Goal: Task Accomplishment & Management: Manage account settings

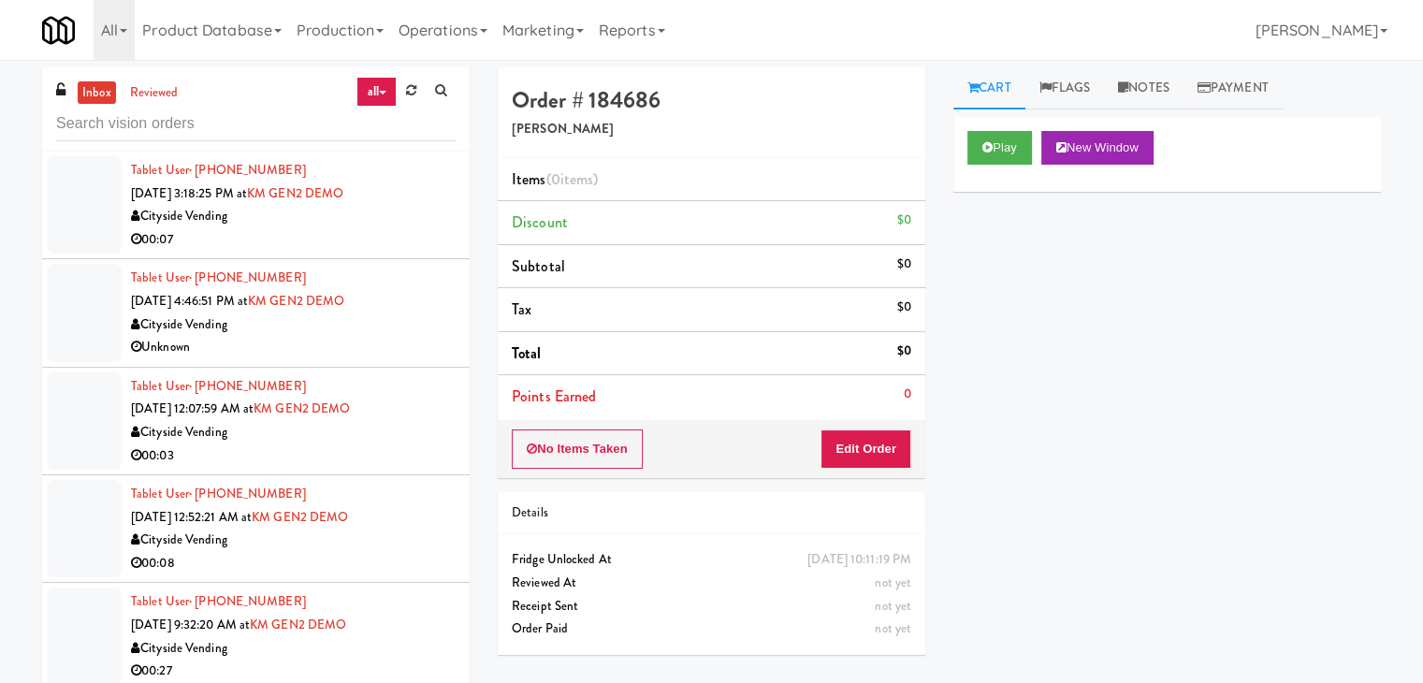
scroll to position [7443, 0]
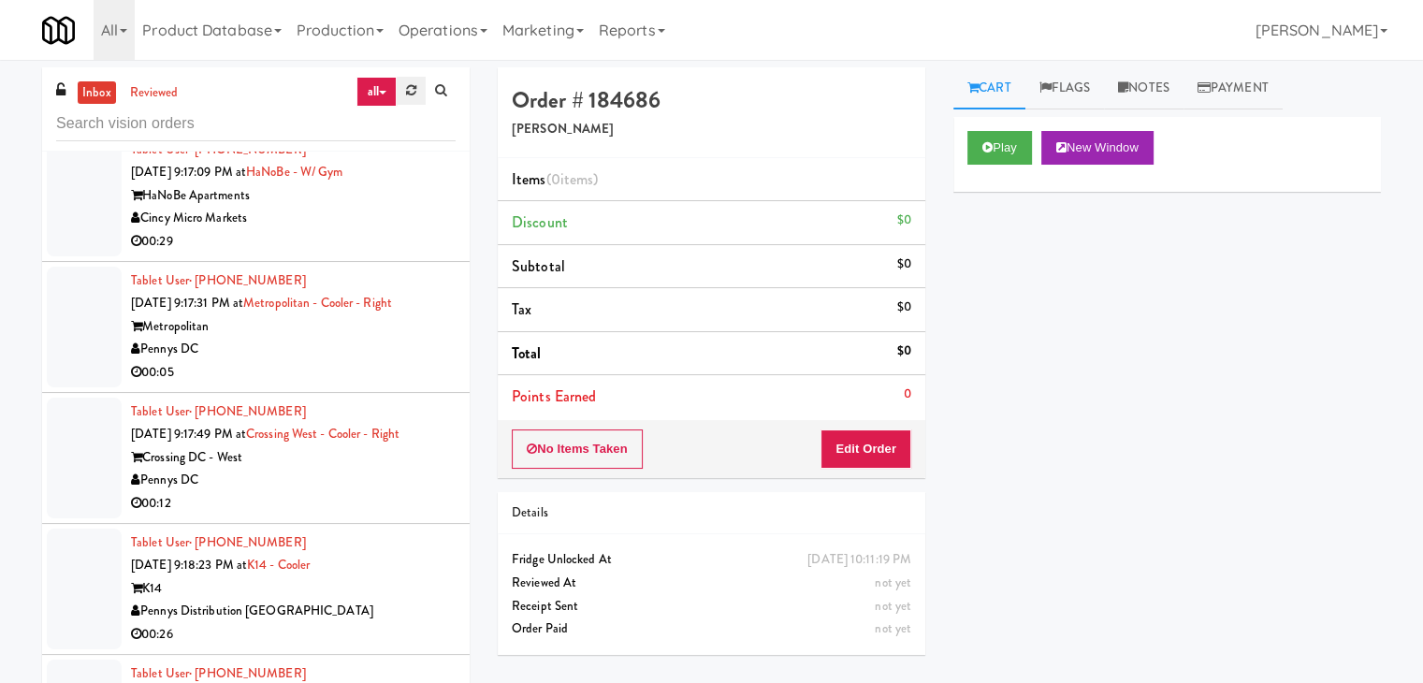
click at [406, 91] on icon at bounding box center [411, 90] width 10 height 12
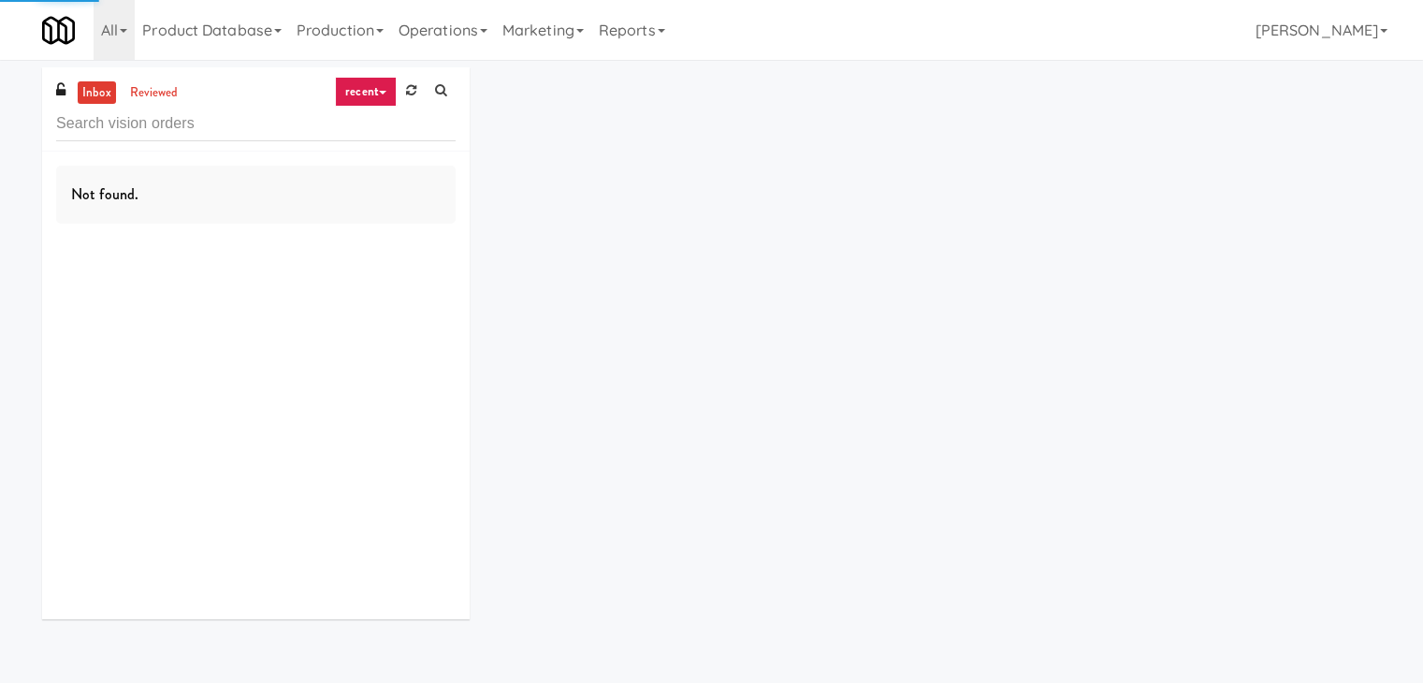
click at [406, 91] on icon at bounding box center [411, 90] width 10 height 12
click at [371, 92] on link "recent" at bounding box center [366, 92] width 62 height 30
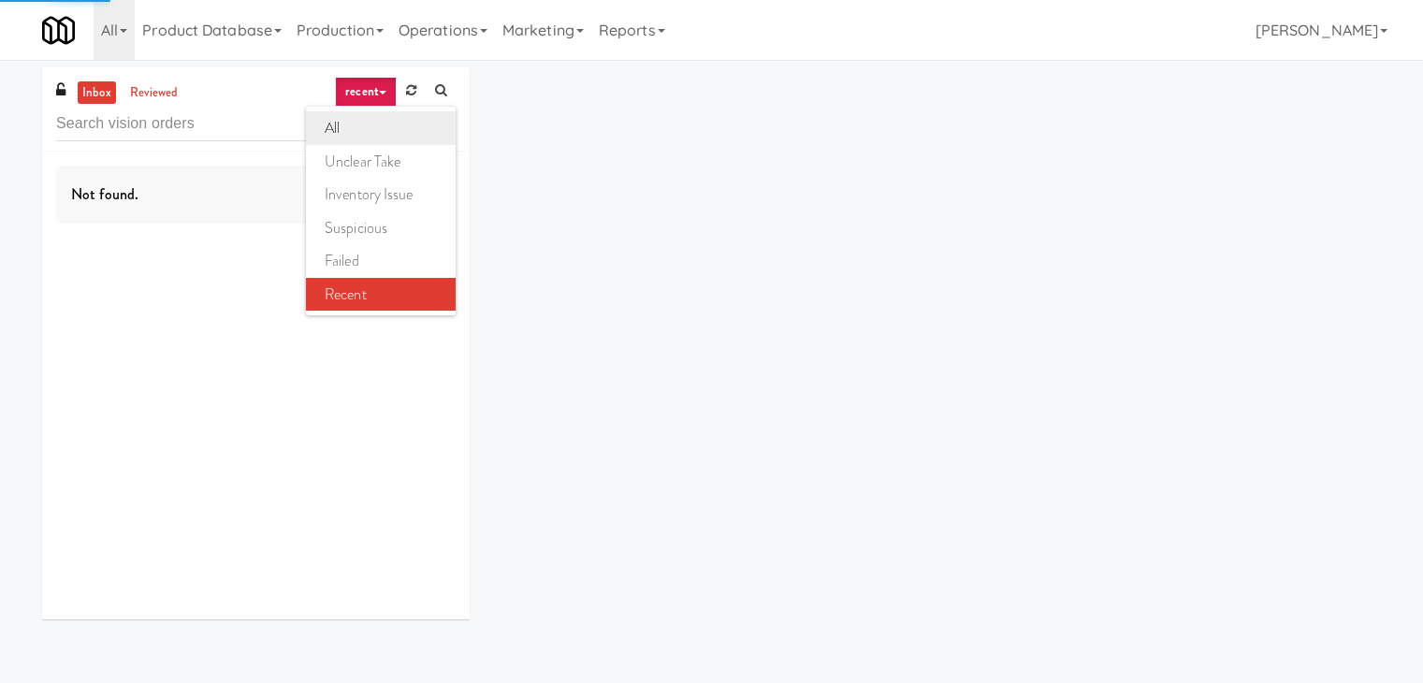
click at [365, 128] on link "all" at bounding box center [381, 128] width 150 height 34
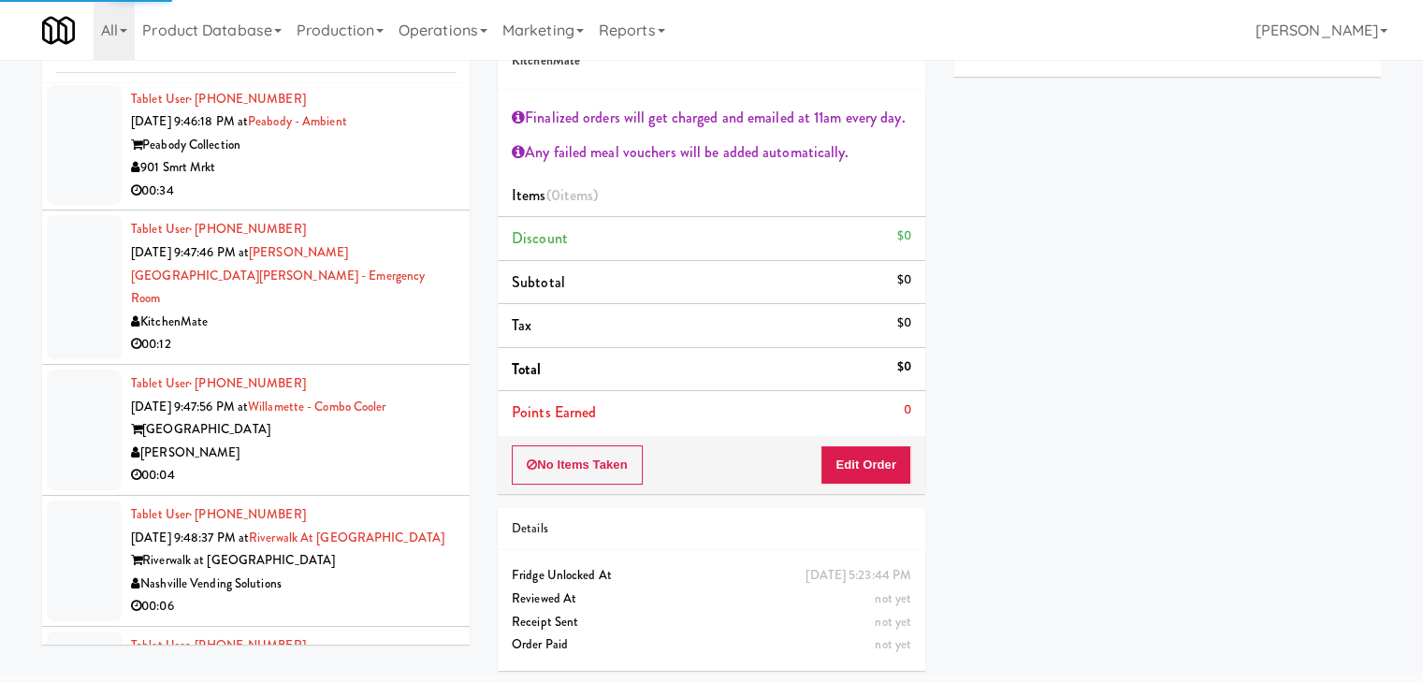
scroll to position [3930, 0]
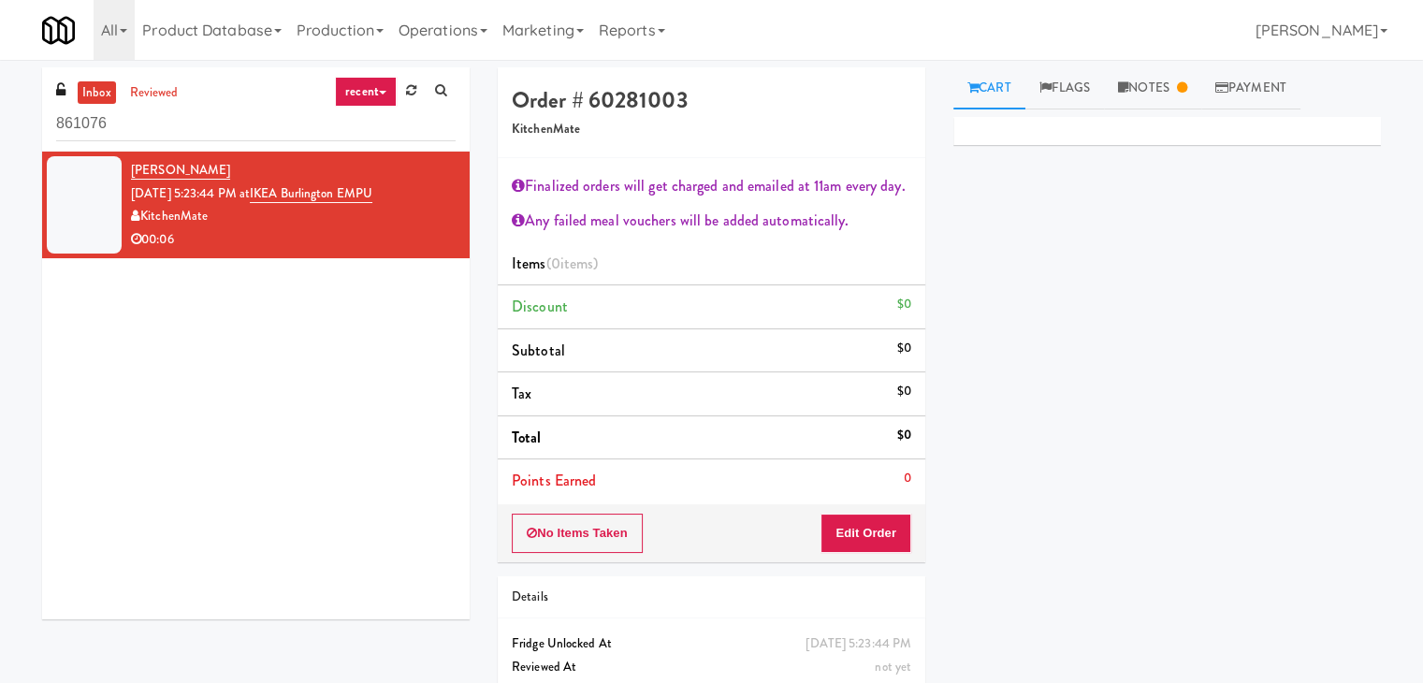
click at [374, 86] on link "recent" at bounding box center [366, 92] width 62 height 30
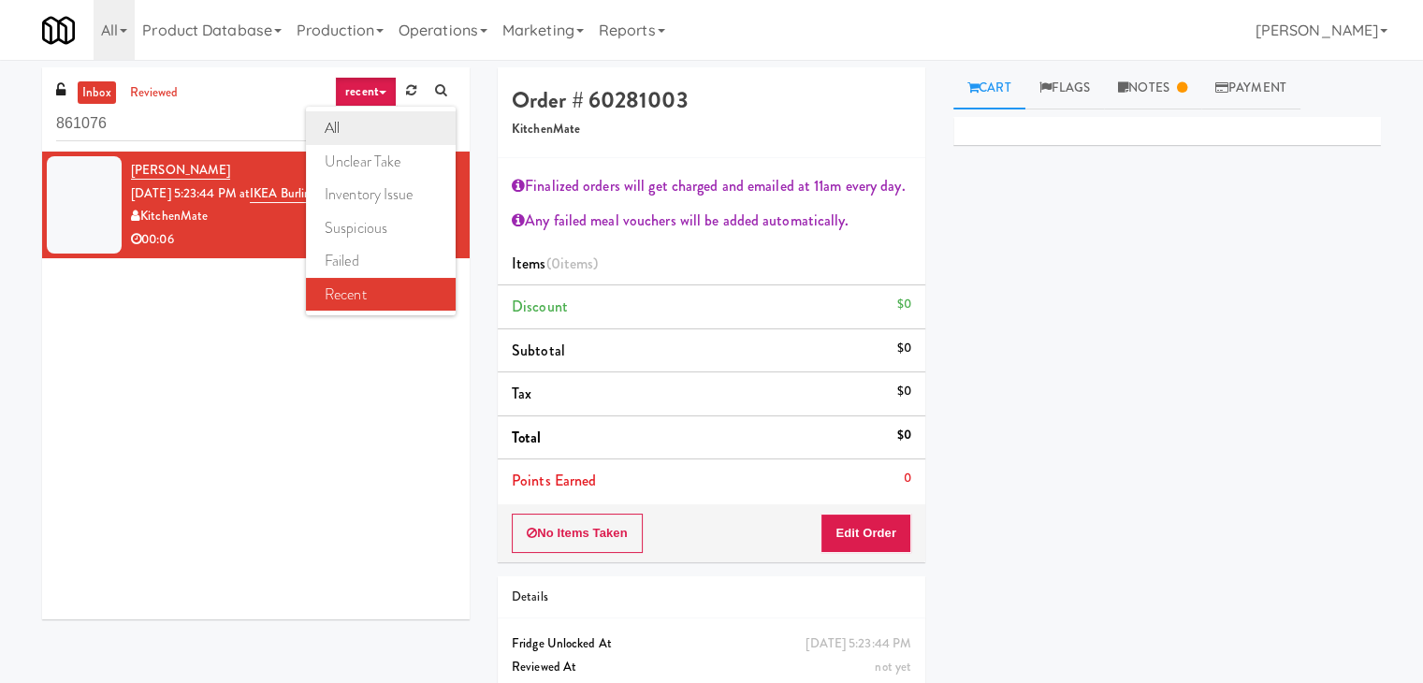
click at [363, 132] on link "all" at bounding box center [381, 128] width 150 height 34
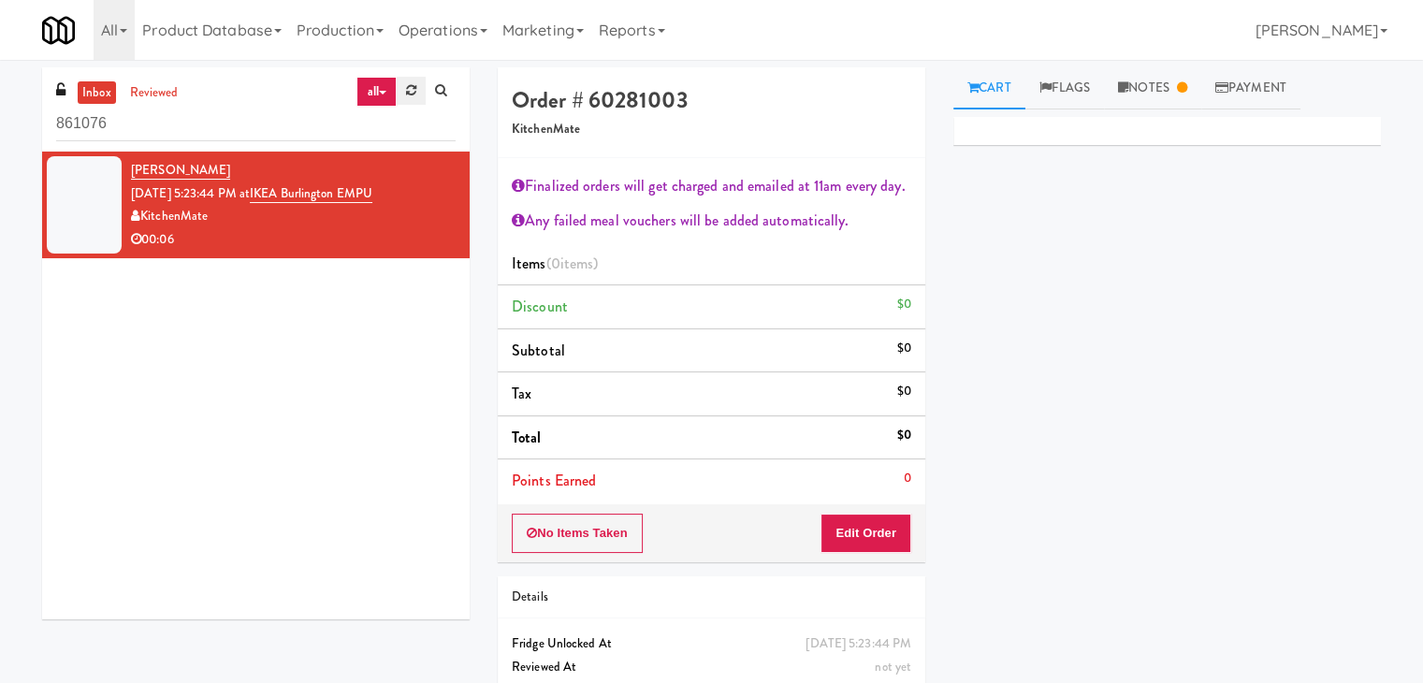
click at [415, 92] on icon at bounding box center [411, 90] width 10 height 12
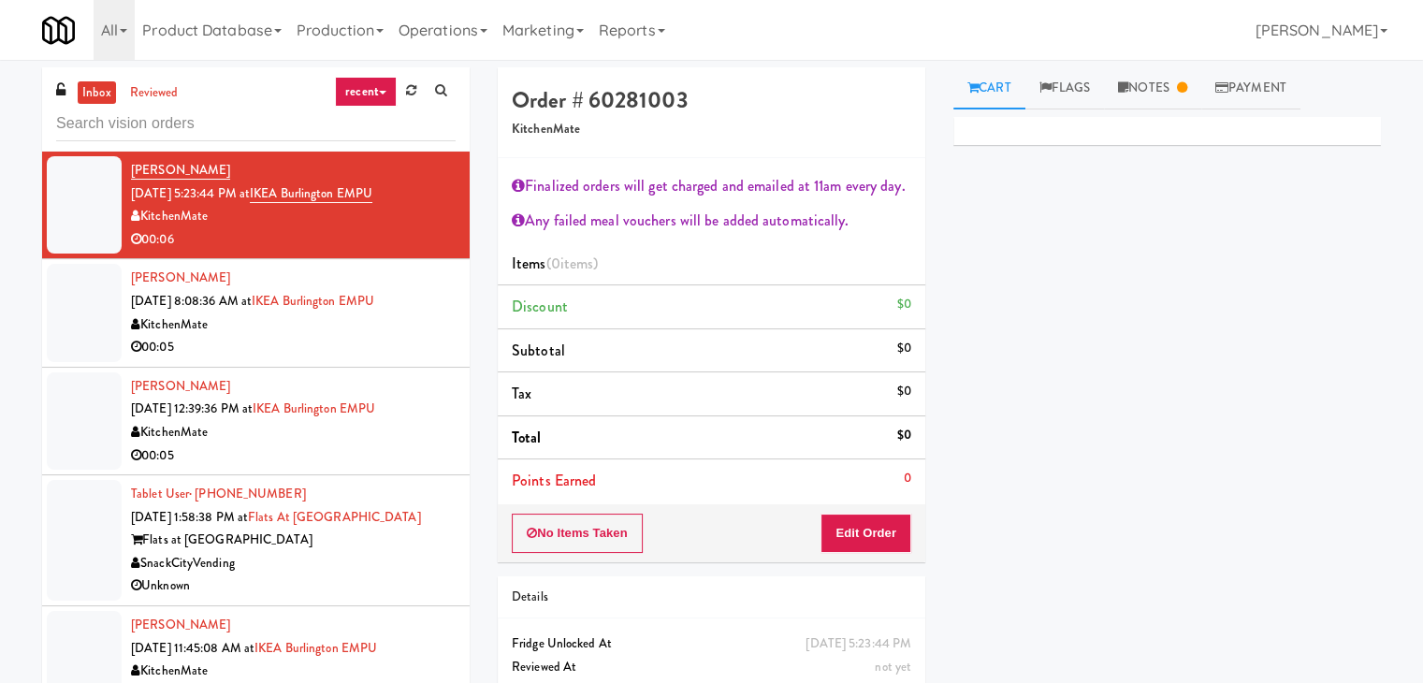
click at [370, 109] on input "text" at bounding box center [256, 124] width 400 height 35
click at [409, 91] on icon at bounding box center [411, 90] width 10 height 12
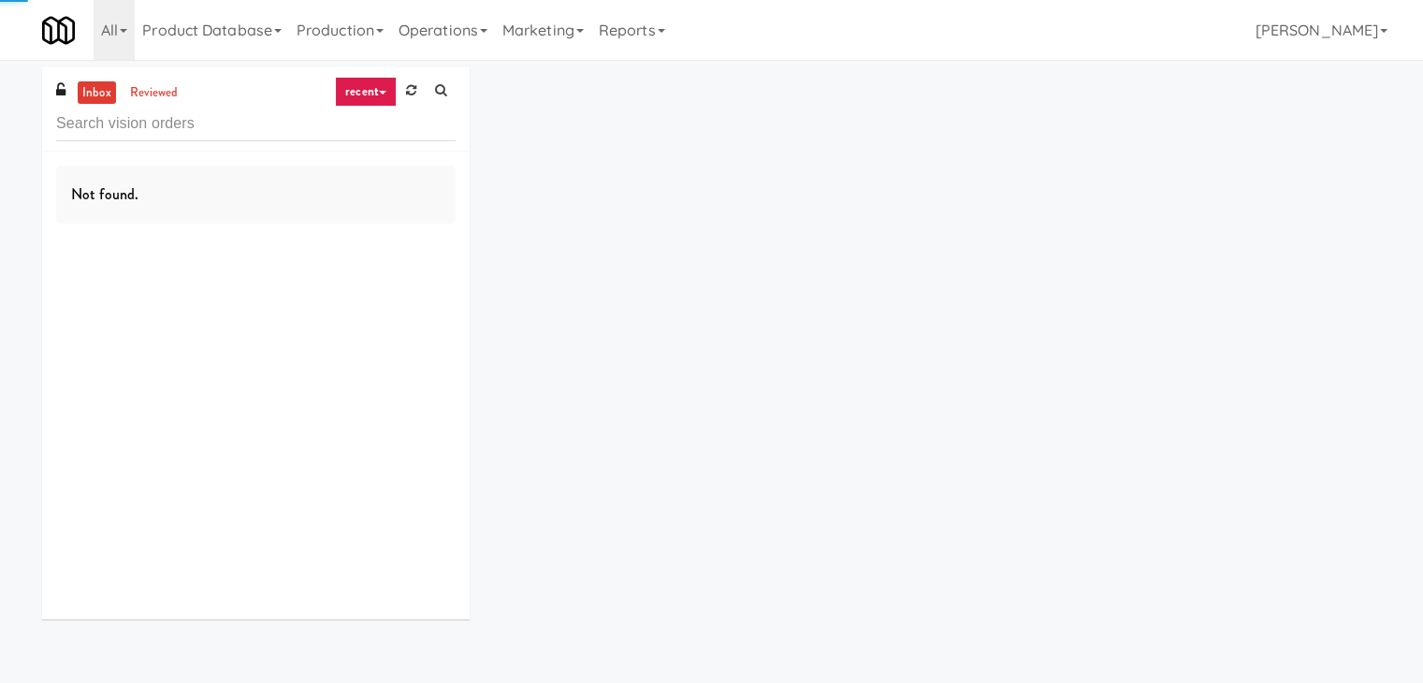
click at [379, 92] on icon at bounding box center [382, 93] width 7 height 4
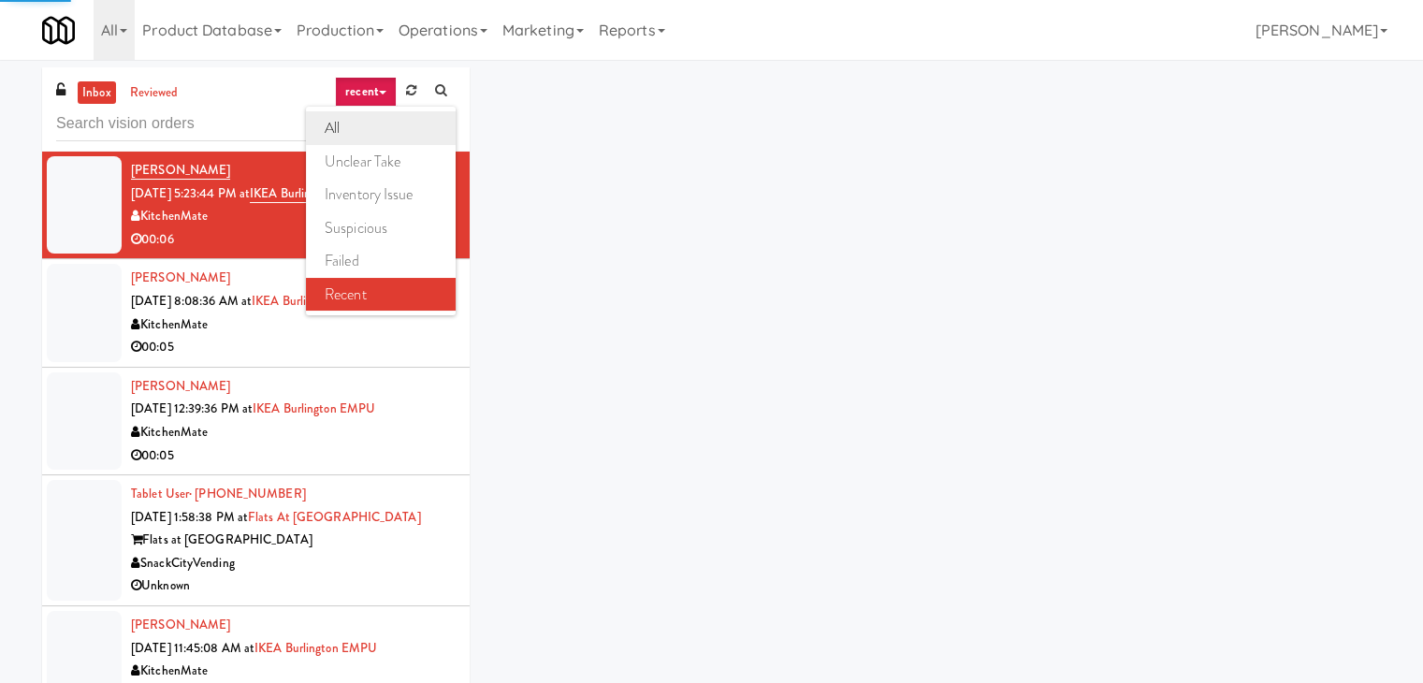
click at [365, 130] on link "all" at bounding box center [381, 128] width 150 height 34
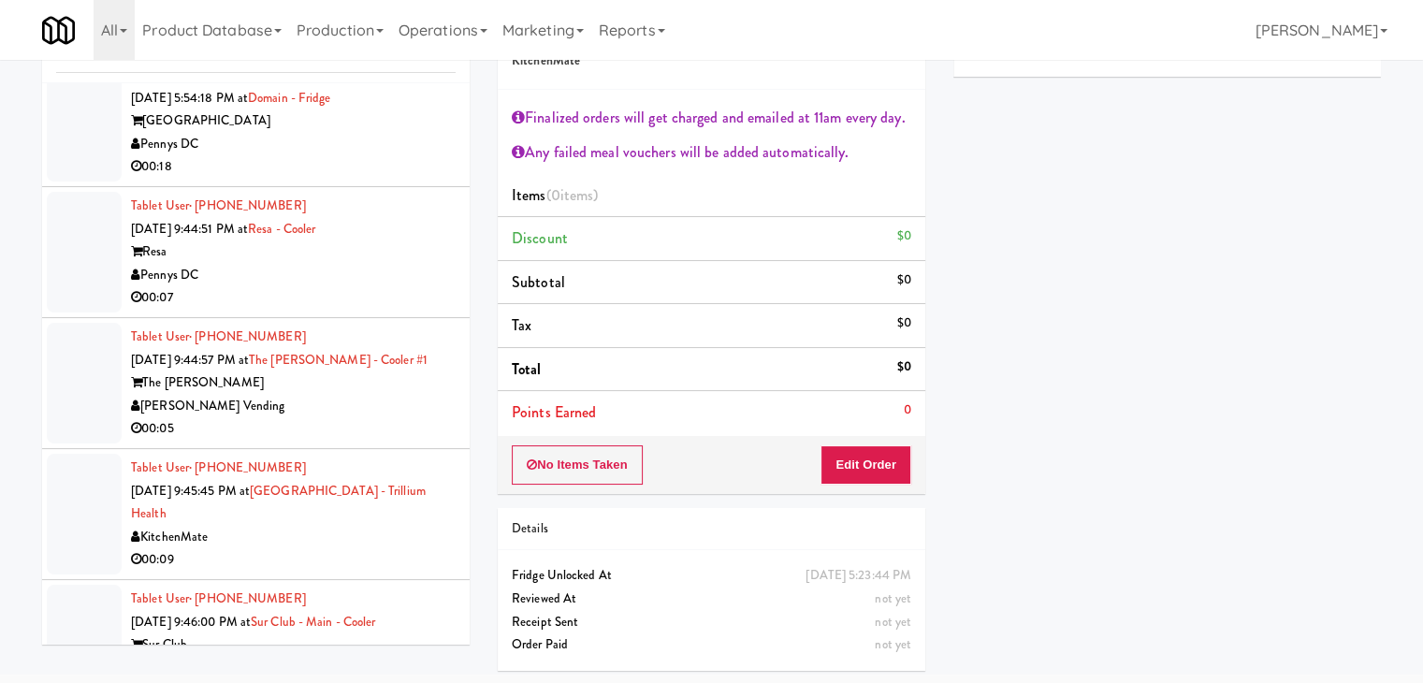
scroll to position [5621, 0]
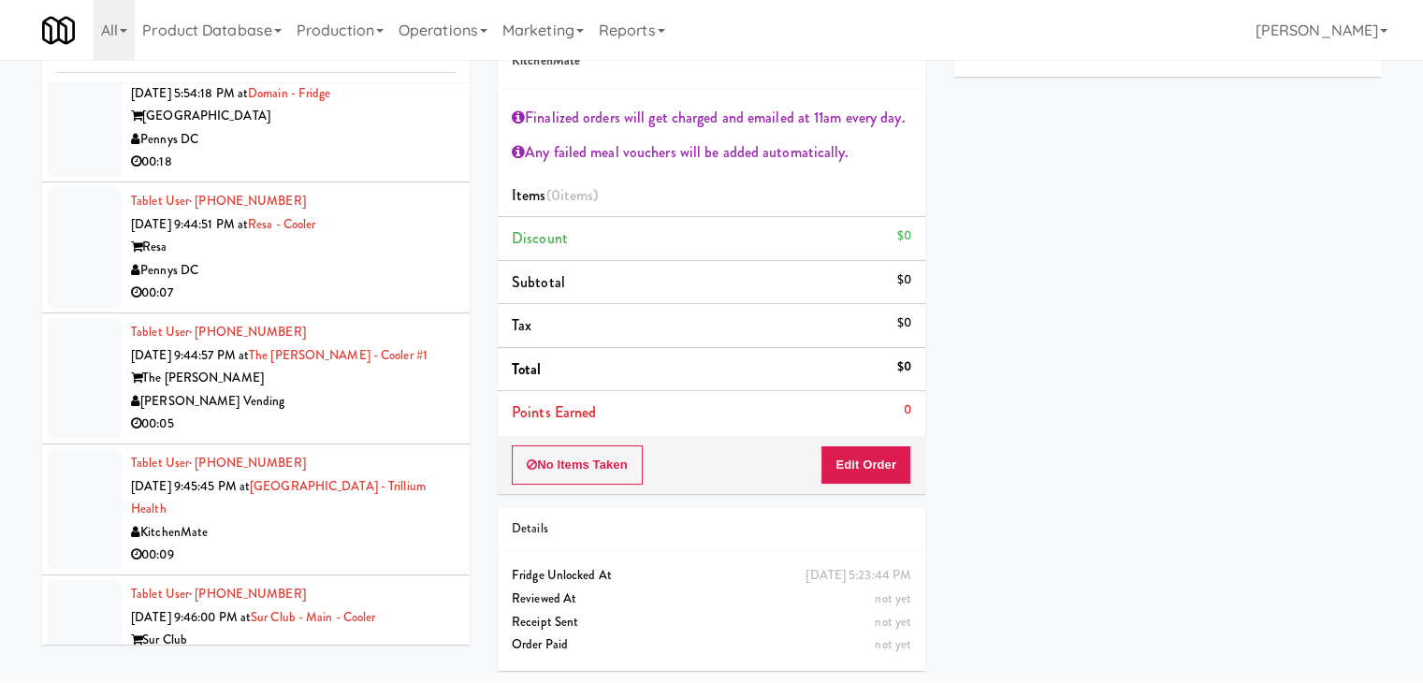
click at [397, 282] on div "00:07" at bounding box center [293, 293] width 325 height 23
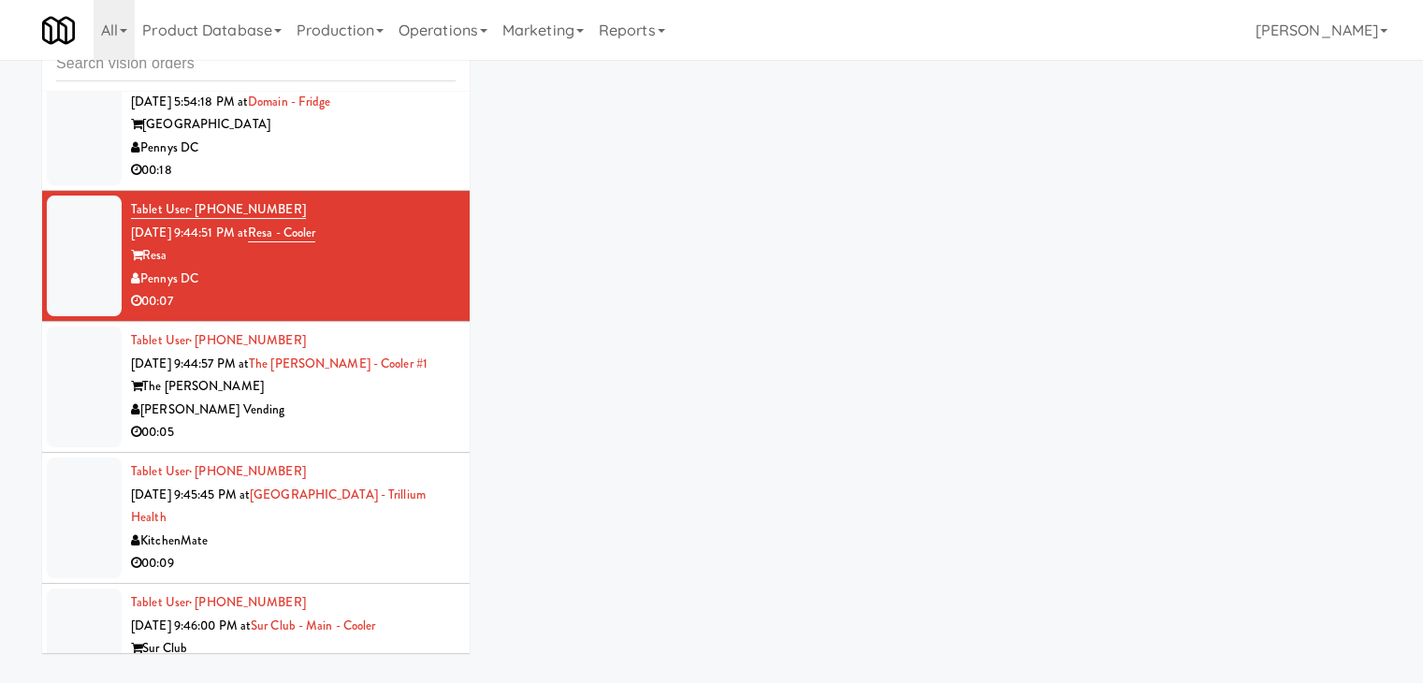
scroll to position [60, 0]
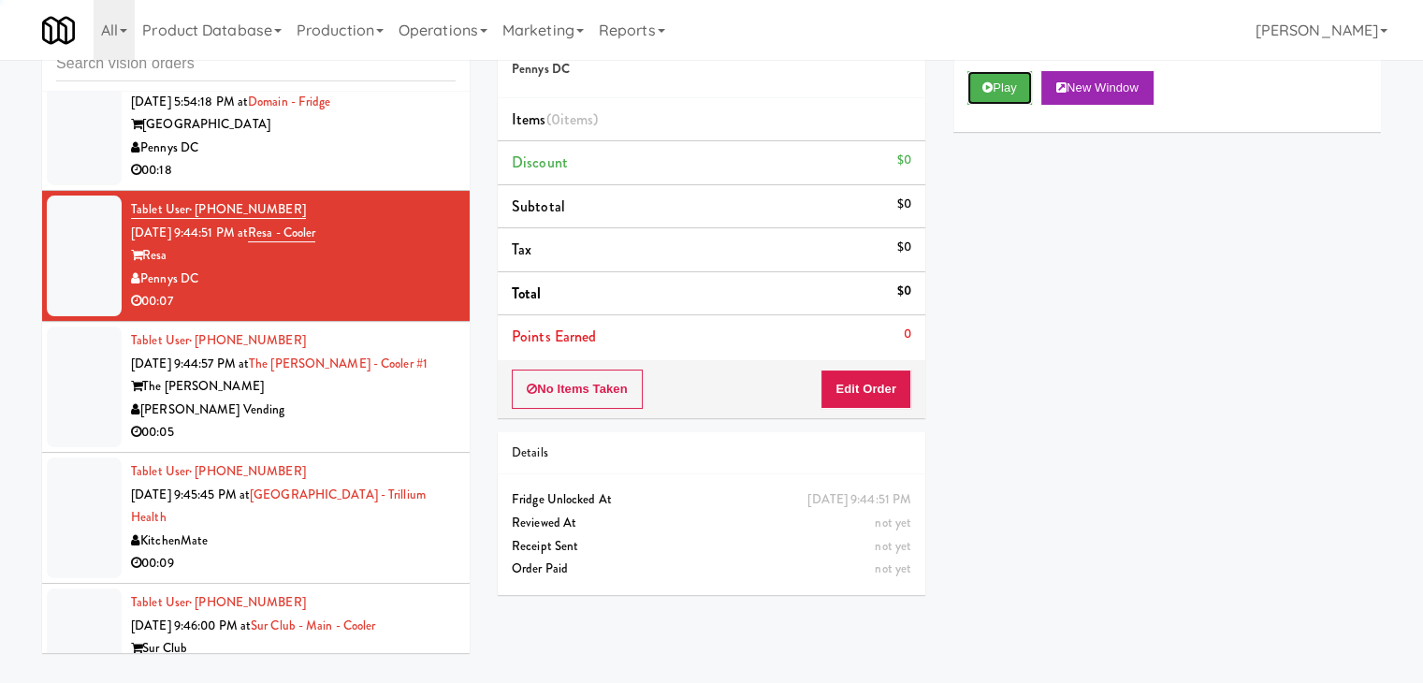
drag, startPoint x: 1003, startPoint y: 100, endPoint x: 989, endPoint y: 122, distance: 25.7
click at [1000, 101] on button "Play" at bounding box center [999, 88] width 65 height 34
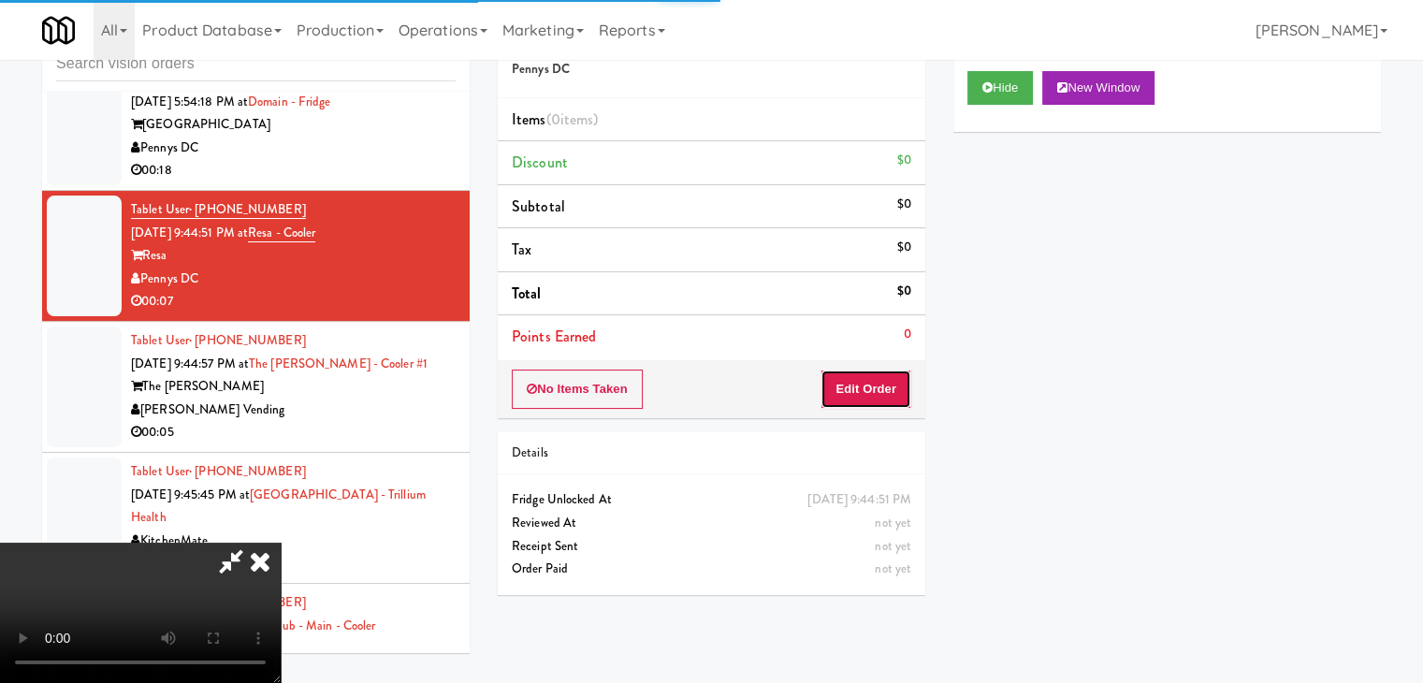
click at [861, 398] on button "Edit Order" at bounding box center [866, 389] width 91 height 39
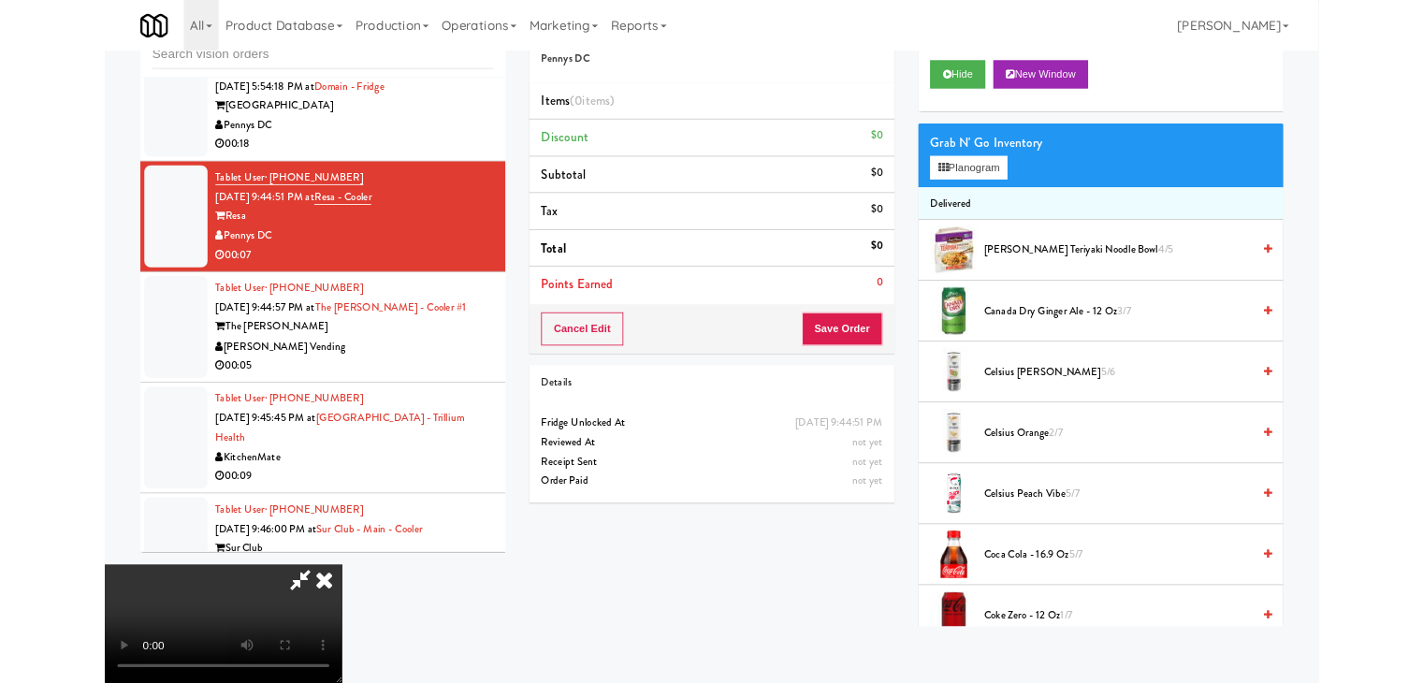
scroll to position [0, 0]
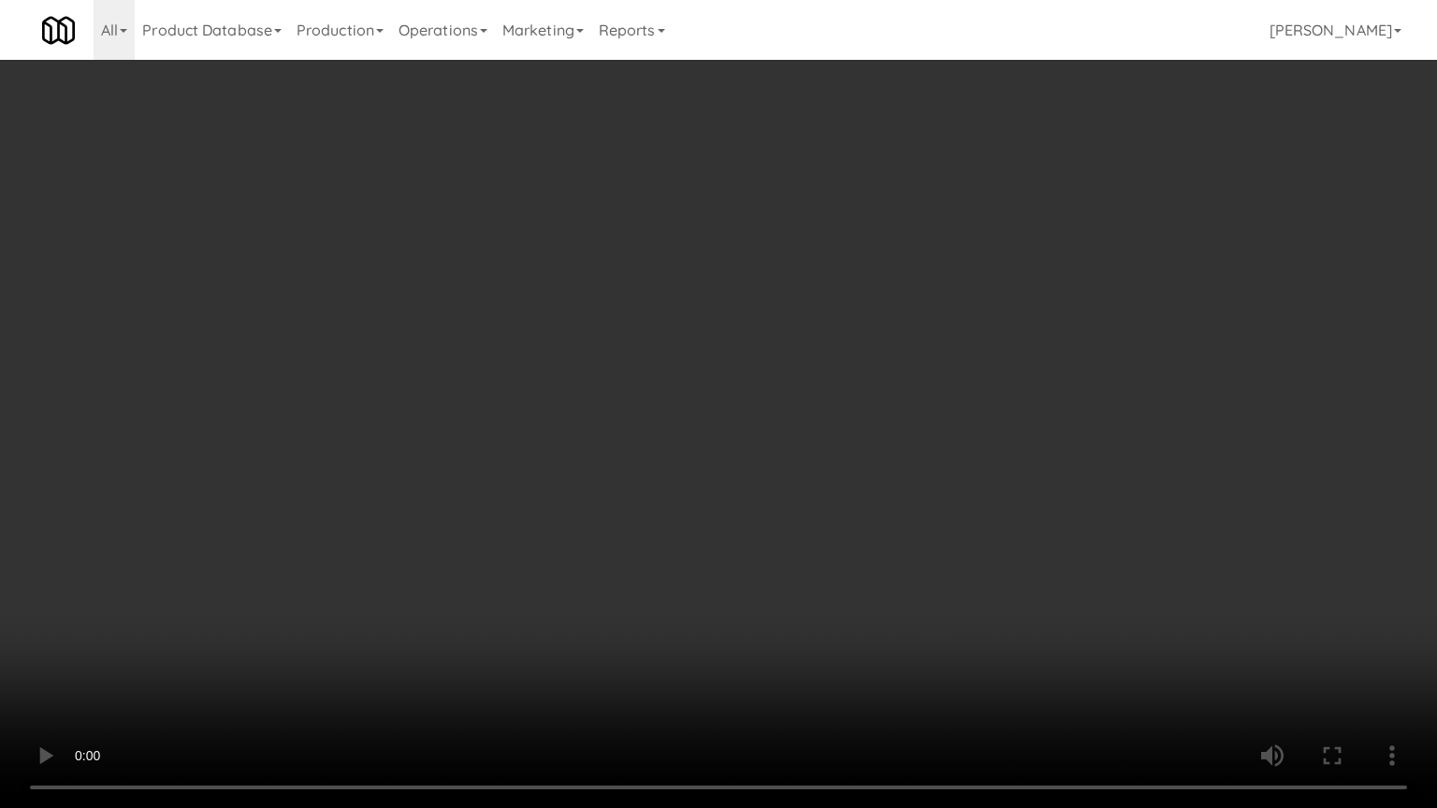
click at [831, 526] on video at bounding box center [718, 404] width 1437 height 808
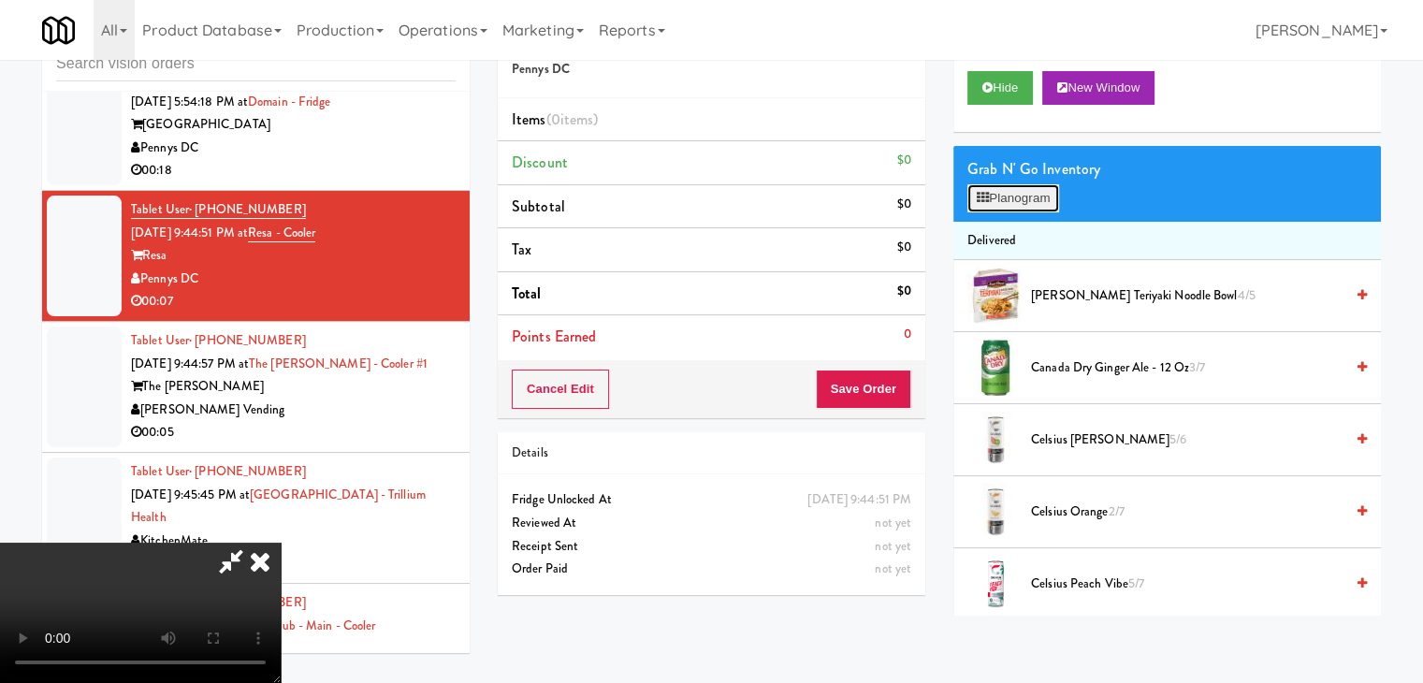
click at [1034, 196] on button "Planogram" at bounding box center [1013, 198] width 92 height 28
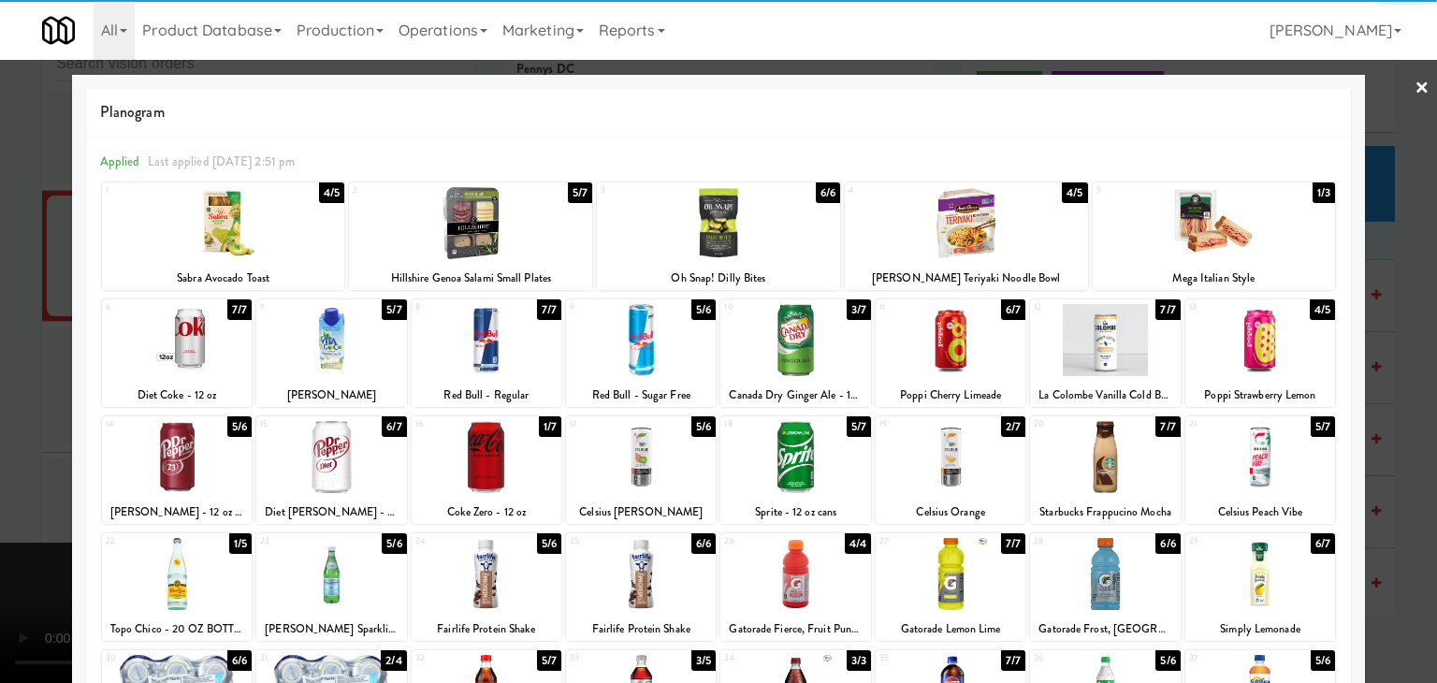
click at [675, 355] on div at bounding box center [641, 340] width 150 height 72
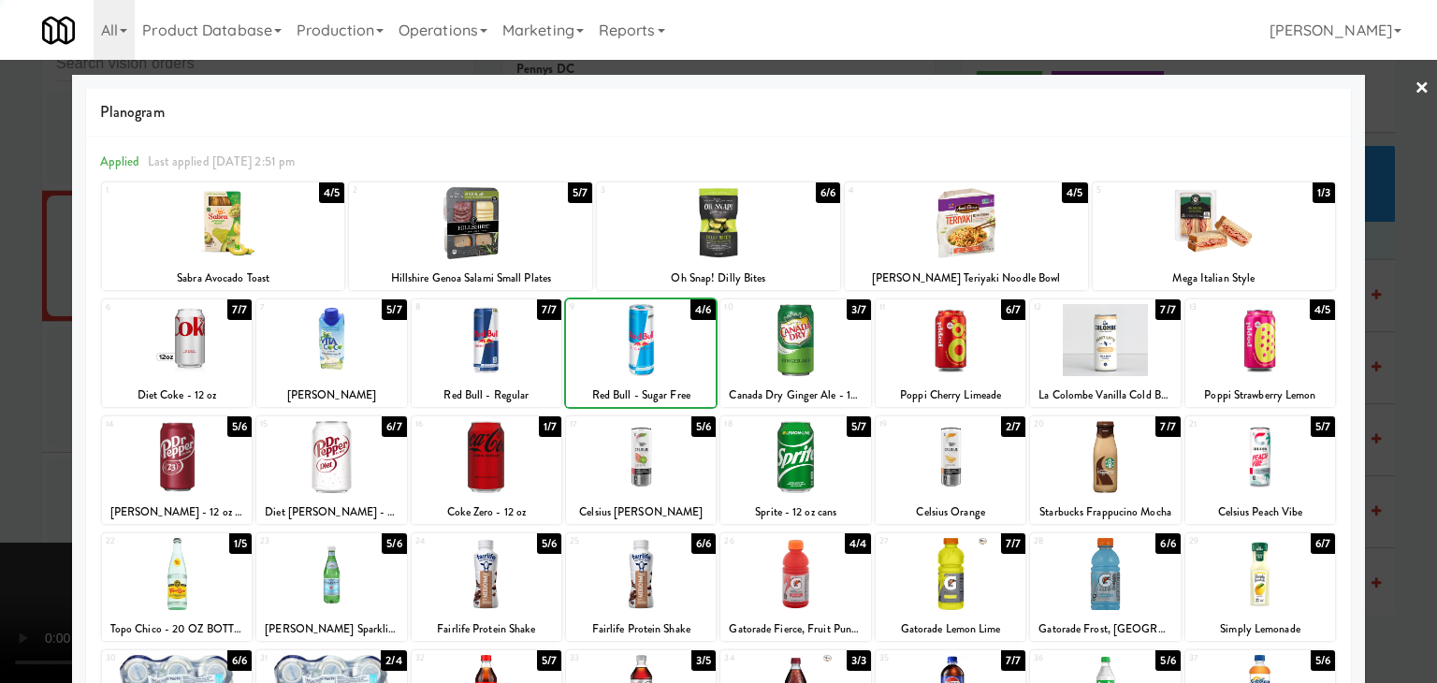
click at [13, 441] on div at bounding box center [718, 341] width 1437 height 683
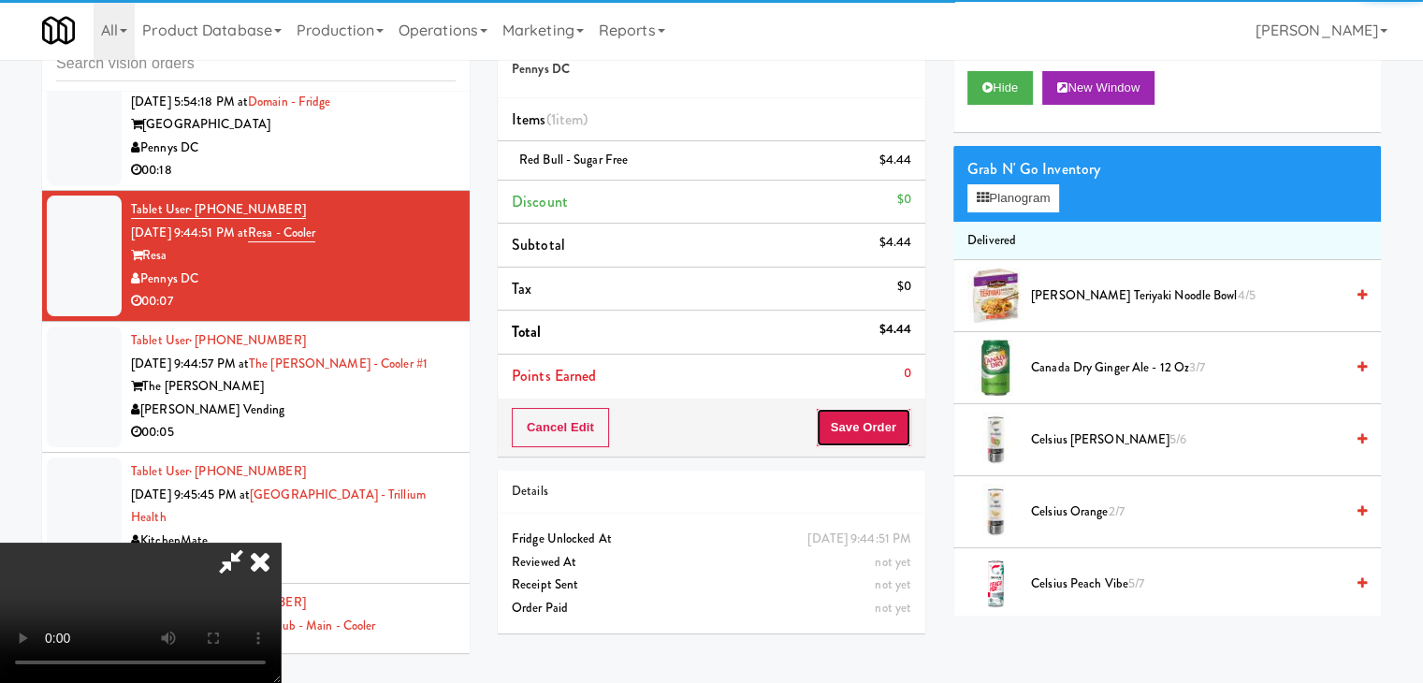
click at [892, 432] on button "Save Order" at bounding box center [863, 427] width 95 height 39
click at [891, 432] on button "Save Order" at bounding box center [863, 427] width 95 height 39
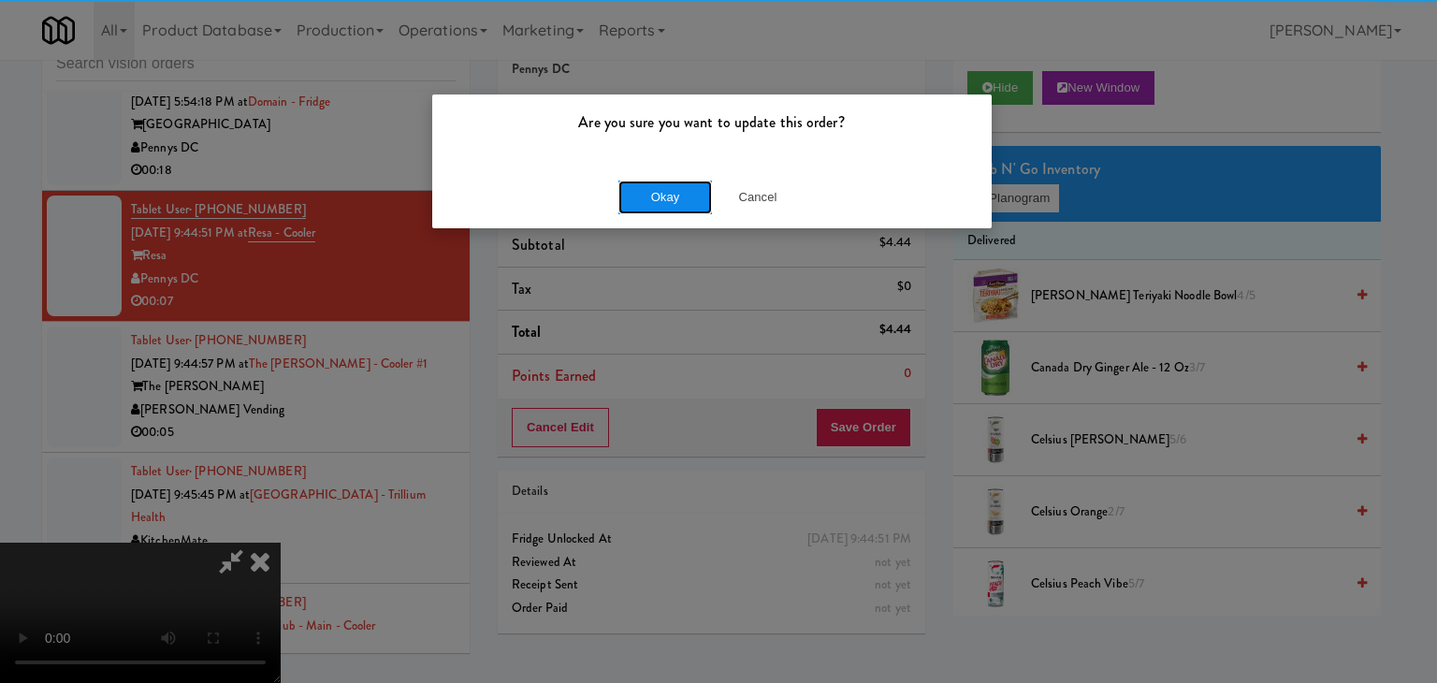
click at [619, 181] on button "Okay" at bounding box center [665, 198] width 94 height 34
click at [620, 180] on body "Are you sure you want to update this order? Okay Cancel Okay Are you sure you w…" at bounding box center [718, 341] width 1437 height 683
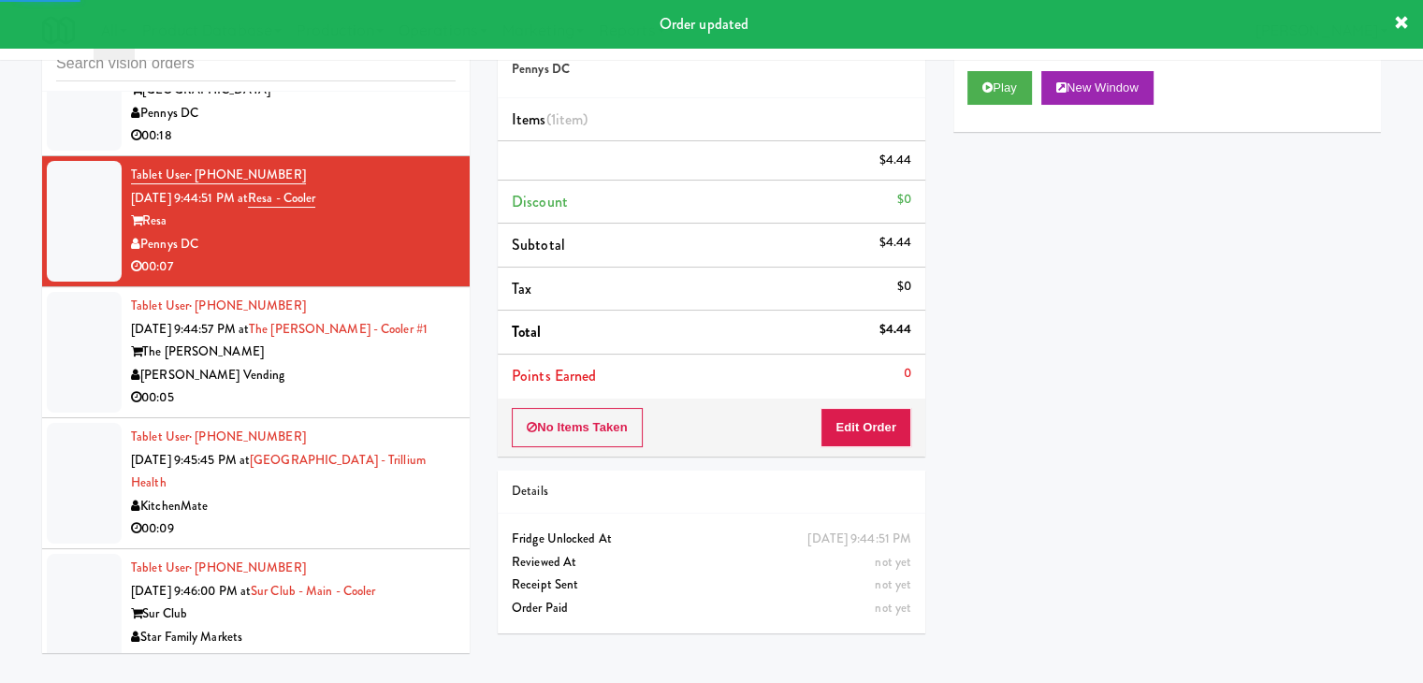
scroll to position [5714, 0]
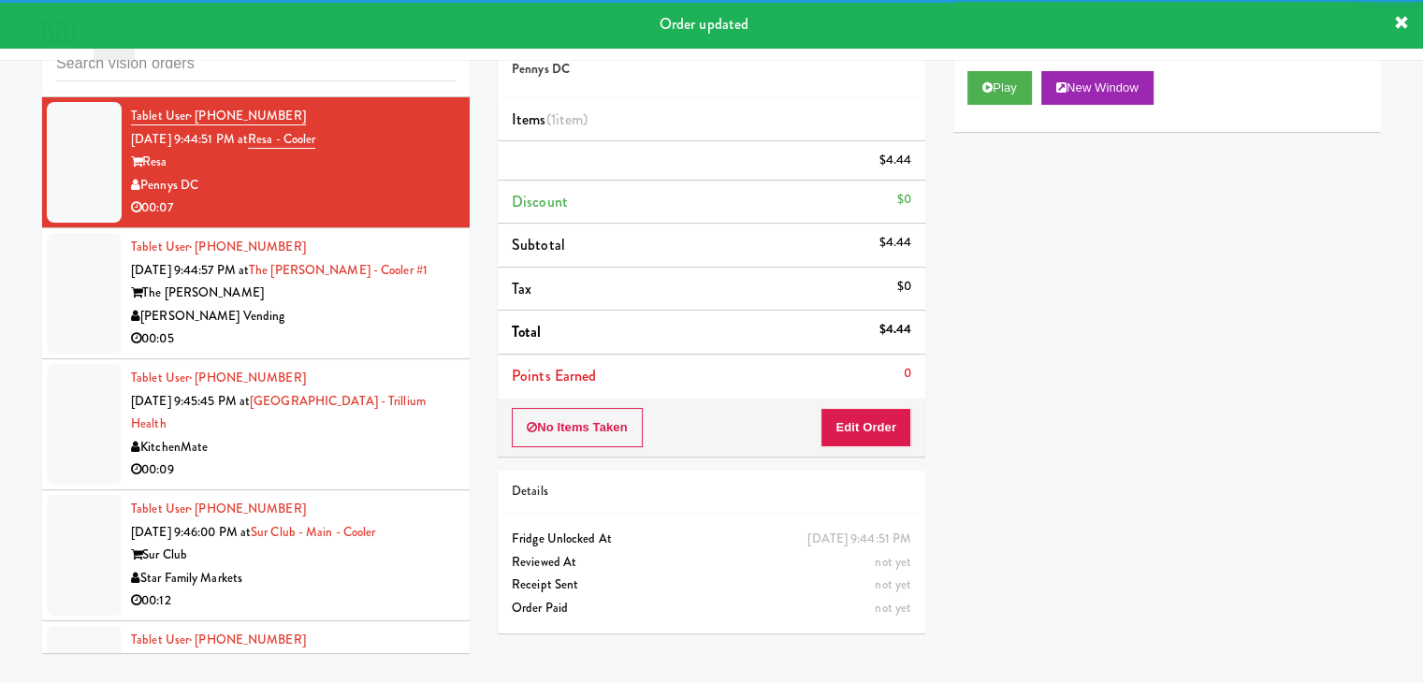
click at [382, 283] on div "The [PERSON_NAME]" at bounding box center [293, 293] width 325 height 23
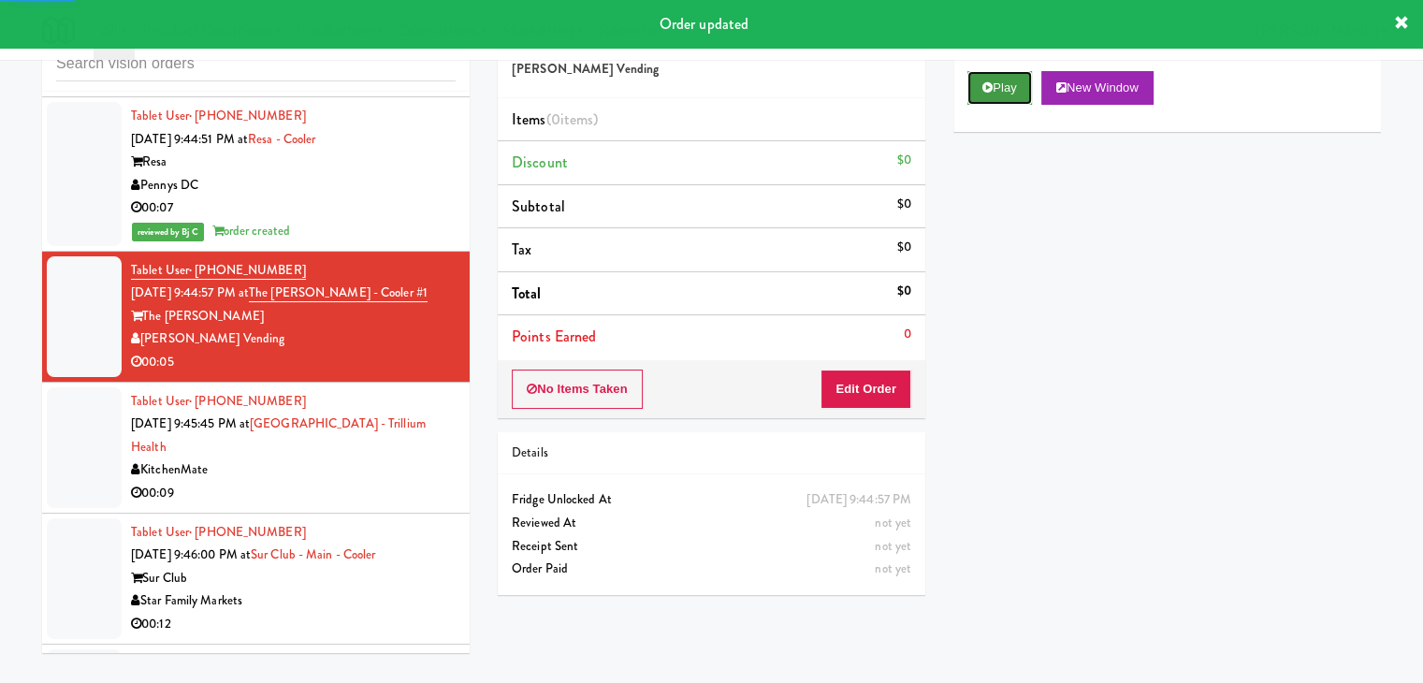
click at [967, 95] on button "Play" at bounding box center [999, 88] width 65 height 34
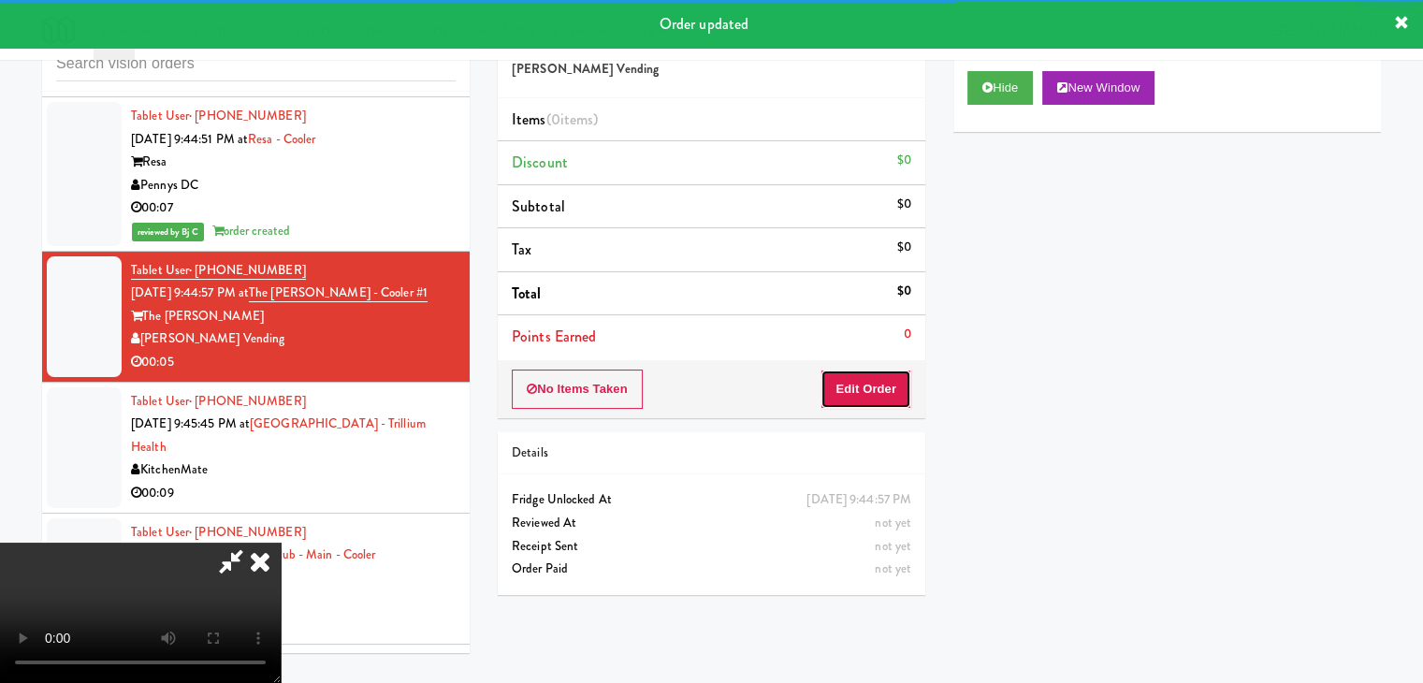
click at [865, 385] on button "Edit Order" at bounding box center [866, 389] width 91 height 39
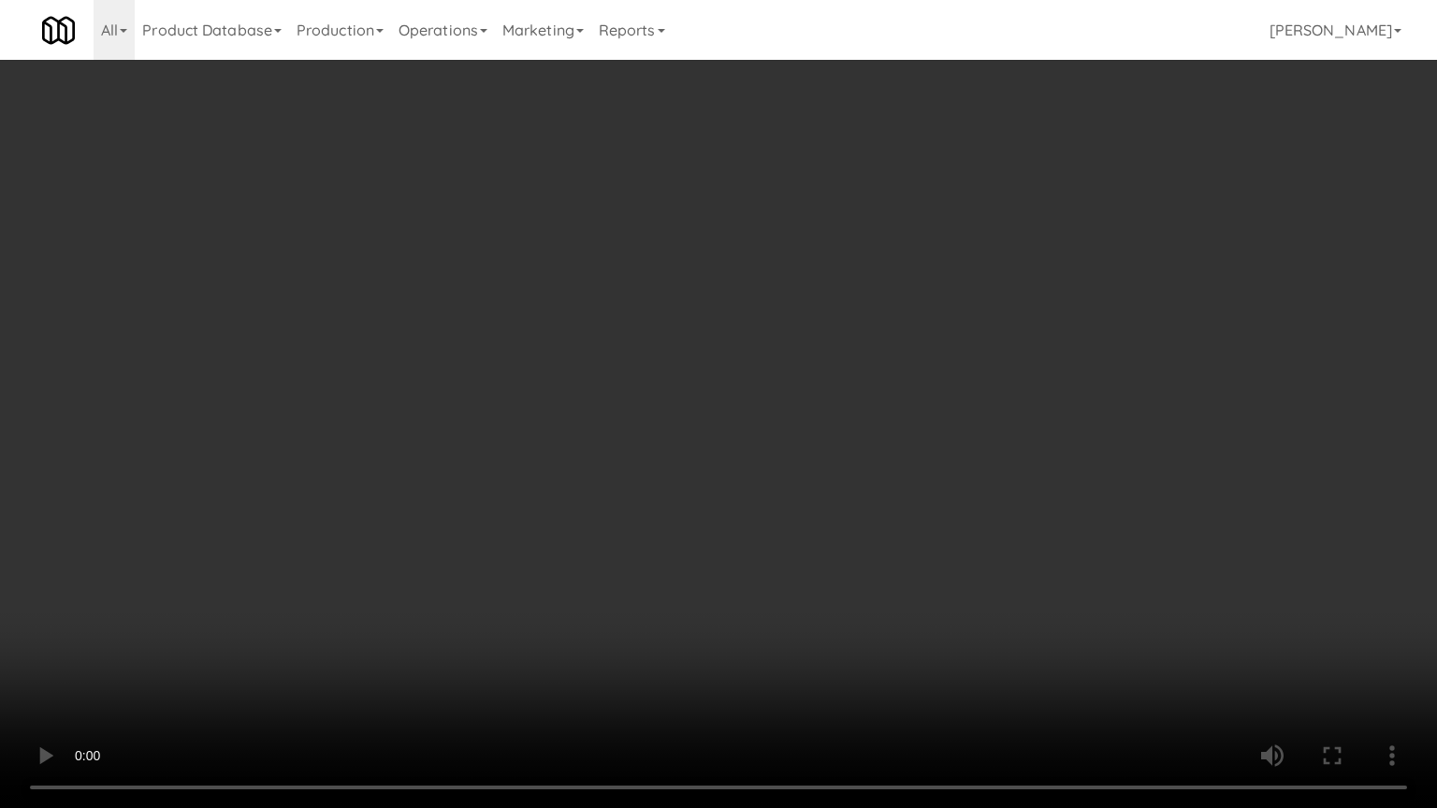
click at [778, 557] on video at bounding box center [718, 404] width 1437 height 808
click at [775, 567] on video at bounding box center [718, 404] width 1437 height 808
click at [771, 563] on video at bounding box center [718, 404] width 1437 height 808
drag, startPoint x: 771, startPoint y: 563, endPoint x: 880, endPoint y: 368, distance: 223.7
click at [773, 561] on video at bounding box center [718, 404] width 1437 height 808
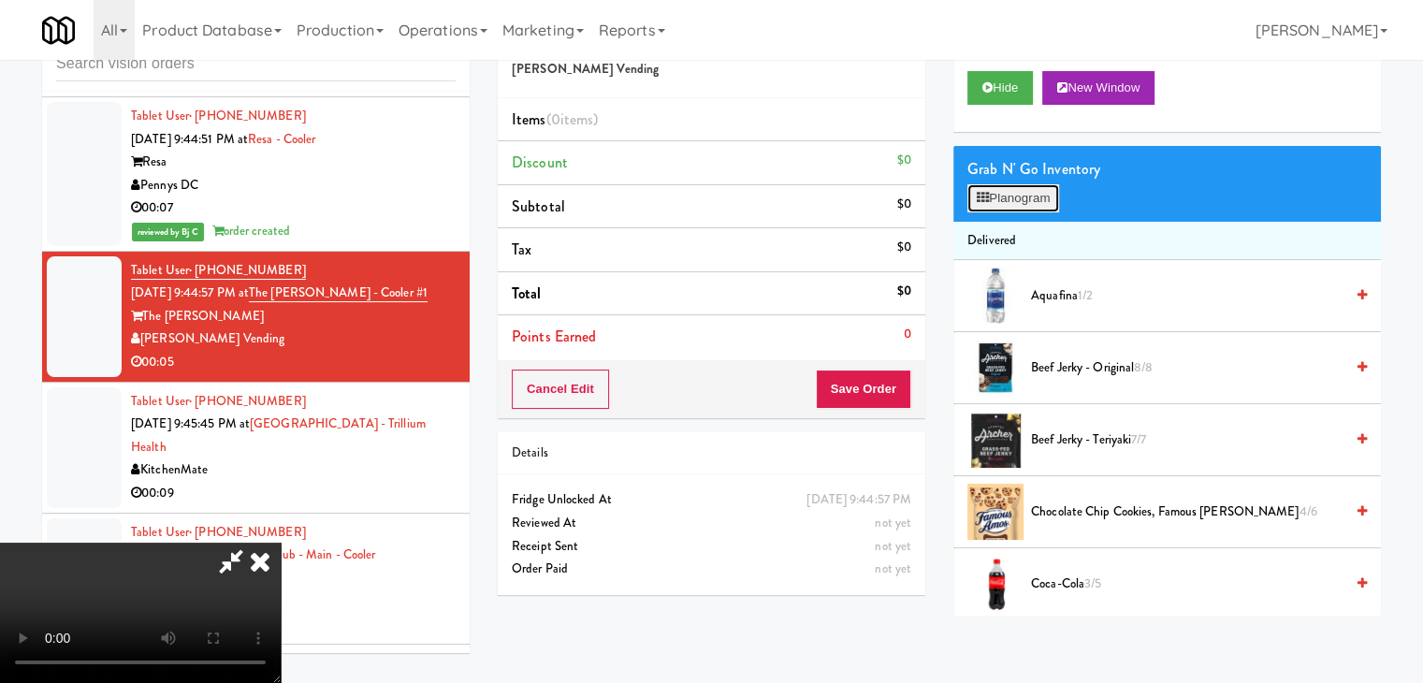
click at [1024, 201] on button "Planogram" at bounding box center [1013, 198] width 92 height 28
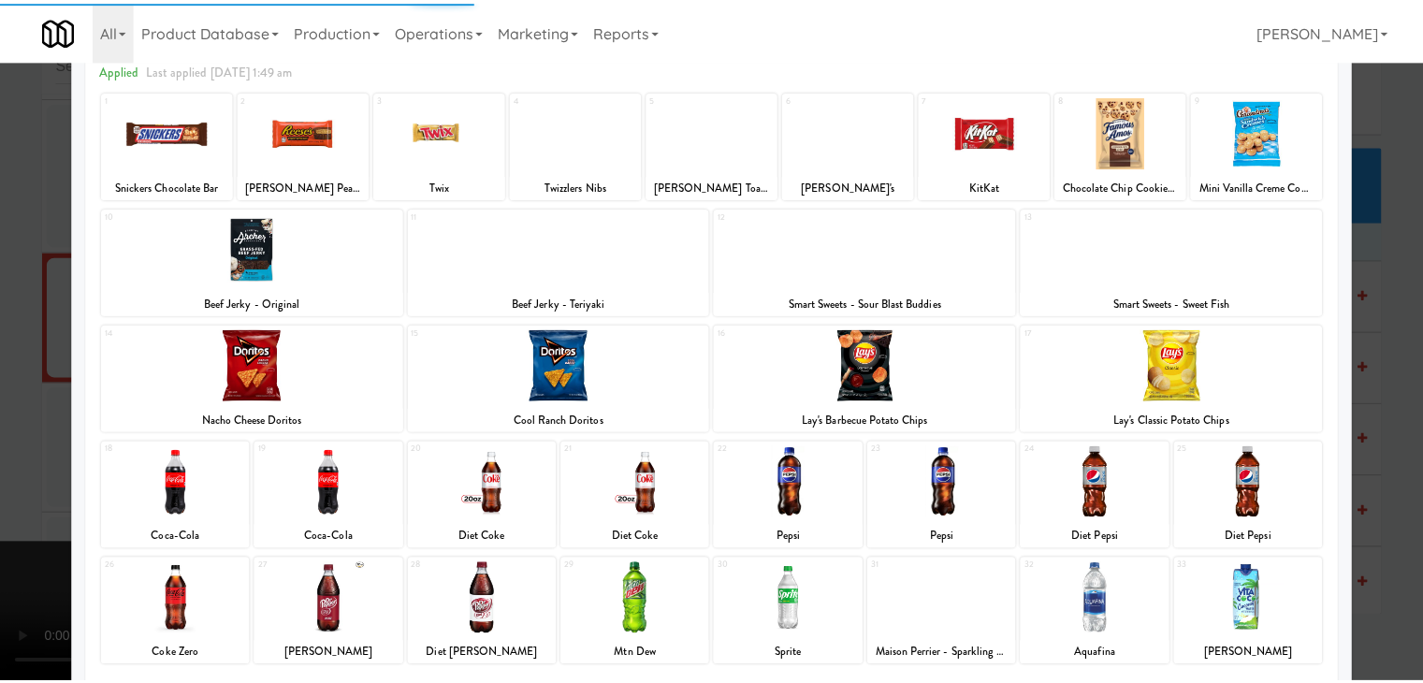
scroll to position [236, 0]
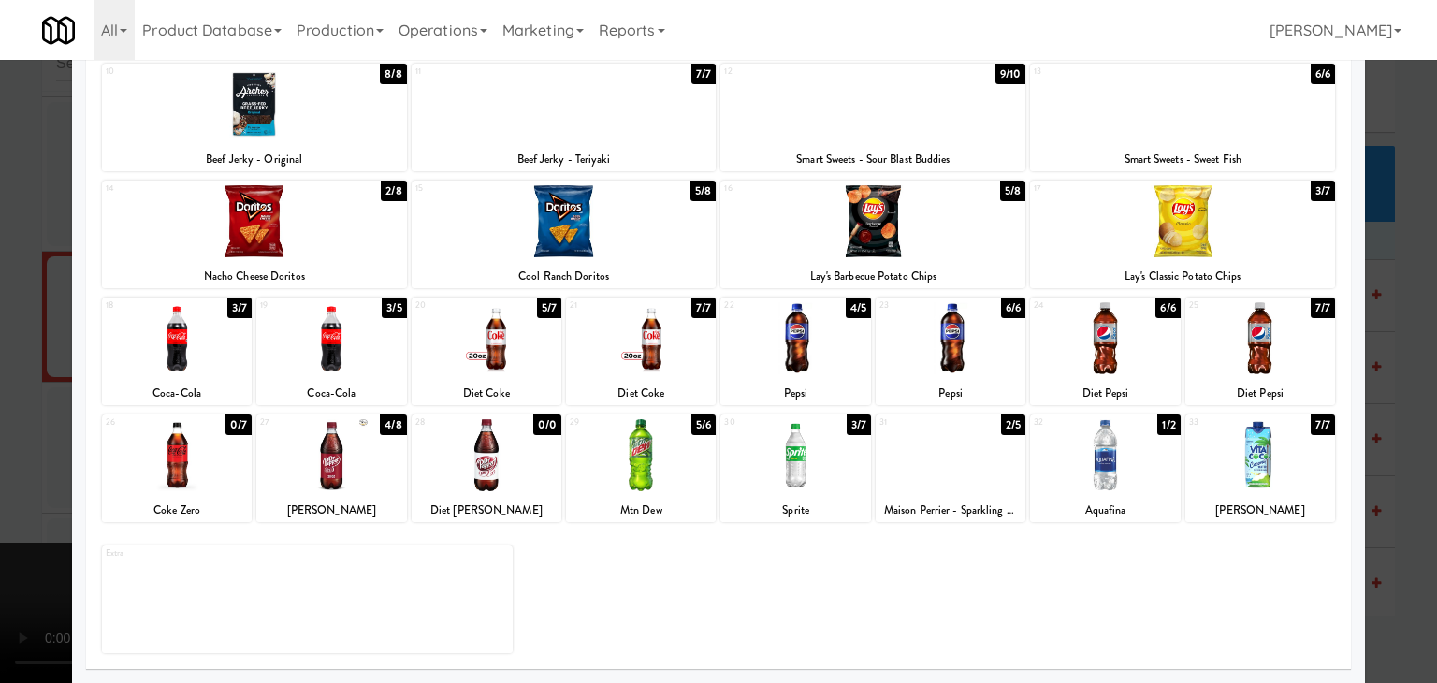
click at [773, 477] on div at bounding box center [795, 455] width 150 height 72
click at [19, 478] on div at bounding box center [718, 341] width 1437 height 683
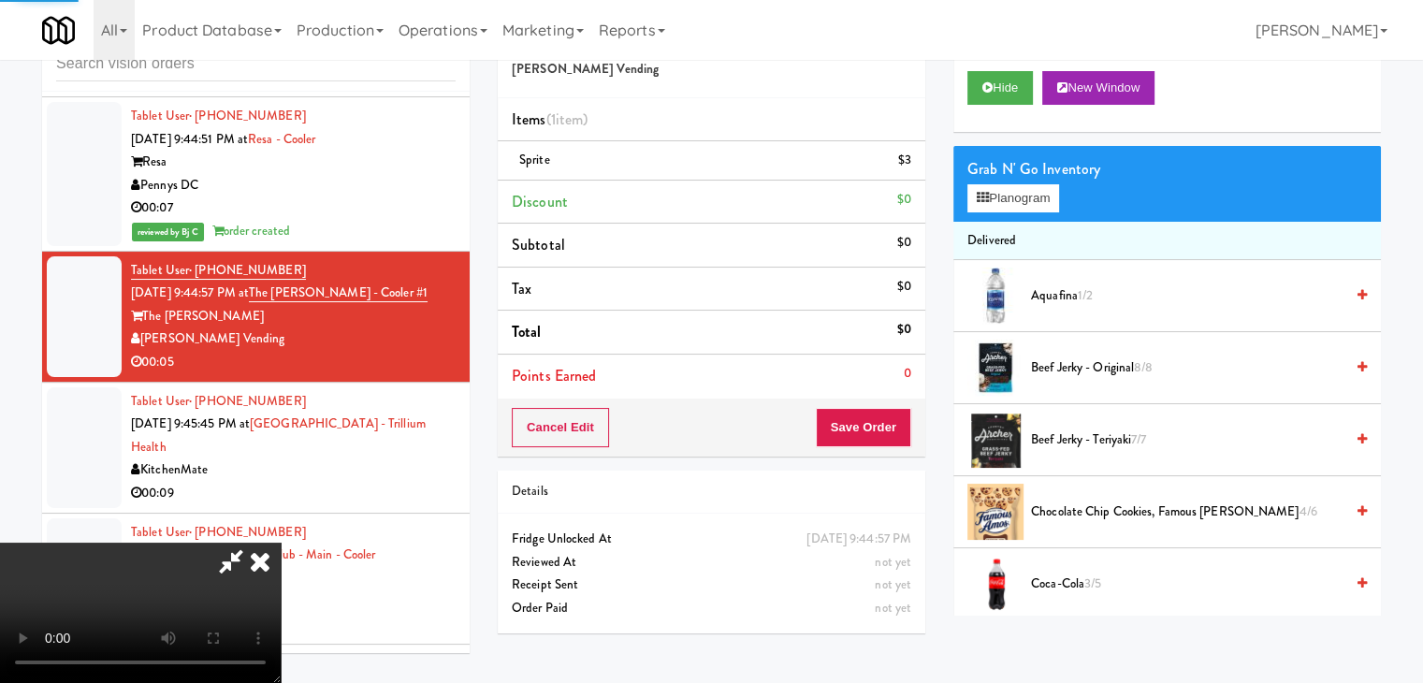
scroll to position [263, 0]
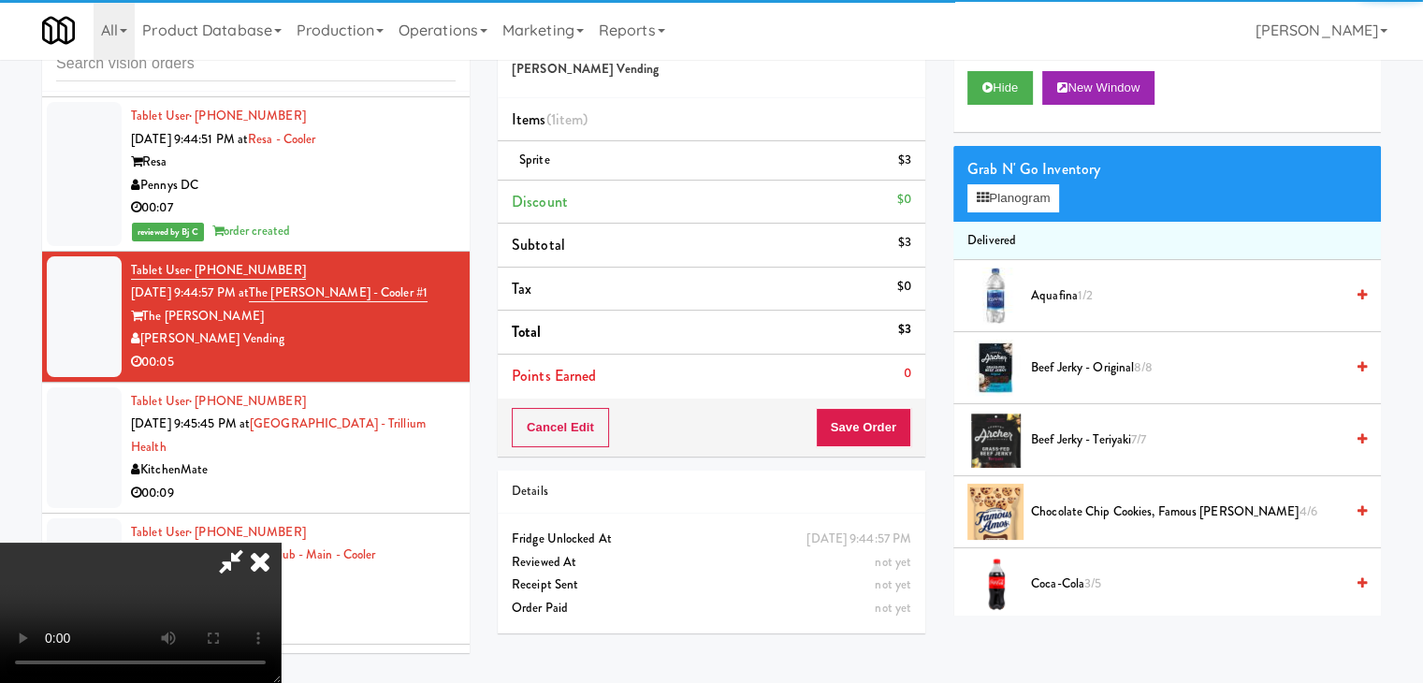
click at [281, 543] on video at bounding box center [140, 613] width 281 height 140
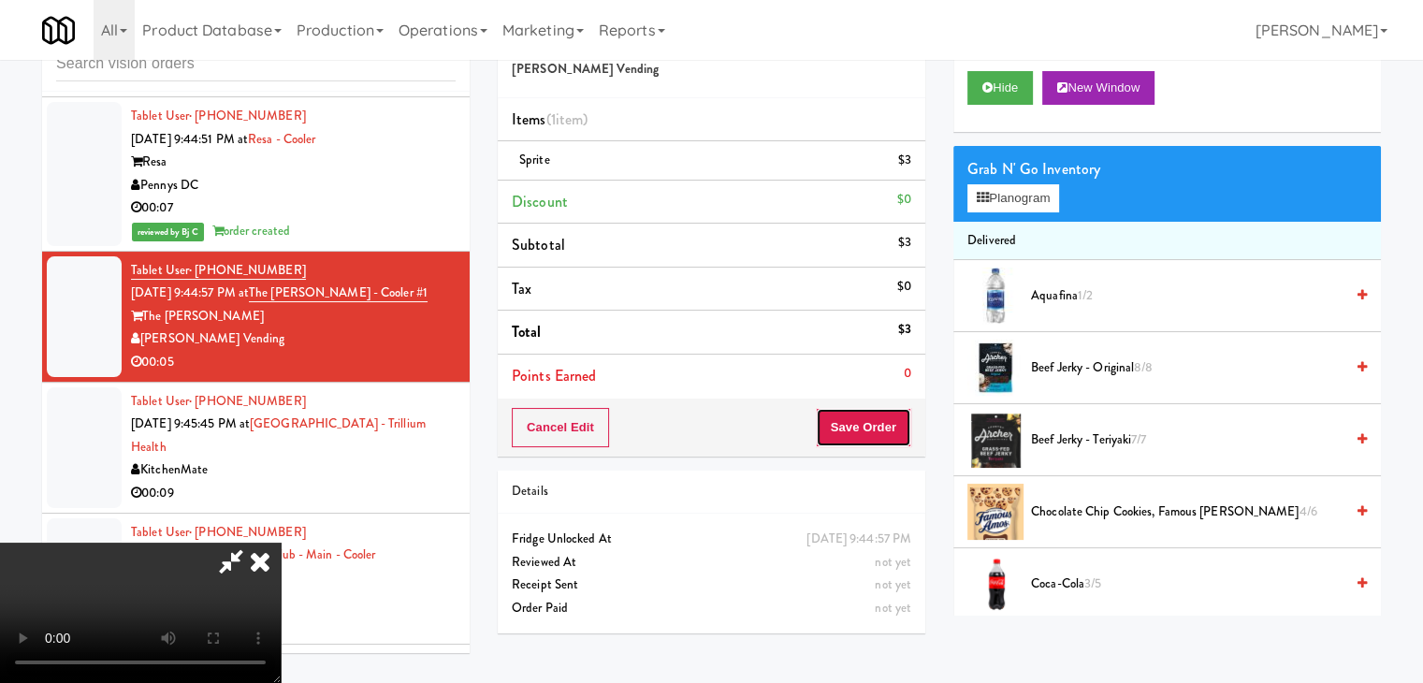
click at [880, 443] on button "Save Order" at bounding box center [863, 427] width 95 height 39
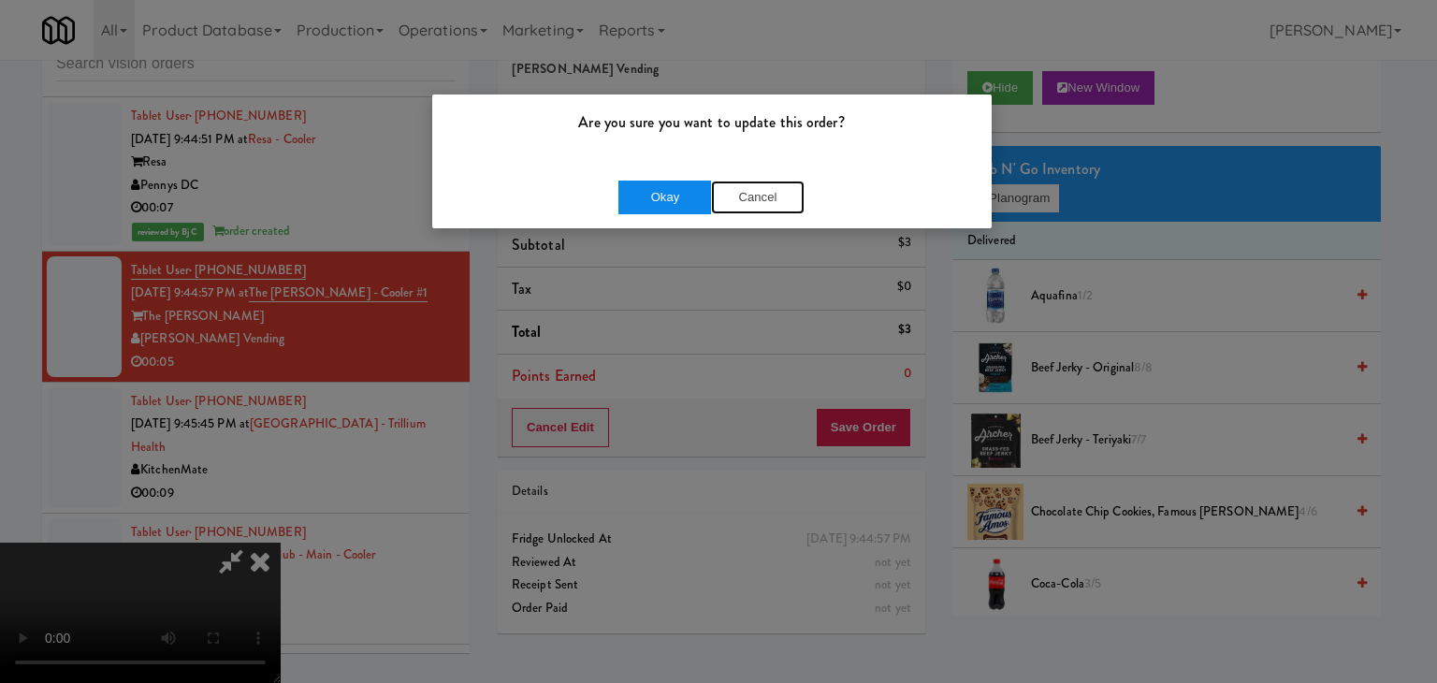
drag, startPoint x: 712, startPoint y: 208, endPoint x: 692, endPoint y: 204, distance: 20.0
click at [702, 207] on div "Okay Cancel" at bounding box center [711, 198] width 186 height 34
click at [692, 204] on button "Okay" at bounding box center [665, 198] width 94 height 34
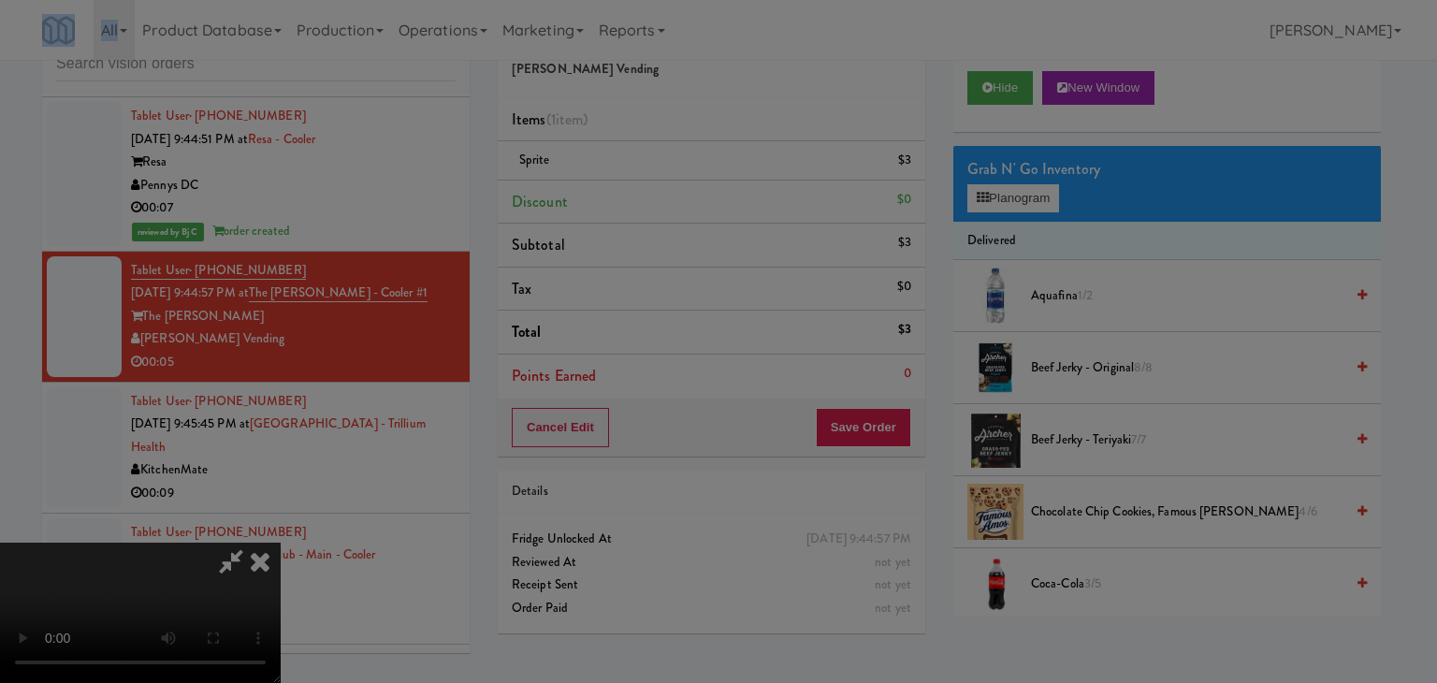
click at [692, 204] on body "Are you sure you want to update this order? Okay Cancel Okay Are you sure you w…" at bounding box center [718, 341] width 1437 height 683
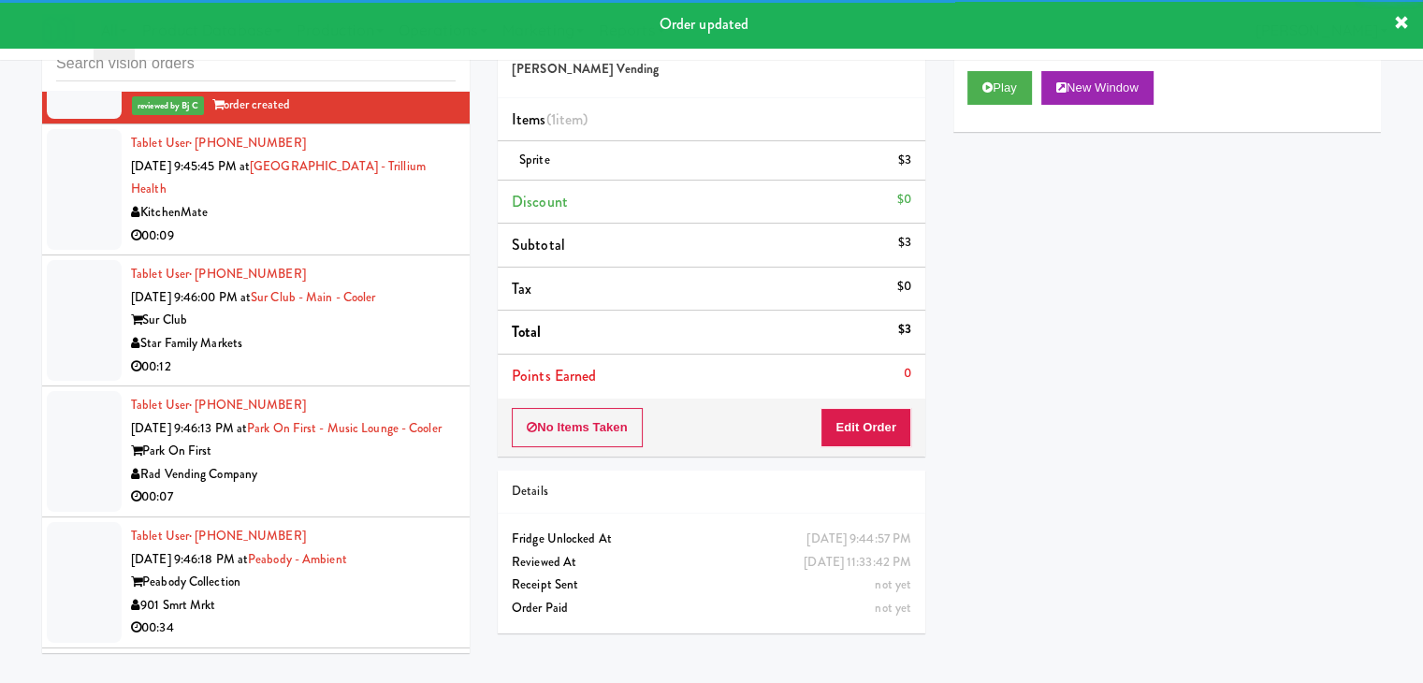
scroll to position [6017, 0]
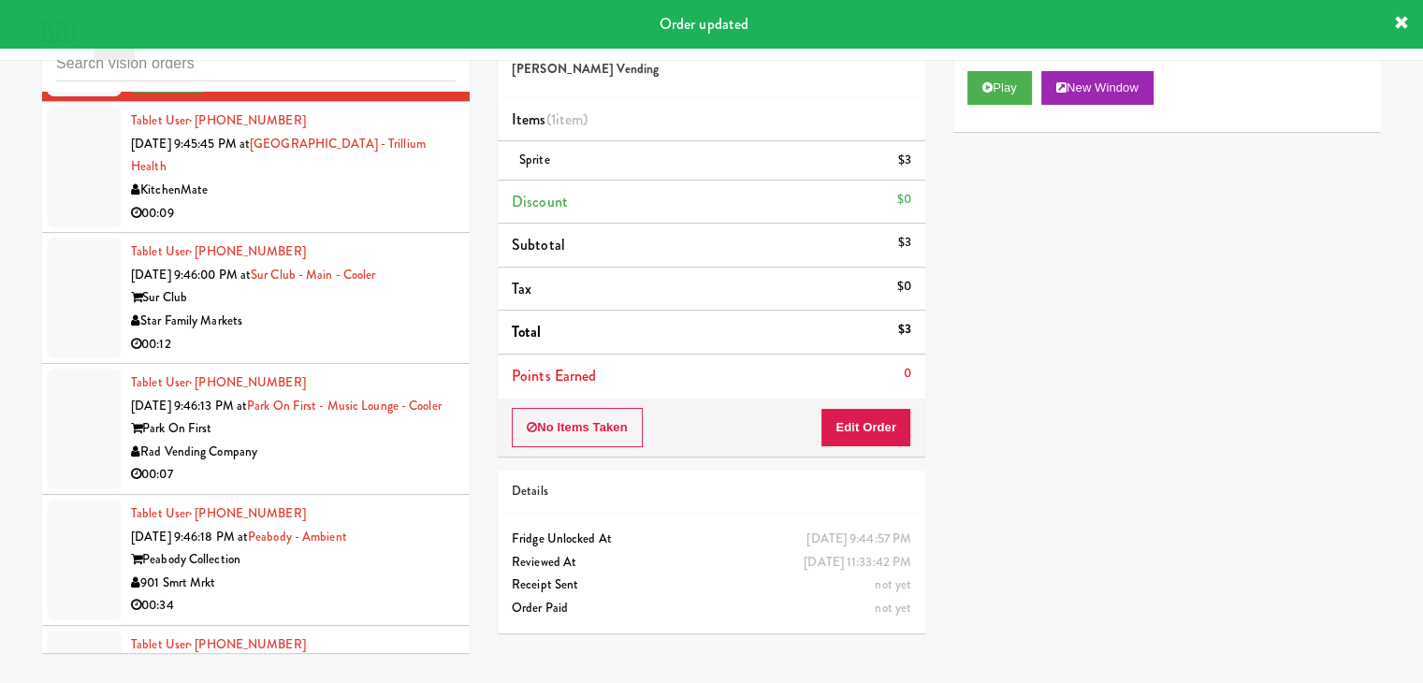
drag, startPoint x: 397, startPoint y: 184, endPoint x: 400, endPoint y: 197, distance: 13.6
click at [400, 202] on div "00:09" at bounding box center [293, 213] width 325 height 23
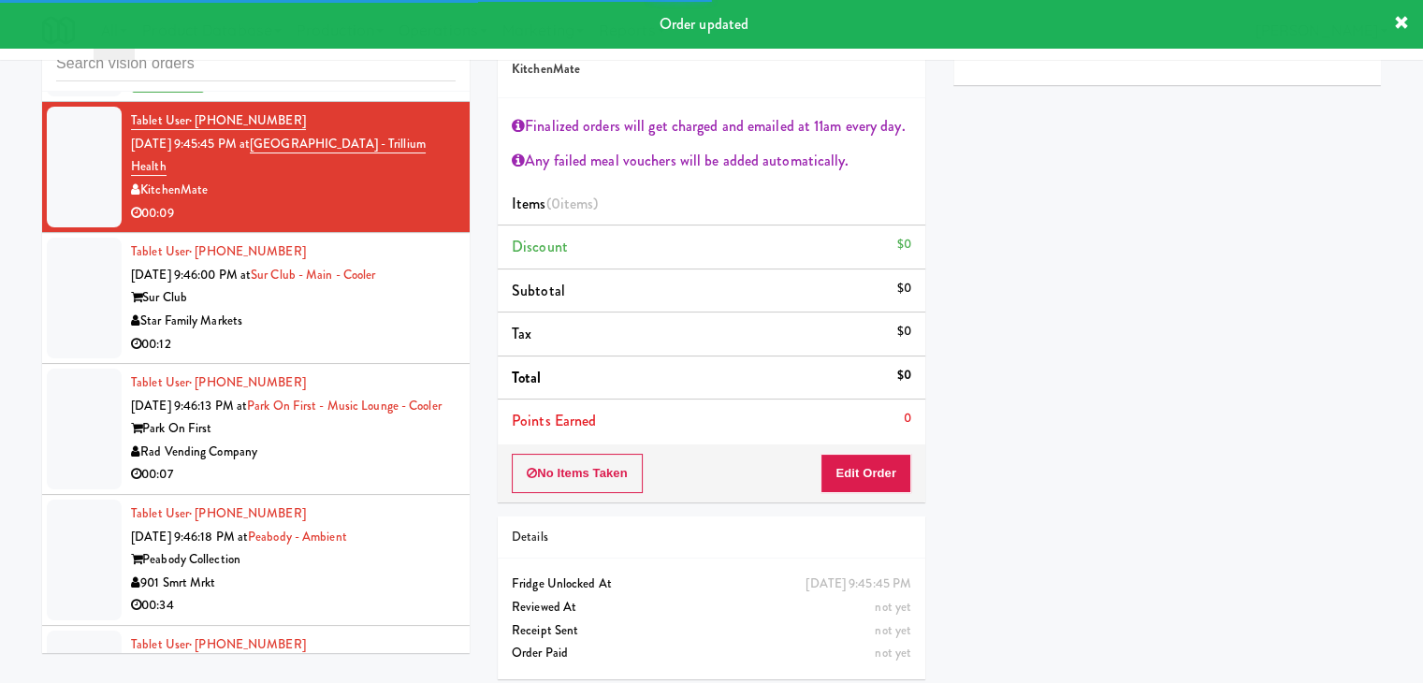
click at [396, 333] on div "00:12" at bounding box center [293, 344] width 325 height 23
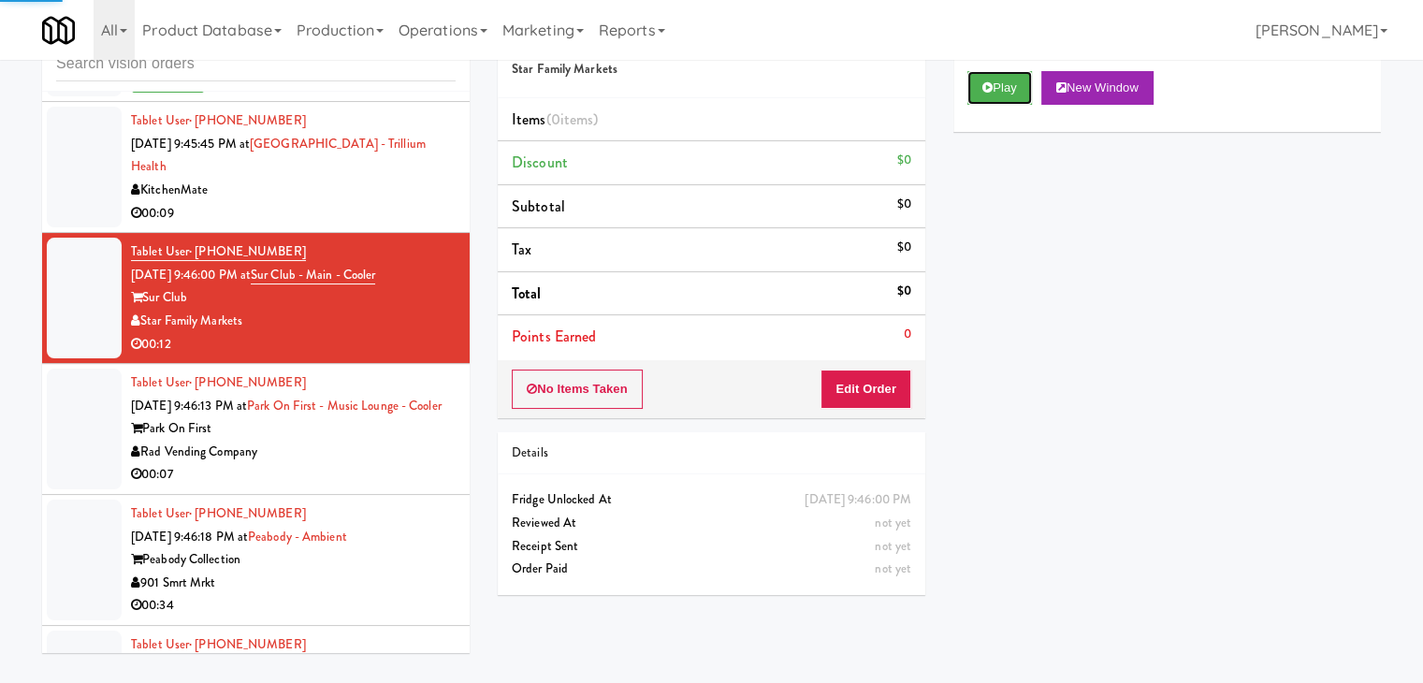
drag, startPoint x: 1001, startPoint y: 92, endPoint x: 932, endPoint y: 193, distance: 122.5
click at [1000, 92] on button "Play" at bounding box center [999, 88] width 65 height 34
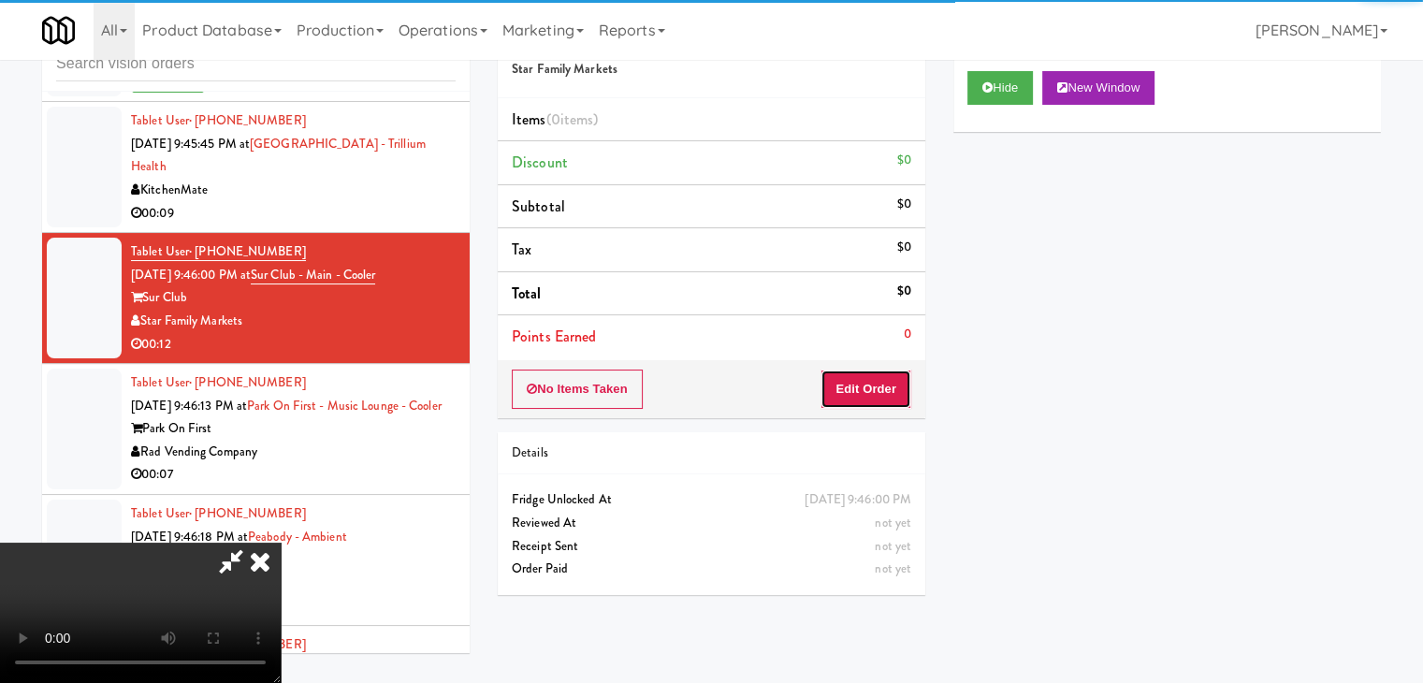
click at [844, 390] on button "Edit Order" at bounding box center [866, 389] width 91 height 39
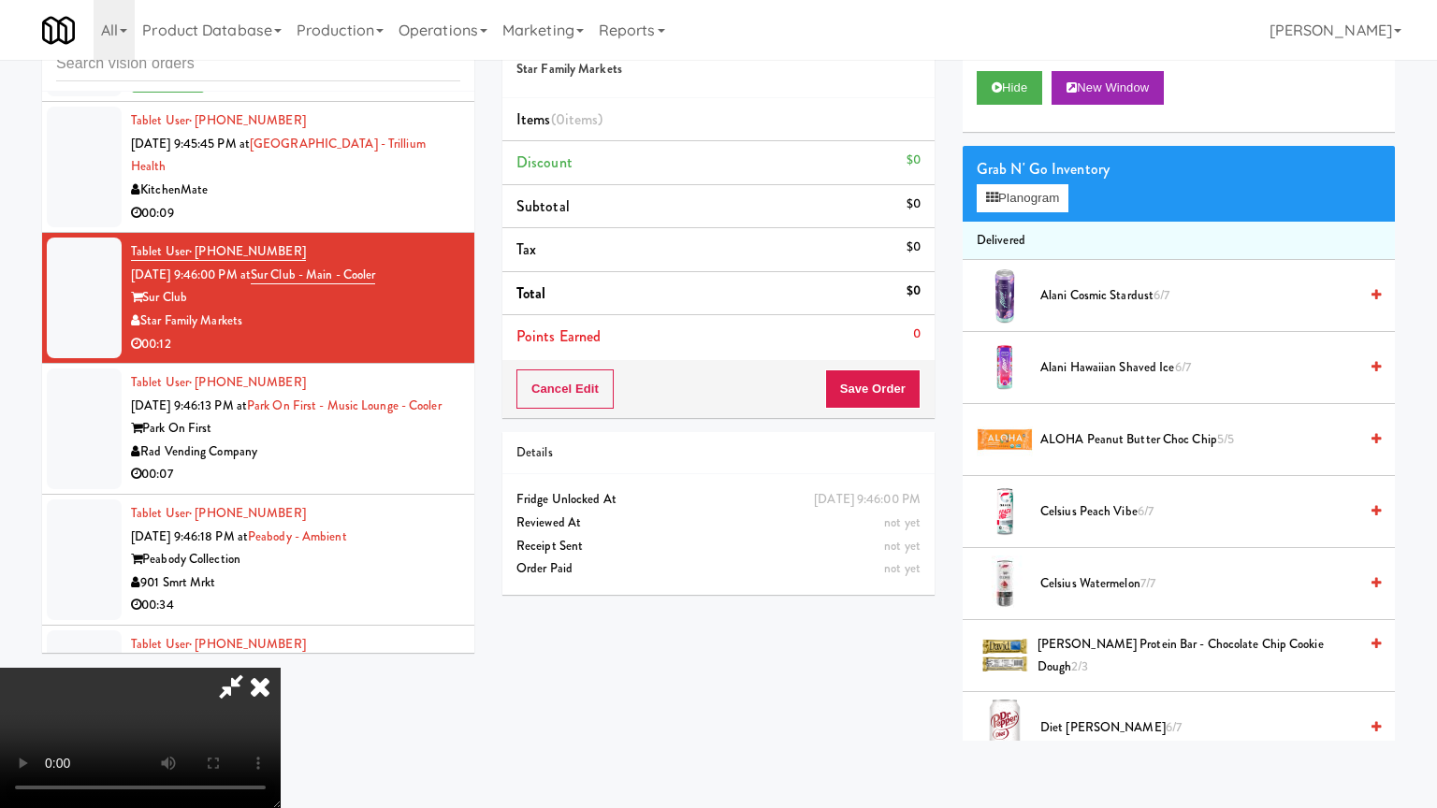
click at [281, 668] on video at bounding box center [140, 738] width 281 height 140
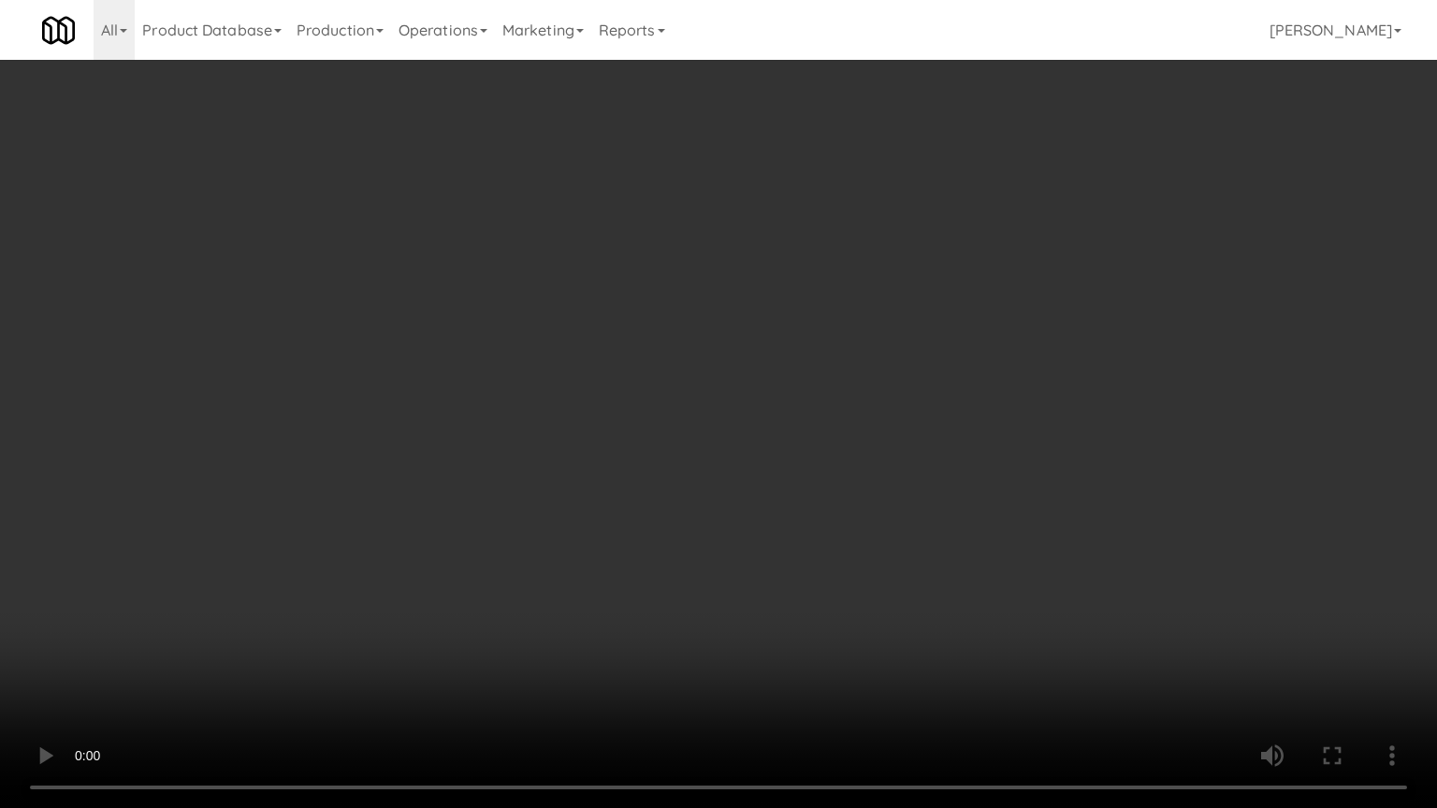
click at [850, 487] on video at bounding box center [718, 404] width 1437 height 808
click at [857, 485] on video at bounding box center [718, 404] width 1437 height 808
click at [880, 469] on video at bounding box center [718, 404] width 1437 height 808
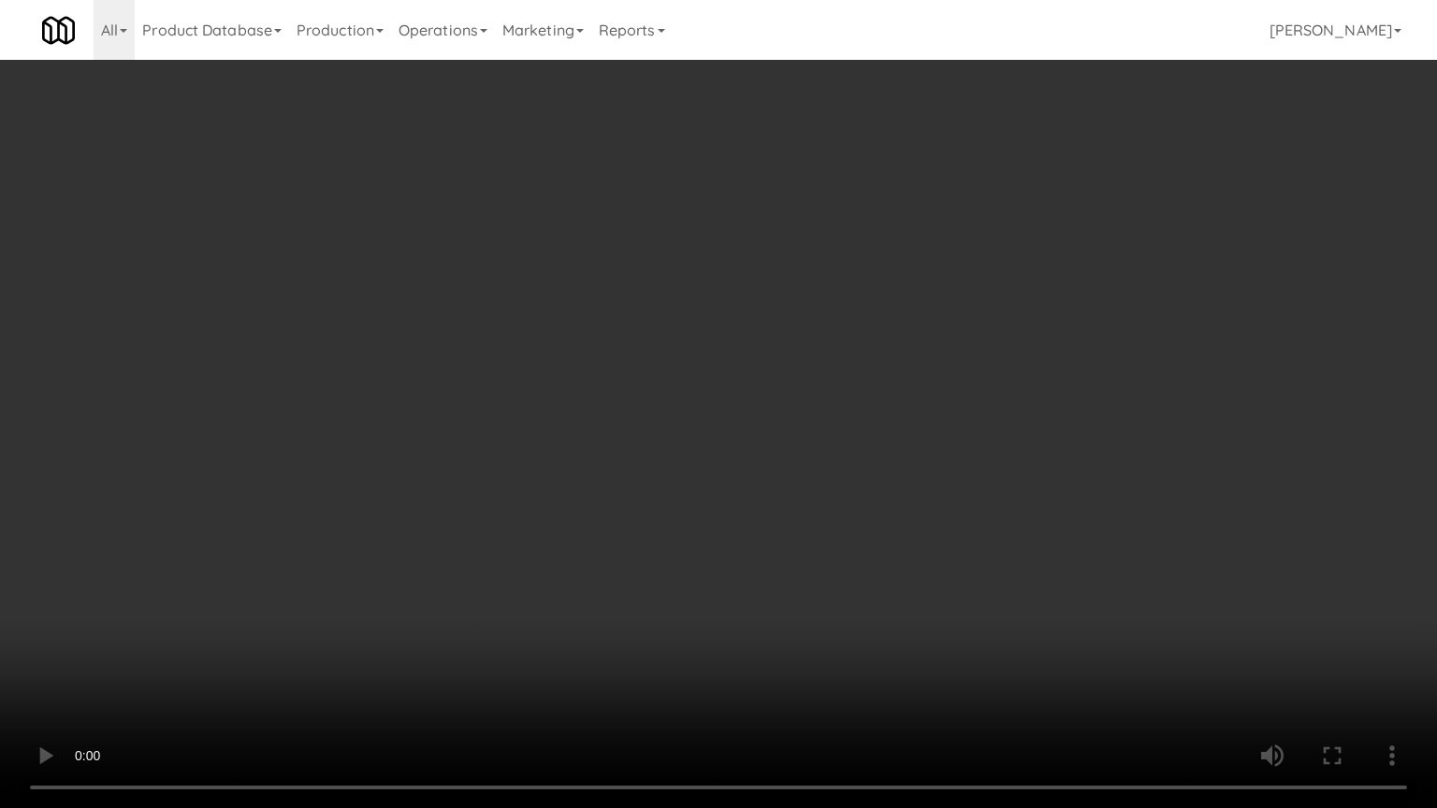
click at [887, 464] on video at bounding box center [718, 404] width 1437 height 808
drag, startPoint x: 887, startPoint y: 464, endPoint x: 947, endPoint y: 292, distance: 182.3
click at [887, 463] on video at bounding box center [718, 404] width 1437 height 808
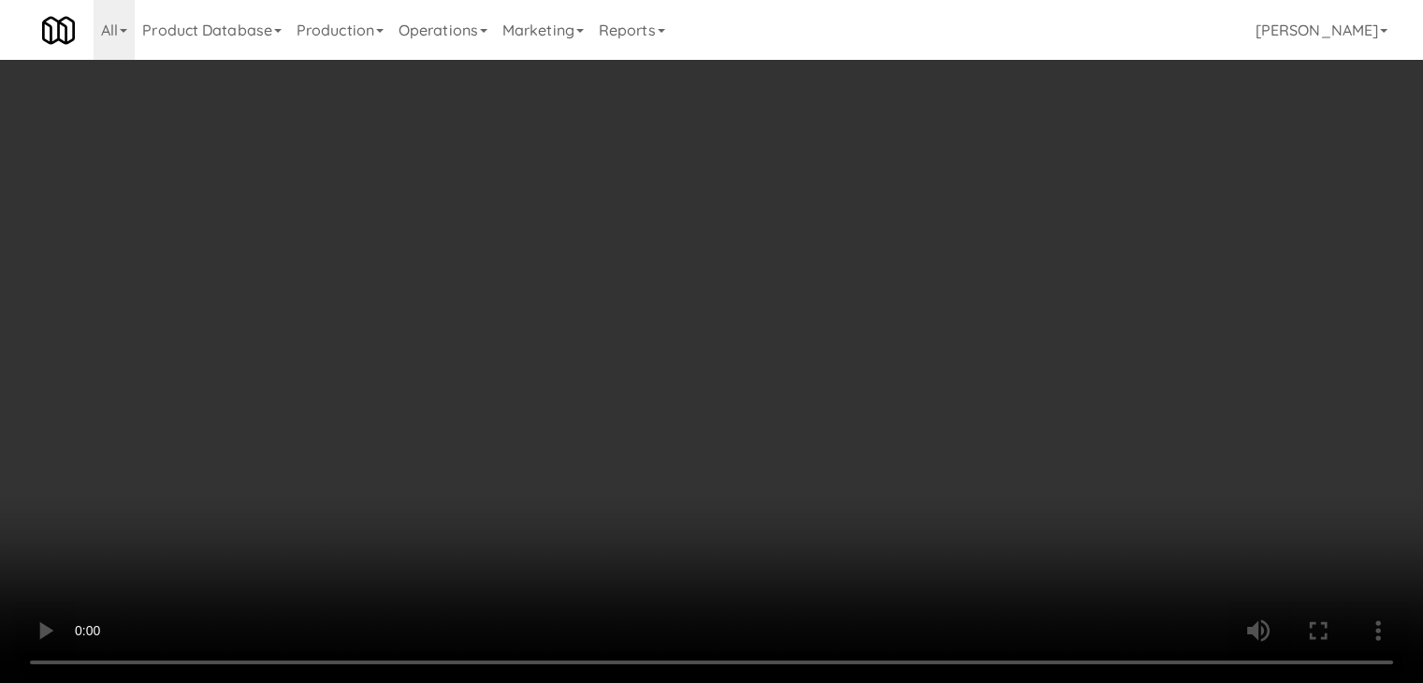
click at [1030, 211] on div "Grab N' Go Inventory Planogram" at bounding box center [1167, 184] width 428 height 76
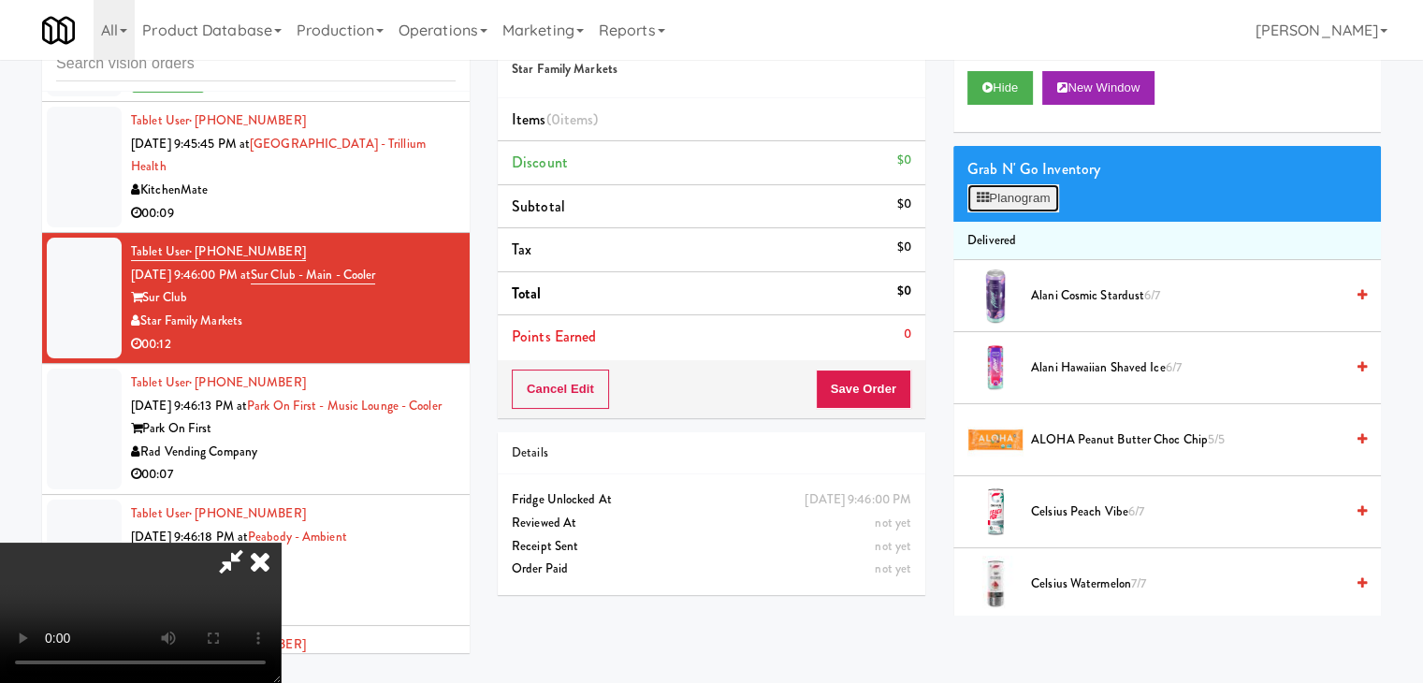
click at [1034, 203] on button "Planogram" at bounding box center [1013, 198] width 92 height 28
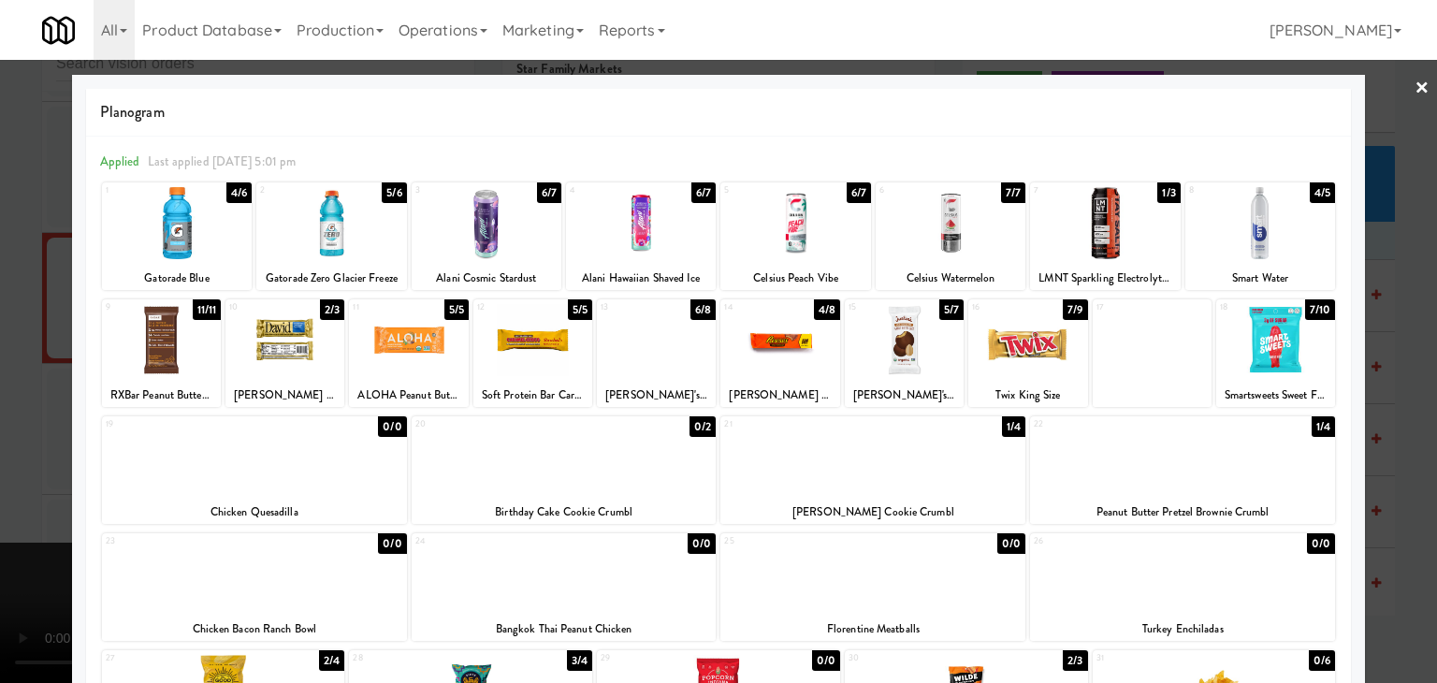
click at [278, 358] on div at bounding box center [285, 340] width 119 height 72
drag, startPoint x: 0, startPoint y: 459, endPoint x: 117, endPoint y: 459, distance: 117.0
click at [15, 459] on div at bounding box center [718, 341] width 1437 height 683
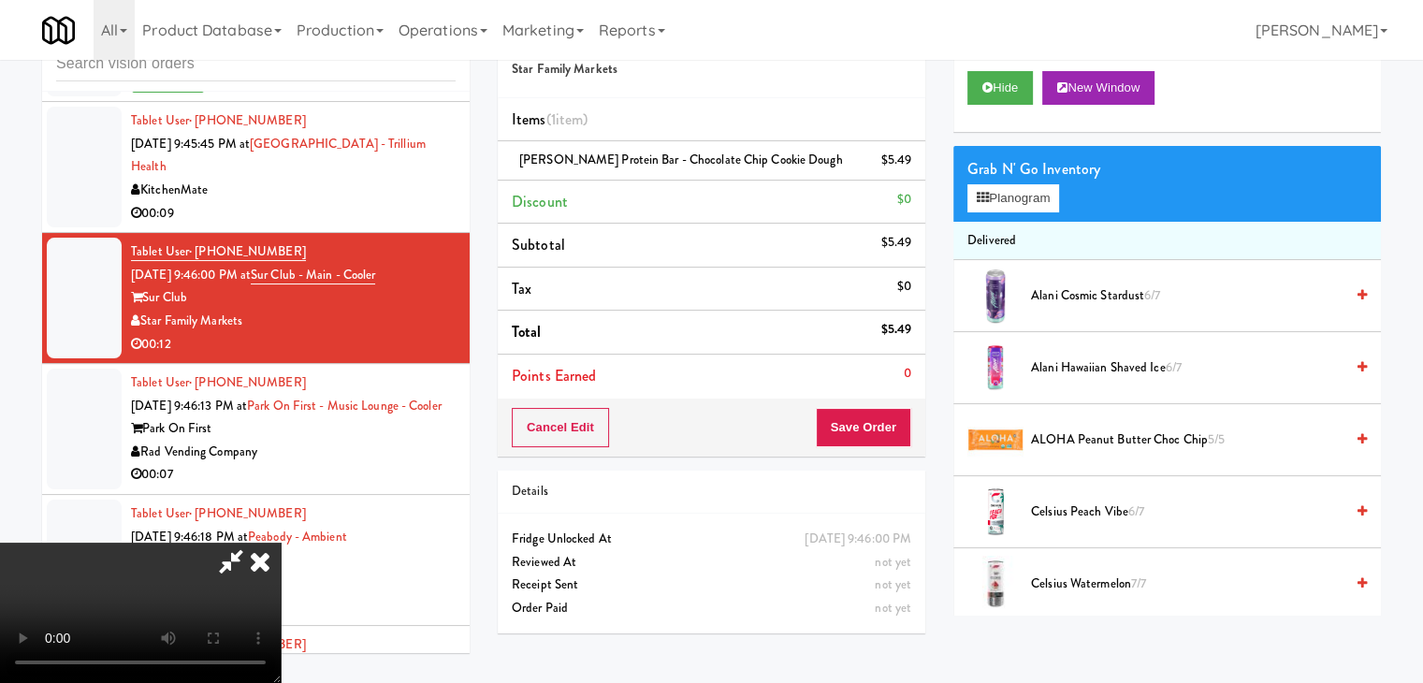
click at [281, 543] on video at bounding box center [140, 613] width 281 height 140
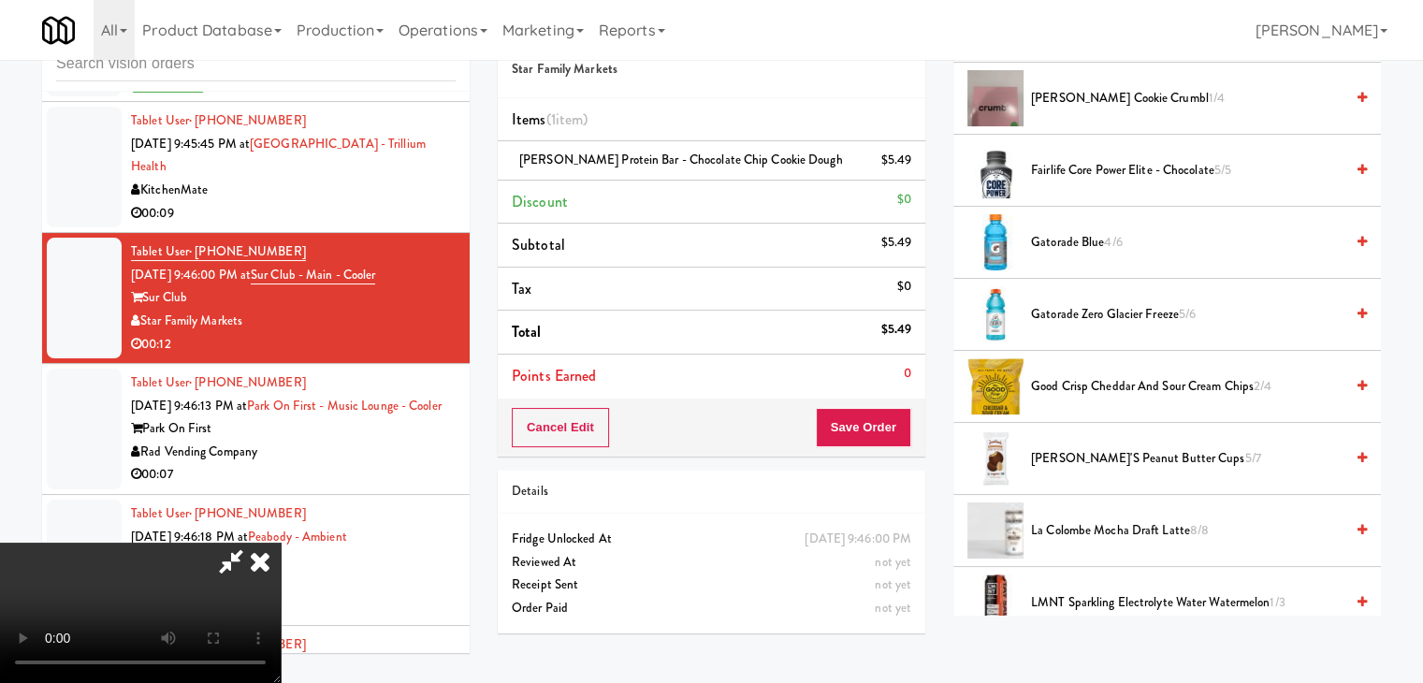
scroll to position [655, 0]
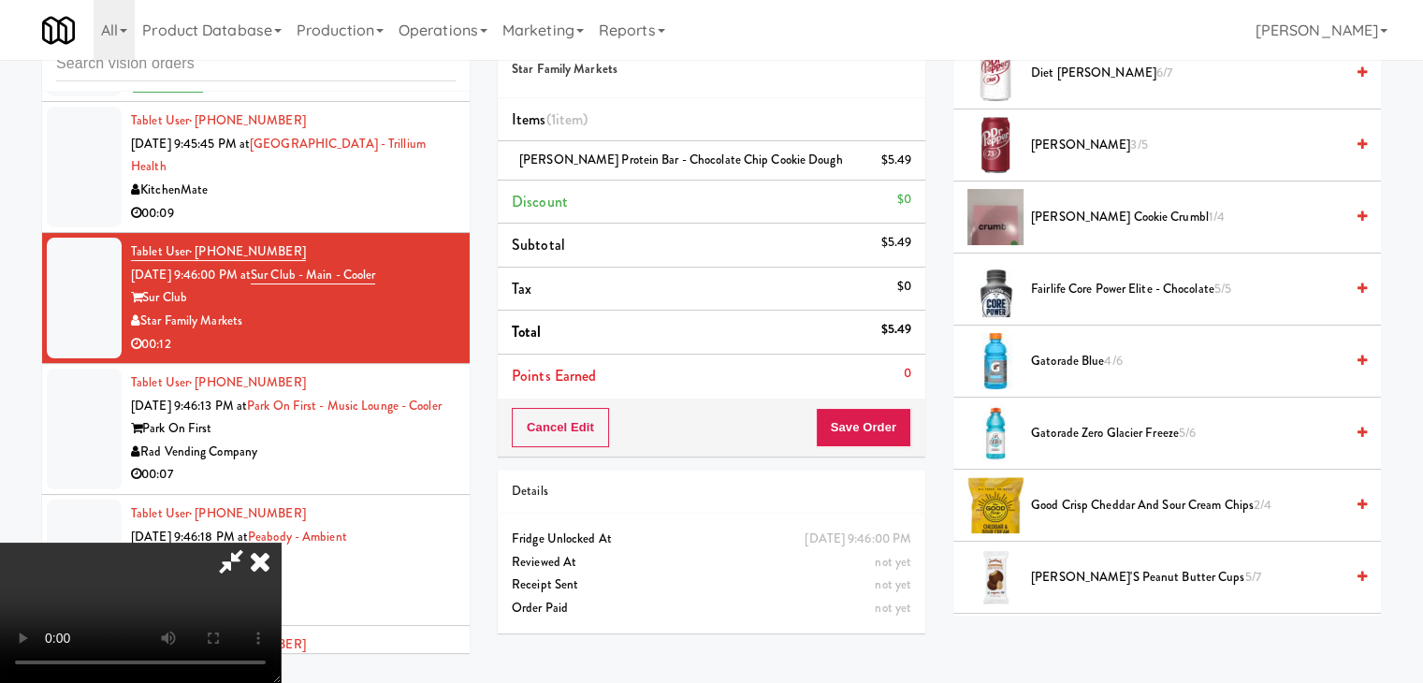
click at [281, 543] on video at bounding box center [140, 613] width 281 height 140
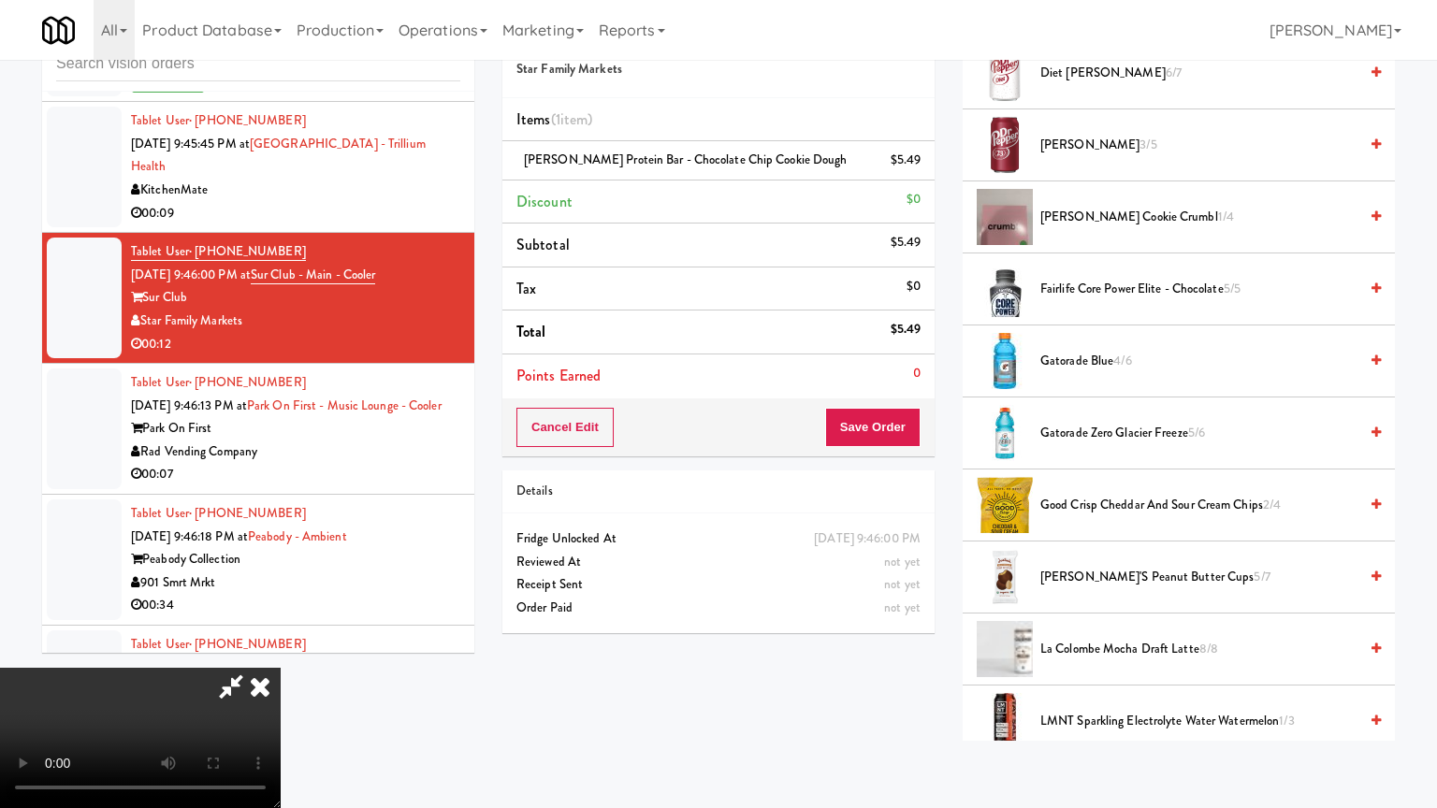
click at [281, 668] on video at bounding box center [140, 738] width 281 height 140
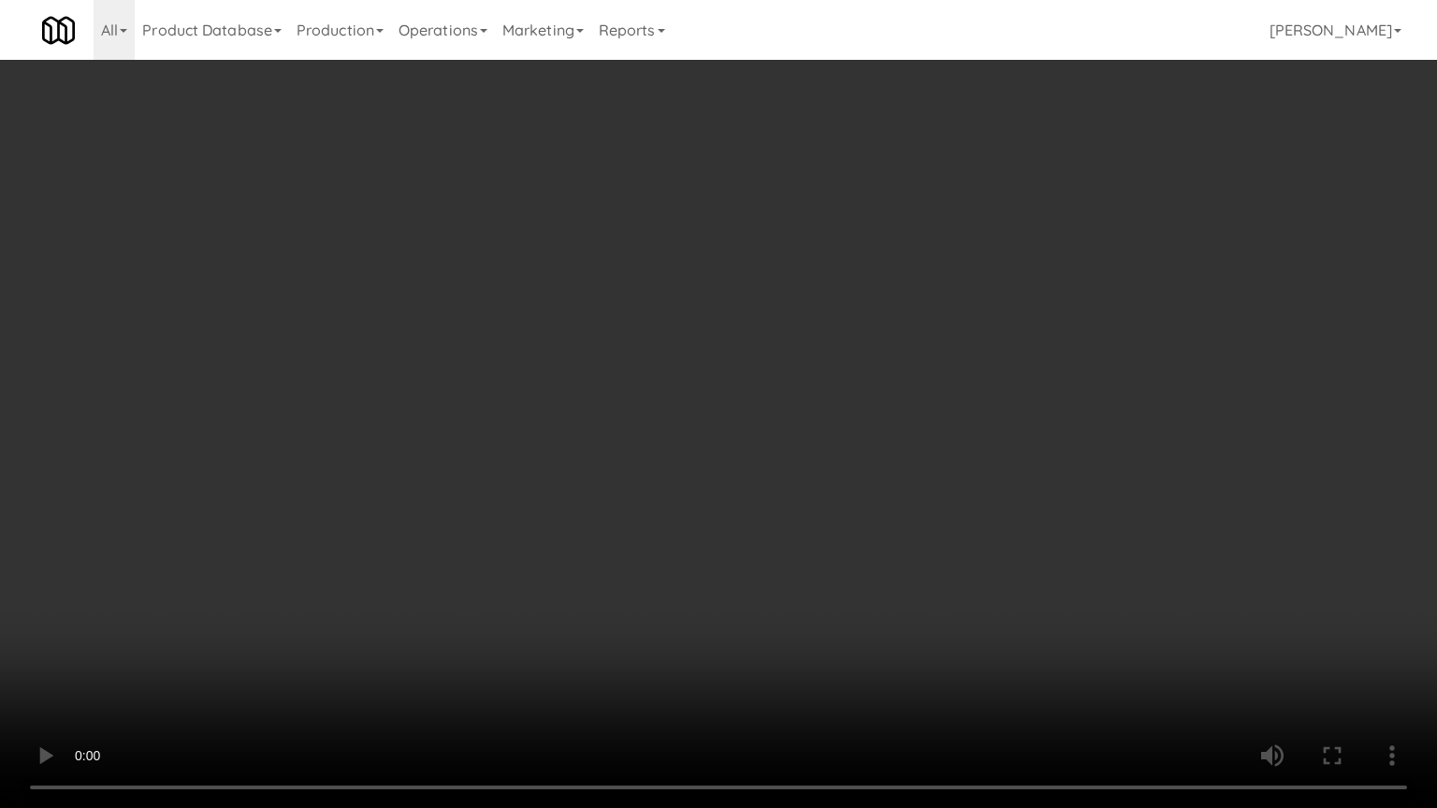
click at [828, 503] on video at bounding box center [718, 404] width 1437 height 808
click at [837, 494] on video at bounding box center [718, 404] width 1437 height 808
click at [834, 490] on video at bounding box center [718, 404] width 1437 height 808
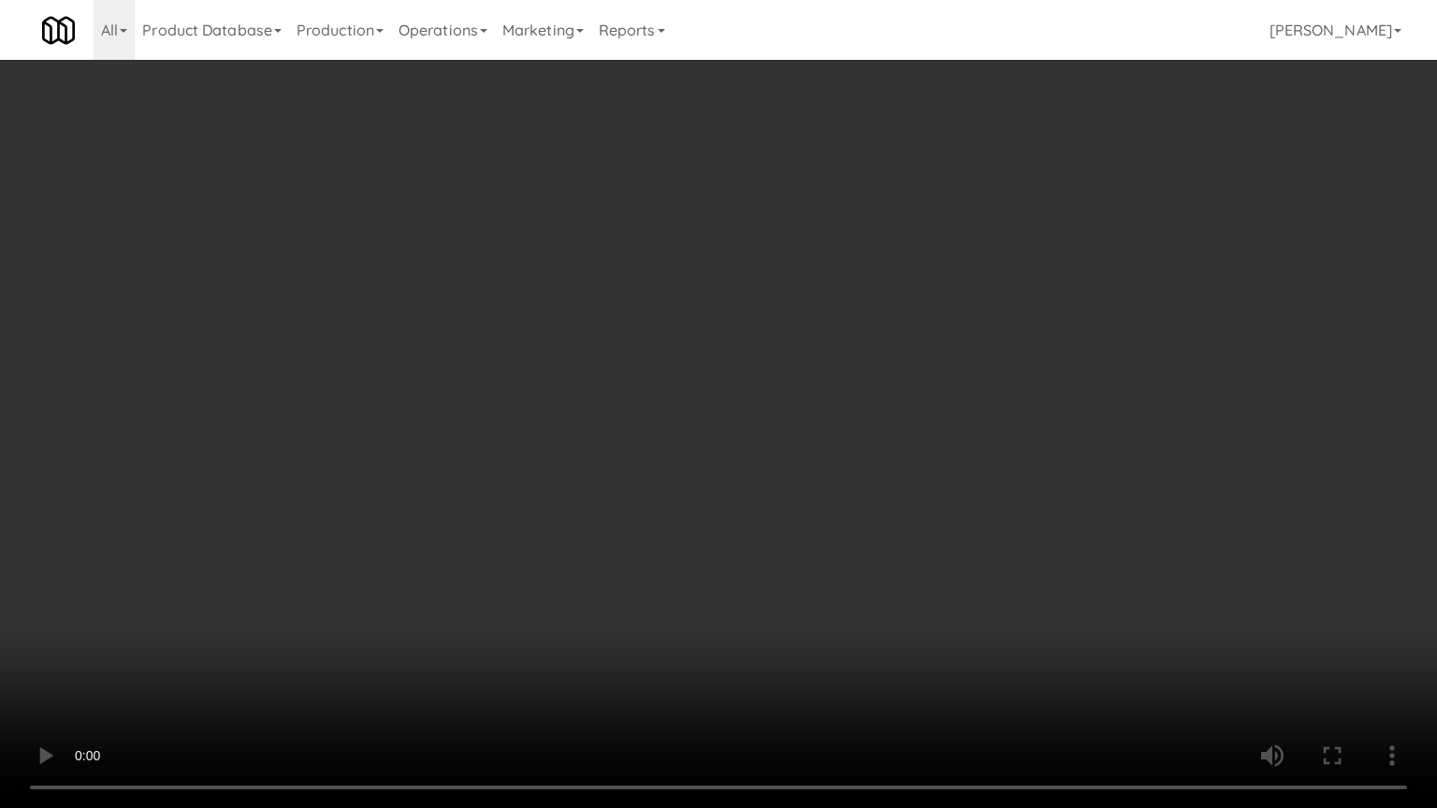
click at [834, 490] on video at bounding box center [718, 404] width 1437 height 808
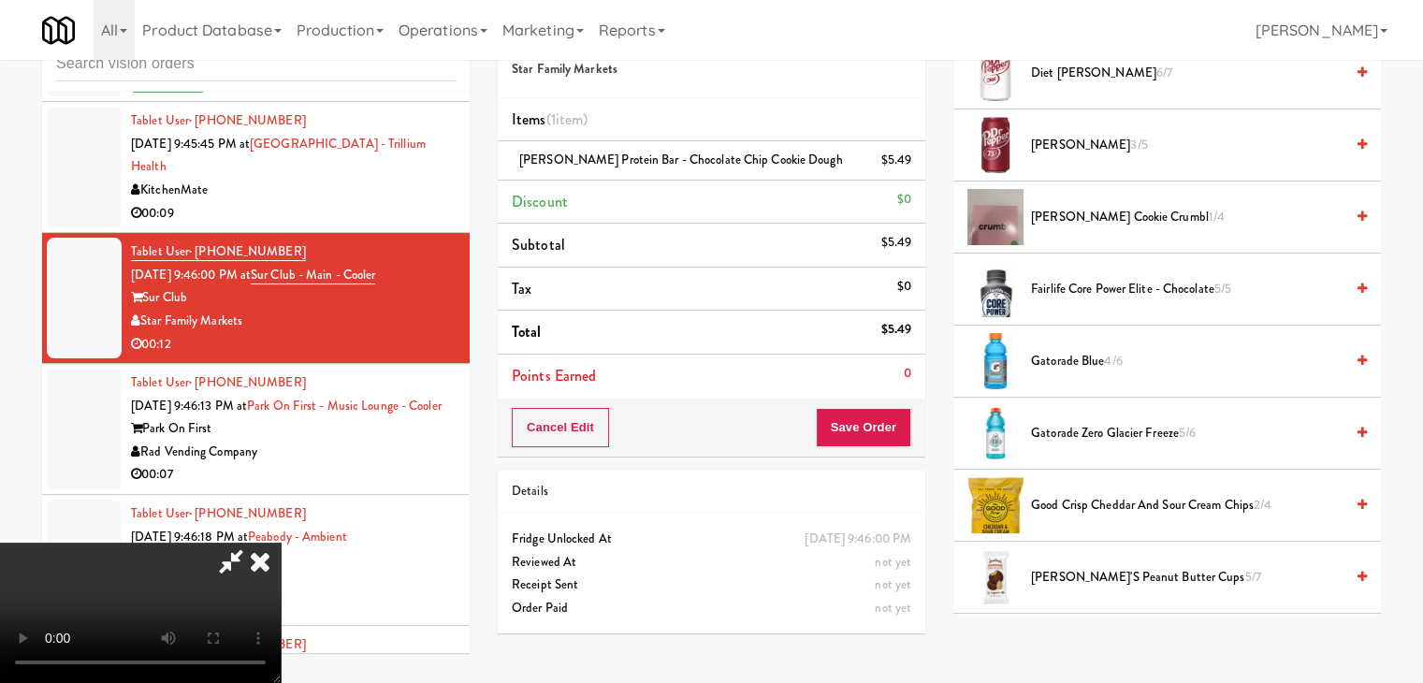
click at [1134, 214] on span "Dulce de Leche Cookie Crumbl 1/4" at bounding box center [1187, 217] width 313 height 23
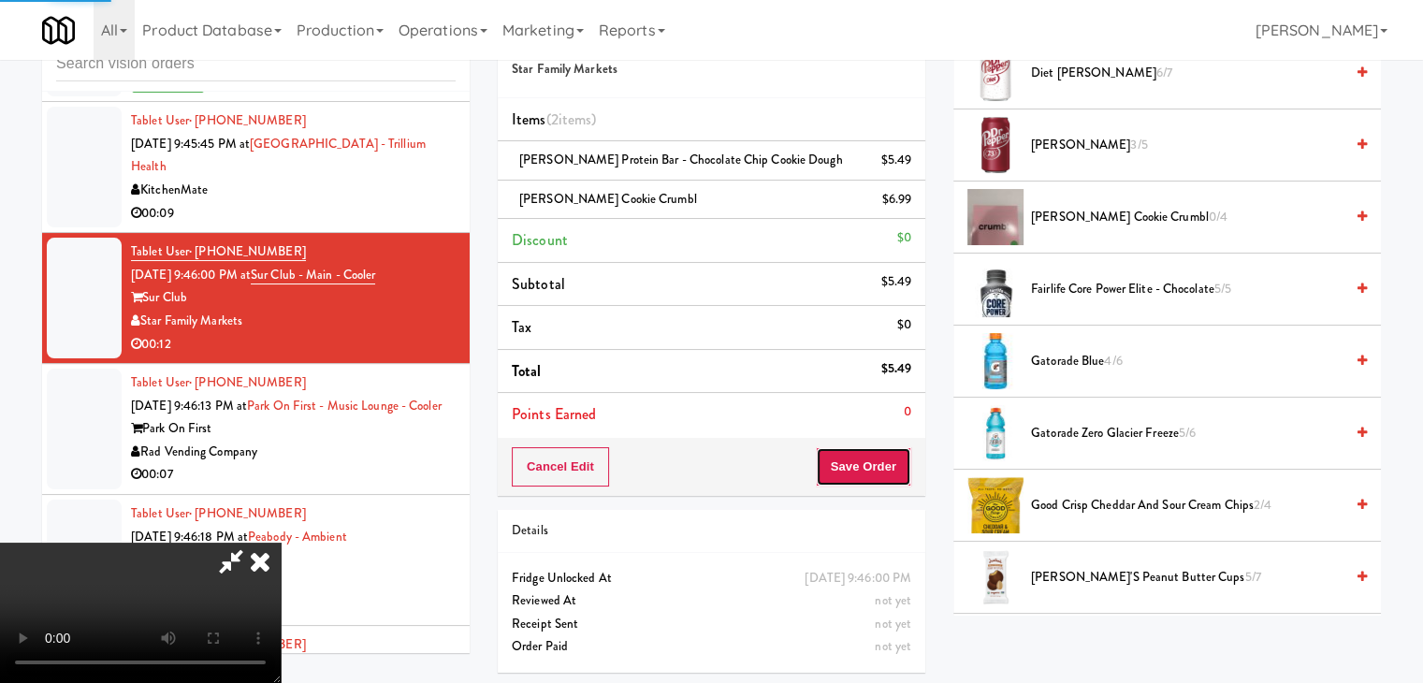
click at [895, 455] on button "Save Order" at bounding box center [863, 466] width 95 height 39
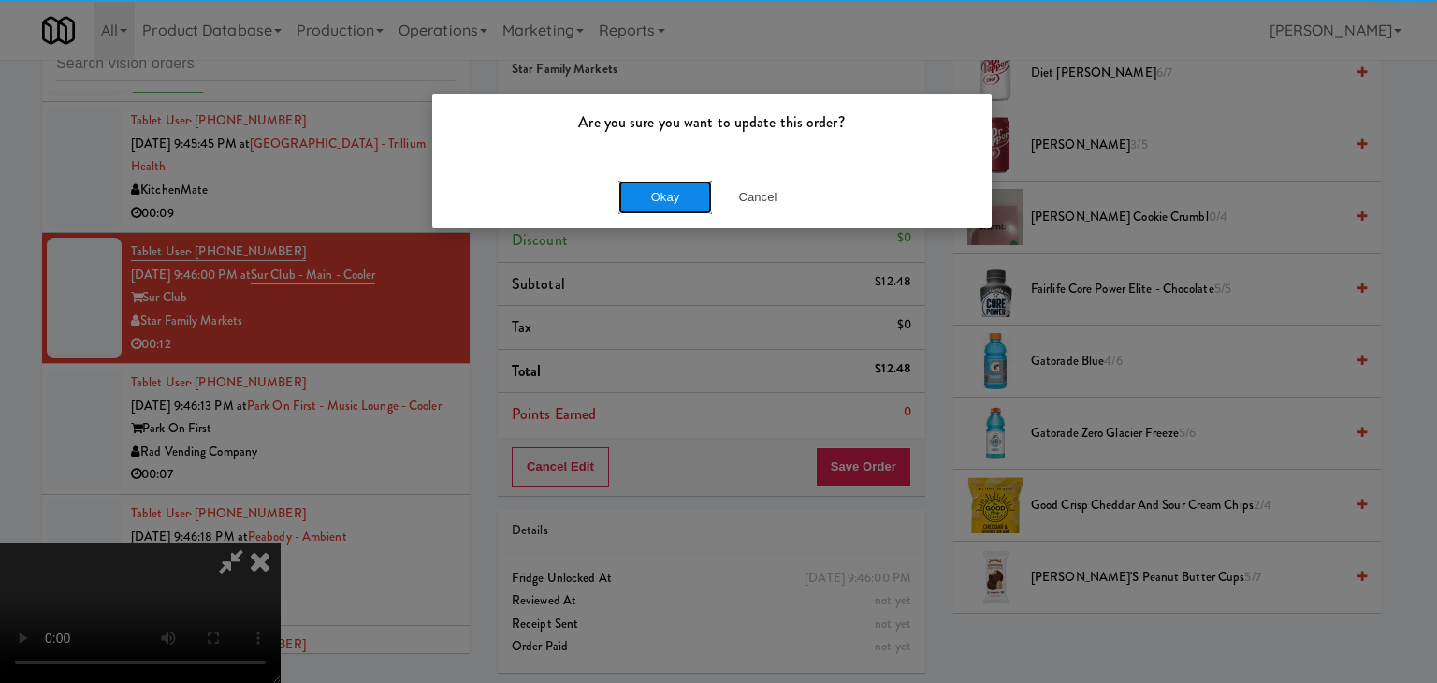
click at [685, 194] on button "Okay" at bounding box center [665, 198] width 94 height 34
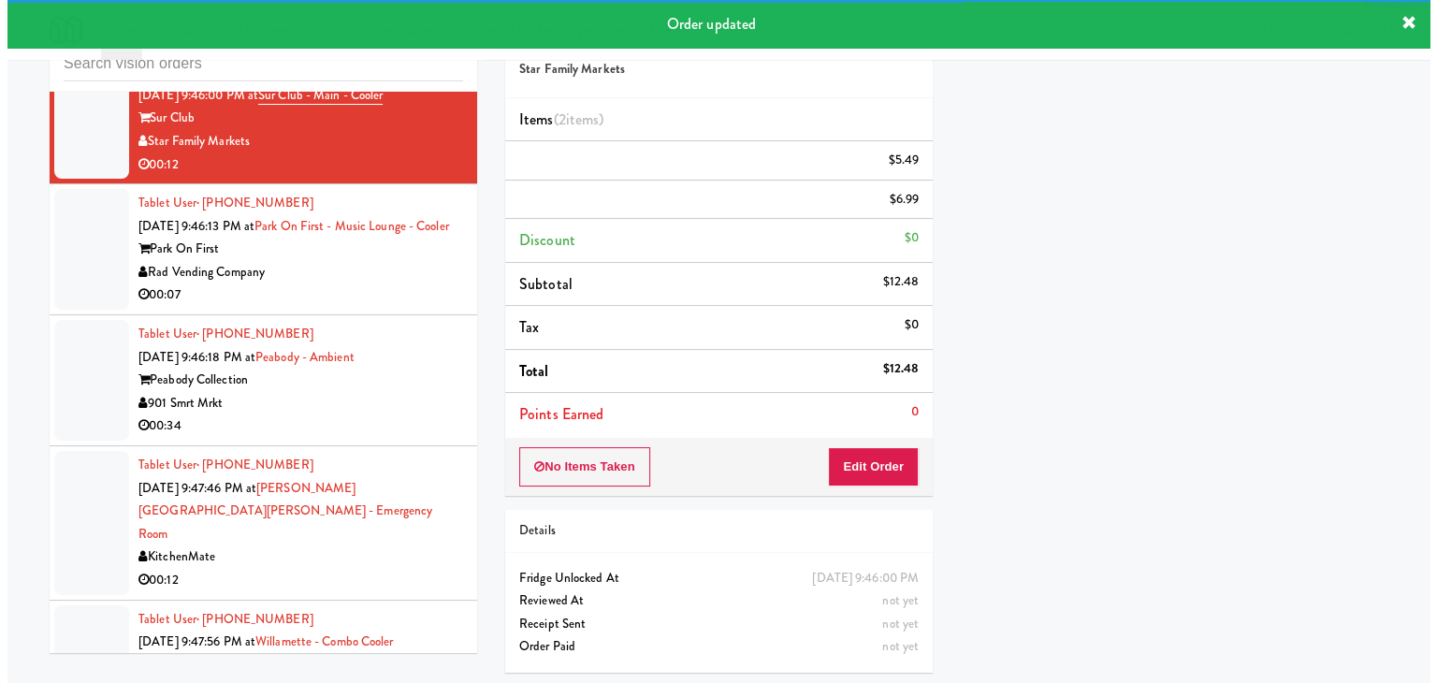
scroll to position [6205, 0]
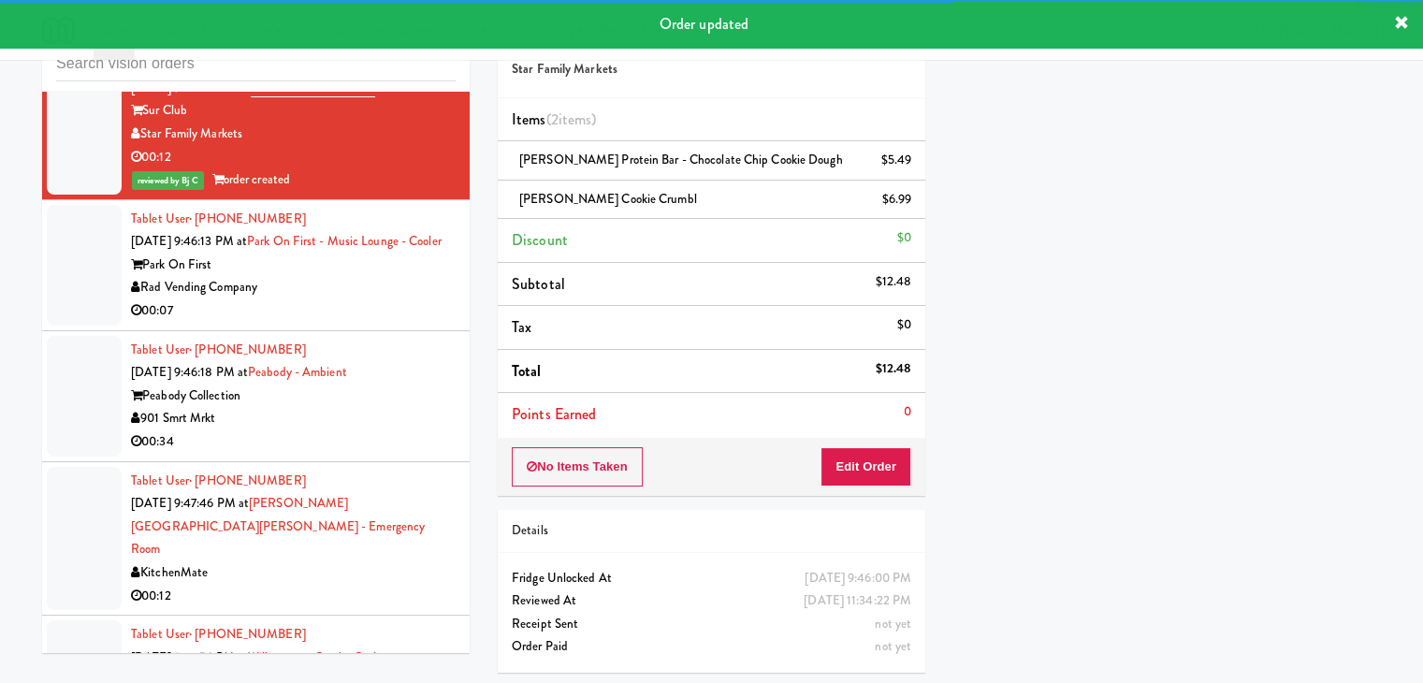
click at [386, 282] on div "Rad Vending Company" at bounding box center [293, 287] width 325 height 23
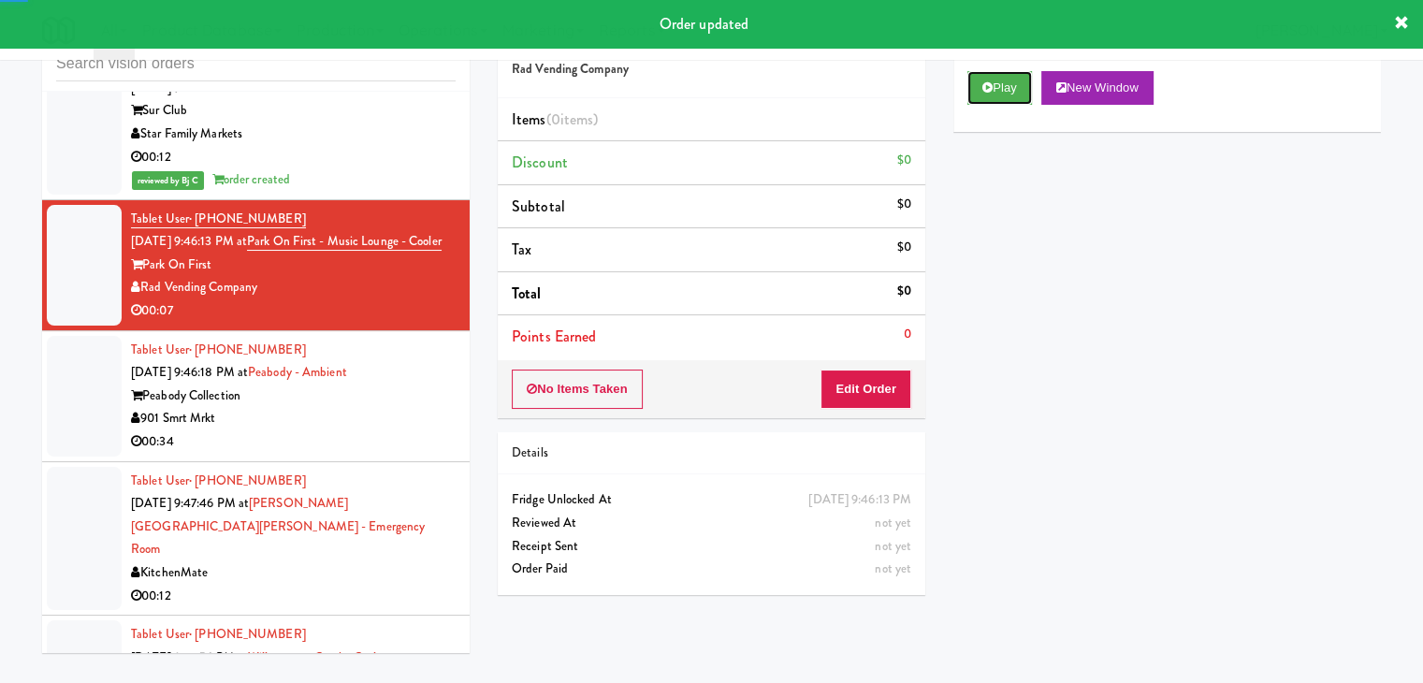
drag, startPoint x: 1011, startPoint y: 91, endPoint x: 991, endPoint y: 145, distance: 57.7
click at [1011, 93] on button "Play" at bounding box center [999, 88] width 65 height 34
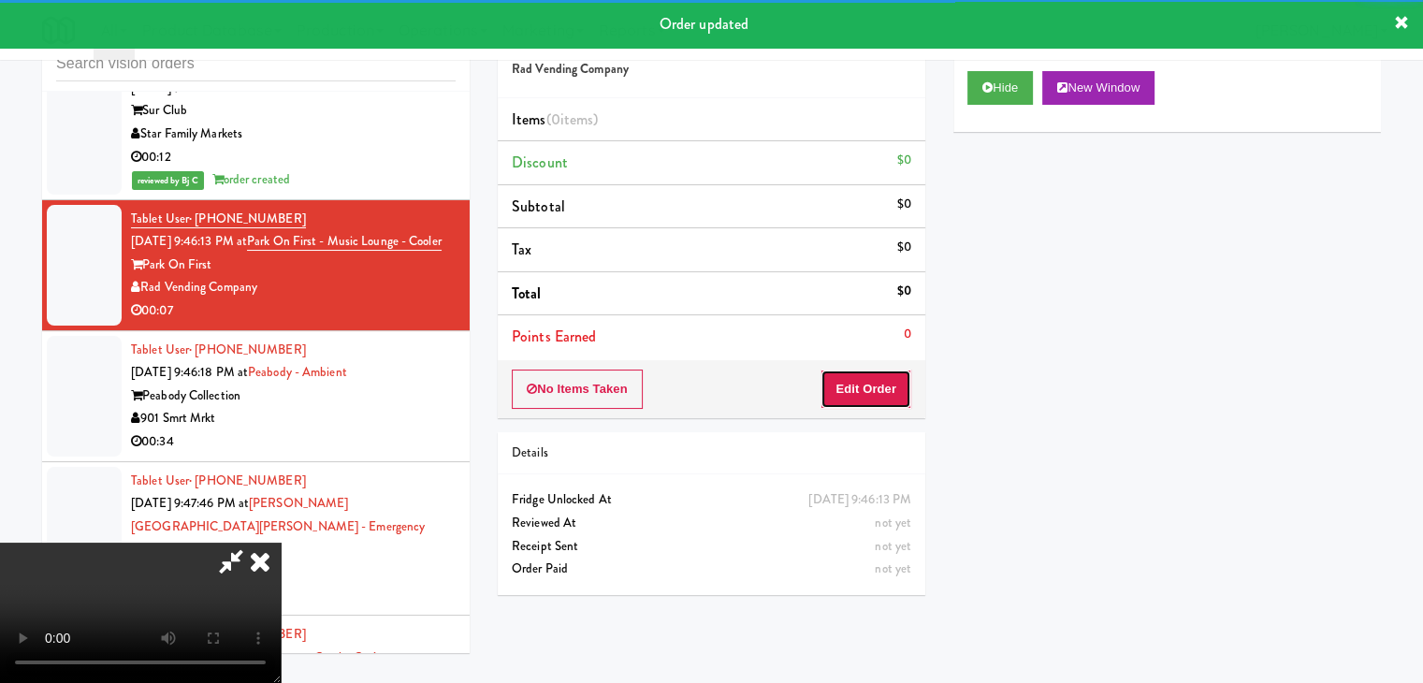
click at [891, 375] on button "Edit Order" at bounding box center [866, 389] width 91 height 39
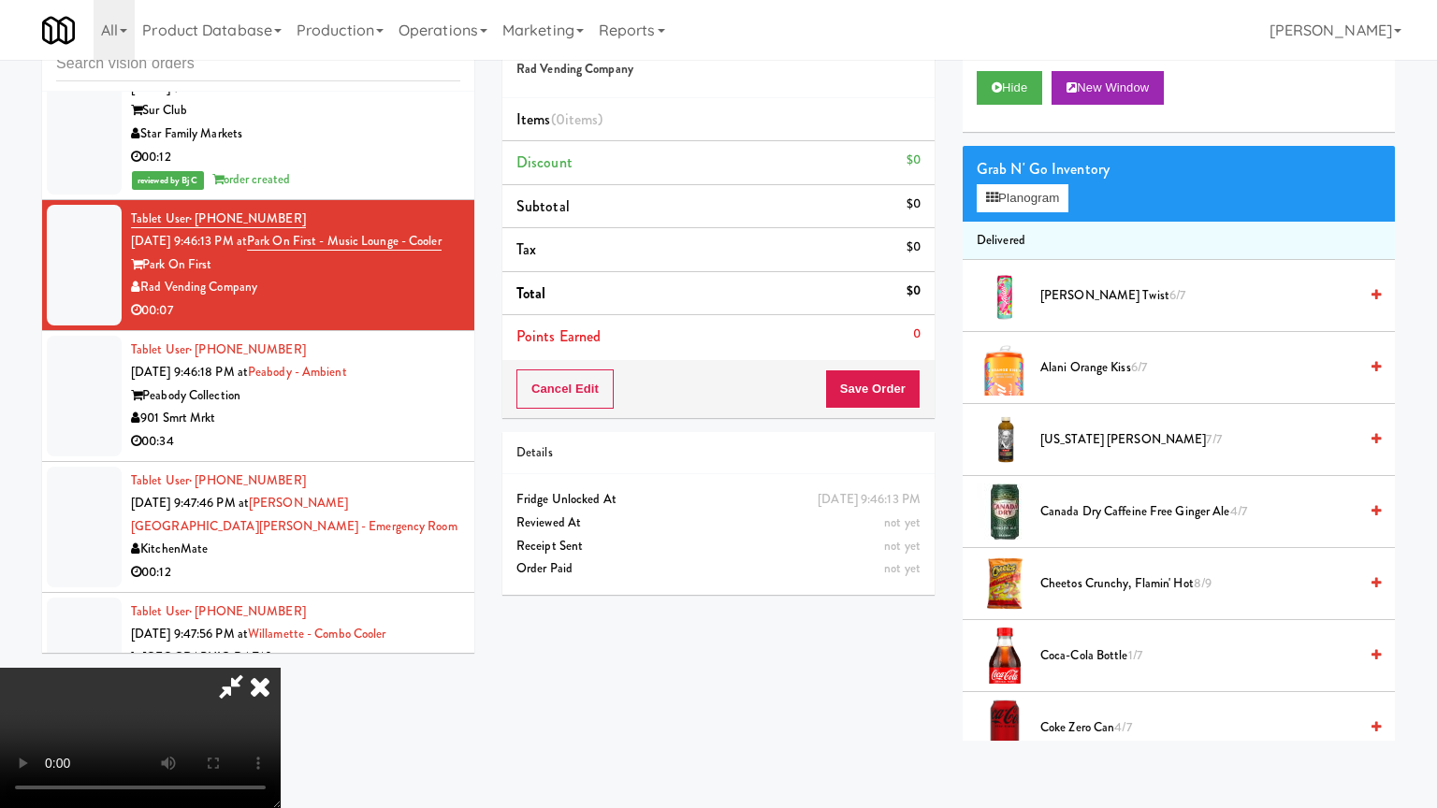
click at [281, 668] on video at bounding box center [140, 738] width 281 height 140
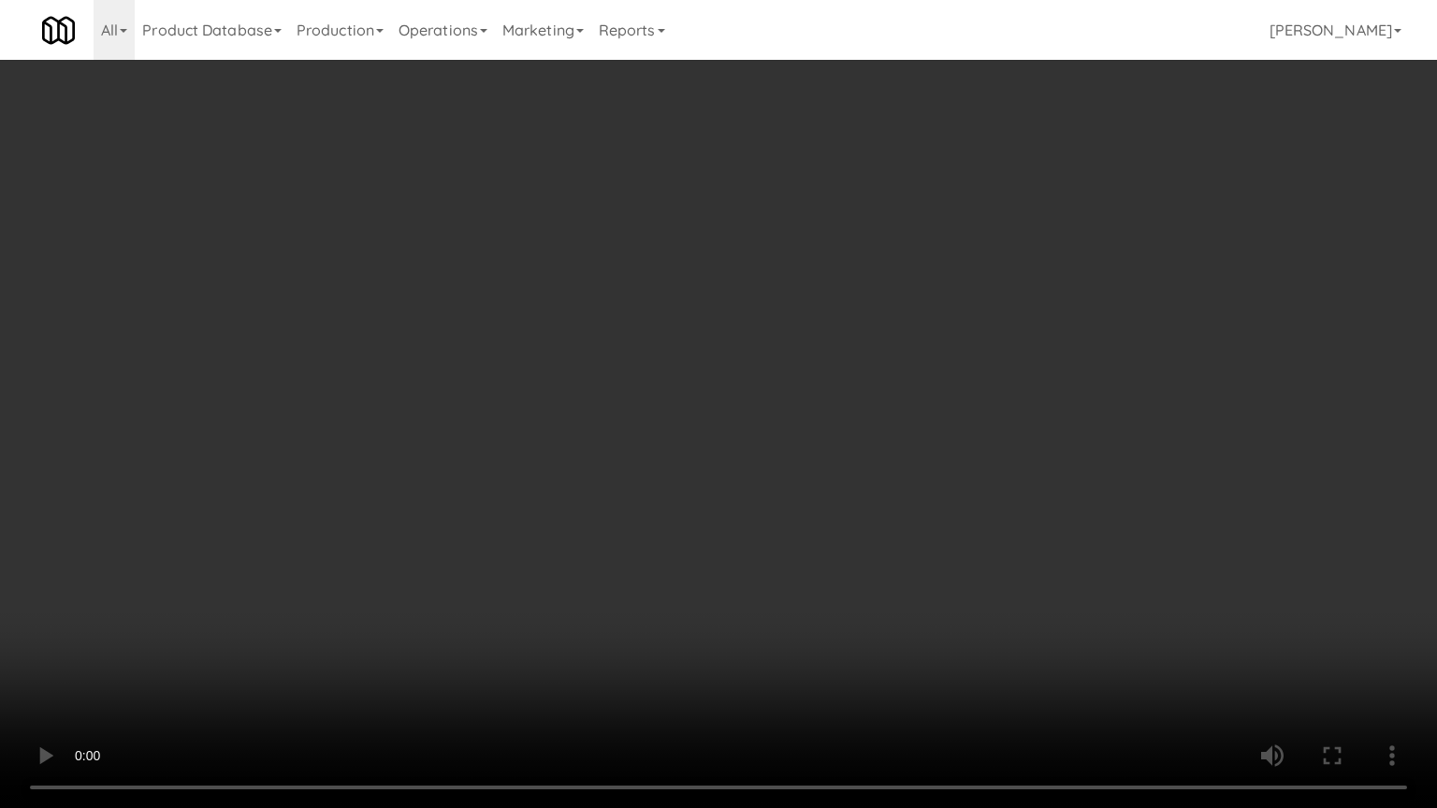
click at [846, 583] on video at bounding box center [718, 404] width 1437 height 808
click at [853, 583] on video at bounding box center [718, 404] width 1437 height 808
click at [862, 585] on video at bounding box center [718, 404] width 1437 height 808
drag, startPoint x: 862, startPoint y: 585, endPoint x: 974, endPoint y: 367, distance: 245.2
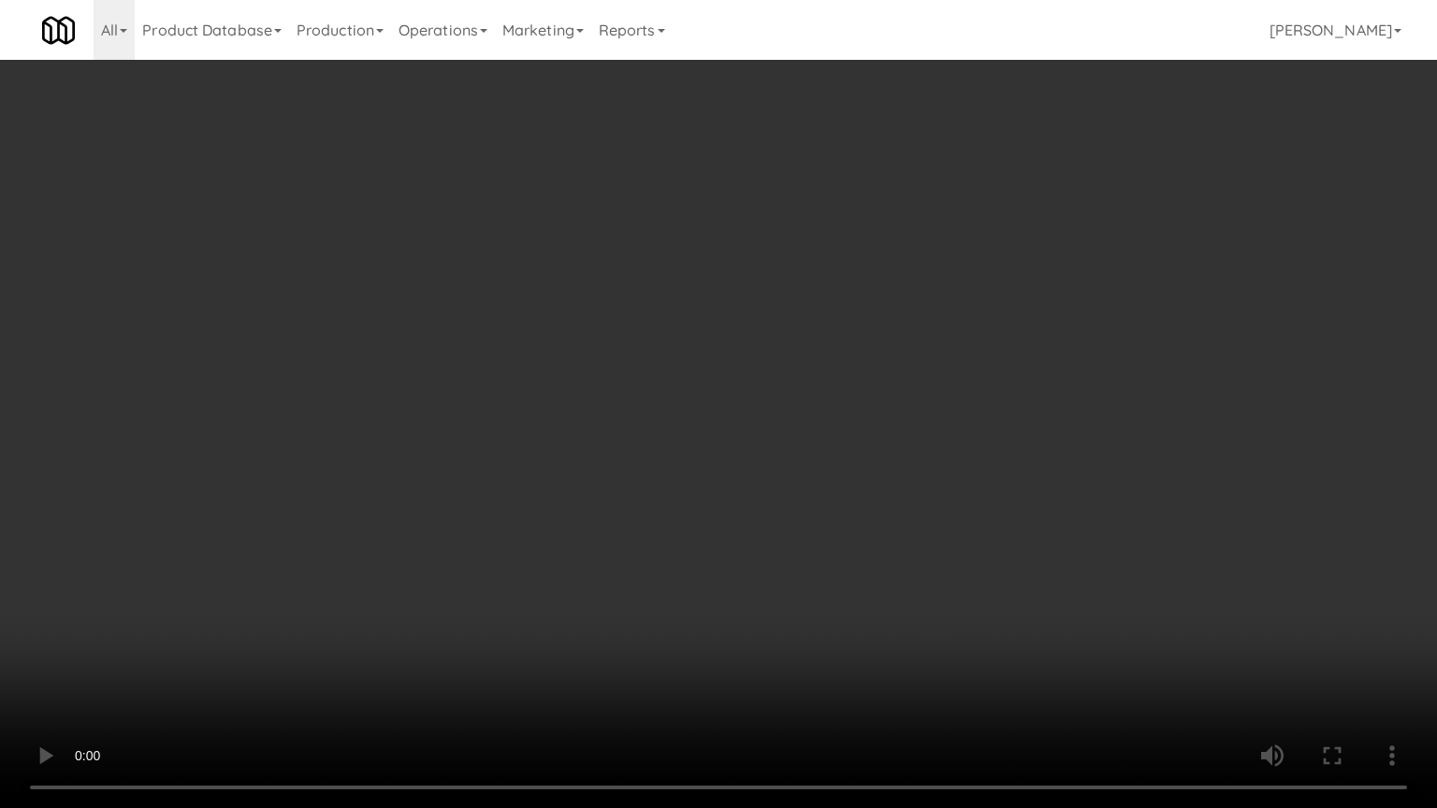
click at [872, 572] on video at bounding box center [718, 404] width 1437 height 808
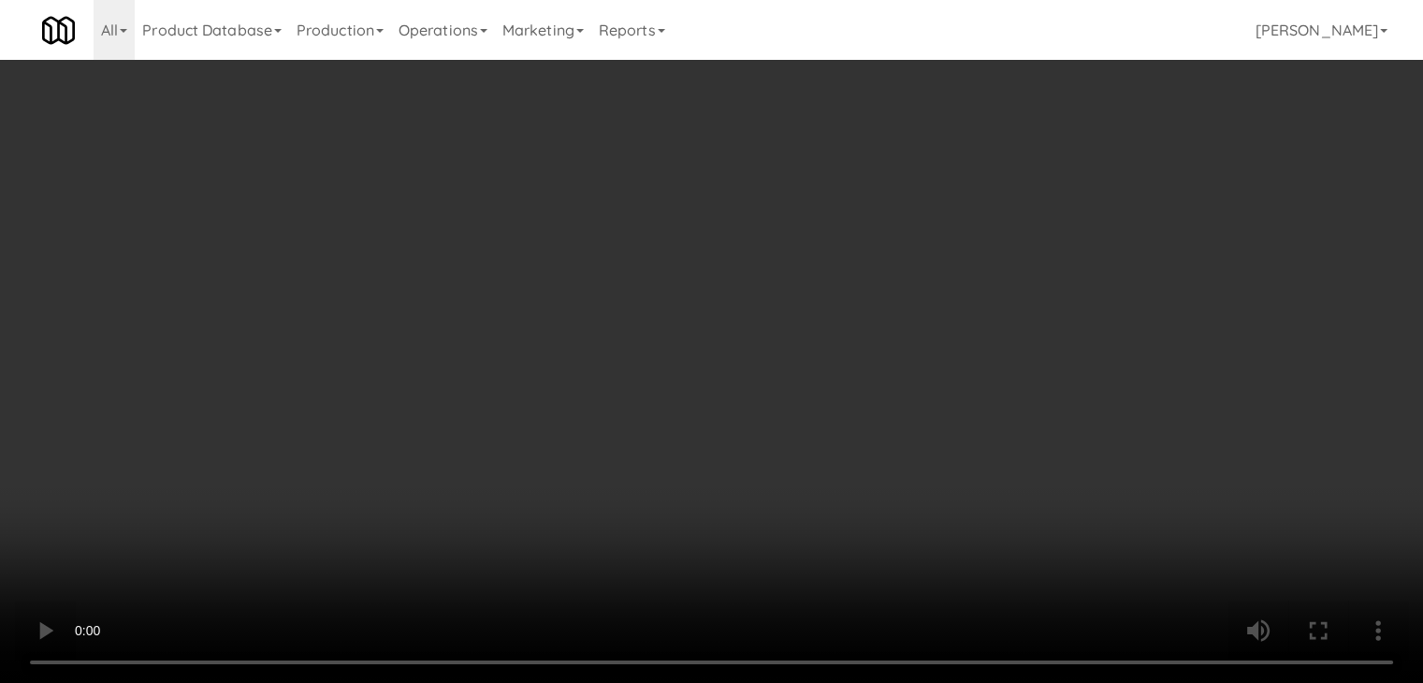
click at [1021, 213] on div "Grab N' Go Inventory Planogram" at bounding box center [1167, 184] width 428 height 76
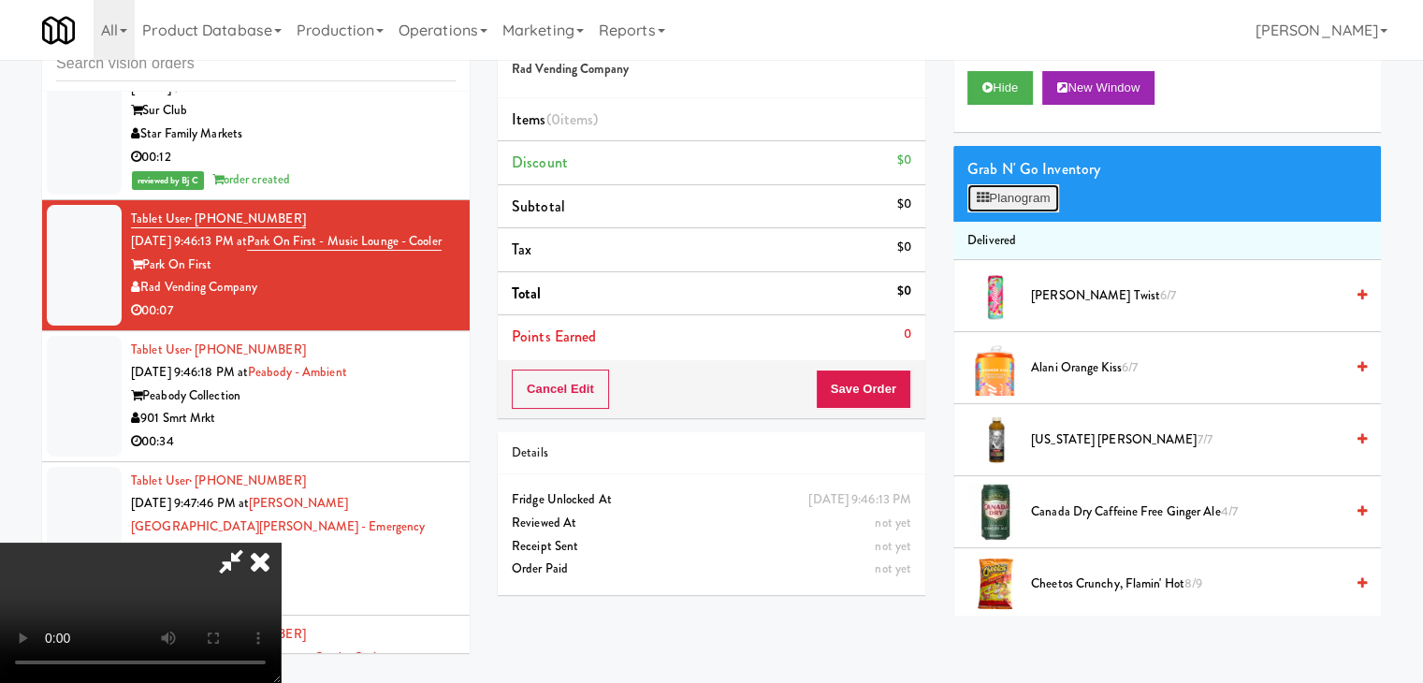
click at [1031, 203] on button "Planogram" at bounding box center [1013, 198] width 92 height 28
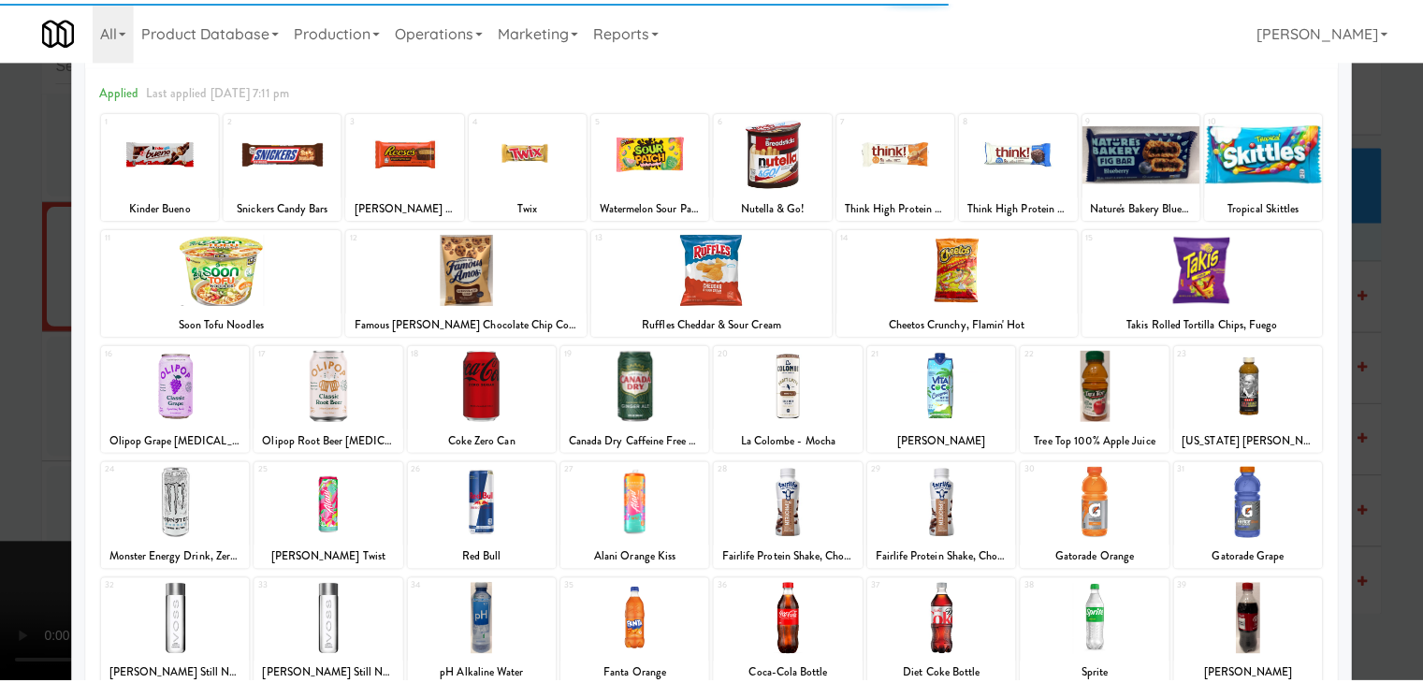
scroll to position [236, 0]
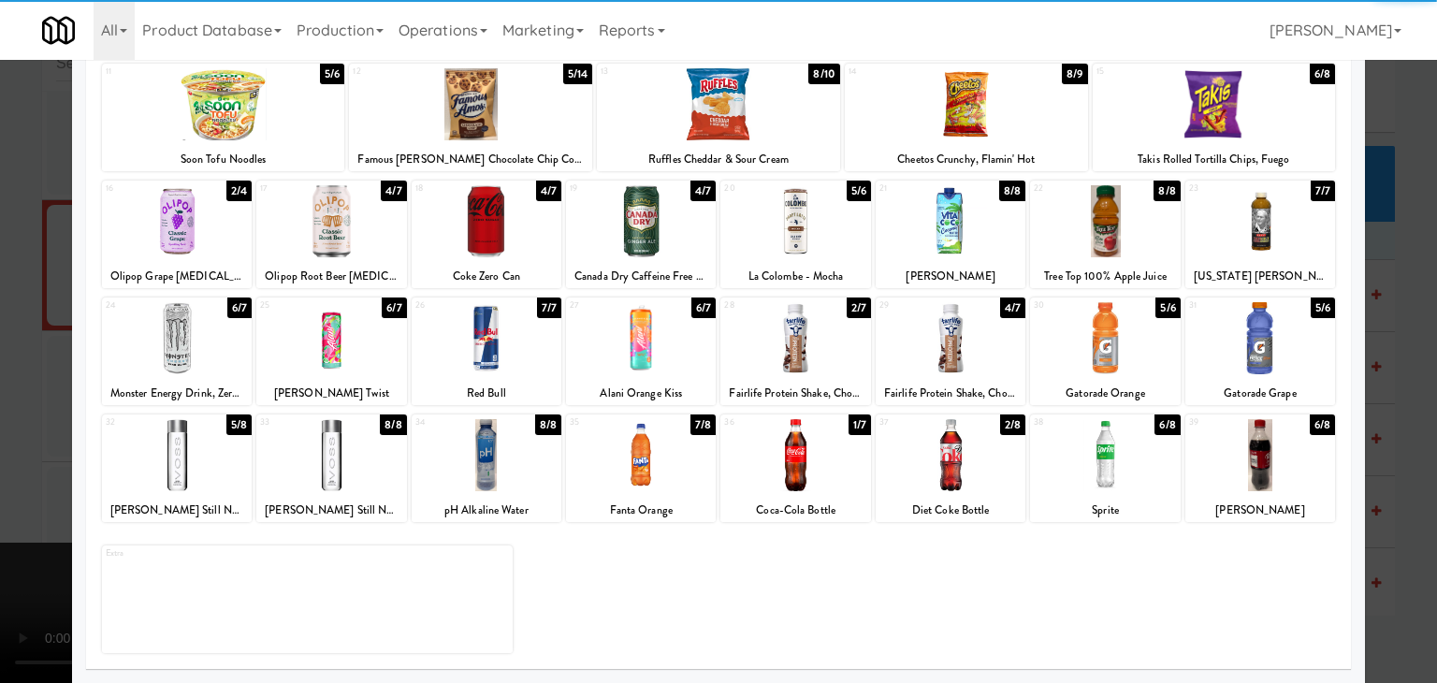
click at [790, 346] on div at bounding box center [795, 338] width 150 height 72
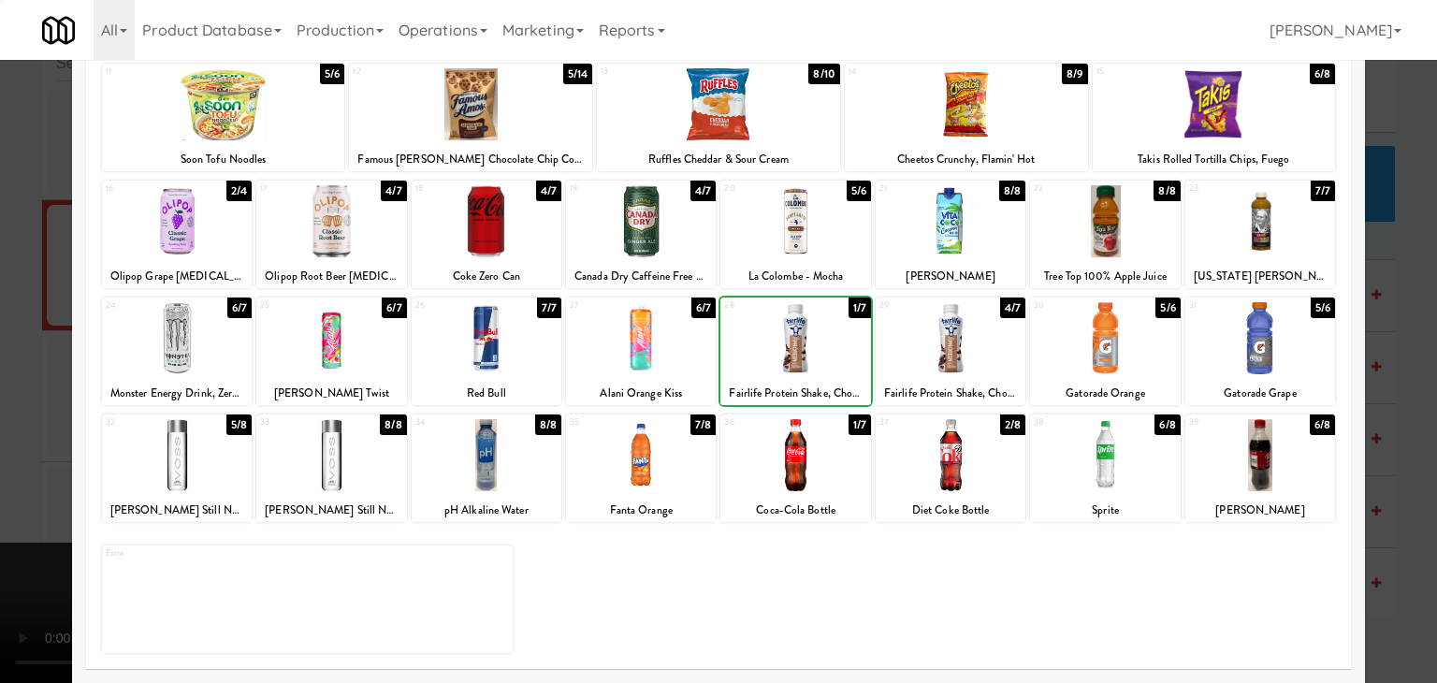
drag, startPoint x: 11, startPoint y: 393, endPoint x: 131, endPoint y: 390, distance: 119.8
click at [26, 390] on div at bounding box center [718, 341] width 1437 height 683
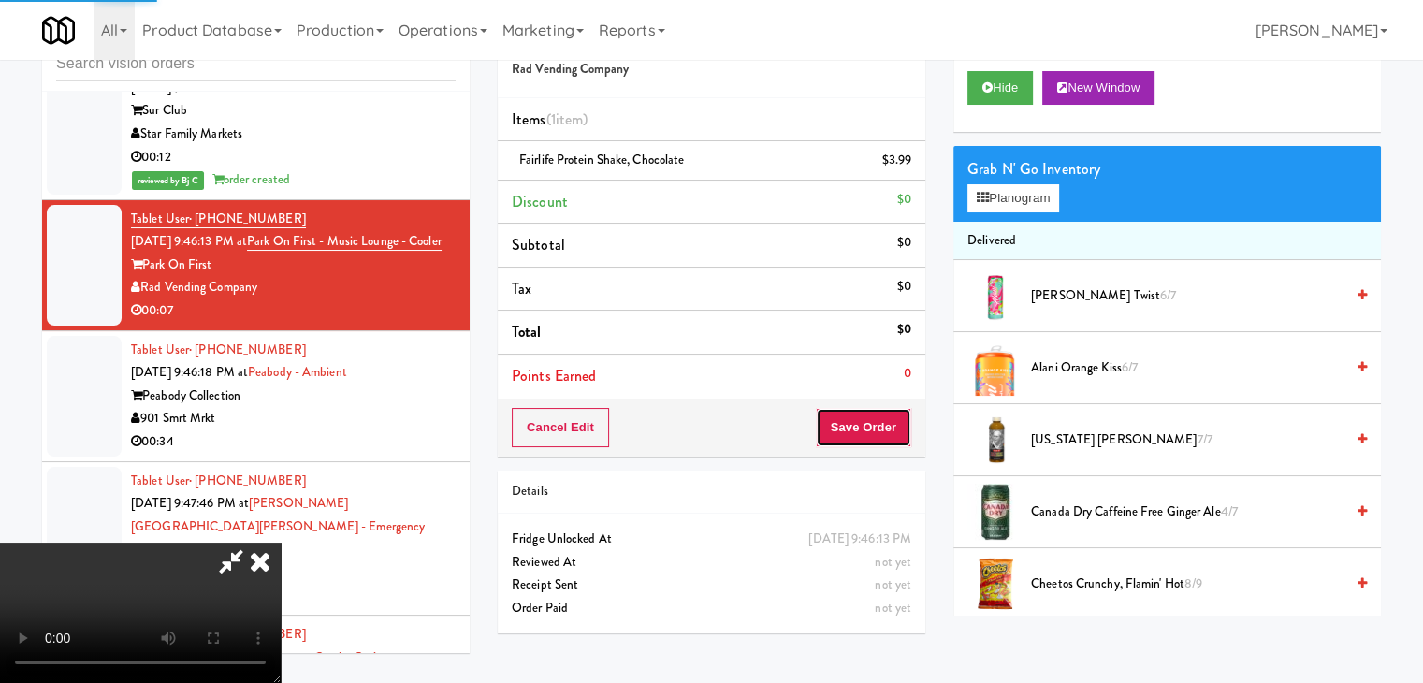
click at [868, 419] on button "Save Order" at bounding box center [863, 427] width 95 height 39
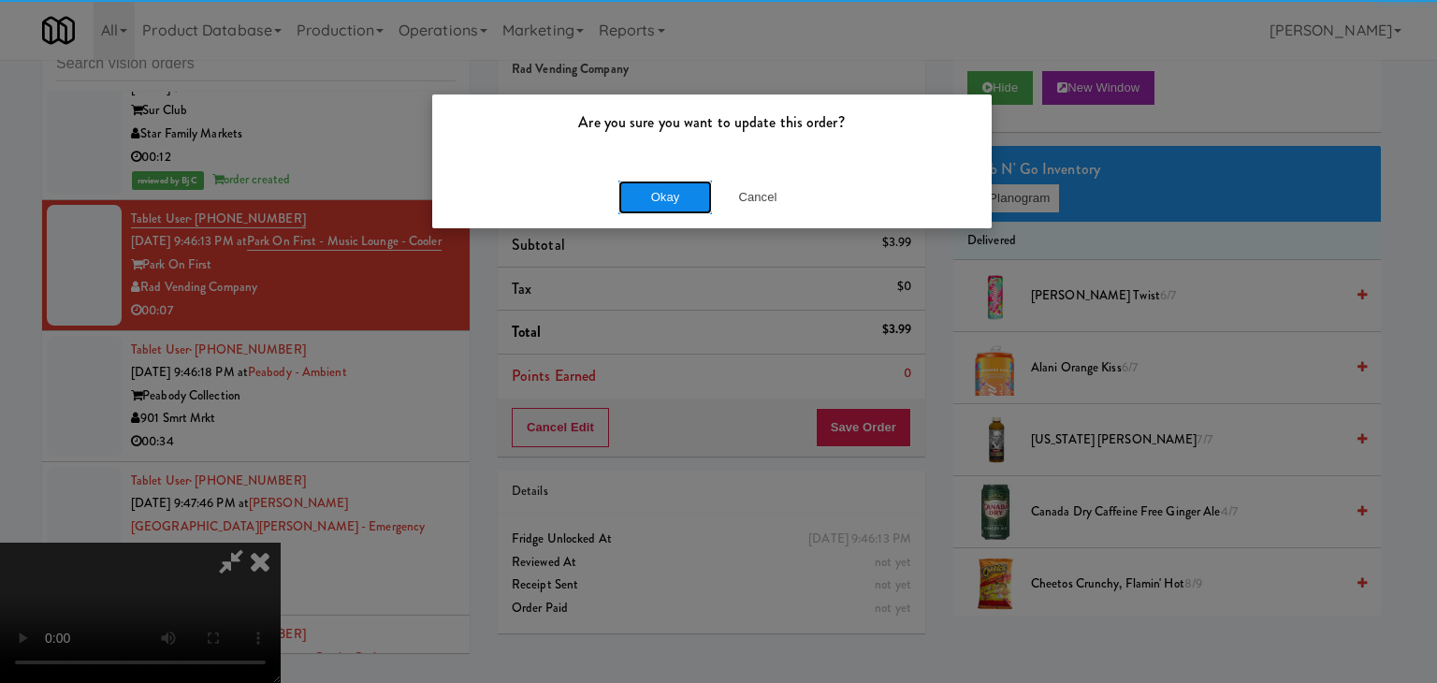
click at [667, 181] on button "Okay" at bounding box center [665, 198] width 94 height 34
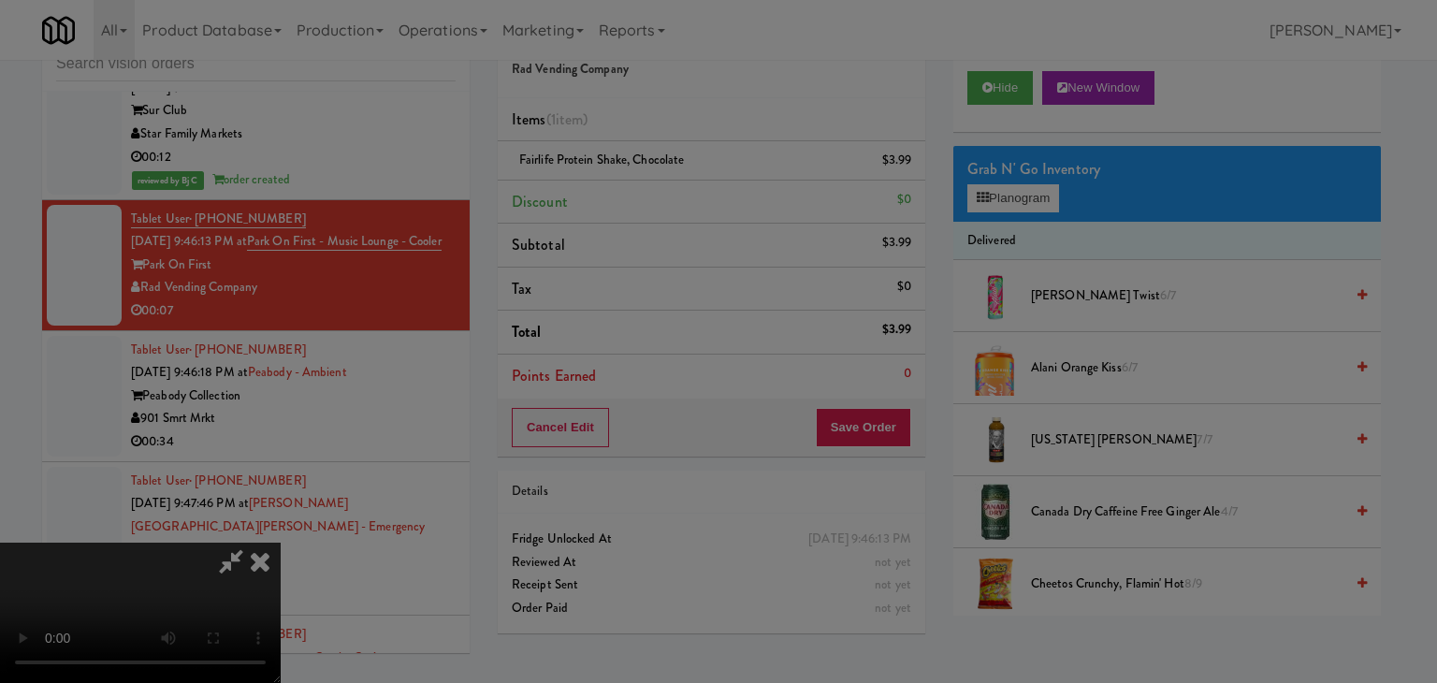
click at [665, 180] on button "Okay" at bounding box center [665, 163] width 94 height 34
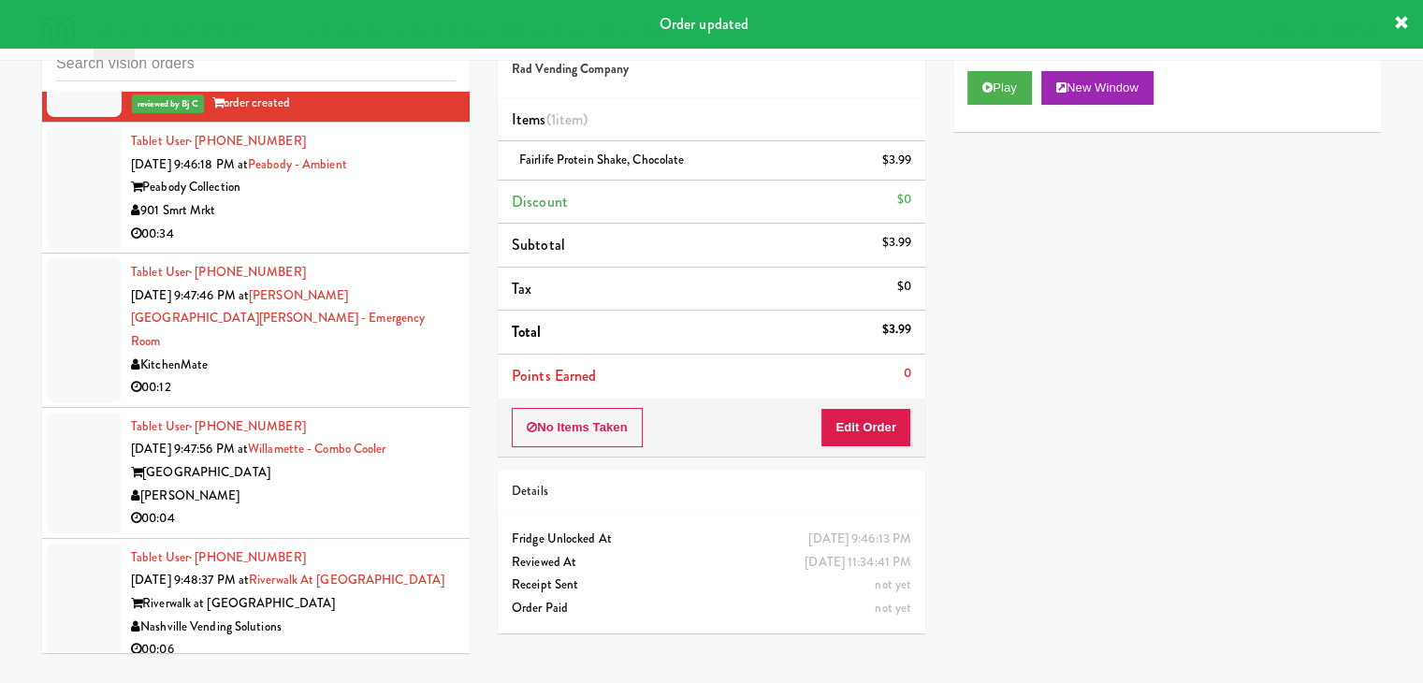
scroll to position [6415, 0]
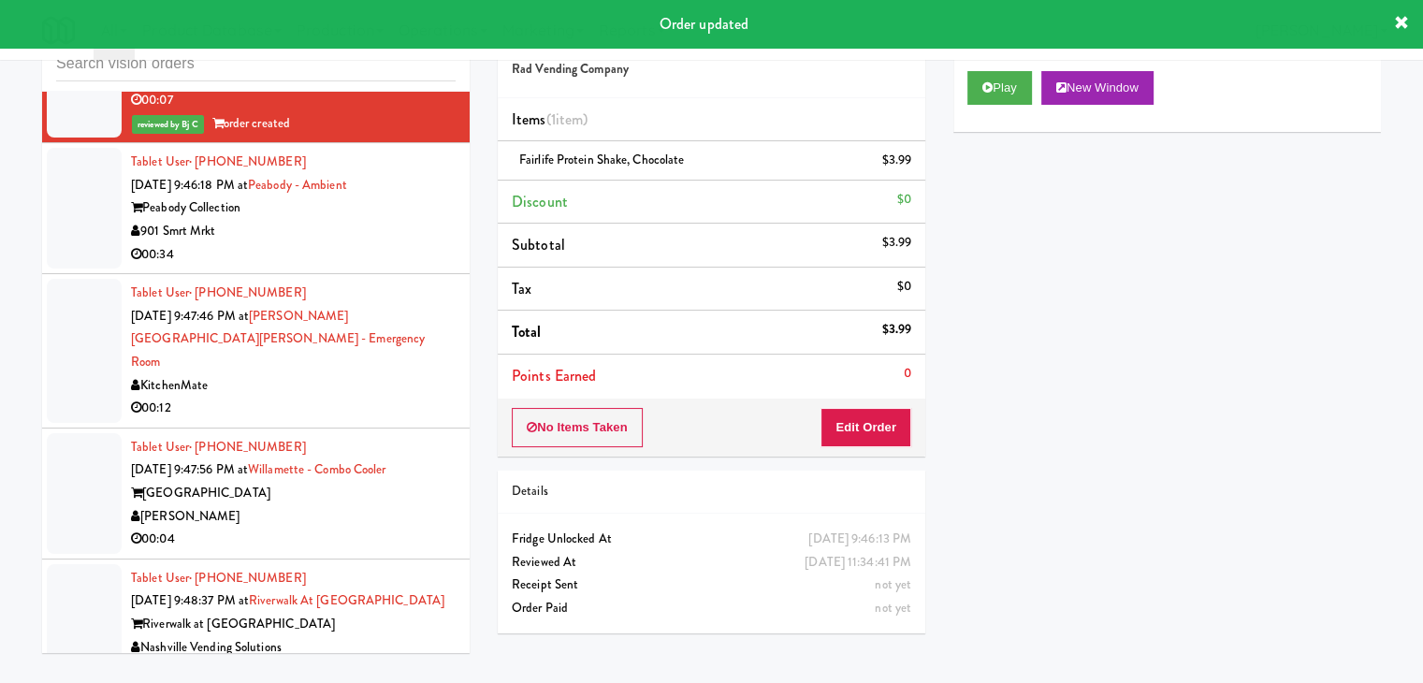
click at [415, 226] on div "901 Smrt Mrkt" at bounding box center [293, 231] width 325 height 23
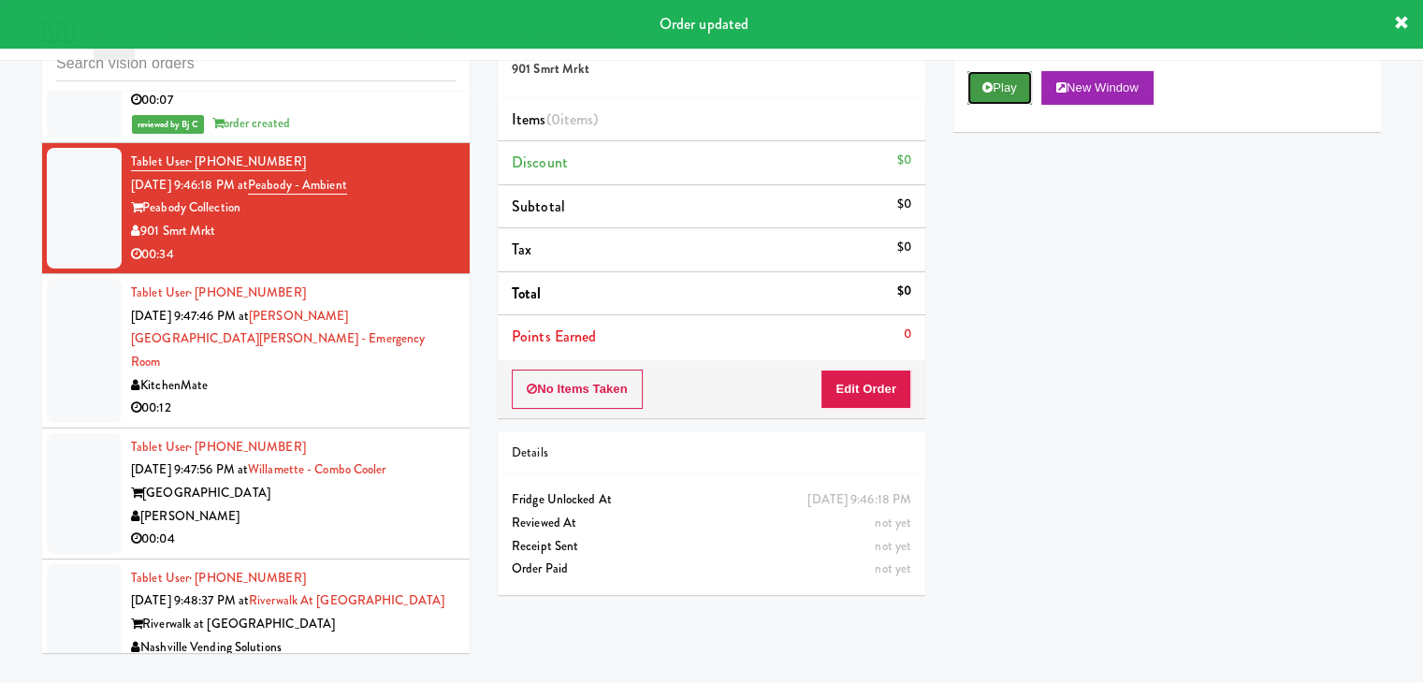
drag, startPoint x: 983, startPoint y: 78, endPoint x: 991, endPoint y: 84, distance: 9.9
click at [984, 79] on button "Play" at bounding box center [999, 88] width 65 height 34
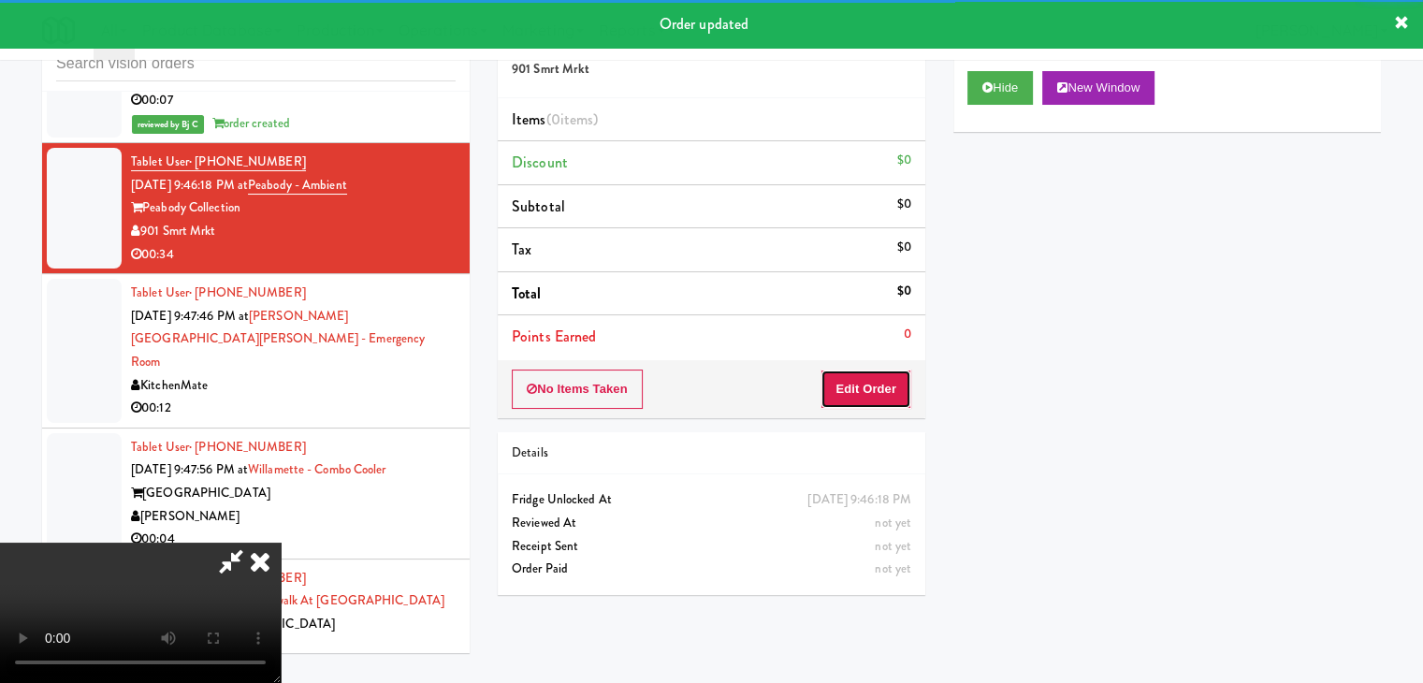
click at [876, 375] on button "Edit Order" at bounding box center [866, 389] width 91 height 39
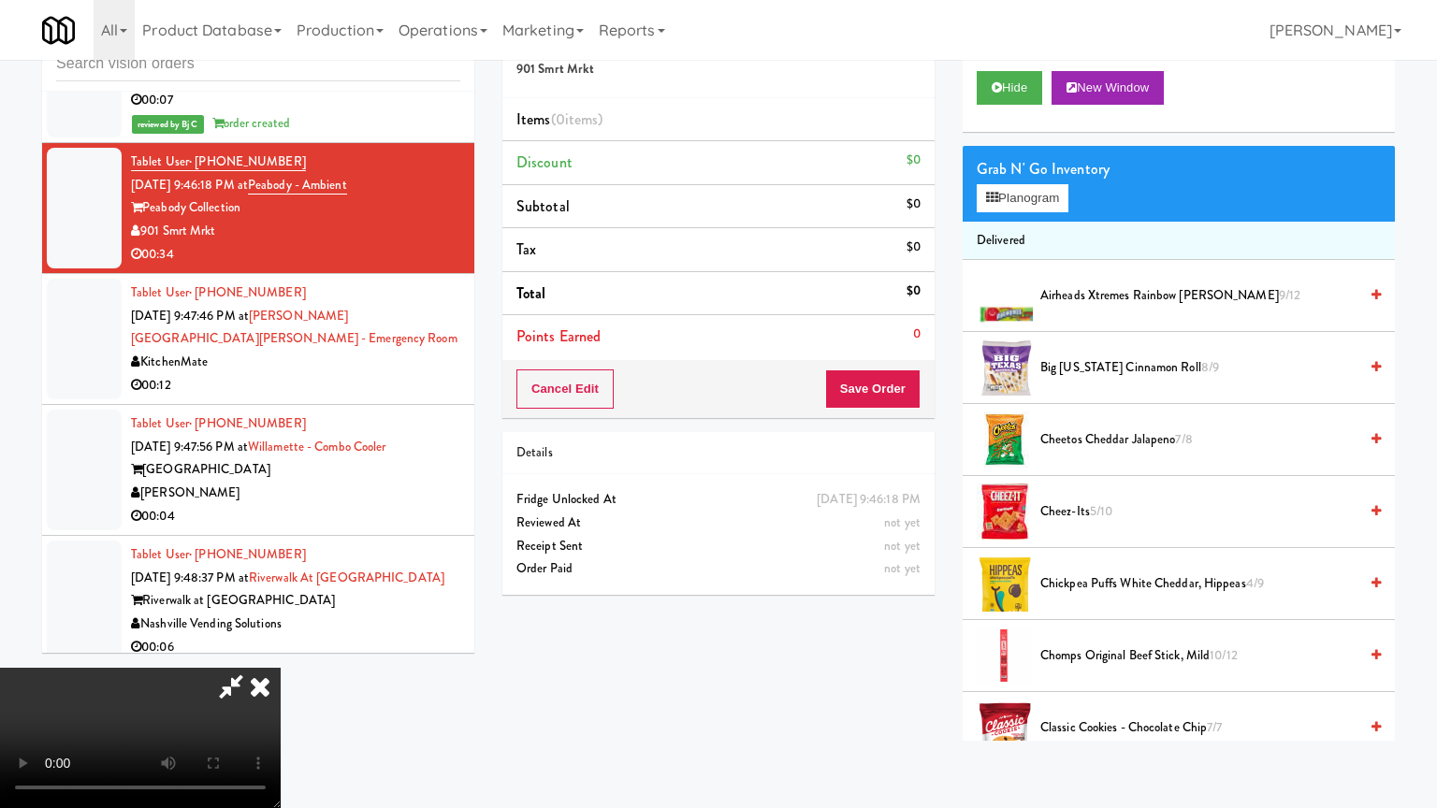
click at [281, 668] on video at bounding box center [140, 738] width 281 height 140
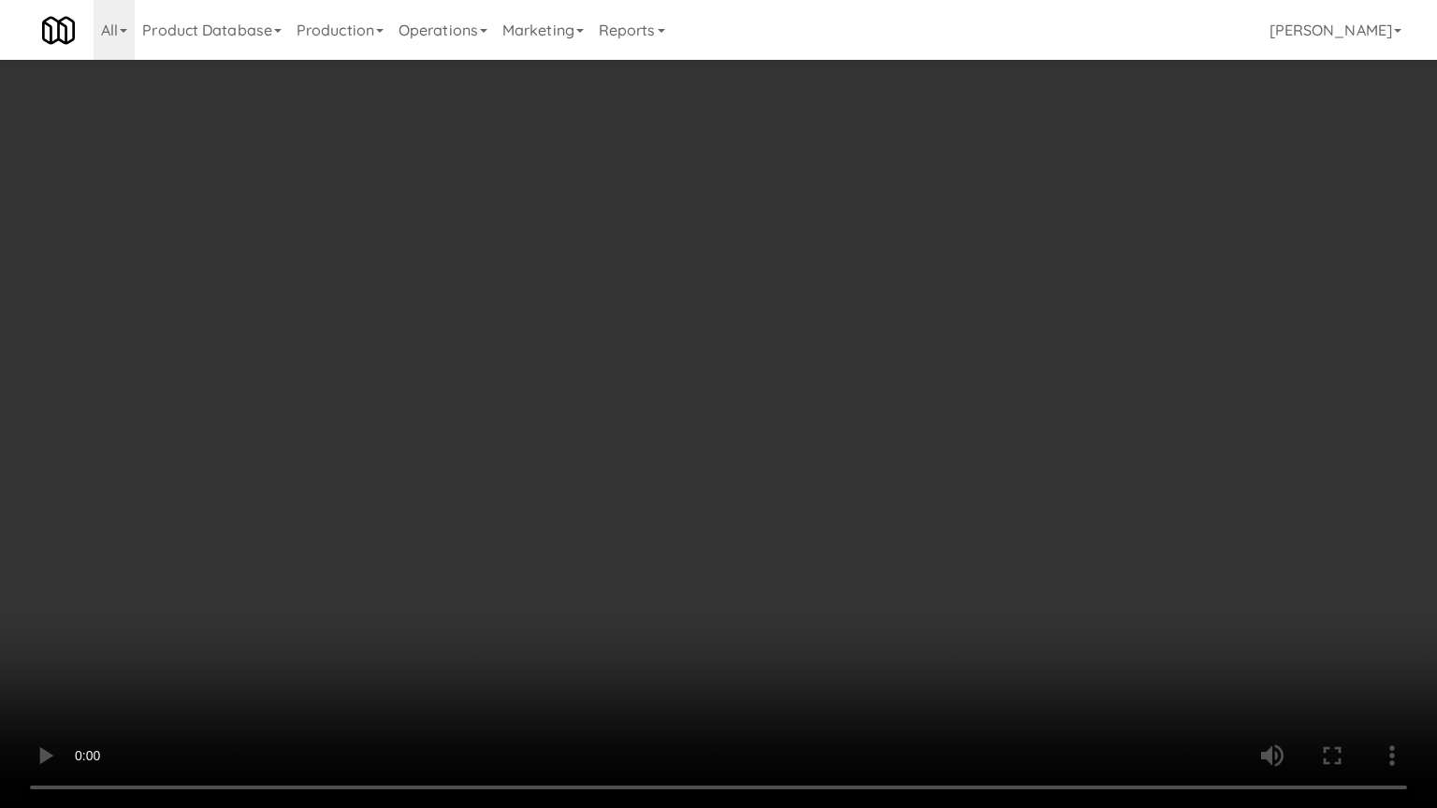
click at [827, 577] on video at bounding box center [718, 404] width 1437 height 808
click at [828, 577] on video at bounding box center [718, 404] width 1437 height 808
click at [831, 577] on video at bounding box center [718, 404] width 1437 height 808
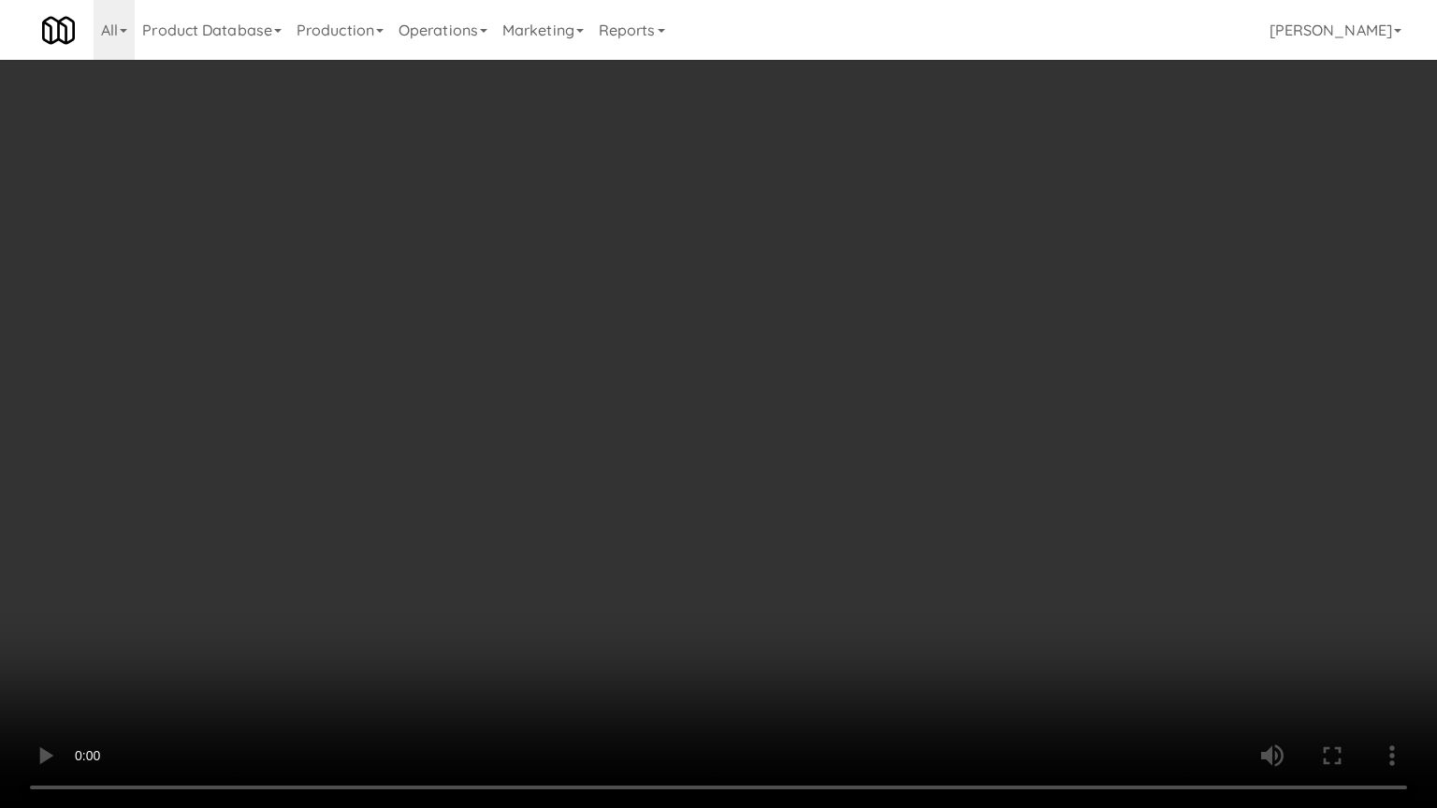
click at [835, 576] on video at bounding box center [718, 404] width 1437 height 808
click at [883, 551] on video at bounding box center [718, 404] width 1437 height 808
click at [617, 647] on video at bounding box center [718, 404] width 1437 height 808
click at [575, 682] on video at bounding box center [718, 404] width 1437 height 808
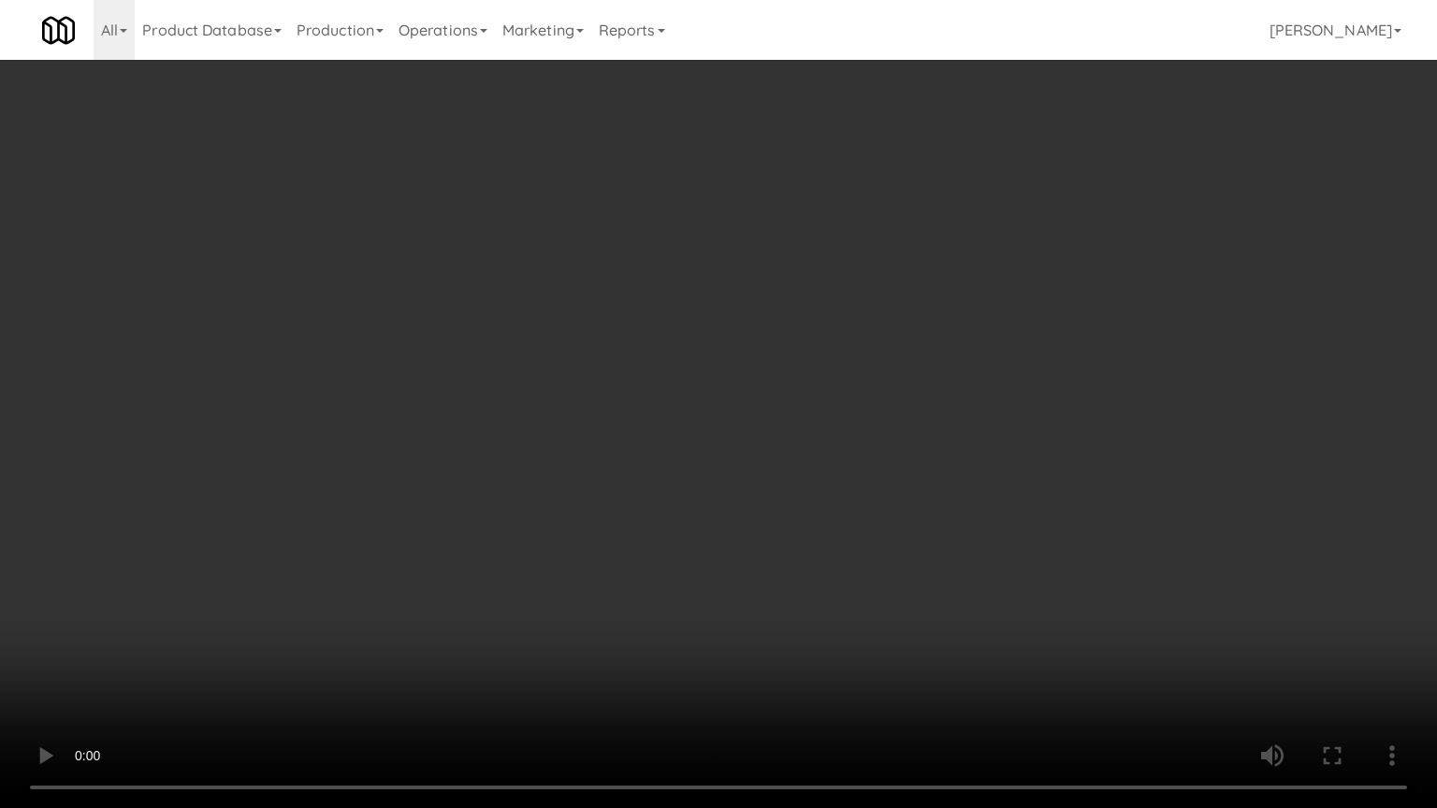
click at [670, 614] on video at bounding box center [718, 404] width 1437 height 808
click at [706, 602] on video at bounding box center [718, 404] width 1437 height 808
click at [715, 595] on video at bounding box center [718, 404] width 1437 height 808
drag, startPoint x: 715, startPoint y: 595, endPoint x: 880, endPoint y: 352, distance: 293.8
click at [715, 593] on video at bounding box center [718, 404] width 1437 height 808
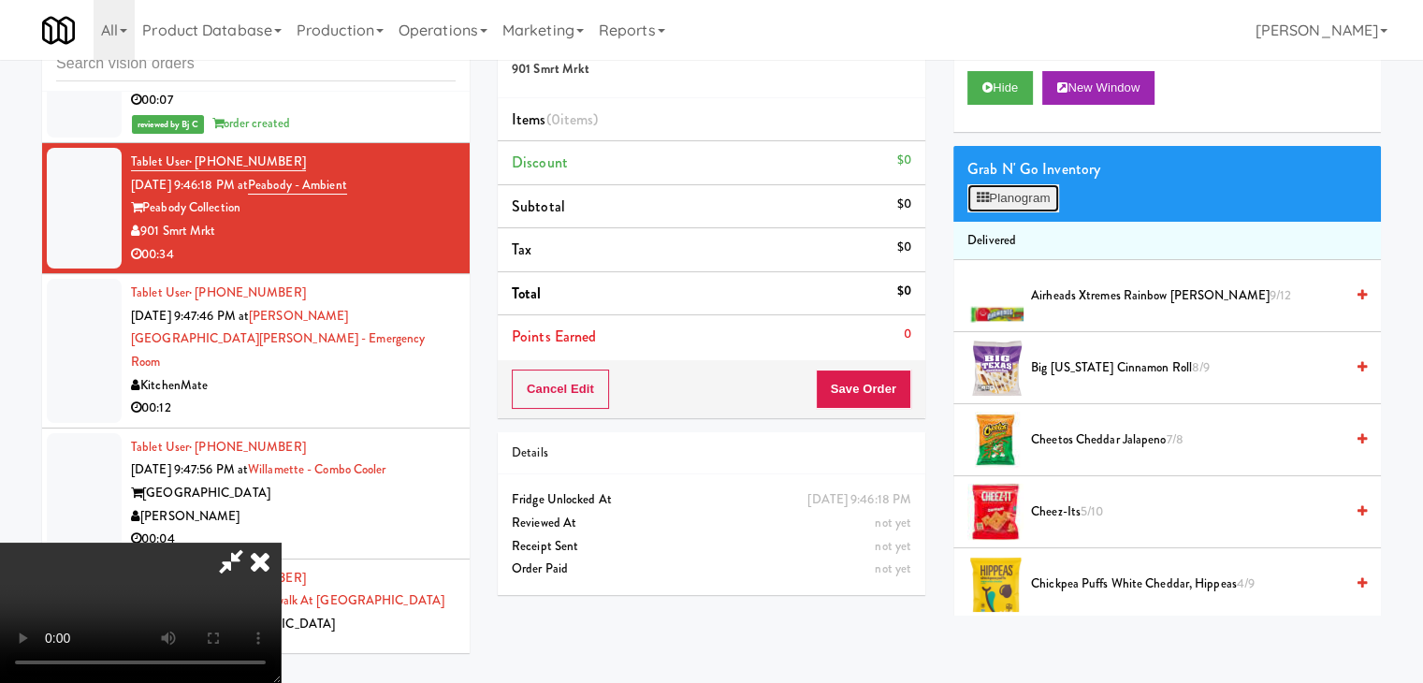
click at [1016, 199] on button "Planogram" at bounding box center [1013, 198] width 92 height 28
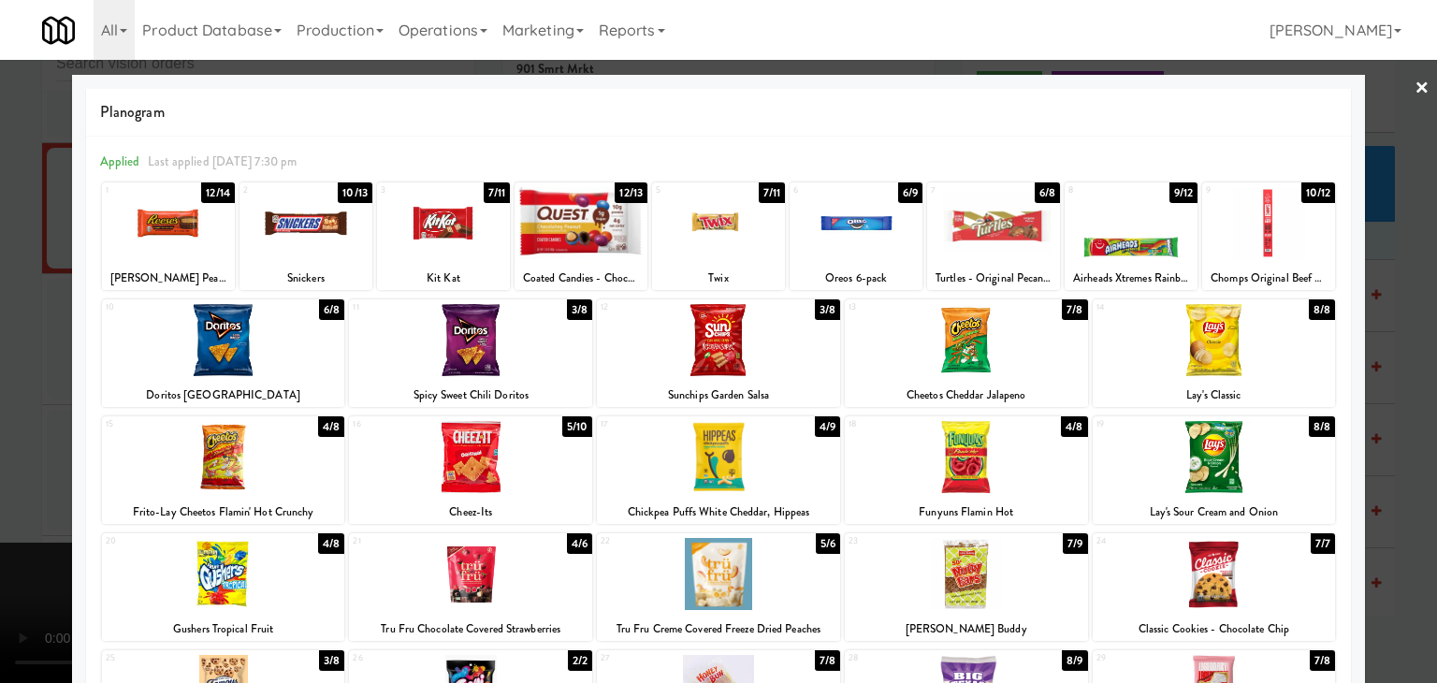
click at [947, 237] on div at bounding box center [993, 223] width 133 height 72
drag, startPoint x: 0, startPoint y: 364, endPoint x: 292, endPoint y: 390, distance: 293.1
click at [8, 364] on div at bounding box center [718, 341] width 1437 height 683
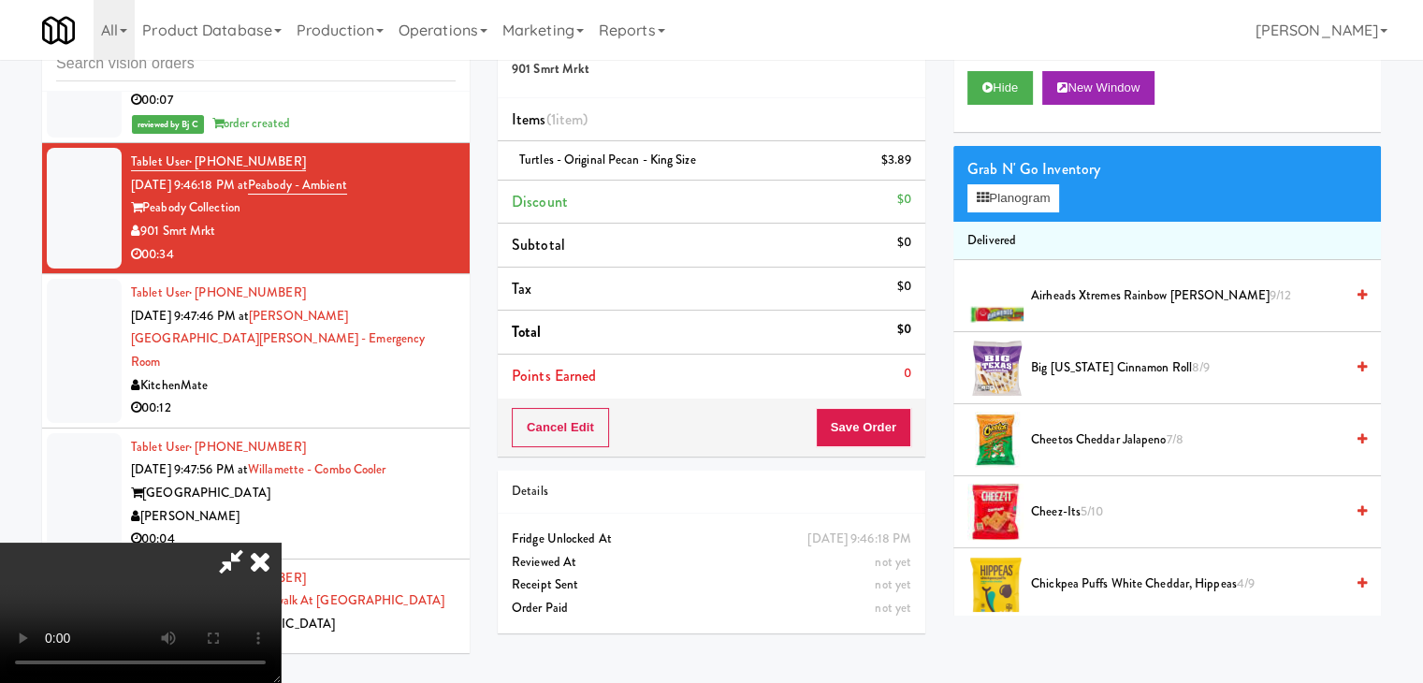
drag, startPoint x: 496, startPoint y: 415, endPoint x: 513, endPoint y: 420, distance: 17.8
click at [281, 543] on video at bounding box center [140, 613] width 281 height 140
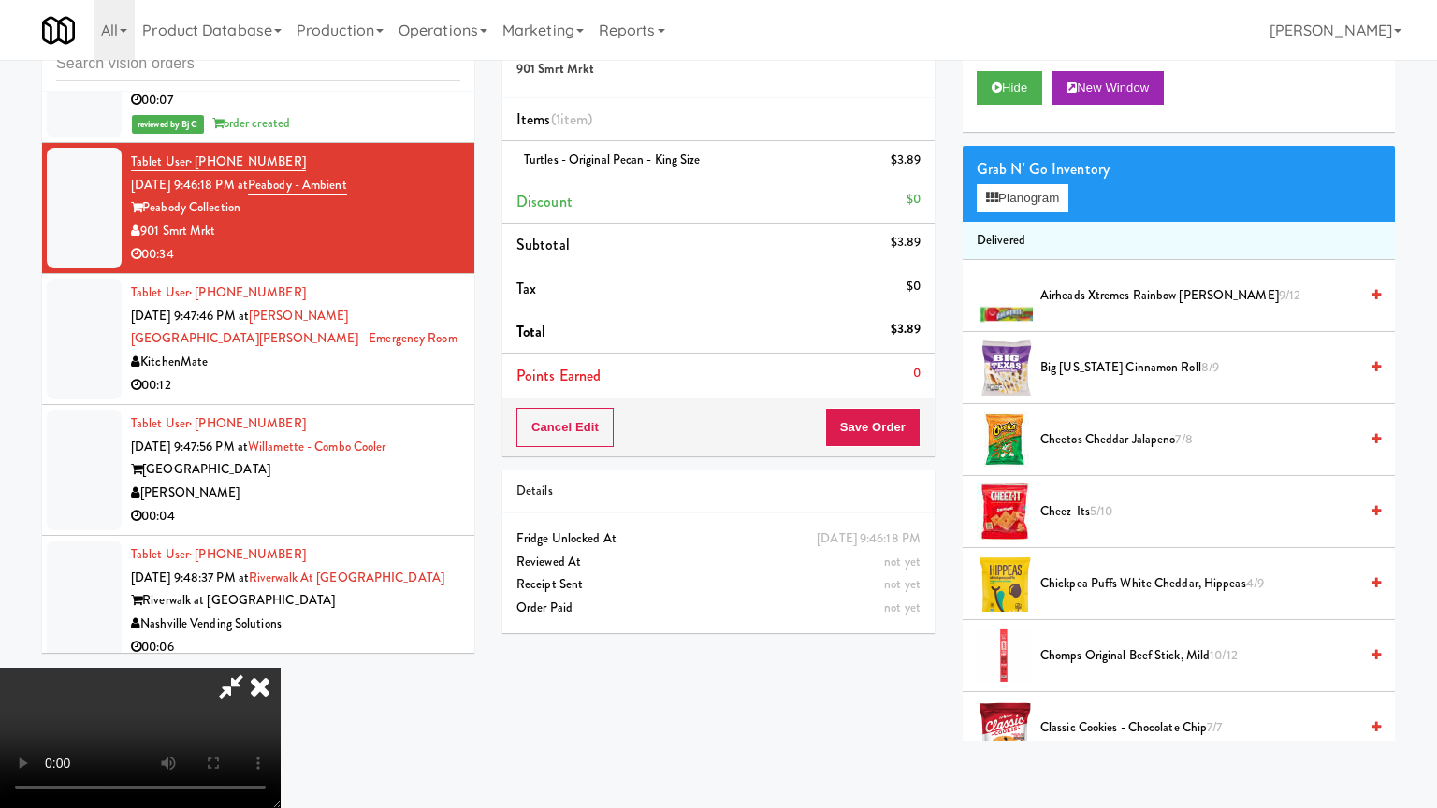
click at [281, 668] on video at bounding box center [140, 738] width 281 height 140
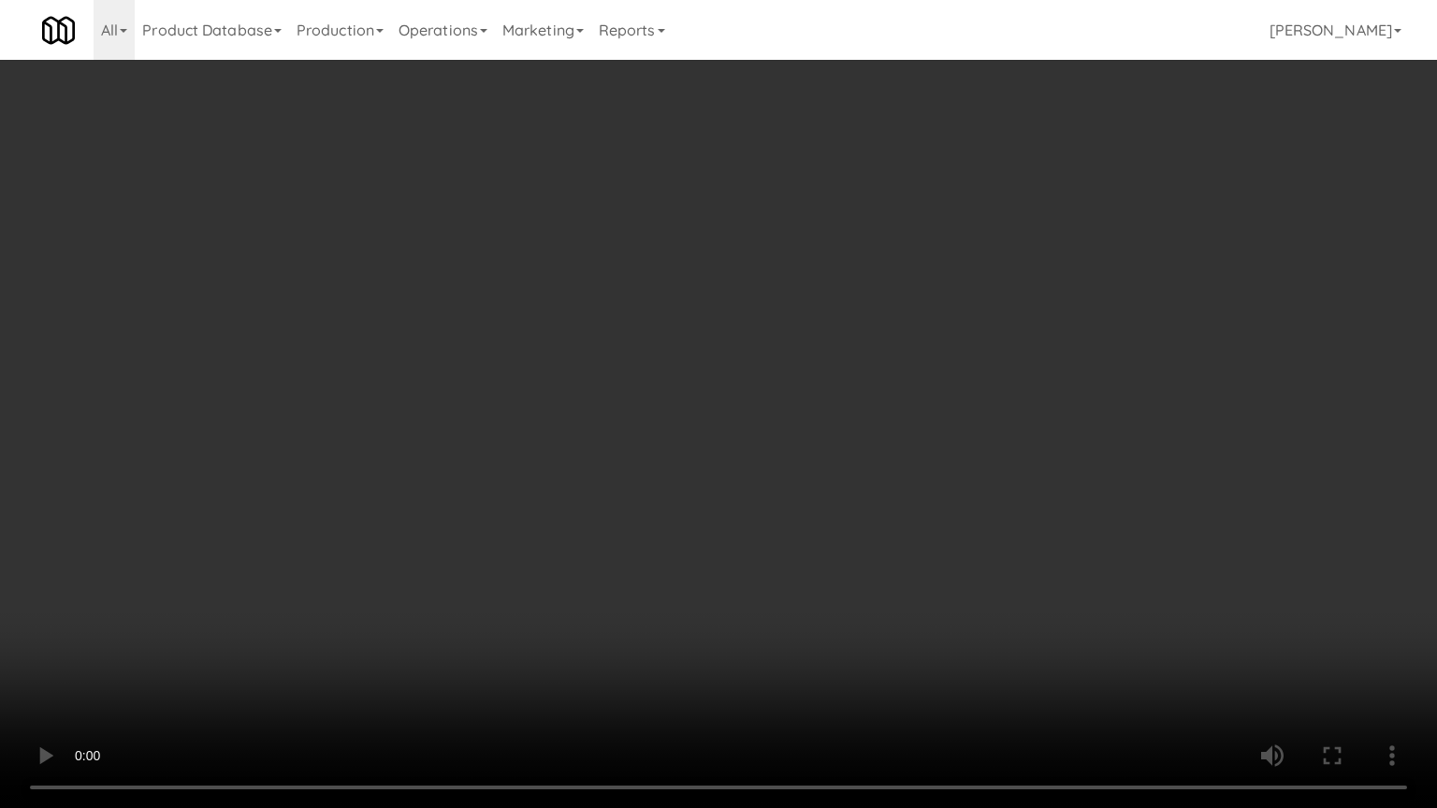
click at [674, 472] on video at bounding box center [718, 404] width 1437 height 808
drag, startPoint x: 675, startPoint y: 472, endPoint x: 738, endPoint y: 356, distance: 131.5
click at [682, 468] on video at bounding box center [718, 404] width 1437 height 808
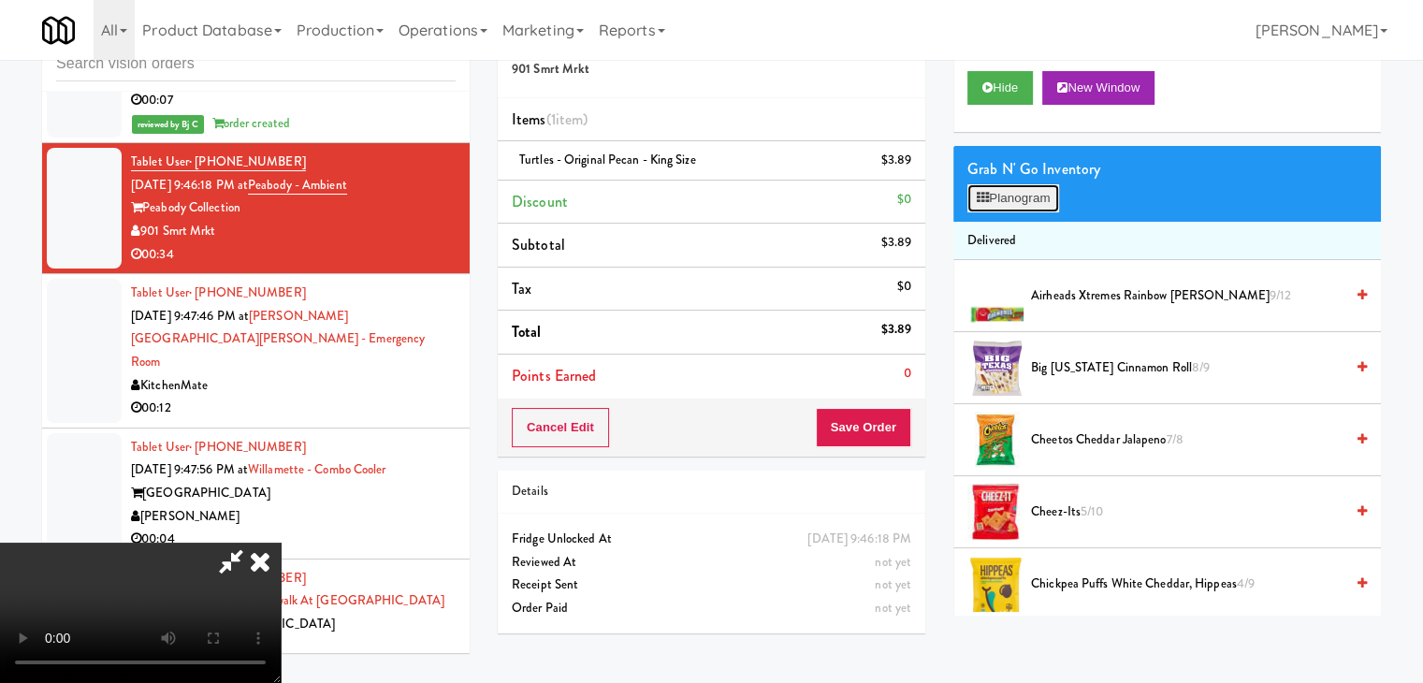
click at [1011, 197] on button "Planogram" at bounding box center [1013, 198] width 92 height 28
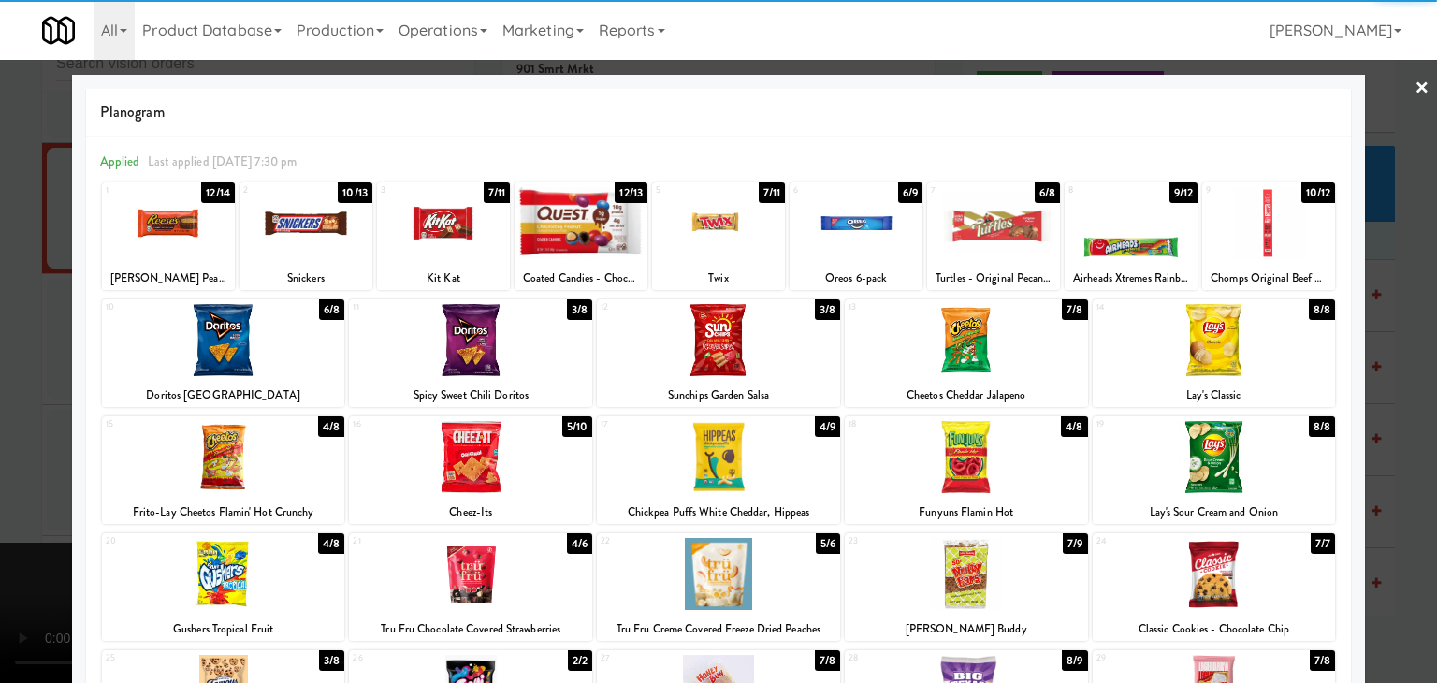
click at [149, 229] on div at bounding box center [168, 223] width 133 height 72
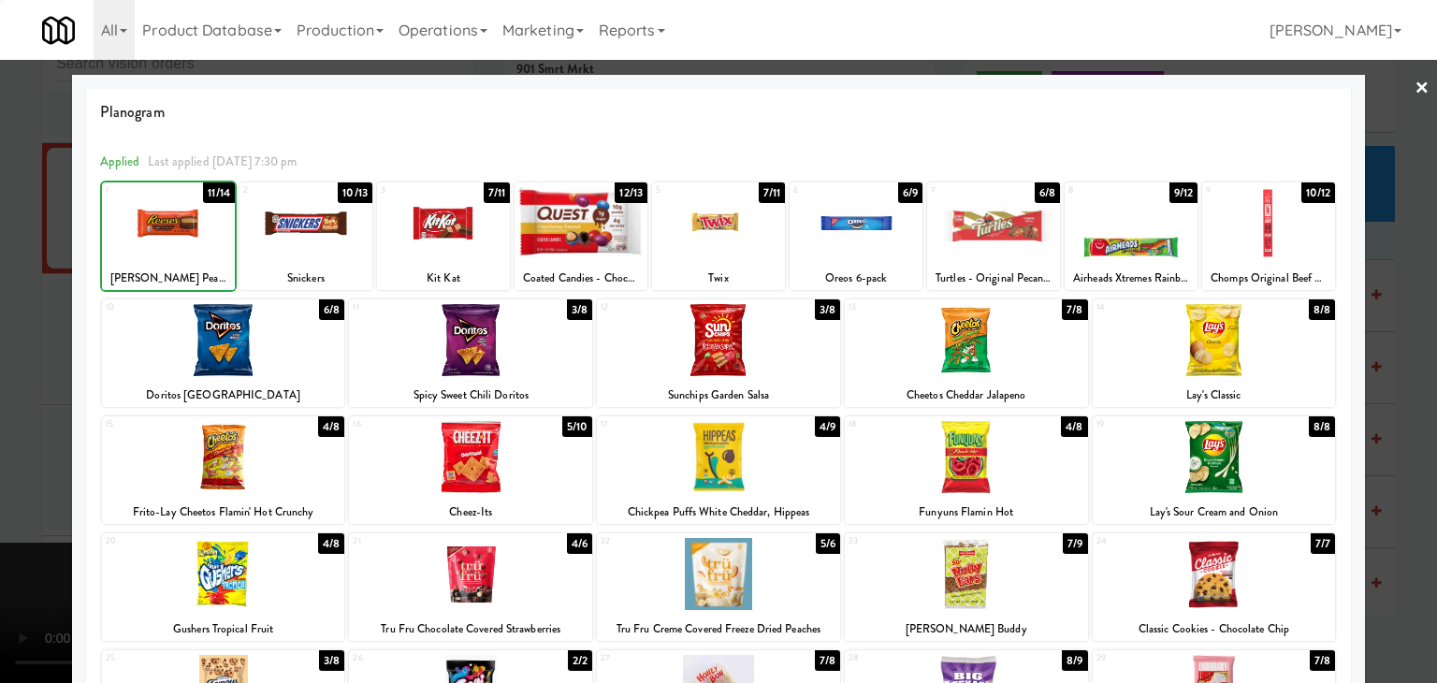
drag, startPoint x: 10, startPoint y: 287, endPoint x: 236, endPoint y: 304, distance: 226.1
click at [21, 288] on div at bounding box center [718, 341] width 1437 height 683
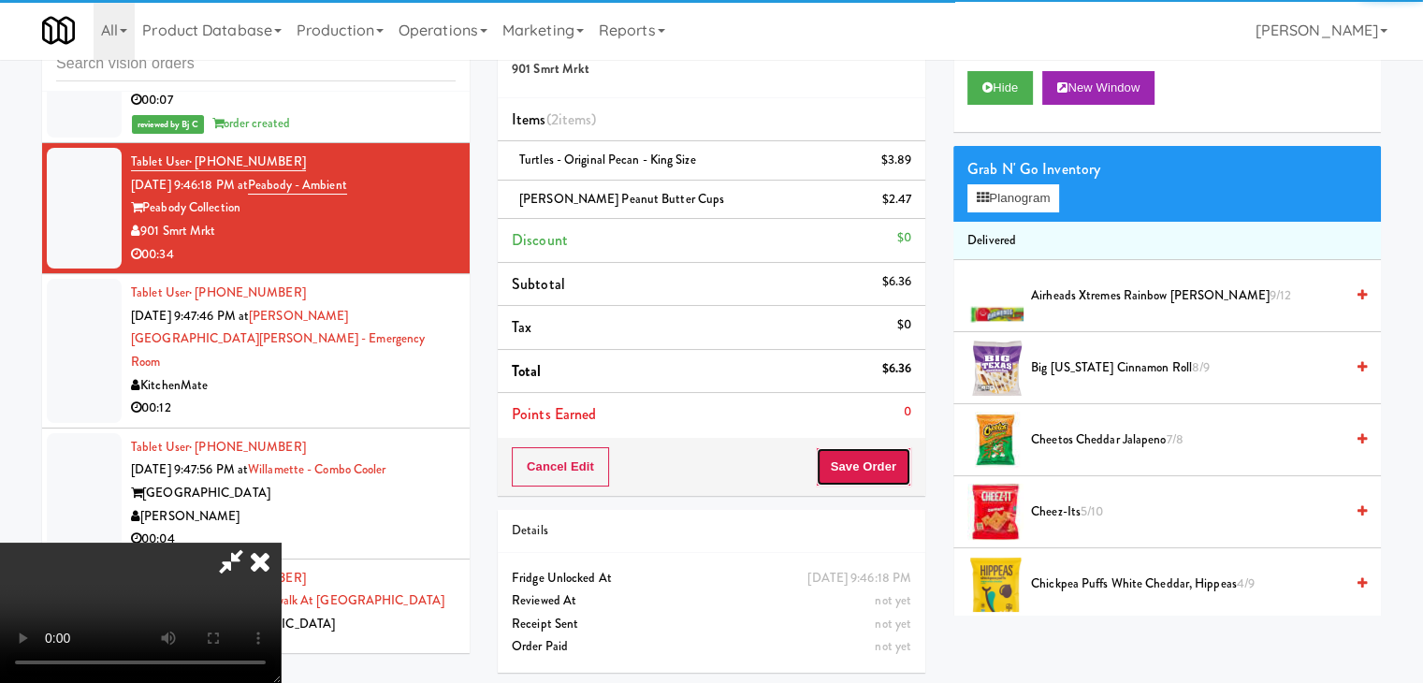
click at [861, 473] on button "Save Order" at bounding box center [863, 466] width 95 height 39
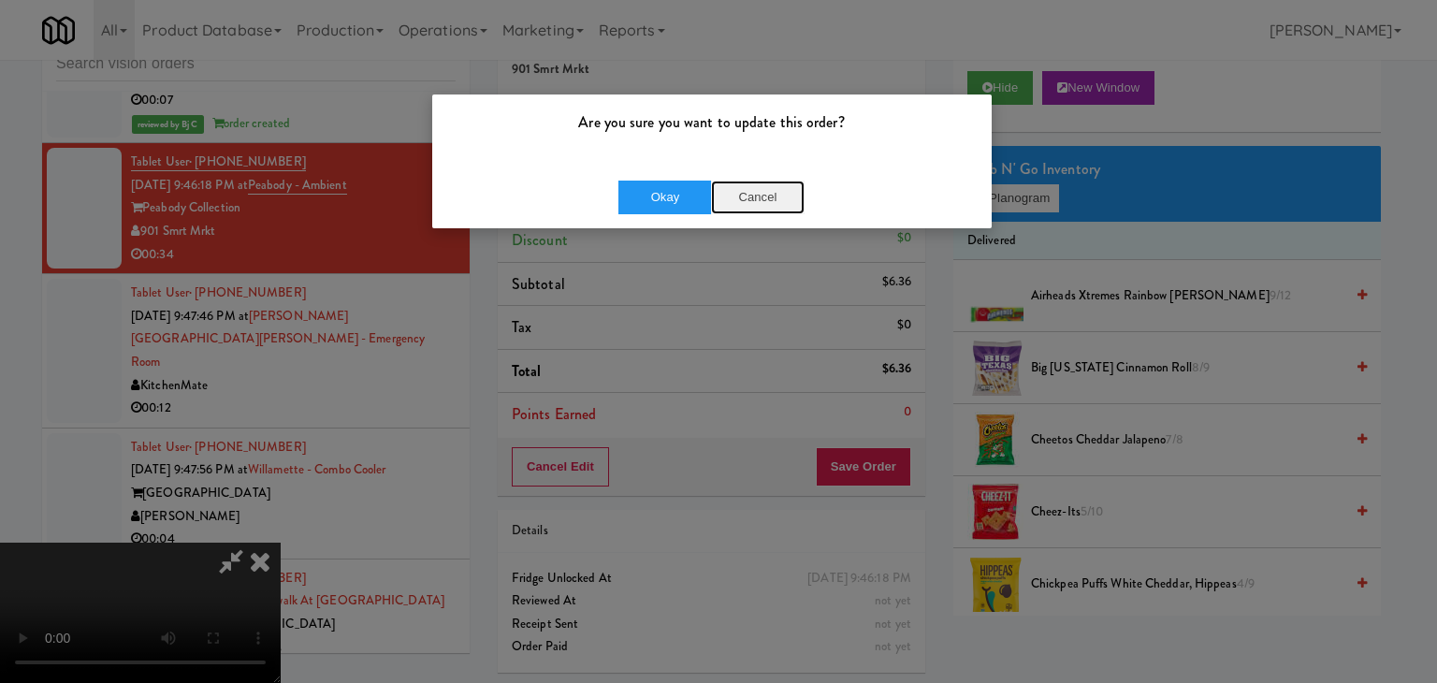
click at [773, 189] on button "Cancel" at bounding box center [758, 198] width 94 height 34
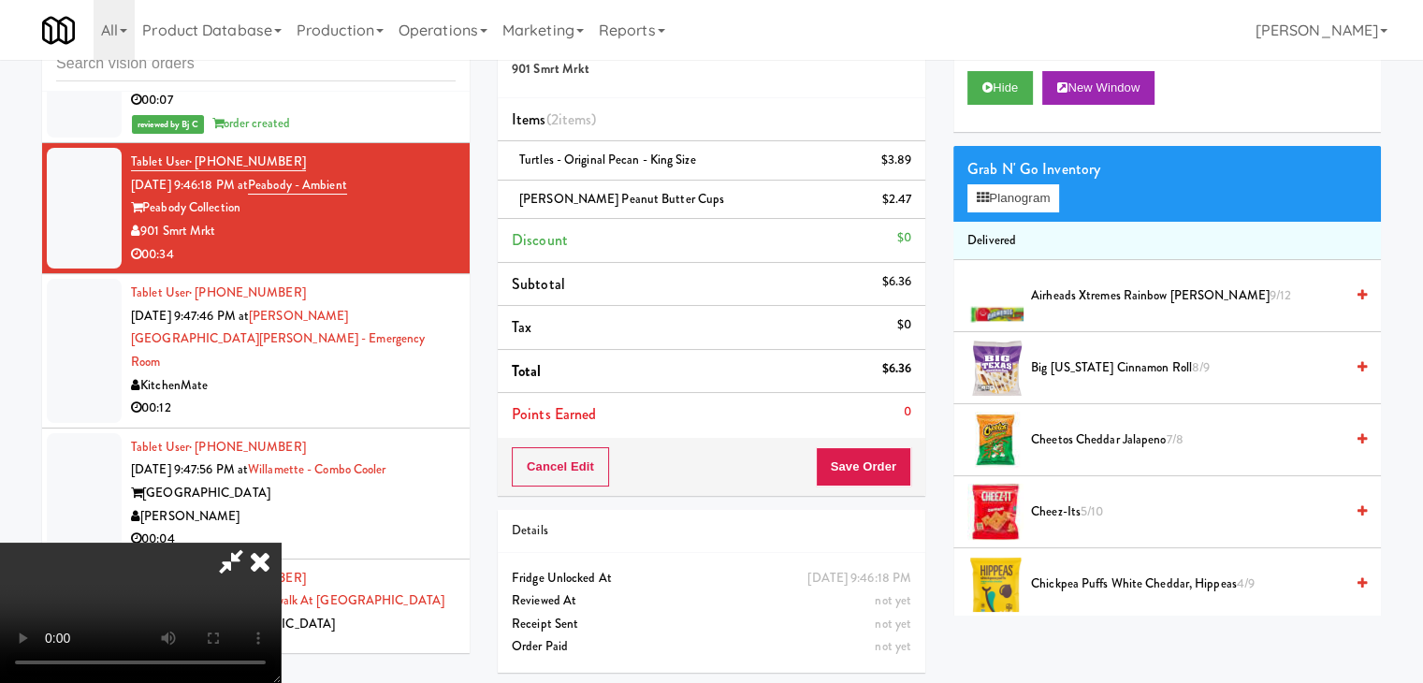
click at [281, 543] on video at bounding box center [140, 613] width 281 height 140
click at [880, 458] on button "Save Order" at bounding box center [863, 466] width 95 height 39
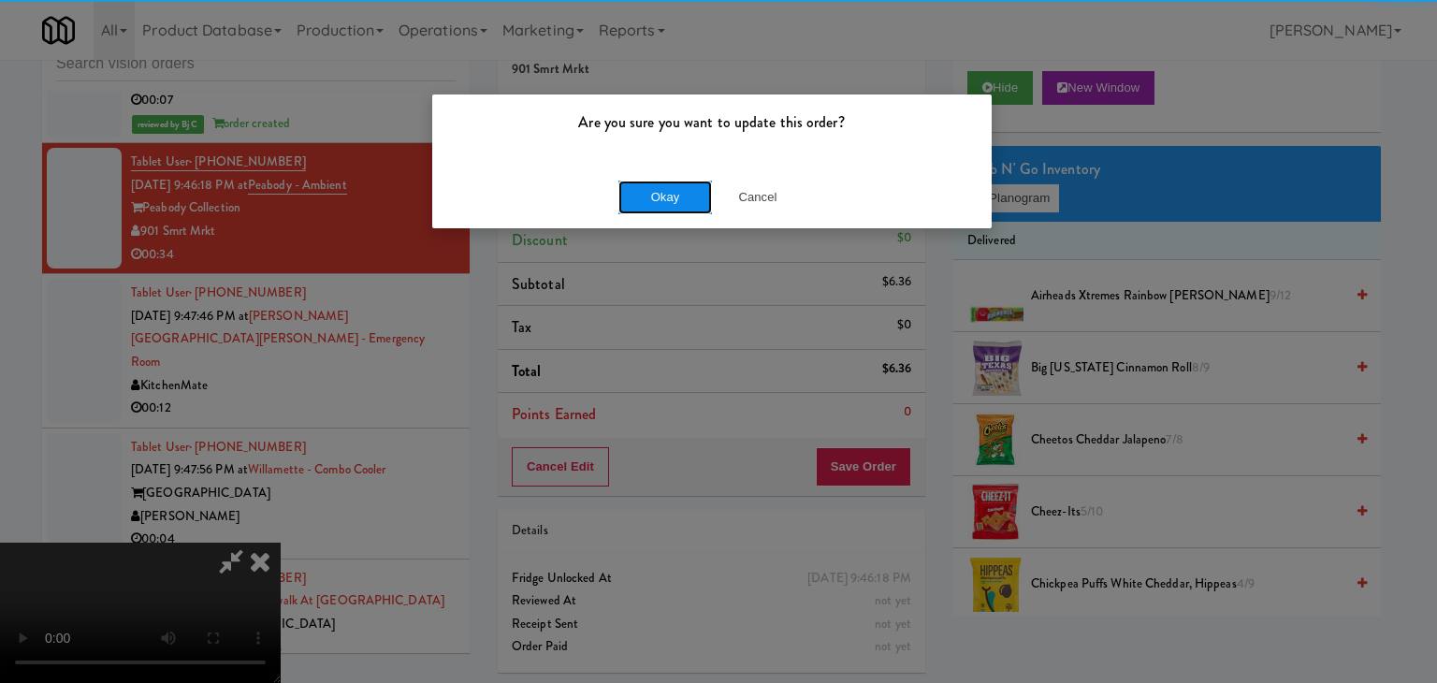
click at [641, 201] on button "Okay" at bounding box center [665, 198] width 94 height 34
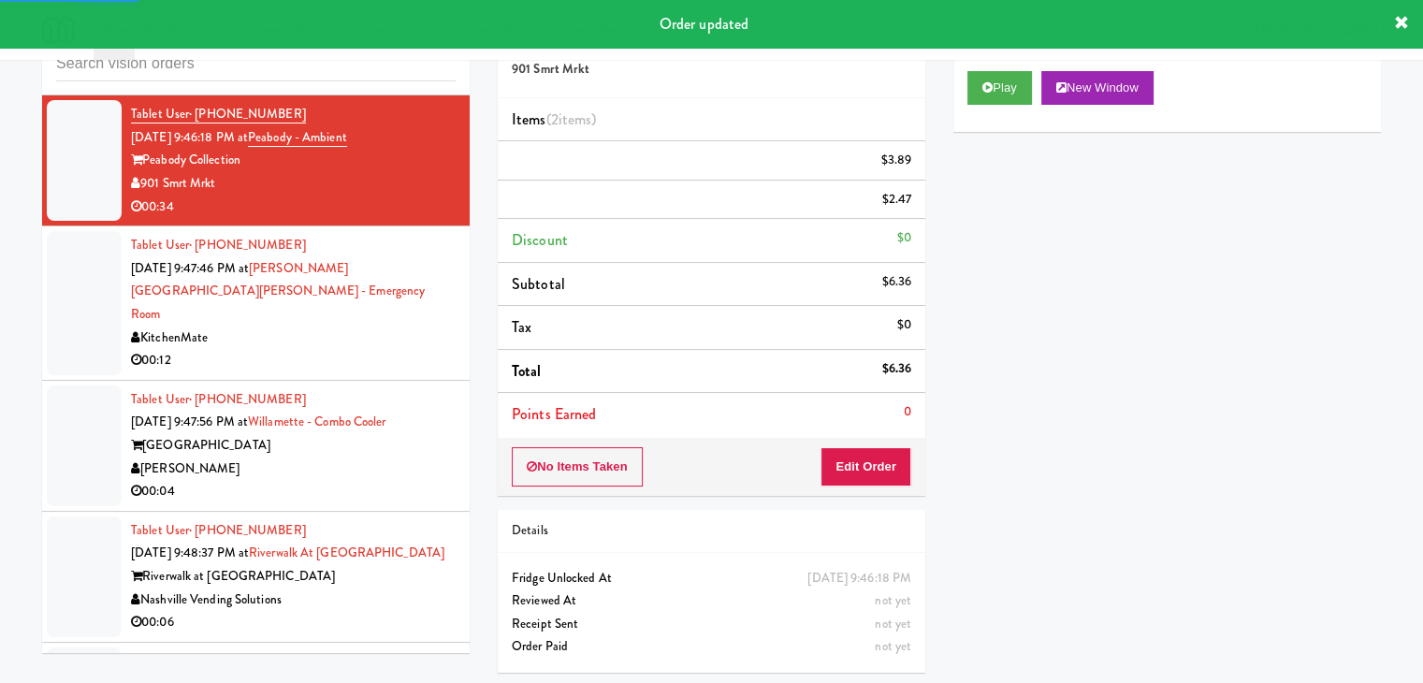
scroll to position [6509, 0]
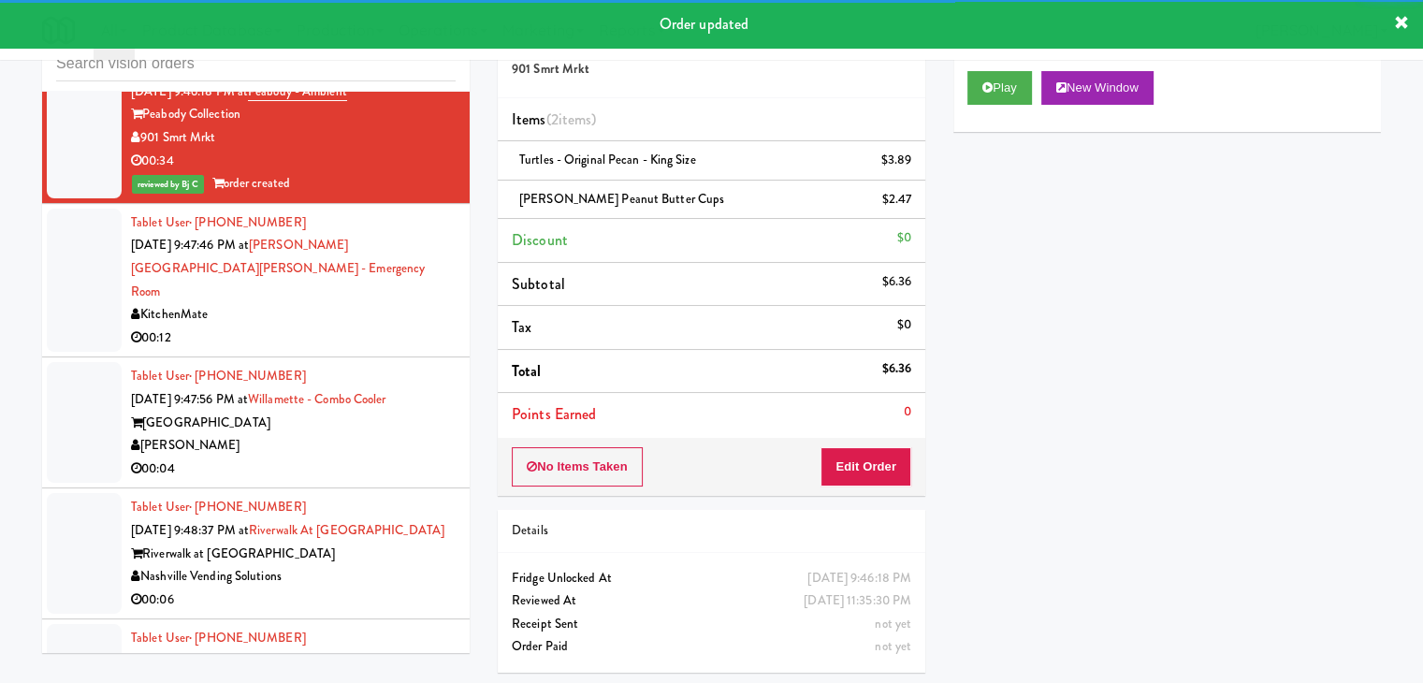
click at [407, 327] on div "00:12" at bounding box center [293, 338] width 325 height 23
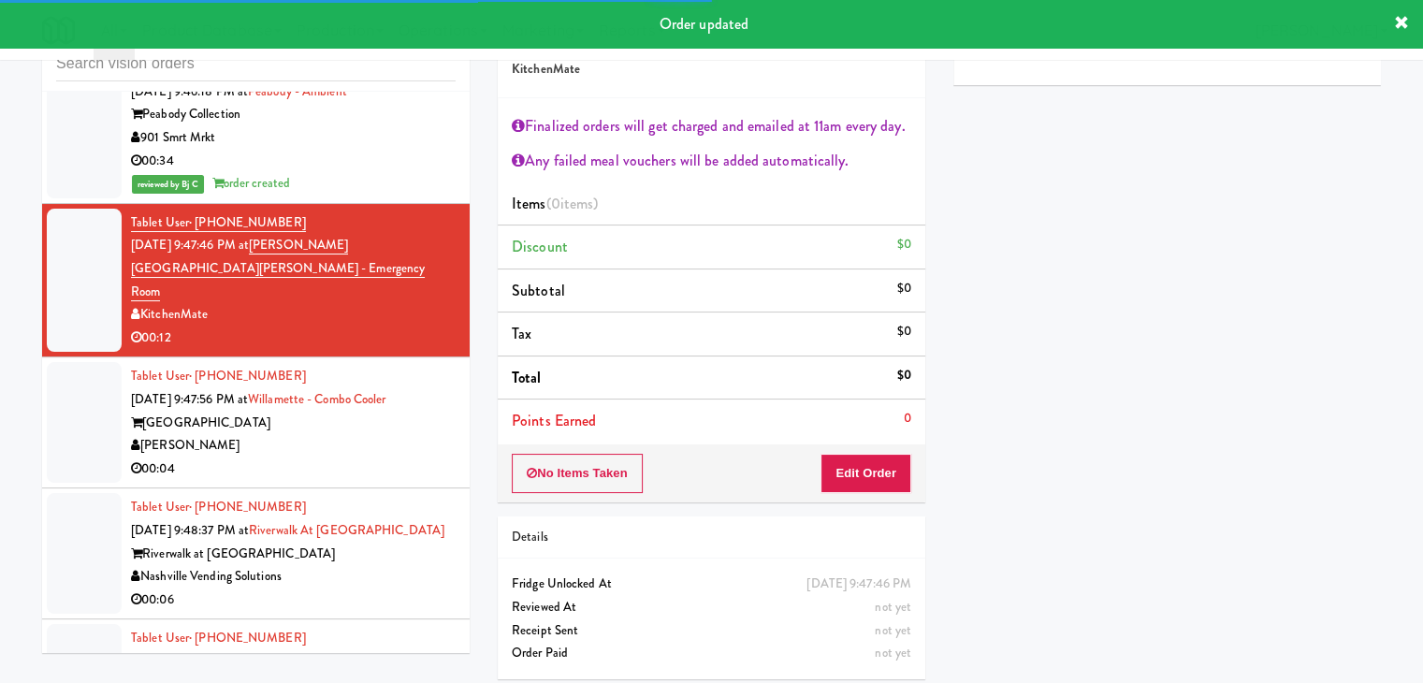
drag, startPoint x: 381, startPoint y: 417, endPoint x: 421, endPoint y: 415, distance: 40.3
click at [383, 434] on div "[PERSON_NAME]" at bounding box center [293, 445] width 325 height 23
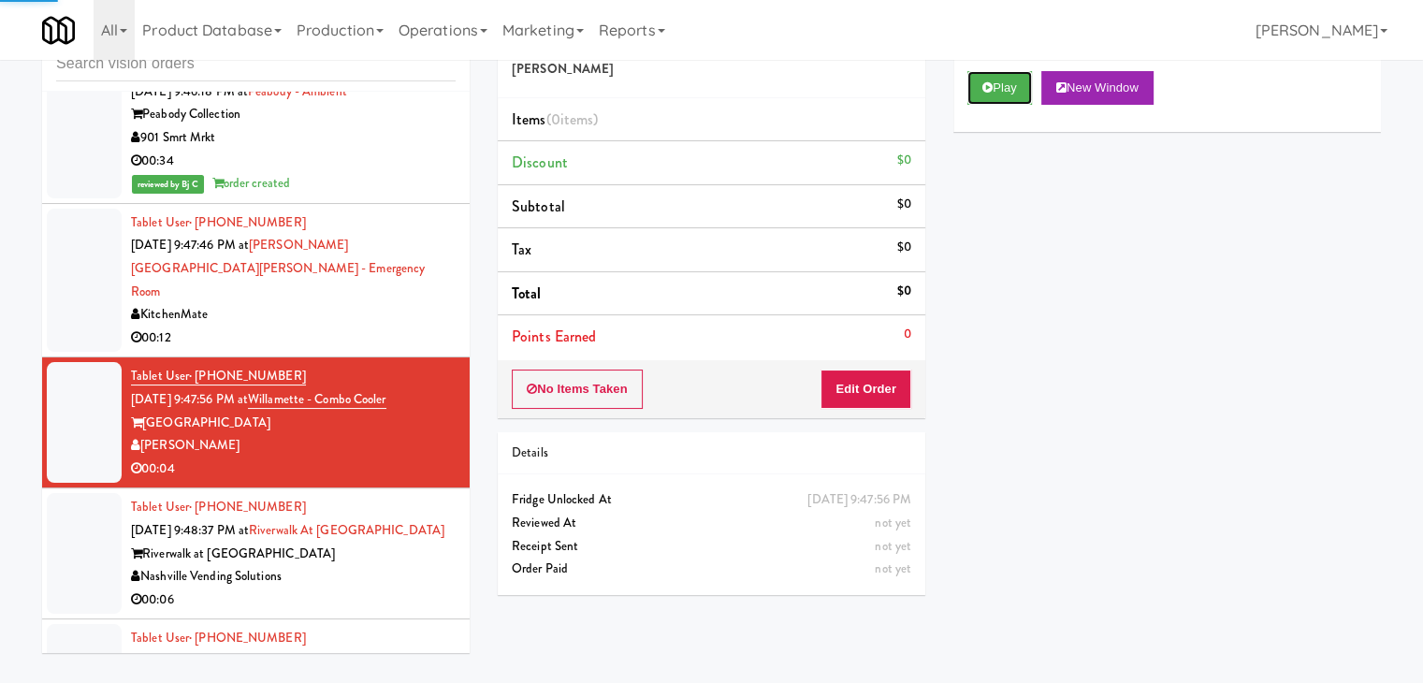
drag, startPoint x: 1001, startPoint y: 96, endPoint x: 914, endPoint y: 248, distance: 174.8
click at [1000, 96] on button "Play" at bounding box center [999, 88] width 65 height 34
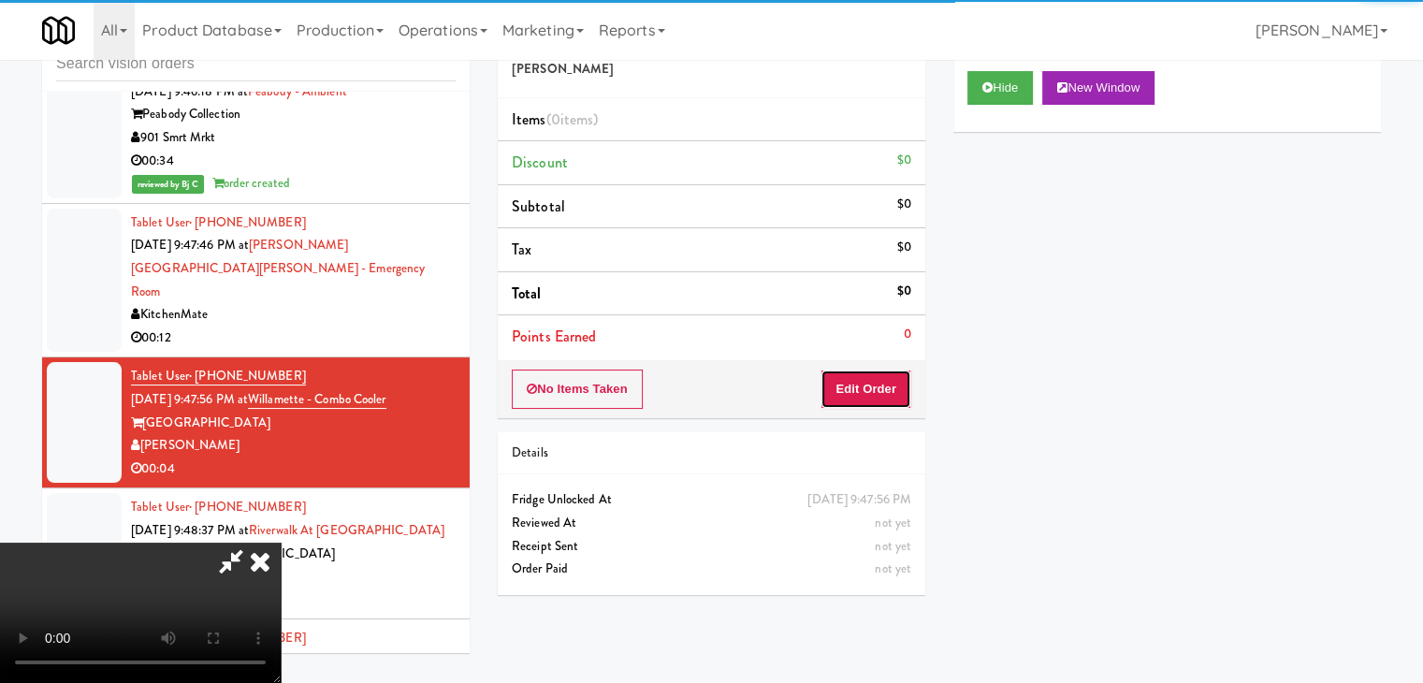
click at [867, 381] on button "Edit Order" at bounding box center [866, 389] width 91 height 39
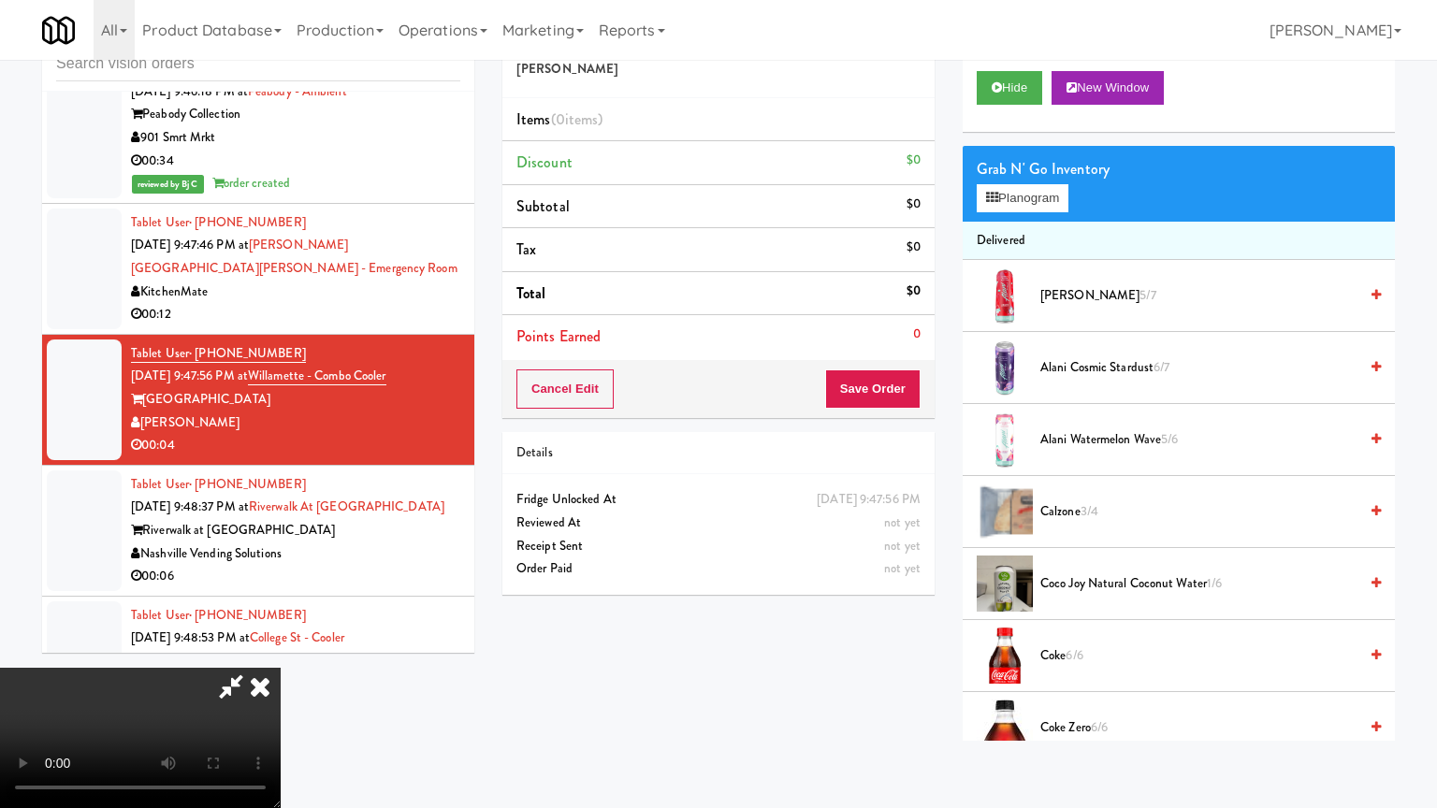
click at [281, 668] on video at bounding box center [140, 738] width 281 height 140
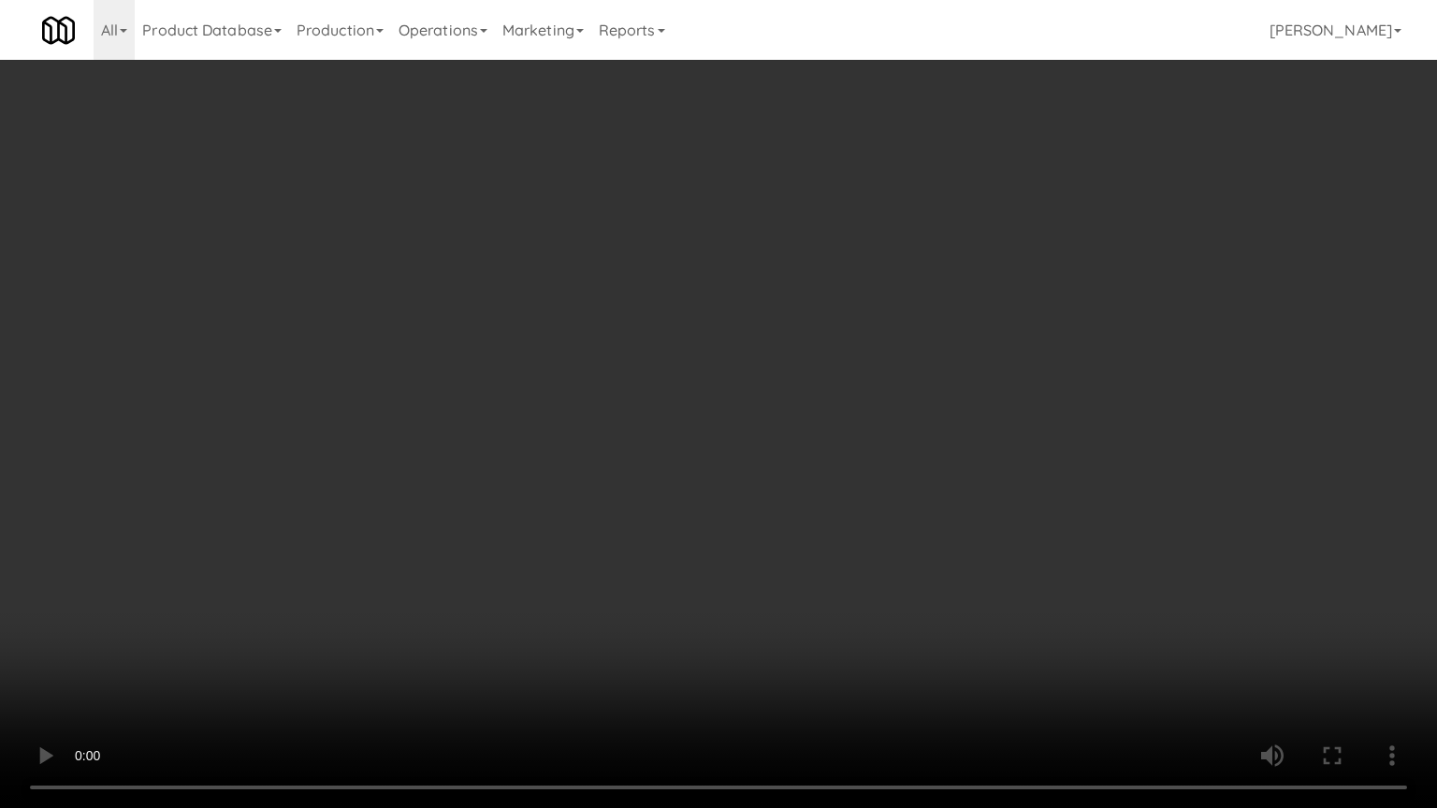
click at [786, 589] on video at bounding box center [718, 404] width 1437 height 808
click at [793, 586] on video at bounding box center [718, 404] width 1437 height 808
drag, startPoint x: 791, startPoint y: 586, endPoint x: 781, endPoint y: 592, distance: 11.4
click at [791, 588] on video at bounding box center [718, 404] width 1437 height 808
click at [807, 578] on video at bounding box center [718, 404] width 1437 height 808
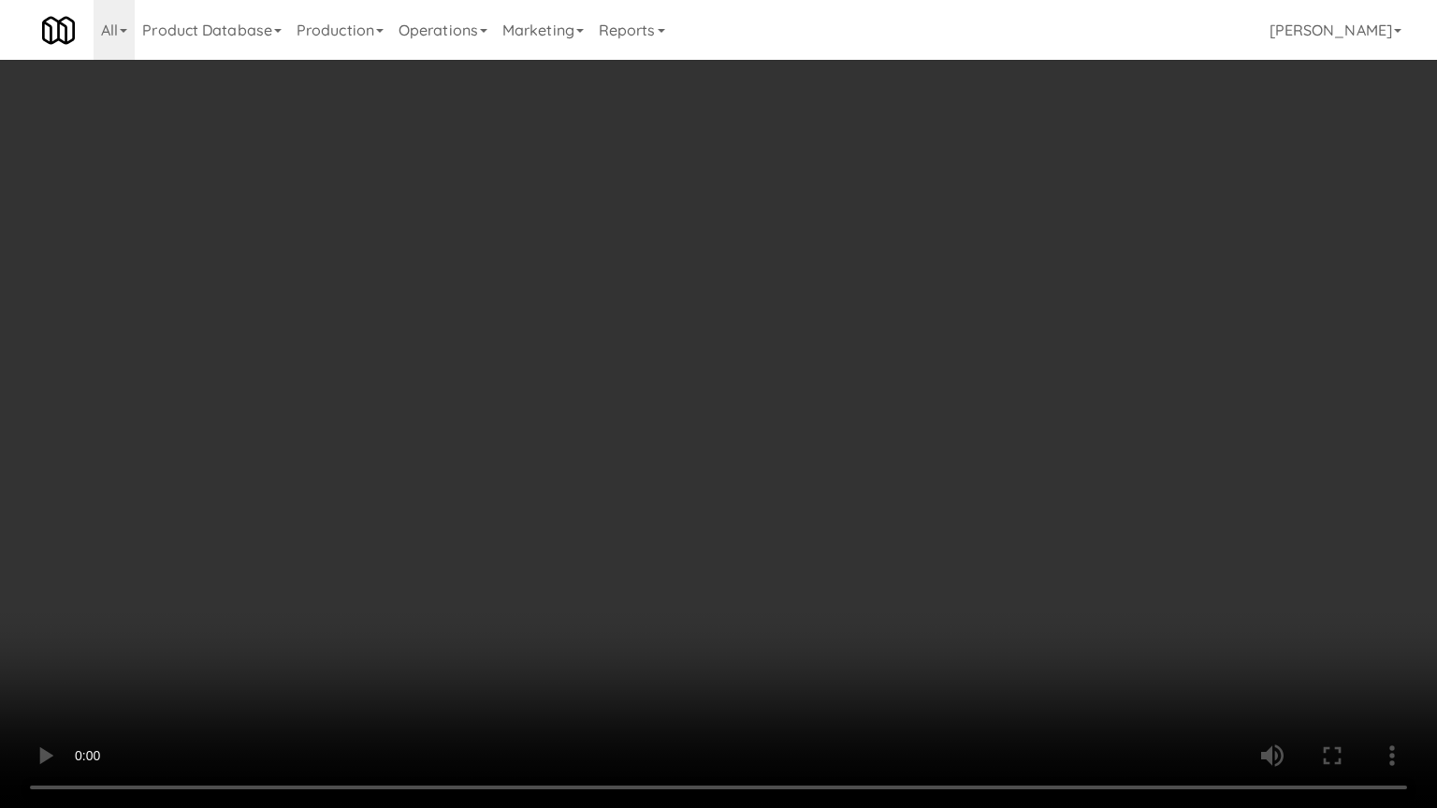
click at [822, 566] on video at bounding box center [718, 404] width 1437 height 808
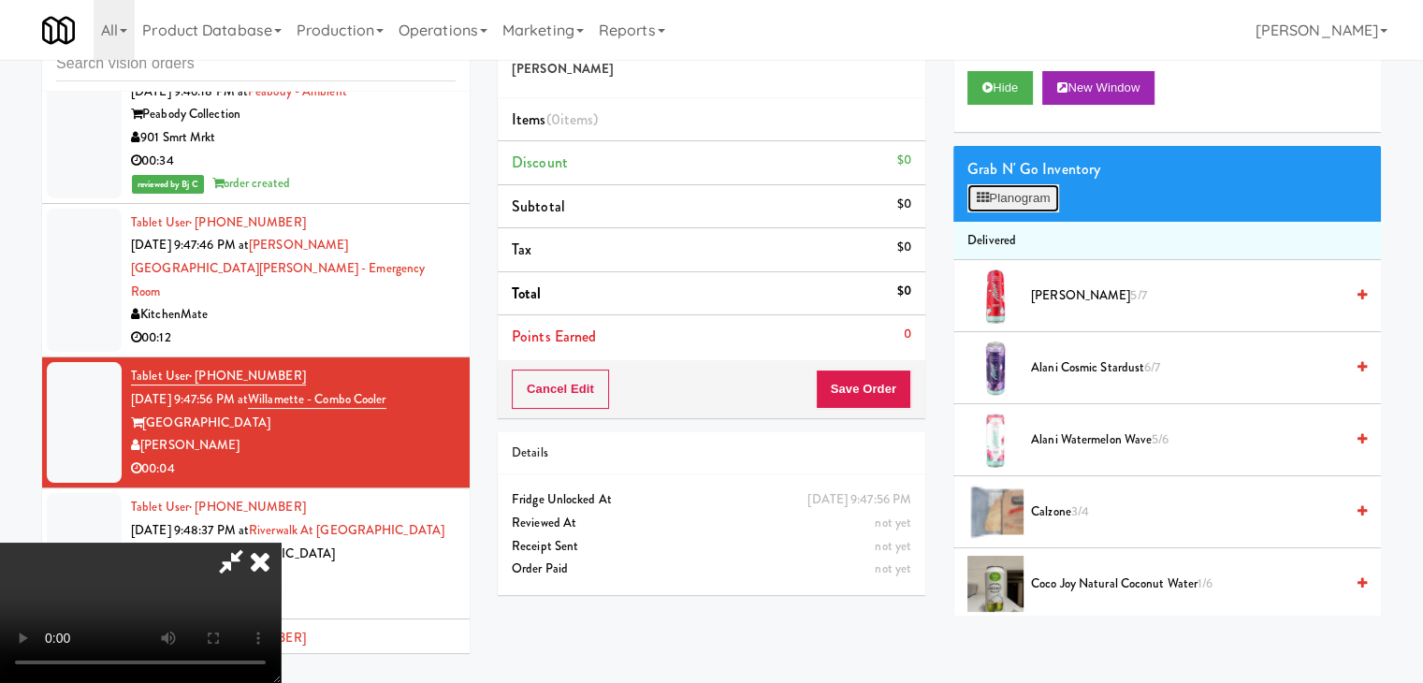
click at [1025, 201] on button "Planogram" at bounding box center [1013, 198] width 92 height 28
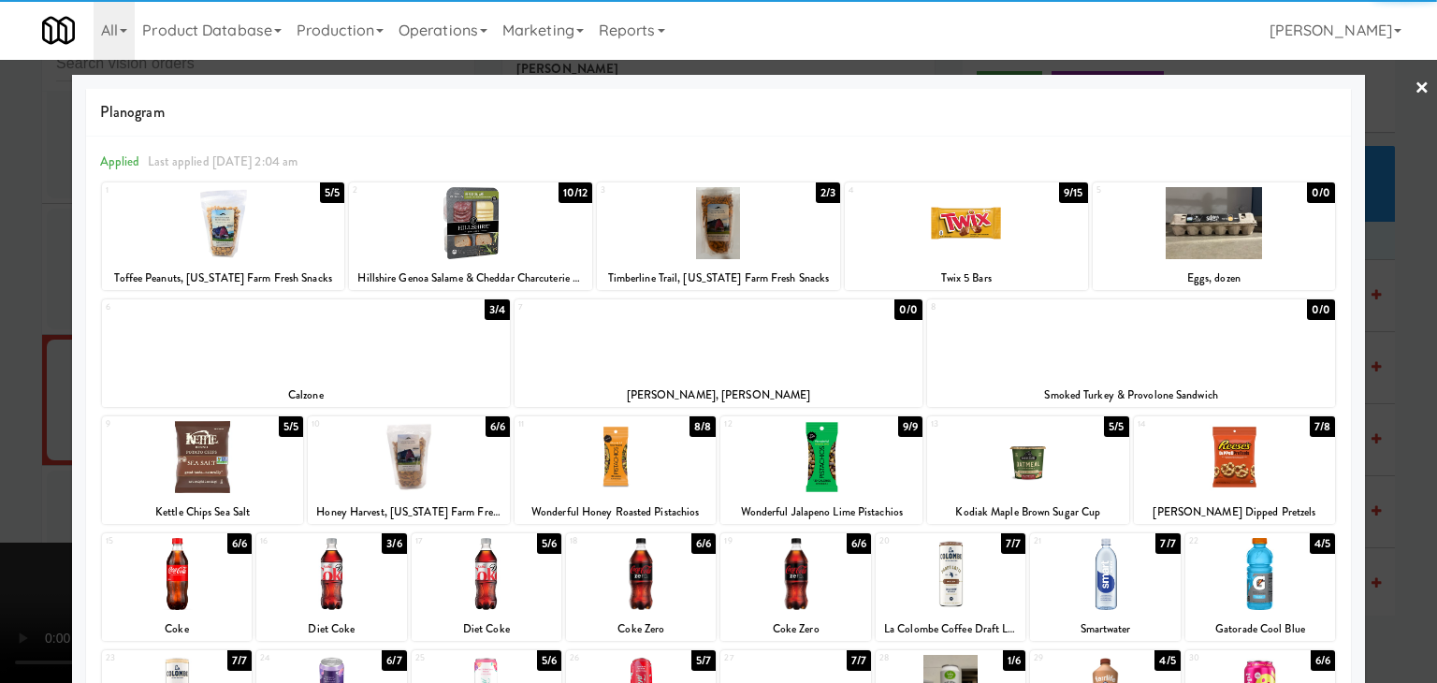
click at [484, 231] on div at bounding box center [470, 223] width 243 height 72
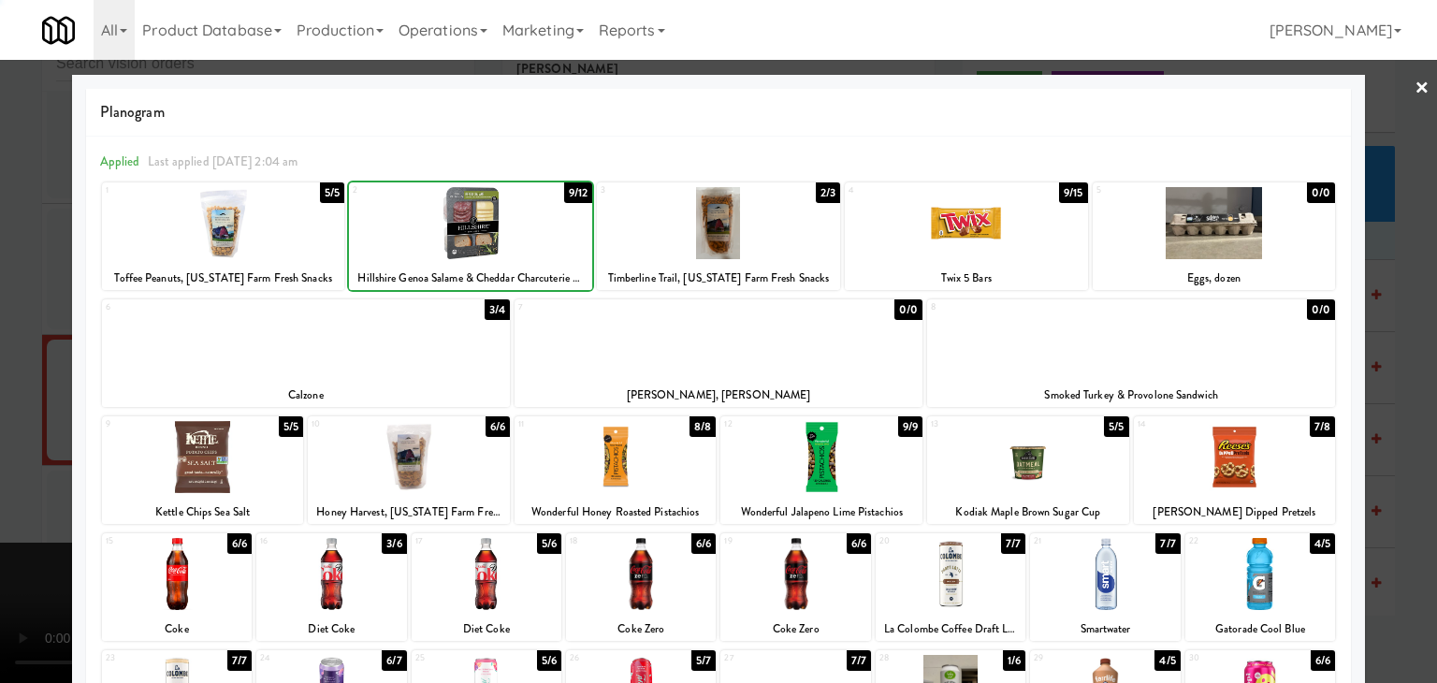
click at [12, 304] on div at bounding box center [718, 341] width 1437 height 683
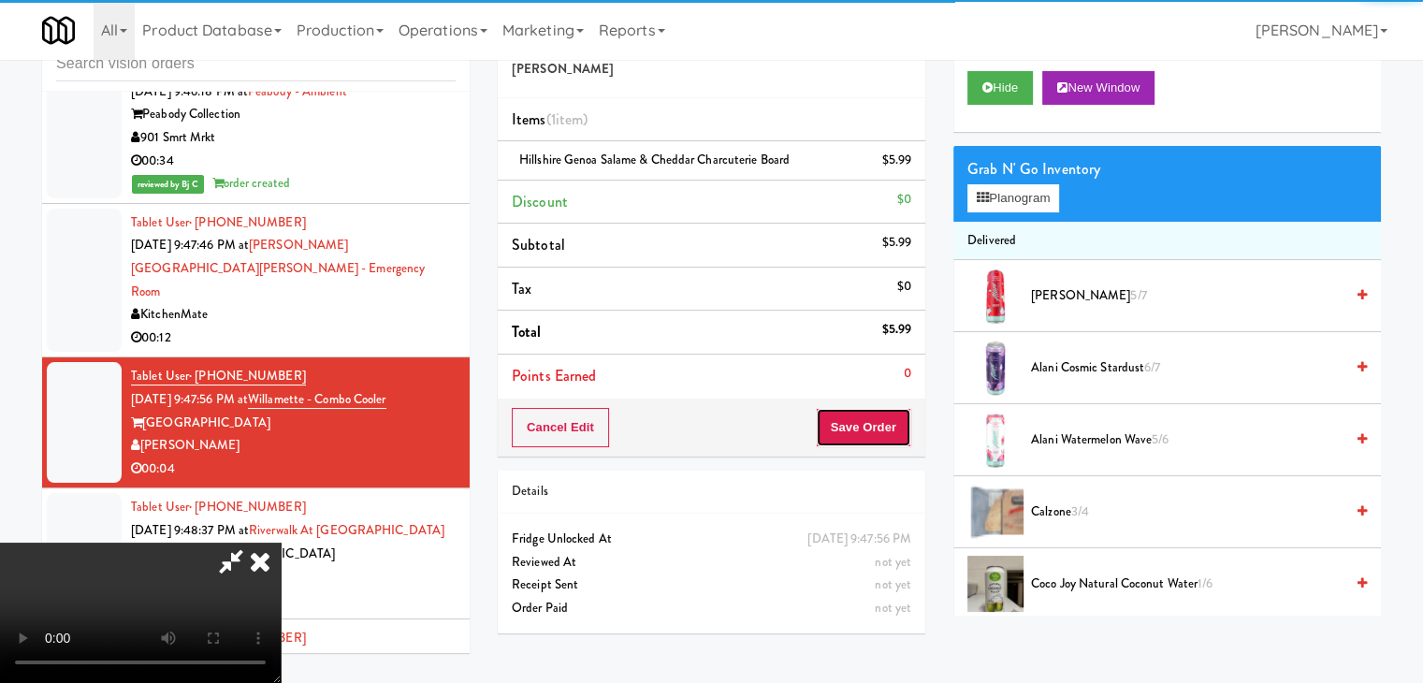
click at [876, 427] on button "Save Order" at bounding box center [863, 427] width 95 height 39
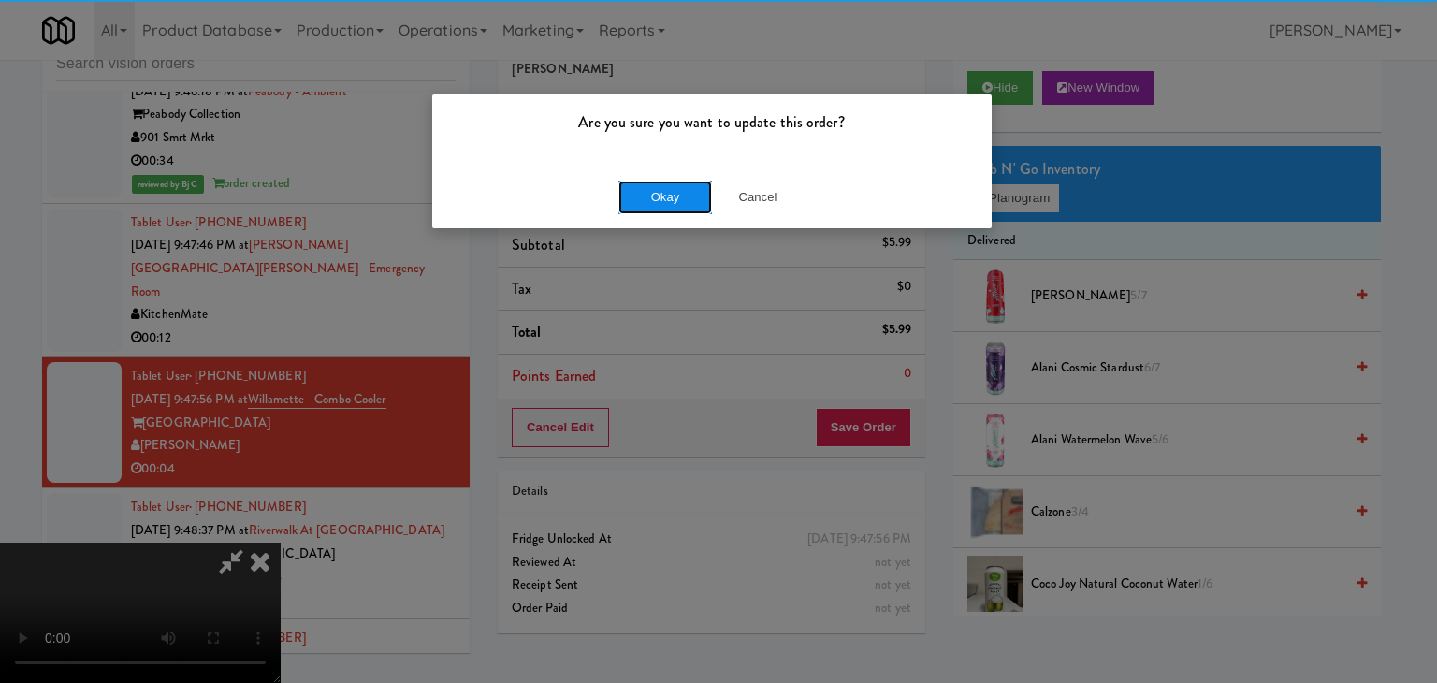
click at [646, 193] on button "Okay" at bounding box center [665, 198] width 94 height 34
click at [645, 193] on body "Are you sure you want to update this order? Okay Cancel Okay Are you sure you w…" at bounding box center [718, 341] width 1437 height 683
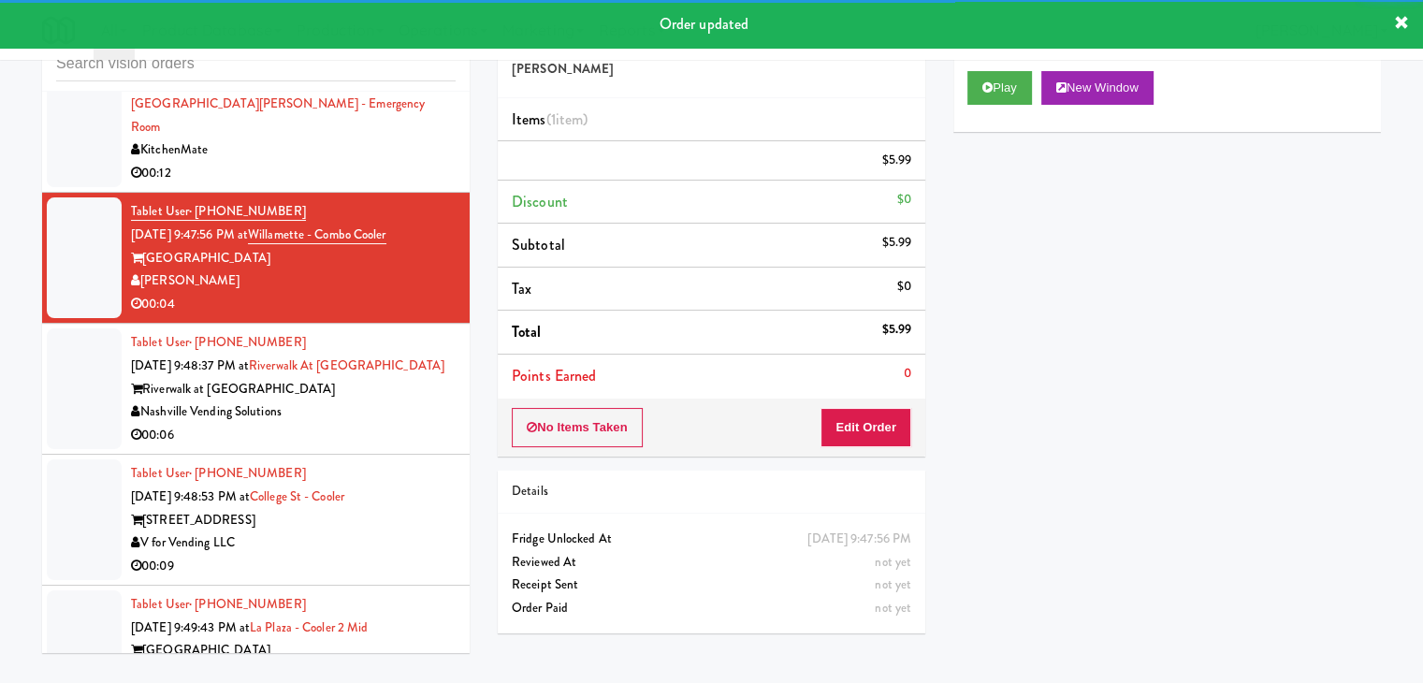
scroll to position [6696, 0]
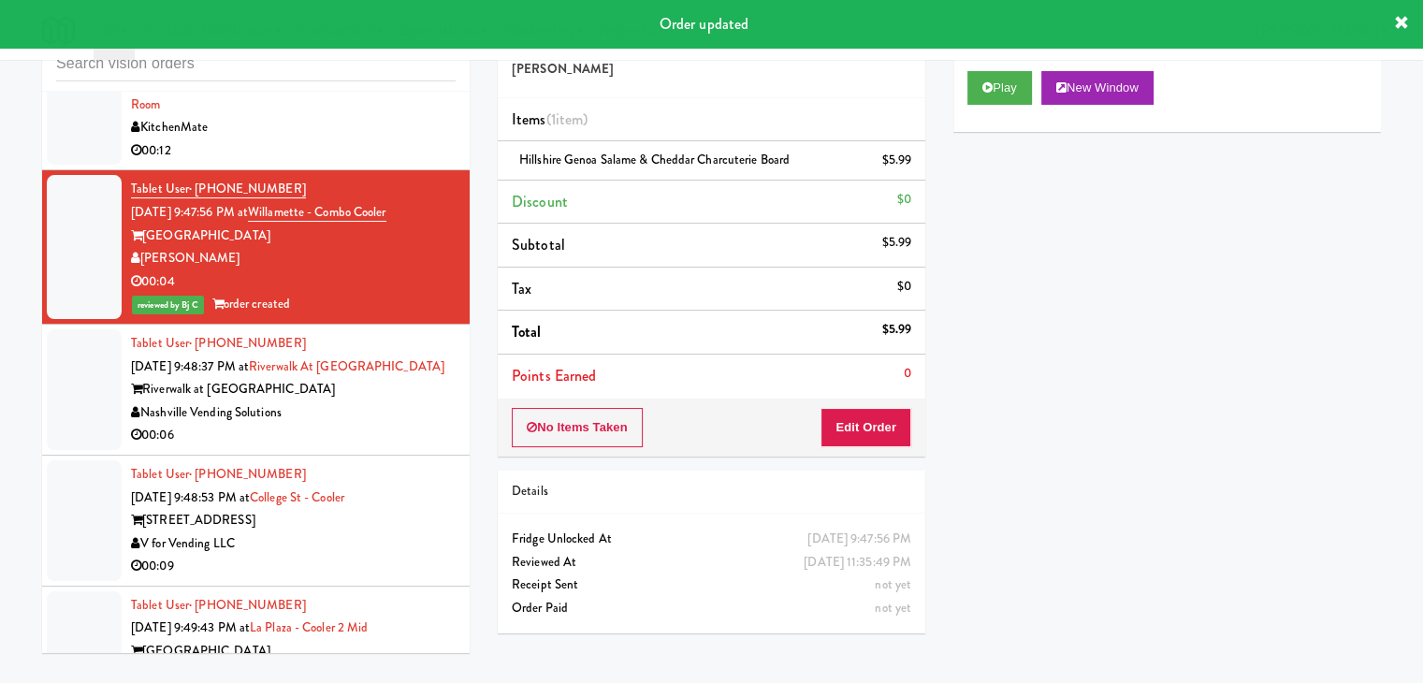
click at [372, 414] on div "Nashville Vending Solutions" at bounding box center [293, 412] width 325 height 23
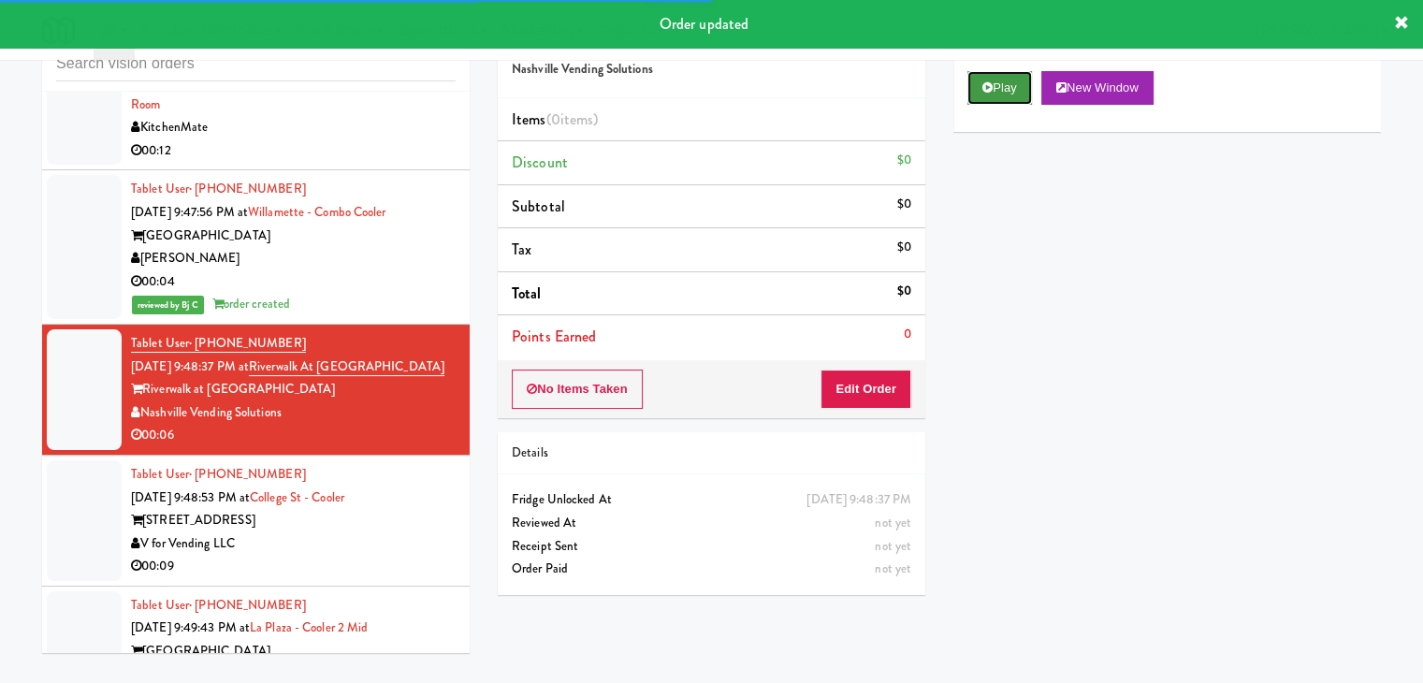
click at [993, 80] on button "Play" at bounding box center [999, 88] width 65 height 34
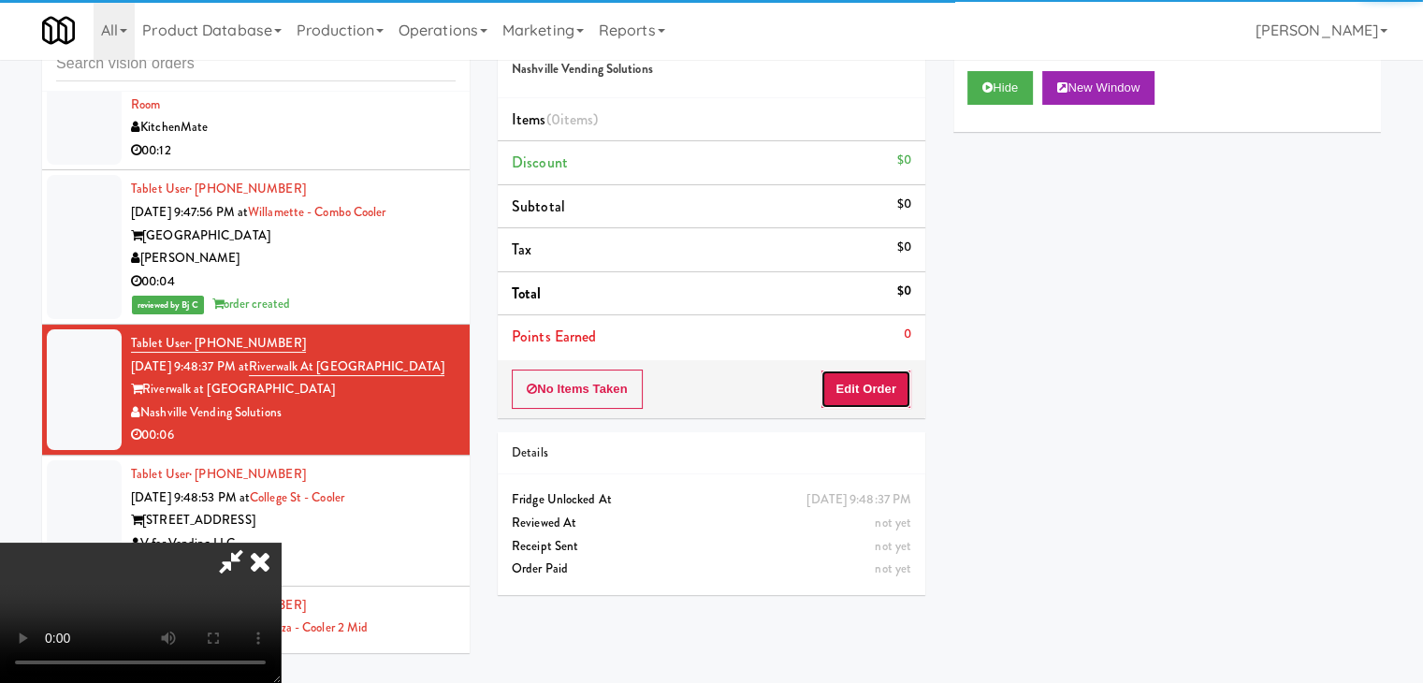
click at [851, 393] on button "Edit Order" at bounding box center [866, 389] width 91 height 39
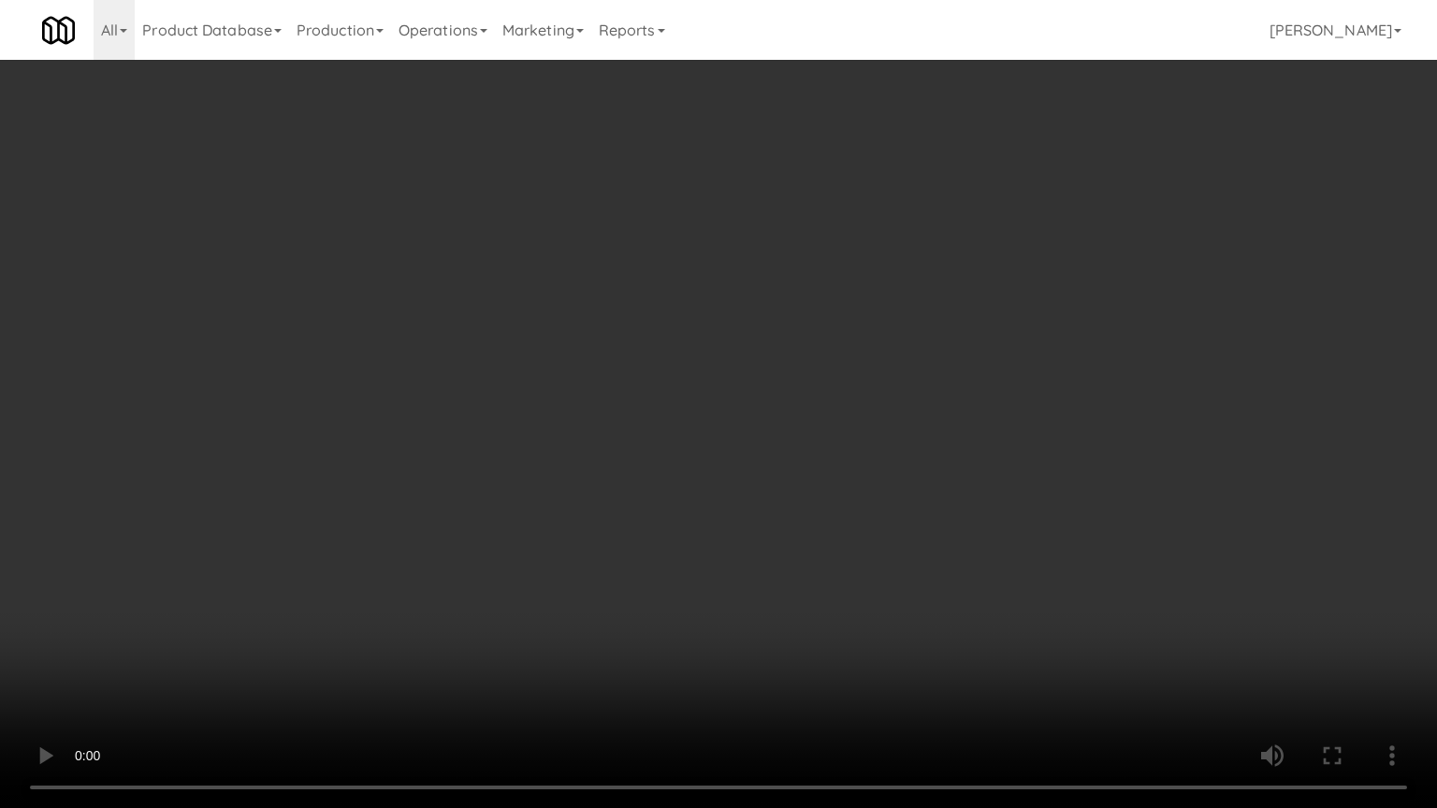
click at [799, 591] on video at bounding box center [718, 404] width 1437 height 808
click at [801, 592] on video at bounding box center [718, 404] width 1437 height 808
click at [810, 592] on video at bounding box center [718, 404] width 1437 height 808
click at [810, 593] on video at bounding box center [718, 404] width 1437 height 808
click at [848, 570] on video at bounding box center [718, 404] width 1437 height 808
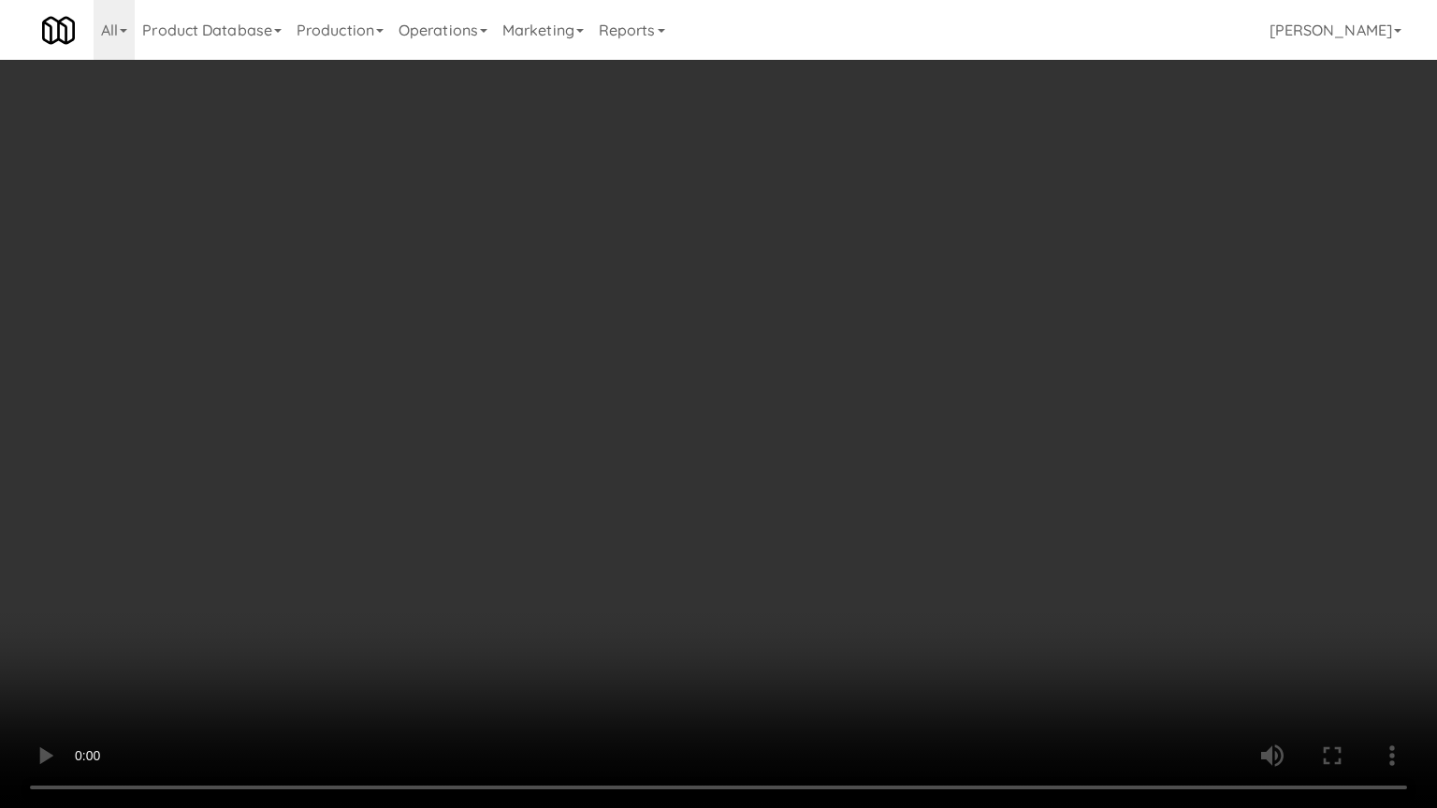
drag, startPoint x: 848, startPoint y: 570, endPoint x: 962, endPoint y: 354, distance: 244.4
click at [850, 566] on video at bounding box center [718, 404] width 1437 height 808
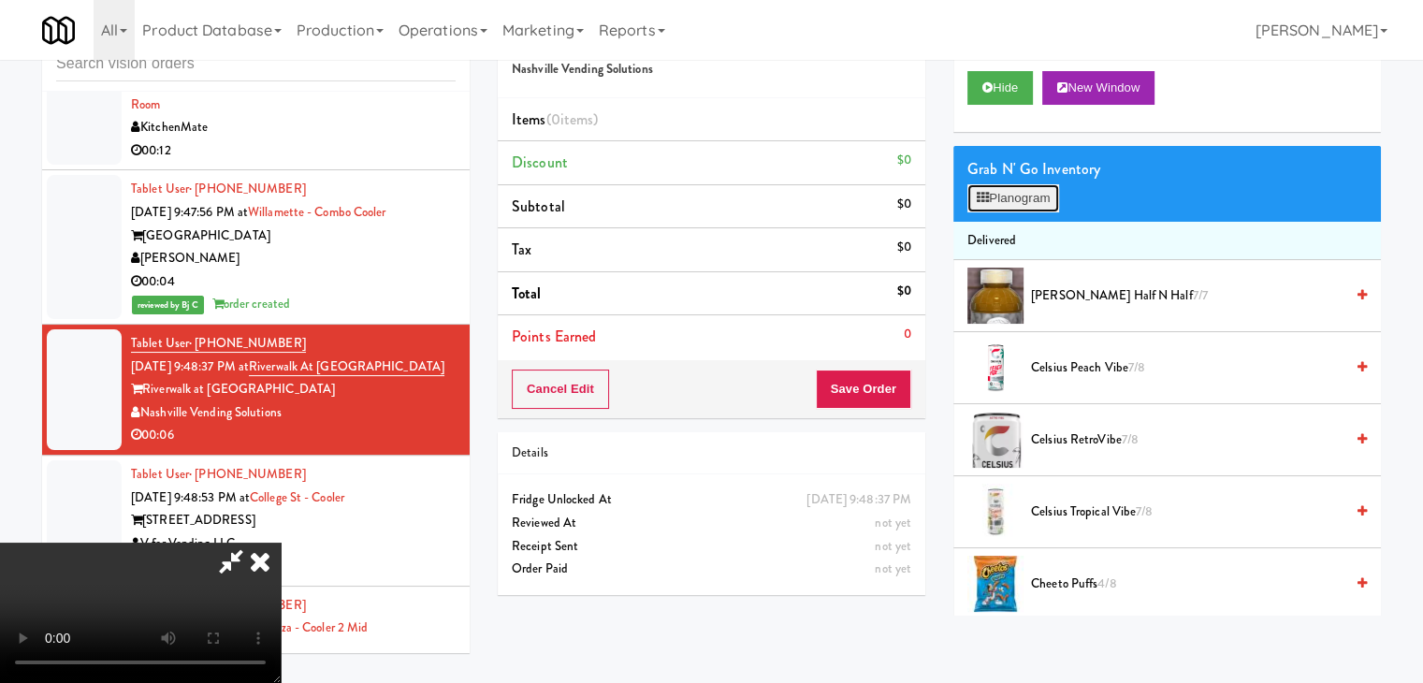
click at [1021, 209] on button "Planogram" at bounding box center [1013, 198] width 92 height 28
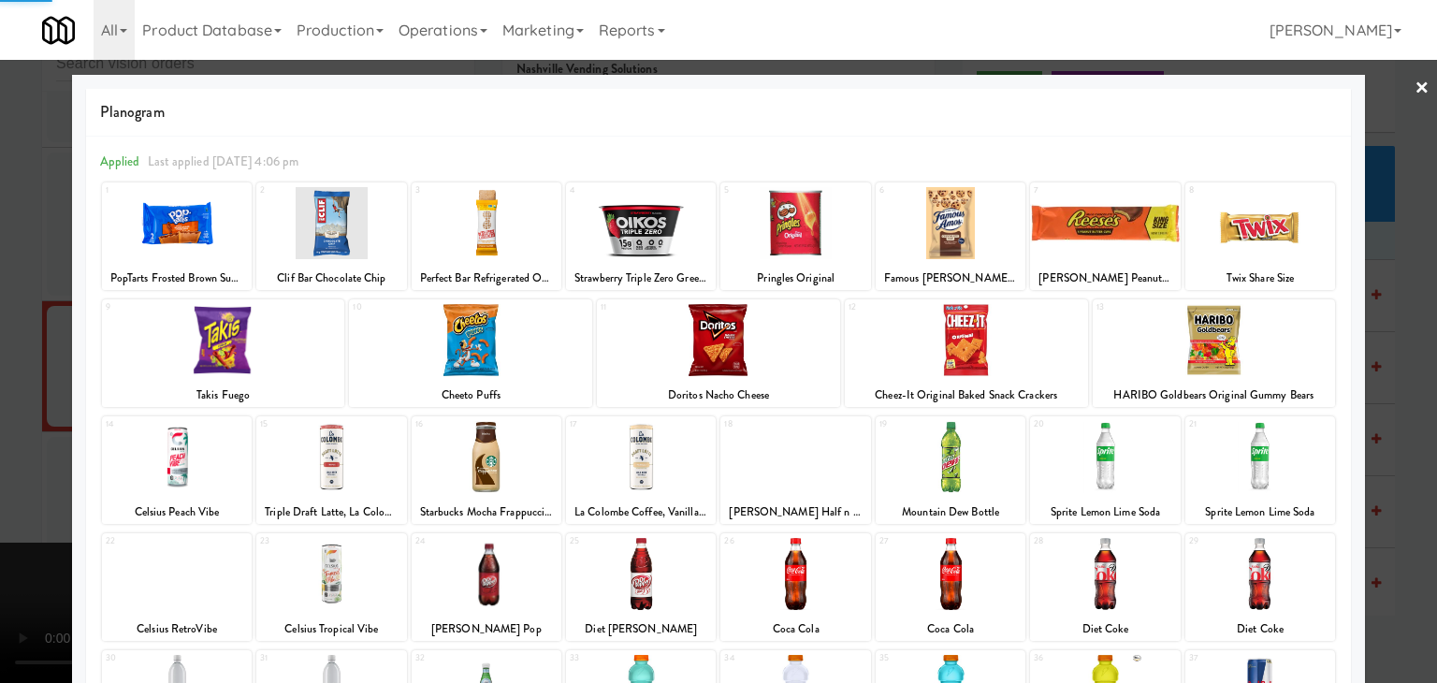
scroll to position [187, 0]
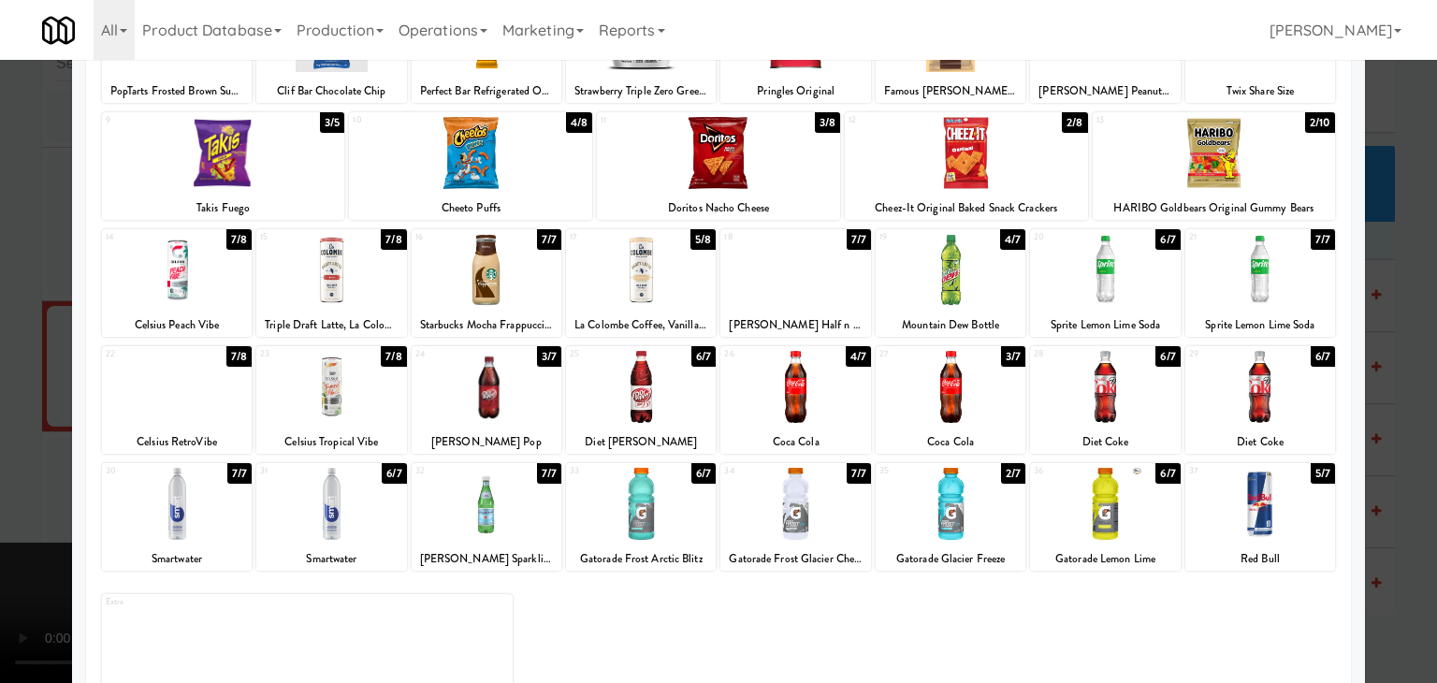
drag, startPoint x: 0, startPoint y: 414, endPoint x: 58, endPoint y: 416, distance: 58.1
click at [7, 414] on div at bounding box center [718, 341] width 1437 height 683
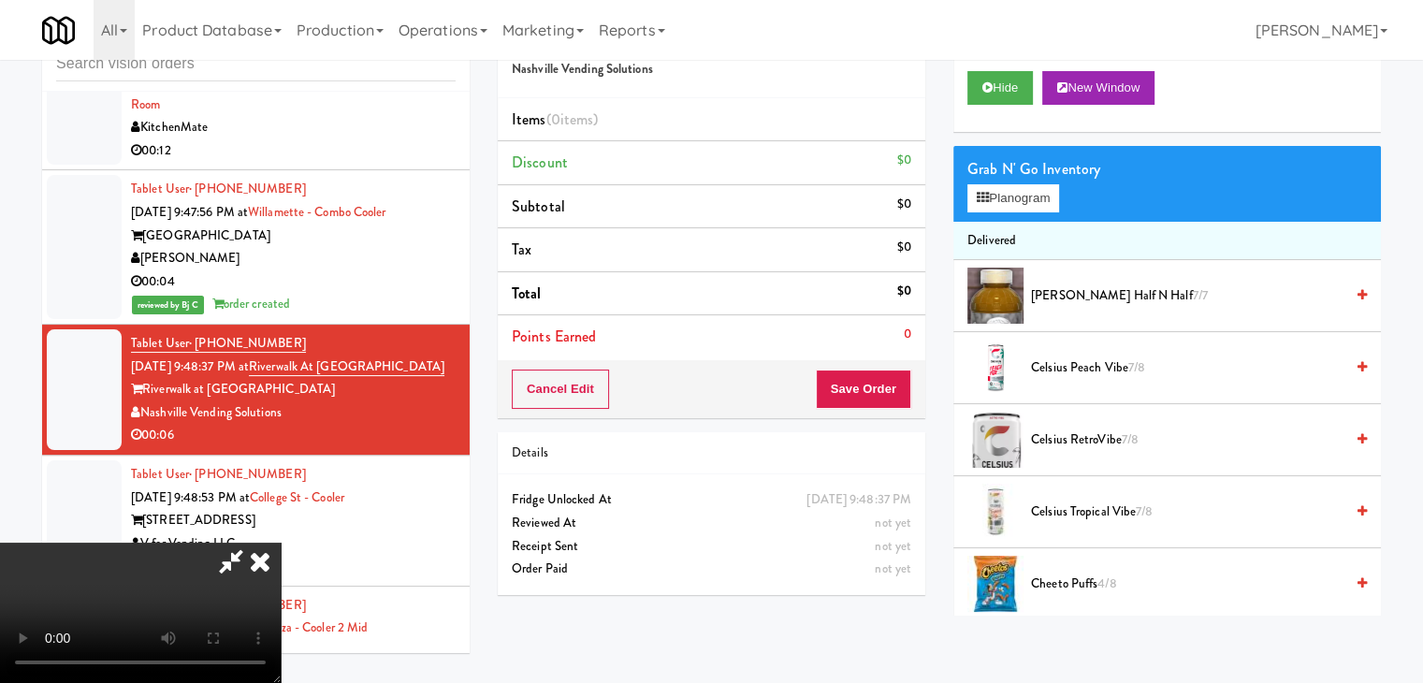
click at [281, 543] on video at bounding box center [140, 613] width 281 height 140
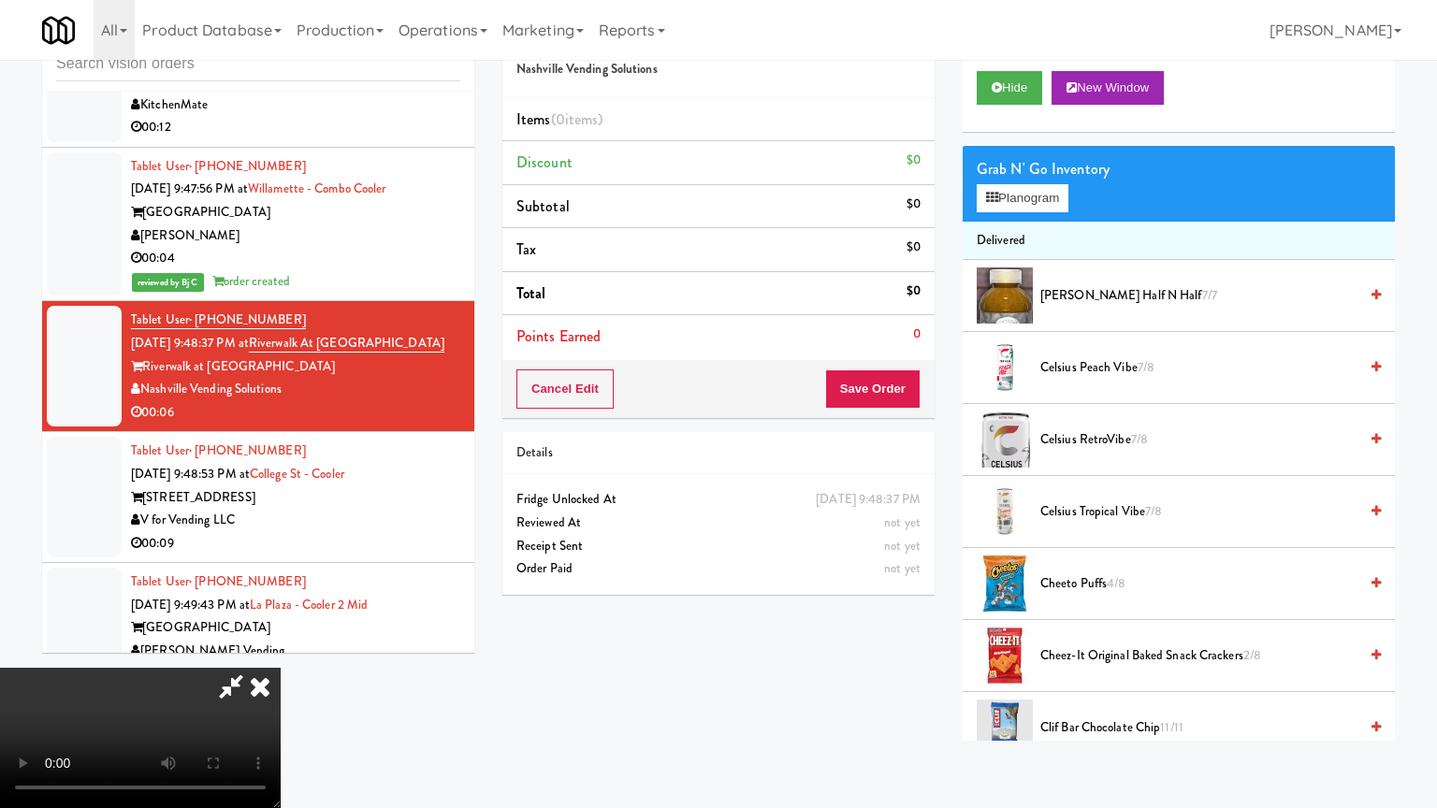
click at [281, 668] on video at bounding box center [140, 738] width 281 height 140
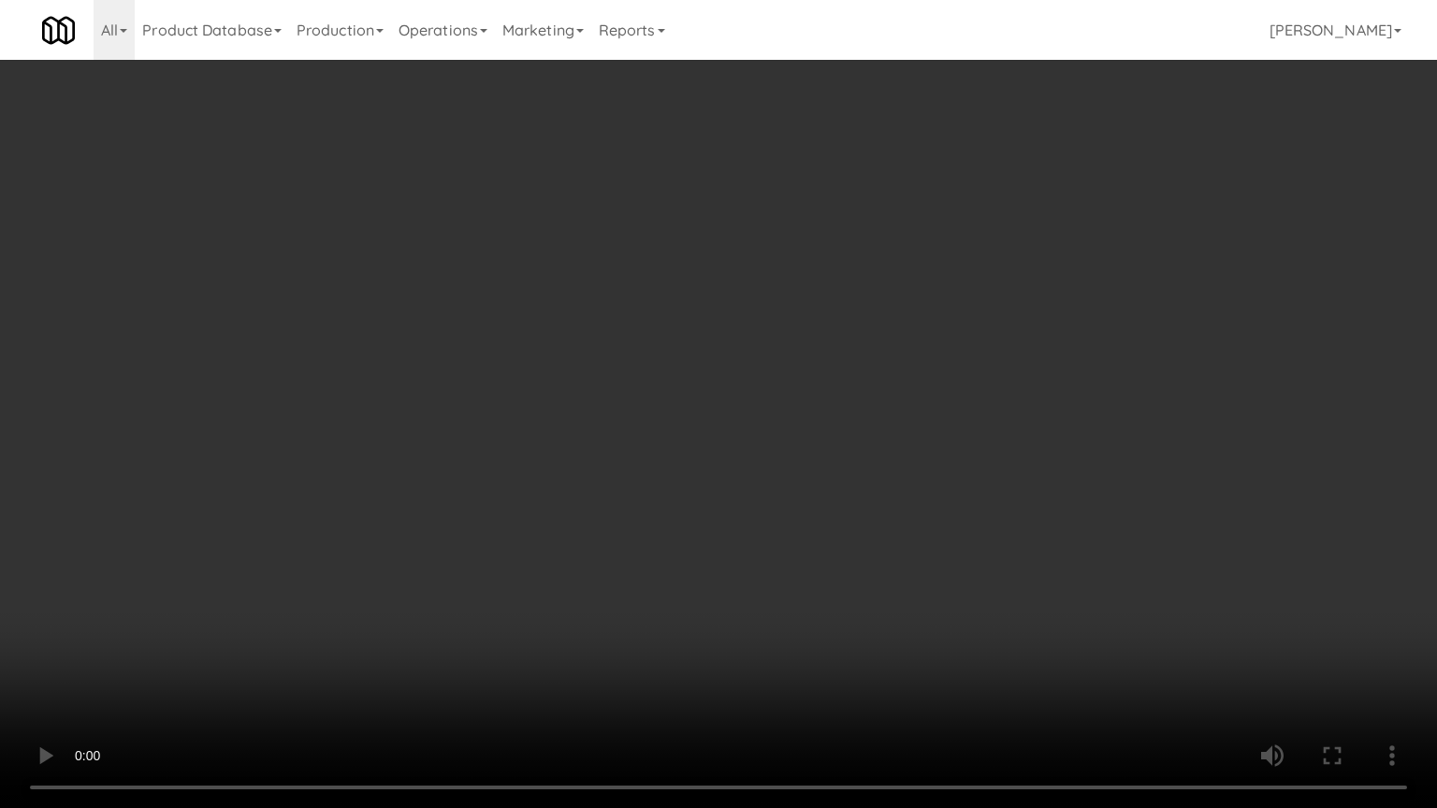
click at [764, 540] on video at bounding box center [718, 404] width 1437 height 808
drag, startPoint x: 764, startPoint y: 540, endPoint x: 760, endPoint y: 553, distance: 13.6
click at [764, 548] on video at bounding box center [718, 404] width 1437 height 808
click at [772, 535] on video at bounding box center [718, 404] width 1437 height 808
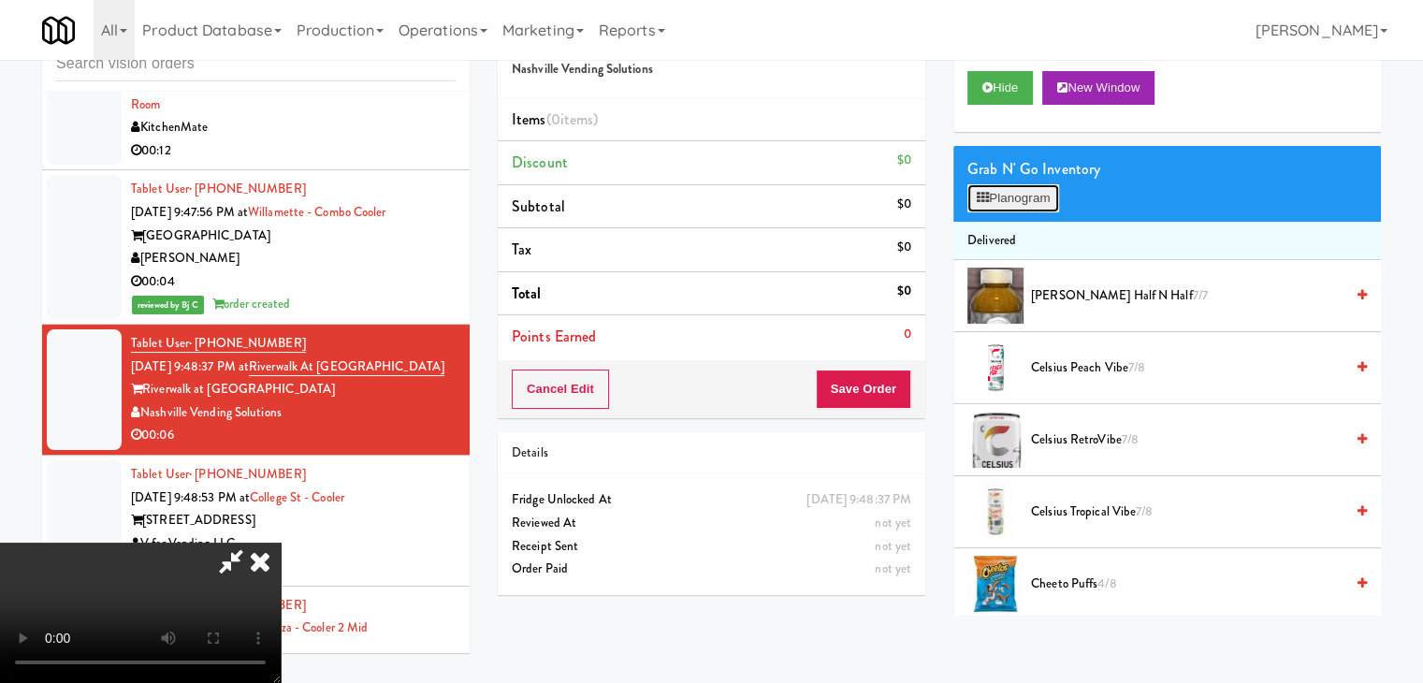
click at [1051, 195] on button "Planogram" at bounding box center [1013, 198] width 92 height 28
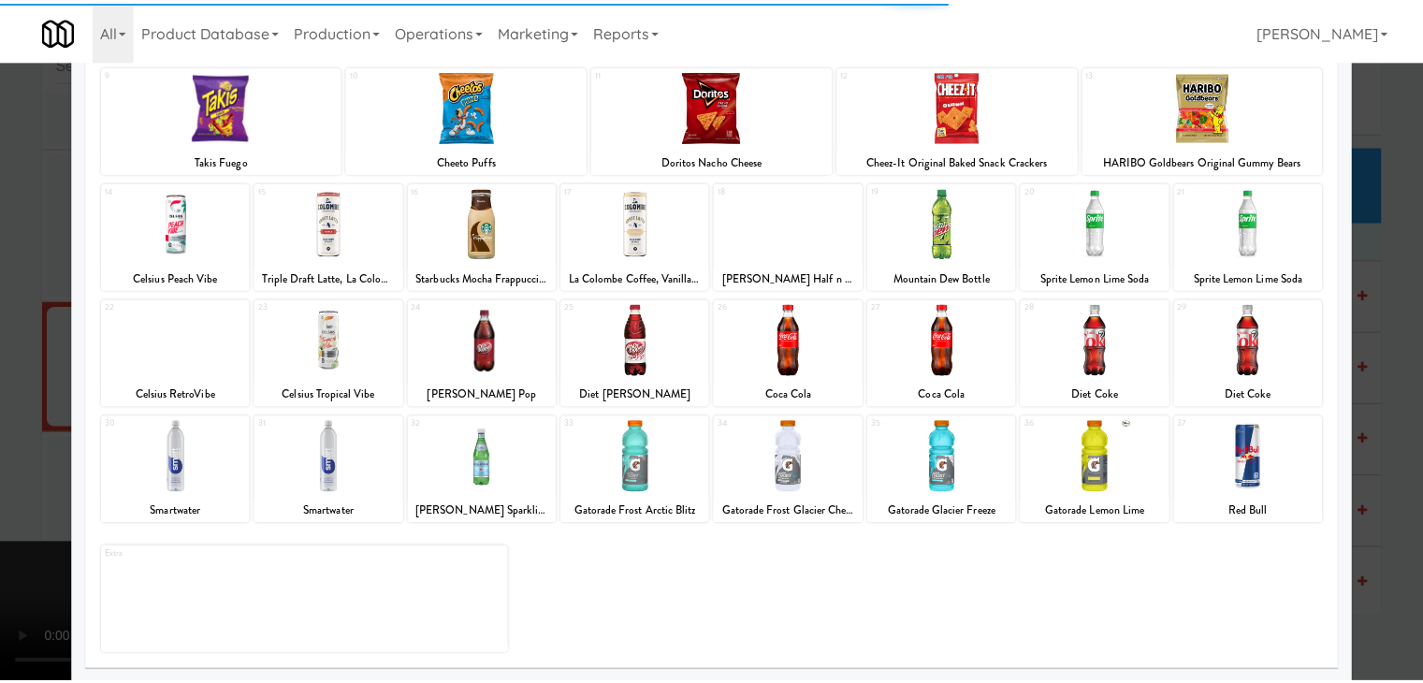
scroll to position [236, 0]
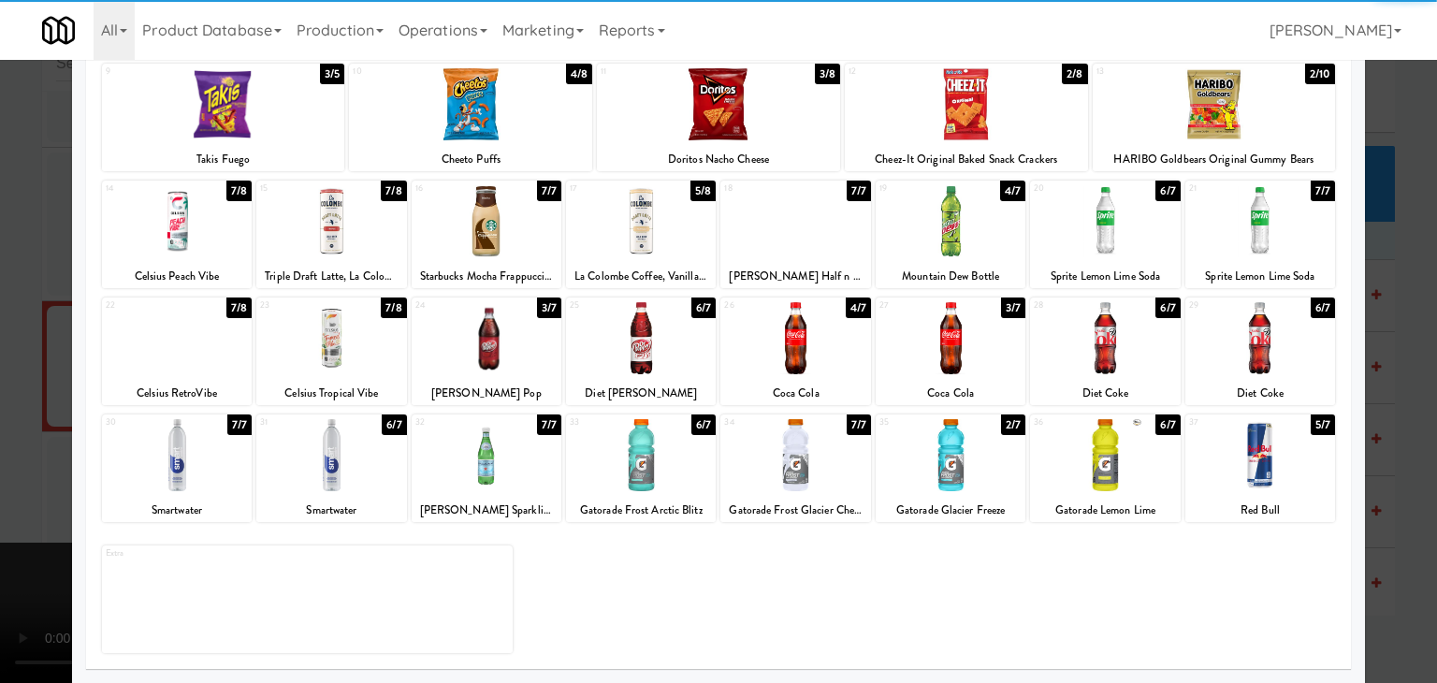
drag, startPoint x: 514, startPoint y: 336, endPoint x: 737, endPoint y: 345, distance: 223.8
click at [520, 336] on div at bounding box center [487, 338] width 150 height 72
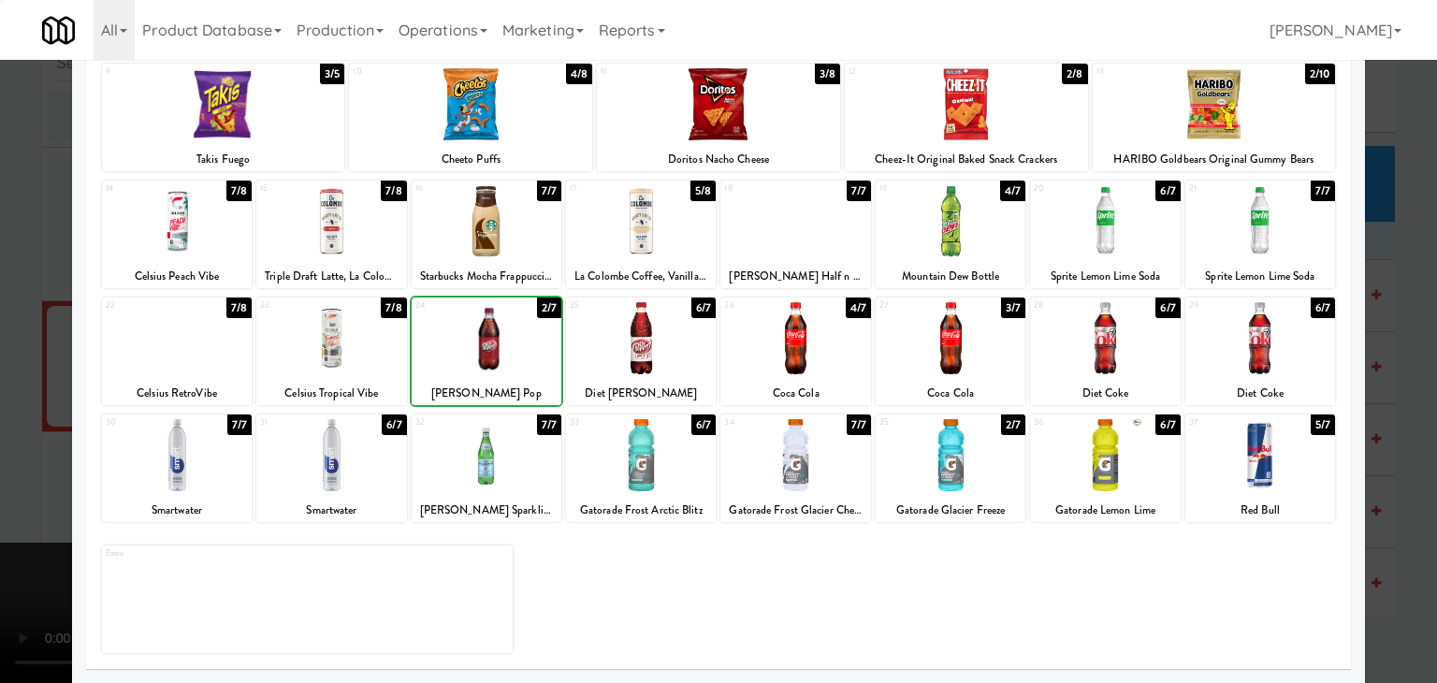
click at [767, 349] on div at bounding box center [795, 338] width 150 height 72
click at [0, 442] on div at bounding box center [718, 341] width 1437 height 683
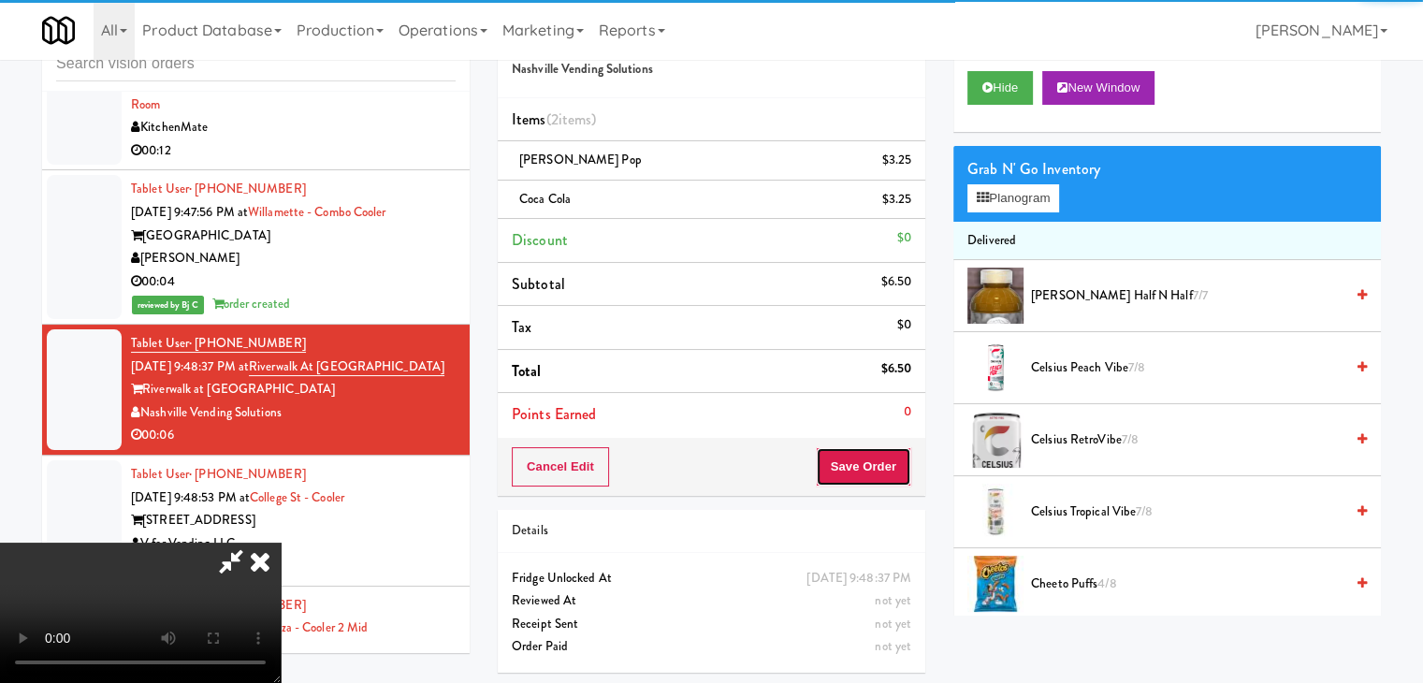
click at [887, 458] on button "Save Order" at bounding box center [863, 466] width 95 height 39
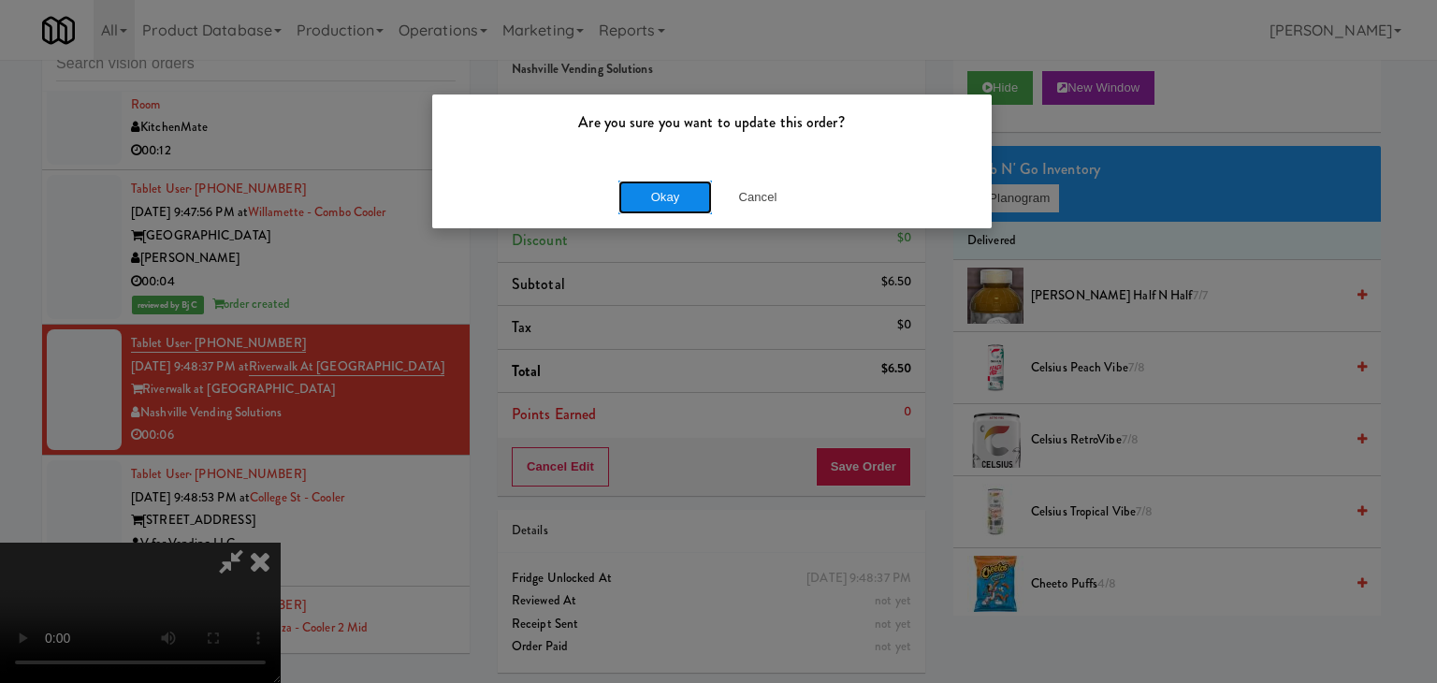
click at [680, 184] on button "Okay" at bounding box center [665, 198] width 94 height 34
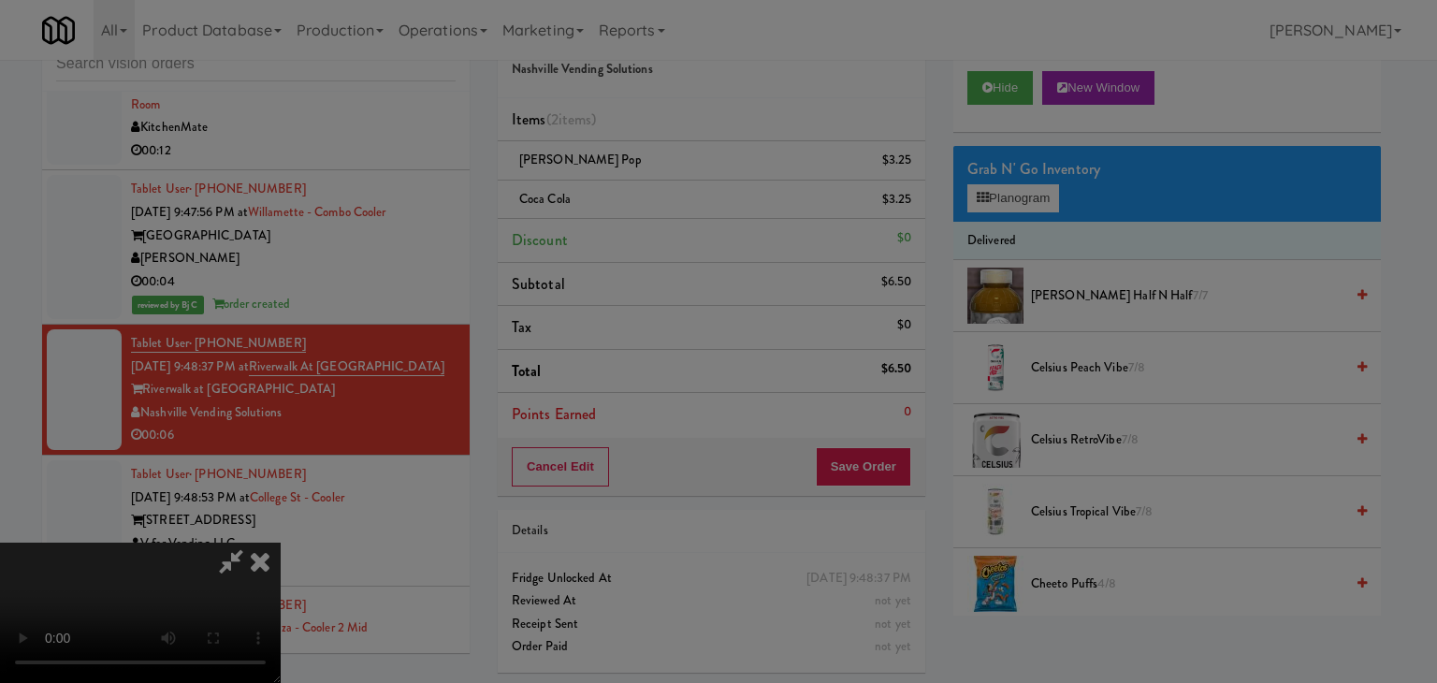
click at [674, 189] on body "Are you sure you want to update this order? Okay Cancel Okay Are you sure you w…" at bounding box center [718, 341] width 1437 height 683
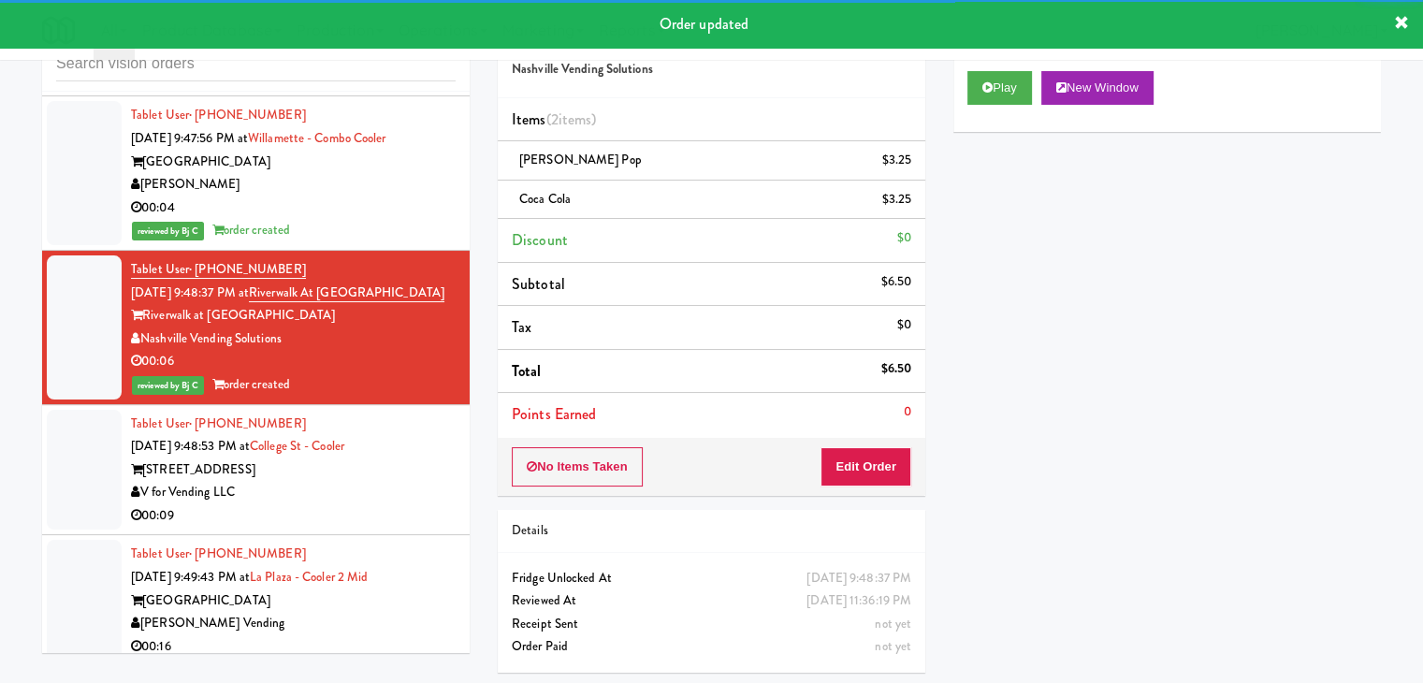
scroll to position [6883, 0]
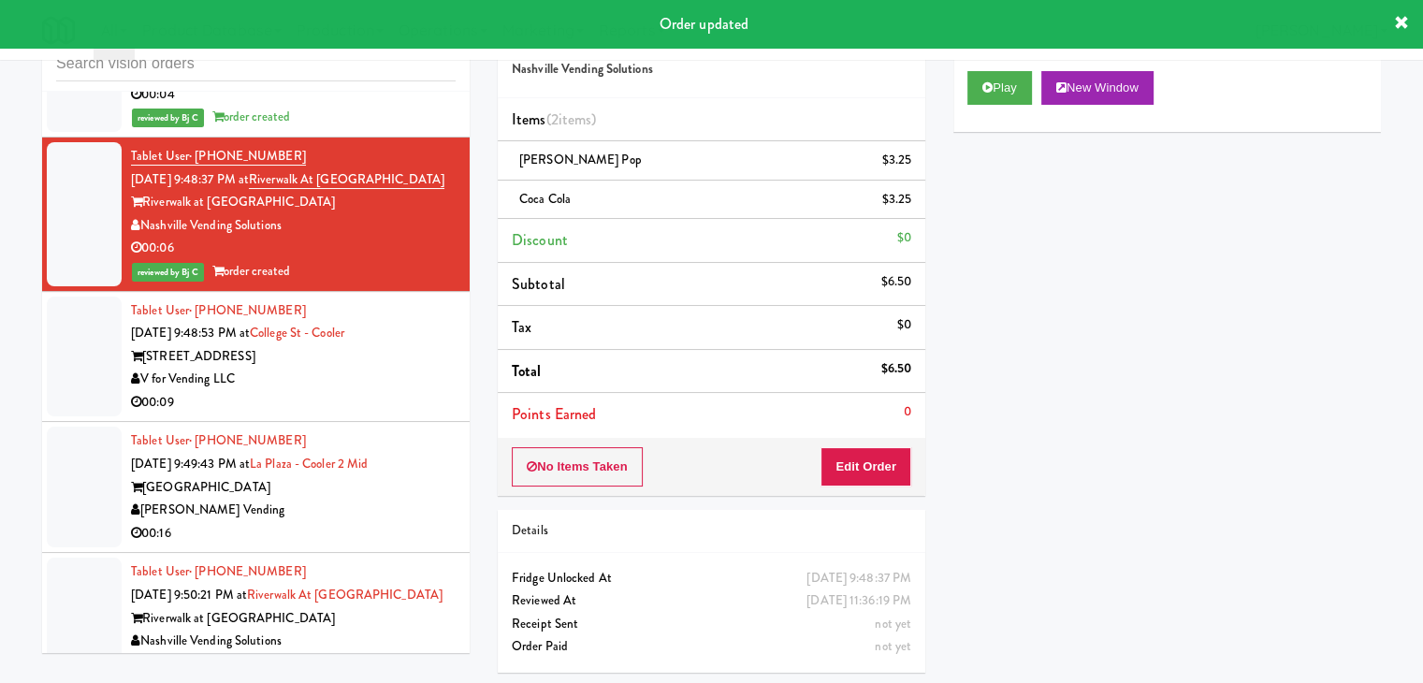
drag, startPoint x: 371, startPoint y: 356, endPoint x: 393, endPoint y: 360, distance: 22.0
click at [387, 359] on div "[STREET_ADDRESS]" at bounding box center [293, 356] width 325 height 23
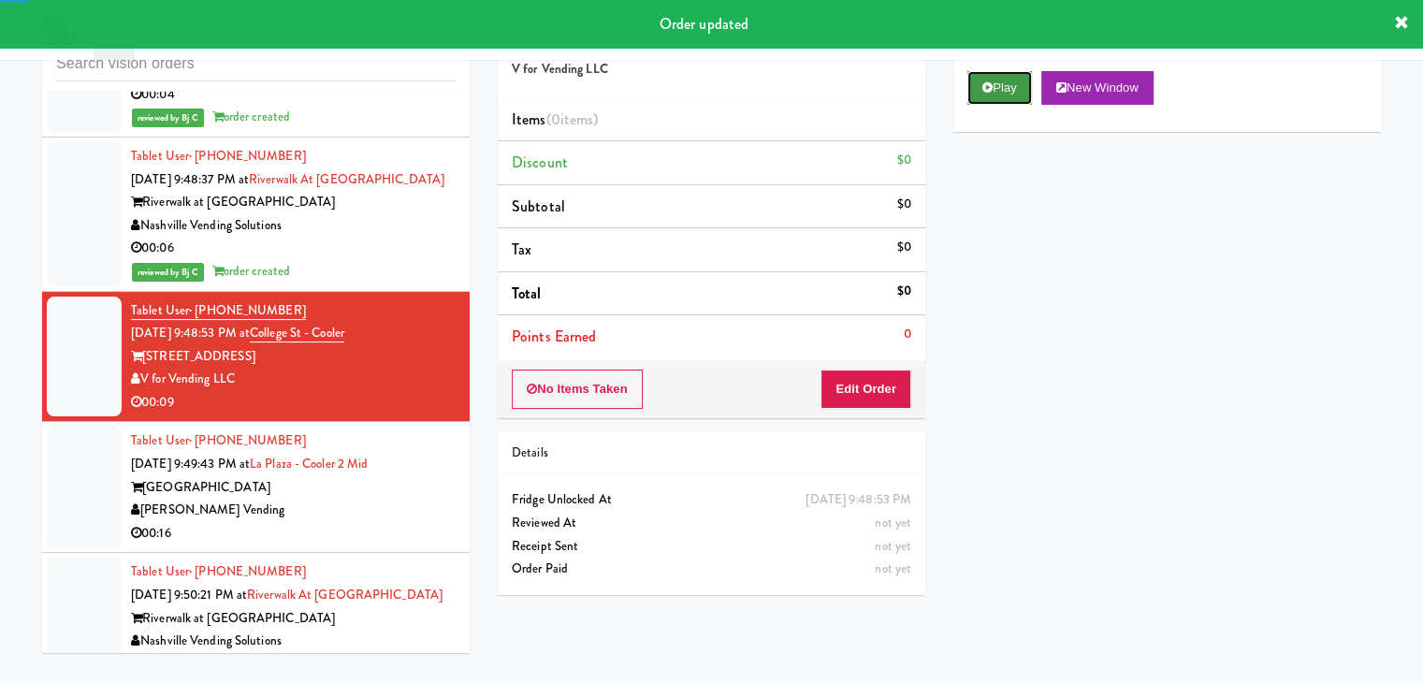
click at [1022, 91] on button "Play" at bounding box center [999, 88] width 65 height 34
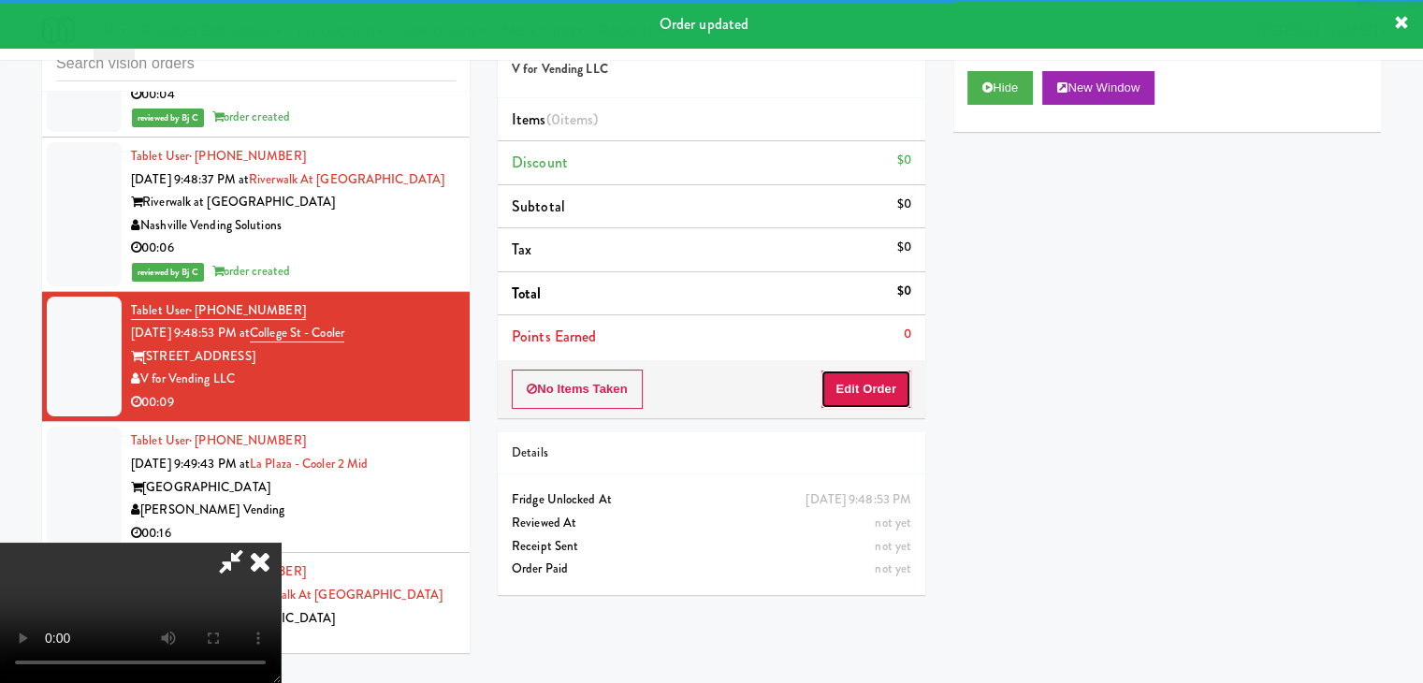
click at [882, 396] on button "Edit Order" at bounding box center [866, 389] width 91 height 39
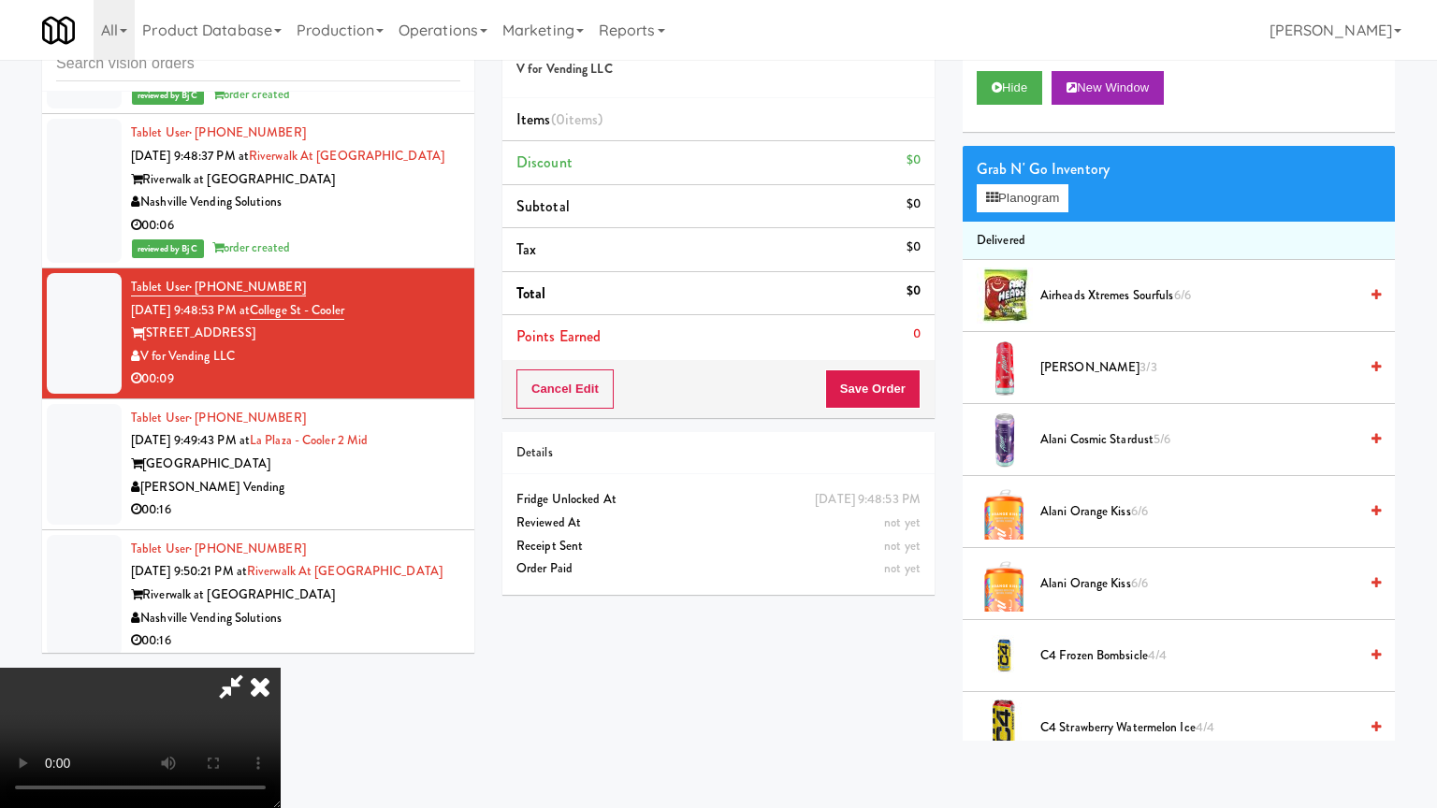
click at [281, 668] on video at bounding box center [140, 738] width 281 height 140
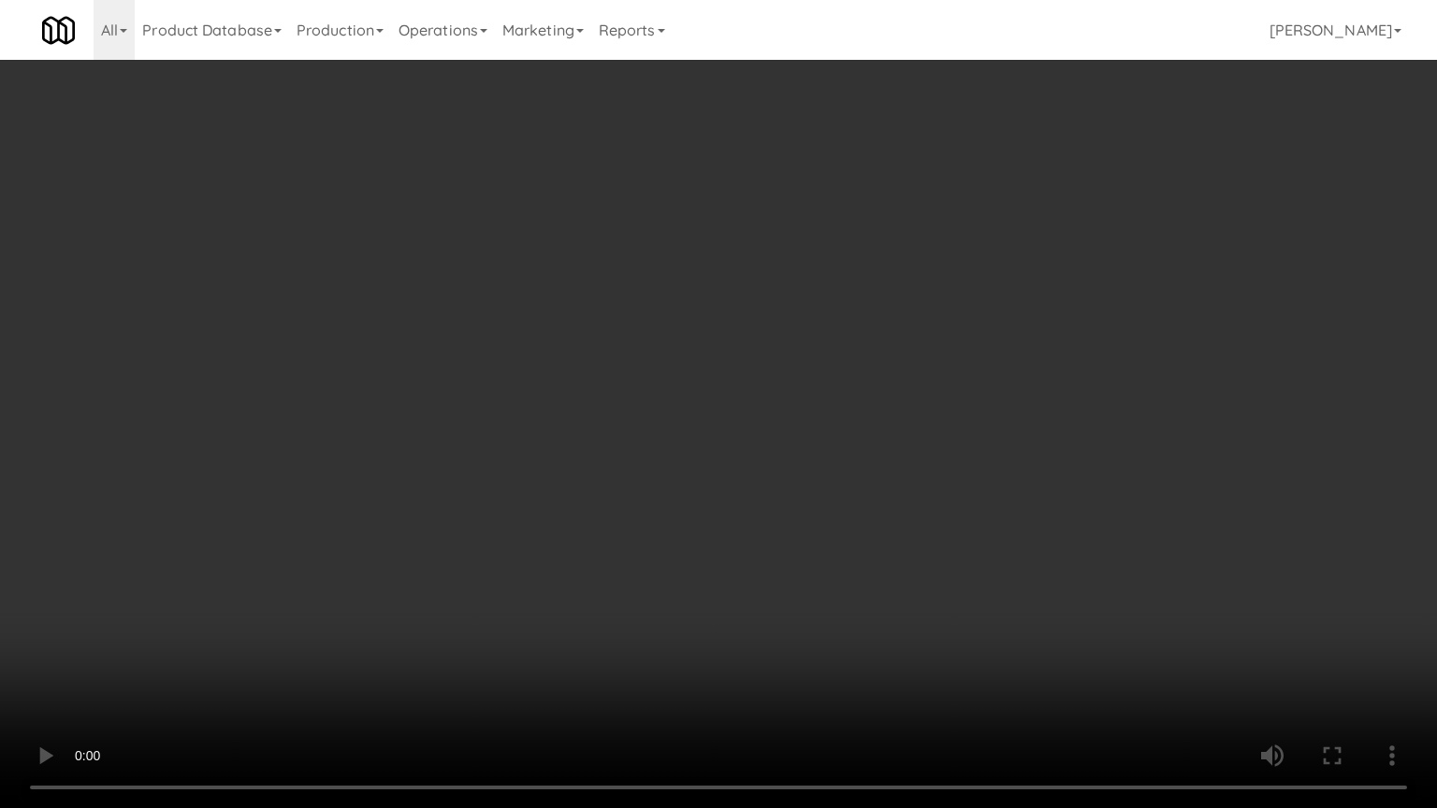
drag, startPoint x: 876, startPoint y: 633, endPoint x: 1014, endPoint y: 398, distance: 272.6
click at [883, 622] on video at bounding box center [718, 404] width 1437 height 808
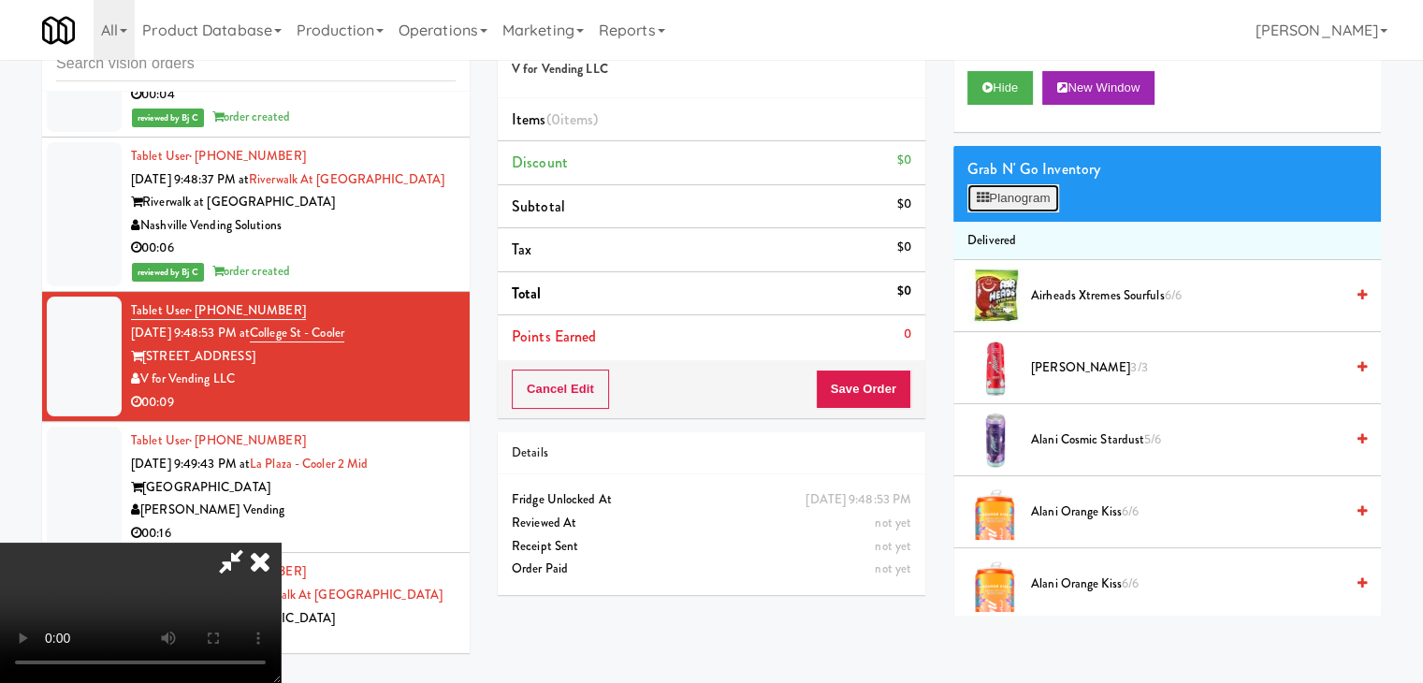
click at [1026, 189] on button "Planogram" at bounding box center [1013, 198] width 92 height 28
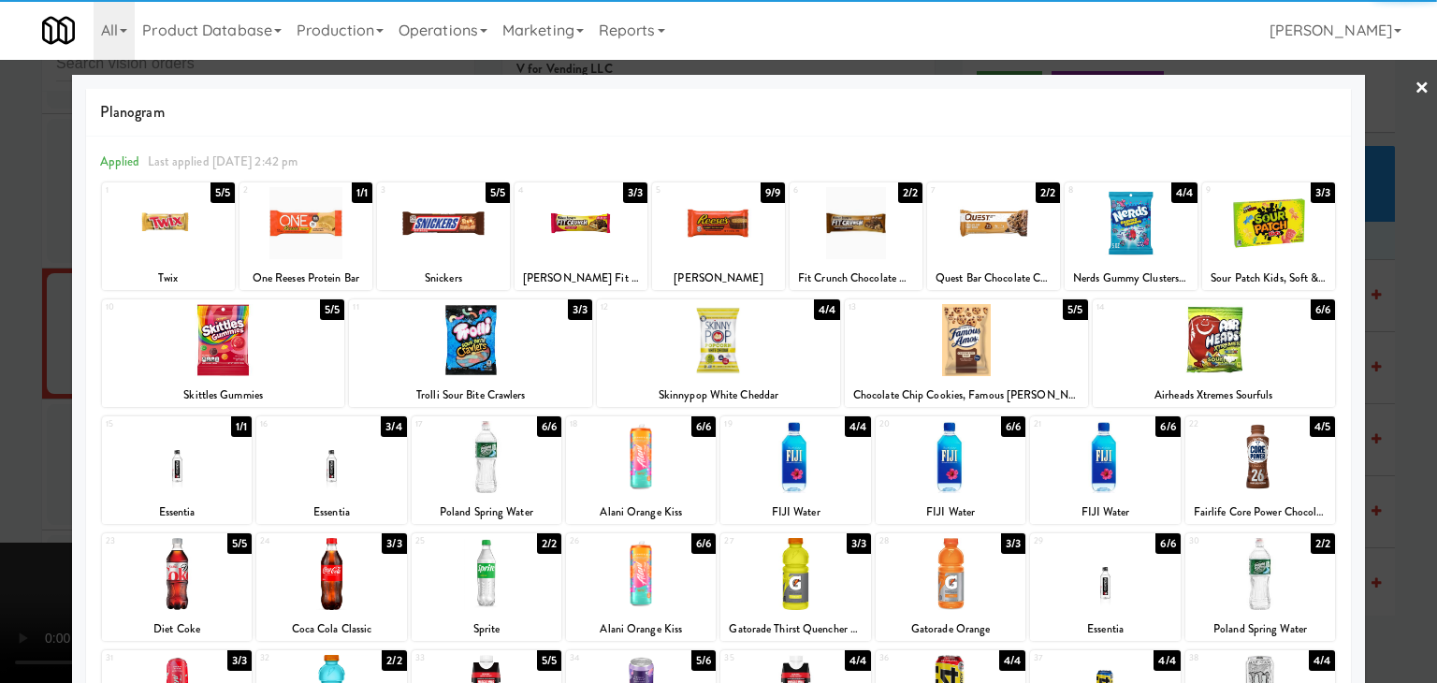
click at [1003, 341] on div at bounding box center [966, 340] width 243 height 72
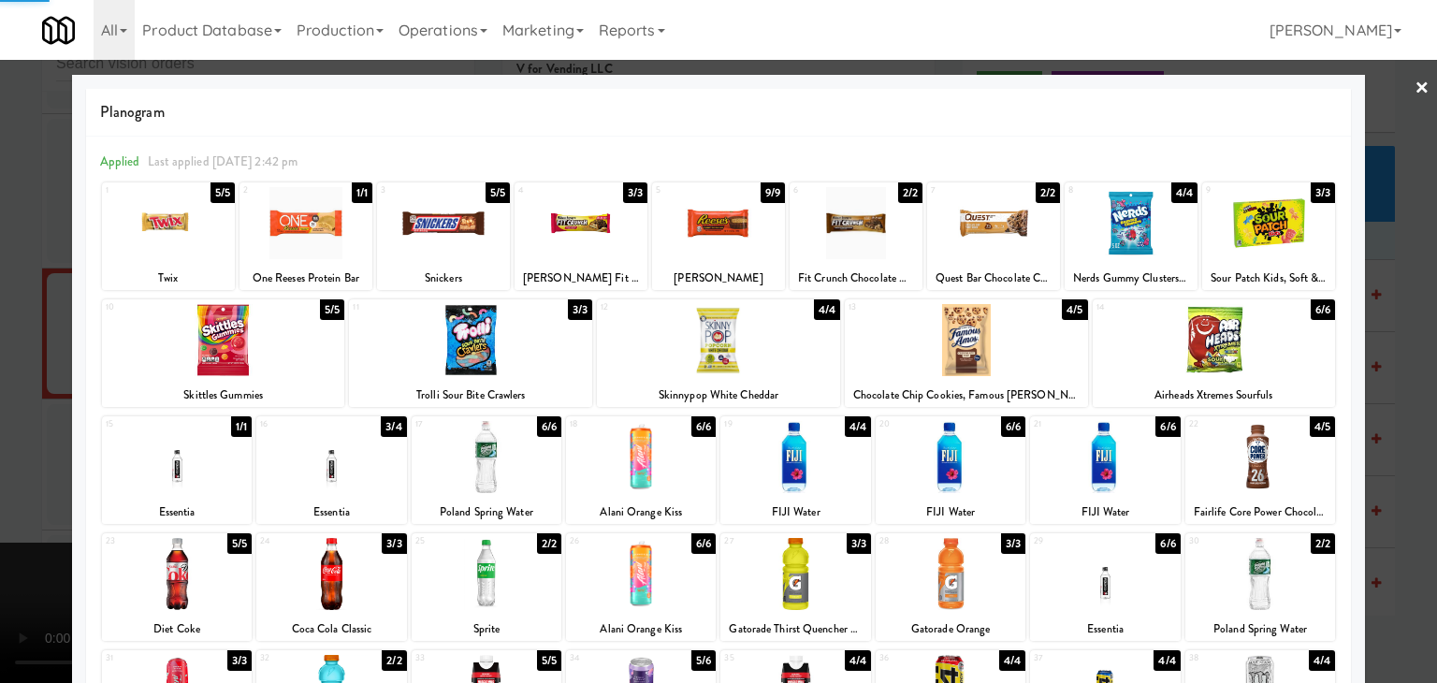
drag, startPoint x: 0, startPoint y: 360, endPoint x: 284, endPoint y: 355, distance: 284.5
click at [51, 355] on div at bounding box center [718, 341] width 1437 height 683
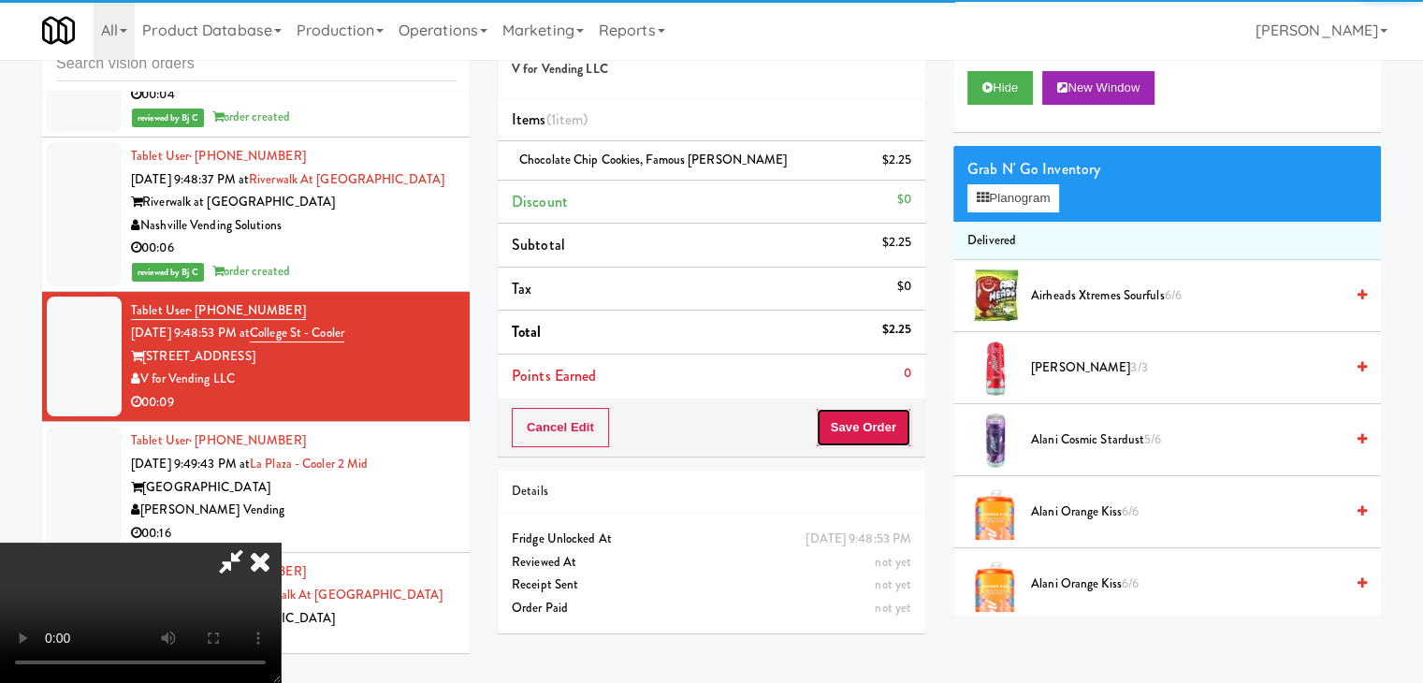
click at [891, 424] on button "Save Order" at bounding box center [863, 427] width 95 height 39
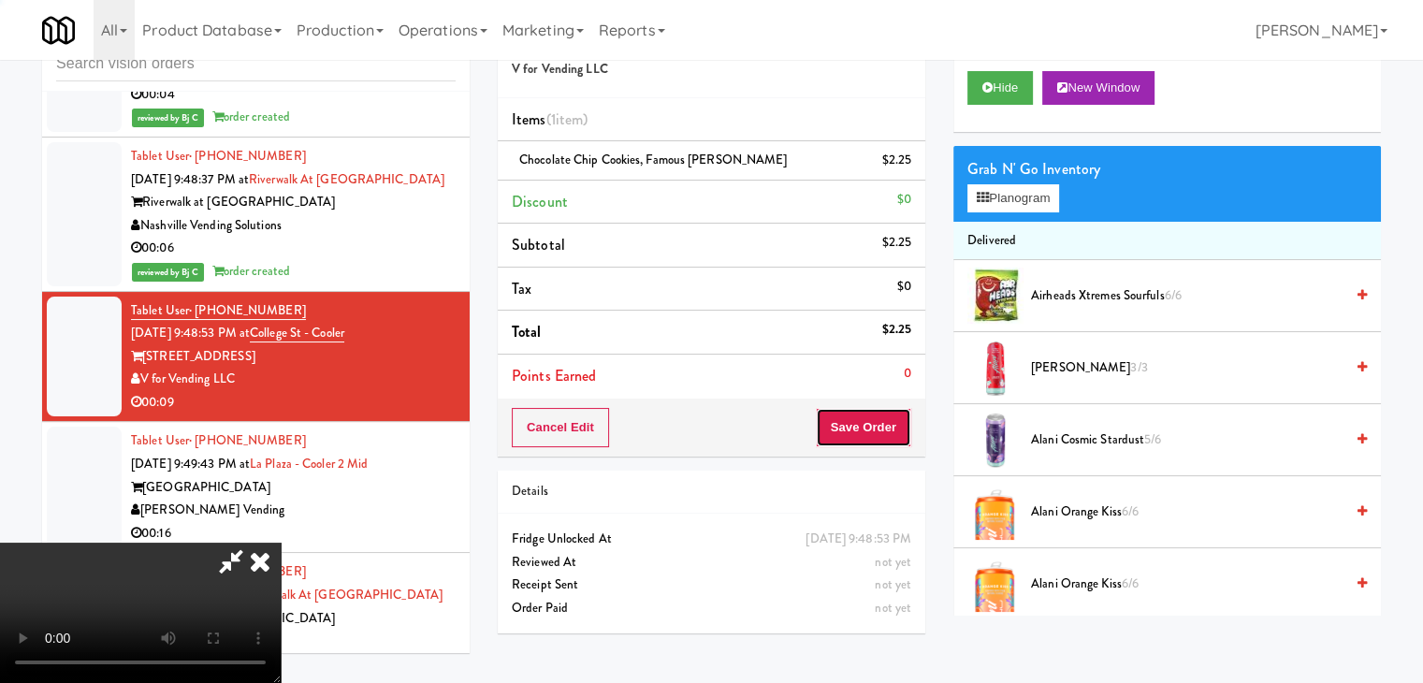
click at [887, 424] on button "Save Order" at bounding box center [863, 427] width 95 height 39
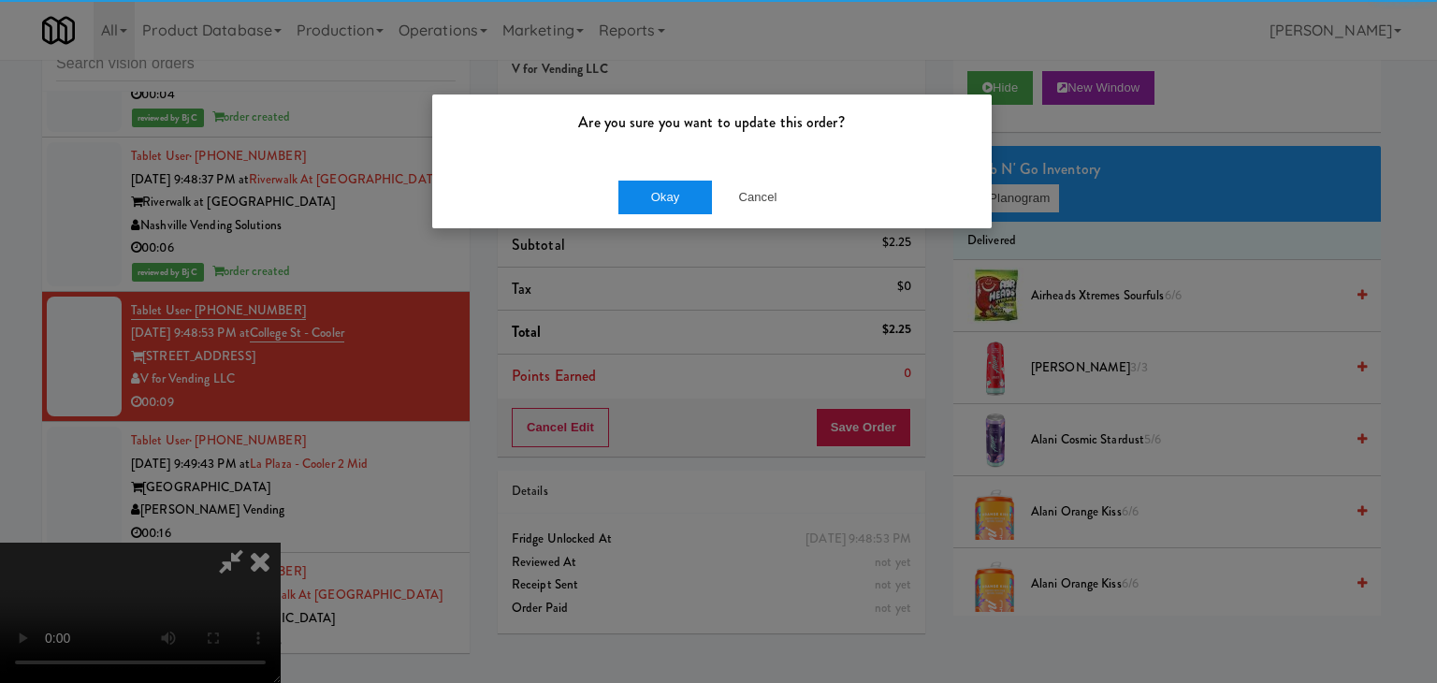
drag, startPoint x: 715, startPoint y: 165, endPoint x: 681, endPoint y: 181, distance: 37.3
click at [686, 179] on div "Okay Cancel" at bounding box center [712, 197] width 560 height 63
click at [679, 185] on button "Okay" at bounding box center [665, 198] width 94 height 34
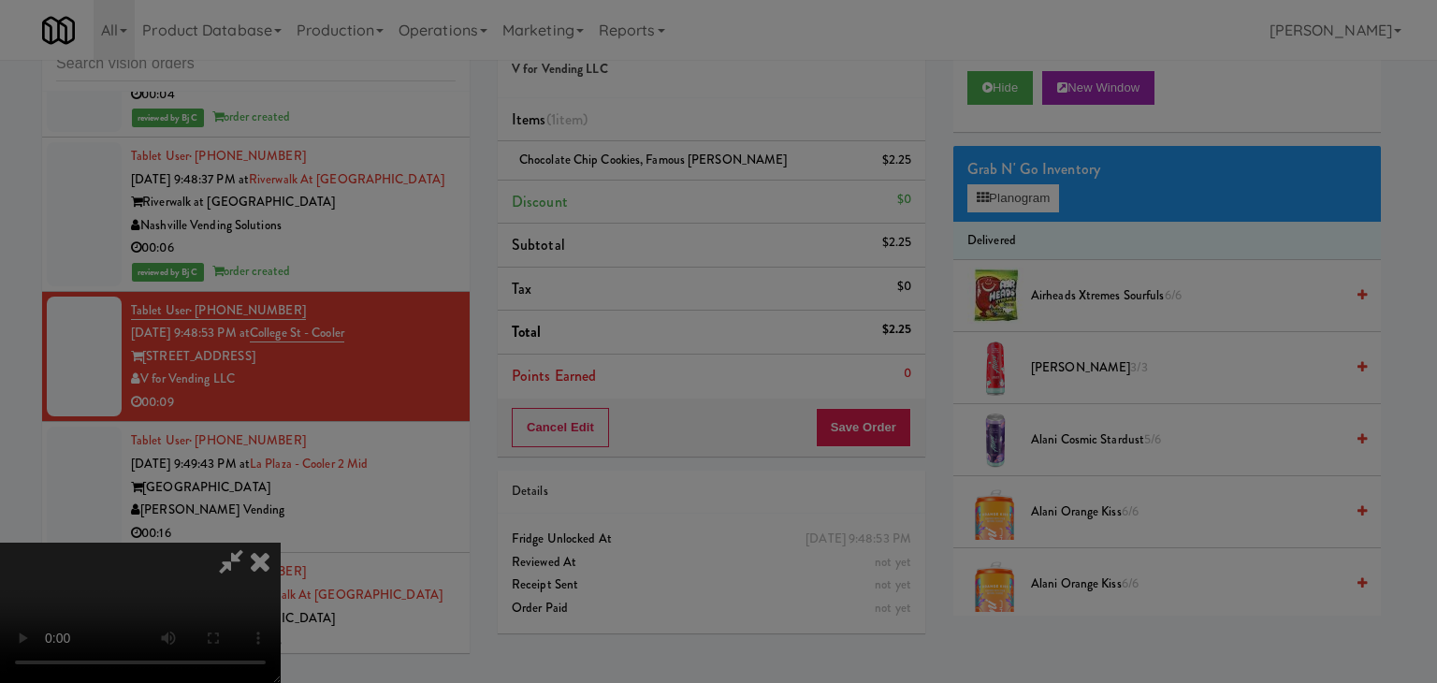
click at [679, 180] on button "Okay" at bounding box center [665, 163] width 94 height 34
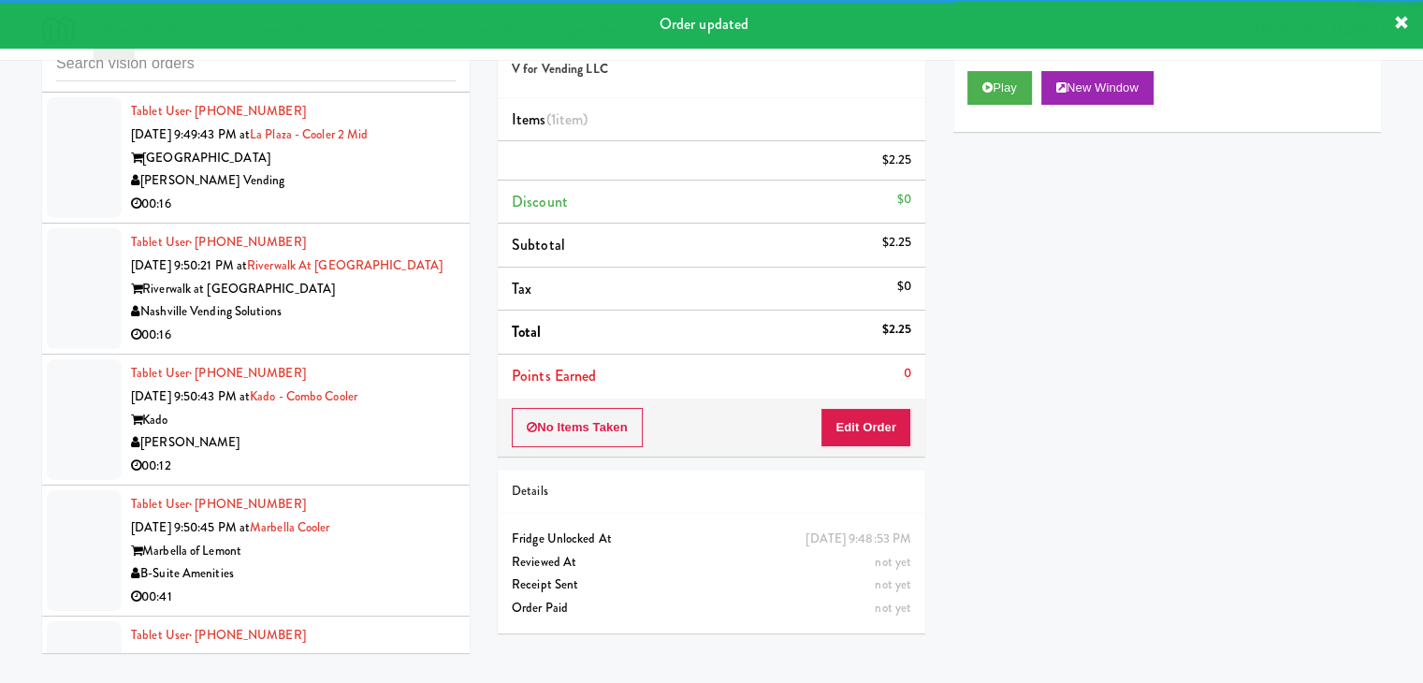
scroll to position [7280, 0]
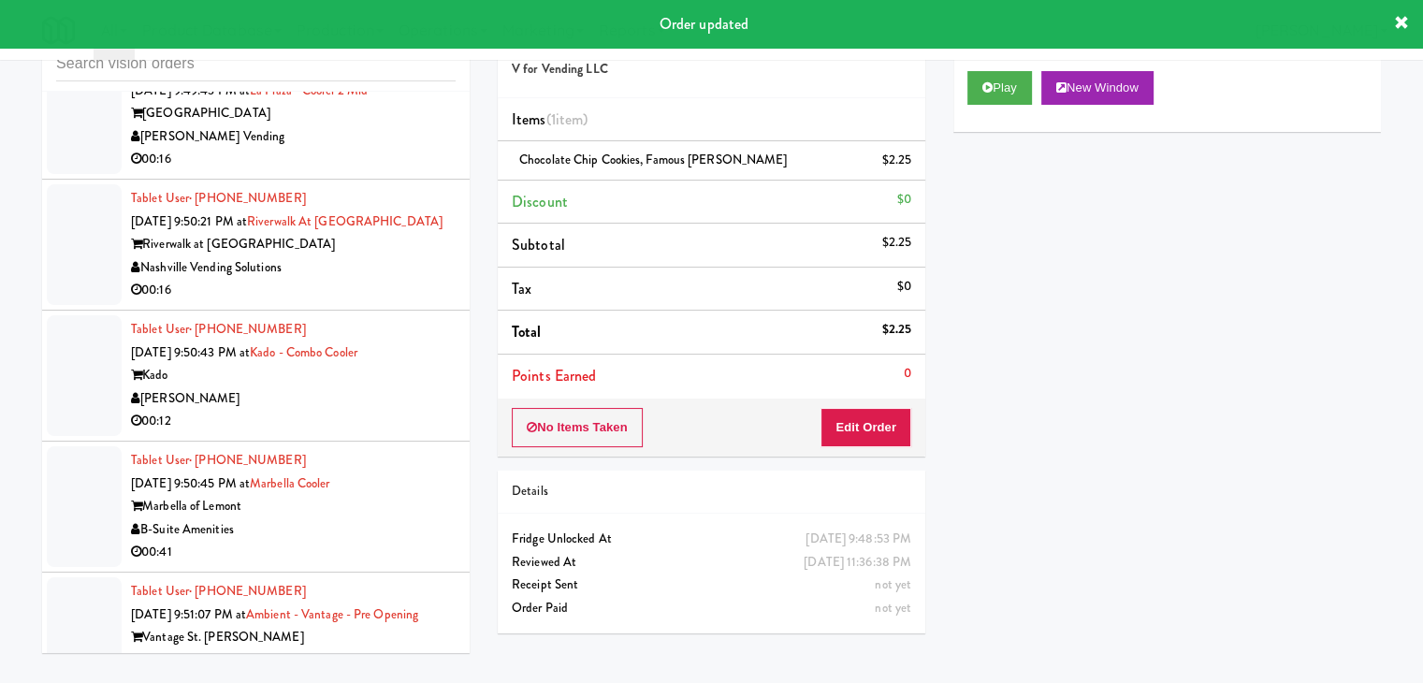
click at [389, 127] on div "[PERSON_NAME] Vending" at bounding box center [293, 136] width 325 height 23
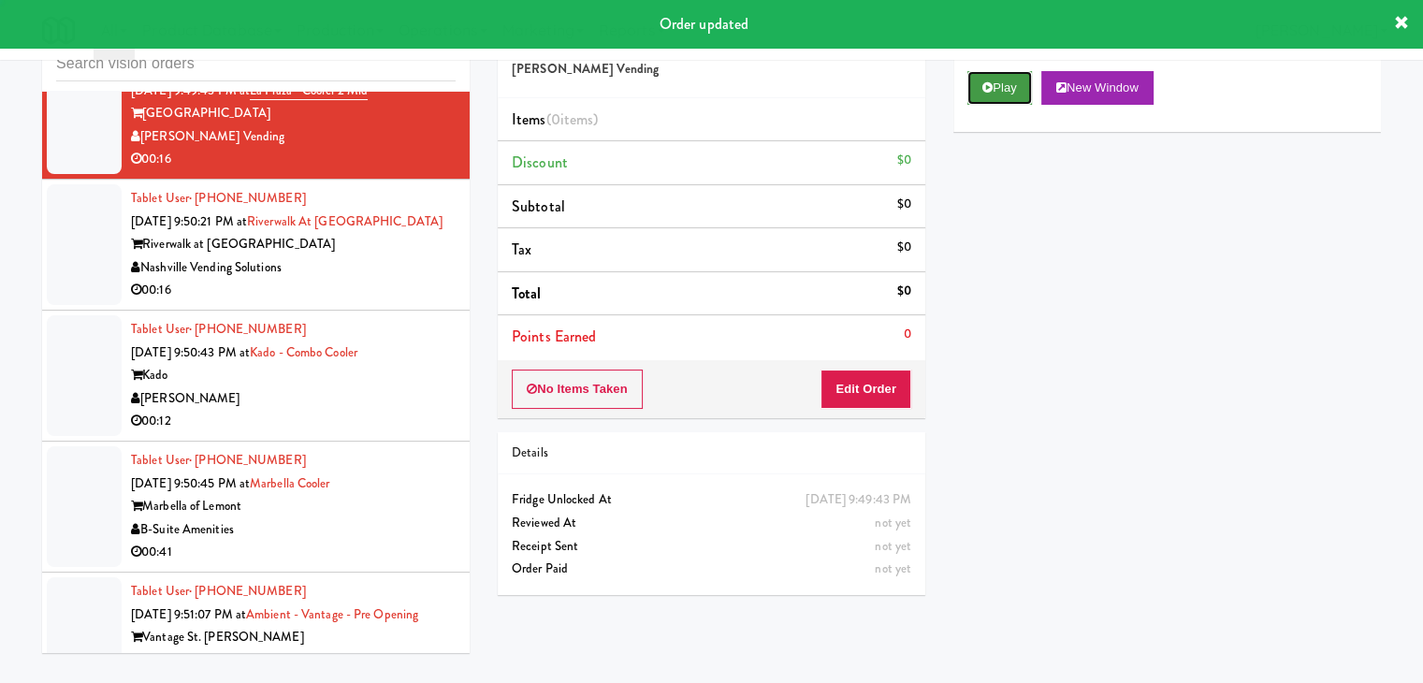
click at [1022, 91] on button "Play" at bounding box center [999, 88] width 65 height 34
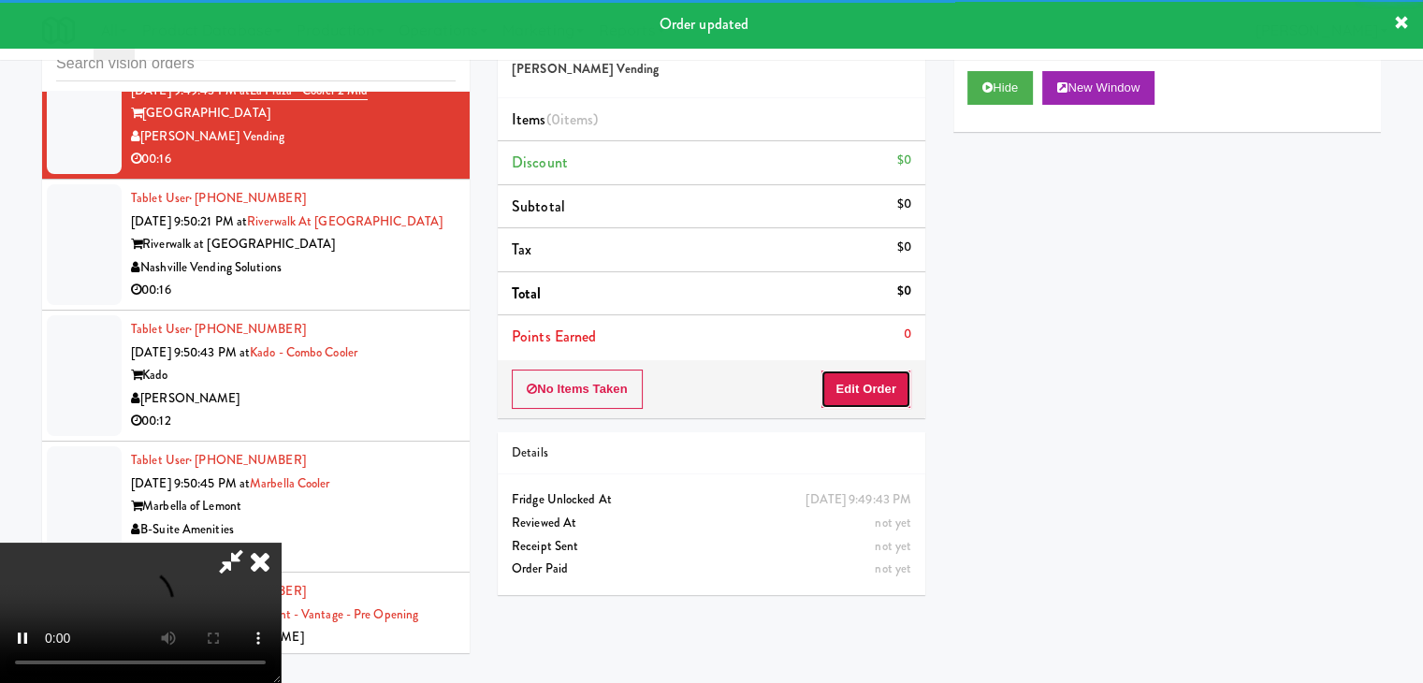
click at [842, 390] on button "Edit Order" at bounding box center [866, 389] width 91 height 39
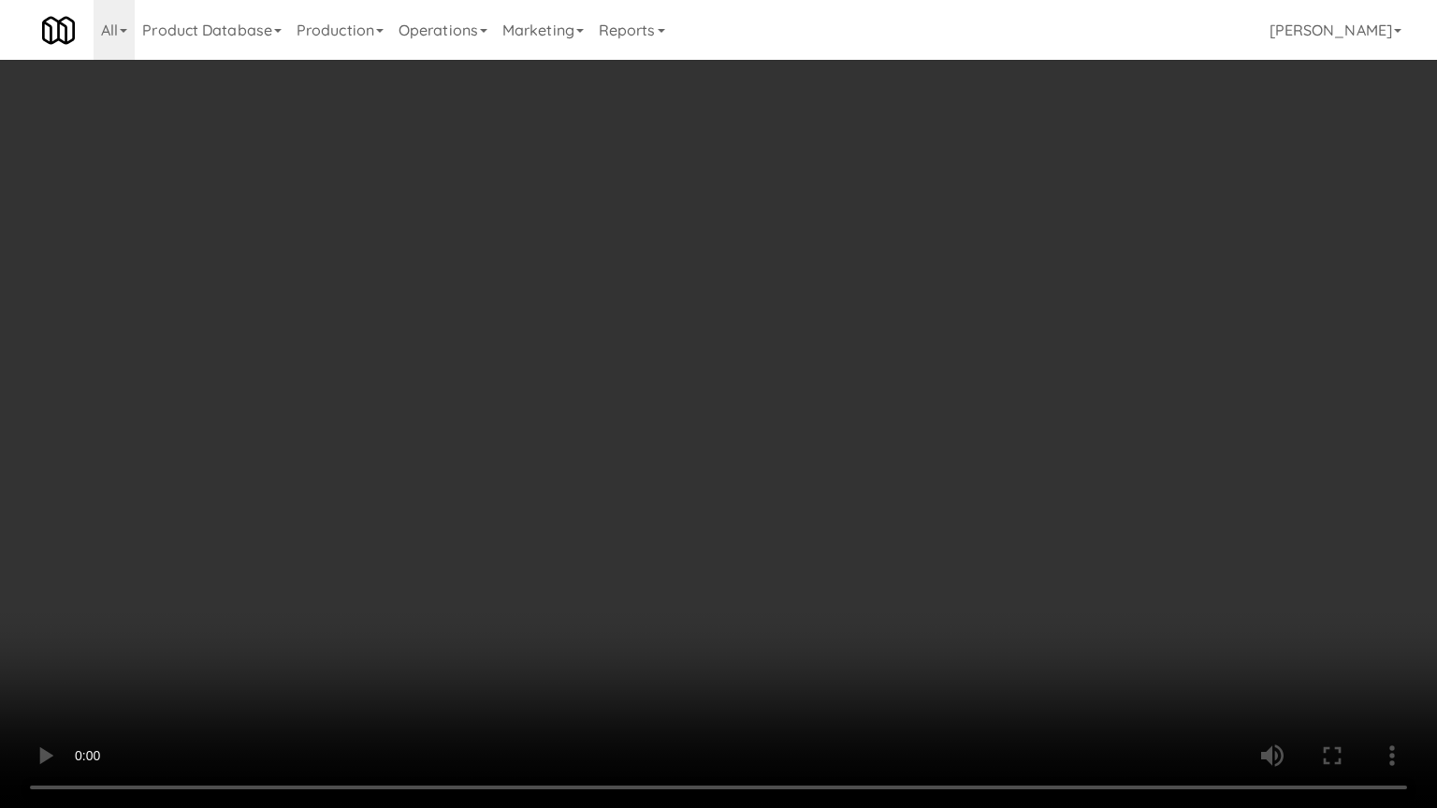
click at [869, 552] on video at bounding box center [718, 404] width 1437 height 808
click at [877, 536] on video at bounding box center [718, 404] width 1437 height 808
click at [877, 537] on video at bounding box center [718, 404] width 1437 height 808
click at [866, 503] on video at bounding box center [718, 404] width 1437 height 808
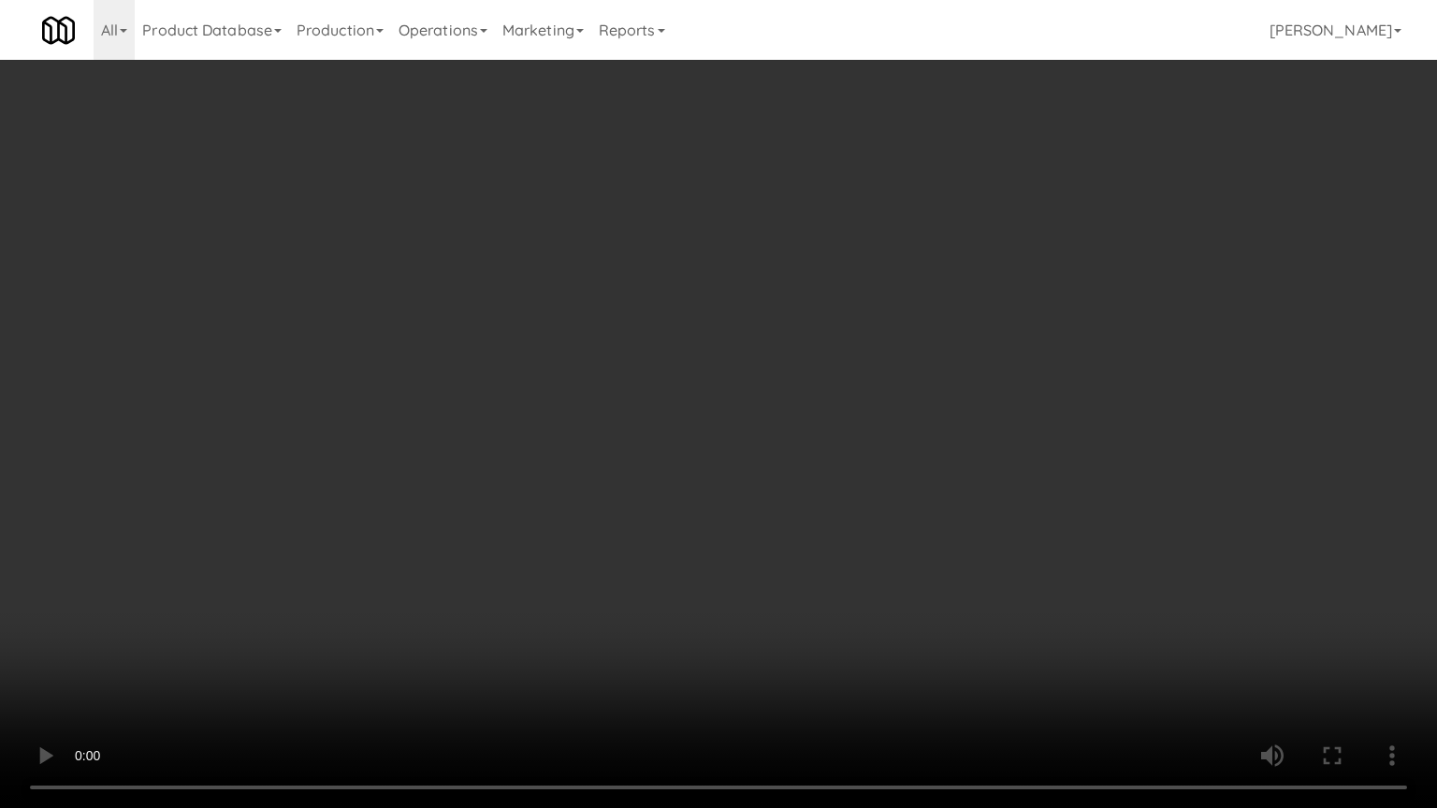
click at [866, 503] on video at bounding box center [718, 404] width 1437 height 808
click at [866, 502] on video at bounding box center [718, 404] width 1437 height 808
click at [855, 475] on video at bounding box center [718, 404] width 1437 height 808
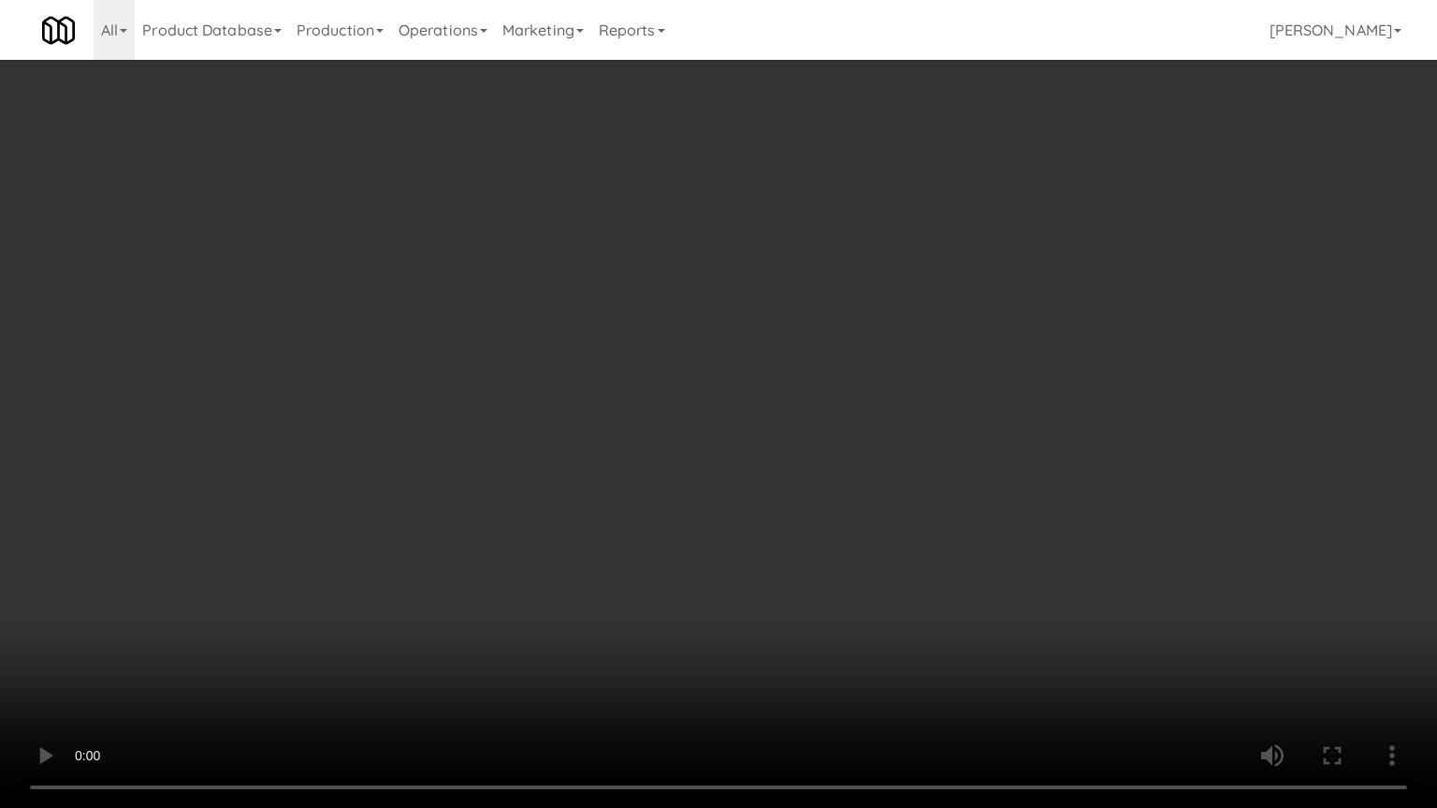
click at [855, 475] on video at bounding box center [718, 404] width 1437 height 808
click at [855, 478] on video at bounding box center [718, 404] width 1437 height 808
click at [924, 433] on video at bounding box center [718, 404] width 1437 height 808
drag, startPoint x: 924, startPoint y: 433, endPoint x: 911, endPoint y: 440, distance: 14.6
click at [923, 436] on video at bounding box center [718, 404] width 1437 height 808
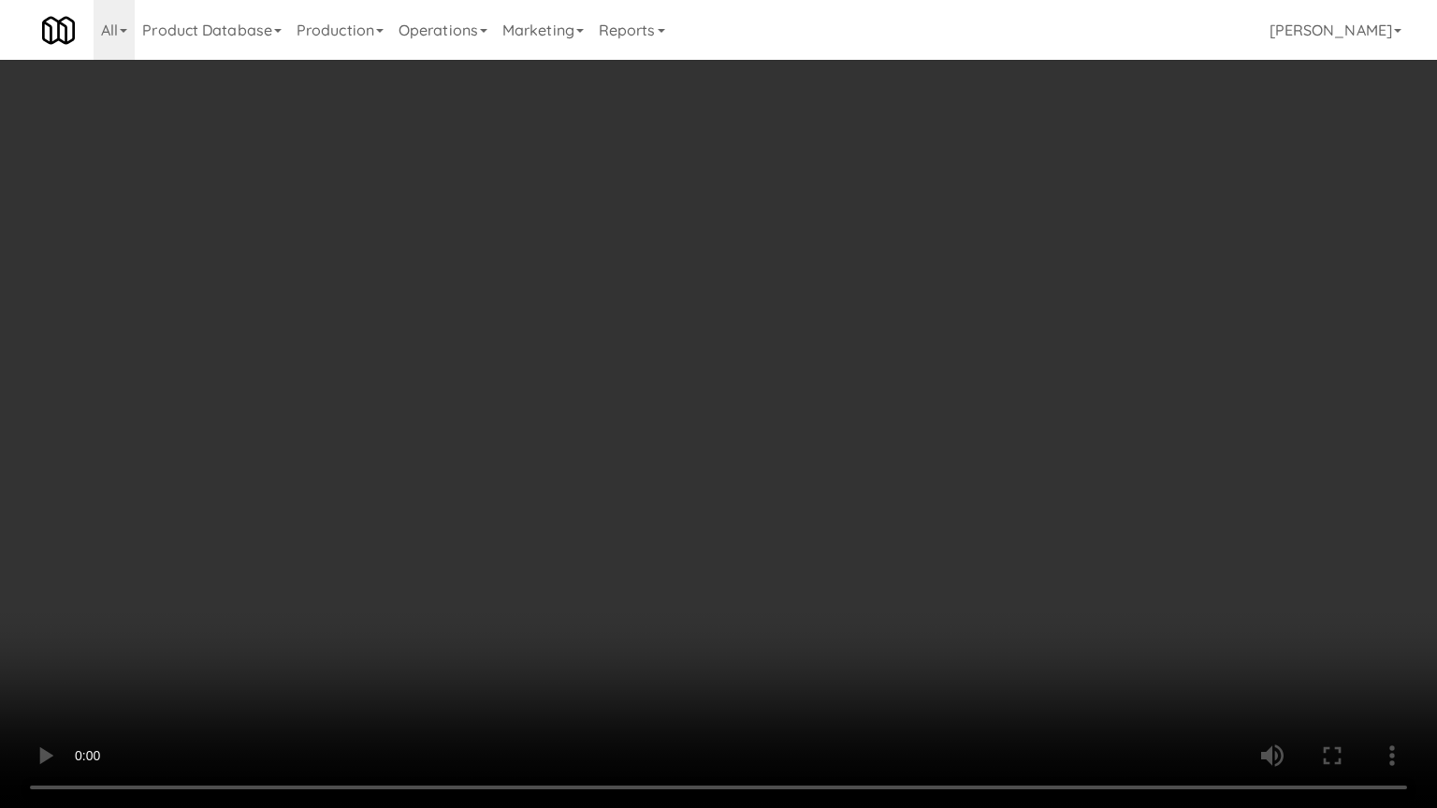
click at [926, 426] on video at bounding box center [718, 404] width 1437 height 808
click at [927, 426] on video at bounding box center [718, 404] width 1437 height 808
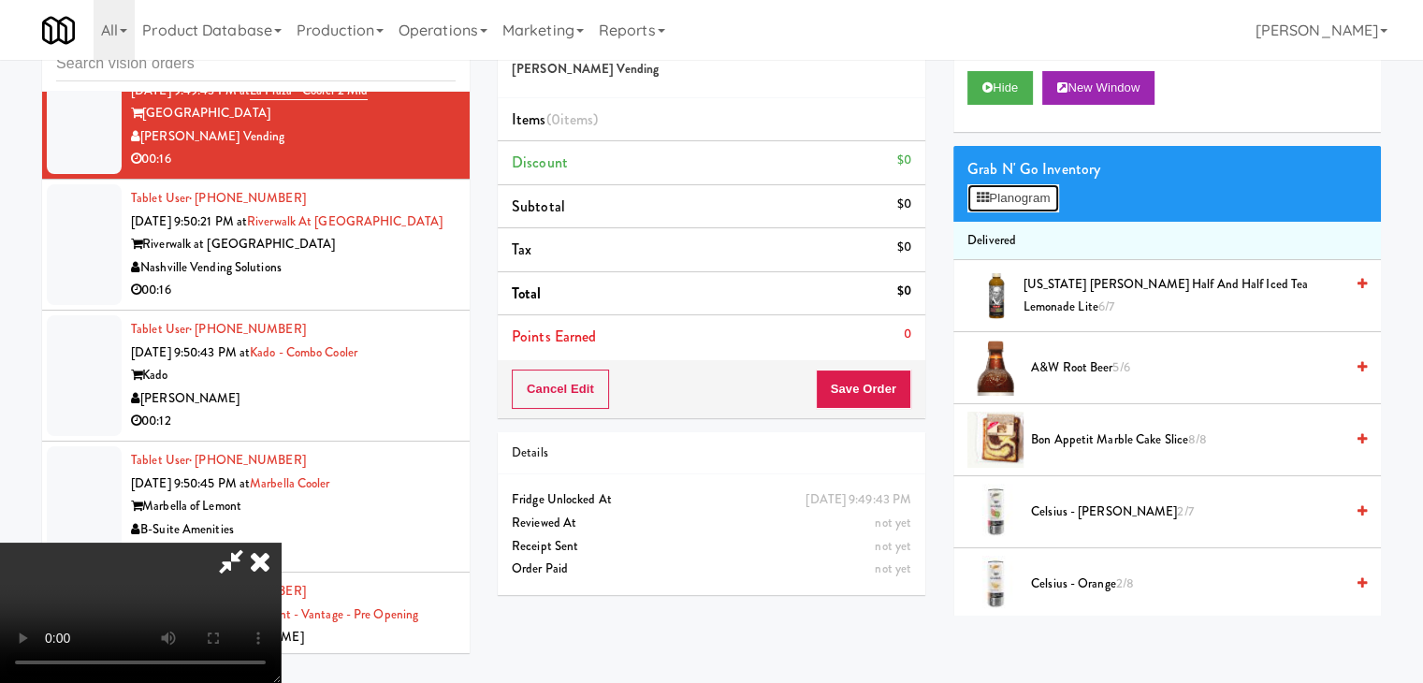
click at [1004, 184] on button "Planogram" at bounding box center [1013, 198] width 92 height 28
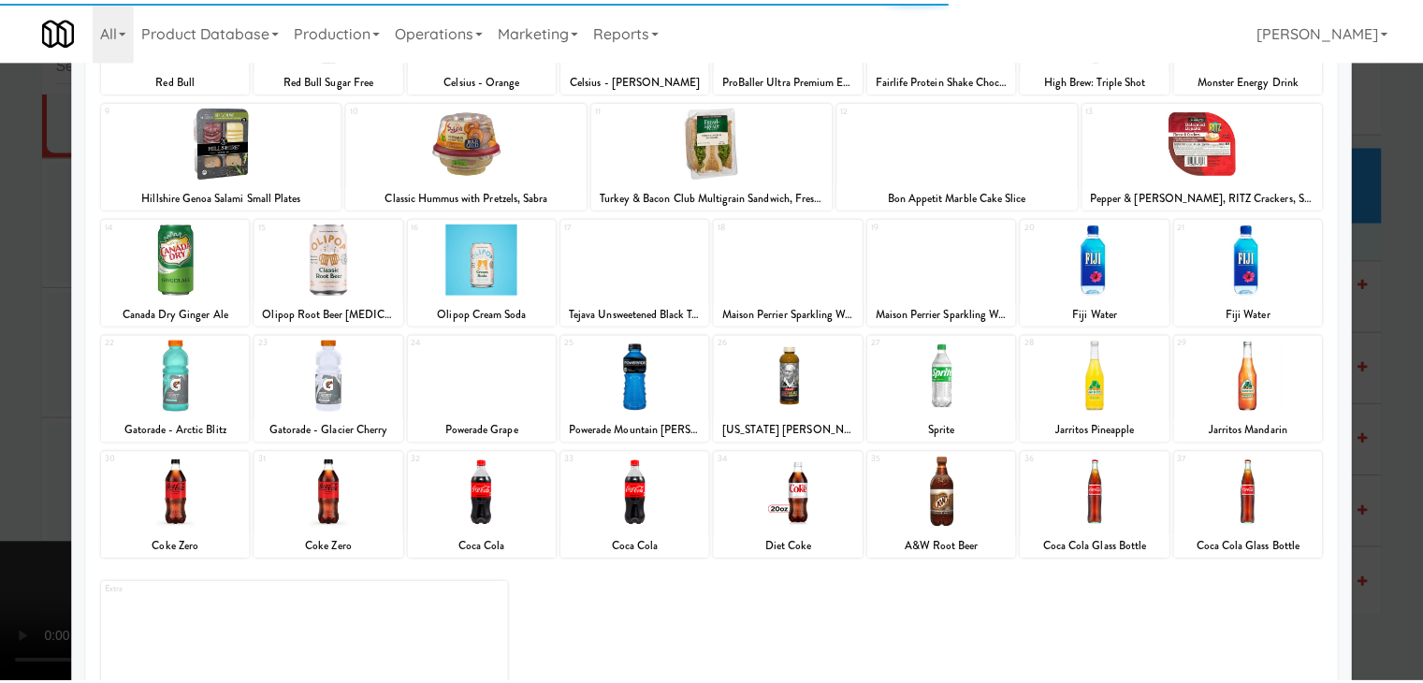
scroll to position [236, 0]
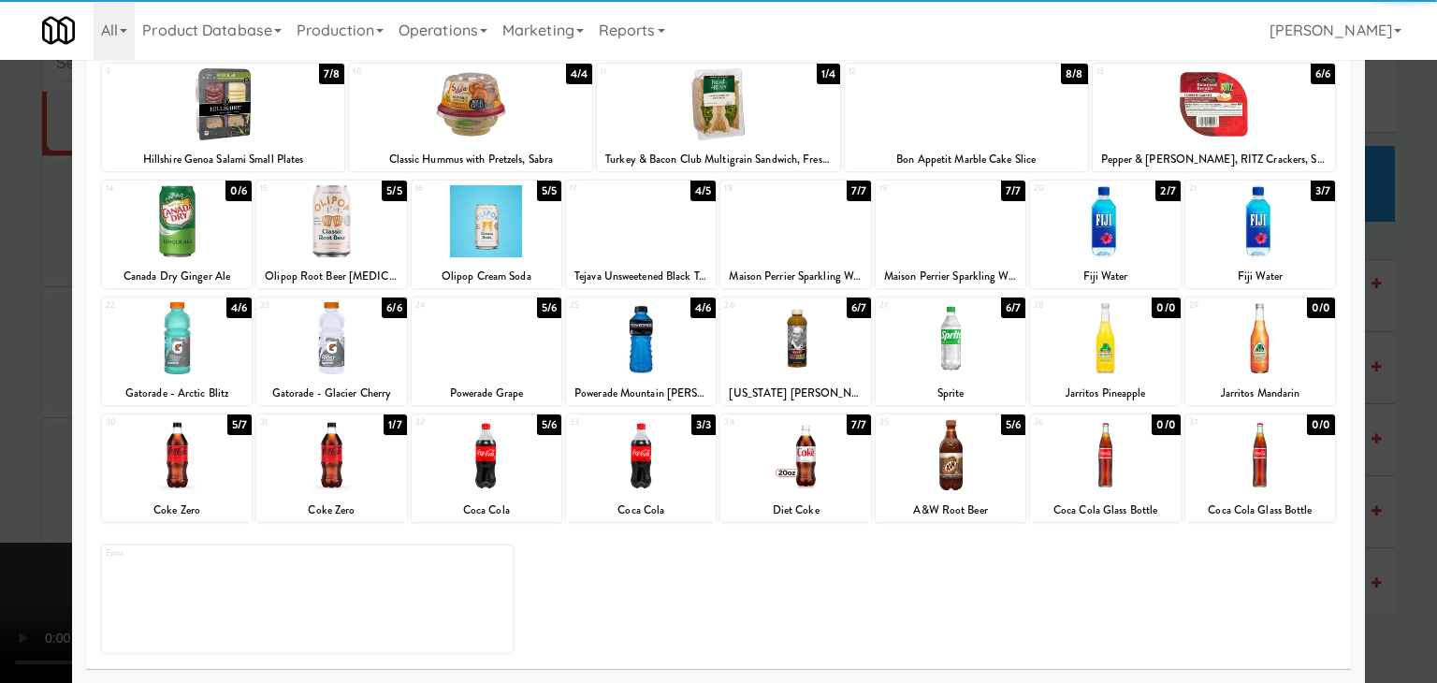
click at [786, 338] on div at bounding box center [795, 338] width 150 height 72
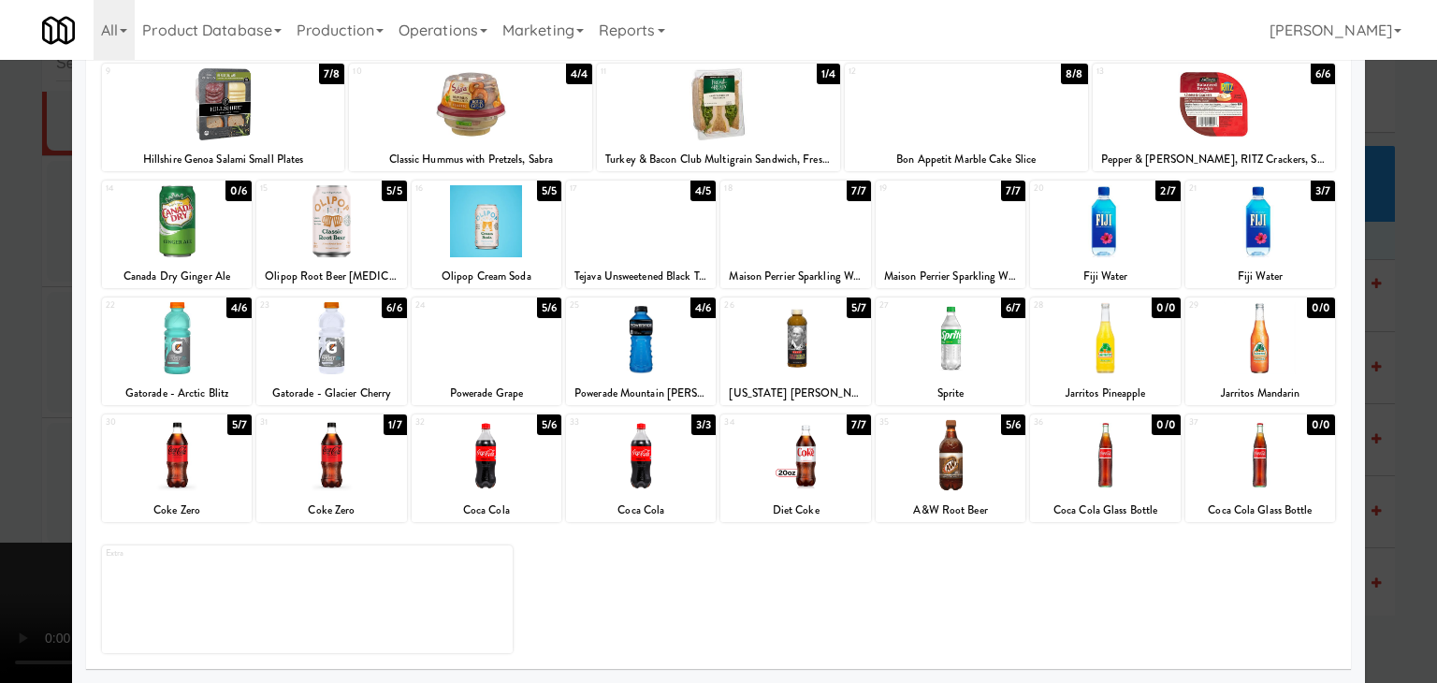
click at [816, 228] on div at bounding box center [795, 221] width 150 height 72
click at [127, 355] on div at bounding box center [177, 338] width 150 height 72
drag, startPoint x: 0, startPoint y: 369, endPoint x: 183, endPoint y: 384, distance: 184.0
click at [6, 370] on div at bounding box center [718, 341] width 1437 height 683
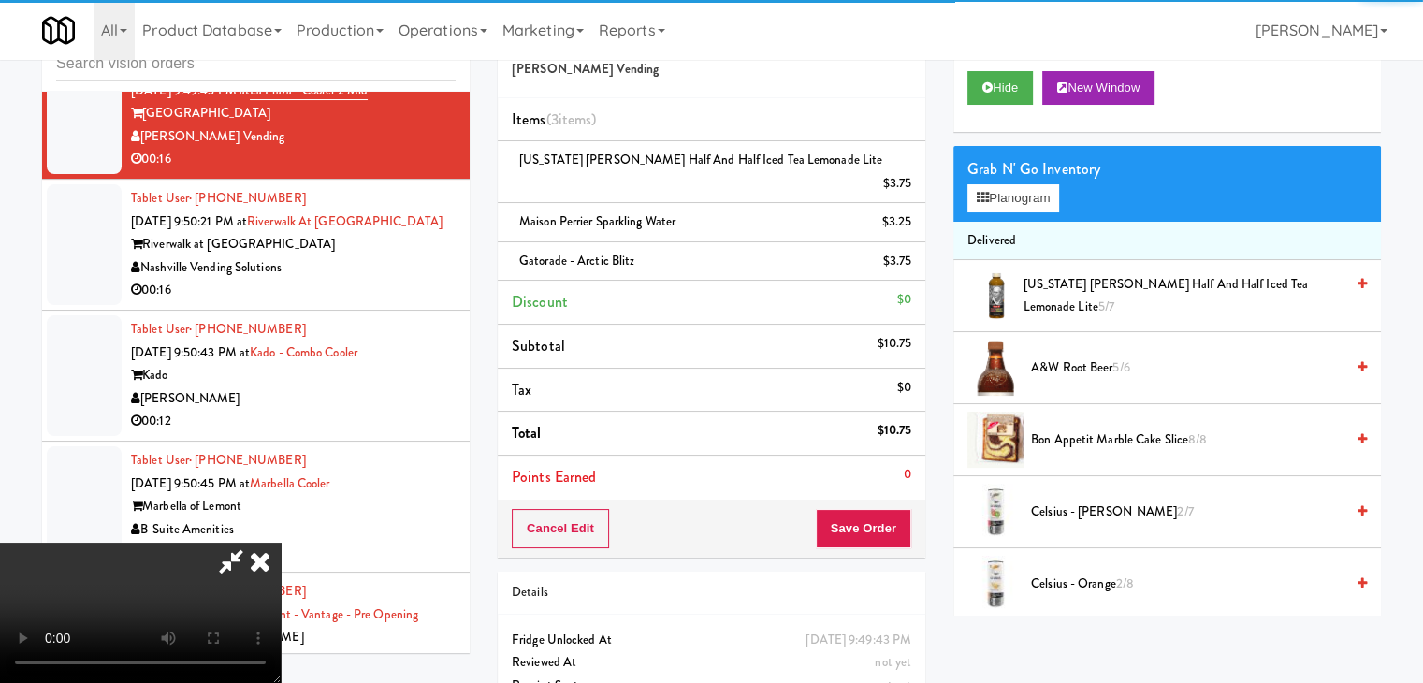
click at [281, 543] on video at bounding box center [140, 613] width 281 height 140
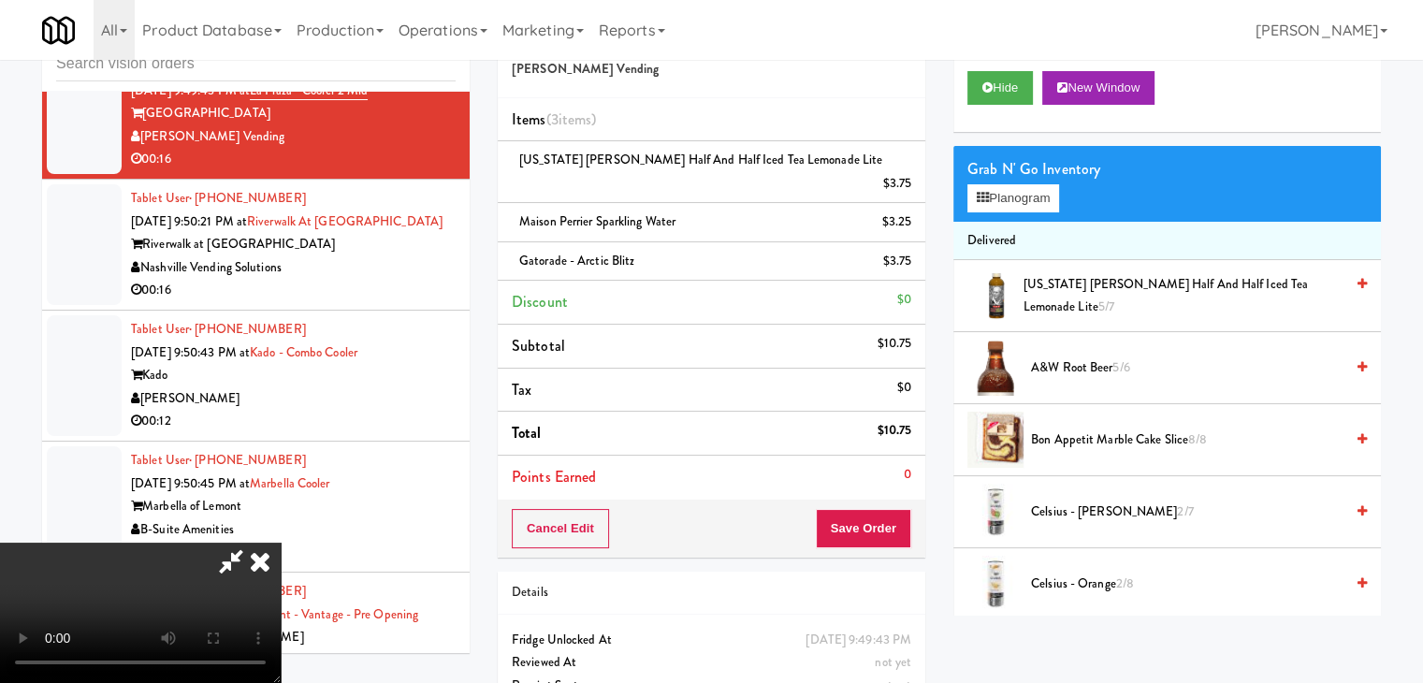
click at [281, 543] on video at bounding box center [140, 613] width 281 height 140
click at [1046, 184] on button "Planogram" at bounding box center [1013, 198] width 92 height 28
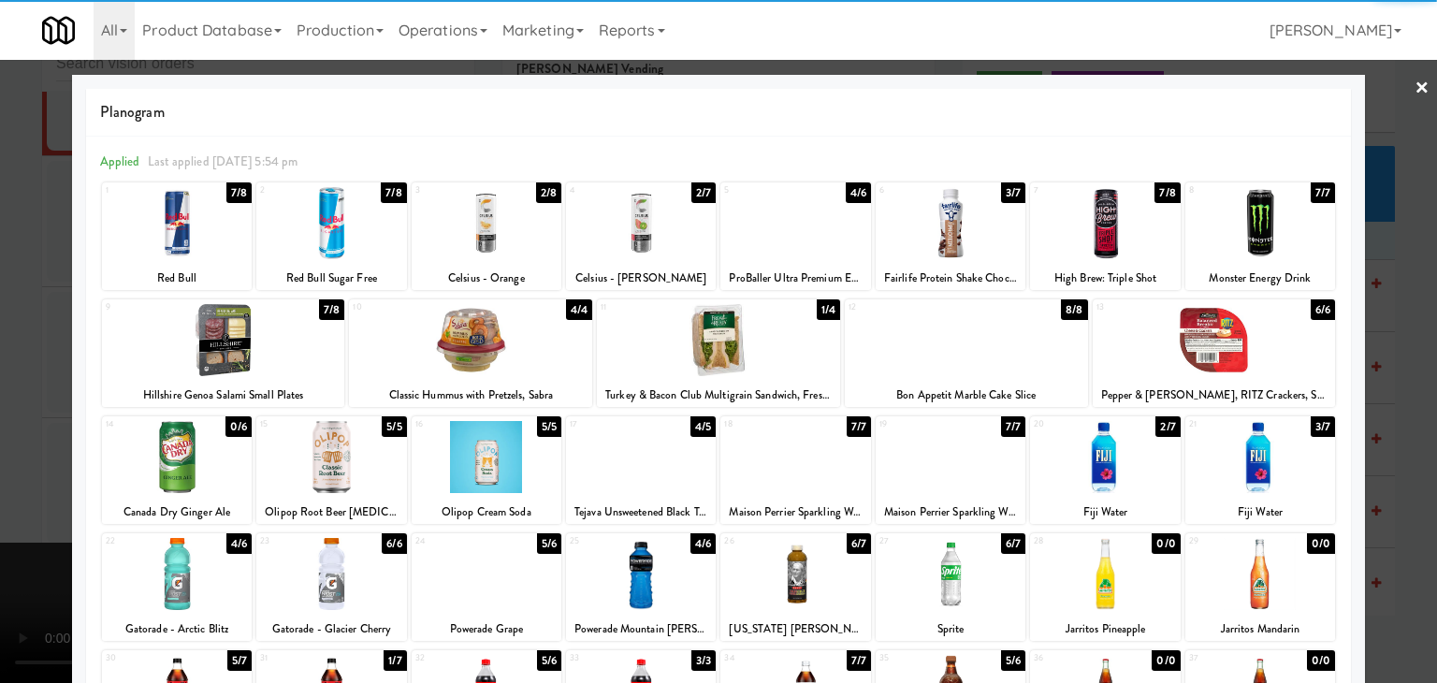
click at [1085, 473] on div at bounding box center [1105, 457] width 150 height 72
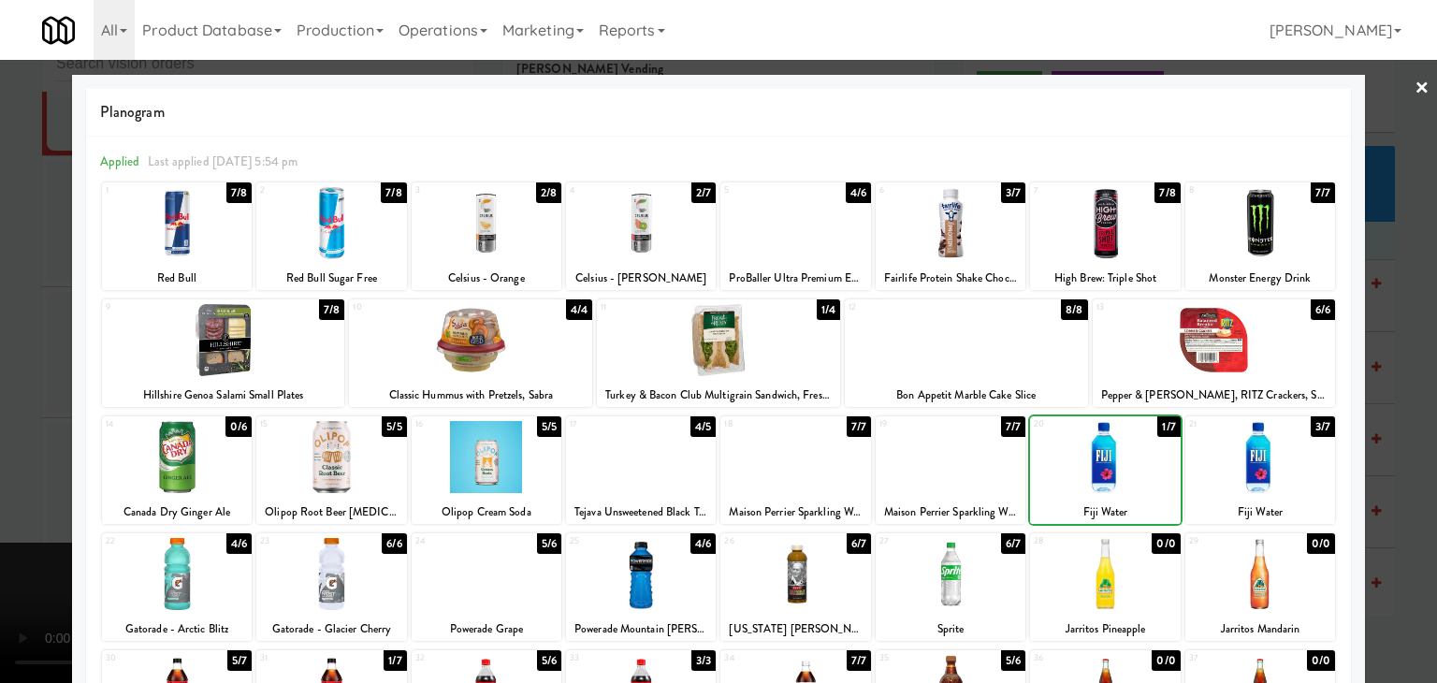
drag, startPoint x: 0, startPoint y: 352, endPoint x: 218, endPoint y: 365, distance: 218.4
click at [34, 351] on div at bounding box center [718, 341] width 1437 height 683
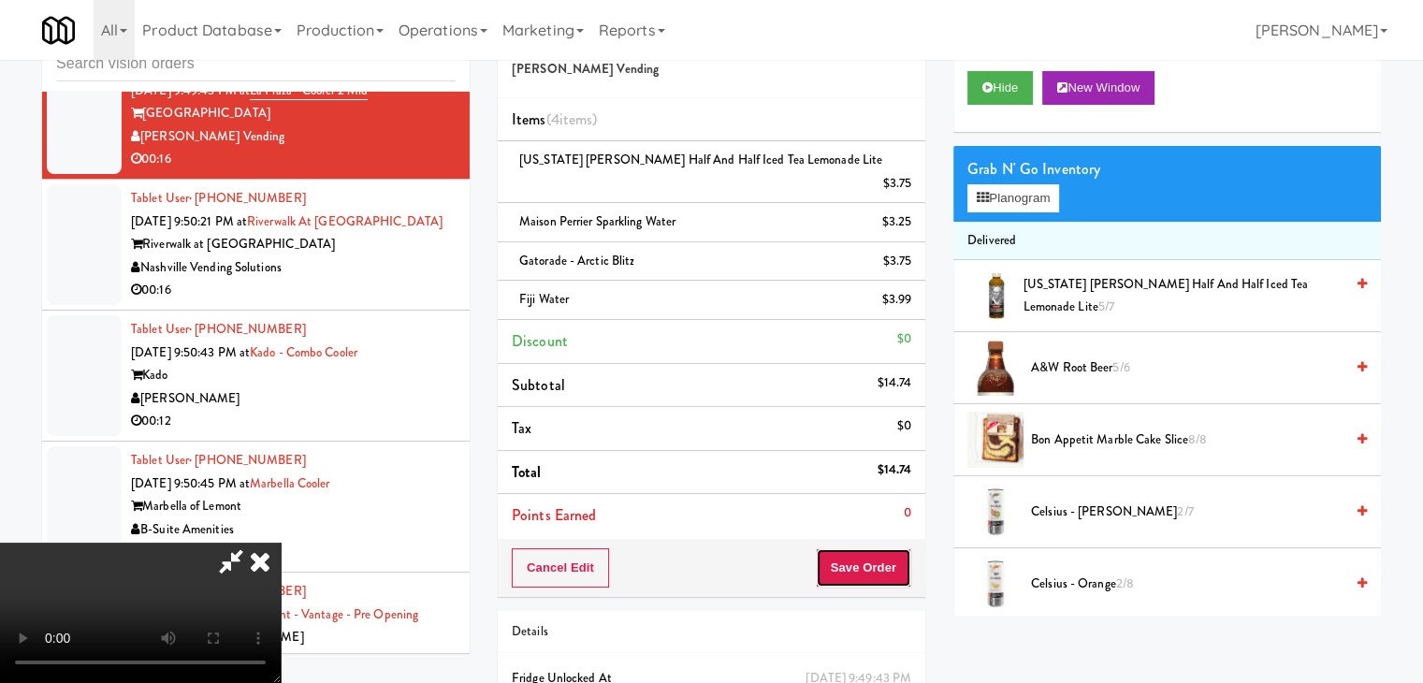
drag, startPoint x: 880, startPoint y: 546, endPoint x: 890, endPoint y: 555, distance: 13.9
click at [883, 552] on button "Save Order" at bounding box center [863, 567] width 95 height 39
click at [890, 555] on button "Save Order" at bounding box center [863, 567] width 95 height 39
click at [889, 548] on button "Save Order" at bounding box center [863, 567] width 95 height 39
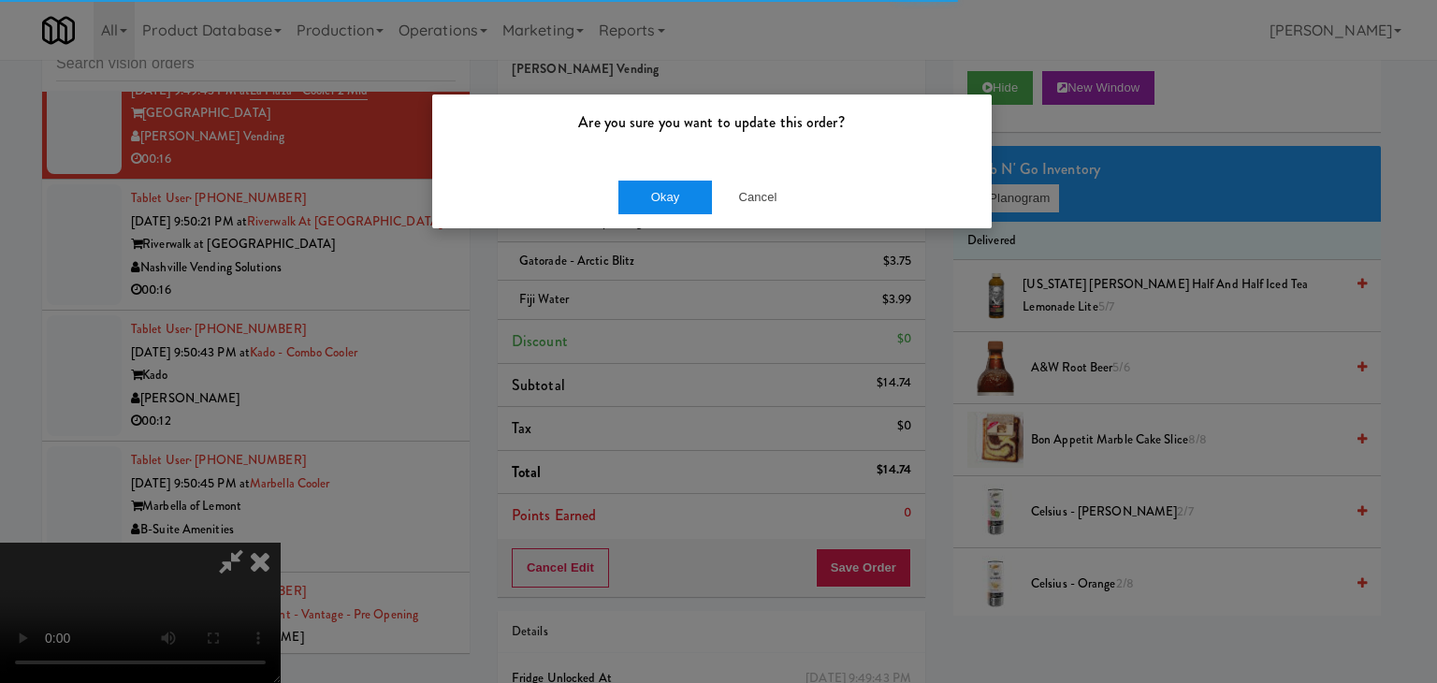
click at [649, 184] on div "Okay Cancel" at bounding box center [712, 197] width 560 height 63
click at [653, 195] on button "Okay" at bounding box center [665, 198] width 94 height 34
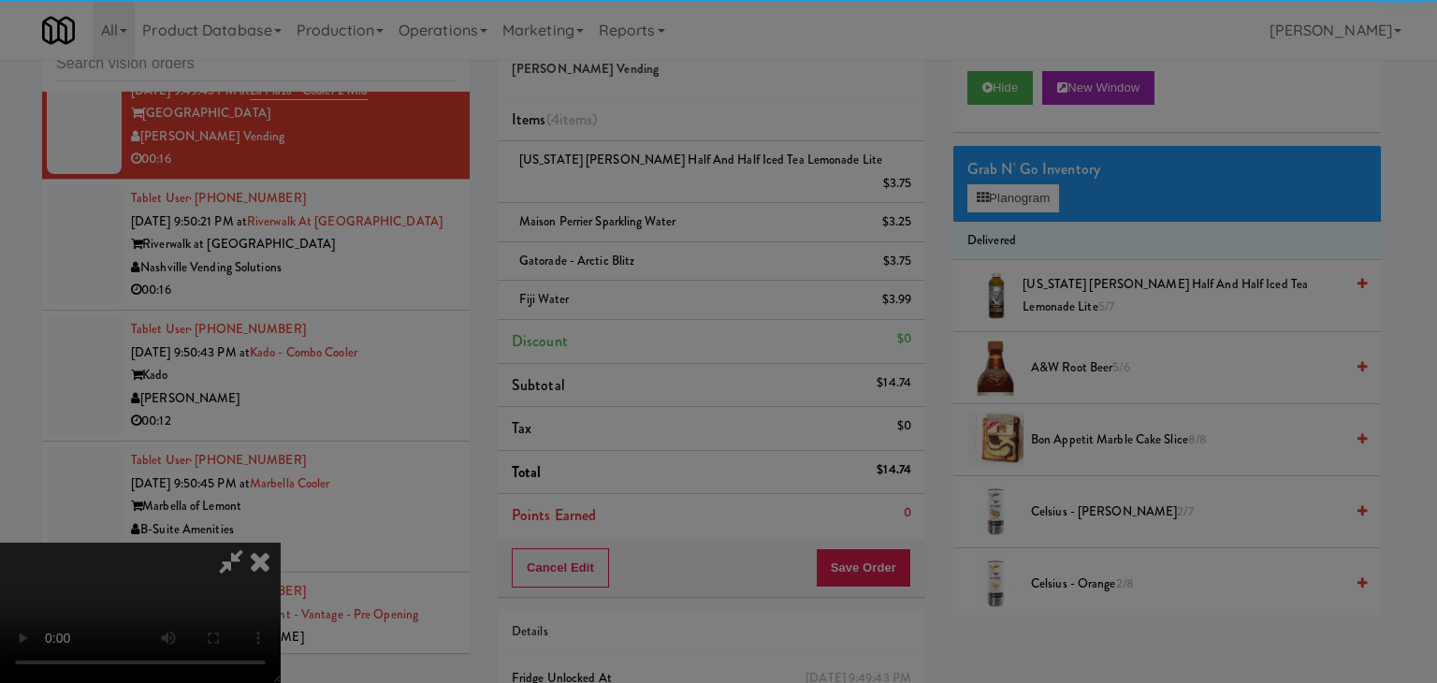
click at [656, 195] on body "Are you sure you want to update this order? Okay Cancel Okay Are you sure you w…" at bounding box center [718, 341] width 1437 height 683
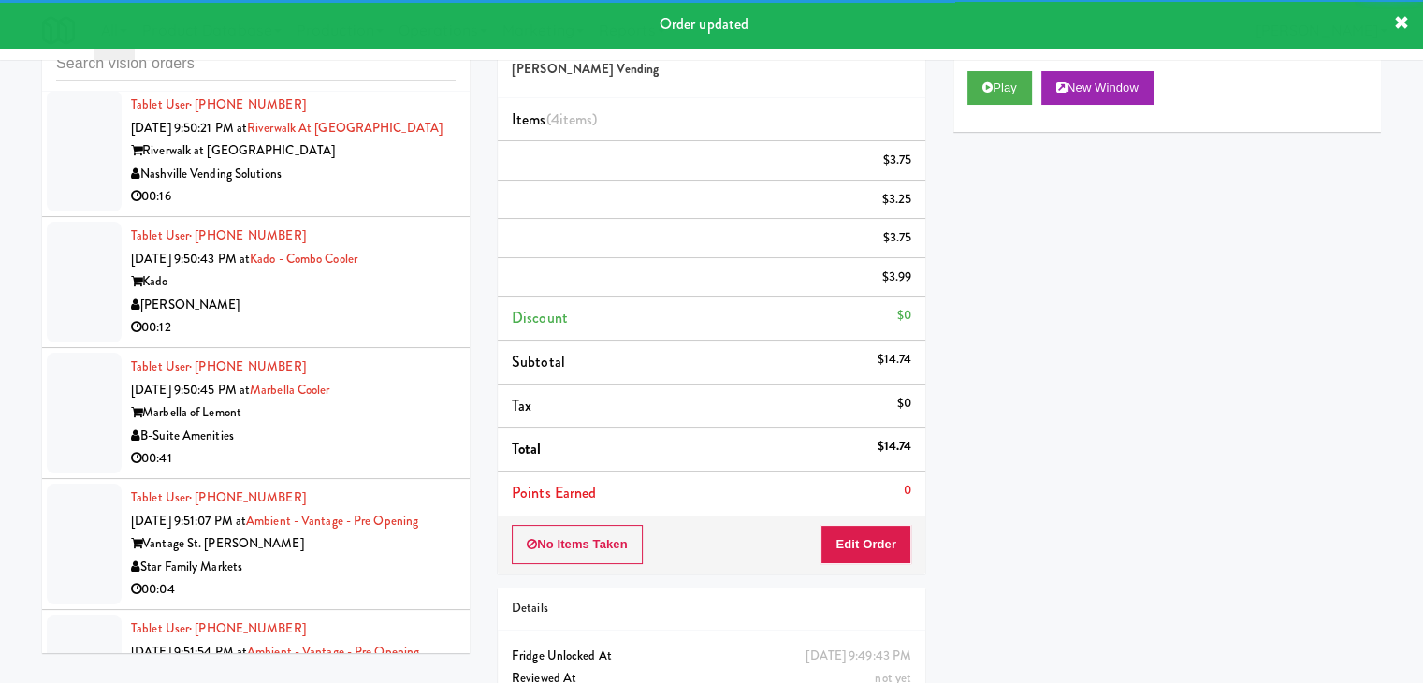
scroll to position [7397, 0]
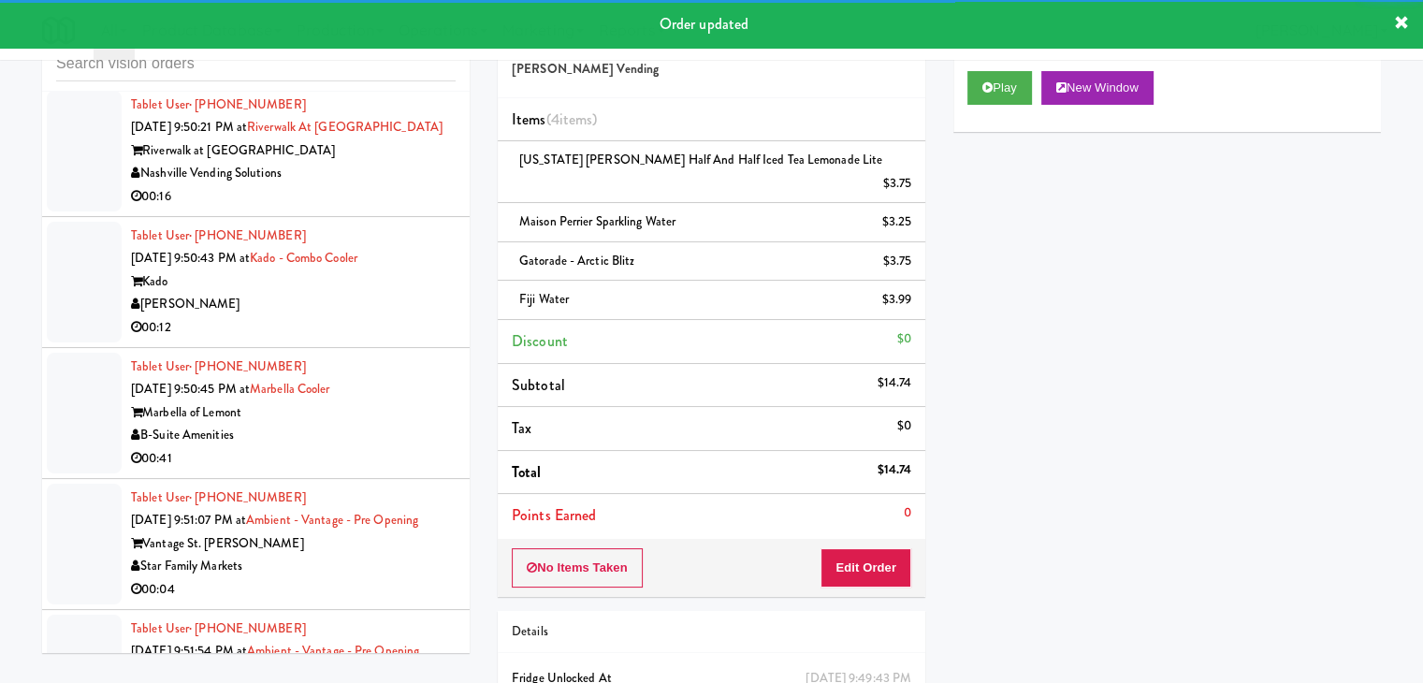
click at [440, 217] on li "Tablet User · (334) 224-4065 Aug 17, 2025 9:50:21 PM at Riverwalk at Cameron Ha…" at bounding box center [256, 151] width 428 height 131
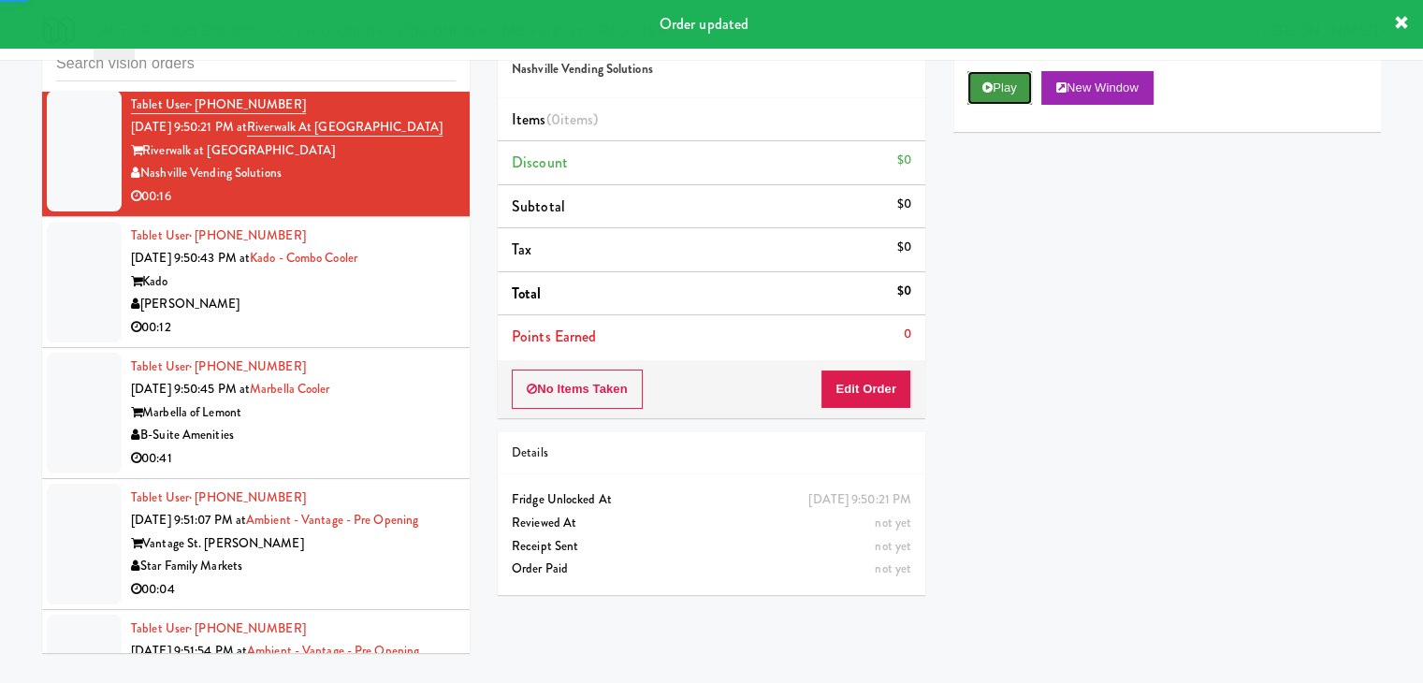
click at [1013, 88] on button "Play" at bounding box center [999, 88] width 65 height 34
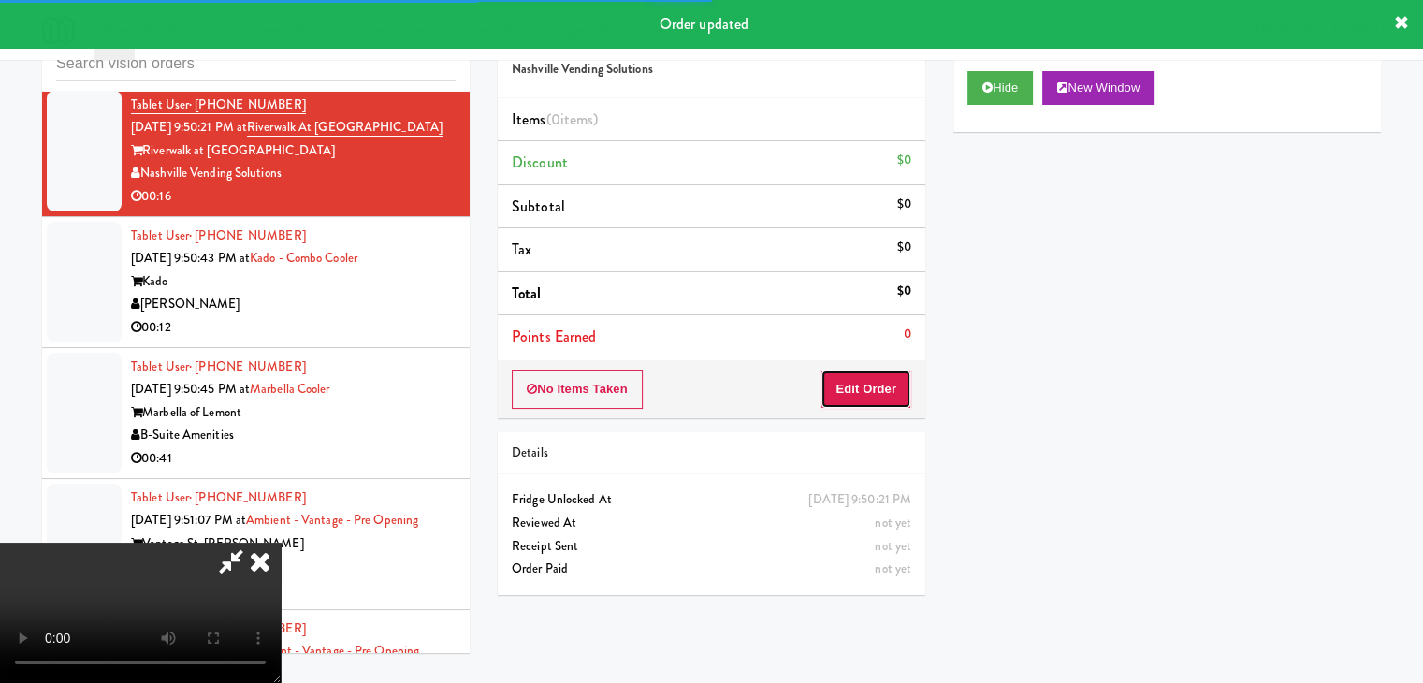
click at [863, 395] on button "Edit Order" at bounding box center [866, 389] width 91 height 39
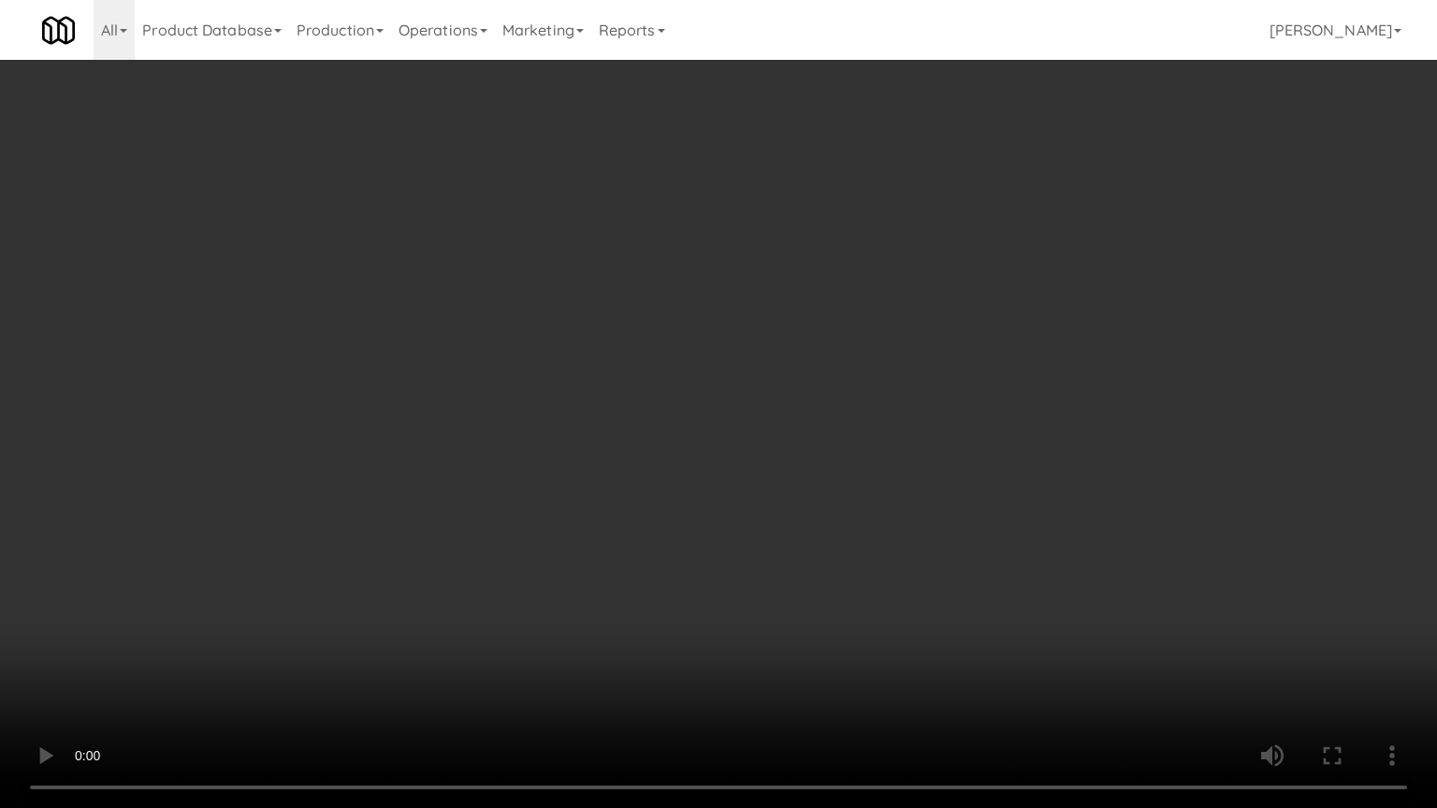
click at [893, 576] on video at bounding box center [718, 404] width 1437 height 808
click at [882, 580] on video at bounding box center [718, 404] width 1437 height 808
click at [882, 576] on video at bounding box center [718, 404] width 1437 height 808
click at [916, 551] on video at bounding box center [718, 404] width 1437 height 808
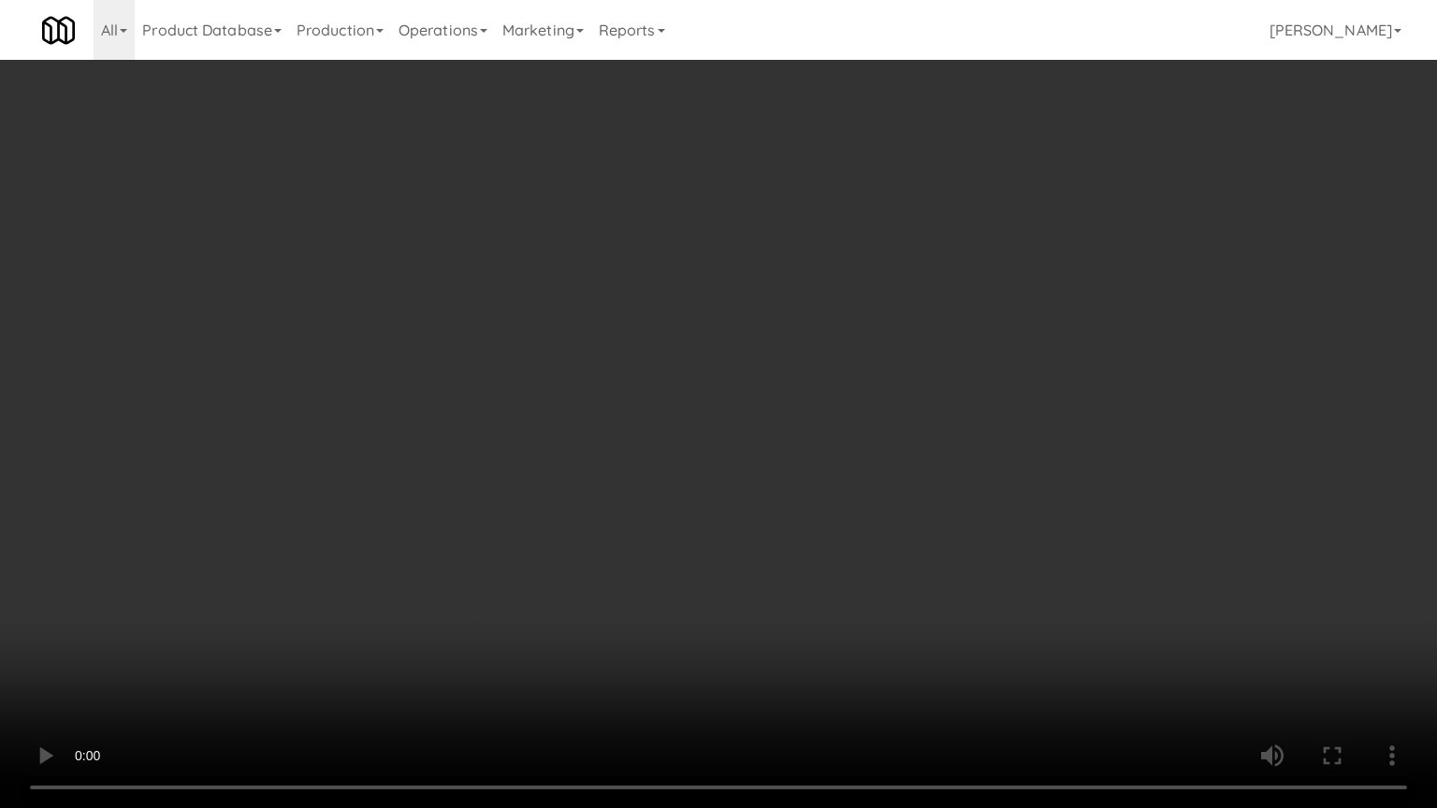
click at [916, 551] on video at bounding box center [718, 404] width 1437 height 808
click at [932, 537] on video at bounding box center [718, 404] width 1437 height 808
click at [936, 525] on video at bounding box center [718, 404] width 1437 height 808
click at [938, 524] on video at bounding box center [718, 404] width 1437 height 808
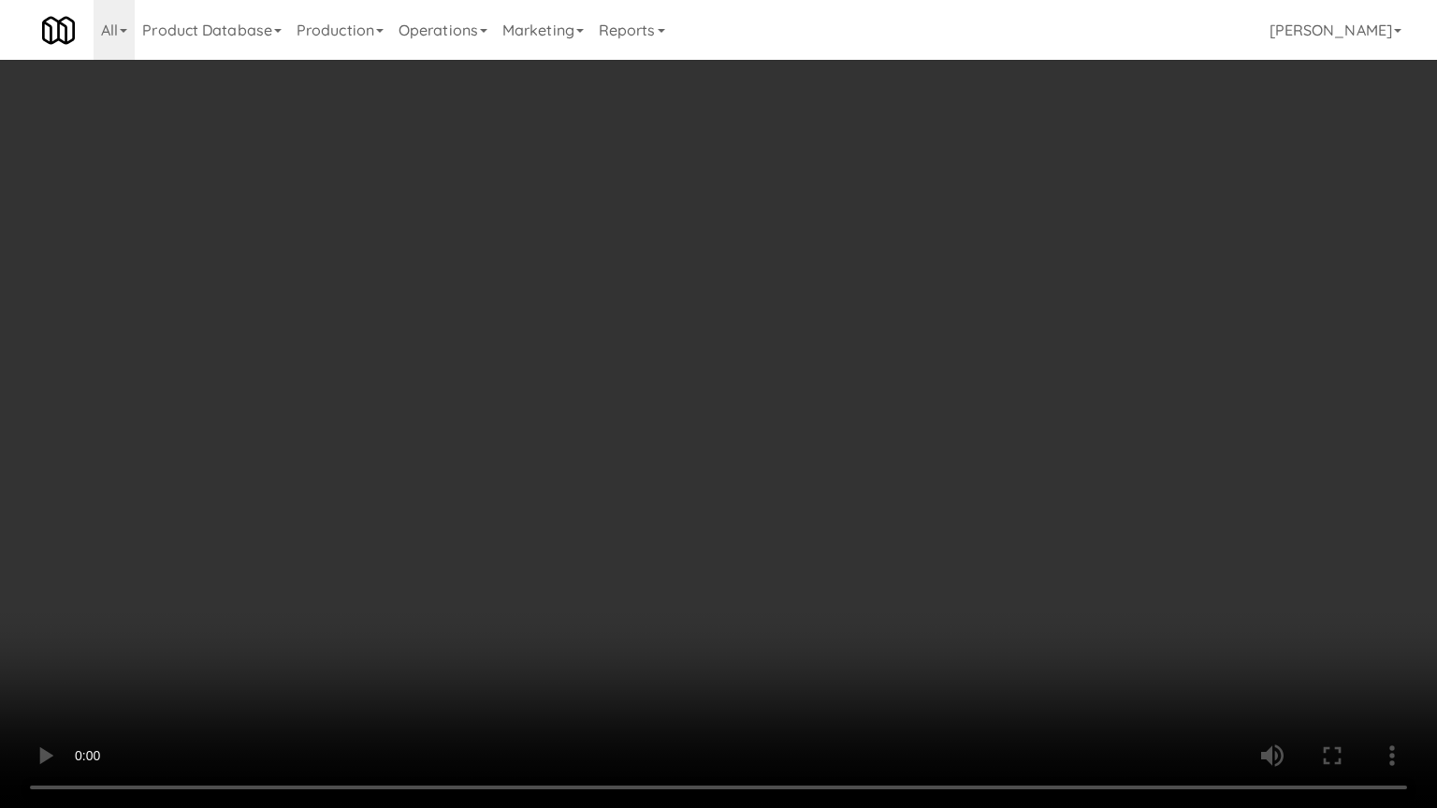
click at [947, 516] on video at bounding box center [718, 404] width 1437 height 808
drag, startPoint x: 947, startPoint y: 516, endPoint x: 943, endPoint y: 528, distance: 11.8
click at [946, 523] on video at bounding box center [718, 404] width 1437 height 808
click at [988, 490] on video at bounding box center [718, 404] width 1437 height 808
drag, startPoint x: 988, startPoint y: 491, endPoint x: 1063, endPoint y: 277, distance: 227.0
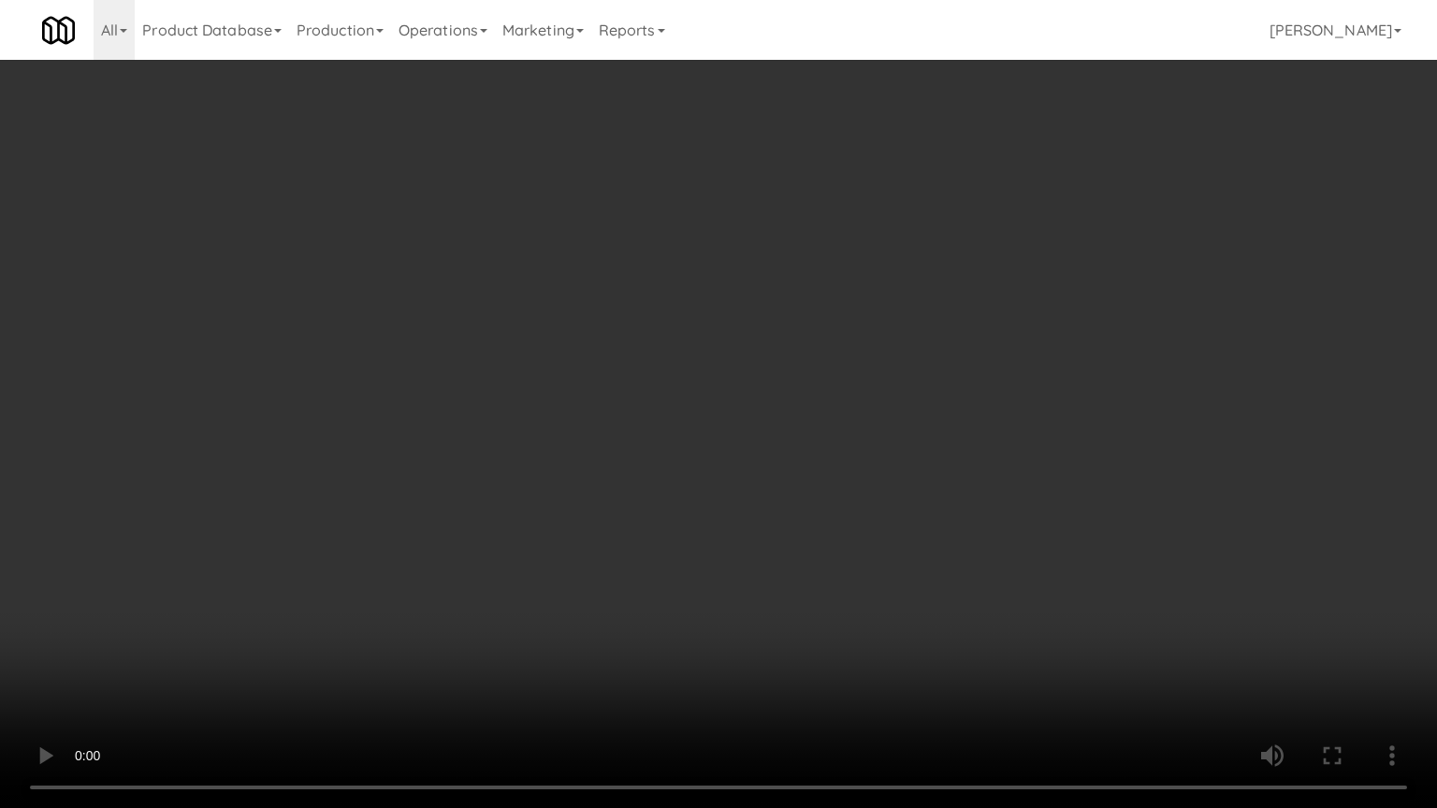
click at [988, 488] on video at bounding box center [718, 404] width 1437 height 808
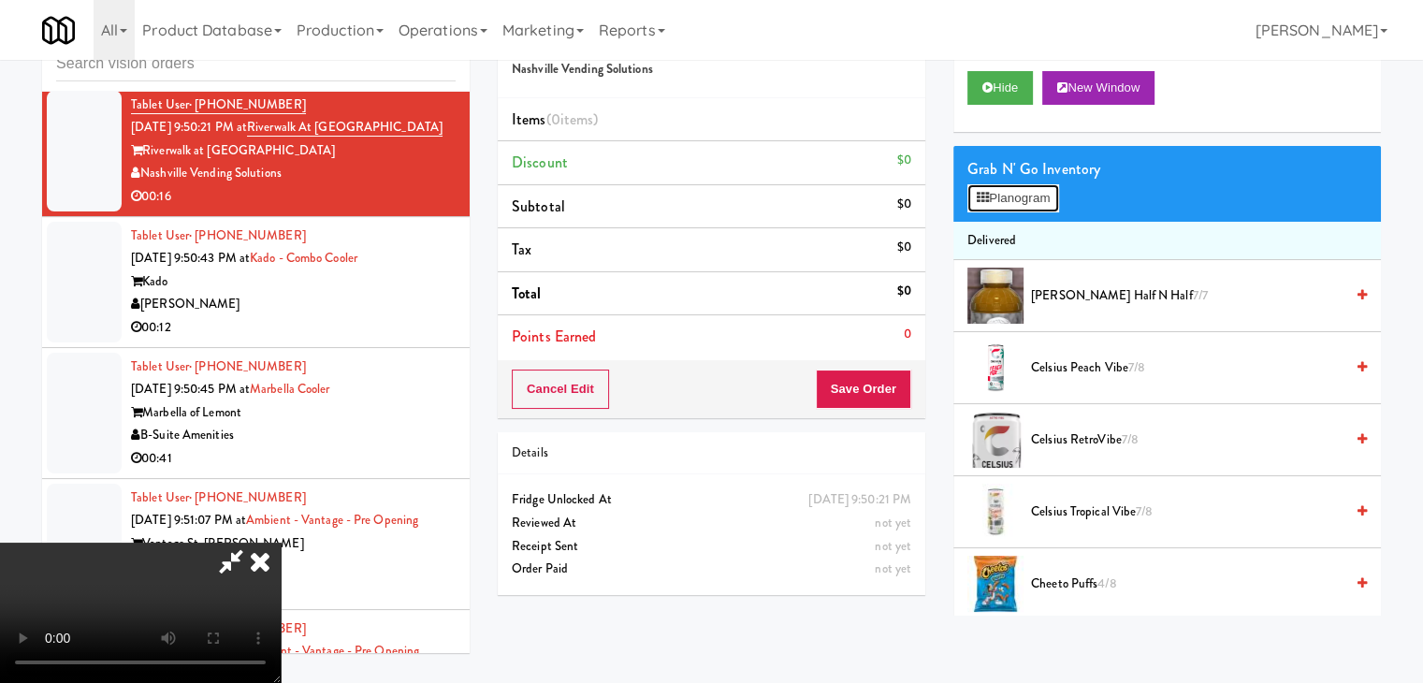
click at [1047, 199] on button "Planogram" at bounding box center [1013, 198] width 92 height 28
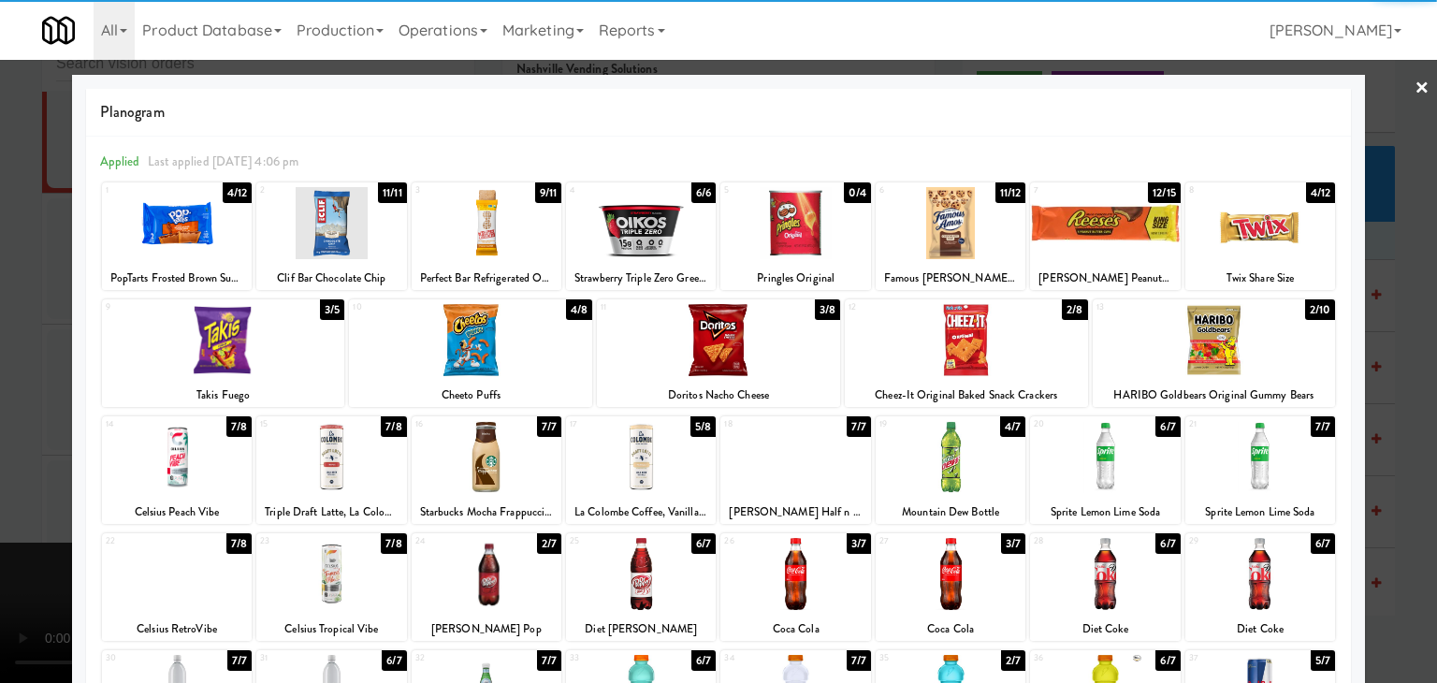
click at [645, 240] on div at bounding box center [641, 223] width 150 height 72
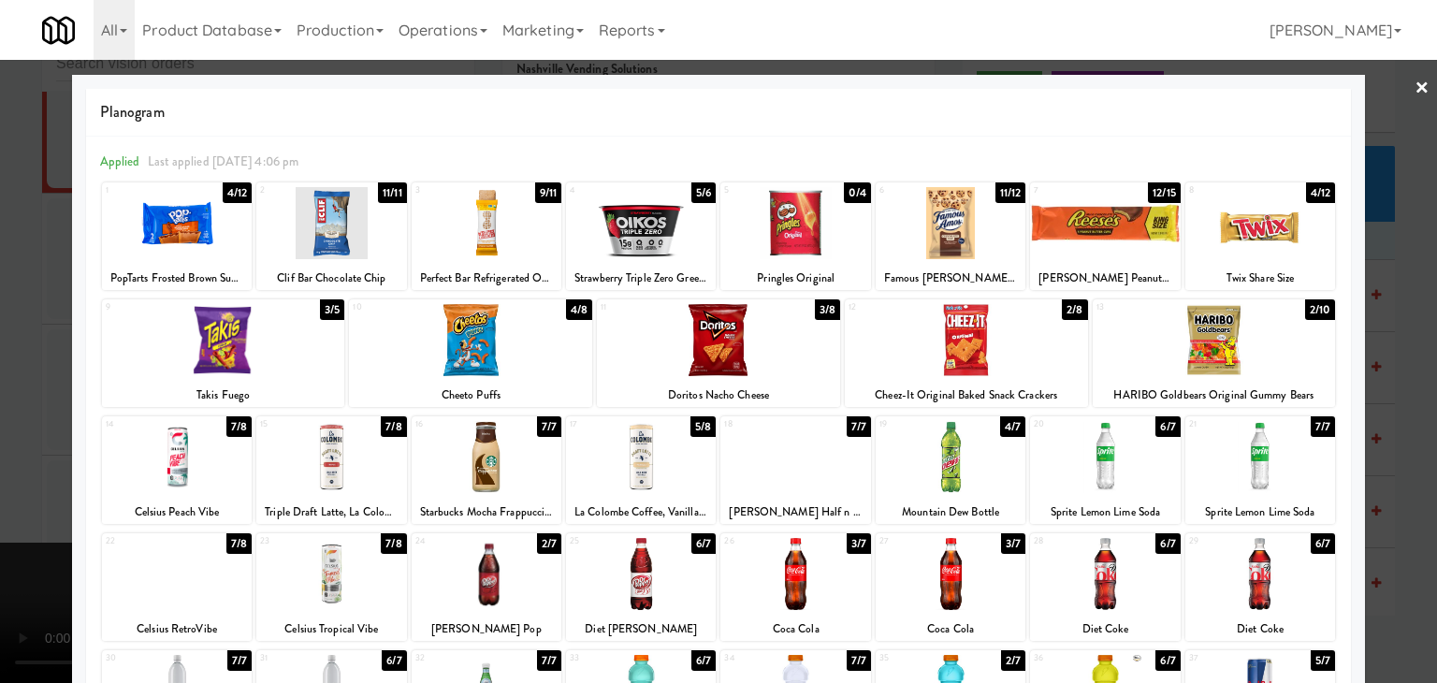
click at [918, 233] on div at bounding box center [951, 223] width 150 height 72
click at [1115, 235] on div at bounding box center [1105, 223] width 150 height 72
drag, startPoint x: 0, startPoint y: 279, endPoint x: 532, endPoint y: 289, distance: 532.5
click at [30, 279] on div at bounding box center [718, 341] width 1437 height 683
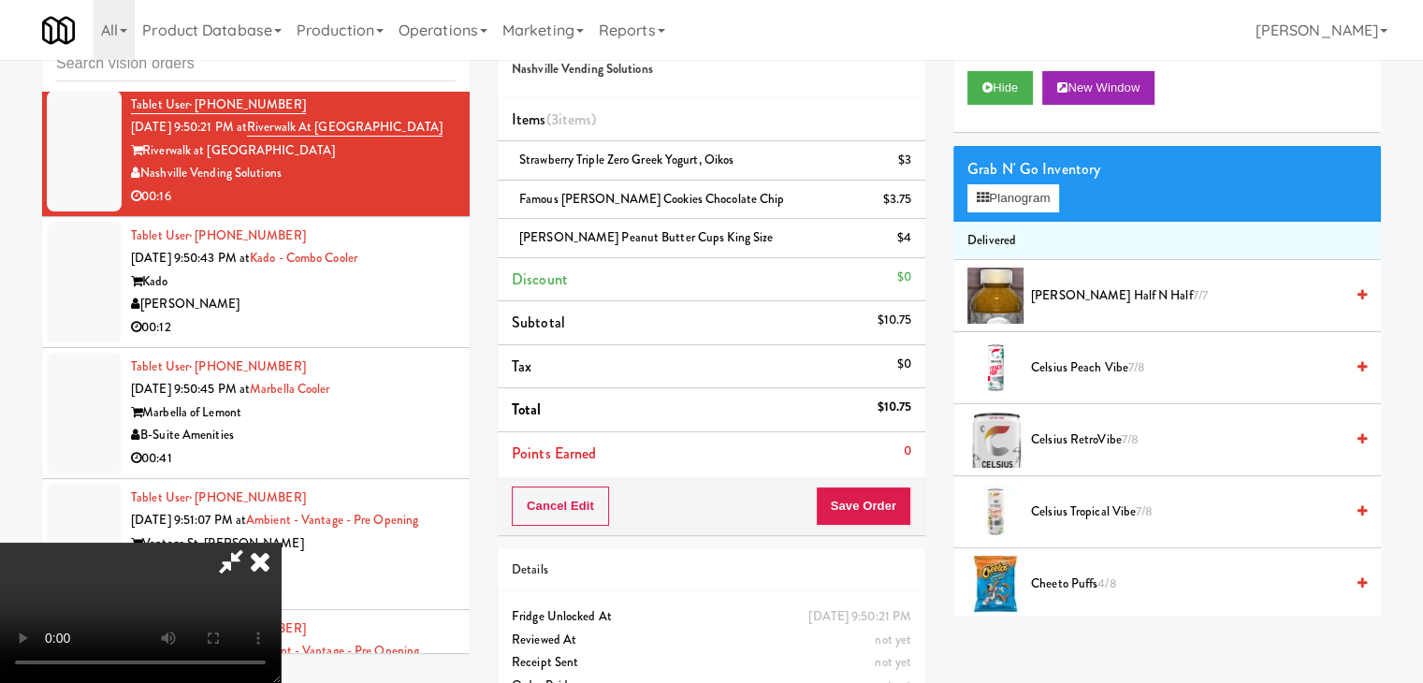
click at [900, 476] on div "Order # 324354 Nashville Vending Solutions Items (3 items ) Strawberry Triple Z…" at bounding box center [712, 271] width 428 height 528
click at [872, 492] on button "Save Order" at bounding box center [863, 506] width 95 height 39
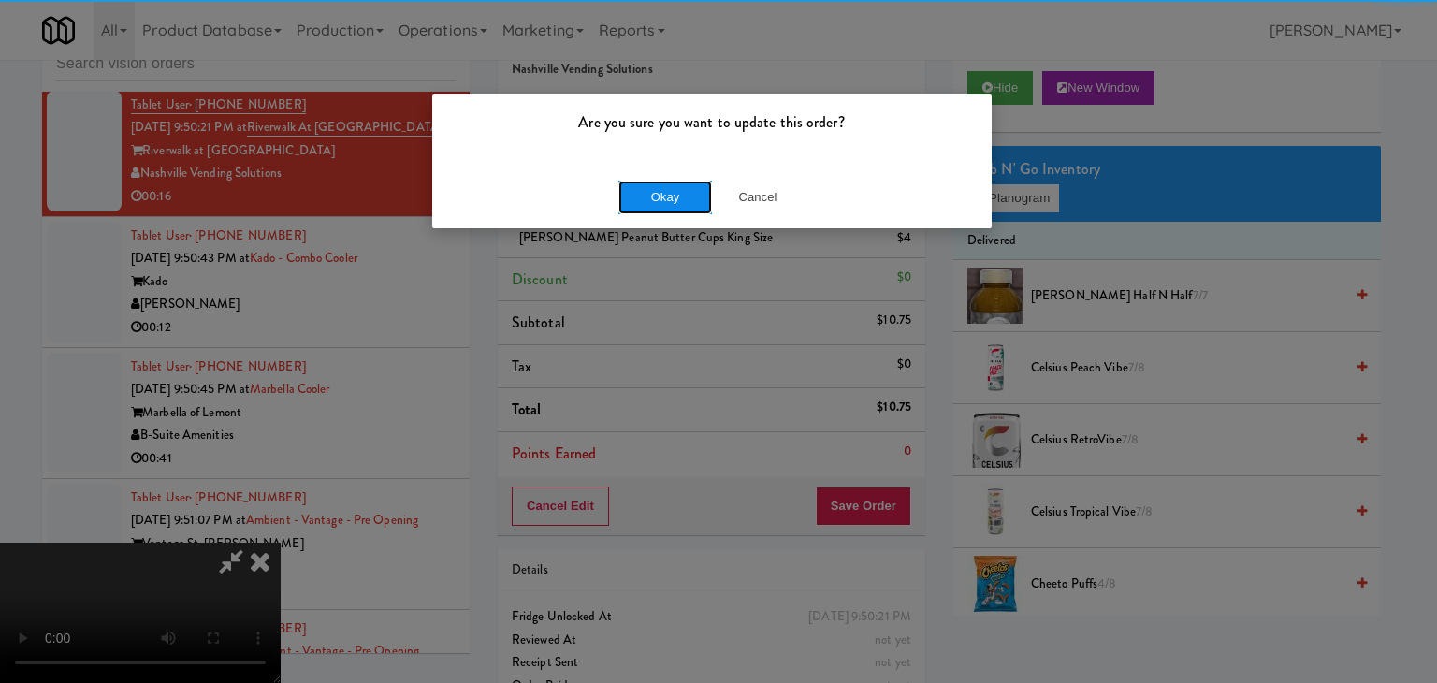
click at [669, 191] on button "Okay" at bounding box center [665, 198] width 94 height 34
drag, startPoint x: 668, startPoint y: 191, endPoint x: 654, endPoint y: 196, distance: 15.1
click at [666, 191] on button "Okay" at bounding box center [665, 198] width 94 height 34
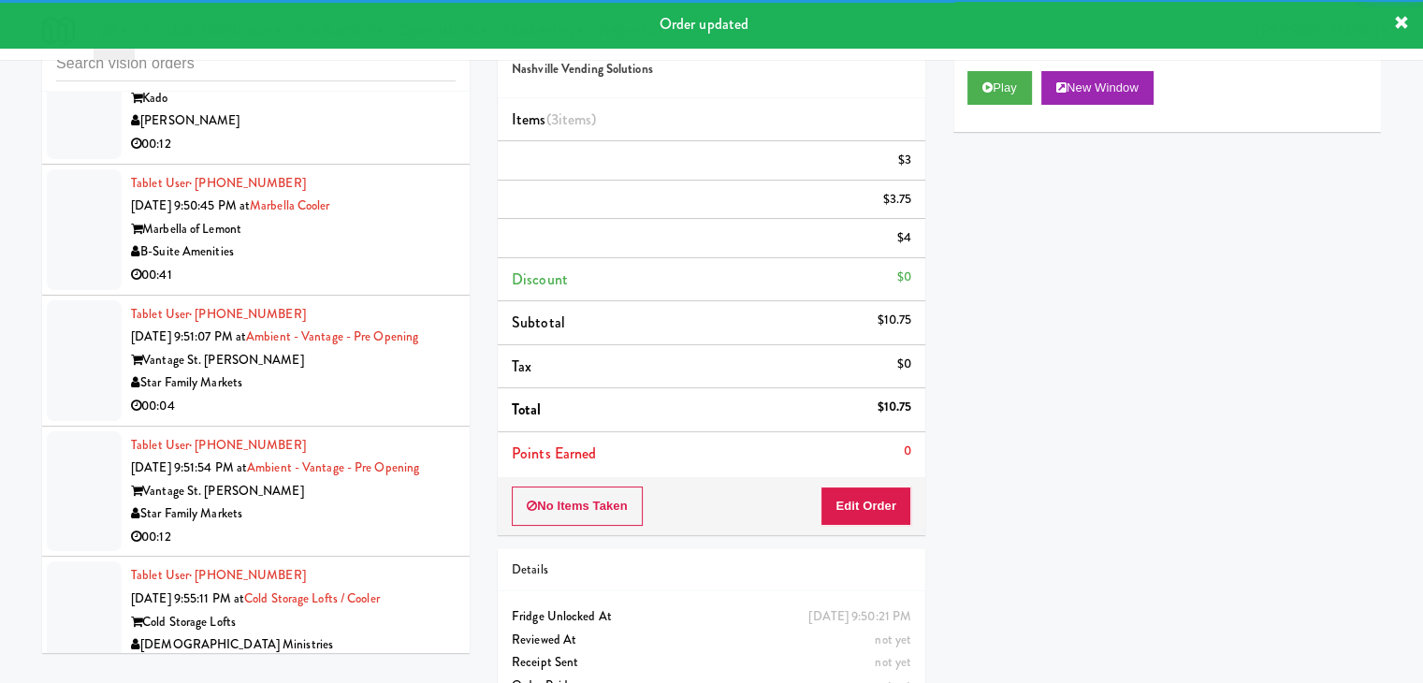
scroll to position [7607, 0]
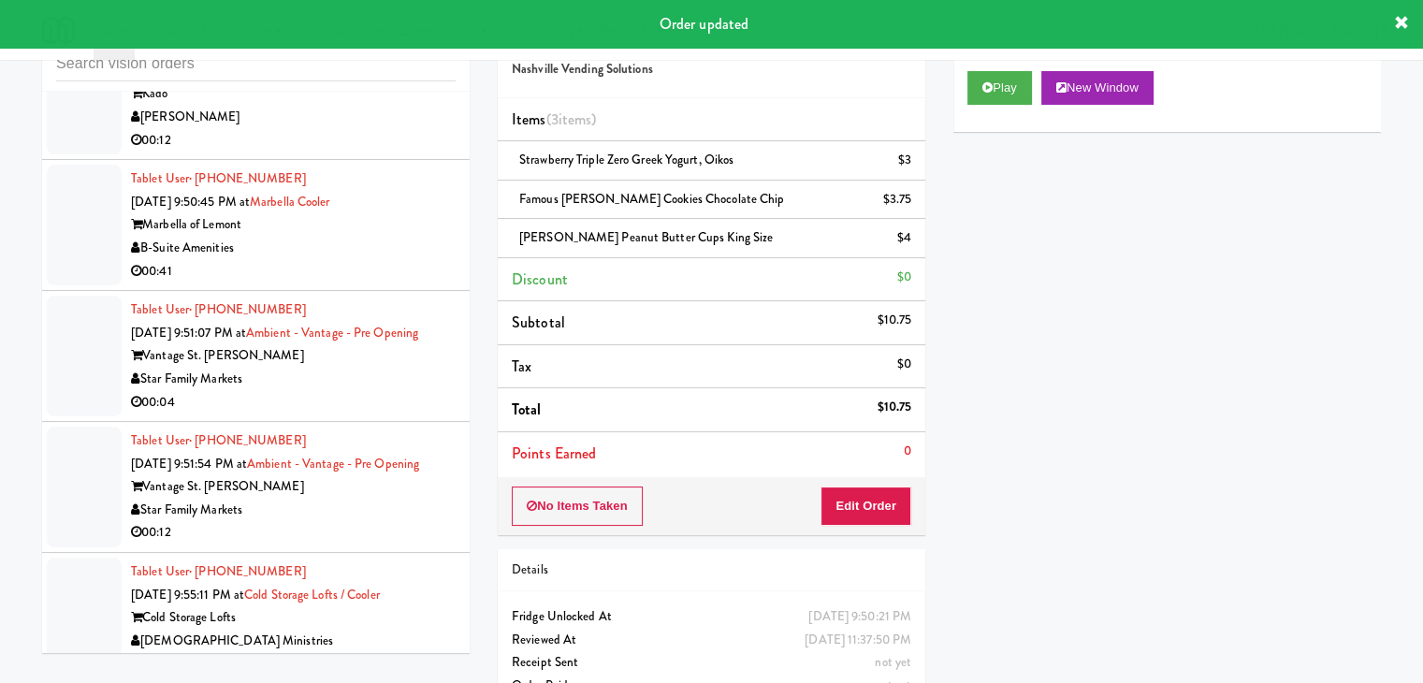
click at [438, 150] on div "00:12" at bounding box center [293, 140] width 325 height 23
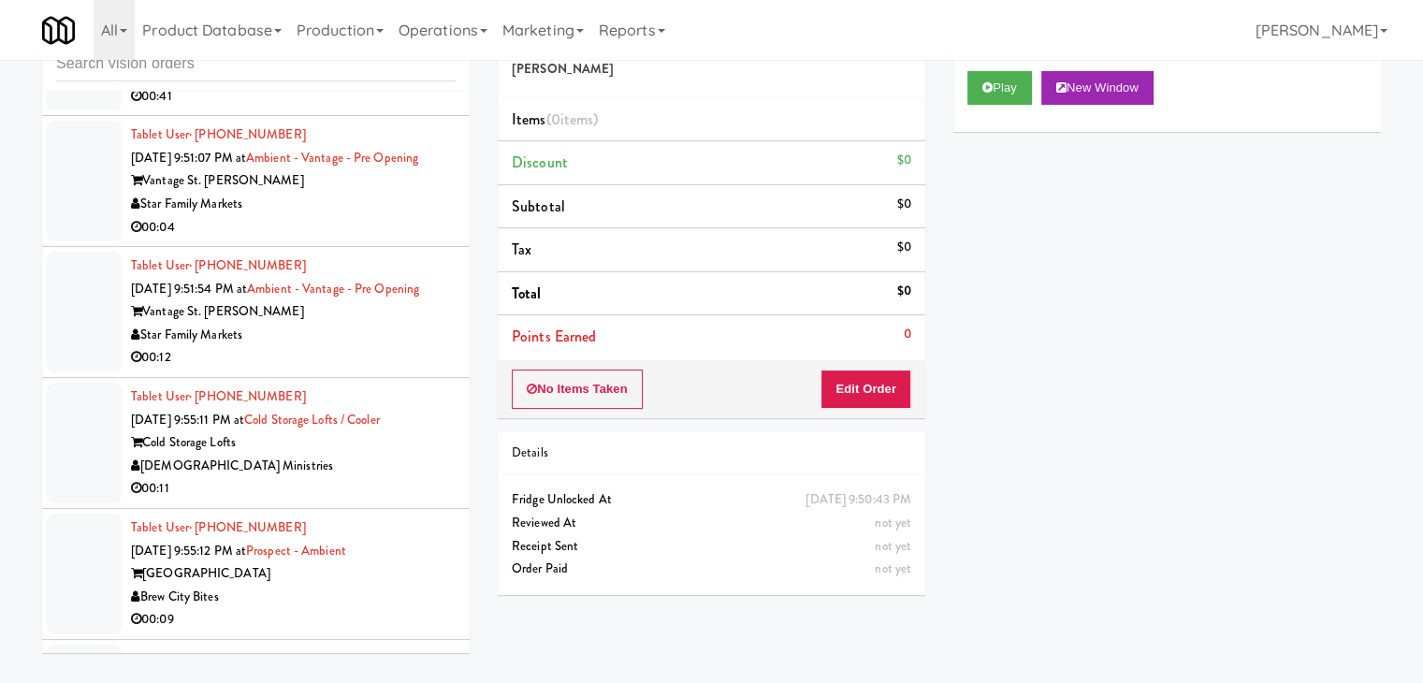
scroll to position [7794, 0]
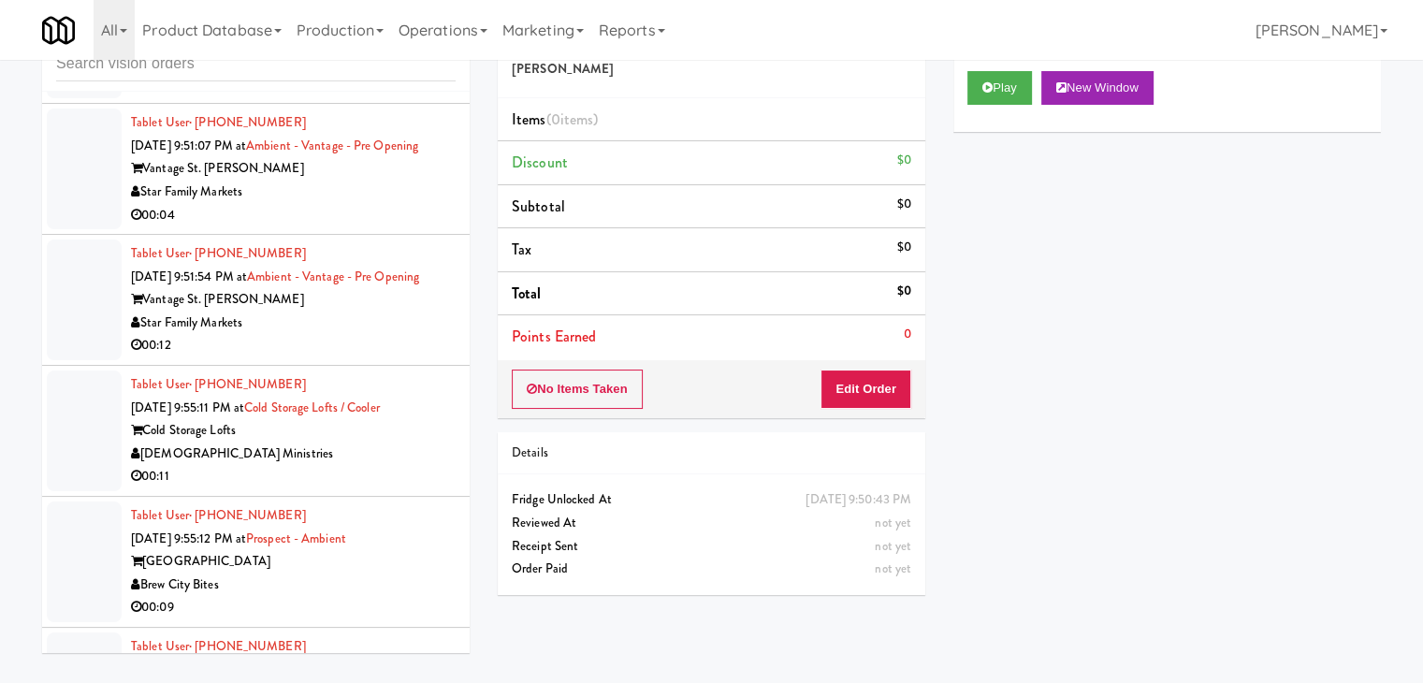
click at [371, 204] on div "Star Family Markets" at bounding box center [293, 192] width 325 height 23
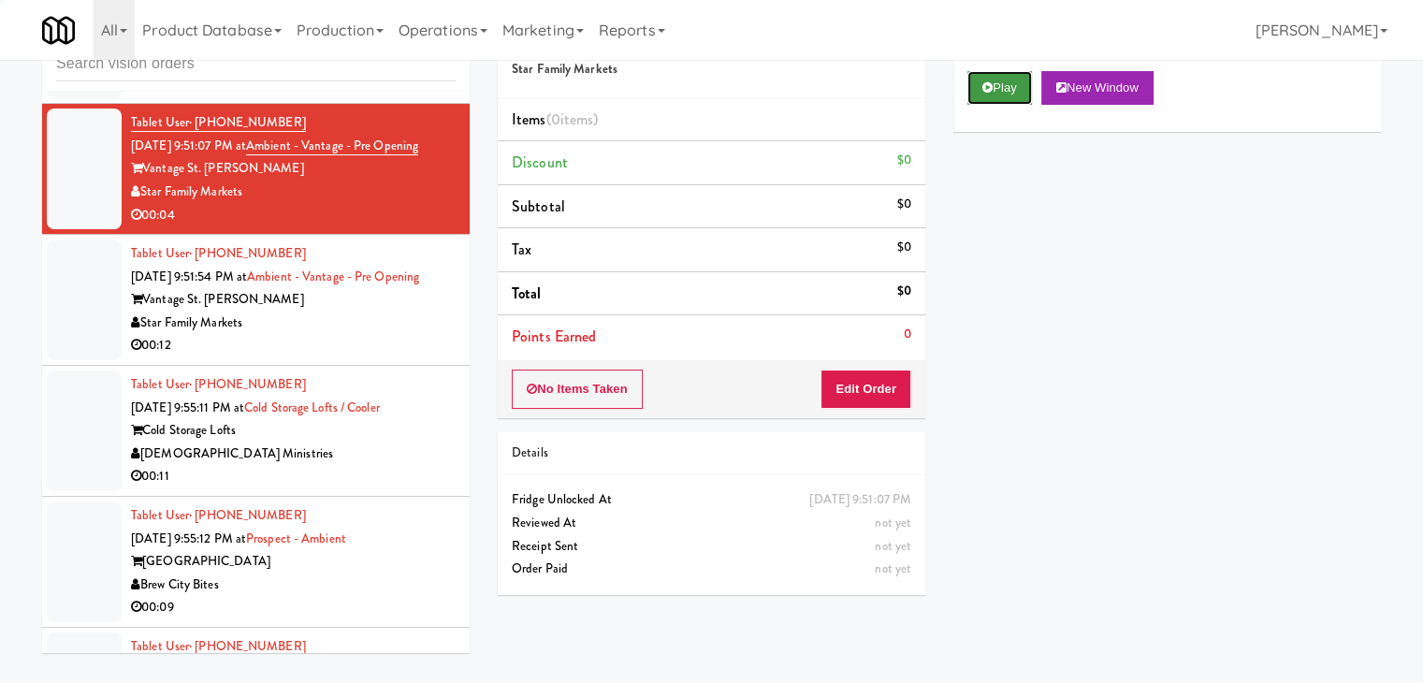
click at [1001, 93] on button "Play" at bounding box center [999, 88] width 65 height 34
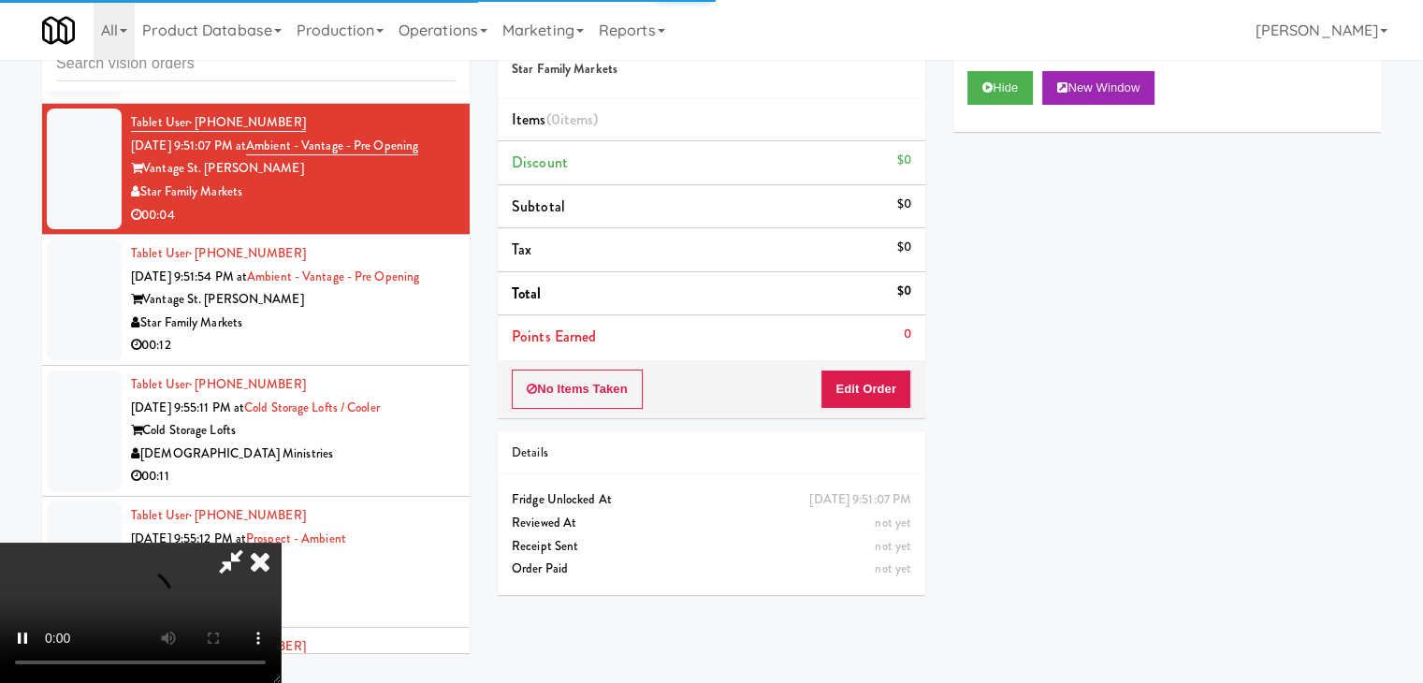
click at [913, 386] on div "No Items Taken Edit Order" at bounding box center [712, 389] width 428 height 58
drag, startPoint x: 908, startPoint y: 385, endPoint x: 895, endPoint y: 387, distance: 12.5
click at [903, 386] on div "No Items Taken Edit Order" at bounding box center [712, 389] width 428 height 58
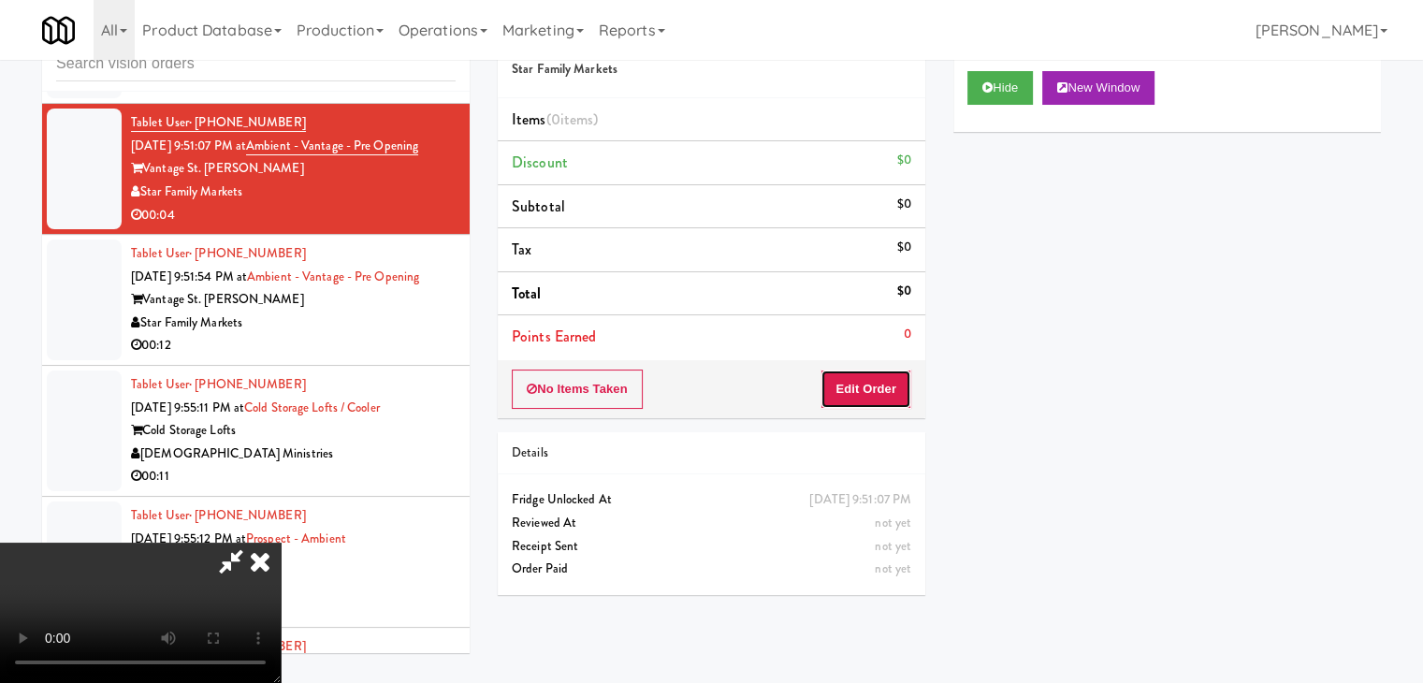
click at [897, 386] on button "Edit Order" at bounding box center [866, 389] width 91 height 39
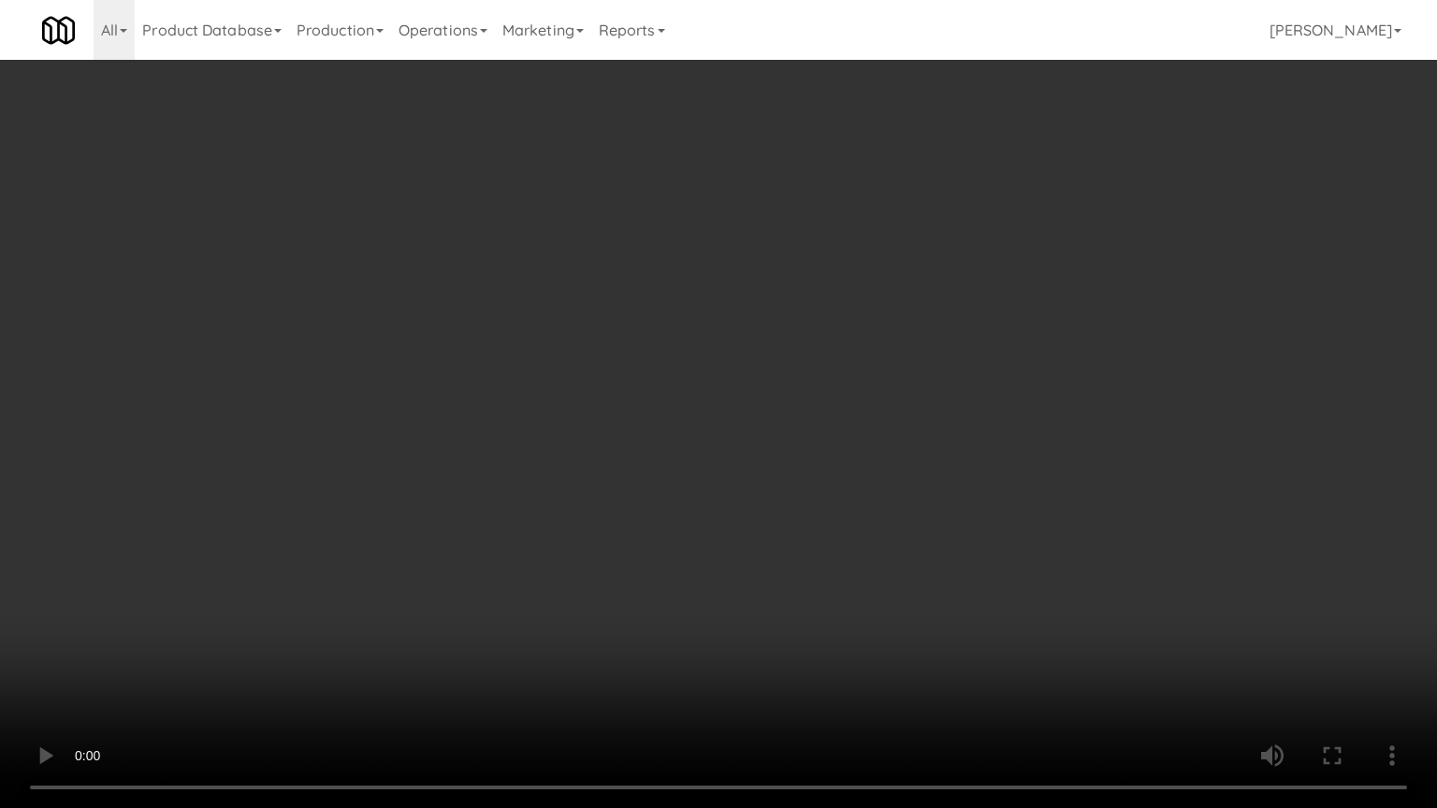
click at [921, 604] on video at bounding box center [718, 404] width 1437 height 808
click at [887, 585] on video at bounding box center [718, 404] width 1437 height 808
click at [887, 589] on video at bounding box center [718, 404] width 1437 height 808
drag, startPoint x: 888, startPoint y: 589, endPoint x: 876, endPoint y: 596, distance: 14.3
click at [887, 590] on video at bounding box center [718, 404] width 1437 height 808
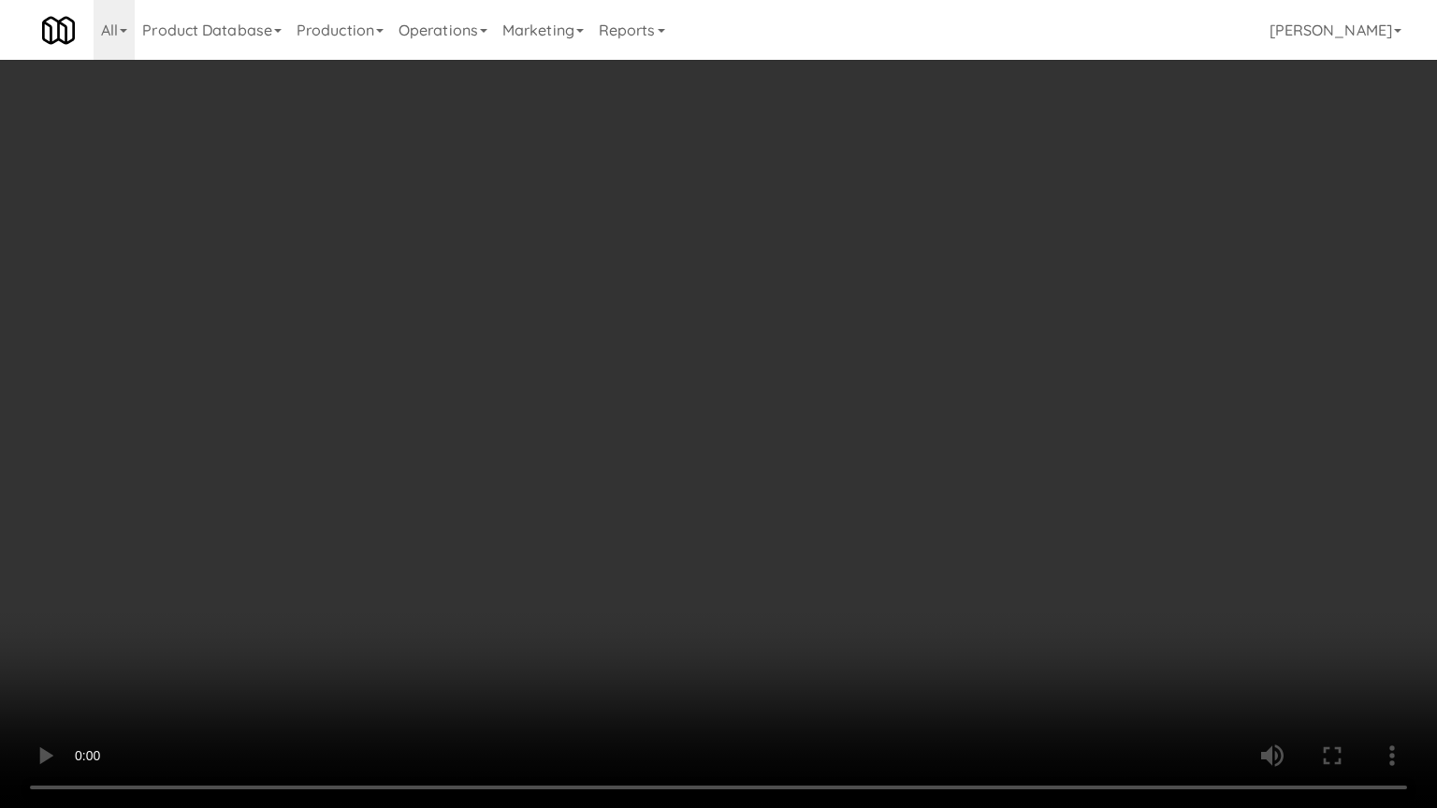
click at [895, 575] on video at bounding box center [718, 404] width 1437 height 808
drag, startPoint x: 895, startPoint y: 575, endPoint x: 1011, endPoint y: 315, distance: 284.0
click at [897, 560] on video at bounding box center [718, 404] width 1437 height 808
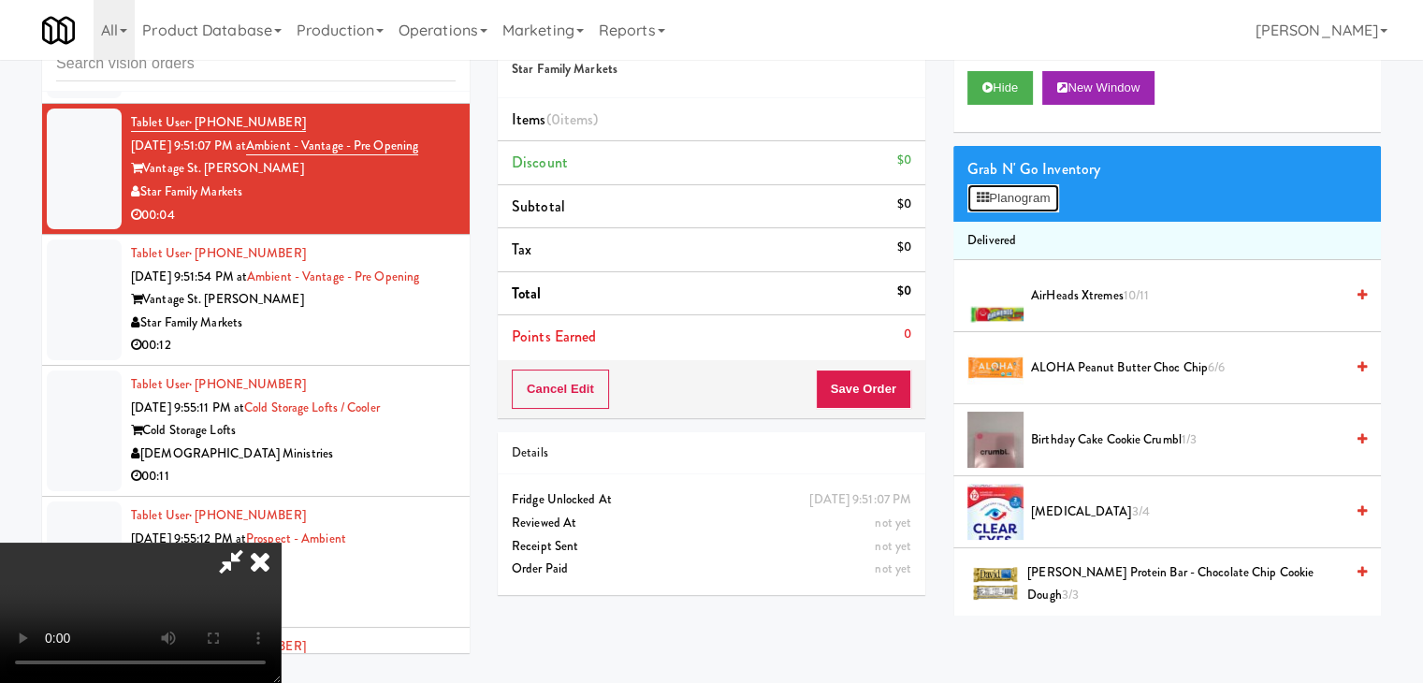
click at [1038, 185] on button "Planogram" at bounding box center [1013, 198] width 92 height 28
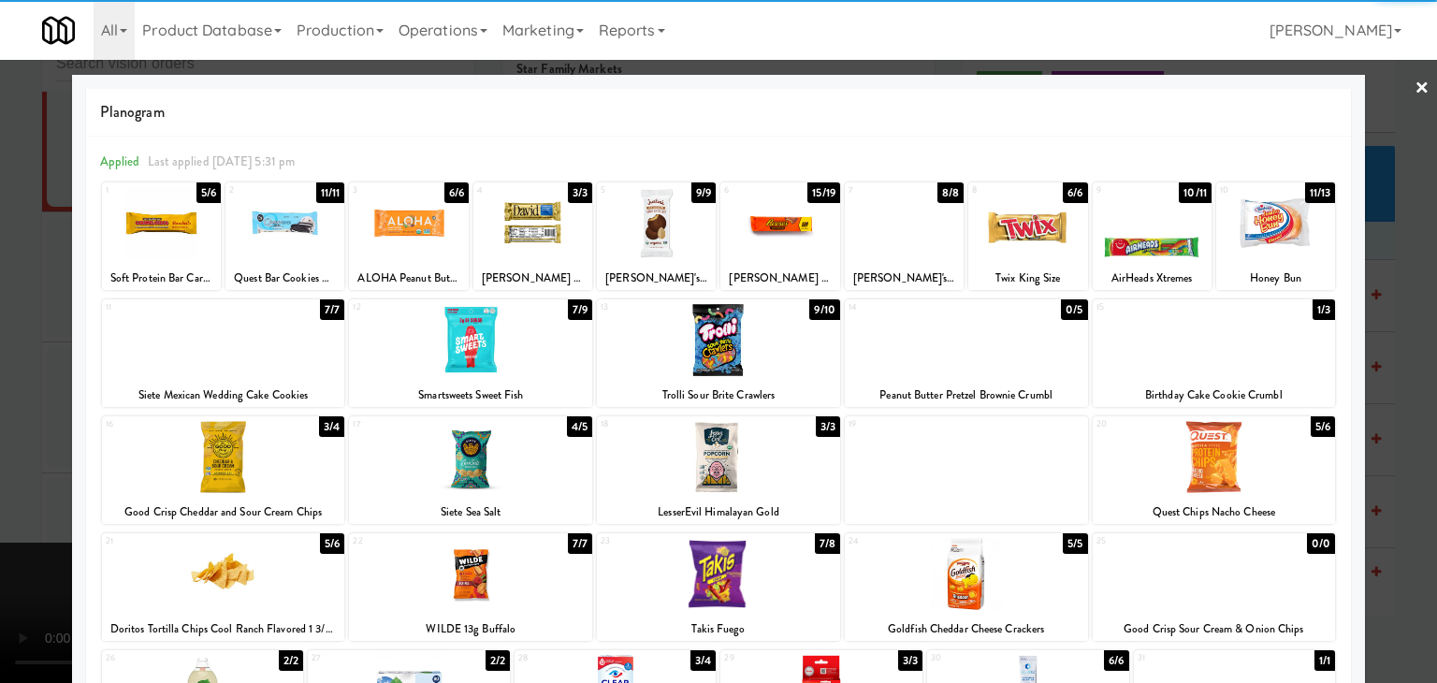
click at [446, 340] on div at bounding box center [470, 340] width 243 height 72
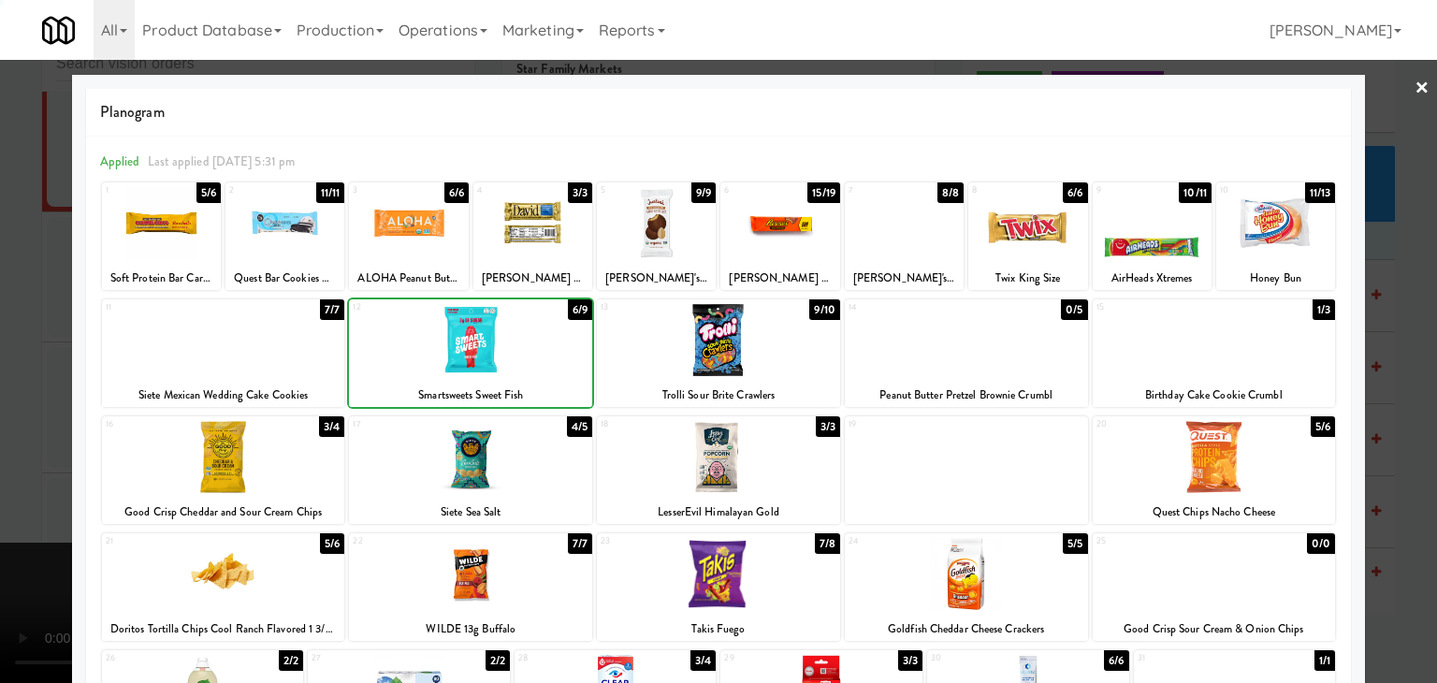
drag, startPoint x: 0, startPoint y: 420, endPoint x: 545, endPoint y: 416, distance: 544.6
click at [13, 419] on div at bounding box center [718, 341] width 1437 height 683
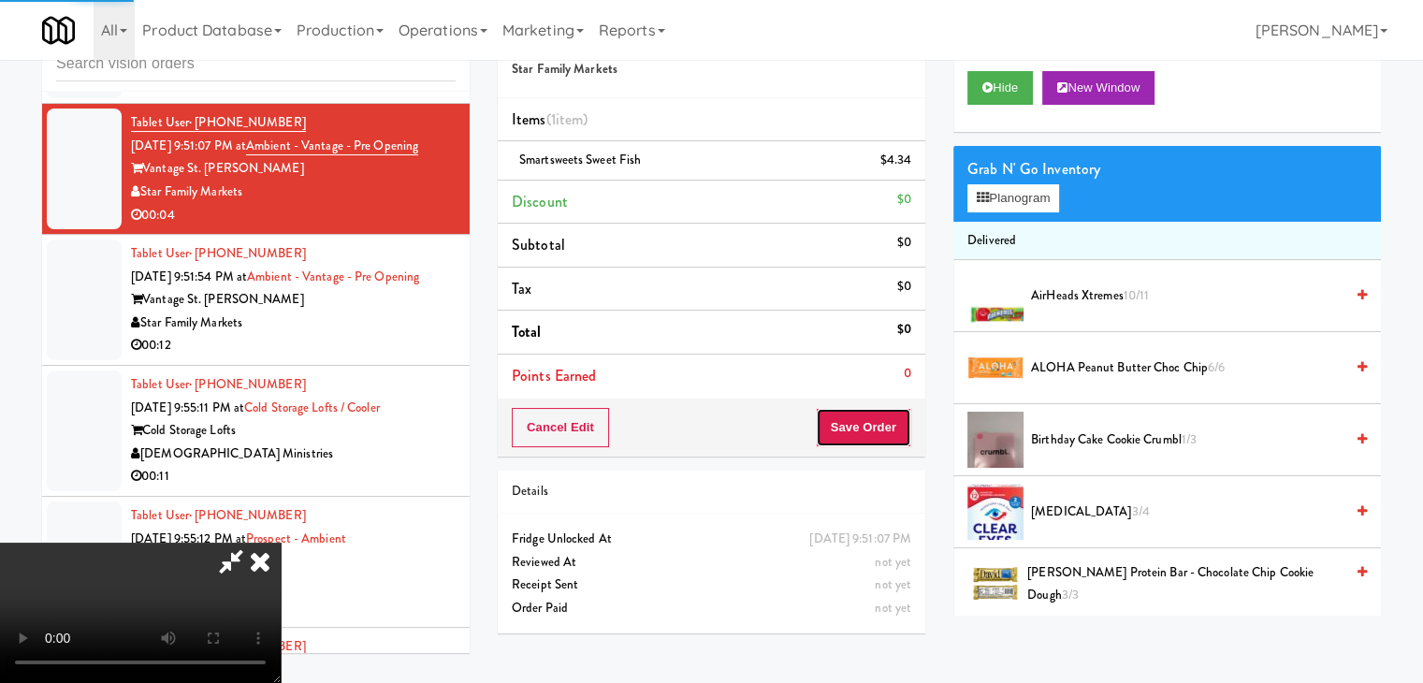
click at [872, 435] on button "Save Order" at bounding box center [863, 427] width 95 height 39
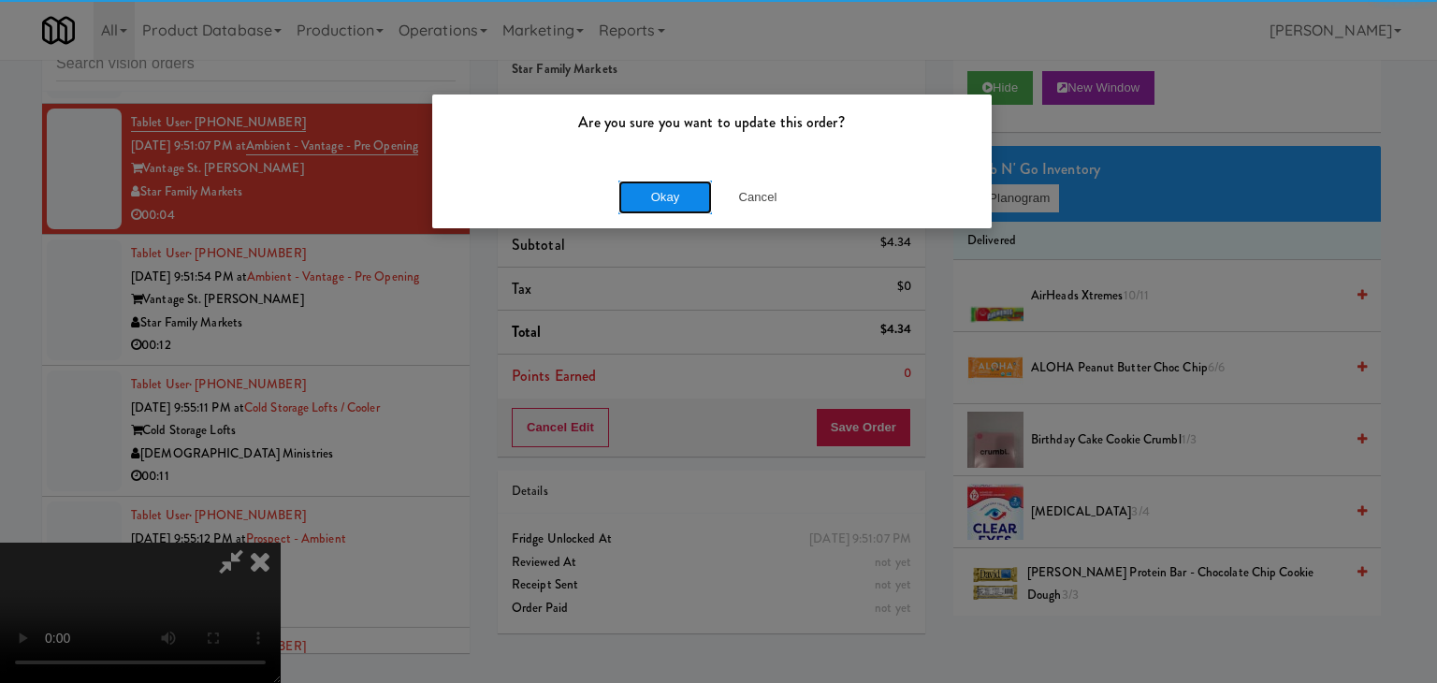
click at [661, 181] on button "Okay" at bounding box center [665, 198] width 94 height 34
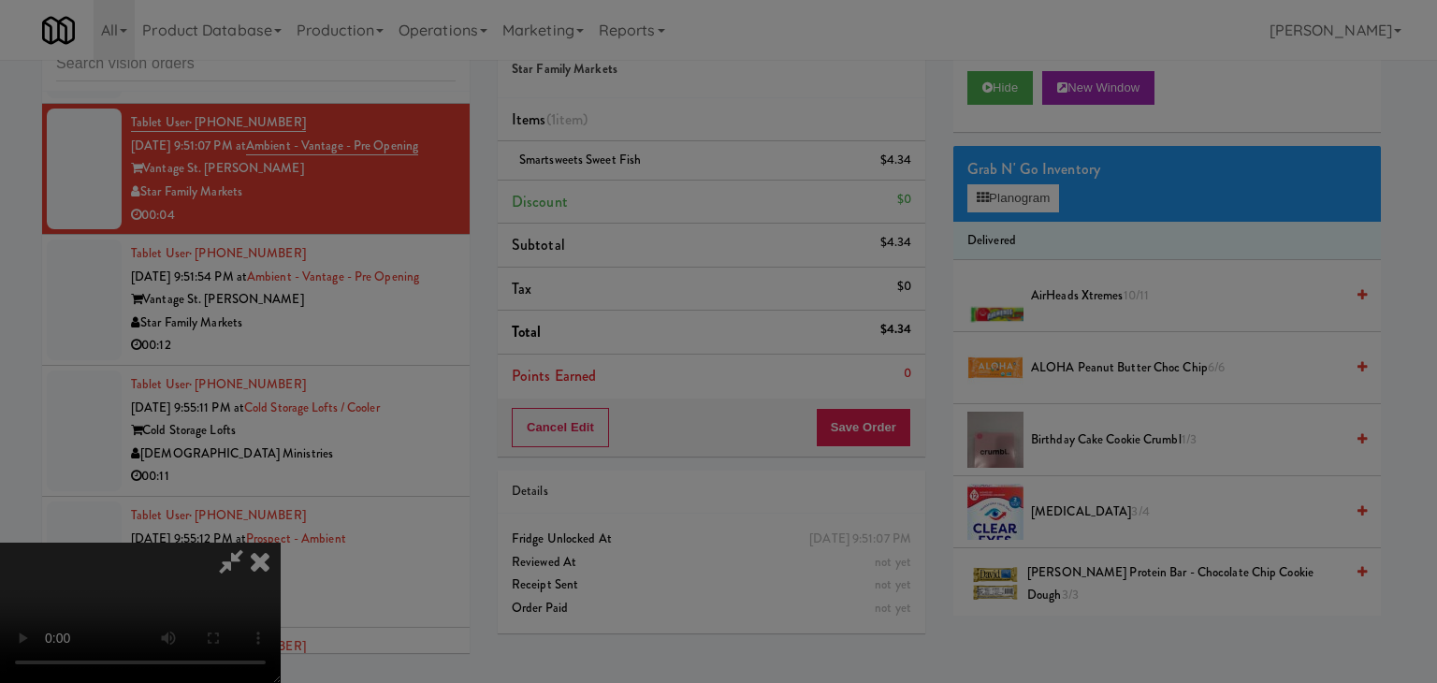
click at [661, 184] on body "Are you sure you want to update this order? Okay Cancel Okay Are you sure you w…" at bounding box center [718, 341] width 1437 height 683
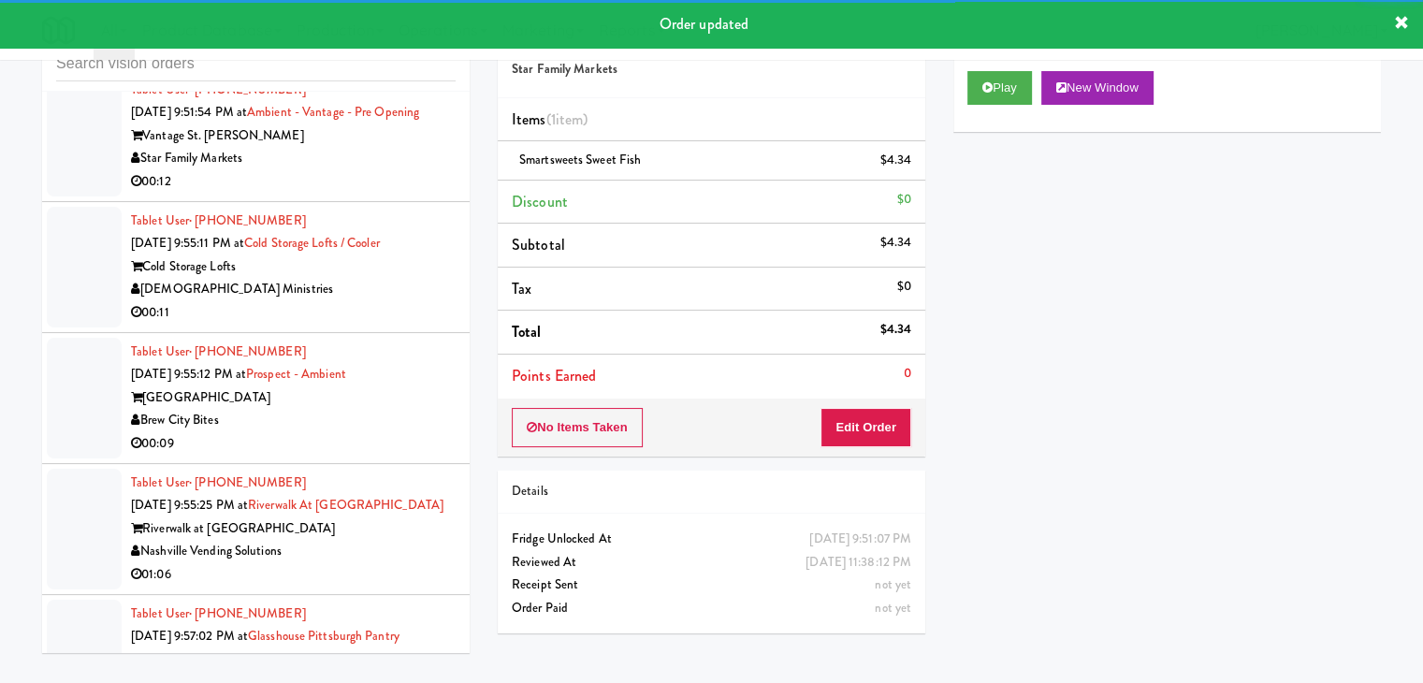
scroll to position [8005, 0]
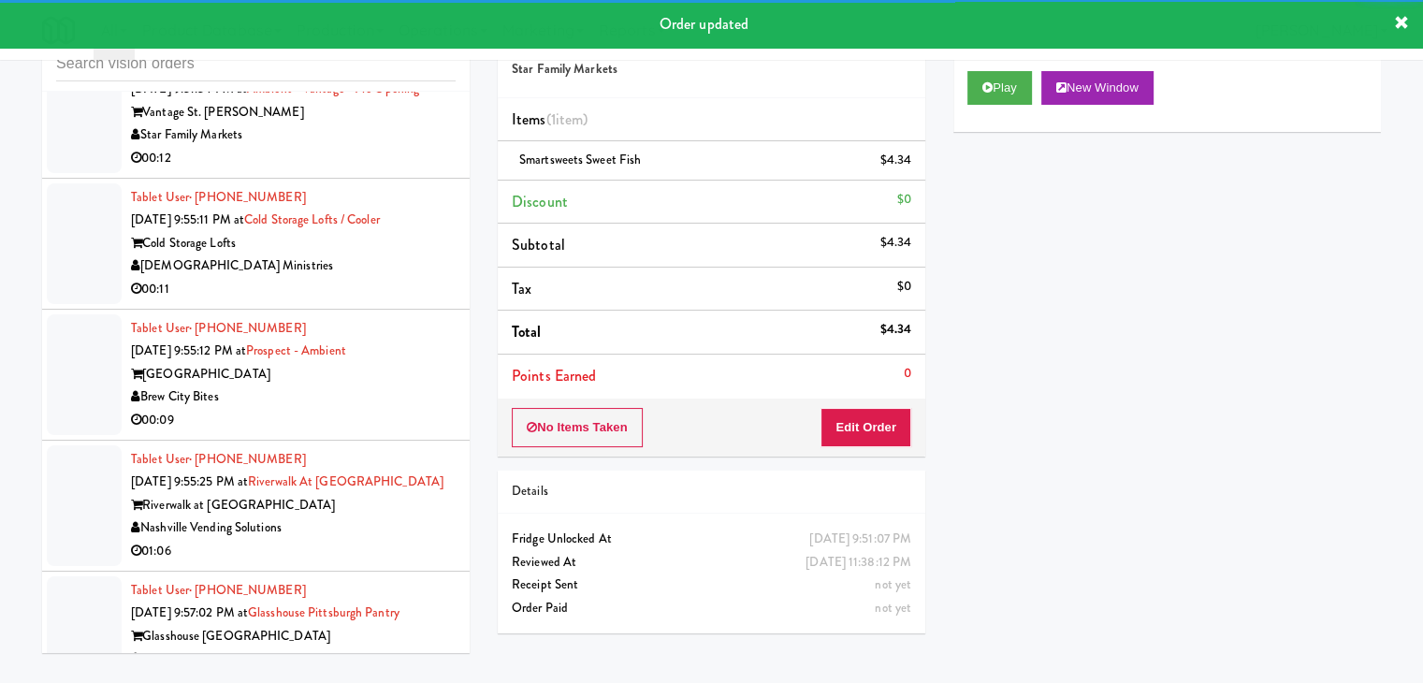
drag, startPoint x: 423, startPoint y: 204, endPoint x: 423, endPoint y: 218, distance: 14.0
click at [423, 147] on div "Star Family Markets" at bounding box center [293, 135] width 325 height 23
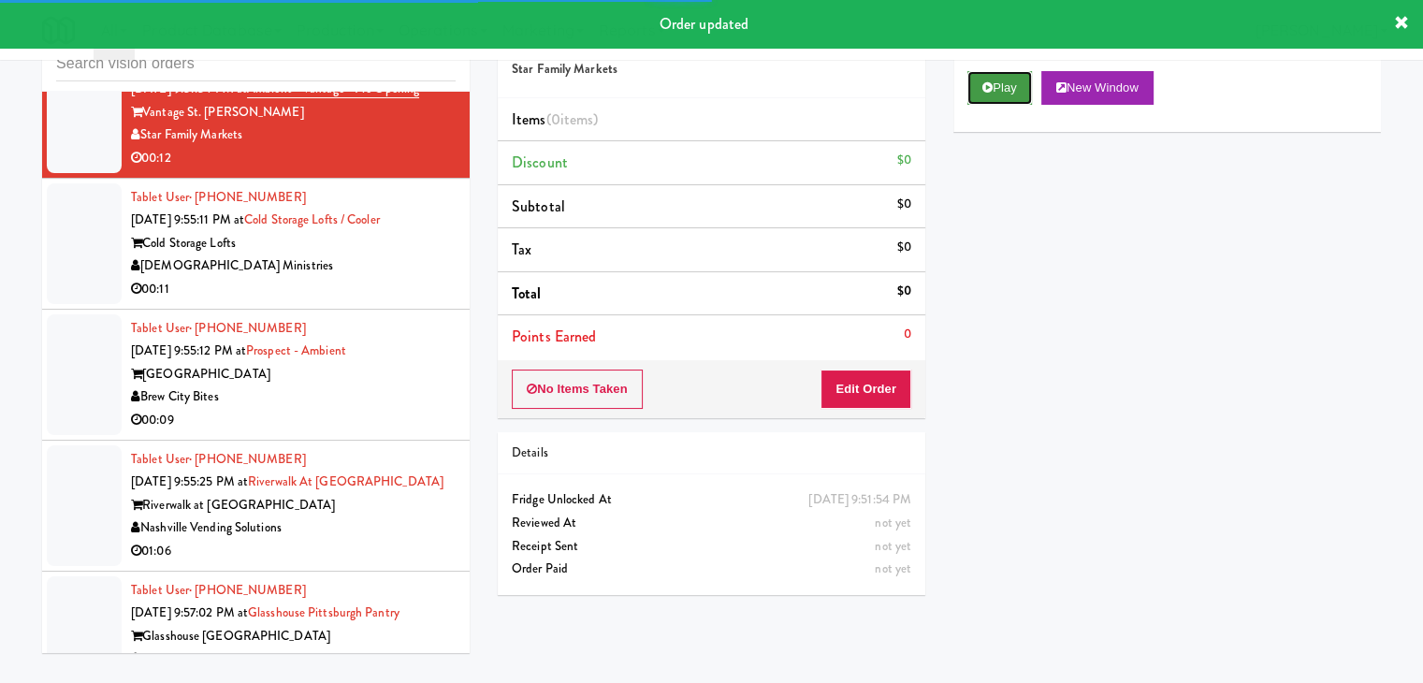
click at [1009, 84] on button "Play" at bounding box center [999, 88] width 65 height 34
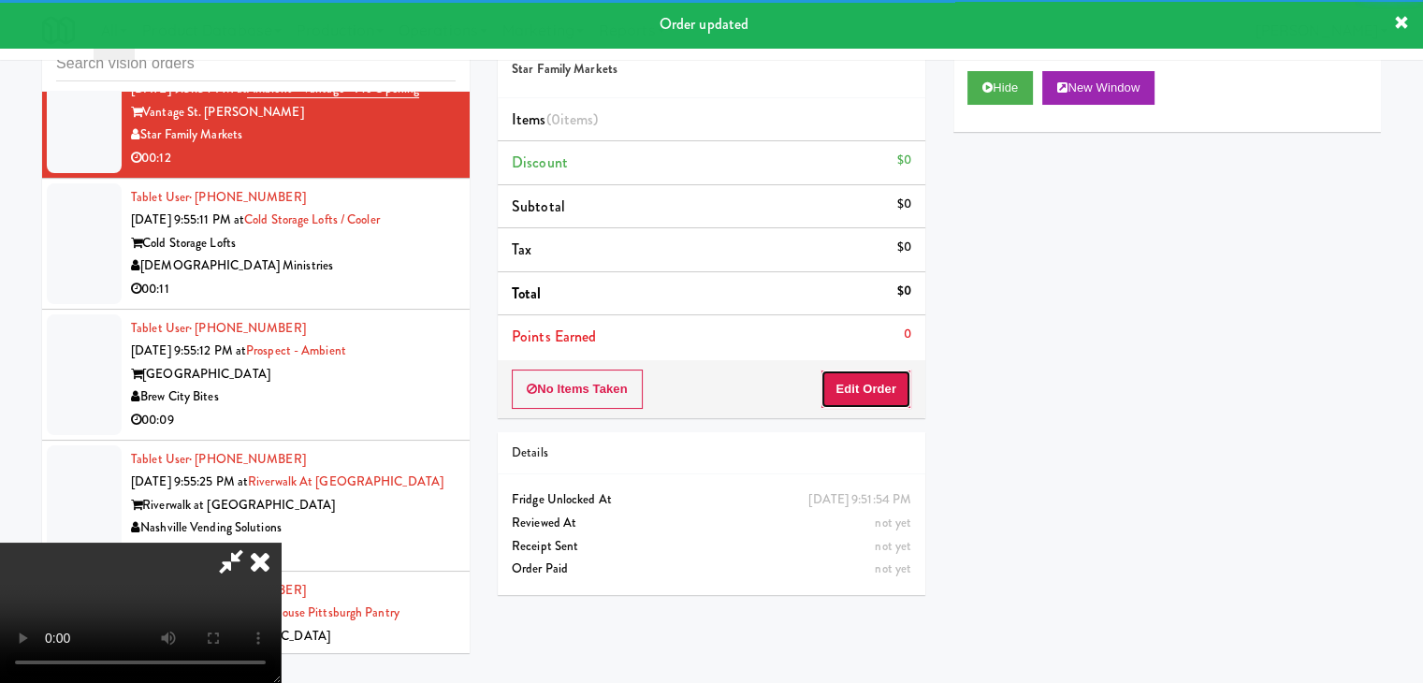
click at [880, 377] on button "Edit Order" at bounding box center [866, 389] width 91 height 39
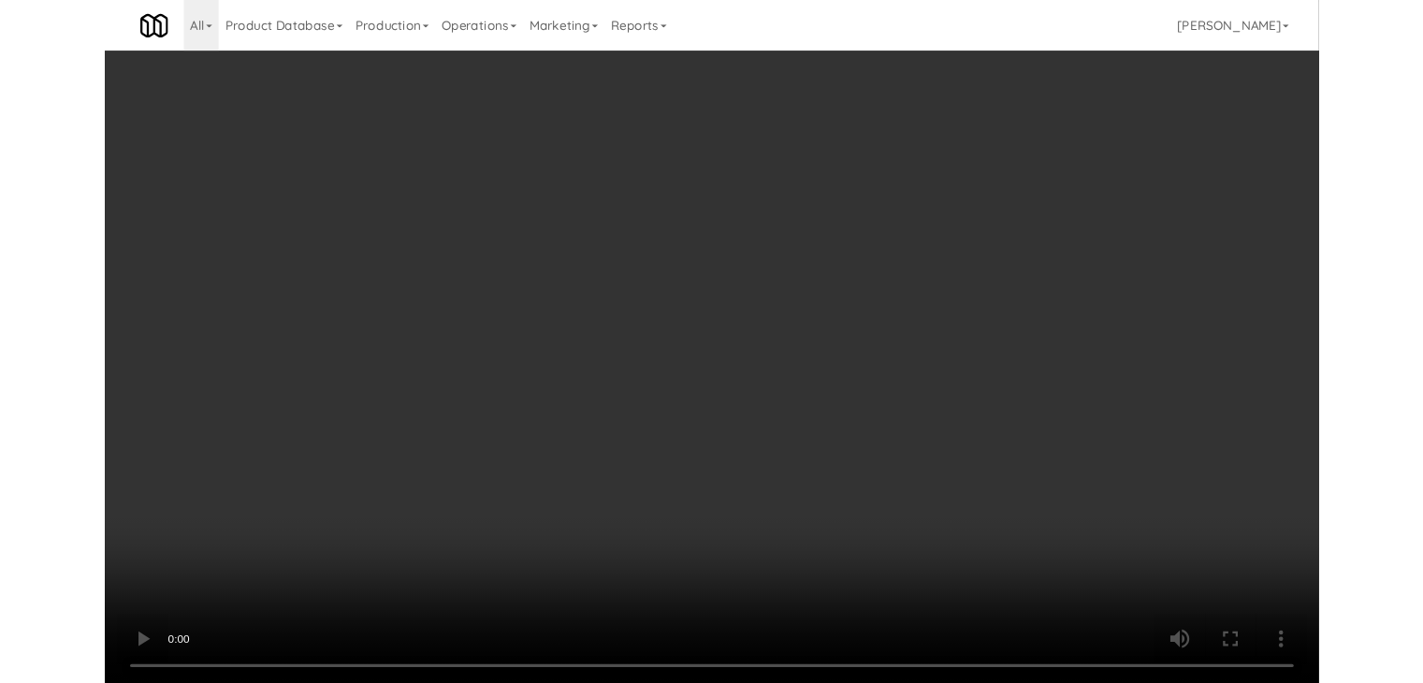
scroll to position [7981, 0]
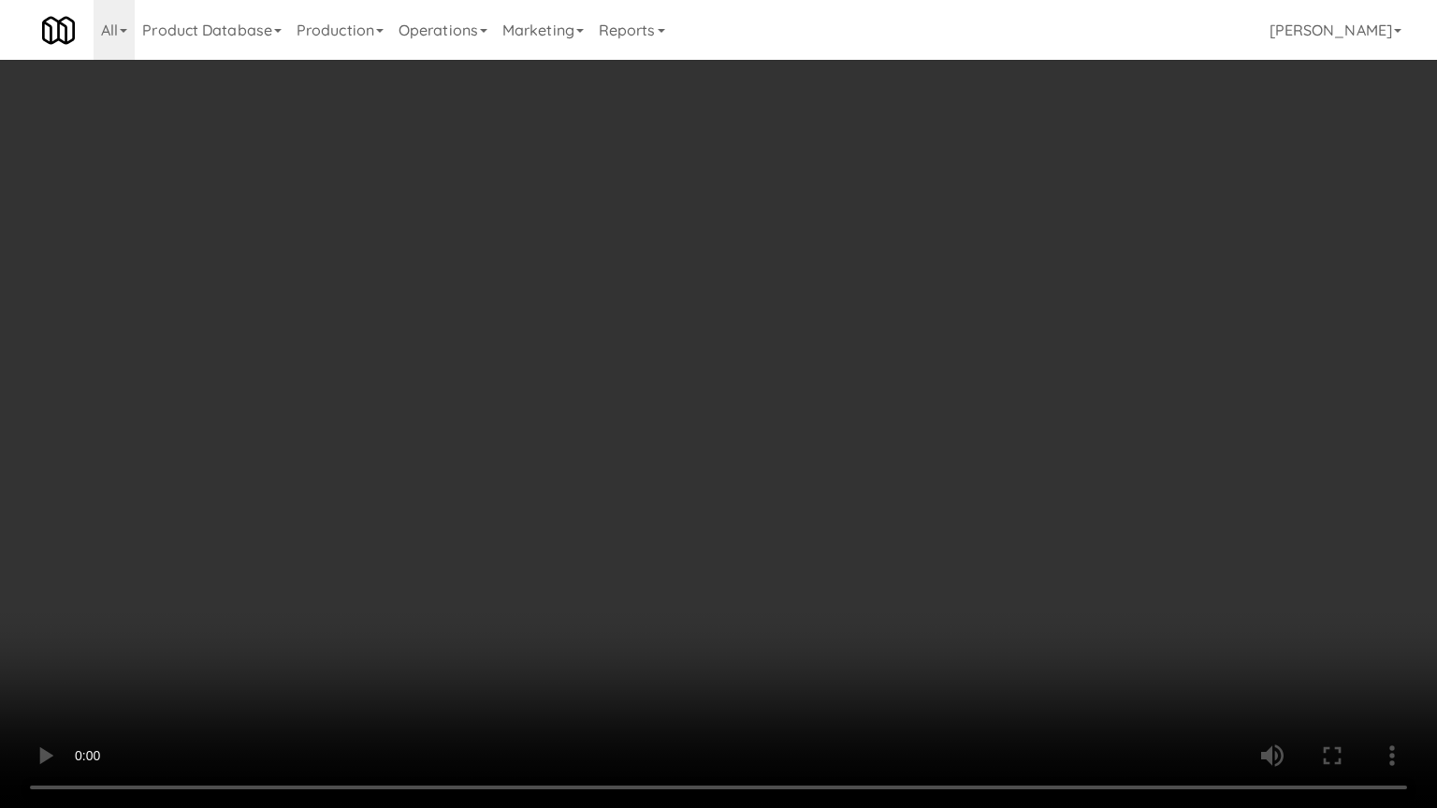
click at [868, 573] on video at bounding box center [718, 404] width 1437 height 808
click at [876, 590] on video at bounding box center [718, 404] width 1437 height 808
drag, startPoint x: 876, startPoint y: 590, endPoint x: 870, endPoint y: 599, distance: 10.1
click at [876, 593] on video at bounding box center [718, 404] width 1437 height 808
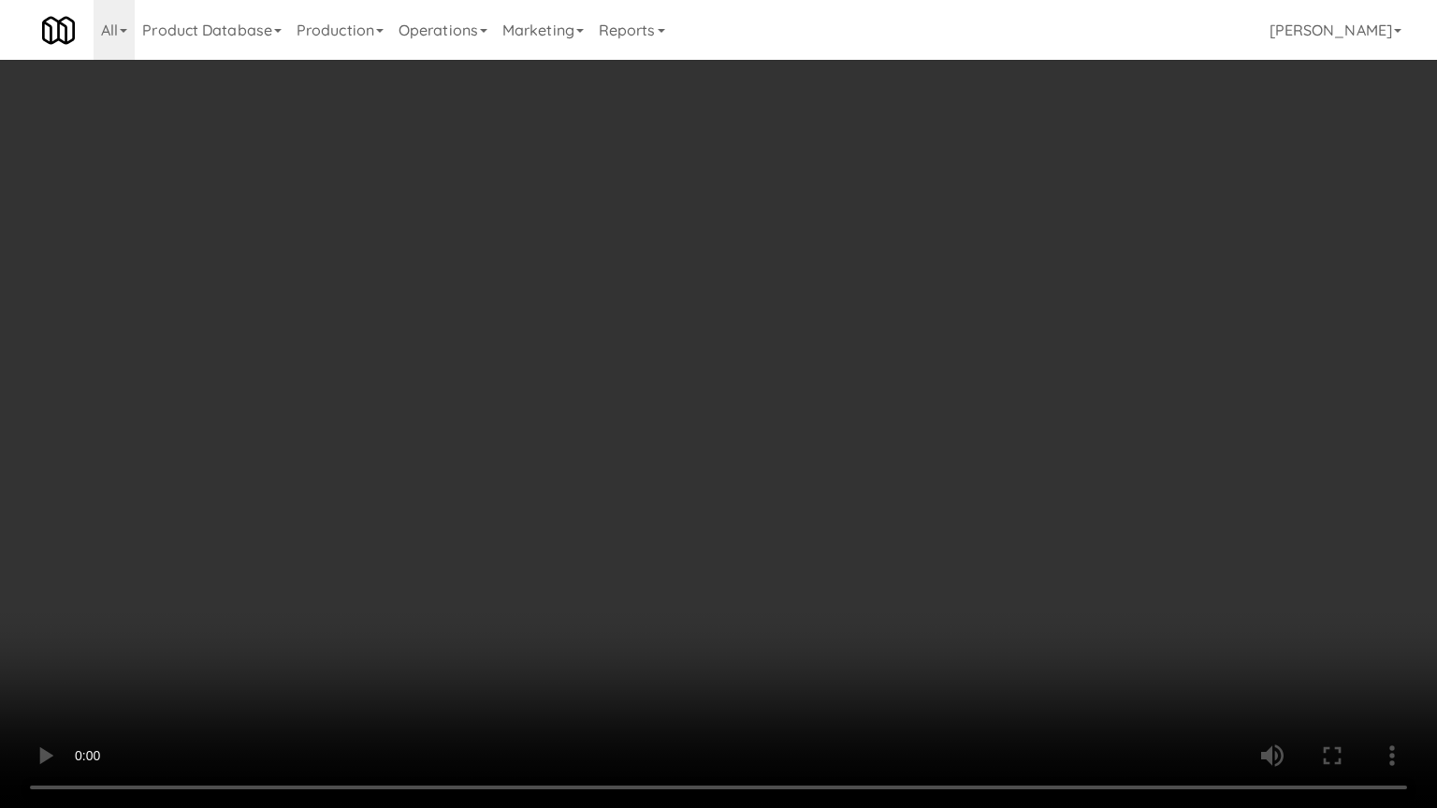
click at [870, 600] on video at bounding box center [718, 404] width 1437 height 808
click at [875, 600] on video at bounding box center [718, 404] width 1437 height 808
click at [881, 599] on video at bounding box center [718, 404] width 1437 height 808
click at [882, 593] on video at bounding box center [718, 404] width 1437 height 808
click at [882, 590] on video at bounding box center [718, 404] width 1437 height 808
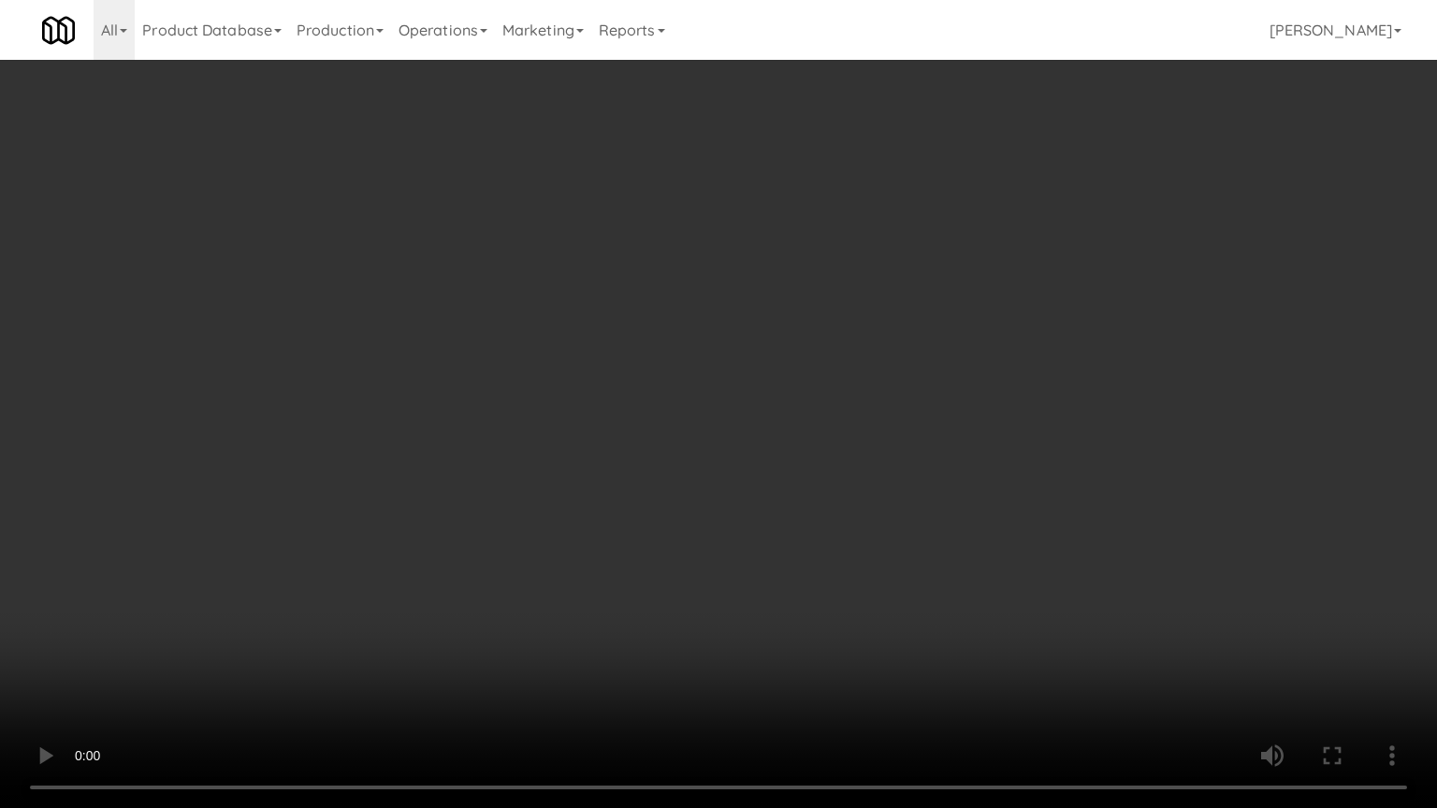
click at [882, 590] on video at bounding box center [718, 404] width 1437 height 808
click at [870, 641] on video at bounding box center [718, 404] width 1437 height 808
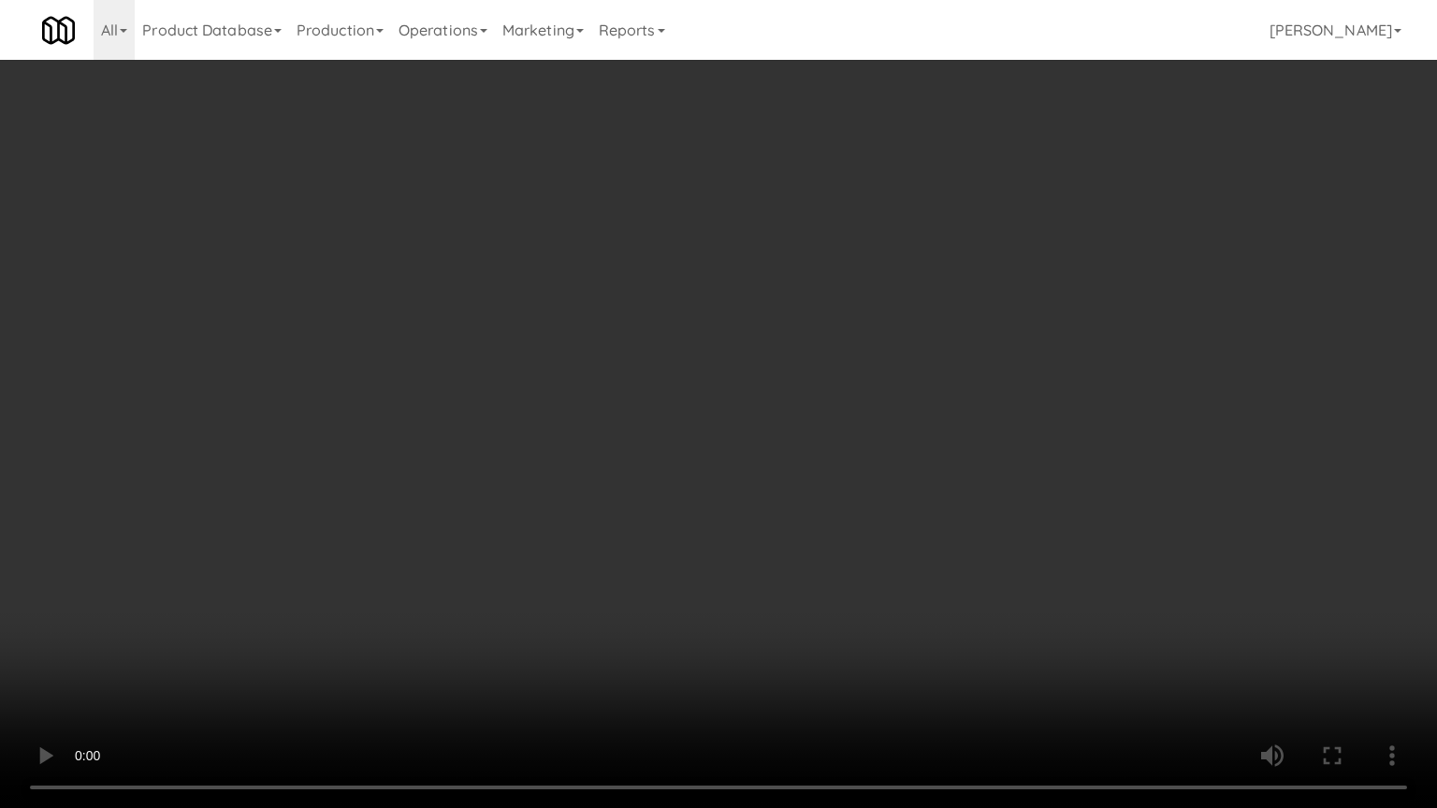
click at [850, 595] on video at bounding box center [718, 404] width 1437 height 808
drag, startPoint x: 850, startPoint y: 595, endPoint x: 867, endPoint y: 473, distance: 123.9
click at [850, 590] on video at bounding box center [718, 404] width 1437 height 808
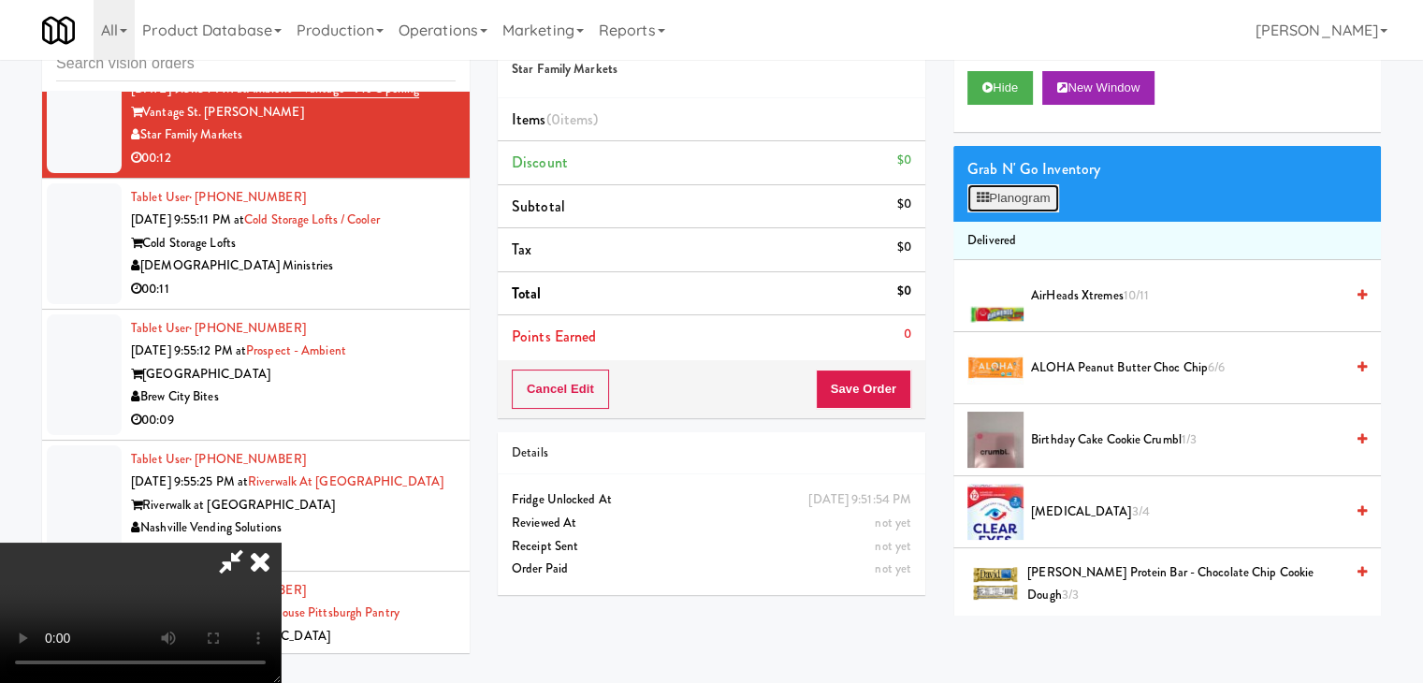
click at [1001, 198] on button "Planogram" at bounding box center [1013, 198] width 92 height 28
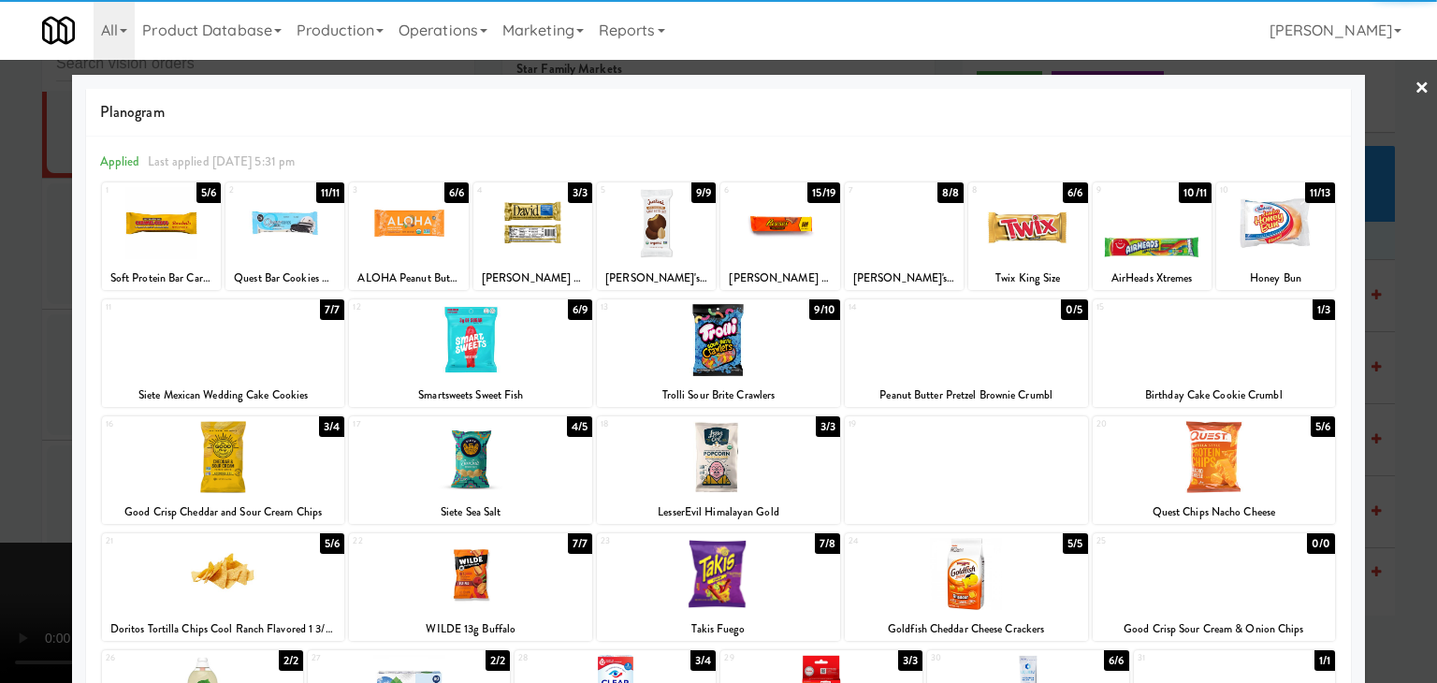
click at [1381, 448] on div at bounding box center [718, 341] width 1437 height 683
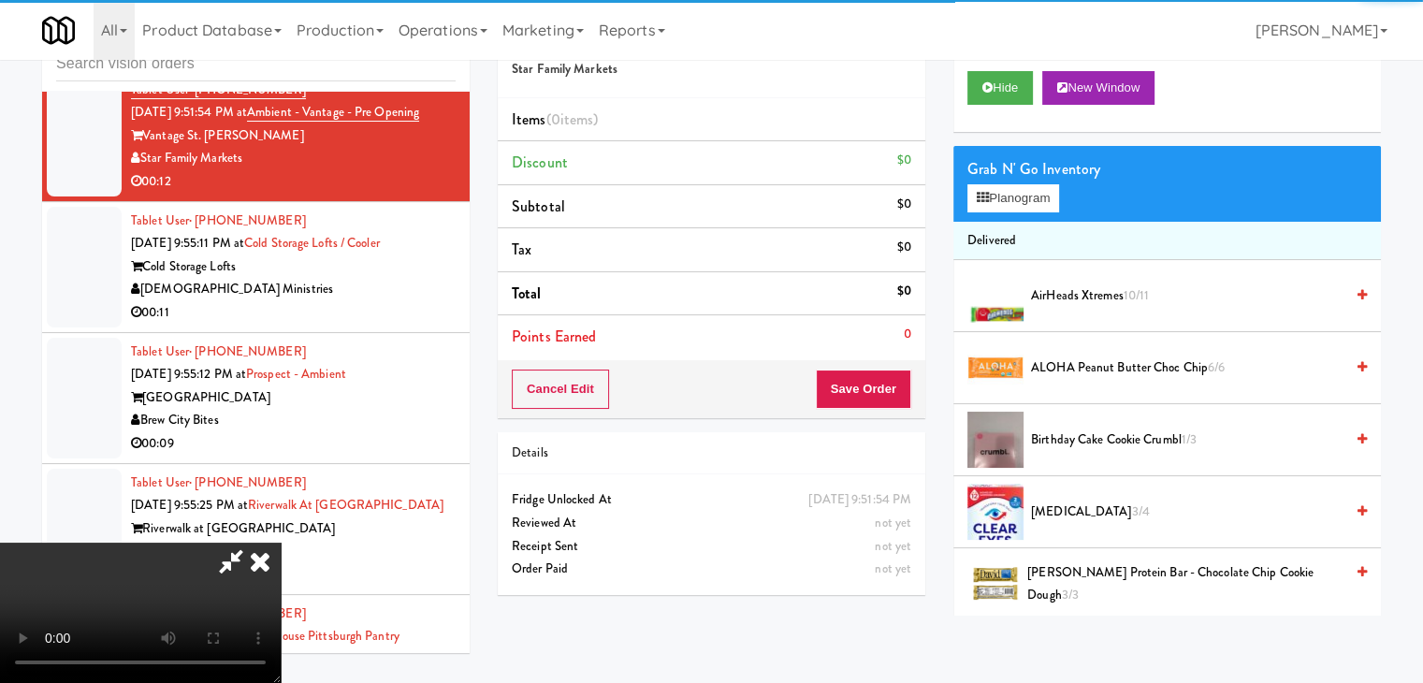
scroll to position [8005, 0]
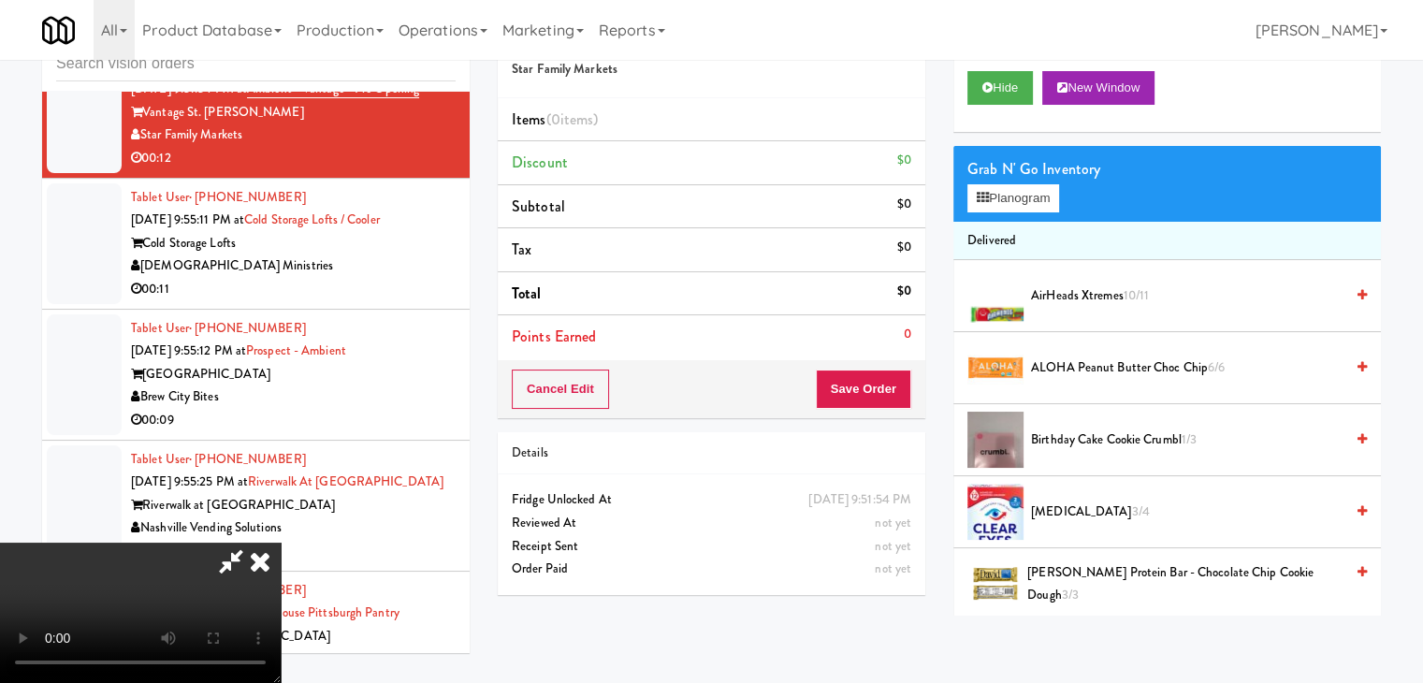
click at [1089, 447] on span "Birthday Cake Cookie Crumbl 1/3" at bounding box center [1187, 440] width 313 height 23
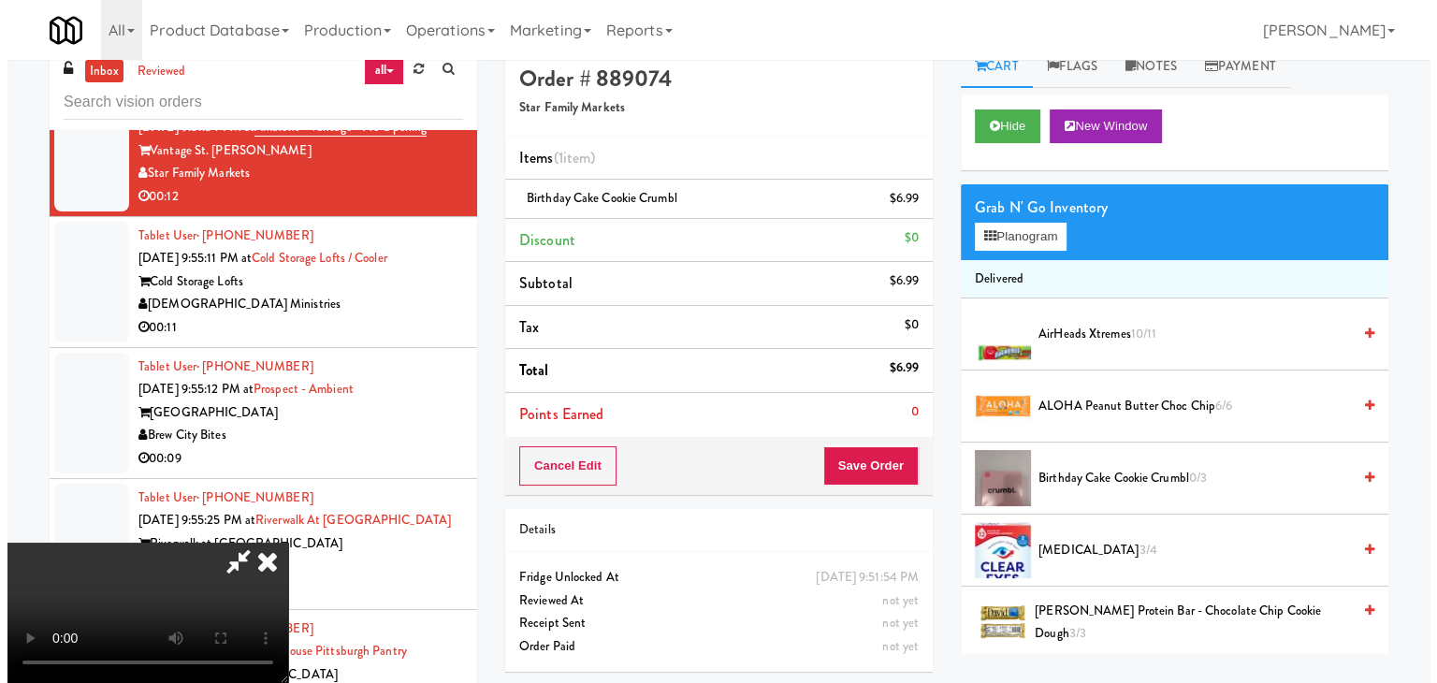
scroll to position [0, 0]
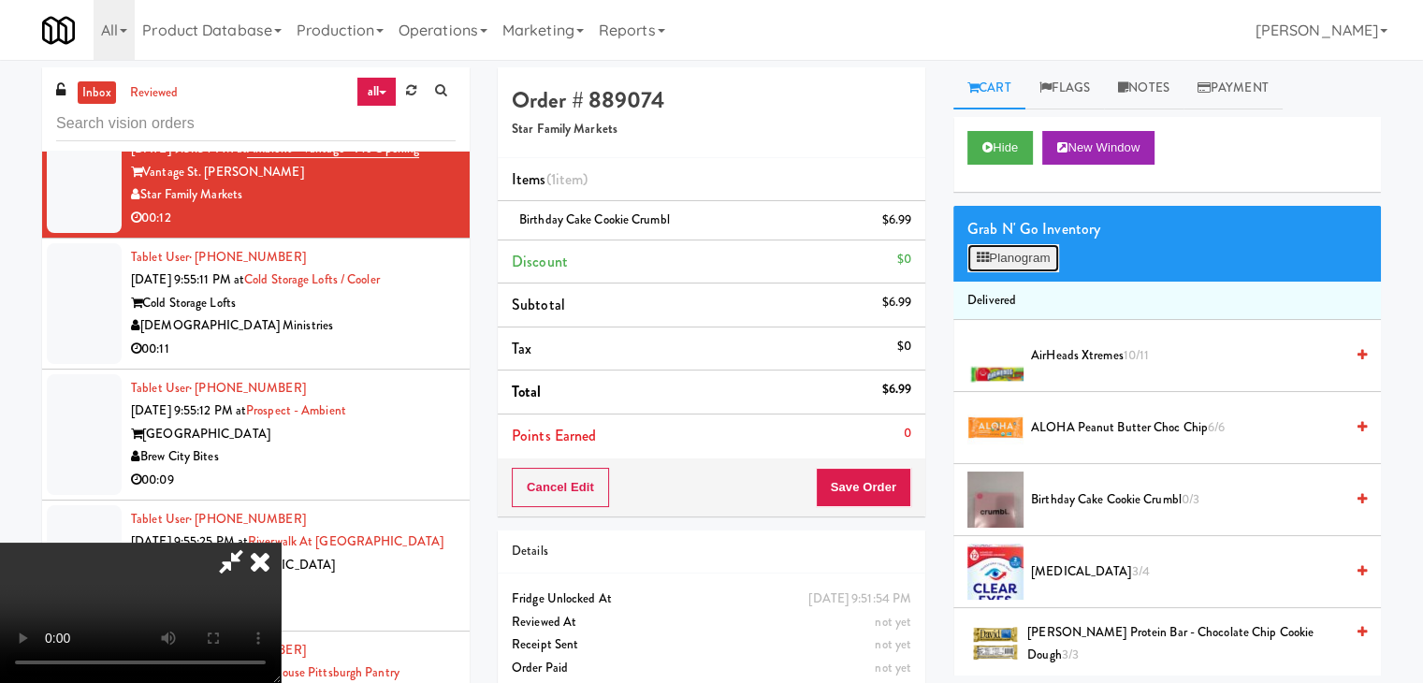
click at [1031, 264] on button "Planogram" at bounding box center [1013, 258] width 92 height 28
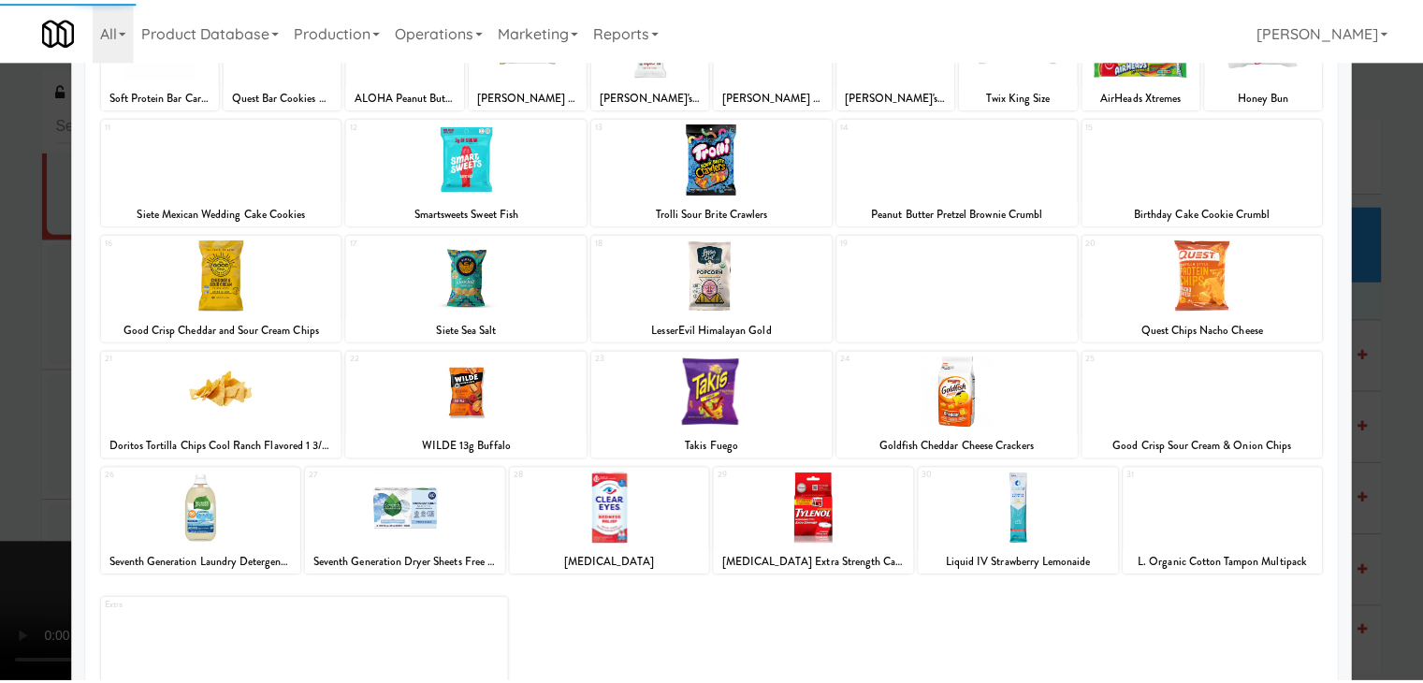
scroll to position [187, 0]
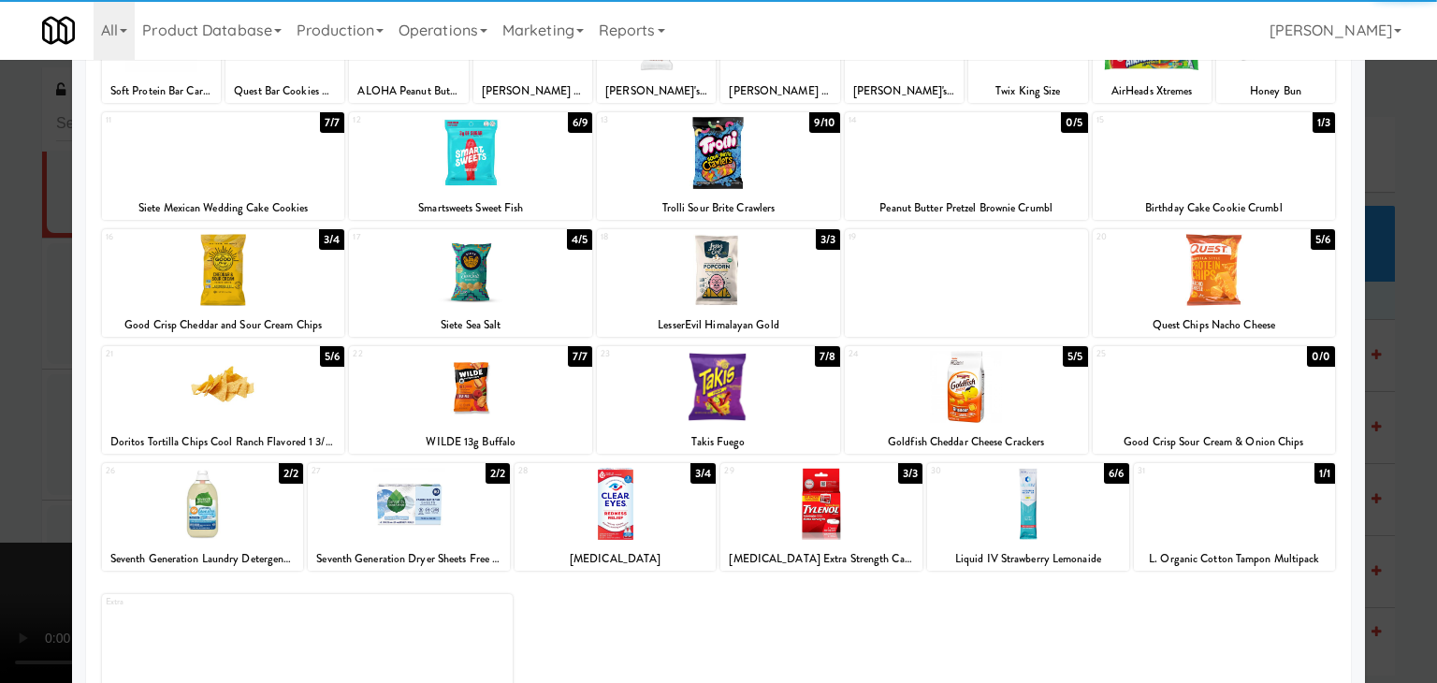
click at [706, 388] on div at bounding box center [718, 387] width 243 height 72
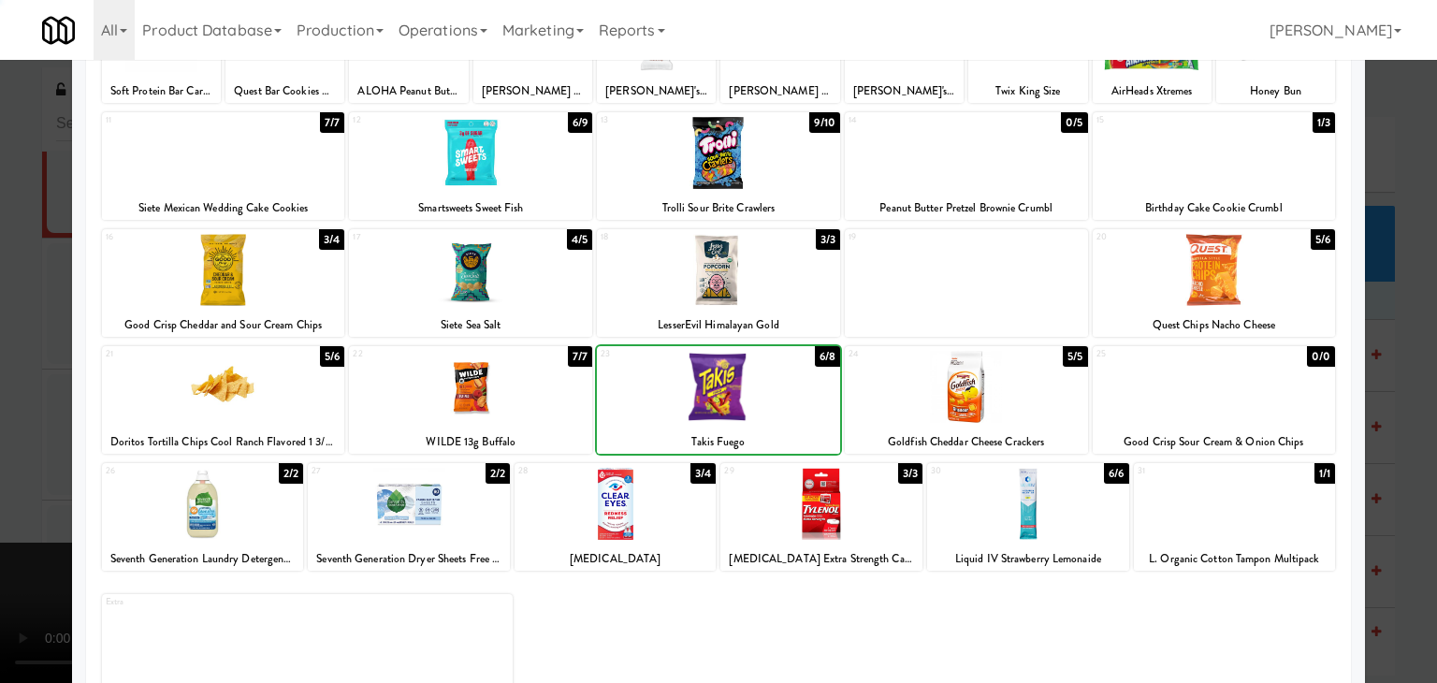
drag, startPoint x: 0, startPoint y: 454, endPoint x: 88, endPoint y: 454, distance: 88.0
click at [10, 454] on div at bounding box center [718, 341] width 1437 height 683
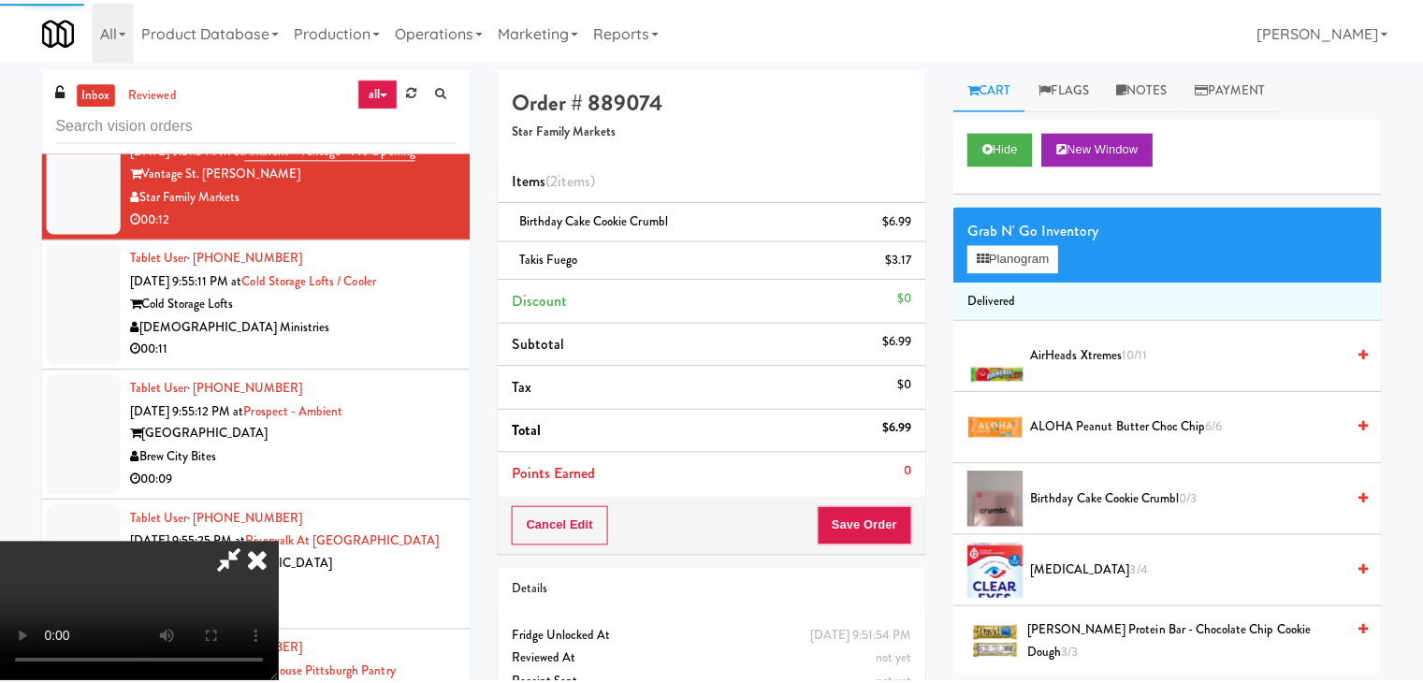
scroll to position [8005, 0]
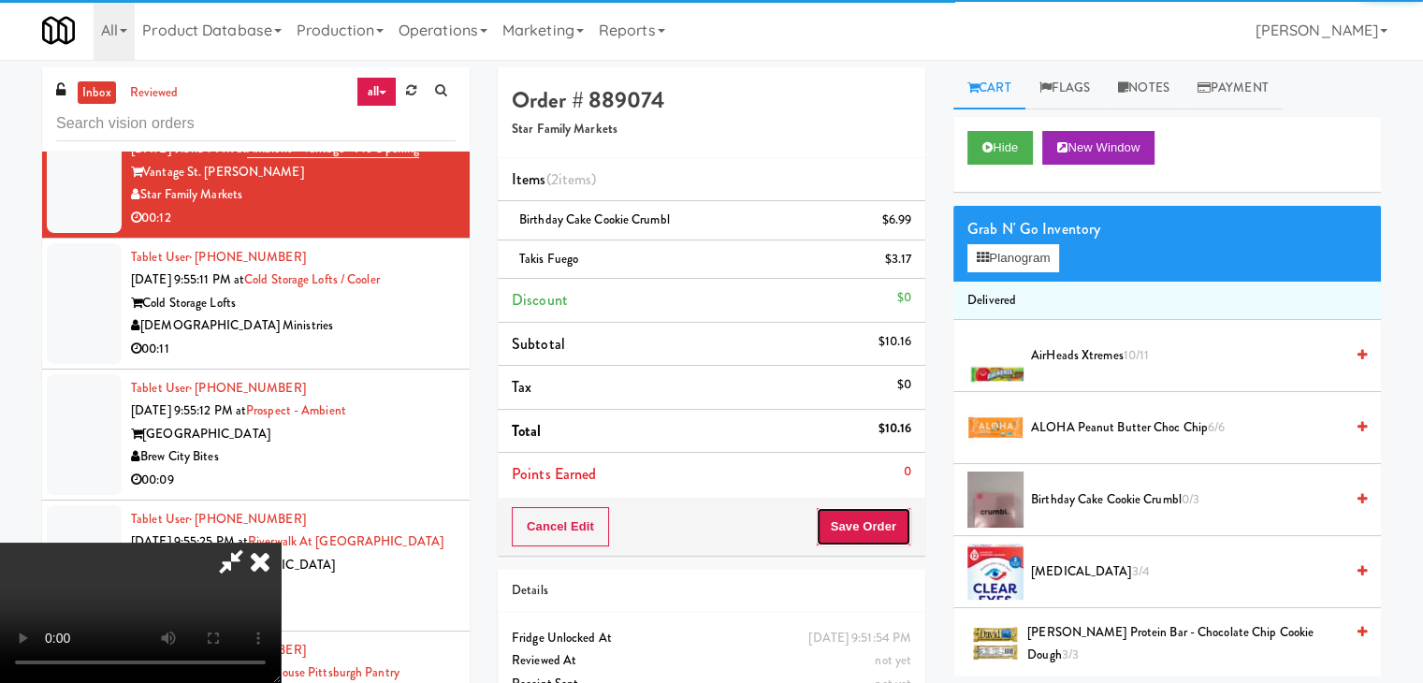
click at [879, 543] on button "Save Order" at bounding box center [863, 526] width 95 height 39
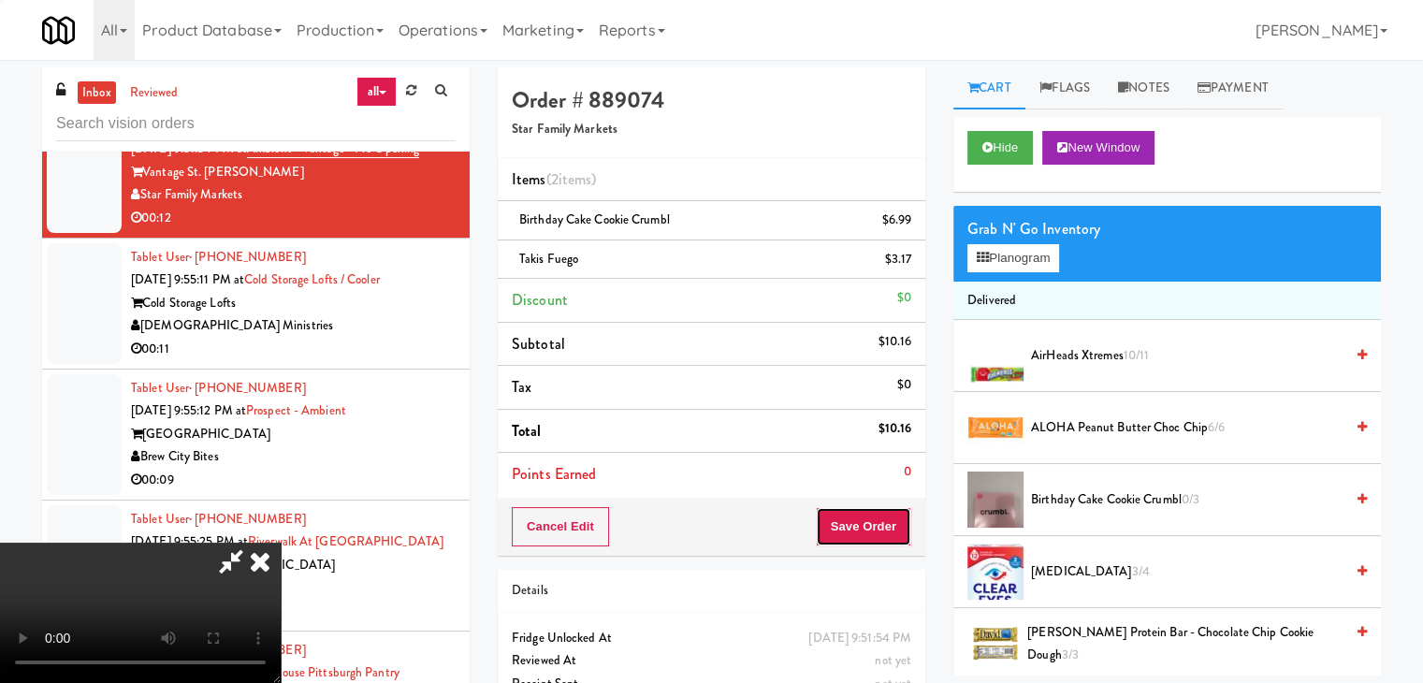
click at [880, 532] on button "Save Order" at bounding box center [863, 526] width 95 height 39
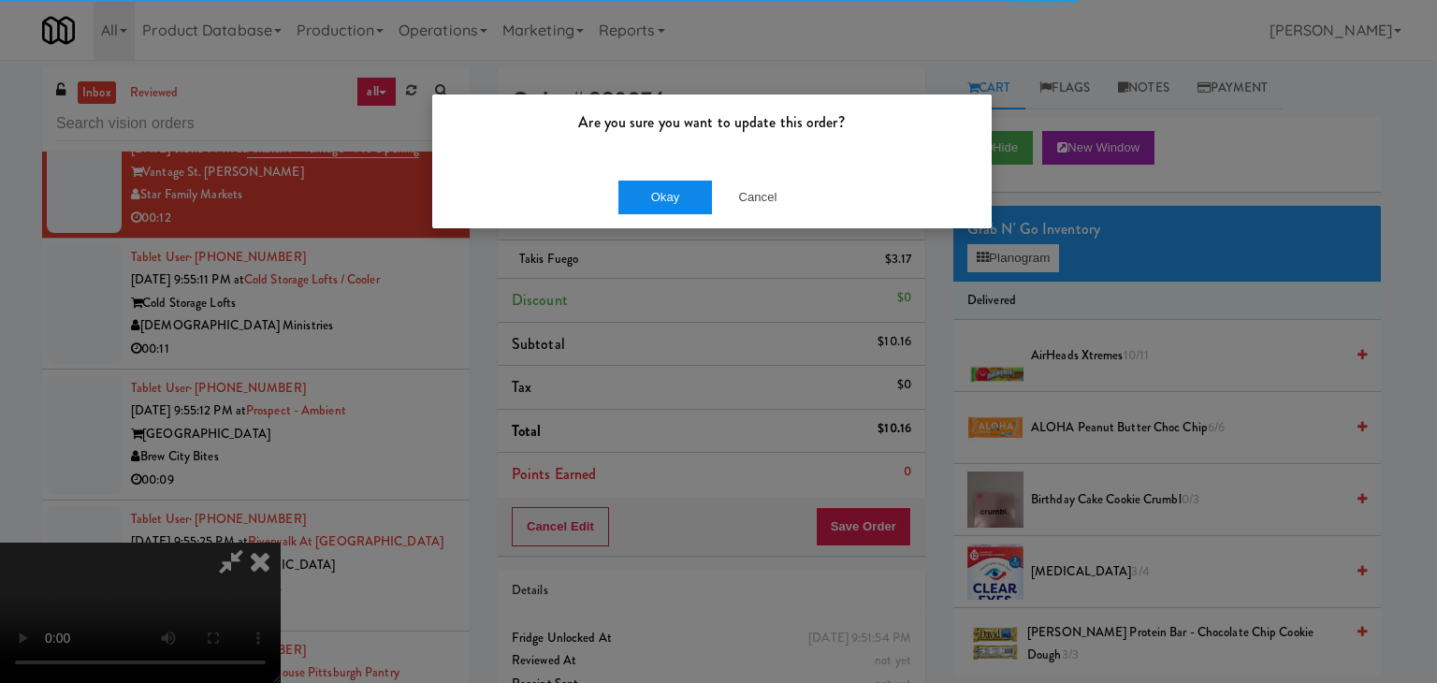
drag, startPoint x: 681, startPoint y: 211, endPoint x: 666, endPoint y: 203, distance: 16.7
click at [669, 205] on div "Okay Cancel" at bounding box center [712, 197] width 560 height 63
click at [666, 203] on button "Okay" at bounding box center [665, 198] width 94 height 34
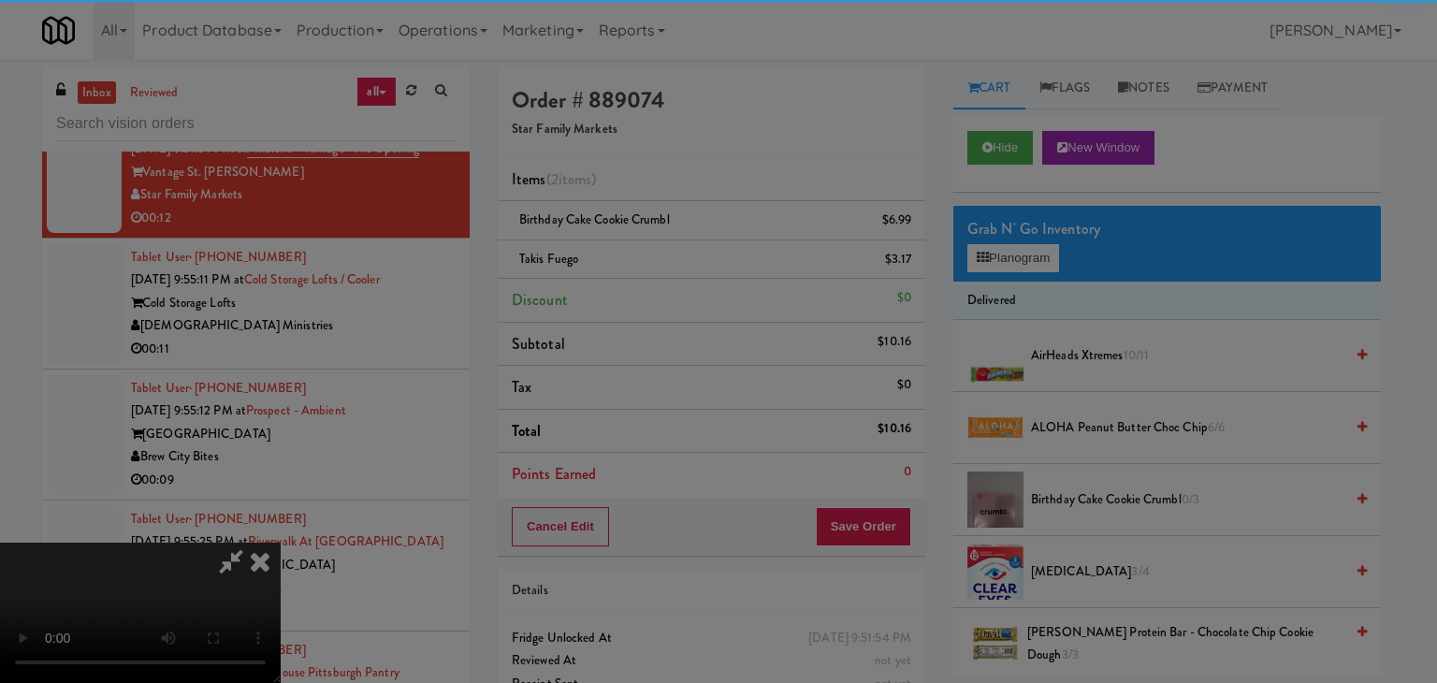
click at [666, 194] on div "Okay Cancel" at bounding box center [712, 162] width 560 height 63
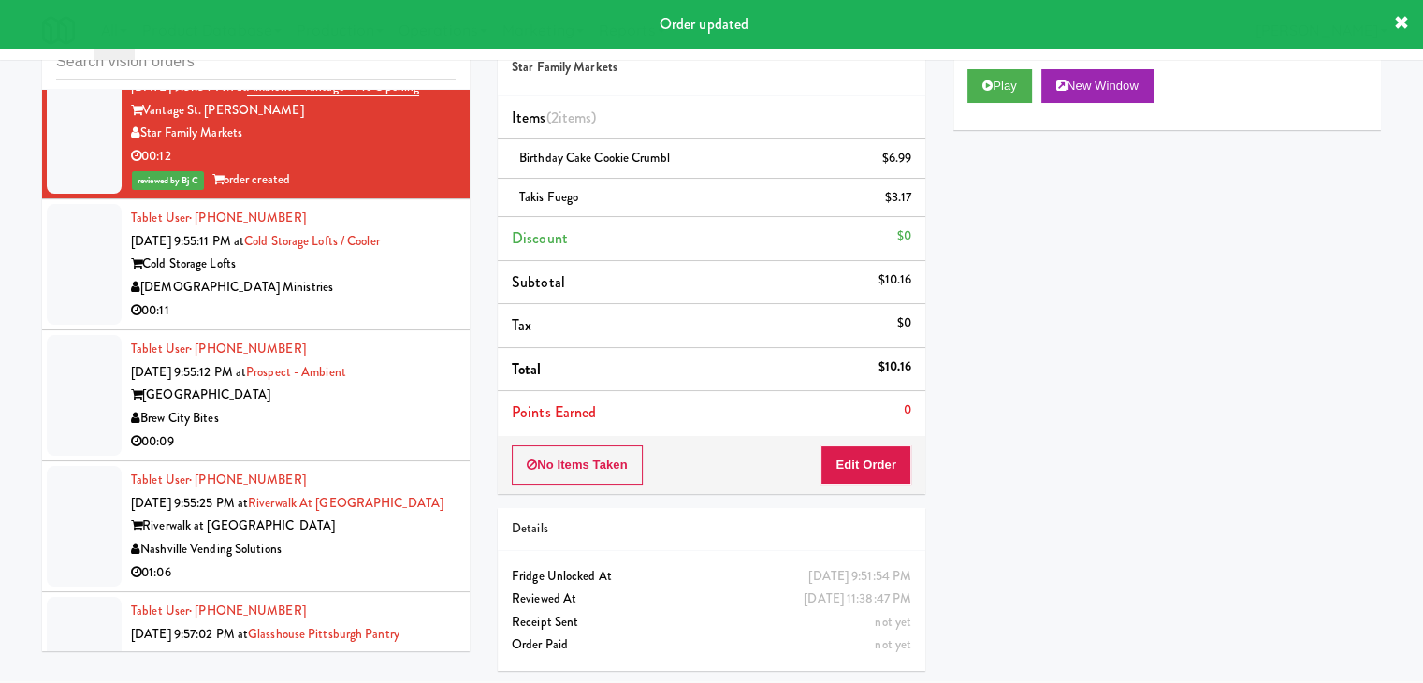
click at [431, 299] on div "[DEMOGRAPHIC_DATA] Ministries" at bounding box center [293, 287] width 325 height 23
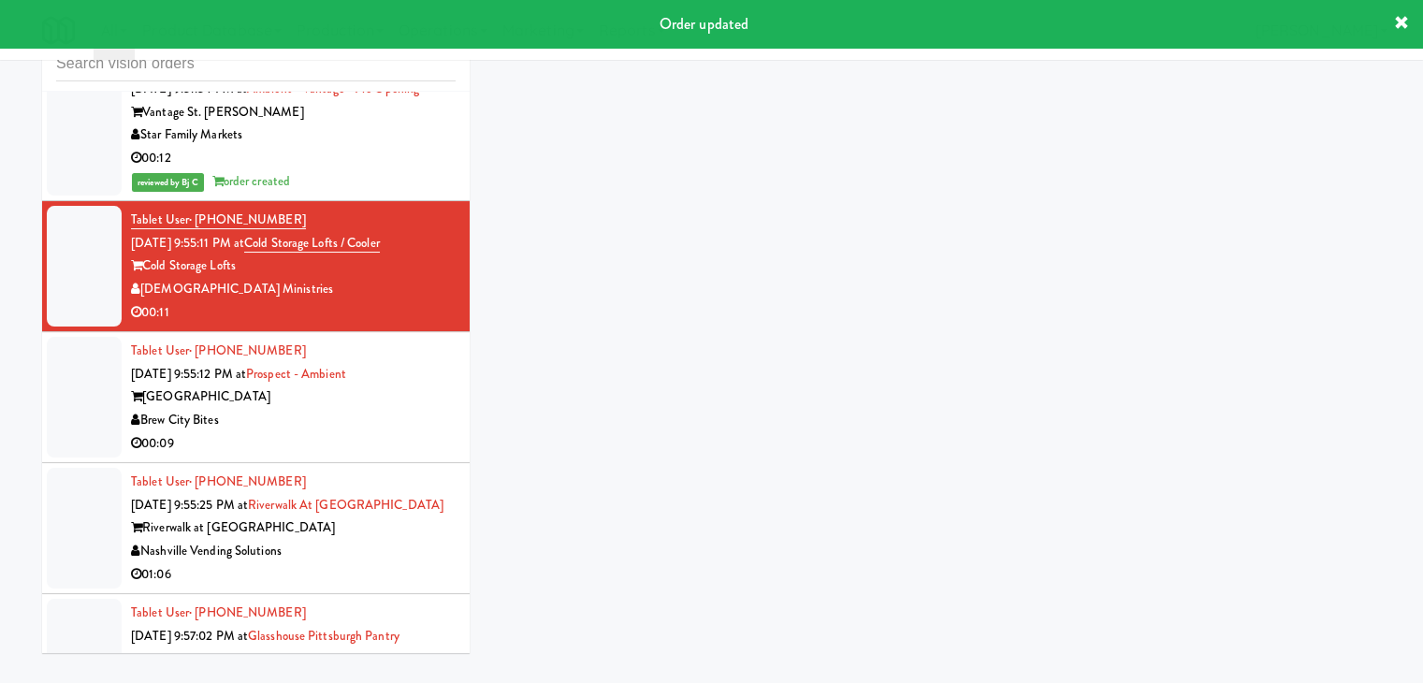
scroll to position [60, 0]
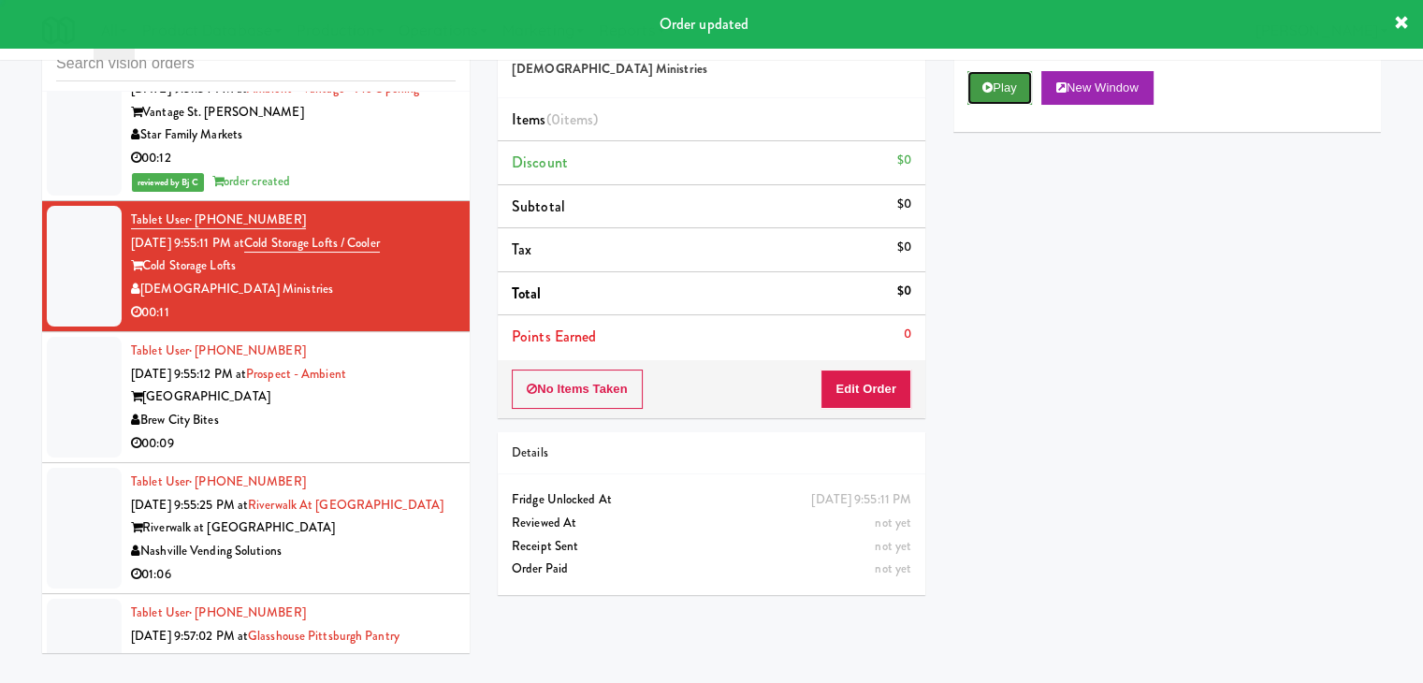
click at [989, 95] on button "Play" at bounding box center [999, 88] width 65 height 34
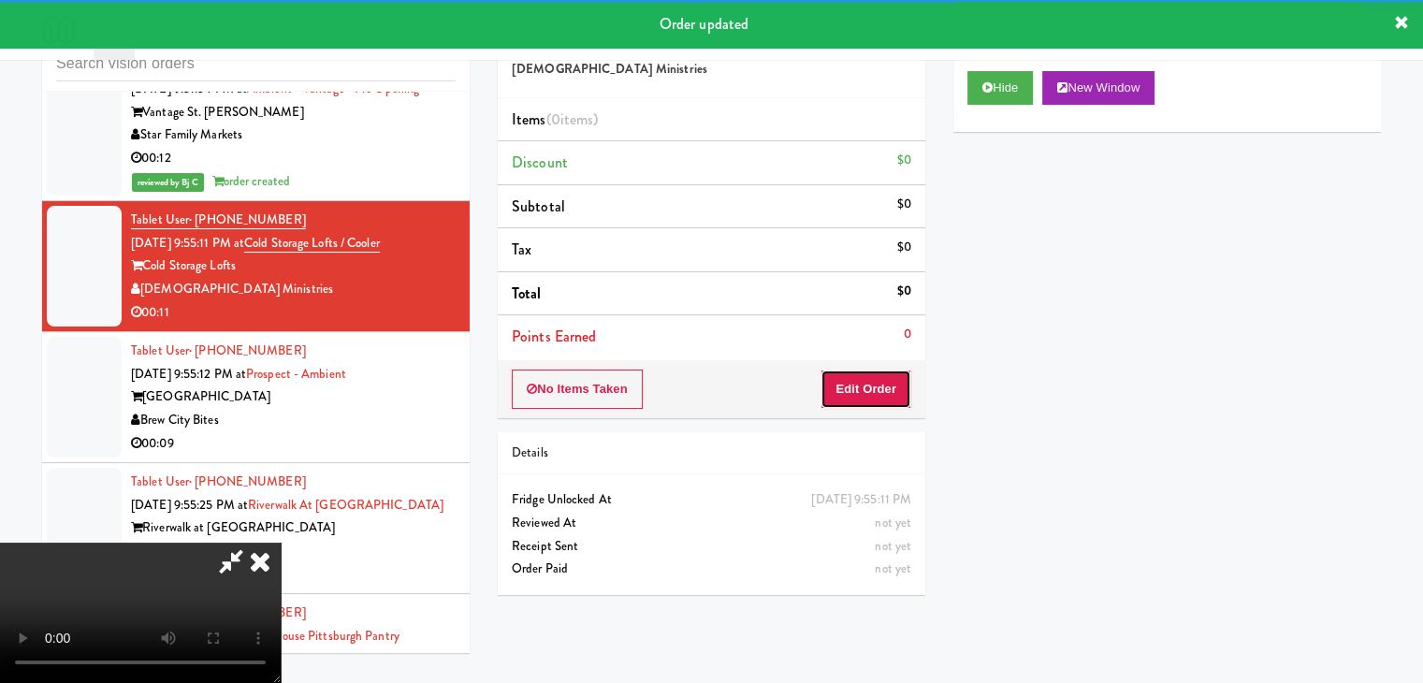
click at [880, 397] on button "Edit Order" at bounding box center [866, 389] width 91 height 39
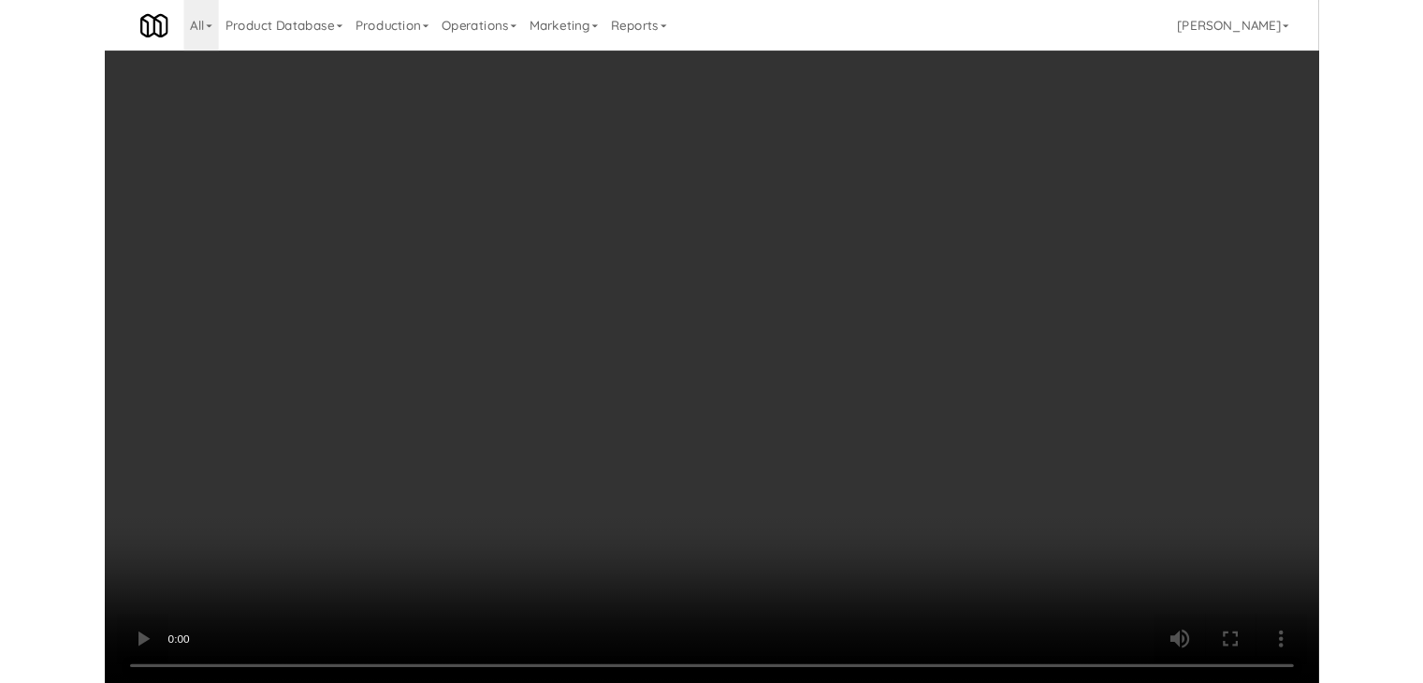
scroll to position [7981, 0]
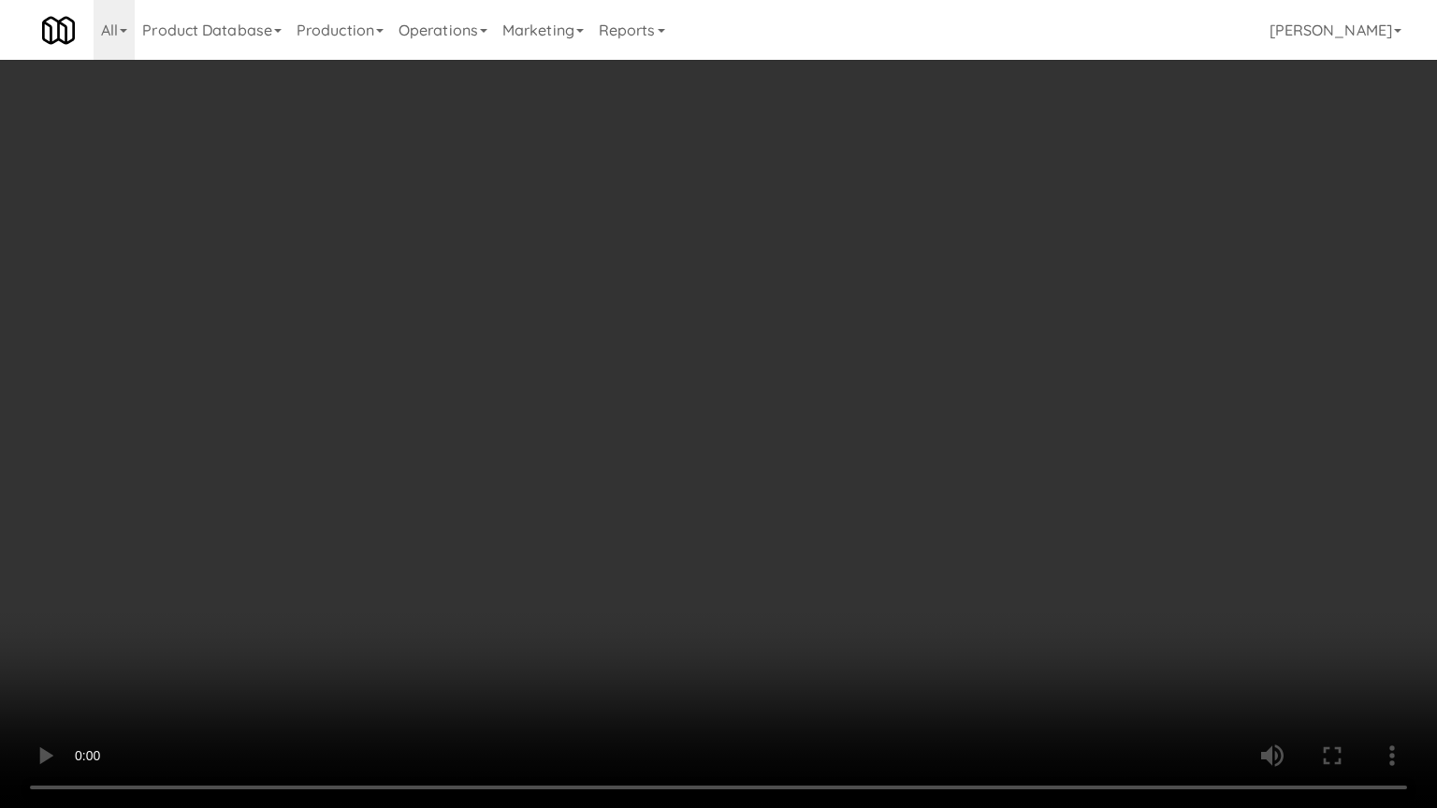
click at [835, 604] on video at bounding box center [718, 404] width 1437 height 808
drag, startPoint x: 835, startPoint y: 605, endPoint x: 823, endPoint y: 610, distance: 12.2
click at [835, 606] on video at bounding box center [718, 404] width 1437 height 808
click at [823, 604] on video at bounding box center [718, 404] width 1437 height 808
click at [866, 585] on video at bounding box center [718, 404] width 1437 height 808
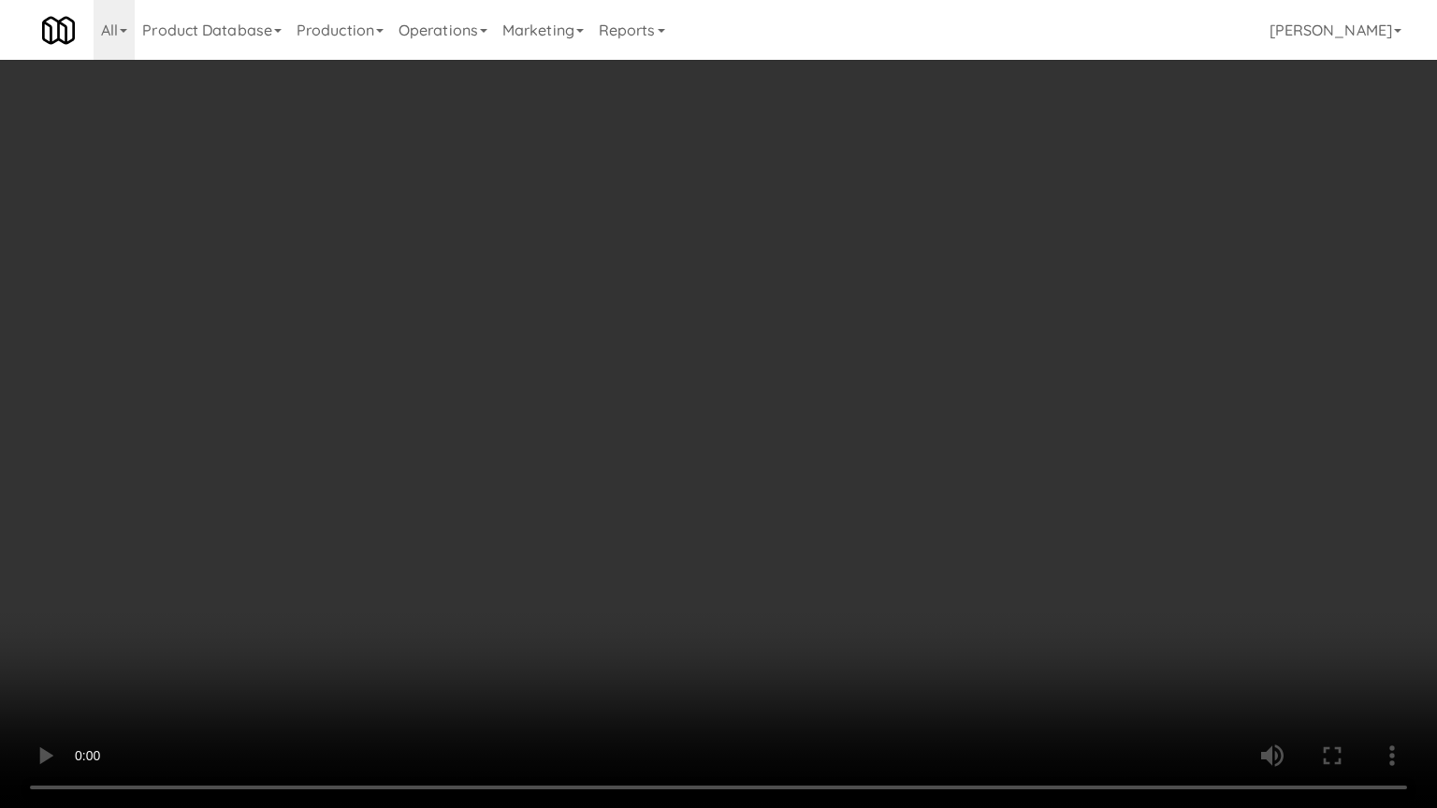
click at [835, 592] on video at bounding box center [718, 404] width 1437 height 808
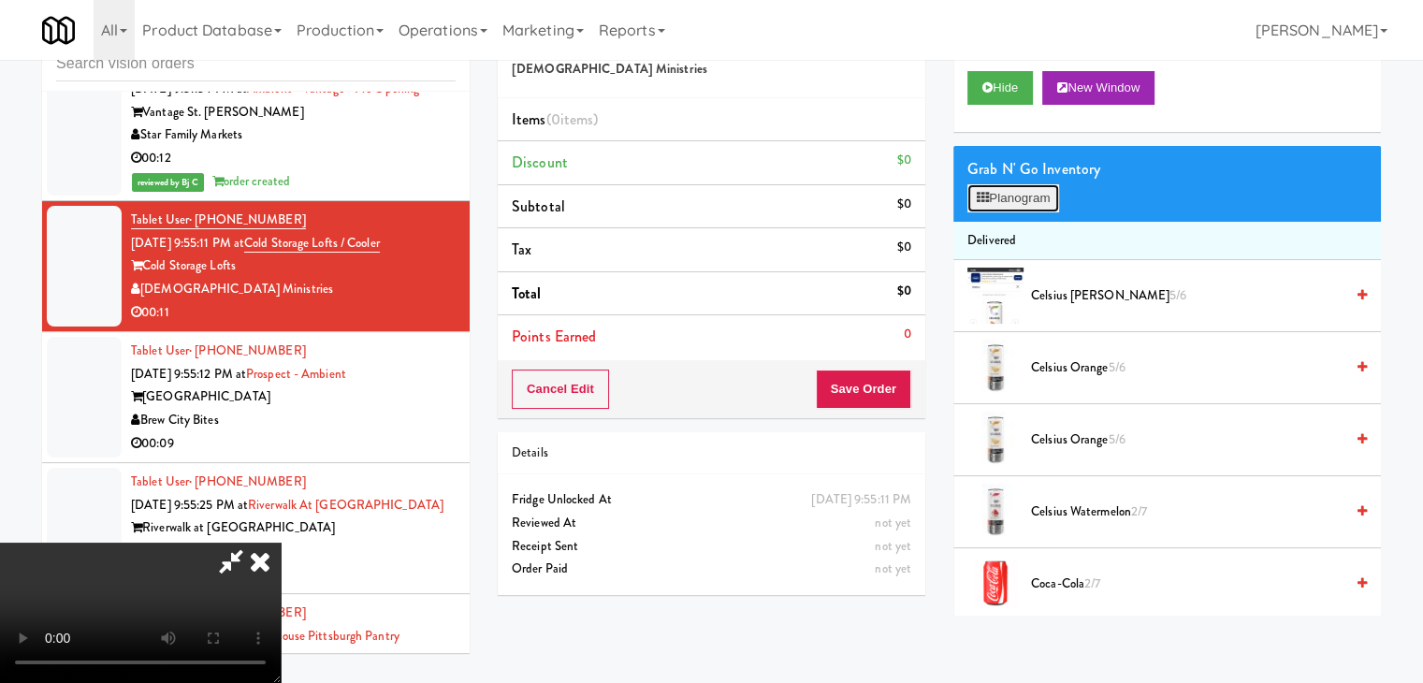
click at [1014, 196] on button "Planogram" at bounding box center [1013, 198] width 92 height 28
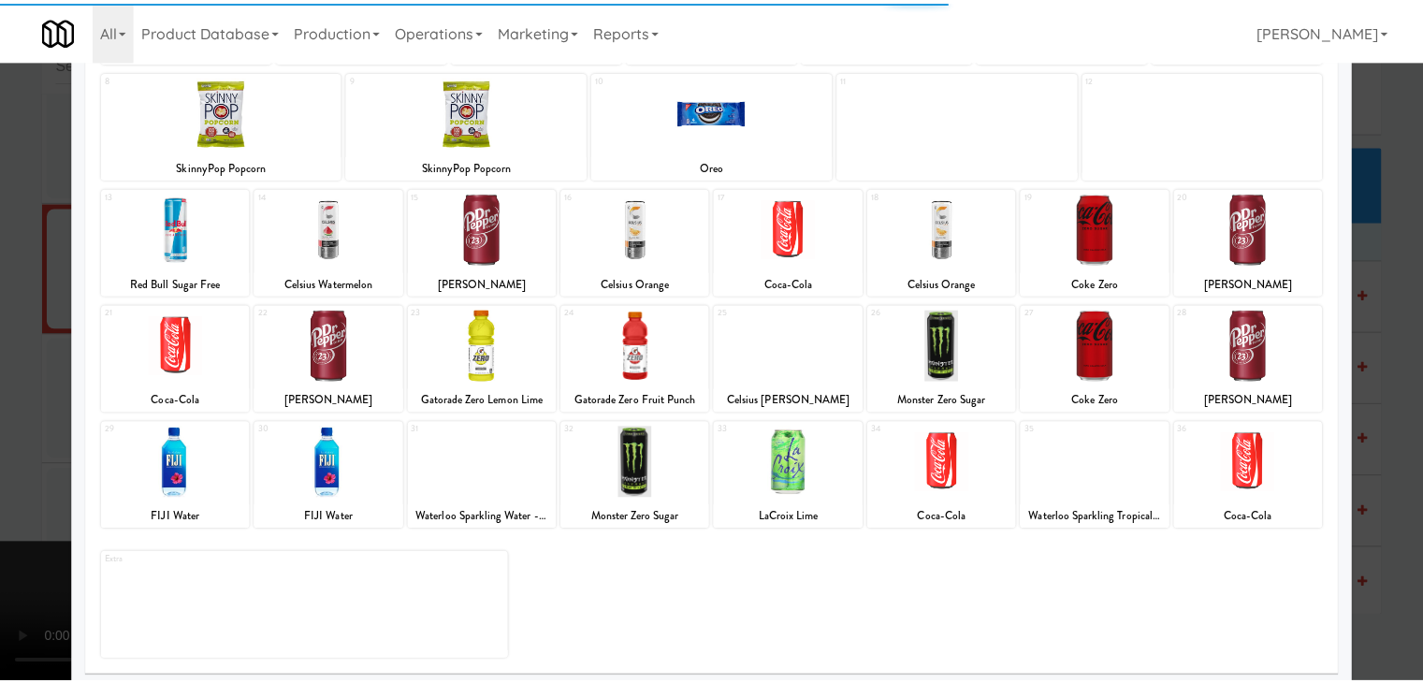
scroll to position [236, 0]
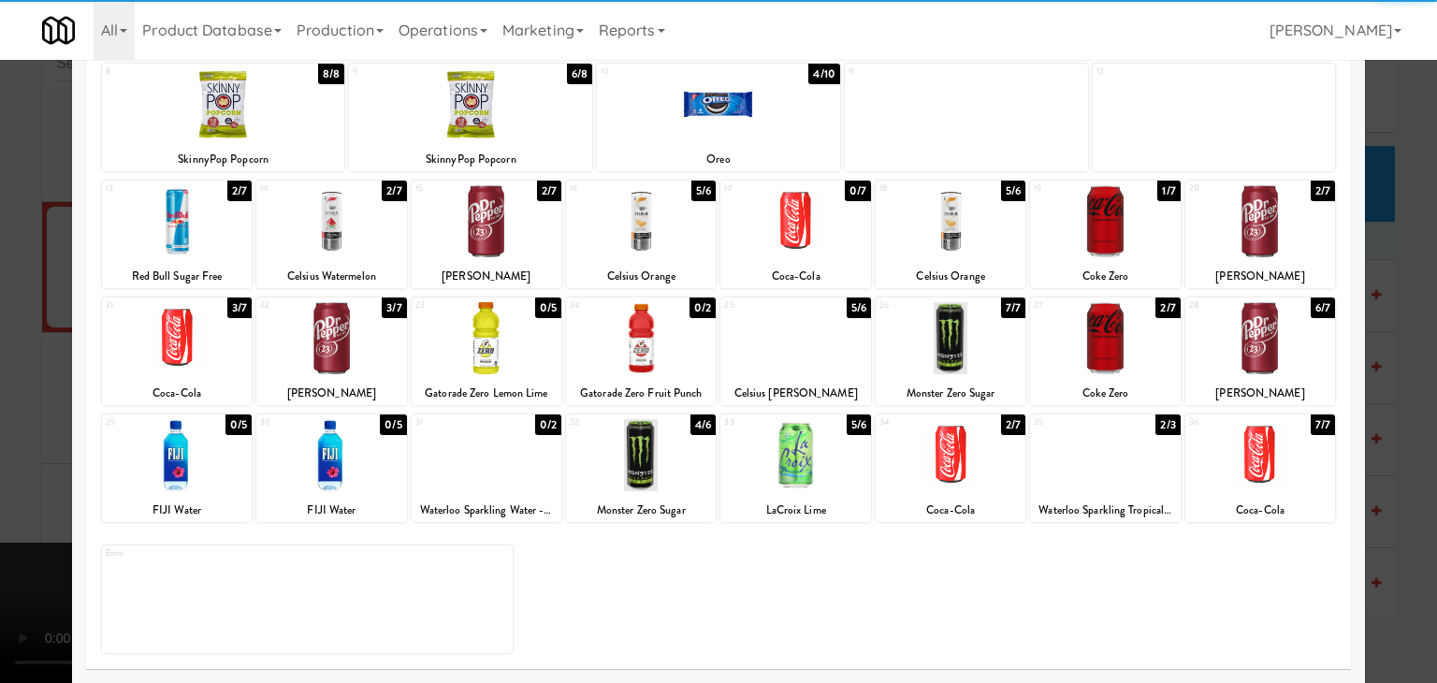
click at [468, 472] on div at bounding box center [487, 455] width 150 height 72
drag, startPoint x: 468, startPoint y: 472, endPoint x: 846, endPoint y: 473, distance: 378.0
click at [469, 472] on div at bounding box center [487, 455] width 150 height 72
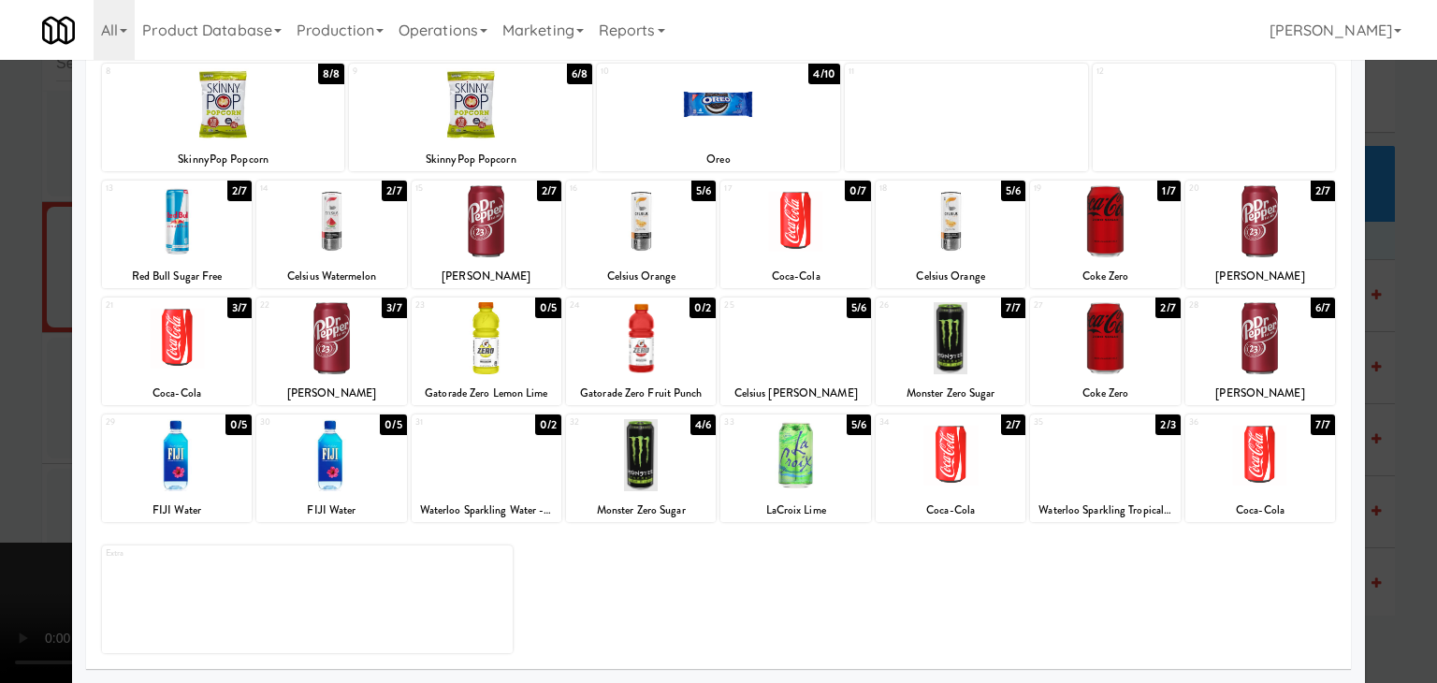
drag, startPoint x: 1132, startPoint y: 469, endPoint x: 1050, endPoint y: 473, distance: 82.4
click at [1128, 469] on div at bounding box center [1105, 455] width 150 height 72
click at [15, 441] on div at bounding box center [718, 341] width 1437 height 683
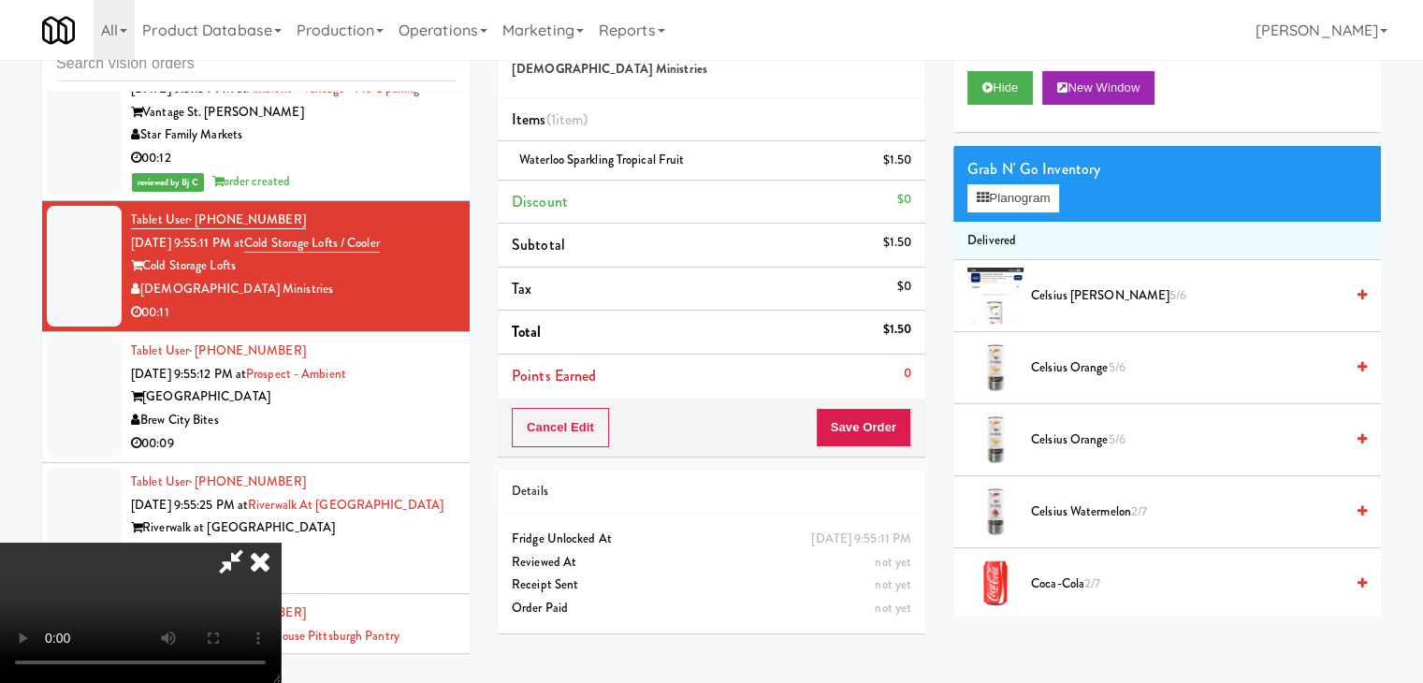
scroll to position [263, 0]
click at [281, 544] on video at bounding box center [140, 613] width 281 height 140
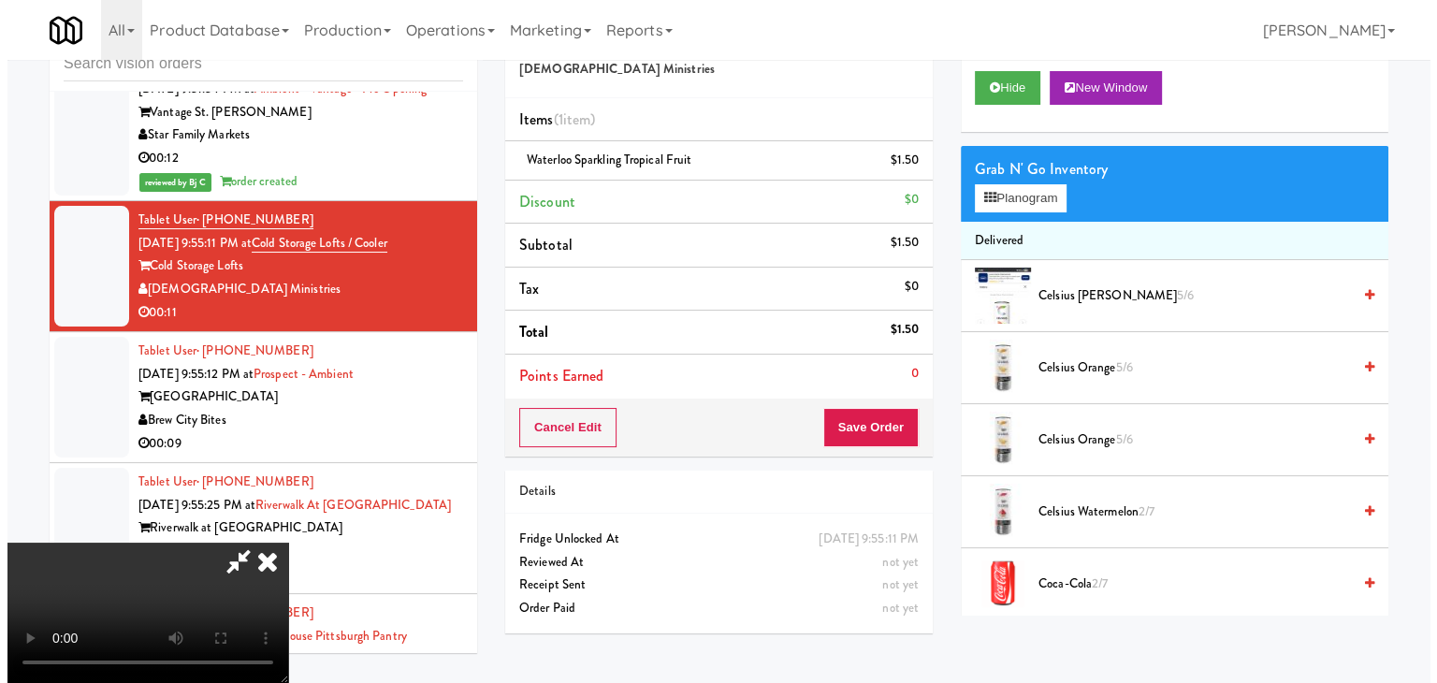
scroll to position [0, 0]
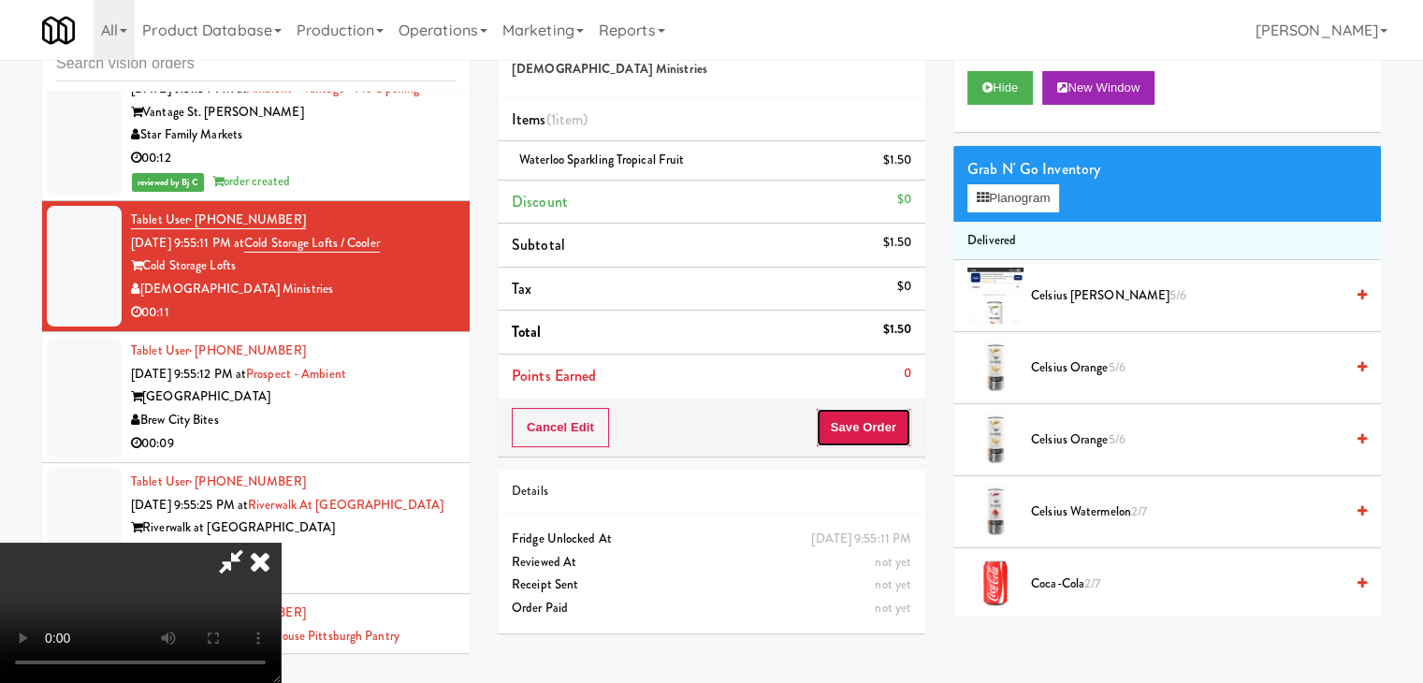
click at [882, 424] on button "Save Order" at bounding box center [863, 427] width 95 height 39
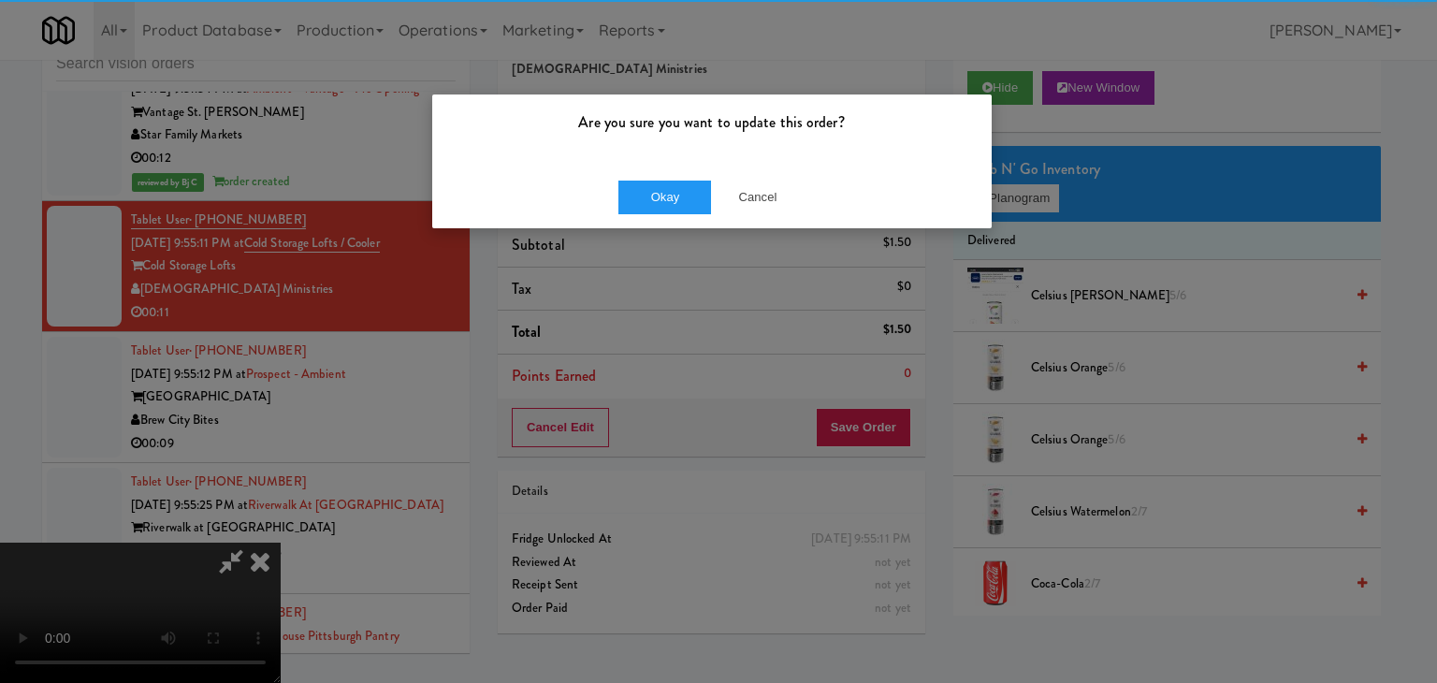
click at [672, 152] on div "Are you sure you want to update this order?" at bounding box center [712, 130] width 560 height 71
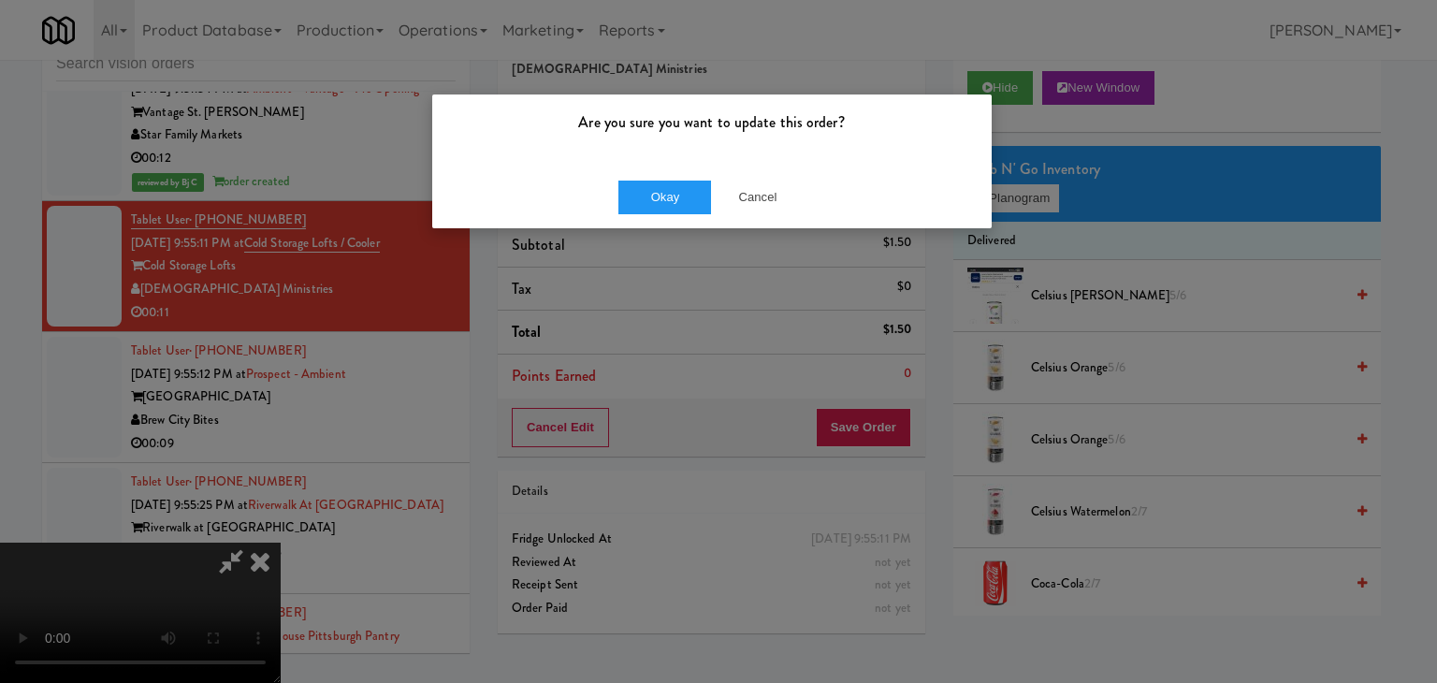
drag, startPoint x: 753, startPoint y: 167, endPoint x: 759, endPoint y: 178, distance: 11.7
click at [758, 177] on div "Okay Cancel" at bounding box center [712, 197] width 560 height 63
drag, startPoint x: 762, startPoint y: 188, endPoint x: 812, endPoint y: 159, distance: 58.3
click at [764, 188] on button "Cancel" at bounding box center [758, 198] width 94 height 34
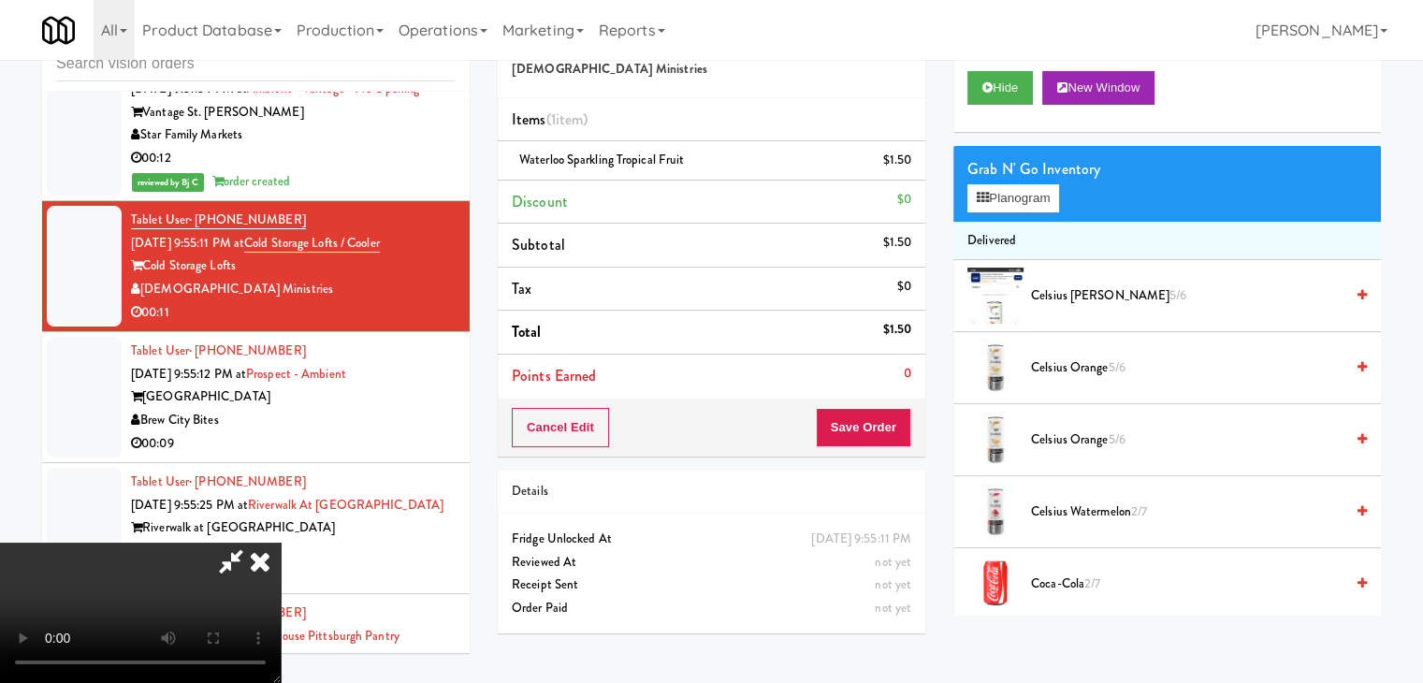
click at [281, 543] on icon at bounding box center [260, 561] width 41 height 37
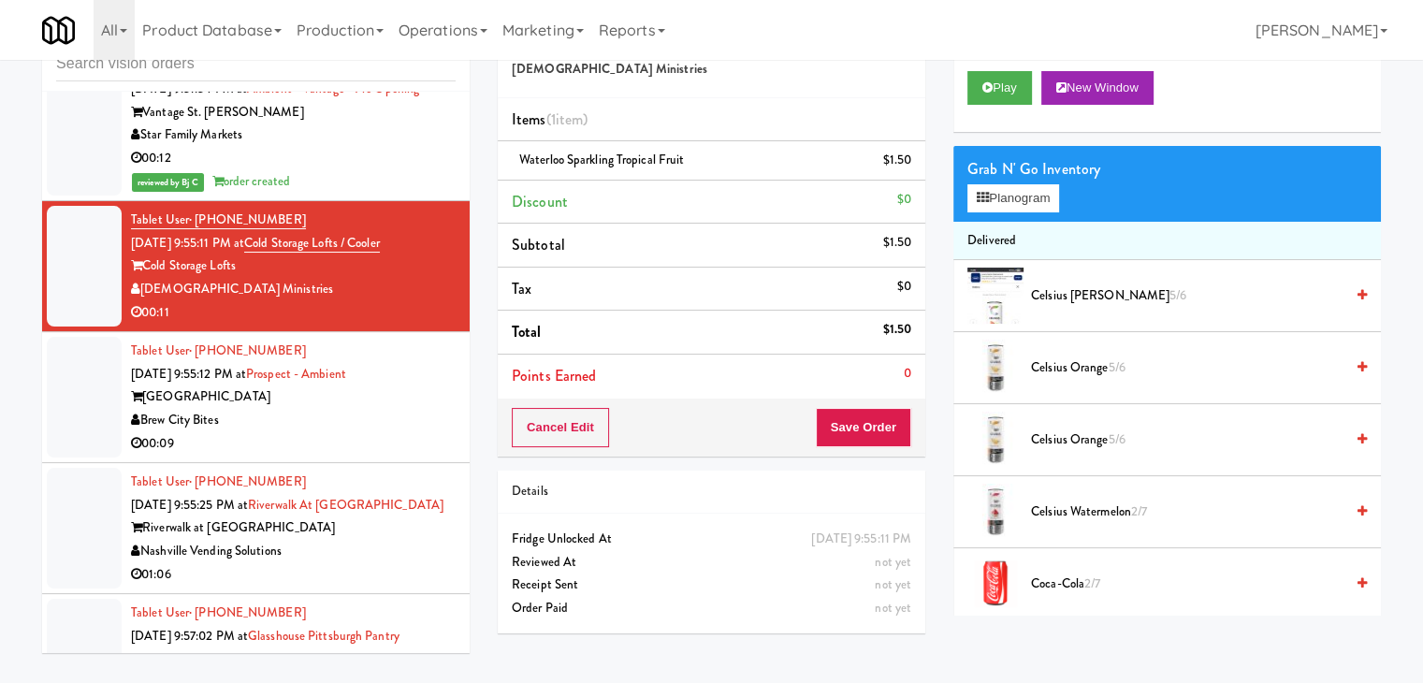
drag, startPoint x: 900, startPoint y: 162, endPoint x: 911, endPoint y: 165, distance: 11.6
click at [904, 162] on link at bounding box center [909, 167] width 17 height 23
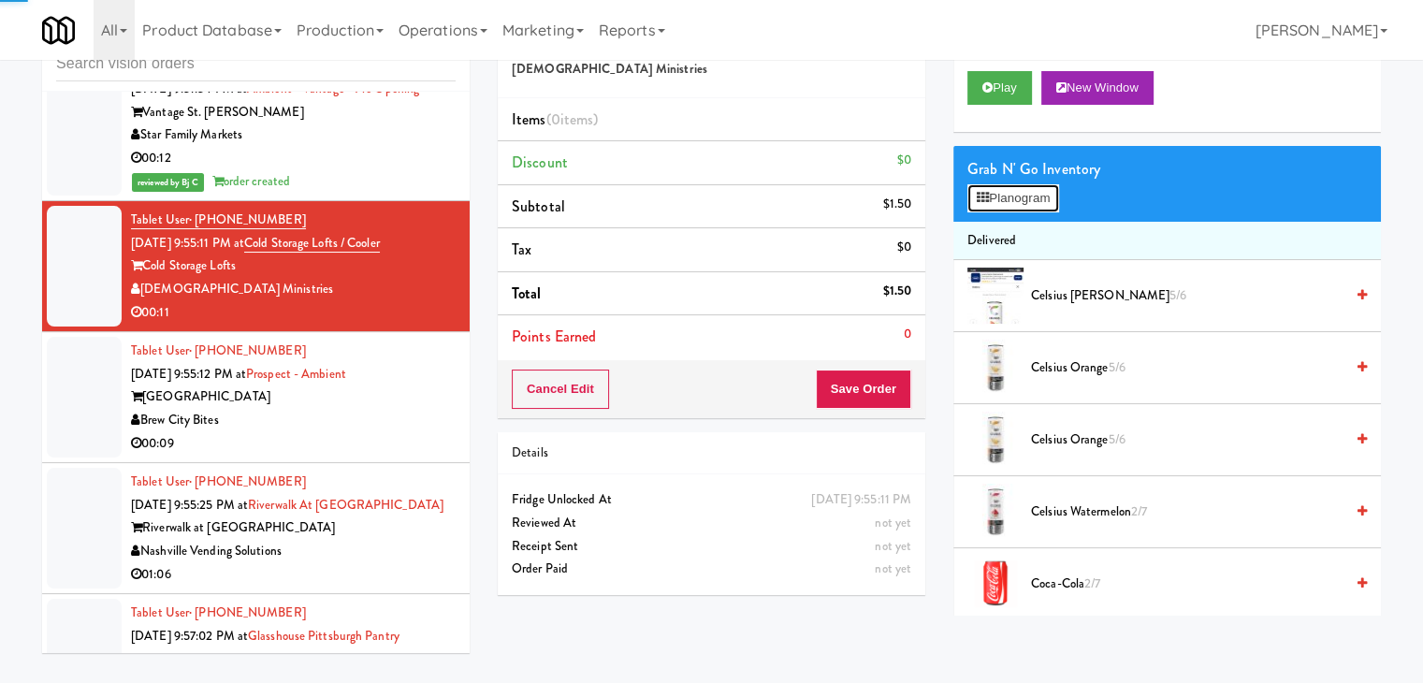
click at [1002, 192] on button "Planogram" at bounding box center [1013, 198] width 92 height 28
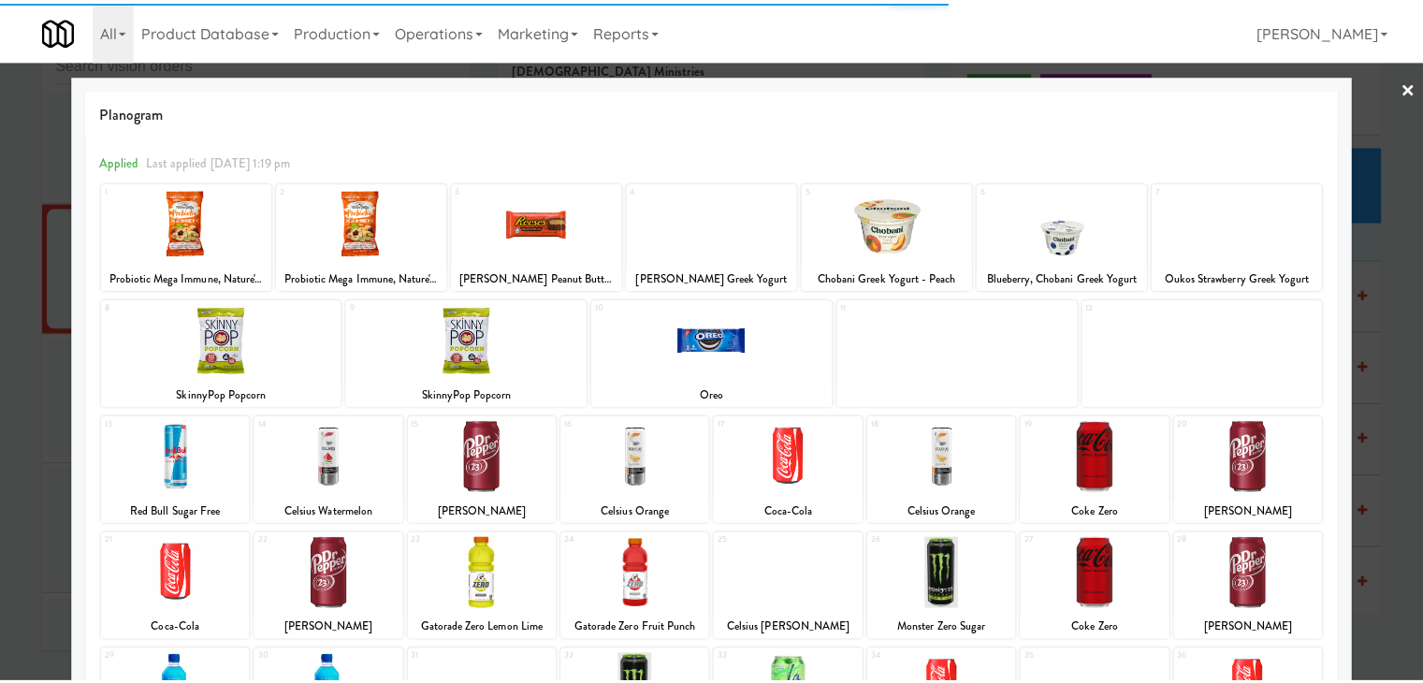
scroll to position [236, 0]
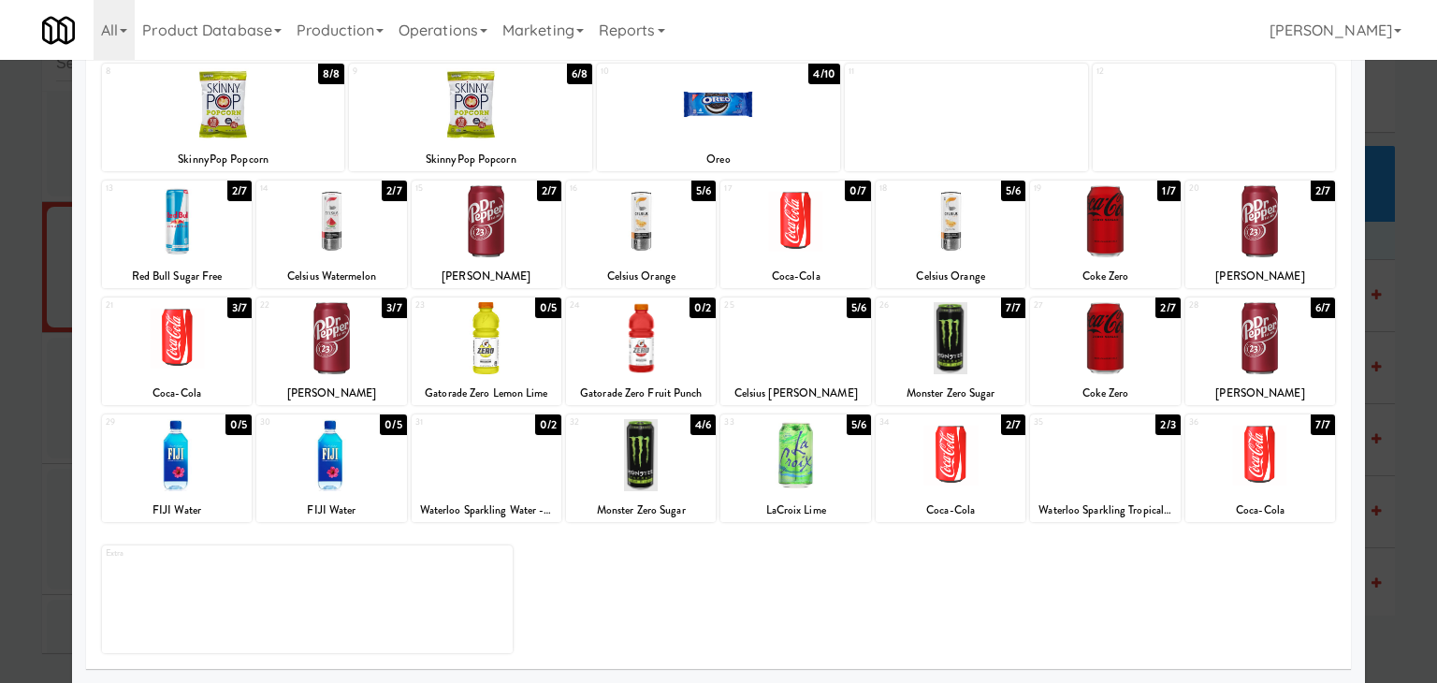
drag, startPoint x: 4, startPoint y: 497, endPoint x: 153, endPoint y: 496, distance: 149.7
click at [19, 496] on div at bounding box center [718, 341] width 1437 height 683
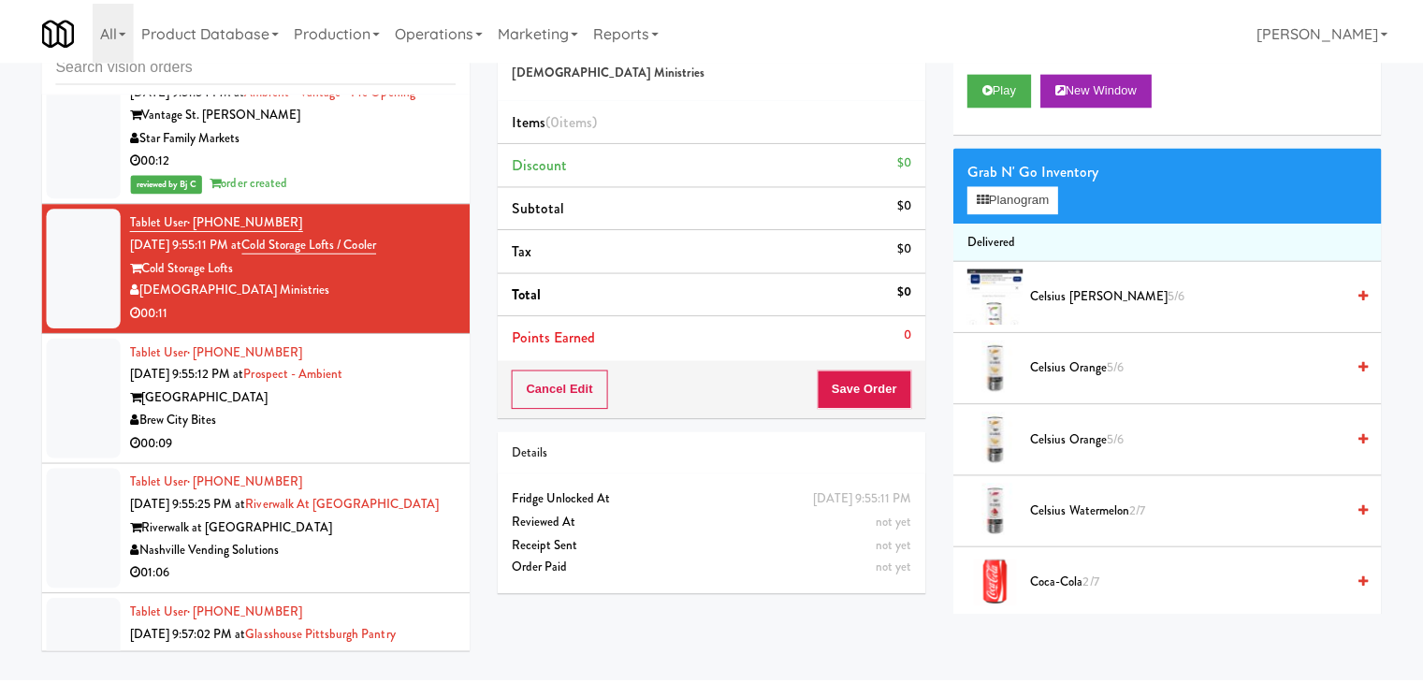
scroll to position [8005, 0]
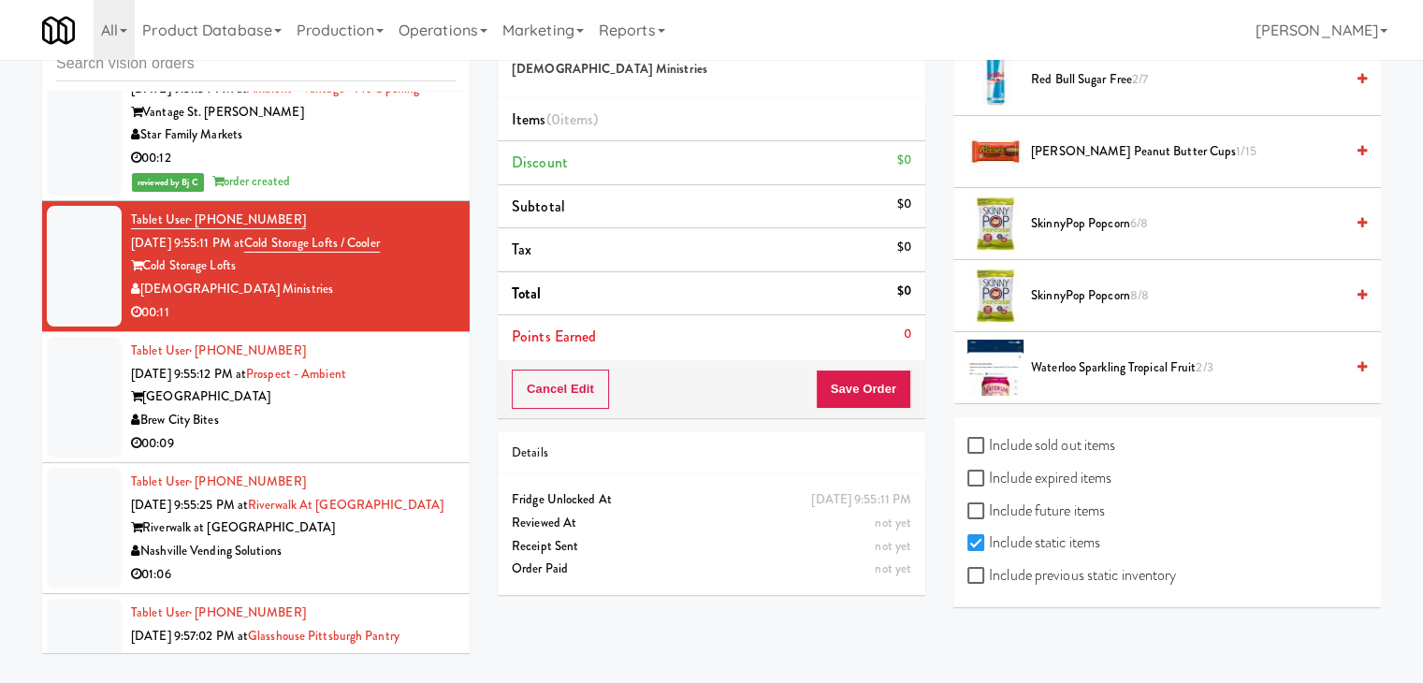
click at [1123, 571] on label "Include previous static inventory" at bounding box center [1071, 575] width 209 height 28
click at [989, 571] on input "Include previous static inventory" at bounding box center [978, 576] width 22 height 15
checkbox input "true"
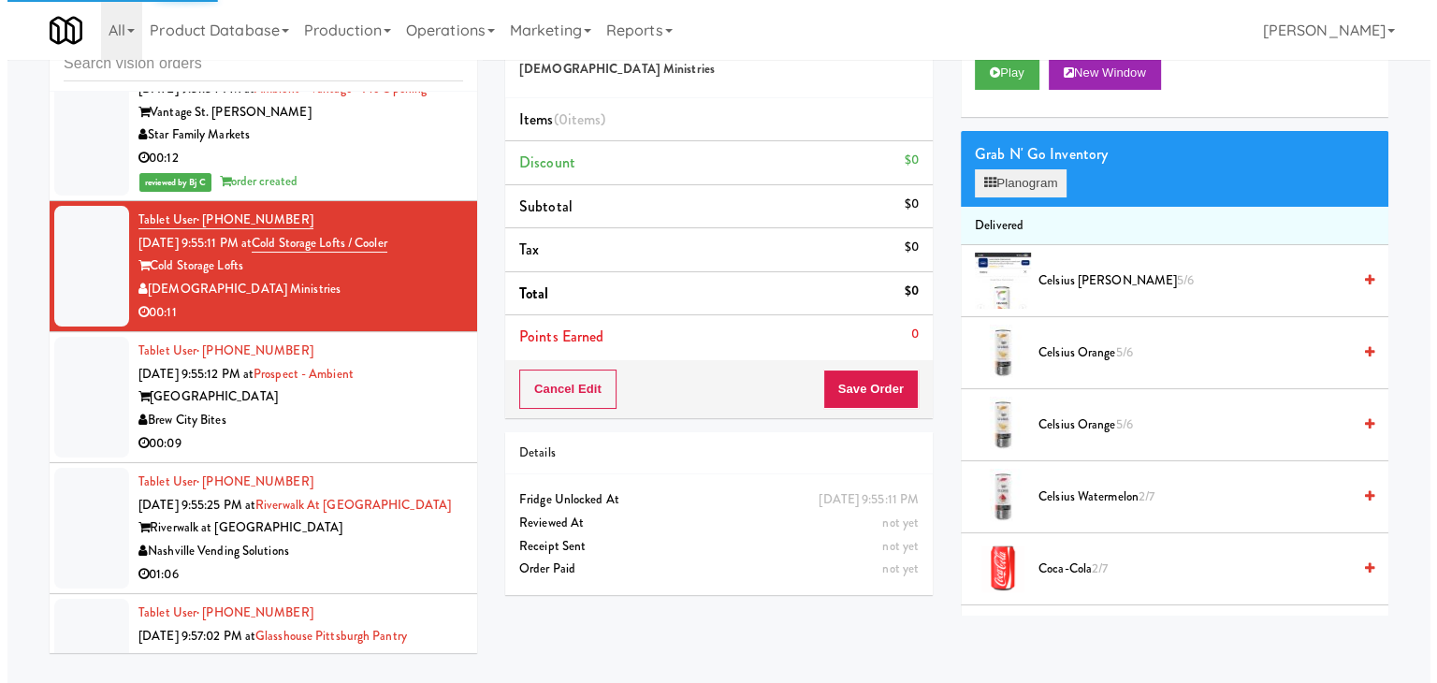
scroll to position [0, 0]
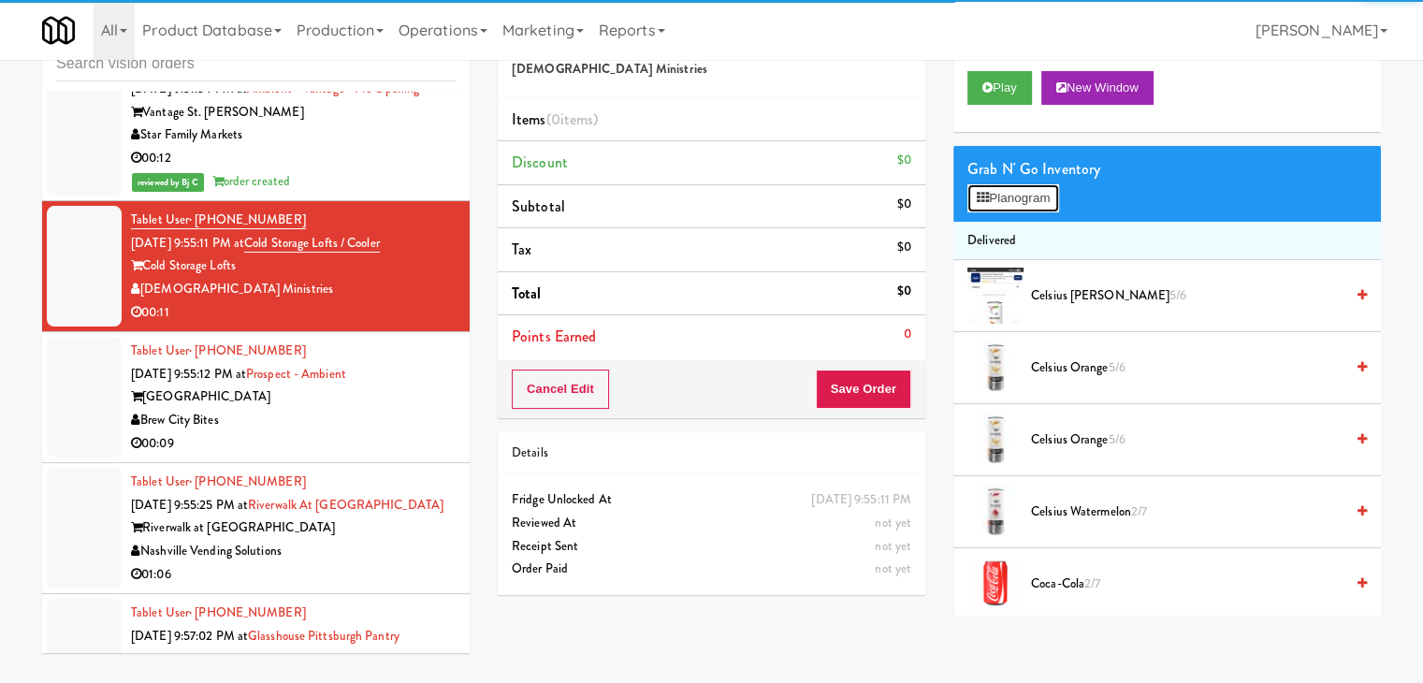
click at [1033, 196] on button "Planogram" at bounding box center [1013, 198] width 92 height 28
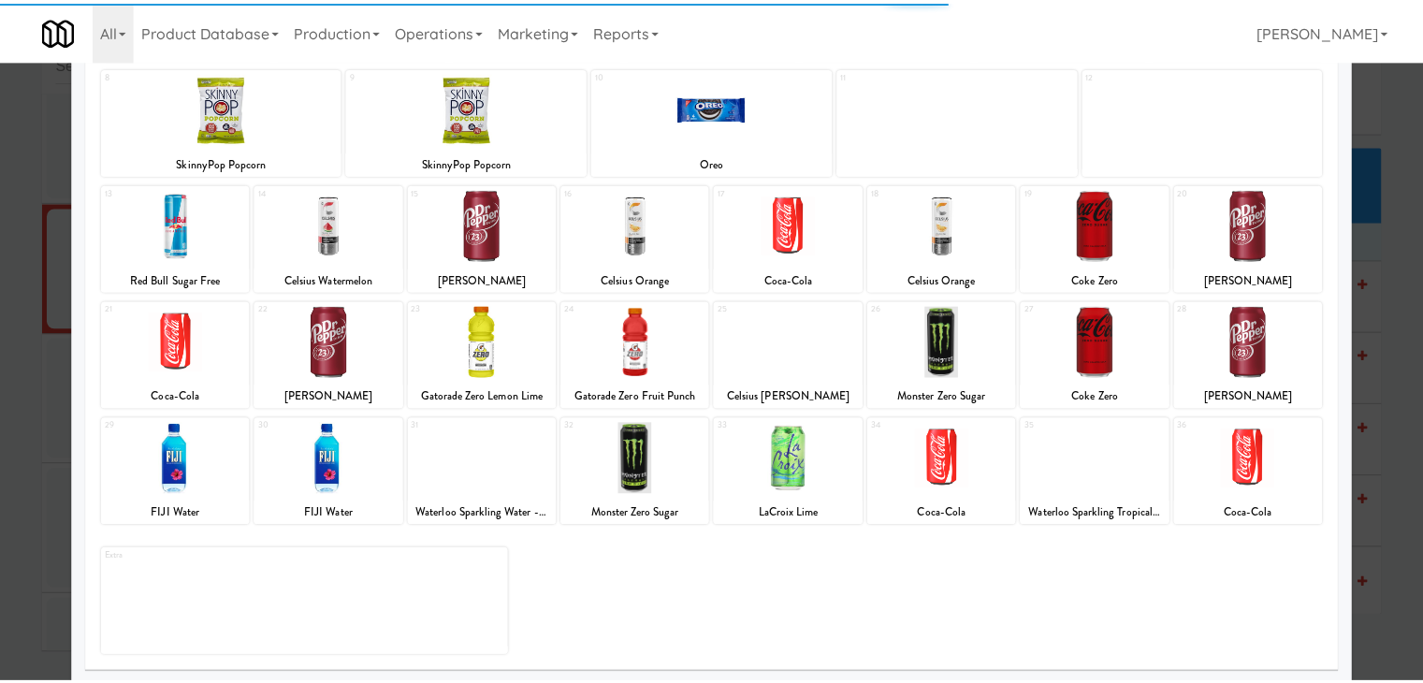
scroll to position [236, 0]
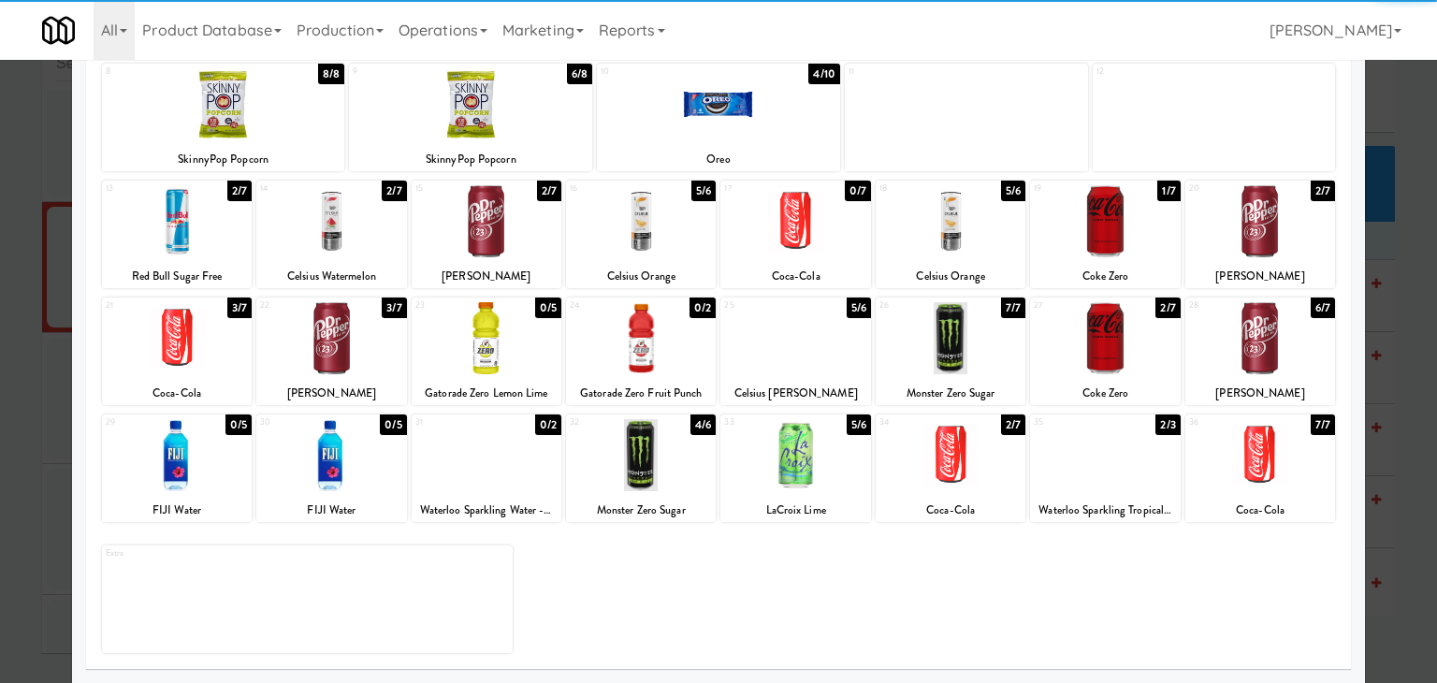
click at [491, 479] on div at bounding box center [487, 455] width 150 height 72
click at [487, 479] on div at bounding box center [487, 455] width 150 height 72
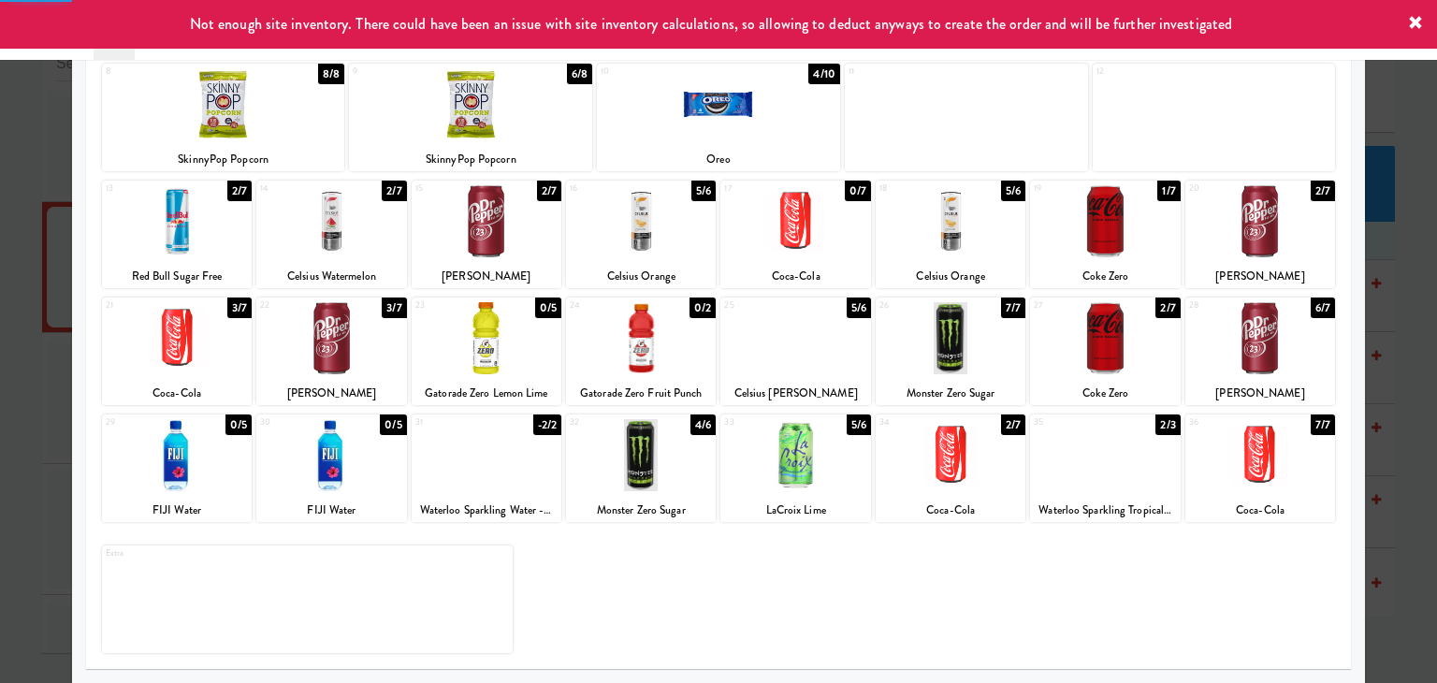
click at [1097, 476] on div at bounding box center [1105, 455] width 150 height 72
drag, startPoint x: 8, startPoint y: 415, endPoint x: 458, endPoint y: 422, distance: 450.1
click at [44, 413] on div at bounding box center [718, 341] width 1437 height 683
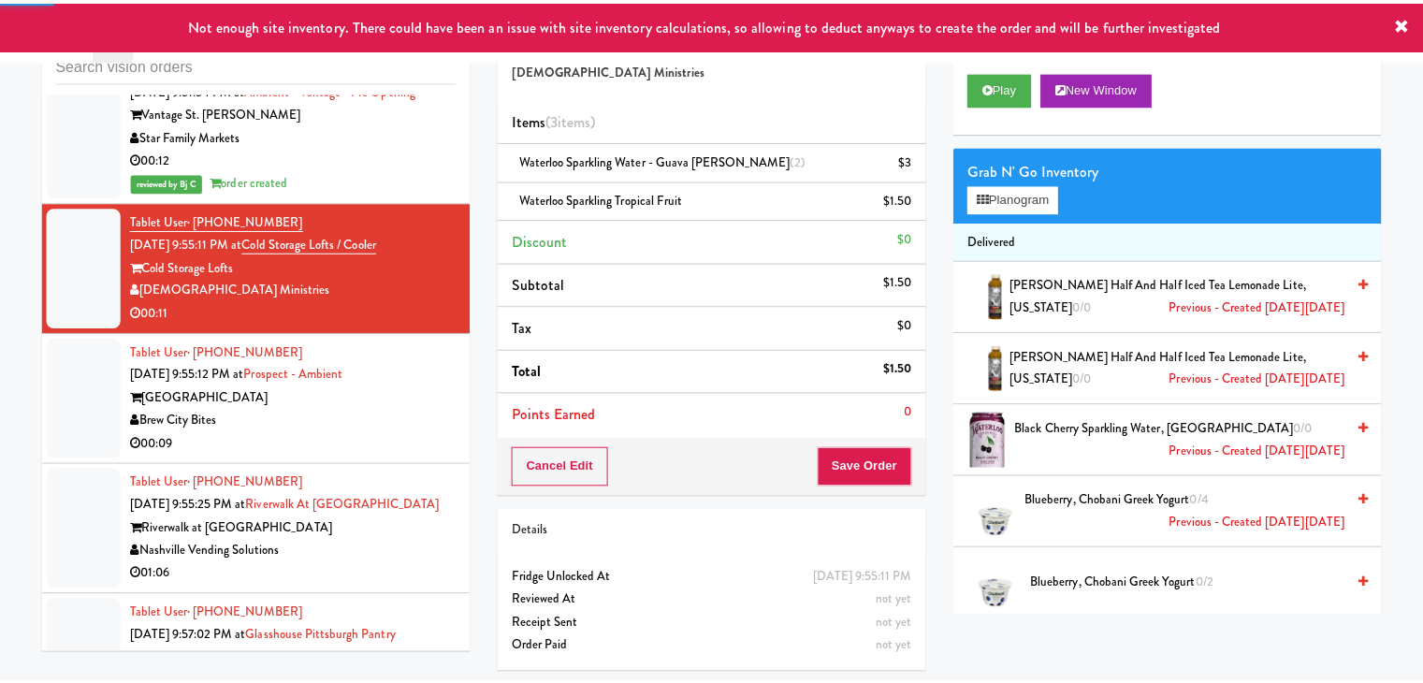
scroll to position [8005, 0]
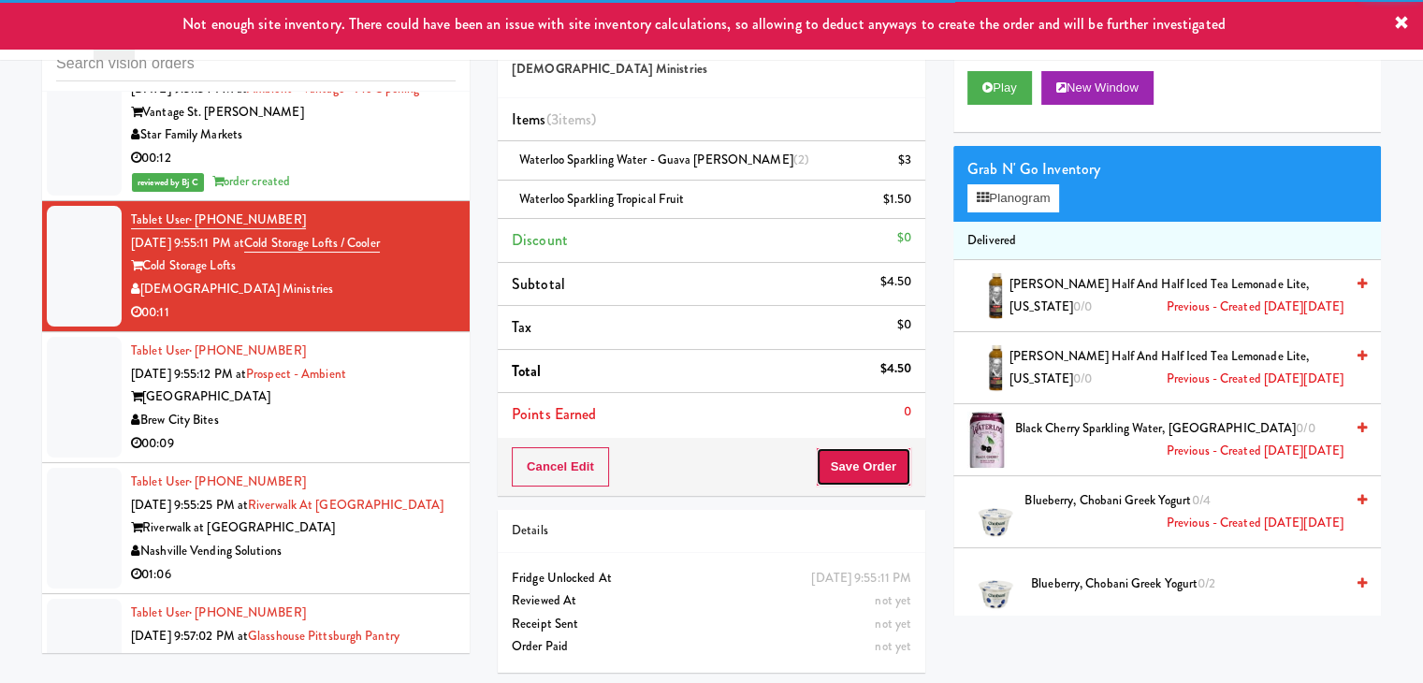
click at [873, 473] on button "Save Order" at bounding box center [863, 466] width 95 height 39
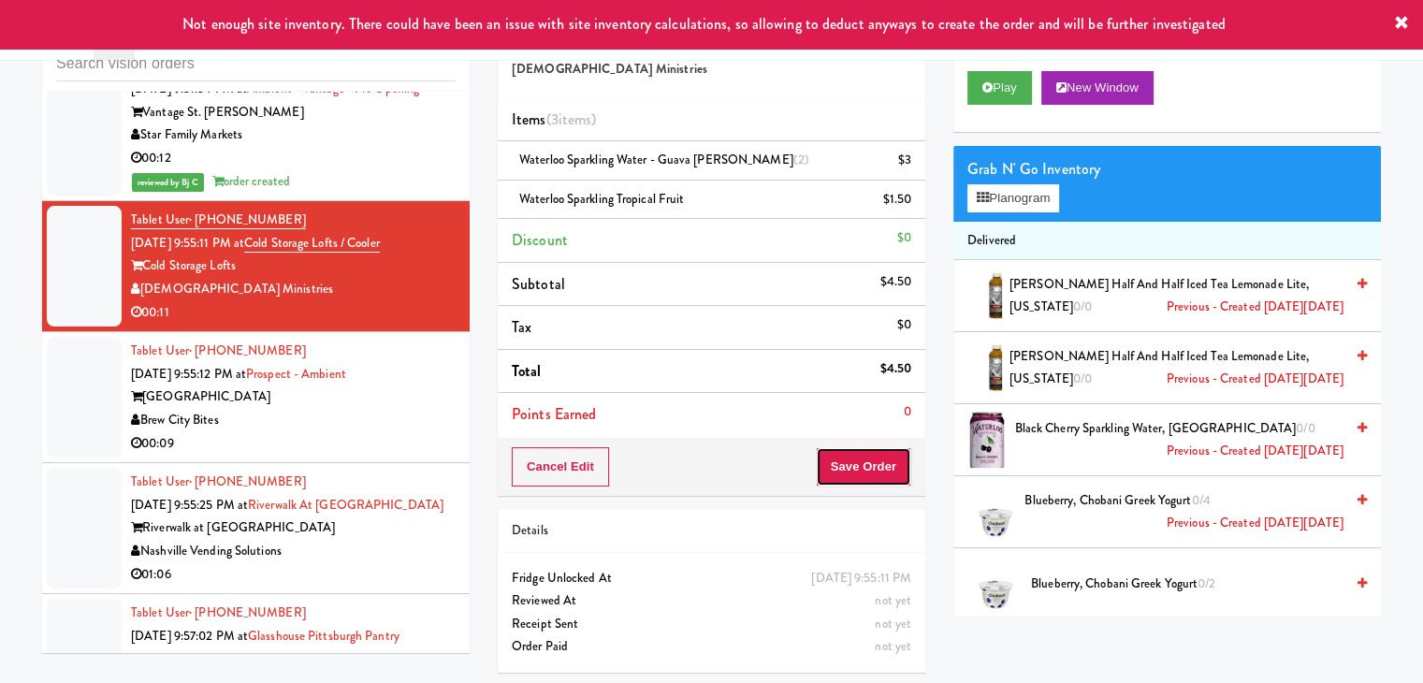
click at [873, 473] on button "Save Order" at bounding box center [863, 466] width 95 height 39
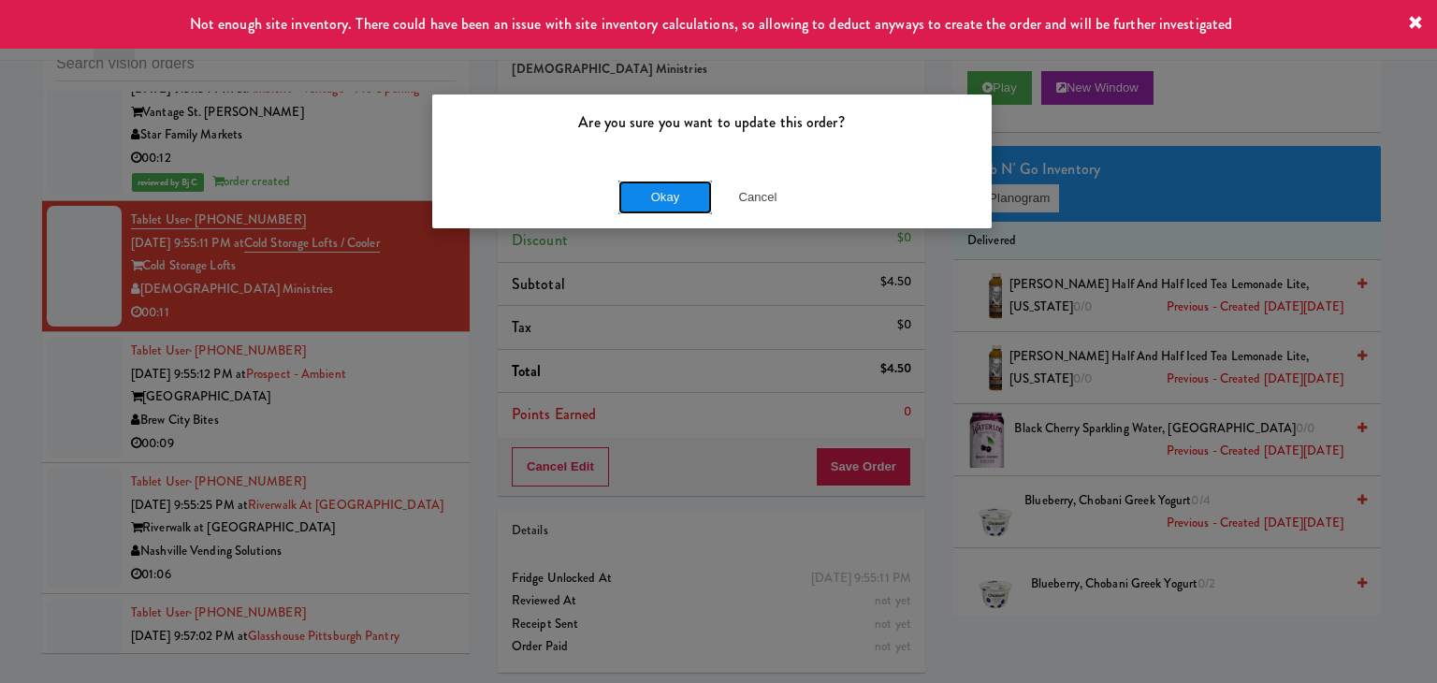
click at [657, 189] on button "Okay" at bounding box center [665, 198] width 94 height 34
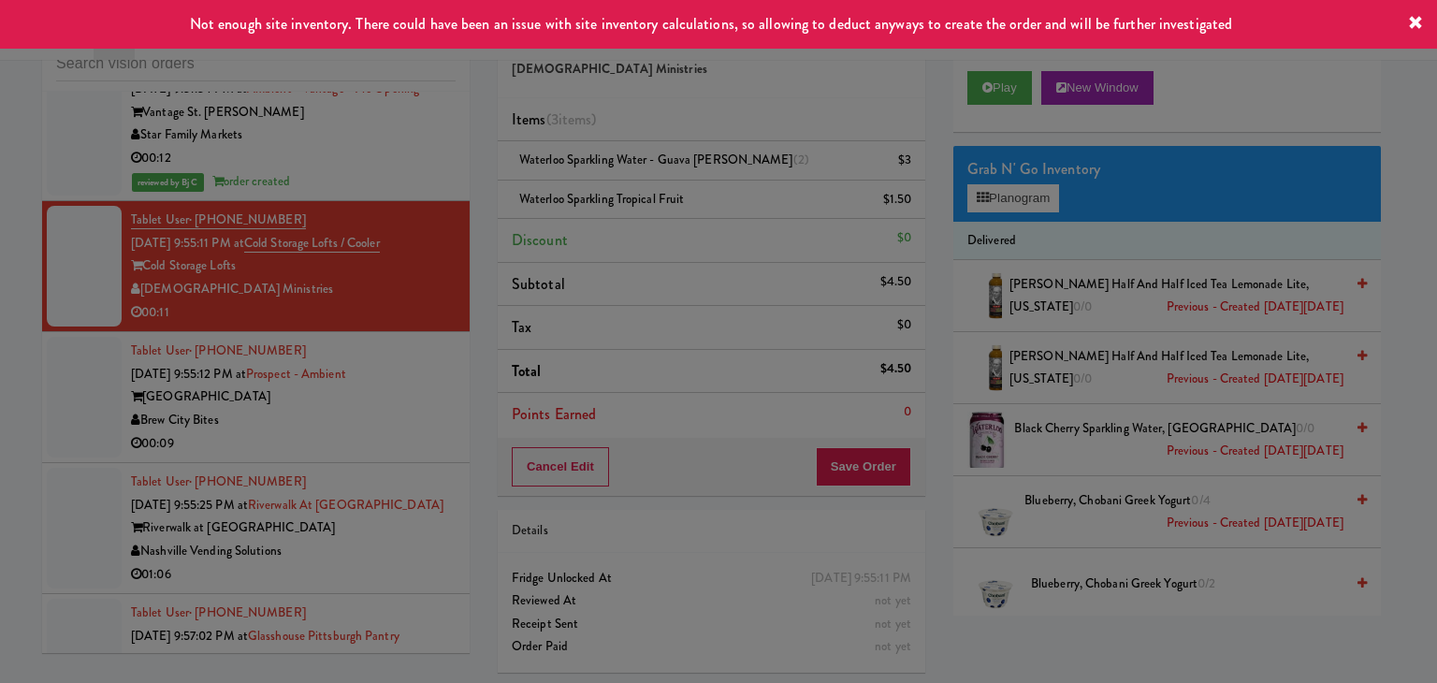
click at [658, 190] on body "Not enough site inventory. There could have been an issue with site inventory c…" at bounding box center [718, 341] width 1437 height 683
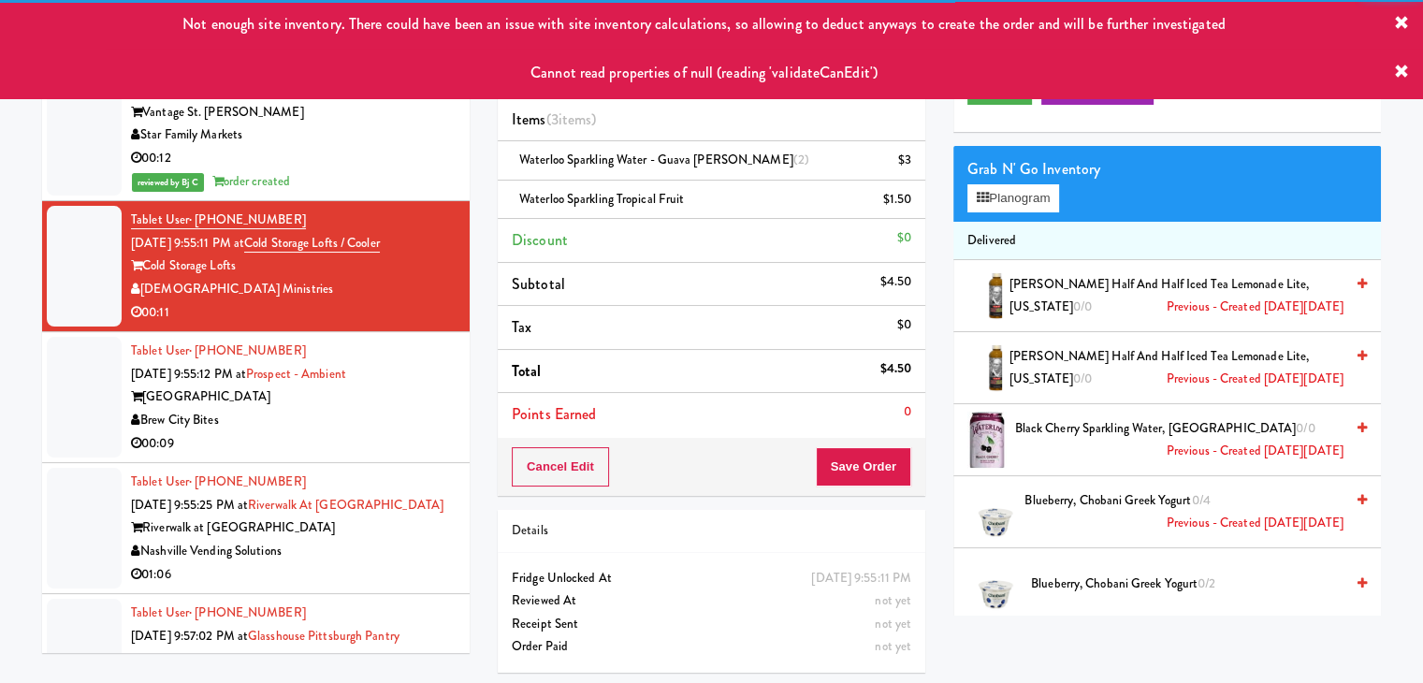
click at [326, 432] on div "Brew City Bites" at bounding box center [293, 420] width 325 height 23
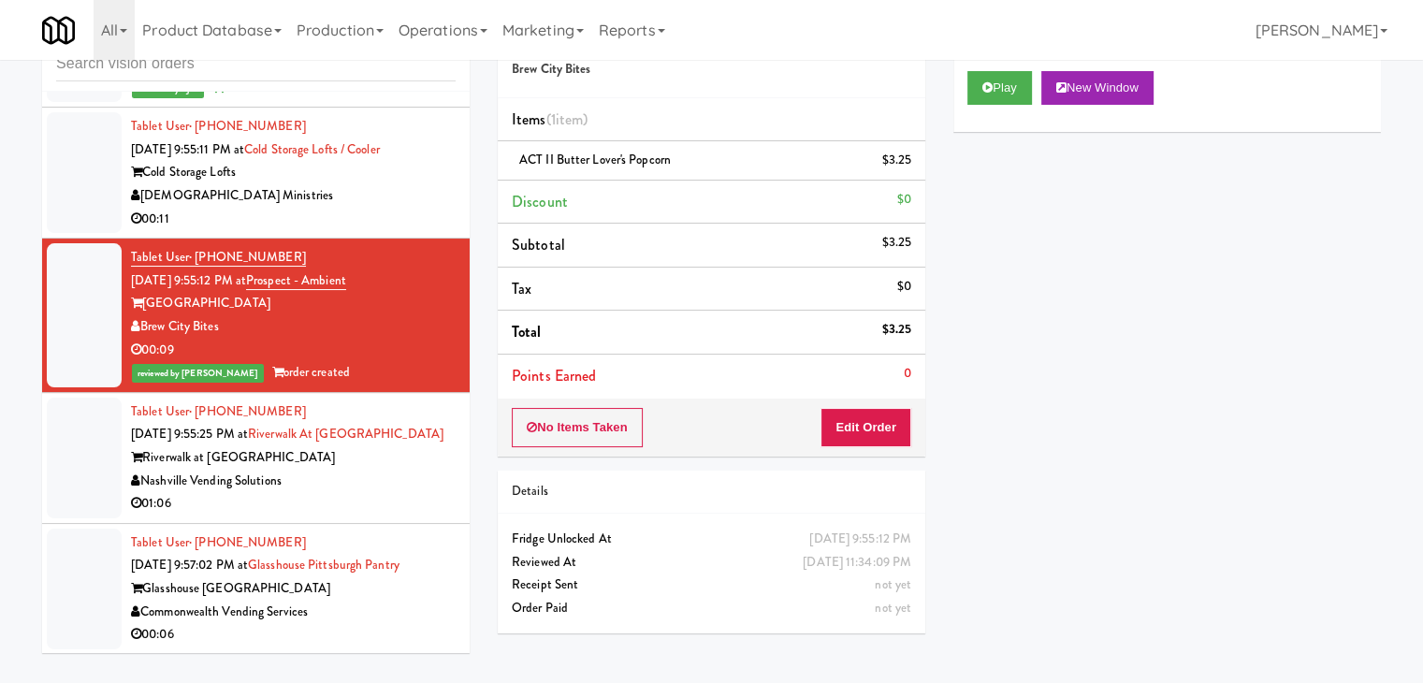
click at [438, 208] on div "[DEMOGRAPHIC_DATA] Ministries" at bounding box center [293, 195] width 325 height 23
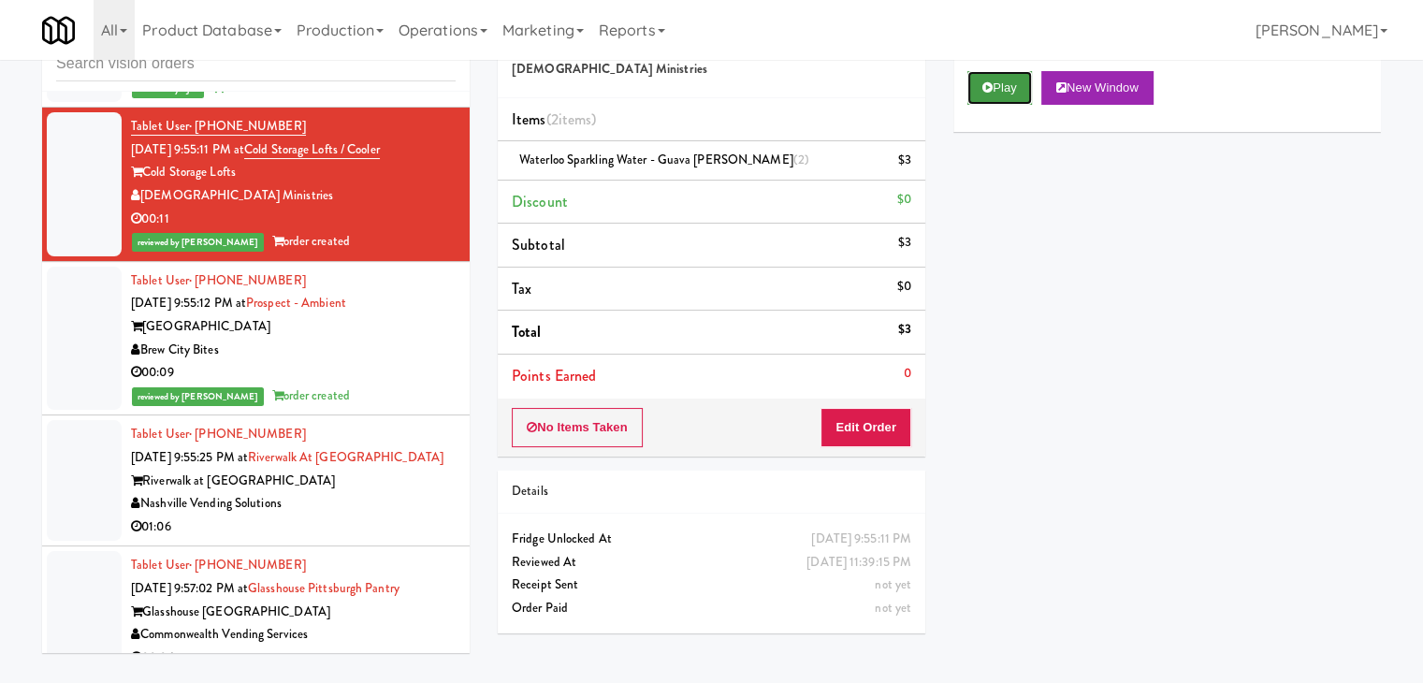
click at [1011, 76] on button "Play" at bounding box center [999, 88] width 65 height 34
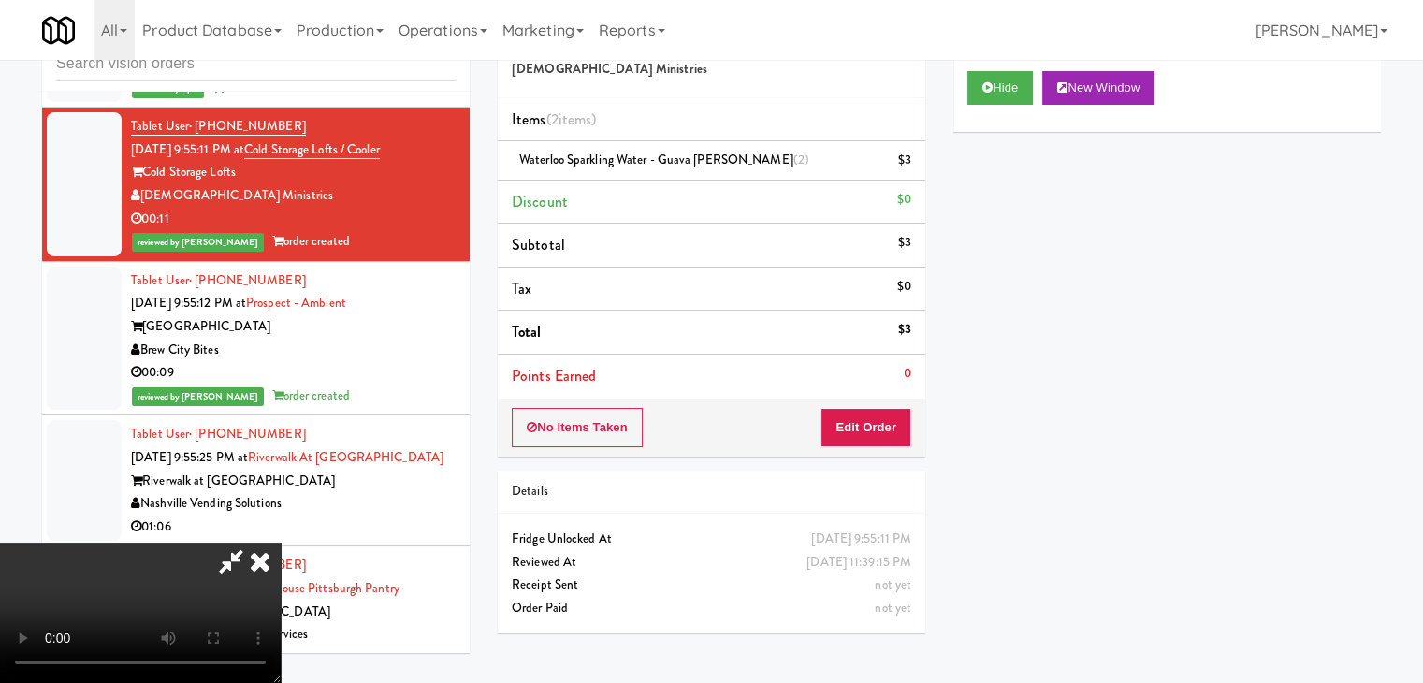
click at [281, 543] on video at bounding box center [140, 613] width 281 height 140
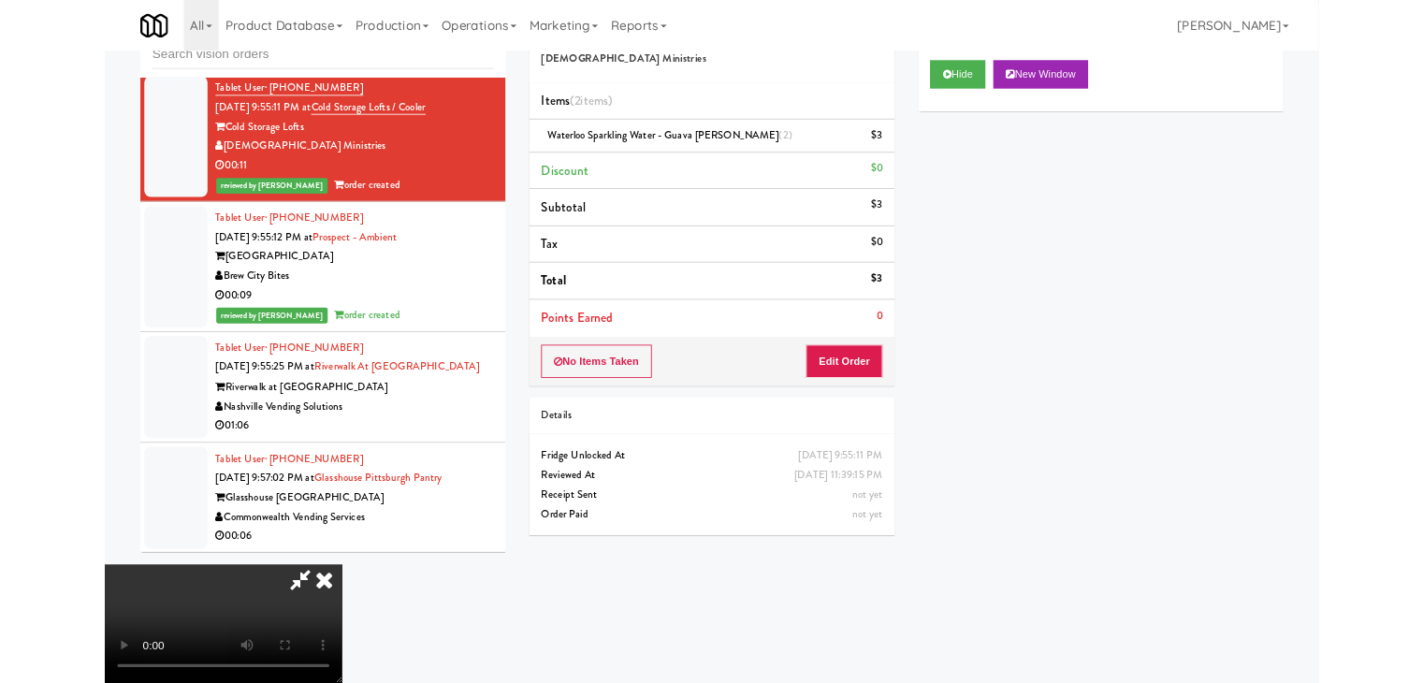
scroll to position [8053, 0]
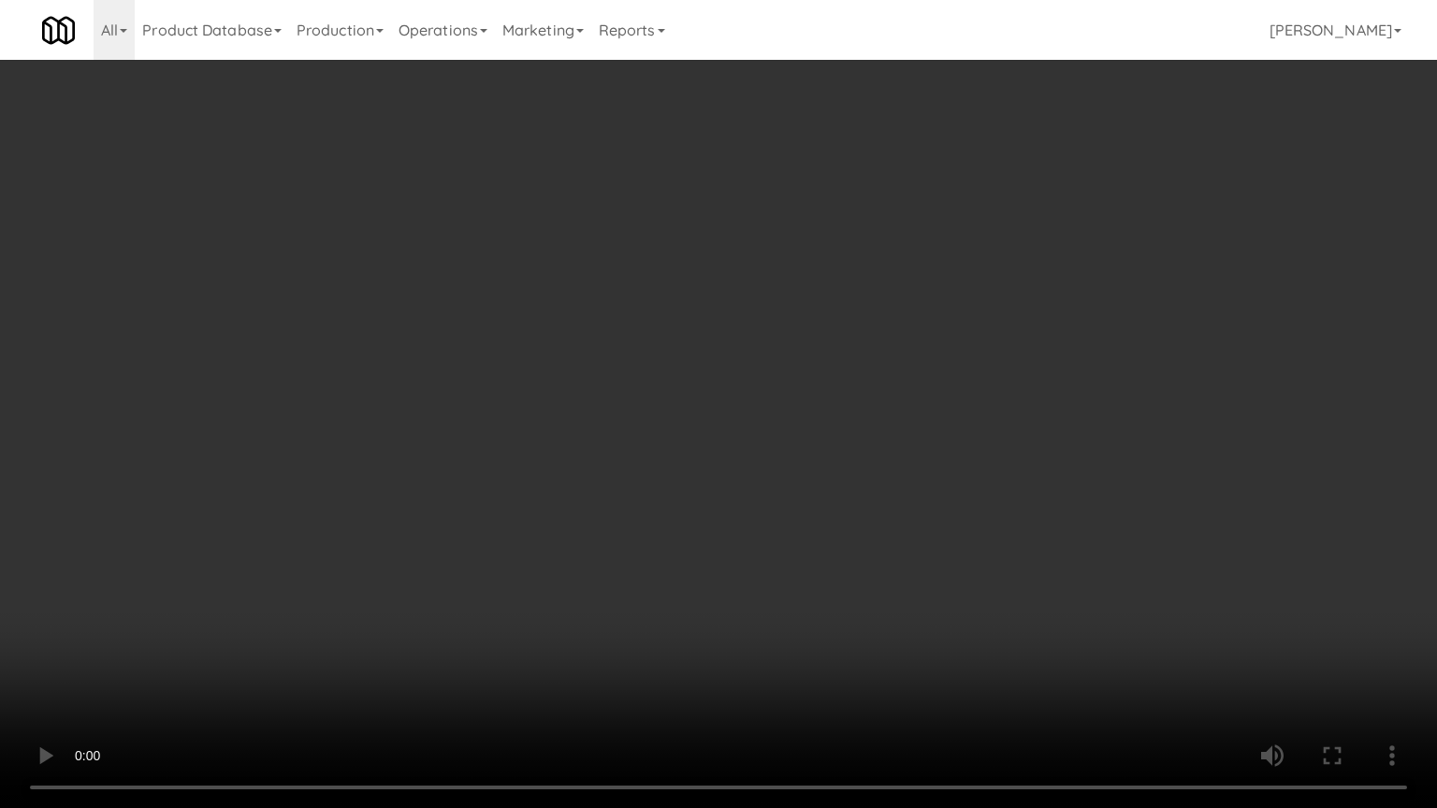
click at [818, 519] on video at bounding box center [718, 404] width 1437 height 808
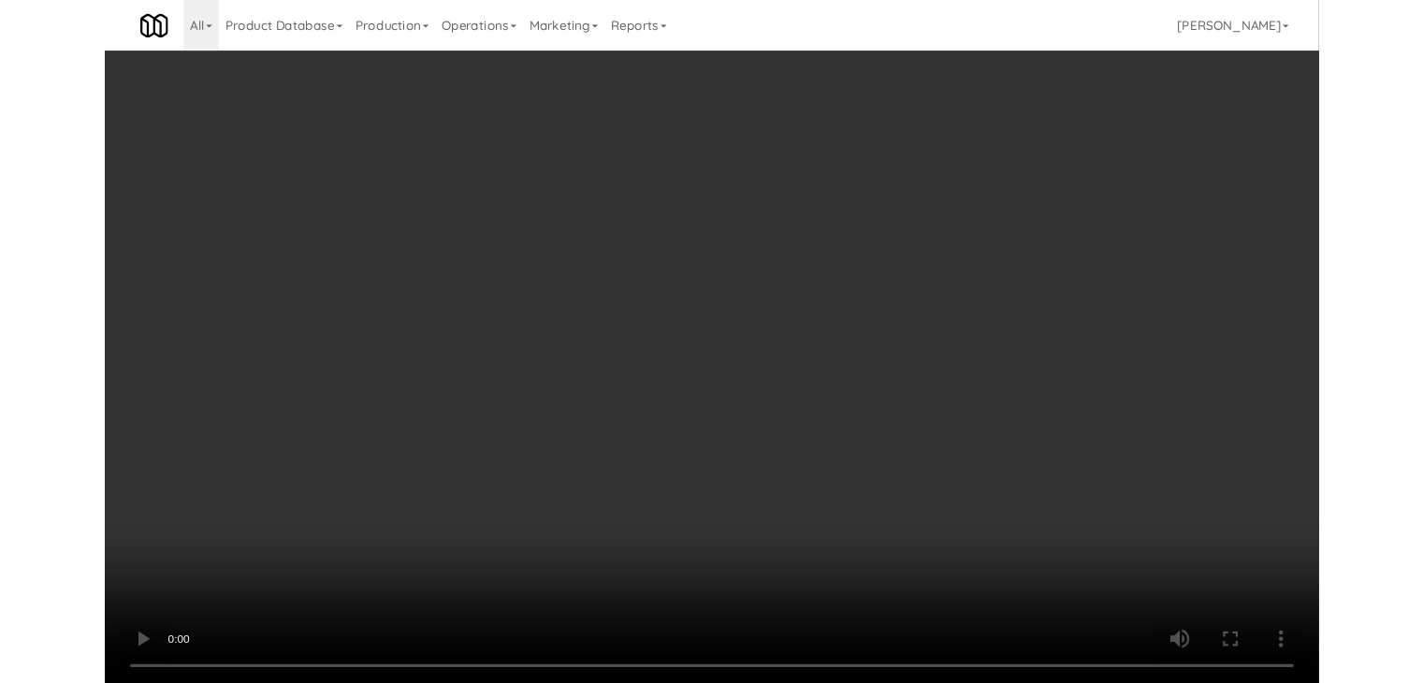
scroll to position [8098, 0]
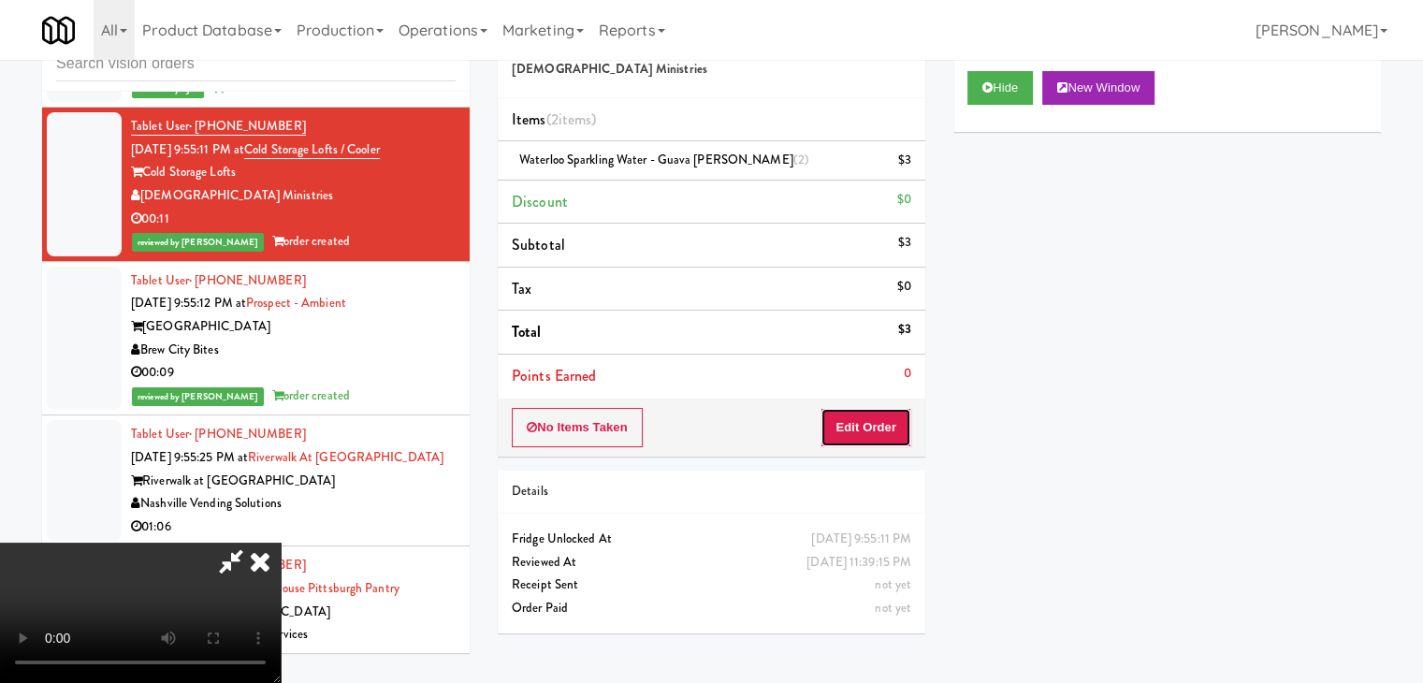
click at [891, 429] on button "Edit Order" at bounding box center [866, 427] width 91 height 39
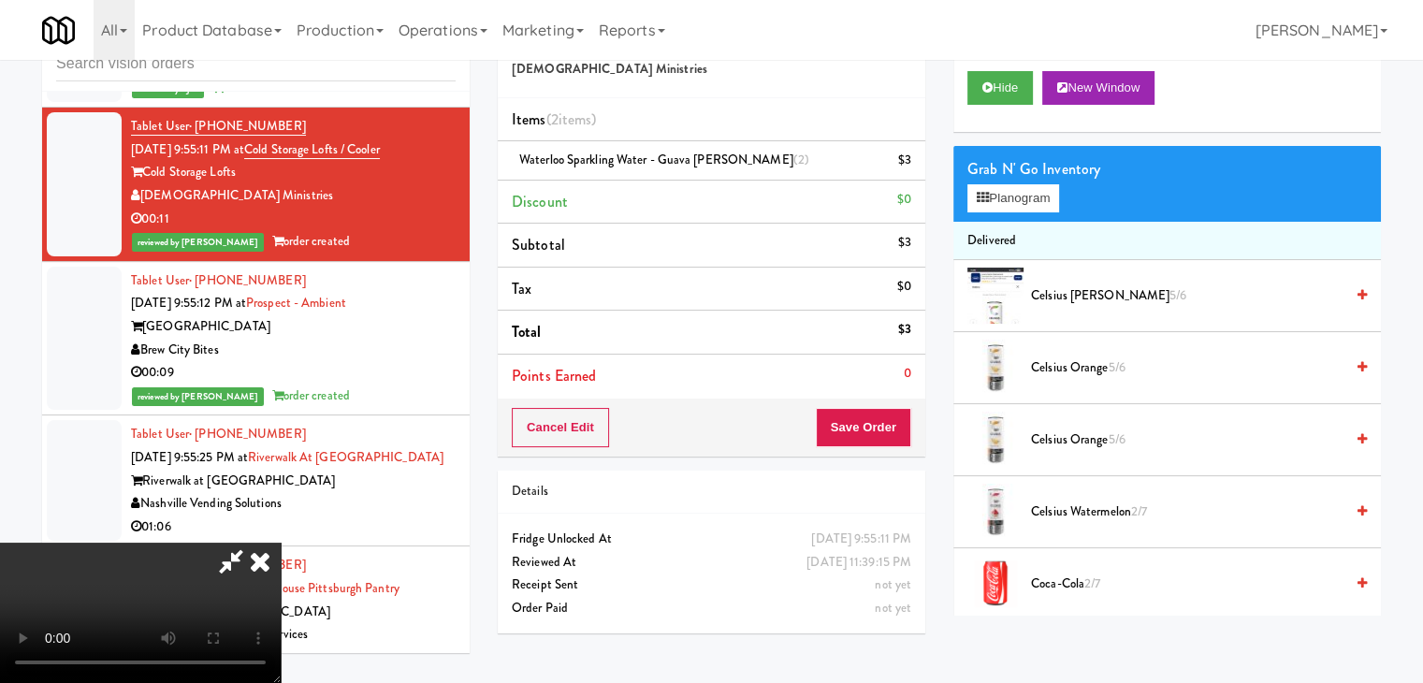
click at [281, 543] on icon at bounding box center [260, 561] width 41 height 37
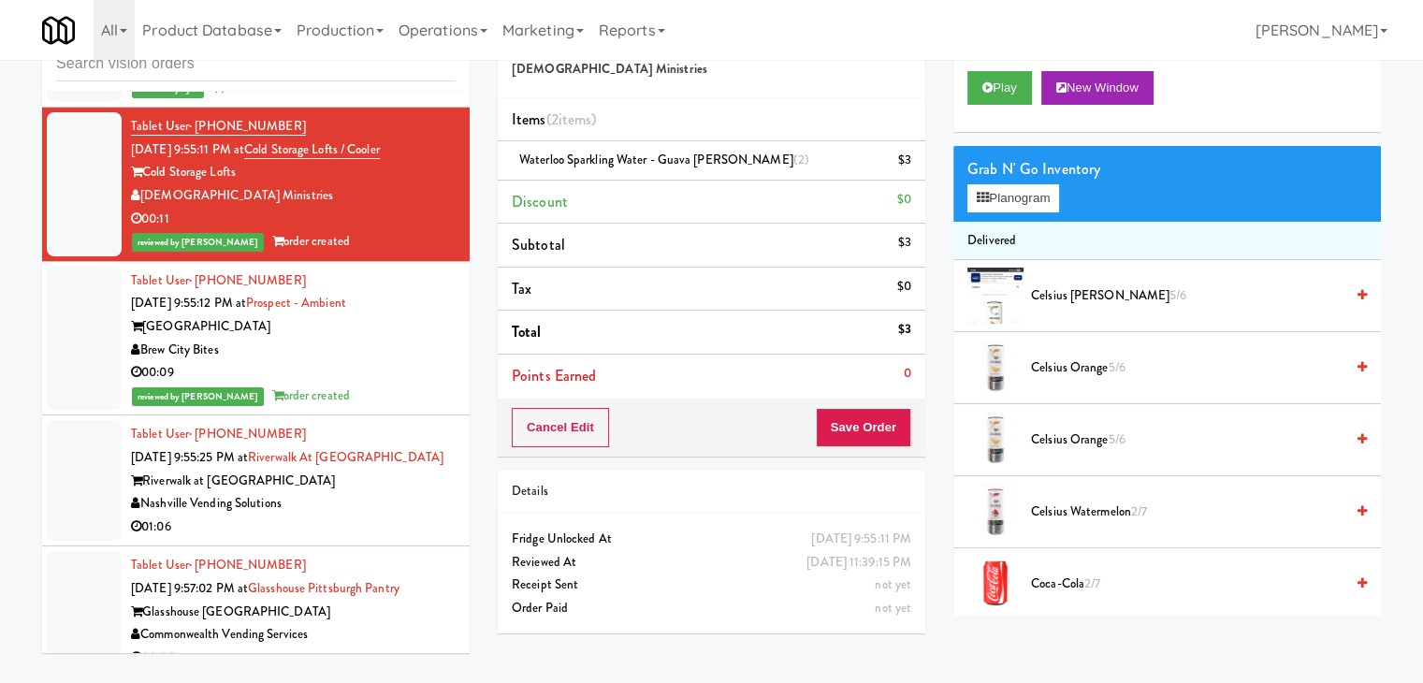
click at [362, 362] on div "Brew City Bites" at bounding box center [293, 350] width 325 height 23
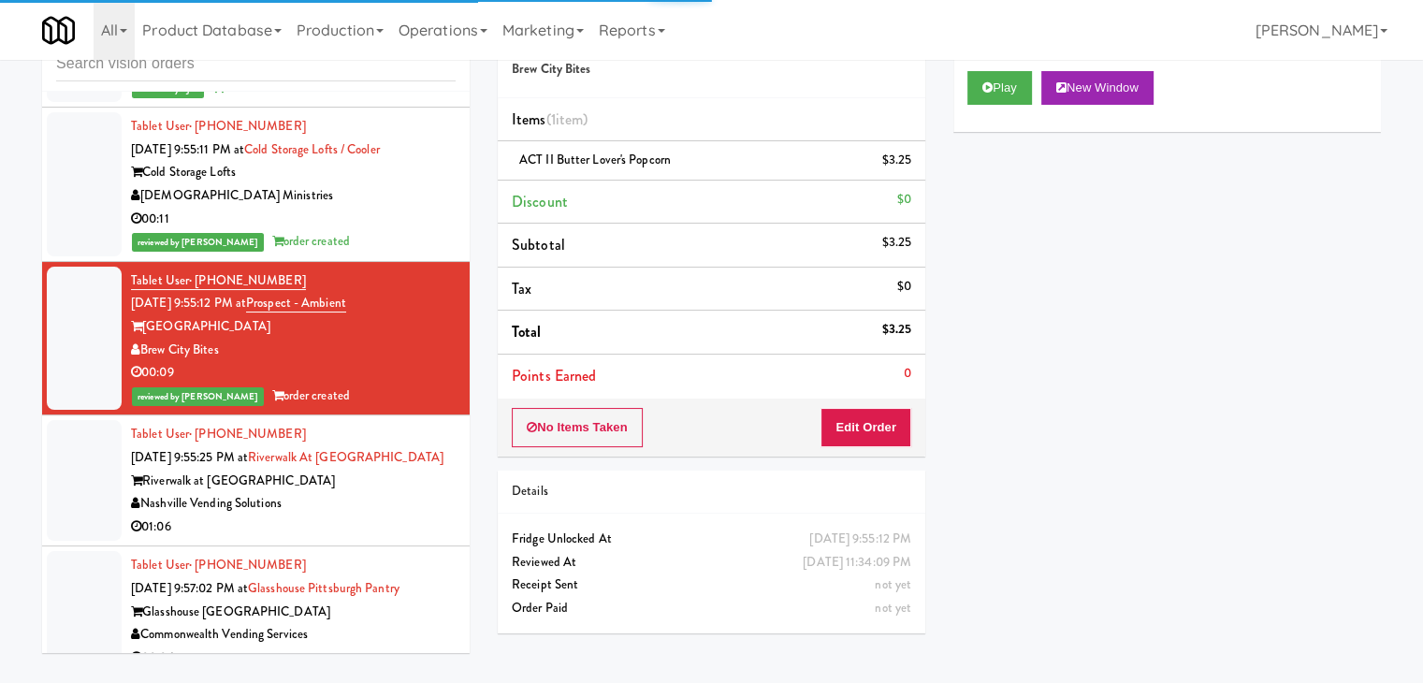
click at [417, 208] on div "[DEMOGRAPHIC_DATA] Ministries" at bounding box center [293, 195] width 325 height 23
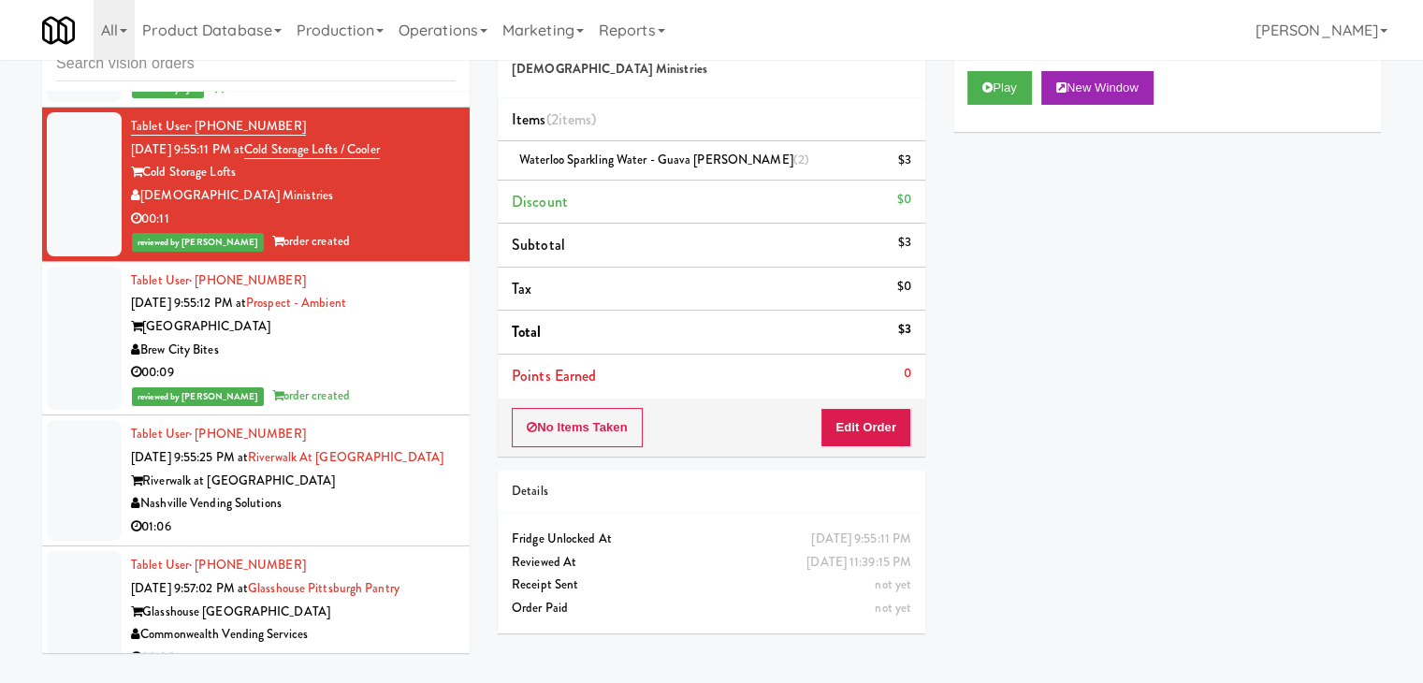
click at [363, 362] on div "Brew City Bites" at bounding box center [293, 350] width 325 height 23
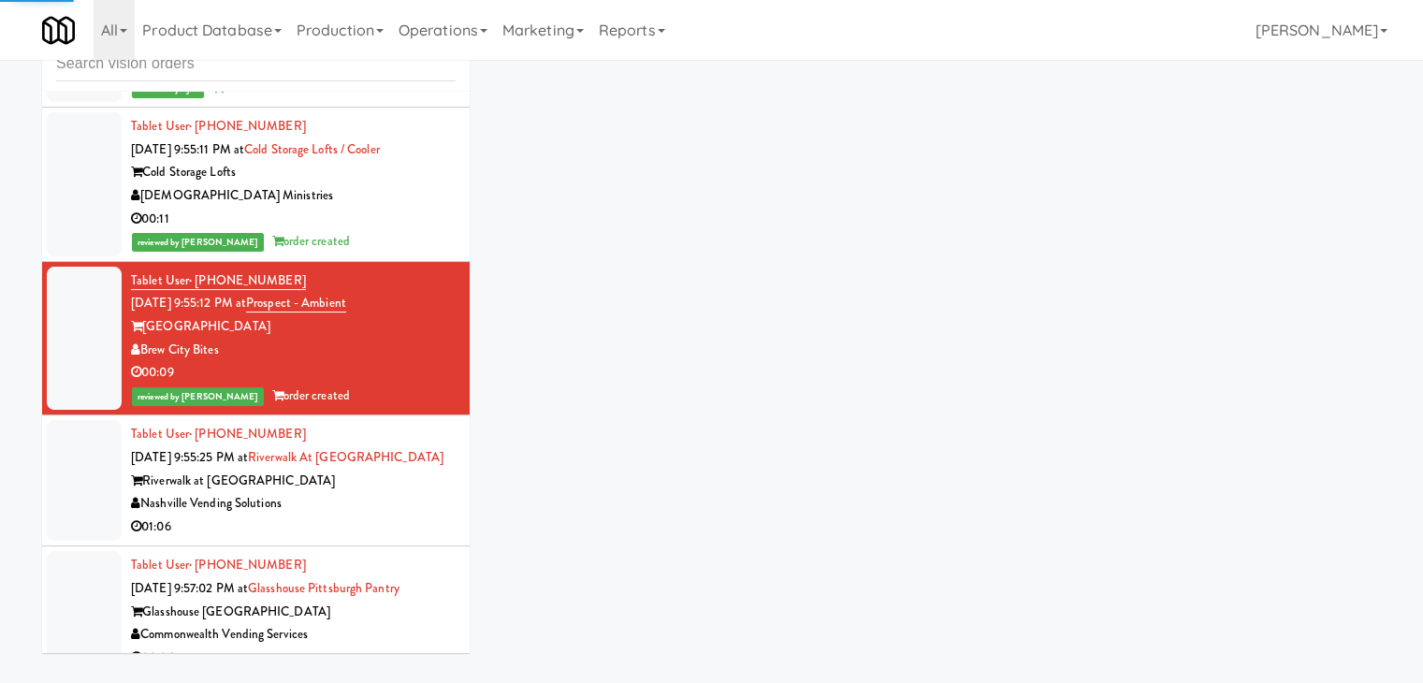
click at [371, 231] on div "00:11" at bounding box center [293, 219] width 325 height 23
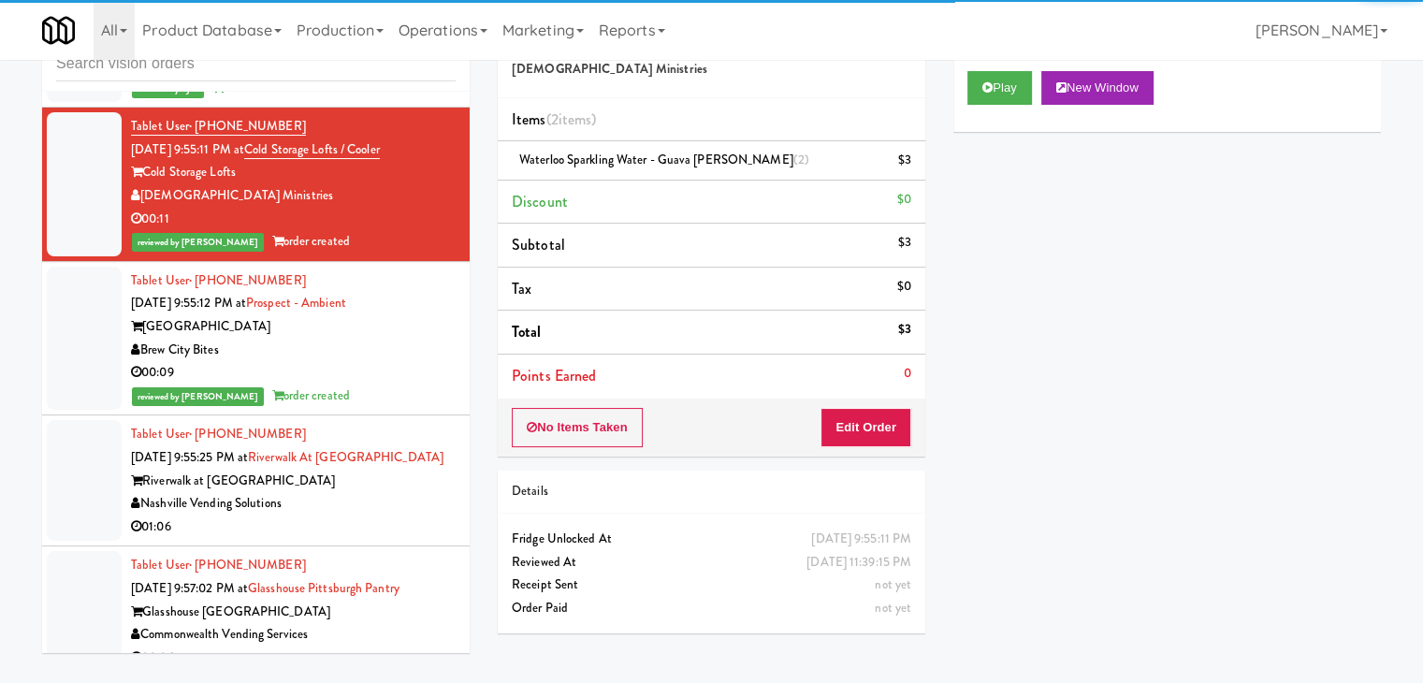
click at [371, 385] on div "00:09" at bounding box center [293, 372] width 325 height 23
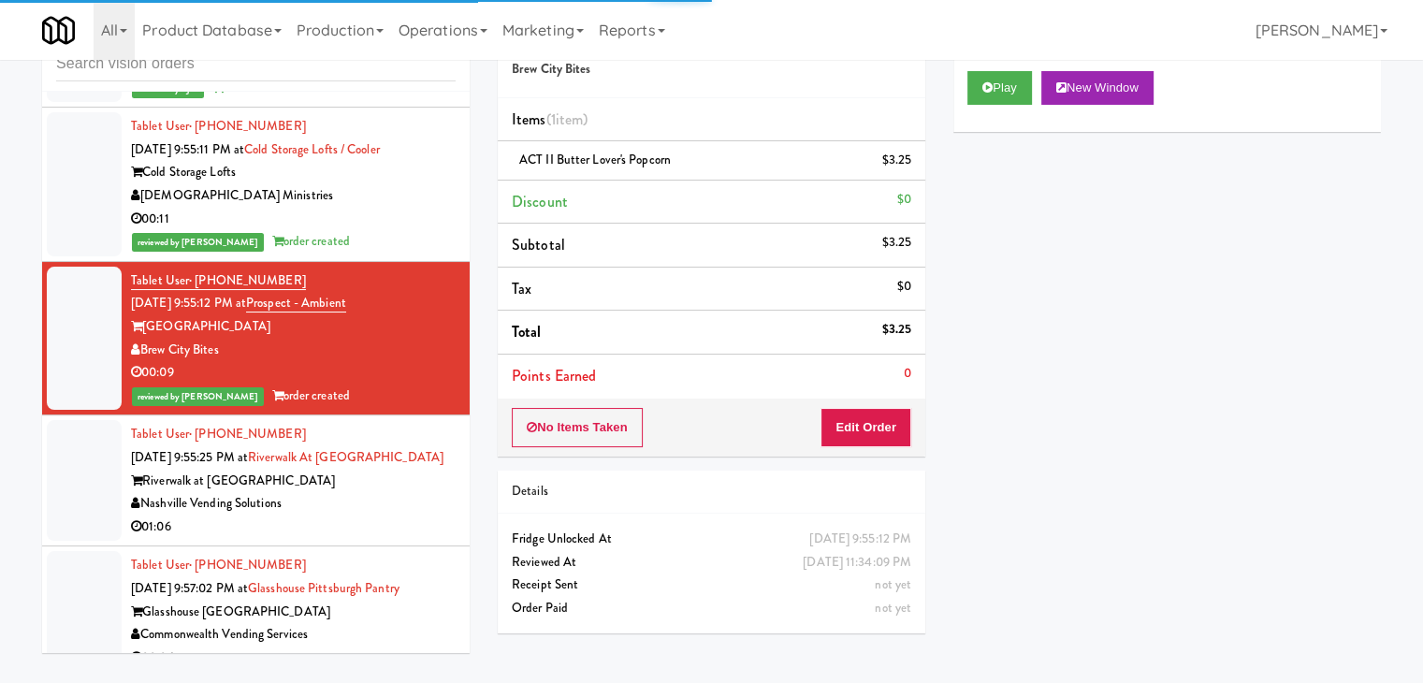
click at [372, 493] on div "Riverwalk at [GEOGRAPHIC_DATA]" at bounding box center [293, 481] width 325 height 23
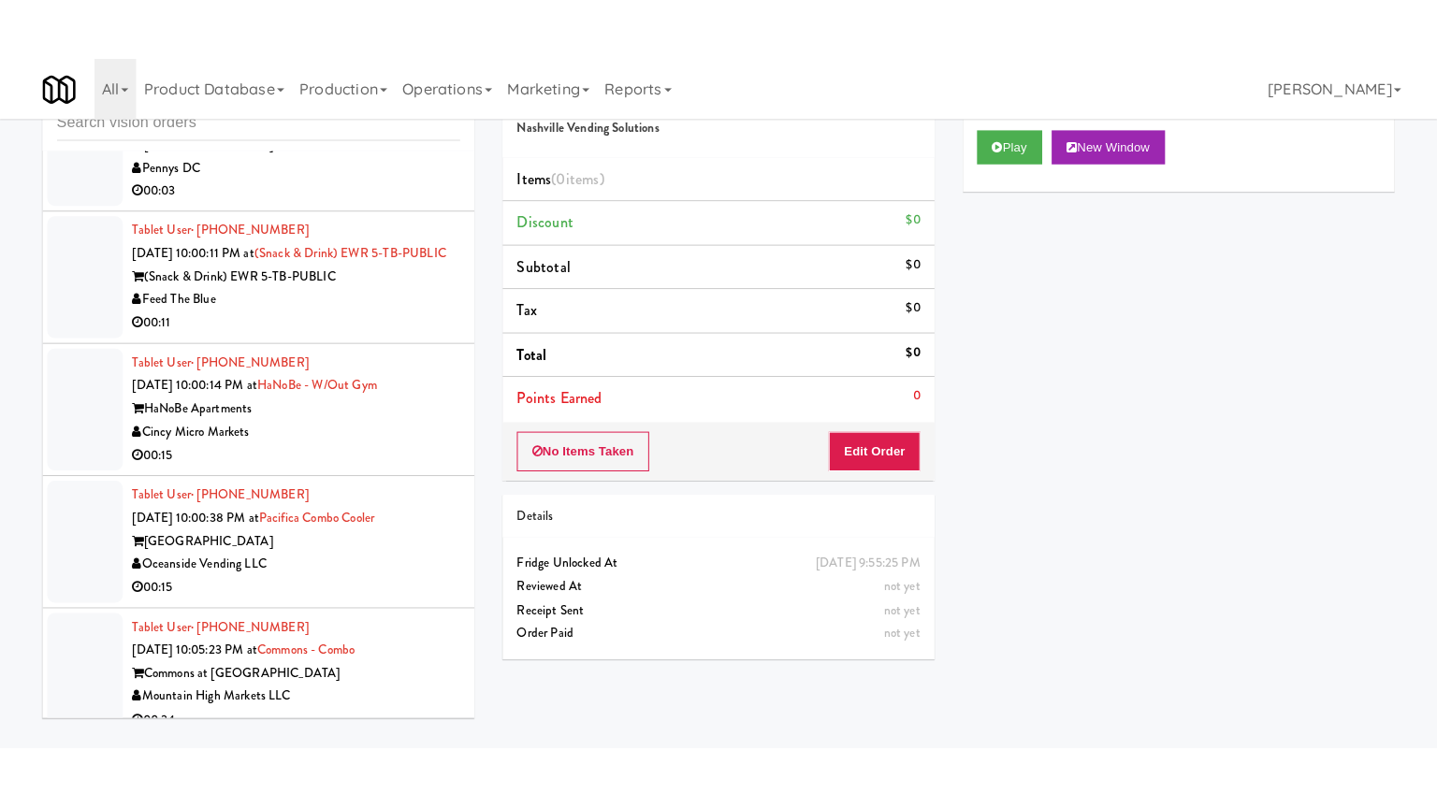
scroll to position [9562, 0]
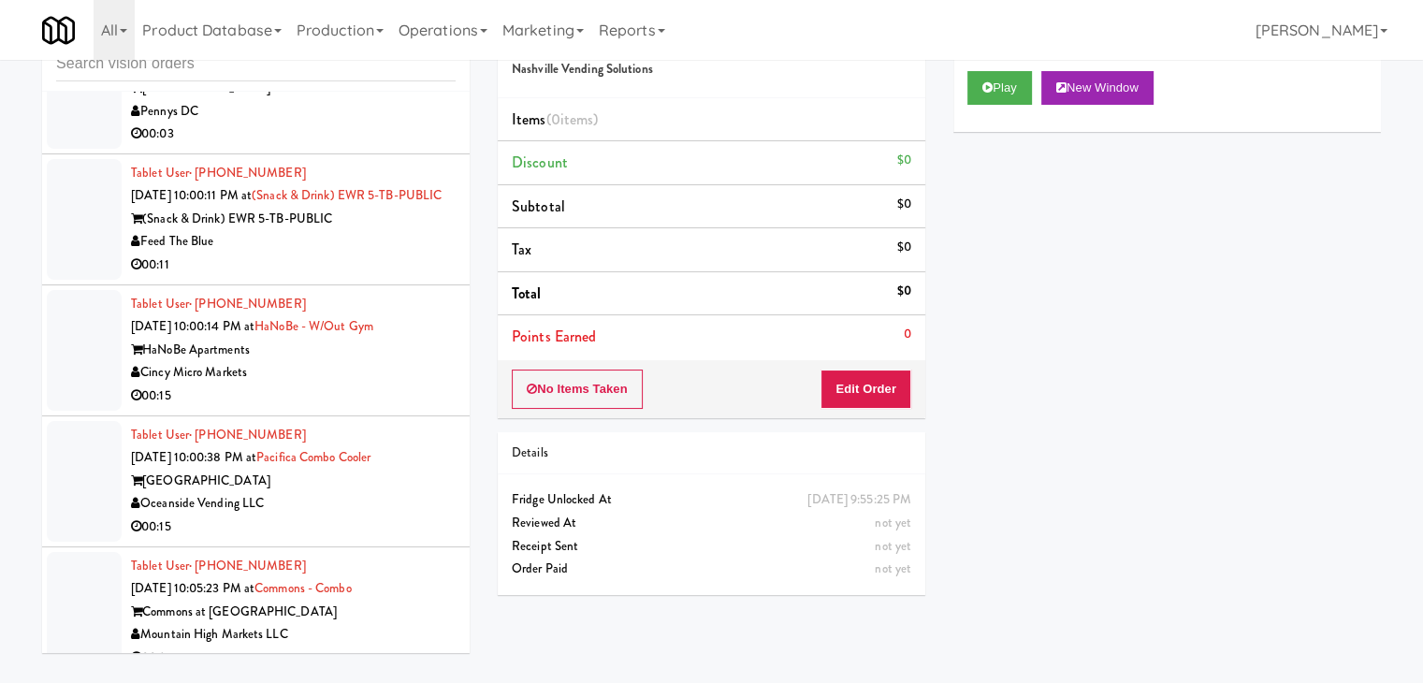
click at [354, 146] on div "00:03" at bounding box center [293, 134] width 325 height 23
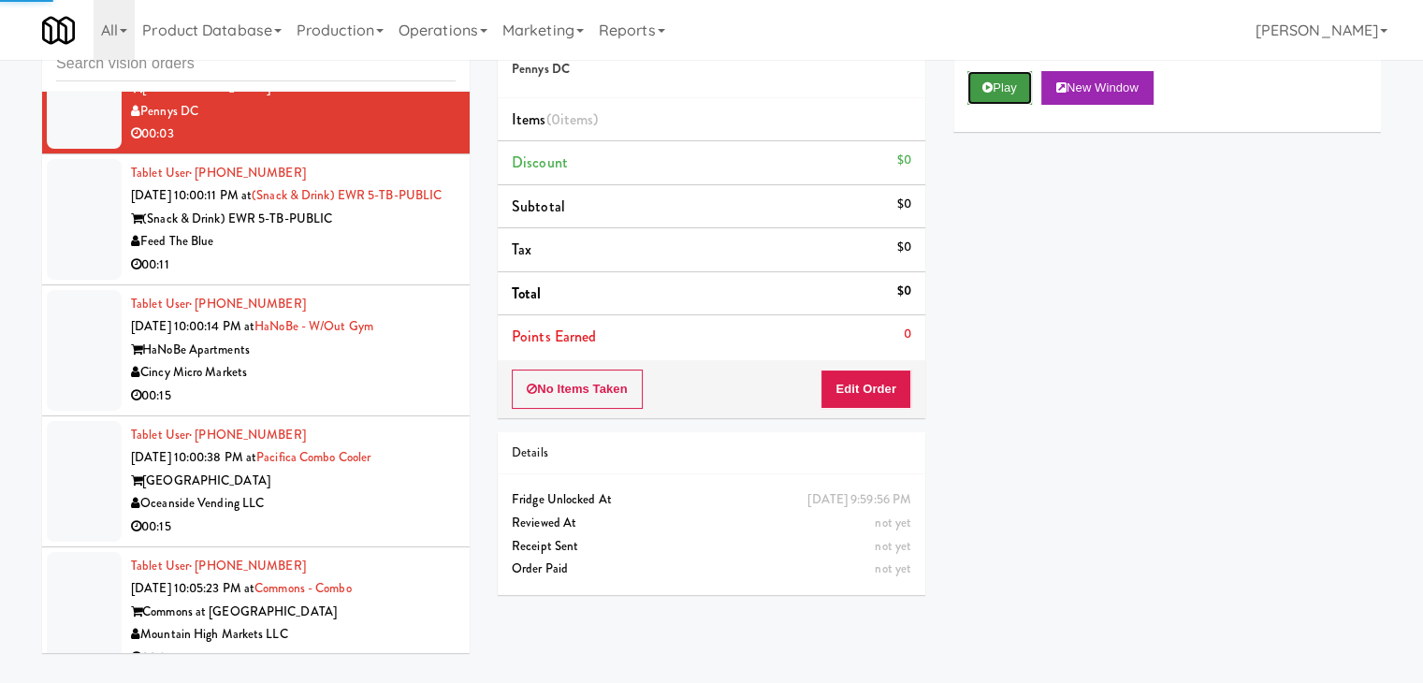
click at [1003, 86] on button "Play" at bounding box center [999, 88] width 65 height 34
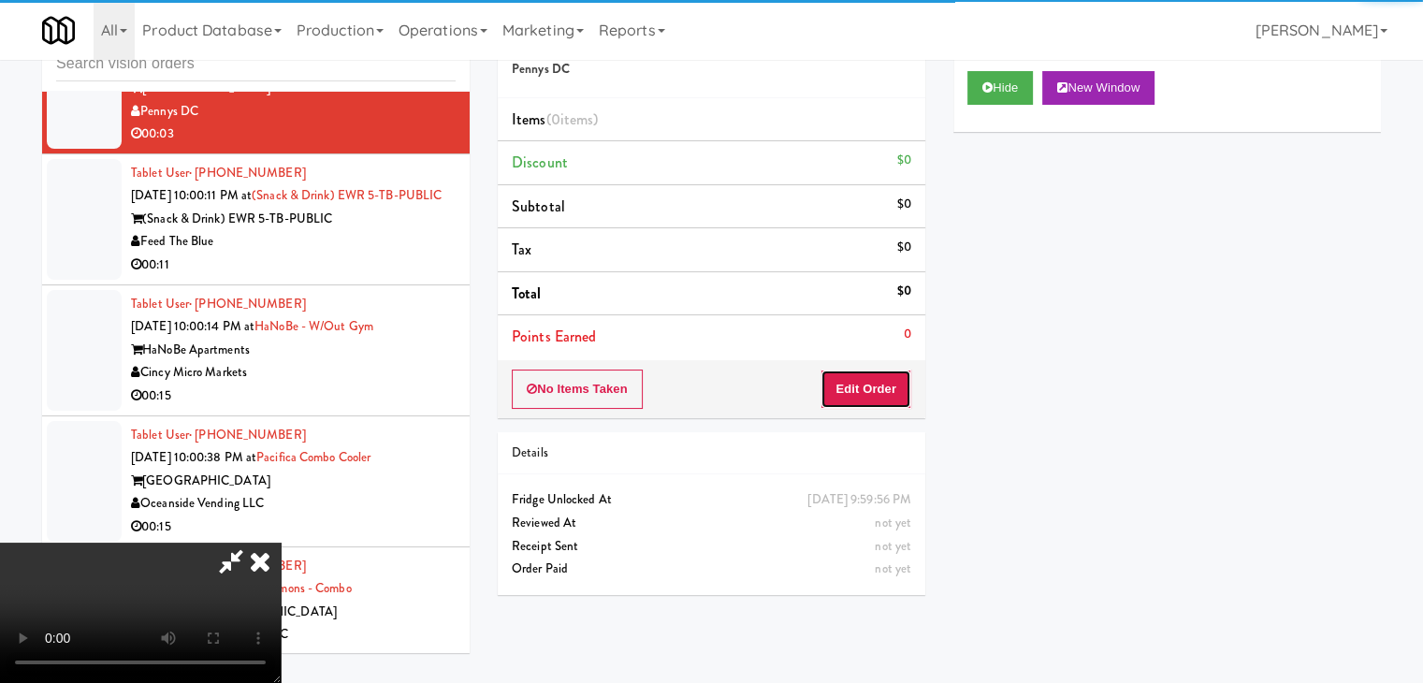
click at [883, 377] on button "Edit Order" at bounding box center [866, 389] width 91 height 39
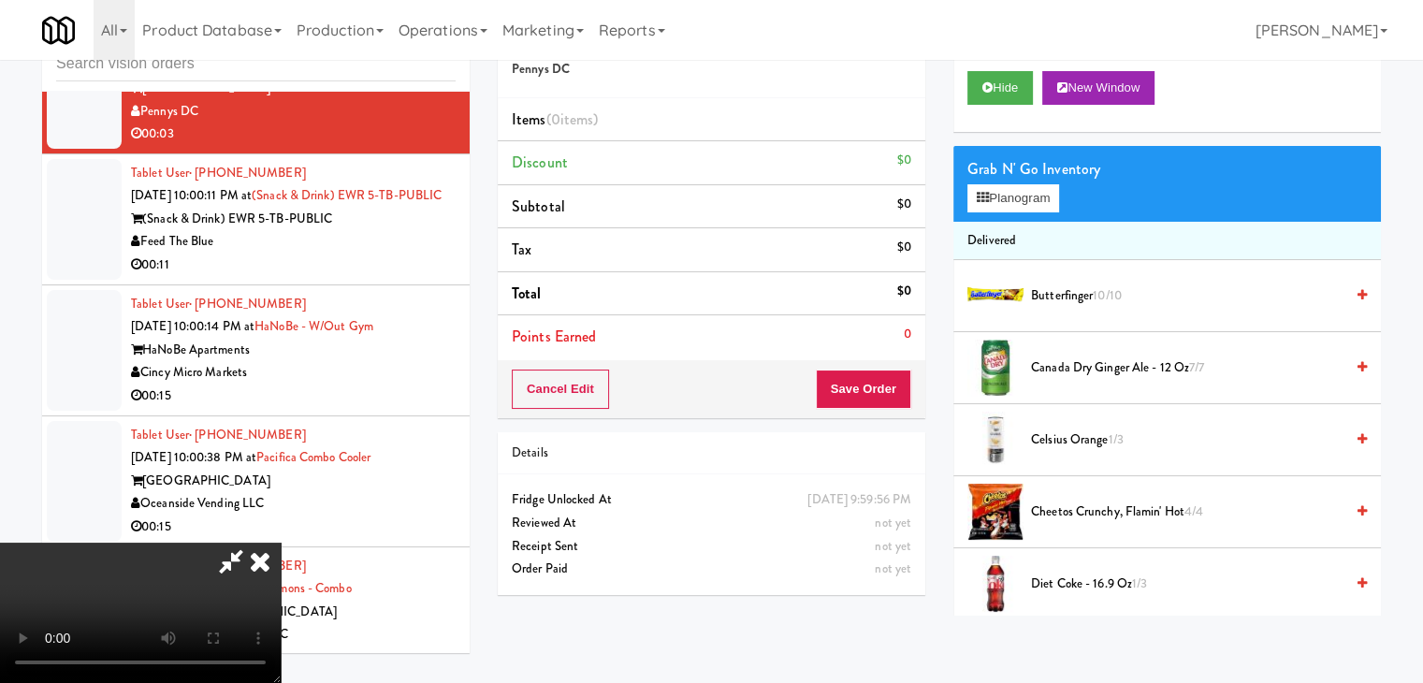
scroll to position [9515, 0]
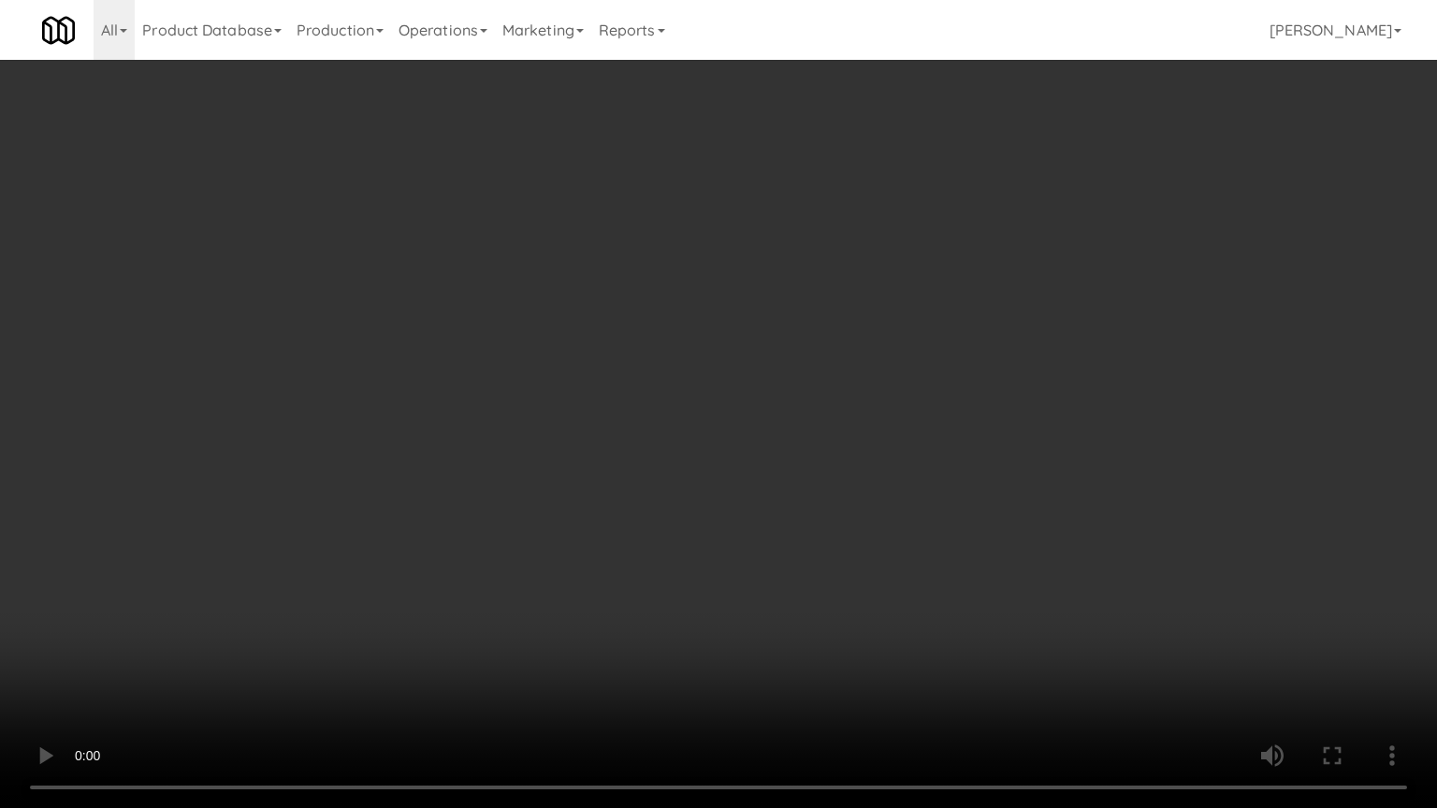
click at [861, 569] on video at bounding box center [718, 404] width 1437 height 808
click at [860, 574] on video at bounding box center [718, 404] width 1437 height 808
click at [846, 575] on video at bounding box center [718, 404] width 1437 height 808
click at [924, 592] on video at bounding box center [718, 404] width 1437 height 808
click at [933, 588] on video at bounding box center [718, 404] width 1437 height 808
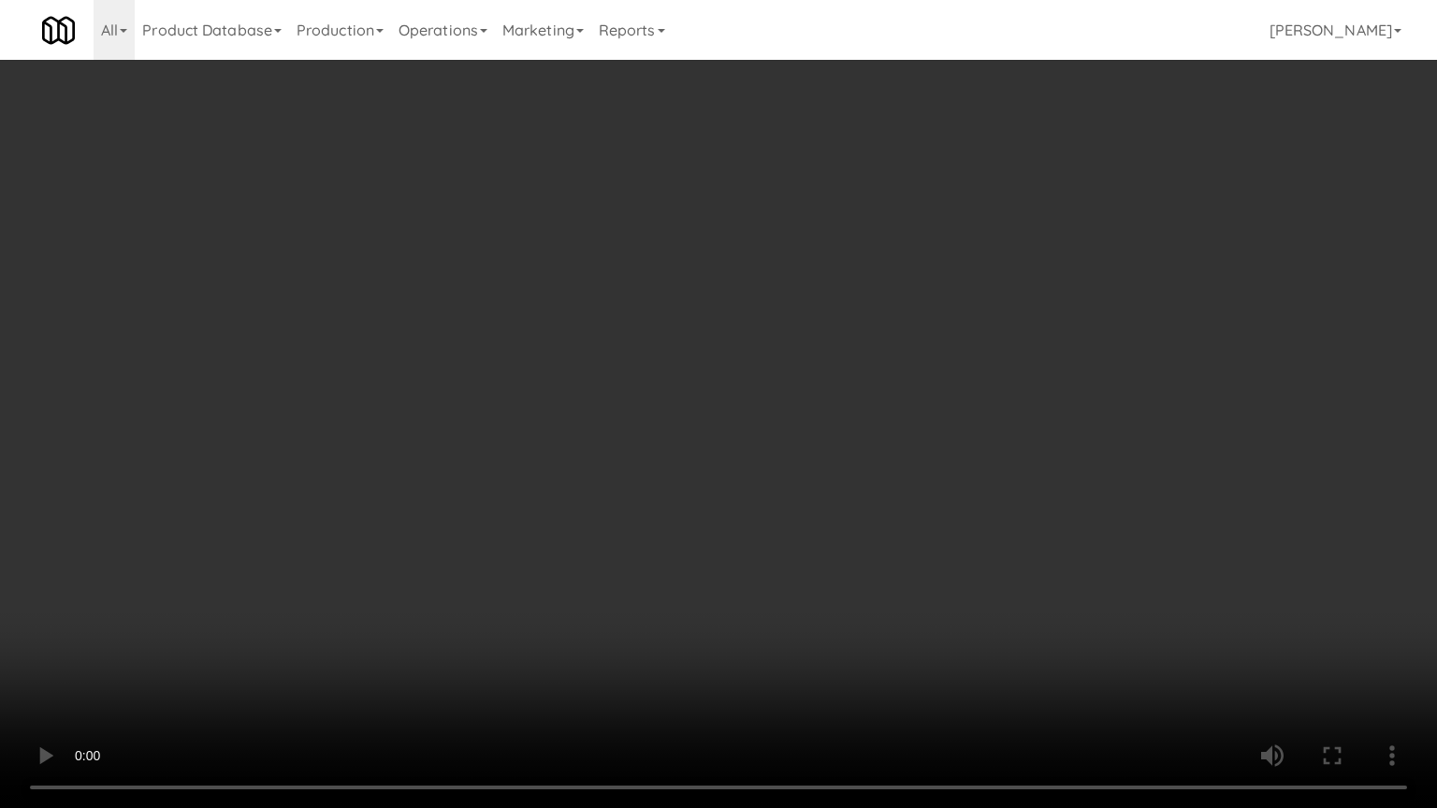
click at [933, 588] on video at bounding box center [718, 404] width 1437 height 808
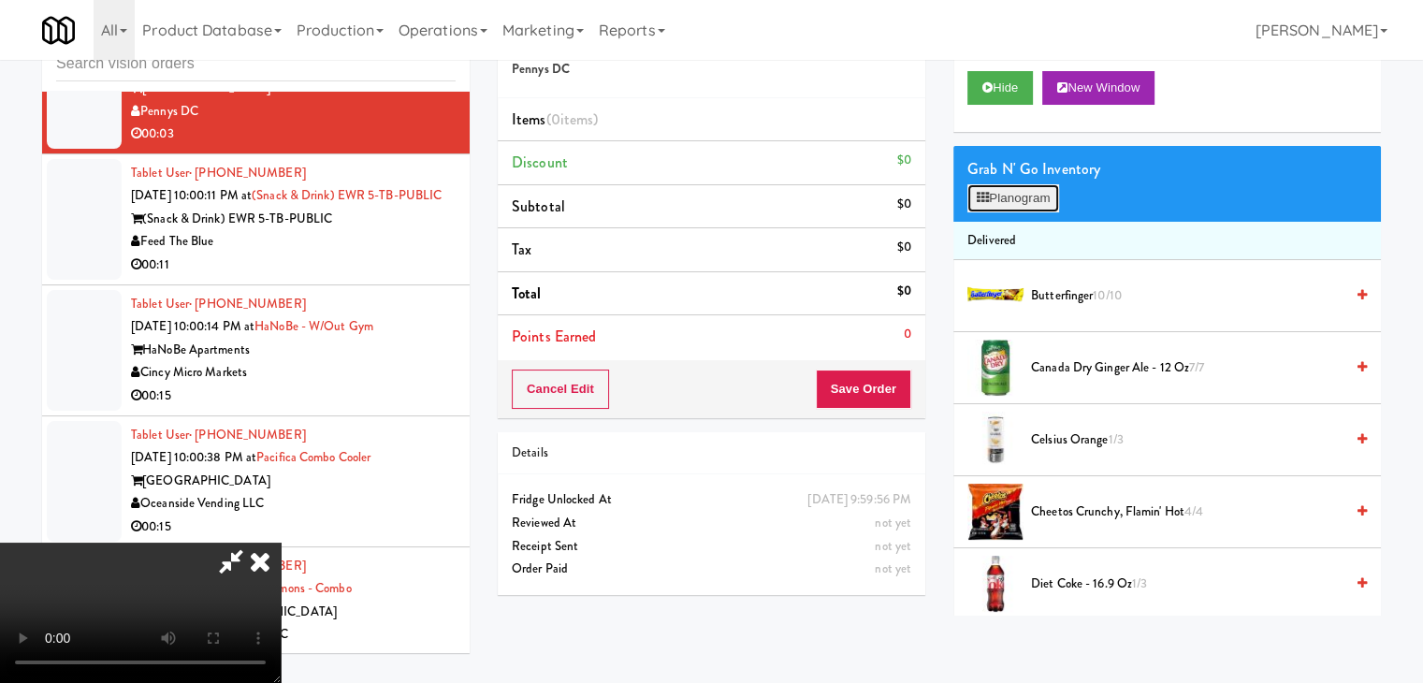
click at [1020, 203] on button "Planogram" at bounding box center [1013, 198] width 92 height 28
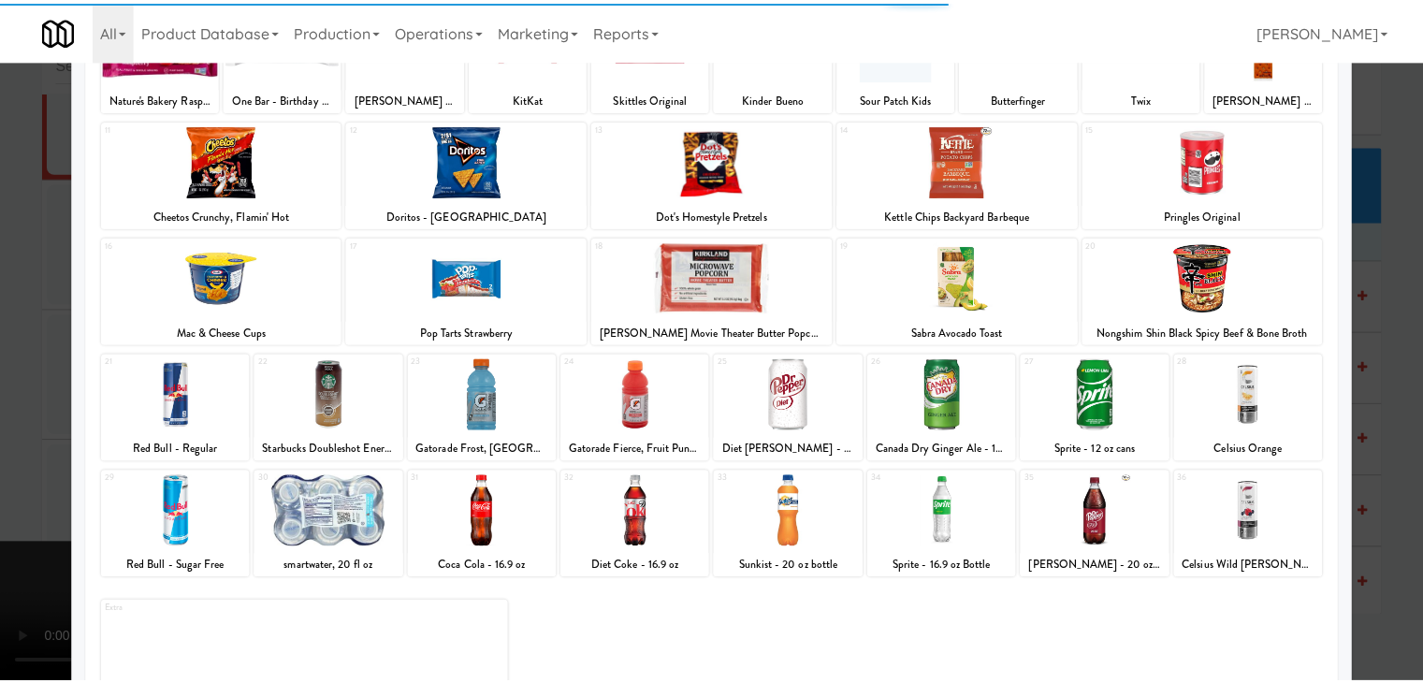
scroll to position [236, 0]
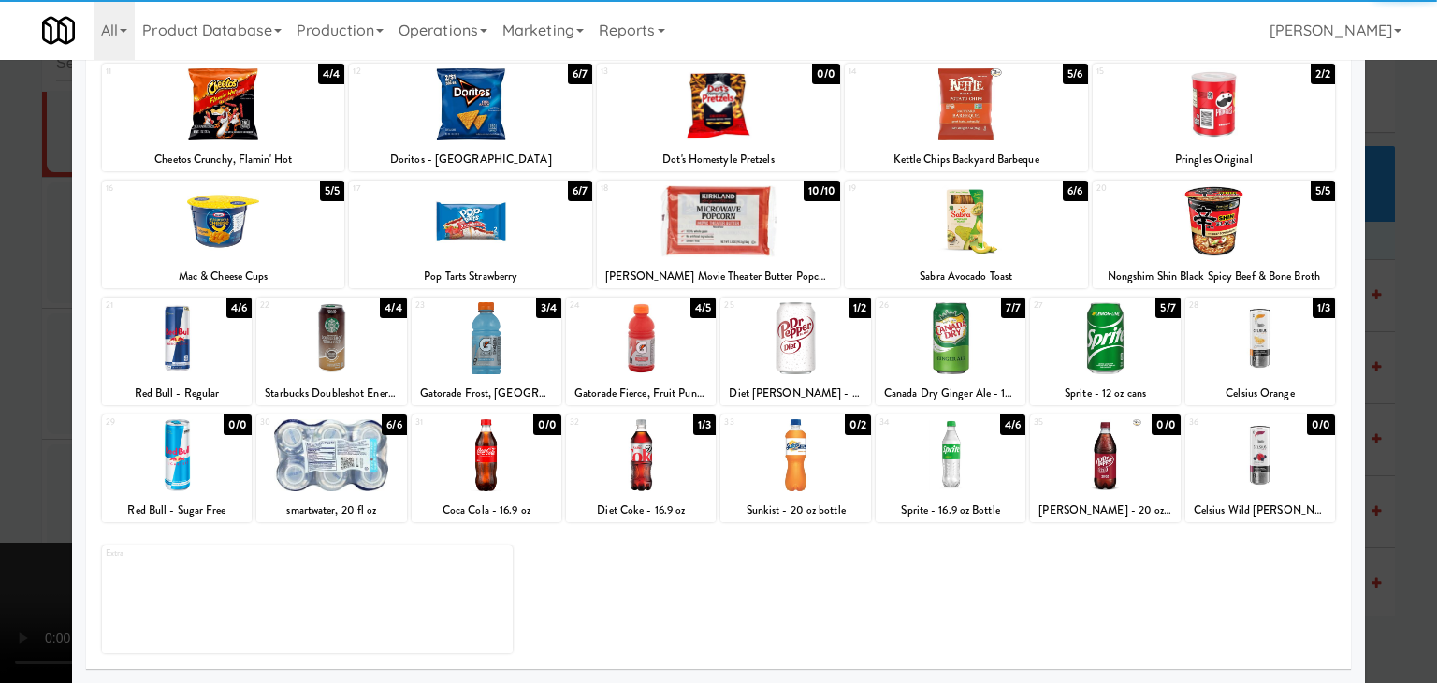
click at [653, 458] on div at bounding box center [641, 455] width 150 height 72
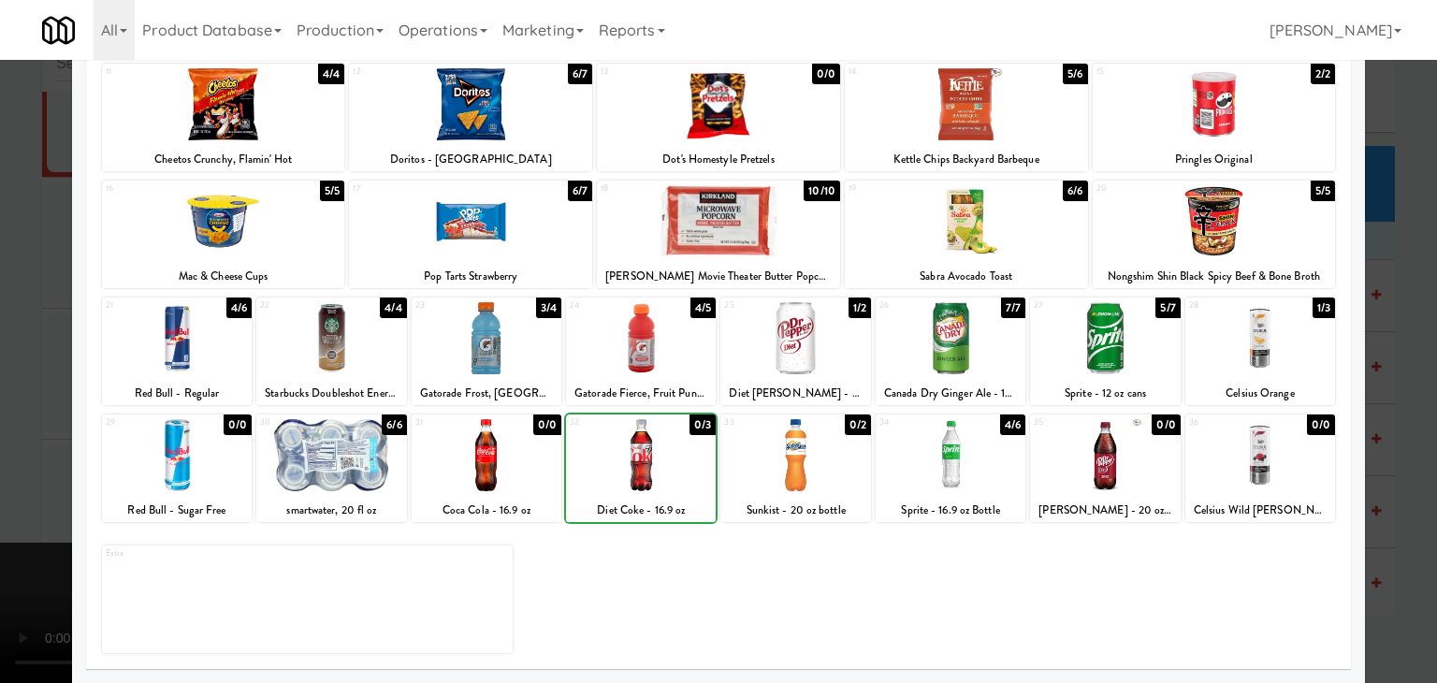
click at [41, 452] on div at bounding box center [718, 341] width 1437 height 683
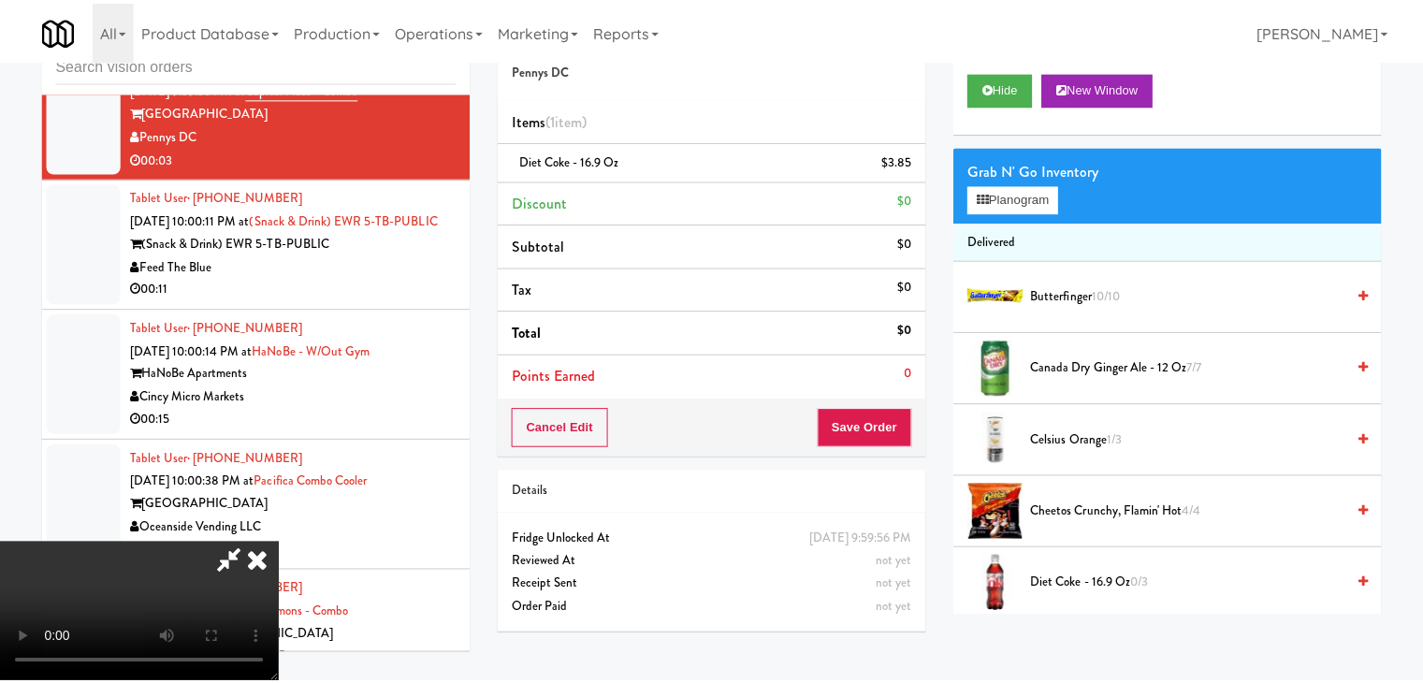
scroll to position [9562, 0]
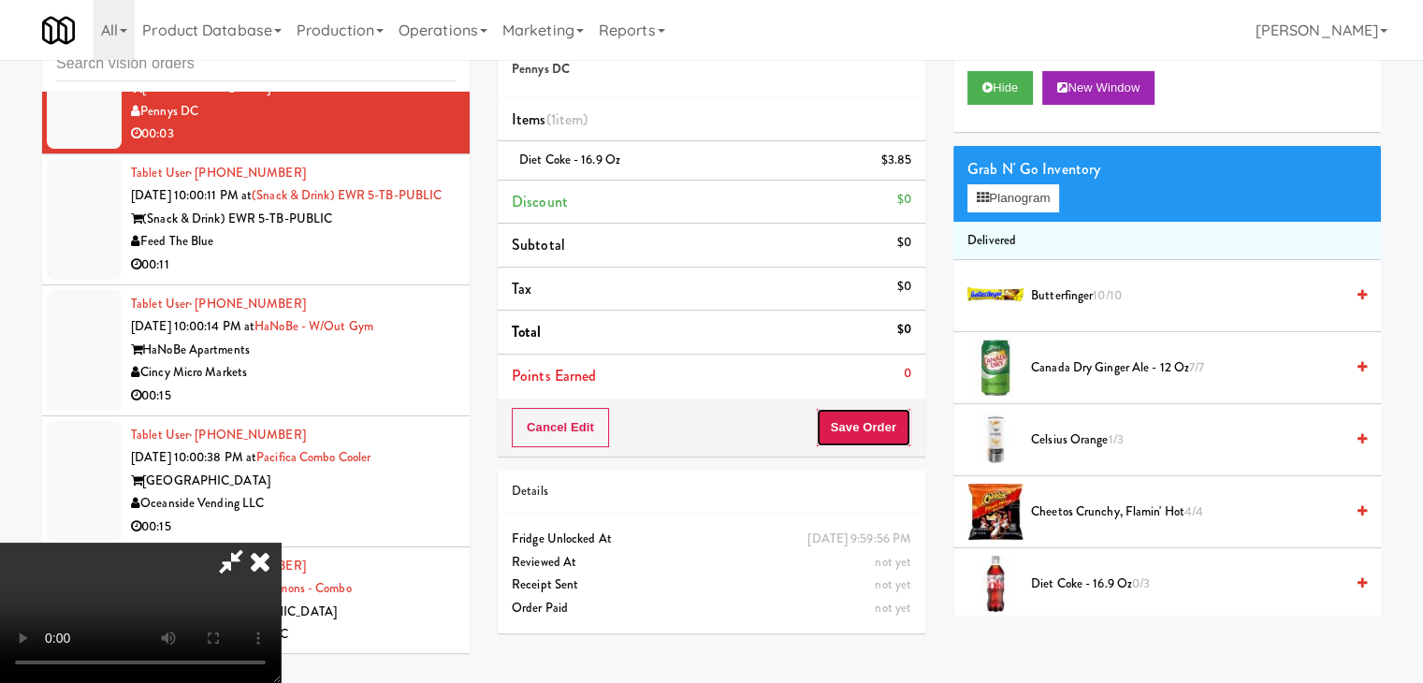
click at [880, 429] on button "Save Order" at bounding box center [863, 427] width 95 height 39
drag, startPoint x: 883, startPoint y: 429, endPoint x: 873, endPoint y: 435, distance: 12.2
click at [880, 429] on button "Save Order" at bounding box center [863, 427] width 95 height 39
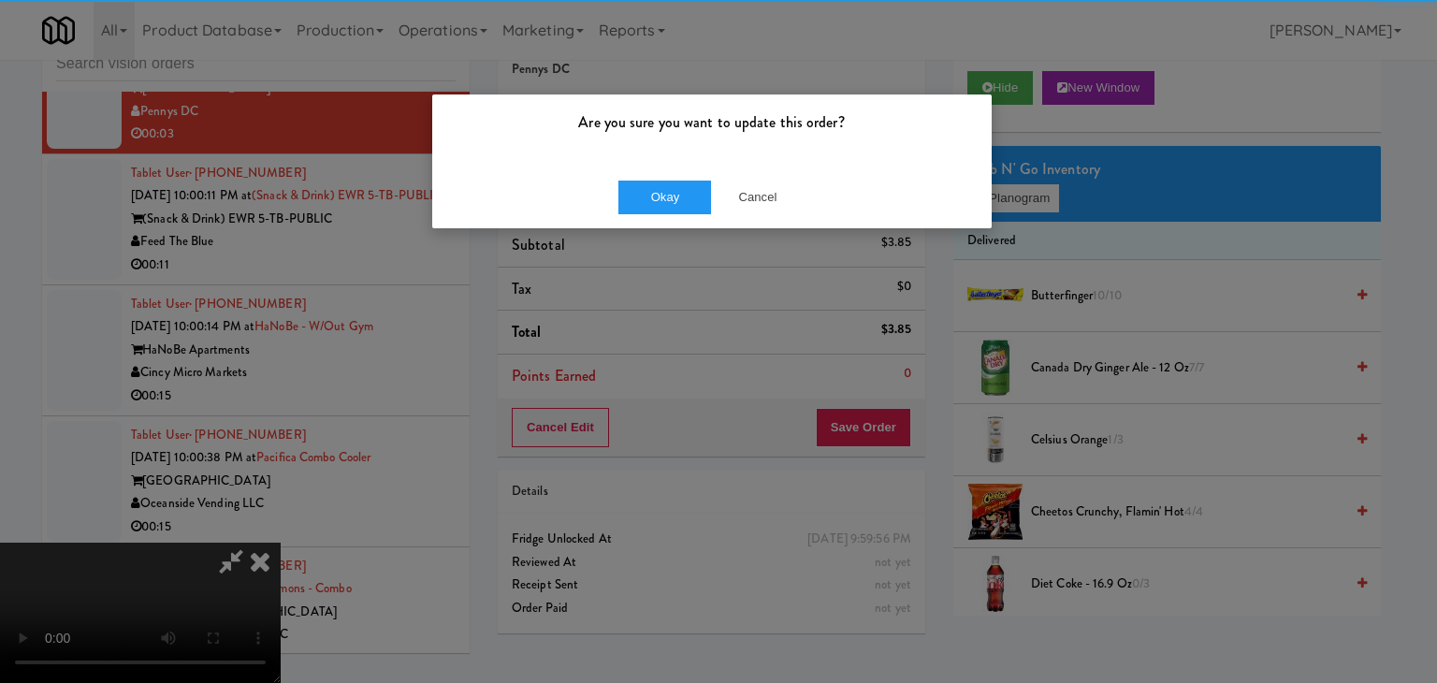
drag, startPoint x: 613, startPoint y: 158, endPoint x: 631, endPoint y: 218, distance: 62.5
click at [619, 178] on div "Are you sure you want to update this order? Okay Cancel" at bounding box center [711, 162] width 561 height 136
click at [633, 222] on div "Okay Cancel" at bounding box center [712, 197] width 560 height 63
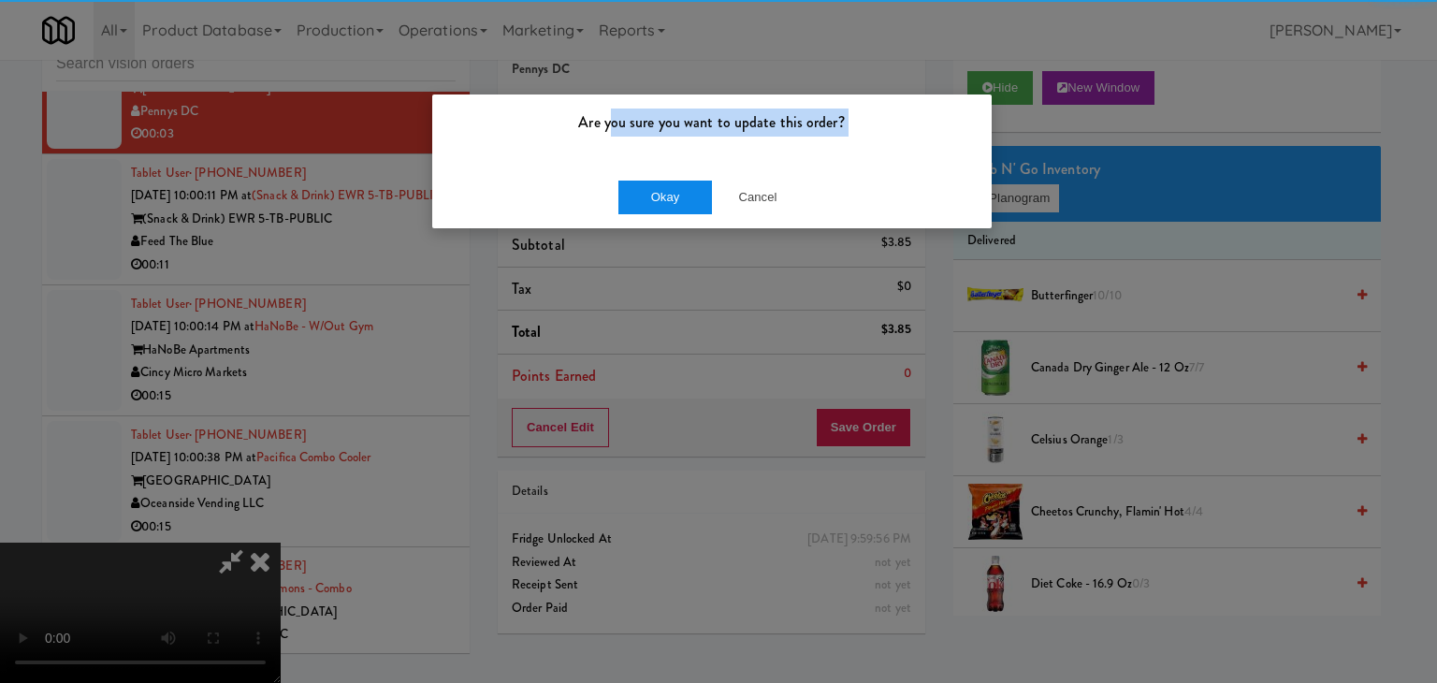
drag, startPoint x: 634, startPoint y: 222, endPoint x: 661, endPoint y: 203, distance: 32.2
click at [636, 222] on div "Okay Cancel" at bounding box center [712, 197] width 560 height 63
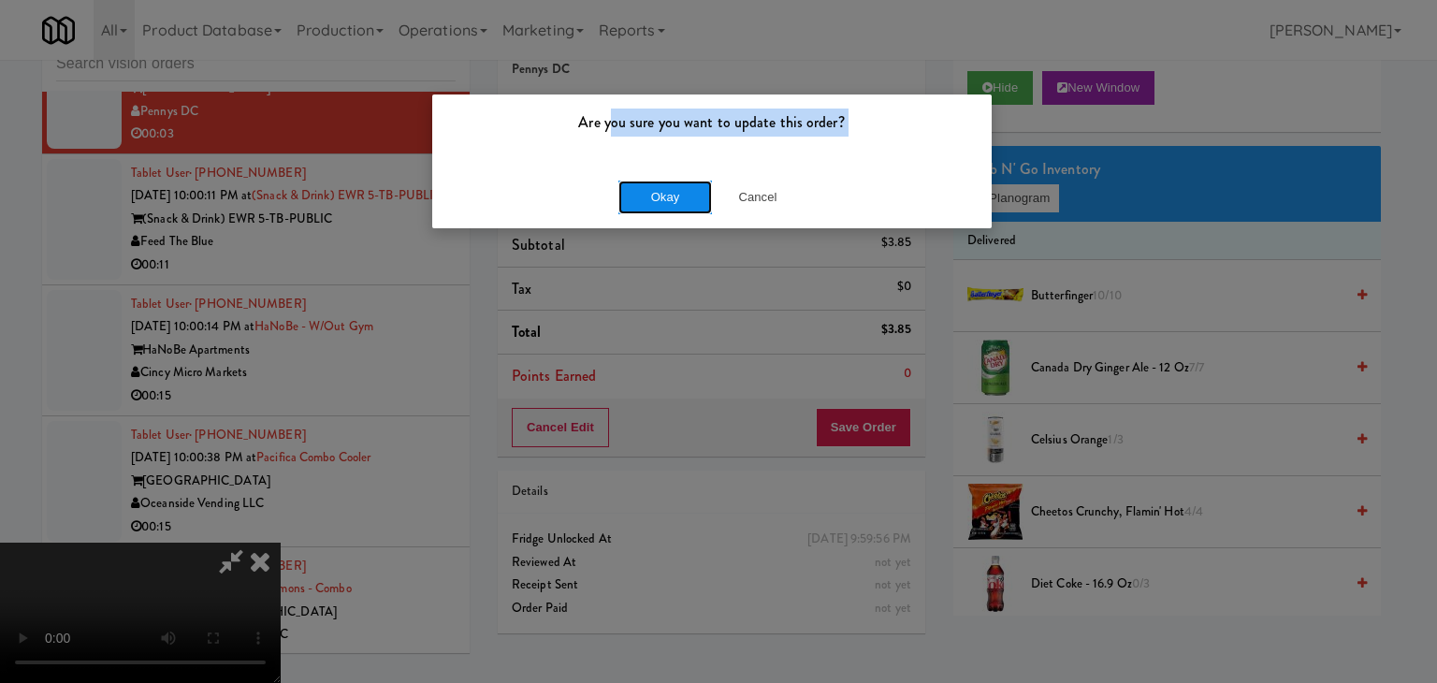
click at [664, 199] on button "Okay" at bounding box center [665, 198] width 94 height 34
click at [665, 199] on div "Okay Cancel" at bounding box center [712, 197] width 560 height 63
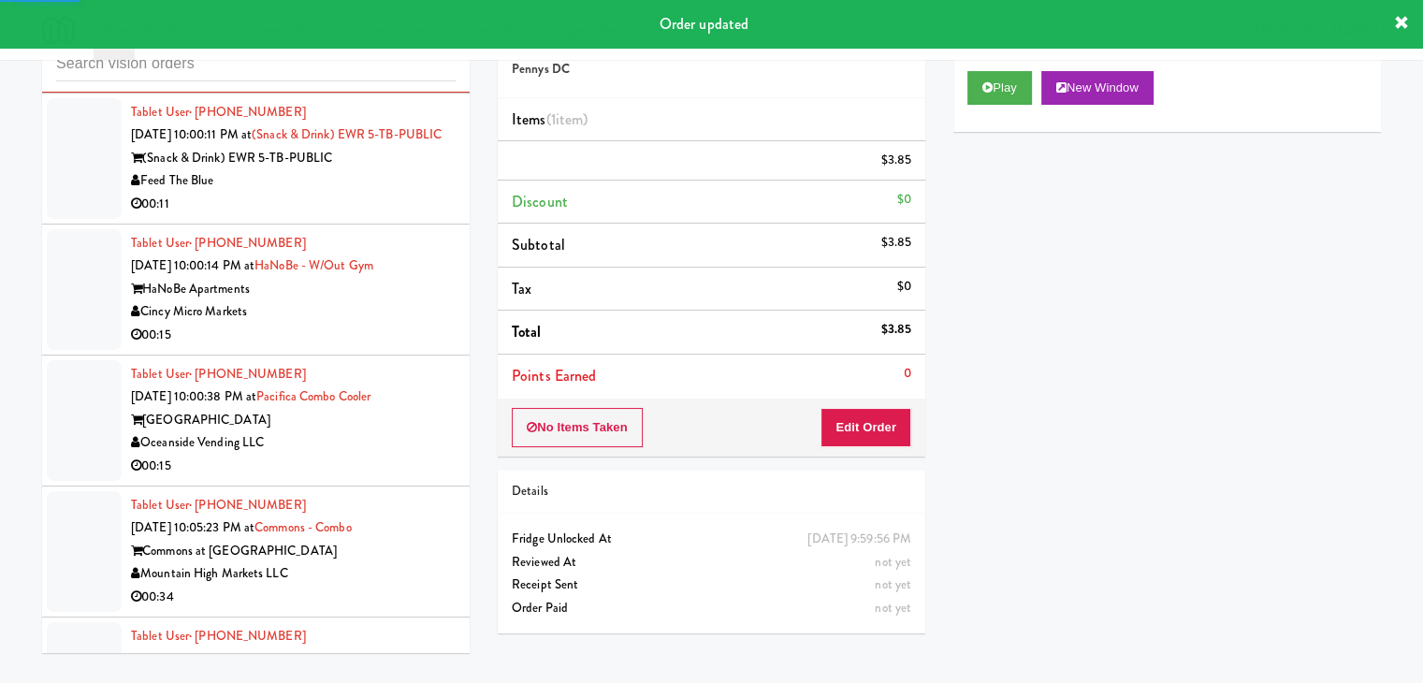
scroll to position [9655, 0]
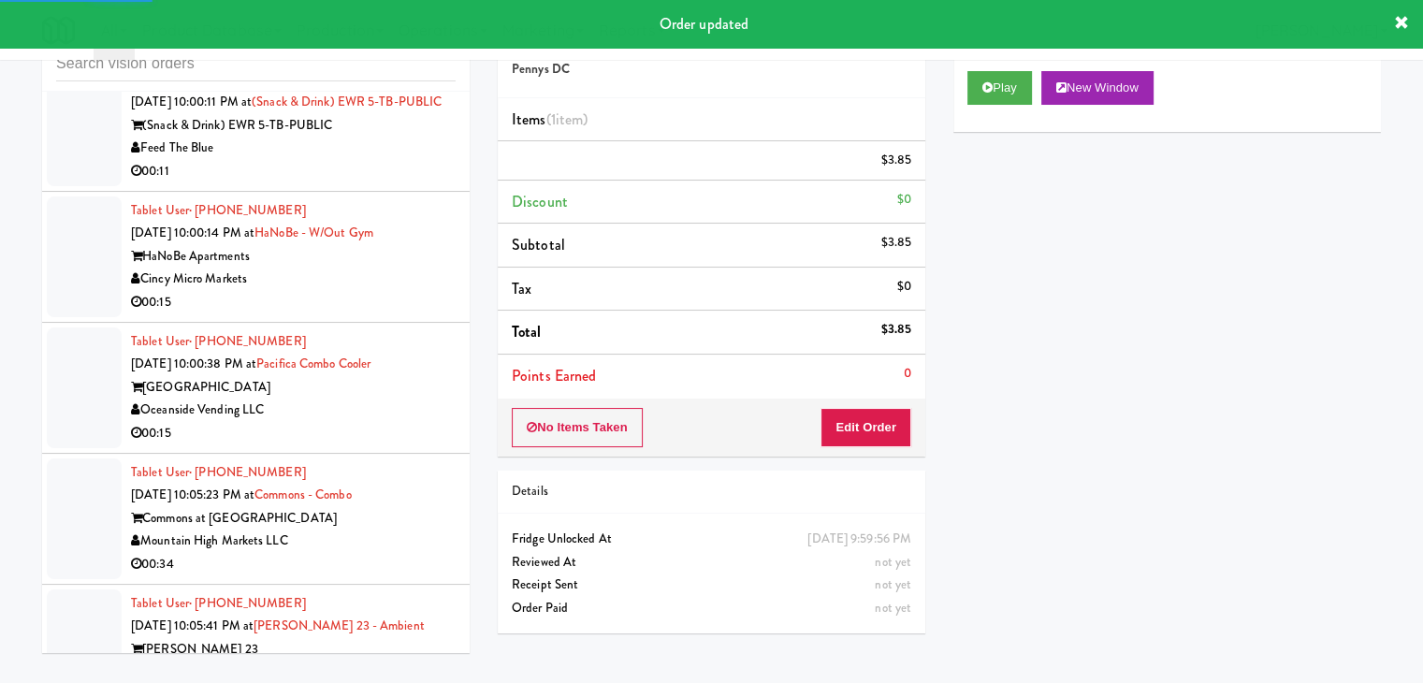
click at [434, 183] on div "00:11" at bounding box center [293, 171] width 325 height 23
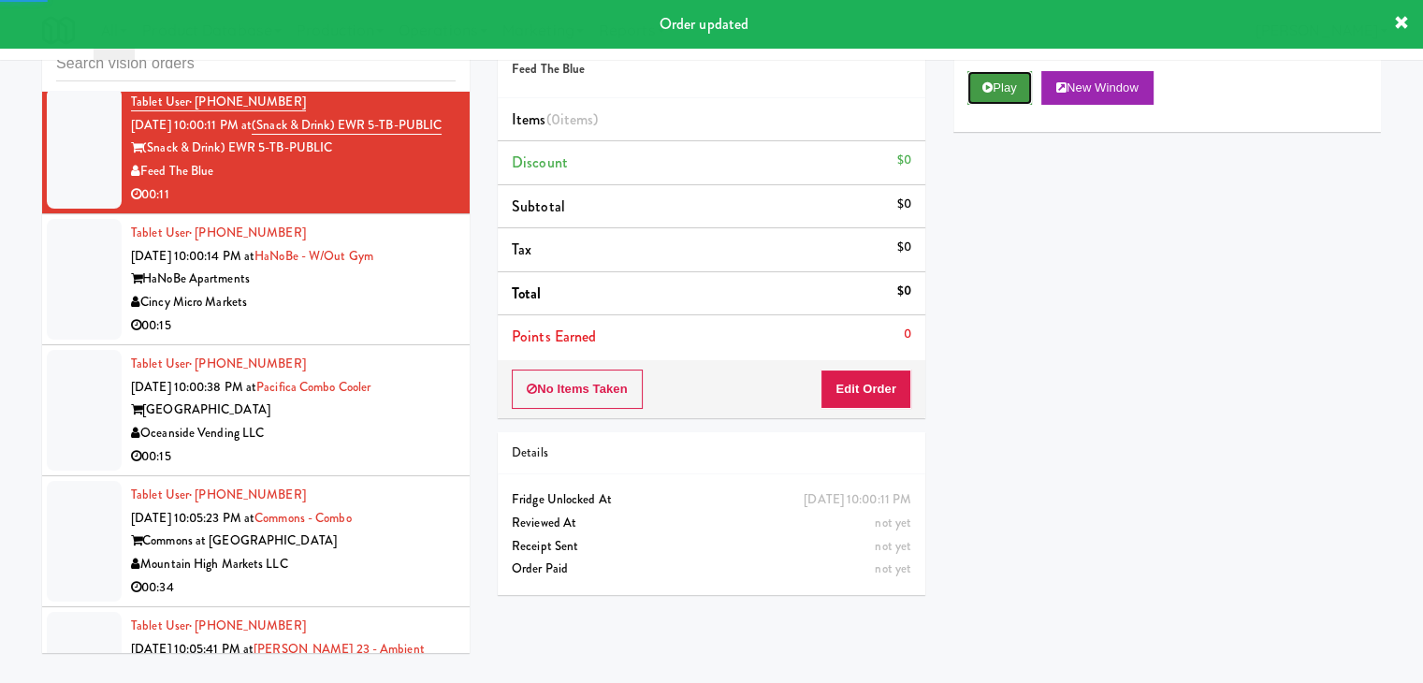
click at [978, 97] on button "Play" at bounding box center [999, 88] width 65 height 34
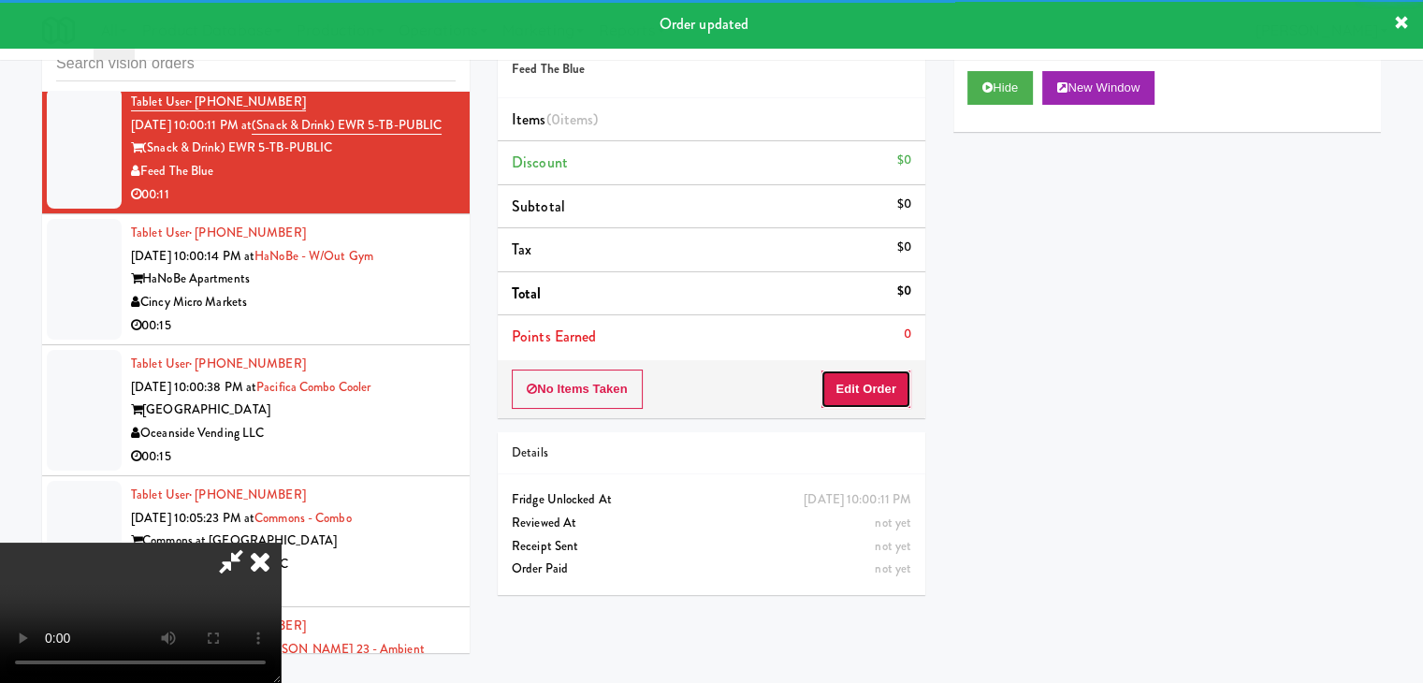
click at [870, 402] on button "Edit Order" at bounding box center [866, 389] width 91 height 39
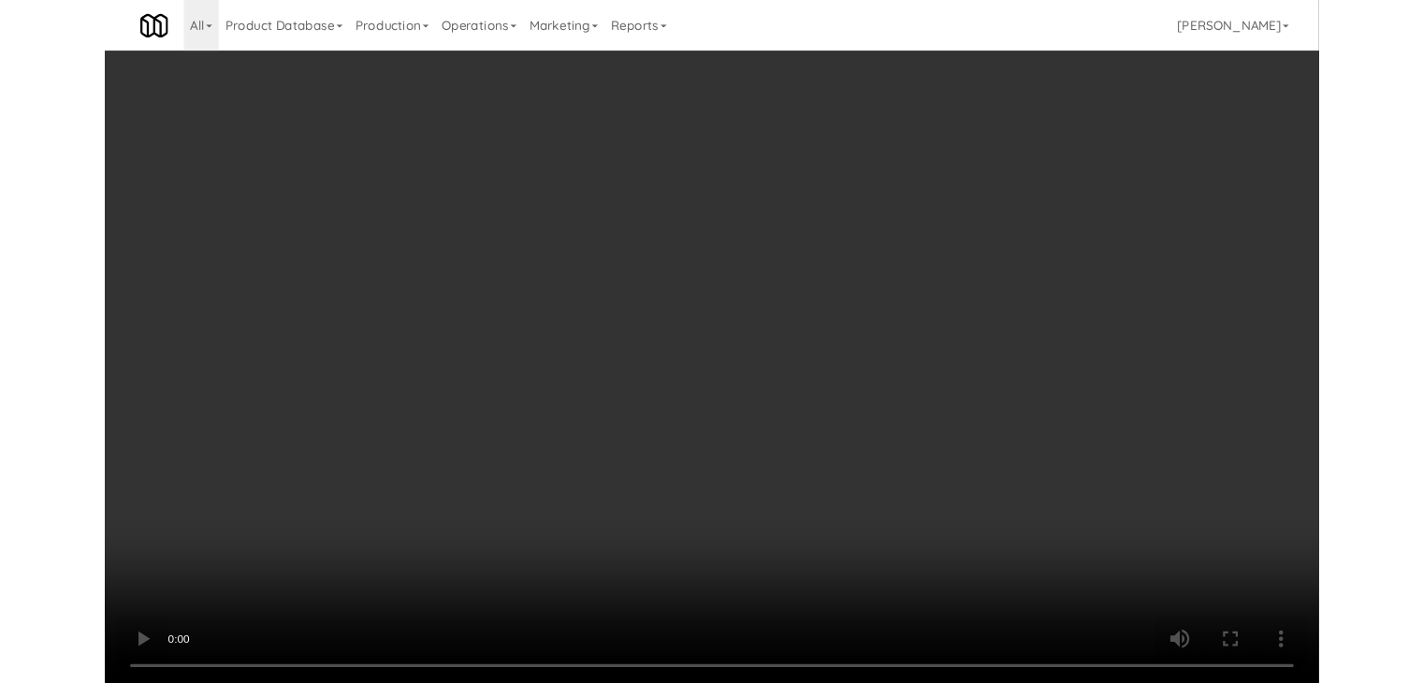
scroll to position [9609, 0]
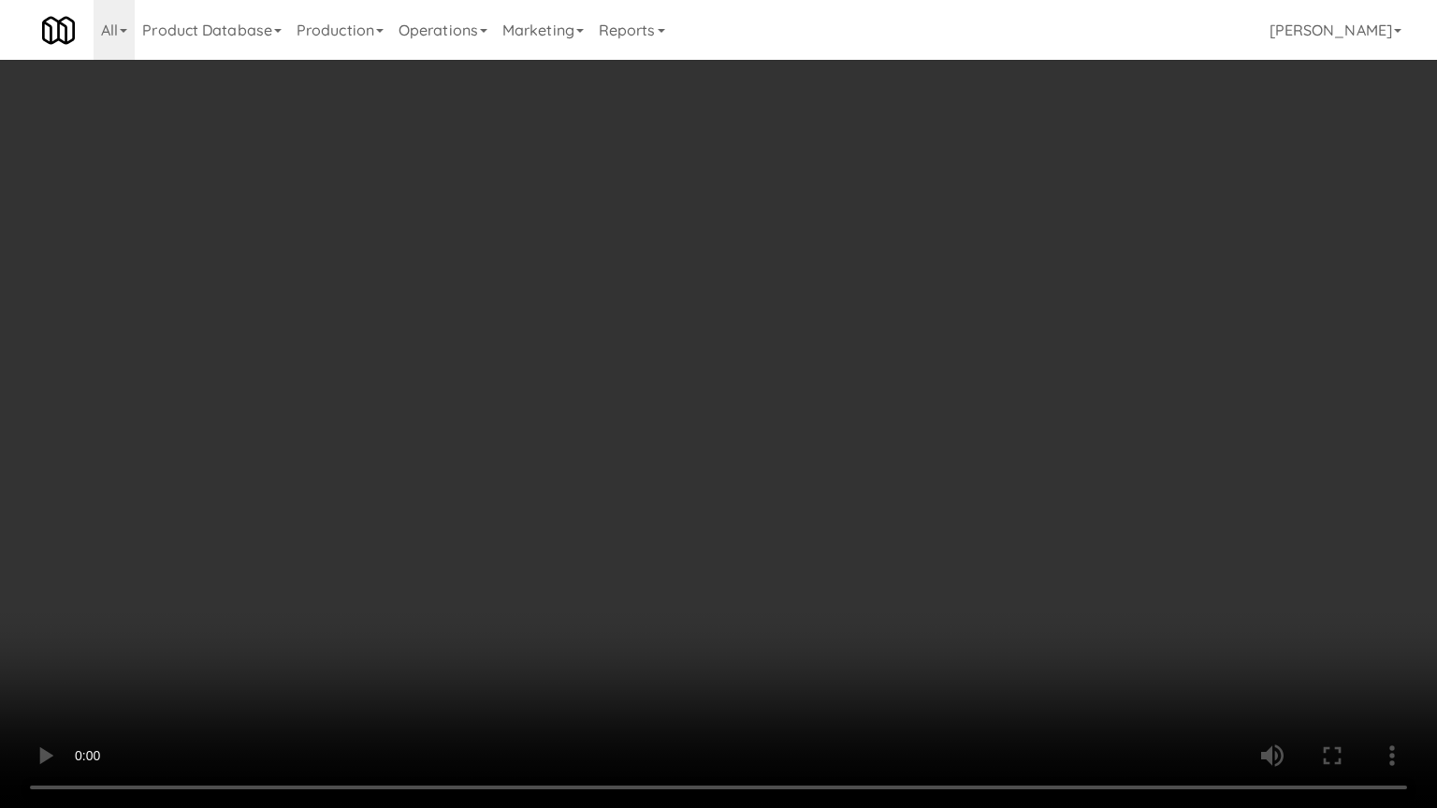
click at [809, 565] on video at bounding box center [718, 404] width 1437 height 808
click at [801, 565] on video at bounding box center [718, 404] width 1437 height 808
drag, startPoint x: 801, startPoint y: 565, endPoint x: 793, endPoint y: 576, distance: 13.5
click at [801, 569] on video at bounding box center [718, 404] width 1437 height 808
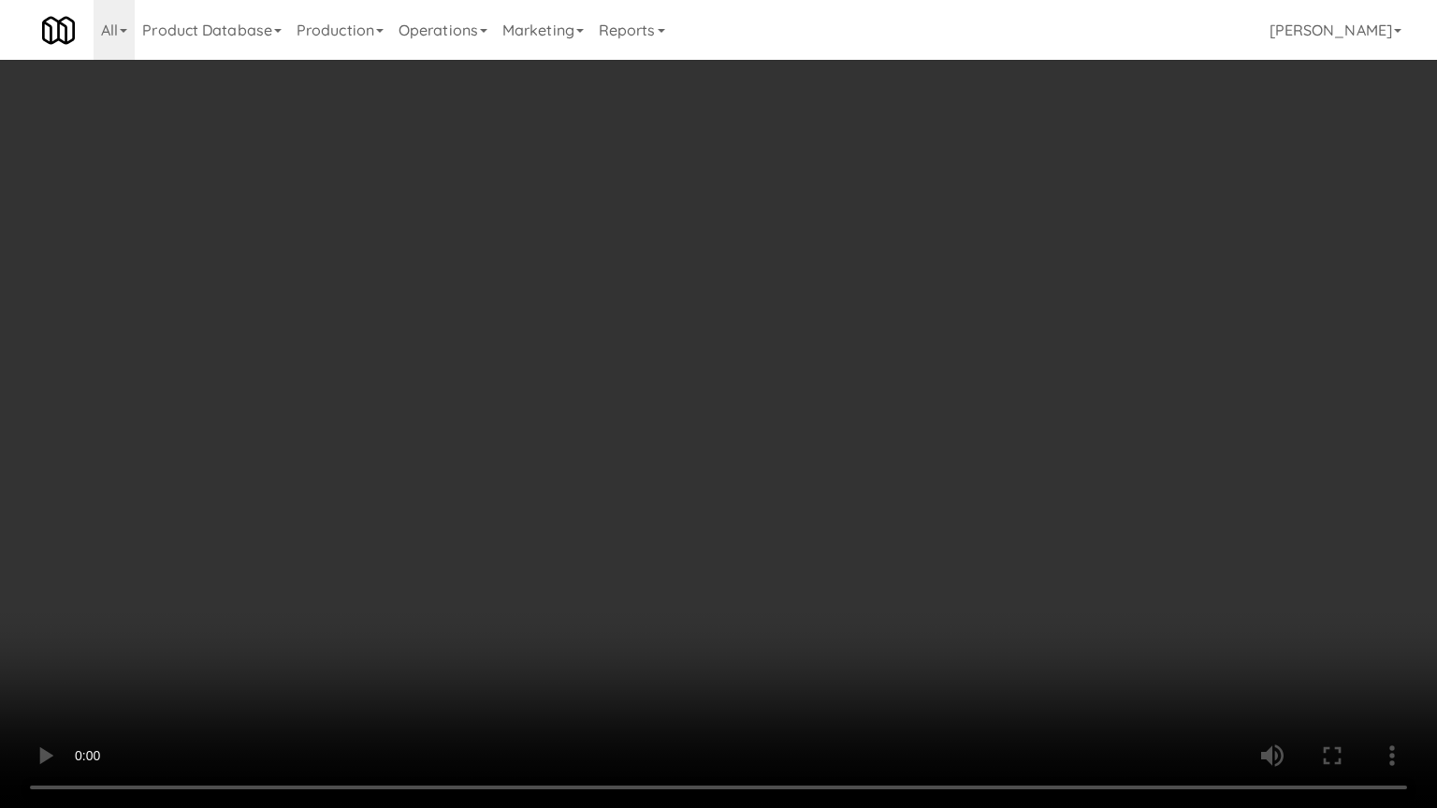
click at [823, 569] on video at bounding box center [718, 404] width 1437 height 808
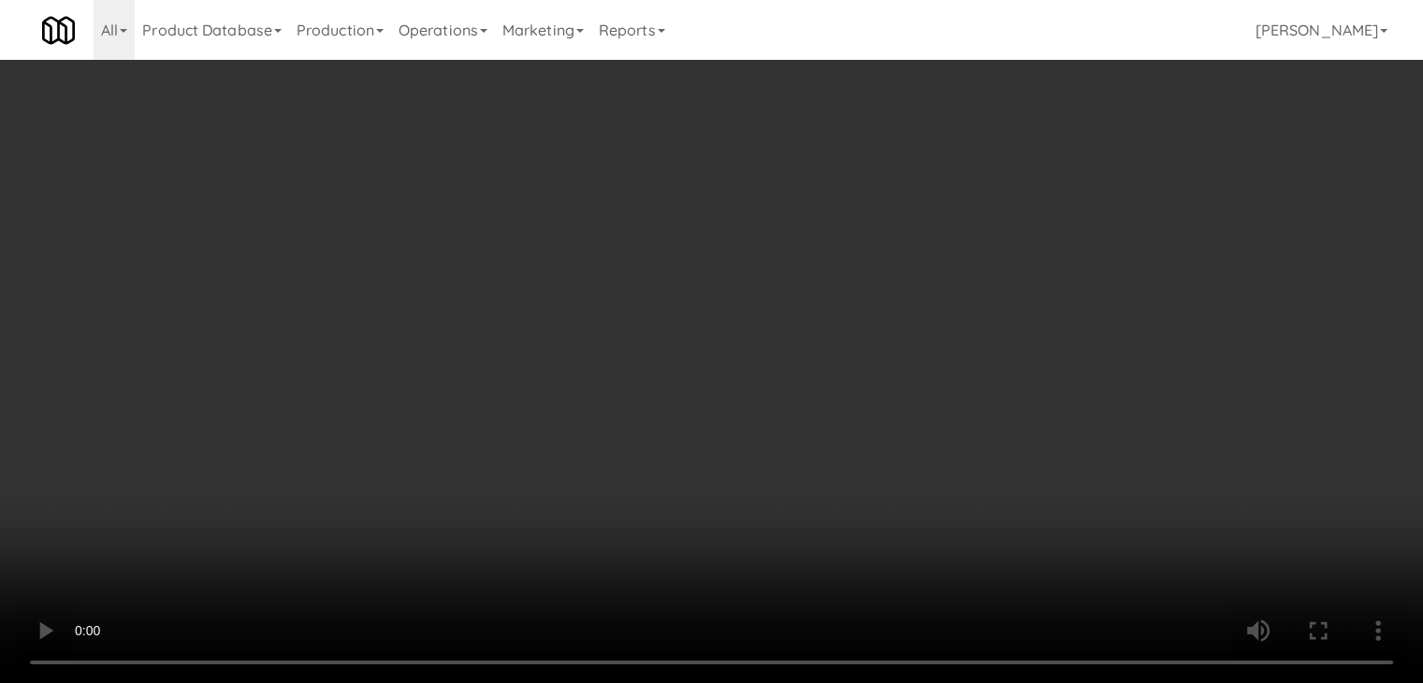
scroll to position [9655, 0]
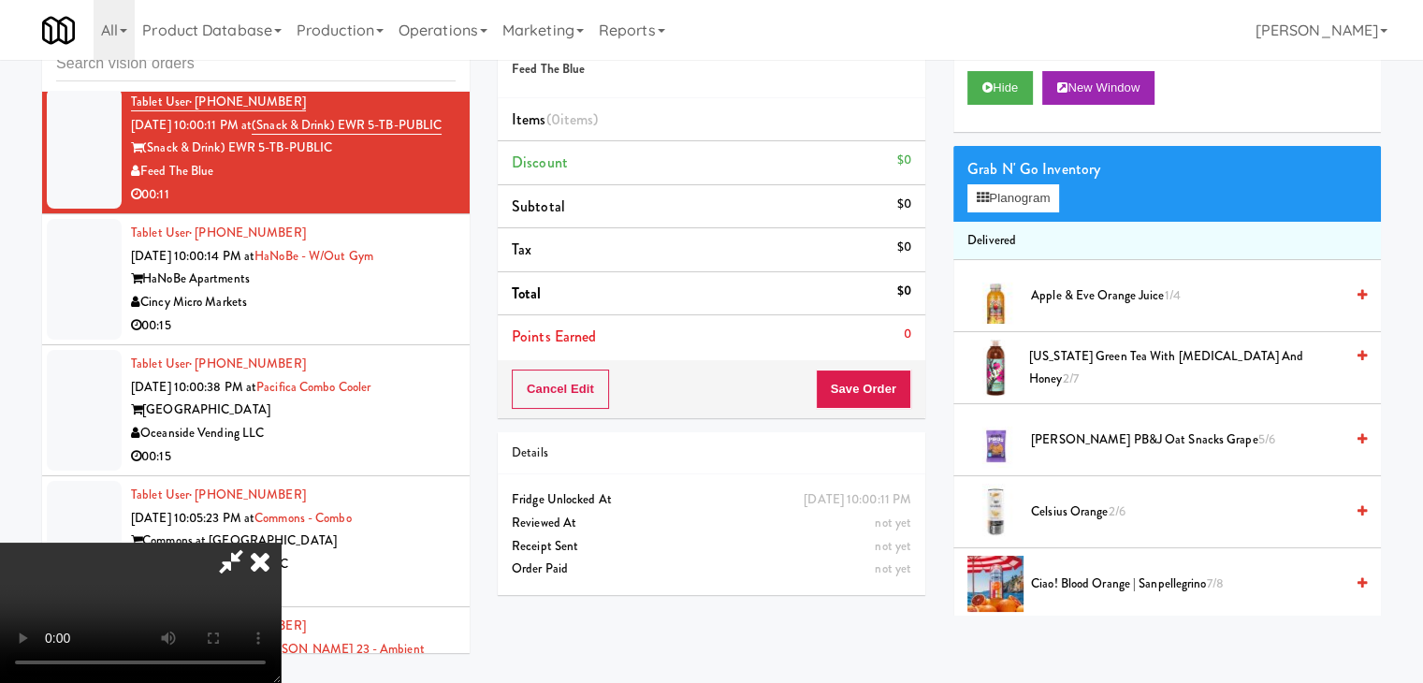
click at [281, 543] on video at bounding box center [140, 613] width 281 height 140
drag, startPoint x: 685, startPoint y: 286, endPoint x: 702, endPoint y: 282, distance: 17.5
click at [281, 543] on video at bounding box center [140, 613] width 281 height 140
click at [1003, 192] on button "Planogram" at bounding box center [1013, 198] width 92 height 28
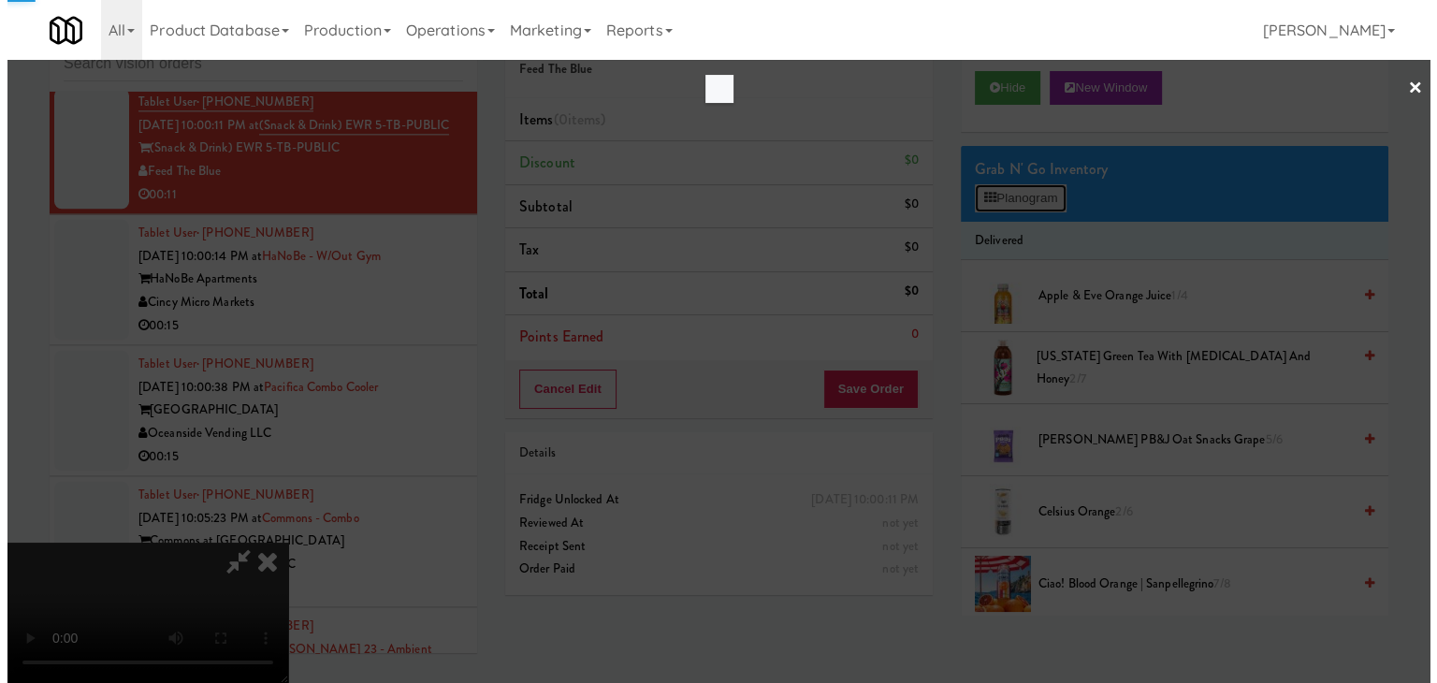
scroll to position [9609, 0]
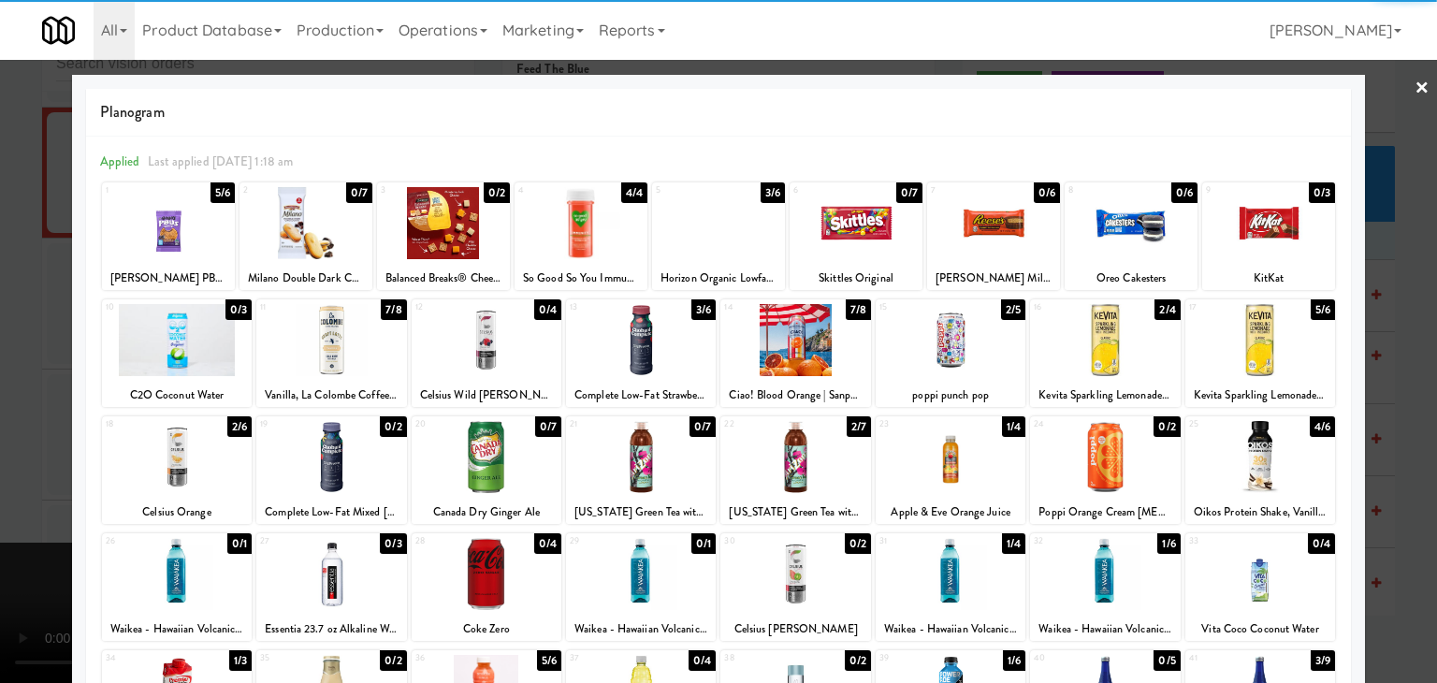
click at [722, 226] on div at bounding box center [718, 223] width 133 height 72
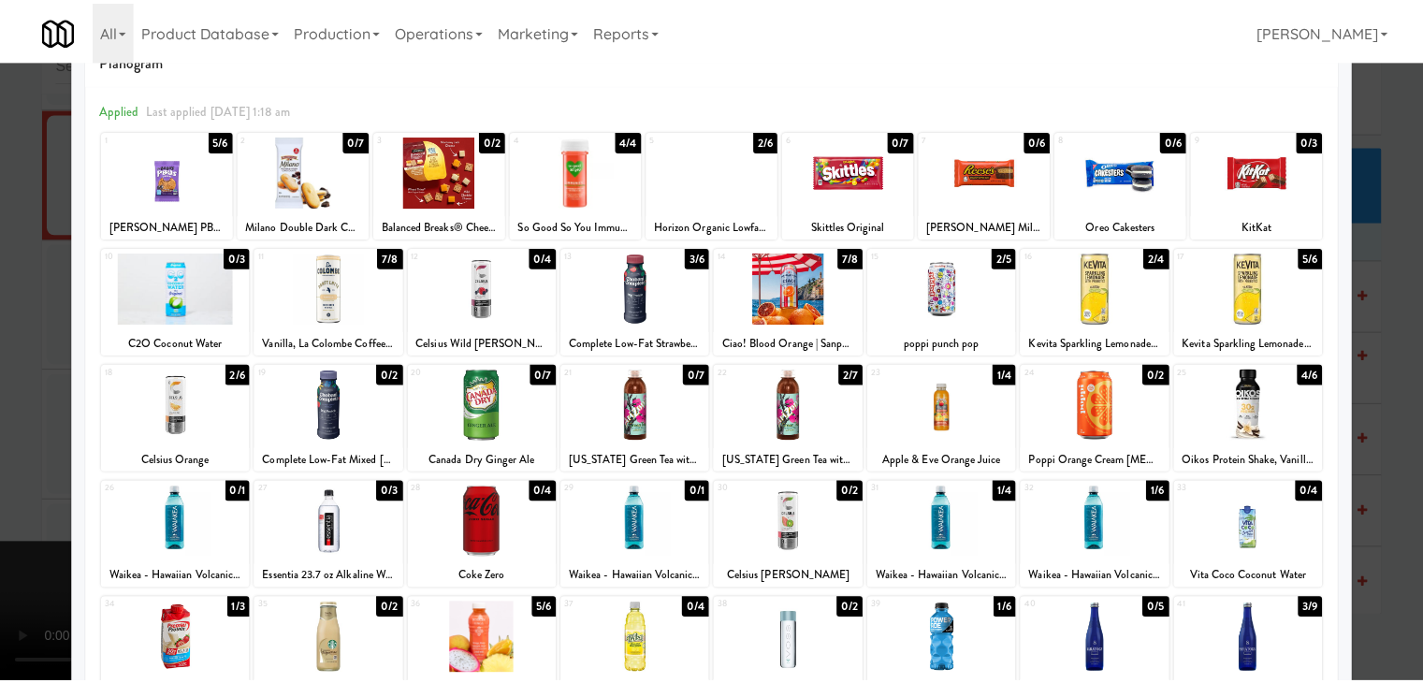
scroll to position [187, 0]
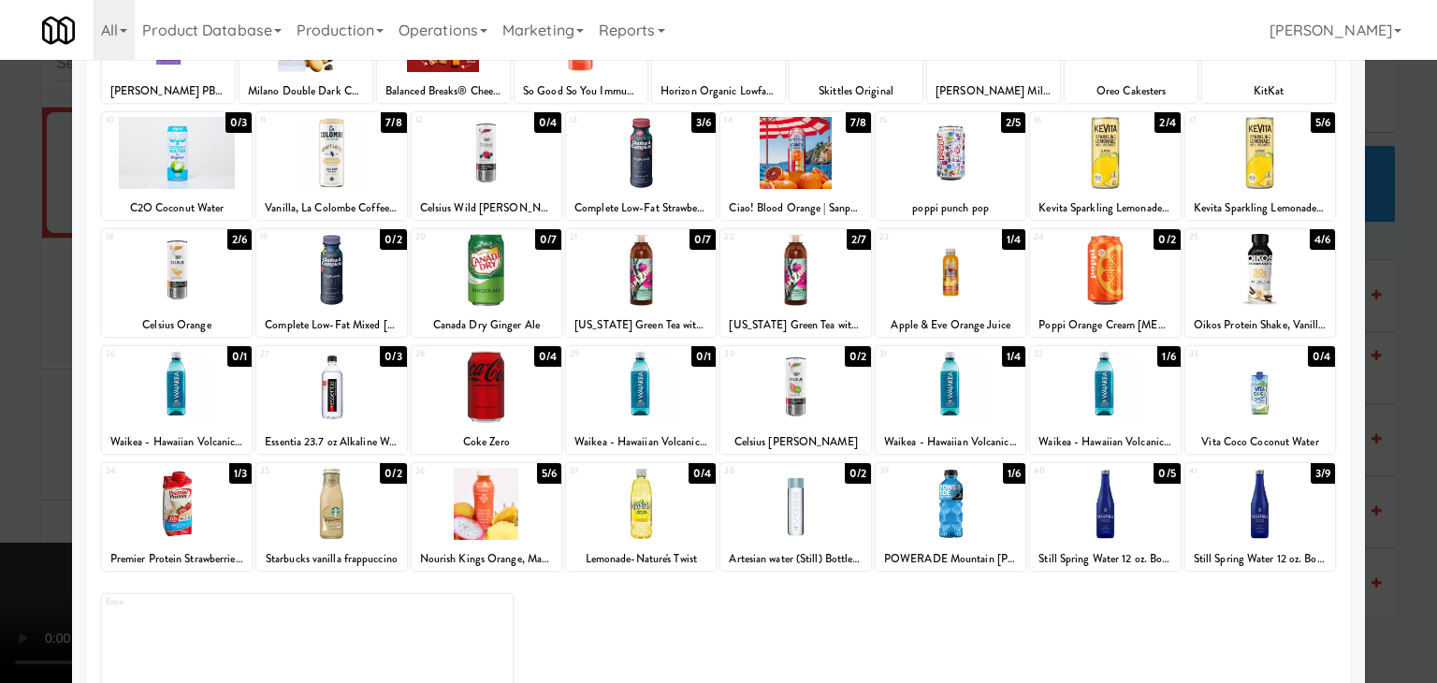
drag, startPoint x: 0, startPoint y: 419, endPoint x: 40, endPoint y: 415, distance: 40.5
click at [0, 417] on div at bounding box center [718, 341] width 1437 height 683
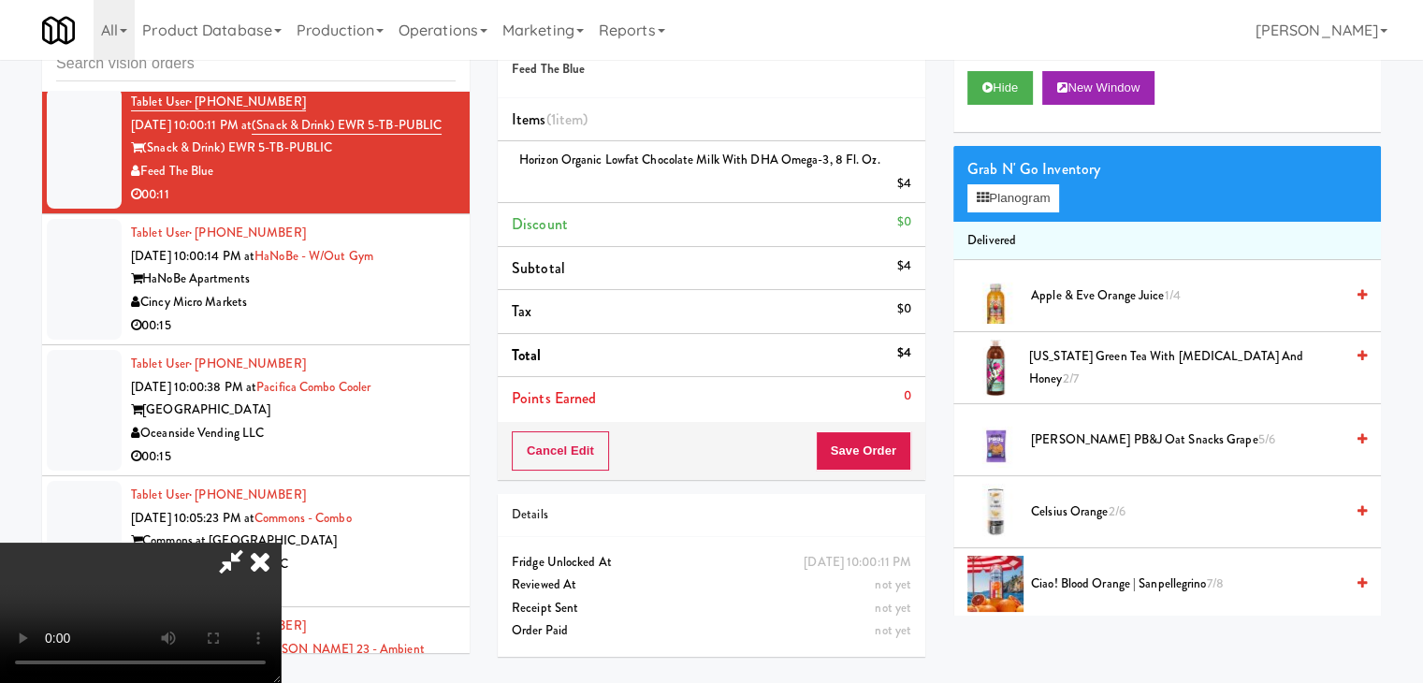
click at [1055, 371] on span "Arizona Green Tea with Ginseng and Honey 2/7" at bounding box center [1186, 368] width 314 height 46
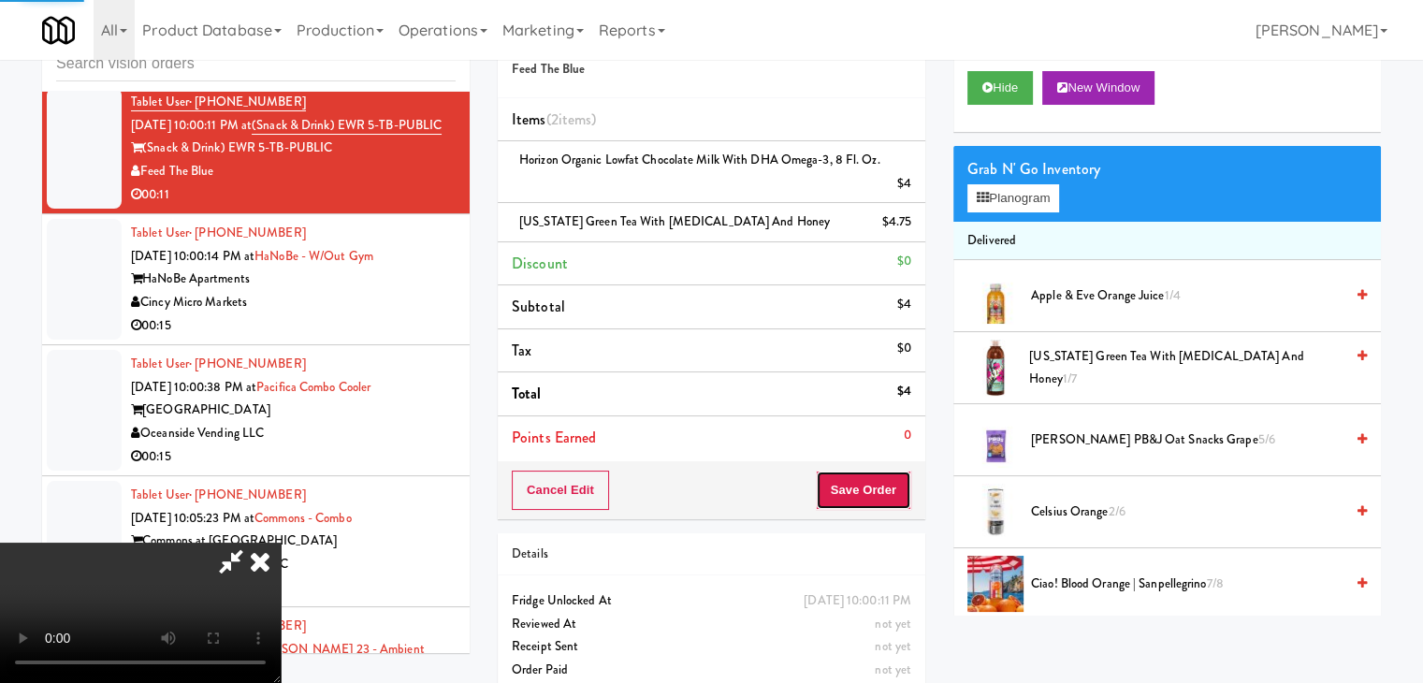
click at [858, 487] on button "Save Order" at bounding box center [863, 490] width 95 height 39
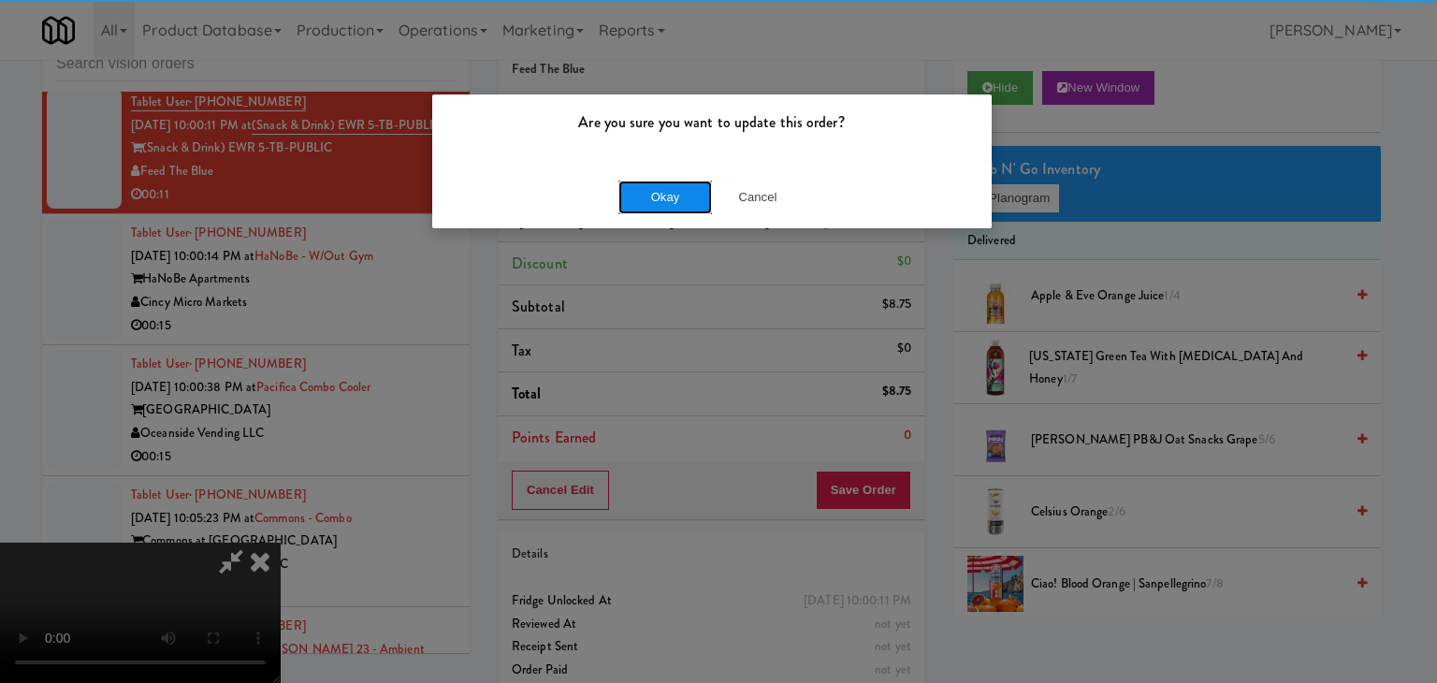
click at [633, 196] on button "Okay" at bounding box center [665, 198] width 94 height 34
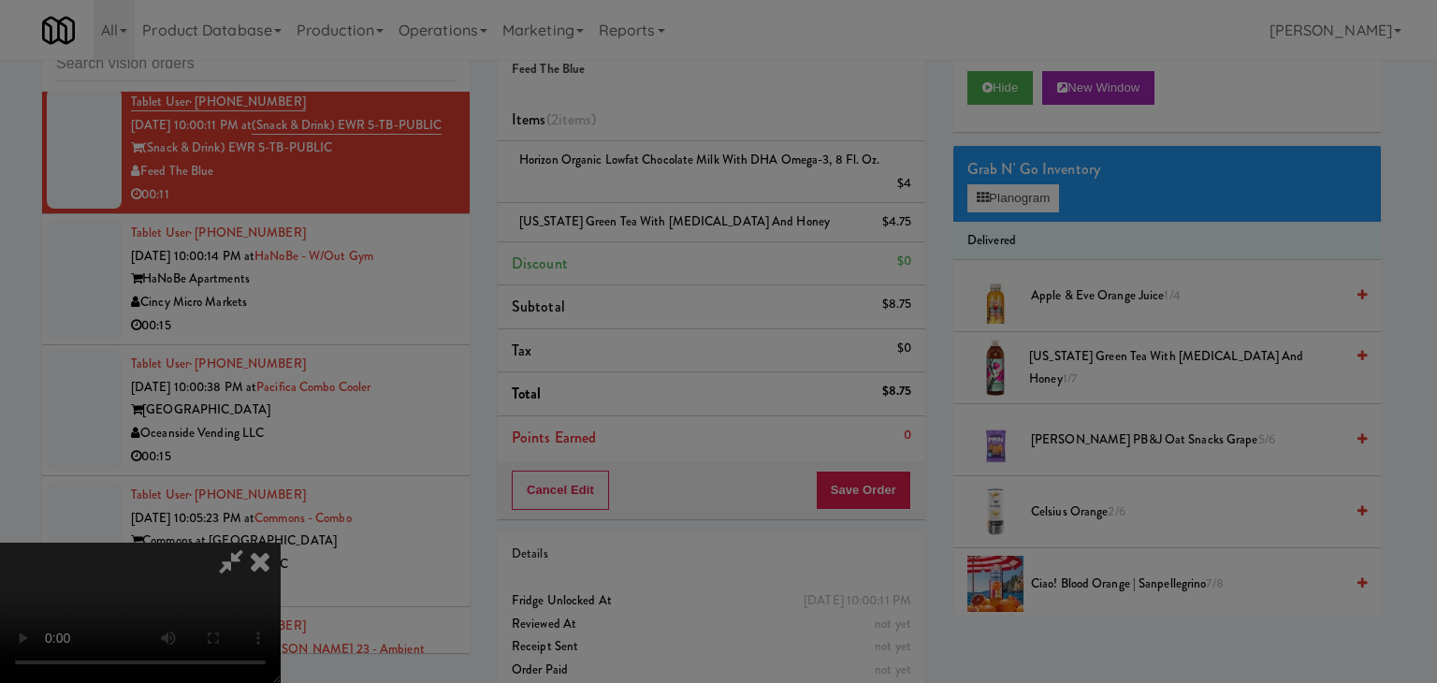
click at [640, 194] on div "Okay Cancel" at bounding box center [712, 162] width 560 height 63
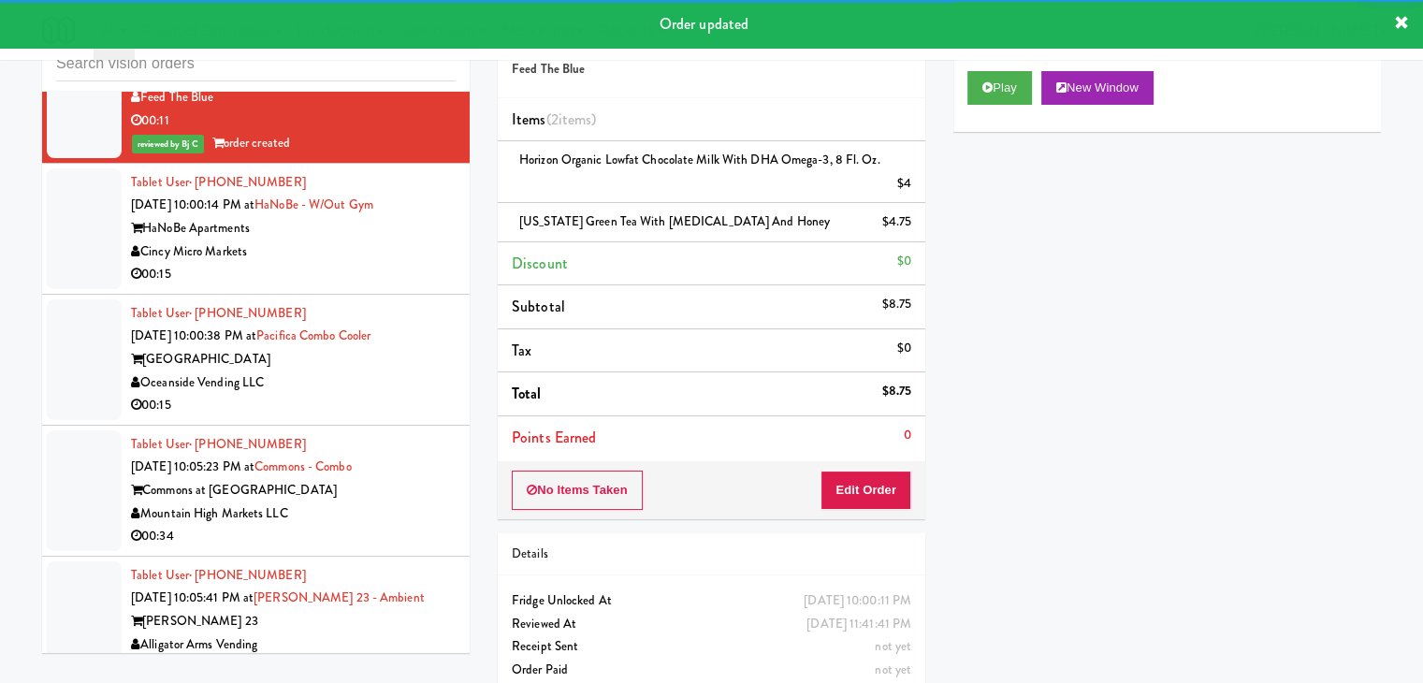
scroll to position [9959, 0]
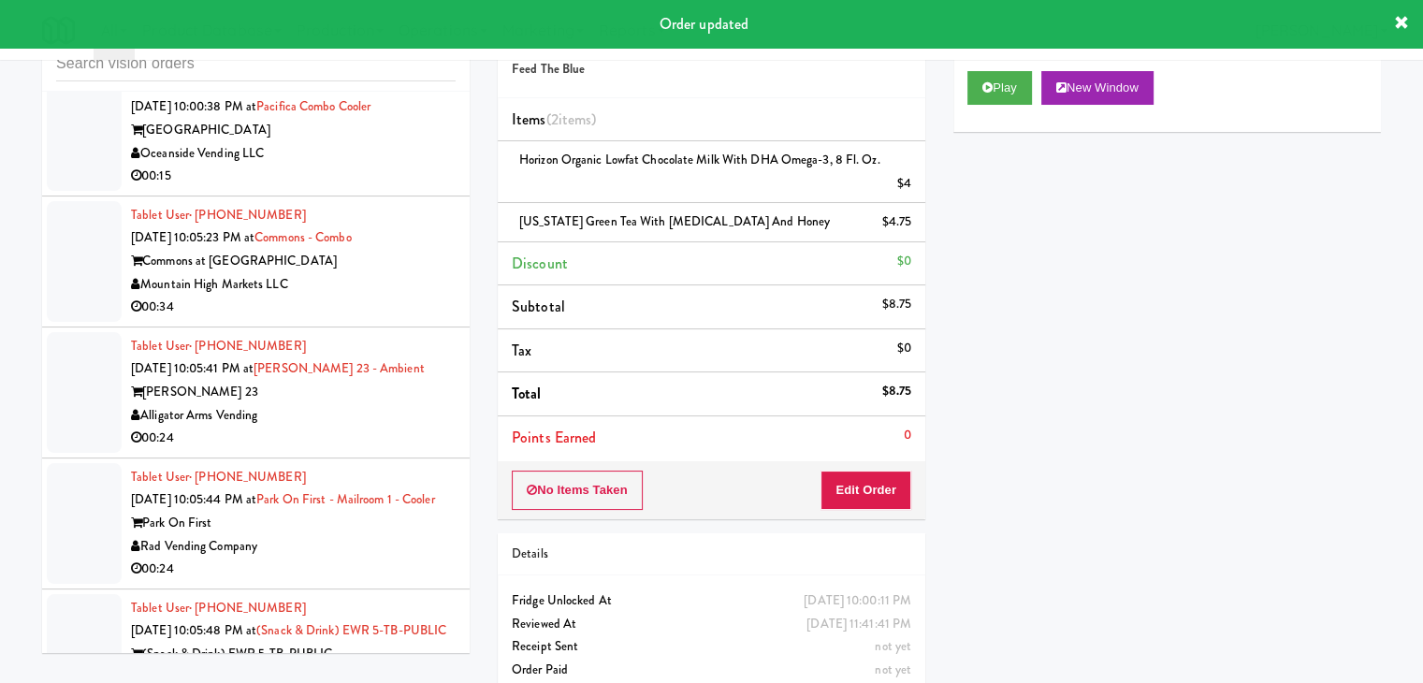
drag, startPoint x: 395, startPoint y: 124, endPoint x: 407, endPoint y: 145, distance: 24.7
click at [397, 35] on div "Cincy Micro Markets" at bounding box center [293, 22] width 325 height 23
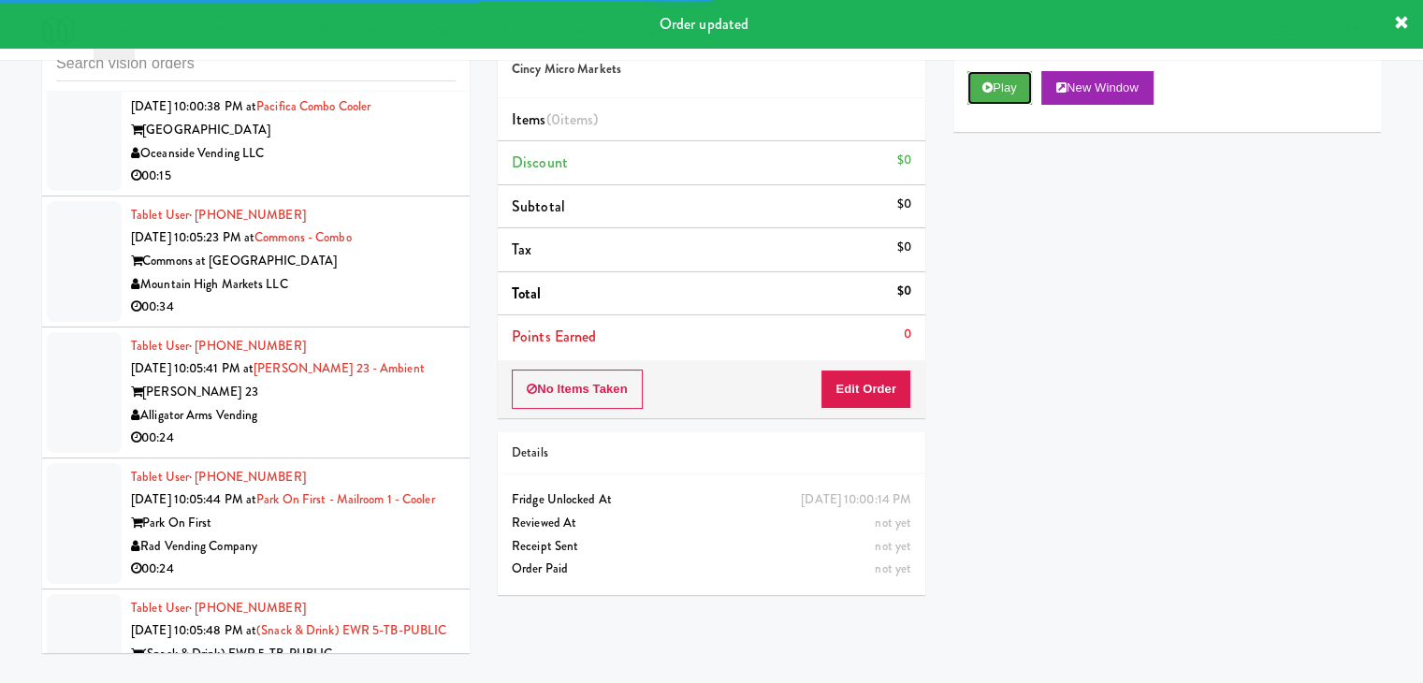
click at [998, 90] on button "Play" at bounding box center [999, 88] width 65 height 34
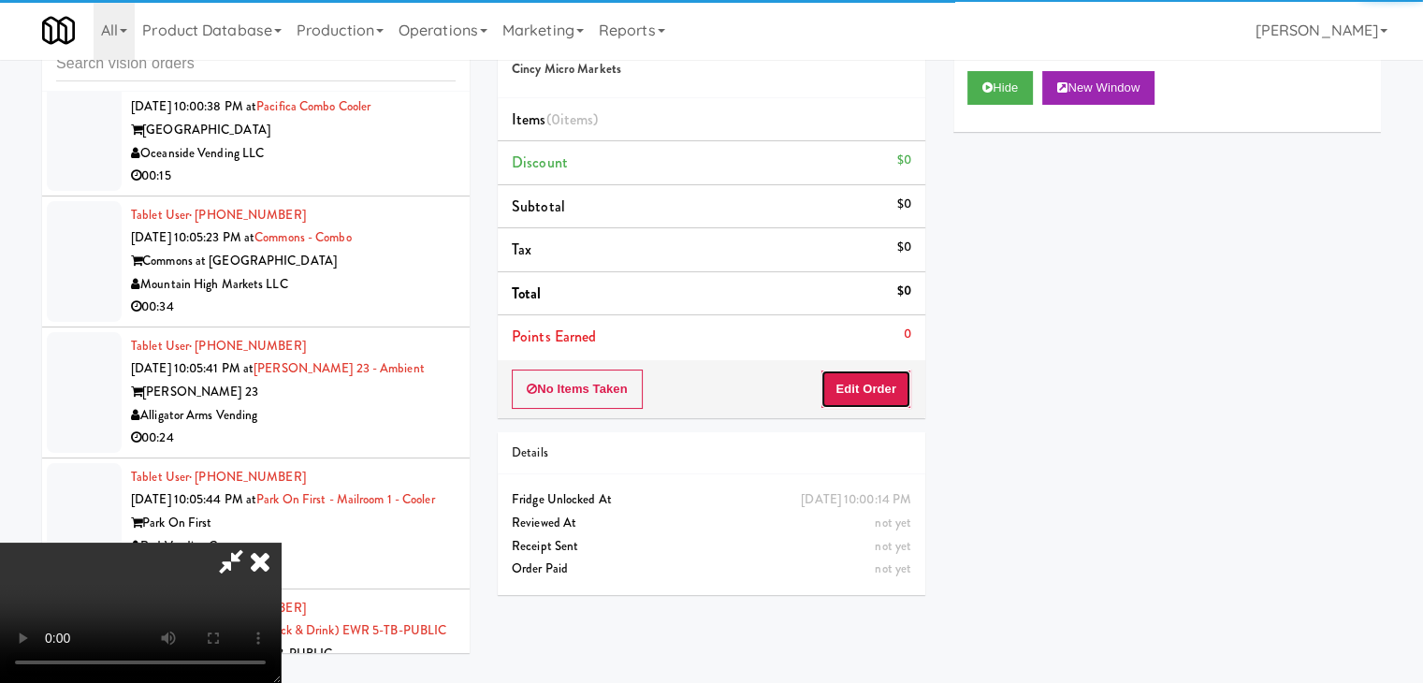
click at [865, 372] on button "Edit Order" at bounding box center [866, 389] width 91 height 39
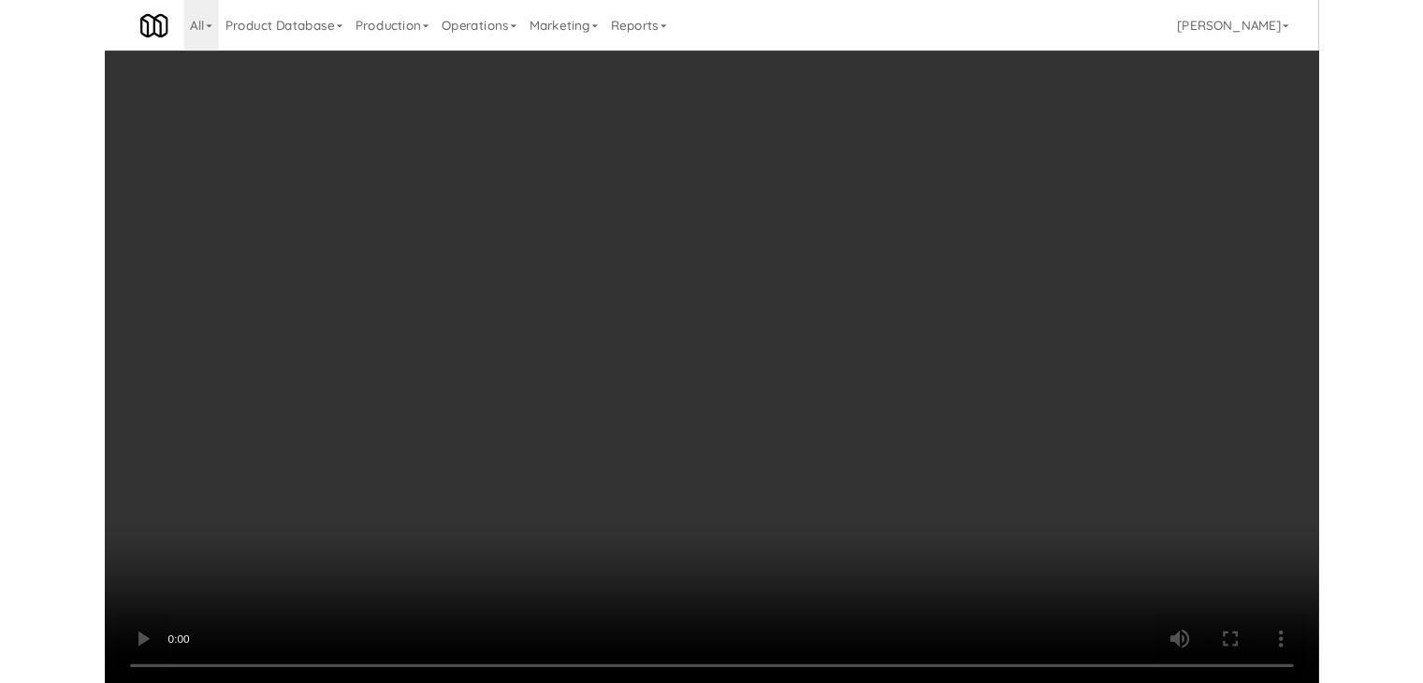
scroll to position [9913, 0]
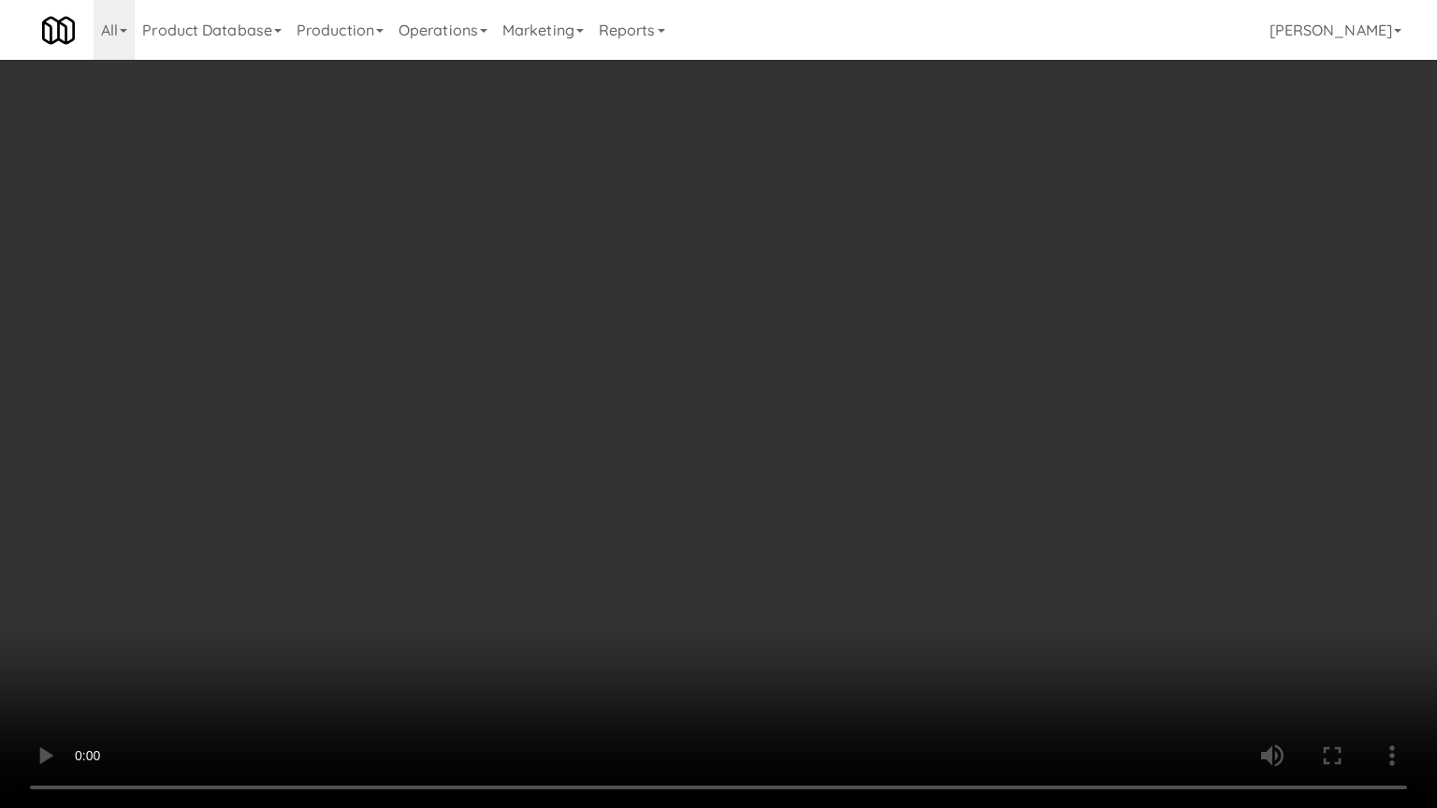
click at [763, 548] on video at bounding box center [718, 404] width 1437 height 808
click at [764, 543] on video at bounding box center [718, 404] width 1437 height 808
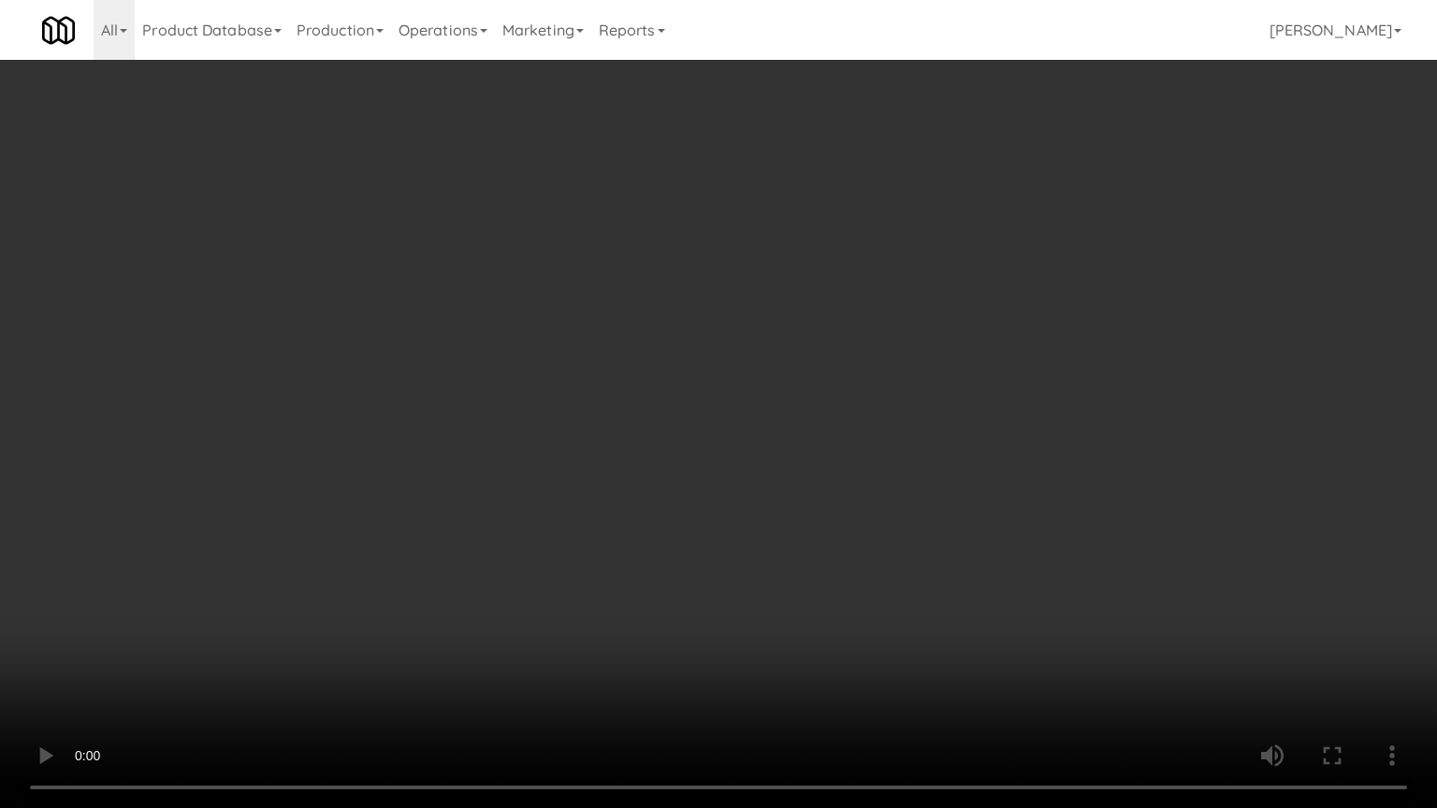
drag, startPoint x: 760, startPoint y: 546, endPoint x: 749, endPoint y: 554, distance: 13.5
click at [759, 549] on video at bounding box center [718, 404] width 1437 height 808
click at [750, 550] on video at bounding box center [718, 404] width 1437 height 808
drag, startPoint x: 750, startPoint y: 550, endPoint x: 739, endPoint y: 557, distance: 13.0
click at [749, 553] on video at bounding box center [718, 404] width 1437 height 808
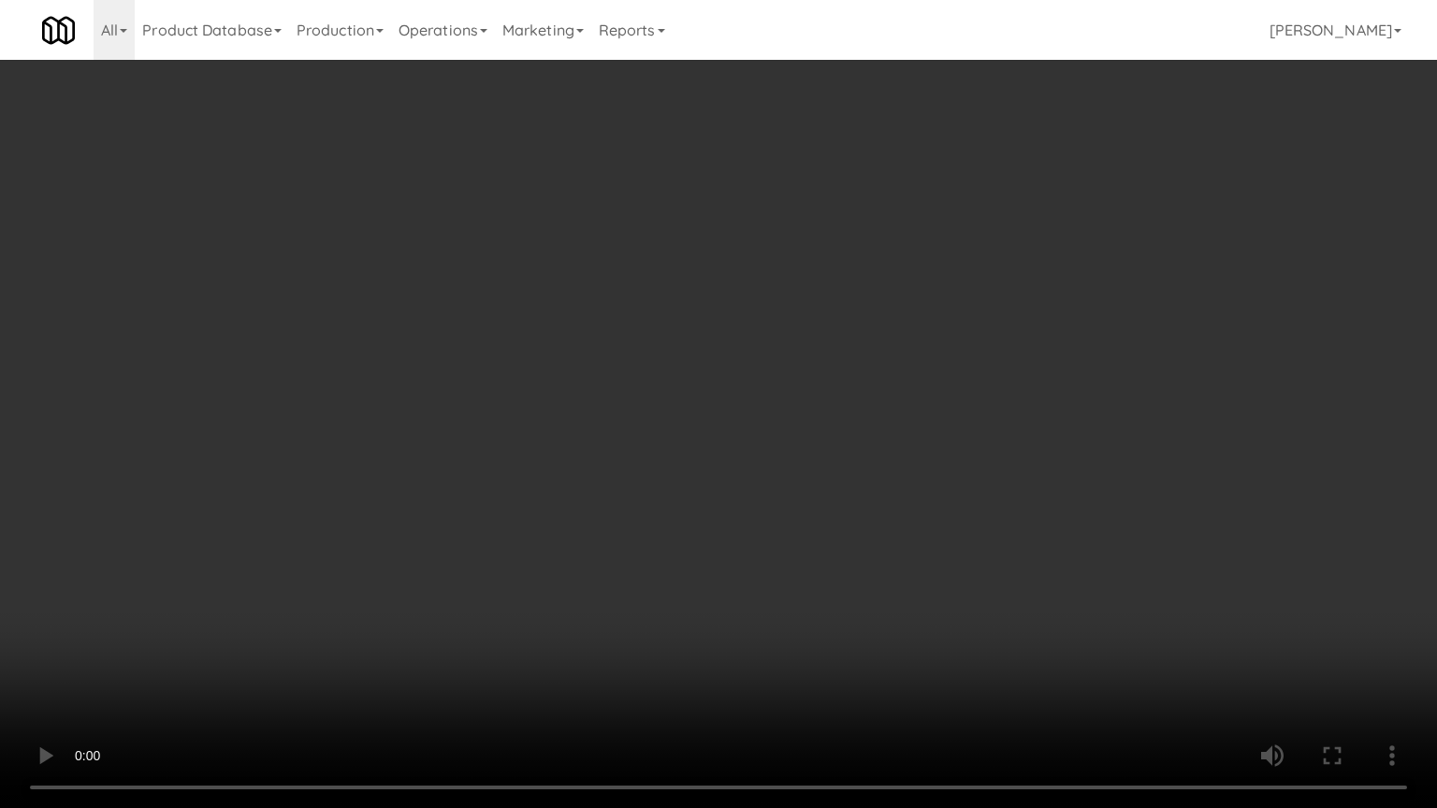
click at [743, 540] on video at bounding box center [718, 404] width 1437 height 808
drag, startPoint x: 743, startPoint y: 540, endPoint x: 890, endPoint y: 250, distance: 325.1
click at [745, 531] on video at bounding box center [718, 404] width 1437 height 808
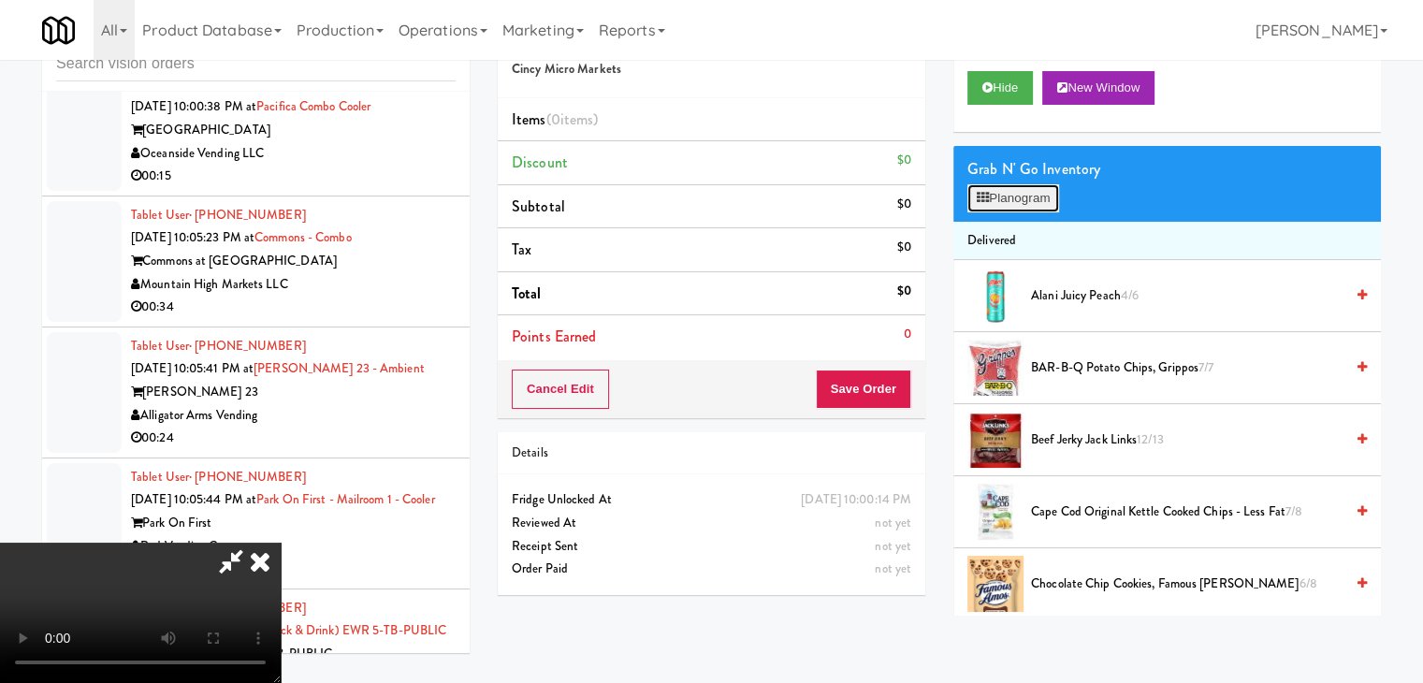
click at [1033, 200] on button "Planogram" at bounding box center [1013, 198] width 92 height 28
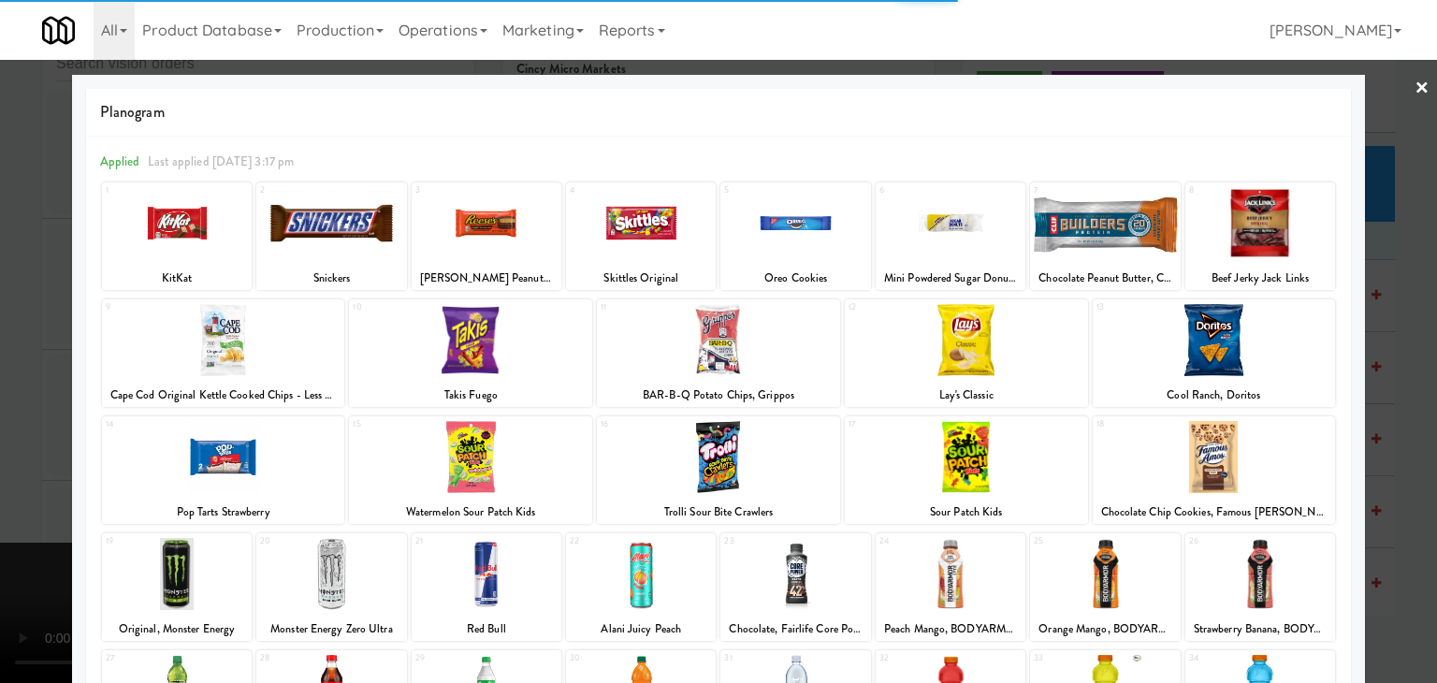
drag, startPoint x: 1211, startPoint y: 443, endPoint x: 1197, endPoint y: 450, distance: 15.9
click at [1205, 447] on div at bounding box center [1214, 457] width 243 height 72
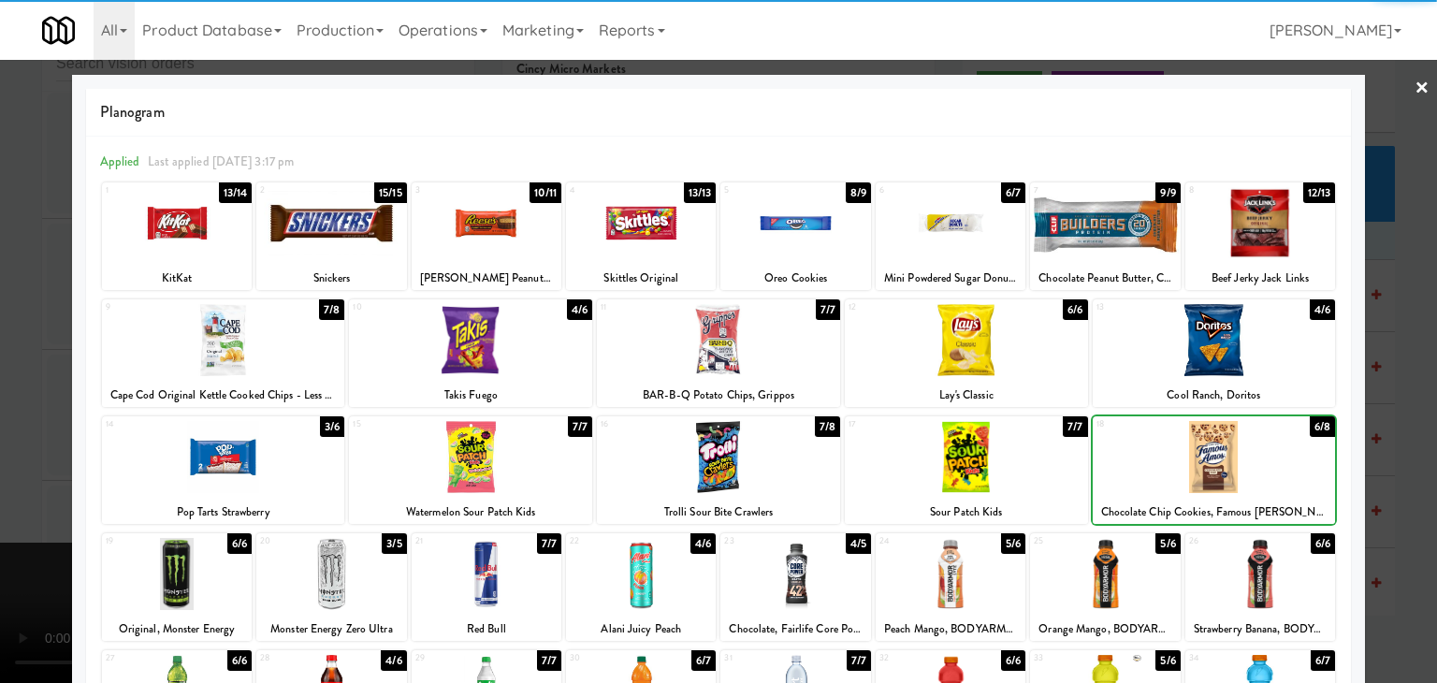
drag, startPoint x: 12, startPoint y: 400, endPoint x: 359, endPoint y: 420, distance: 347.7
click at [40, 398] on div at bounding box center [718, 341] width 1437 height 683
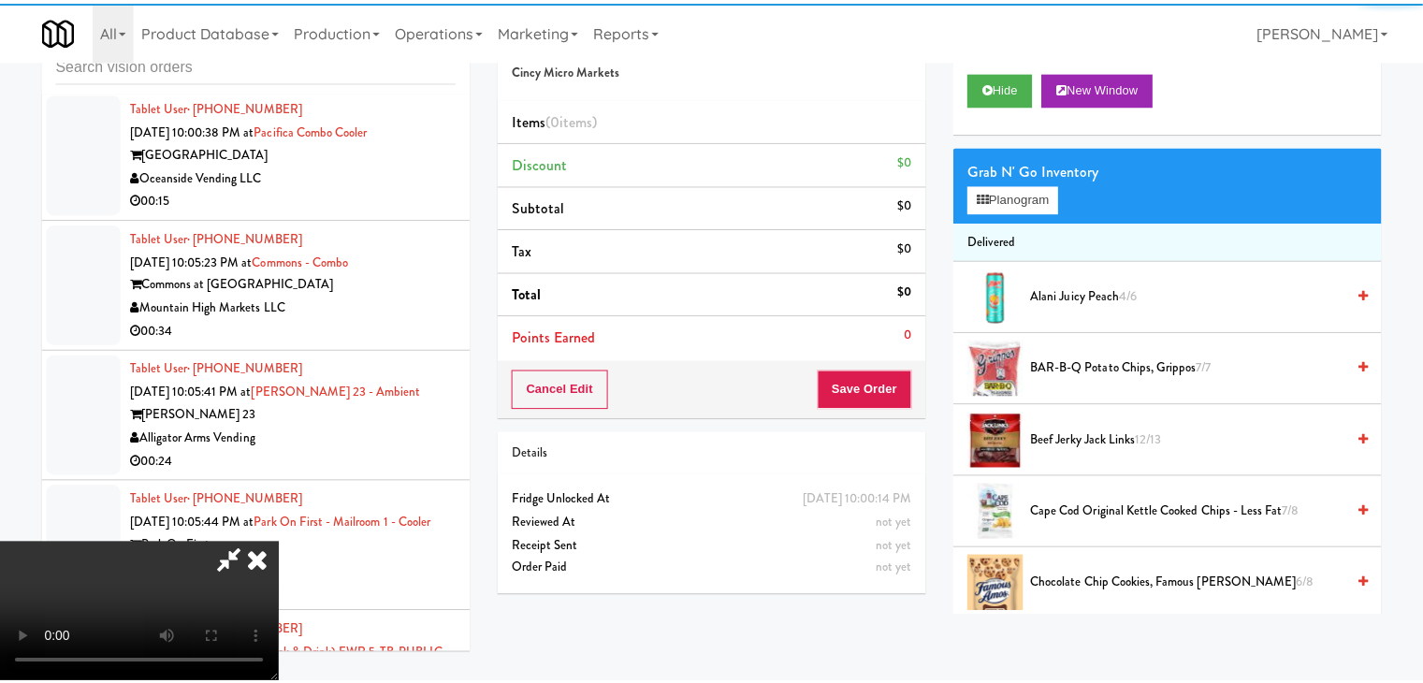
scroll to position [9959, 0]
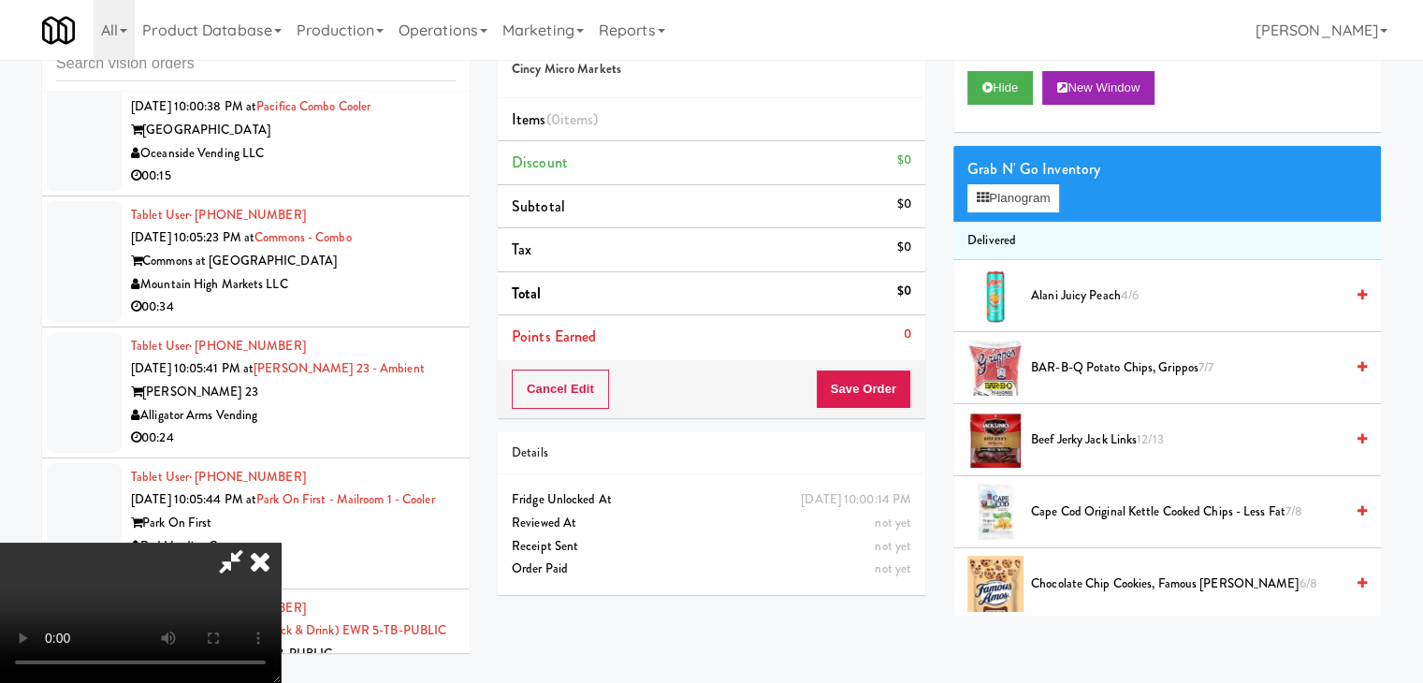
click at [281, 543] on video at bounding box center [140, 613] width 281 height 140
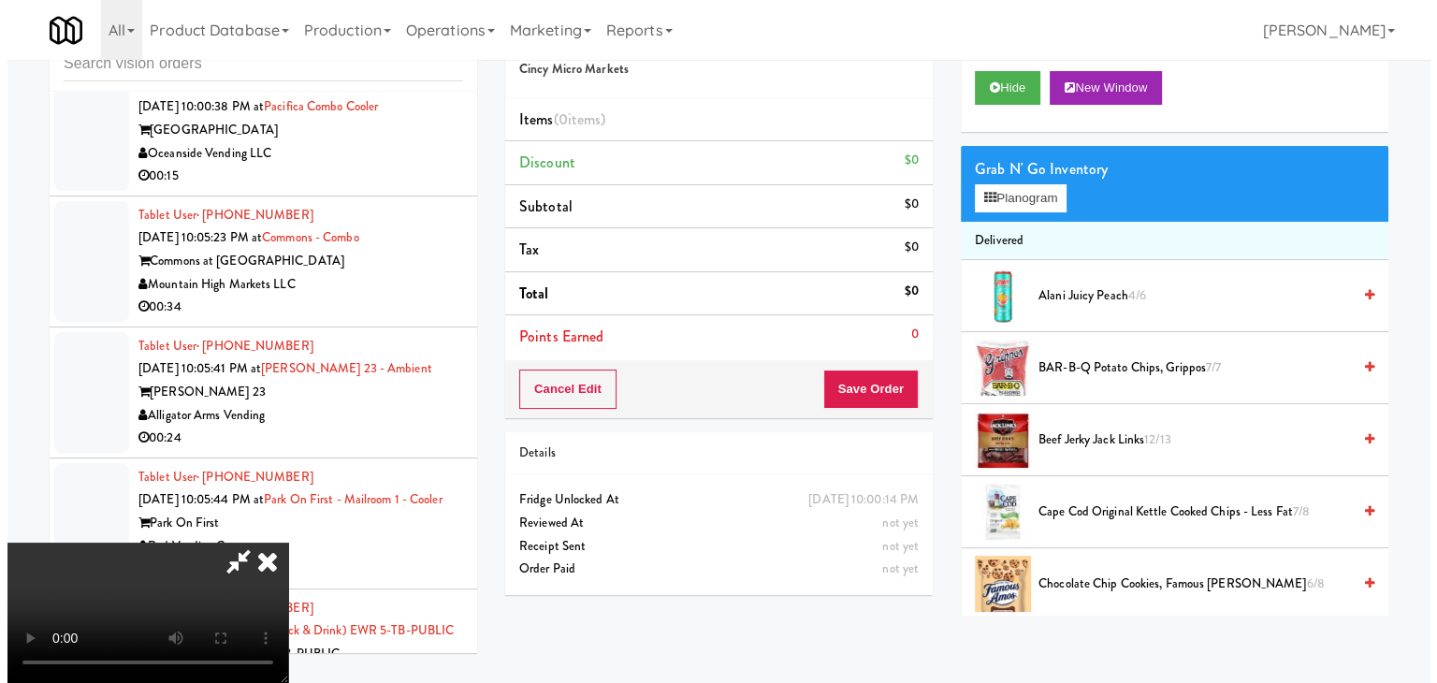
scroll to position [0, 0]
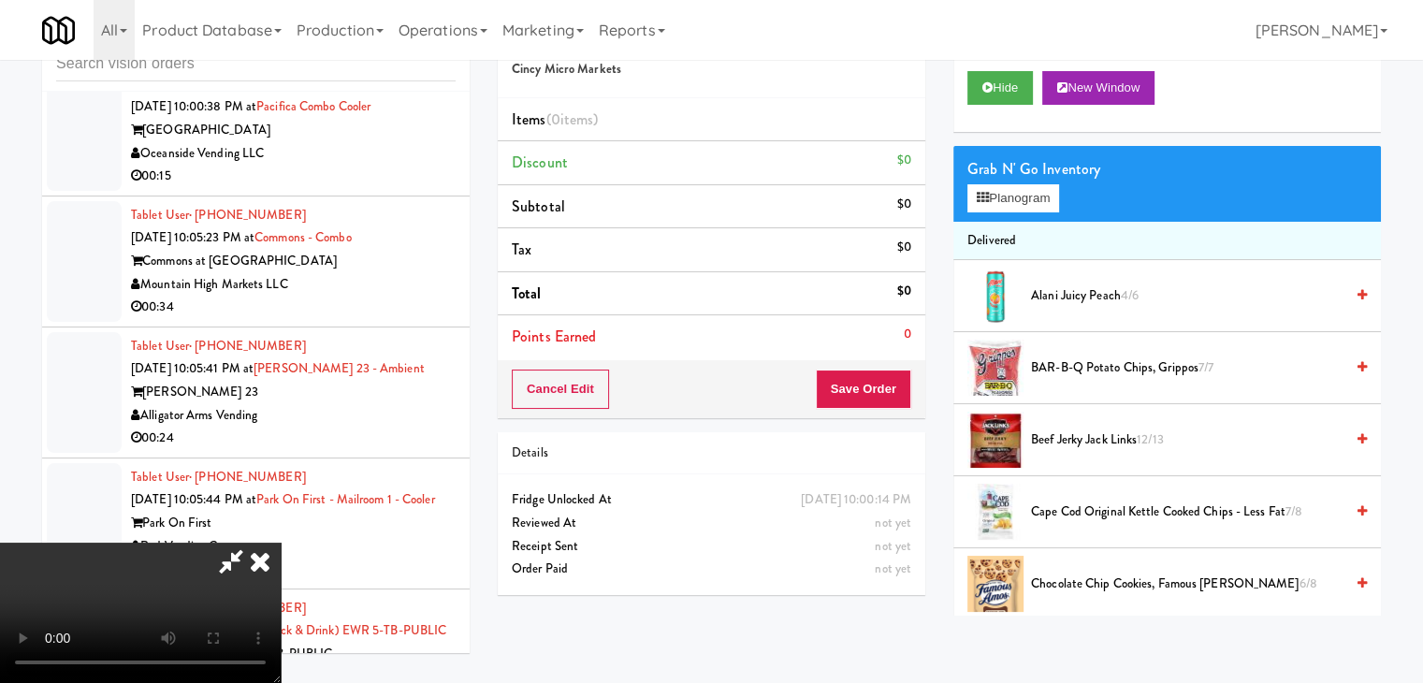
click at [281, 558] on video at bounding box center [140, 613] width 281 height 140
click at [1034, 196] on button "Planogram" at bounding box center [1013, 198] width 92 height 28
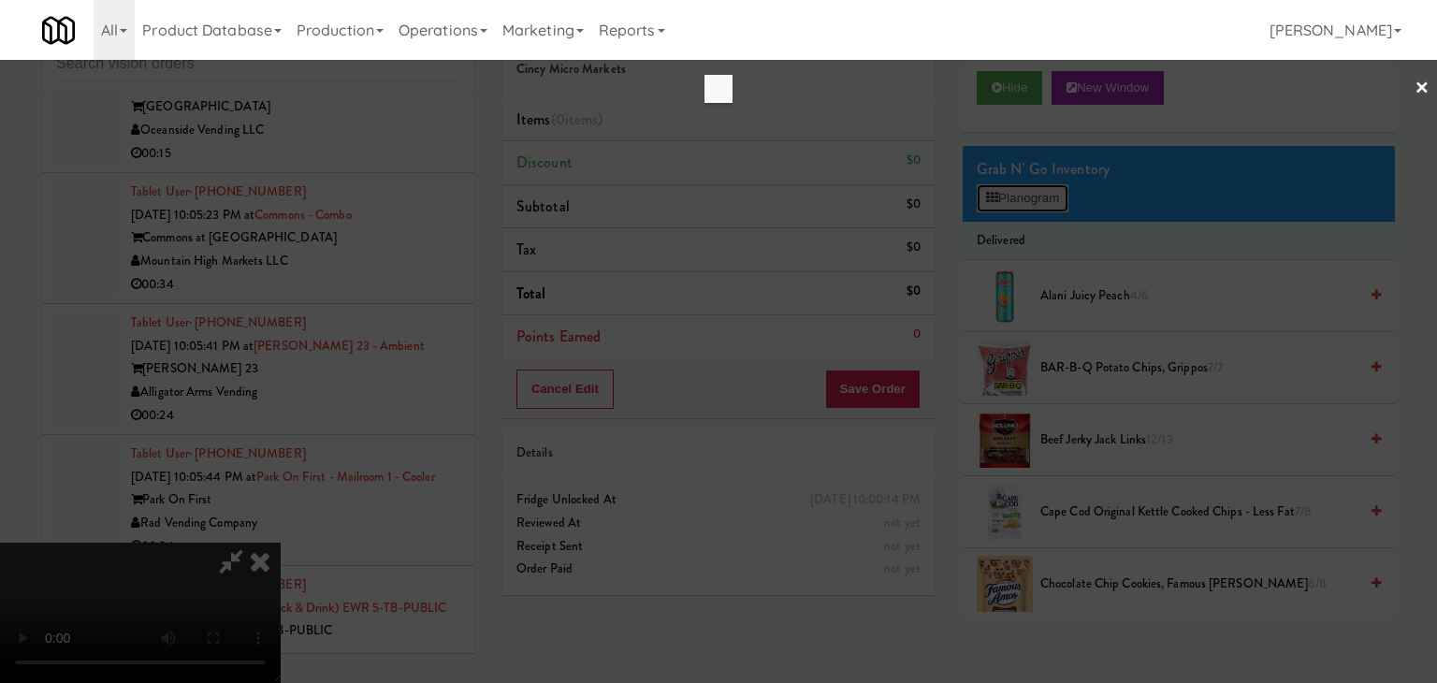
scroll to position [9913, 0]
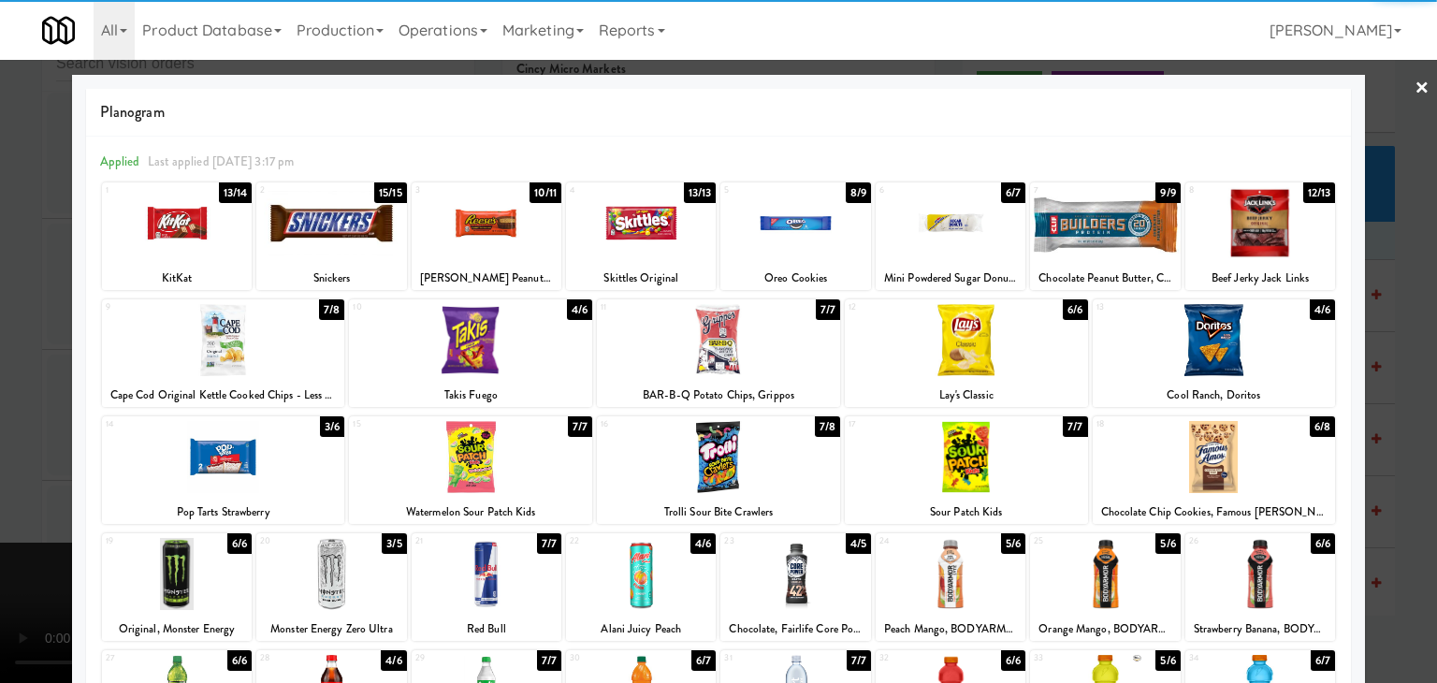
click at [767, 236] on div at bounding box center [795, 223] width 150 height 72
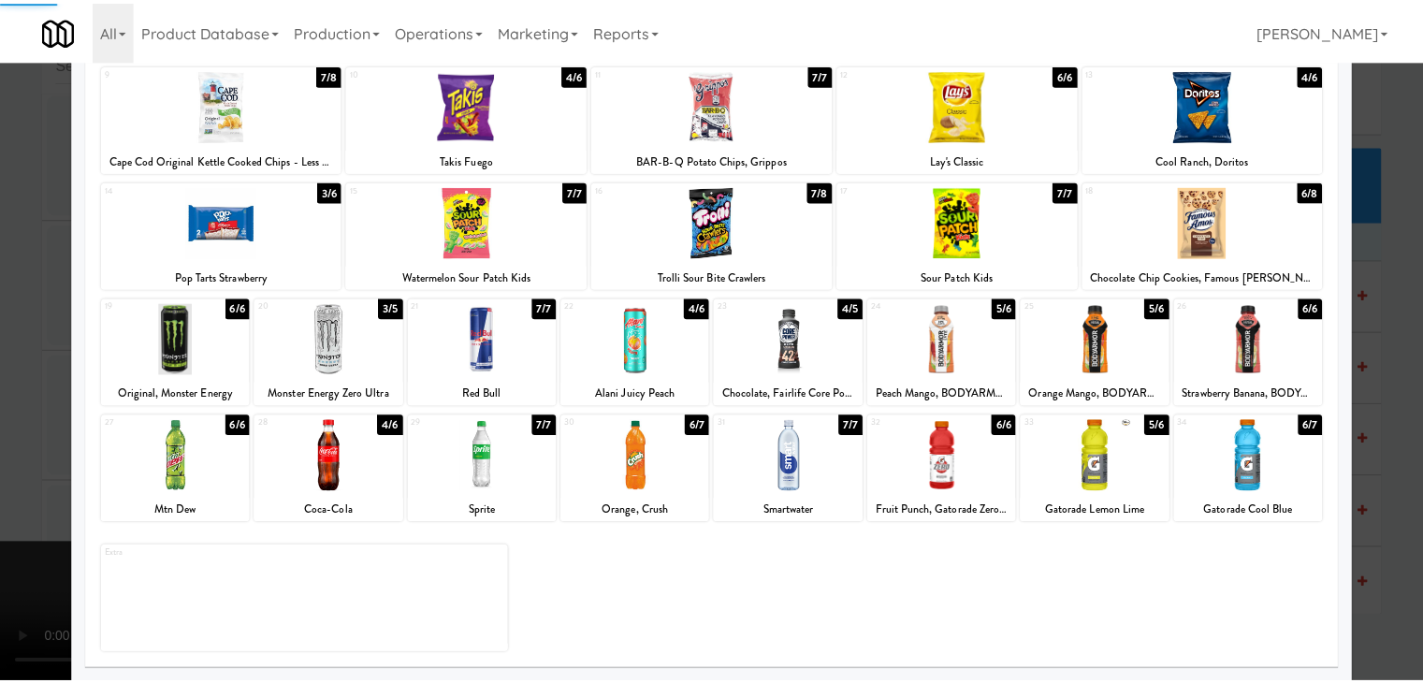
scroll to position [236, 0]
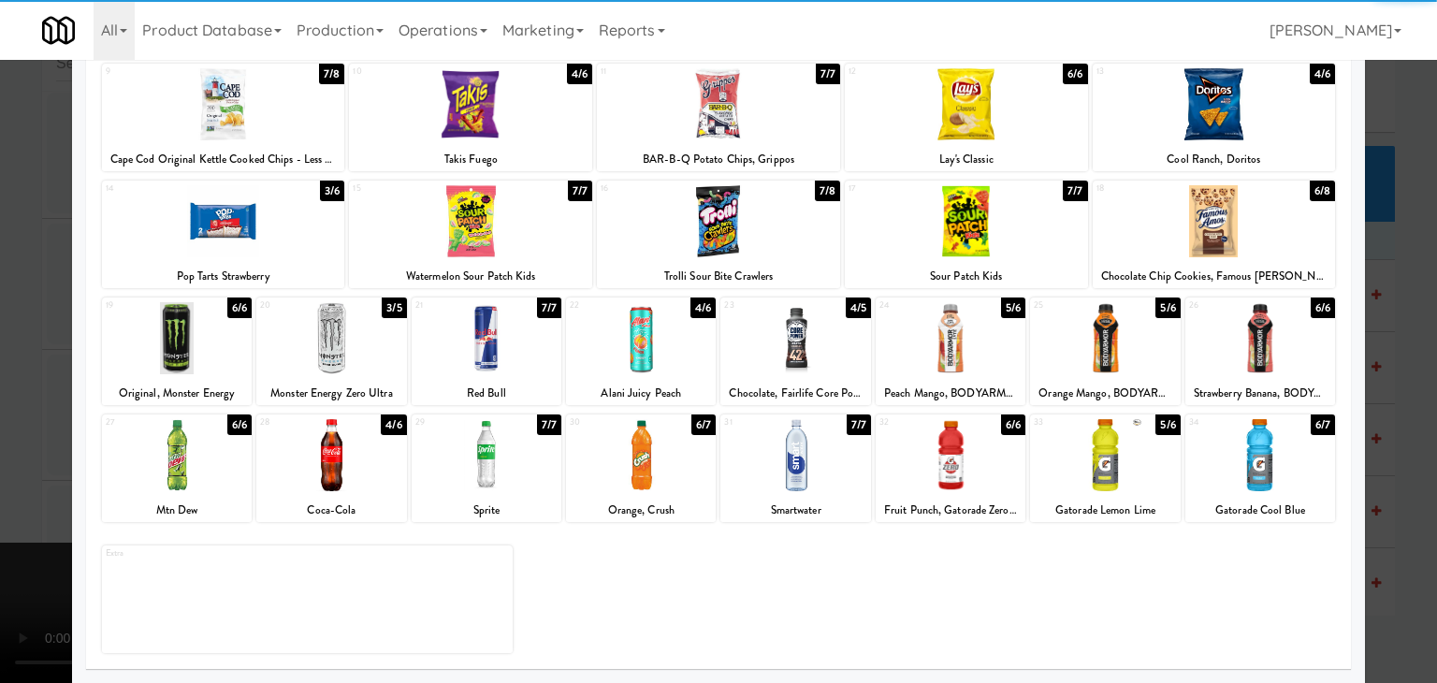
drag, startPoint x: 256, startPoint y: 225, endPoint x: 174, endPoint y: 251, distance: 86.4
click at [249, 226] on div at bounding box center [223, 221] width 243 height 72
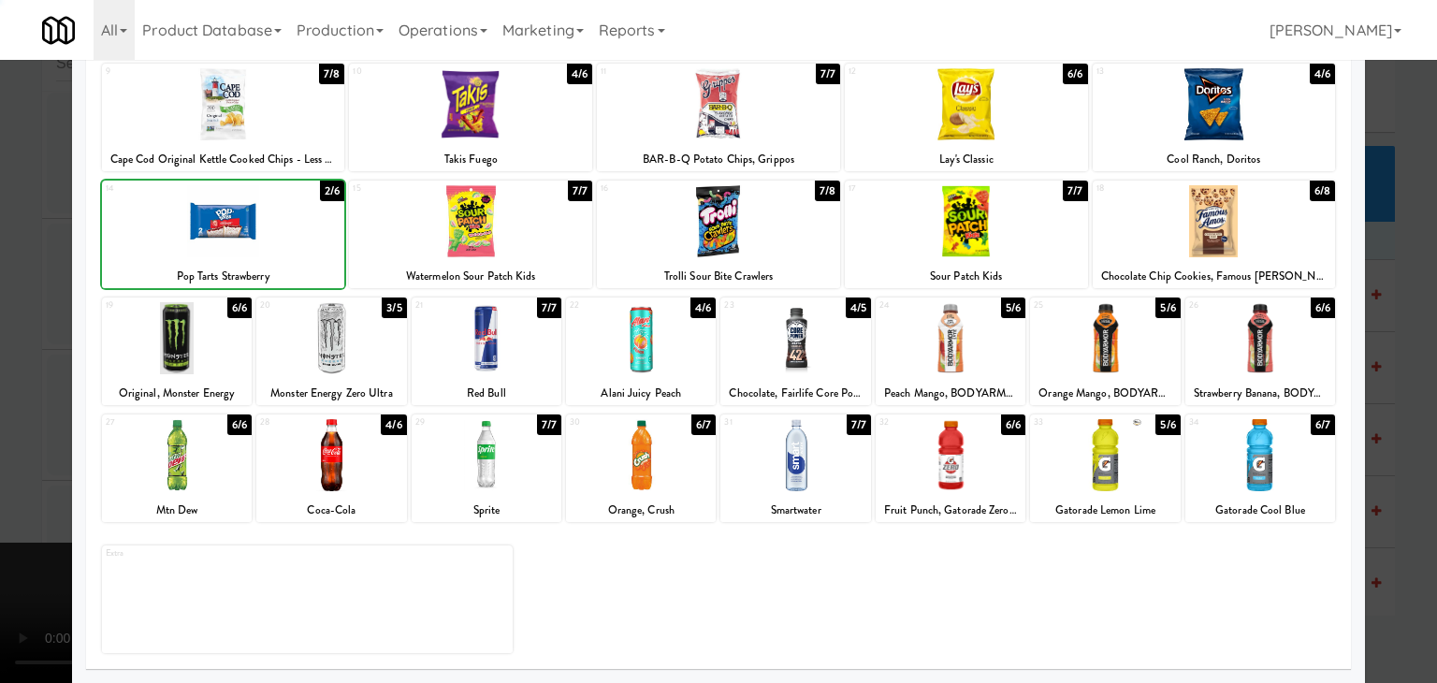
click at [0, 364] on div at bounding box center [718, 341] width 1437 height 683
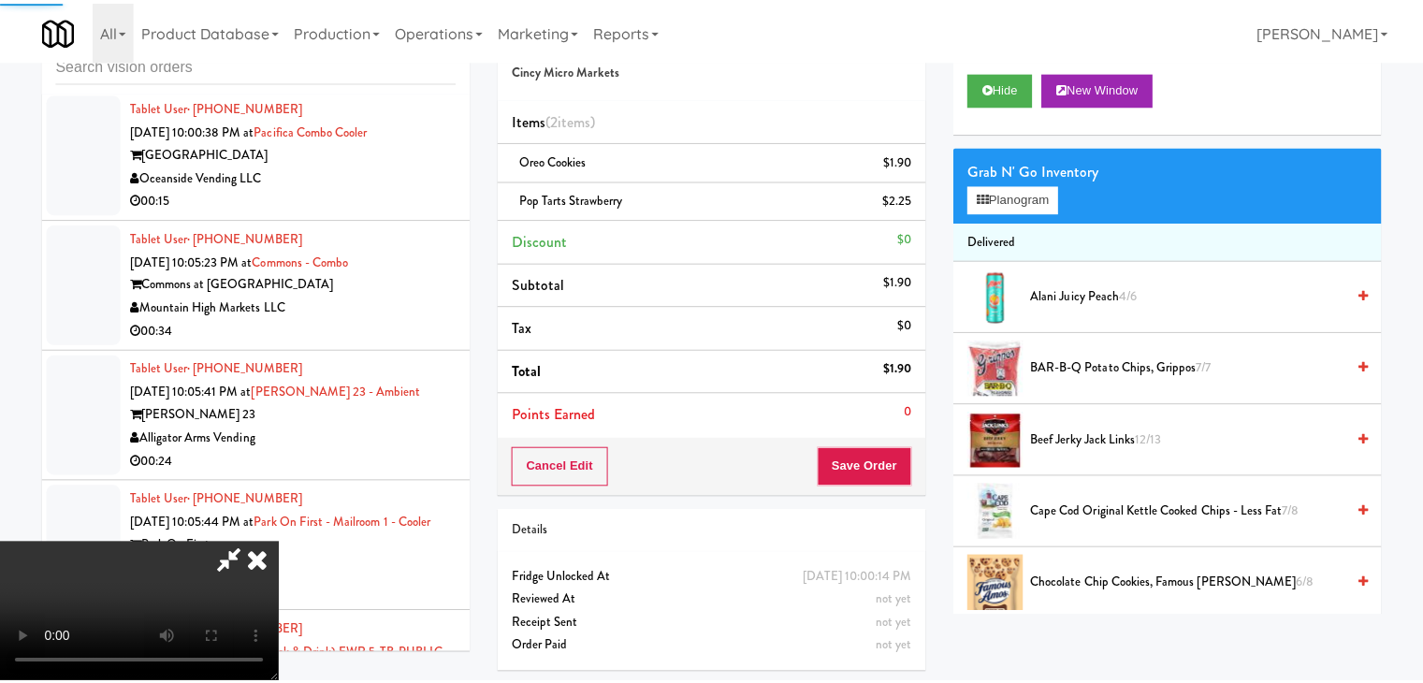
scroll to position [9959, 0]
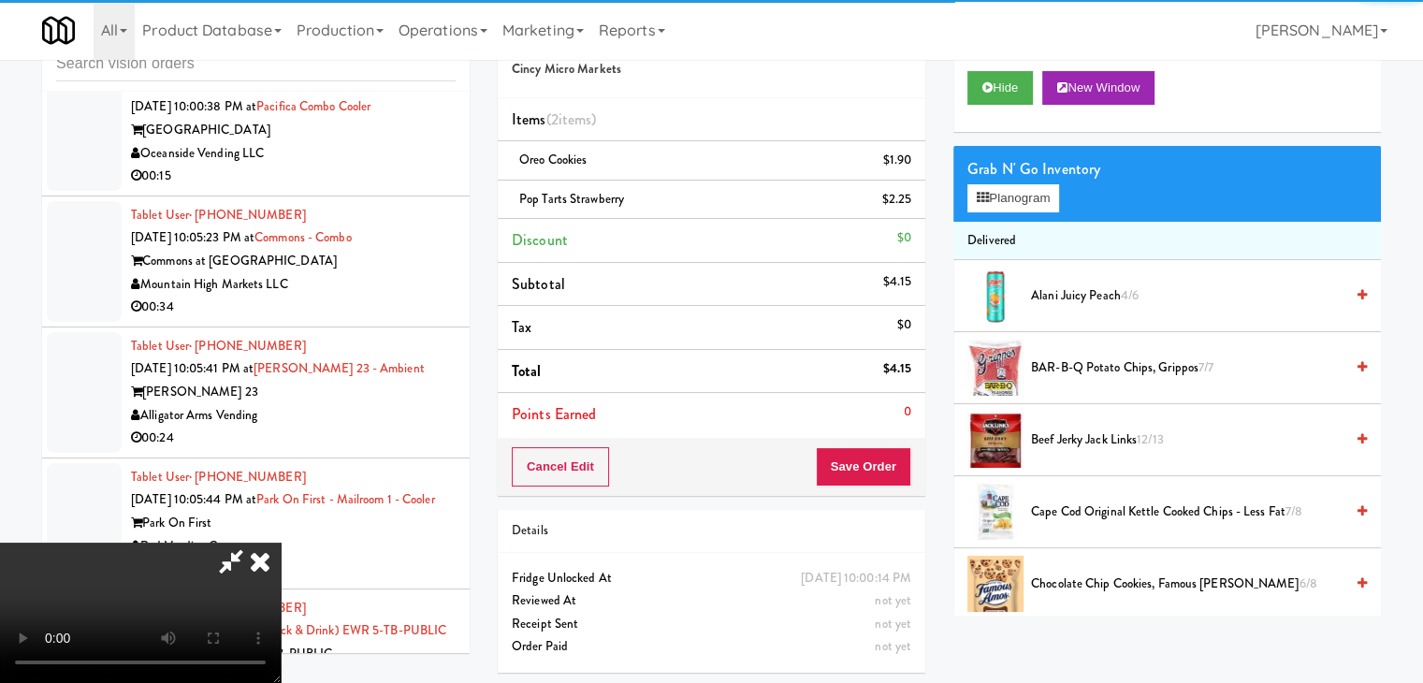
drag, startPoint x: 668, startPoint y: 478, endPoint x: 714, endPoint y: 458, distance: 50.3
click at [281, 543] on video at bounding box center [140, 613] width 281 height 140
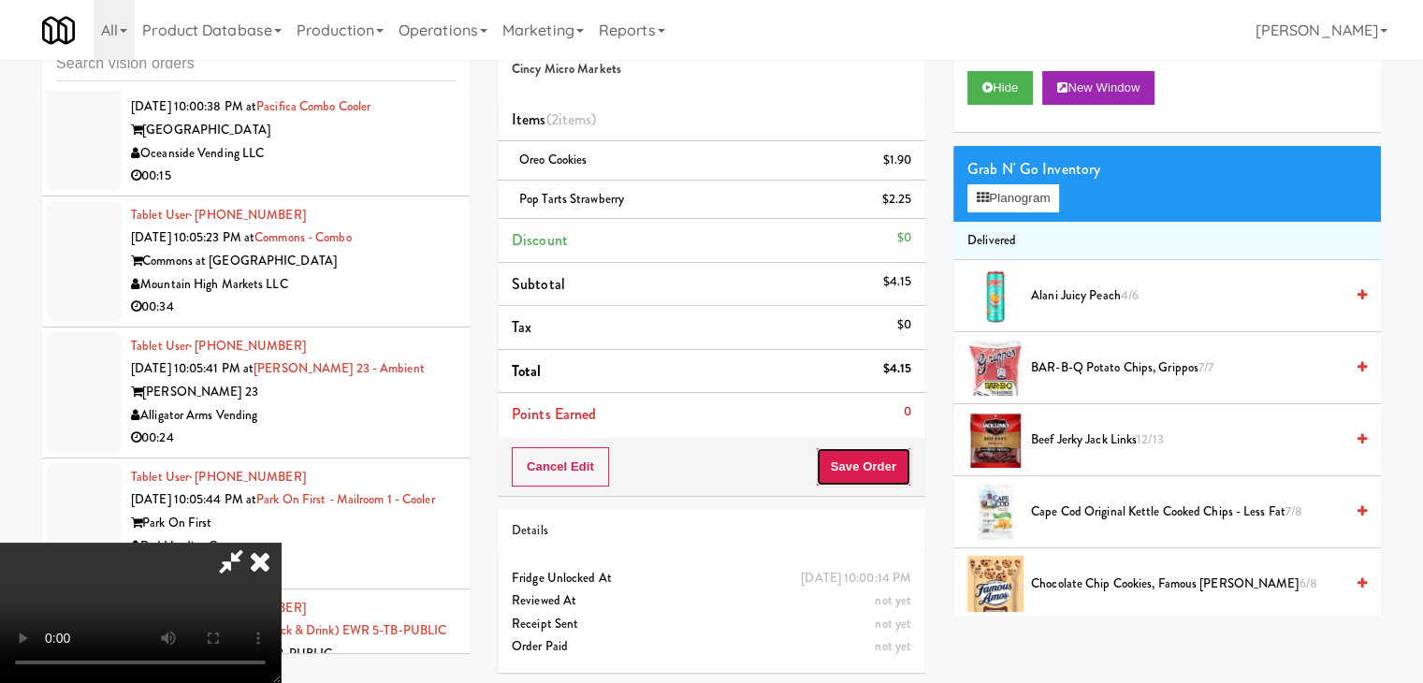
click at [859, 463] on button "Save Order" at bounding box center [863, 466] width 95 height 39
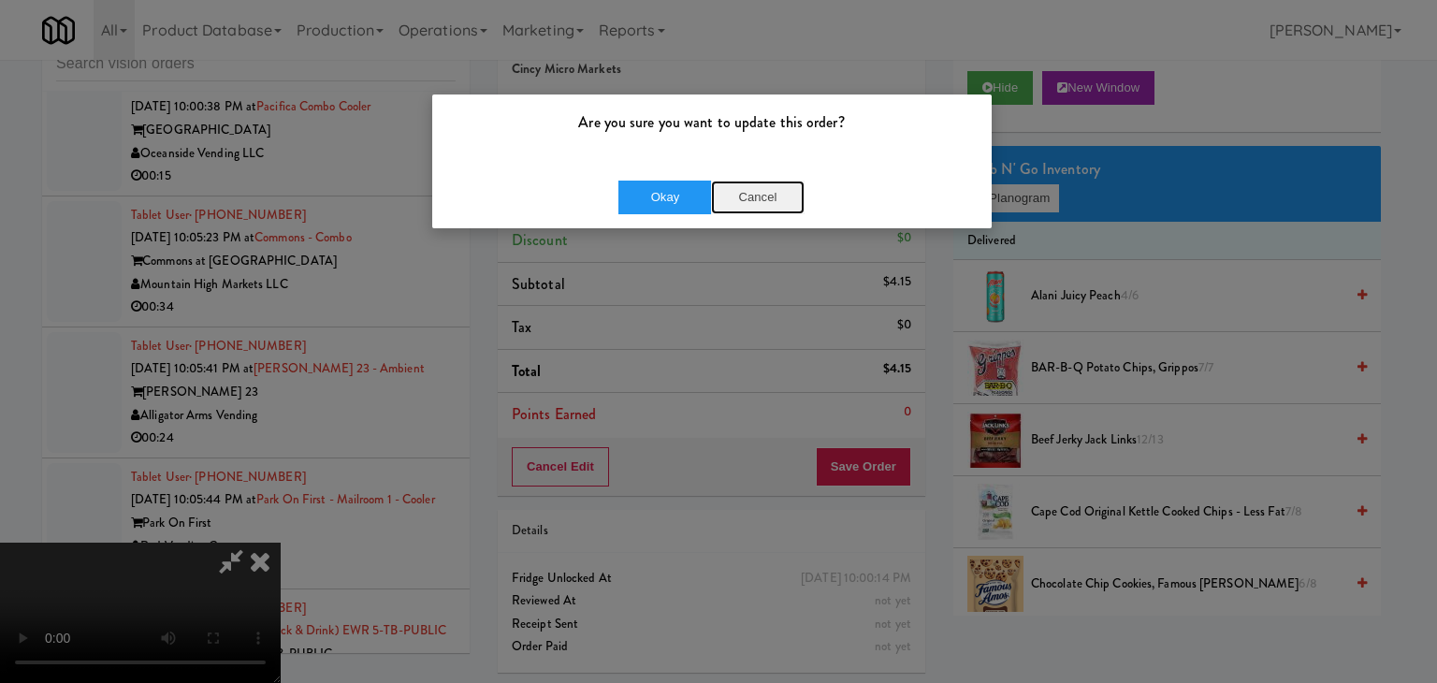
click at [765, 199] on button "Cancel" at bounding box center [758, 198] width 94 height 34
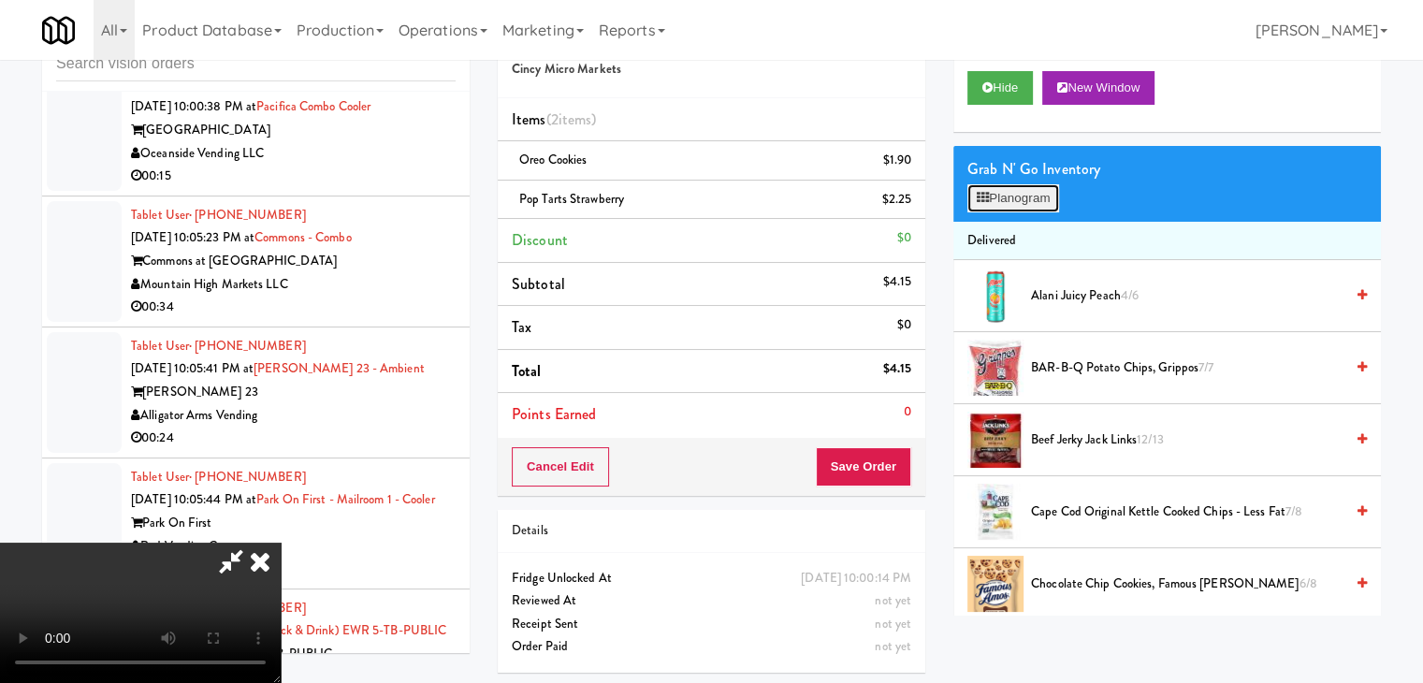
click at [1015, 199] on button "Planogram" at bounding box center [1013, 198] width 92 height 28
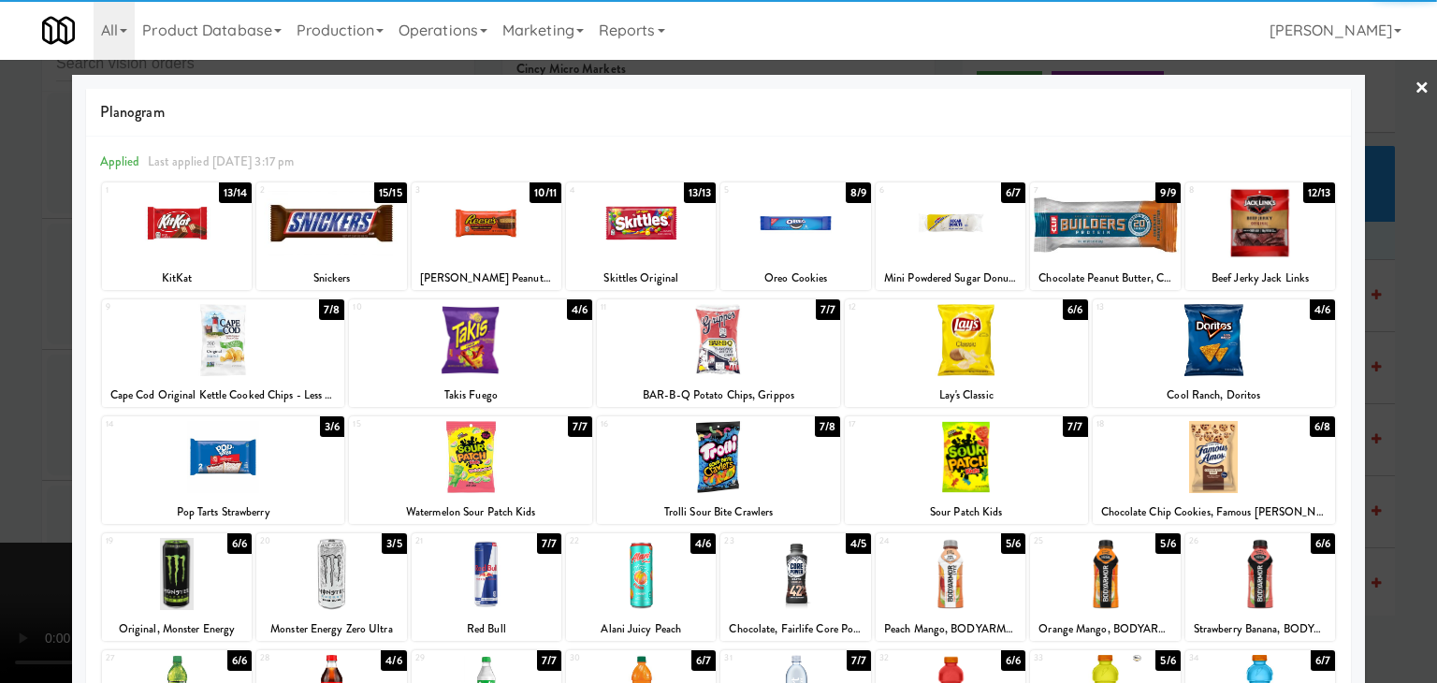
click at [0, 379] on div at bounding box center [718, 341] width 1437 height 683
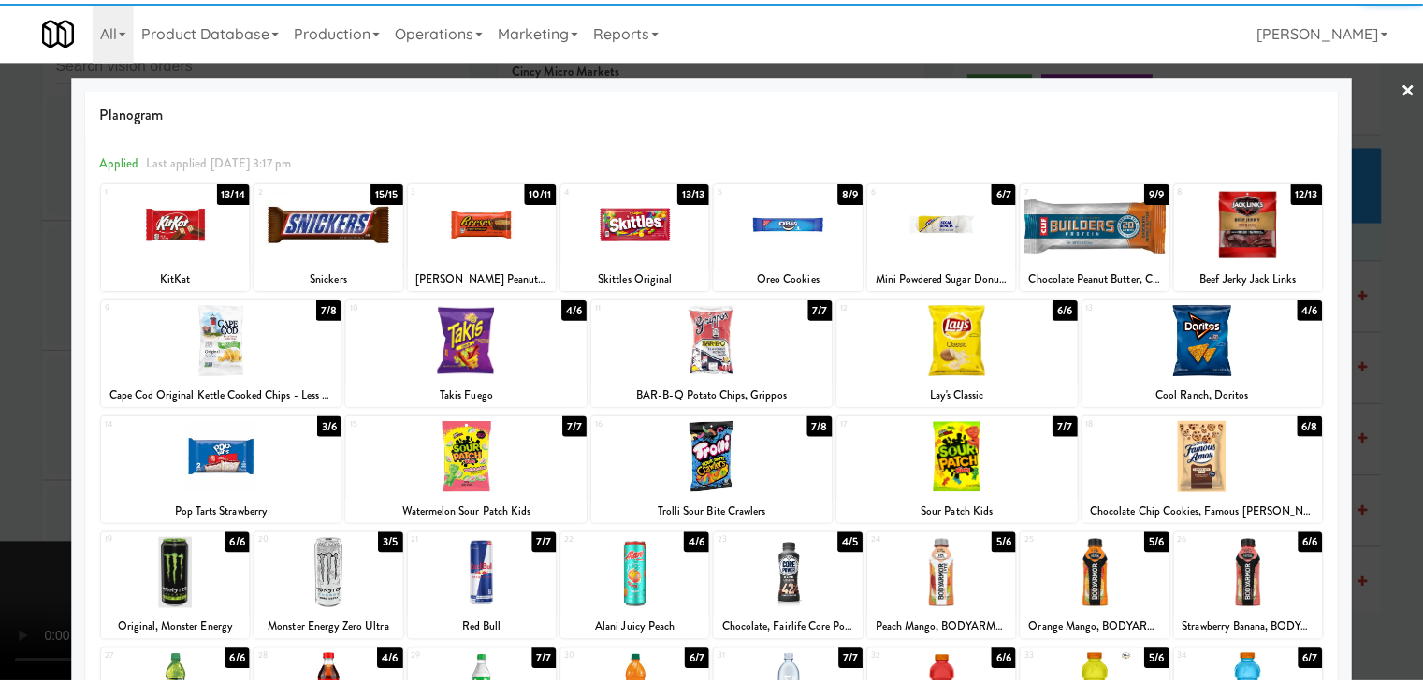
scroll to position [9959, 0]
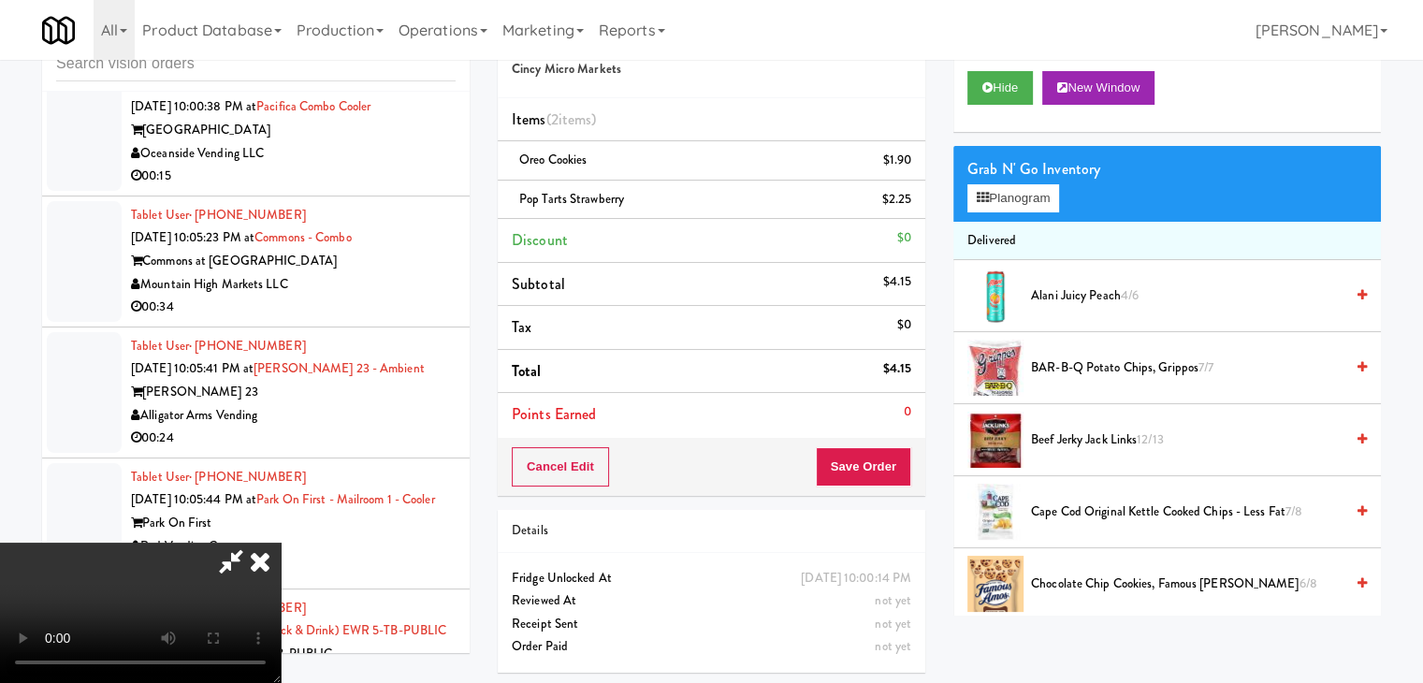
click at [281, 543] on icon at bounding box center [260, 561] width 41 height 37
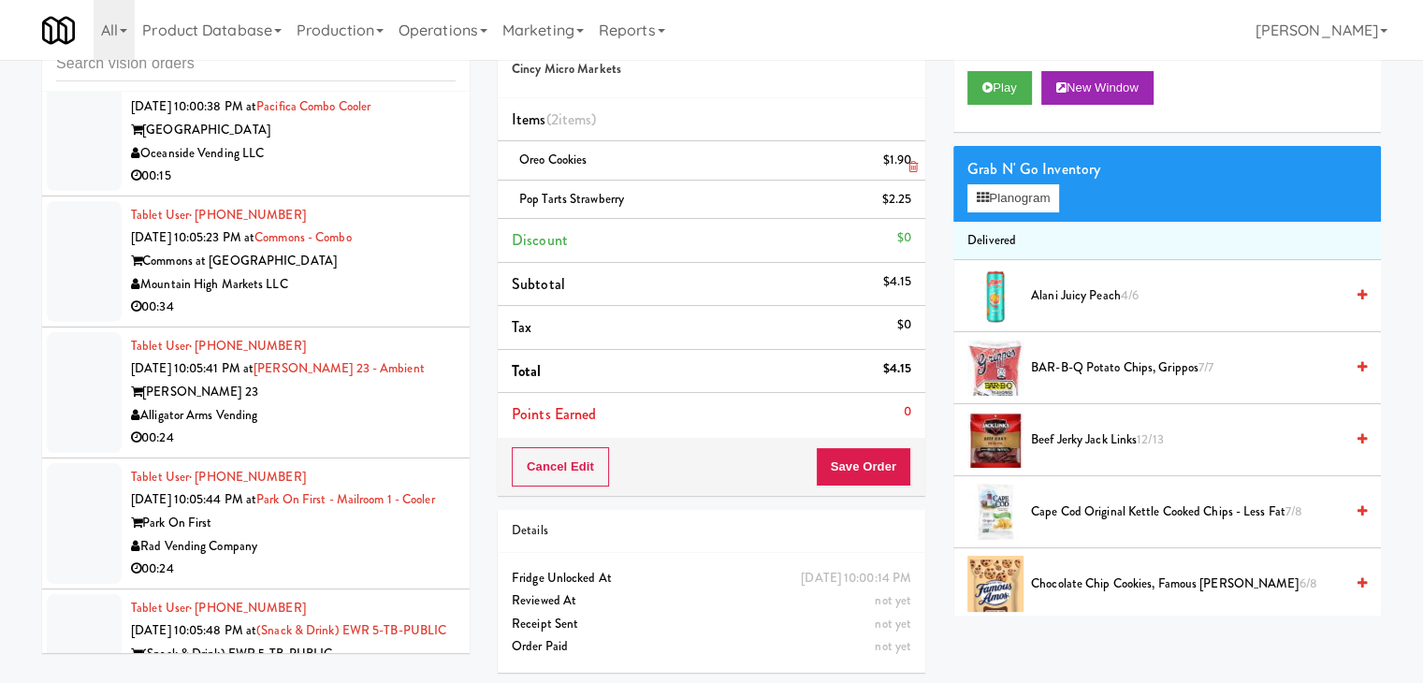
click at [924, 158] on li "Oreo Cookies $1.90" at bounding box center [712, 160] width 428 height 39
click at [924, 159] on li "Oreo Cookies $1.90" at bounding box center [712, 160] width 428 height 39
click at [924, 161] on li "Oreo Cookies $1.90" at bounding box center [712, 160] width 428 height 39
click at [1019, 206] on button "Planogram" at bounding box center [1013, 198] width 92 height 28
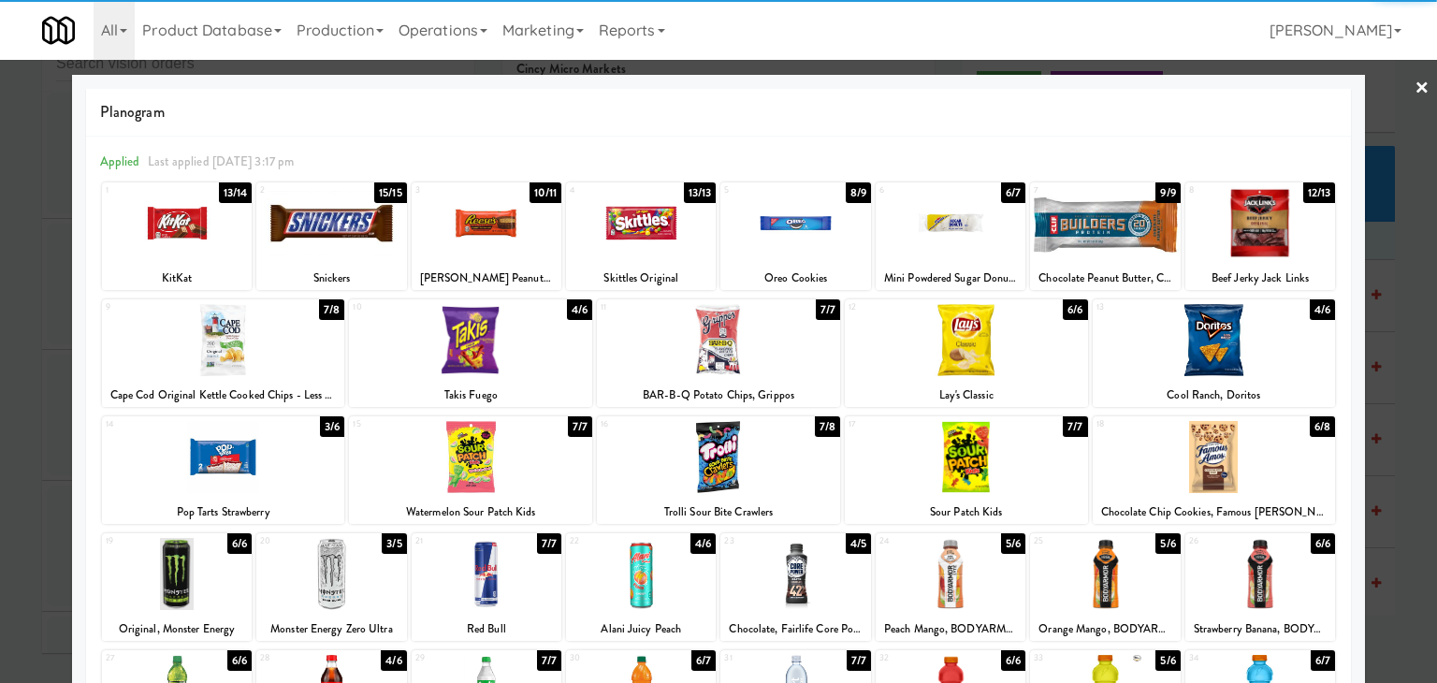
click at [1248, 468] on div at bounding box center [1214, 457] width 243 height 72
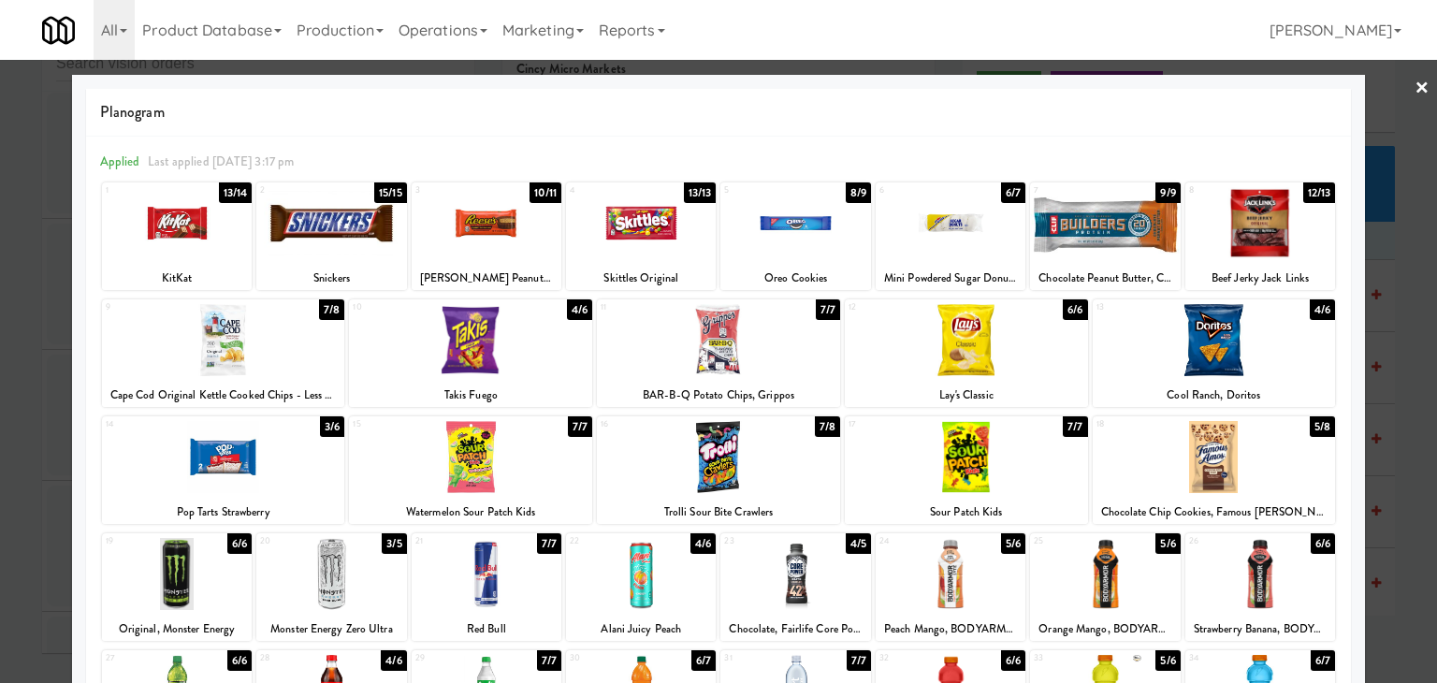
drag, startPoint x: 0, startPoint y: 448, endPoint x: 64, endPoint y: 460, distance: 64.8
click at [0, 450] on div at bounding box center [718, 341] width 1437 height 683
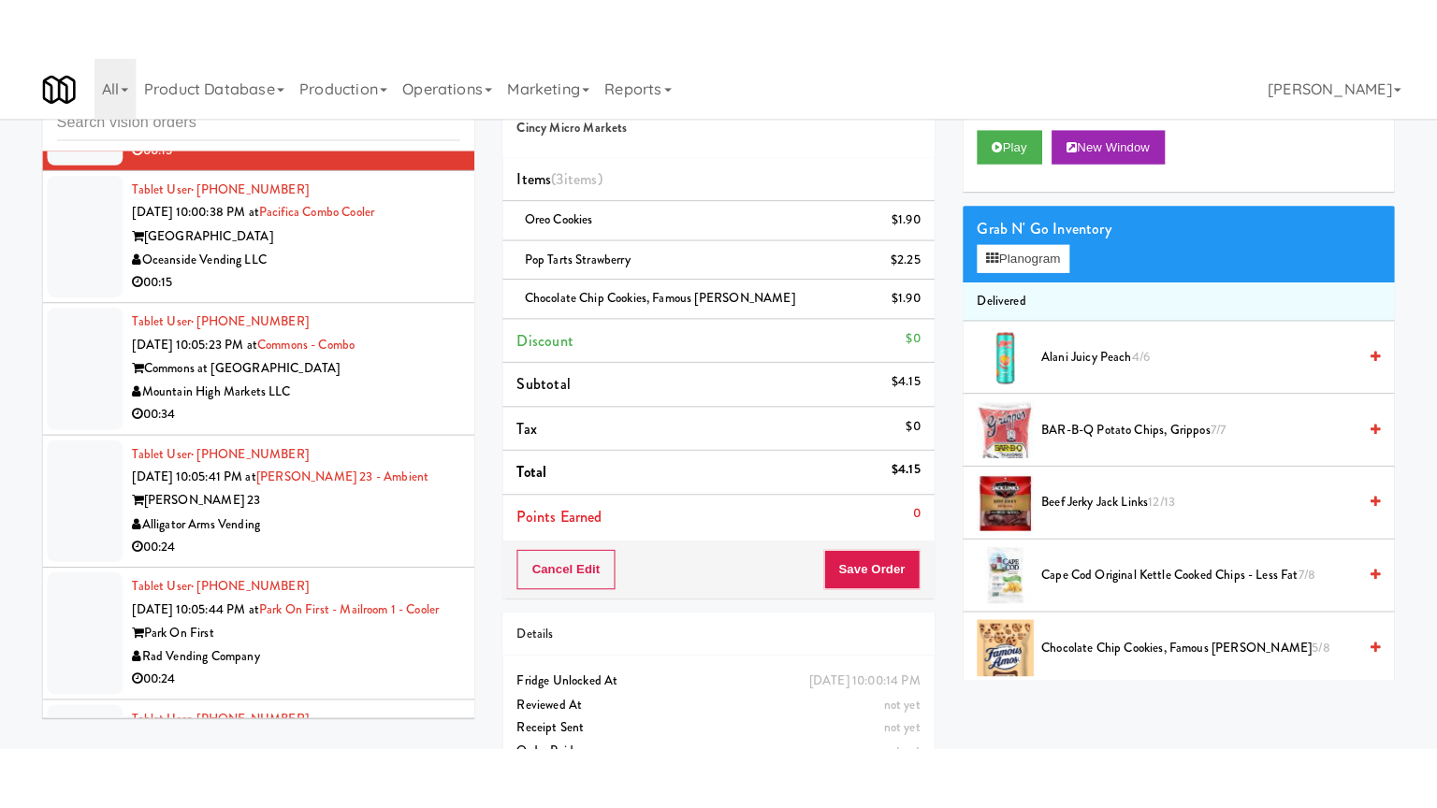
scroll to position [9959, 0]
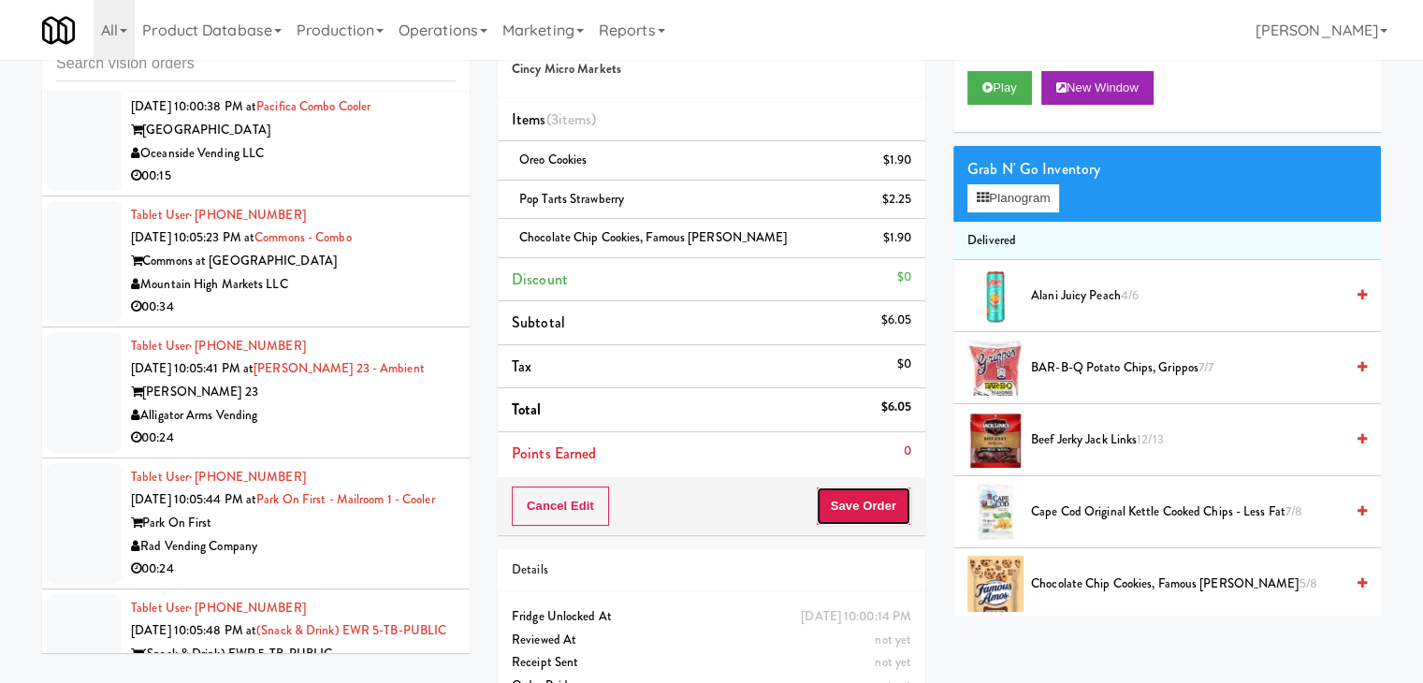
drag, startPoint x: 872, startPoint y: 507, endPoint x: 861, endPoint y: 508, distance: 11.3
click at [867, 508] on button "Save Order" at bounding box center [863, 506] width 95 height 39
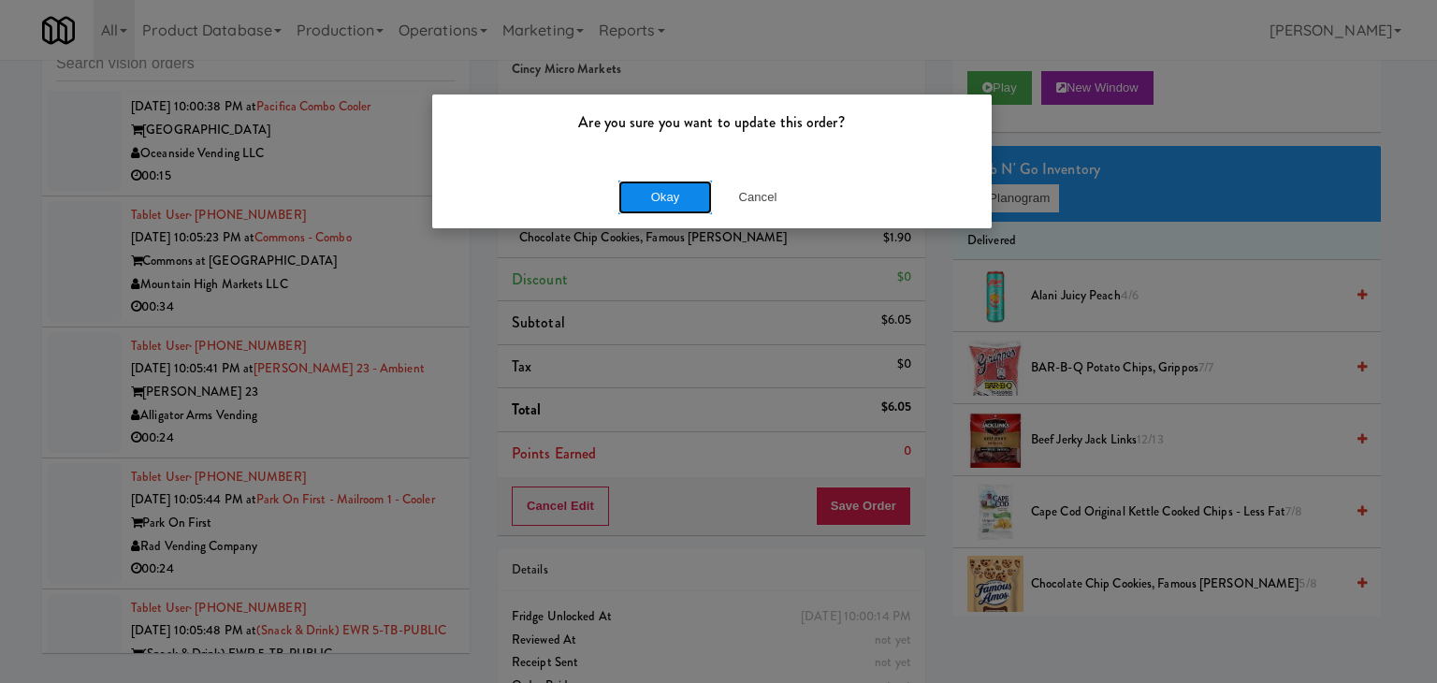
click at [677, 199] on button "Okay" at bounding box center [665, 198] width 94 height 34
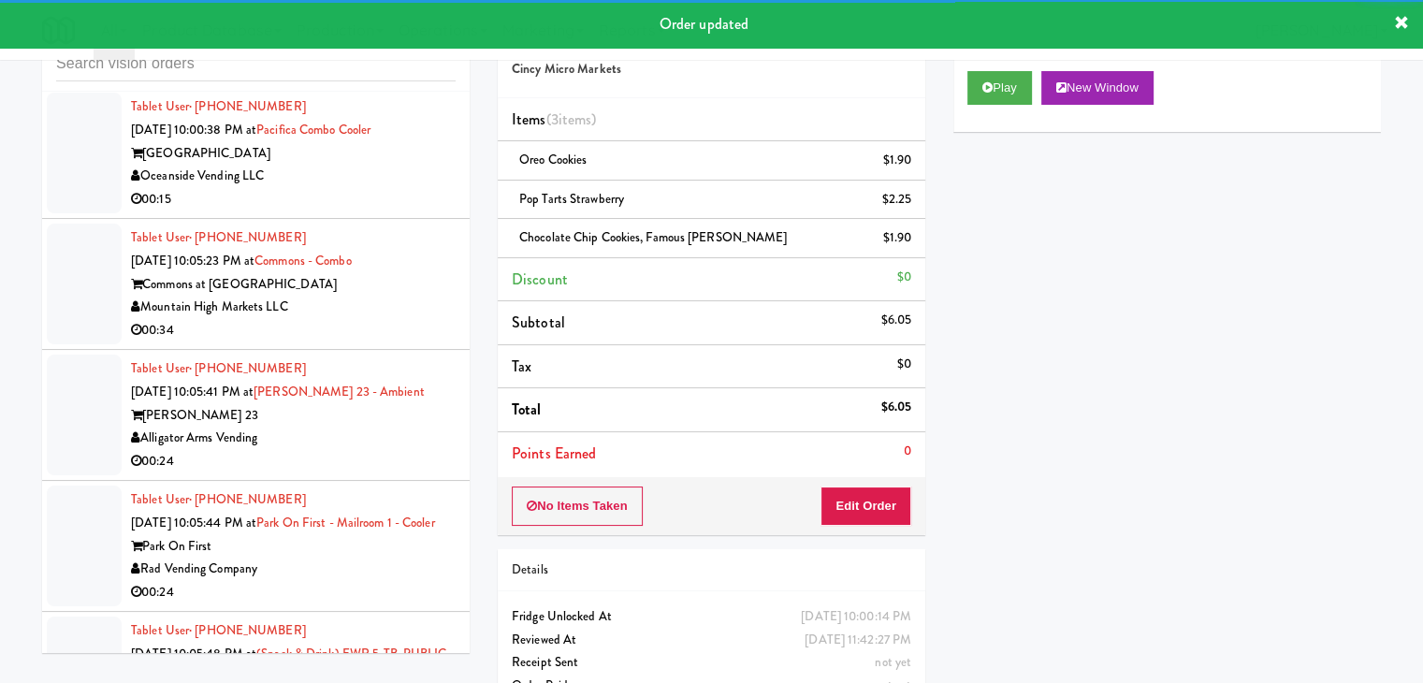
click at [403, 219] on li "Tablet User · (562) 261-4025 Aug 17, 2025 10:00:38 PM at Pacifica Combo Cooler …" at bounding box center [256, 153] width 428 height 131
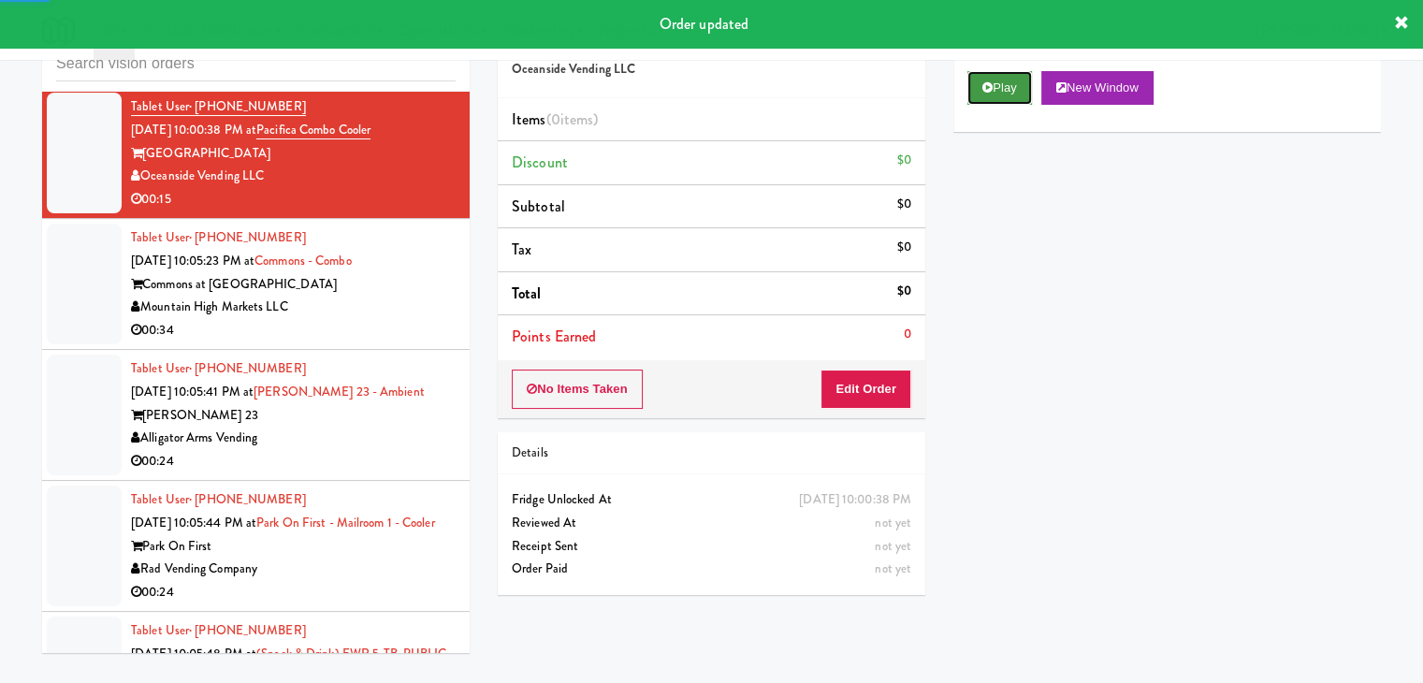
click at [994, 100] on button "Play" at bounding box center [999, 88] width 65 height 34
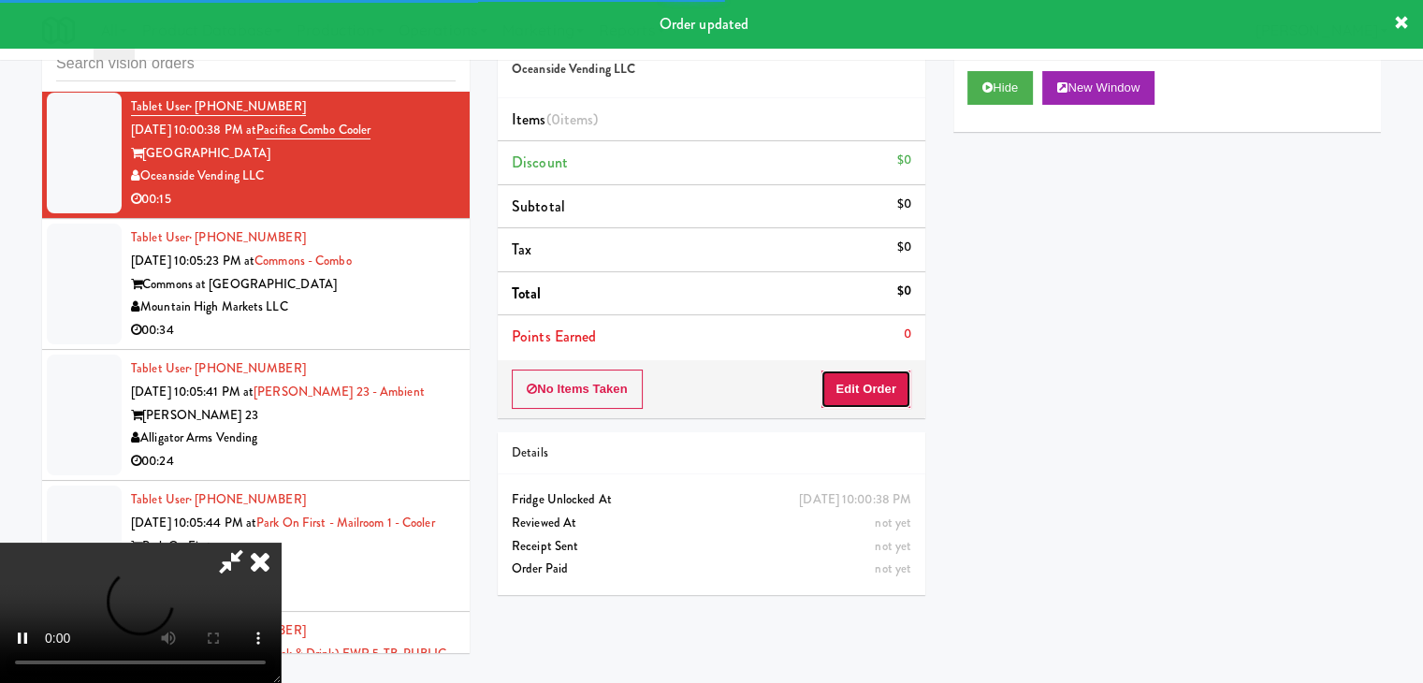
click at [885, 387] on button "Edit Order" at bounding box center [866, 389] width 91 height 39
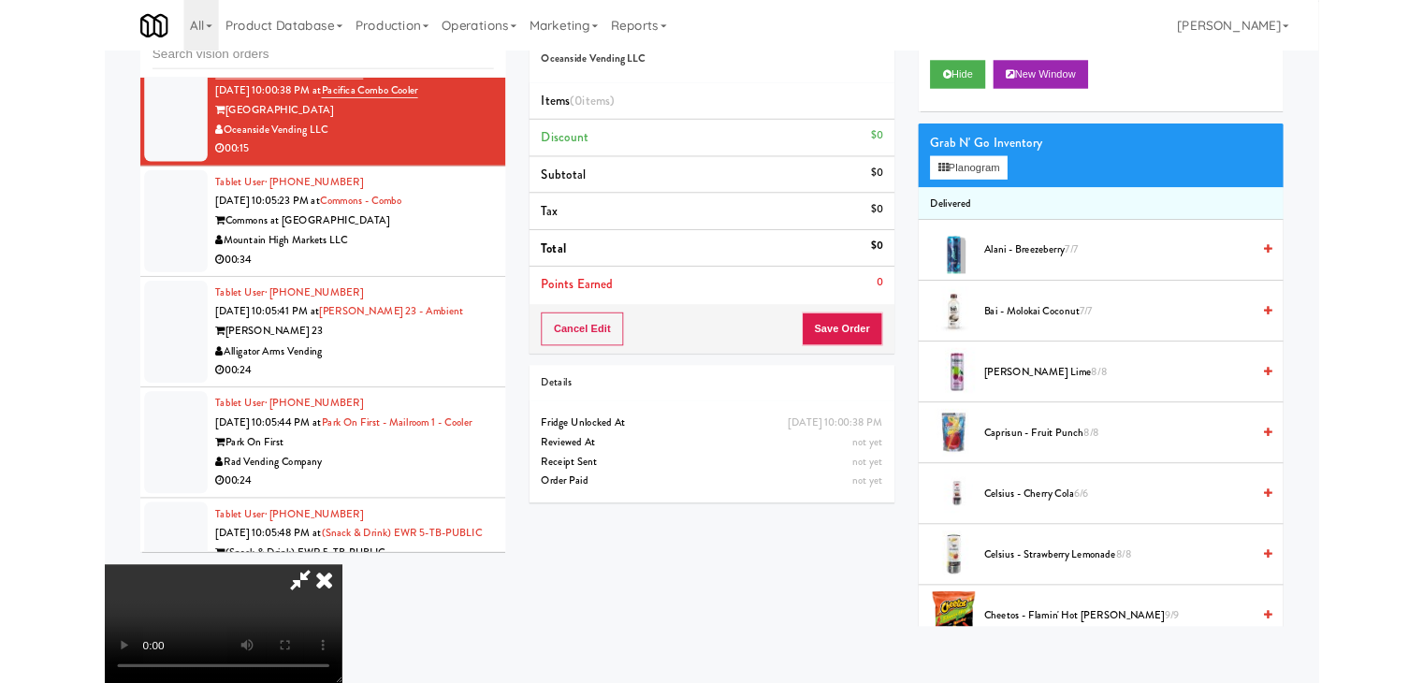
scroll to position [9913, 0]
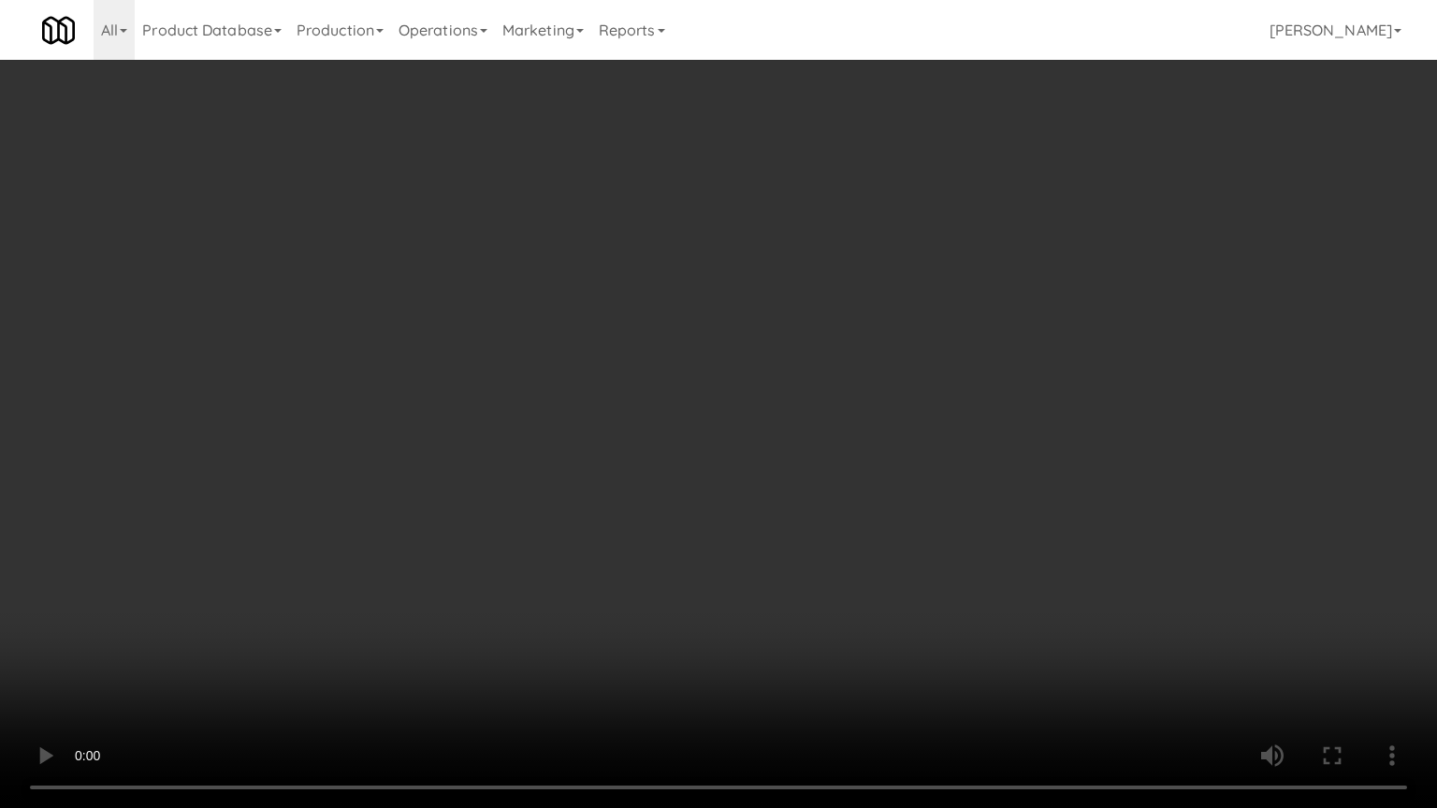
click at [796, 588] on video at bounding box center [718, 404] width 1437 height 808
click at [798, 586] on video at bounding box center [718, 404] width 1437 height 808
click at [788, 595] on video at bounding box center [718, 404] width 1437 height 808
click at [787, 595] on video at bounding box center [718, 404] width 1437 height 808
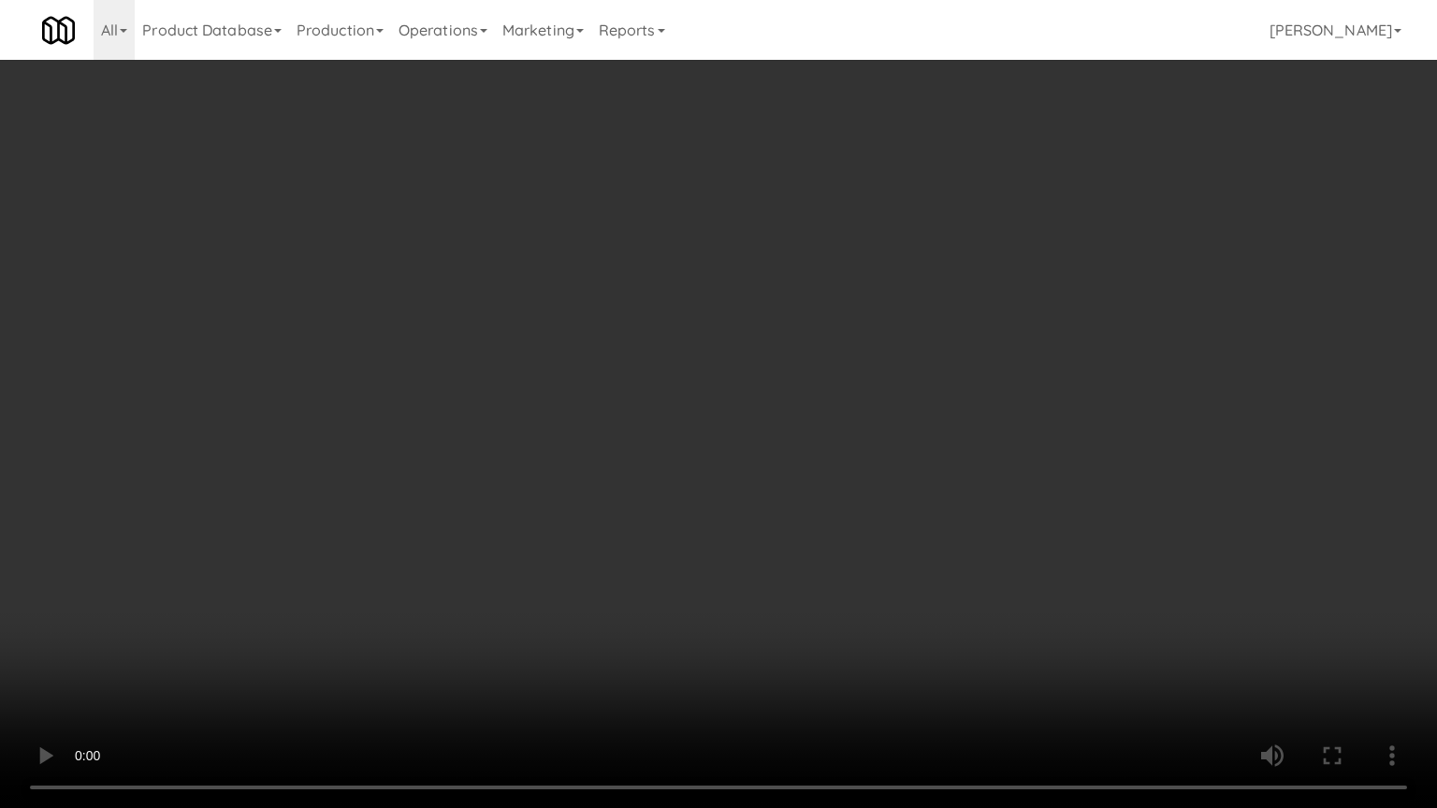
click at [787, 595] on video at bounding box center [718, 404] width 1437 height 808
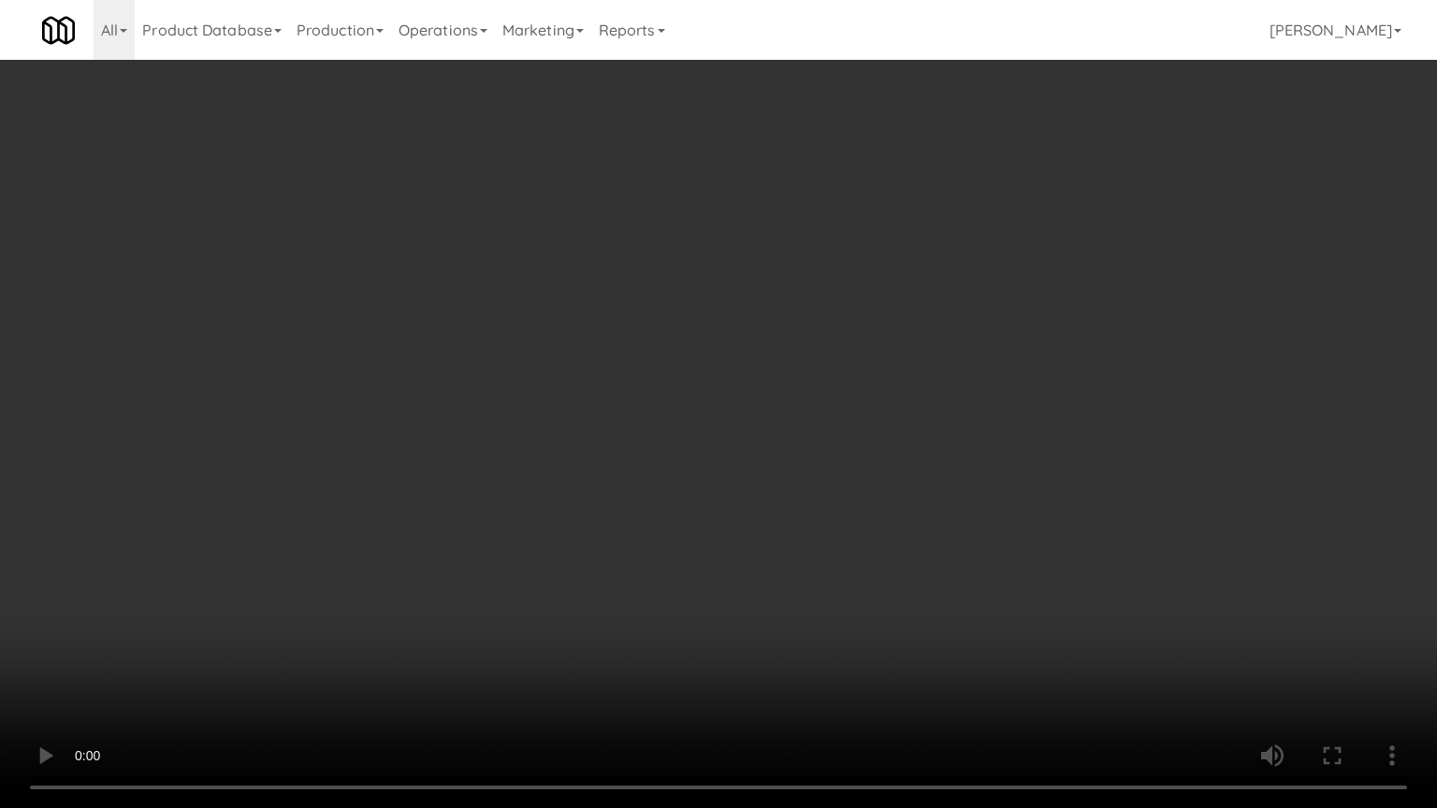
click at [777, 576] on video at bounding box center [718, 404] width 1437 height 808
click at [777, 575] on video at bounding box center [718, 404] width 1437 height 808
click at [781, 555] on video at bounding box center [718, 404] width 1437 height 808
click at [787, 556] on video at bounding box center [718, 404] width 1437 height 808
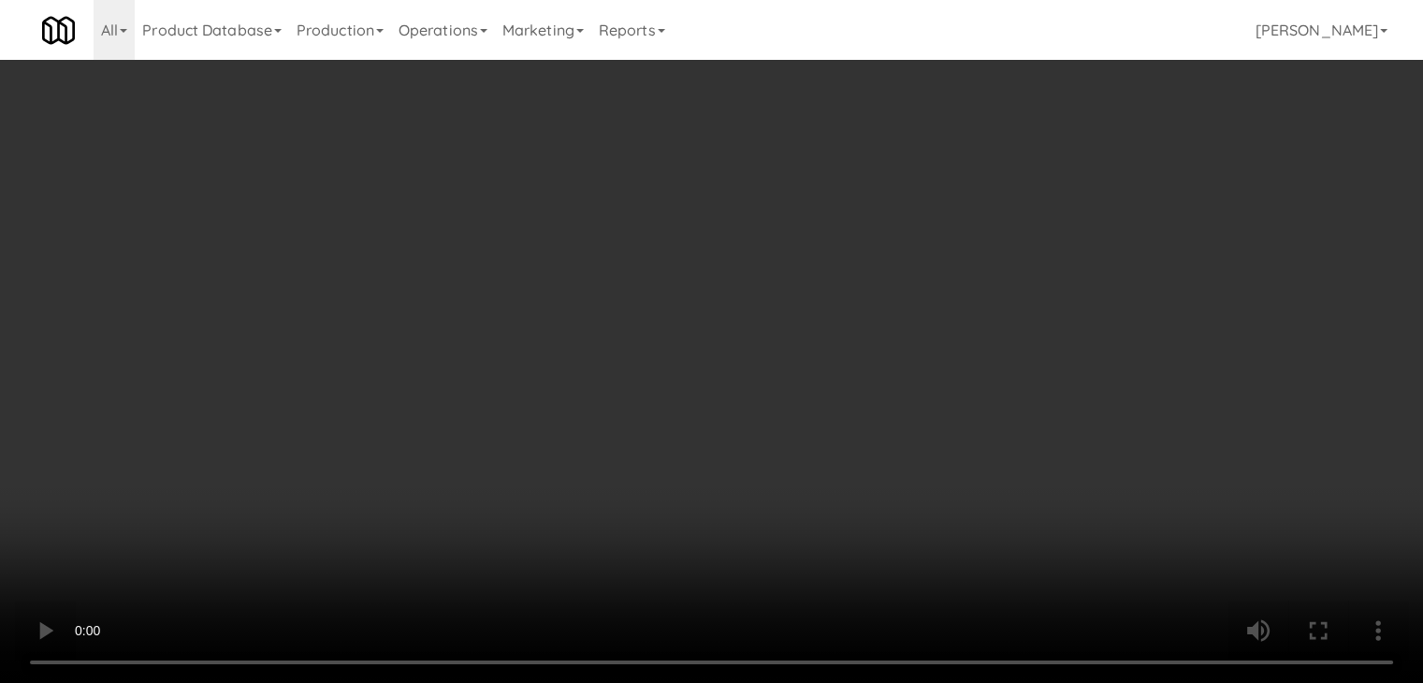
scroll to position [9959, 0]
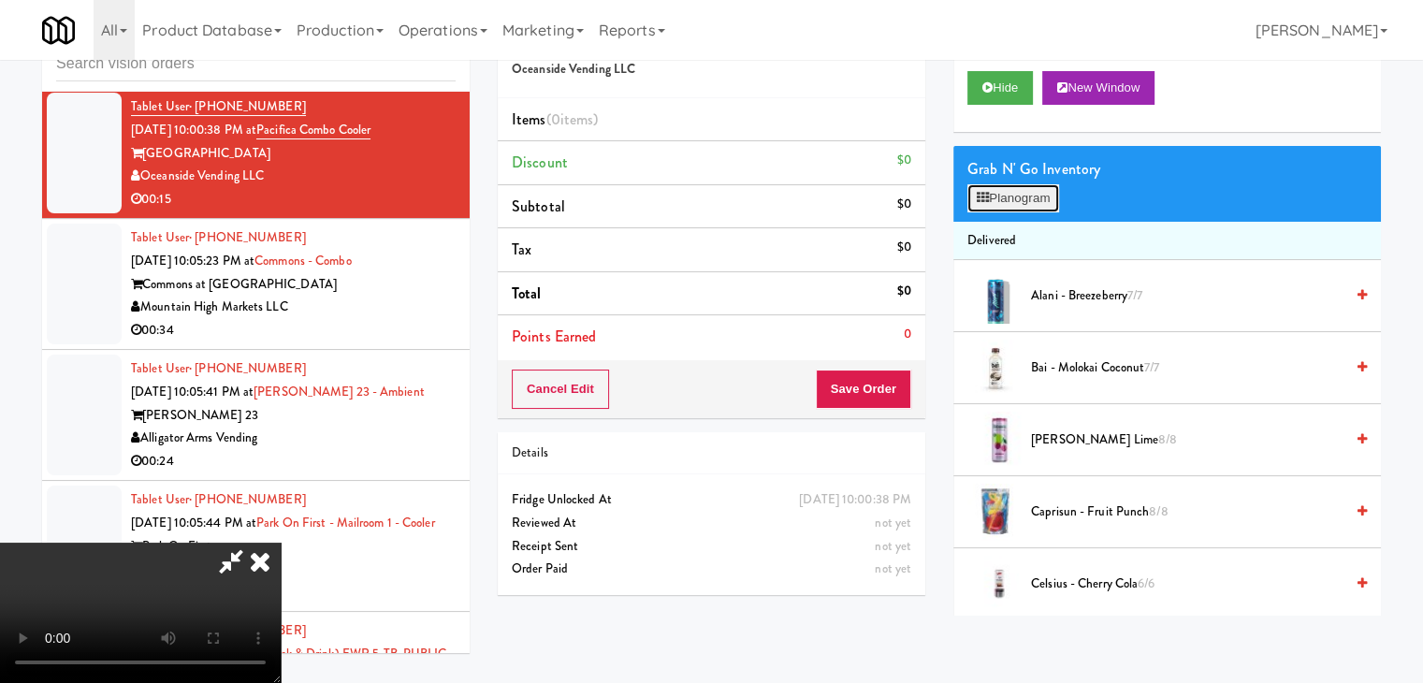
click at [1000, 202] on button "Planogram" at bounding box center [1013, 198] width 92 height 28
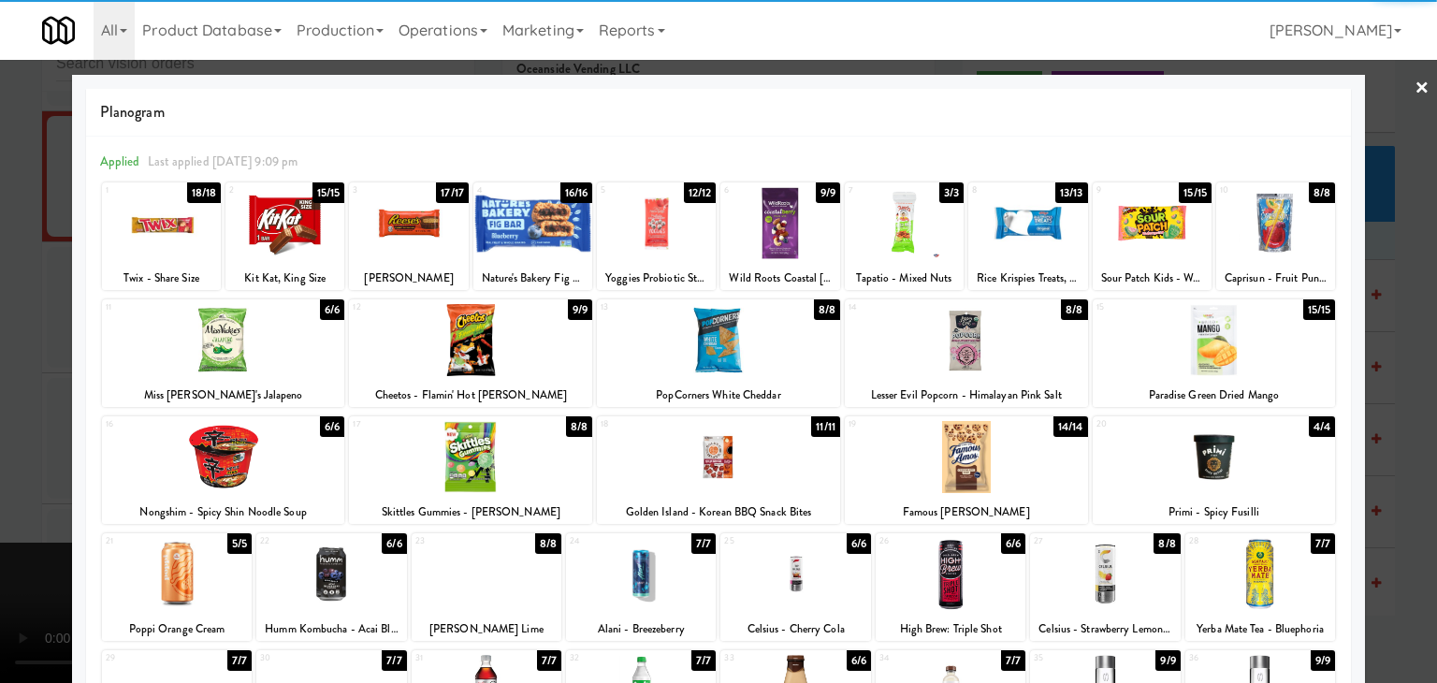
click at [1137, 228] on div at bounding box center [1152, 223] width 119 height 72
click at [131, 233] on div at bounding box center [161, 223] width 119 height 72
drag, startPoint x: 0, startPoint y: 260, endPoint x: 373, endPoint y: 300, distance: 375.5
click at [36, 259] on div at bounding box center [718, 341] width 1437 height 683
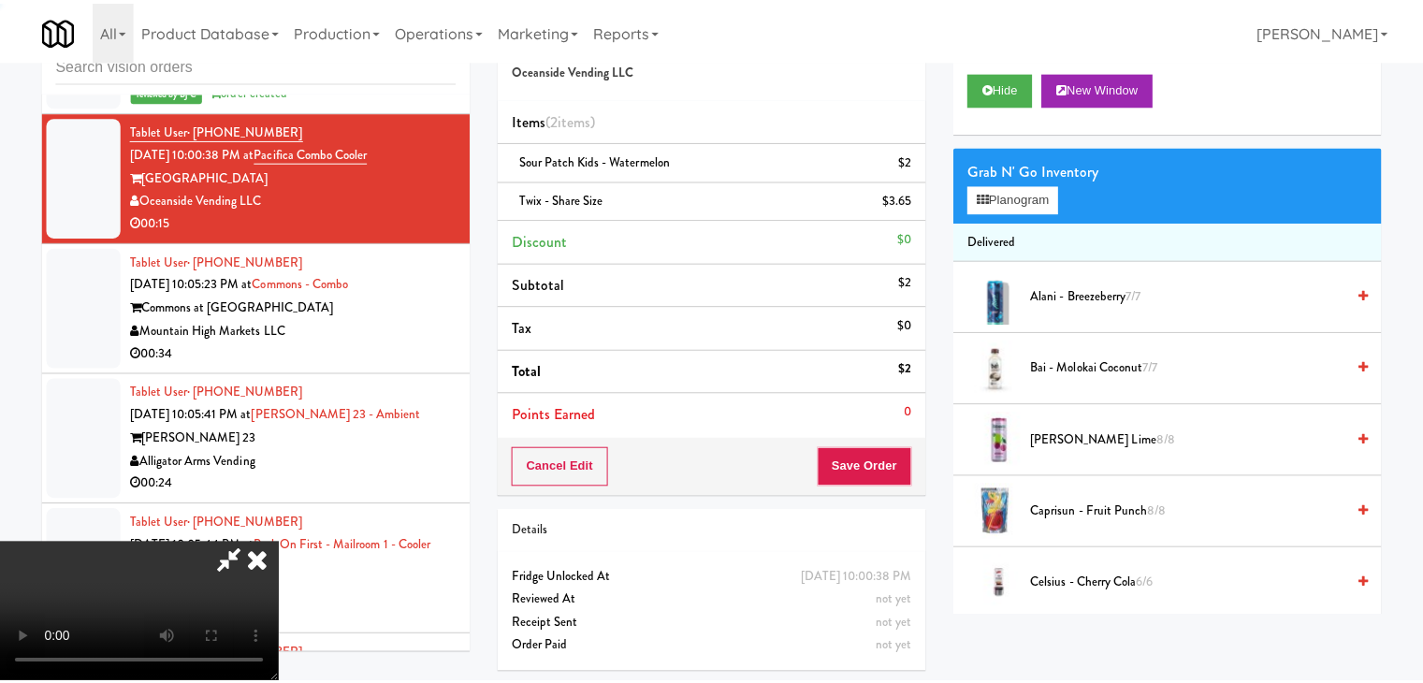
scroll to position [9959, 0]
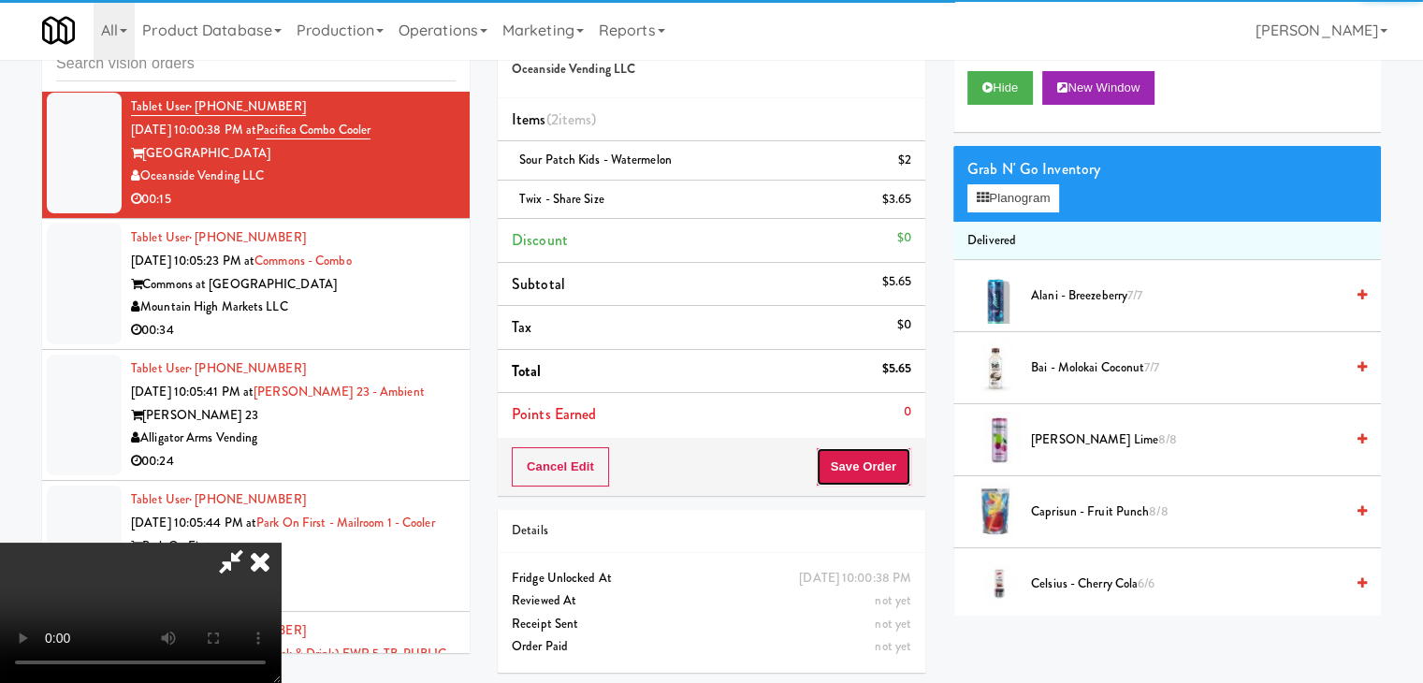
click at [871, 465] on button "Save Order" at bounding box center [863, 466] width 95 height 39
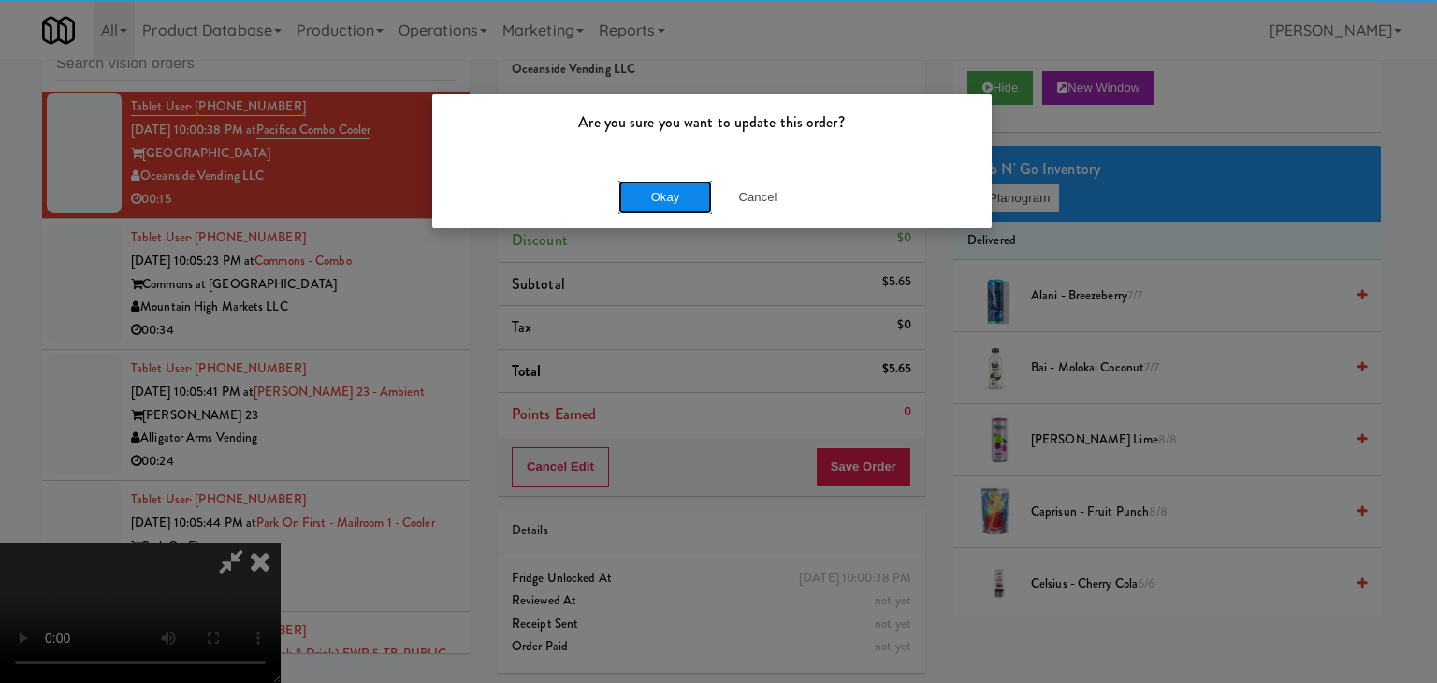
click at [655, 192] on button "Okay" at bounding box center [665, 198] width 94 height 34
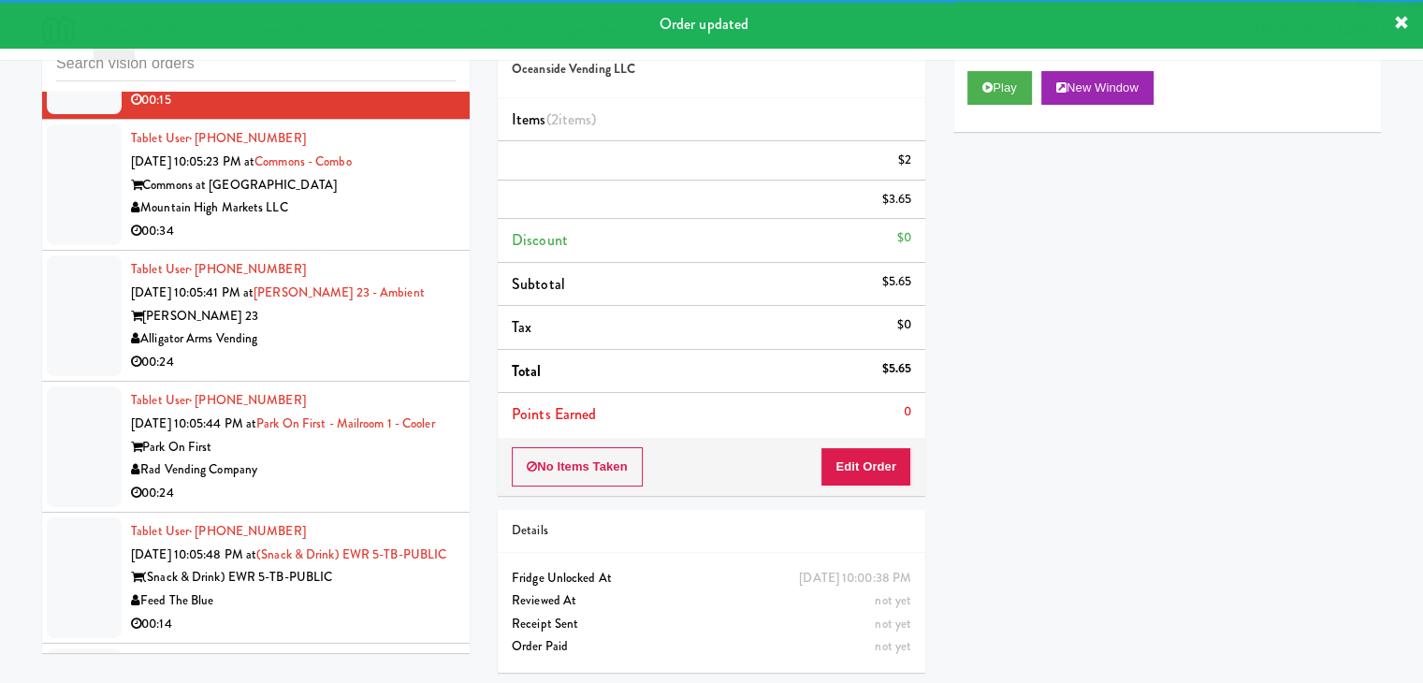
scroll to position [10263, 0]
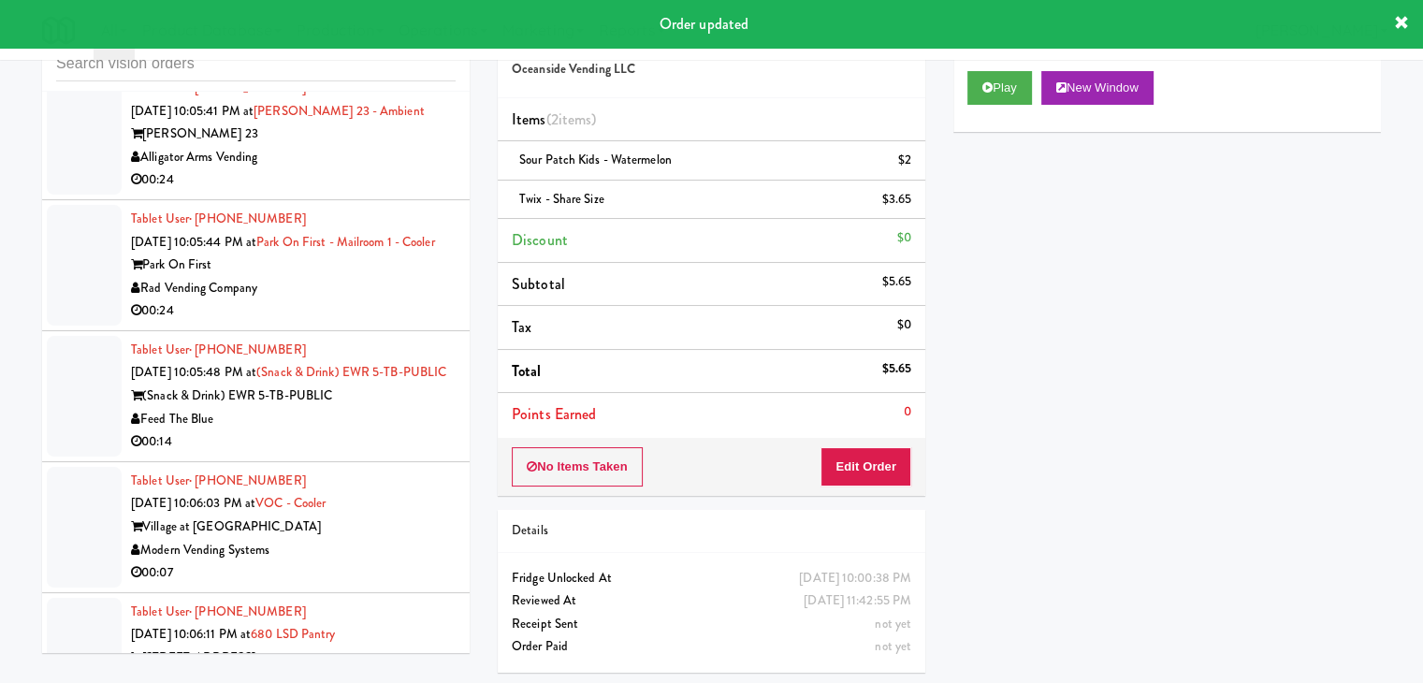
click at [376, 38] on div "Mountain High Markets LLC" at bounding box center [293, 26] width 325 height 23
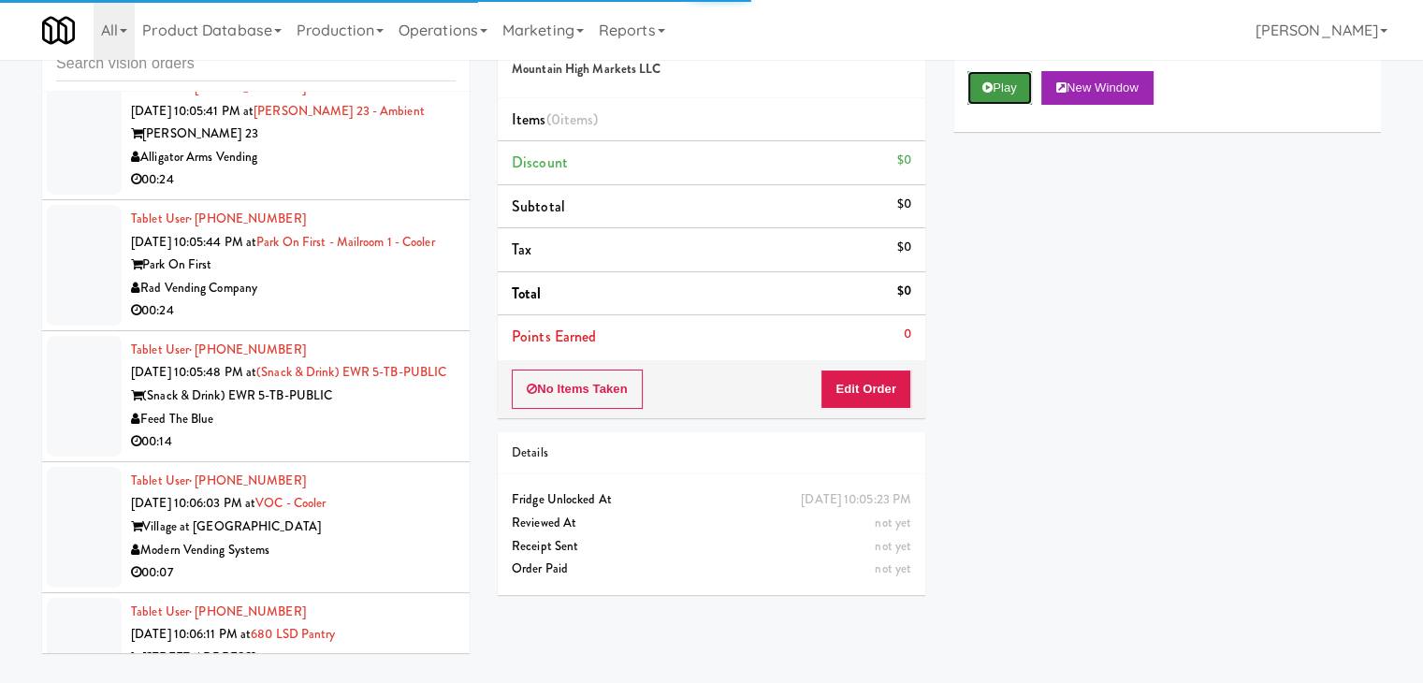
click at [977, 81] on button "Play" at bounding box center [999, 88] width 65 height 34
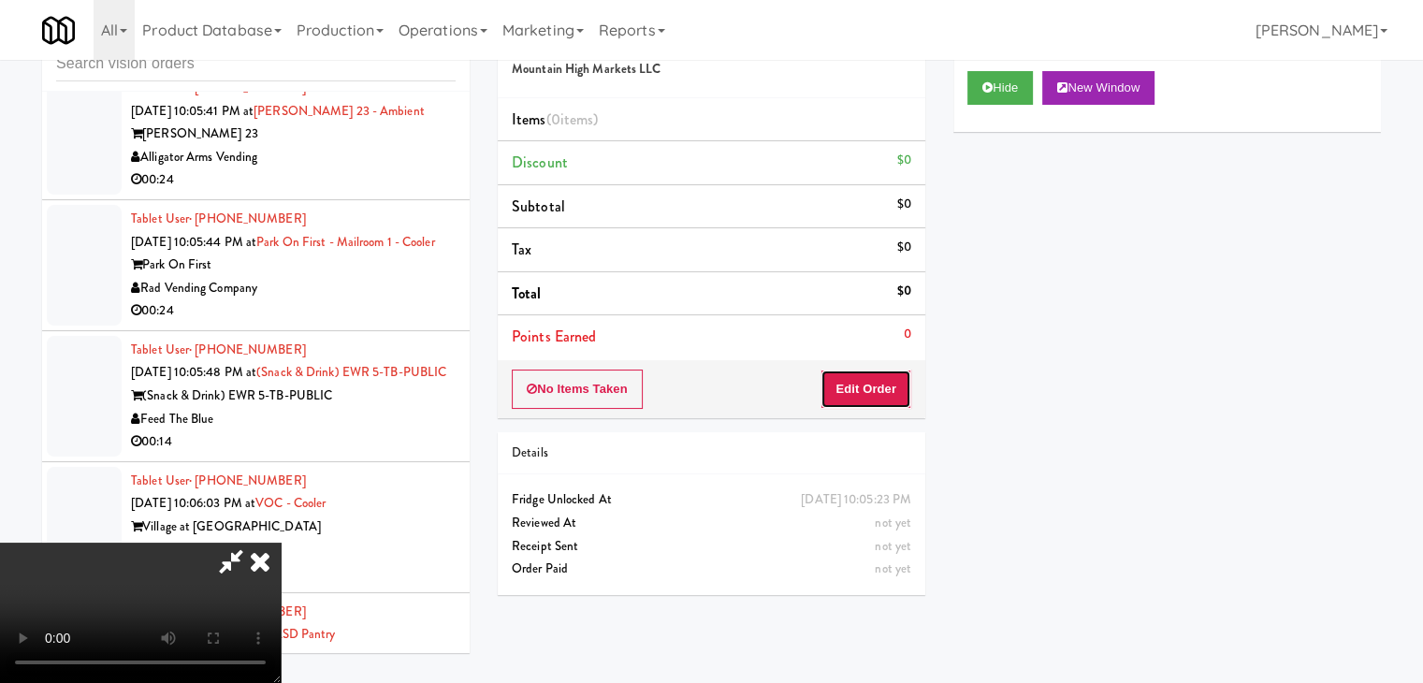
click at [871, 383] on button "Edit Order" at bounding box center [866, 389] width 91 height 39
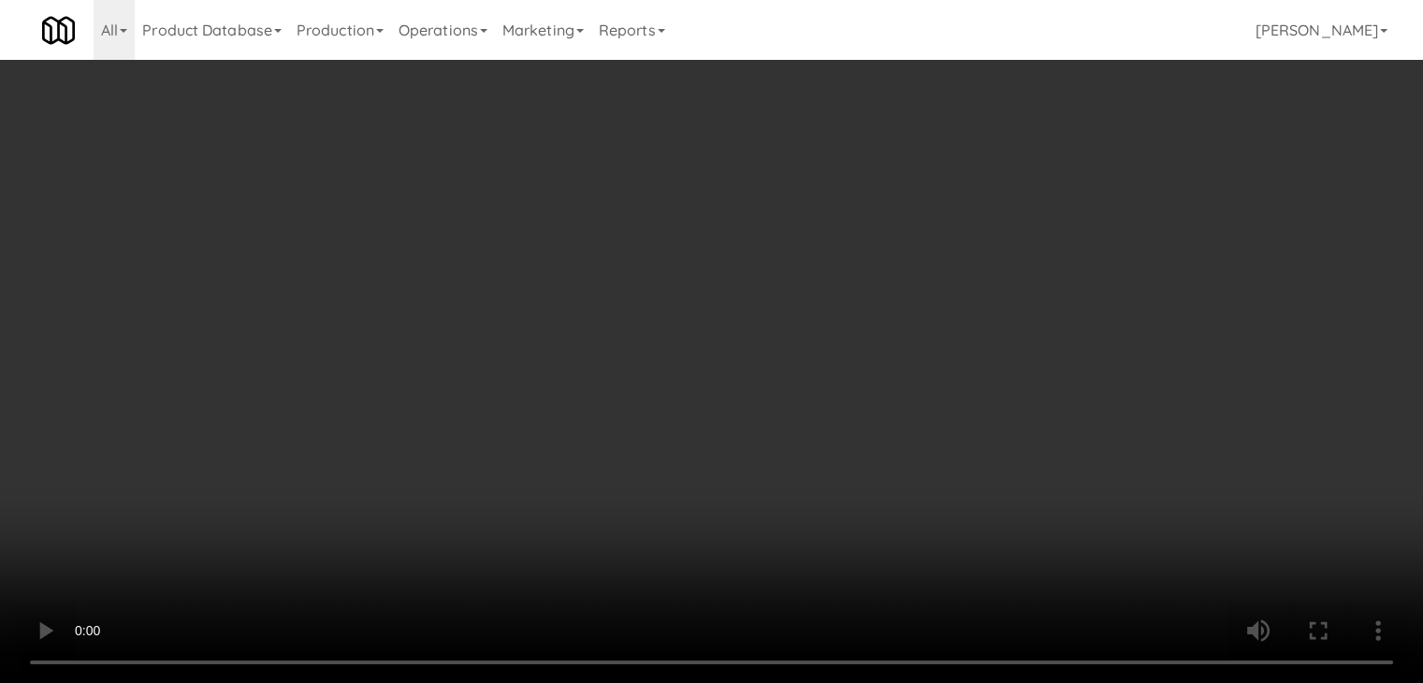
scroll to position [10216, 0]
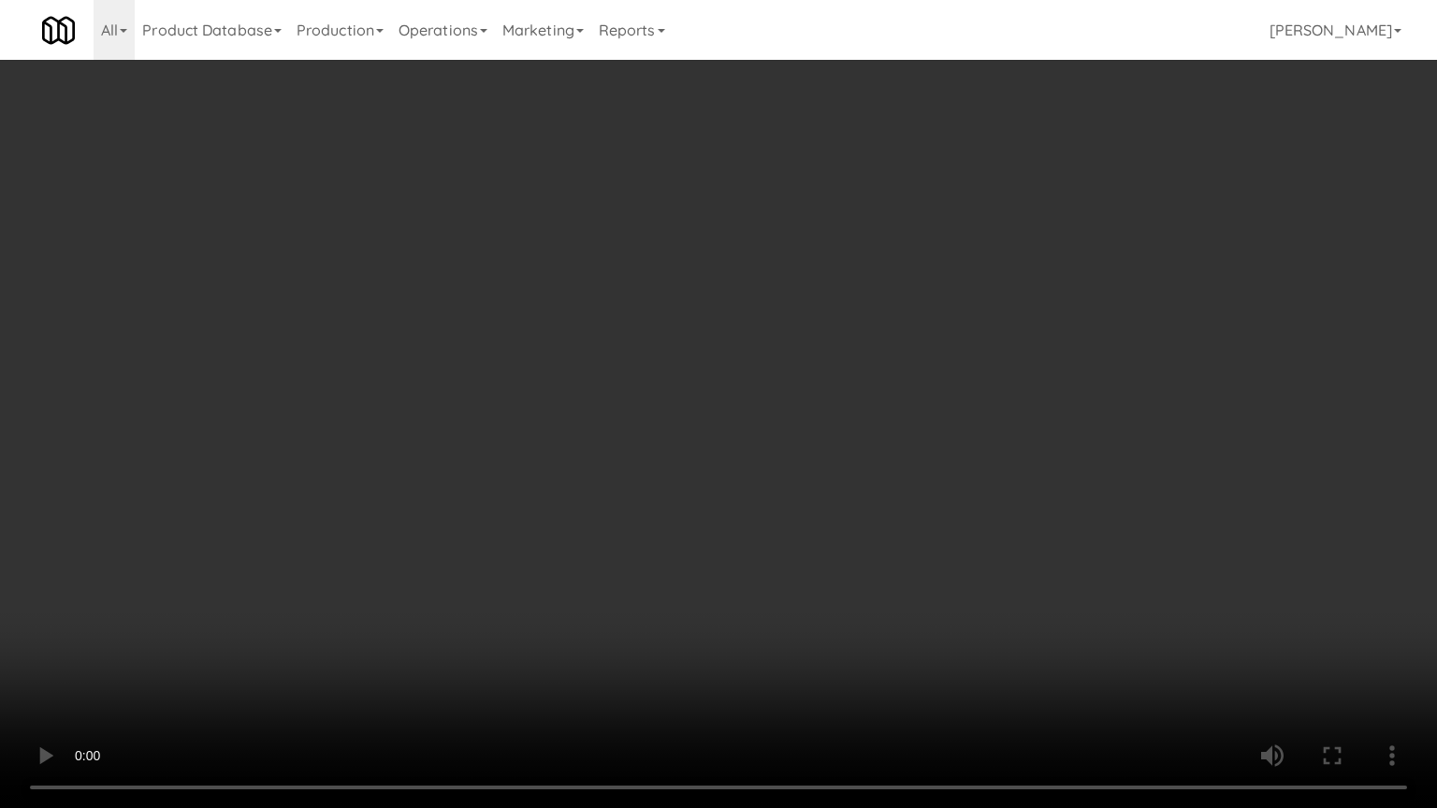
click at [722, 597] on video at bounding box center [718, 404] width 1437 height 808
click at [721, 599] on video at bounding box center [718, 404] width 1437 height 808
click at [725, 597] on video at bounding box center [718, 404] width 1437 height 808
click at [727, 596] on video at bounding box center [718, 404] width 1437 height 808
click at [737, 593] on video at bounding box center [718, 404] width 1437 height 808
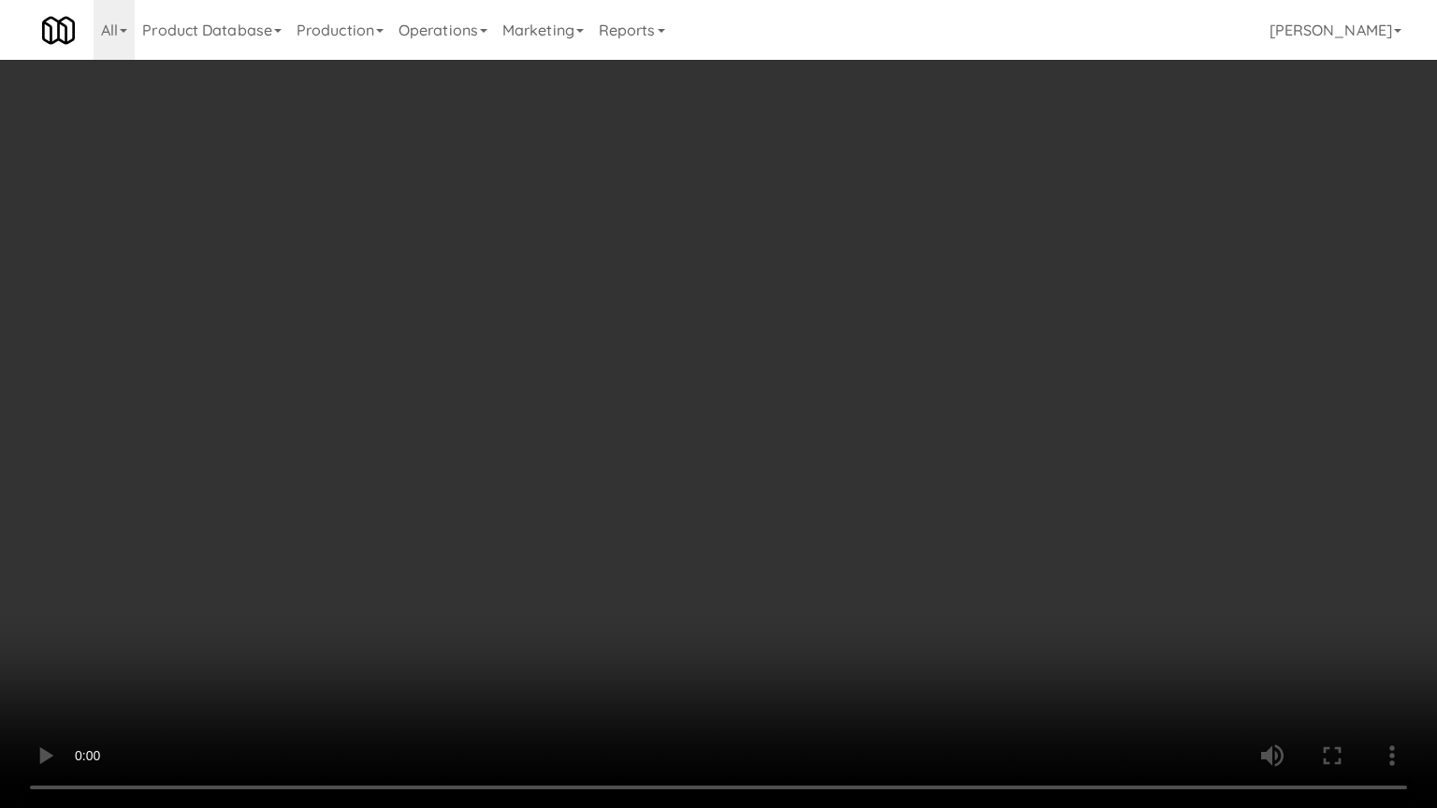
click at [737, 592] on video at bounding box center [718, 404] width 1437 height 808
click at [738, 592] on video at bounding box center [718, 404] width 1437 height 808
click at [809, 670] on video at bounding box center [718, 404] width 1437 height 808
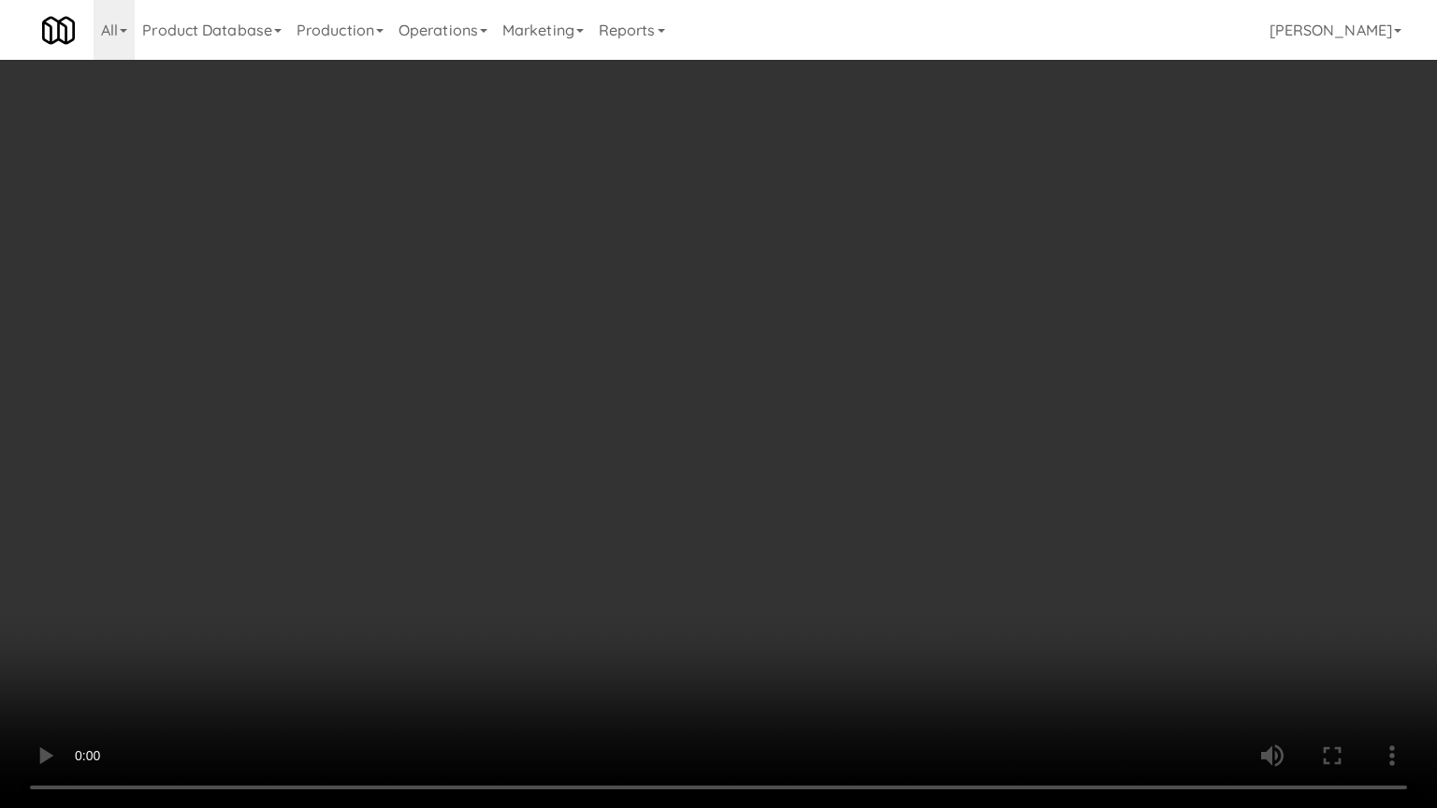
click at [813, 670] on video at bounding box center [718, 404] width 1437 height 808
click at [897, 535] on video at bounding box center [718, 404] width 1437 height 808
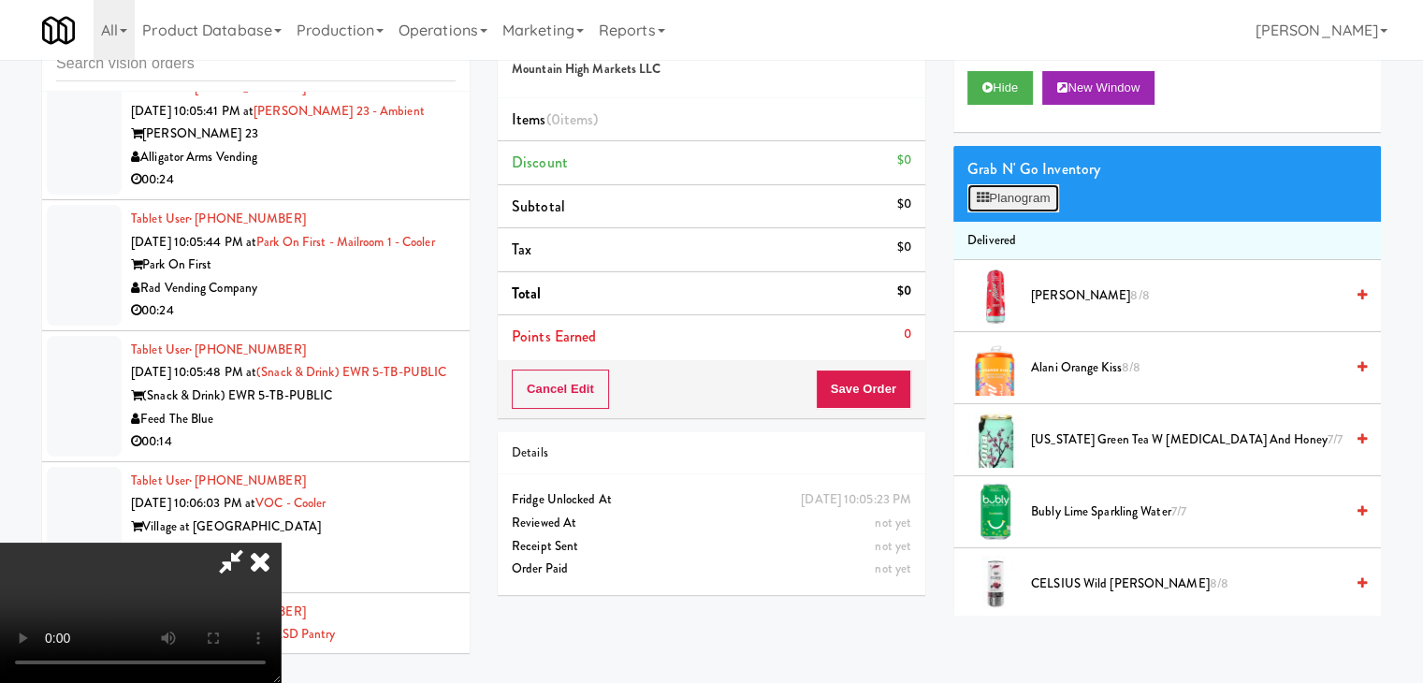
click at [1038, 199] on button "Planogram" at bounding box center [1013, 198] width 92 height 28
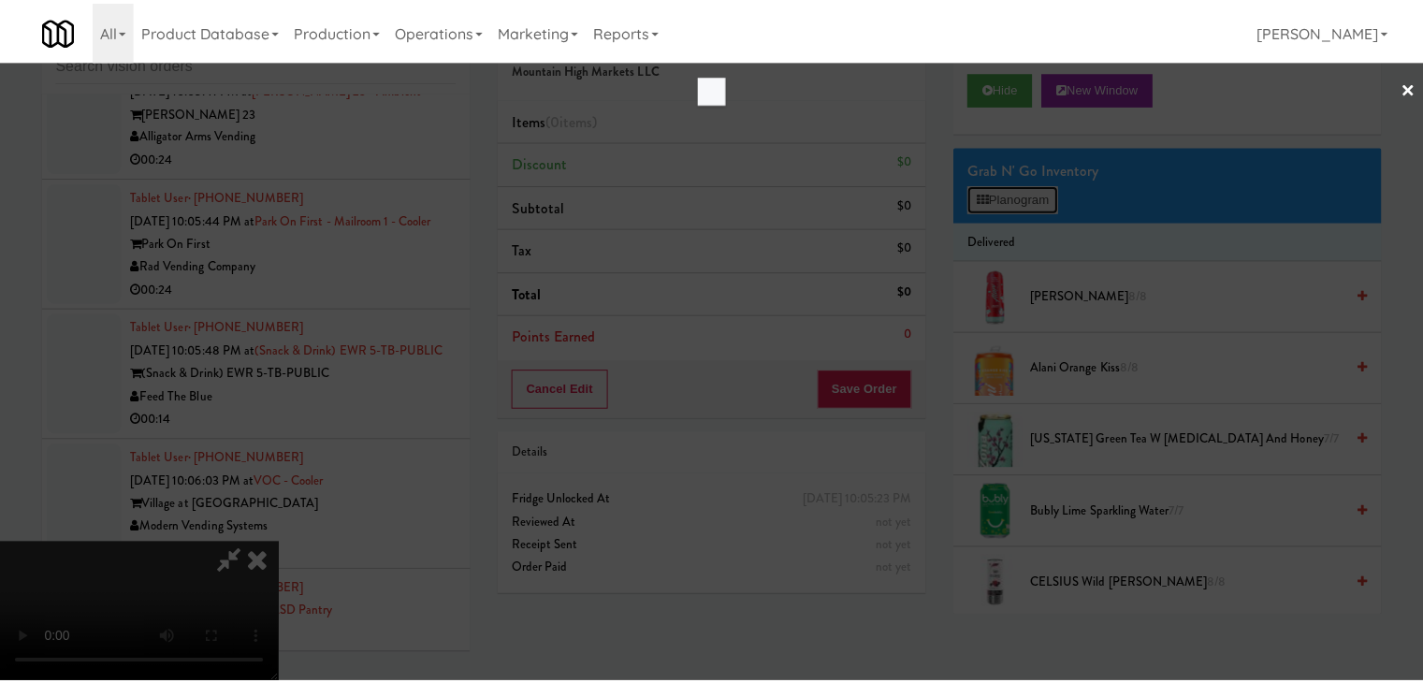
scroll to position [10216, 0]
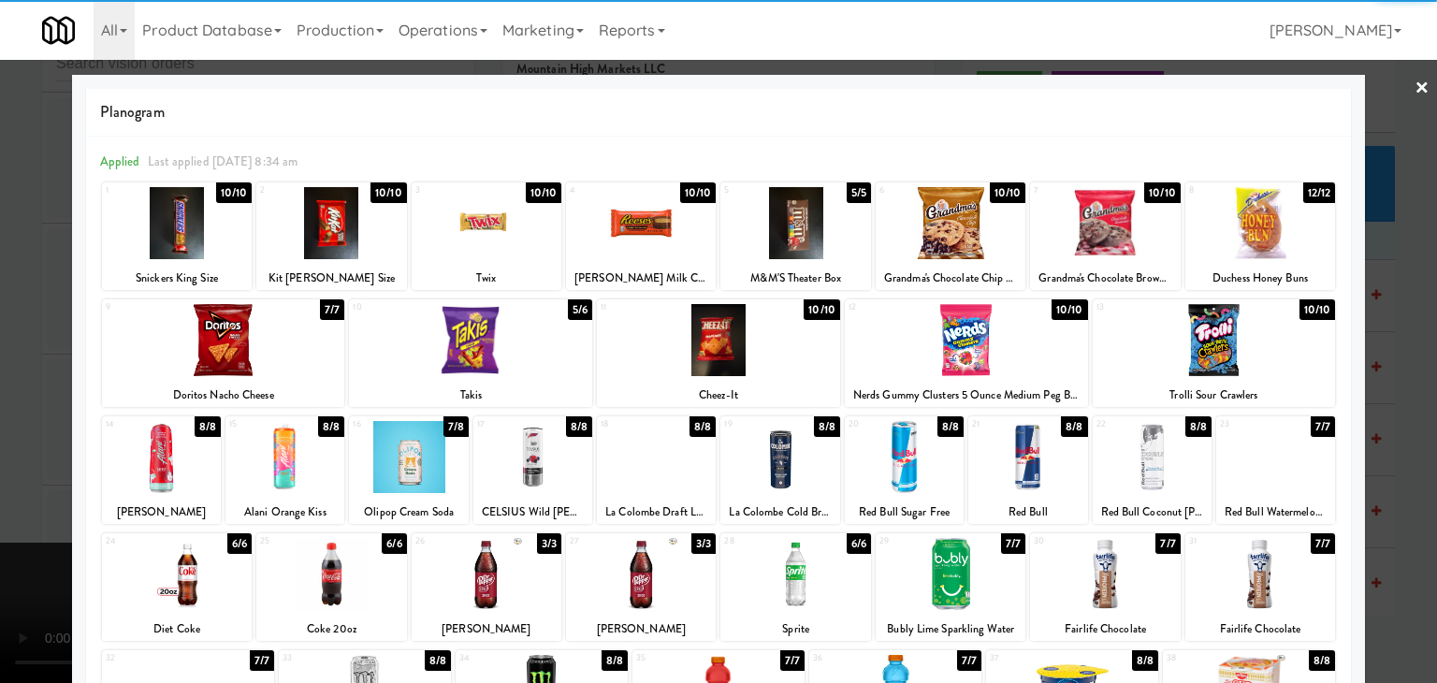
click at [1222, 345] on div at bounding box center [1214, 340] width 243 height 72
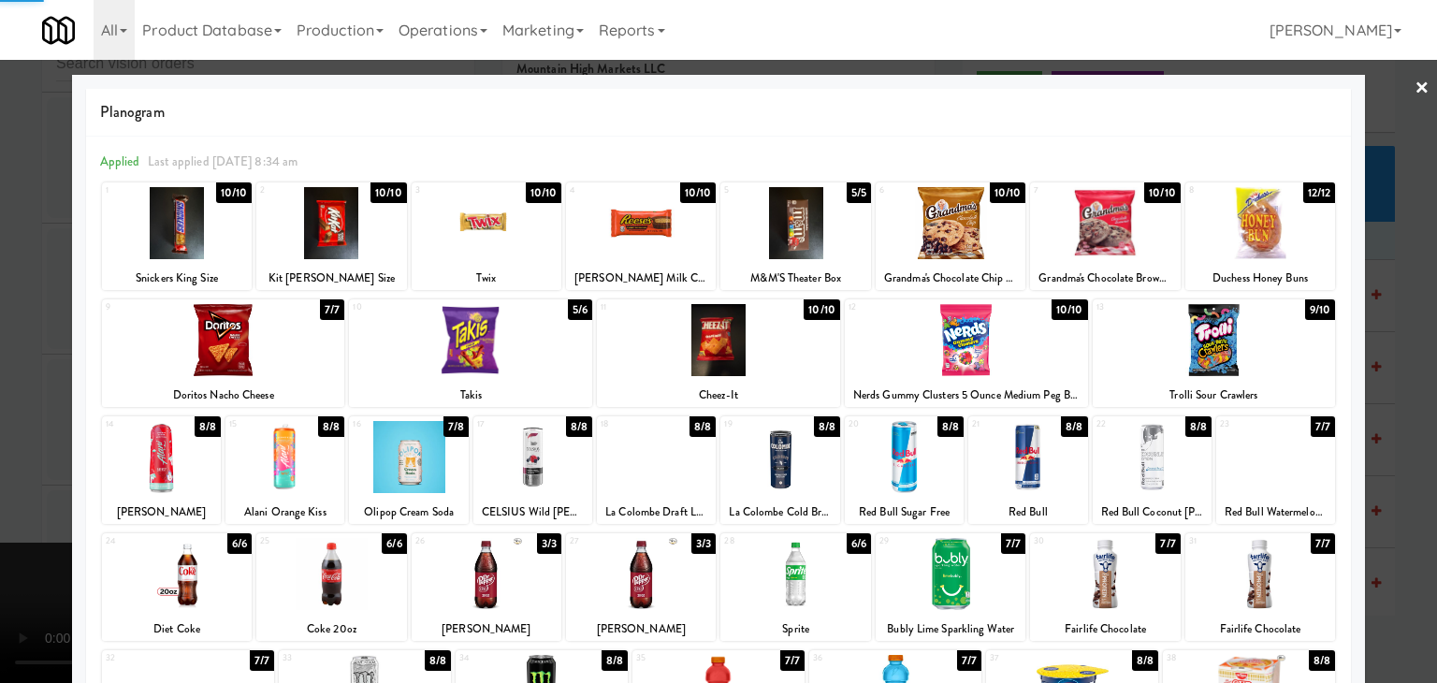
click at [488, 361] on div at bounding box center [470, 340] width 243 height 72
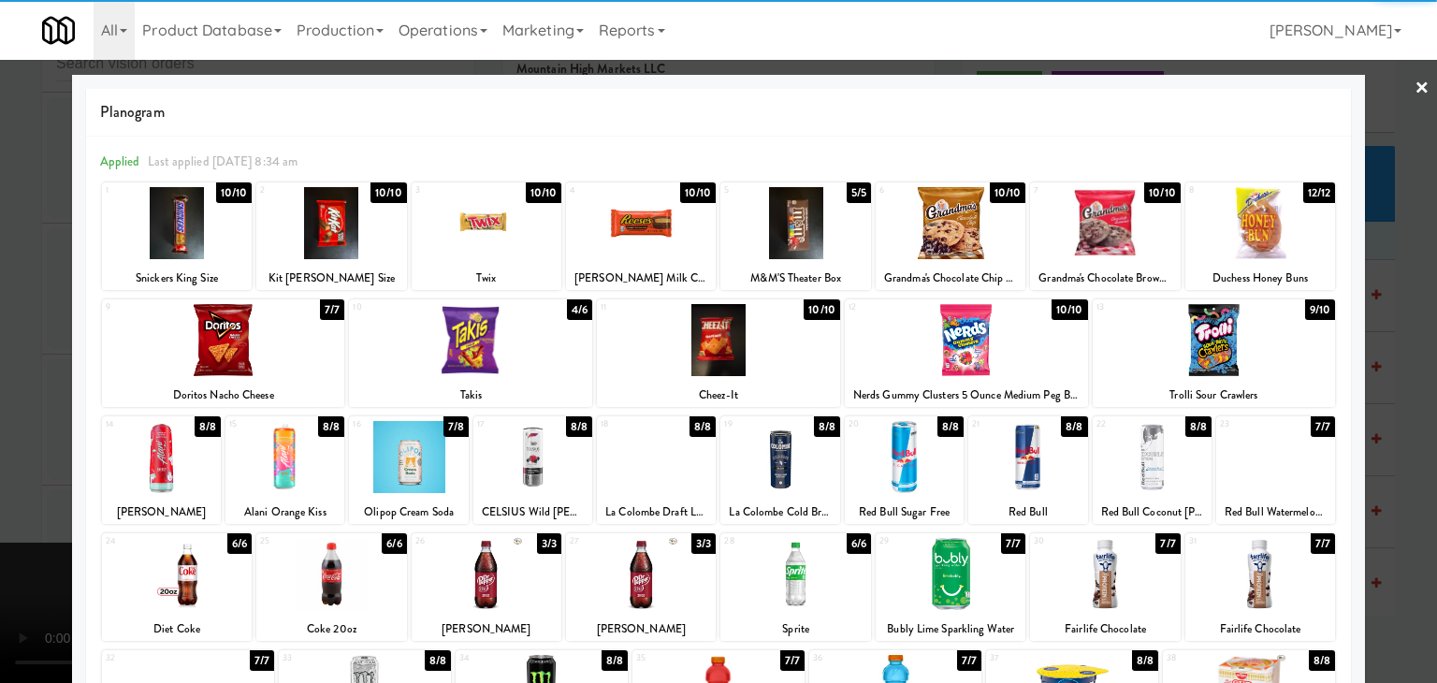
drag, startPoint x: 0, startPoint y: 464, endPoint x: 146, endPoint y: 470, distance: 146.1
click at [6, 465] on div at bounding box center [718, 341] width 1437 height 683
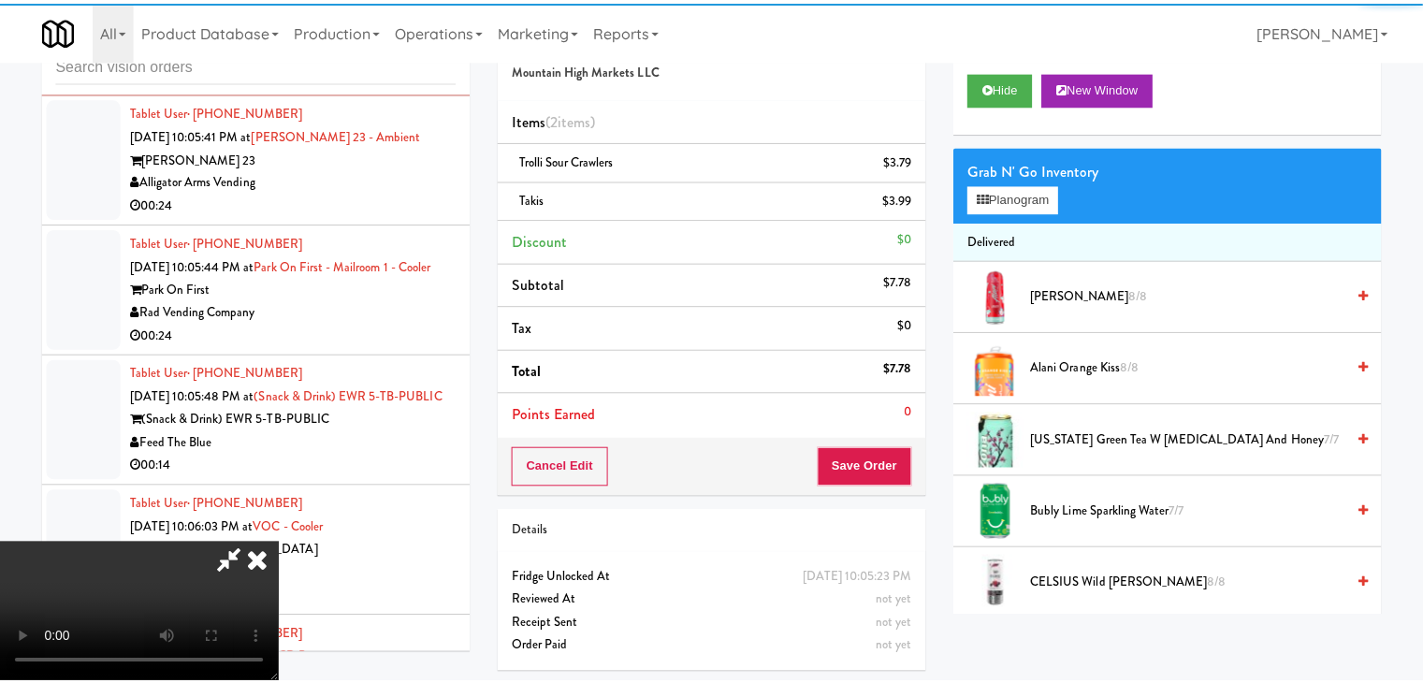
scroll to position [10263, 0]
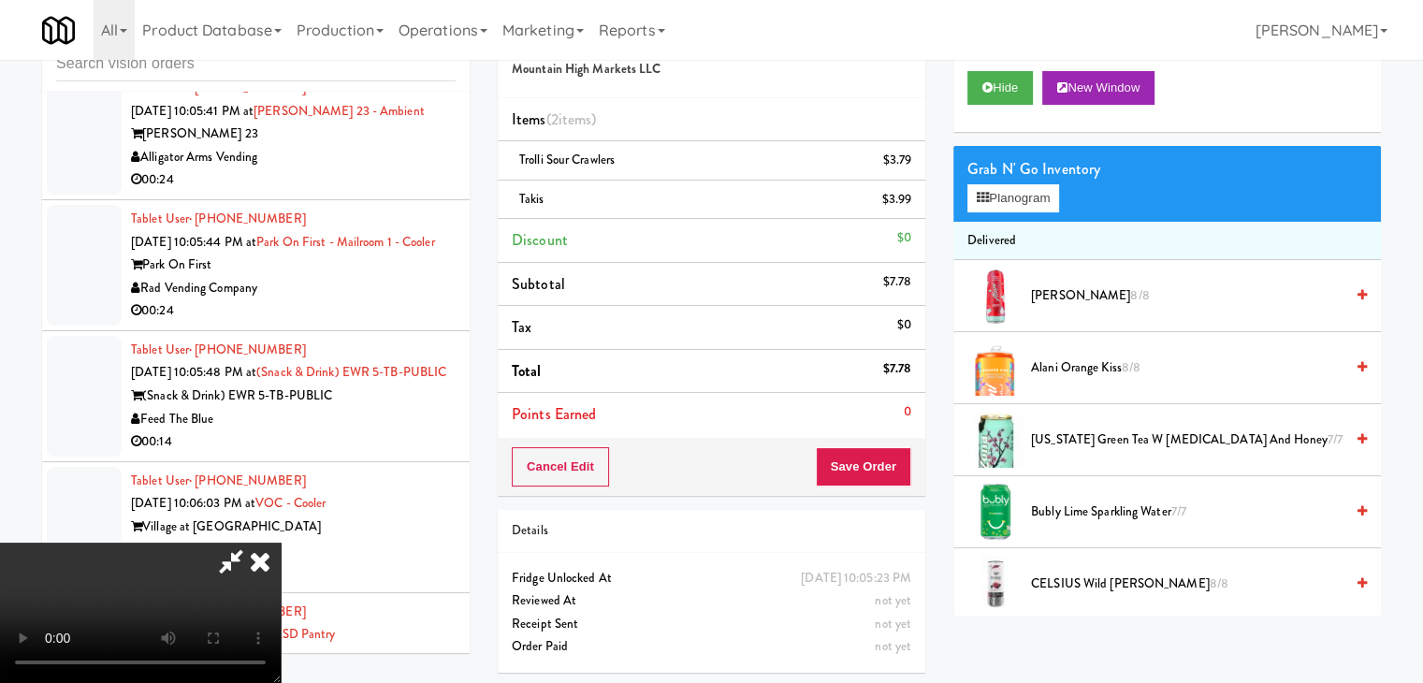
click at [281, 543] on video at bounding box center [140, 613] width 281 height 140
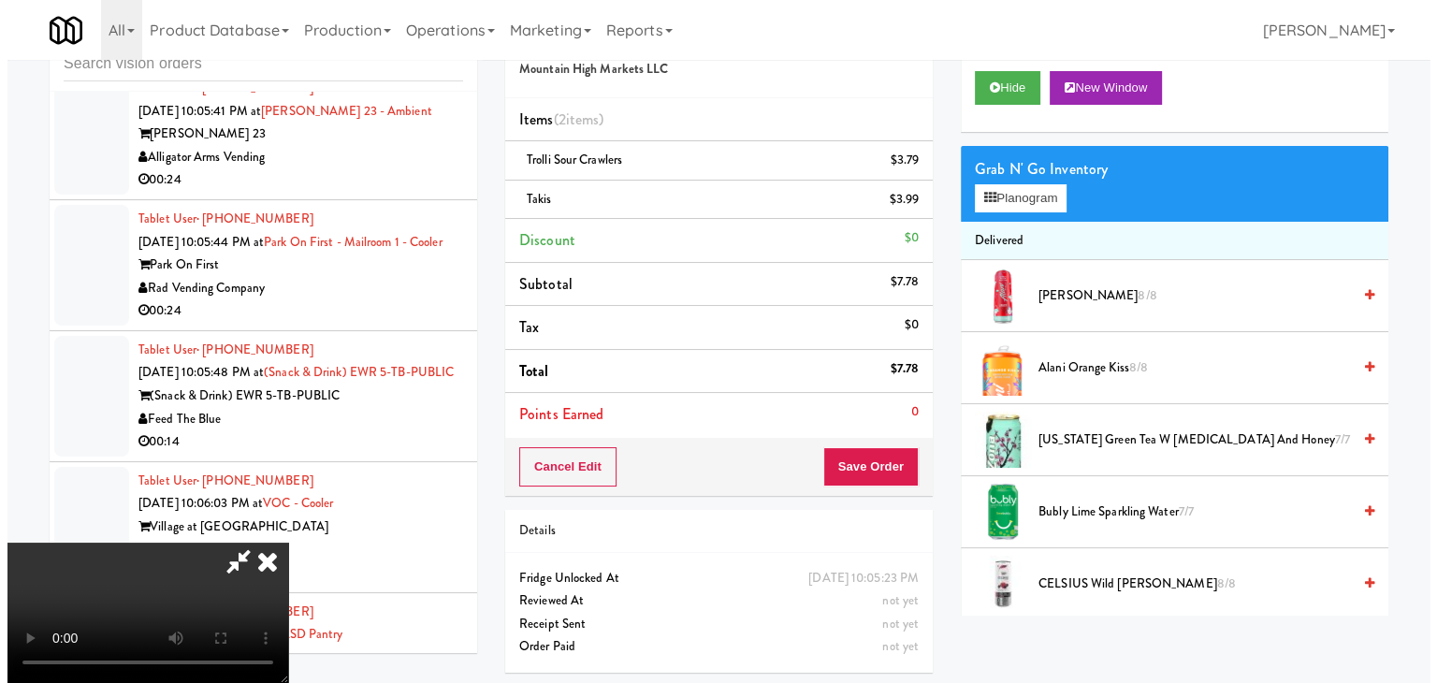
scroll to position [94, 0]
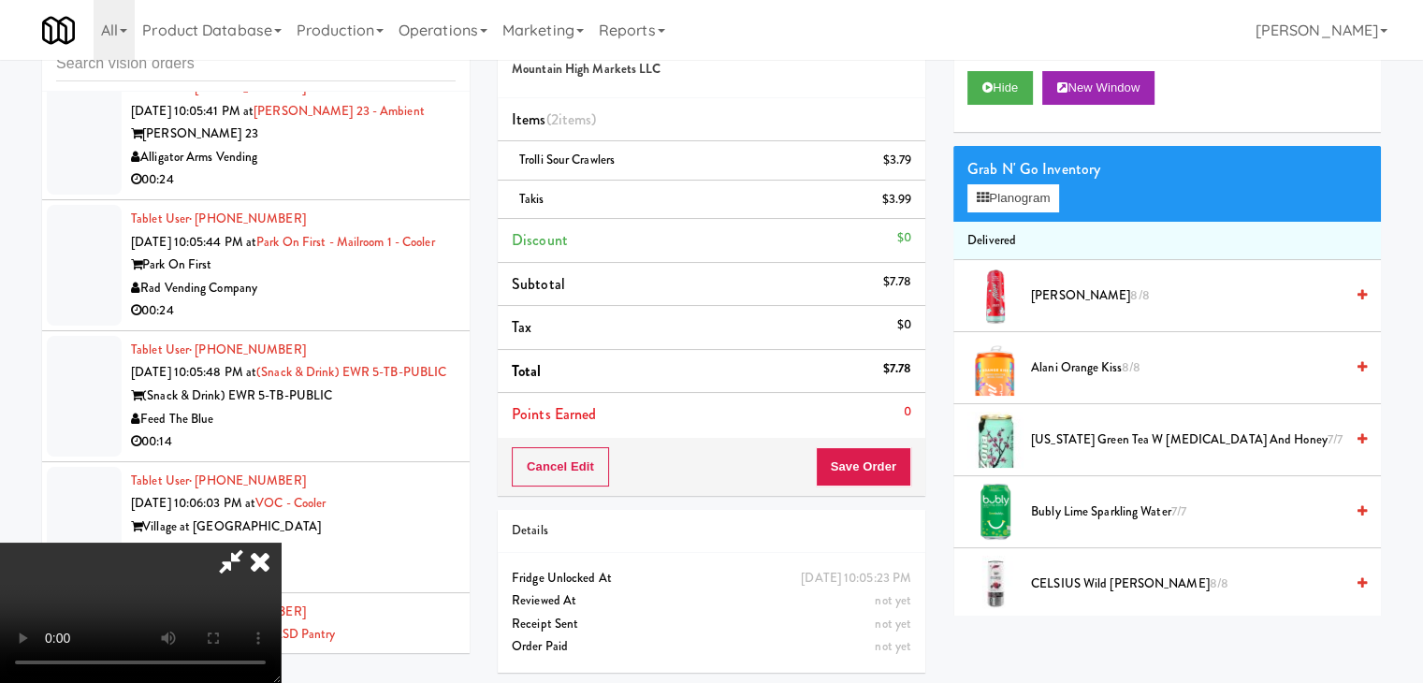
click at [281, 543] on video at bounding box center [140, 613] width 281 height 140
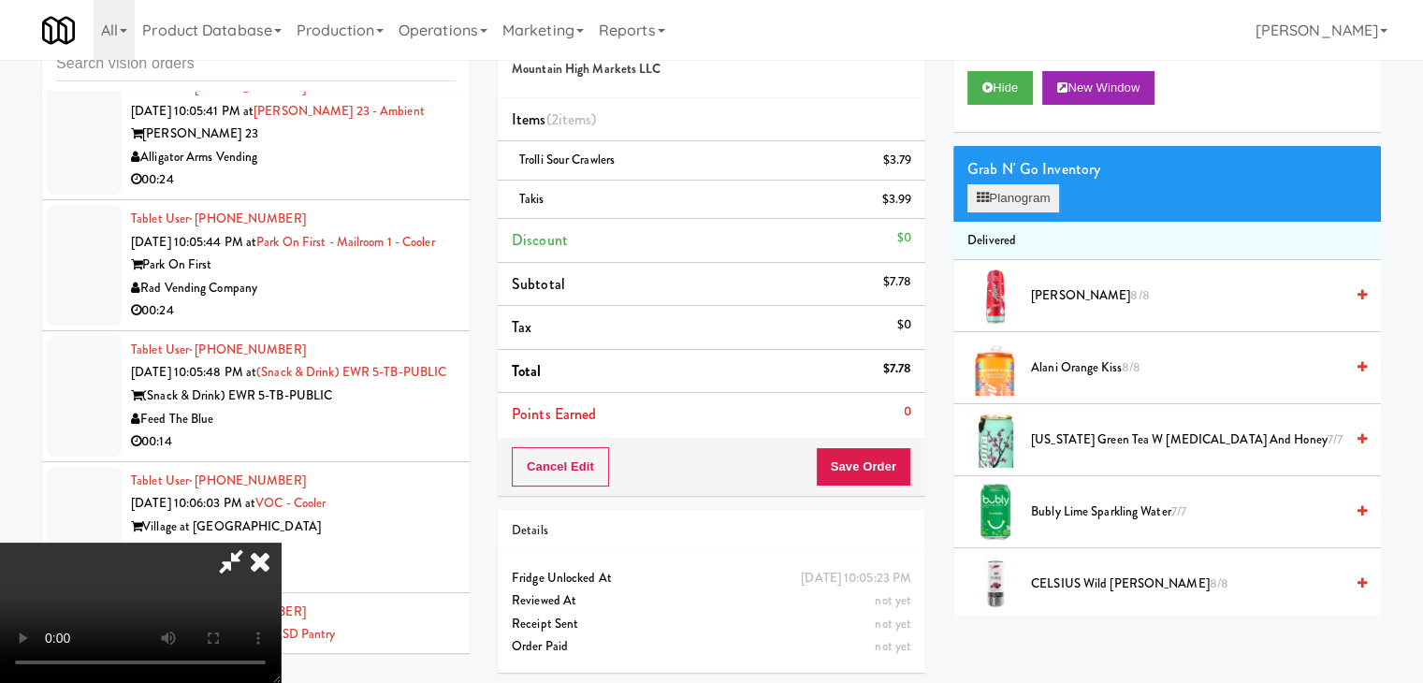
click at [1045, 181] on div "Grab N' Go Inventory" at bounding box center [1167, 169] width 400 height 28
click at [1040, 196] on button "Planogram" at bounding box center [1013, 198] width 92 height 28
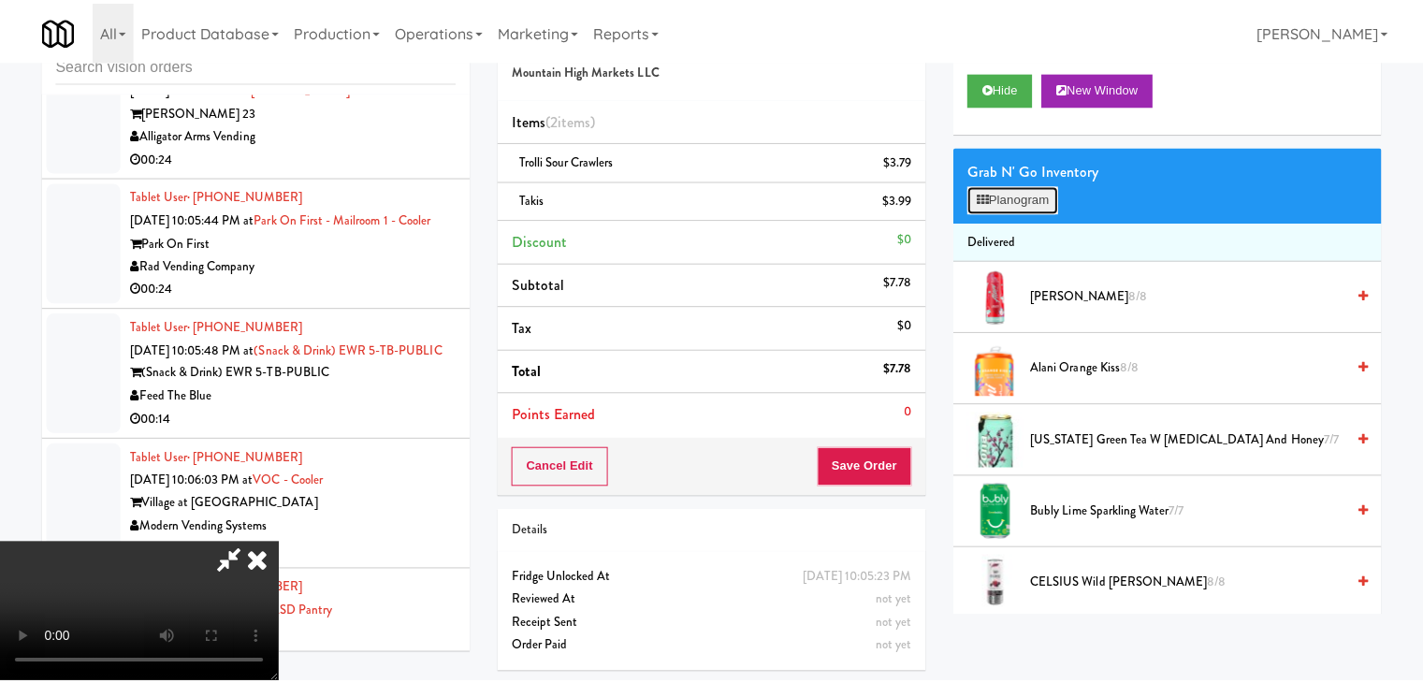
scroll to position [10216, 0]
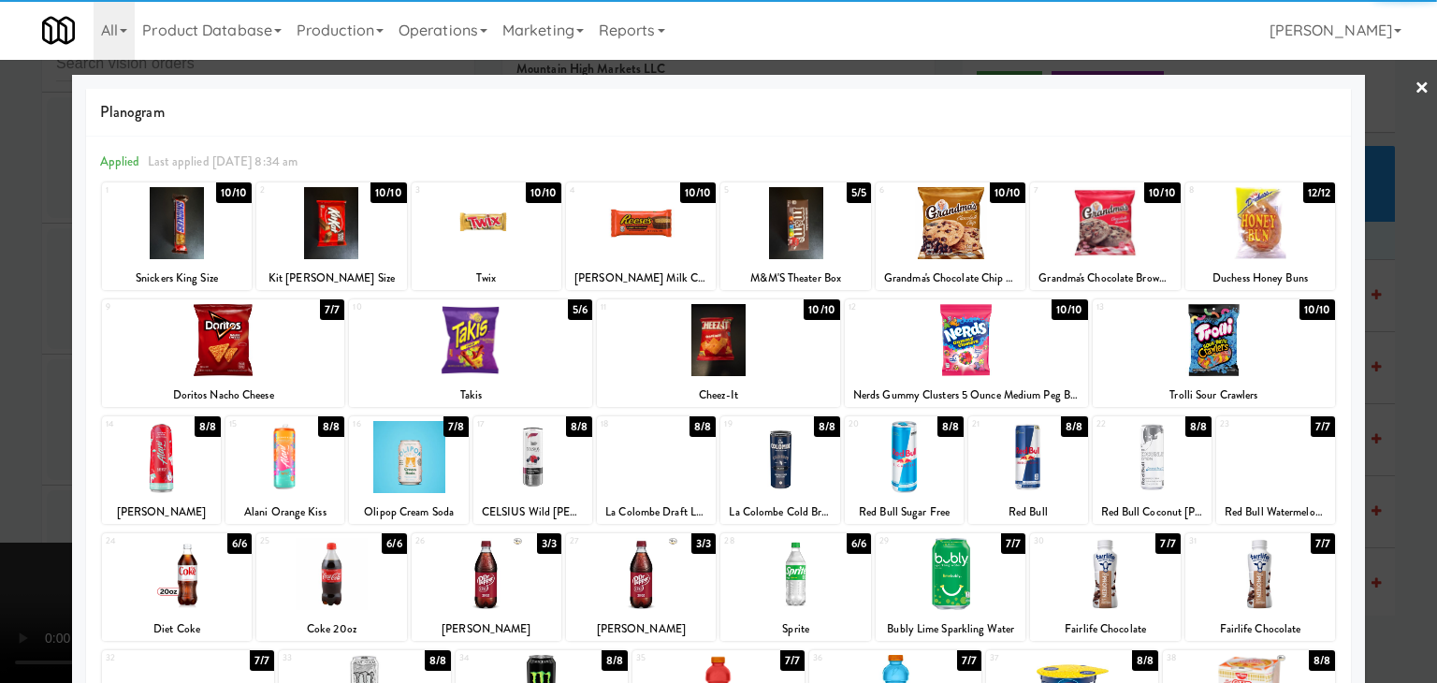
click at [393, 488] on div at bounding box center [408, 457] width 119 height 72
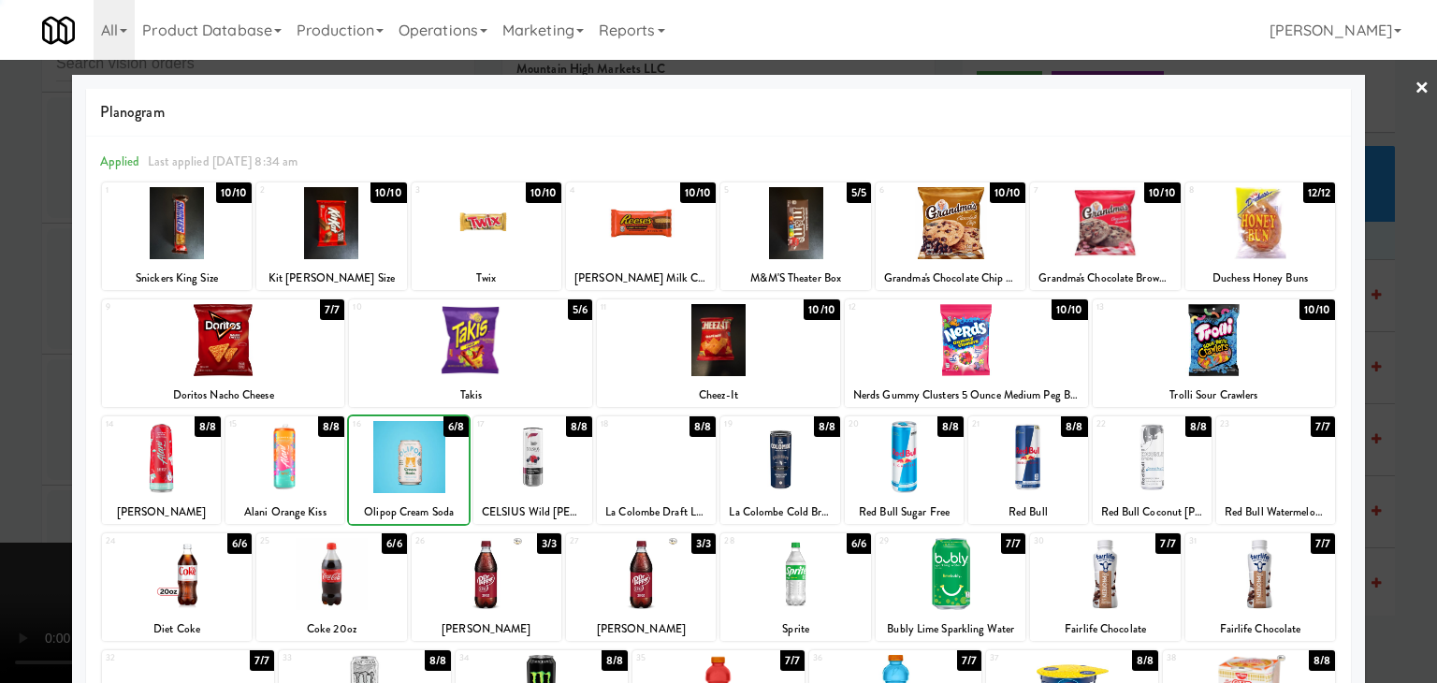
drag, startPoint x: 0, startPoint y: 503, endPoint x: 310, endPoint y: 488, distance: 310.1
click at [17, 498] on div at bounding box center [718, 341] width 1437 height 683
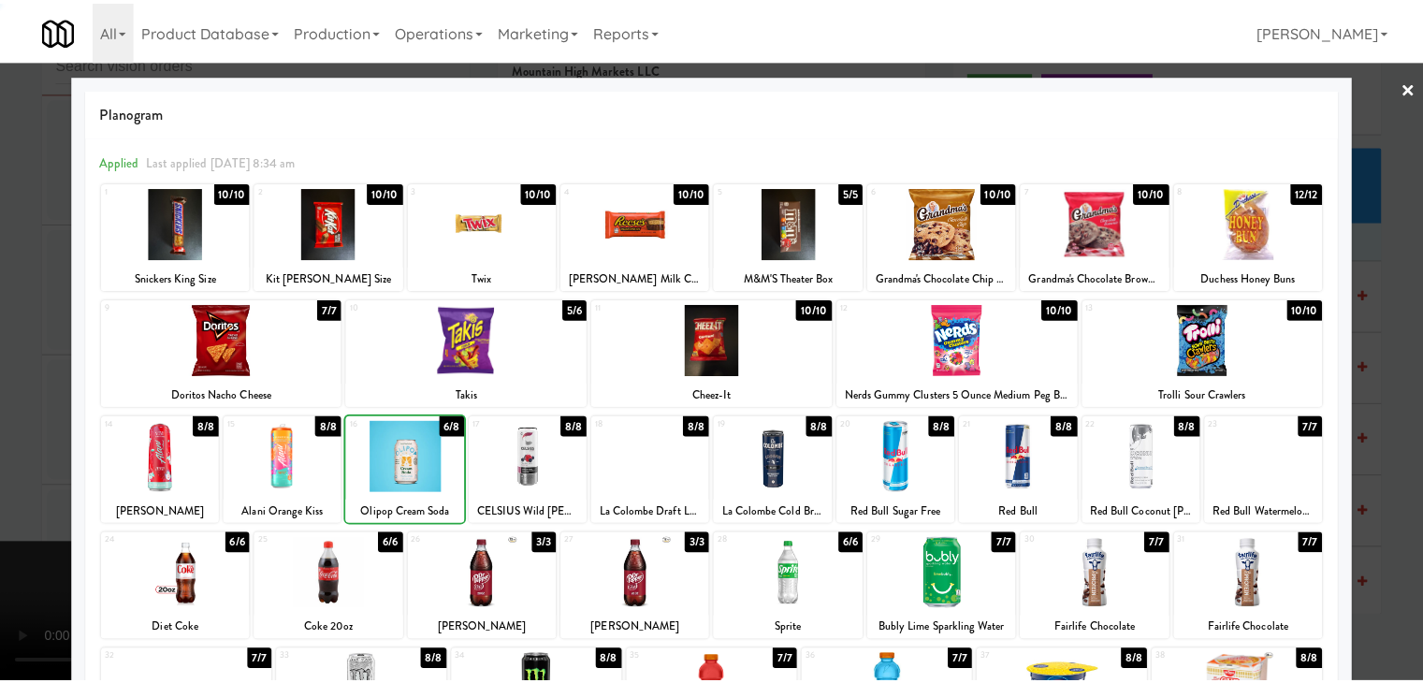
scroll to position [10263, 0]
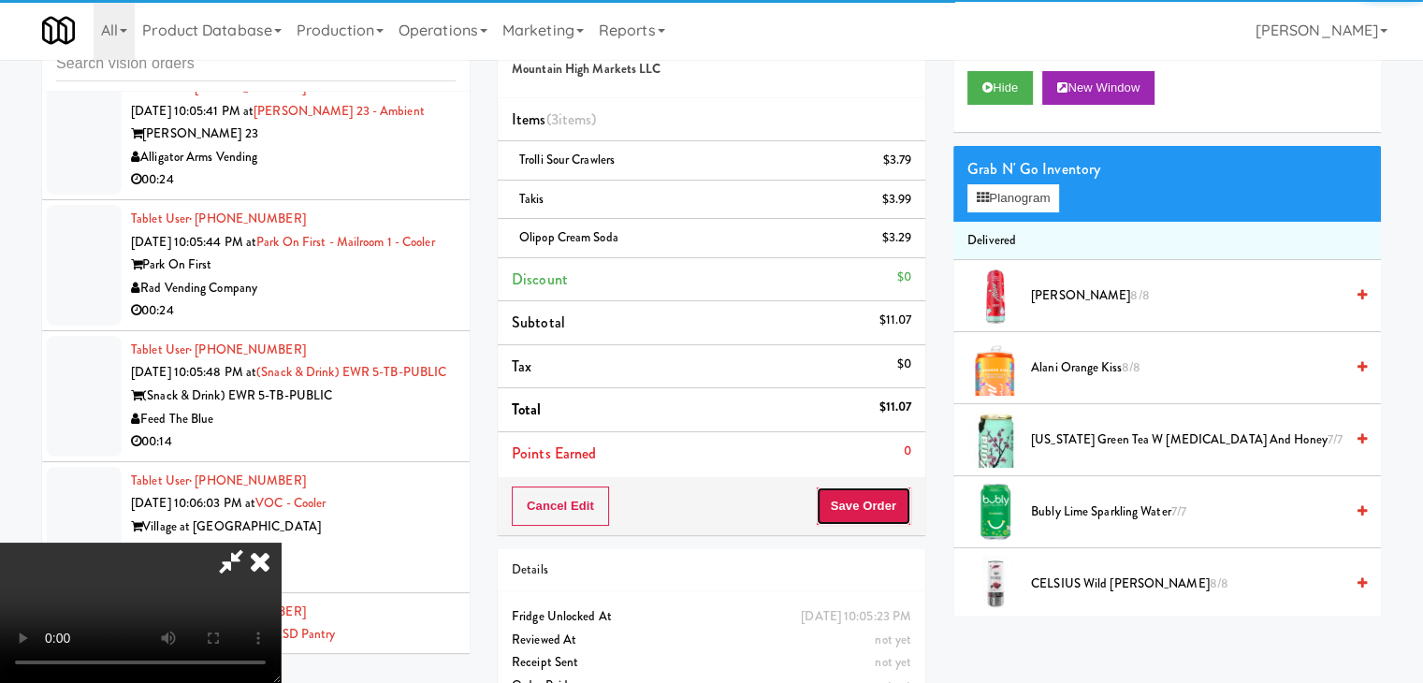
click at [880, 514] on button "Save Order" at bounding box center [863, 506] width 95 height 39
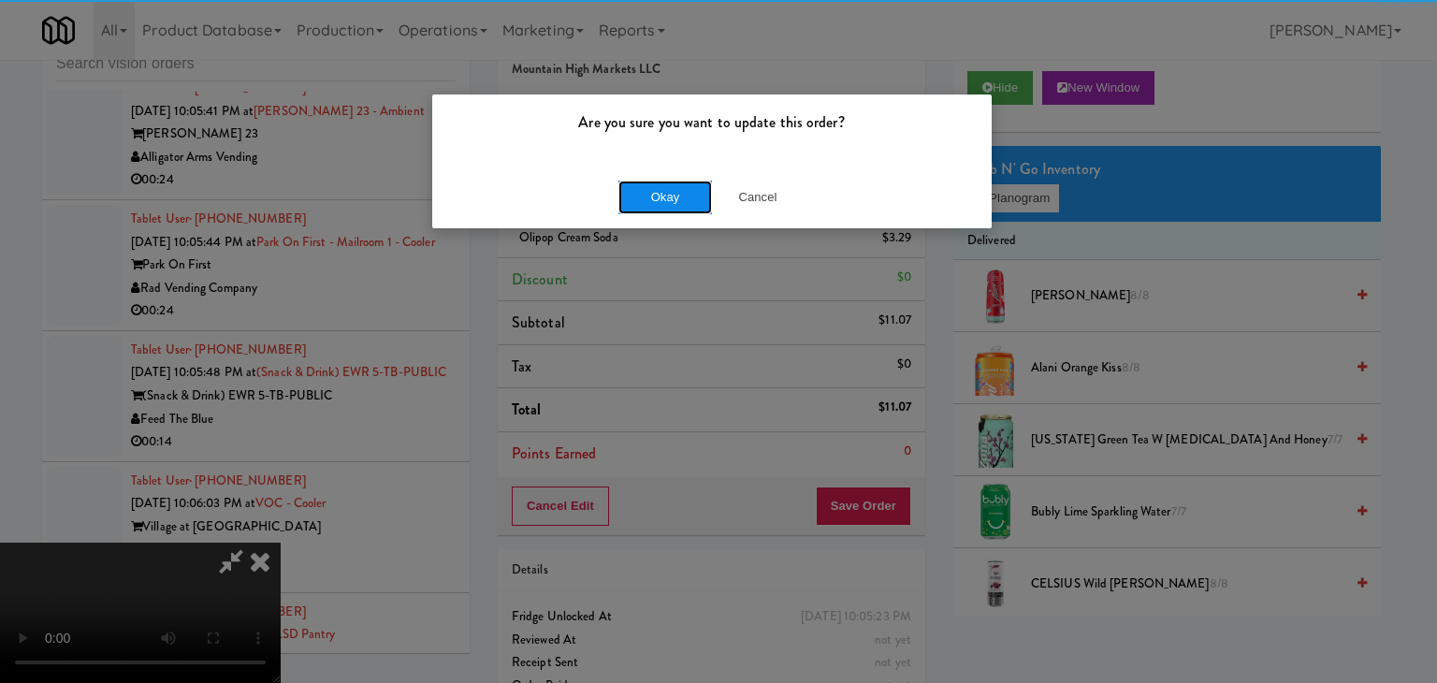
click at [664, 193] on button "Okay" at bounding box center [665, 198] width 94 height 34
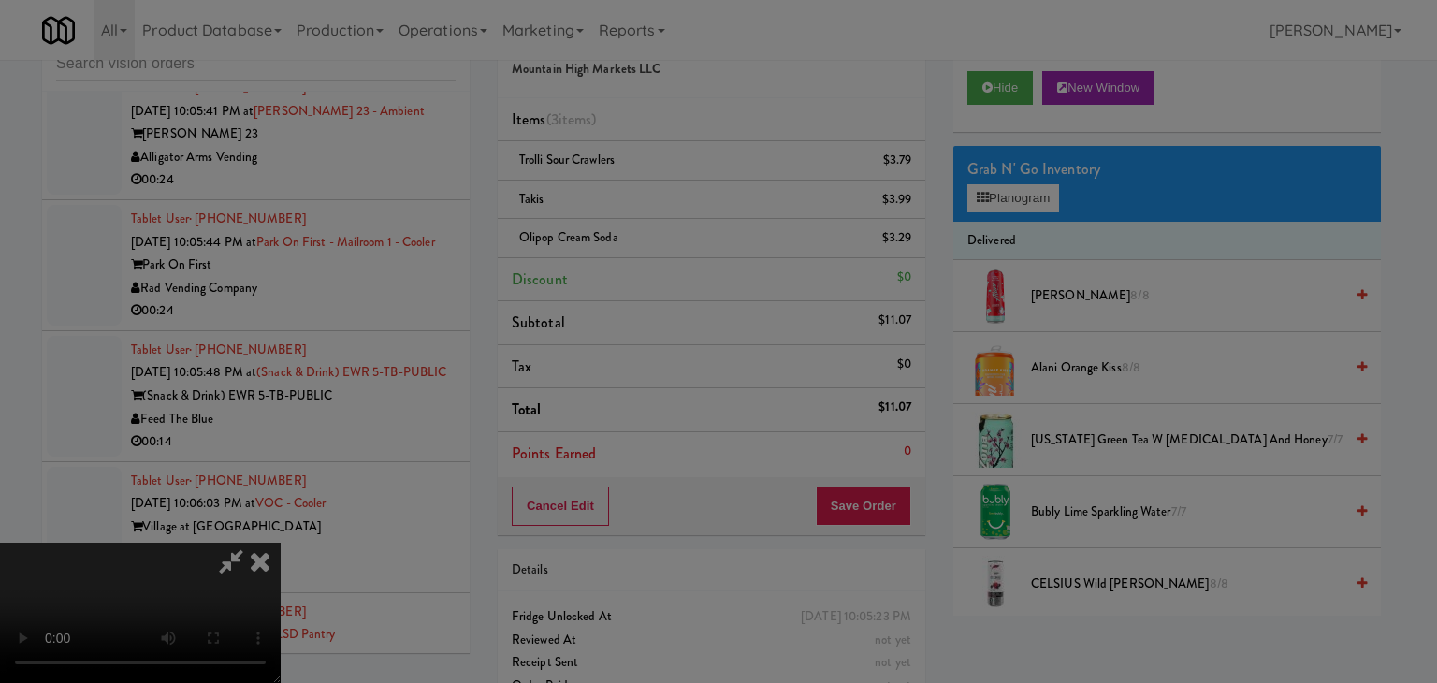
click at [664, 193] on div "Okay Cancel" at bounding box center [712, 162] width 560 height 63
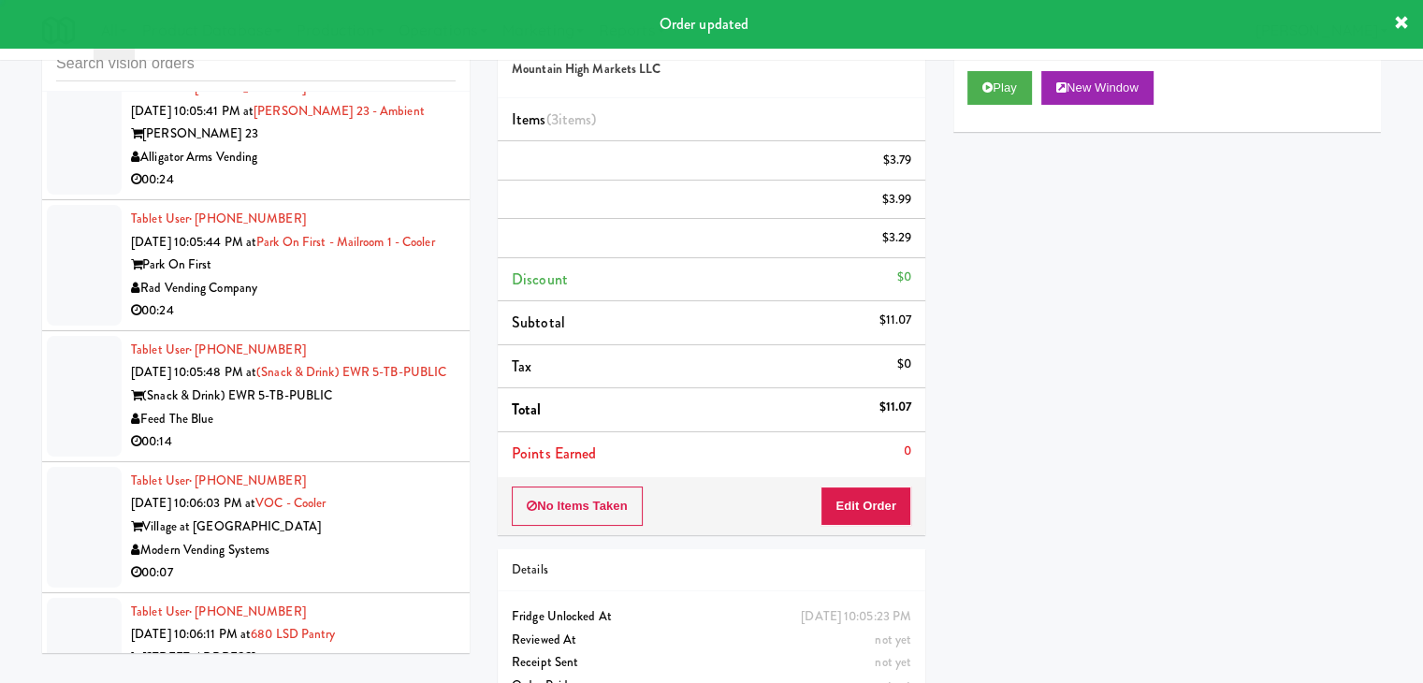
scroll to position [0, 0]
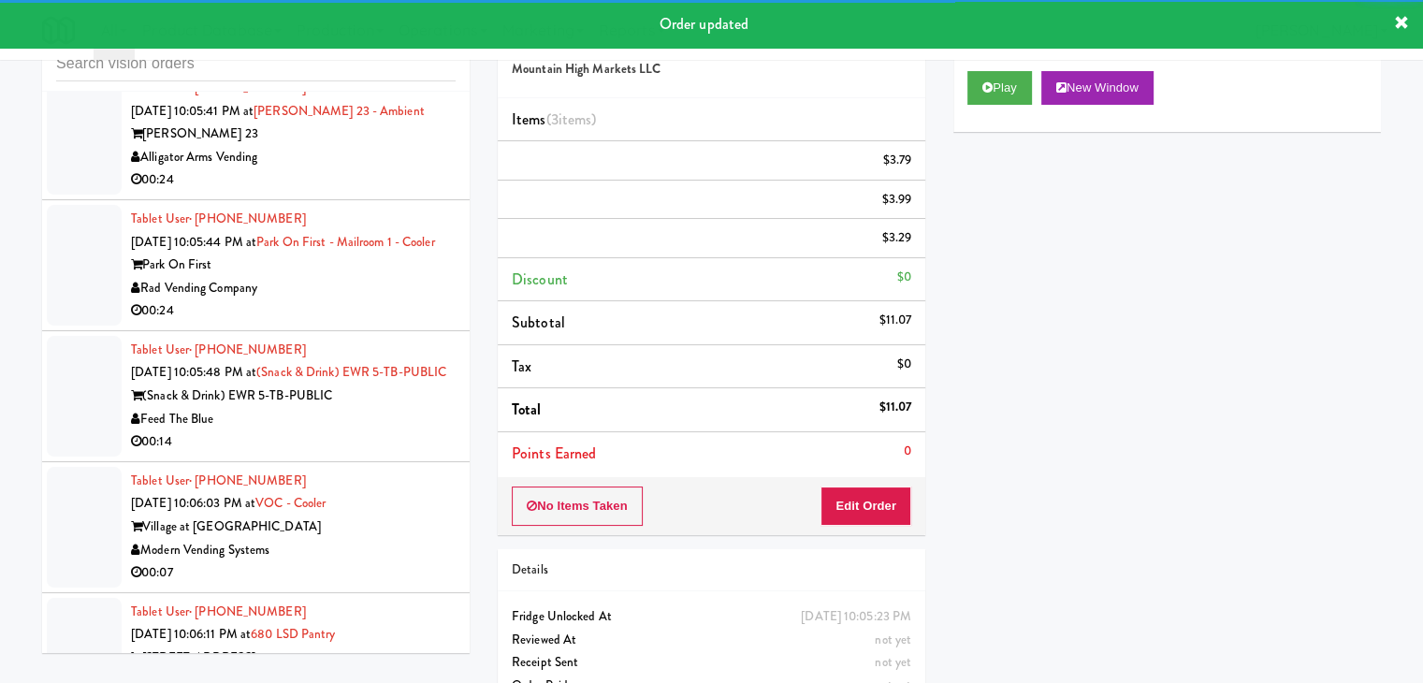
click at [417, 169] on div "Alligator Arms Vending" at bounding box center [293, 157] width 325 height 23
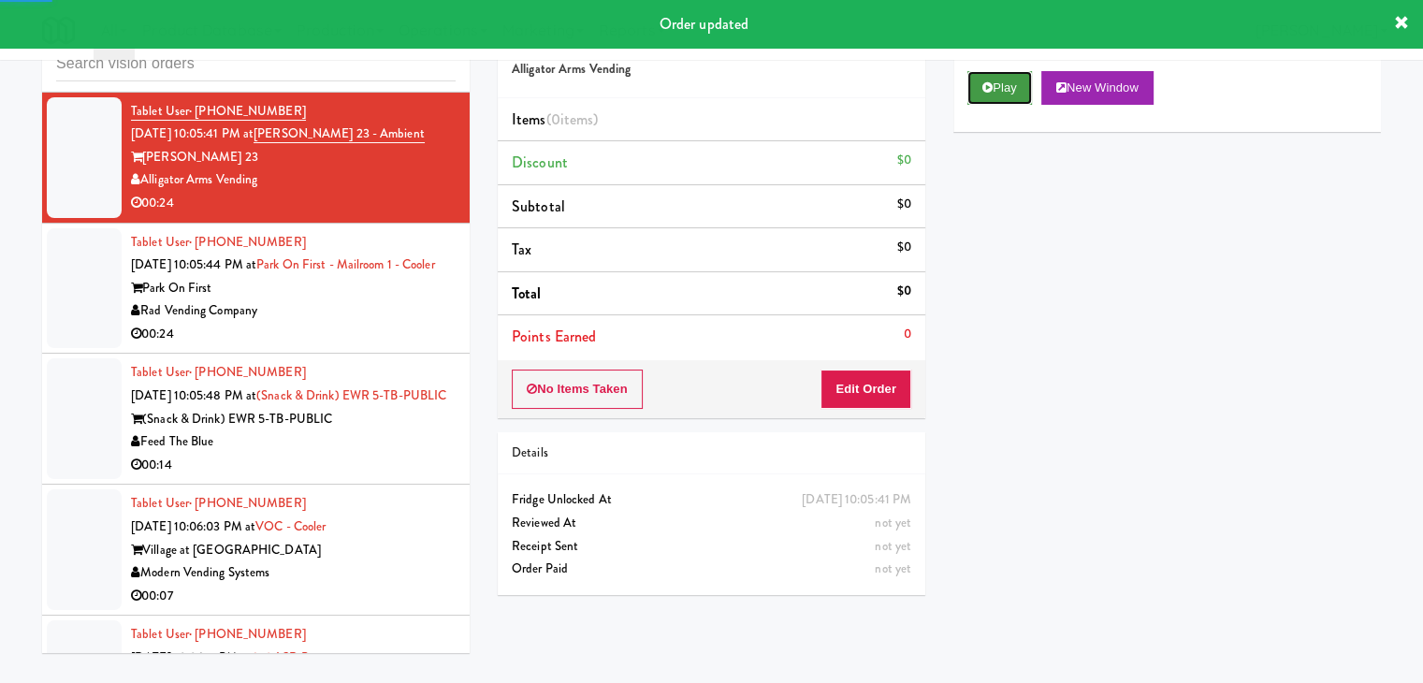
click at [987, 83] on icon at bounding box center [987, 87] width 10 height 12
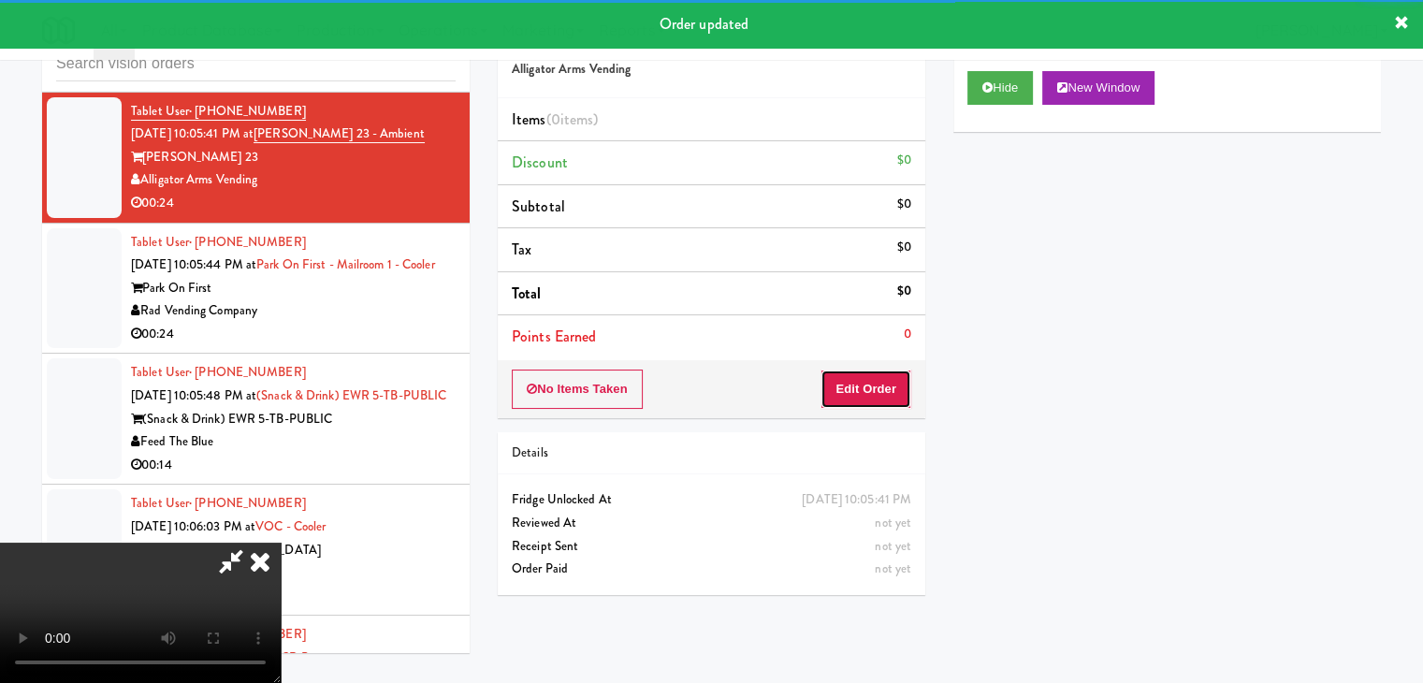
click at [894, 375] on button "Edit Order" at bounding box center [866, 389] width 91 height 39
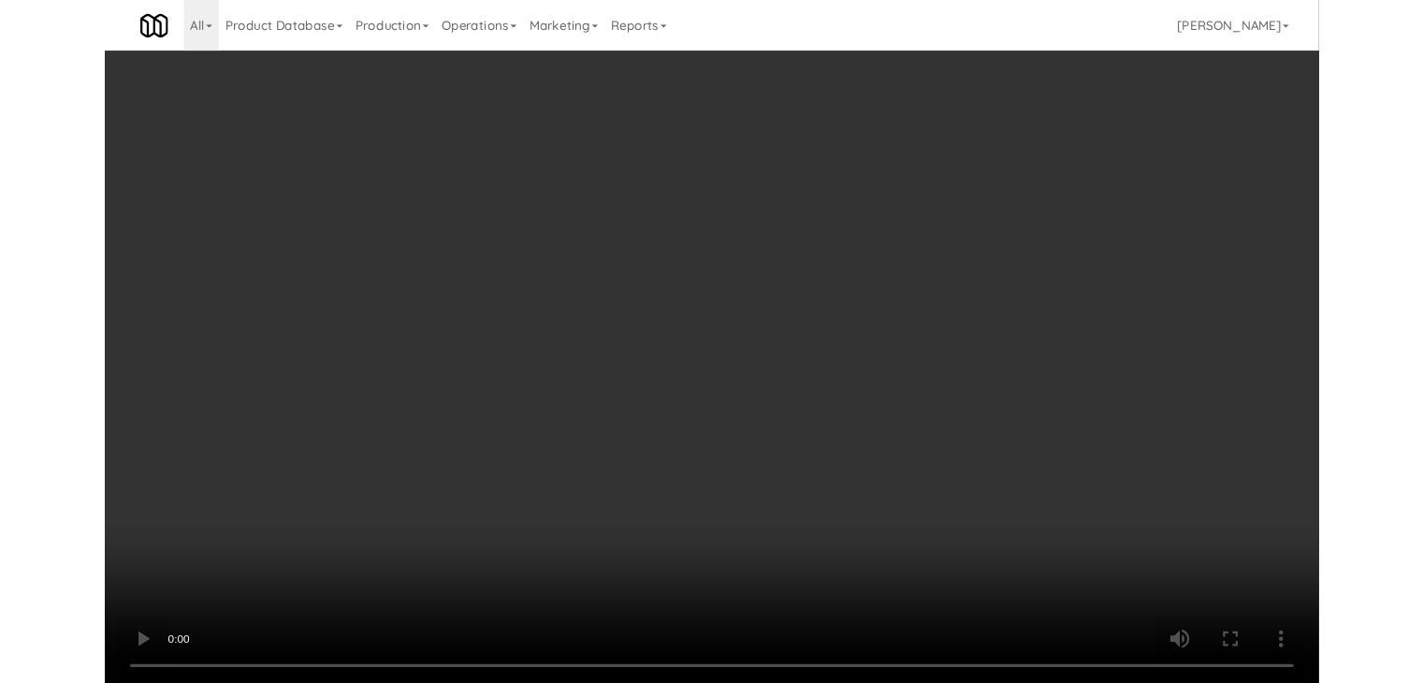
scroll to position [10216, 0]
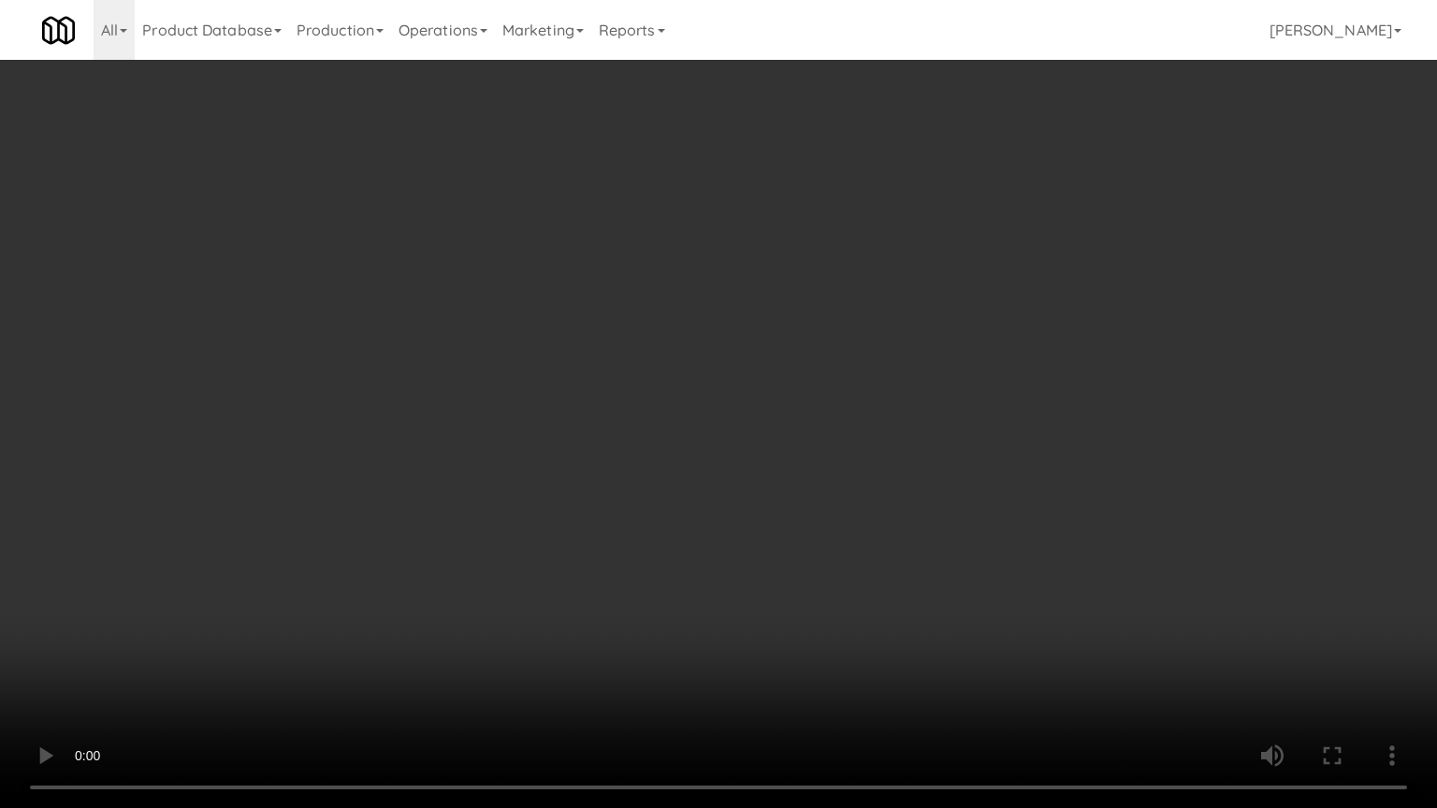
click at [790, 541] on video at bounding box center [718, 404] width 1437 height 808
click at [782, 544] on video at bounding box center [718, 404] width 1437 height 808
click at [782, 546] on video at bounding box center [718, 404] width 1437 height 808
click at [799, 536] on video at bounding box center [718, 404] width 1437 height 808
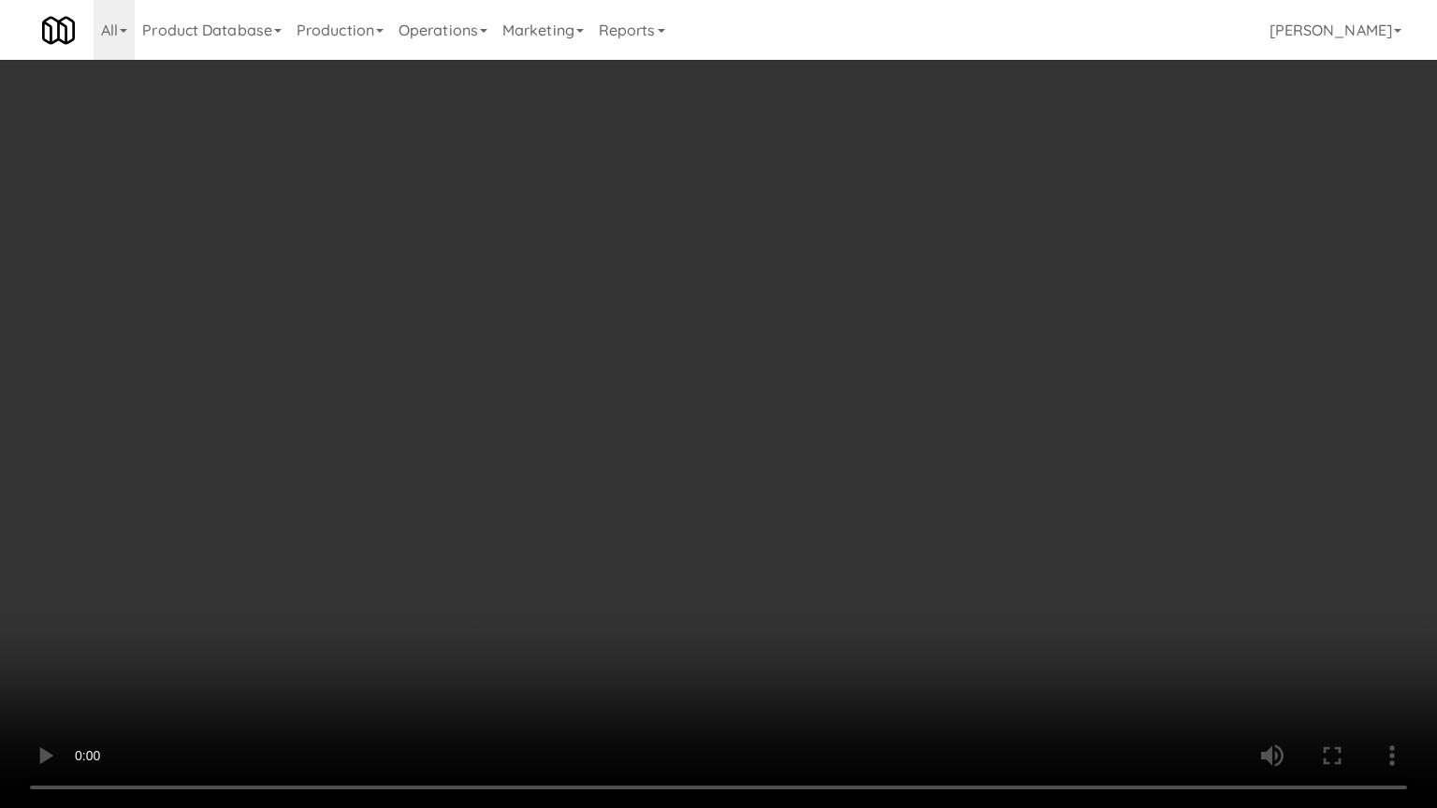
click at [799, 536] on video at bounding box center [718, 404] width 1437 height 808
click at [821, 516] on video at bounding box center [718, 404] width 1437 height 808
click at [828, 514] on video at bounding box center [718, 404] width 1437 height 808
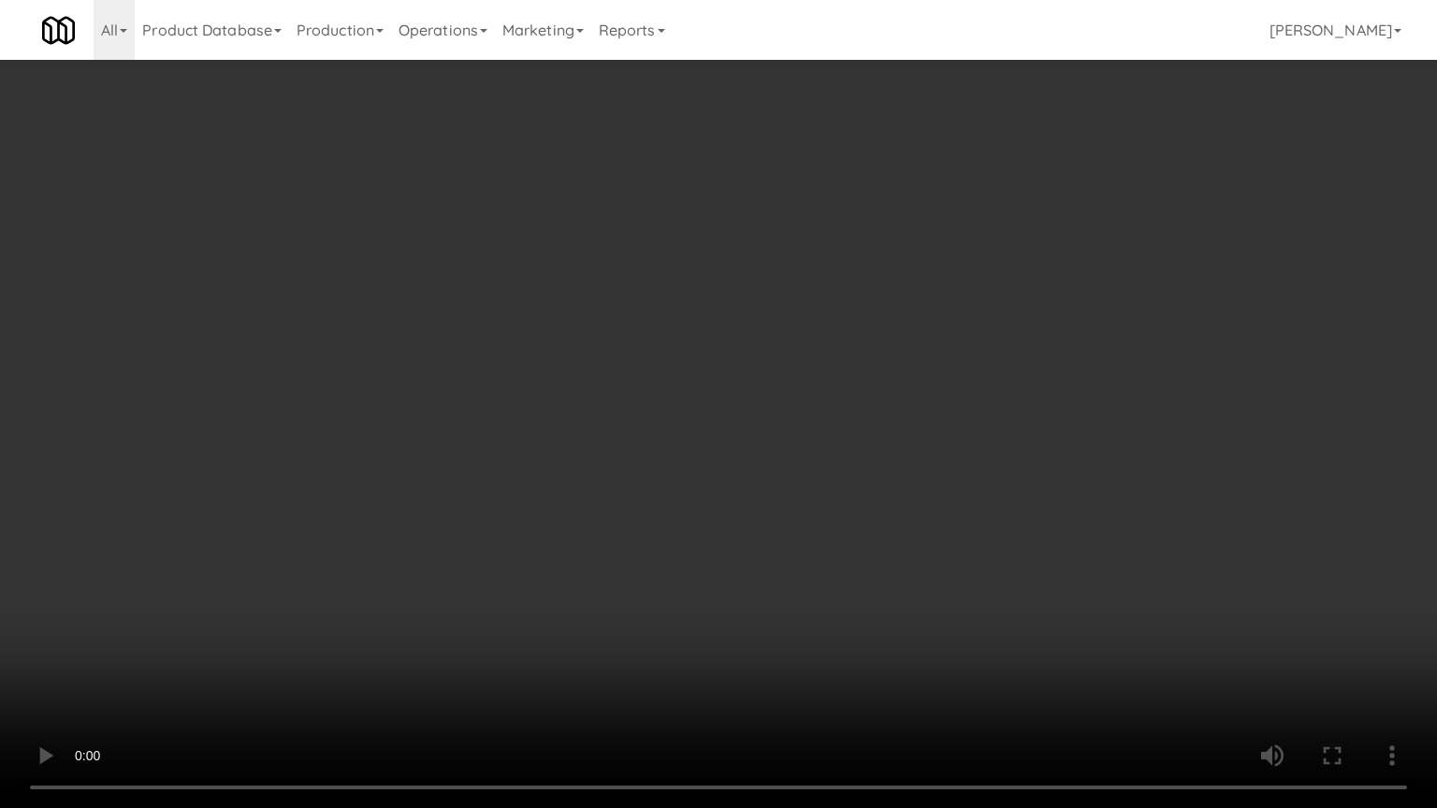
click at [835, 513] on video at bounding box center [718, 404] width 1437 height 808
drag, startPoint x: 835, startPoint y: 513, endPoint x: 945, endPoint y: 317, distance: 224.6
click at [836, 513] on video at bounding box center [718, 404] width 1437 height 808
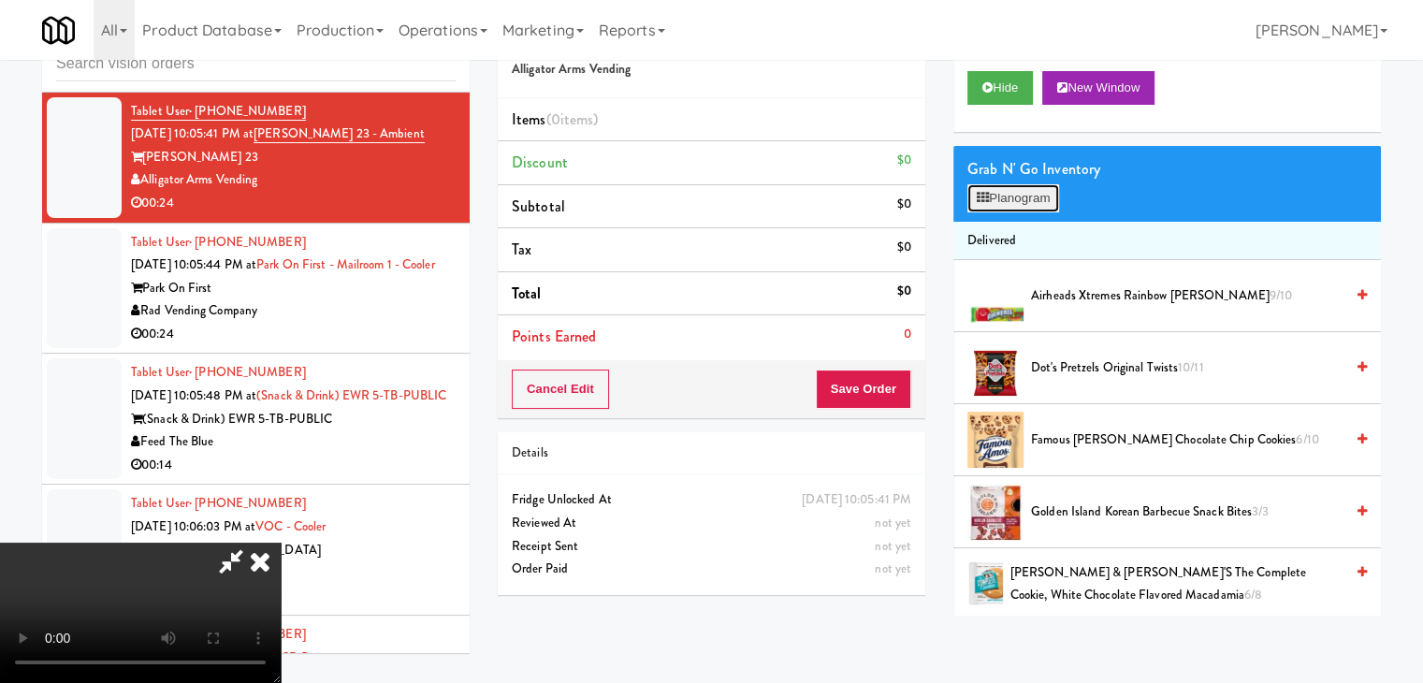
click at [1006, 193] on button "Planogram" at bounding box center [1013, 198] width 92 height 28
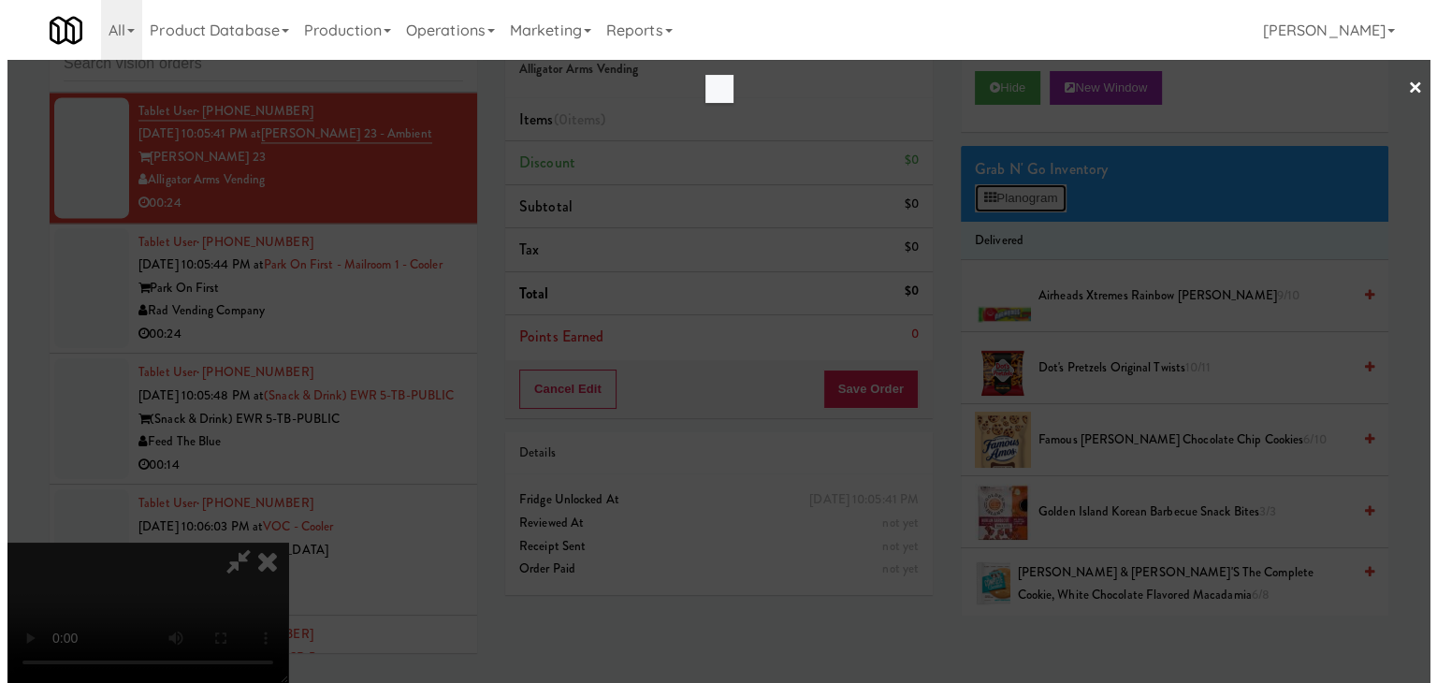
scroll to position [10216, 0]
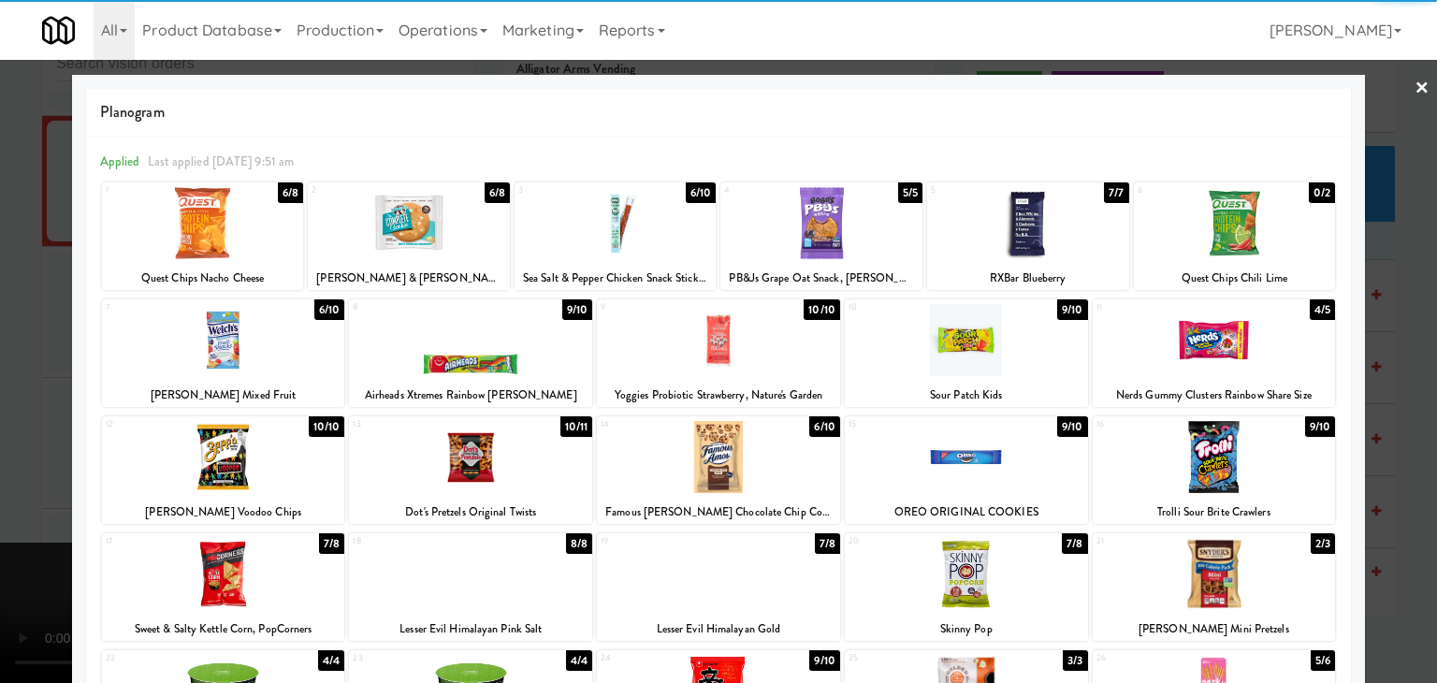
click at [681, 461] on div at bounding box center [718, 457] width 243 height 72
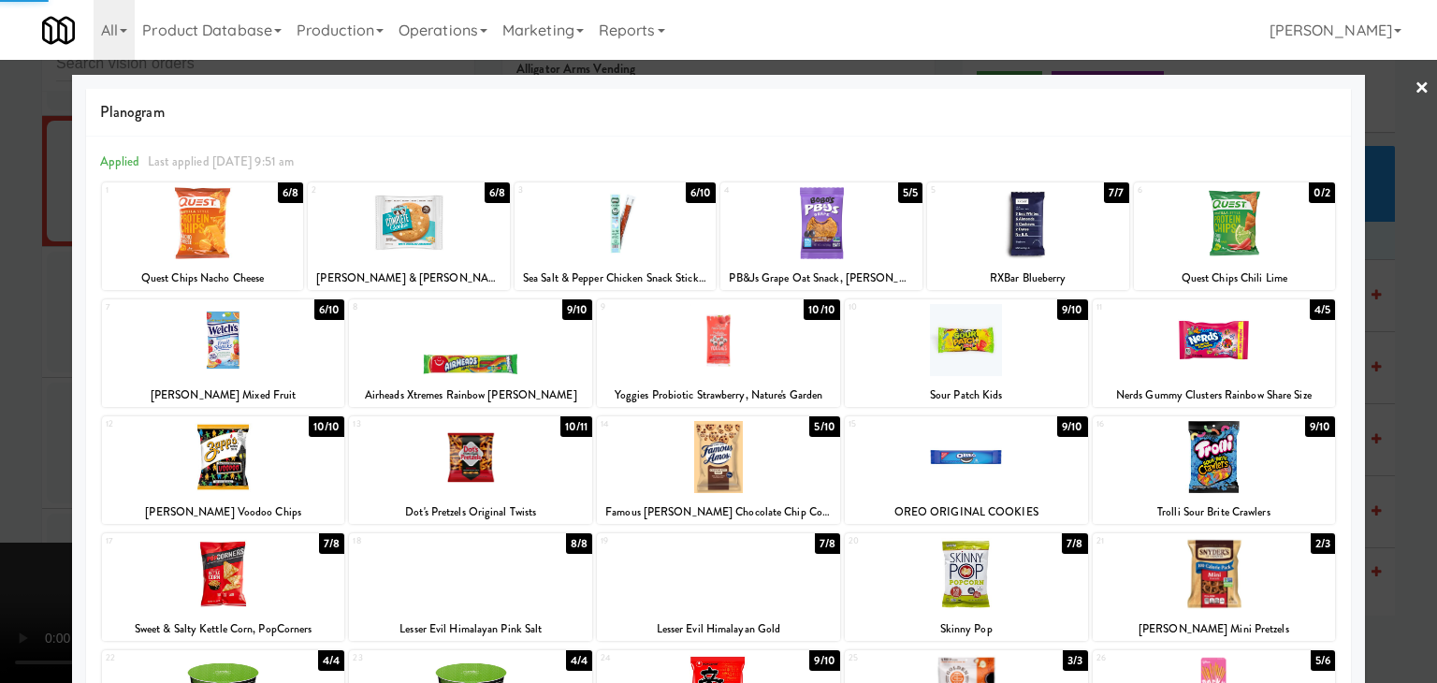
click at [764, 363] on div at bounding box center [718, 340] width 243 height 72
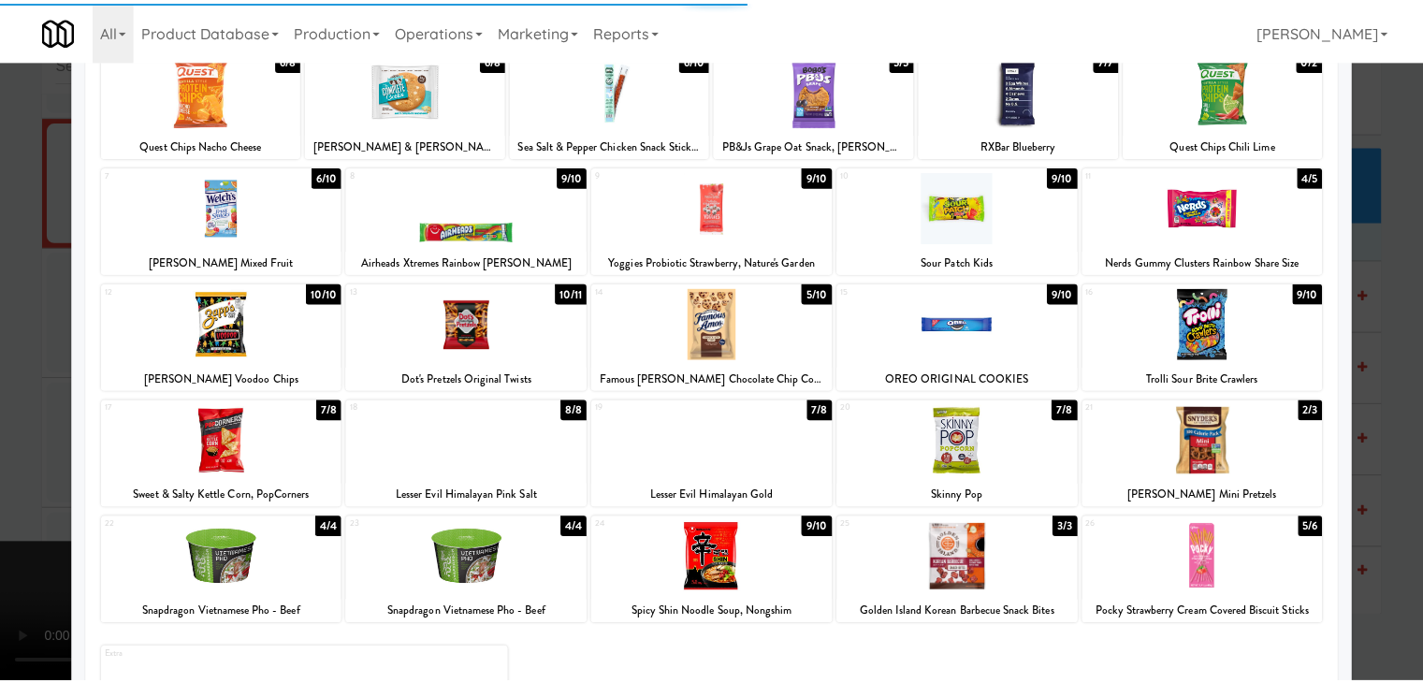
scroll to position [236, 0]
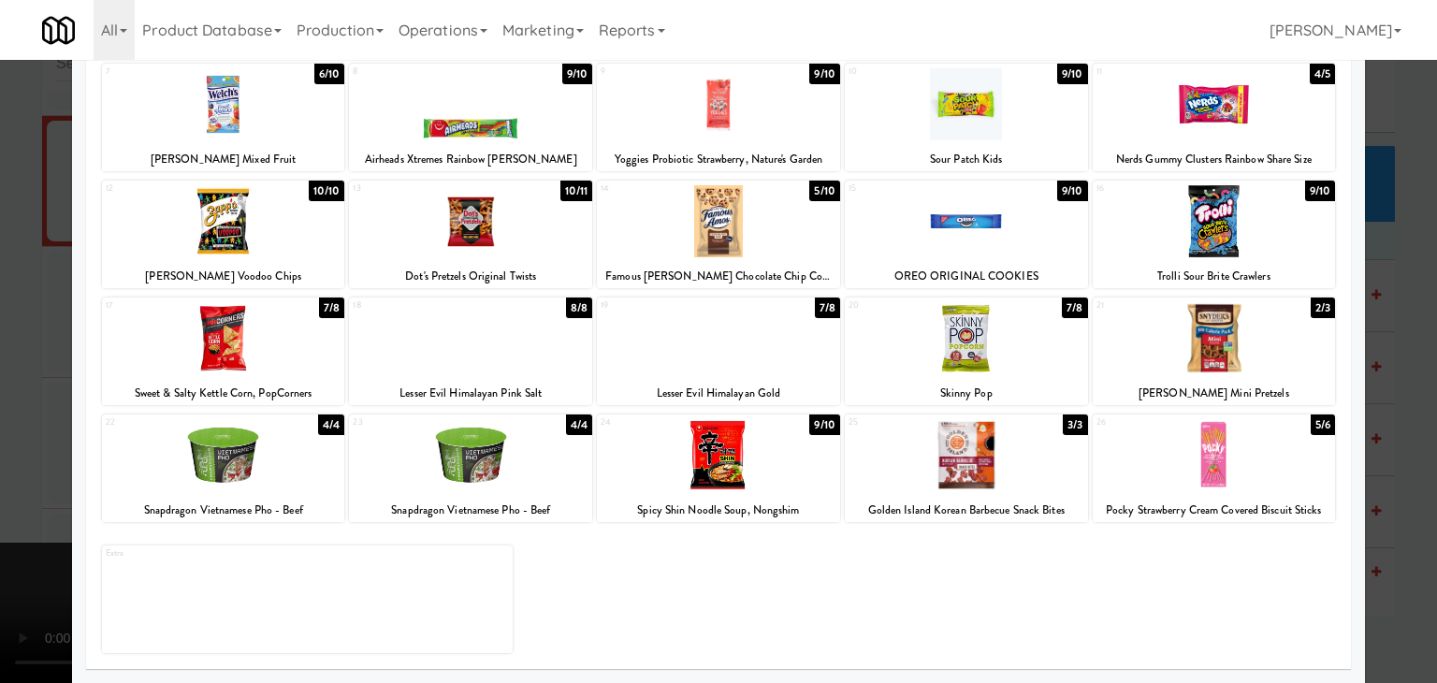
click at [741, 342] on div at bounding box center [718, 338] width 243 height 72
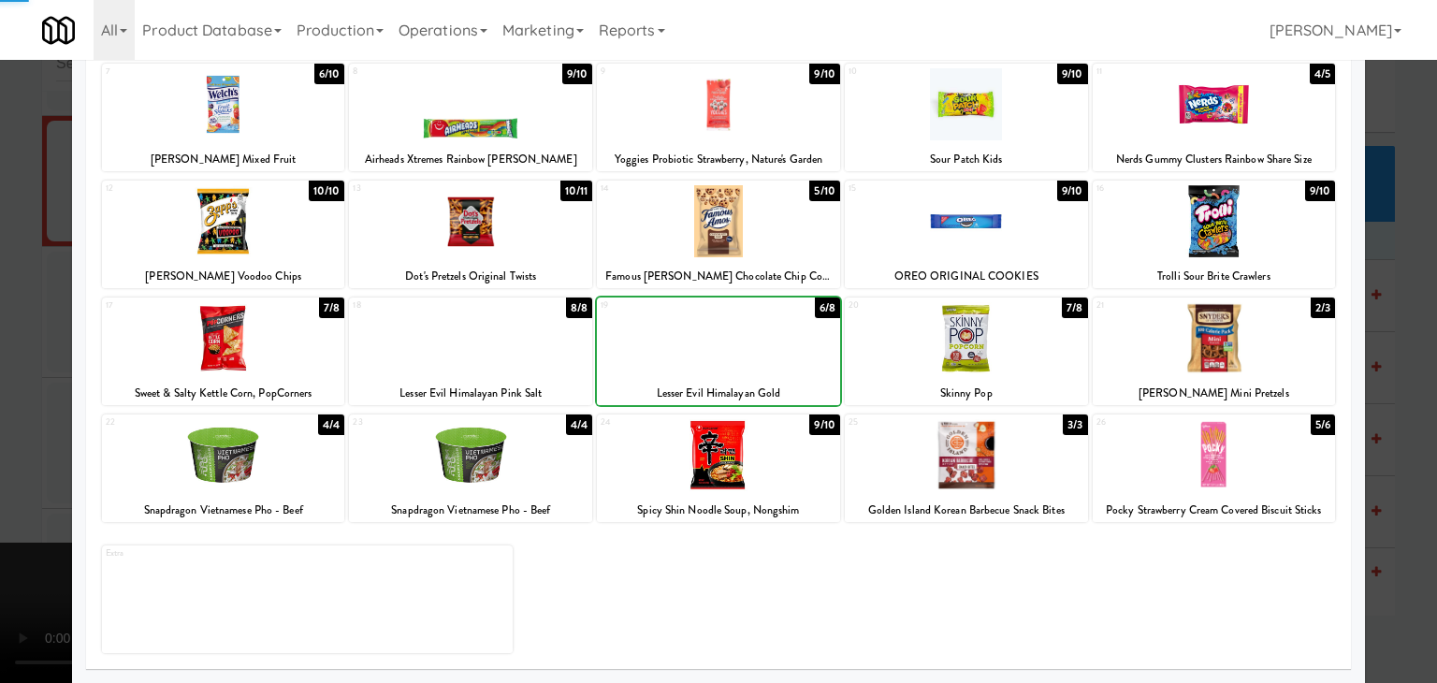
drag, startPoint x: 3, startPoint y: 393, endPoint x: 135, endPoint y: 398, distance: 132.0
click at [7, 391] on div at bounding box center [718, 341] width 1437 height 683
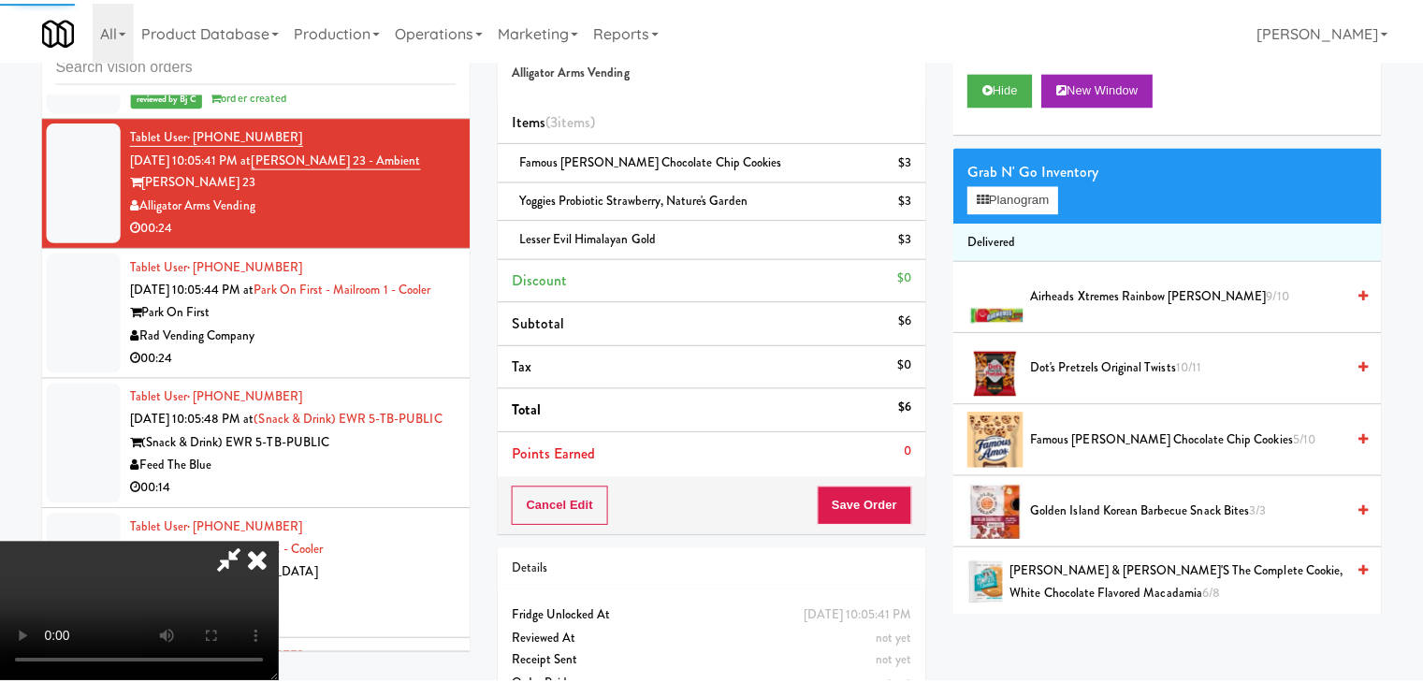
scroll to position [10263, 0]
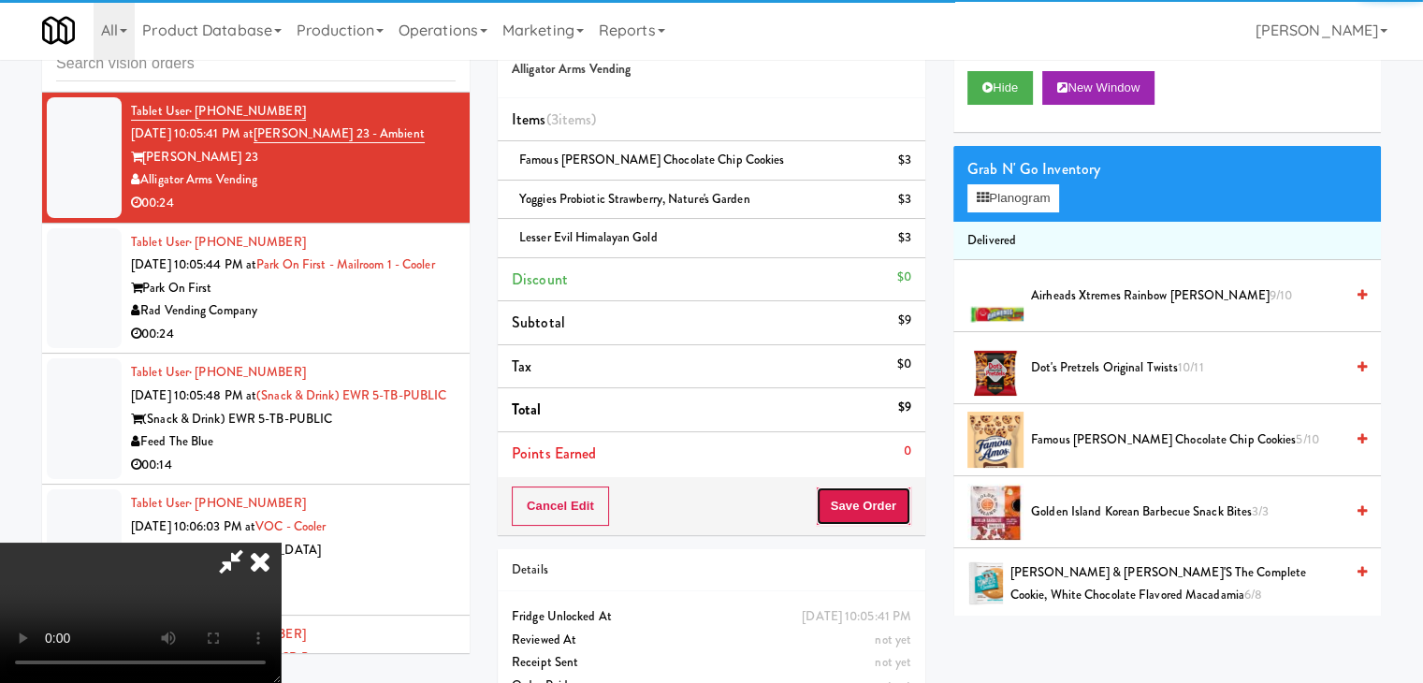
click at [882, 489] on button "Save Order" at bounding box center [863, 506] width 95 height 39
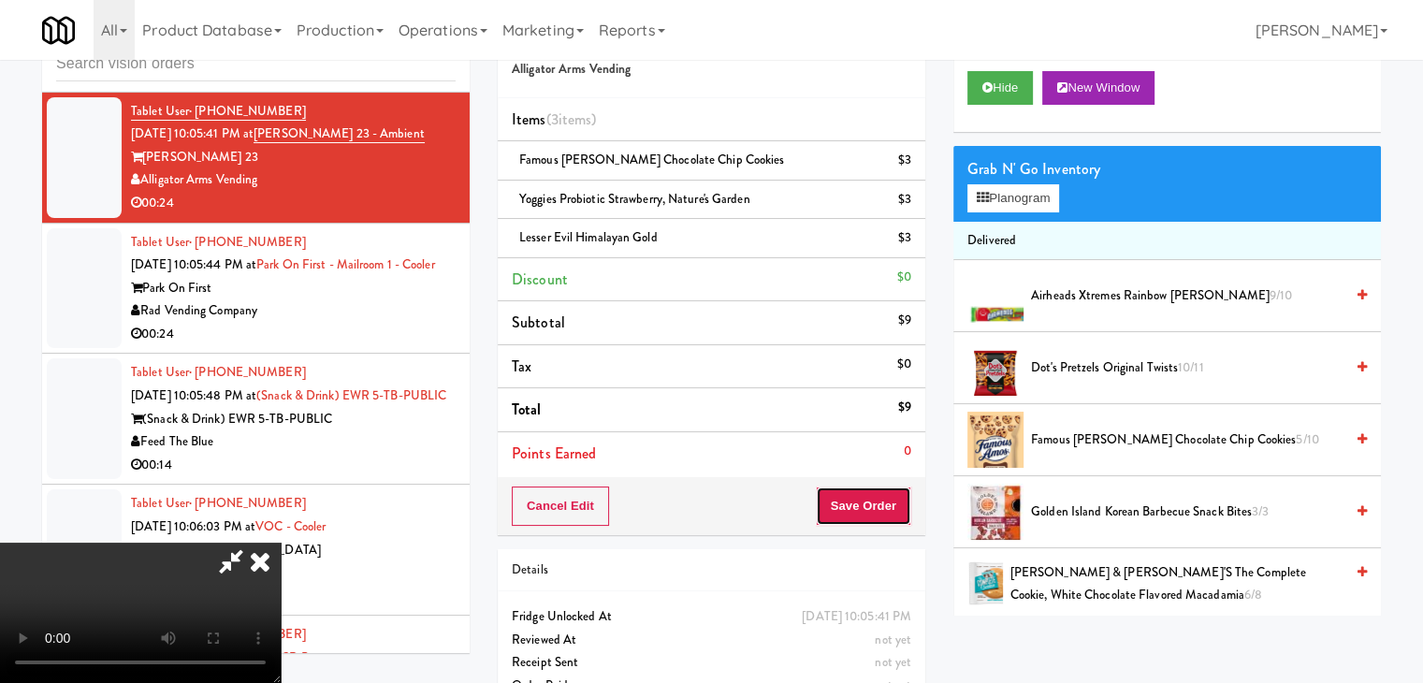
click at [882, 491] on button "Save Order" at bounding box center [863, 506] width 95 height 39
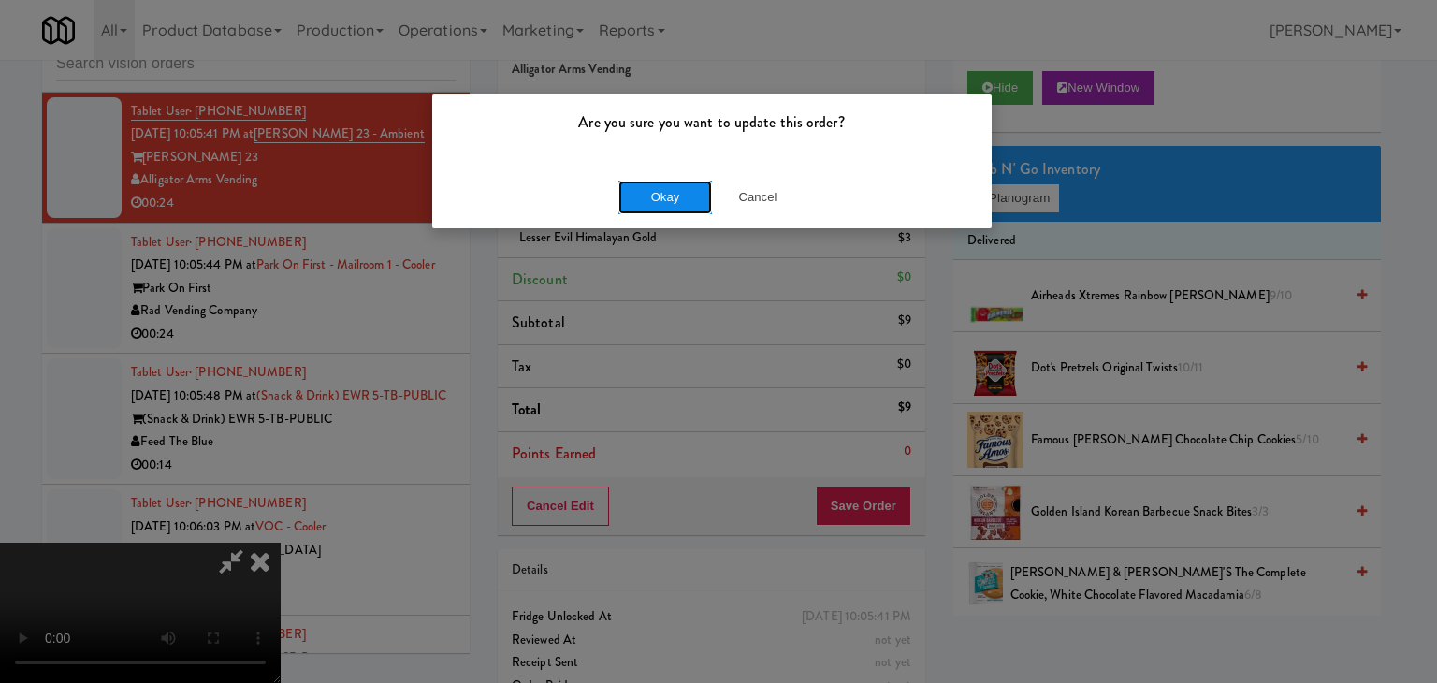
click at [676, 205] on button "Okay" at bounding box center [665, 198] width 94 height 34
click at [676, 205] on div "Okay Cancel" at bounding box center [712, 197] width 560 height 63
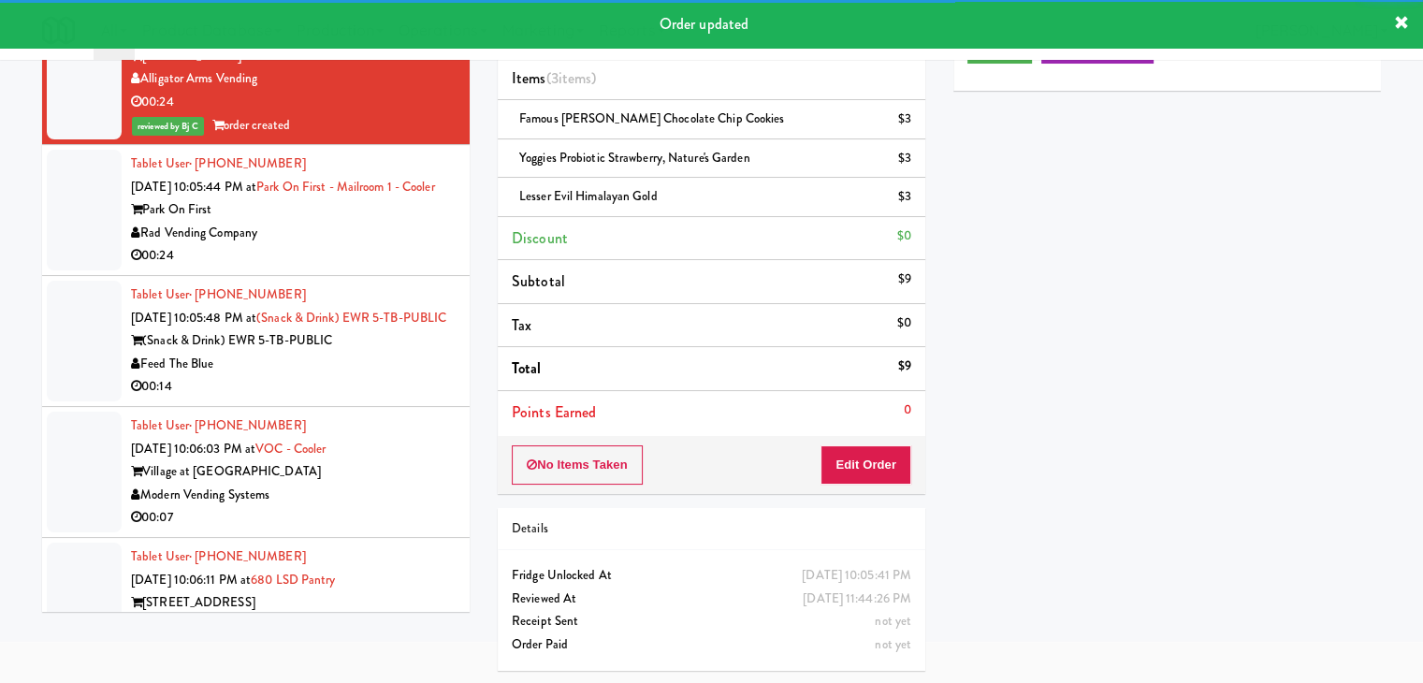
scroll to position [10450, 0]
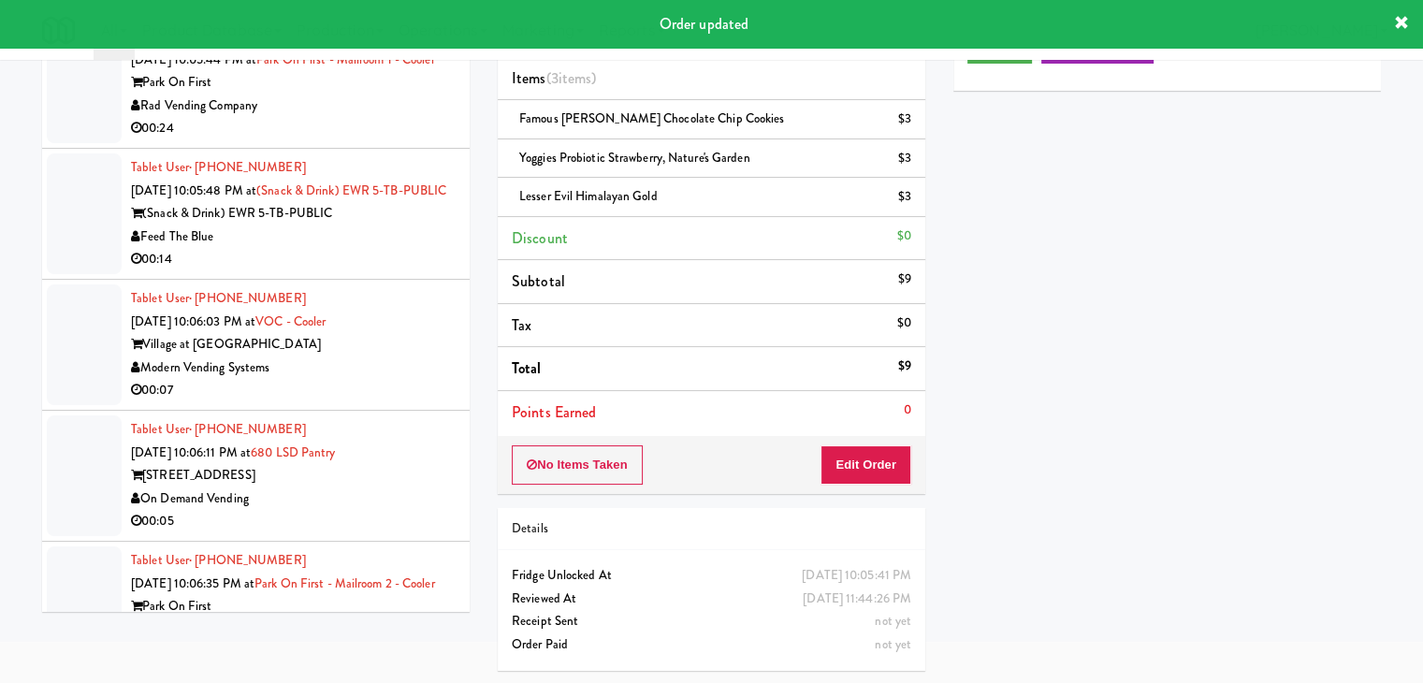
drag, startPoint x: 372, startPoint y: 203, endPoint x: 378, endPoint y: 211, distance: 10.1
click at [376, 95] on div "Park On First" at bounding box center [293, 82] width 325 height 23
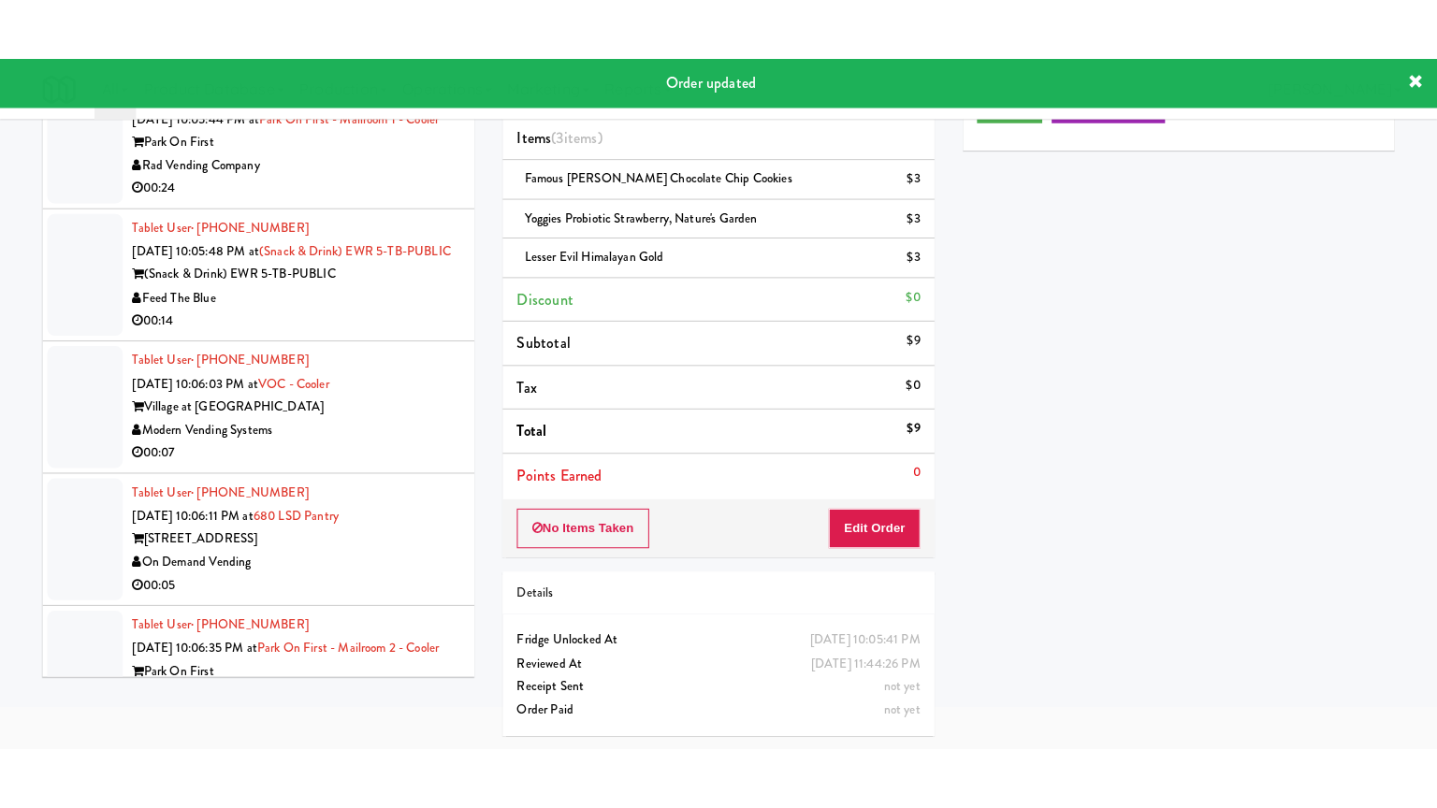
scroll to position [60, 0]
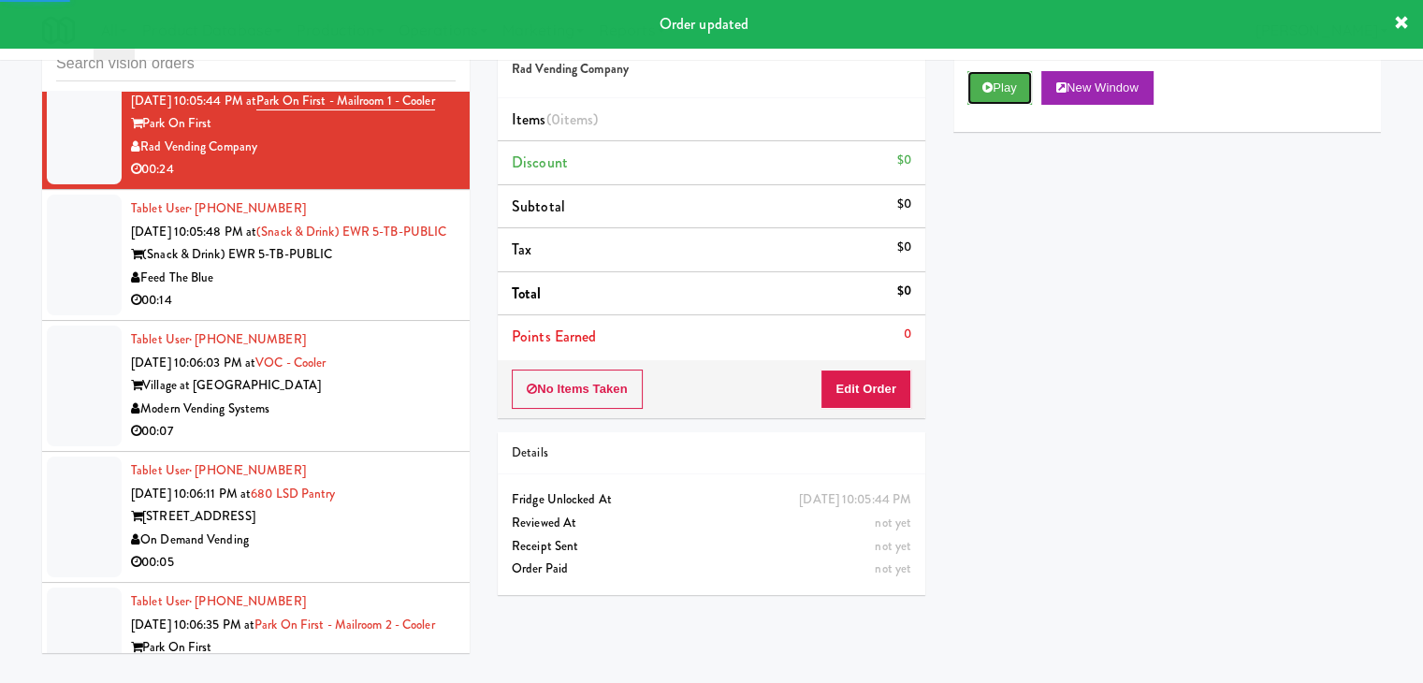
drag, startPoint x: 985, startPoint y: 84, endPoint x: 983, endPoint y: 109, distance: 24.4
click at [985, 84] on icon at bounding box center [987, 87] width 10 height 12
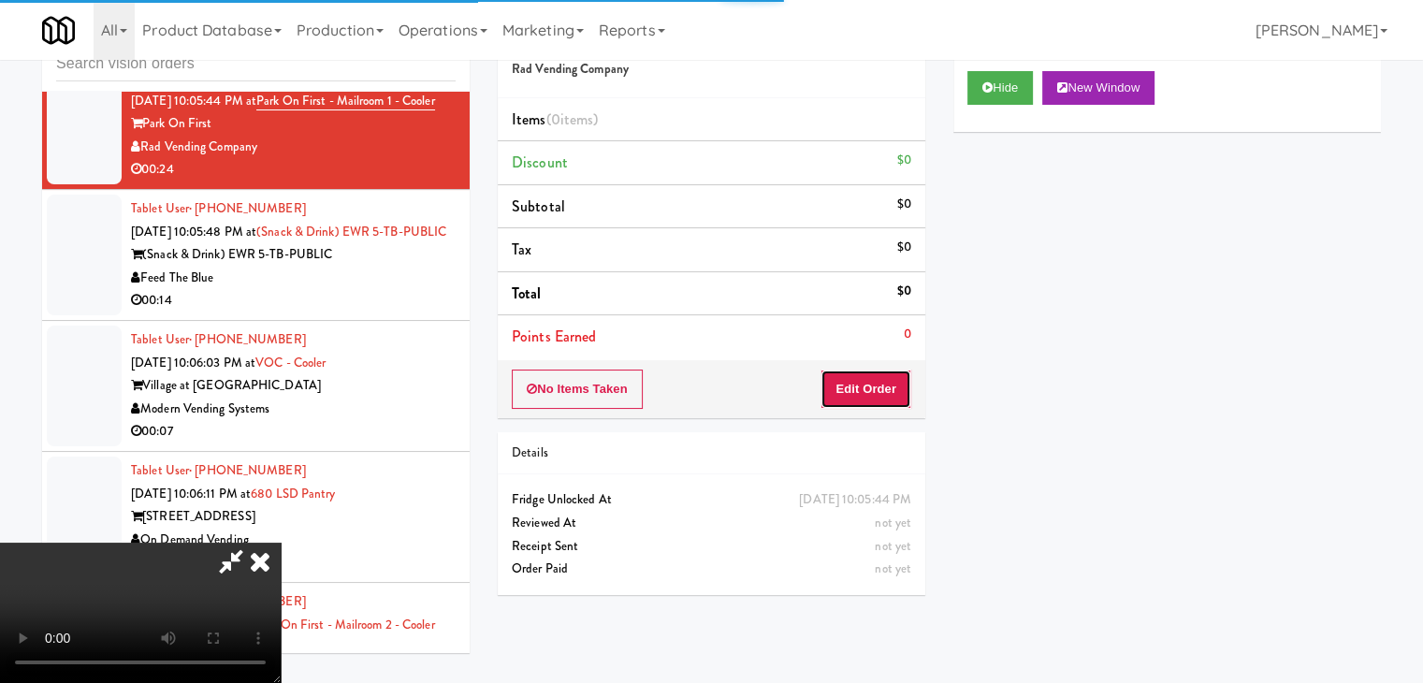
click at [886, 381] on button "Edit Order" at bounding box center [866, 389] width 91 height 39
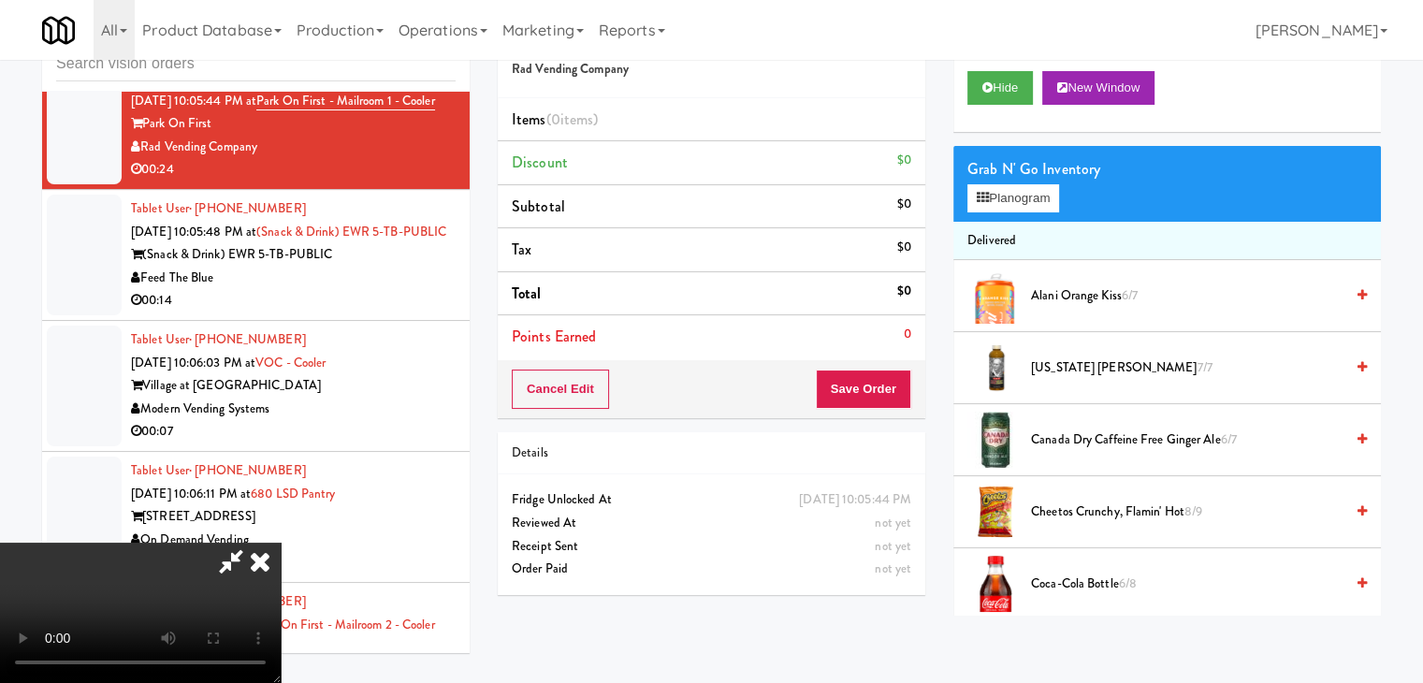
scroll to position [10403, 0]
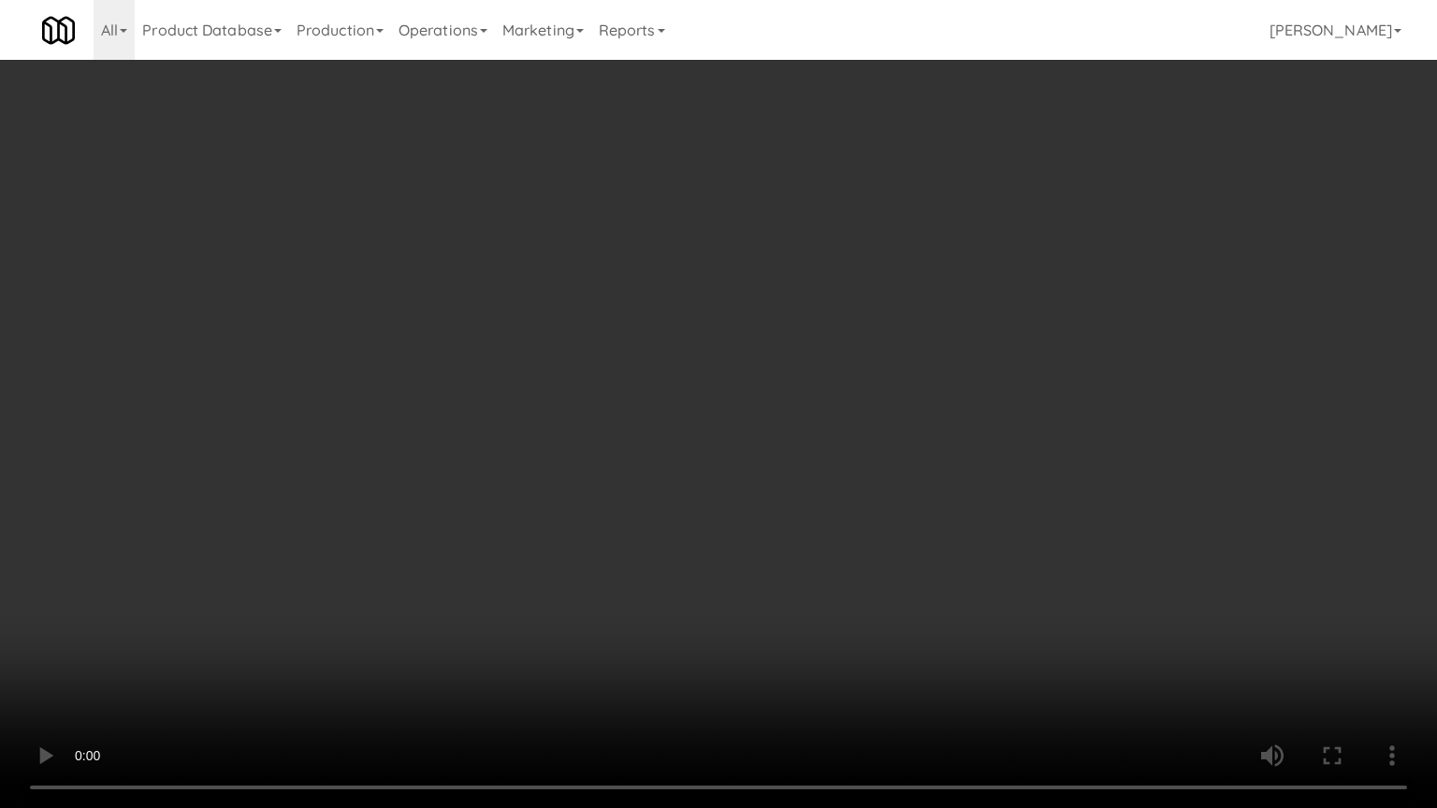
click at [879, 505] on video at bounding box center [718, 404] width 1437 height 808
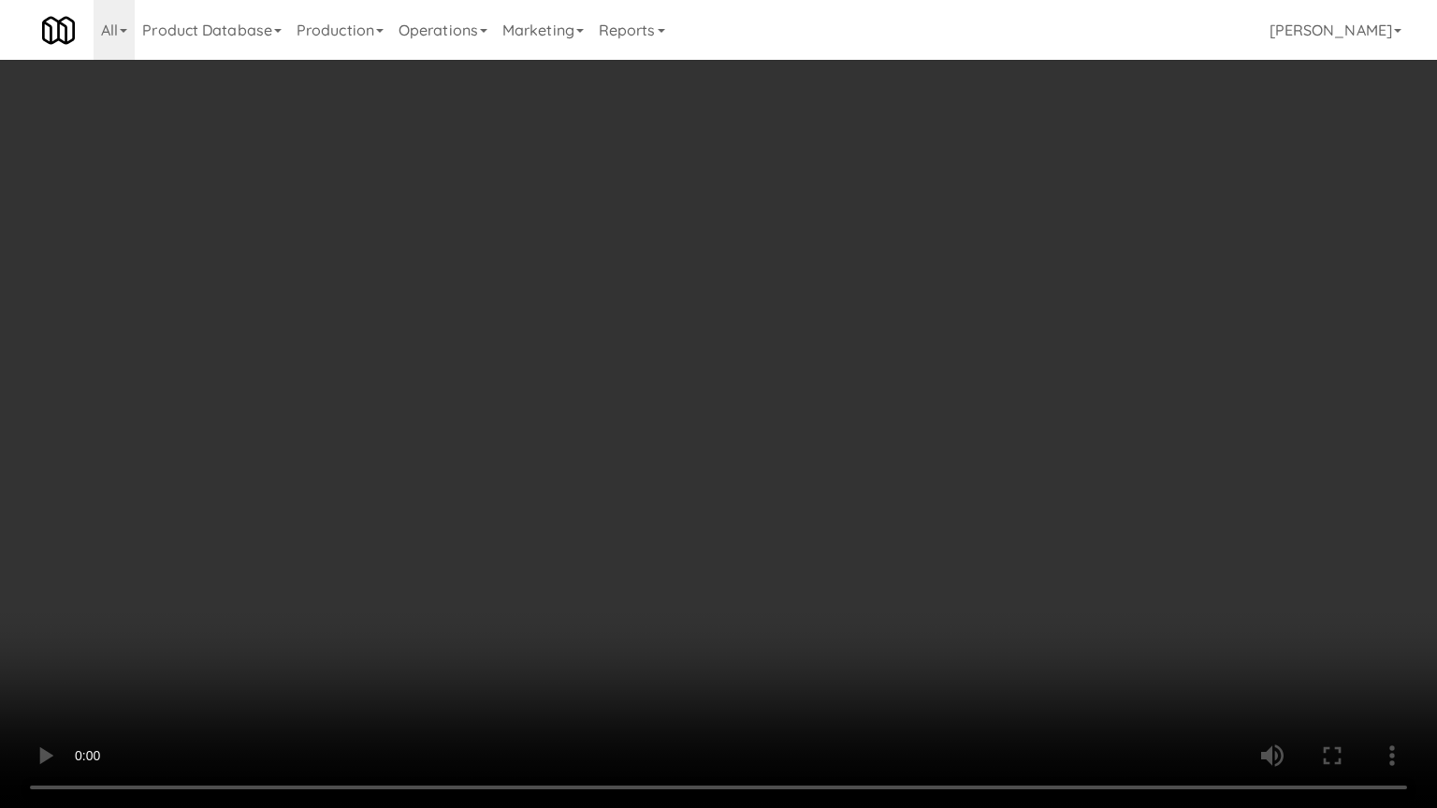
click at [872, 498] on video at bounding box center [718, 404] width 1437 height 808
drag, startPoint x: 913, startPoint y: 487, endPoint x: 924, endPoint y: 483, distance: 11.8
click at [920, 485] on video at bounding box center [718, 404] width 1437 height 808
click at [915, 483] on video at bounding box center [718, 404] width 1437 height 808
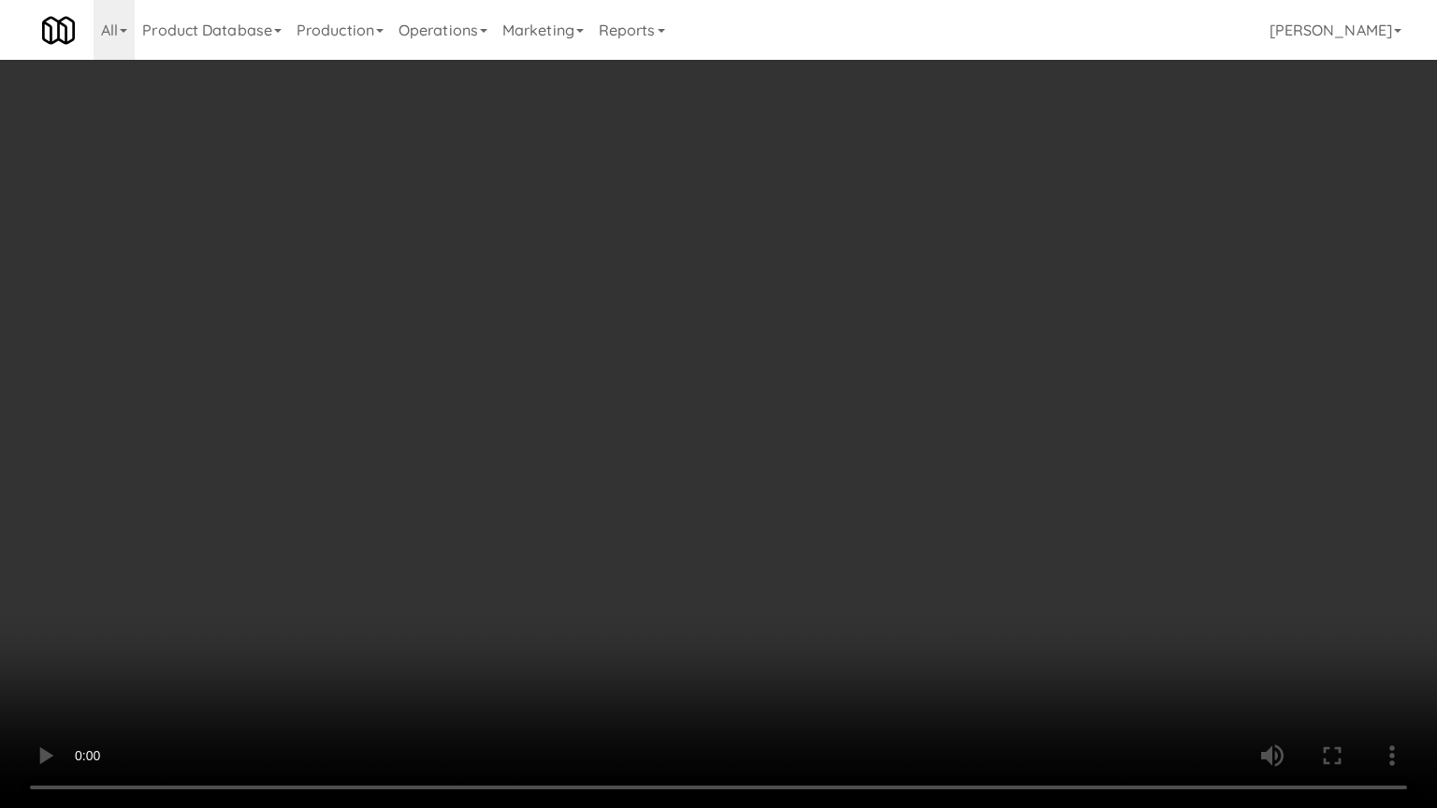
click at [915, 483] on video at bounding box center [718, 404] width 1437 height 808
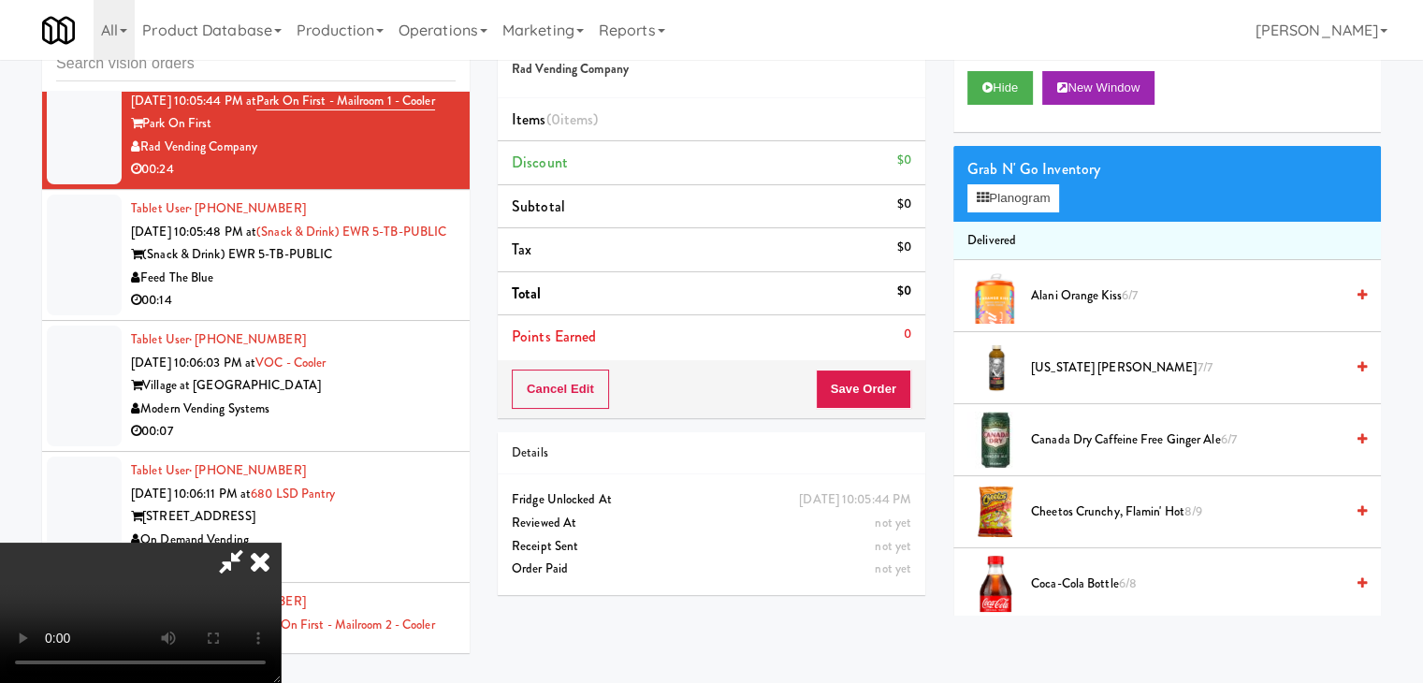
click at [281, 543] on video at bounding box center [140, 613] width 281 height 140
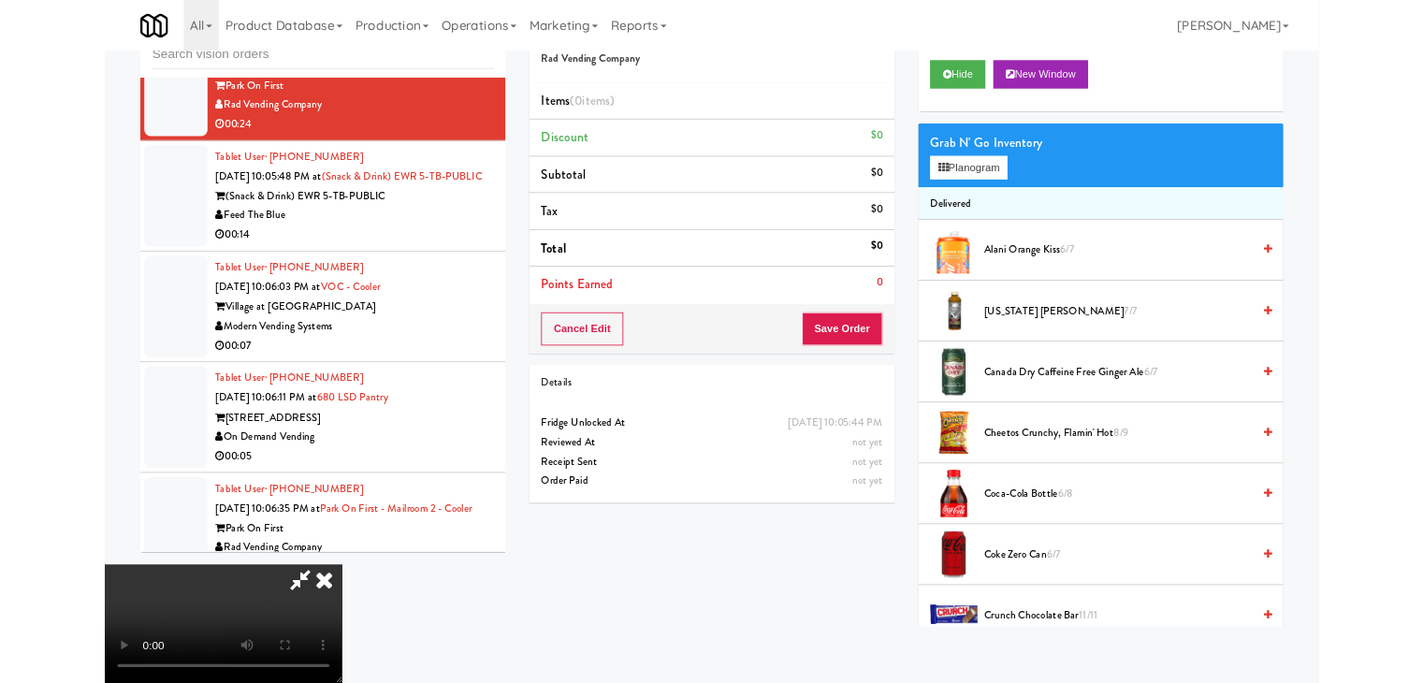
scroll to position [10403, 0]
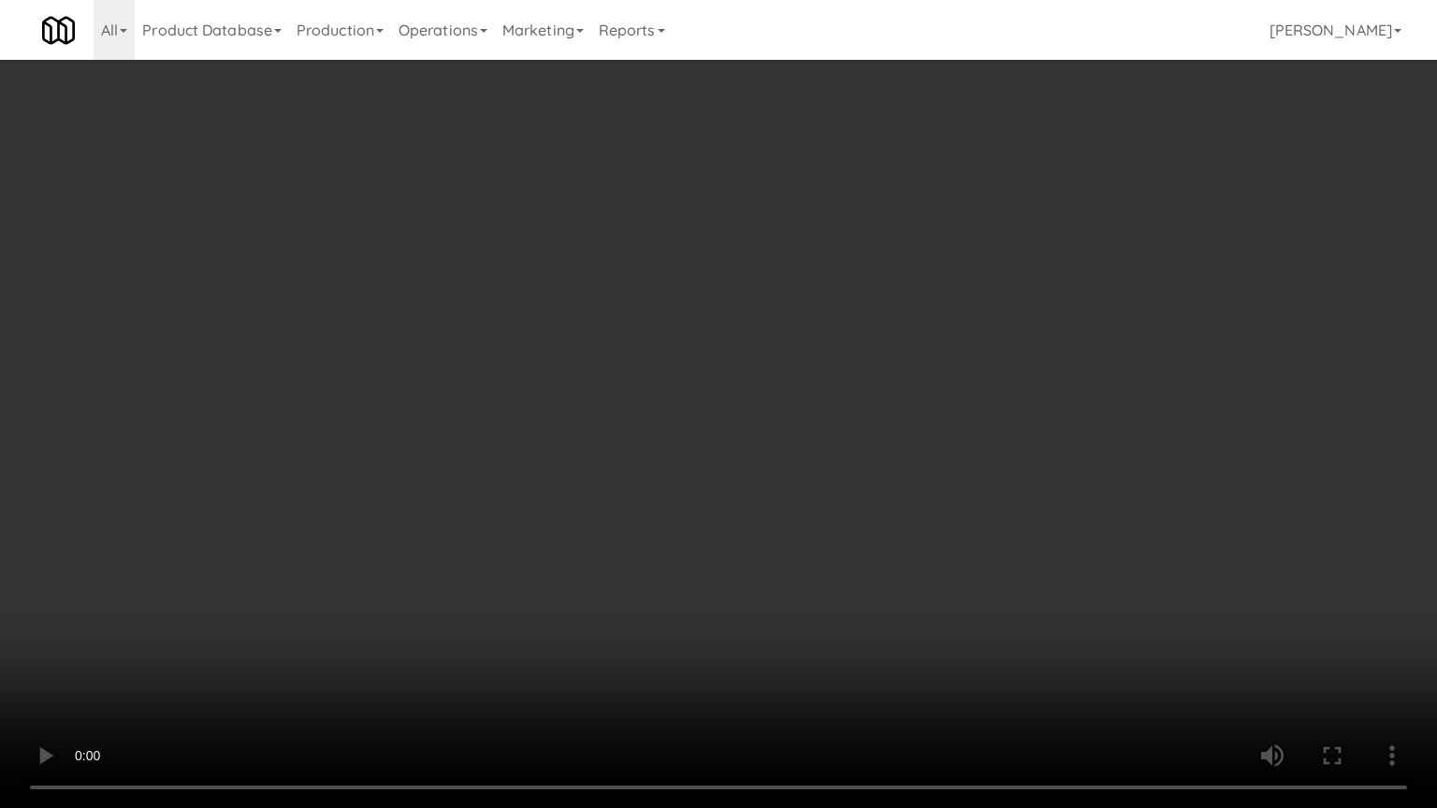
click at [804, 479] on video at bounding box center [718, 404] width 1437 height 808
click at [800, 472] on video at bounding box center [718, 404] width 1437 height 808
click at [799, 472] on video at bounding box center [718, 404] width 1437 height 808
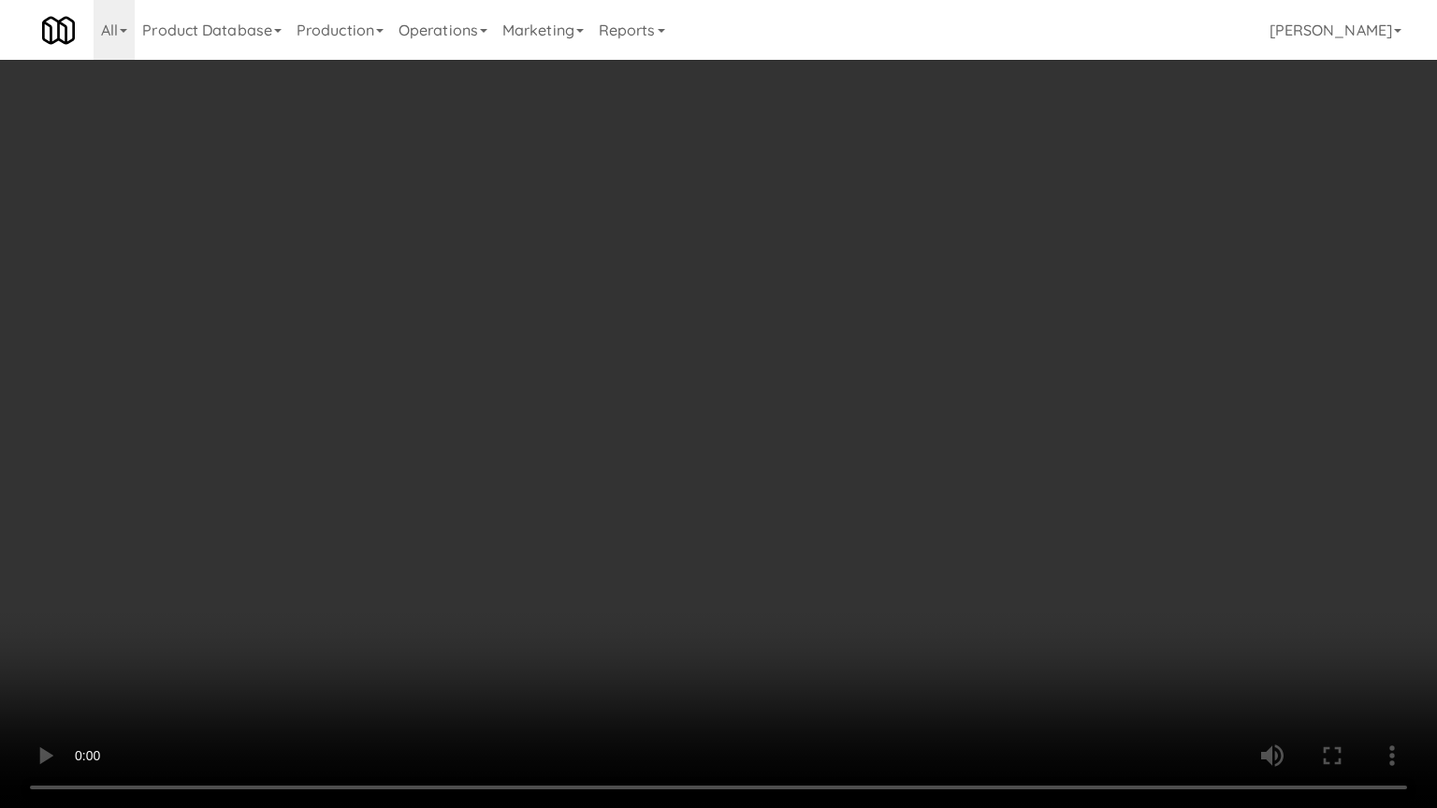
click at [778, 462] on video at bounding box center [718, 404] width 1437 height 808
drag, startPoint x: 781, startPoint y: 460, endPoint x: 924, endPoint y: 243, distance: 260.0
click at [782, 458] on video at bounding box center [718, 404] width 1437 height 808
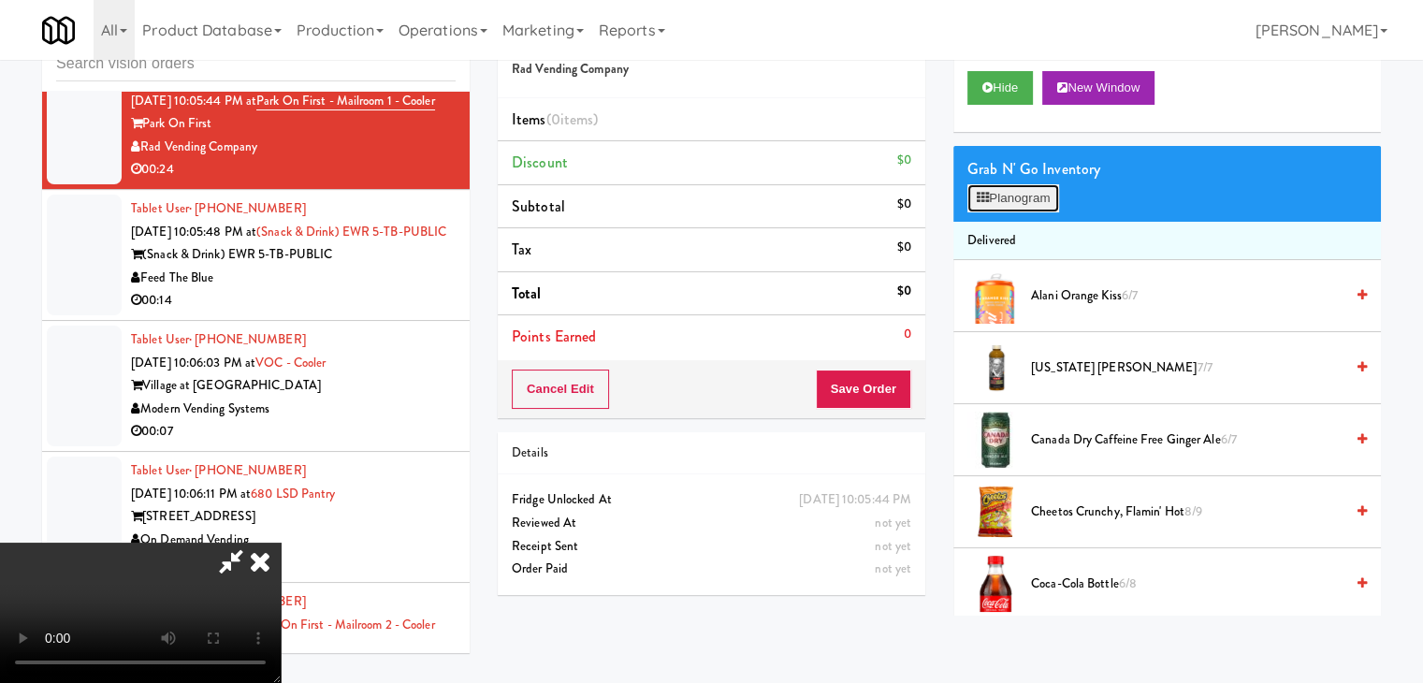
click at [1029, 197] on button "Planogram" at bounding box center [1013, 198] width 92 height 28
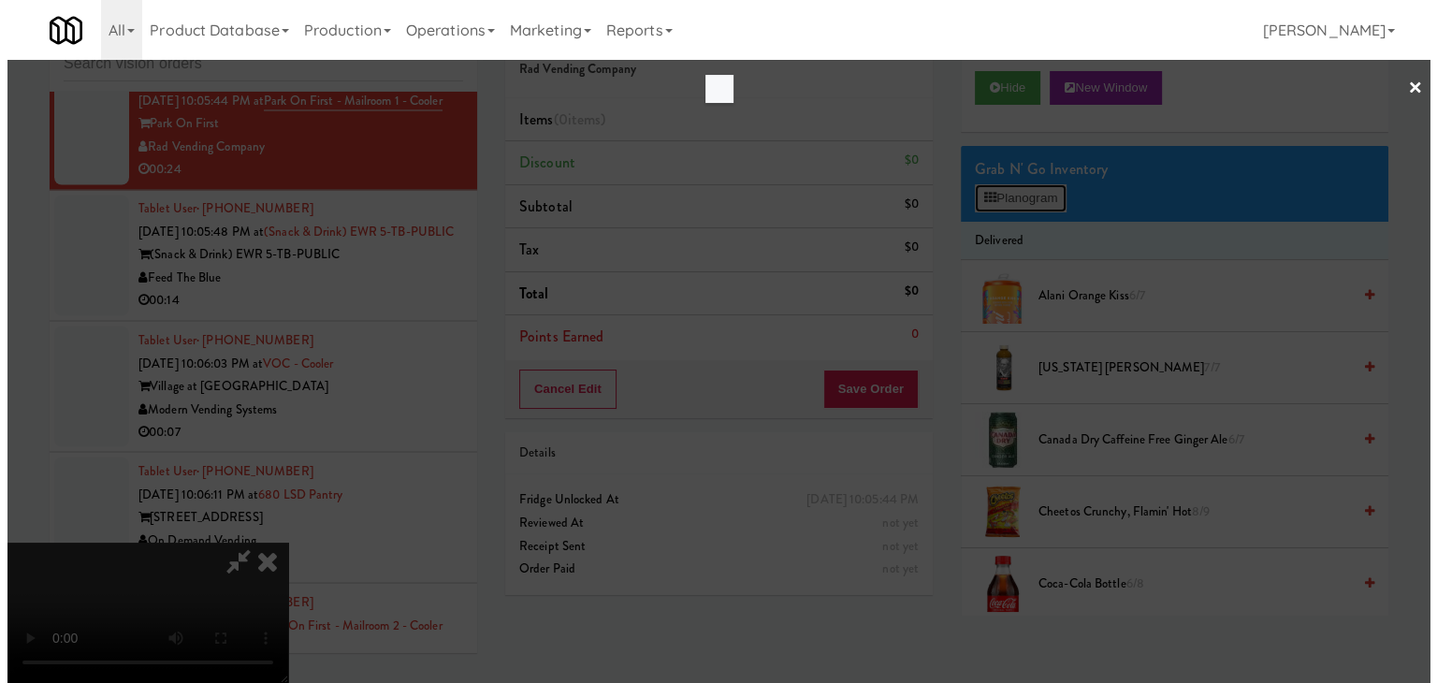
scroll to position [10403, 0]
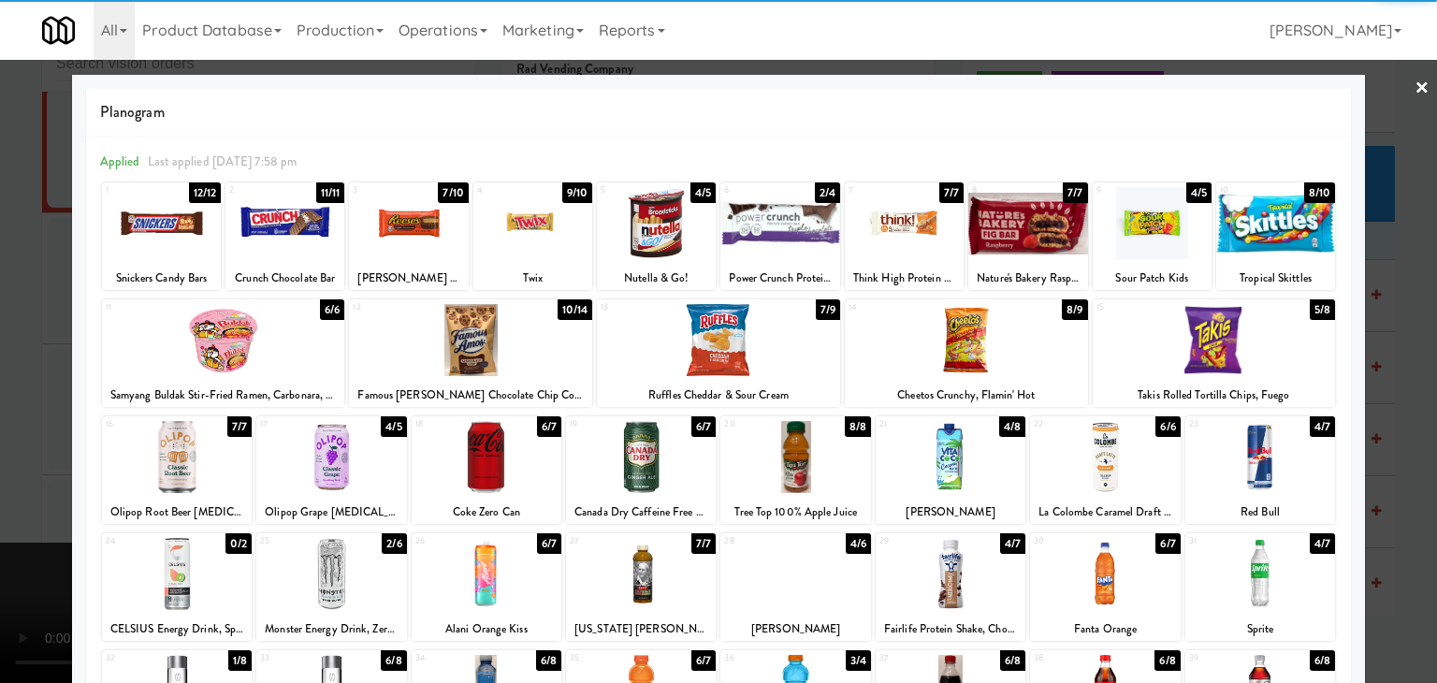
click at [1231, 465] on div at bounding box center [1261, 457] width 150 height 72
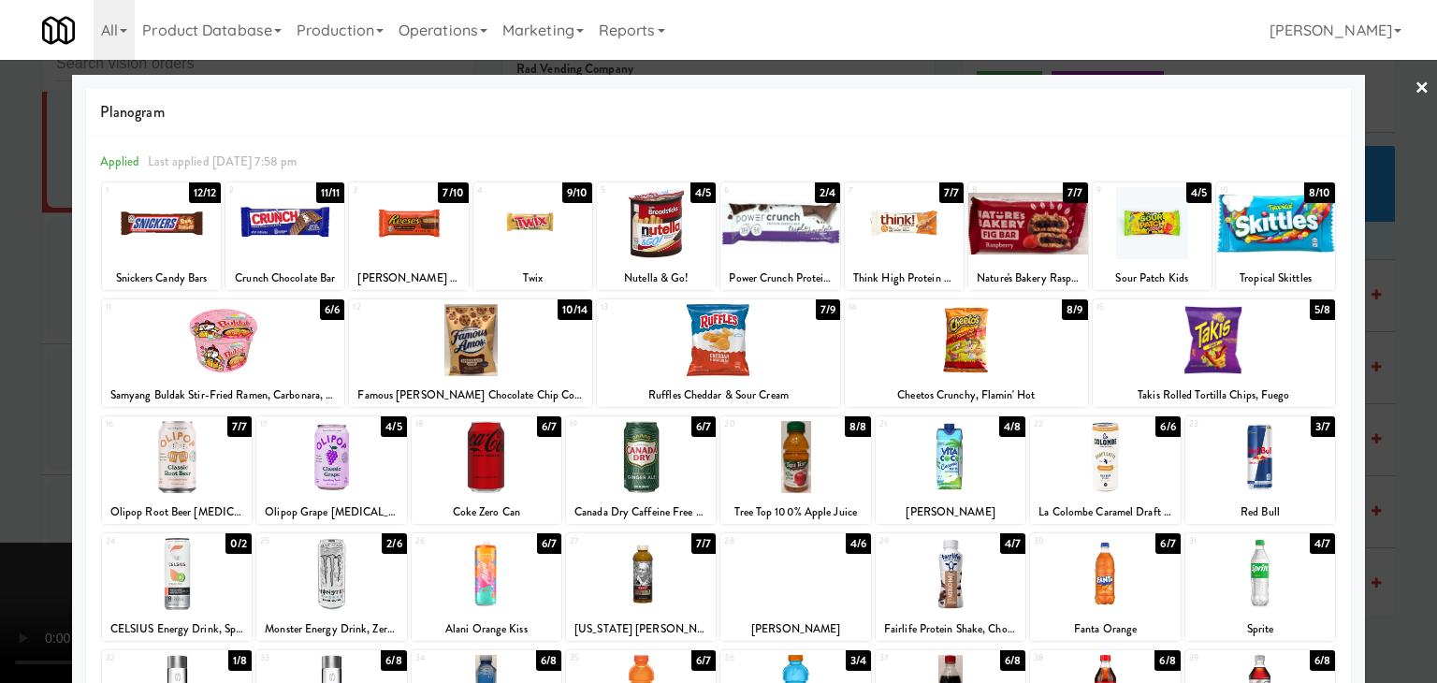
click at [269, 342] on div at bounding box center [223, 340] width 243 height 72
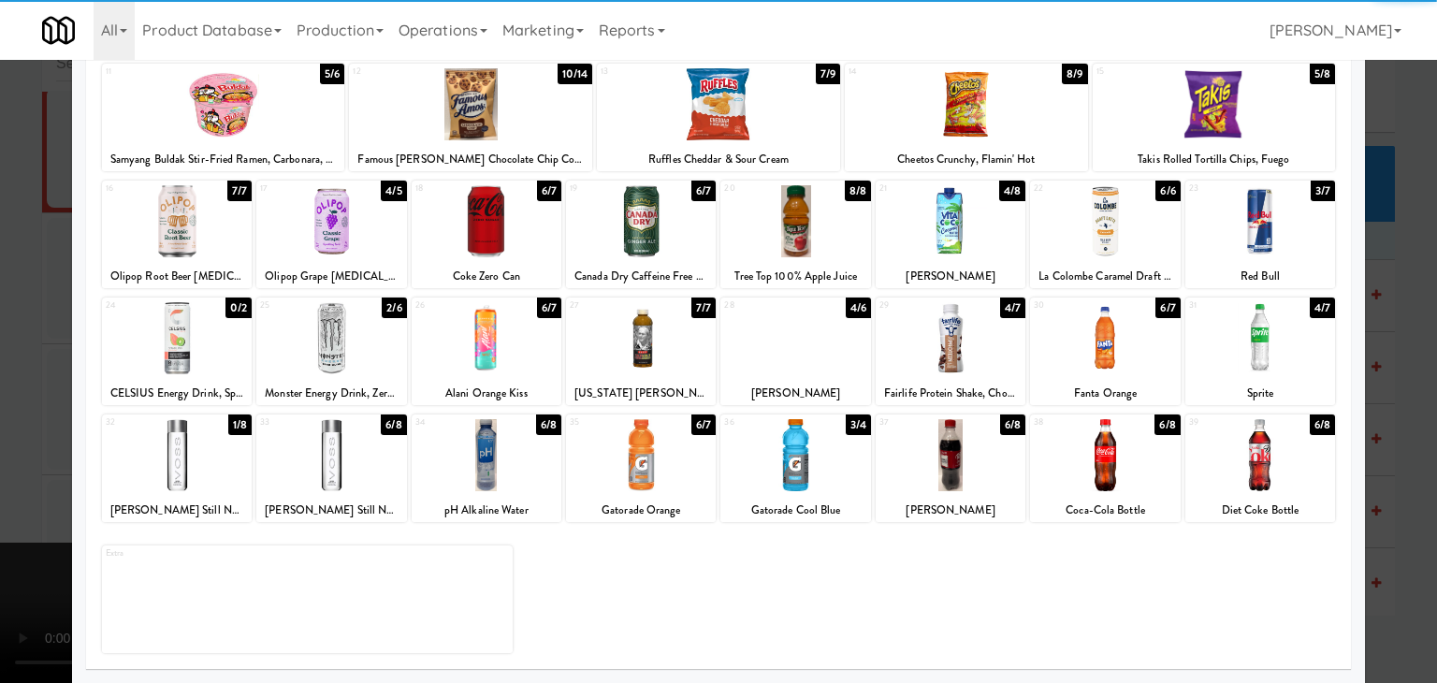
click at [778, 455] on div at bounding box center [795, 455] width 150 height 72
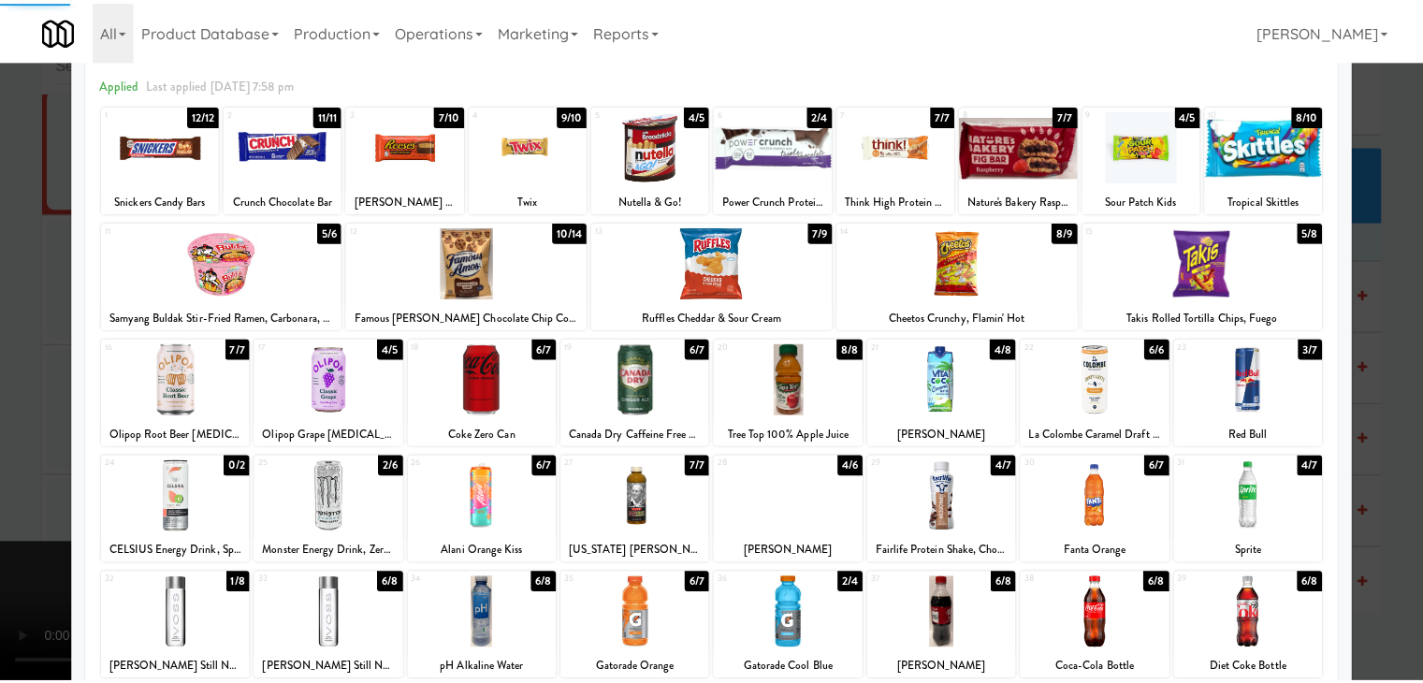
scroll to position [0, 0]
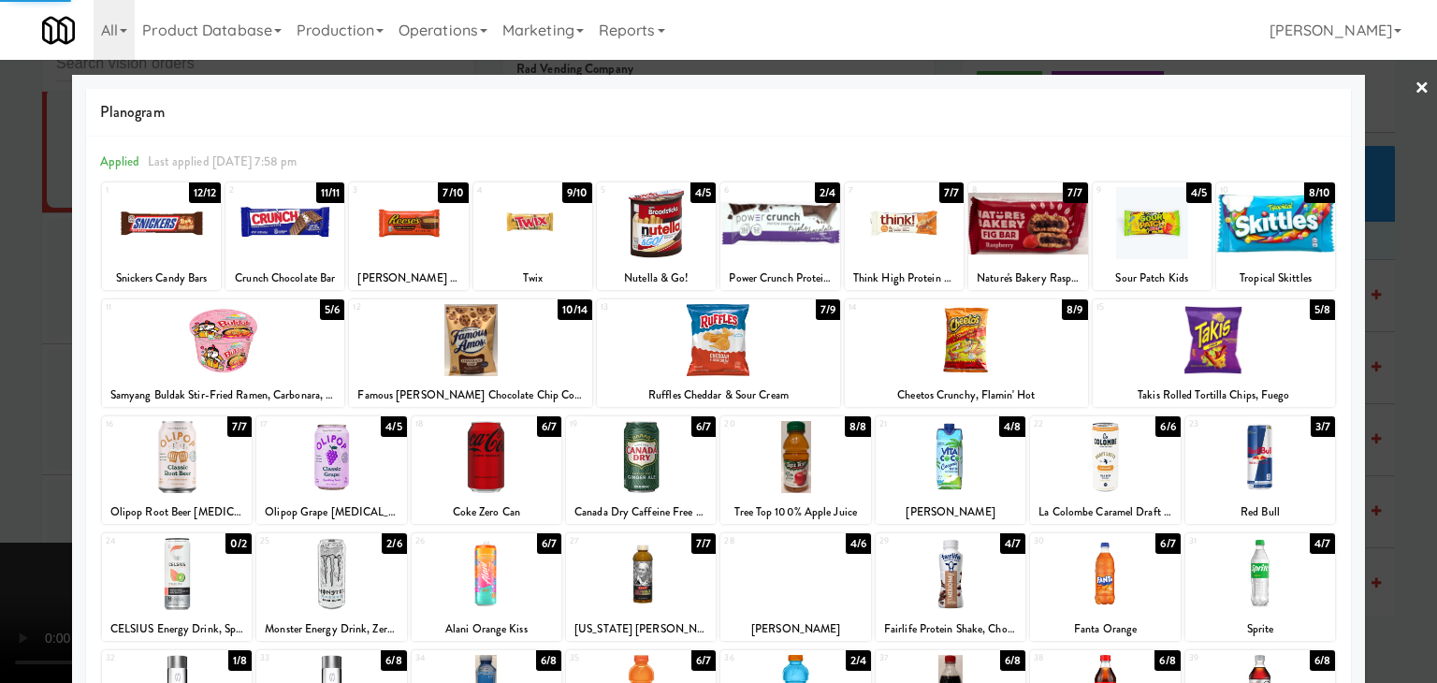
click at [0, 419] on div at bounding box center [718, 341] width 1437 height 683
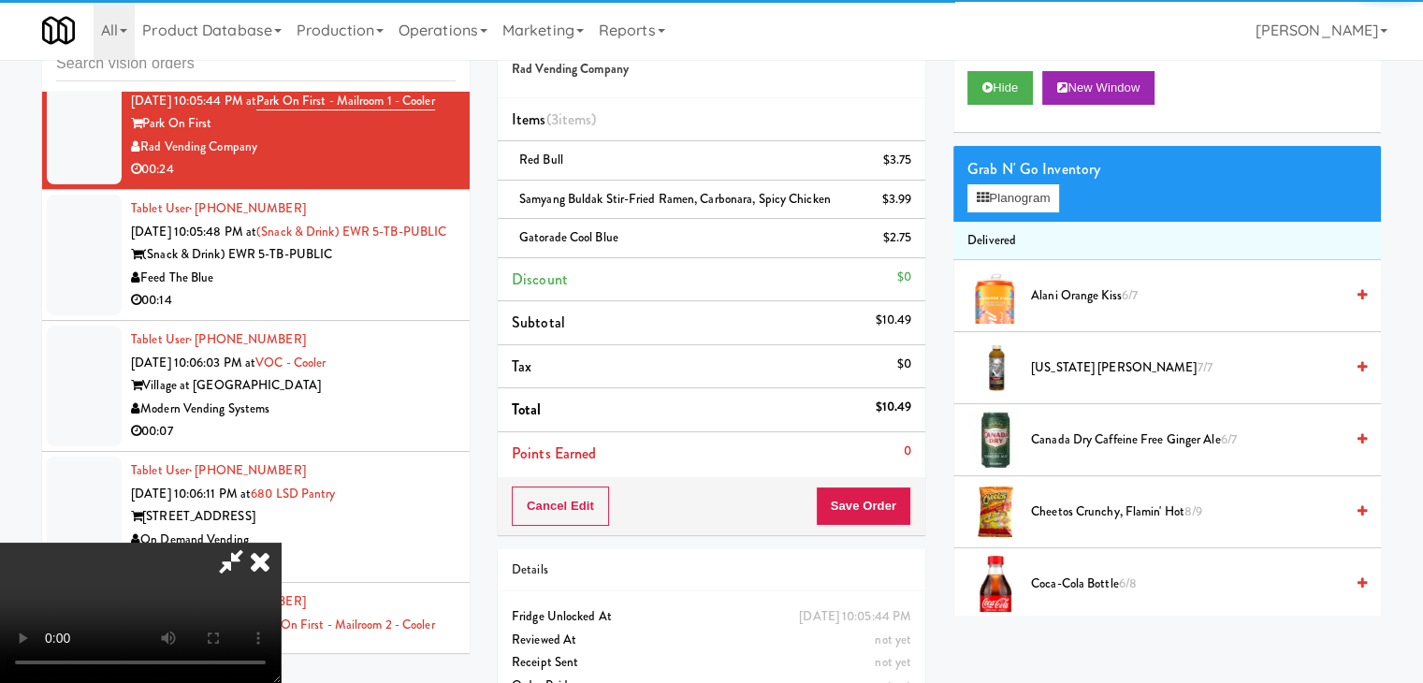
click at [281, 543] on video at bounding box center [140, 613] width 281 height 140
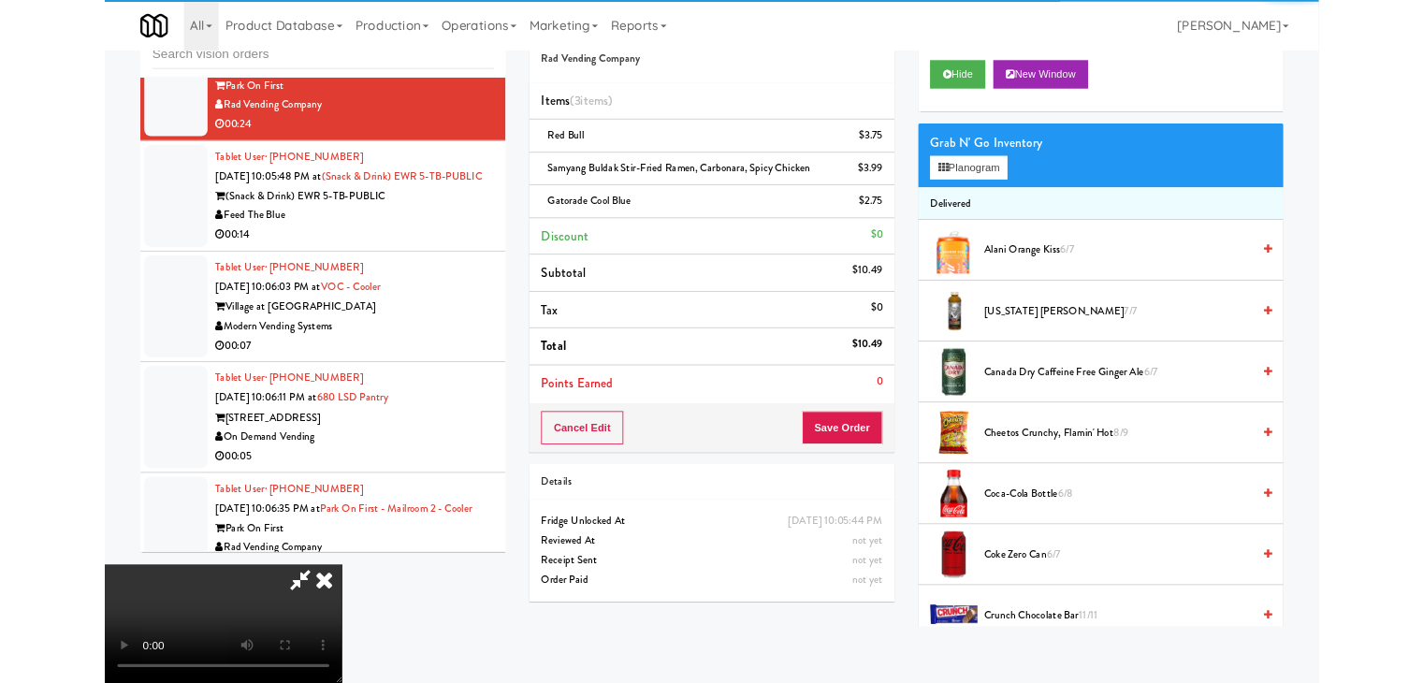
scroll to position [10403, 0]
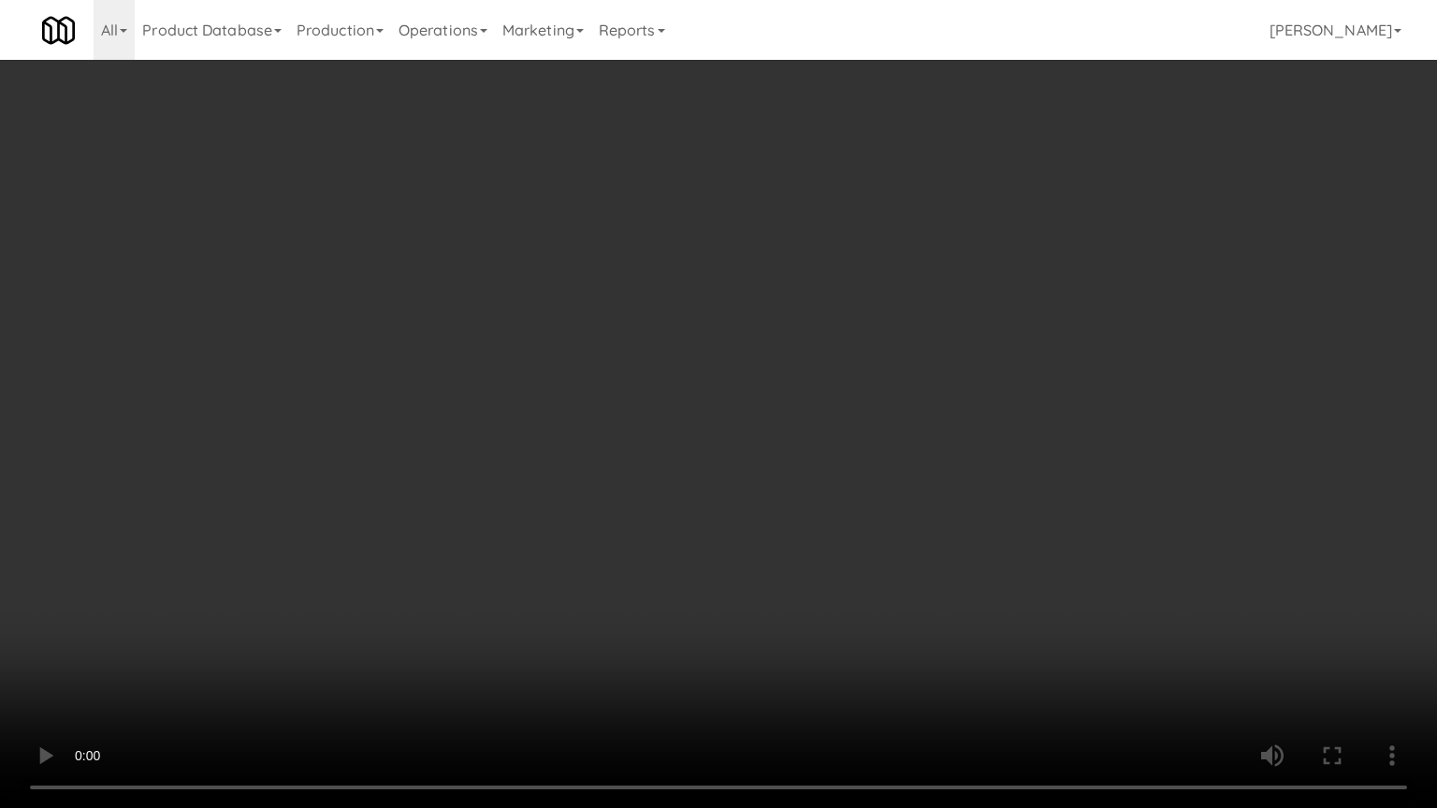
click at [691, 682] on video at bounding box center [718, 404] width 1437 height 808
click at [791, 558] on video at bounding box center [718, 404] width 1437 height 808
click at [806, 518] on video at bounding box center [718, 404] width 1437 height 808
drag, startPoint x: 806, startPoint y: 518, endPoint x: 874, endPoint y: 223, distance: 303.5
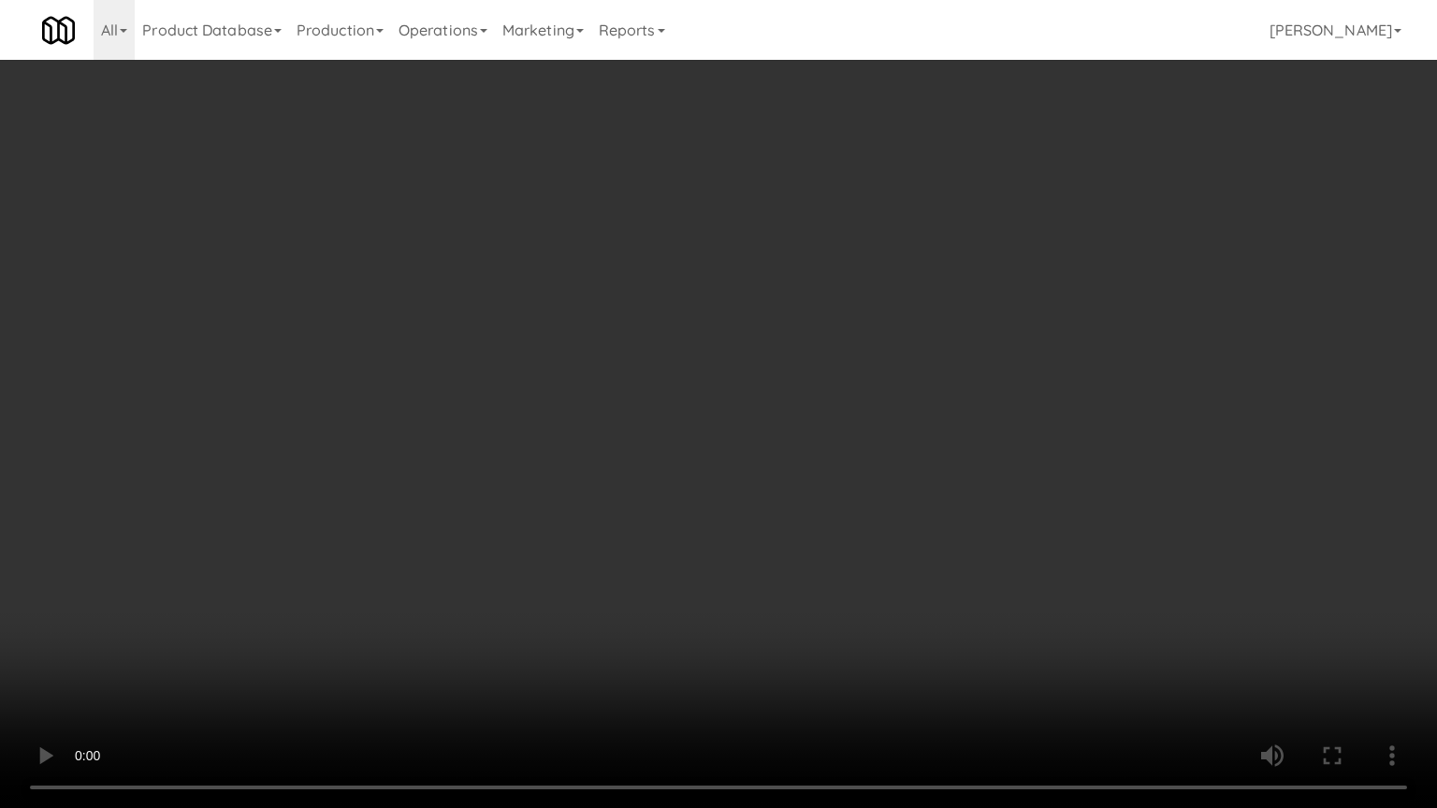
click at [806, 505] on video at bounding box center [718, 404] width 1437 height 808
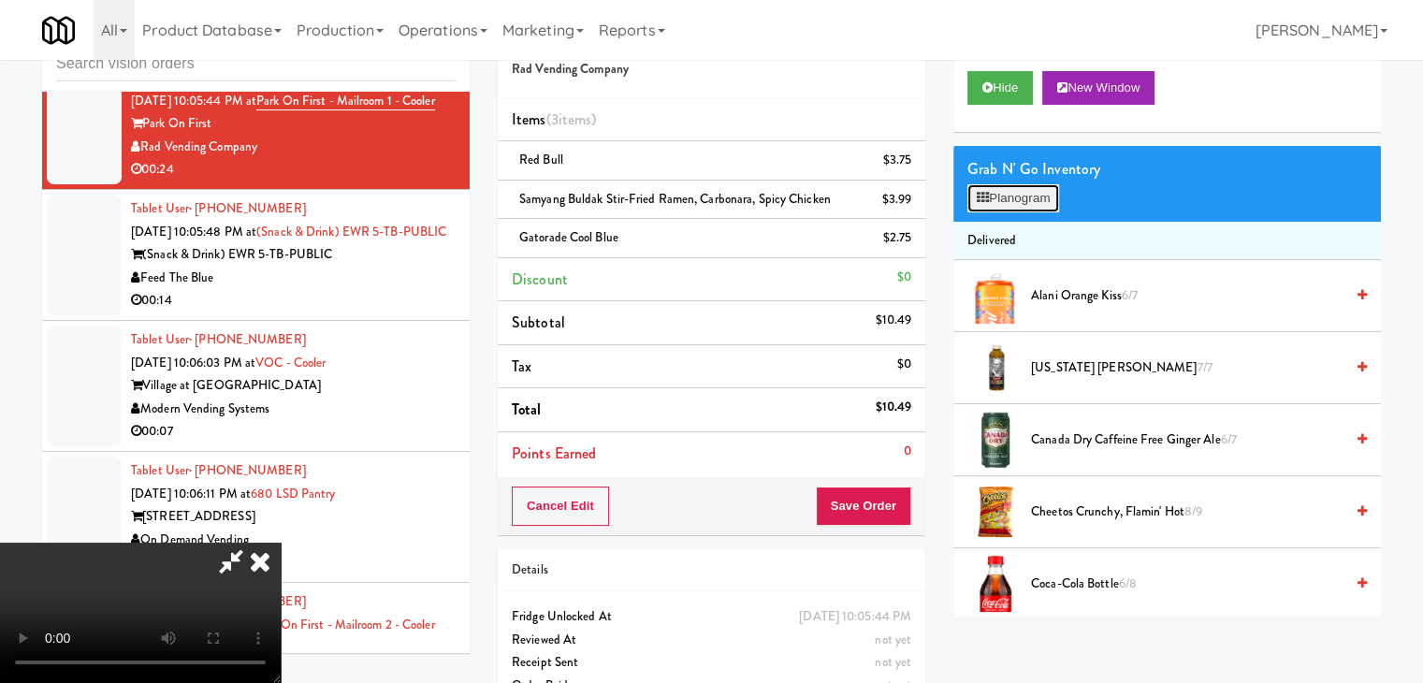
click at [980, 199] on icon at bounding box center [983, 198] width 12 height 12
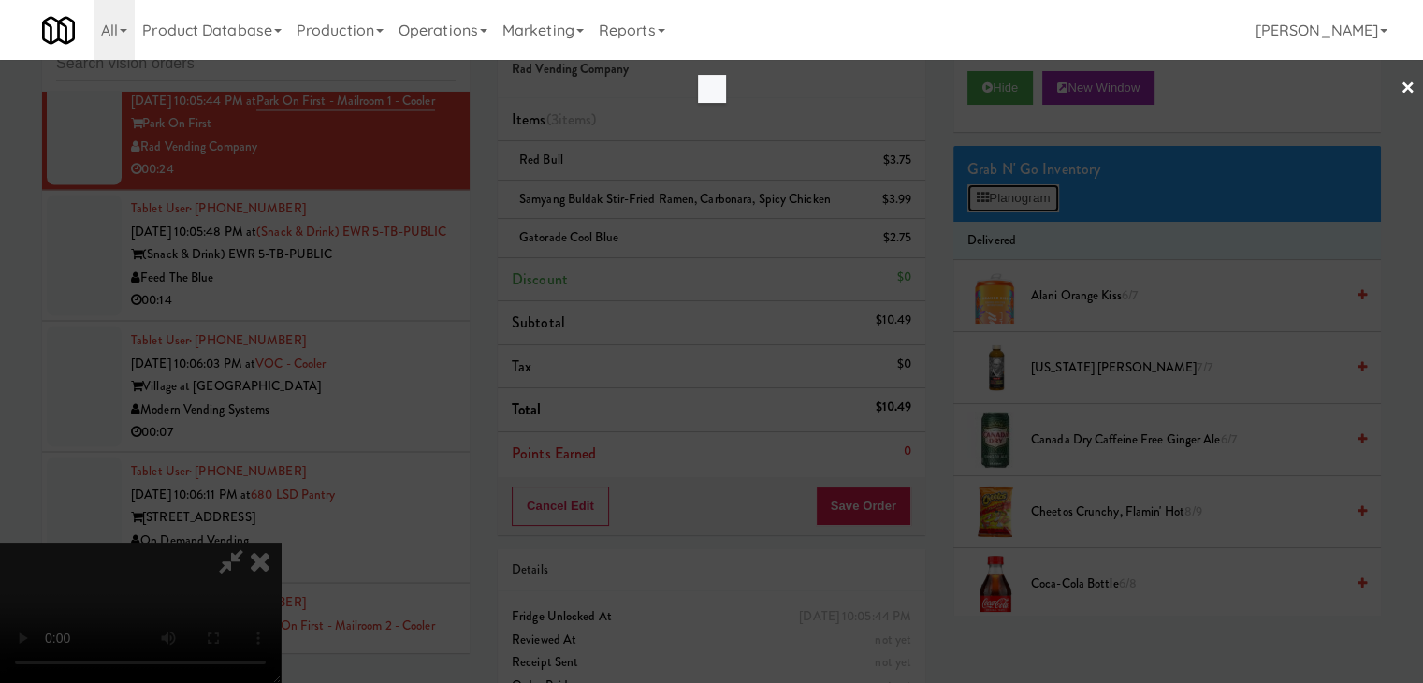
scroll to position [10403, 0]
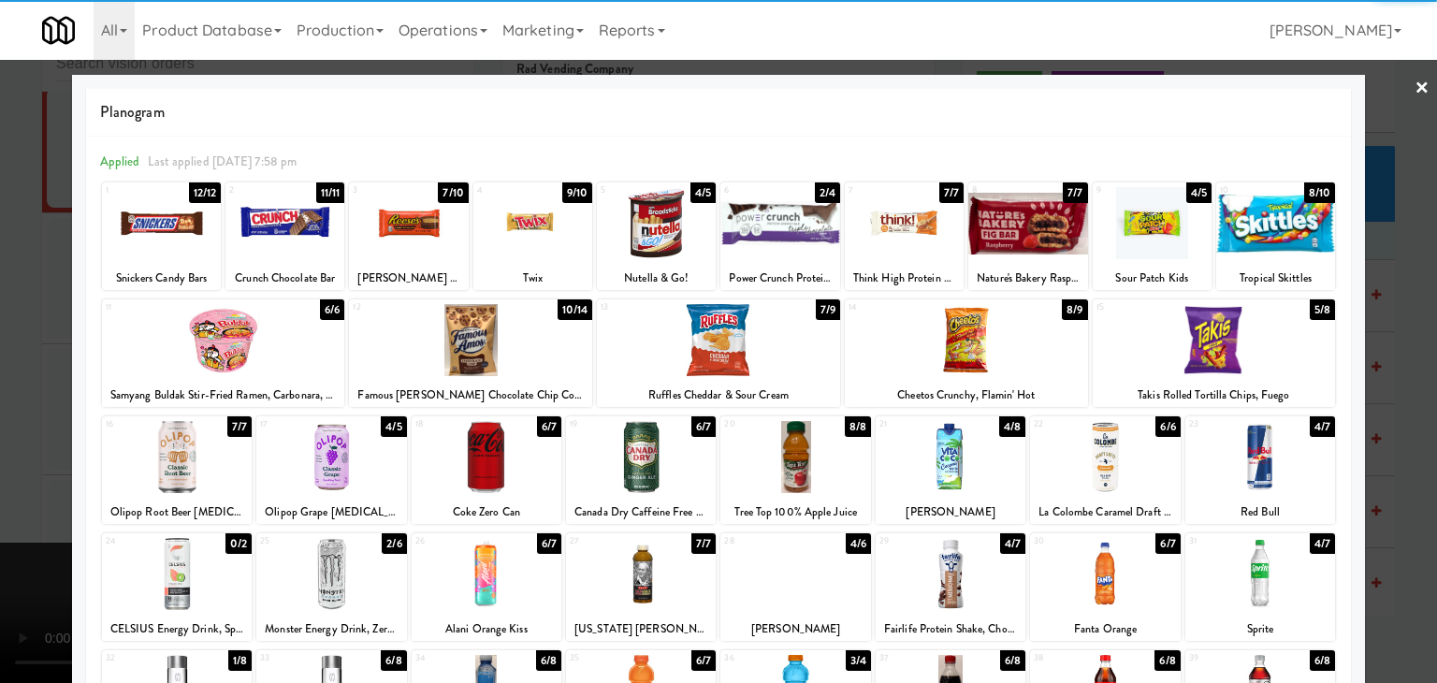
click at [741, 227] on div at bounding box center [779, 223] width 119 height 72
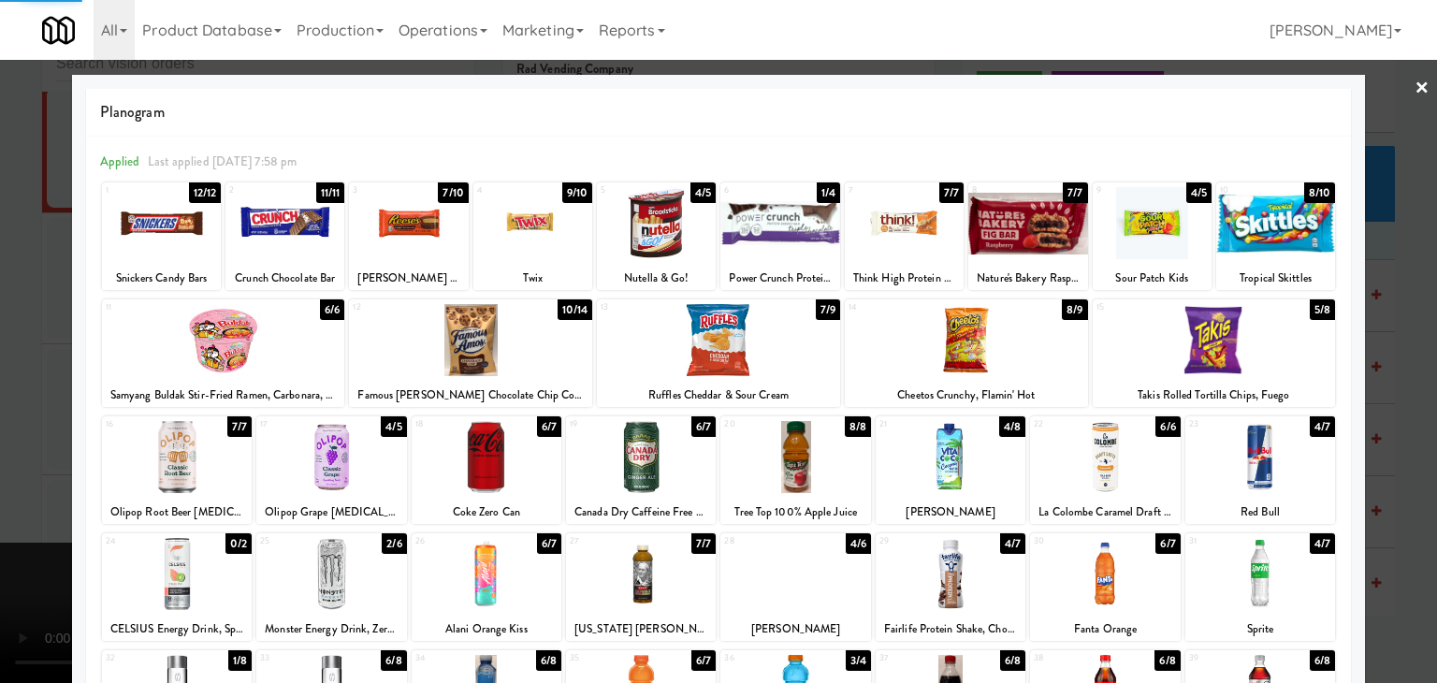
drag, startPoint x: 0, startPoint y: 382, endPoint x: 248, endPoint y: 385, distance: 248.0
click at [8, 382] on div at bounding box center [718, 341] width 1437 height 683
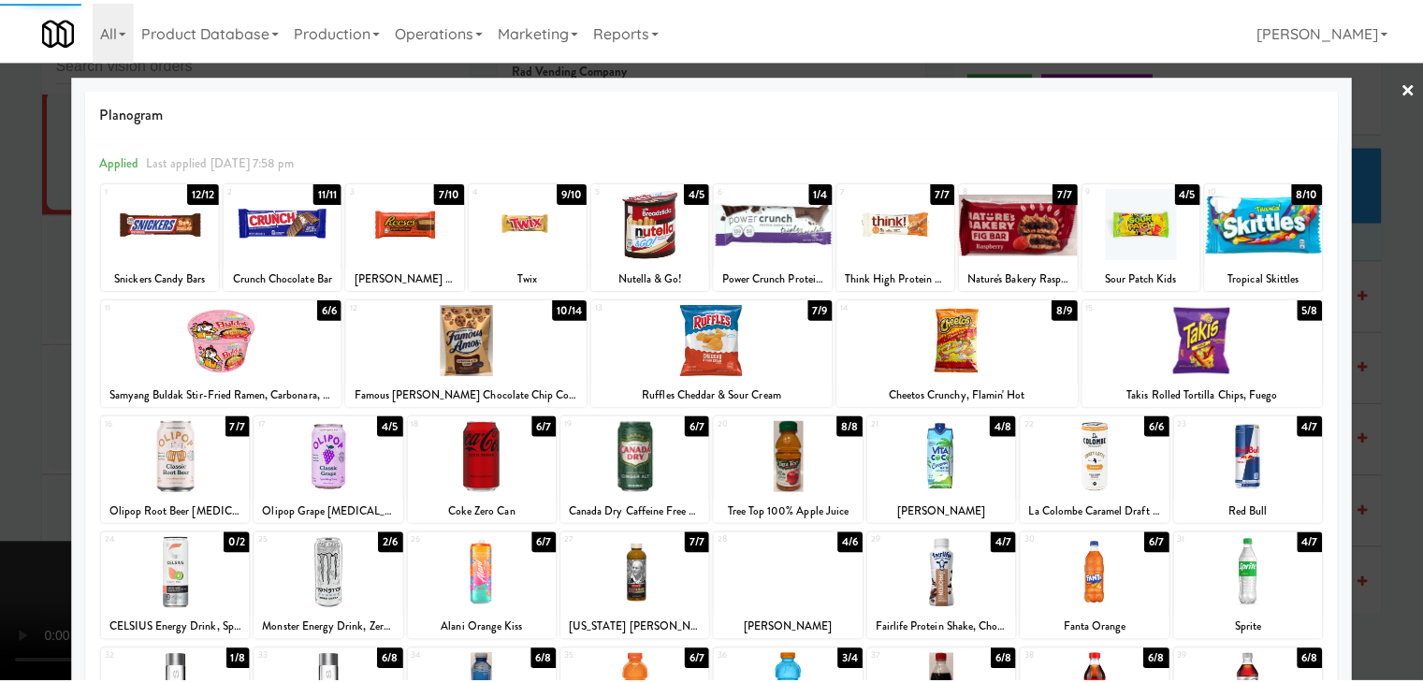
scroll to position [10450, 0]
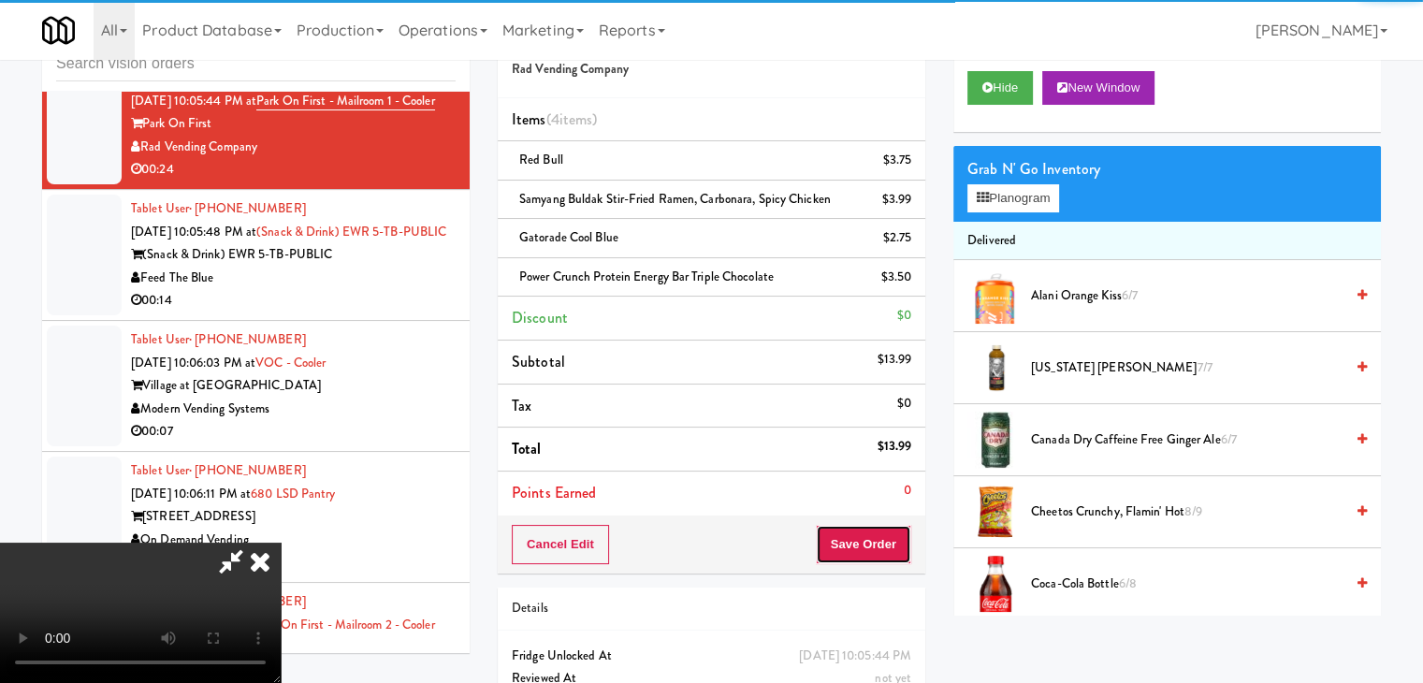
click at [878, 532] on button "Save Order" at bounding box center [863, 544] width 95 height 39
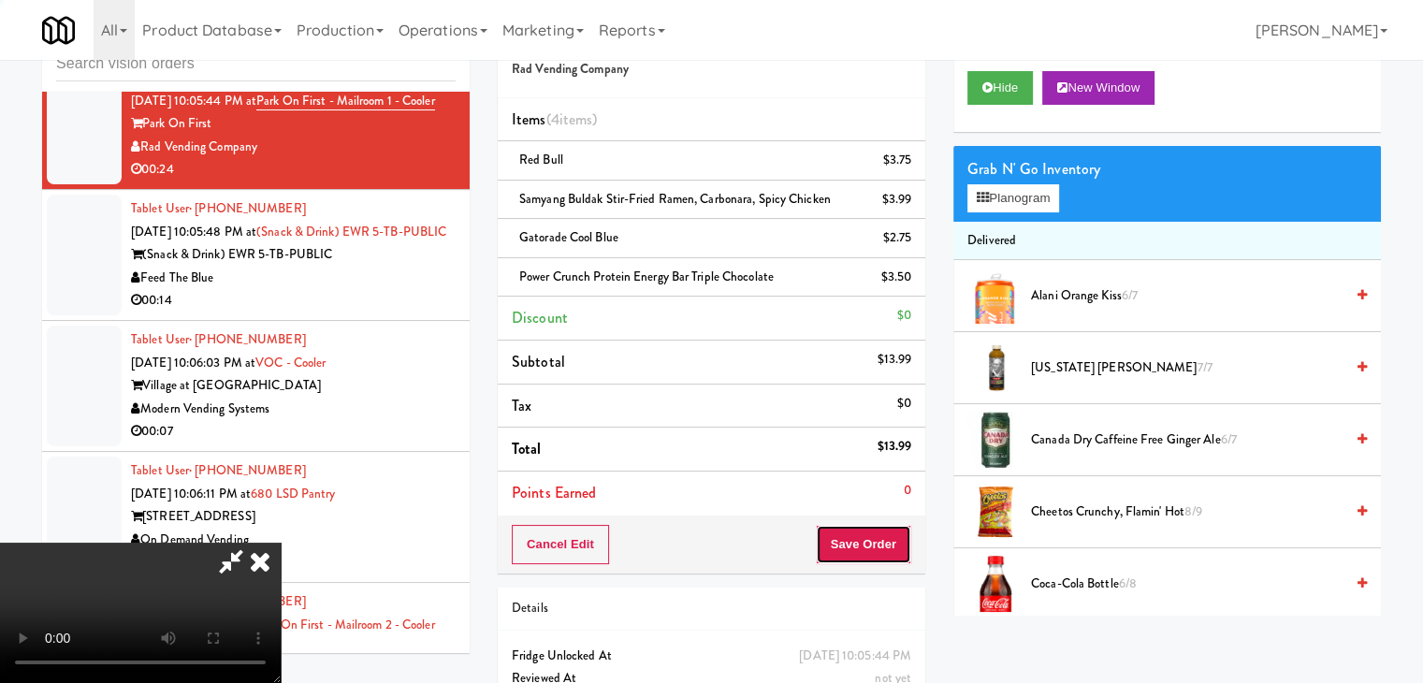
click at [878, 537] on button "Save Order" at bounding box center [863, 544] width 95 height 39
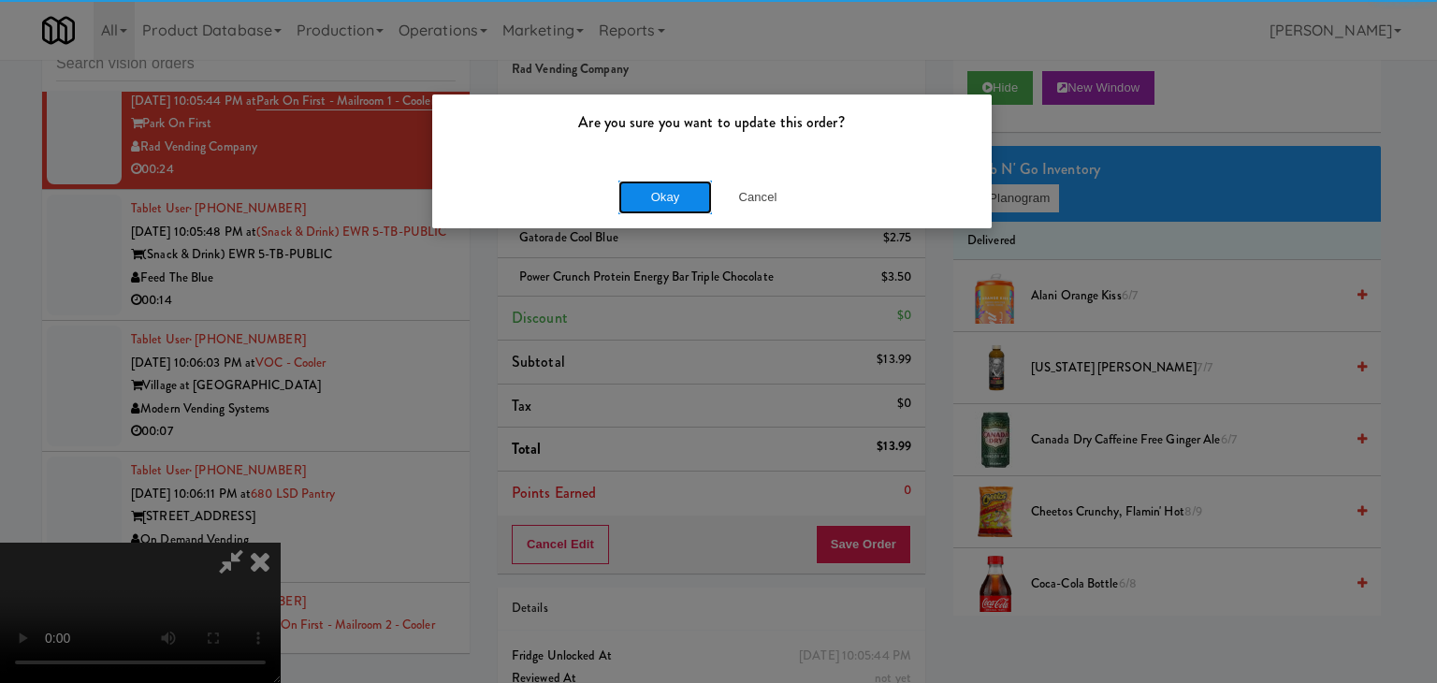
click at [679, 199] on button "Okay" at bounding box center [665, 198] width 94 height 34
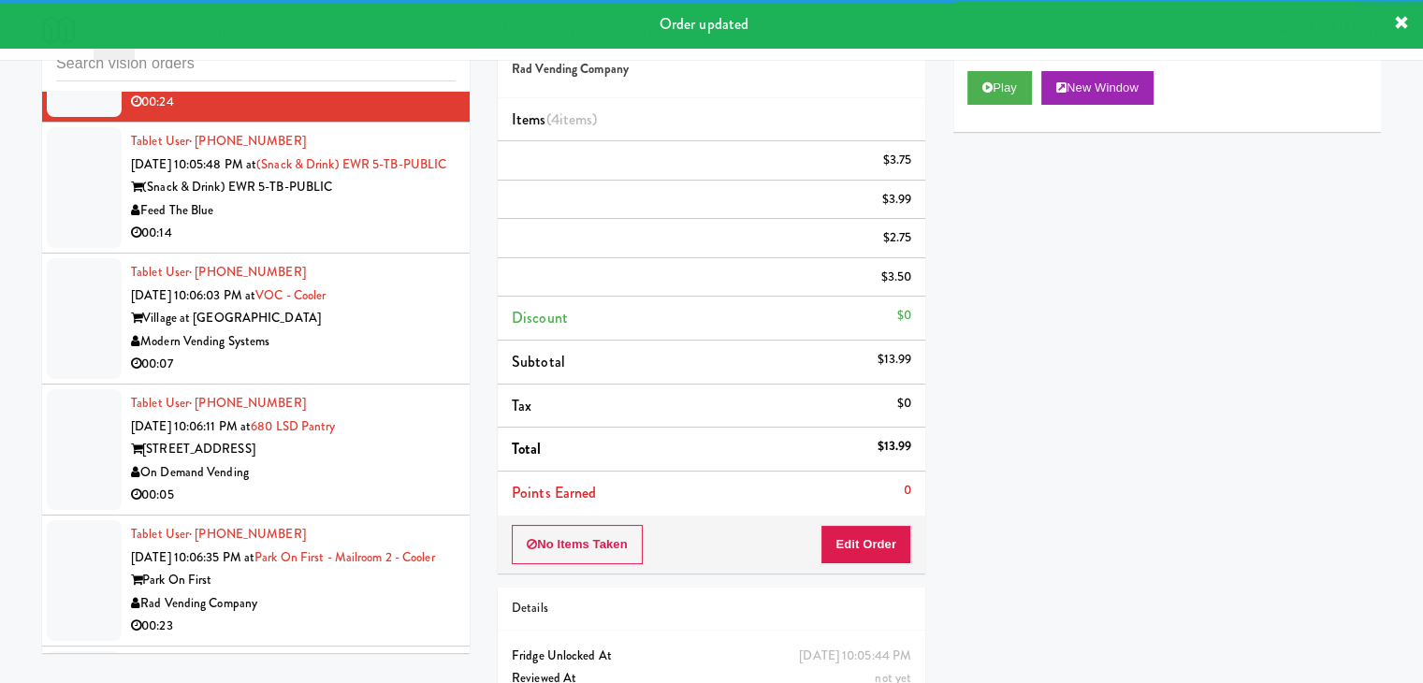
scroll to position [10637, 0]
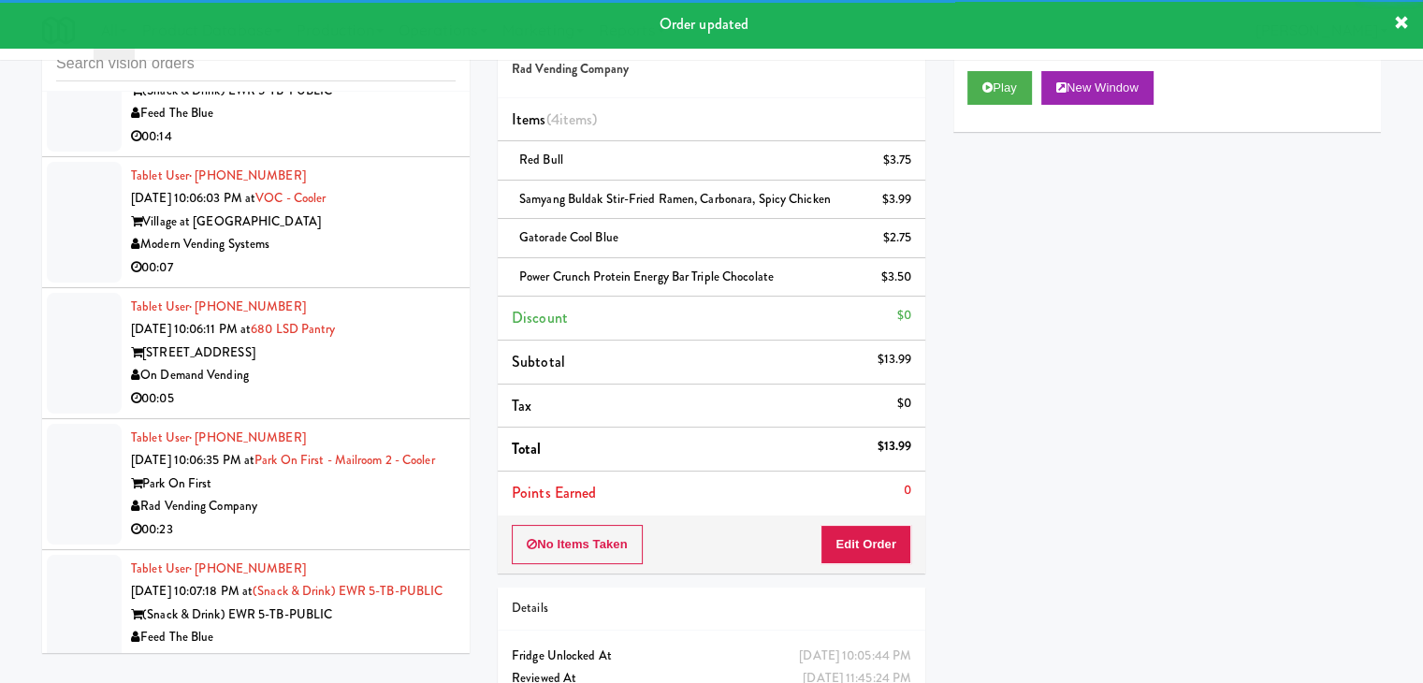
drag, startPoint x: 380, startPoint y: 249, endPoint x: 389, endPoint y: 250, distance: 9.4
click at [382, 103] on div "(Snack & Drink) EWR 5-TB-PUBLIC" at bounding box center [293, 91] width 325 height 23
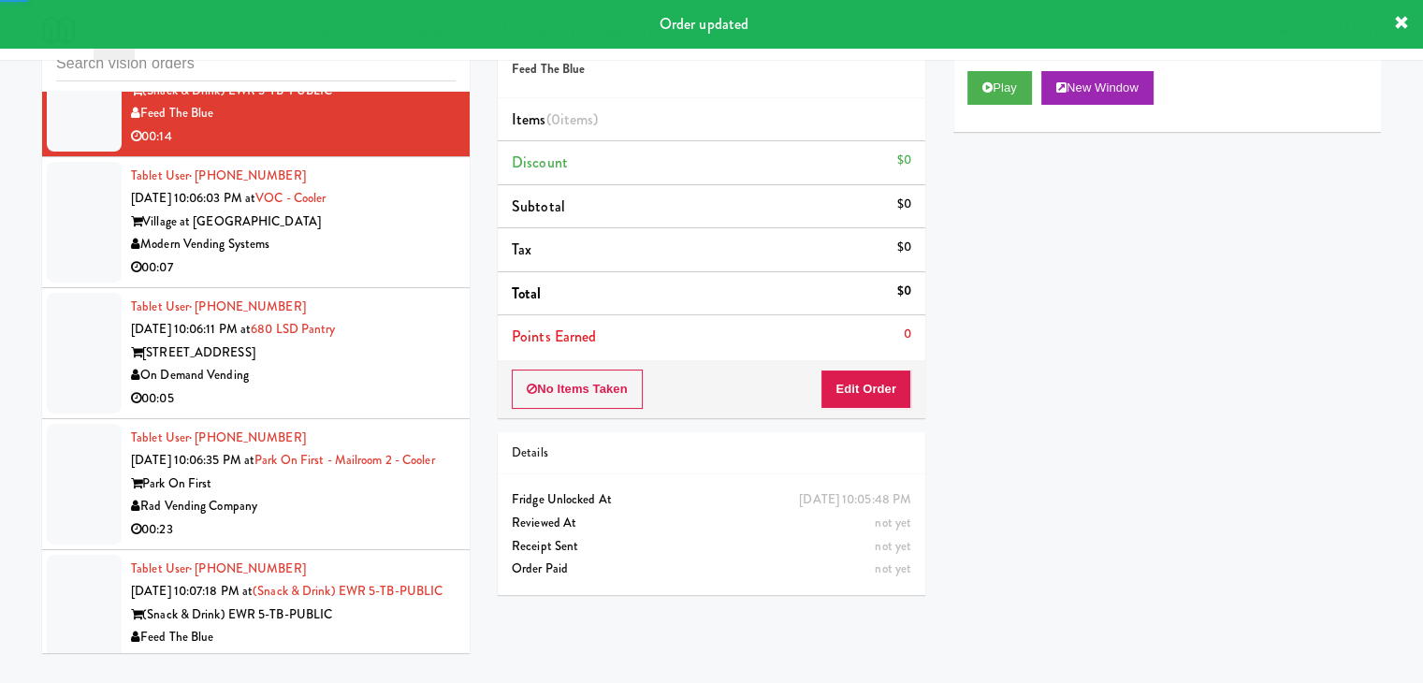
click at [1032, 86] on button "Play" at bounding box center [999, 88] width 65 height 34
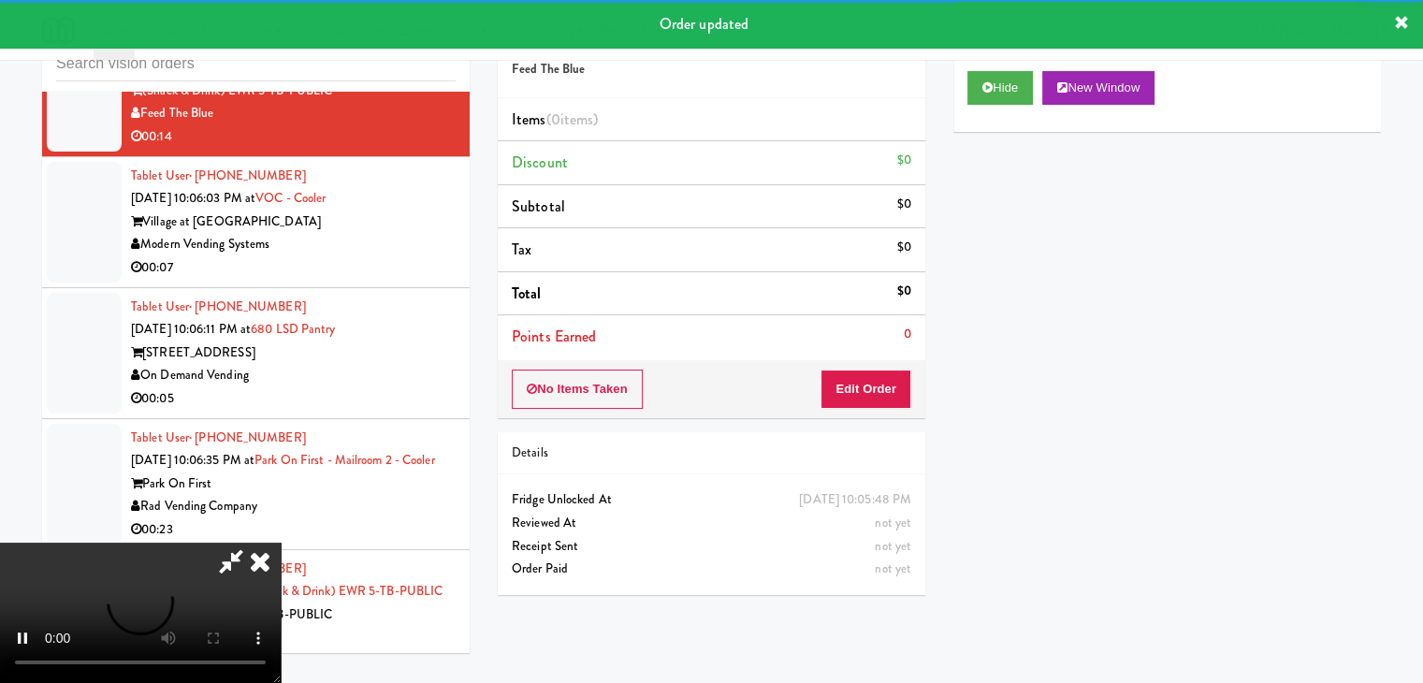
click at [840, 407] on div "No Items Taken Edit Order" at bounding box center [712, 389] width 428 height 58
click at [855, 395] on button "Edit Order" at bounding box center [866, 389] width 91 height 39
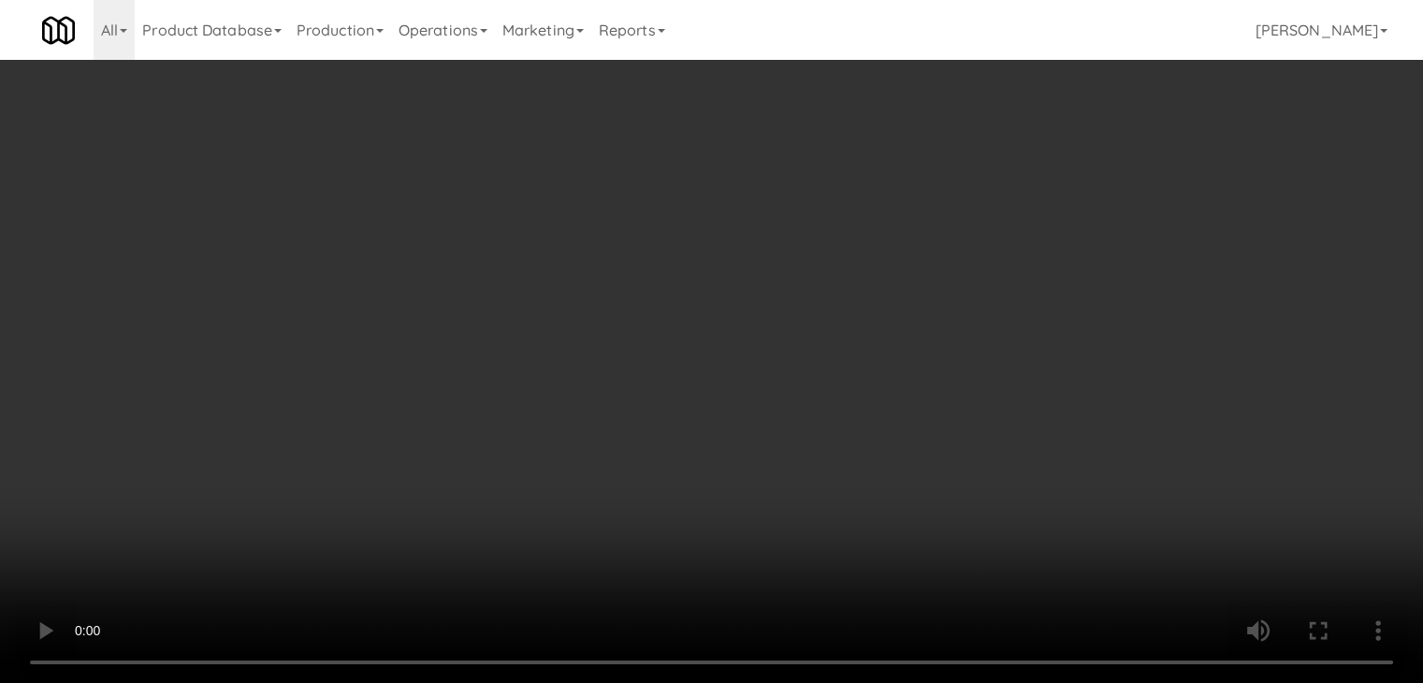
scroll to position [10591, 0]
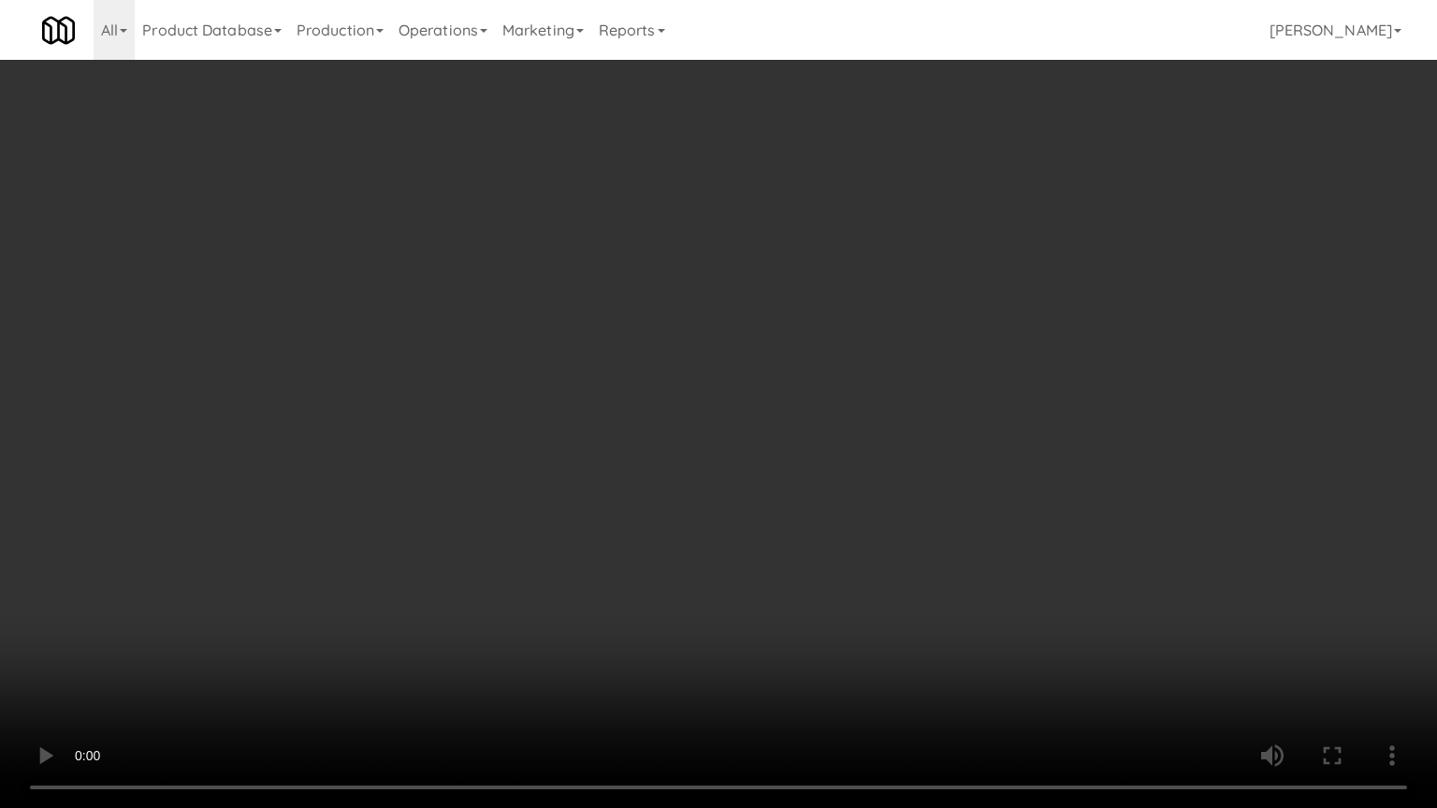
click at [788, 682] on video at bounding box center [718, 404] width 1437 height 808
click at [791, 681] on video at bounding box center [718, 404] width 1437 height 808
click at [816, 624] on video at bounding box center [718, 404] width 1437 height 808
click at [821, 629] on video at bounding box center [718, 404] width 1437 height 808
click at [839, 522] on video at bounding box center [718, 404] width 1437 height 808
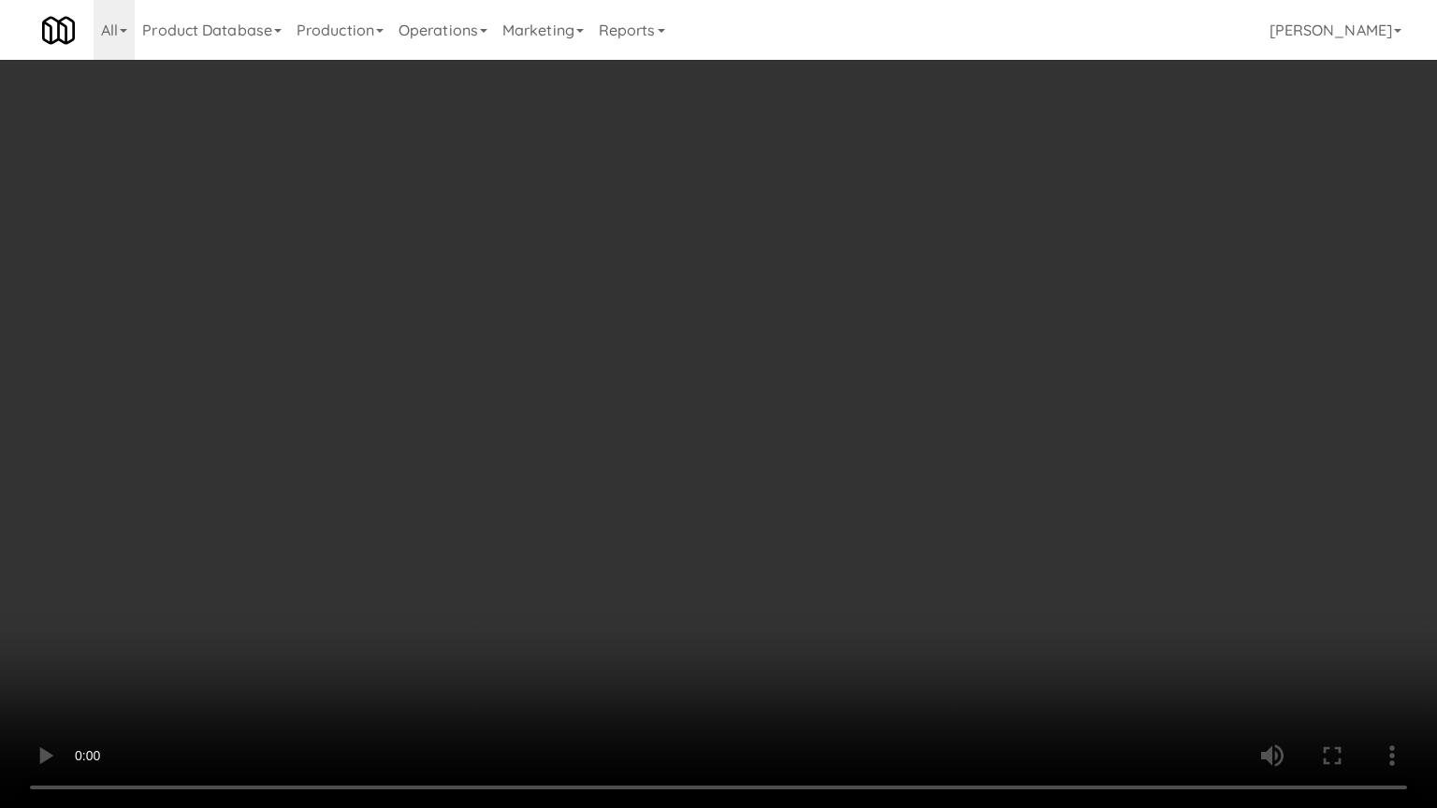
click at [839, 521] on video at bounding box center [718, 404] width 1437 height 808
click at [849, 522] on video at bounding box center [718, 404] width 1437 height 808
click at [850, 520] on video at bounding box center [718, 404] width 1437 height 808
click at [847, 512] on video at bounding box center [718, 404] width 1437 height 808
click at [857, 509] on video at bounding box center [718, 404] width 1437 height 808
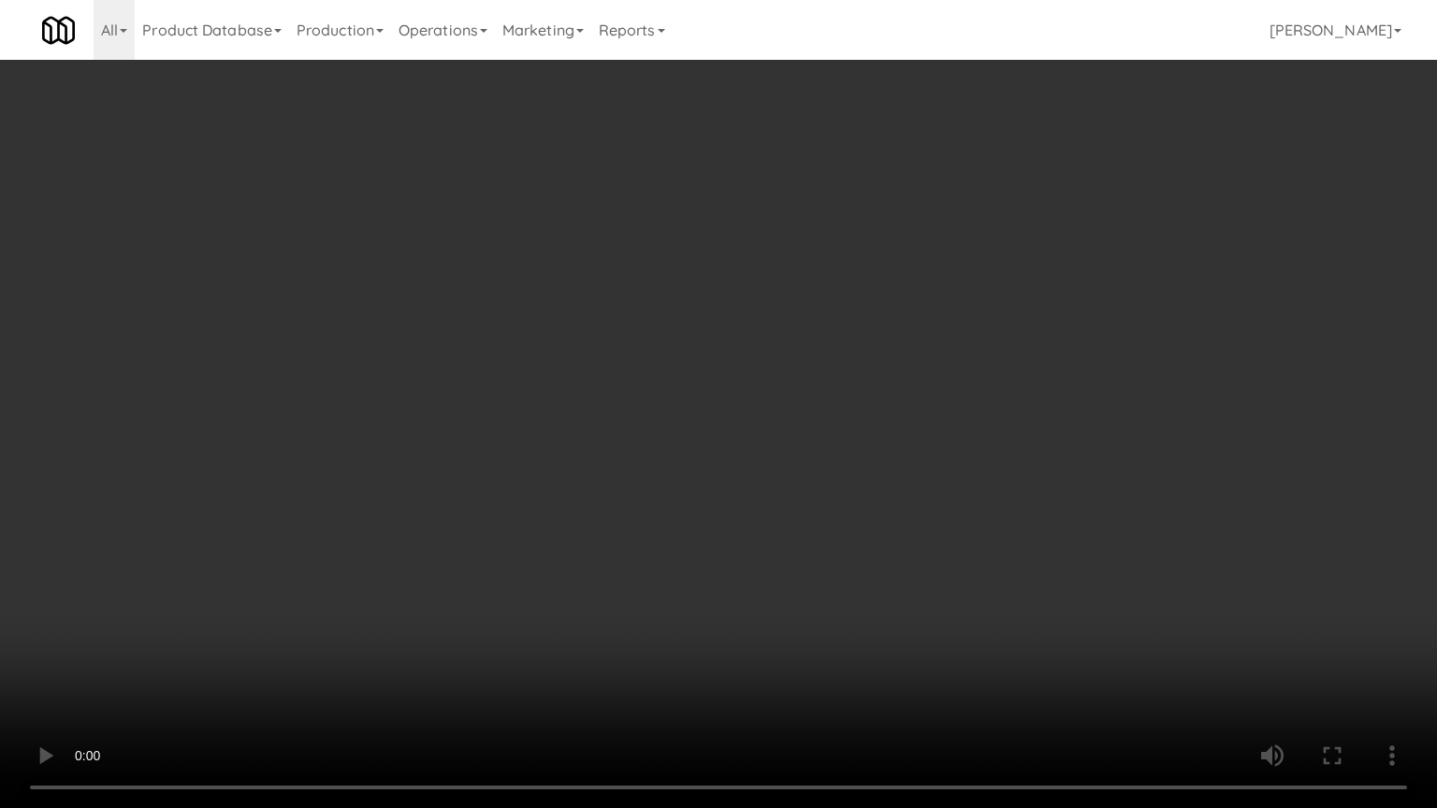
click at [880, 497] on video at bounding box center [718, 404] width 1437 height 808
drag, startPoint x: 883, startPoint y: 497, endPoint x: 1086, endPoint y: 250, distance: 319.8
click at [887, 495] on video at bounding box center [718, 404] width 1437 height 808
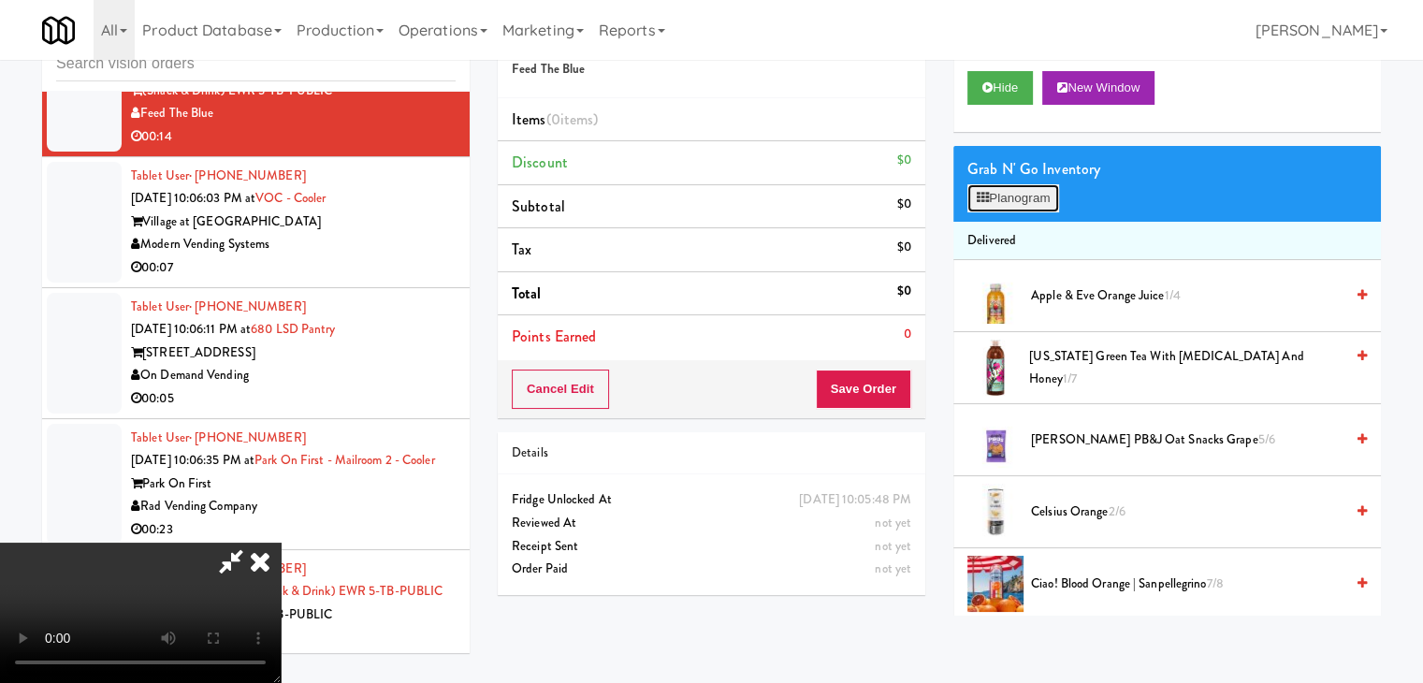
click at [1050, 192] on button "Planogram" at bounding box center [1013, 198] width 92 height 28
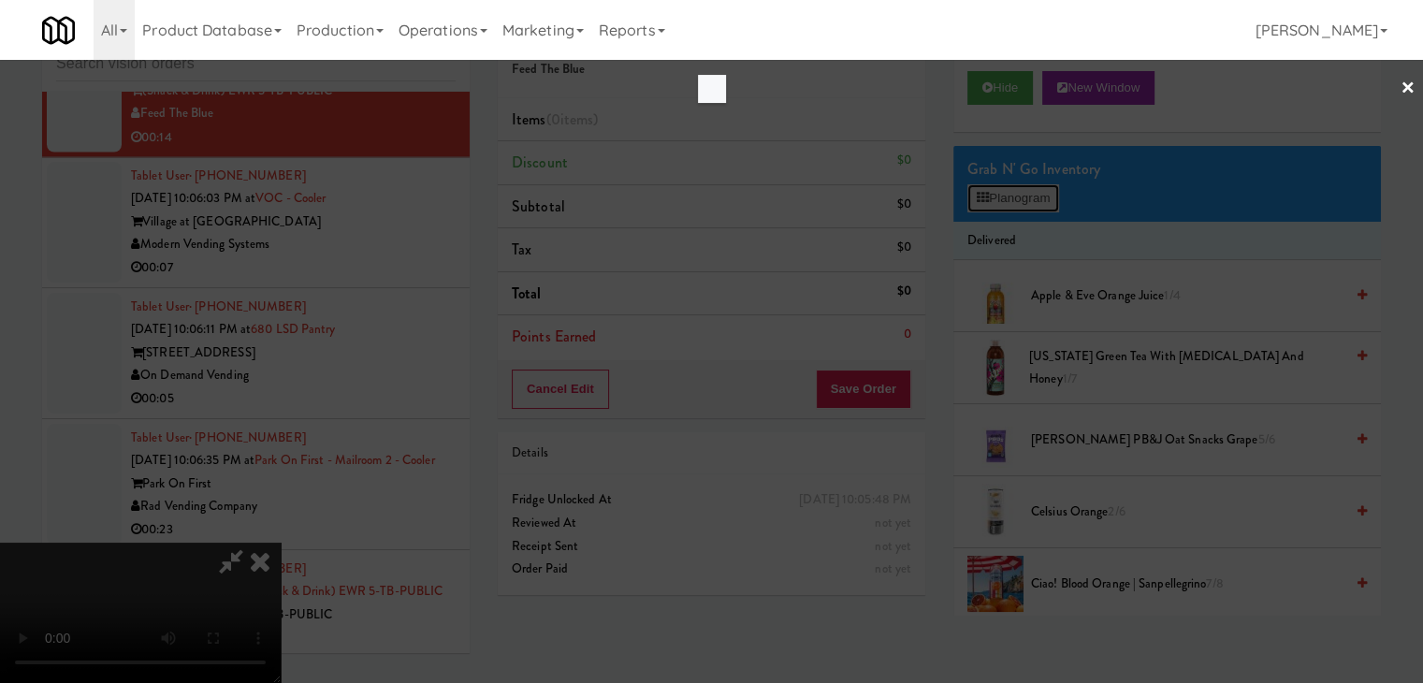
scroll to position [10591, 0]
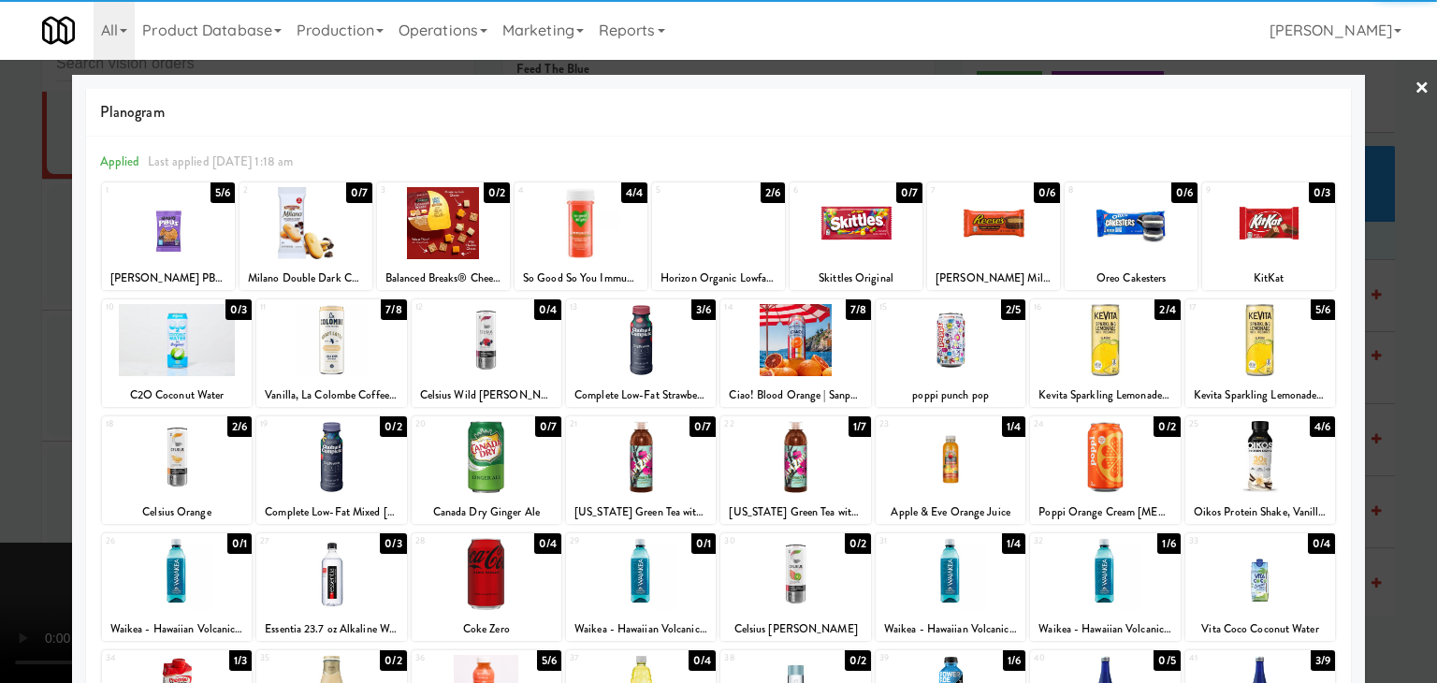
drag, startPoint x: 807, startPoint y: 349, endPoint x: 888, endPoint y: 409, distance: 100.3
click at [809, 349] on div at bounding box center [795, 340] width 150 height 72
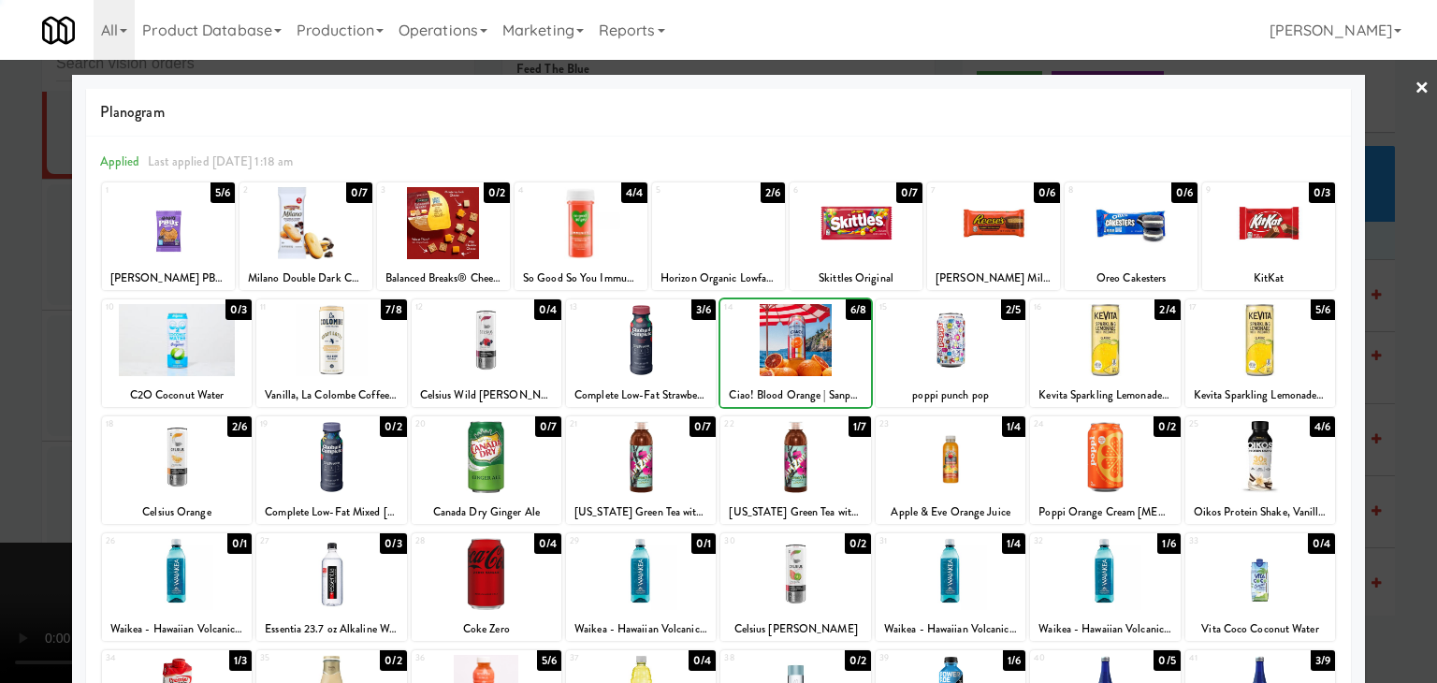
click at [954, 476] on div at bounding box center [951, 457] width 150 height 72
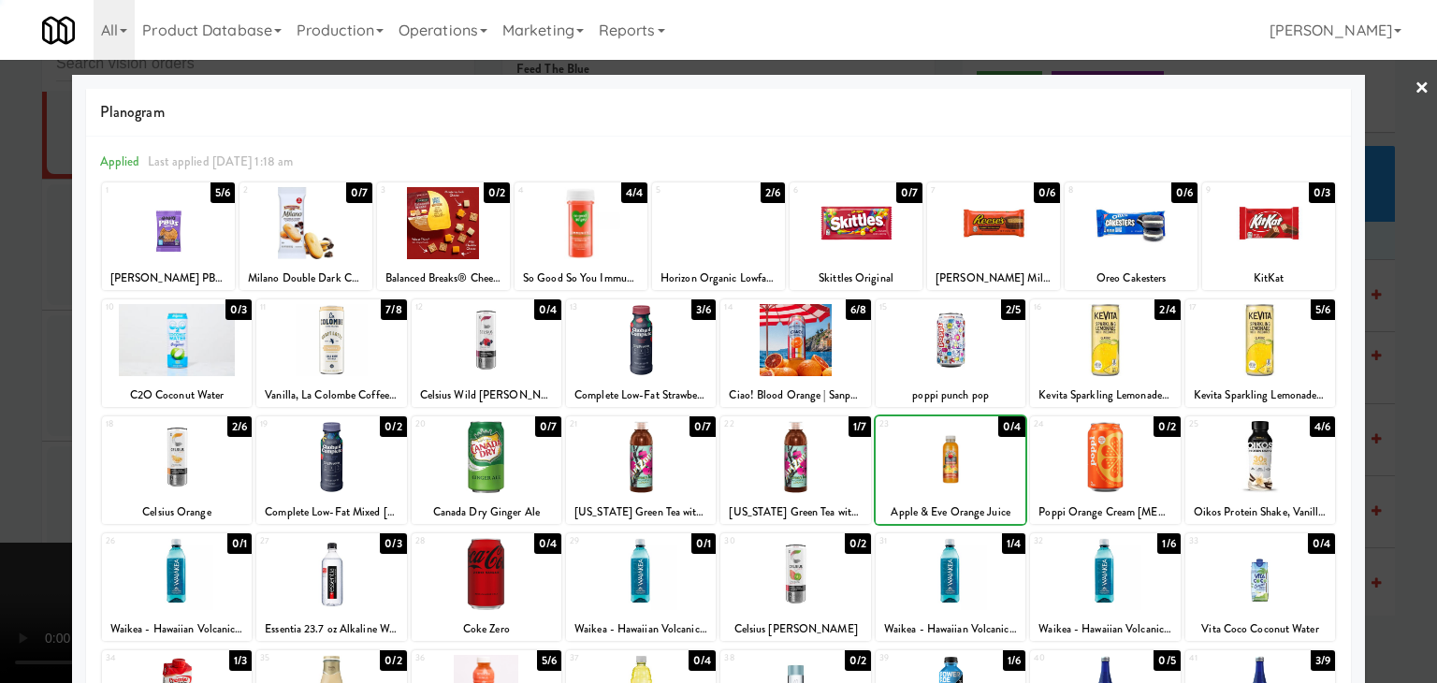
drag, startPoint x: 0, startPoint y: 469, endPoint x: 331, endPoint y: 465, distance: 331.3
click at [16, 466] on div at bounding box center [718, 341] width 1437 height 683
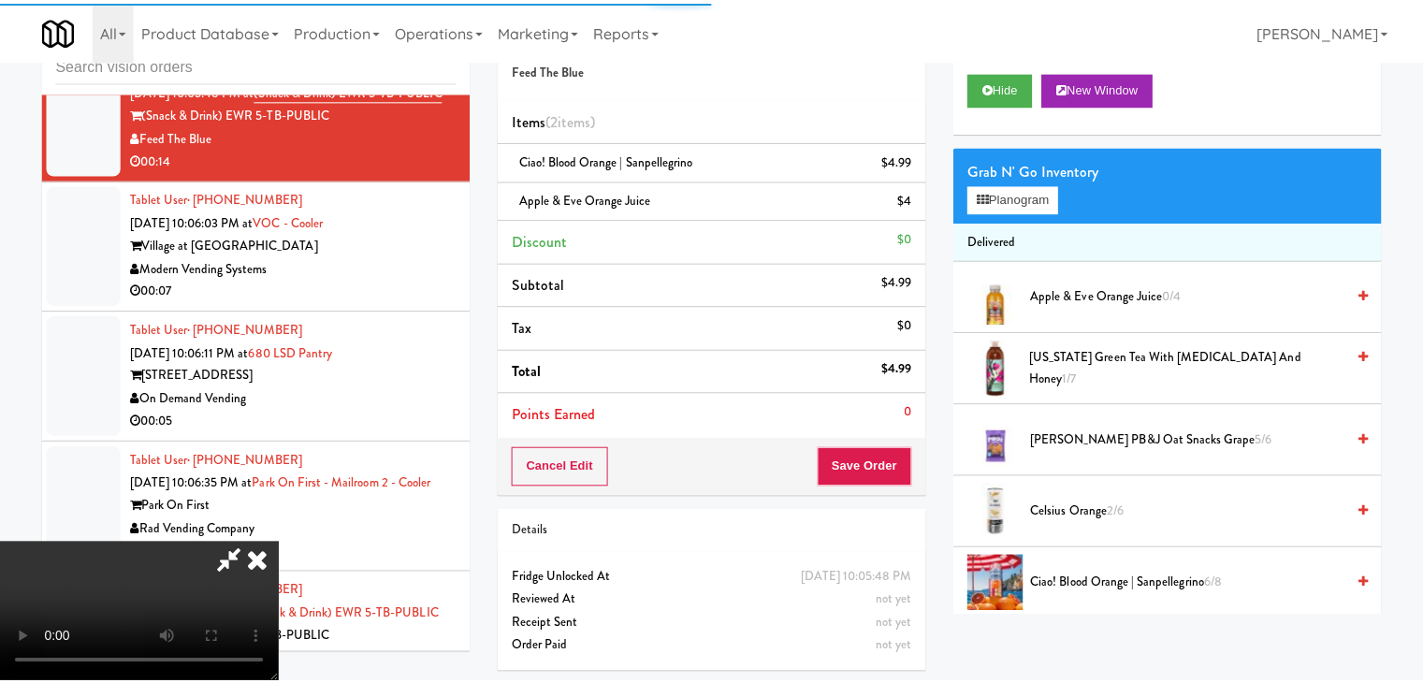
scroll to position [10637, 0]
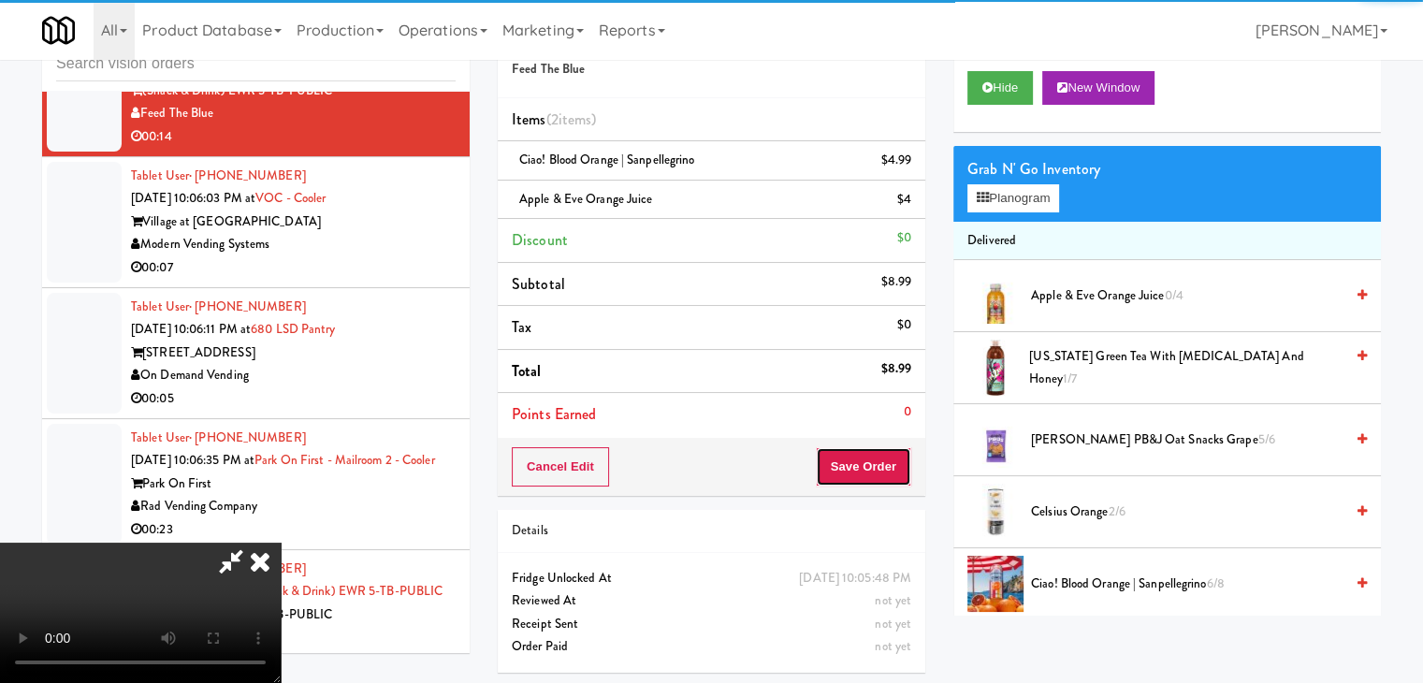
click at [894, 469] on button "Save Order" at bounding box center [863, 466] width 95 height 39
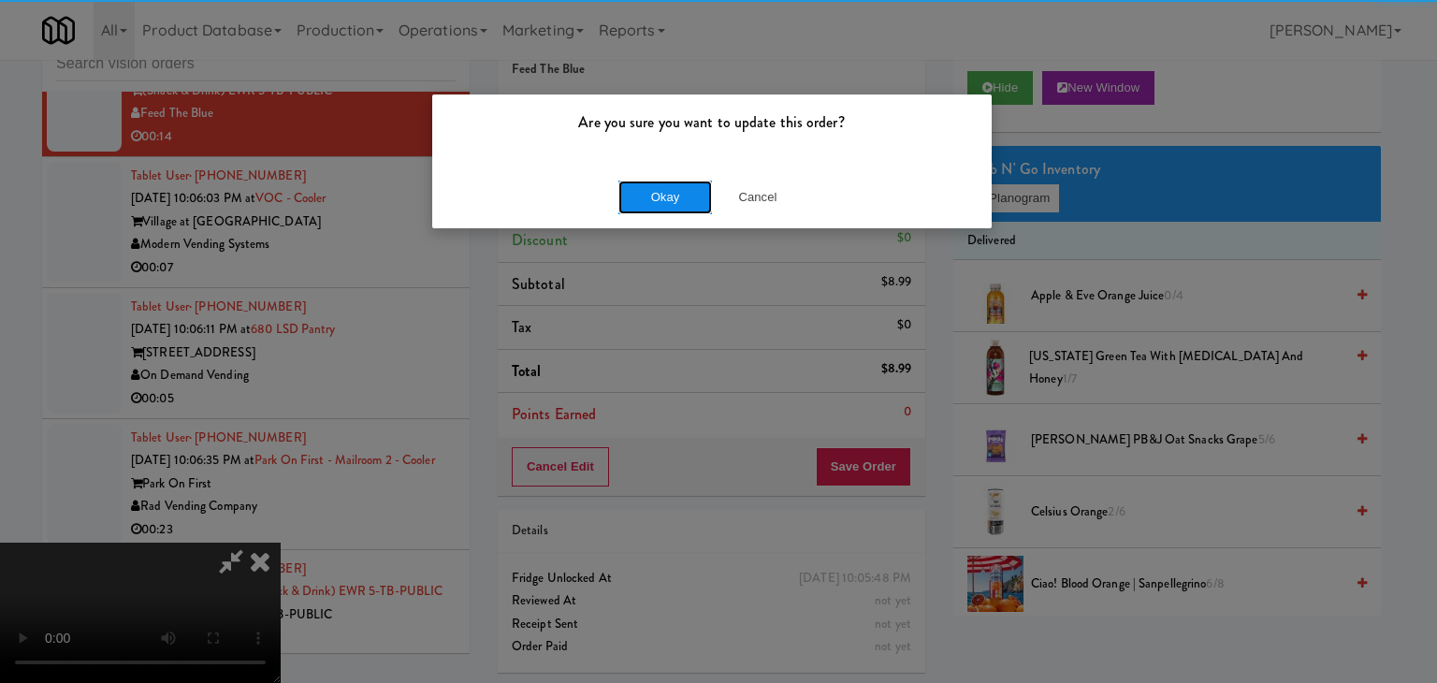
click at [633, 196] on button "Okay" at bounding box center [665, 198] width 94 height 34
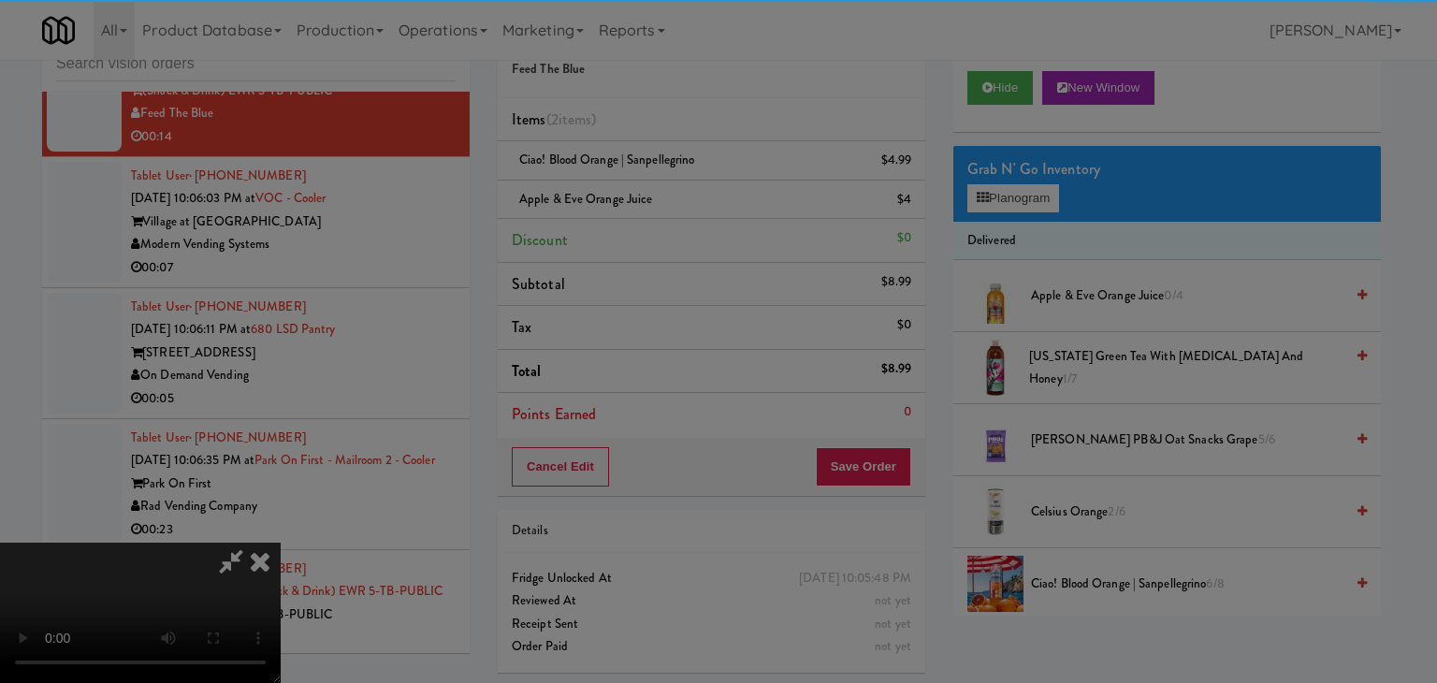
click at [633, 194] on div "Okay Cancel" at bounding box center [712, 162] width 560 height 63
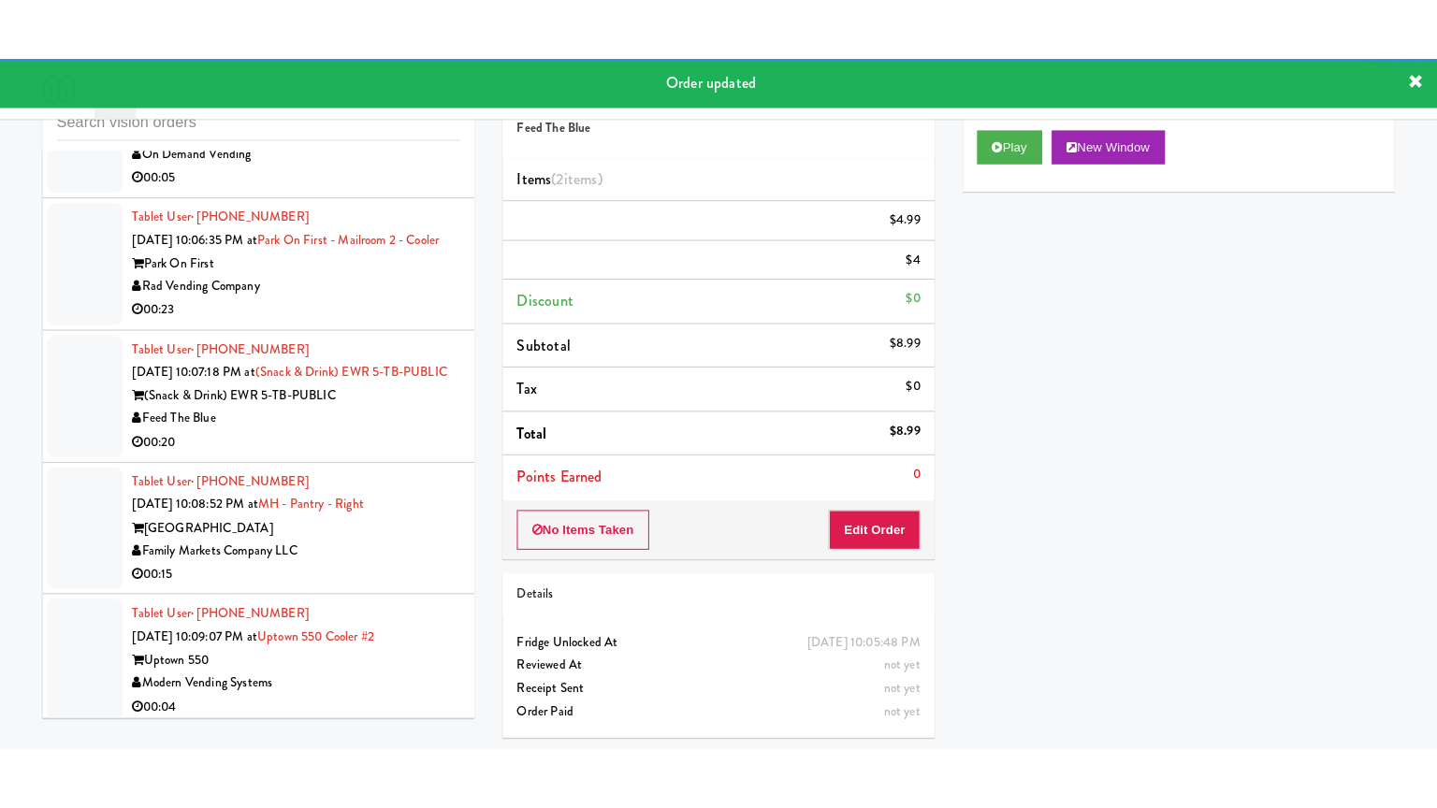
scroll to position [10940, 0]
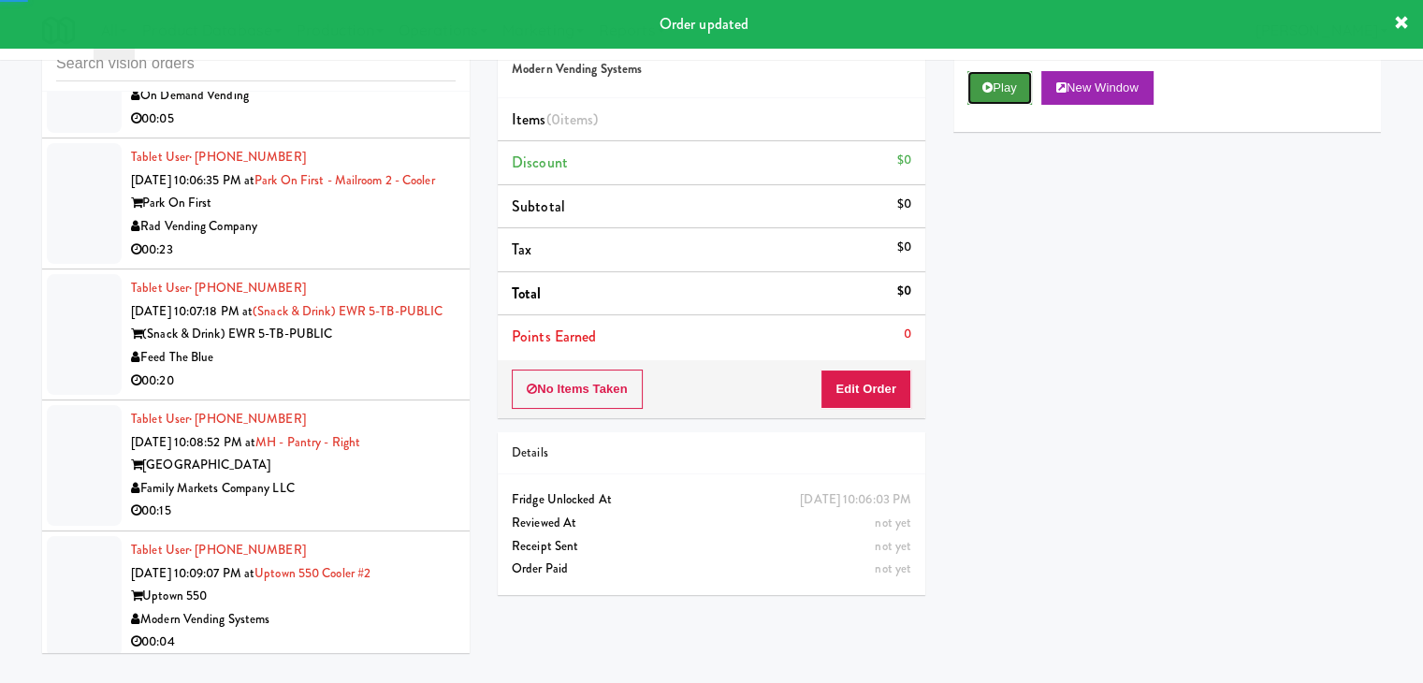
click at [1026, 89] on button "Play" at bounding box center [999, 88] width 65 height 34
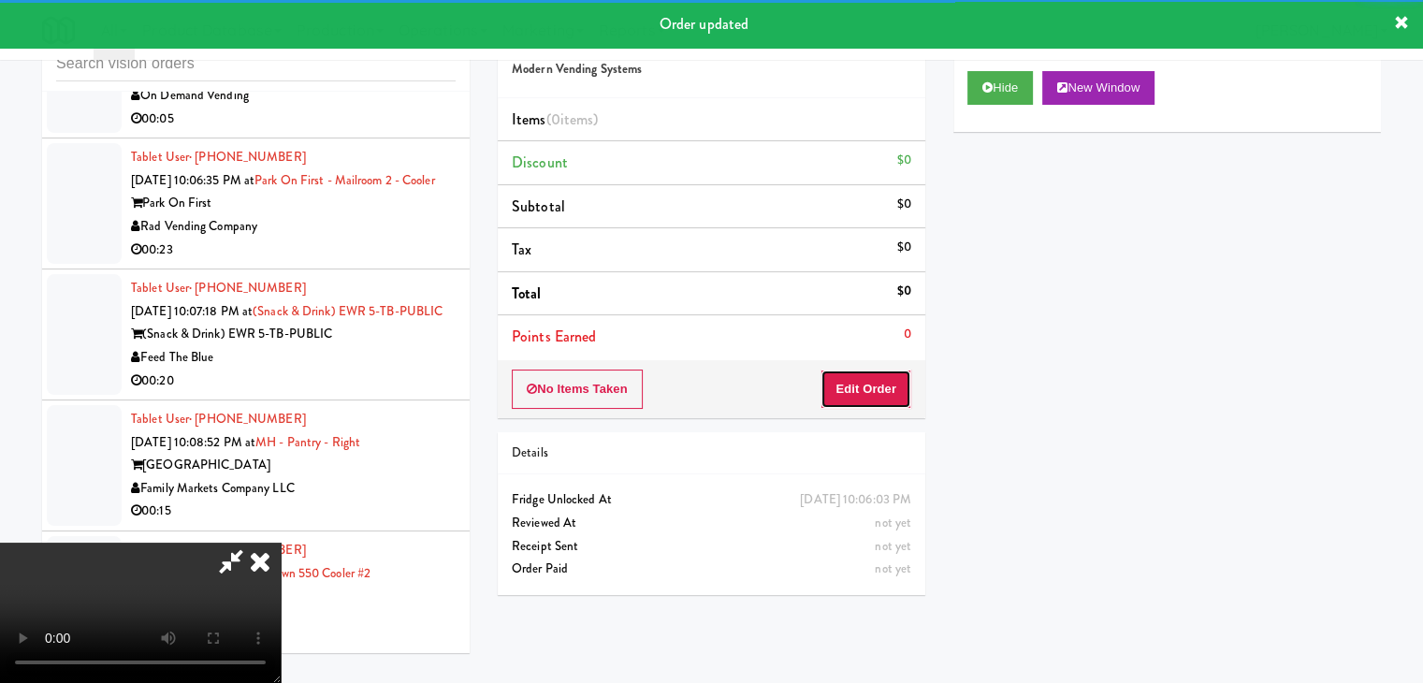
click at [866, 390] on button "Edit Order" at bounding box center [866, 389] width 91 height 39
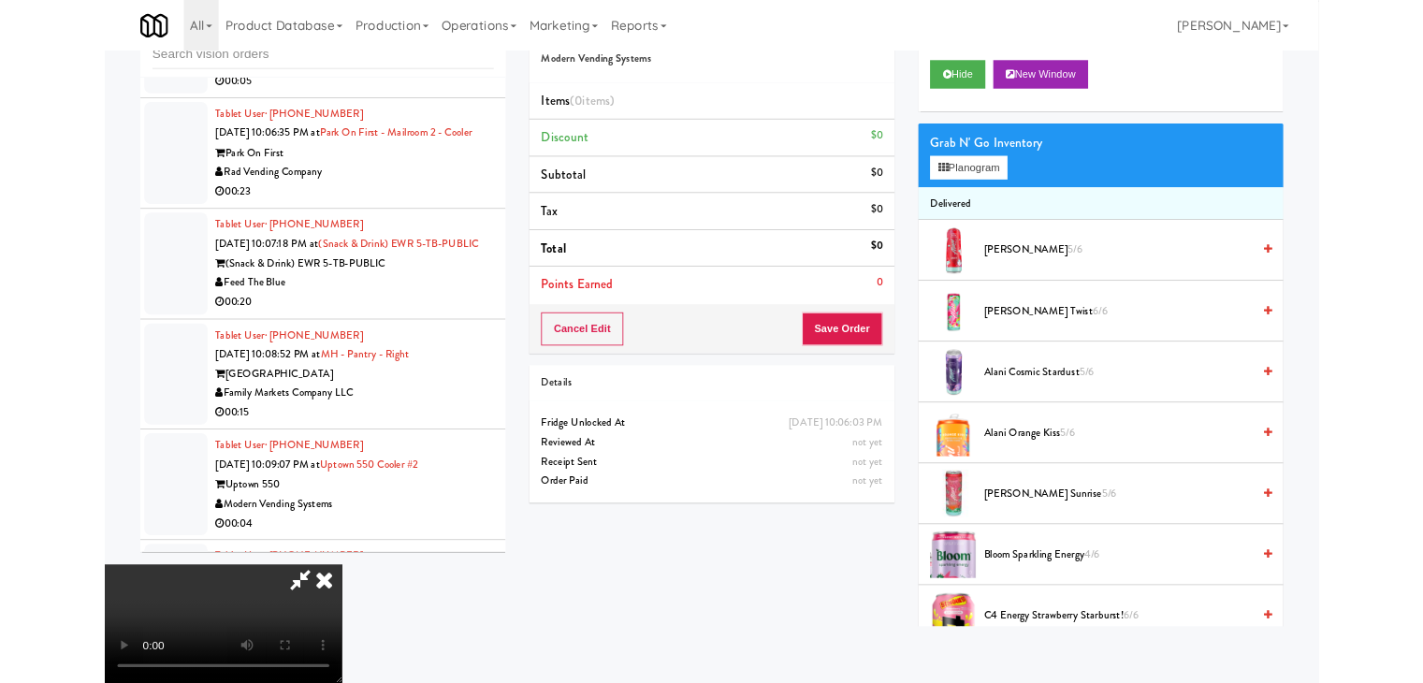
scroll to position [10894, 0]
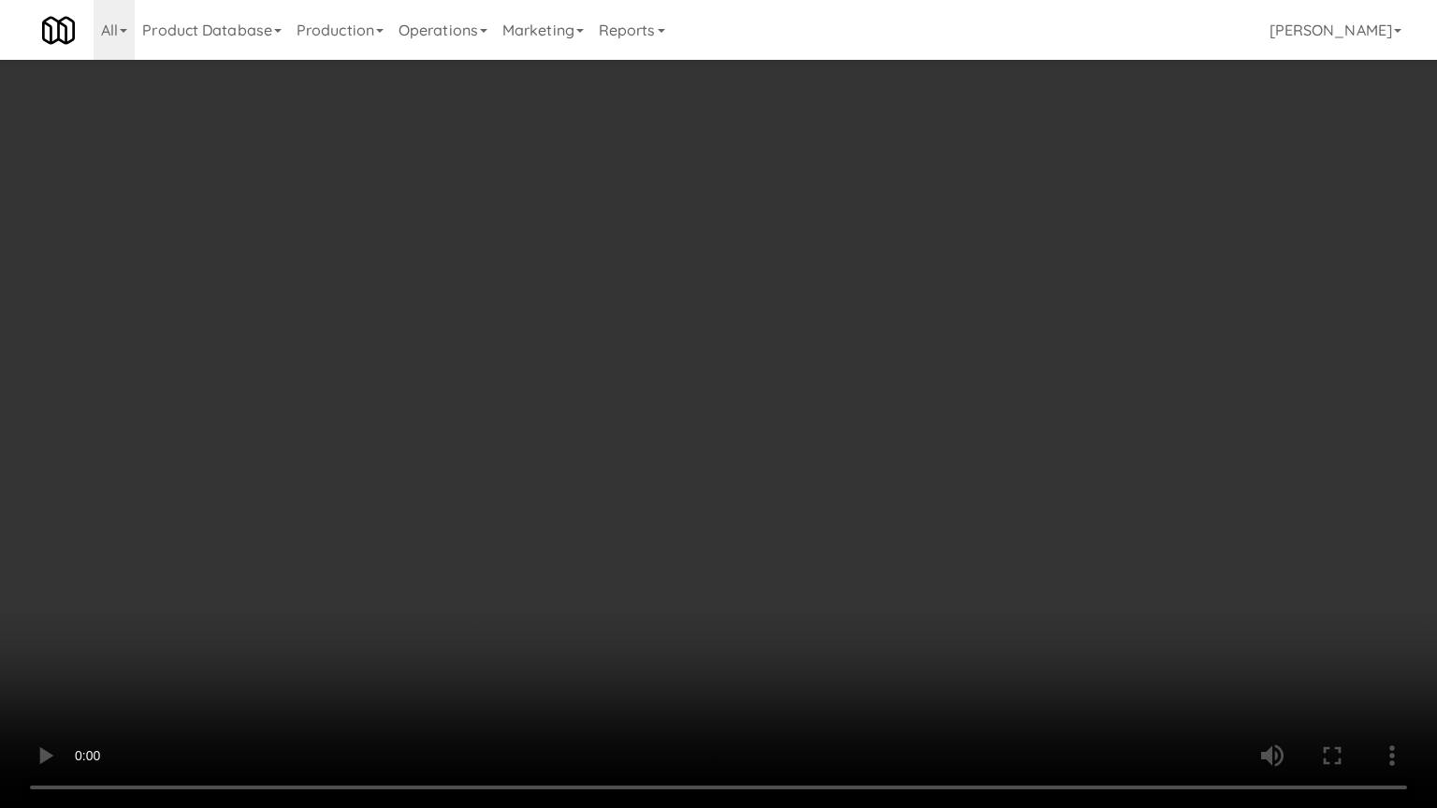
click at [890, 447] on video at bounding box center [718, 404] width 1437 height 808
click at [894, 444] on video at bounding box center [718, 404] width 1437 height 808
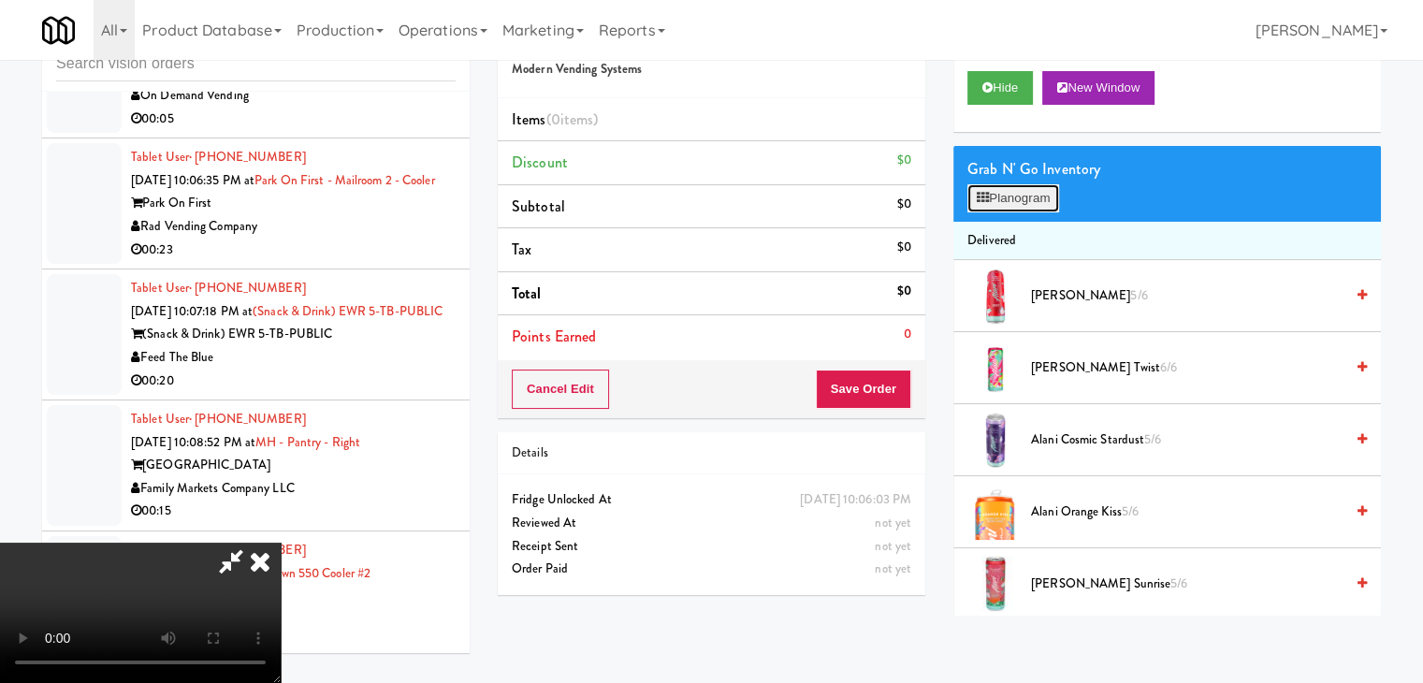
click at [1040, 188] on button "Planogram" at bounding box center [1013, 198] width 92 height 28
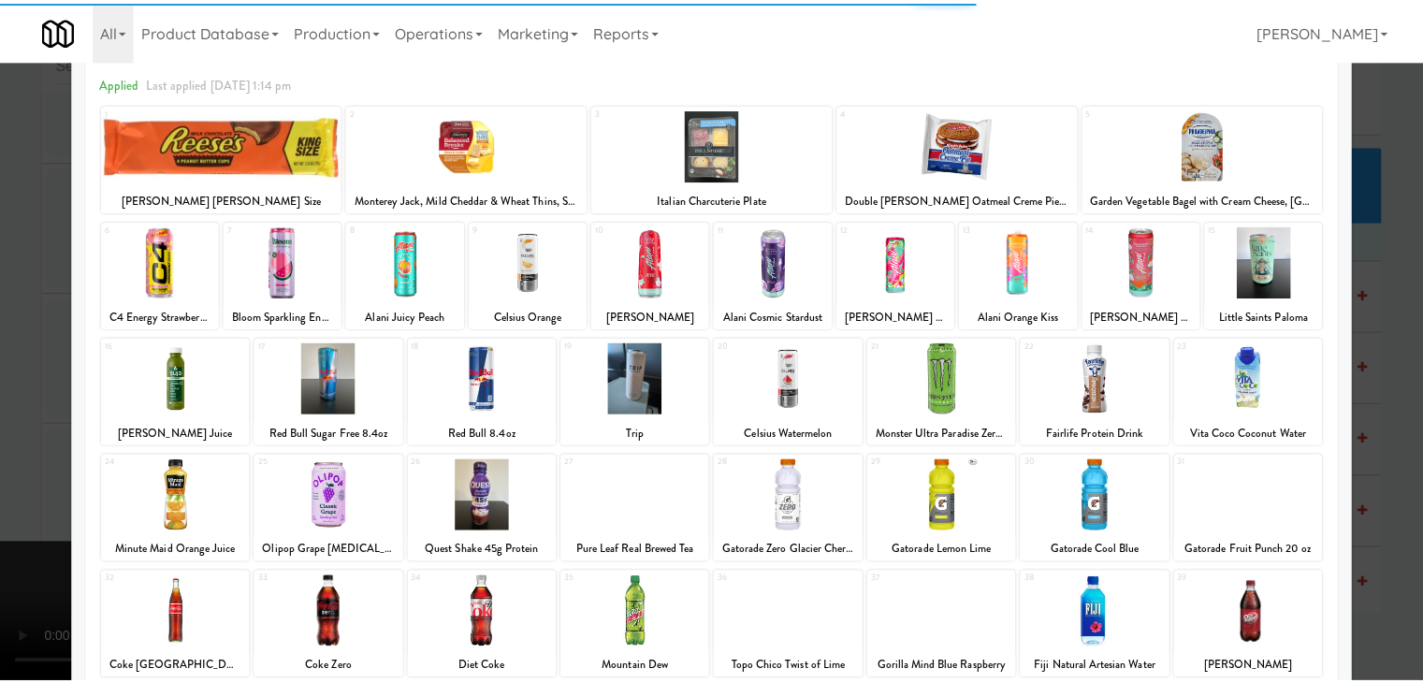
scroll to position [187, 0]
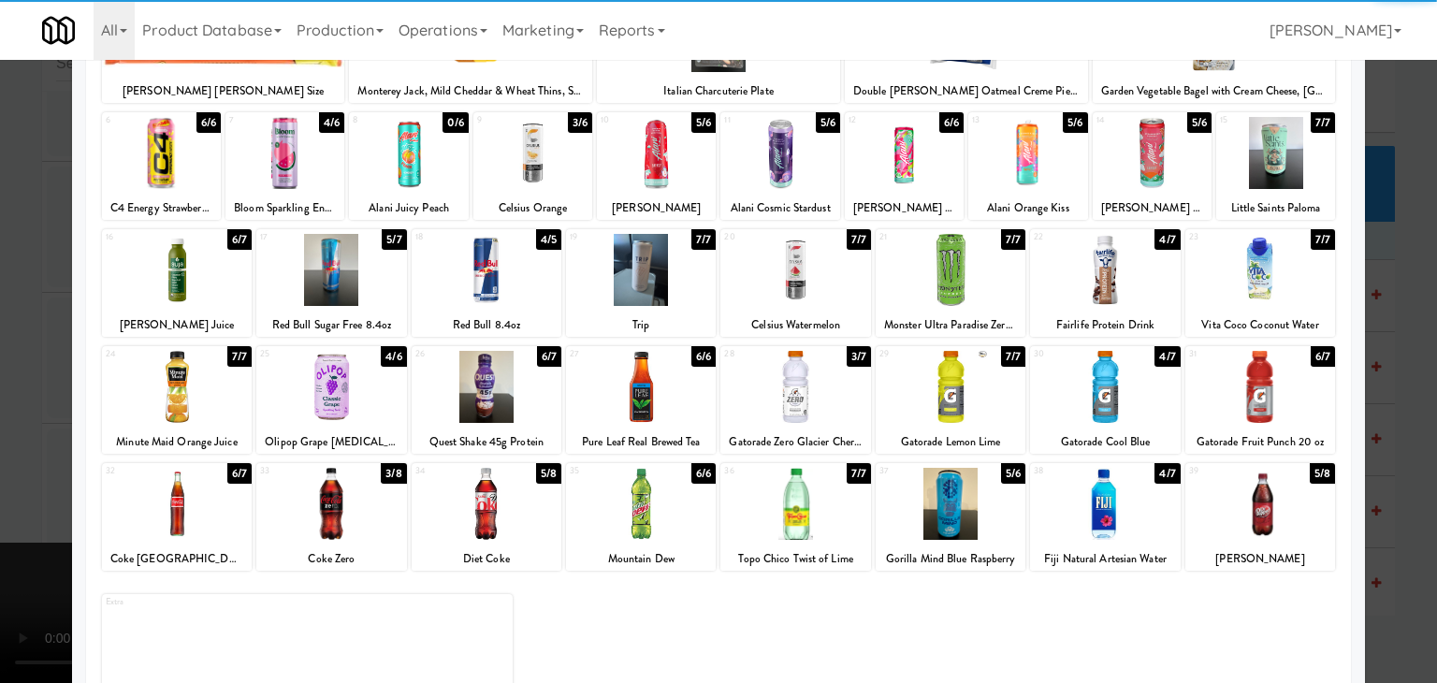
click at [325, 524] on div at bounding box center [331, 504] width 150 height 72
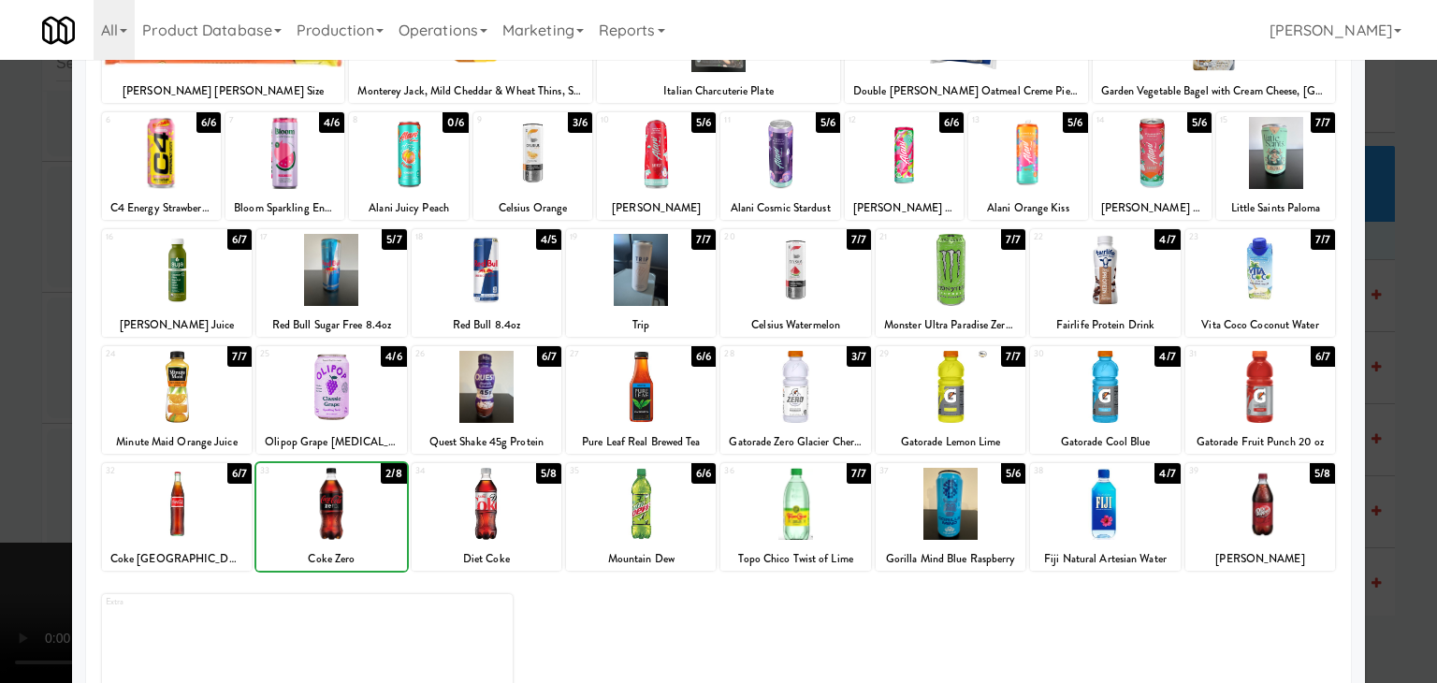
drag, startPoint x: 0, startPoint y: 525, endPoint x: 461, endPoint y: 469, distance: 464.7
click at [31, 520] on div at bounding box center [718, 341] width 1437 height 683
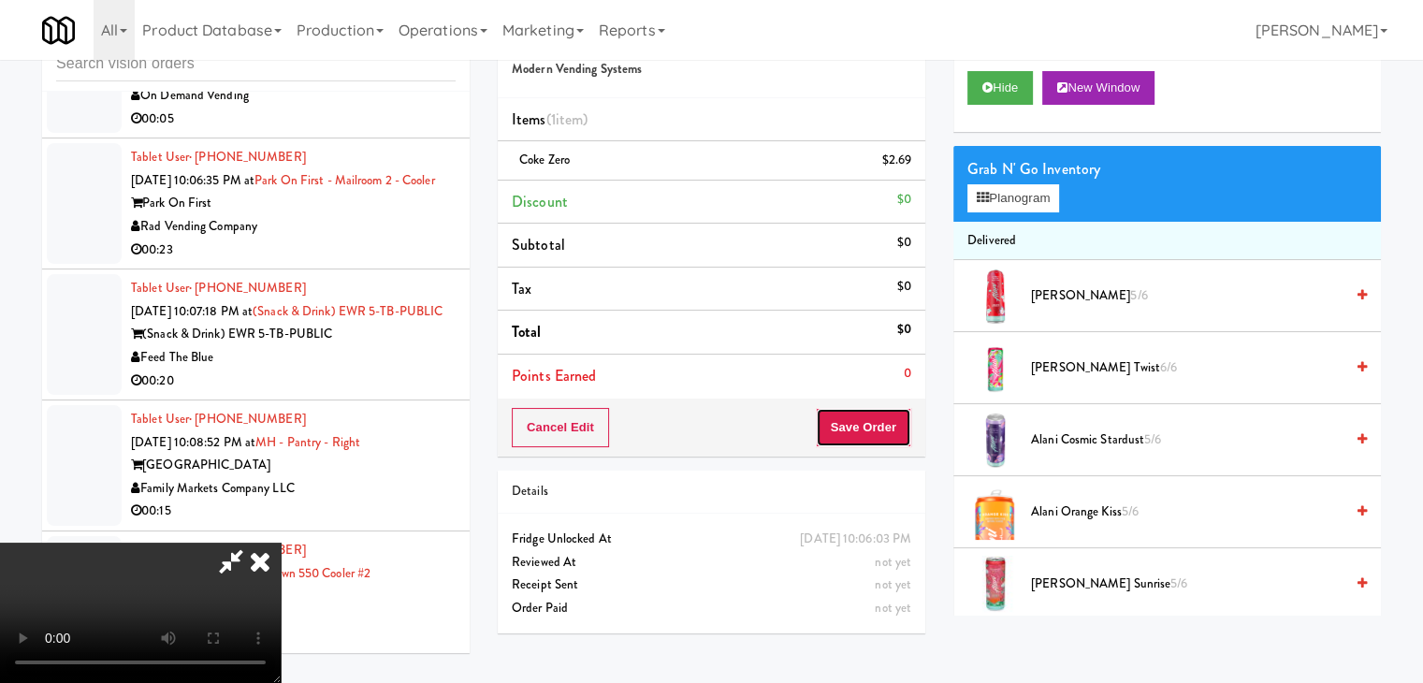
click at [878, 420] on button "Save Order" at bounding box center [863, 427] width 95 height 39
click at [880, 422] on button "Save Order" at bounding box center [863, 427] width 95 height 39
drag, startPoint x: 842, startPoint y: 359, endPoint x: 825, endPoint y: 329, distance: 34.4
click at [837, 351] on div "Order # 326308 Modern Vending Systems Items (1 item ) Coke Zero $2.69 Discount …" at bounding box center [939, 327] width 883 height 640
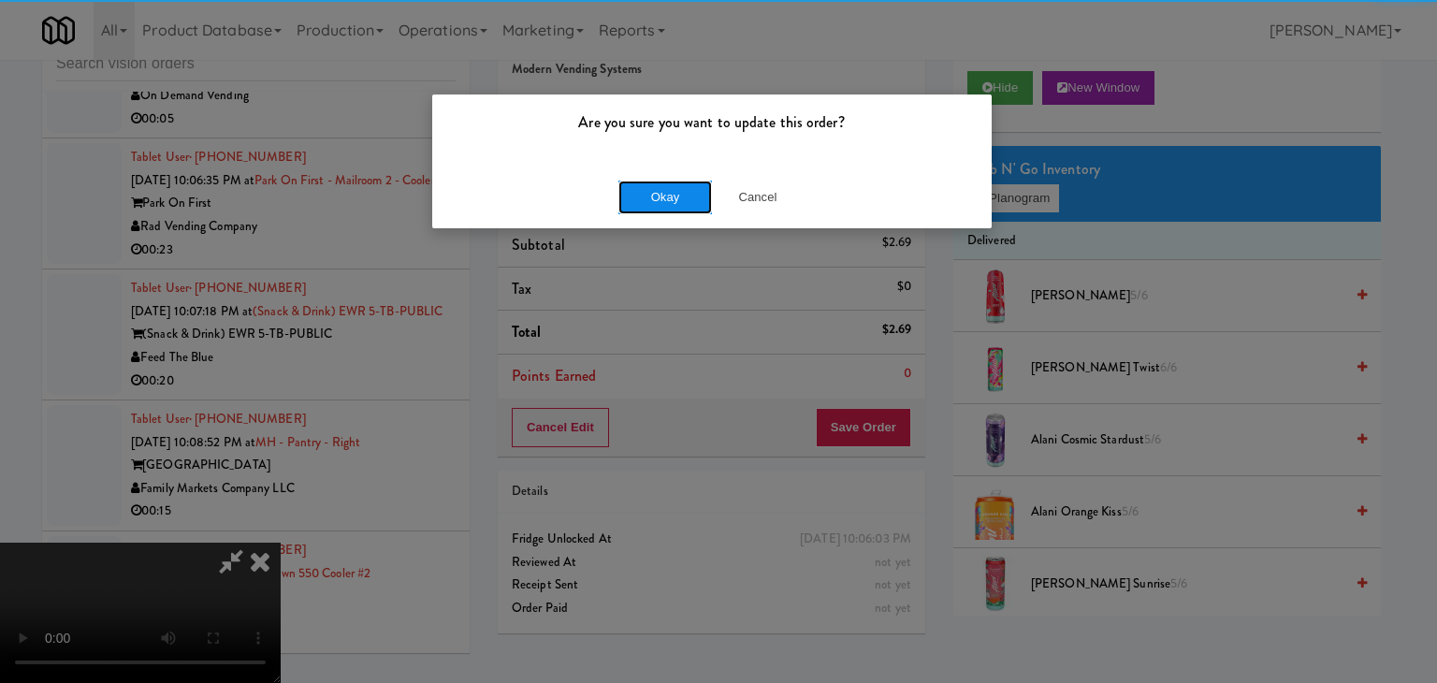
click at [673, 184] on button "Okay" at bounding box center [665, 198] width 94 height 34
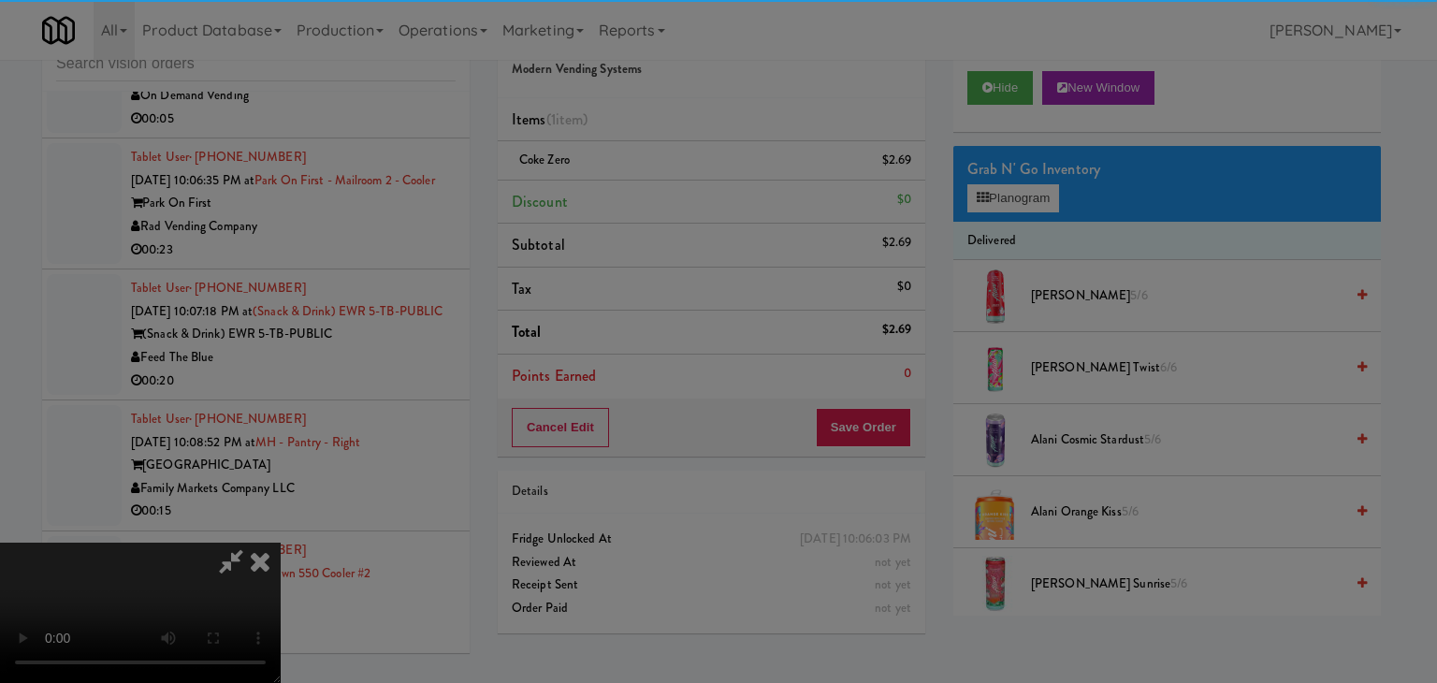
click at [673, 184] on body "Are you sure you want to update this order? Okay Cancel Okay Are you sure you w…" at bounding box center [718, 341] width 1437 height 683
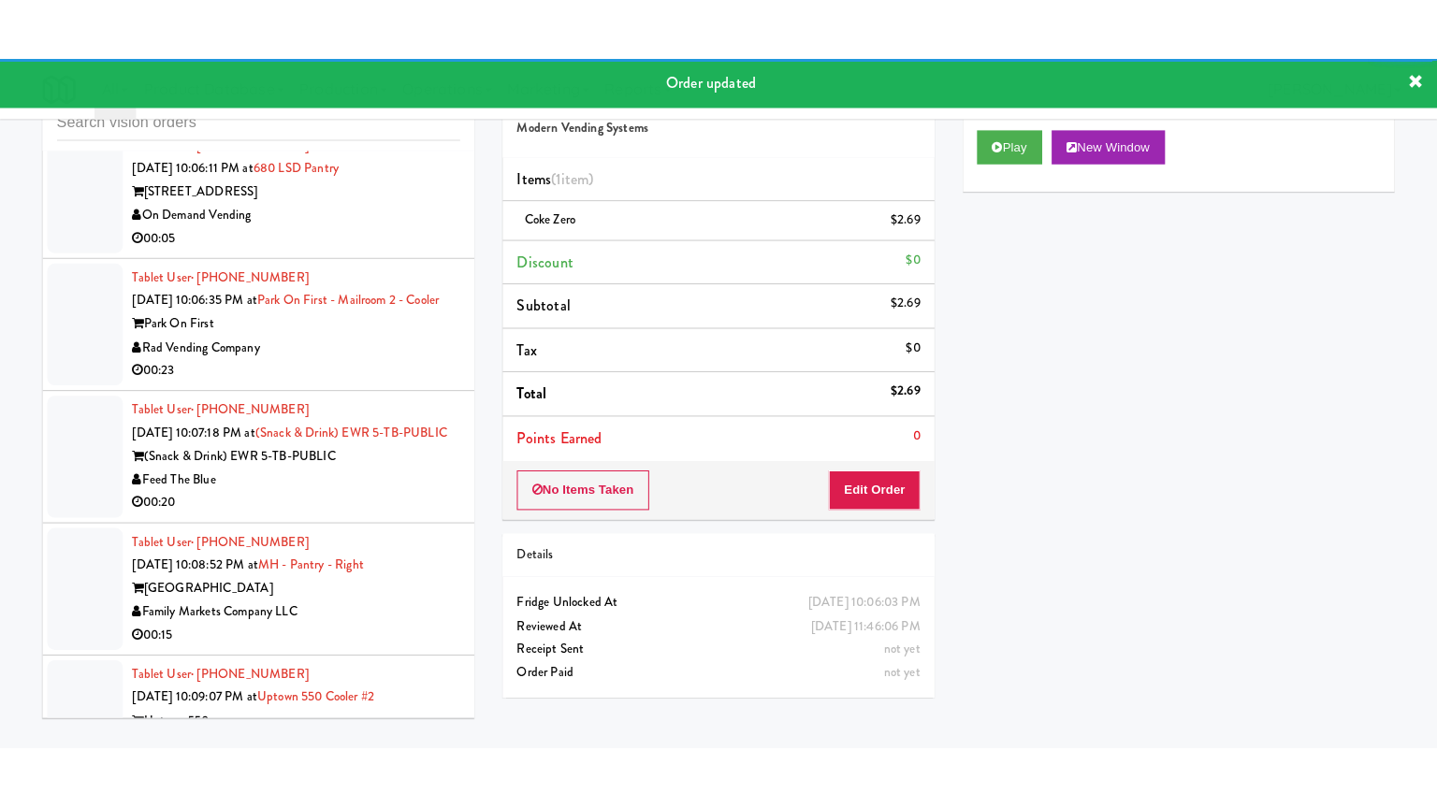
scroll to position [10869, 0]
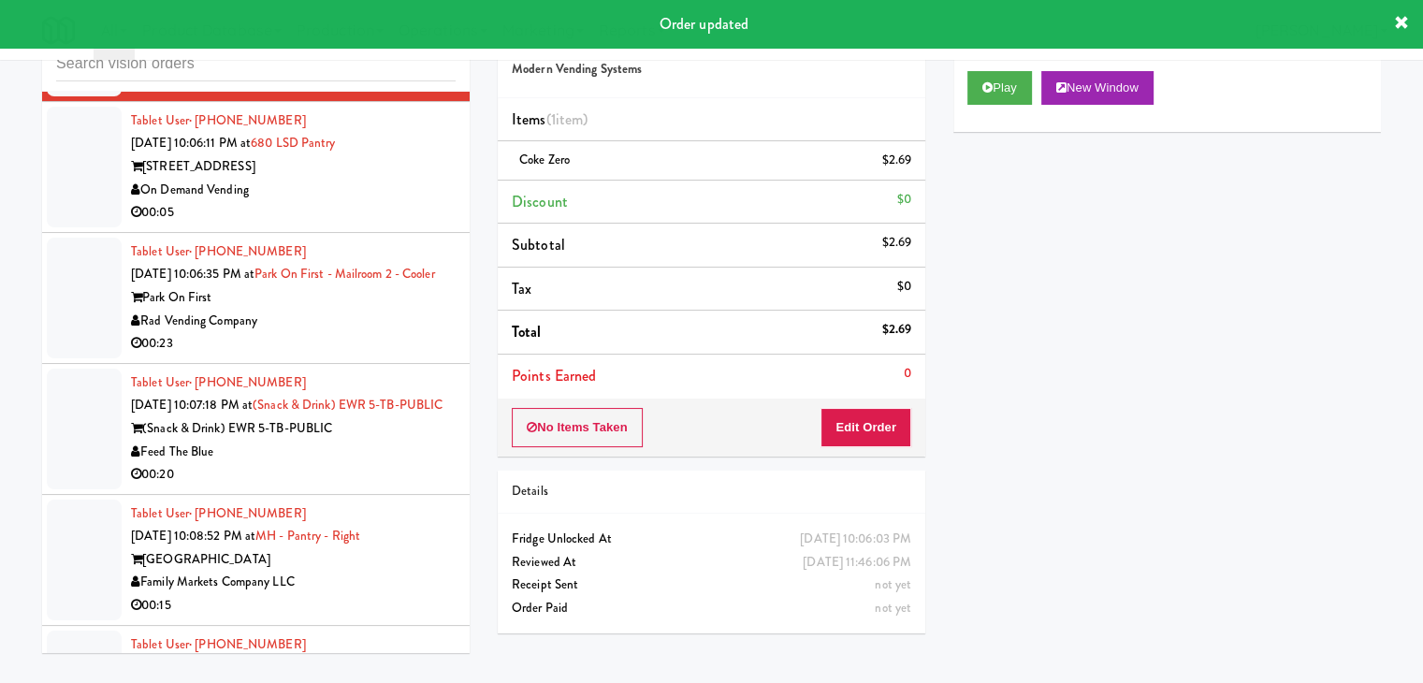
drag, startPoint x: 374, startPoint y: 347, endPoint x: 367, endPoint y: 356, distance: 12.0
click at [377, 202] on div "On Demand Vending" at bounding box center [293, 190] width 325 height 23
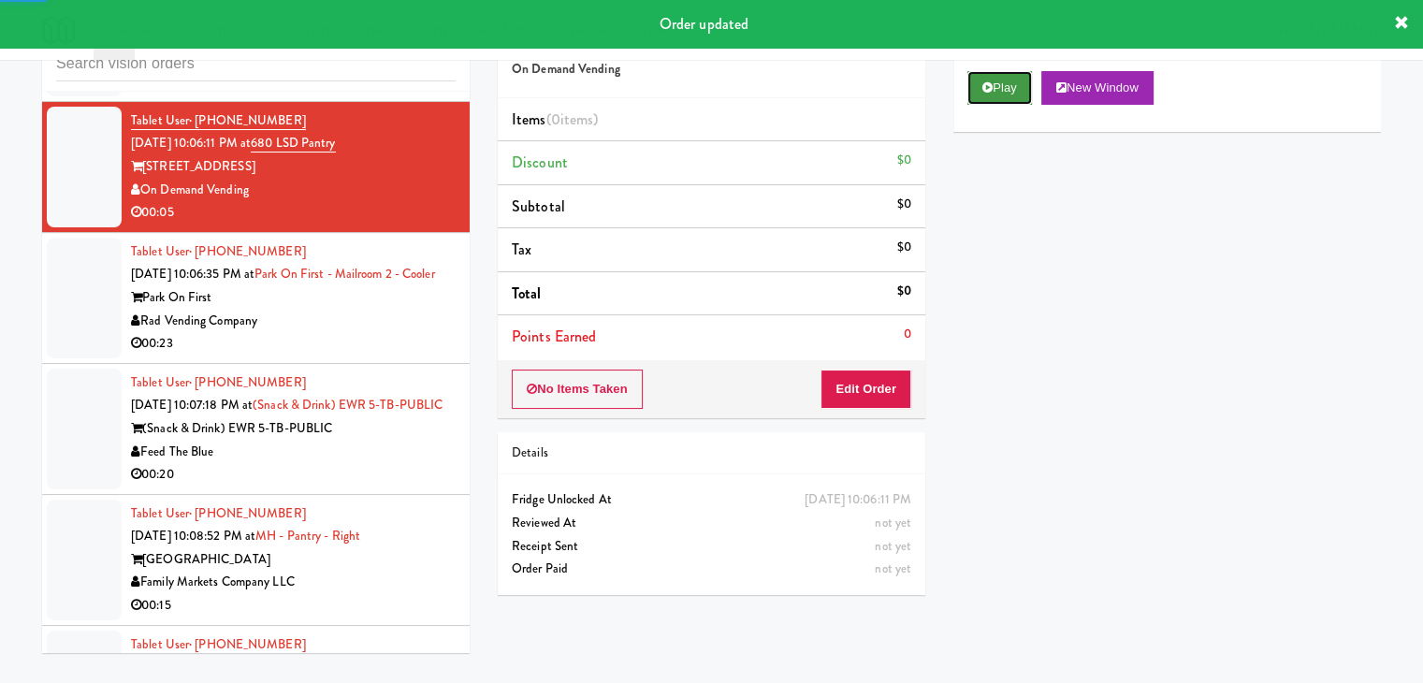
click at [994, 87] on button "Play" at bounding box center [999, 88] width 65 height 34
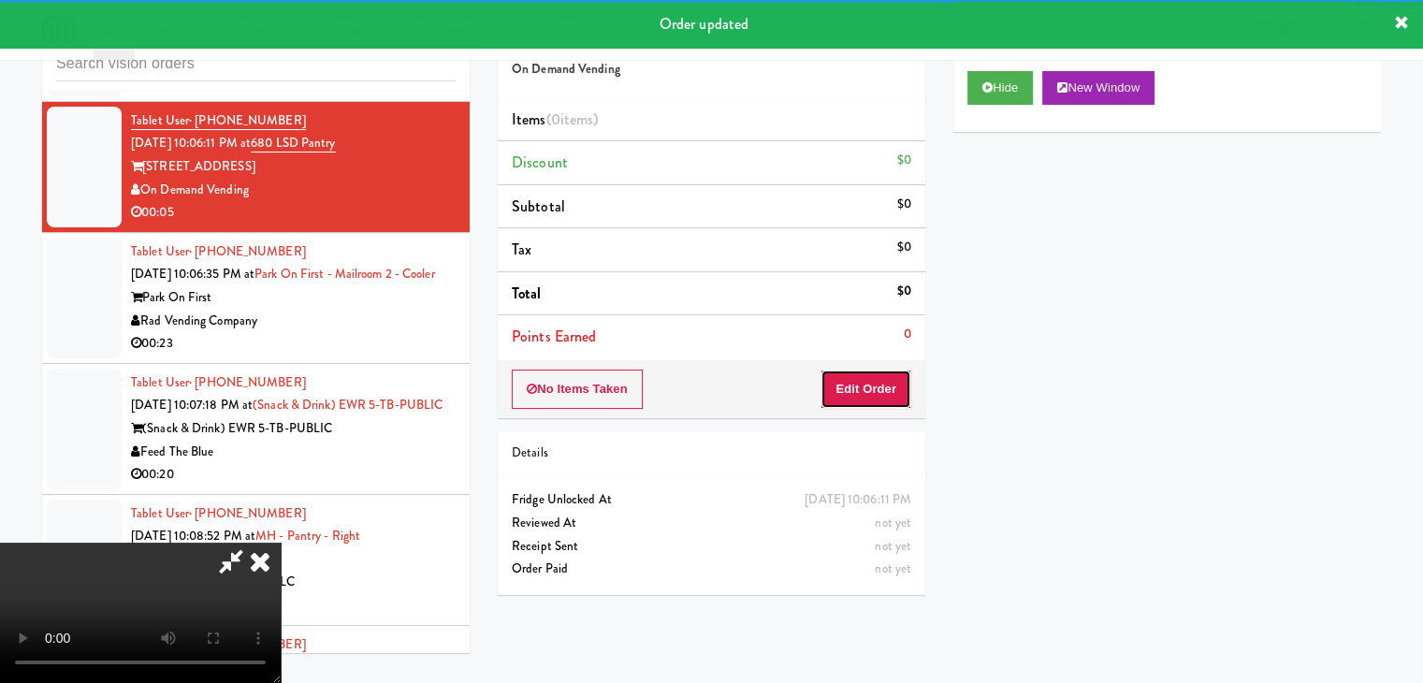
click at [861, 385] on button "Edit Order" at bounding box center [866, 389] width 91 height 39
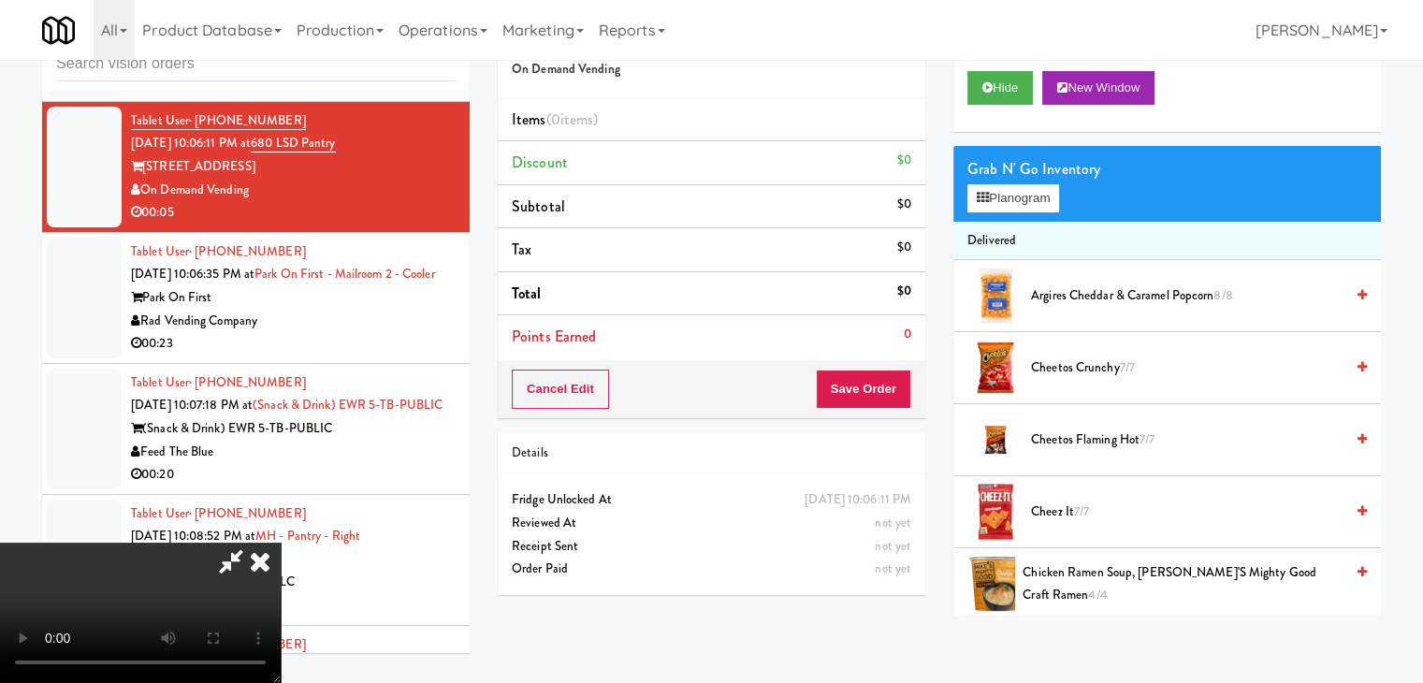
scroll to position [10822, 0]
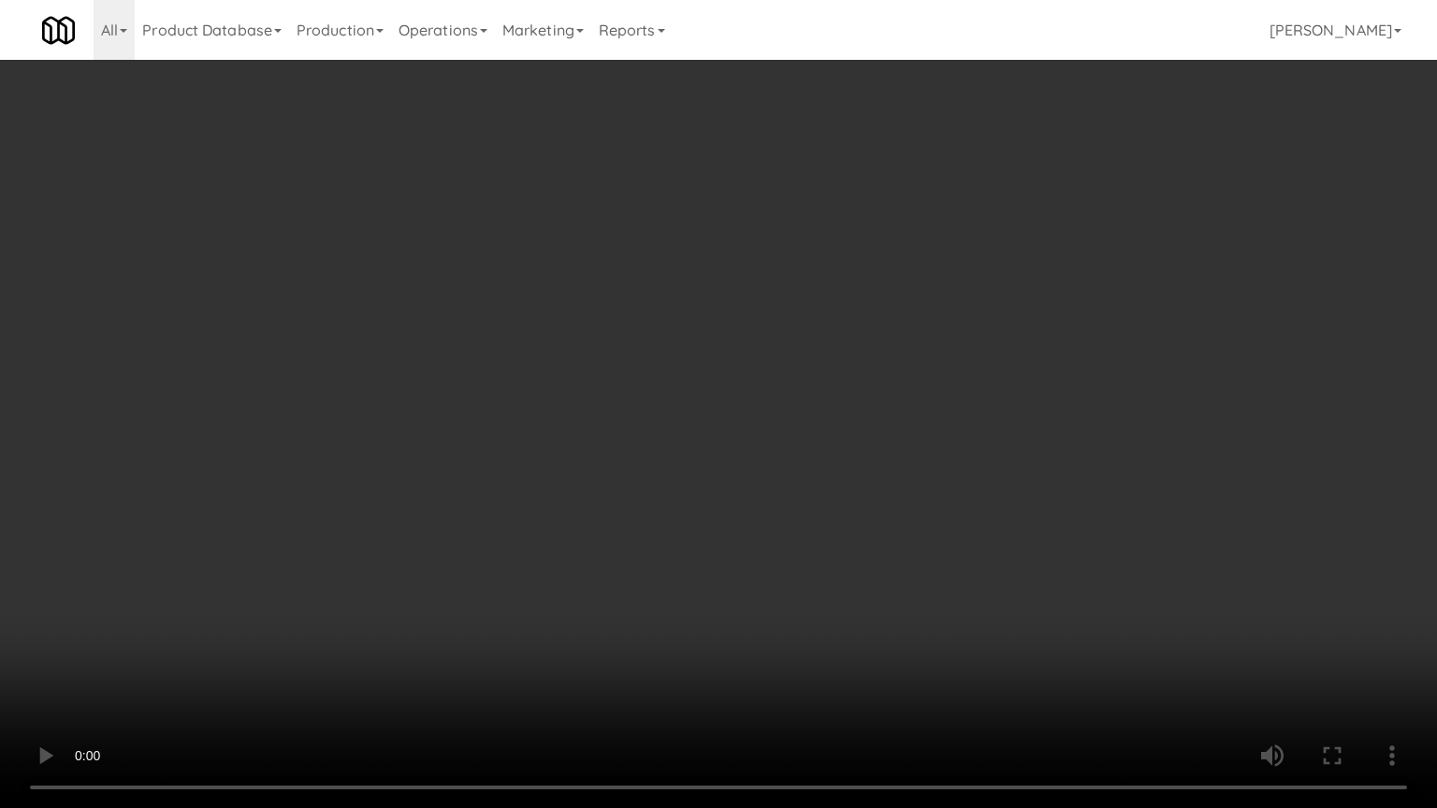
click at [876, 558] on video at bounding box center [718, 404] width 1437 height 808
click at [874, 539] on video at bounding box center [718, 404] width 1437 height 808
click at [877, 539] on video at bounding box center [718, 404] width 1437 height 808
click at [882, 536] on video at bounding box center [718, 404] width 1437 height 808
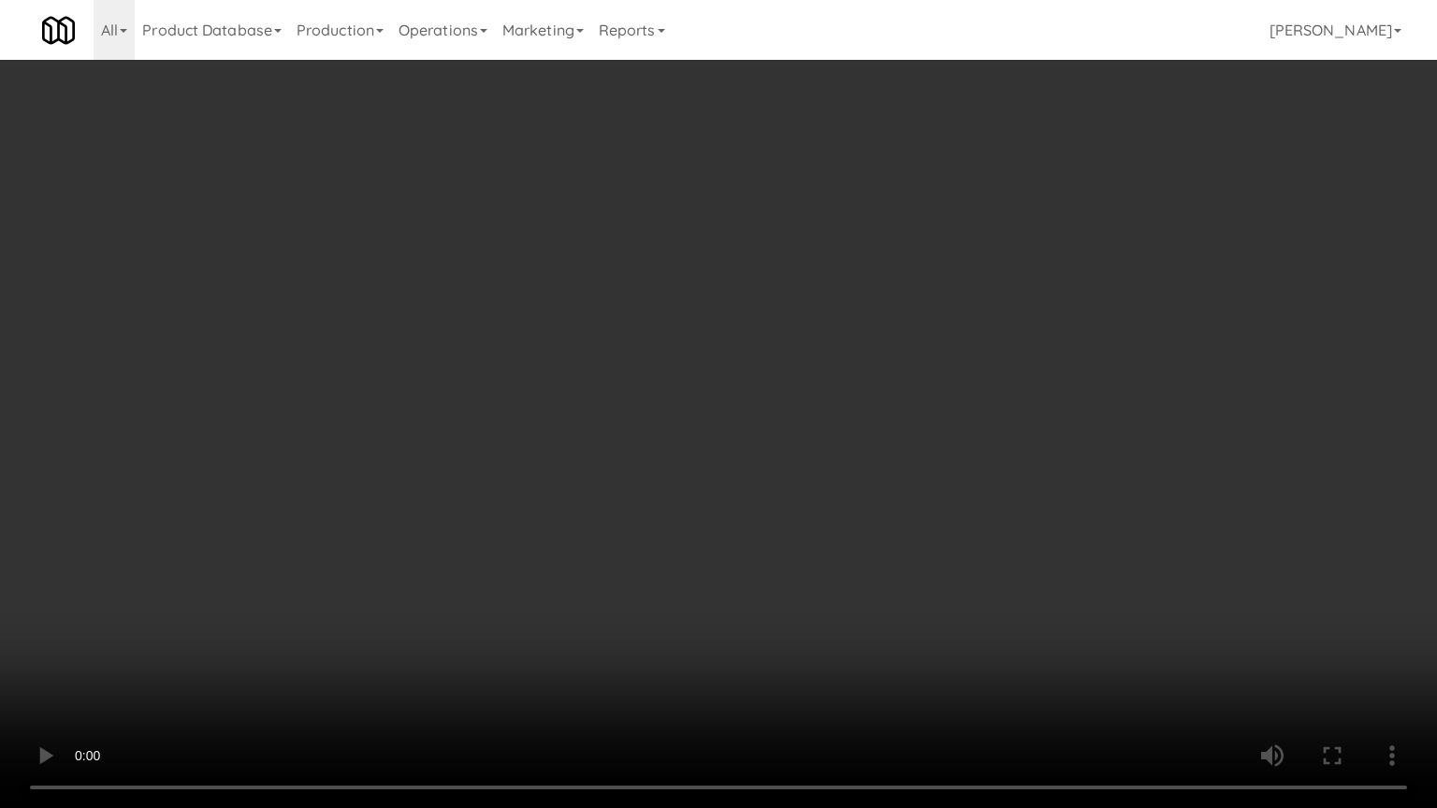
click at [886, 536] on video at bounding box center [718, 404] width 1437 height 808
drag, startPoint x: 887, startPoint y: 531, endPoint x: 898, endPoint y: 532, distance: 11.3
click at [895, 532] on video at bounding box center [718, 404] width 1437 height 808
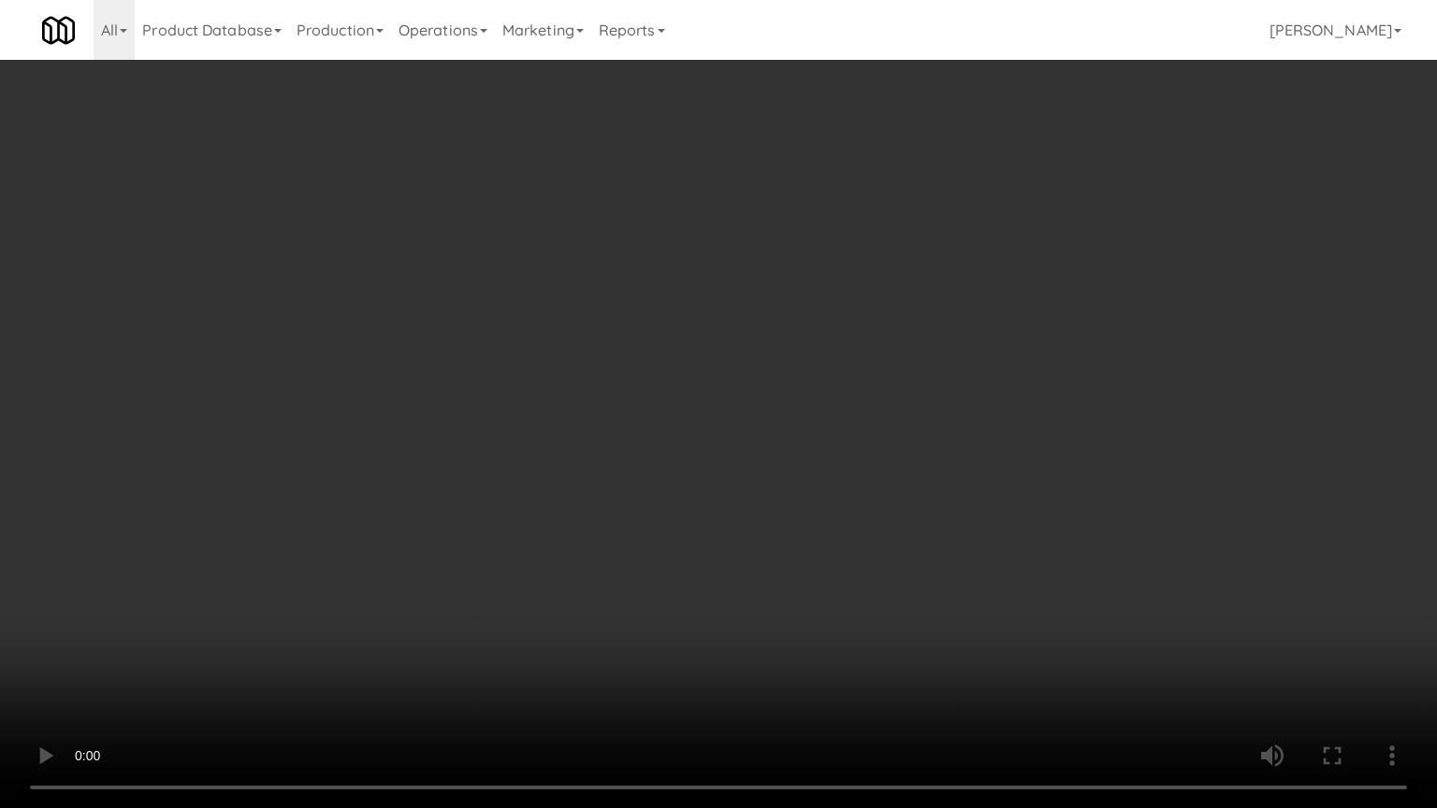
click at [903, 531] on video at bounding box center [718, 404] width 1437 height 808
click at [928, 509] on video at bounding box center [718, 404] width 1437 height 808
drag, startPoint x: 928, startPoint y: 509, endPoint x: 1036, endPoint y: 229, distance: 299.7
click at [932, 502] on video at bounding box center [718, 404] width 1437 height 808
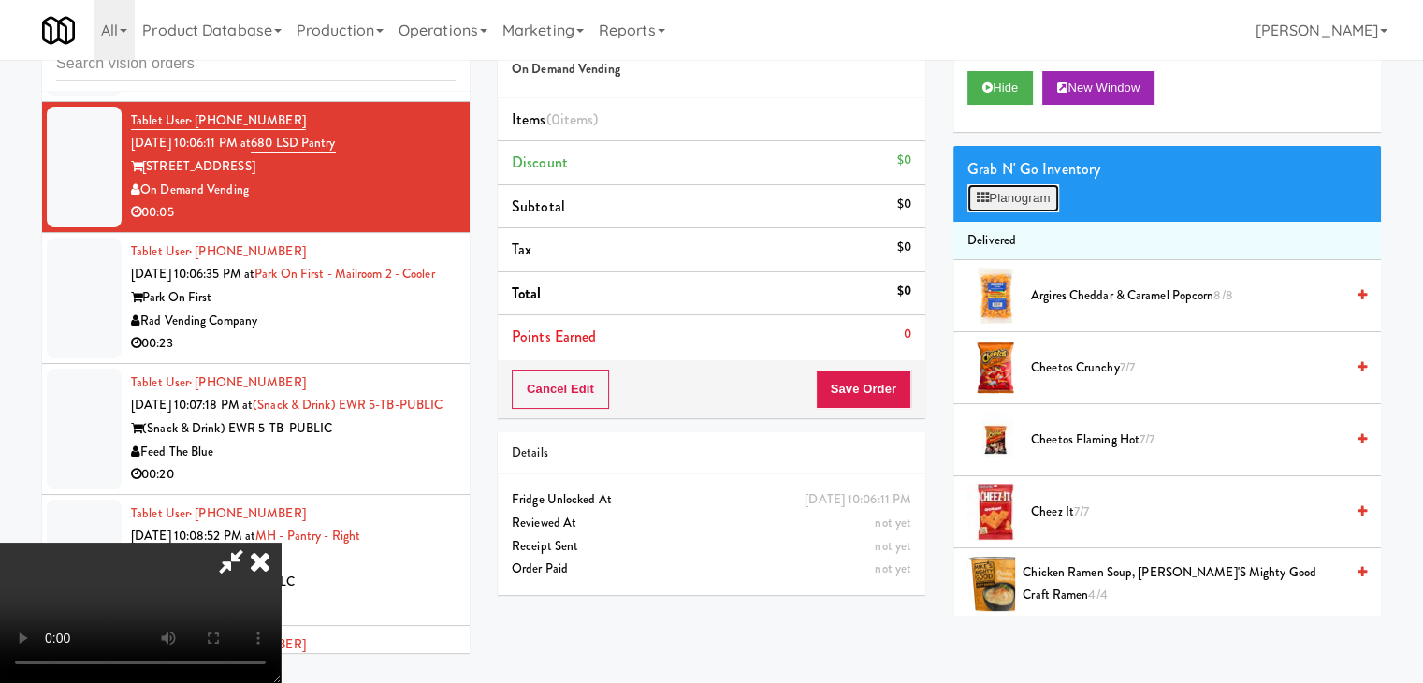
click at [1026, 201] on button "Planogram" at bounding box center [1013, 198] width 92 height 28
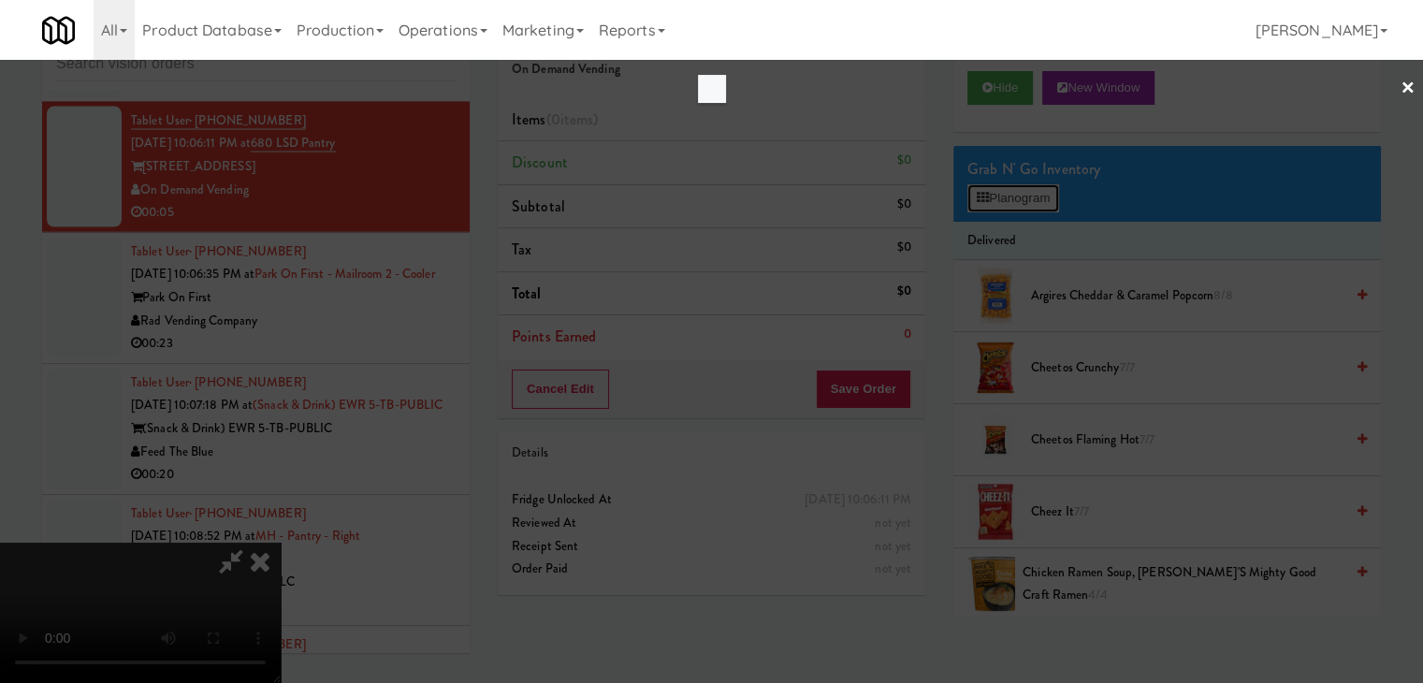
scroll to position [10822, 0]
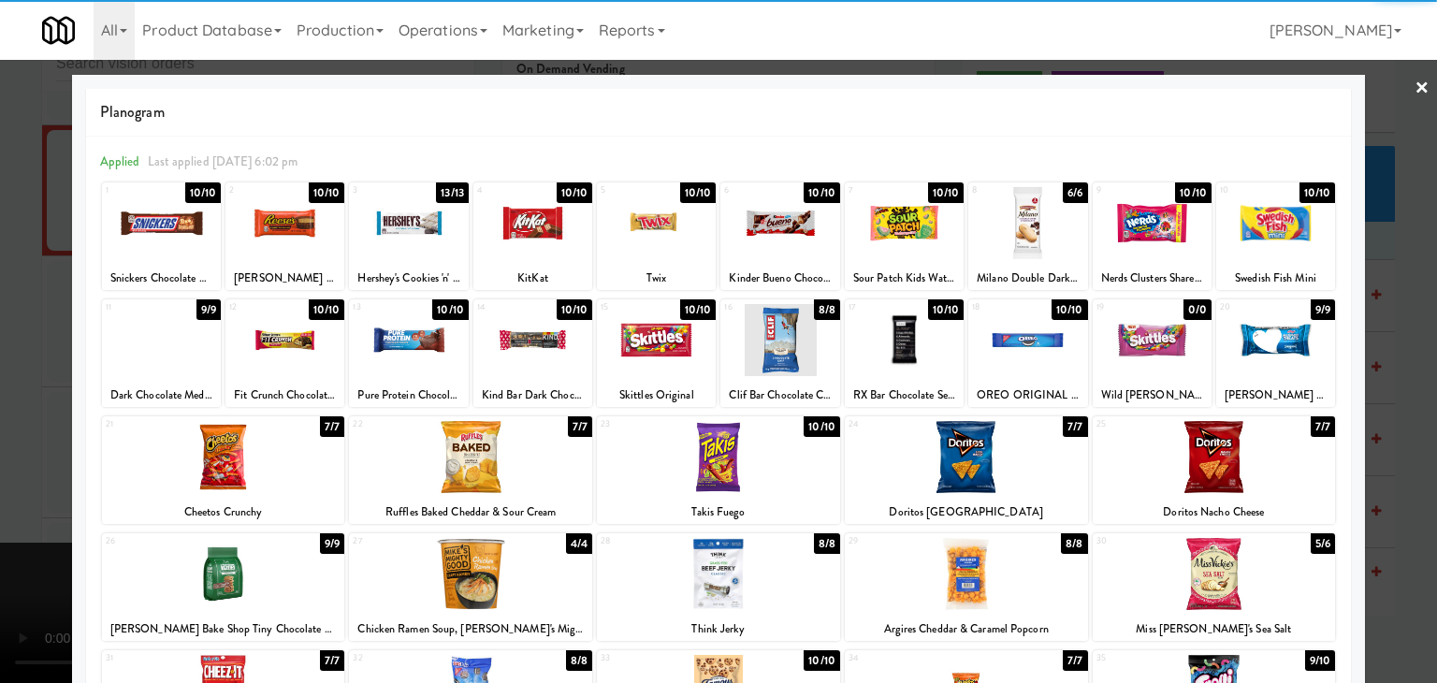
click at [763, 222] on div at bounding box center [779, 223] width 119 height 72
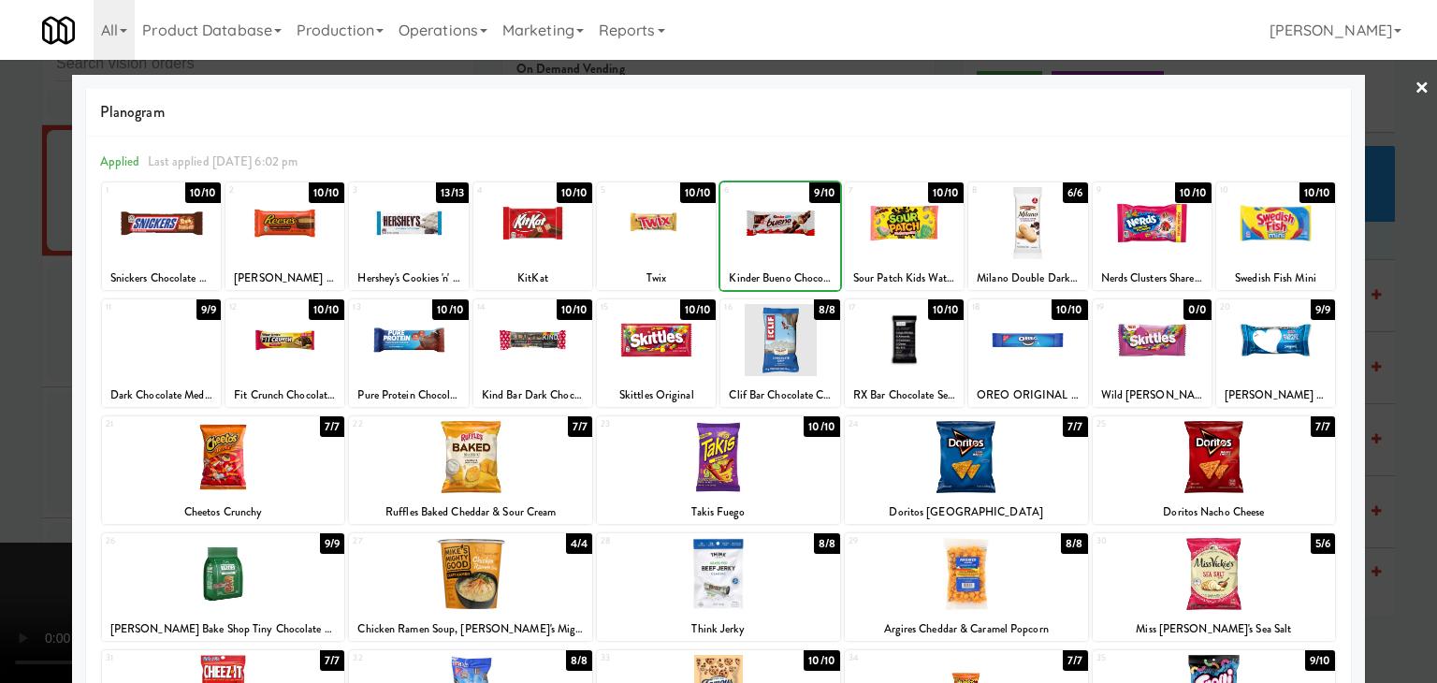
drag, startPoint x: 5, startPoint y: 332, endPoint x: 442, endPoint y: 244, distance: 445.7
click at [51, 313] on div at bounding box center [718, 341] width 1437 height 683
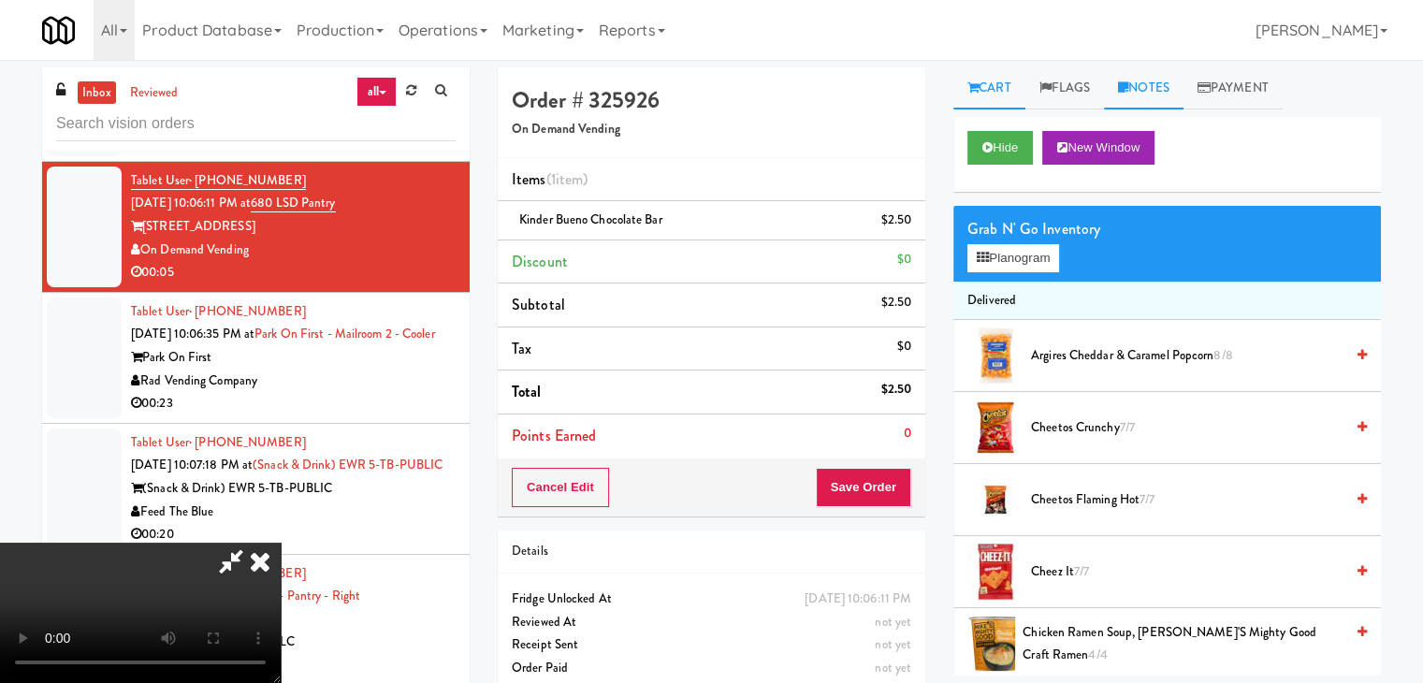
click at [1163, 85] on link "Notes" at bounding box center [1144, 88] width 80 height 42
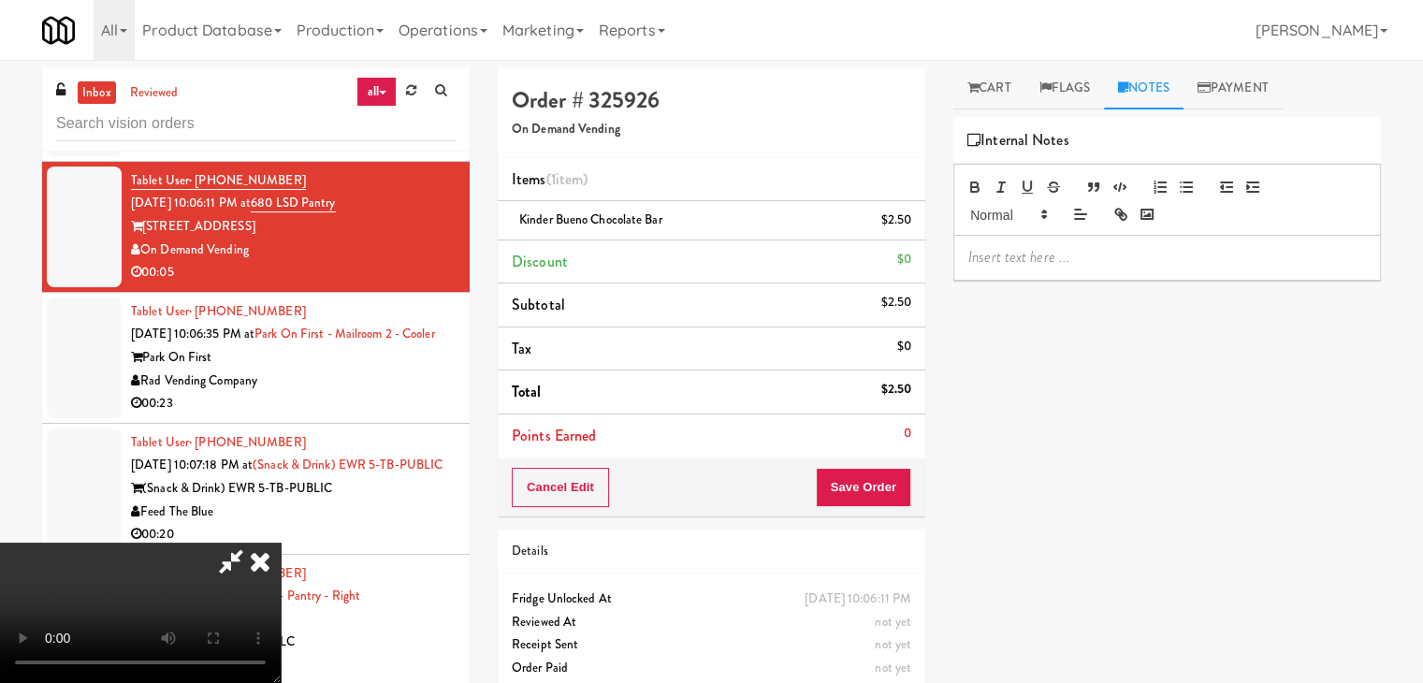
click at [1044, 247] on p at bounding box center [1167, 257] width 398 height 21
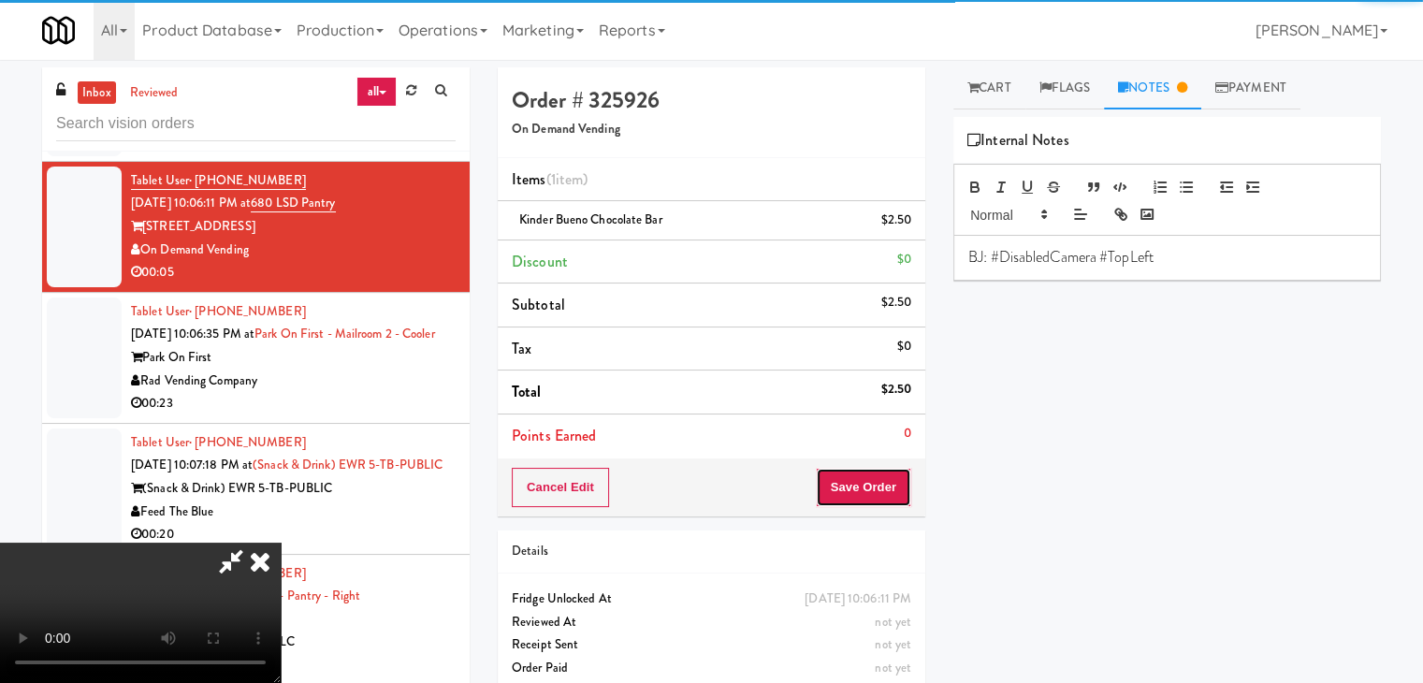
click at [874, 489] on button "Save Order" at bounding box center [863, 487] width 95 height 39
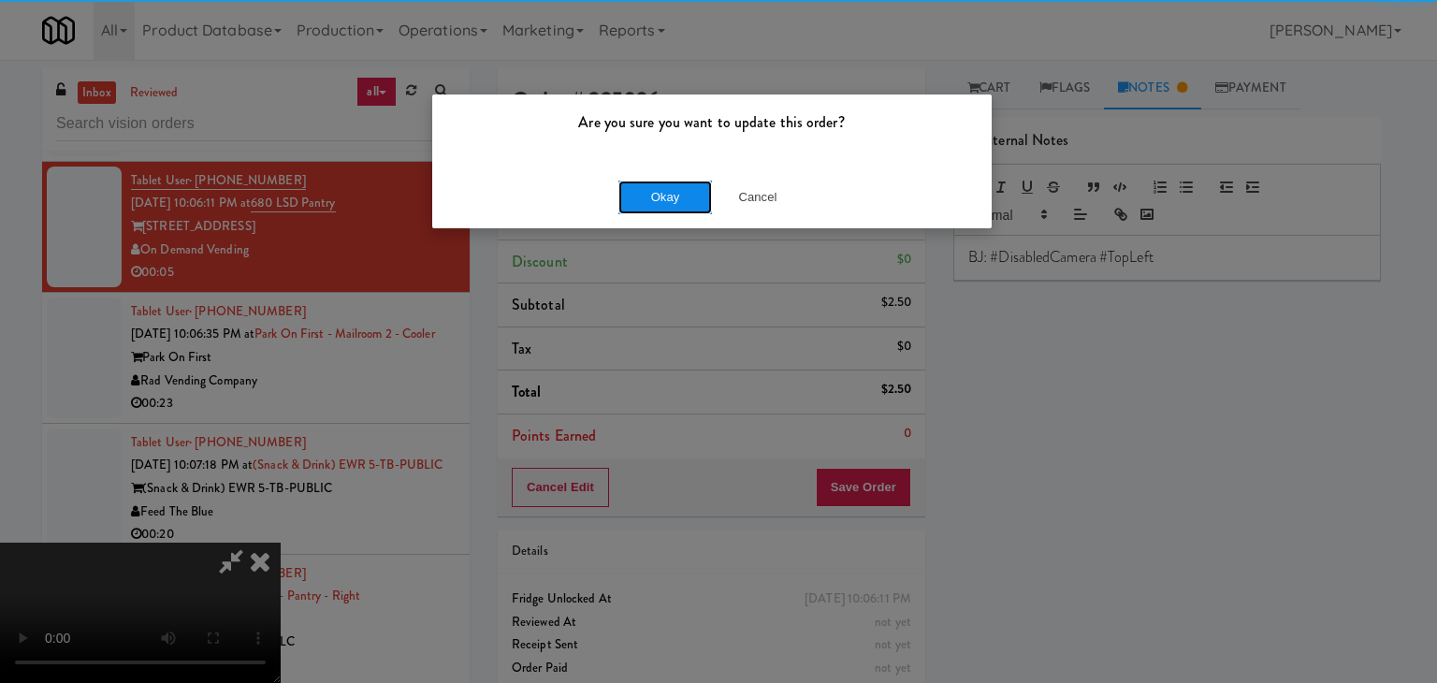
click at [648, 188] on button "Okay" at bounding box center [665, 198] width 94 height 34
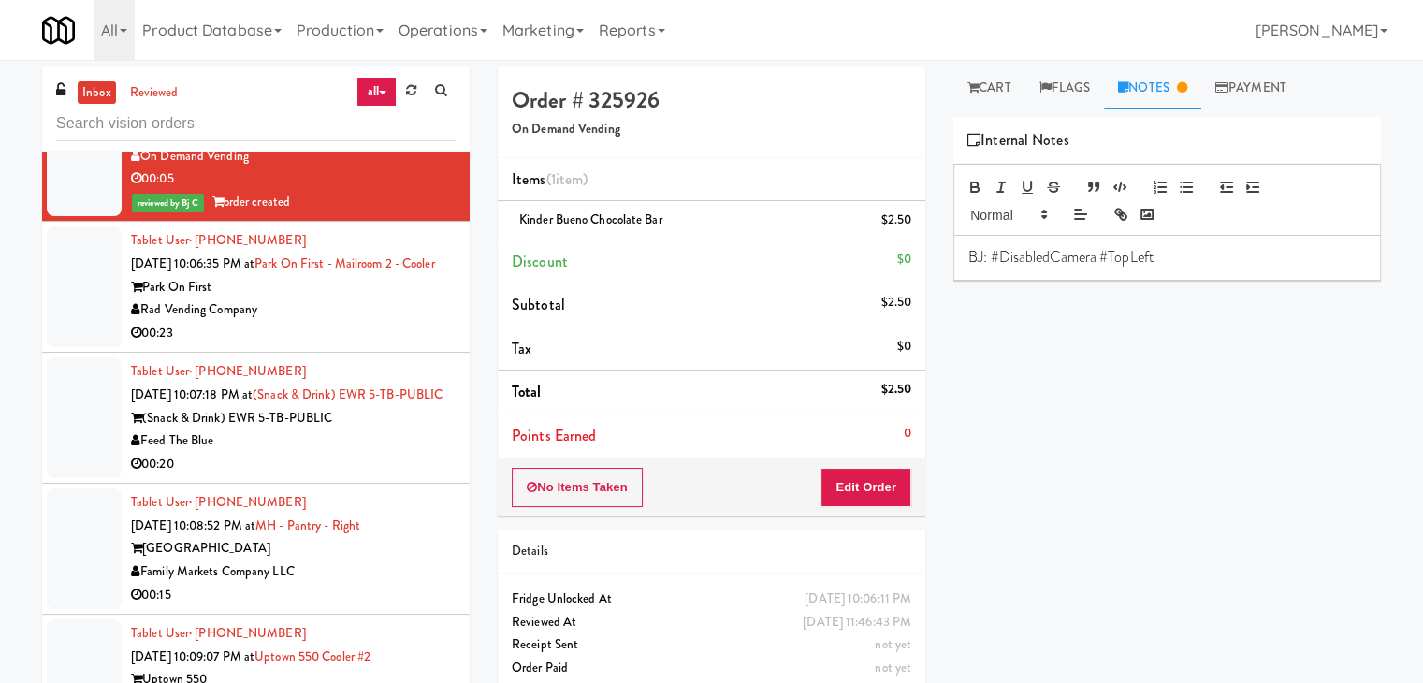
scroll to position [11150, 0]
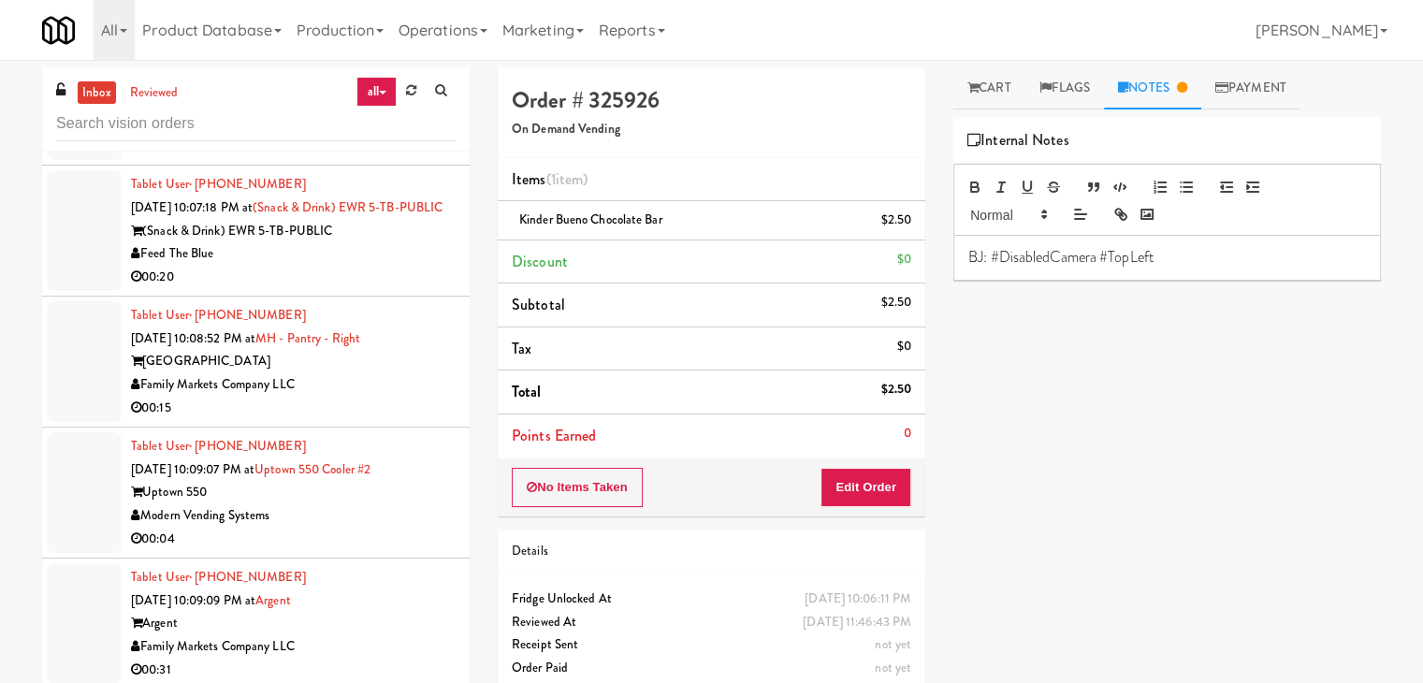
click at [399, 112] on div "Park On First" at bounding box center [293, 100] width 325 height 23
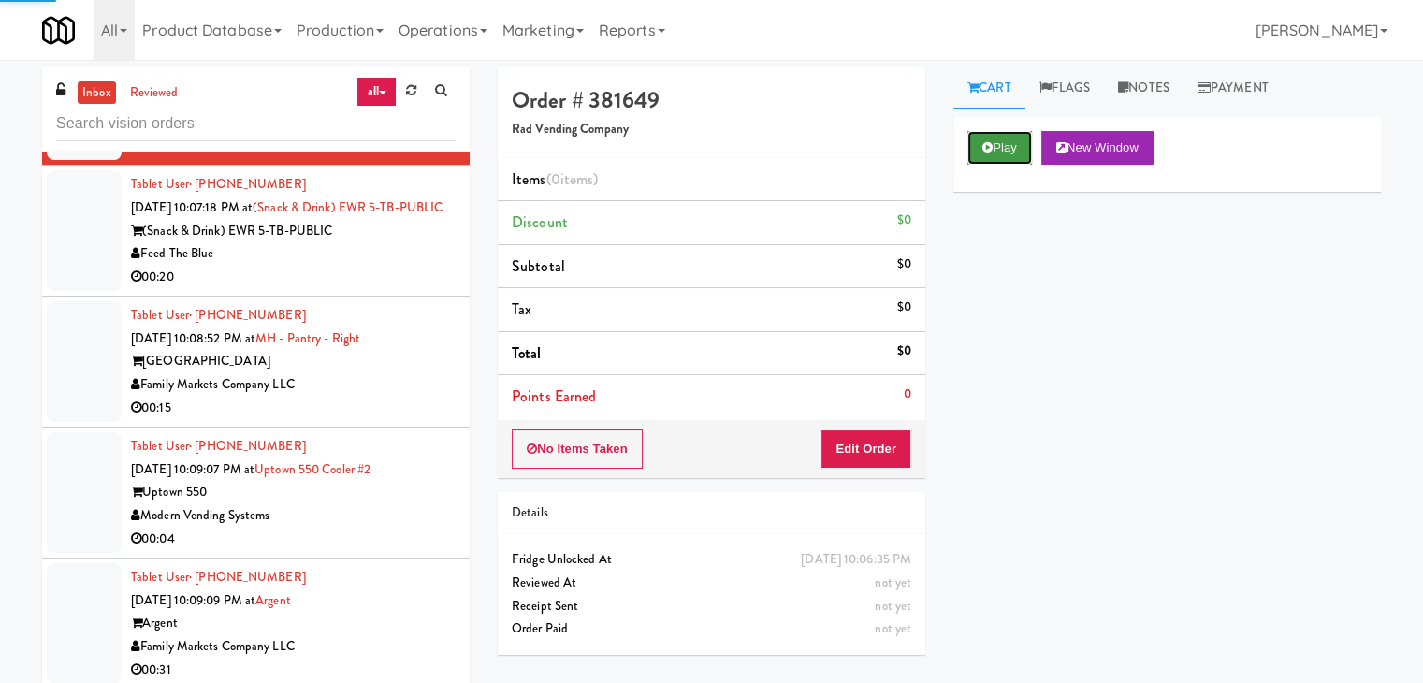
click at [1011, 154] on button "Play" at bounding box center [999, 148] width 65 height 34
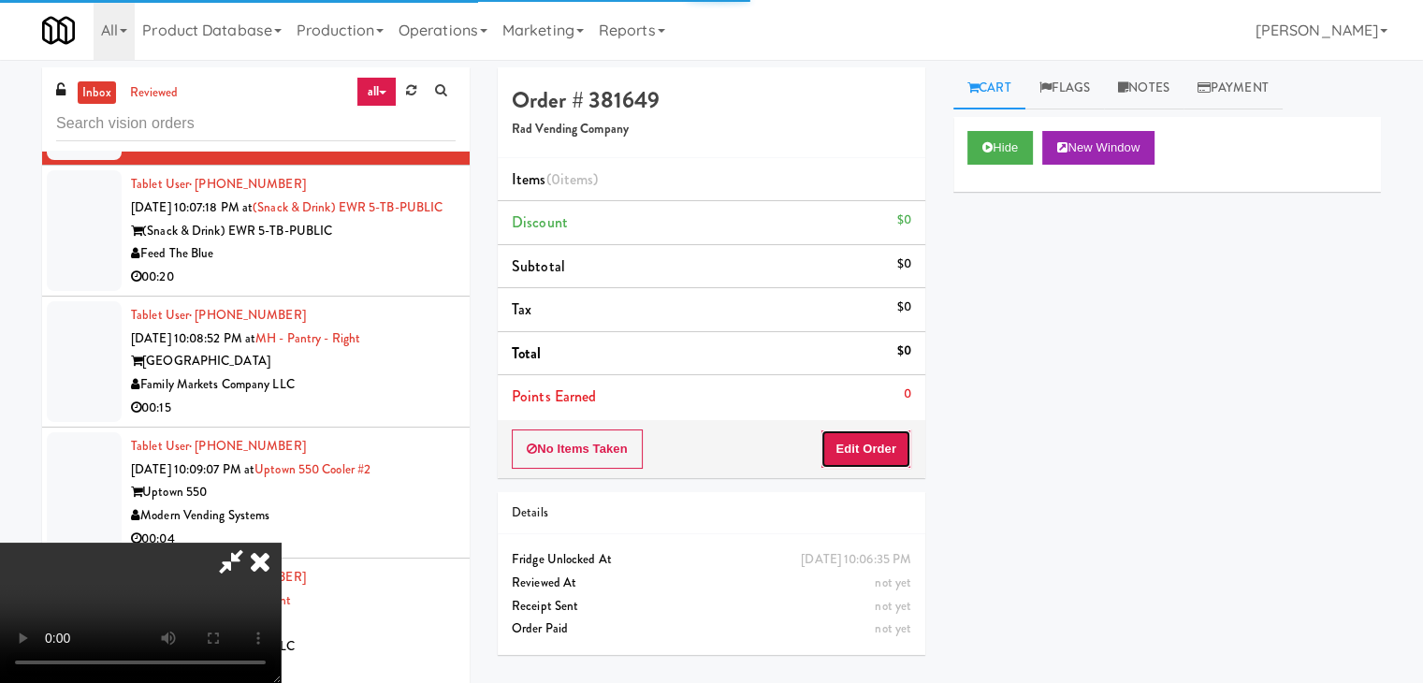
click at [867, 455] on button "Edit Order" at bounding box center [866, 448] width 91 height 39
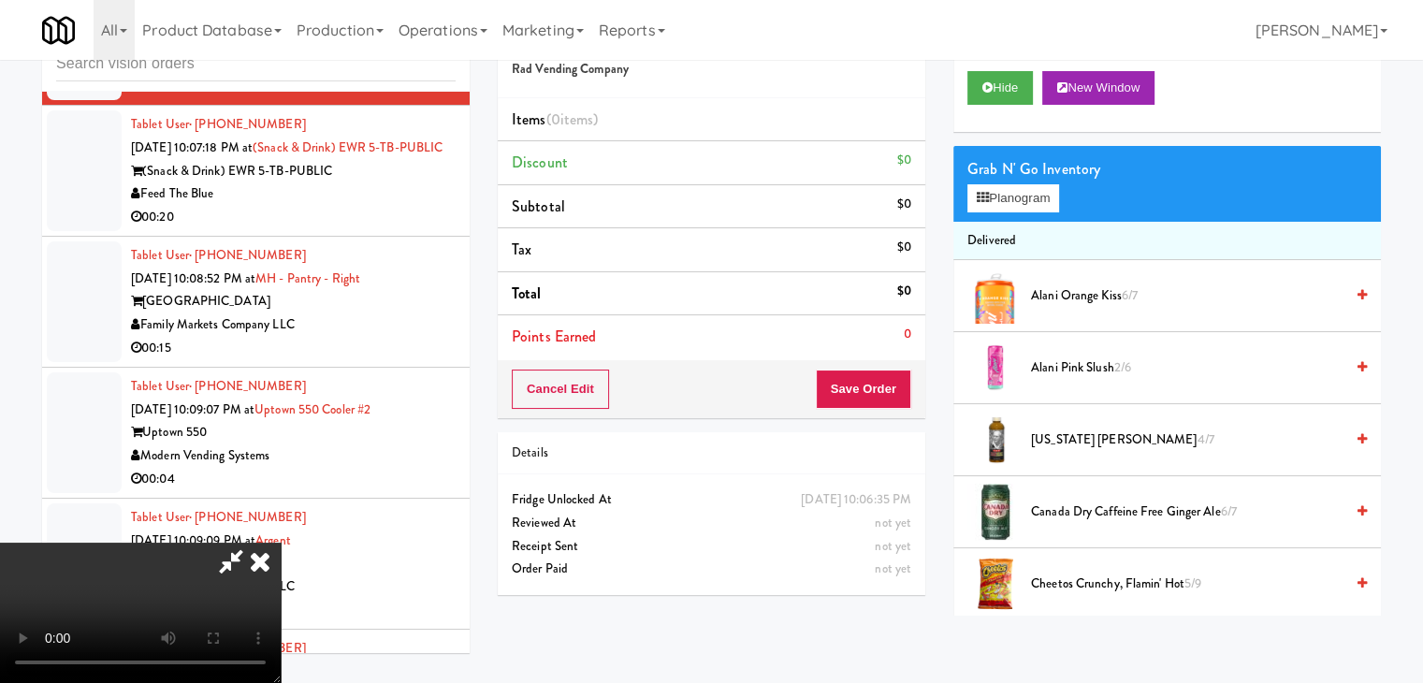
scroll to position [11104, 0]
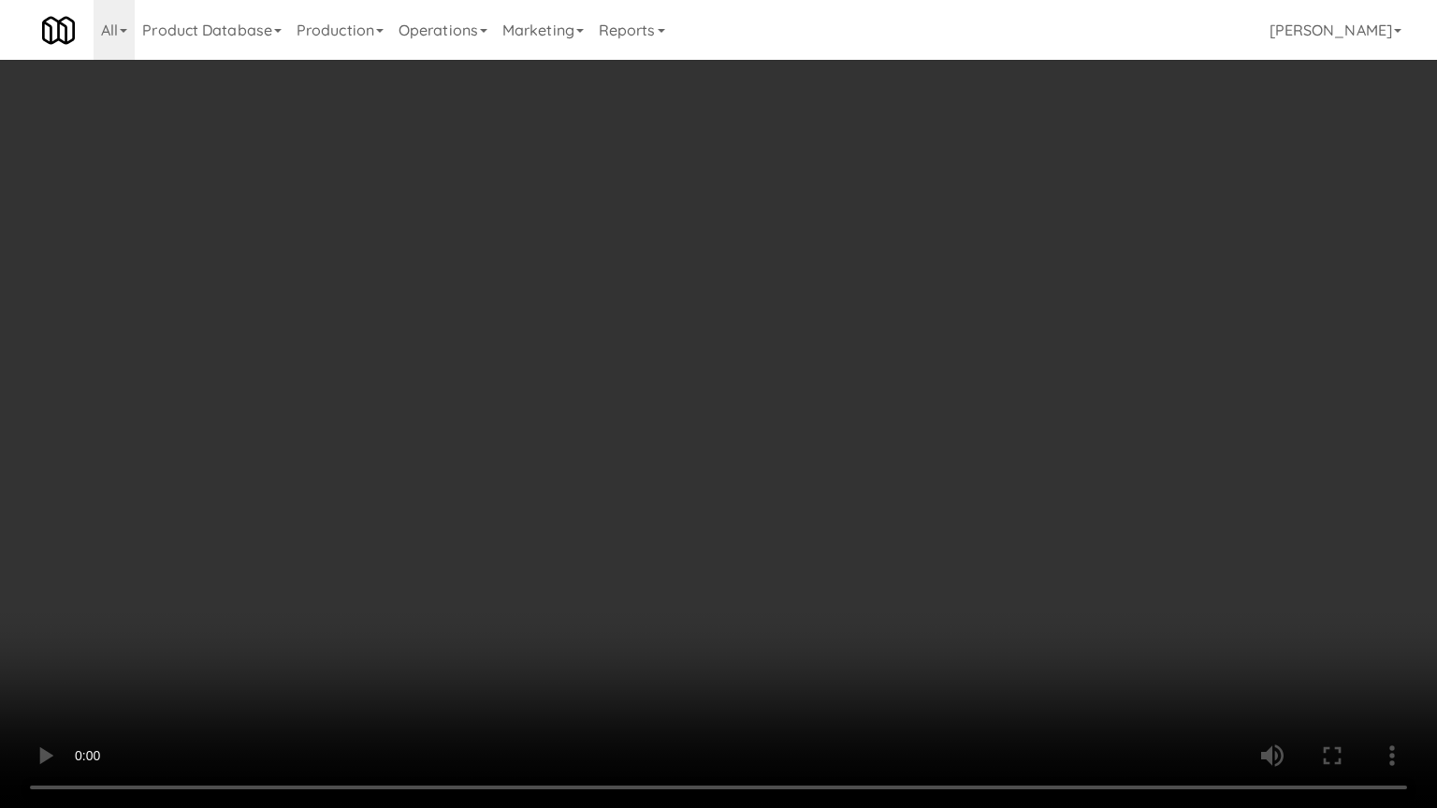
click at [909, 451] on video at bounding box center [718, 404] width 1437 height 808
click at [750, 570] on video at bounding box center [718, 404] width 1437 height 808
click at [741, 590] on video at bounding box center [718, 404] width 1437 height 808
click at [741, 591] on video at bounding box center [718, 404] width 1437 height 808
click at [737, 580] on video at bounding box center [718, 404] width 1437 height 808
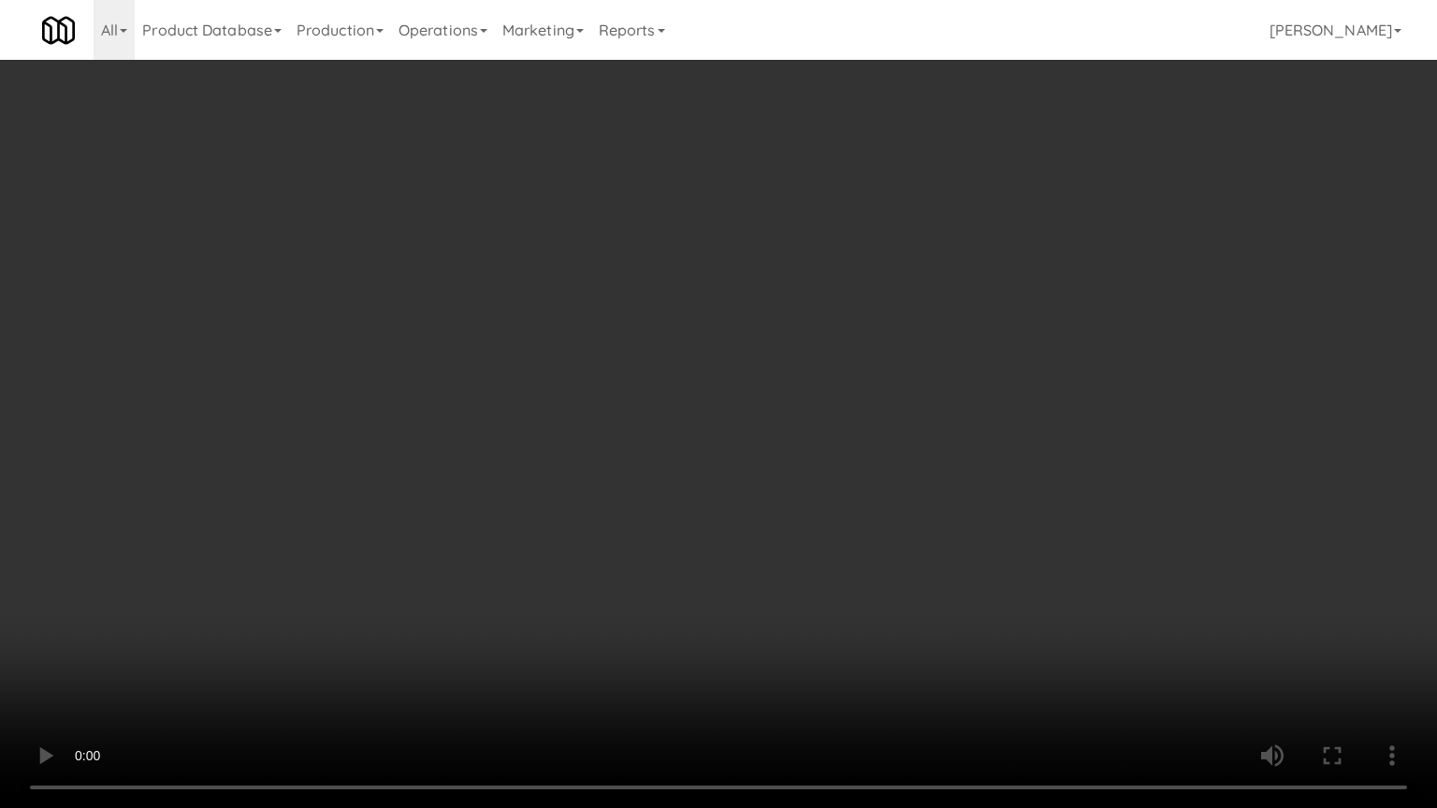
click at [737, 580] on video at bounding box center [718, 404] width 1437 height 808
click at [741, 581] on video at bounding box center [718, 404] width 1437 height 808
click at [741, 584] on video at bounding box center [718, 404] width 1437 height 808
click at [770, 578] on video at bounding box center [718, 404] width 1437 height 808
drag, startPoint x: 770, startPoint y: 578, endPoint x: 872, endPoint y: 310, distance: 287.3
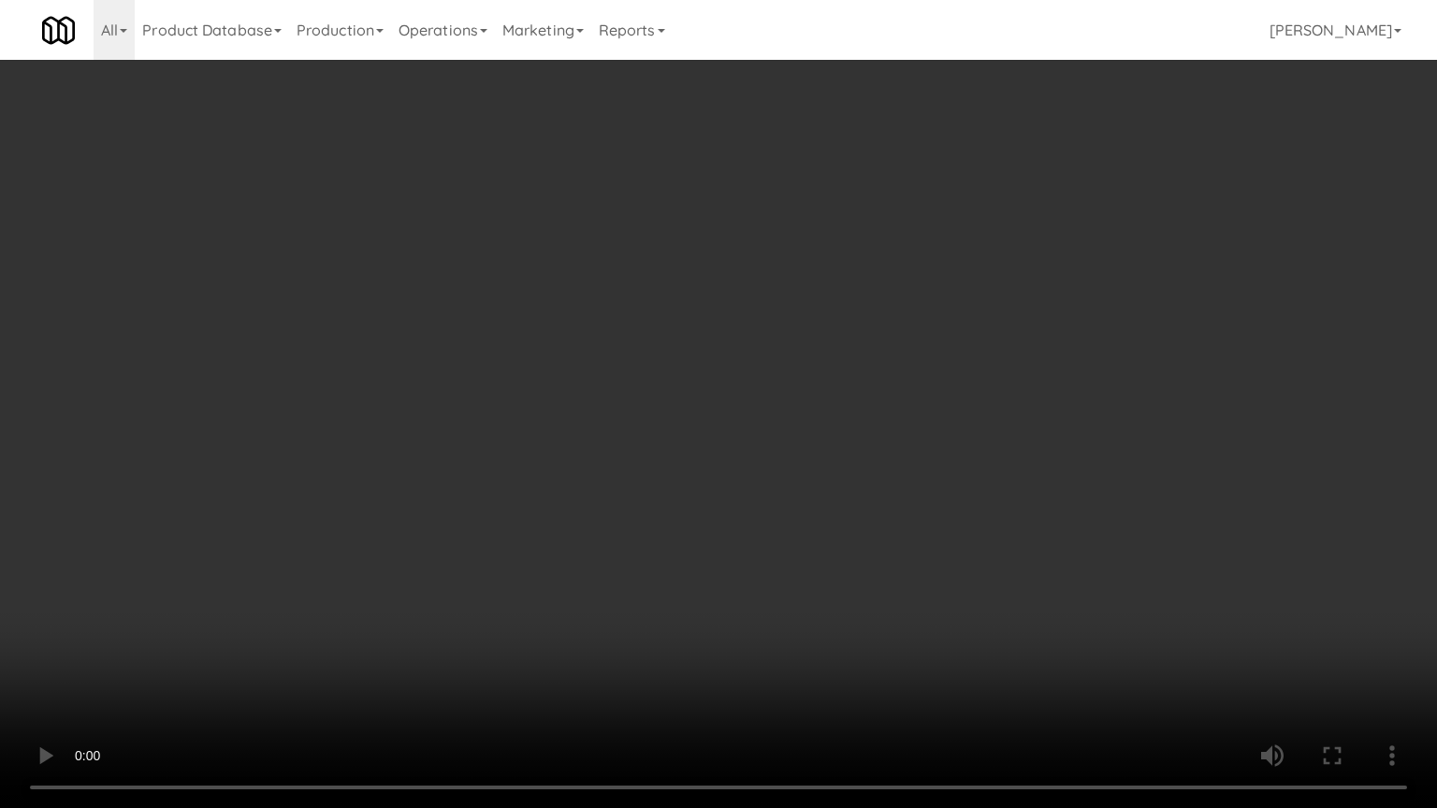
click at [770, 575] on video at bounding box center [718, 404] width 1437 height 808
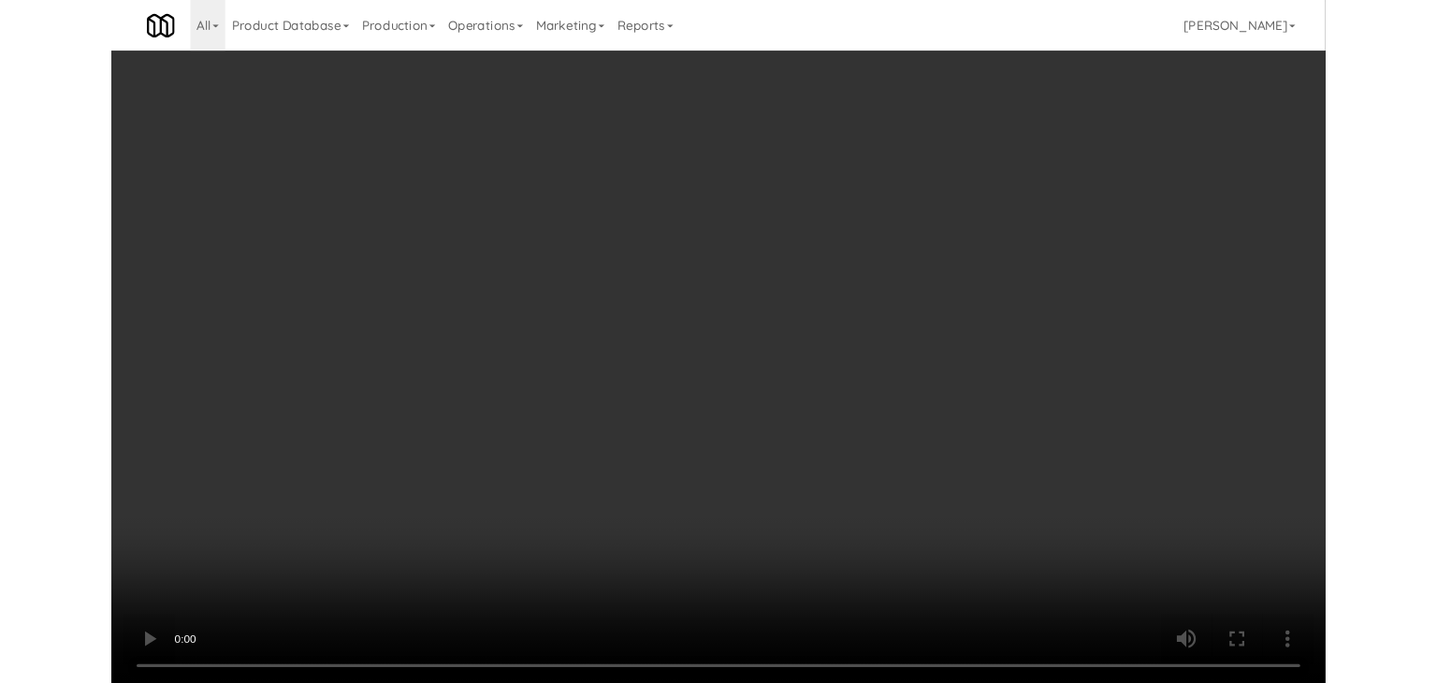
scroll to position [11150, 0]
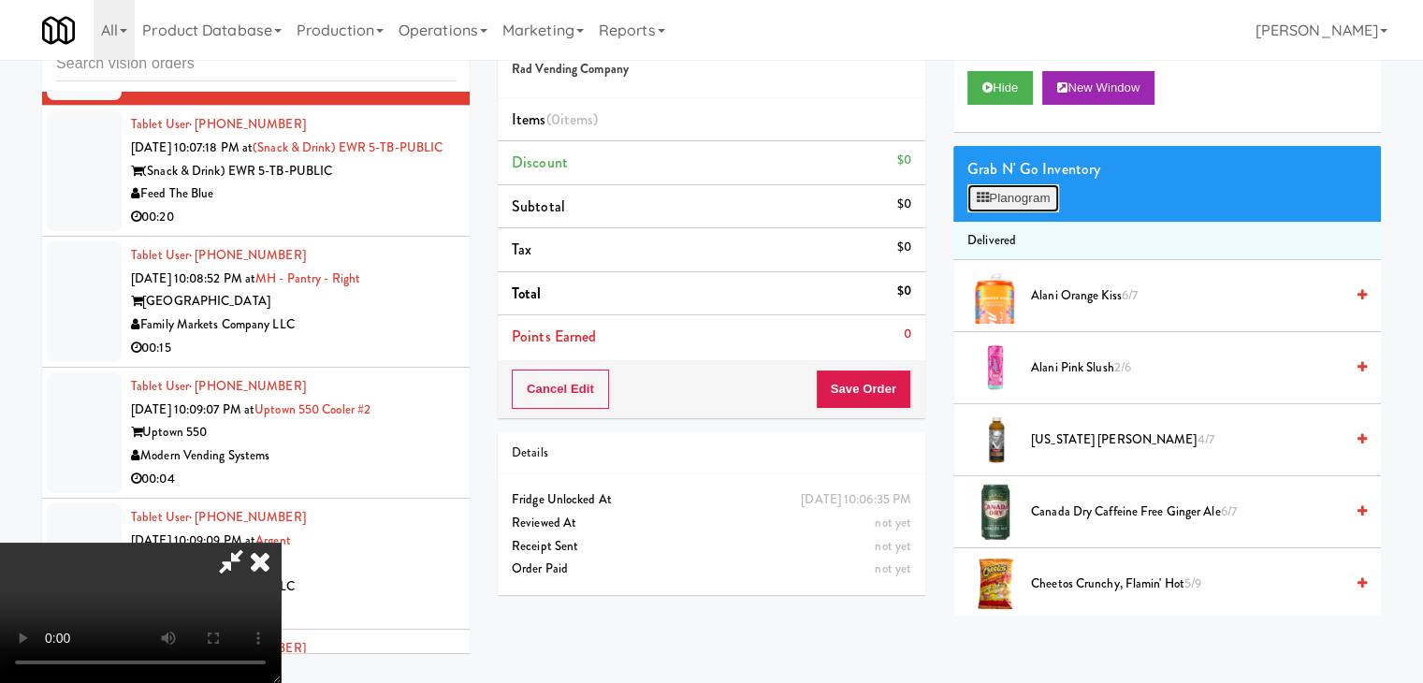
click at [1018, 195] on button "Planogram" at bounding box center [1013, 198] width 92 height 28
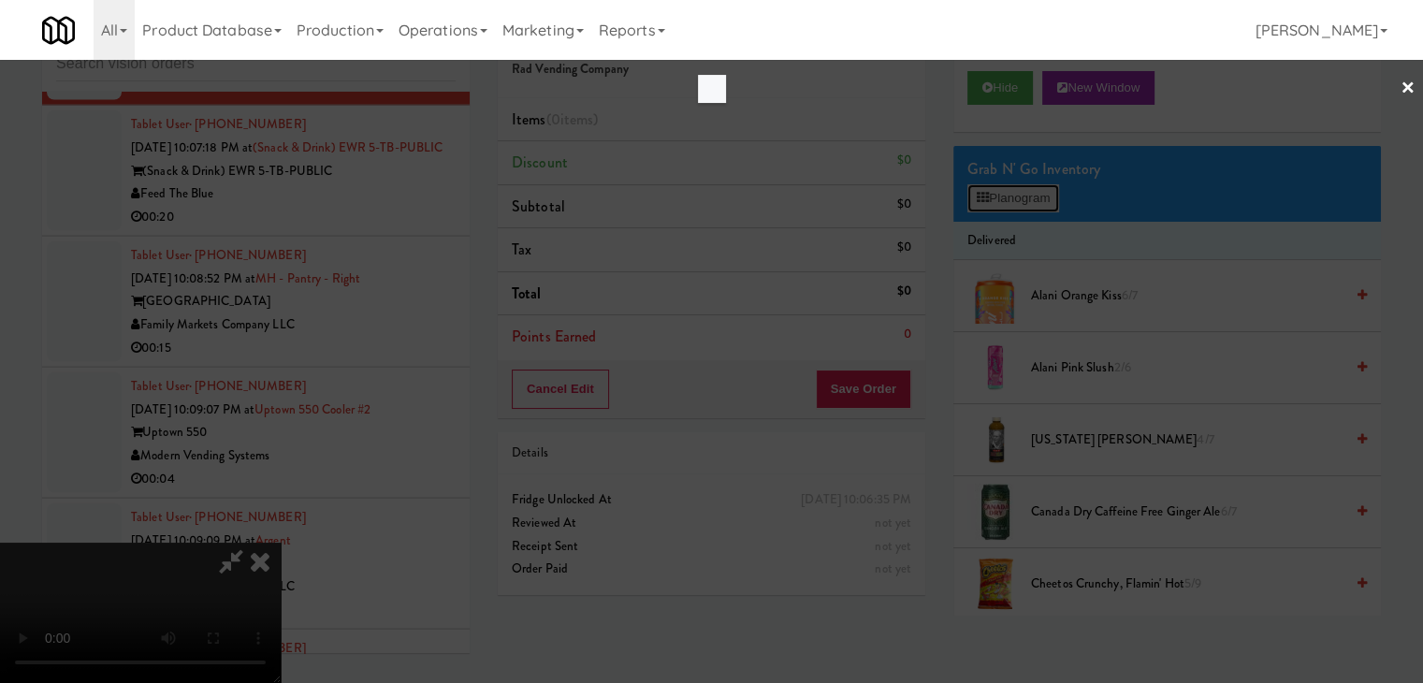
scroll to position [11104, 0]
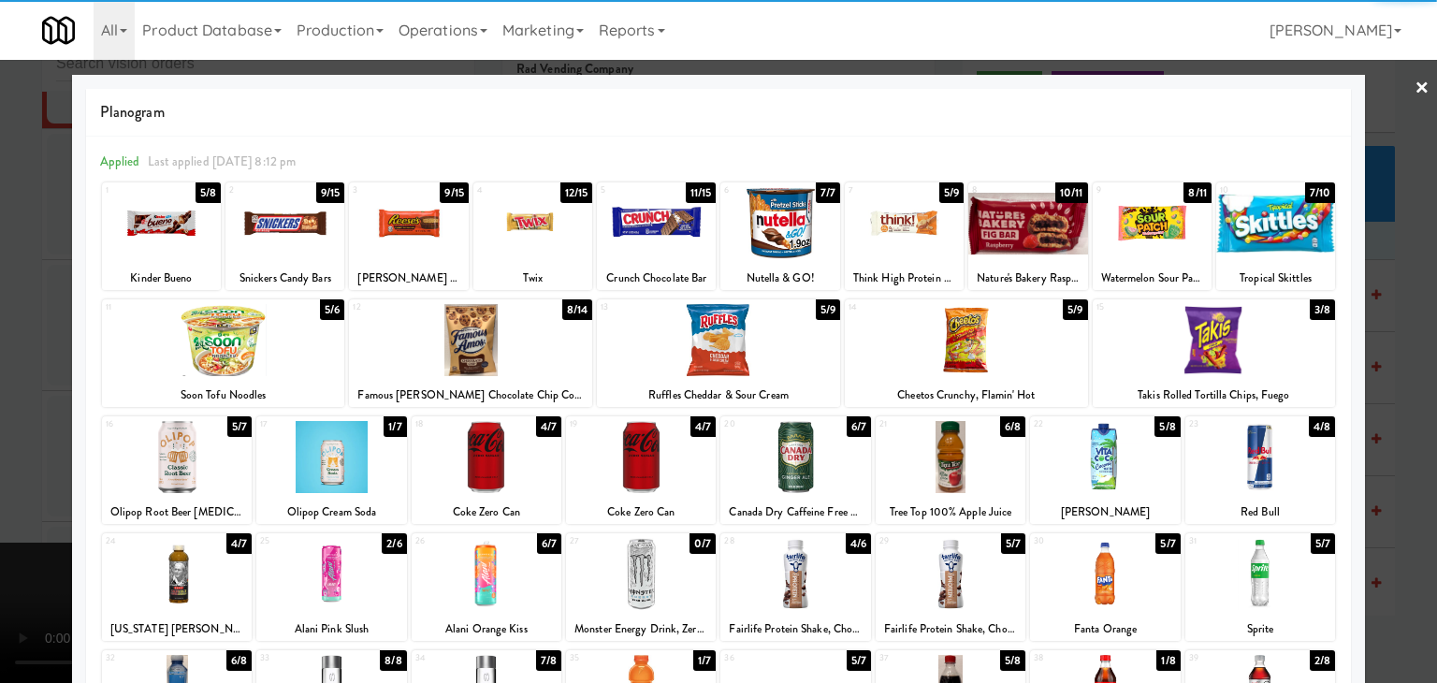
click at [701, 359] on div at bounding box center [718, 340] width 243 height 72
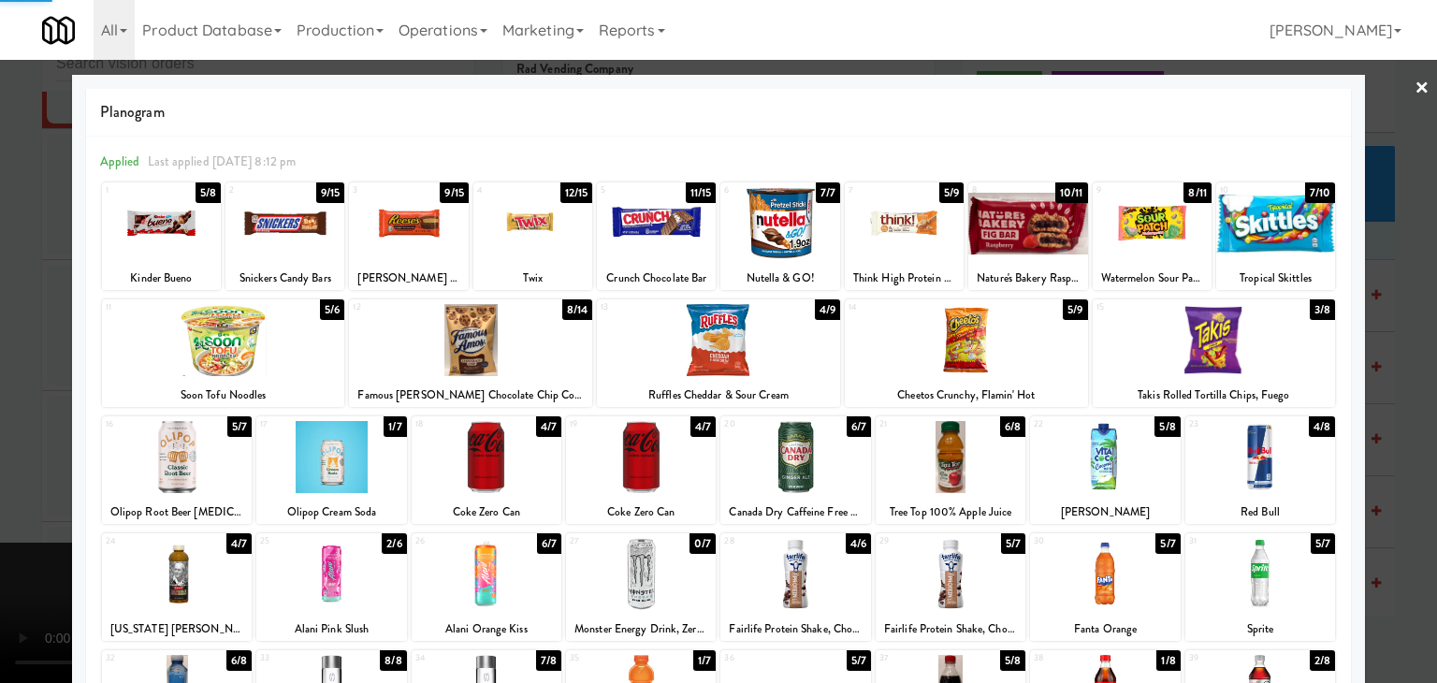
drag, startPoint x: 927, startPoint y: 351, endPoint x: 1175, endPoint y: 284, distance: 256.7
click at [928, 351] on div at bounding box center [966, 340] width 243 height 72
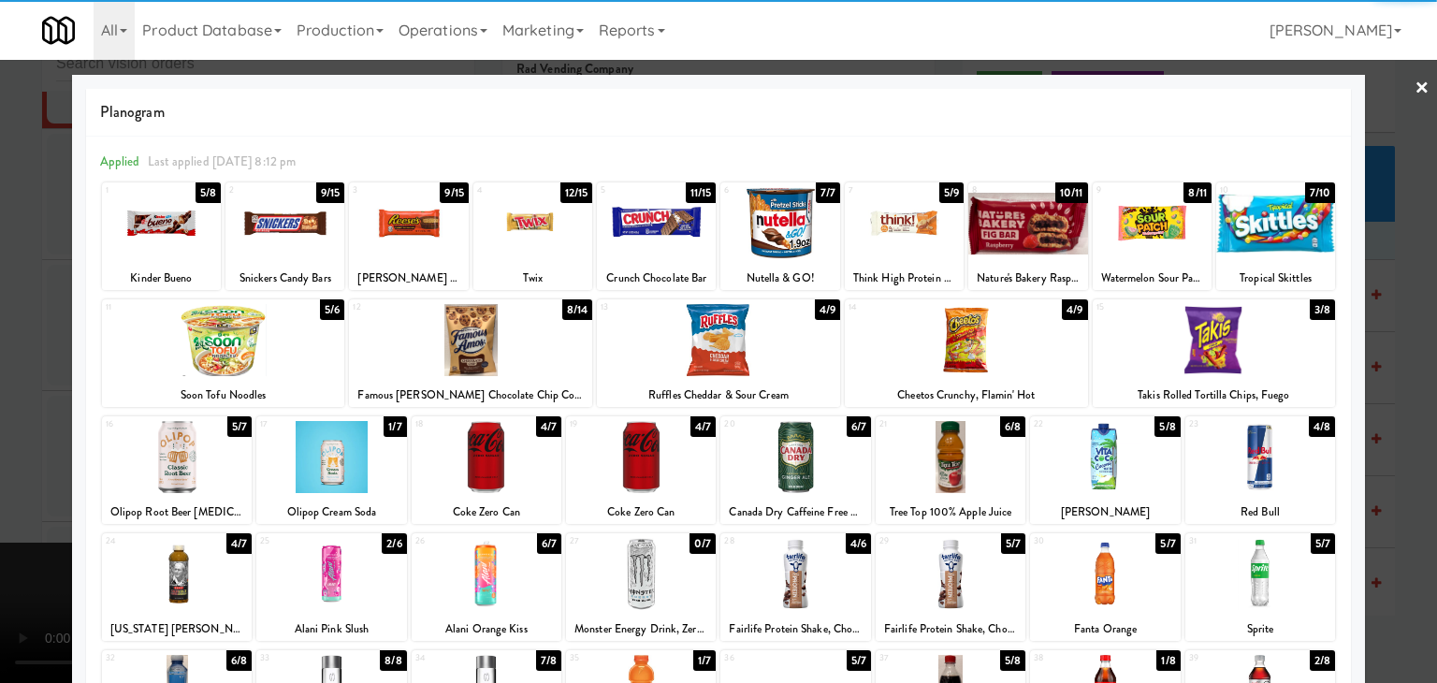
click at [1174, 226] on div at bounding box center [1152, 223] width 119 height 72
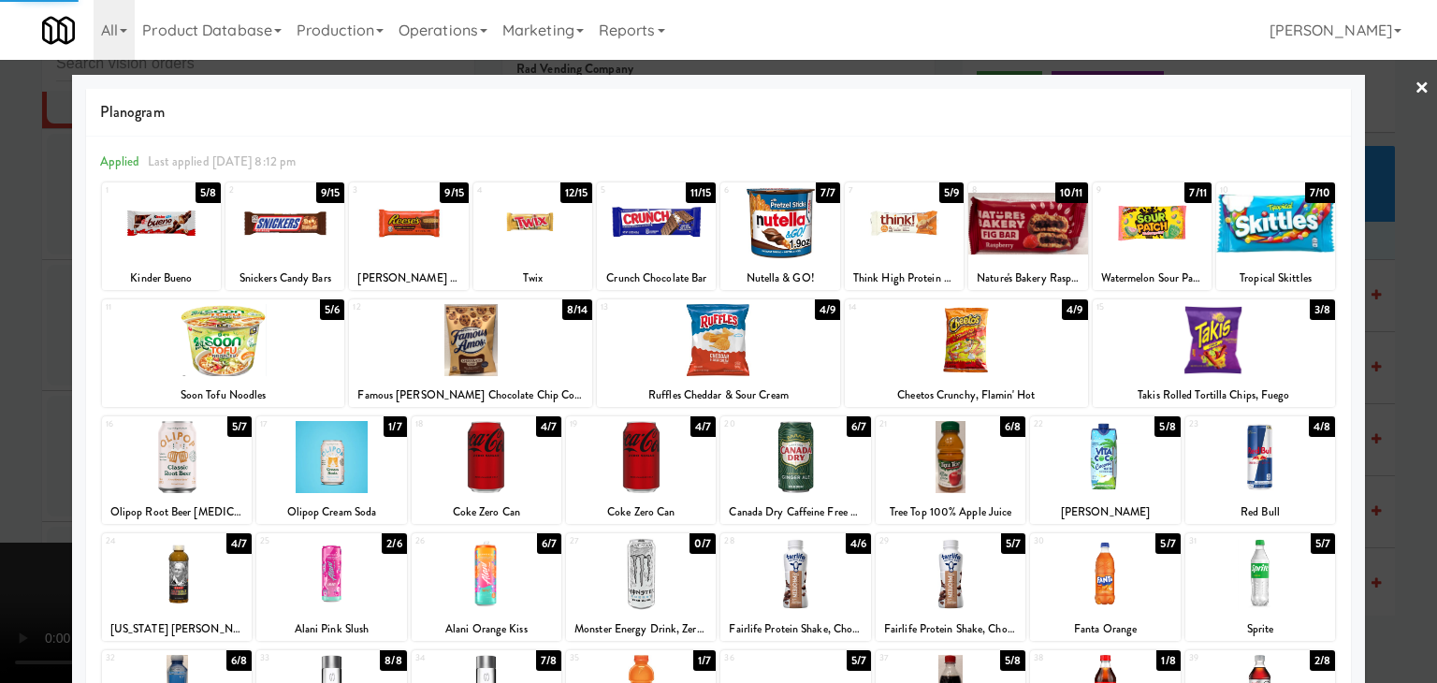
click at [0, 446] on div at bounding box center [718, 341] width 1437 height 683
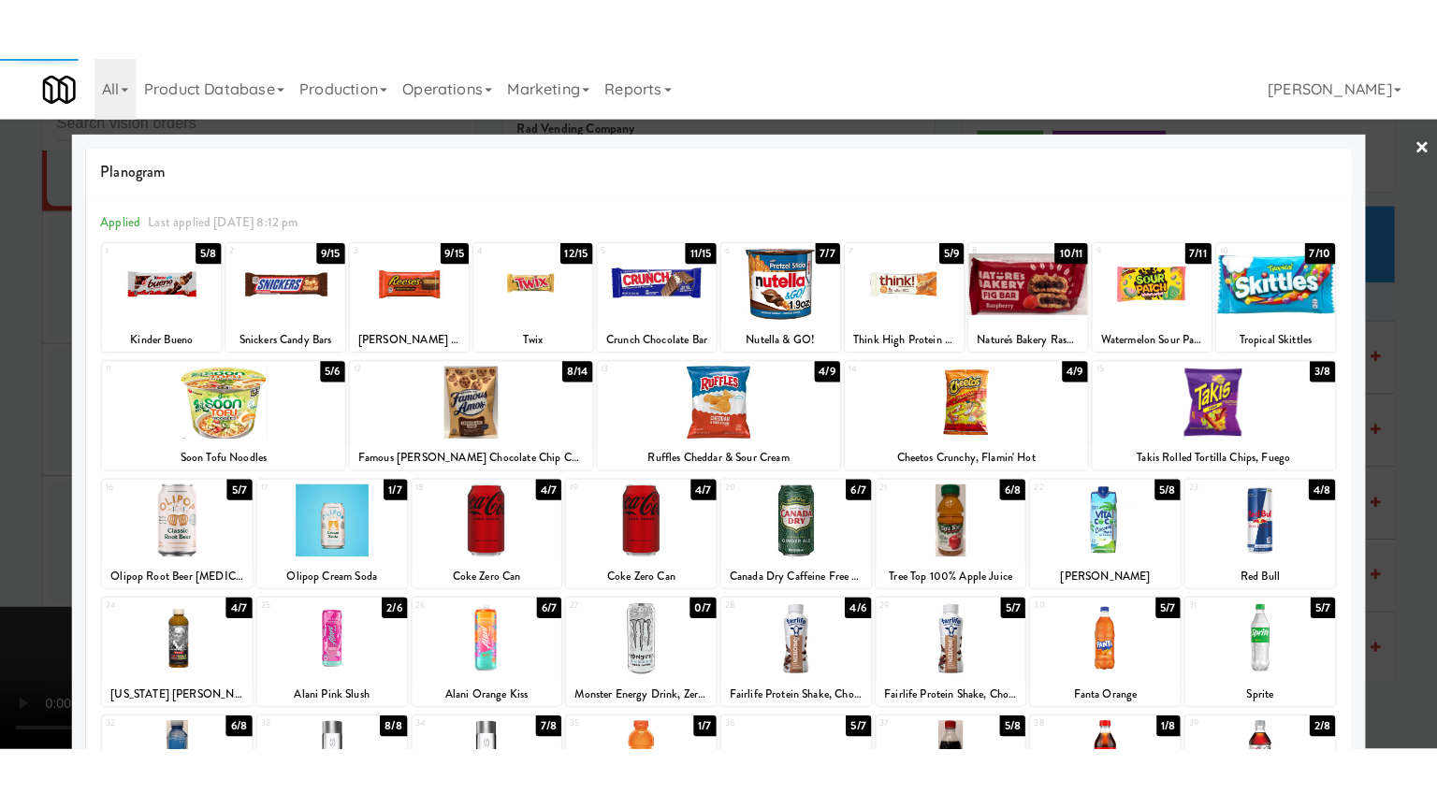
scroll to position [11150, 0]
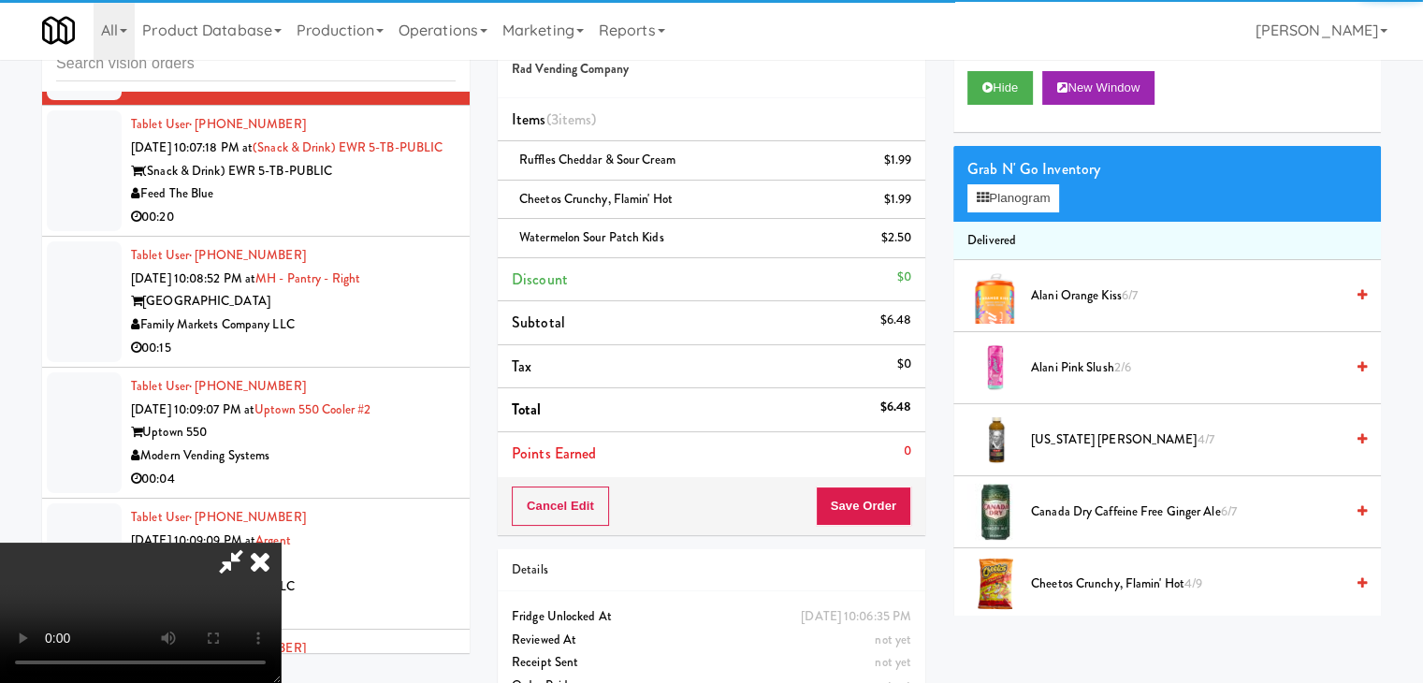
drag, startPoint x: 595, startPoint y: 507, endPoint x: 711, endPoint y: 507, distance: 116.0
click at [281, 543] on video at bounding box center [140, 613] width 281 height 140
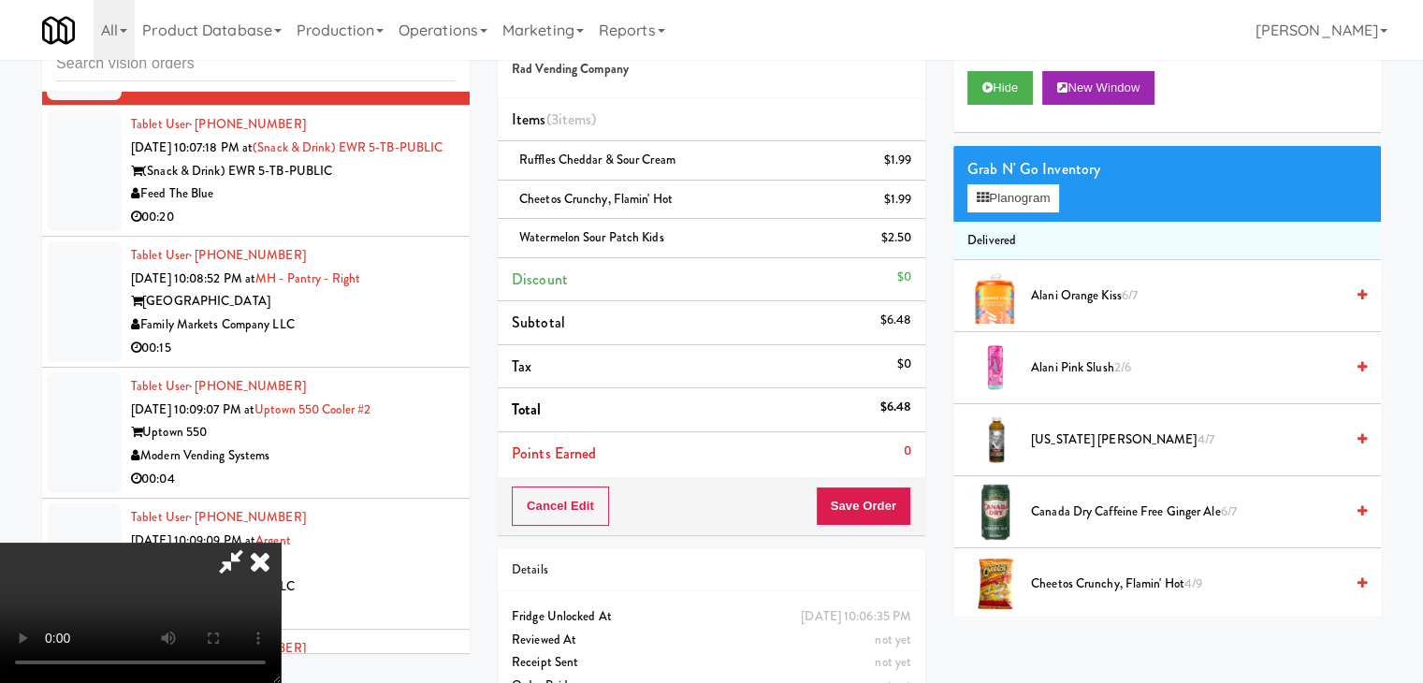
click at [281, 543] on video at bounding box center [140, 613] width 281 height 140
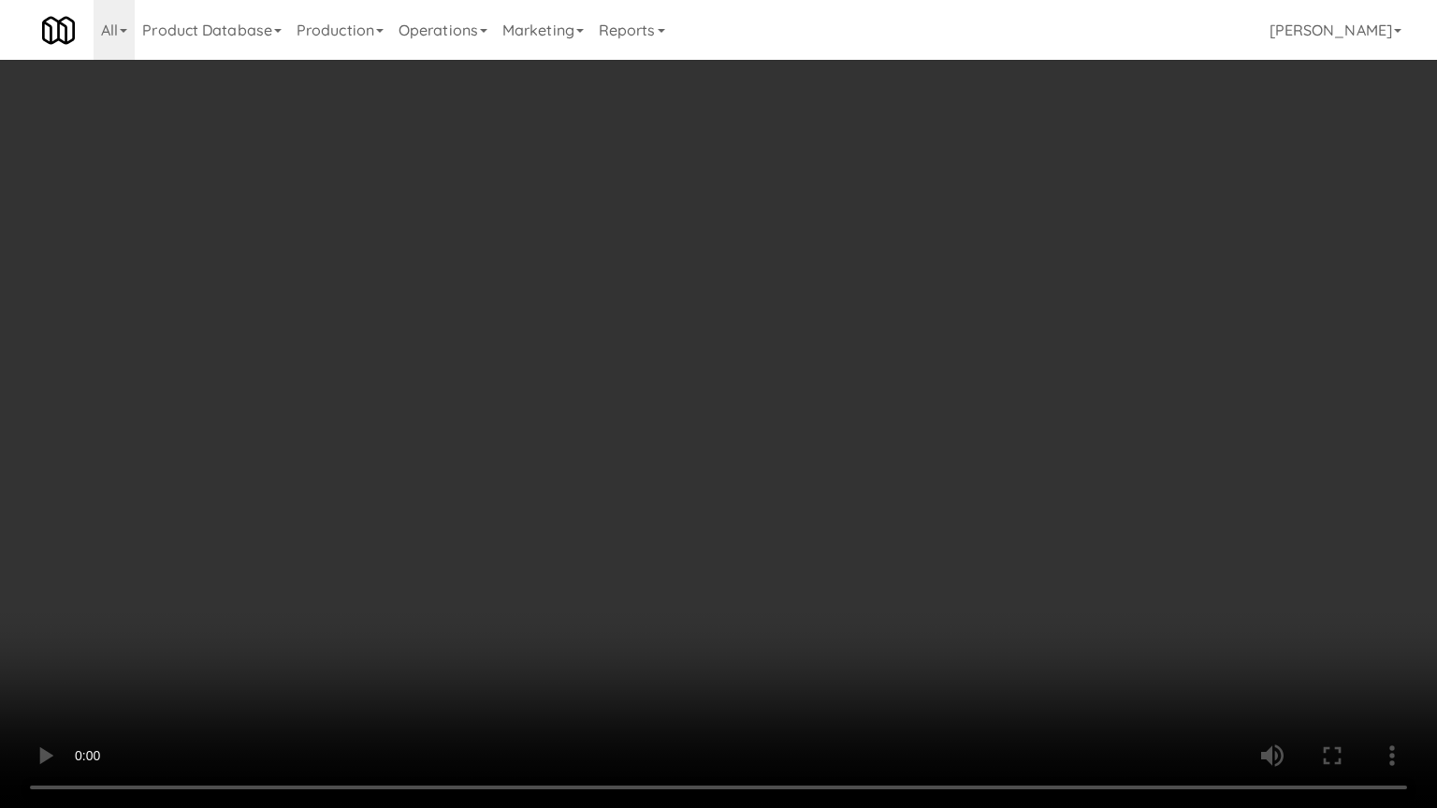
click at [756, 559] on video at bounding box center [718, 404] width 1437 height 808
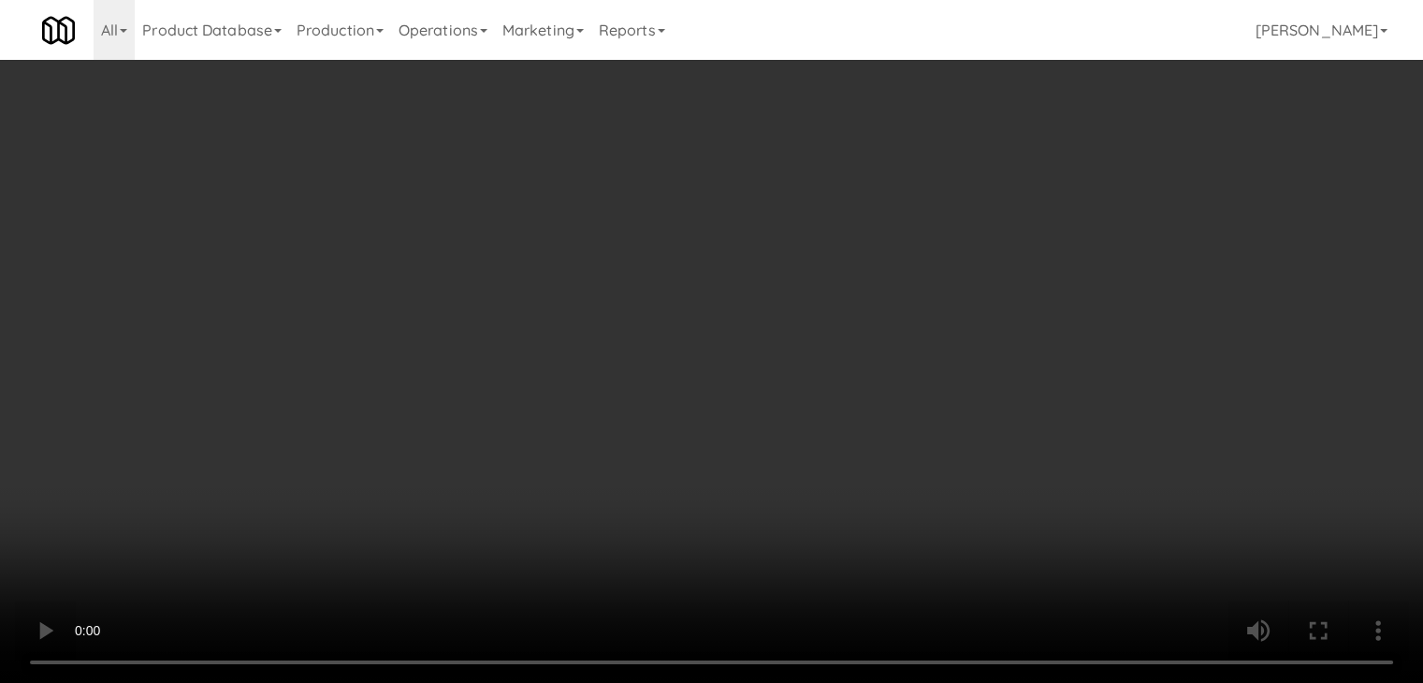
click at [702, 424] on video at bounding box center [711, 341] width 1423 height 683
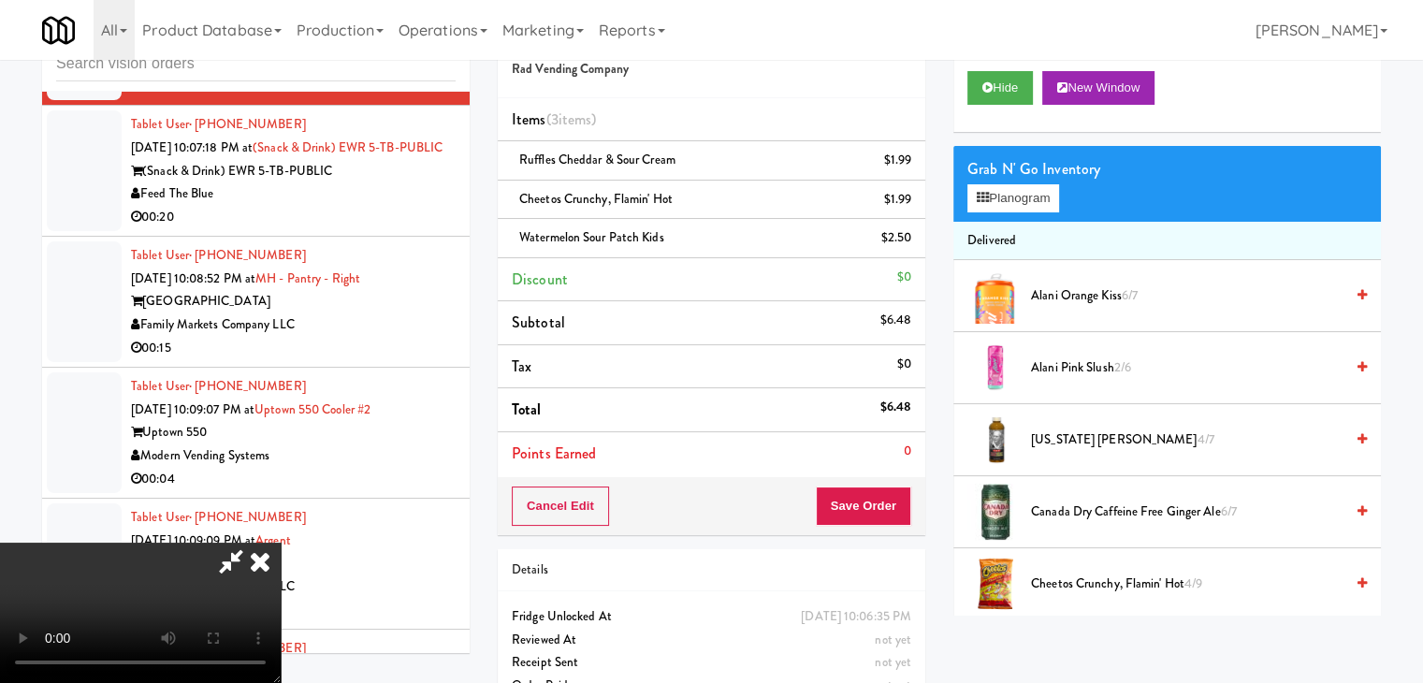
click at [281, 543] on video at bounding box center [140, 613] width 281 height 140
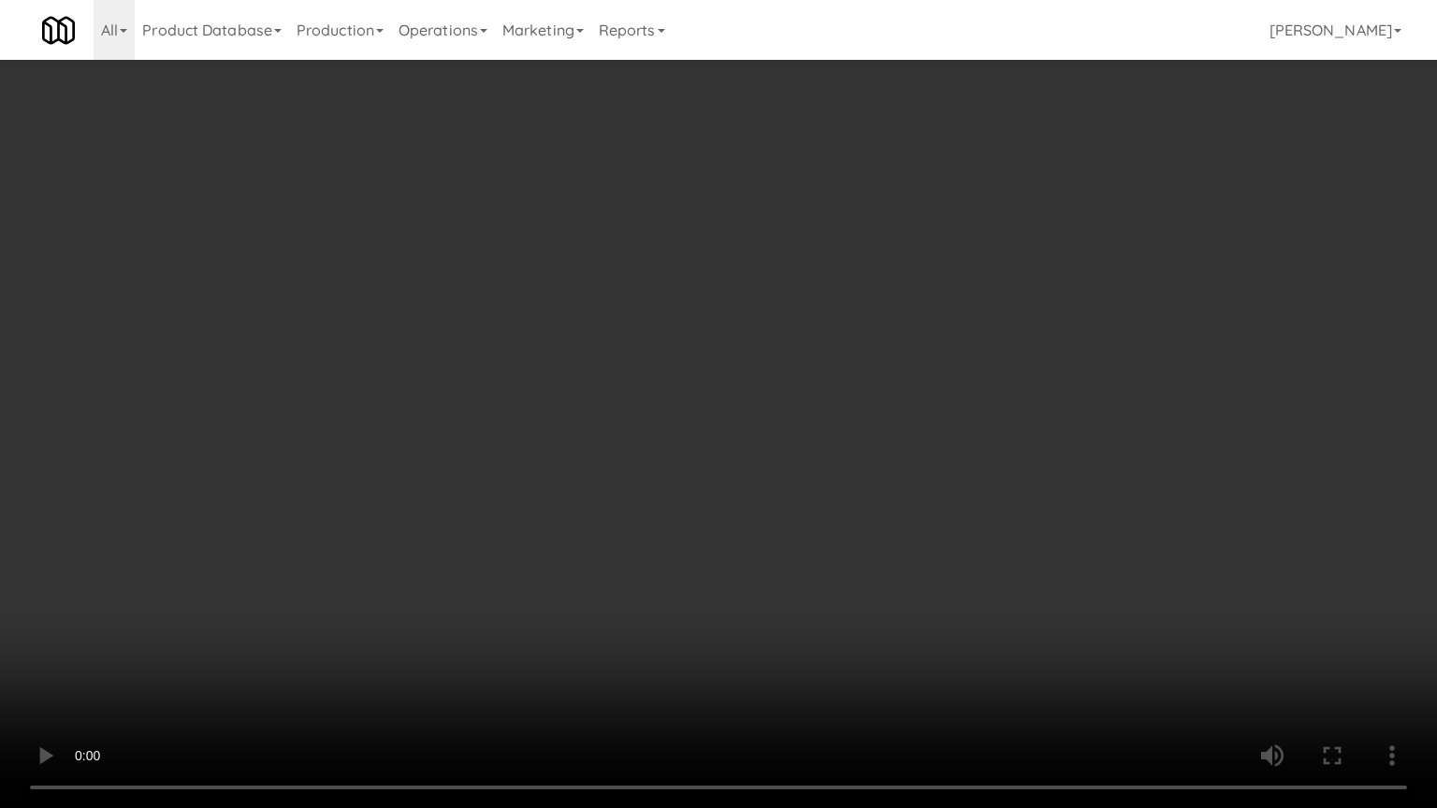
click at [718, 502] on video at bounding box center [718, 404] width 1437 height 808
drag, startPoint x: 718, startPoint y: 502, endPoint x: 779, endPoint y: 400, distance: 119.2
click at [718, 502] on video at bounding box center [718, 404] width 1437 height 808
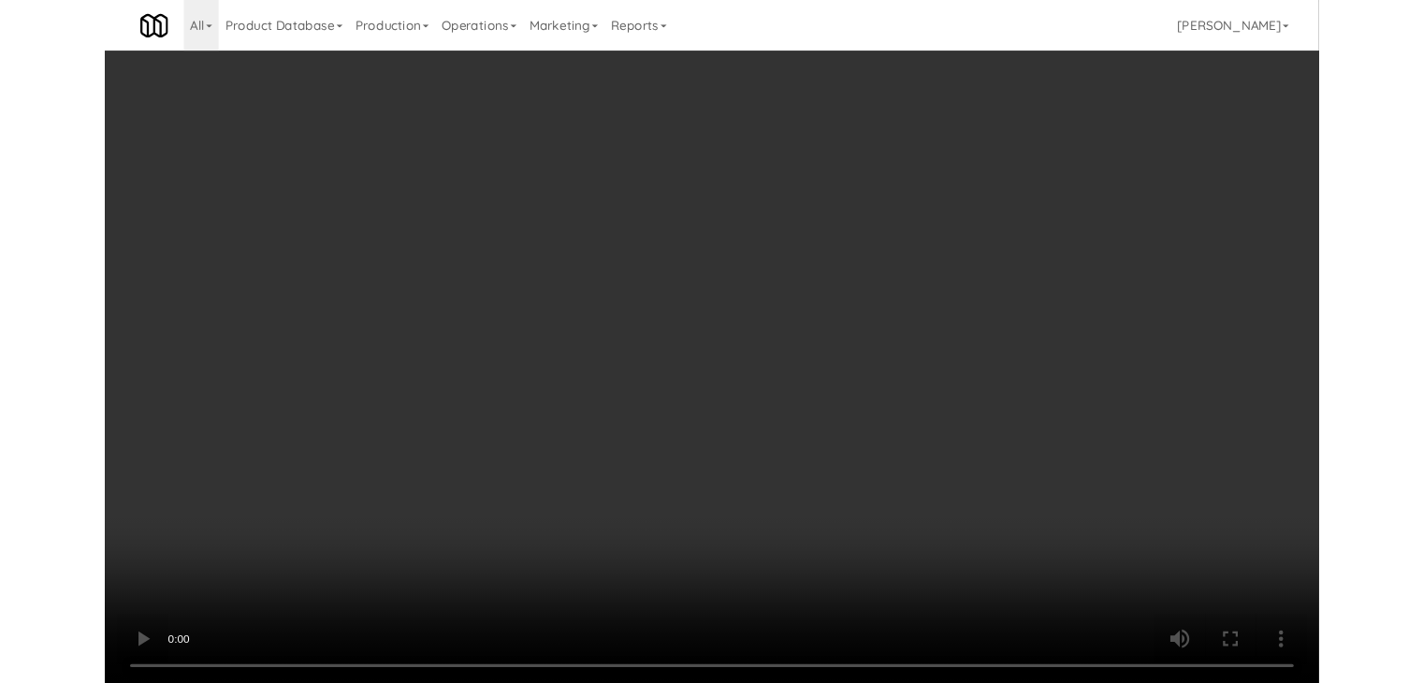
scroll to position [11150, 0]
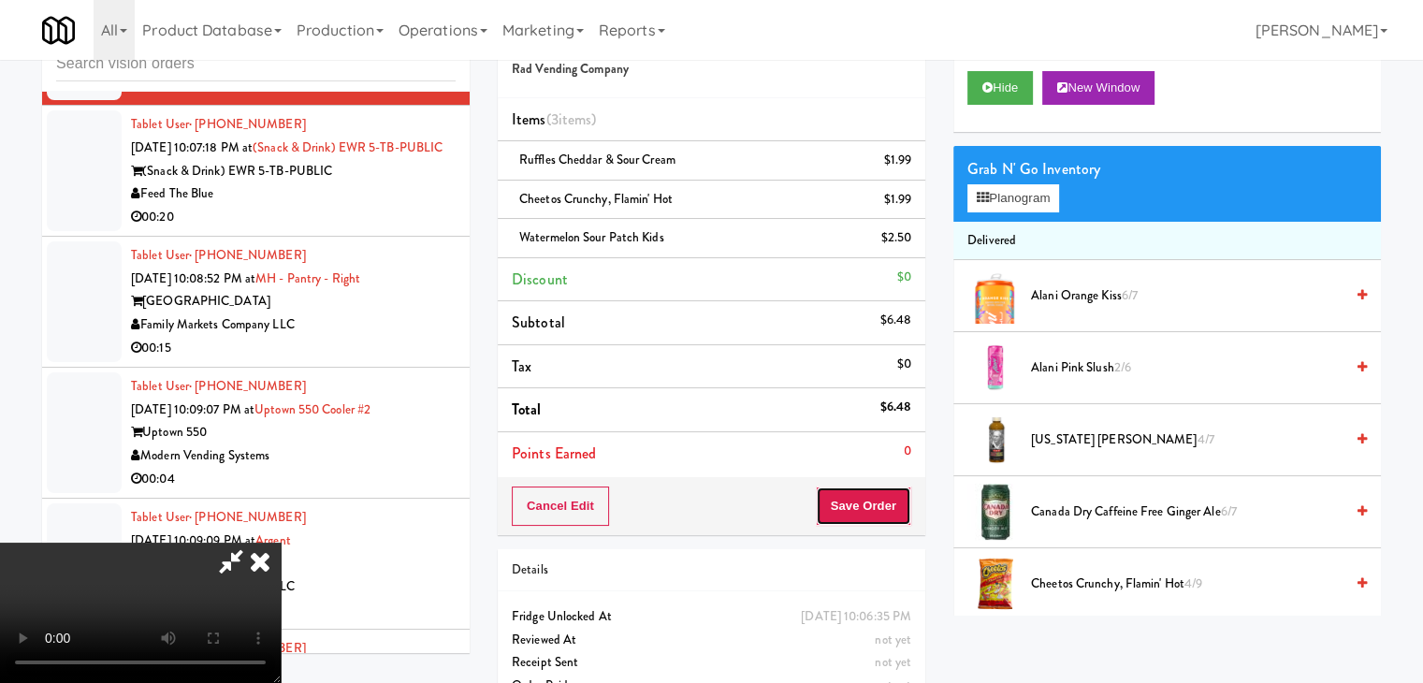
click at [873, 506] on button "Save Order" at bounding box center [863, 506] width 95 height 39
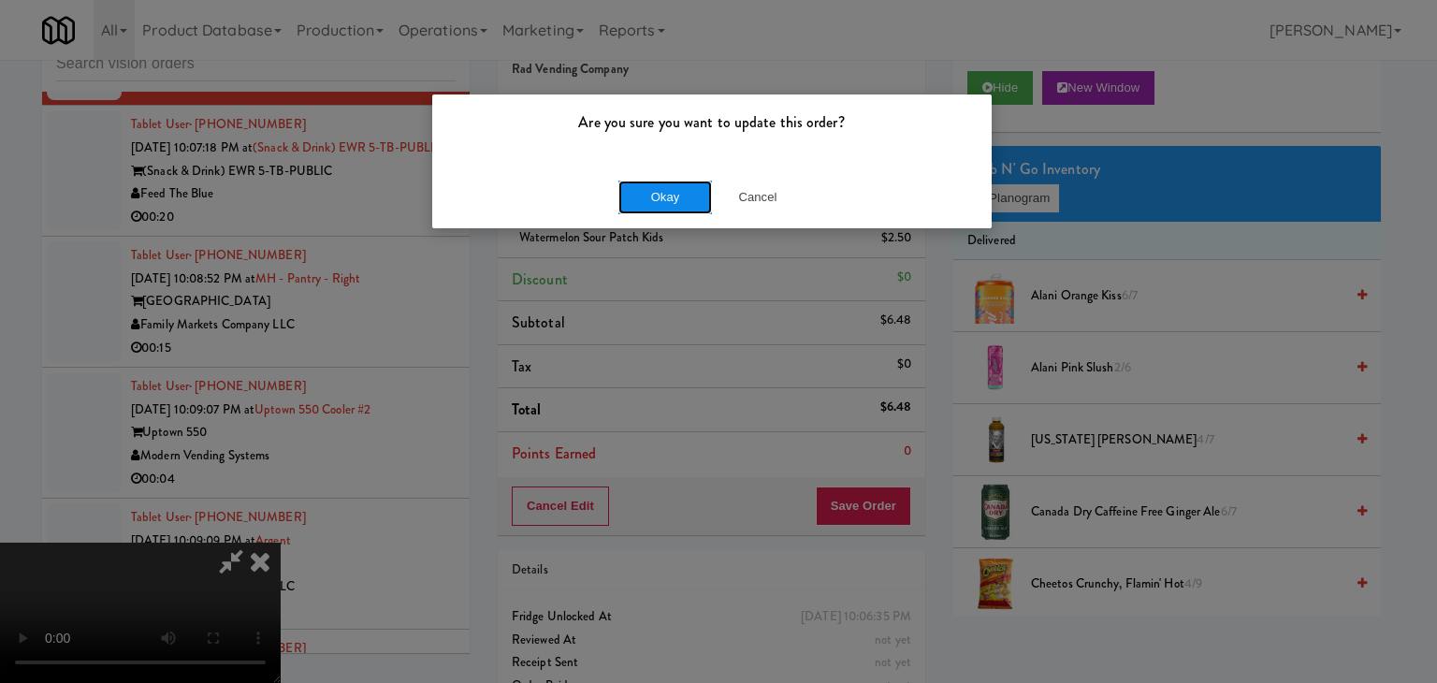
click at [649, 196] on button "Okay" at bounding box center [665, 198] width 94 height 34
click at [651, 196] on body "Are you sure you want to update this order? Okay Cancel Okay Are you sure you w…" at bounding box center [718, 341] width 1437 height 683
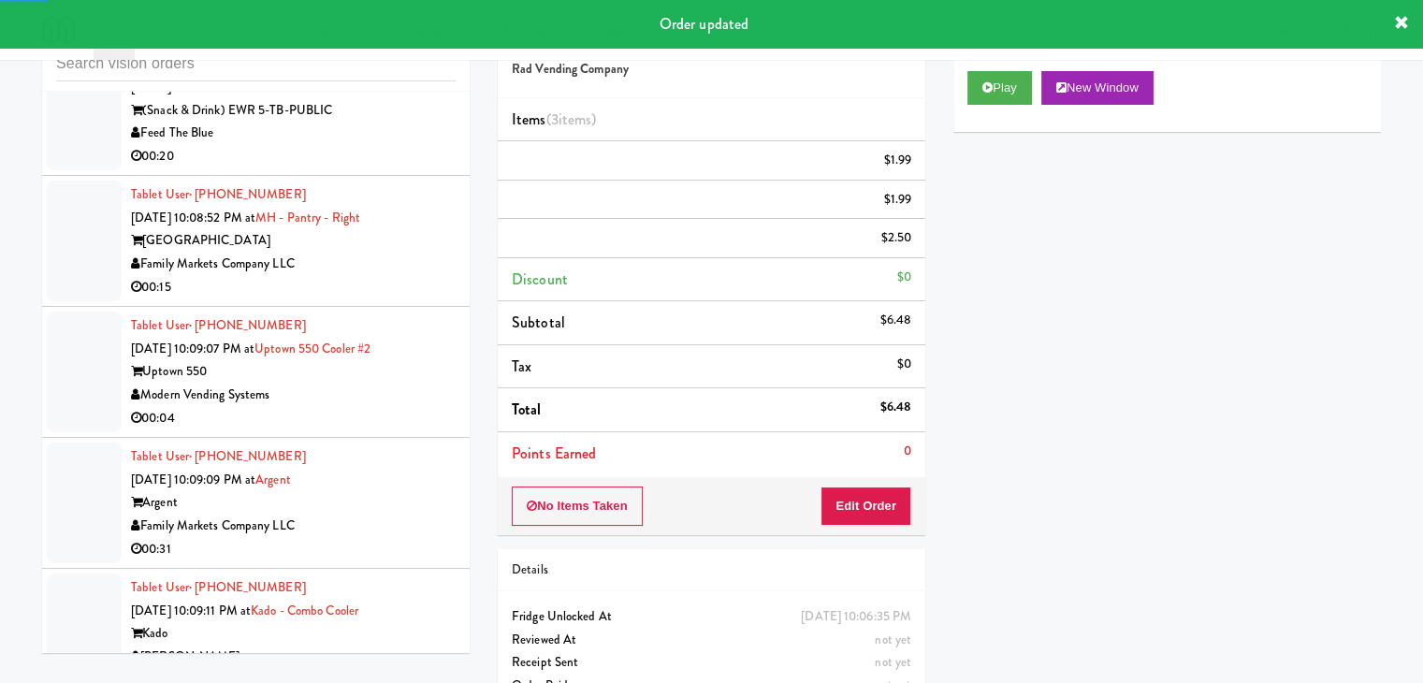
scroll to position [11337, 0]
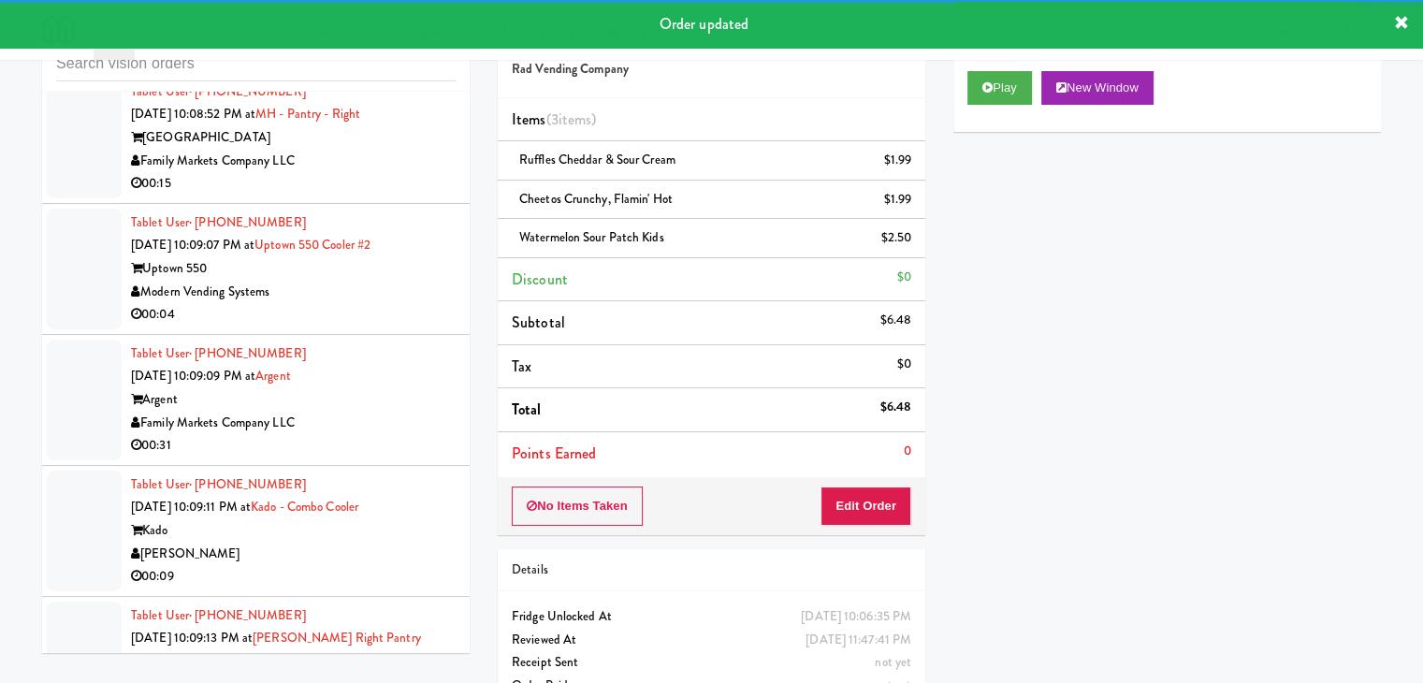
click at [419, 42] on div "Feed The Blue" at bounding box center [293, 30] width 325 height 23
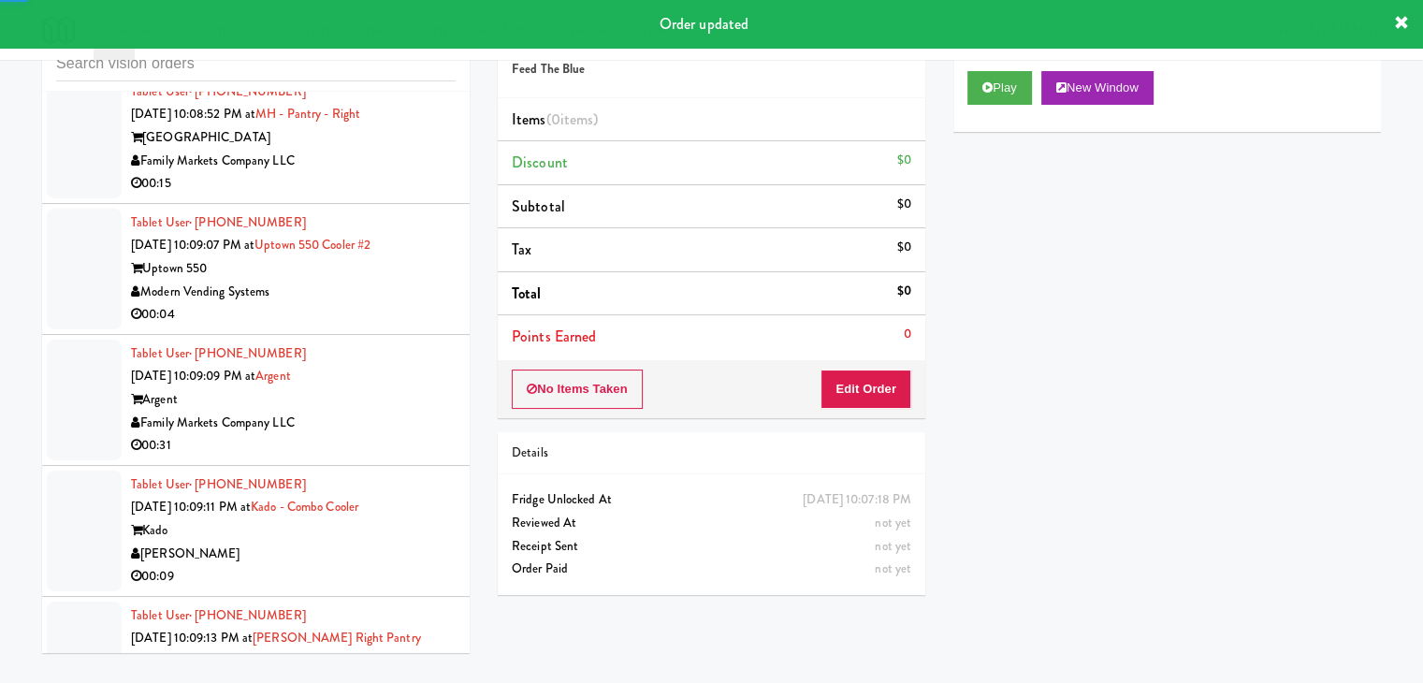
click at [1038, 93] on div "Play New Window" at bounding box center [1167, 88] width 400 height 34
click at [1014, 93] on button "Play" at bounding box center [999, 88] width 65 height 34
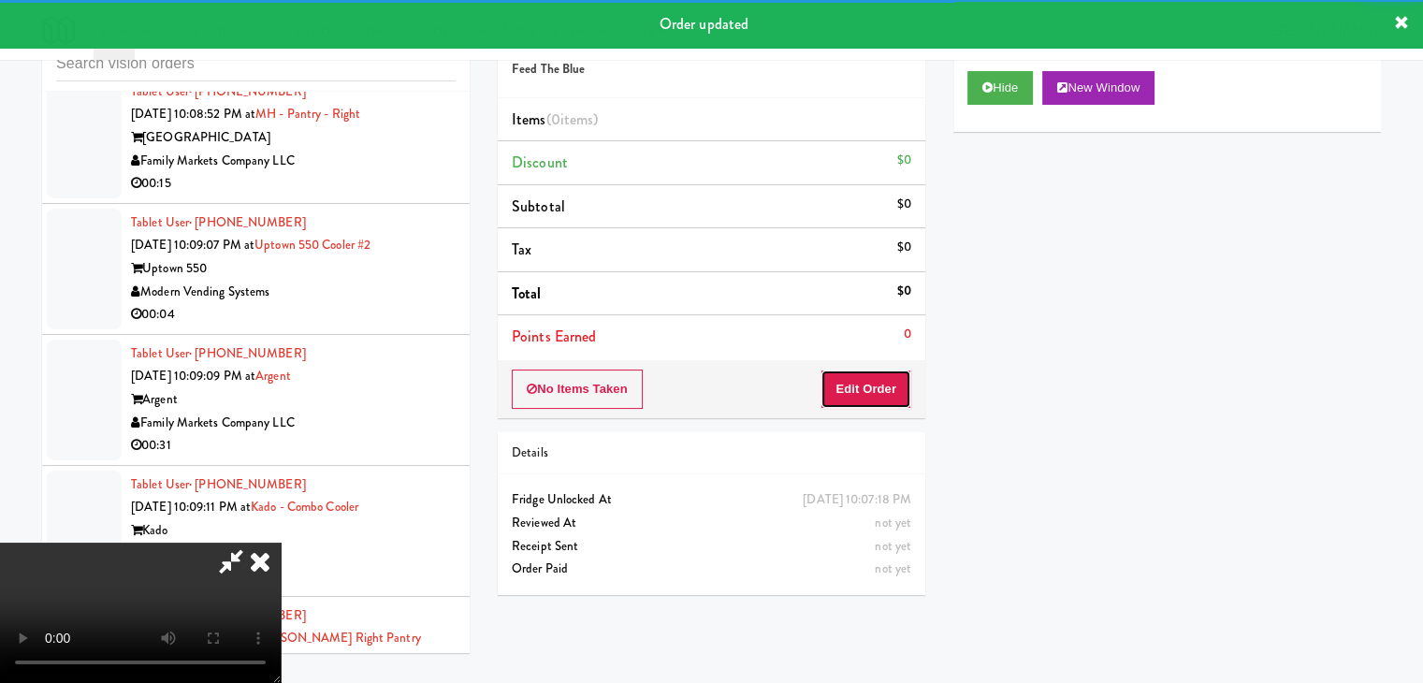
drag, startPoint x: 883, startPoint y: 375, endPoint x: 876, endPoint y: 382, distance: 9.9
click at [876, 382] on button "Edit Order" at bounding box center [866, 389] width 91 height 39
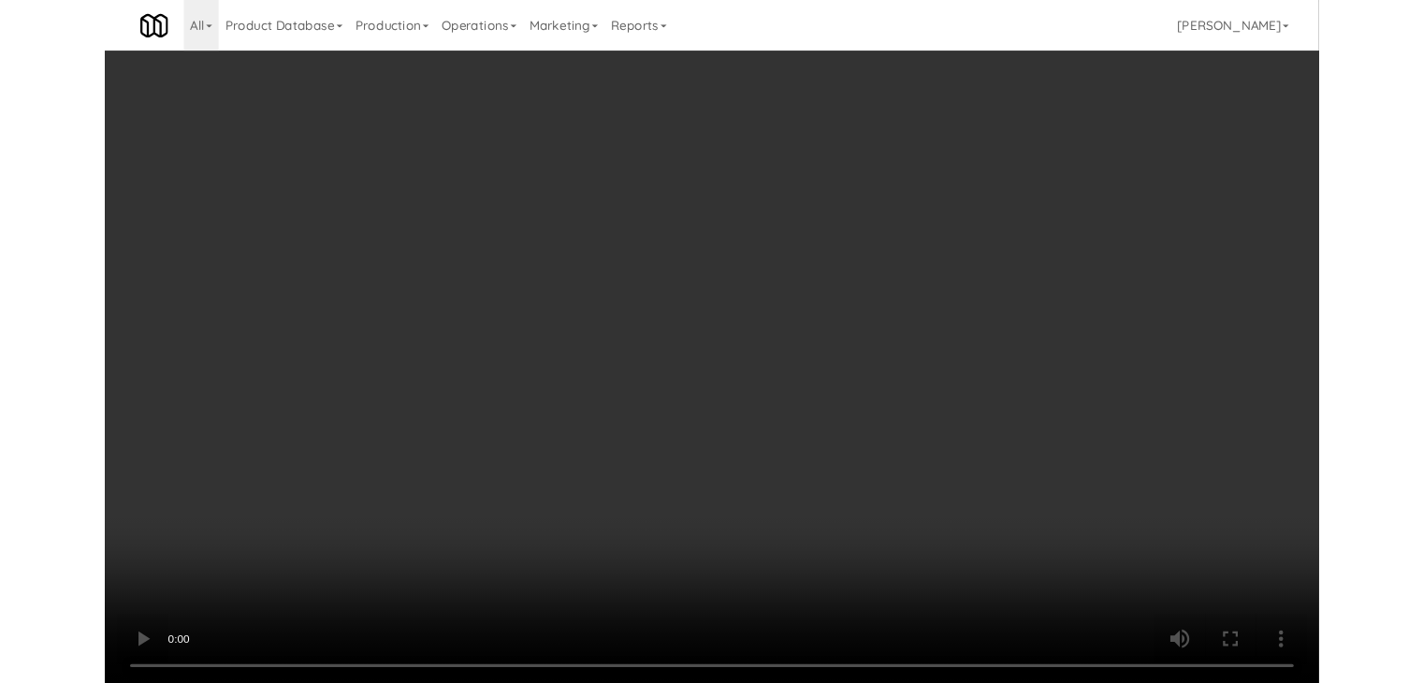
scroll to position [11290, 0]
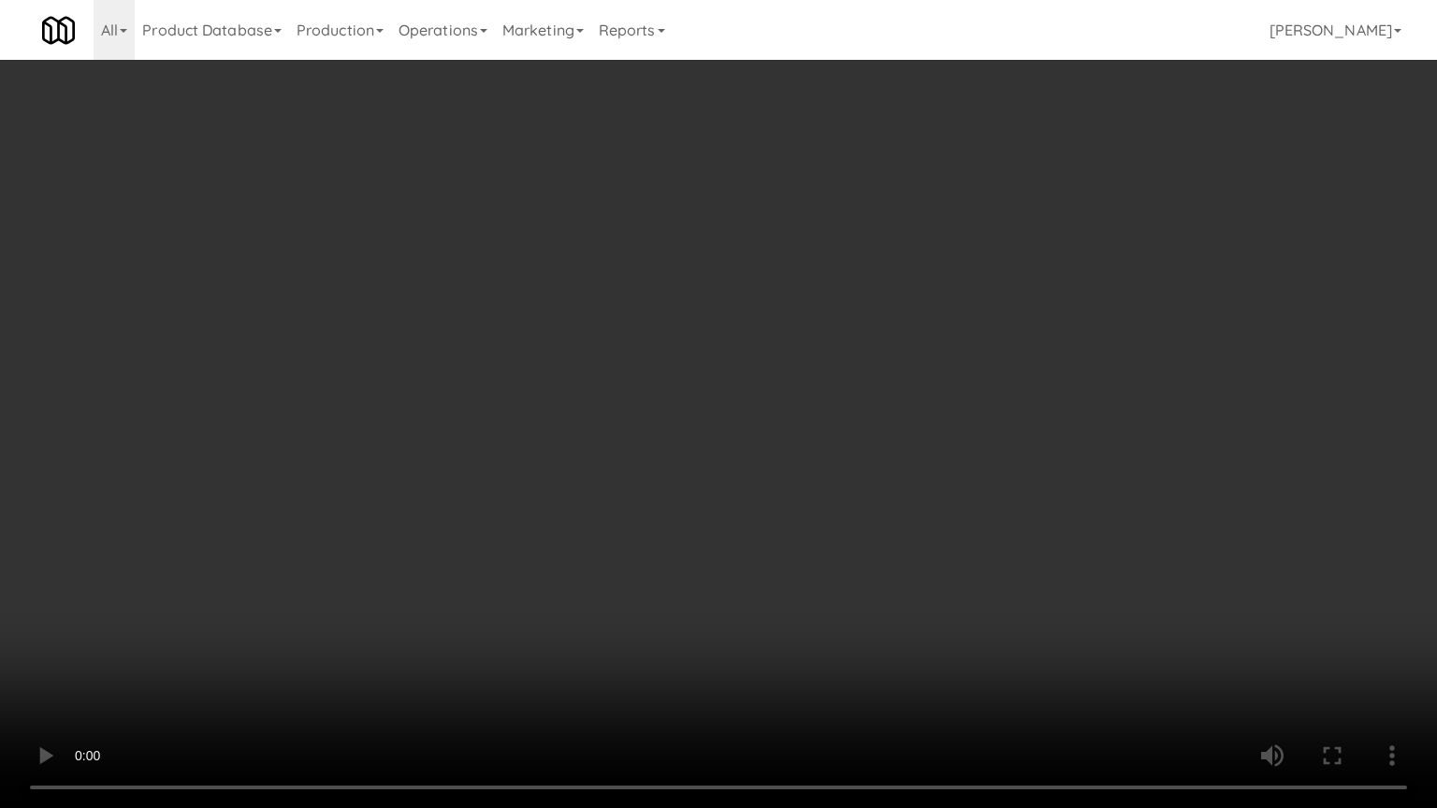
click at [871, 590] on video at bounding box center [718, 404] width 1437 height 808
drag, startPoint x: 871, startPoint y: 590, endPoint x: 867, endPoint y: 600, distance: 10.1
click at [871, 591] on video at bounding box center [718, 404] width 1437 height 808
click at [876, 595] on video at bounding box center [718, 404] width 1437 height 808
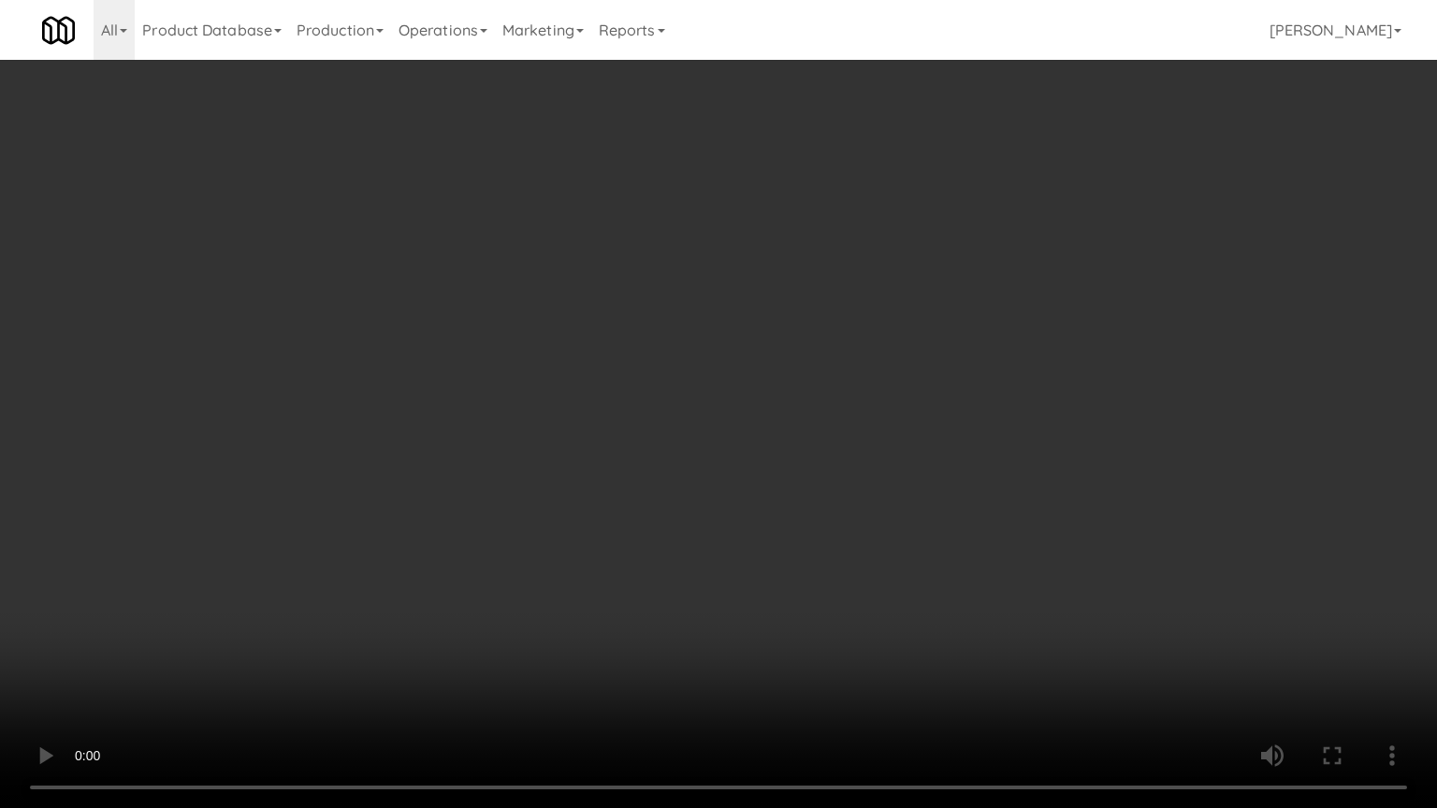
click at [876, 595] on video at bounding box center [718, 404] width 1437 height 808
click at [878, 594] on video at bounding box center [718, 404] width 1437 height 808
click at [883, 585] on video at bounding box center [718, 404] width 1437 height 808
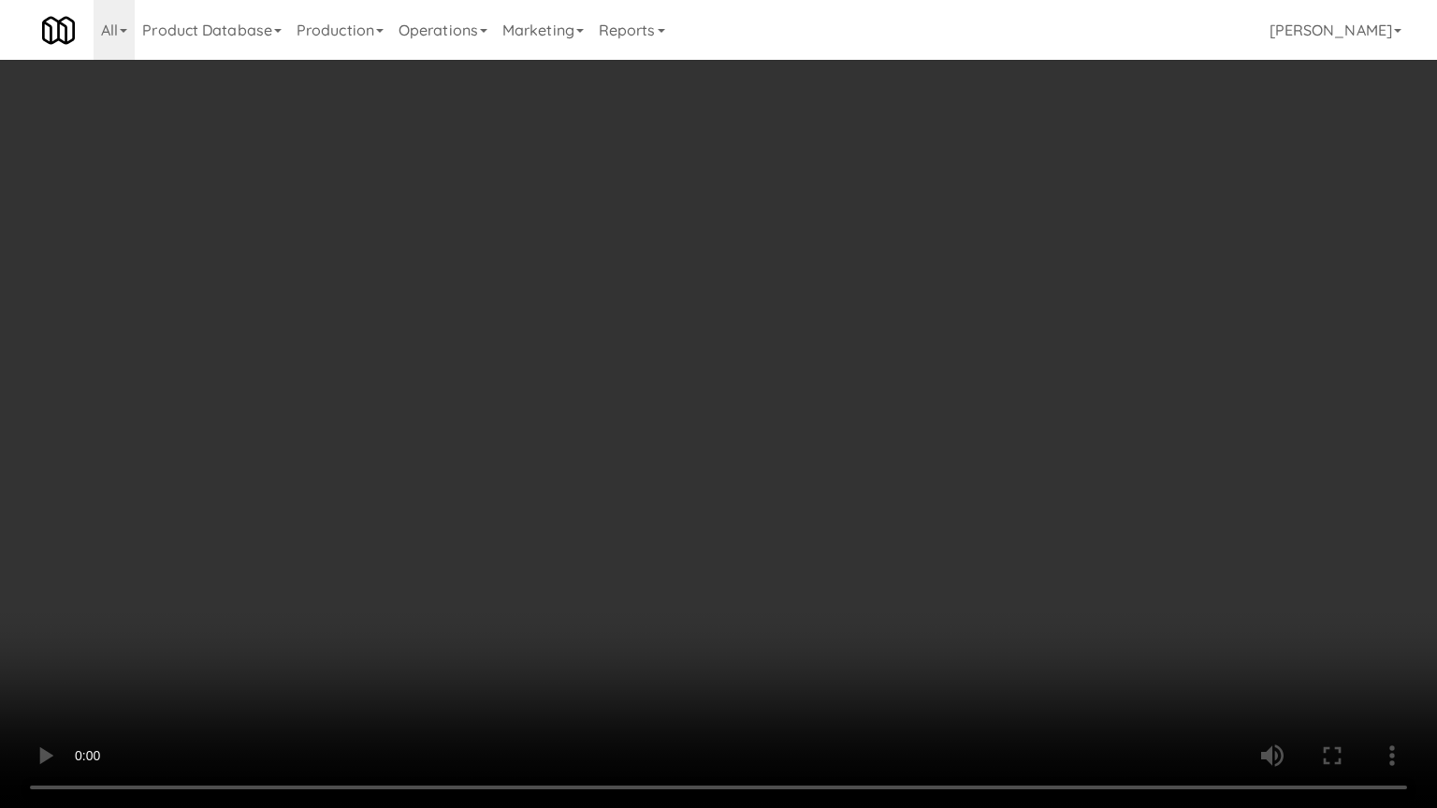
click at [883, 585] on video at bounding box center [718, 404] width 1437 height 808
click at [903, 580] on video at bounding box center [718, 404] width 1437 height 808
click at [921, 525] on video at bounding box center [718, 404] width 1437 height 808
click at [920, 514] on video at bounding box center [718, 404] width 1437 height 808
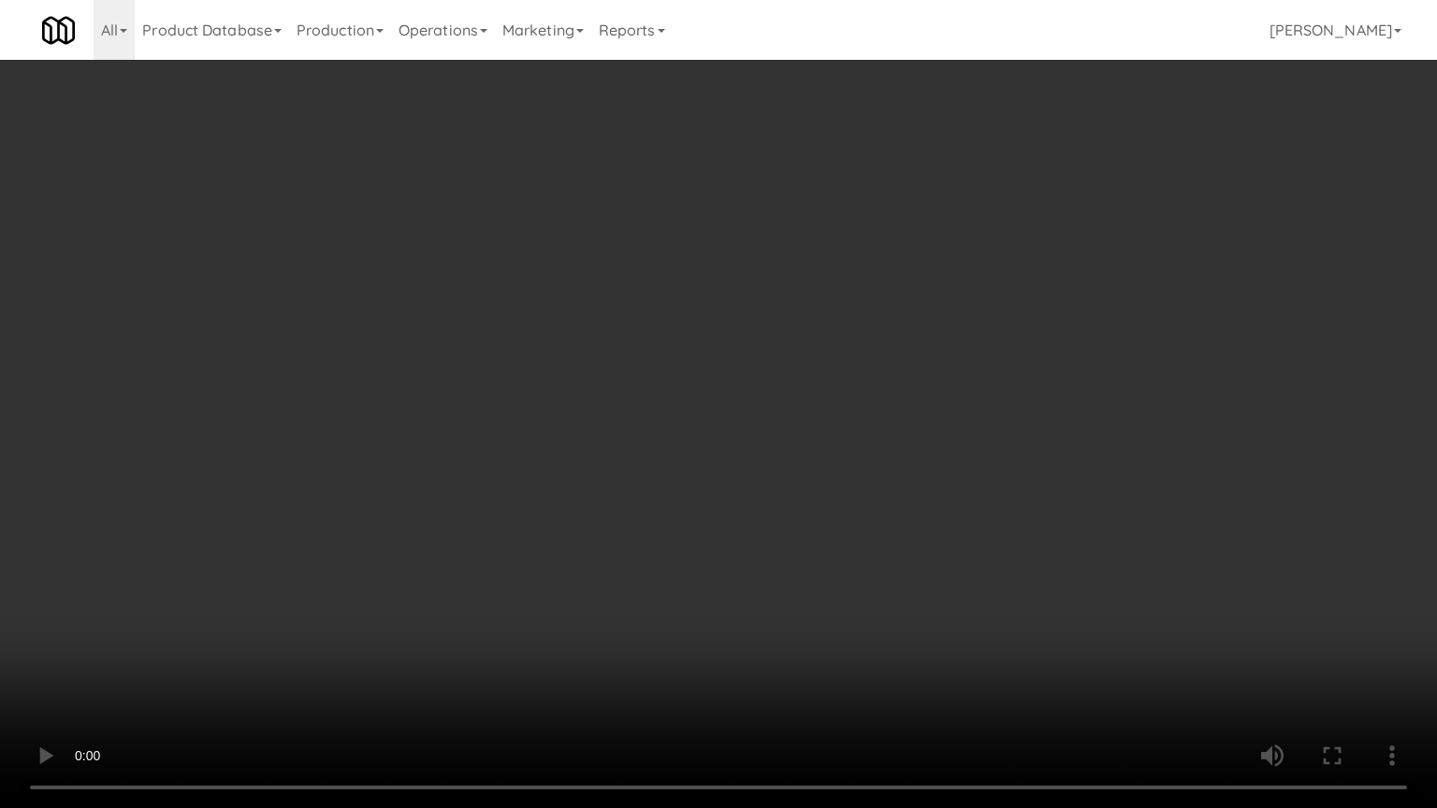
click at [954, 508] on video at bounding box center [718, 404] width 1437 height 808
click at [965, 487] on video at bounding box center [718, 404] width 1437 height 808
click at [999, 460] on video at bounding box center [718, 404] width 1437 height 808
drag, startPoint x: 999, startPoint y: 460, endPoint x: 1037, endPoint y: 314, distance: 150.7
click at [1001, 457] on video at bounding box center [718, 404] width 1437 height 808
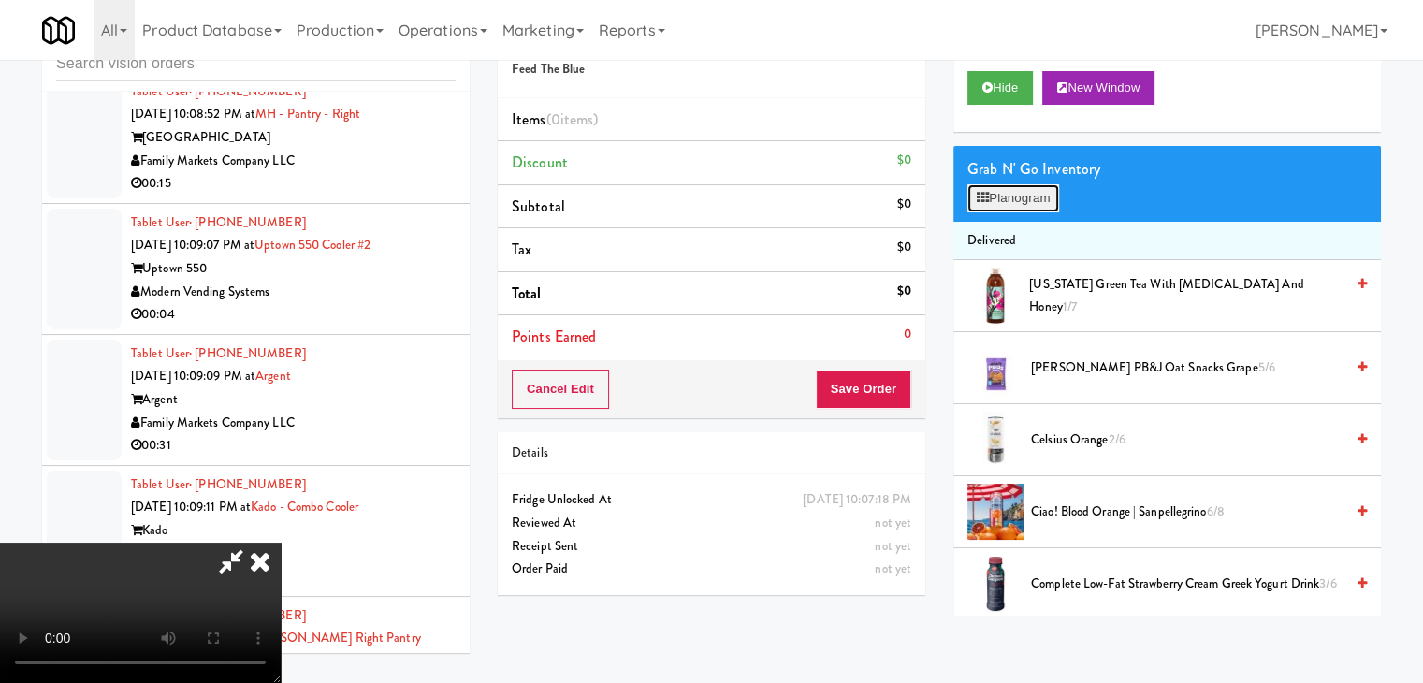
click at [1054, 200] on button "Planogram" at bounding box center [1013, 198] width 92 height 28
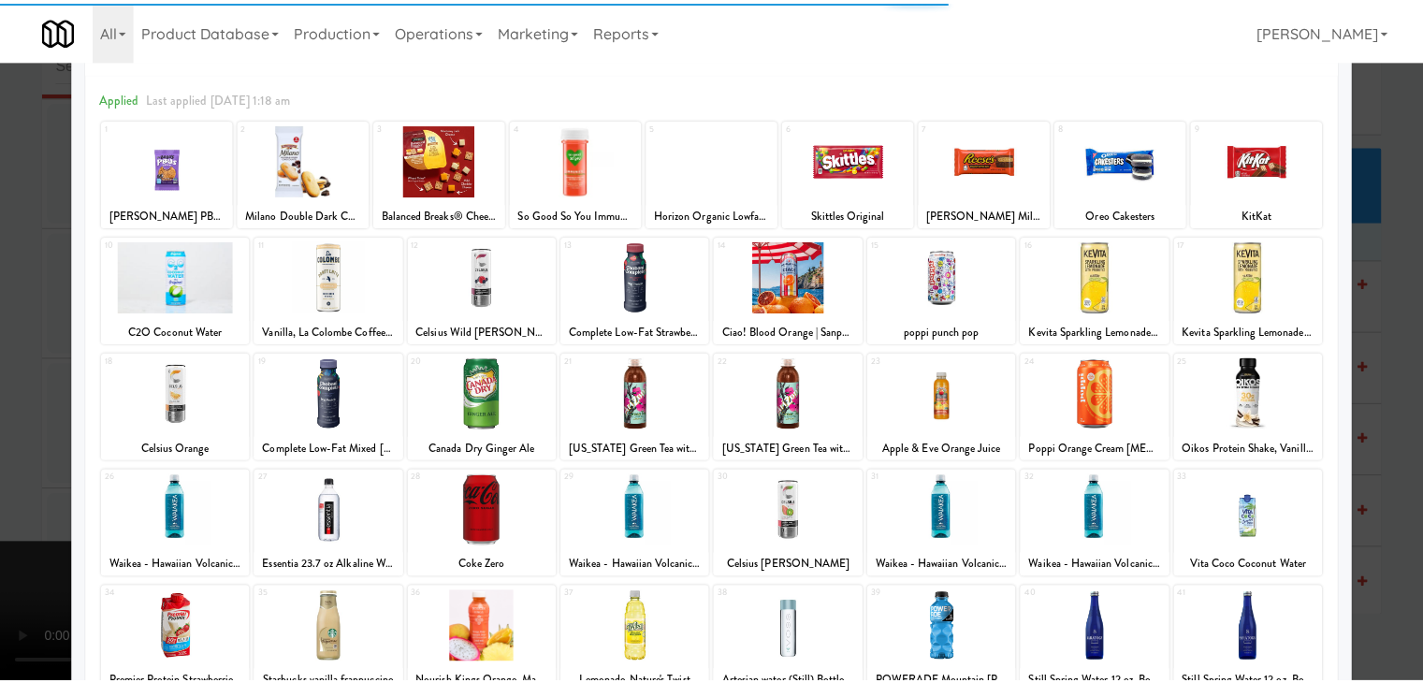
scroll to position [187, 0]
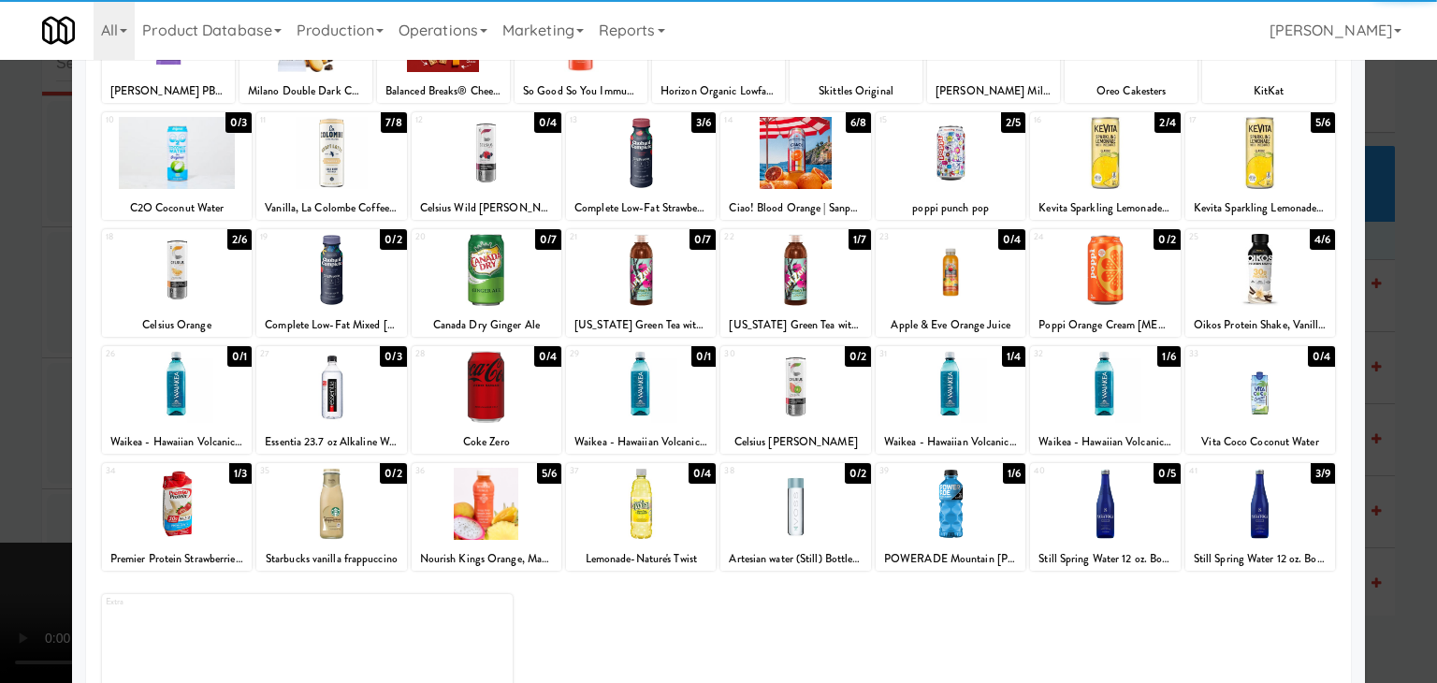
drag, startPoint x: 1091, startPoint y: 386, endPoint x: 1246, endPoint y: 403, distance: 156.2
click at [1093, 387] on div at bounding box center [1105, 387] width 150 height 72
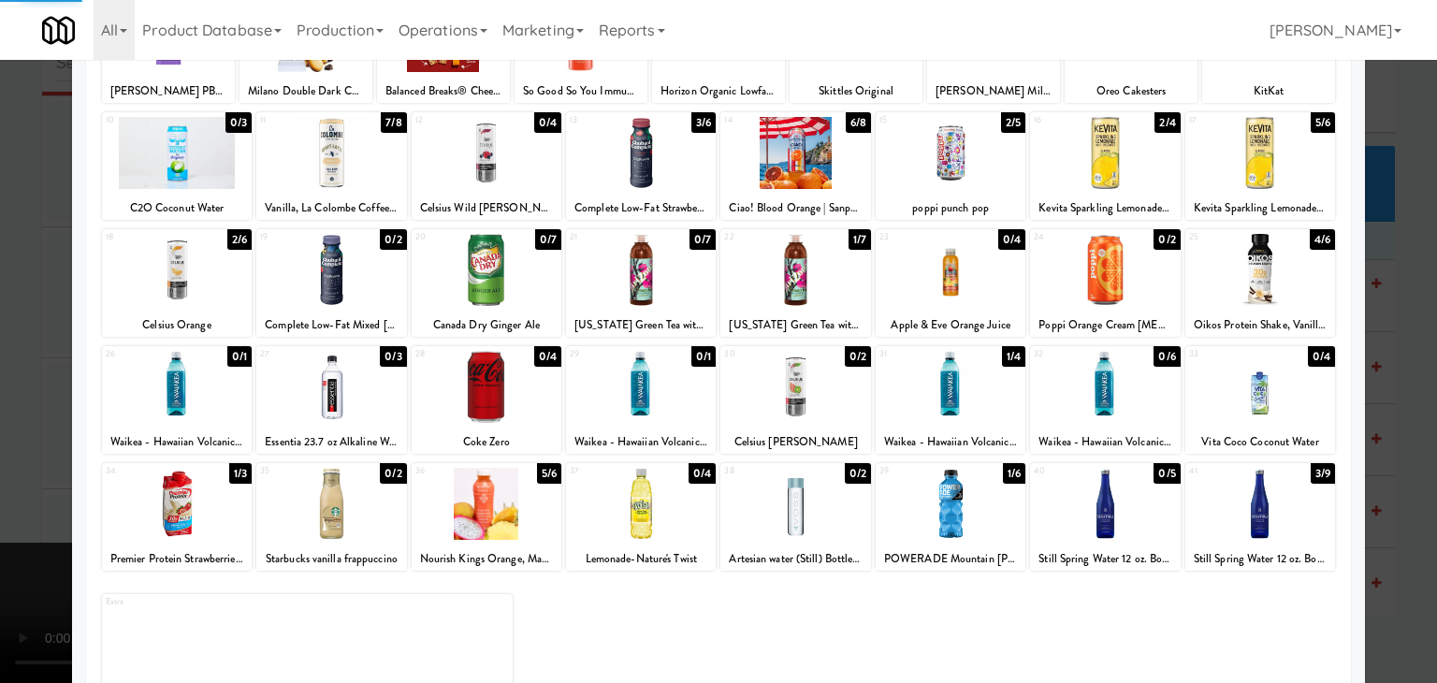
click at [1356, 409] on div at bounding box center [718, 341] width 1437 height 683
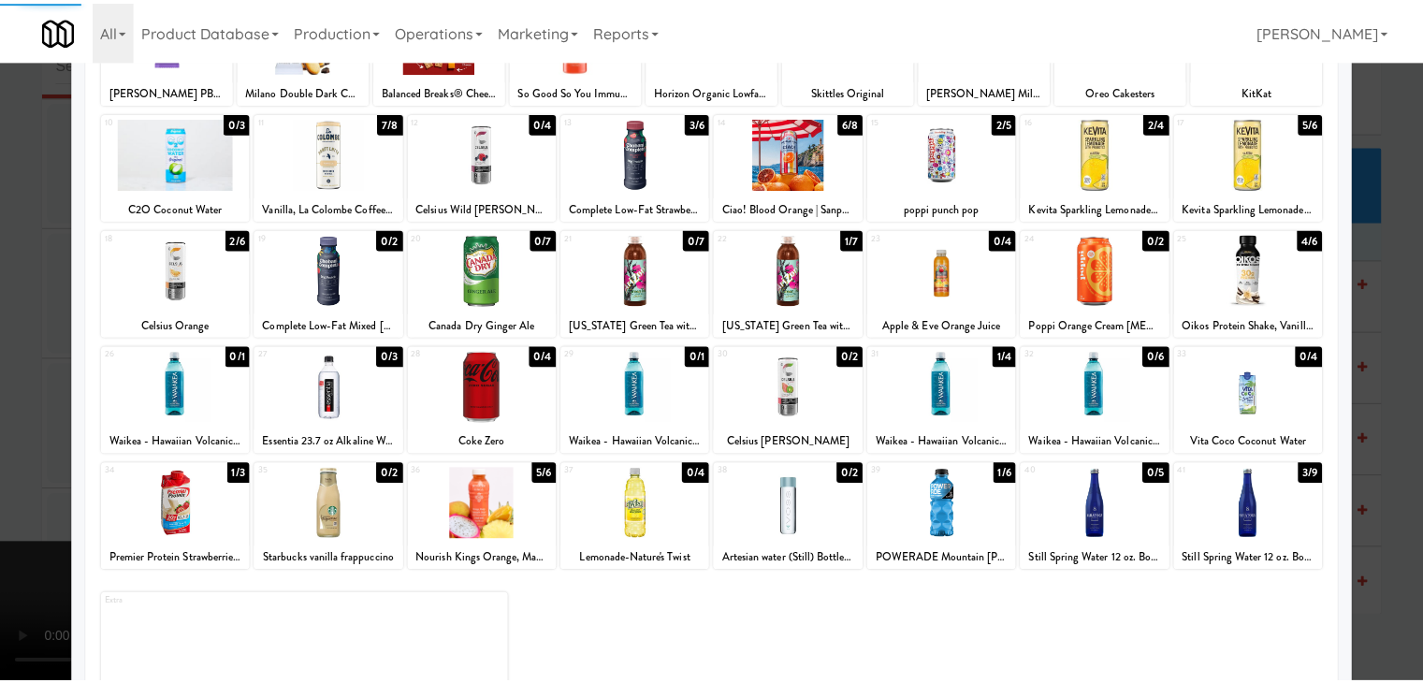
scroll to position [11337, 0]
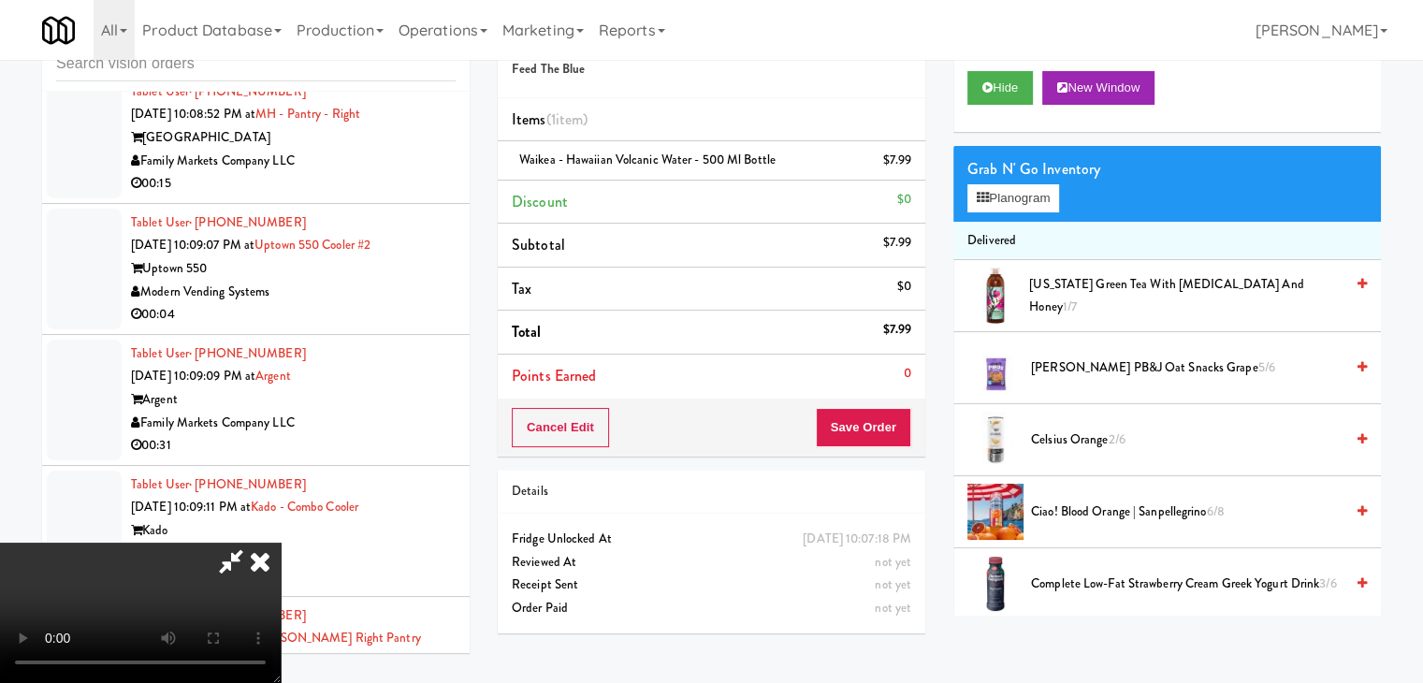
drag, startPoint x: 926, startPoint y: 422, endPoint x: 895, endPoint y: 424, distance: 31.9
click at [899, 424] on div "Order # 760109 Feed The Blue Items (1 item ) Waikea - Hawaiian Volcanic Water -…" at bounding box center [712, 327] width 456 height 640
click at [895, 424] on button "Save Order" at bounding box center [863, 427] width 95 height 39
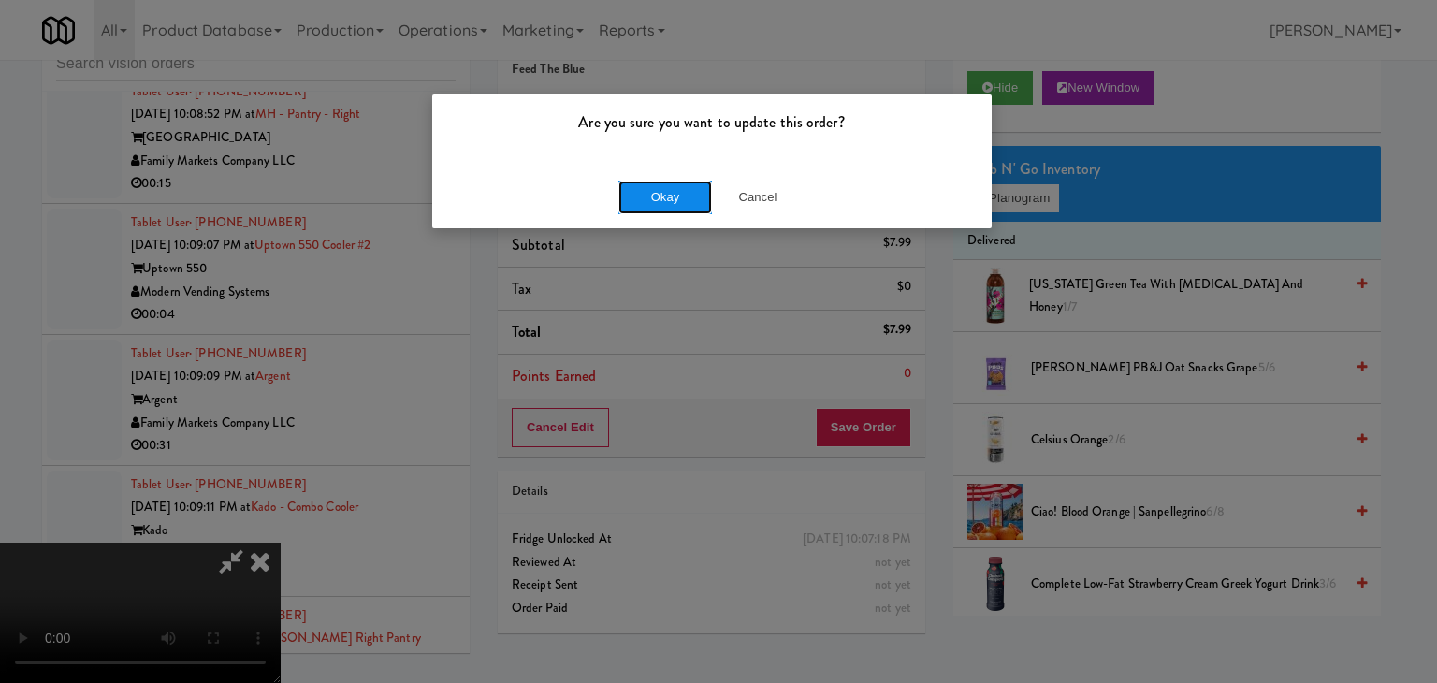
click at [692, 206] on button "Okay" at bounding box center [665, 198] width 94 height 34
click at [684, 199] on body "Are you sure you want to update this order? Okay Cancel Okay Are you sure you w…" at bounding box center [718, 341] width 1437 height 683
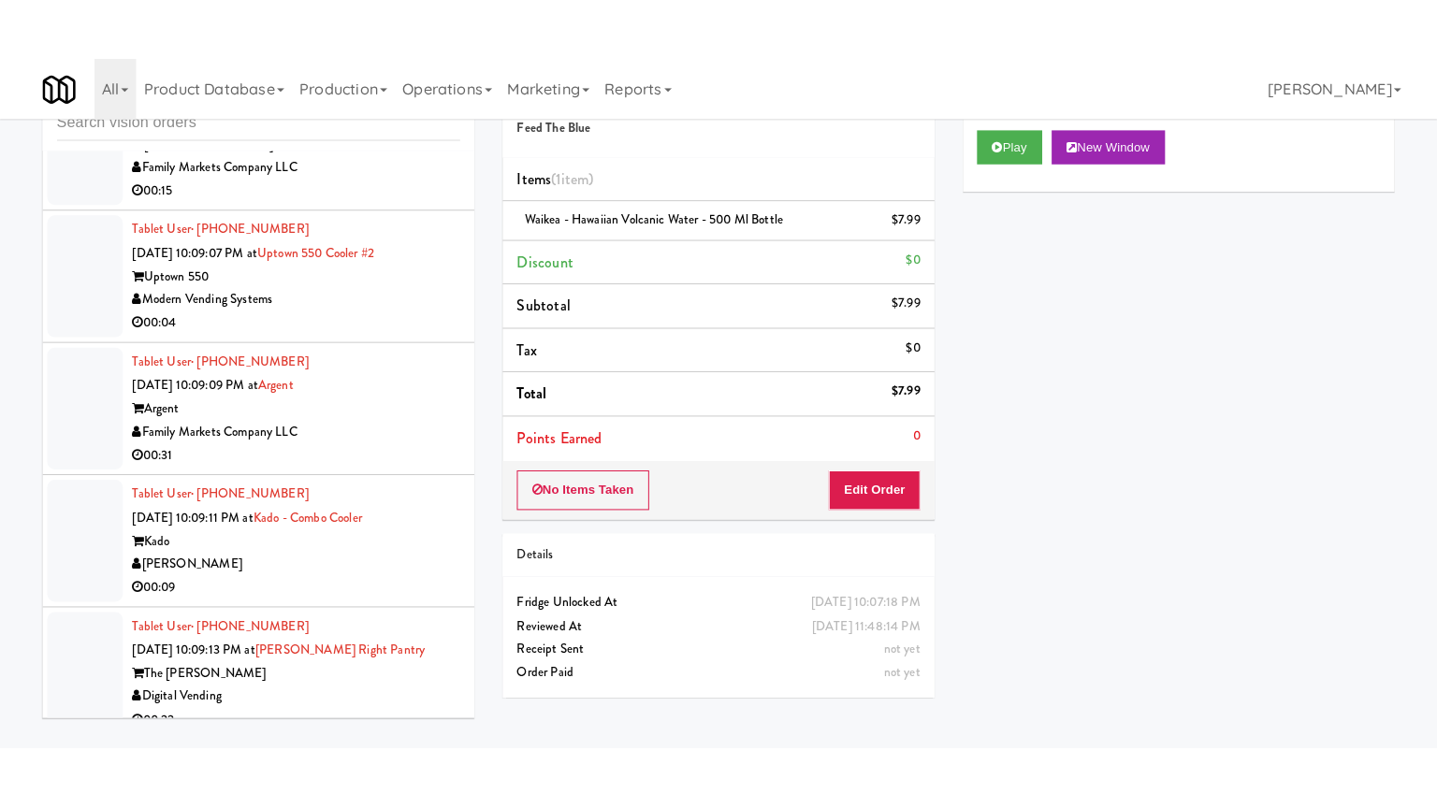
scroll to position [11524, 0]
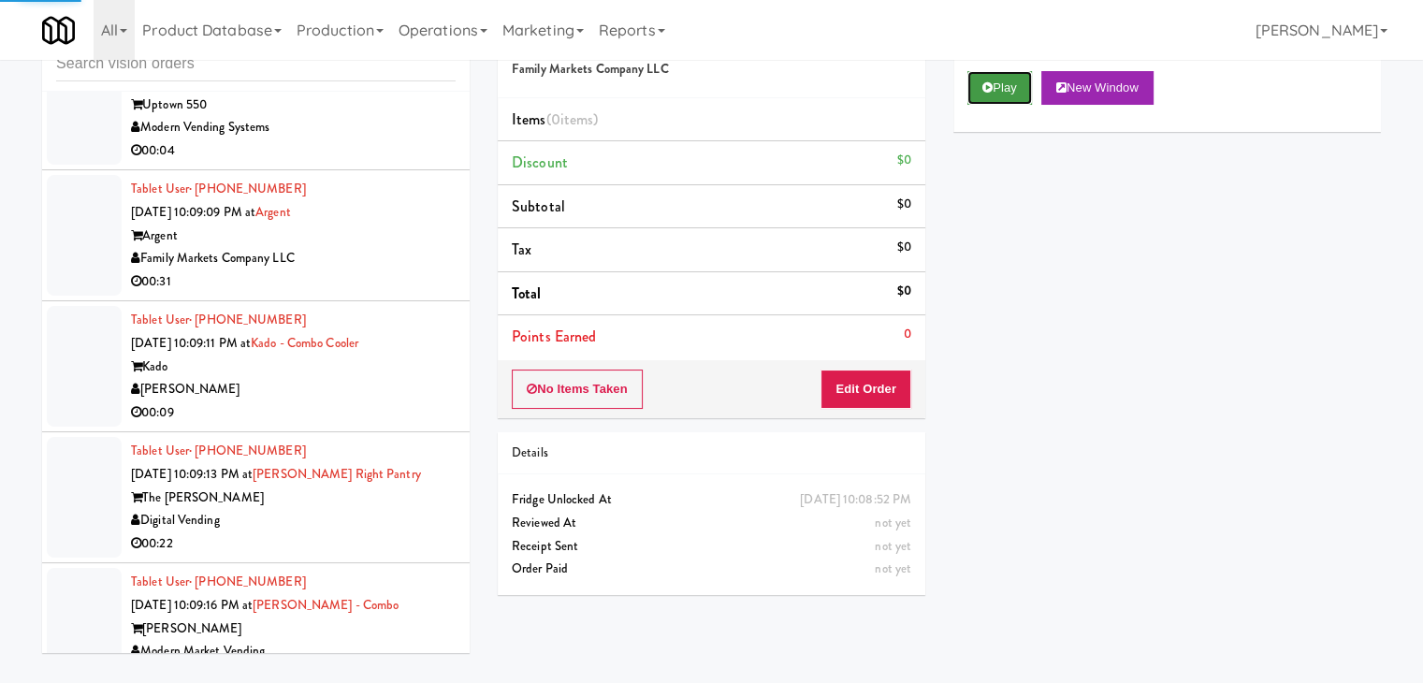
click at [985, 87] on icon at bounding box center [987, 87] width 10 height 12
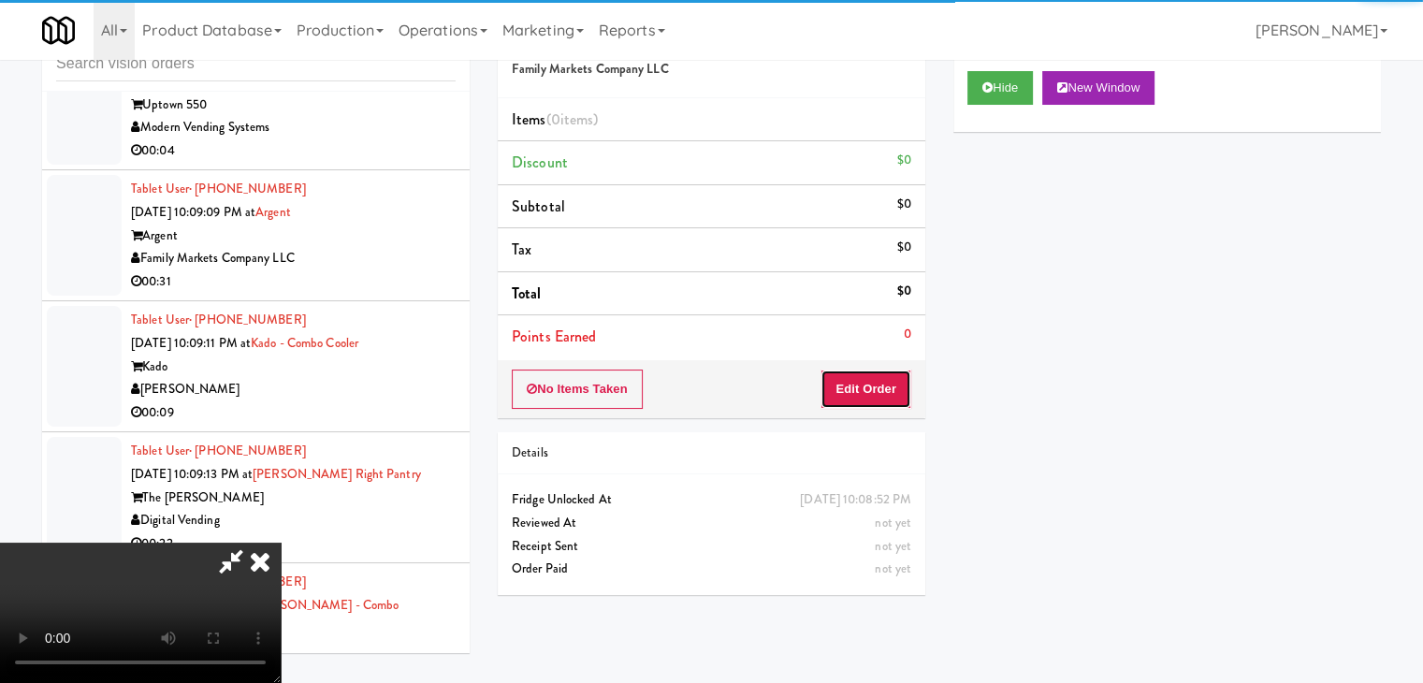
click at [831, 378] on button "Edit Order" at bounding box center [866, 389] width 91 height 39
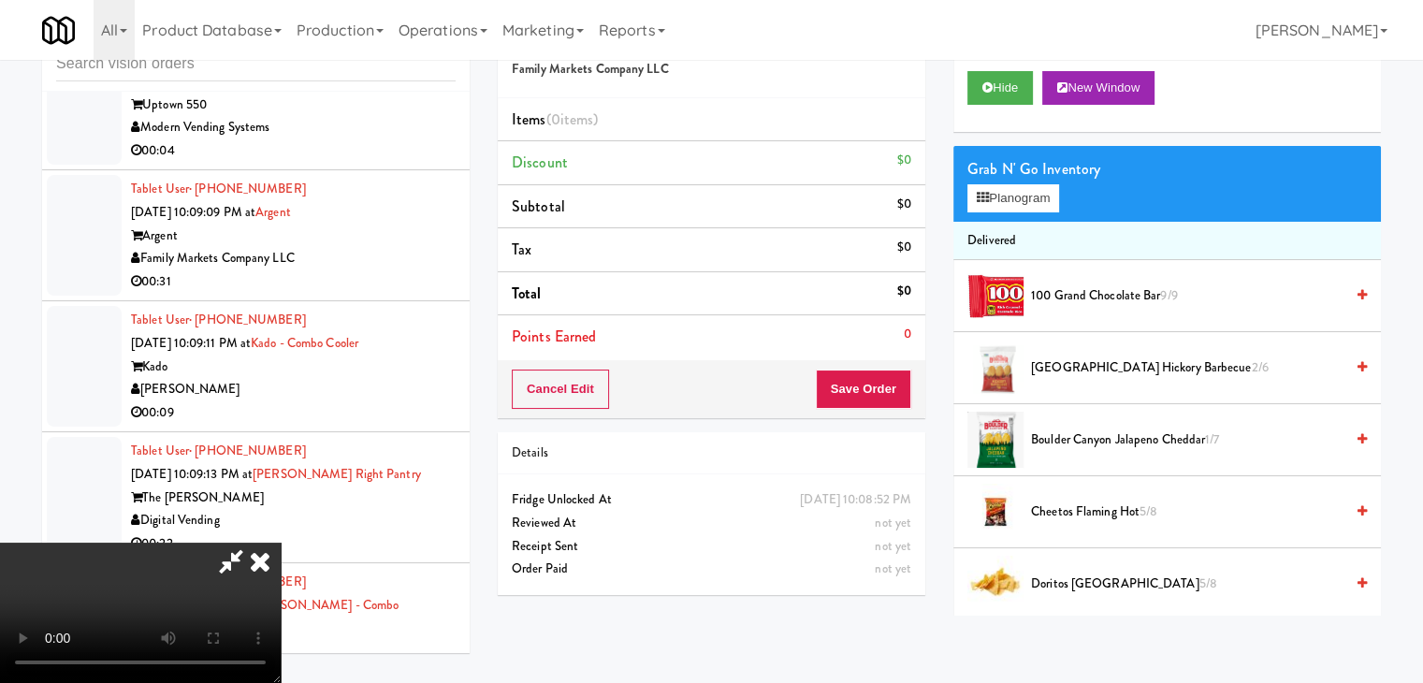
scroll to position [11477, 0]
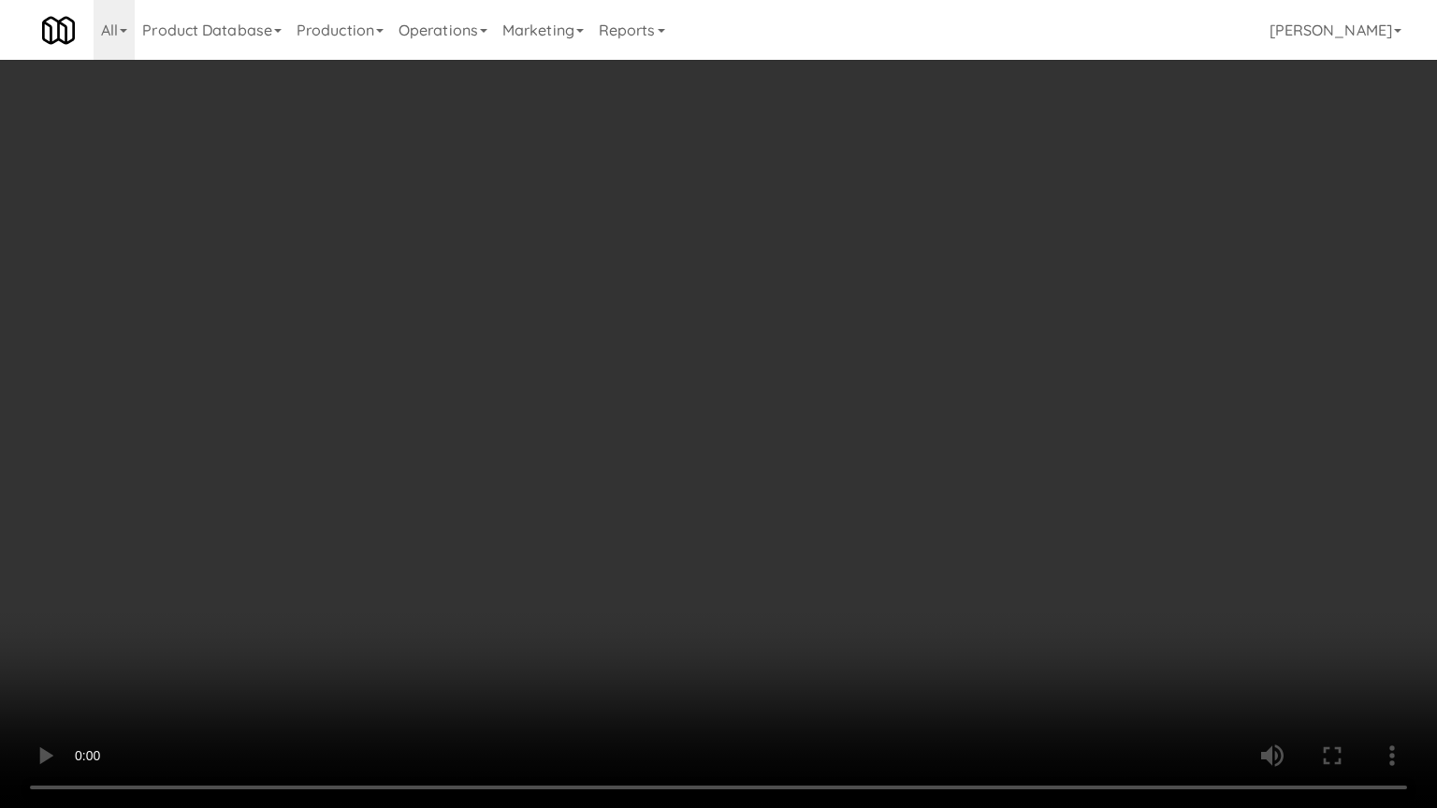
click at [779, 513] on video at bounding box center [718, 404] width 1437 height 808
click at [788, 502] on video at bounding box center [718, 404] width 1437 height 808
drag, startPoint x: 788, startPoint y: 502, endPoint x: 851, endPoint y: 349, distance: 165.3
click at [793, 494] on video at bounding box center [718, 404] width 1437 height 808
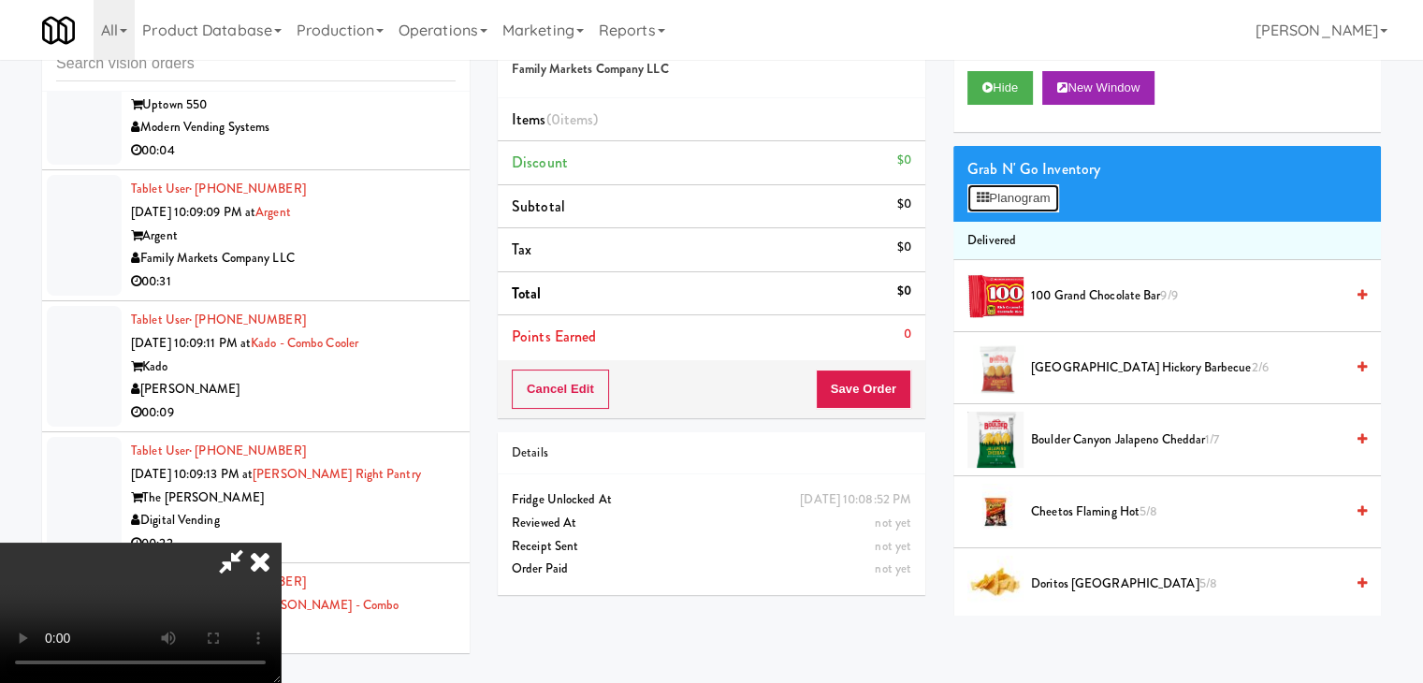
click at [982, 189] on button "Planogram" at bounding box center [1013, 198] width 92 height 28
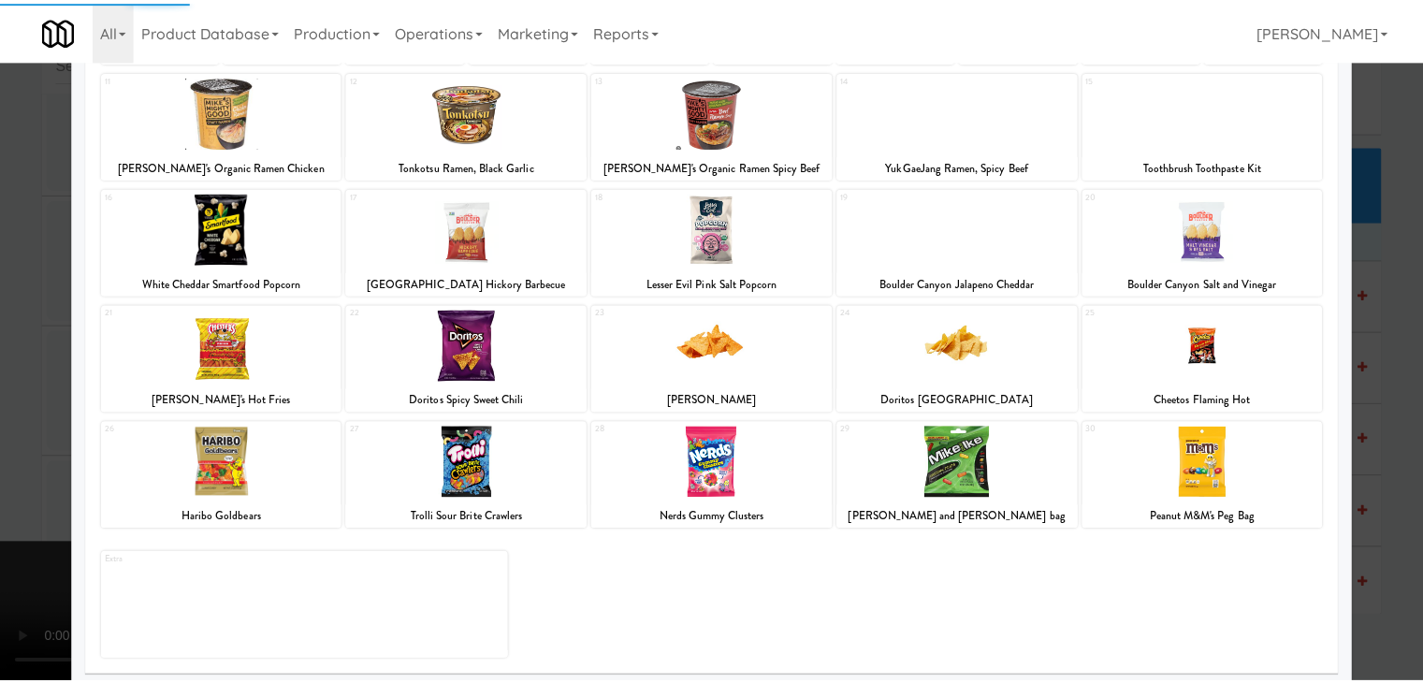
scroll to position [236, 0]
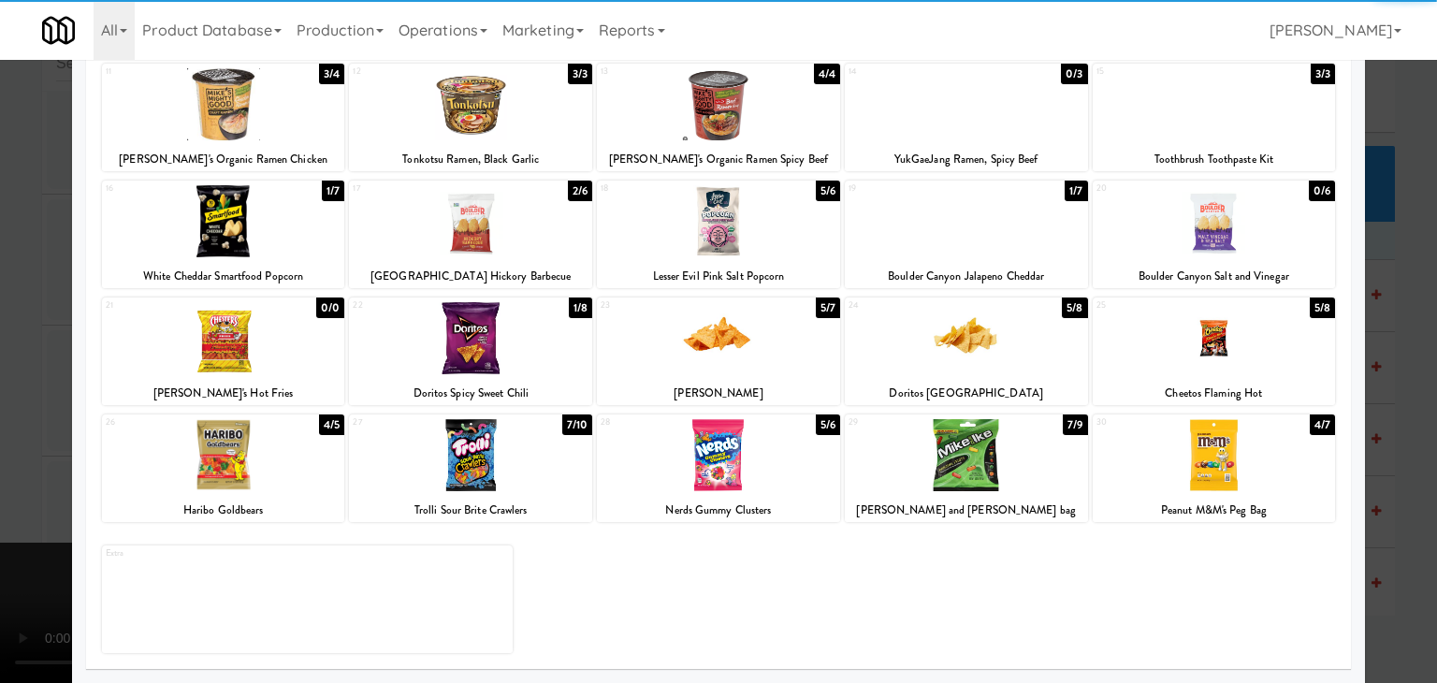
click at [265, 478] on div at bounding box center [223, 455] width 243 height 72
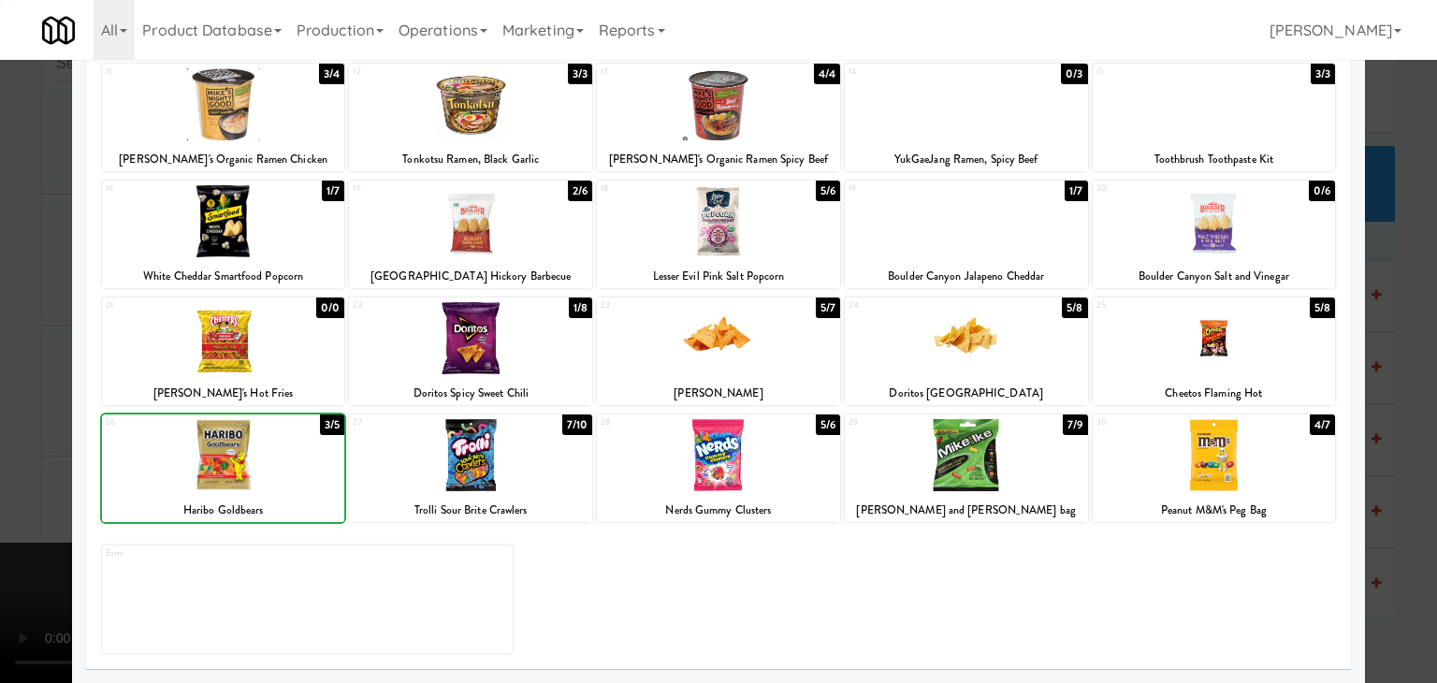
drag, startPoint x: 0, startPoint y: 481, endPoint x: 386, endPoint y: 461, distance: 386.9
click at [22, 477] on div at bounding box center [718, 341] width 1437 height 683
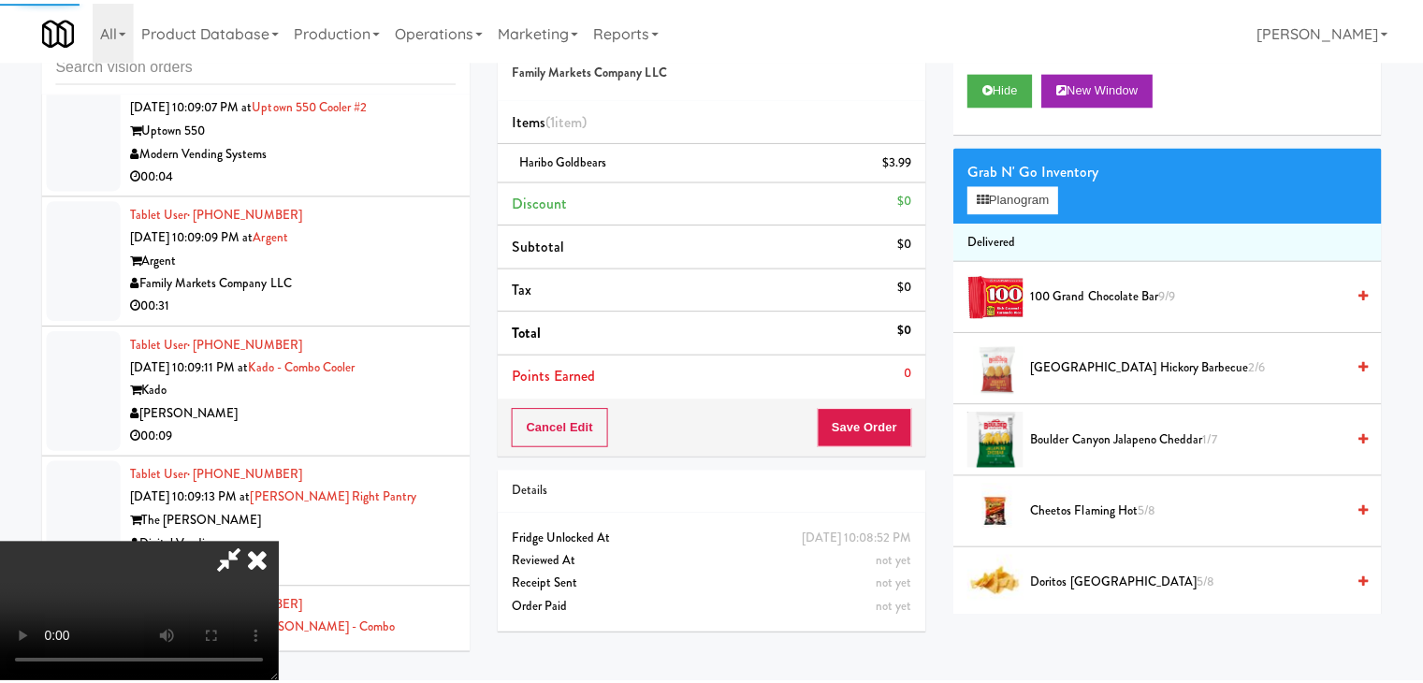
scroll to position [11524, 0]
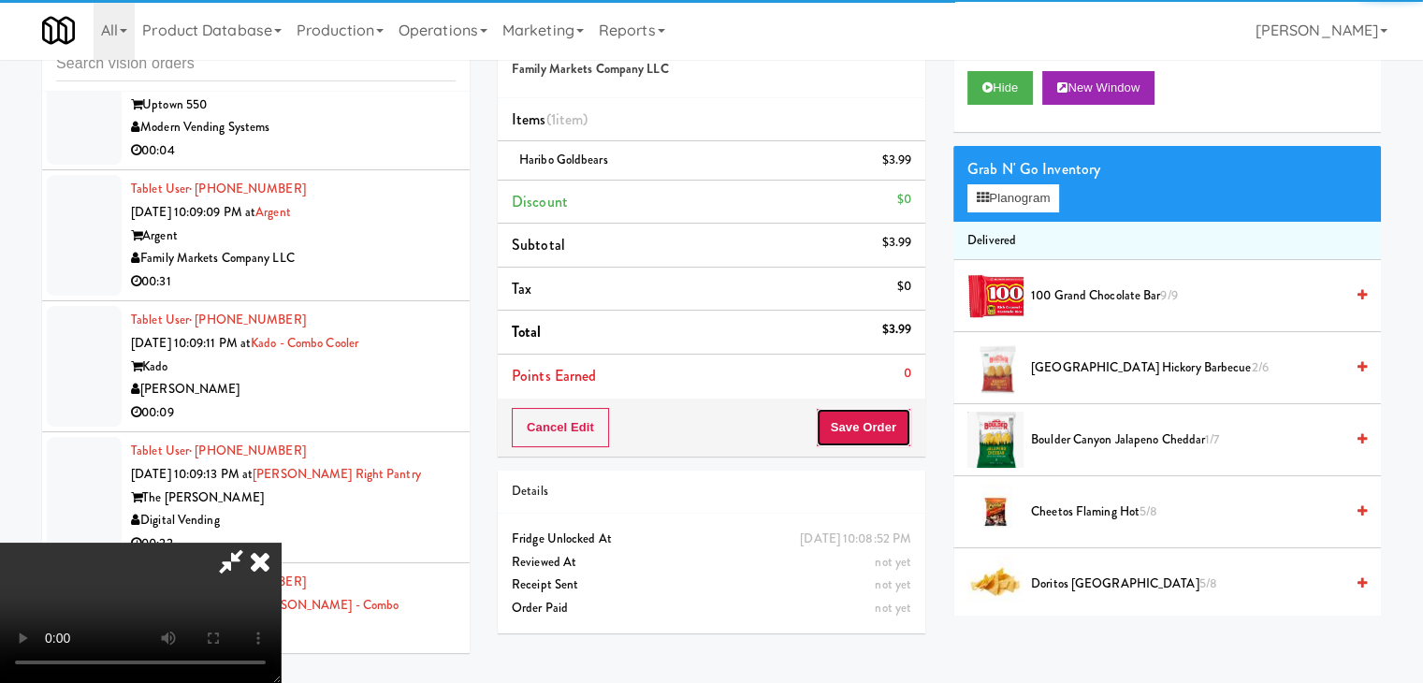
click at [892, 430] on button "Save Order" at bounding box center [863, 427] width 95 height 39
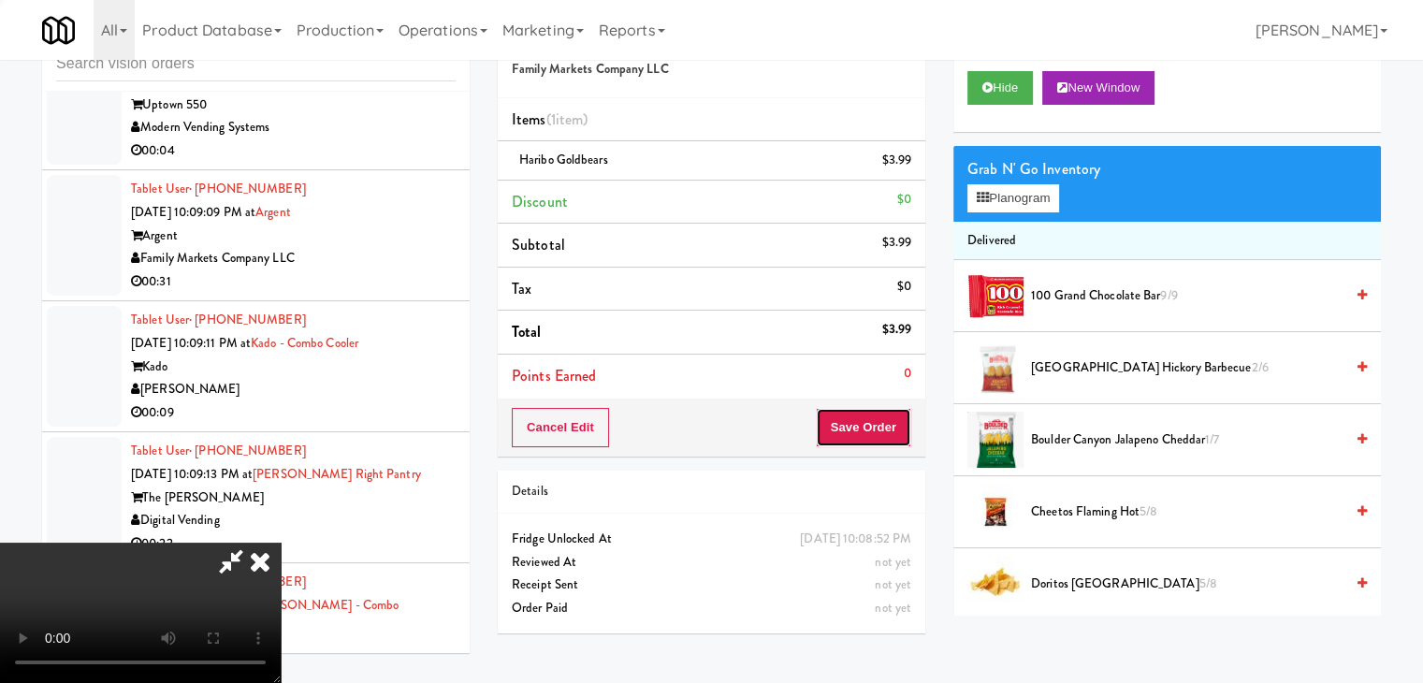
click at [892, 430] on button "Save Order" at bounding box center [863, 427] width 95 height 39
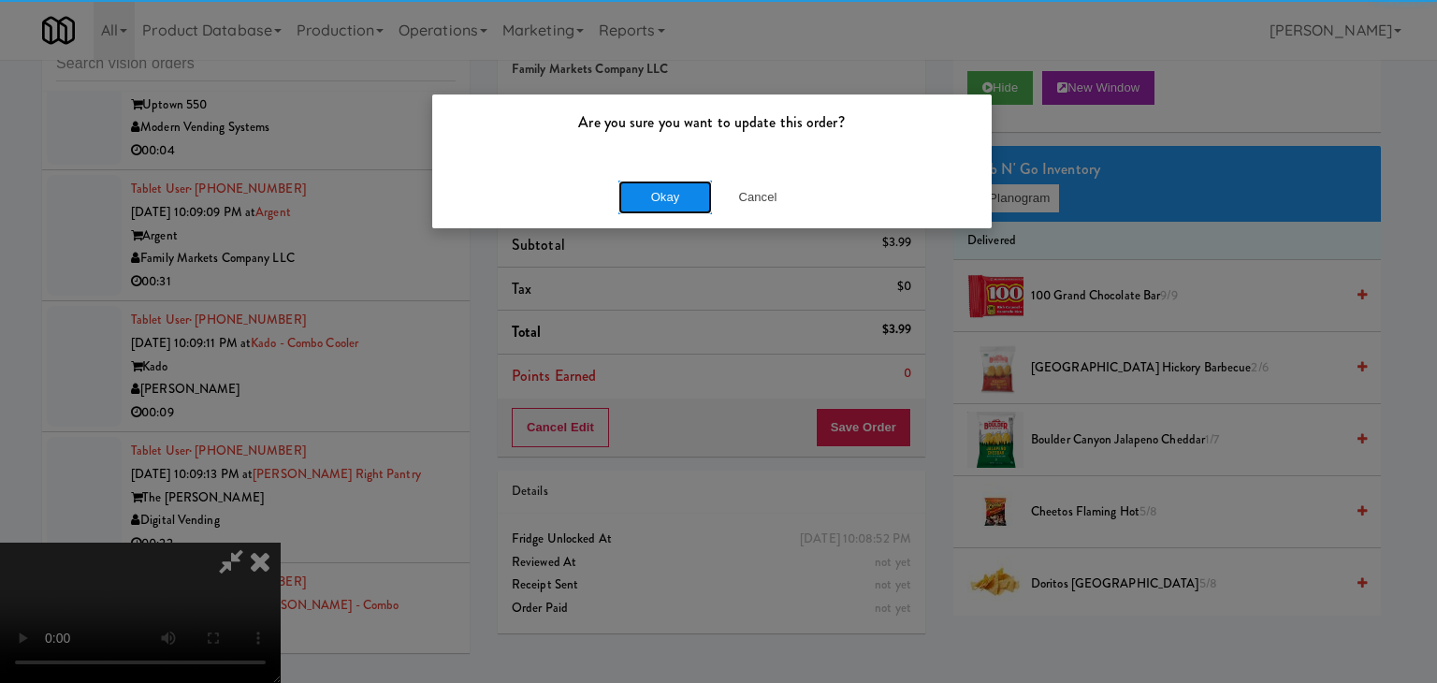
click at [647, 207] on button "Okay" at bounding box center [665, 198] width 94 height 34
click at [647, 207] on body "Are you sure you want to update this order? Okay Cancel Okay Are you sure you w…" at bounding box center [718, 341] width 1437 height 683
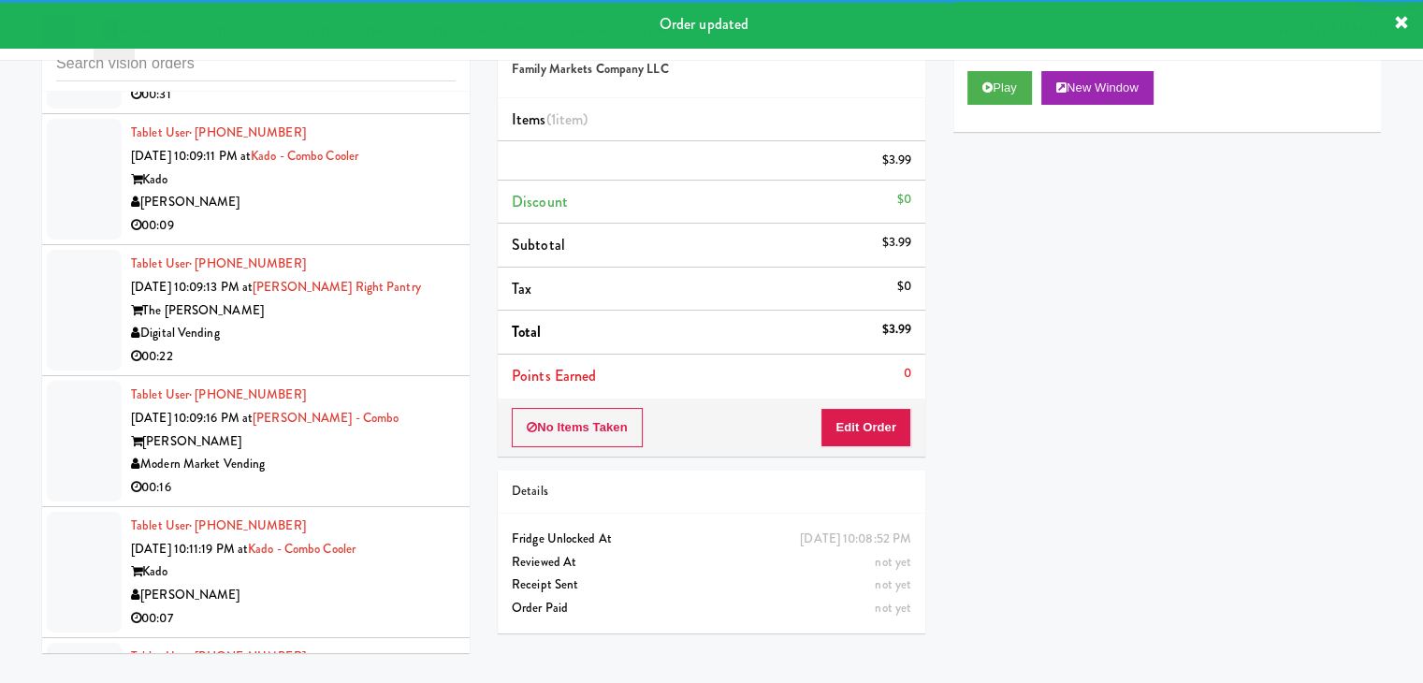
scroll to position [11734, 0]
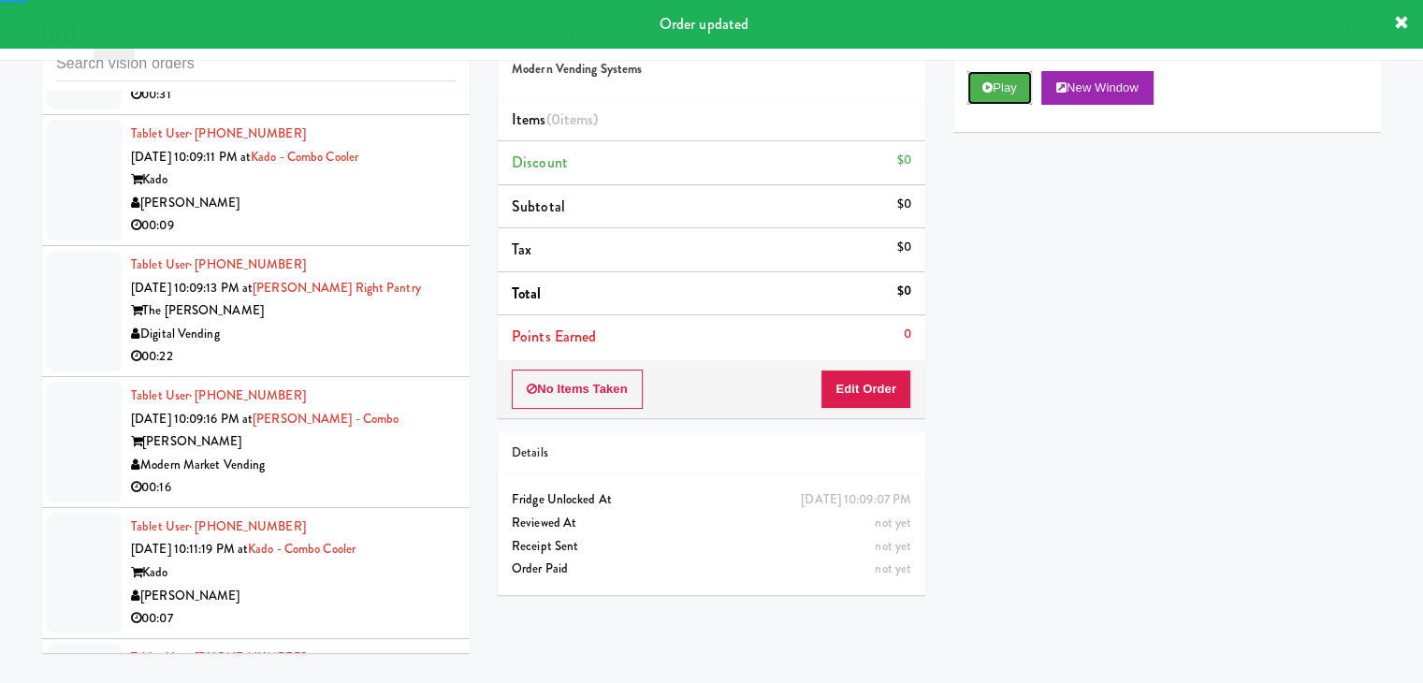
drag, startPoint x: 1026, startPoint y: 96, endPoint x: 1019, endPoint y: 104, distance: 9.9
click at [1026, 95] on button "Play" at bounding box center [999, 88] width 65 height 34
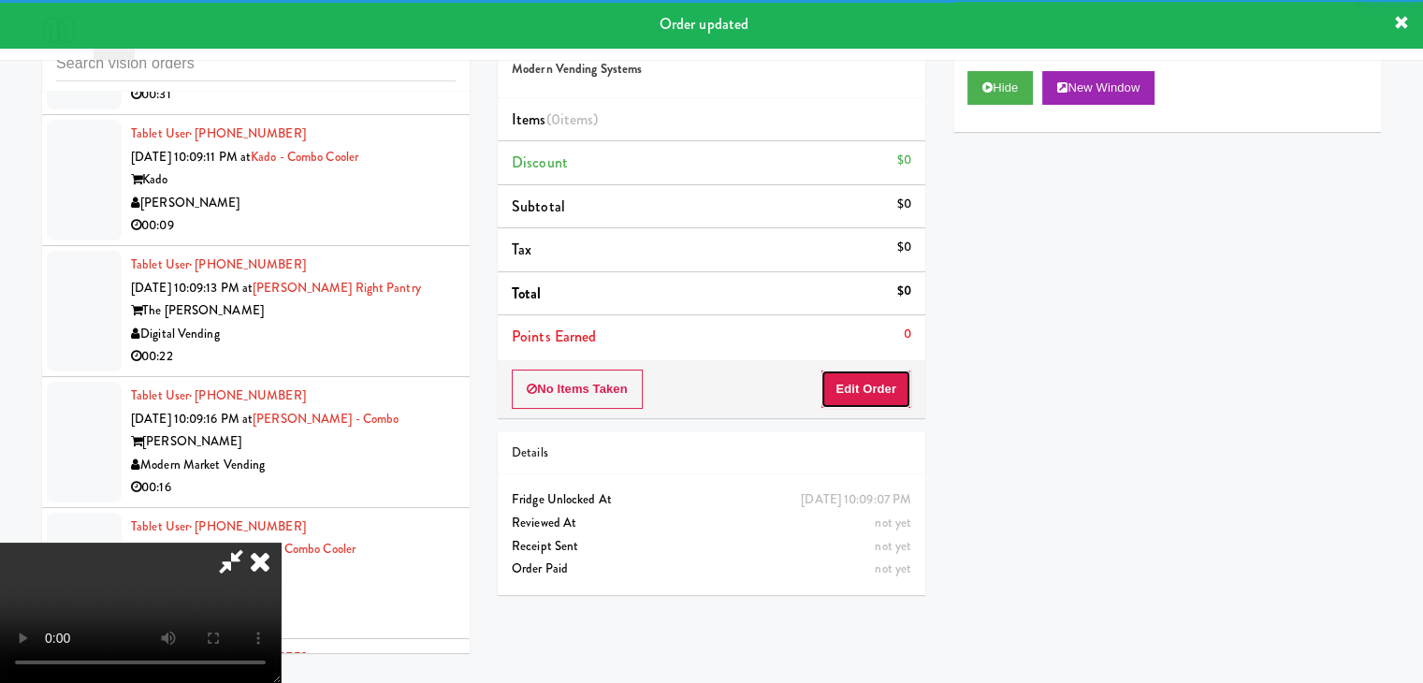
click at [879, 383] on button "Edit Order" at bounding box center [866, 389] width 91 height 39
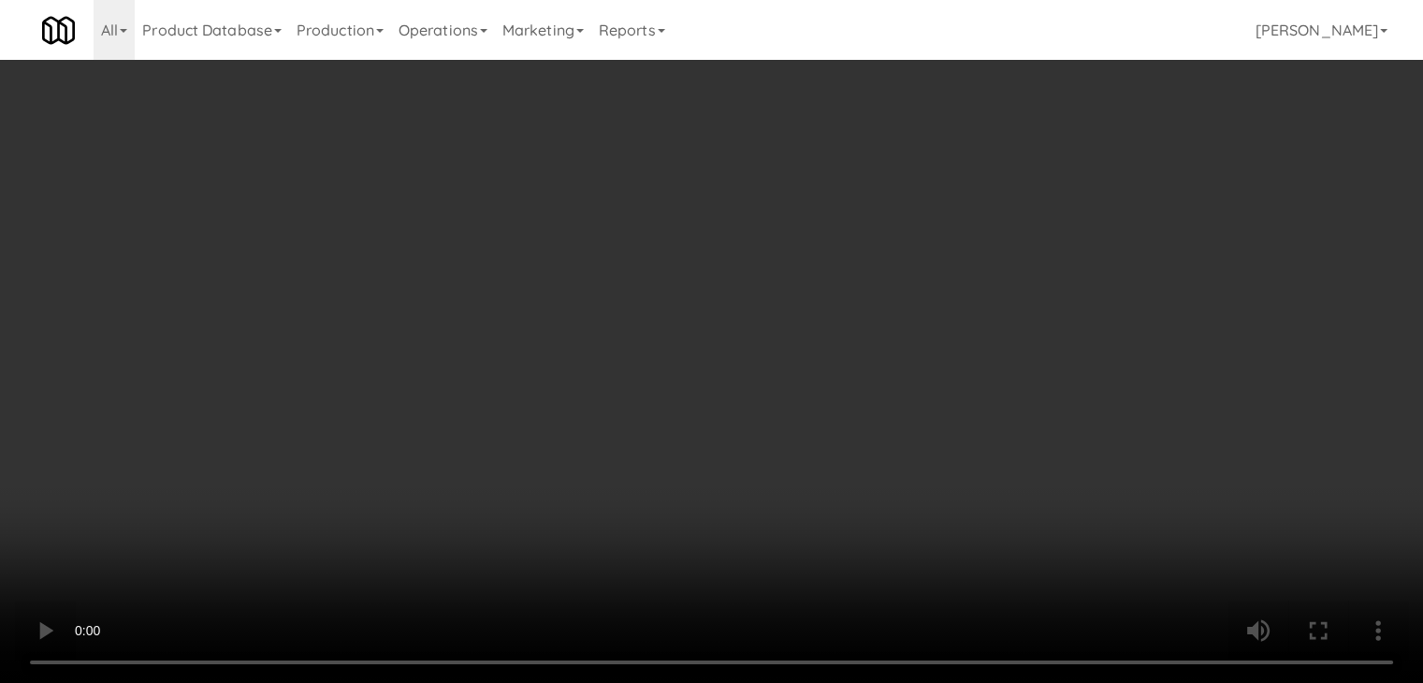
scroll to position [11688, 0]
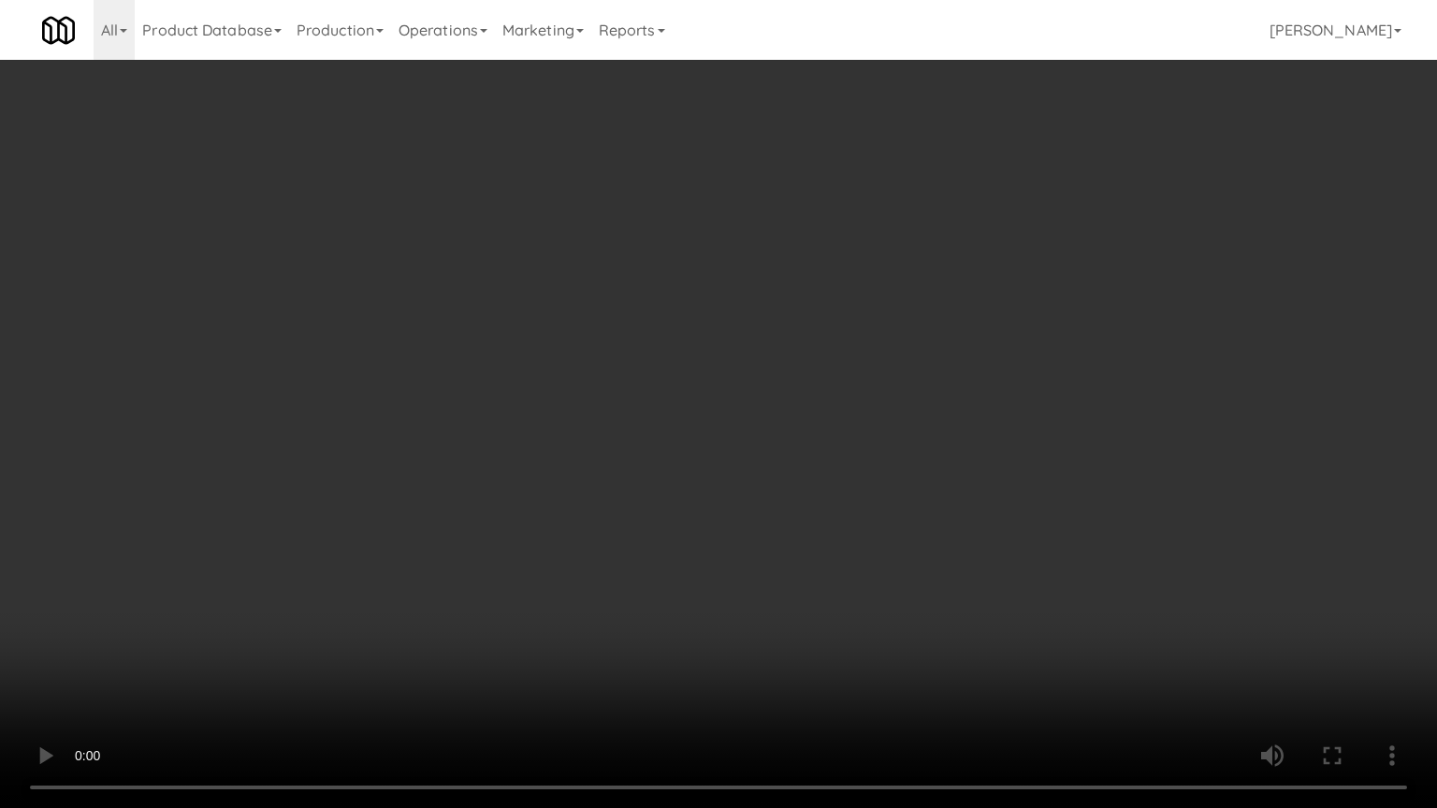
click at [716, 553] on video at bounding box center [718, 404] width 1437 height 808
drag, startPoint x: 716, startPoint y: 553, endPoint x: 700, endPoint y: 563, distance: 18.9
click at [716, 554] on video at bounding box center [718, 404] width 1437 height 808
click at [787, 530] on video at bounding box center [718, 404] width 1437 height 808
drag, startPoint x: 787, startPoint y: 530, endPoint x: 900, endPoint y: 306, distance: 250.7
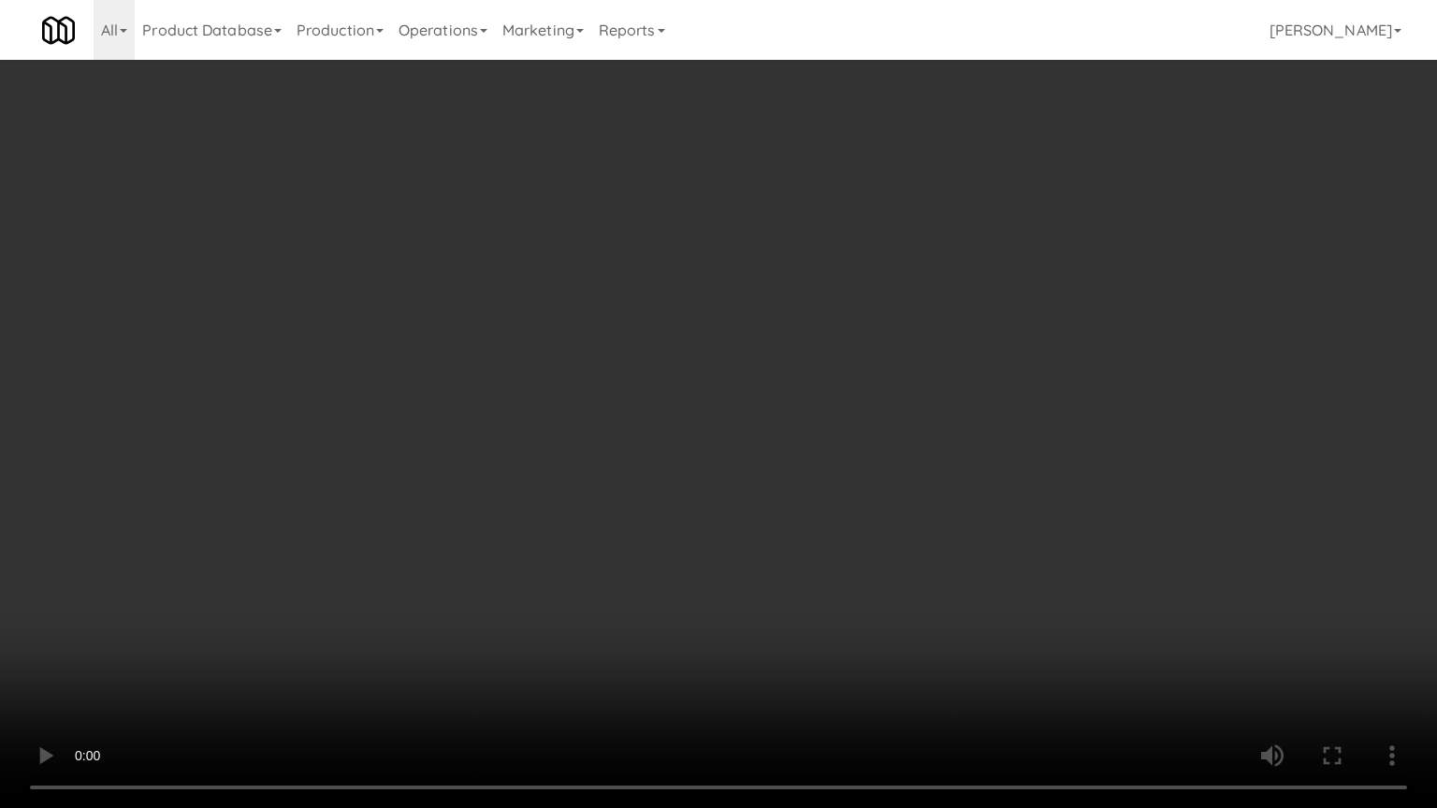
click at [794, 516] on video at bounding box center [718, 404] width 1437 height 808
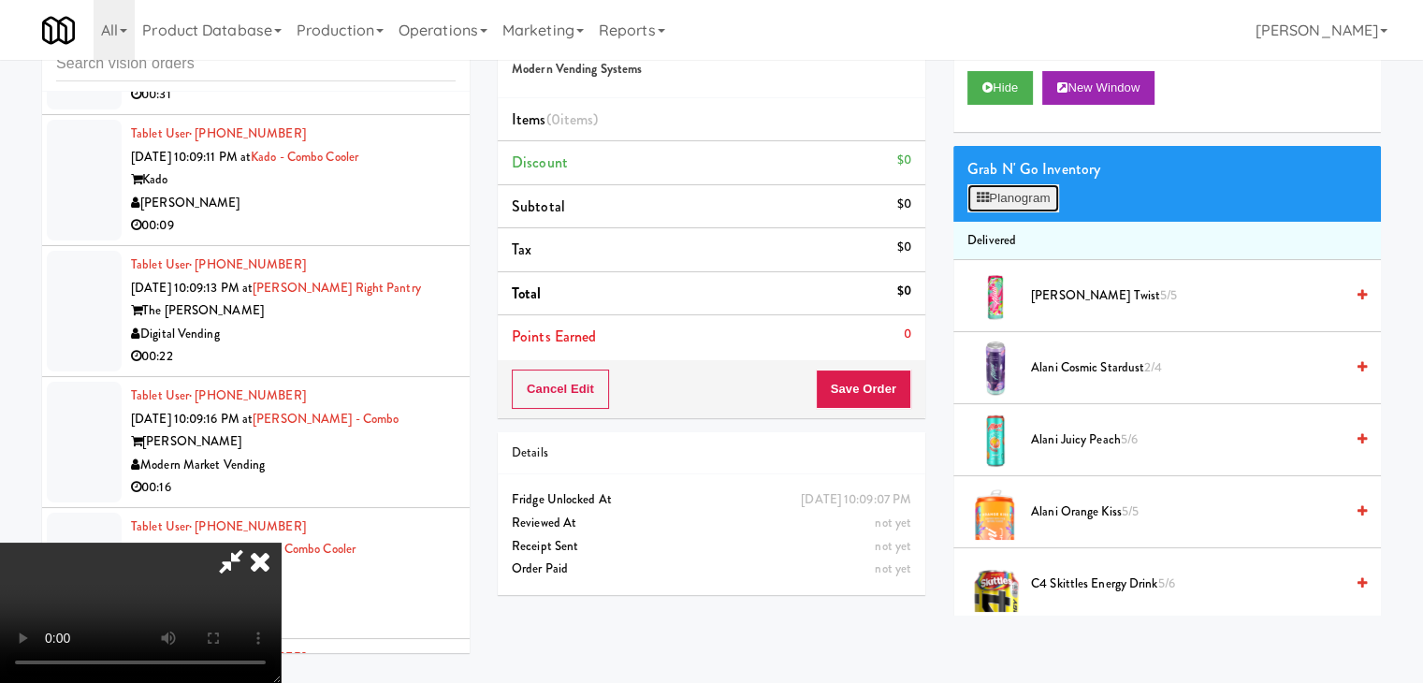
click at [988, 199] on icon at bounding box center [983, 198] width 12 height 12
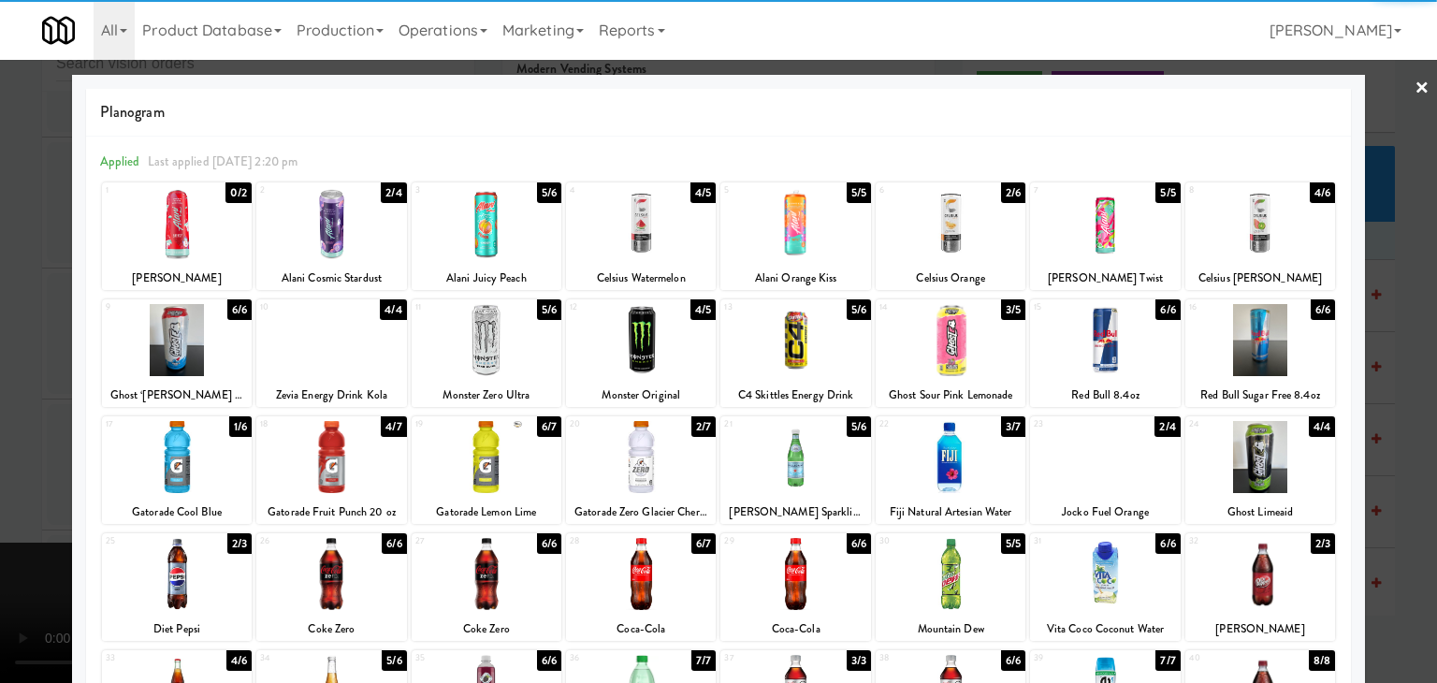
click at [518, 450] on div at bounding box center [487, 457] width 150 height 72
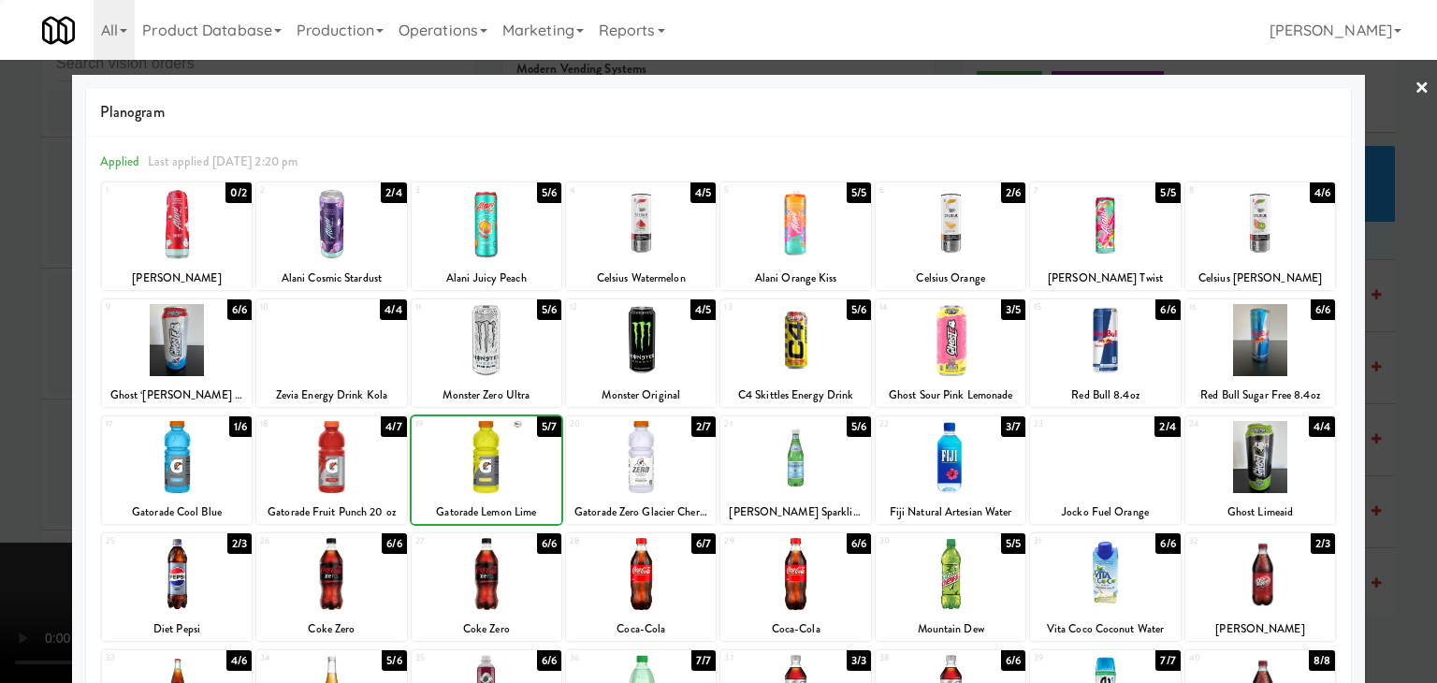
drag, startPoint x: 0, startPoint y: 465, endPoint x: 508, endPoint y: 449, distance: 508.3
click at [25, 460] on div at bounding box center [718, 341] width 1437 height 683
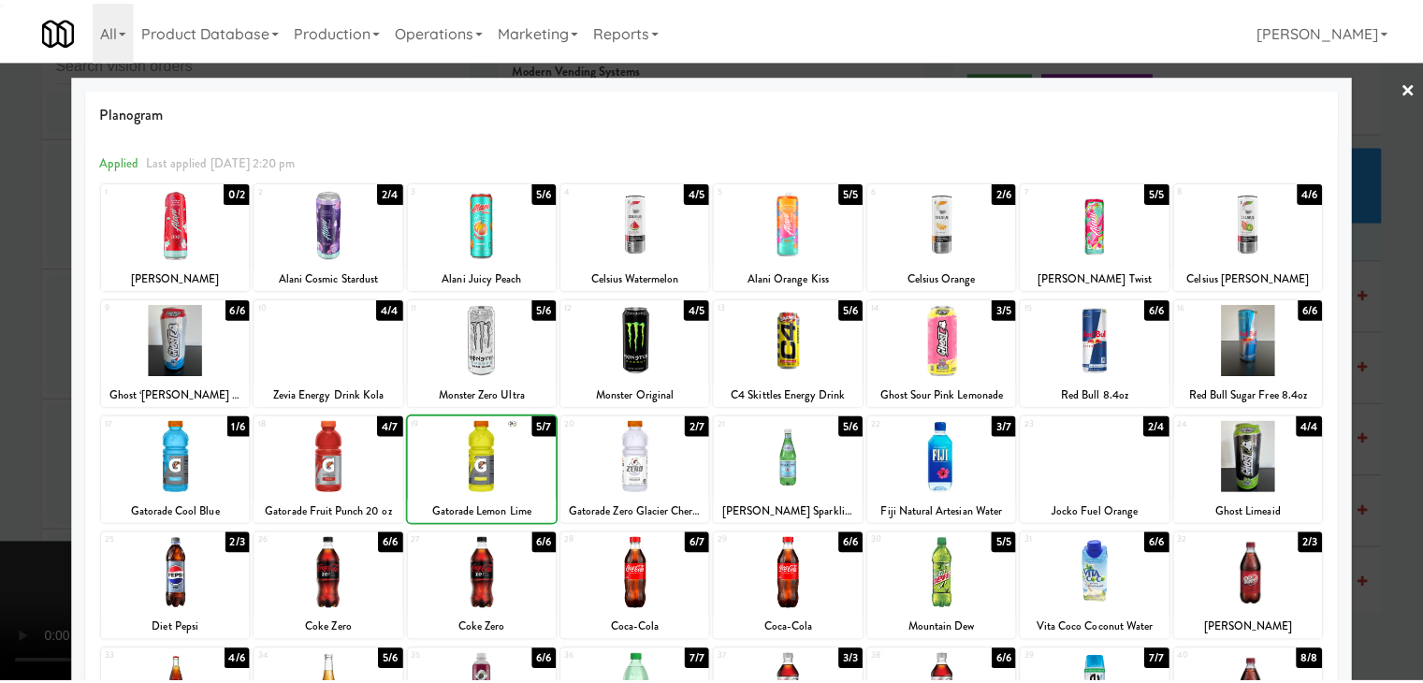
scroll to position [11734, 0]
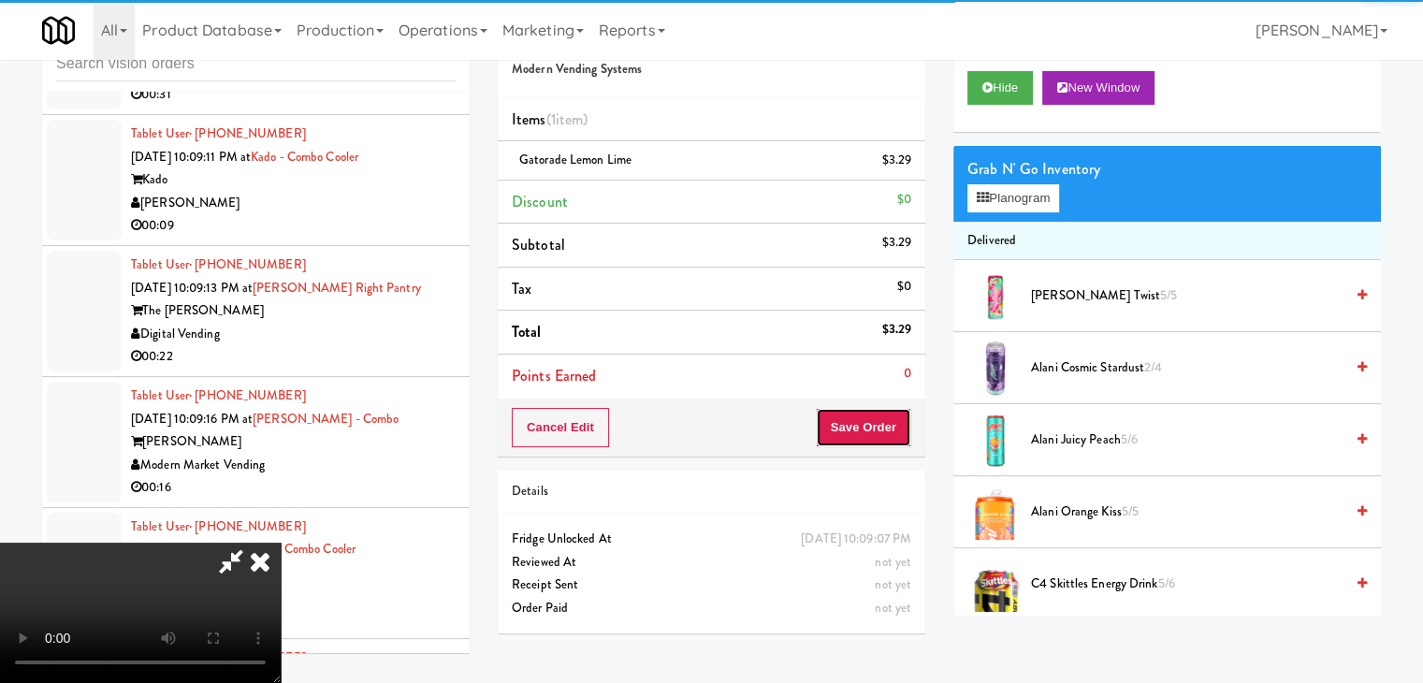
click at [890, 433] on button "Save Order" at bounding box center [863, 427] width 95 height 39
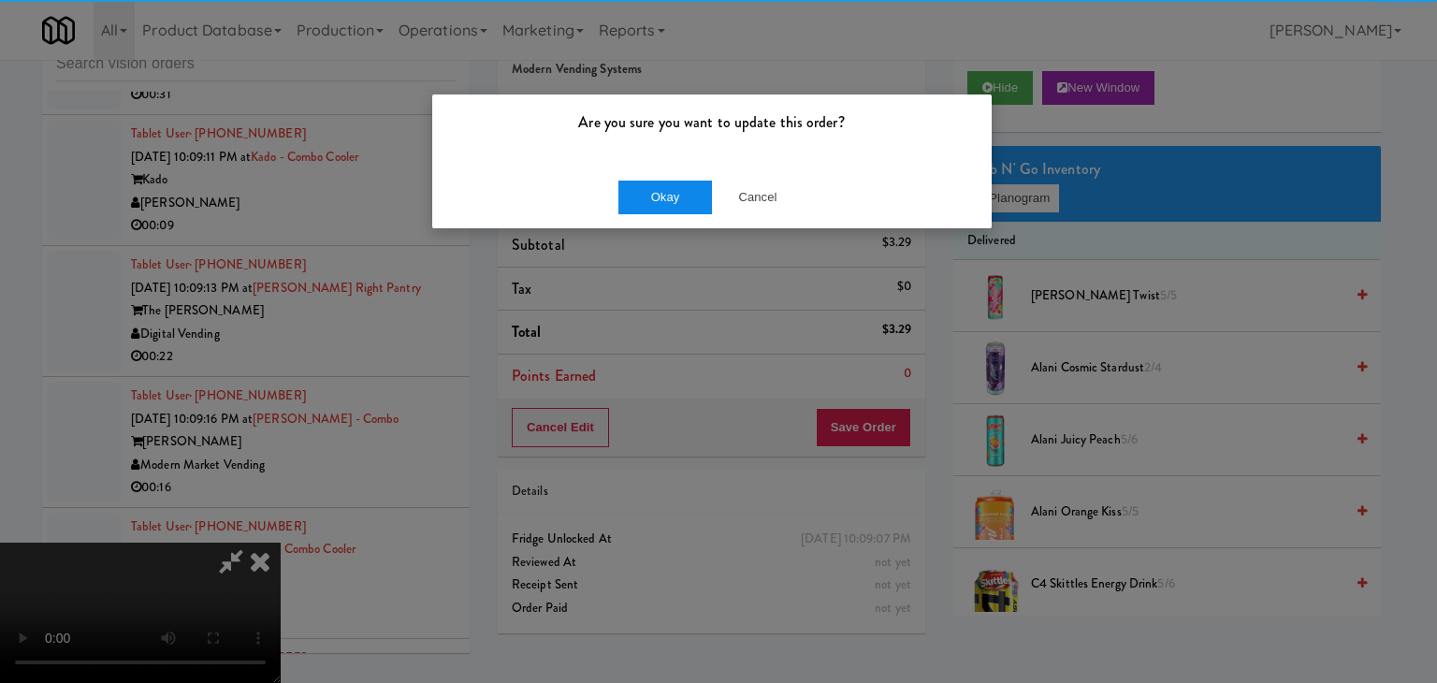
click at [633, 188] on div "Okay Cancel" at bounding box center [712, 197] width 560 height 63
click at [652, 195] on button "Okay" at bounding box center [665, 198] width 94 height 34
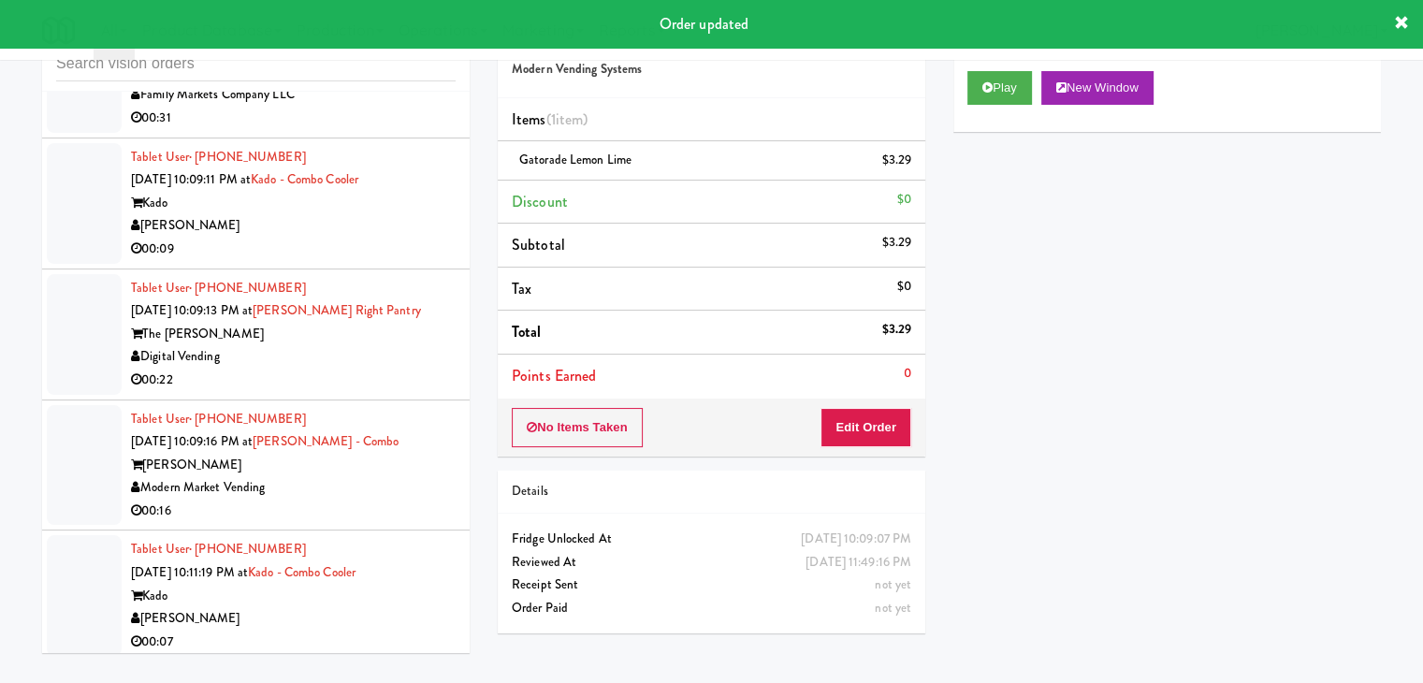
drag, startPoint x: 411, startPoint y: 259, endPoint x: 406, endPoint y: 270, distance: 12.2
click at [412, 84] on div "Argent" at bounding box center [293, 72] width 325 height 23
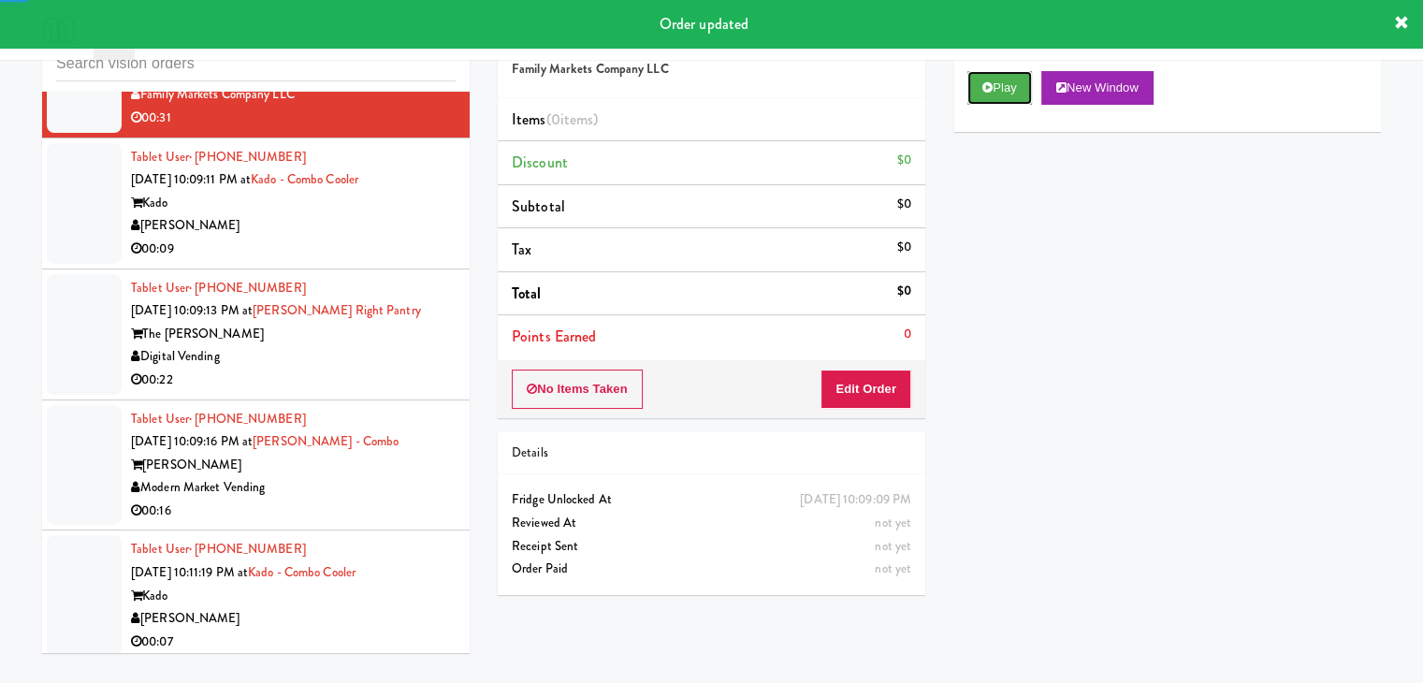
click at [1008, 80] on button "Play" at bounding box center [999, 88] width 65 height 34
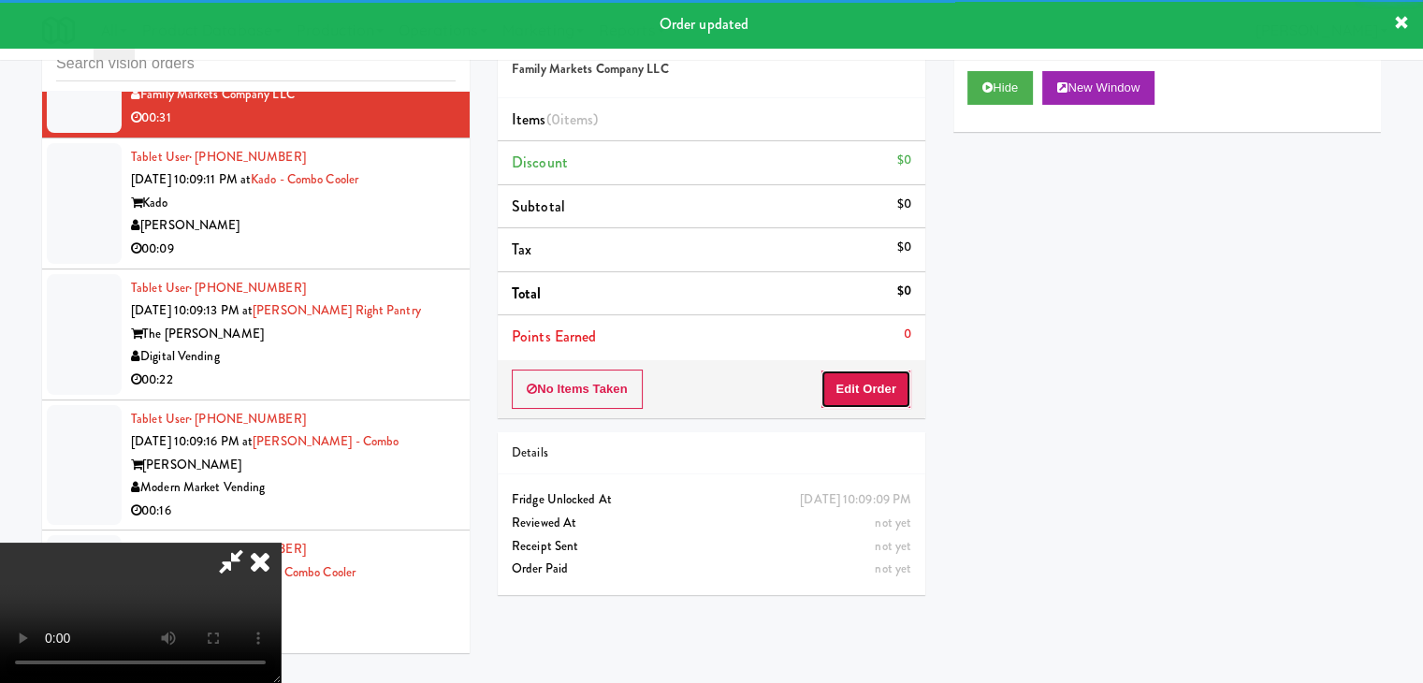
click at [885, 371] on button "Edit Order" at bounding box center [866, 389] width 91 height 39
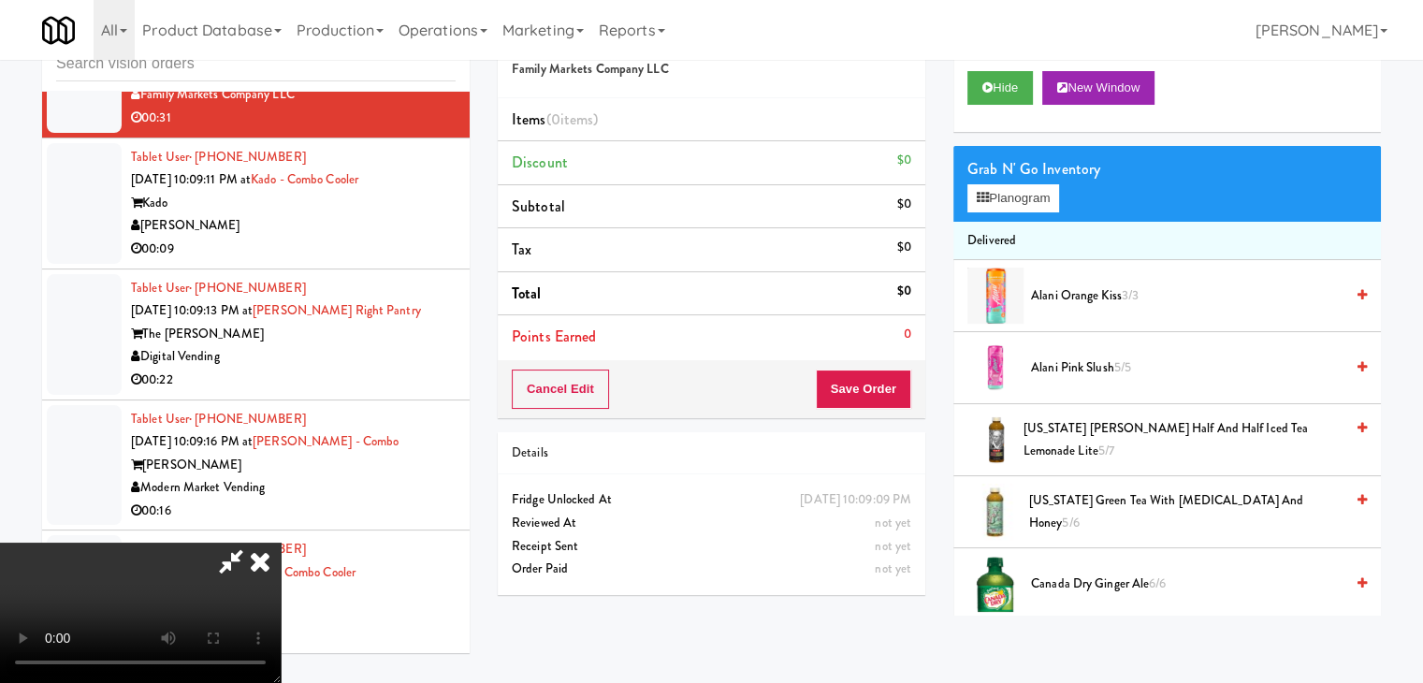
scroll to position [11688, 0]
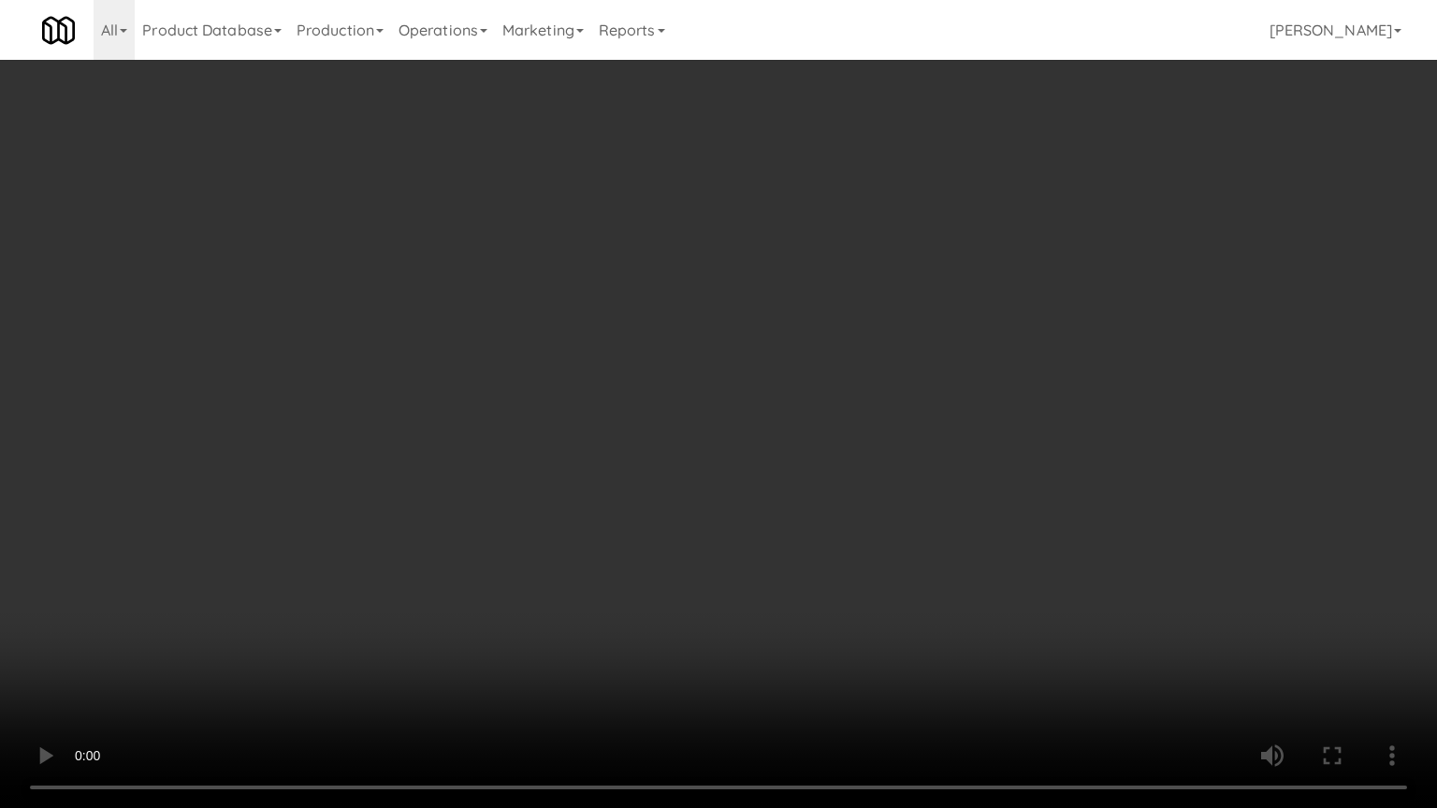
click at [747, 560] on video at bounding box center [718, 404] width 1437 height 808
click at [746, 562] on video at bounding box center [718, 404] width 1437 height 808
click at [734, 537] on video at bounding box center [718, 404] width 1437 height 808
click at [834, 613] on video at bounding box center [718, 404] width 1437 height 808
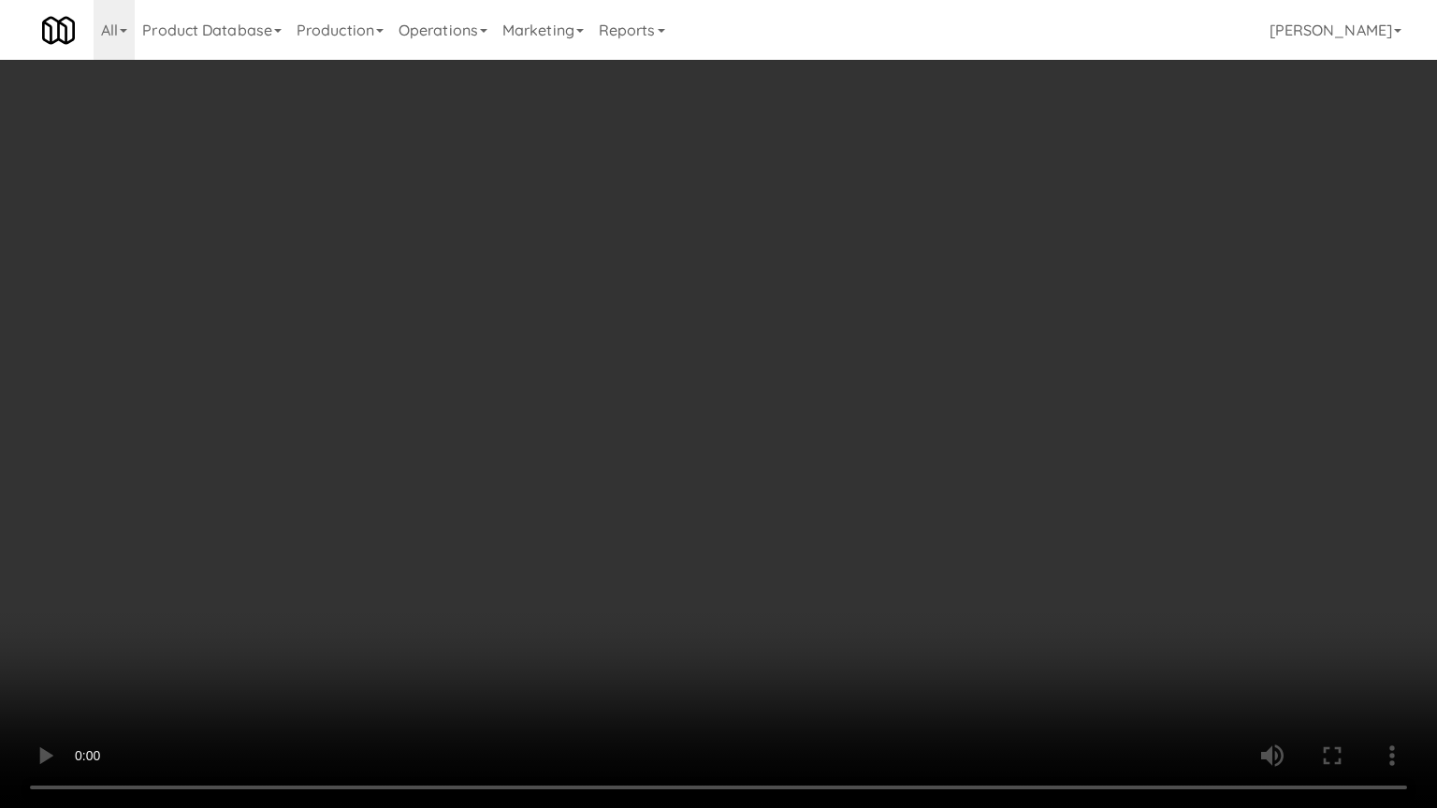
click at [833, 614] on video at bounding box center [718, 404] width 1437 height 808
click at [840, 582] on video at bounding box center [718, 404] width 1437 height 808
click at [1024, 593] on video at bounding box center [718, 404] width 1437 height 808
drag, startPoint x: 984, startPoint y: 524, endPoint x: 964, endPoint y: 403, distance: 122.4
click at [982, 525] on video at bounding box center [718, 404] width 1437 height 808
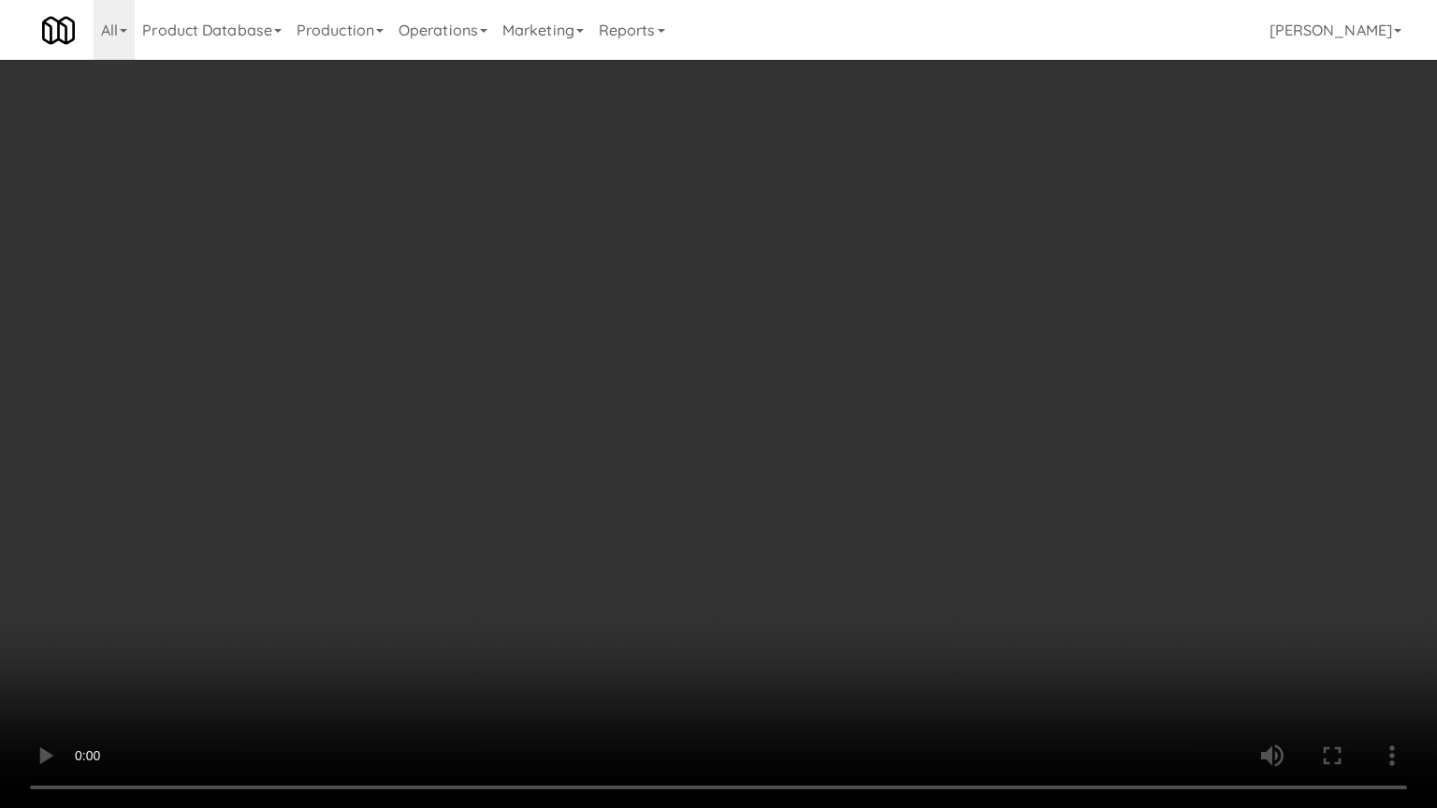
click at [978, 524] on video at bounding box center [718, 404] width 1437 height 808
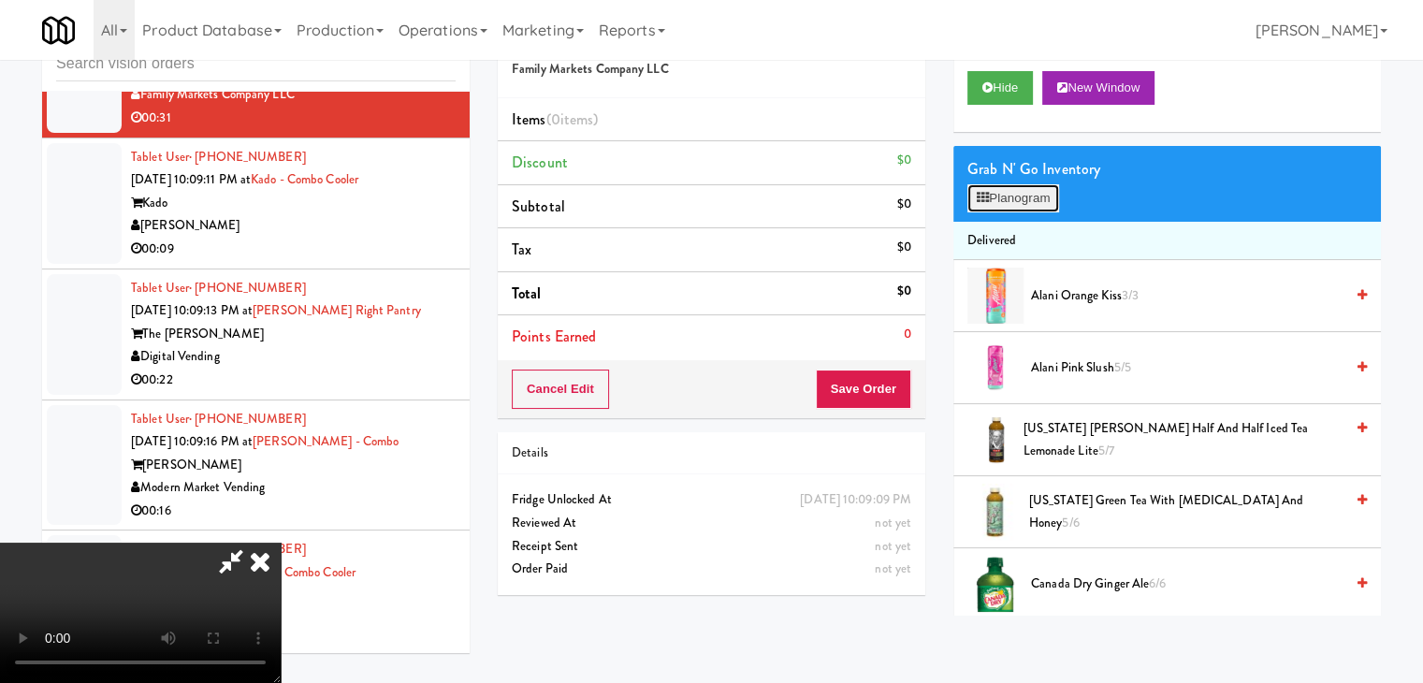
click at [1013, 196] on button "Planogram" at bounding box center [1013, 198] width 92 height 28
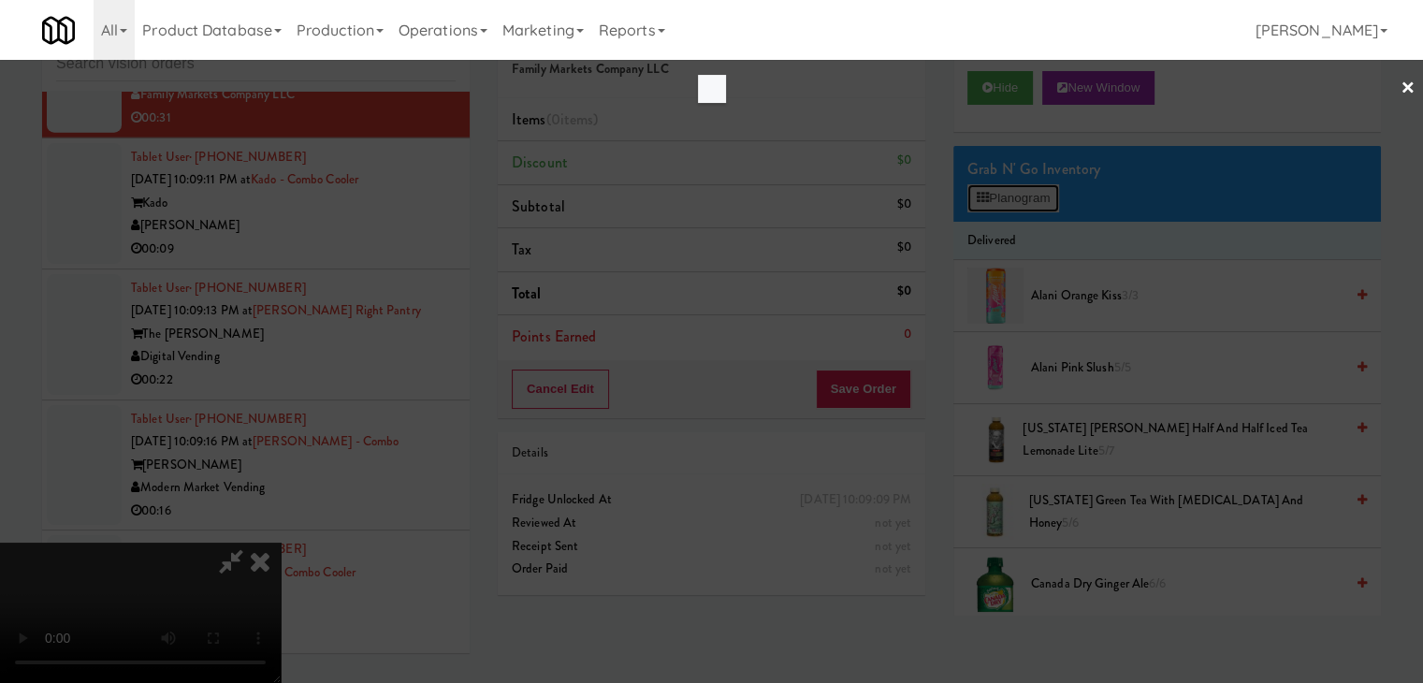
scroll to position [11688, 0]
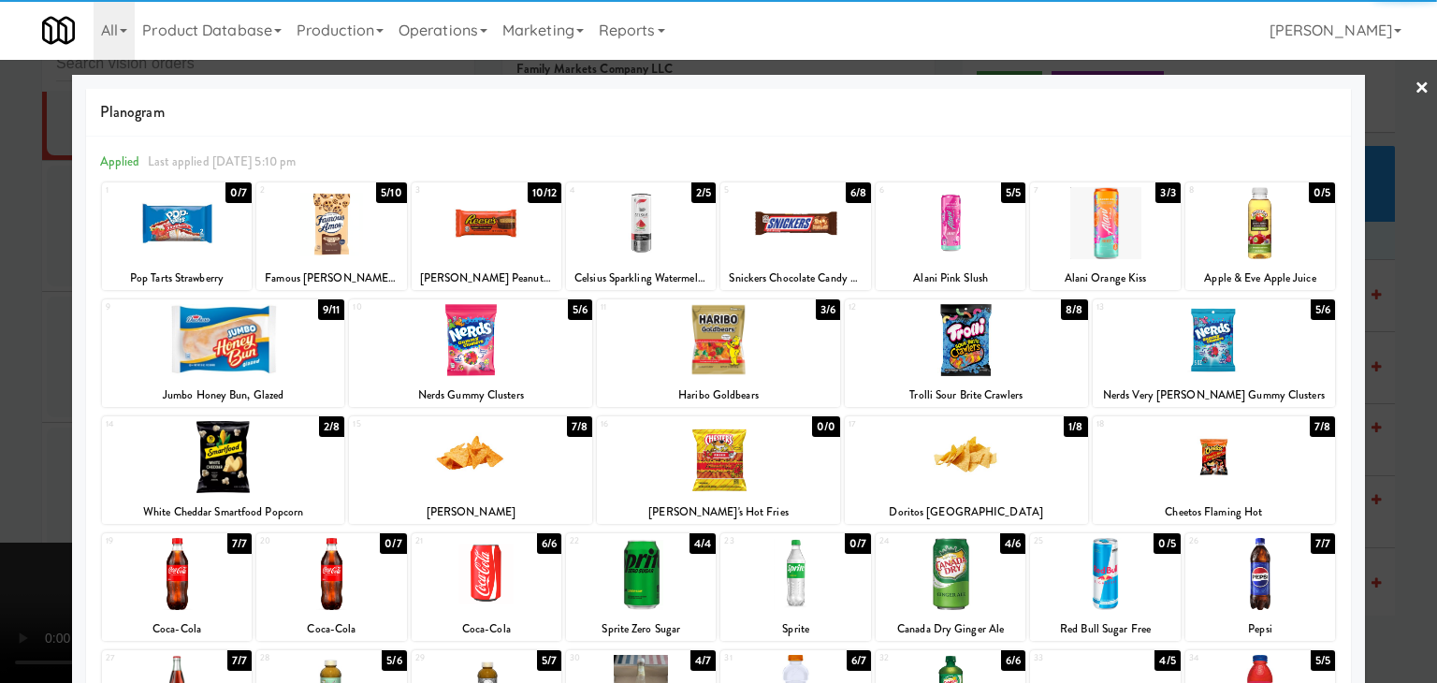
click at [177, 570] on div at bounding box center [177, 574] width 150 height 72
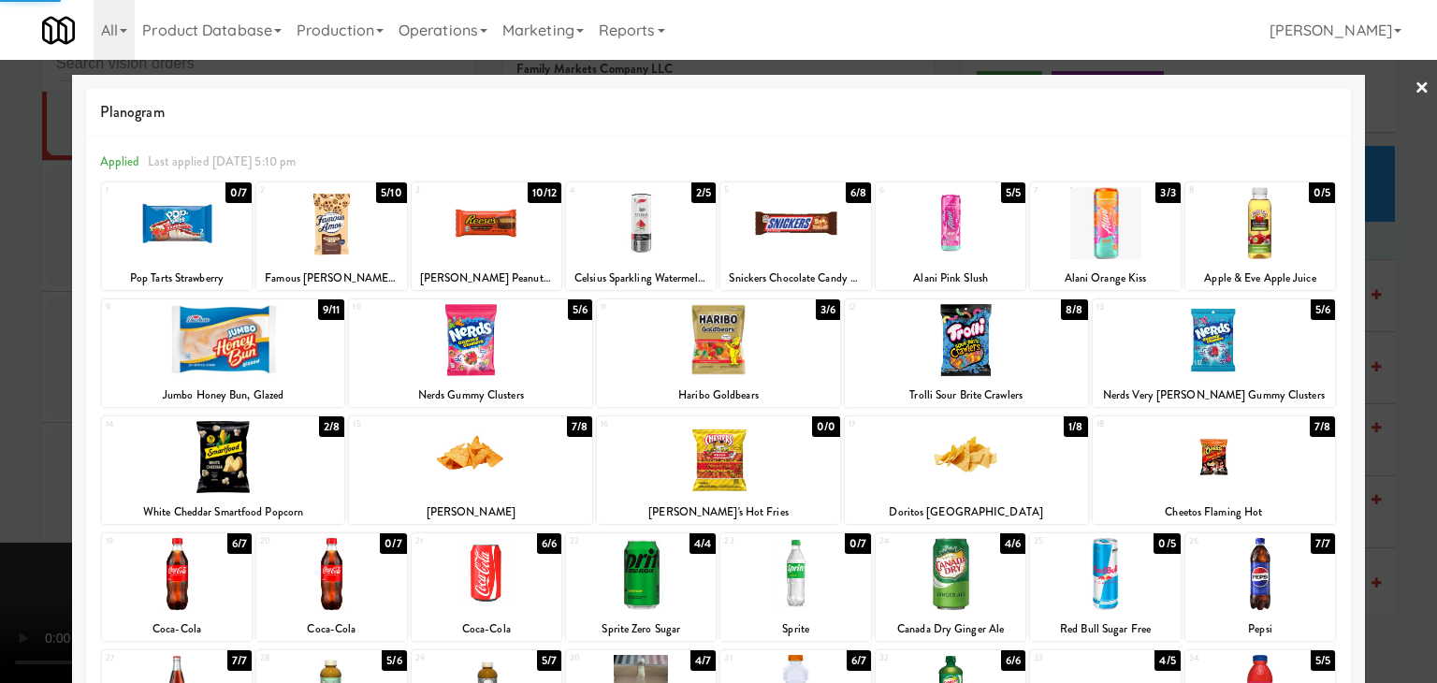
click at [961, 439] on div at bounding box center [966, 457] width 243 height 72
click at [772, 211] on div at bounding box center [795, 223] width 150 height 72
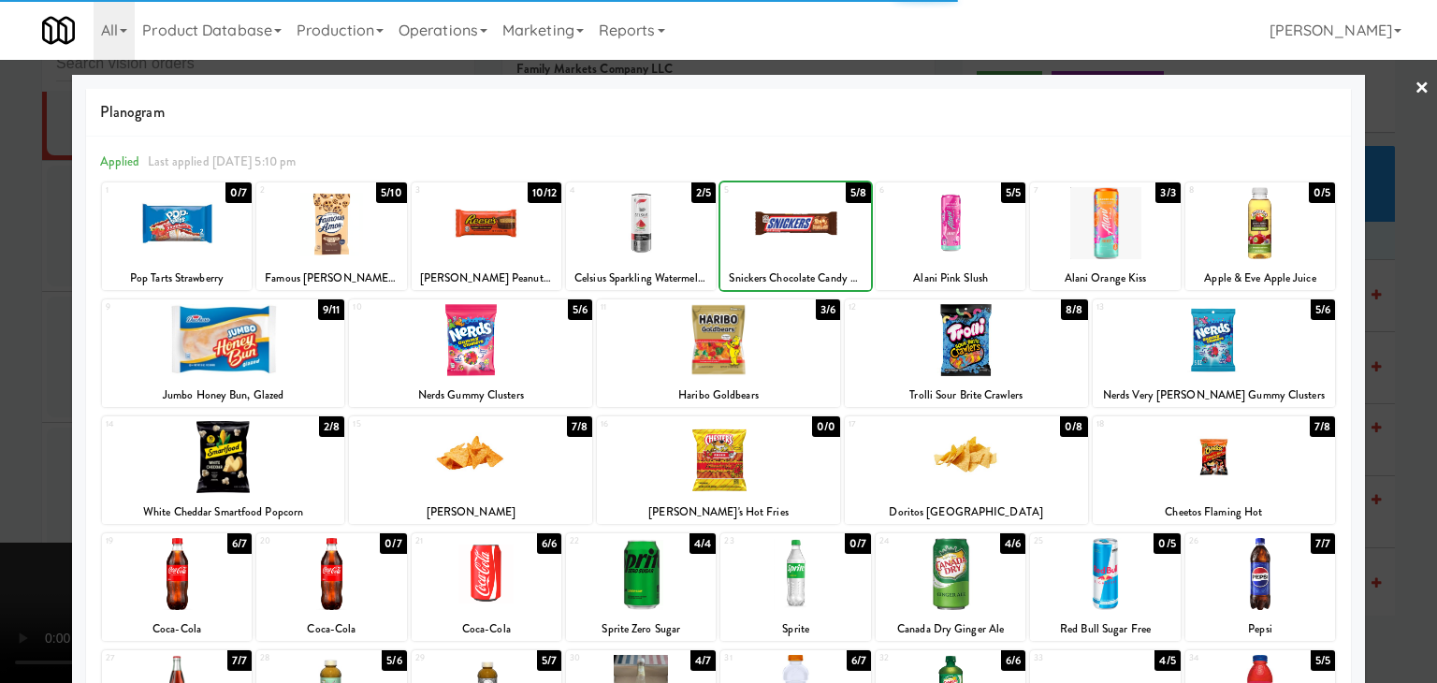
drag, startPoint x: 0, startPoint y: 534, endPoint x: 340, endPoint y: 539, distance: 339.7
click at [12, 534] on div at bounding box center [718, 341] width 1437 height 683
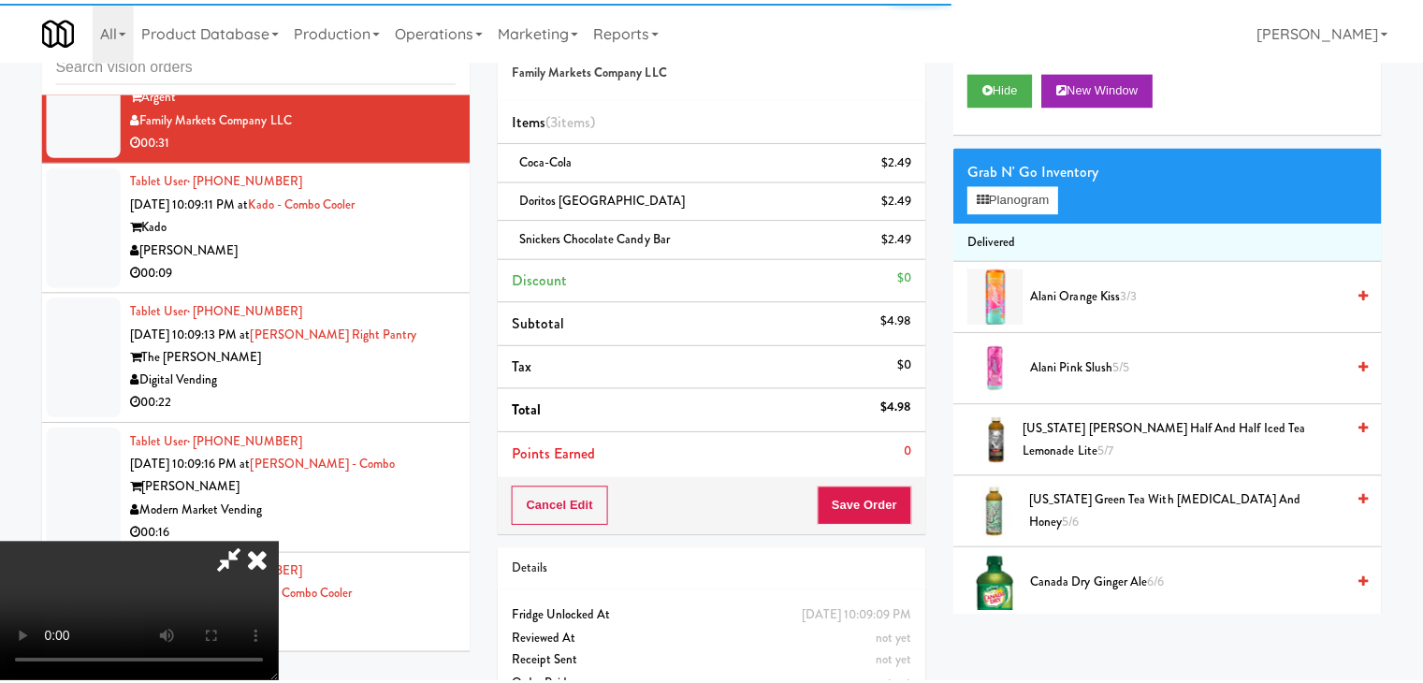
scroll to position [11734, 0]
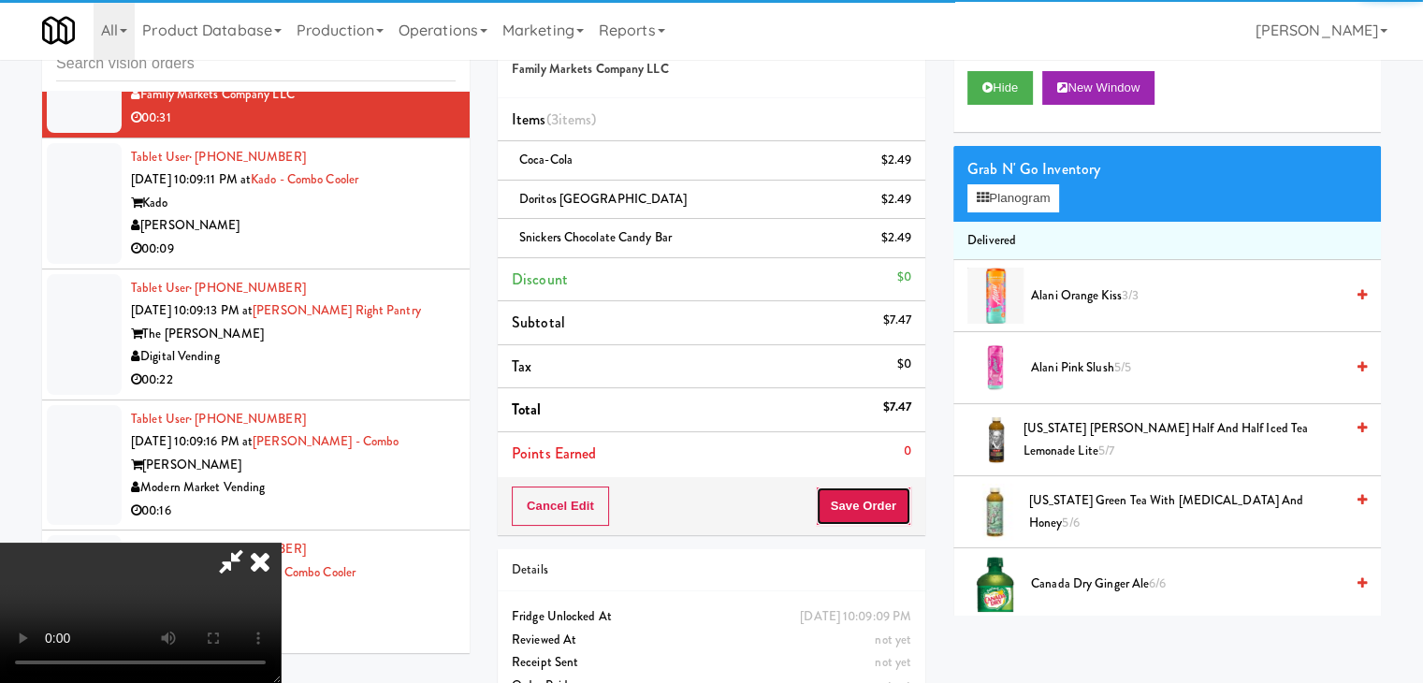
click at [895, 508] on button "Save Order" at bounding box center [863, 506] width 95 height 39
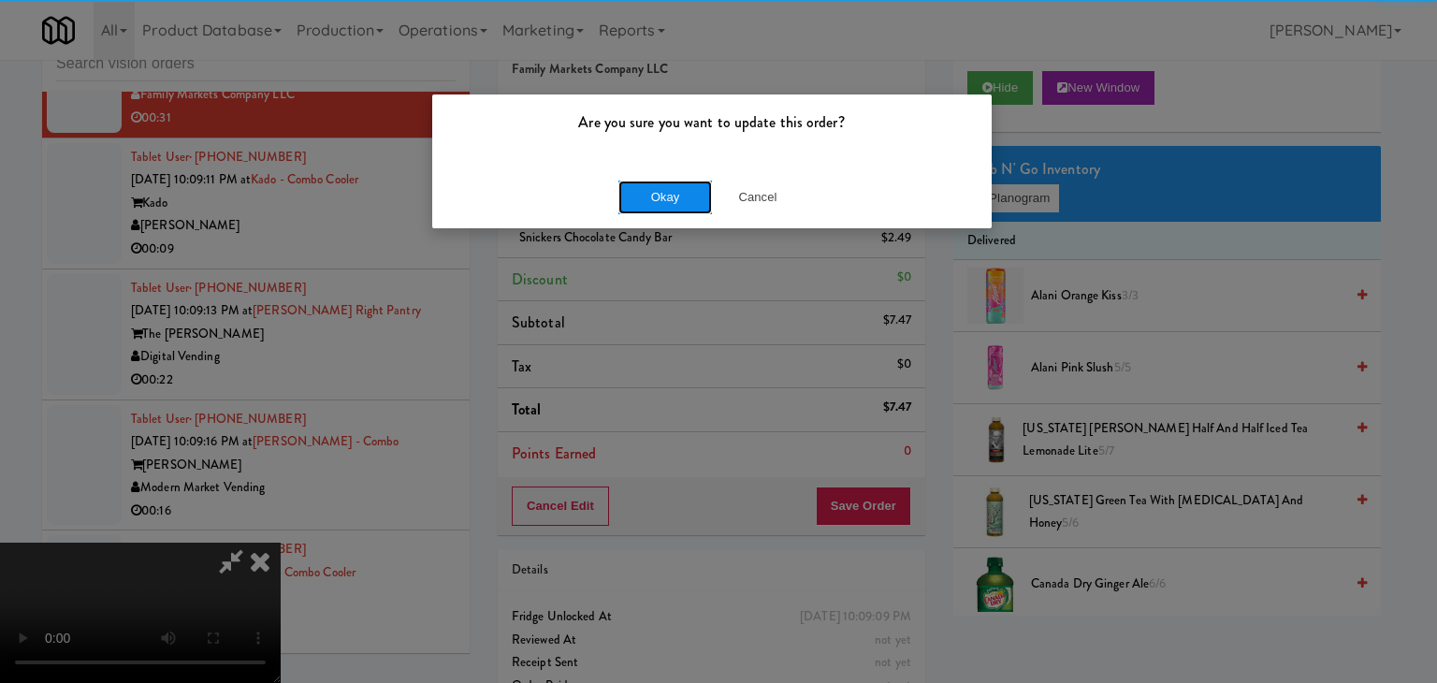
click at [667, 206] on button "Okay" at bounding box center [665, 198] width 94 height 34
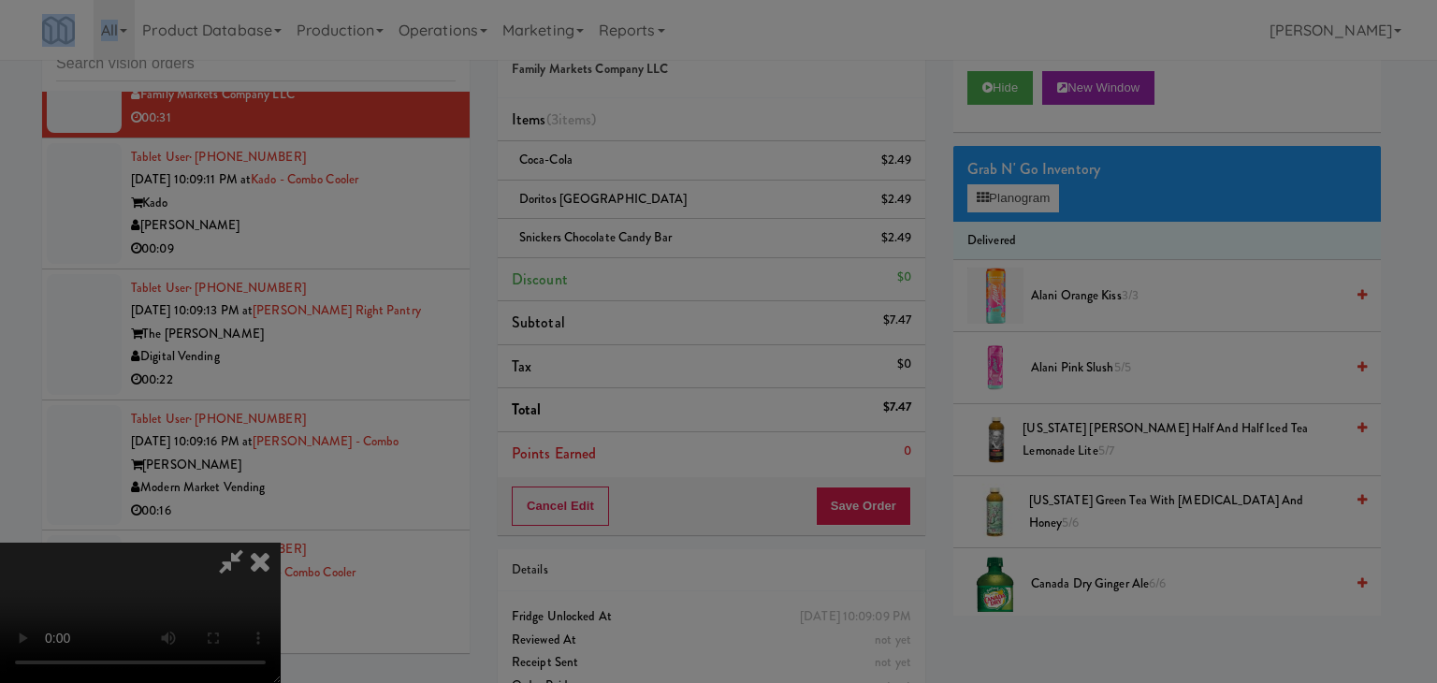
click at [668, 206] on body "Are you sure you want to update this order? Okay Cancel Okay Are you sure you w…" at bounding box center [718, 341] width 1437 height 683
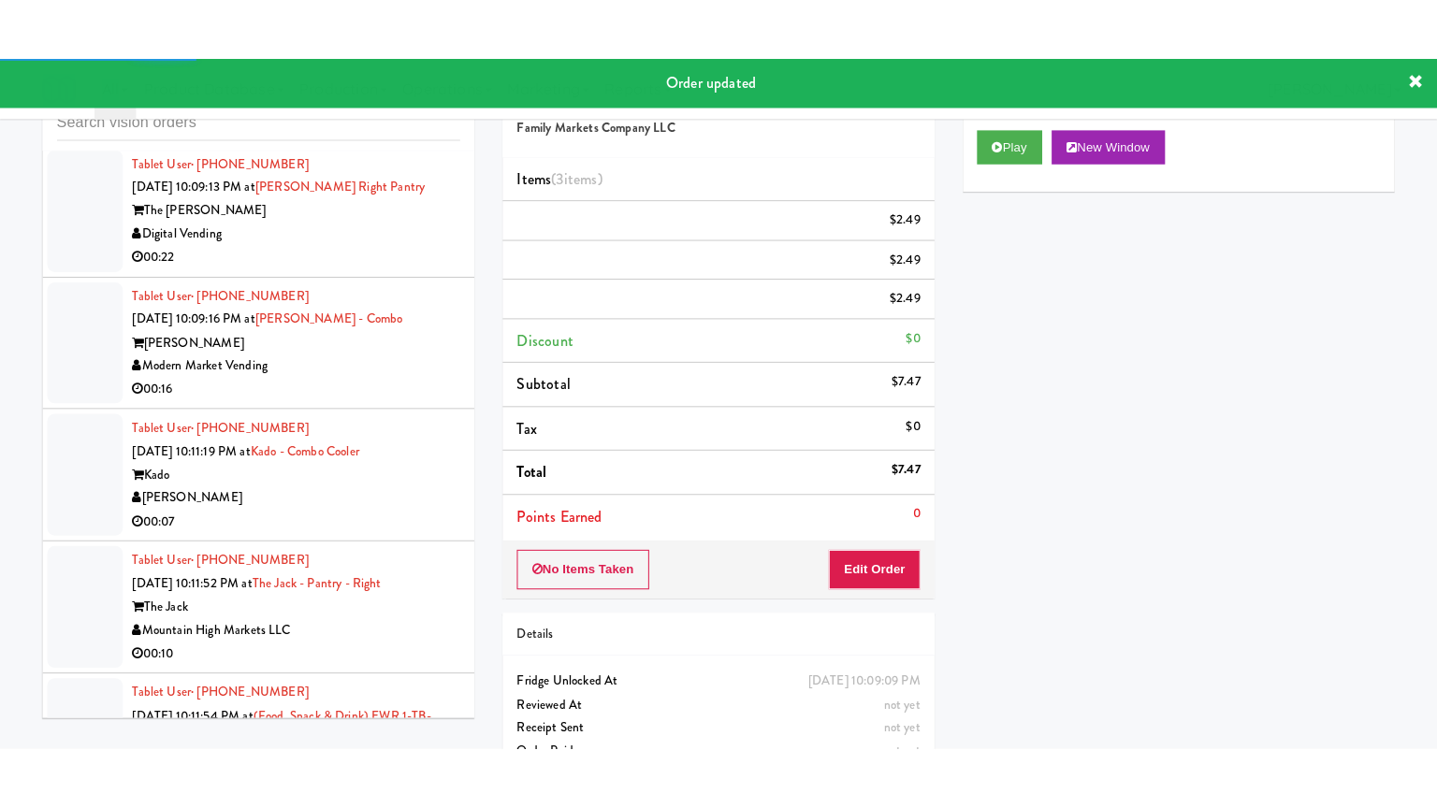
scroll to position [11921, 0]
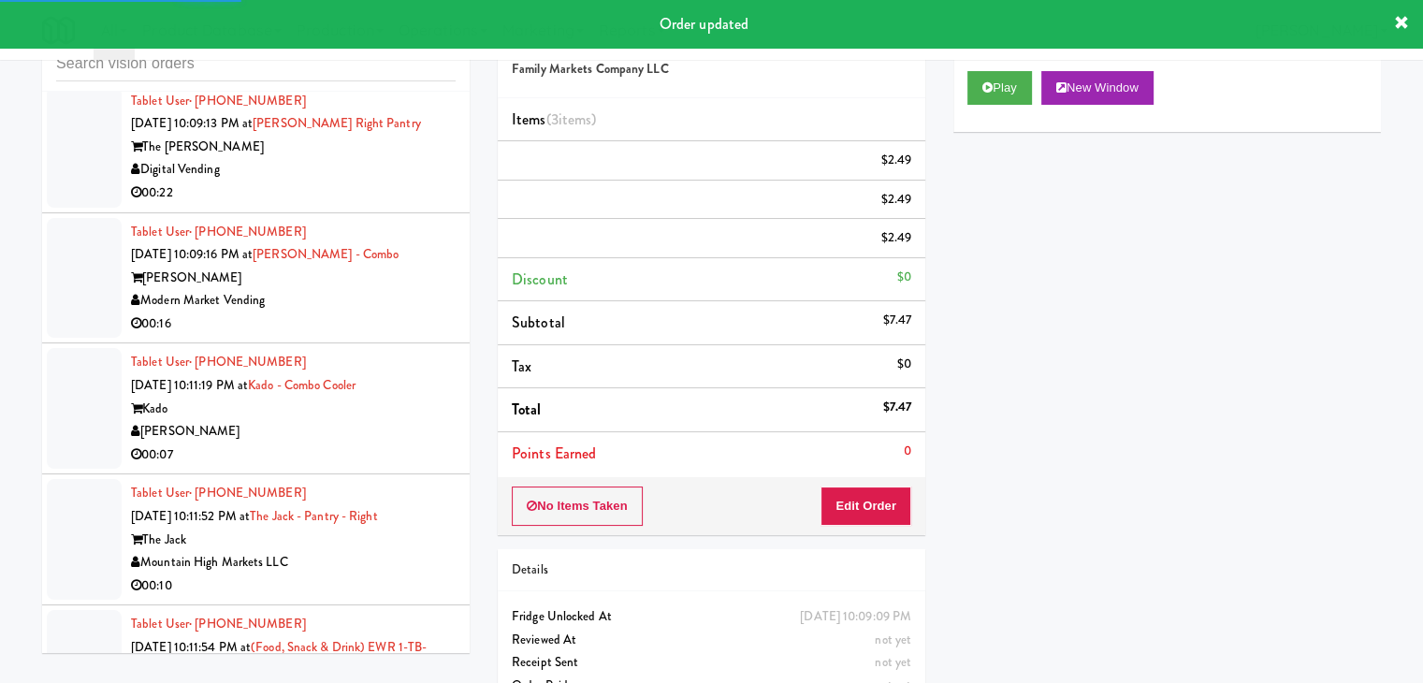
click at [356, 51] on div "[PERSON_NAME]" at bounding box center [293, 38] width 325 height 23
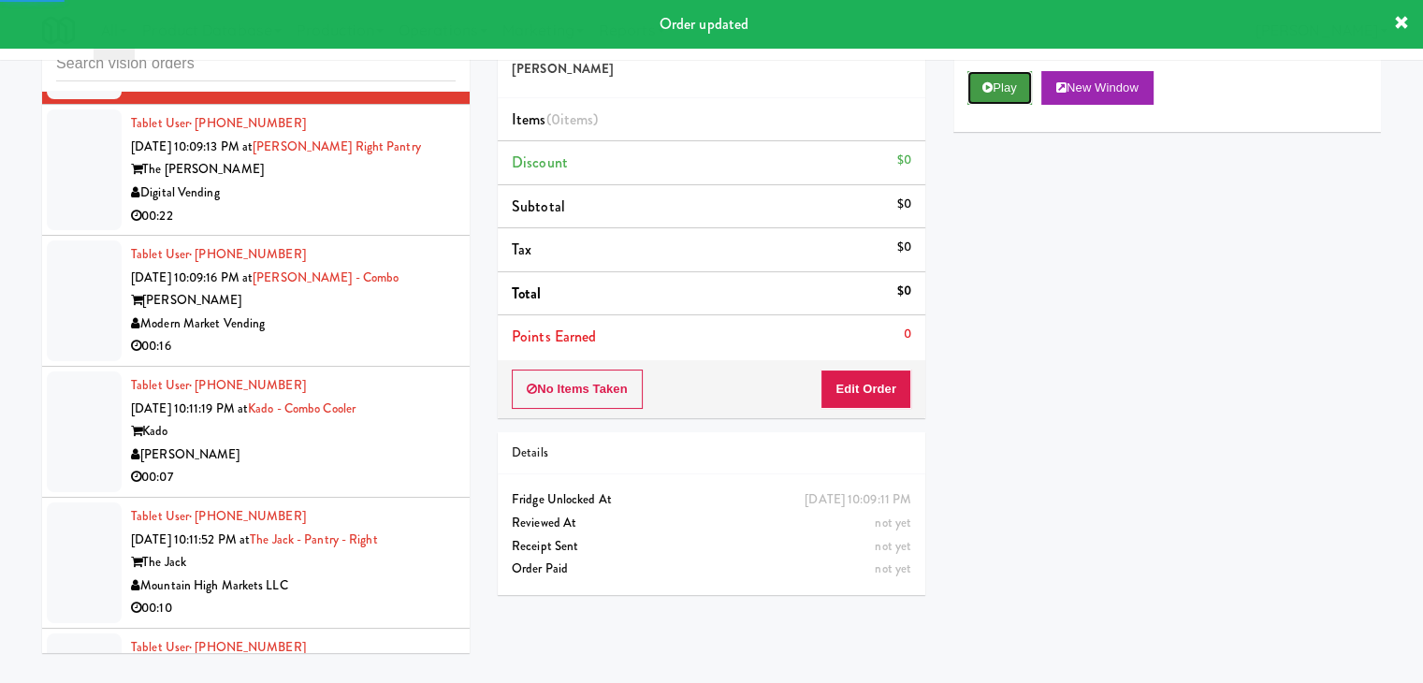
drag, startPoint x: 984, startPoint y: 87, endPoint x: 866, endPoint y: 313, distance: 254.5
click at [984, 89] on icon at bounding box center [987, 87] width 10 height 12
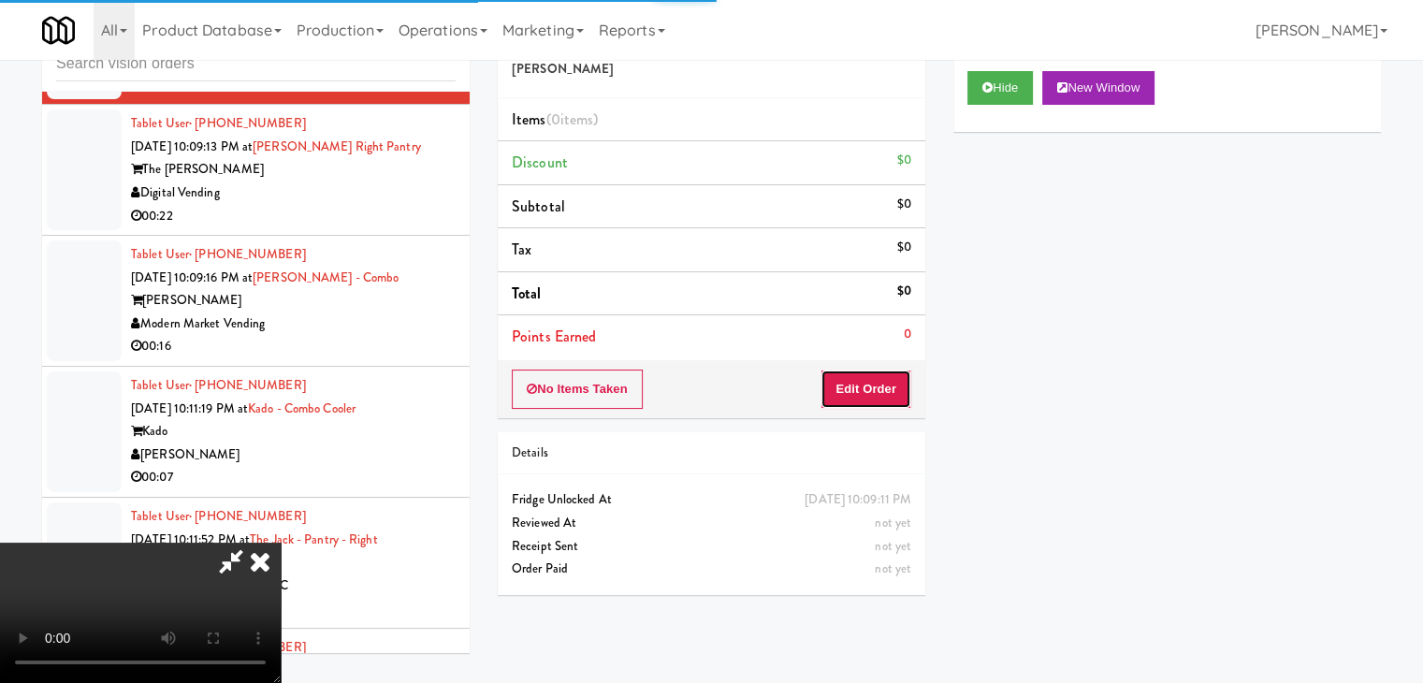
click at [842, 400] on button "Edit Order" at bounding box center [866, 389] width 91 height 39
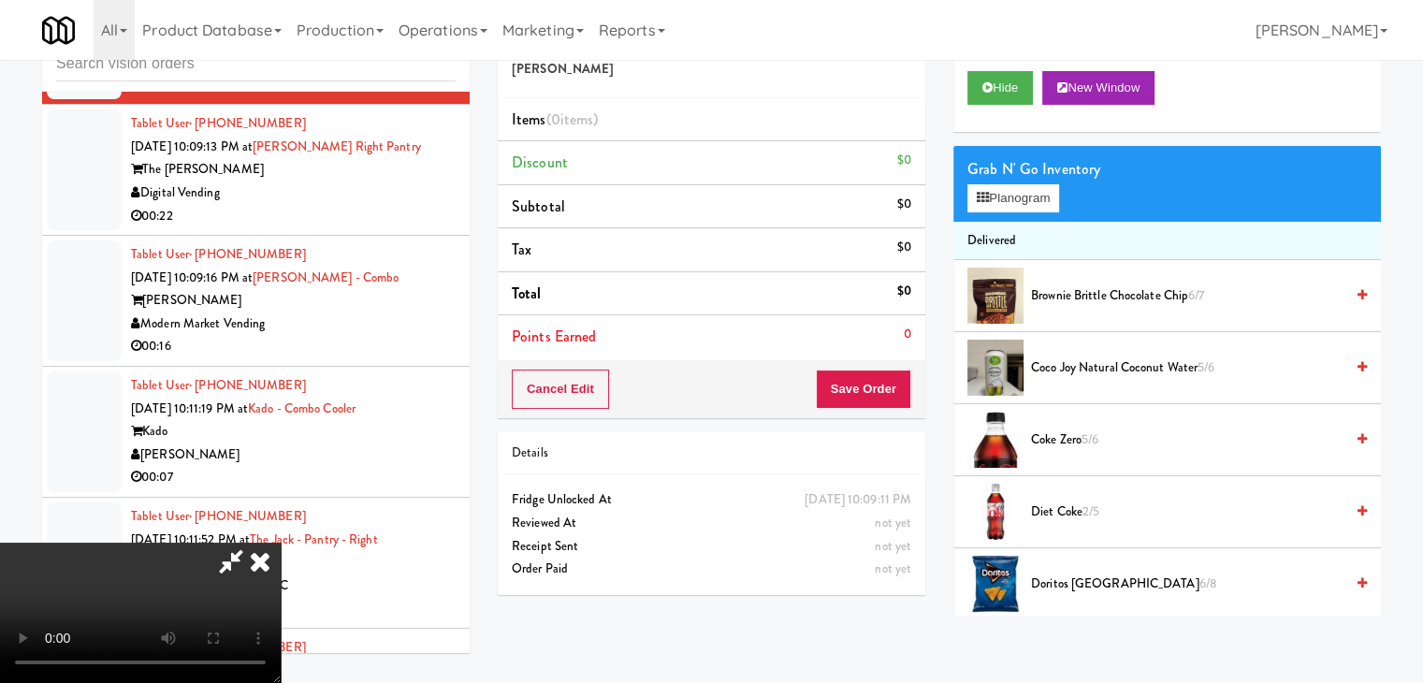
scroll to position [11876, 0]
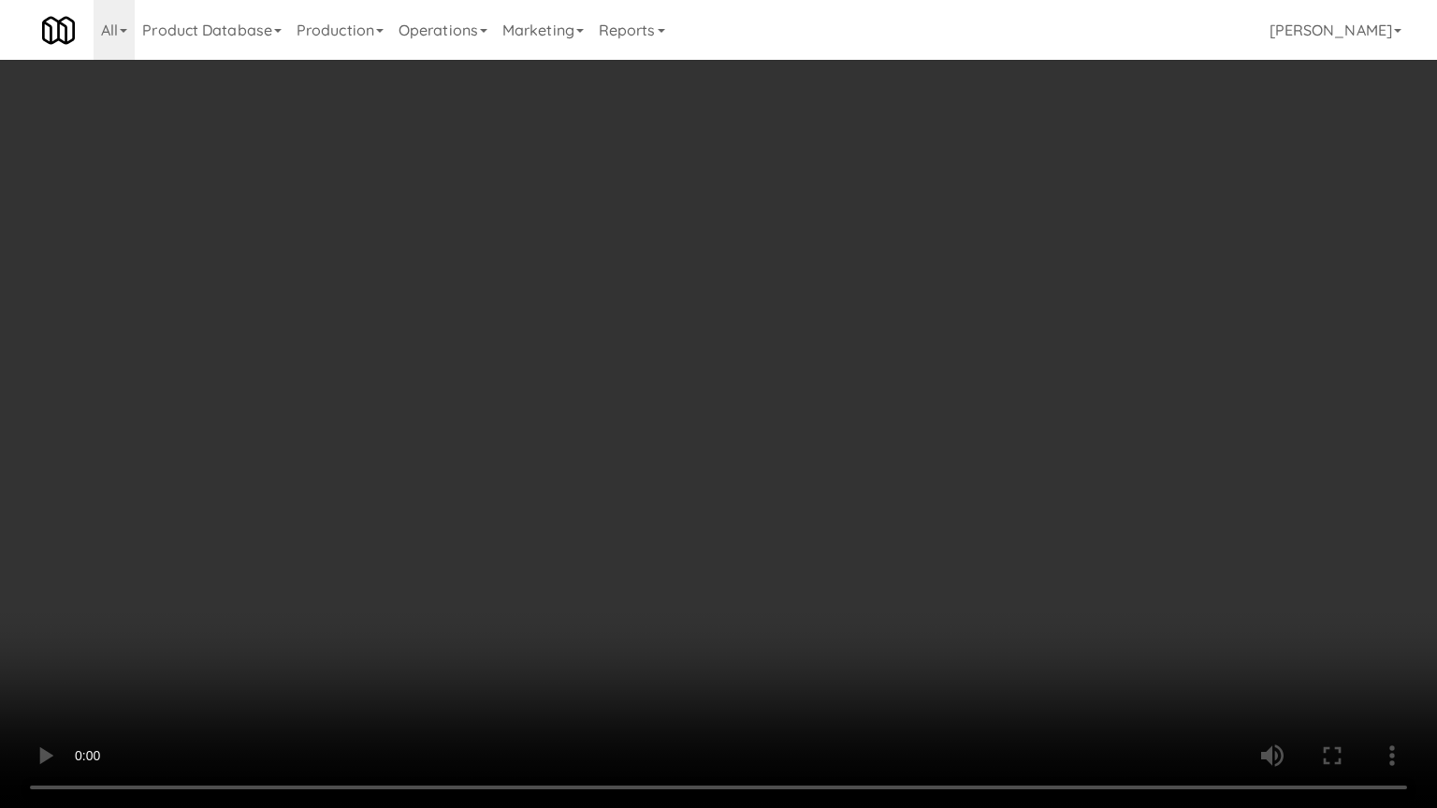
click at [837, 604] on video at bounding box center [718, 404] width 1437 height 808
click at [812, 604] on video at bounding box center [718, 404] width 1437 height 808
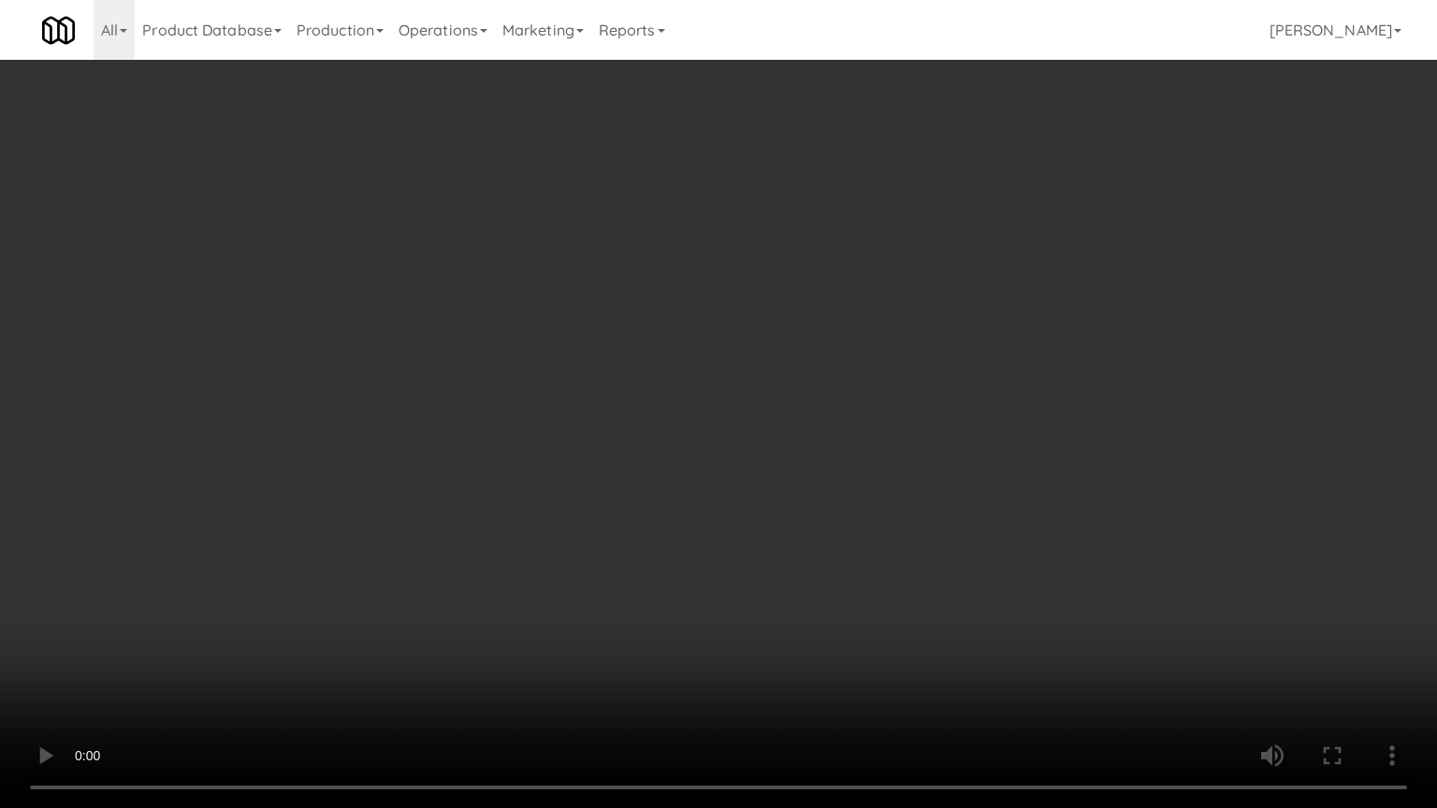
click at [817, 607] on video at bounding box center [718, 404] width 1437 height 808
click at [829, 590] on video at bounding box center [718, 404] width 1437 height 808
drag, startPoint x: 830, startPoint y: 590, endPoint x: 974, endPoint y: 330, distance: 297.4
click at [839, 571] on video at bounding box center [718, 404] width 1437 height 808
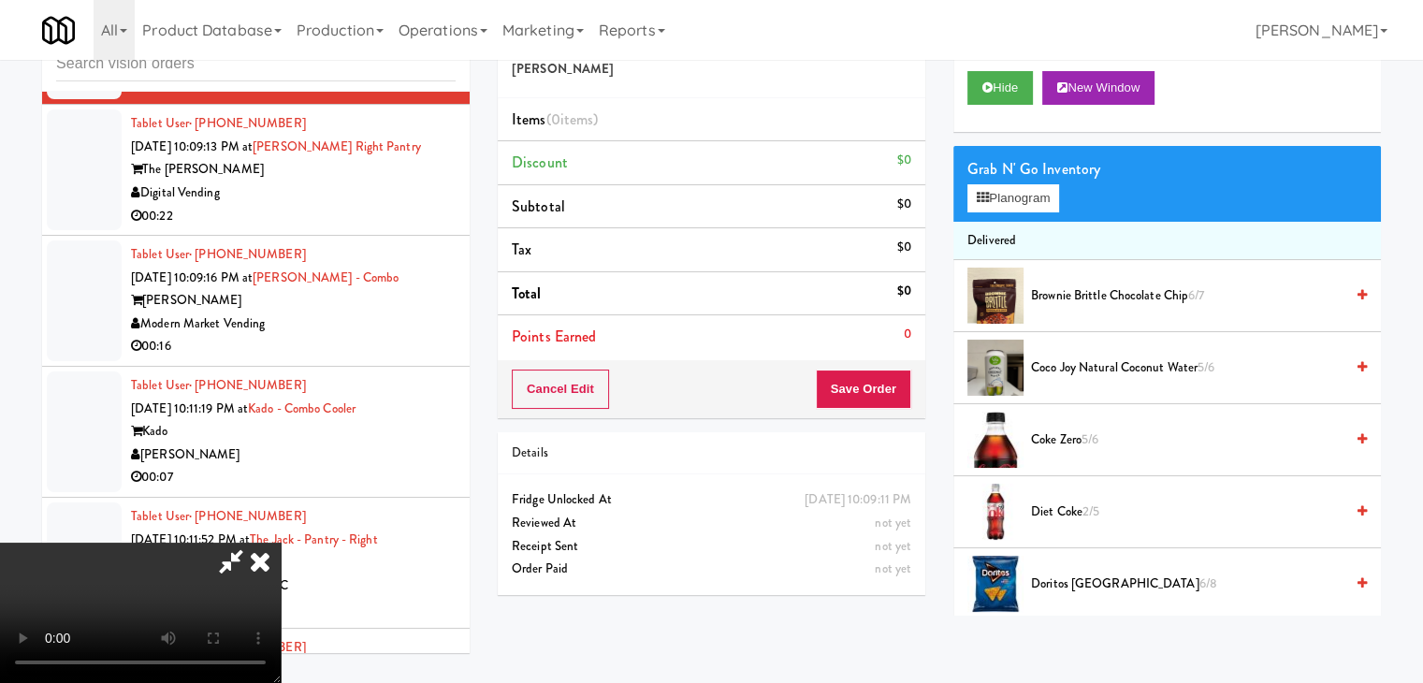
click at [281, 543] on video at bounding box center [140, 613] width 281 height 140
drag, startPoint x: 662, startPoint y: 401, endPoint x: 690, endPoint y: 531, distance: 132.9
click at [281, 543] on video at bounding box center [140, 613] width 281 height 140
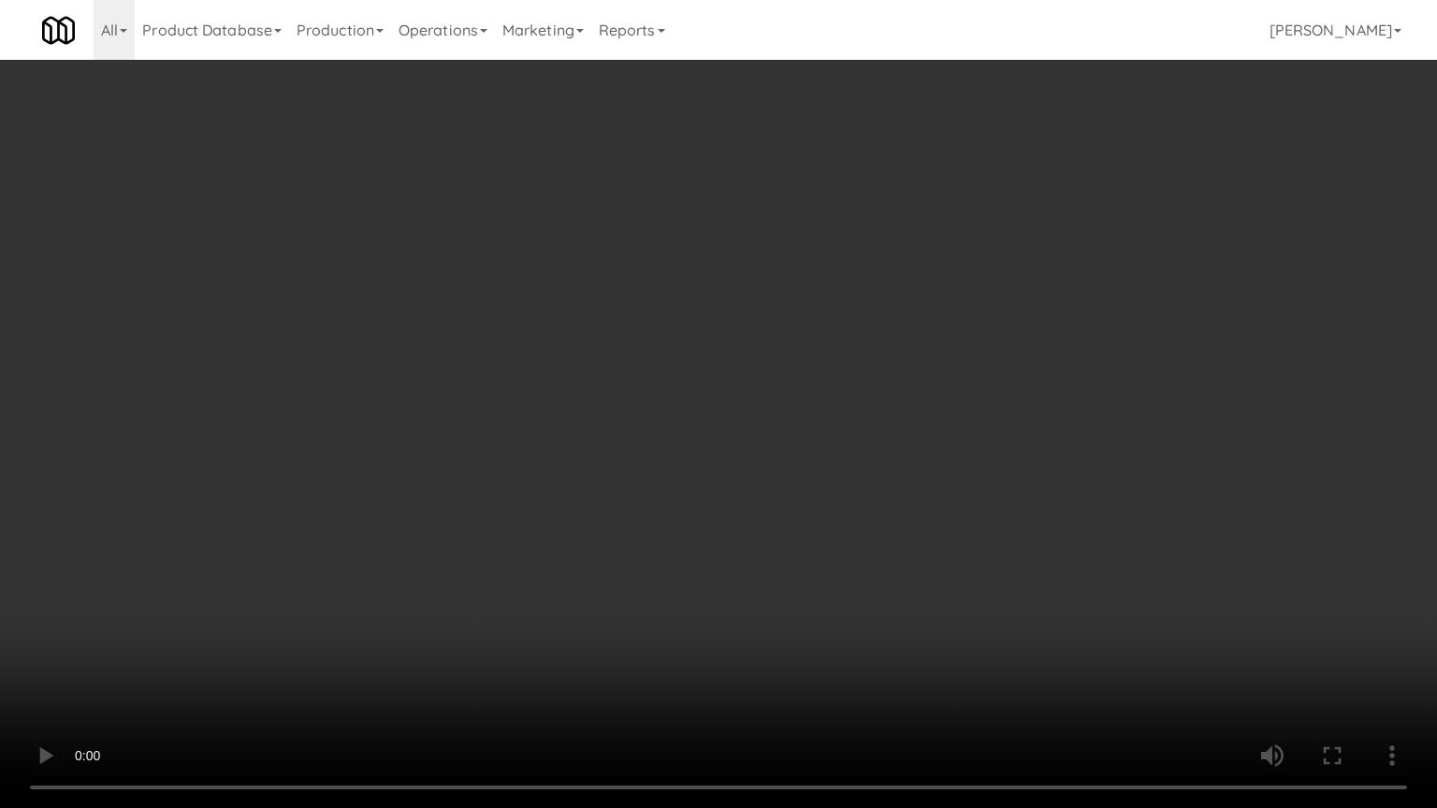
click at [805, 554] on video at bounding box center [718, 404] width 1437 height 808
click at [806, 557] on video at bounding box center [718, 404] width 1437 height 808
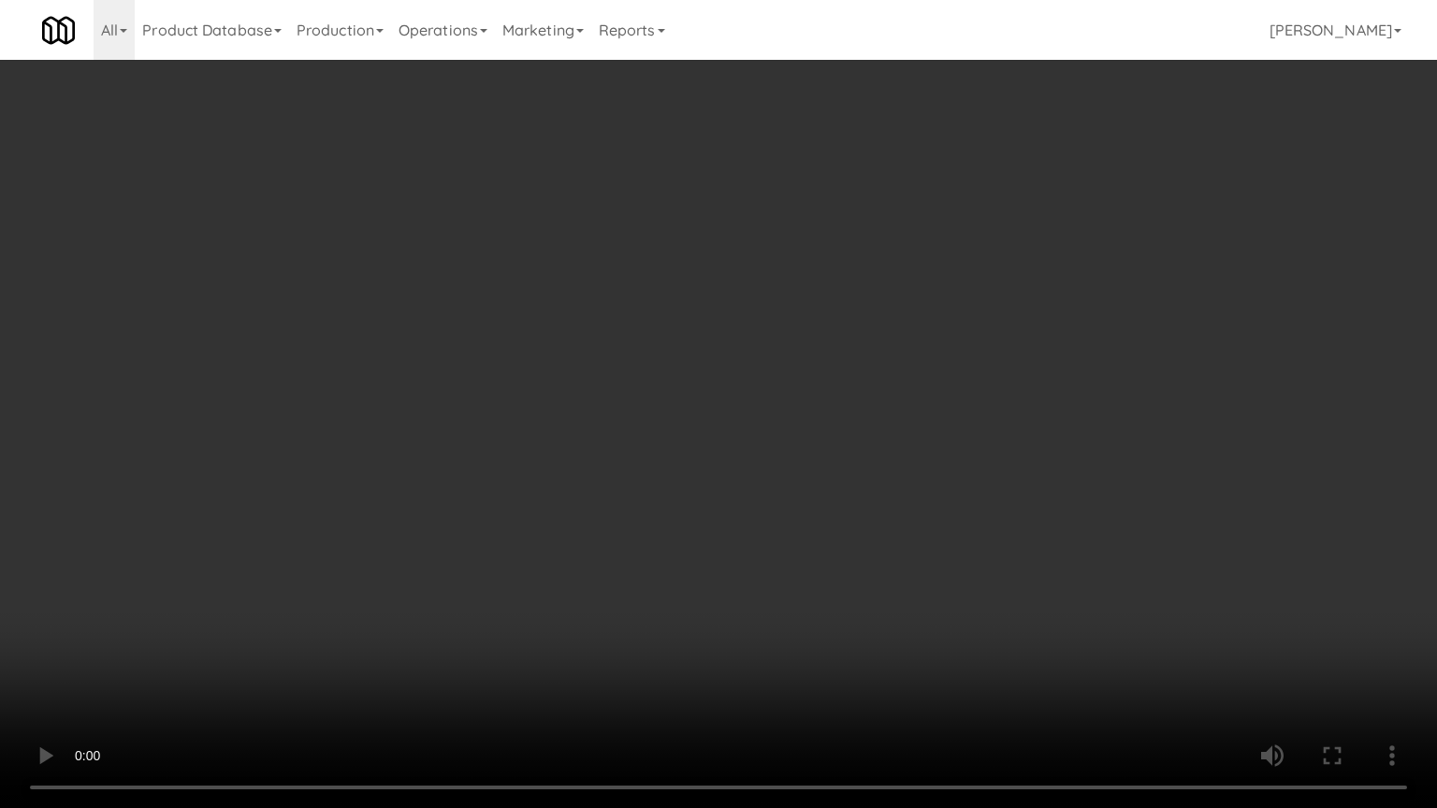
drag, startPoint x: 806, startPoint y: 557, endPoint x: 883, endPoint y: 356, distance: 214.8
click at [806, 556] on video at bounding box center [718, 404] width 1437 height 808
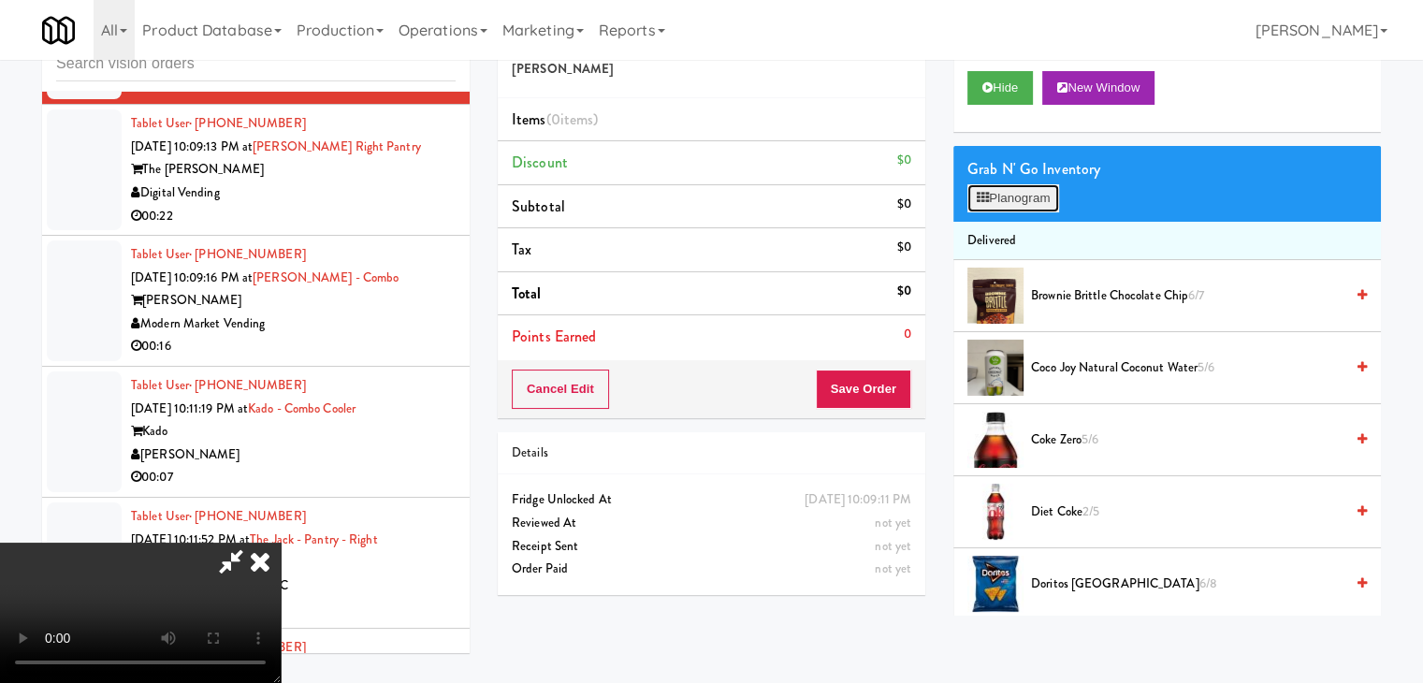
click at [1026, 198] on button "Planogram" at bounding box center [1013, 198] width 92 height 28
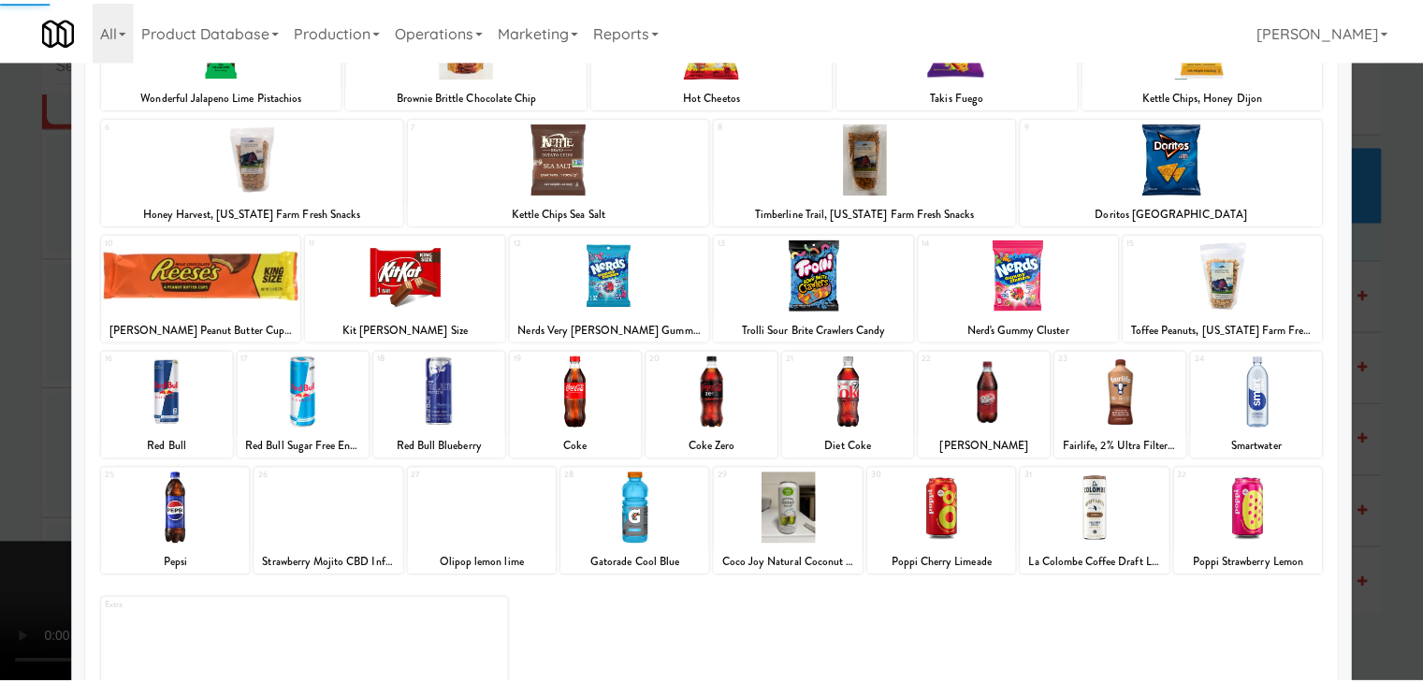
scroll to position [187, 0]
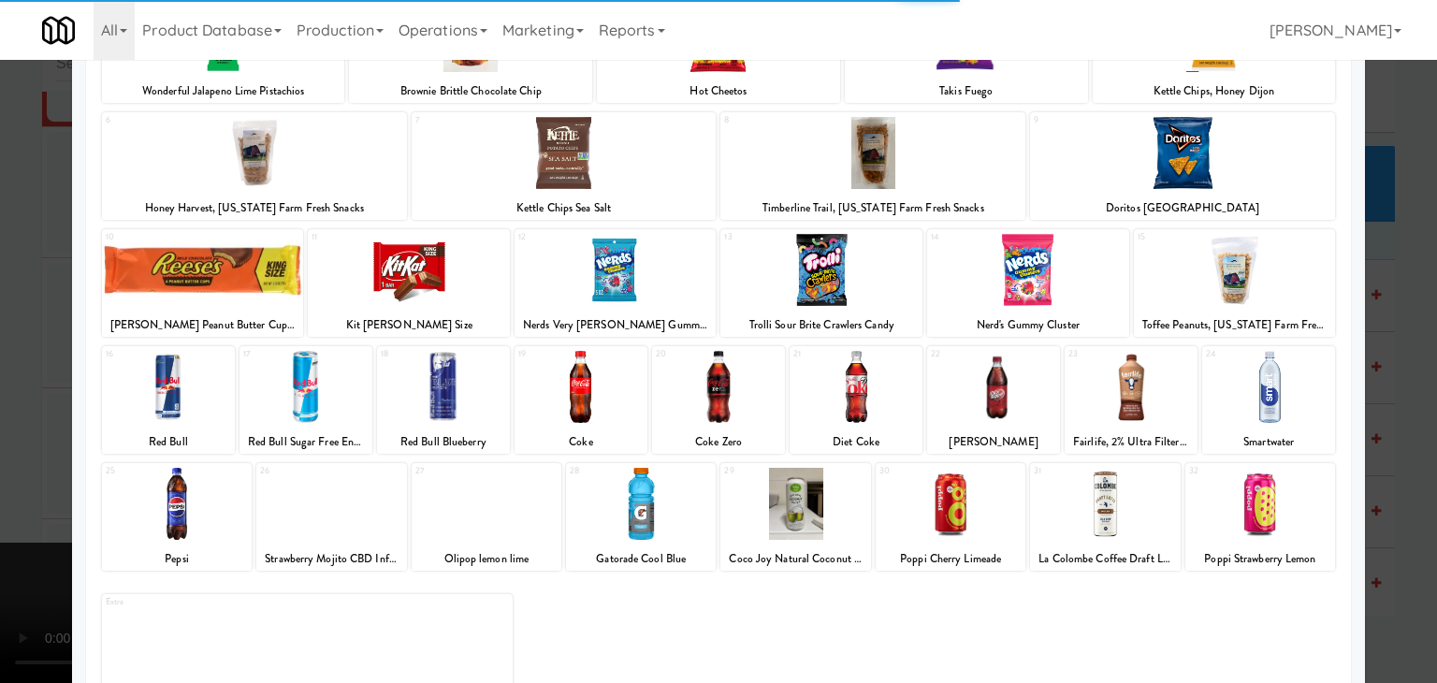
click at [1093, 514] on div at bounding box center [1105, 504] width 150 height 72
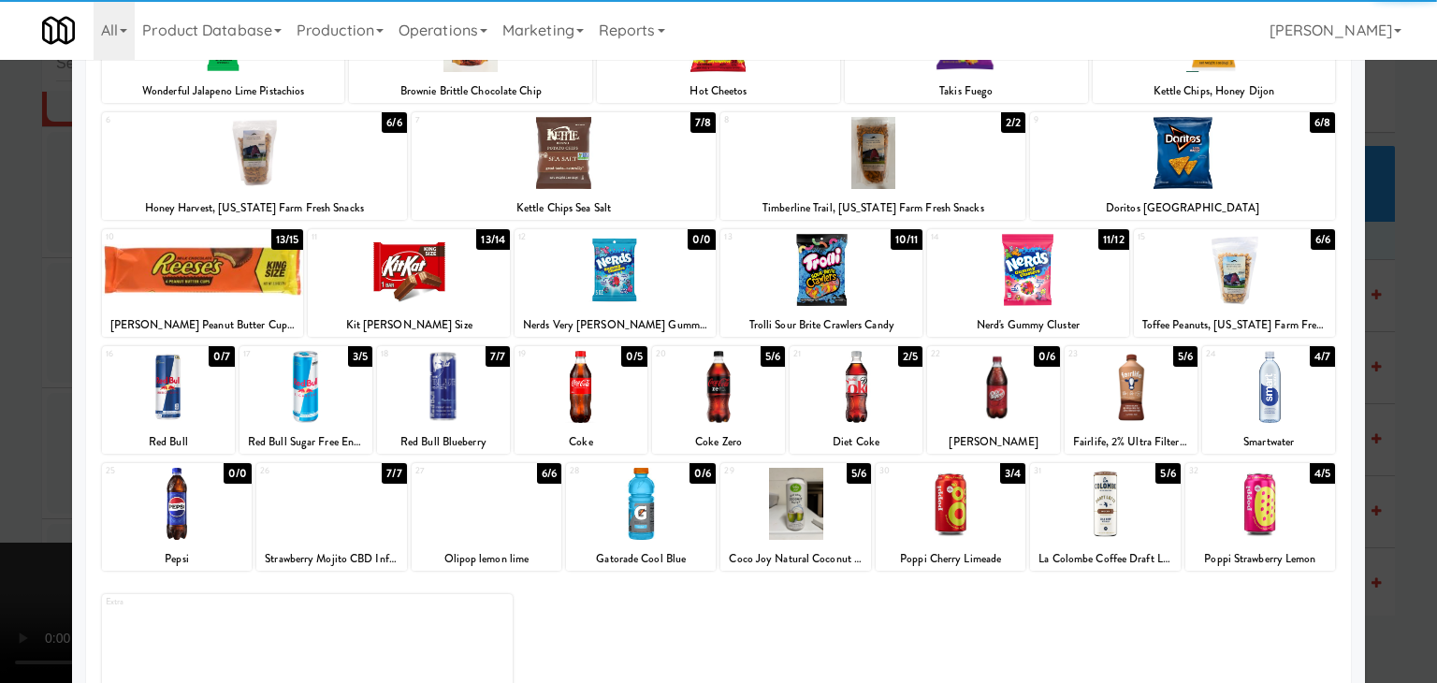
click at [242, 298] on div at bounding box center [203, 270] width 202 height 72
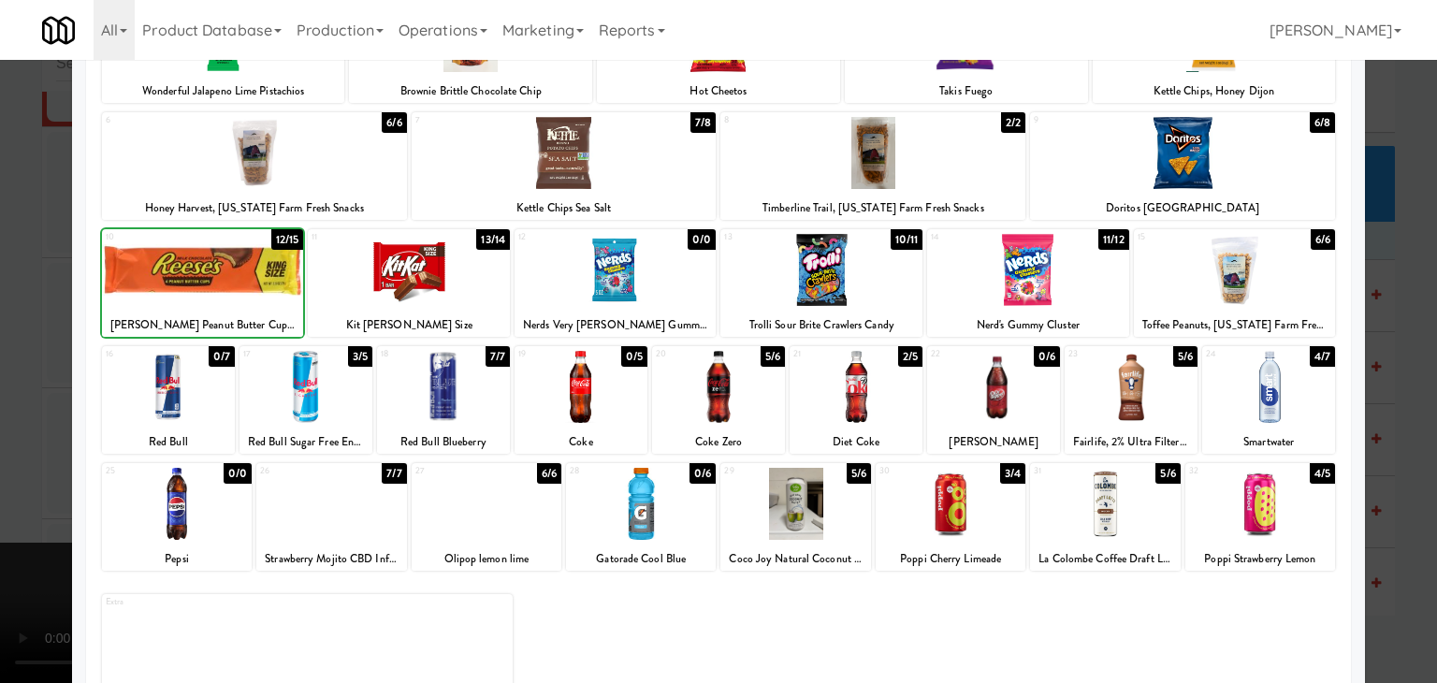
drag, startPoint x: 0, startPoint y: 391, endPoint x: 247, endPoint y: 413, distance: 248.0
click at [15, 393] on div at bounding box center [718, 341] width 1437 height 683
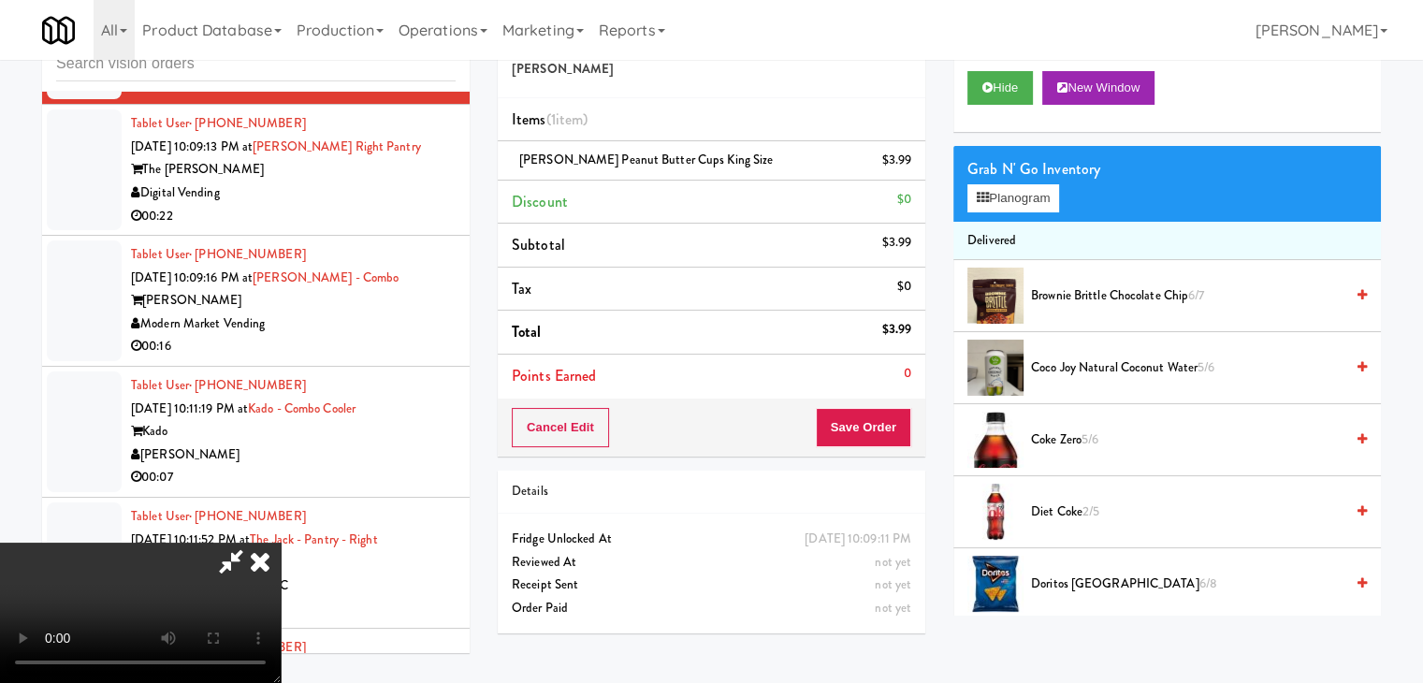
click at [902, 431] on div "Cancel Edit Save Order" at bounding box center [712, 428] width 428 height 58
click at [893, 431] on button "Save Order" at bounding box center [863, 427] width 95 height 39
click at [892, 431] on button "Save Order" at bounding box center [863, 427] width 95 height 39
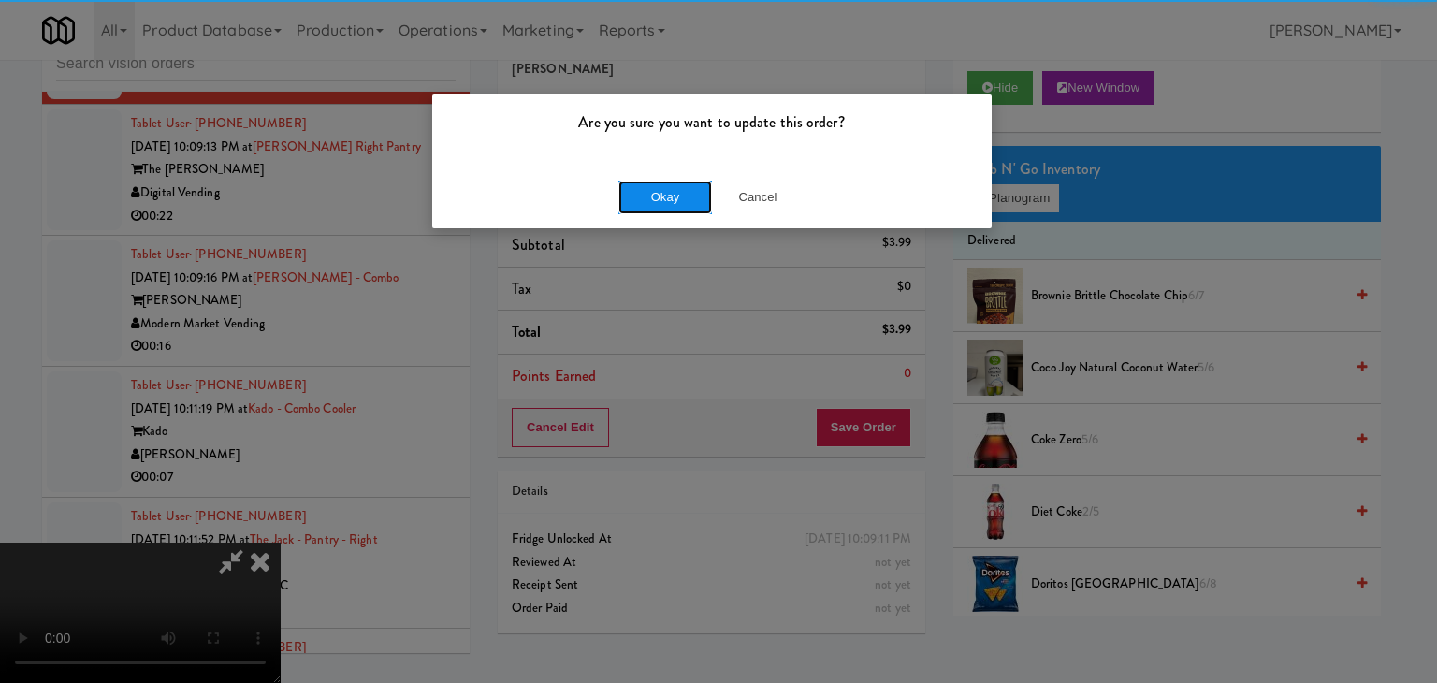
click at [640, 182] on button "Okay" at bounding box center [665, 198] width 94 height 34
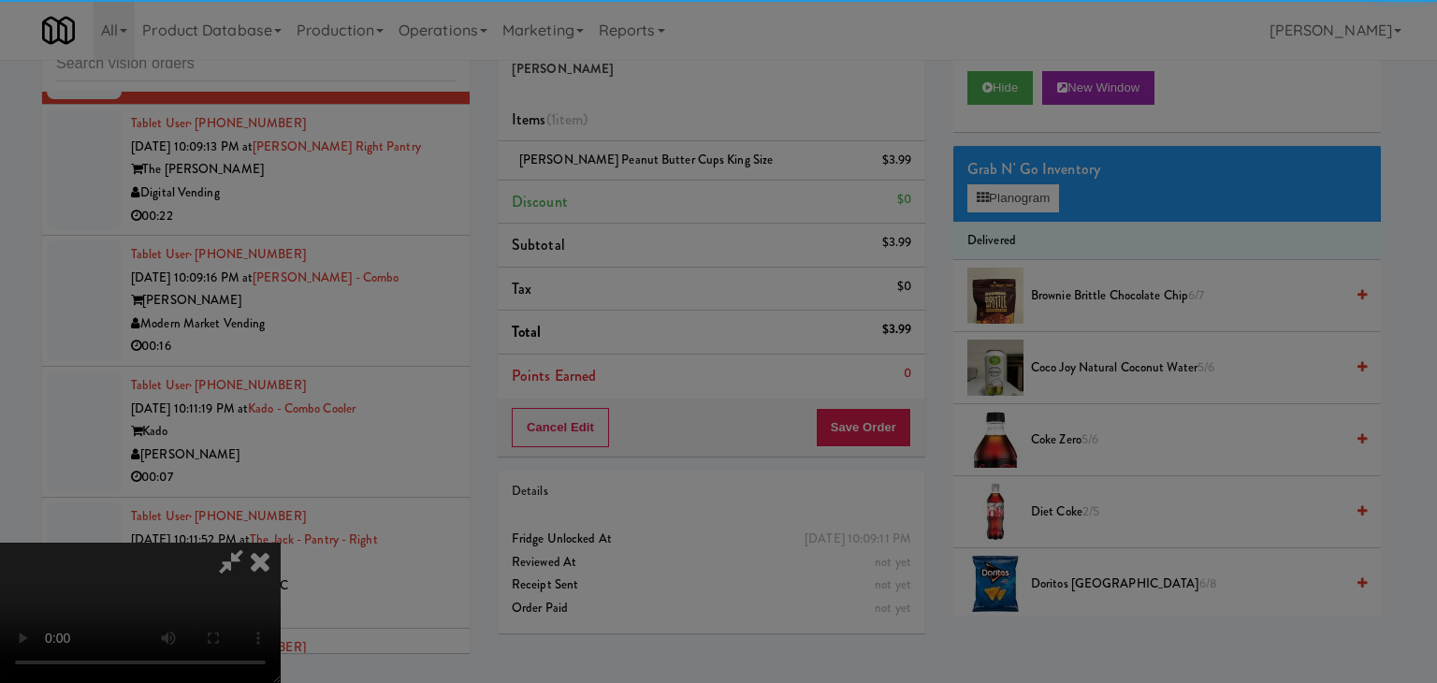
click at [645, 186] on body "Are you sure you want to update this order? Okay Cancel Okay Are you sure you w…" at bounding box center [718, 341] width 1437 height 683
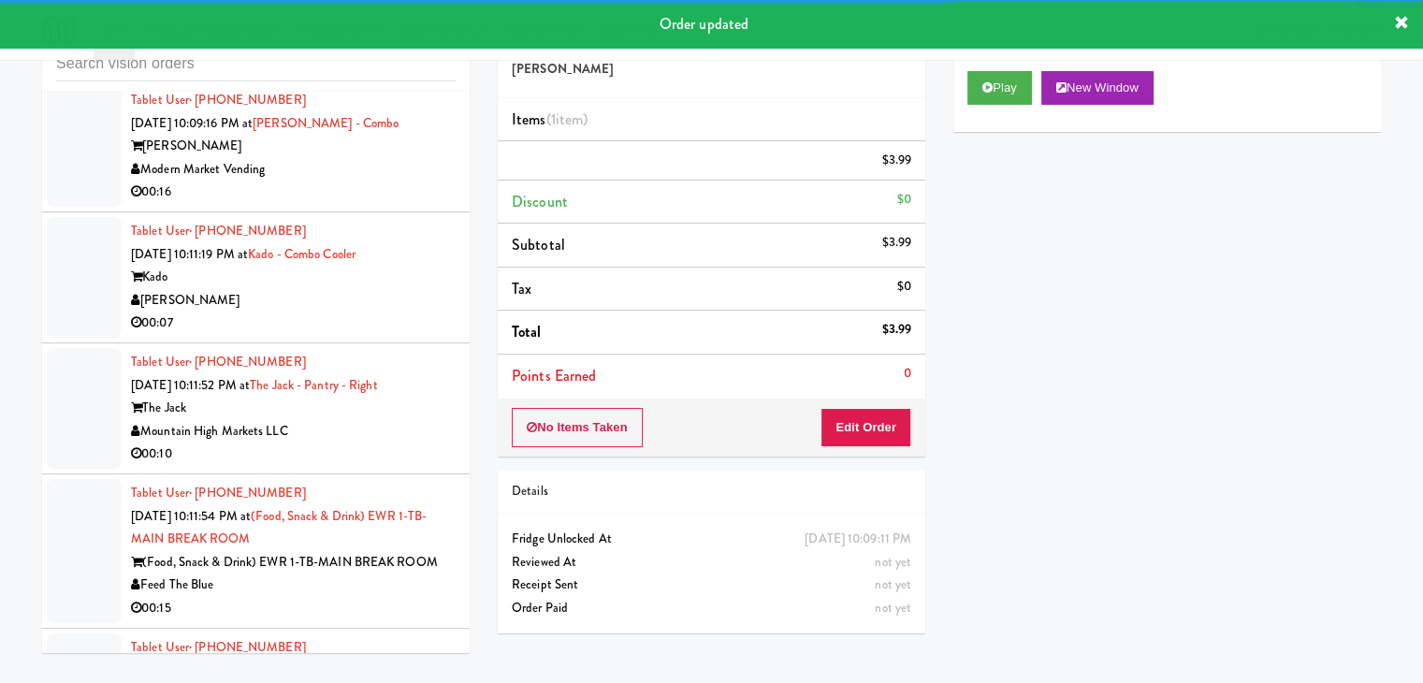
scroll to position [12108, 0]
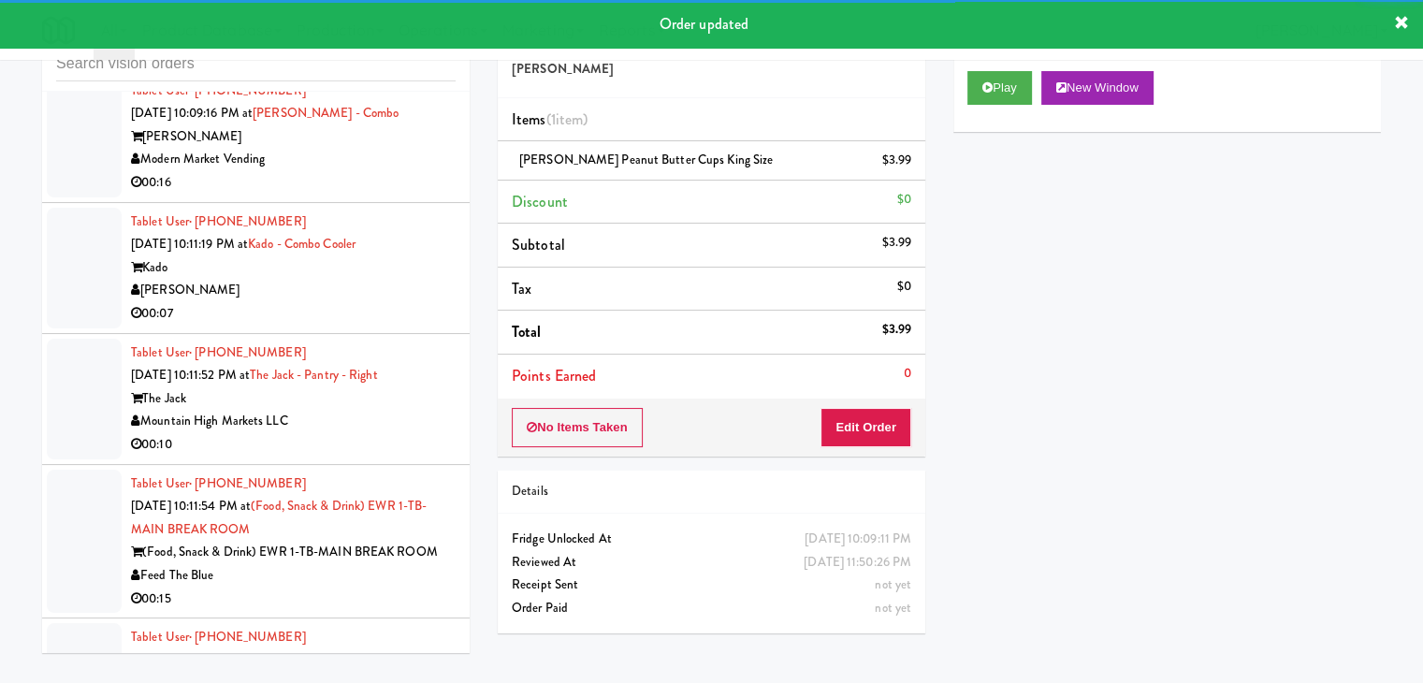
drag, startPoint x: 411, startPoint y: 218, endPoint x: 410, endPoint y: 233, distance: 15.0
click at [415, 41] on div "Digital Vending" at bounding box center [293, 29] width 325 height 23
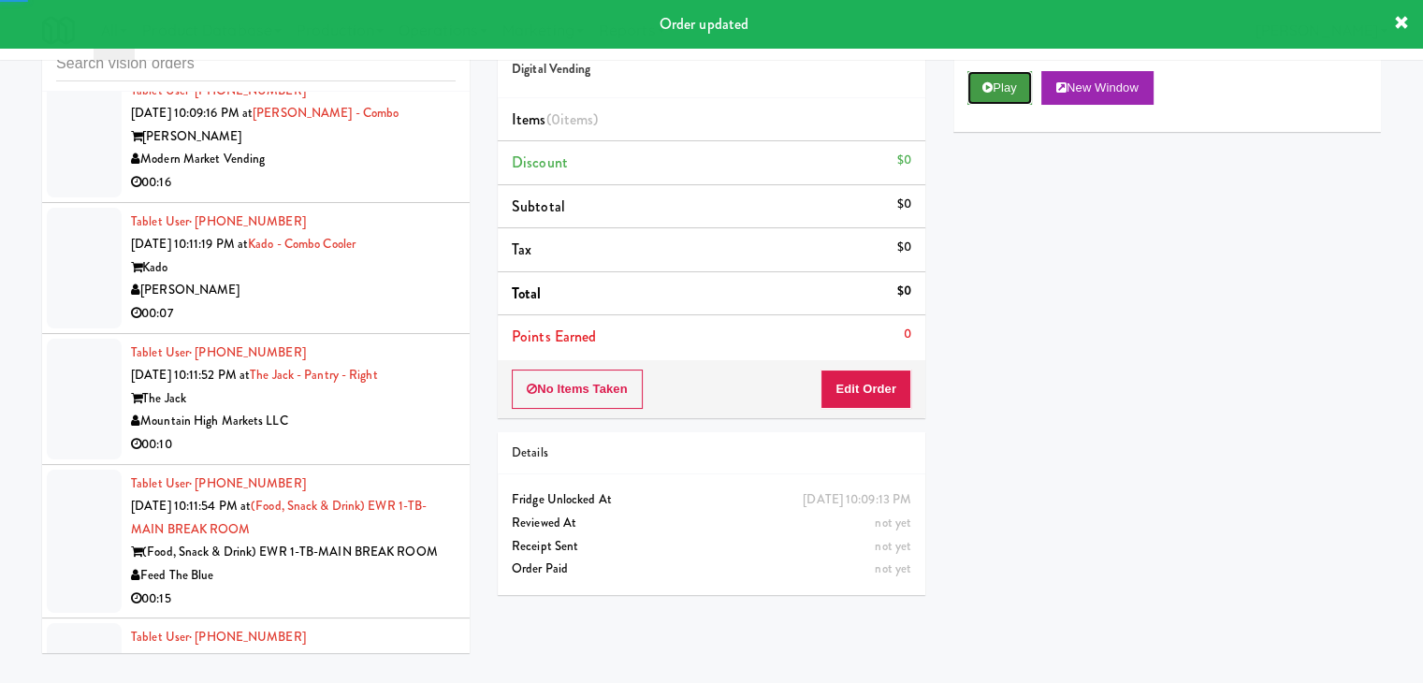
click at [1025, 92] on button "Play" at bounding box center [999, 88] width 65 height 34
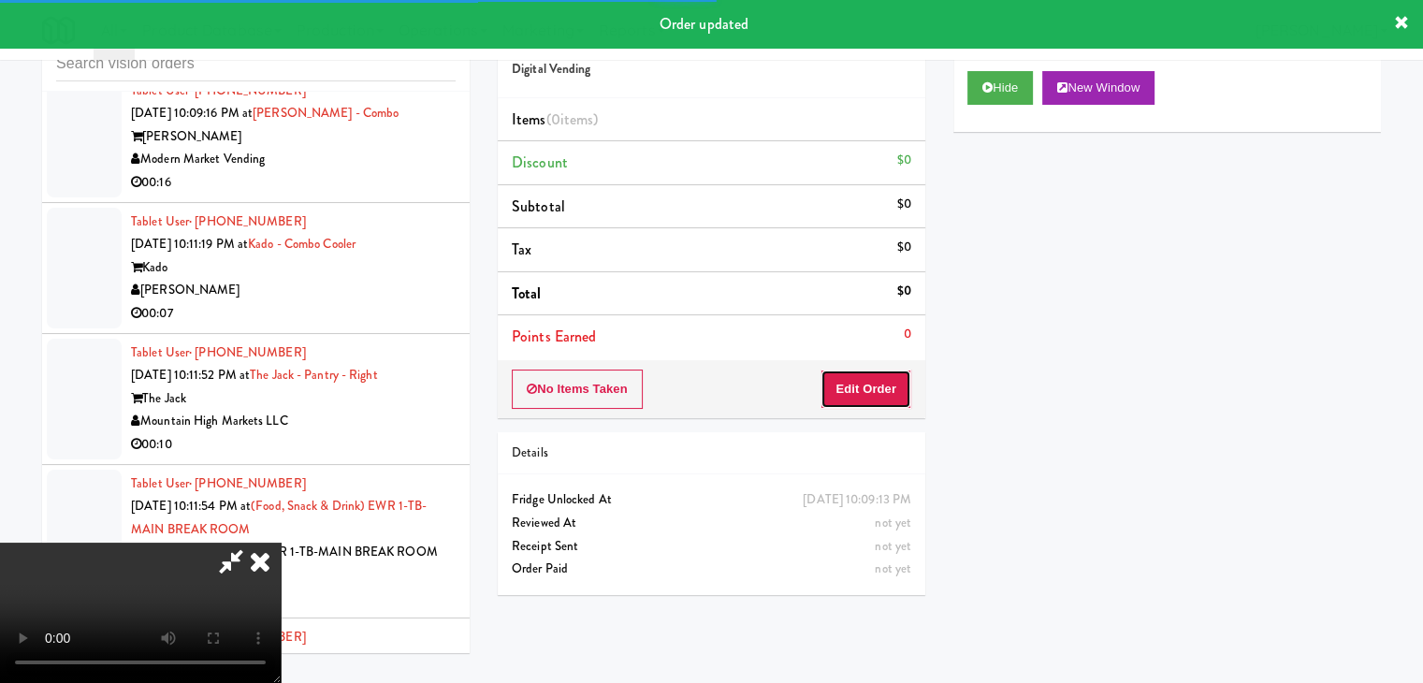
click at [891, 382] on button "Edit Order" at bounding box center [866, 389] width 91 height 39
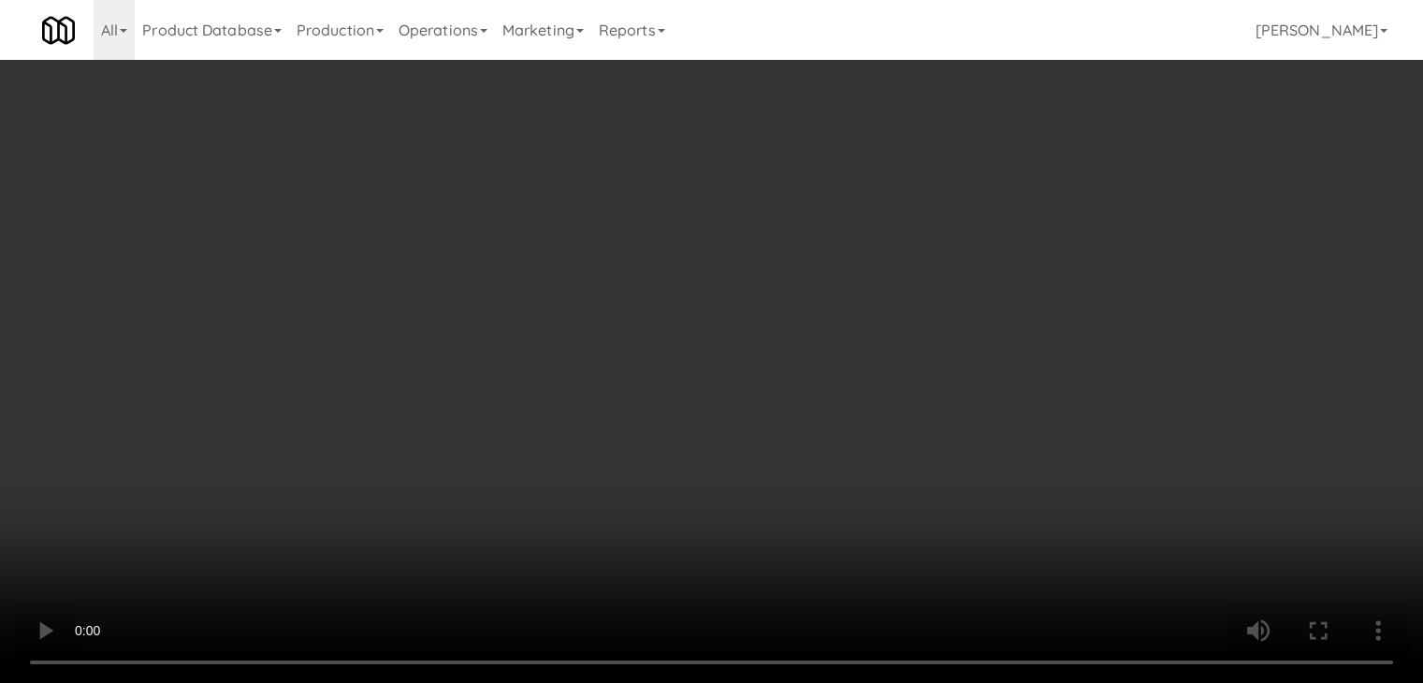
scroll to position [12063, 0]
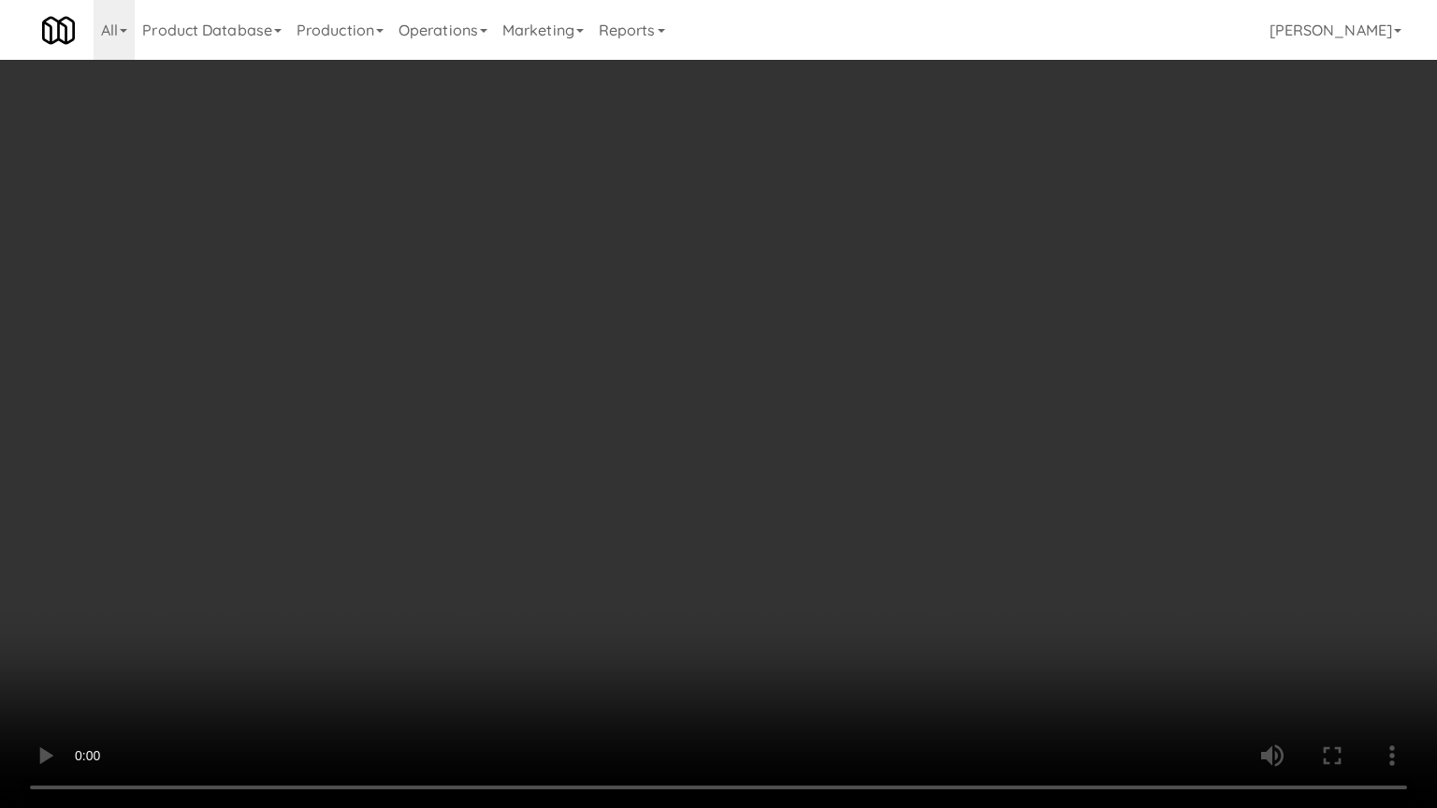
click at [865, 553] on video at bounding box center [718, 404] width 1437 height 808
click at [864, 554] on video at bounding box center [718, 404] width 1437 height 808
click at [868, 558] on video at bounding box center [718, 404] width 1437 height 808
click at [869, 554] on video at bounding box center [718, 404] width 1437 height 808
click at [872, 554] on video at bounding box center [718, 404] width 1437 height 808
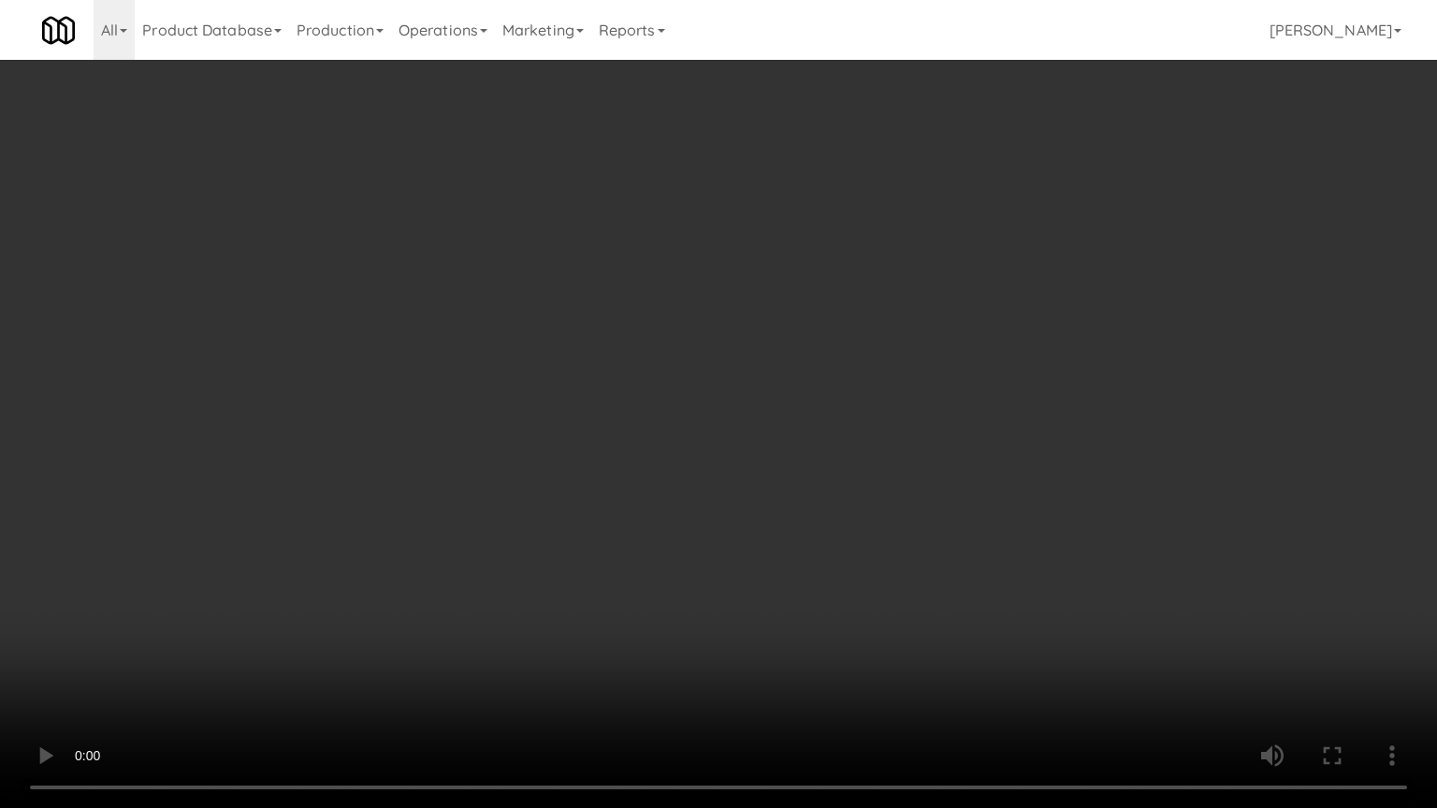
click at [869, 554] on video at bounding box center [718, 404] width 1437 height 808
click at [876, 543] on video at bounding box center [718, 404] width 1437 height 808
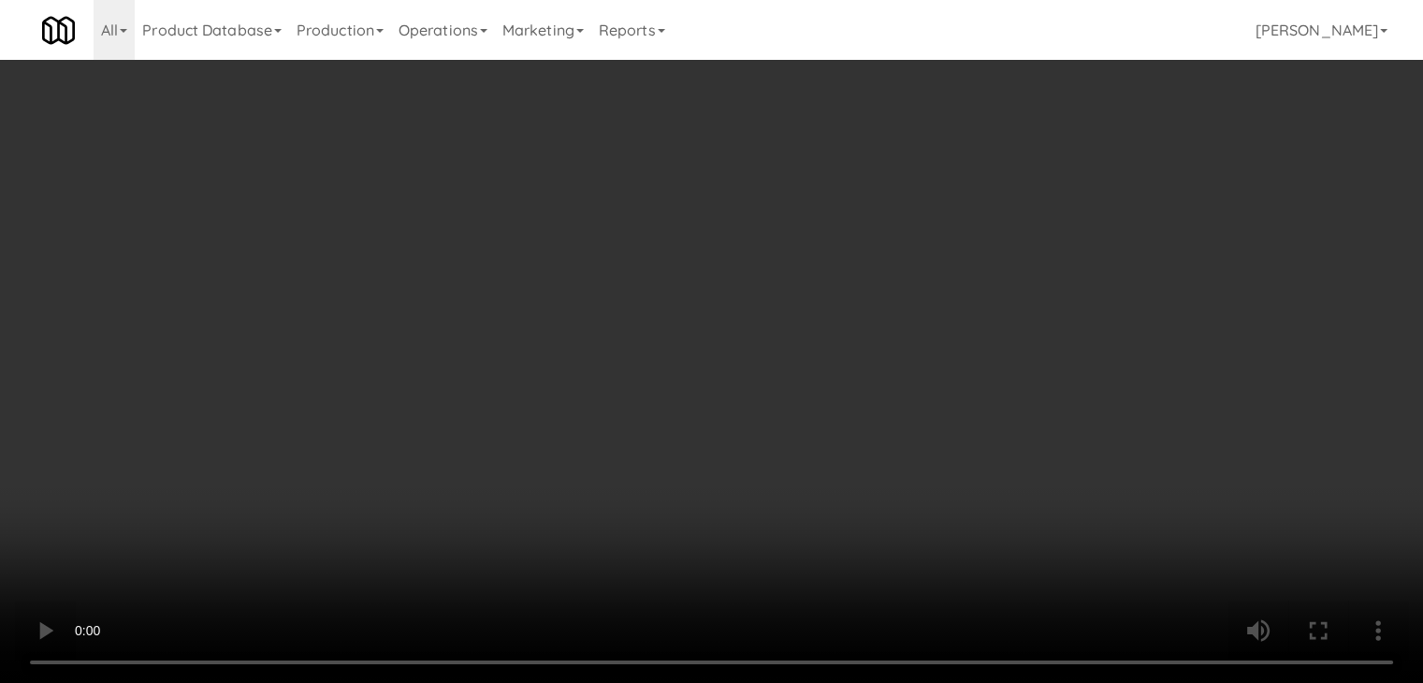
click at [690, 426] on video at bounding box center [711, 341] width 1423 height 683
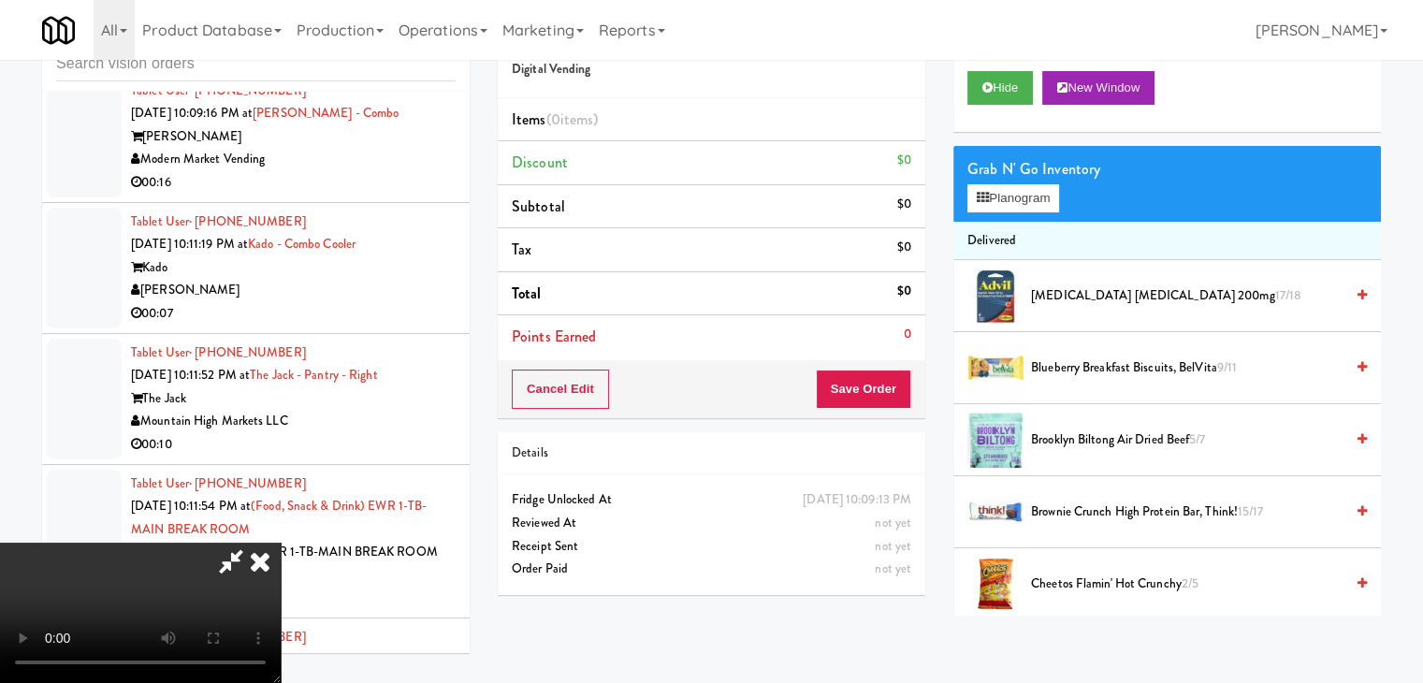
click at [281, 543] on video at bounding box center [140, 613] width 281 height 140
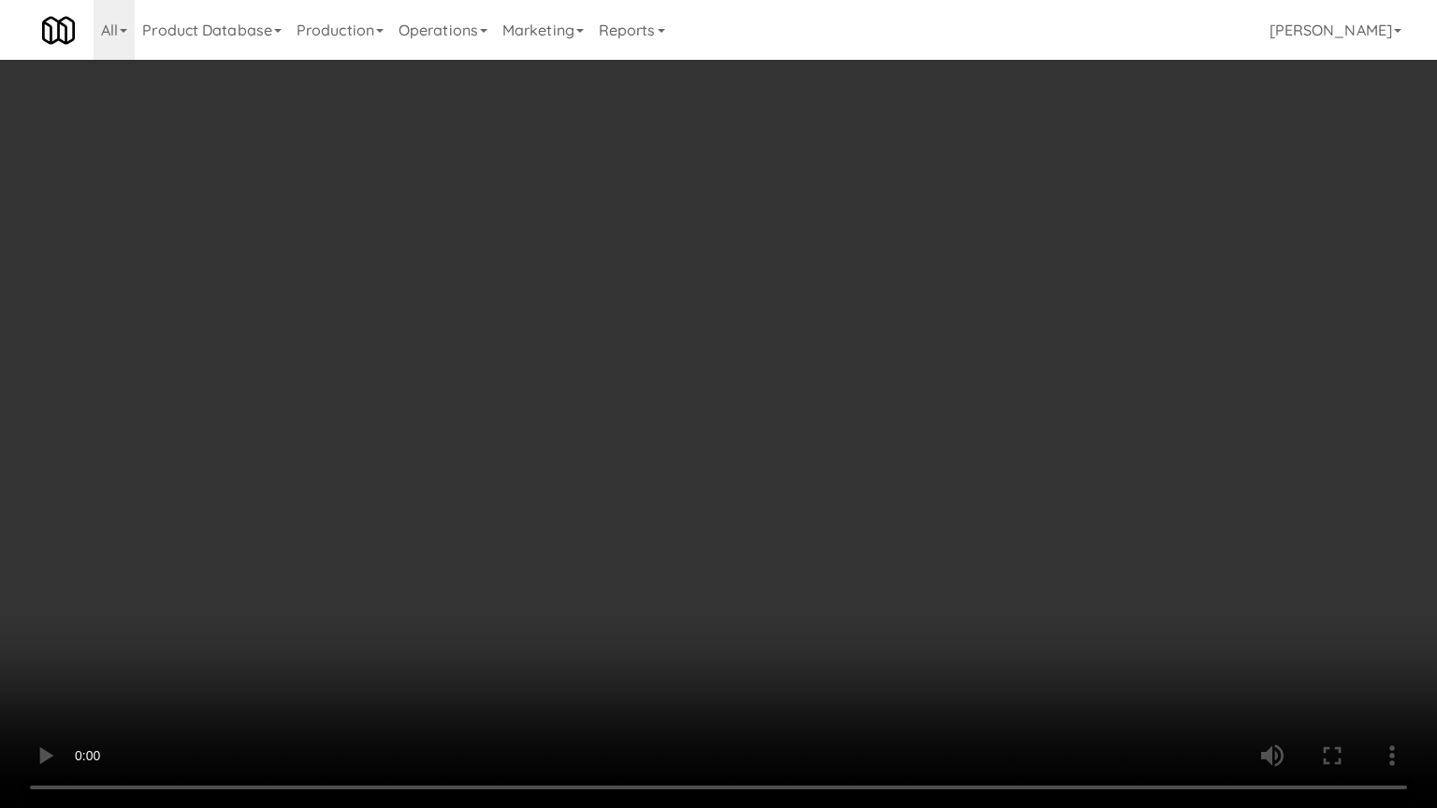
click at [899, 493] on video at bounding box center [718, 404] width 1437 height 808
click at [899, 490] on video at bounding box center [718, 404] width 1437 height 808
click at [896, 485] on video at bounding box center [718, 404] width 1437 height 808
click at [898, 486] on video at bounding box center [718, 404] width 1437 height 808
click at [898, 472] on video at bounding box center [718, 404] width 1437 height 808
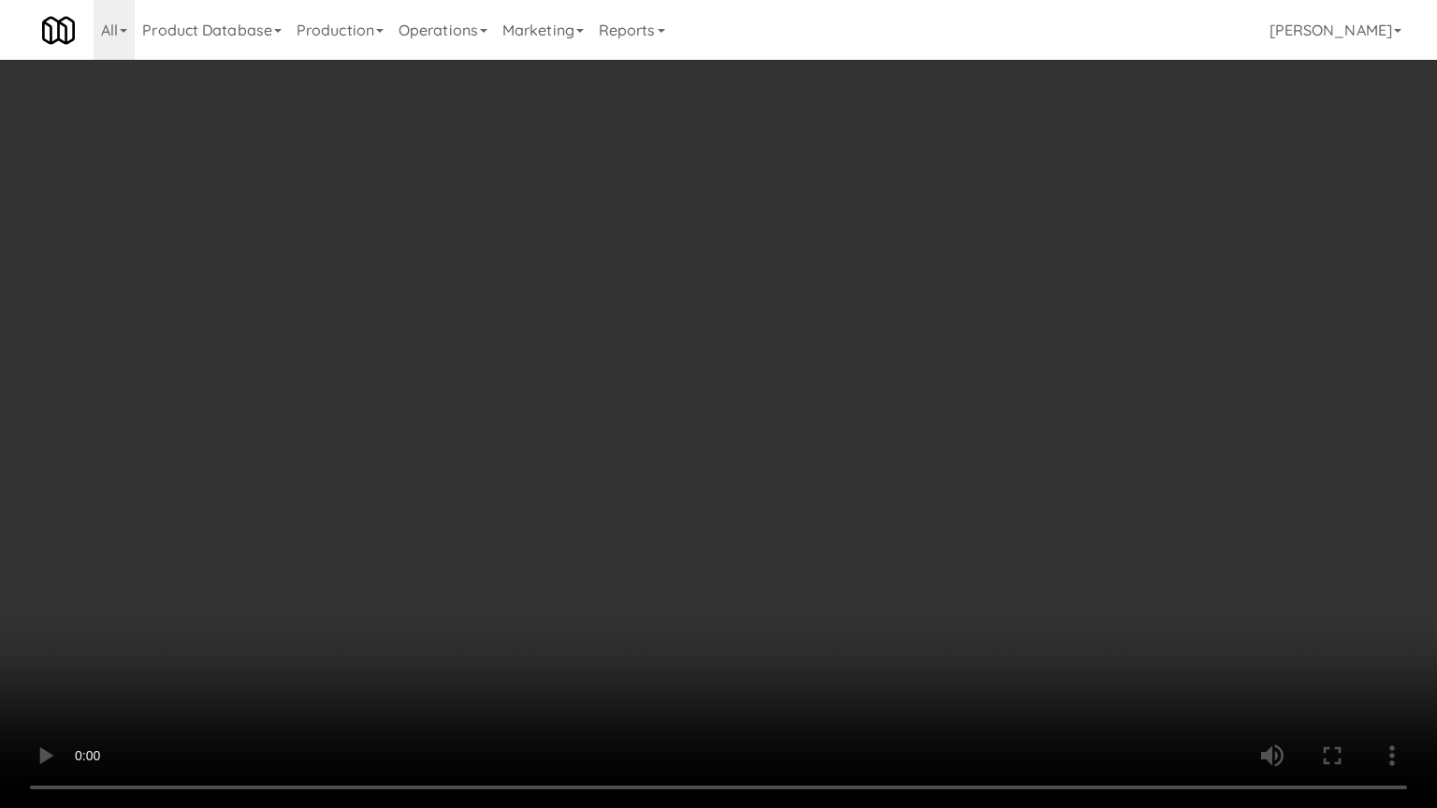
click
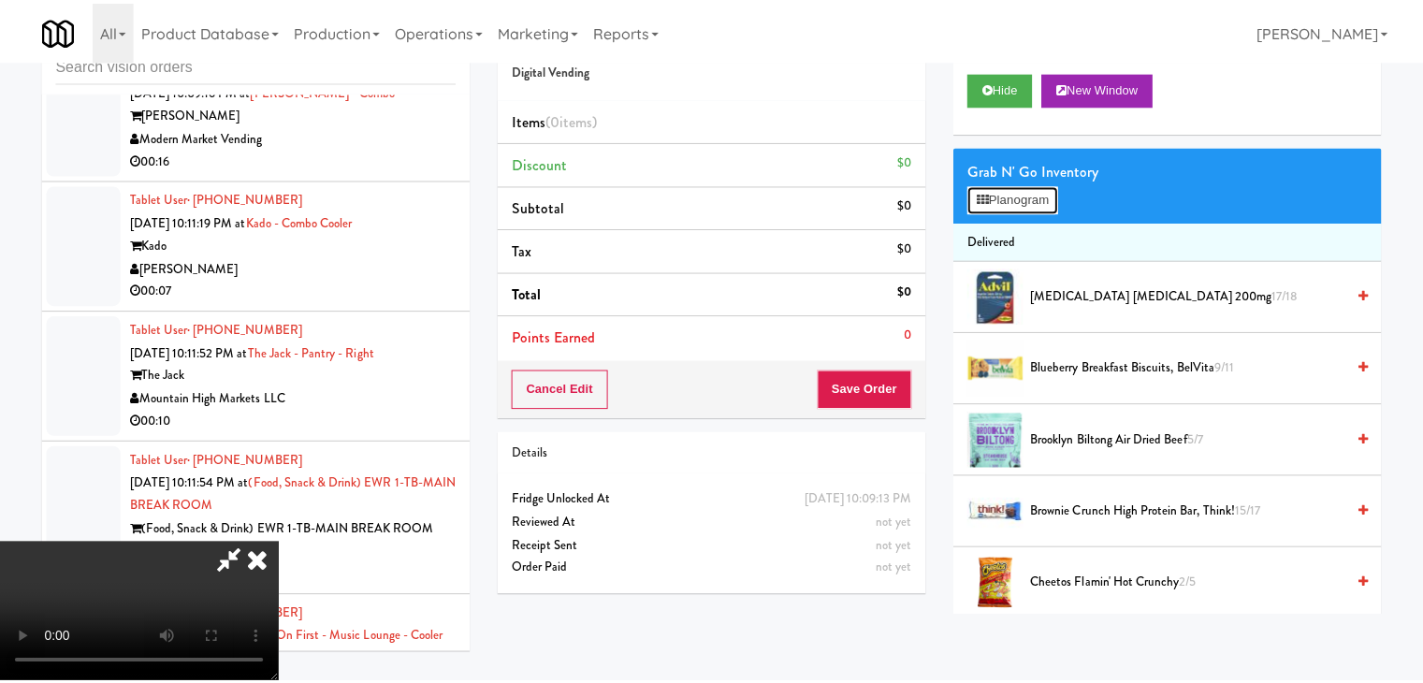
scroll to position [12063, 0]
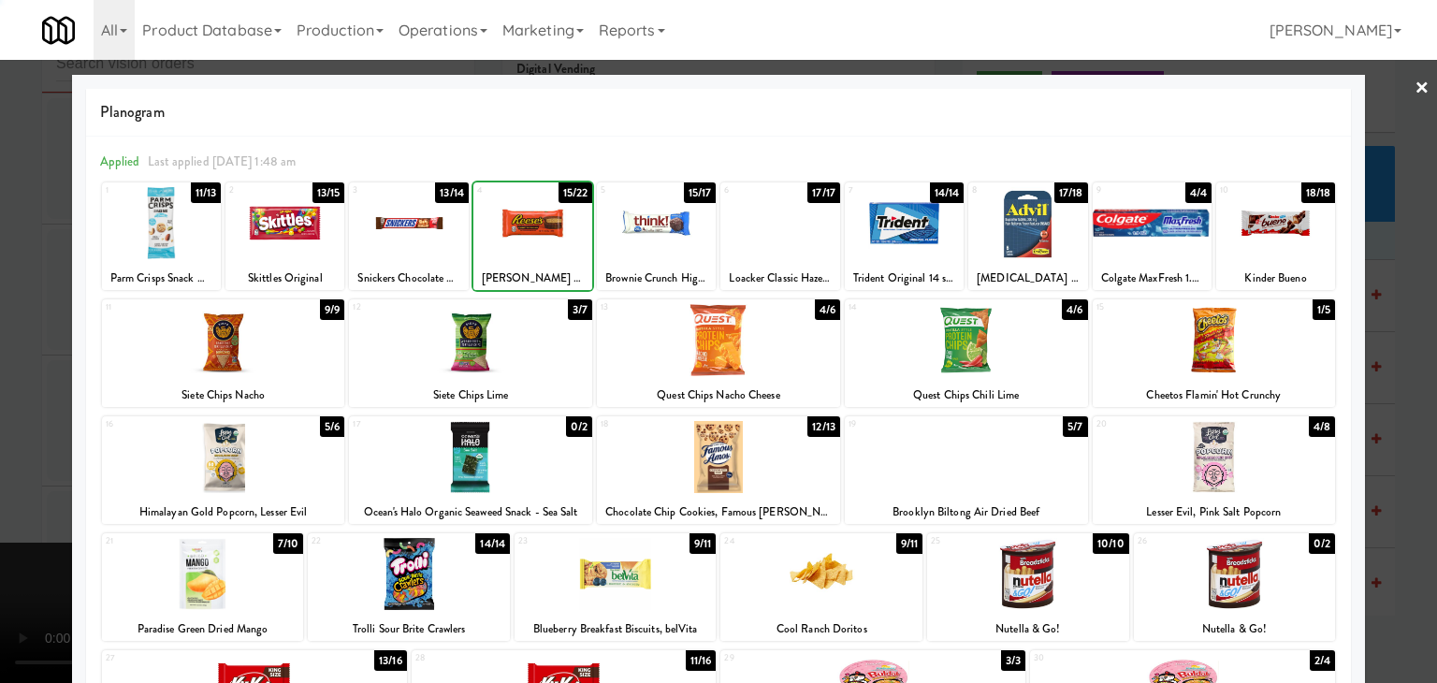
drag, startPoint x: 0, startPoint y: 302, endPoint x: 498, endPoint y: 313, distance: 497.9
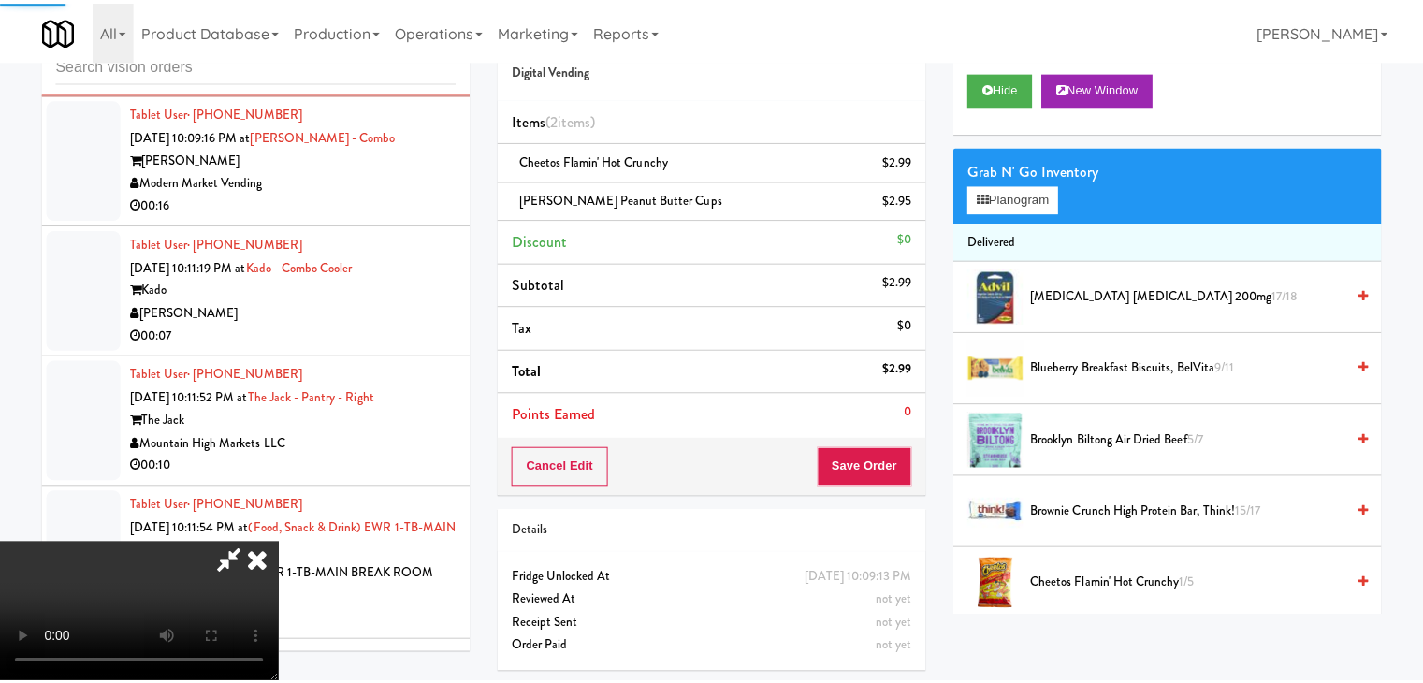
scroll to position [12108, 0]
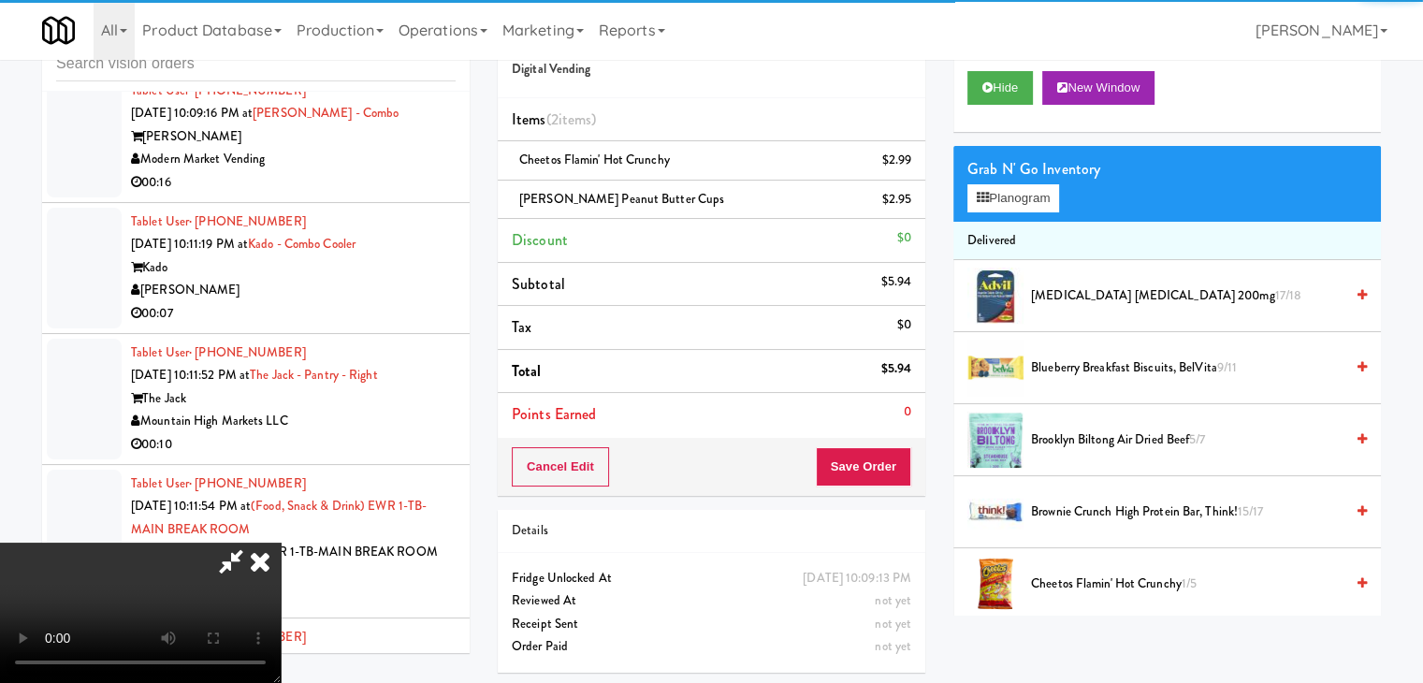
drag, startPoint x: 917, startPoint y: 443, endPoint x: 894, endPoint y: 461, distance: 30.0
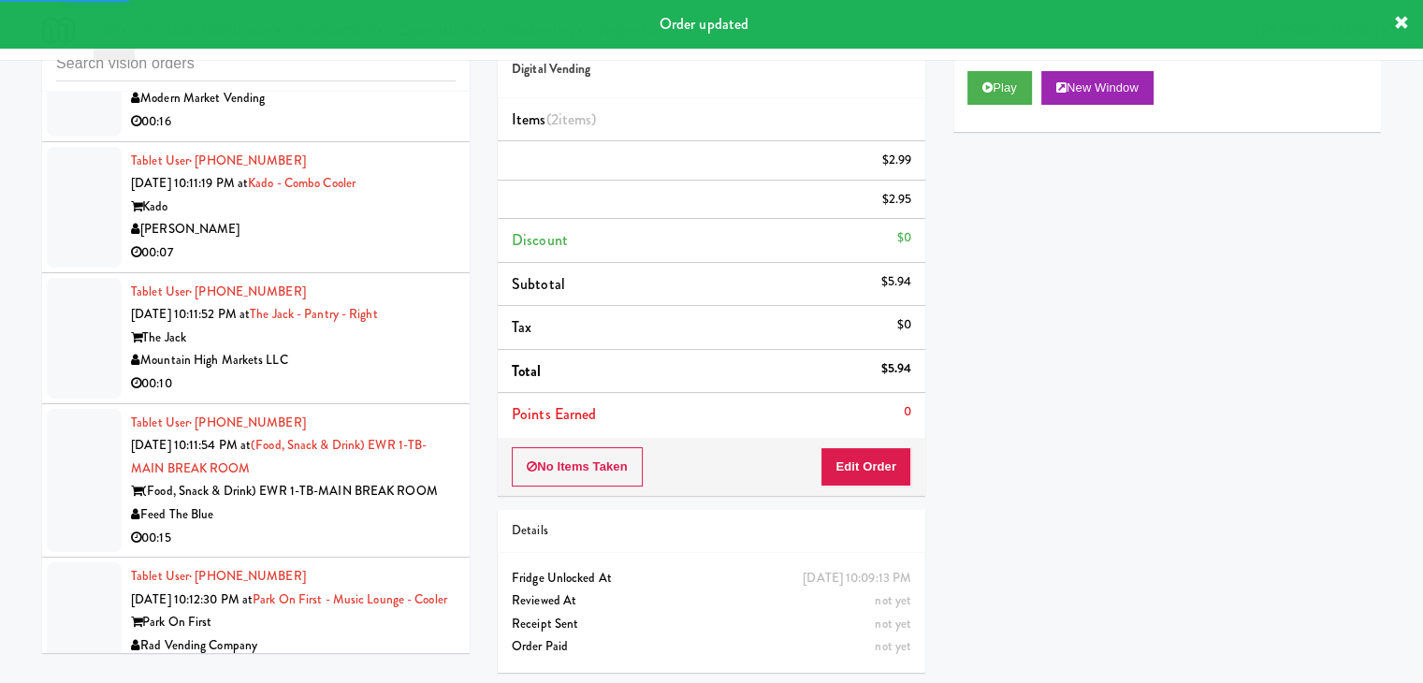
scroll to position [12201, 0]
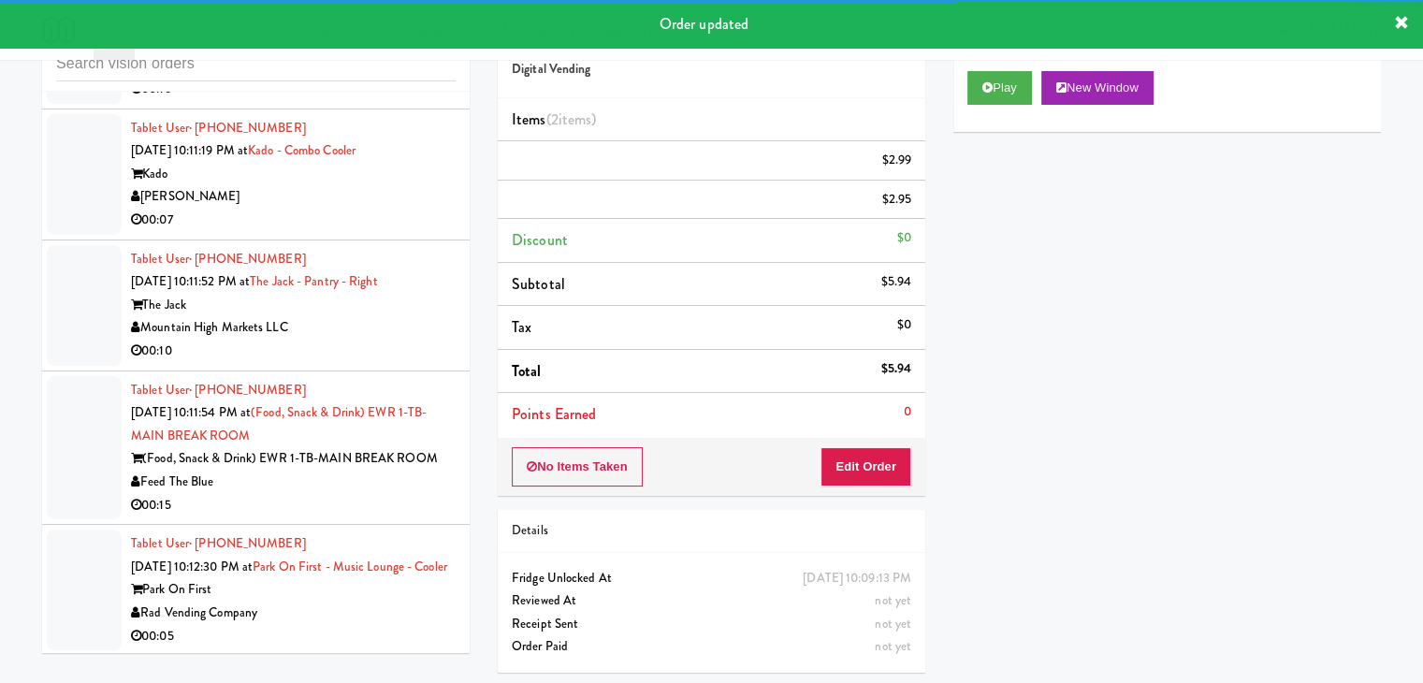
drag, startPoint x: 353, startPoint y: 274, endPoint x: 355, endPoint y: 284, distance: 10.5
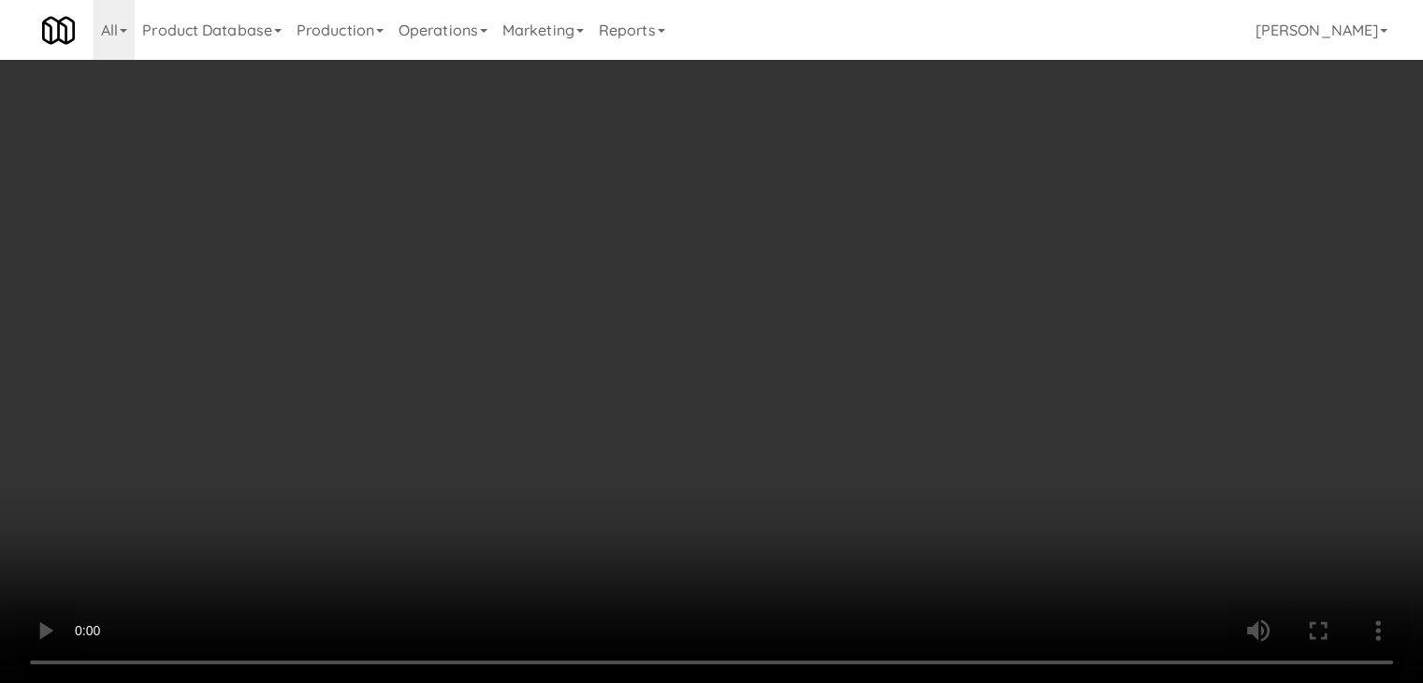
scroll to position [12156, 0]
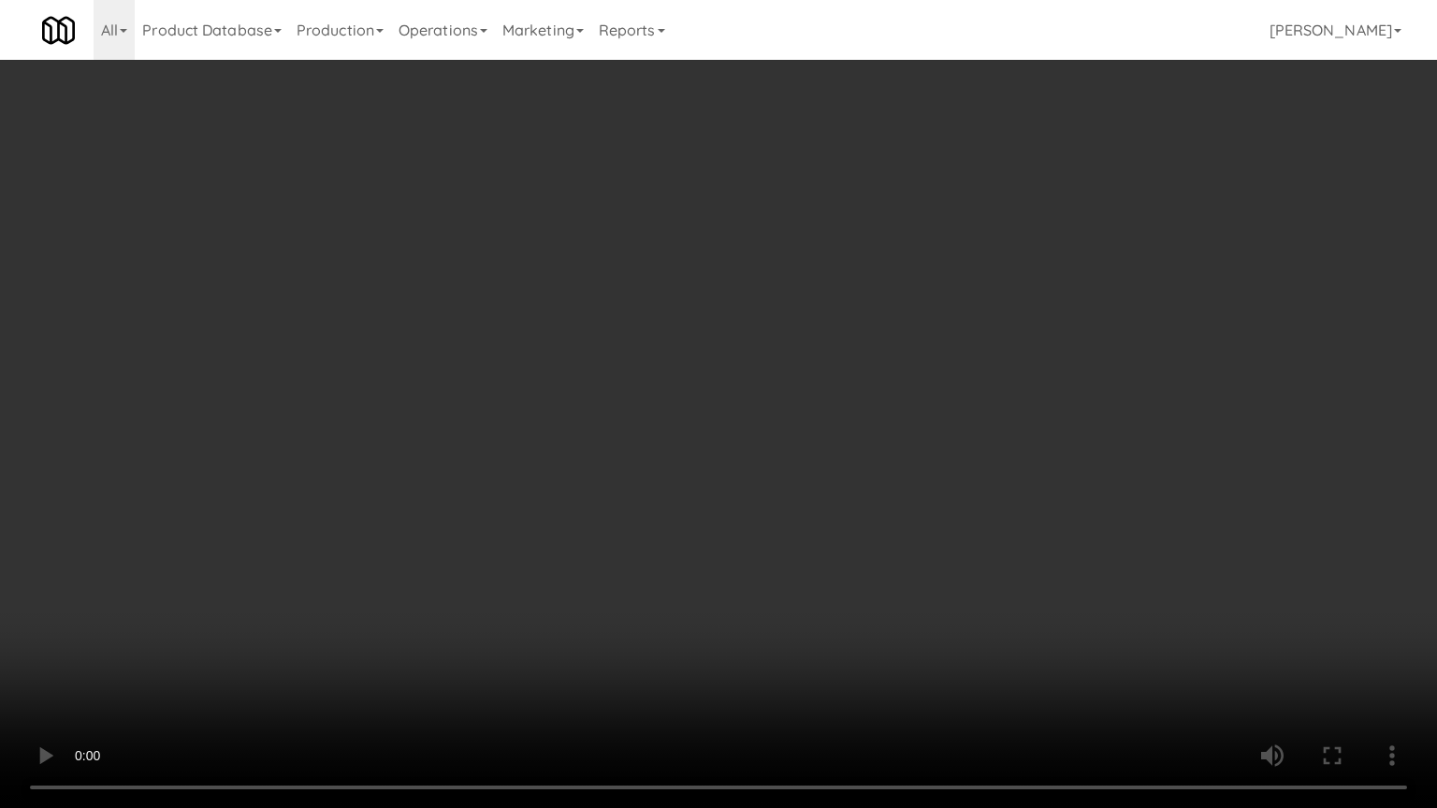
drag, startPoint x: 939, startPoint y: 559, endPoint x: 936, endPoint y: 569, distance: 11.0
drag, startPoint x: 951, startPoint y: 542, endPoint x: 1008, endPoint y: 285, distance: 262.7
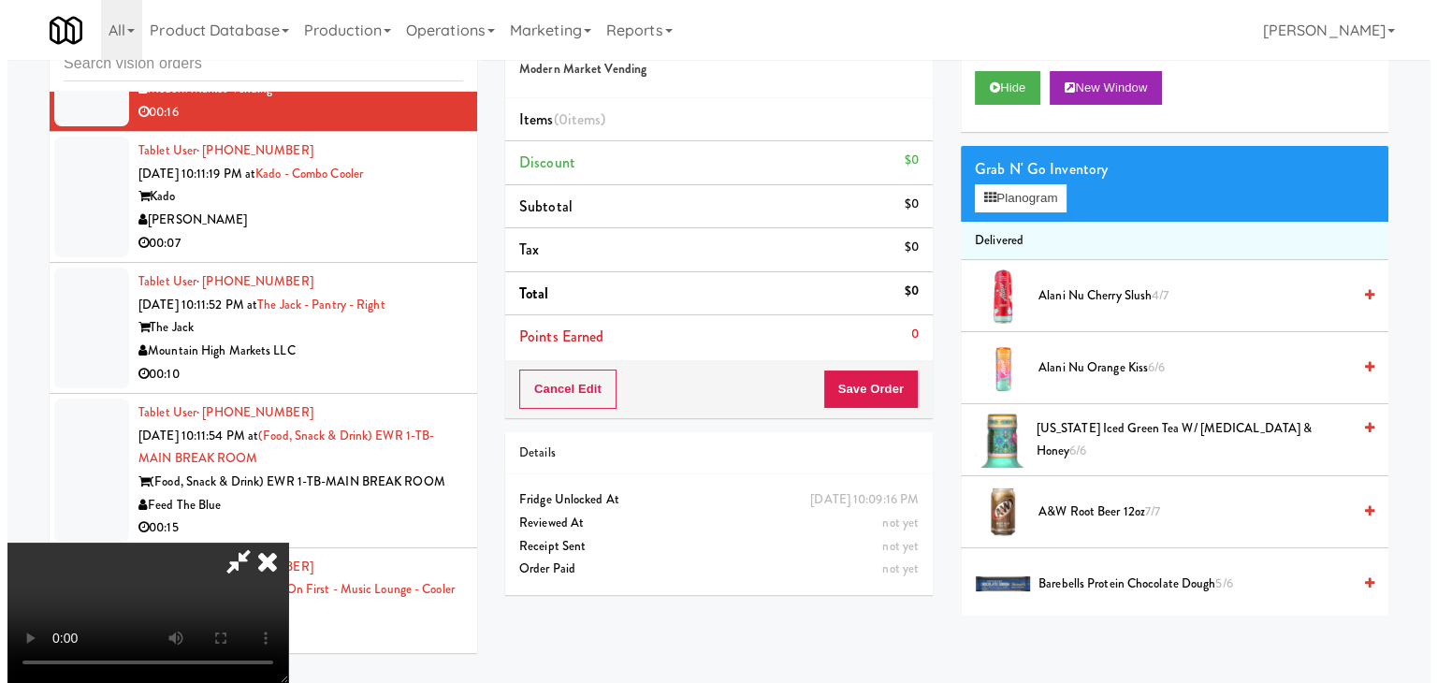
scroll to position [0, 0]
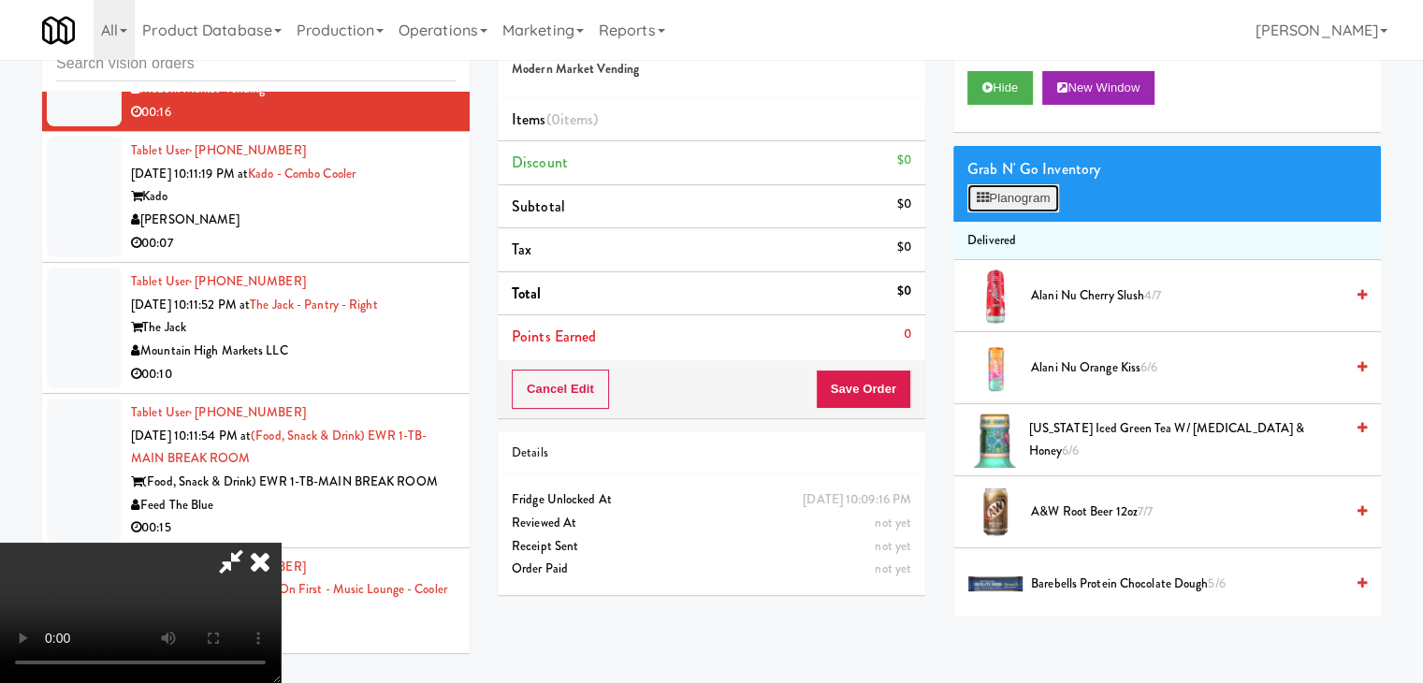
scroll to position [12156, 0]
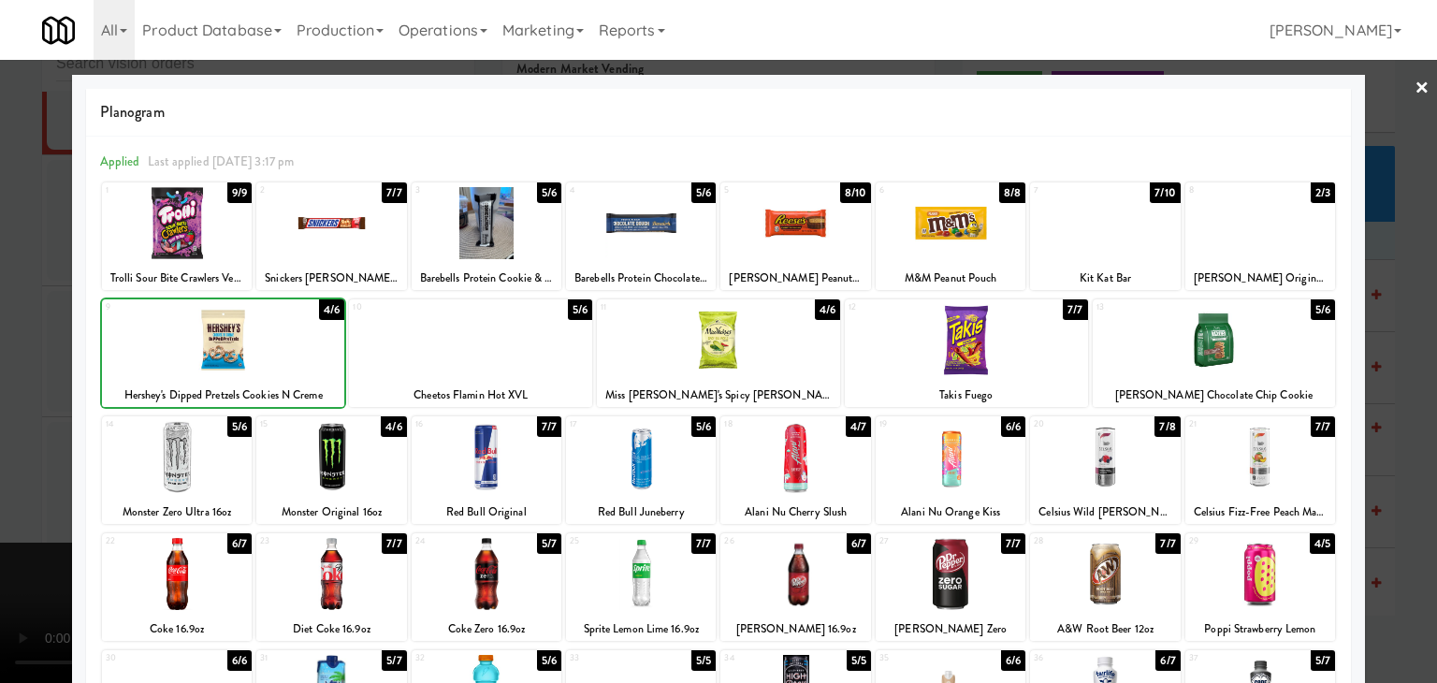
drag, startPoint x: 0, startPoint y: 368, endPoint x: 236, endPoint y: 362, distance: 235.9
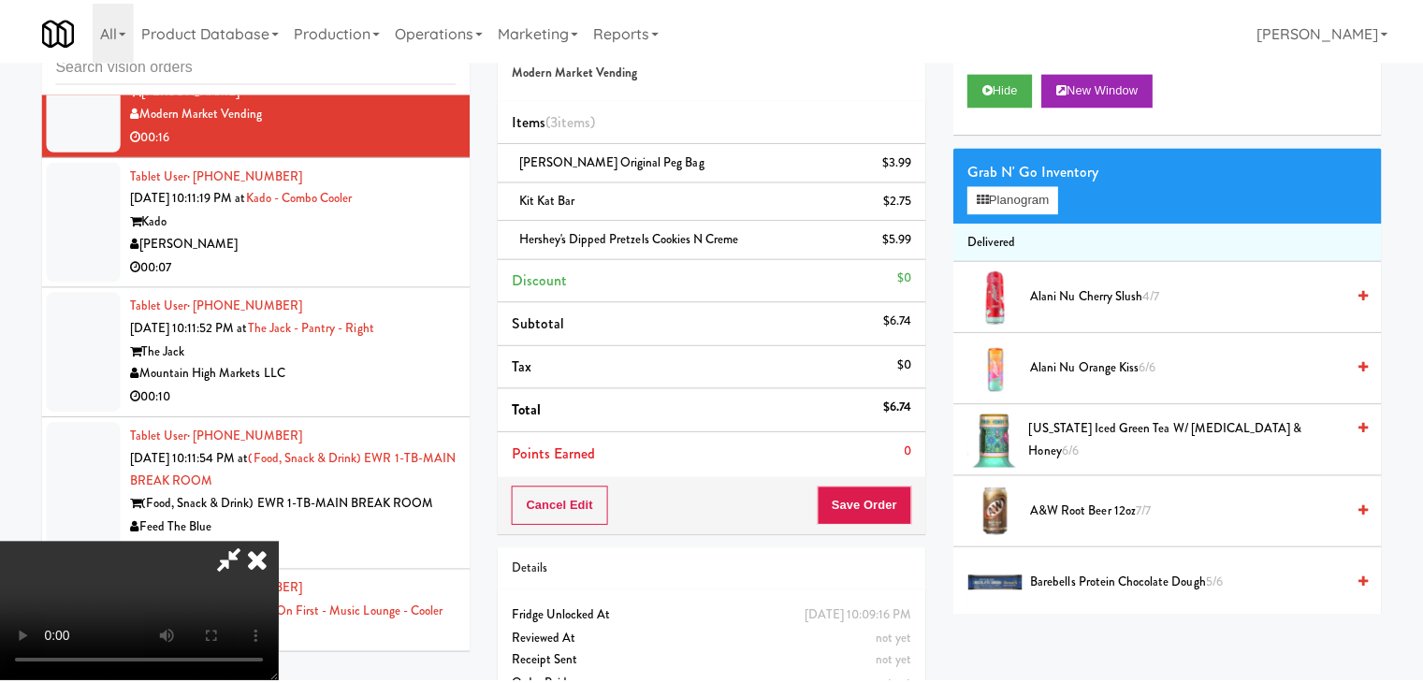
scroll to position [12201, 0]
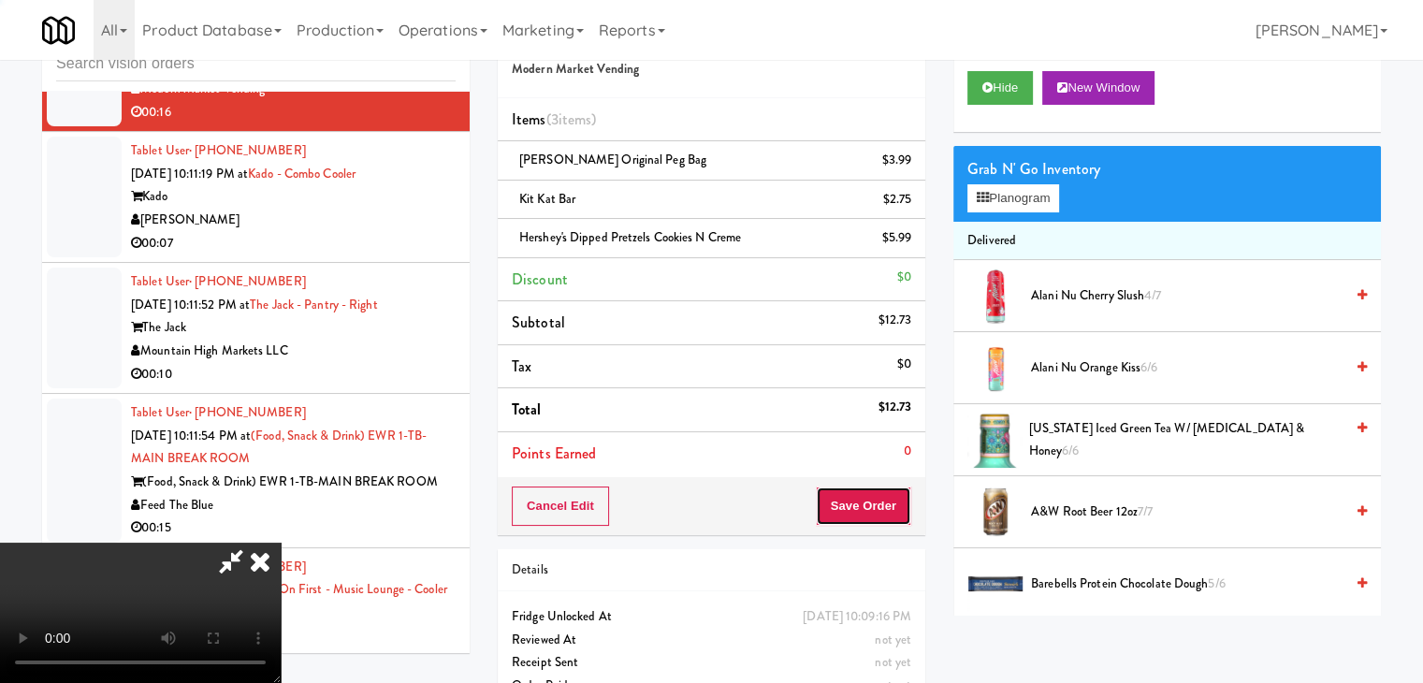
drag, startPoint x: 896, startPoint y: 509, endPoint x: 895, endPoint y: 498, distance: 11.4
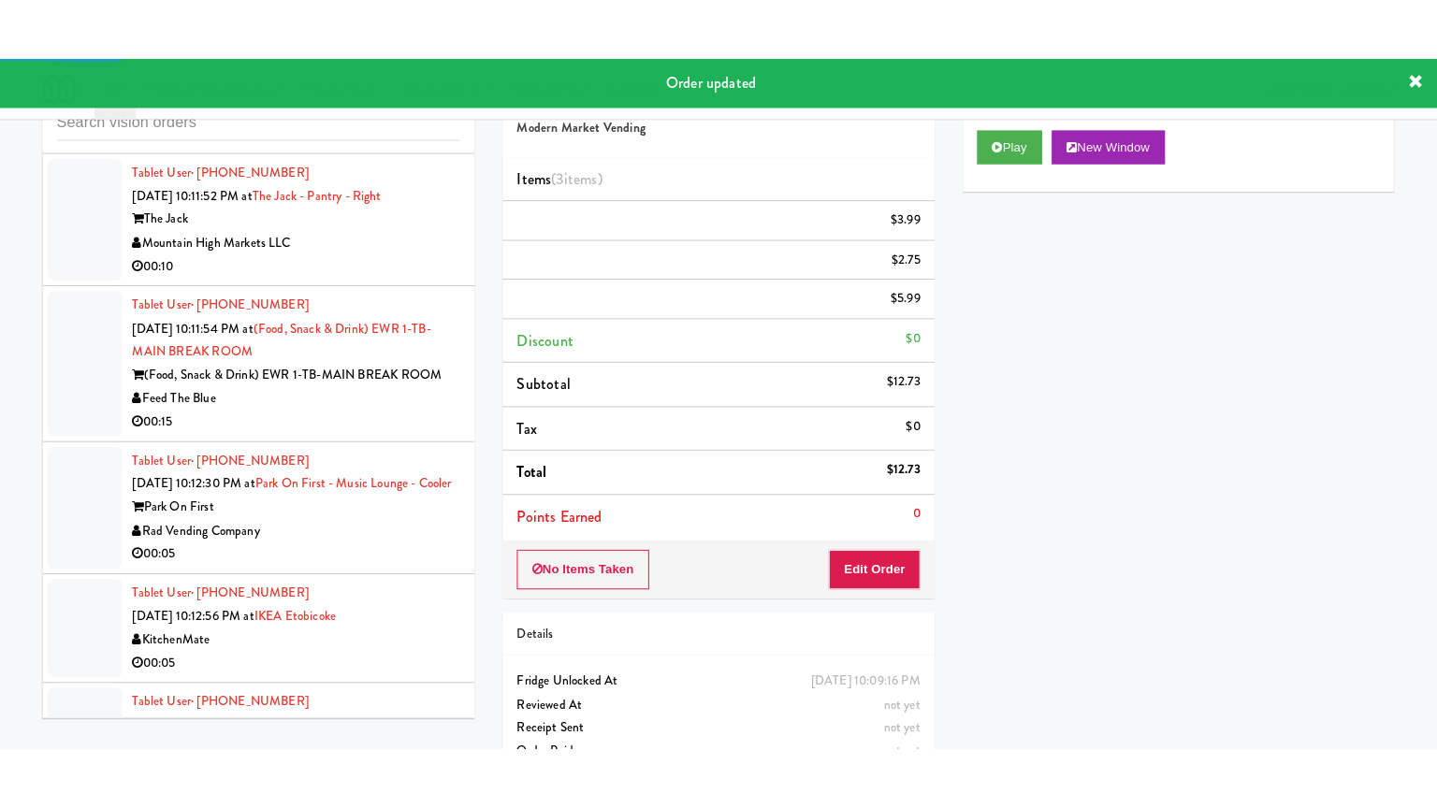
scroll to position [12388, 0]
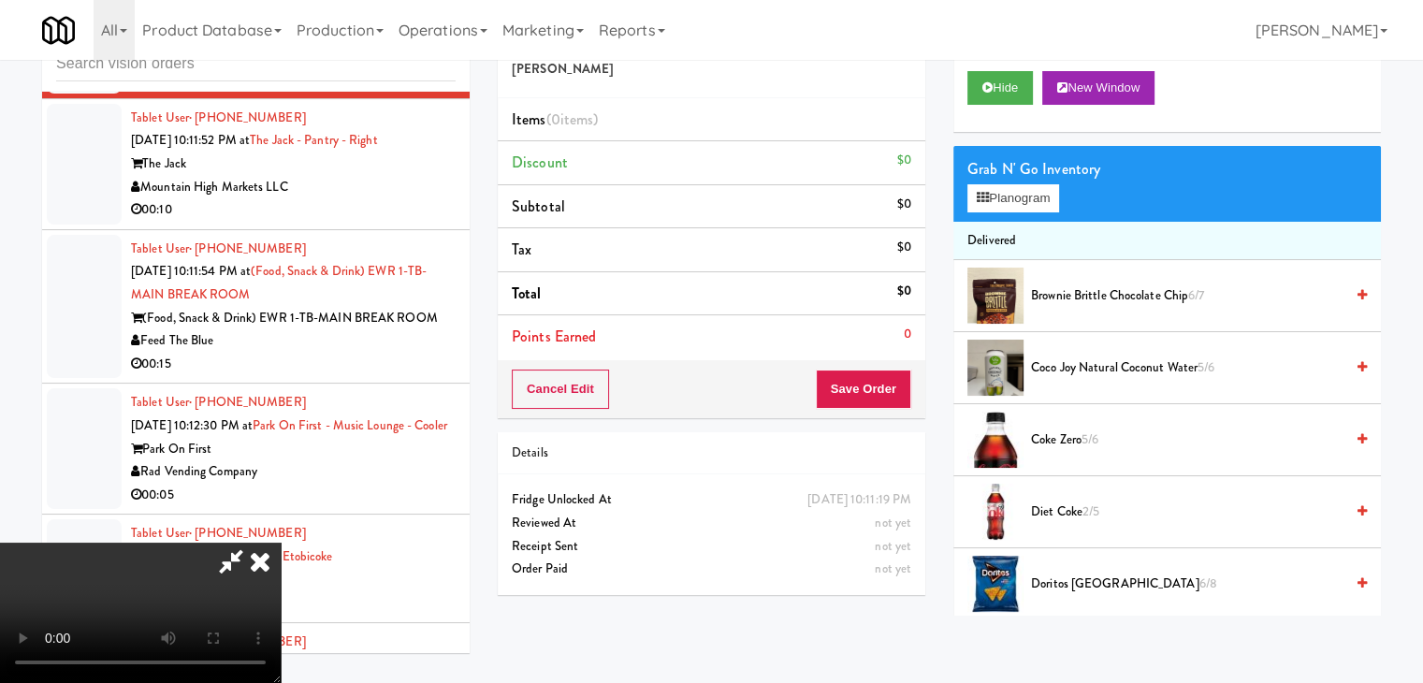
scroll to position [12343, 0]
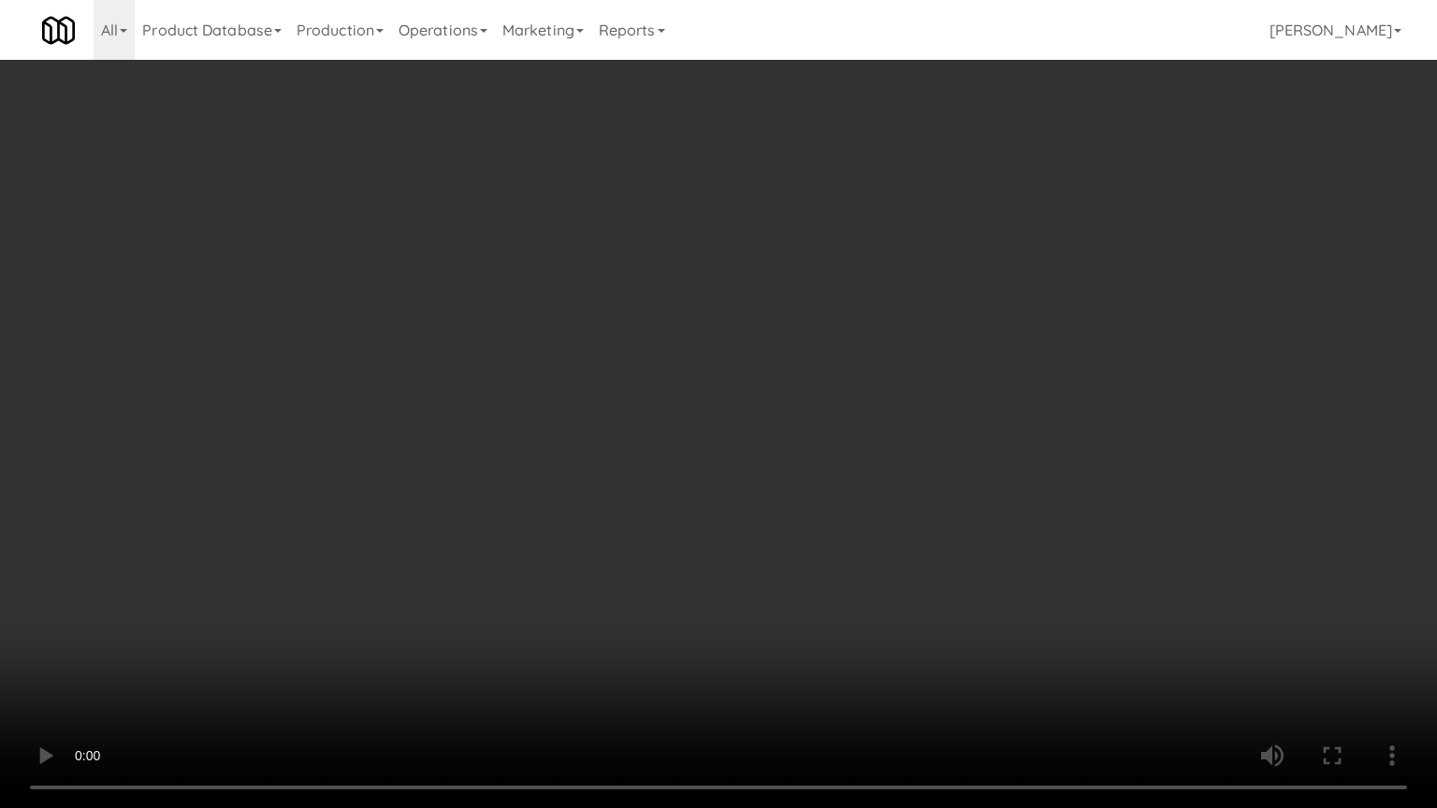
drag, startPoint x: 926, startPoint y: 461, endPoint x: 1025, endPoint y: 265, distance: 219.7
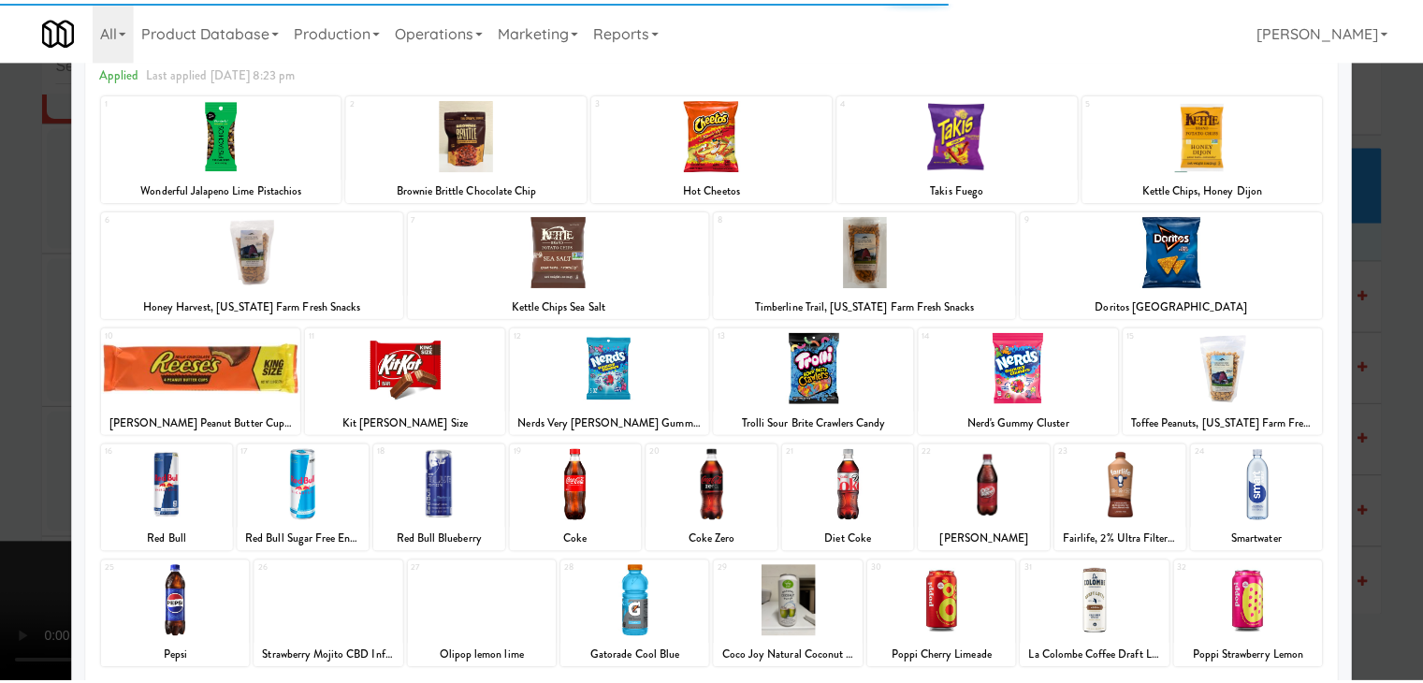
scroll to position [236, 0]
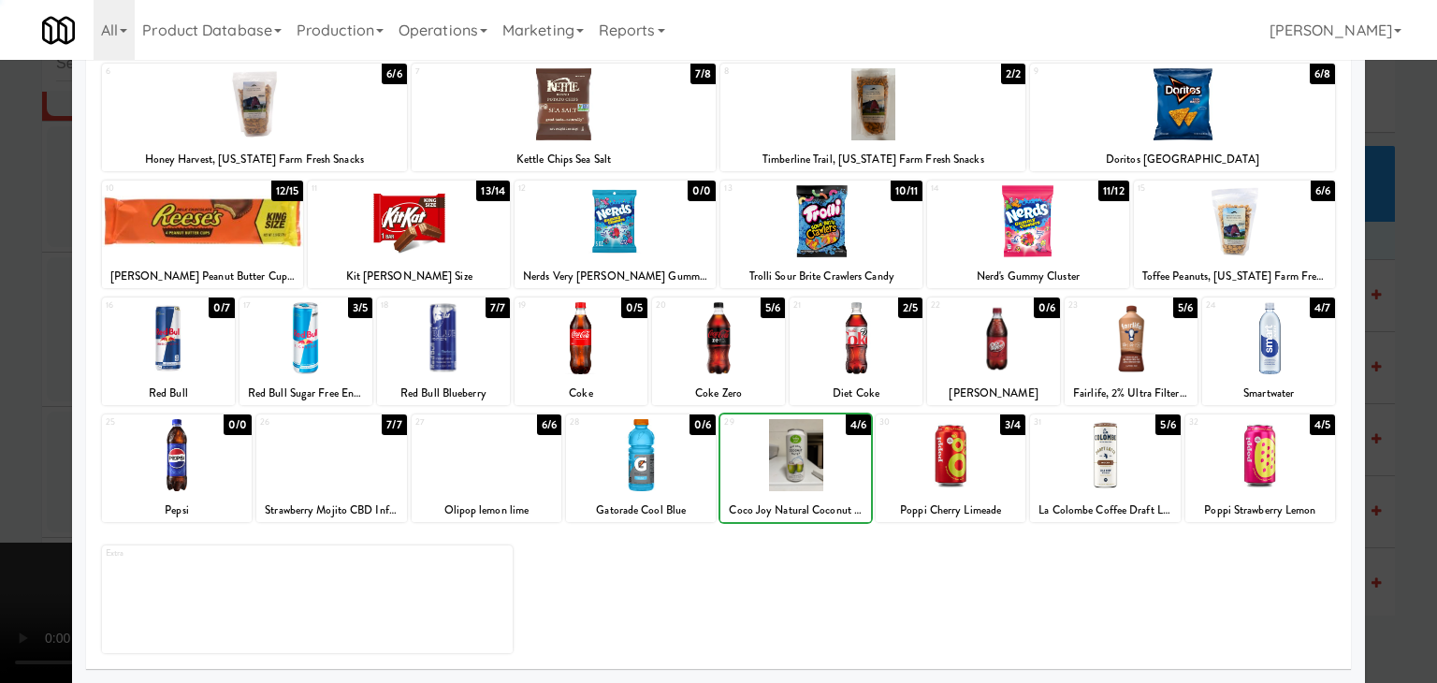
drag, startPoint x: 0, startPoint y: 499, endPoint x: 315, endPoint y: 458, distance: 318.0
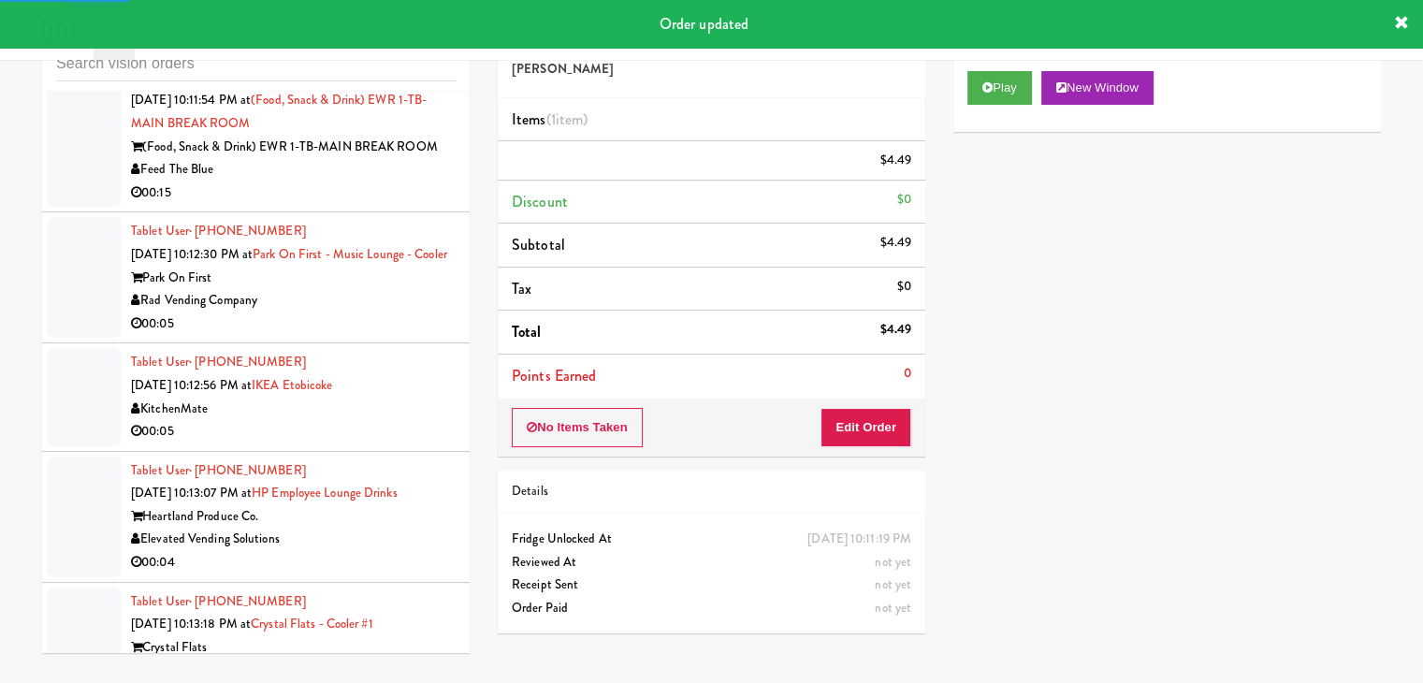
scroll to position [12576, 0]
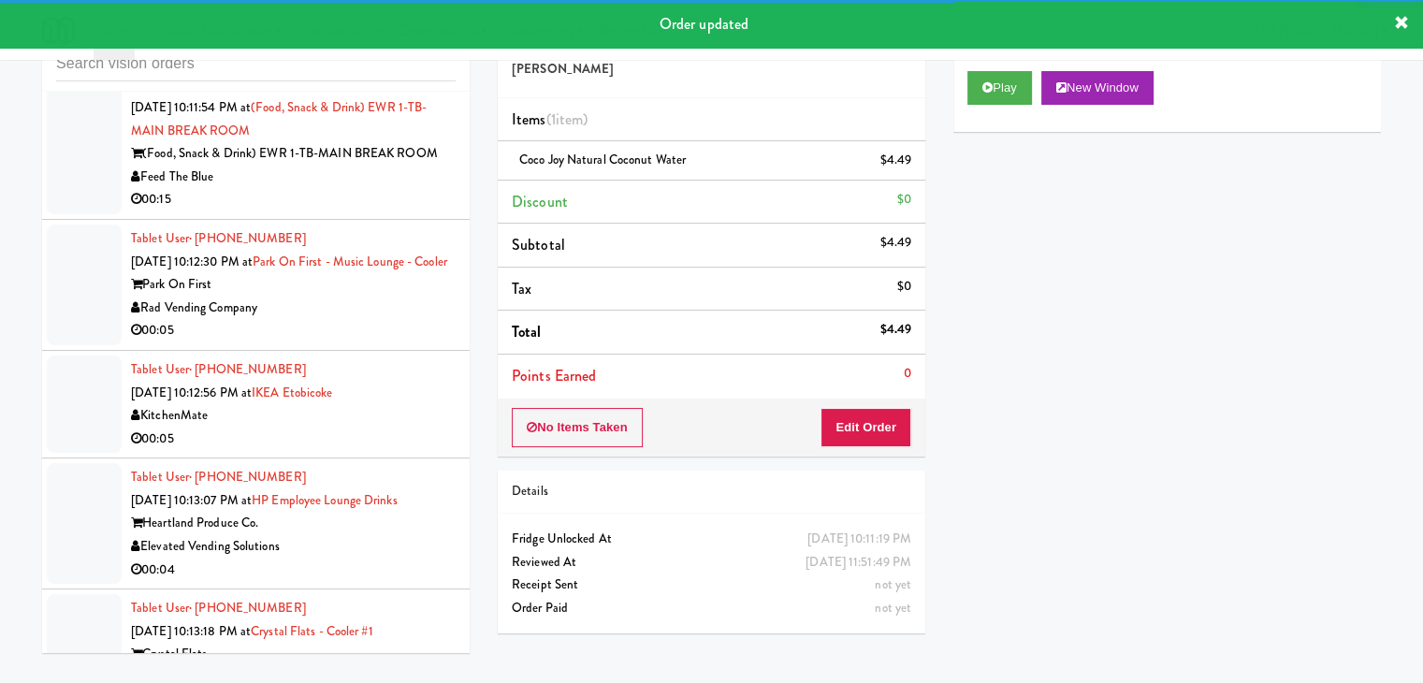
drag, startPoint x: 415, startPoint y: 200, endPoint x: 415, endPoint y: 211, distance: 10.3
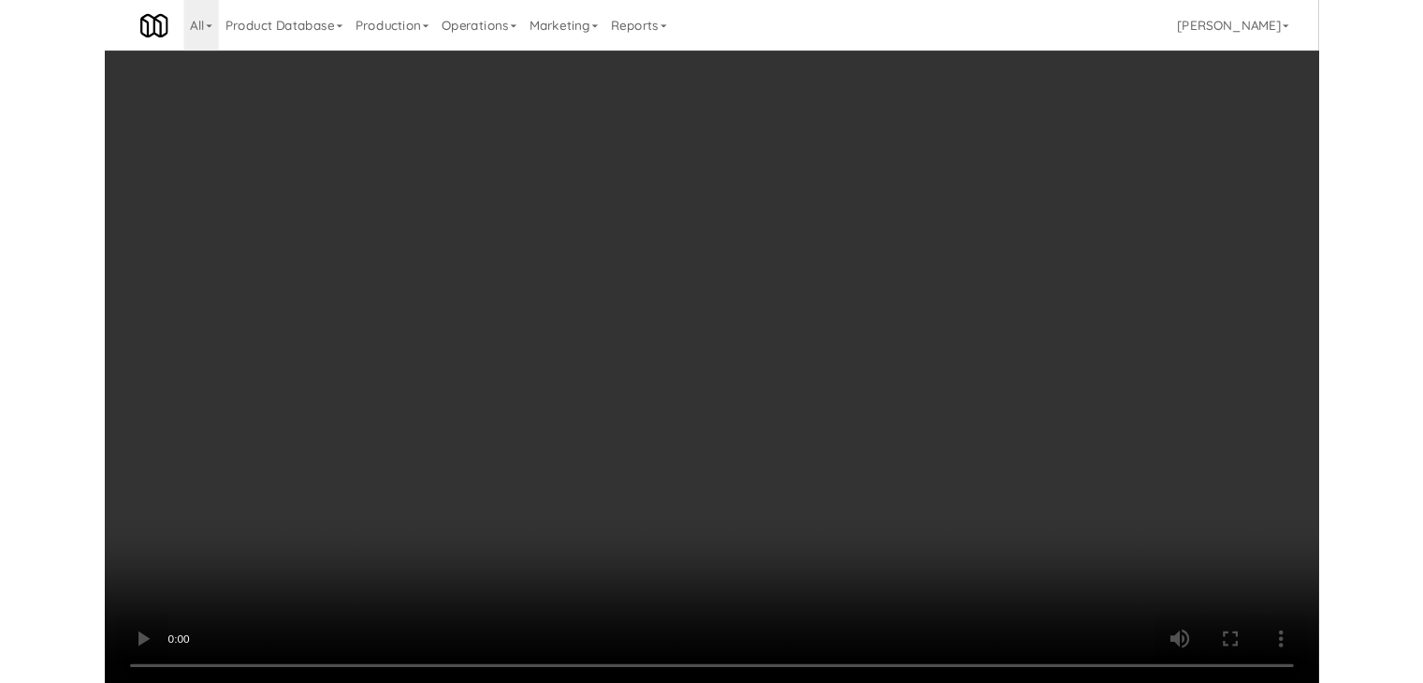
scroll to position [12531, 0]
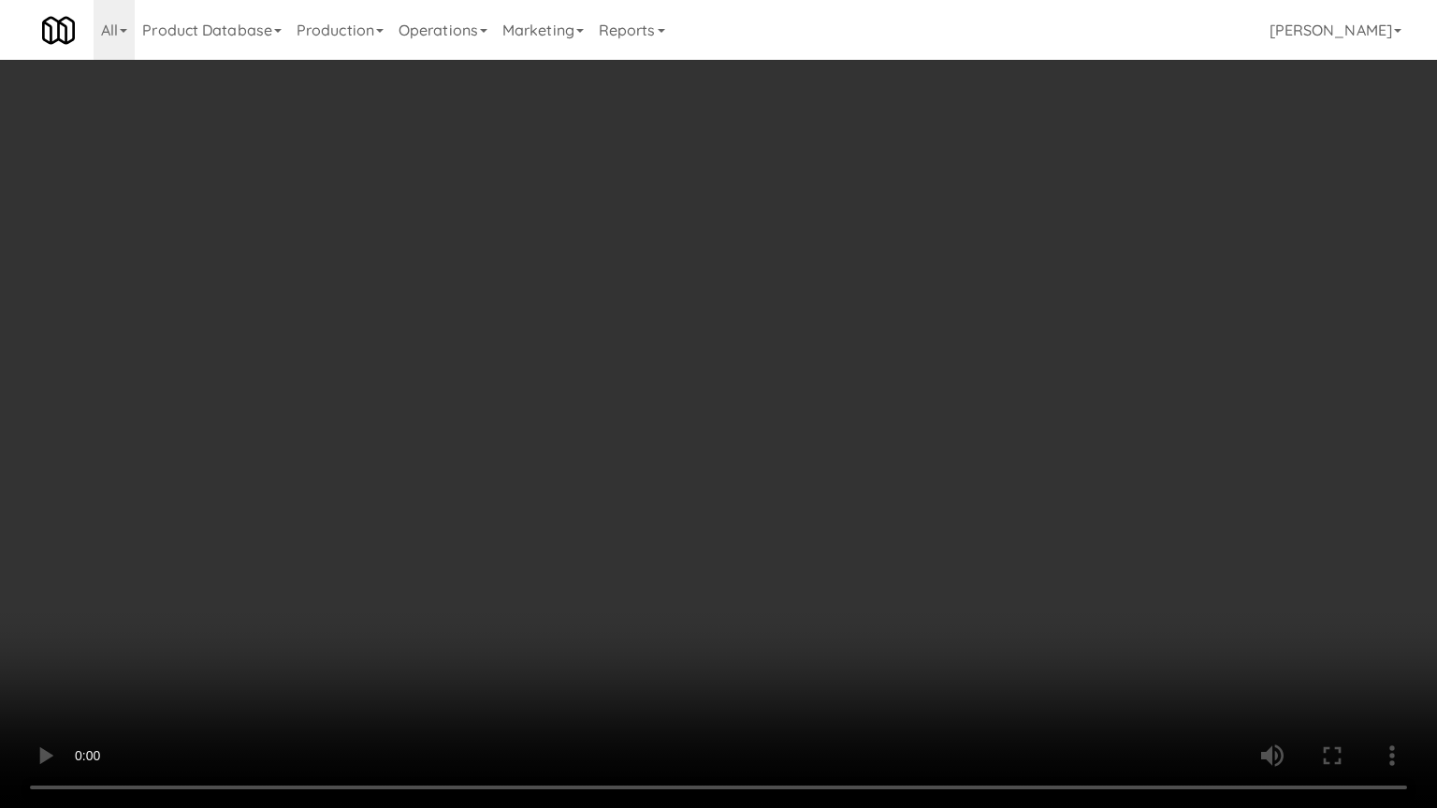
drag, startPoint x: 837, startPoint y: 528, endPoint x: 902, endPoint y: 301, distance: 235.5
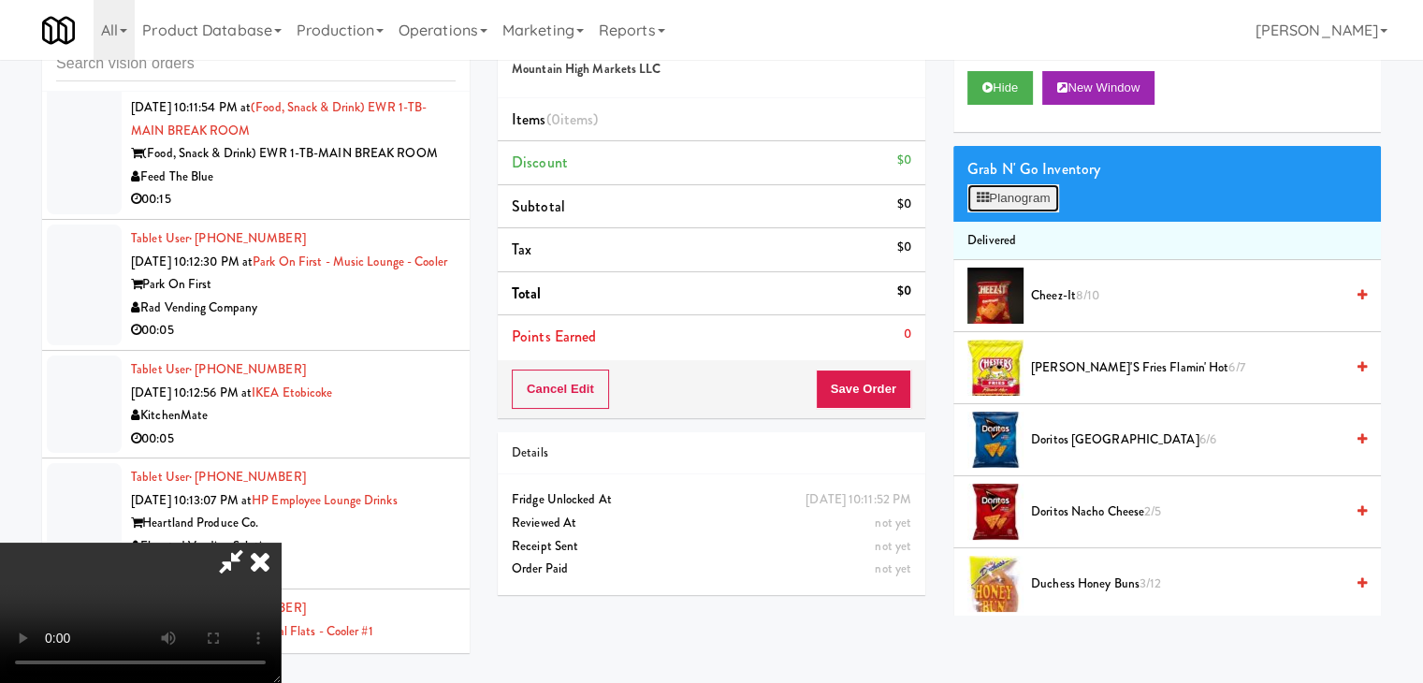
scroll to position [12531, 0]
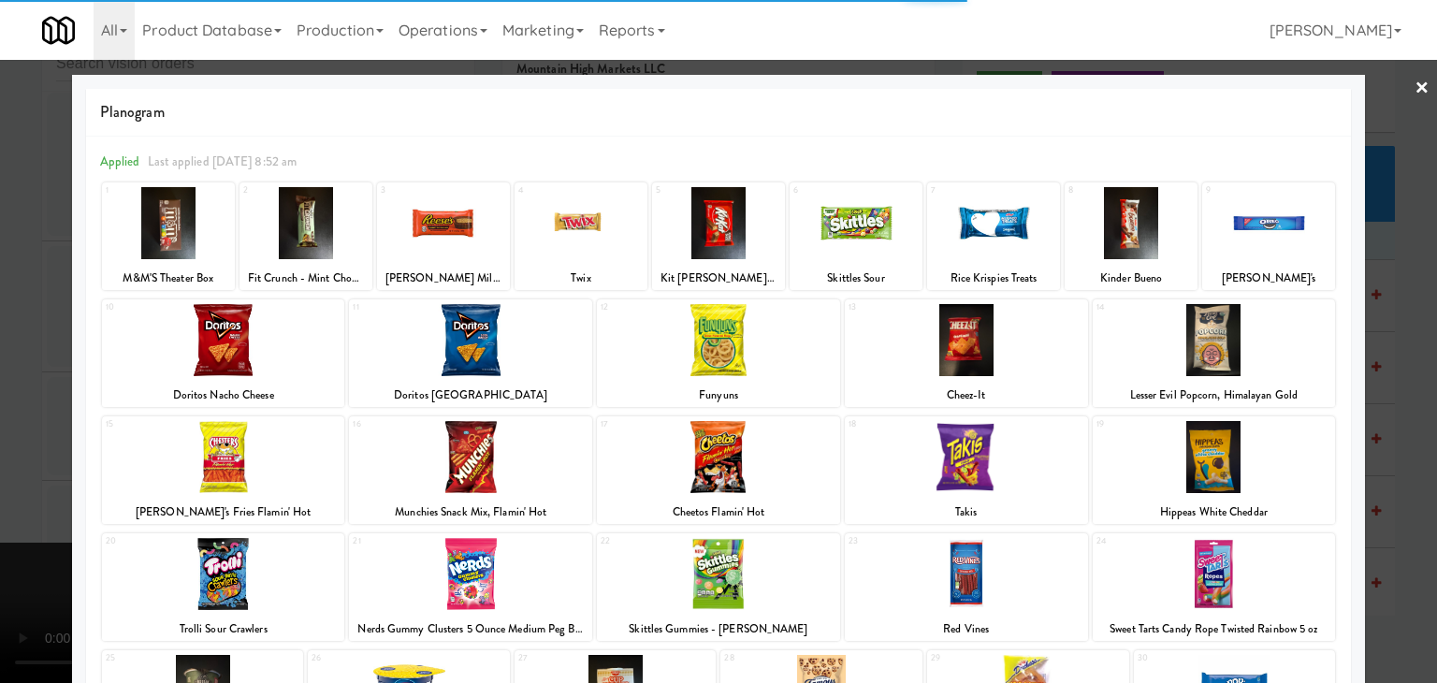
drag, startPoint x: 1110, startPoint y: 251, endPoint x: 1136, endPoint y: 251, distance: 26.2
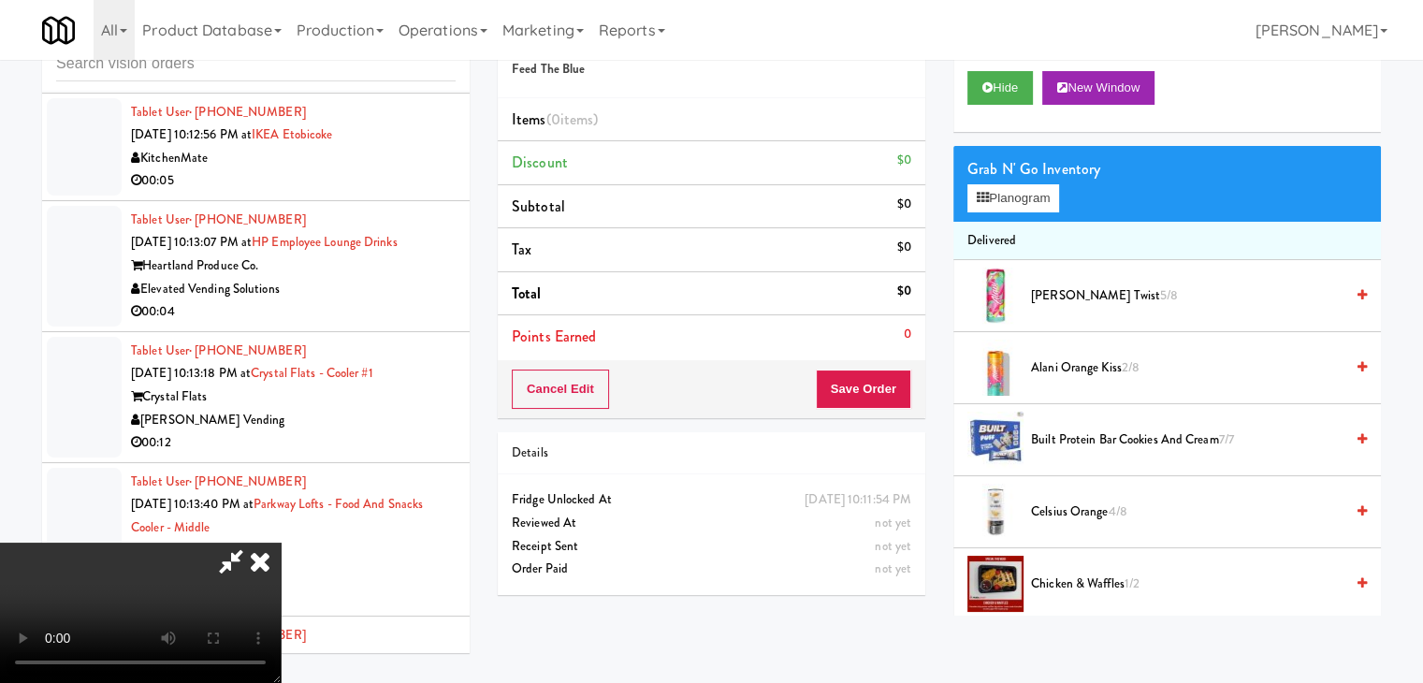
scroll to position [12810, 0]
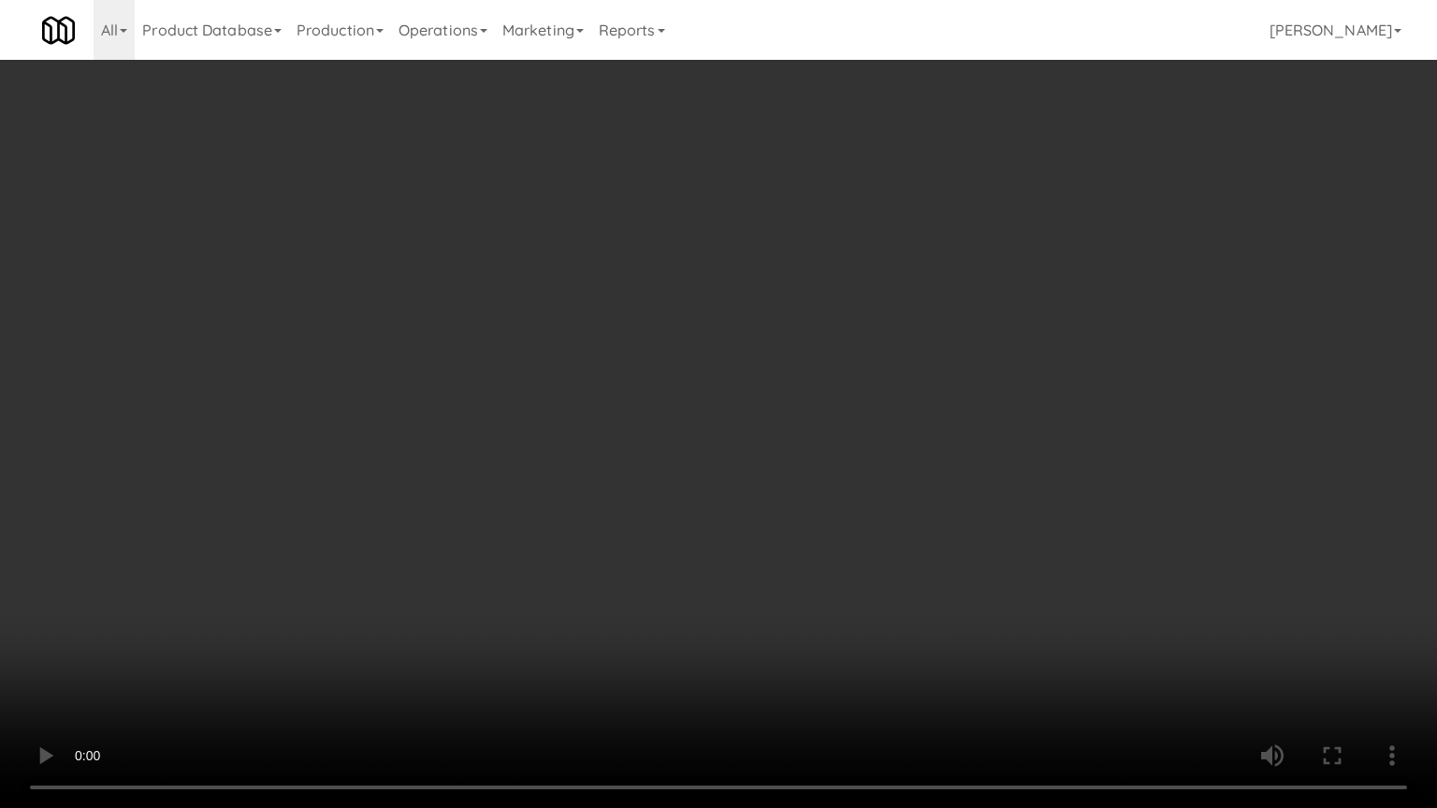
drag, startPoint x: 914, startPoint y: 492, endPoint x: 895, endPoint y: 505, distance: 22.8
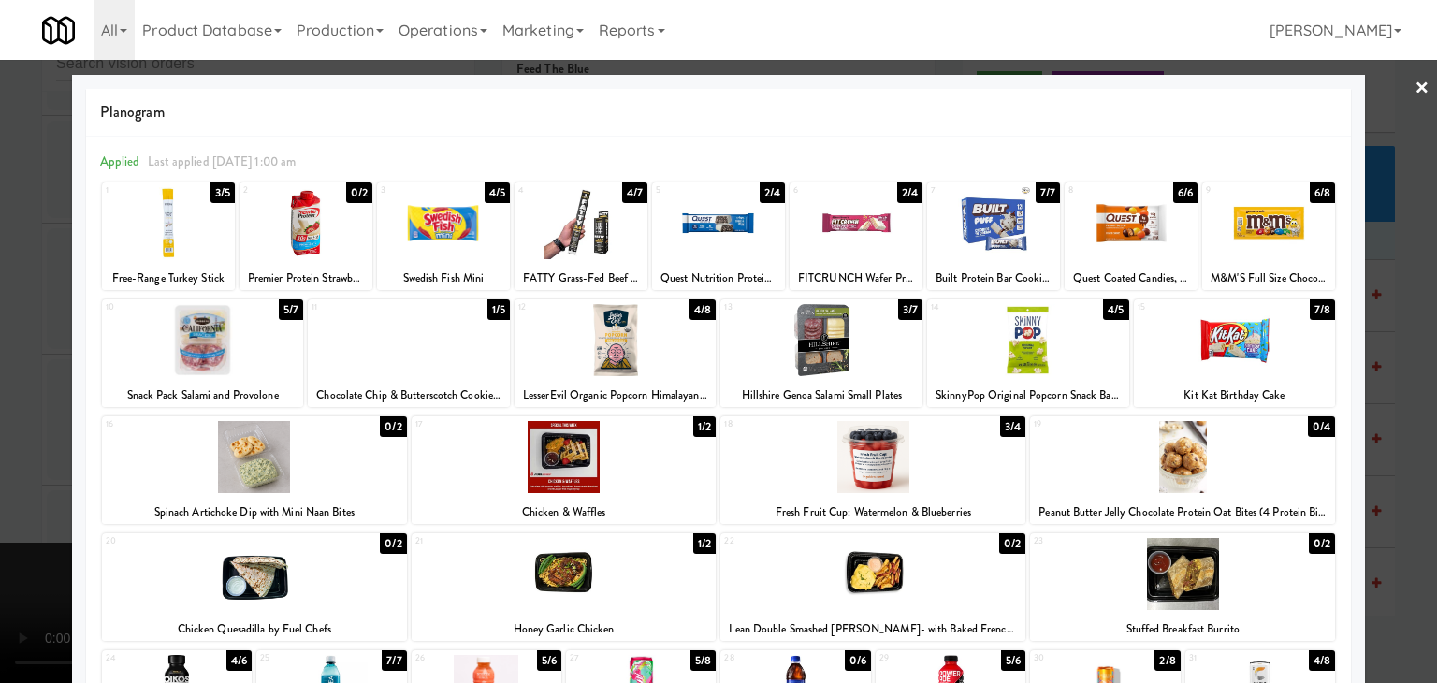
drag, startPoint x: 1040, startPoint y: 356, endPoint x: 866, endPoint y: 390, distance: 176.5
drag, startPoint x: 0, startPoint y: 487, endPoint x: 221, endPoint y: 482, distance: 220.9
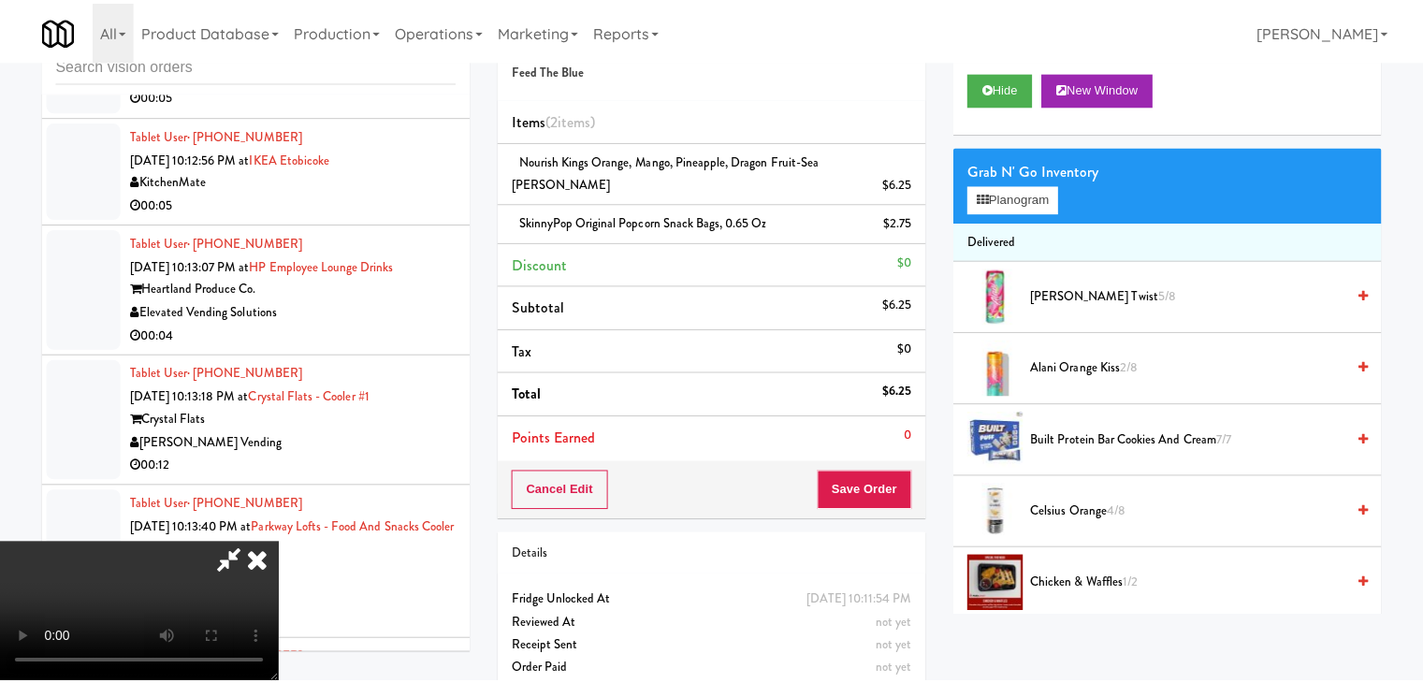
scroll to position [12856, 0]
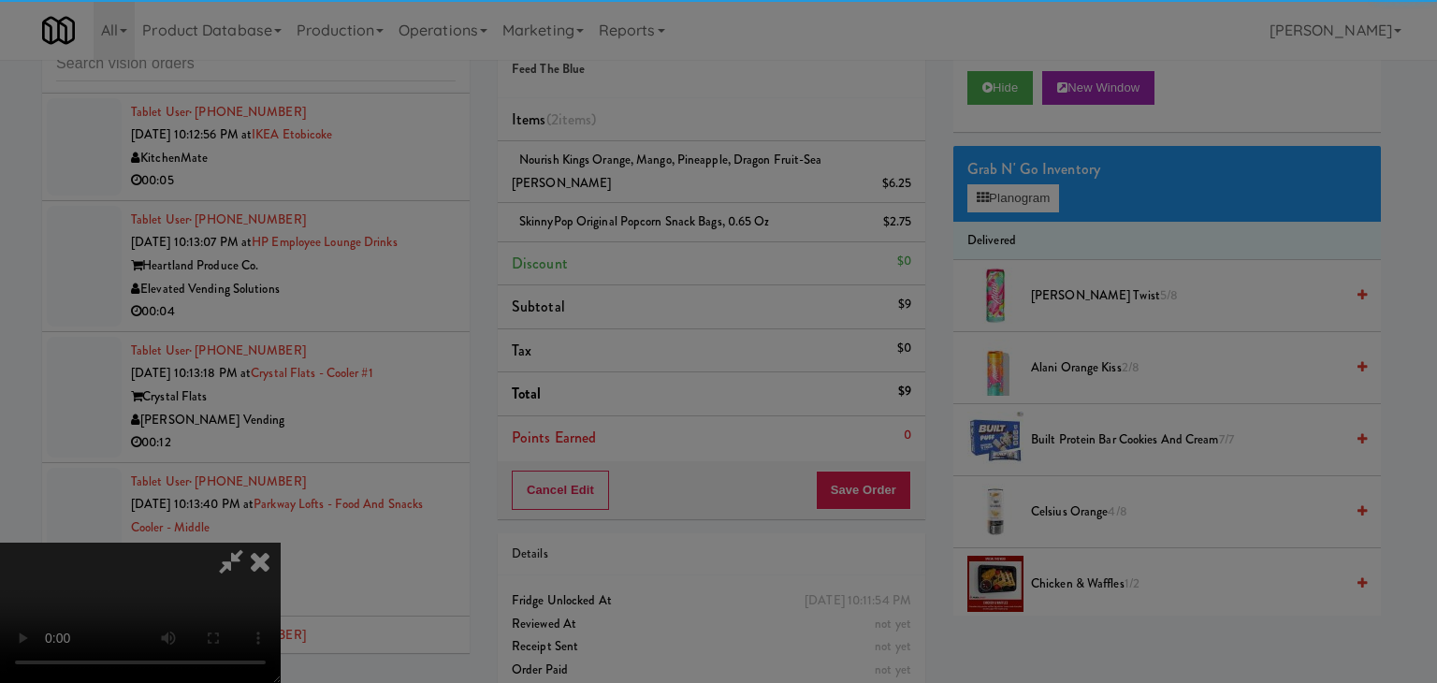
drag, startPoint x: 684, startPoint y: 189, endPoint x: 683, endPoint y: 218, distance: 29.0
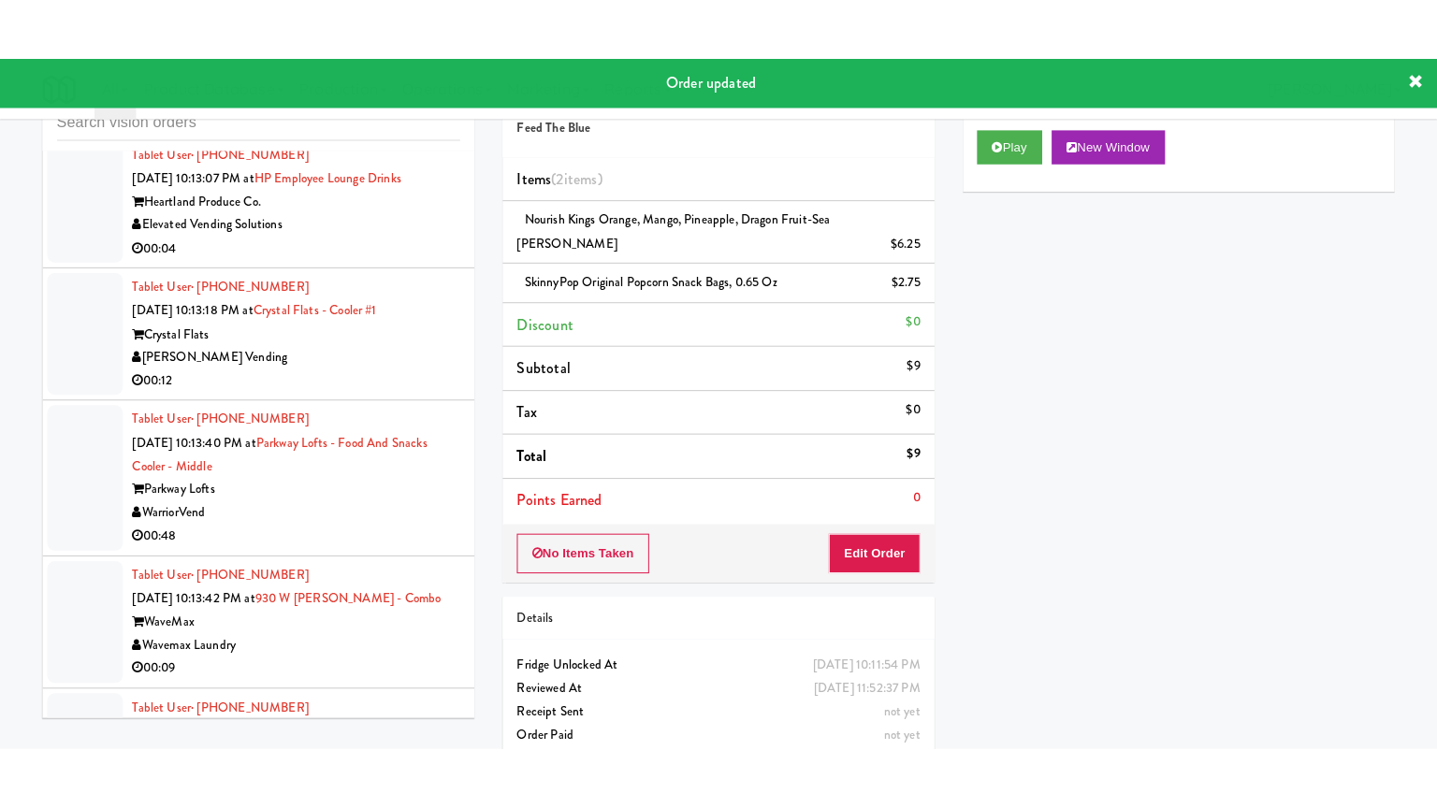
scroll to position [12880, 0]
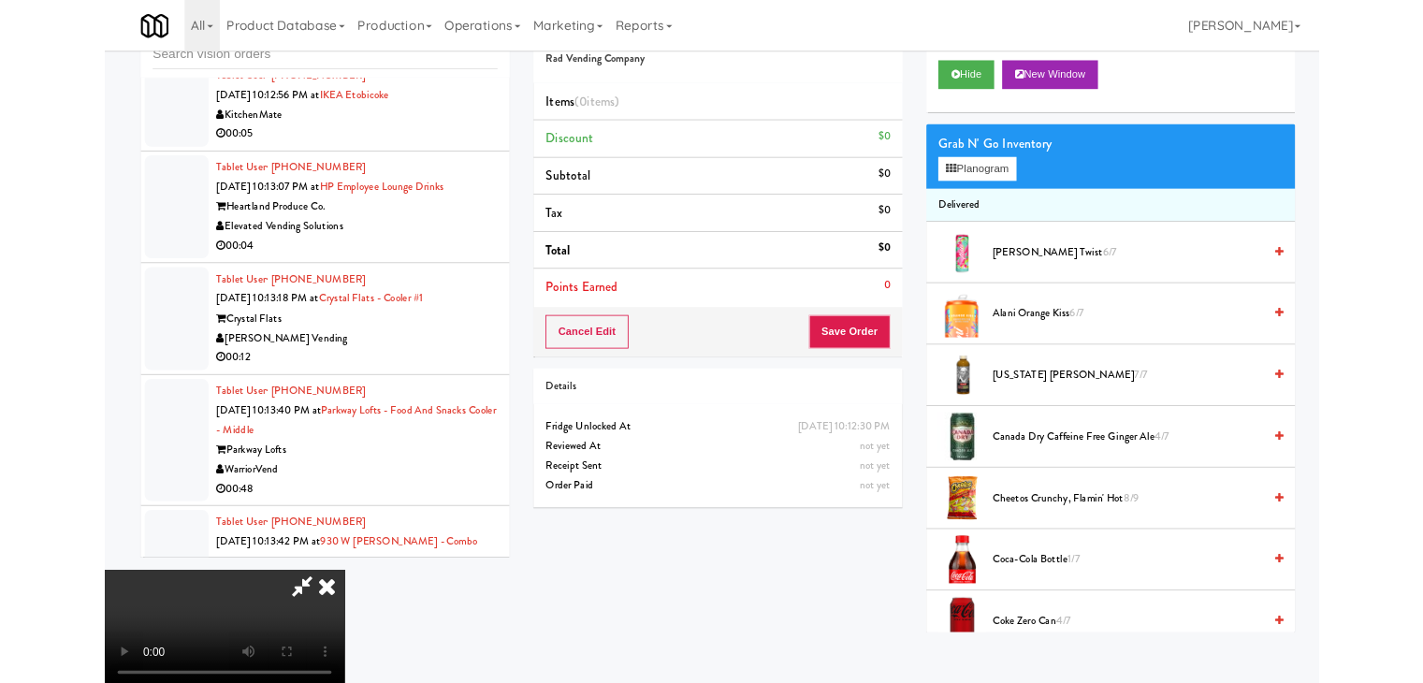
scroll to position [12834, 0]
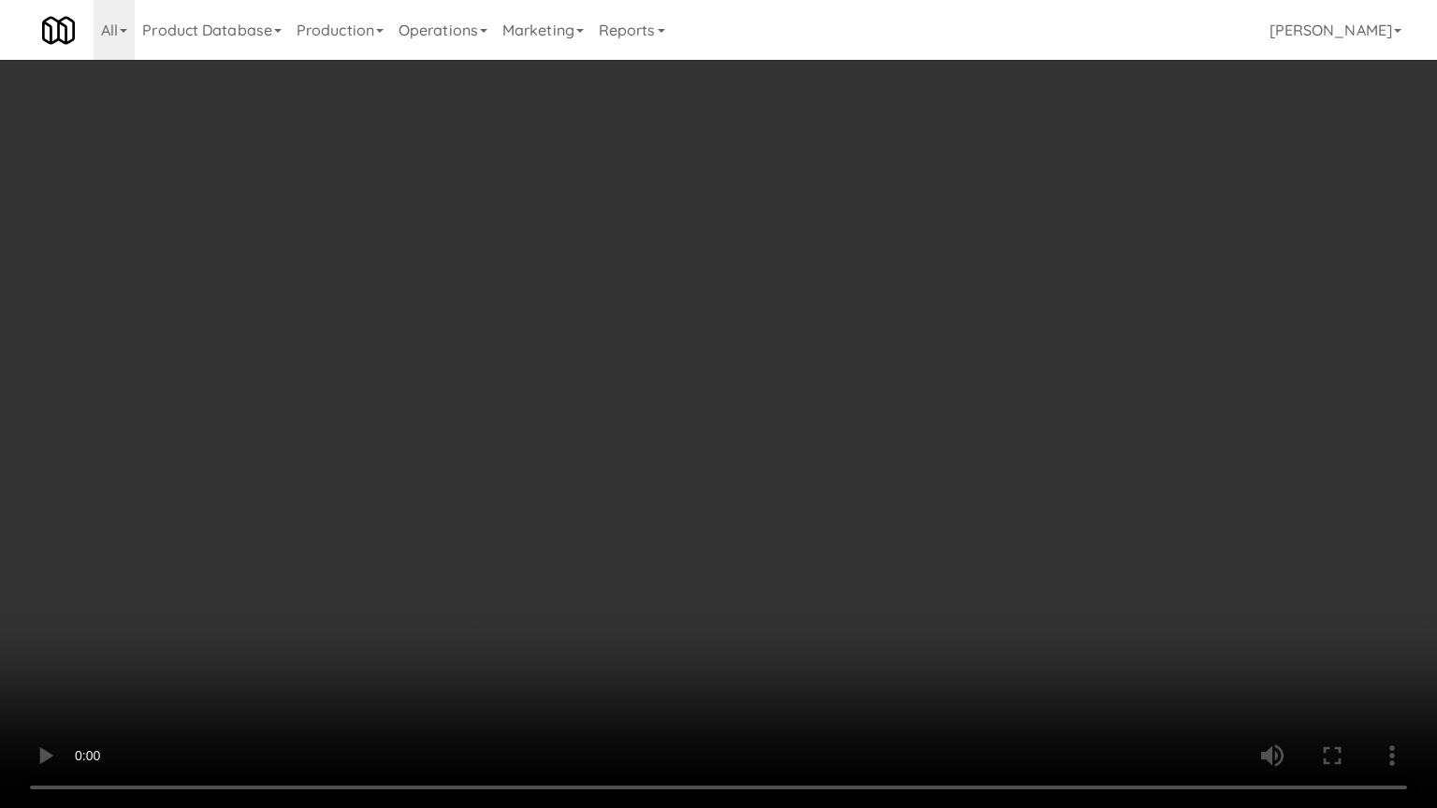
drag, startPoint x: 876, startPoint y: 573, endPoint x: 998, endPoint y: 288, distance: 309.7
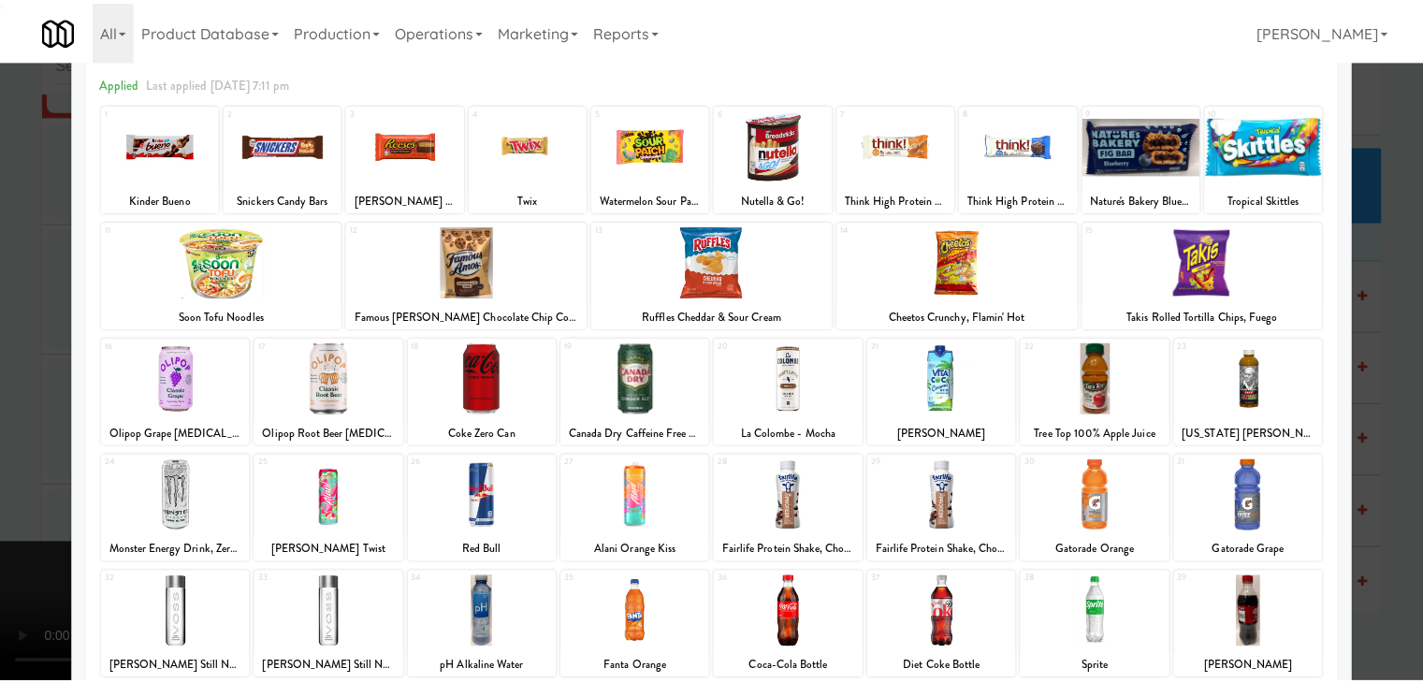
scroll to position [236, 0]
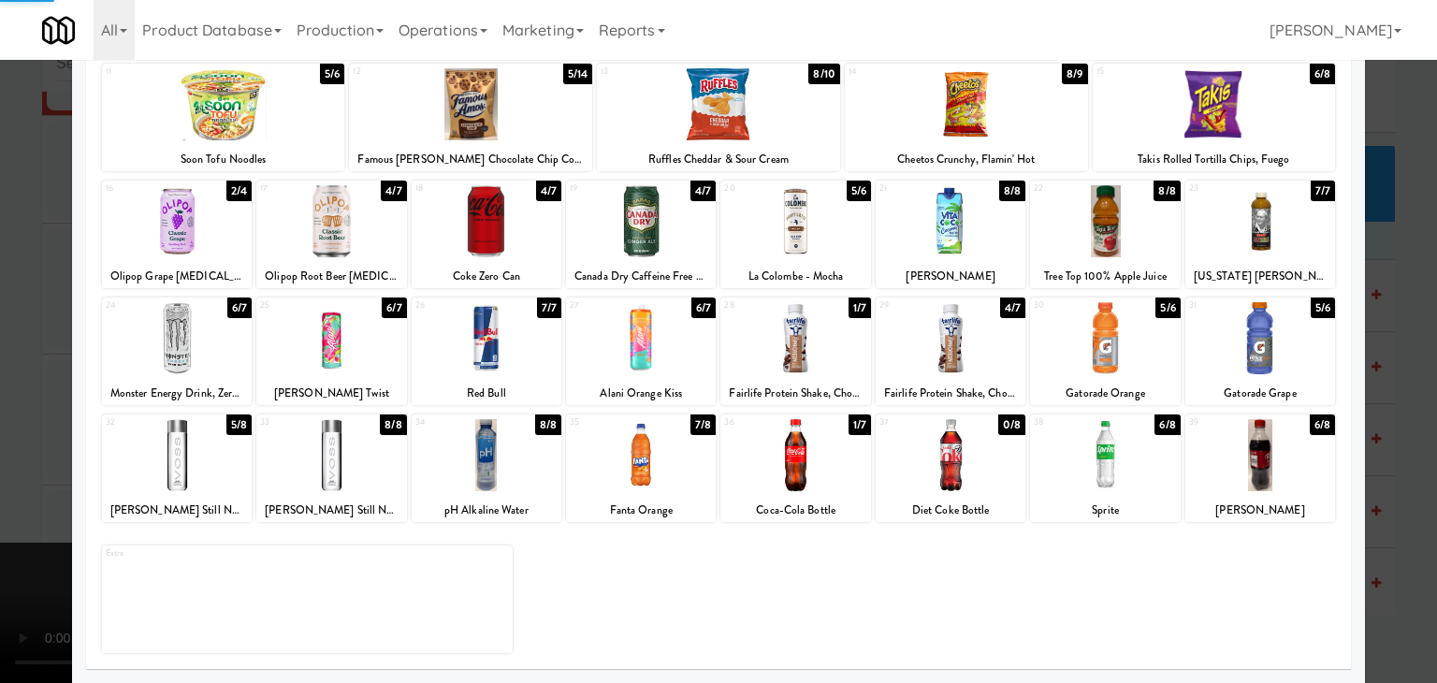
drag, startPoint x: 0, startPoint y: 468, endPoint x: 420, endPoint y: 431, distance: 421.7
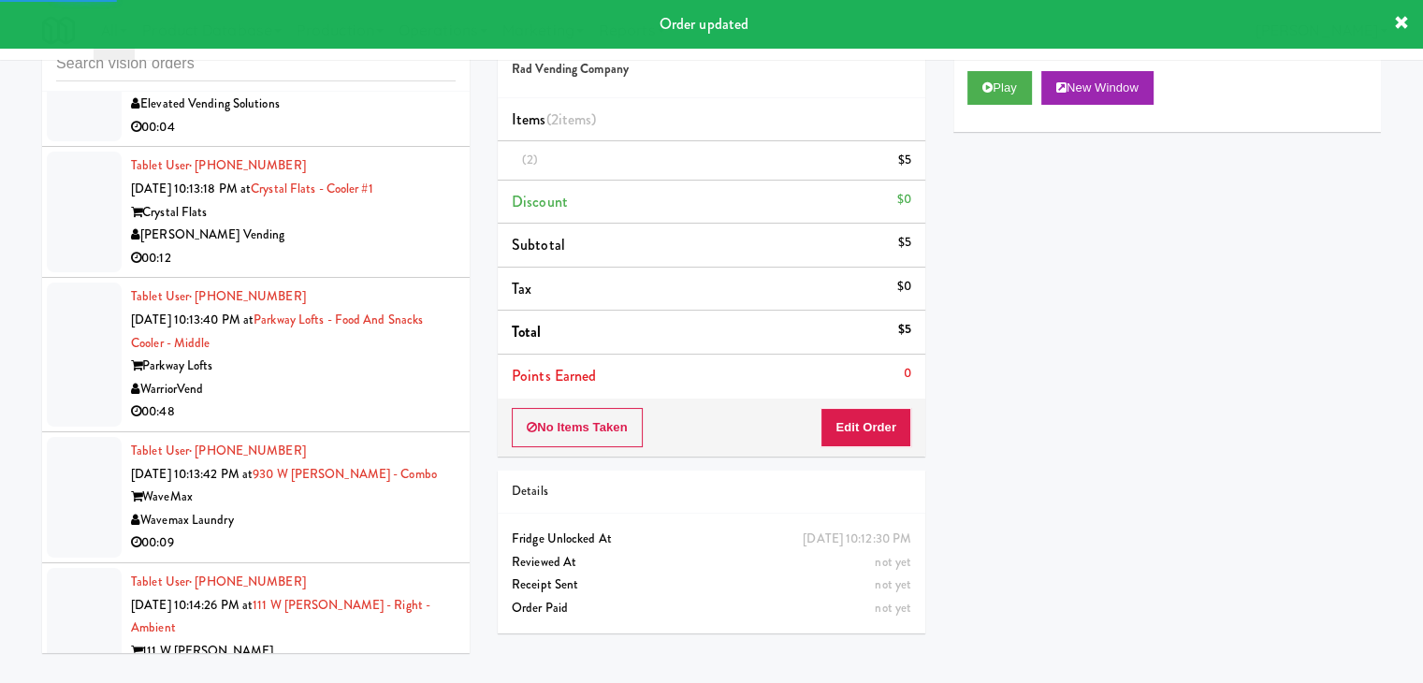
scroll to position [13067, 0]
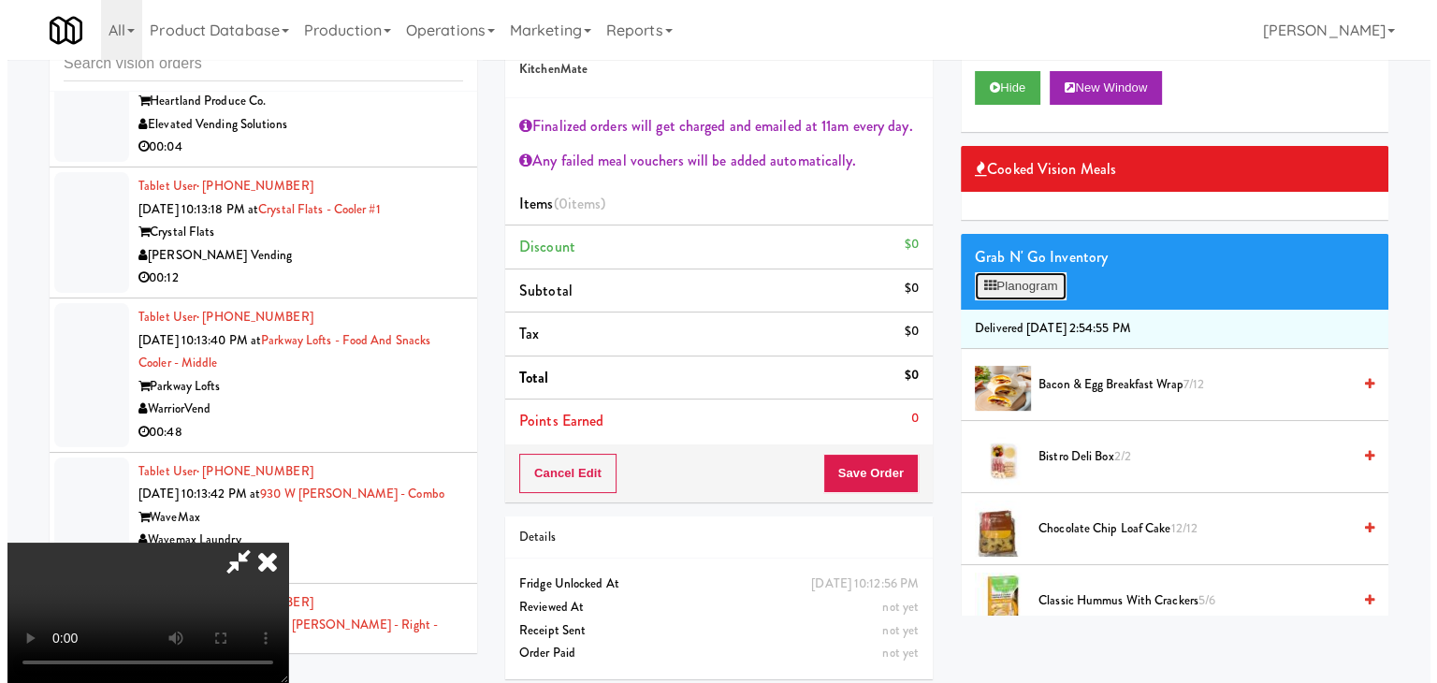
scroll to position [13021, 0]
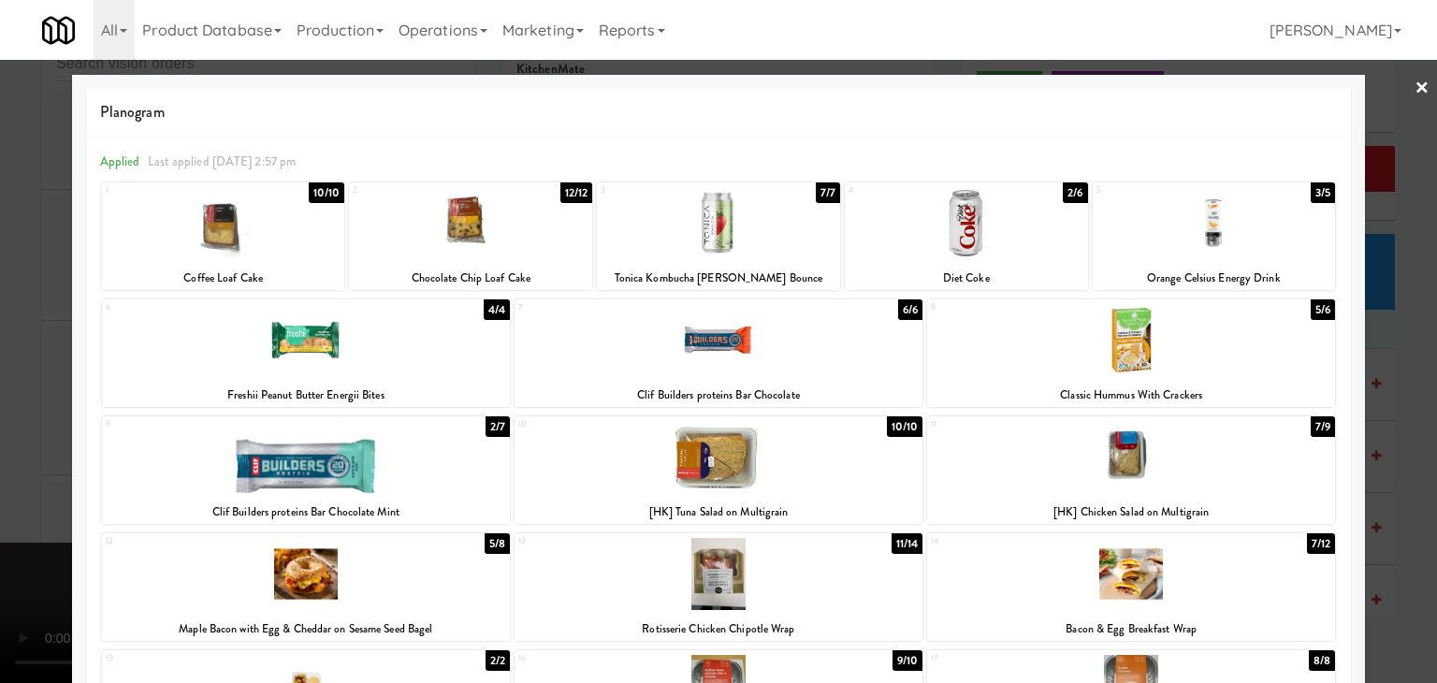
drag, startPoint x: 943, startPoint y: 227, endPoint x: 426, endPoint y: 335, distance: 528.5
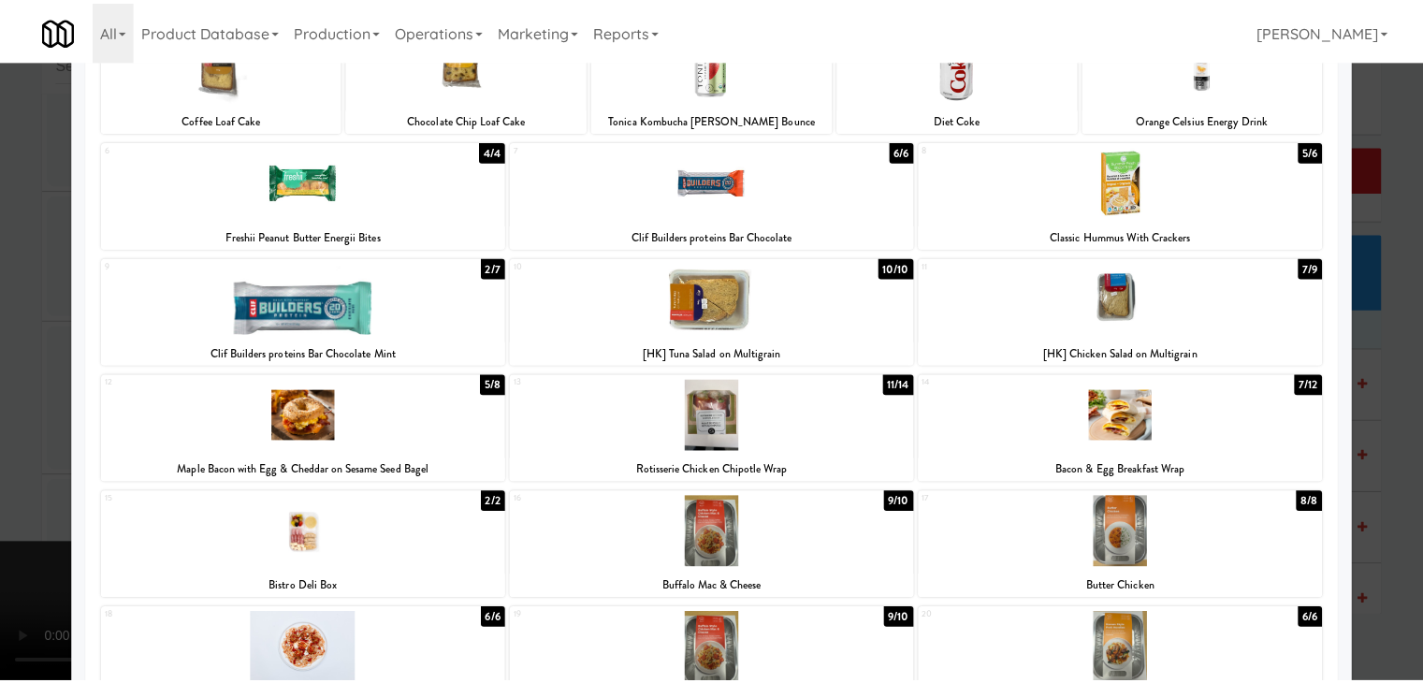
scroll to position [281, 0]
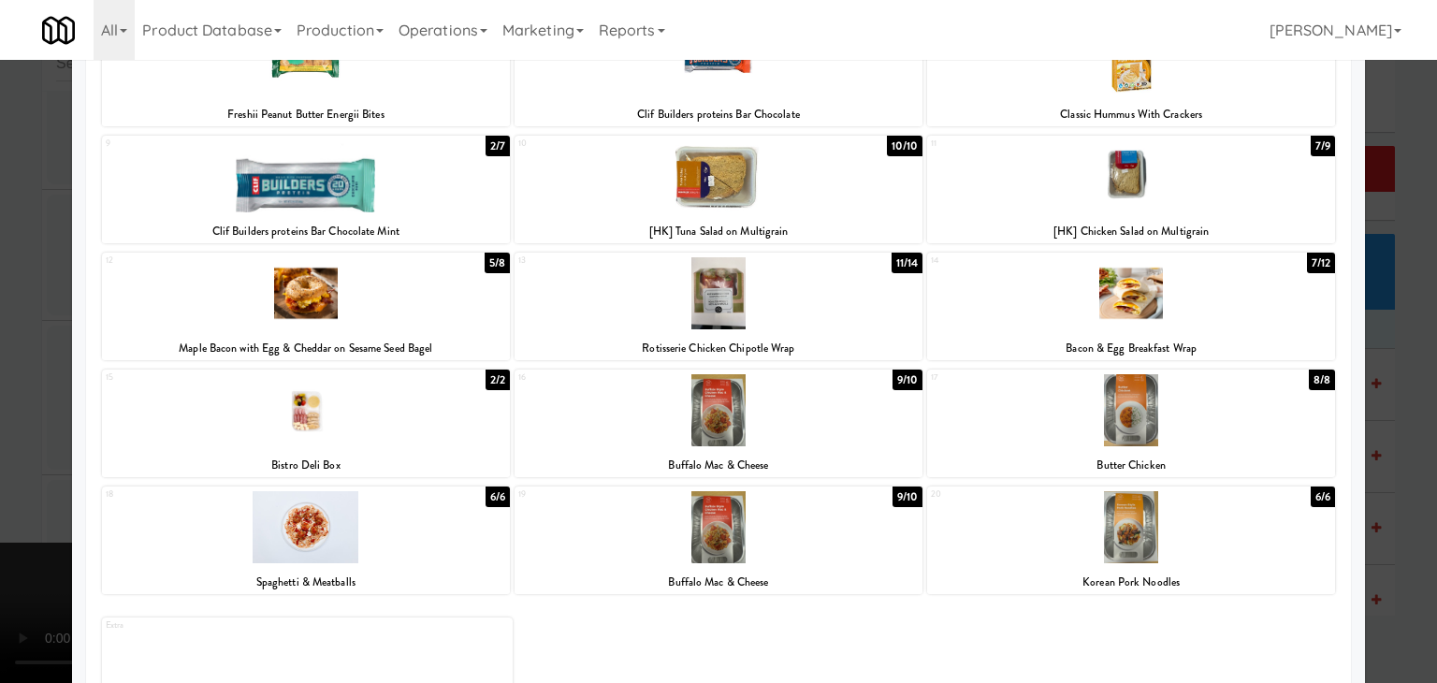
drag, startPoint x: 0, startPoint y: 497, endPoint x: 289, endPoint y: 487, distance: 289.3
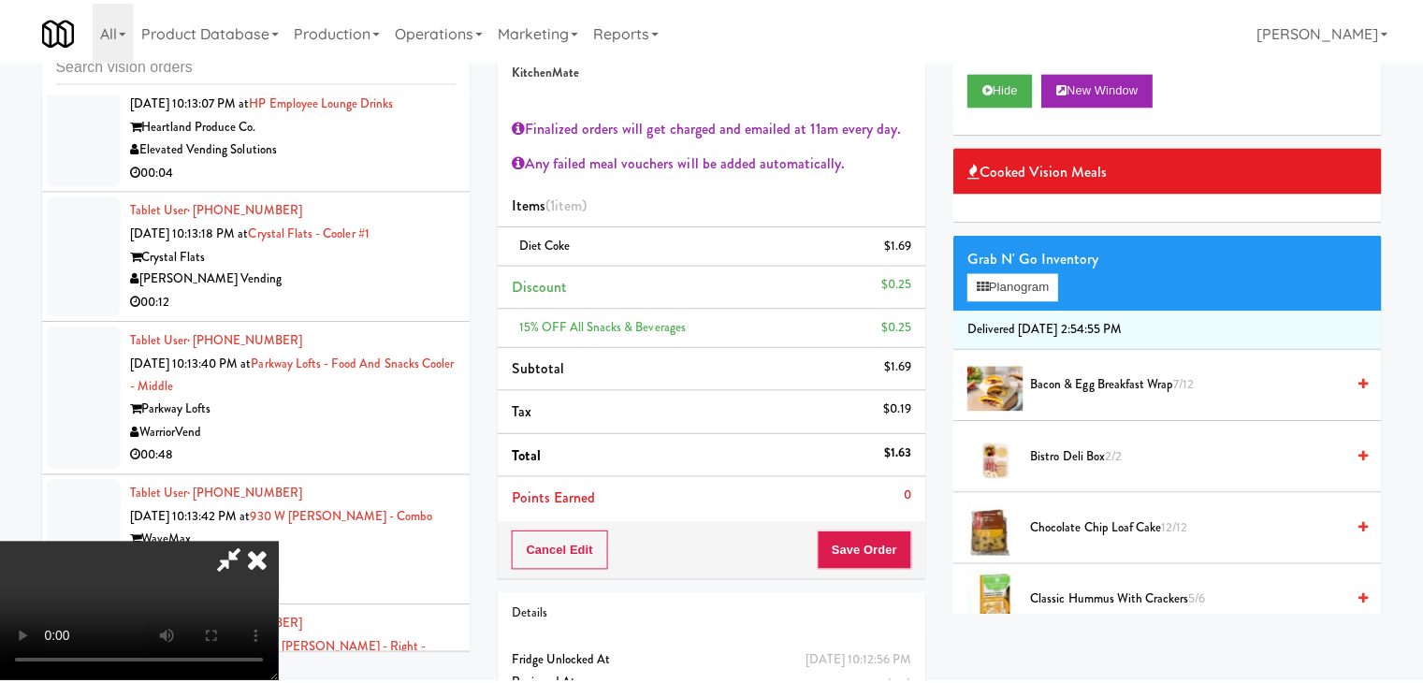
scroll to position [13067, 0]
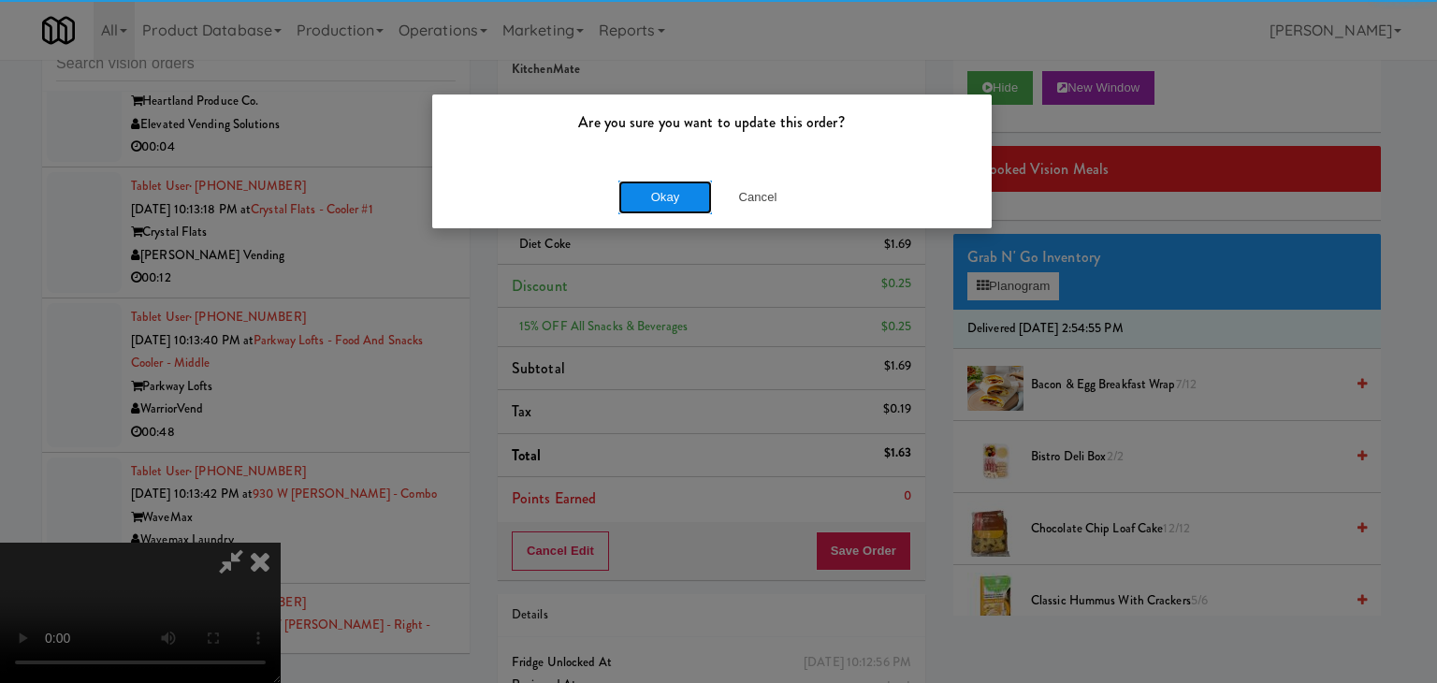
drag, startPoint x: 677, startPoint y: 187, endPoint x: 686, endPoint y: 188, distance: 9.4
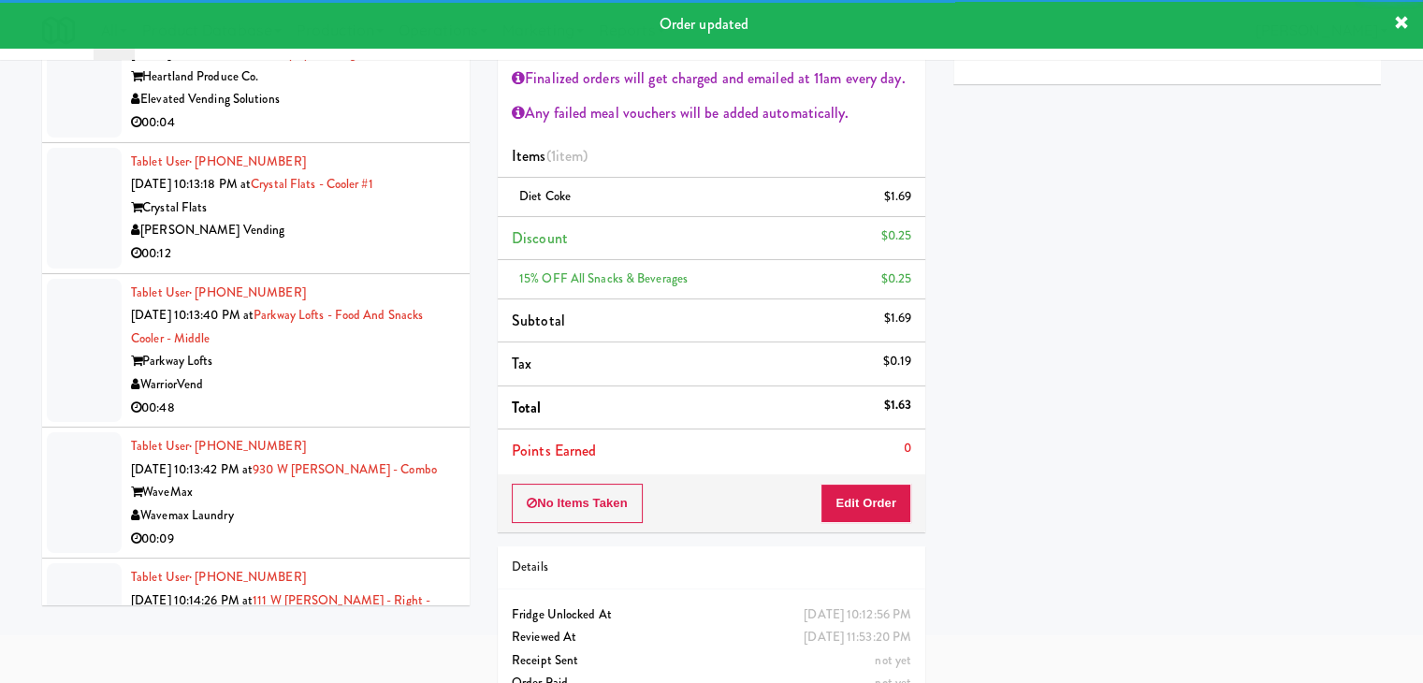
drag, startPoint x: 402, startPoint y: 331, endPoint x: 395, endPoint y: 354, distance: 23.7
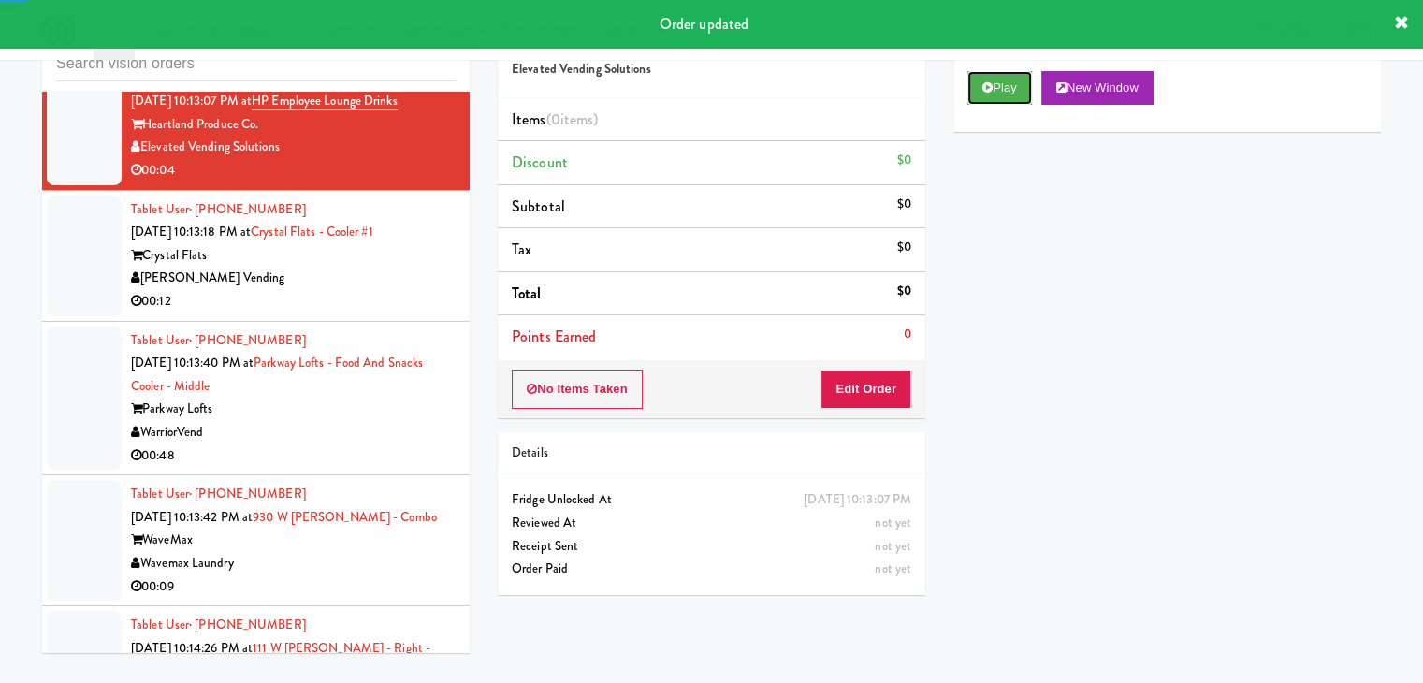
drag, startPoint x: 1010, startPoint y: 84, endPoint x: 946, endPoint y: 213, distance: 143.9
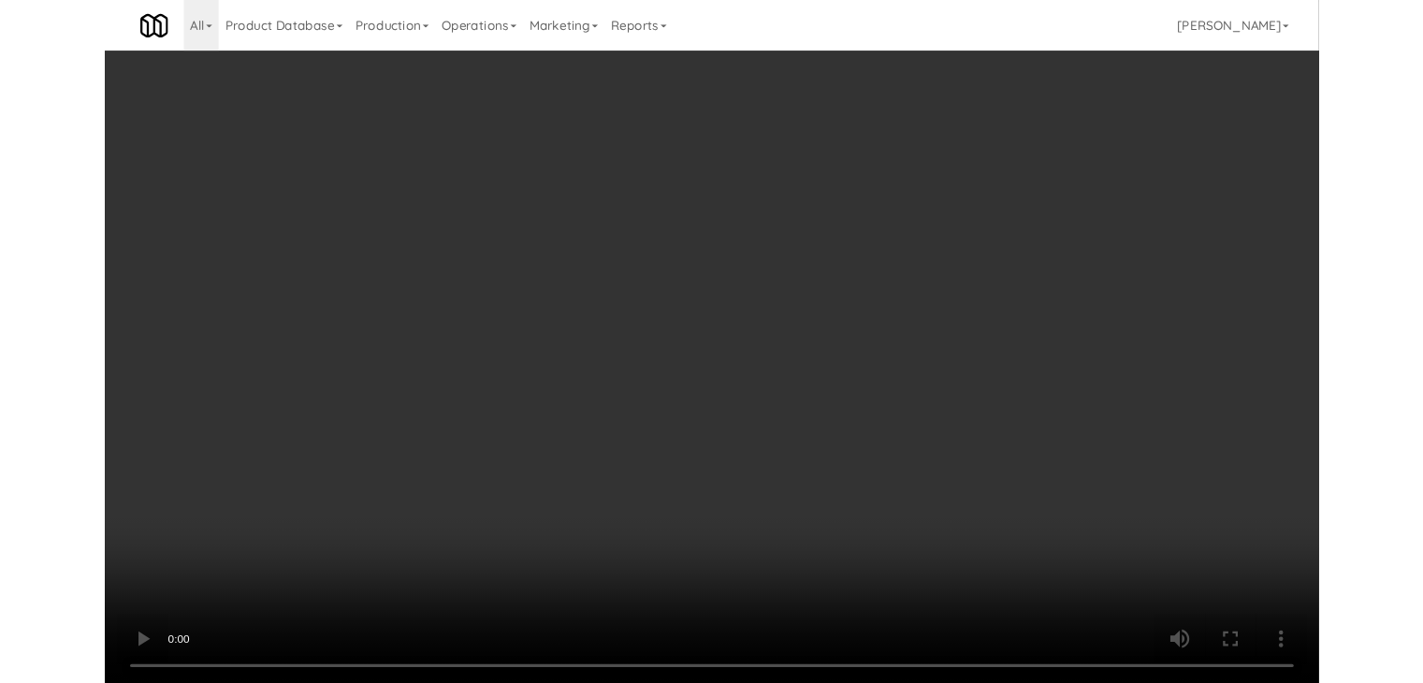
scroll to position [13021, 0]
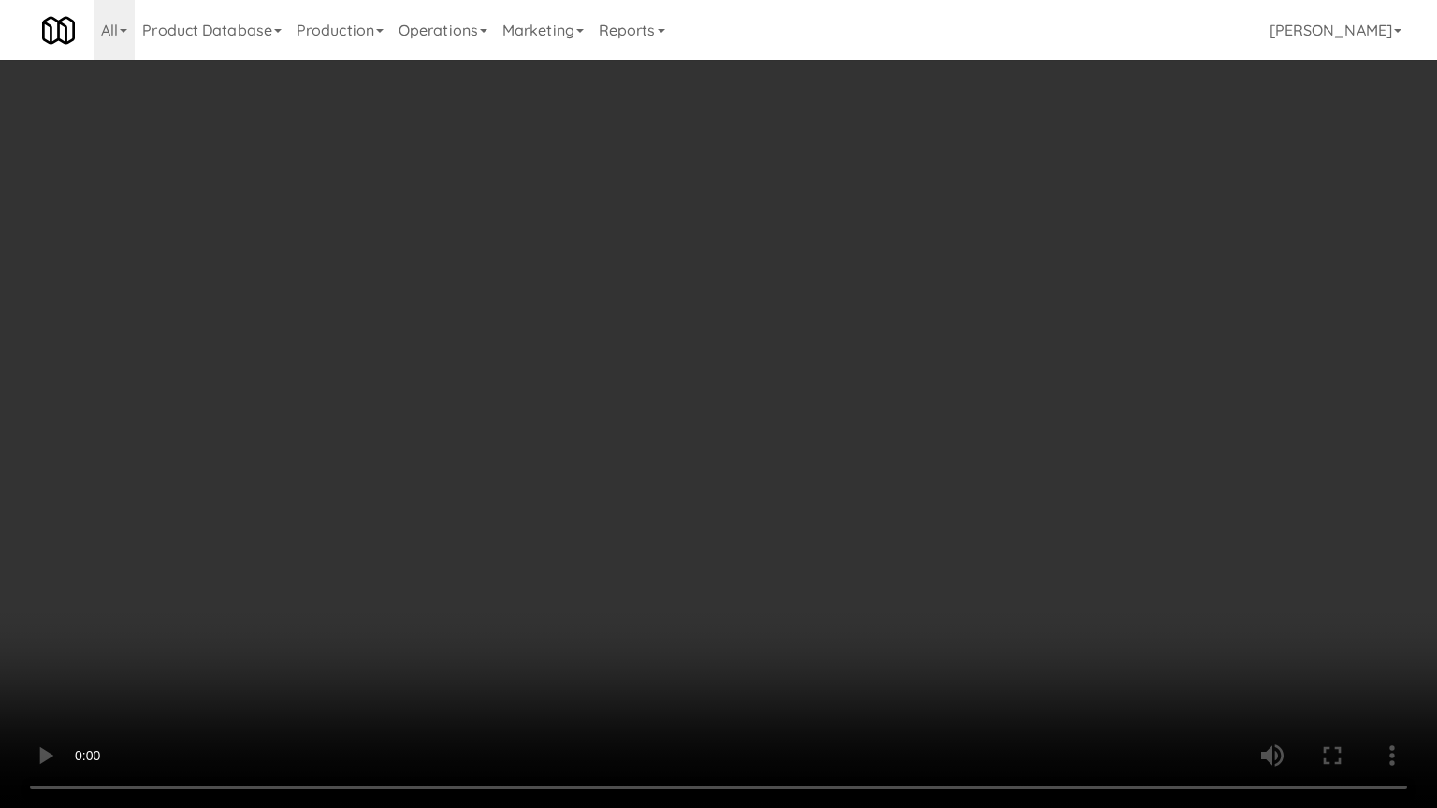
drag, startPoint x: 865, startPoint y: 566, endPoint x: 868, endPoint y: 540, distance: 26.5
drag, startPoint x: 868, startPoint y: 540, endPoint x: 983, endPoint y: 261, distance: 301.7
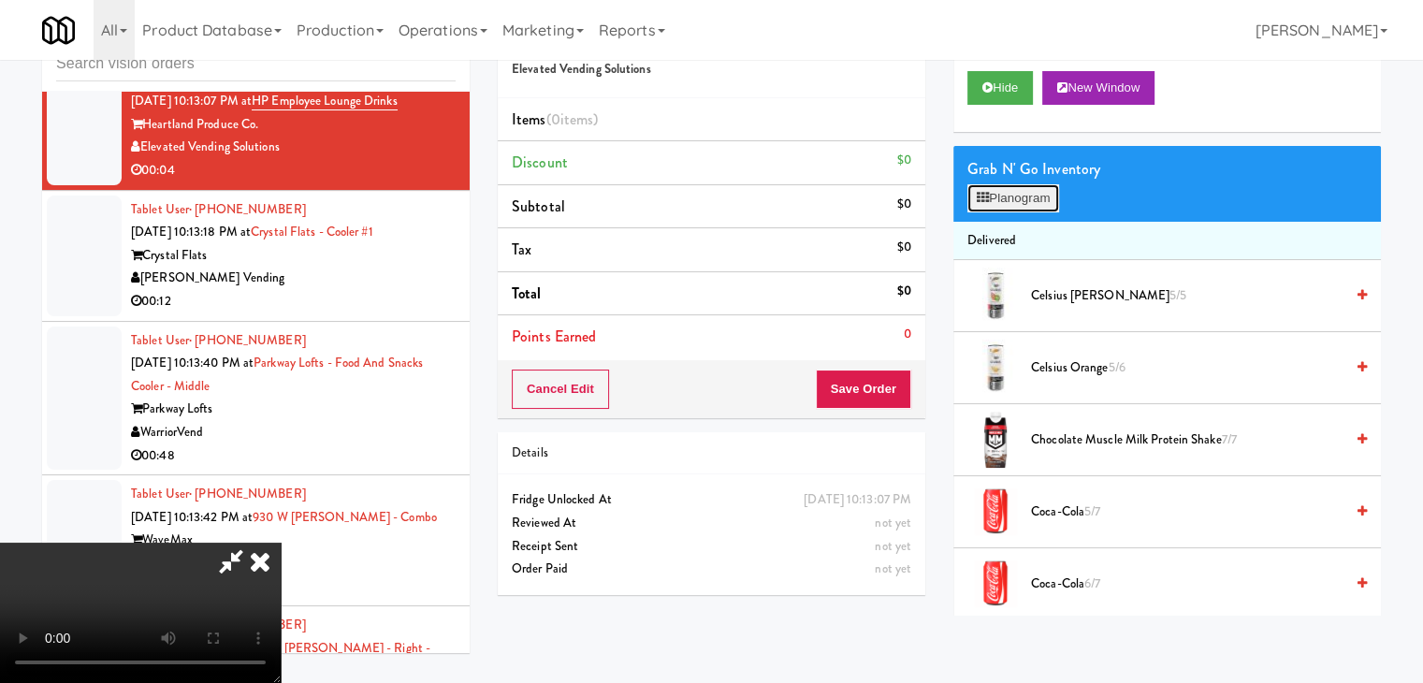
scroll to position [13021, 0]
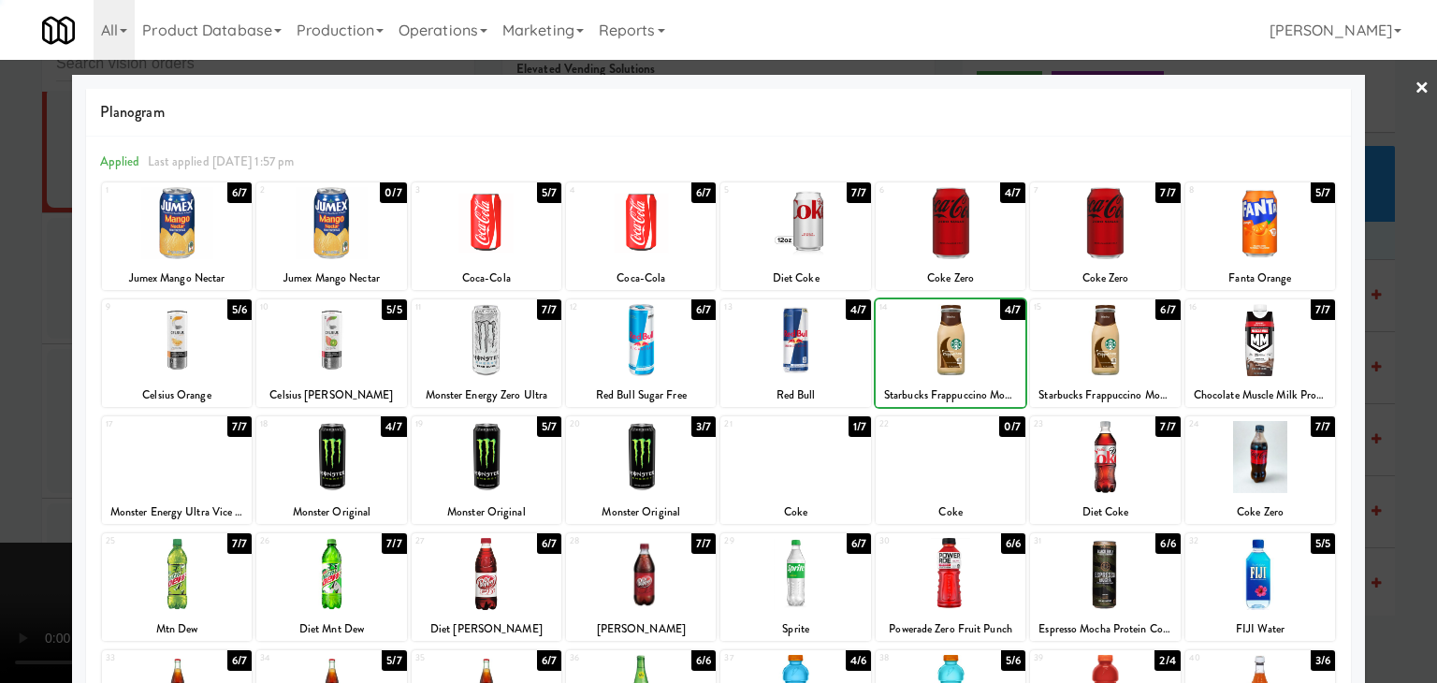
drag, startPoint x: 0, startPoint y: 426, endPoint x: 86, endPoint y: 427, distance: 86.1
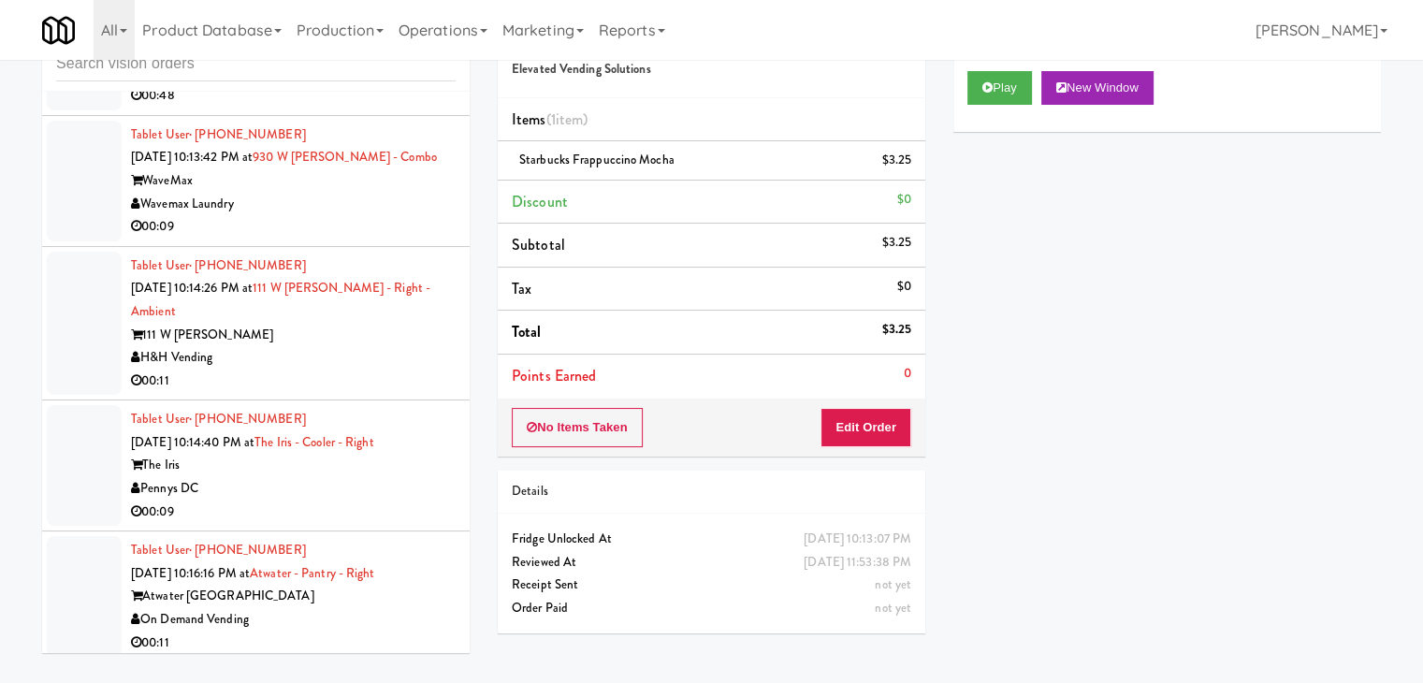
scroll to position [13348, 0]
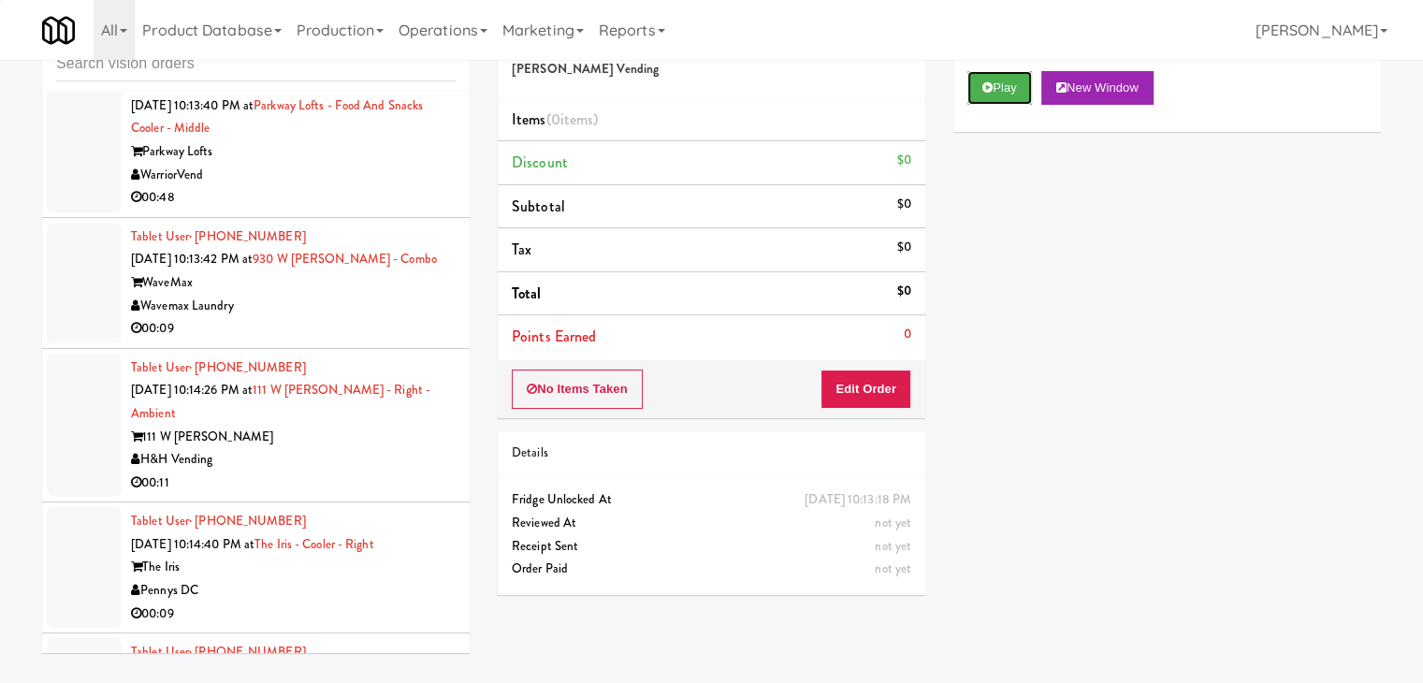
drag, startPoint x: 984, startPoint y: 93, endPoint x: 982, endPoint y: 124, distance: 31.0
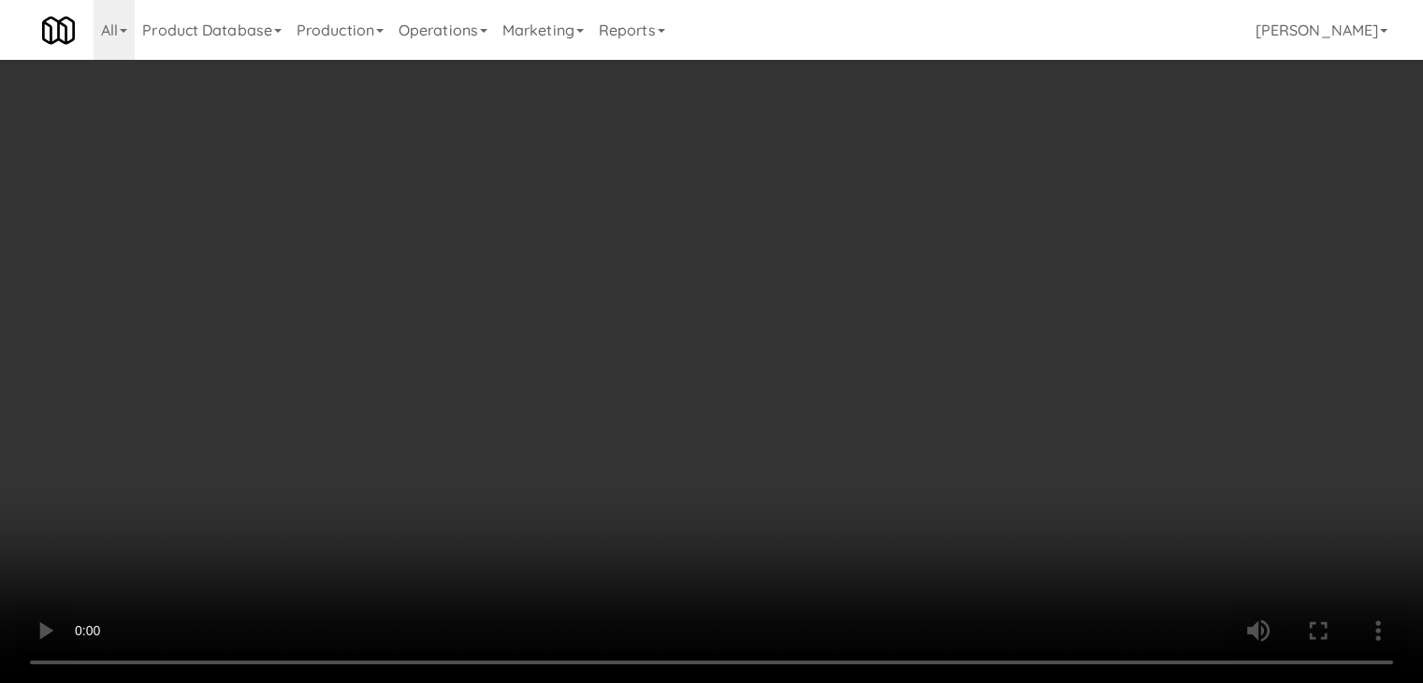
scroll to position [13302, 0]
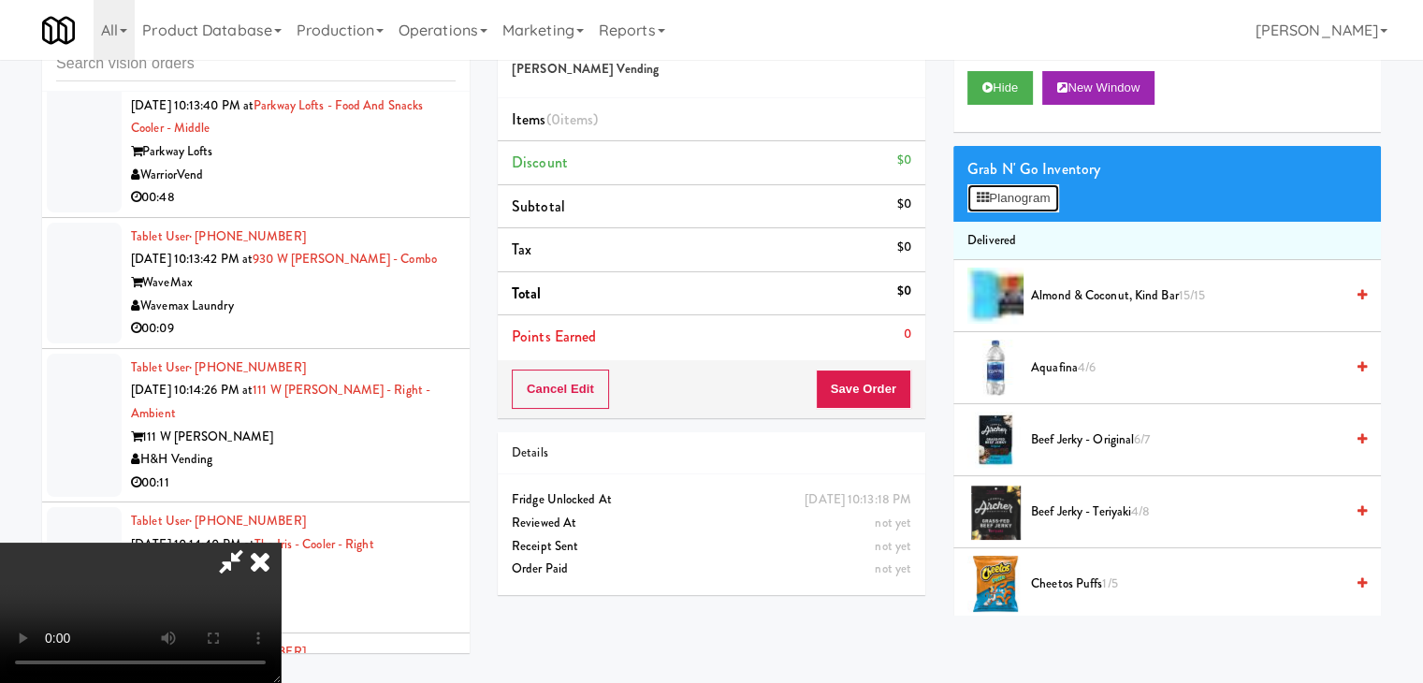
drag, startPoint x: 1031, startPoint y: 207, endPoint x: 1034, endPoint y: 194, distance: 13.4
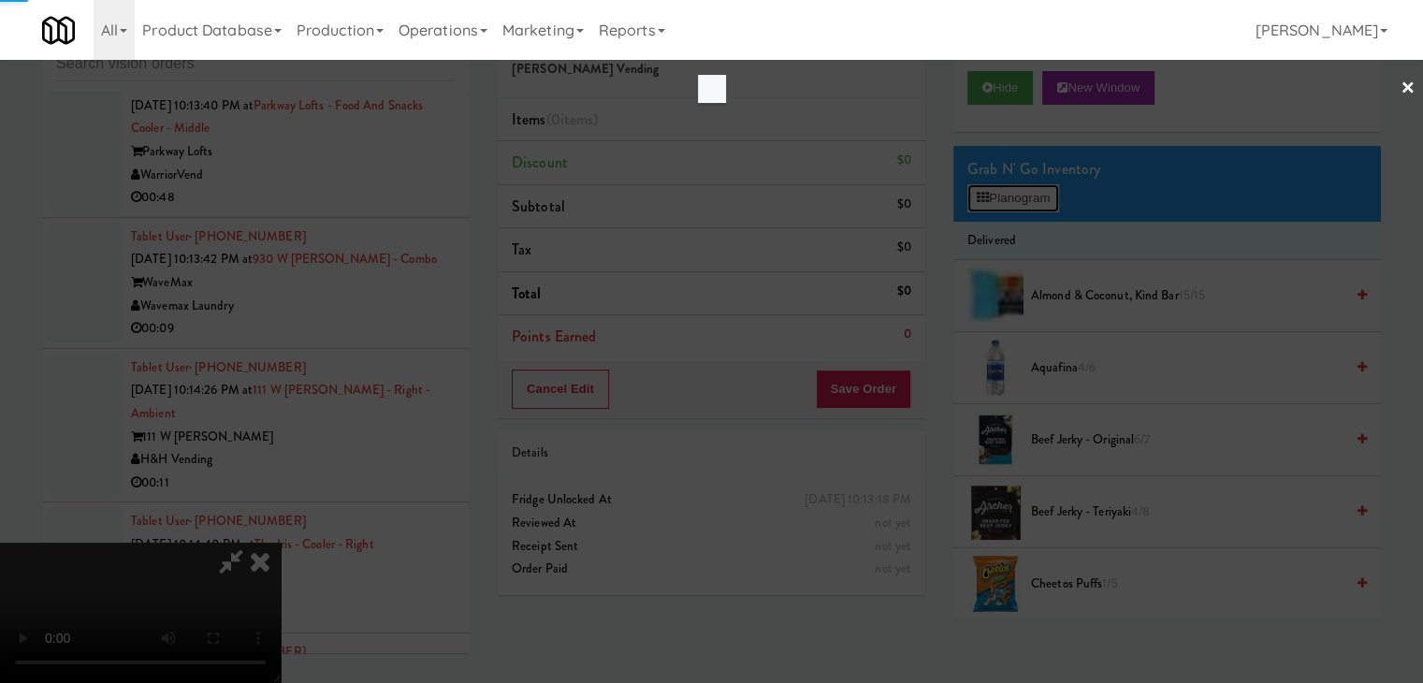
scroll to position [13302, 0]
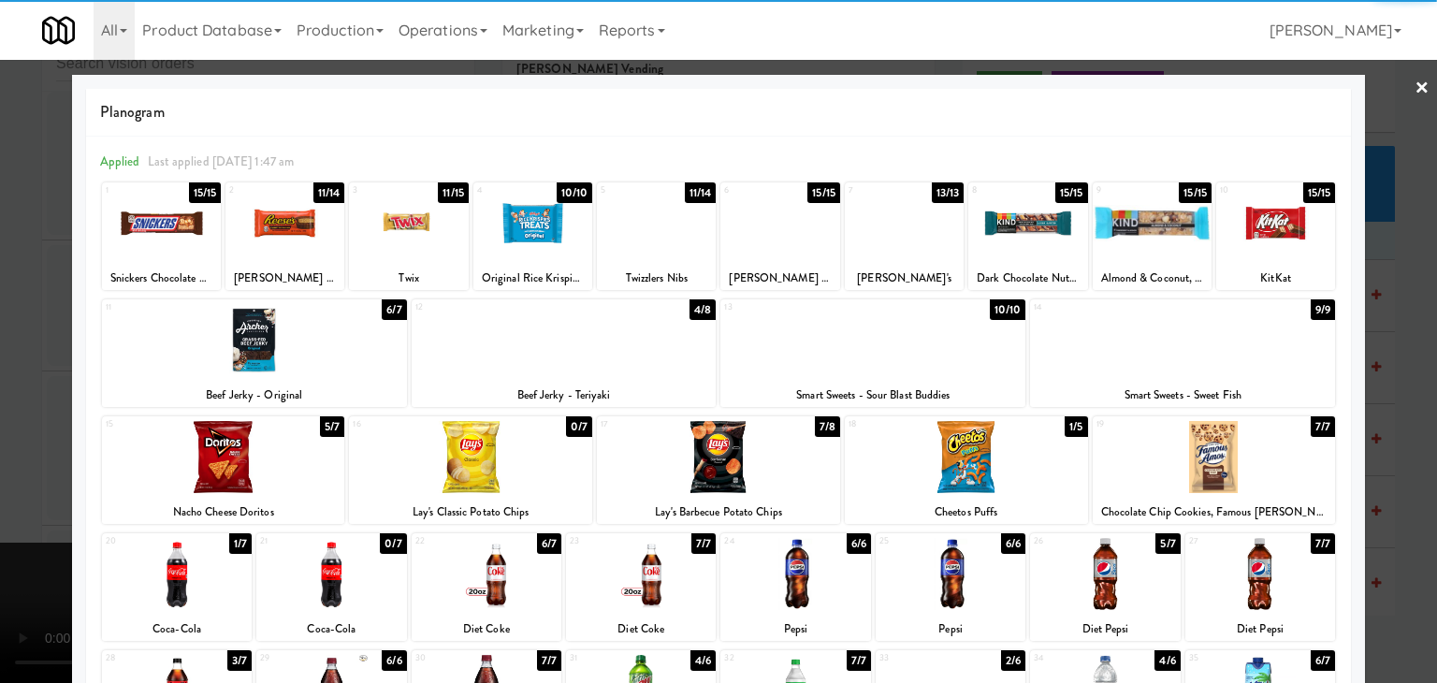
drag, startPoint x: 286, startPoint y: 227, endPoint x: 555, endPoint y: 244, distance: 269.1
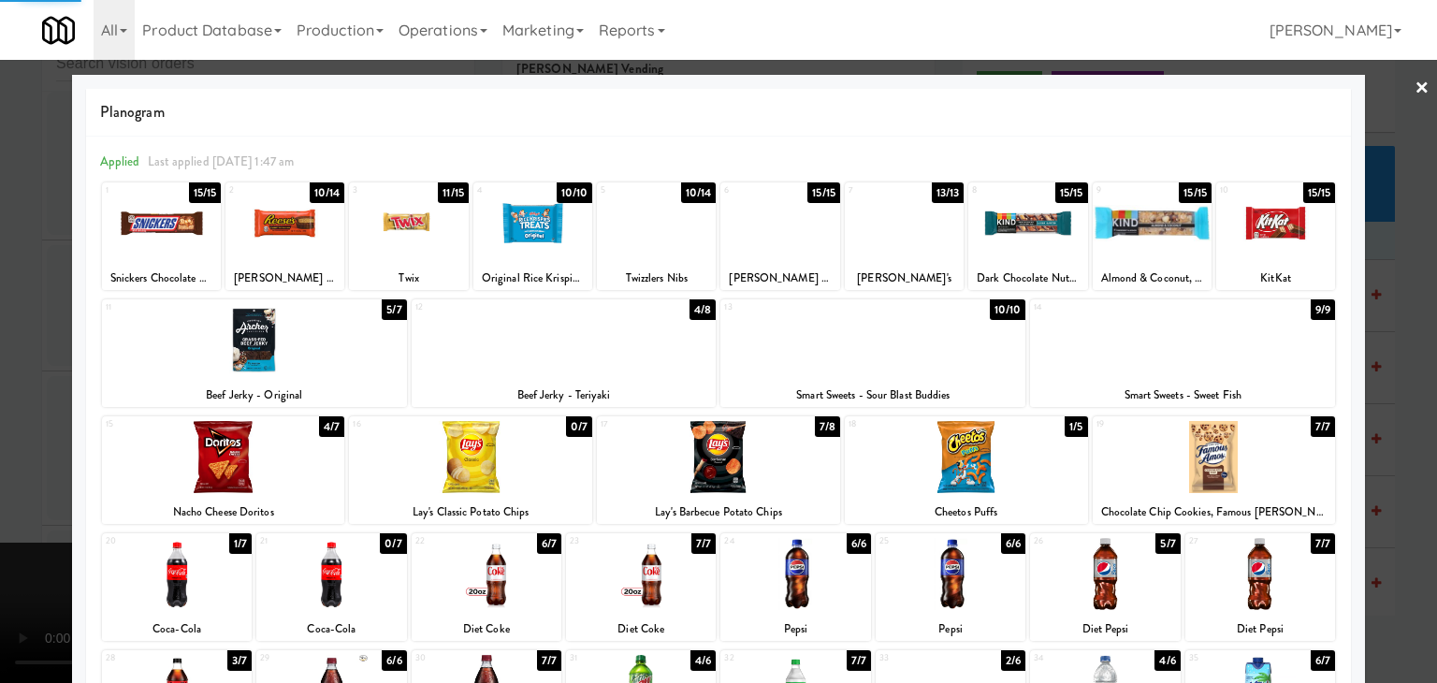
drag, startPoint x: 0, startPoint y: 470, endPoint x: 135, endPoint y: 461, distance: 135.0
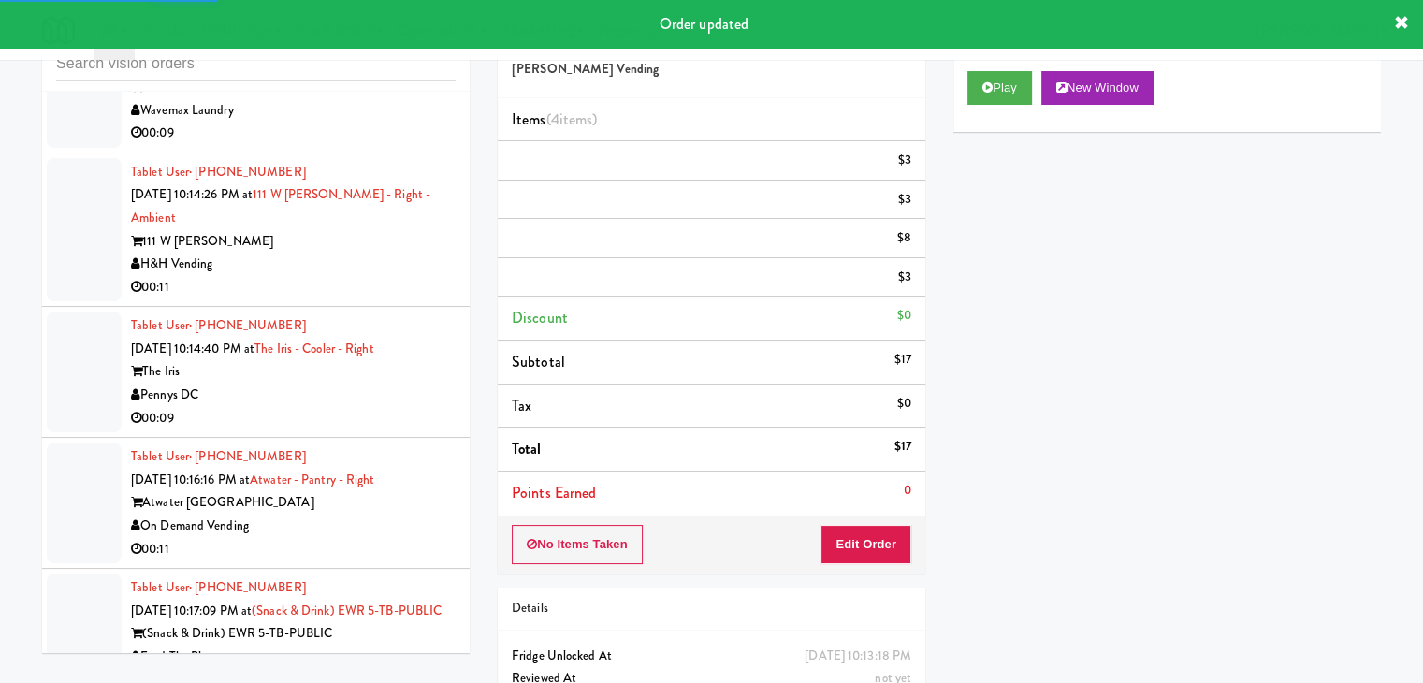
scroll to position [13441, 0]
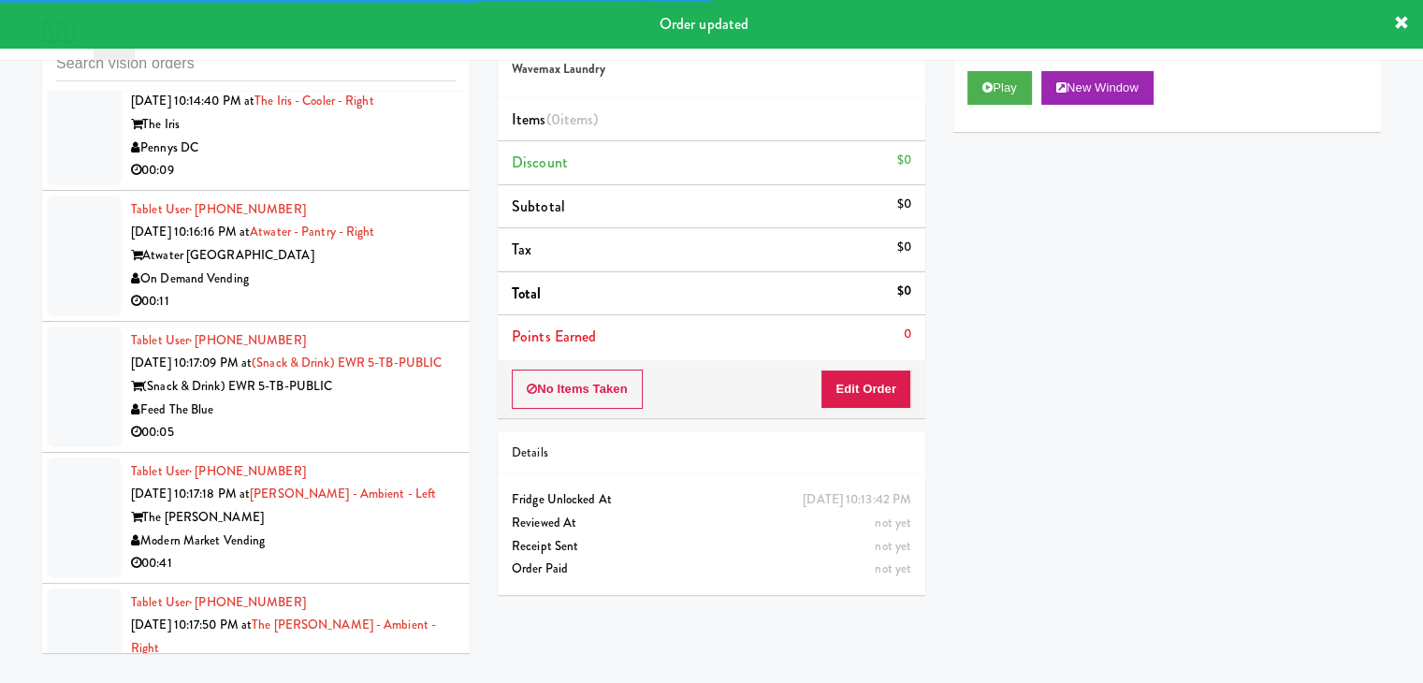
scroll to position [13815, 0]
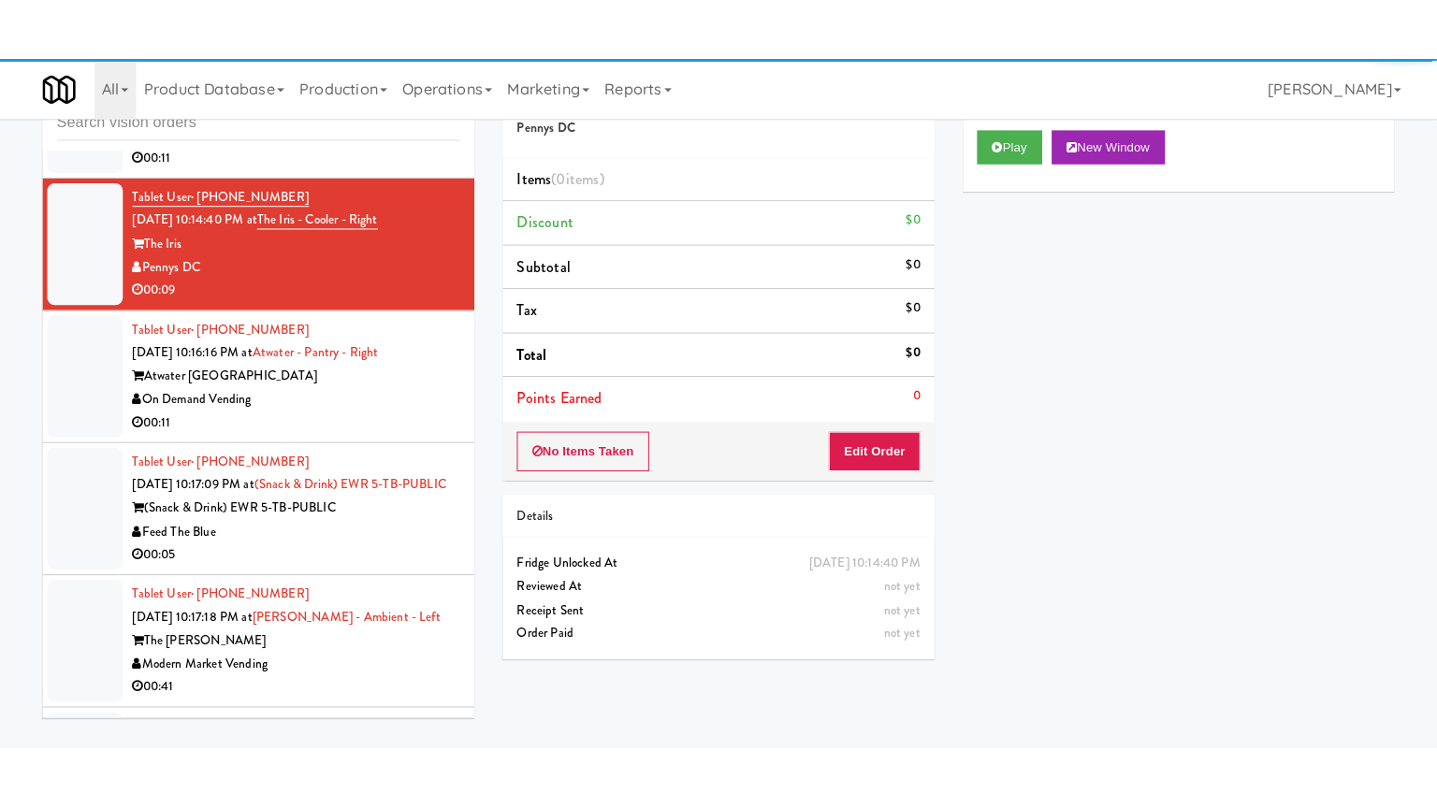
scroll to position [13722, 0]
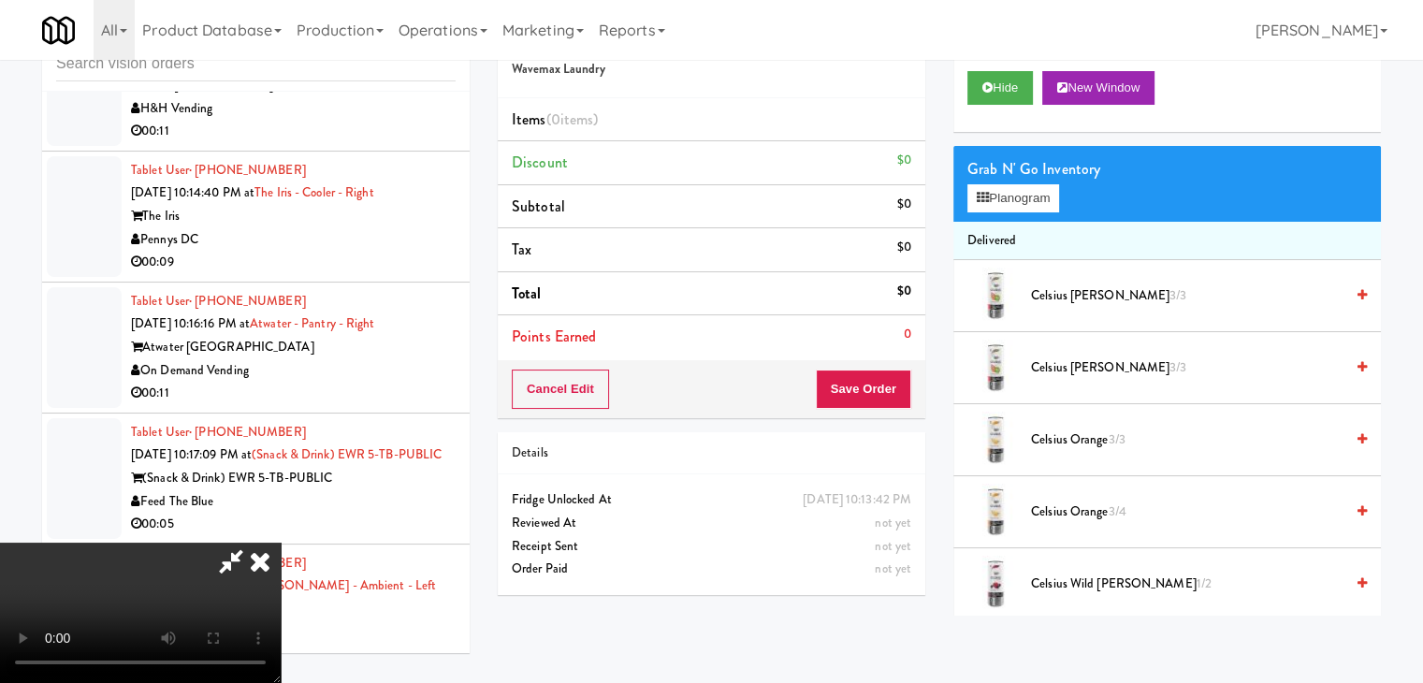
scroll to position [13676, 0]
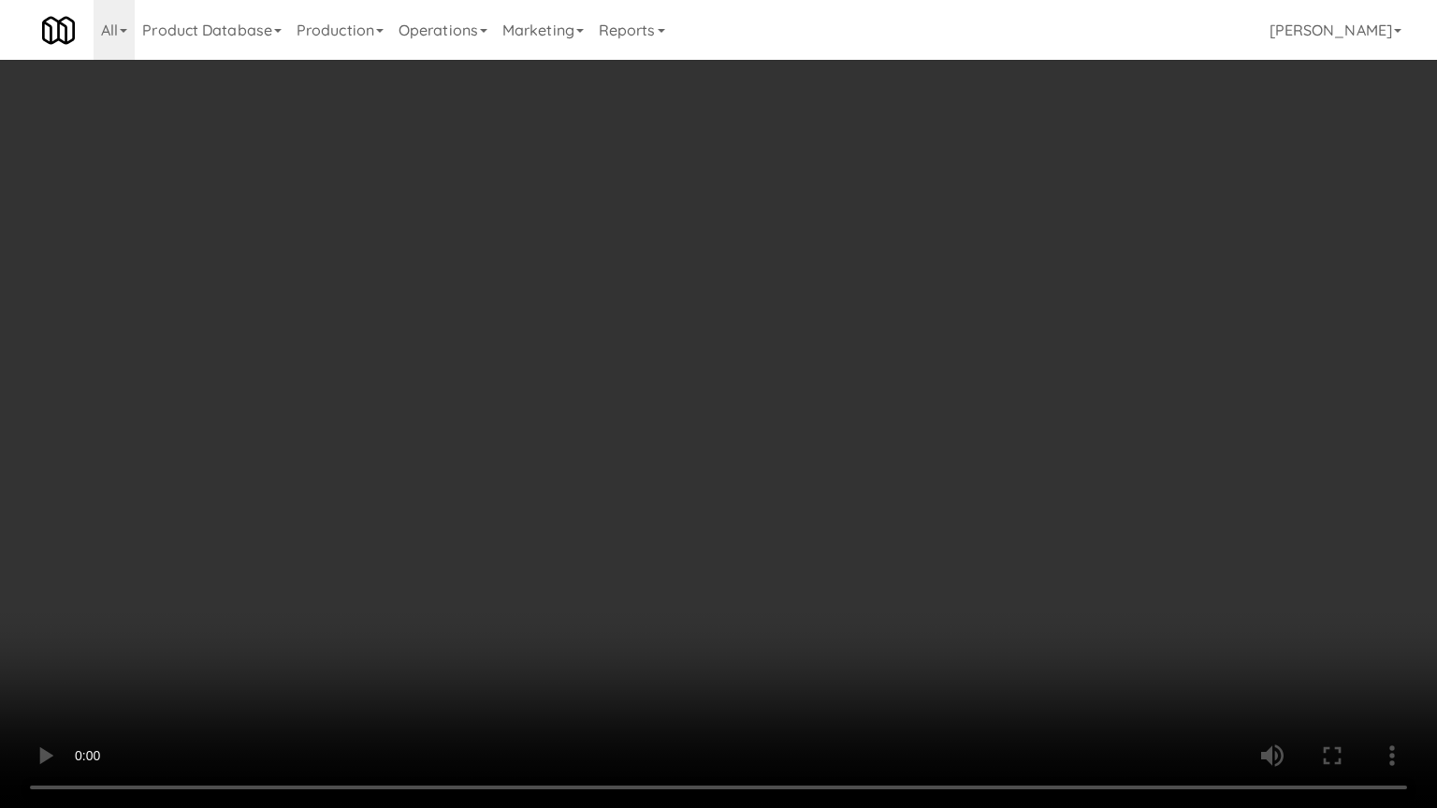
drag, startPoint x: 861, startPoint y: 531, endPoint x: 901, endPoint y: 409, distance: 129.0
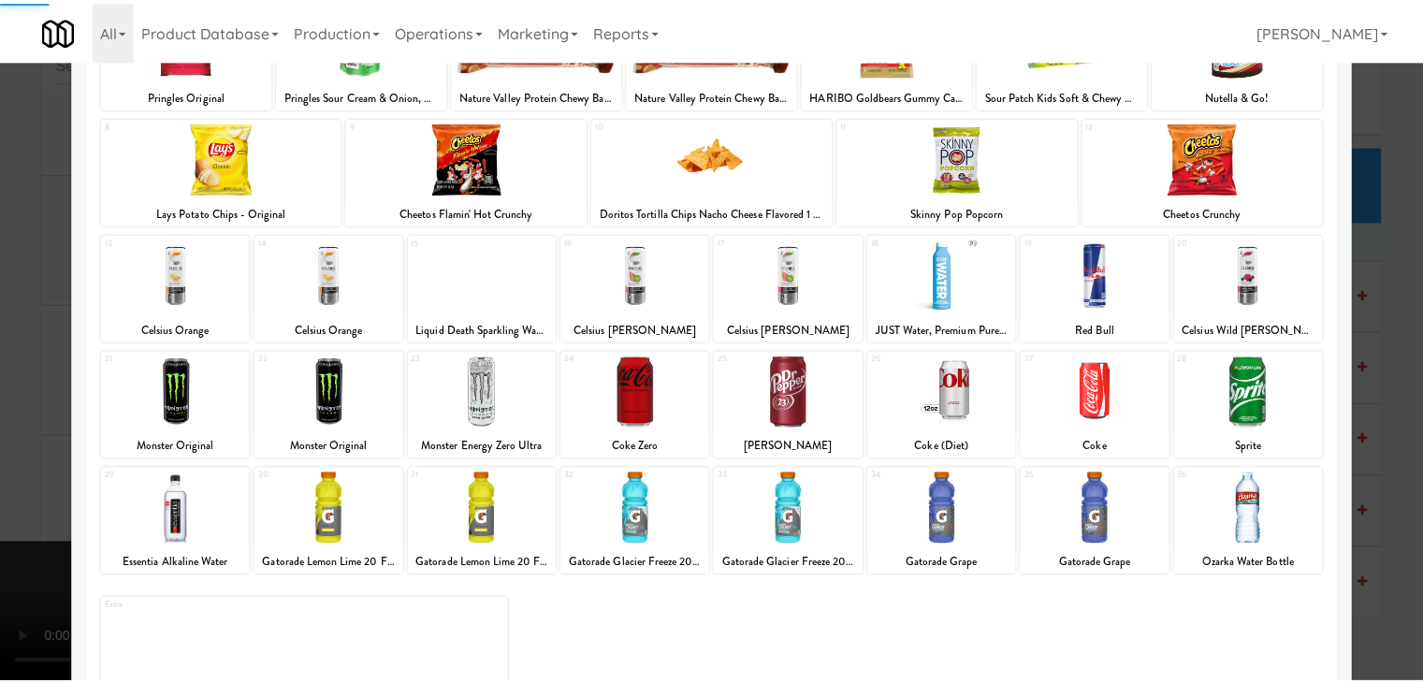
scroll to position [187, 0]
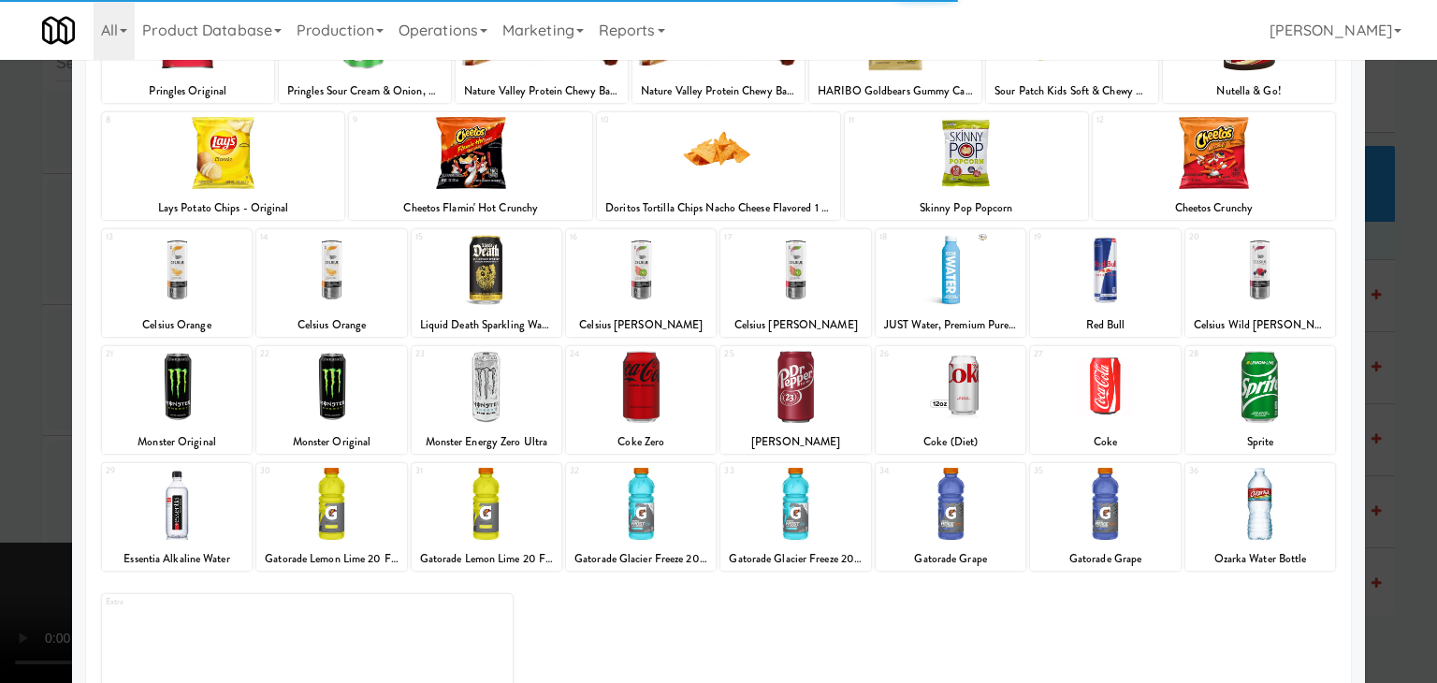
drag, startPoint x: 644, startPoint y: 388, endPoint x: 590, endPoint y: 393, distance: 53.5
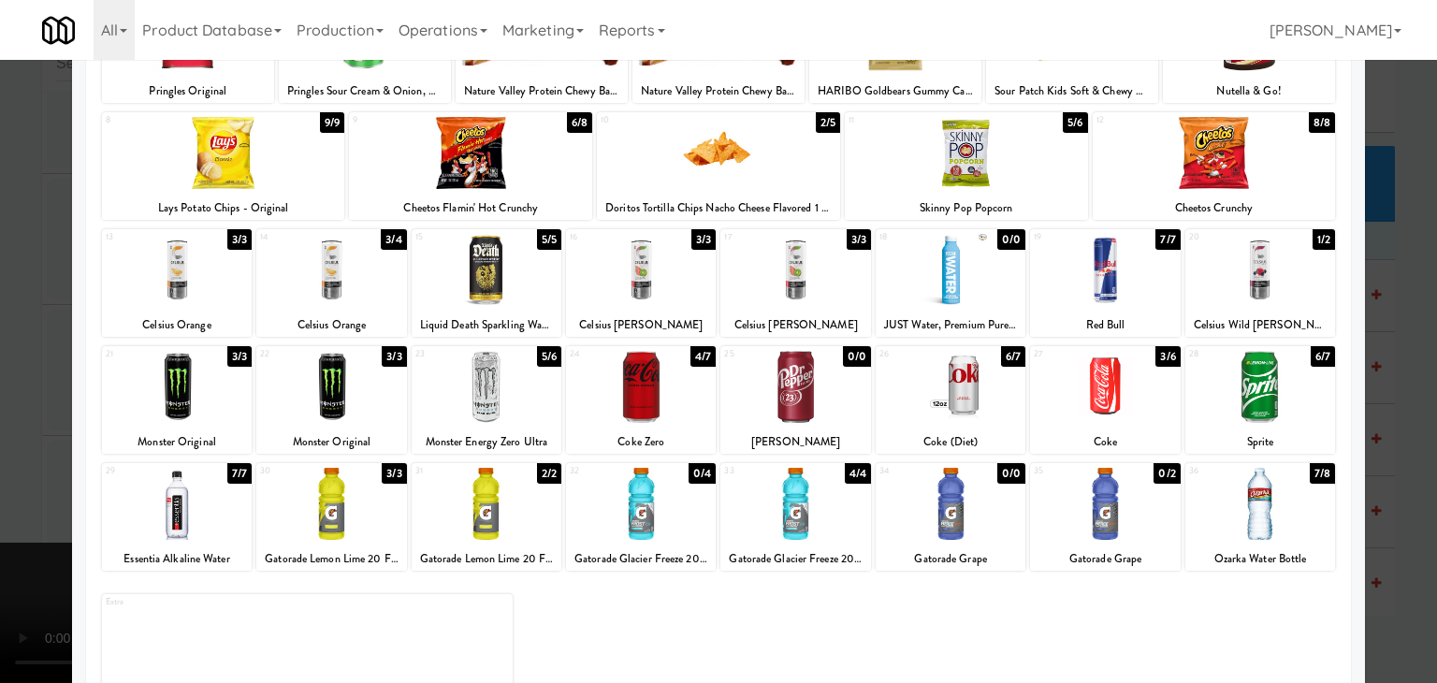
drag, startPoint x: 644, startPoint y: 415, endPoint x: 0, endPoint y: 412, distance: 643.8
drag, startPoint x: 0, startPoint y: 392, endPoint x: 520, endPoint y: 386, distance: 520.3
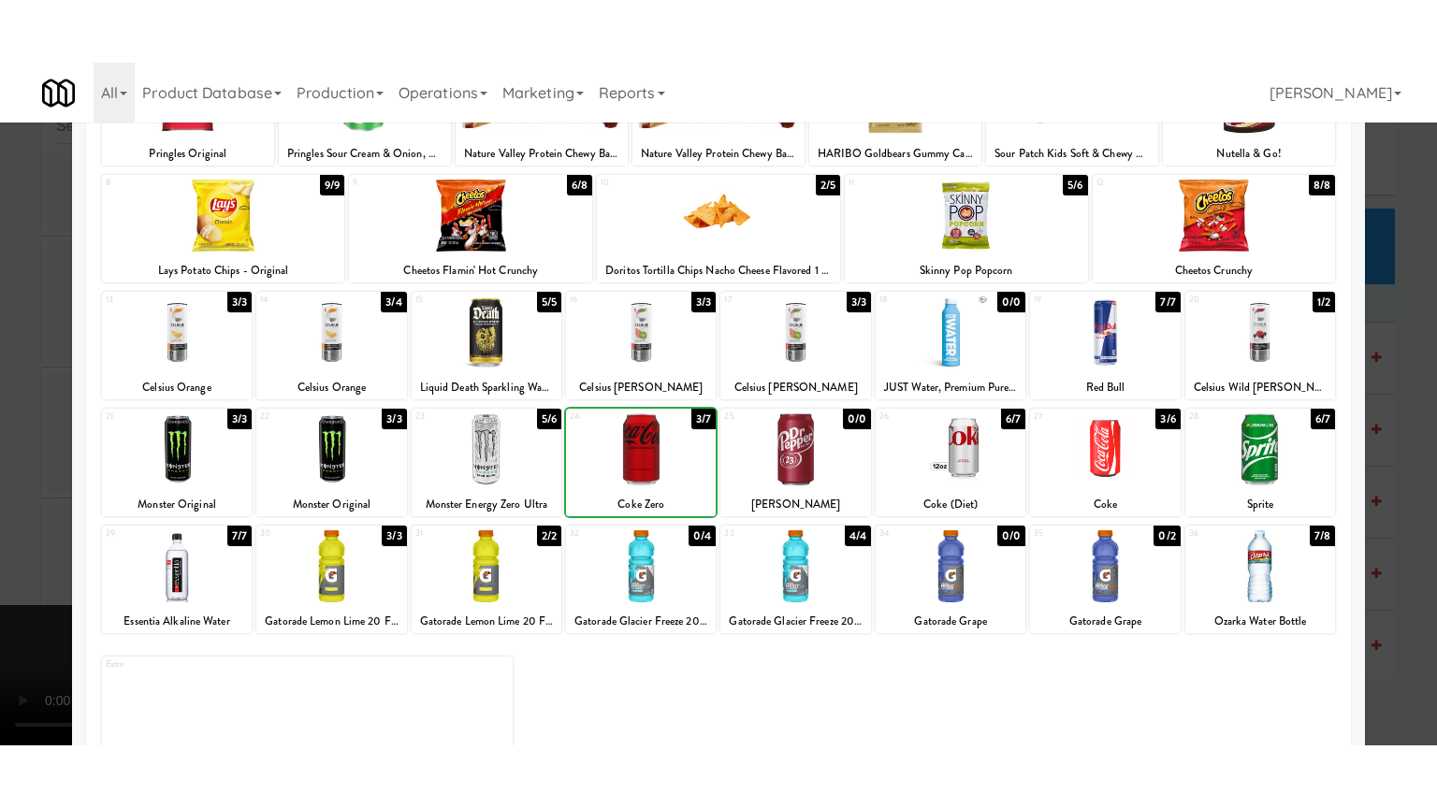
scroll to position [13722, 0]
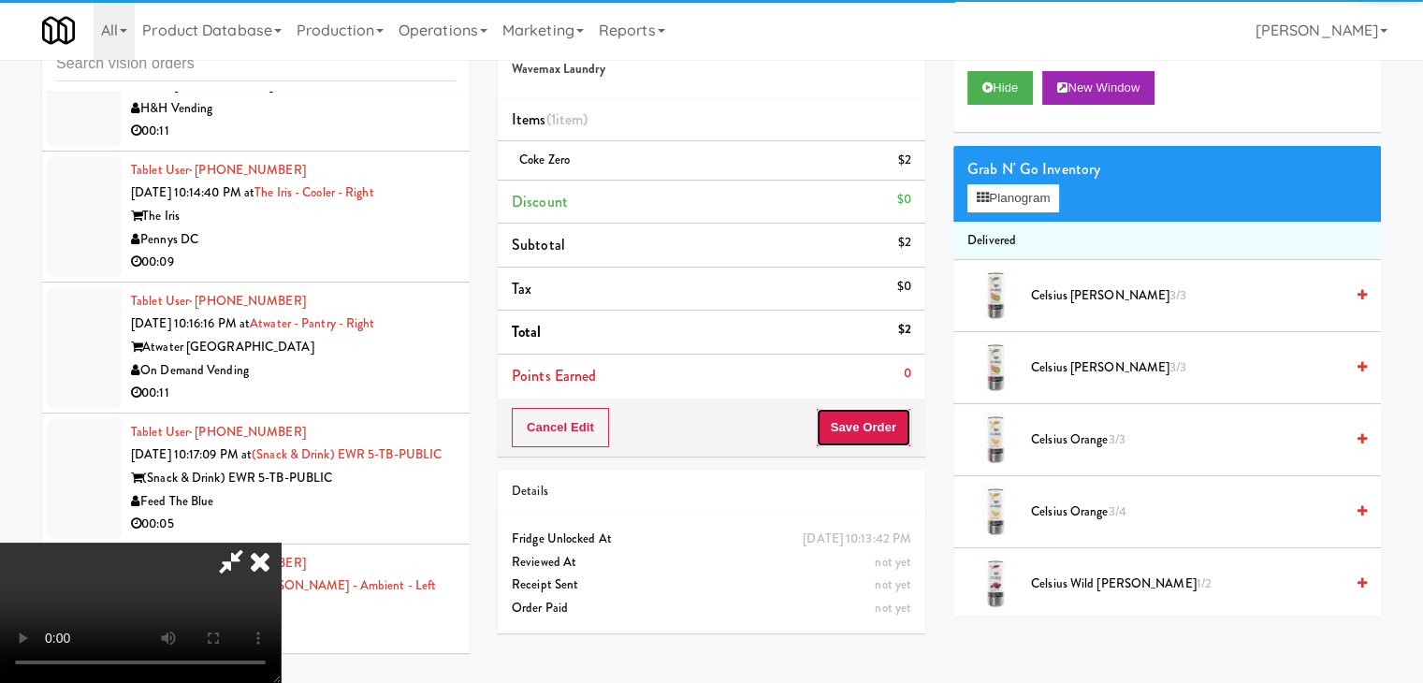
drag, startPoint x: 898, startPoint y: 426, endPoint x: 771, endPoint y: 424, distance: 127.3
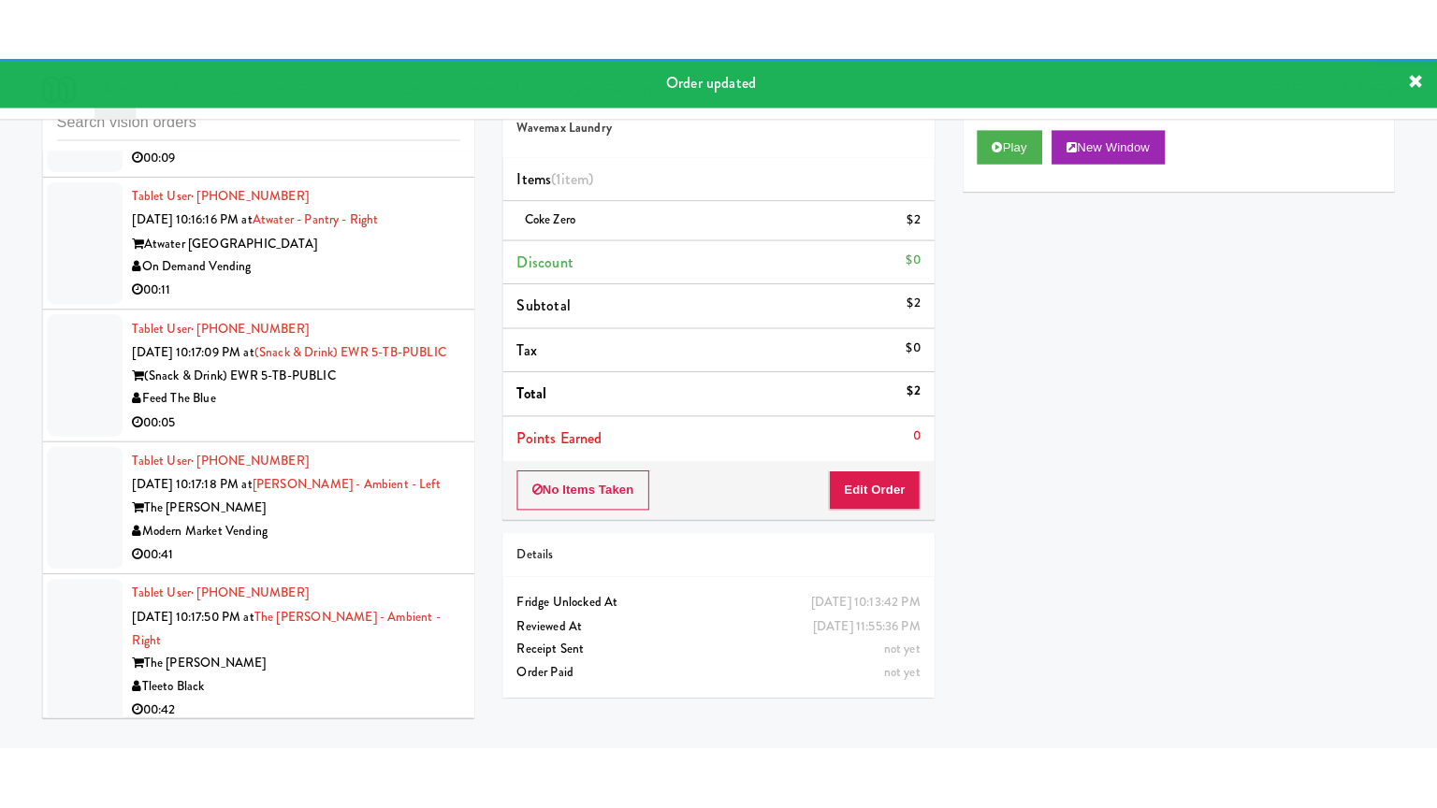
scroll to position [13932, 0]
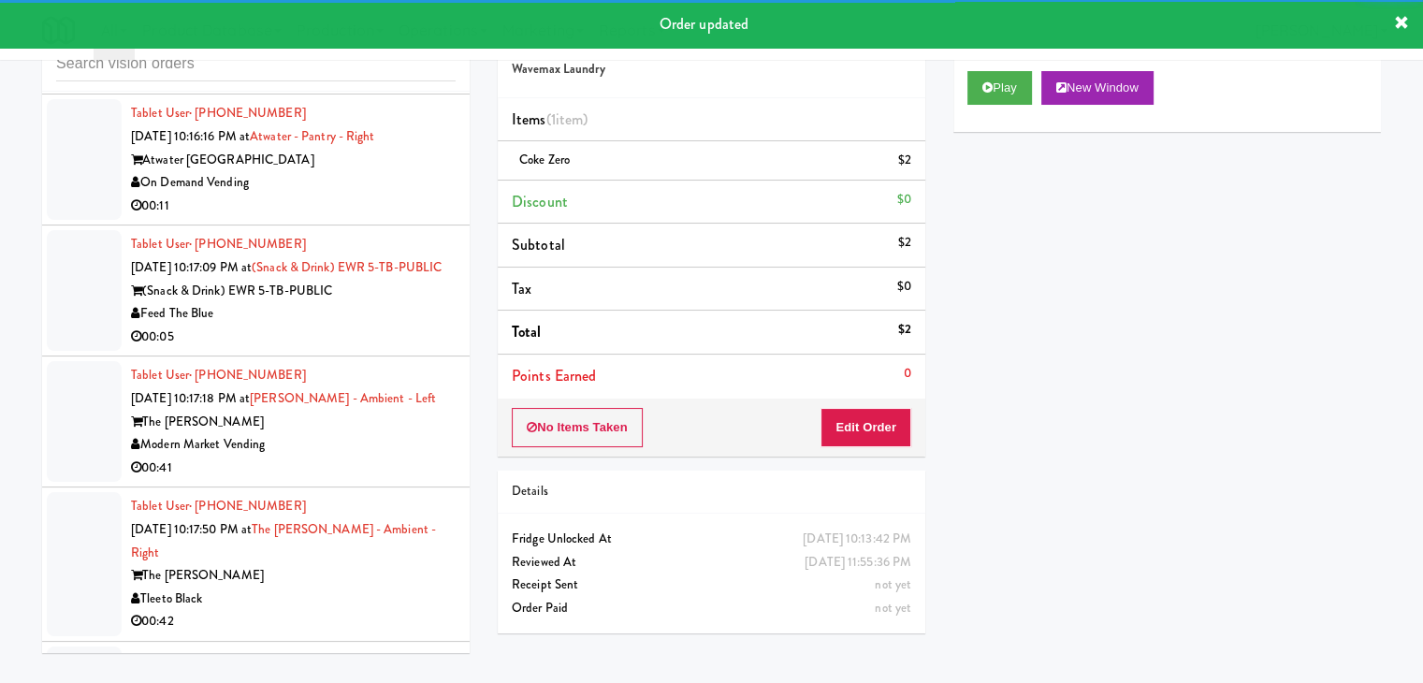
drag, startPoint x: 375, startPoint y: 161, endPoint x: 385, endPoint y: 169, distance: 12.6
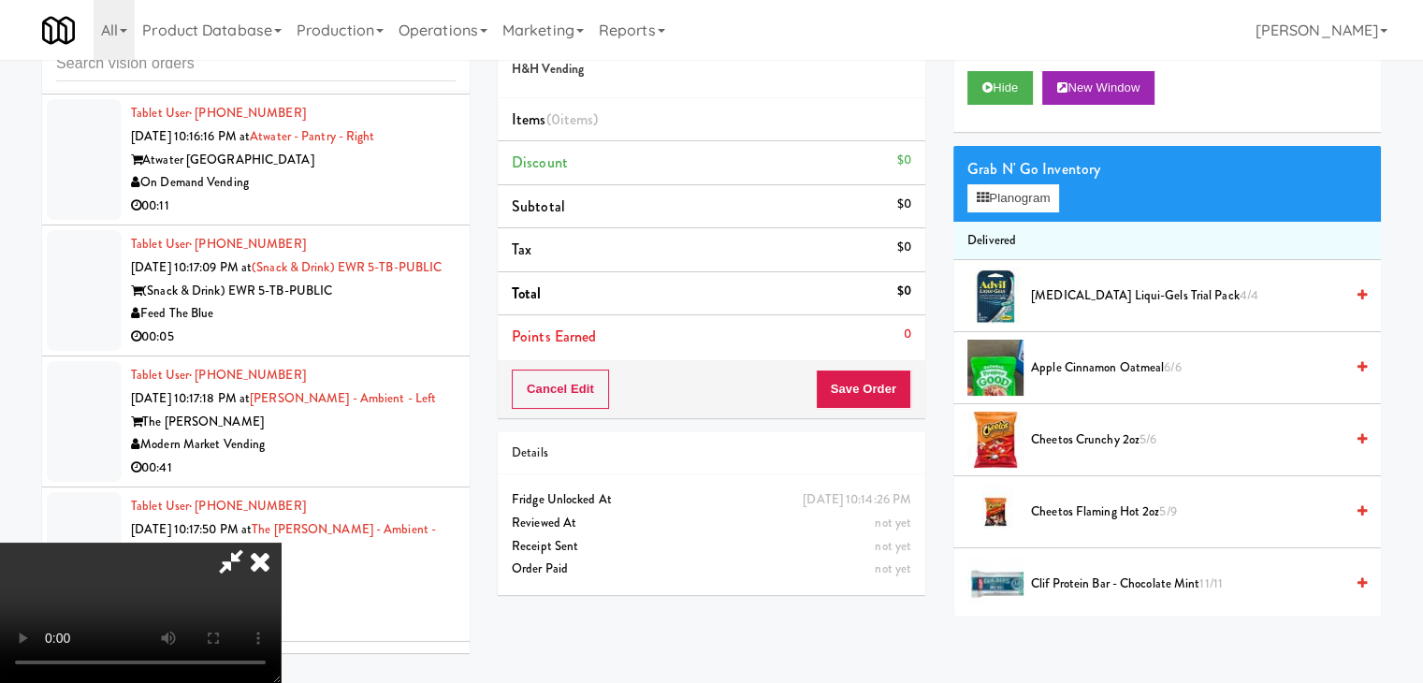
scroll to position [13887, 0]
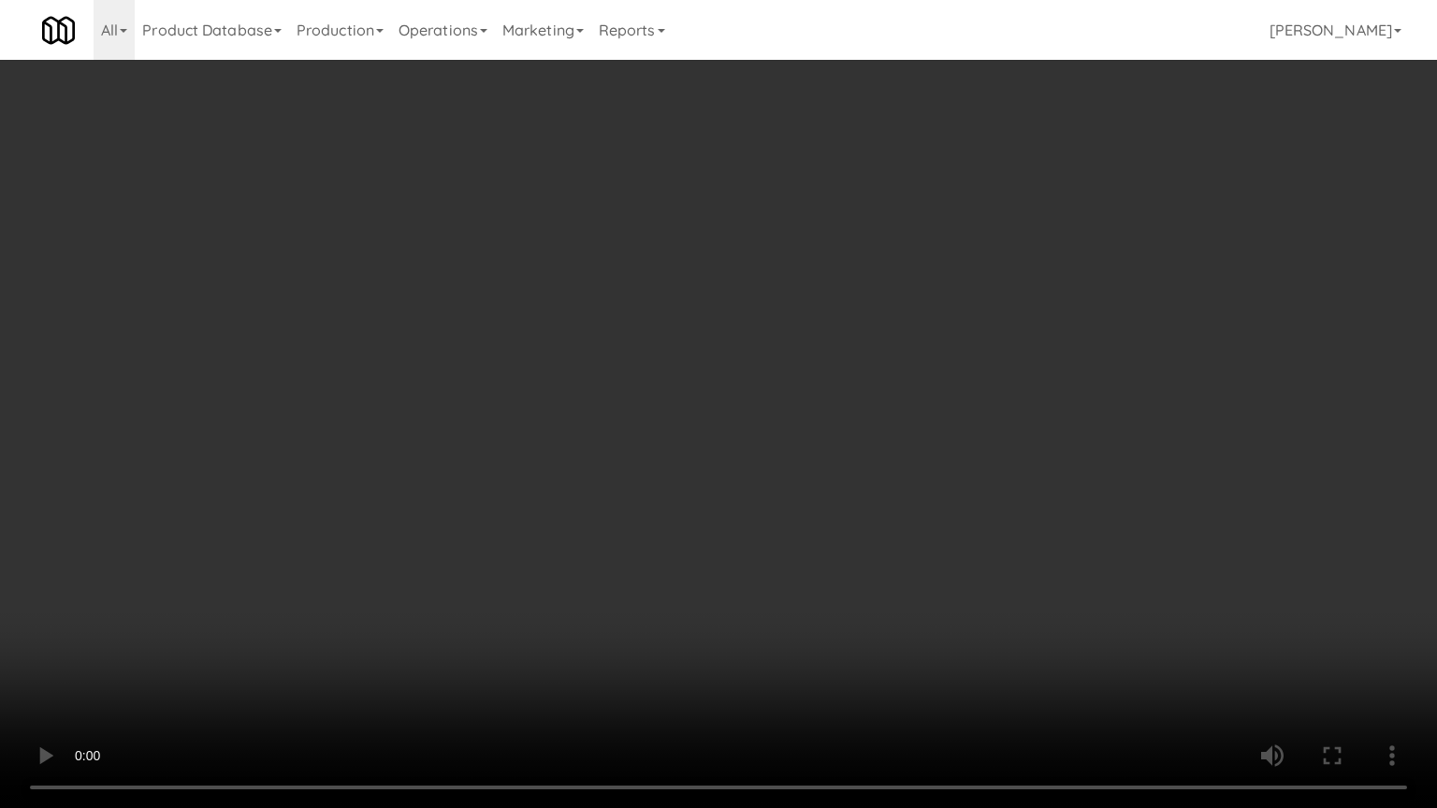
drag, startPoint x: 857, startPoint y: 553, endPoint x: 990, endPoint y: 313, distance: 273.9
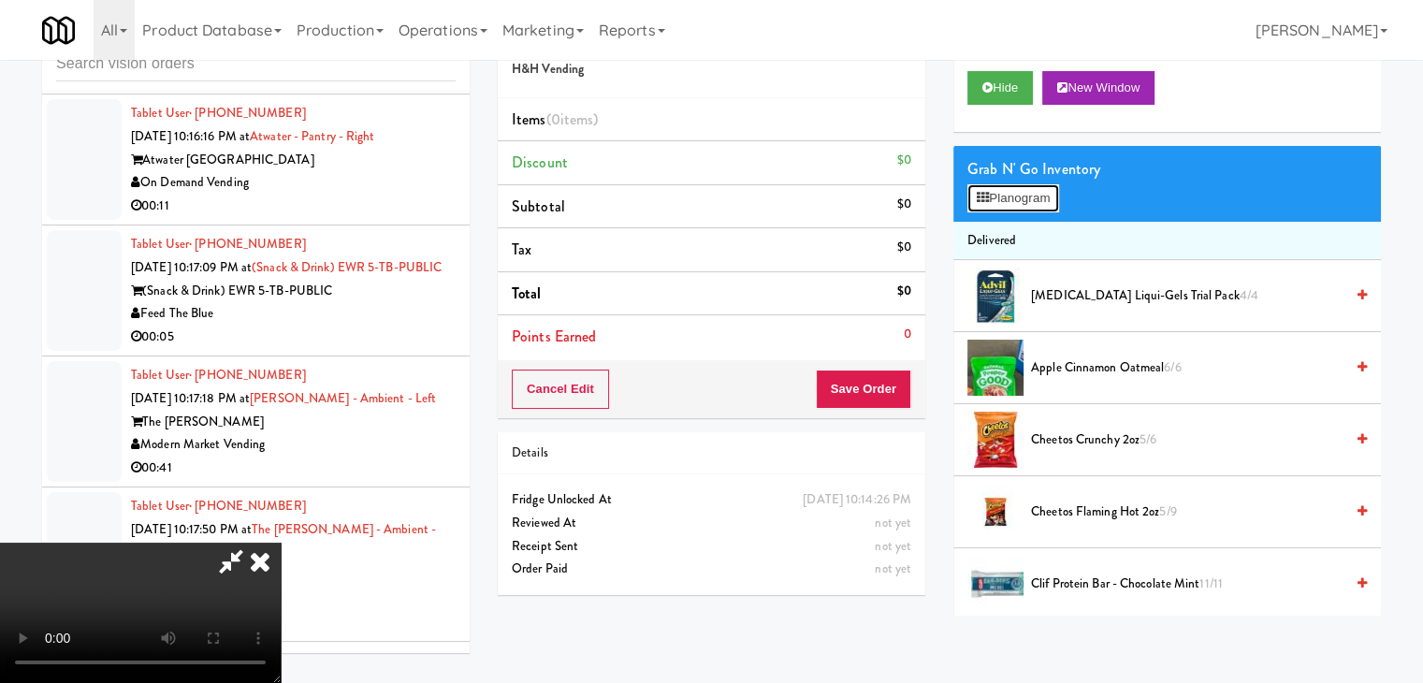
scroll to position [13887, 0]
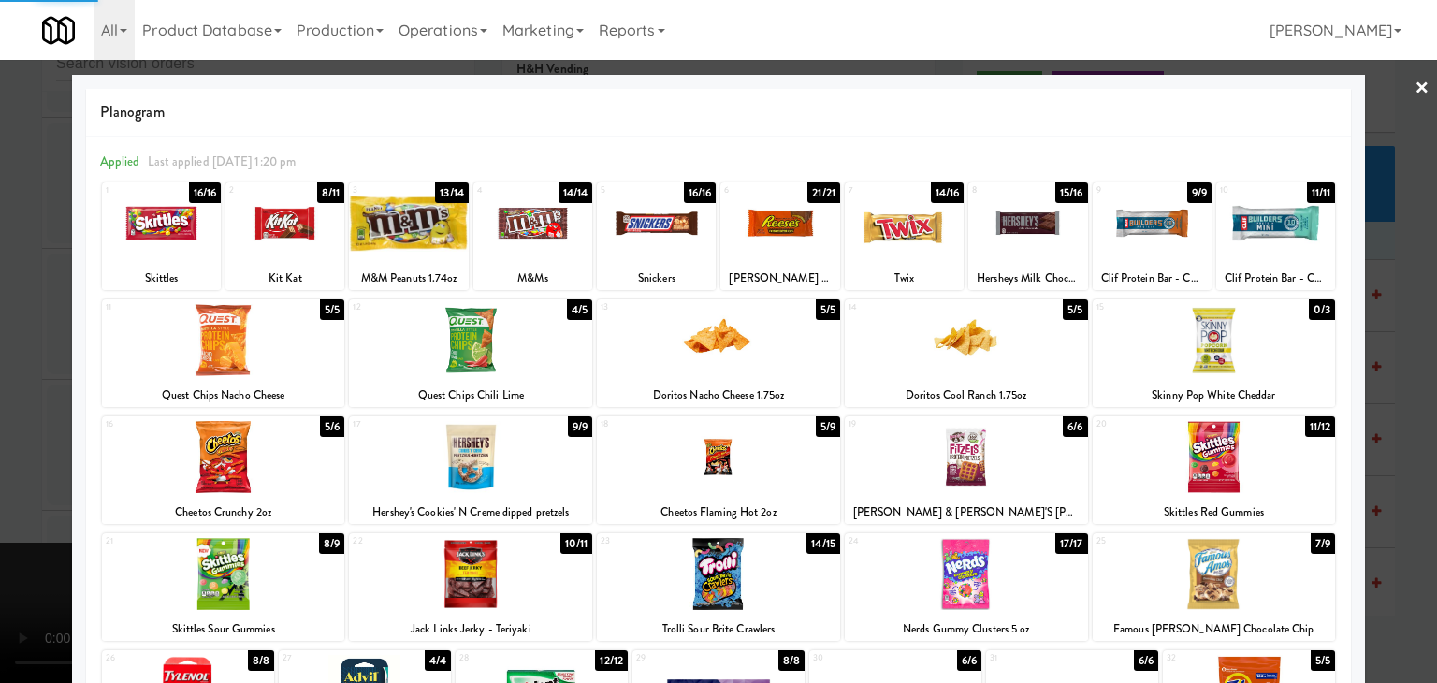
drag, startPoint x: 380, startPoint y: 213, endPoint x: 13, endPoint y: 334, distance: 386.1
drag, startPoint x: 21, startPoint y: 371, endPoint x: 393, endPoint y: 385, distance: 372.6
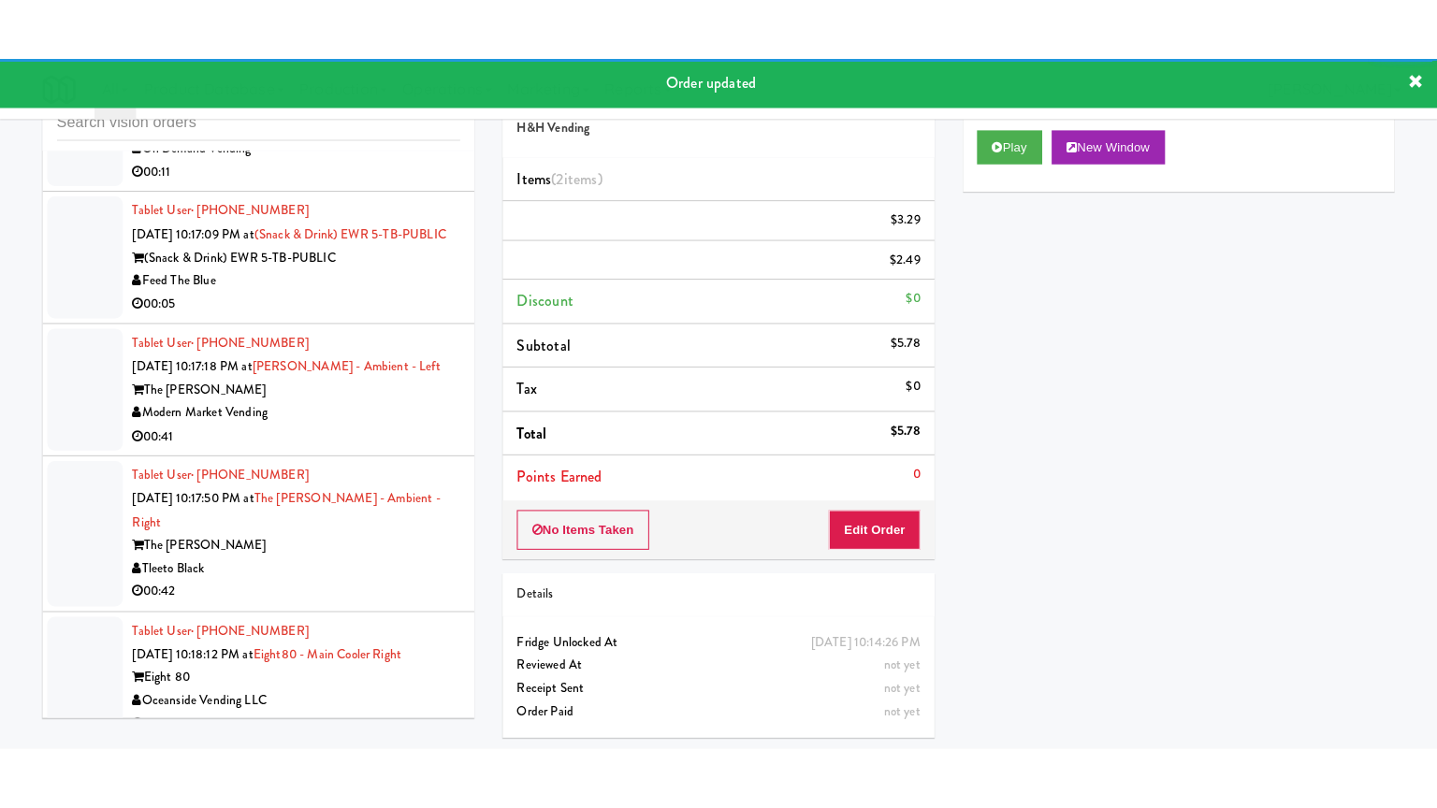
scroll to position [14049, 0]
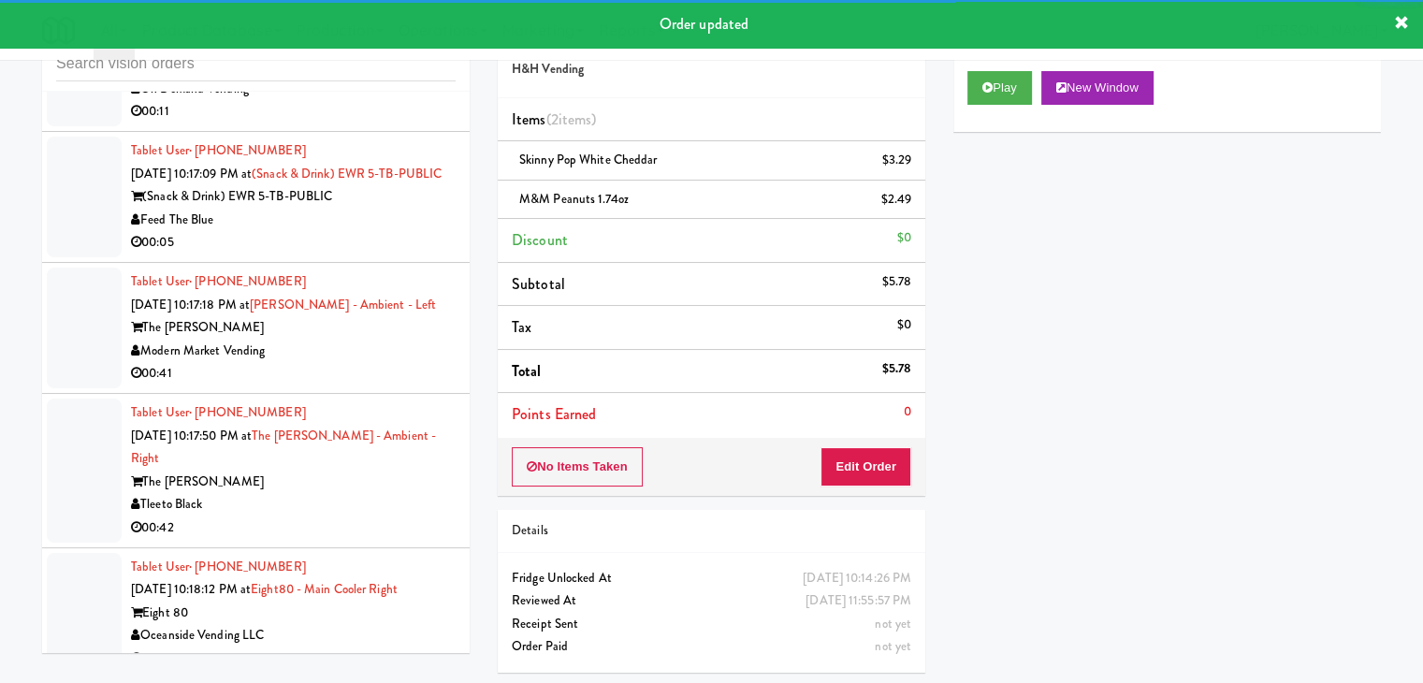
drag, startPoint x: 406, startPoint y: 170, endPoint x: 408, endPoint y: 192, distance: 21.6
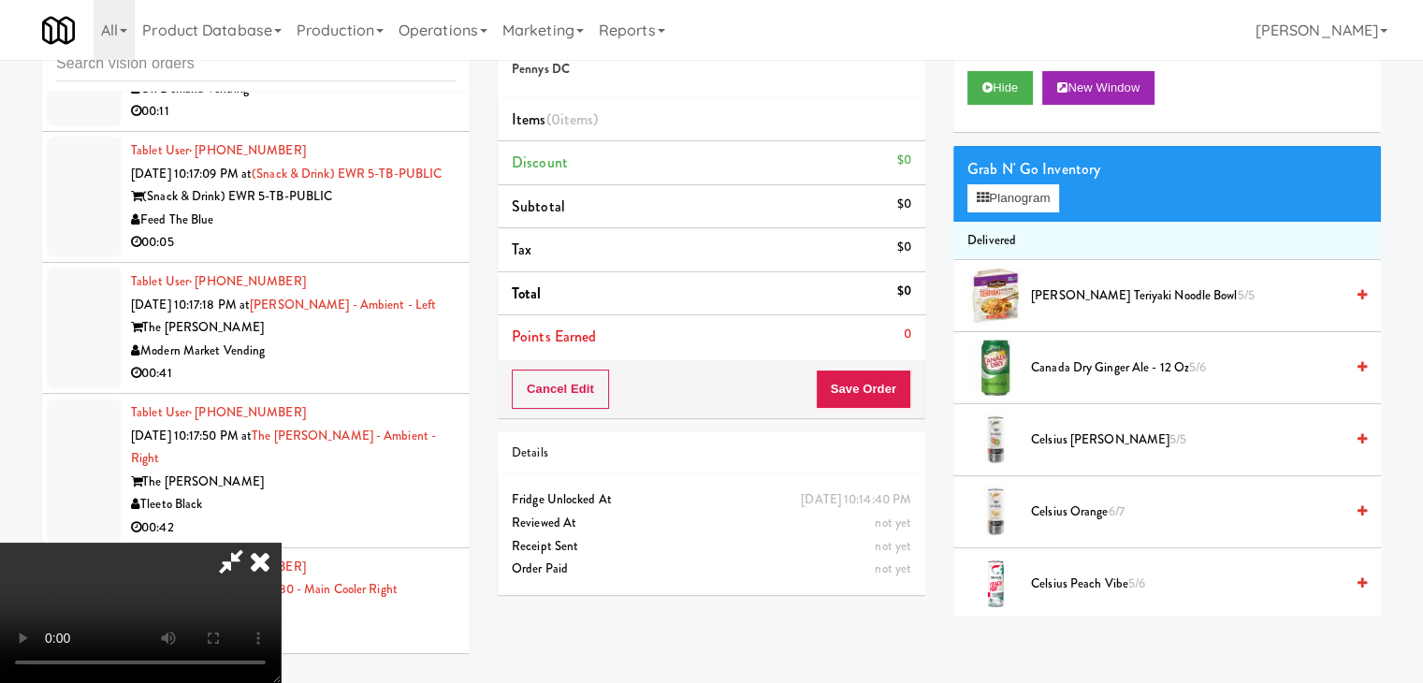
scroll to position [13979, 0]
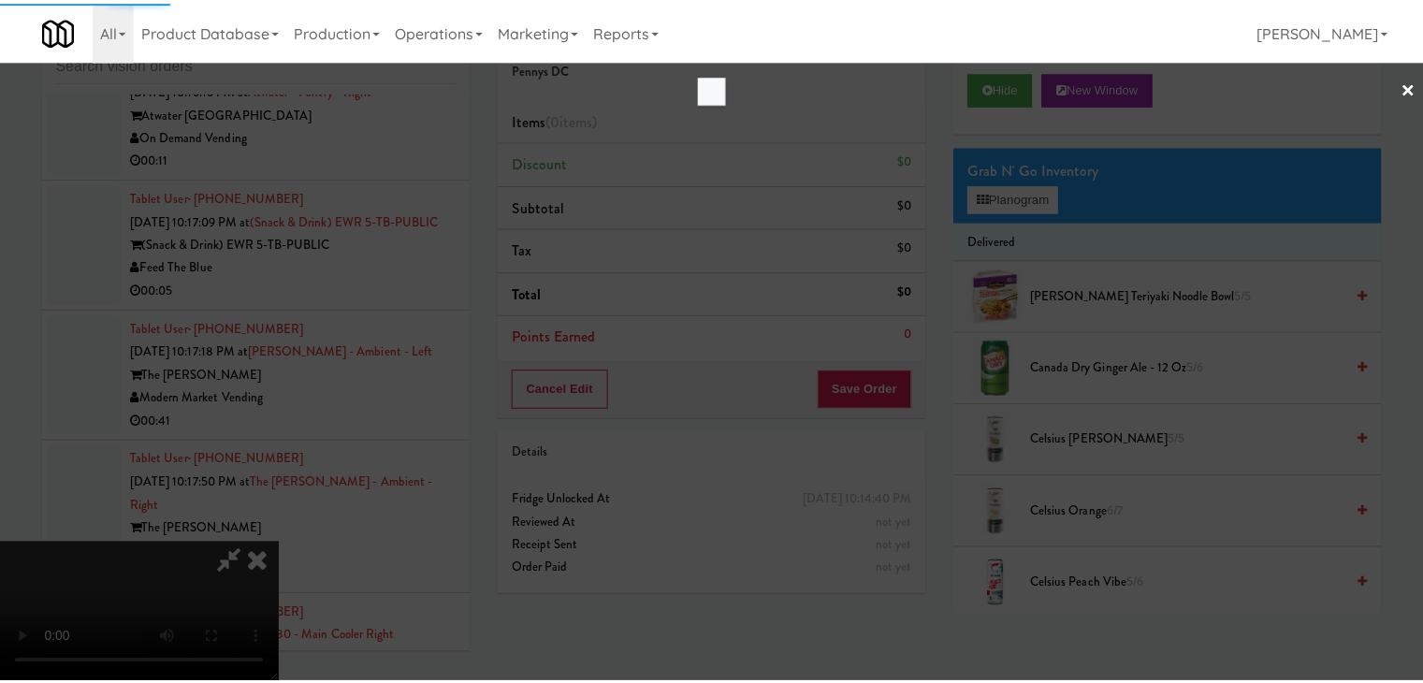
scroll to position [14049, 0]
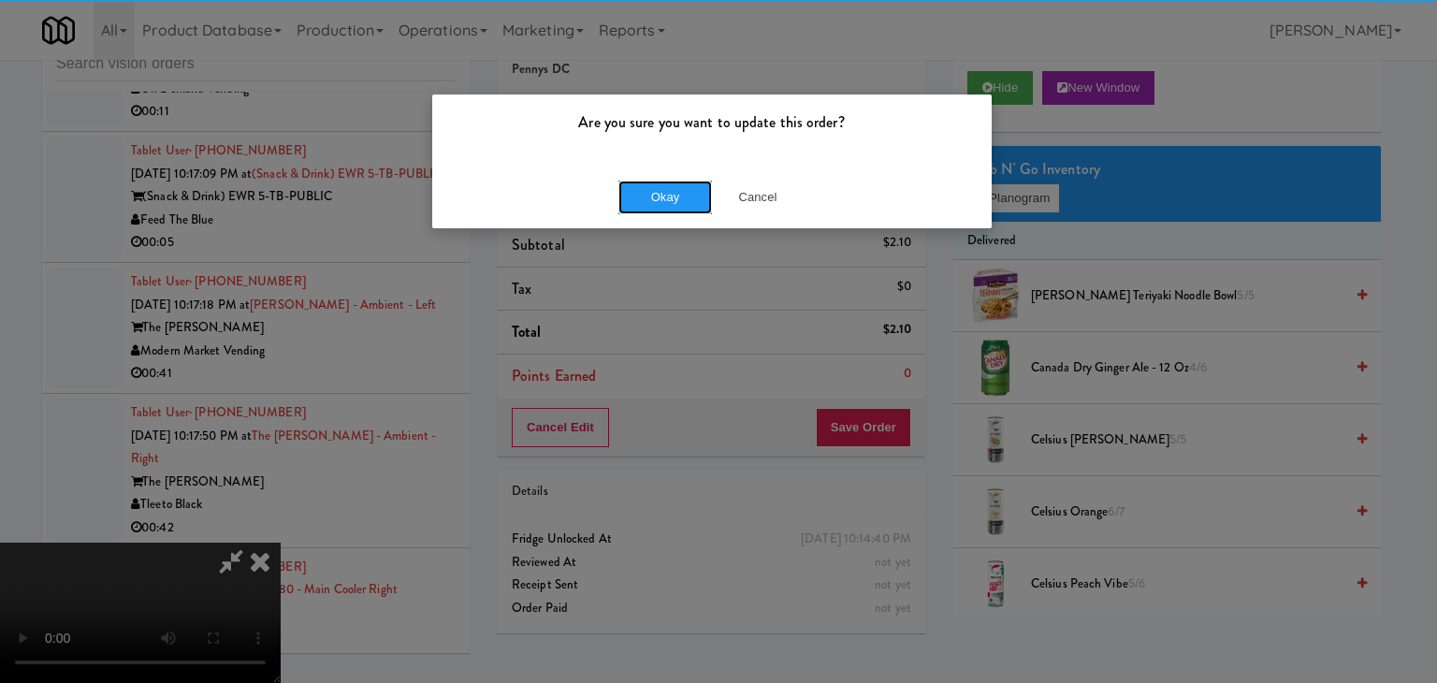
drag, startPoint x: 688, startPoint y: 195, endPoint x: 744, endPoint y: 212, distance: 58.9
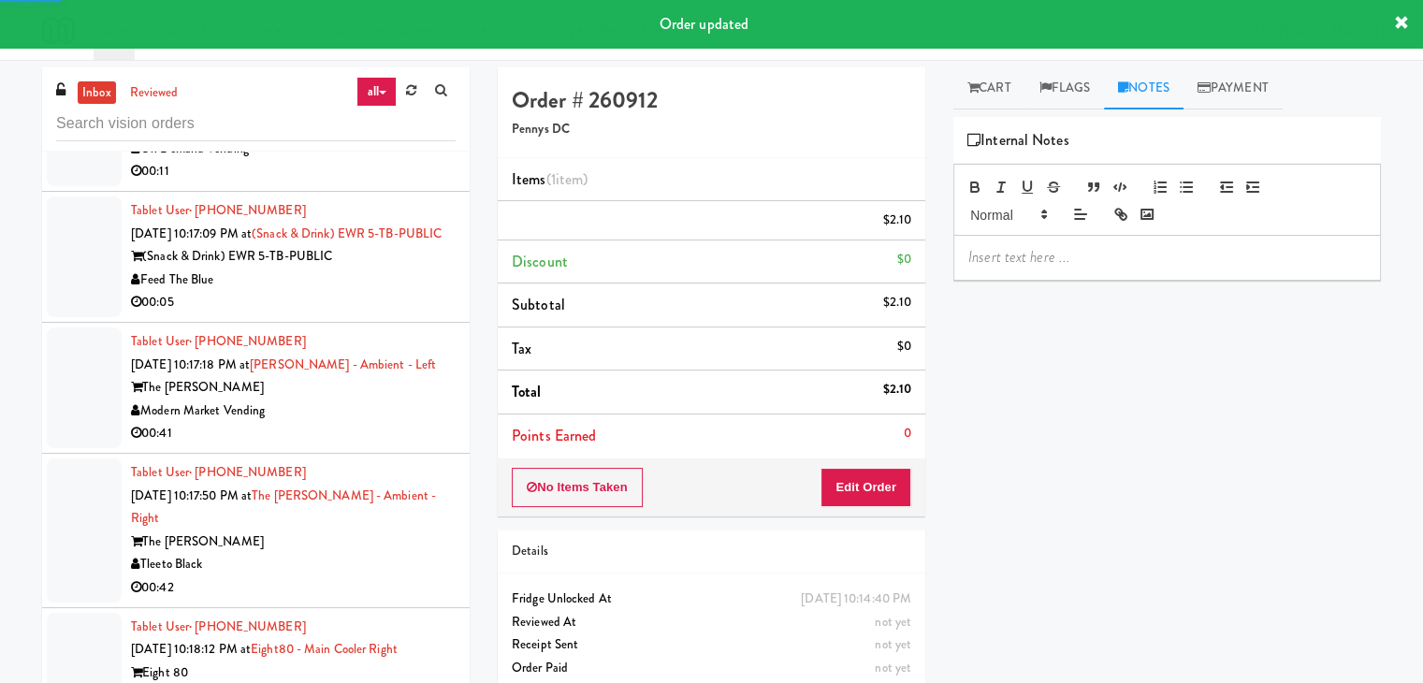
scroll to position [0, 0]
drag, startPoint x: 1149, startPoint y: 257, endPoint x: 1190, endPoint y: 263, distance: 41.6
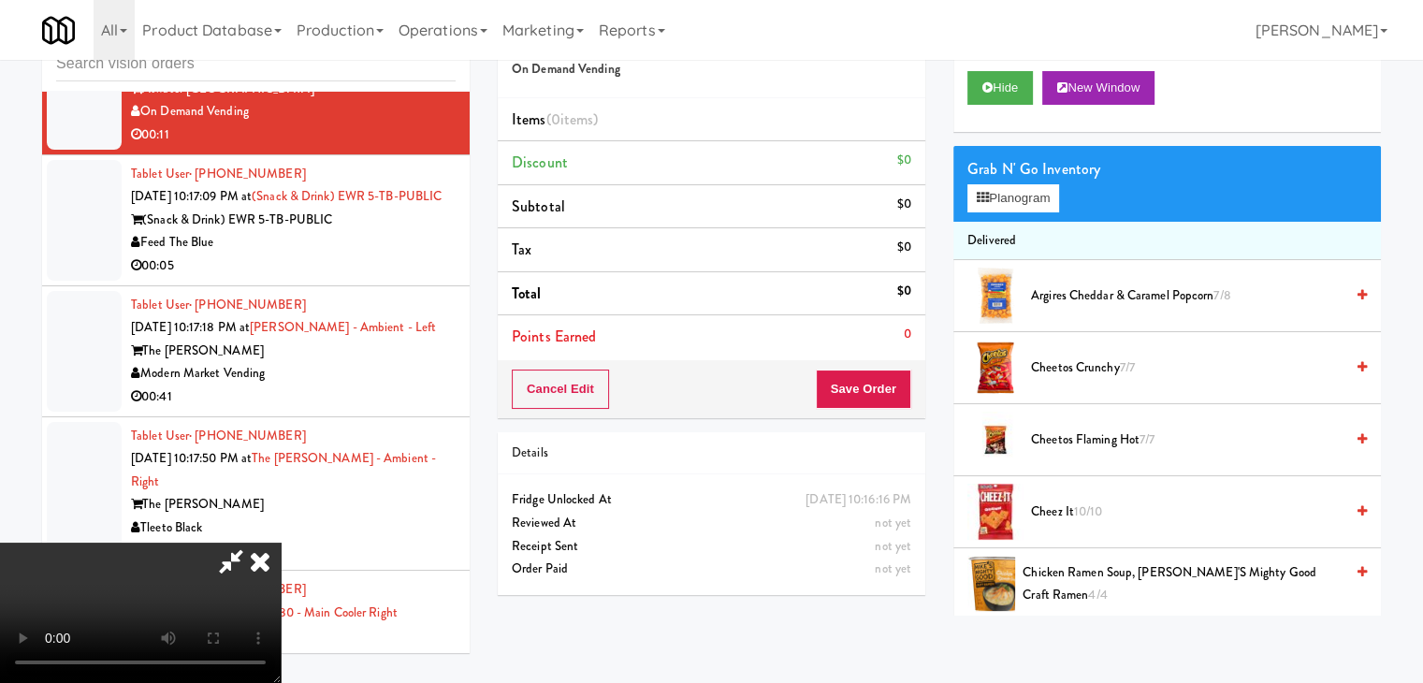
scroll to position [13979, 0]
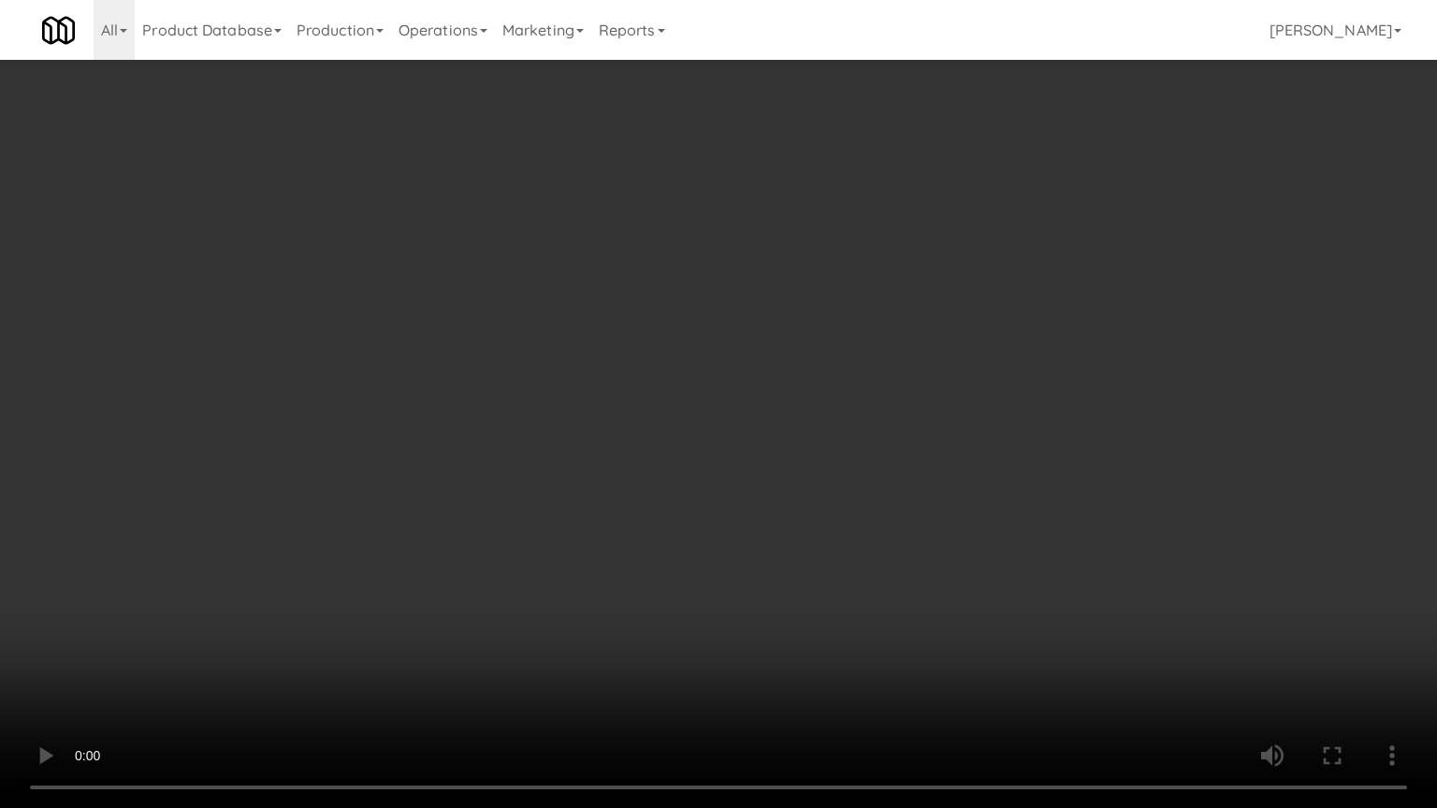
drag, startPoint x: 913, startPoint y: 472, endPoint x: 1015, endPoint y: 274, distance: 222.2
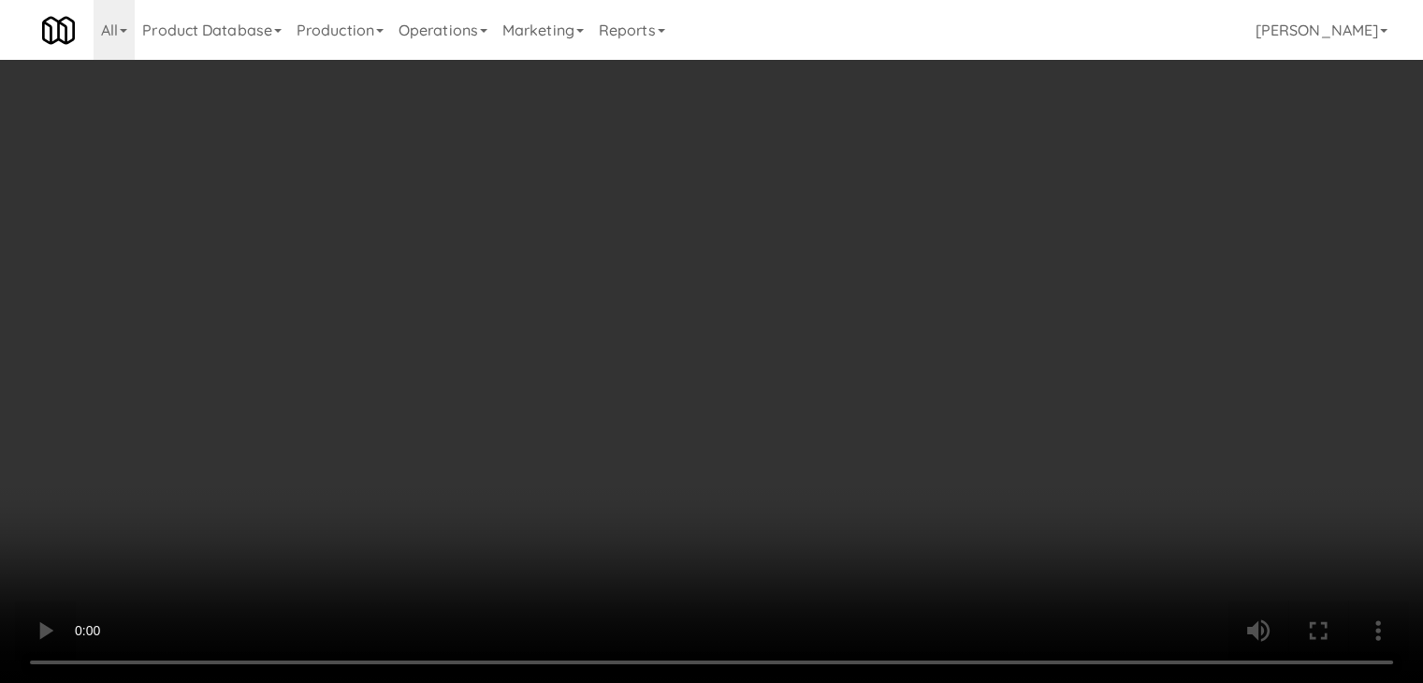
drag, startPoint x: 1045, startPoint y: 195, endPoint x: 1047, endPoint y: 208, distance: 13.2
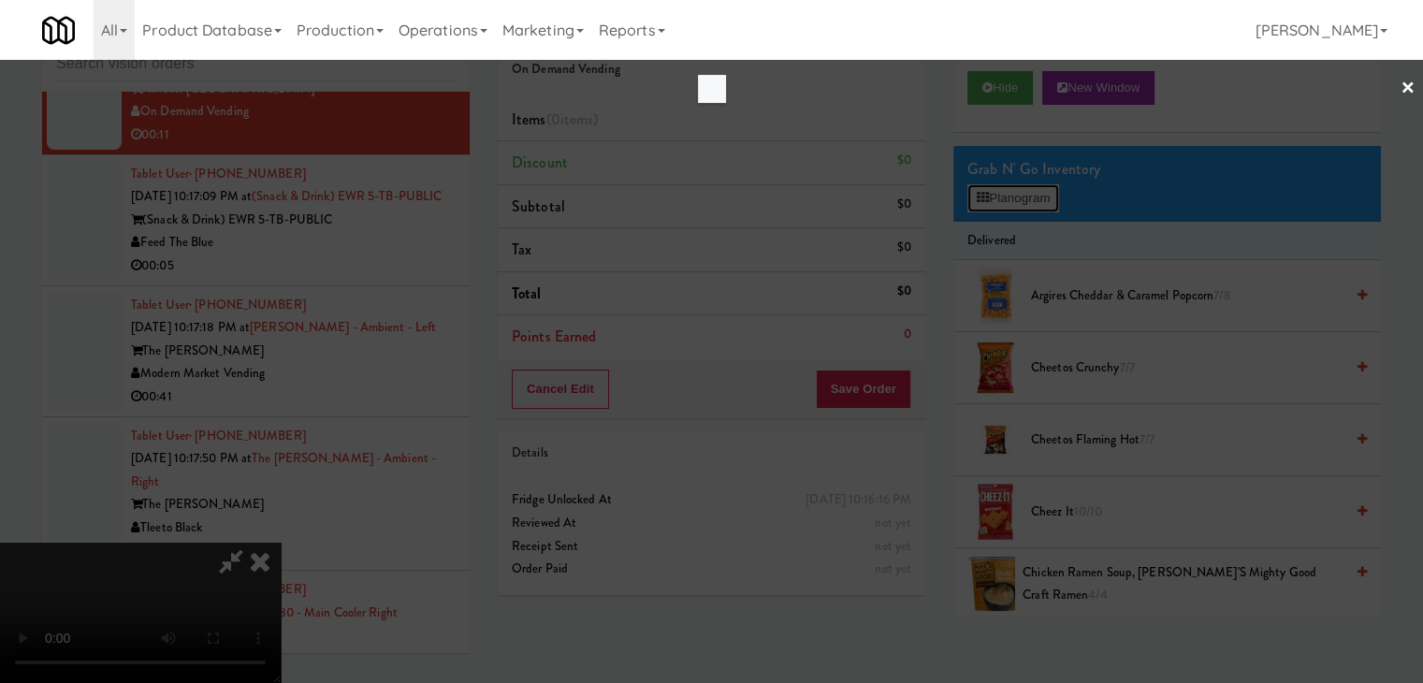
scroll to position [13979, 0]
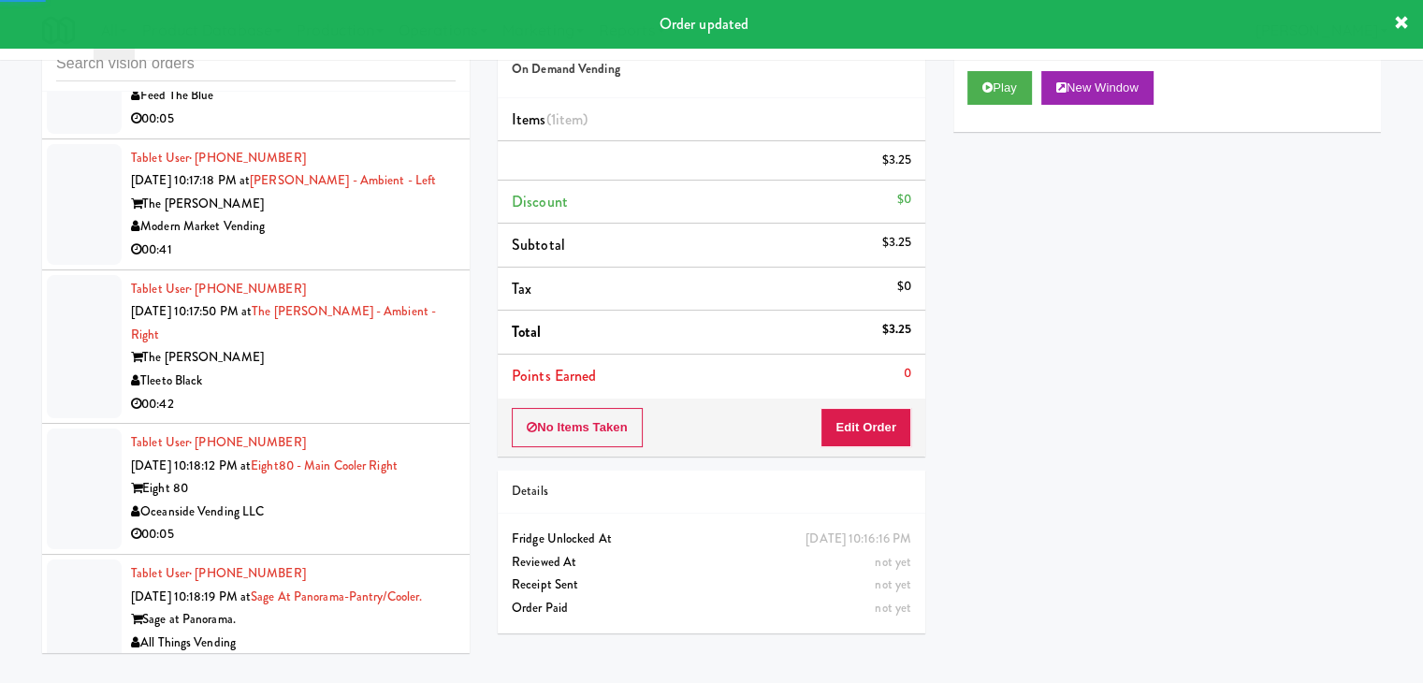
scroll to position [14236, 0]
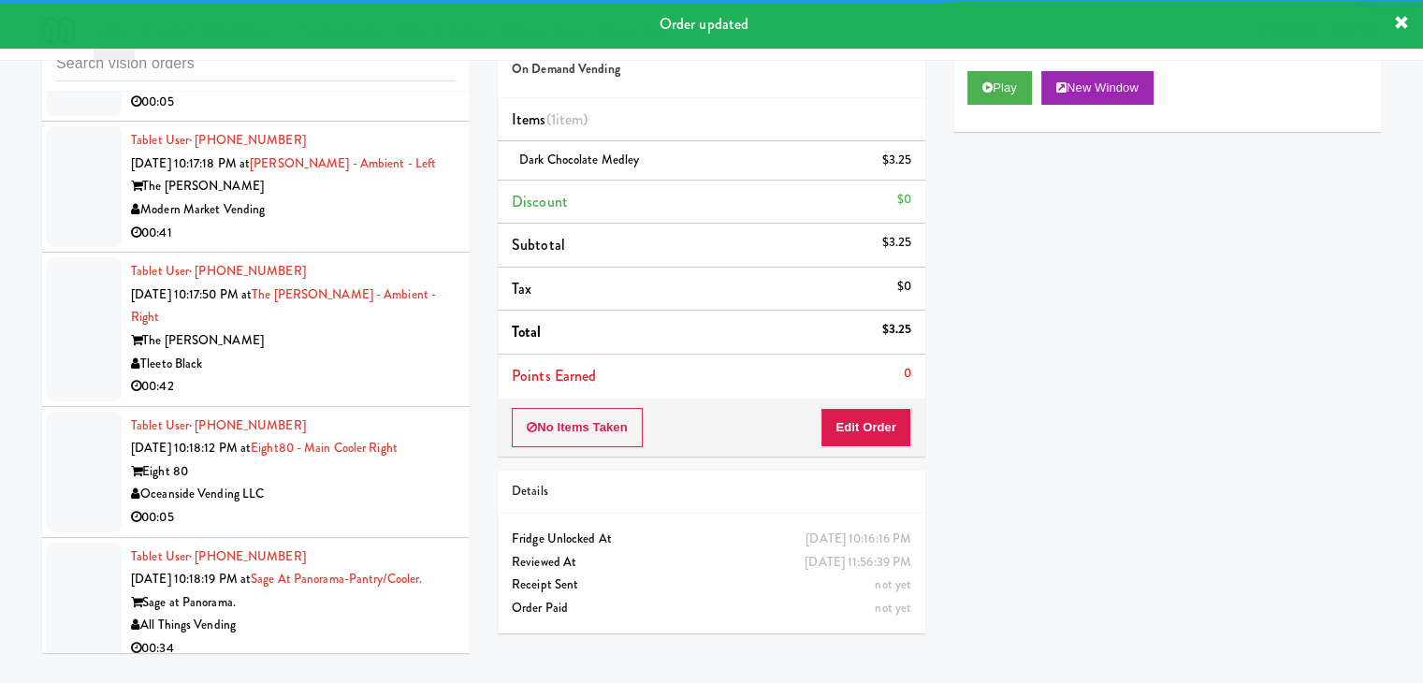
drag, startPoint x: 391, startPoint y: 318, endPoint x: 401, endPoint y: 325, distance: 12.2
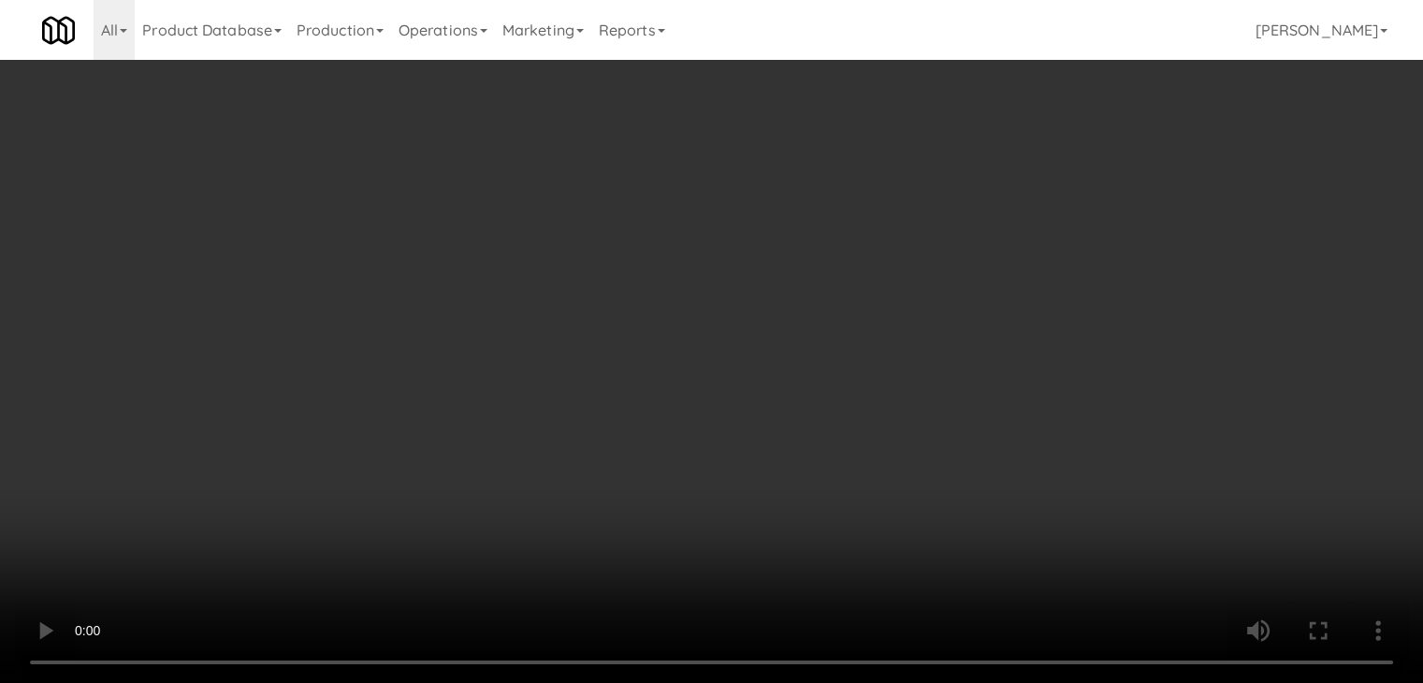
scroll to position [14167, 0]
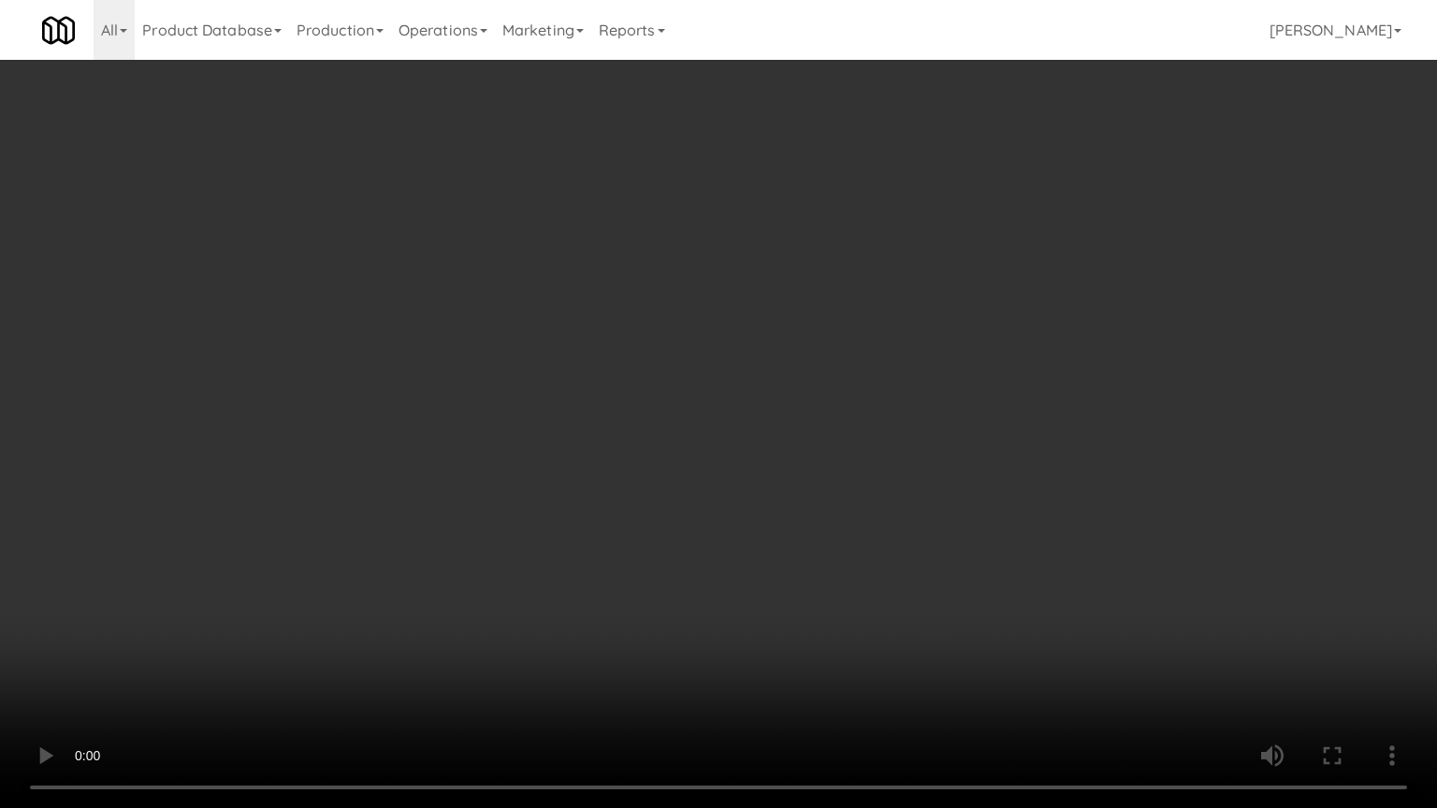
drag, startPoint x: 903, startPoint y: 538, endPoint x: 959, endPoint y: 393, distance: 155.5
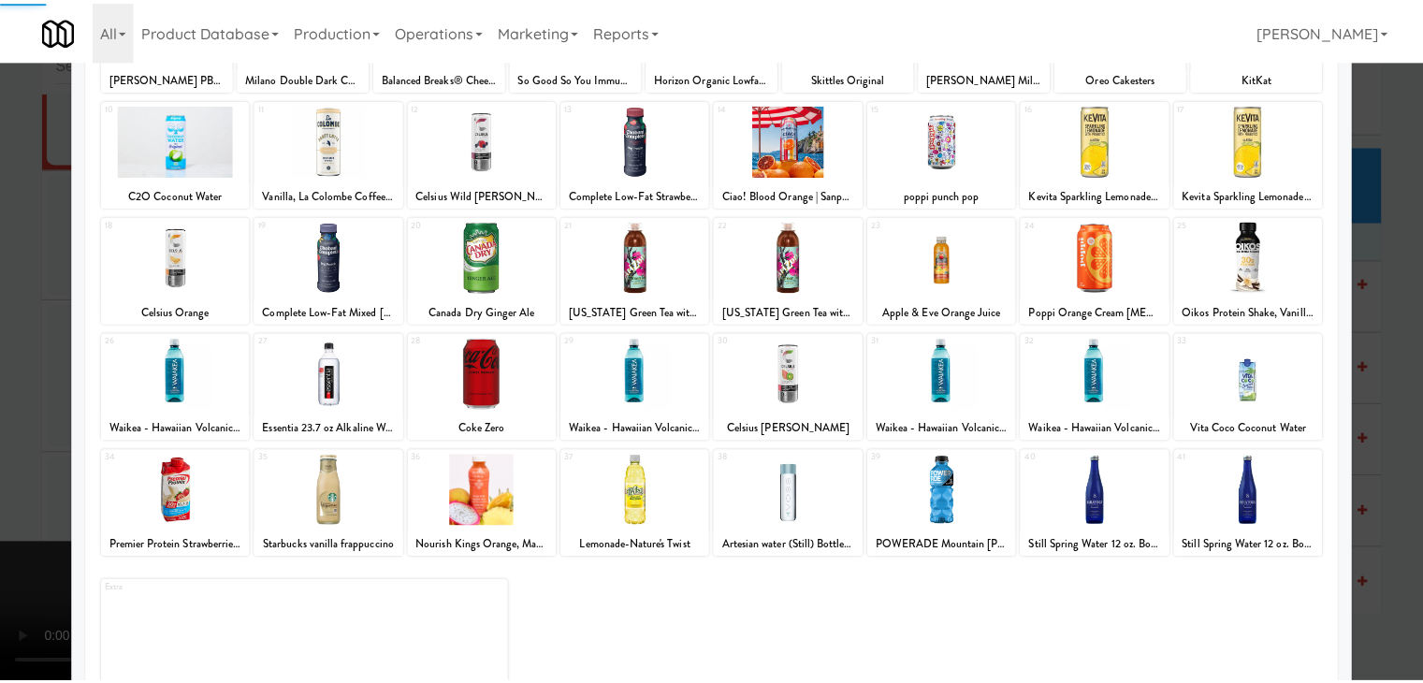
scroll to position [236, 0]
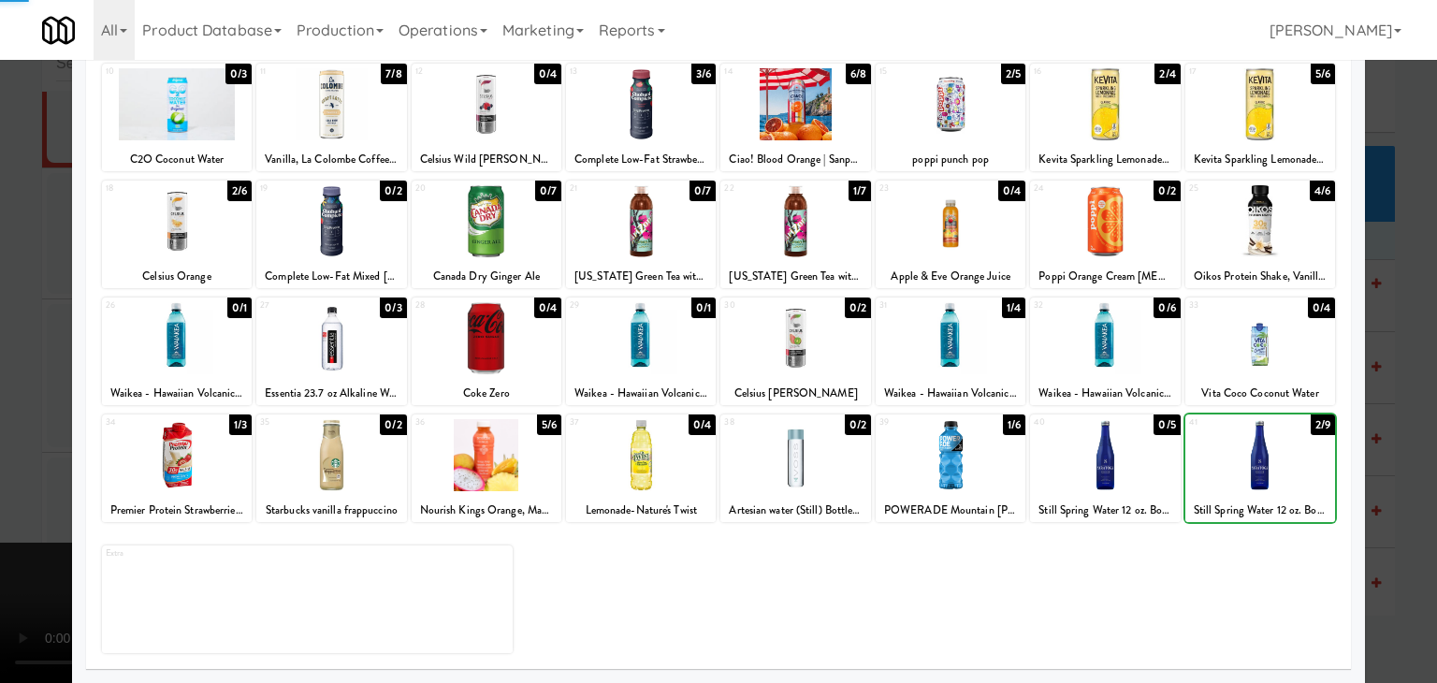
drag, startPoint x: 0, startPoint y: 445, endPoint x: 322, endPoint y: 445, distance: 321.9
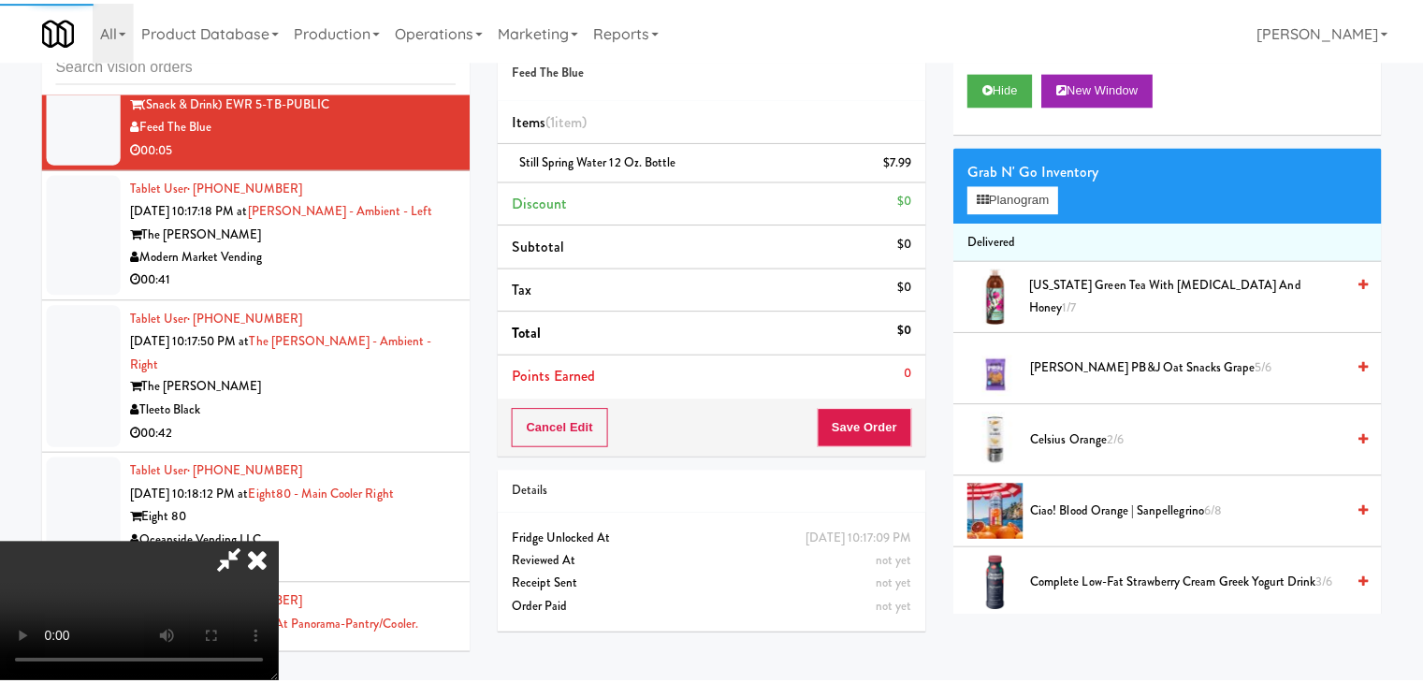
scroll to position [14236, 0]
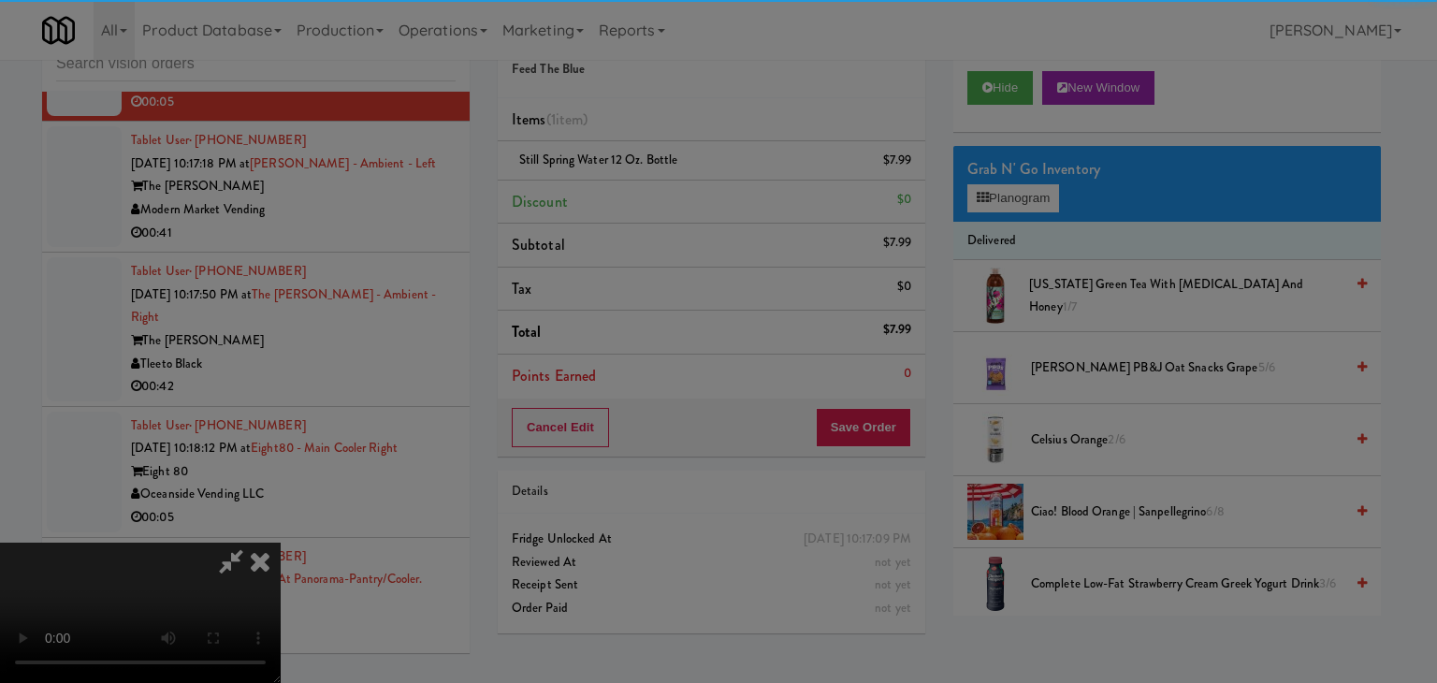
drag, startPoint x: 674, startPoint y: 196, endPoint x: 681, endPoint y: 228, distance: 32.7
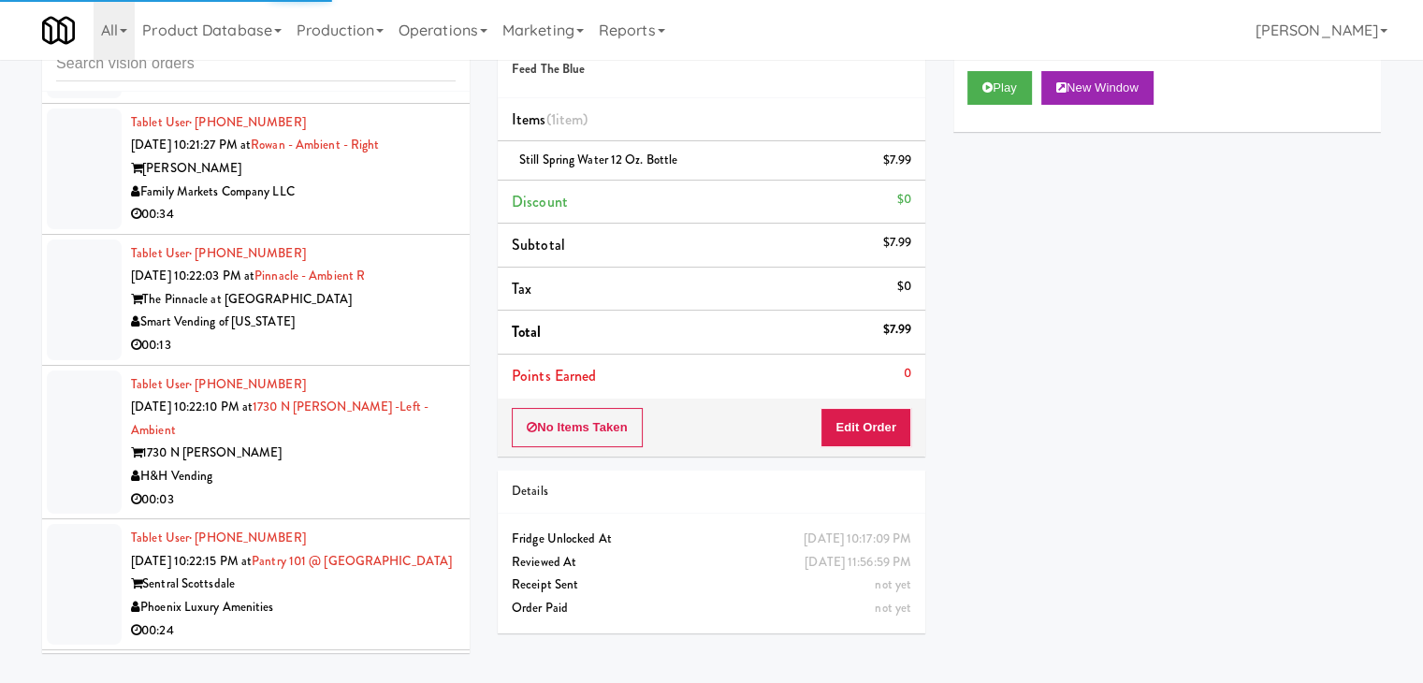
scroll to position [15266, 0]
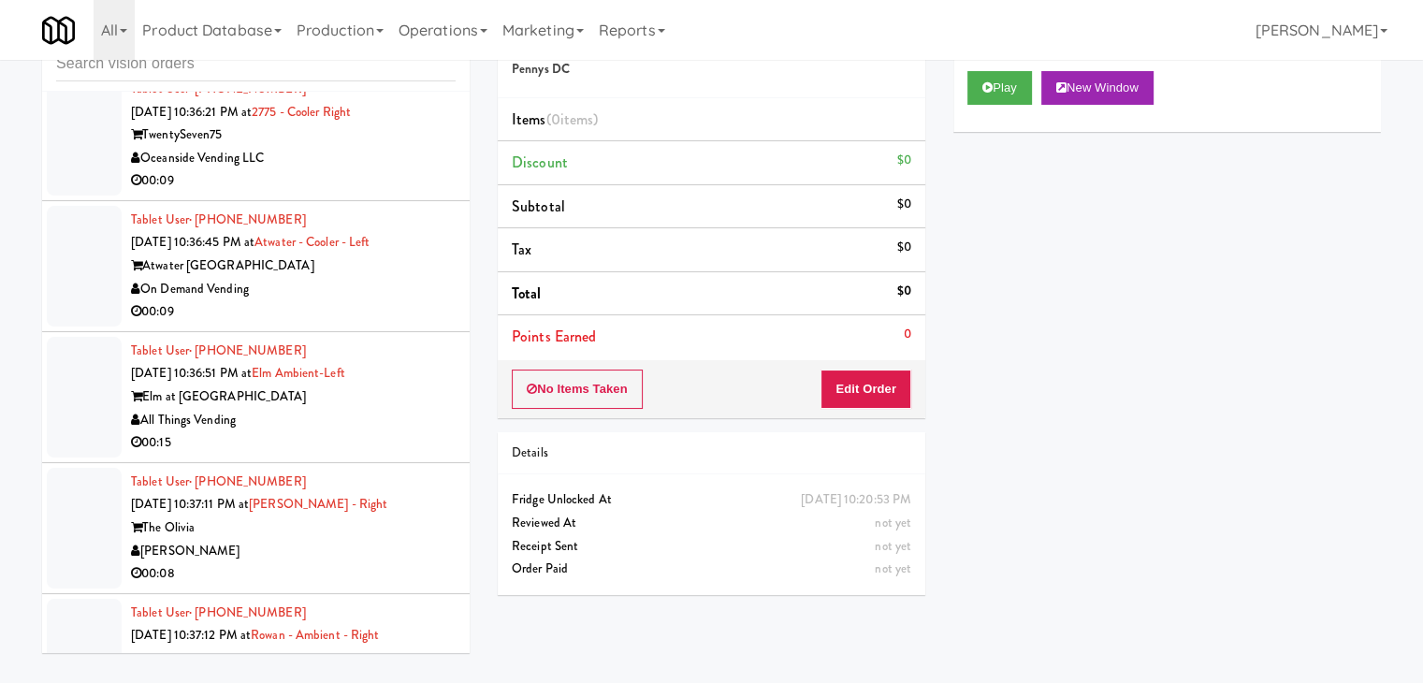
scroll to position [17044, 0]
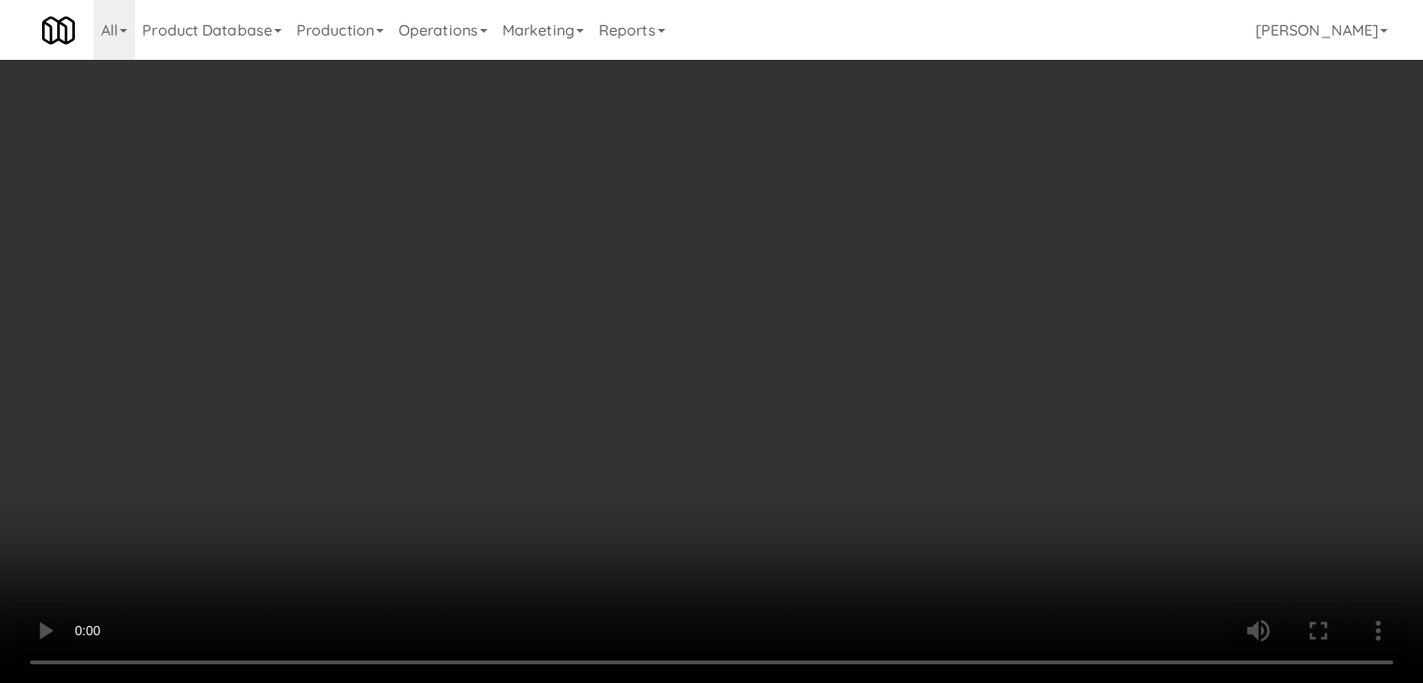
scroll to position [16928, 0]
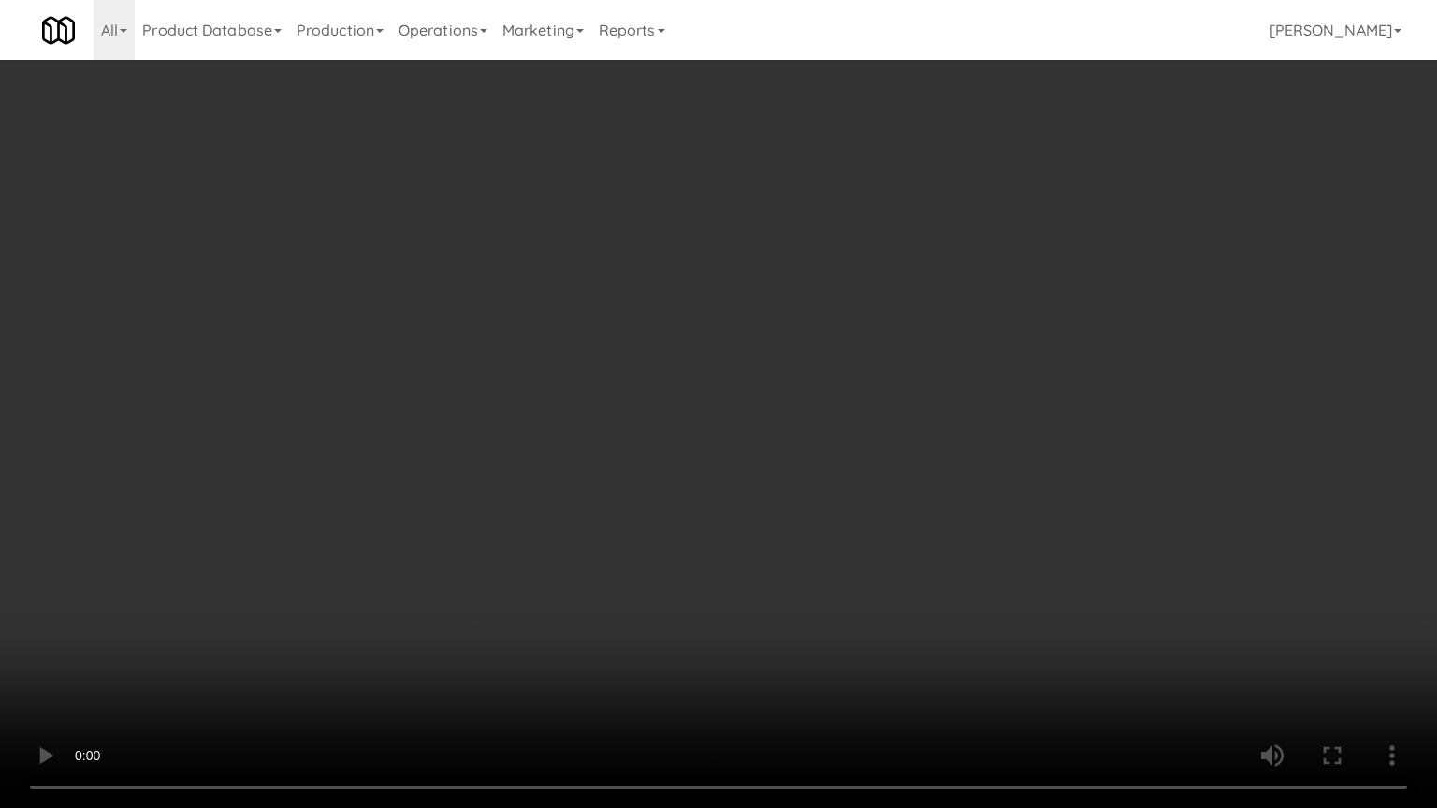
drag, startPoint x: 750, startPoint y: 537, endPoint x: 857, endPoint y: 298, distance: 262.2
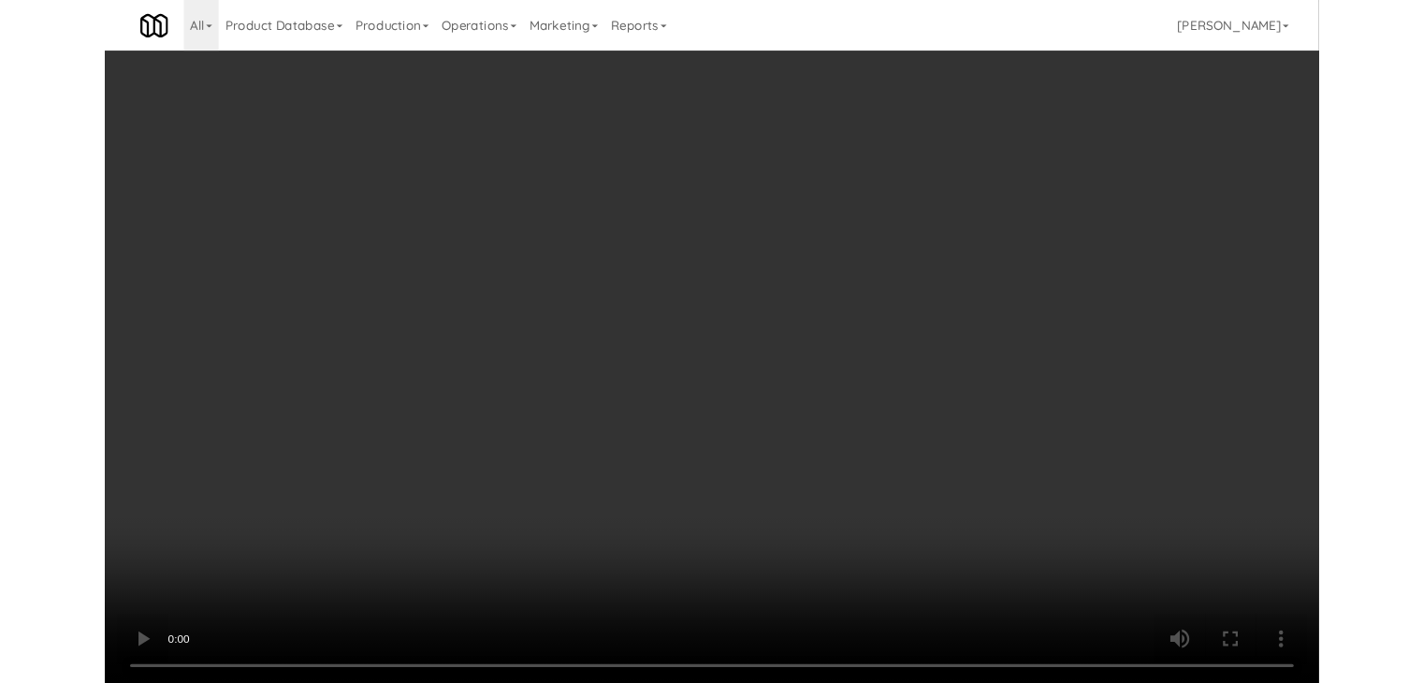
scroll to position [17044, 0]
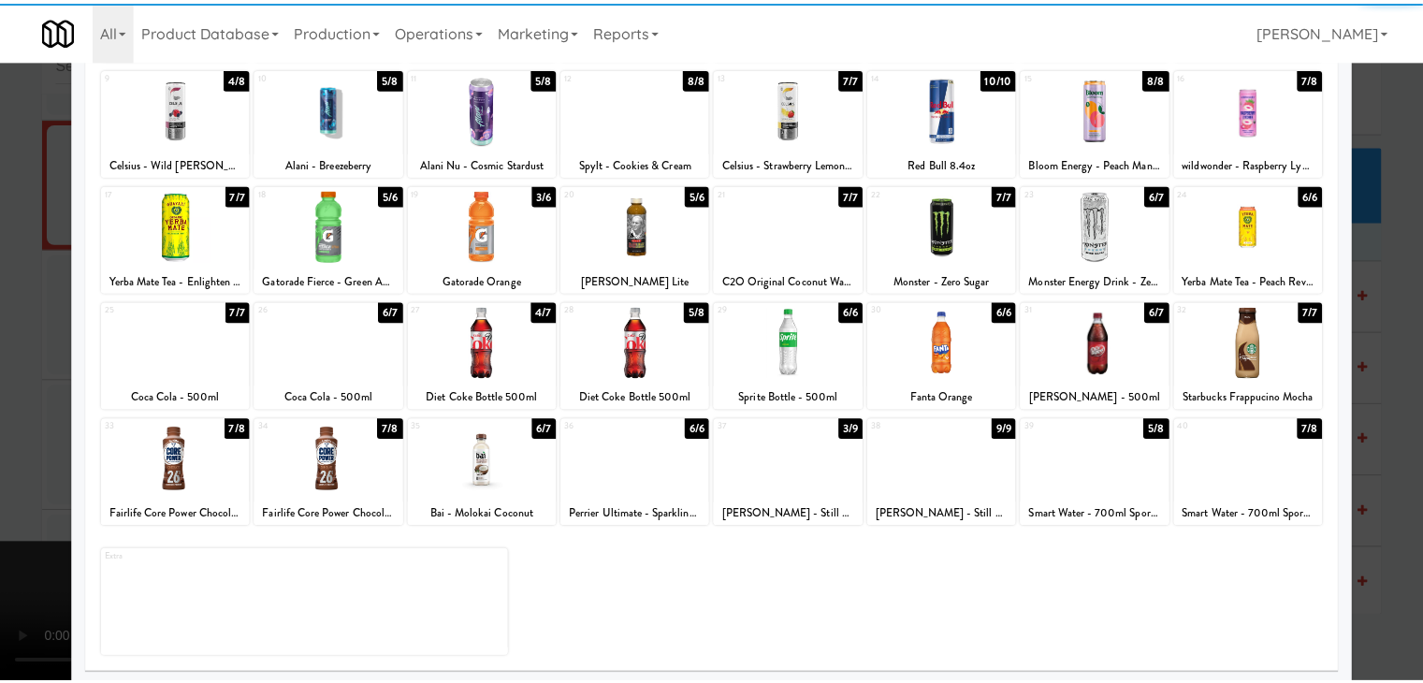
scroll to position [236, 0]
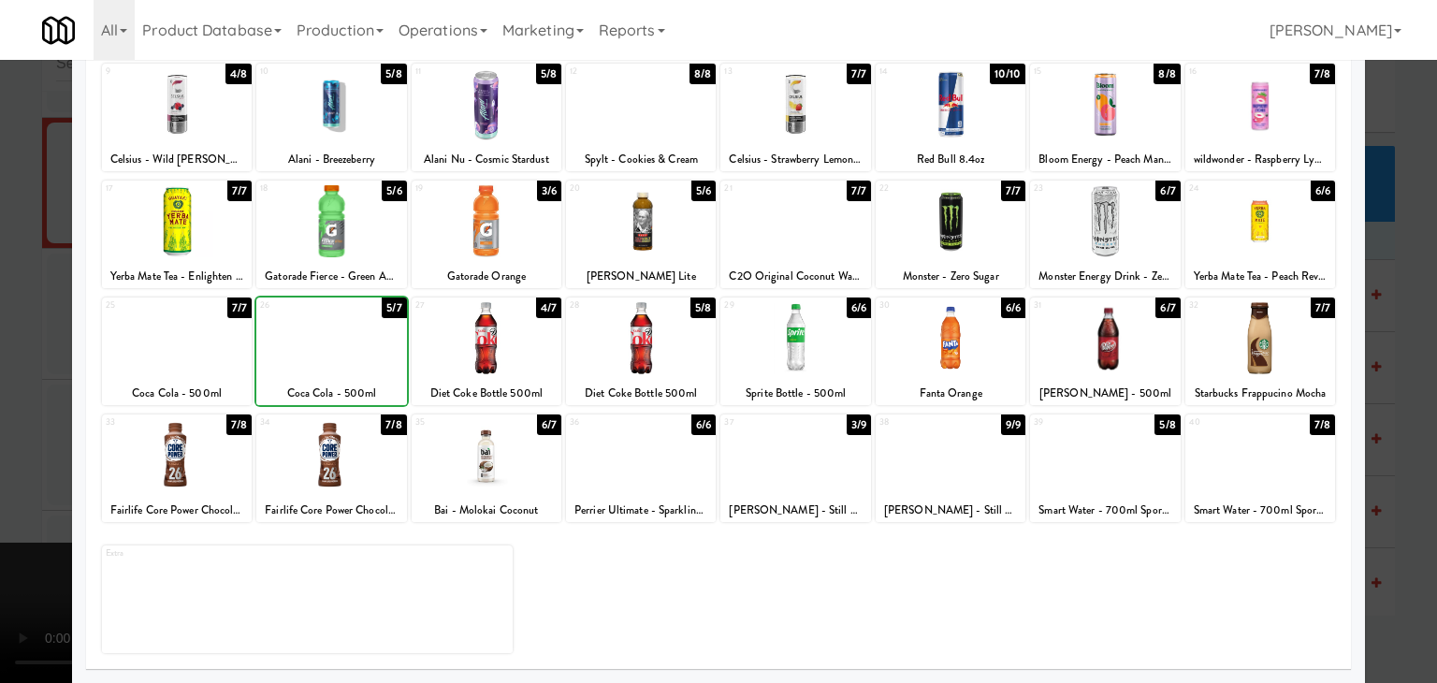
drag, startPoint x: 108, startPoint y: 350, endPoint x: 34, endPoint y: 363, distance: 75.1
drag, startPoint x: 0, startPoint y: 389, endPoint x: 535, endPoint y: 420, distance: 536.1
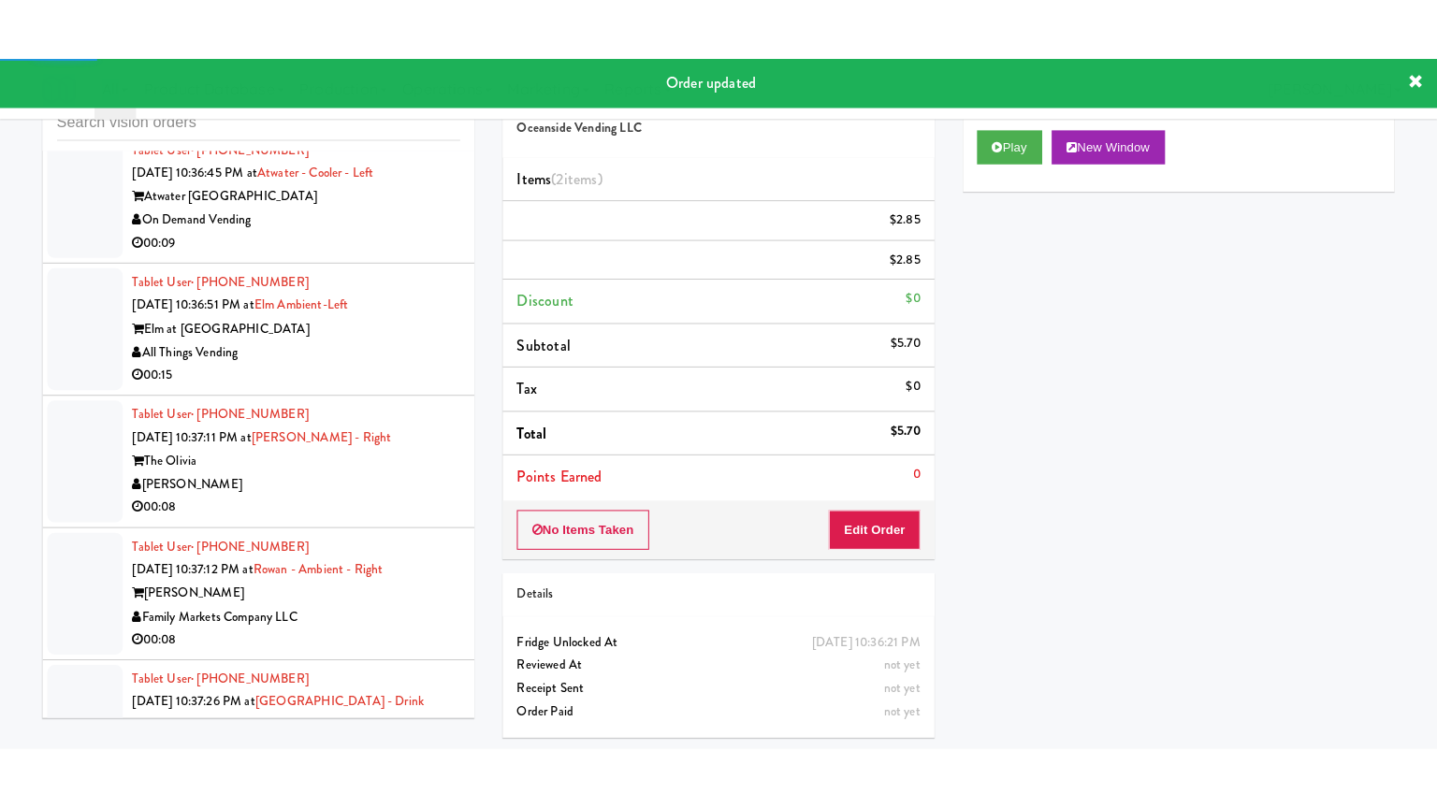
scroll to position [17231, 0]
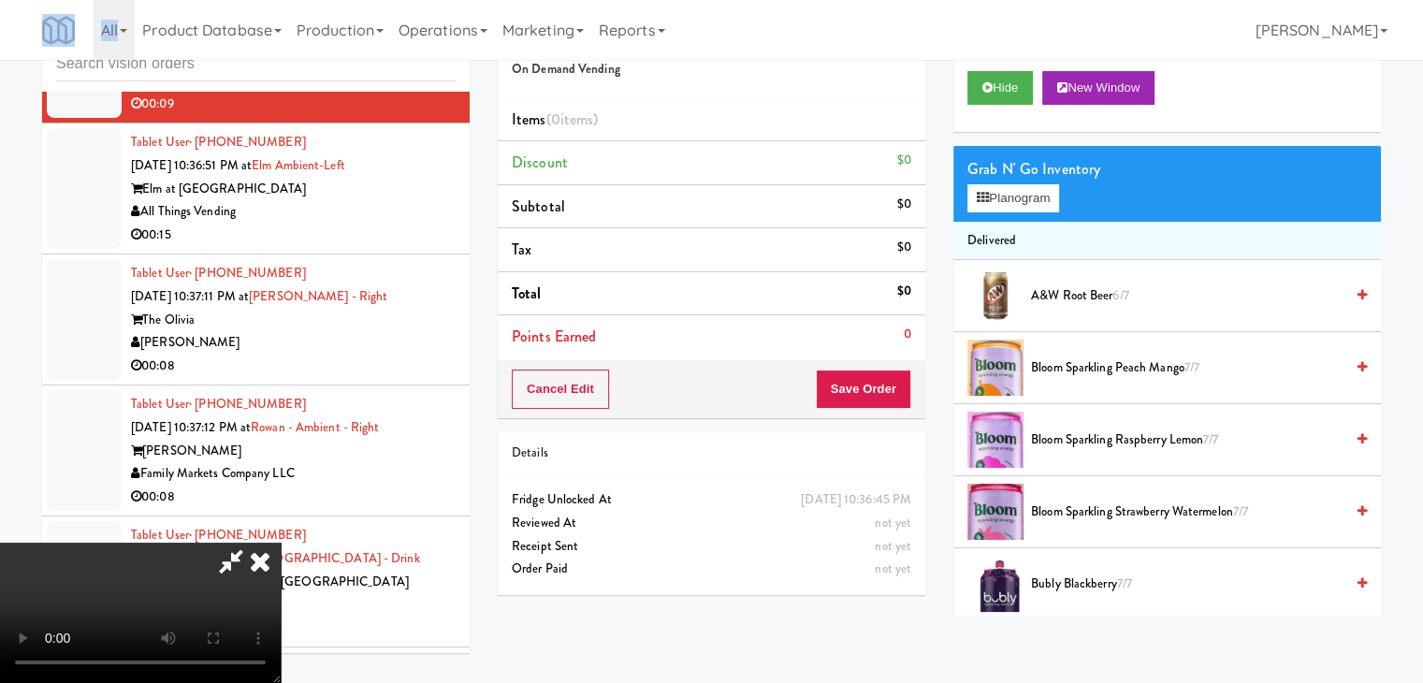
scroll to position [17116, 0]
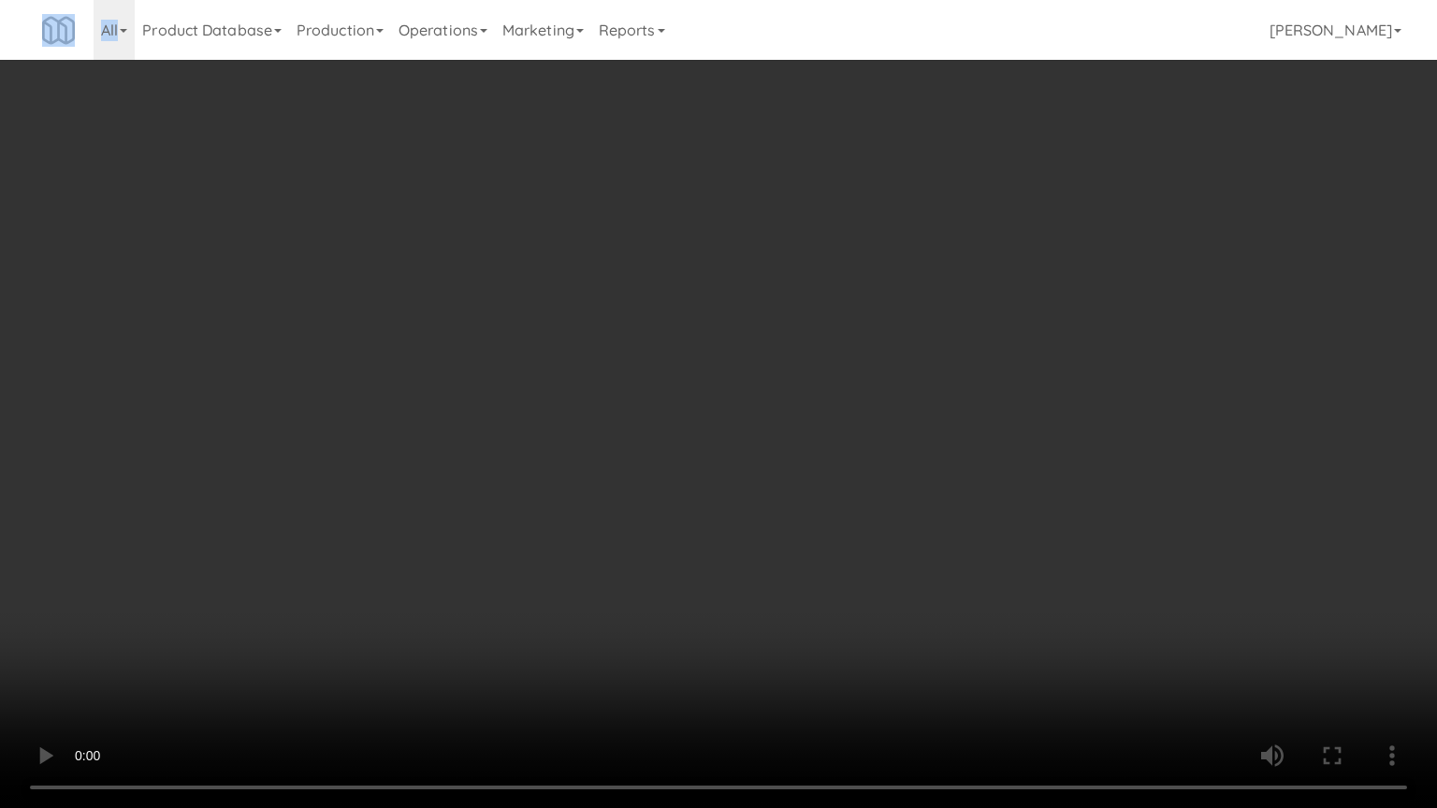
drag, startPoint x: 824, startPoint y: 498, endPoint x: 831, endPoint y: 477, distance: 21.6
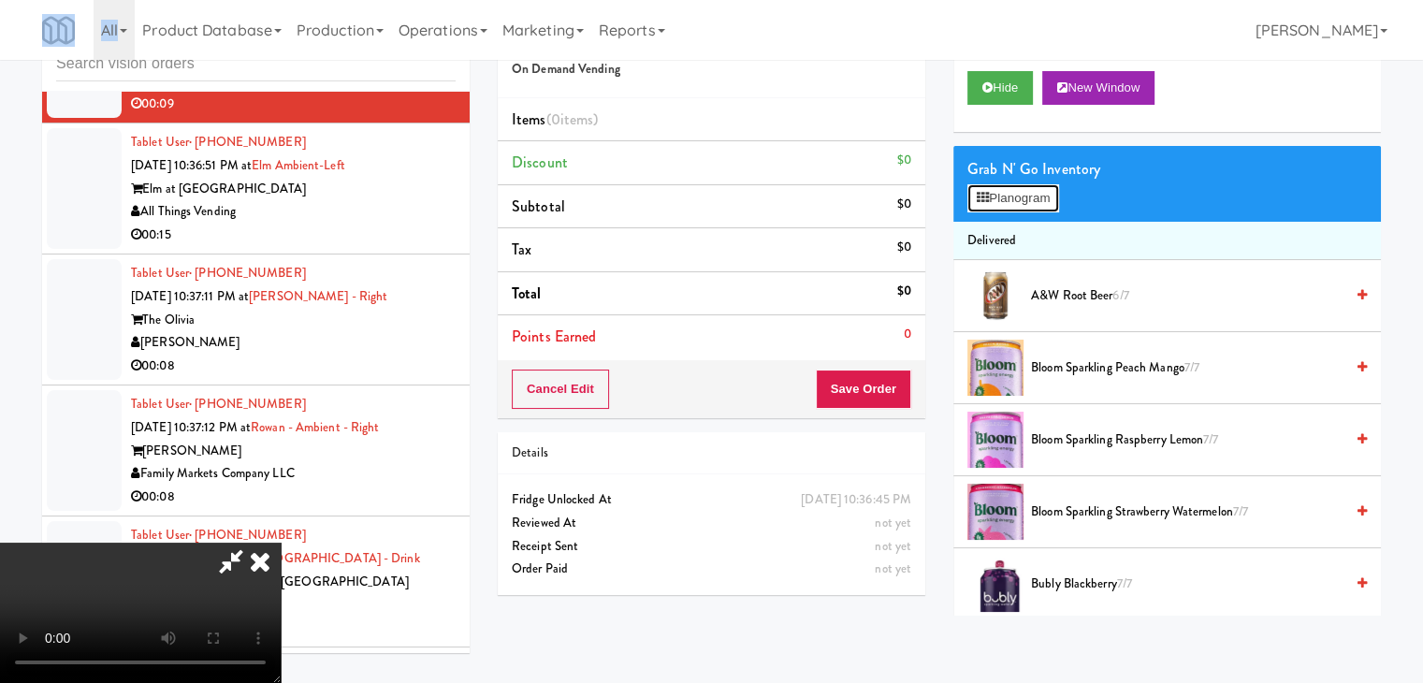
scroll to position [17116, 0]
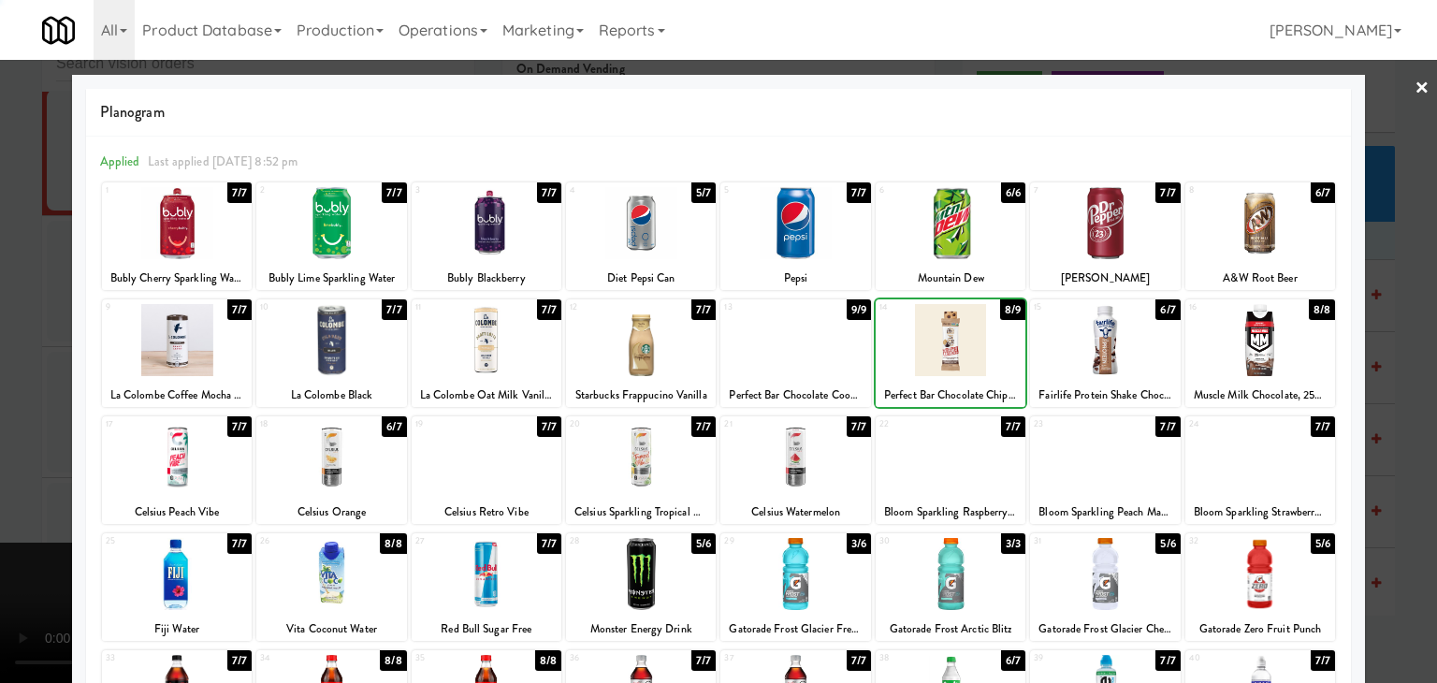
drag, startPoint x: 3, startPoint y: 424, endPoint x: 418, endPoint y: 439, distance: 415.7
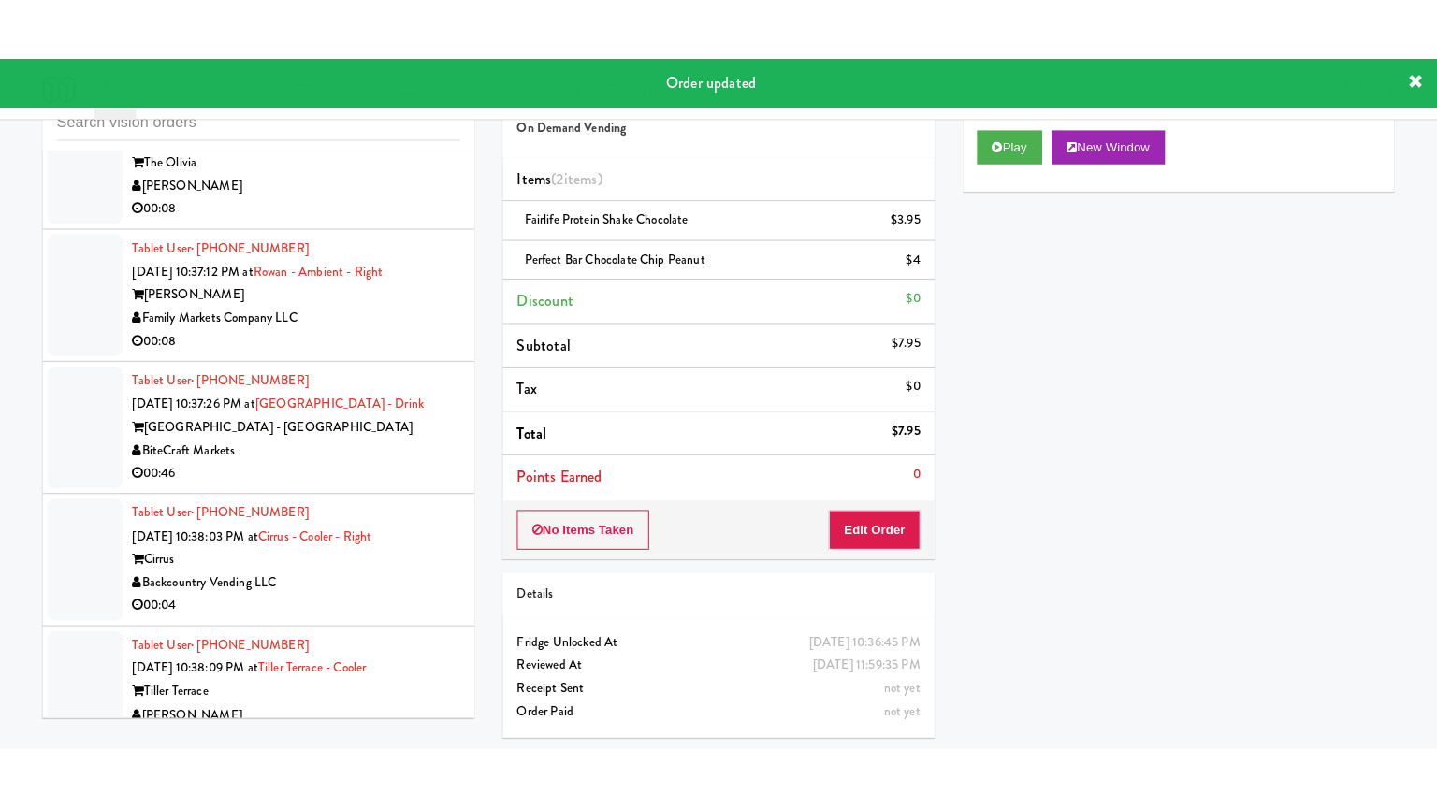
scroll to position [17511, 0]
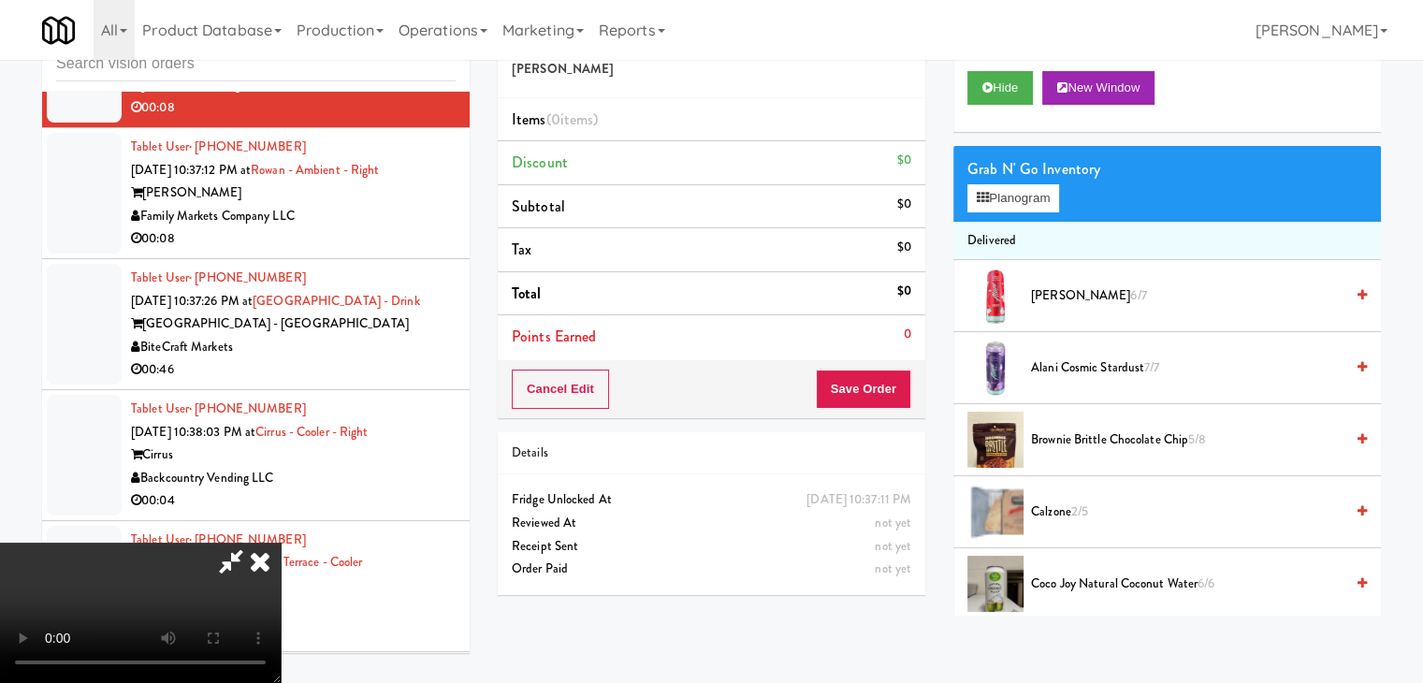
scroll to position [17396, 0]
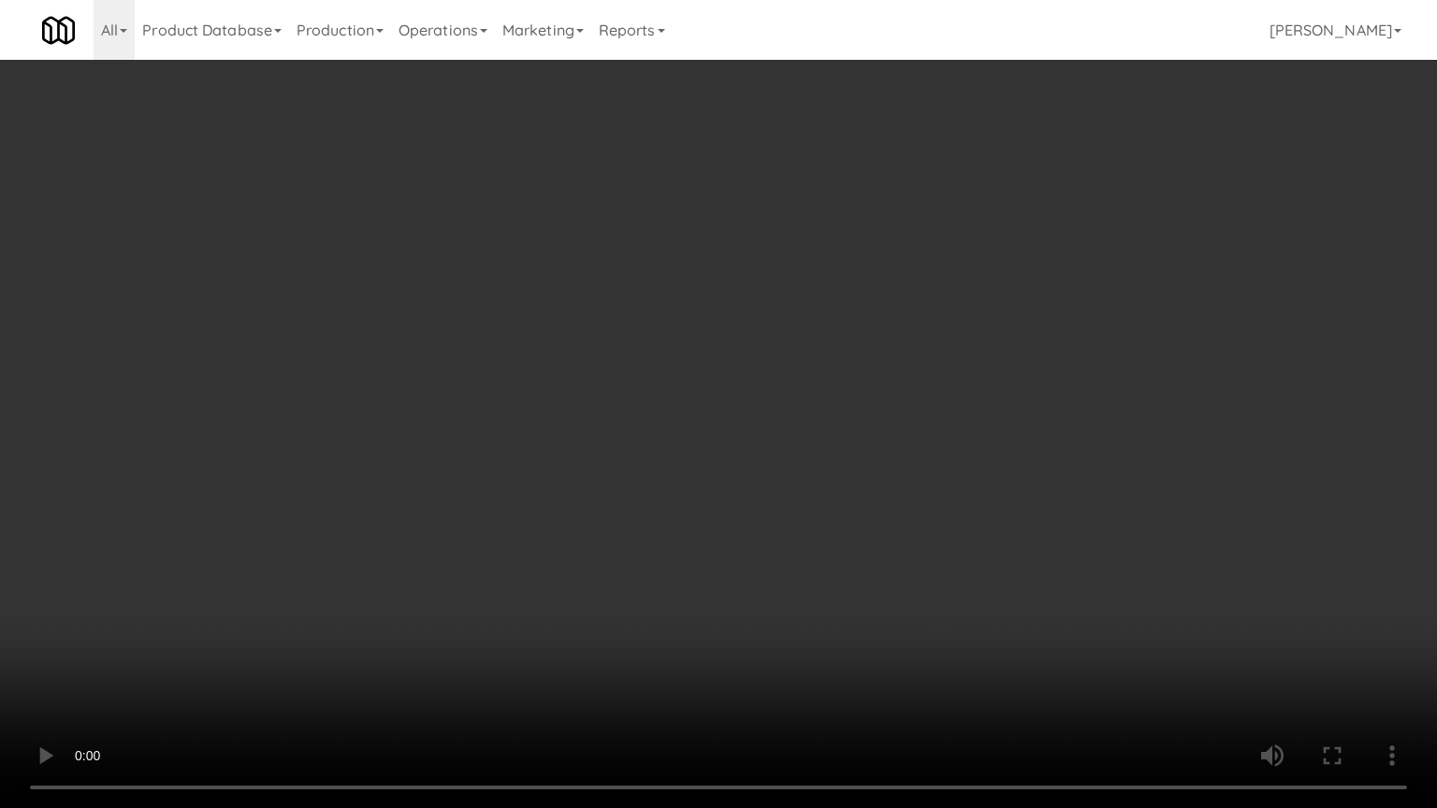
drag, startPoint x: 853, startPoint y: 558, endPoint x: 968, endPoint y: 290, distance: 291.3
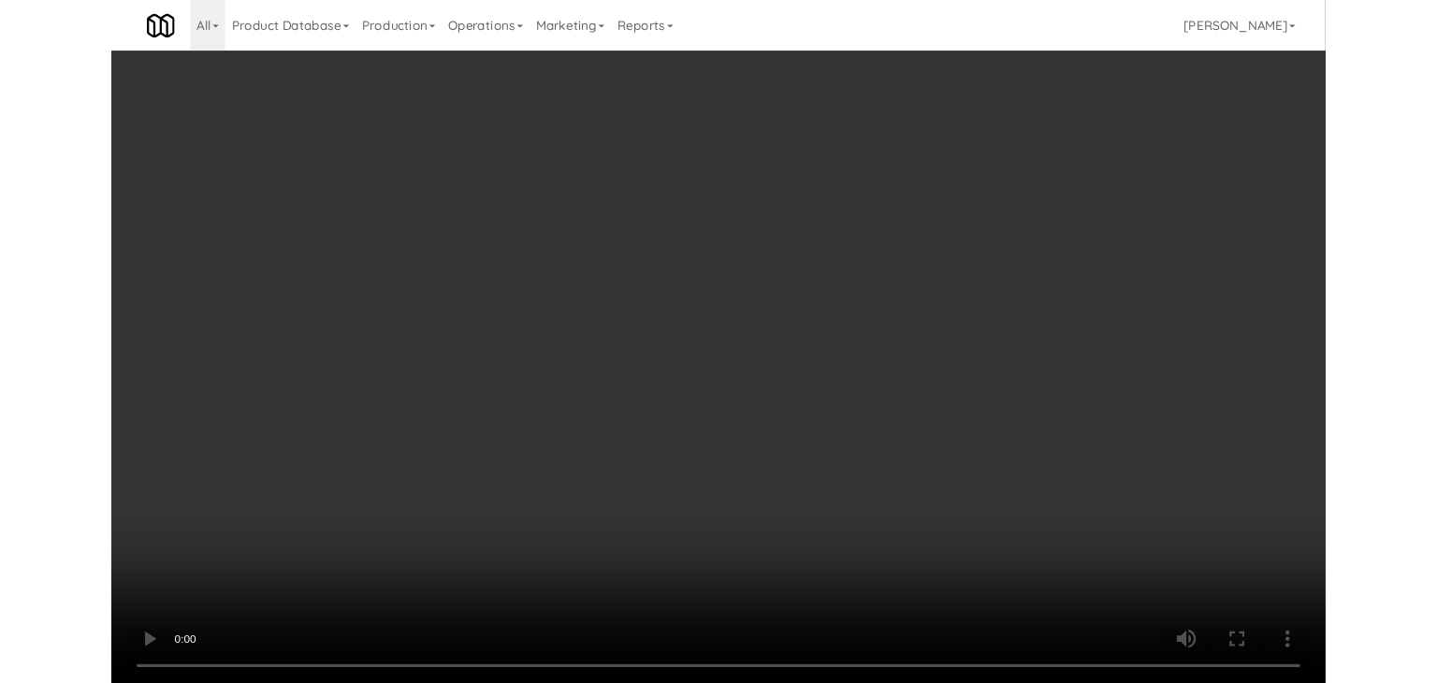
scroll to position [17511, 0]
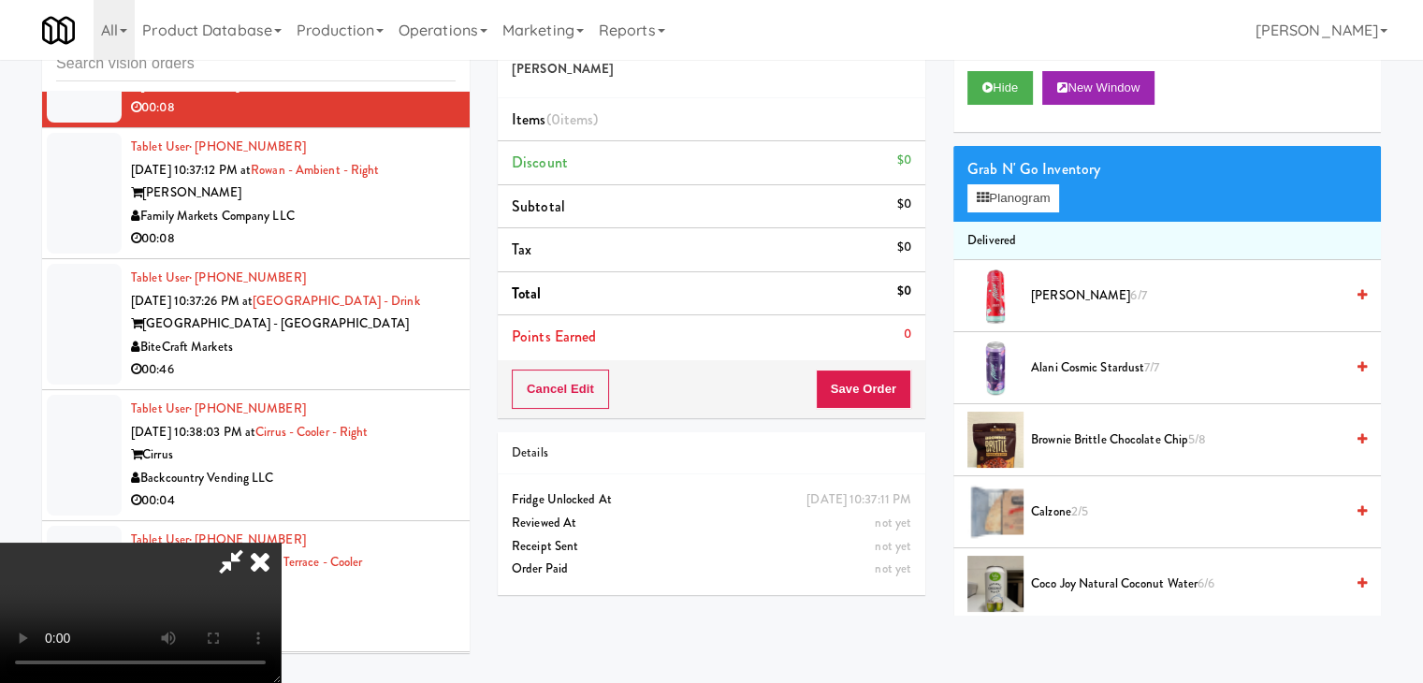
drag, startPoint x: 1057, startPoint y: 439, endPoint x: 1062, endPoint y: 457, distance: 18.4
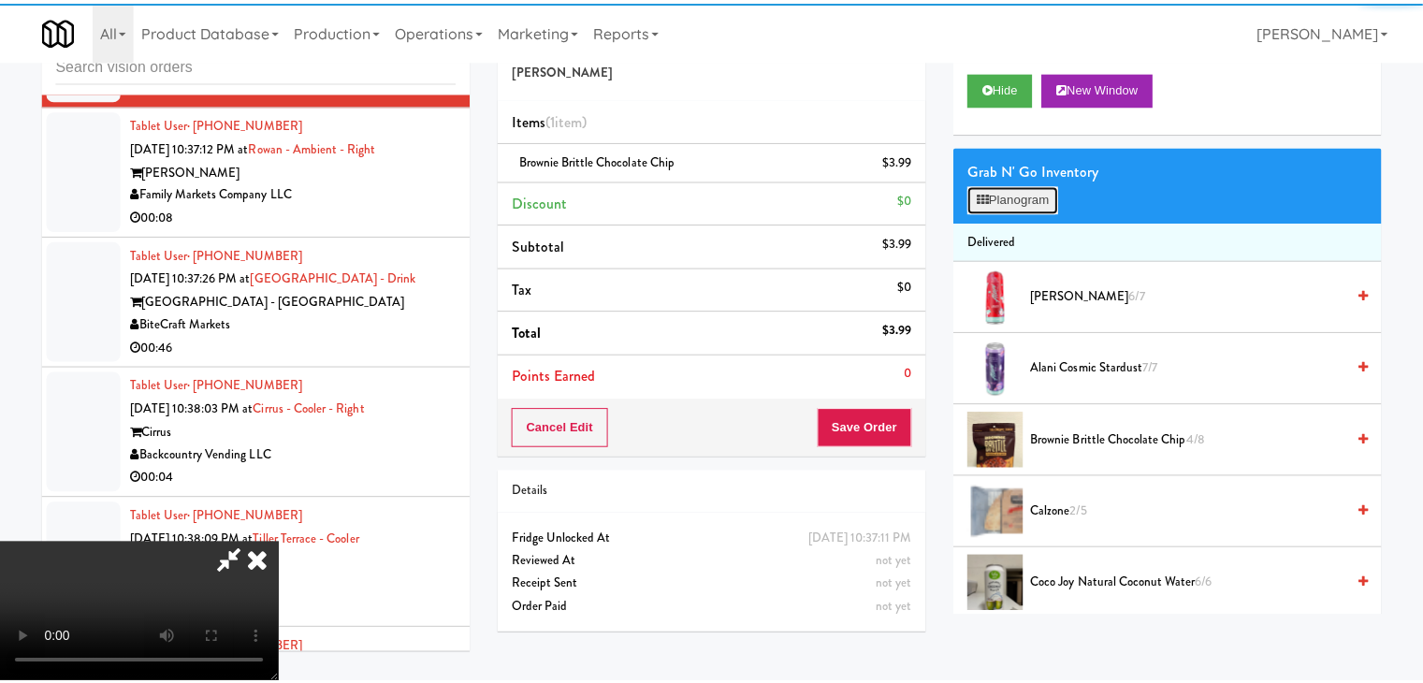
scroll to position [17396, 0]
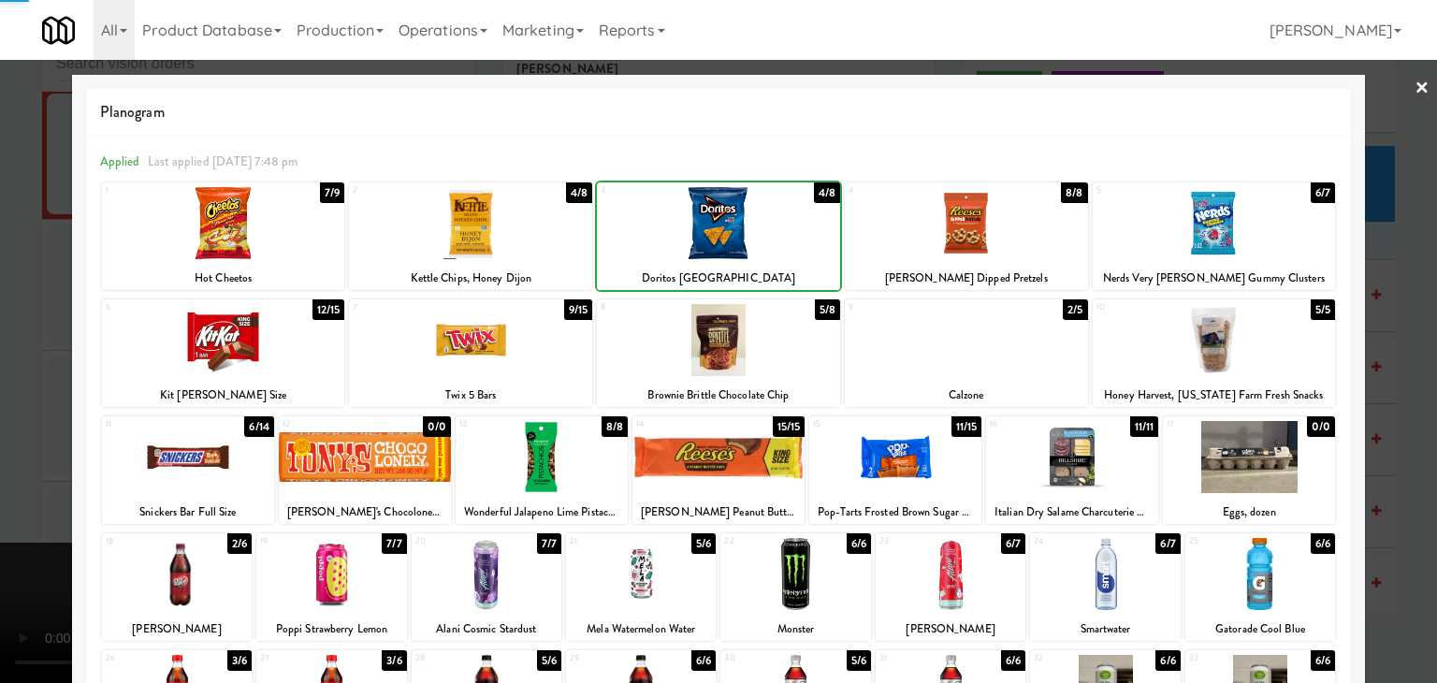
drag, startPoint x: 0, startPoint y: 405, endPoint x: 690, endPoint y: 384, distance: 689.9
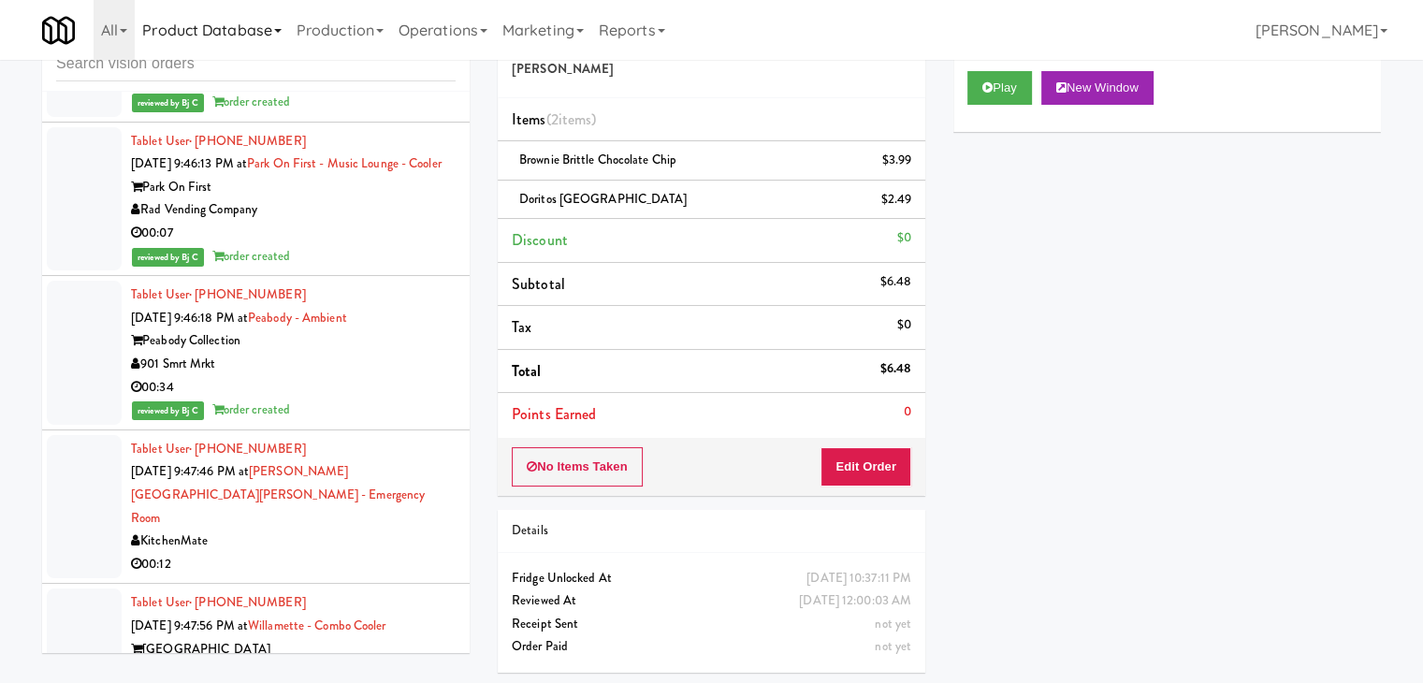
scroll to position [6283, 0]
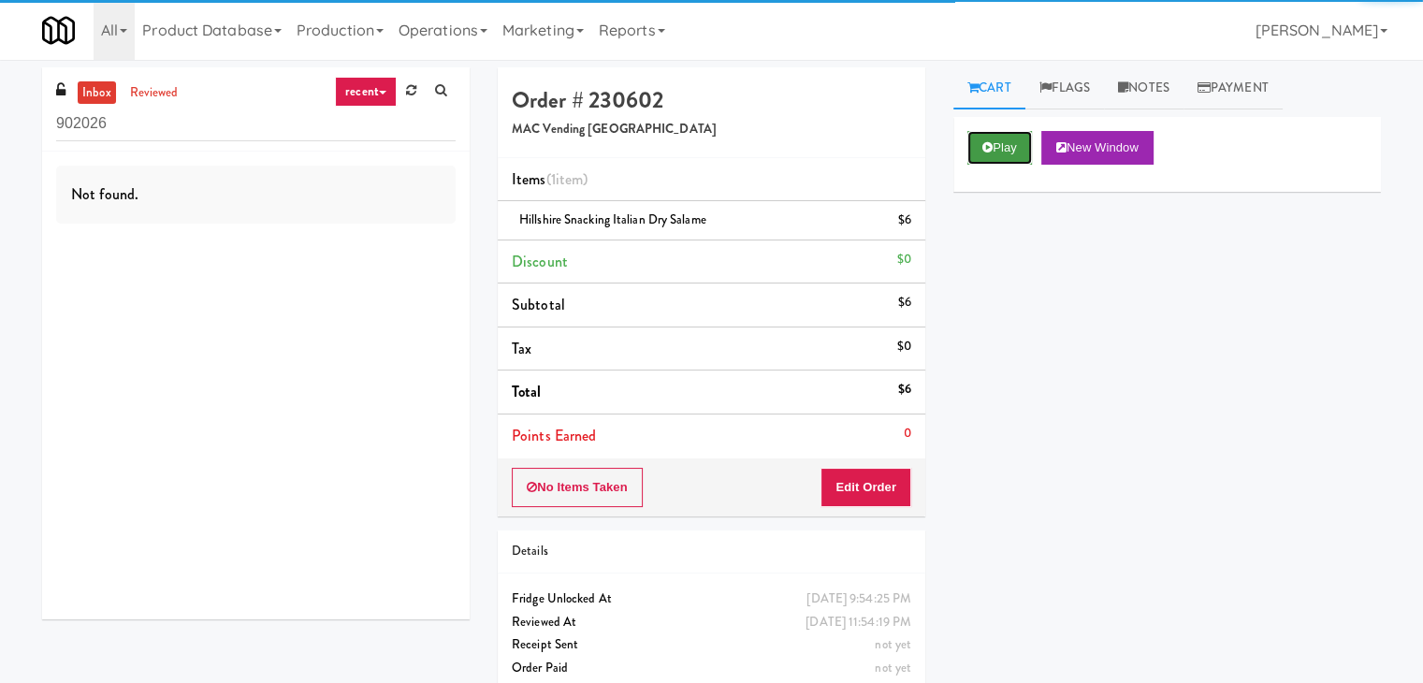
click at [1006, 154] on button "Play" at bounding box center [999, 148] width 65 height 34
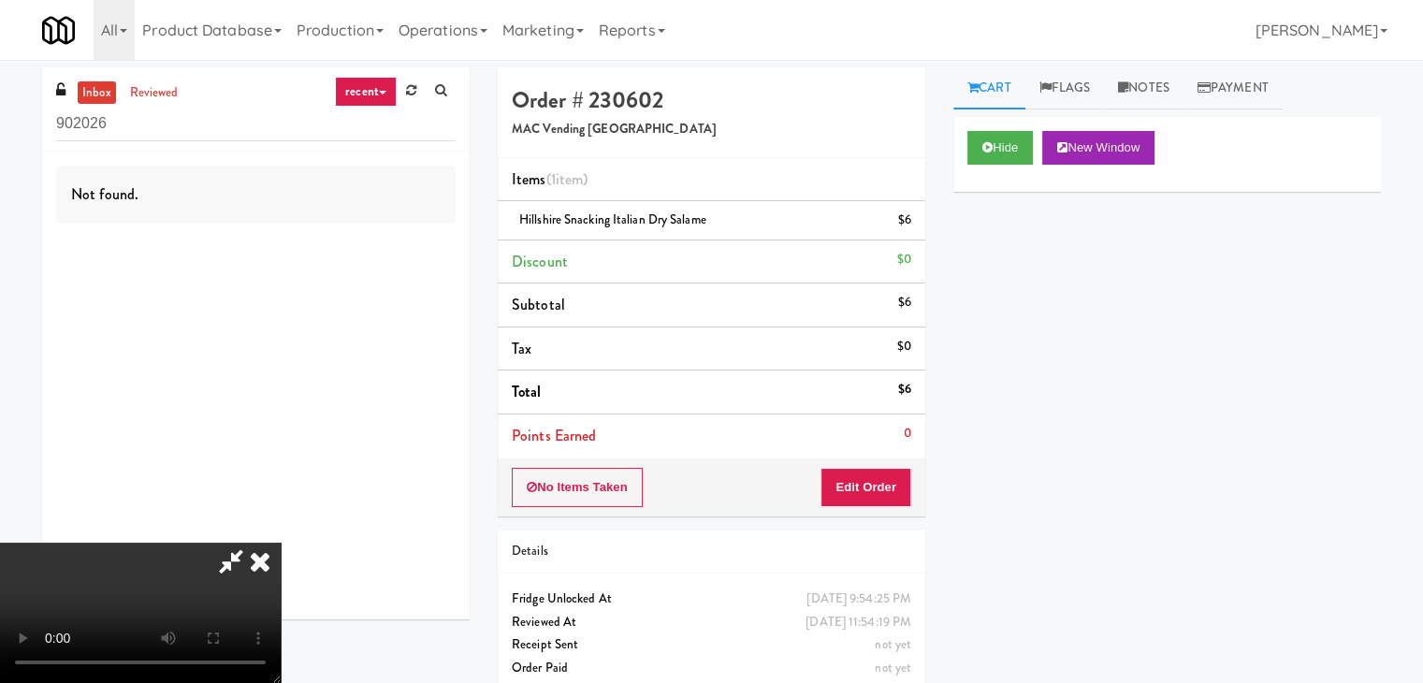
click at [281, 543] on video at bounding box center [140, 613] width 281 height 140
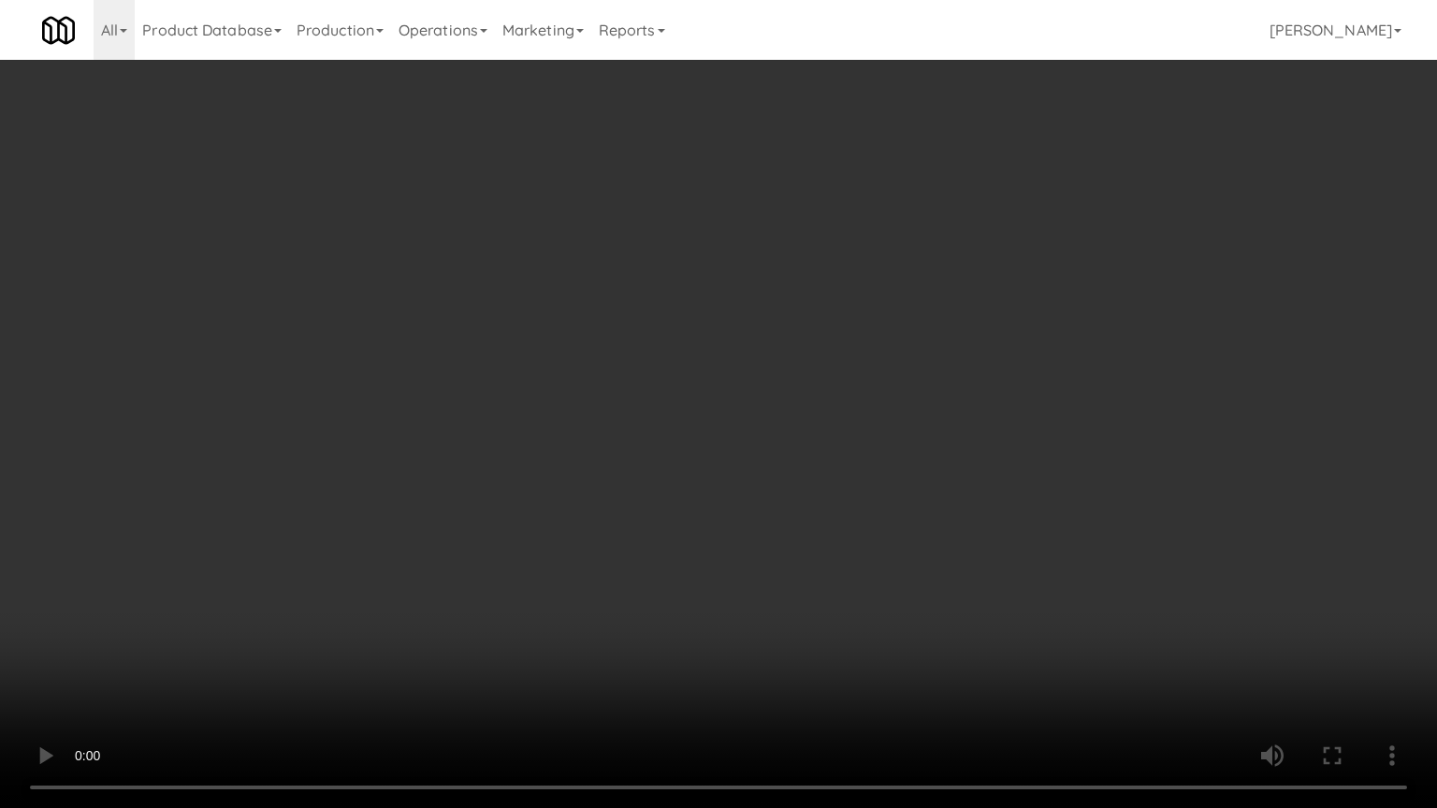
click at [897, 299] on video at bounding box center [718, 404] width 1437 height 808
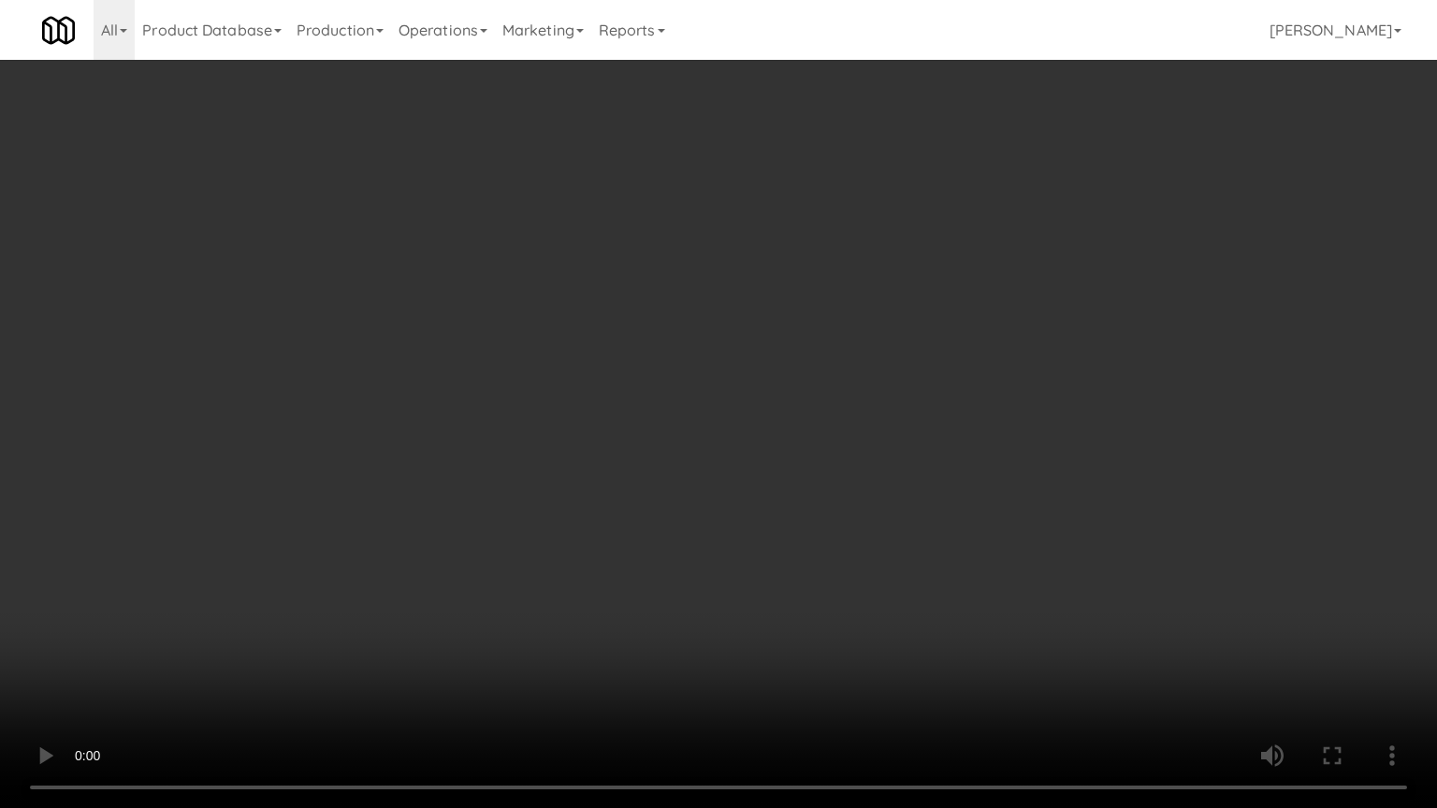
click at [897, 299] on video at bounding box center [718, 404] width 1437 height 808
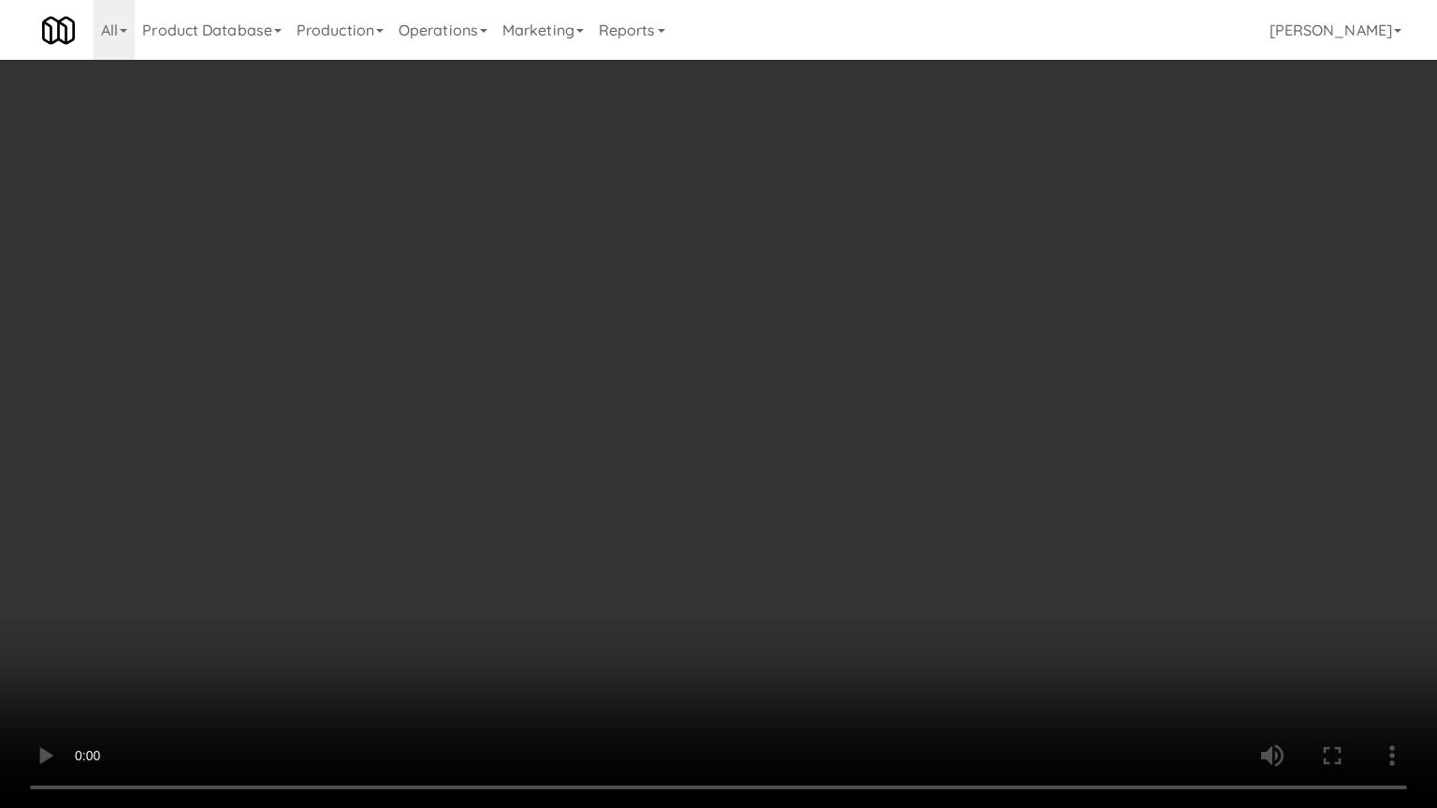
click at [898, 266] on video at bounding box center [718, 404] width 1437 height 808
click at [921, 350] on video at bounding box center [718, 404] width 1437 height 808
click at [935, 345] on video at bounding box center [718, 404] width 1437 height 808
click at [940, 343] on video at bounding box center [718, 404] width 1437 height 808
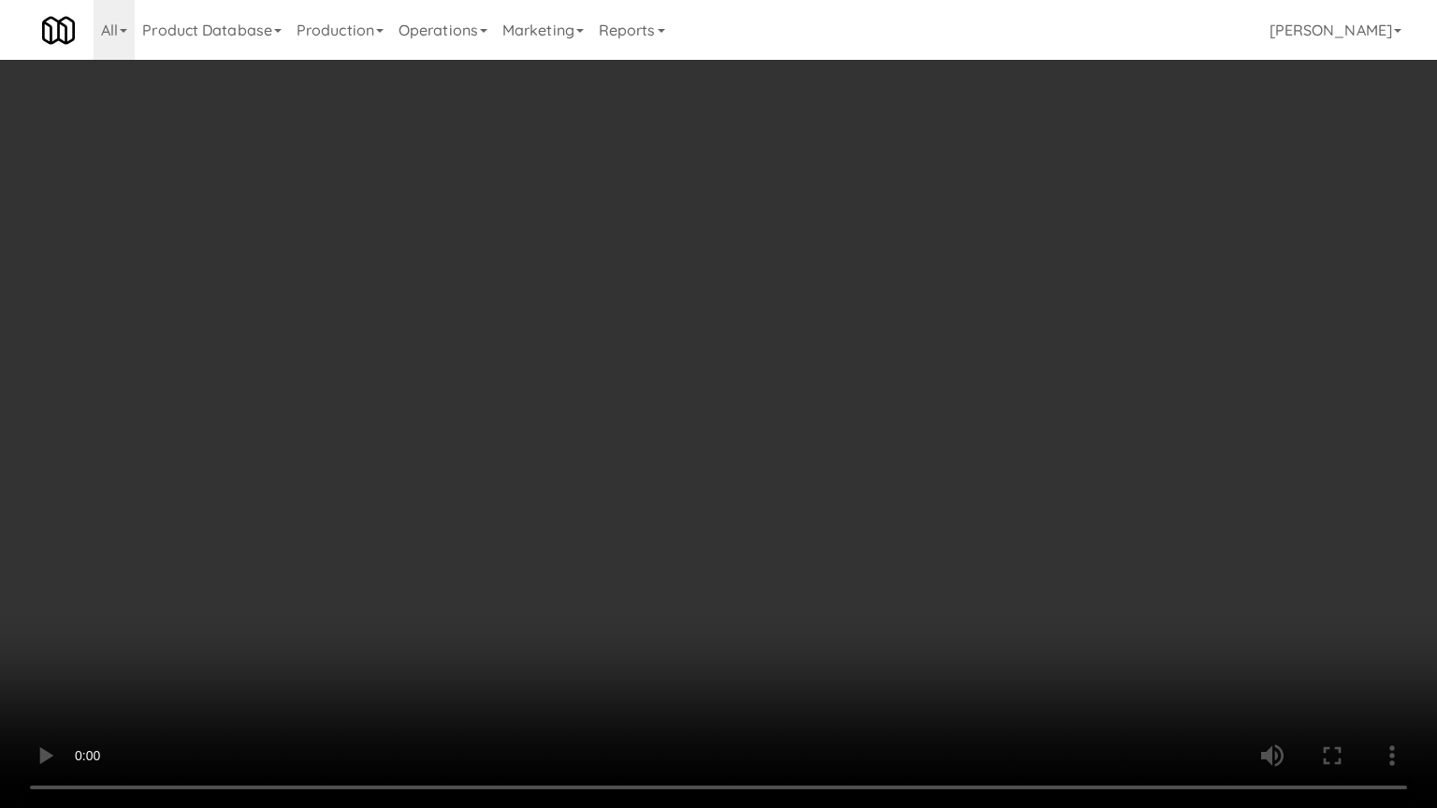
click at [942, 342] on video at bounding box center [718, 404] width 1437 height 808
click at [946, 338] on video at bounding box center [718, 404] width 1437 height 808
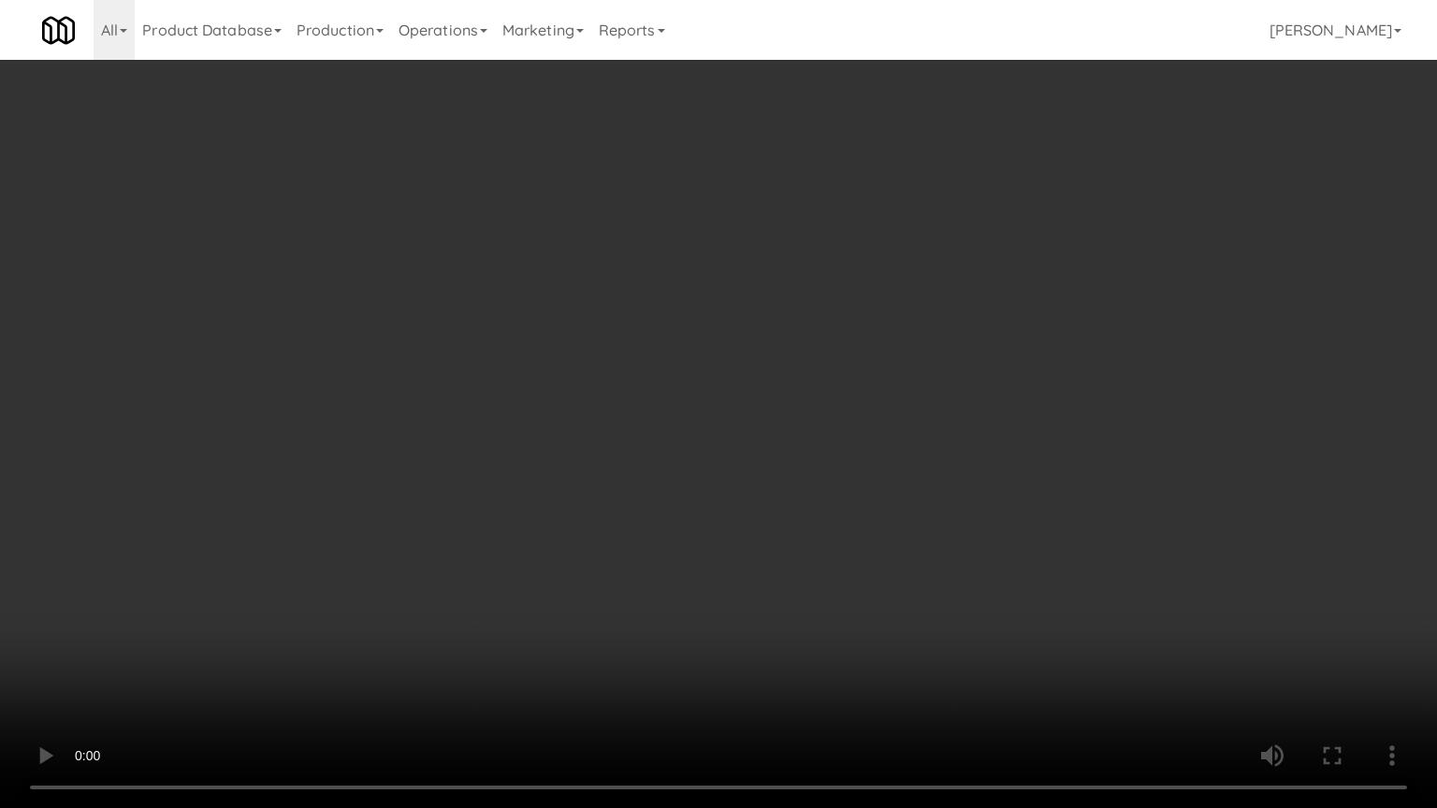
click at [745, 649] on video at bounding box center [718, 404] width 1437 height 808
click at [766, 537] on video at bounding box center [718, 404] width 1437 height 808
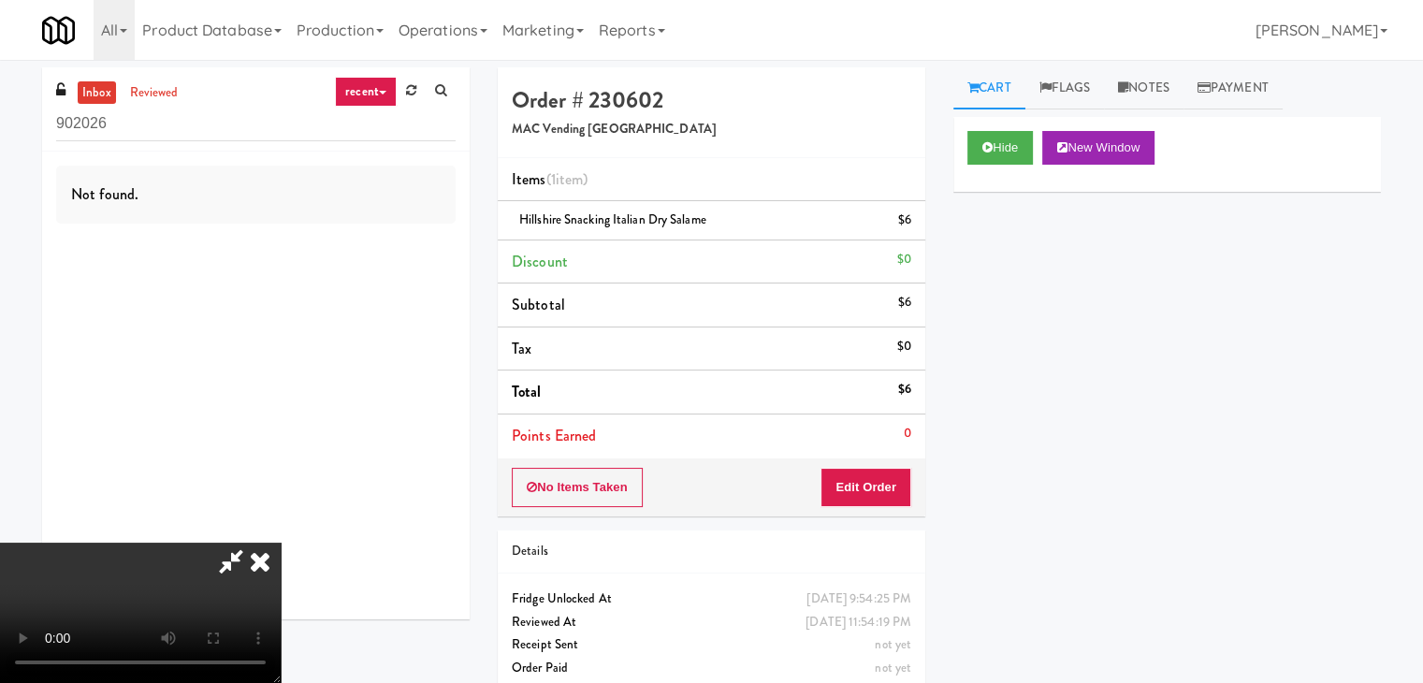
click at [253, 543] on icon at bounding box center [231, 561] width 43 height 37
click at [281, 543] on icon at bounding box center [260, 561] width 41 height 37
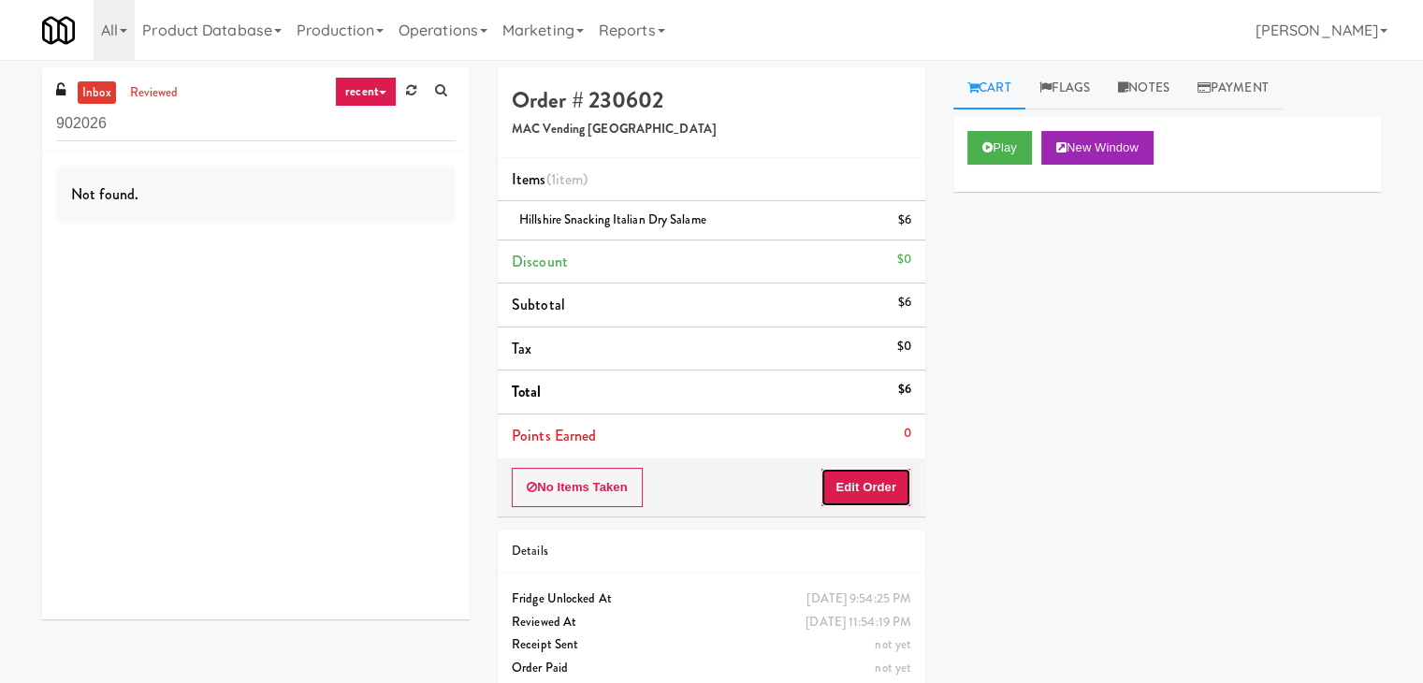
click at [873, 487] on button "Edit Order" at bounding box center [866, 487] width 91 height 39
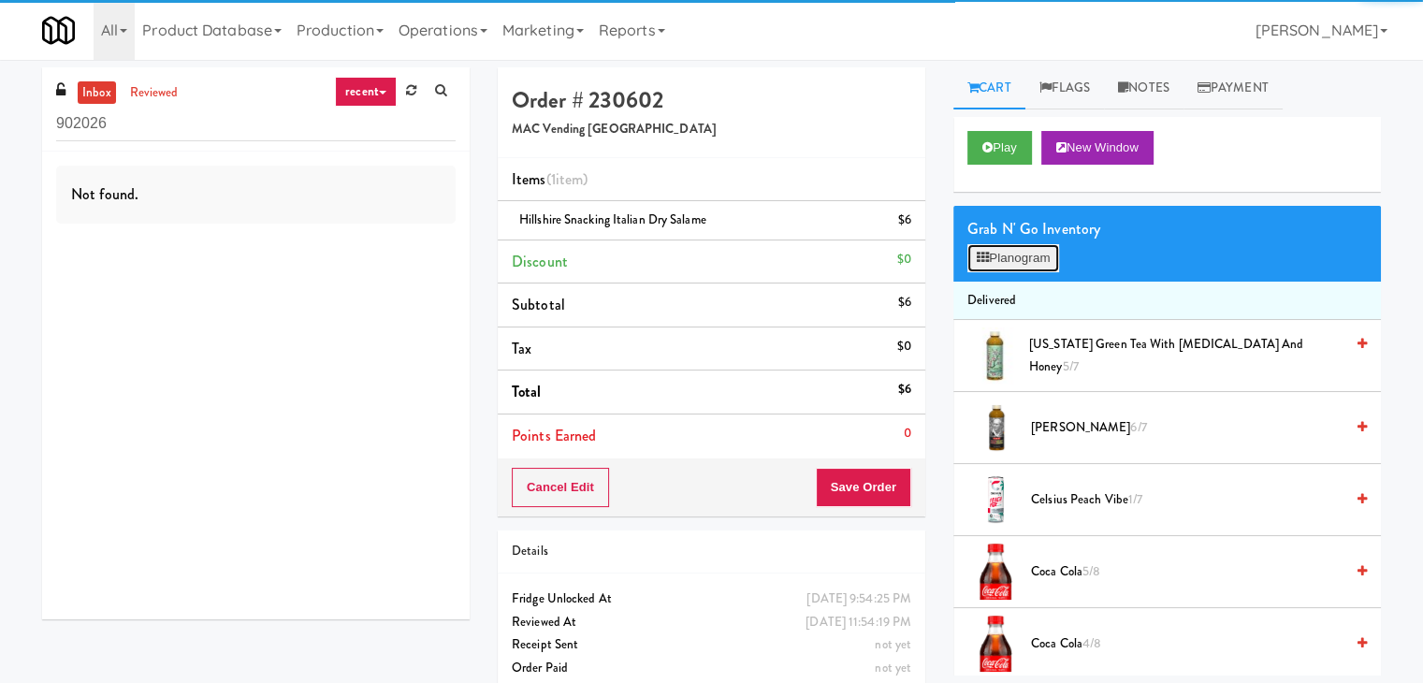
click at [1039, 261] on button "Planogram" at bounding box center [1013, 258] width 92 height 28
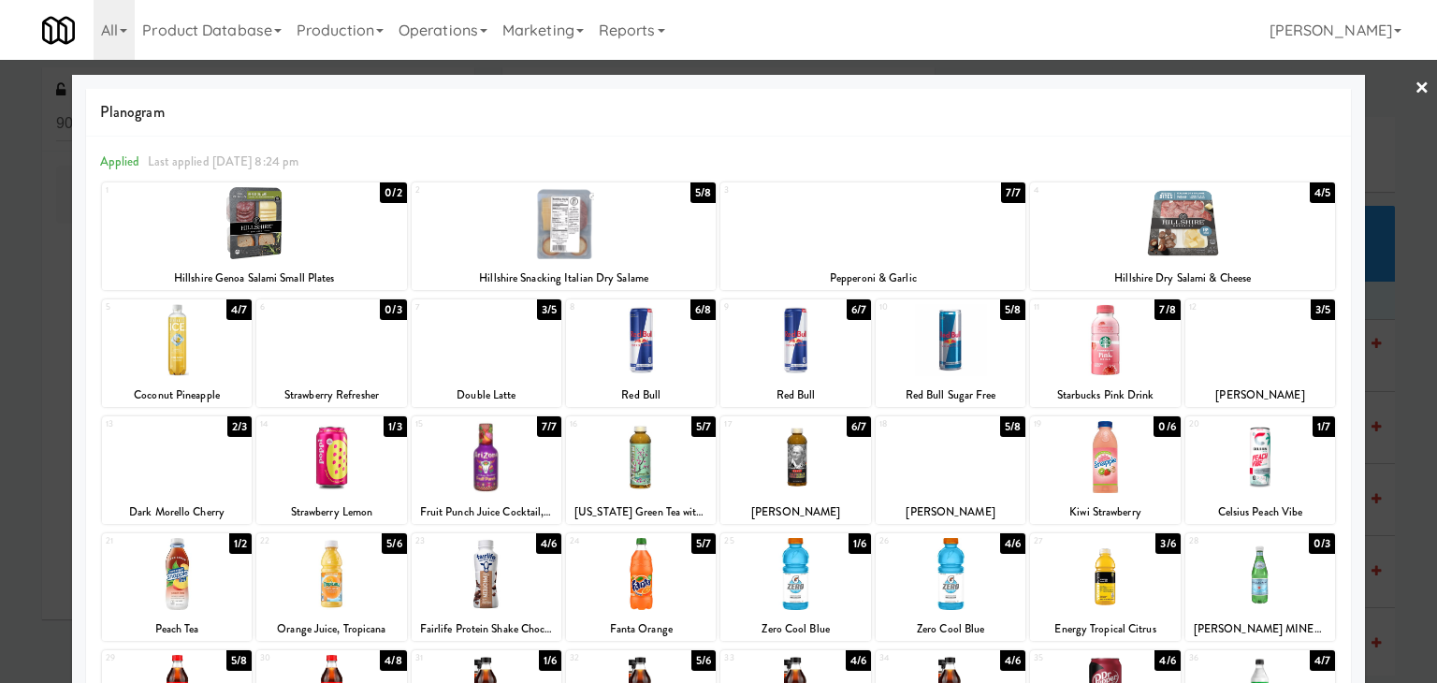
click at [0, 322] on div at bounding box center [718, 341] width 1437 height 683
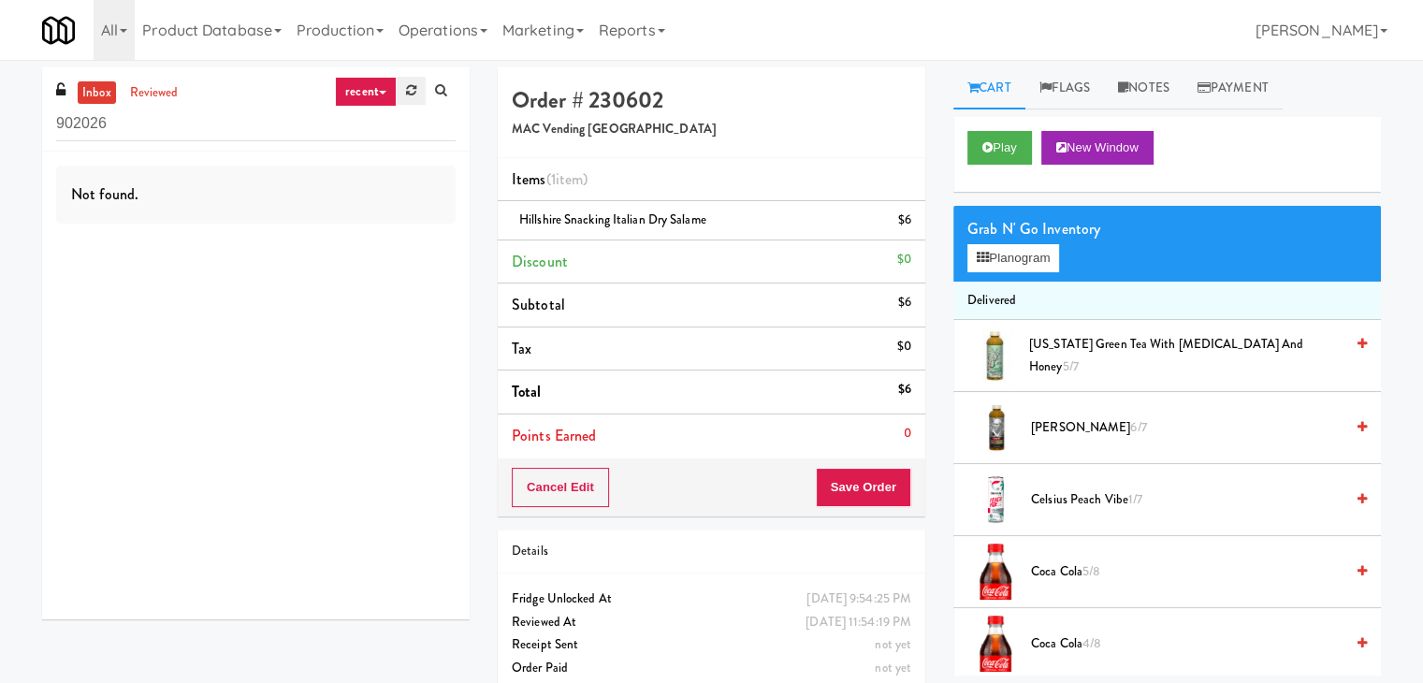
click at [409, 90] on icon at bounding box center [411, 90] width 10 height 12
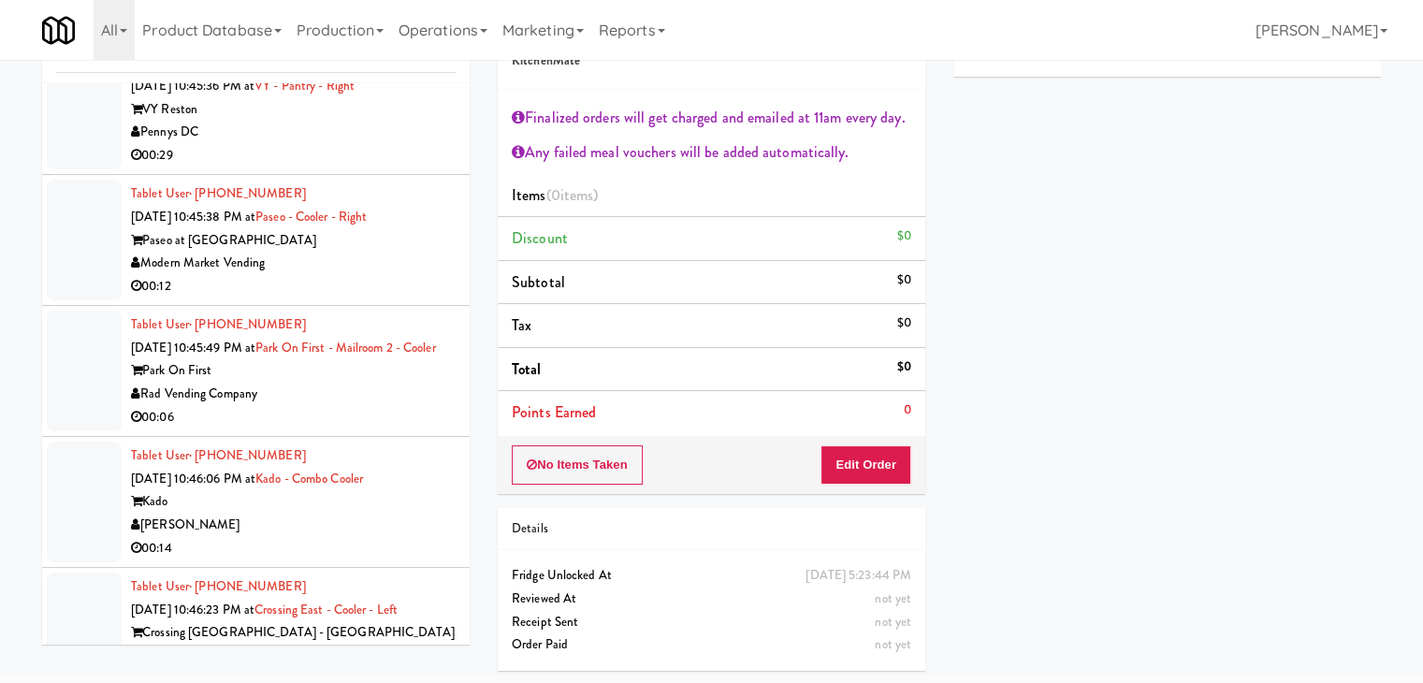
scroll to position [18597, 0]
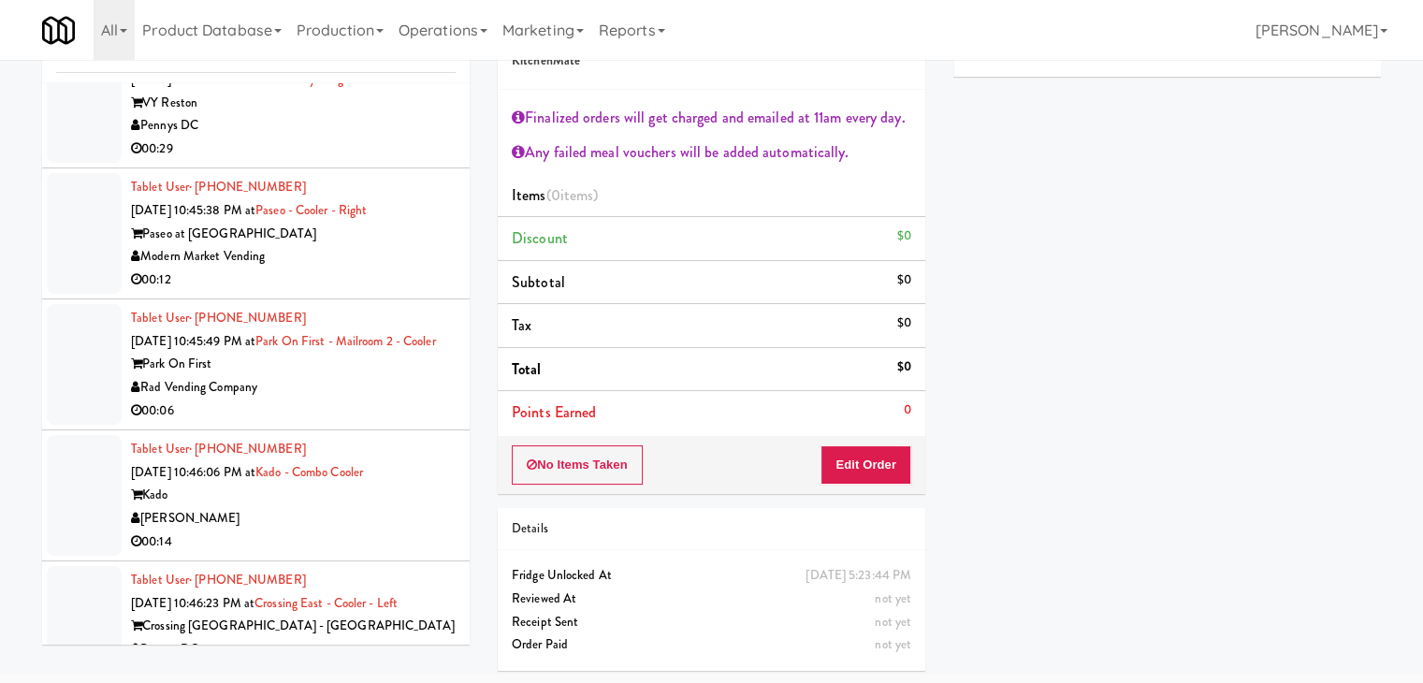
click at [371, 376] on div "Park On First" at bounding box center [293, 364] width 325 height 23
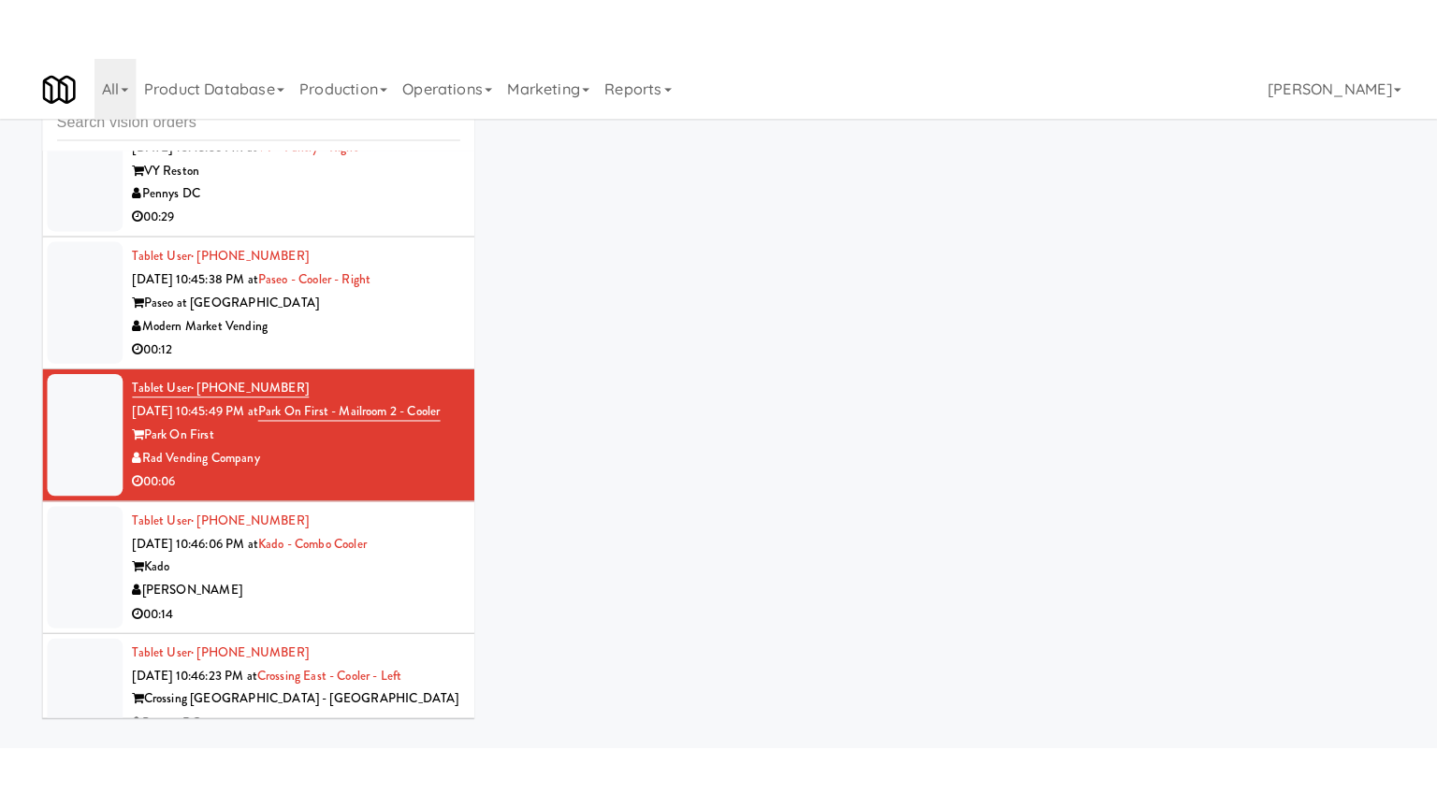
scroll to position [60, 0]
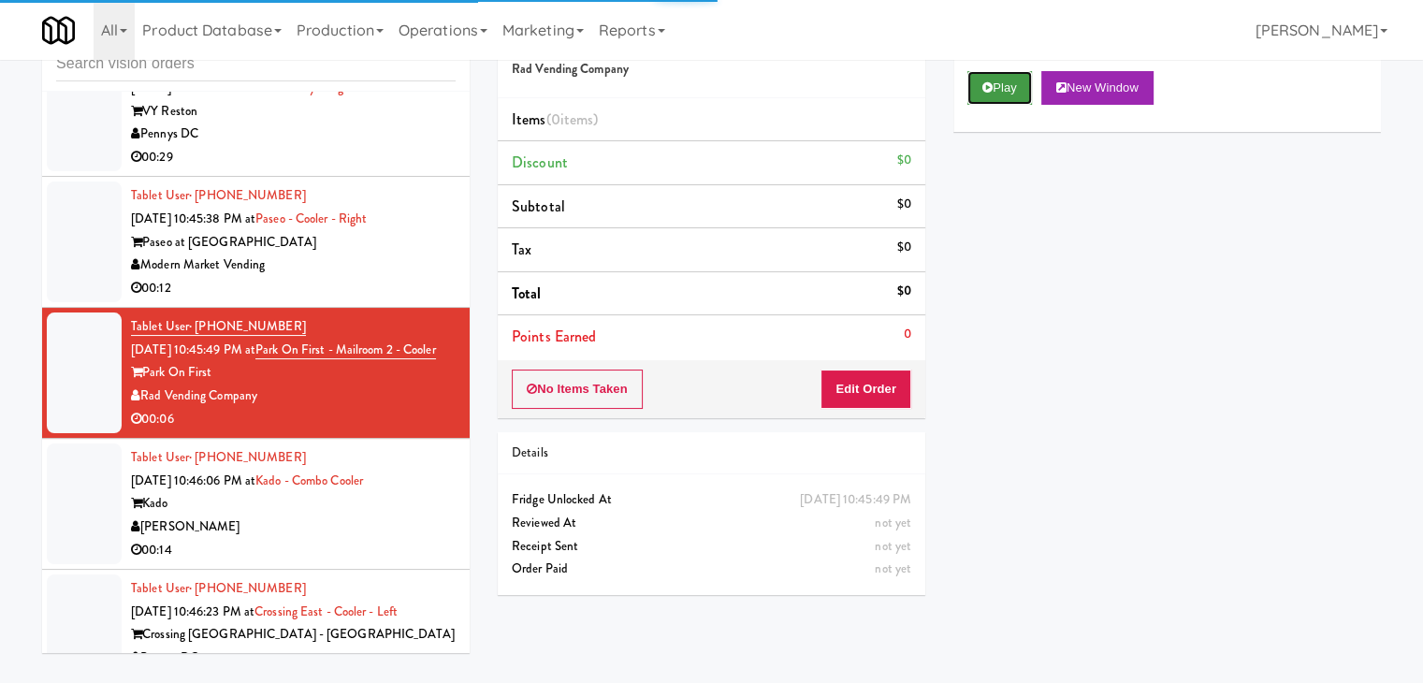
click at [998, 96] on button "Play" at bounding box center [999, 88] width 65 height 34
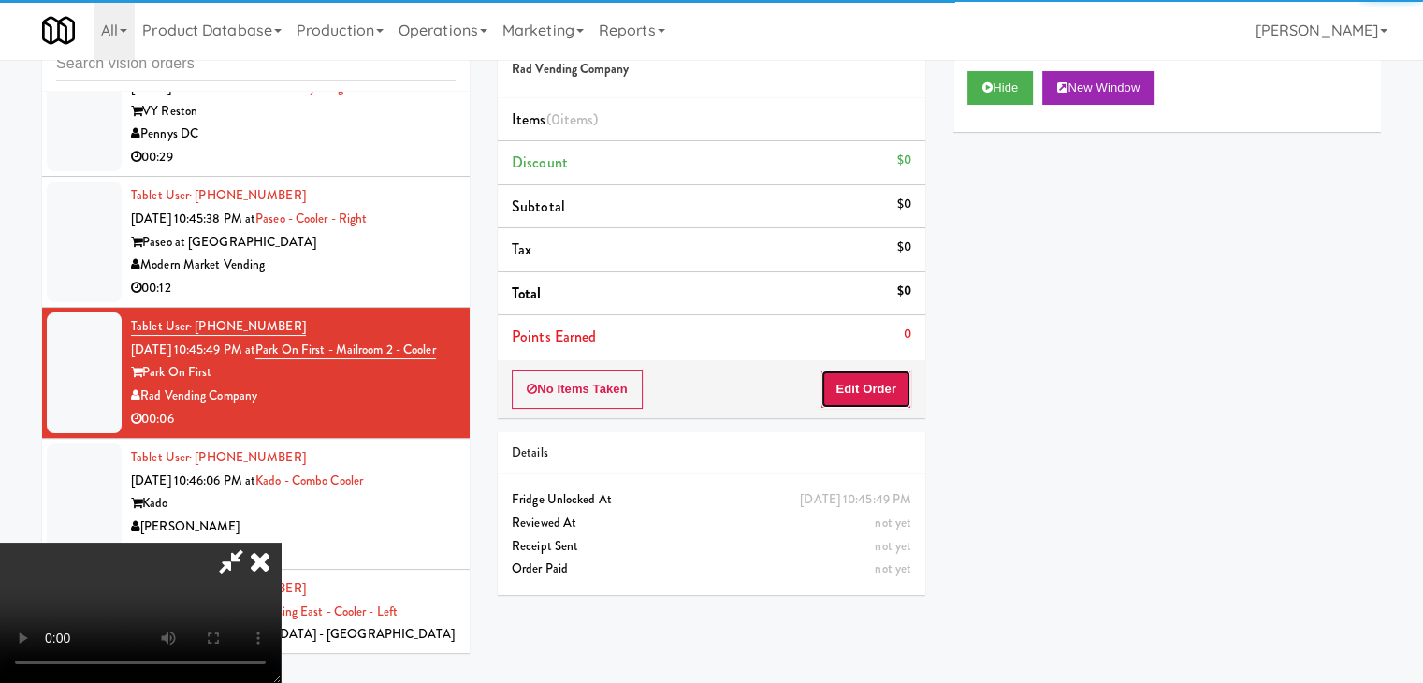
click at [875, 397] on button "Edit Order" at bounding box center [866, 389] width 91 height 39
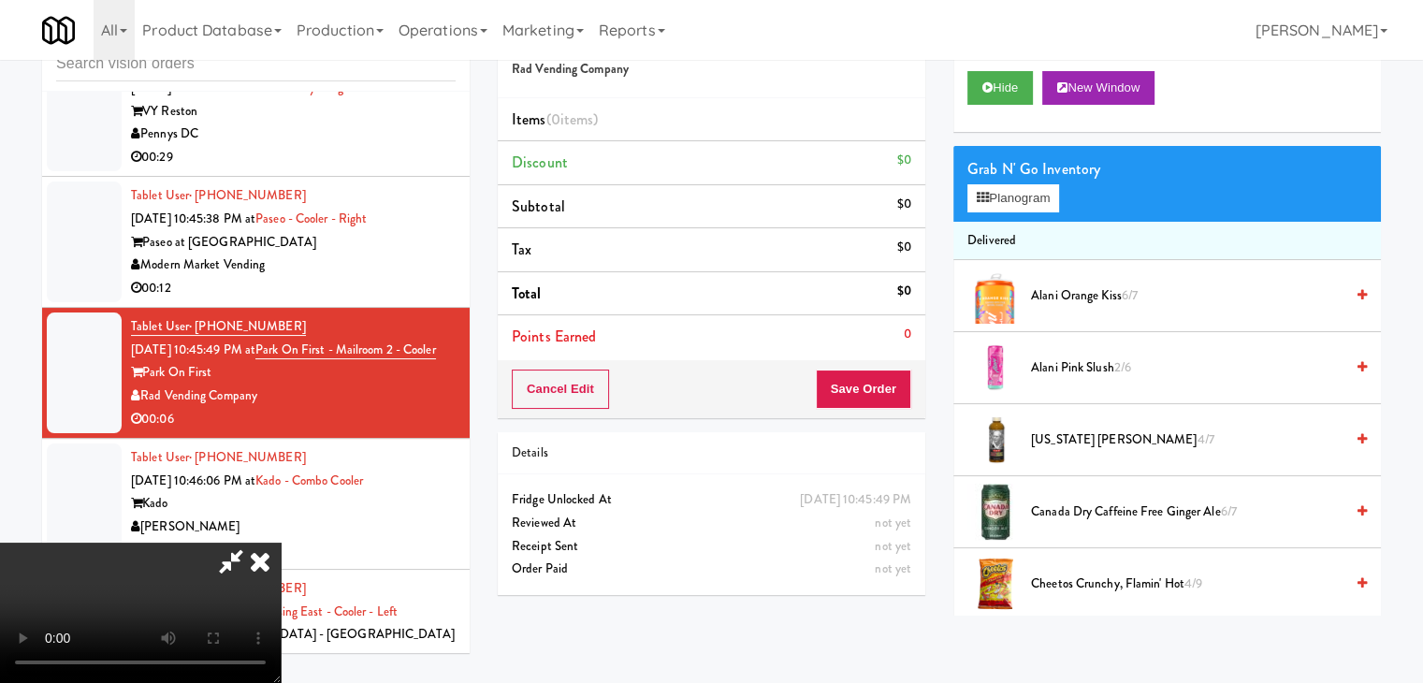
scroll to position [18504, 0]
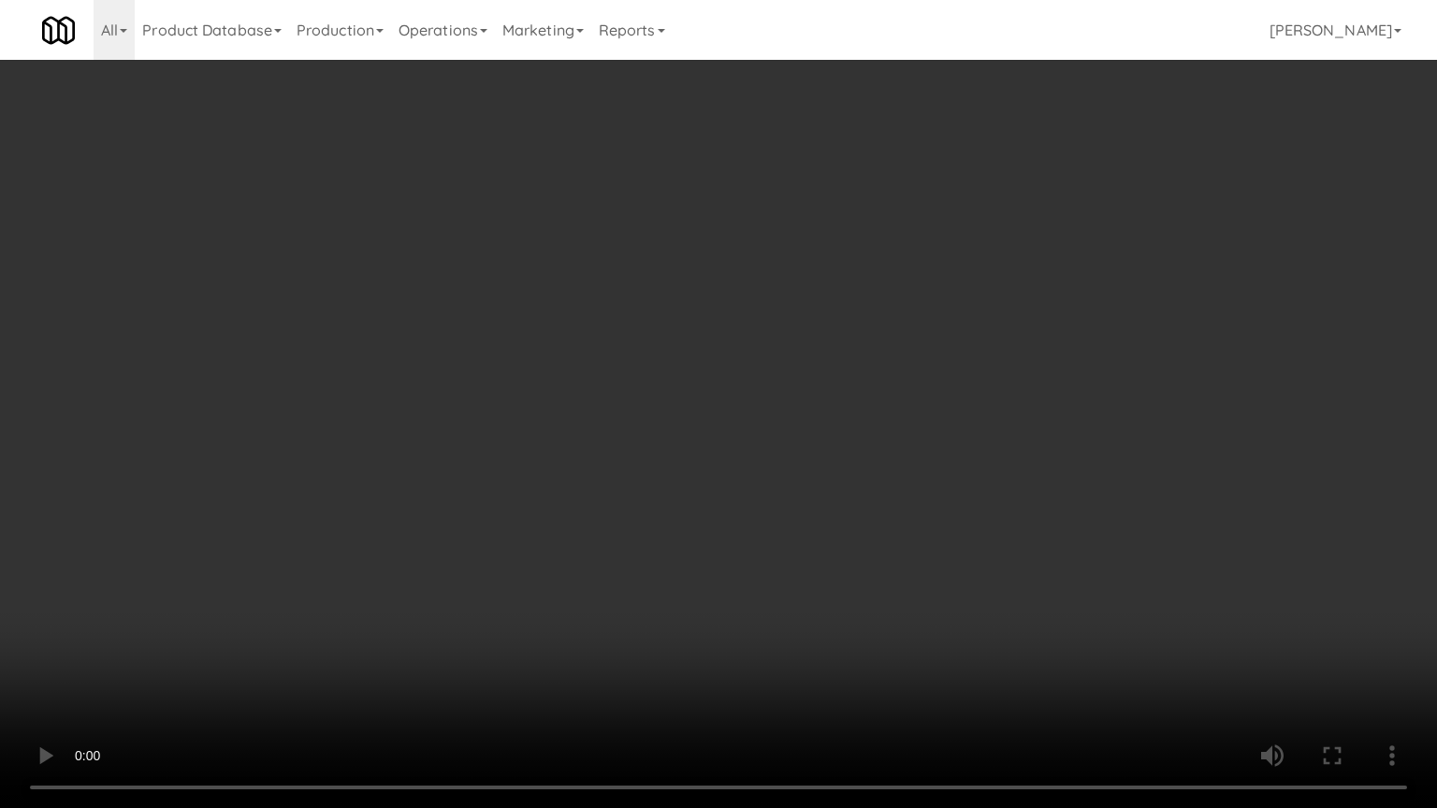
click at [835, 568] on video at bounding box center [718, 404] width 1437 height 808
click at [871, 561] on video at bounding box center [718, 404] width 1437 height 808
click at [872, 559] on video at bounding box center [718, 404] width 1437 height 808
click at [881, 546] on video at bounding box center [718, 404] width 1437 height 808
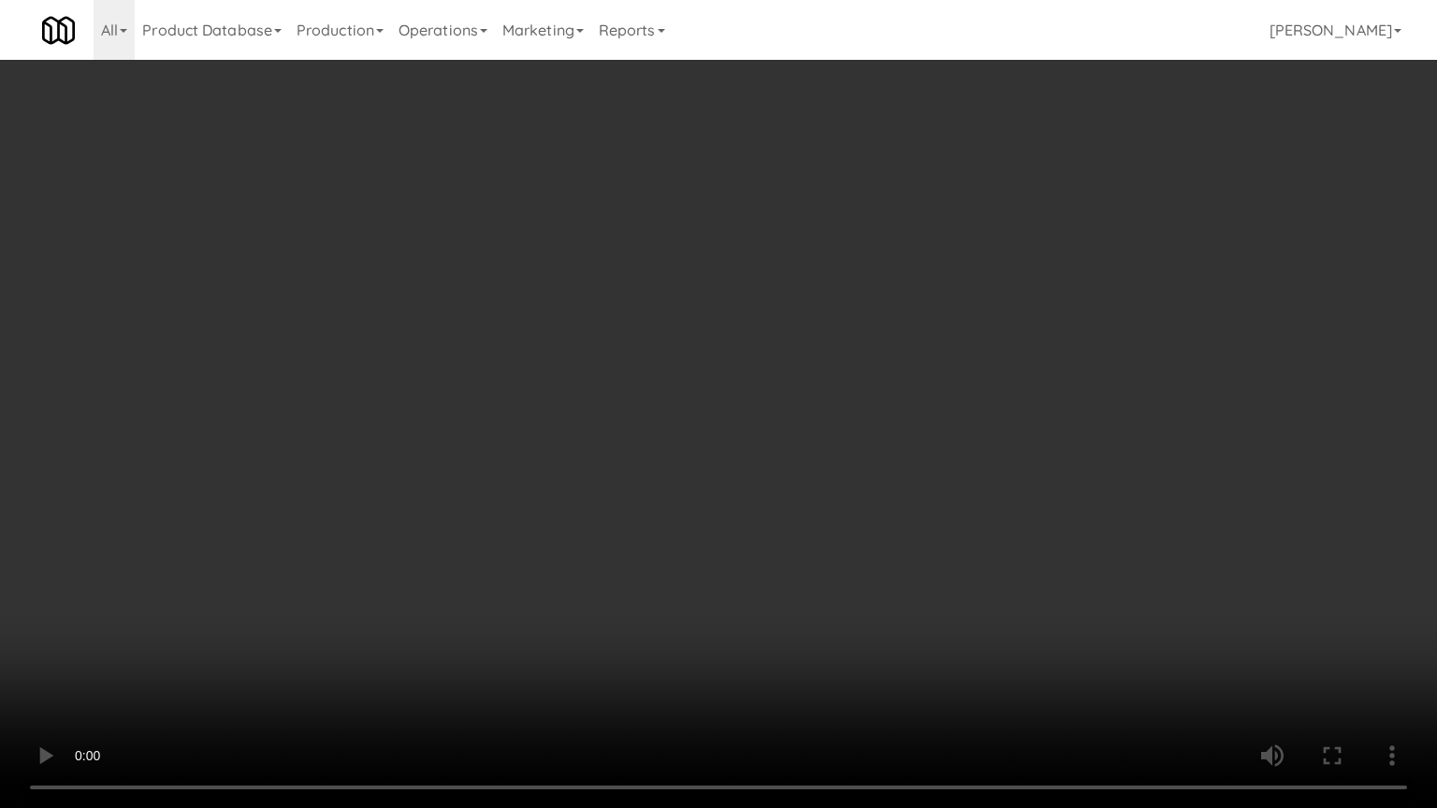
click at [881, 546] on video at bounding box center [718, 404] width 1437 height 808
click at [881, 539] on video at bounding box center [718, 404] width 1437 height 808
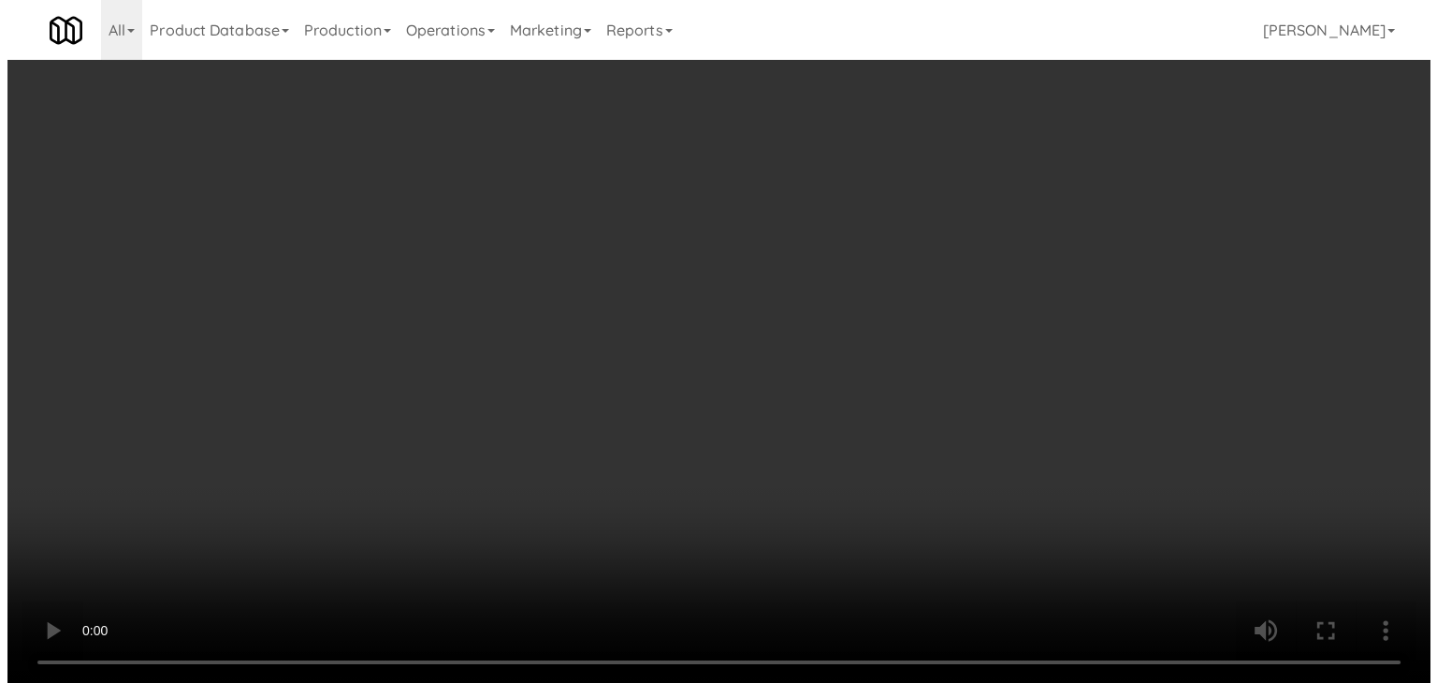
scroll to position [18597, 0]
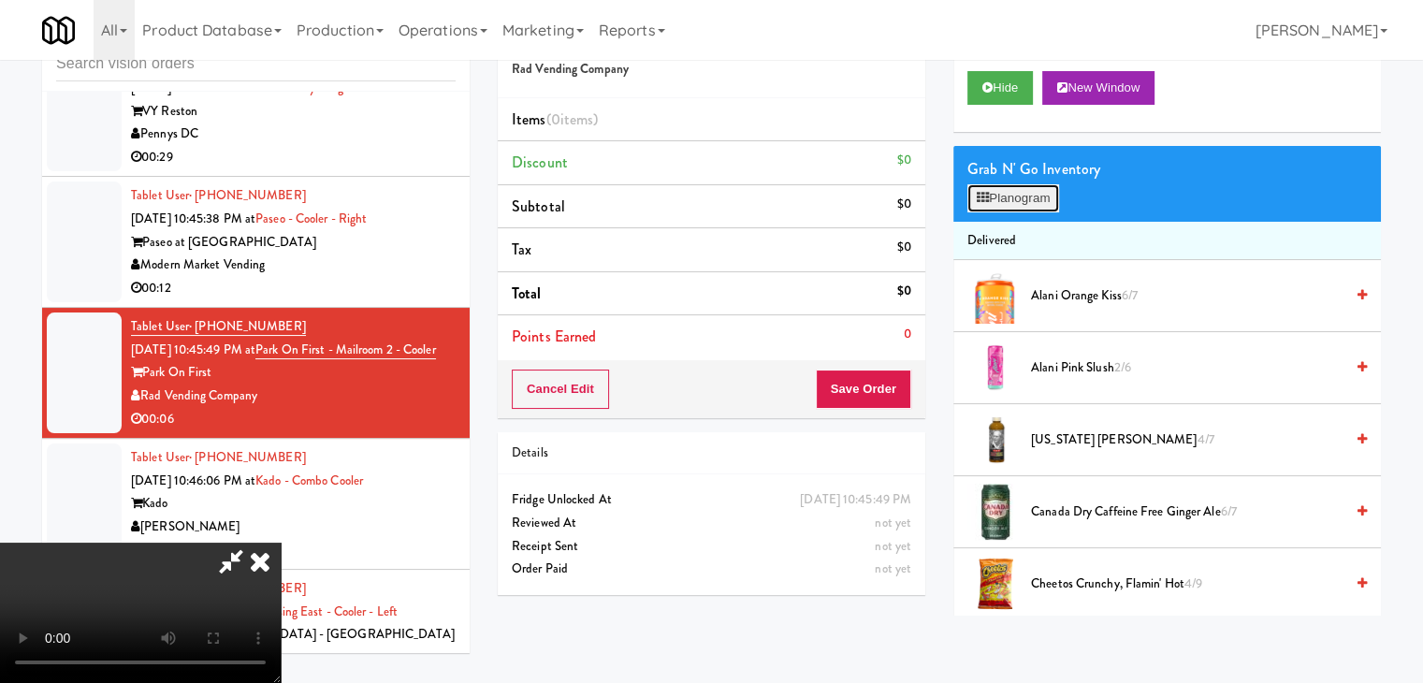
click at [1025, 196] on button "Planogram" at bounding box center [1013, 198] width 92 height 28
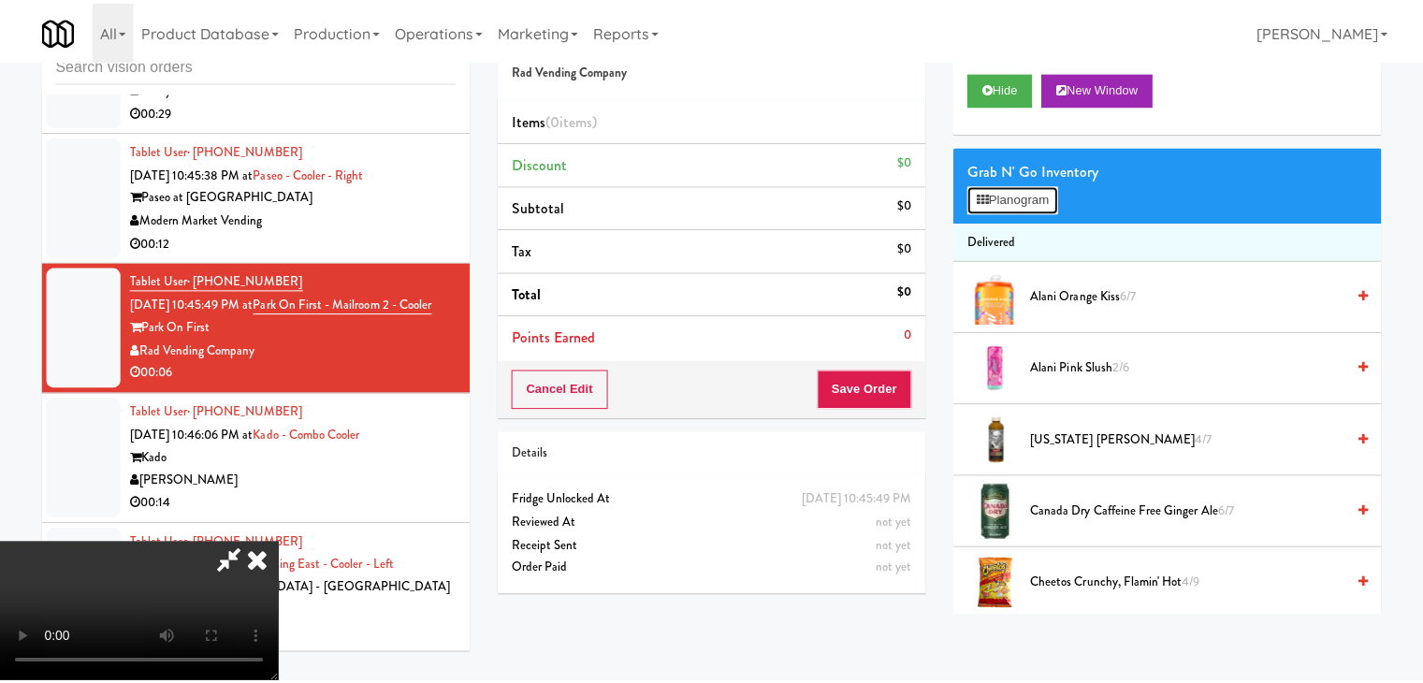
scroll to position [18504, 0]
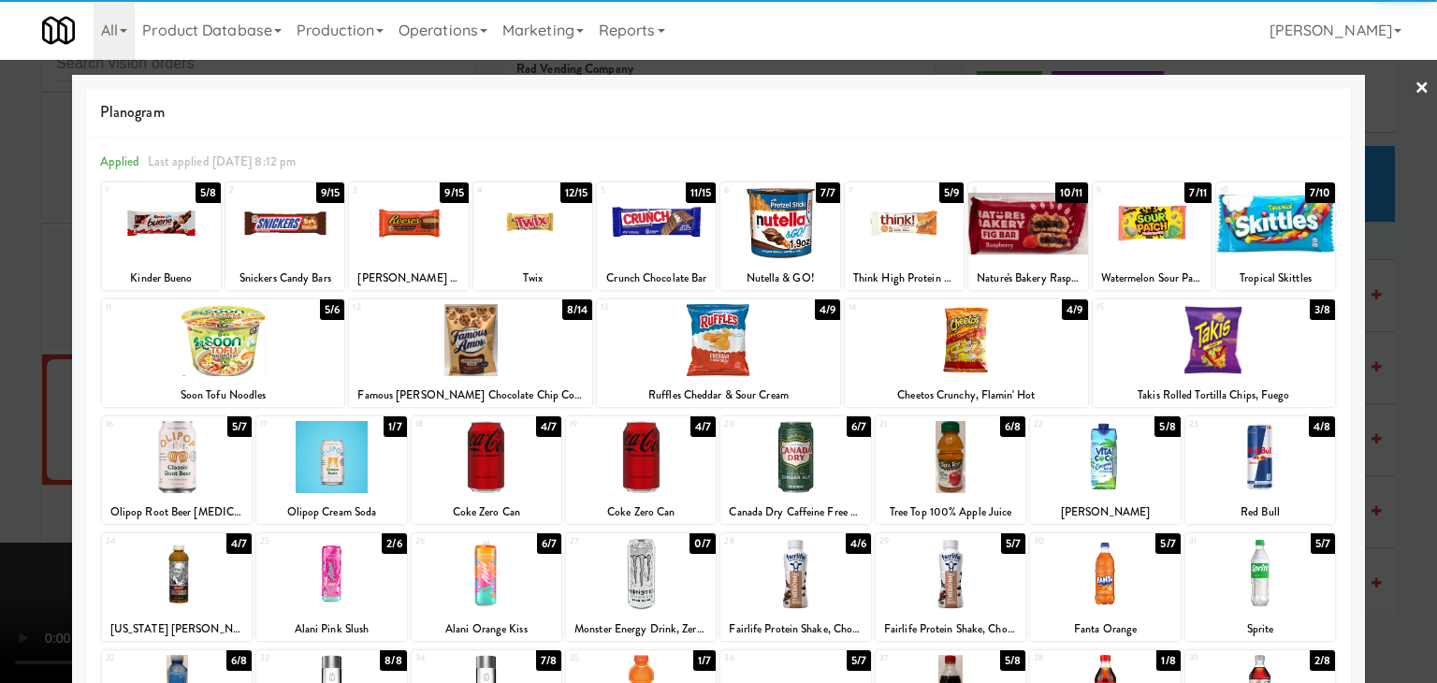
click at [339, 557] on div at bounding box center [331, 574] width 150 height 72
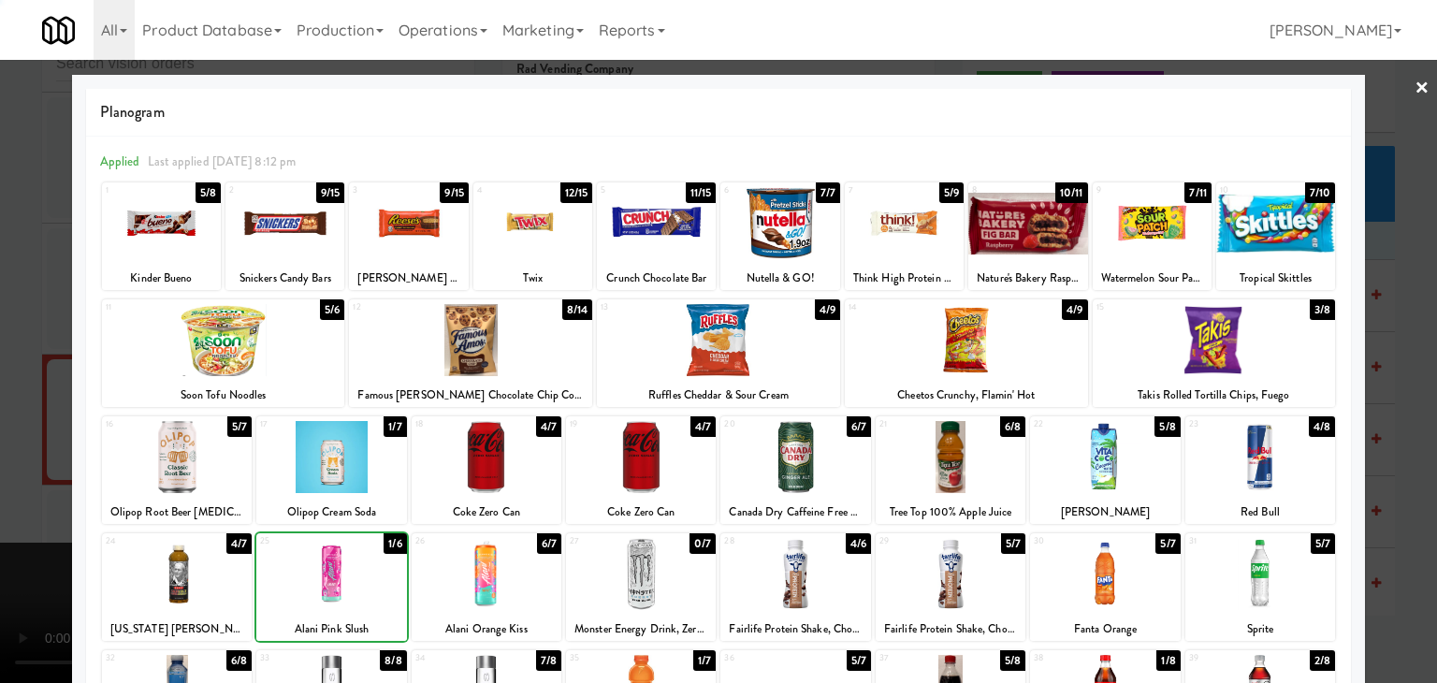
drag, startPoint x: 0, startPoint y: 499, endPoint x: 752, endPoint y: 402, distance: 758.4
click at [19, 491] on div at bounding box center [718, 341] width 1437 height 683
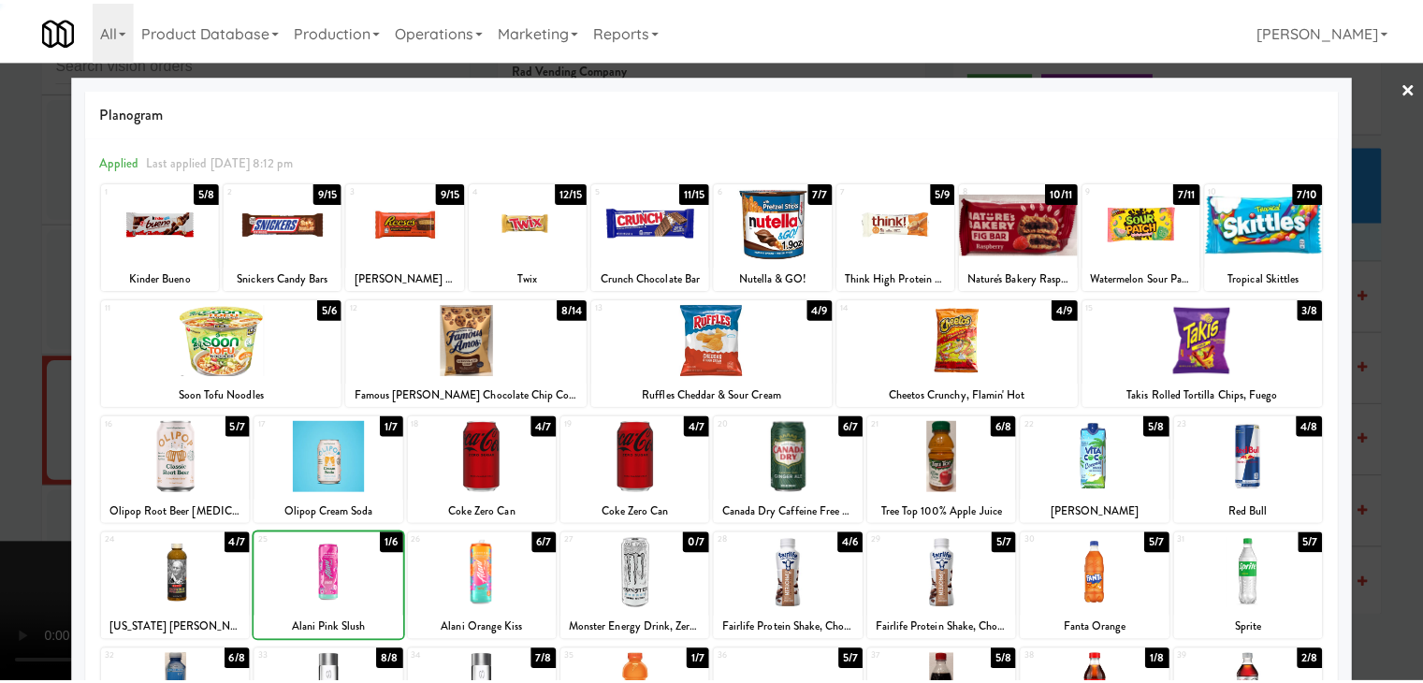
scroll to position [18597, 0]
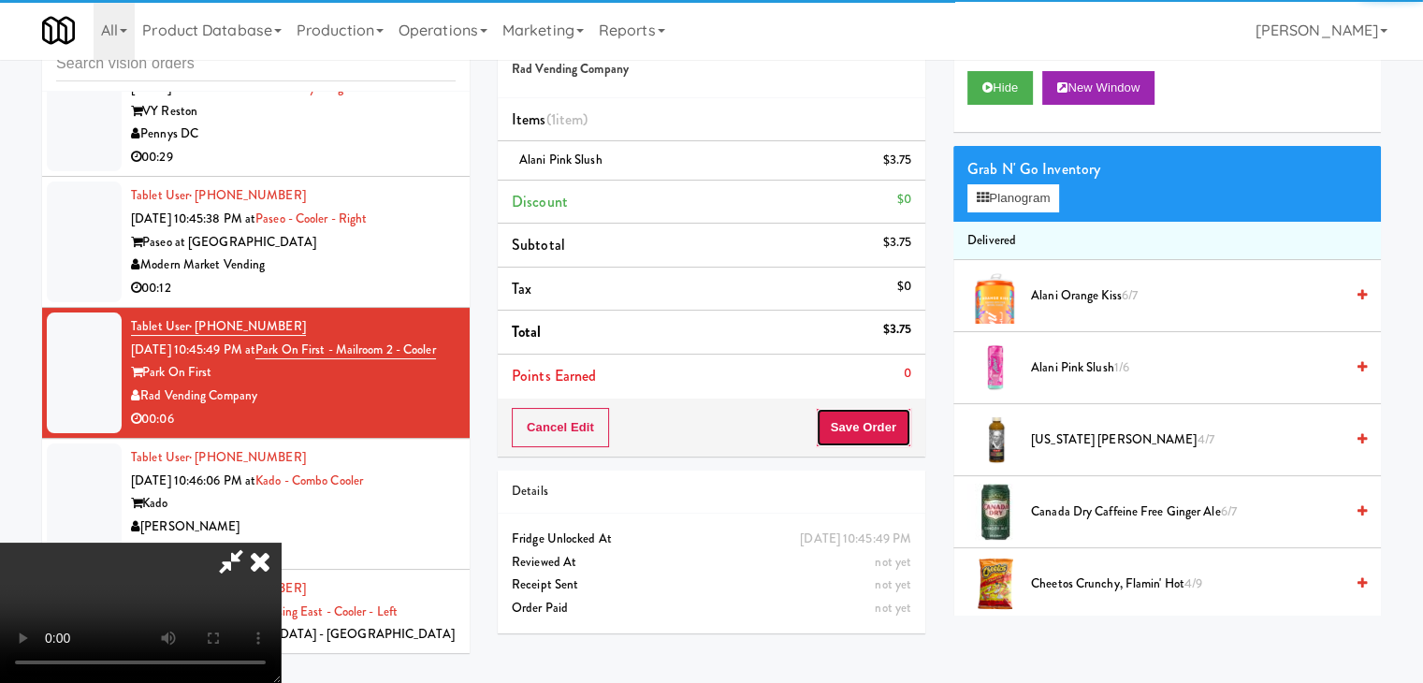
click at [865, 442] on button "Save Order" at bounding box center [863, 427] width 95 height 39
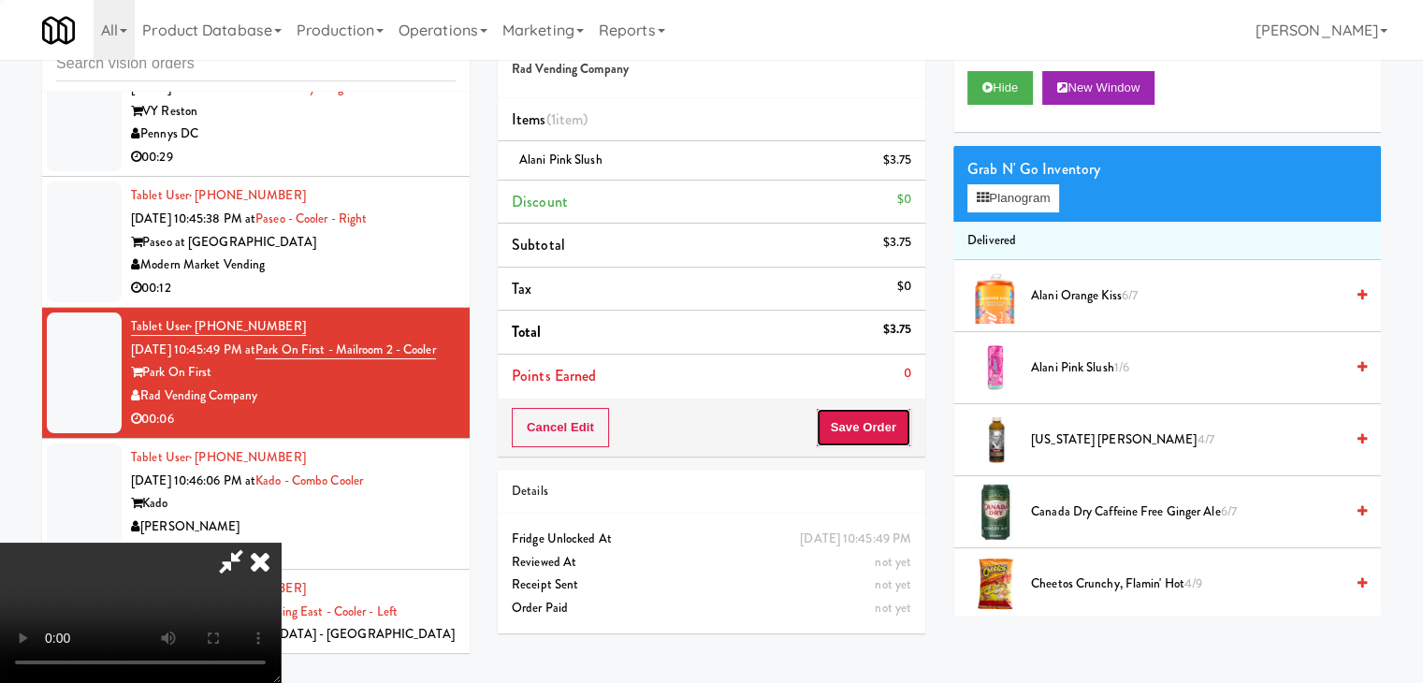
click at [880, 439] on button "Save Order" at bounding box center [863, 427] width 95 height 39
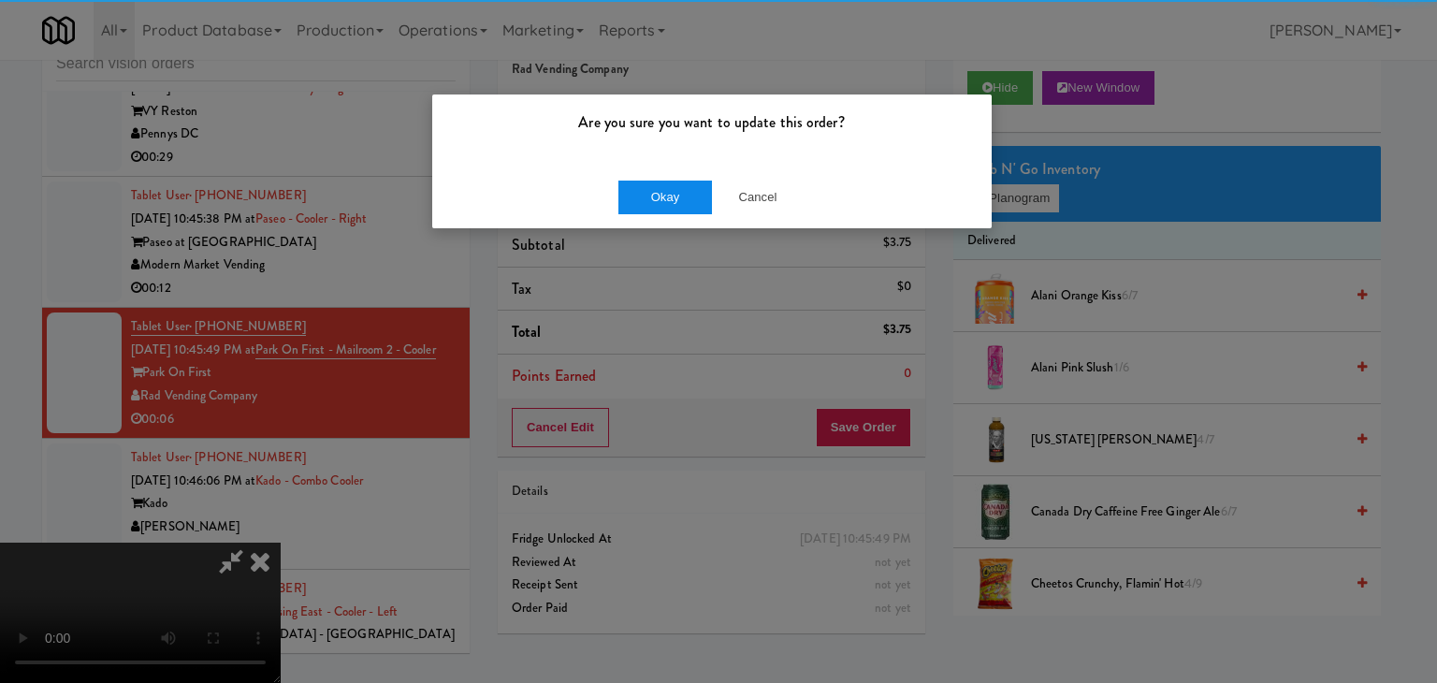
click at [632, 182] on div "Okay Cancel" at bounding box center [712, 197] width 560 height 63
click at [632, 182] on button "Okay" at bounding box center [665, 198] width 94 height 34
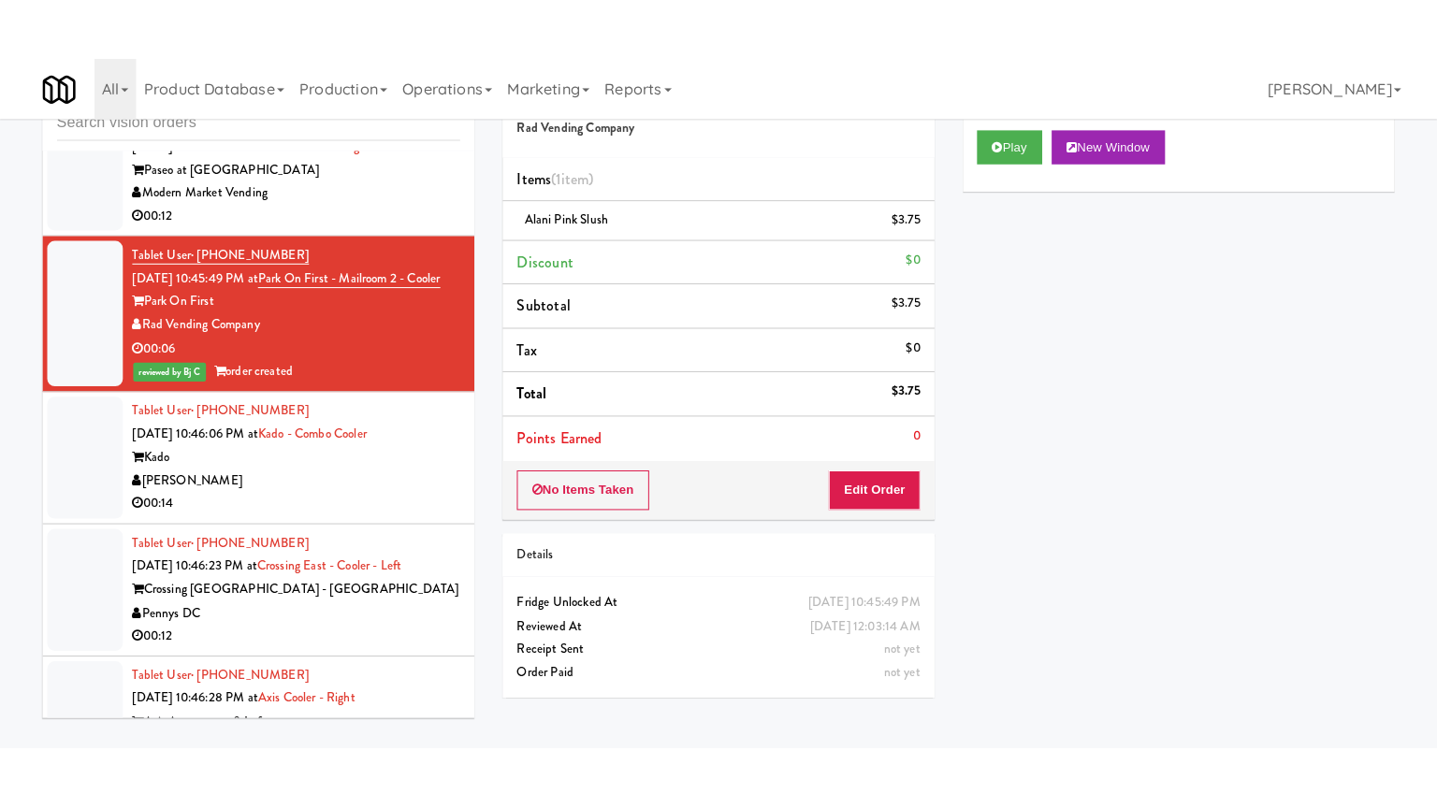
scroll to position [18877, 0]
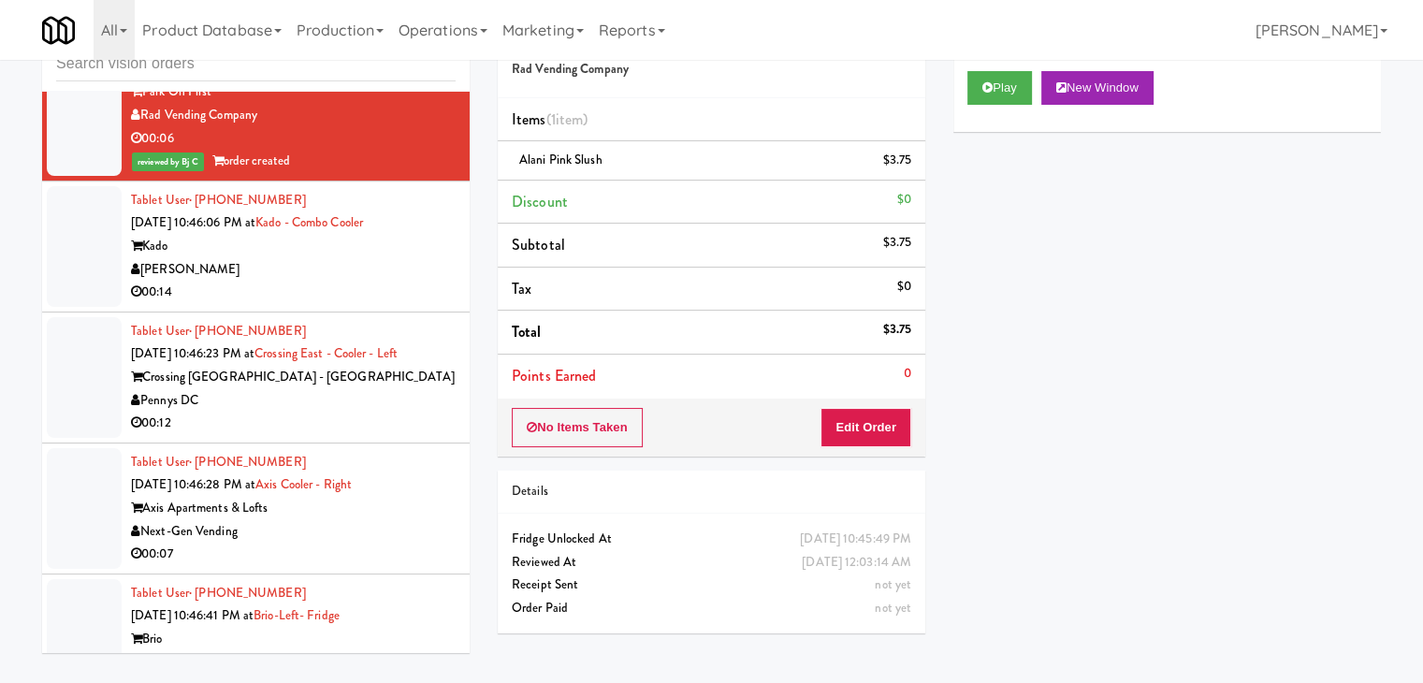
click at [374, 282] on div "[PERSON_NAME]" at bounding box center [293, 269] width 325 height 23
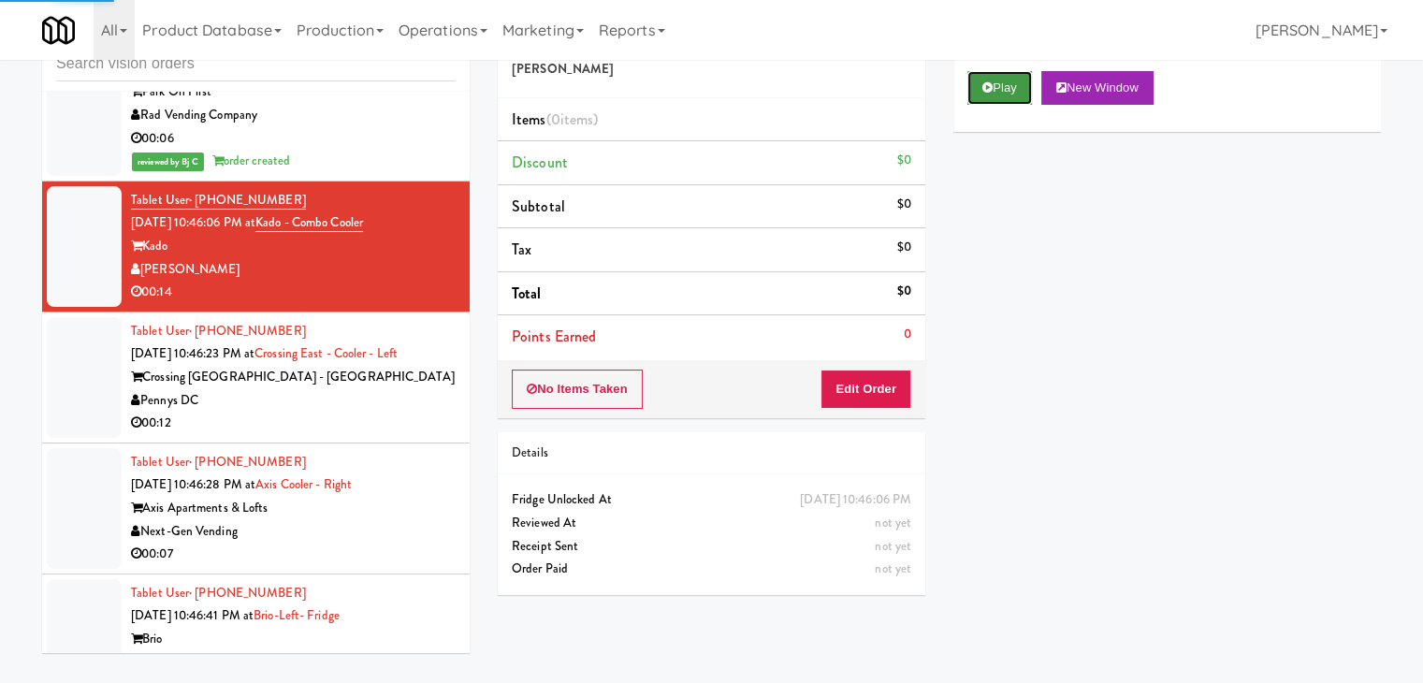
click at [973, 92] on button "Play" at bounding box center [999, 88] width 65 height 34
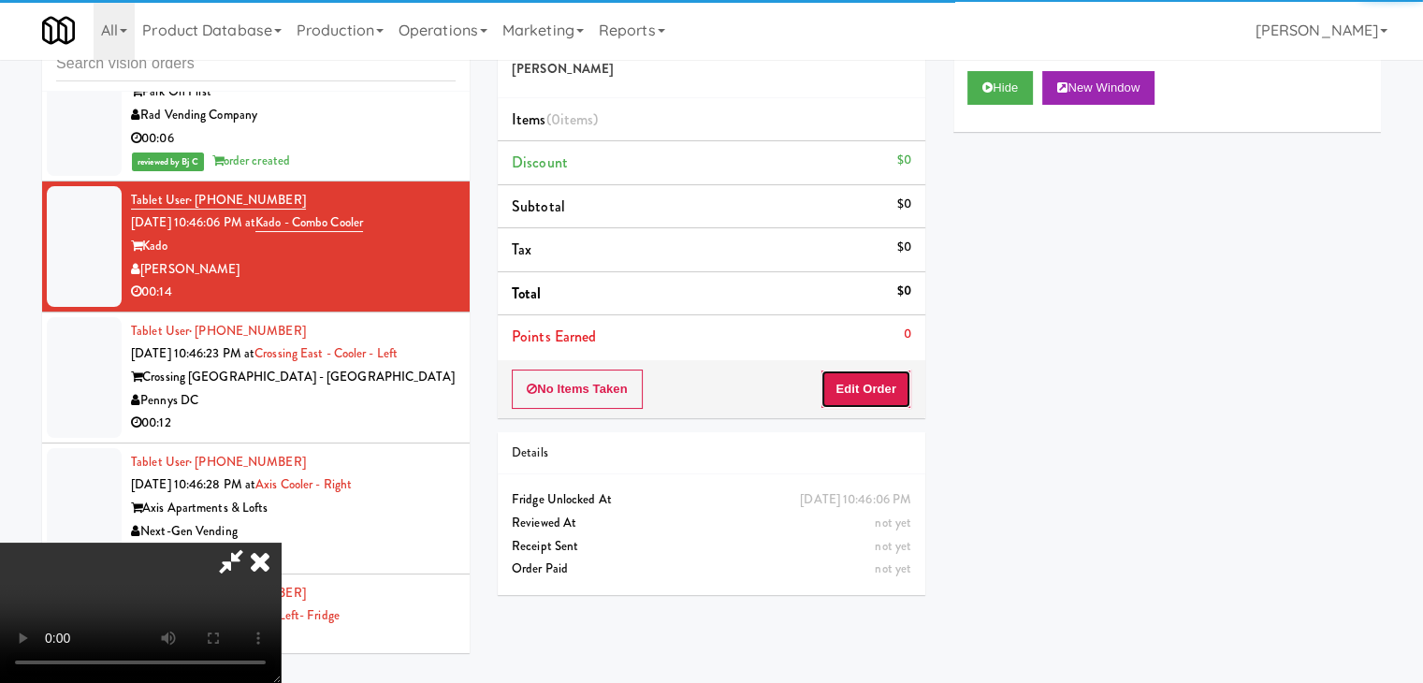
click at [849, 390] on button "Edit Order" at bounding box center [866, 389] width 91 height 39
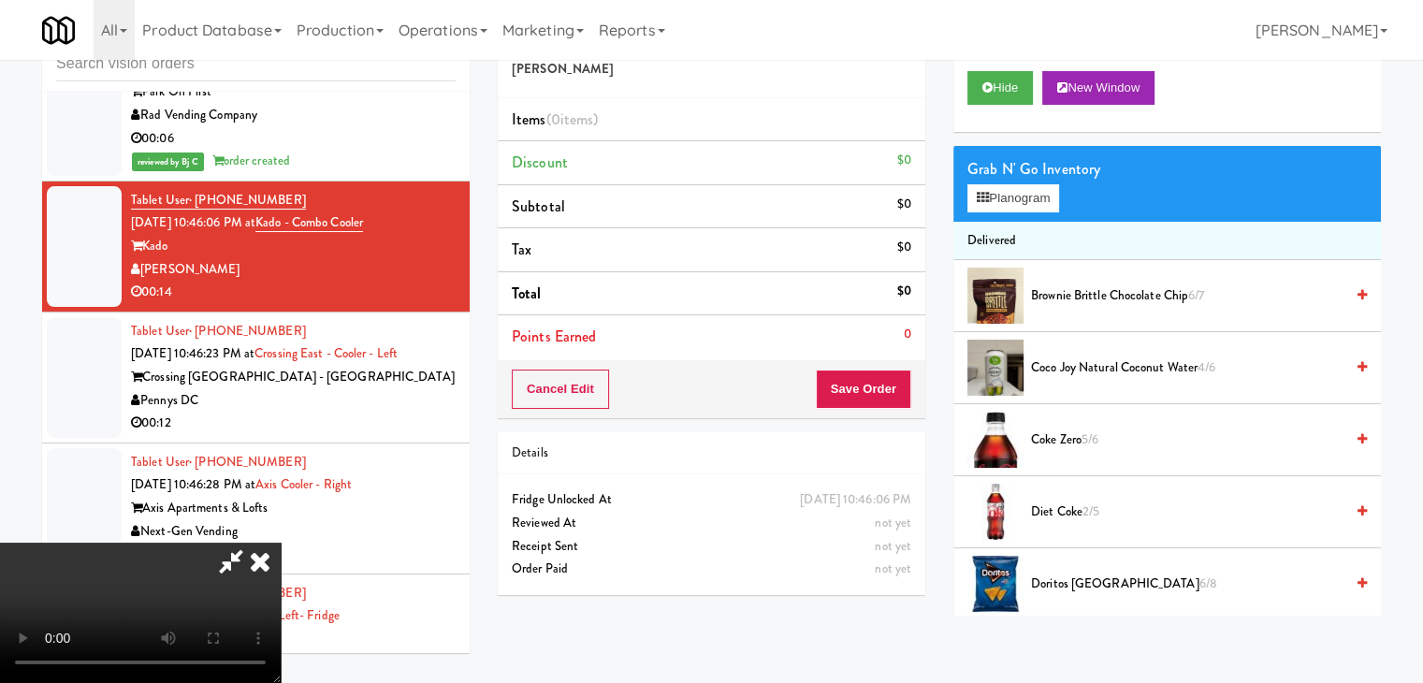
scroll to position [18785, 0]
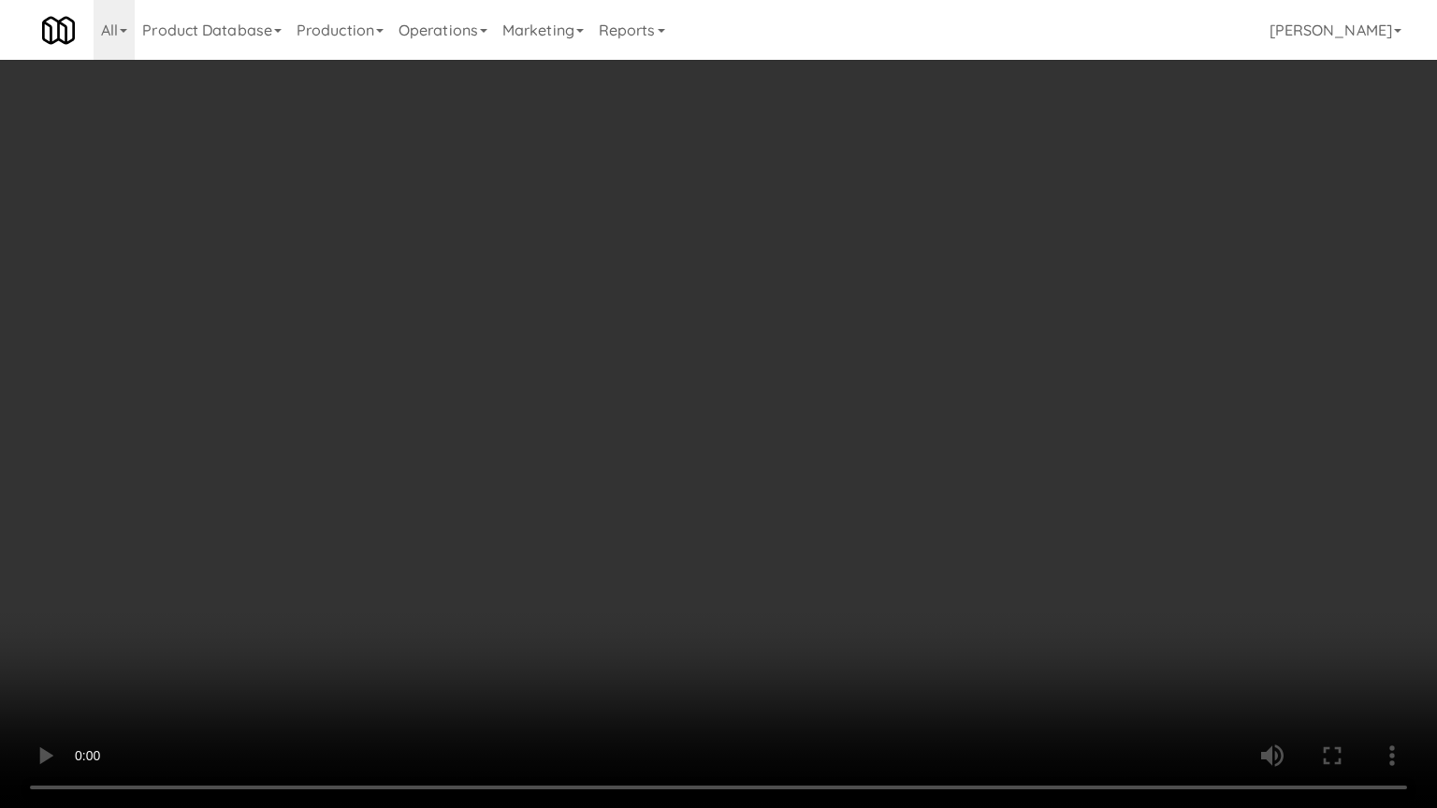
click at [831, 516] on video at bounding box center [718, 404] width 1437 height 808
drag, startPoint x: 831, startPoint y: 516, endPoint x: 821, endPoint y: 529, distance: 15.9
click at [831, 518] on video at bounding box center [718, 404] width 1437 height 808
click at [823, 523] on video at bounding box center [718, 404] width 1437 height 808
click at [823, 522] on video at bounding box center [718, 404] width 1437 height 808
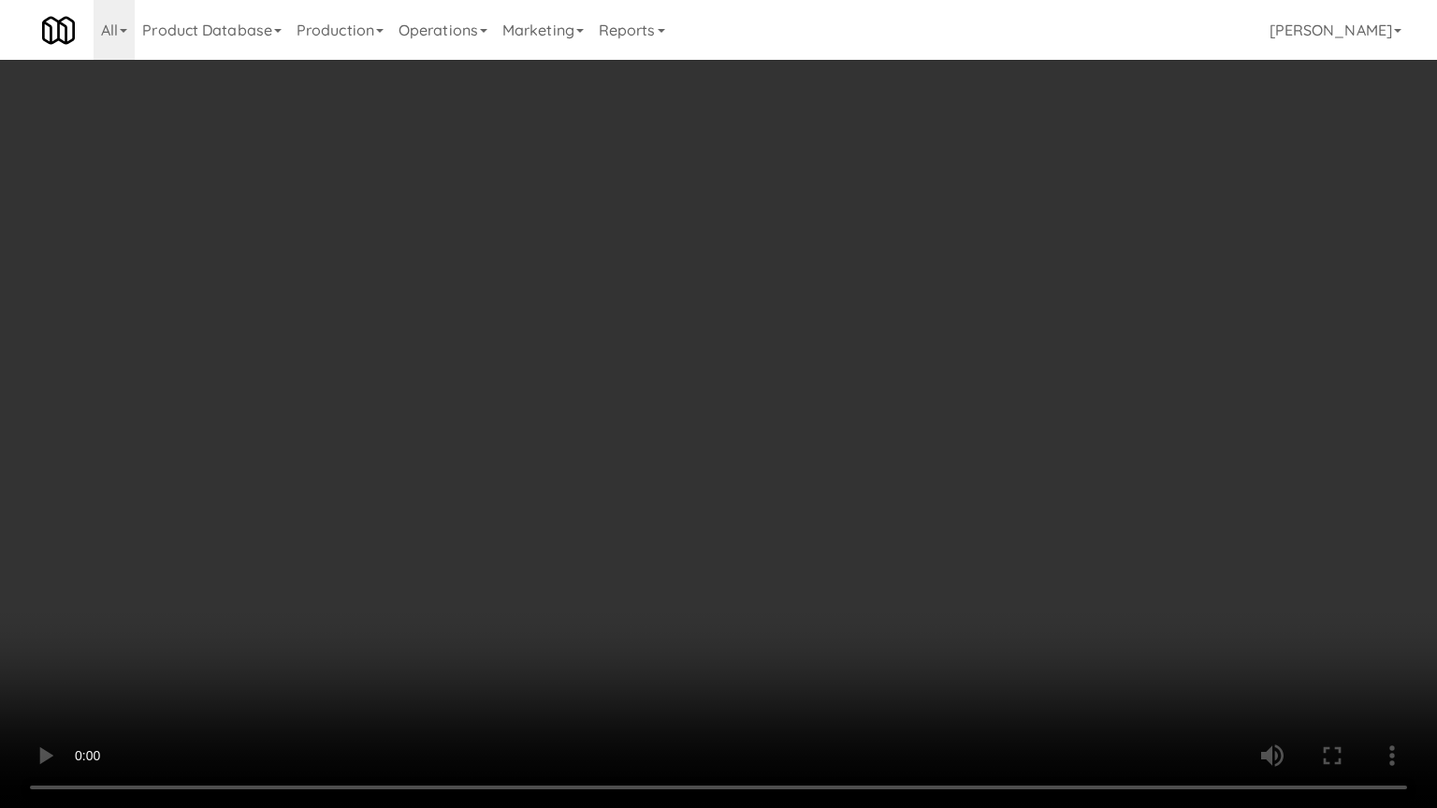
click at [839, 502] on video at bounding box center [718, 404] width 1437 height 808
click at [839, 503] on video at bounding box center [718, 404] width 1437 height 808
click at [840, 498] on video at bounding box center [718, 404] width 1437 height 808
click at [840, 497] on video at bounding box center [718, 404] width 1437 height 808
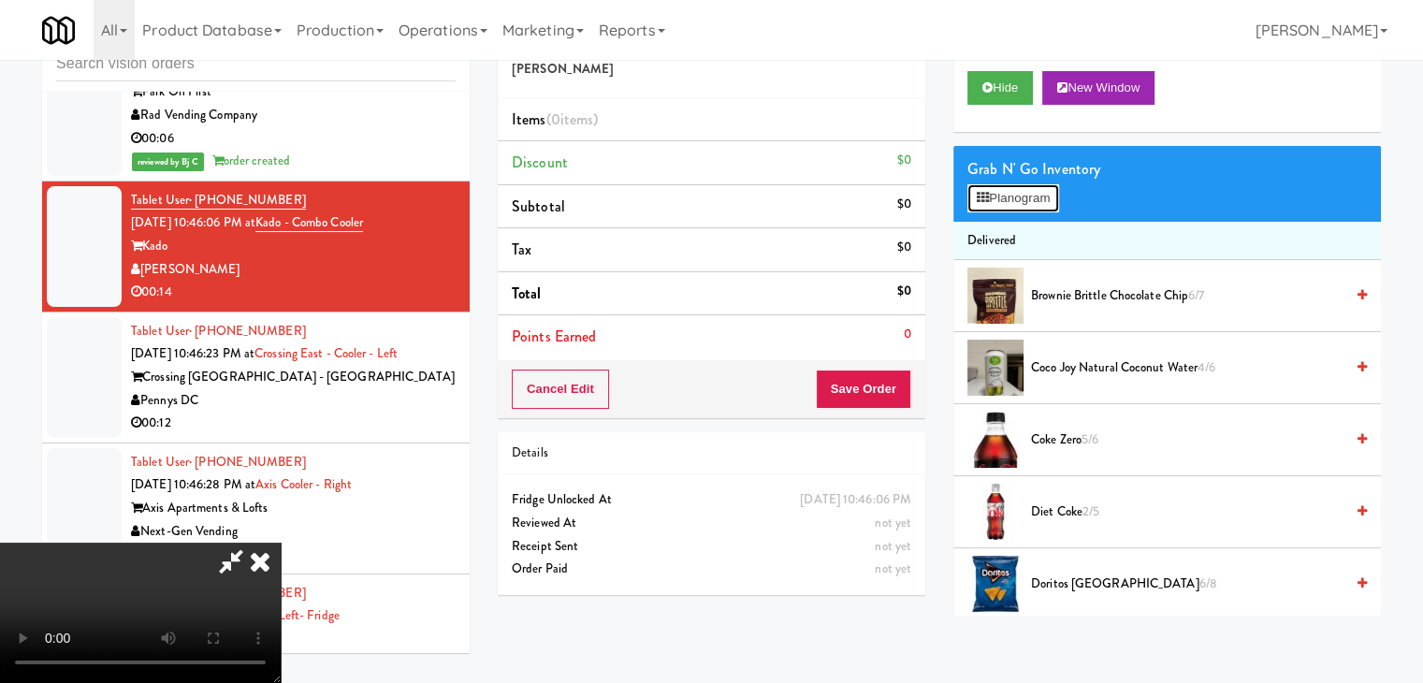
click at [997, 190] on button "Planogram" at bounding box center [1013, 198] width 92 height 28
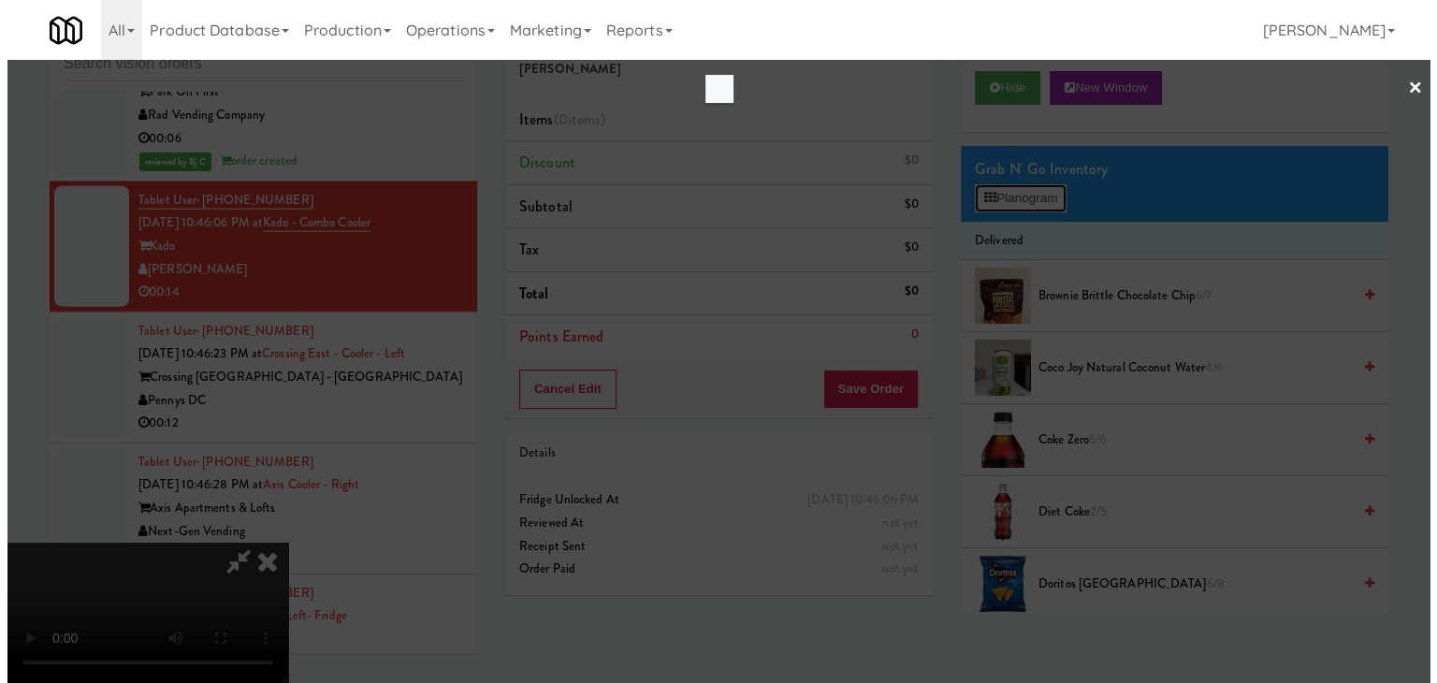
scroll to position [18785, 0]
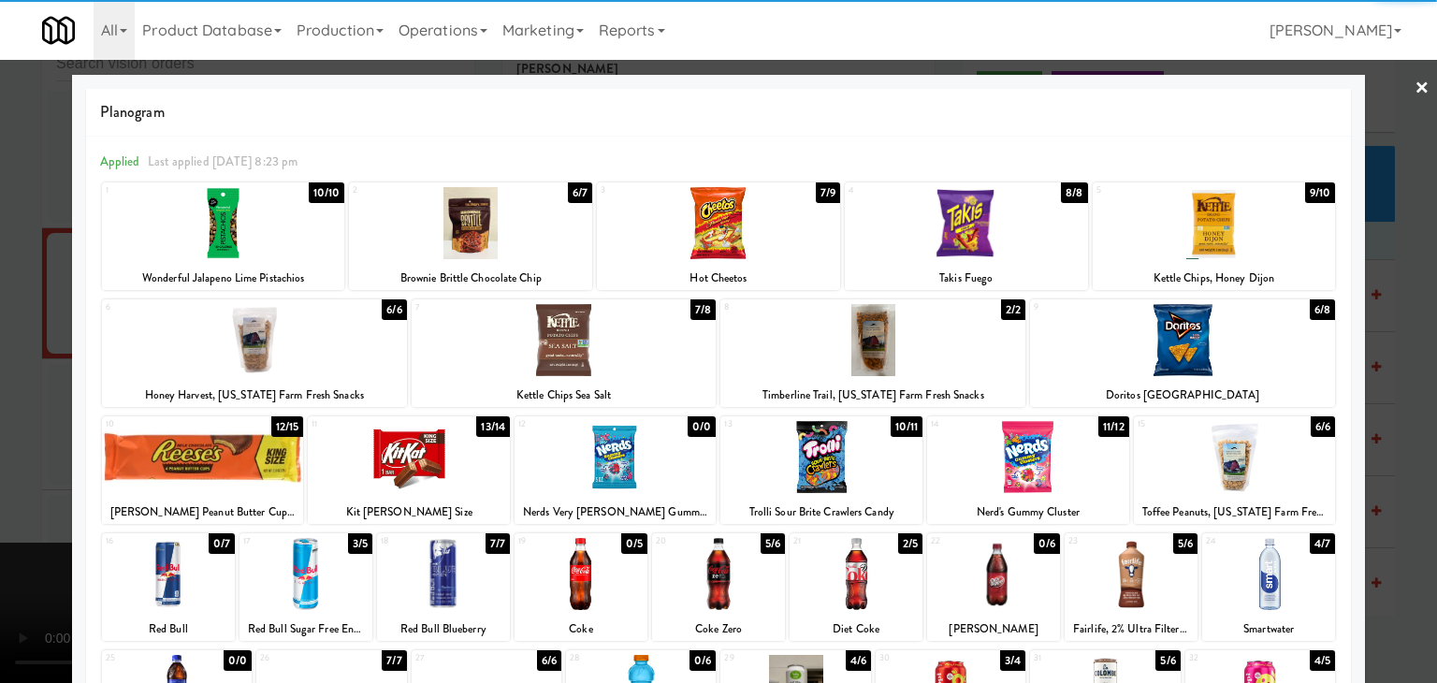
click at [1037, 469] on div at bounding box center [1028, 457] width 202 height 72
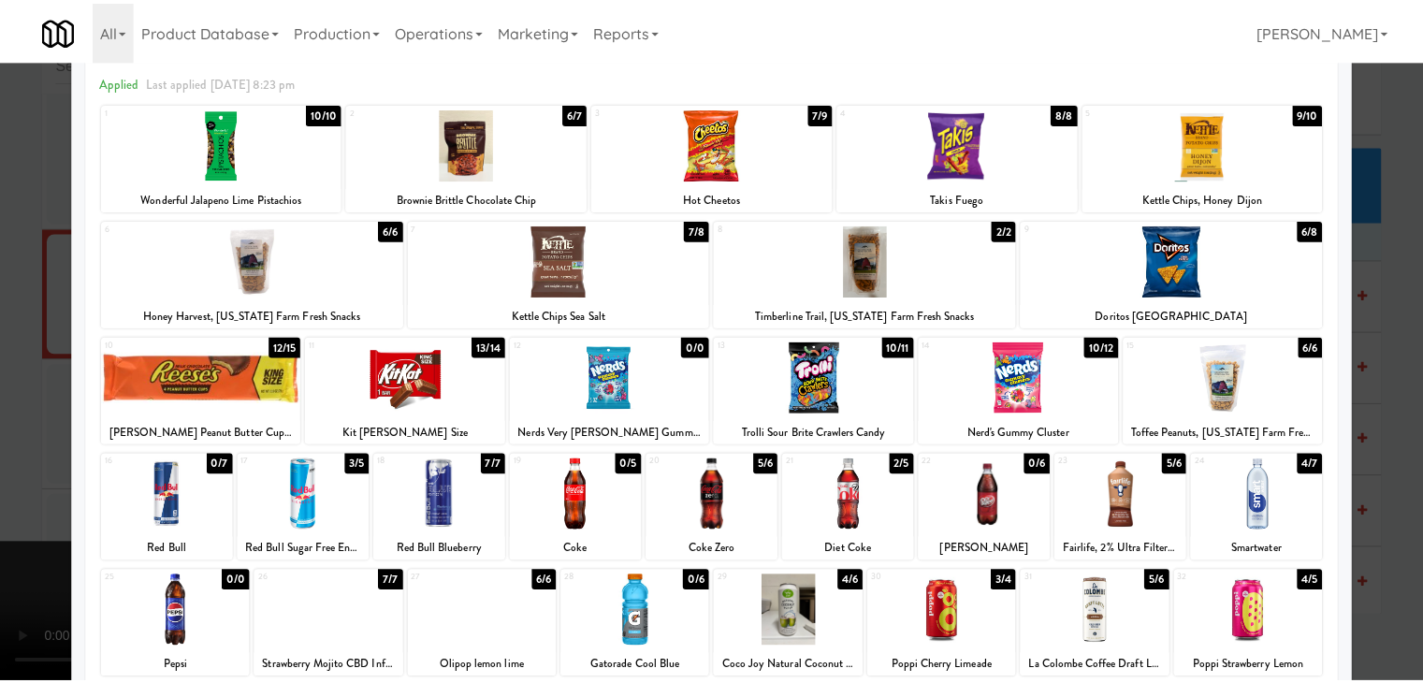
scroll to position [187, 0]
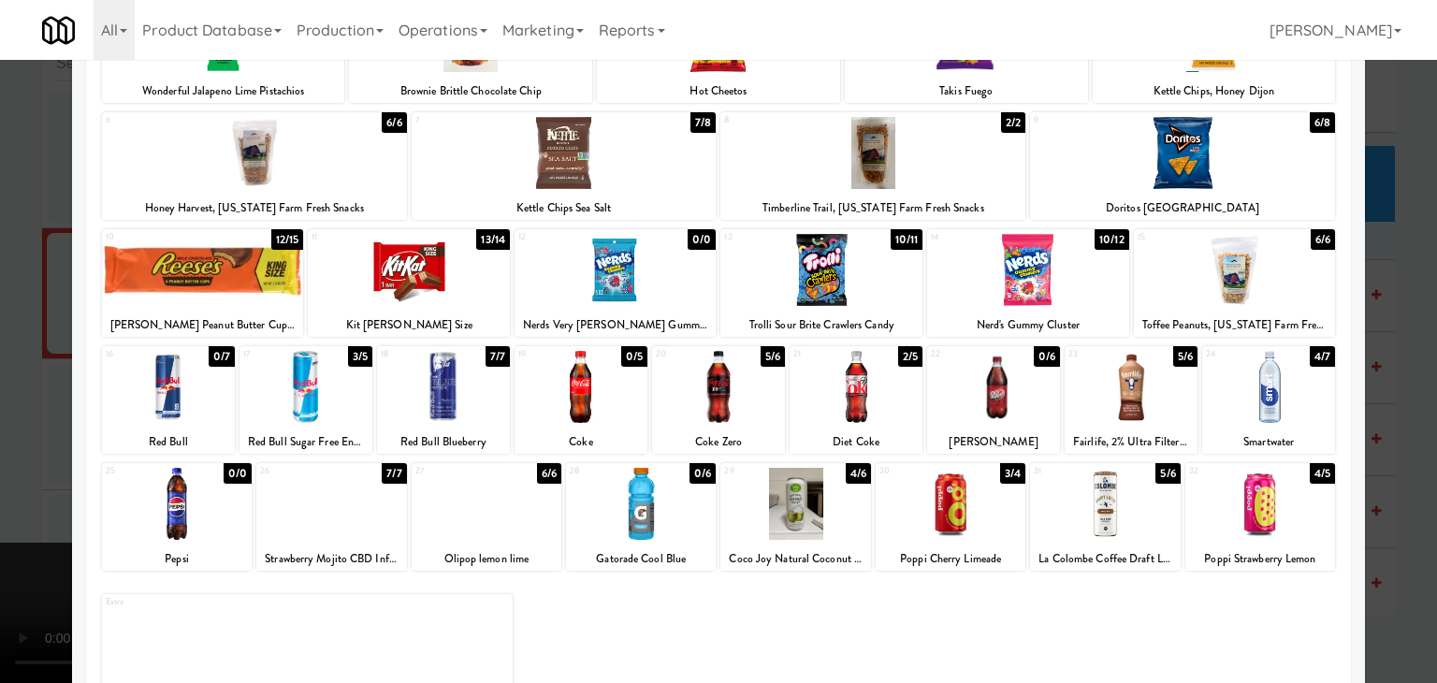
click at [1250, 532] on div at bounding box center [1261, 504] width 150 height 72
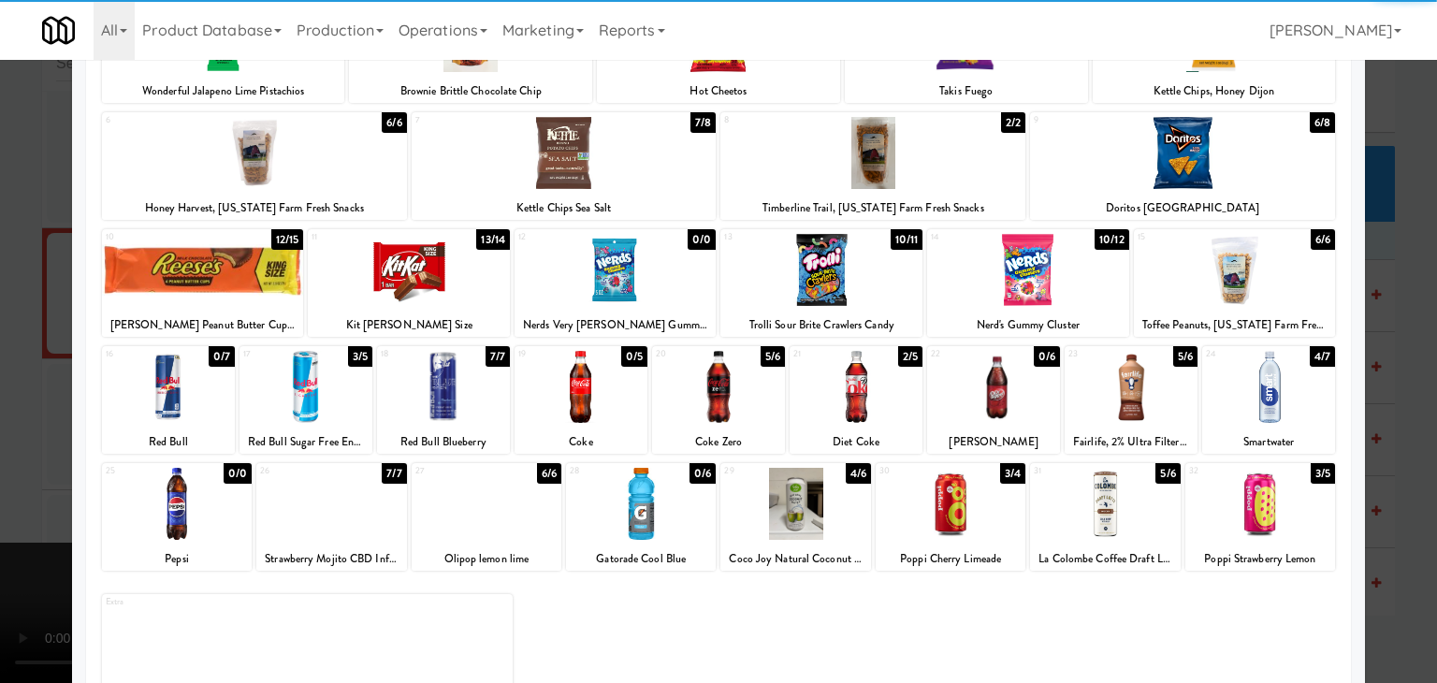
click at [208, 279] on div at bounding box center [203, 270] width 202 height 72
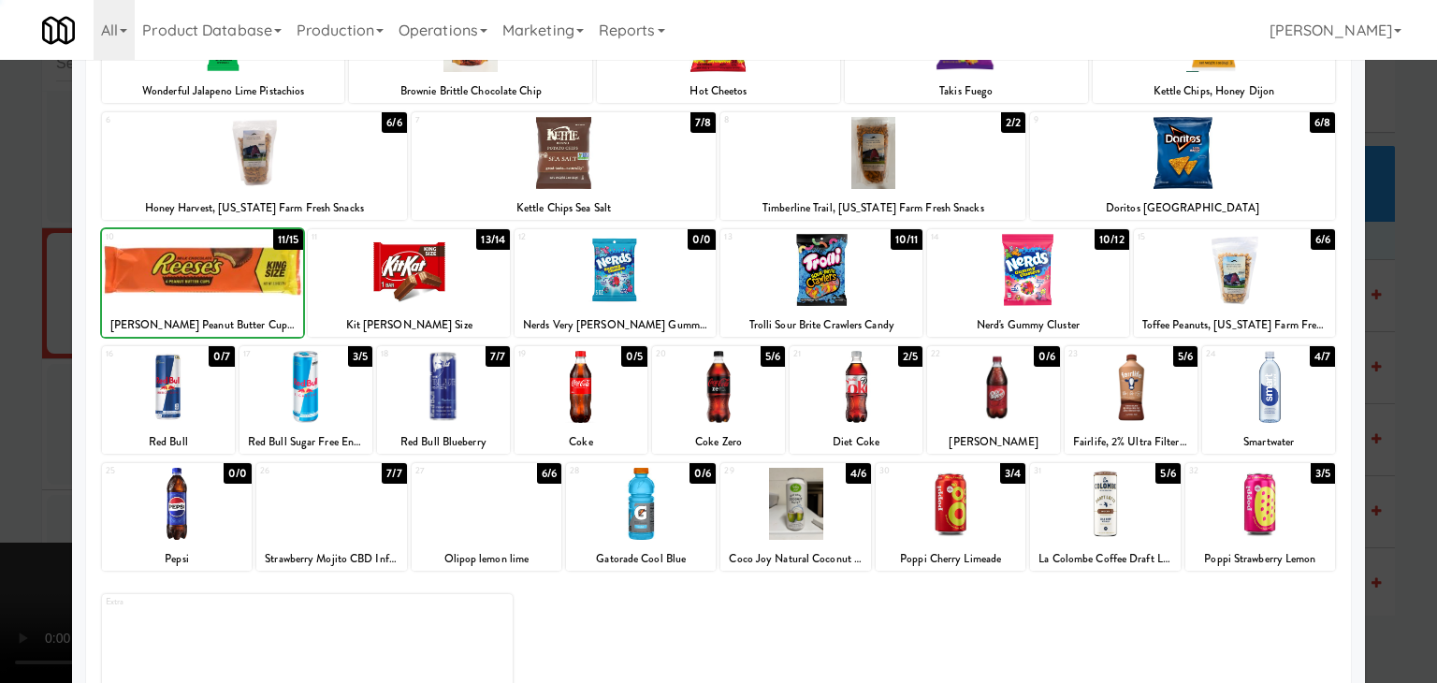
click at [11, 392] on div at bounding box center [718, 341] width 1437 height 683
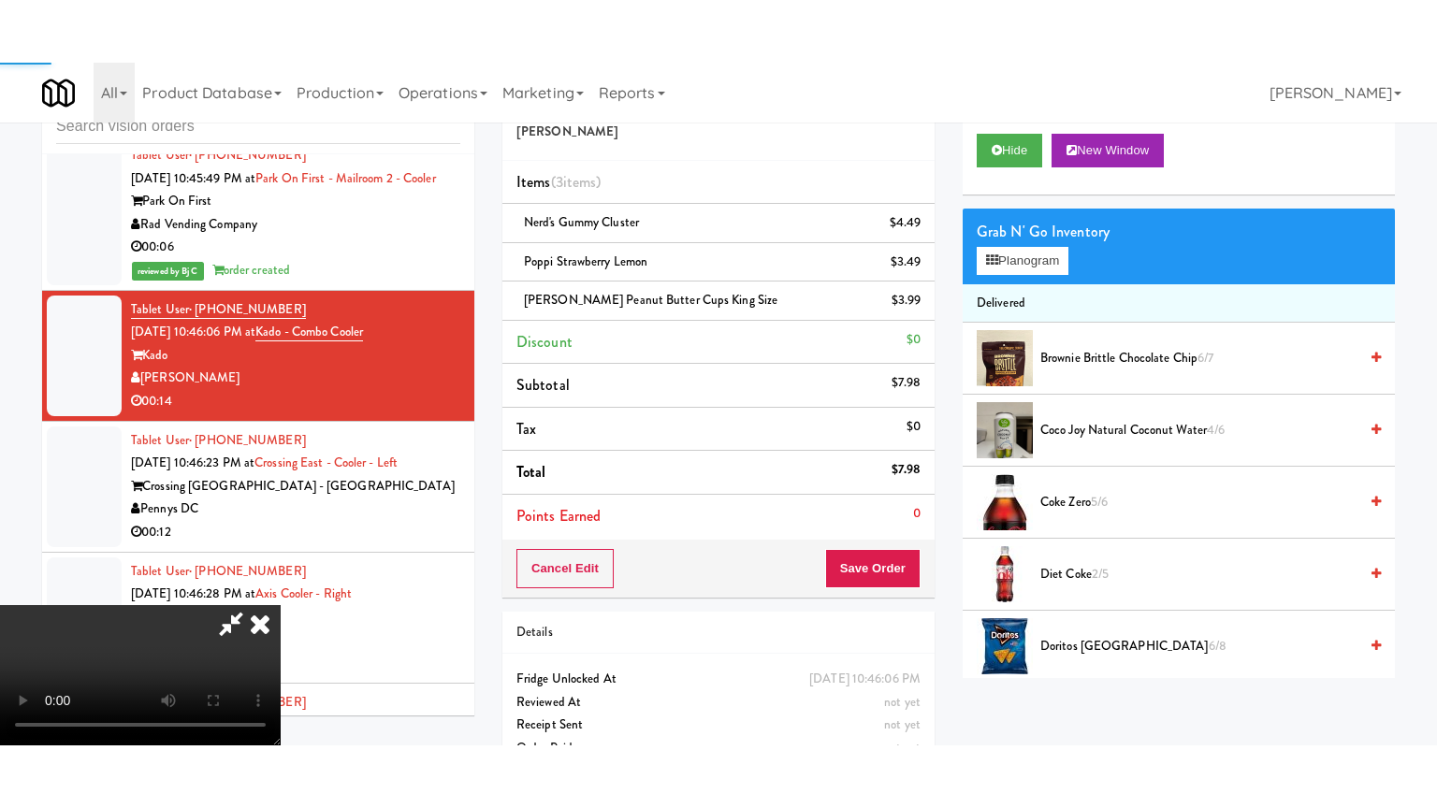
scroll to position [18877, 0]
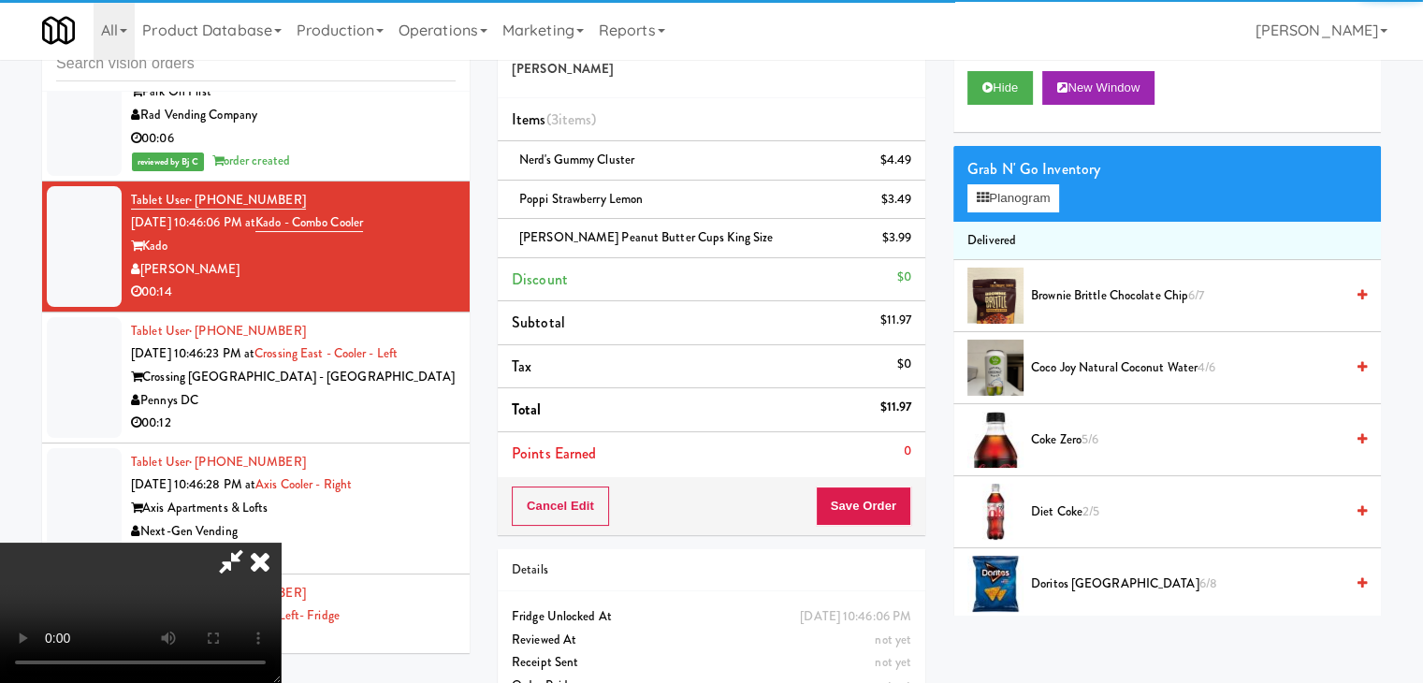
drag, startPoint x: 883, startPoint y: 482, endPoint x: 876, endPoint y: 502, distance: 21.0
click at [876, 501] on div "Cancel Edit Save Order" at bounding box center [712, 506] width 428 height 58
click at [876, 502] on button "Save Order" at bounding box center [863, 506] width 95 height 39
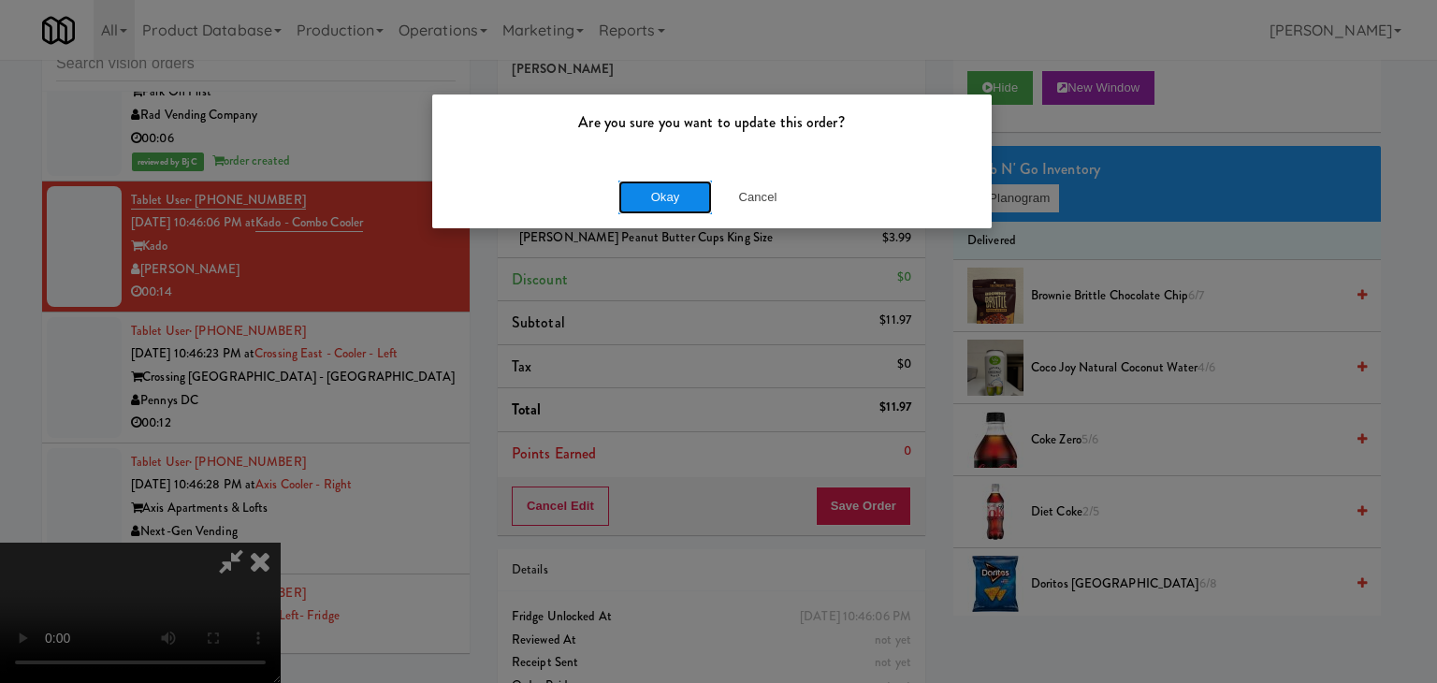
click at [684, 192] on button "Okay" at bounding box center [665, 198] width 94 height 34
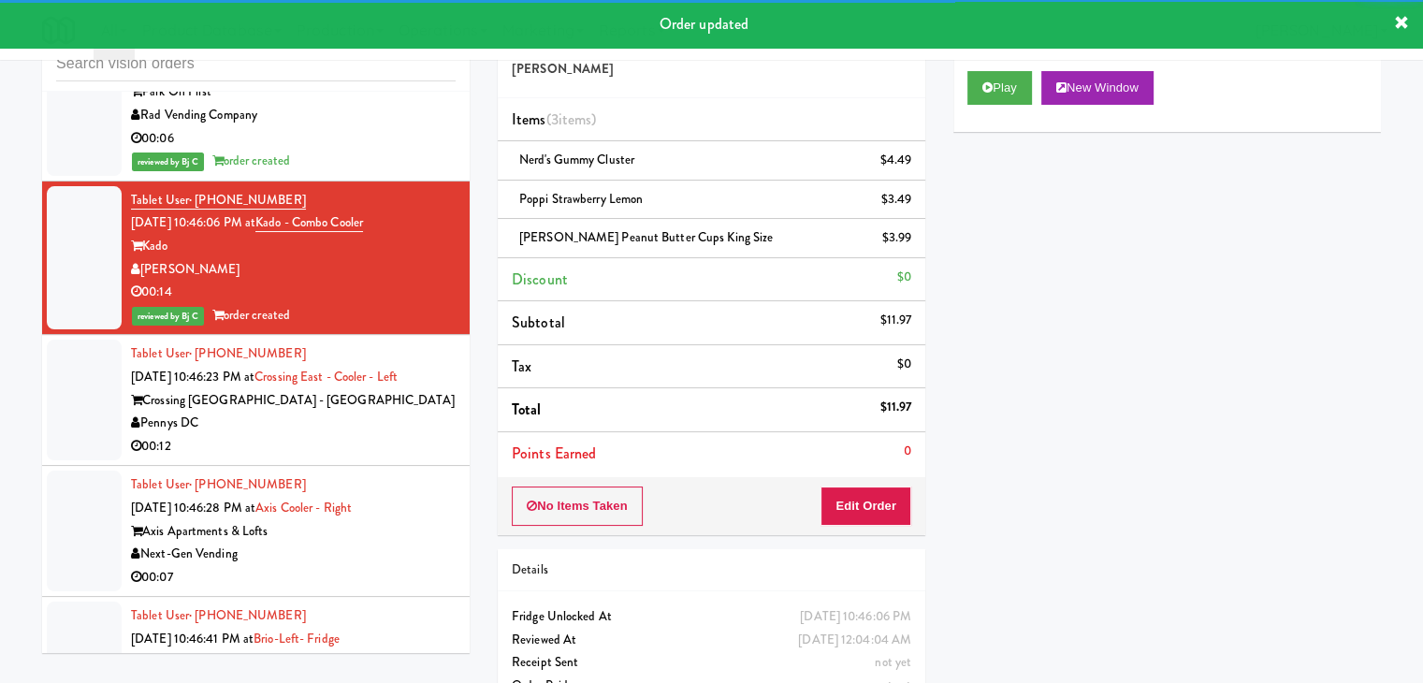
drag, startPoint x: 363, startPoint y: 454, endPoint x: 370, endPoint y: 465, distance: 13.0
click at [365, 435] on div "Pennys DC" at bounding box center [293, 423] width 325 height 23
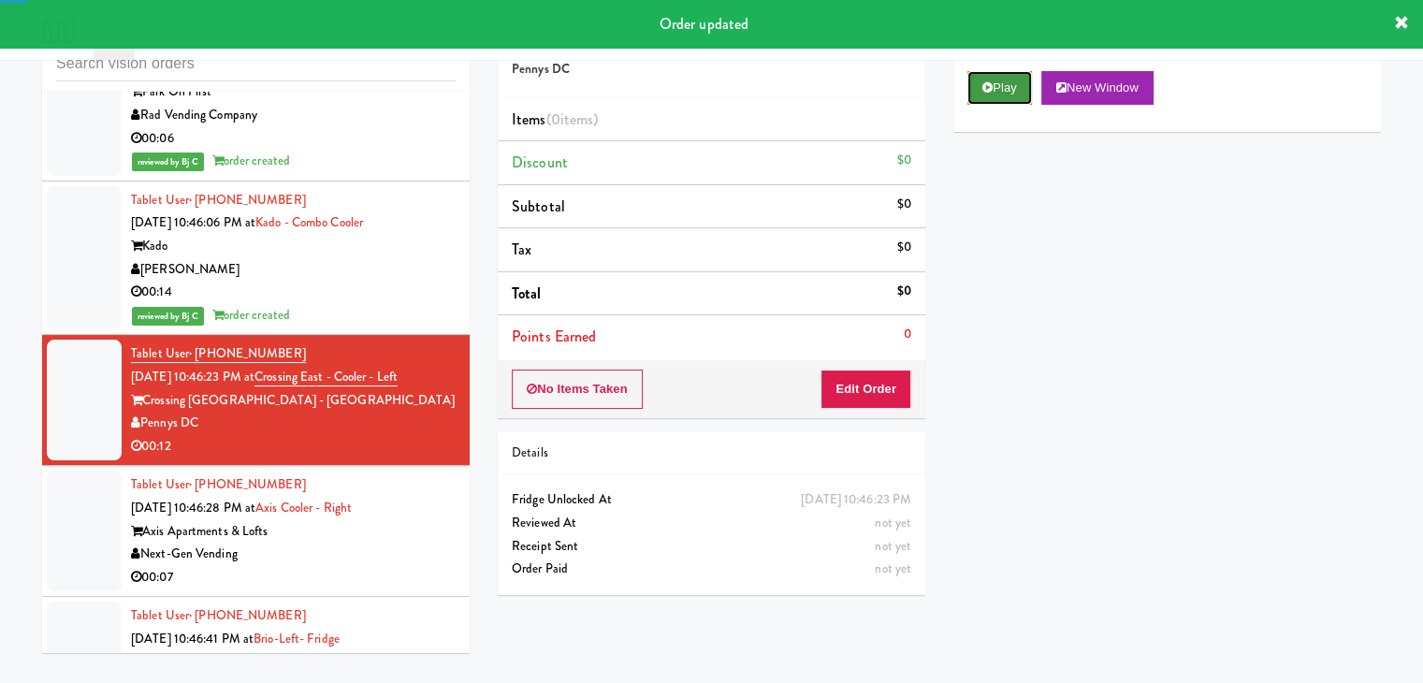
click at [999, 90] on button "Play" at bounding box center [999, 88] width 65 height 34
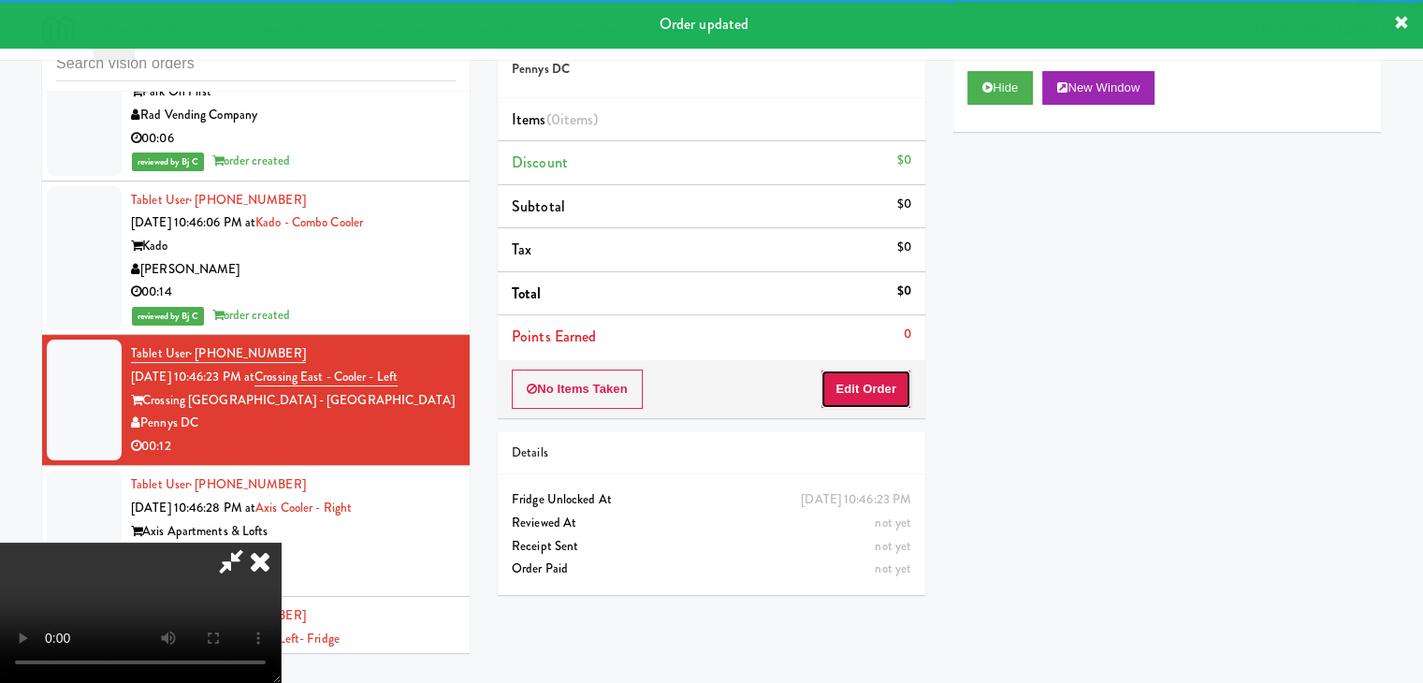
click at [870, 386] on button "Edit Order" at bounding box center [866, 389] width 91 height 39
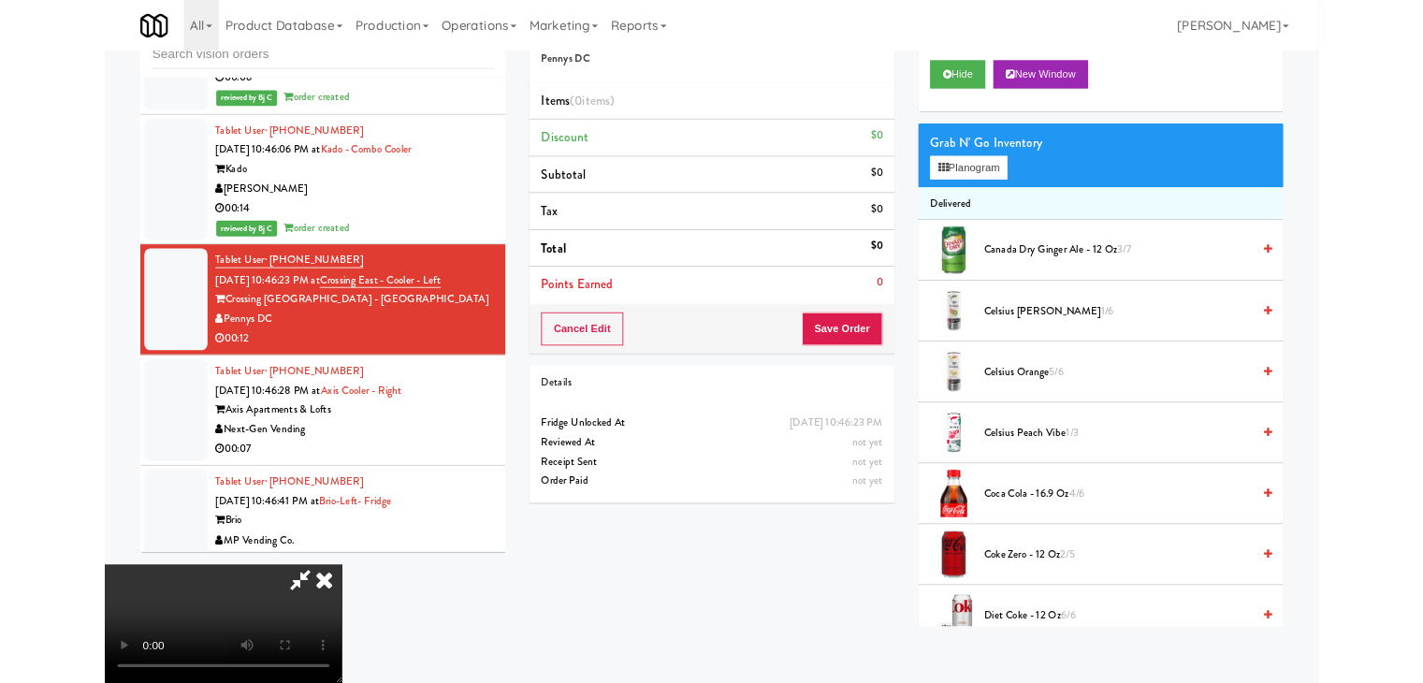
scroll to position [18785, 0]
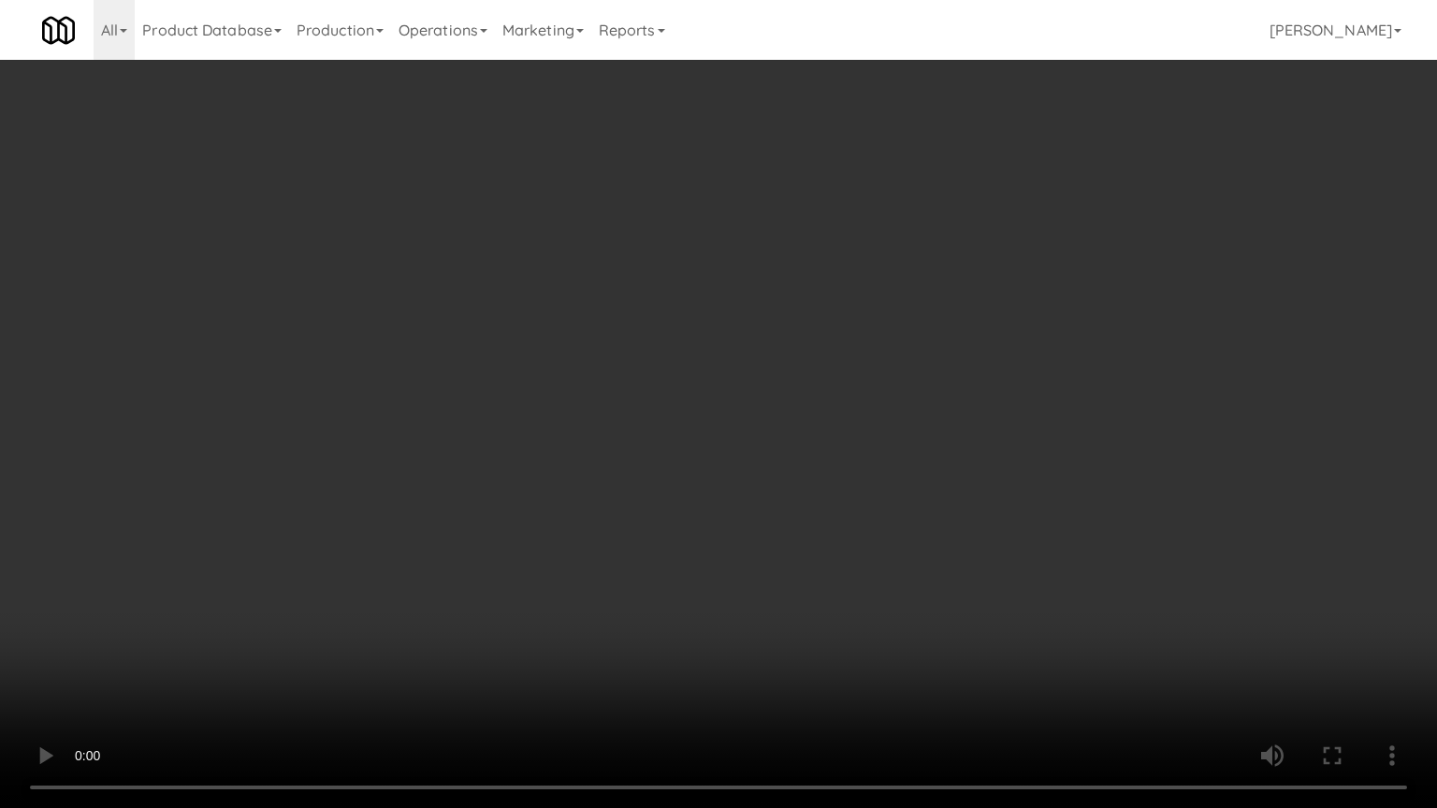
click at [834, 554] on video at bounding box center [718, 404] width 1437 height 808
drag, startPoint x: 834, startPoint y: 554, endPoint x: 825, endPoint y: 560, distance: 10.7
click at [834, 556] on video at bounding box center [718, 404] width 1437 height 808
click at [856, 546] on video at bounding box center [718, 404] width 1437 height 808
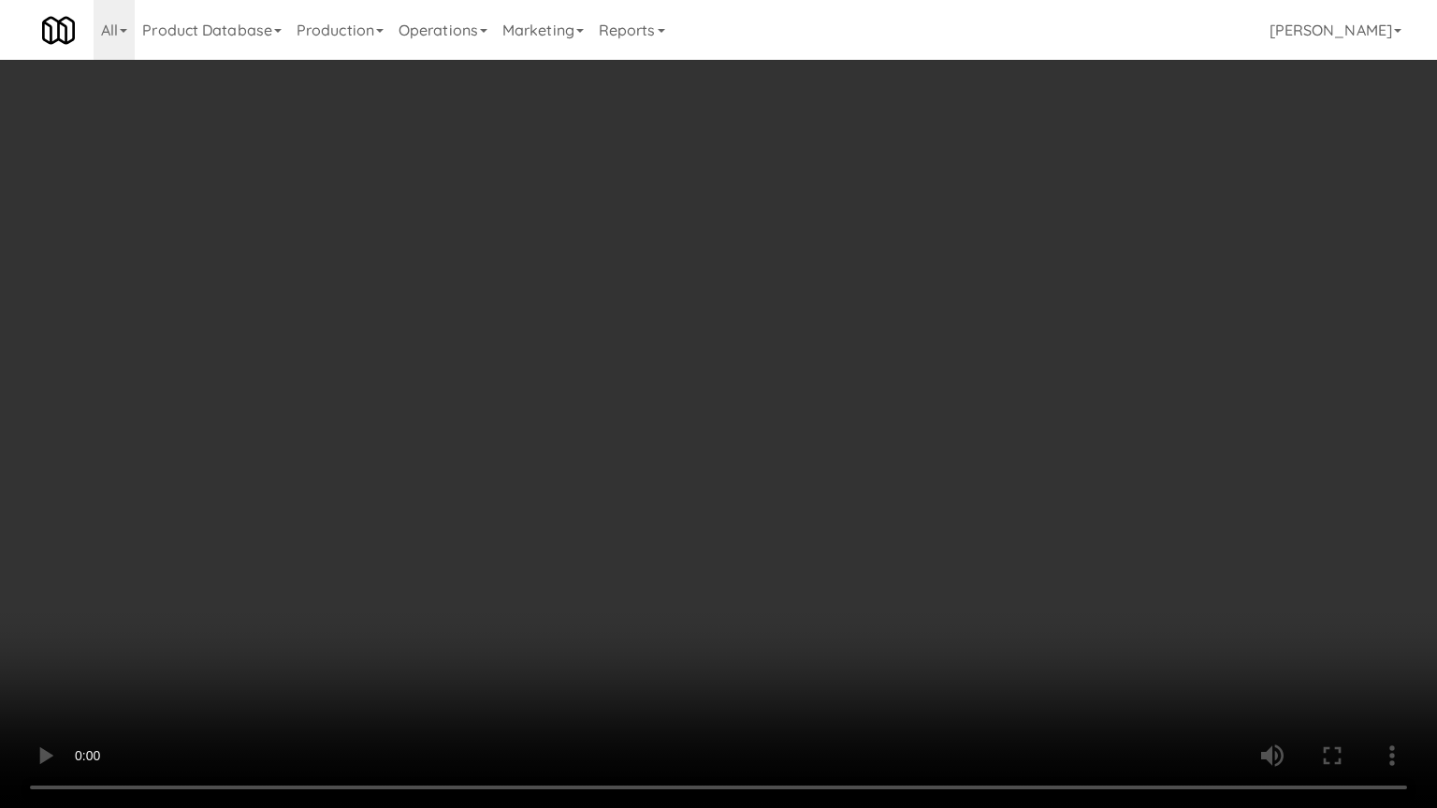
click at [880, 526] on video at bounding box center [718, 404] width 1437 height 808
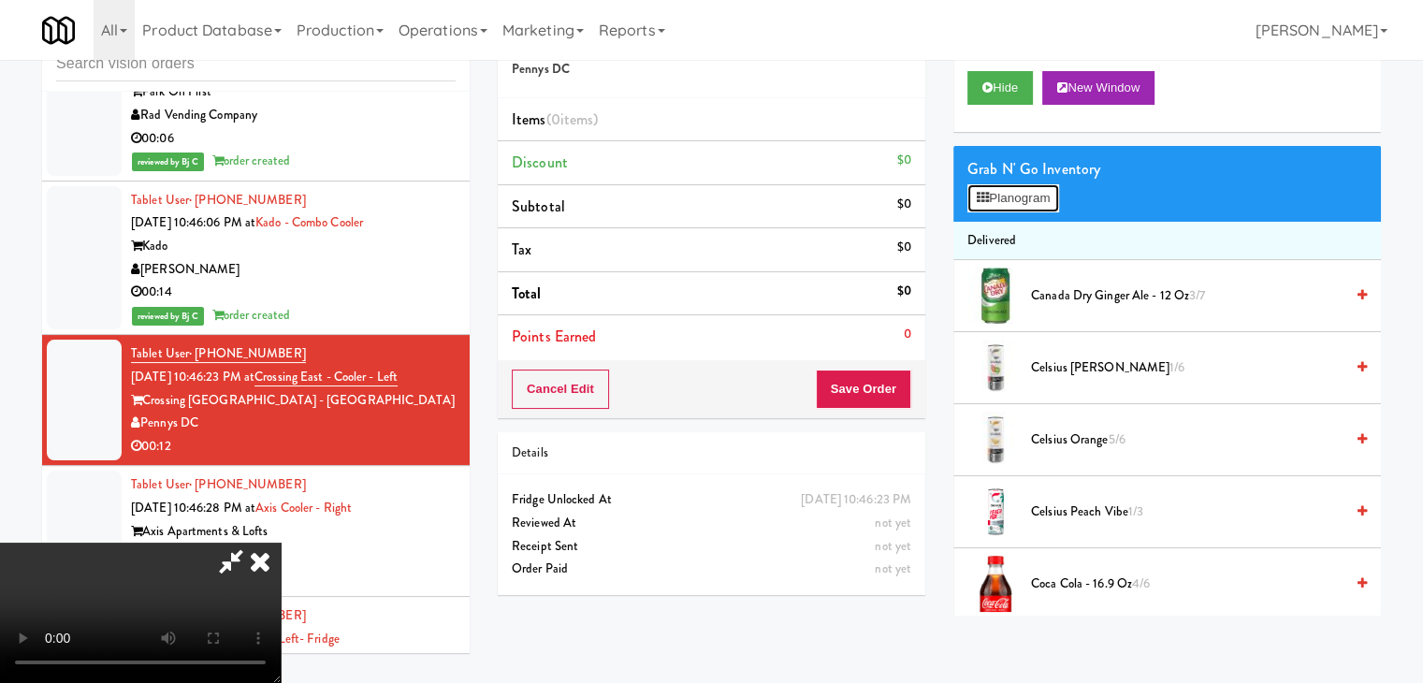
click at [1011, 204] on button "Planogram" at bounding box center [1013, 198] width 92 height 28
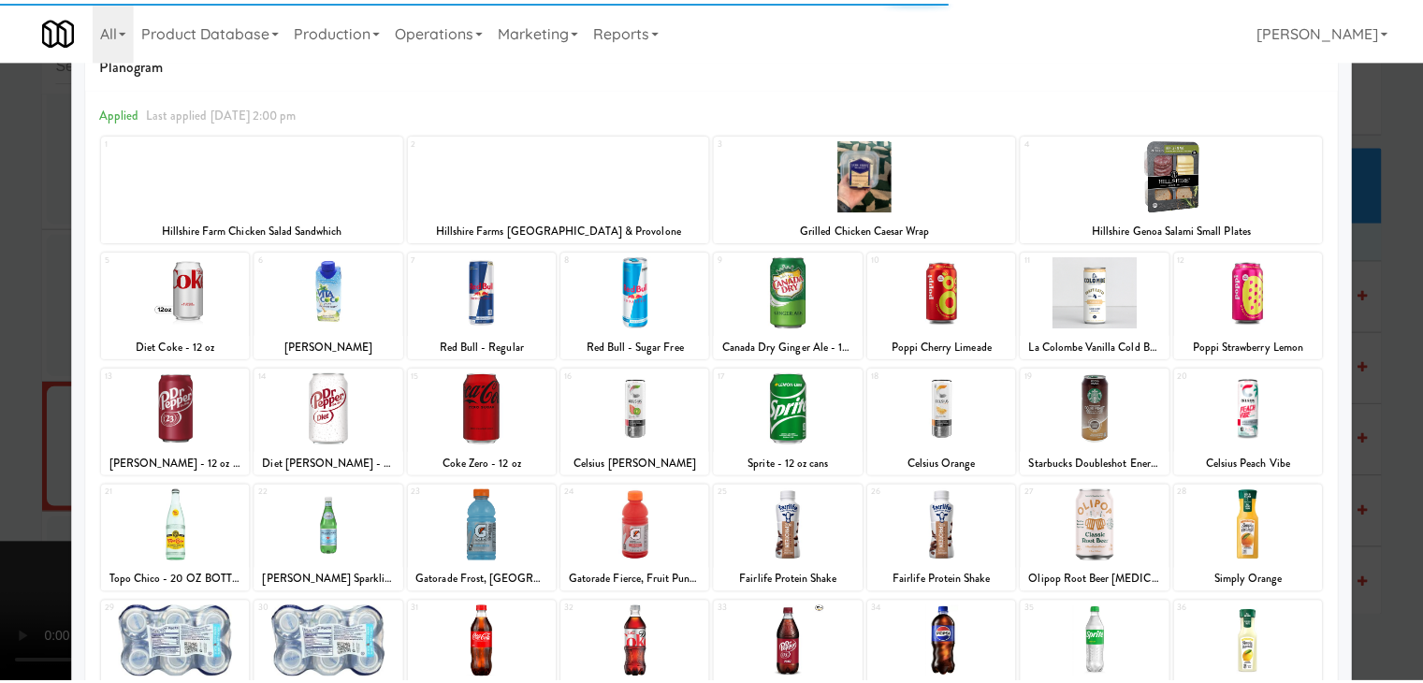
scroll to position [94, 0]
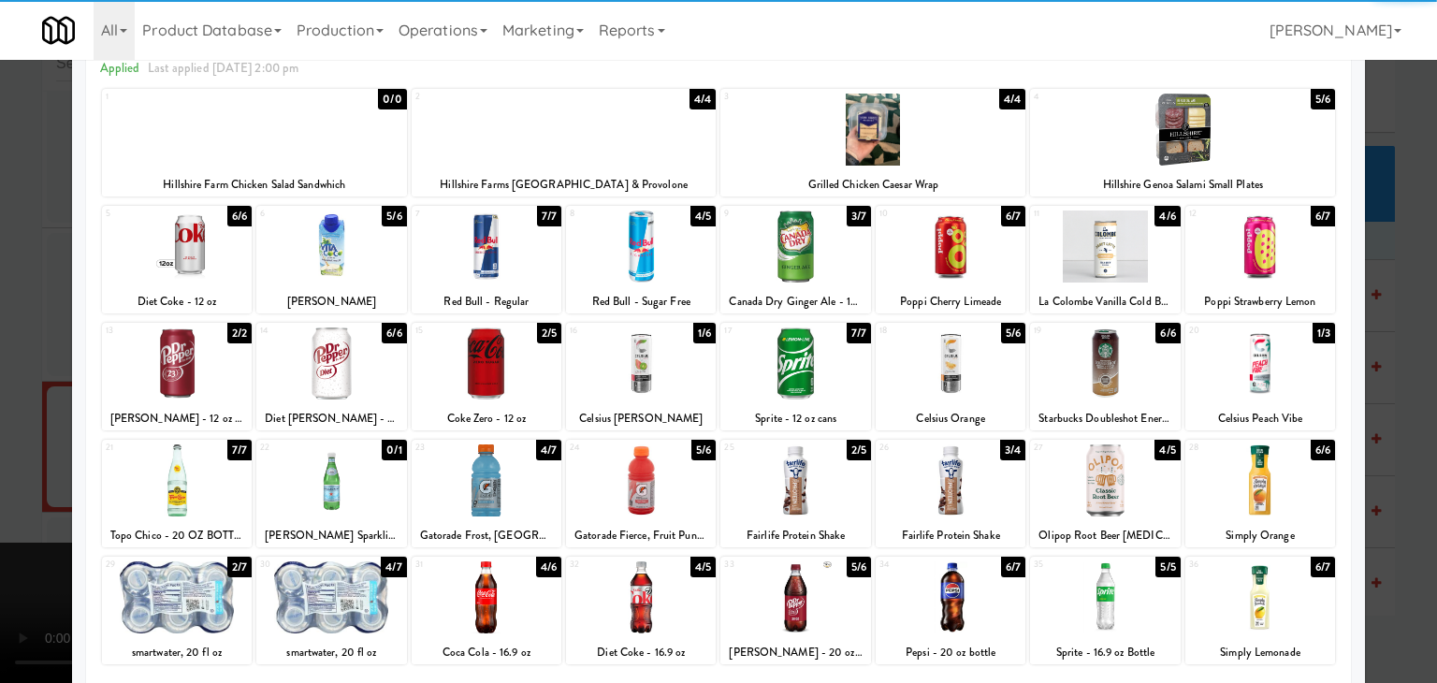
click at [945, 362] on div at bounding box center [951, 363] width 150 height 72
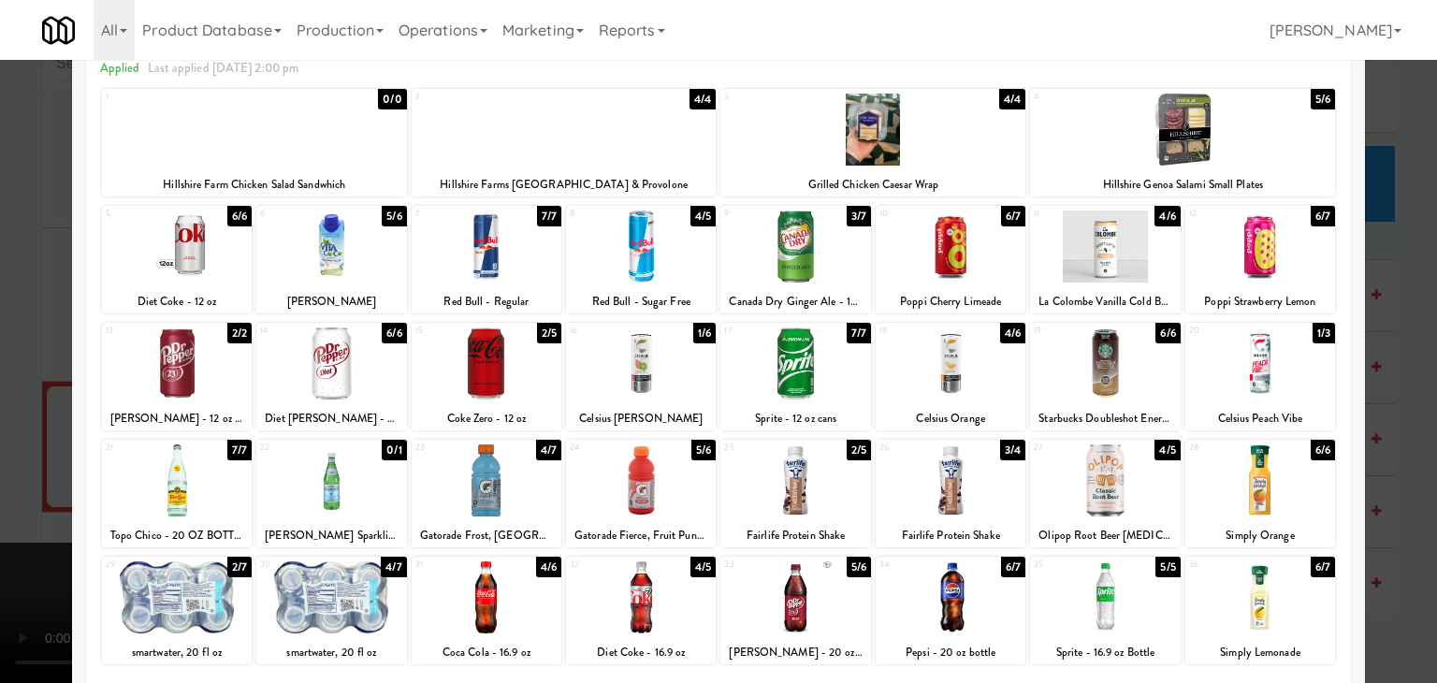
click at [316, 371] on div at bounding box center [331, 363] width 150 height 72
drag, startPoint x: 0, startPoint y: 386, endPoint x: 357, endPoint y: 356, distance: 358.6
click at [11, 386] on div at bounding box center [718, 341] width 1437 height 683
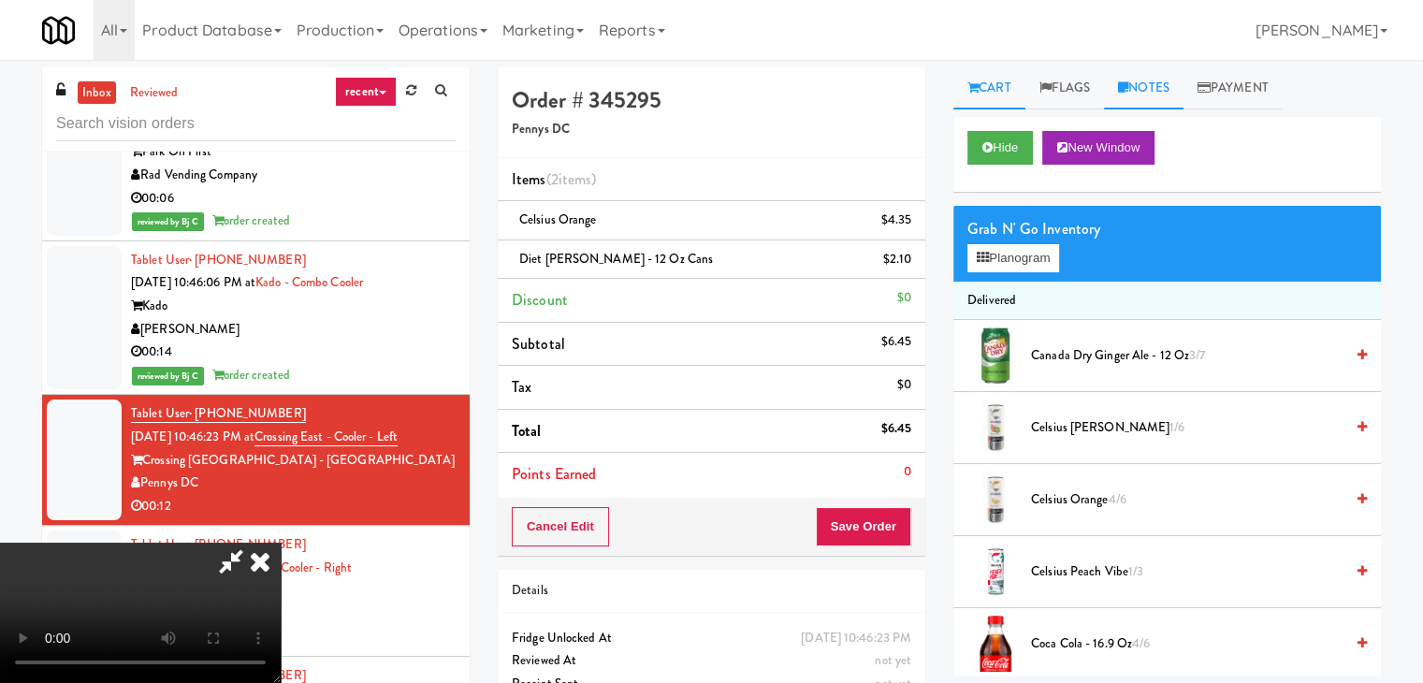
click at [1157, 91] on link "Notes" at bounding box center [1144, 88] width 80 height 42
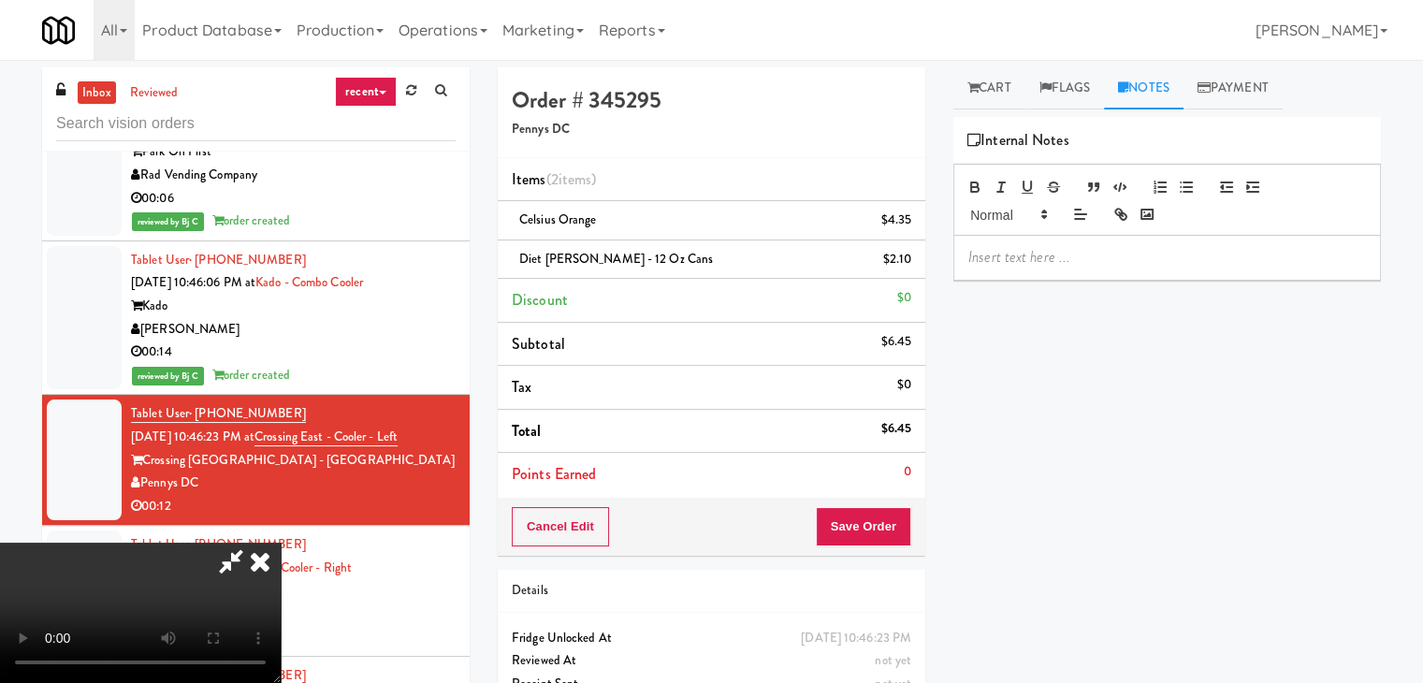
click at [1075, 260] on p at bounding box center [1167, 257] width 398 height 21
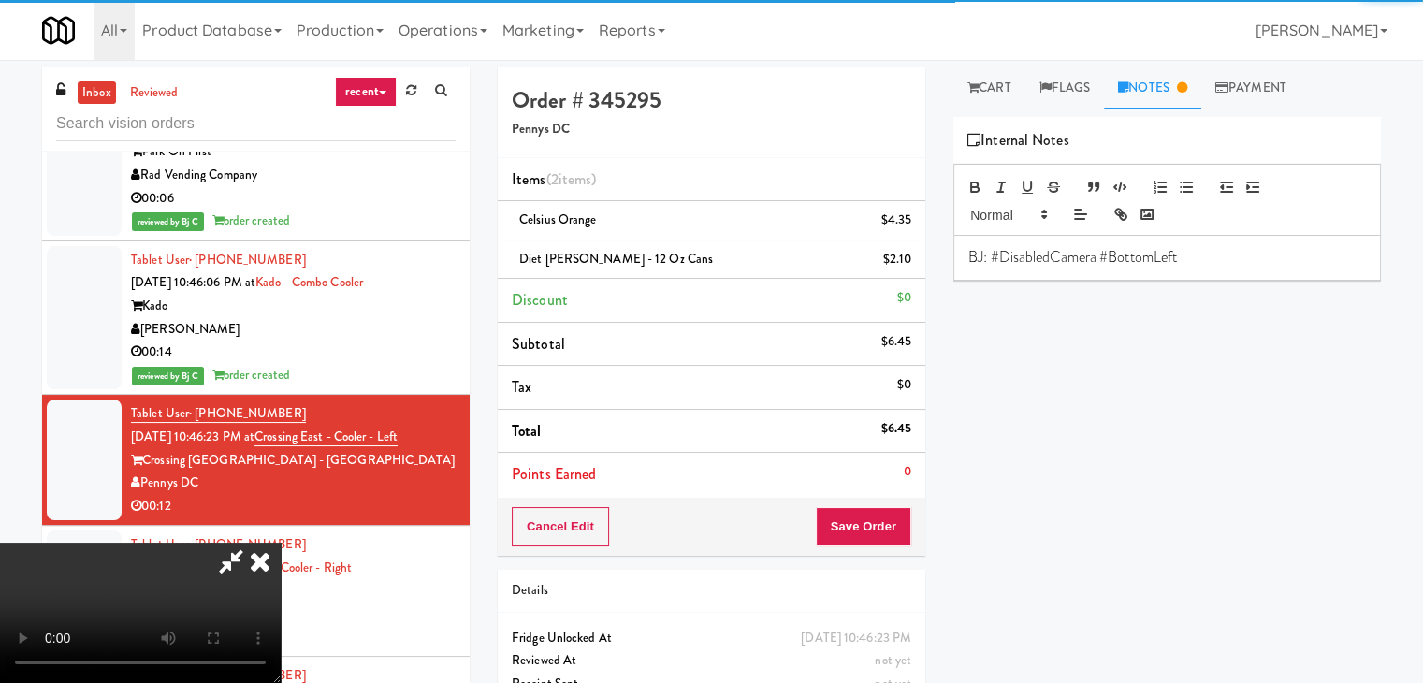
click at [281, 543] on icon at bounding box center [260, 561] width 41 height 37
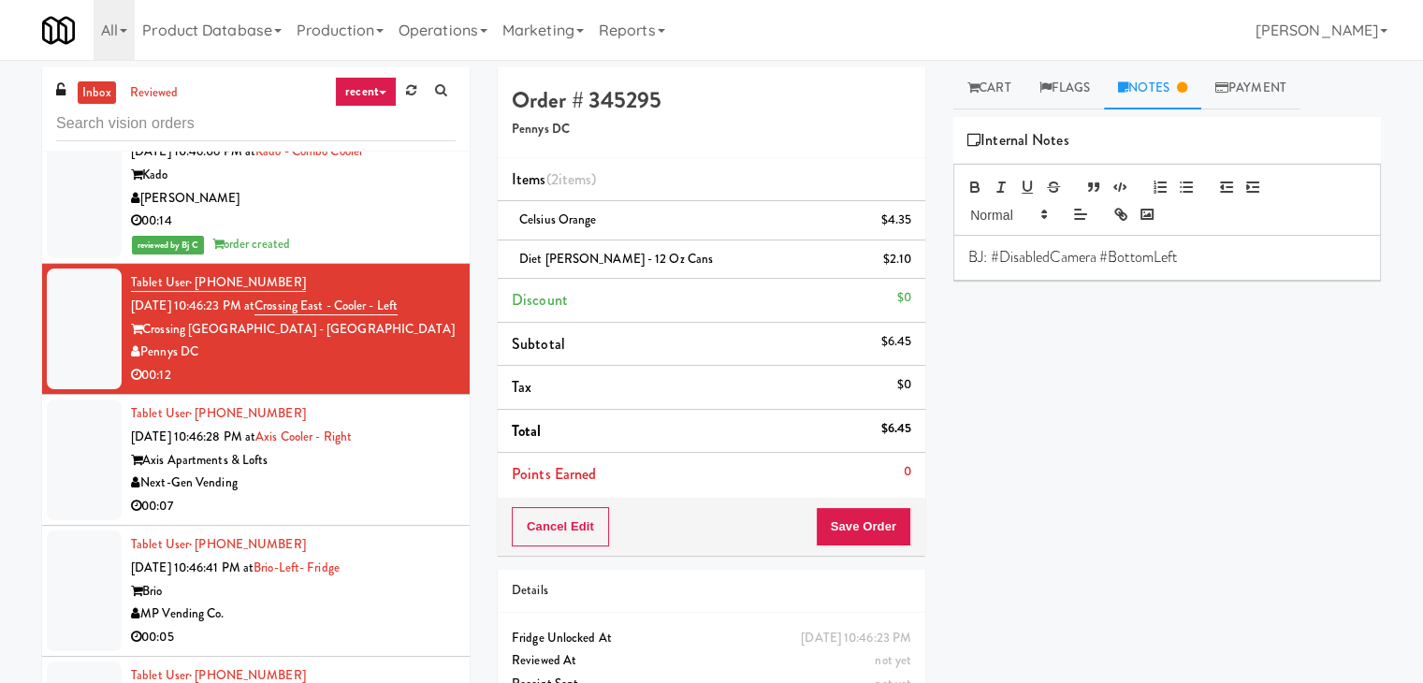
scroll to position [19158, 0]
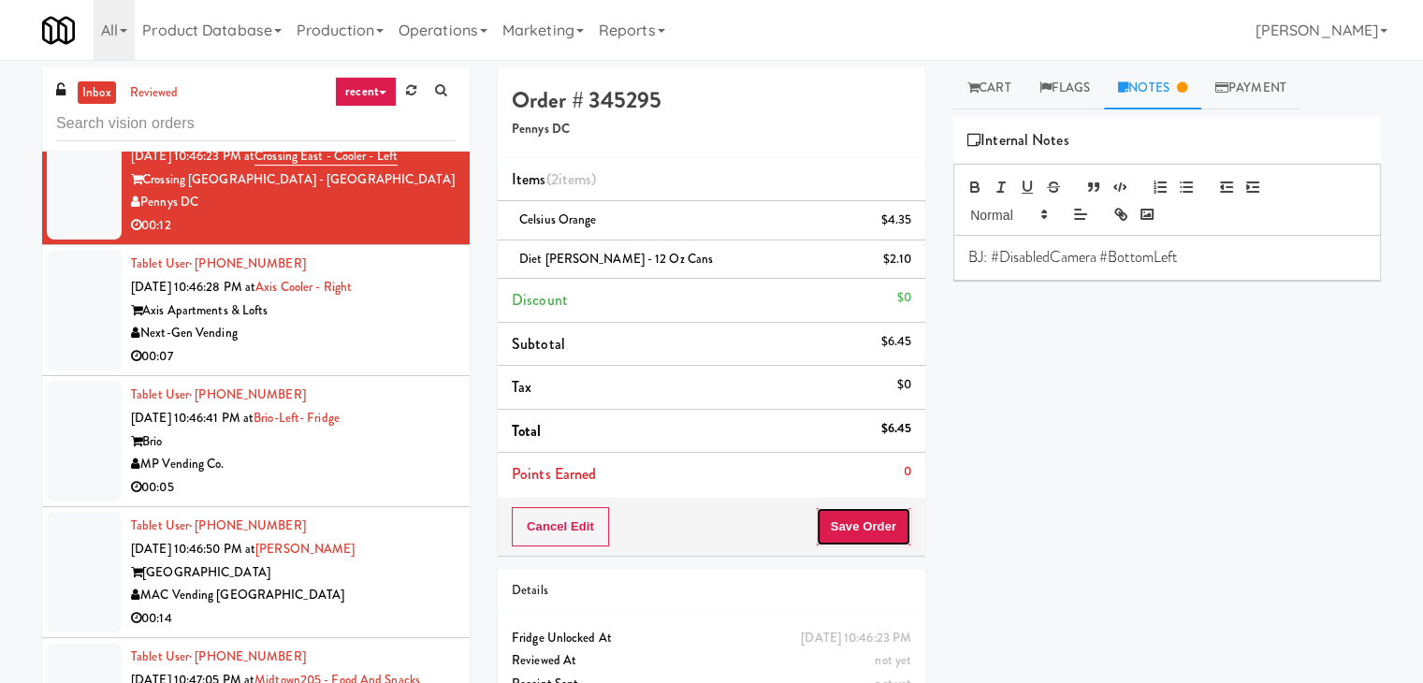
click at [837, 510] on button "Save Order" at bounding box center [863, 526] width 95 height 39
click at [839, 513] on button "Save Order" at bounding box center [863, 526] width 95 height 39
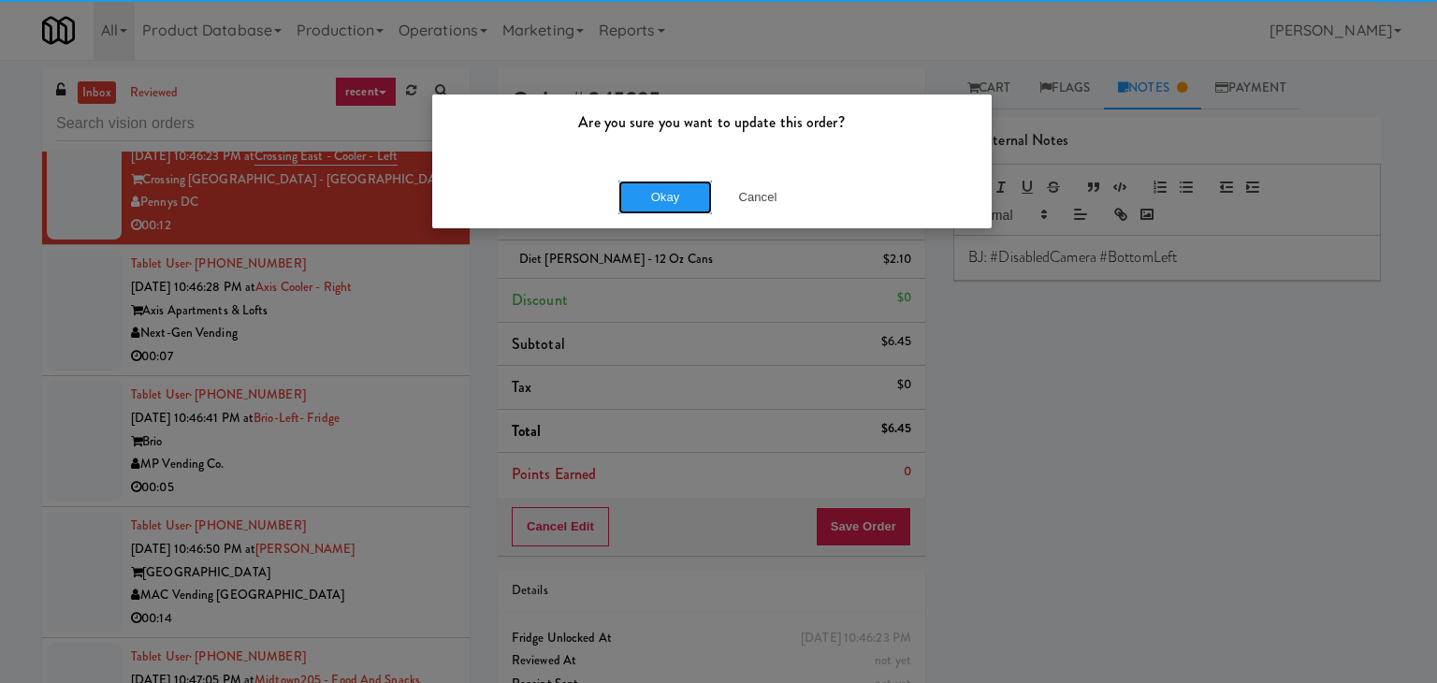
drag, startPoint x: 658, startPoint y: 198, endPoint x: 637, endPoint y: 211, distance: 23.9
click at [657, 198] on button "Okay" at bounding box center [665, 198] width 94 height 34
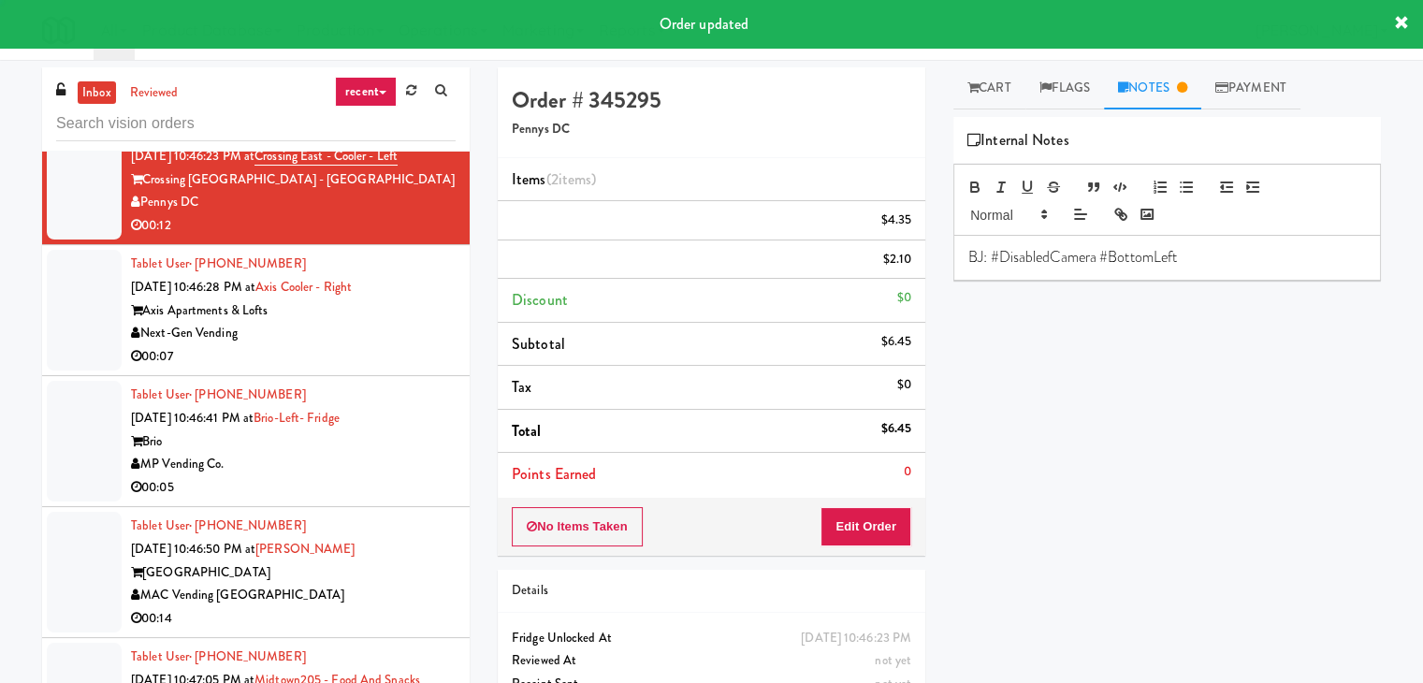
click at [361, 376] on li "Tablet User · (847) 436-8575 Aug 17, 2025 10:46:28 PM at Axis Cooler - Right Ax…" at bounding box center [256, 310] width 428 height 131
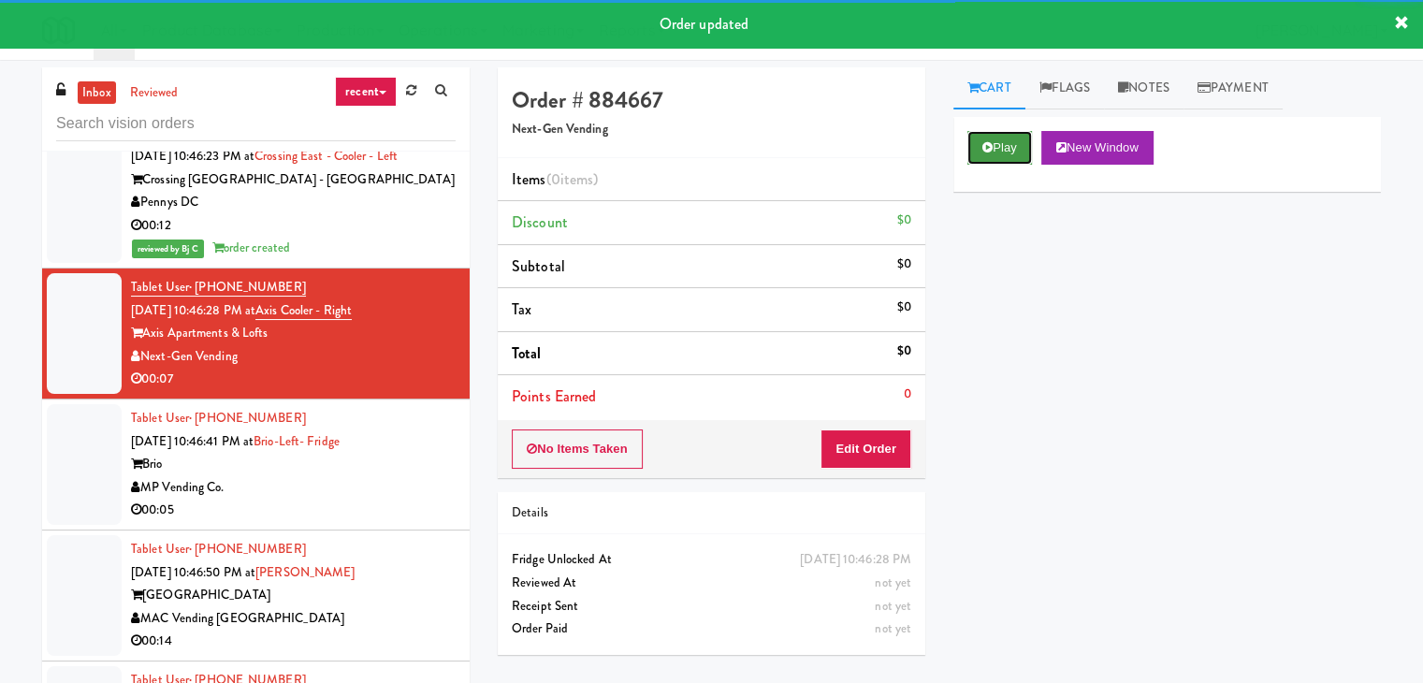
click at [1016, 155] on button "Play" at bounding box center [999, 148] width 65 height 34
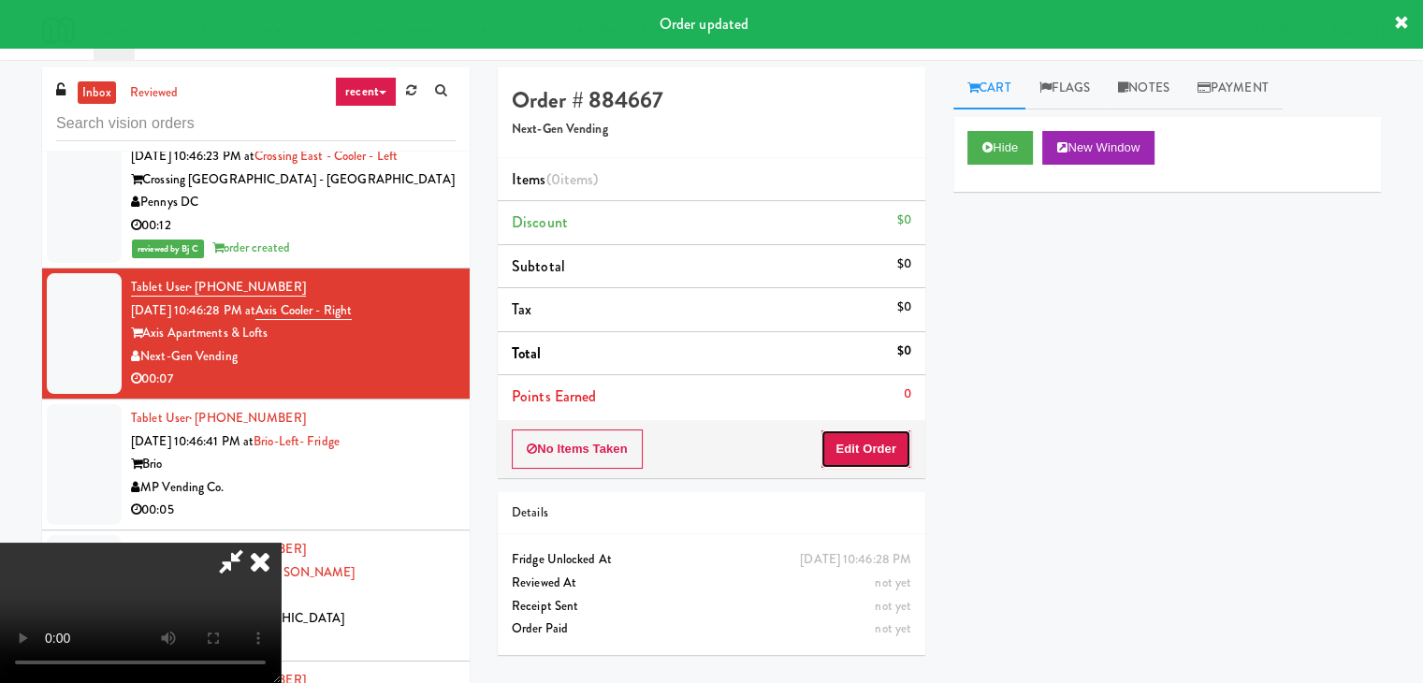
click at [872, 460] on button "Edit Order" at bounding box center [866, 448] width 91 height 39
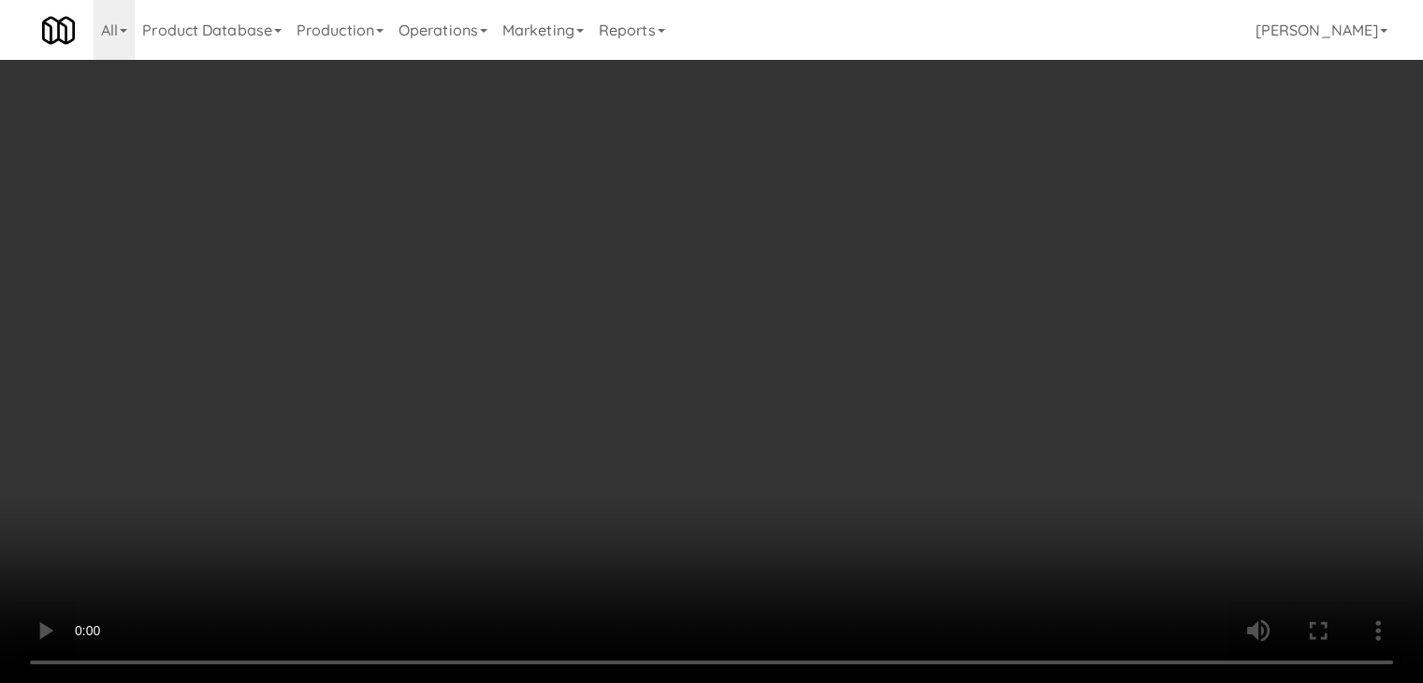
scroll to position [19066, 0]
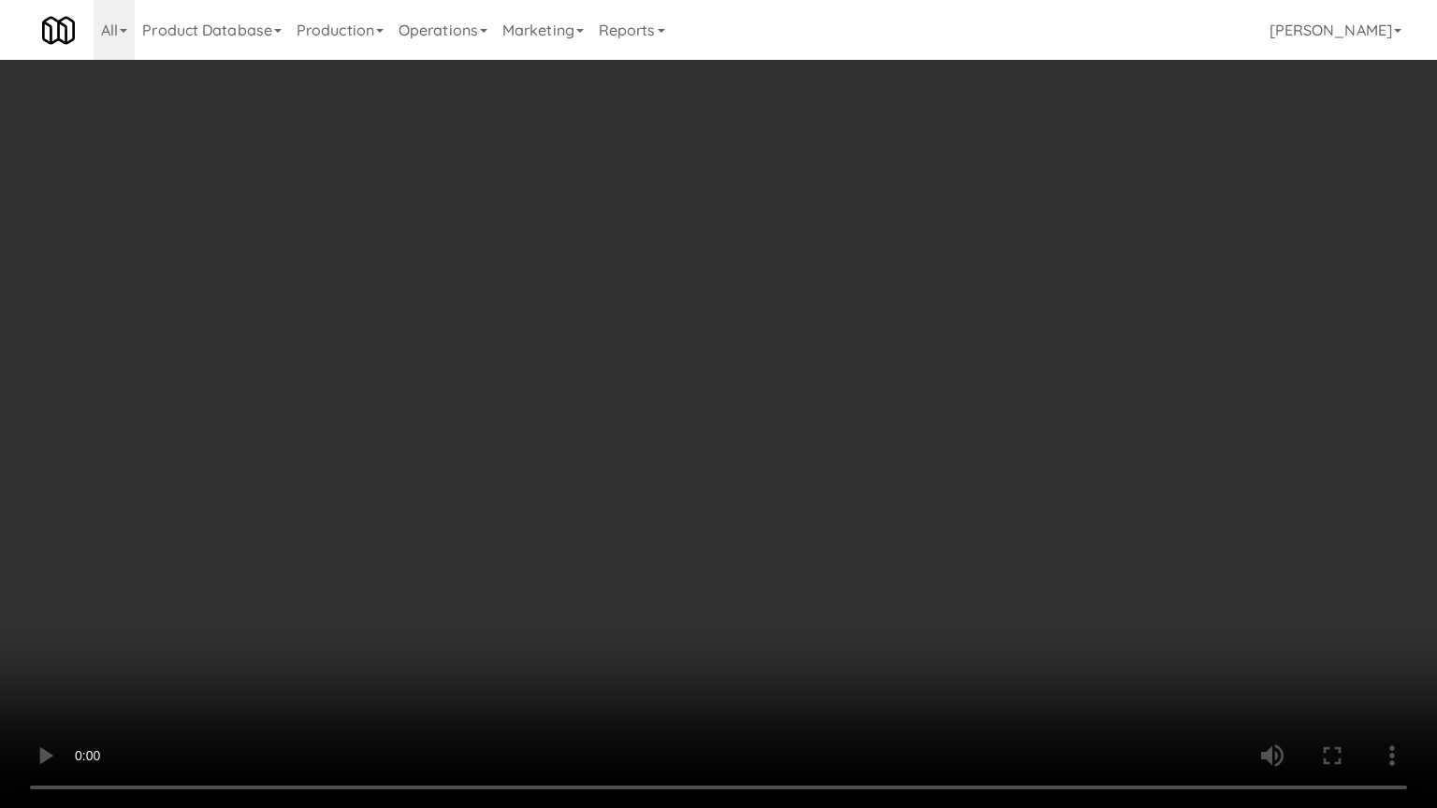
click at [934, 479] on video at bounding box center [718, 404] width 1437 height 808
drag, startPoint x: 935, startPoint y: 479, endPoint x: 1033, endPoint y: 195, distance: 300.9
click at [936, 478] on video at bounding box center [718, 404] width 1437 height 808
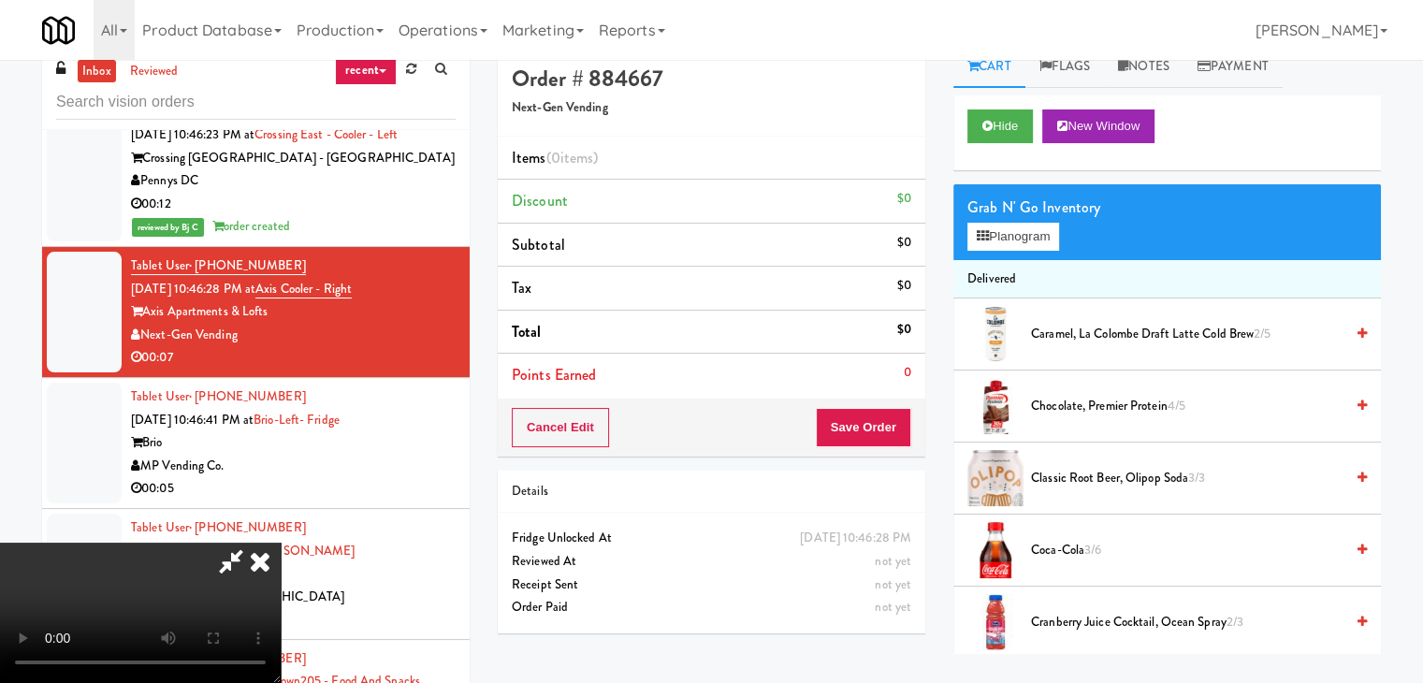
scroll to position [0, 0]
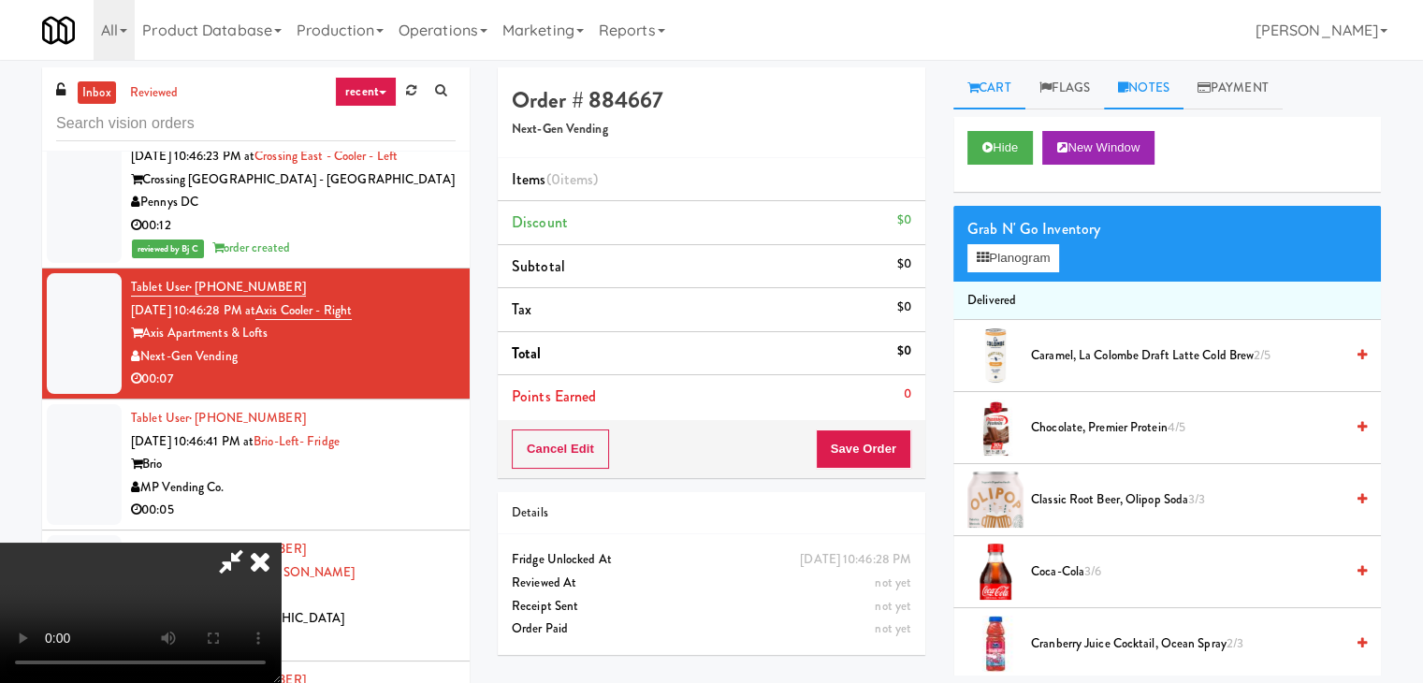
click at [1140, 97] on link "Notes" at bounding box center [1144, 88] width 80 height 42
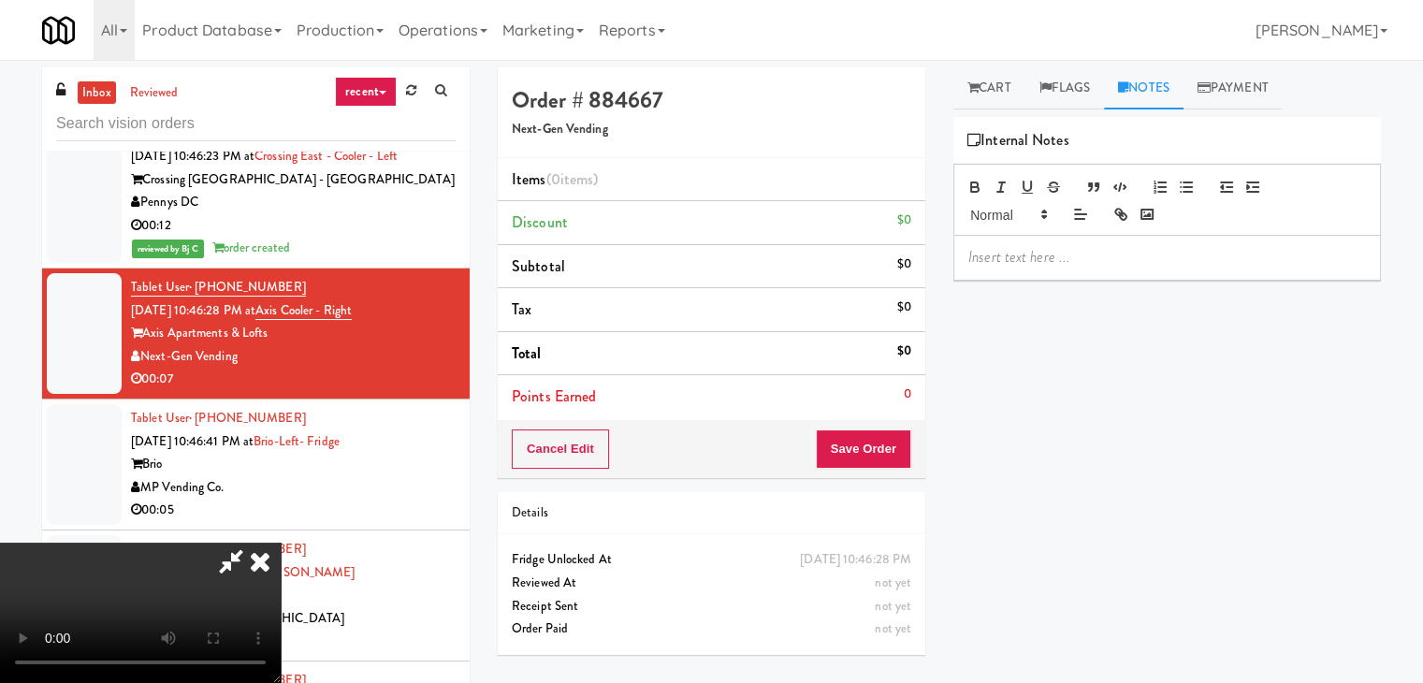
click at [1067, 270] on div at bounding box center [1167, 257] width 426 height 43
click at [887, 440] on button "Save Order" at bounding box center [863, 448] width 95 height 39
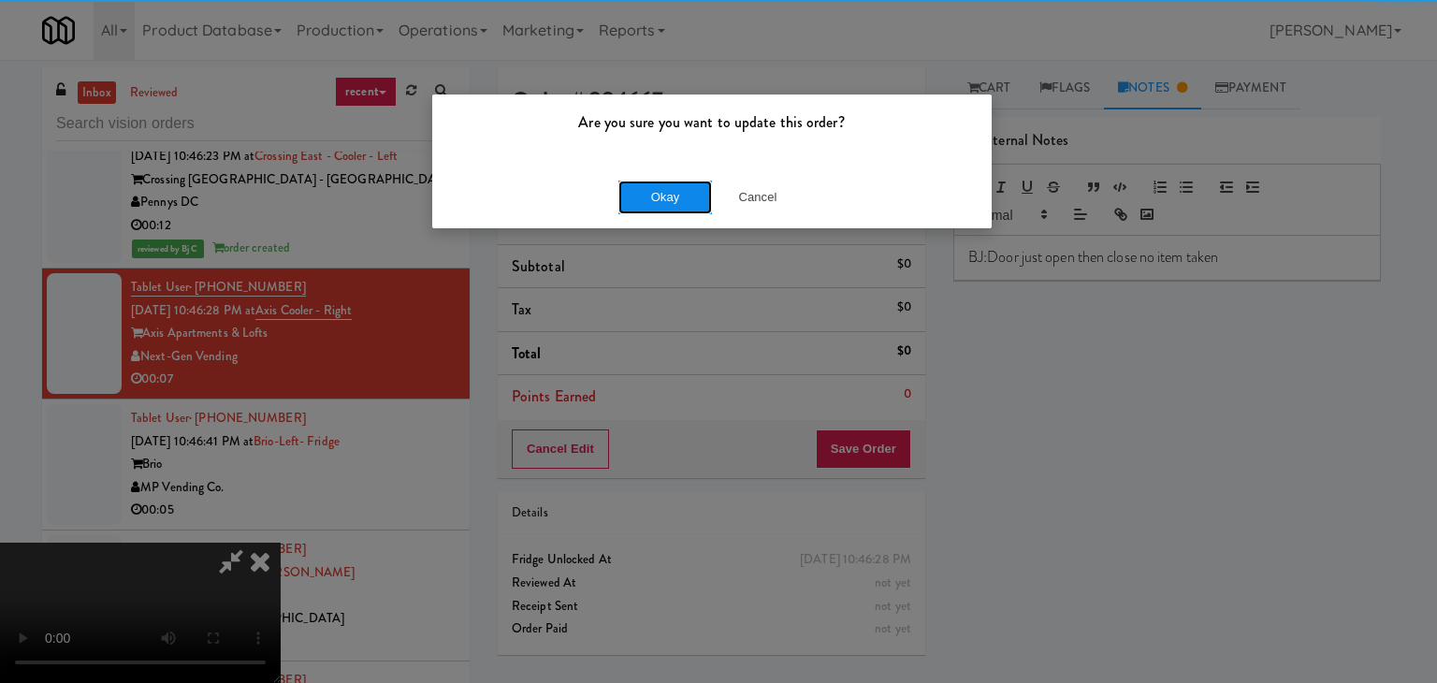
click at [694, 197] on button "Okay" at bounding box center [665, 198] width 94 height 34
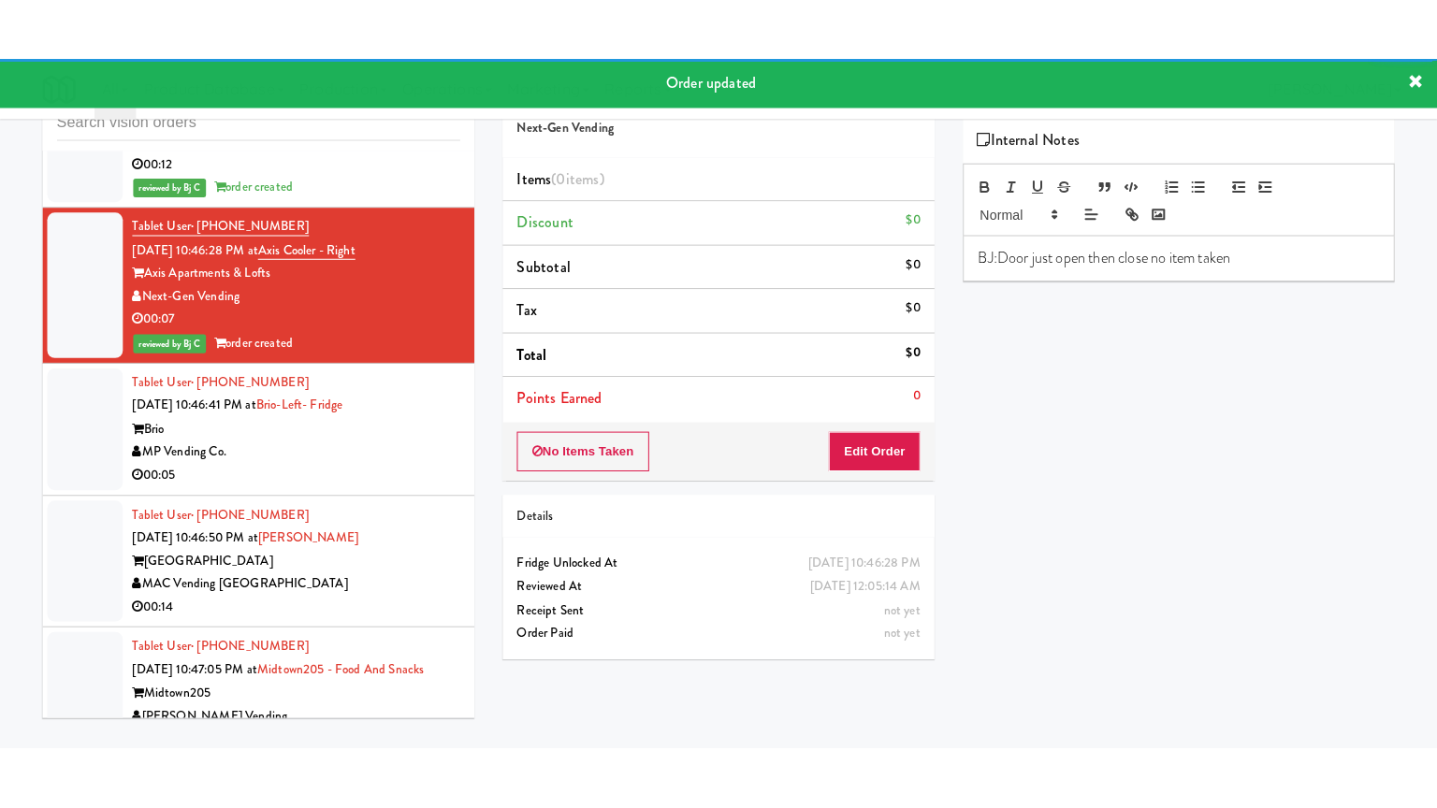
scroll to position [19252, 0]
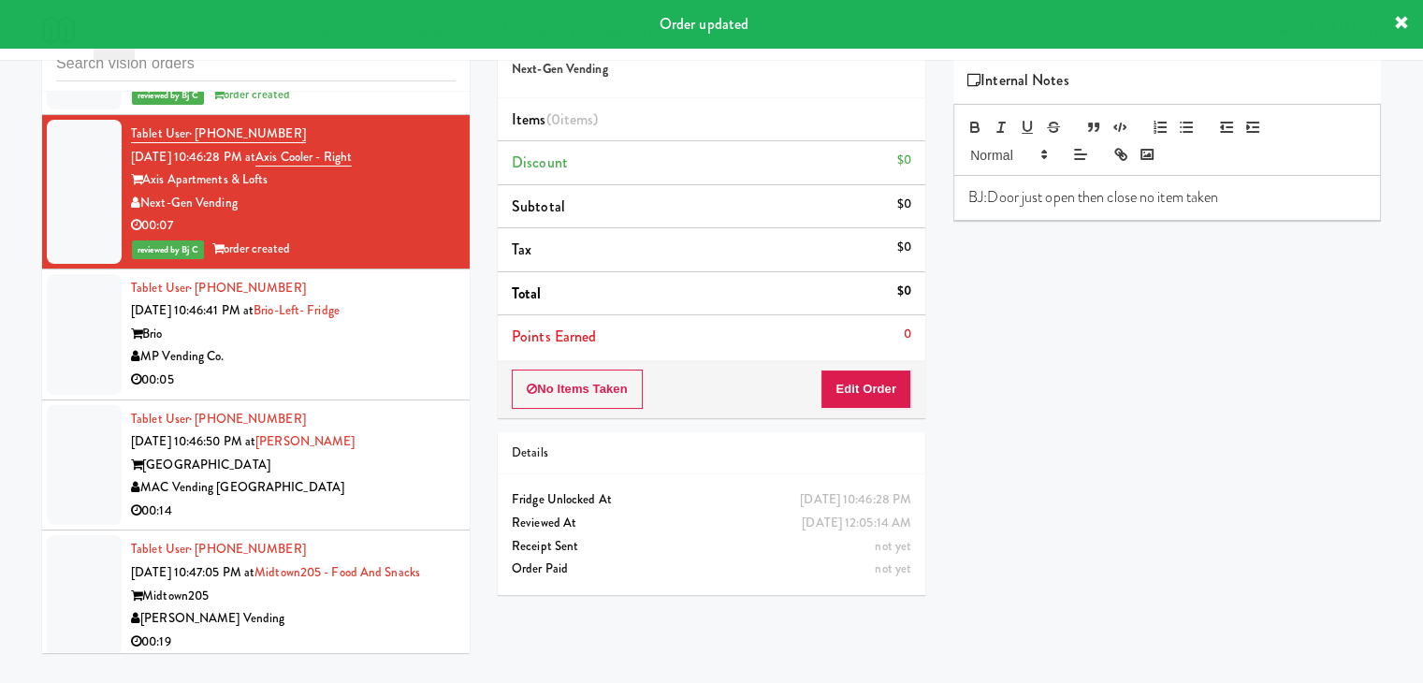
click at [397, 346] on div "Brio" at bounding box center [293, 334] width 325 height 23
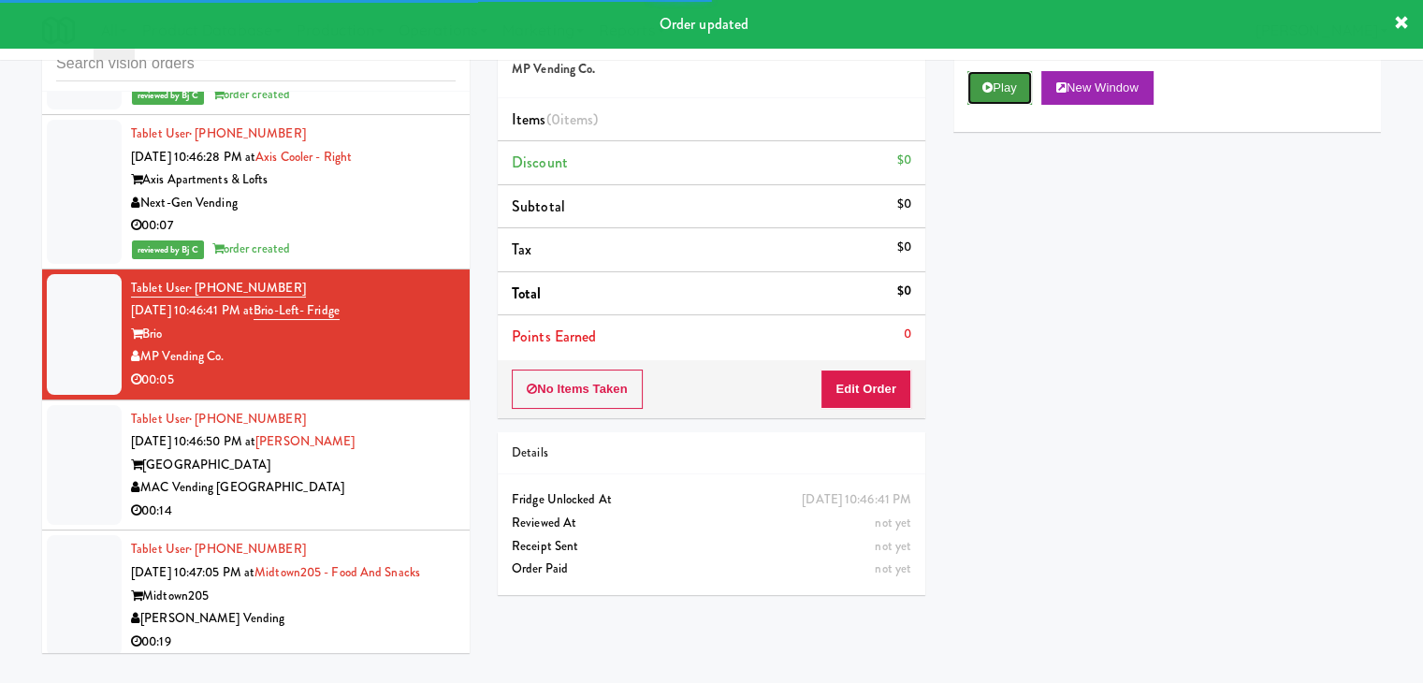
click at [1016, 87] on button "Play" at bounding box center [999, 88] width 65 height 34
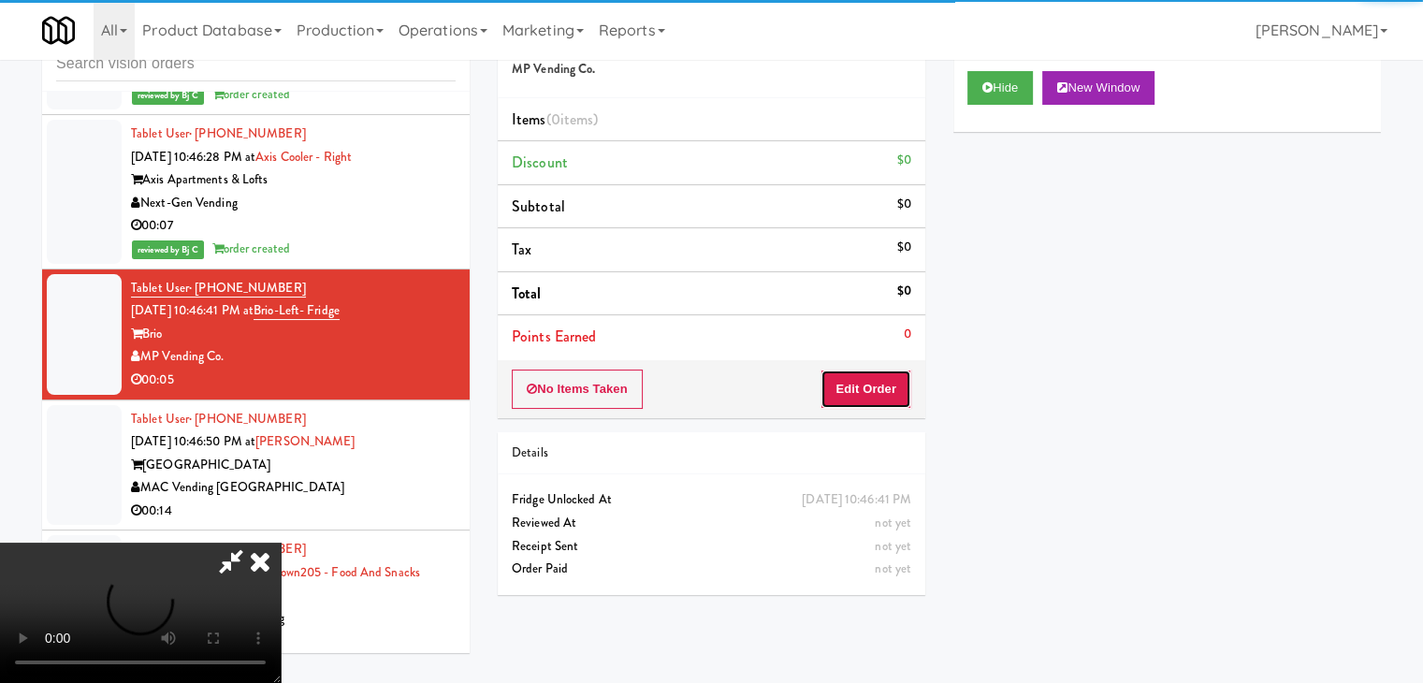
click at [889, 400] on button "Edit Order" at bounding box center [866, 389] width 91 height 39
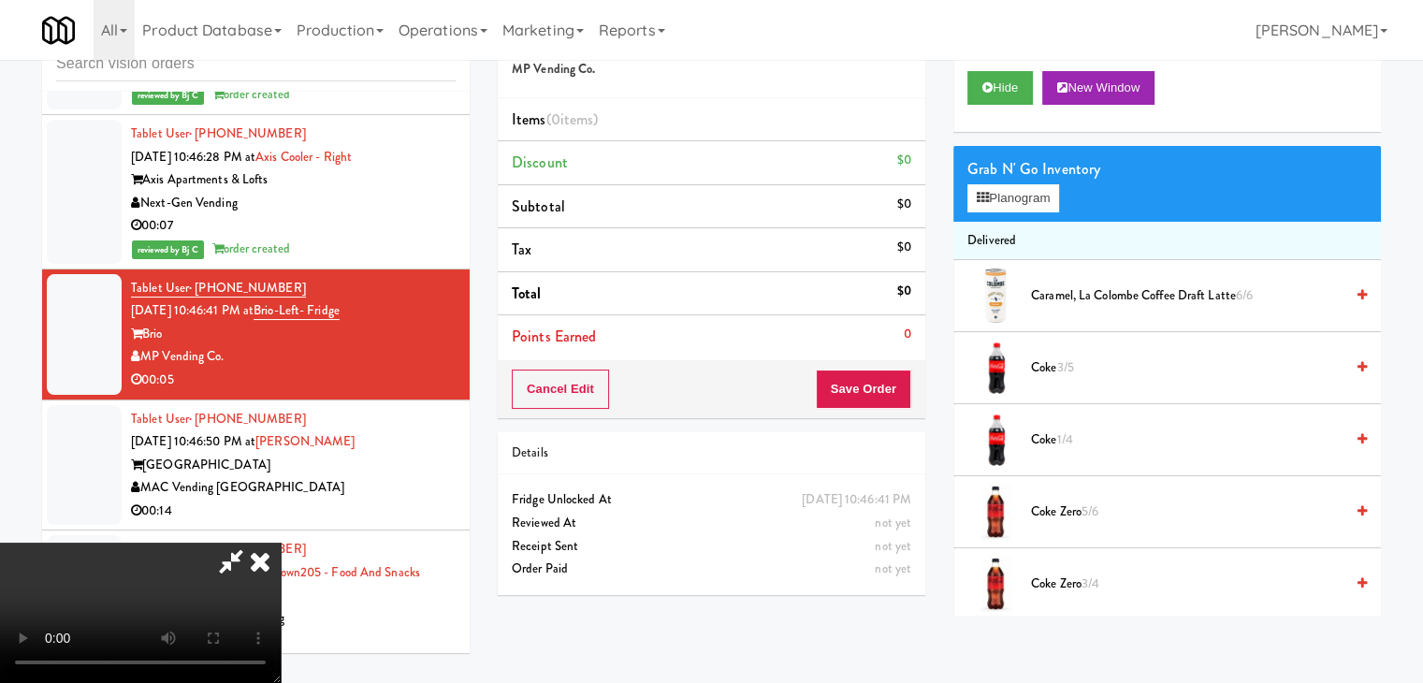
scroll to position [19159, 0]
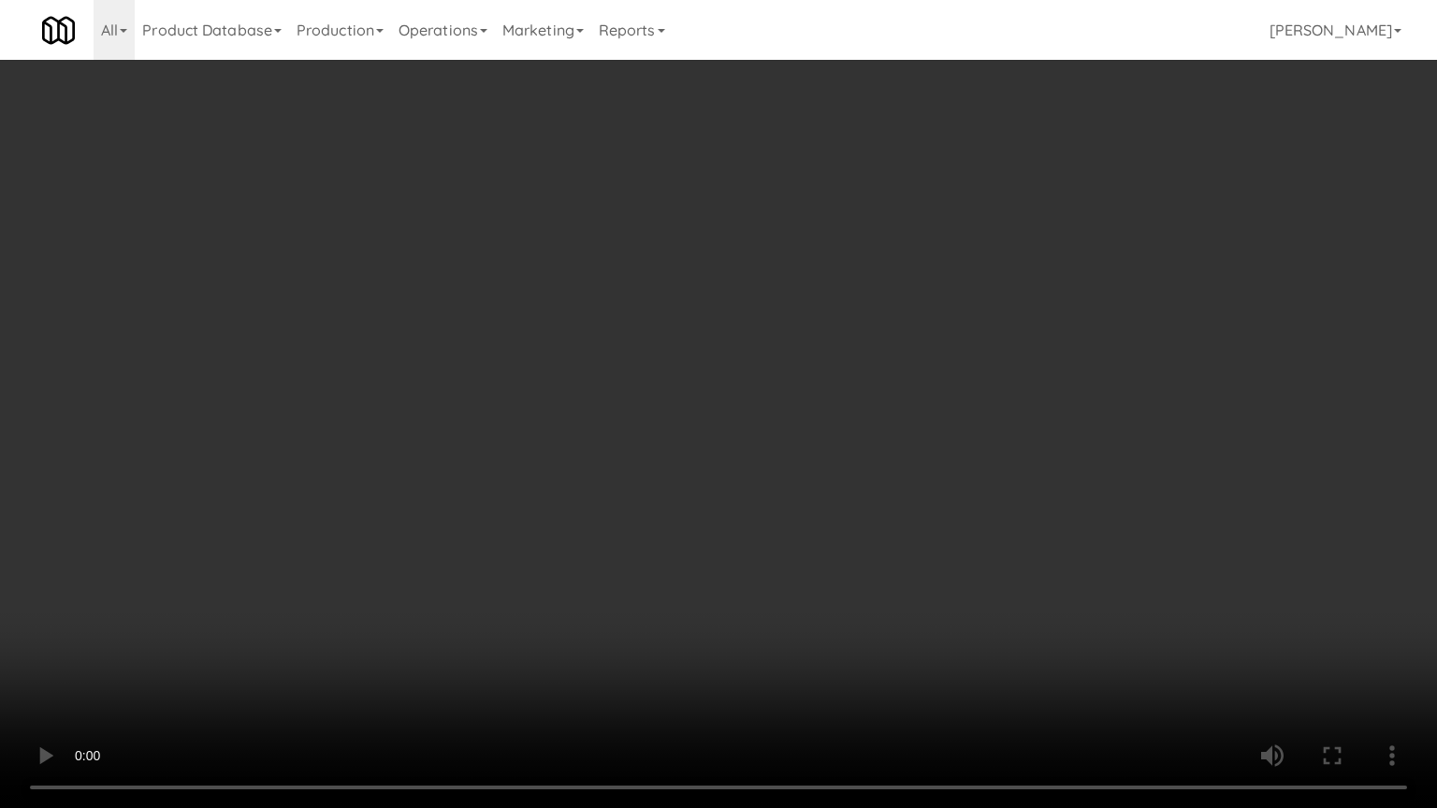
click at [807, 564] on video at bounding box center [718, 404] width 1437 height 808
click at [807, 567] on video at bounding box center [718, 404] width 1437 height 808
click at [830, 557] on video at bounding box center [718, 404] width 1437 height 808
drag, startPoint x: 831, startPoint y: 557, endPoint x: 881, endPoint y: 413, distance: 152.7
click at [834, 551] on video at bounding box center [718, 404] width 1437 height 808
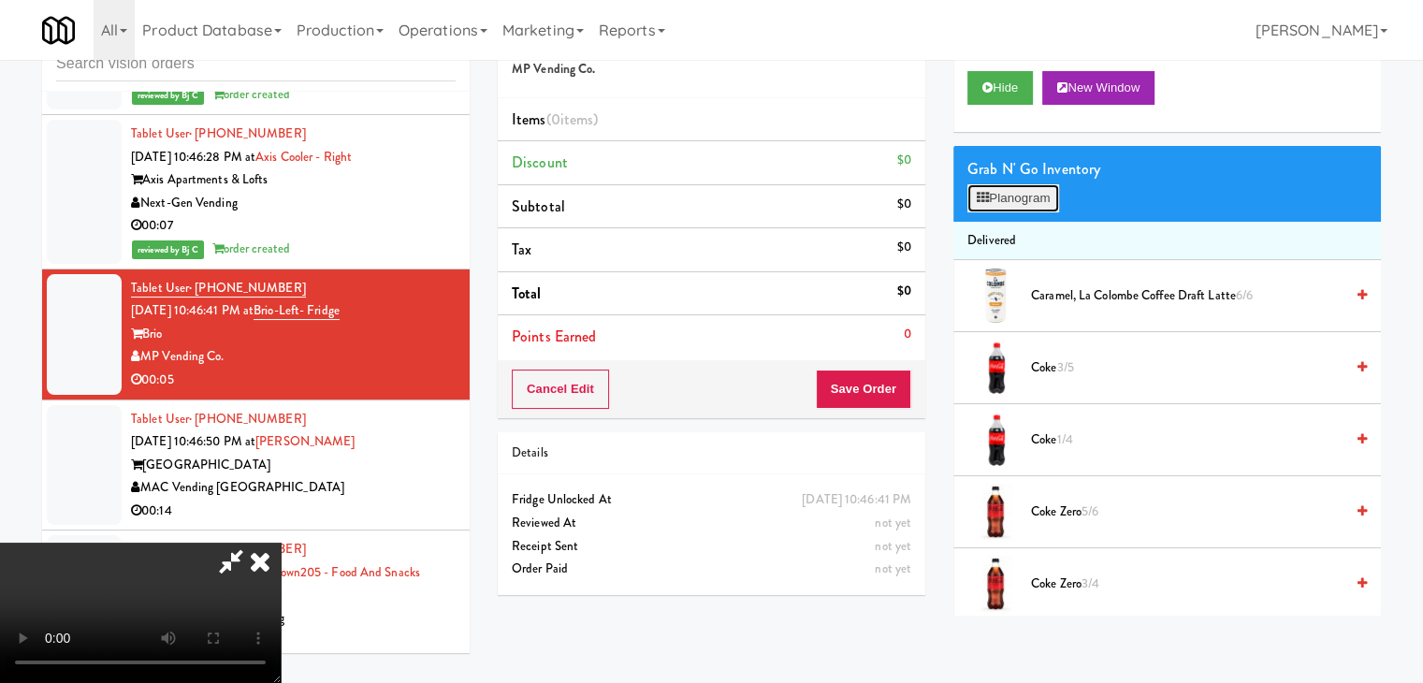
click at [1024, 194] on button "Planogram" at bounding box center [1013, 198] width 92 height 28
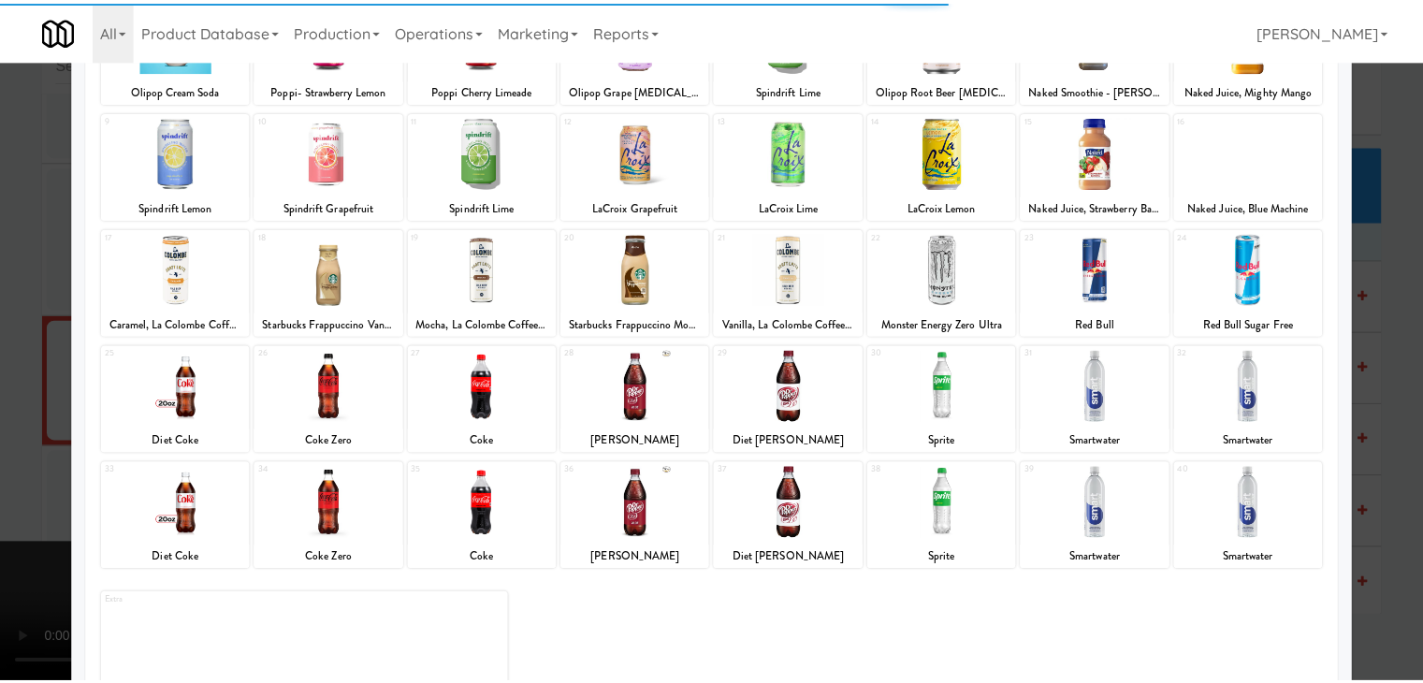
scroll to position [236, 0]
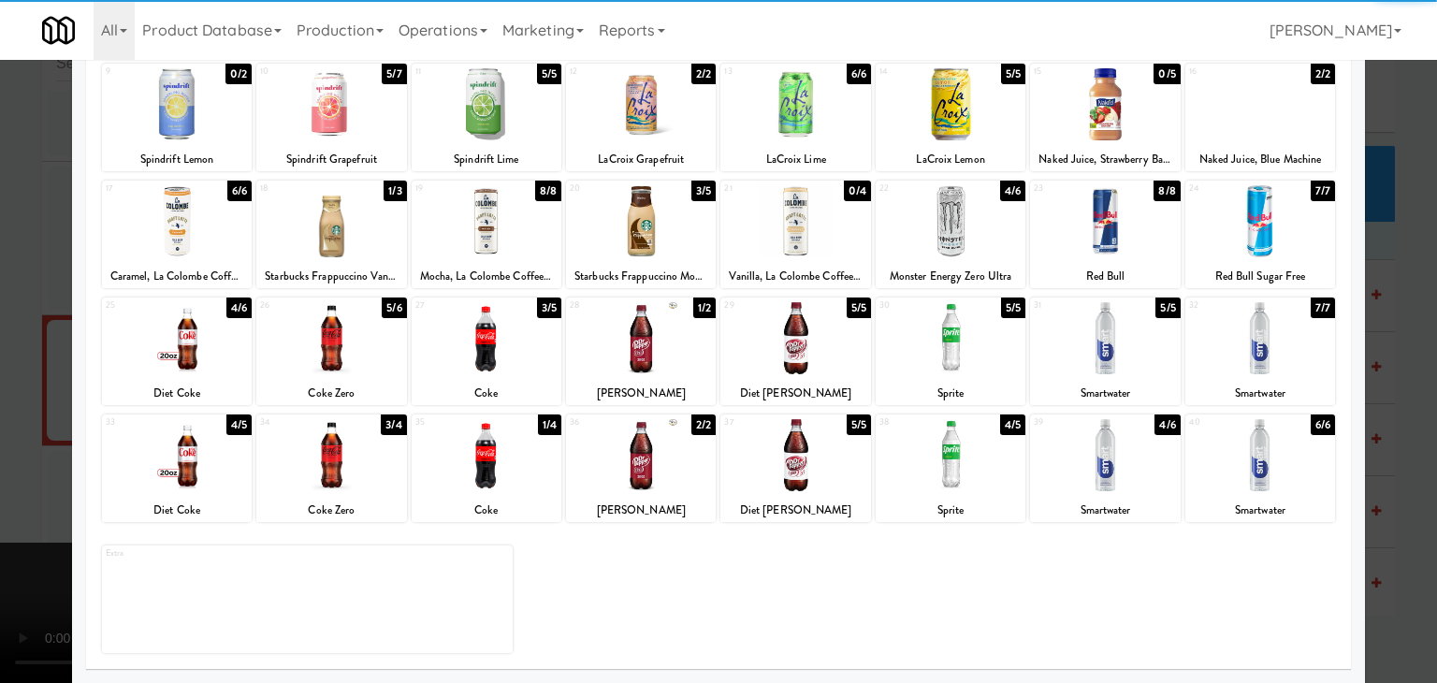
click at [194, 355] on div at bounding box center [177, 338] width 150 height 72
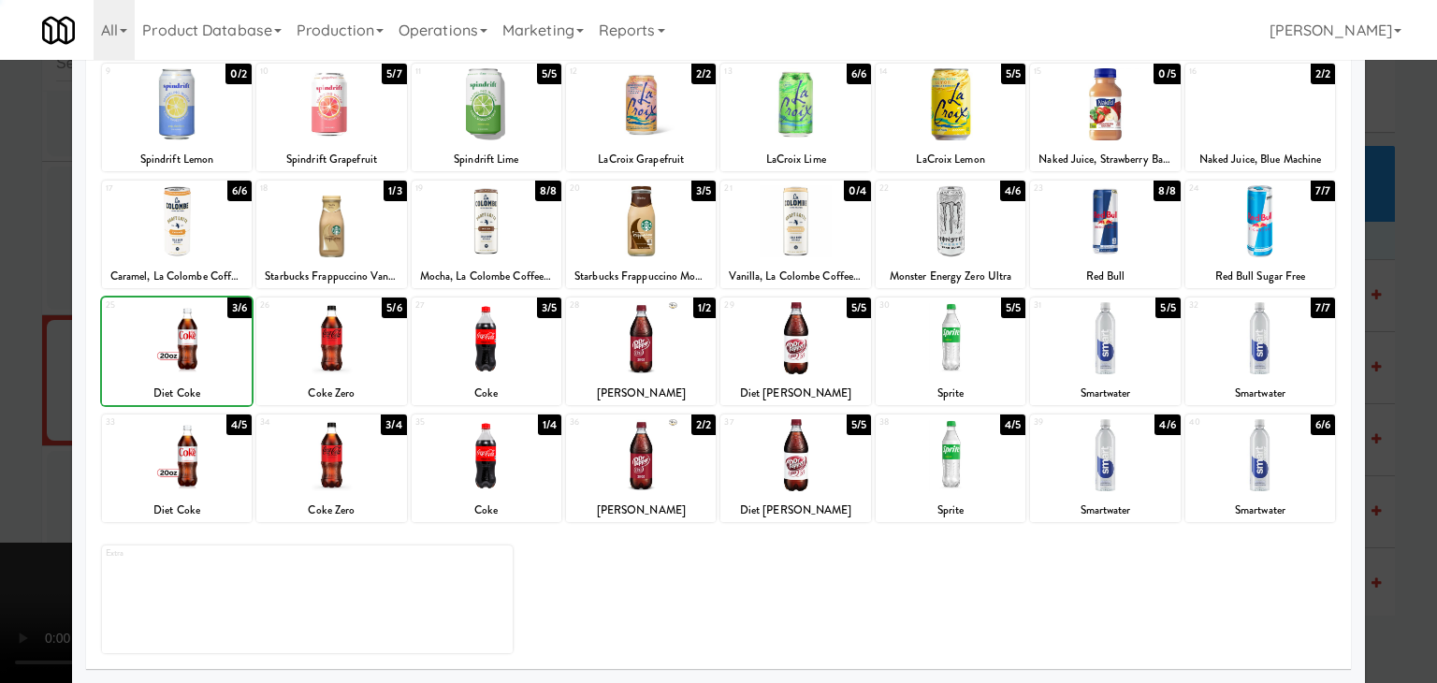
drag, startPoint x: 0, startPoint y: 395, endPoint x: 570, endPoint y: 391, distance: 569.8
click at [11, 394] on div at bounding box center [718, 341] width 1437 height 683
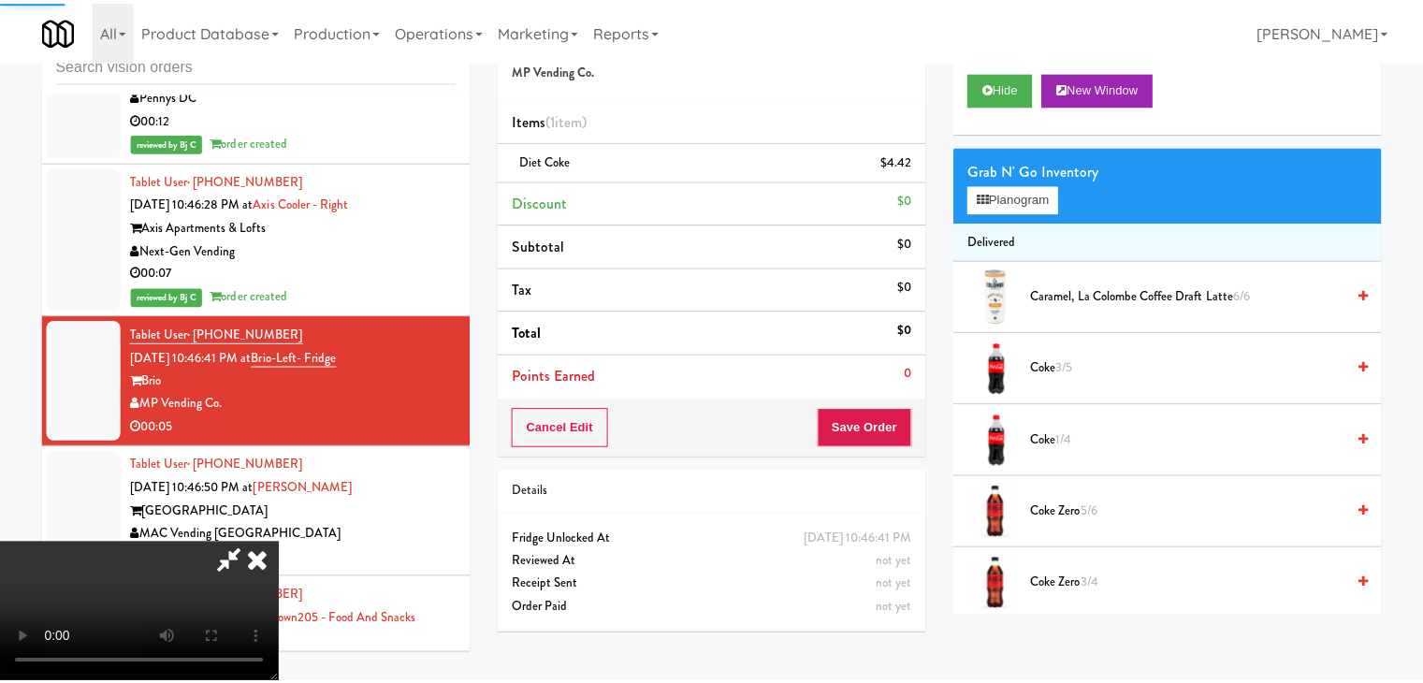
scroll to position [19252, 0]
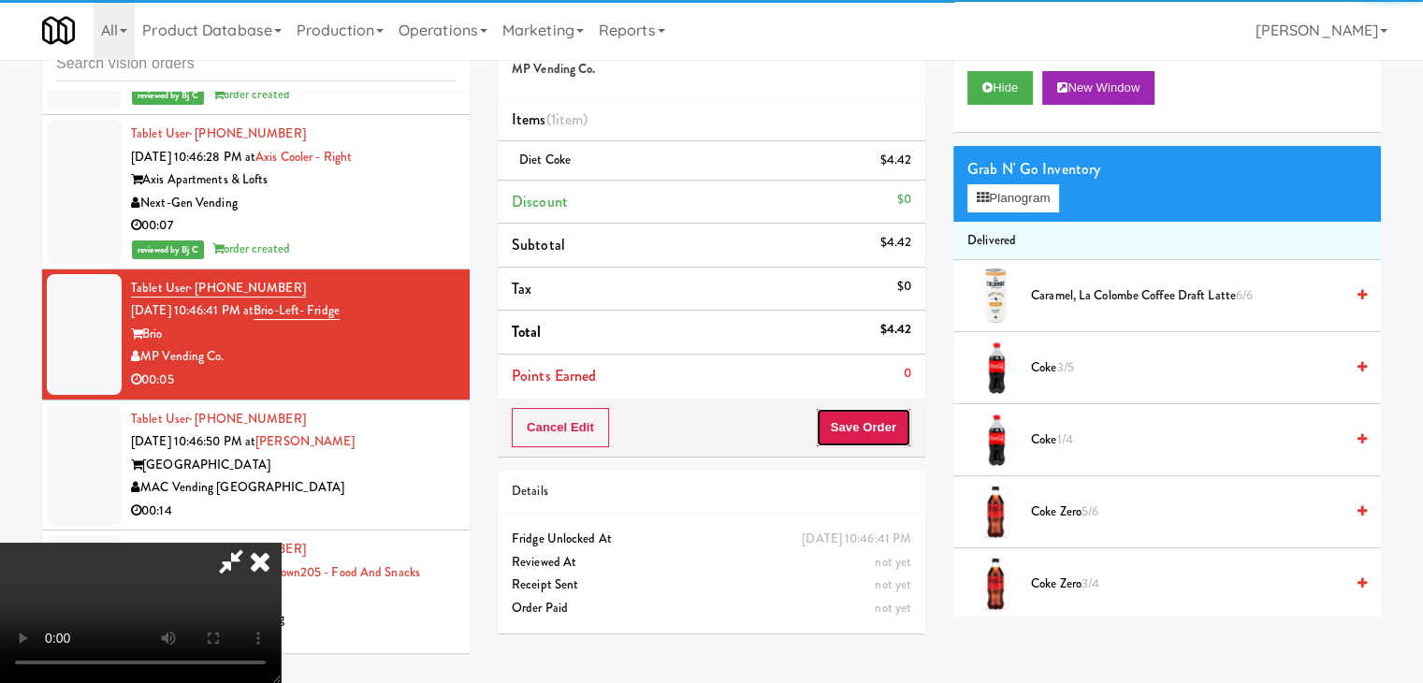
click at [881, 413] on button "Save Order" at bounding box center [863, 427] width 95 height 39
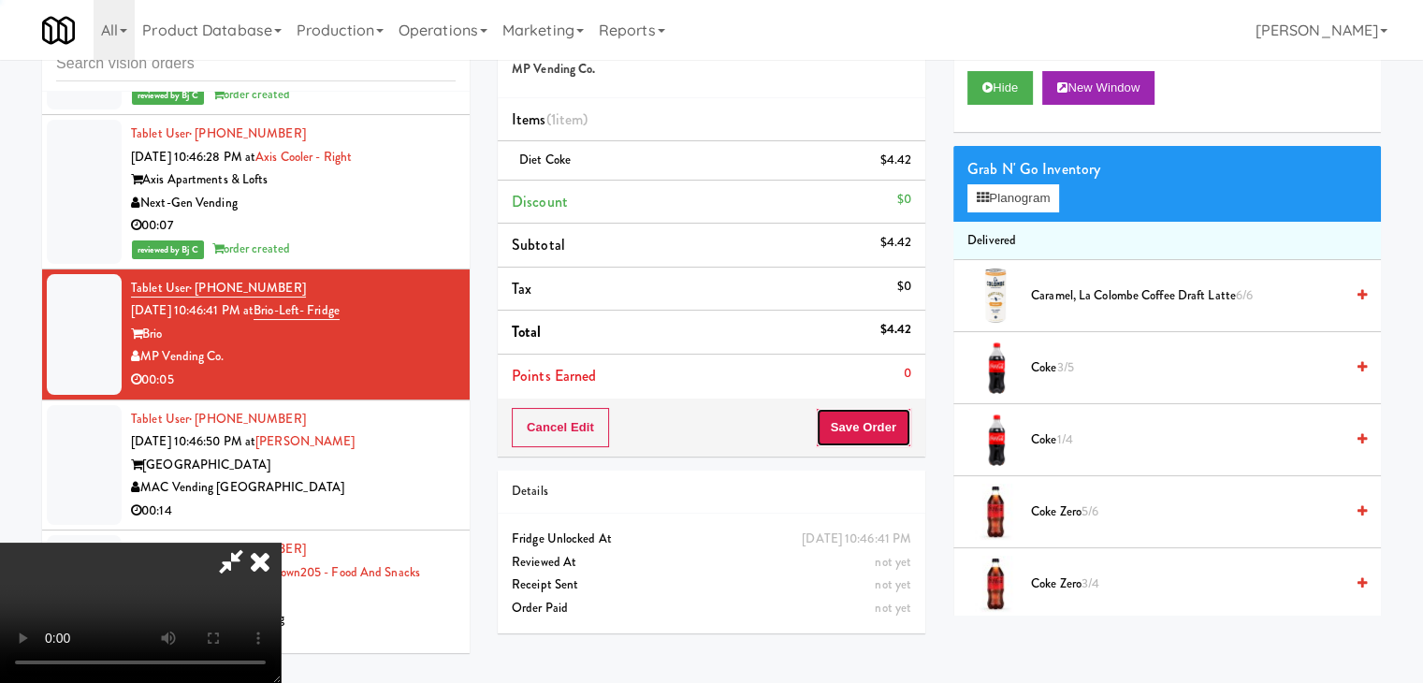
click at [881, 413] on button "Save Order" at bounding box center [863, 427] width 95 height 39
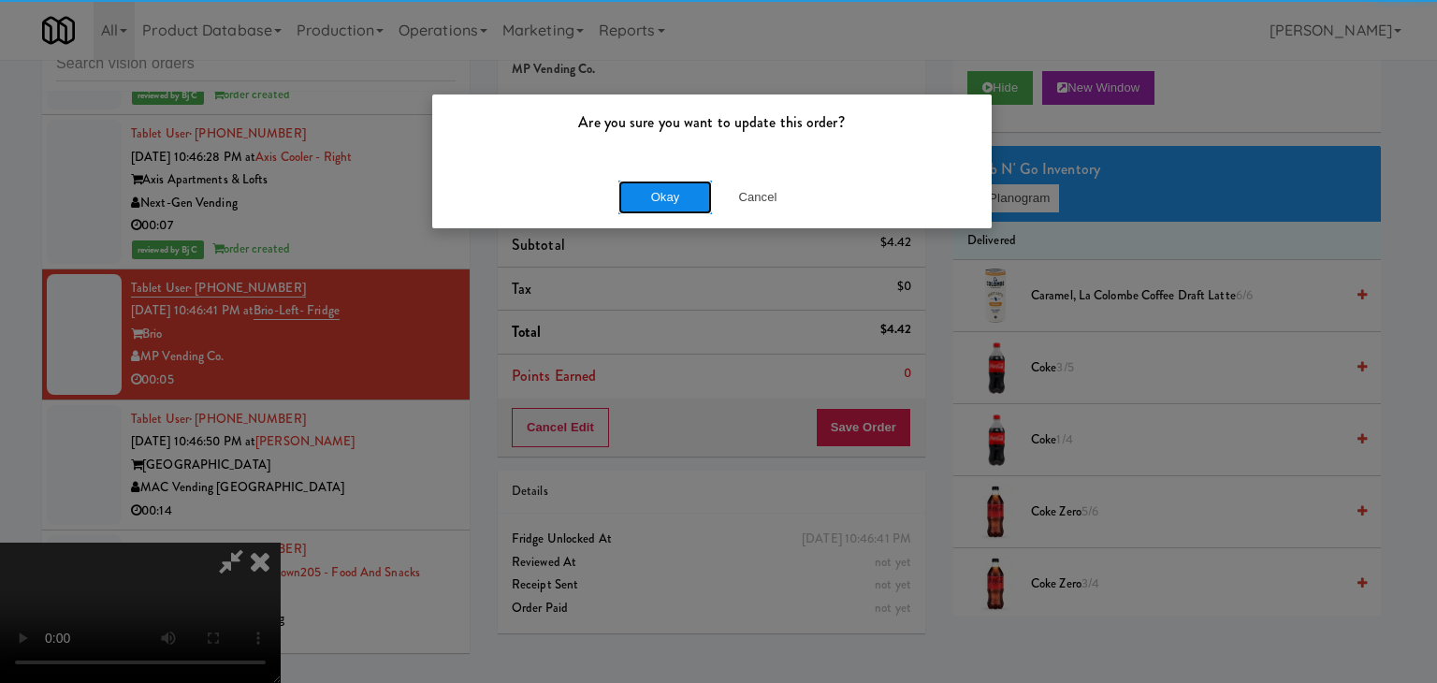
click at [701, 204] on button "Okay" at bounding box center [665, 198] width 94 height 34
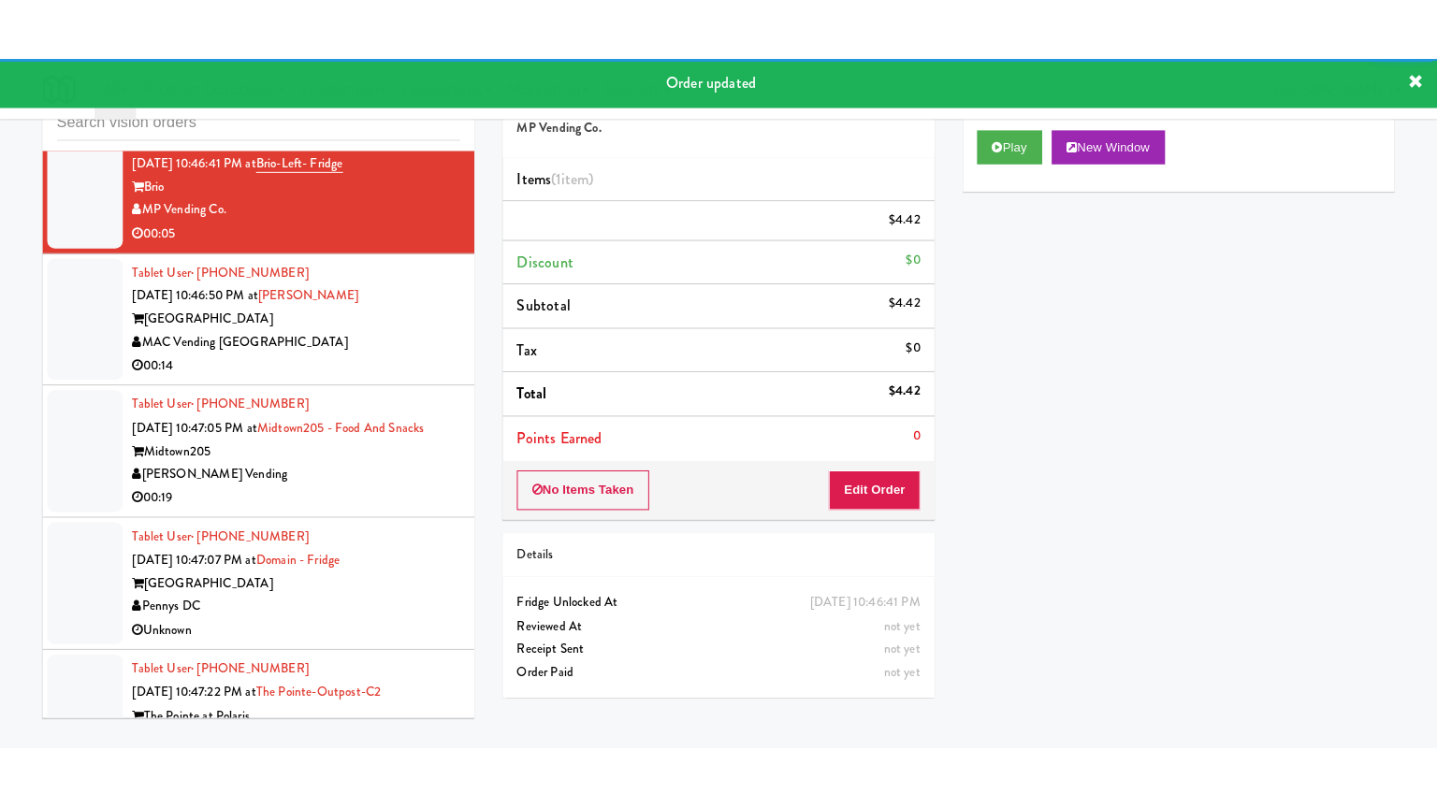
scroll to position [19532, 0]
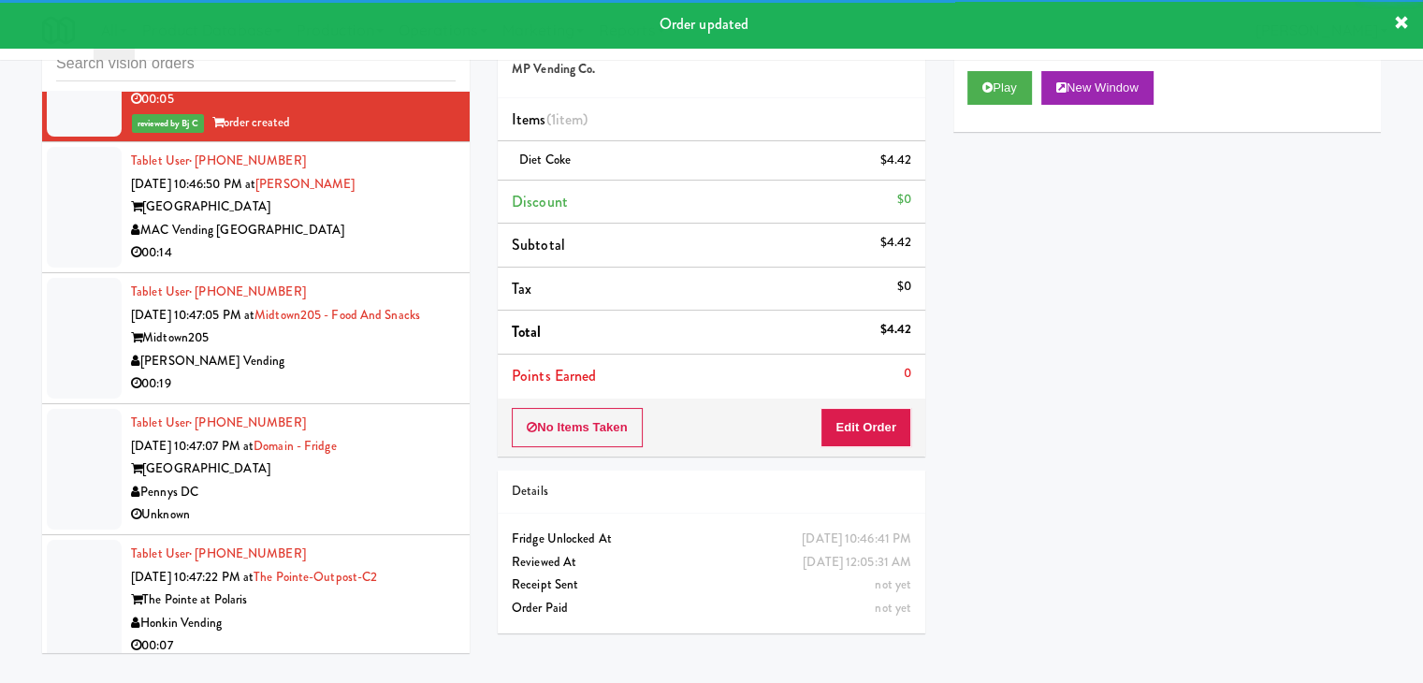
click at [422, 242] on div "MAC Vending [GEOGRAPHIC_DATA]" at bounding box center [293, 230] width 325 height 23
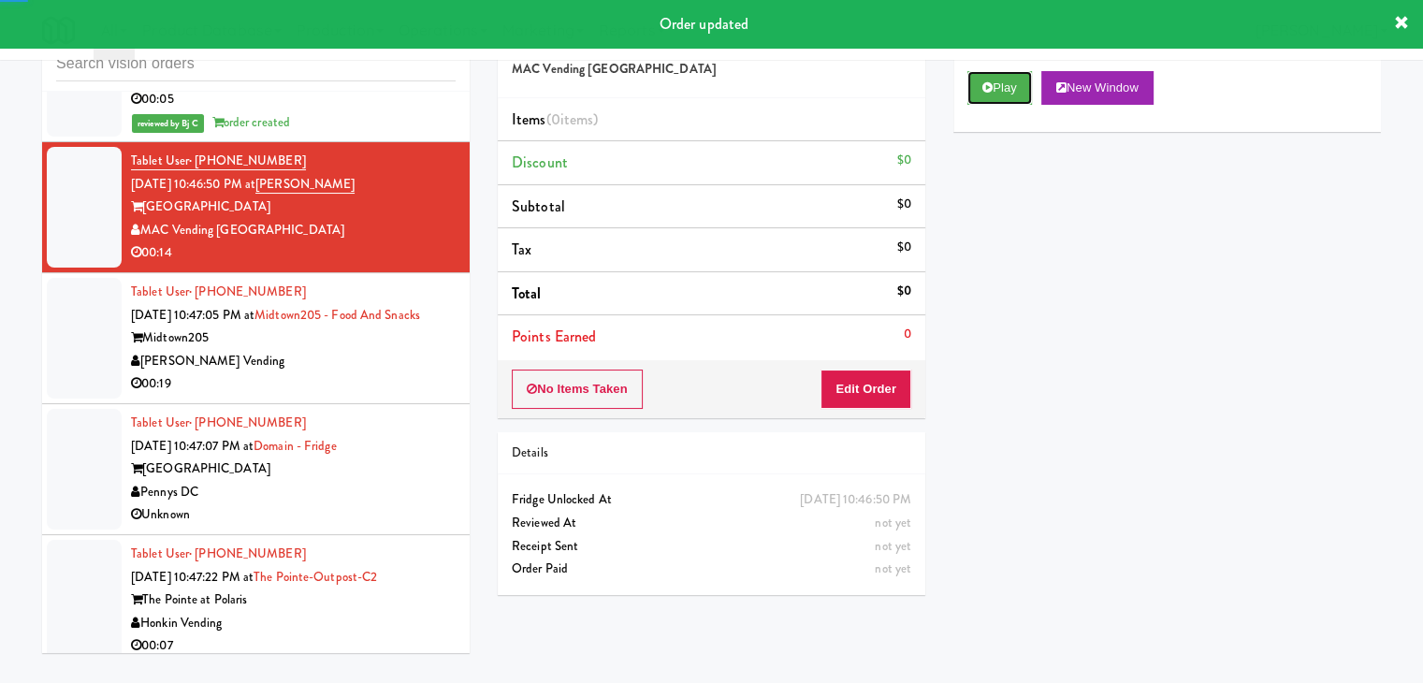
click at [992, 95] on button "Play" at bounding box center [999, 88] width 65 height 34
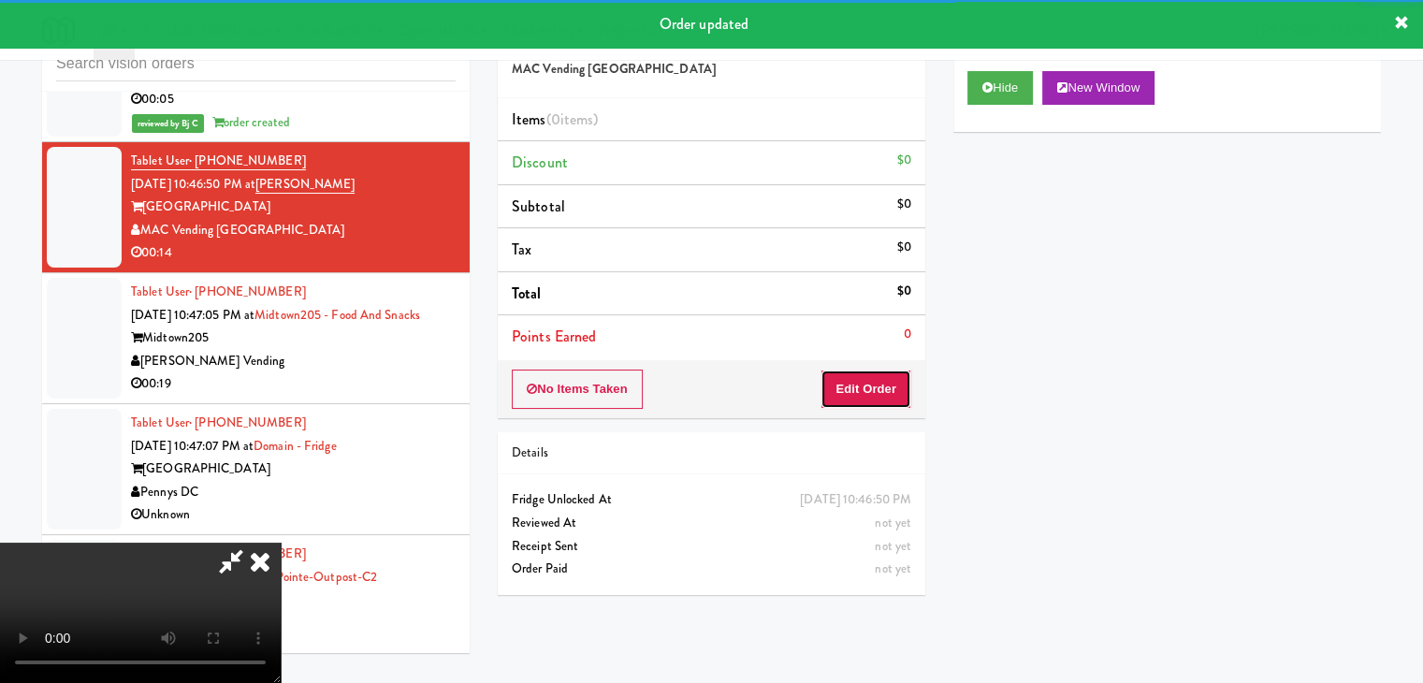
click at [891, 385] on button "Edit Order" at bounding box center [866, 389] width 91 height 39
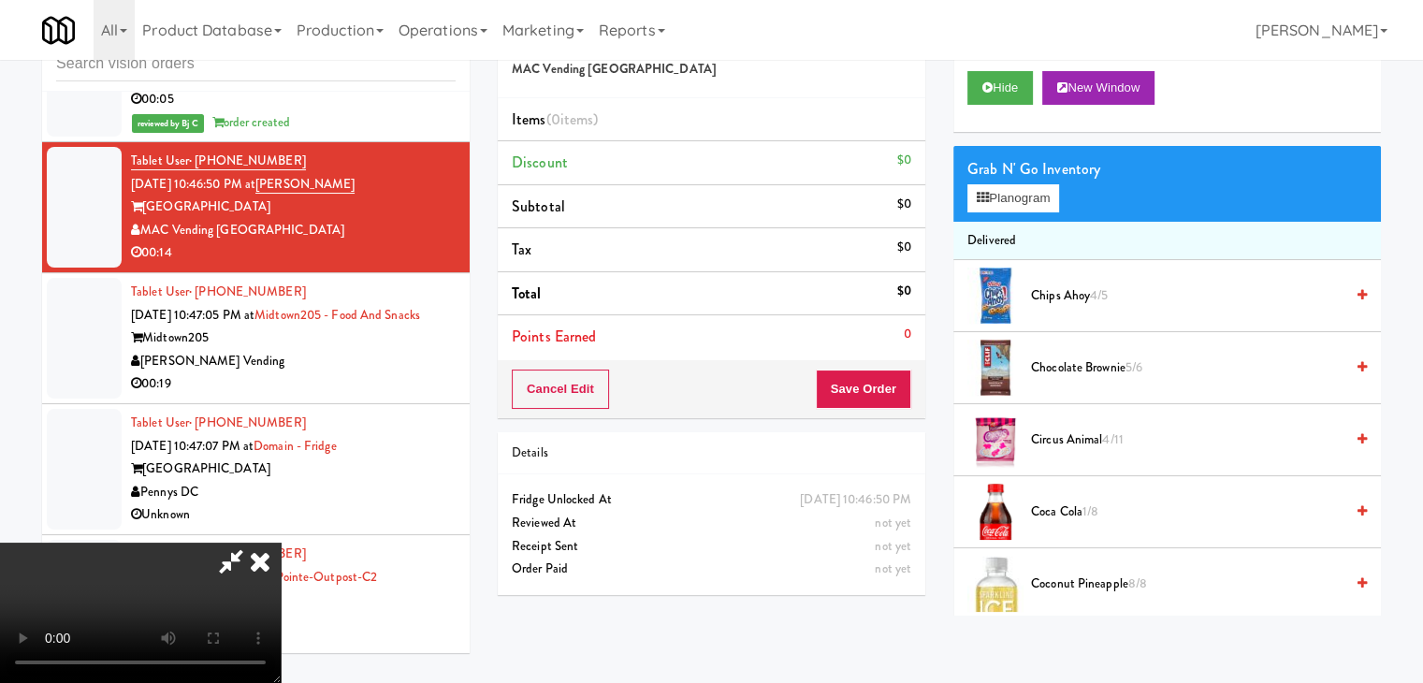
scroll to position [19440, 0]
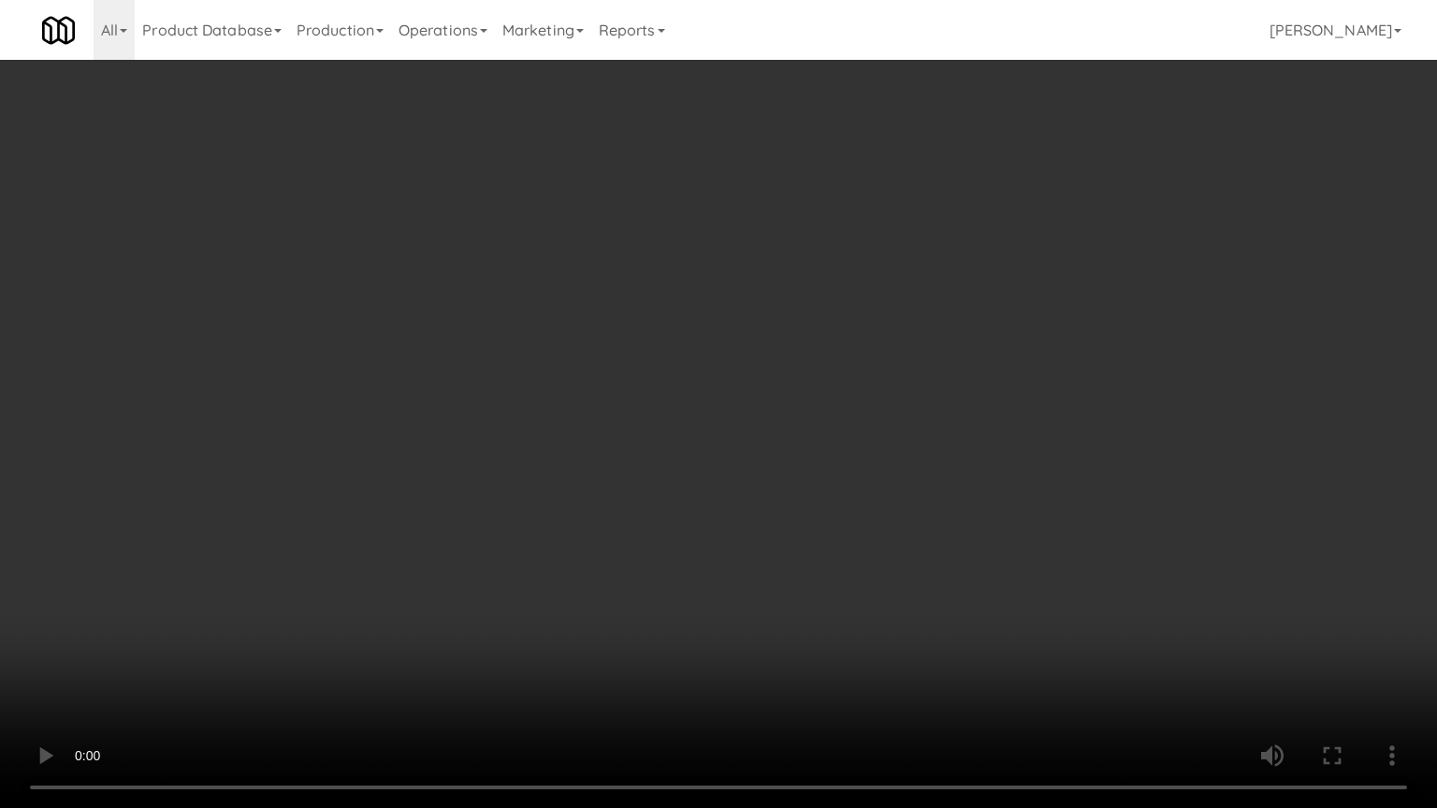
click at [869, 503] on video at bounding box center [718, 404] width 1437 height 808
click at [864, 510] on video at bounding box center [718, 404] width 1437 height 808
click at [876, 505] on video at bounding box center [718, 404] width 1437 height 808
click at [895, 493] on video at bounding box center [718, 404] width 1437 height 808
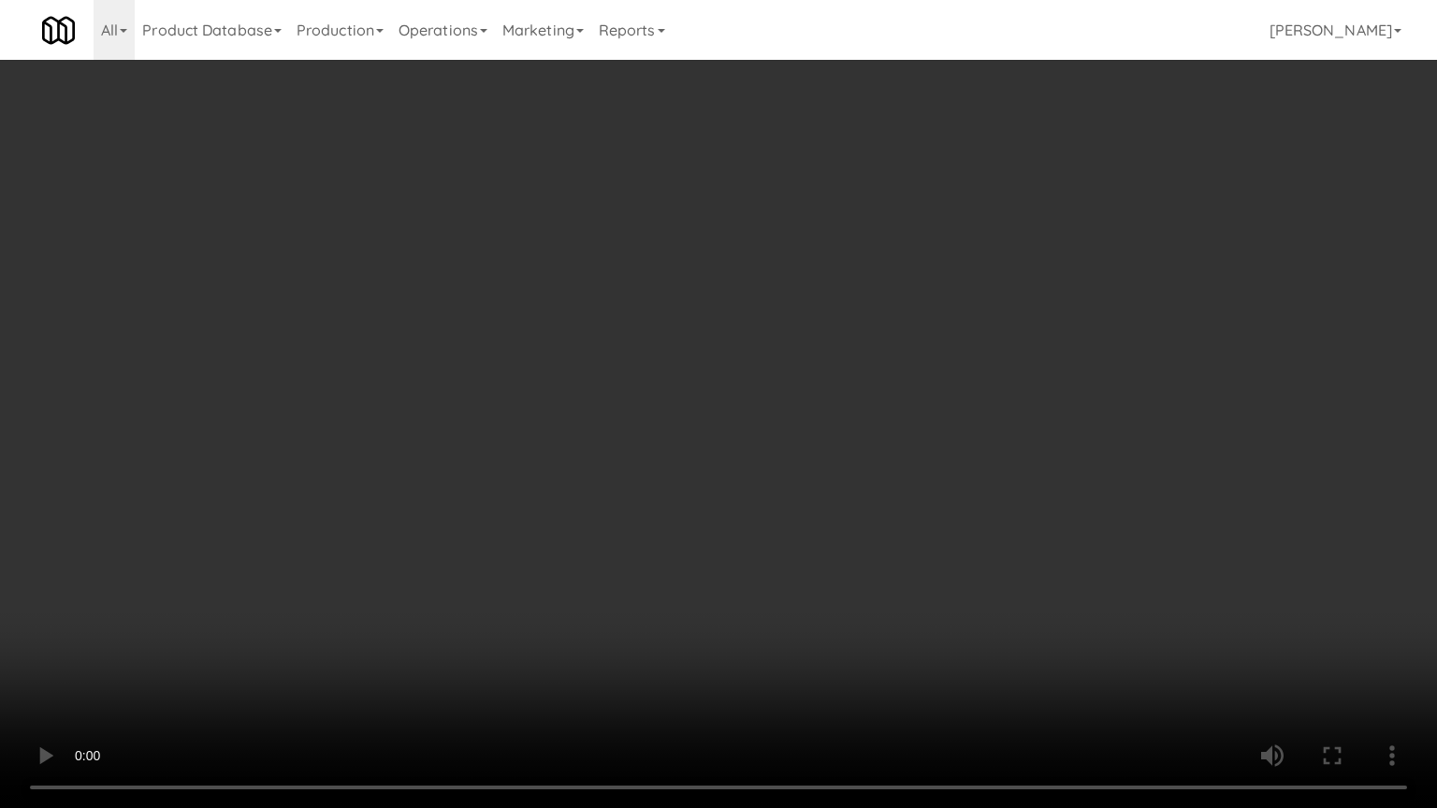
click at [895, 493] on video at bounding box center [718, 404] width 1437 height 808
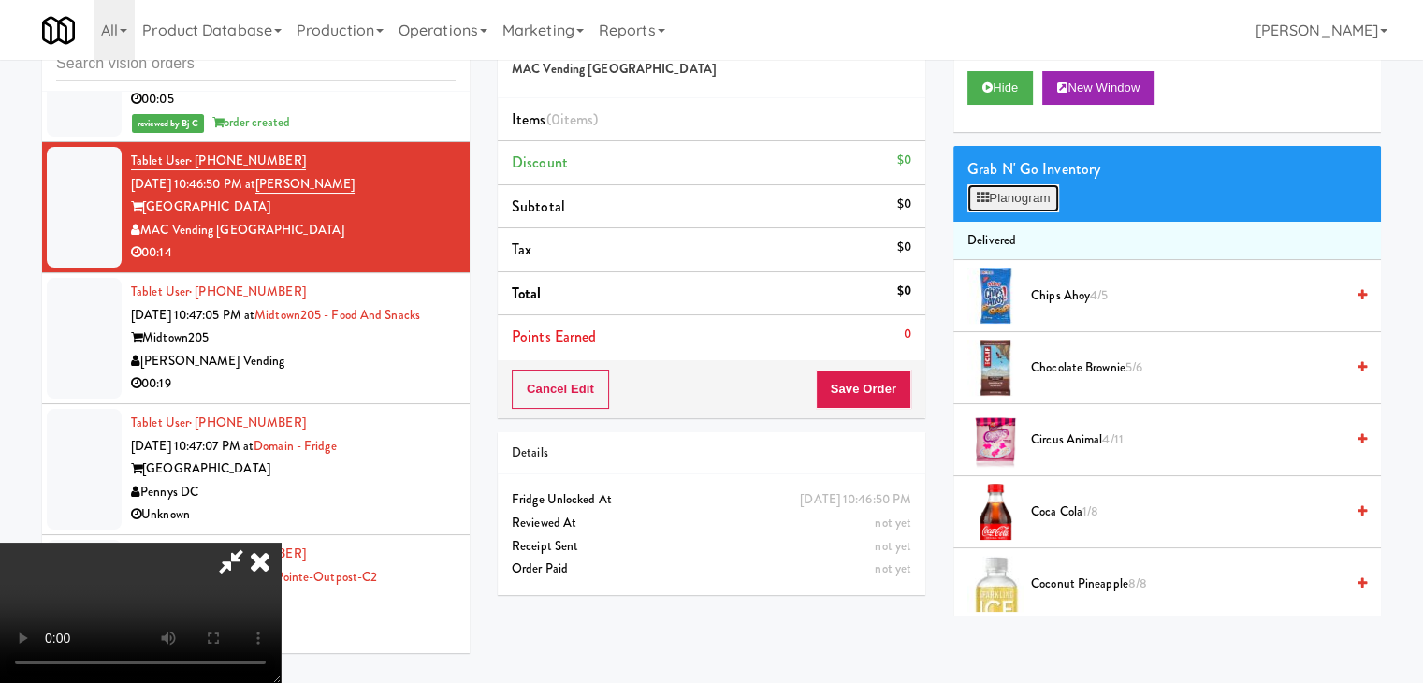
click at [1032, 201] on button "Planogram" at bounding box center [1013, 198] width 92 height 28
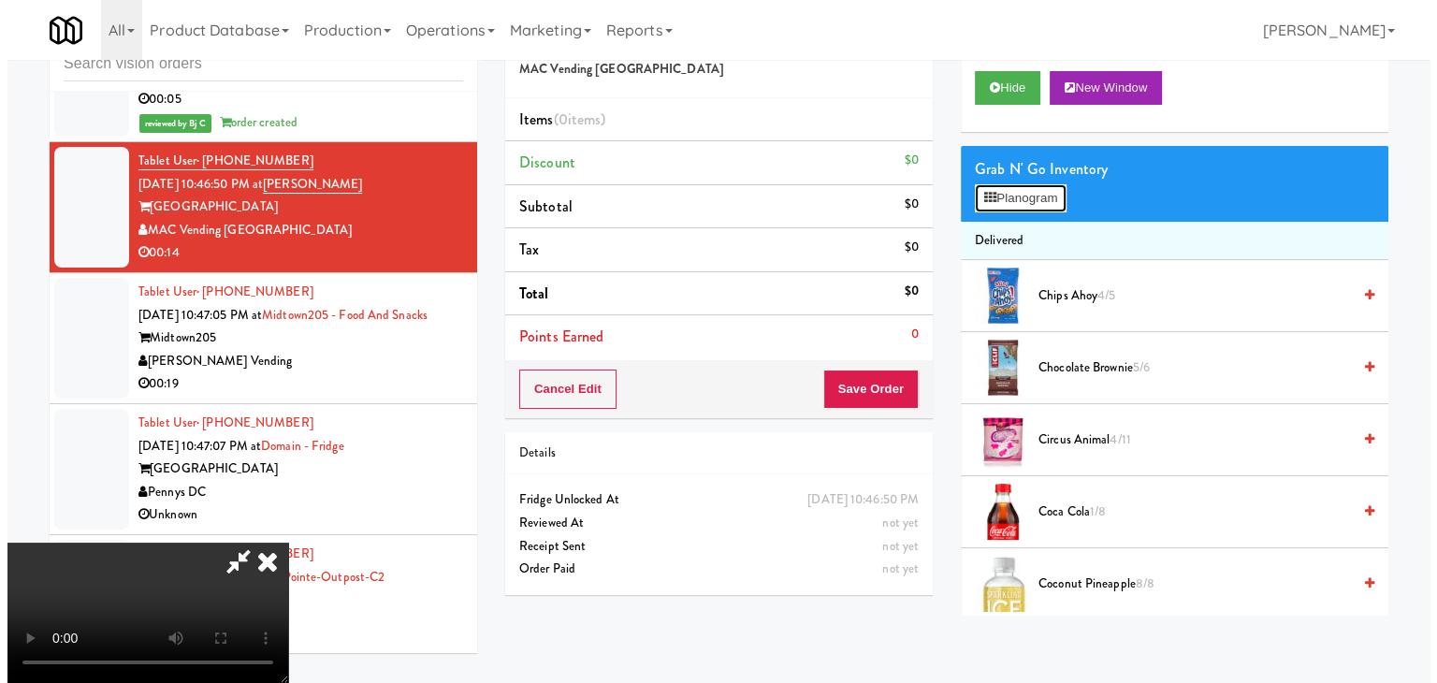
scroll to position [19440, 0]
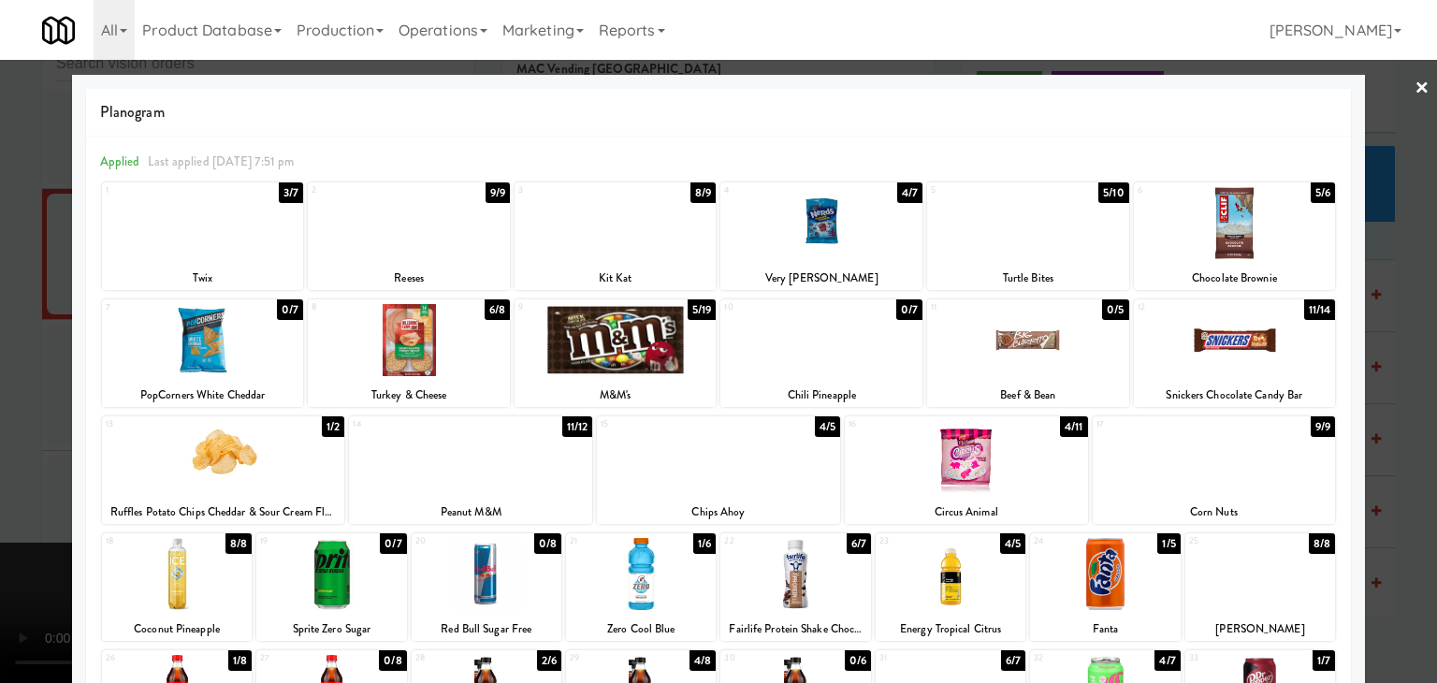
click at [1255, 454] on div at bounding box center [1214, 457] width 243 height 72
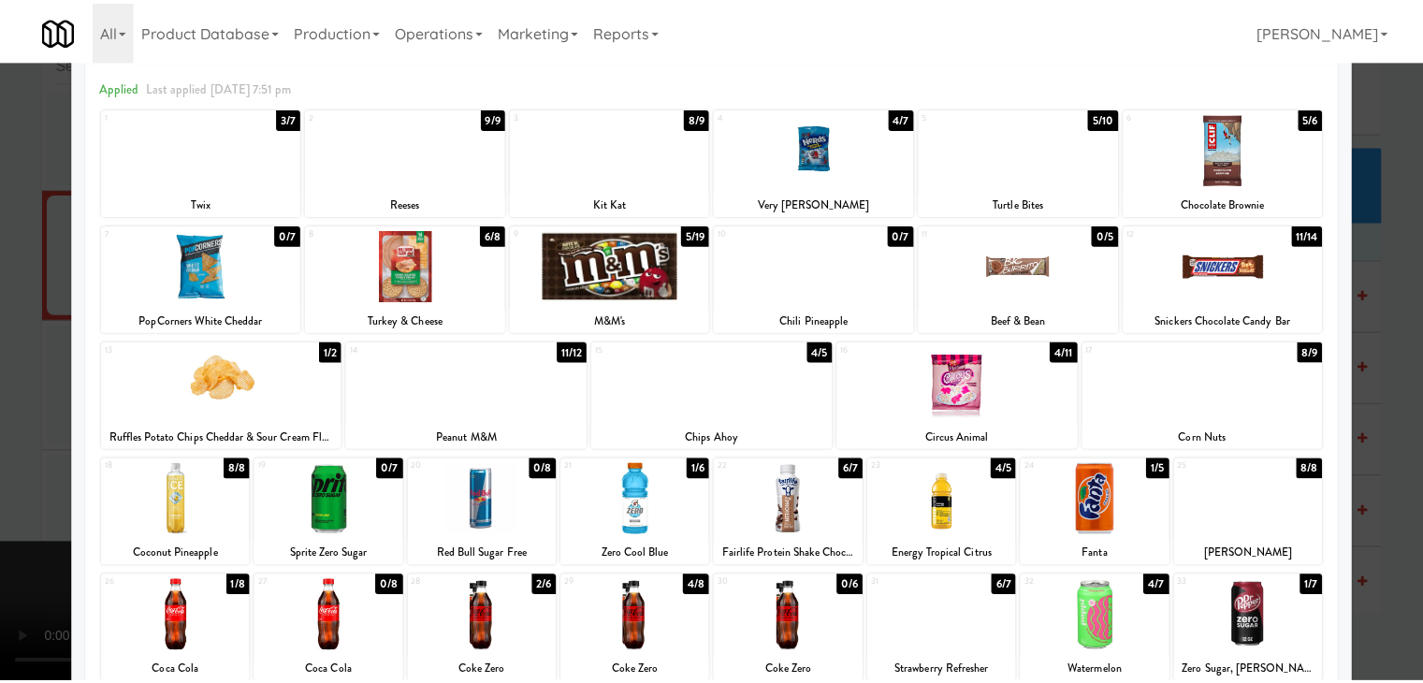
scroll to position [187, 0]
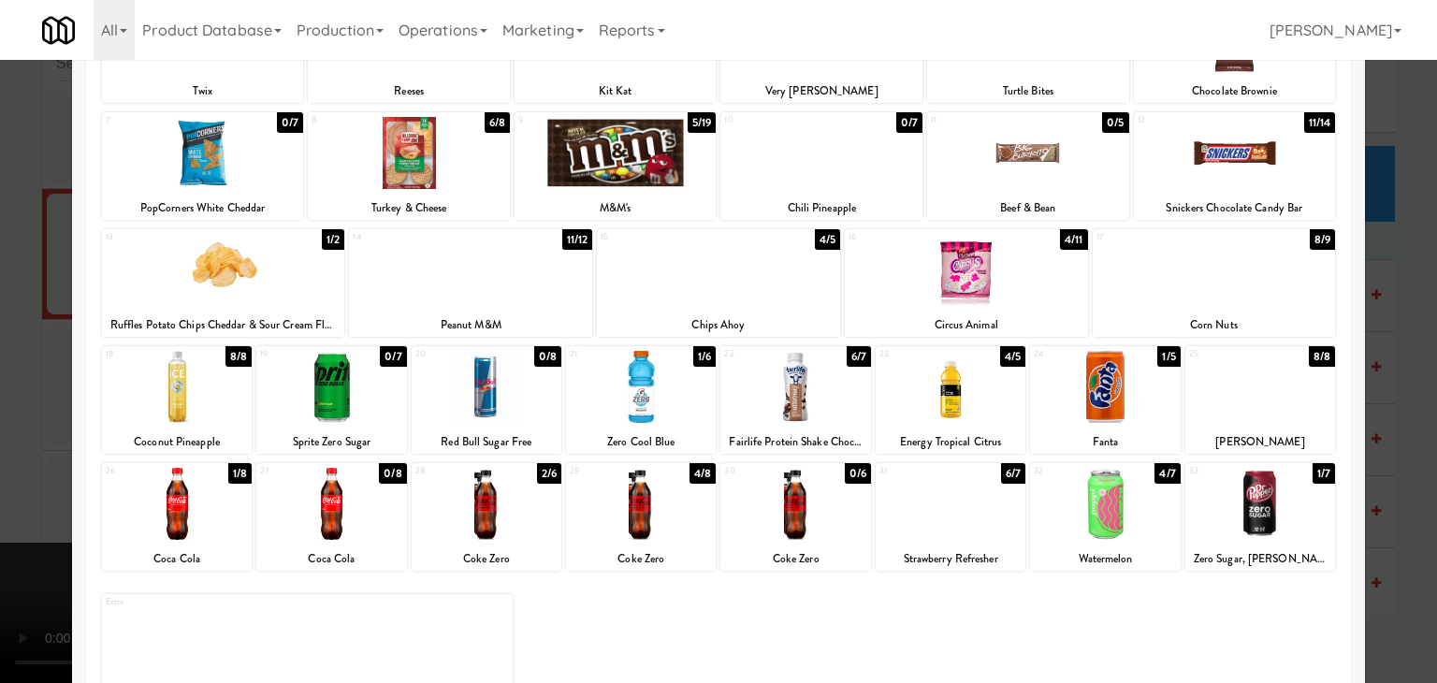
drag, startPoint x: 604, startPoint y: 512, endPoint x: 471, endPoint y: 515, distance: 133.8
click at [604, 512] on div at bounding box center [641, 504] width 150 height 72
click at [466, 515] on div at bounding box center [487, 504] width 150 height 72
drag, startPoint x: 0, startPoint y: 505, endPoint x: 458, endPoint y: 503, distance: 458.5
click at [1, 504] on div at bounding box center [718, 341] width 1437 height 683
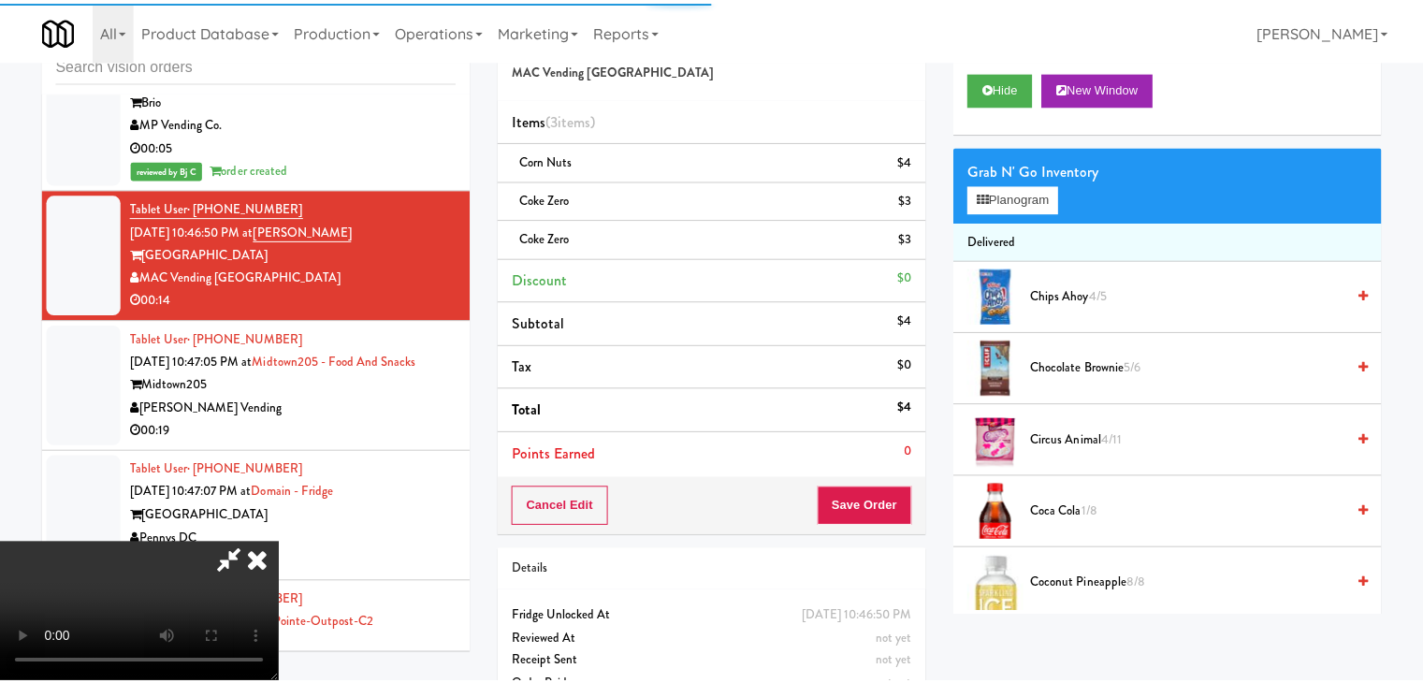
scroll to position [19532, 0]
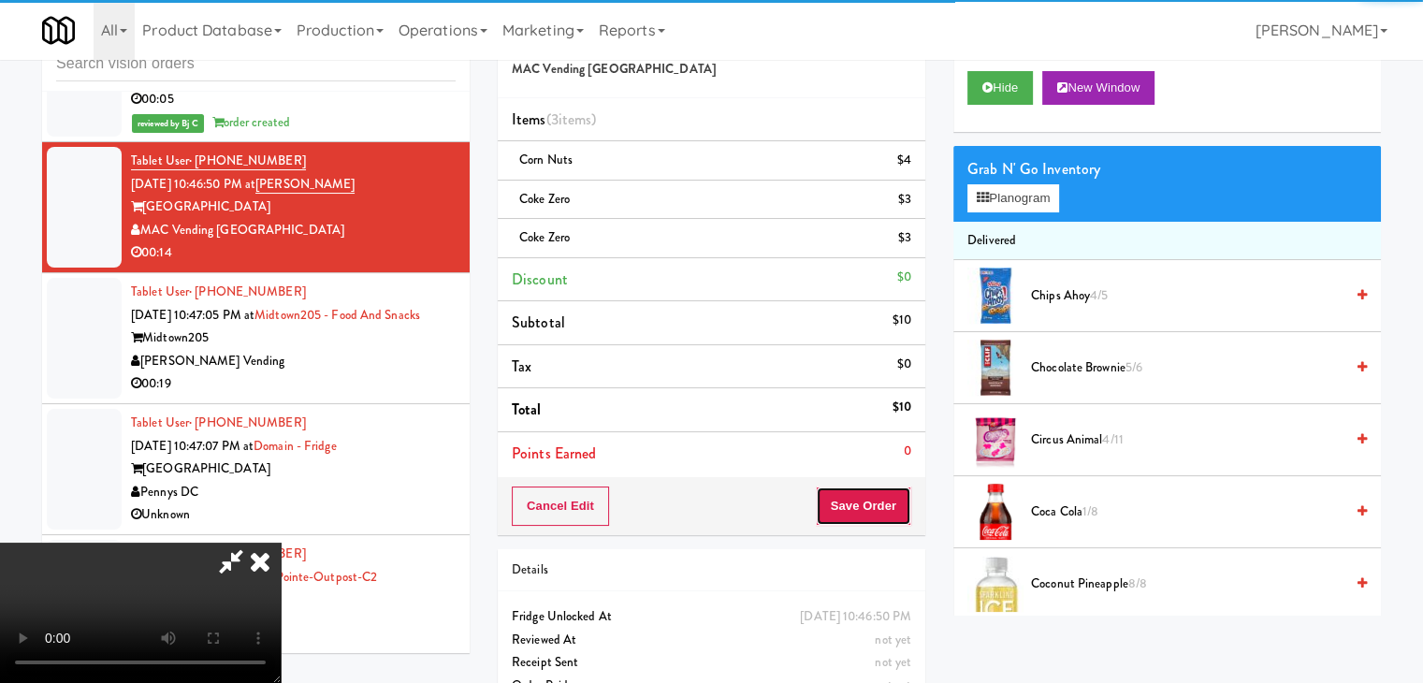
click at [865, 519] on button "Save Order" at bounding box center [863, 506] width 95 height 39
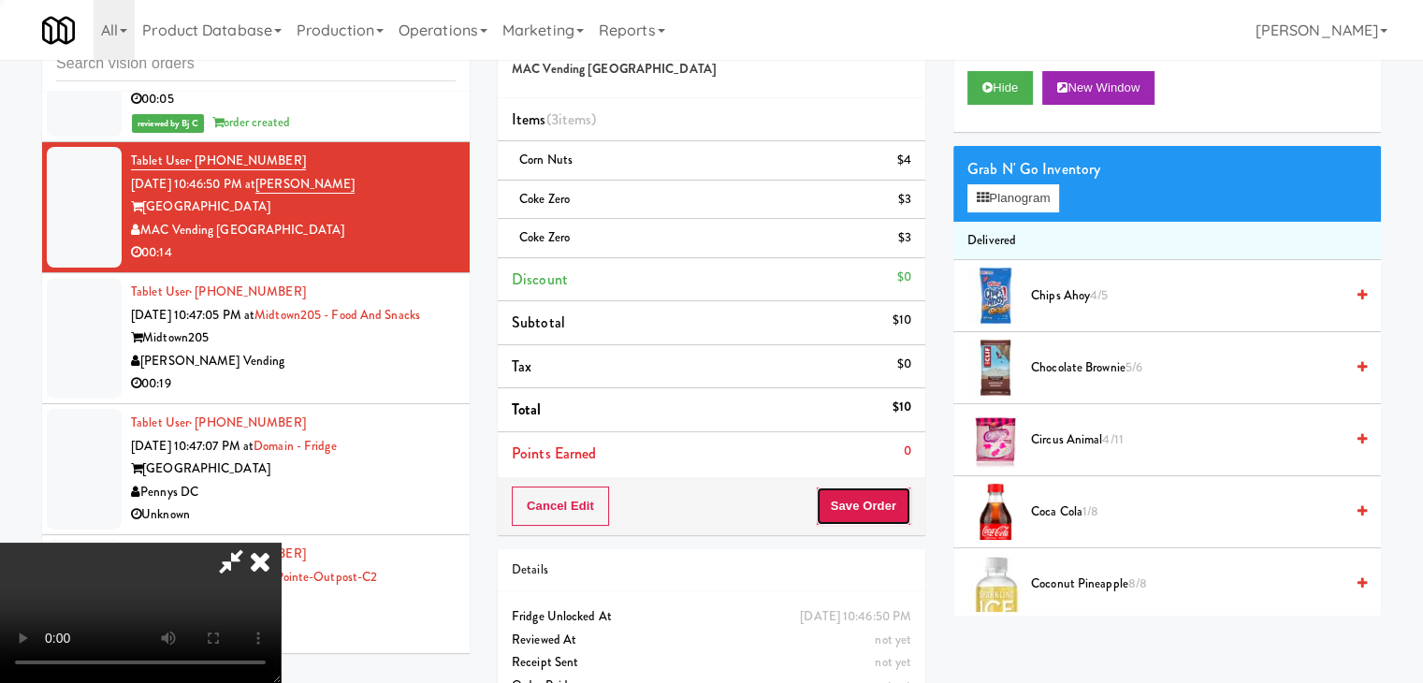
click at [865, 519] on button "Save Order" at bounding box center [863, 506] width 95 height 39
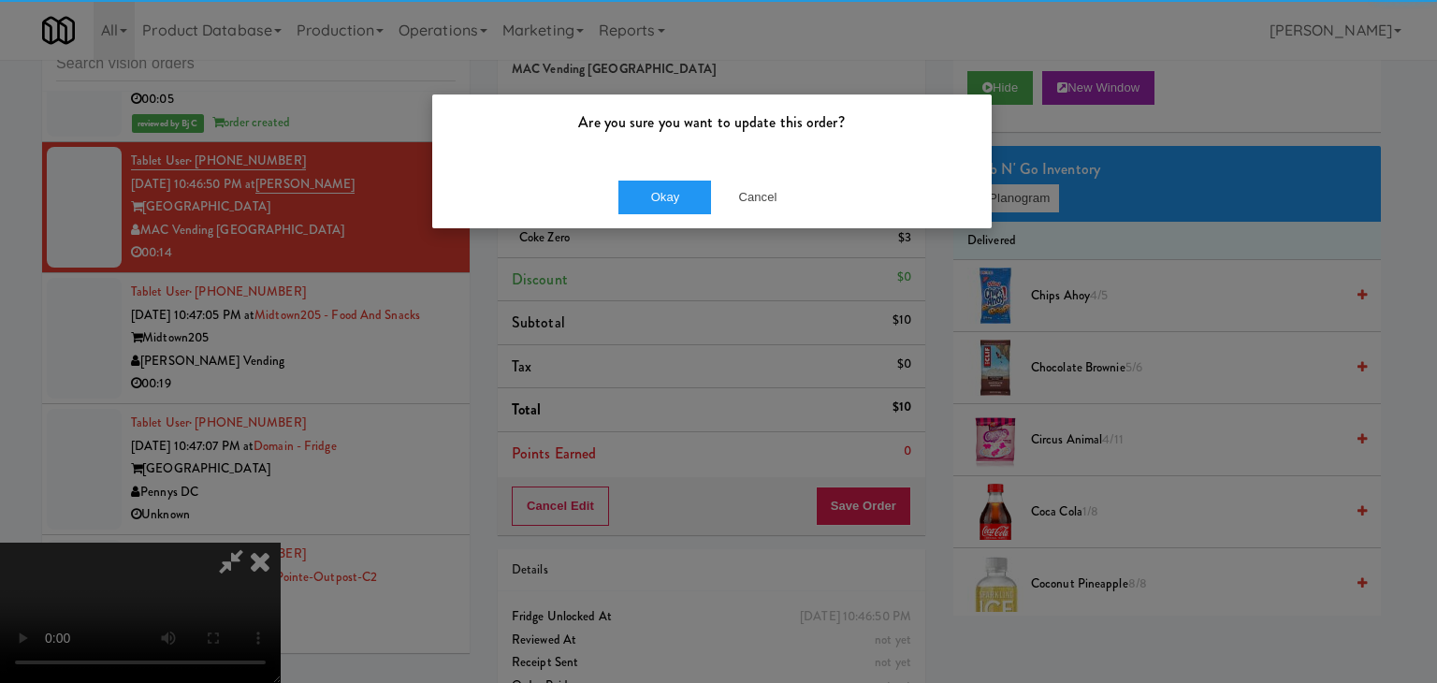
click at [664, 213] on div "Okay Cancel" at bounding box center [712, 197] width 560 height 63
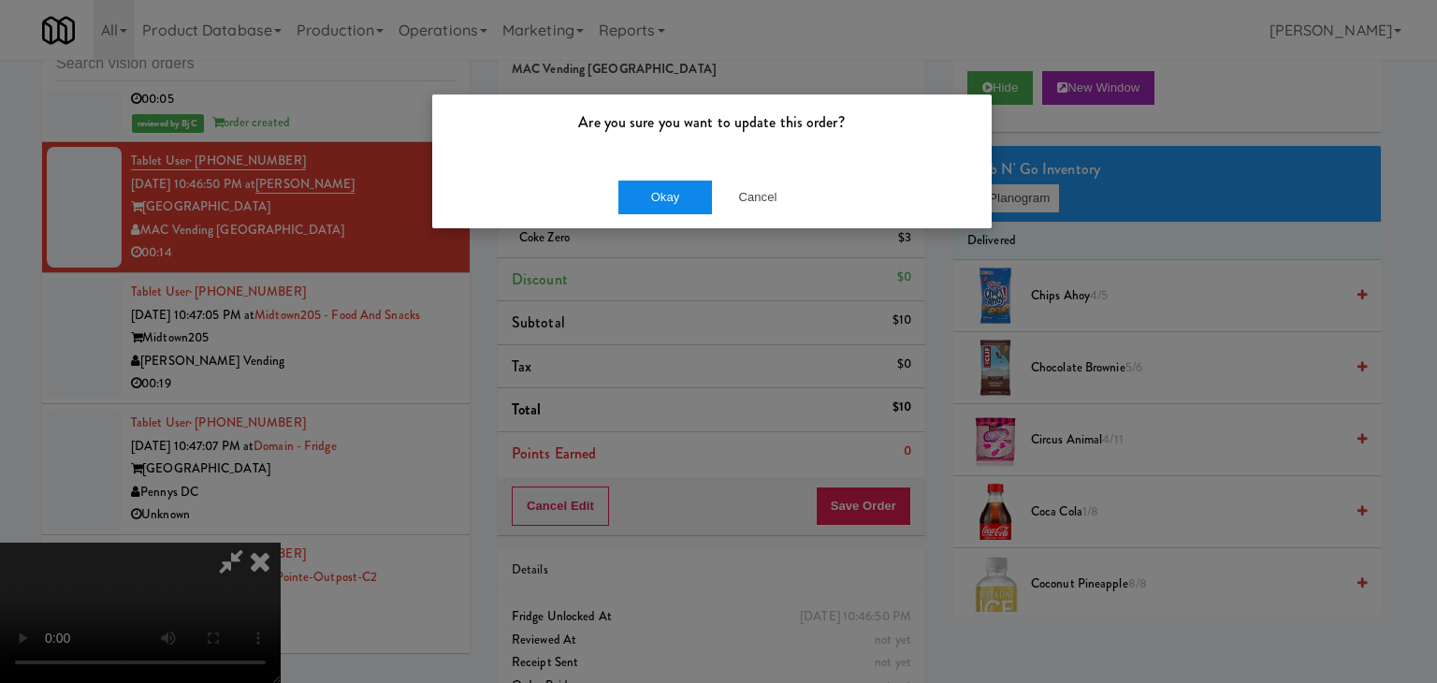
drag, startPoint x: 664, startPoint y: 213, endPoint x: 677, endPoint y: 191, distance: 26.0
click at [670, 207] on div "Okay Cancel" at bounding box center [712, 197] width 560 height 63
click at [677, 191] on button "Okay" at bounding box center [665, 198] width 94 height 34
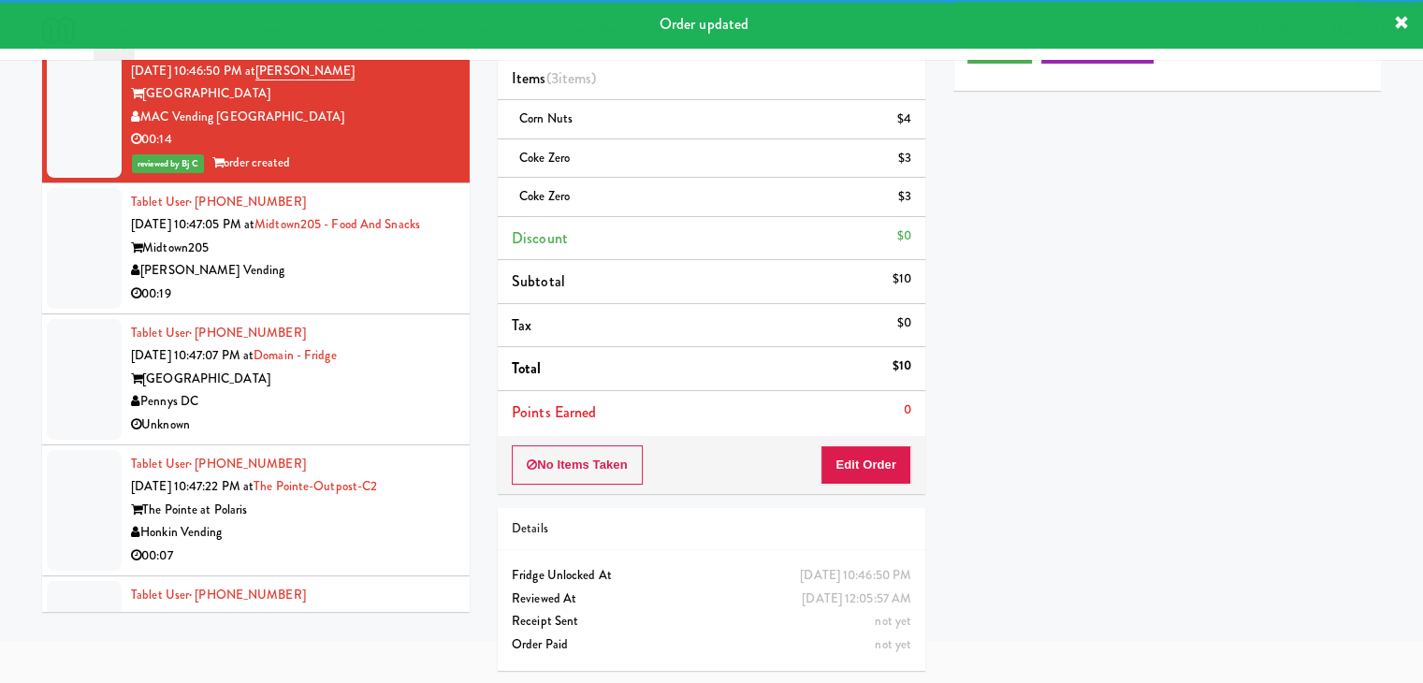
scroll to position [19720, 0]
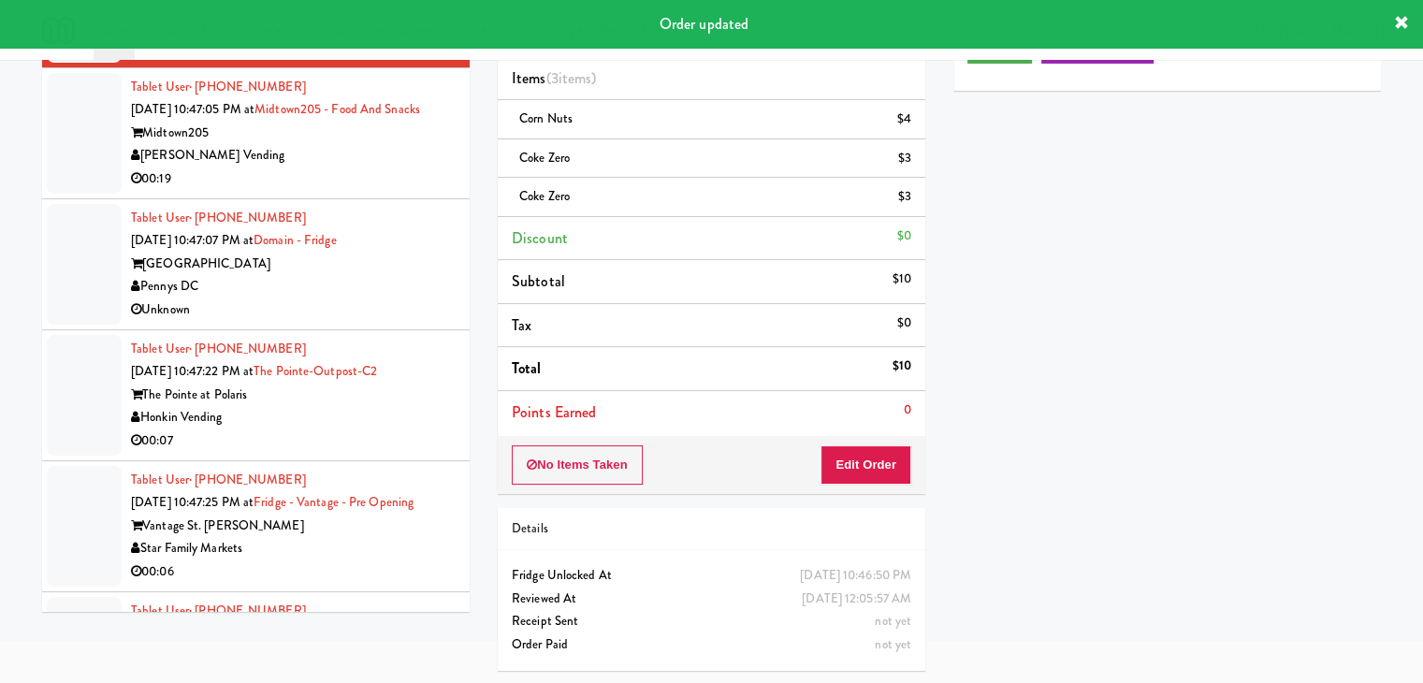
drag, startPoint x: 370, startPoint y: 191, endPoint x: 363, endPoint y: 216, distance: 26.1
click at [371, 145] on div "Midtown205" at bounding box center [293, 133] width 325 height 23
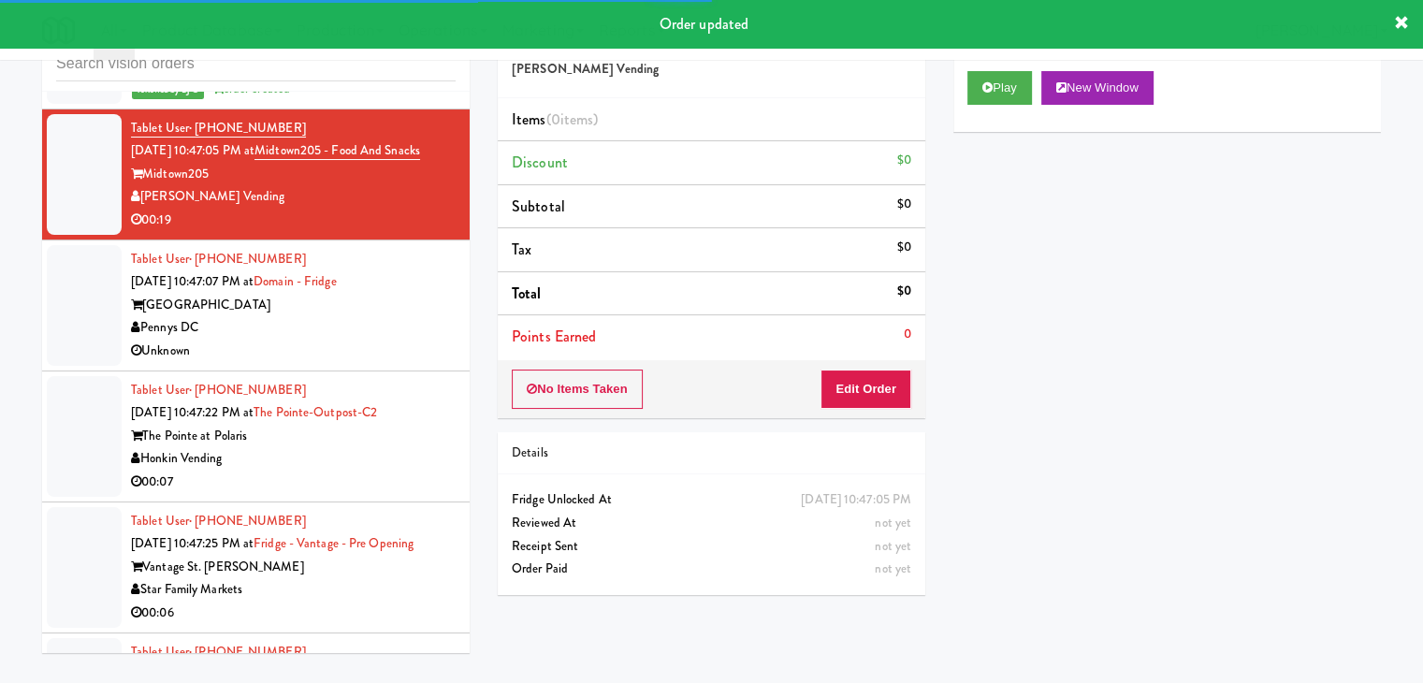
click at [993, 62] on div "Play New Window" at bounding box center [1167, 94] width 428 height 75
drag, startPoint x: 996, startPoint y: 75, endPoint x: 977, endPoint y: 165, distance: 91.8
click at [996, 76] on button "Play" at bounding box center [999, 88] width 65 height 34
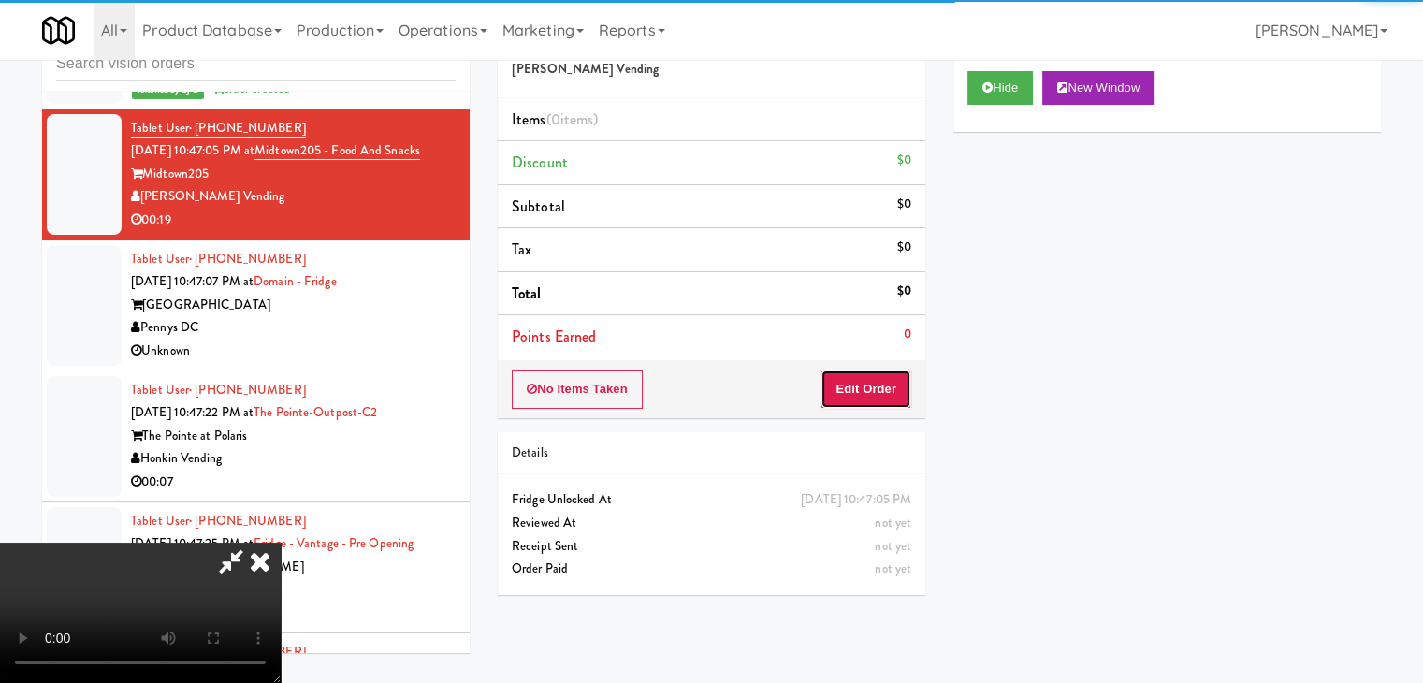
click at [868, 386] on button "Edit Order" at bounding box center [866, 389] width 91 height 39
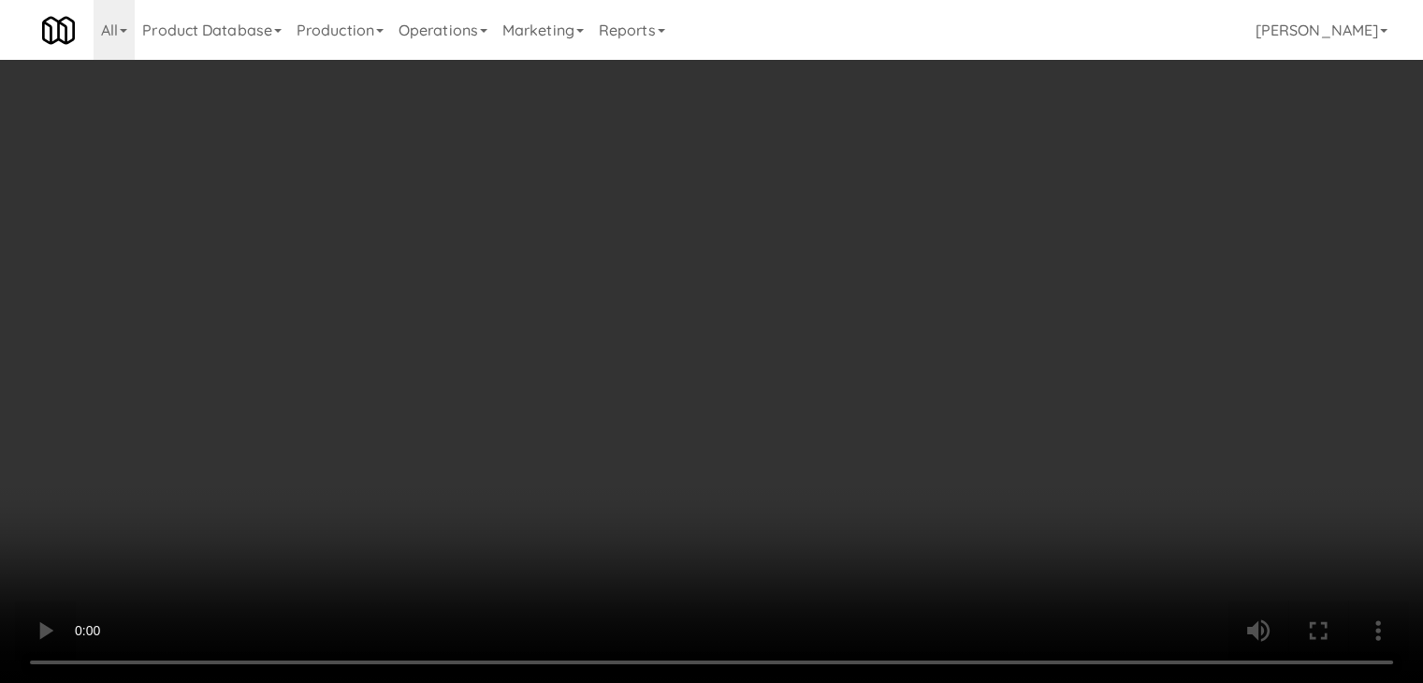
scroll to position [19627, 0]
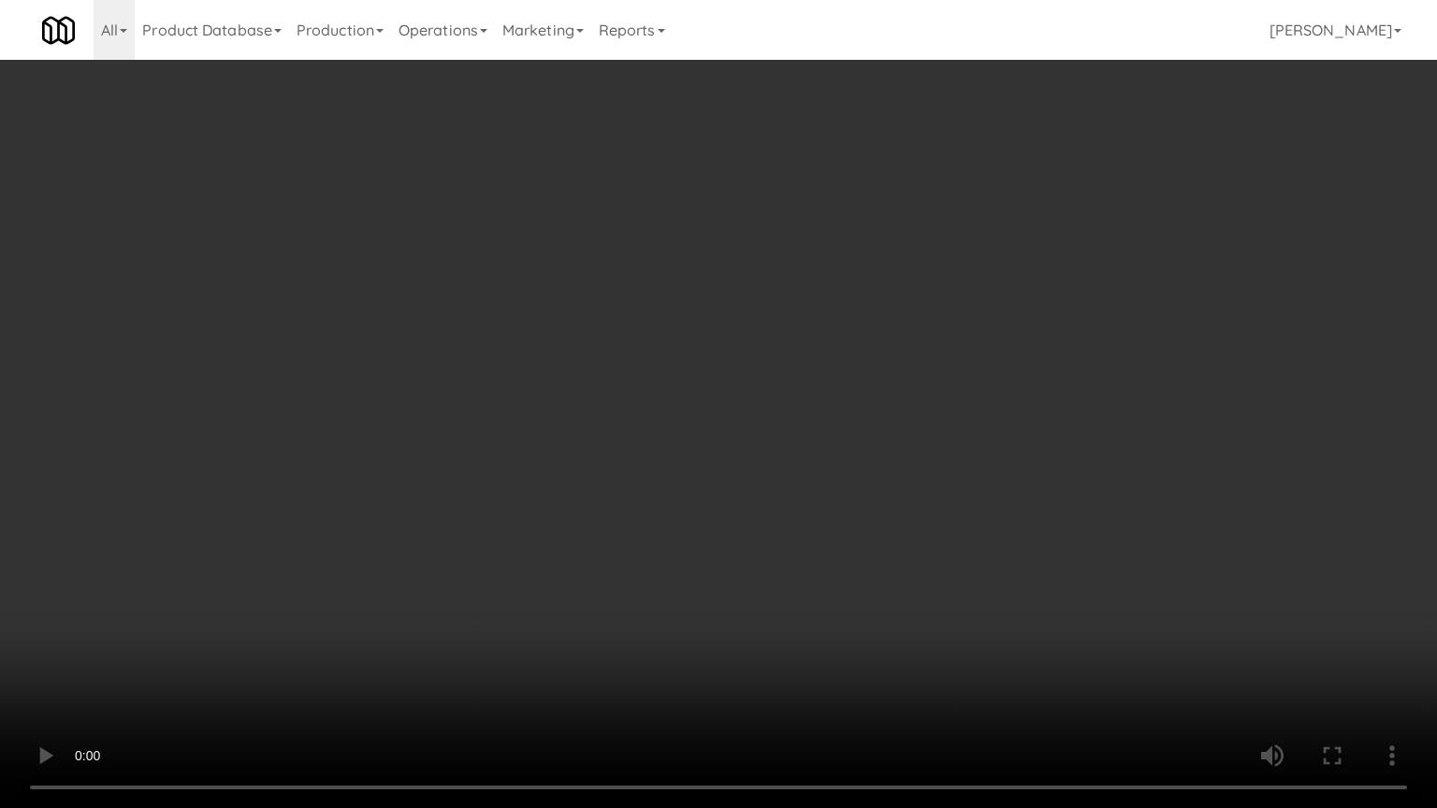
click at [771, 607] on video at bounding box center [718, 404] width 1437 height 808
click at [775, 605] on video at bounding box center [718, 404] width 1437 height 808
click at [773, 592] on video at bounding box center [718, 404] width 1437 height 808
click at [764, 576] on video at bounding box center [718, 404] width 1437 height 808
click at [749, 564] on video at bounding box center [718, 404] width 1437 height 808
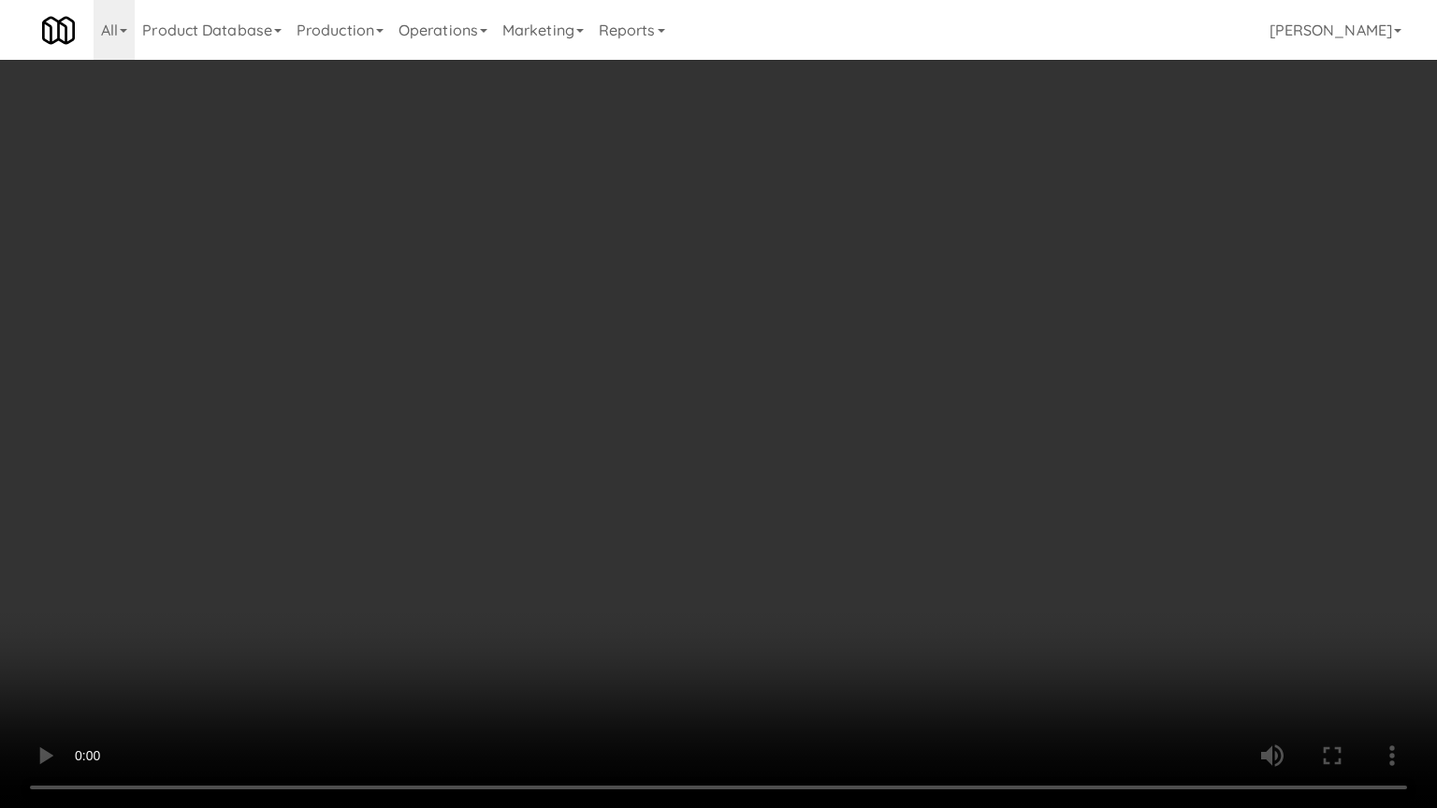
click at [748, 564] on video at bounding box center [718, 404] width 1437 height 808
click at [747, 564] on video at bounding box center [718, 404] width 1437 height 808
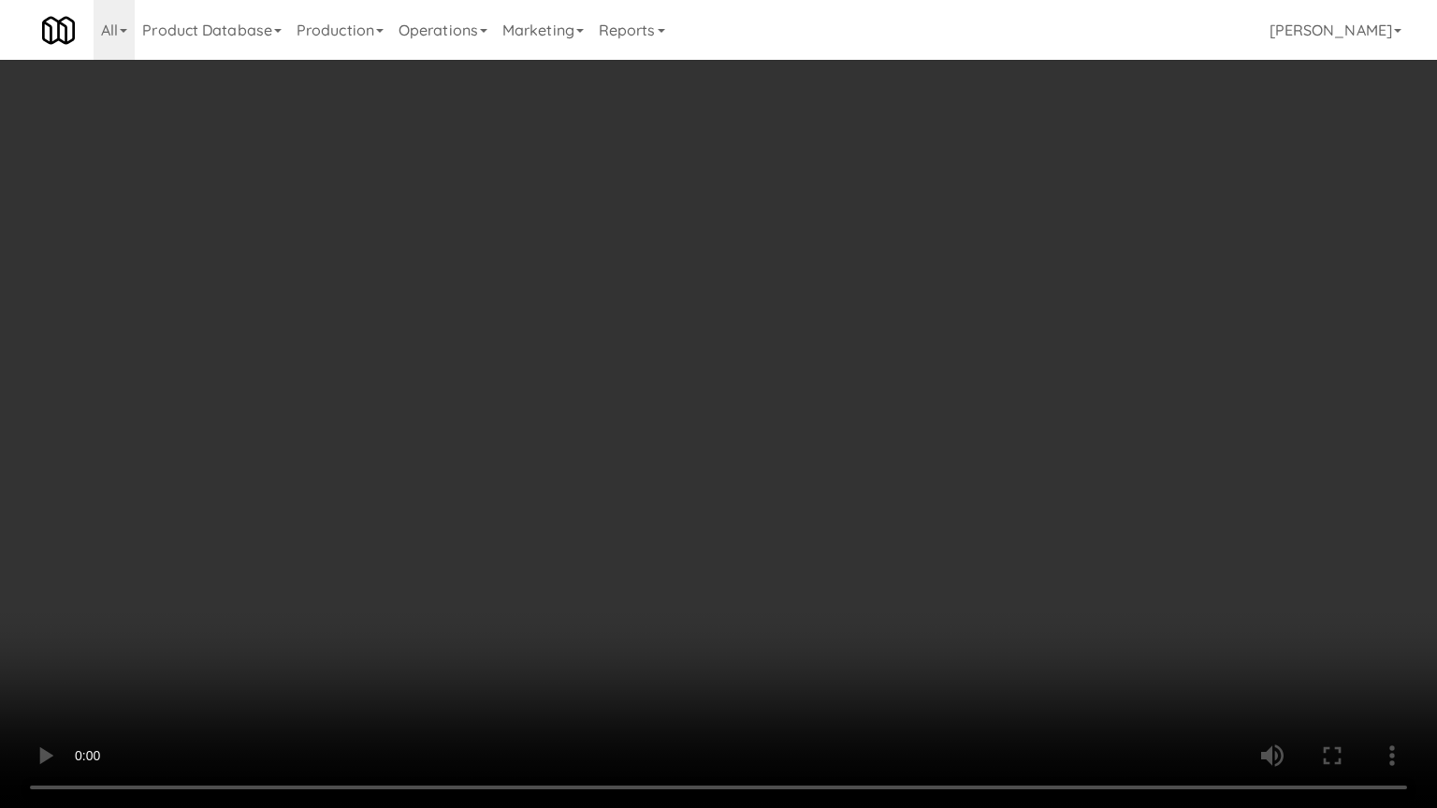
click at [756, 567] on video at bounding box center [718, 404] width 1437 height 808
click at [688, 543] on video at bounding box center [718, 404] width 1437 height 808
click at [696, 545] on video at bounding box center [718, 404] width 1437 height 808
drag, startPoint x: 696, startPoint y: 595, endPoint x: 706, endPoint y: 592, distance: 10.7
click at [698, 594] on video at bounding box center [718, 404] width 1437 height 808
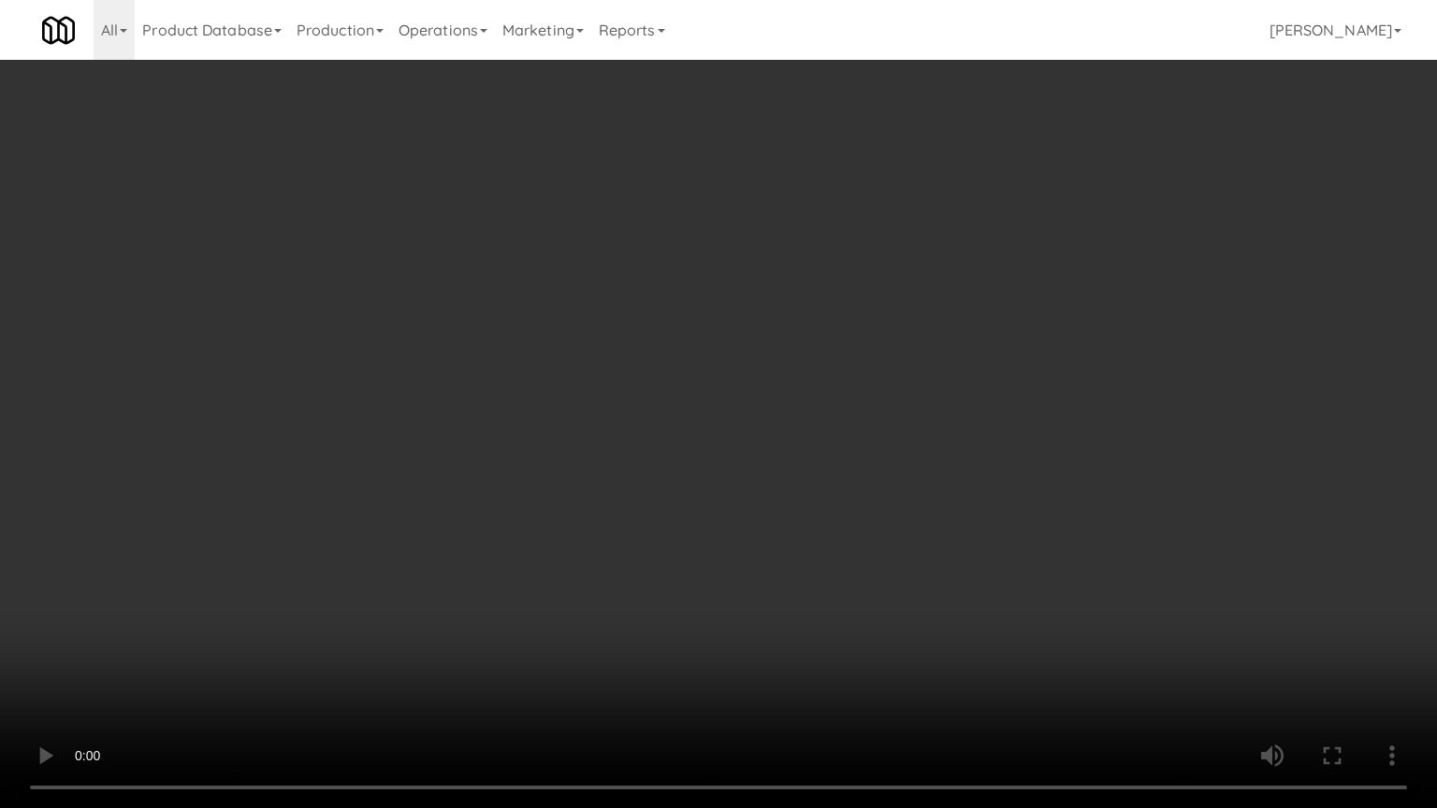
drag, startPoint x: 706, startPoint y: 592, endPoint x: 860, endPoint y: 257, distance: 368.5
click at [707, 591] on video at bounding box center [718, 404] width 1437 height 808
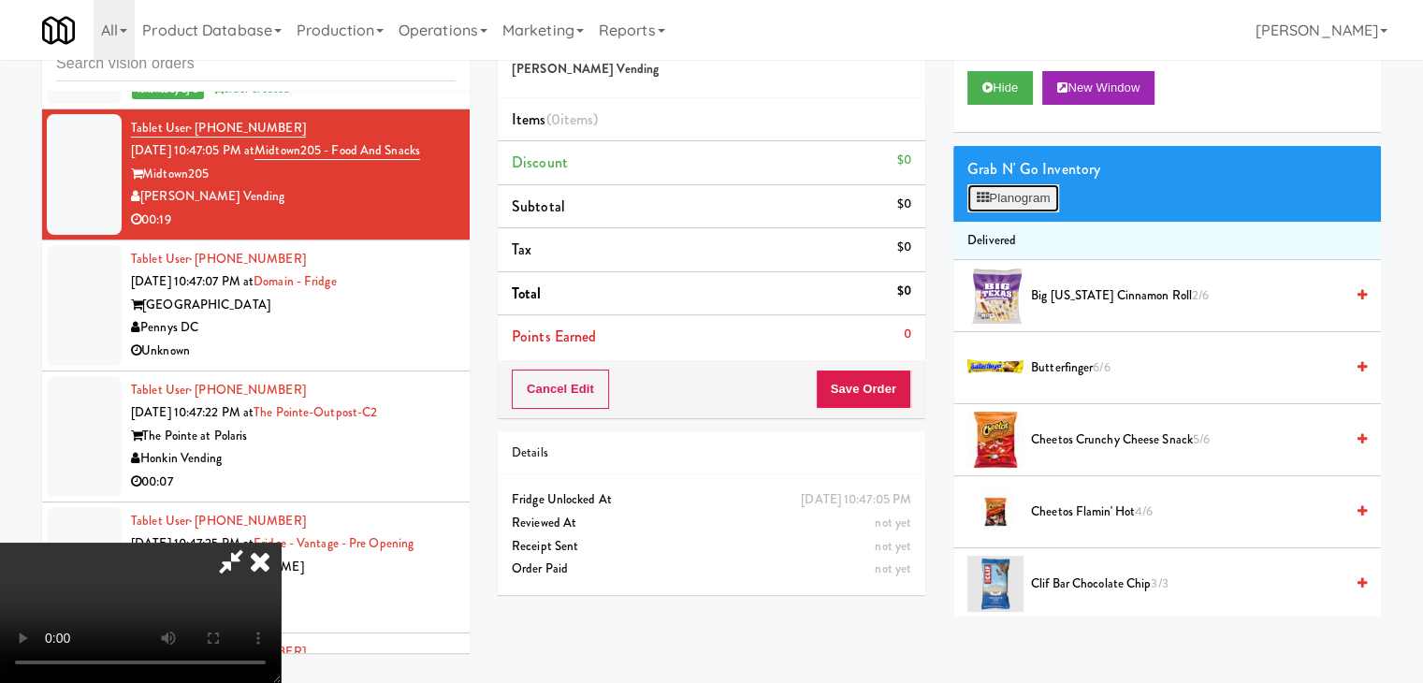
click at [1026, 184] on button "Planogram" at bounding box center [1013, 198] width 92 height 28
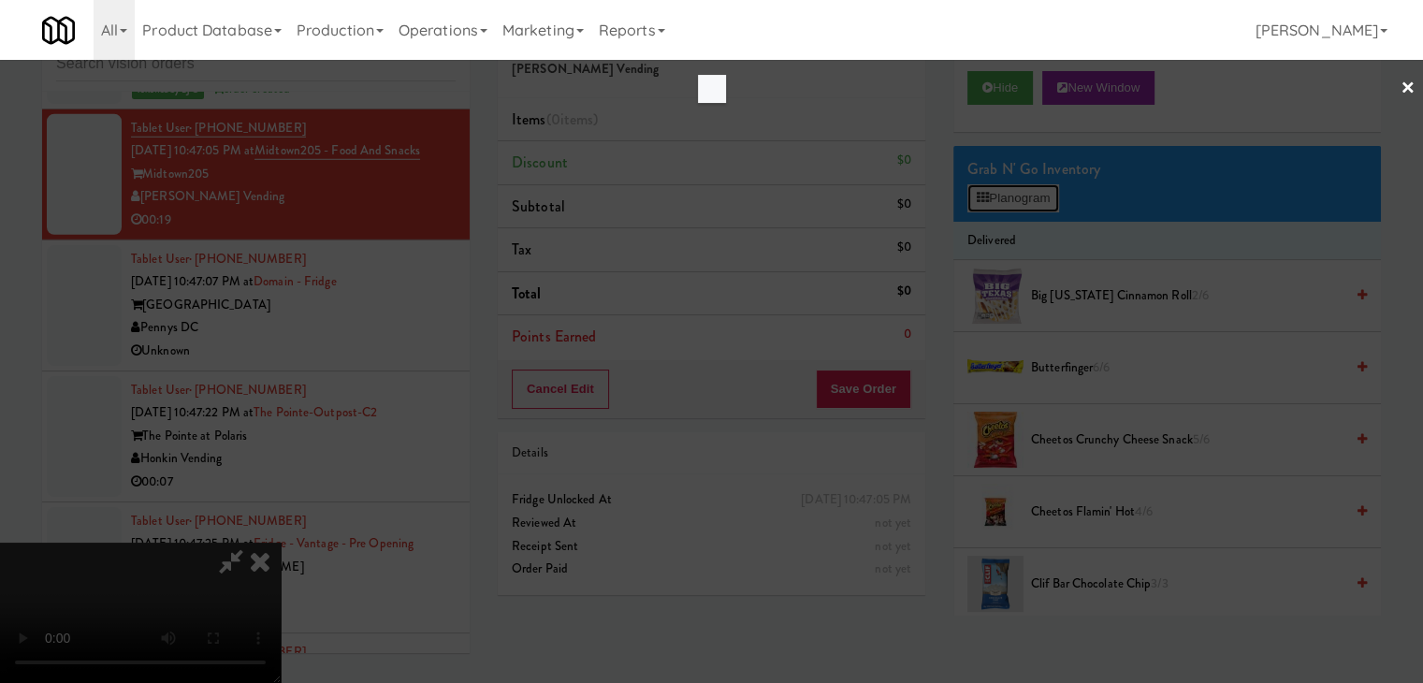
scroll to position [19627, 0]
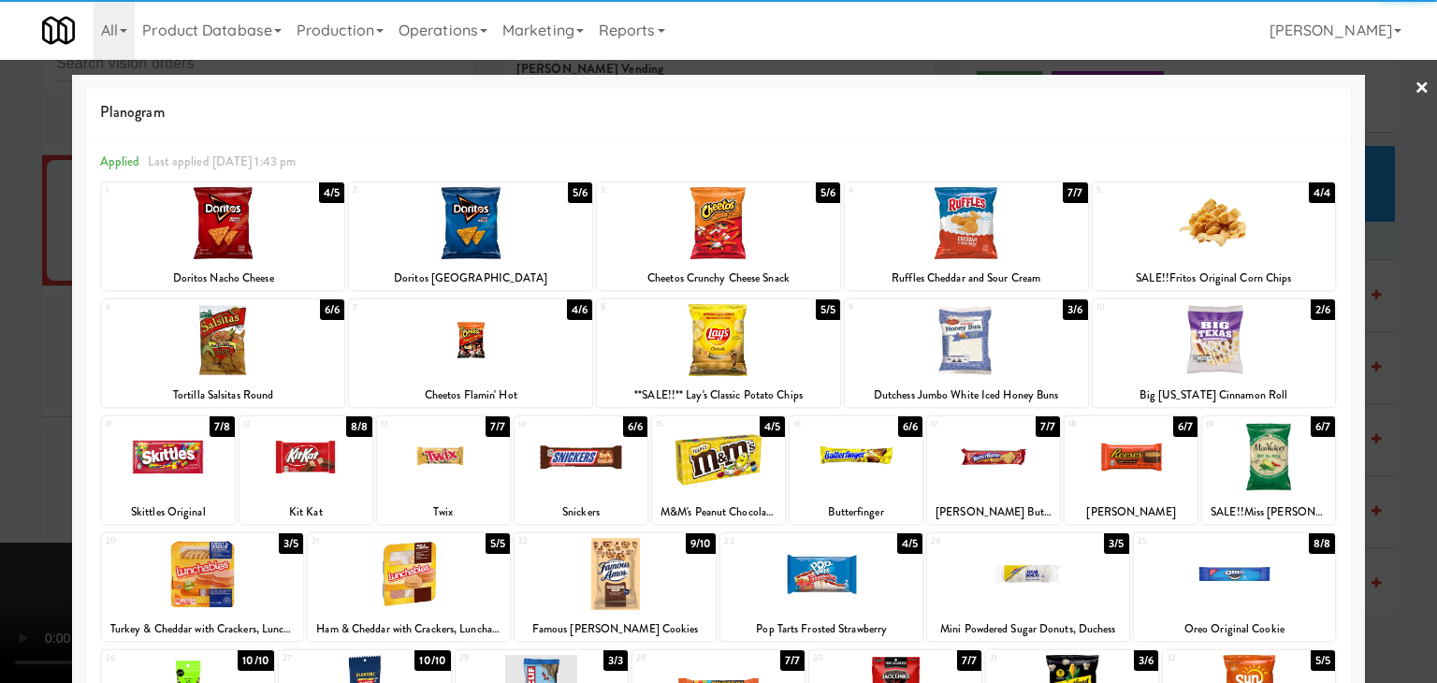
click at [603, 484] on div at bounding box center [581, 457] width 133 height 72
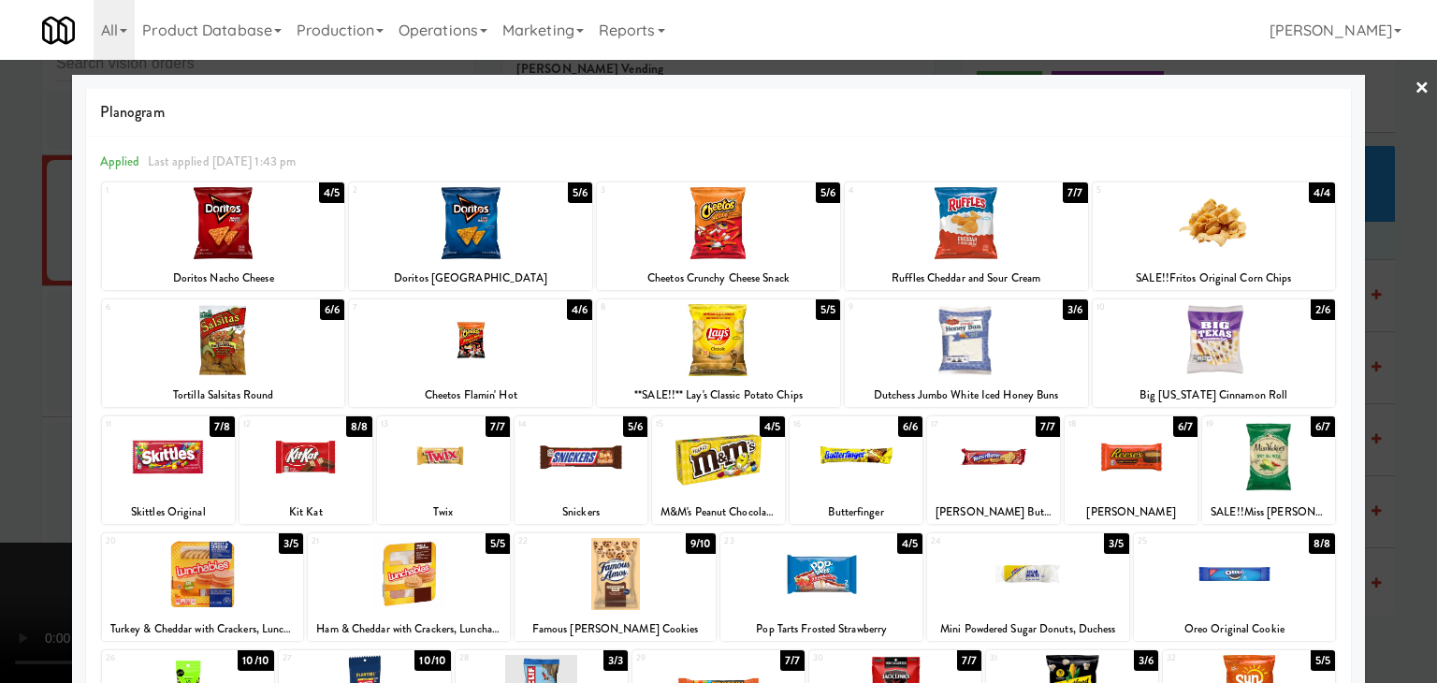
click at [278, 332] on div at bounding box center [223, 340] width 243 height 72
click at [0, 395] on div at bounding box center [718, 341] width 1437 height 683
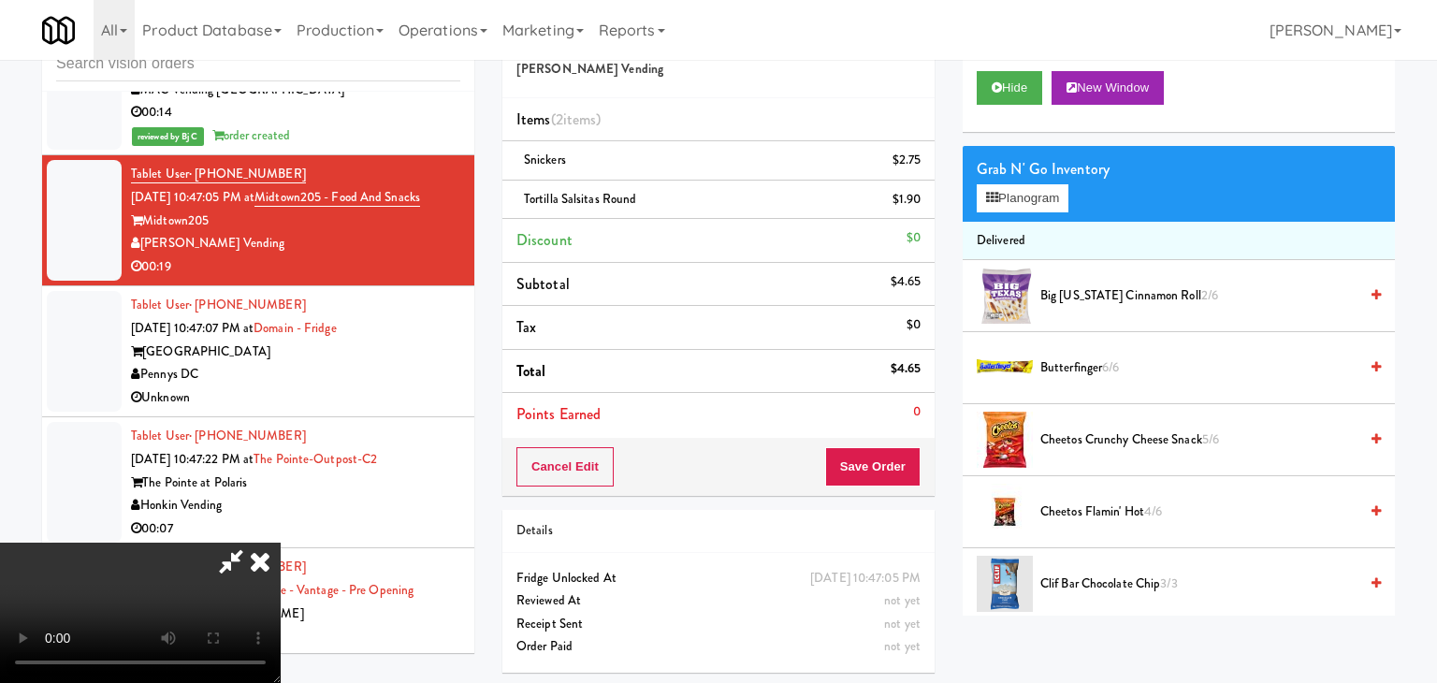
scroll to position [19720, 0]
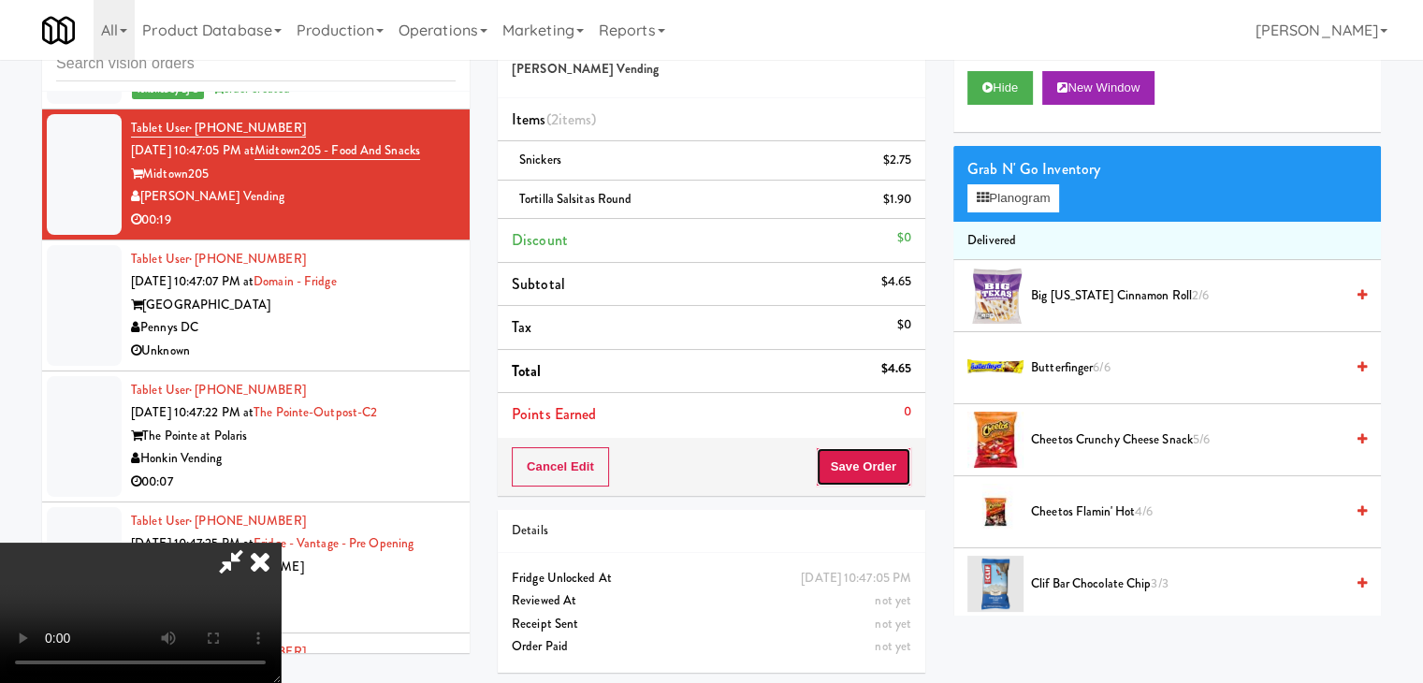
click at [903, 473] on button "Save Order" at bounding box center [863, 466] width 95 height 39
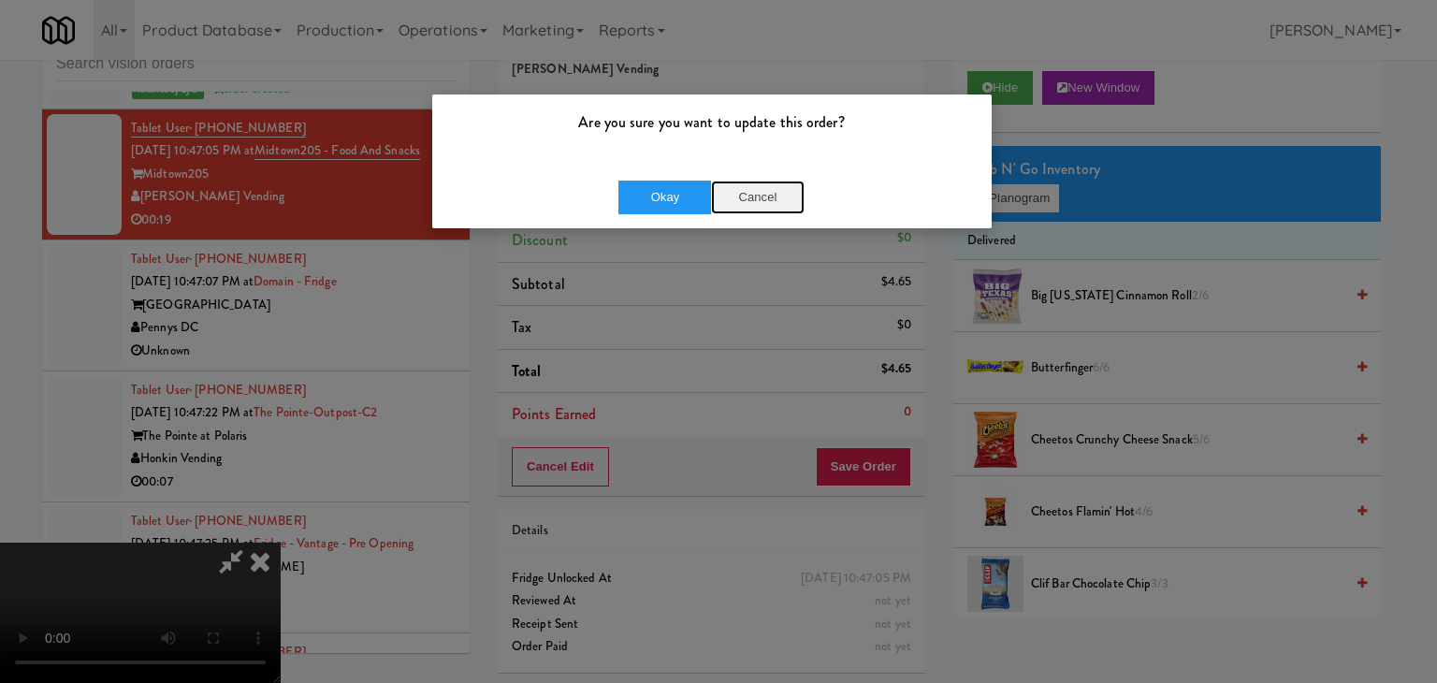
click at [751, 192] on button "Cancel" at bounding box center [758, 198] width 94 height 34
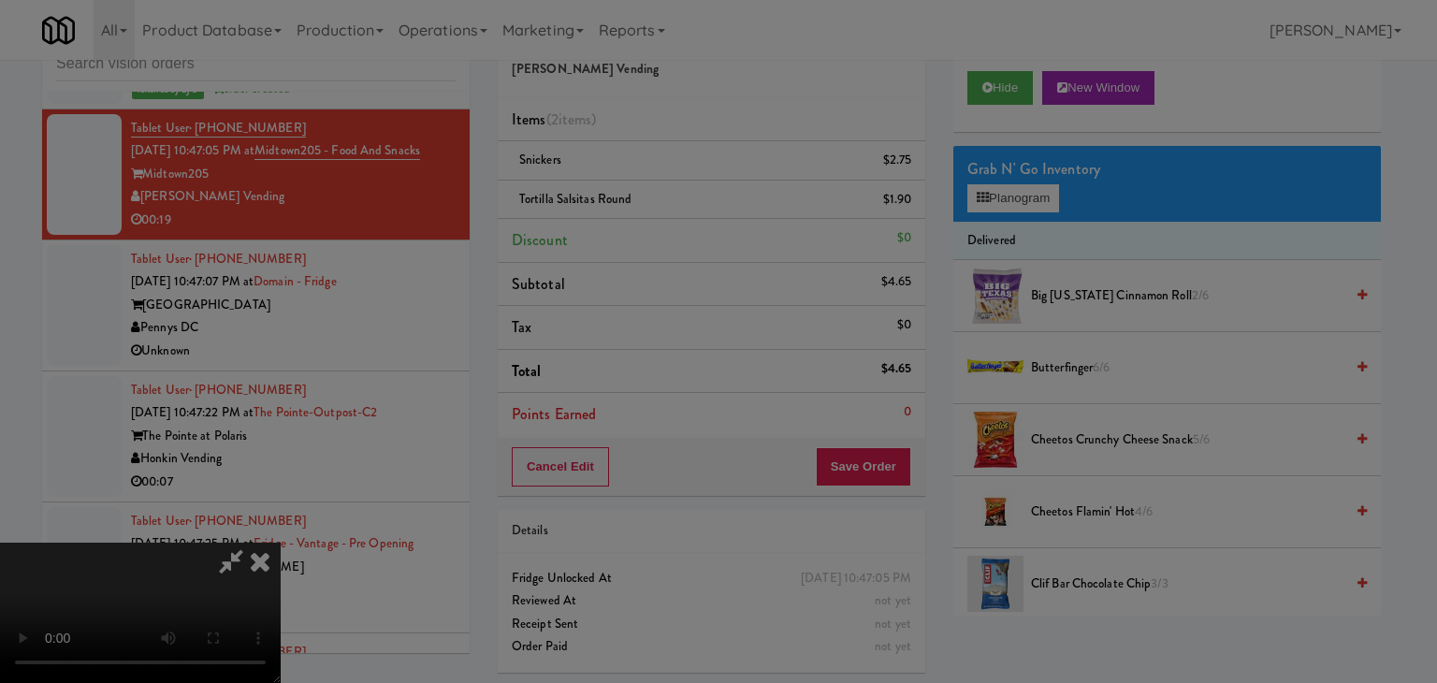
click at [281, 543] on video at bounding box center [140, 613] width 281 height 140
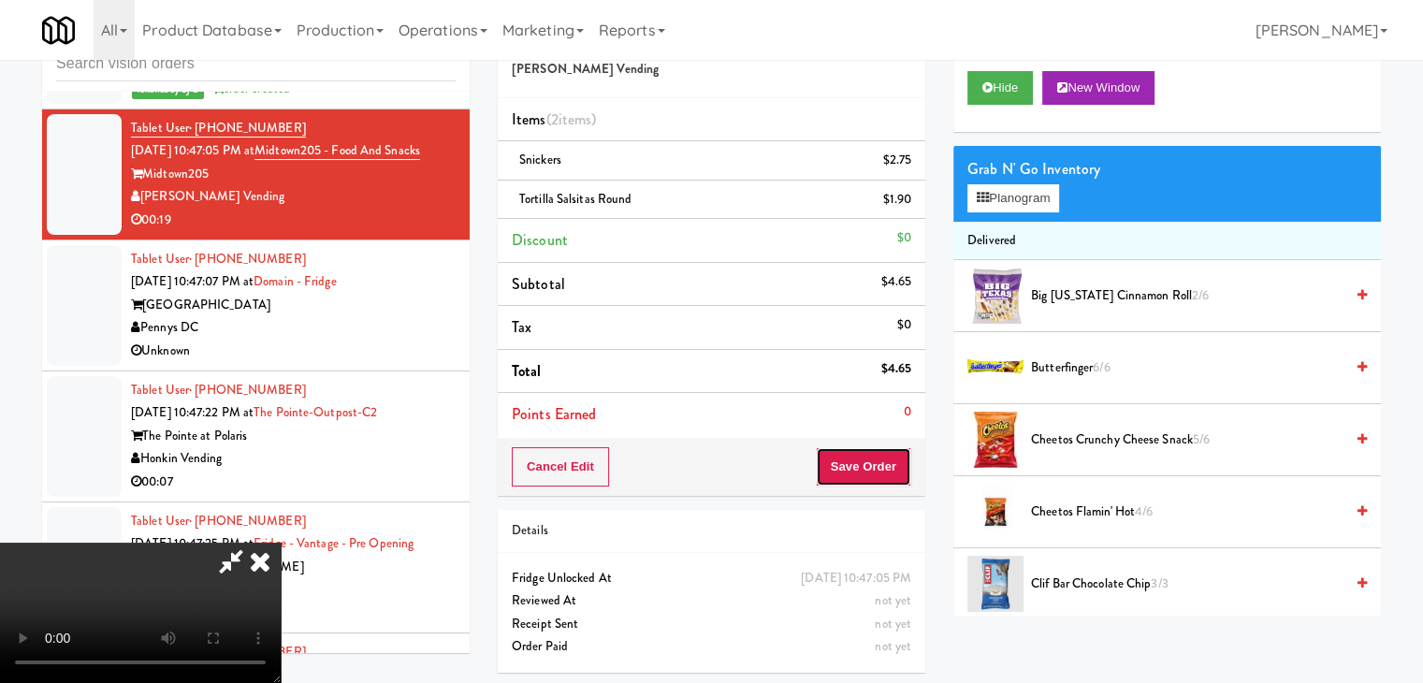
click at [876, 463] on button "Save Order" at bounding box center [863, 466] width 95 height 39
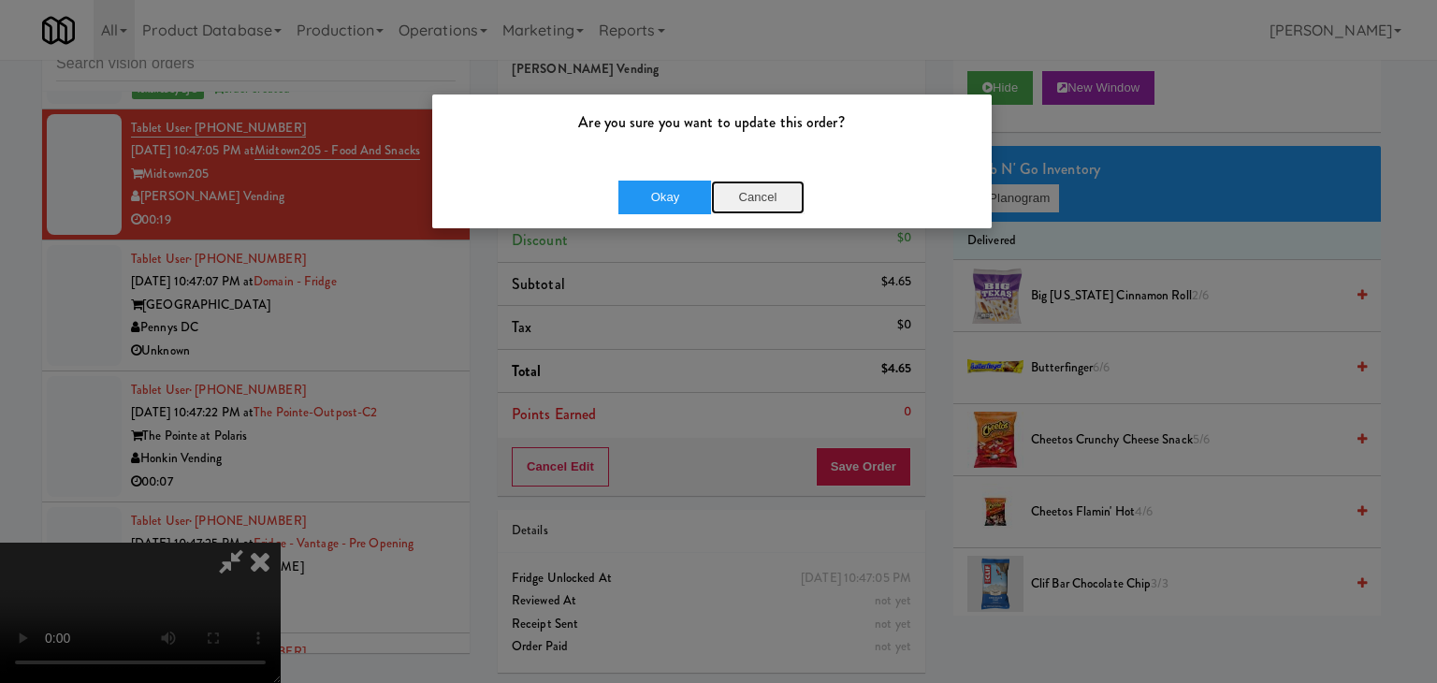
click at [775, 203] on button "Cancel" at bounding box center [758, 198] width 94 height 34
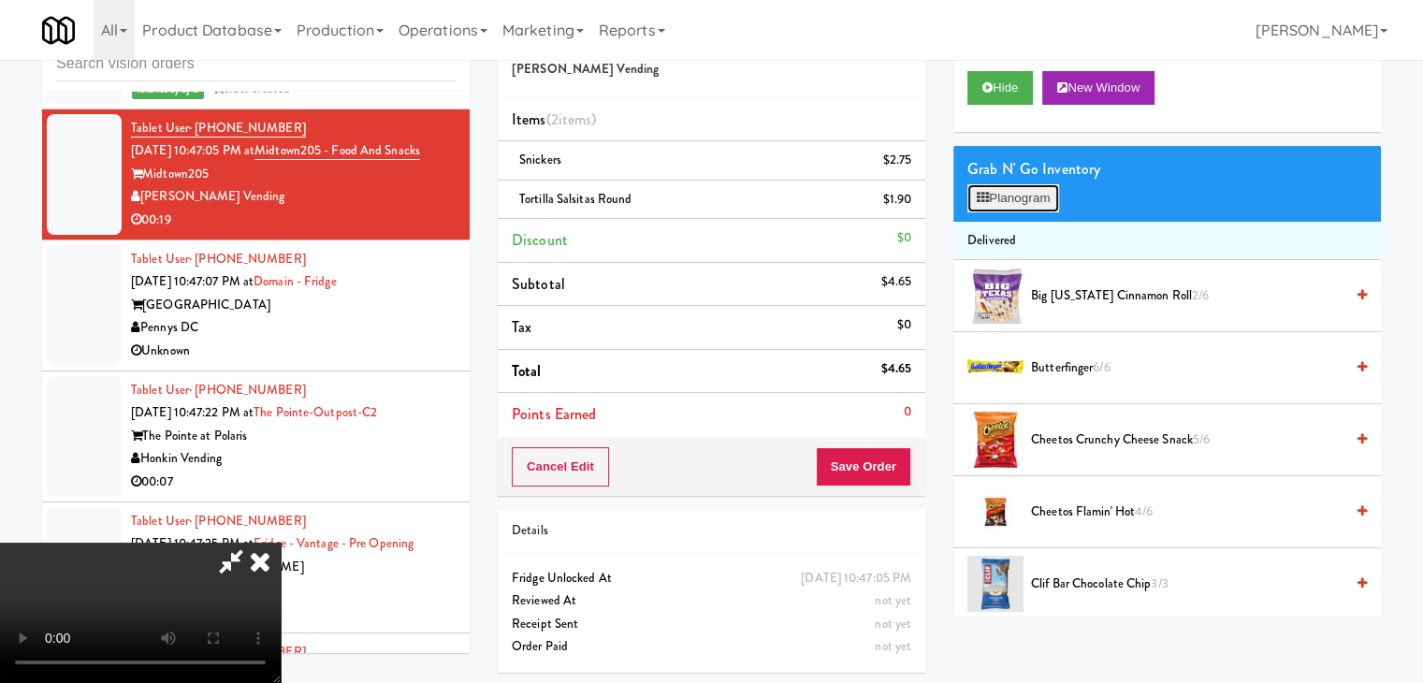
click at [1053, 187] on button "Planogram" at bounding box center [1013, 198] width 92 height 28
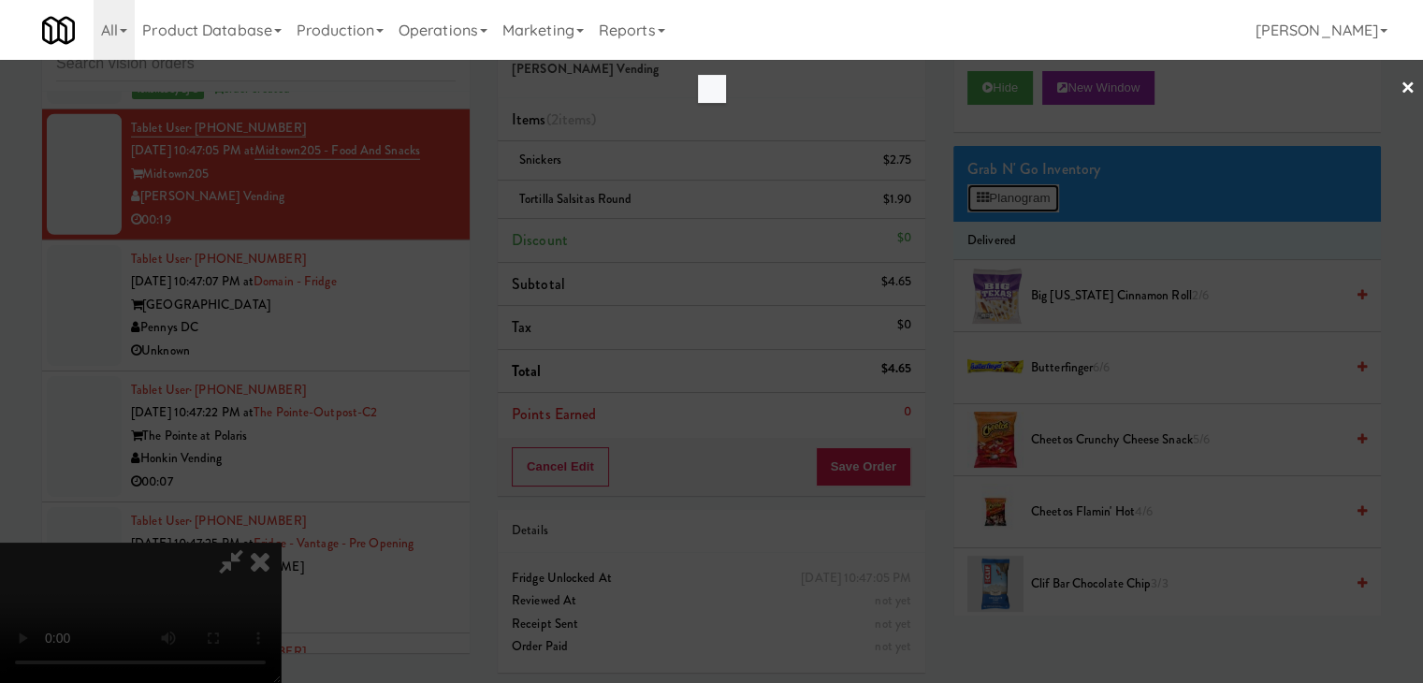
scroll to position [19627, 0]
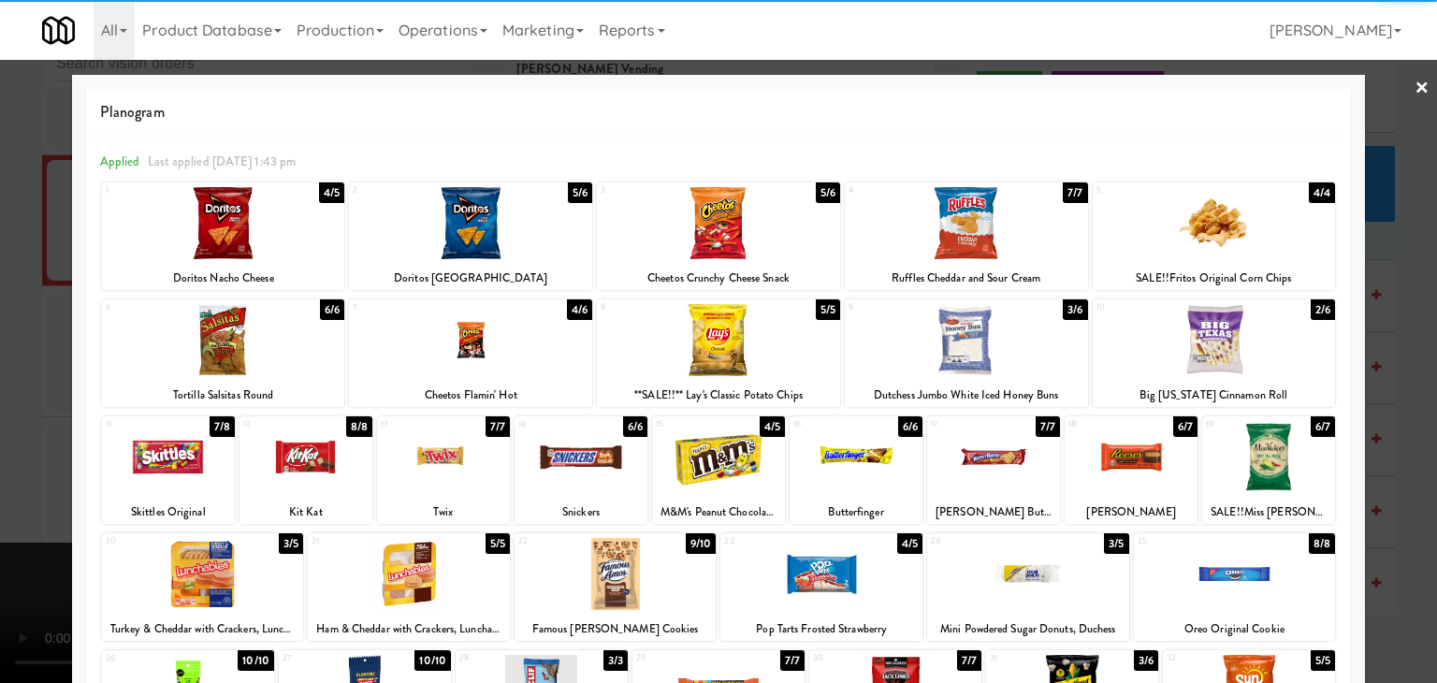
click at [498, 252] on div at bounding box center [470, 223] width 243 height 72
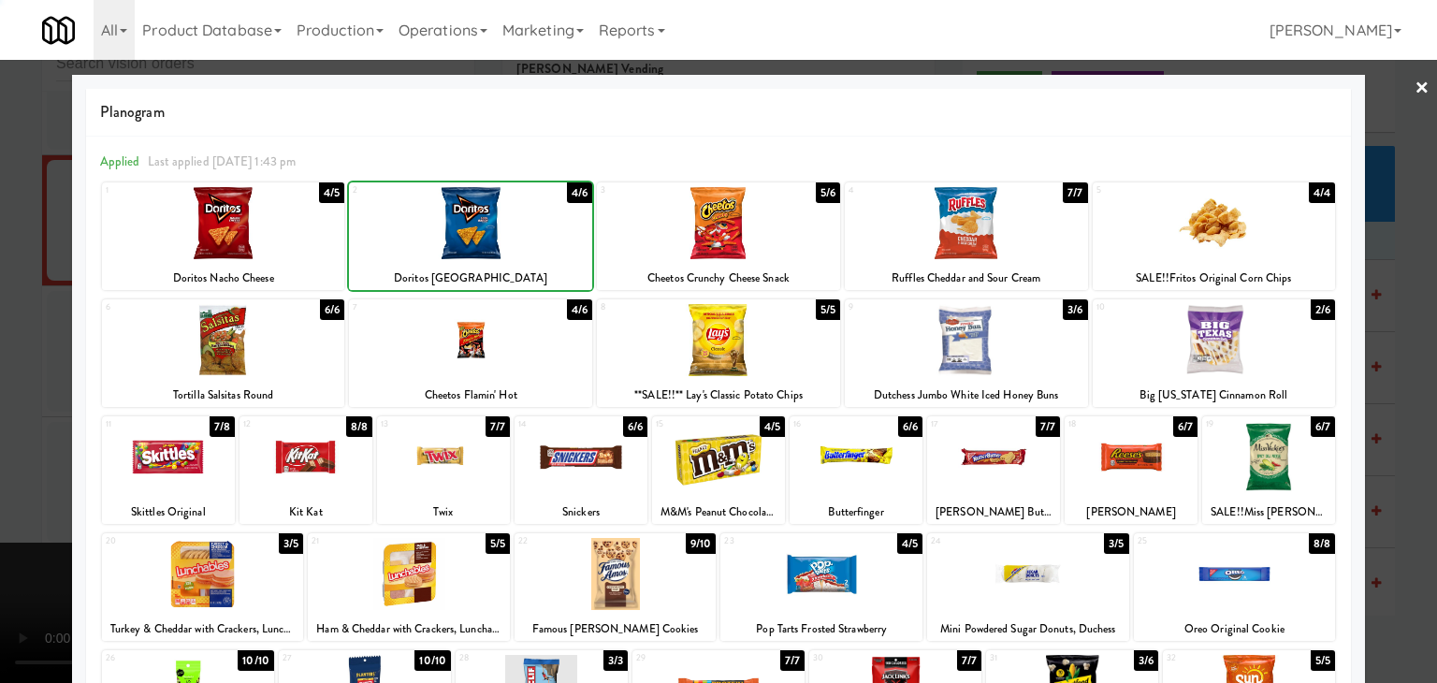
click at [15, 414] on div at bounding box center [718, 341] width 1437 height 683
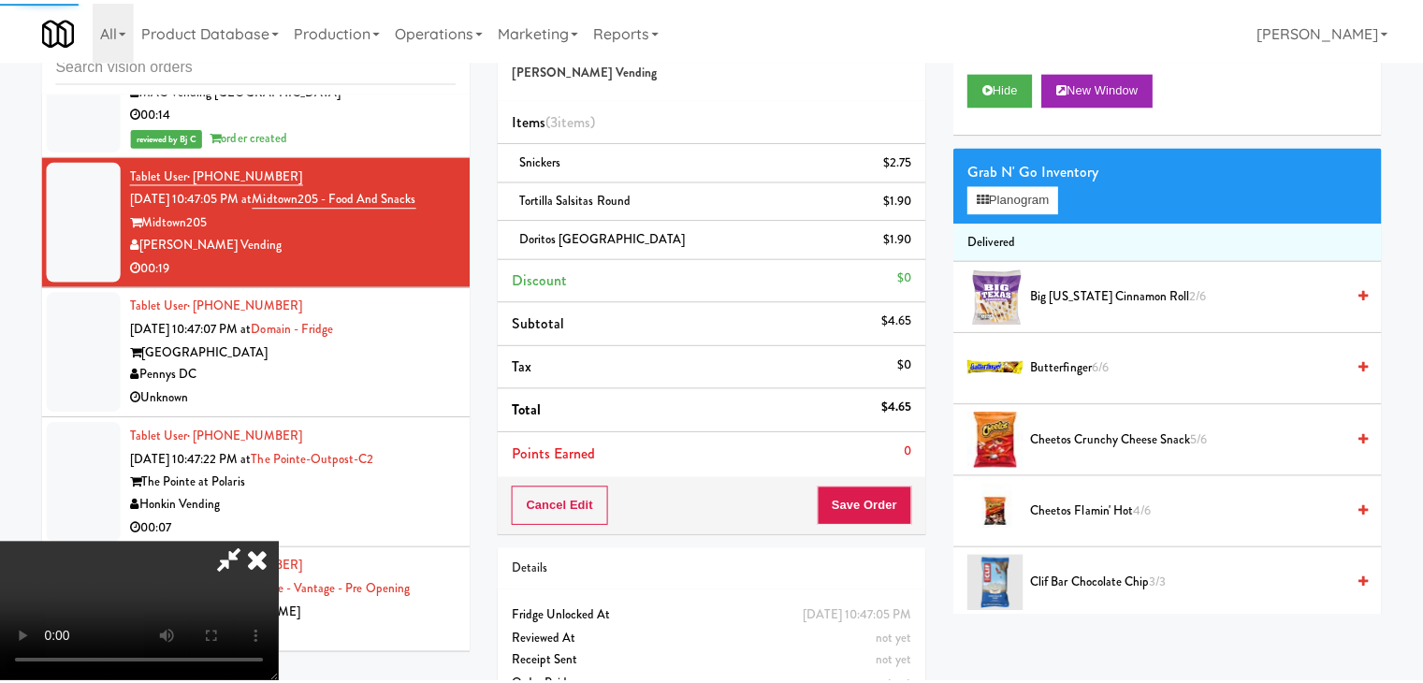
scroll to position [19720, 0]
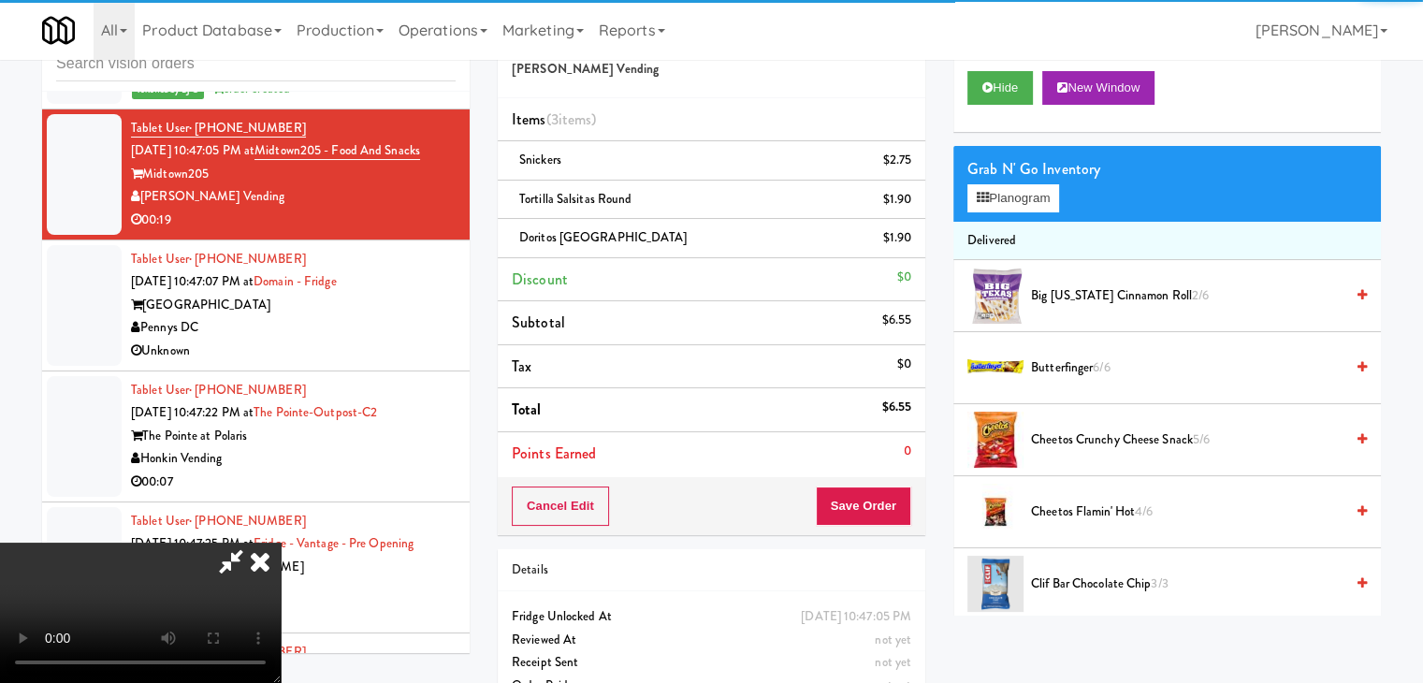
click at [911, 501] on div "Cancel Edit Save Order" at bounding box center [712, 506] width 428 height 58
click at [909, 501] on button "Save Order" at bounding box center [863, 506] width 95 height 39
click at [905, 501] on button "Save Order" at bounding box center [863, 506] width 95 height 39
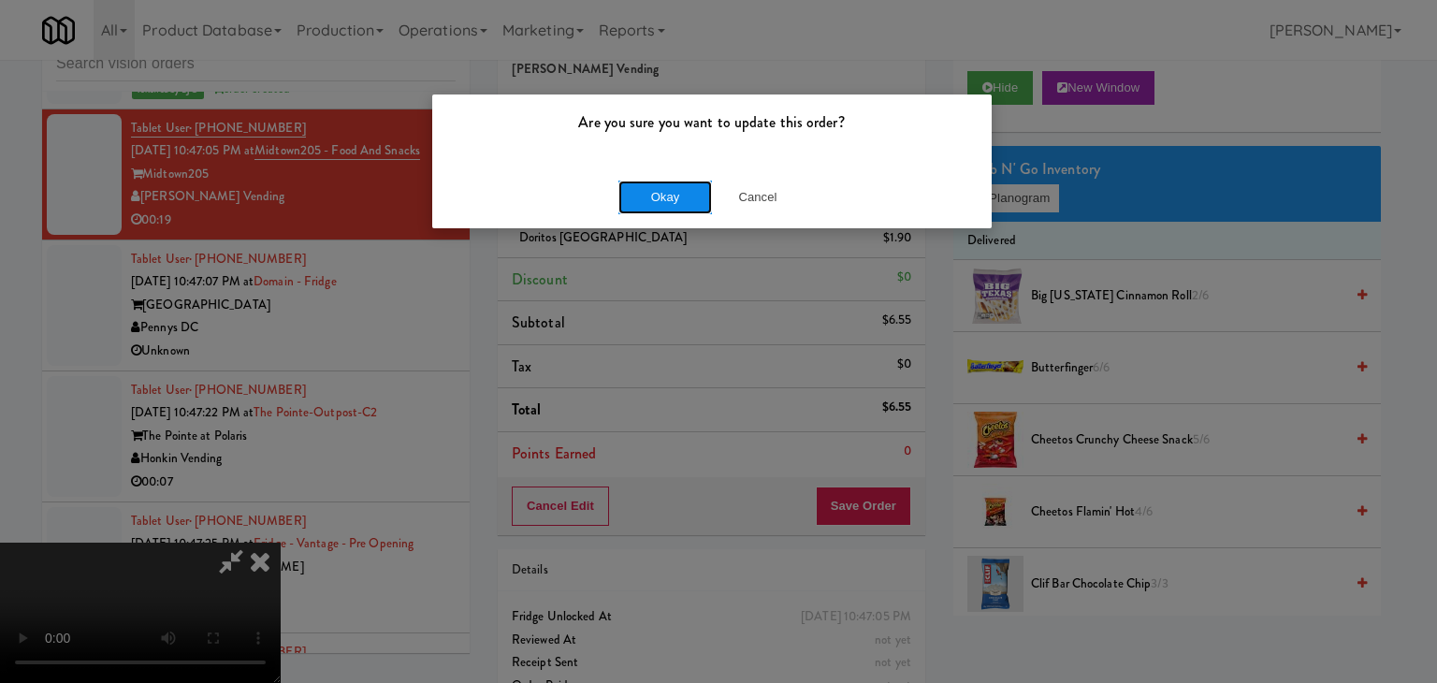
click at [648, 193] on button "Okay" at bounding box center [665, 198] width 94 height 34
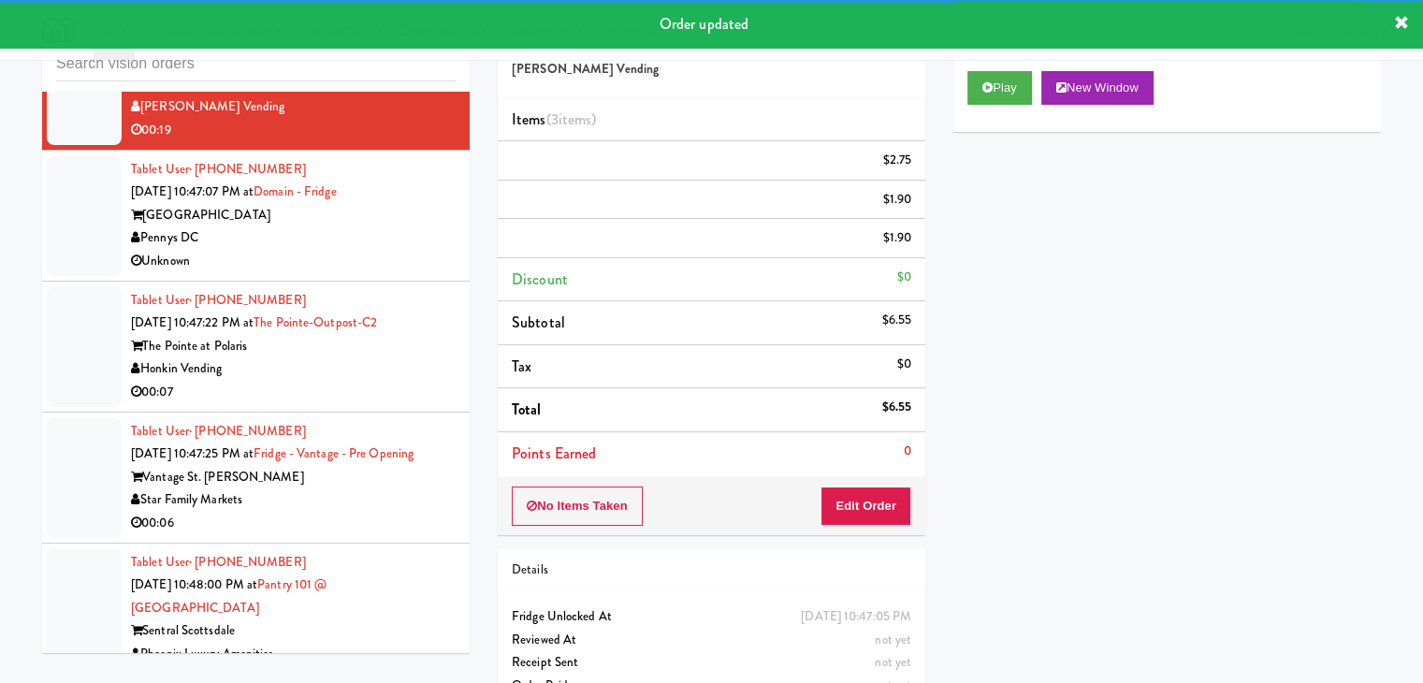
scroll to position [19907, 0]
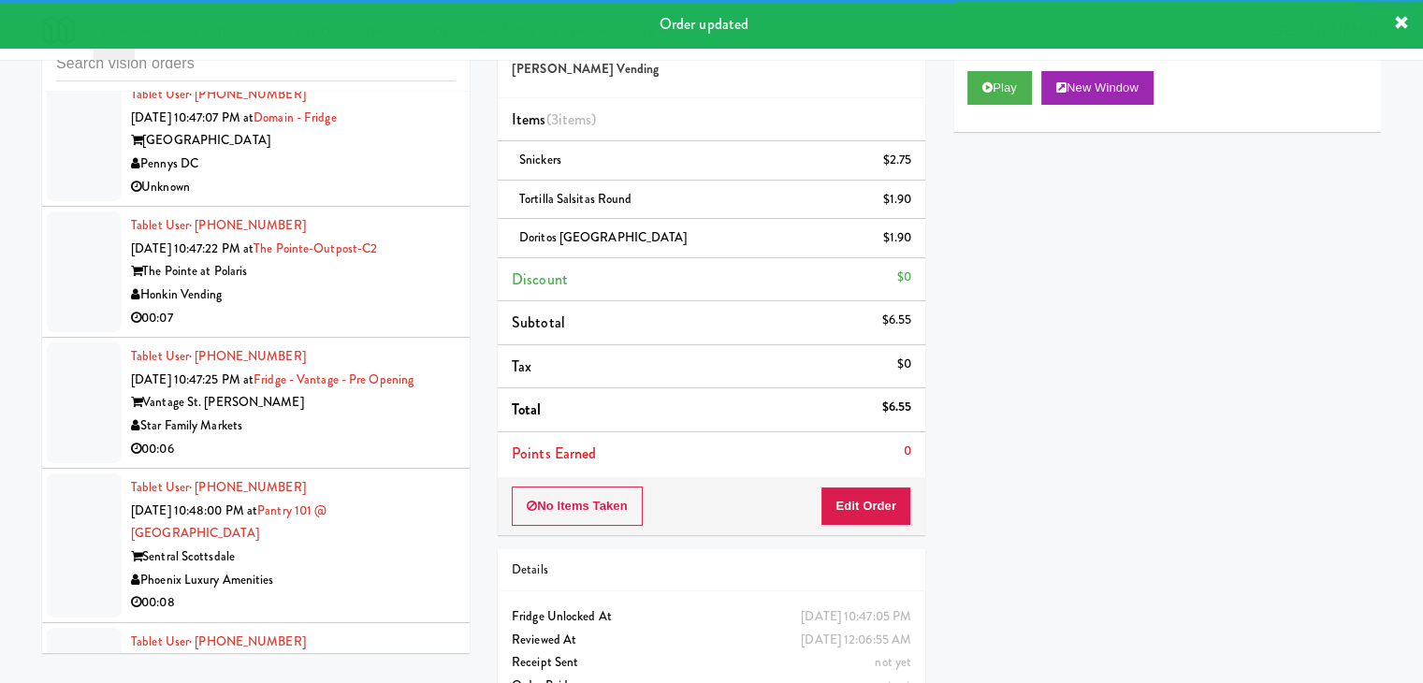
drag, startPoint x: 406, startPoint y: 184, endPoint x: 438, endPoint y: 209, distance: 40.0
click at [412, 153] on div "[GEOGRAPHIC_DATA]" at bounding box center [293, 140] width 325 height 23
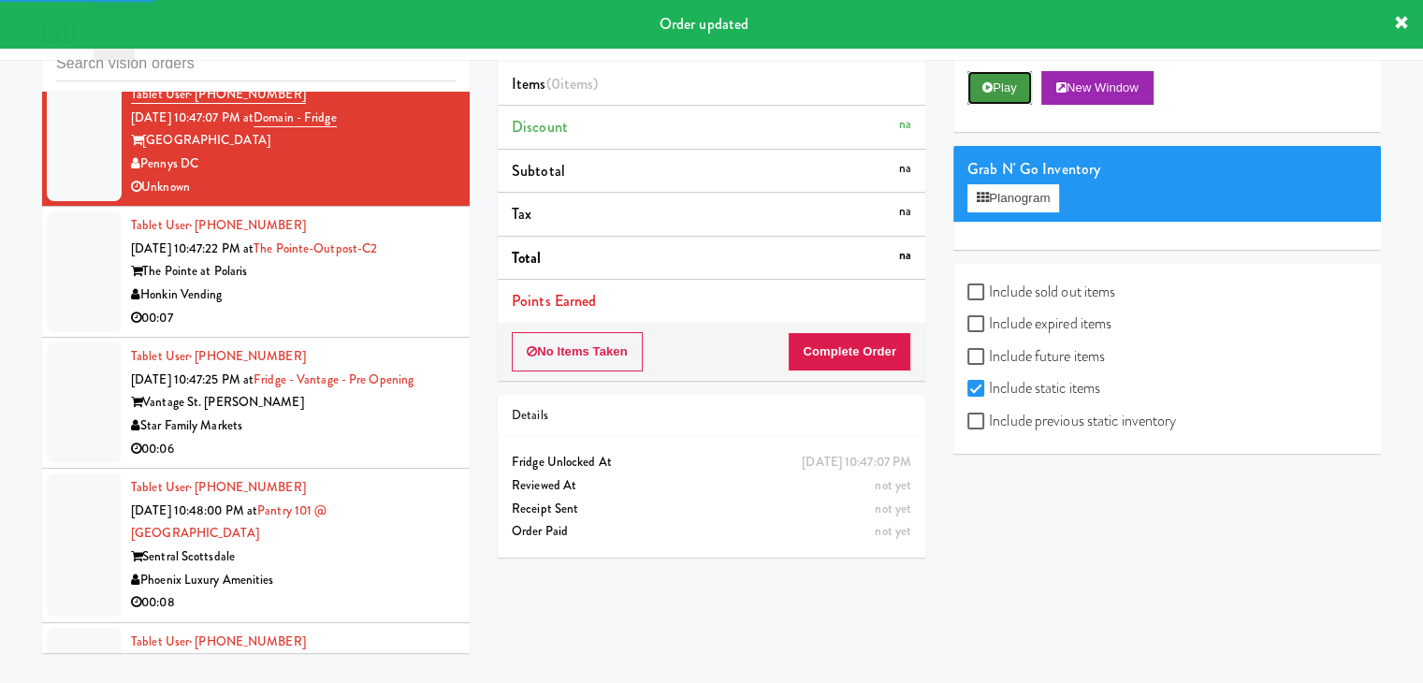
click at [994, 87] on button "Play" at bounding box center [999, 88] width 65 height 34
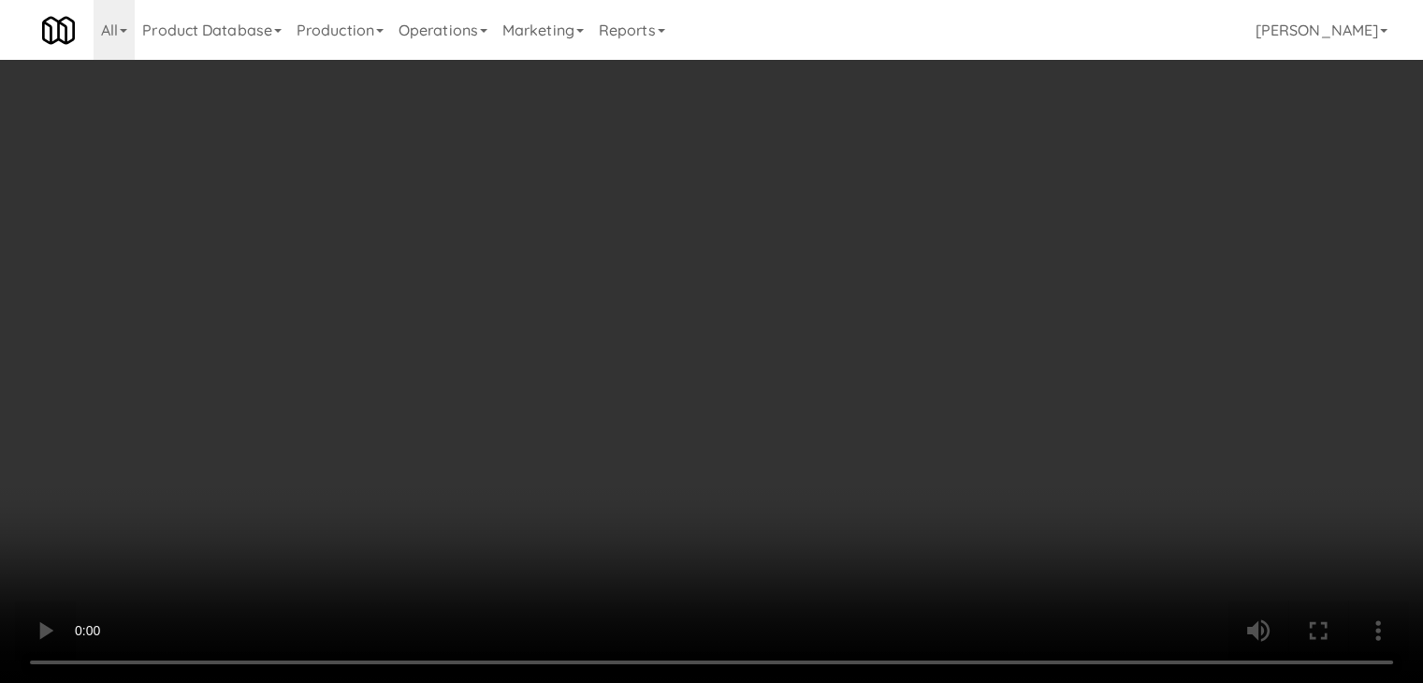
scroll to position [19814, 0]
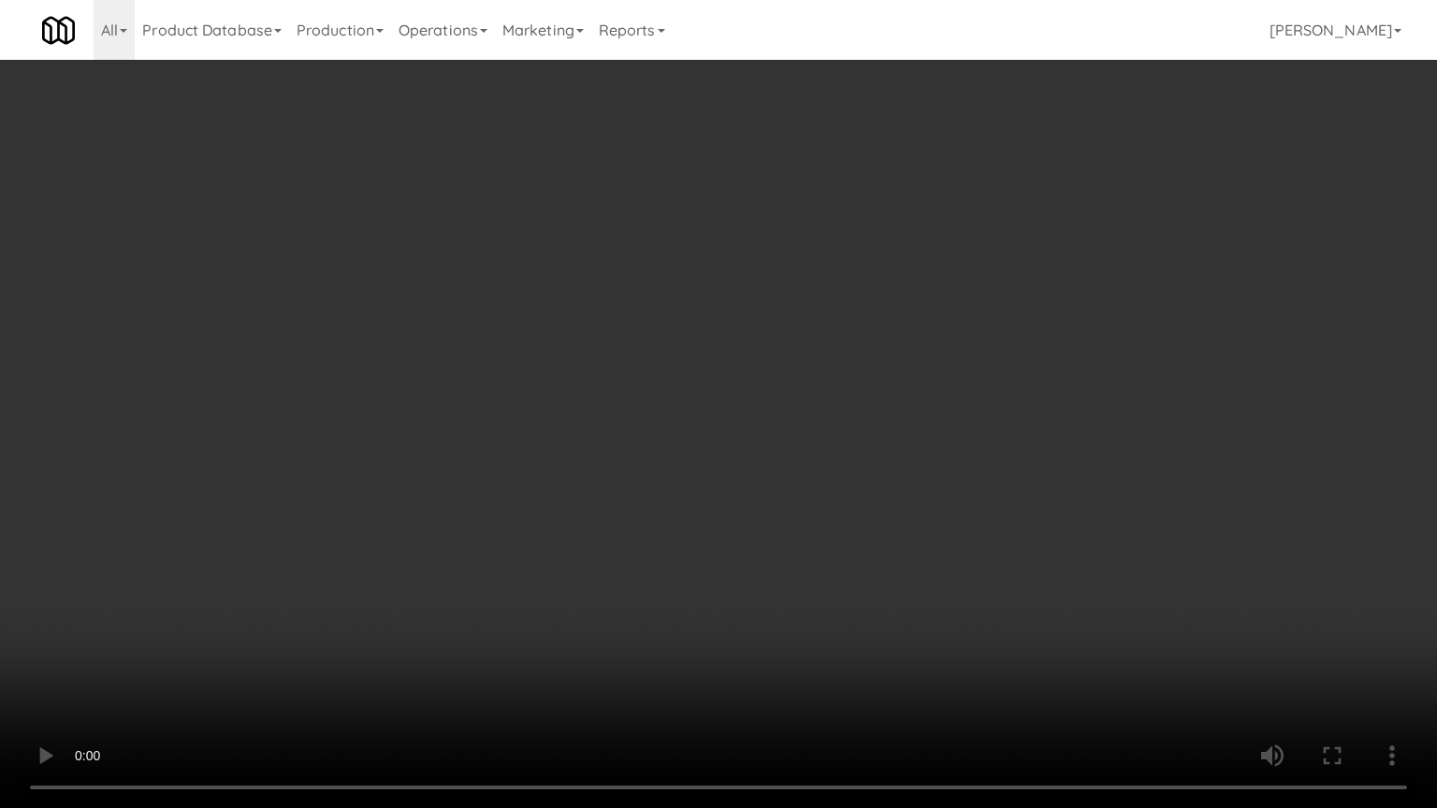
click at [764, 466] on video at bounding box center [718, 404] width 1437 height 808
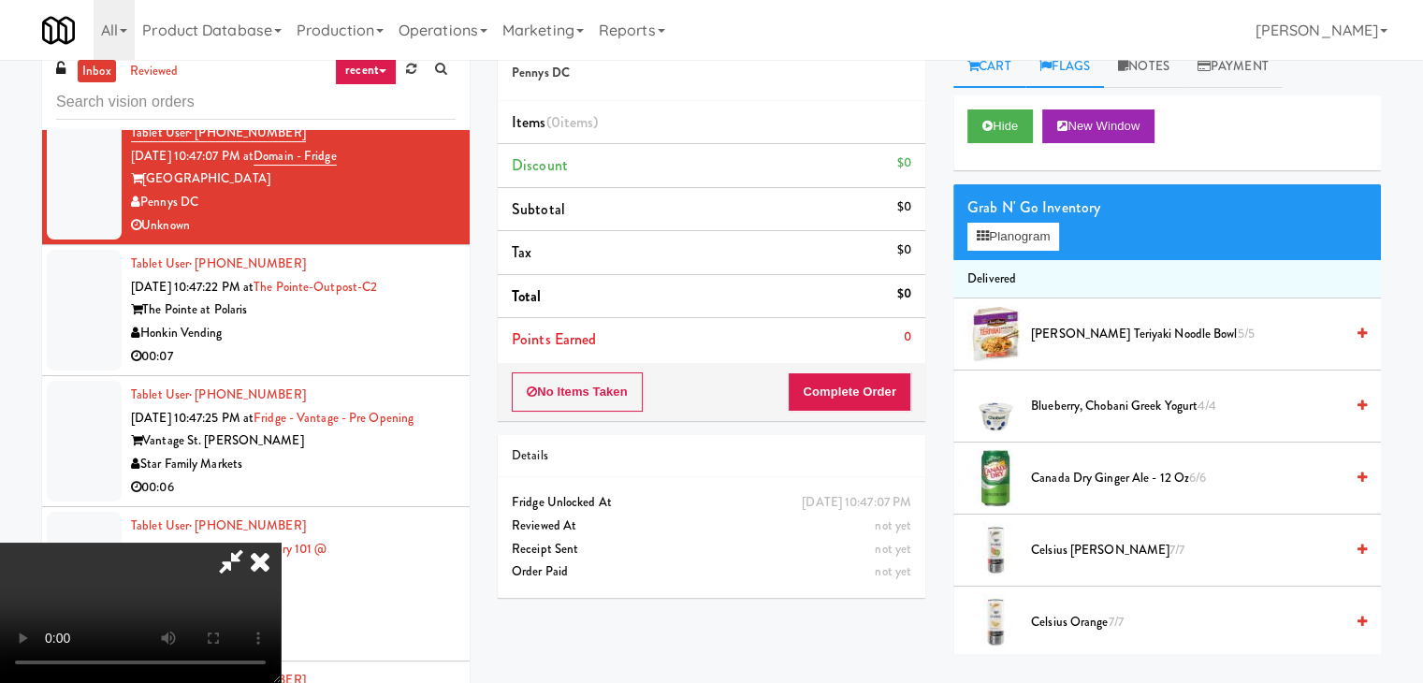
scroll to position [0, 0]
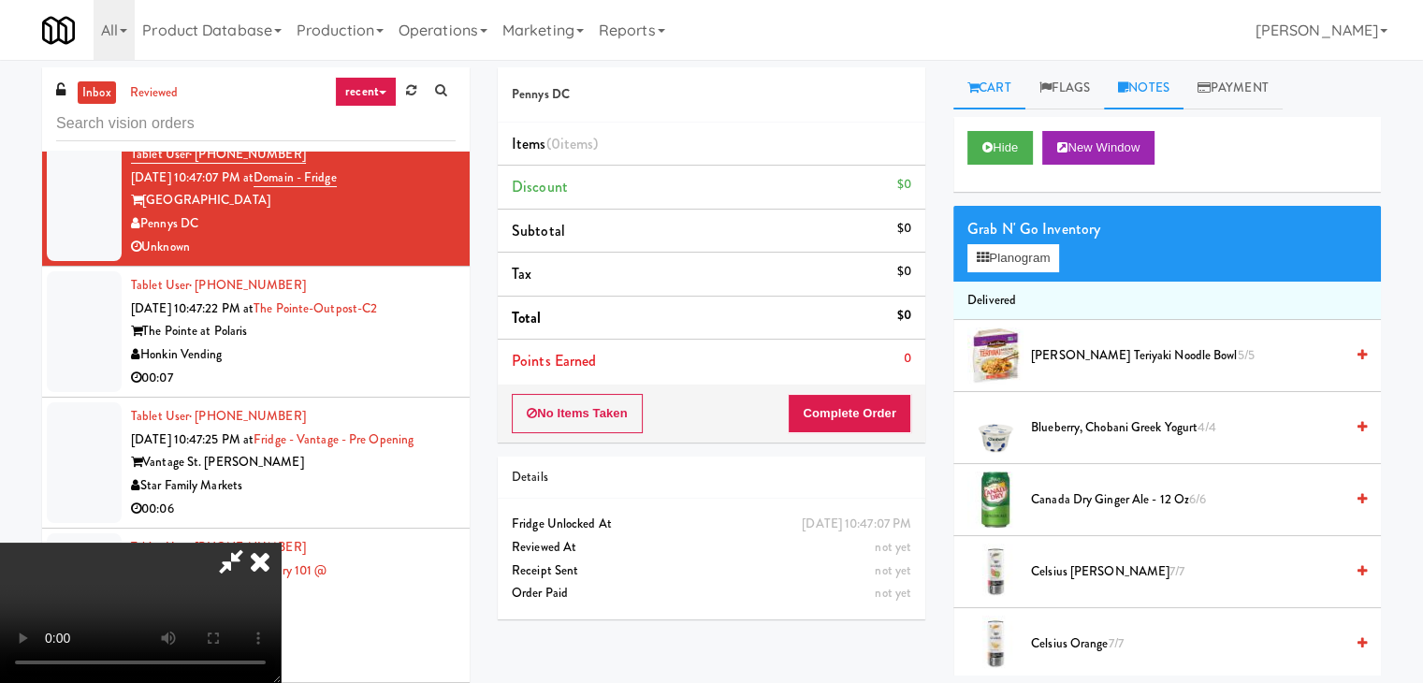
drag, startPoint x: 1137, startPoint y: 79, endPoint x: 1135, endPoint y: 89, distance: 10.5
click at [1137, 80] on link "Notes" at bounding box center [1144, 88] width 80 height 42
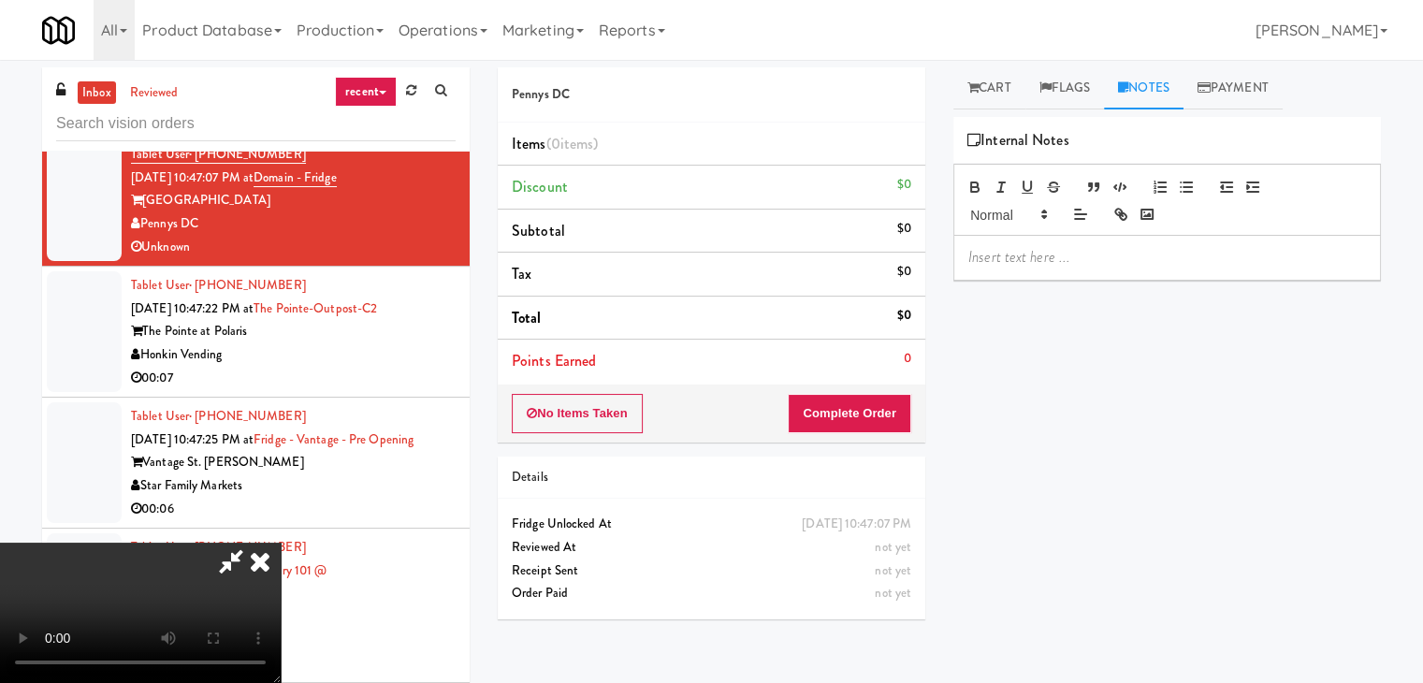
click at [1029, 258] on p at bounding box center [1167, 257] width 398 height 21
click at [889, 410] on button "Complete Order" at bounding box center [850, 413] width 124 height 39
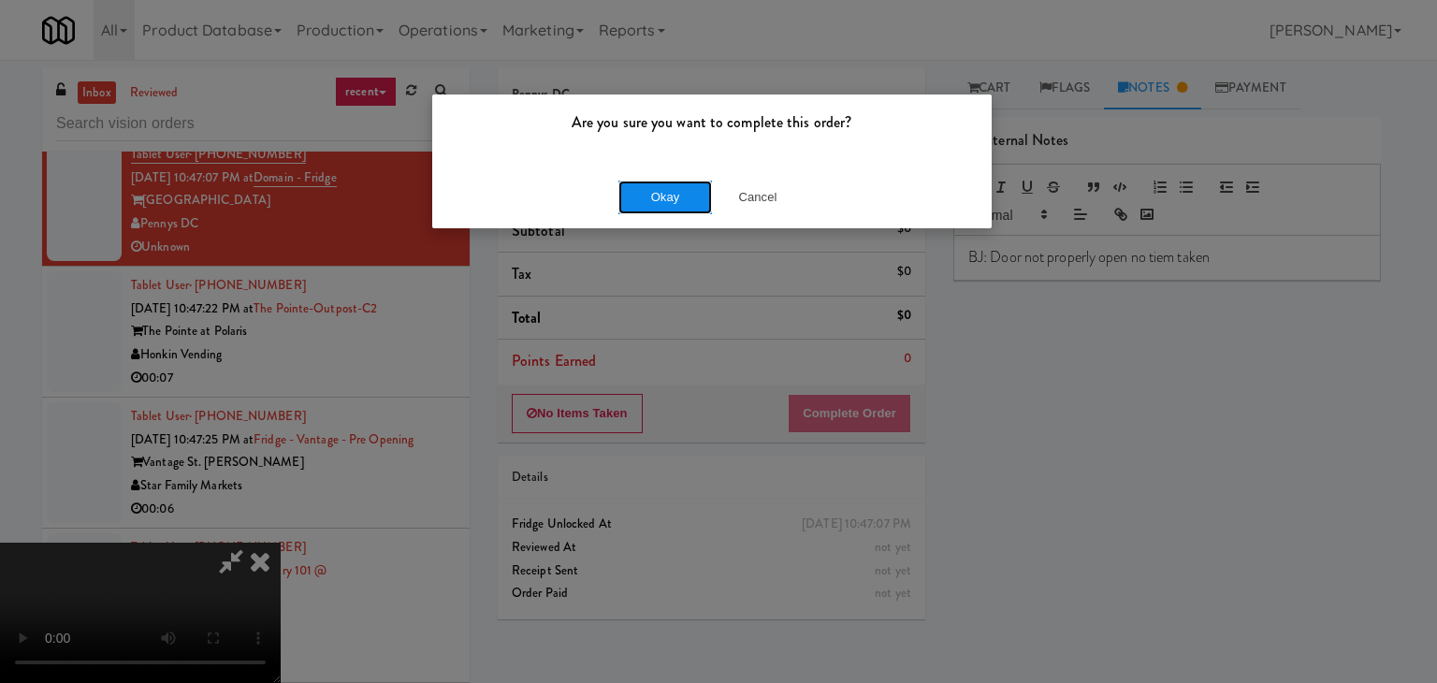
click at [633, 190] on button "Okay" at bounding box center [665, 198] width 94 height 34
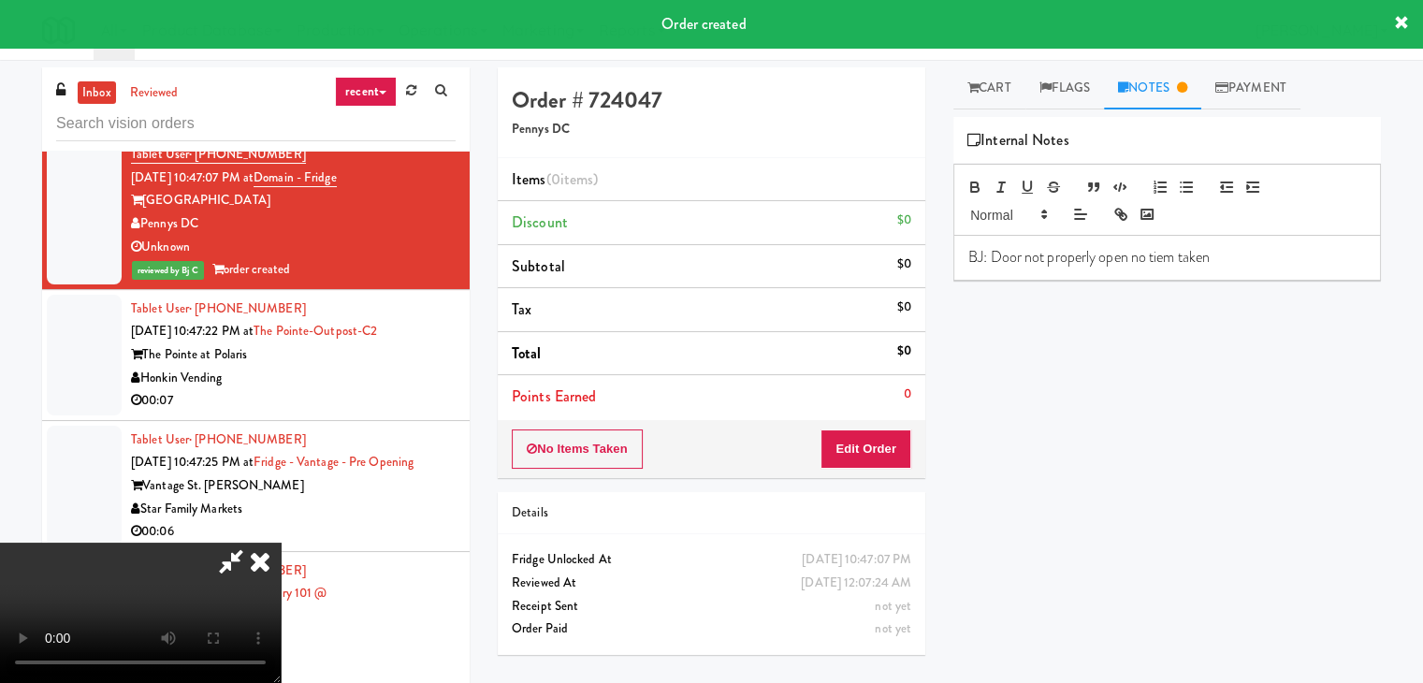
click at [1168, 262] on p "BJ: Door not properly open no tiem taken" at bounding box center [1167, 257] width 398 height 21
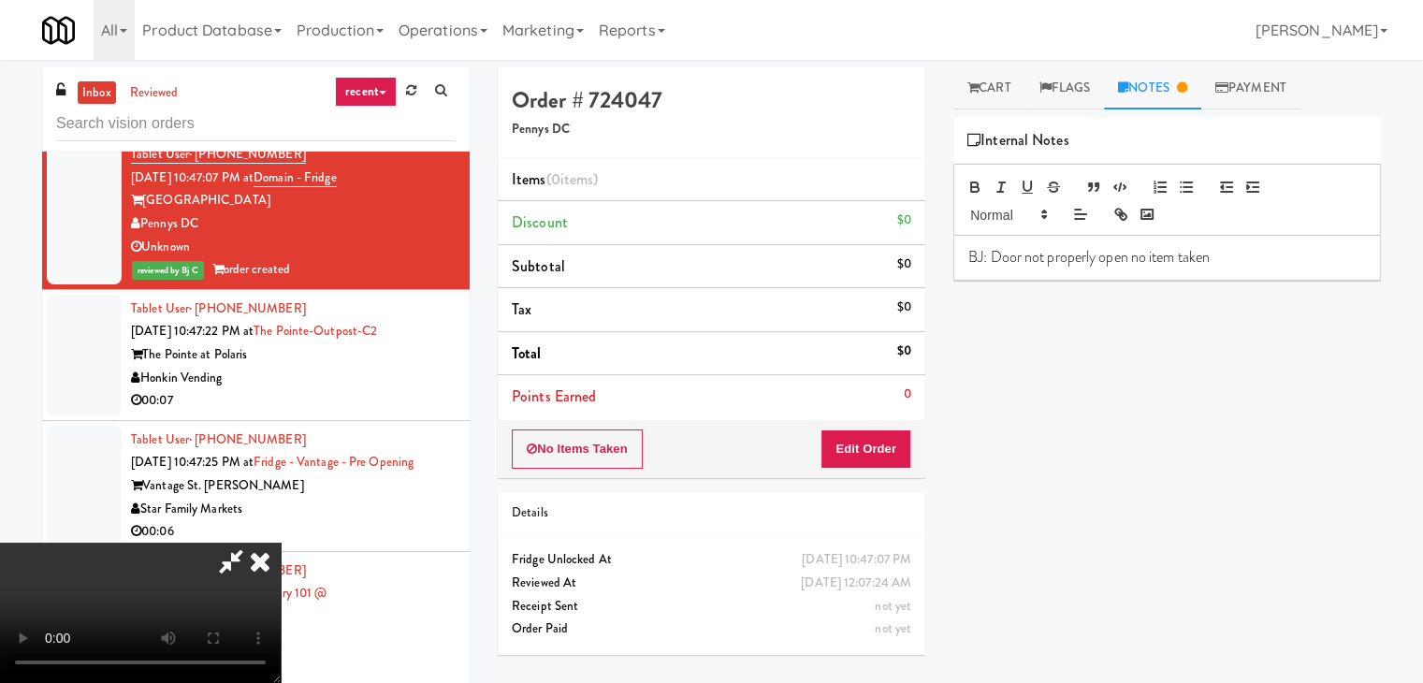
click at [281, 543] on icon at bounding box center [260, 561] width 41 height 37
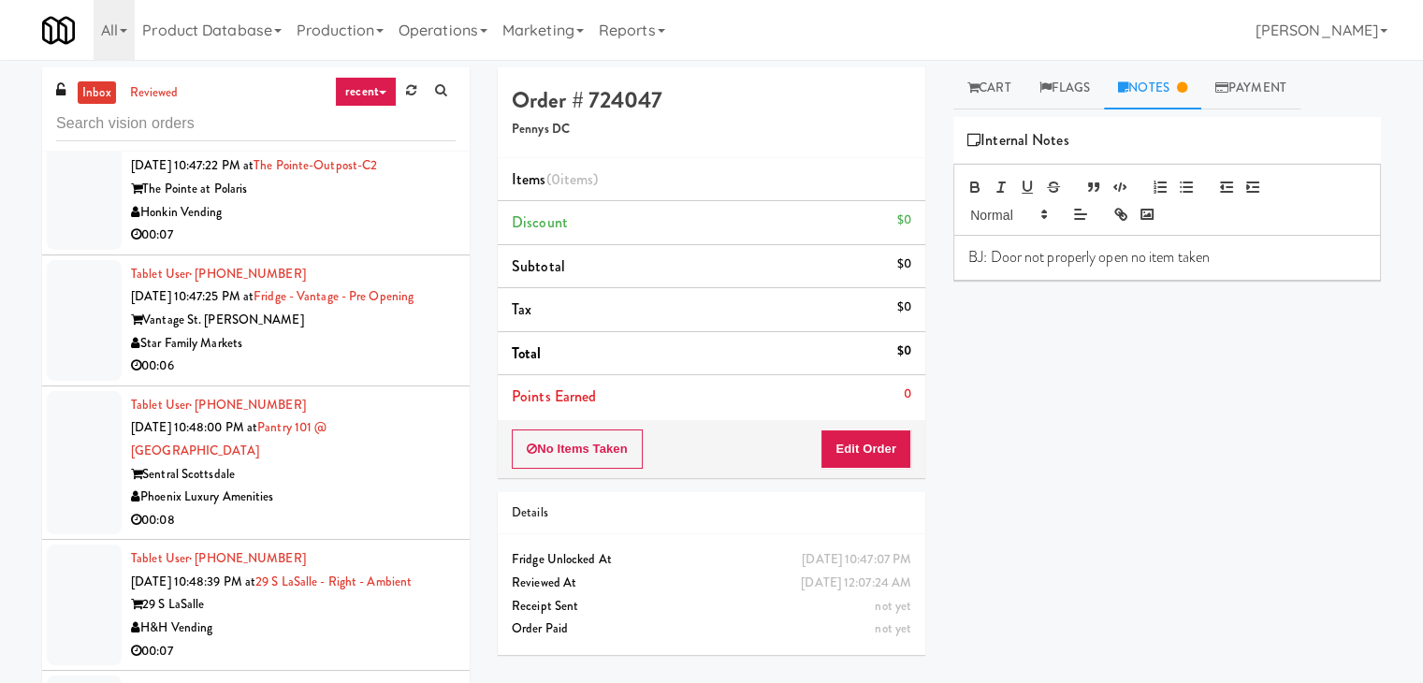
scroll to position [20094, 0]
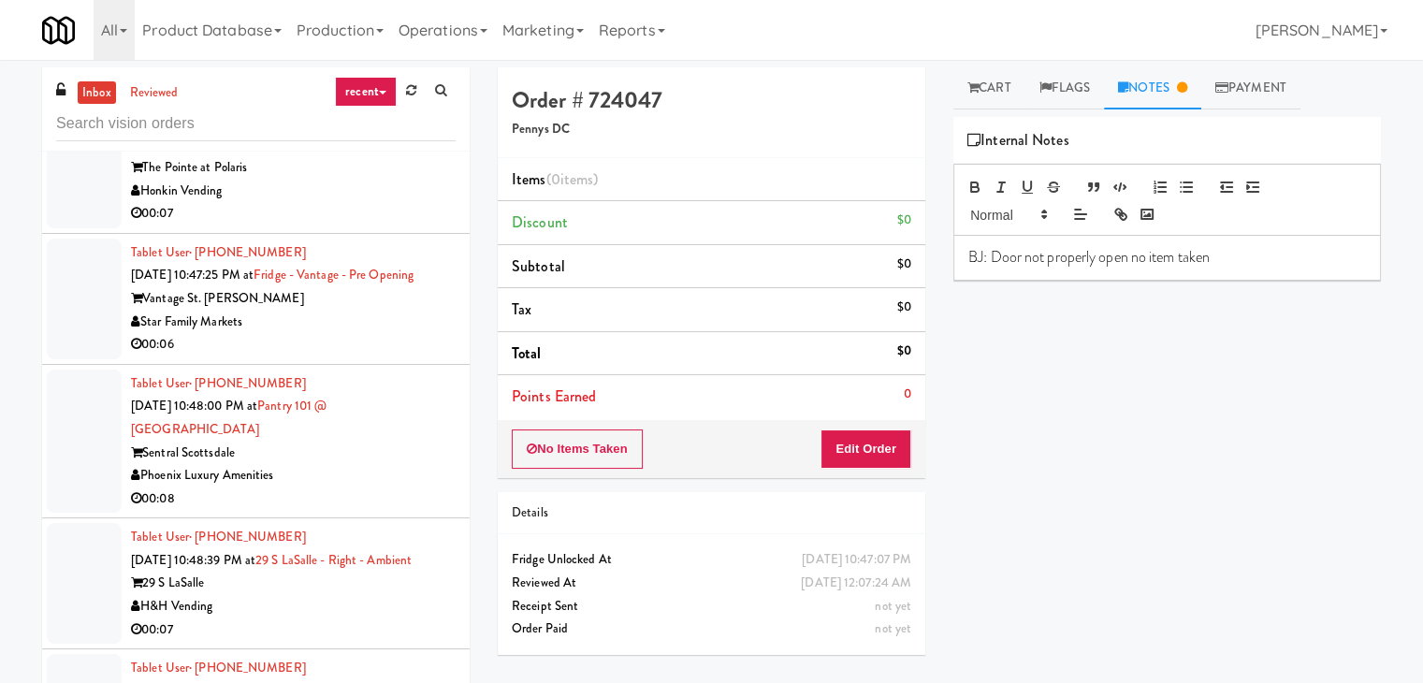
click at [385, 226] on div "00:07" at bounding box center [293, 213] width 325 height 23
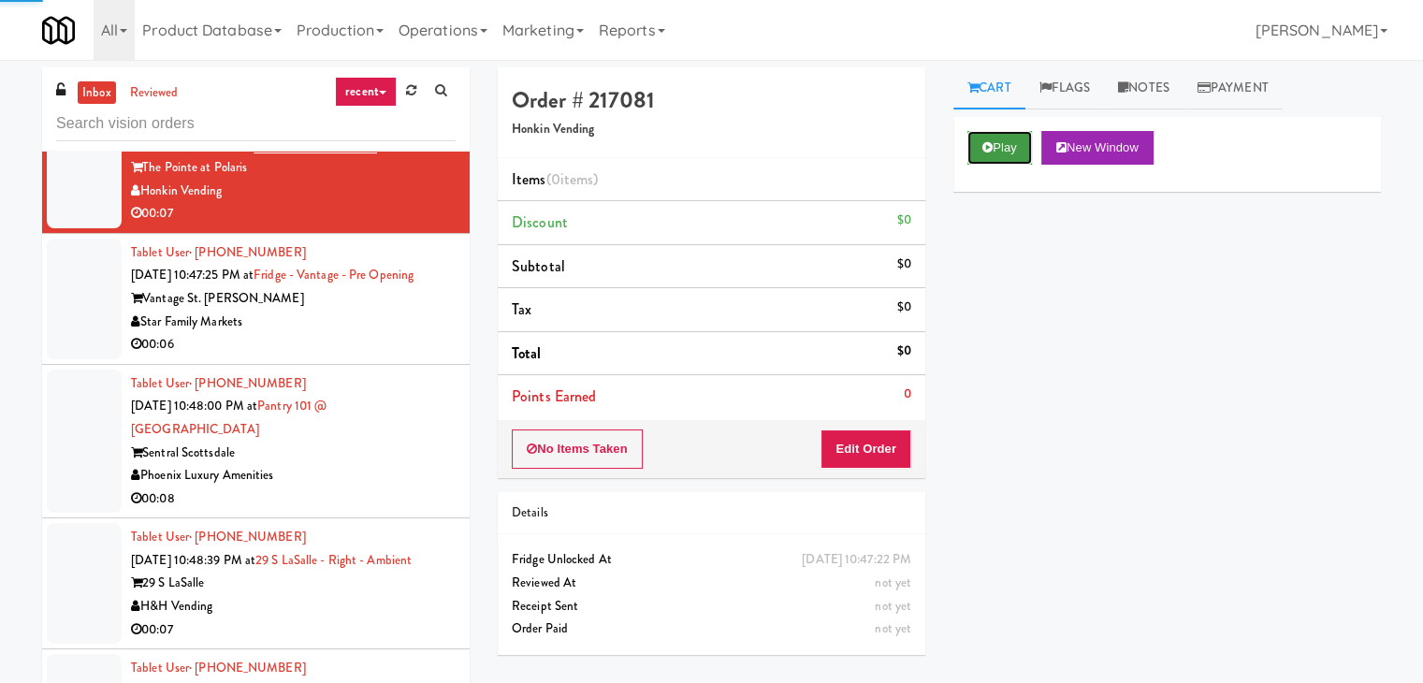
click at [996, 138] on button "Play" at bounding box center [999, 148] width 65 height 34
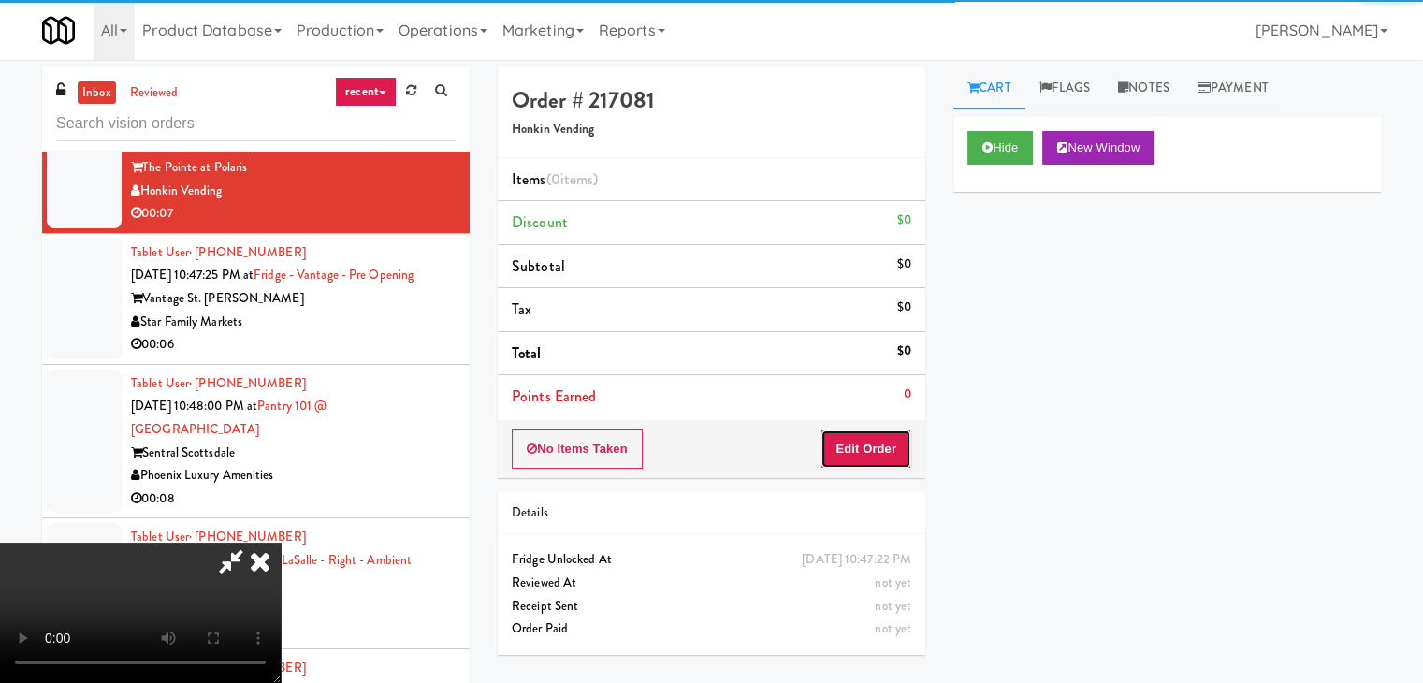
click at [866, 449] on button "Edit Order" at bounding box center [866, 448] width 91 height 39
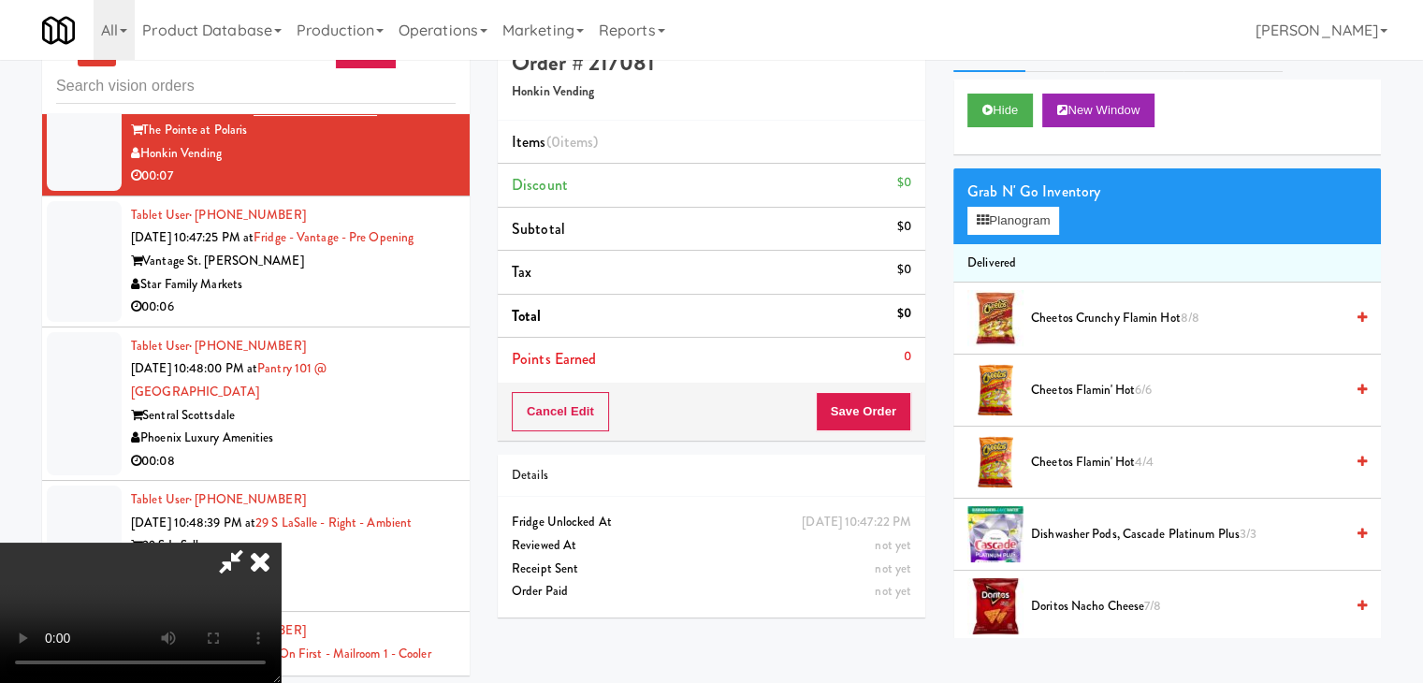
scroll to position [60, 0]
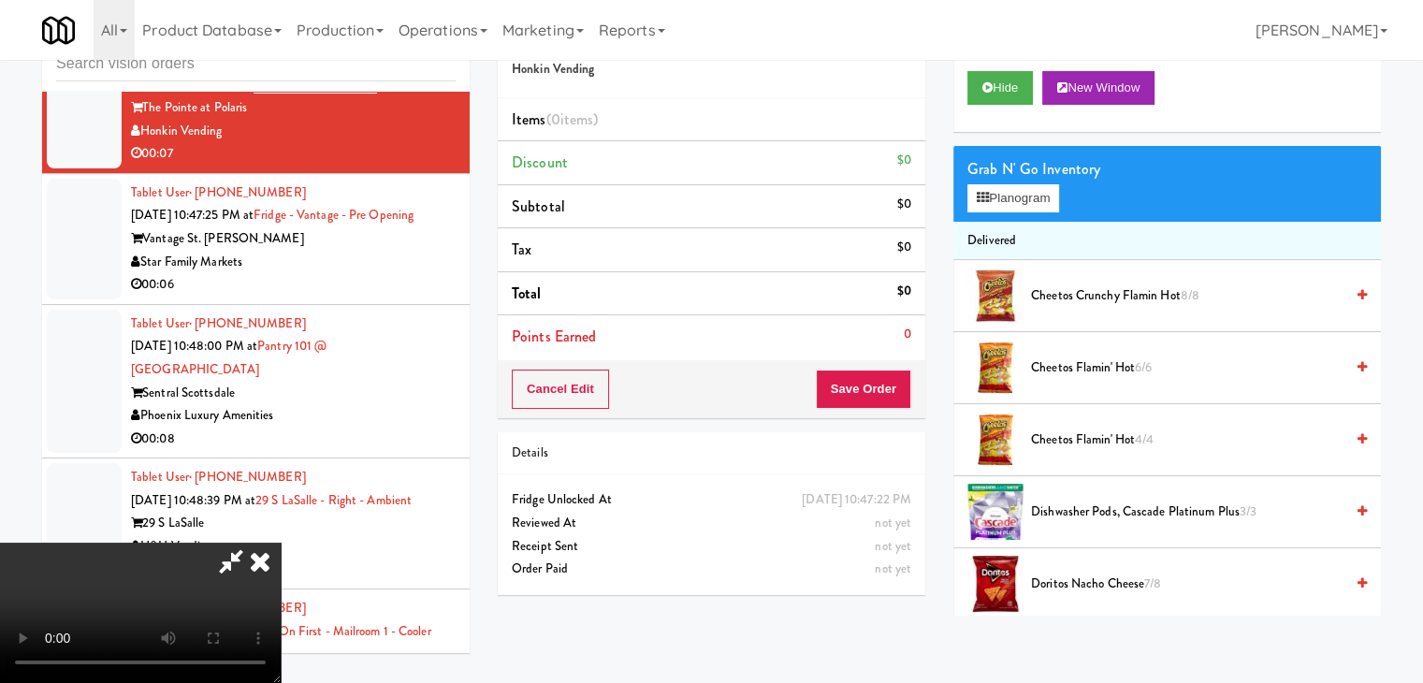
click at [281, 636] on video at bounding box center [140, 613] width 281 height 140
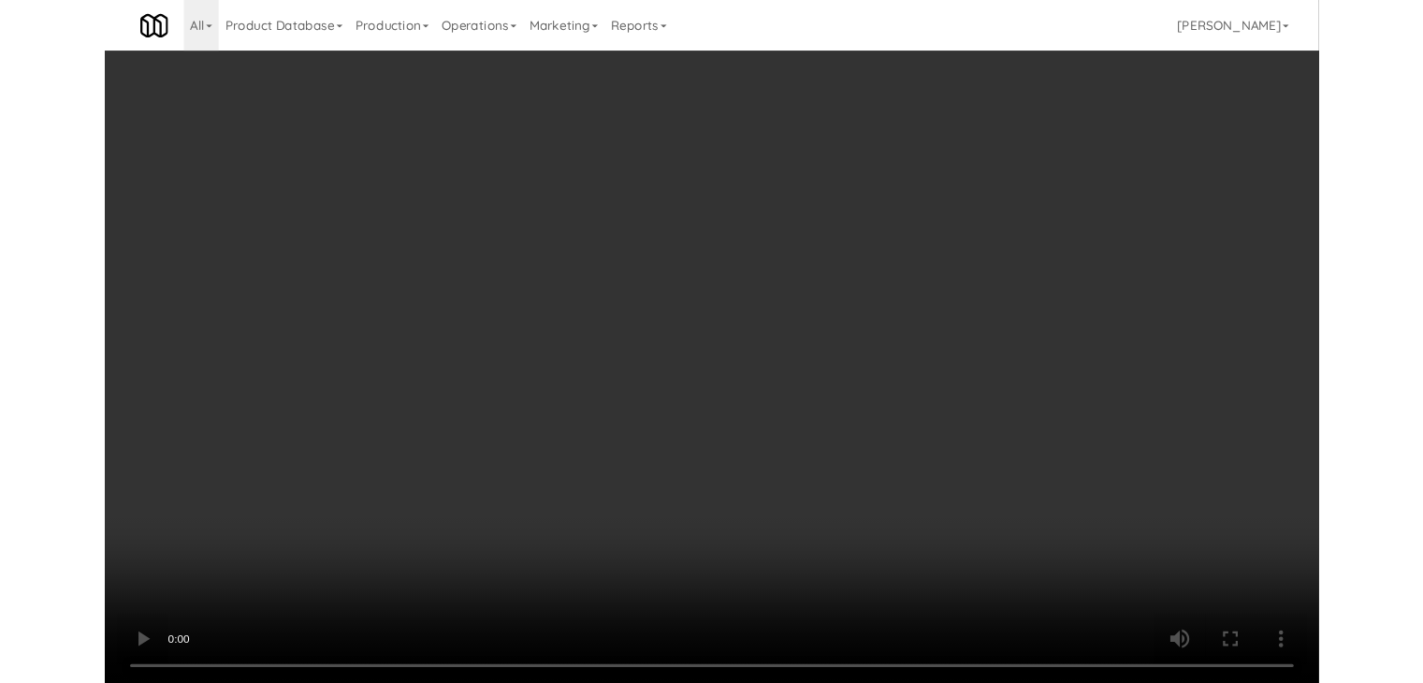
scroll to position [20001, 0]
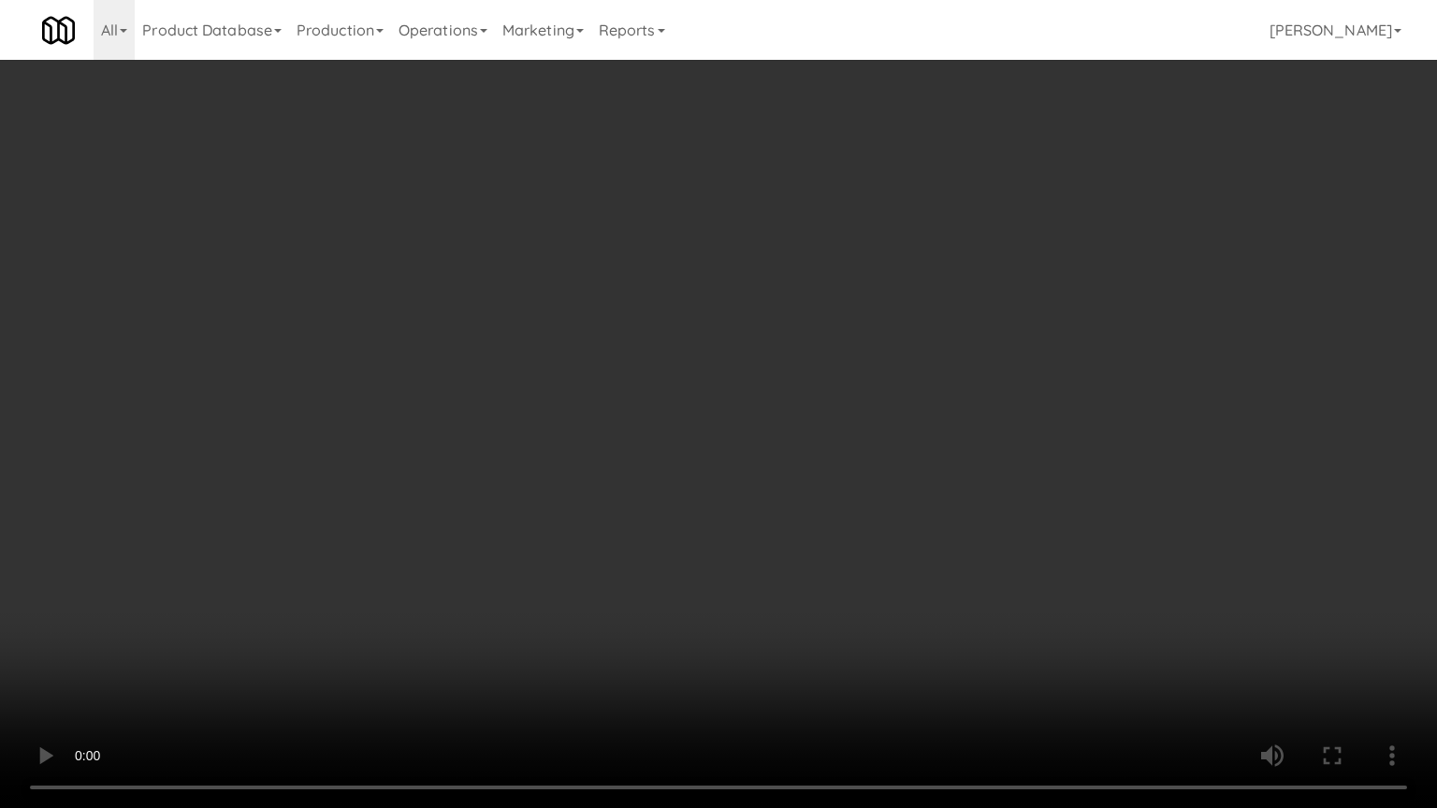
click at [829, 565] on video at bounding box center [718, 404] width 1437 height 808
click at [836, 558] on video at bounding box center [718, 404] width 1437 height 808
click at [808, 554] on video at bounding box center [718, 404] width 1437 height 808
drag, startPoint x: 808, startPoint y: 554, endPoint x: 797, endPoint y: 561, distance: 13.5
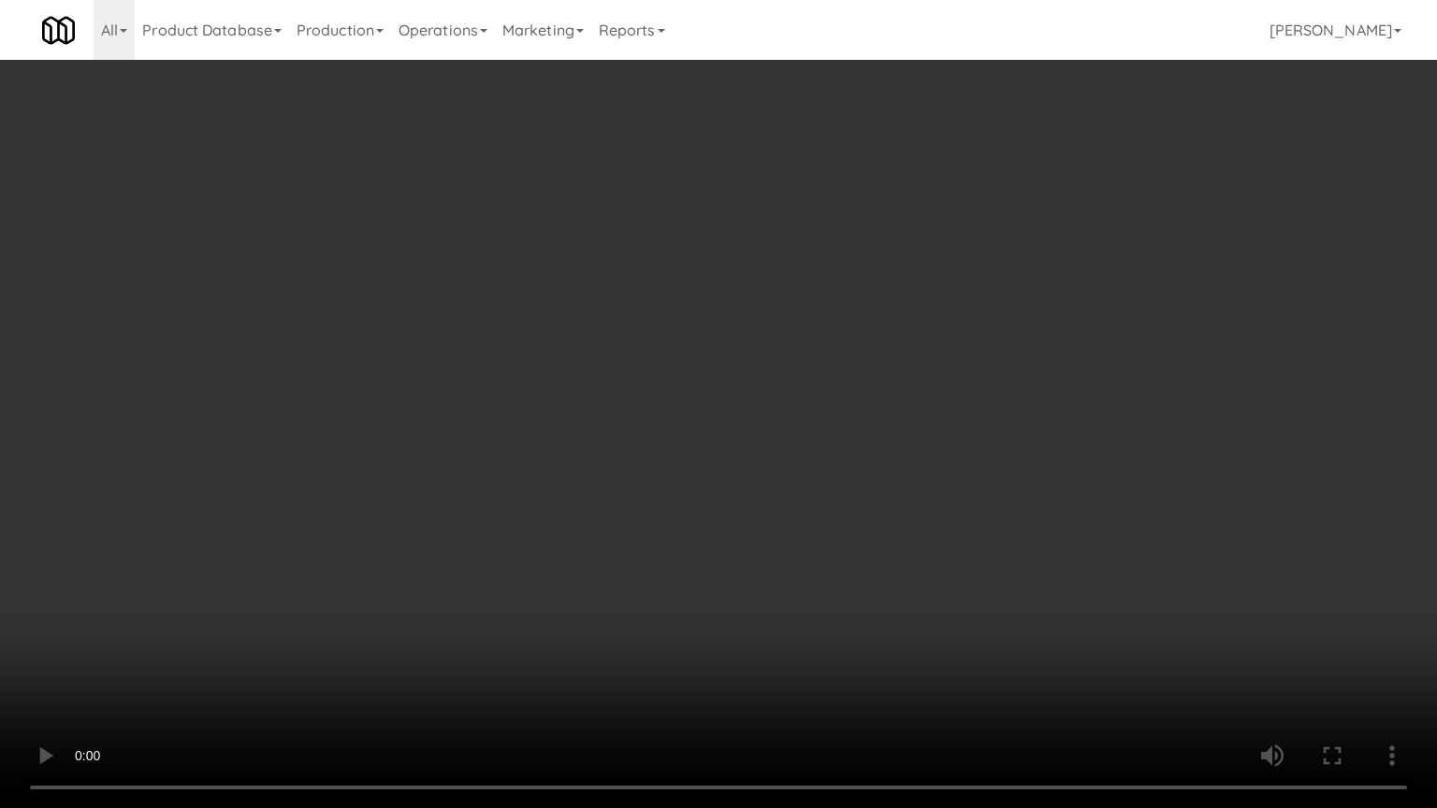
click at [808, 555] on video at bounding box center [718, 404] width 1437 height 808
click at [816, 554] on video at bounding box center [718, 404] width 1437 height 808
click at [822, 548] on video at bounding box center [718, 404] width 1437 height 808
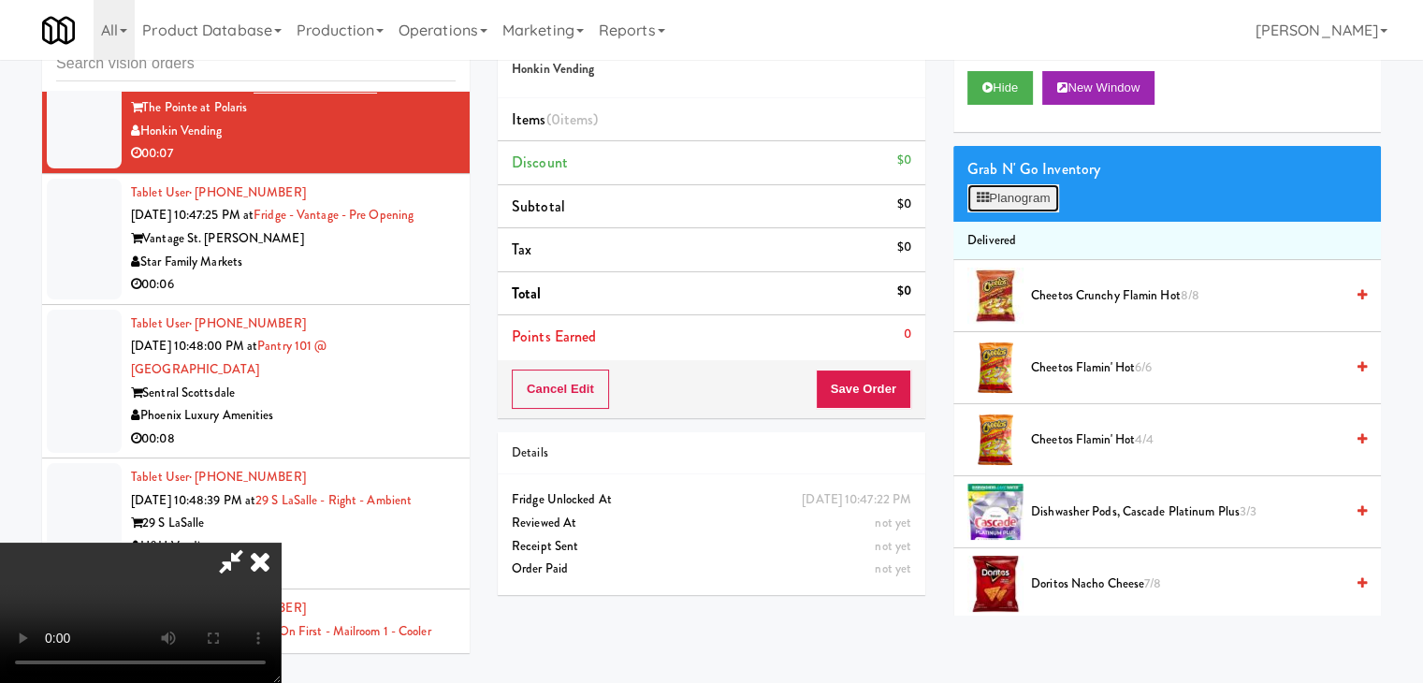
click at [1037, 196] on button "Planogram" at bounding box center [1013, 198] width 92 height 28
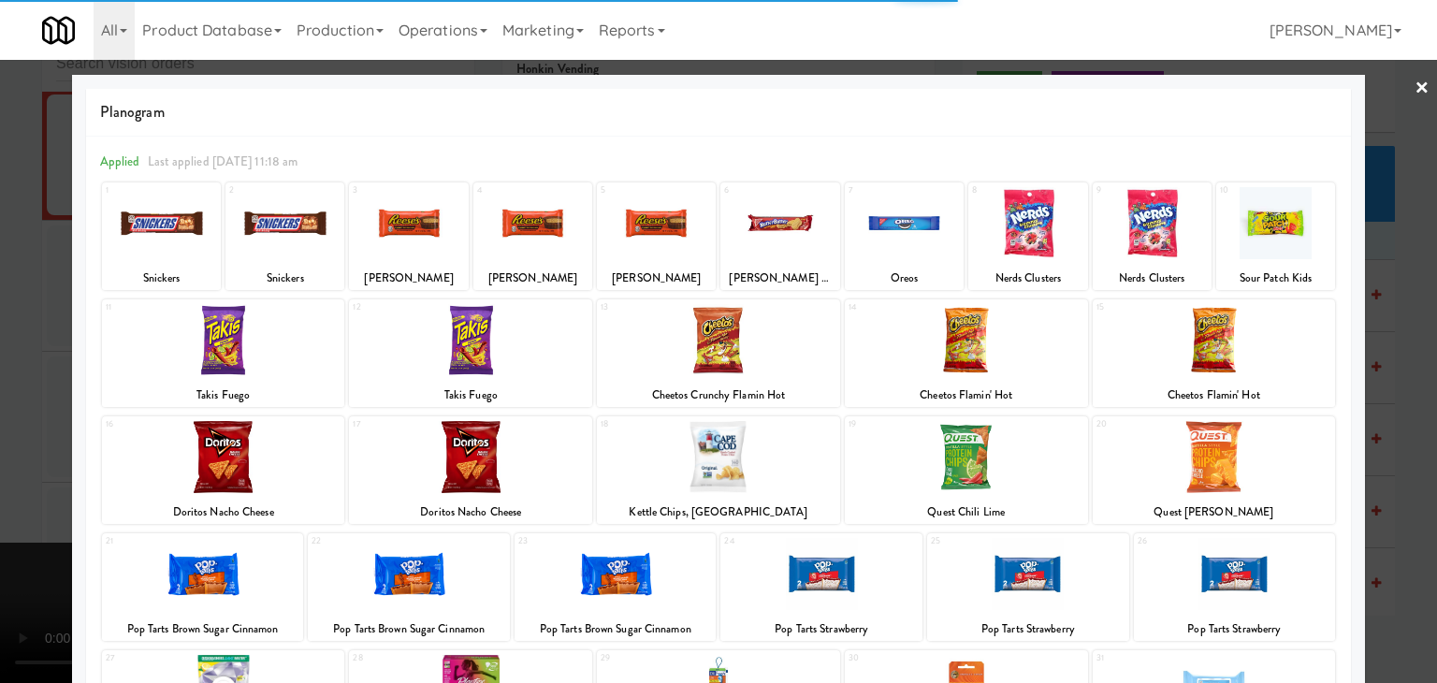
click at [499, 458] on div at bounding box center [470, 457] width 243 height 72
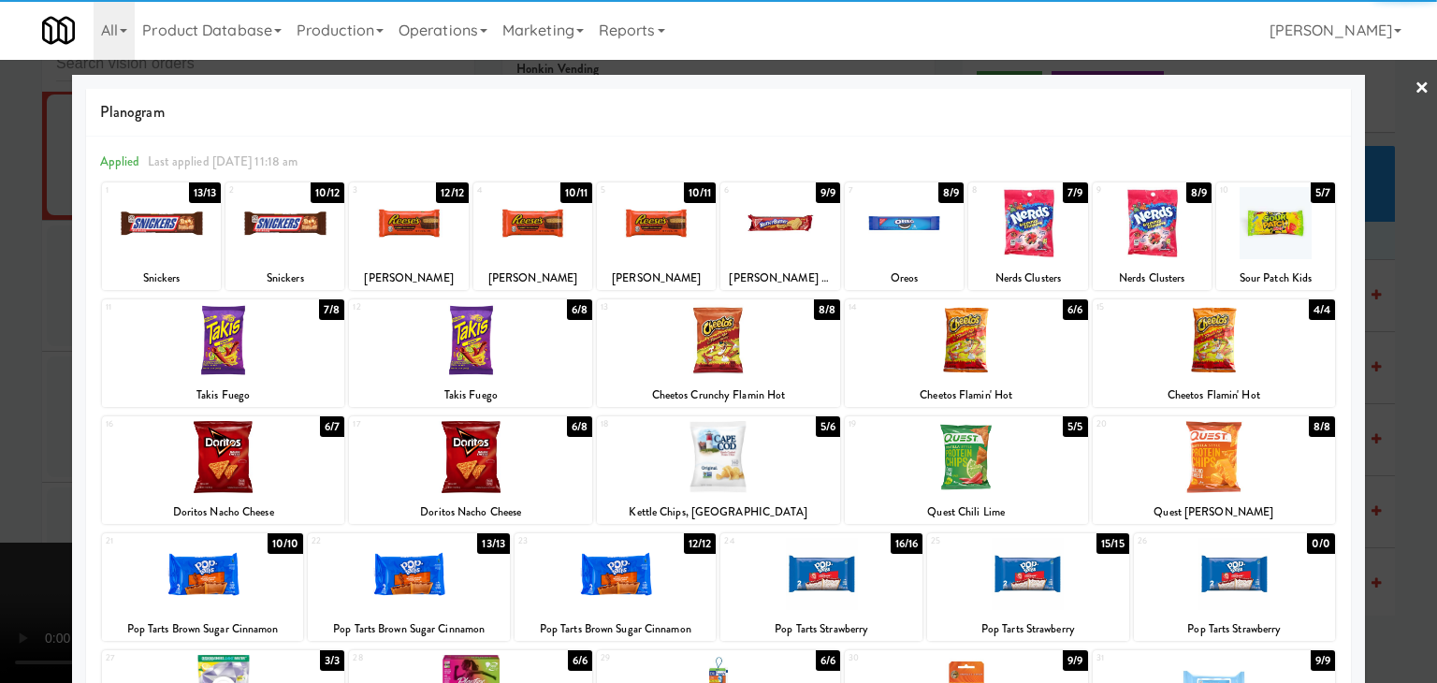
drag, startPoint x: 893, startPoint y: 233, endPoint x: 516, endPoint y: 334, distance: 389.5
click at [892, 234] on div at bounding box center [904, 223] width 119 height 72
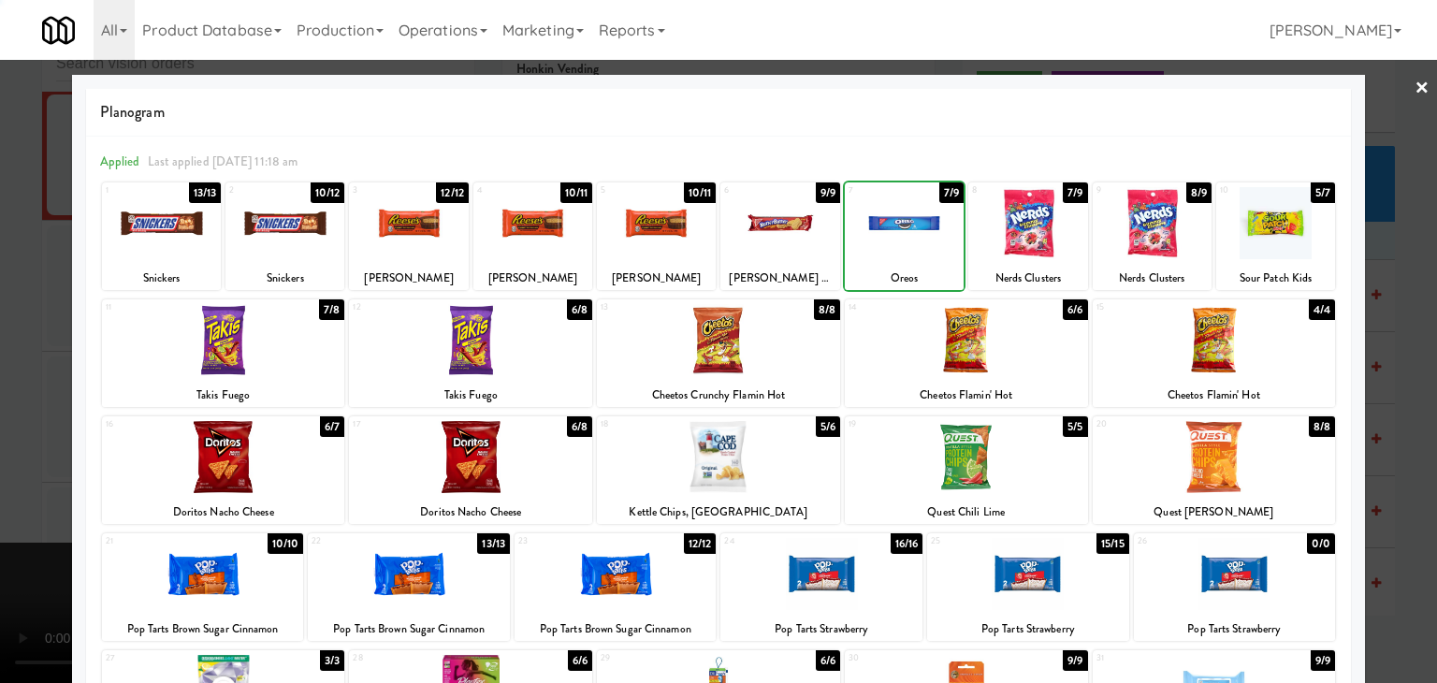
drag, startPoint x: 0, startPoint y: 424, endPoint x: 311, endPoint y: 424, distance: 310.6
click at [3, 424] on div at bounding box center [718, 341] width 1437 height 683
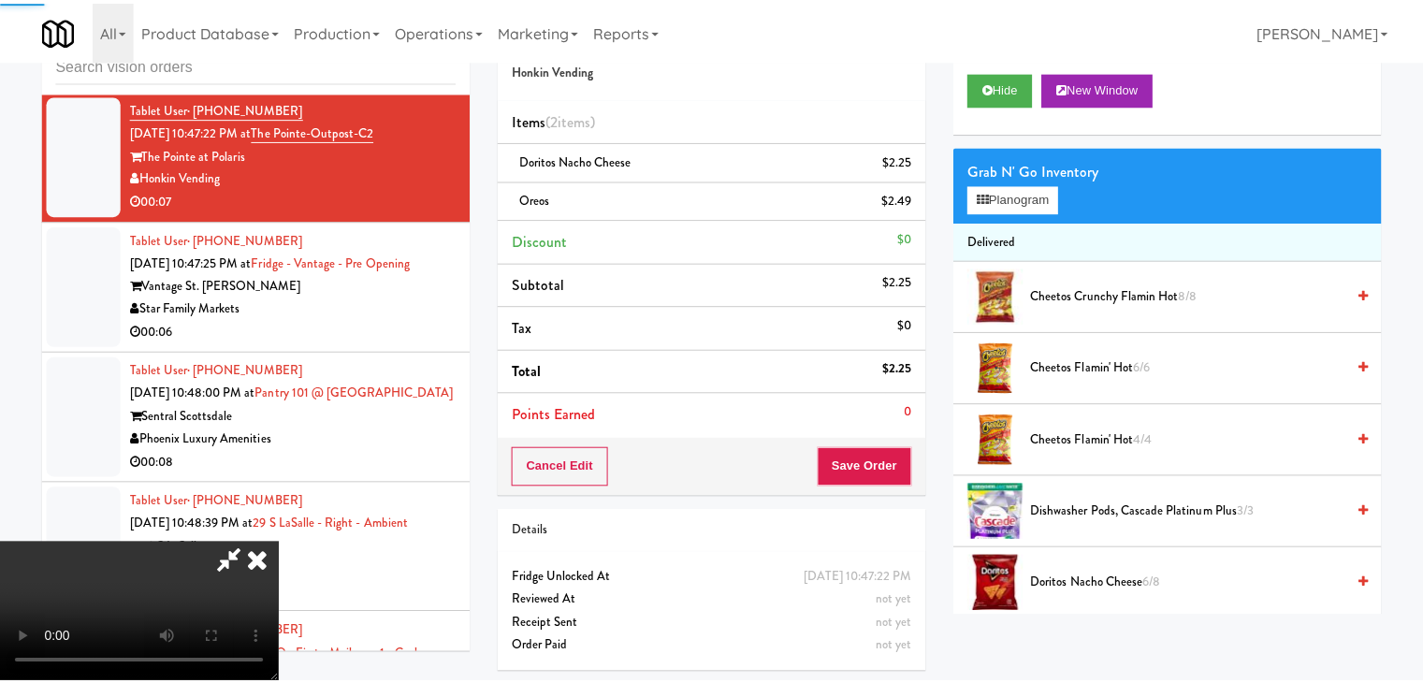
scroll to position [20094, 0]
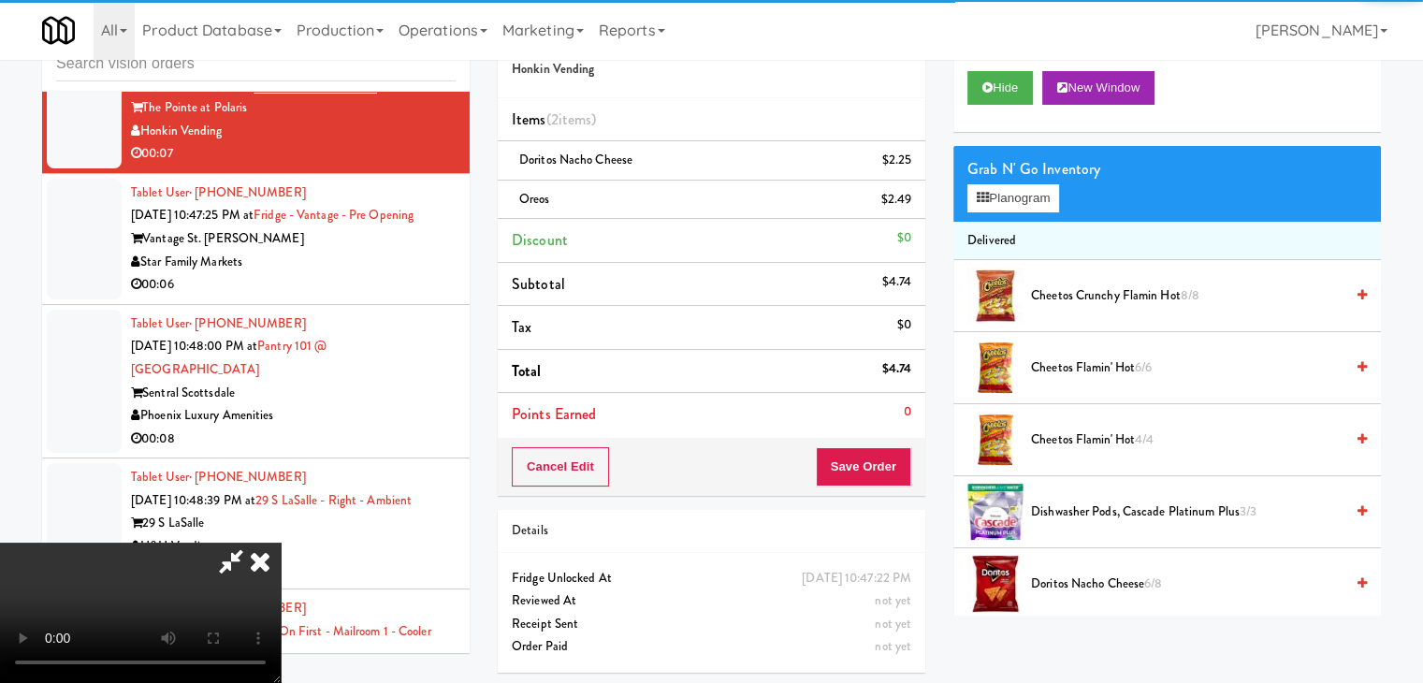
drag, startPoint x: 502, startPoint y: 431, endPoint x: 693, endPoint y: 438, distance: 191.9
click at [281, 543] on video at bounding box center [140, 613] width 281 height 140
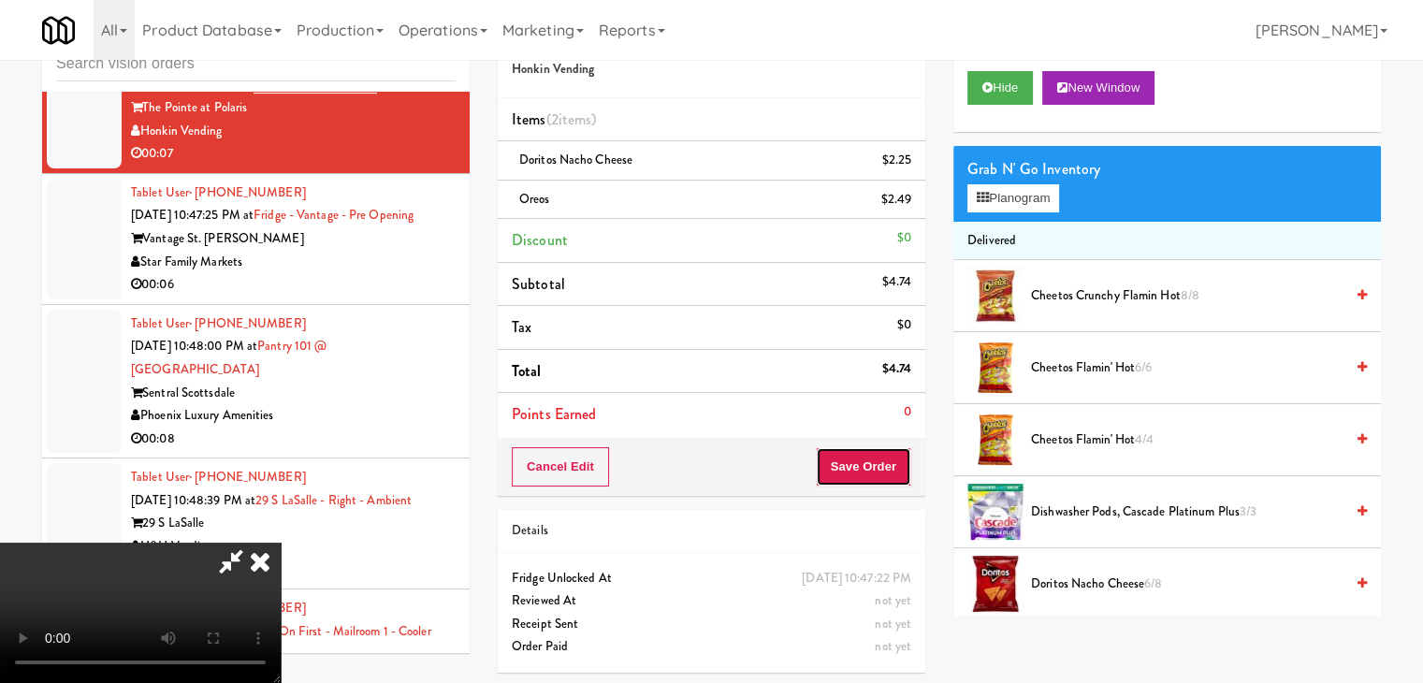
click at [894, 467] on button "Save Order" at bounding box center [863, 466] width 95 height 39
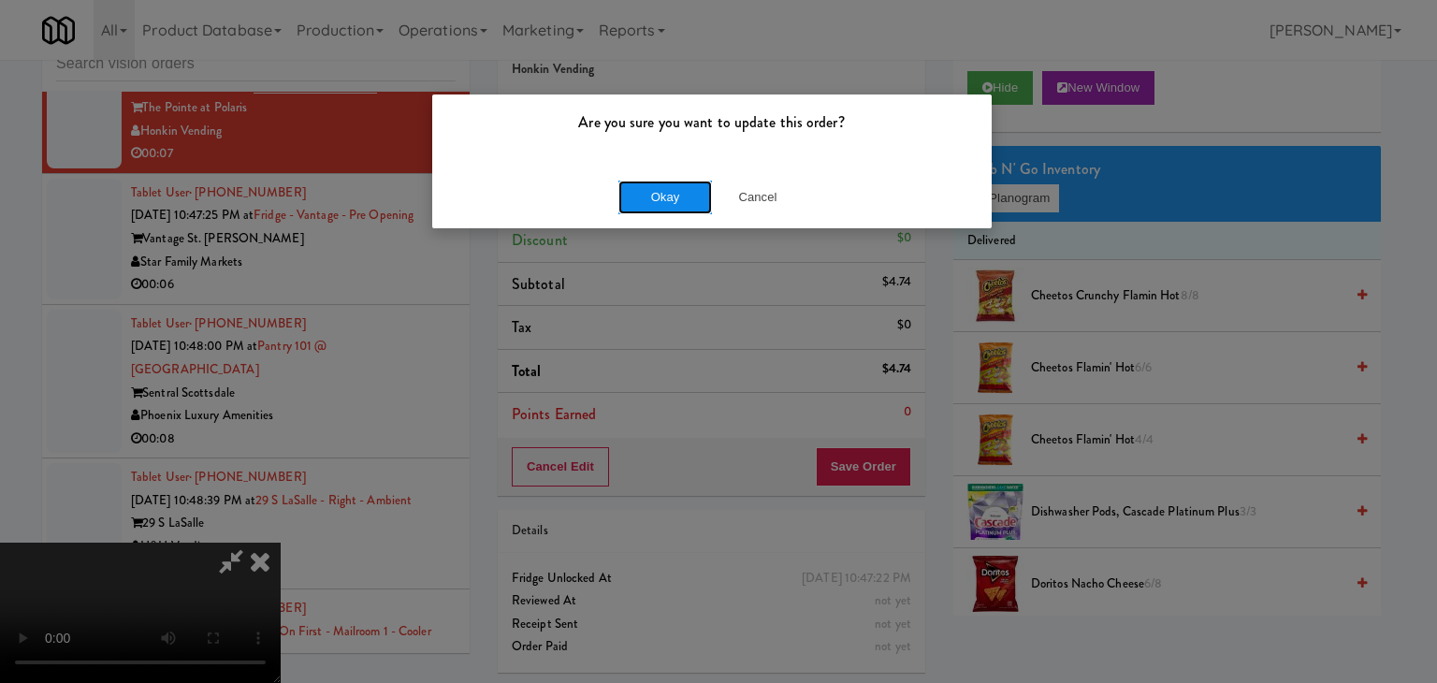
click at [662, 209] on button "Okay" at bounding box center [665, 198] width 94 height 34
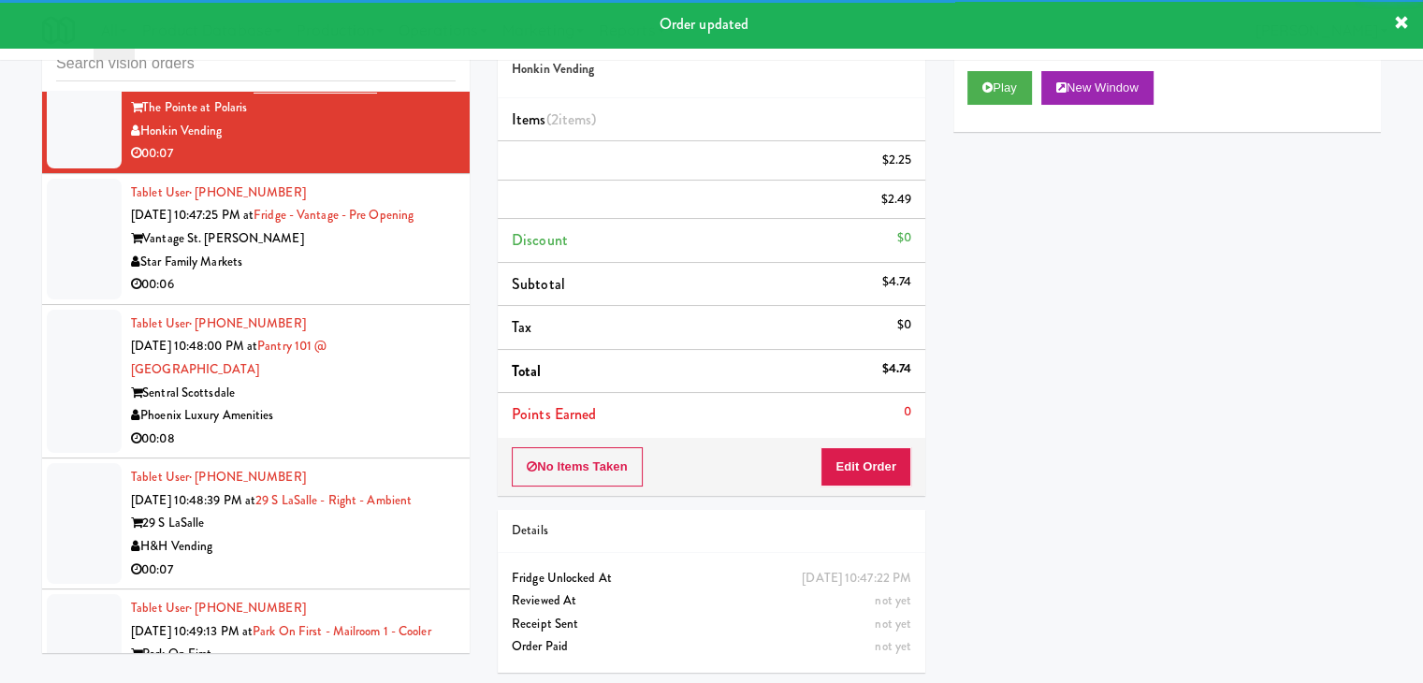
click at [376, 251] on div "Vantage St. [PERSON_NAME]" at bounding box center [293, 238] width 325 height 23
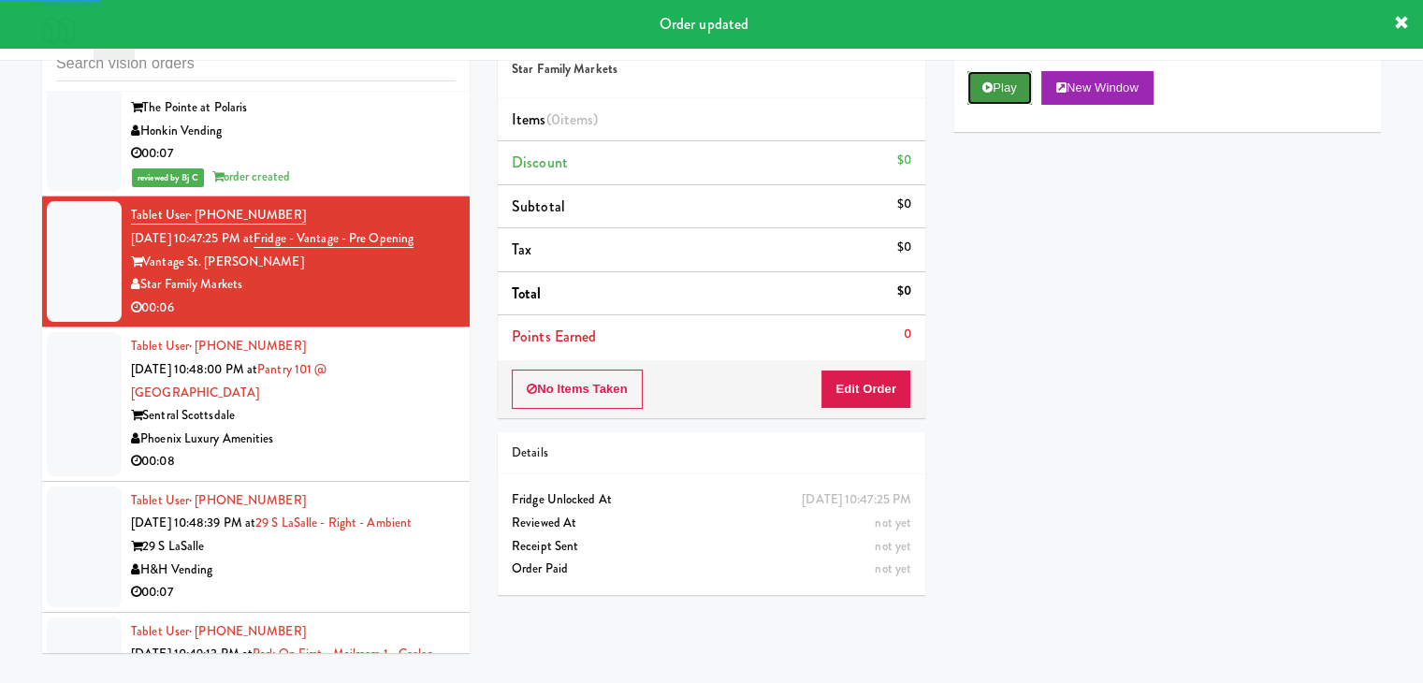
click at [1004, 87] on button "Play" at bounding box center [999, 88] width 65 height 34
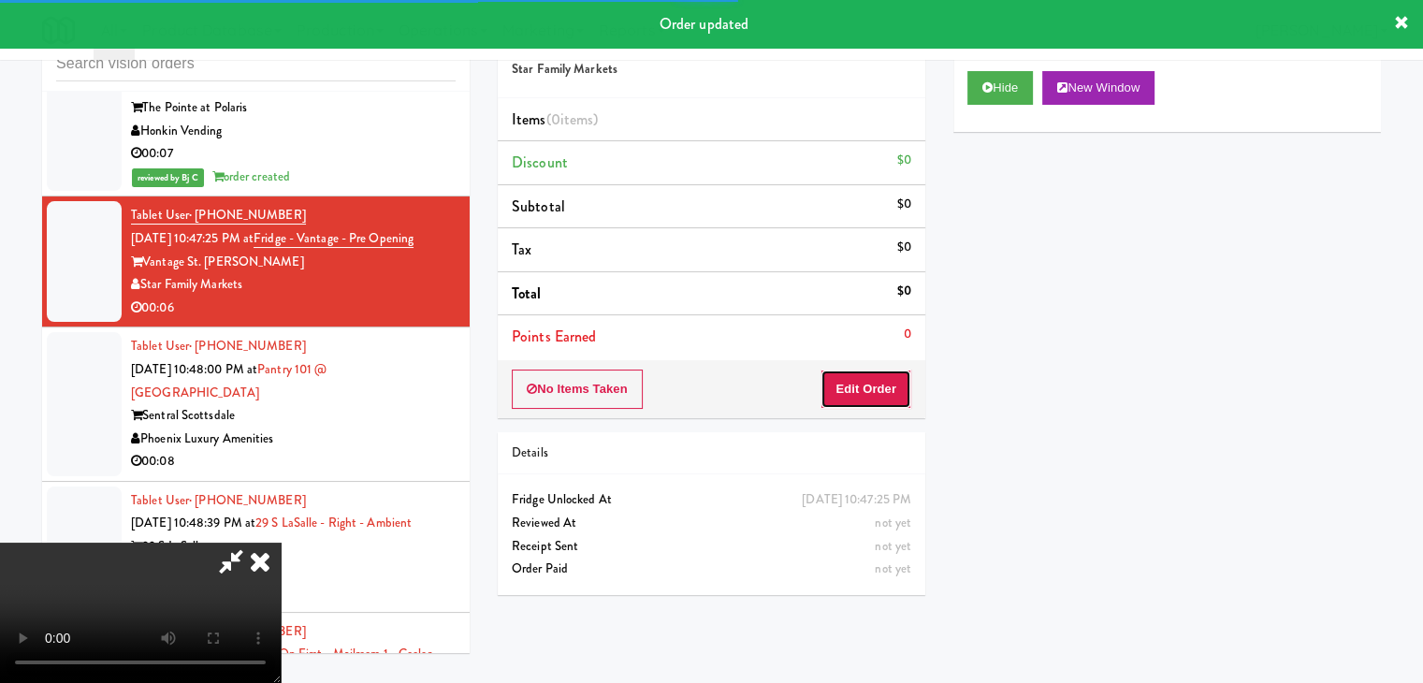
click at [883, 383] on button "Edit Order" at bounding box center [866, 389] width 91 height 39
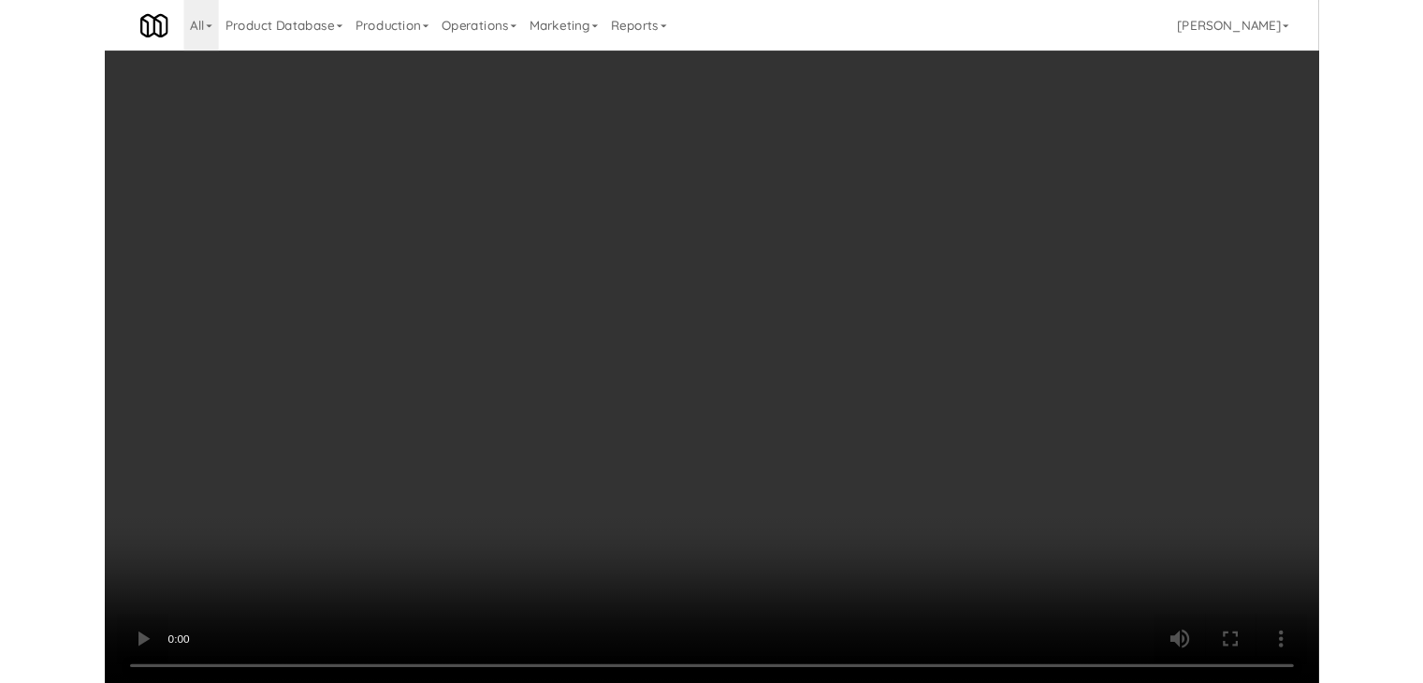
scroll to position [20001, 0]
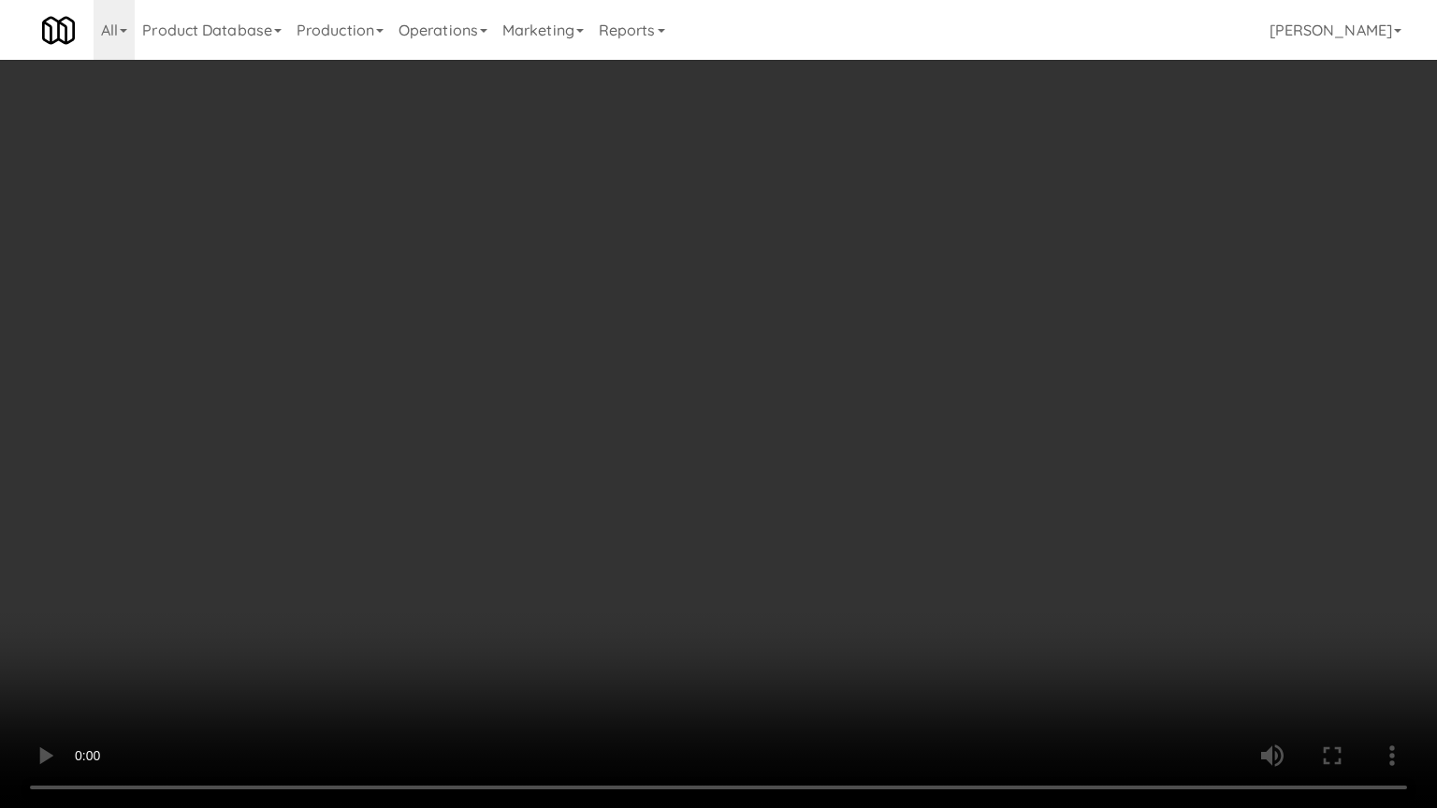
click at [860, 538] on video at bounding box center [718, 404] width 1437 height 808
click at [861, 538] on video at bounding box center [718, 404] width 1437 height 808
click at [860, 538] on video at bounding box center [718, 404] width 1437 height 808
drag, startPoint x: 860, startPoint y: 538, endPoint x: 966, endPoint y: 259, distance: 298.2
click at [860, 532] on video at bounding box center [718, 404] width 1437 height 808
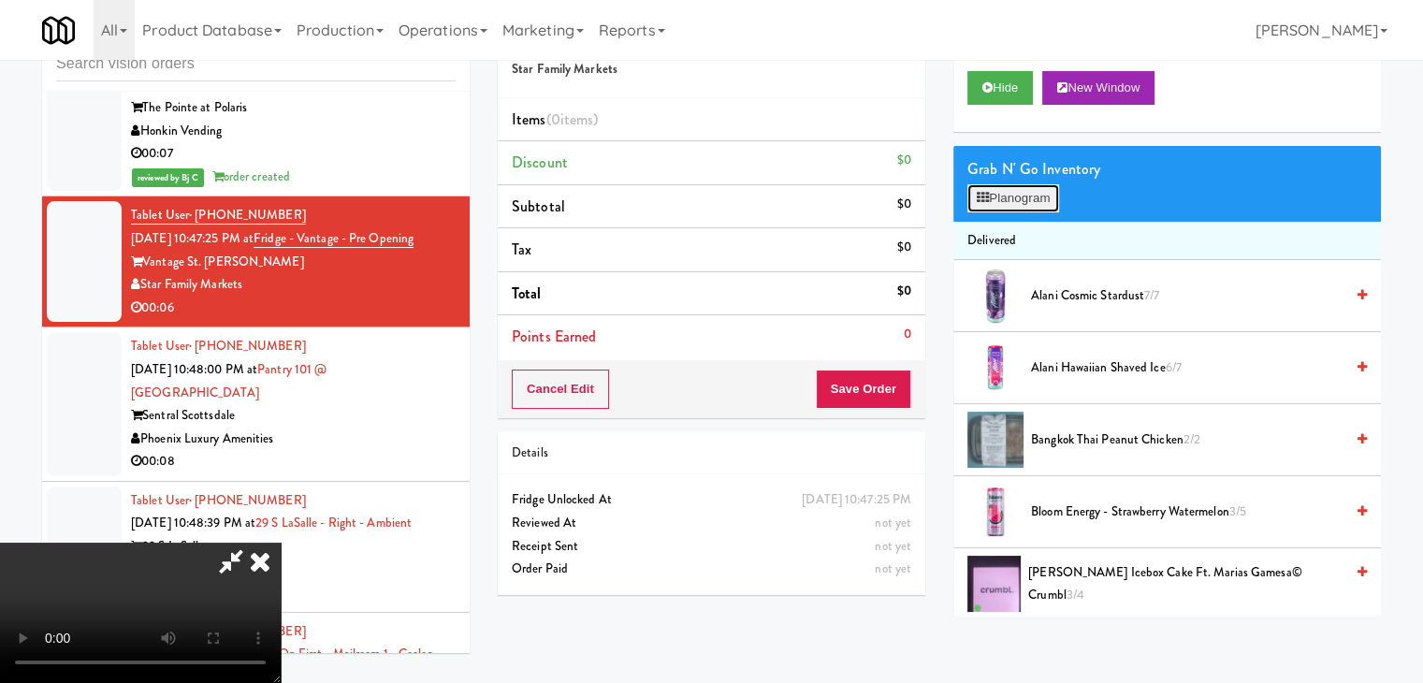
click at [1008, 204] on button "Planogram" at bounding box center [1013, 198] width 92 height 28
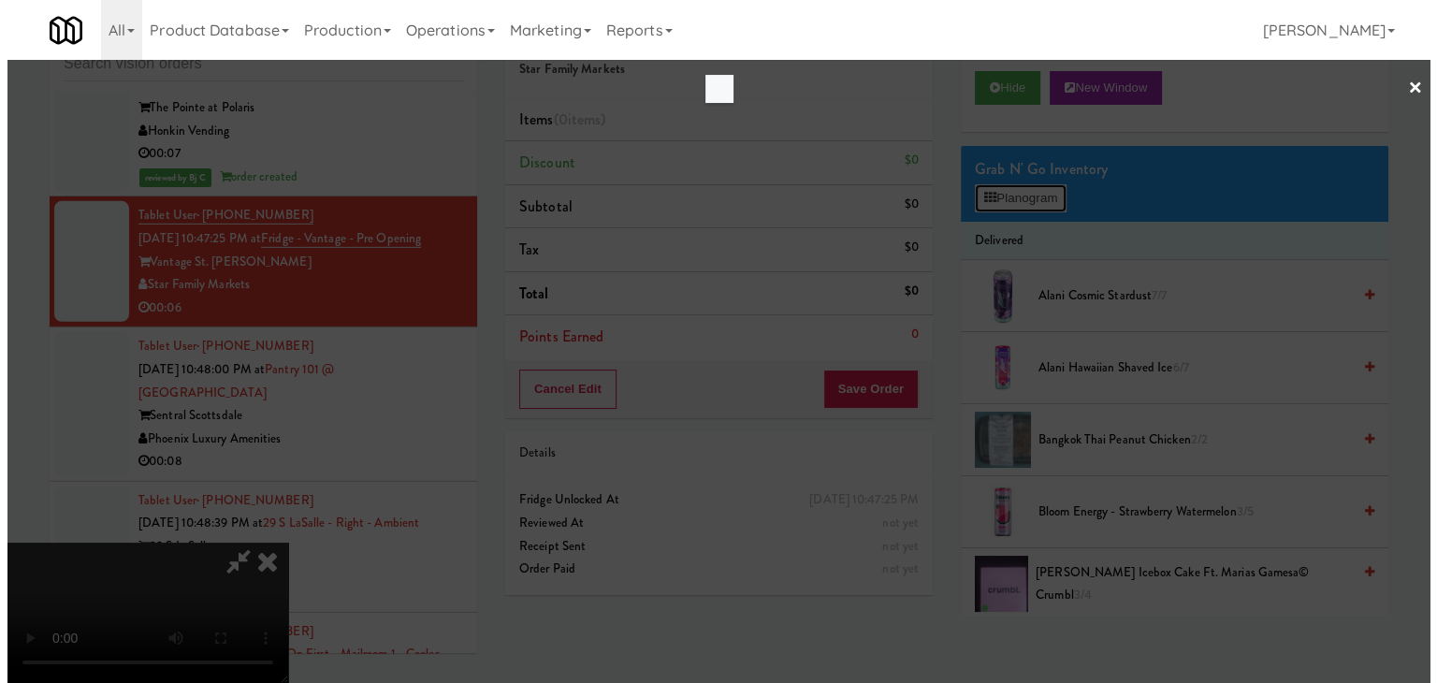
scroll to position [20001, 0]
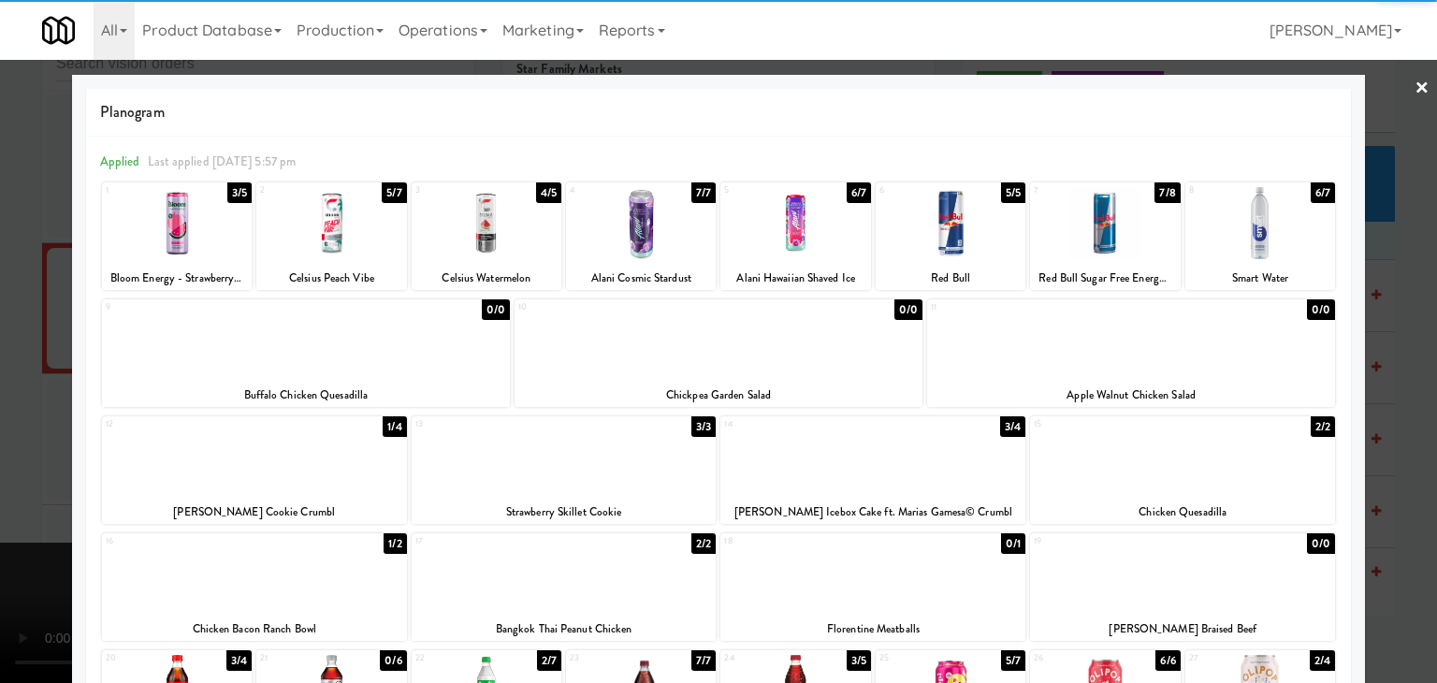
click at [1248, 225] on div at bounding box center [1261, 223] width 150 height 72
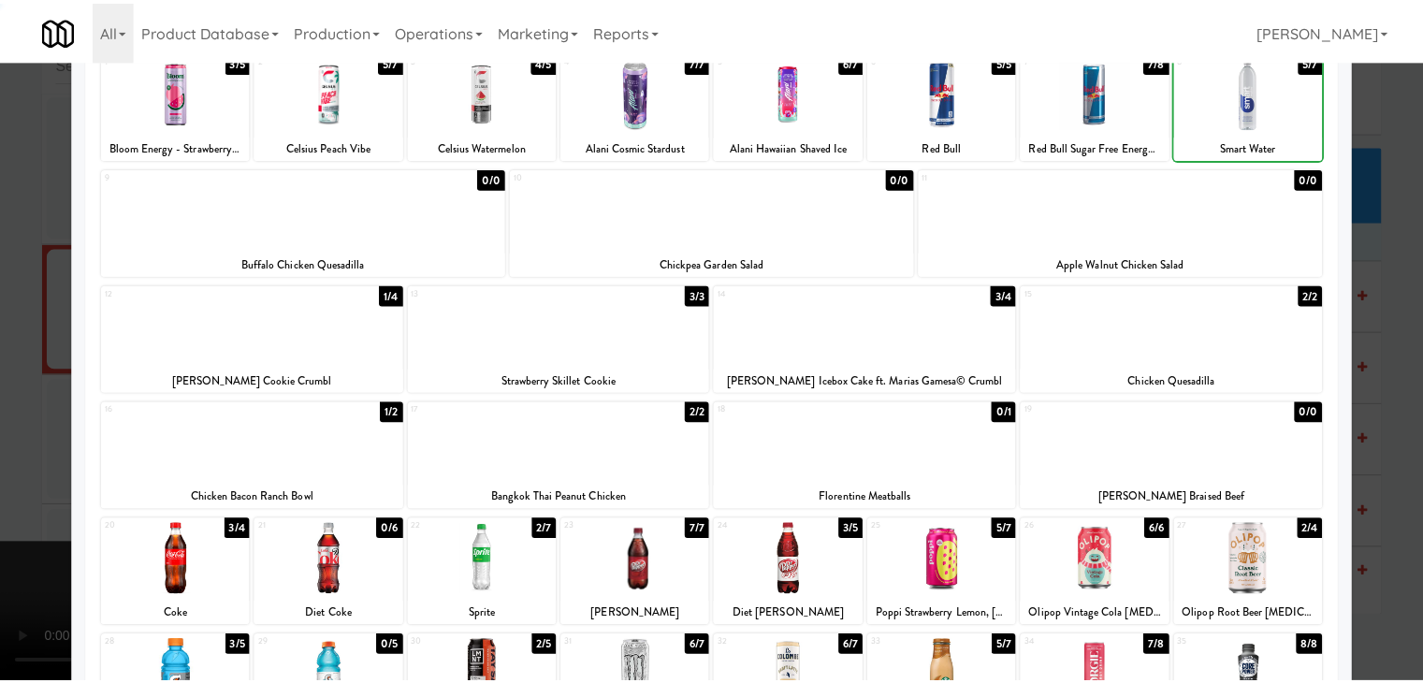
scroll to position [353, 0]
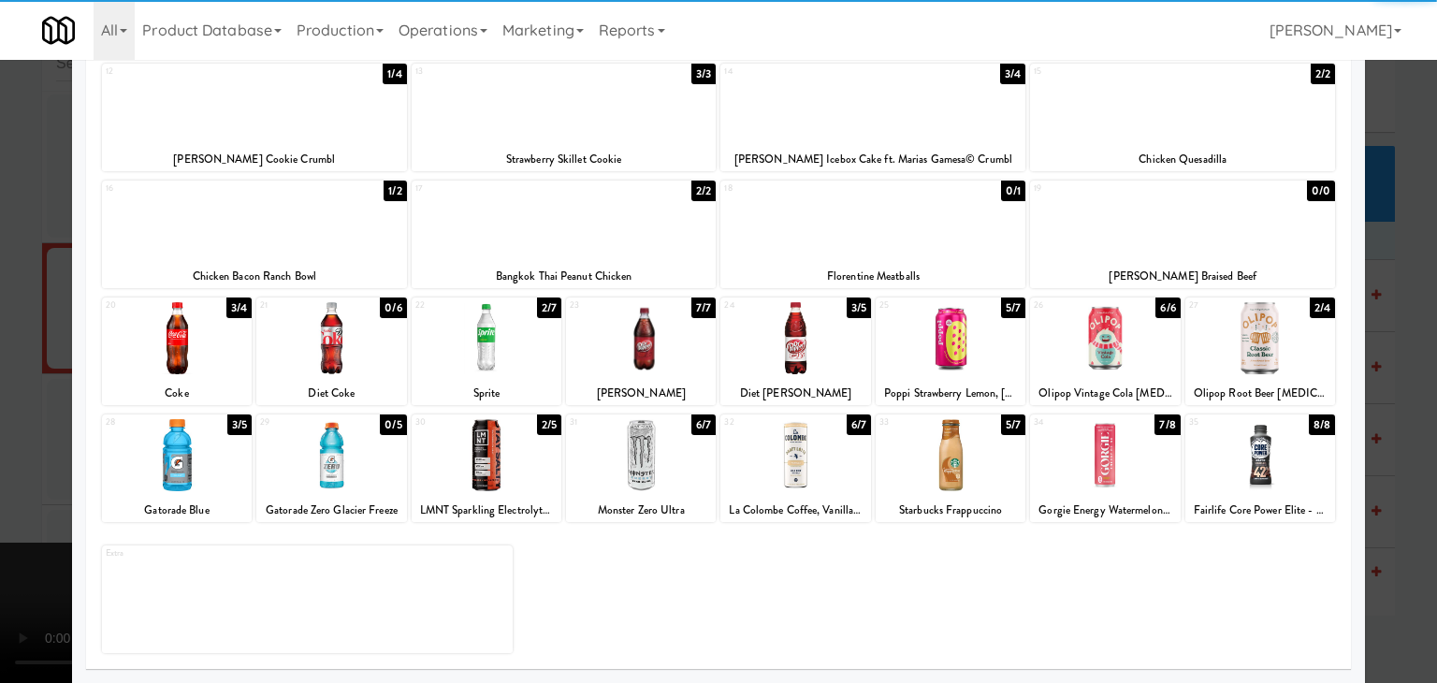
click at [1268, 435] on div at bounding box center [1261, 455] width 150 height 72
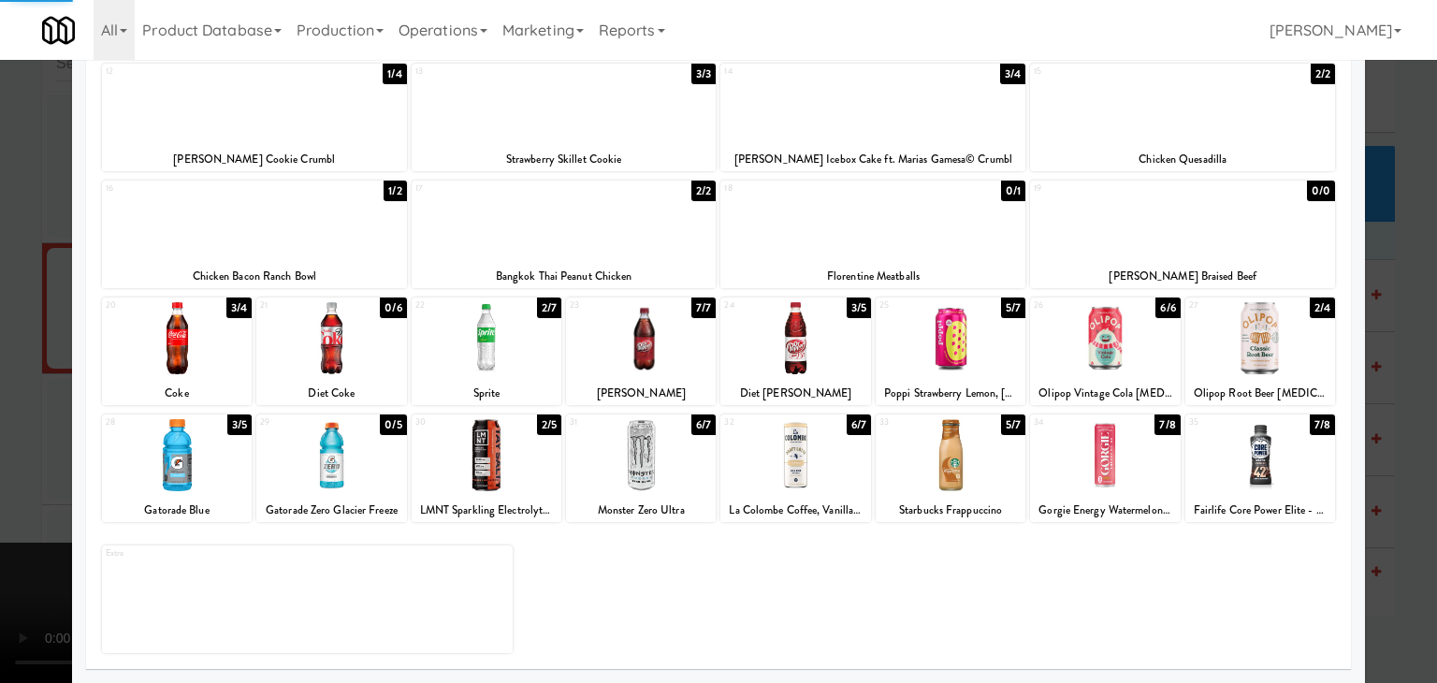
click at [1391, 435] on div at bounding box center [718, 341] width 1437 height 683
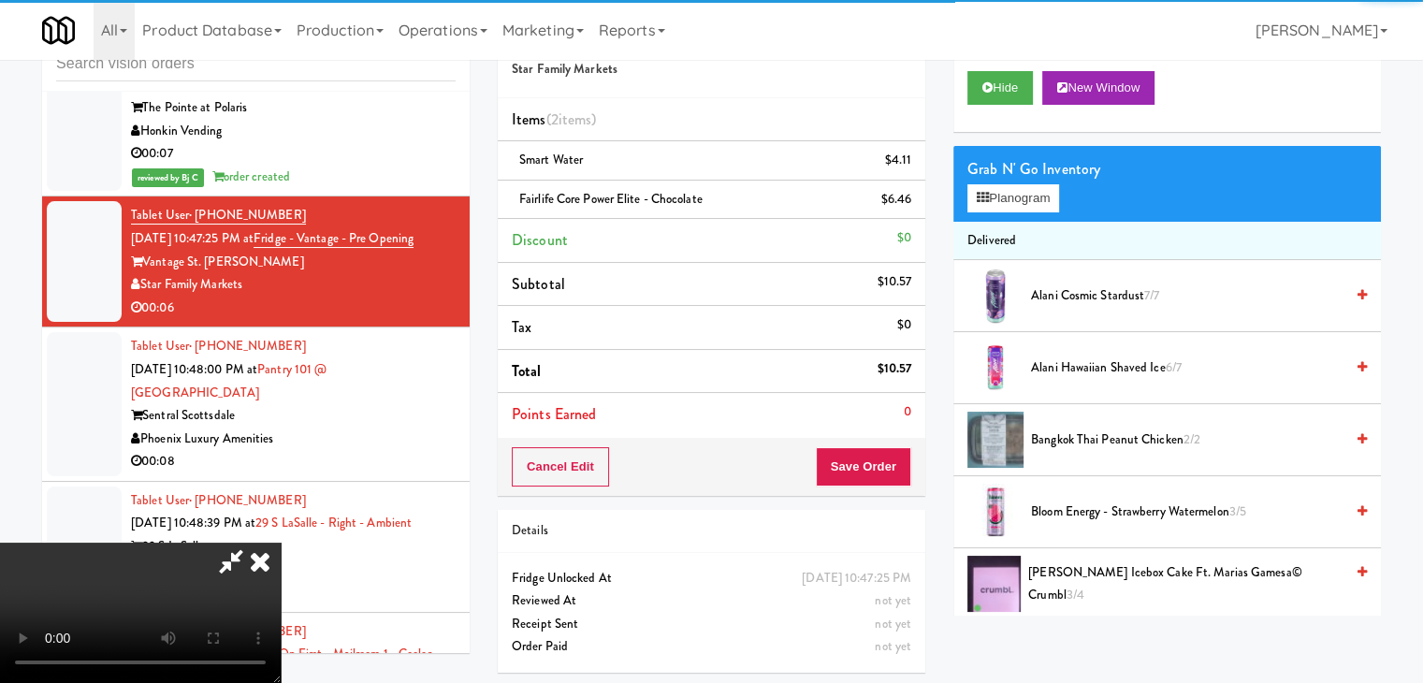
scroll to position [263, 0]
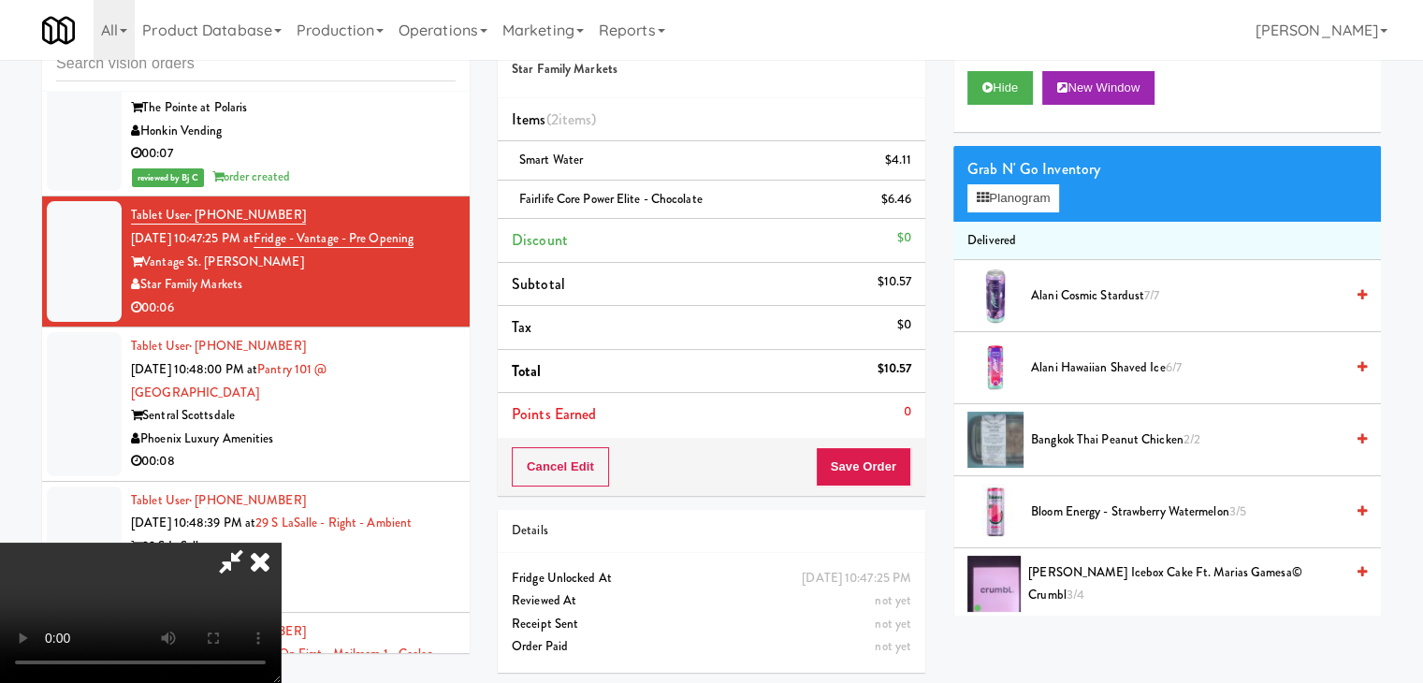
click at [281, 543] on video at bounding box center [140, 613] width 281 height 140
click at [861, 461] on button "Save Order" at bounding box center [863, 466] width 95 height 39
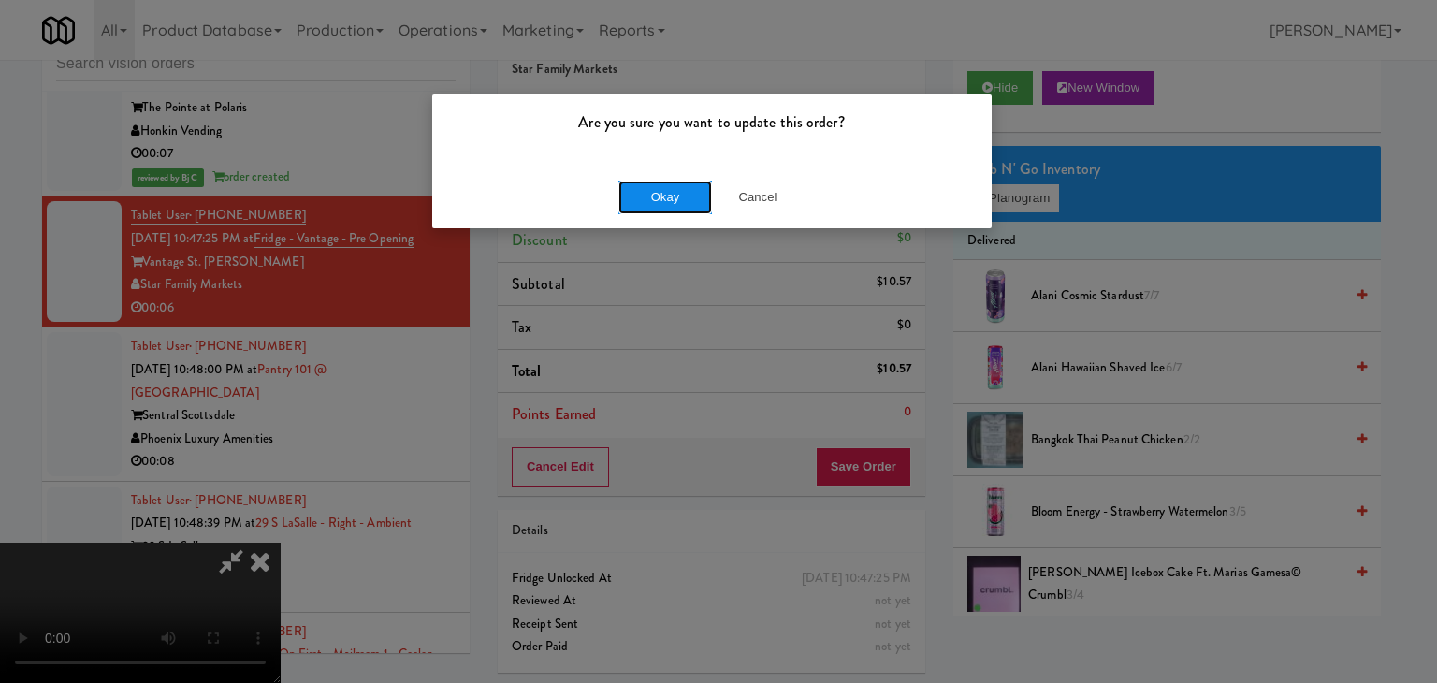
click at [689, 201] on button "Okay" at bounding box center [665, 198] width 94 height 34
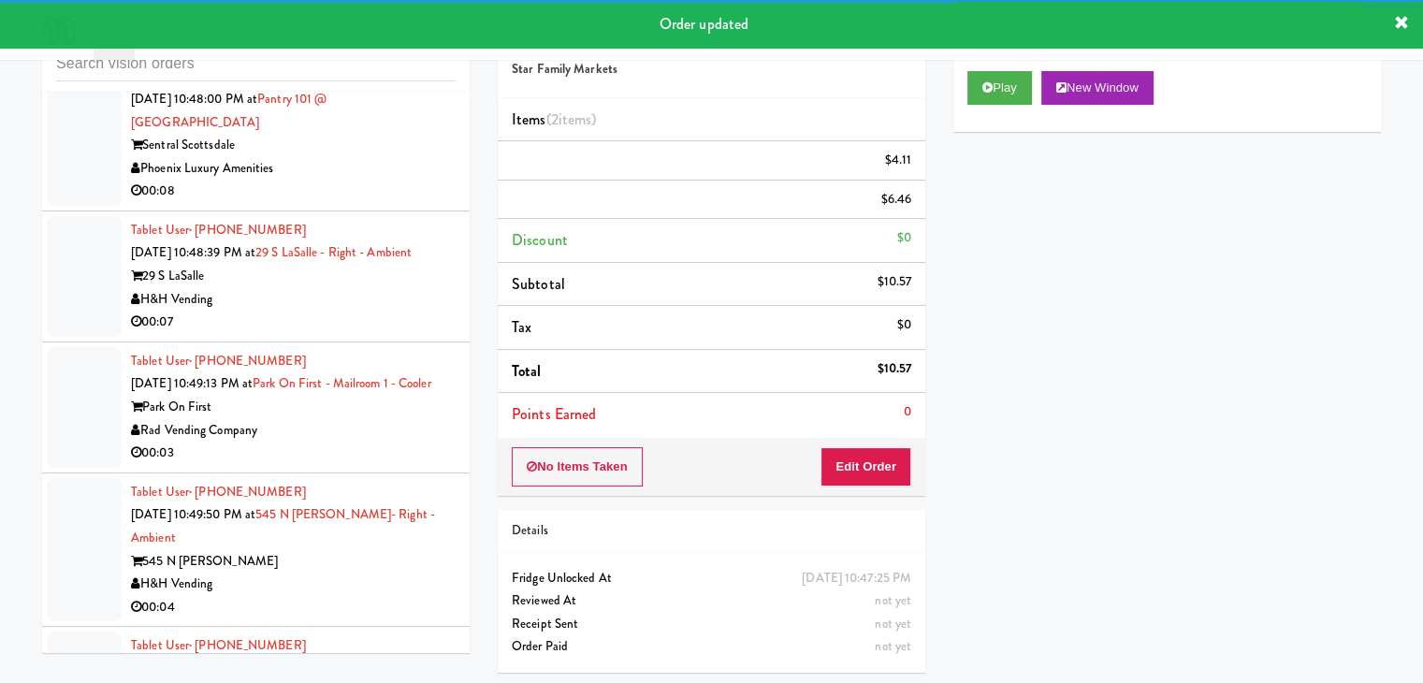
scroll to position [20375, 0]
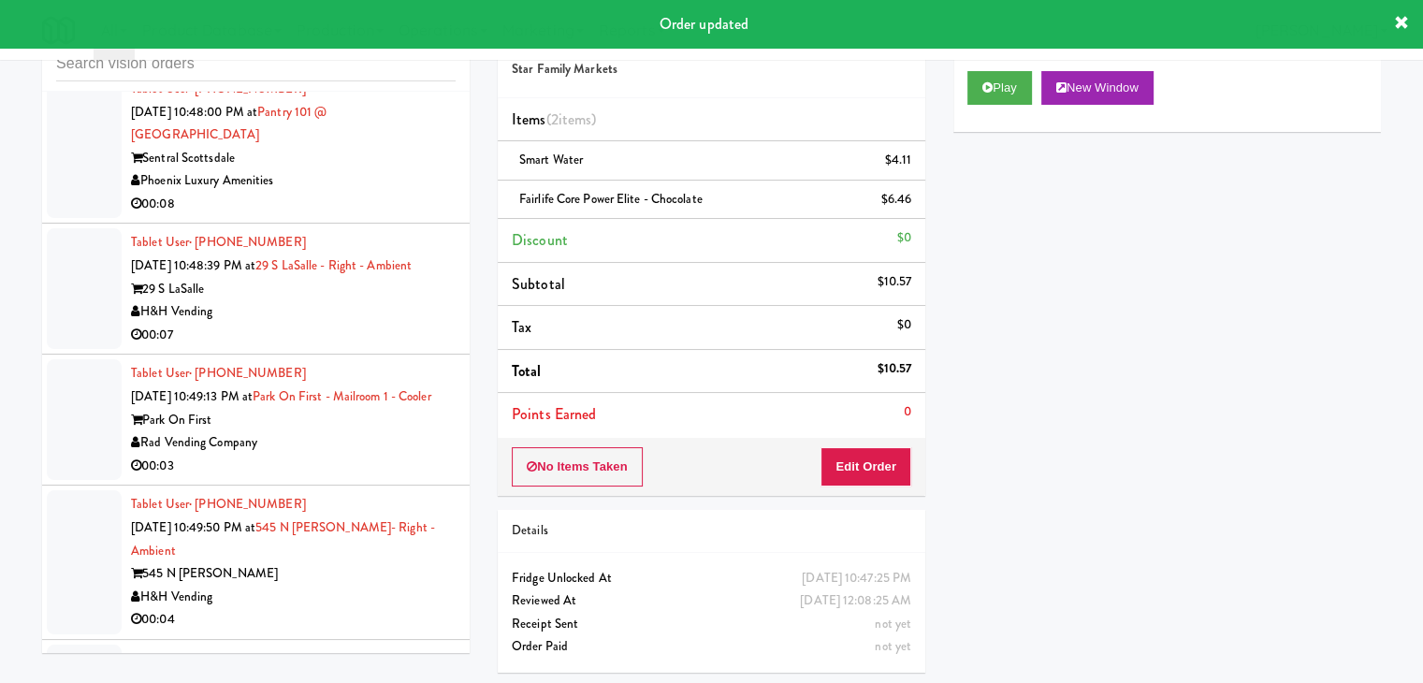
click at [423, 193] on div "Phoenix Luxury Amenities" at bounding box center [293, 180] width 325 height 23
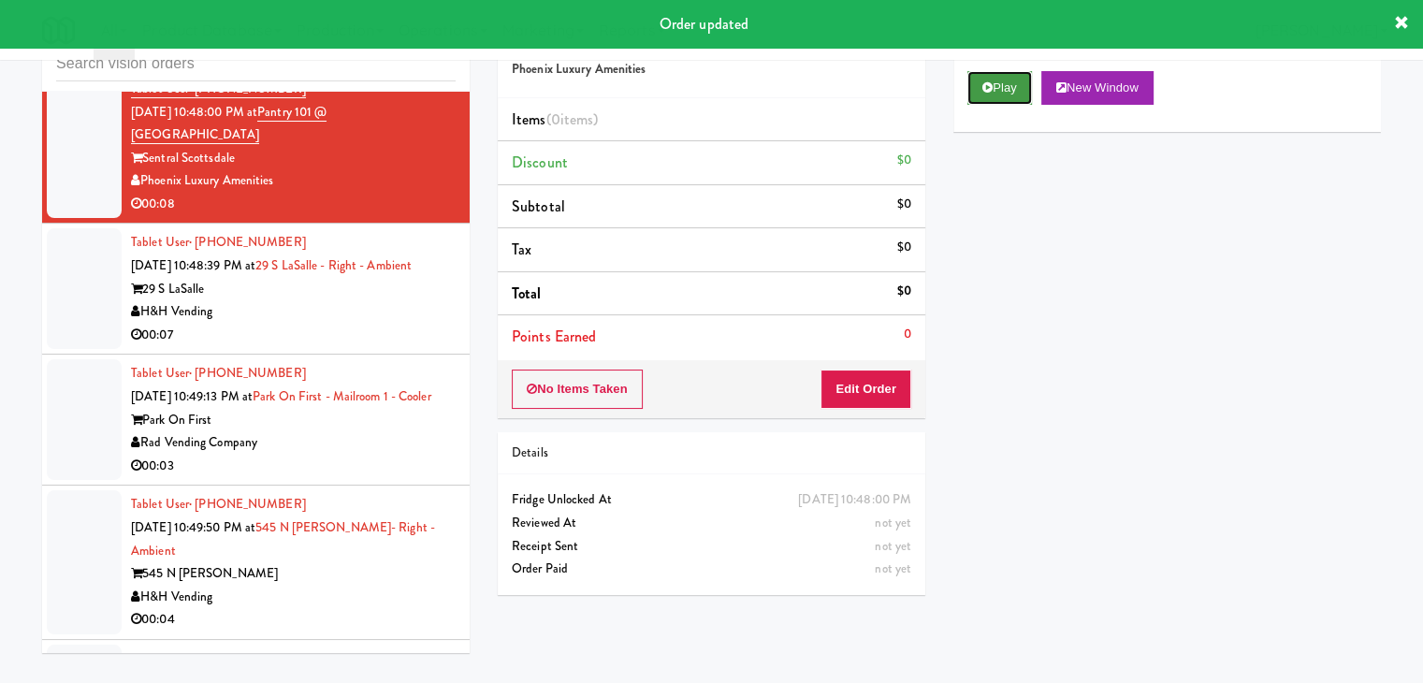
click at [982, 79] on button "Play" at bounding box center [999, 88] width 65 height 34
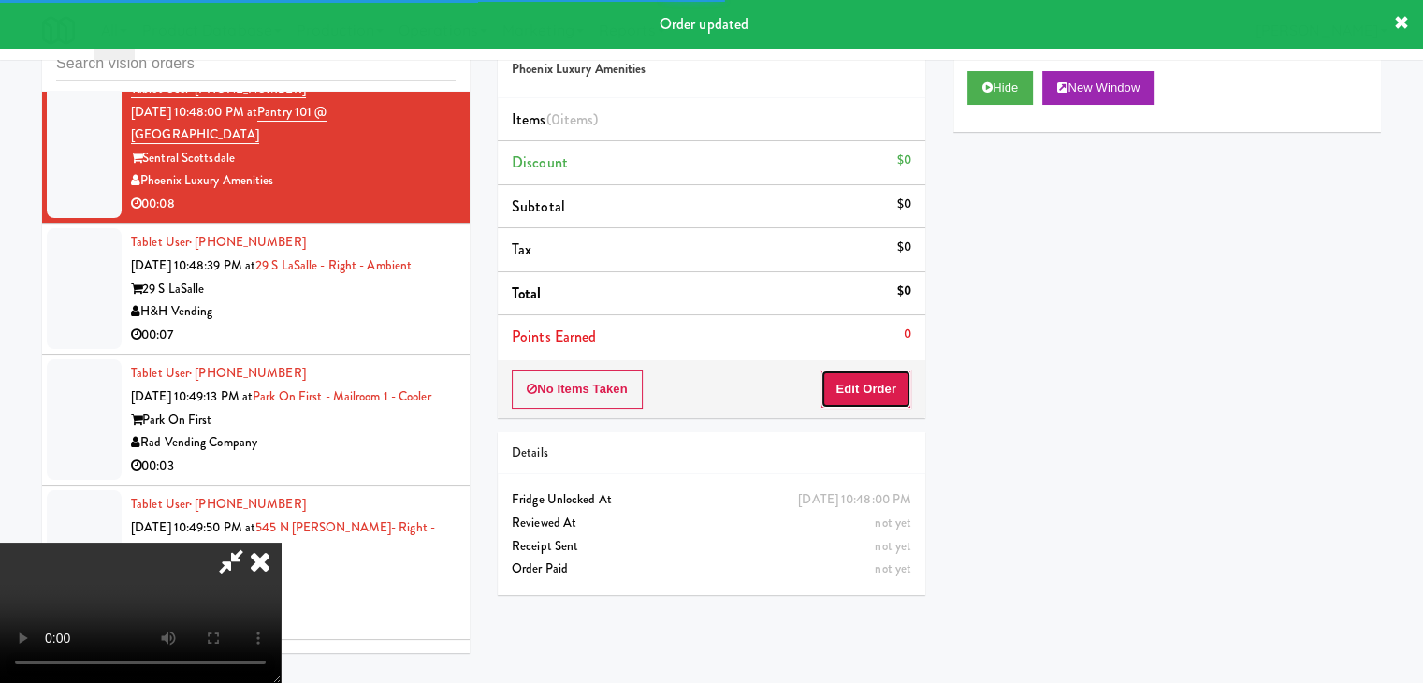
click at [875, 384] on button "Edit Order" at bounding box center [866, 389] width 91 height 39
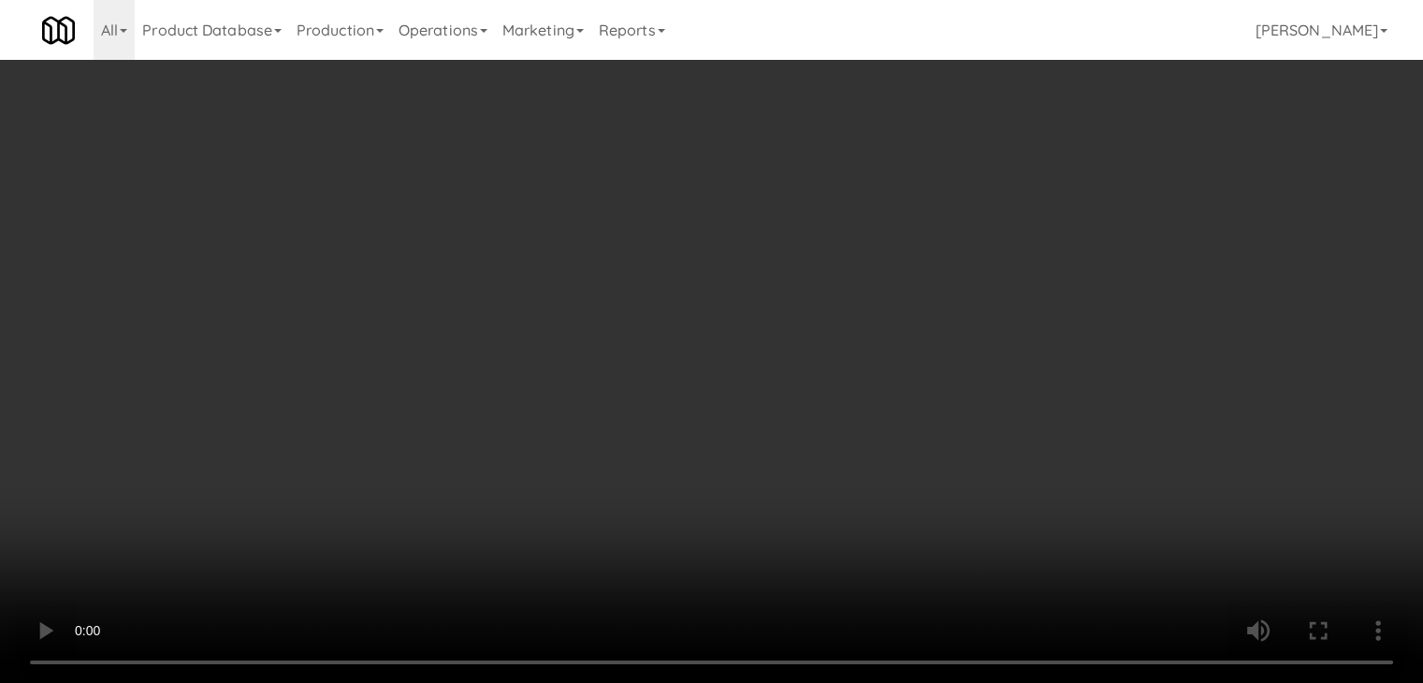
scroll to position [20282, 0]
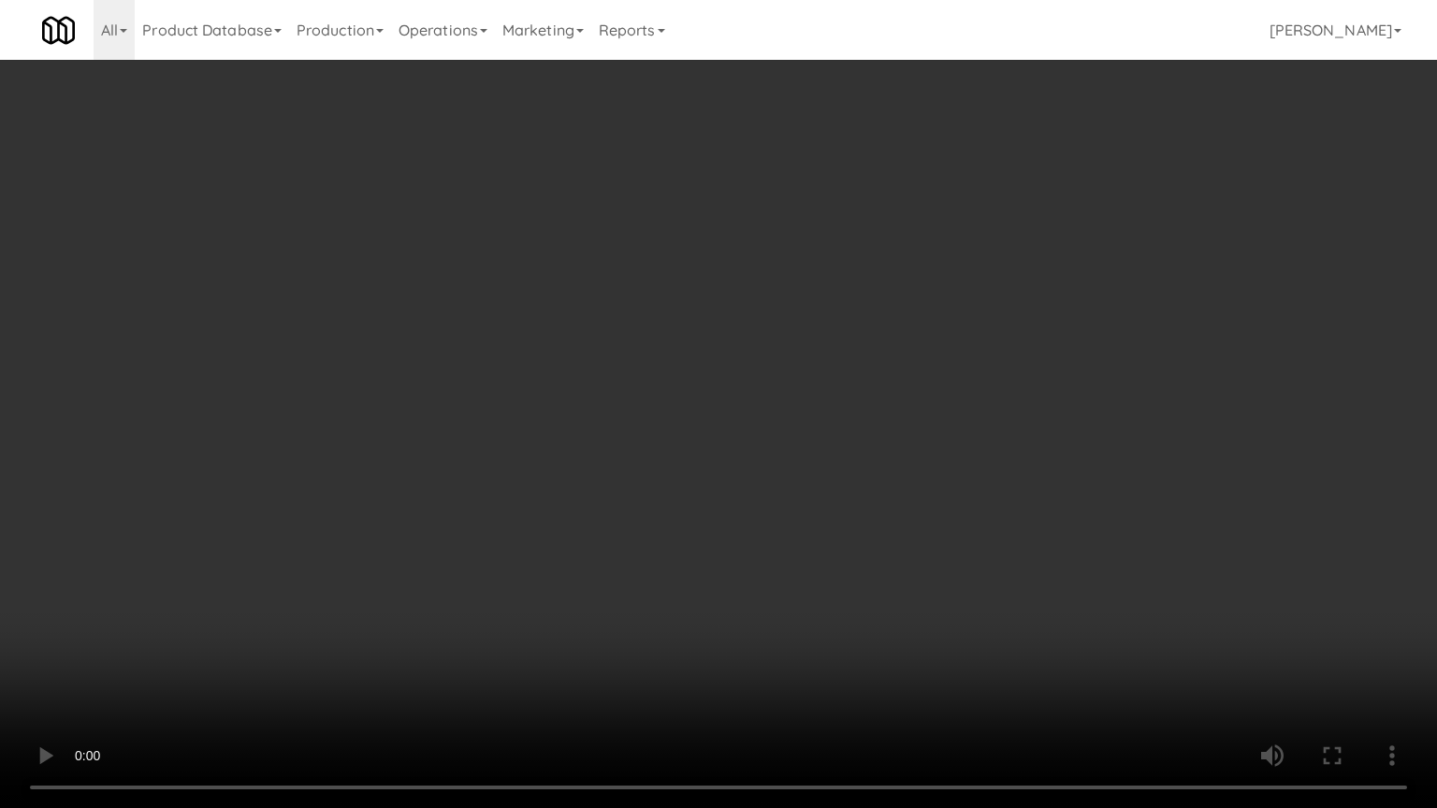
click at [812, 544] on video at bounding box center [718, 404] width 1437 height 808
click at [814, 547] on video at bounding box center [718, 404] width 1437 height 808
click at [820, 540] on video at bounding box center [718, 404] width 1437 height 808
click at [820, 539] on video at bounding box center [718, 404] width 1437 height 808
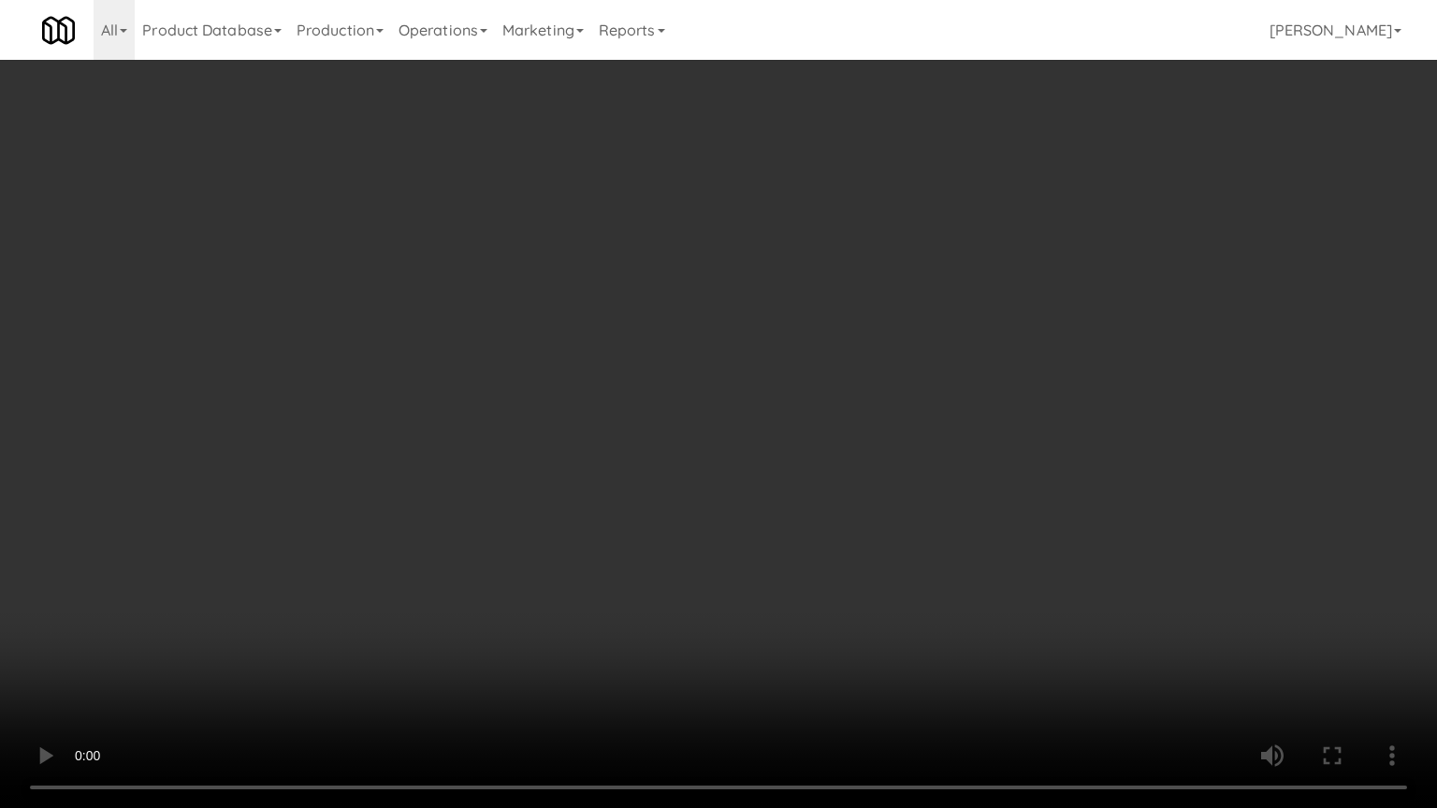
click at [716, 658] on video at bounding box center [718, 404] width 1437 height 808
click at [729, 649] on video at bounding box center [718, 404] width 1437 height 808
click at [730, 647] on video at bounding box center [718, 404] width 1437 height 808
click at [730, 645] on video at bounding box center [718, 404] width 1437 height 808
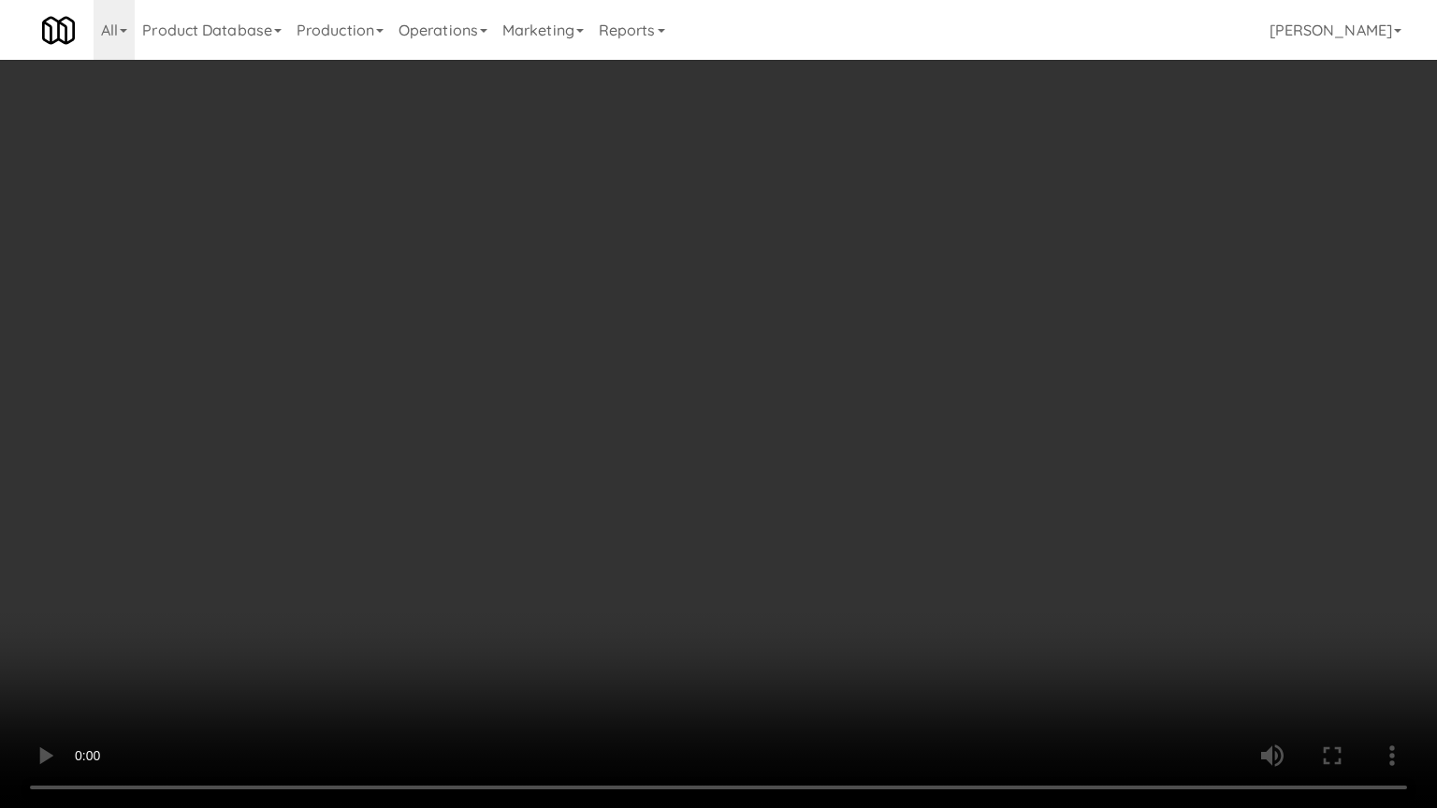
click at [730, 643] on video at bounding box center [718, 404] width 1437 height 808
click at [730, 640] on video at bounding box center [718, 404] width 1437 height 808
click at [726, 638] on video at bounding box center [718, 404] width 1437 height 808
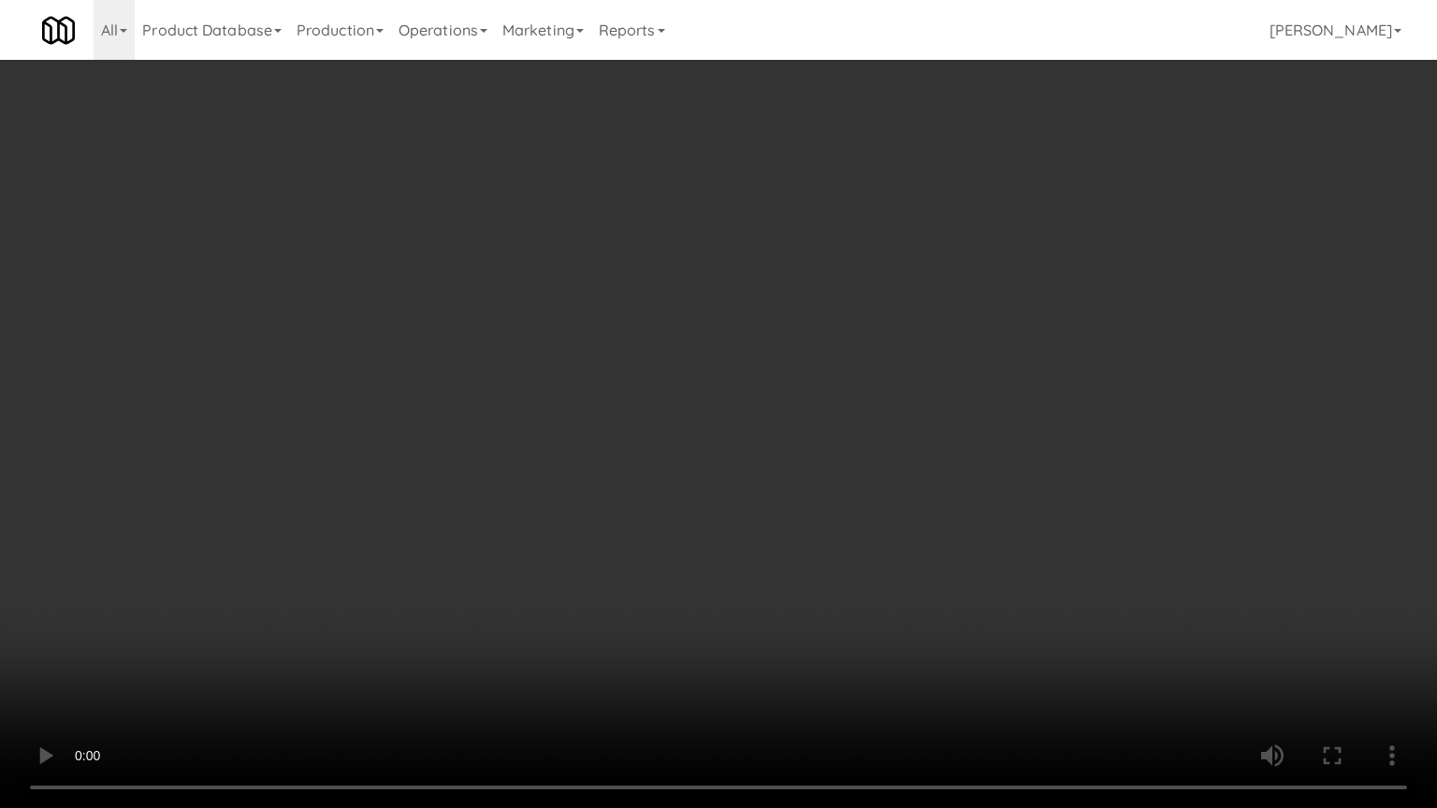
click at [726, 638] on video at bounding box center [718, 404] width 1437 height 808
click at [737, 625] on video at bounding box center [718, 404] width 1437 height 808
click at [754, 597] on video at bounding box center [718, 404] width 1437 height 808
click at [764, 581] on video at bounding box center [718, 404] width 1437 height 808
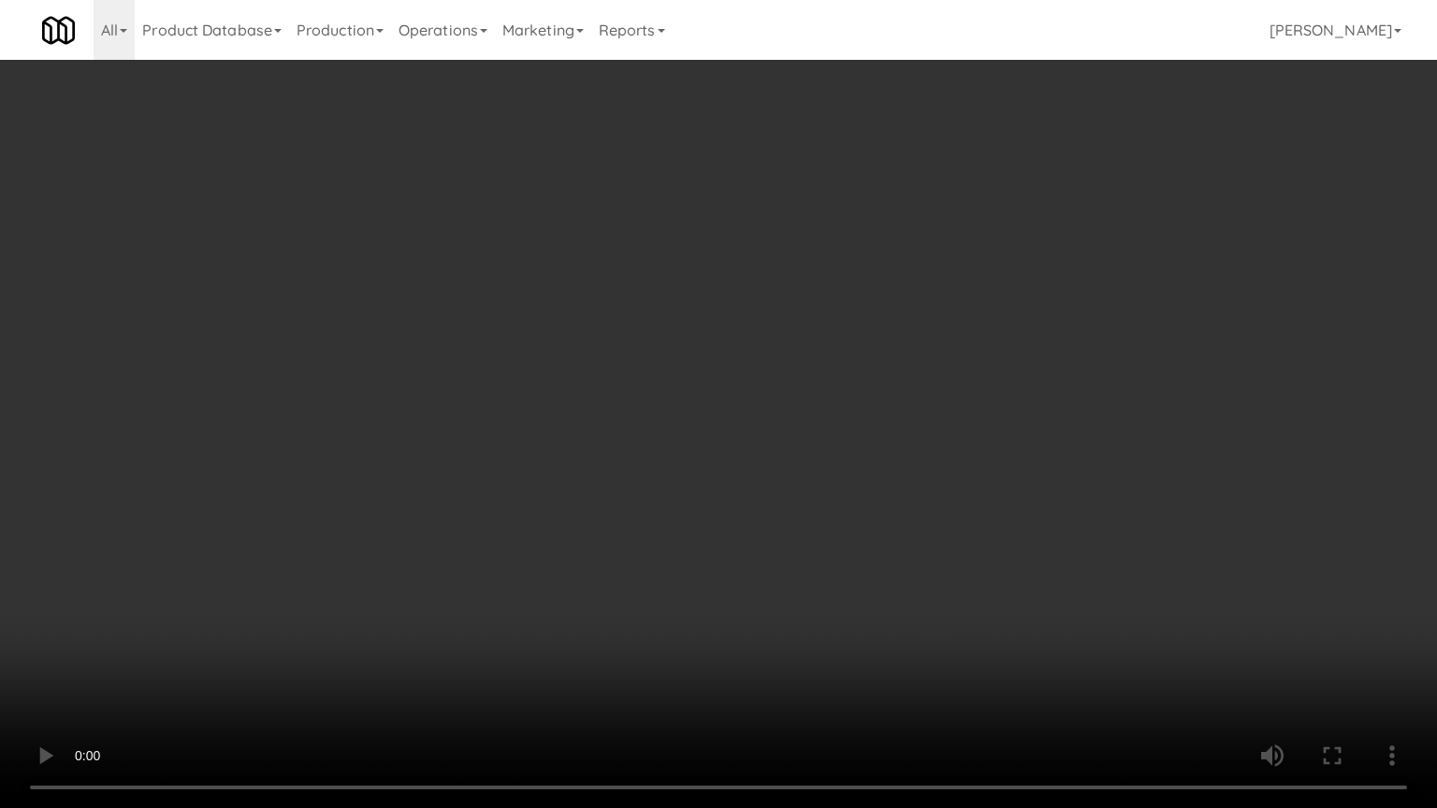
click at [811, 524] on video at bounding box center [718, 404] width 1437 height 808
drag, startPoint x: 811, startPoint y: 524, endPoint x: 993, endPoint y: 129, distance: 434.6
click at [816, 500] on video at bounding box center [718, 404] width 1437 height 808
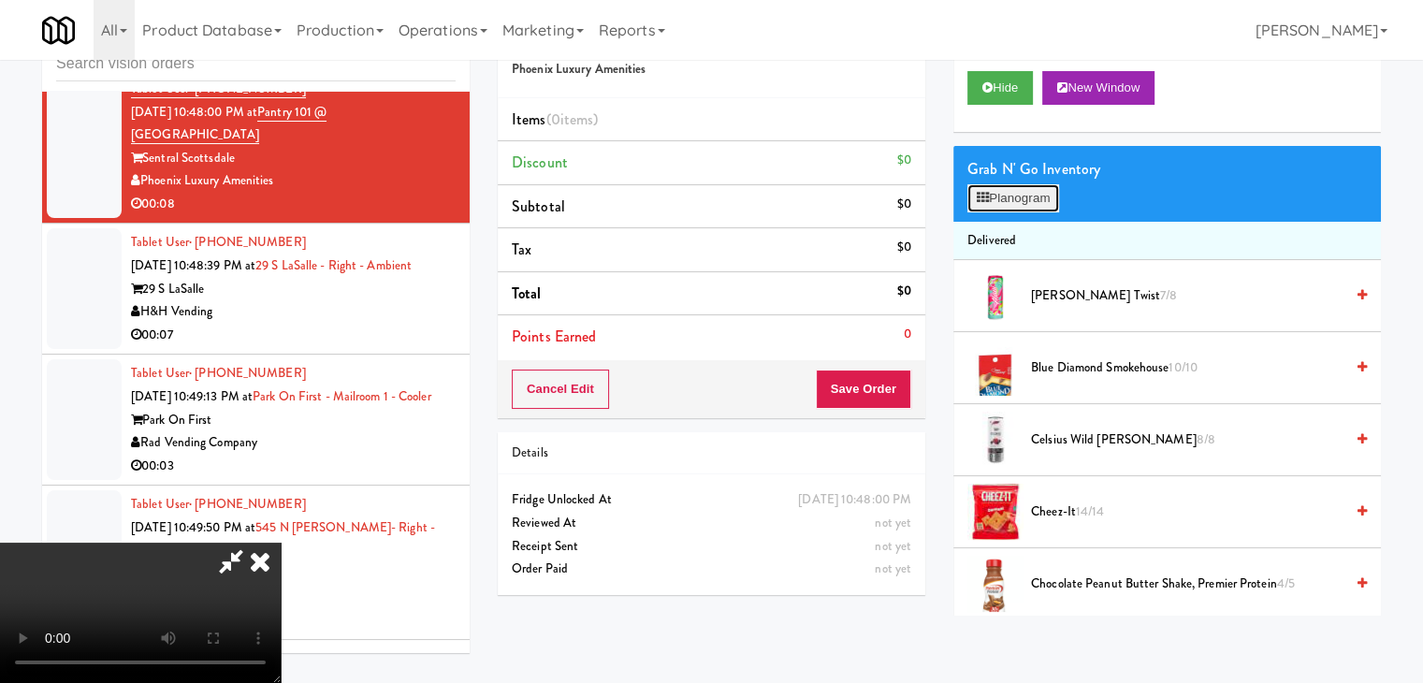
click at [1000, 199] on button "Planogram" at bounding box center [1013, 198] width 92 height 28
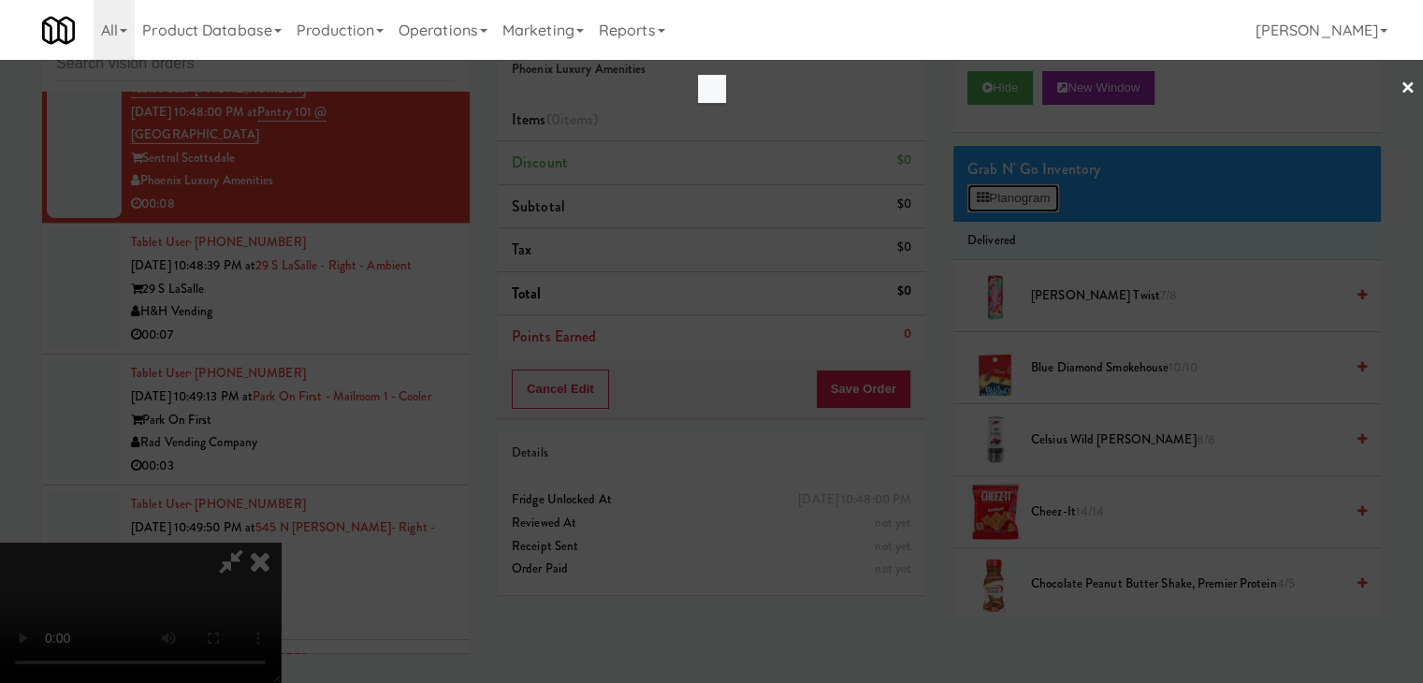
scroll to position [20282, 0]
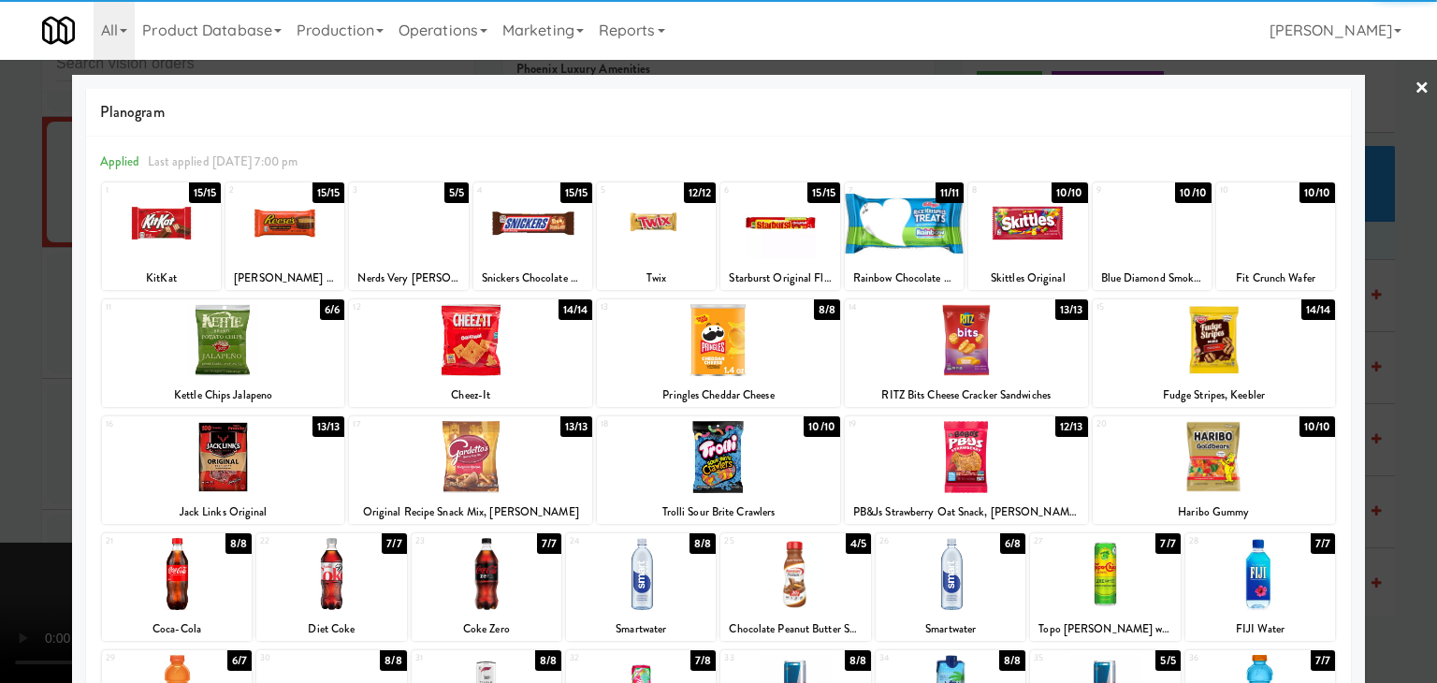
click at [243, 355] on div at bounding box center [223, 340] width 243 height 72
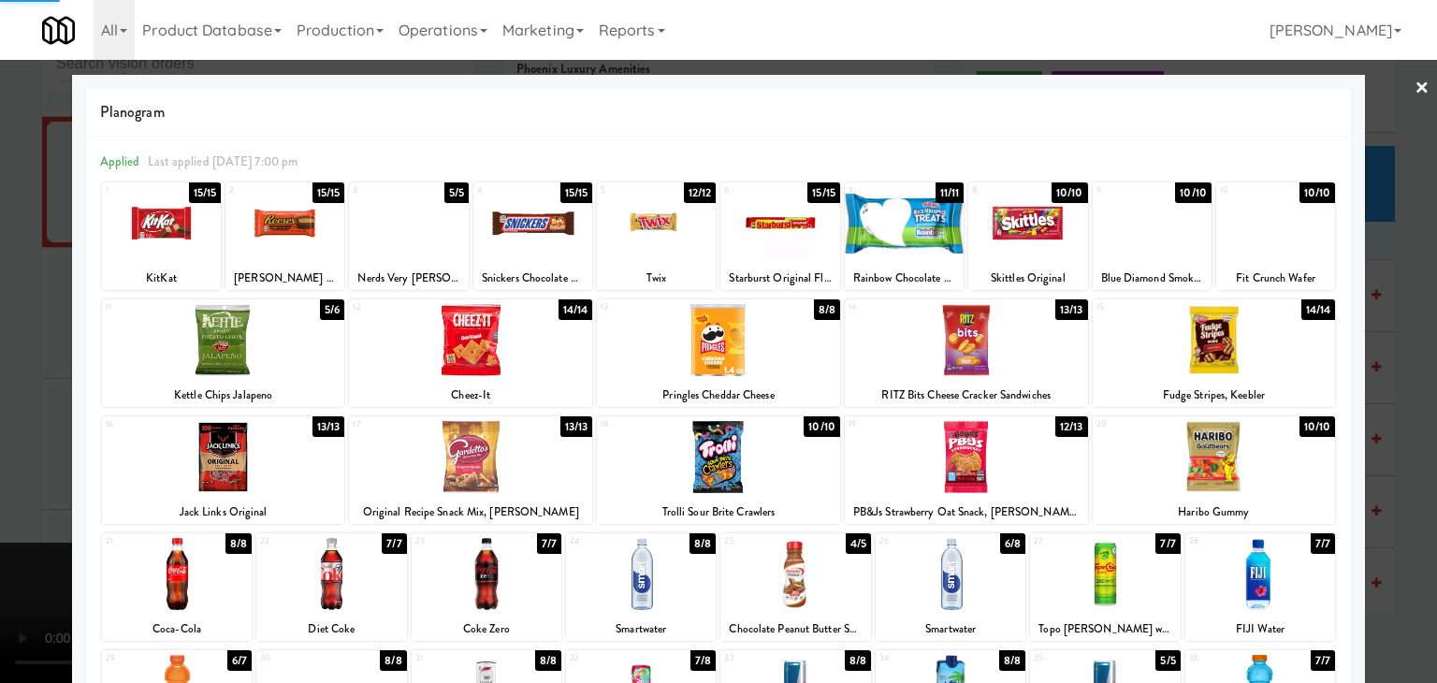
click at [670, 219] on div at bounding box center [656, 223] width 119 height 72
drag, startPoint x: 1236, startPoint y: 229, endPoint x: 1247, endPoint y: 230, distance: 11.3
click at [1237, 229] on div at bounding box center [1275, 223] width 119 height 72
click at [1399, 301] on div at bounding box center [718, 341] width 1437 height 683
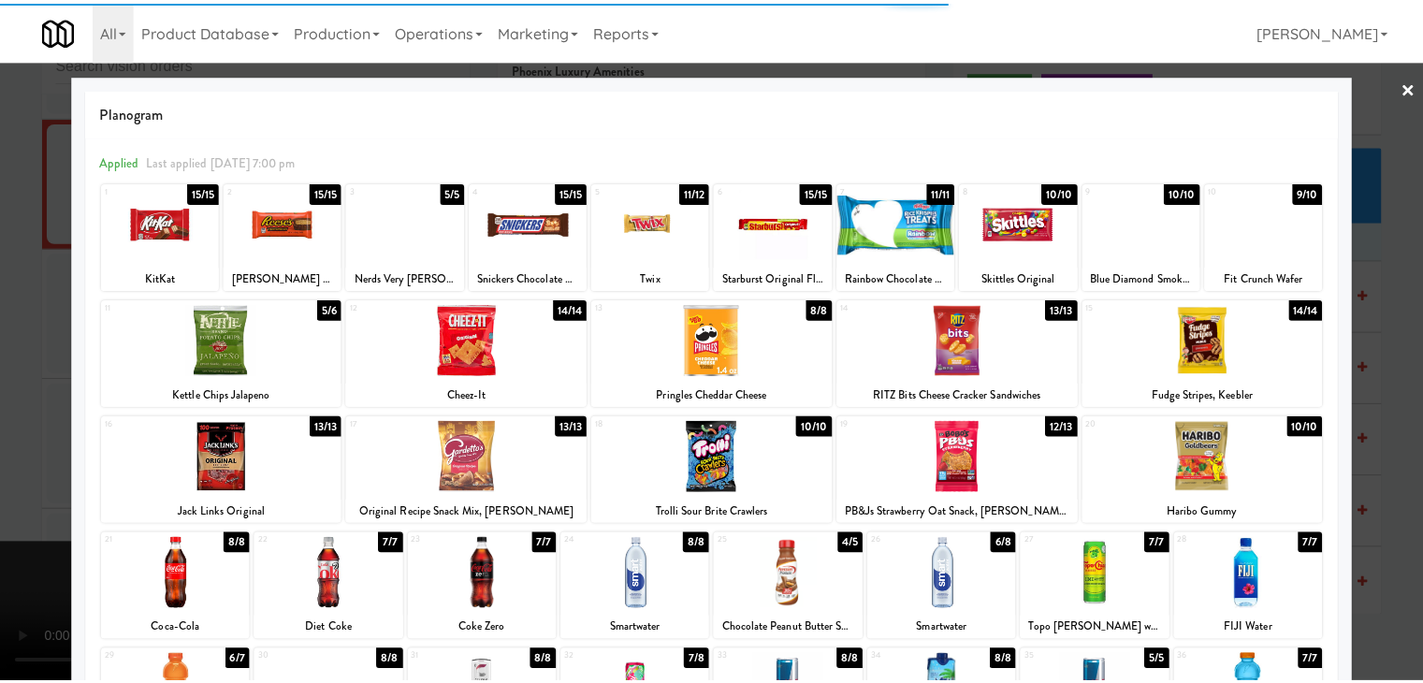
scroll to position [20375, 0]
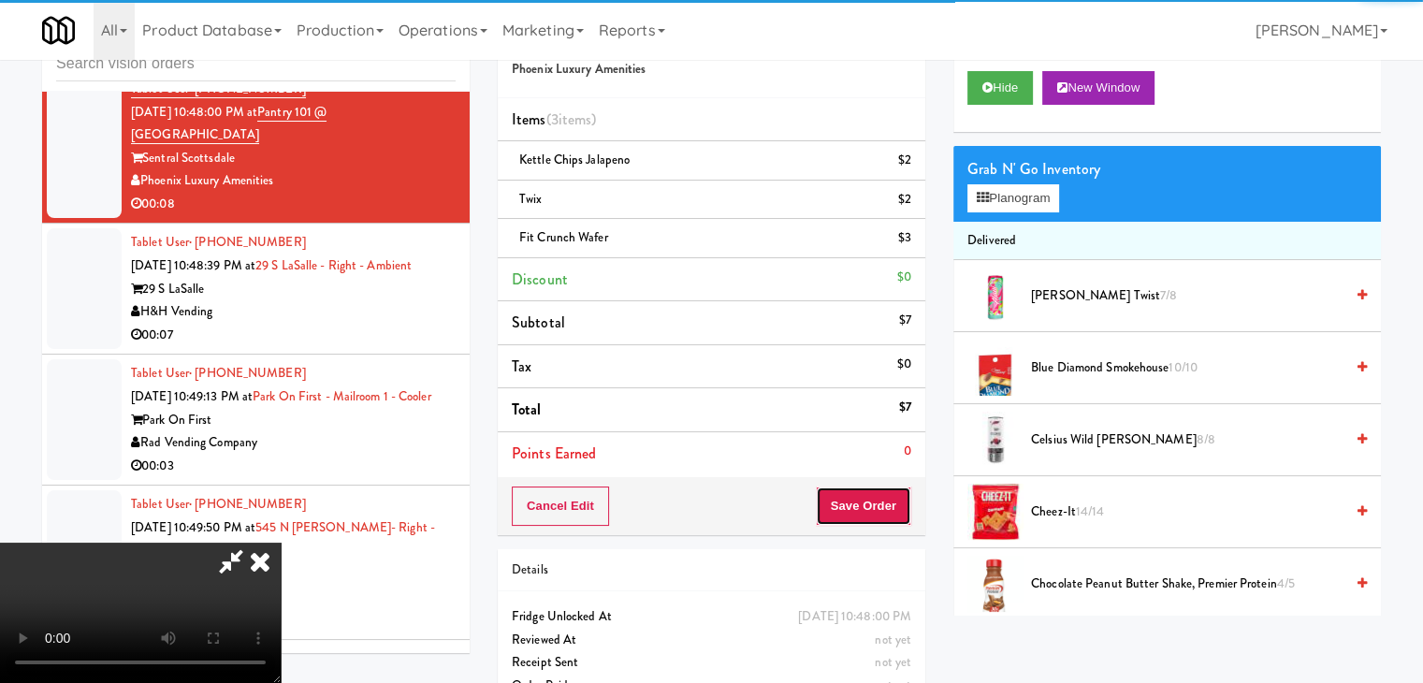
click at [871, 490] on button "Save Order" at bounding box center [863, 506] width 95 height 39
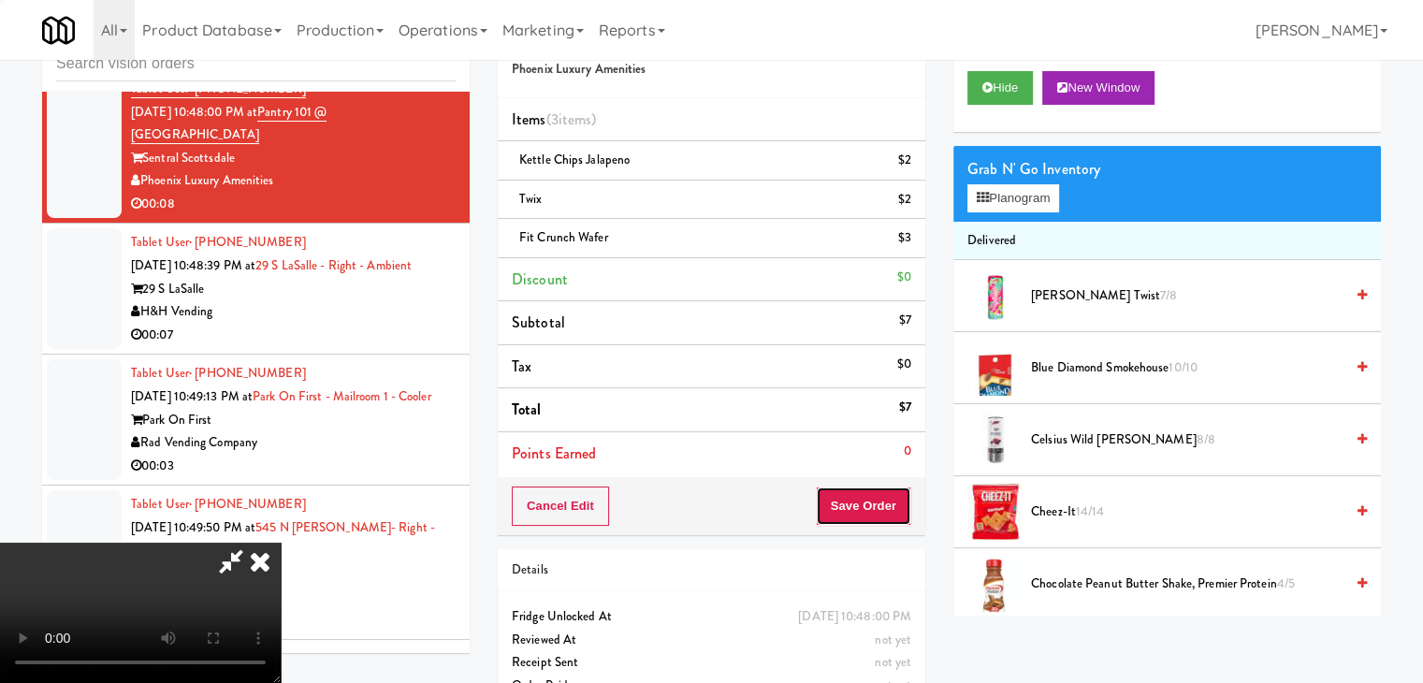
click at [870, 491] on button "Save Order" at bounding box center [863, 506] width 95 height 39
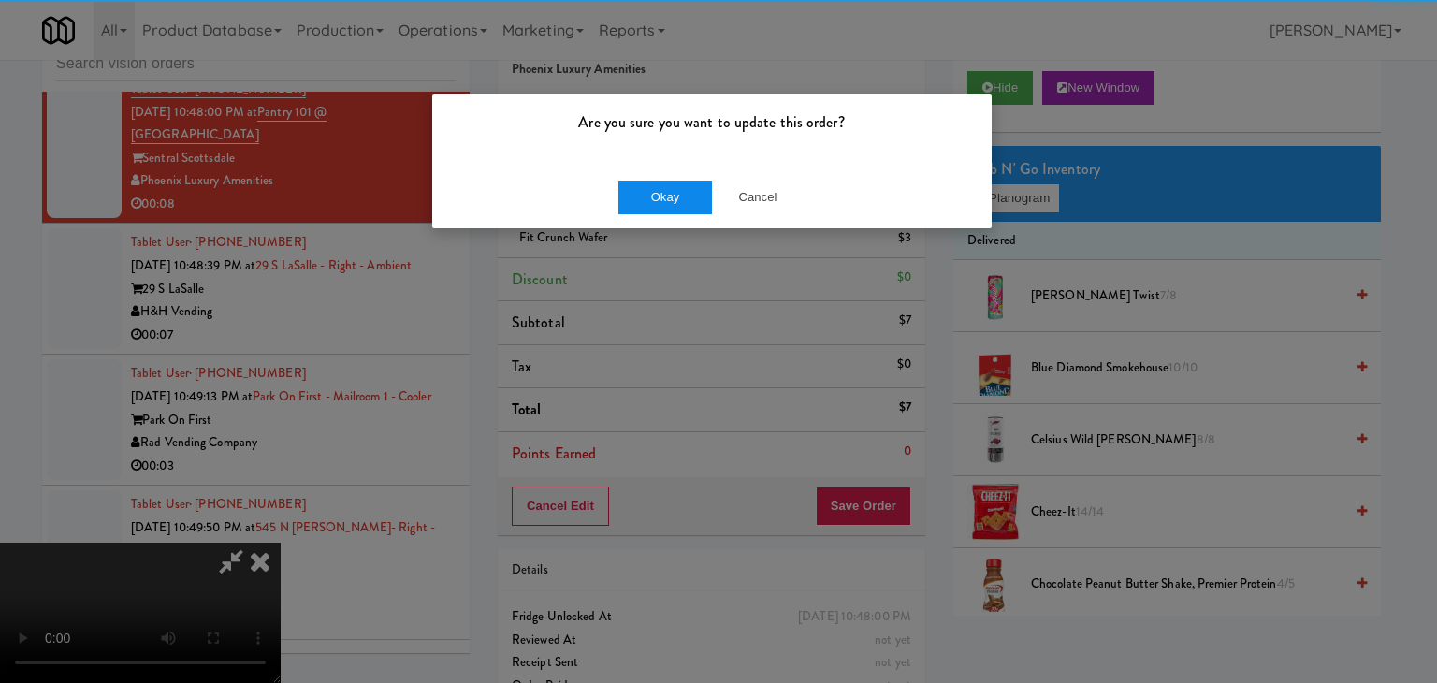
drag, startPoint x: 707, startPoint y: 167, endPoint x: 687, endPoint y: 179, distance: 23.9
click at [695, 171] on div "Okay Cancel" at bounding box center [712, 197] width 560 height 63
click at [681, 184] on button "Okay" at bounding box center [665, 198] width 94 height 34
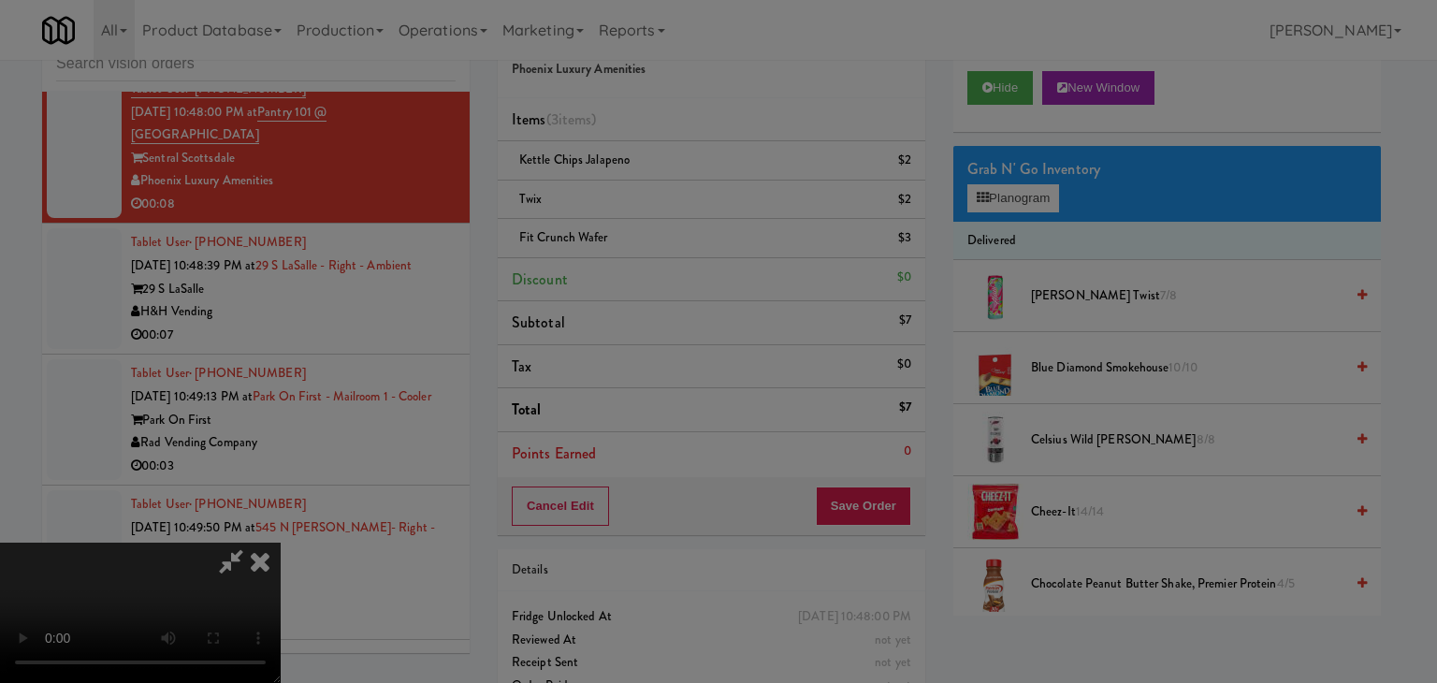
drag, startPoint x: 680, startPoint y: 185, endPoint x: 695, endPoint y: 217, distance: 35.2
click at [680, 180] on button "Okay" at bounding box center [665, 163] width 94 height 34
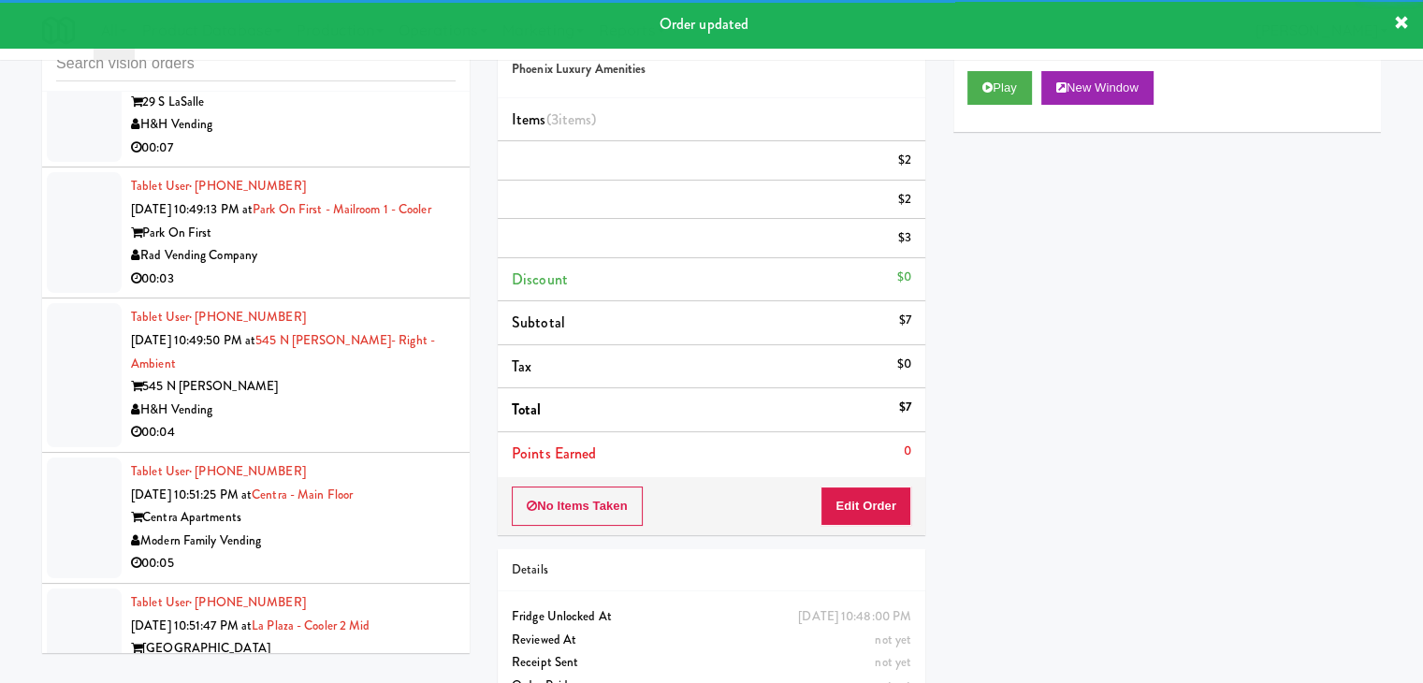
click at [385, 160] on div "00:07" at bounding box center [293, 148] width 325 height 23
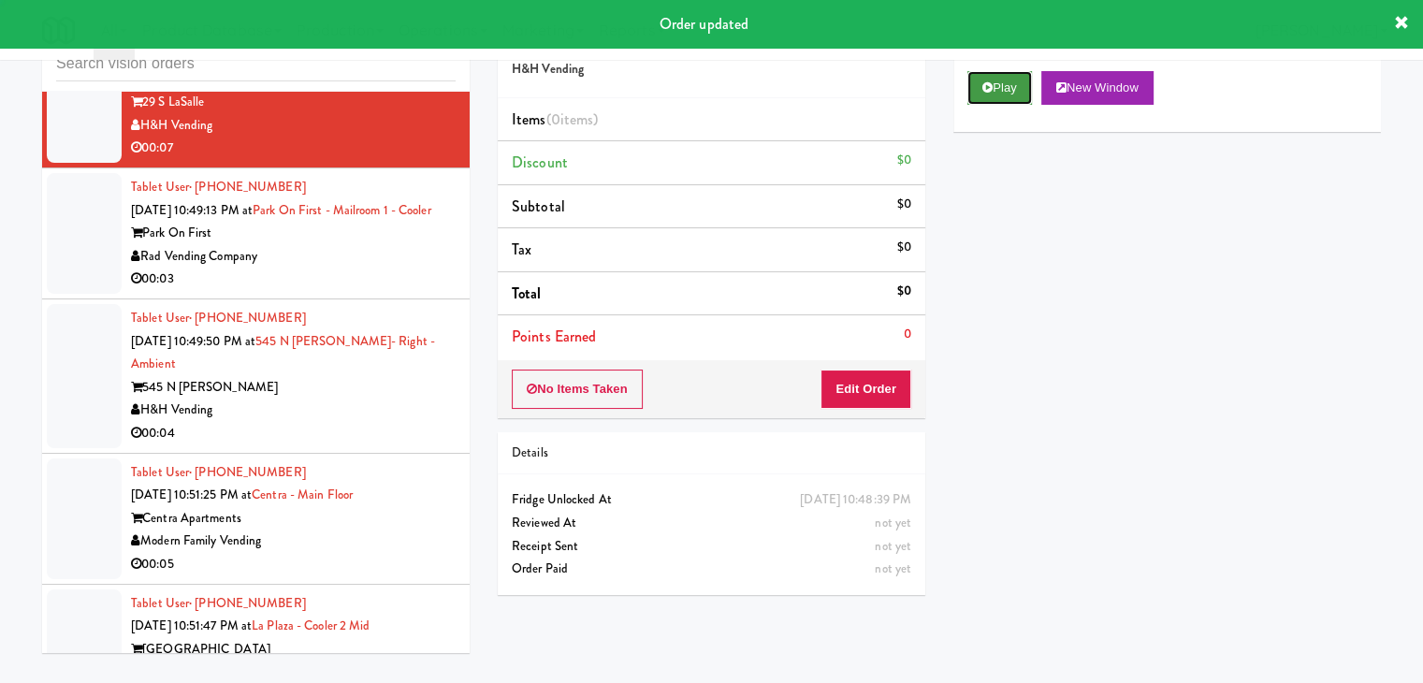
click at [993, 91] on button "Play" at bounding box center [999, 88] width 65 height 34
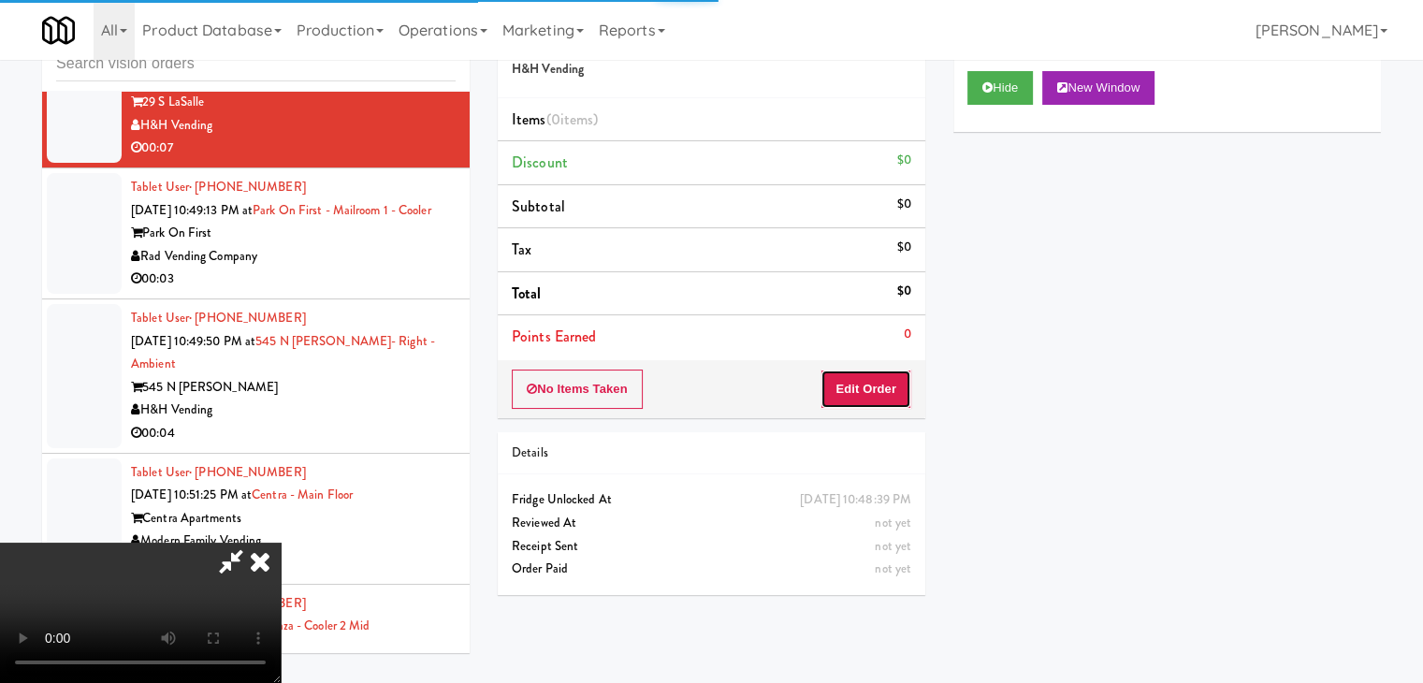
click at [857, 381] on button "Edit Order" at bounding box center [866, 389] width 91 height 39
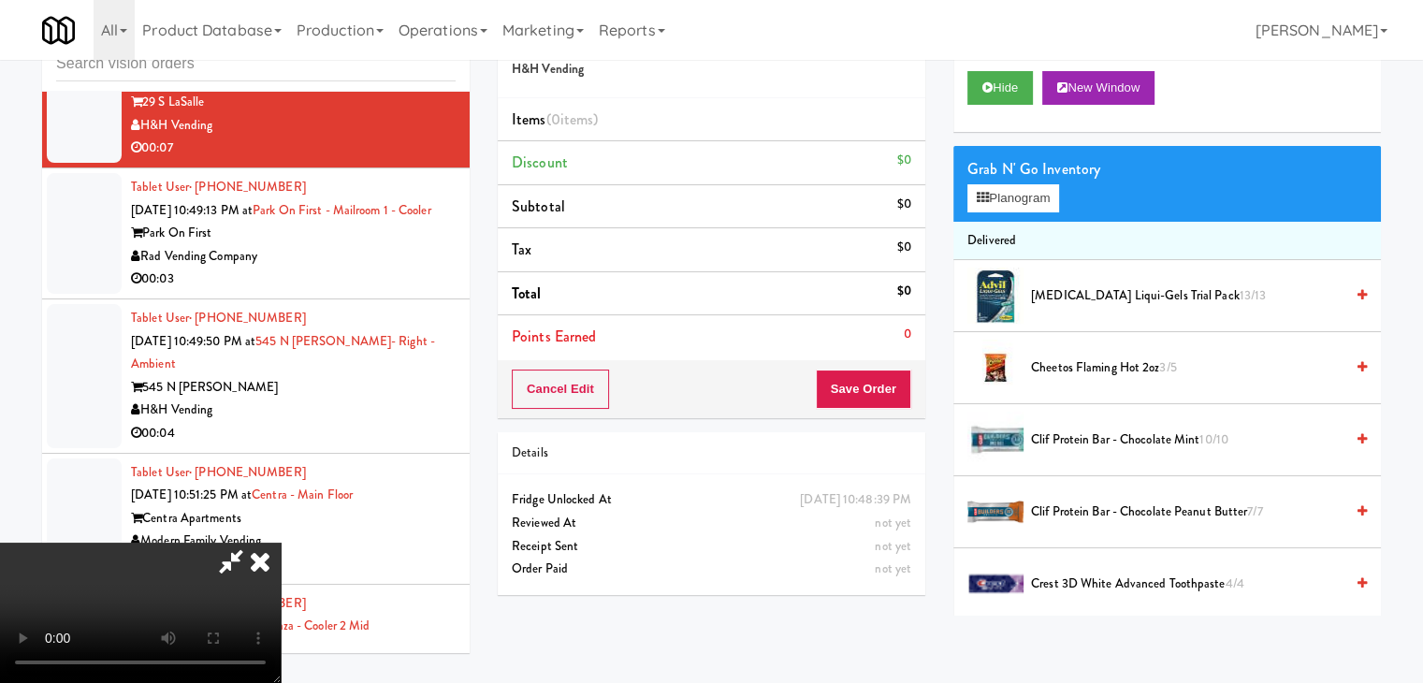
scroll to position [20492, 0]
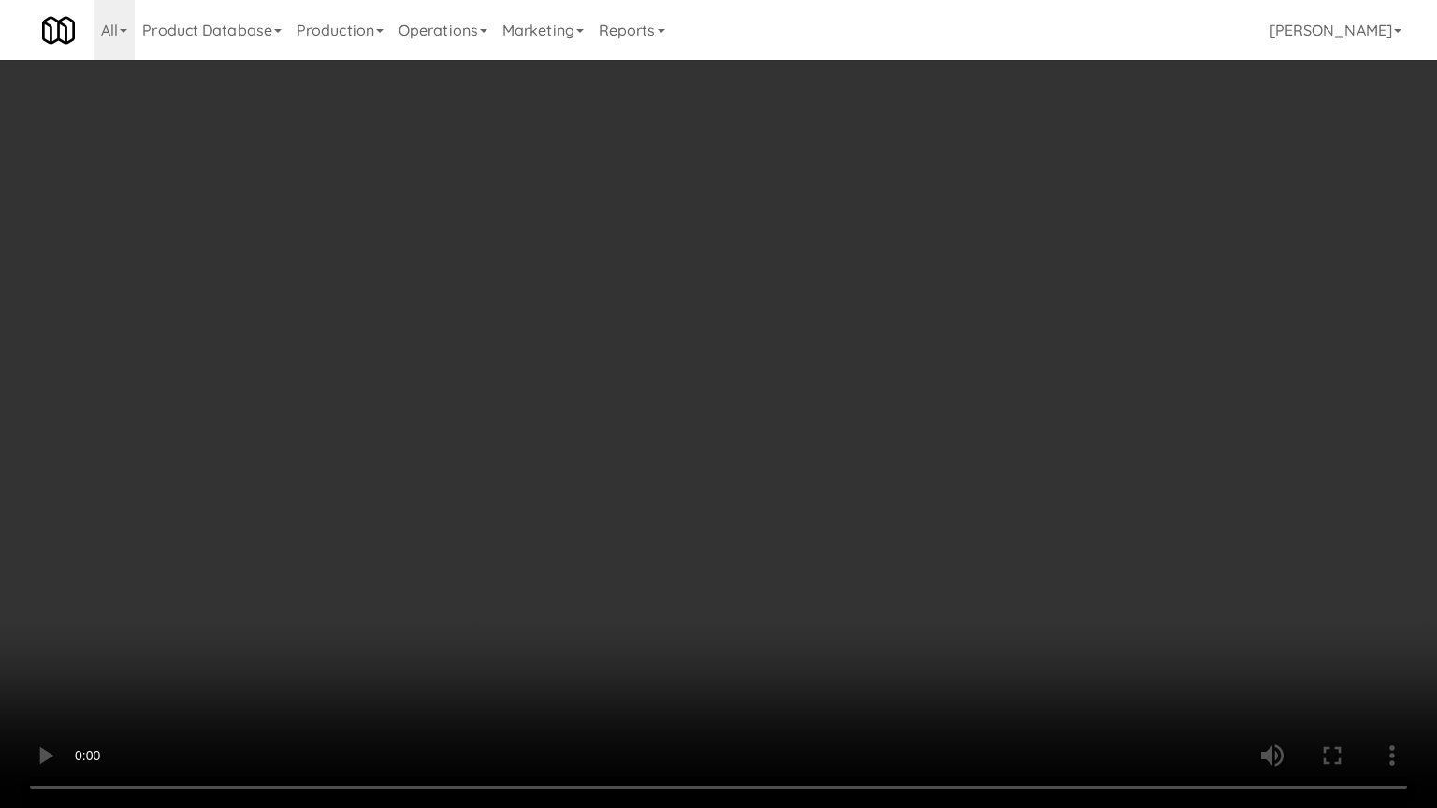
click at [812, 560] on video at bounding box center [718, 404] width 1437 height 808
click at [803, 569] on video at bounding box center [718, 404] width 1437 height 808
click at [803, 576] on video at bounding box center [718, 404] width 1437 height 808
click at [804, 573] on video at bounding box center [718, 404] width 1437 height 808
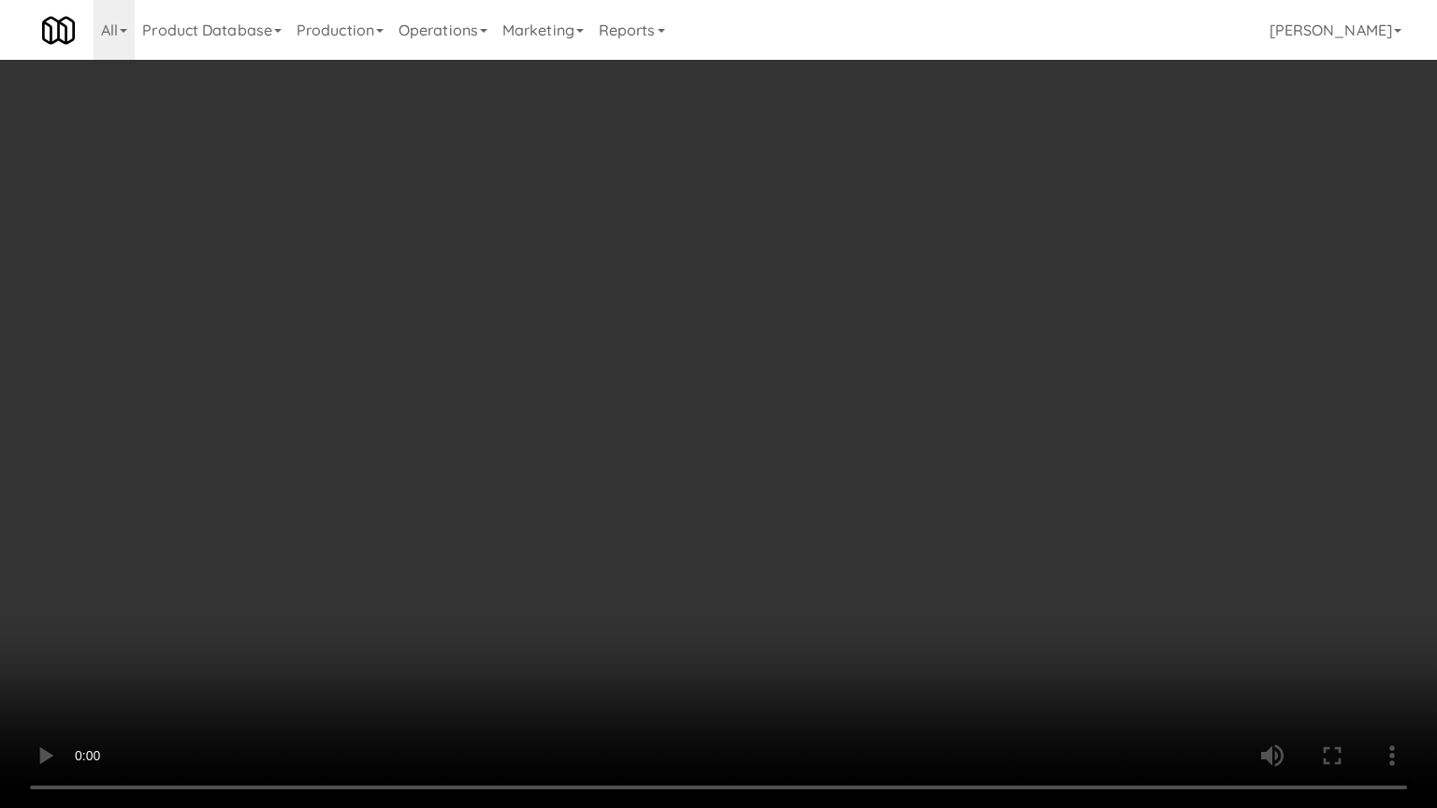
click at [812, 570] on video at bounding box center [718, 404] width 1437 height 808
click at [812, 572] on video at bounding box center [718, 404] width 1437 height 808
click at [823, 575] on video at bounding box center [718, 404] width 1437 height 808
click at [825, 572] on video at bounding box center [718, 404] width 1437 height 808
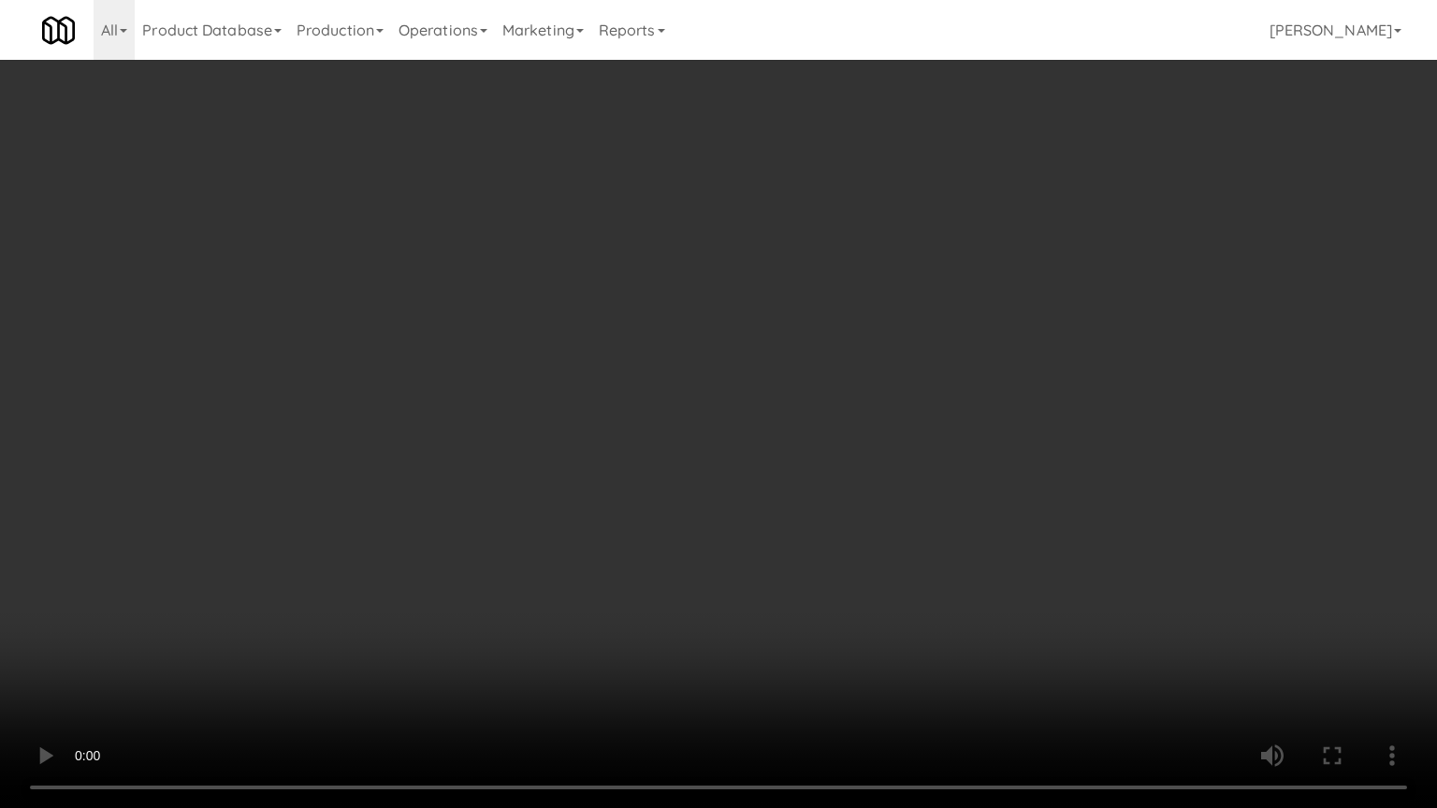
click at [819, 565] on video at bounding box center [718, 404] width 1437 height 808
drag, startPoint x: 820, startPoint y: 565, endPoint x: 808, endPoint y: 570, distance: 12.2
click at [817, 567] on video at bounding box center [718, 404] width 1437 height 808
click at [855, 554] on video at bounding box center [718, 404] width 1437 height 808
drag, startPoint x: 857, startPoint y: 554, endPoint x: 1016, endPoint y: 359, distance: 251.4
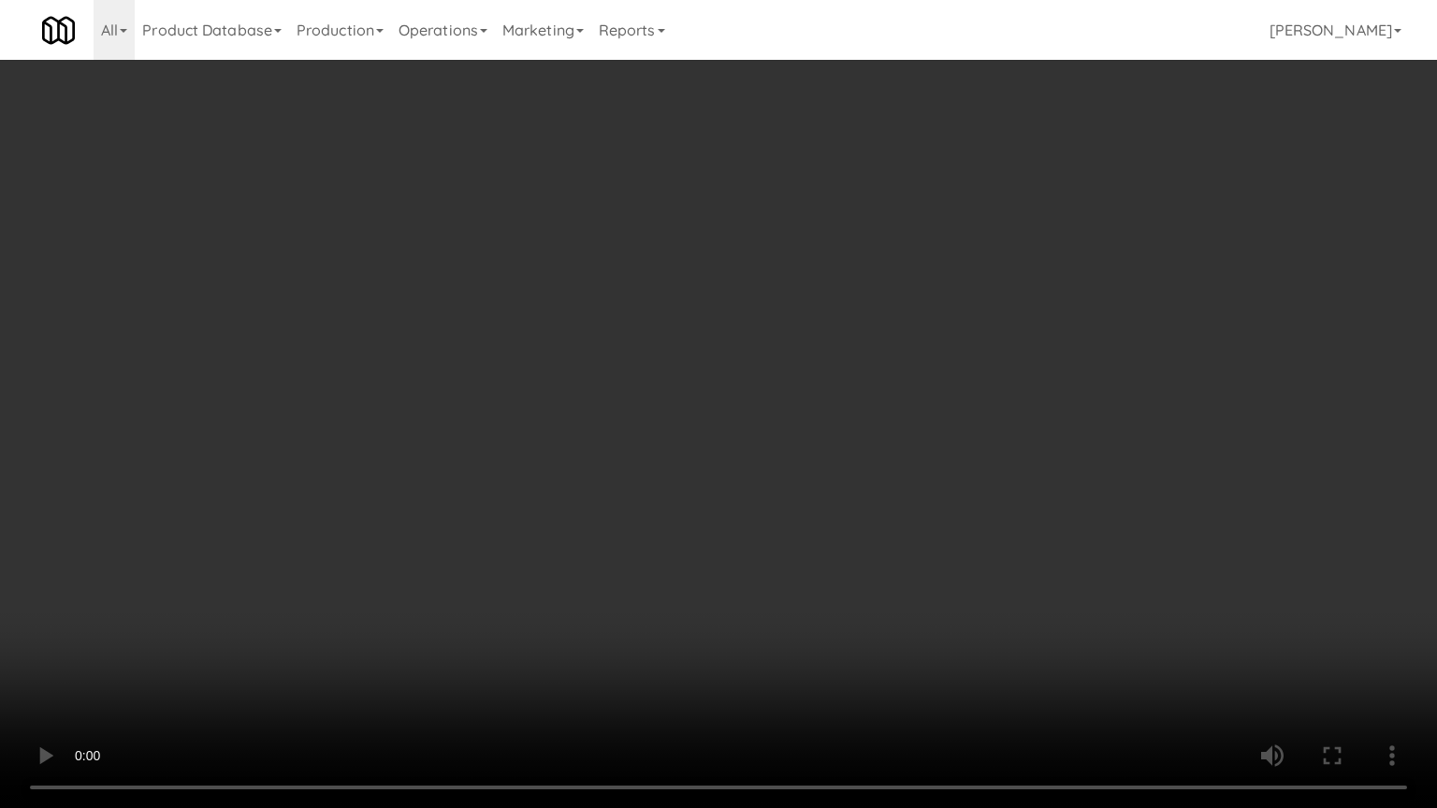
click at [867, 544] on video at bounding box center [718, 404] width 1437 height 808
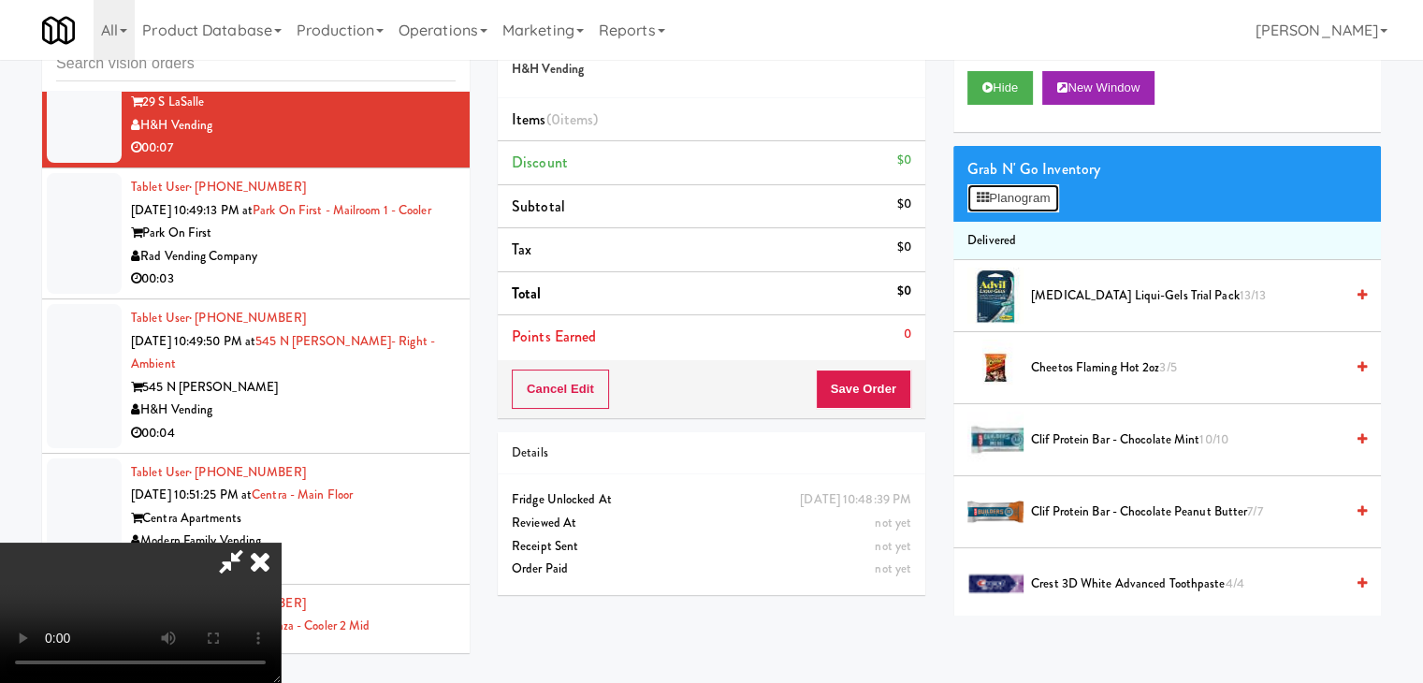
click at [1032, 196] on button "Planogram" at bounding box center [1013, 198] width 92 height 28
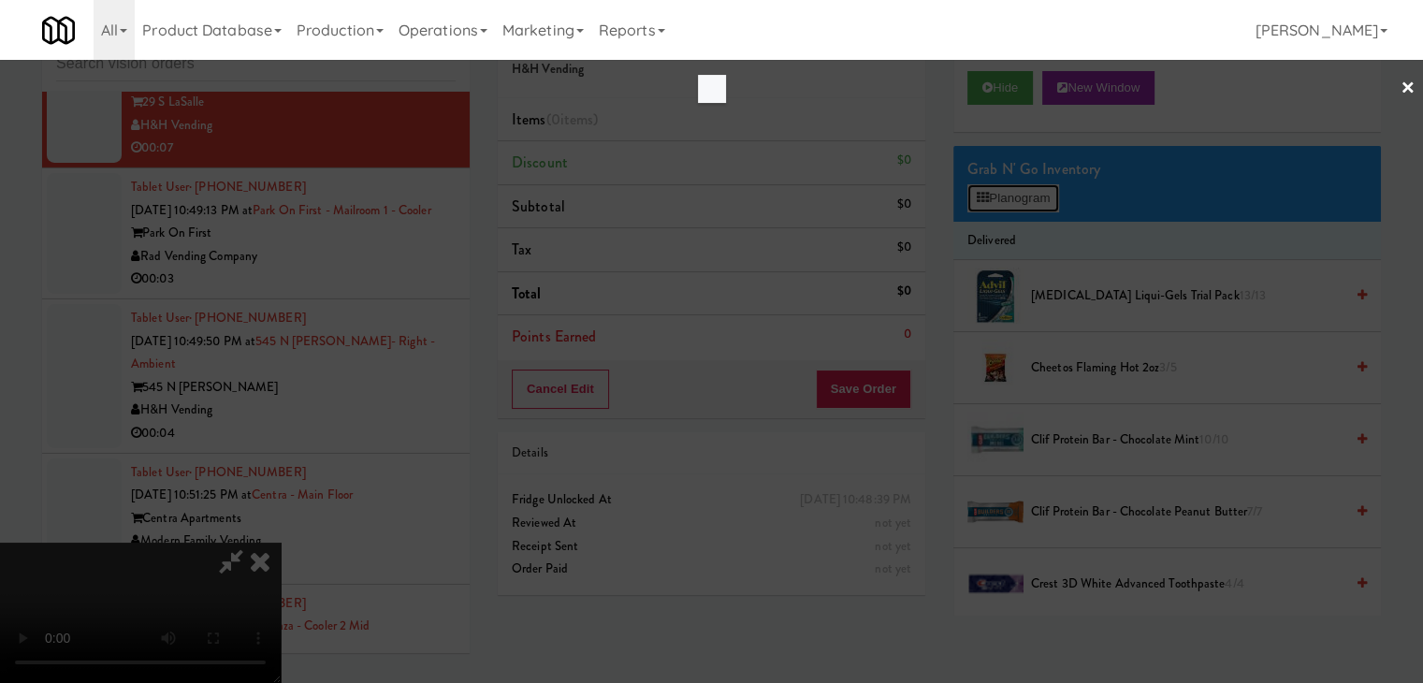
scroll to position [20492, 0]
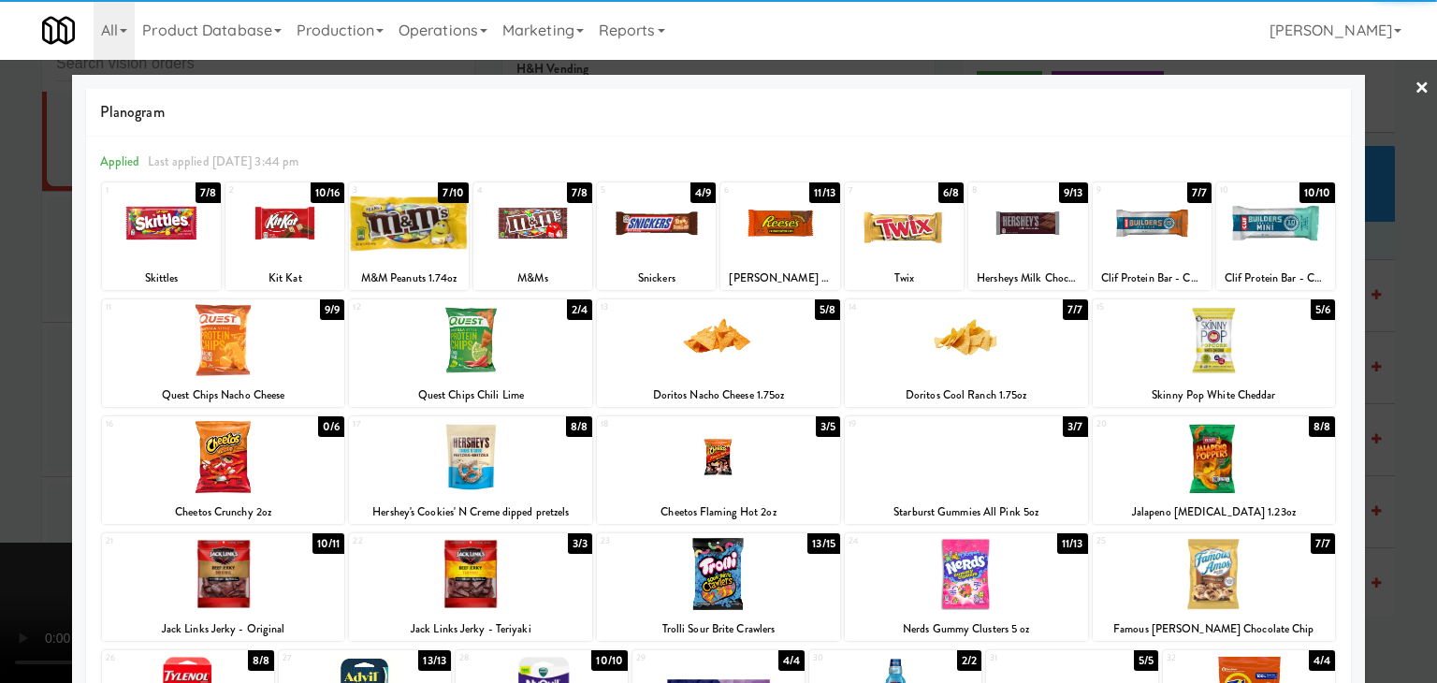
click at [506, 330] on div at bounding box center [470, 340] width 243 height 72
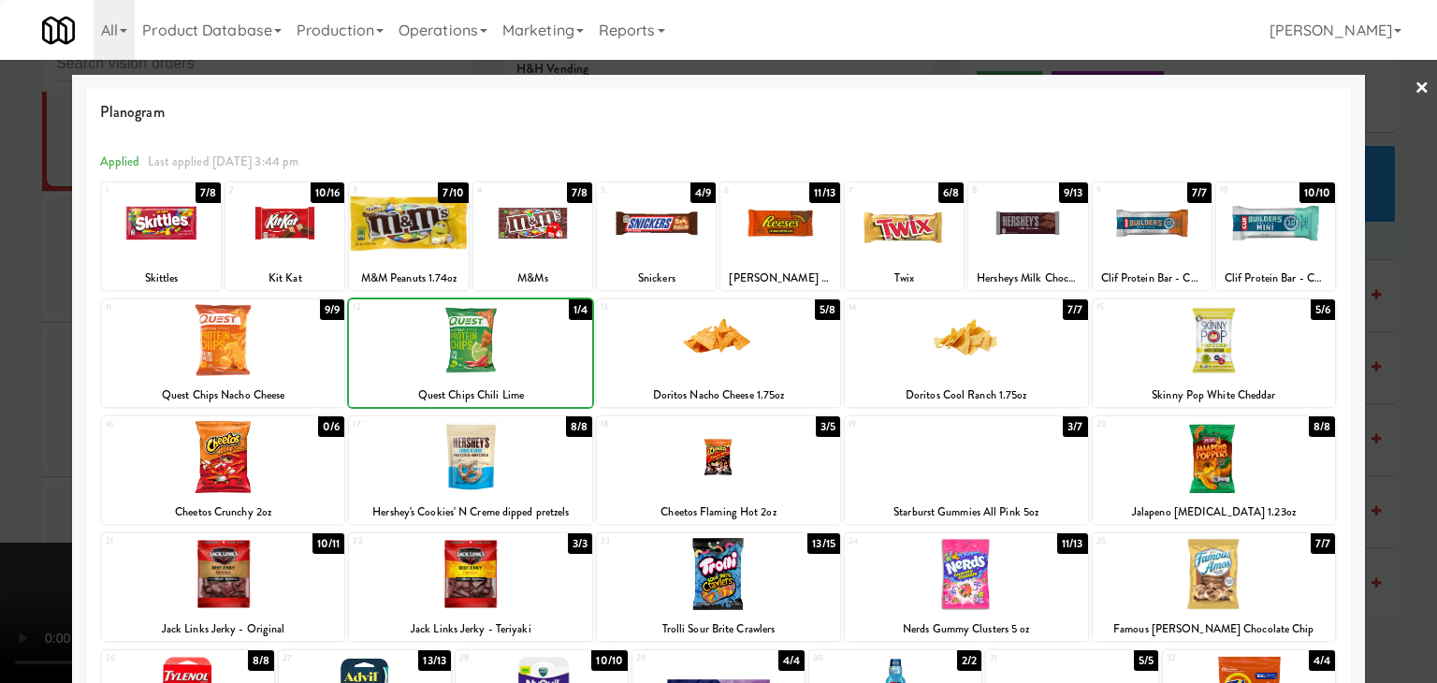
click at [491, 458] on div at bounding box center [470, 457] width 243 height 72
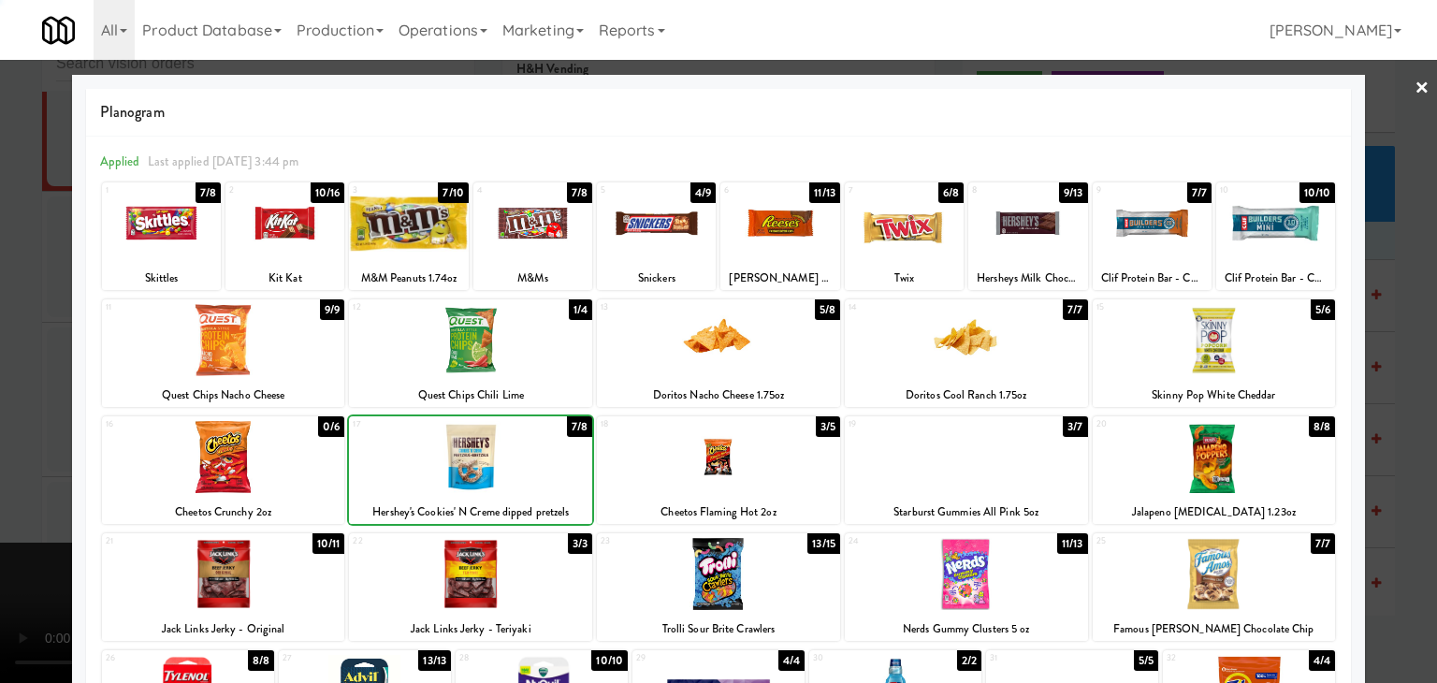
click at [22, 487] on div at bounding box center [718, 341] width 1437 height 683
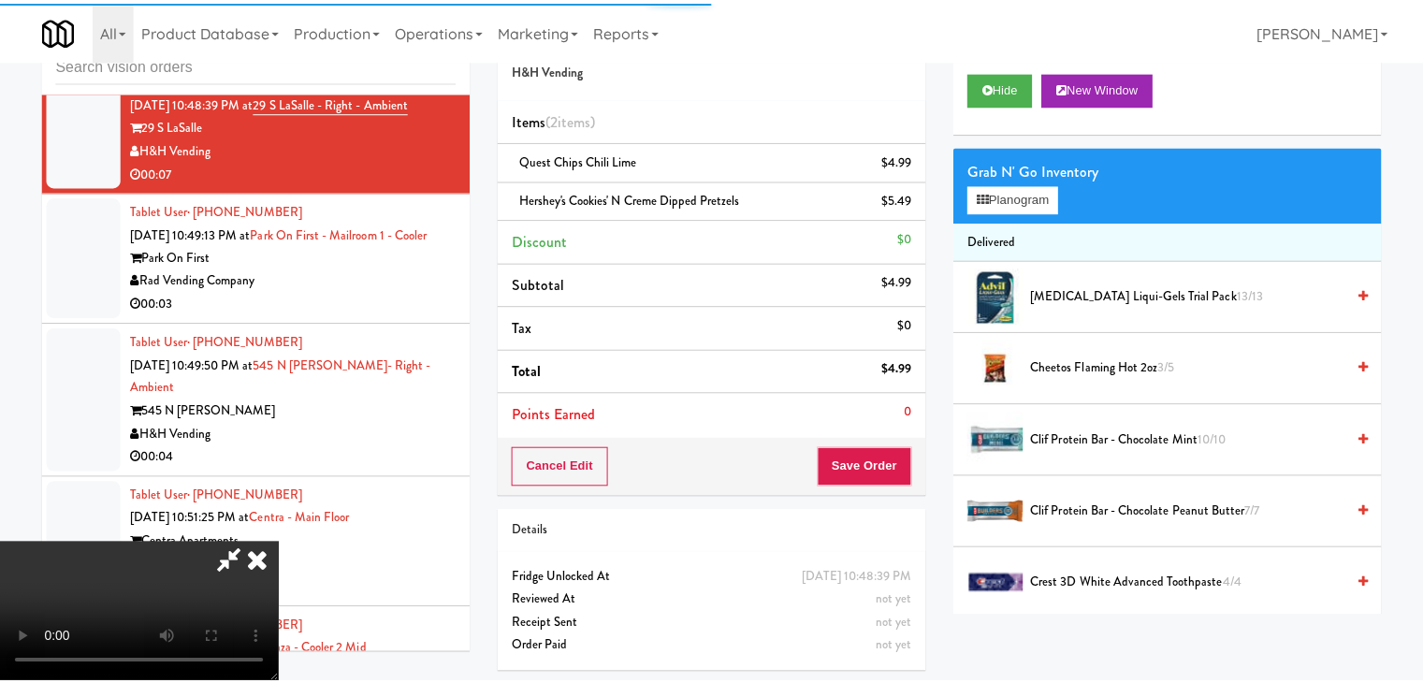
scroll to position [20584, 0]
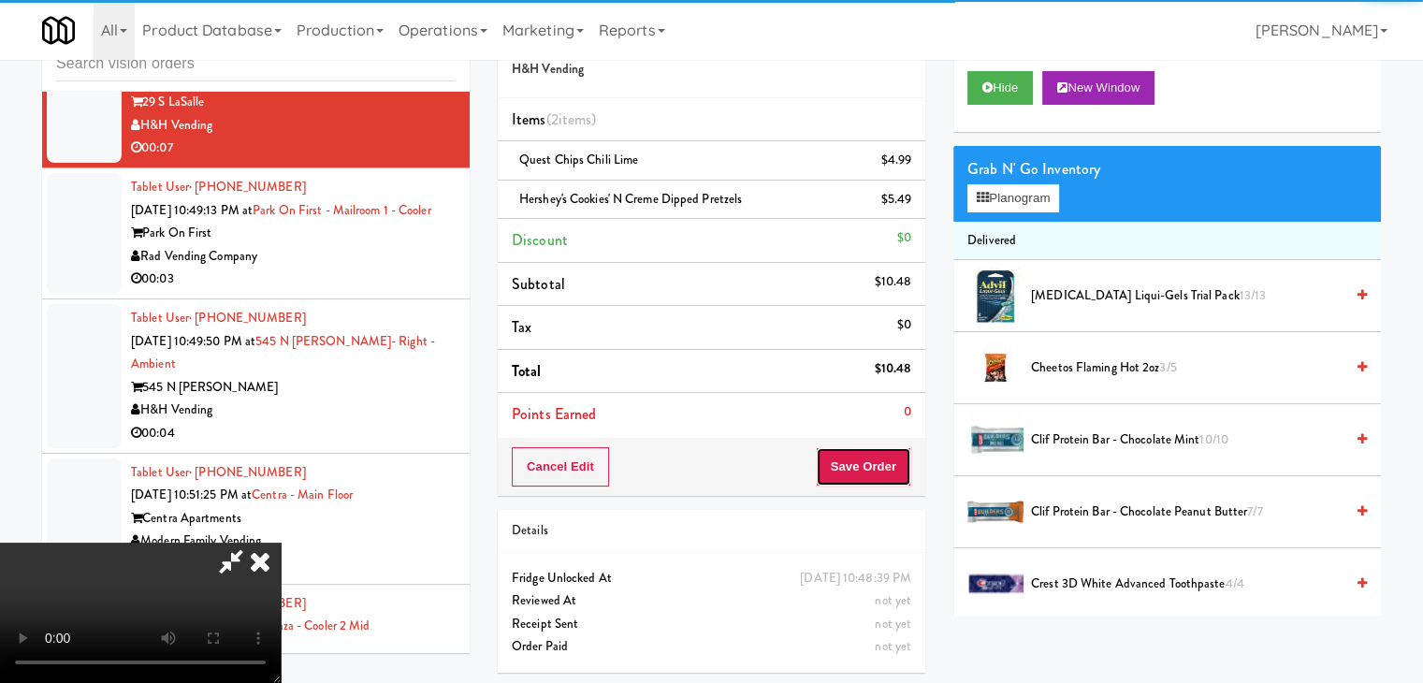
click at [885, 480] on button "Save Order" at bounding box center [863, 466] width 95 height 39
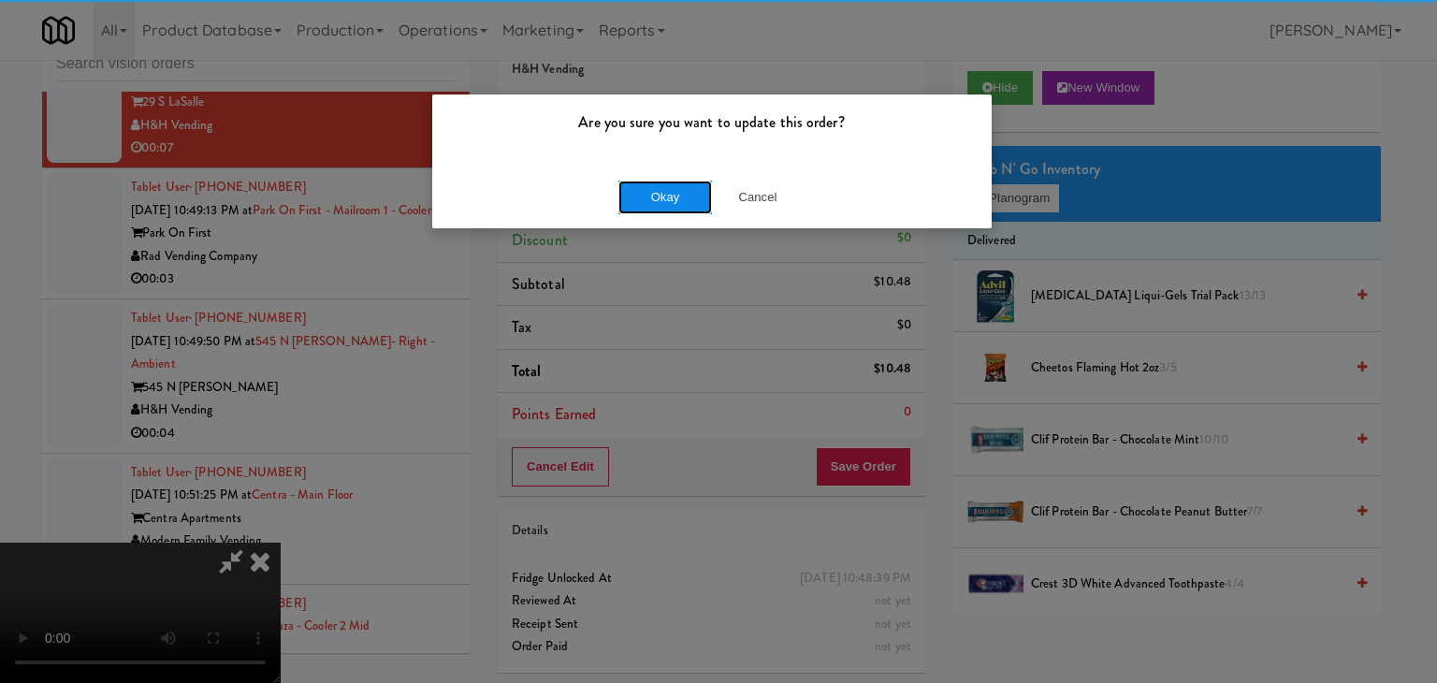
click at [674, 199] on button "Okay" at bounding box center [665, 198] width 94 height 34
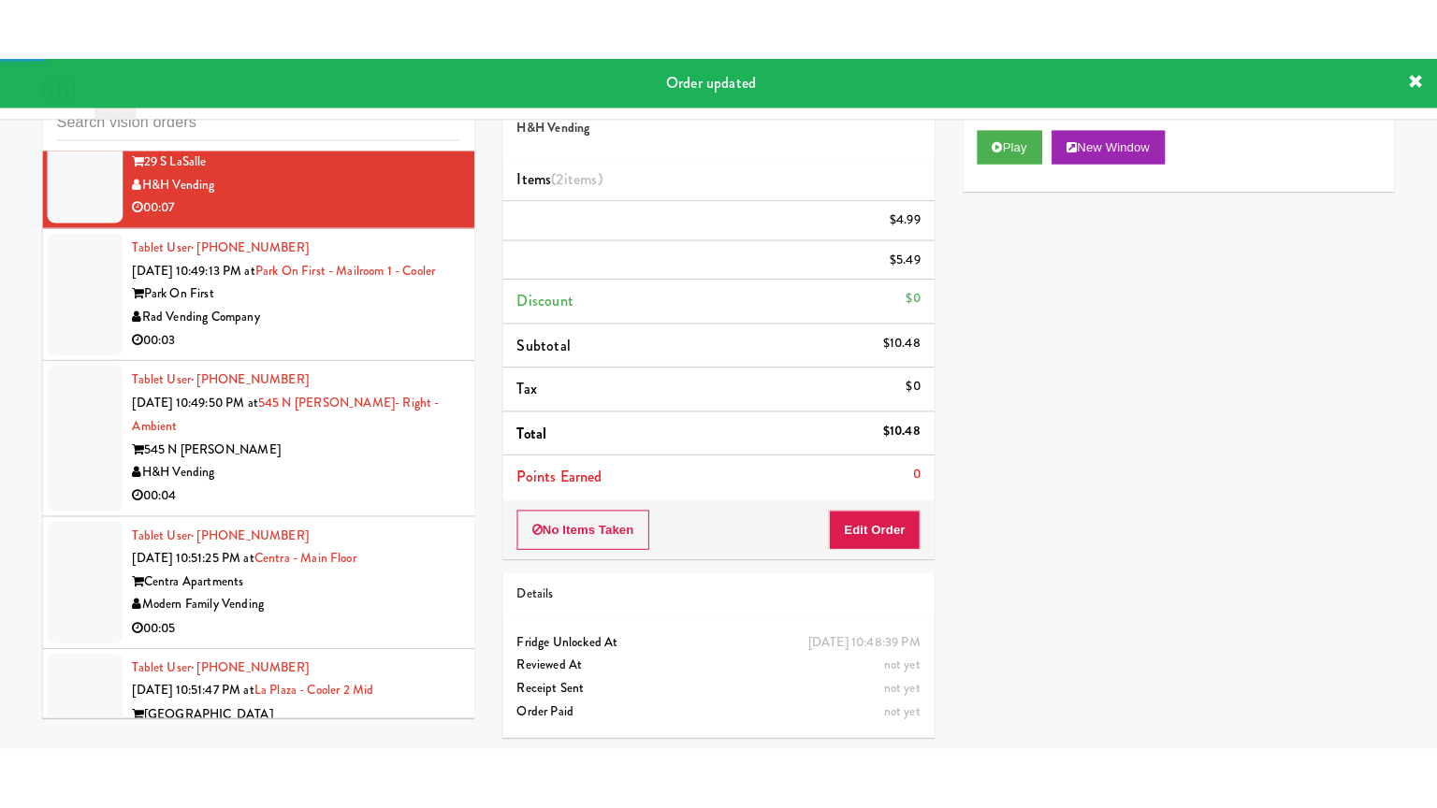
scroll to position [20678, 0]
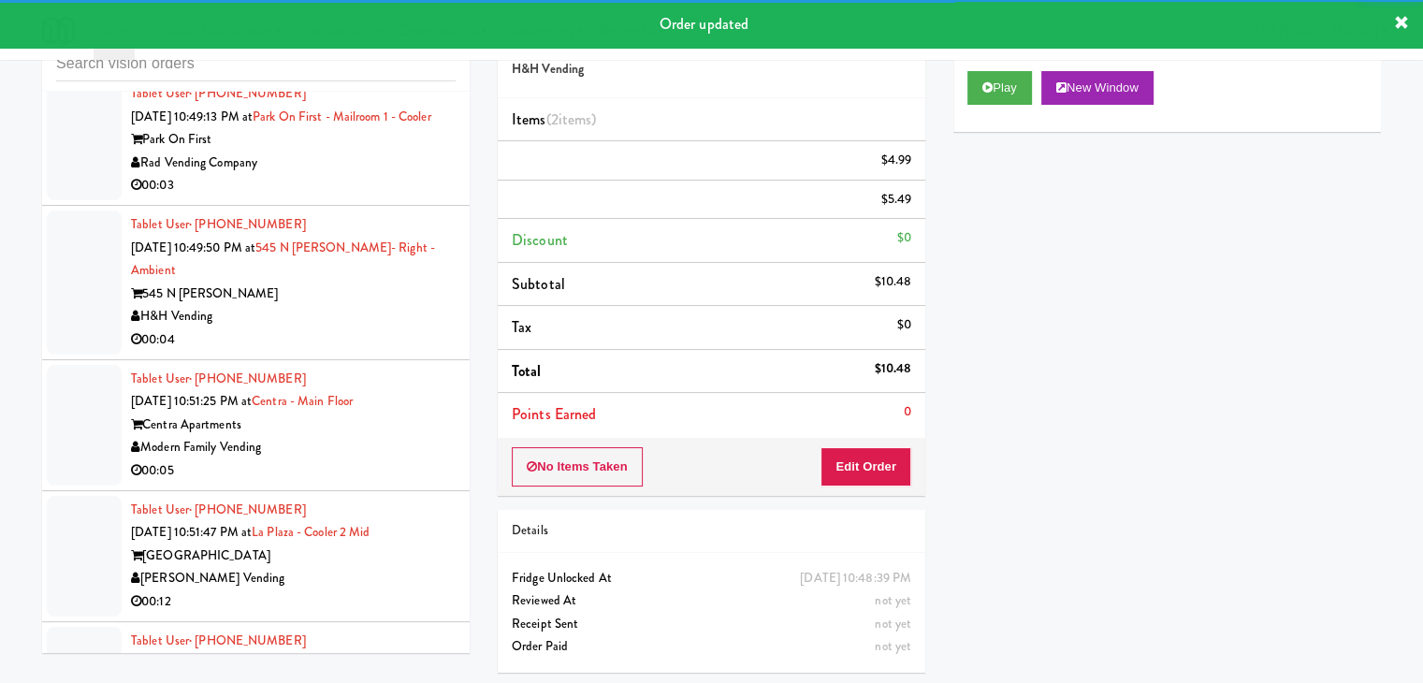
drag, startPoint x: 386, startPoint y: 262, endPoint x: 389, endPoint y: 290, distance: 28.2
click at [389, 197] on div "00:03" at bounding box center [293, 185] width 325 height 23
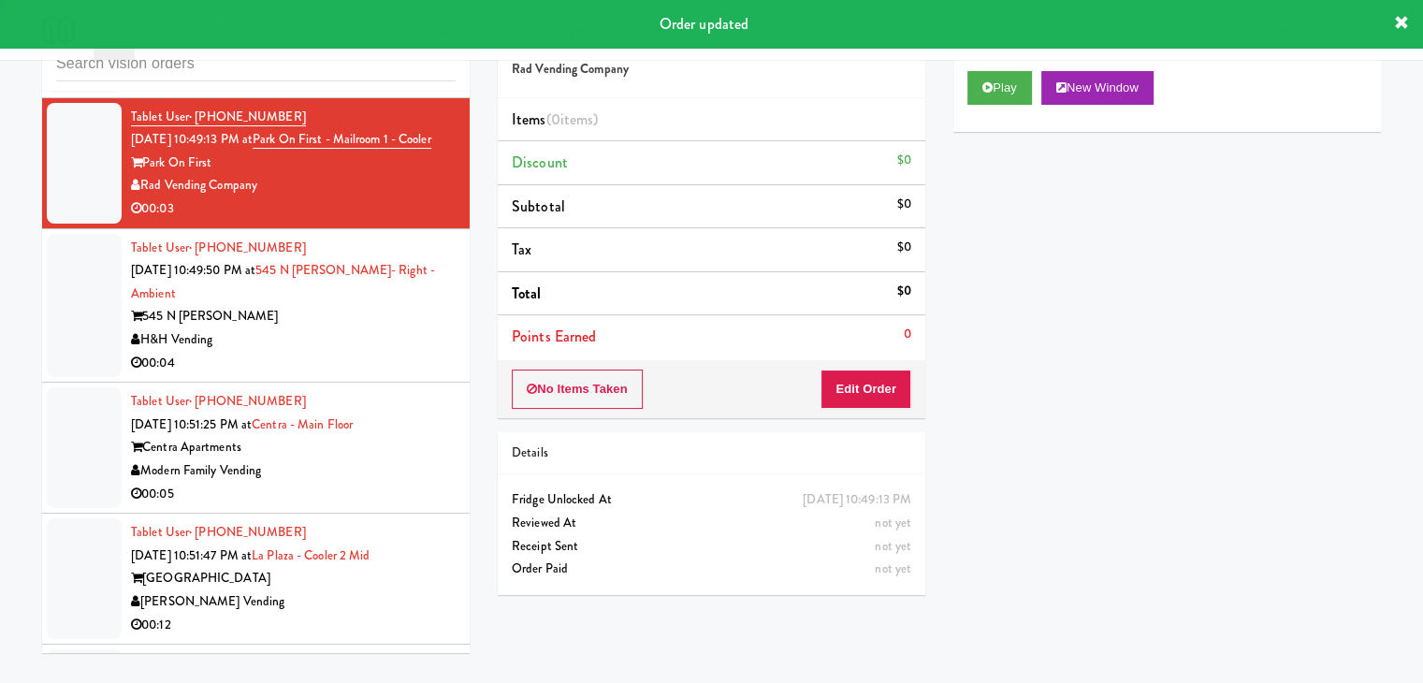
click at [1002, 94] on button "Play" at bounding box center [999, 88] width 65 height 34
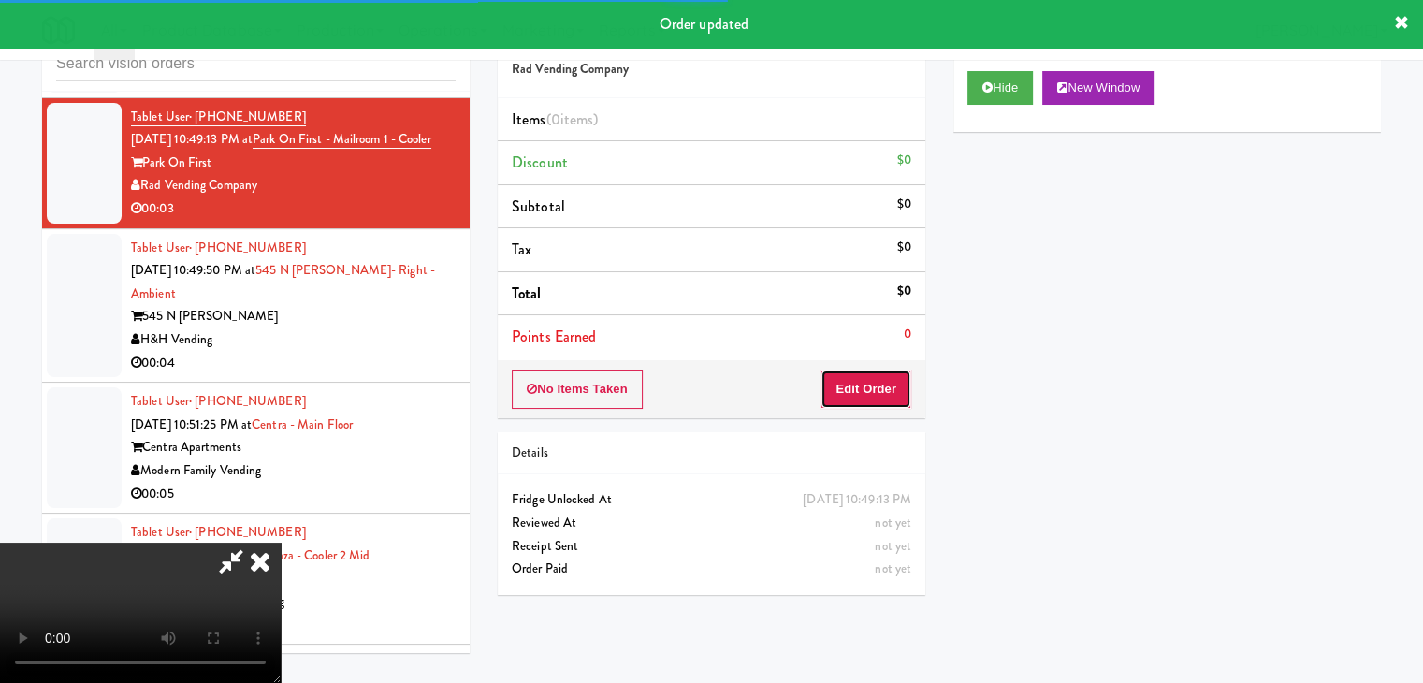
click at [876, 382] on button "Edit Order" at bounding box center [866, 389] width 91 height 39
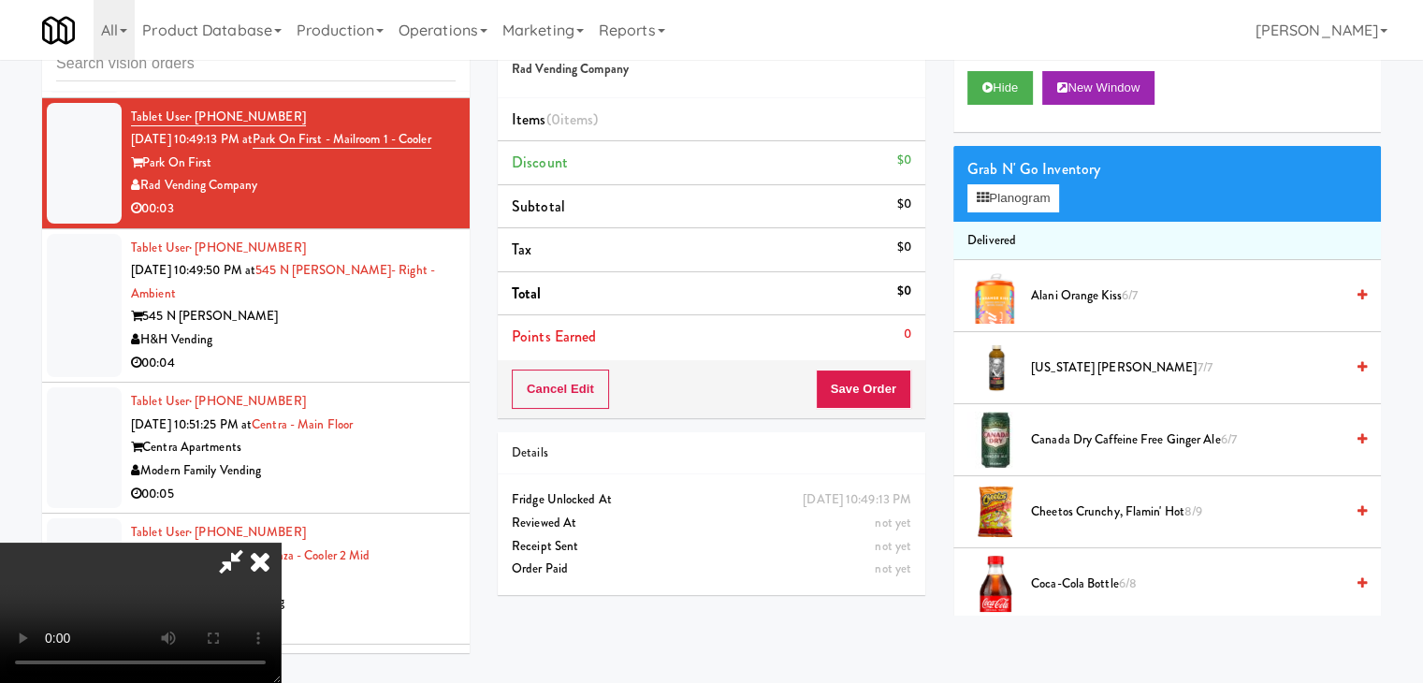
scroll to position [20585, 0]
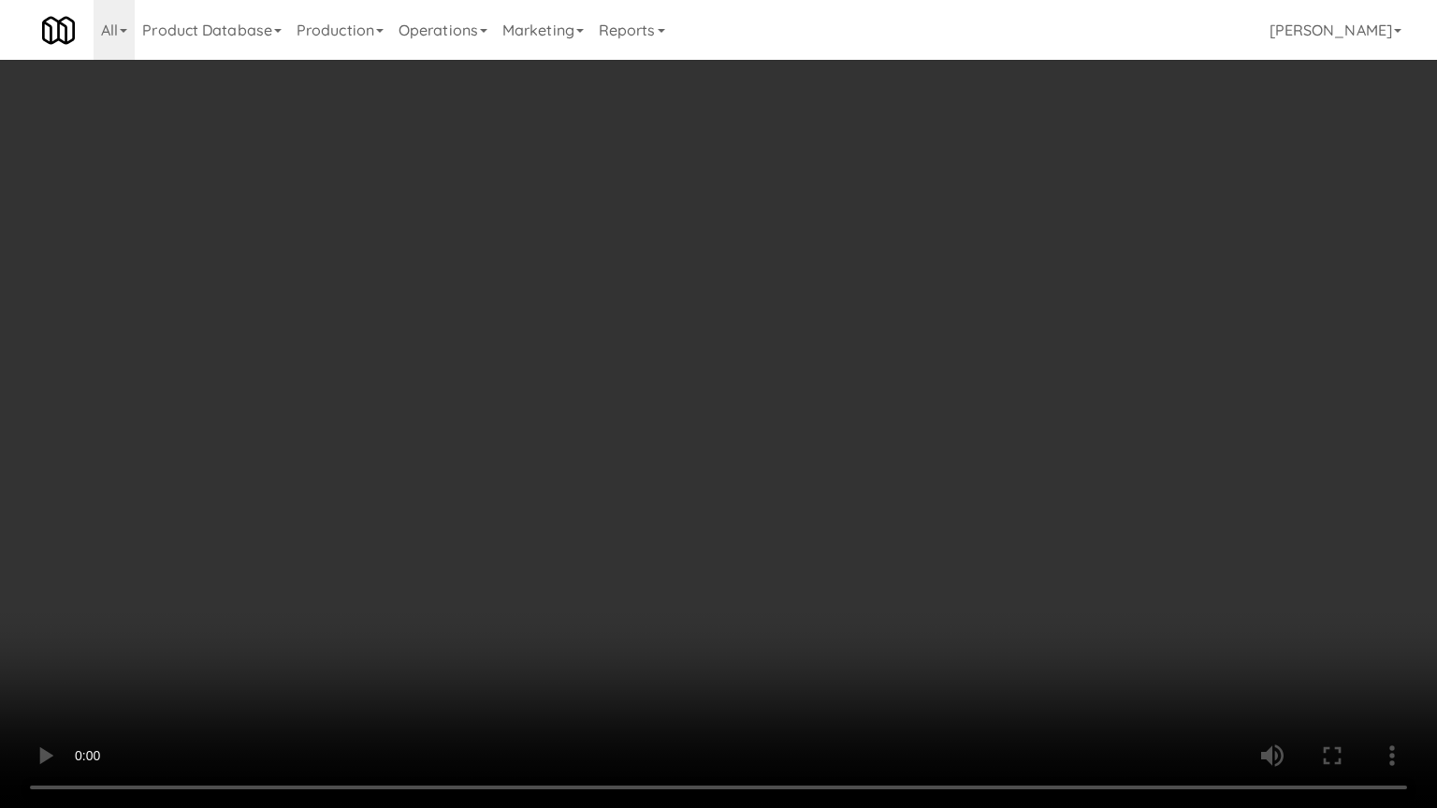
click at [820, 598] on video at bounding box center [718, 404] width 1437 height 808
click at [818, 601] on video at bounding box center [718, 404] width 1437 height 808
click at [839, 587] on video at bounding box center [718, 404] width 1437 height 808
drag, startPoint x: 839, startPoint y: 587, endPoint x: 954, endPoint y: 346, distance: 266.6
click at [842, 583] on video at bounding box center [718, 404] width 1437 height 808
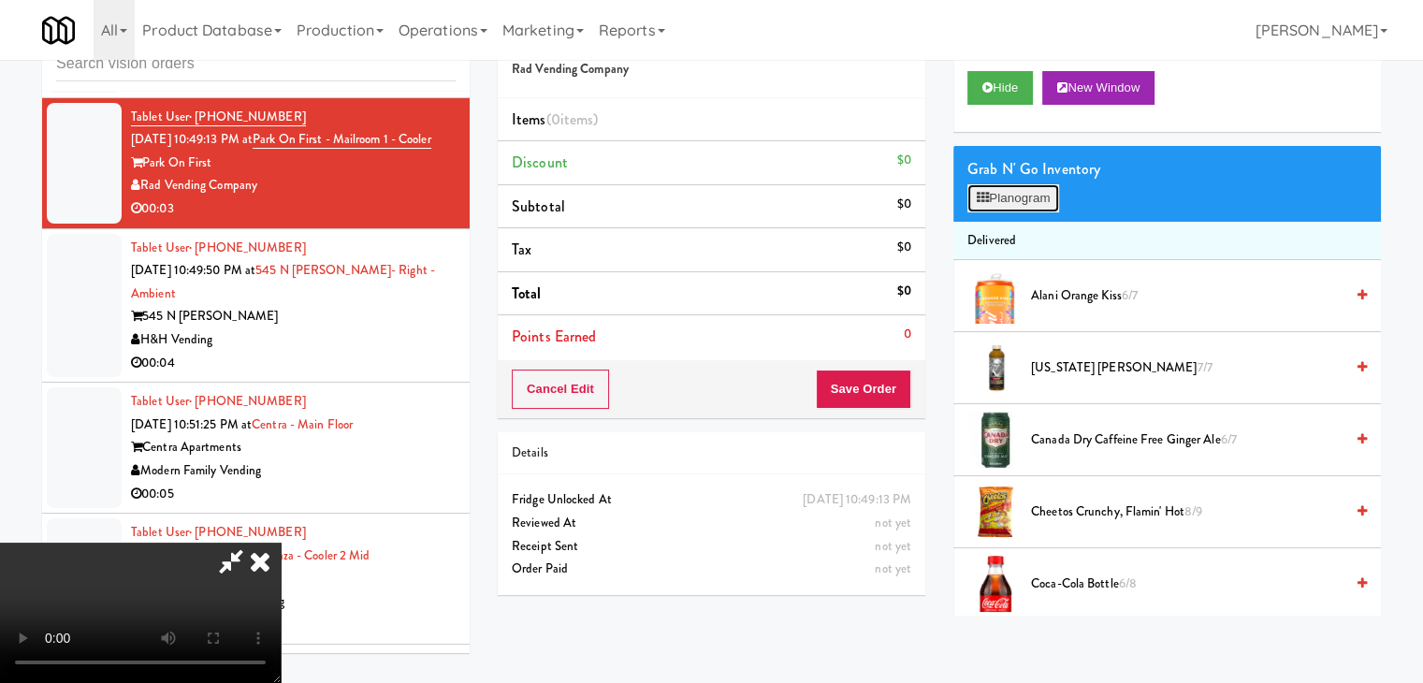
click at [1049, 199] on button "Planogram" at bounding box center [1013, 198] width 92 height 28
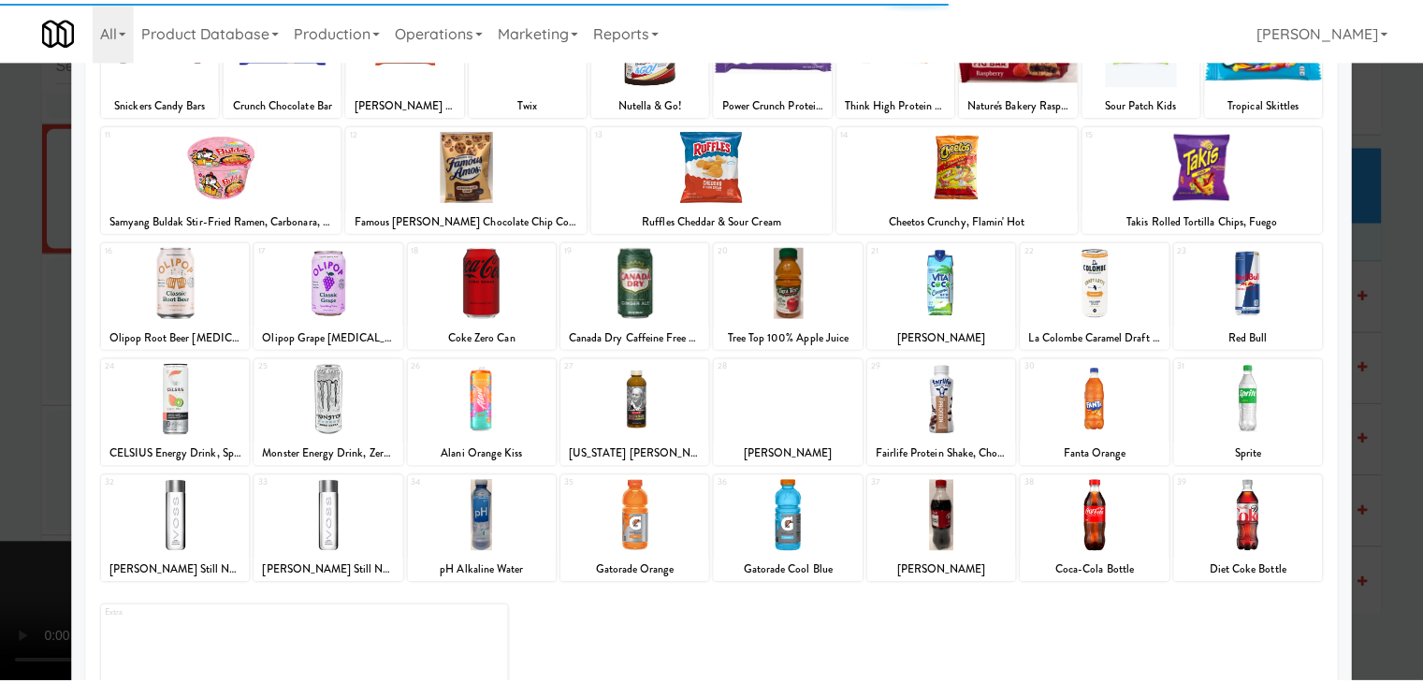
scroll to position [187, 0]
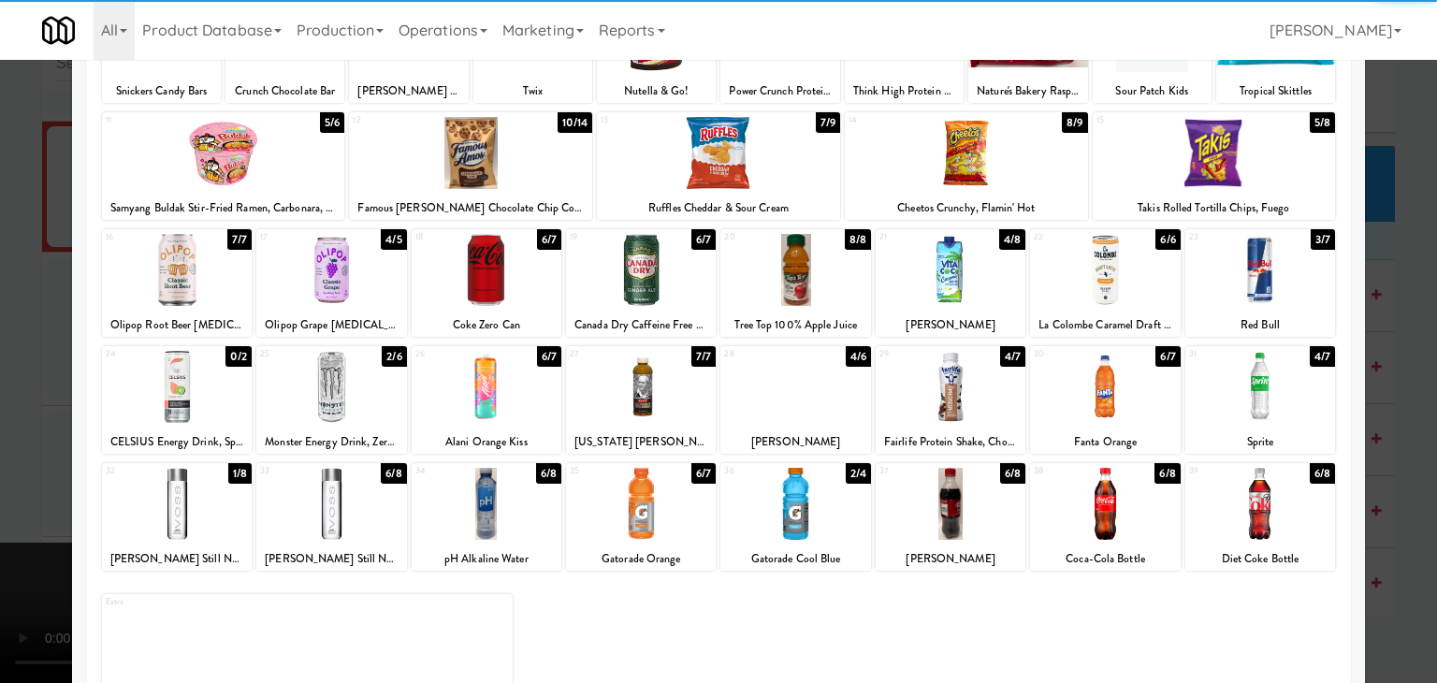
click at [339, 512] on div at bounding box center [331, 504] width 150 height 72
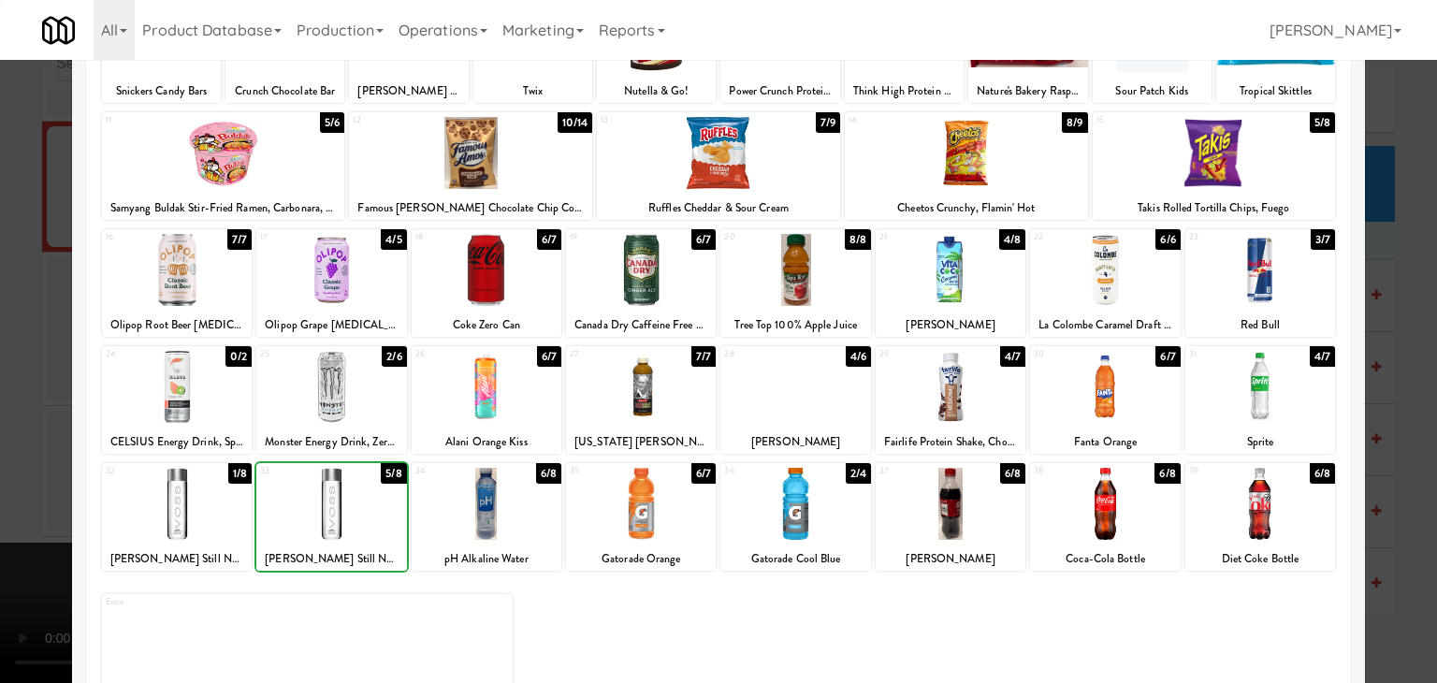
click at [4, 515] on div at bounding box center [718, 341] width 1437 height 683
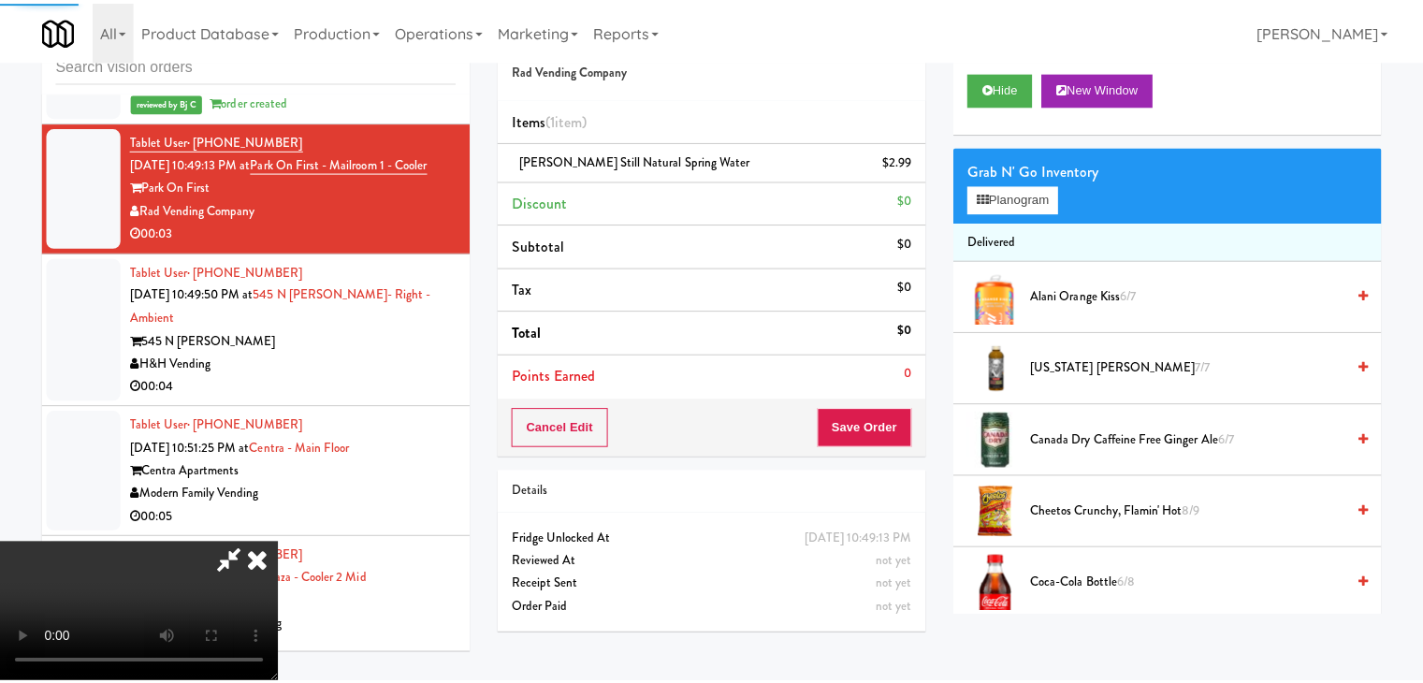
scroll to position [20678, 0]
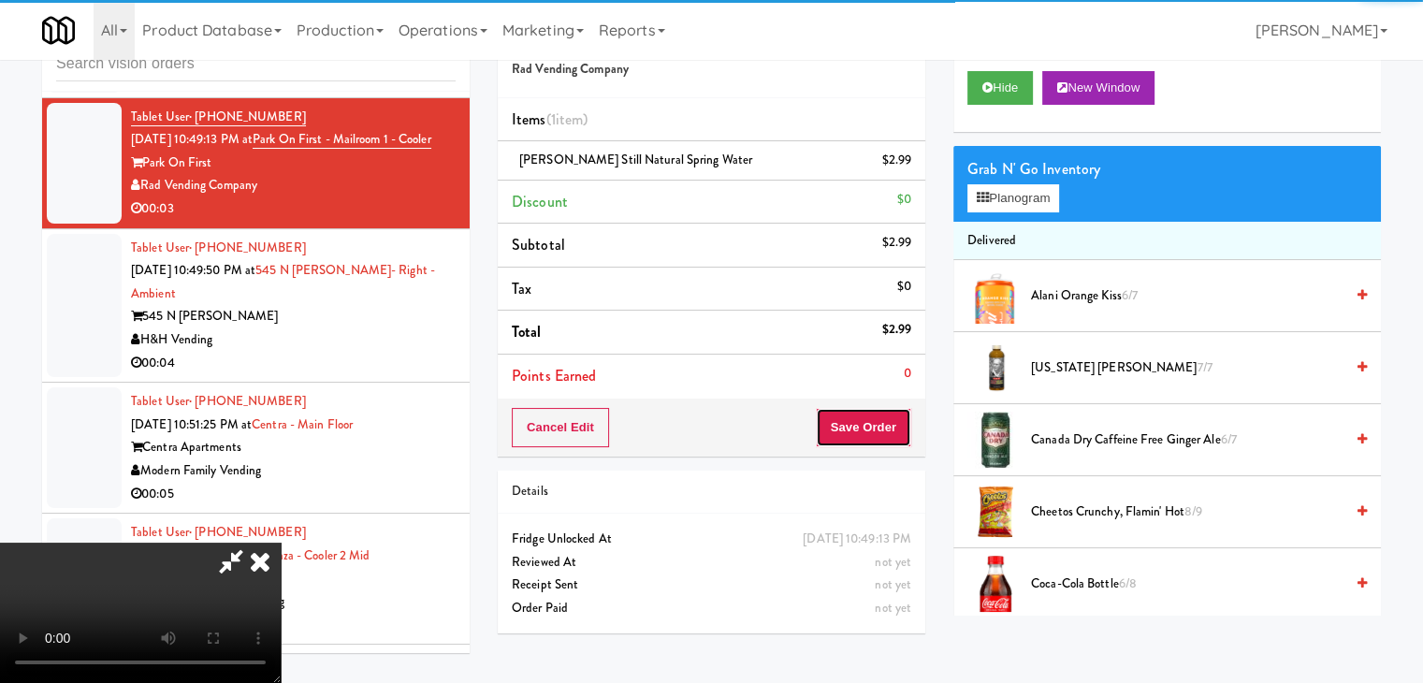
click at [868, 420] on button "Save Order" at bounding box center [863, 427] width 95 height 39
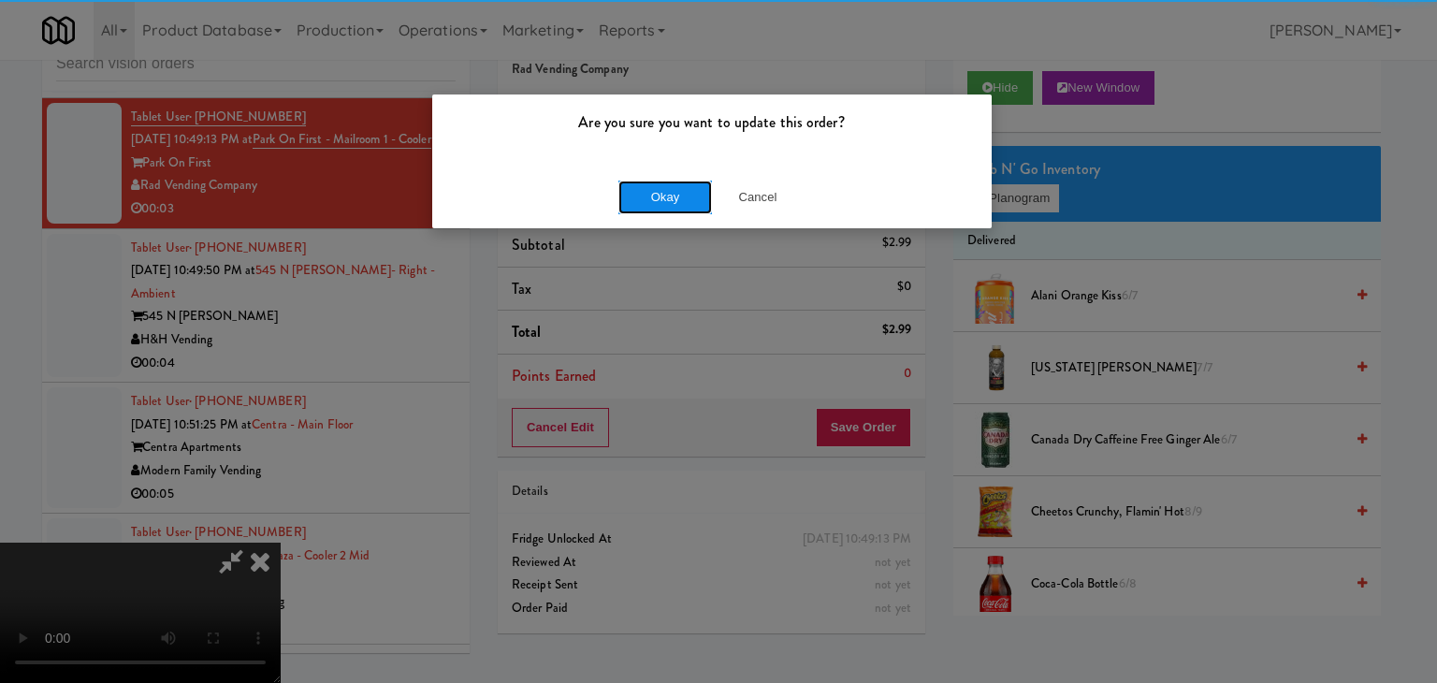
click at [655, 187] on button "Okay" at bounding box center [665, 198] width 94 height 34
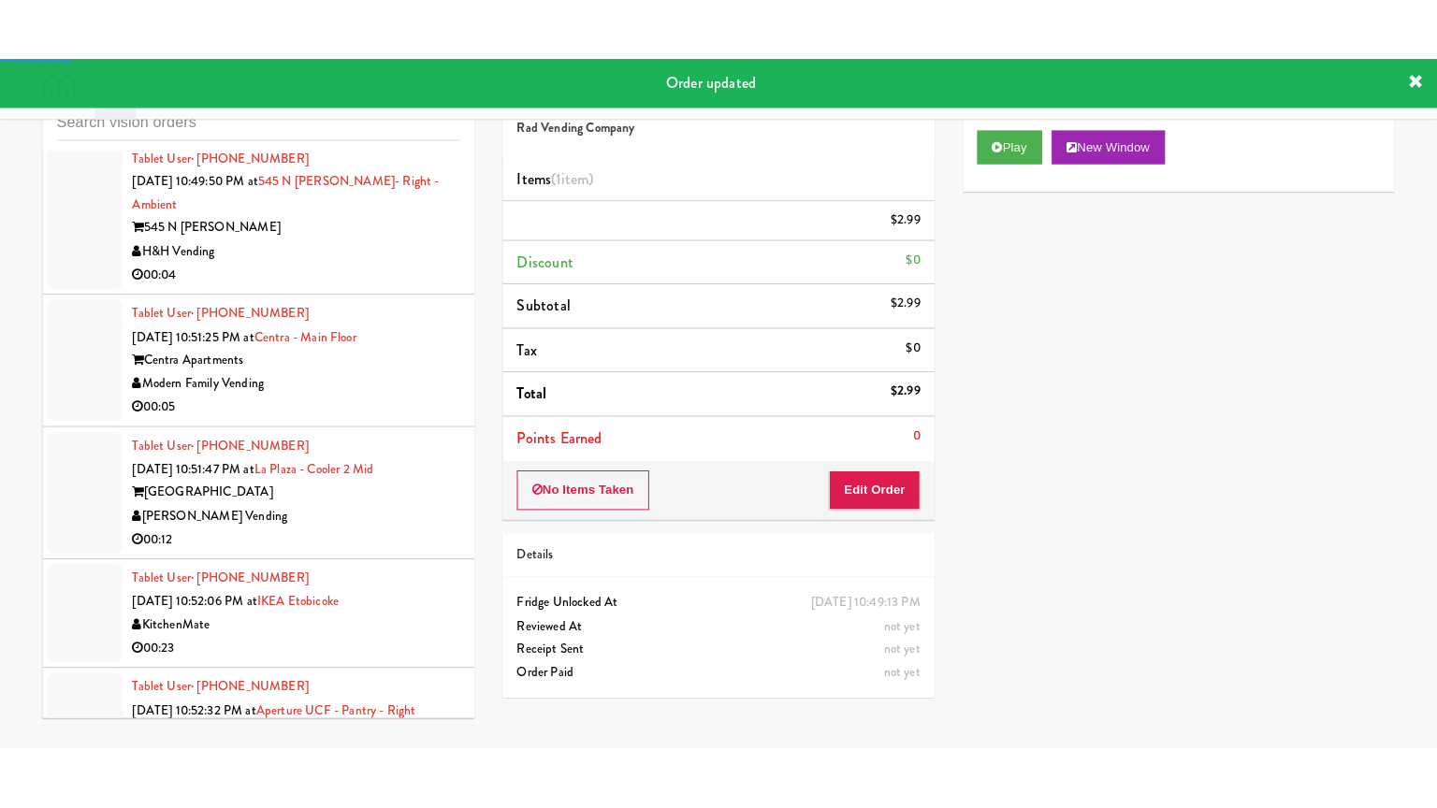
scroll to position [20865, 0]
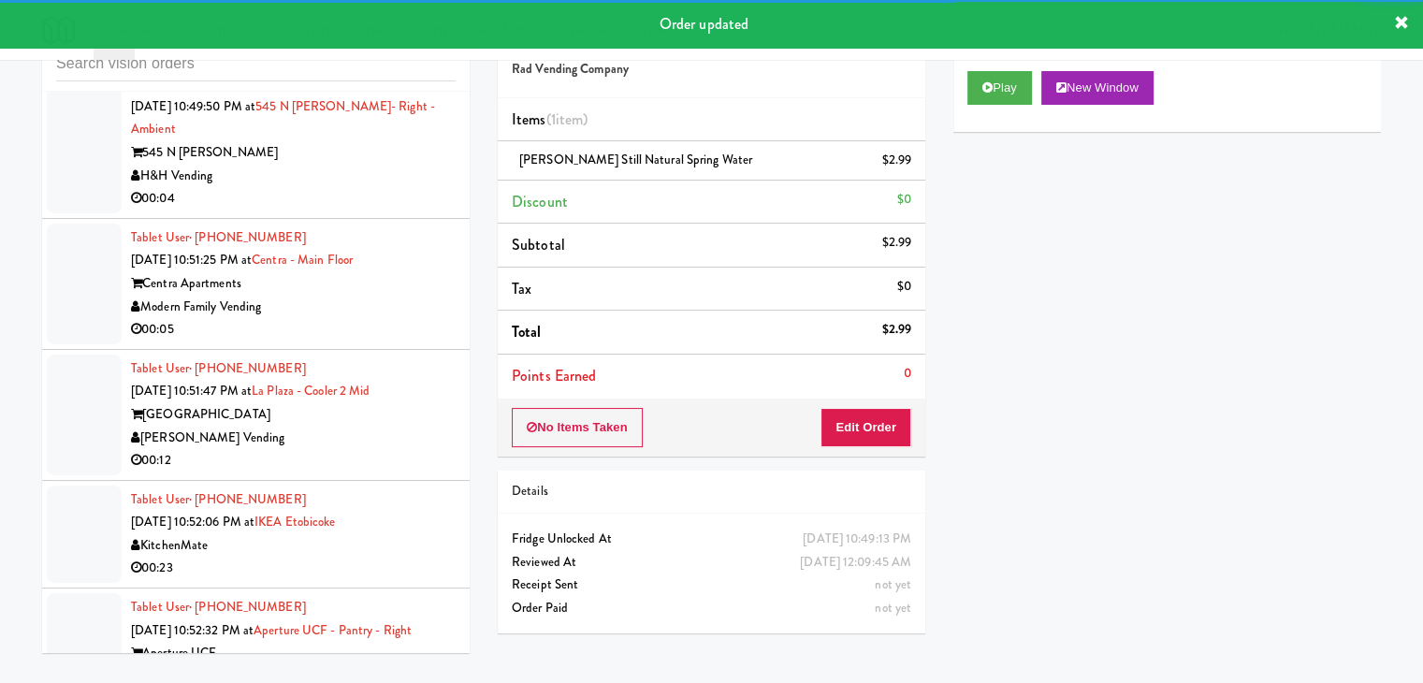
drag, startPoint x: 401, startPoint y: 238, endPoint x: 403, endPoint y: 251, distance: 13.2
click at [402, 165] on div "545 N McClurg" at bounding box center [293, 152] width 325 height 23
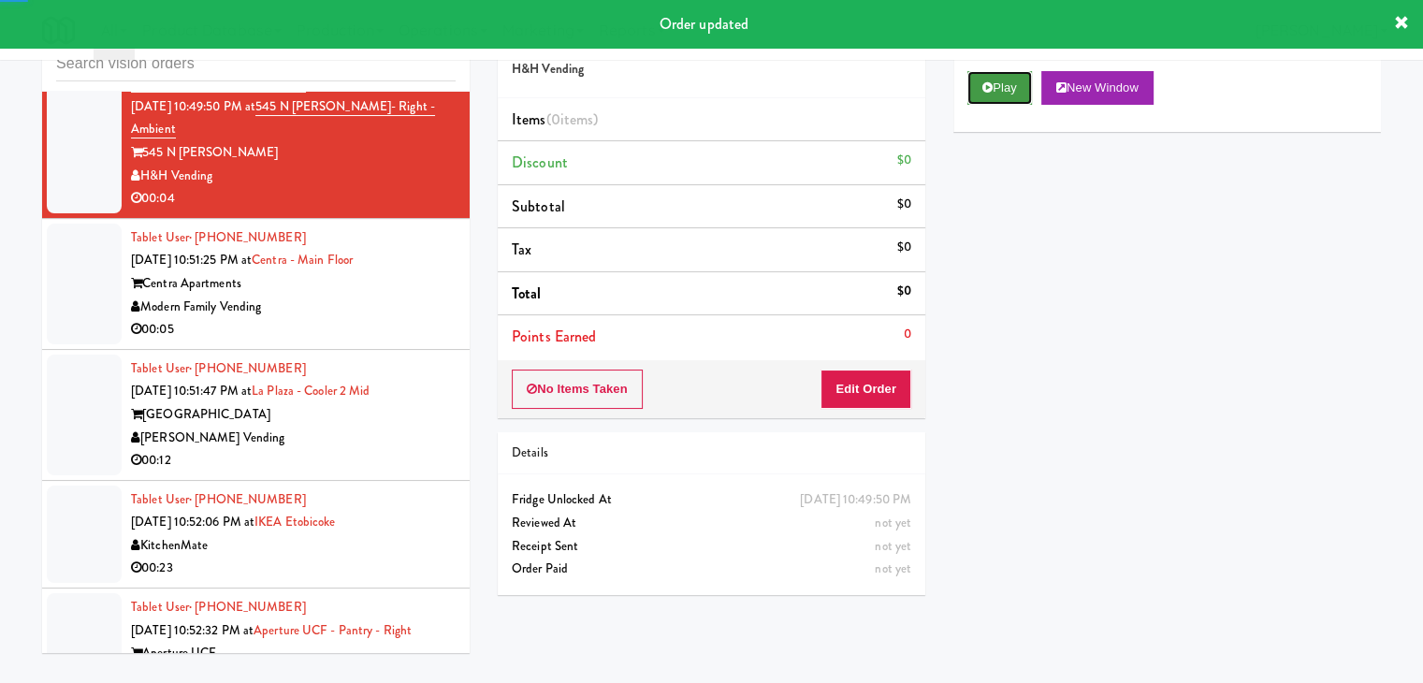
click at [988, 93] on button "Play" at bounding box center [999, 88] width 65 height 34
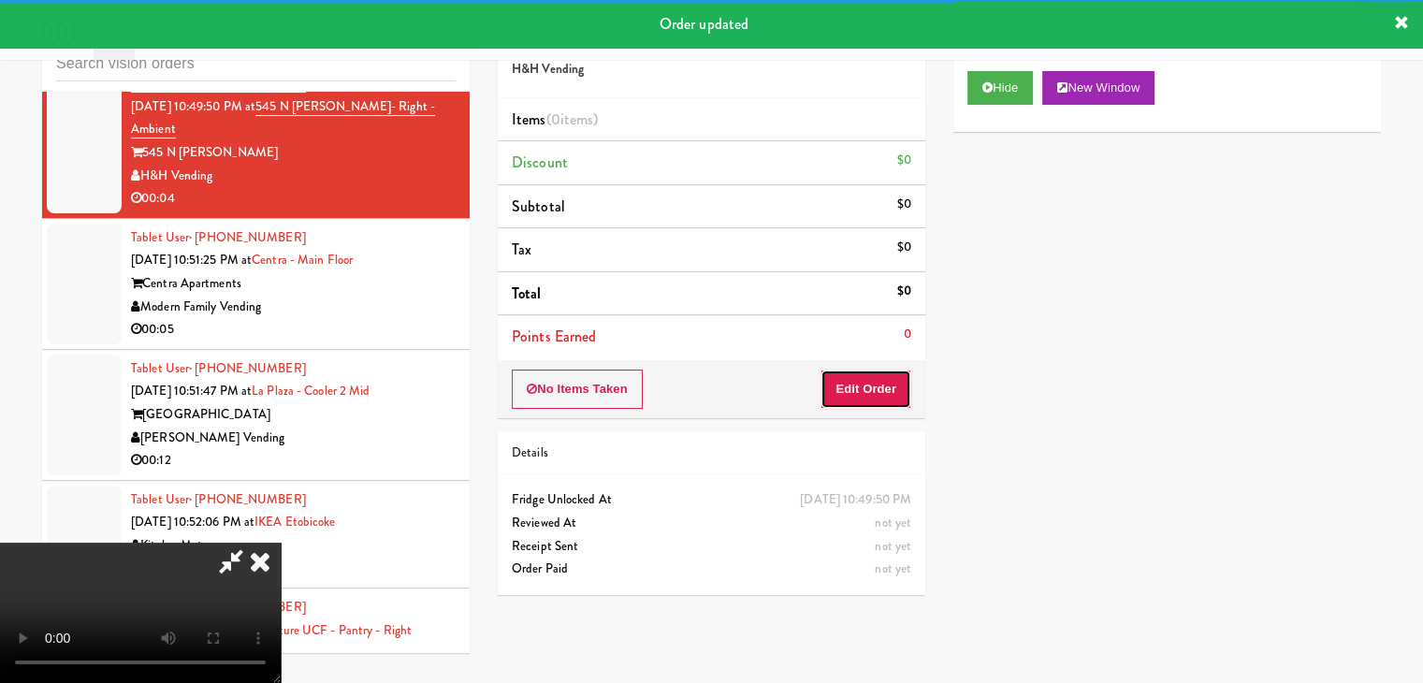
click at [850, 392] on button "Edit Order" at bounding box center [866, 389] width 91 height 39
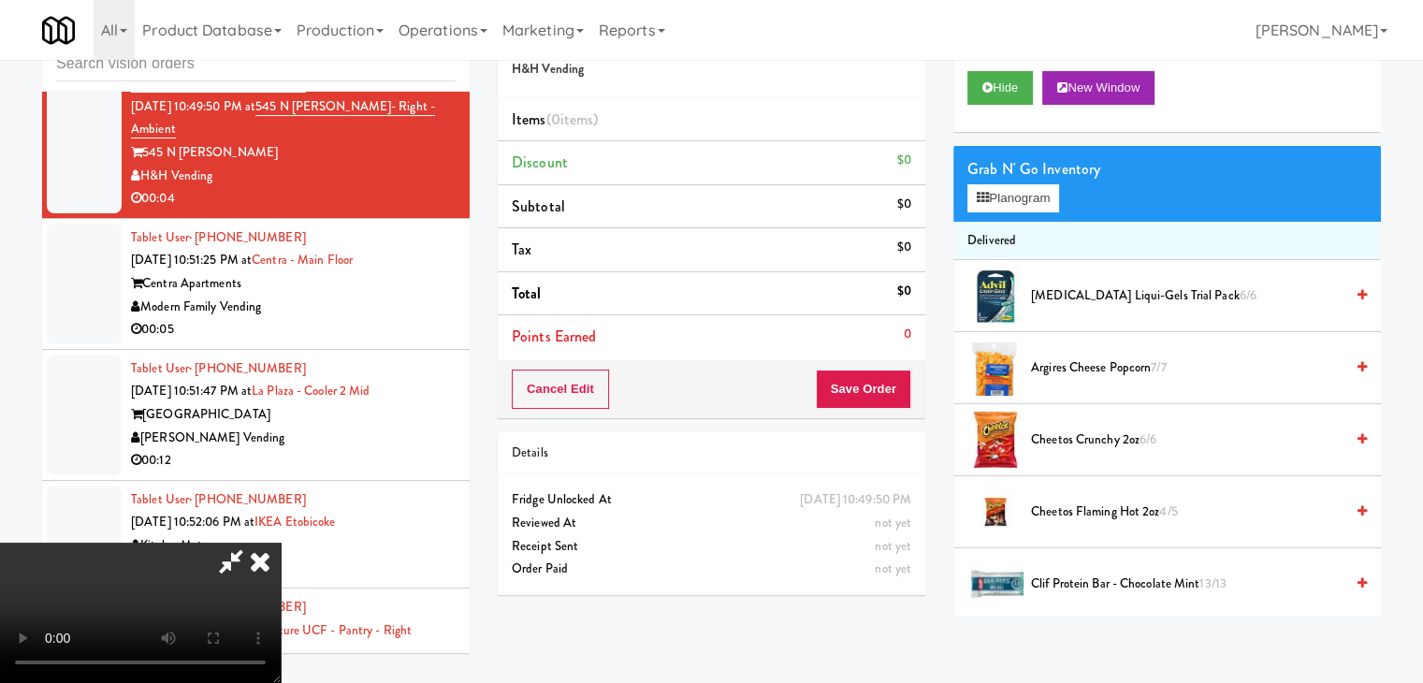
click at [281, 543] on video at bounding box center [140, 613] width 281 height 140
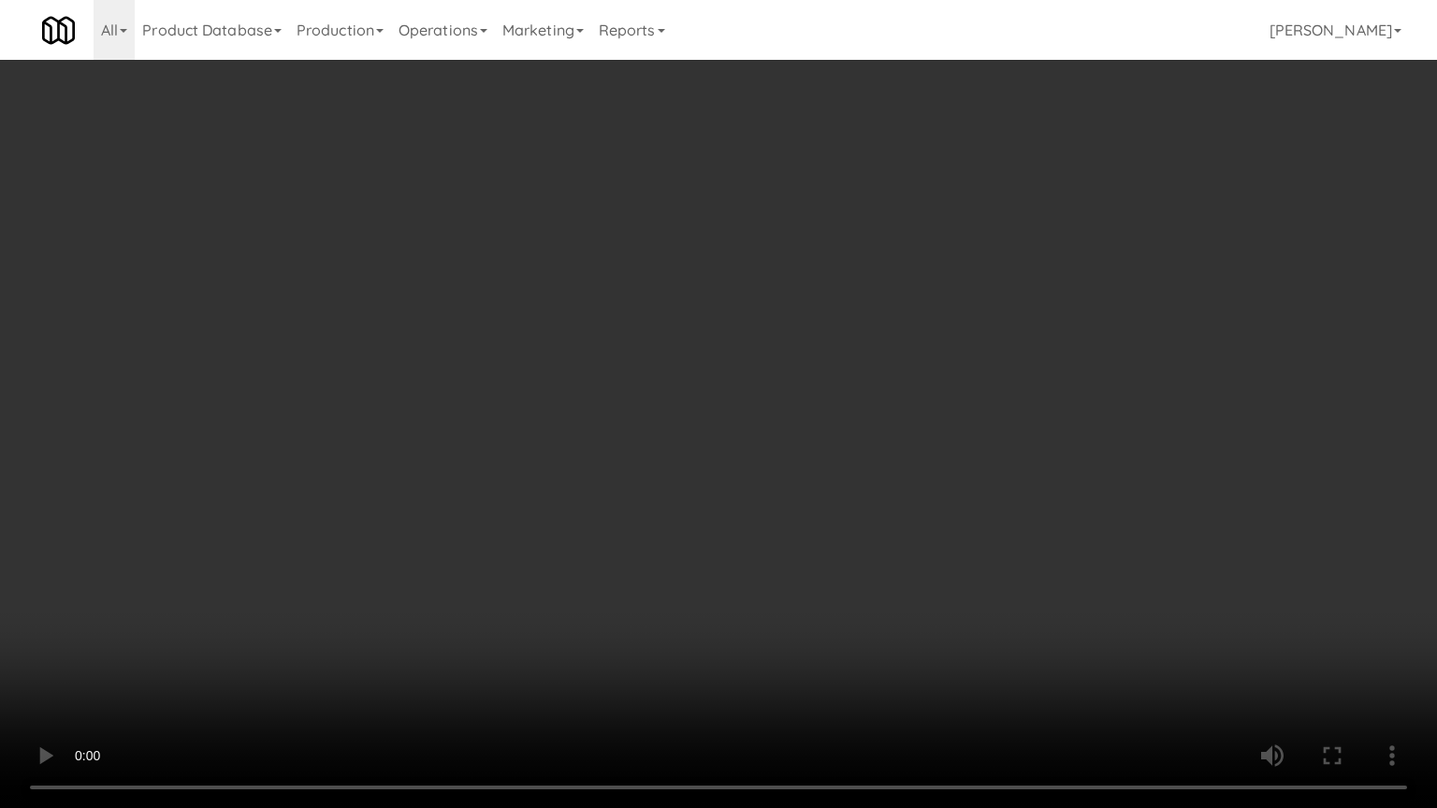
drag, startPoint x: 655, startPoint y: 421, endPoint x: 640, endPoint y: 431, distance: 18.2
click at [644, 427] on video at bounding box center [718, 404] width 1437 height 808
click at [879, 427] on video at bounding box center [718, 404] width 1437 height 808
click at [880, 427] on video at bounding box center [718, 404] width 1437 height 808
click at [912, 407] on video at bounding box center [718, 404] width 1437 height 808
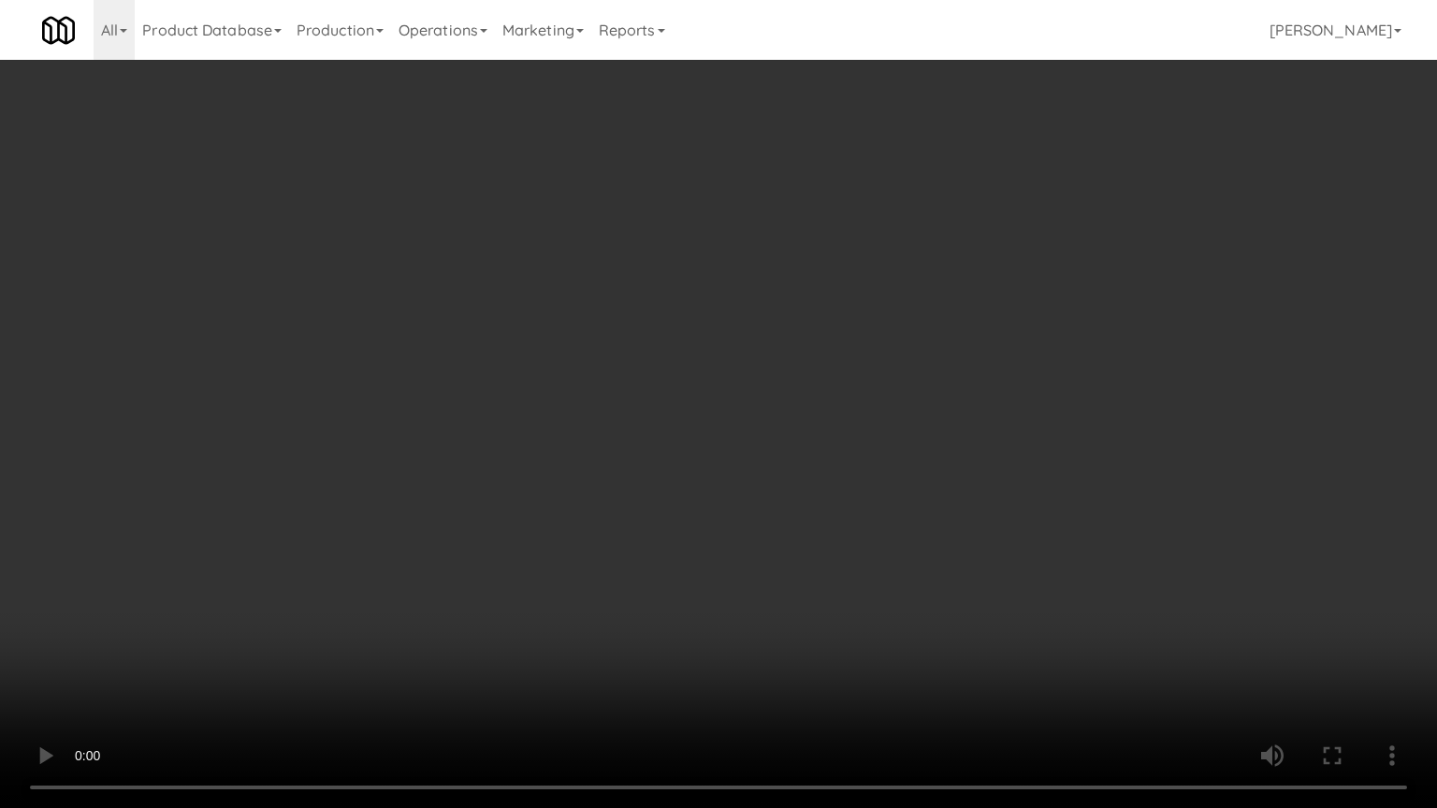
drag, startPoint x: 912, startPoint y: 407, endPoint x: 930, endPoint y: 305, distance: 103.5
click at [913, 405] on video at bounding box center [718, 404] width 1437 height 808
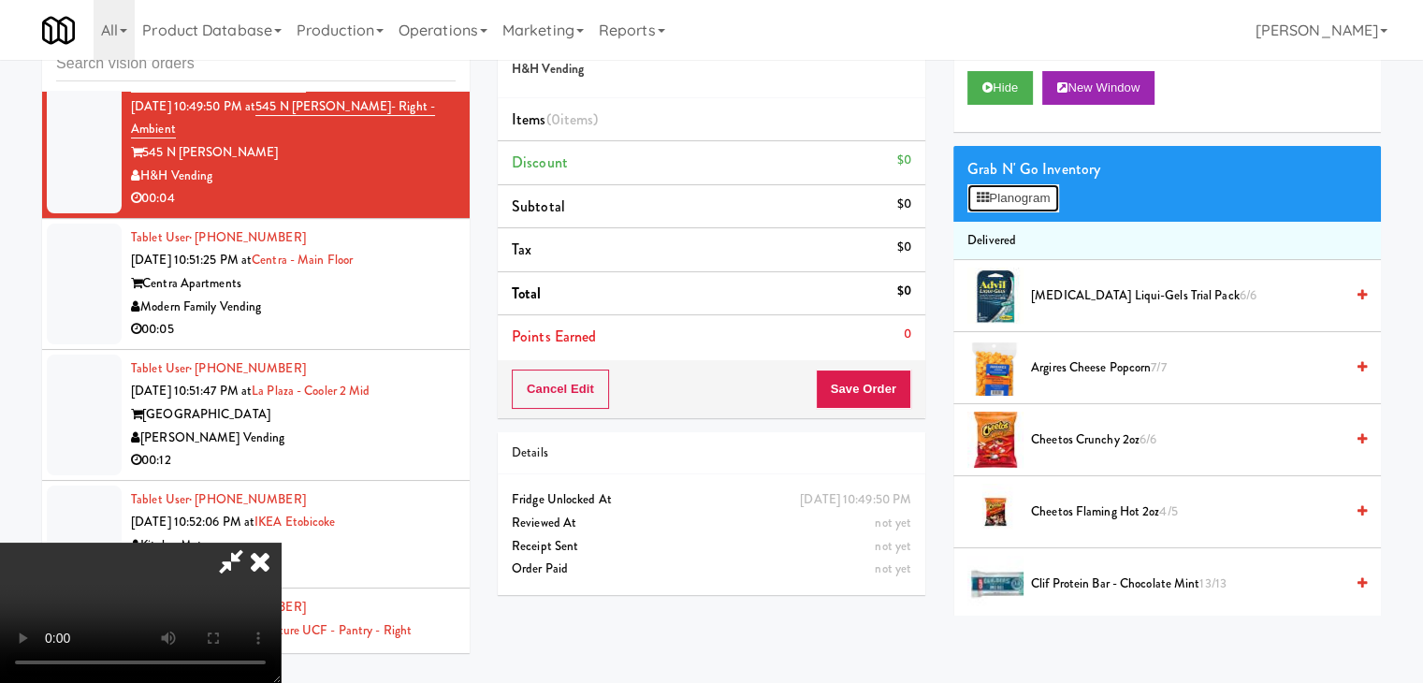
click at [1007, 188] on button "Planogram" at bounding box center [1013, 198] width 92 height 28
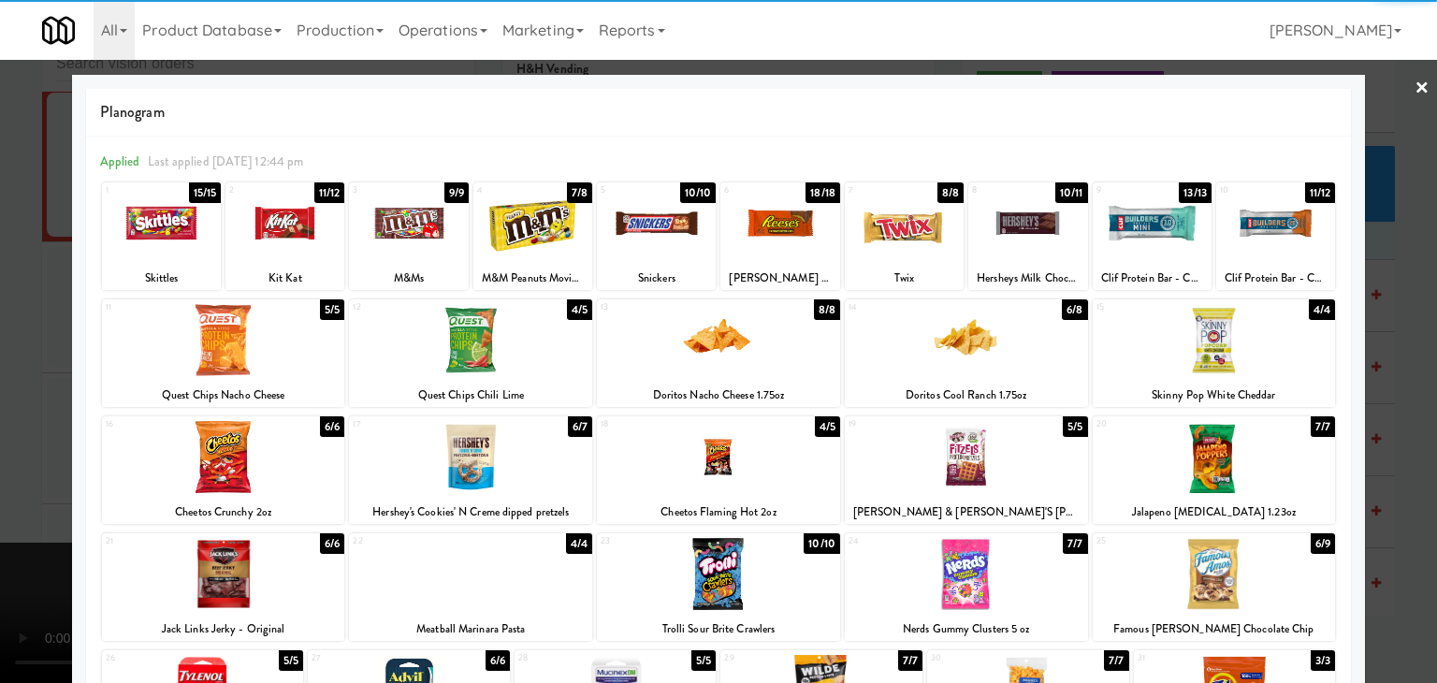
click at [742, 468] on div at bounding box center [718, 457] width 243 height 72
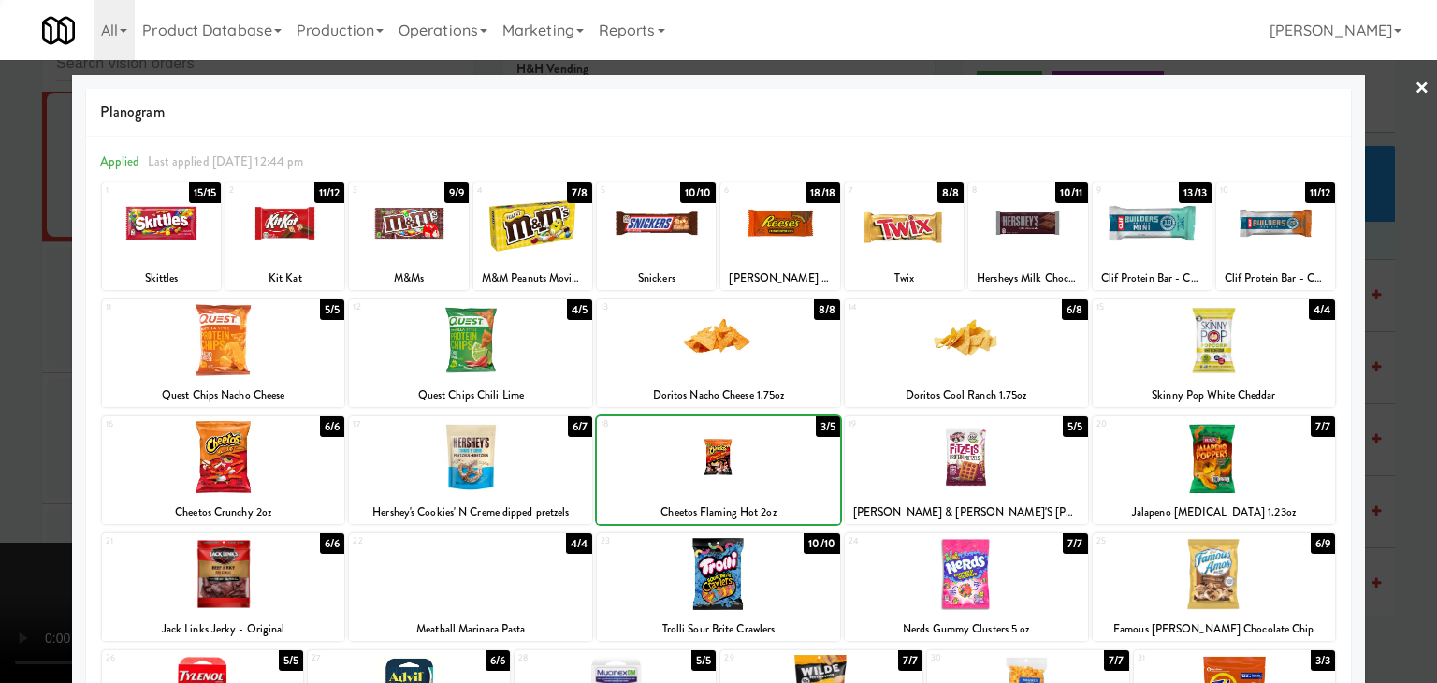
drag, startPoint x: 7, startPoint y: 517, endPoint x: 657, endPoint y: 484, distance: 651.2
click at [10, 516] on div at bounding box center [718, 341] width 1437 height 683
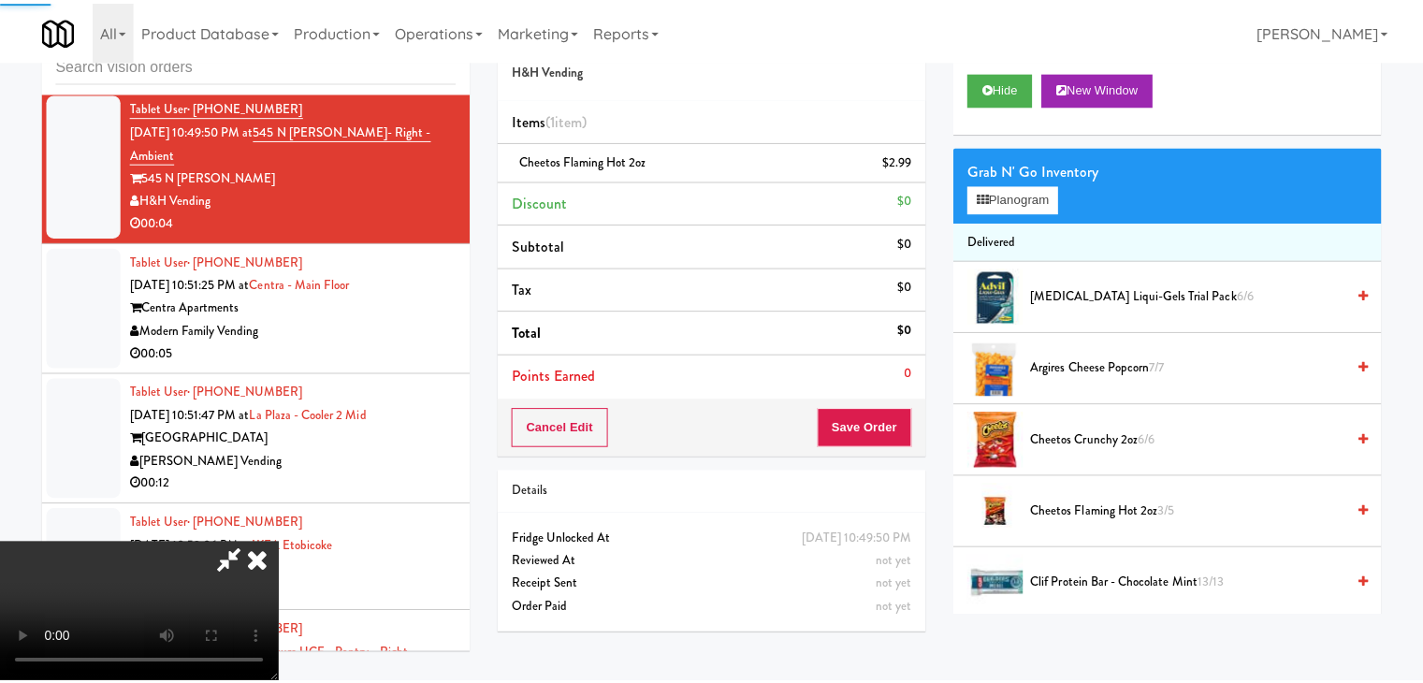
scroll to position [20865, 0]
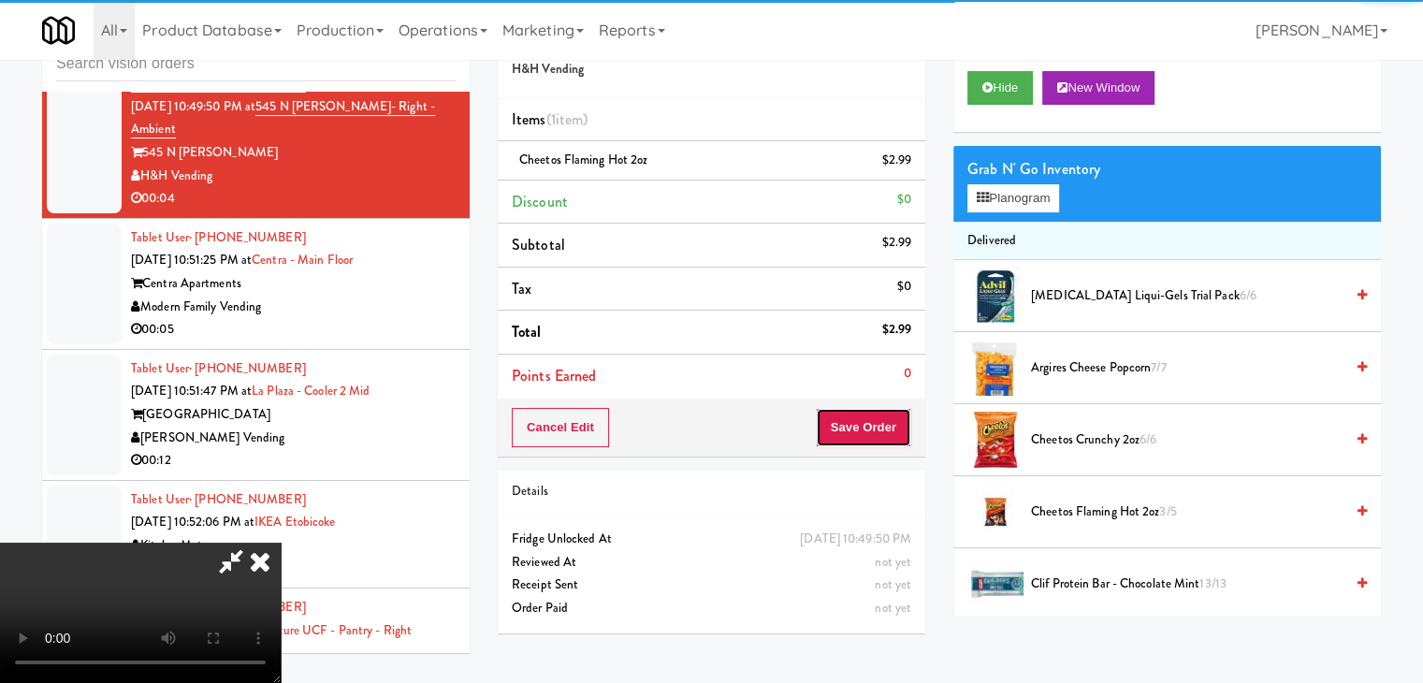
click at [875, 431] on button "Save Order" at bounding box center [863, 427] width 95 height 39
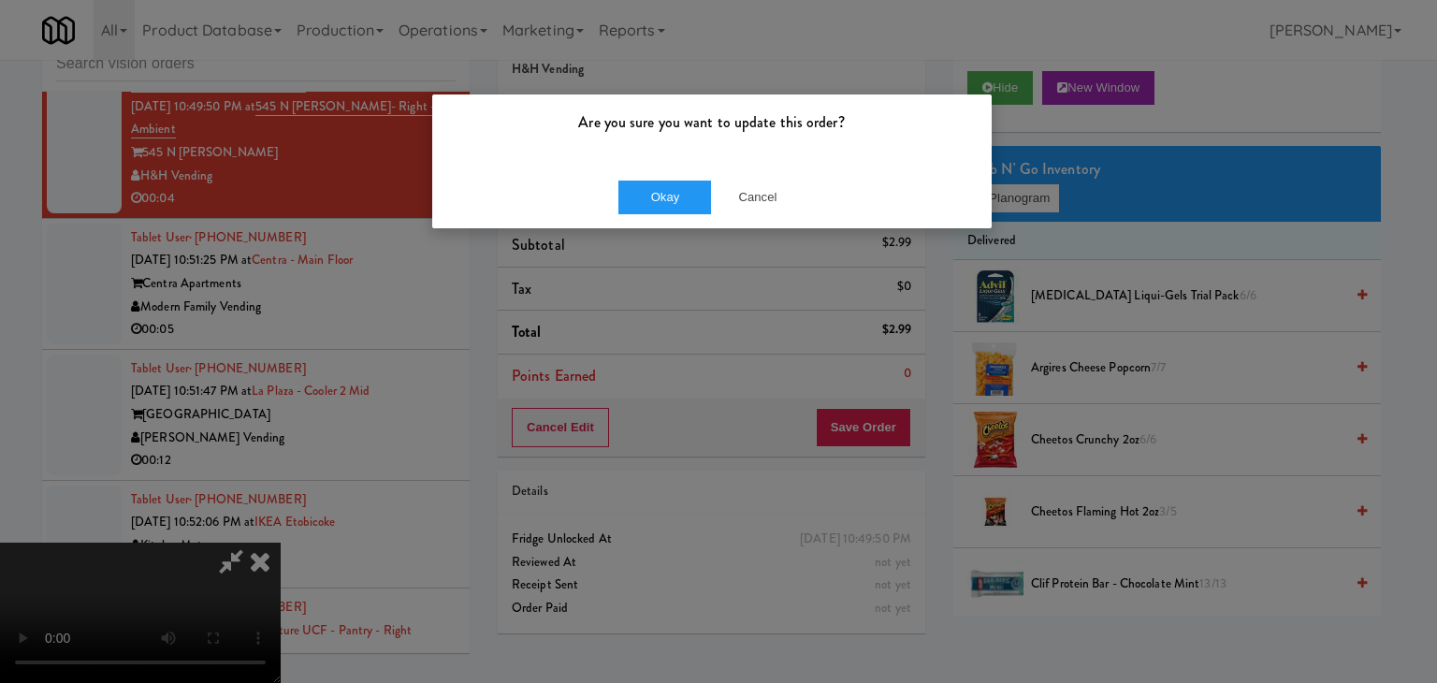
click at [672, 213] on div "Okay Cancel" at bounding box center [712, 197] width 560 height 63
click at [678, 202] on button "Okay" at bounding box center [665, 198] width 94 height 34
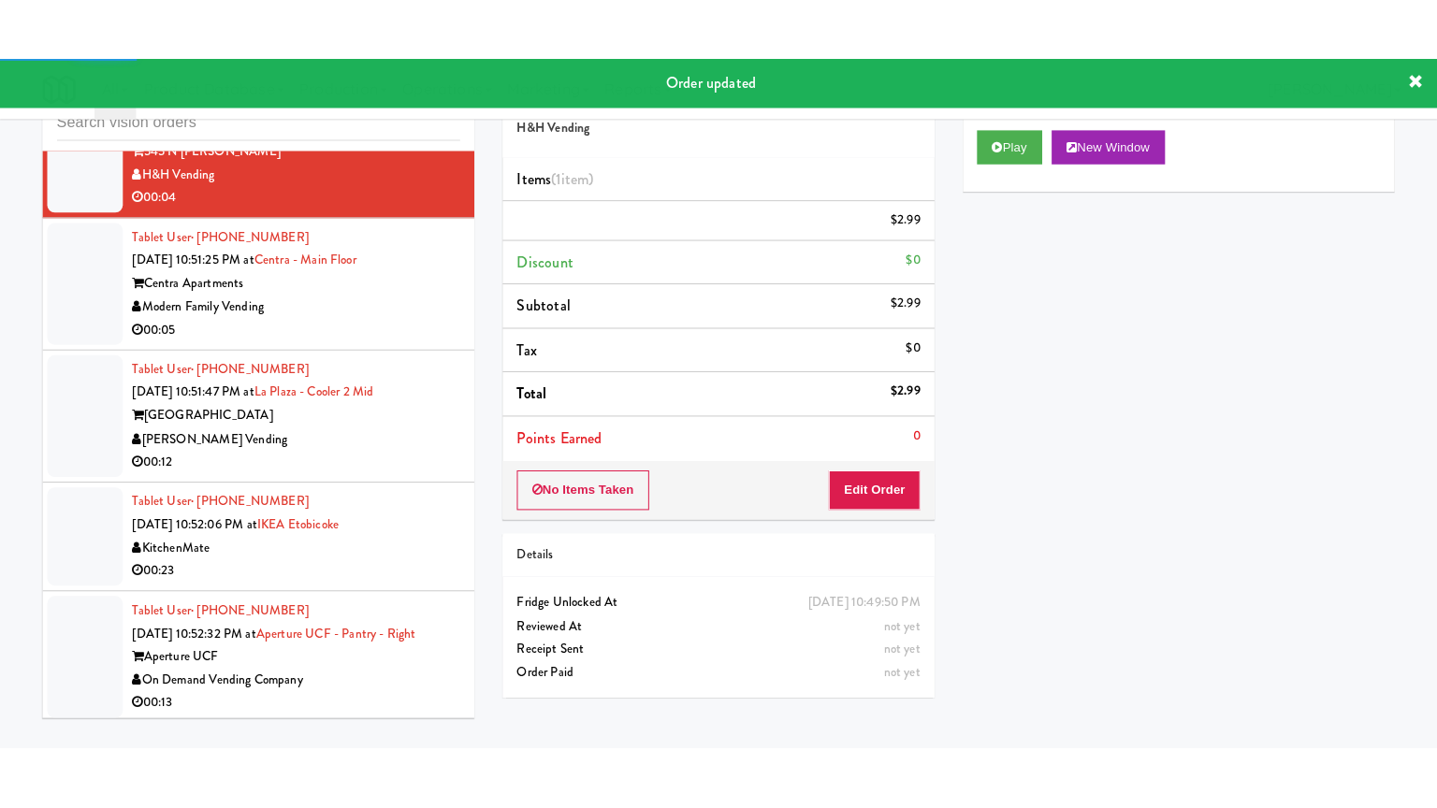
scroll to position [20958, 0]
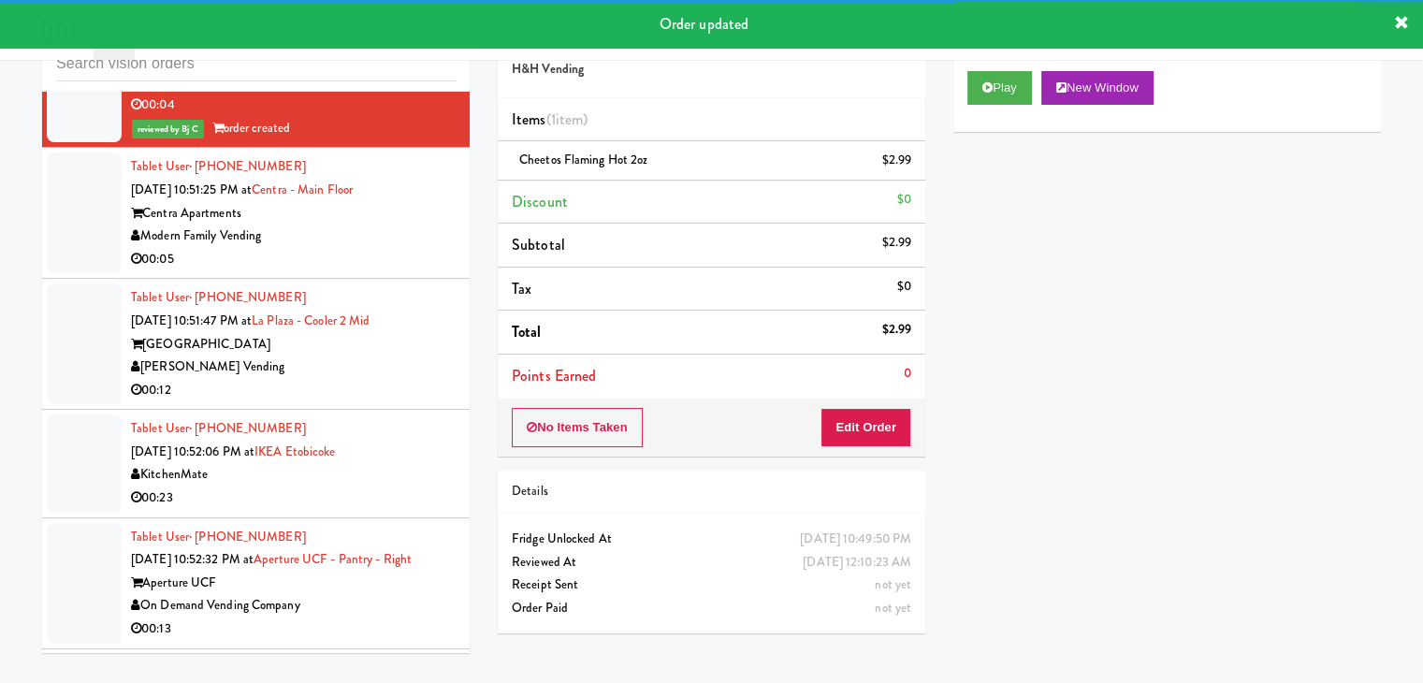
click at [422, 248] on div "Modern Family Vending" at bounding box center [293, 236] width 325 height 23
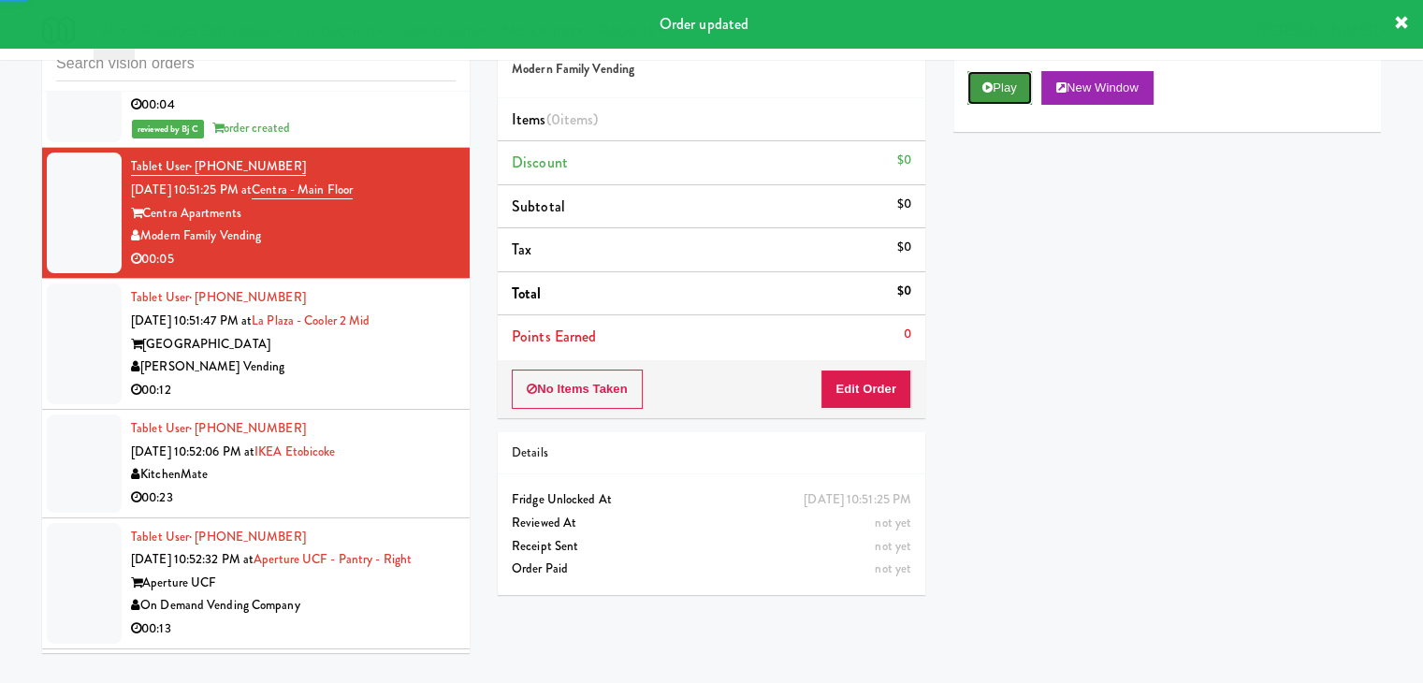
click at [992, 91] on button "Play" at bounding box center [999, 88] width 65 height 34
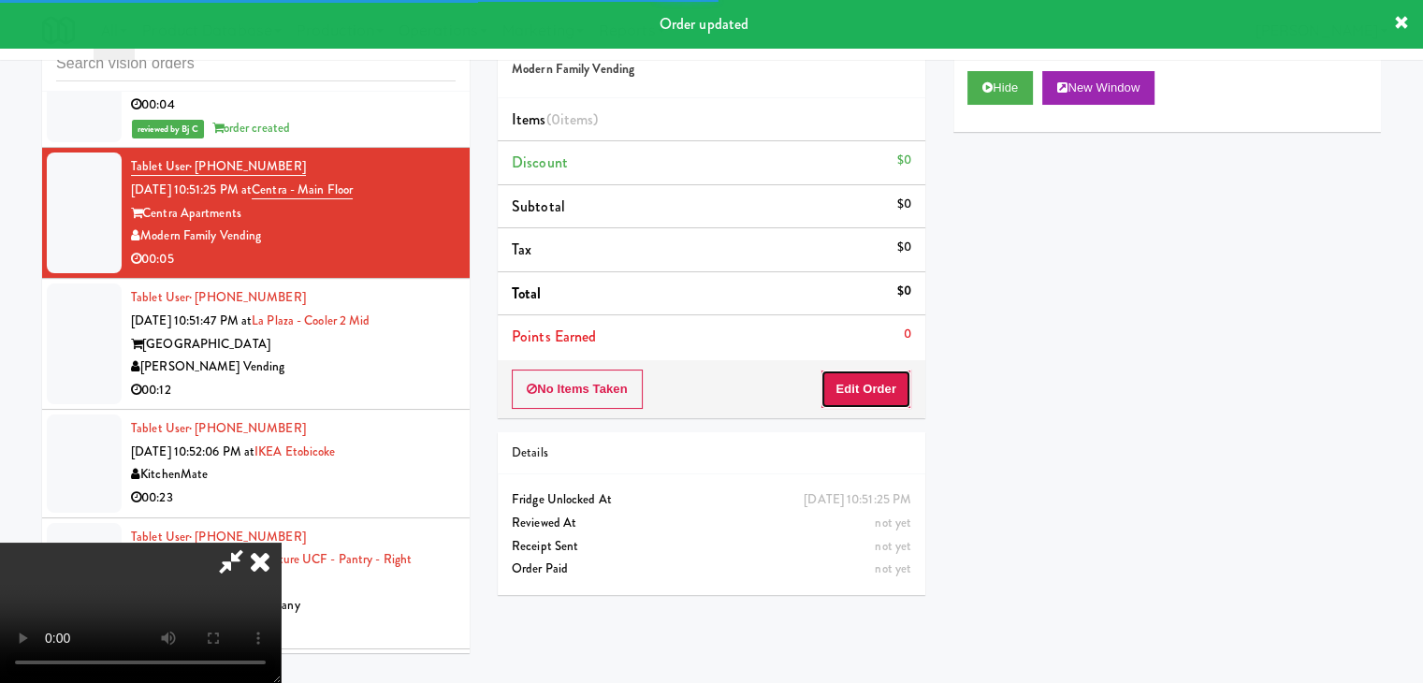
click at [872, 400] on button "Edit Order" at bounding box center [866, 389] width 91 height 39
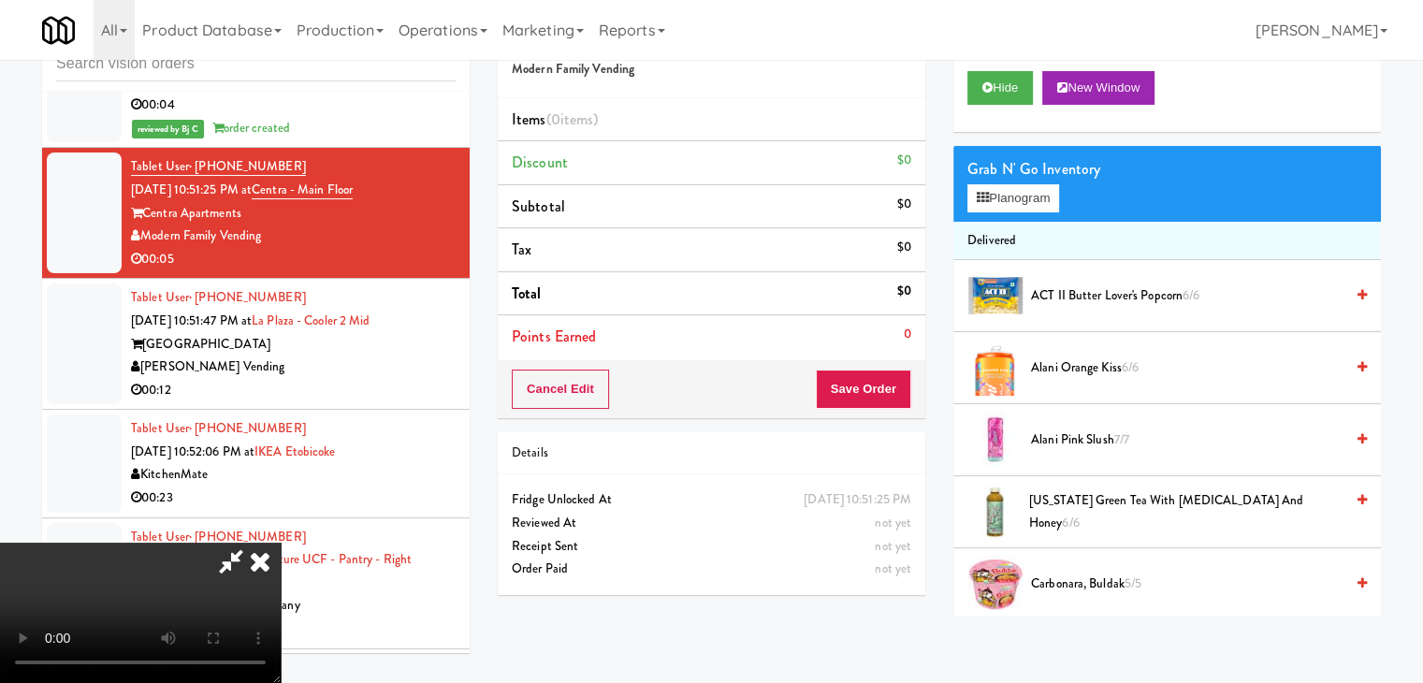
scroll to position [20866, 0]
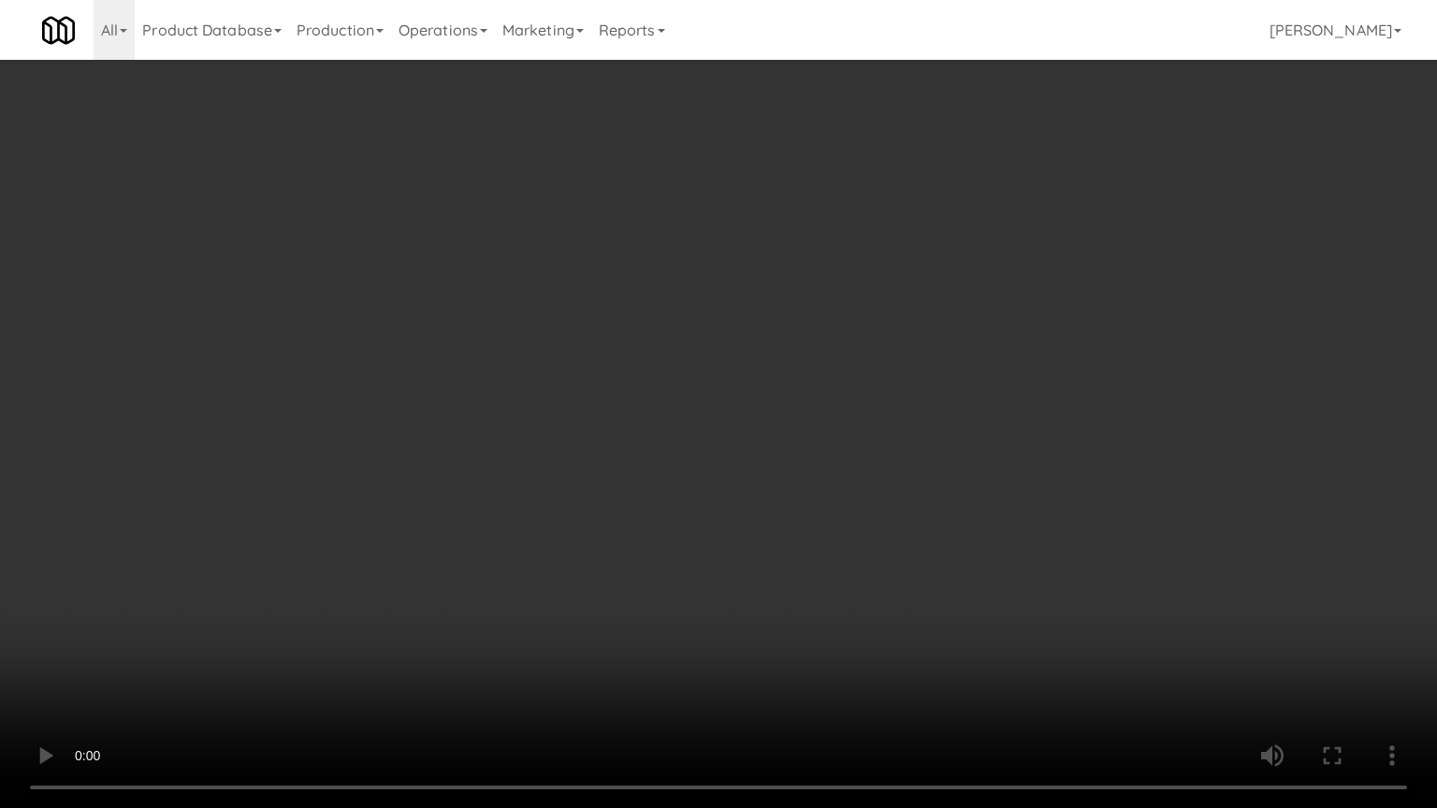
click at [836, 577] on video at bounding box center [718, 404] width 1437 height 808
click at [836, 580] on video at bounding box center [718, 404] width 1437 height 808
click at [803, 591] on video at bounding box center [718, 404] width 1437 height 808
click at [803, 590] on video at bounding box center [718, 404] width 1437 height 808
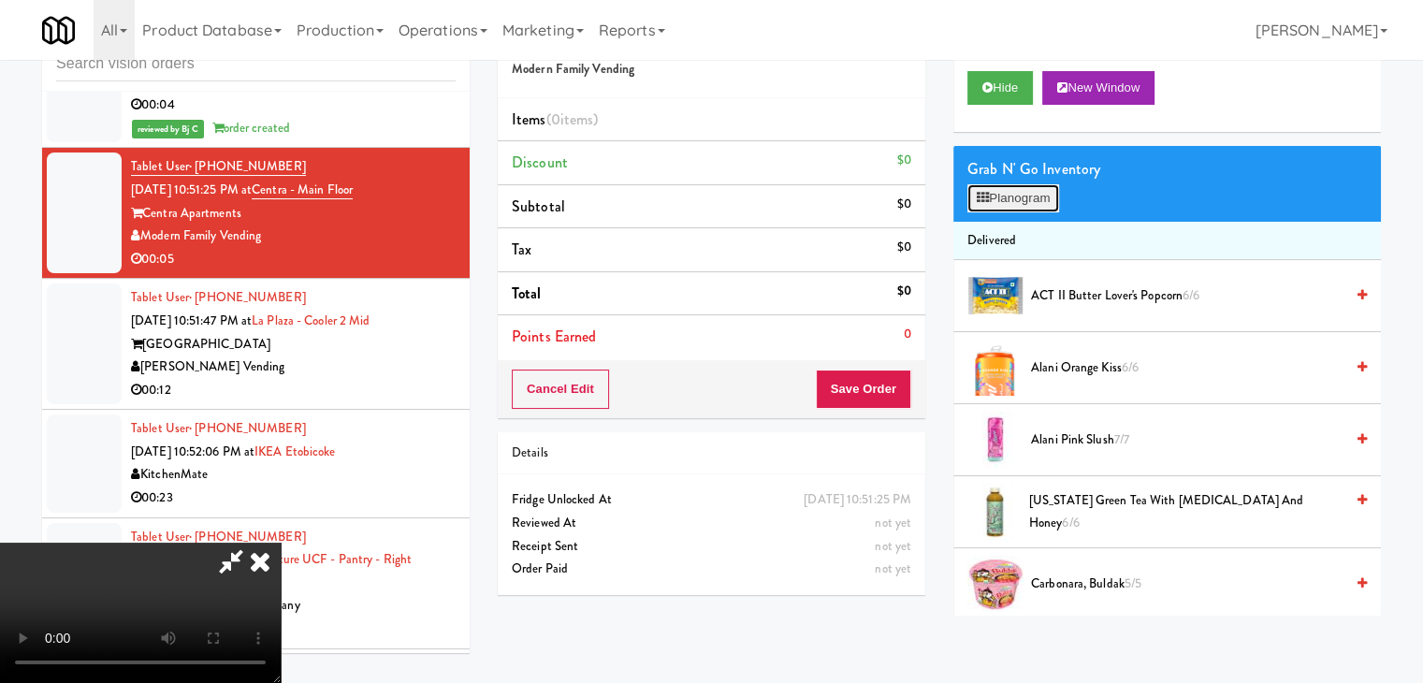
click at [1034, 187] on button "Planogram" at bounding box center [1013, 198] width 92 height 28
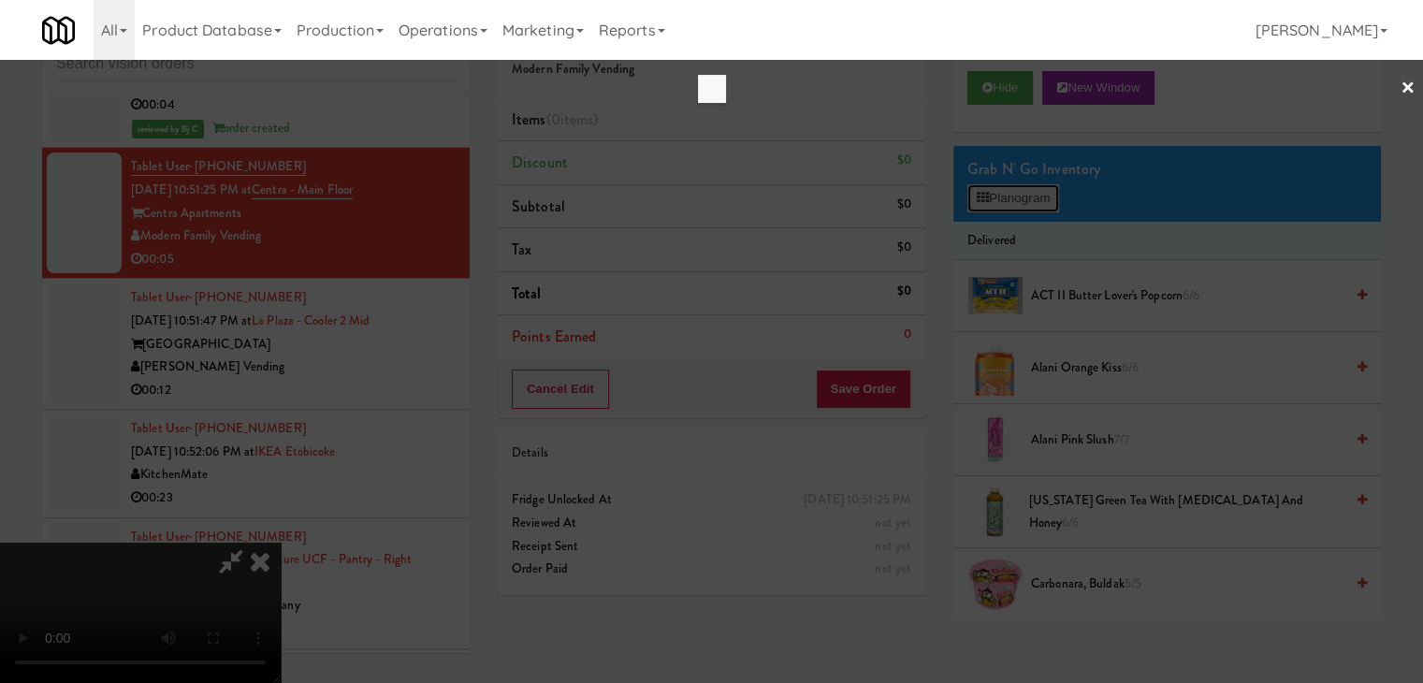
scroll to position [20866, 0]
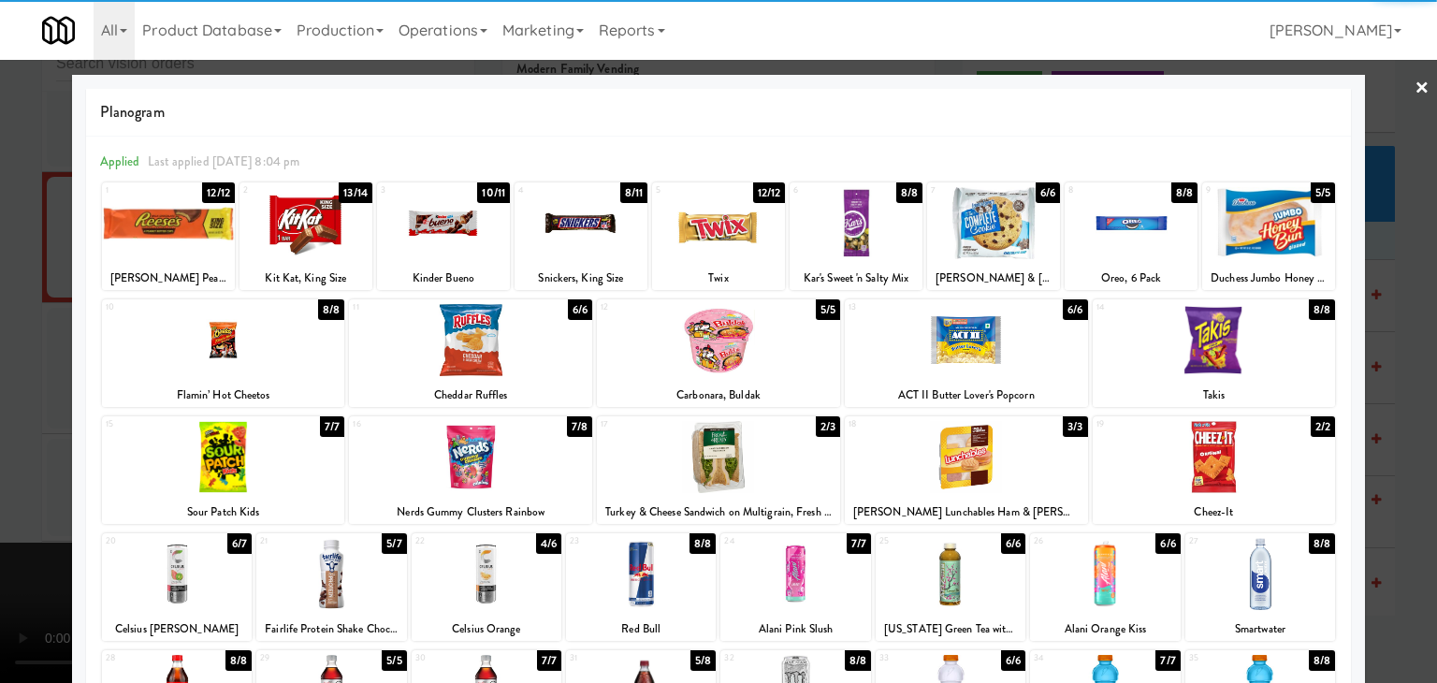
click at [1225, 342] on div at bounding box center [1214, 340] width 243 height 72
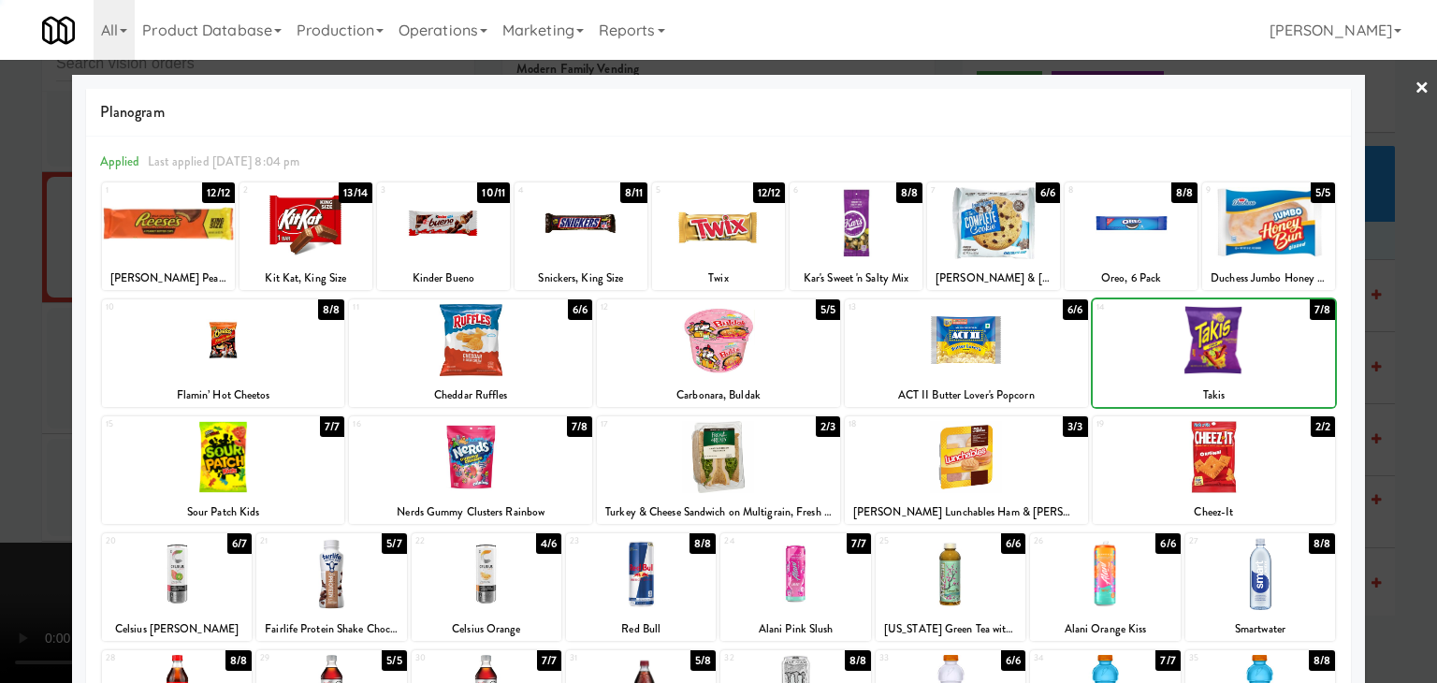
click at [1406, 360] on div at bounding box center [718, 341] width 1437 height 683
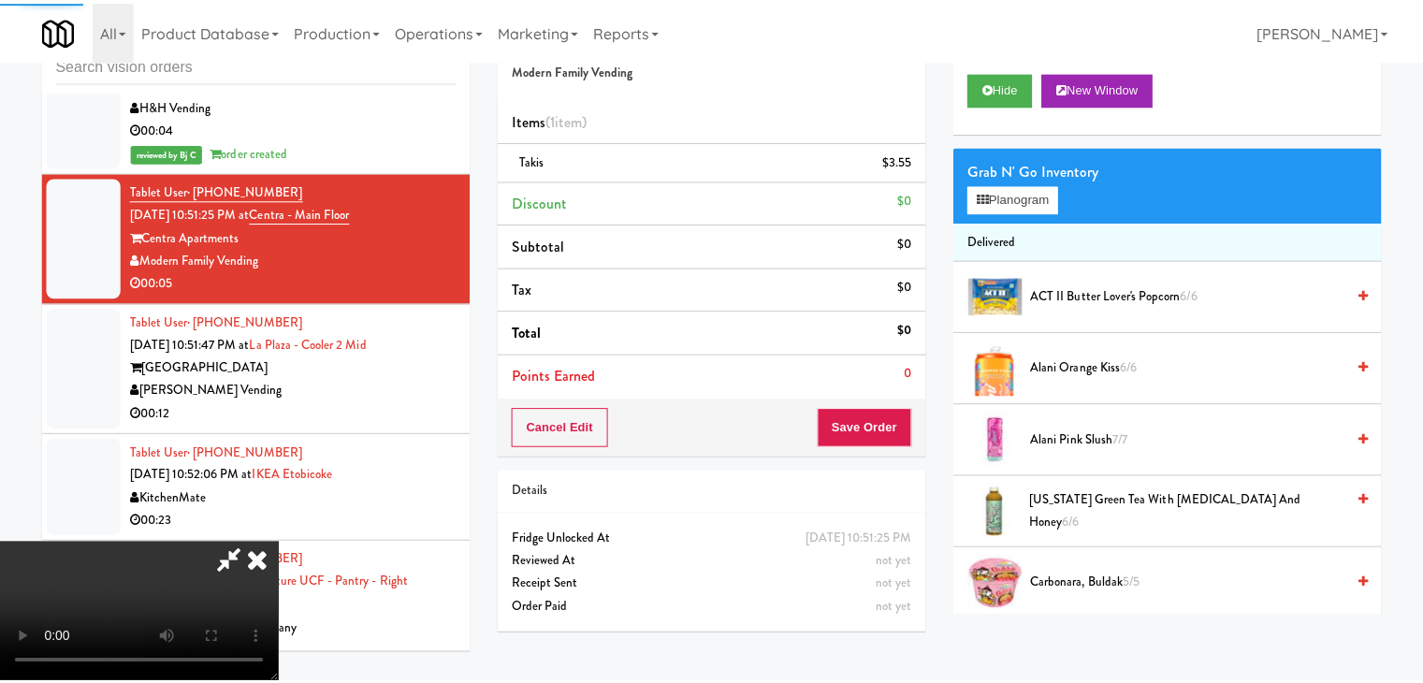
scroll to position [20958, 0]
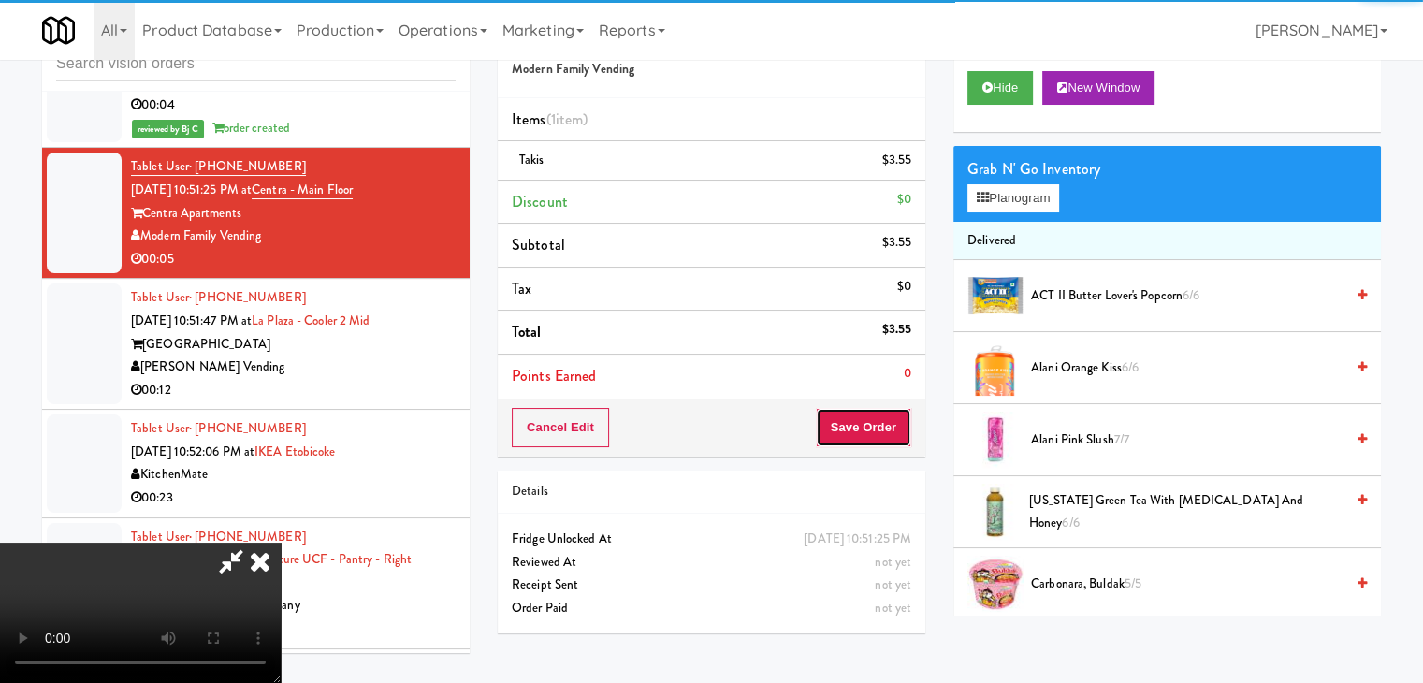
click at [886, 424] on button "Save Order" at bounding box center [863, 427] width 95 height 39
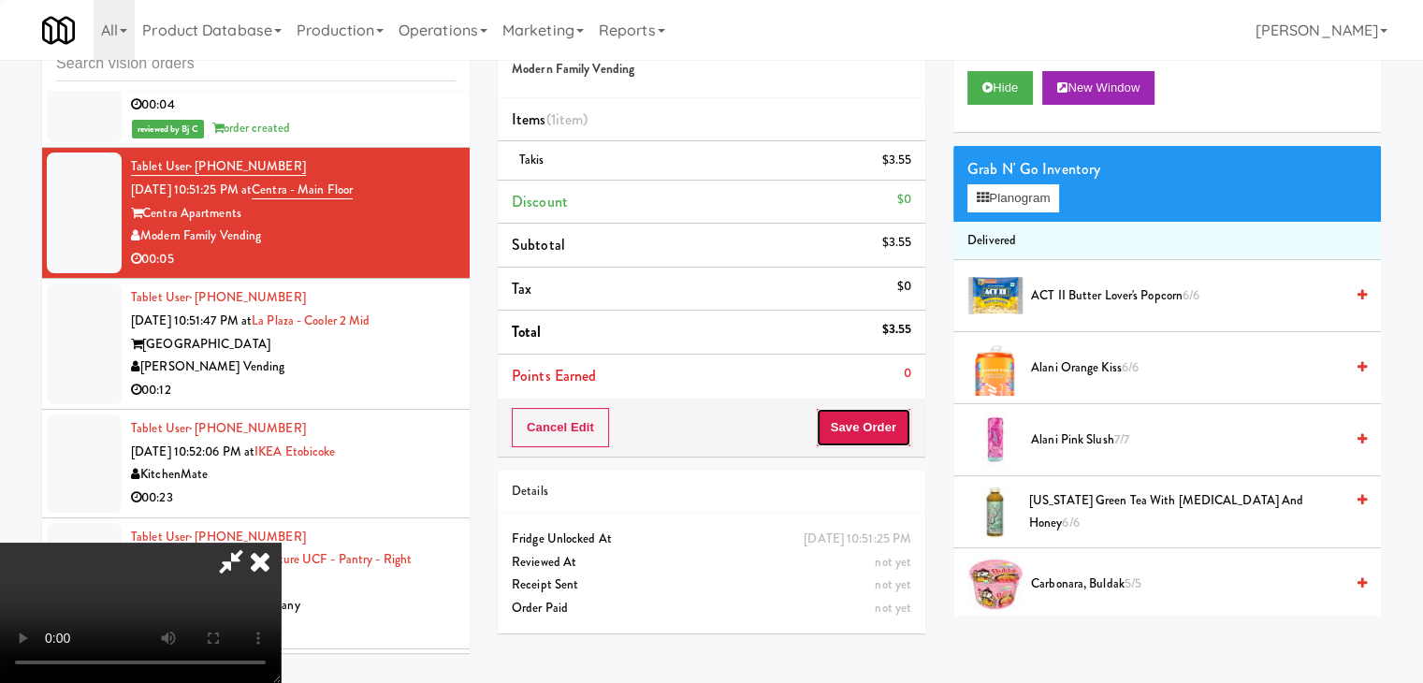
click at [886, 424] on button "Save Order" at bounding box center [863, 427] width 95 height 39
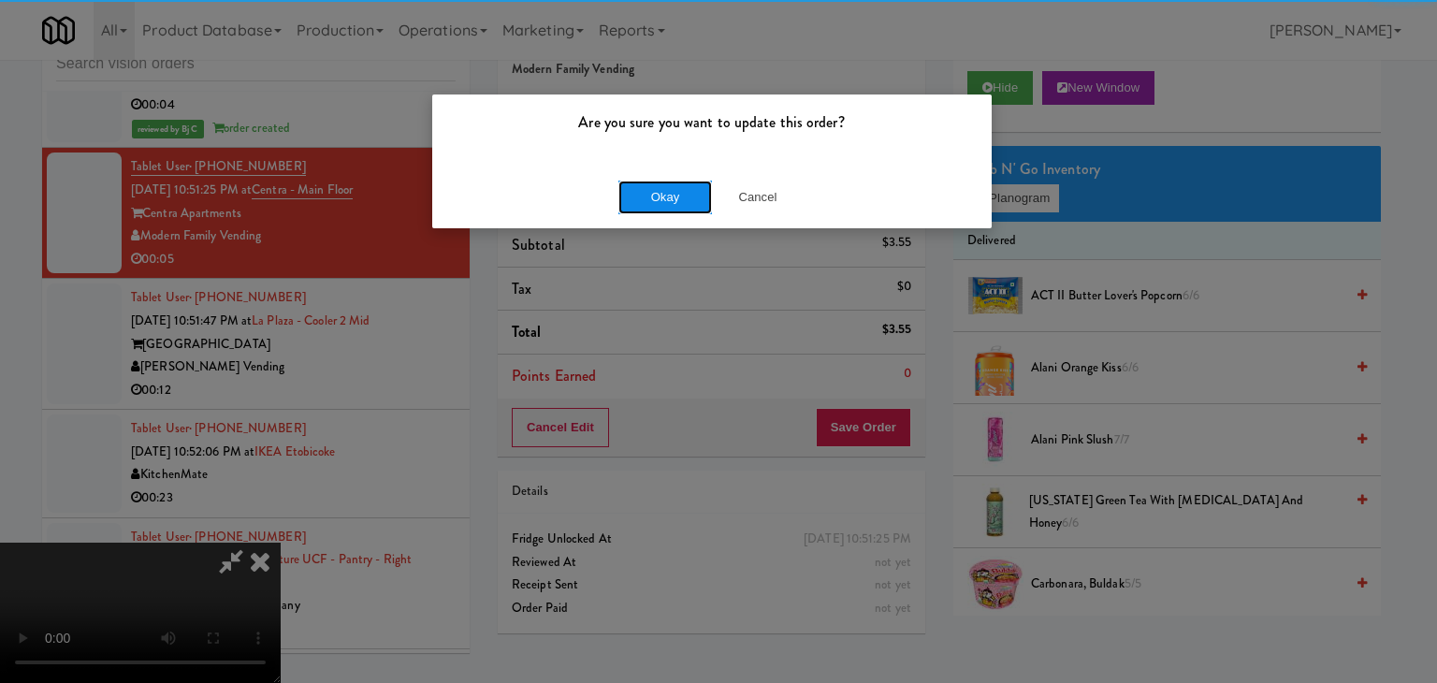
click at [685, 203] on button "Okay" at bounding box center [665, 198] width 94 height 34
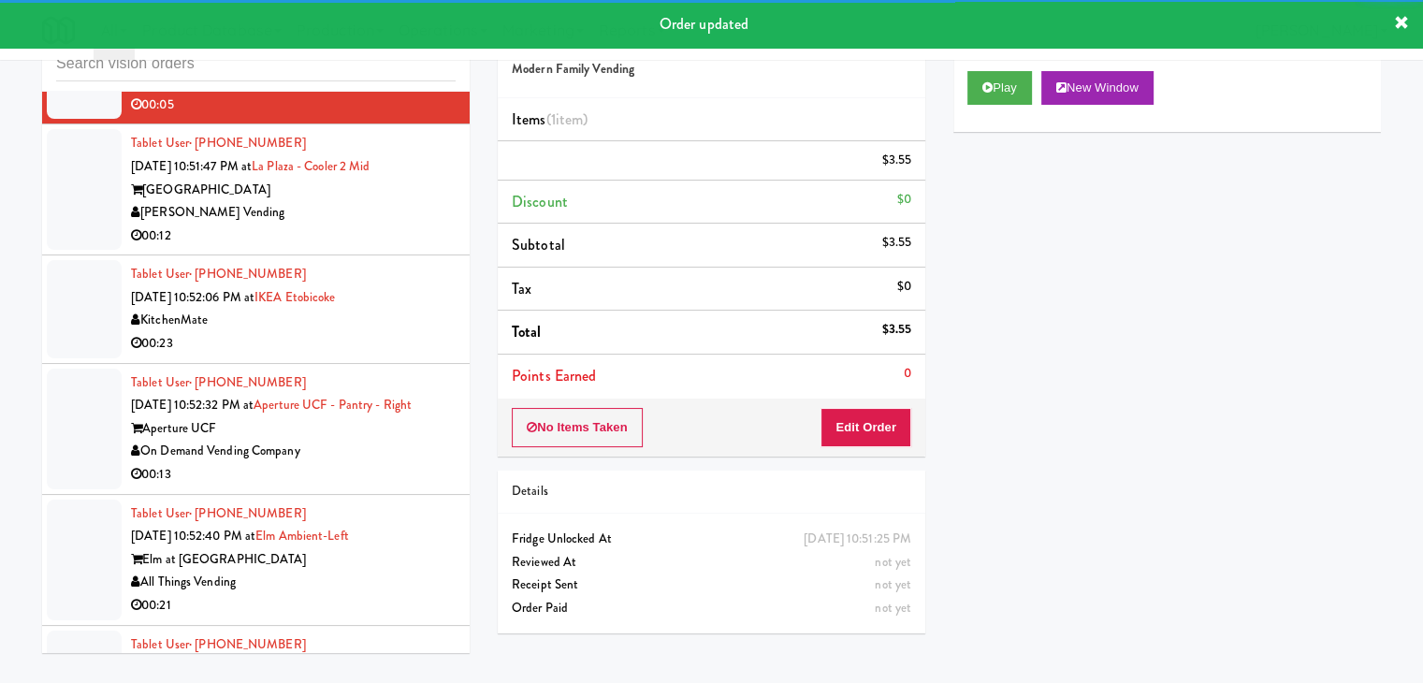
scroll to position [21146, 0]
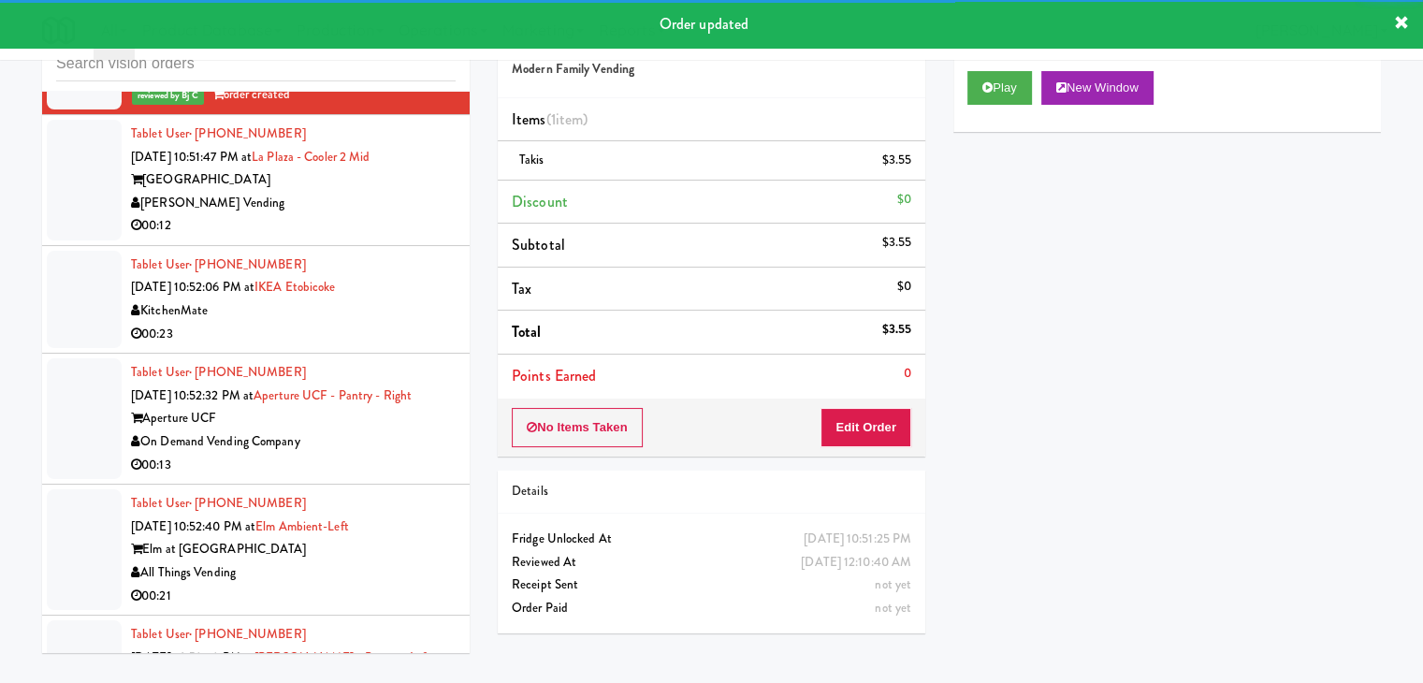
click at [433, 238] on div "00:12" at bounding box center [293, 225] width 325 height 23
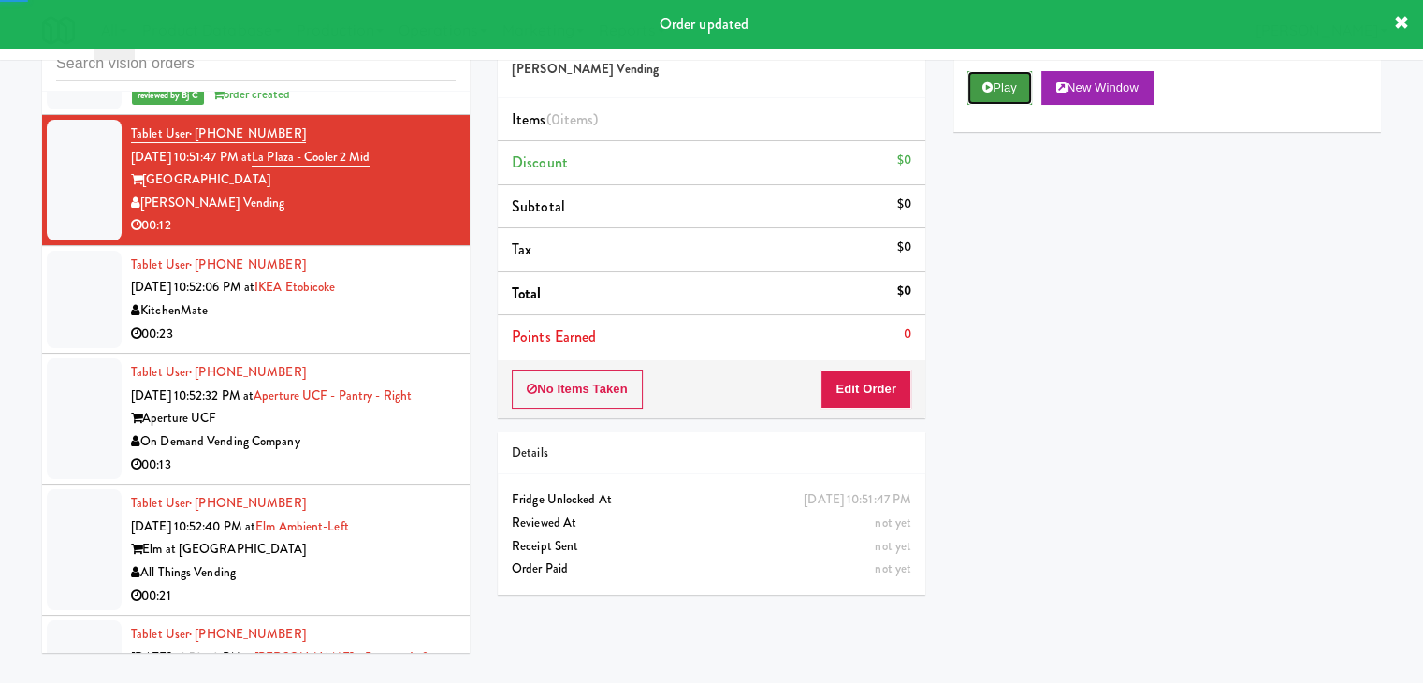
click at [1019, 95] on button "Play" at bounding box center [999, 88] width 65 height 34
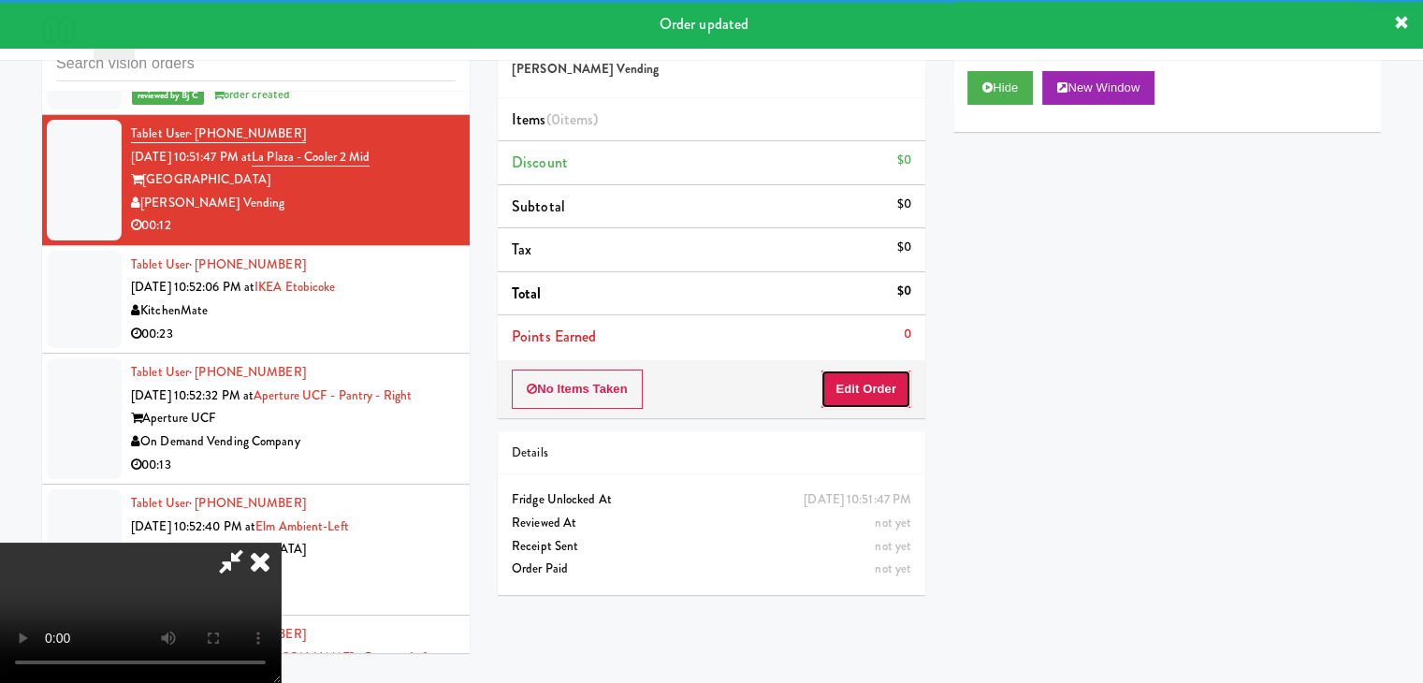
click at [868, 380] on button "Edit Order" at bounding box center [866, 389] width 91 height 39
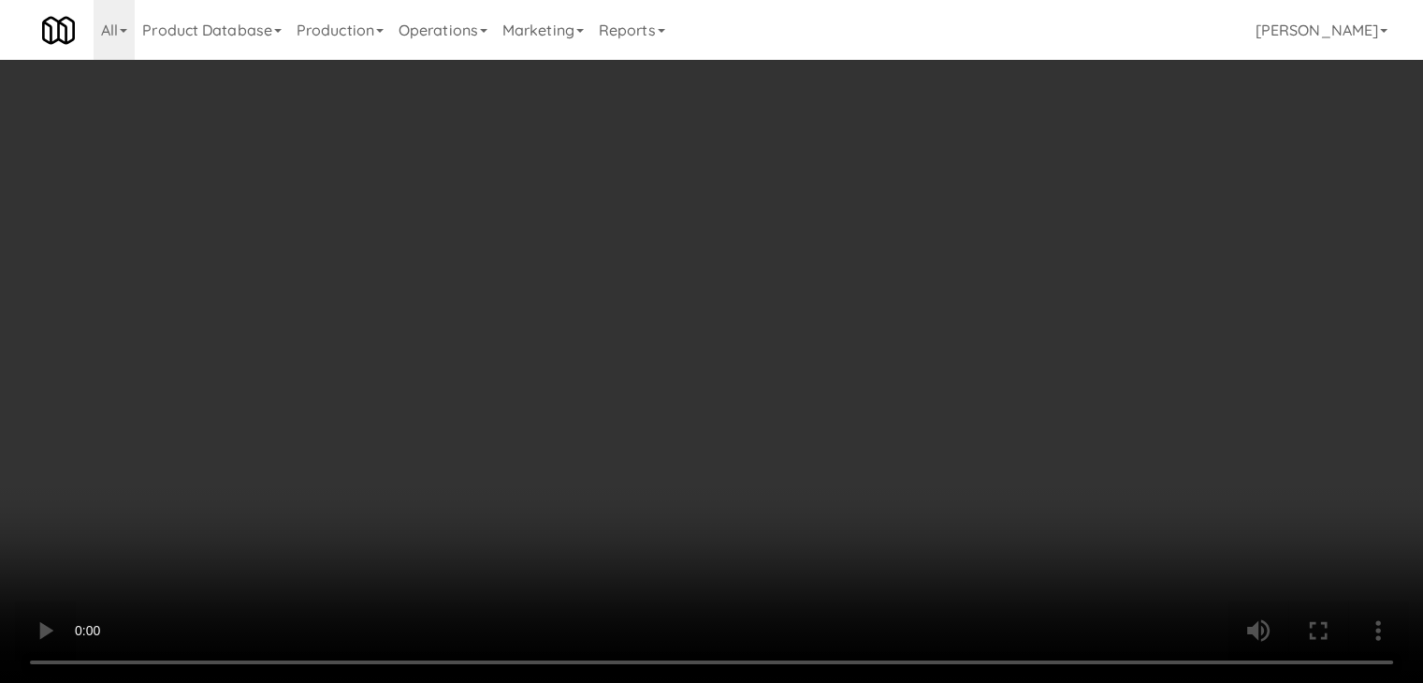
scroll to position [21053, 0]
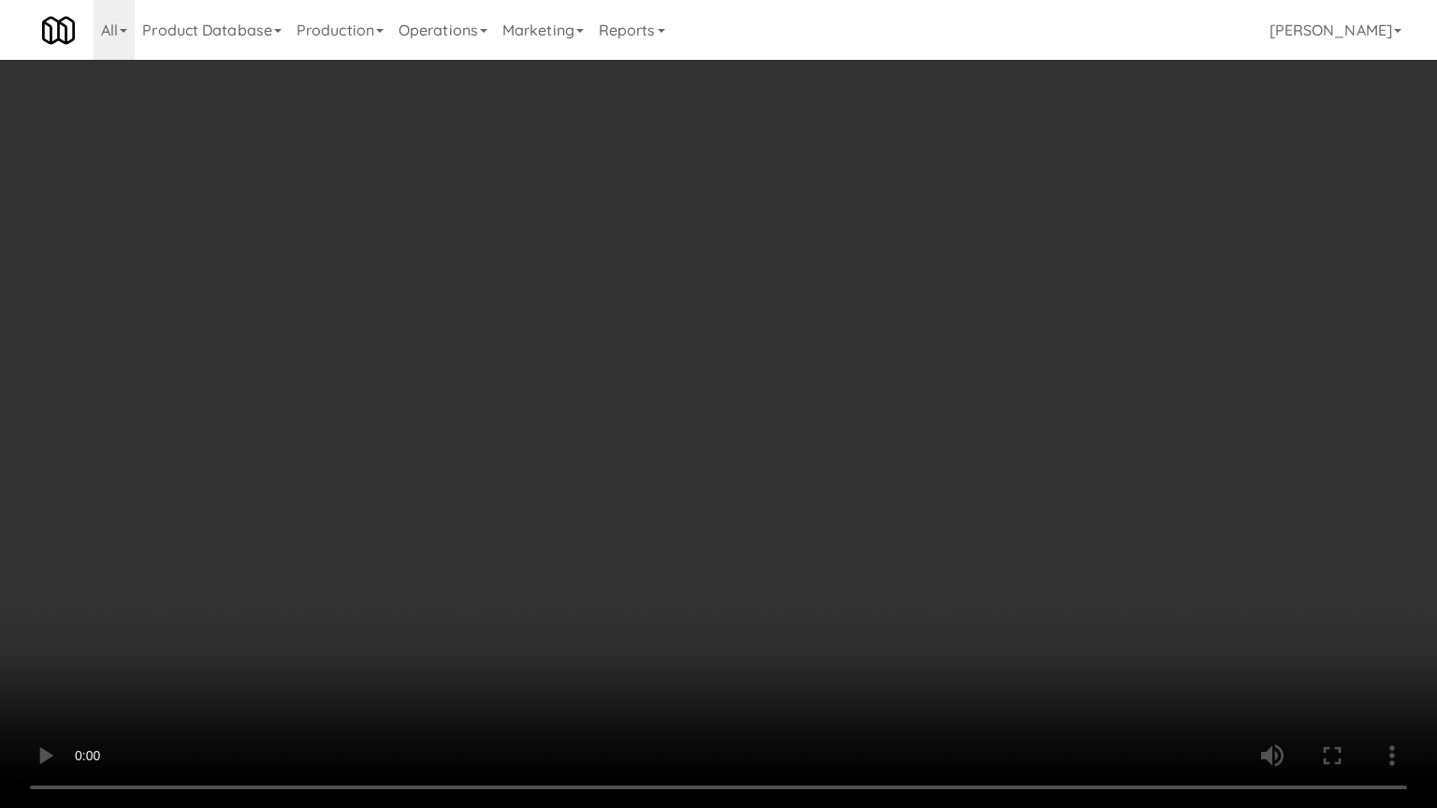
click at [800, 648] on video at bounding box center [718, 404] width 1437 height 808
click at [803, 646] on video at bounding box center [718, 404] width 1437 height 808
click at [827, 614] on video at bounding box center [718, 404] width 1437 height 808
click at [823, 611] on video at bounding box center [718, 404] width 1437 height 808
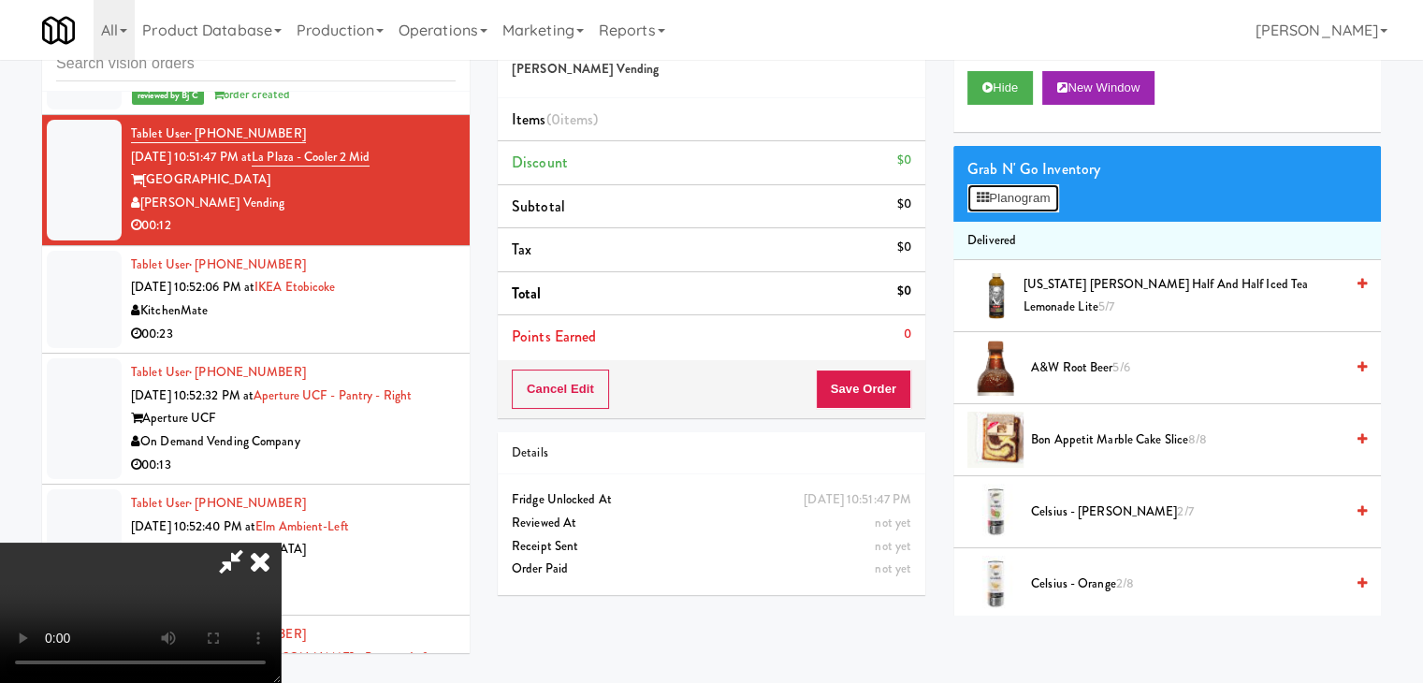
click at [1011, 205] on button "Planogram" at bounding box center [1013, 198] width 92 height 28
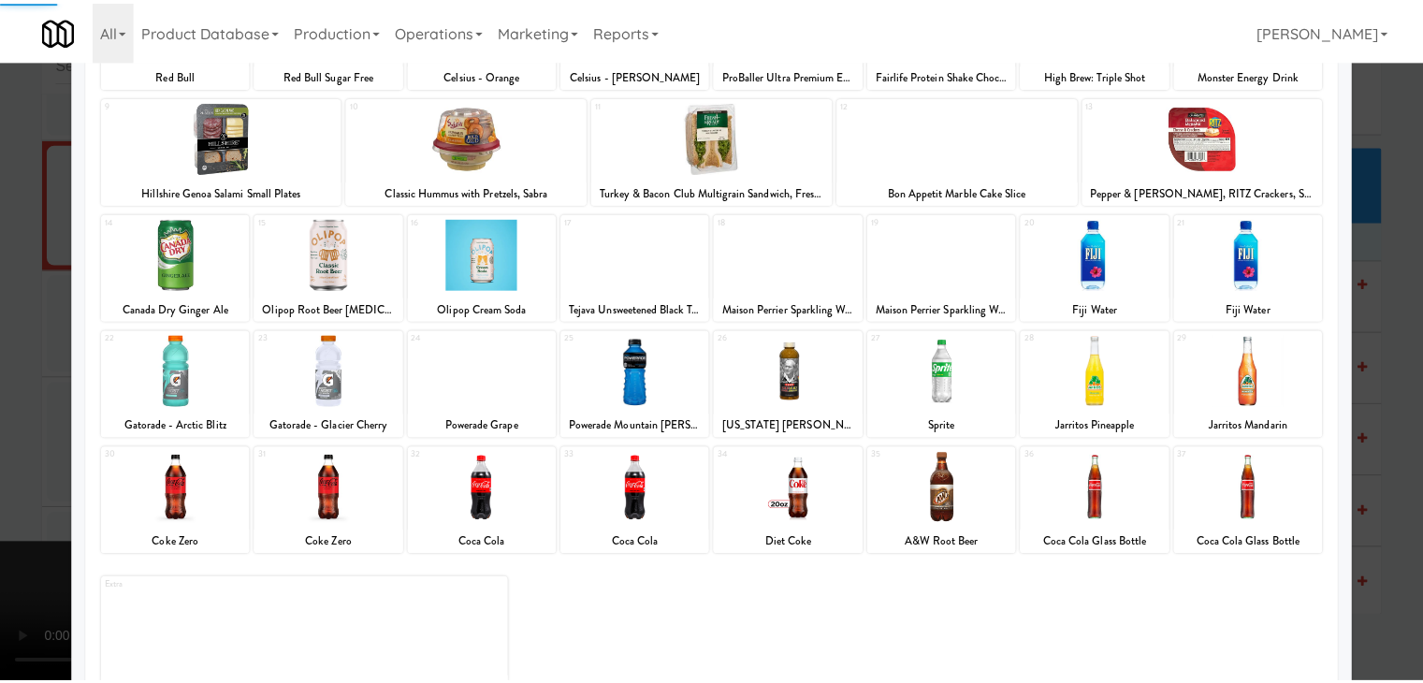
scroll to position [236, 0]
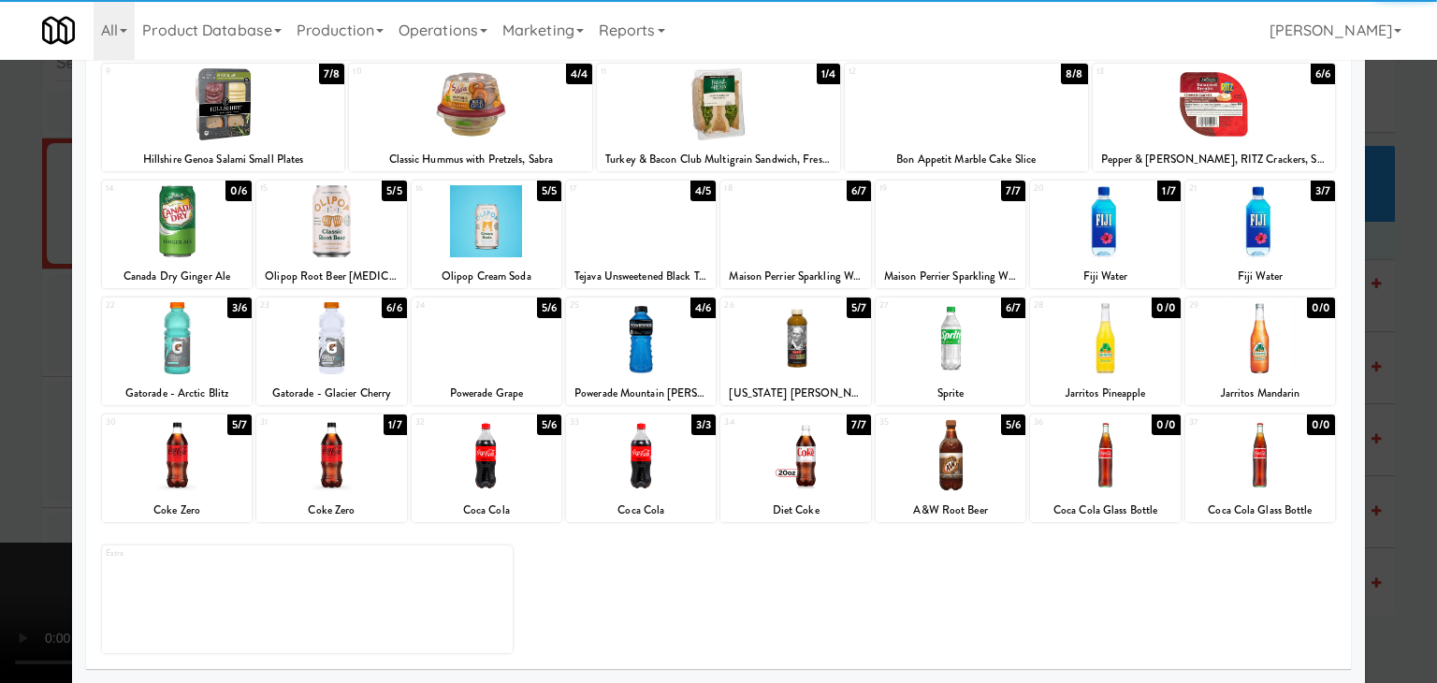
click at [219, 471] on div at bounding box center [177, 455] width 150 height 72
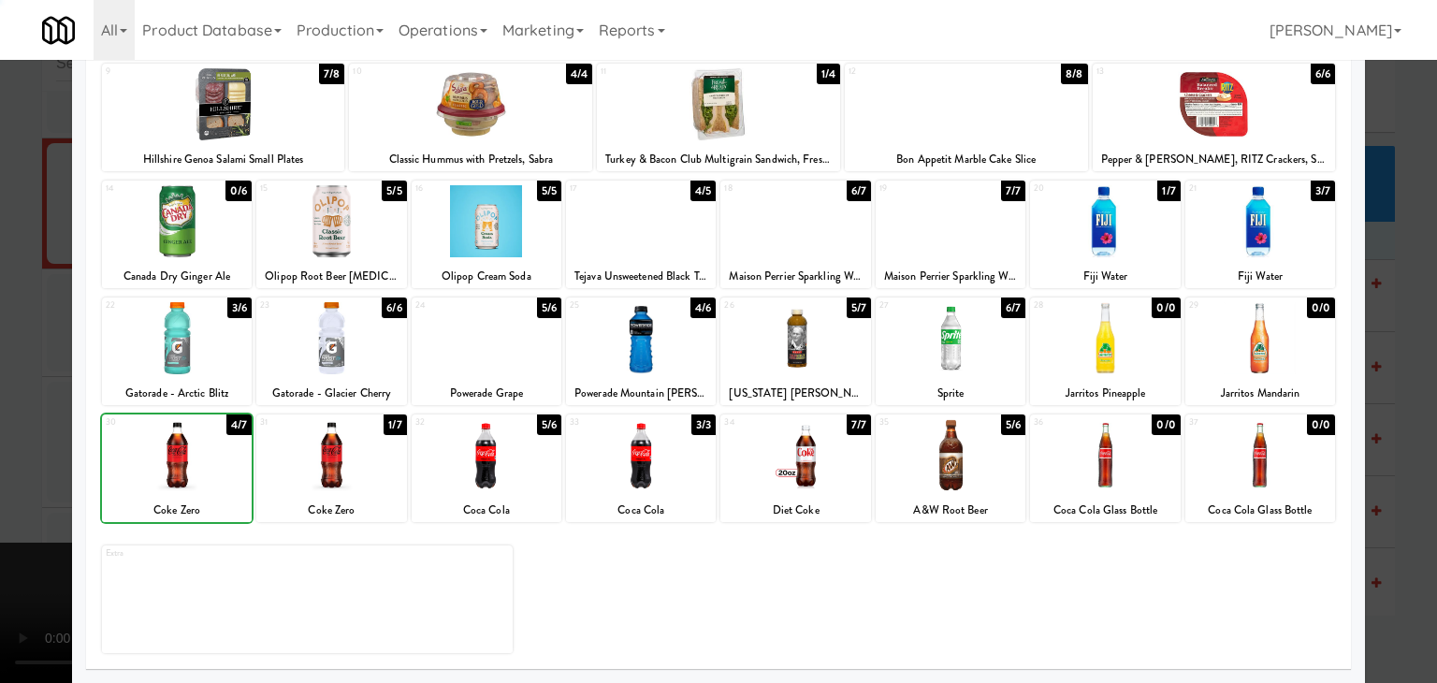
drag, startPoint x: 0, startPoint y: 472, endPoint x: 643, endPoint y: 461, distance: 642.9
click at [11, 472] on div at bounding box center [718, 341] width 1437 height 683
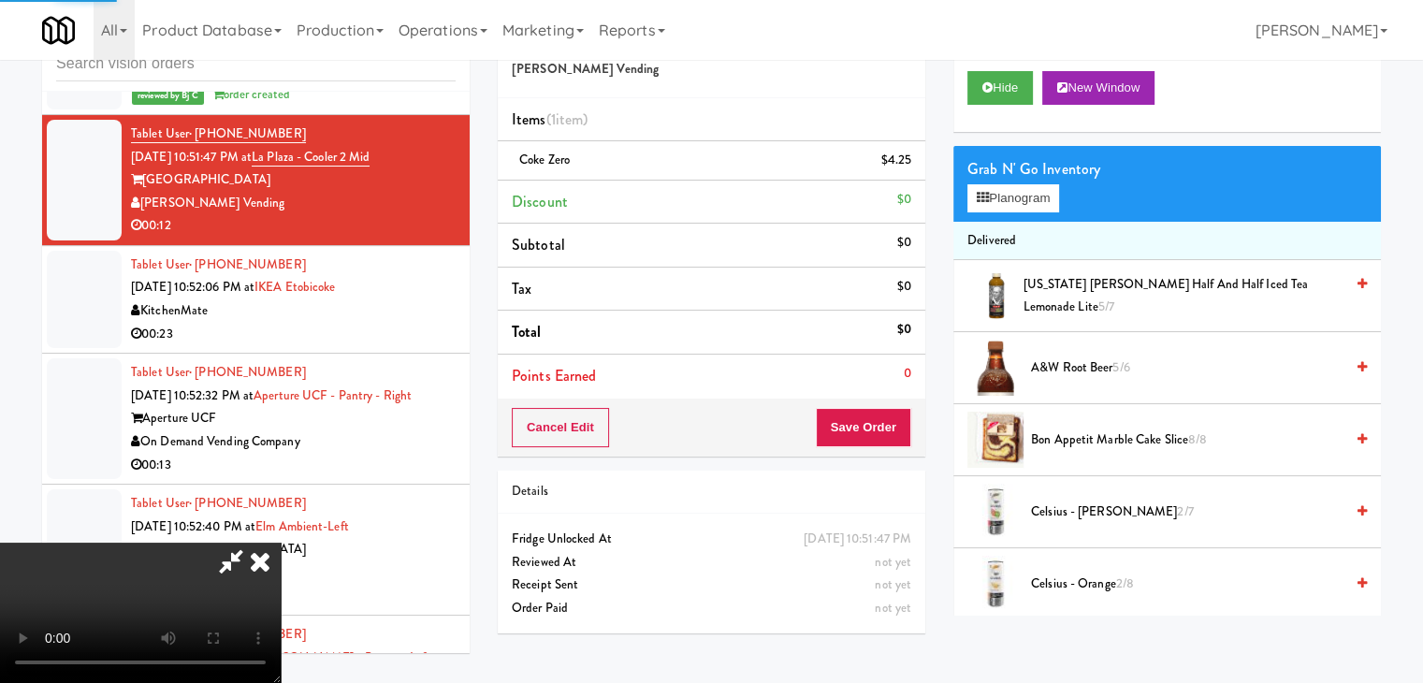
click at [913, 433] on div "Cancel Edit Save Order" at bounding box center [712, 428] width 428 height 58
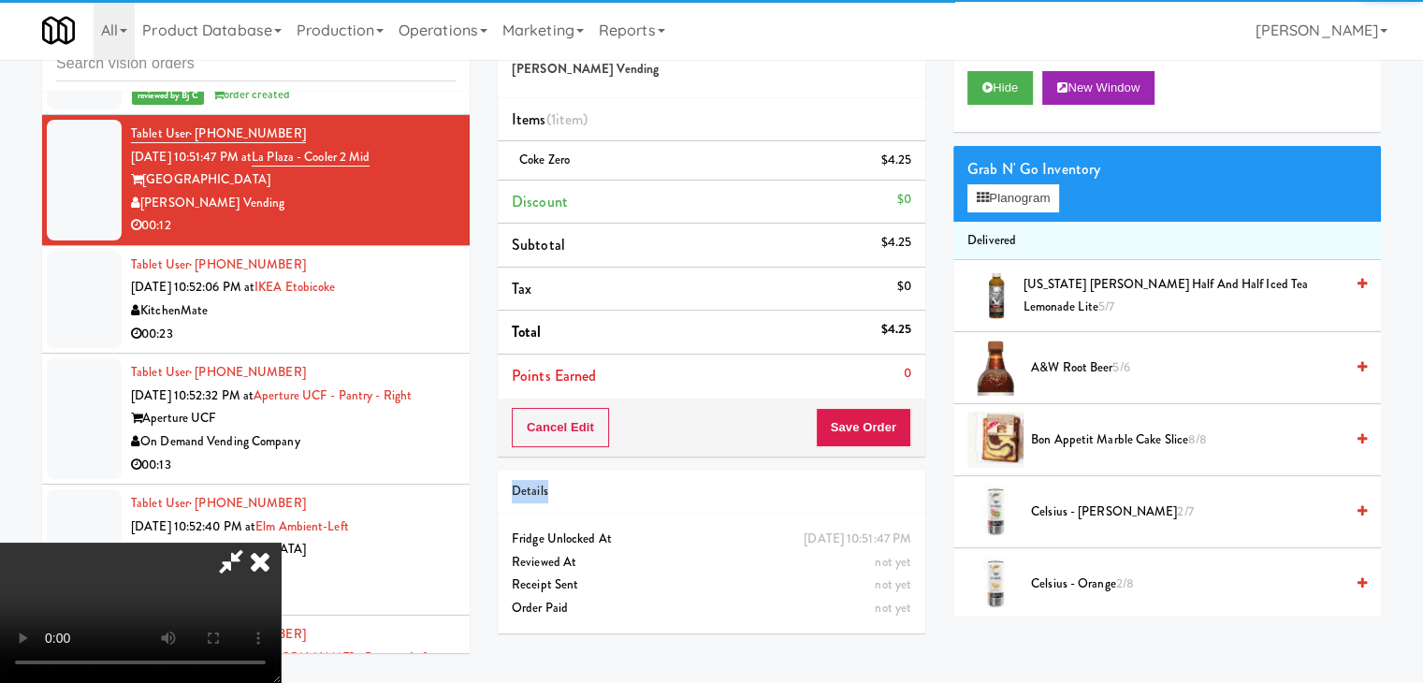
click at [913, 433] on div "Cancel Edit Save Order" at bounding box center [712, 428] width 428 height 58
click at [897, 432] on button "Save Order" at bounding box center [863, 427] width 95 height 39
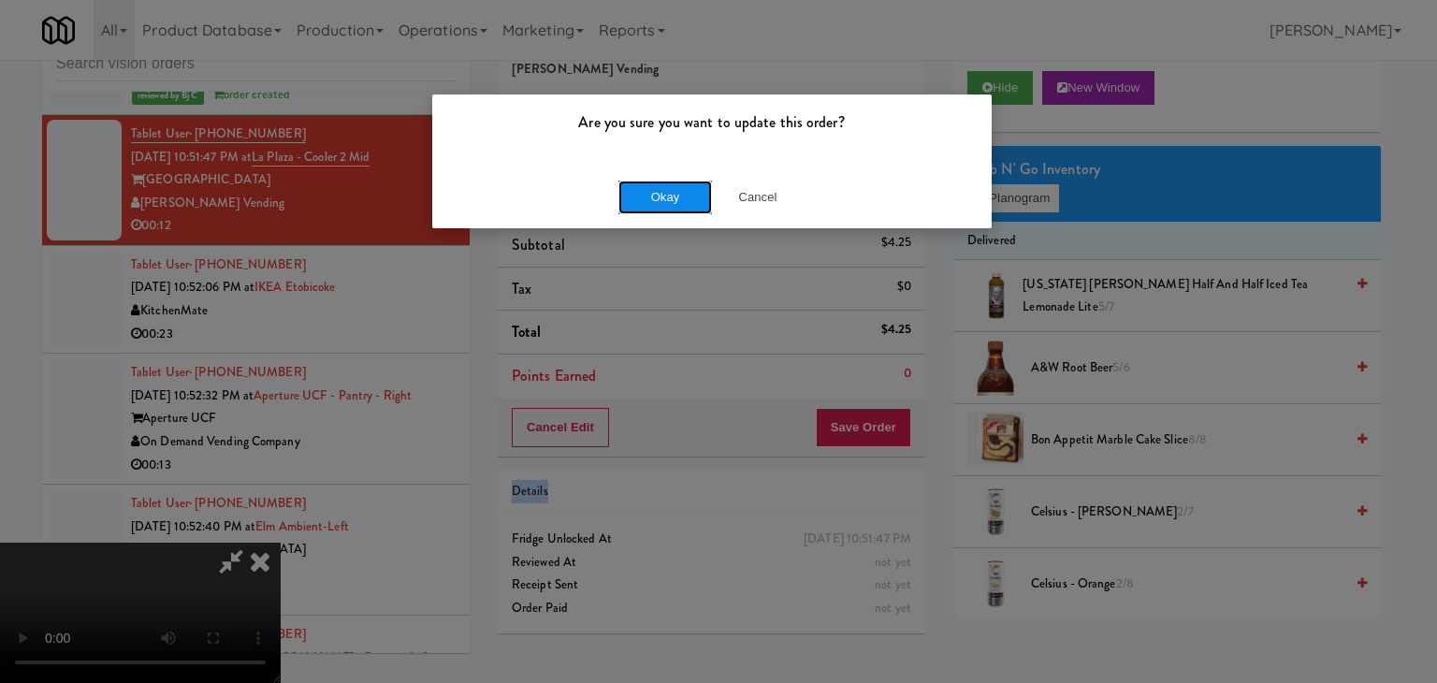
click at [694, 195] on button "Okay" at bounding box center [665, 198] width 94 height 34
click at [692, 196] on div "Okay Cancel" at bounding box center [712, 197] width 560 height 63
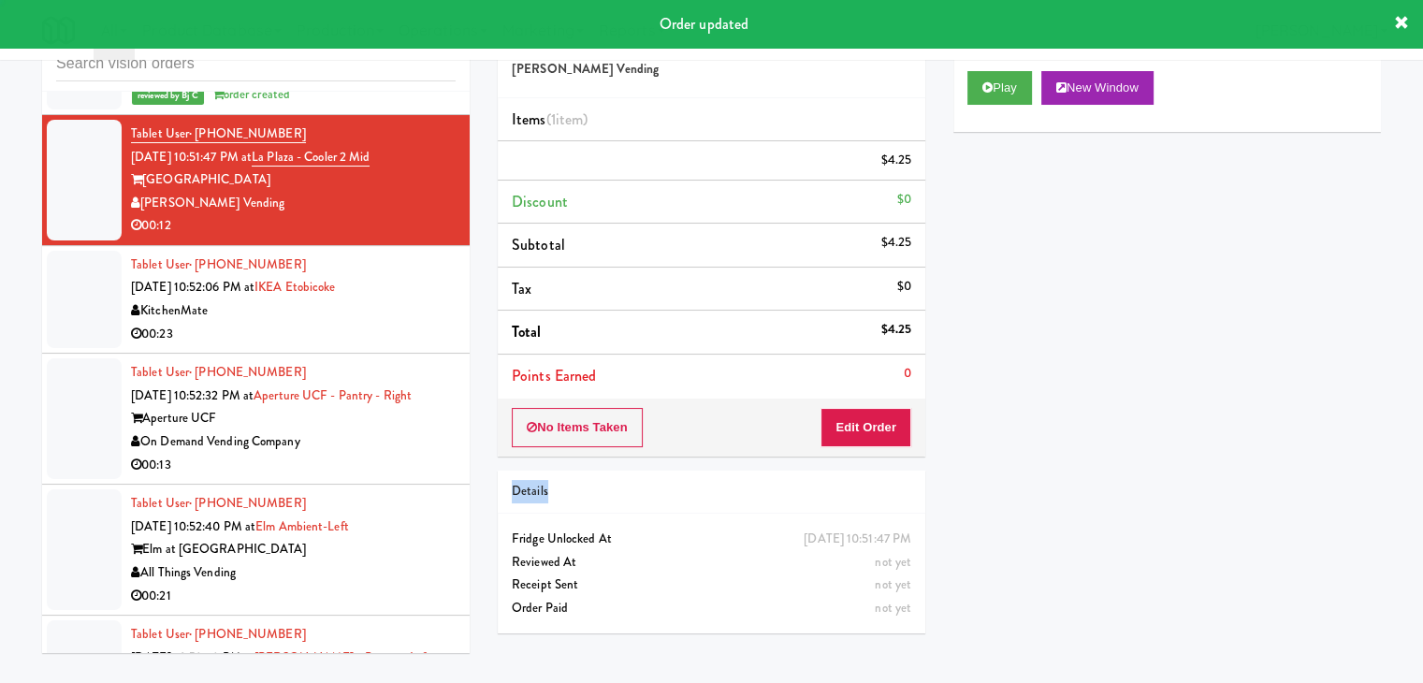
scroll to position [0, 0]
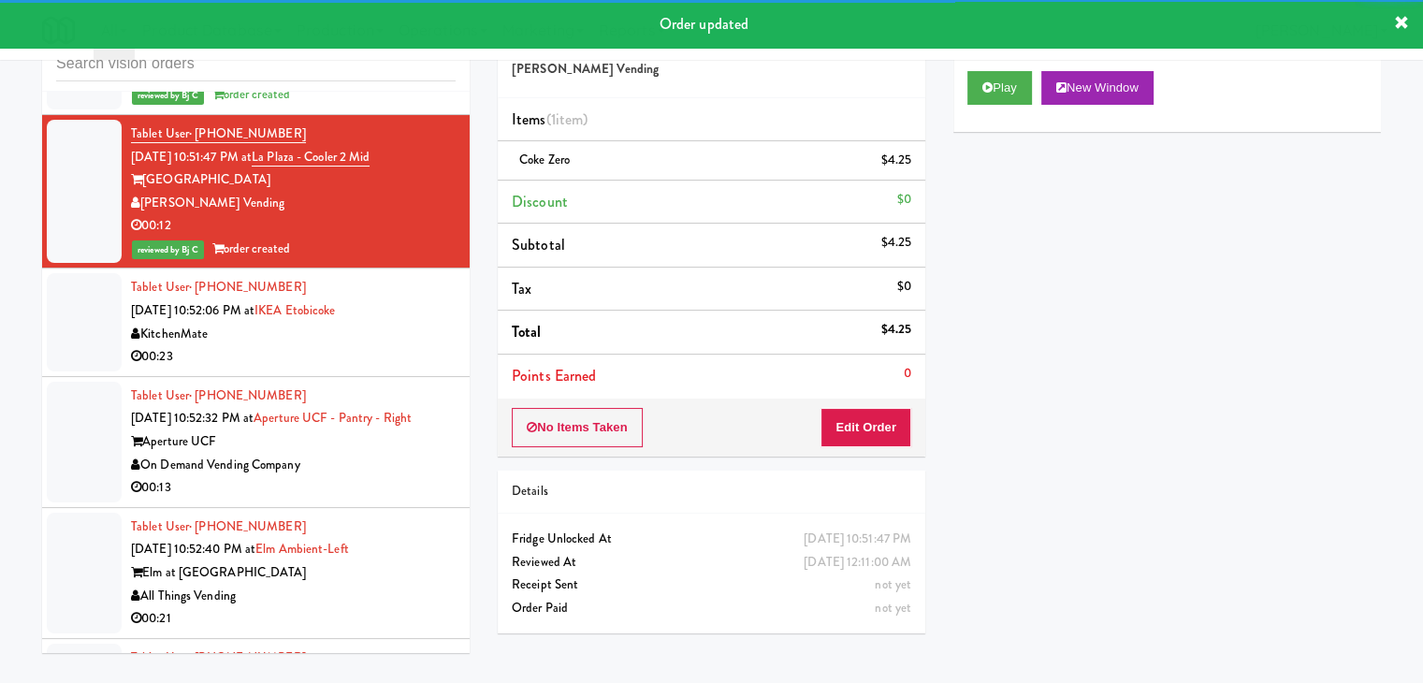
click at [402, 346] on div "KitchenMate" at bounding box center [293, 334] width 325 height 23
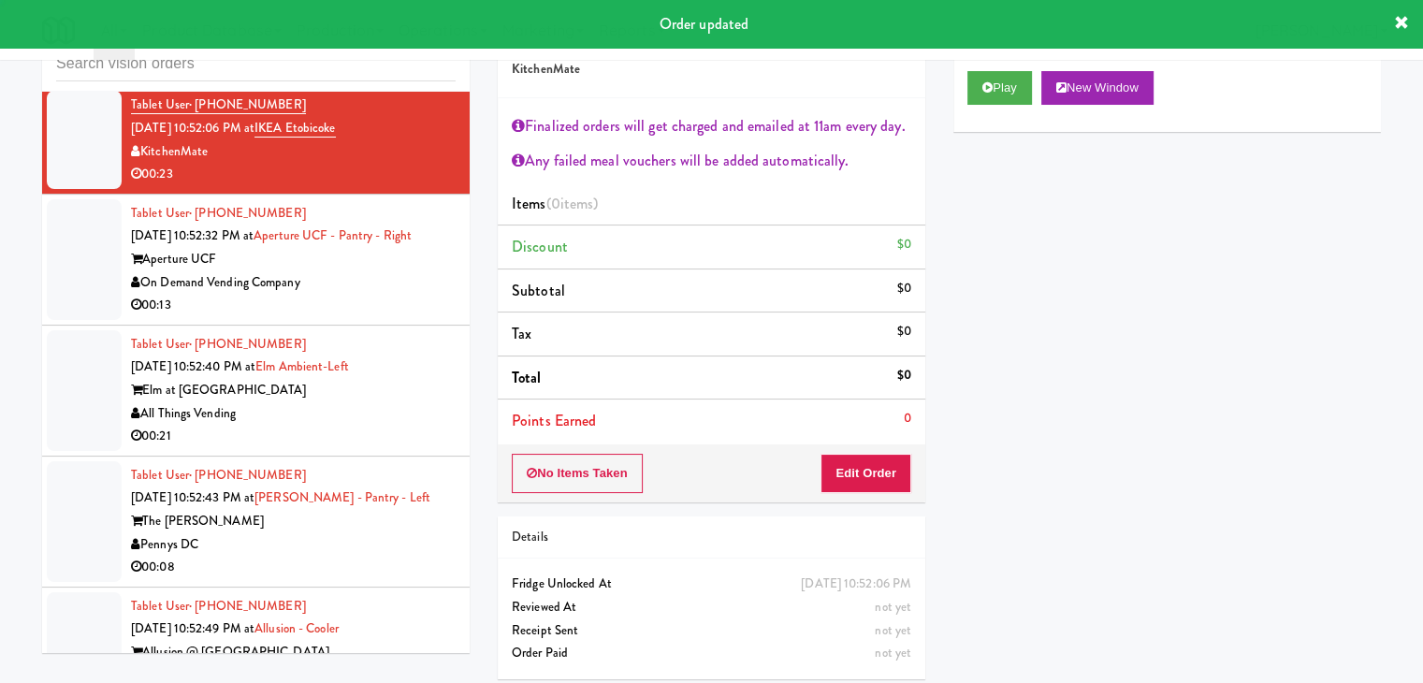
scroll to position [21333, 0]
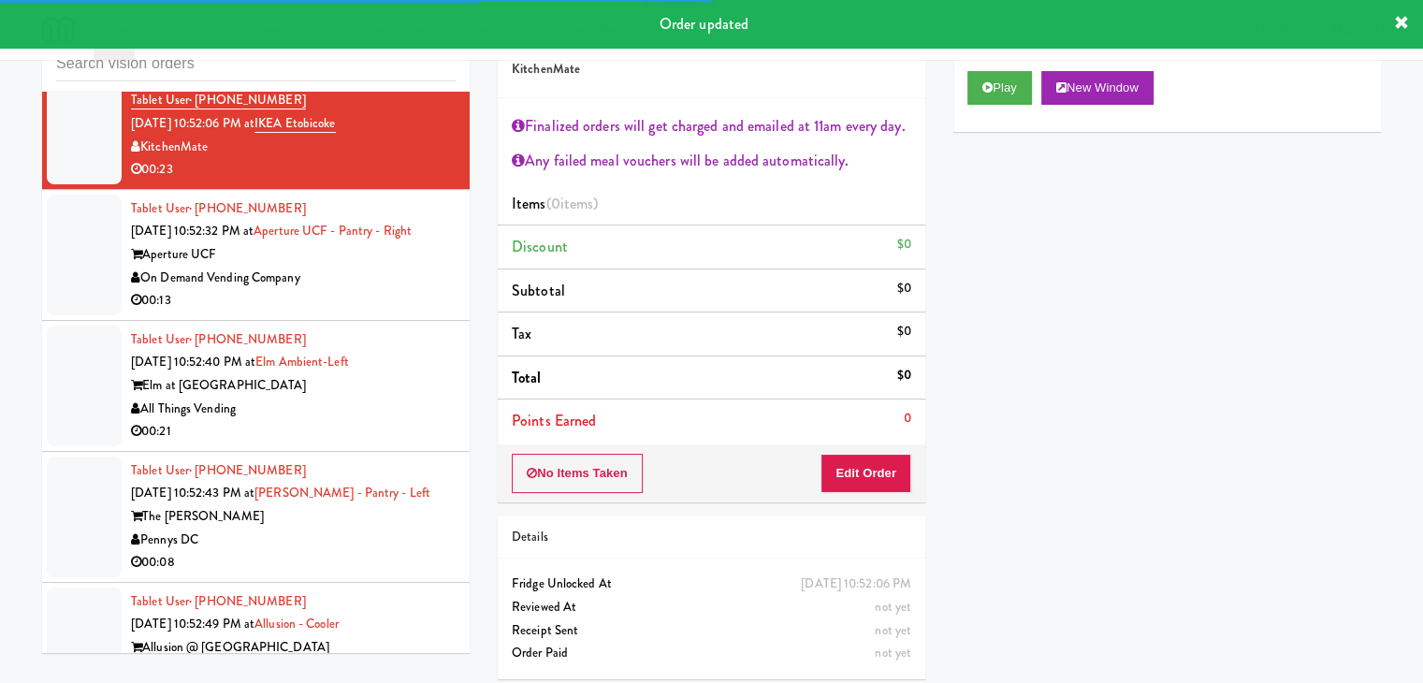
click at [981, 109] on div "Play New Window" at bounding box center [1167, 94] width 428 height 75
click at [1003, 99] on button "Play" at bounding box center [999, 88] width 65 height 34
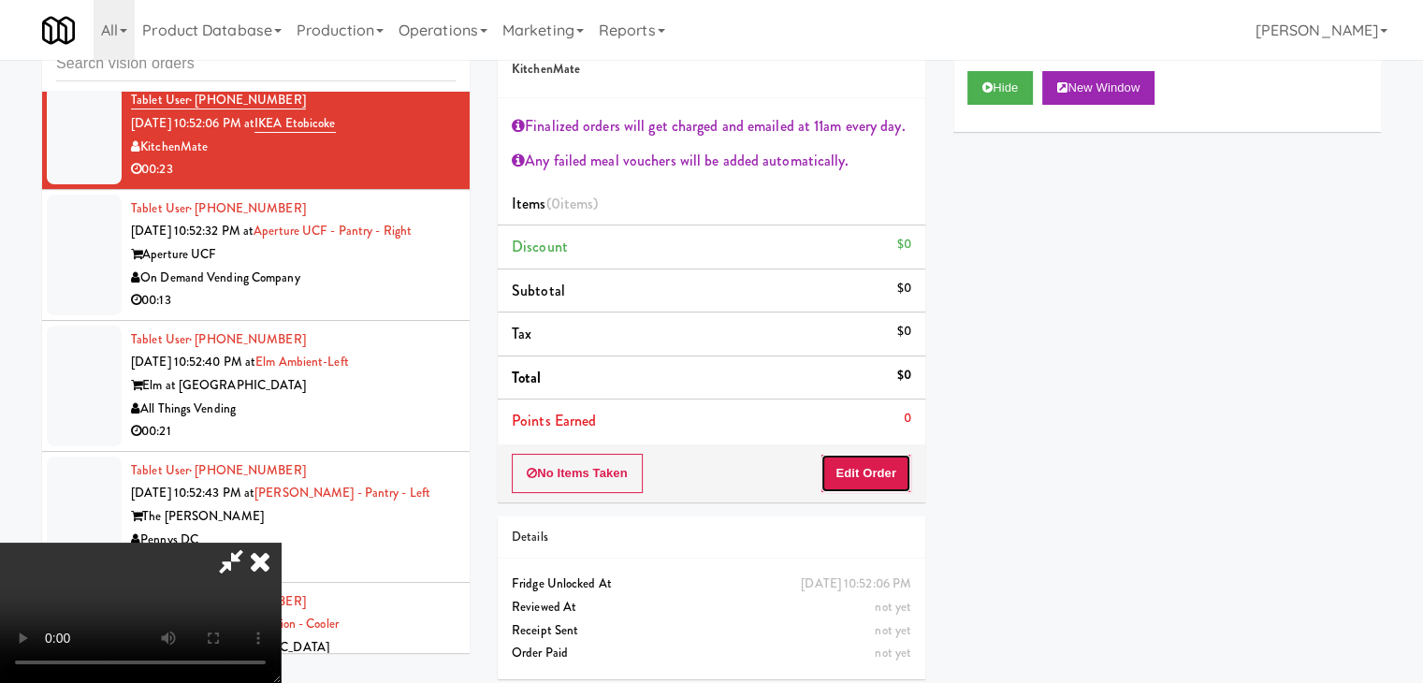
click at [873, 476] on button "Edit Order" at bounding box center [866, 473] width 91 height 39
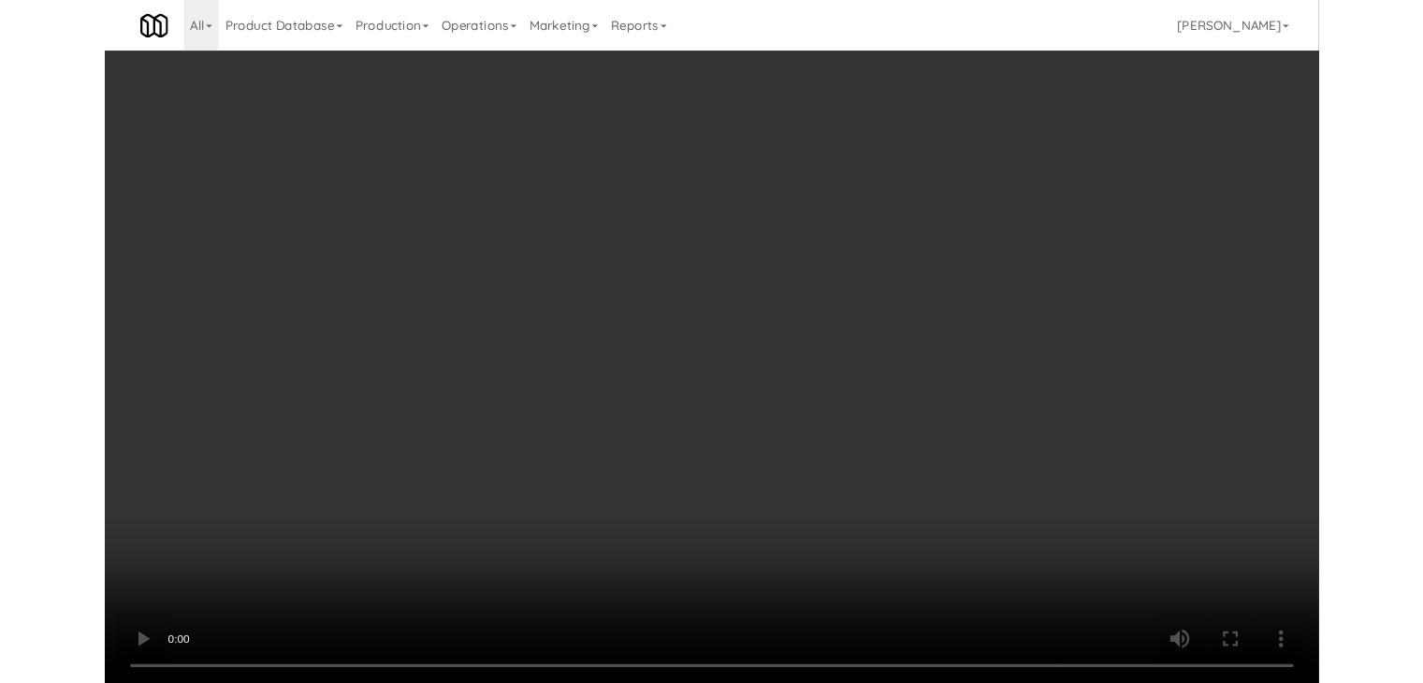
scroll to position [21240, 0]
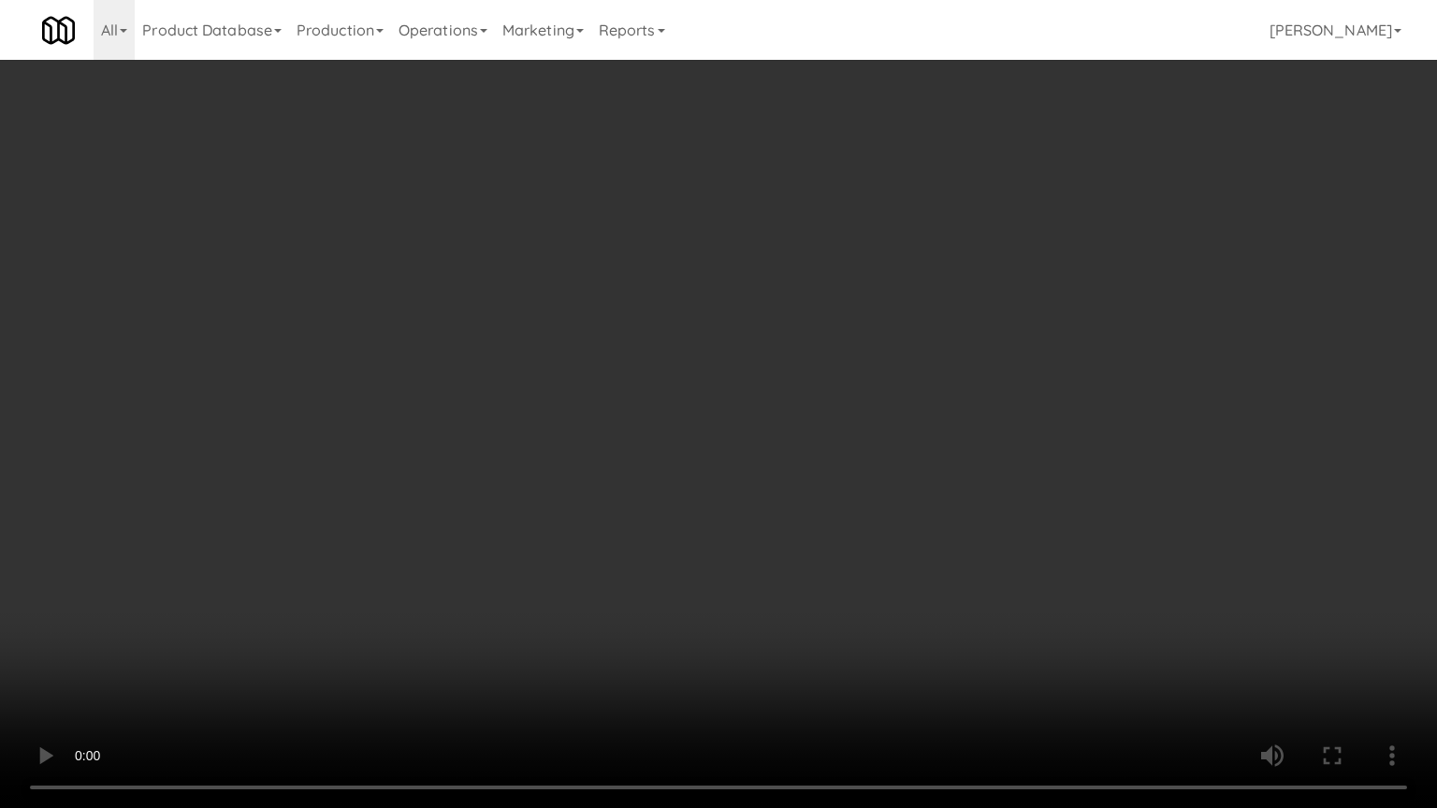
click at [849, 596] on video at bounding box center [718, 404] width 1437 height 808
click at [863, 617] on video at bounding box center [718, 404] width 1437 height 808
click at [860, 622] on video at bounding box center [718, 404] width 1437 height 808
click at [863, 622] on video at bounding box center [718, 404] width 1437 height 808
click at [868, 622] on video at bounding box center [718, 404] width 1437 height 808
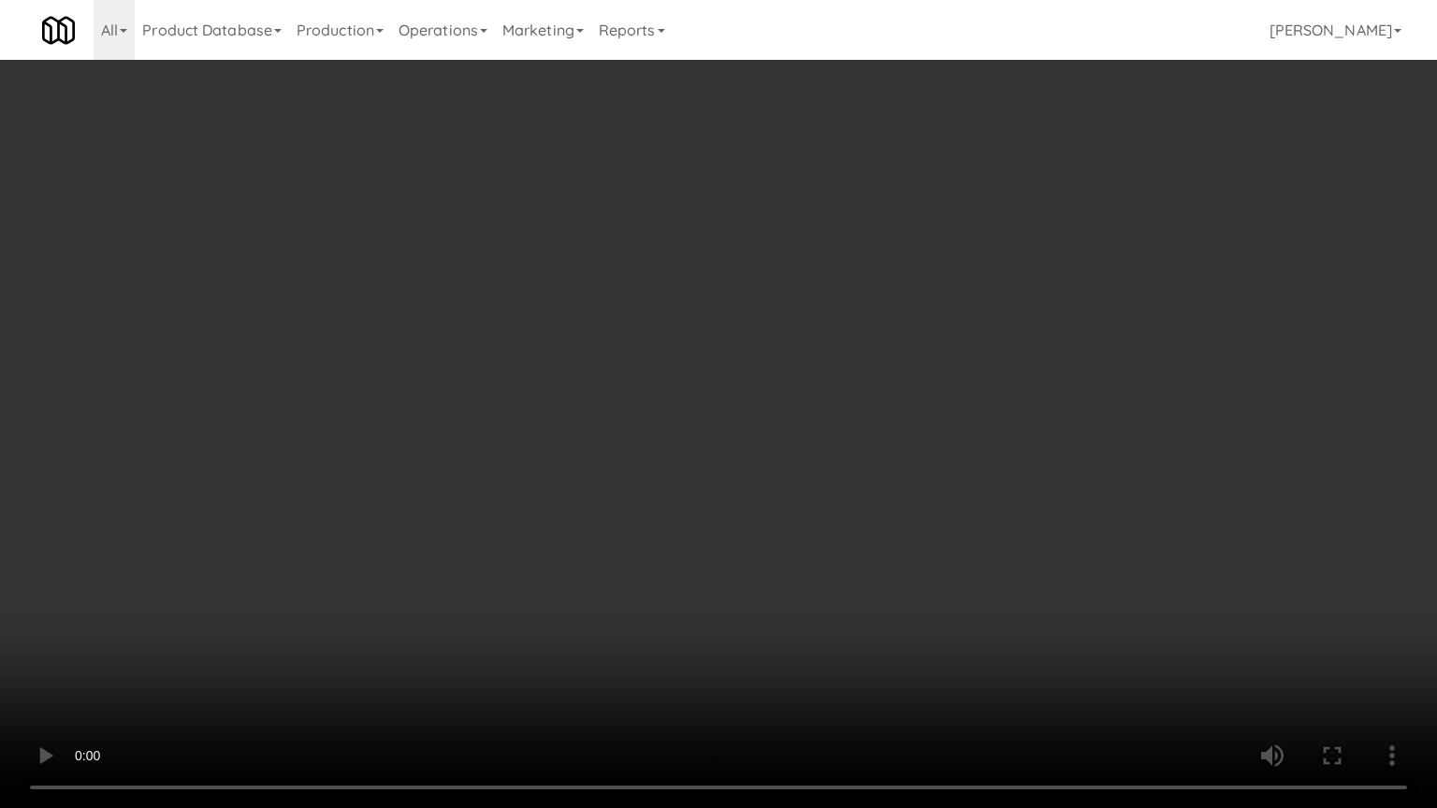
click at [868, 622] on video at bounding box center [718, 404] width 1437 height 808
click at [872, 617] on video at bounding box center [718, 404] width 1437 height 808
click at [875, 617] on video at bounding box center [718, 404] width 1437 height 808
click at [885, 559] on video at bounding box center [718, 404] width 1437 height 808
drag, startPoint x: 885, startPoint y: 560, endPoint x: 927, endPoint y: 422, distance: 143.8
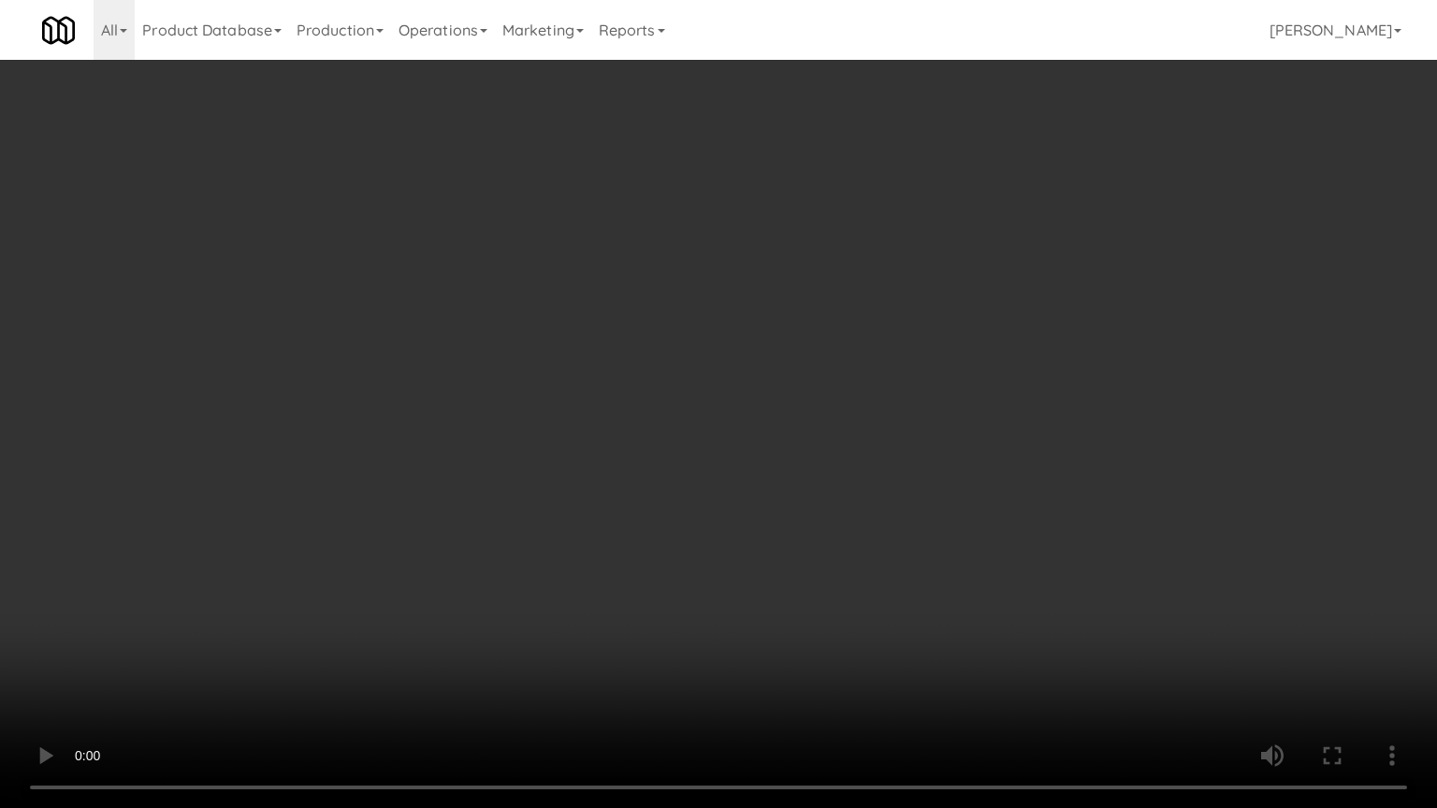
click at [886, 559] on video at bounding box center [718, 404] width 1437 height 808
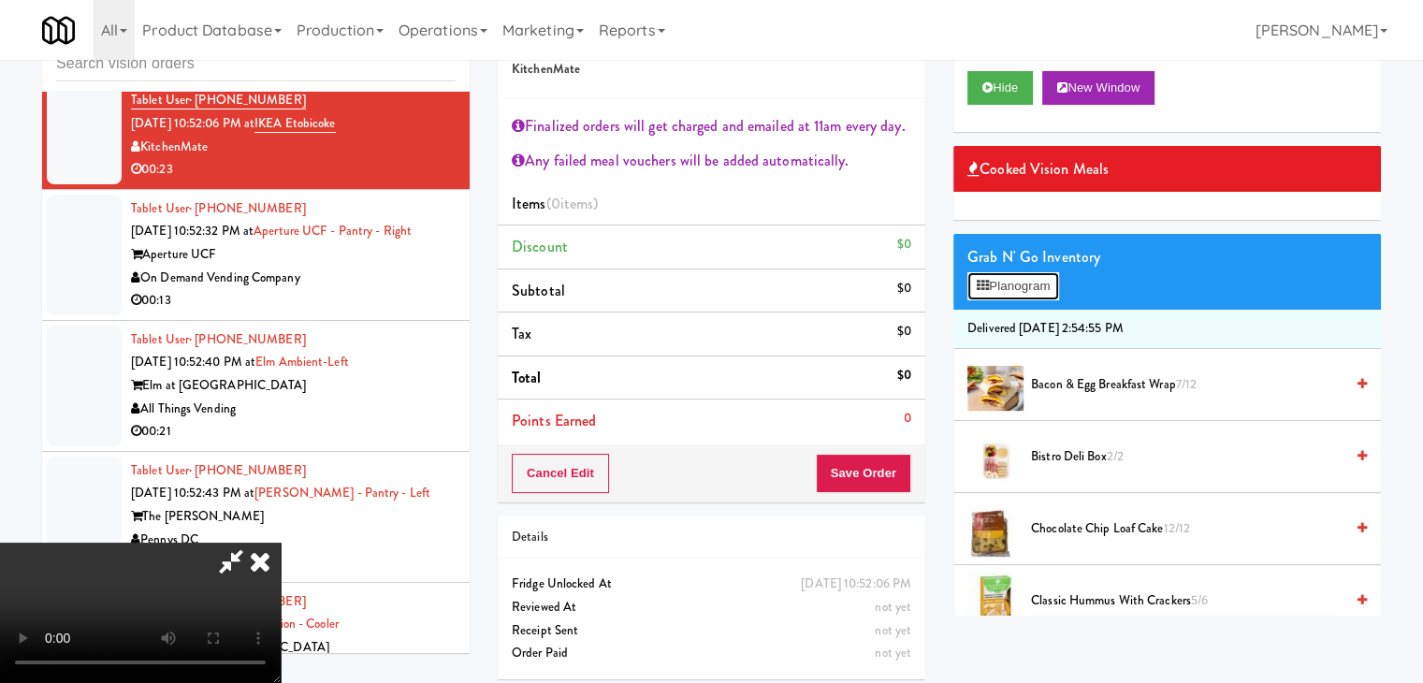
drag, startPoint x: 1035, startPoint y: 272, endPoint x: 1040, endPoint y: 281, distance: 9.6
click at [1038, 274] on button "Planogram" at bounding box center [1013, 286] width 92 height 28
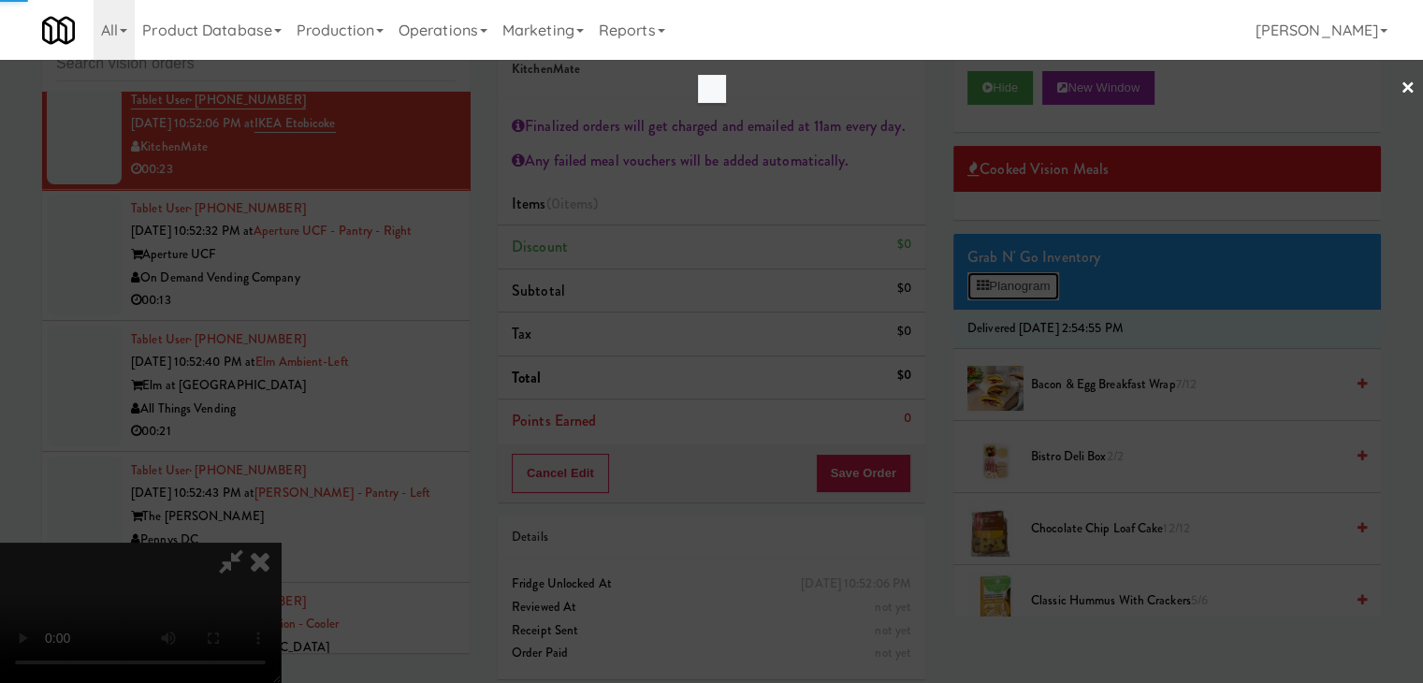
scroll to position [21240, 0]
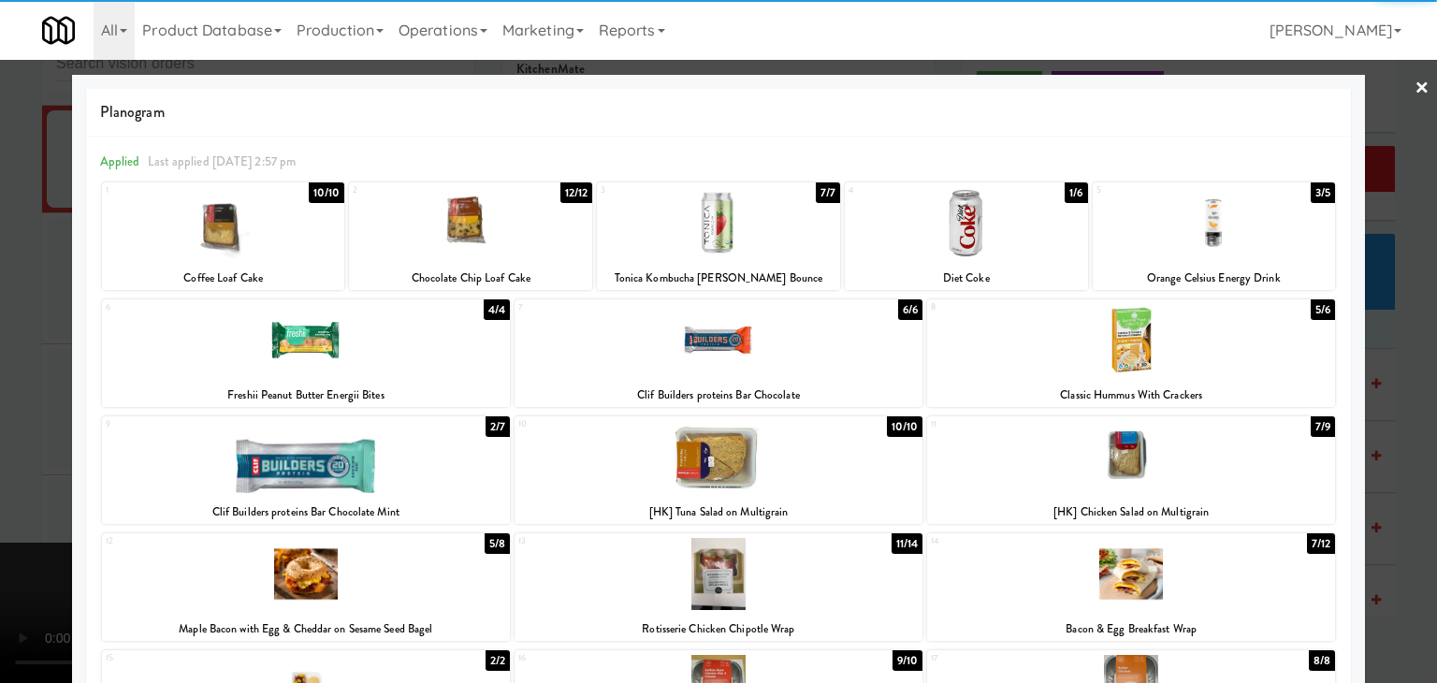
click at [742, 455] on div at bounding box center [719, 457] width 408 height 72
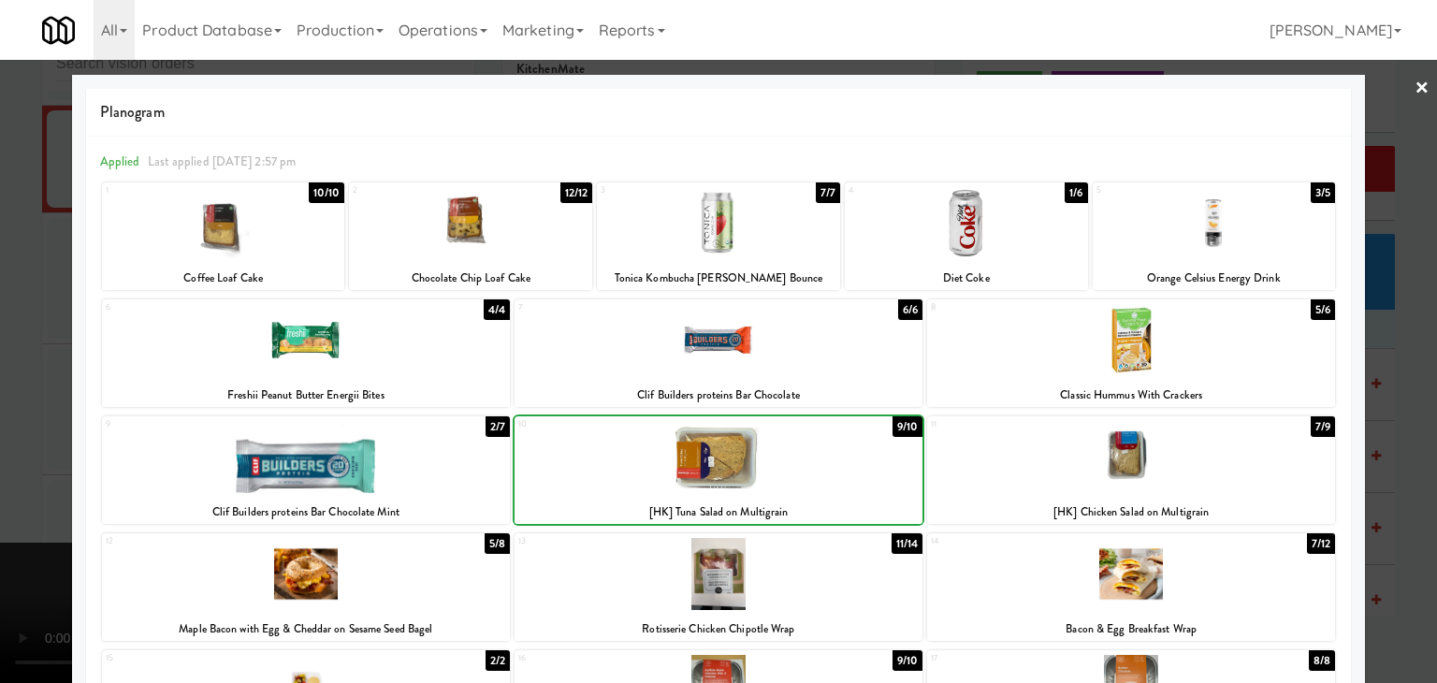
click at [742, 455] on div at bounding box center [719, 457] width 408 height 72
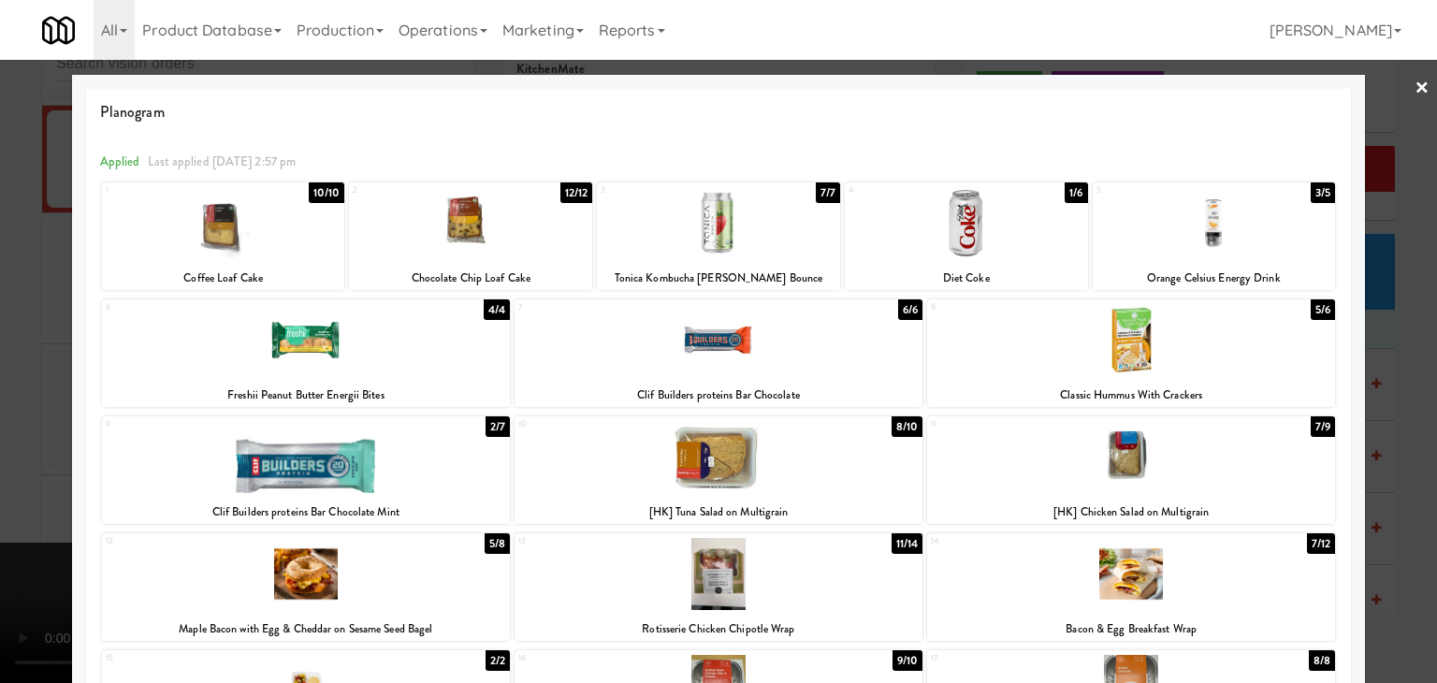
click at [15, 489] on div at bounding box center [718, 341] width 1437 height 683
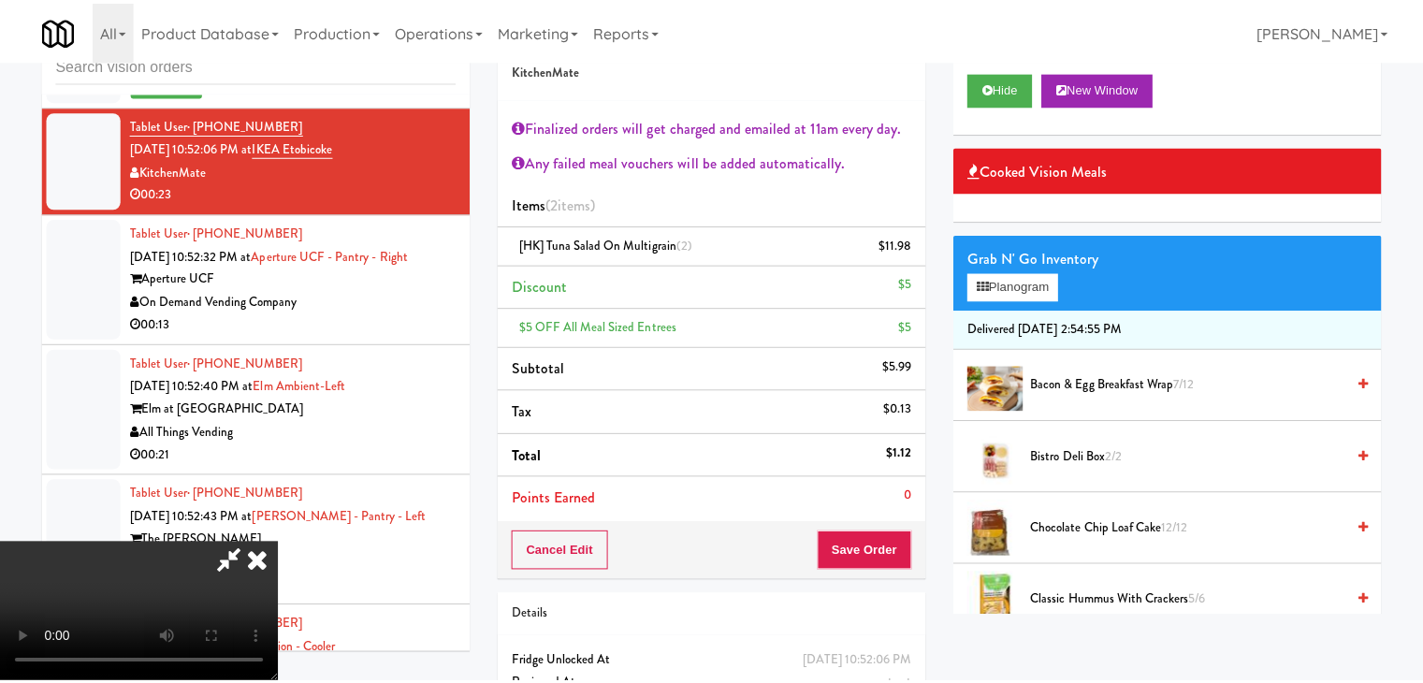
scroll to position [21333, 0]
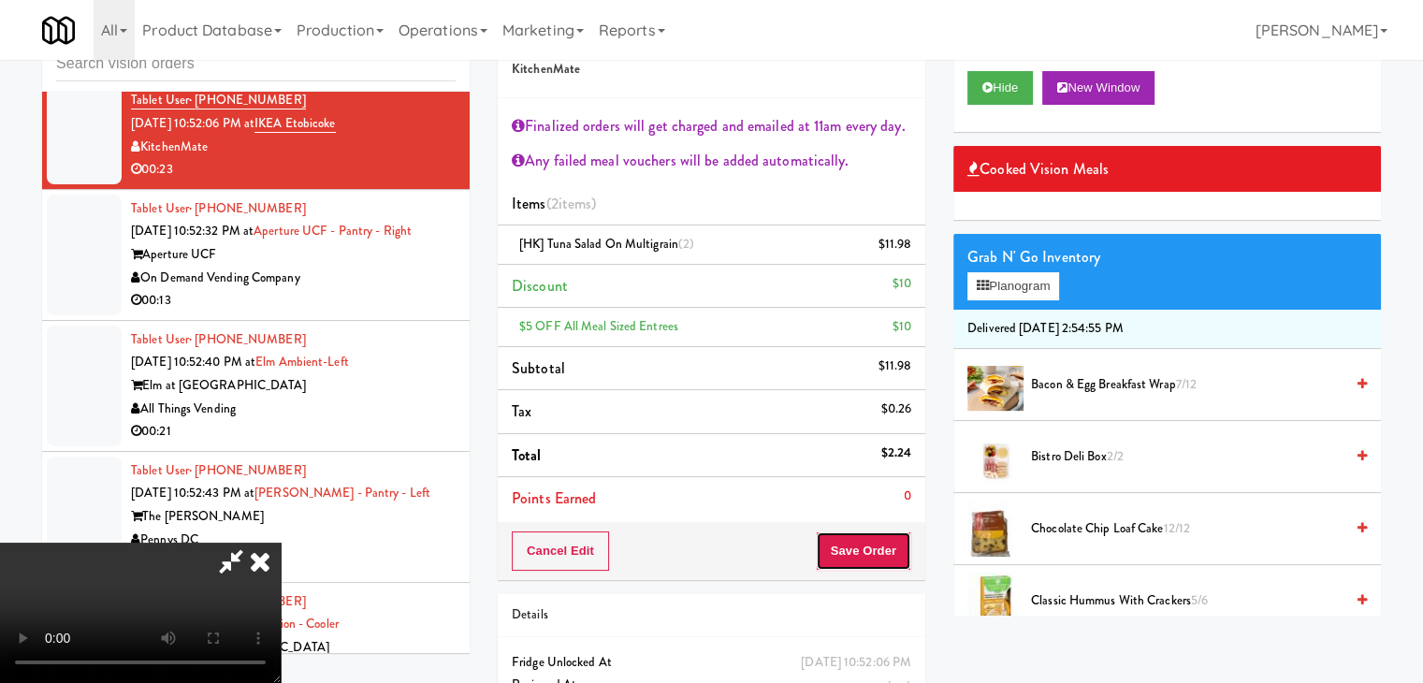
click at [887, 539] on button "Save Order" at bounding box center [863, 550] width 95 height 39
click at [880, 539] on button "Save Order" at bounding box center [863, 550] width 95 height 39
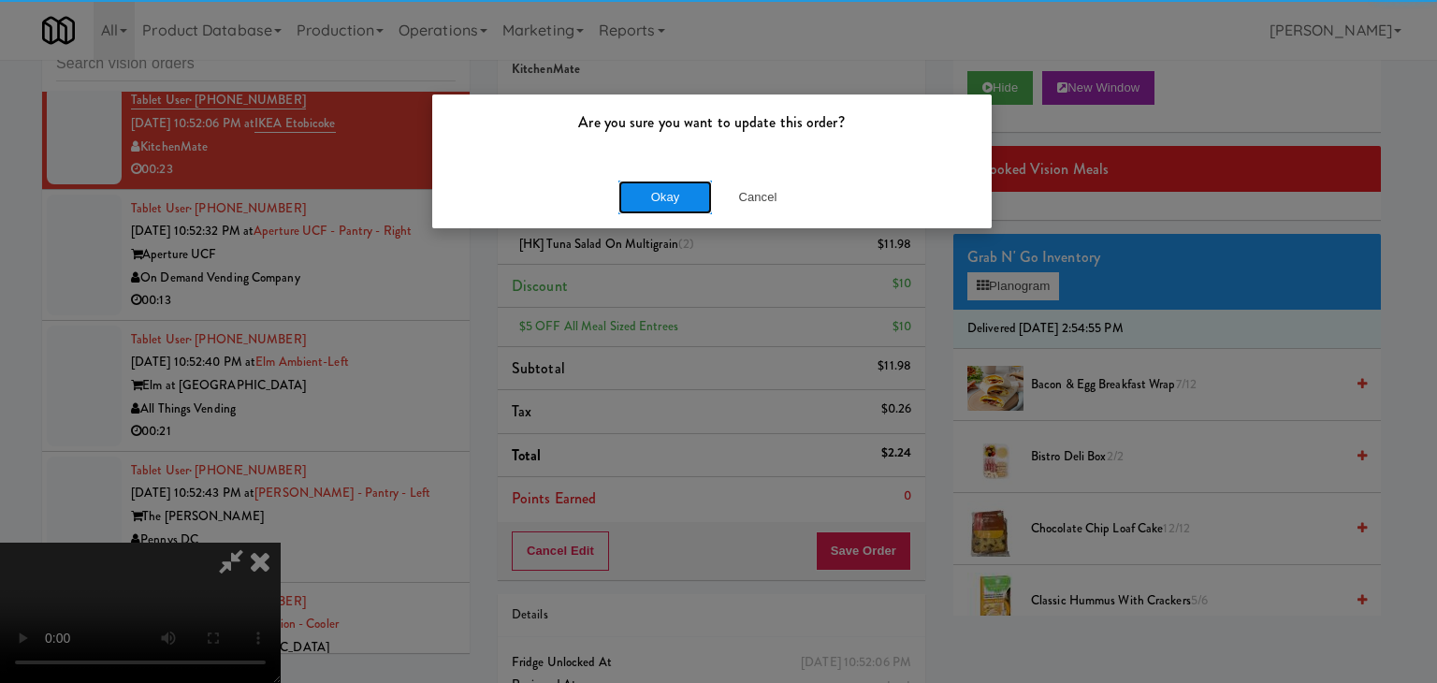
click at [684, 188] on button "Okay" at bounding box center [665, 198] width 94 height 34
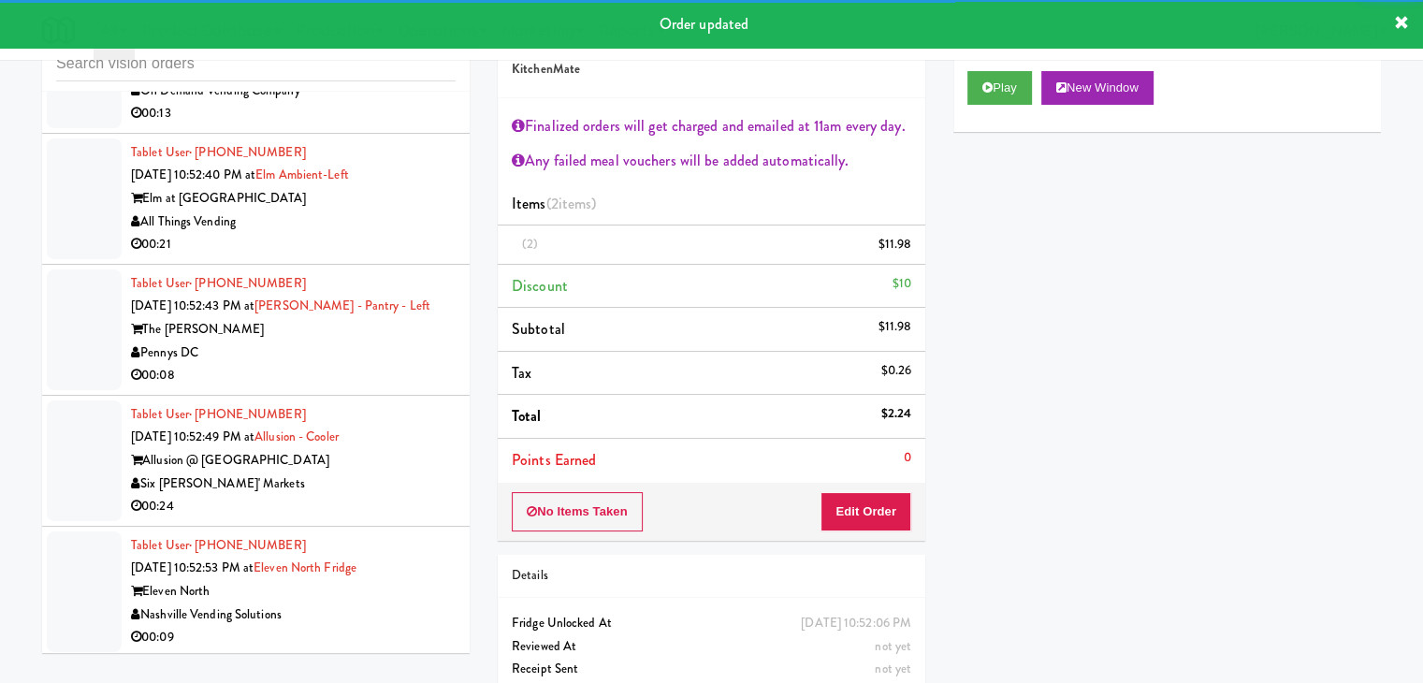
scroll to position [21543, 0]
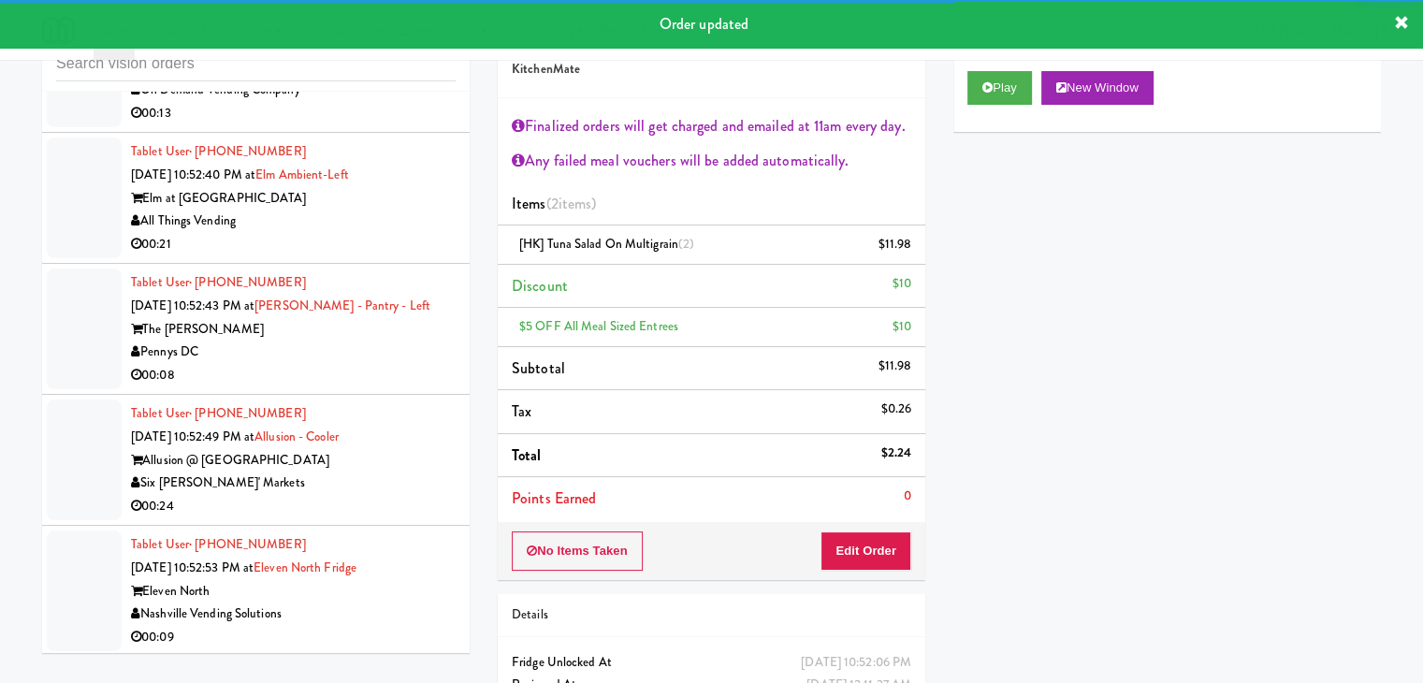
click at [436, 125] on div "00:13" at bounding box center [293, 113] width 325 height 23
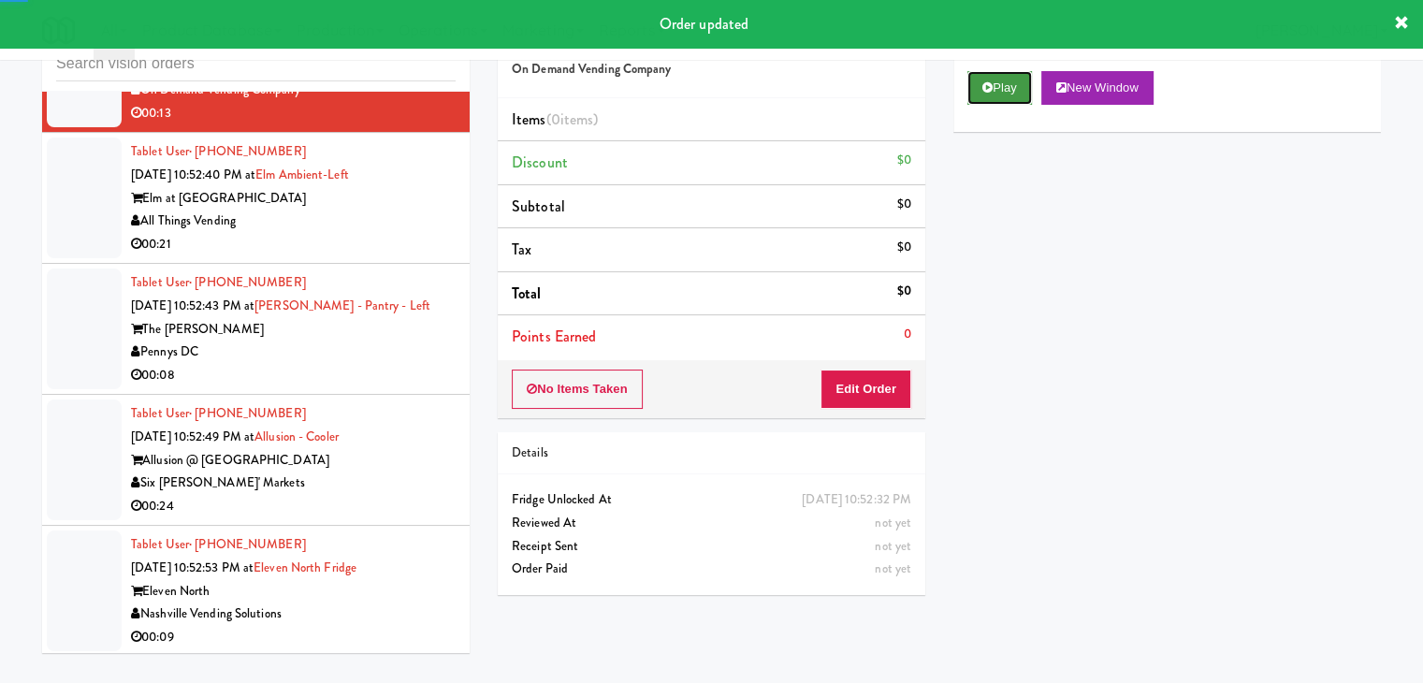
click at [1009, 93] on button "Play" at bounding box center [999, 88] width 65 height 34
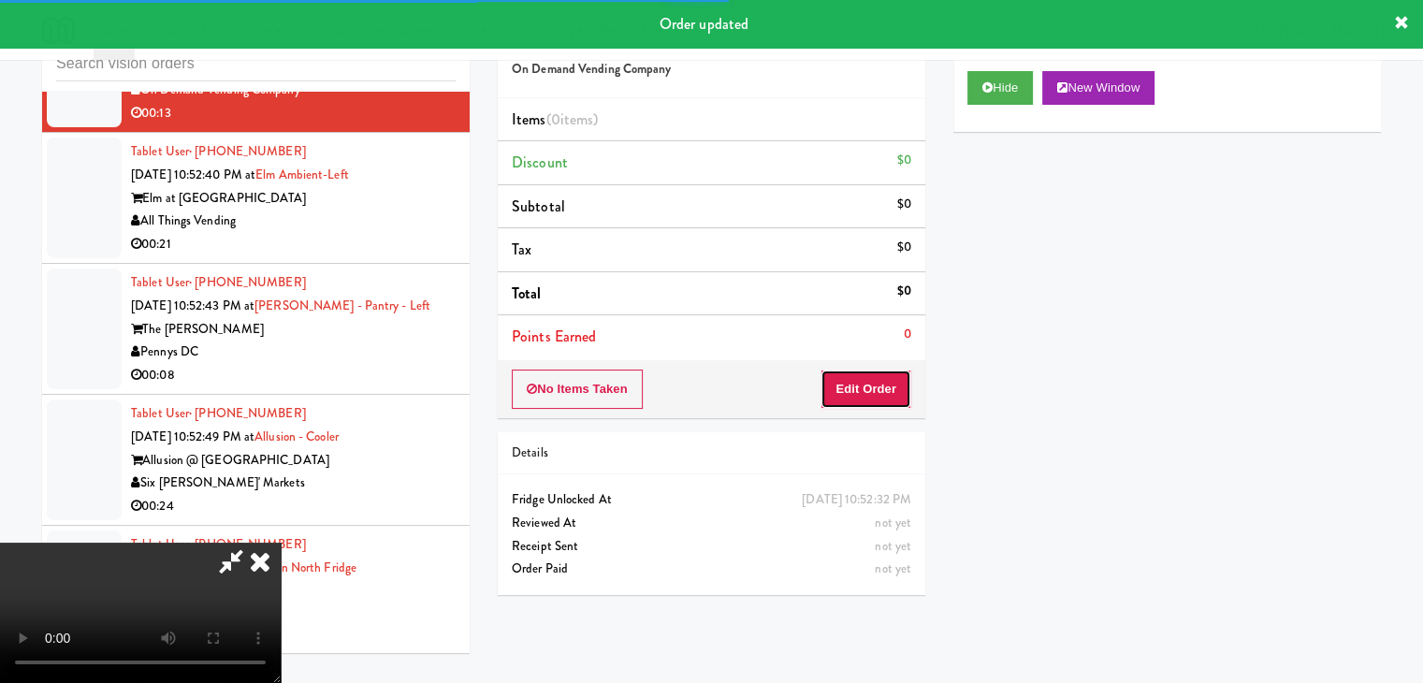
click at [876, 383] on button "Edit Order" at bounding box center [866, 389] width 91 height 39
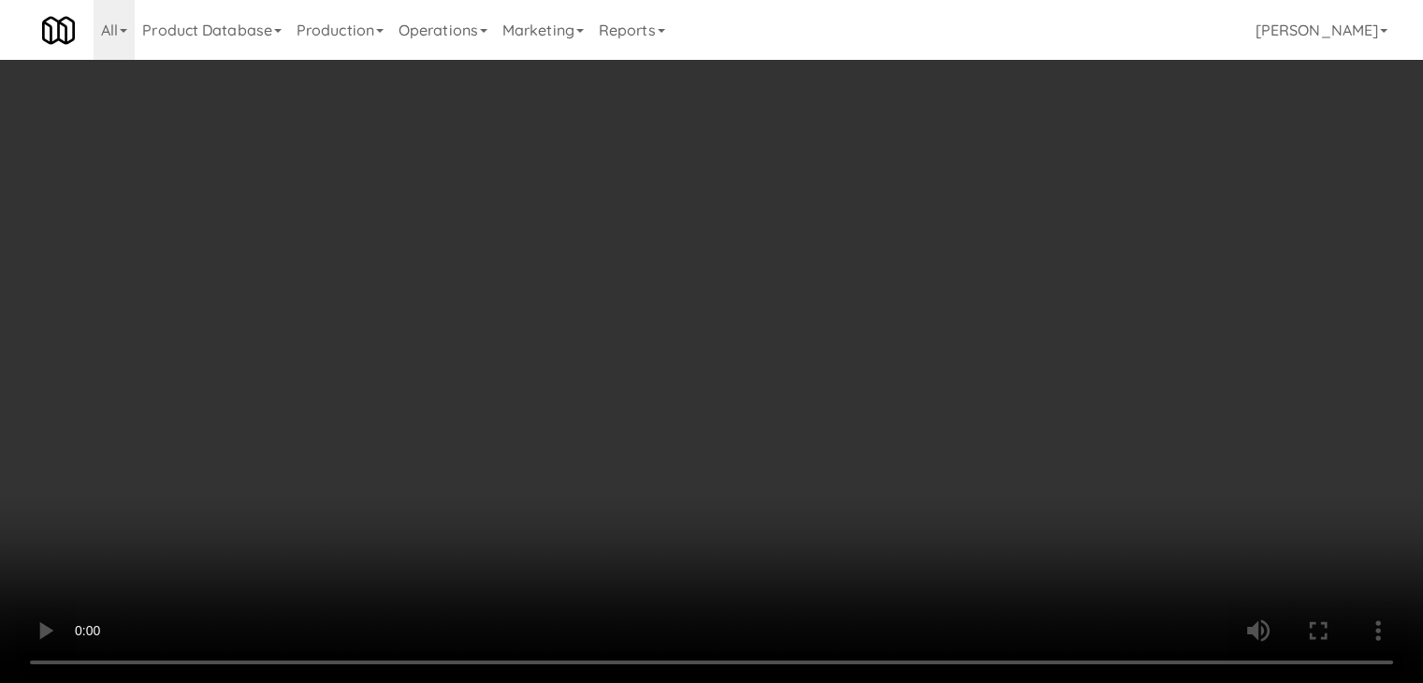
scroll to position [21451, 0]
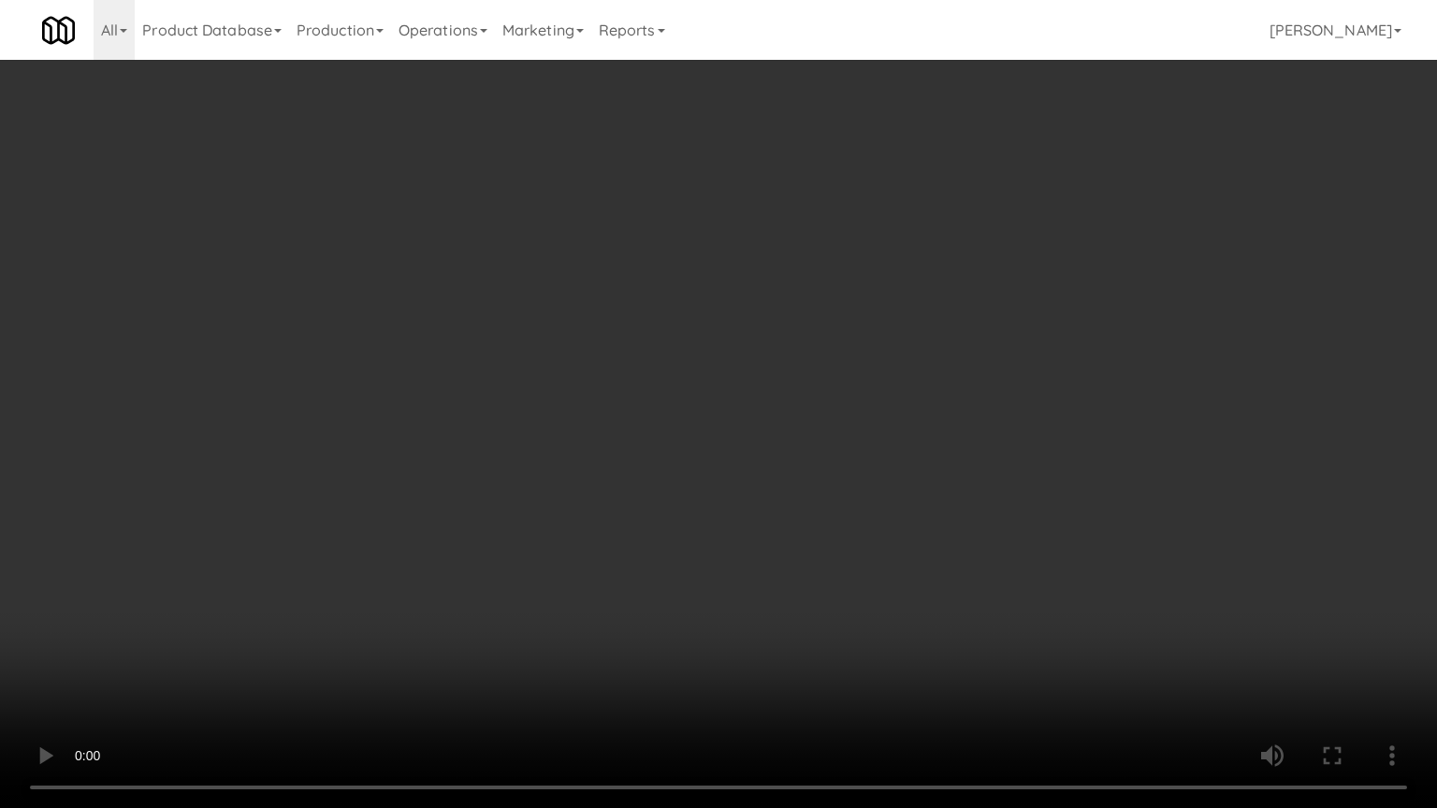
click at [829, 603] on video at bounding box center [718, 404] width 1437 height 808
click at [837, 599] on video at bounding box center [718, 404] width 1437 height 808
click at [848, 592] on video at bounding box center [718, 404] width 1437 height 808
click at [841, 590] on video at bounding box center [718, 404] width 1437 height 808
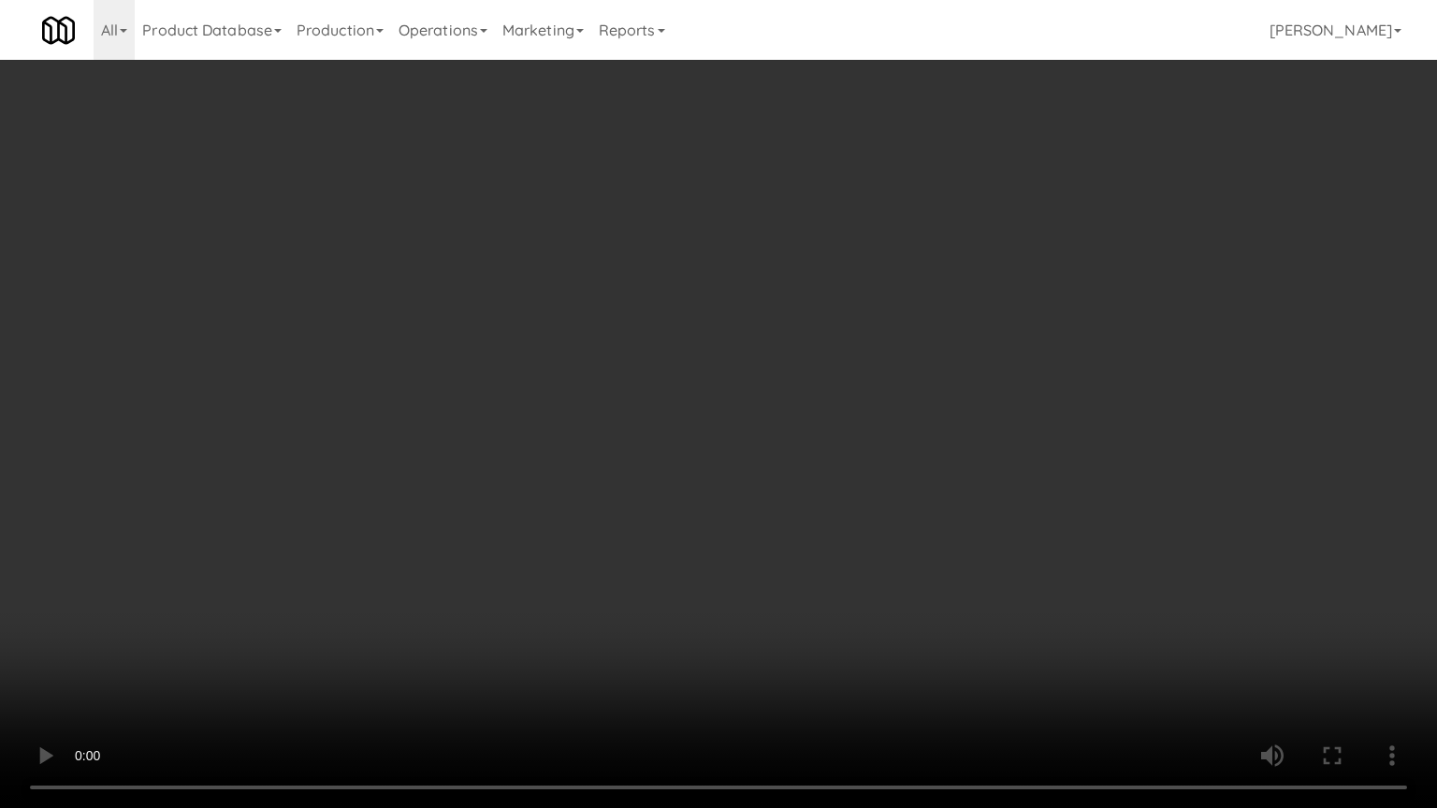
click at [874, 608] on video at bounding box center [718, 404] width 1437 height 808
click at [875, 591] on video at bounding box center [718, 404] width 1437 height 808
click at [882, 593] on video at bounding box center [718, 404] width 1437 height 808
click at [891, 575] on video at bounding box center [718, 404] width 1437 height 808
drag, startPoint x: 891, startPoint y: 575, endPoint x: 989, endPoint y: 297, distance: 295.6
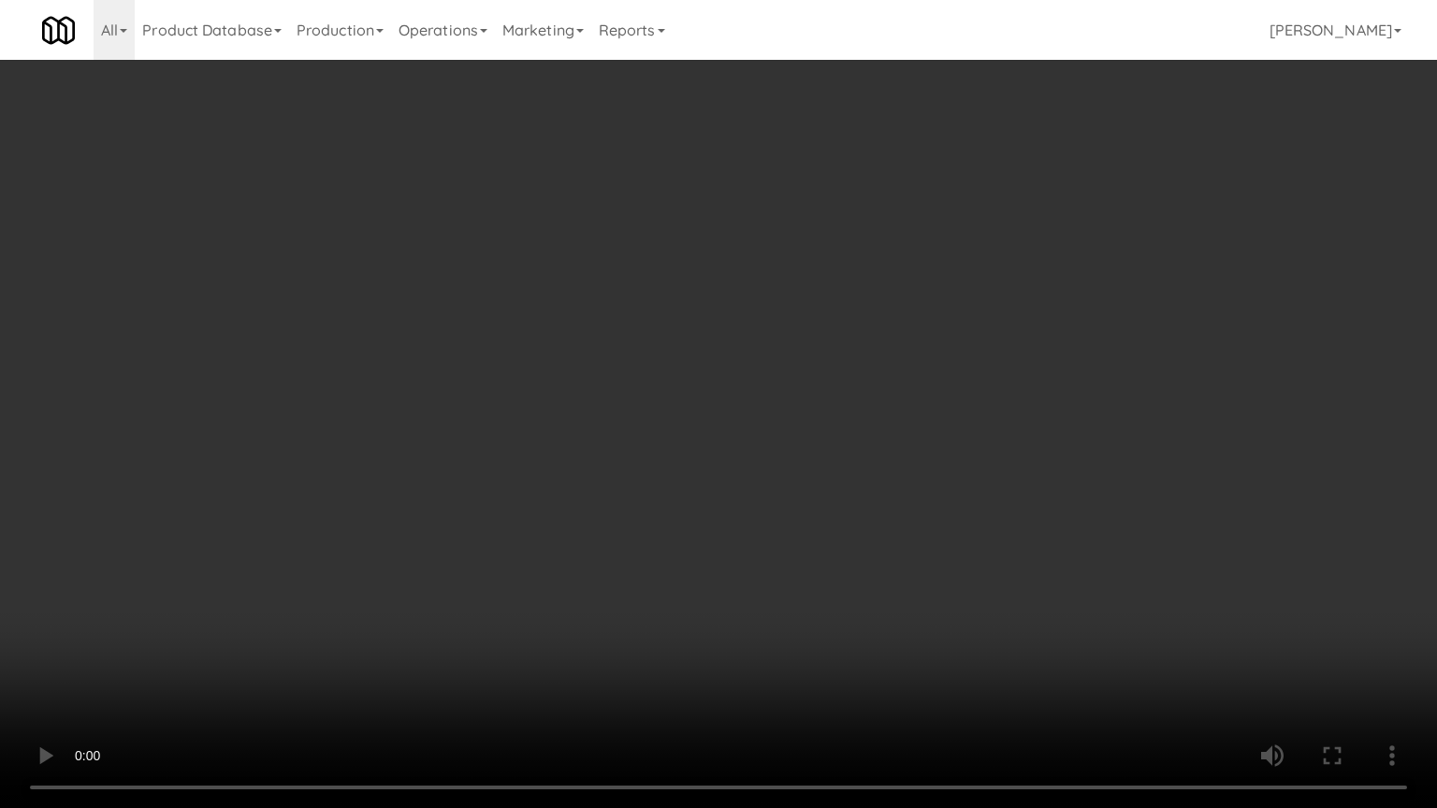
click at [891, 573] on video at bounding box center [718, 404] width 1437 height 808
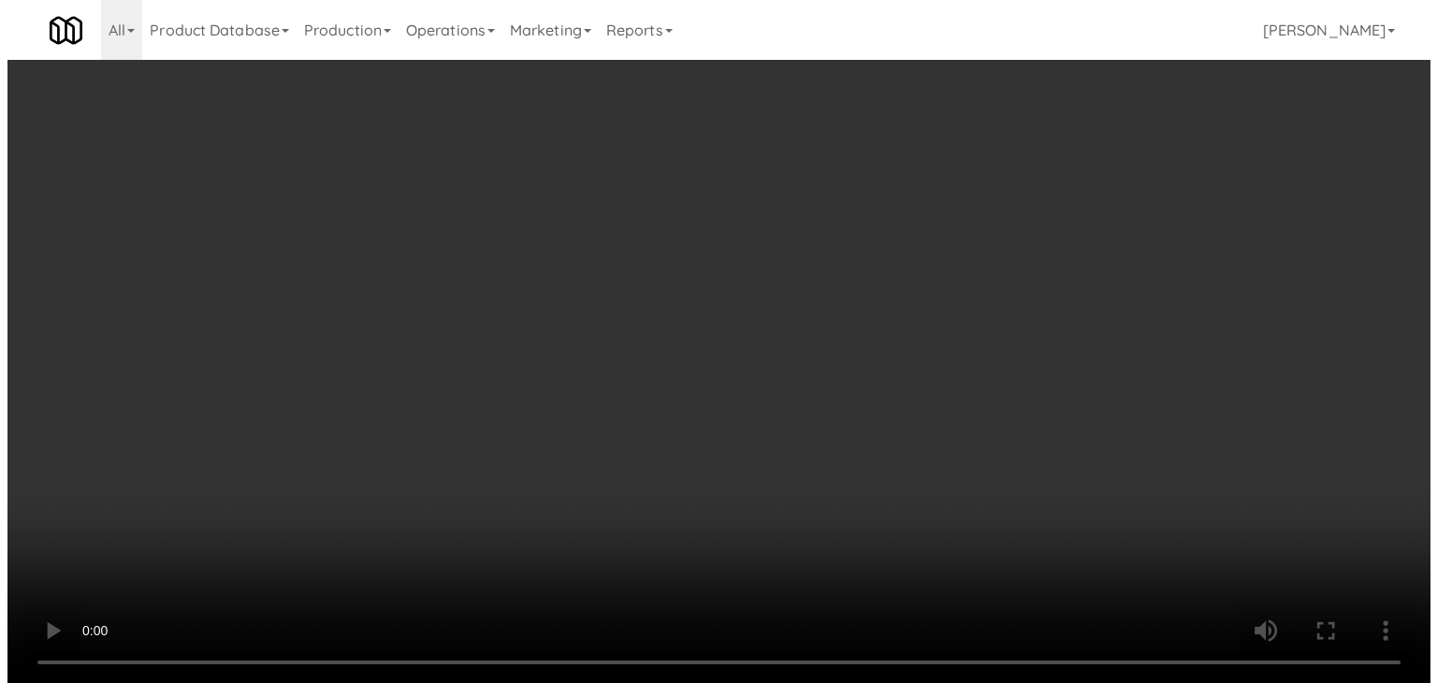
scroll to position [21543, 0]
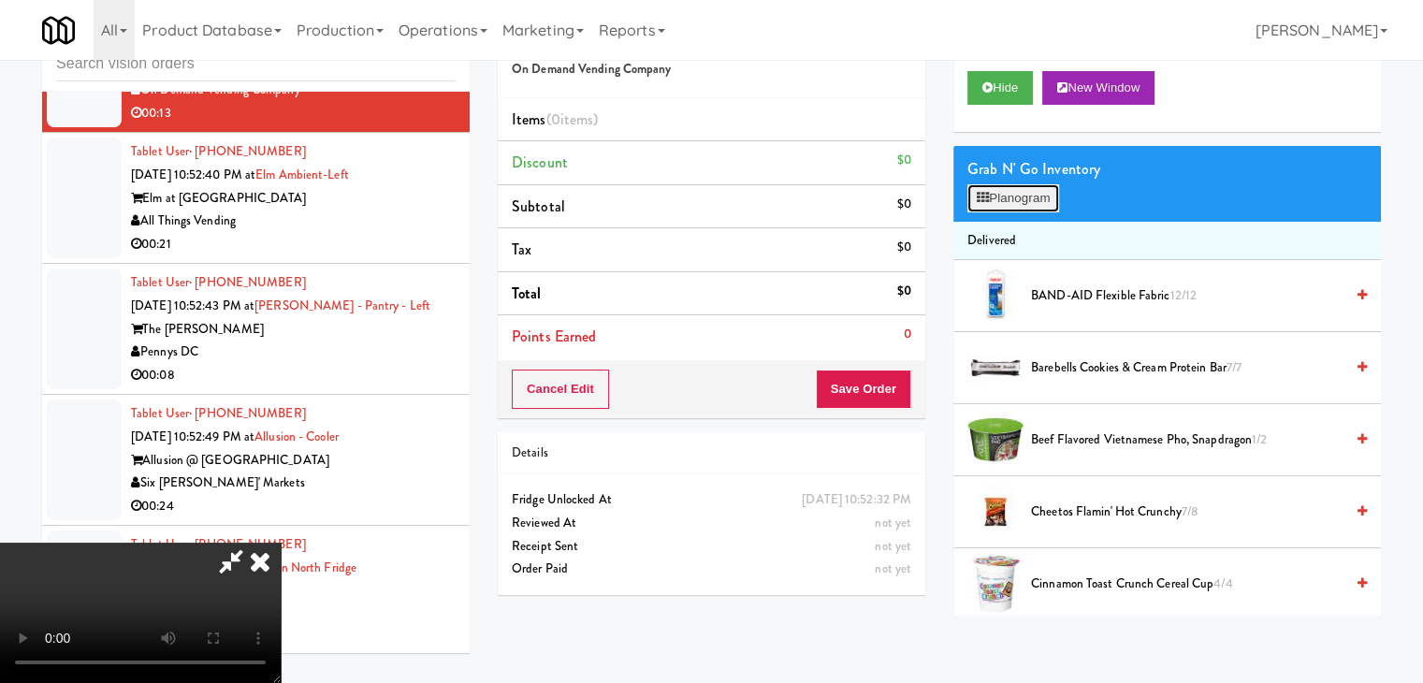
click at [995, 190] on button "Planogram" at bounding box center [1013, 198] width 92 height 28
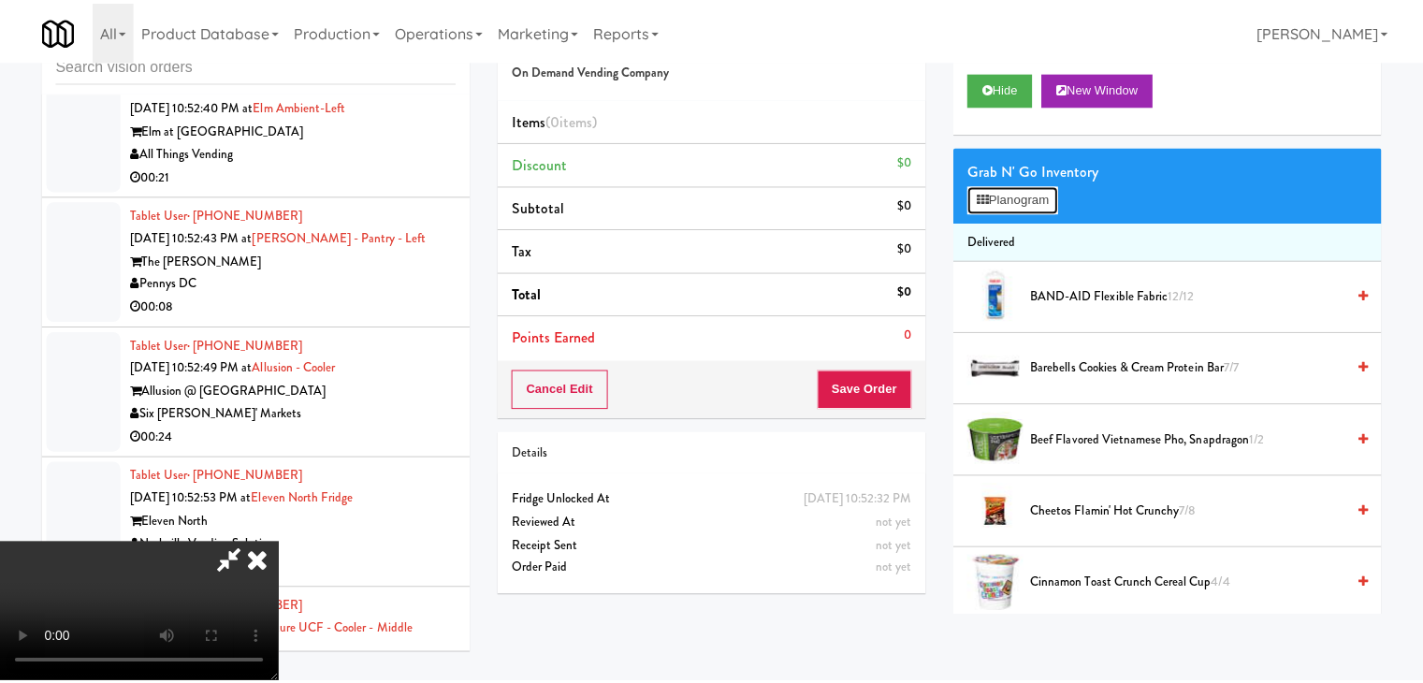
scroll to position [21451, 0]
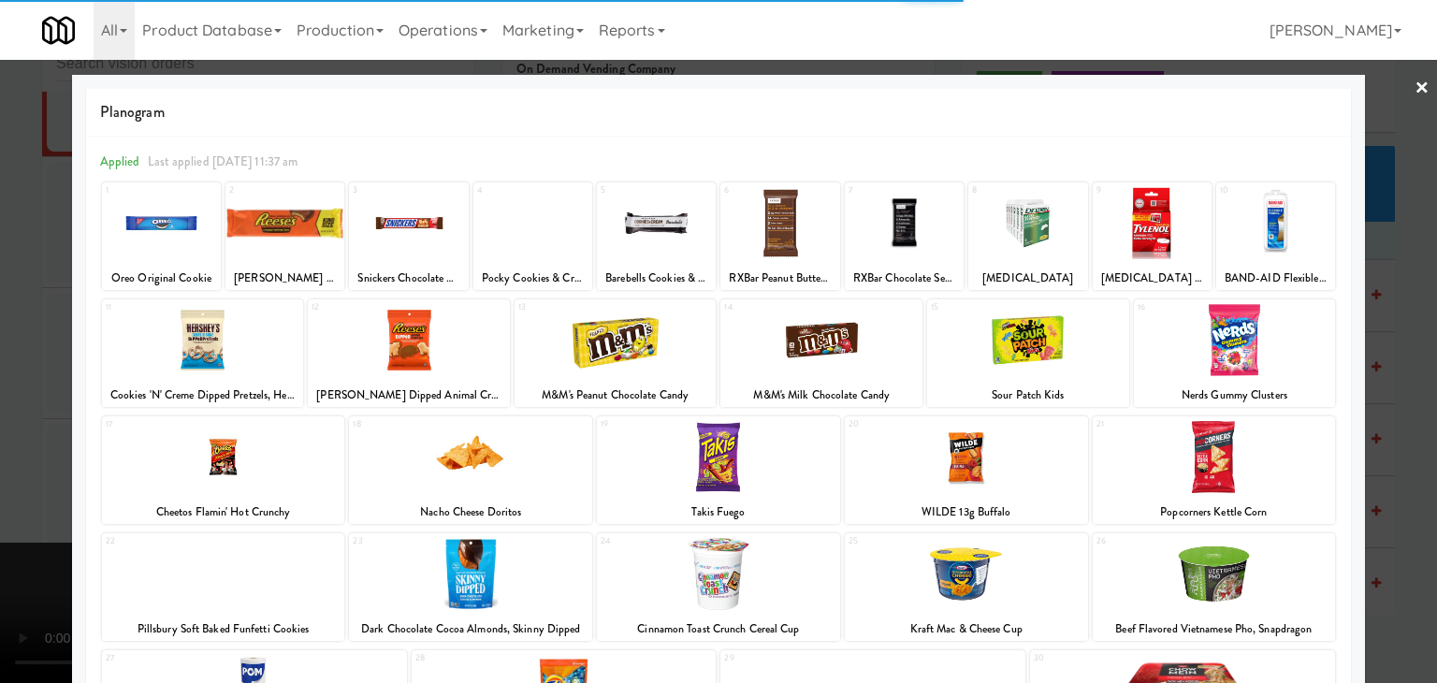
click at [284, 574] on div at bounding box center [223, 574] width 243 height 72
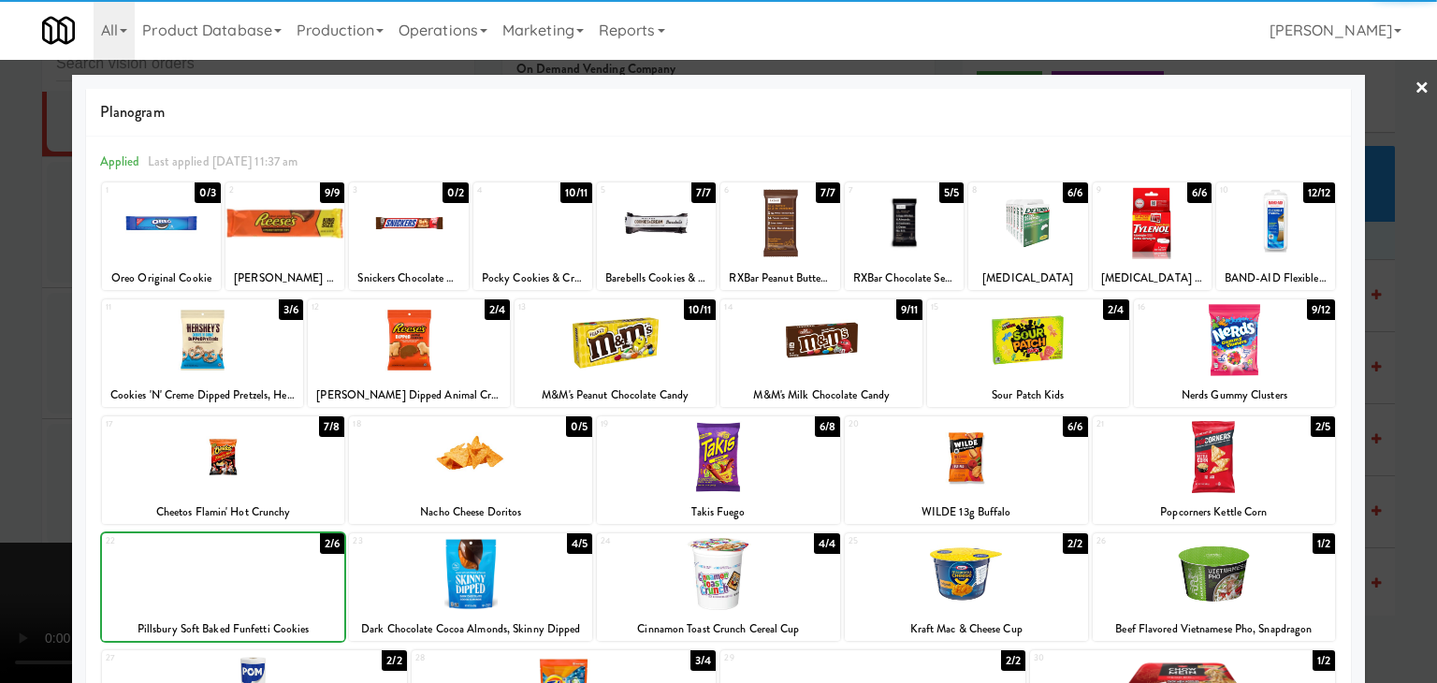
drag, startPoint x: 0, startPoint y: 554, endPoint x: 254, endPoint y: 527, distance: 255.0
click at [3, 551] on div at bounding box center [718, 341] width 1437 height 683
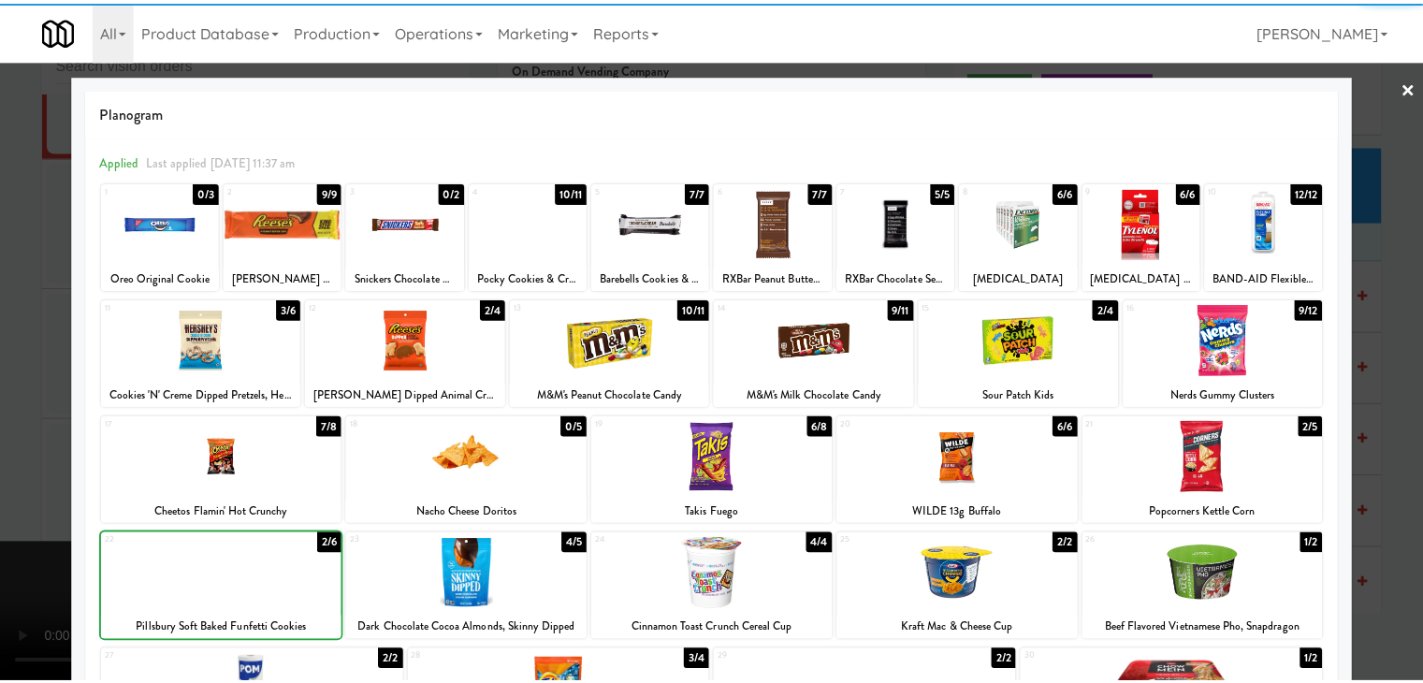
scroll to position [21543, 0]
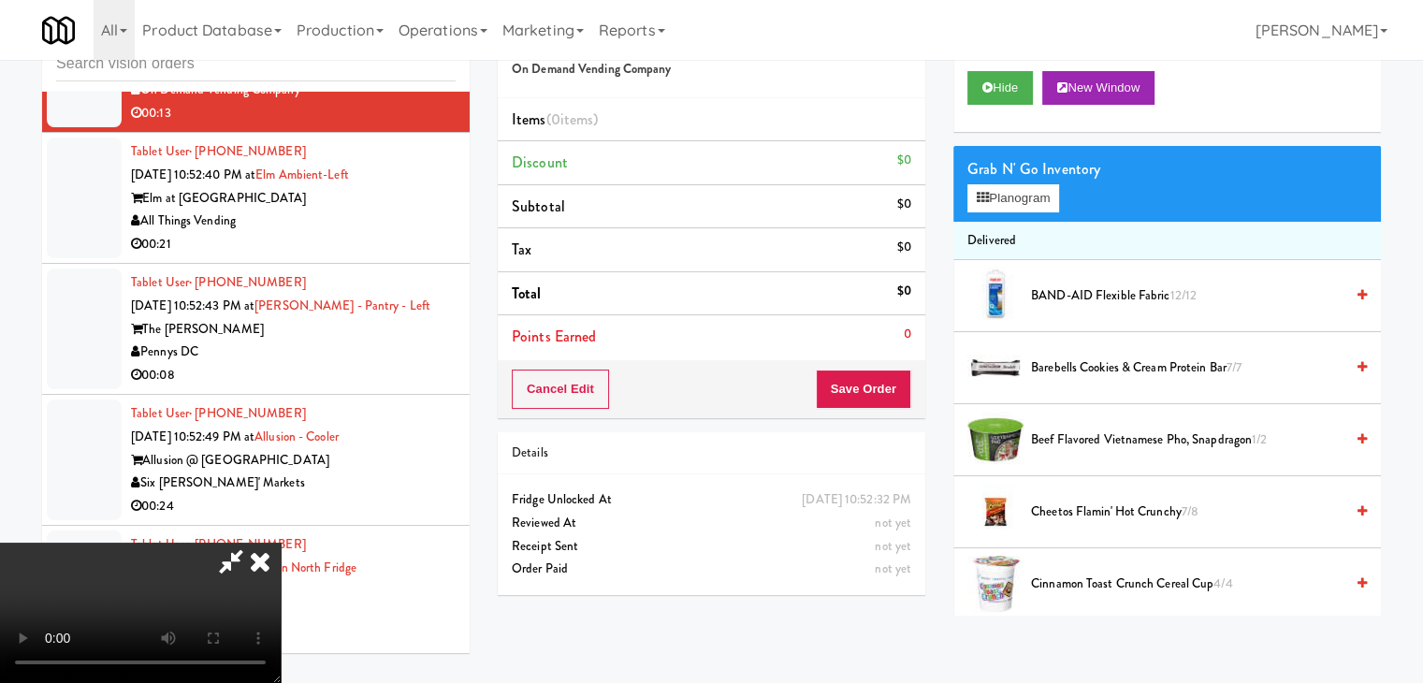
click at [878, 406] on div "Cancel Edit Save Order" at bounding box center [712, 389] width 428 height 58
drag, startPoint x: 878, startPoint y: 405, endPoint x: 880, endPoint y: 395, distance: 10.5
click at [880, 400] on button "Save Order" at bounding box center [863, 389] width 95 height 39
click at [880, 395] on button "Save Order" at bounding box center [863, 389] width 95 height 39
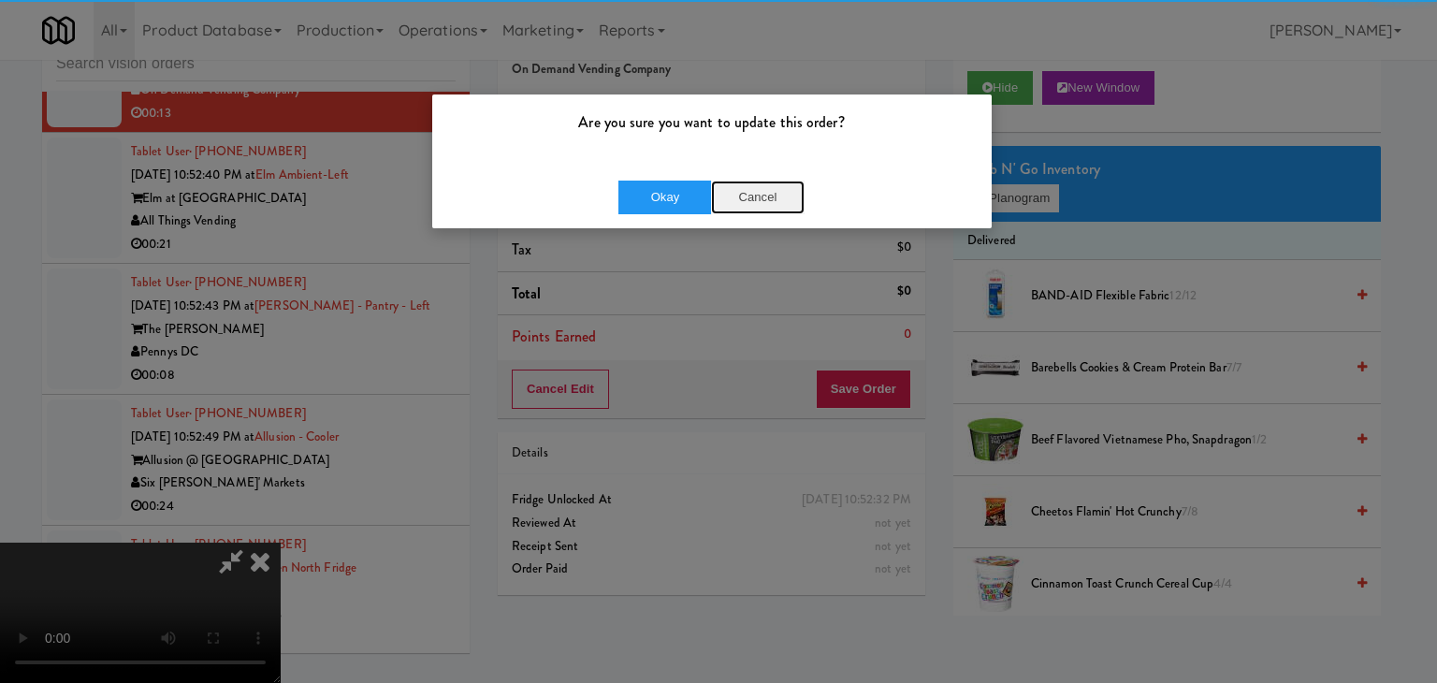
drag, startPoint x: 751, startPoint y: 187, endPoint x: 767, endPoint y: 187, distance: 15.9
click at [753, 187] on button "Cancel" at bounding box center [758, 198] width 94 height 34
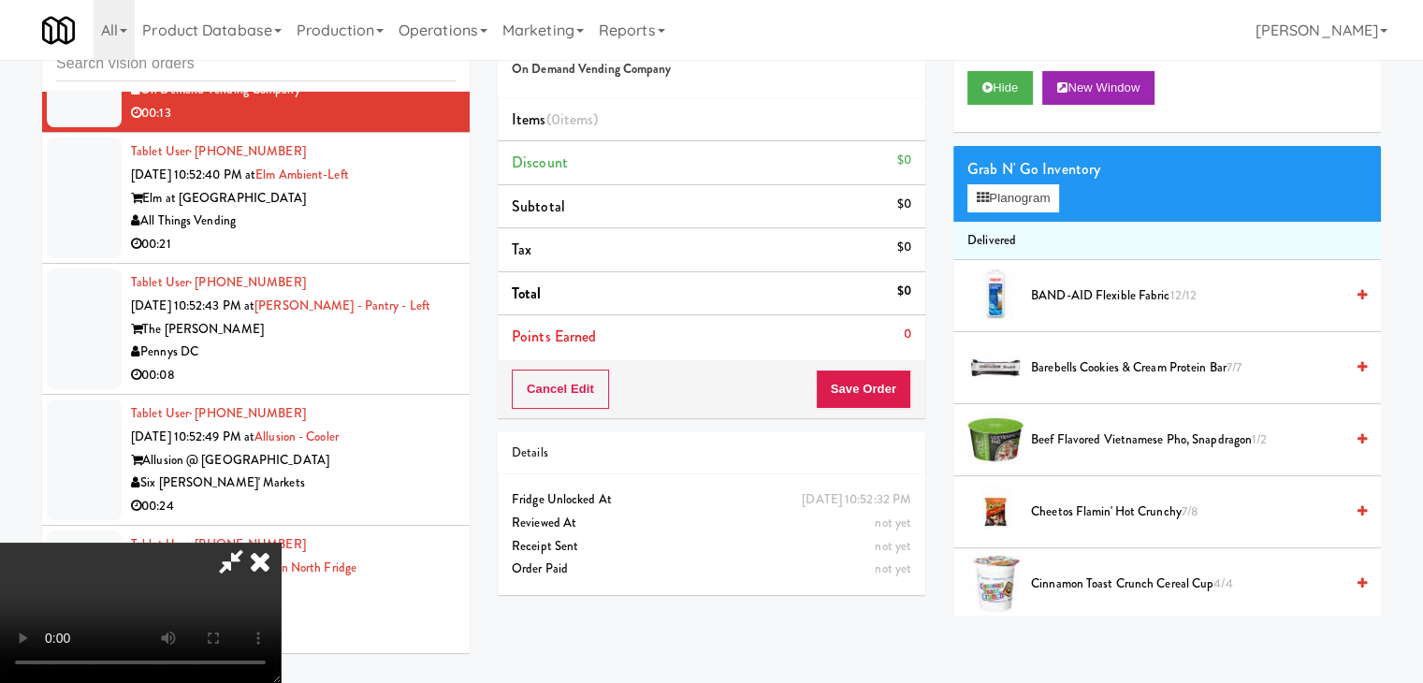
drag, startPoint x: 720, startPoint y: 268, endPoint x: 850, endPoint y: 240, distance: 132.9
click at [281, 543] on video at bounding box center [140, 613] width 281 height 140
click at [1009, 197] on button "Planogram" at bounding box center [1013, 198] width 92 height 28
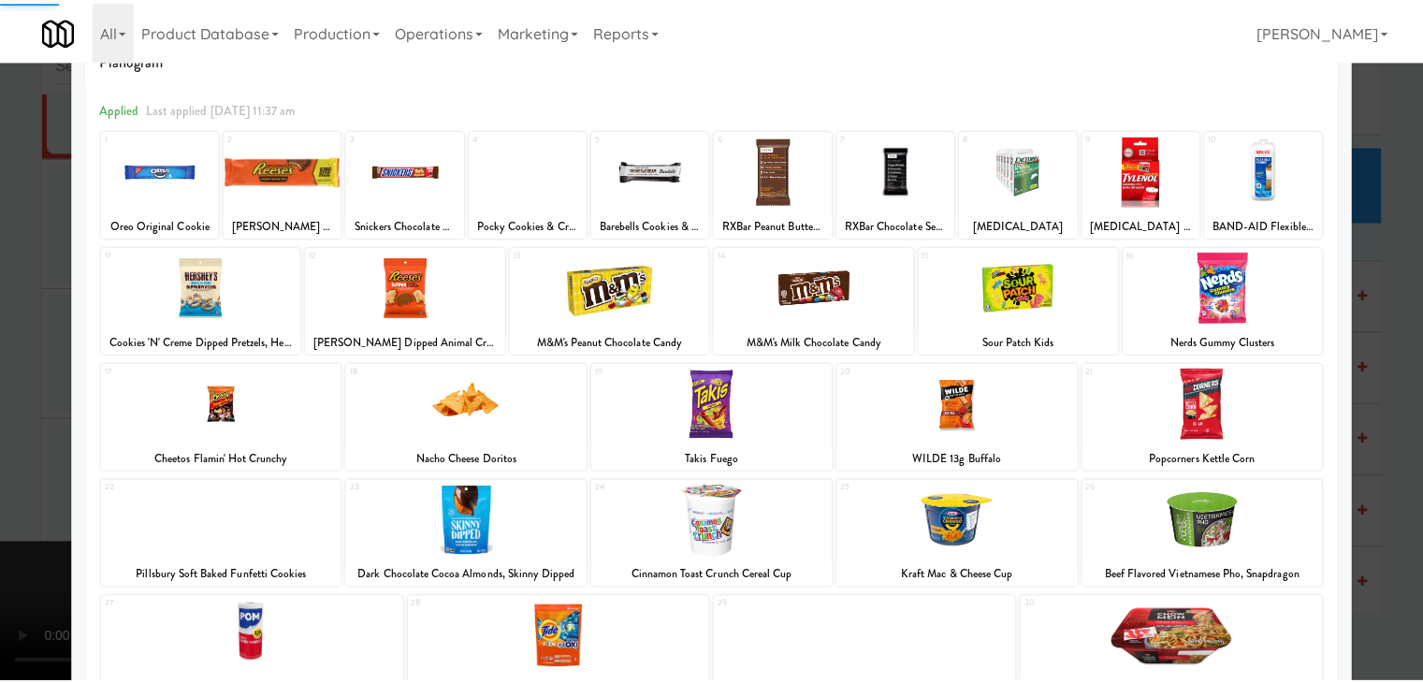
scroll to position [236, 0]
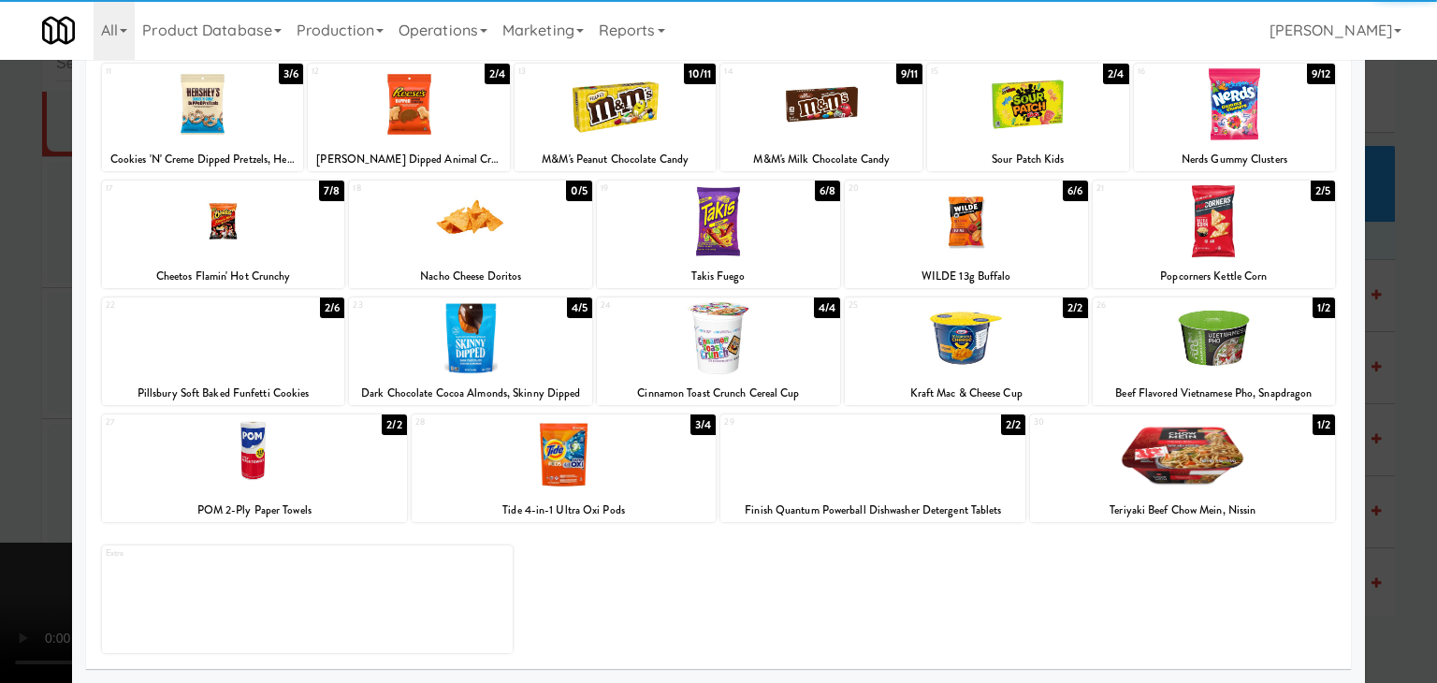
click at [276, 364] on div at bounding box center [223, 338] width 243 height 72
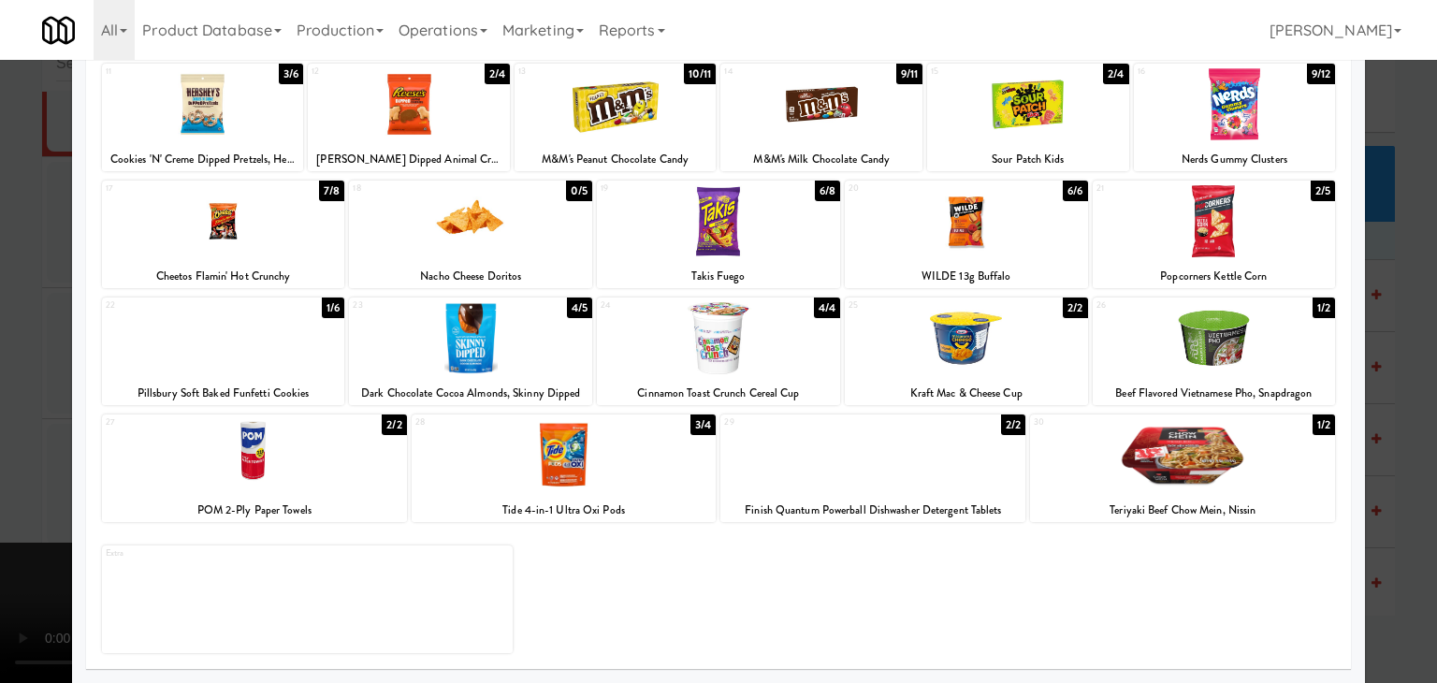
drag, startPoint x: 0, startPoint y: 405, endPoint x: 359, endPoint y: 425, distance: 359.8
click at [4, 405] on div at bounding box center [718, 341] width 1437 height 683
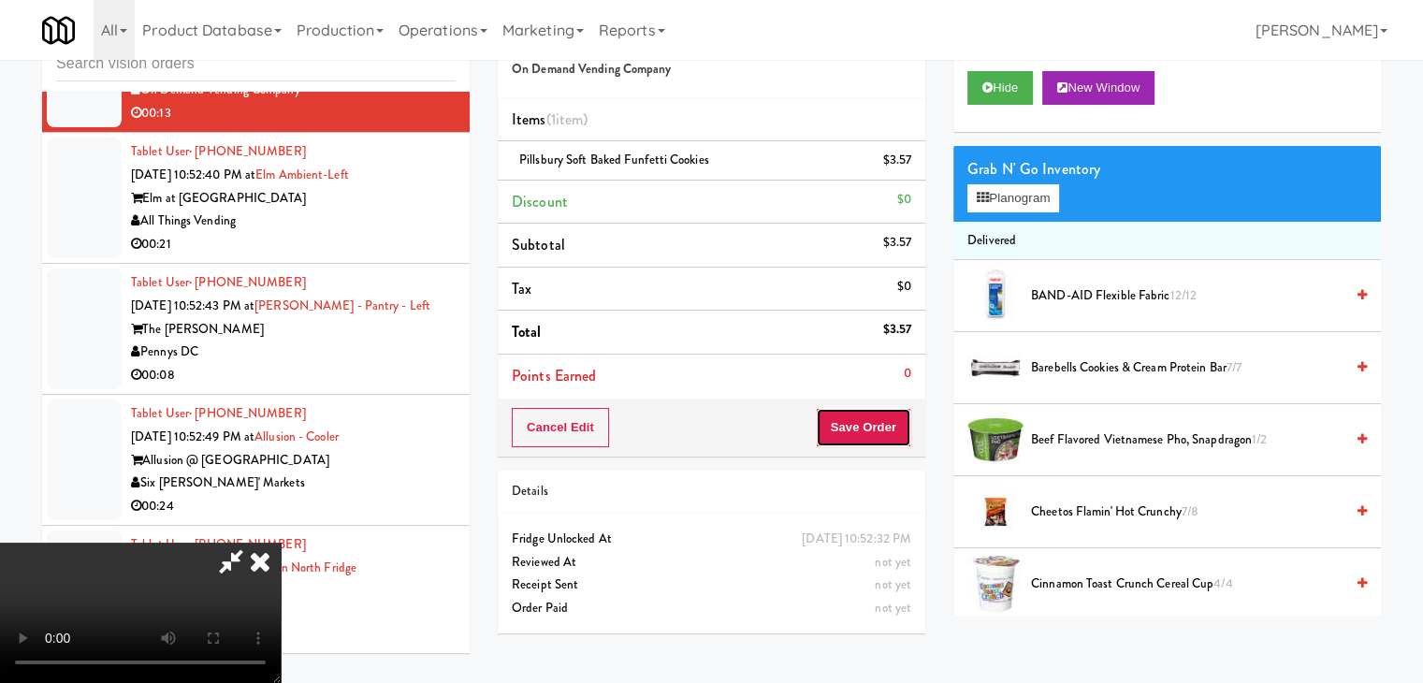
click at [872, 434] on button "Save Order" at bounding box center [863, 427] width 95 height 39
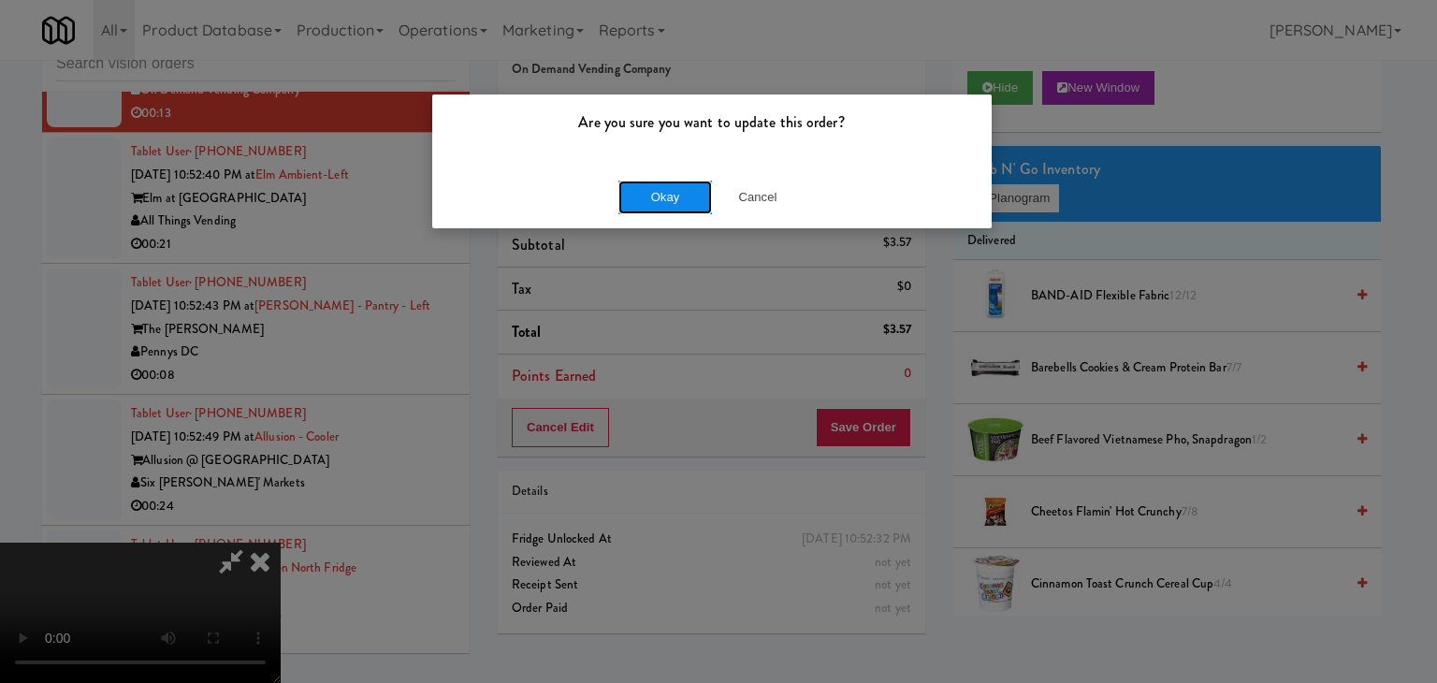
click at [685, 200] on button "Okay" at bounding box center [665, 198] width 94 height 34
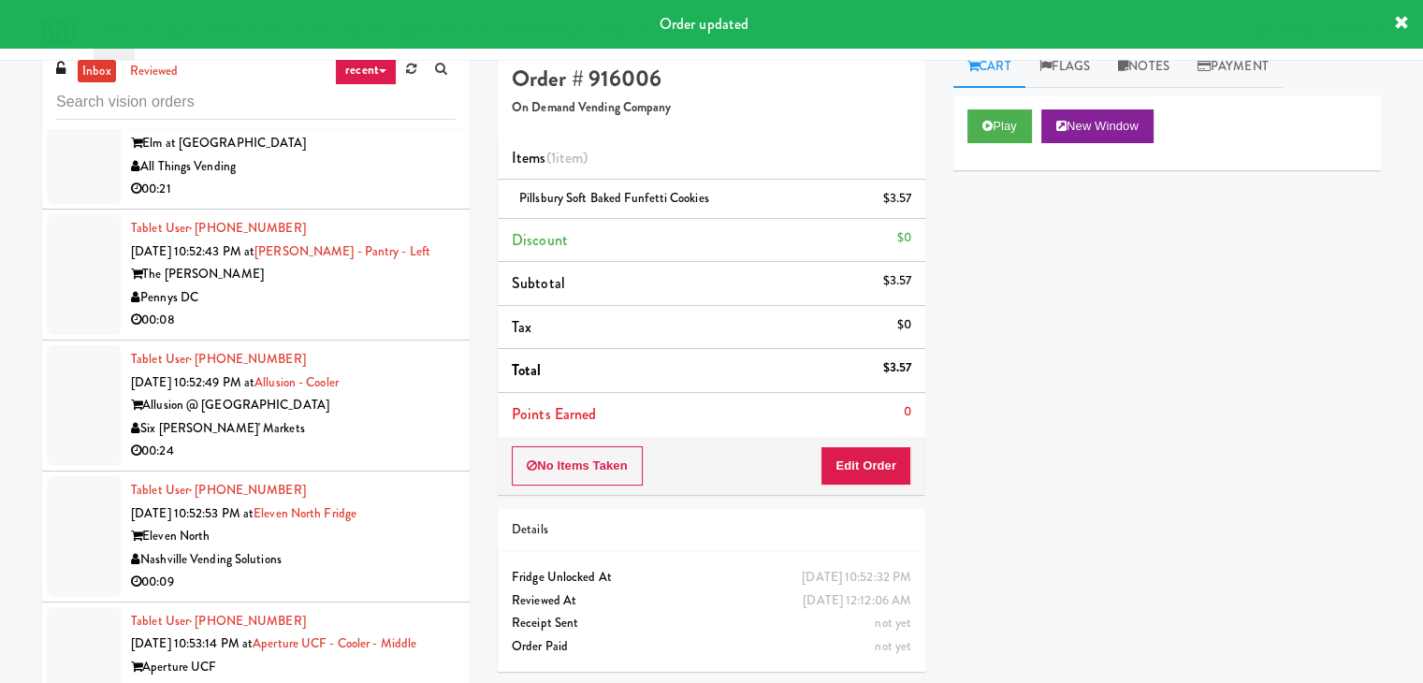
scroll to position [0, 0]
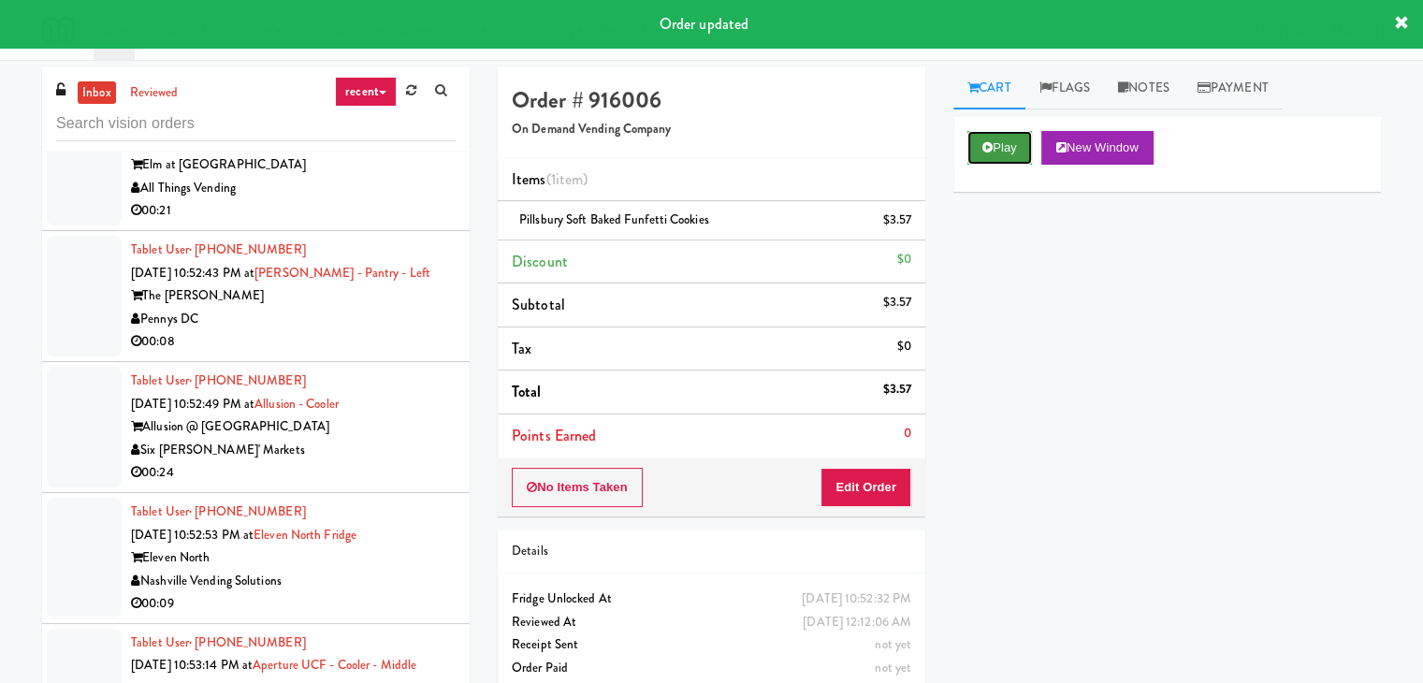
click at [1017, 140] on button "Play" at bounding box center [999, 148] width 65 height 34
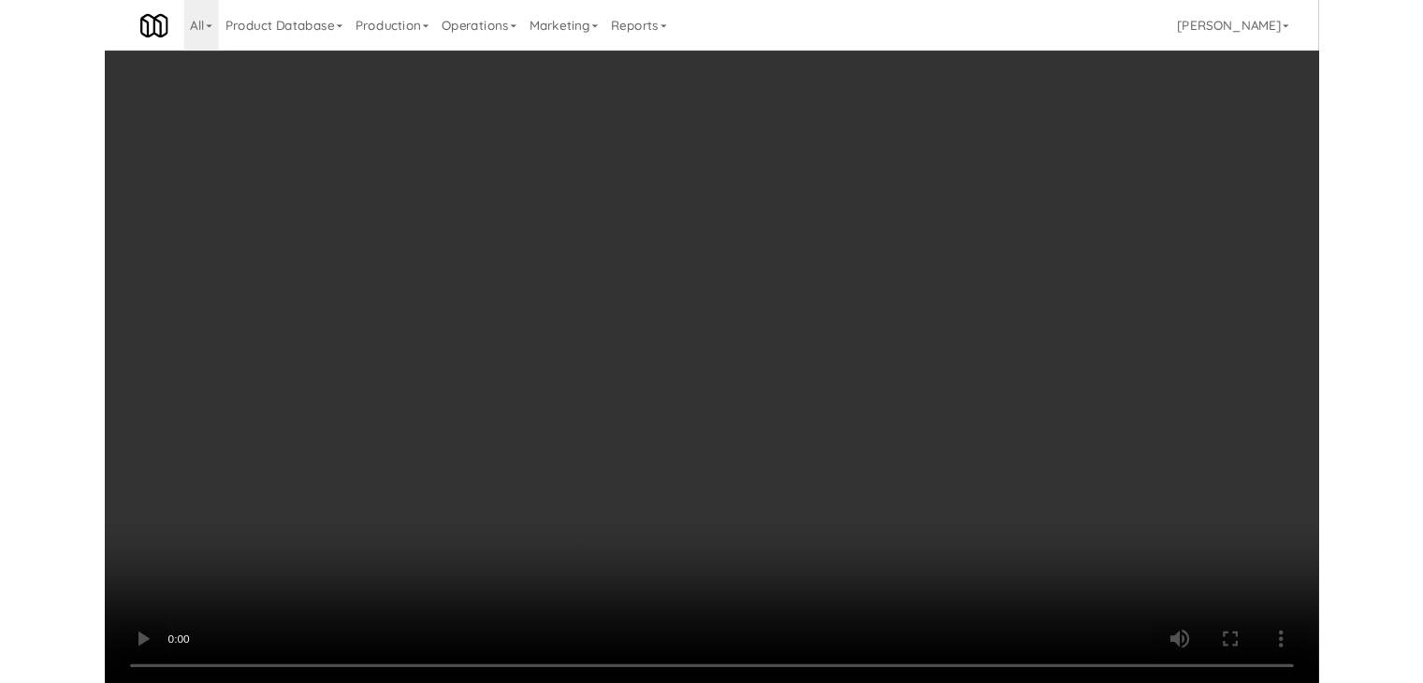
scroll to position [21568, 0]
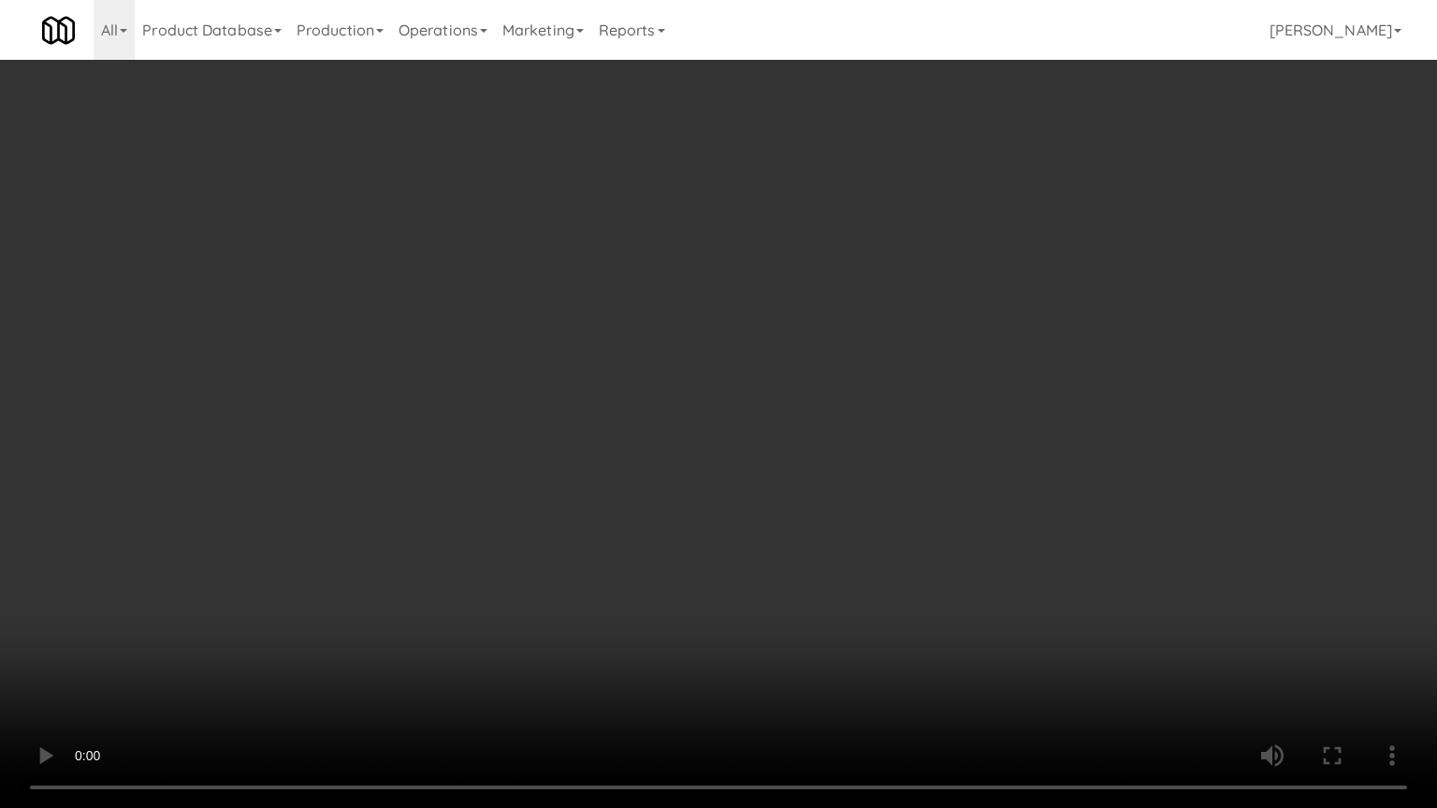
click at [644, 618] on video at bounding box center [718, 404] width 1437 height 808
click at [645, 618] on video at bounding box center [718, 404] width 1437 height 808
click at [629, 609] on video at bounding box center [718, 404] width 1437 height 808
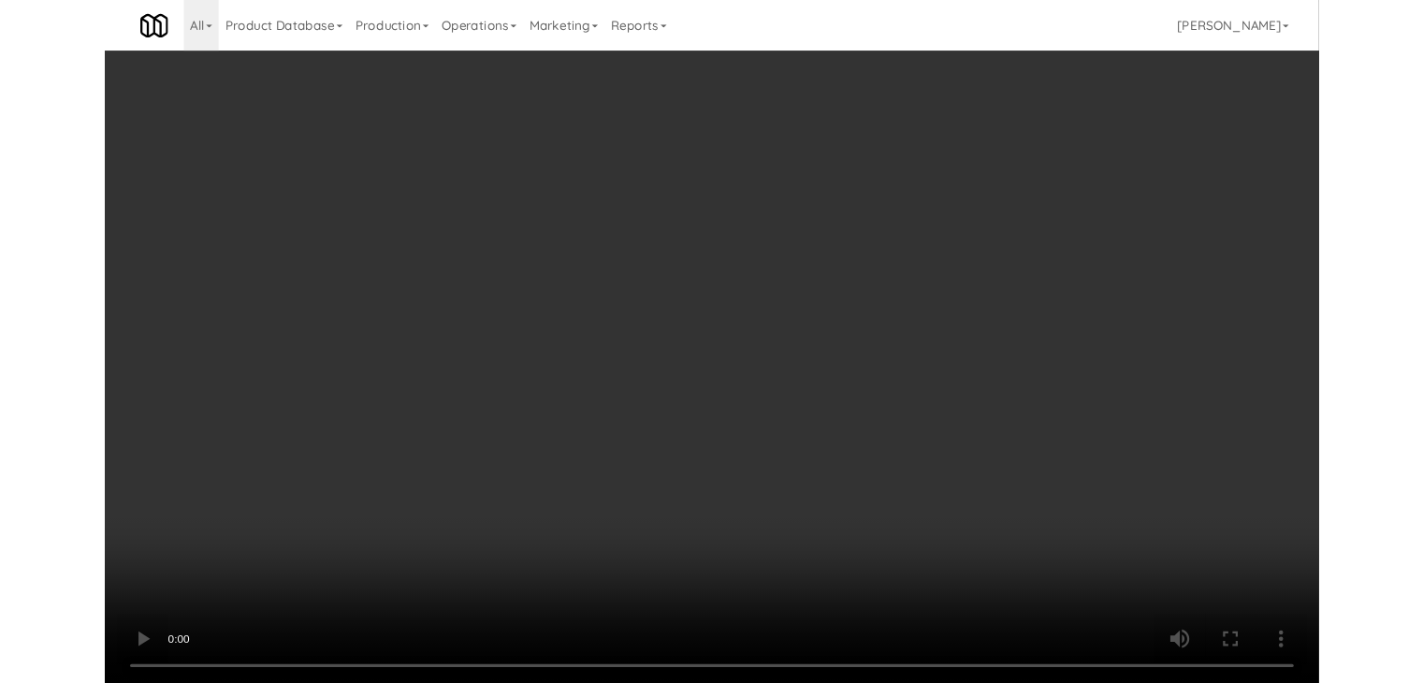
scroll to position [21659, 0]
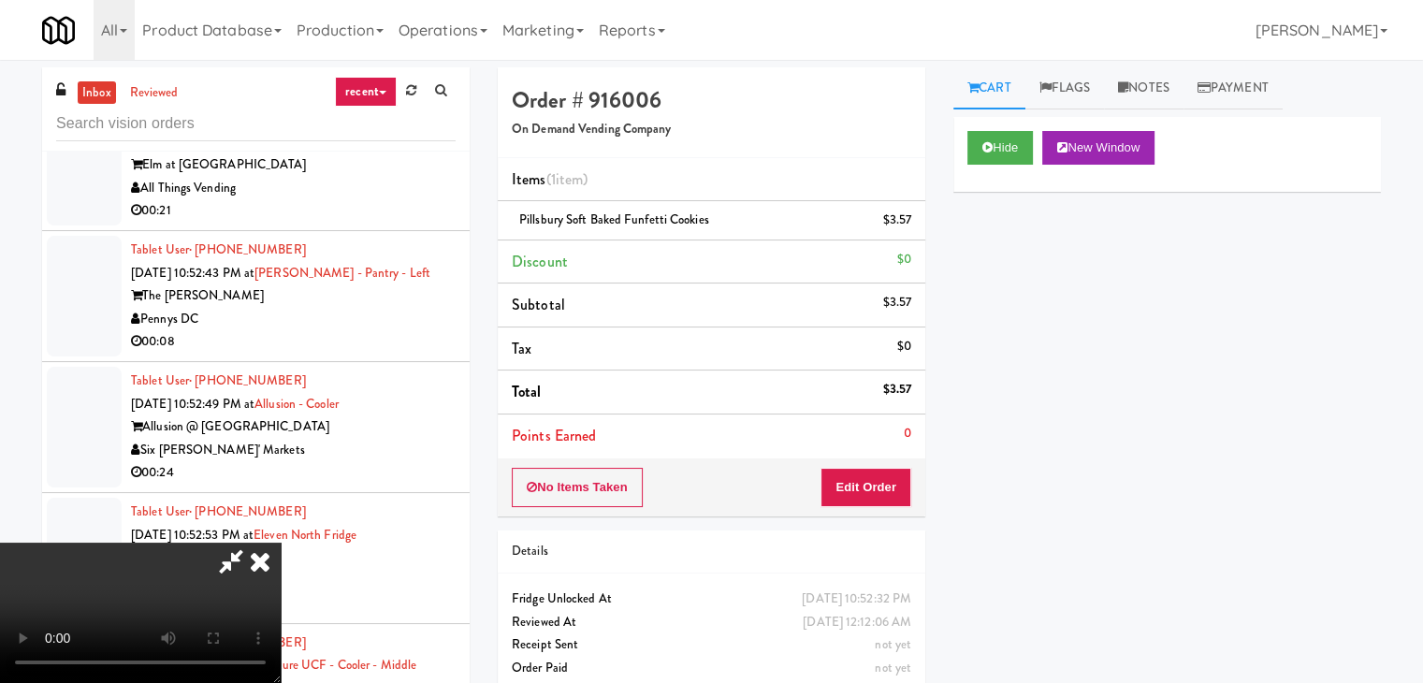
click at [822, 58] on div "All 901 Smrt Mrkt https://classic.micromart.com/vision-orders/902026?operator_i…" at bounding box center [711, 30] width 1339 height 60
drag, startPoint x: 820, startPoint y: 78, endPoint x: 816, endPoint y: 89, distance: 11.8
click at [281, 543] on icon at bounding box center [260, 561] width 41 height 37
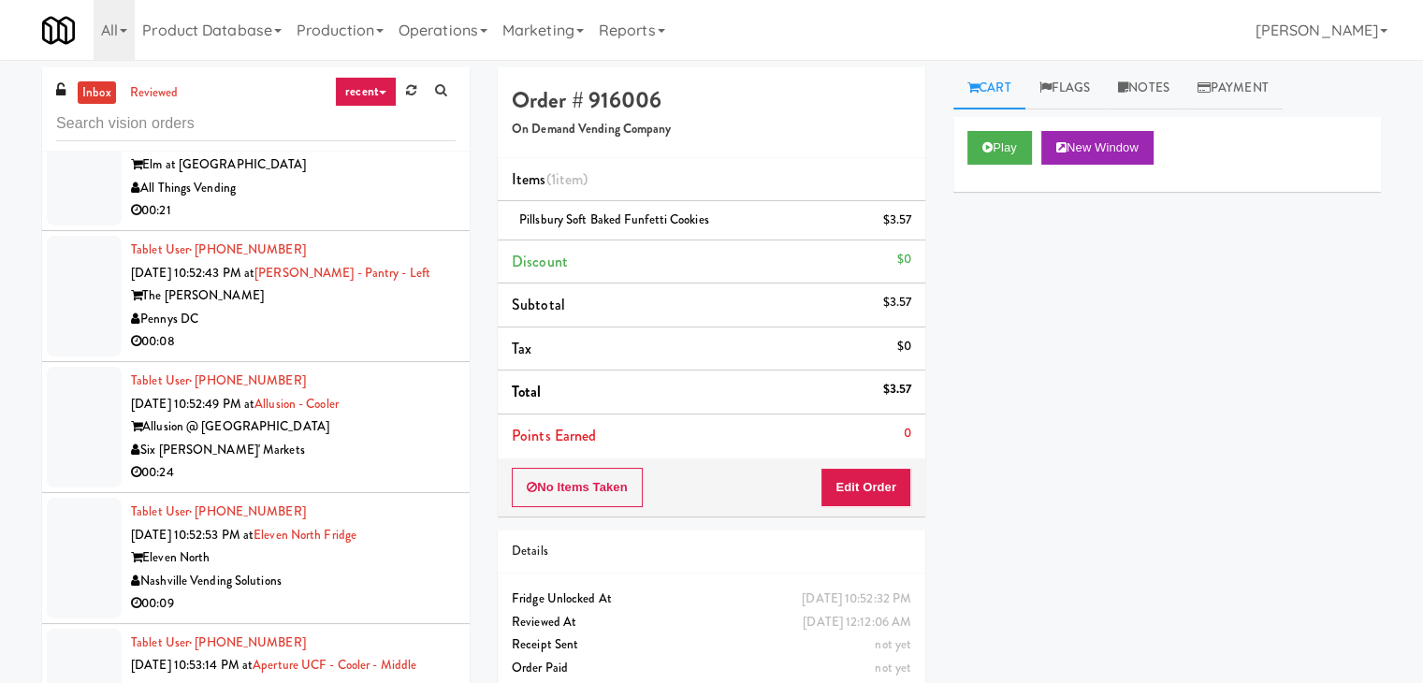
click at [409, 223] on div "00:21" at bounding box center [293, 210] width 325 height 23
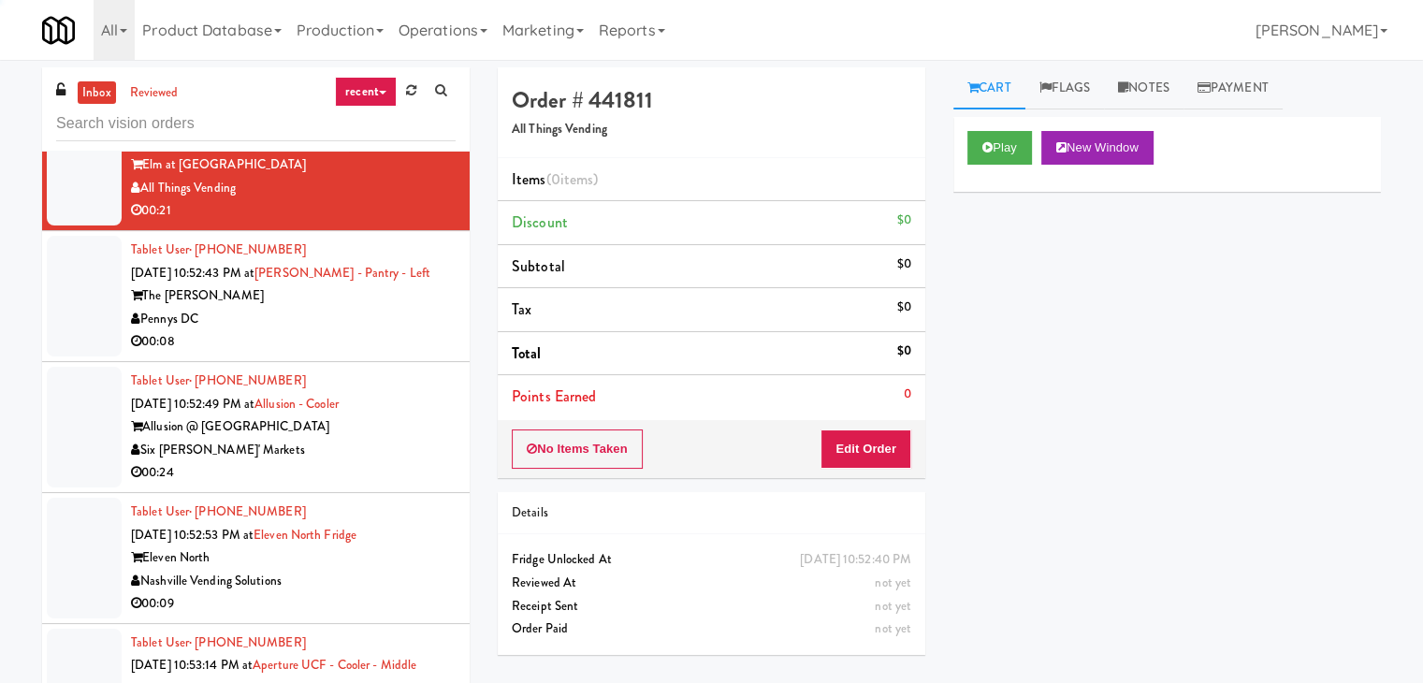
drag, startPoint x: 1030, startPoint y: 95, endPoint x: 1020, endPoint y: 109, distance: 17.4
click at [1026, 98] on ul "Cart Flags Notes Payment" at bounding box center [1167, 88] width 428 height 42
click at [1000, 138] on button "Play" at bounding box center [999, 148] width 65 height 34
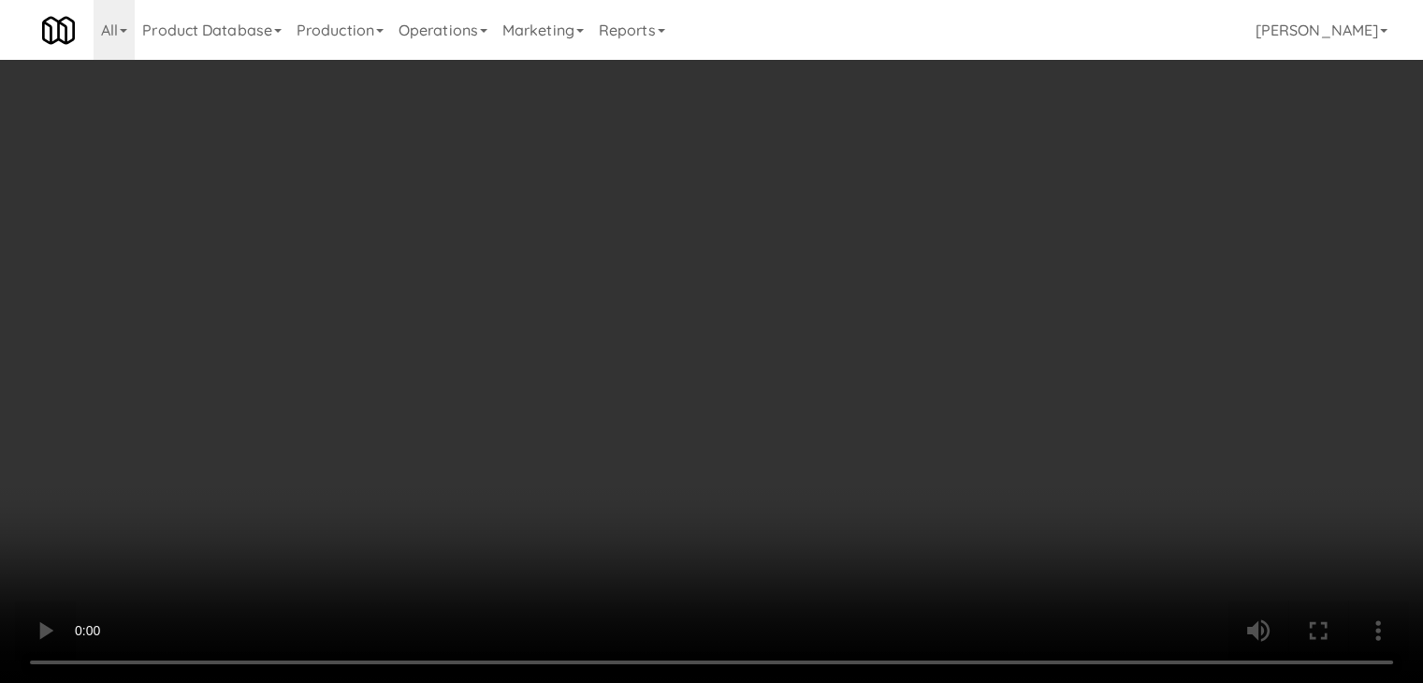
scroll to position [21568, 0]
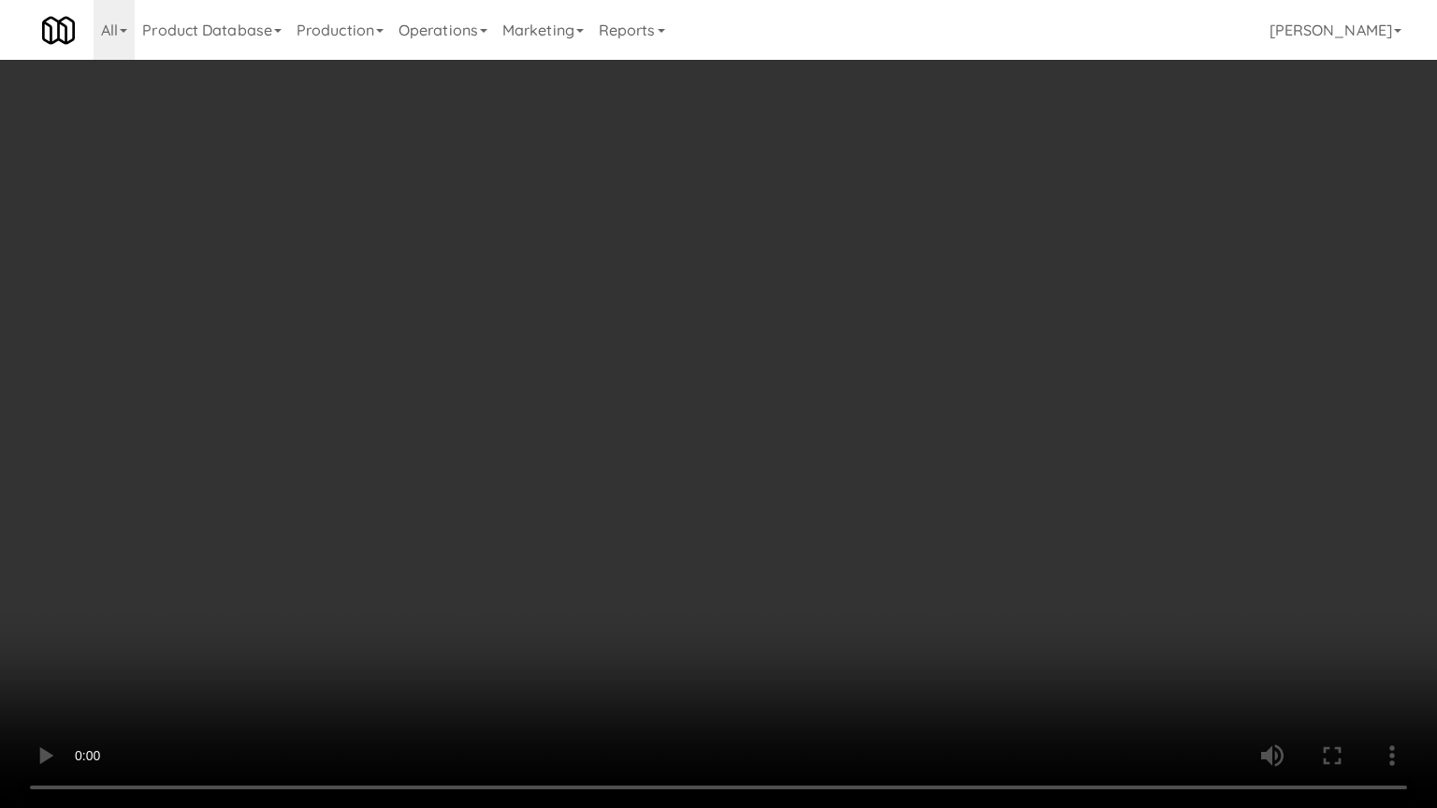
click at [926, 593] on video at bounding box center [718, 404] width 1437 height 808
click at [922, 594] on video at bounding box center [718, 404] width 1437 height 808
click at [919, 593] on video at bounding box center [718, 404] width 1437 height 808
click at [920, 595] on video at bounding box center [718, 404] width 1437 height 808
click at [947, 589] on video at bounding box center [718, 404] width 1437 height 808
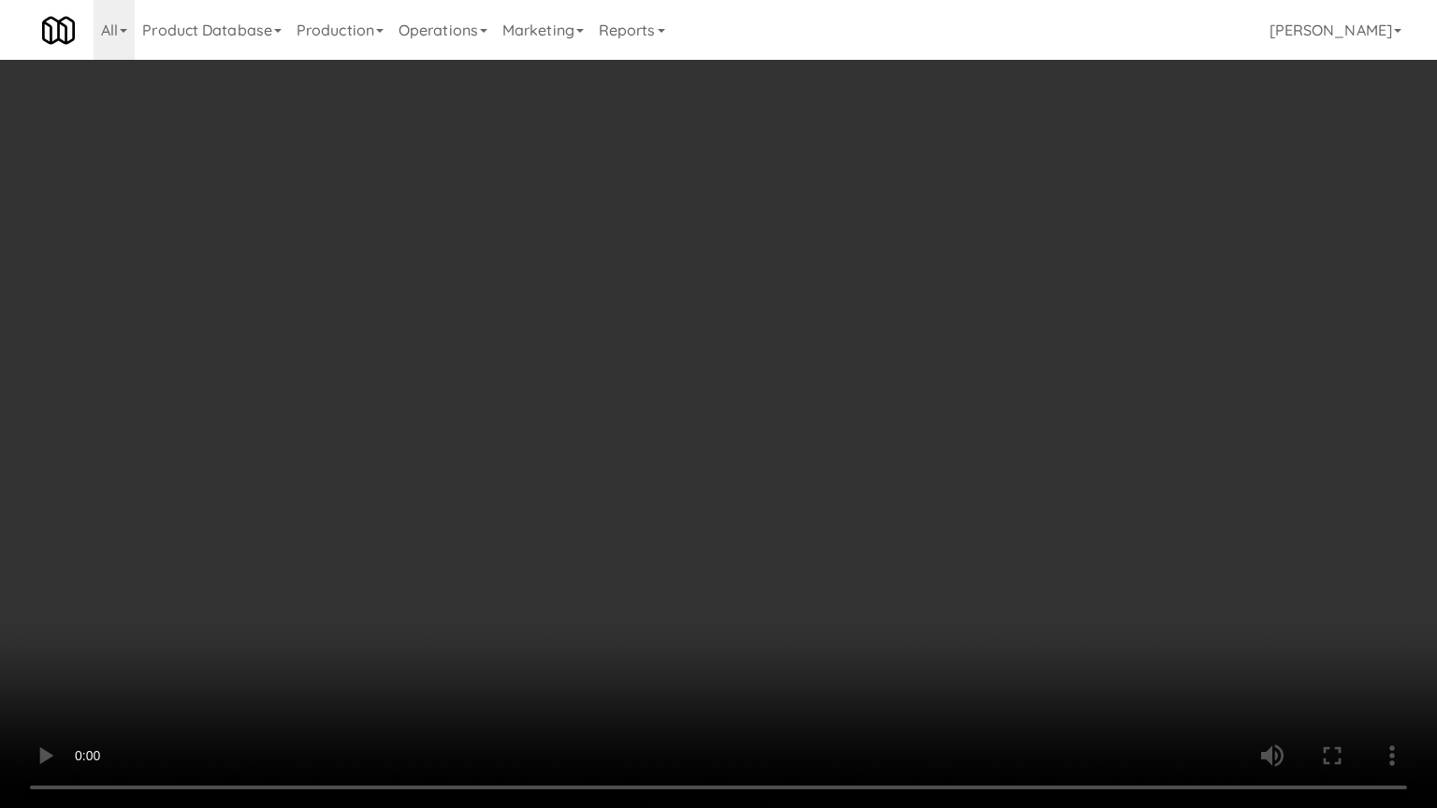
click at [947, 598] on video at bounding box center [718, 404] width 1437 height 808
click at [954, 597] on video at bounding box center [718, 404] width 1437 height 808
click at [954, 598] on video at bounding box center [718, 404] width 1437 height 808
click at [953, 593] on video at bounding box center [718, 404] width 1437 height 808
click at [959, 591] on video at bounding box center [718, 404] width 1437 height 808
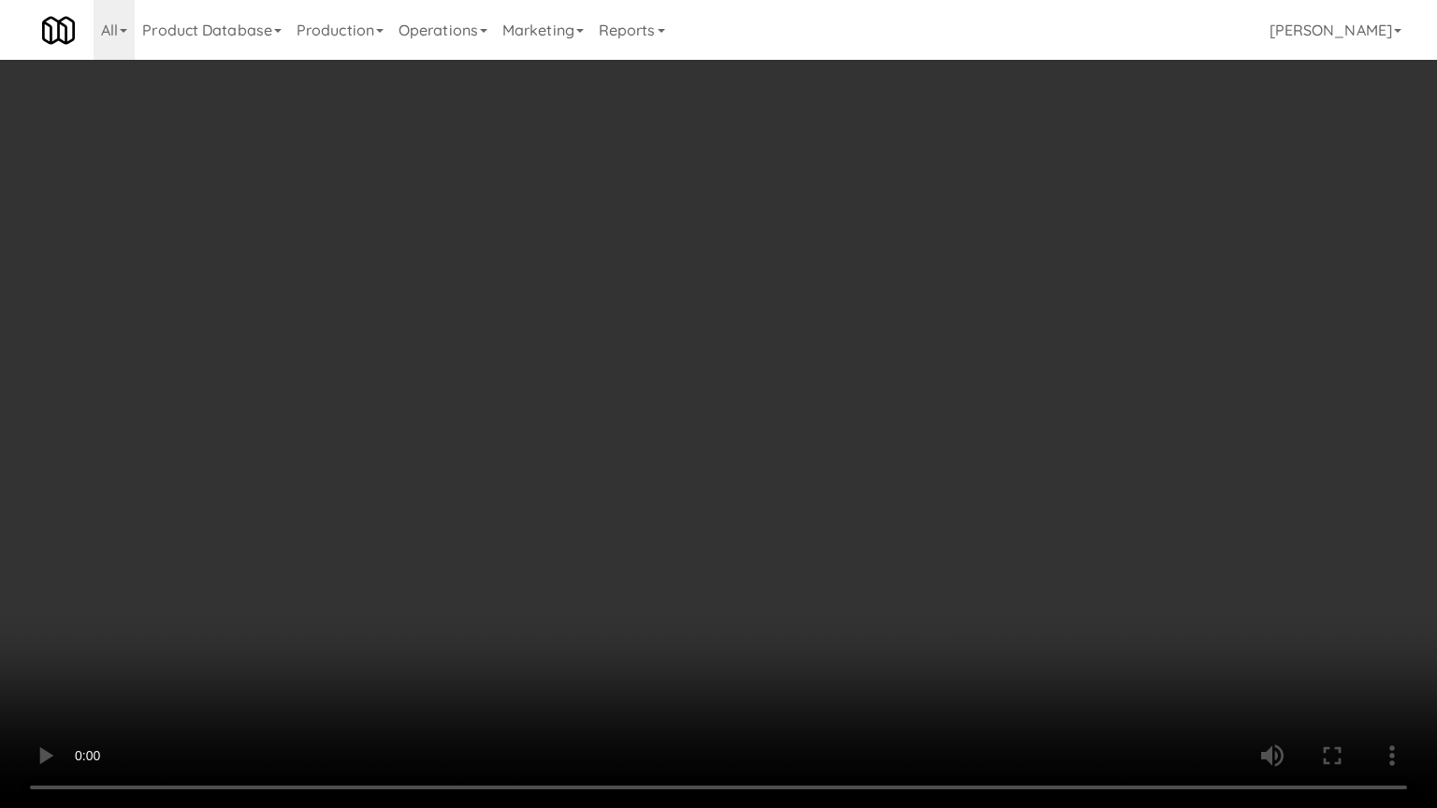
click at [962, 588] on video at bounding box center [718, 404] width 1437 height 808
click at [963, 588] on video at bounding box center [718, 404] width 1437 height 808
click at [964, 590] on video at bounding box center [718, 404] width 1437 height 808
click at [965, 589] on video at bounding box center [718, 404] width 1437 height 808
click at [949, 592] on video at bounding box center [718, 404] width 1437 height 808
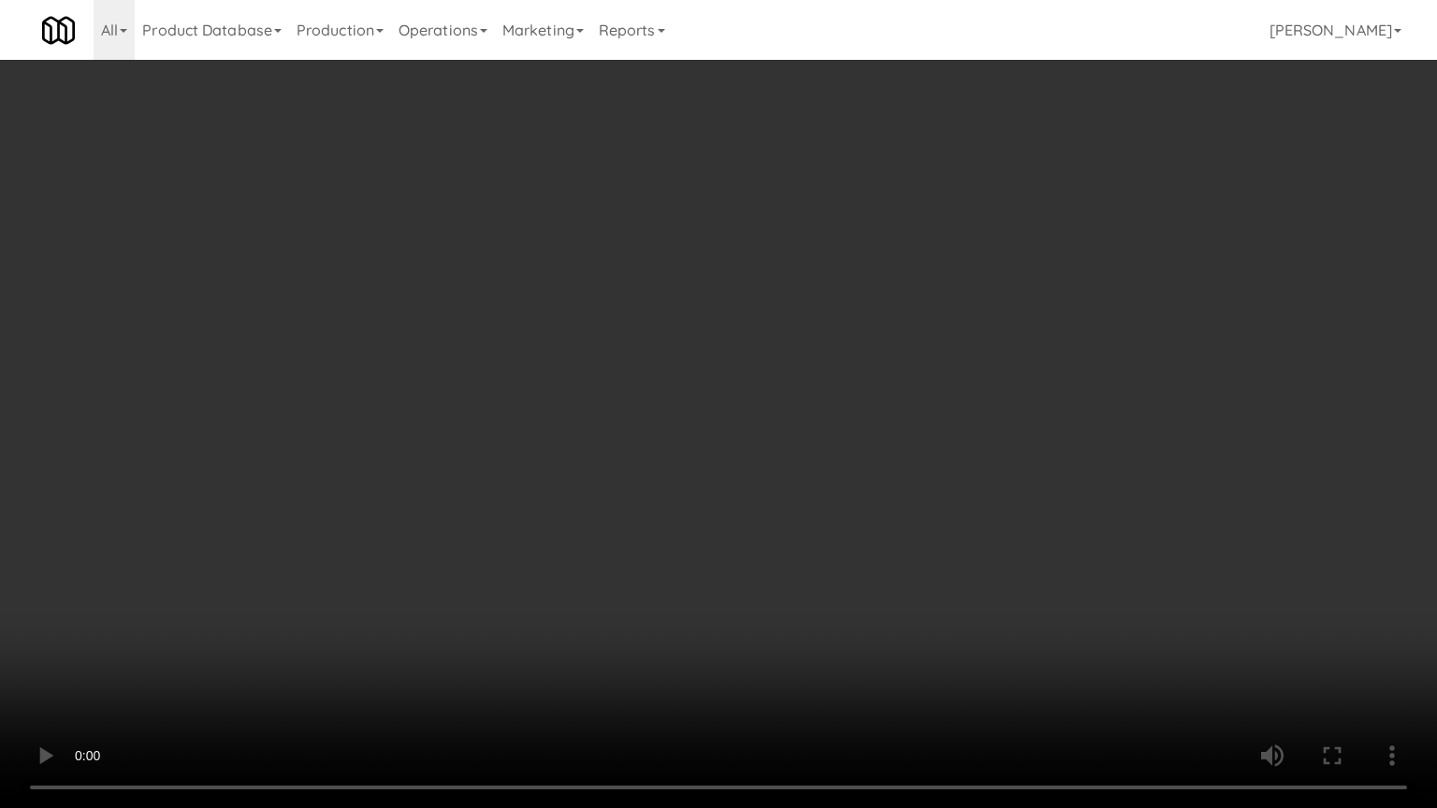
click at [949, 590] on video at bounding box center [718, 404] width 1437 height 808
click at [953, 586] on video at bounding box center [718, 404] width 1437 height 808
click at [953, 585] on video at bounding box center [718, 404] width 1437 height 808
click at [954, 558] on video at bounding box center [718, 404] width 1437 height 808
click at [958, 554] on video at bounding box center [718, 404] width 1437 height 808
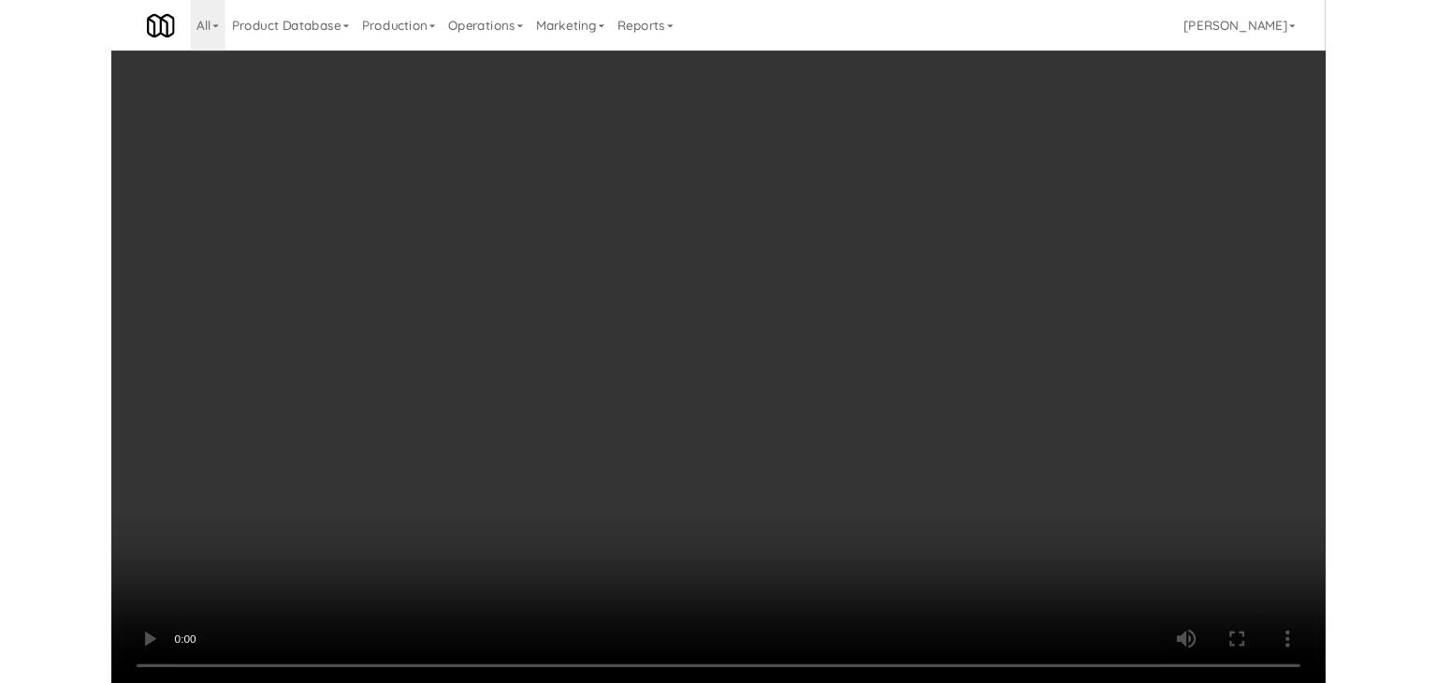
scroll to position [21659, 0]
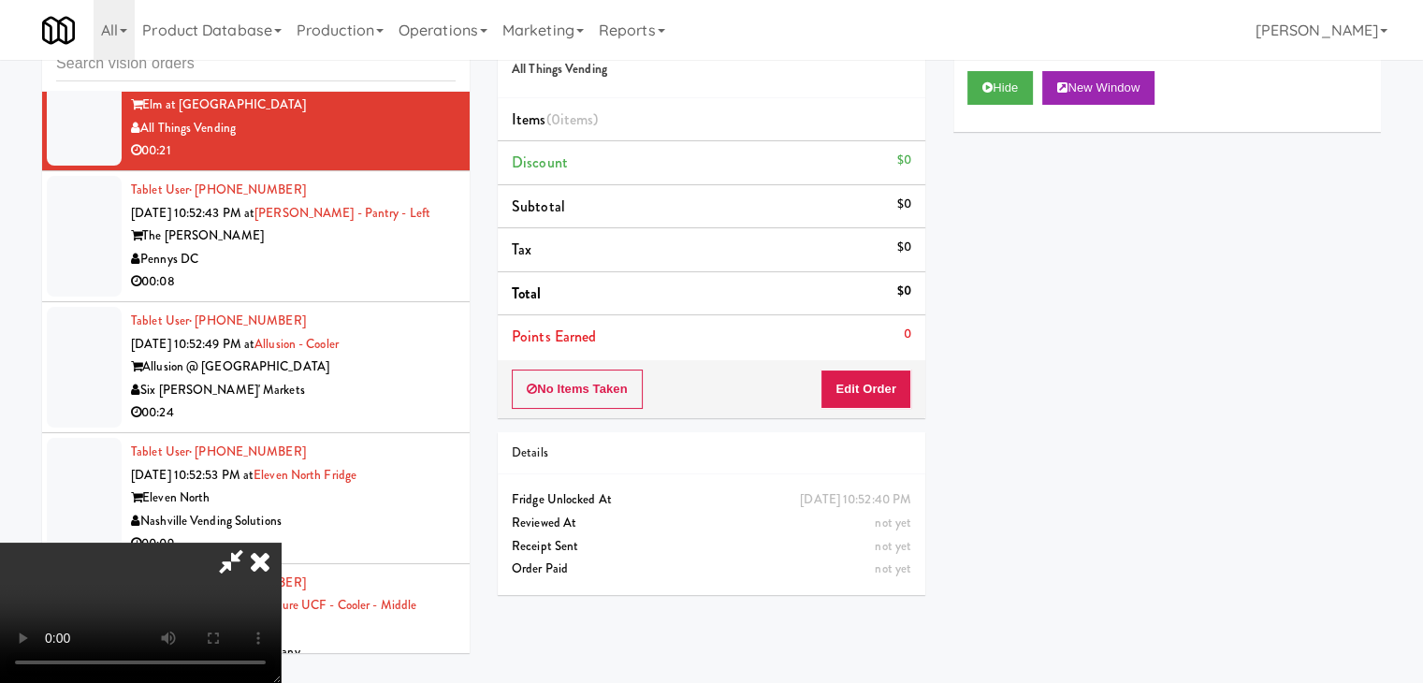
click at [902, 379] on div "No Items Taken Edit Order" at bounding box center [712, 389] width 428 height 58
click at [887, 387] on button "Edit Order" at bounding box center [866, 389] width 91 height 39
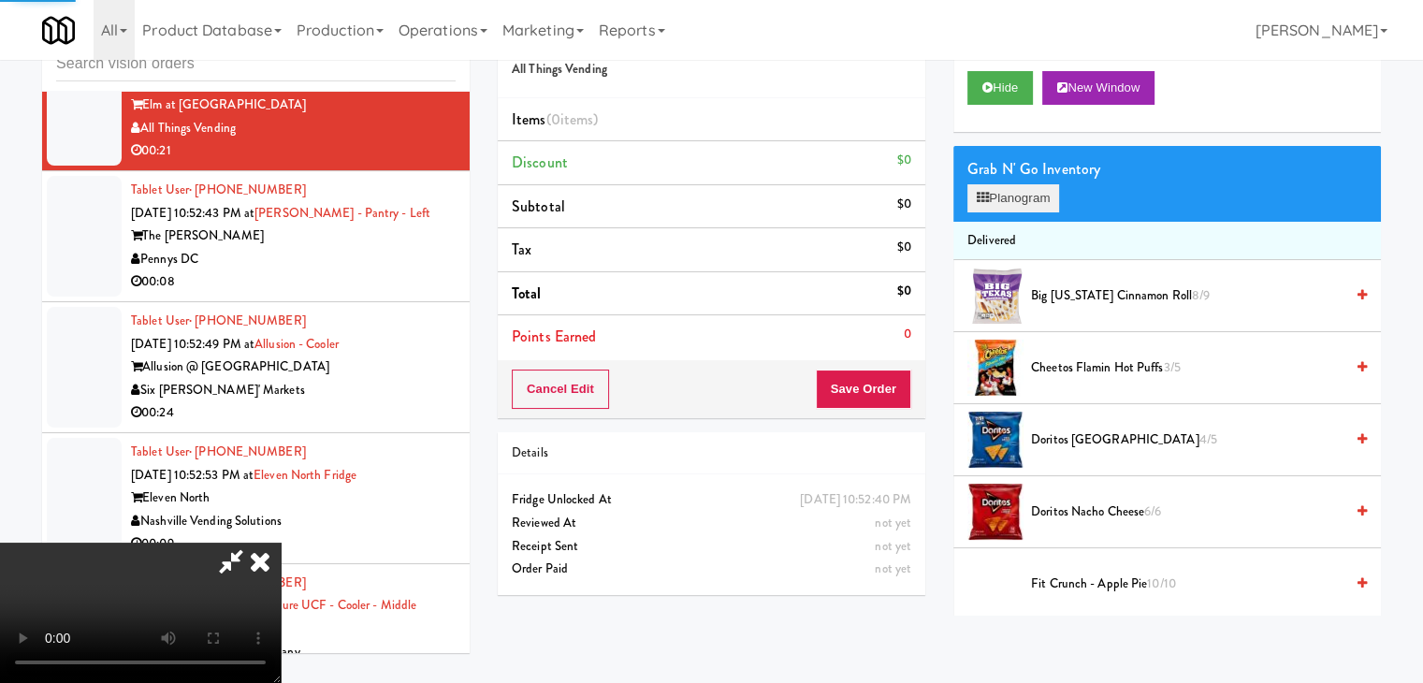
click at [1026, 182] on div "Grab N' Go Inventory Planogram" at bounding box center [1167, 184] width 428 height 76
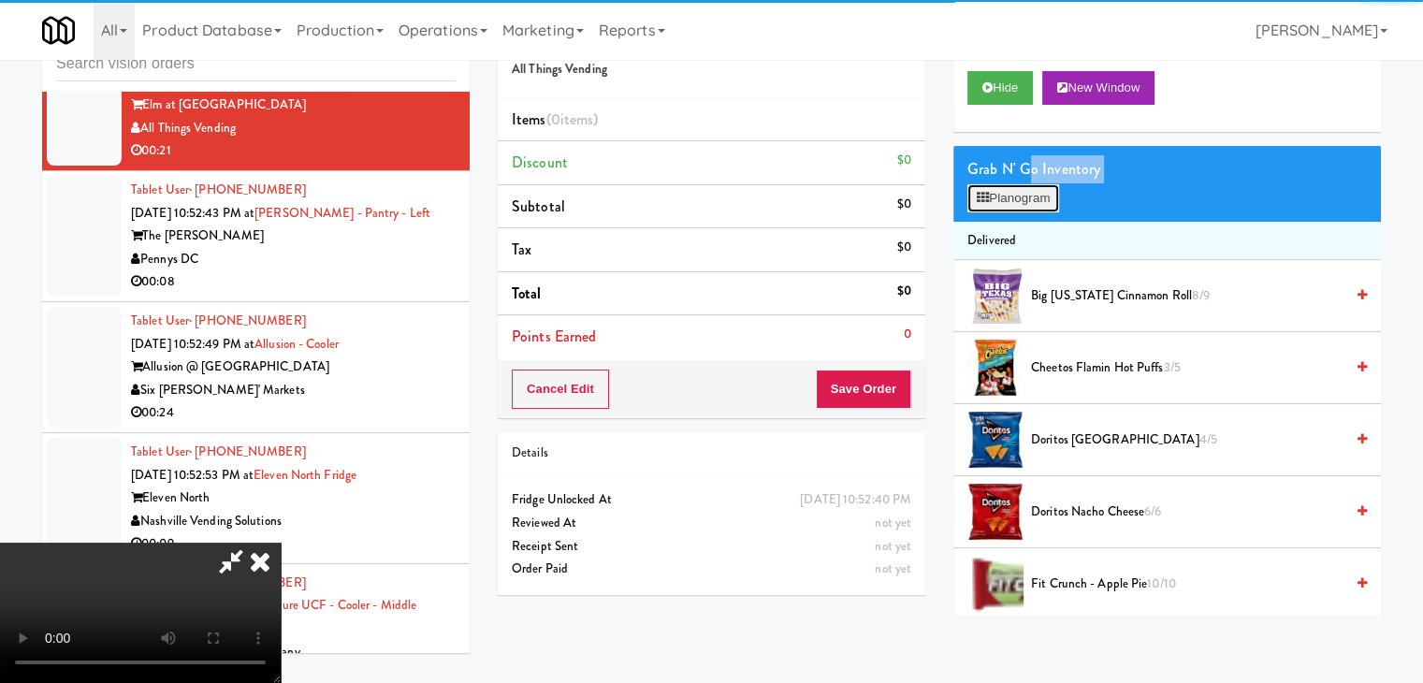
click at [1029, 186] on button "Planogram" at bounding box center [1013, 198] width 92 height 28
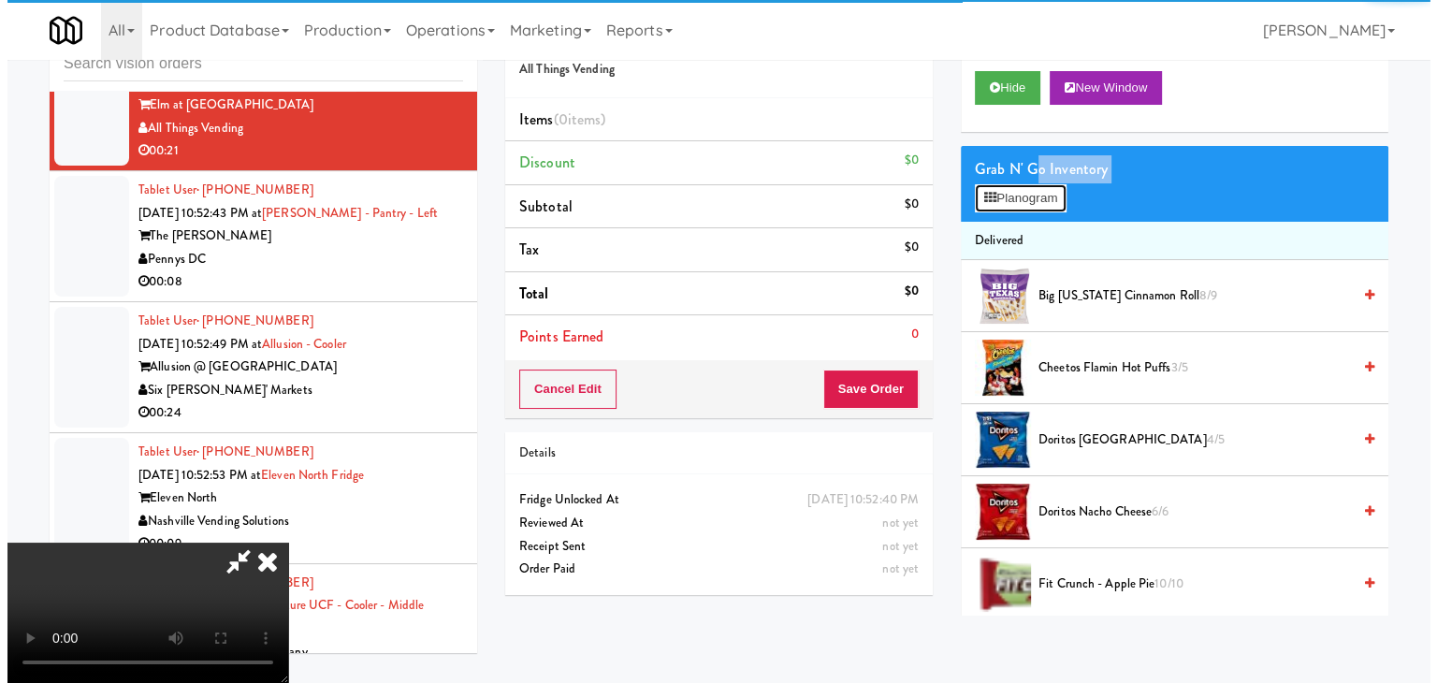
scroll to position [21568, 0]
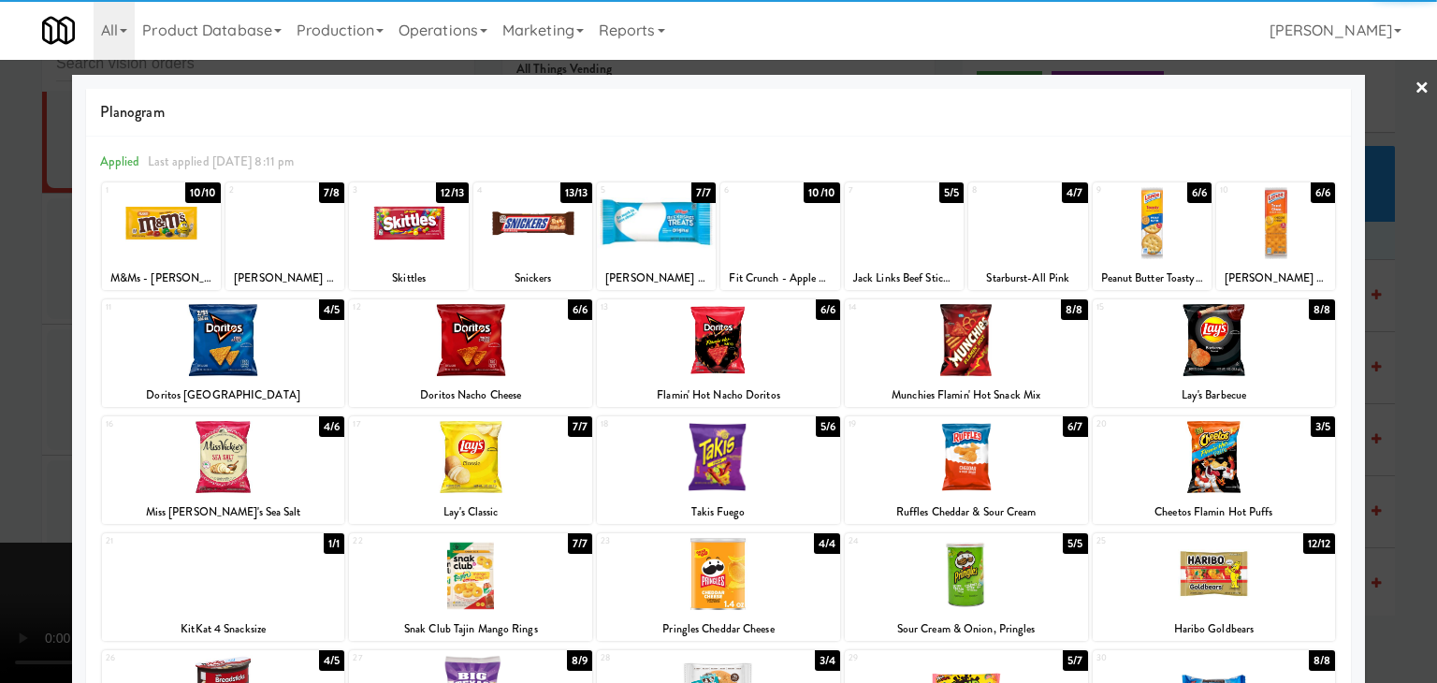
click at [528, 244] on div at bounding box center [532, 223] width 119 height 72
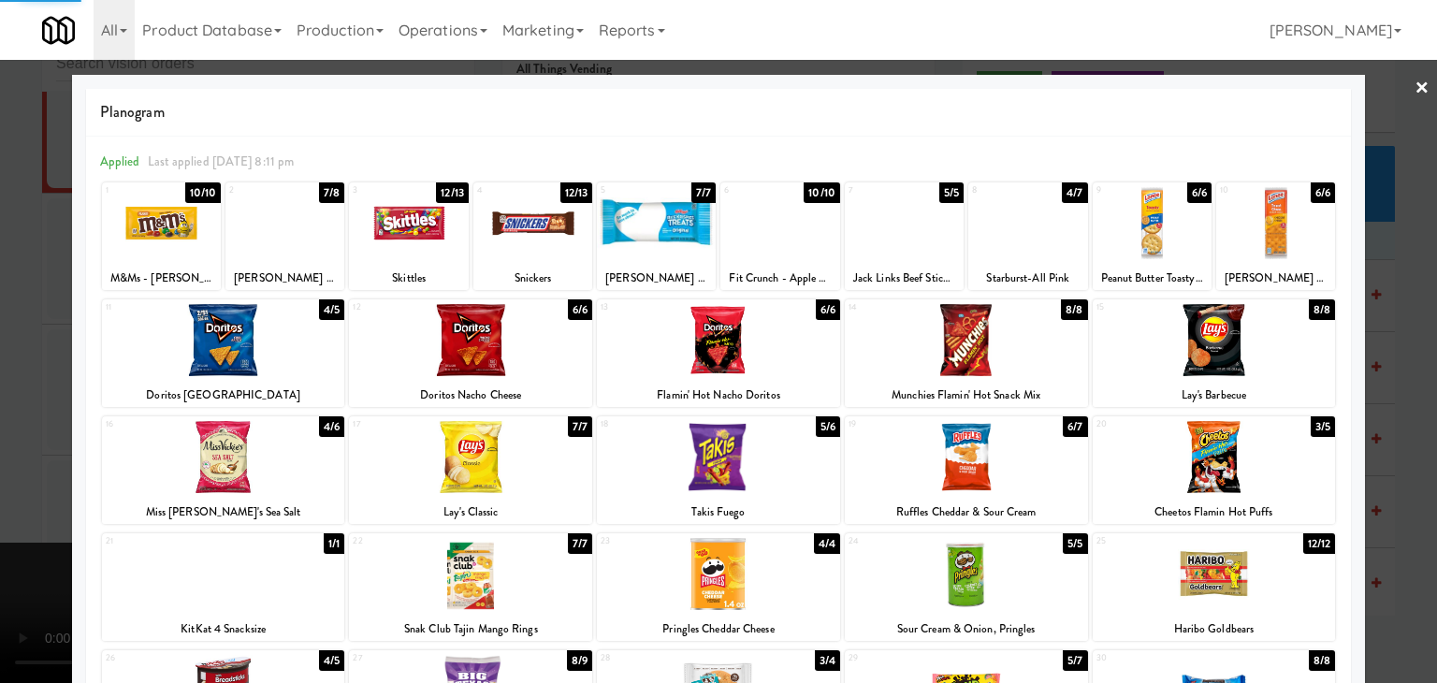
click at [442, 229] on div at bounding box center [408, 223] width 119 height 72
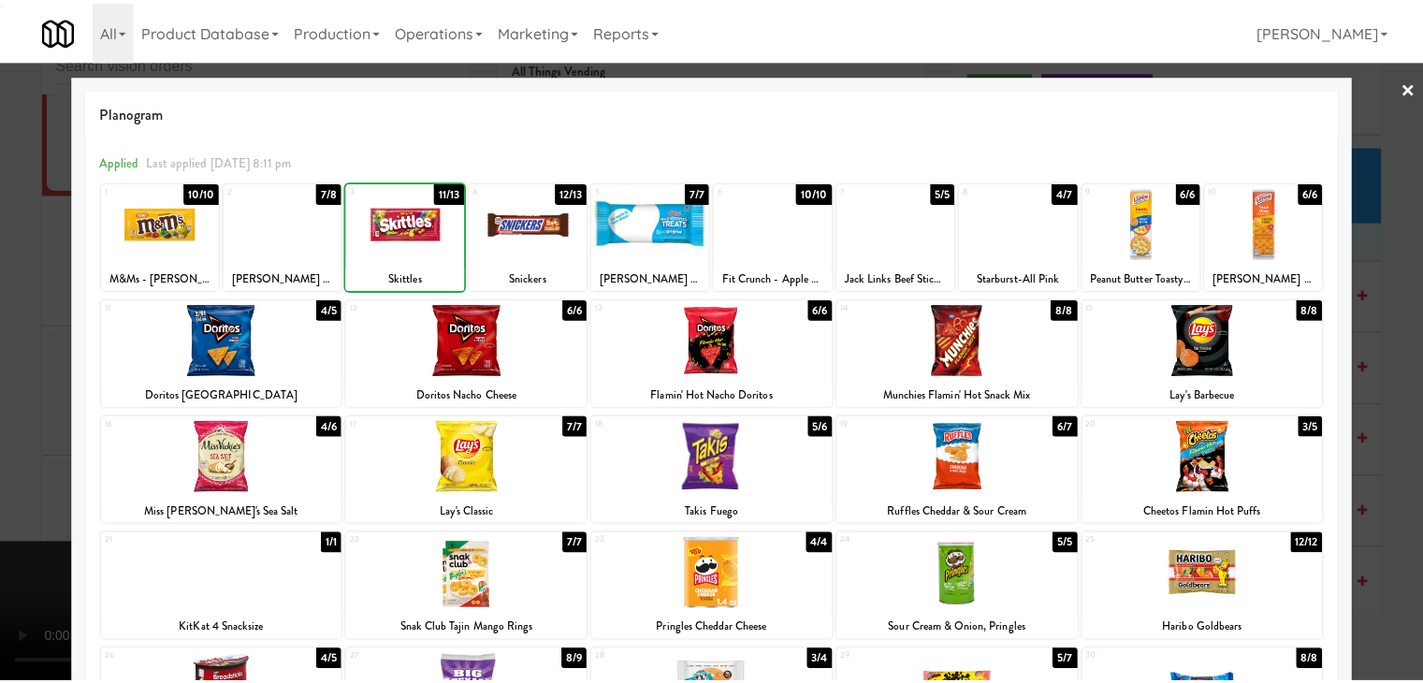
scroll to position [236, 0]
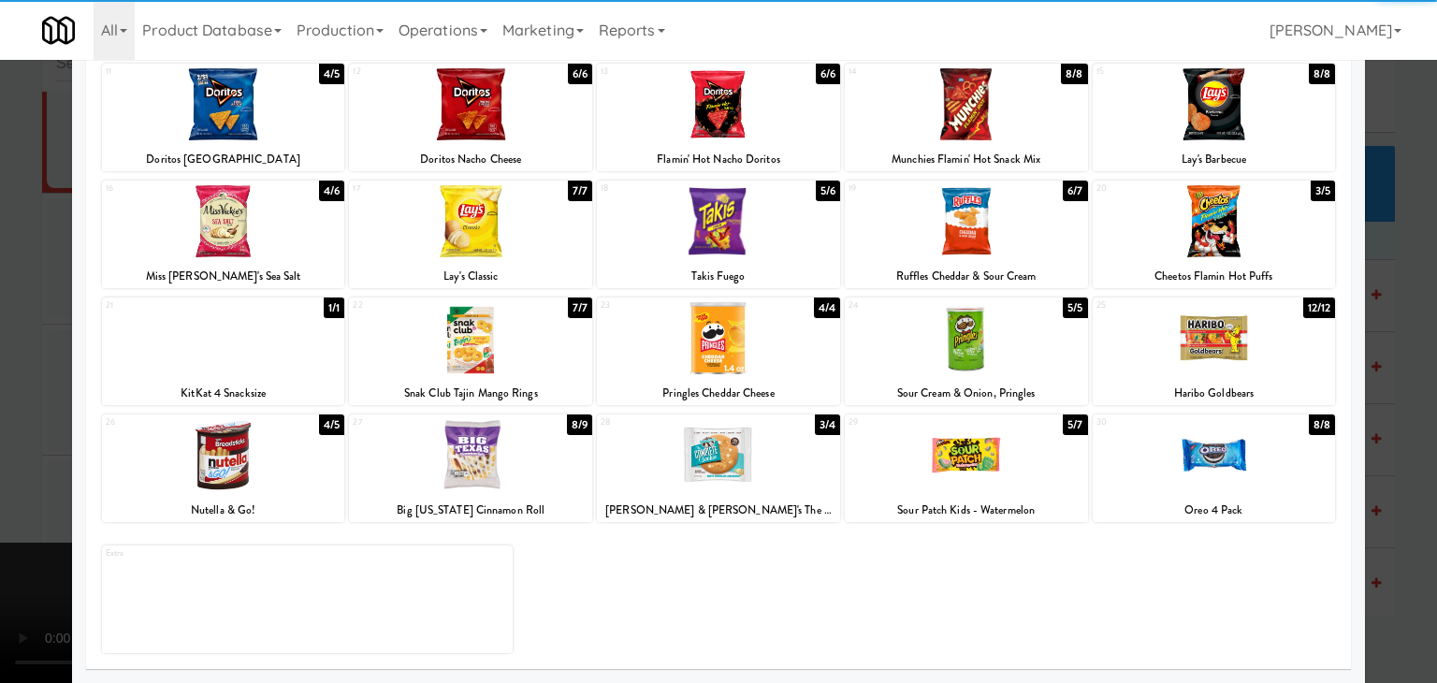
drag, startPoint x: 1259, startPoint y: 424, endPoint x: 1301, endPoint y: 431, distance: 41.8
click at [1261, 426] on div at bounding box center [1214, 455] width 243 height 72
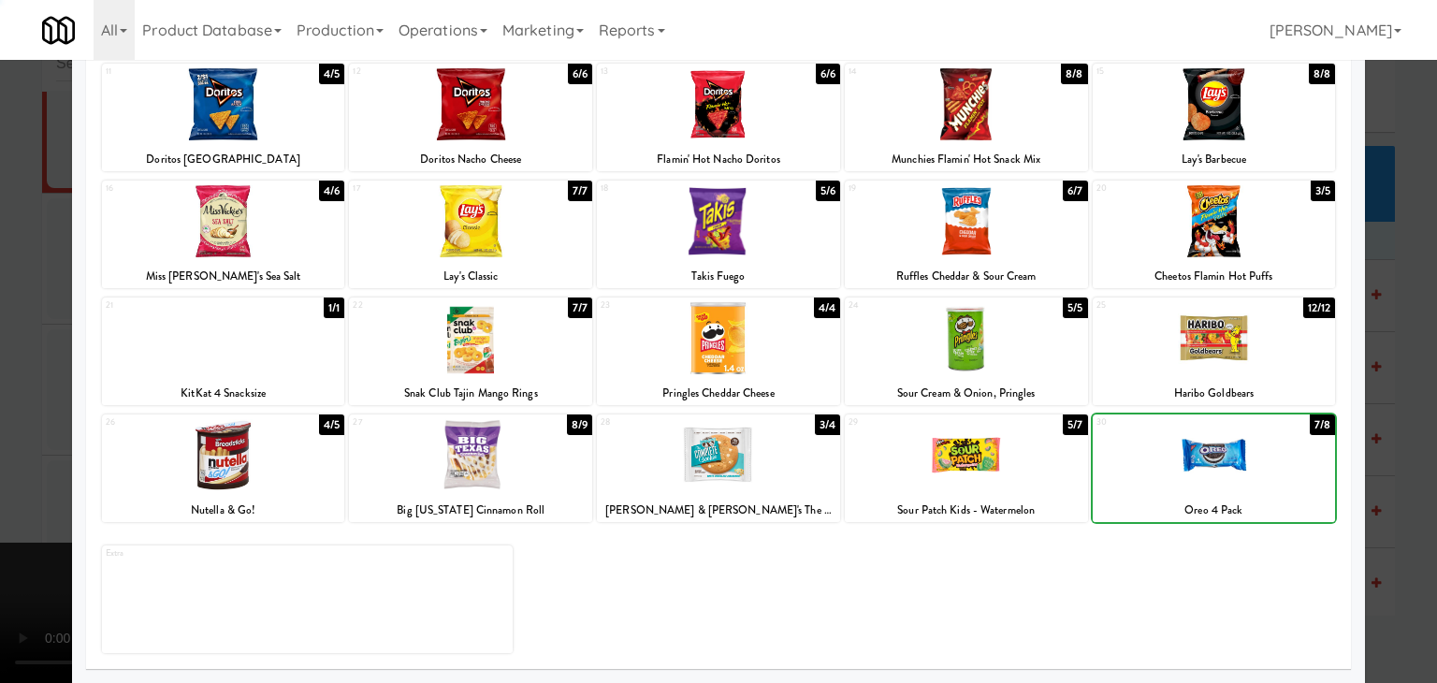
click at [1392, 438] on div at bounding box center [718, 341] width 1437 height 683
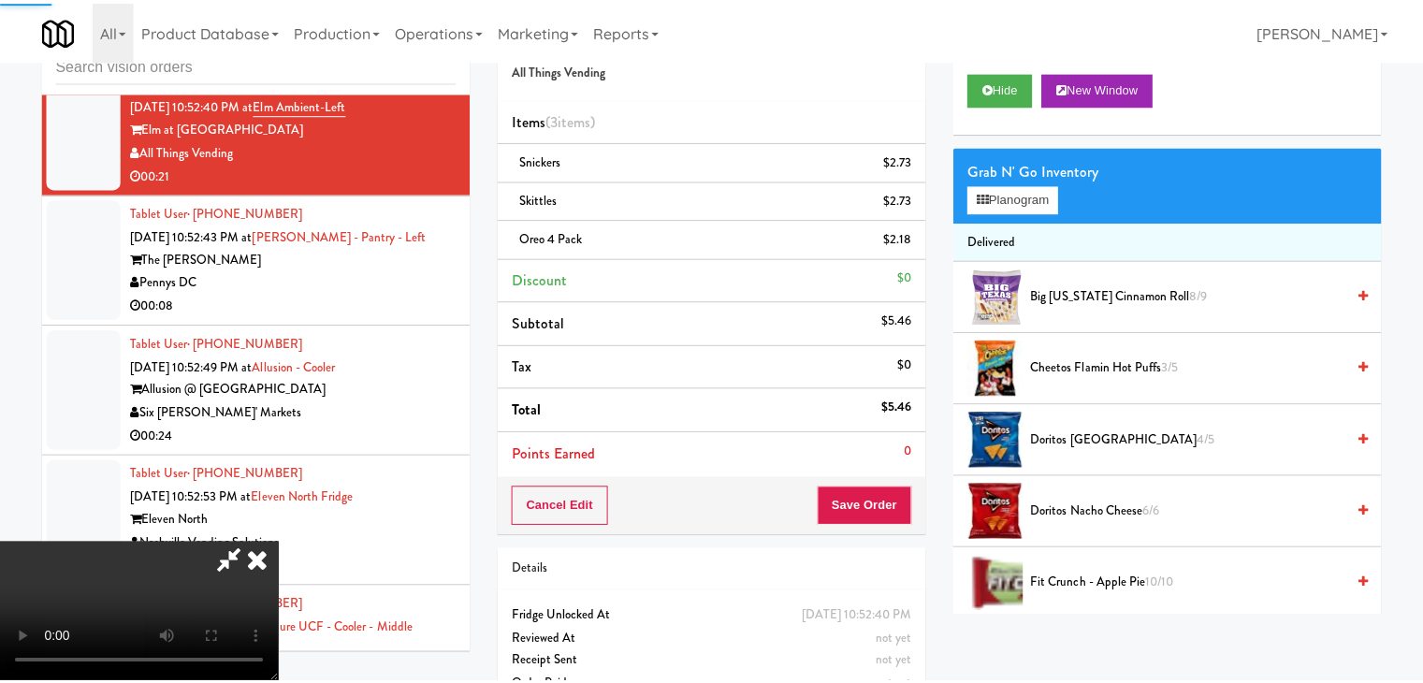
scroll to position [21659, 0]
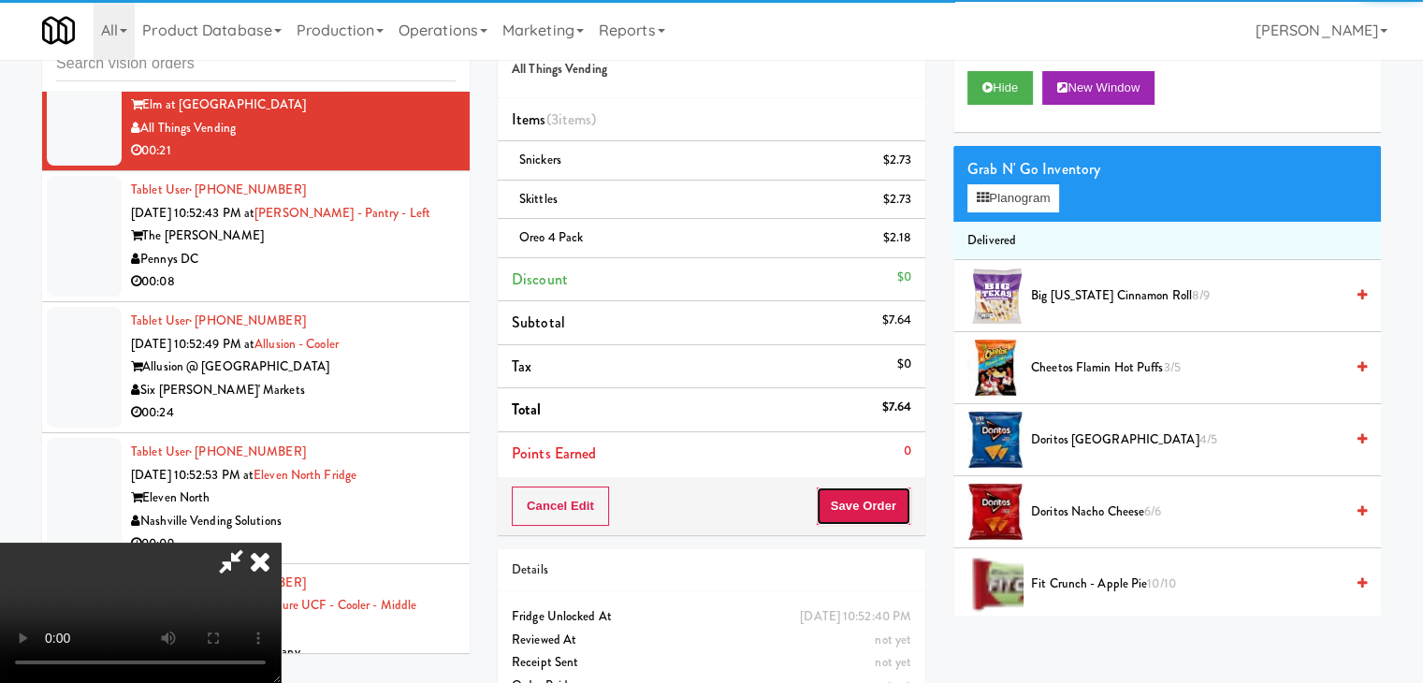
click at [873, 498] on button "Save Order" at bounding box center [863, 506] width 95 height 39
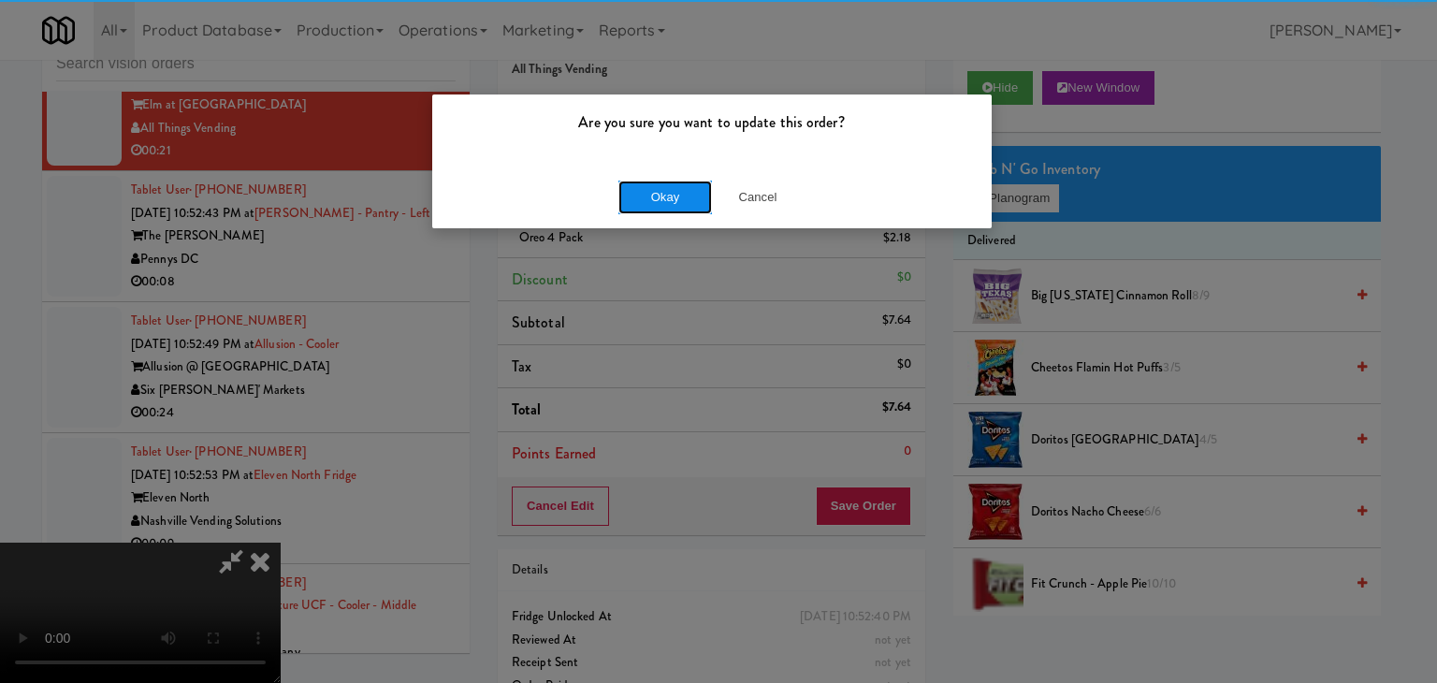
click at [686, 204] on button "Okay" at bounding box center [665, 198] width 94 height 34
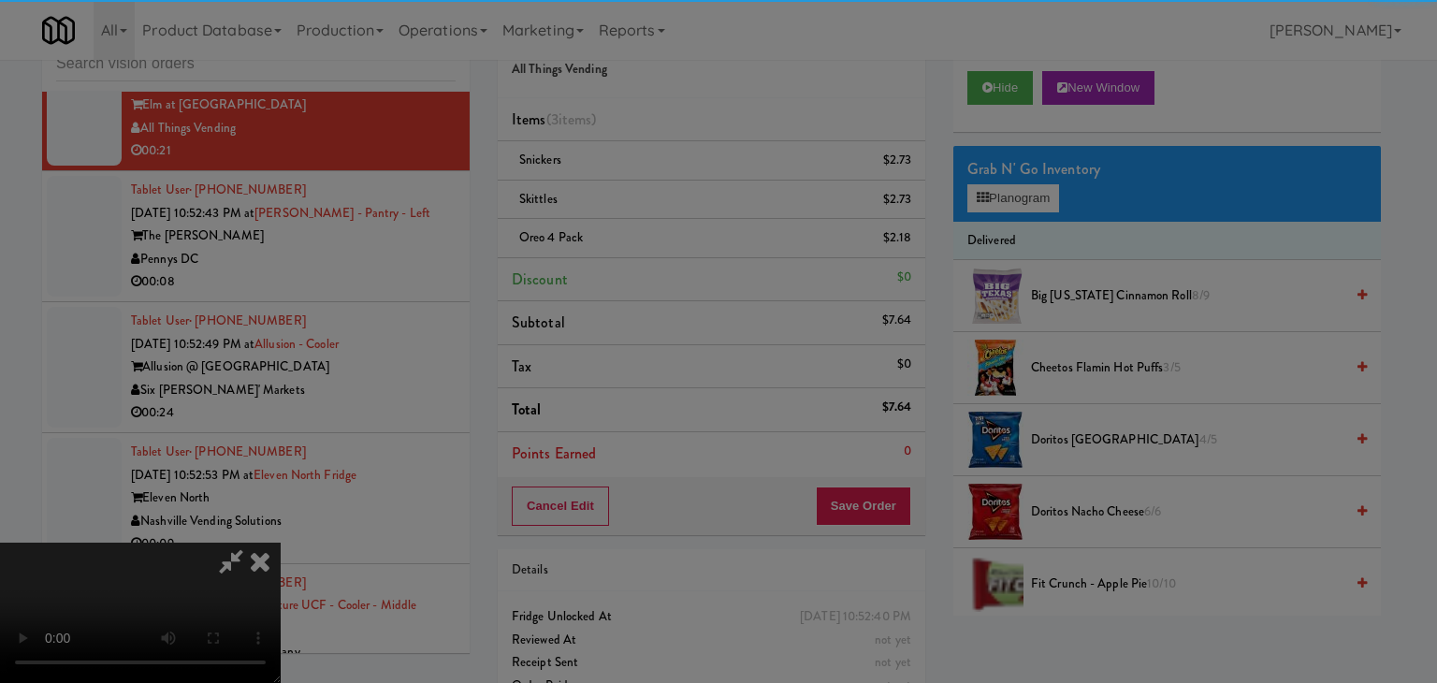
click at [686, 204] on div "Are you sure you want to update this order? Okay Cancel" at bounding box center [718, 341] width 1437 height 683
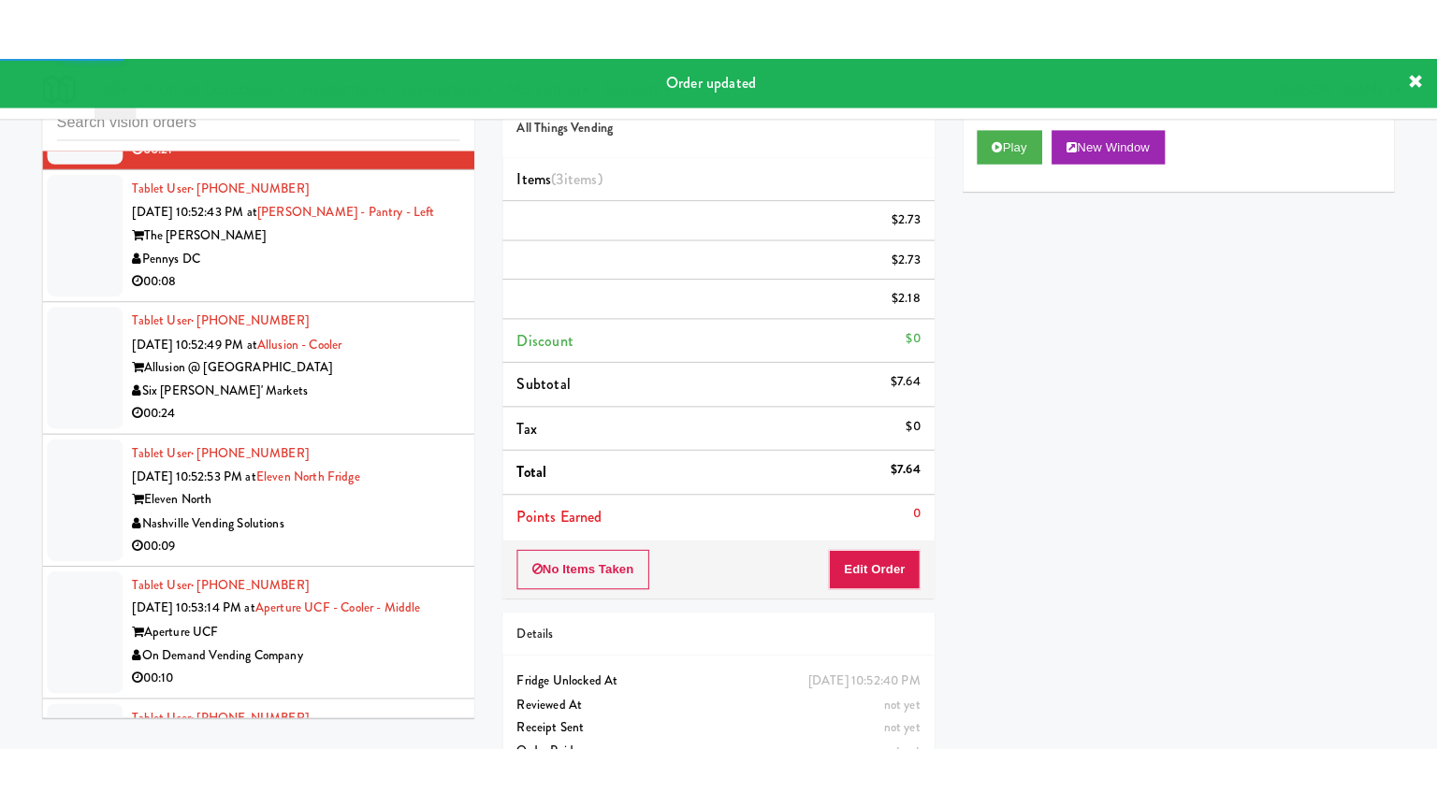
scroll to position [21753, 0]
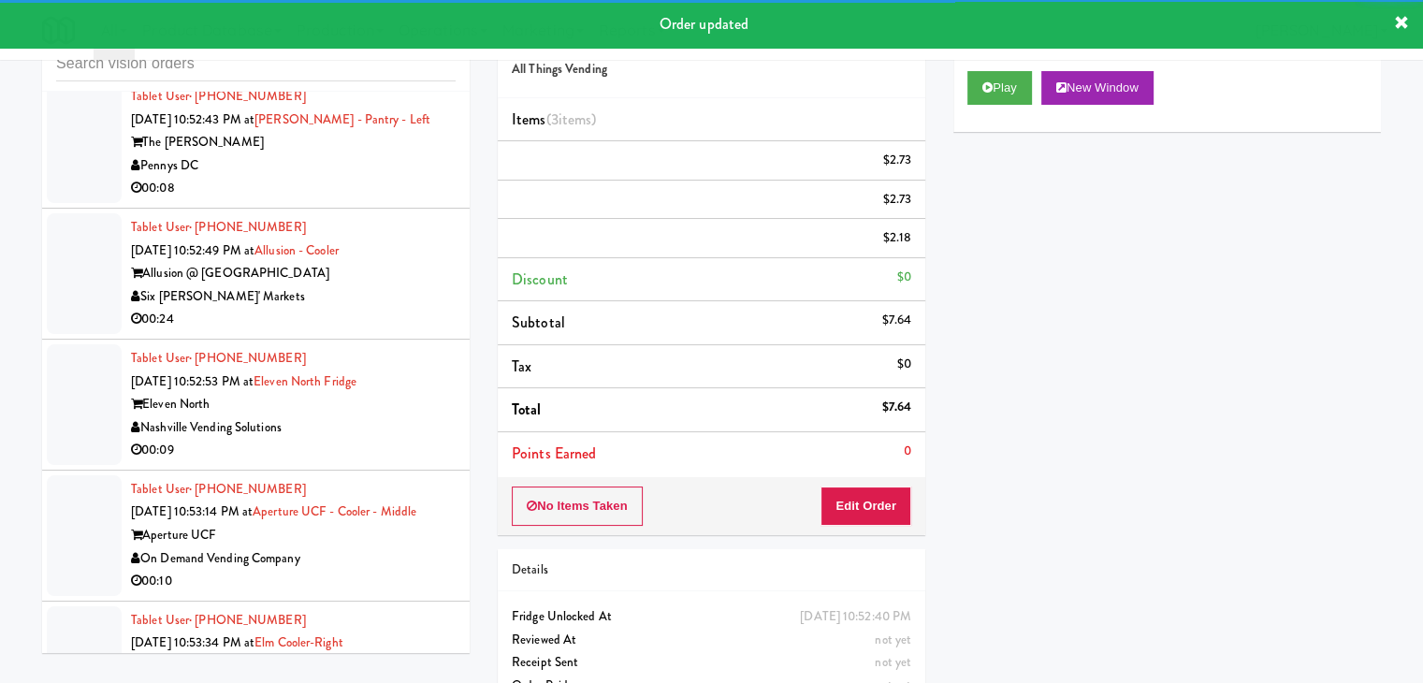
click at [367, 200] on div "00:08" at bounding box center [293, 188] width 325 height 23
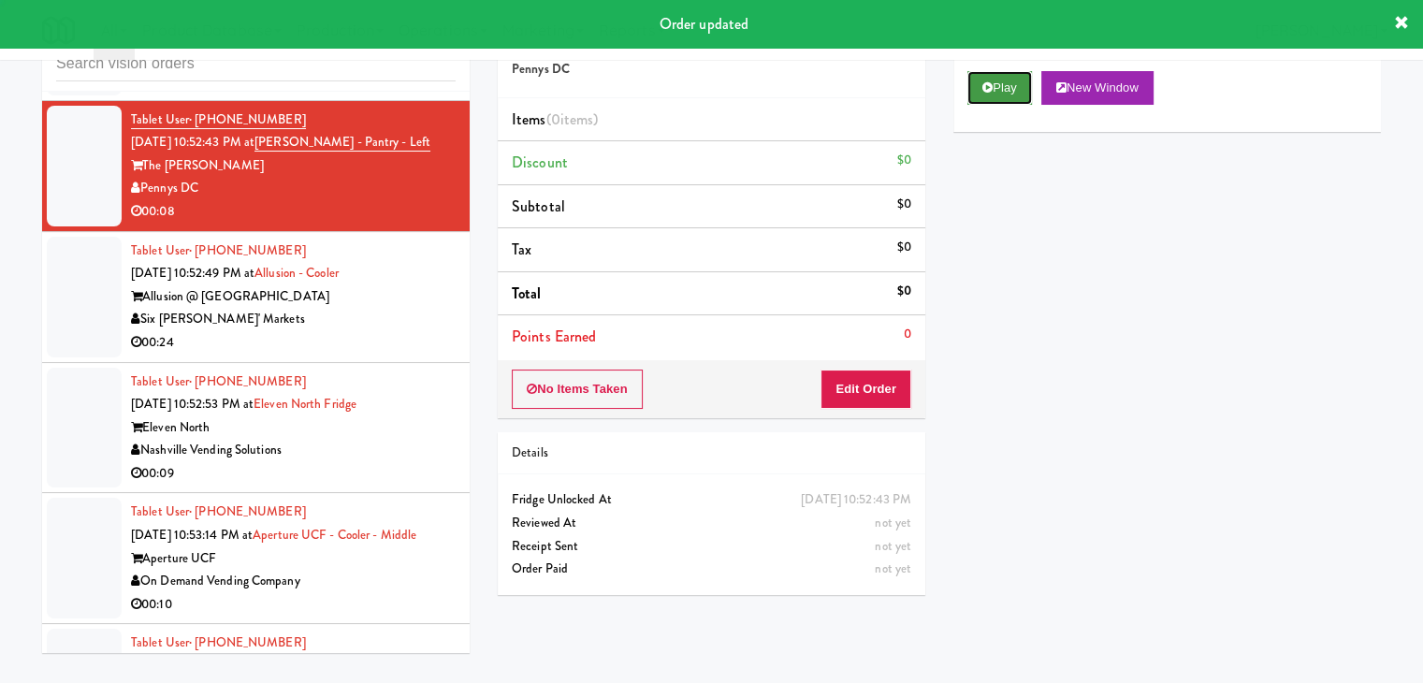
click at [998, 102] on button "Play" at bounding box center [999, 88] width 65 height 34
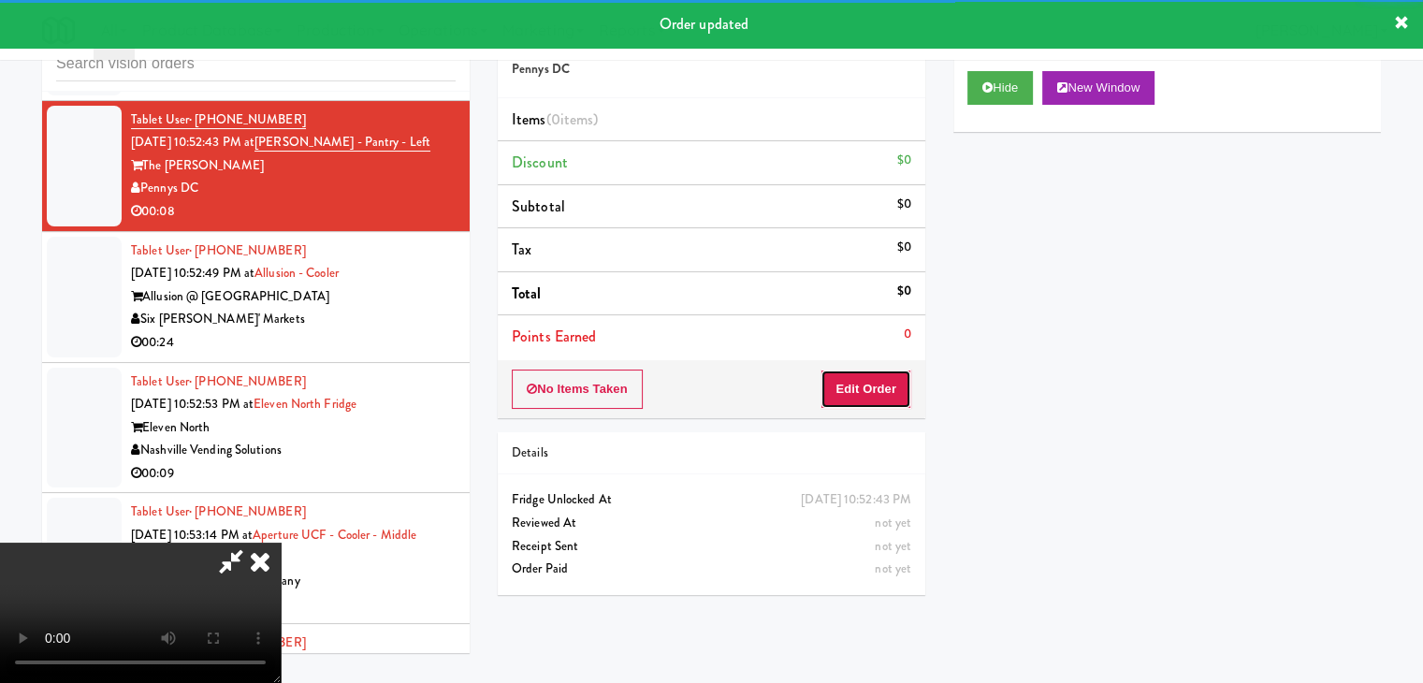
click at [876, 379] on button "Edit Order" at bounding box center [866, 389] width 91 height 39
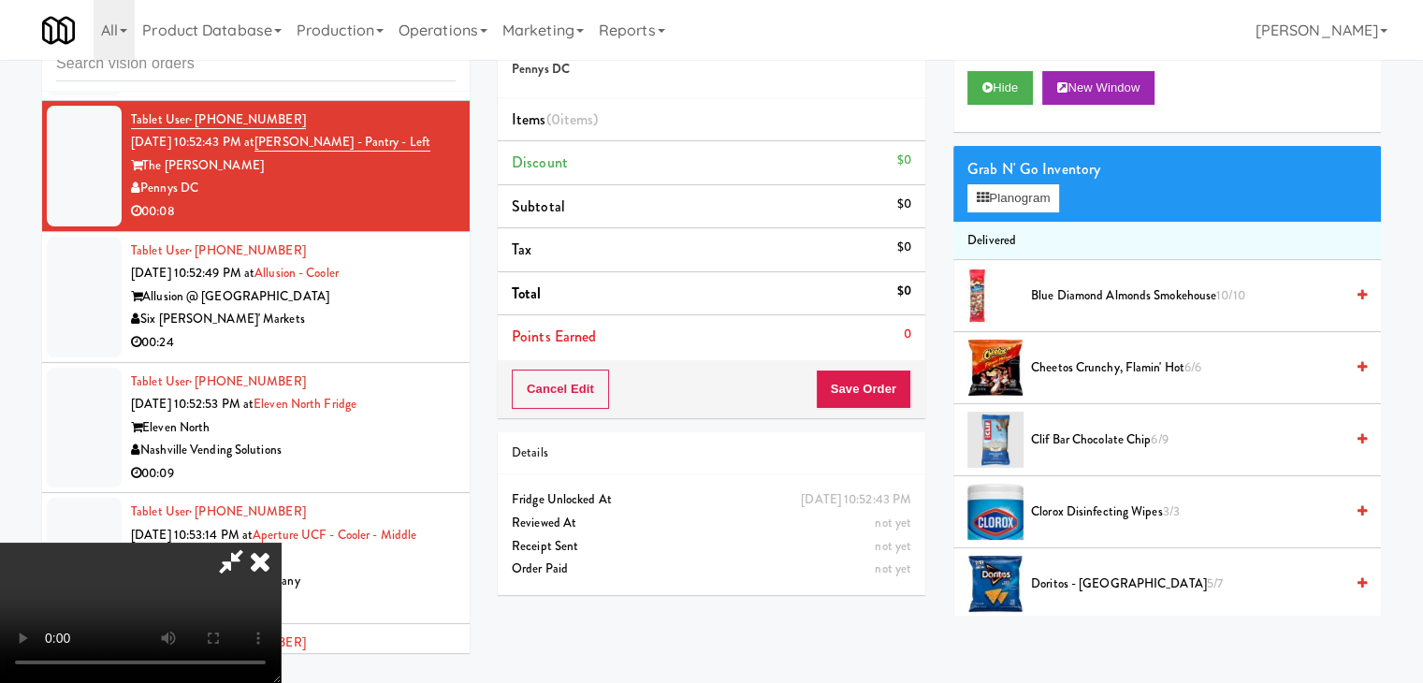
scroll to position [21661, 0]
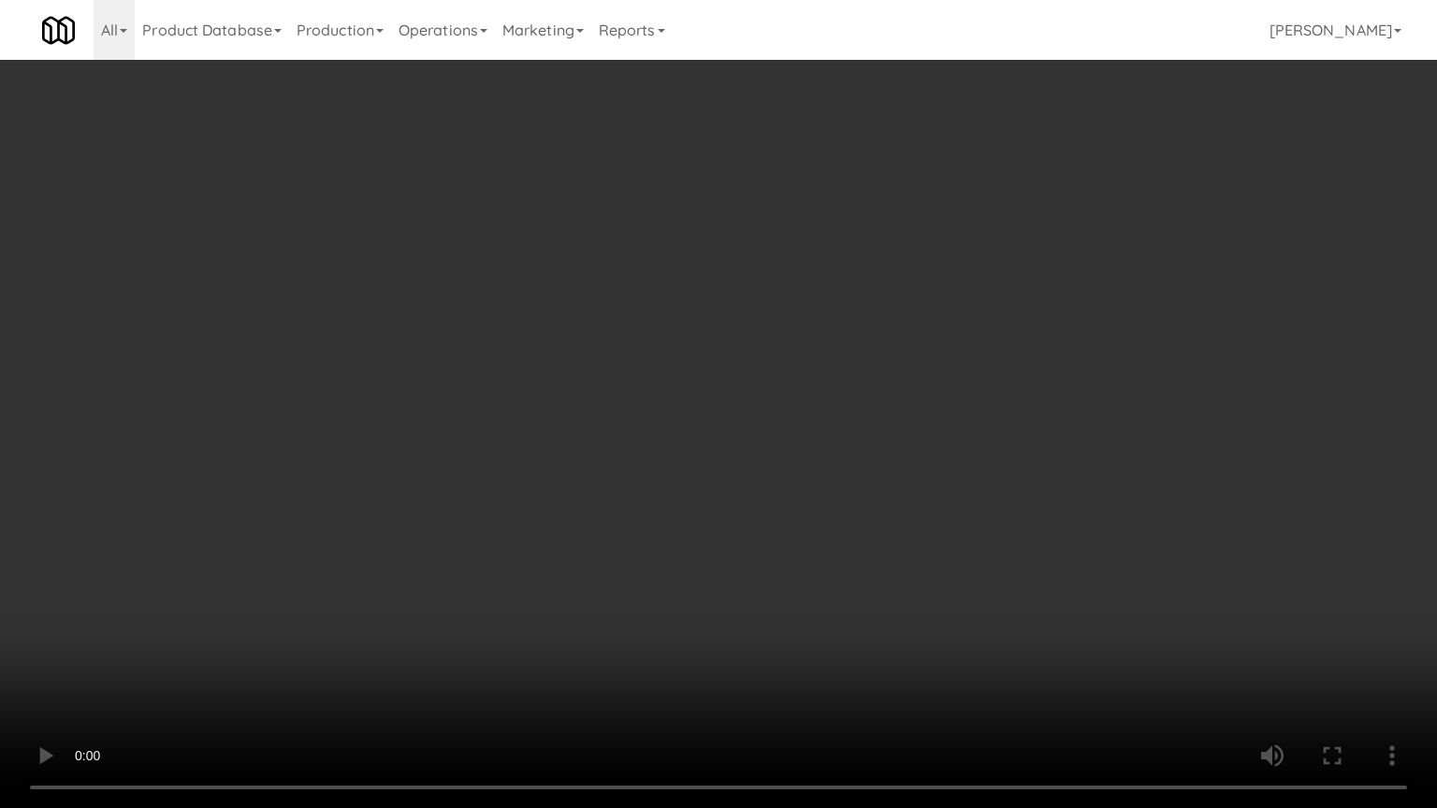
click at [849, 559] on video at bounding box center [718, 404] width 1437 height 808
click at [851, 563] on video at bounding box center [718, 404] width 1437 height 808
click at [850, 573] on video at bounding box center [718, 404] width 1437 height 808
click at [851, 573] on video at bounding box center [718, 404] width 1437 height 808
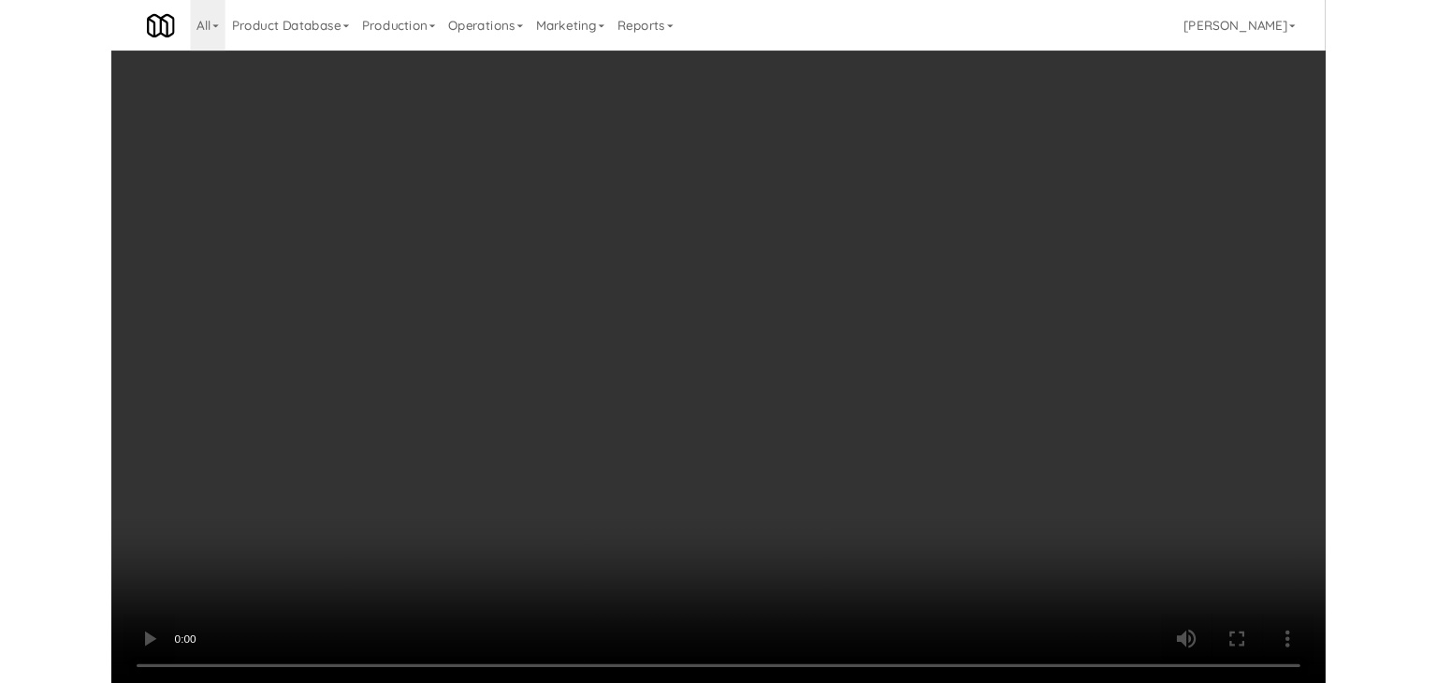
scroll to position [21753, 0]
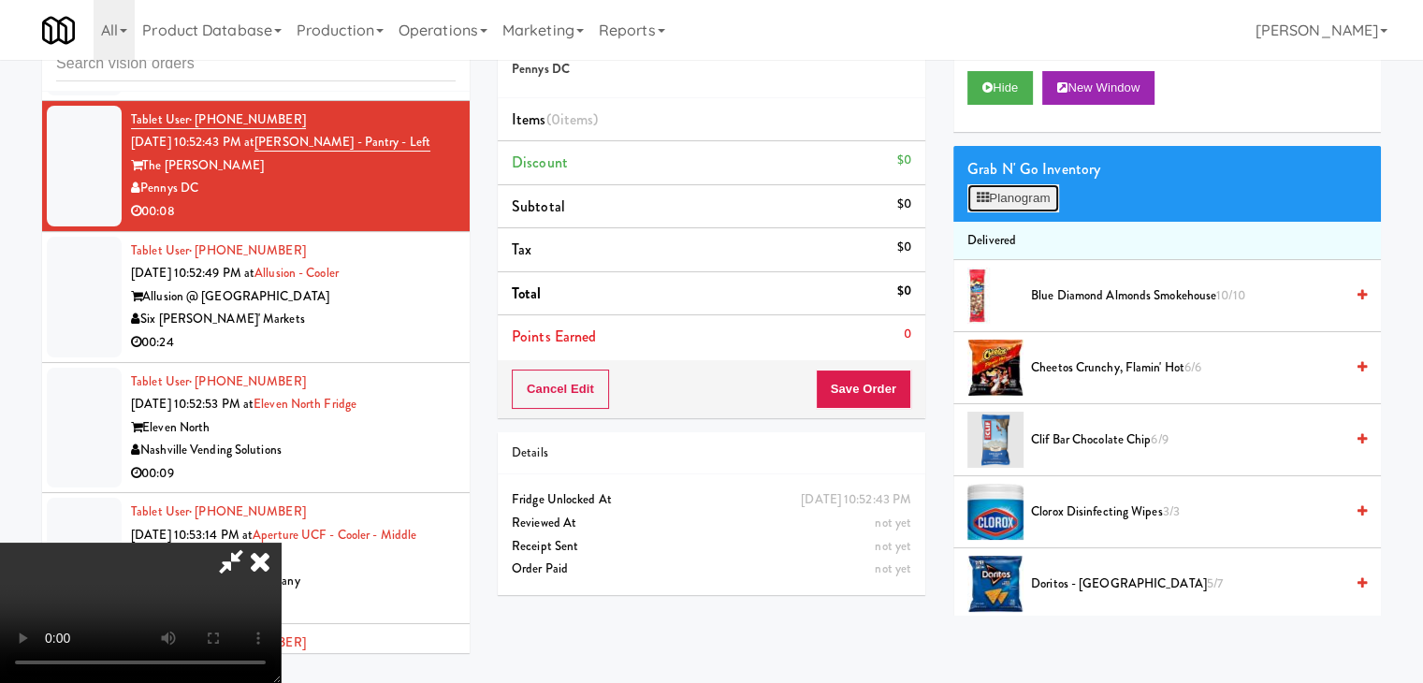
click at [1025, 201] on button "Planogram" at bounding box center [1013, 198] width 92 height 28
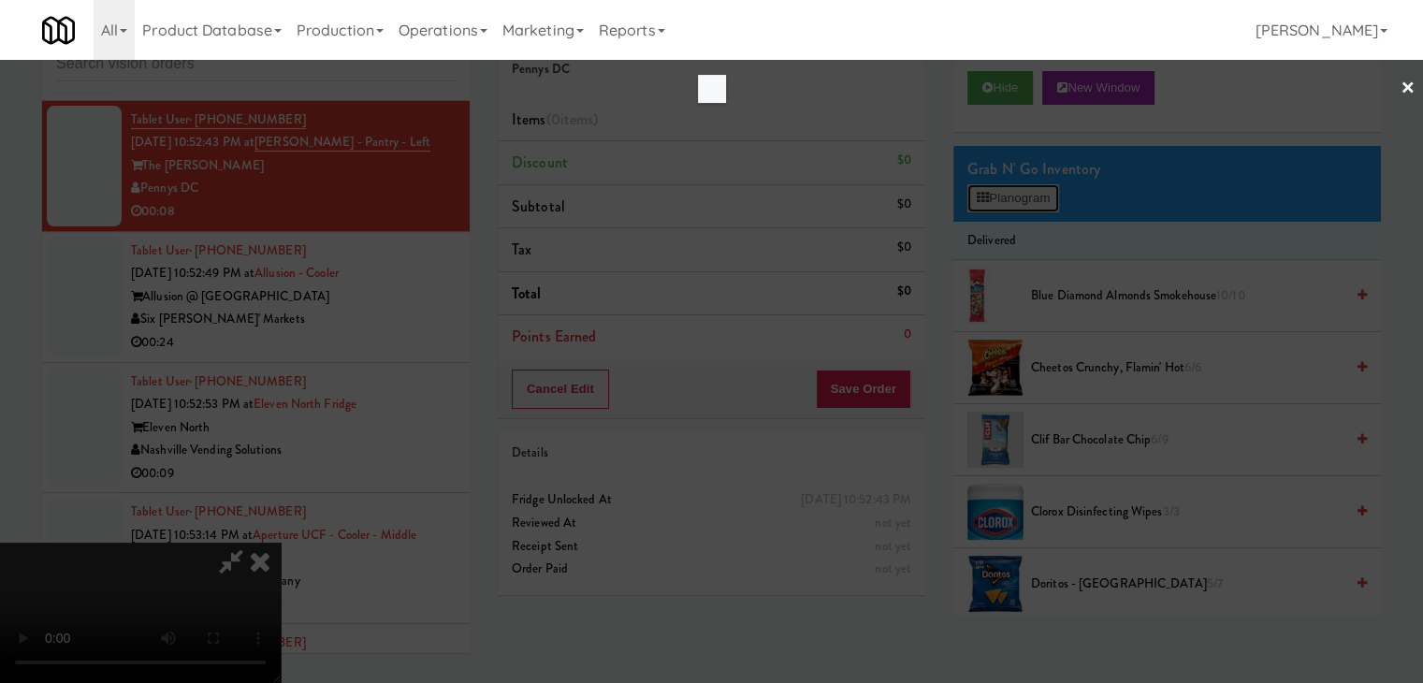
scroll to position [21661, 0]
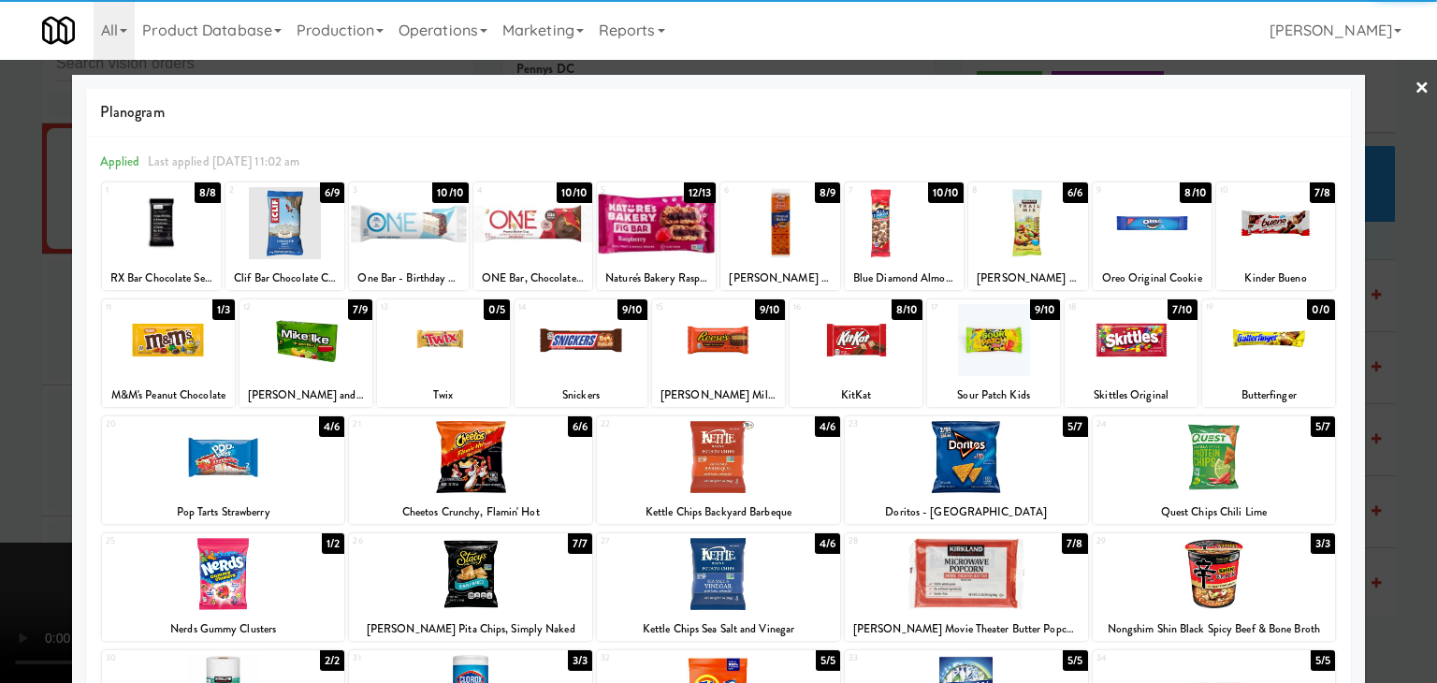
click at [241, 576] on div at bounding box center [223, 574] width 243 height 72
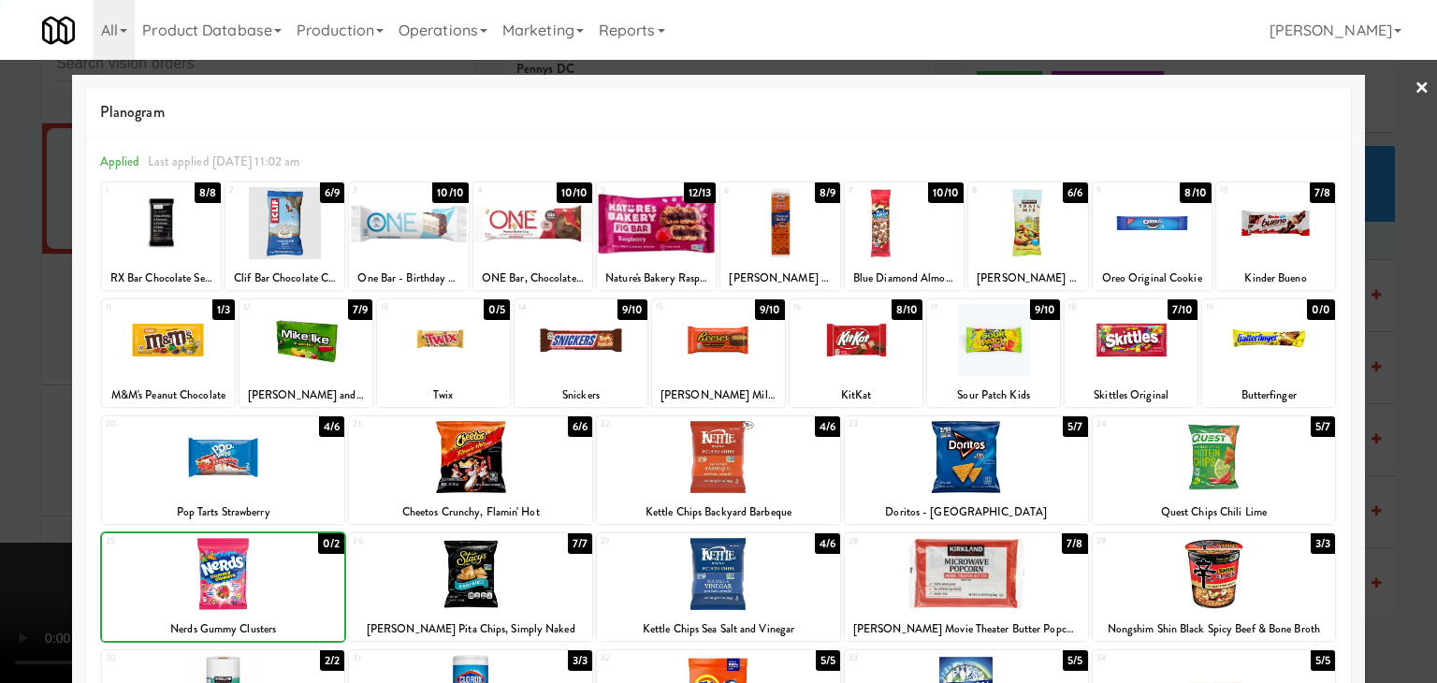
drag, startPoint x: 37, startPoint y: 567, endPoint x: 479, endPoint y: 493, distance: 447.8
click at [41, 563] on div at bounding box center [718, 341] width 1437 height 683
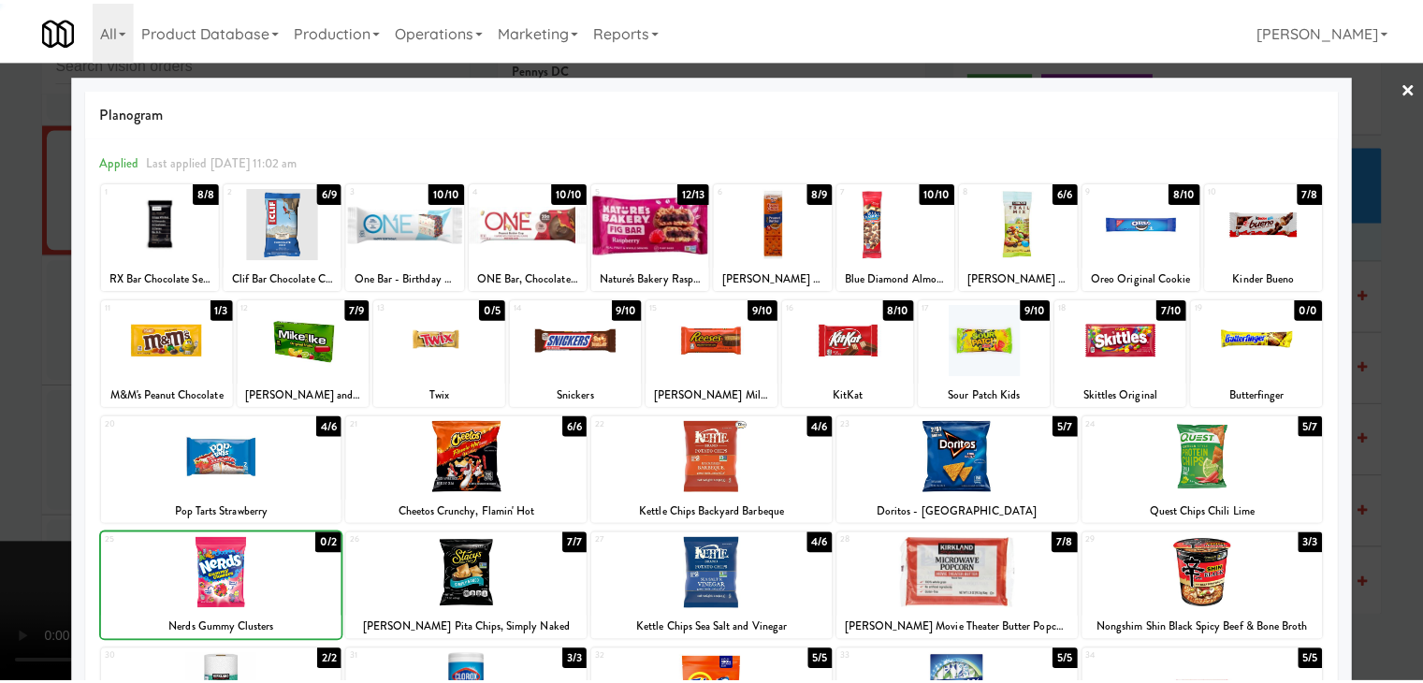
scroll to position [21753, 0]
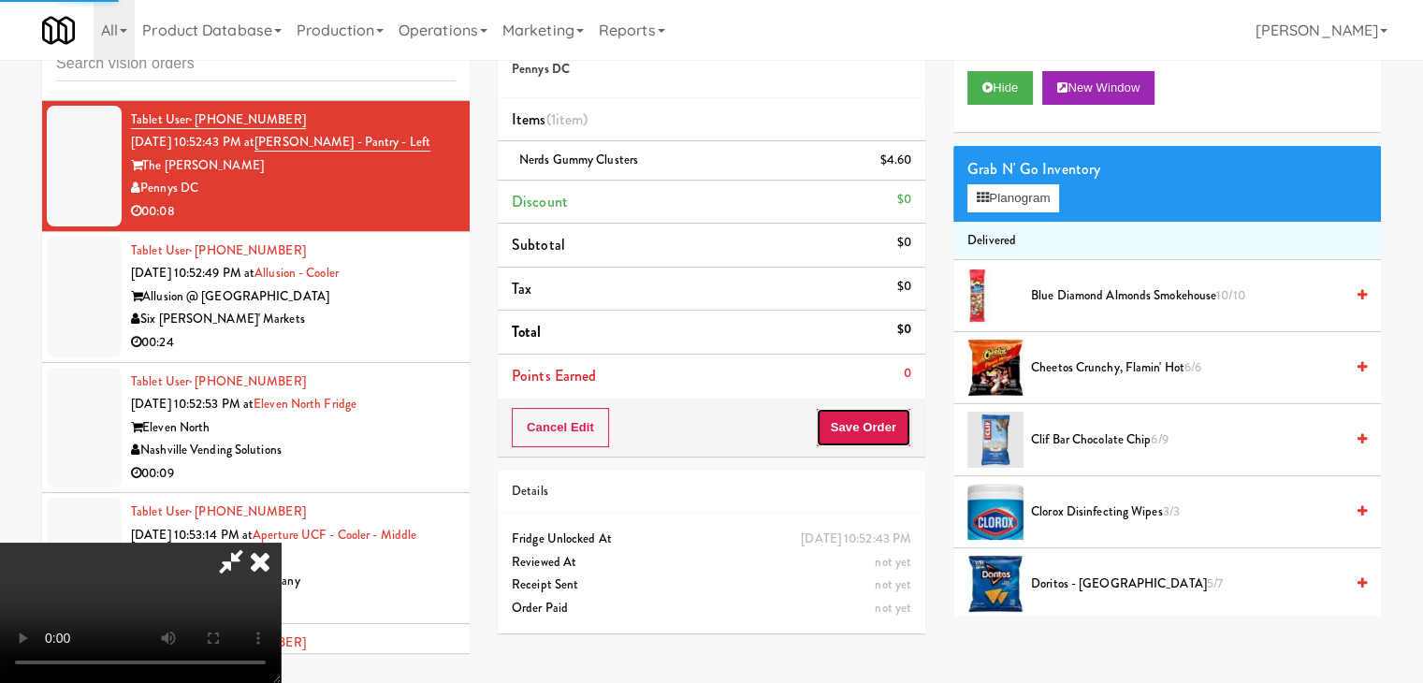
click at [890, 438] on button "Save Order" at bounding box center [863, 427] width 95 height 39
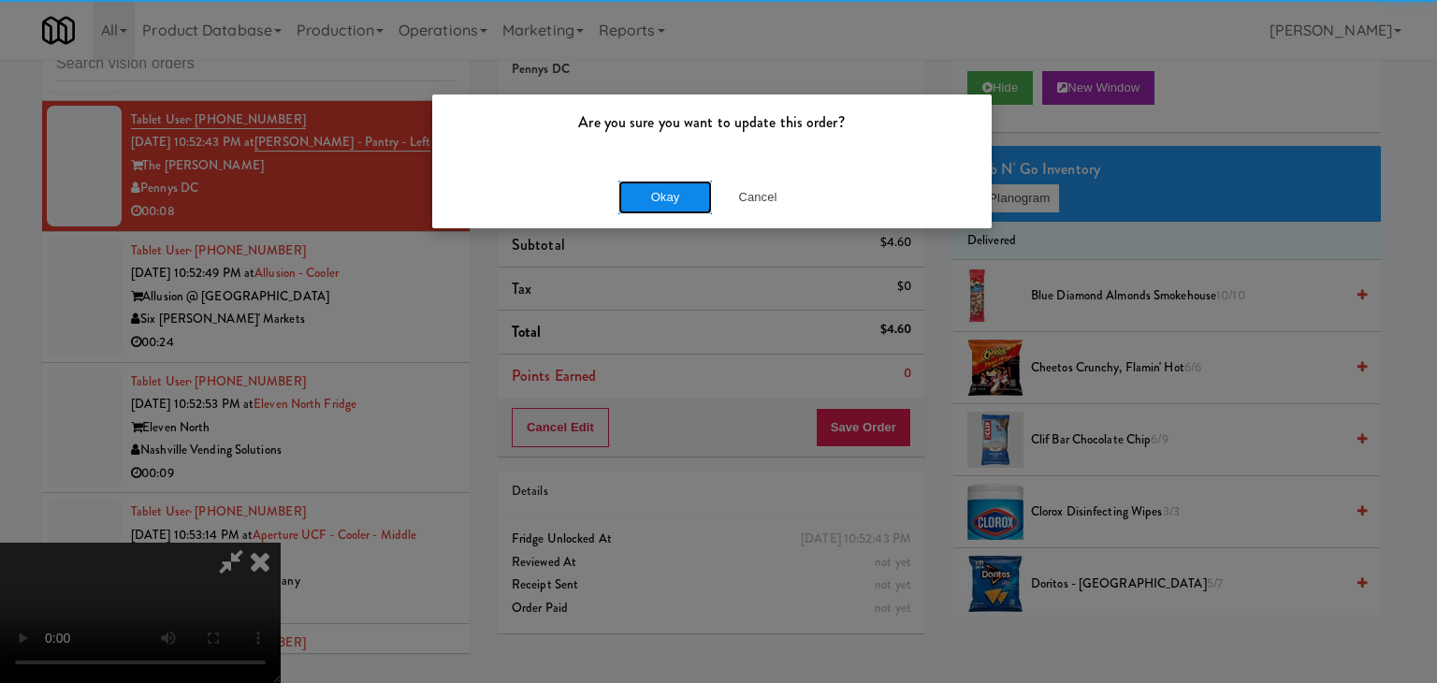
click at [655, 206] on button "Okay" at bounding box center [665, 198] width 94 height 34
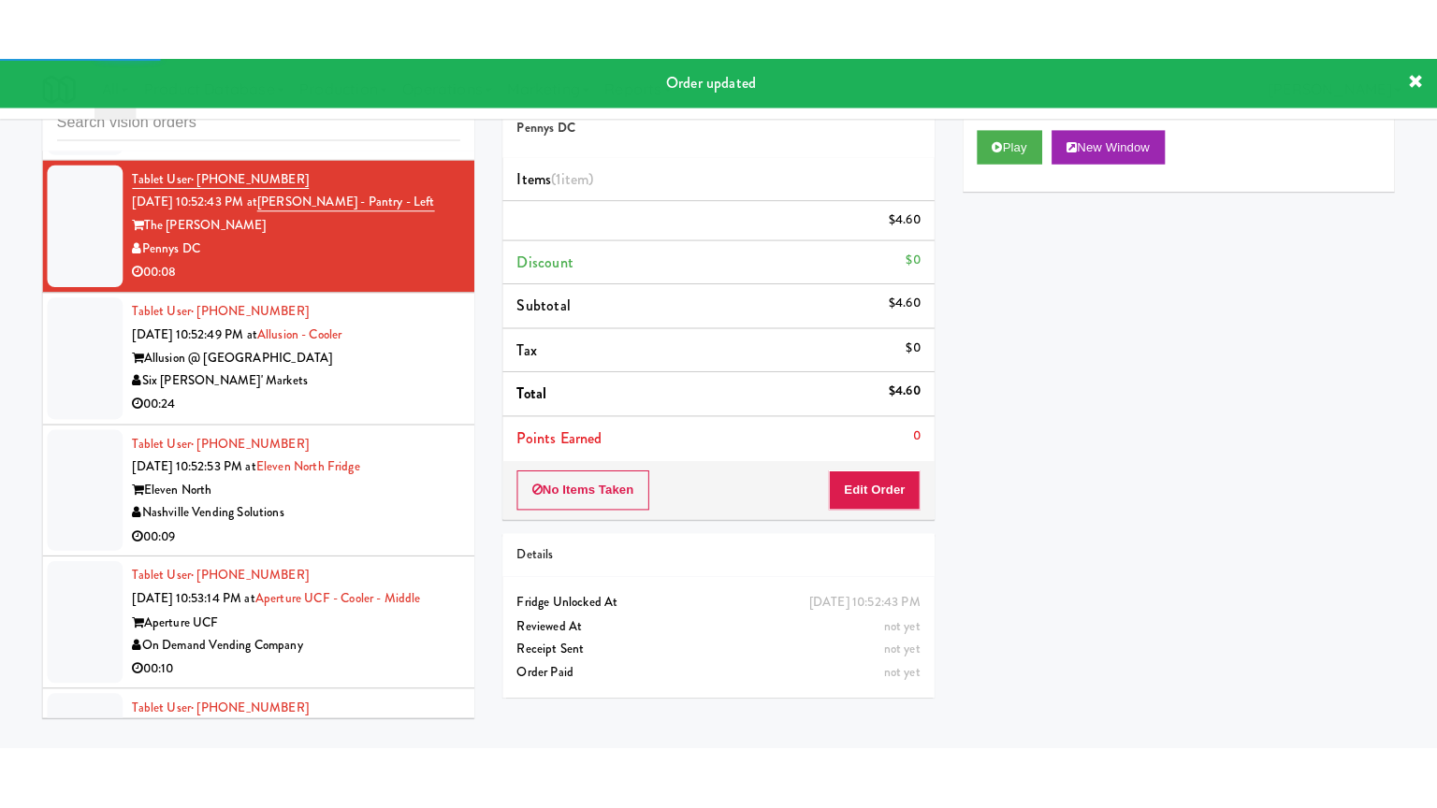
scroll to position [21940, 0]
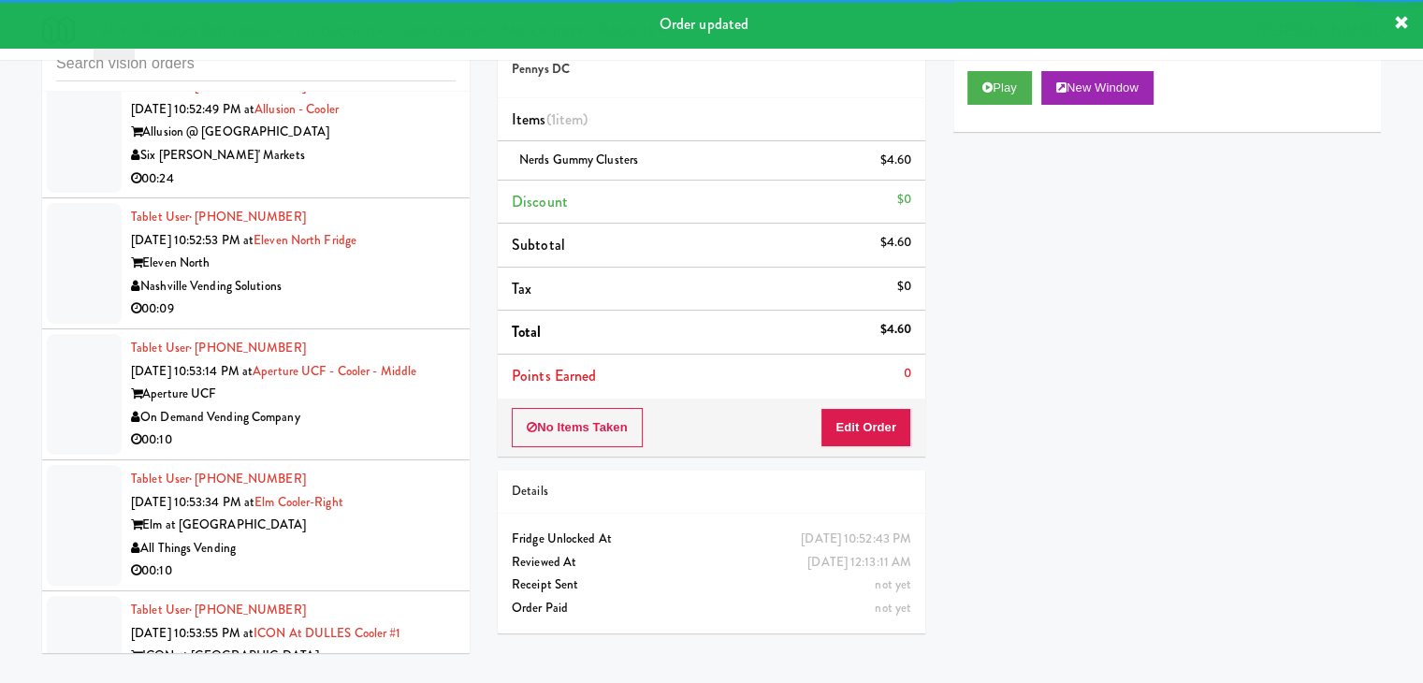
click at [419, 167] on div "Six [PERSON_NAME]' Markets" at bounding box center [293, 155] width 325 height 23
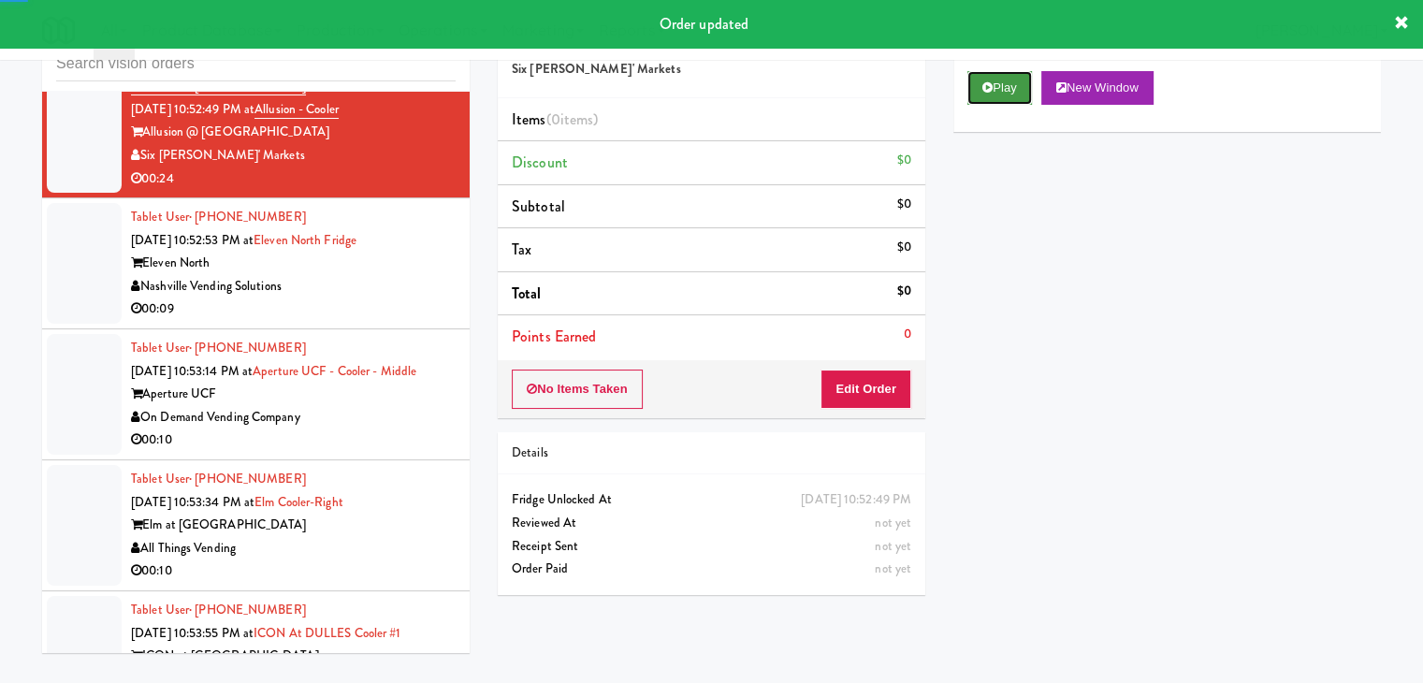
click at [1002, 74] on button "Play" at bounding box center [999, 88] width 65 height 34
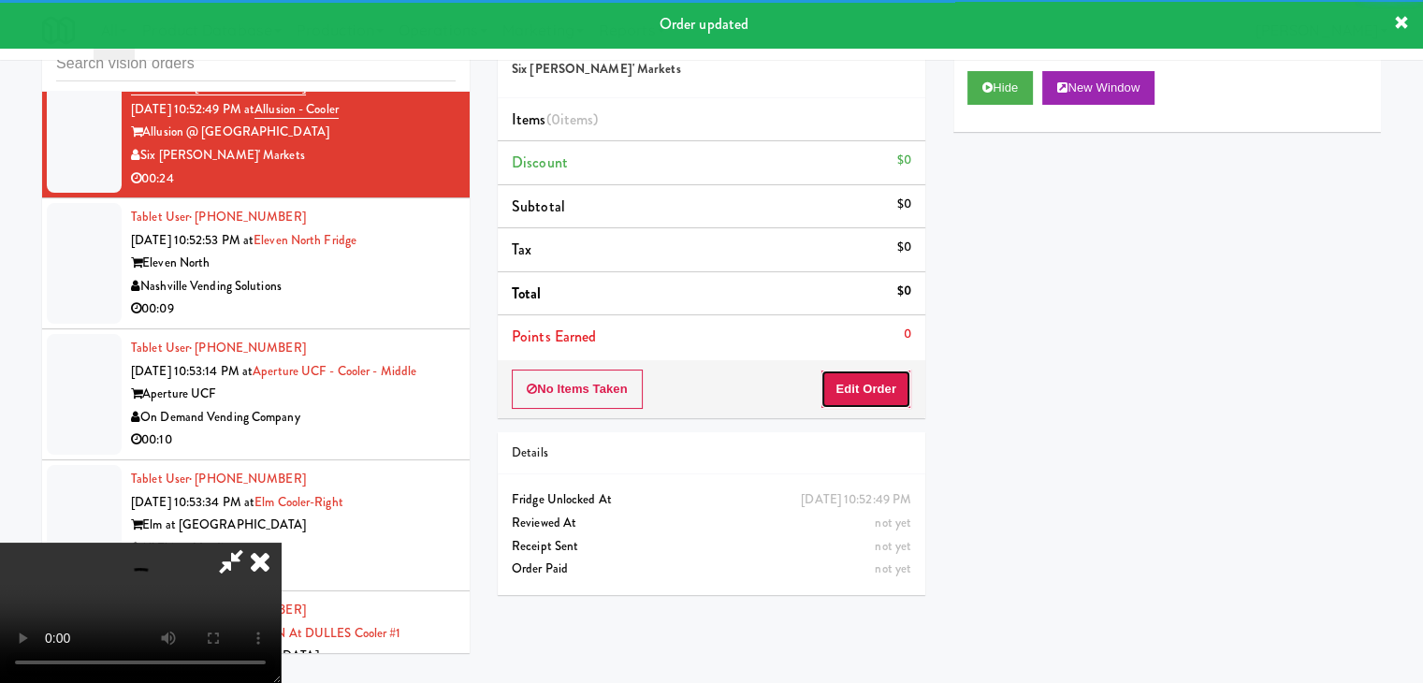
click at [859, 389] on button "Edit Order" at bounding box center [866, 389] width 91 height 39
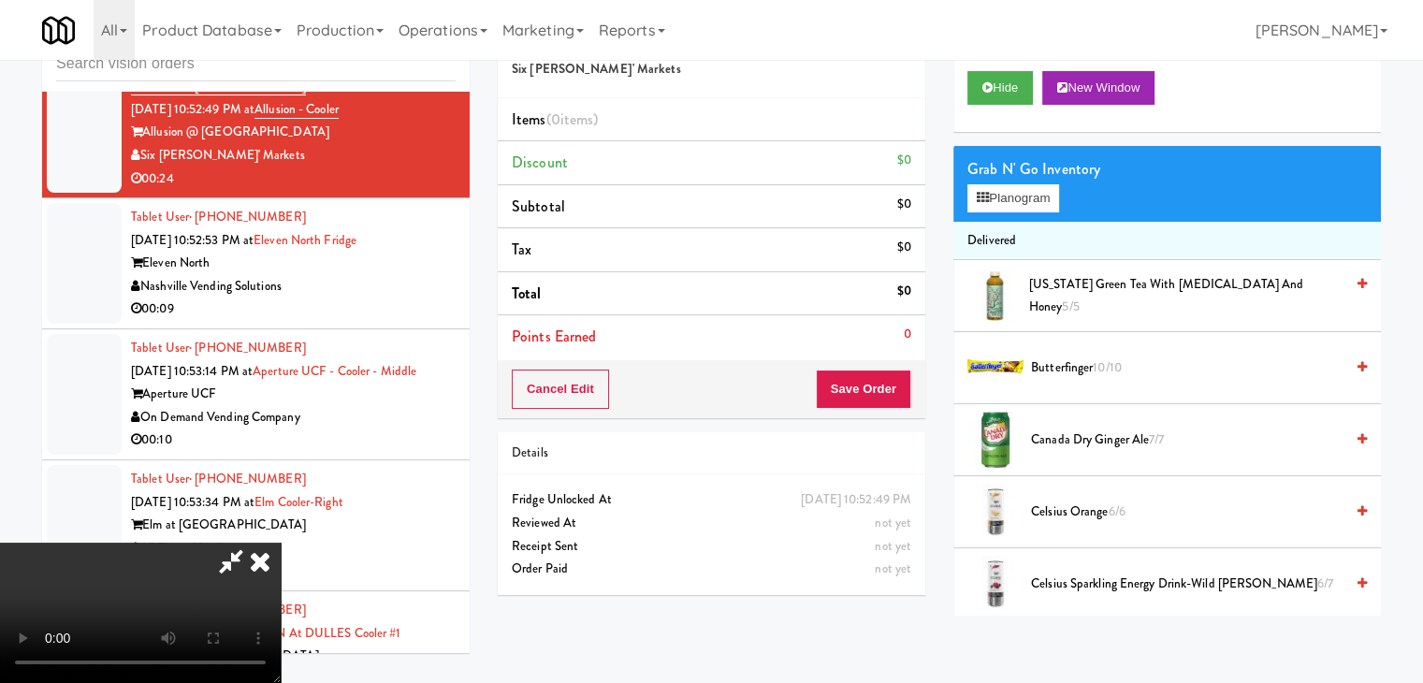
scroll to position [21848, 0]
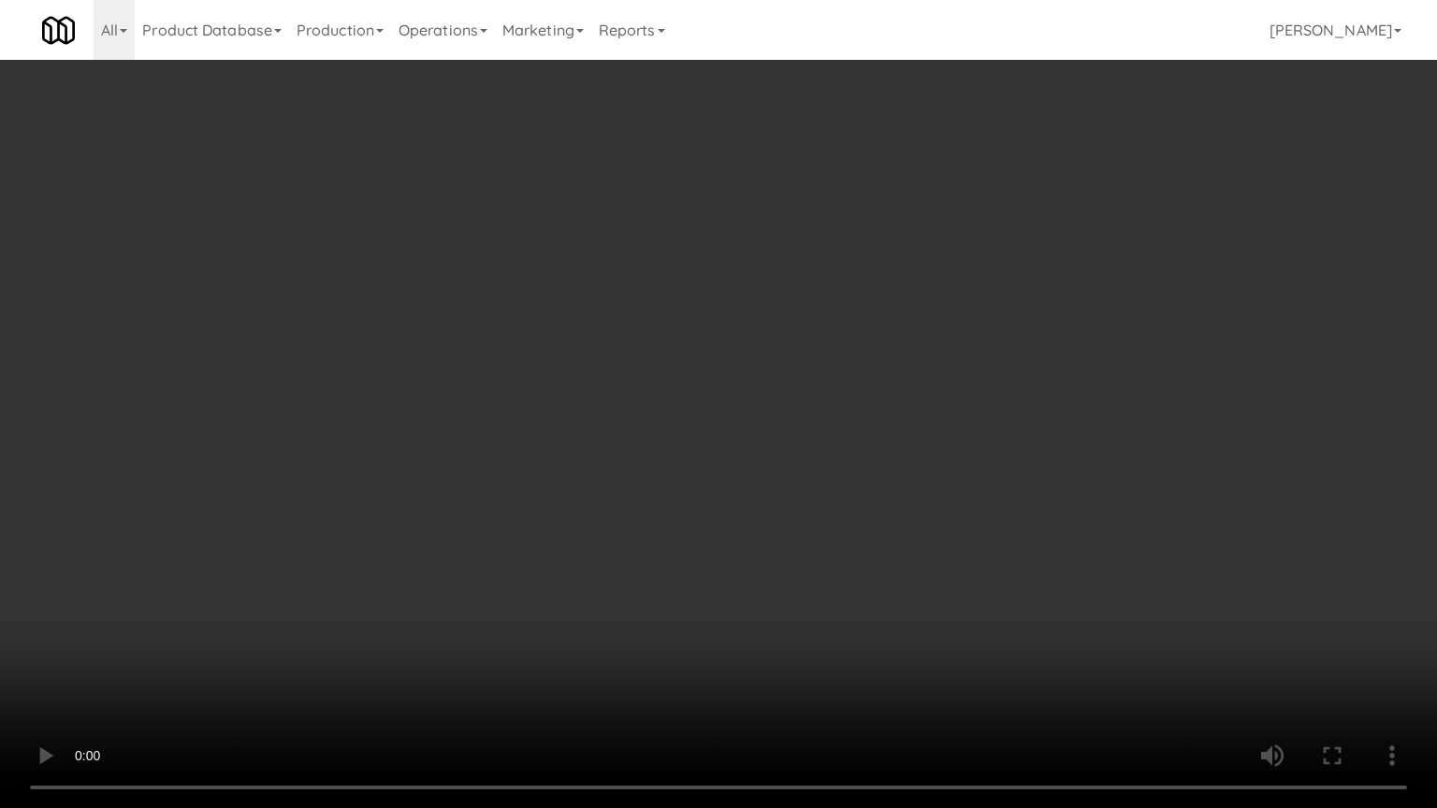
click at [836, 608] on video at bounding box center [718, 404] width 1437 height 808
click at [838, 608] on video at bounding box center [718, 404] width 1437 height 808
click at [842, 606] on video at bounding box center [718, 404] width 1437 height 808
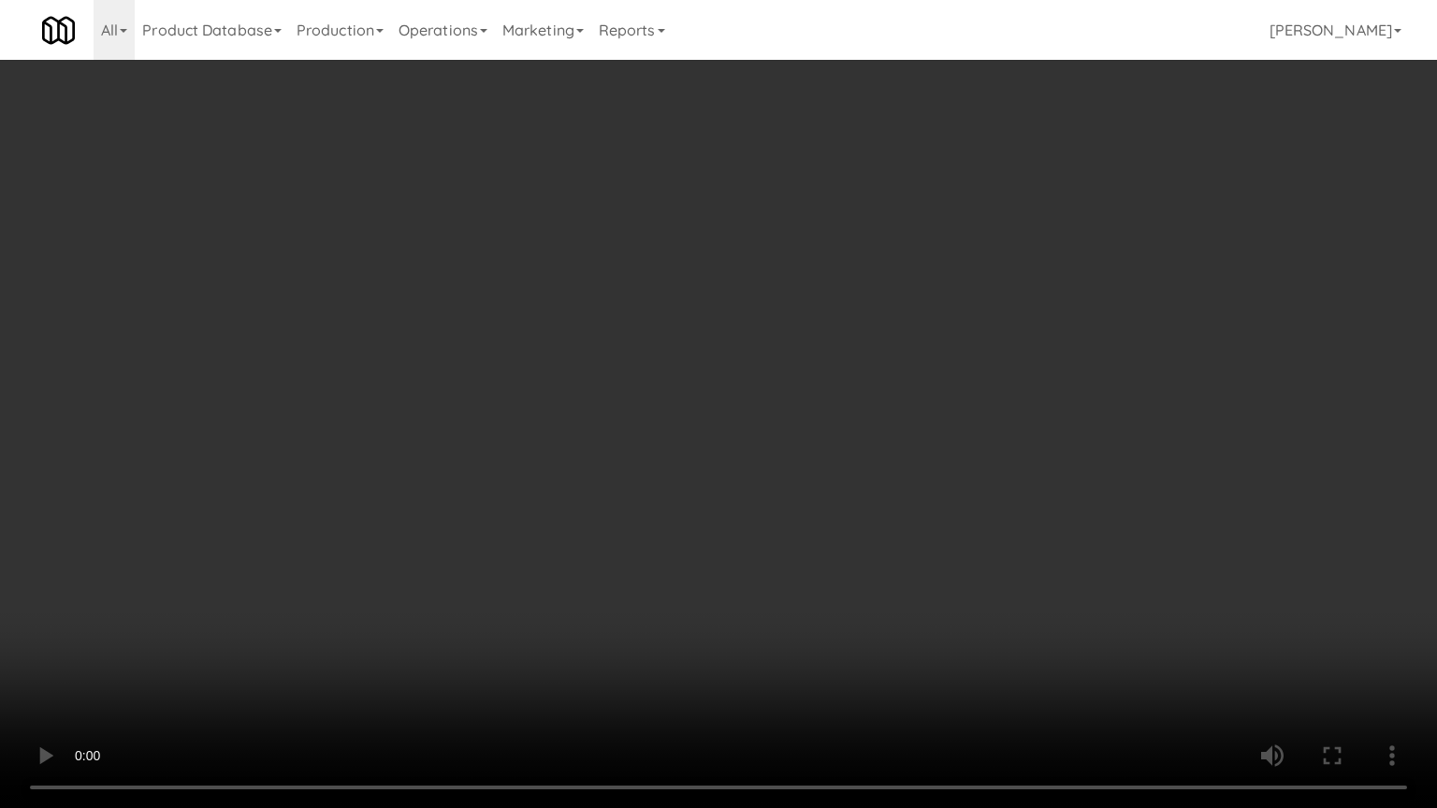
click at [847, 603] on video at bounding box center [718, 404] width 1437 height 808
click at [853, 597] on video at bounding box center [718, 404] width 1437 height 808
click at [857, 594] on video at bounding box center [718, 404] width 1437 height 808
click at [858, 593] on video at bounding box center [718, 404] width 1437 height 808
click at [860, 592] on video at bounding box center [718, 404] width 1437 height 808
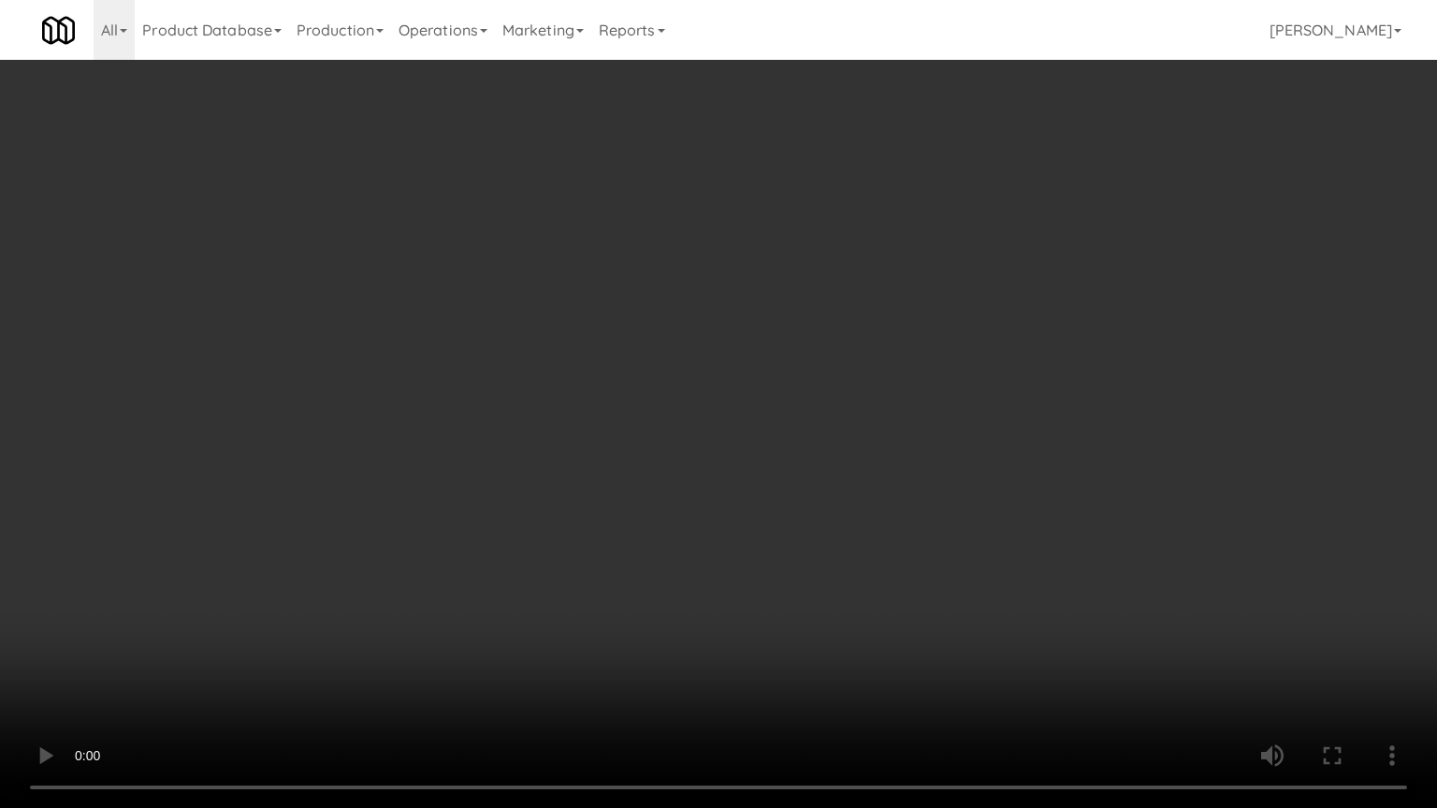
click at [860, 591] on video at bounding box center [718, 404] width 1437 height 808
click at [873, 595] on video at bounding box center [718, 404] width 1437 height 808
click at [874, 596] on video at bounding box center [718, 404] width 1437 height 808
click at [879, 595] on video at bounding box center [718, 404] width 1437 height 808
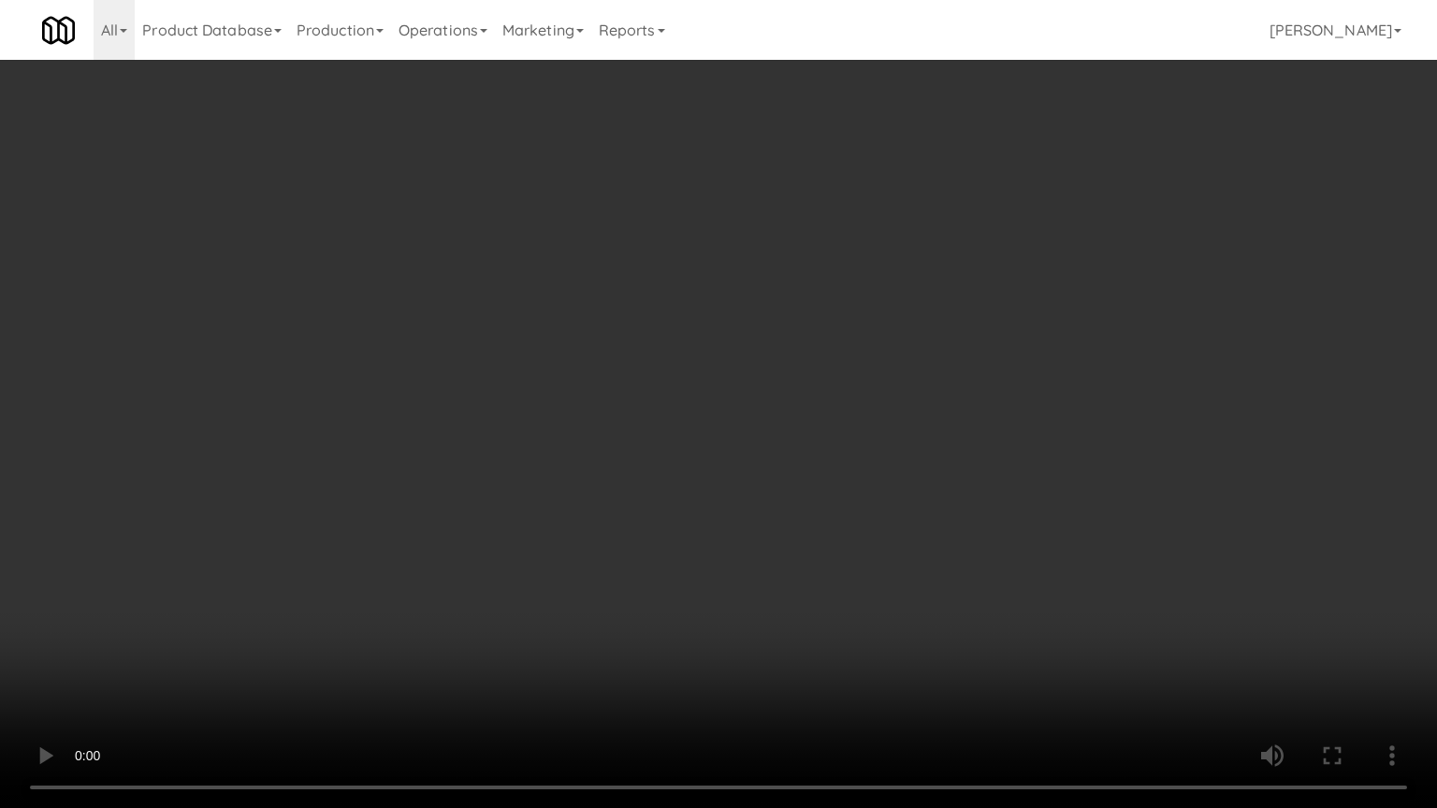
click at [879, 596] on video at bounding box center [718, 404] width 1437 height 808
click at [883, 592] on video at bounding box center [718, 404] width 1437 height 808
click at [885, 591] on video at bounding box center [718, 404] width 1437 height 808
click at [889, 594] on video at bounding box center [718, 404] width 1437 height 808
click at [890, 595] on video at bounding box center [718, 404] width 1437 height 808
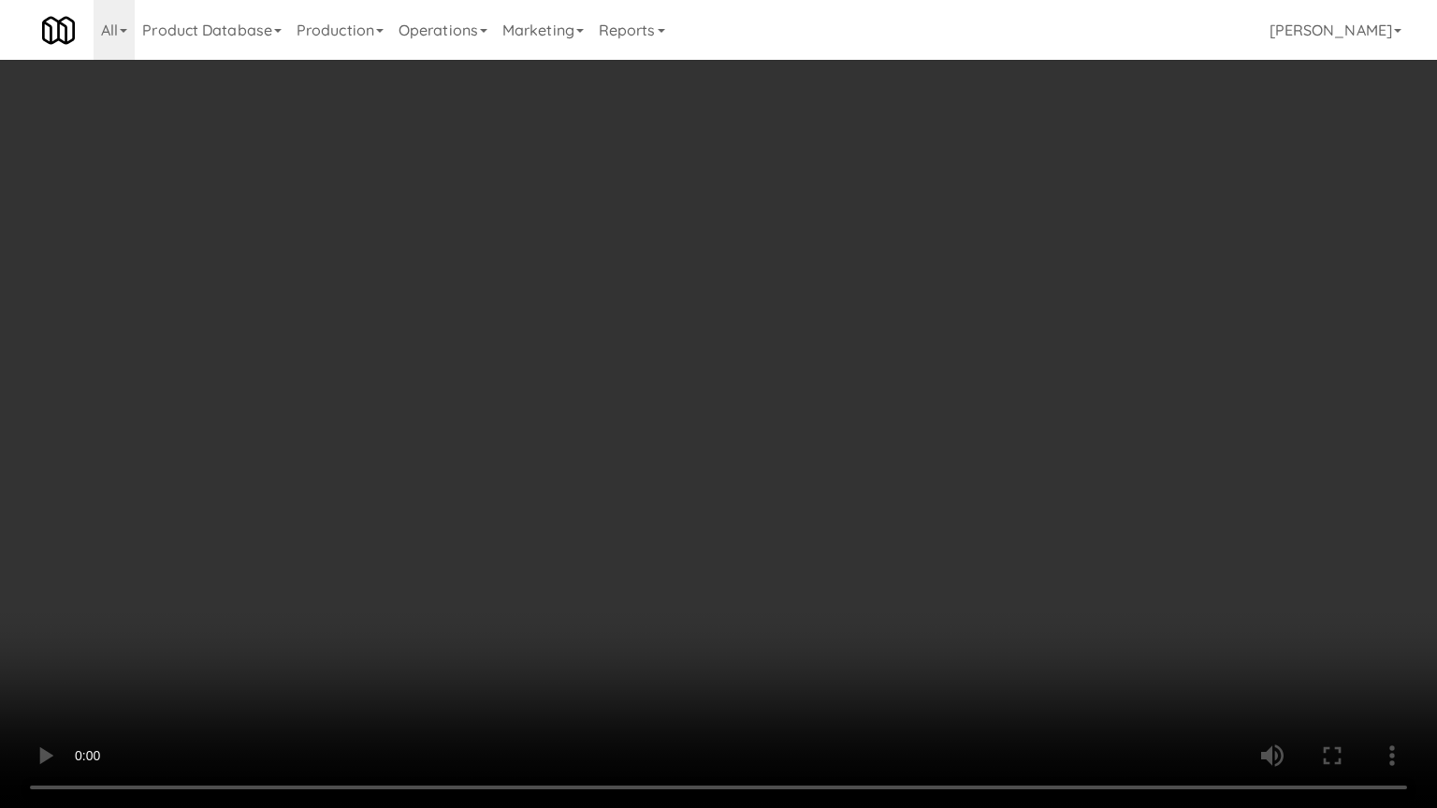
click at [924, 570] on video at bounding box center [718, 404] width 1437 height 808
click at [923, 562] on video at bounding box center [718, 404] width 1437 height 808
click at [924, 562] on video at bounding box center [718, 404] width 1437 height 808
click at [929, 563] on video at bounding box center [718, 404] width 1437 height 808
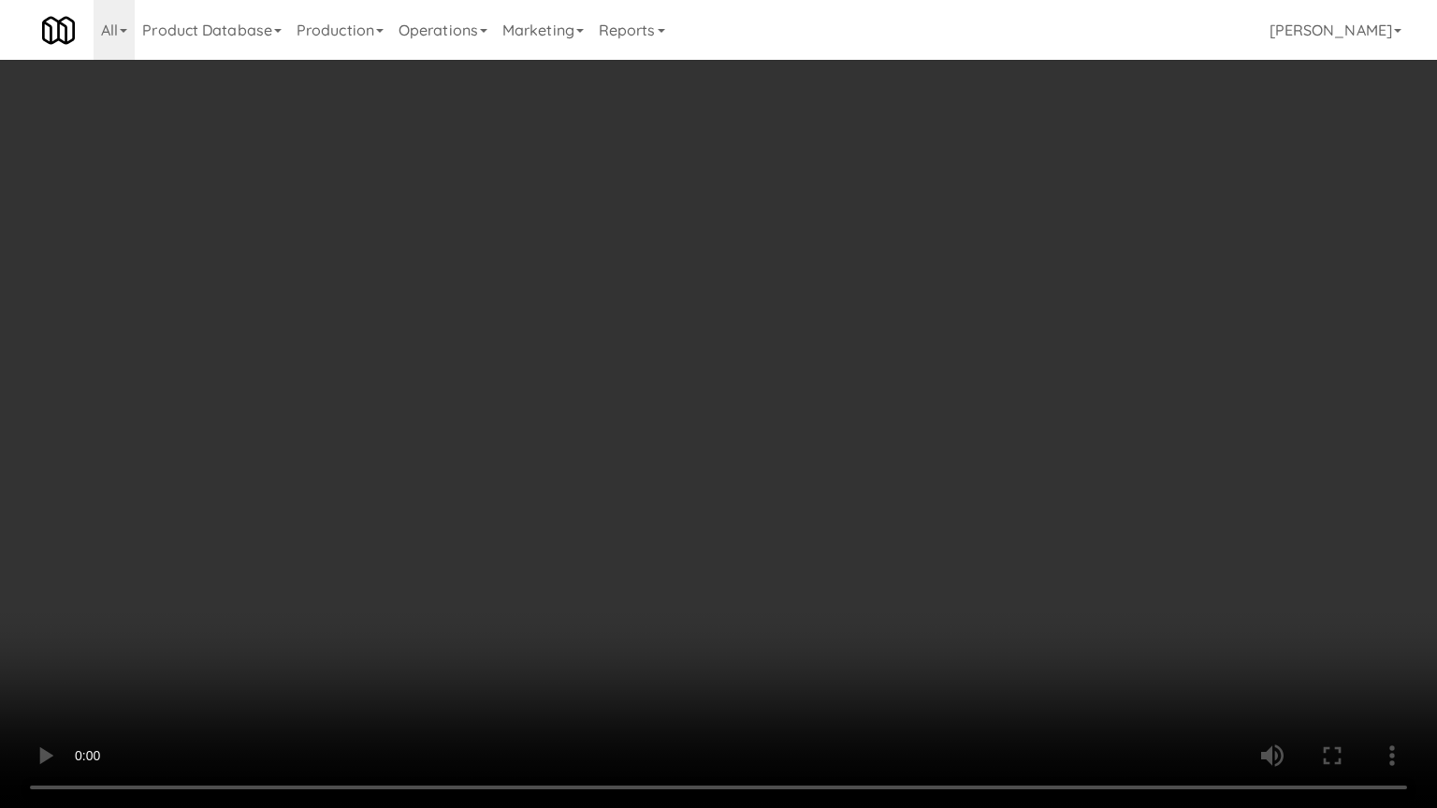
click at [928, 561] on video at bounding box center [718, 404] width 1437 height 808
click at [928, 554] on video at bounding box center [718, 404] width 1437 height 808
click at [921, 556] on video at bounding box center [718, 404] width 1437 height 808
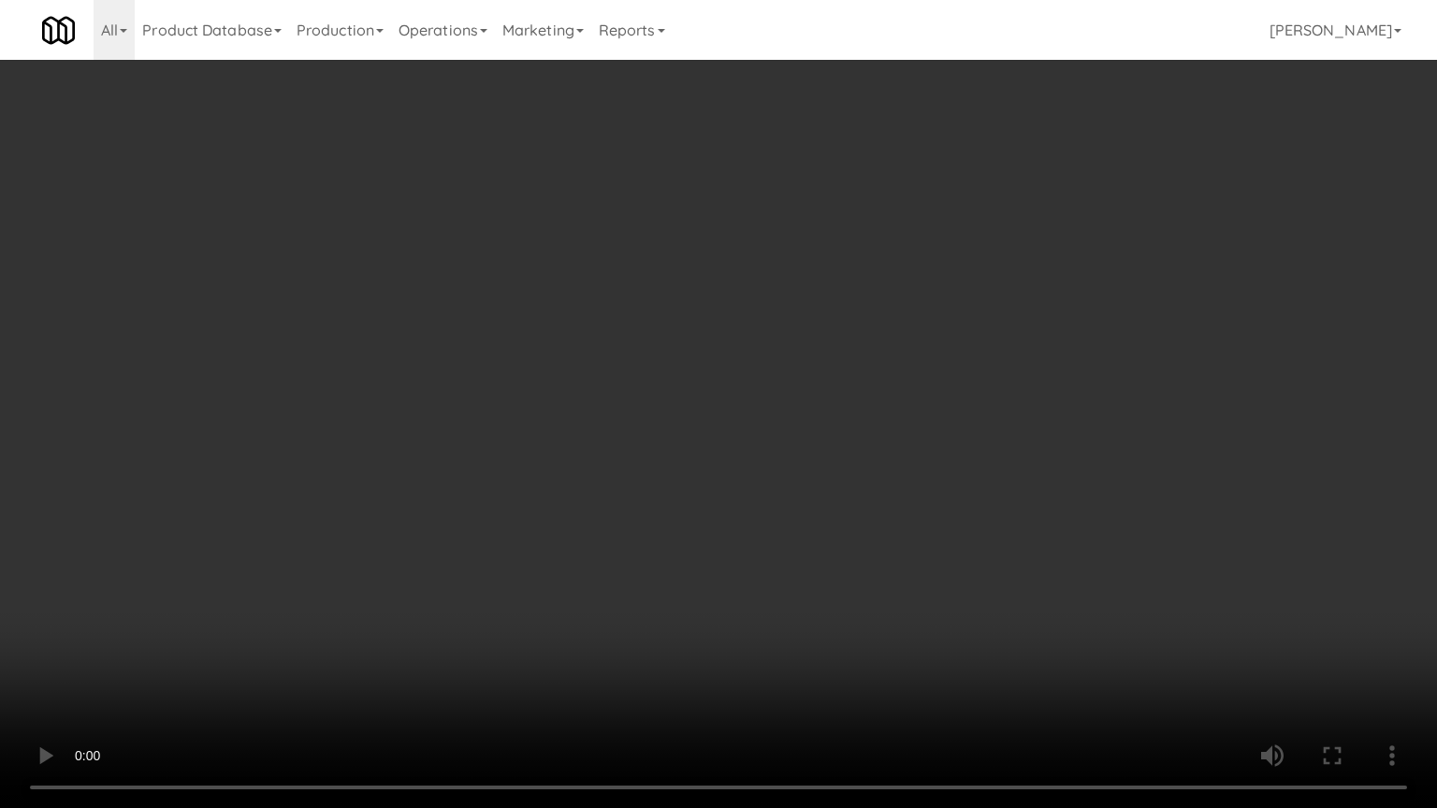
click at [896, 553] on video at bounding box center [718, 404] width 1437 height 808
click at [899, 553] on video at bounding box center [718, 404] width 1437 height 808
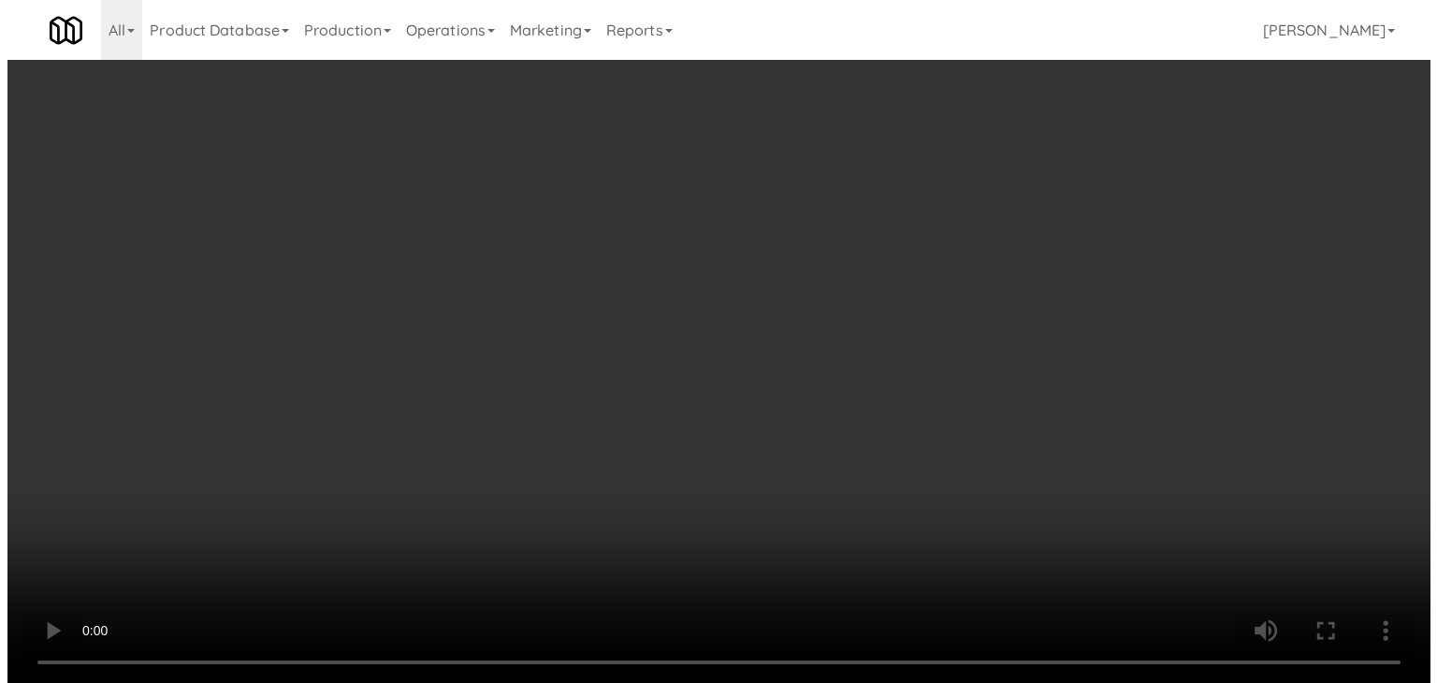
scroll to position [21940, 0]
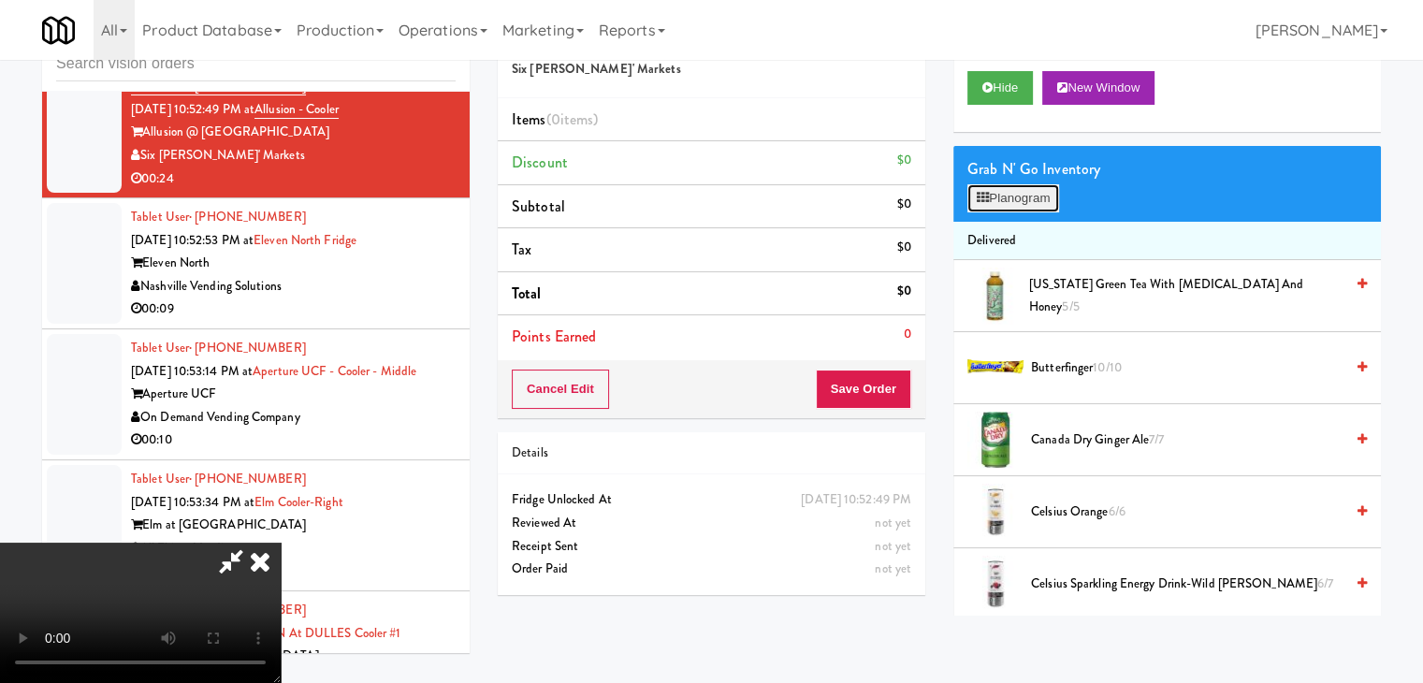
click at [1022, 197] on button "Planogram" at bounding box center [1013, 198] width 92 height 28
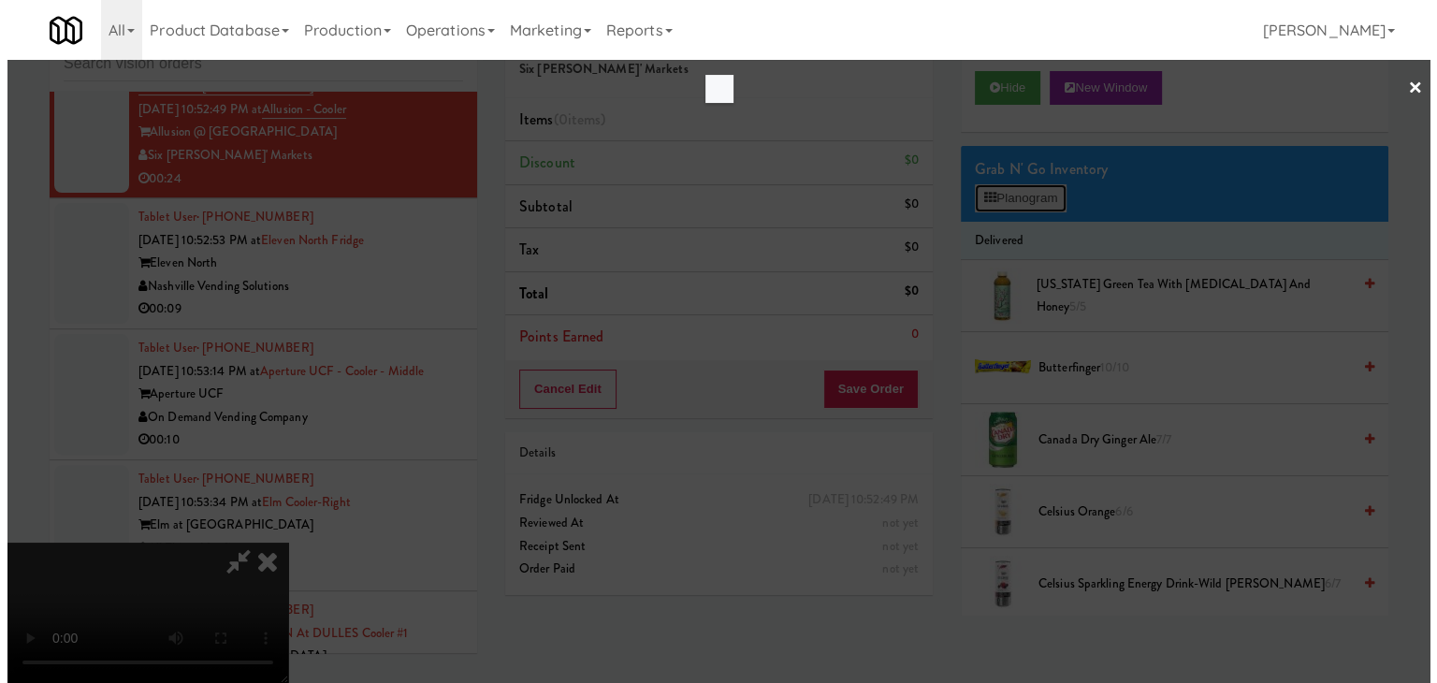
scroll to position [21848, 0]
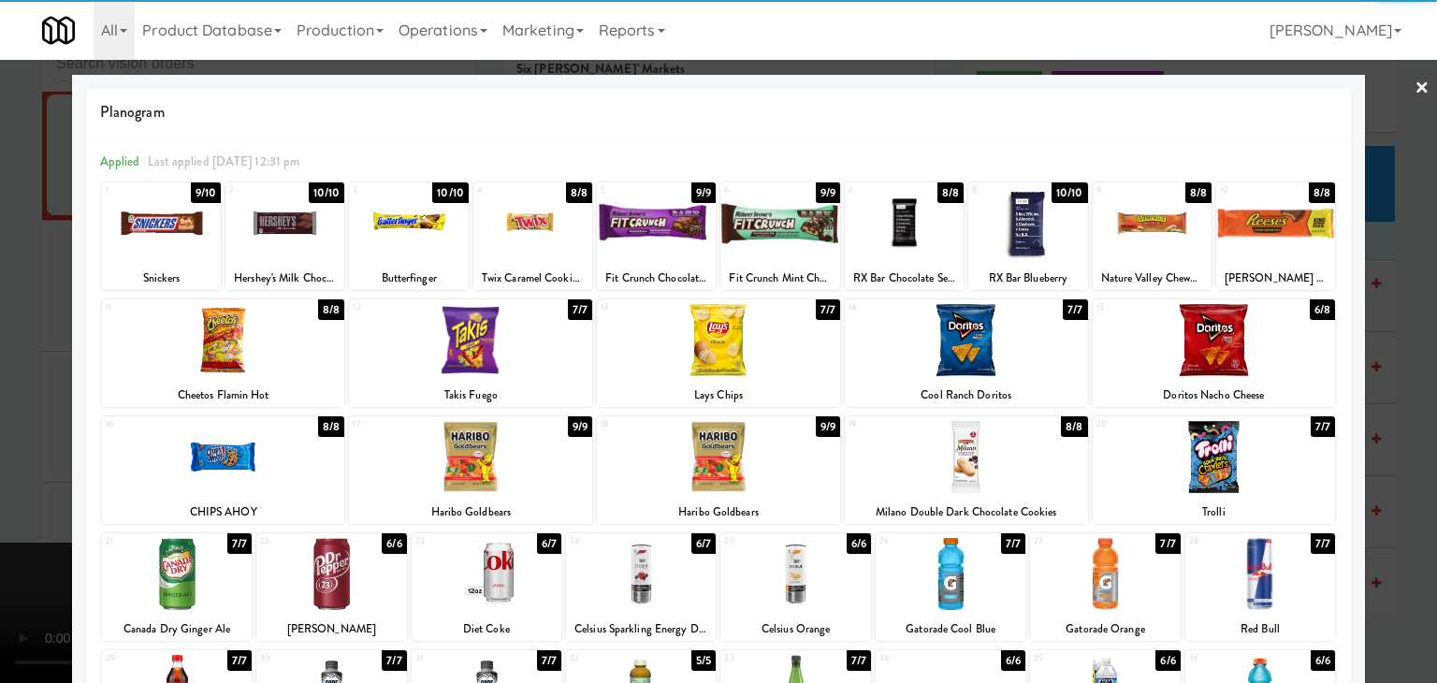
click at [295, 238] on div at bounding box center [285, 223] width 119 height 72
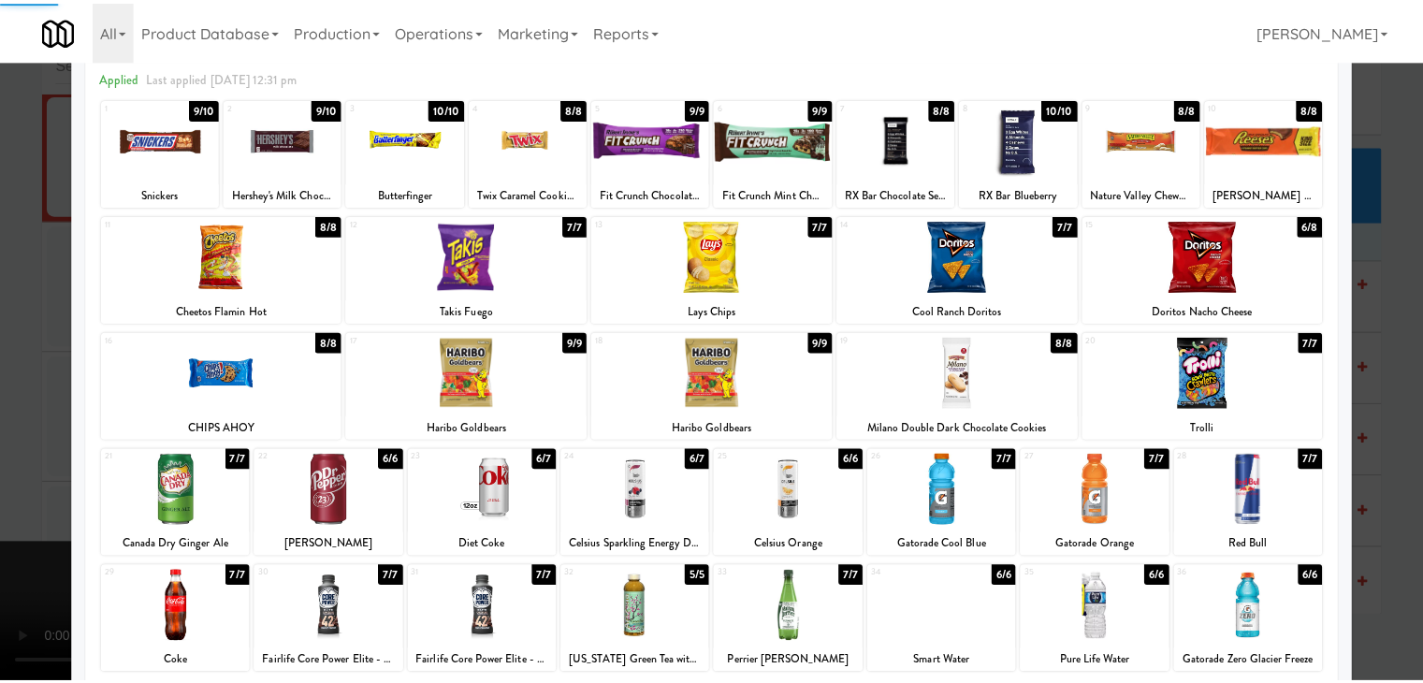
scroll to position [236, 0]
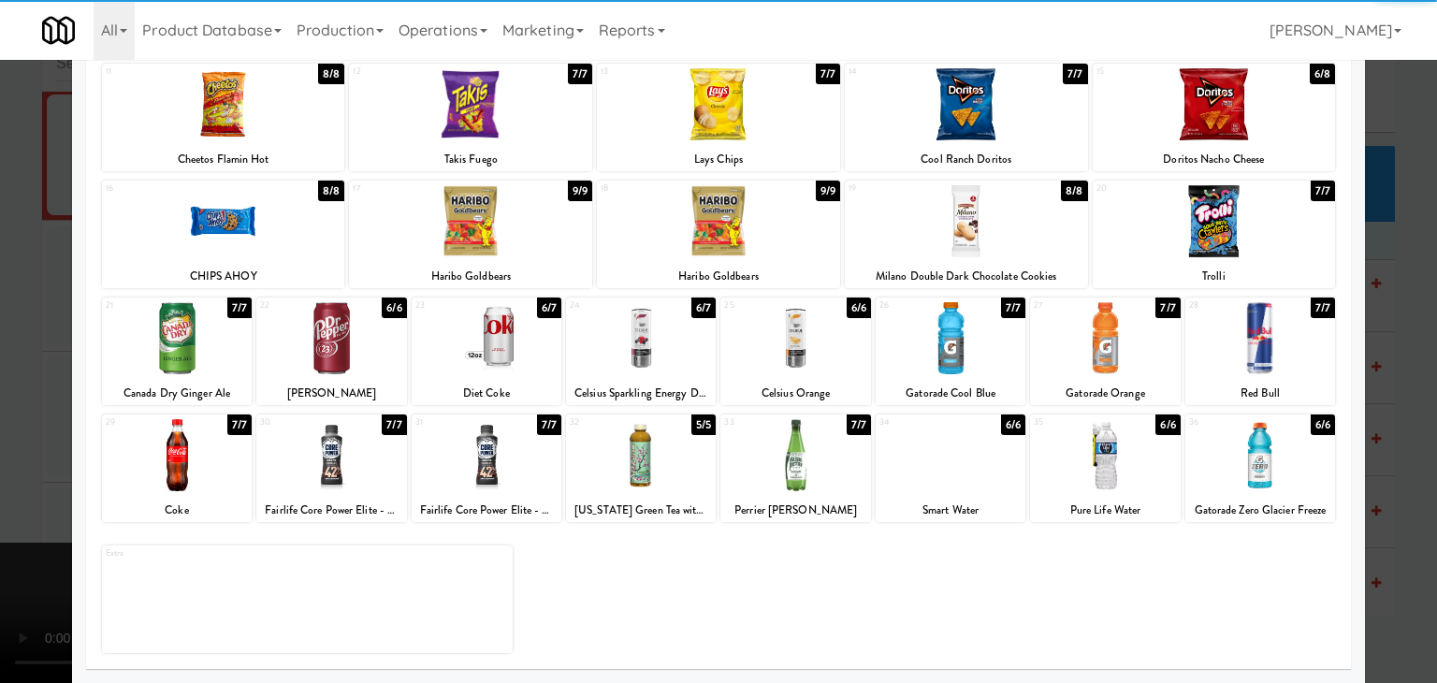
drag, startPoint x: 1230, startPoint y: 487, endPoint x: 1254, endPoint y: 487, distance: 23.4
click at [1234, 487] on div at bounding box center [1261, 455] width 150 height 72
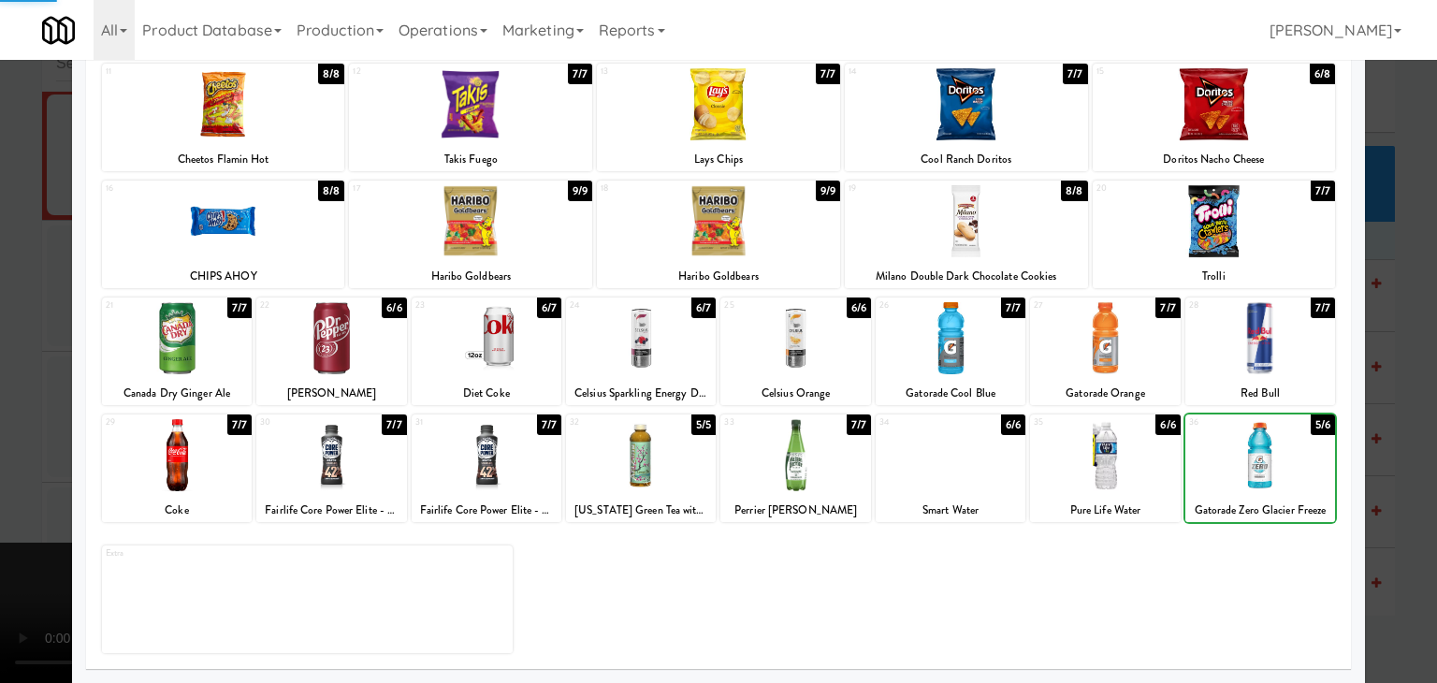
click at [1391, 492] on div at bounding box center [718, 341] width 1437 height 683
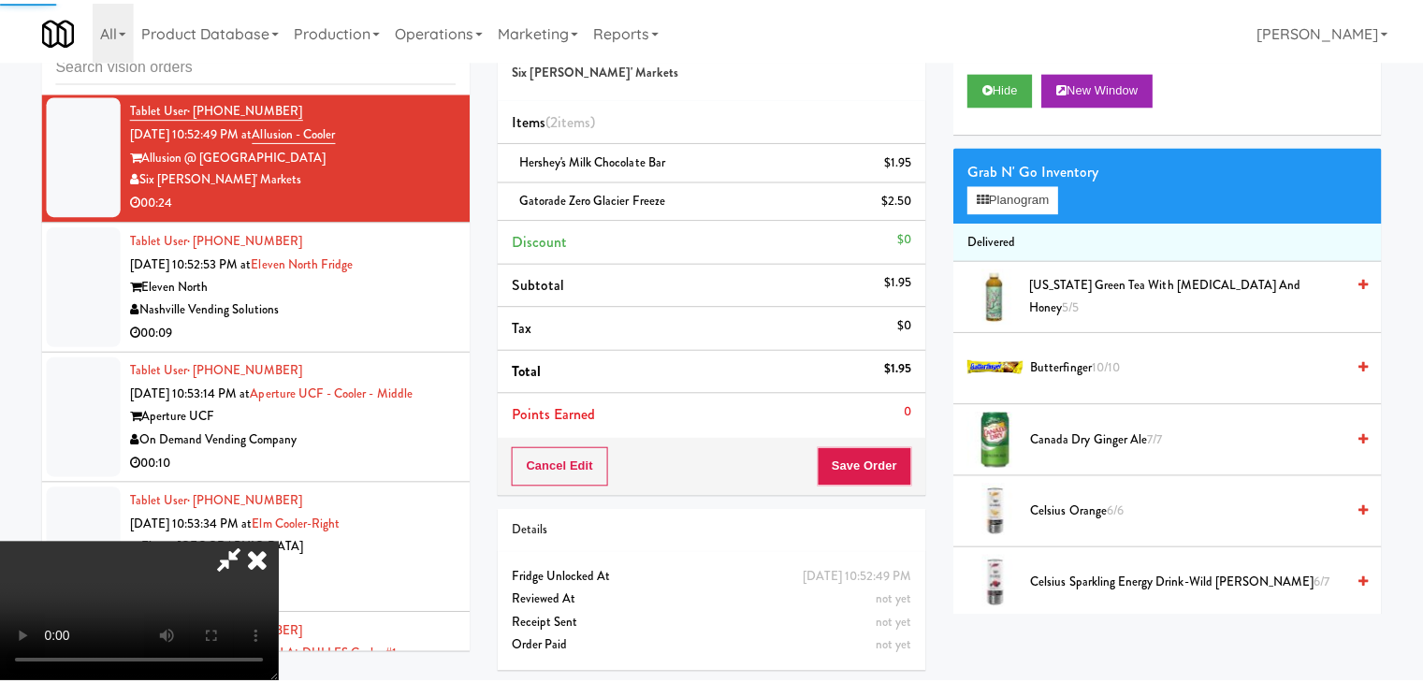
scroll to position [21940, 0]
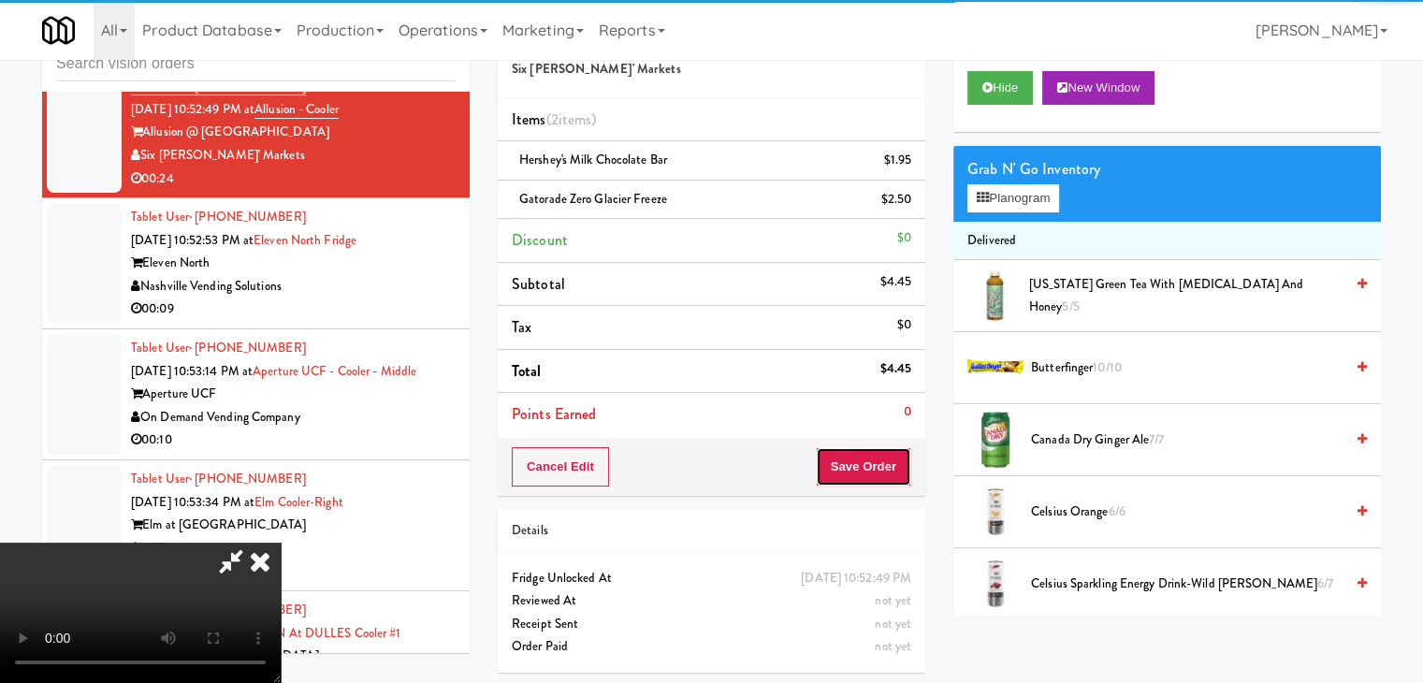
click at [903, 477] on button "Save Order" at bounding box center [863, 466] width 95 height 39
drag, startPoint x: 903, startPoint y: 477, endPoint x: 892, endPoint y: 473, distance: 12.2
click at [900, 477] on button "Save Order" at bounding box center [863, 466] width 95 height 39
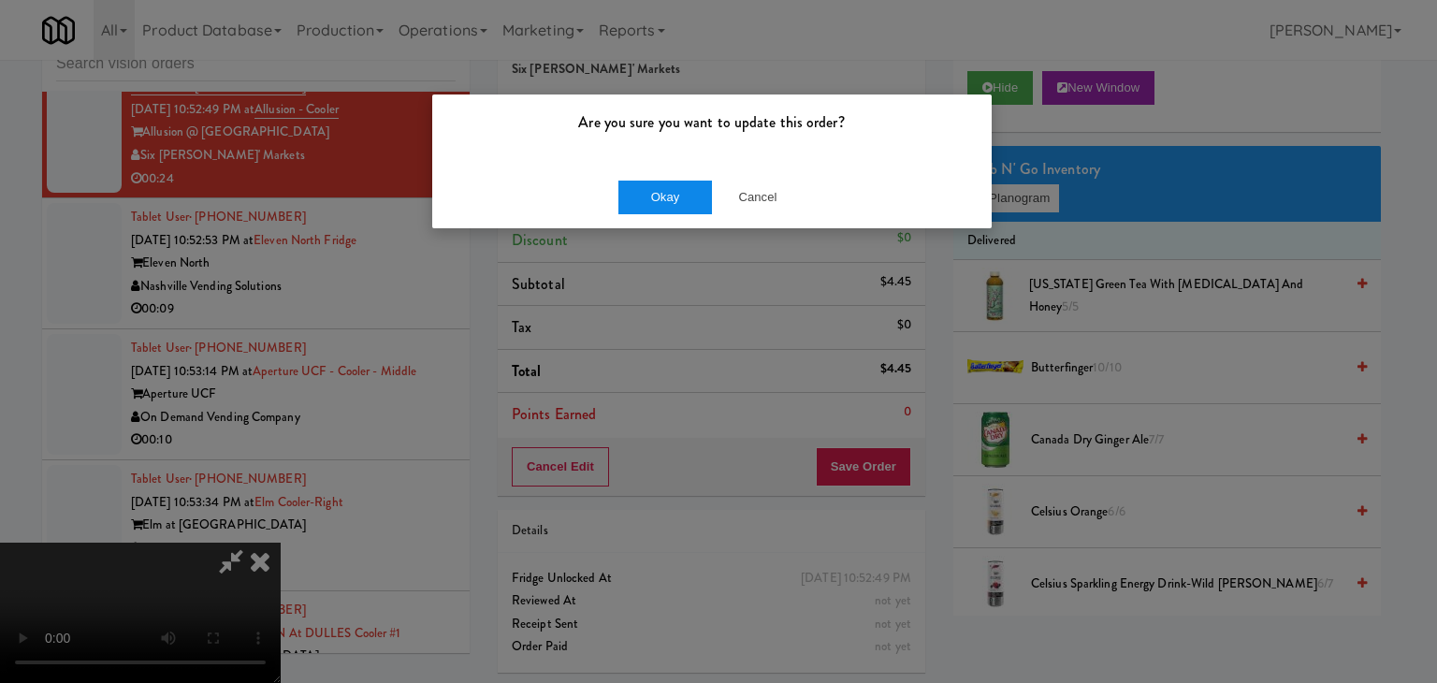
click at [635, 181] on div "Okay Cancel" at bounding box center [712, 197] width 560 height 63
click at [655, 198] on button "Okay" at bounding box center [665, 198] width 94 height 34
click at [655, 199] on div "Okay Cancel" at bounding box center [712, 197] width 560 height 63
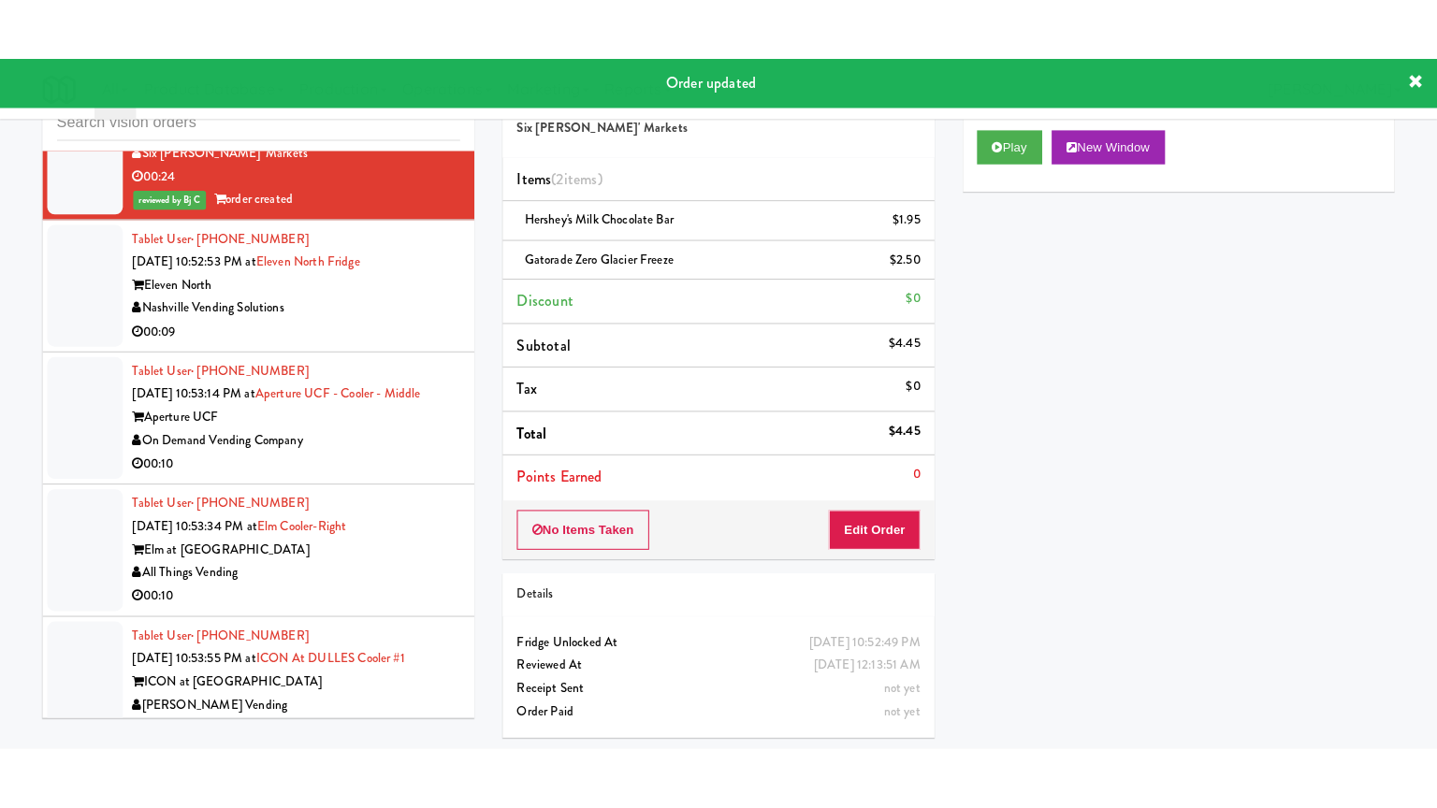
scroll to position [22034, 0]
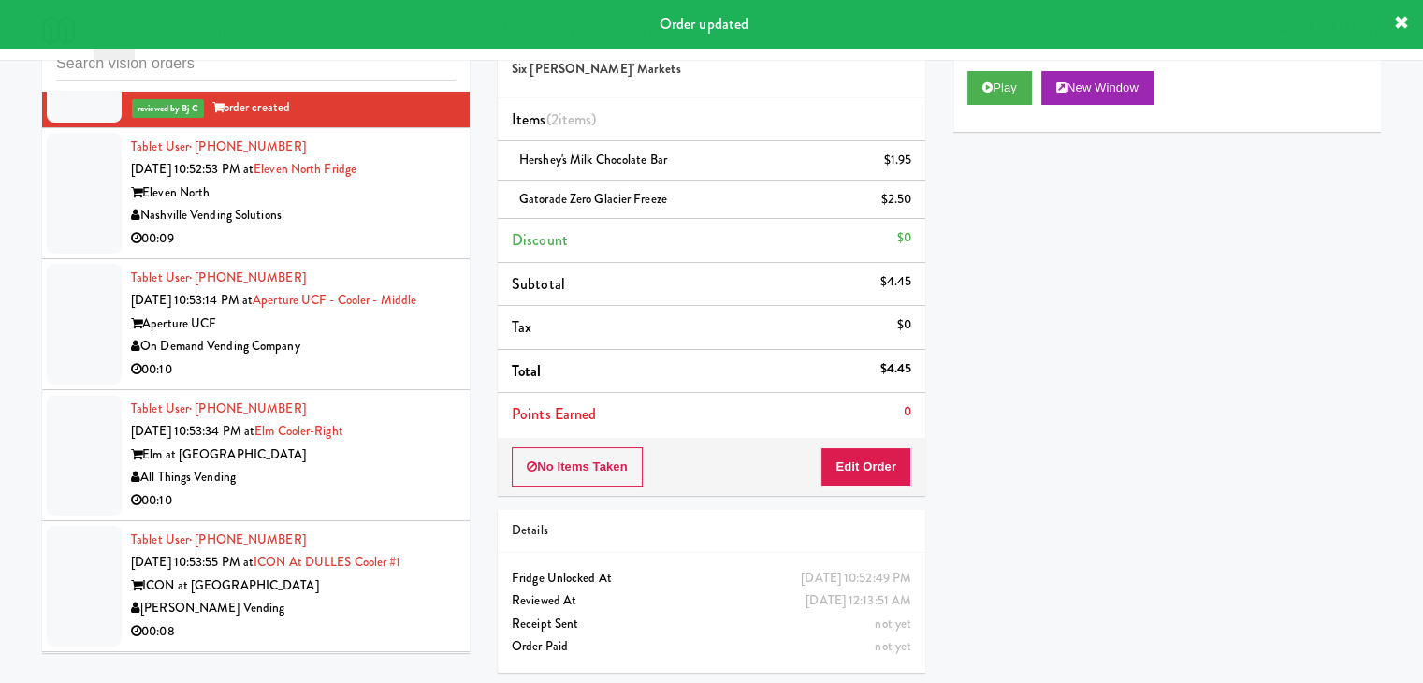
drag, startPoint x: 415, startPoint y: 308, endPoint x: 415, endPoint y: 317, distance: 9.4
click at [415, 251] on div "00:09" at bounding box center [293, 238] width 325 height 23
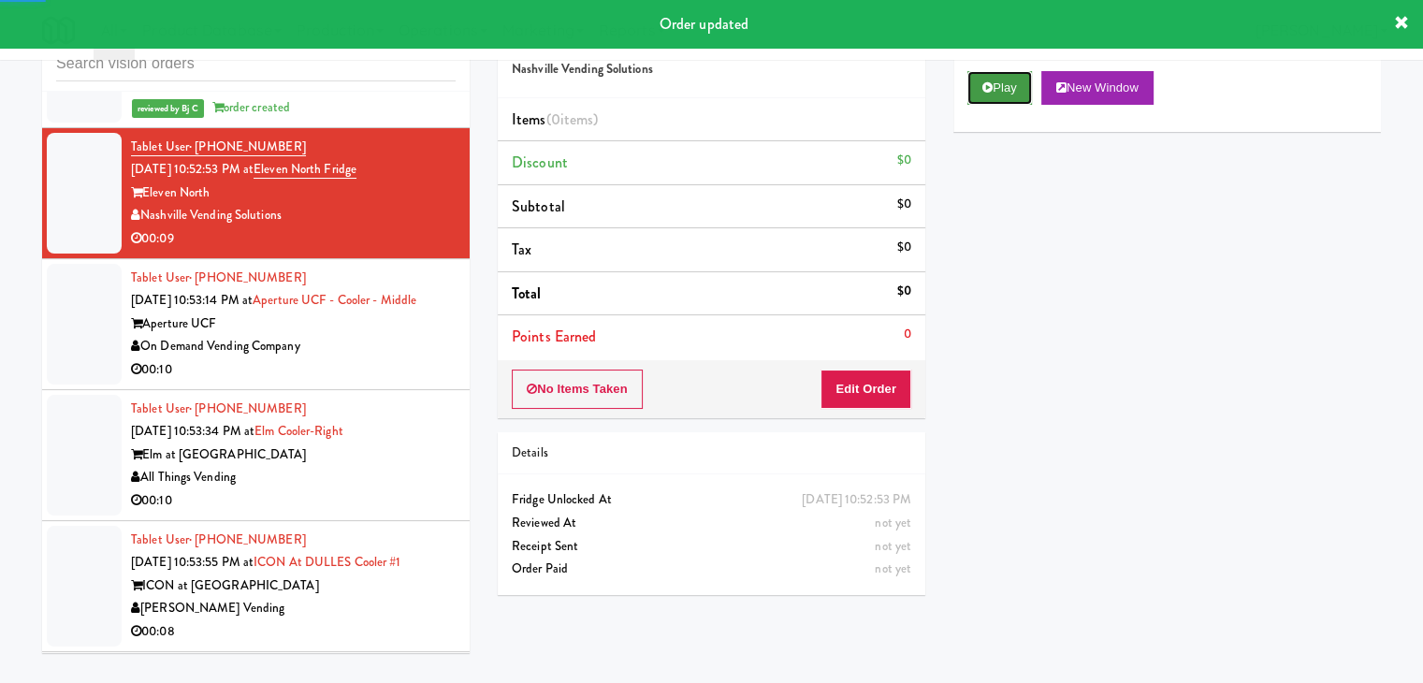
drag, startPoint x: 988, startPoint y: 91, endPoint x: 962, endPoint y: 211, distance: 122.6
click at [988, 91] on icon at bounding box center [987, 87] width 10 height 12
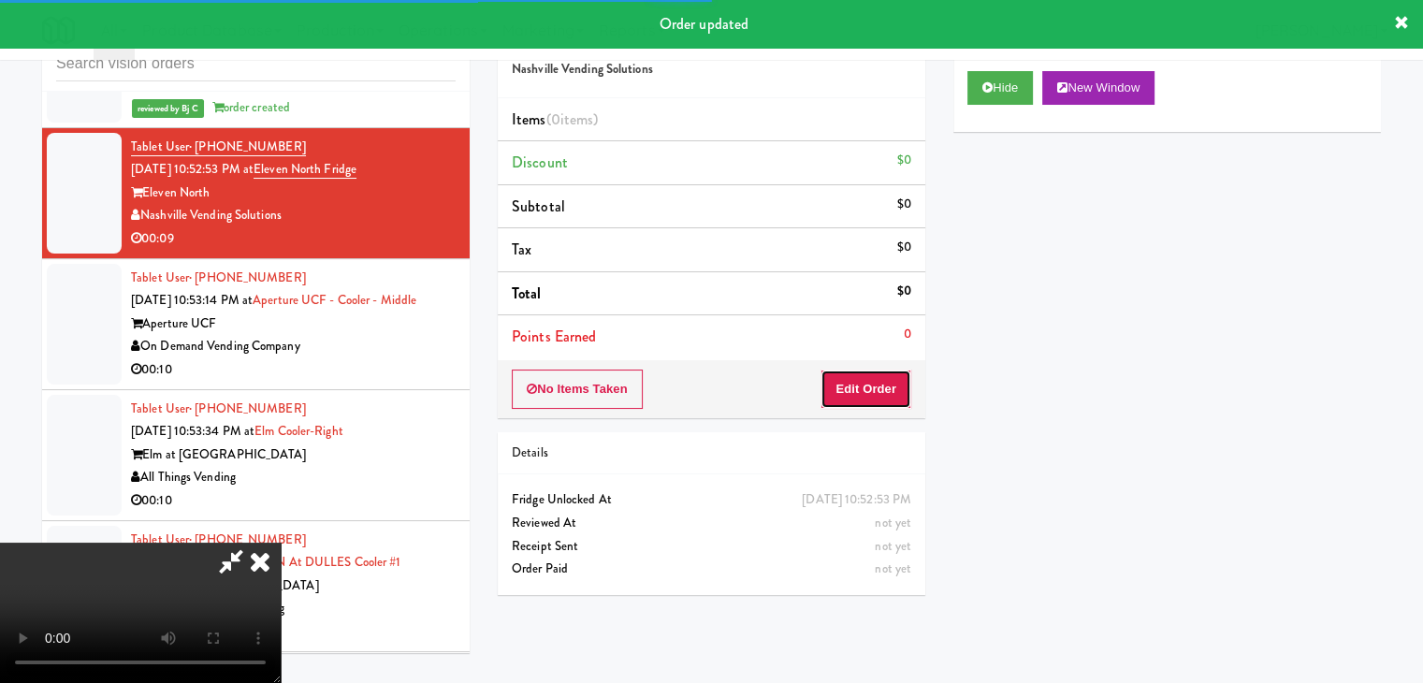
click at [881, 377] on button "Edit Order" at bounding box center [866, 389] width 91 height 39
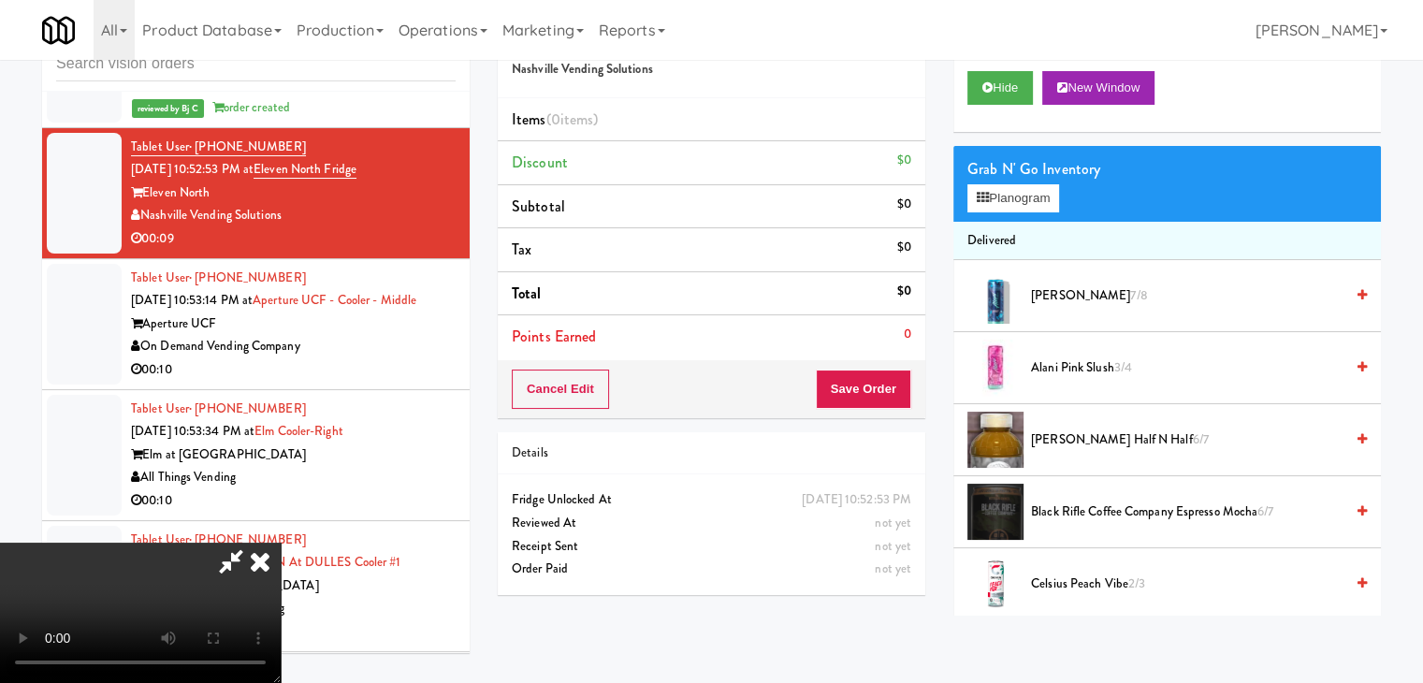
scroll to position [21942, 0]
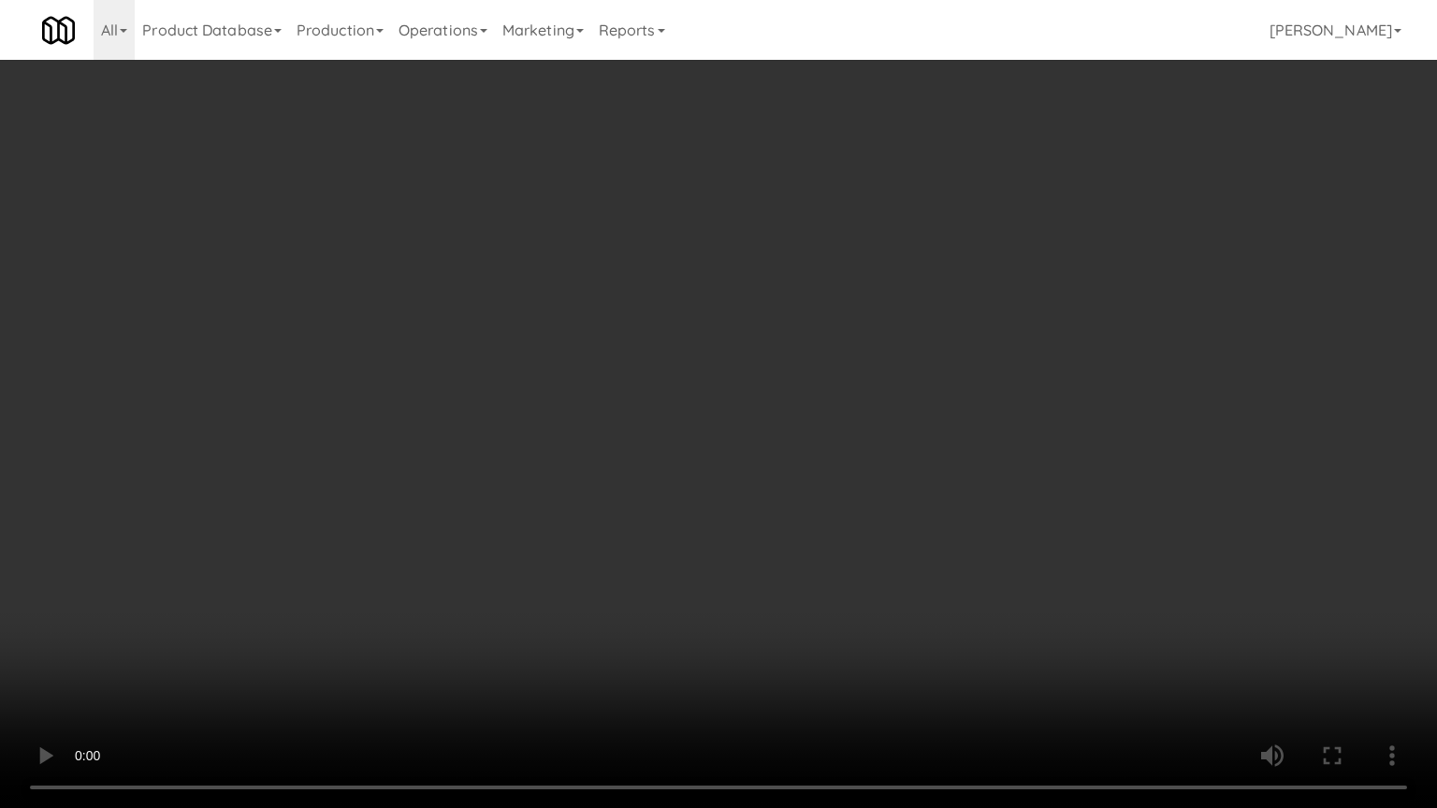
click at [838, 531] on video at bounding box center [718, 404] width 1437 height 808
click at [838, 532] on video at bounding box center [718, 404] width 1437 height 808
click at [839, 531] on video at bounding box center [718, 404] width 1437 height 808
click at [840, 530] on video at bounding box center [718, 404] width 1437 height 808
click at [833, 524] on video at bounding box center [718, 404] width 1437 height 808
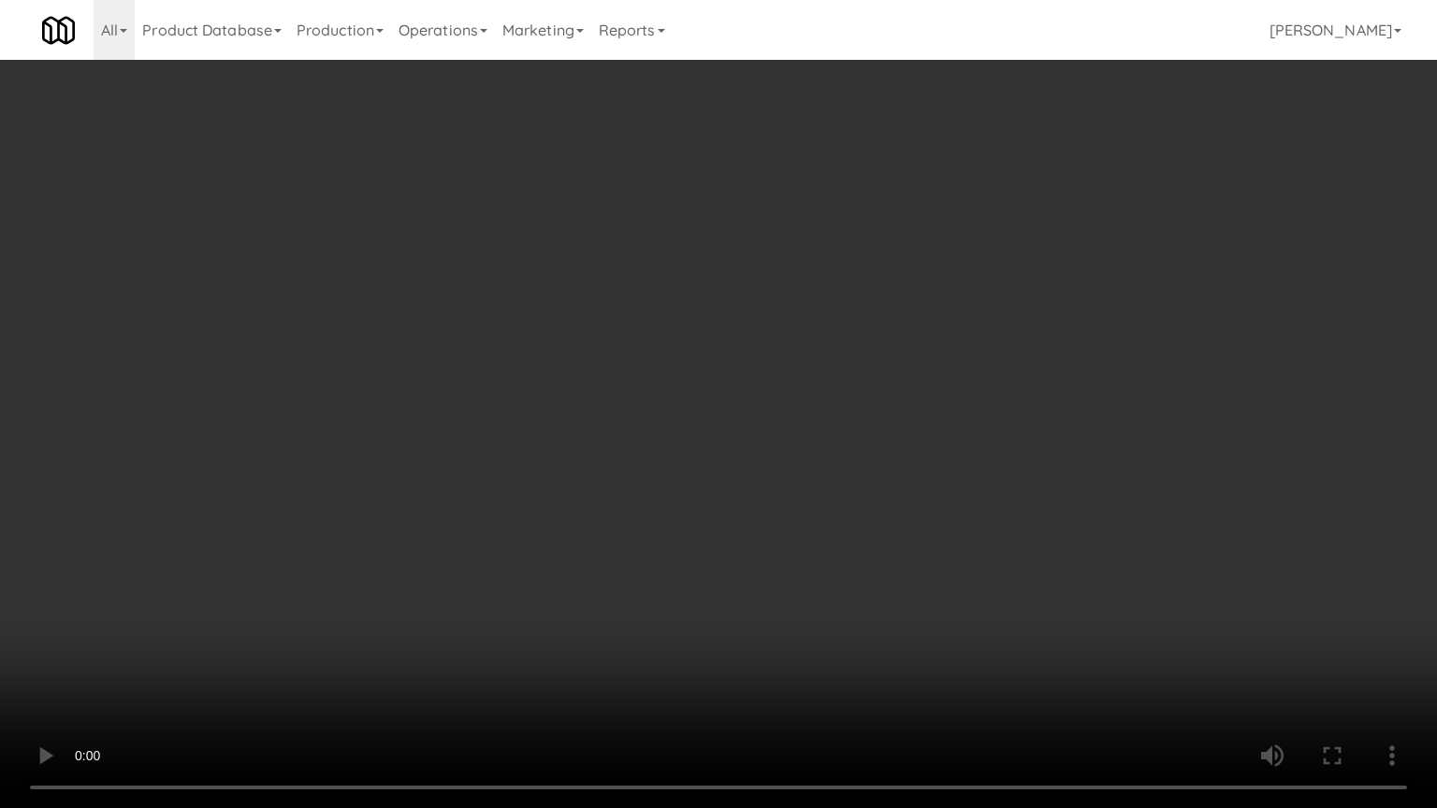
click at [833, 524] on video at bounding box center [718, 404] width 1437 height 808
click at [837, 523] on video at bounding box center [718, 404] width 1437 height 808
click at [838, 520] on video at bounding box center [718, 404] width 1437 height 808
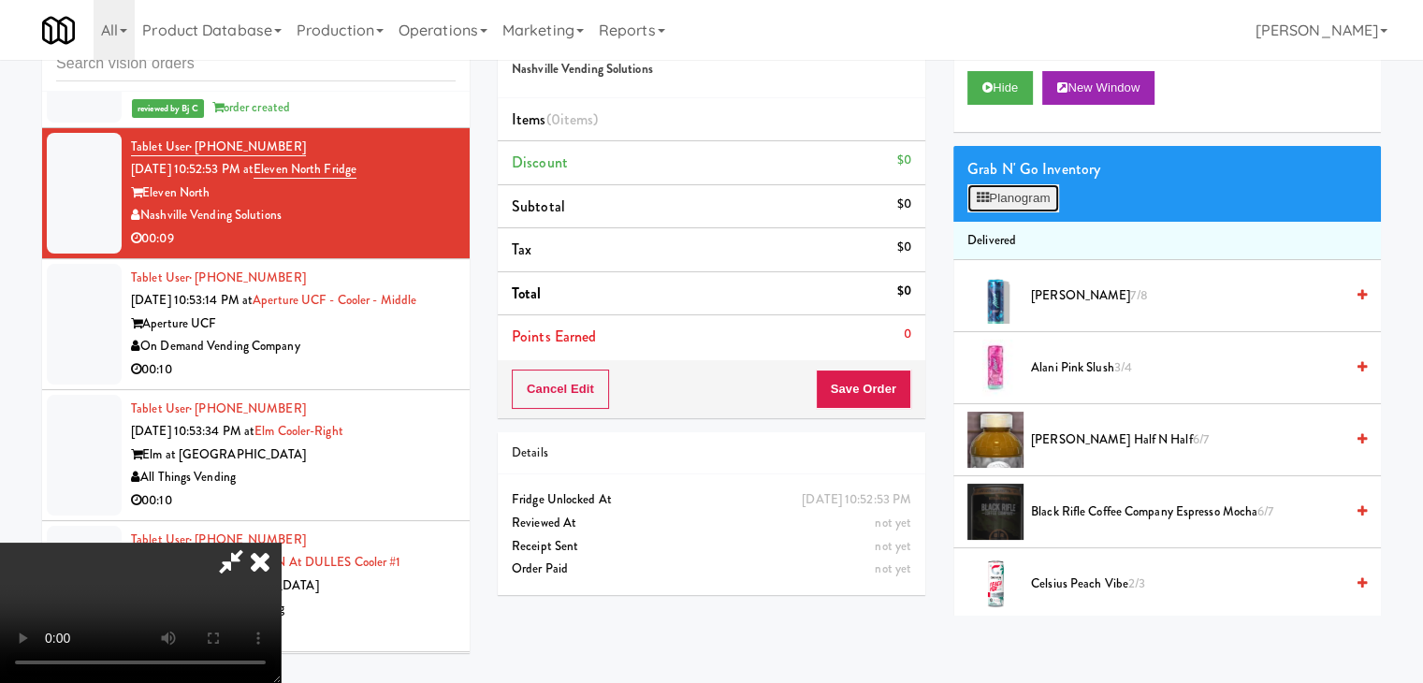
click at [1029, 211] on button "Planogram" at bounding box center [1013, 198] width 92 height 28
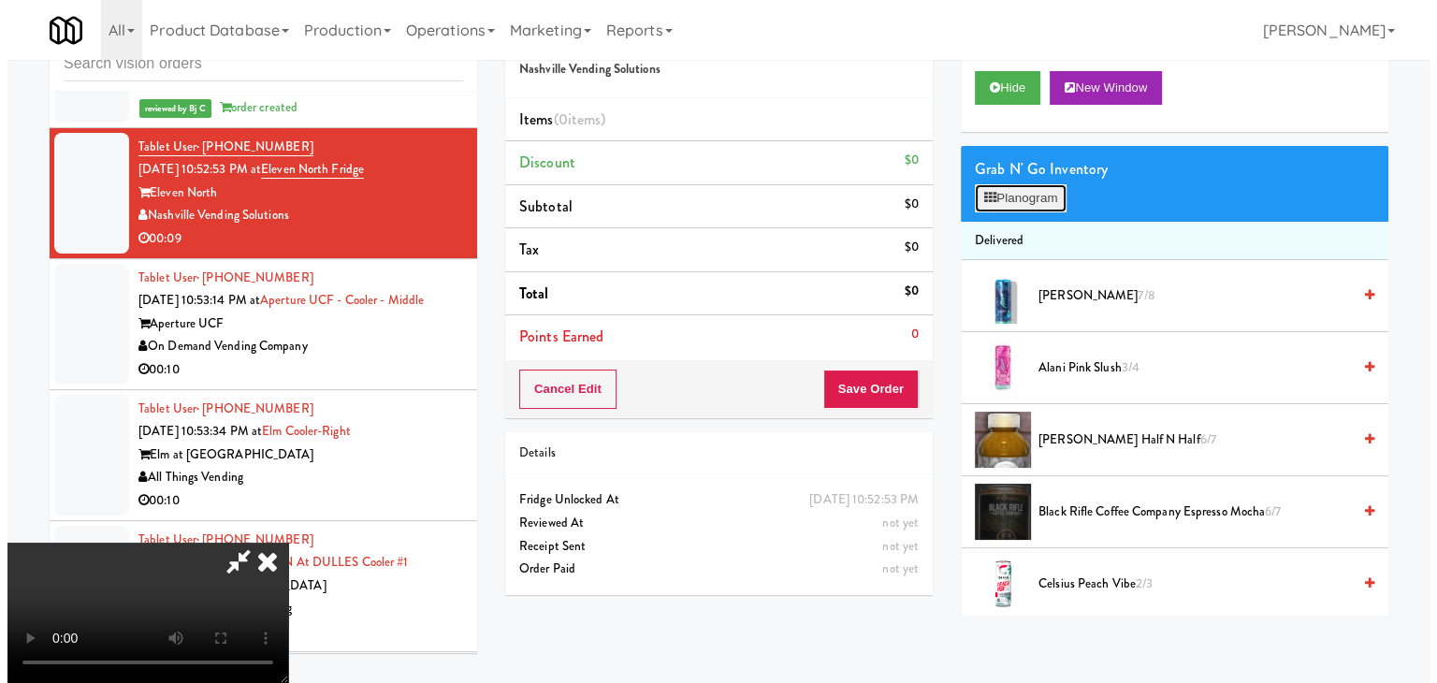
scroll to position [21942, 0]
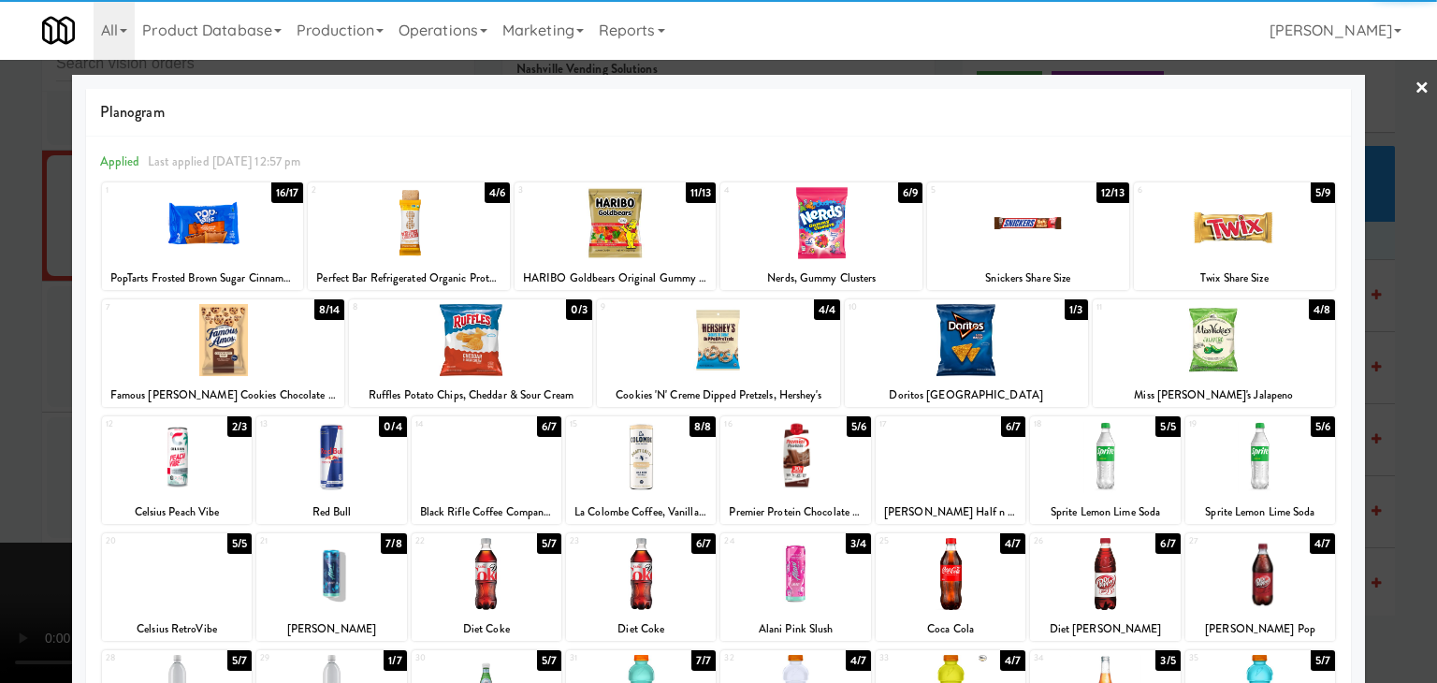
click at [1106, 440] on div at bounding box center [1105, 457] width 150 height 72
click at [1106, 441] on div at bounding box center [1105, 457] width 150 height 72
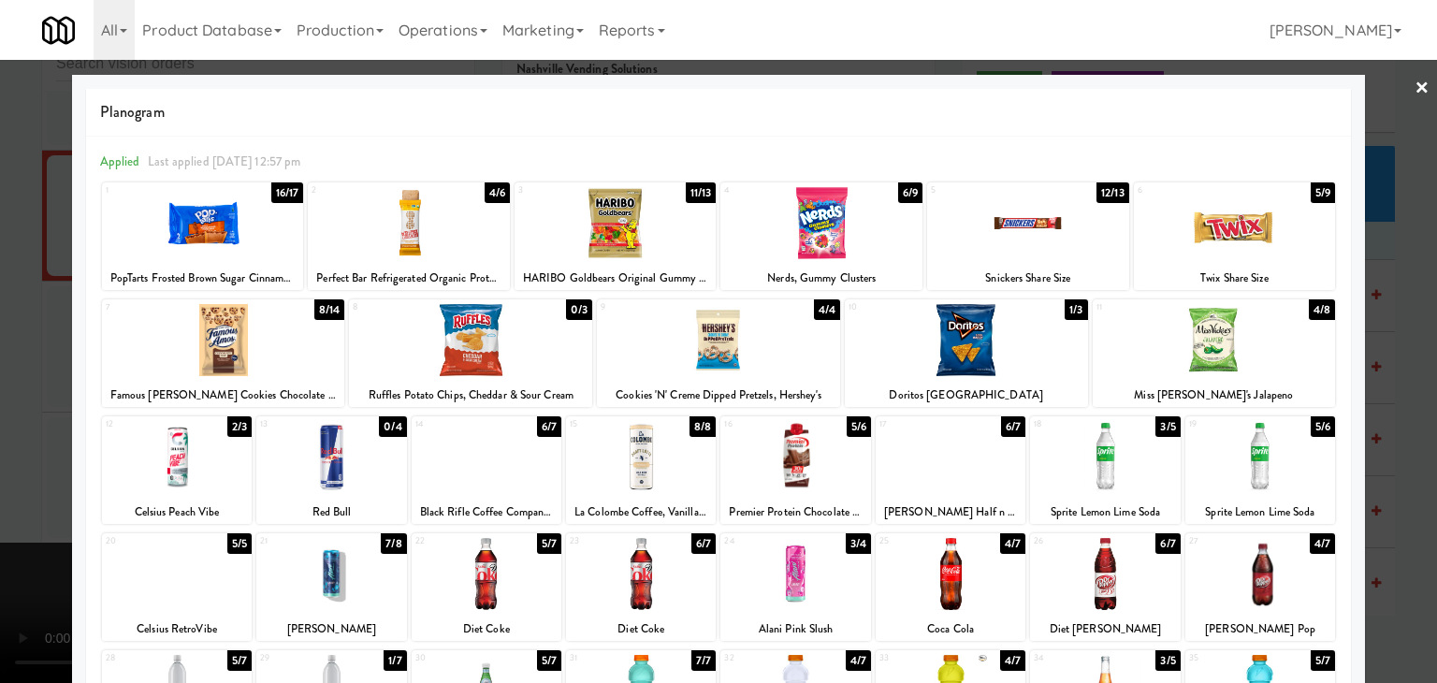
drag, startPoint x: 1200, startPoint y: 230, endPoint x: 1258, endPoint y: 240, distance: 59.7
click at [1219, 231] on div at bounding box center [1235, 223] width 202 height 72
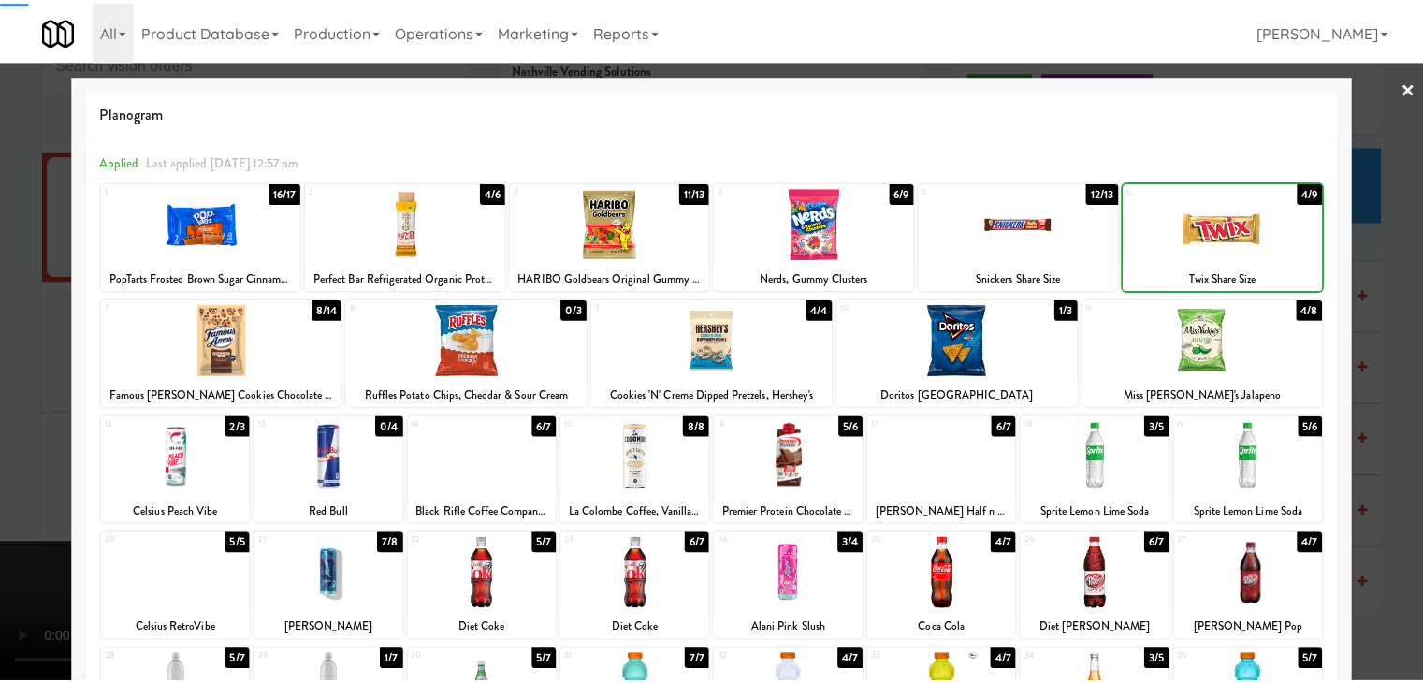
scroll to position [0, 0]
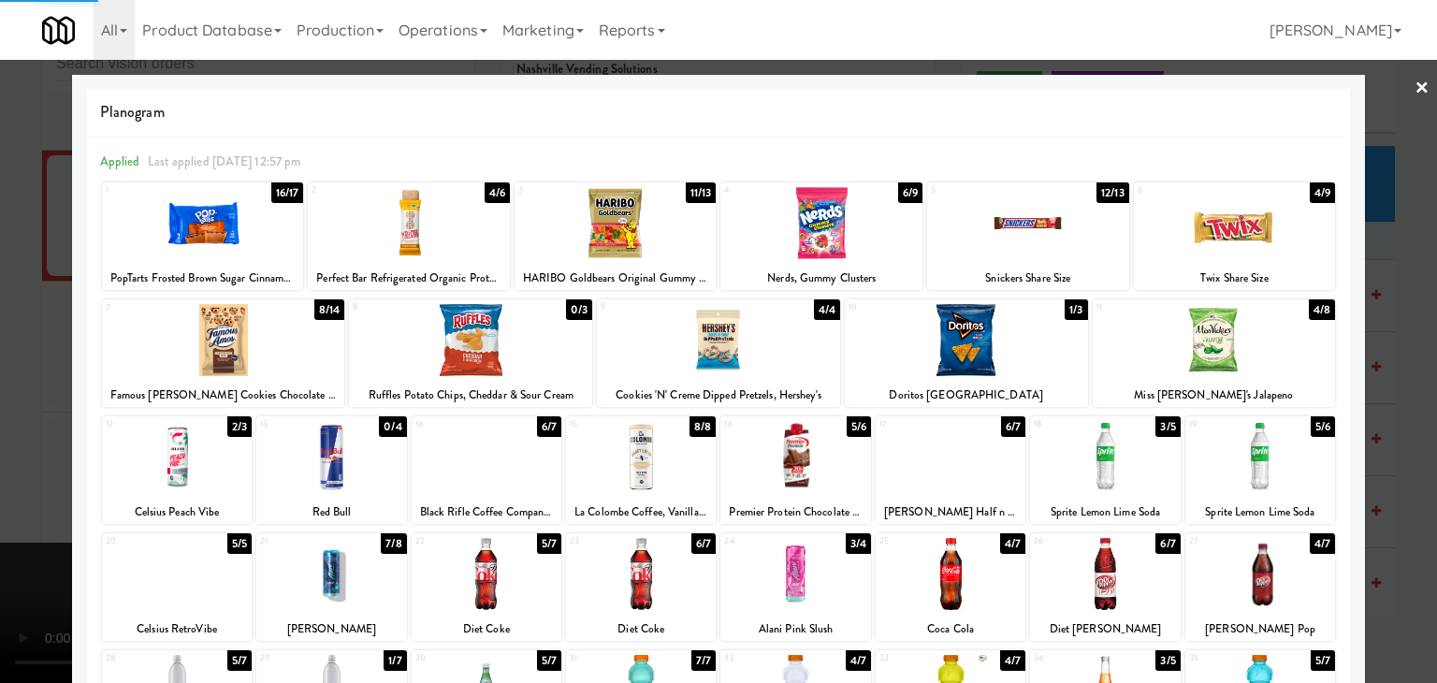
click at [1413, 319] on div at bounding box center [718, 341] width 1437 height 683
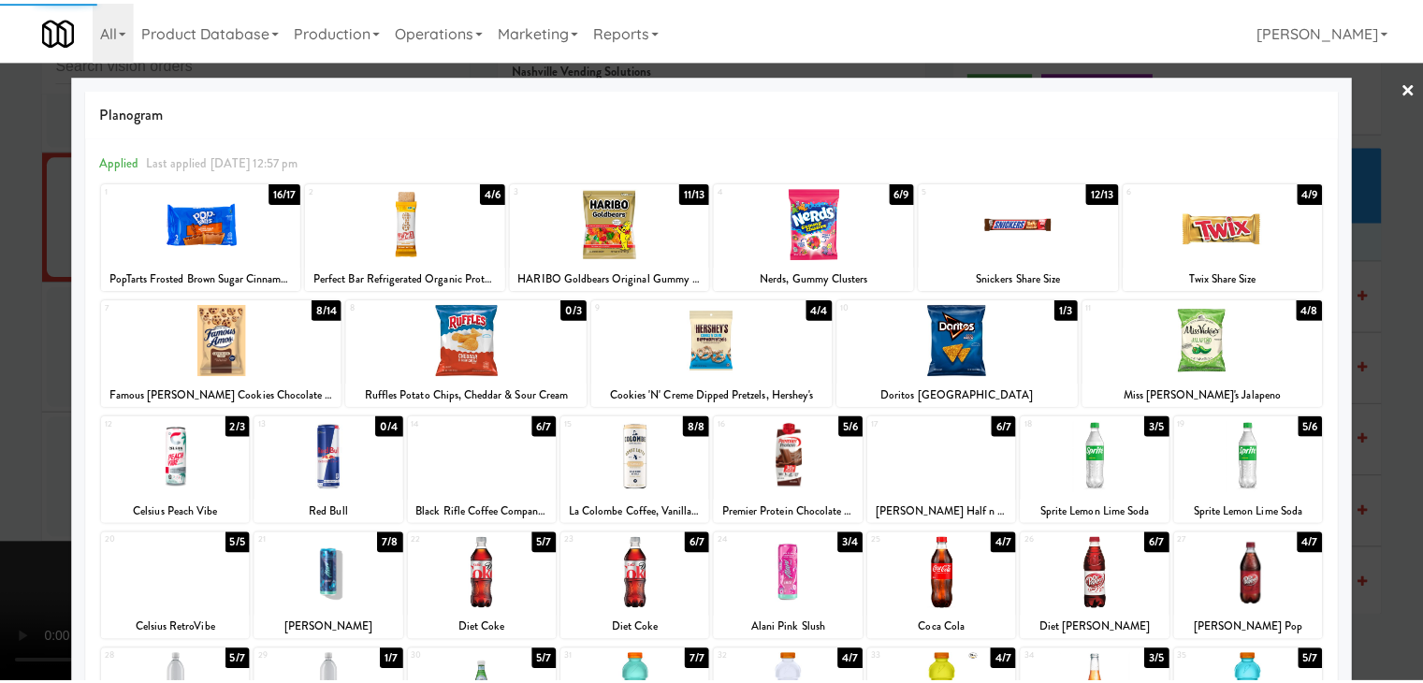
scroll to position [22034, 0]
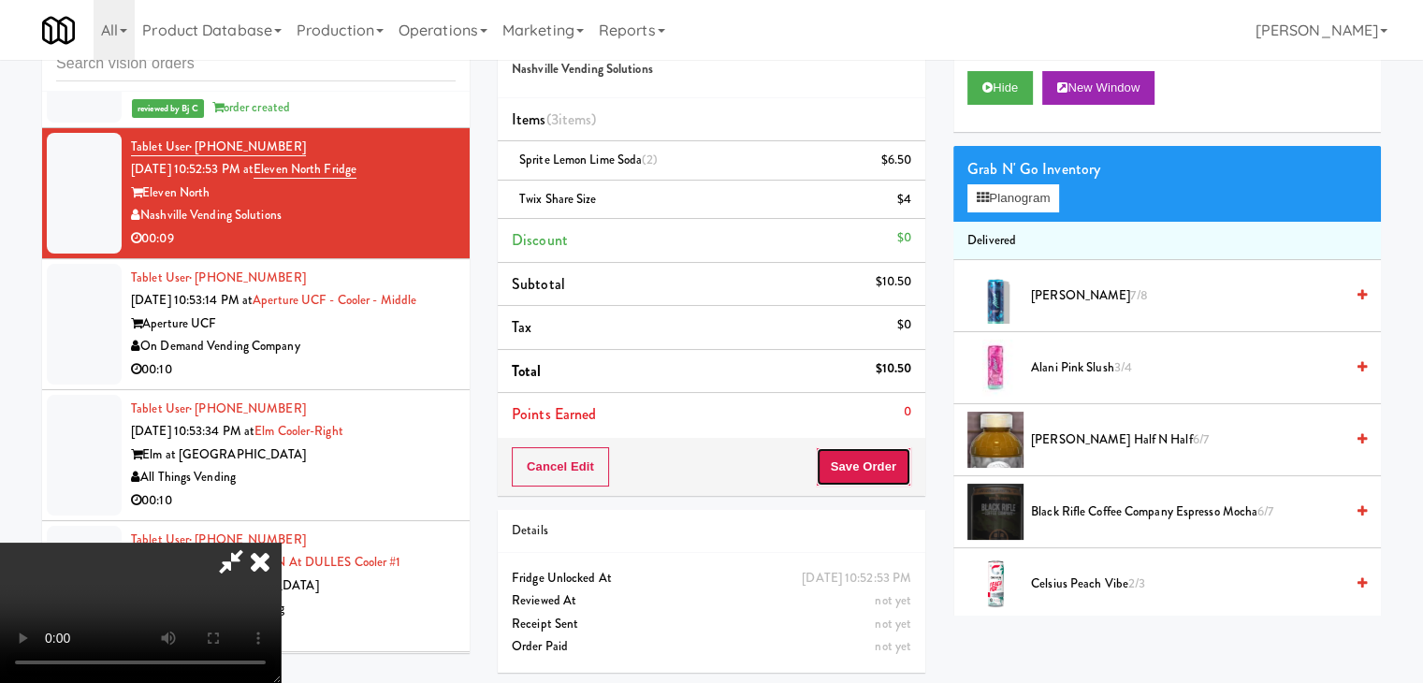
click at [895, 468] on button "Save Order" at bounding box center [863, 466] width 95 height 39
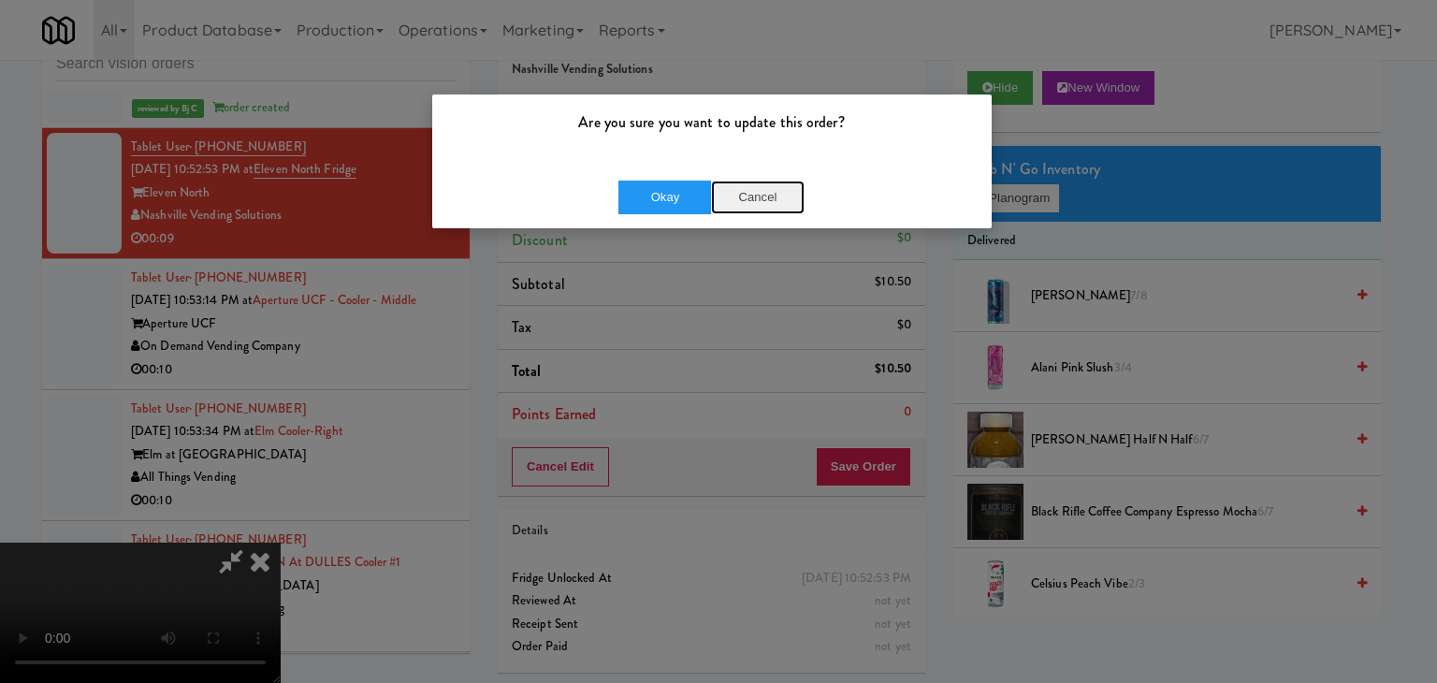
click at [751, 210] on button "Cancel" at bounding box center [758, 198] width 94 height 34
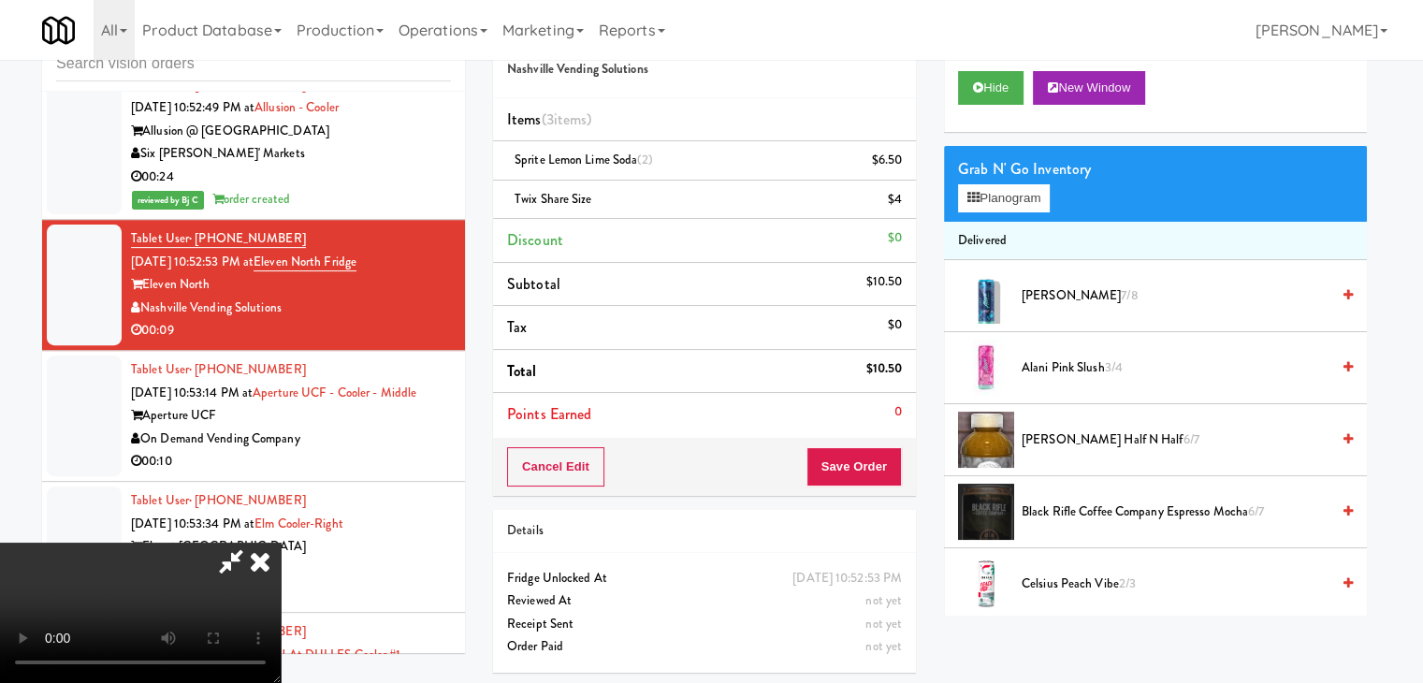
click at [281, 543] on video at bounding box center [140, 613] width 281 height 140
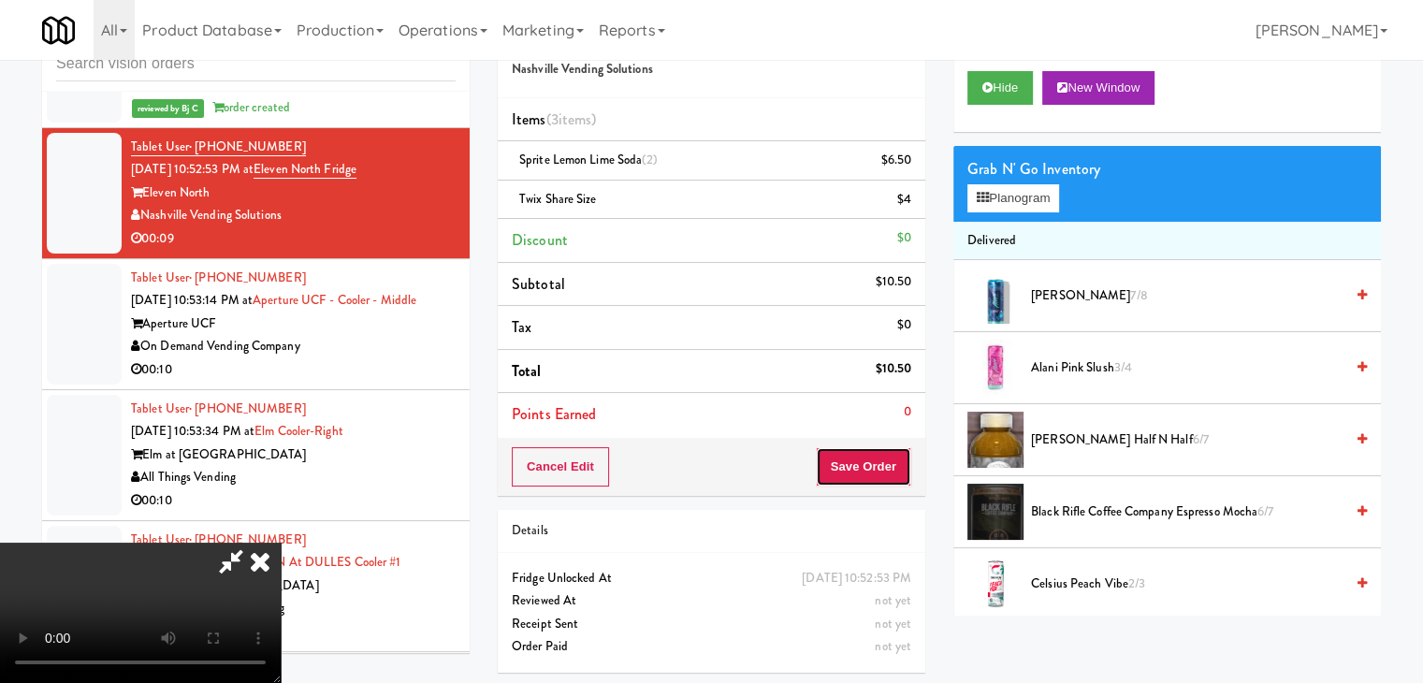
click at [882, 473] on button "Save Order" at bounding box center [863, 466] width 95 height 39
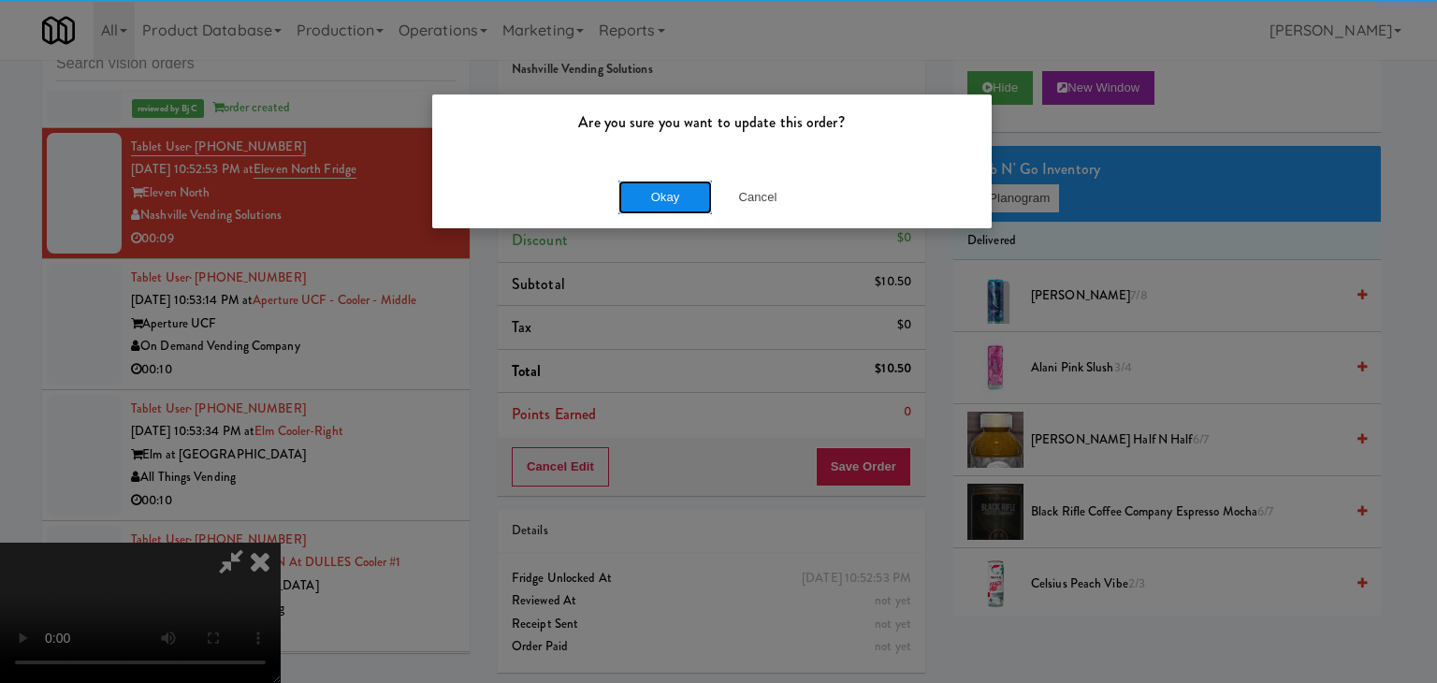
click at [679, 188] on button "Okay" at bounding box center [665, 198] width 94 height 34
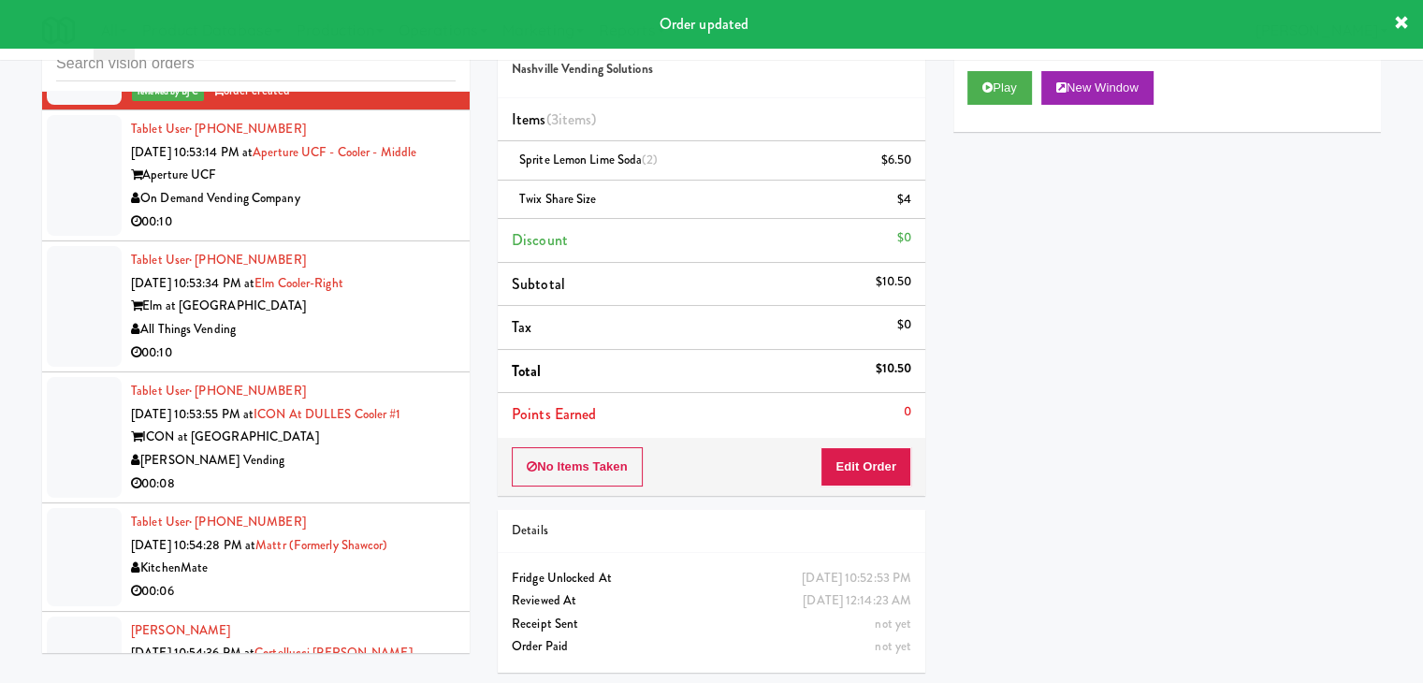
scroll to position [22221, 0]
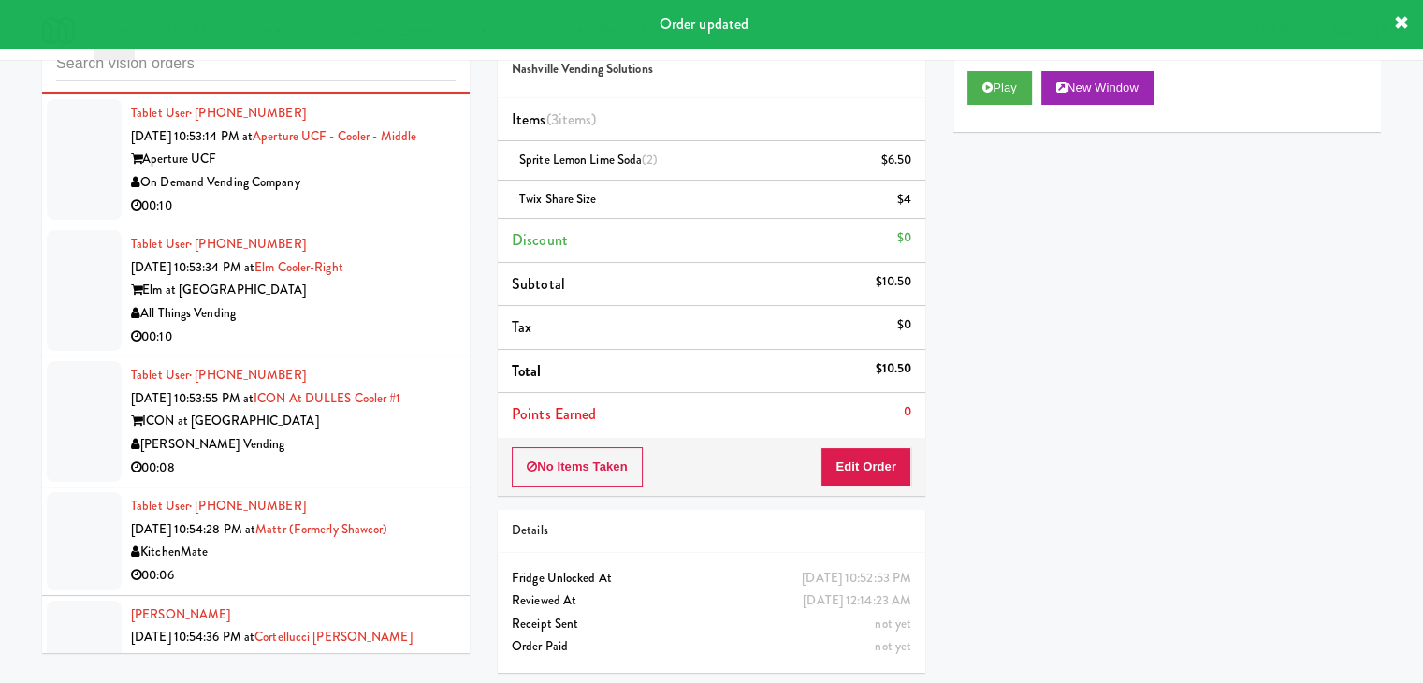
drag, startPoint x: 369, startPoint y: 310, endPoint x: 378, endPoint y: 318, distance: 12.6
click at [373, 218] on div "00:10" at bounding box center [293, 206] width 325 height 23
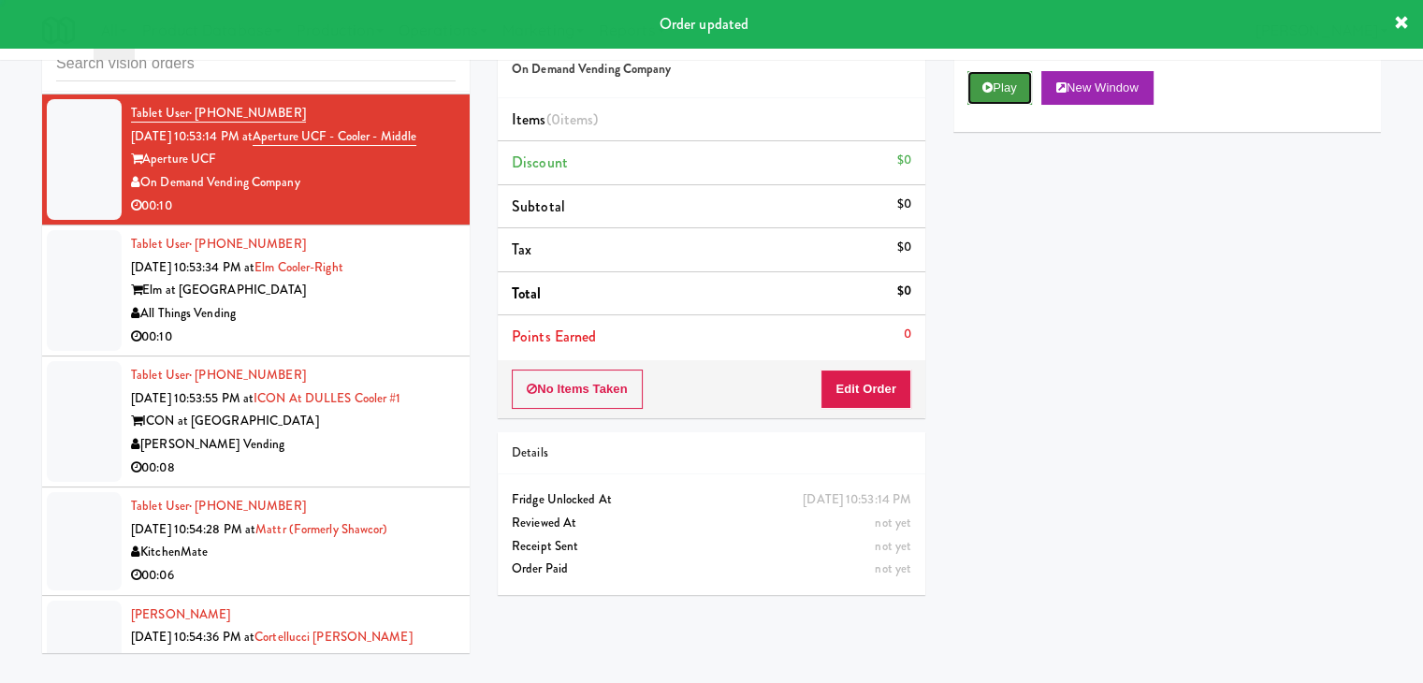
click at [1011, 95] on button "Play" at bounding box center [999, 88] width 65 height 34
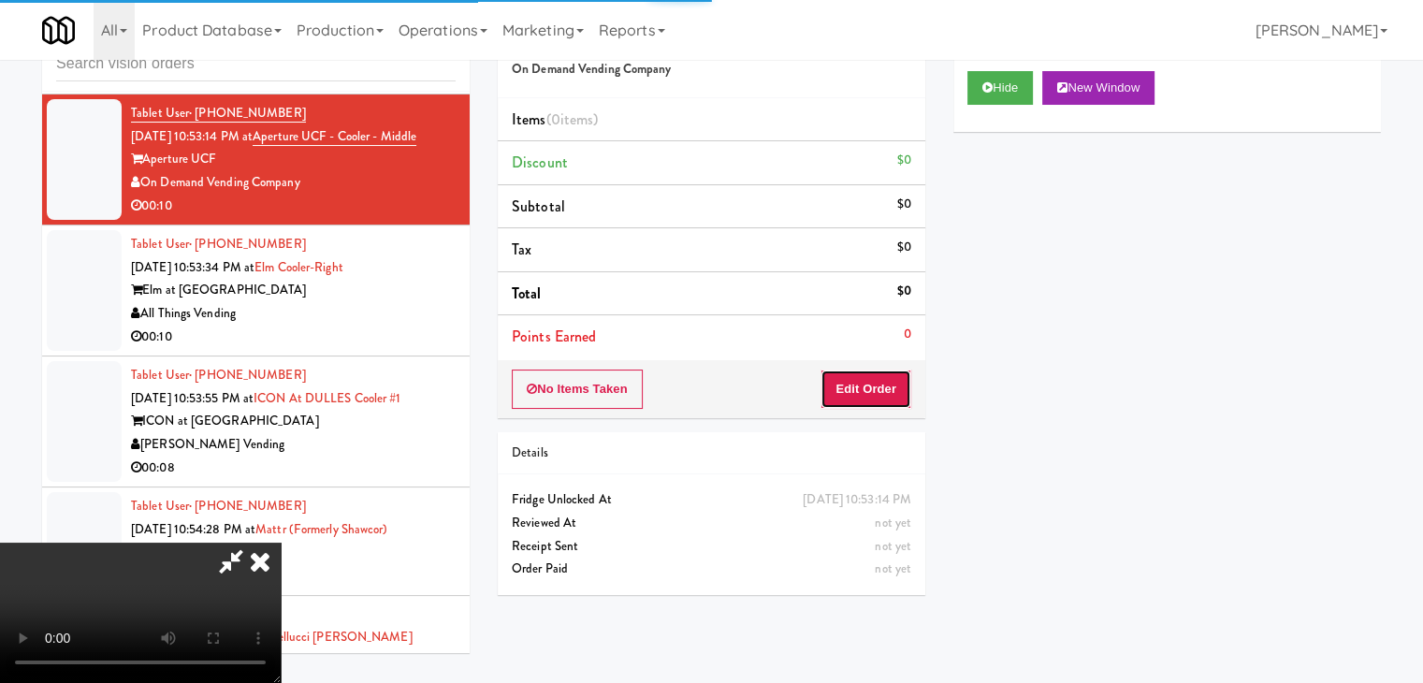
click at [870, 403] on button "Edit Order" at bounding box center [866, 389] width 91 height 39
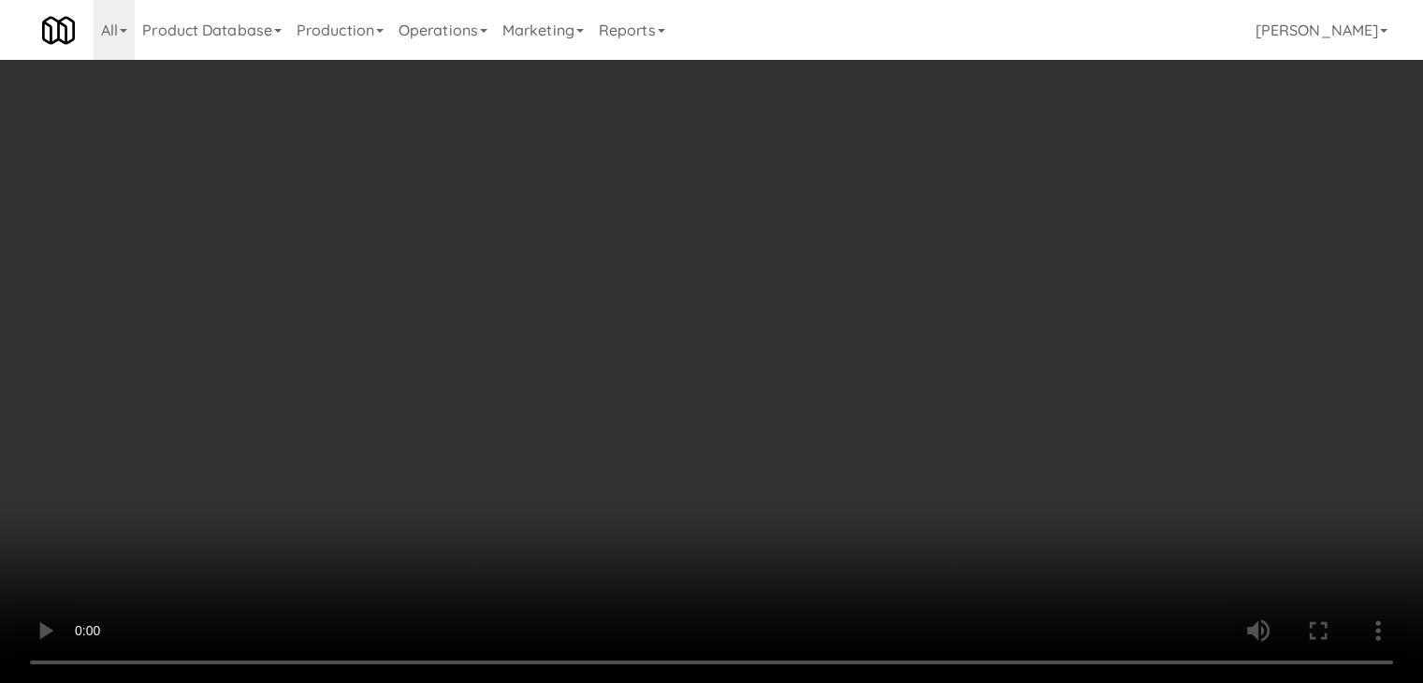
scroll to position [22128, 0]
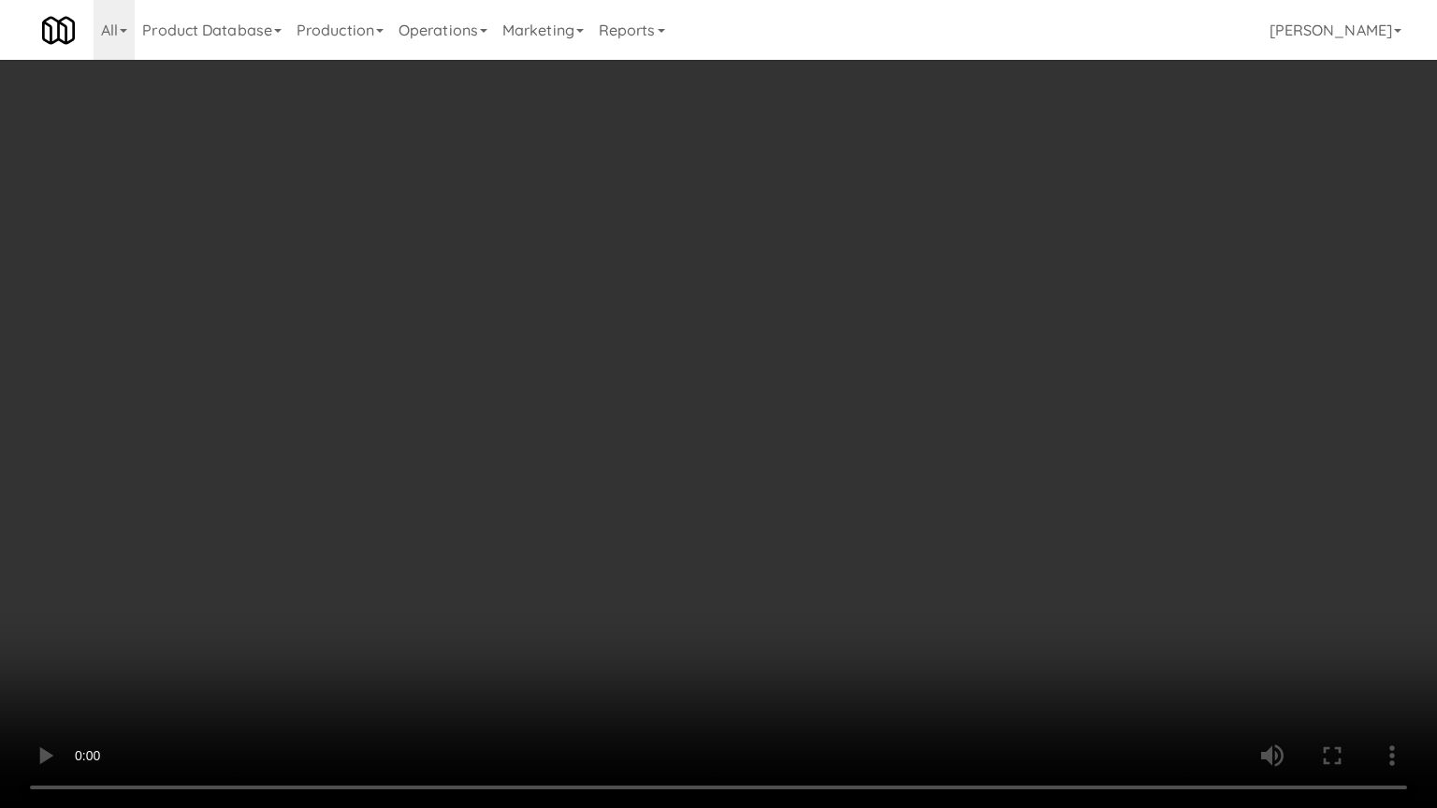
click at [805, 546] on video at bounding box center [718, 404] width 1437 height 808
drag, startPoint x: 806, startPoint y: 546, endPoint x: 790, endPoint y: 553, distance: 17.2
click at [805, 547] on video at bounding box center [718, 404] width 1437 height 808
click at [890, 492] on video at bounding box center [718, 404] width 1437 height 808
drag, startPoint x: 890, startPoint y: 492, endPoint x: 1004, endPoint y: 270, distance: 249.4
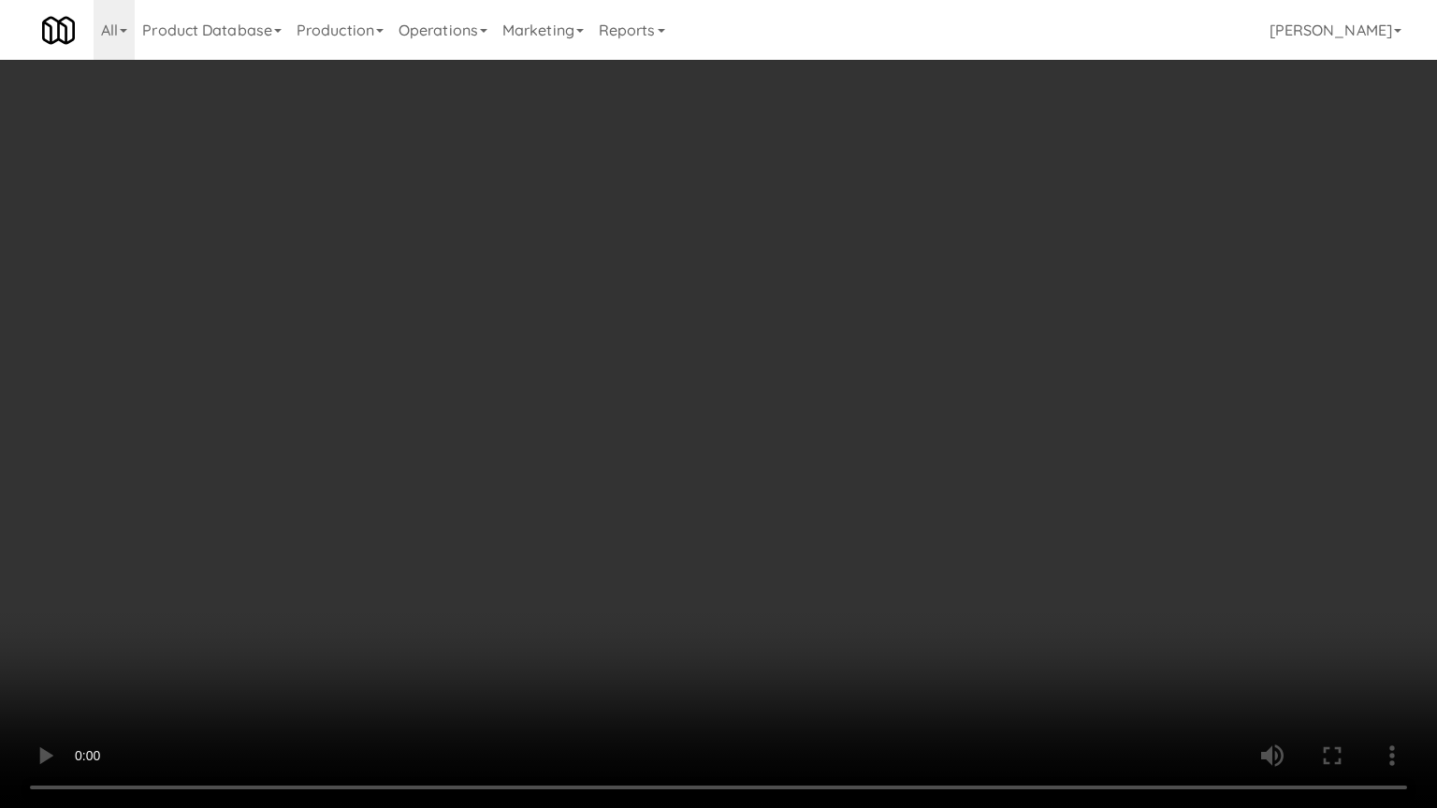
click at [890, 491] on video at bounding box center [718, 404] width 1437 height 808
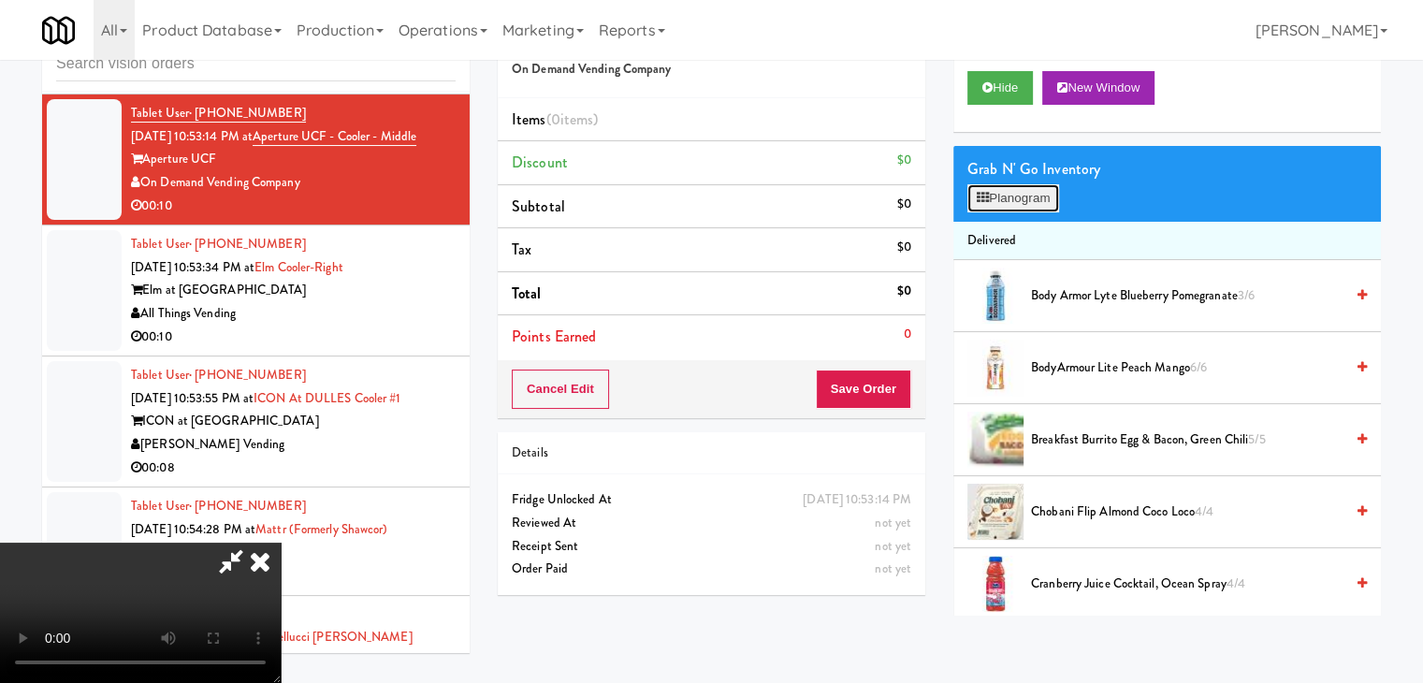
click at [1026, 201] on button "Planogram" at bounding box center [1013, 198] width 92 height 28
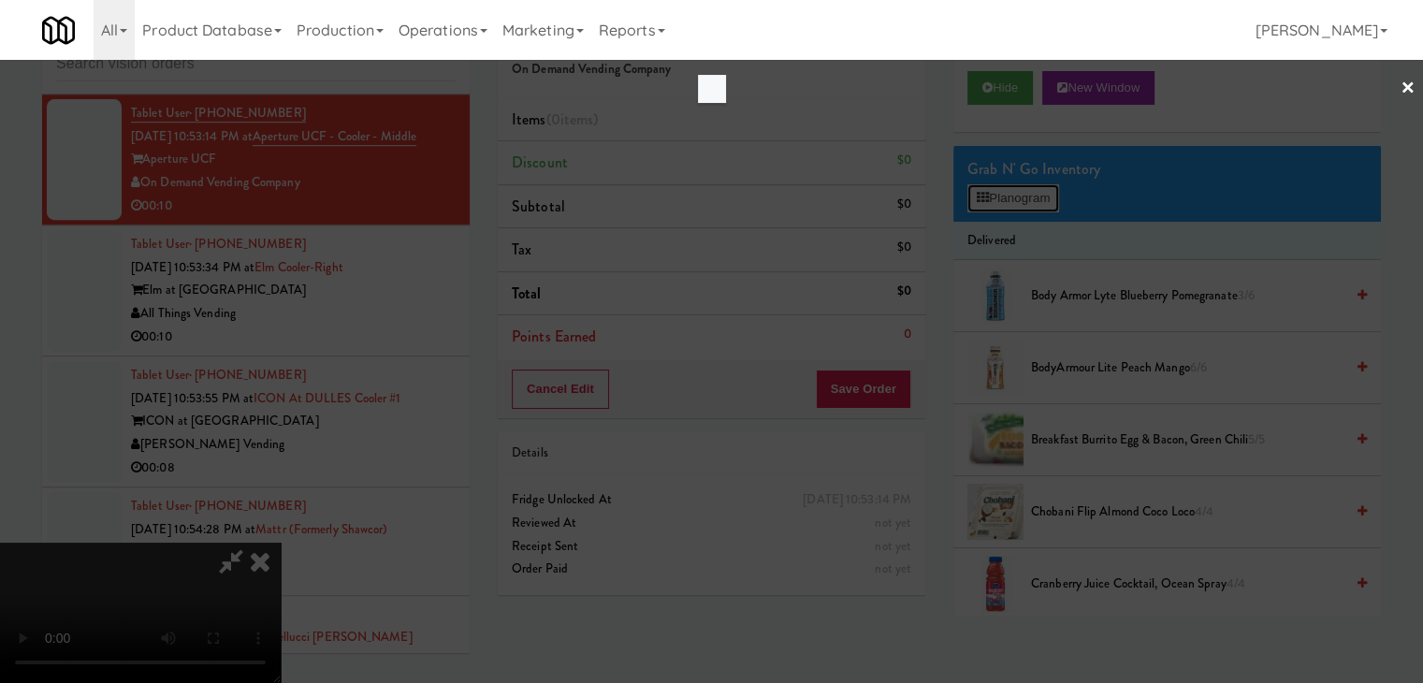
scroll to position [22128, 0]
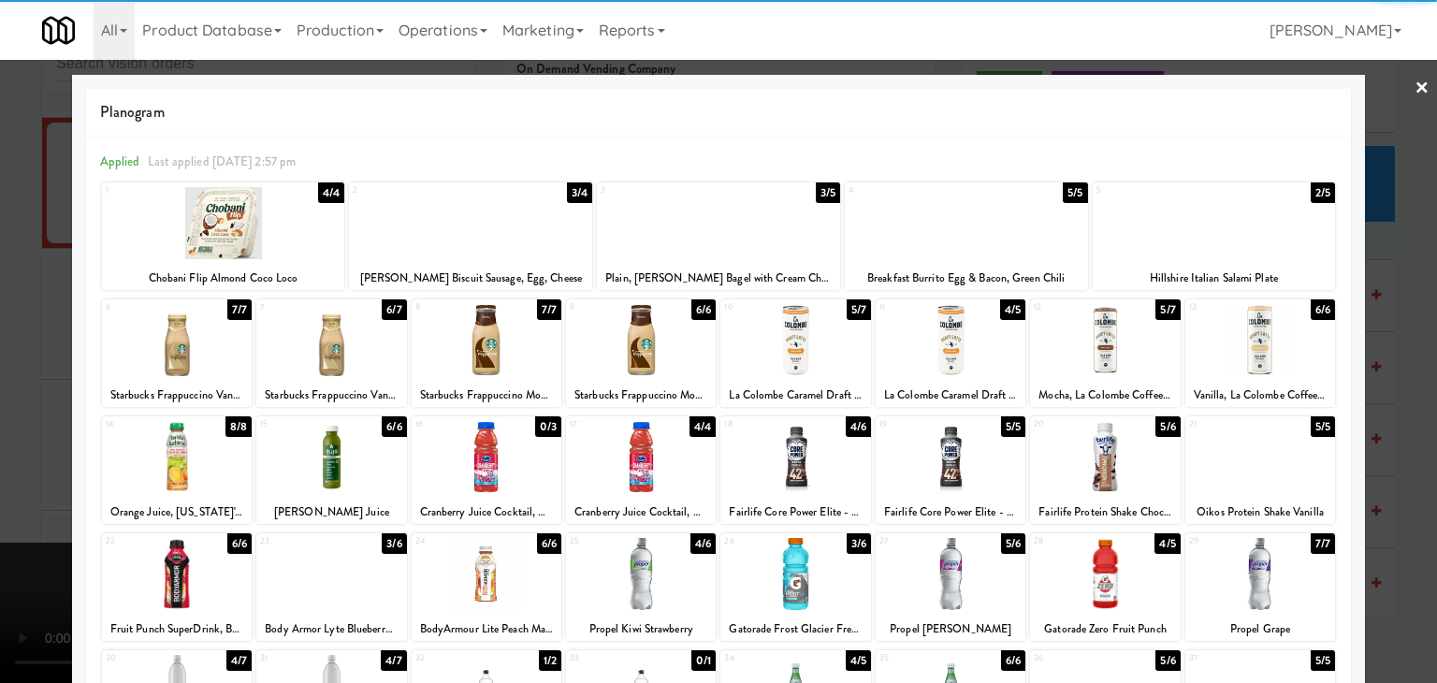
click at [326, 358] on div at bounding box center [331, 340] width 150 height 72
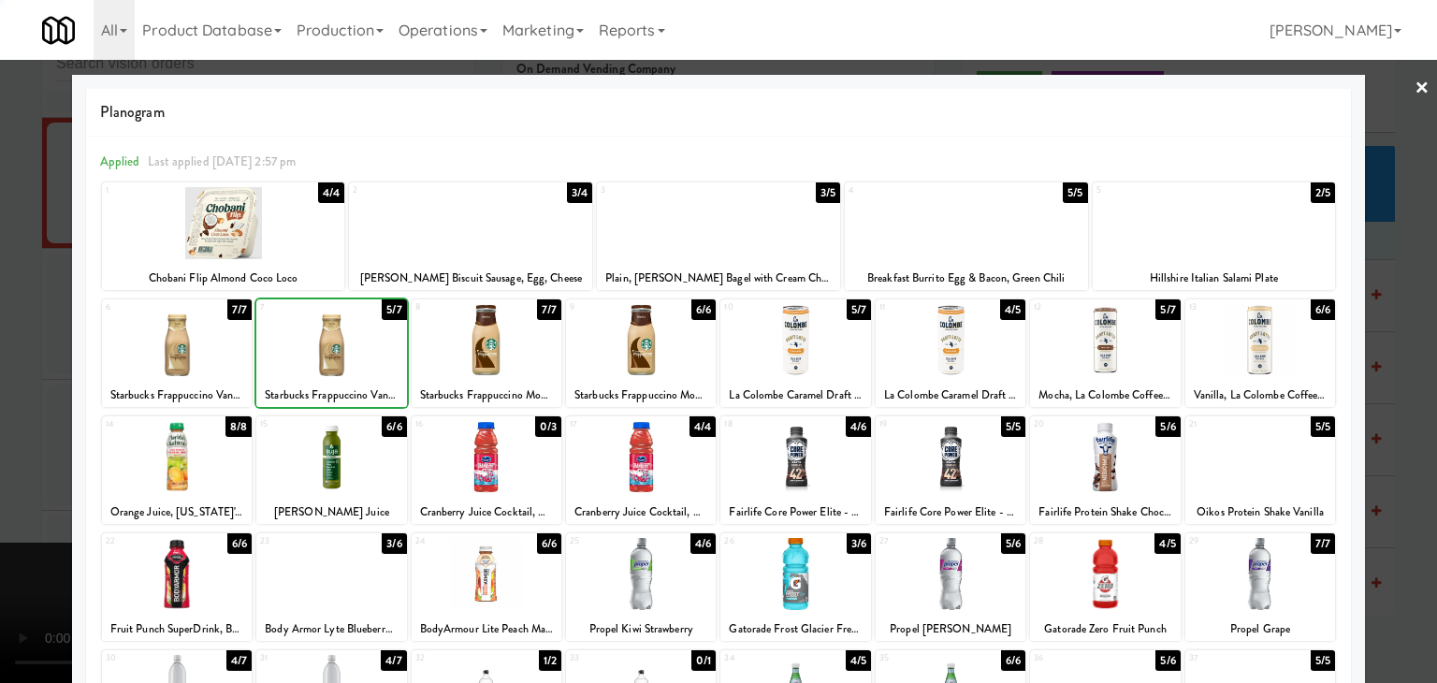
drag, startPoint x: 0, startPoint y: 415, endPoint x: 450, endPoint y: 398, distance: 450.4
click at [15, 411] on div at bounding box center [718, 341] width 1437 height 683
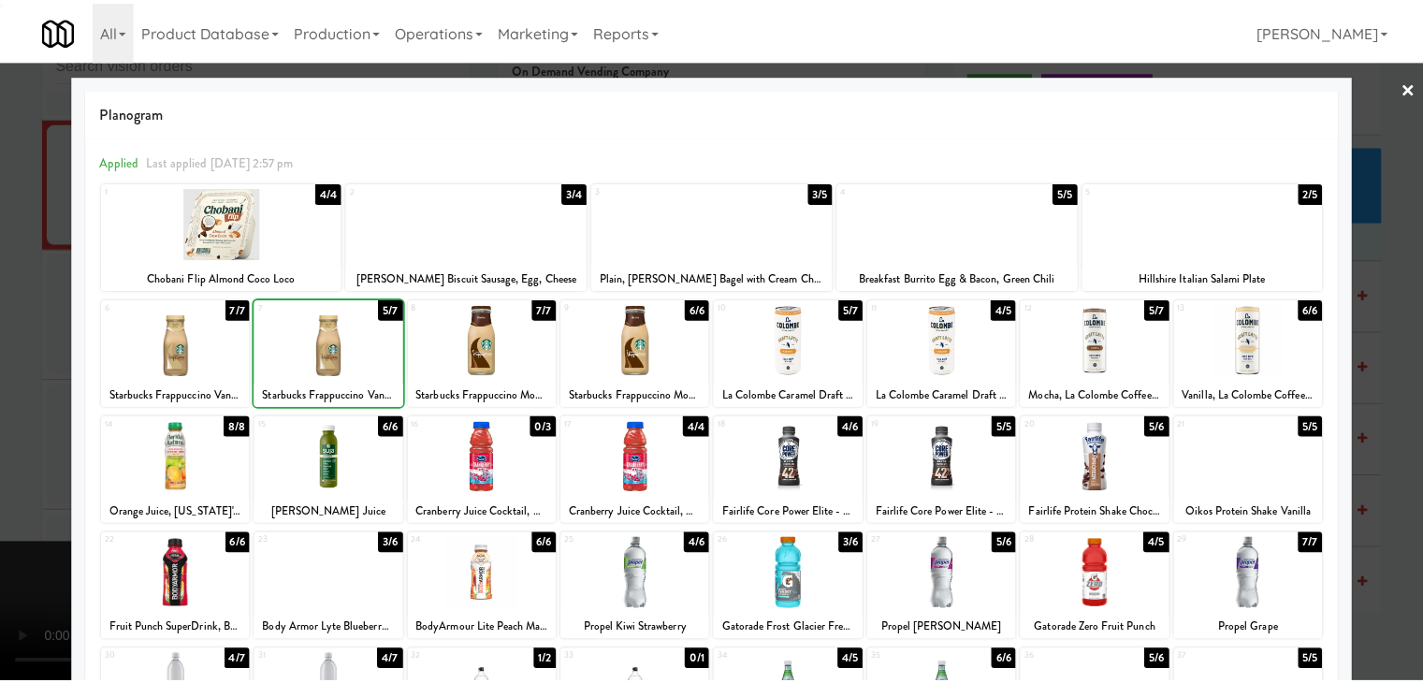
scroll to position [22221, 0]
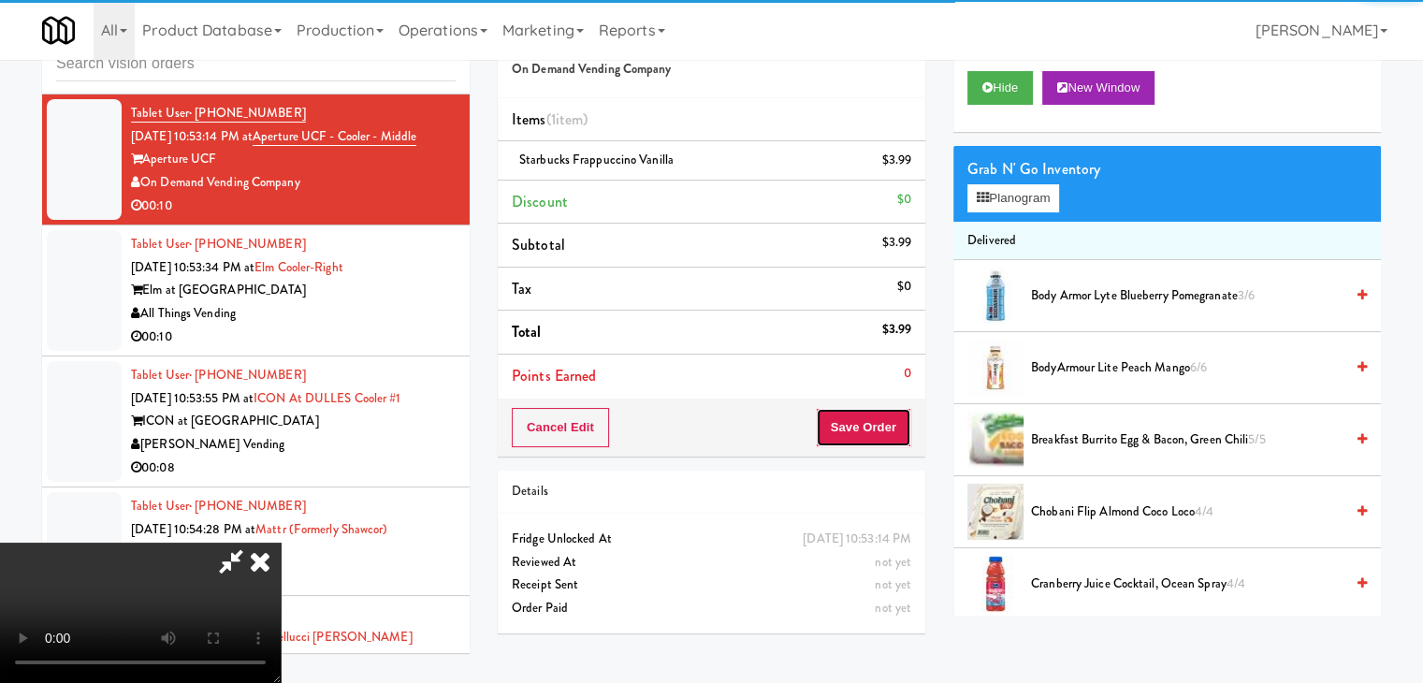
click at [880, 429] on button "Save Order" at bounding box center [863, 427] width 95 height 39
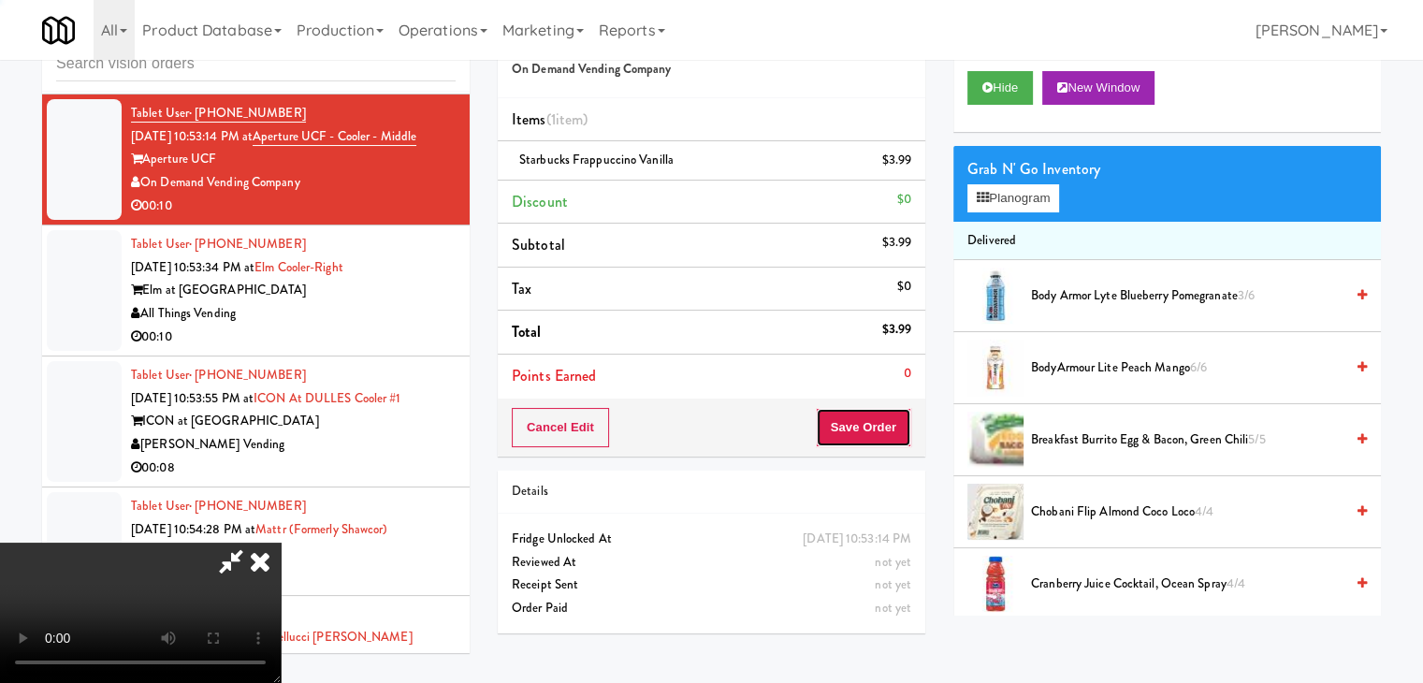
click at [880, 429] on button "Save Order" at bounding box center [863, 427] width 95 height 39
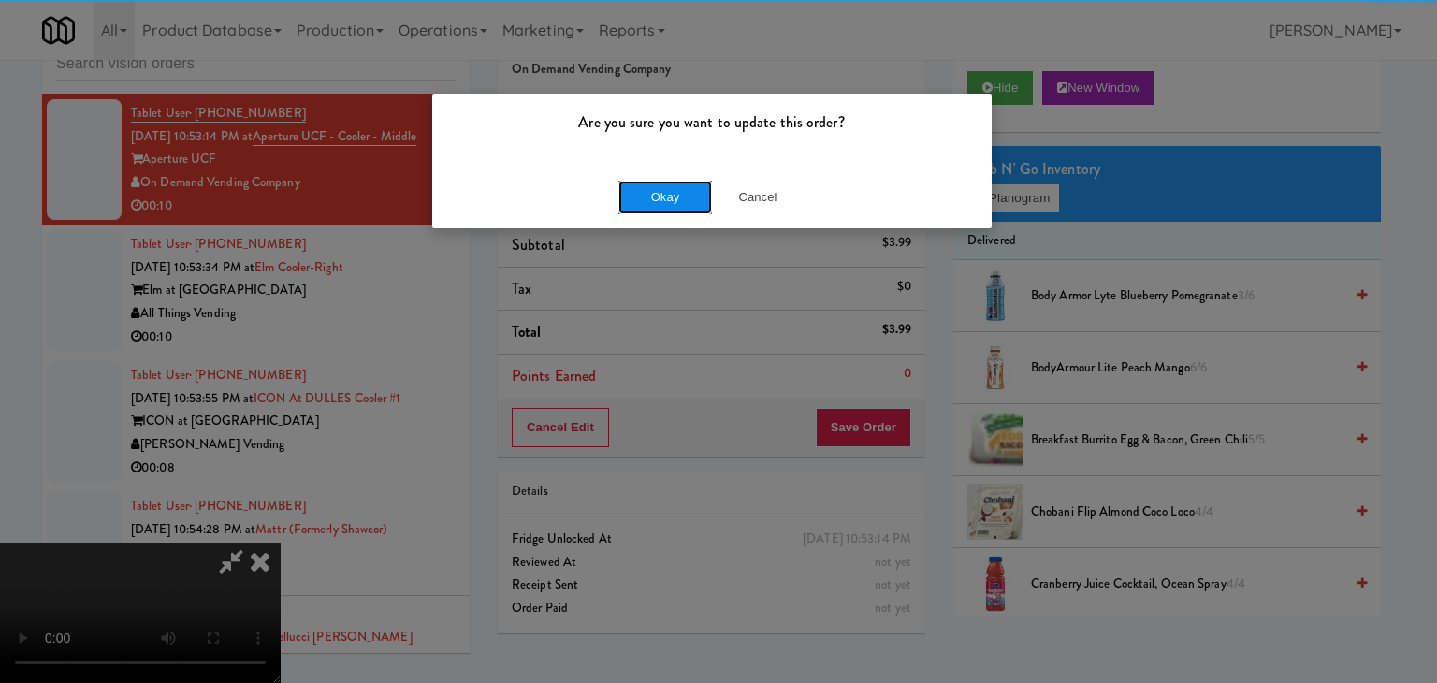
click at [647, 192] on button "Okay" at bounding box center [665, 198] width 94 height 34
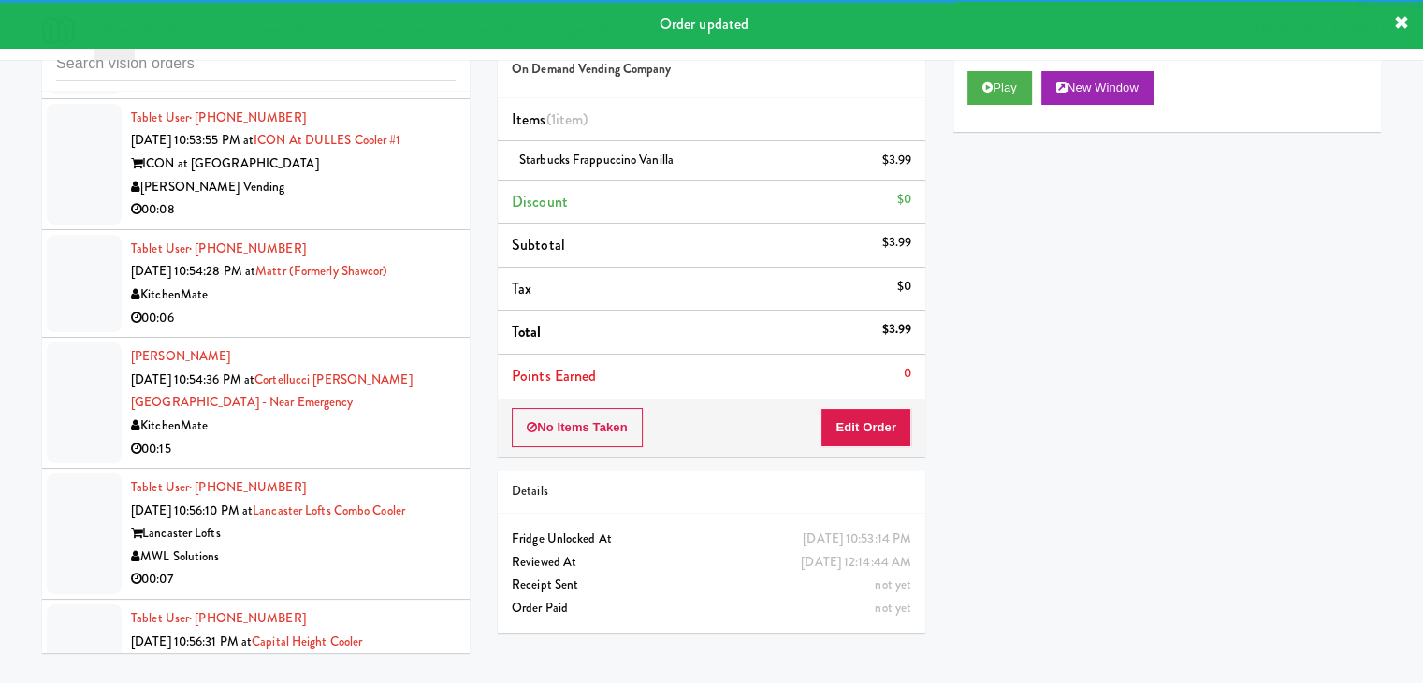
scroll to position [22525, 0]
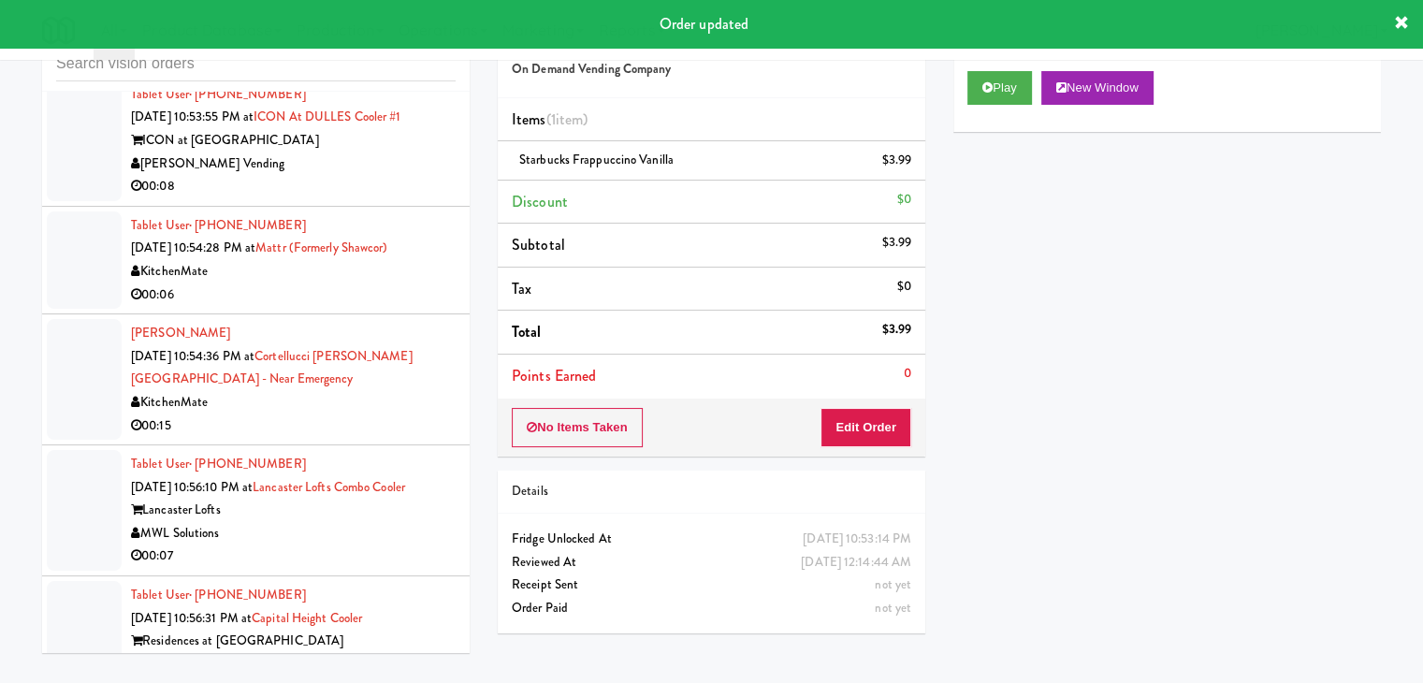
click at [447, 76] on li "Tablet User · (720) 645-0201 Aug 17, 2025 10:53:34 PM at Elm Cooler-Right Elm a…" at bounding box center [256, 10] width 428 height 131
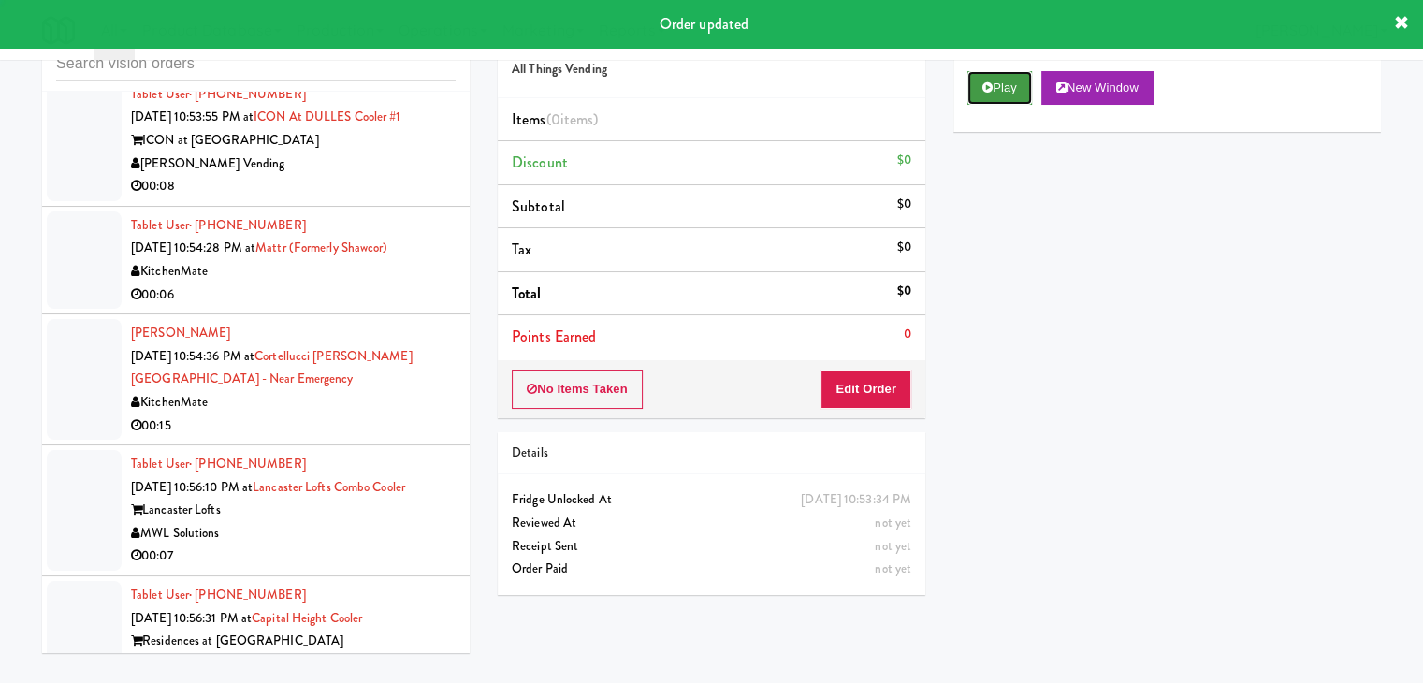
click at [987, 91] on icon at bounding box center [987, 87] width 10 height 12
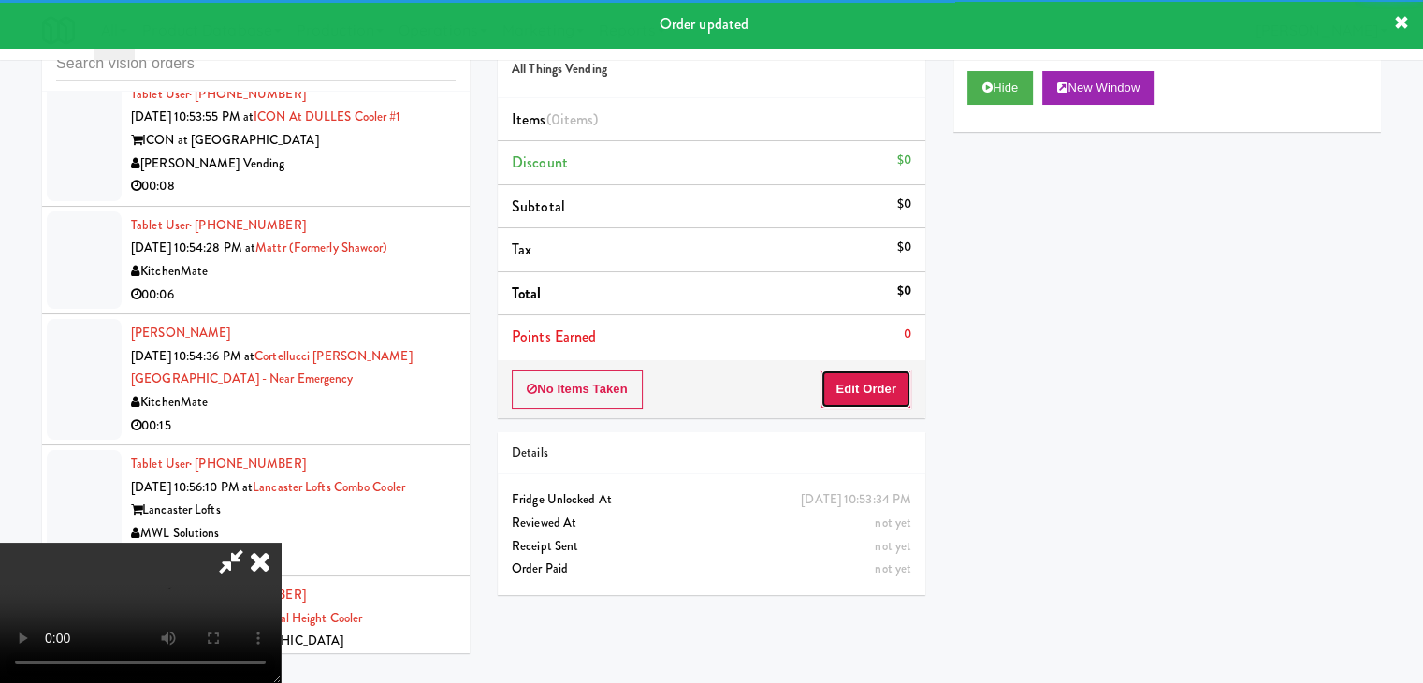
click at [870, 393] on button "Edit Order" at bounding box center [866, 389] width 91 height 39
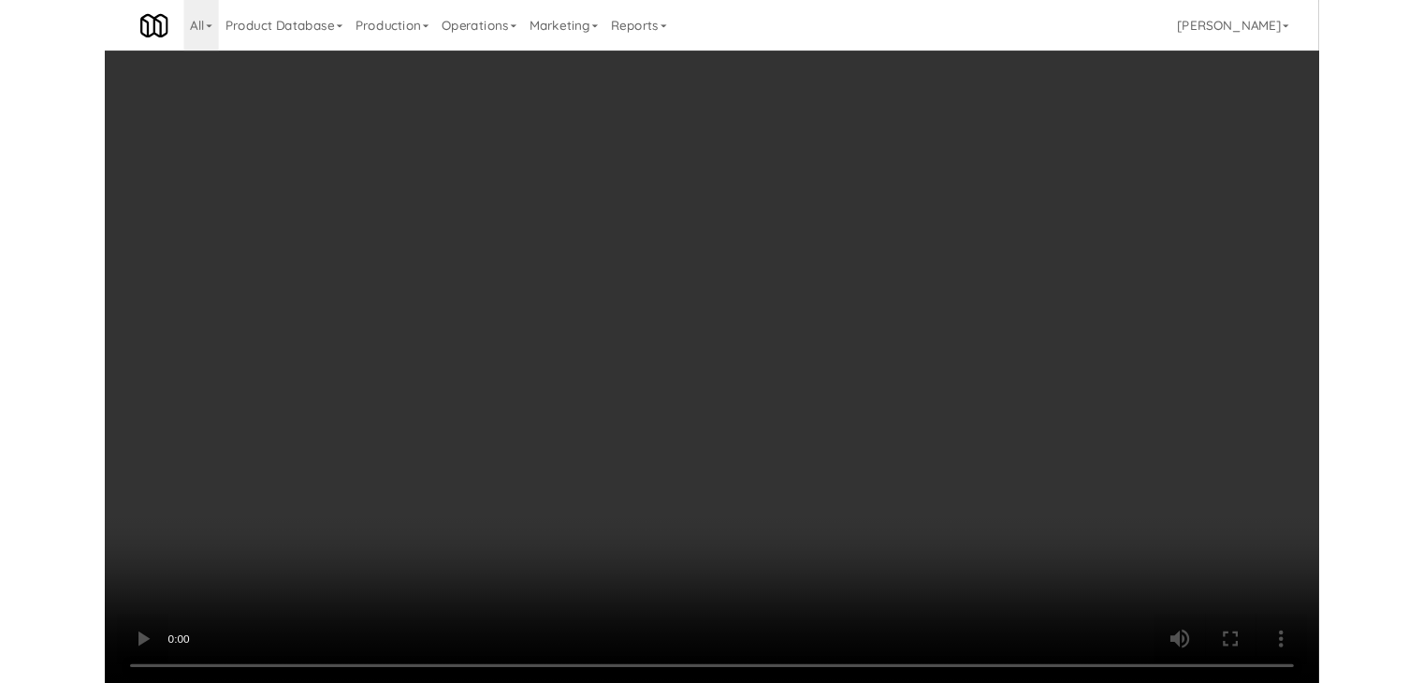
scroll to position [22410, 0]
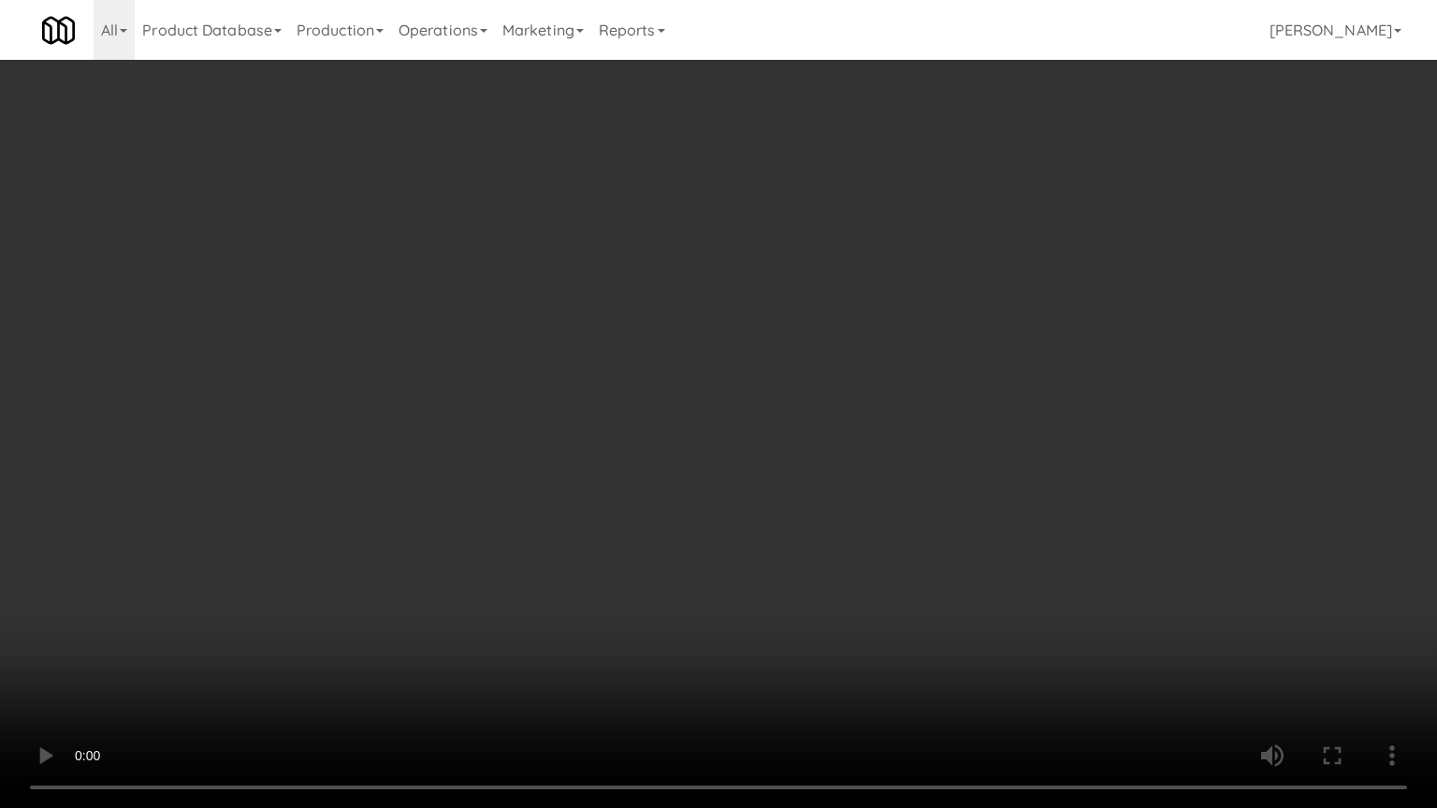
click at [788, 664] on video at bounding box center [718, 404] width 1437 height 808
click at [791, 657] on video at bounding box center [718, 404] width 1437 height 808
click at [788, 661] on video at bounding box center [718, 404] width 1437 height 808
click at [788, 658] on video at bounding box center [718, 404] width 1437 height 808
click at [789, 658] on video at bounding box center [718, 404] width 1437 height 808
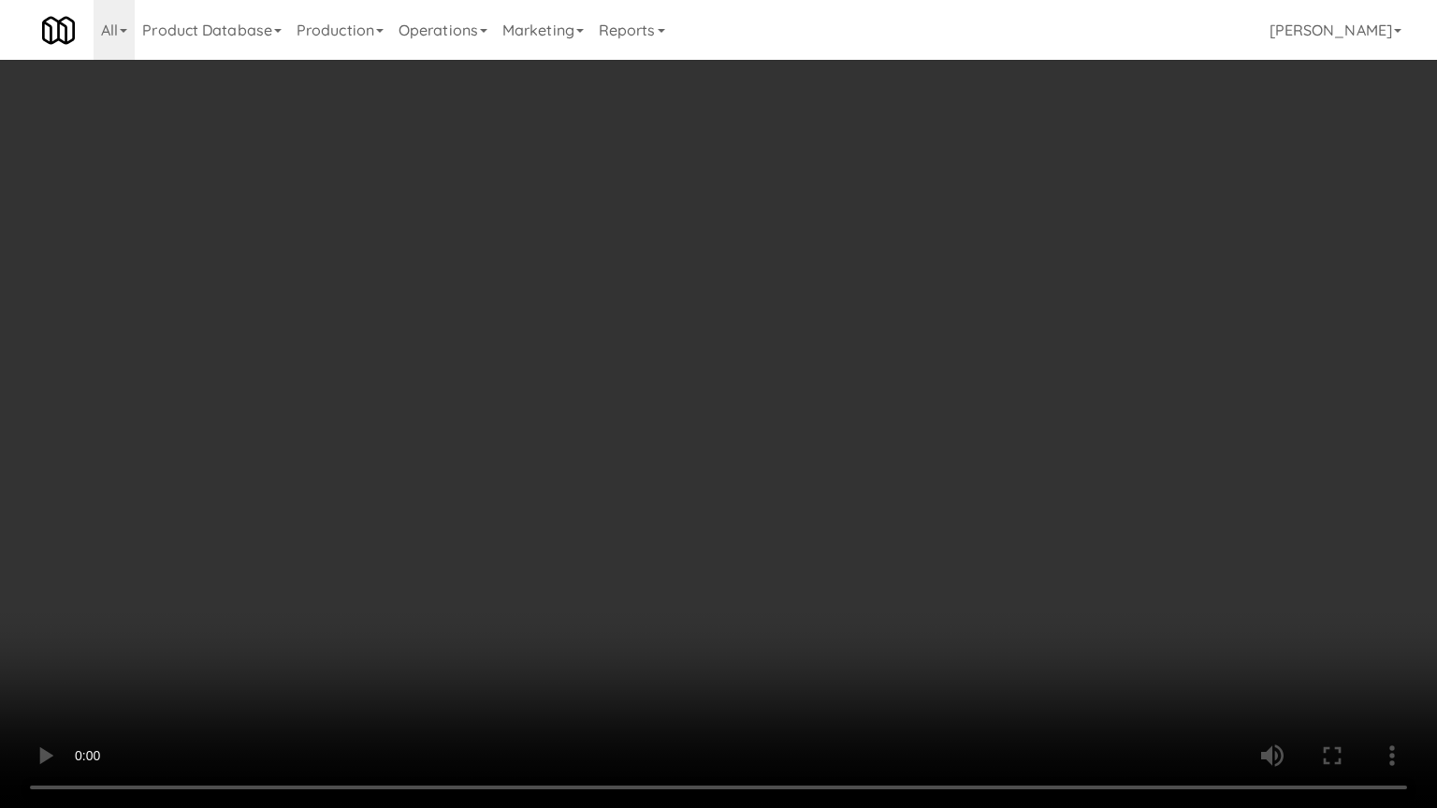
click at [790, 658] on video at bounding box center [718, 404] width 1437 height 808
click at [799, 653] on video at bounding box center [718, 404] width 1437 height 808
click at [799, 654] on video at bounding box center [718, 404] width 1437 height 808
click at [803, 651] on video at bounding box center [718, 404] width 1437 height 808
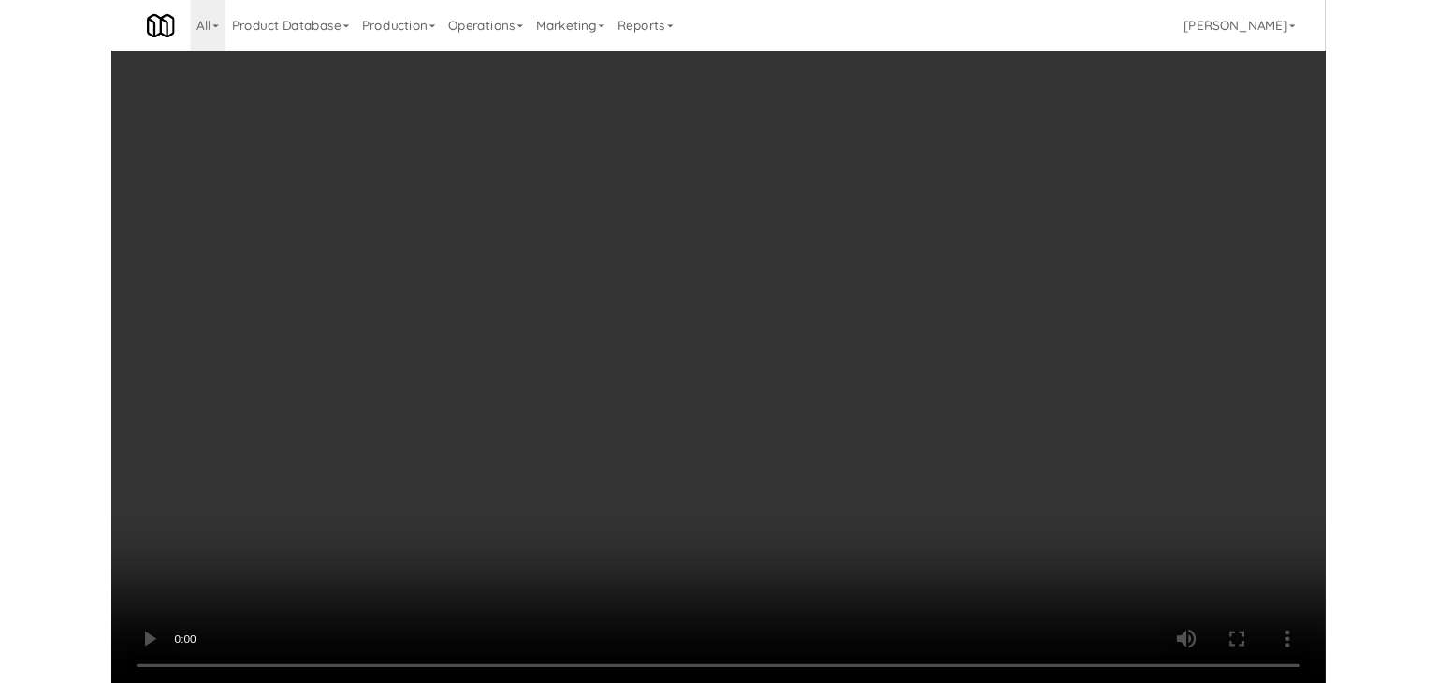
scroll to position [22525, 0]
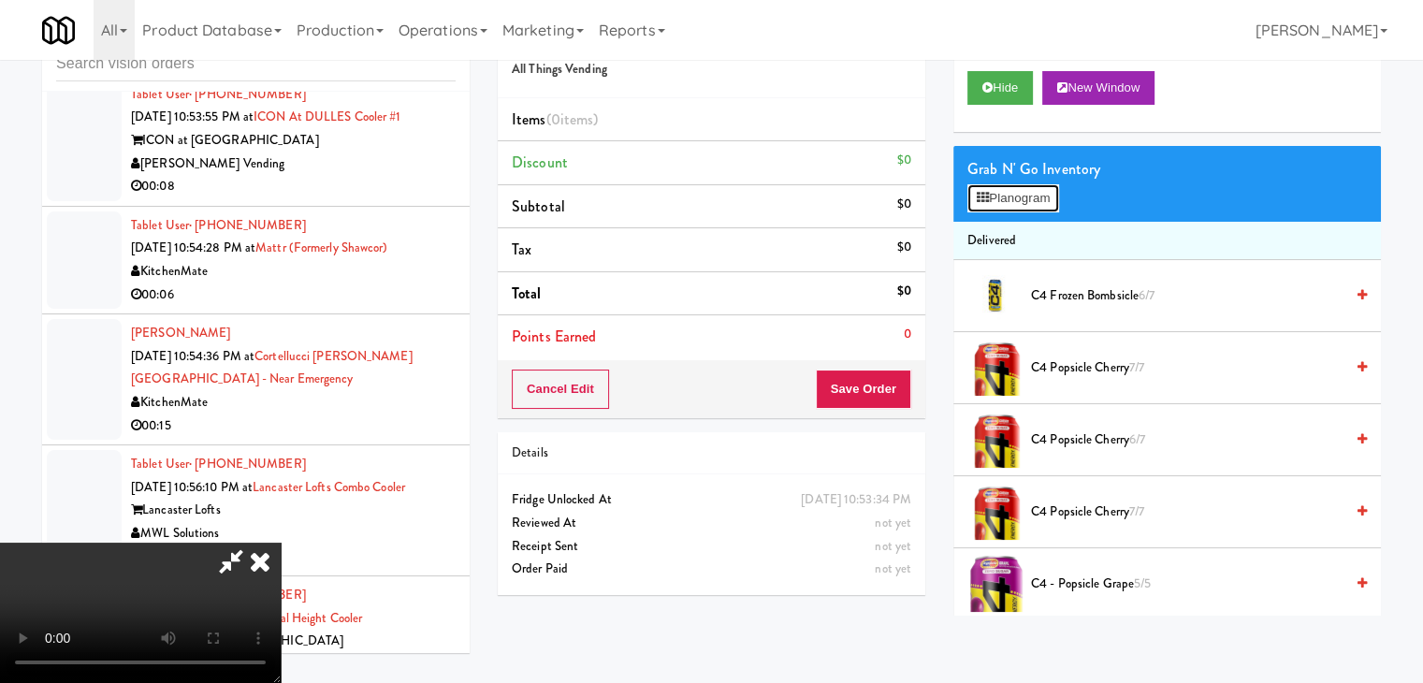
click at [1032, 205] on button "Planogram" at bounding box center [1013, 198] width 92 height 28
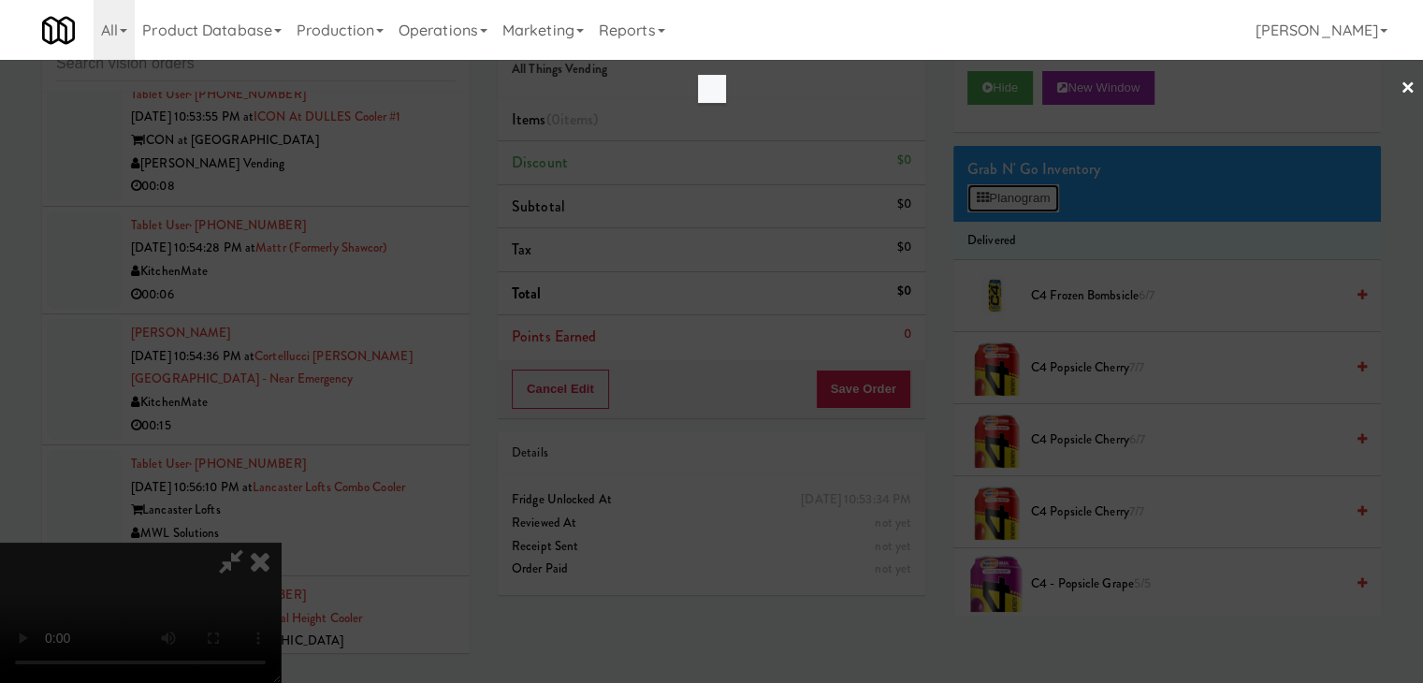
scroll to position [22410, 0]
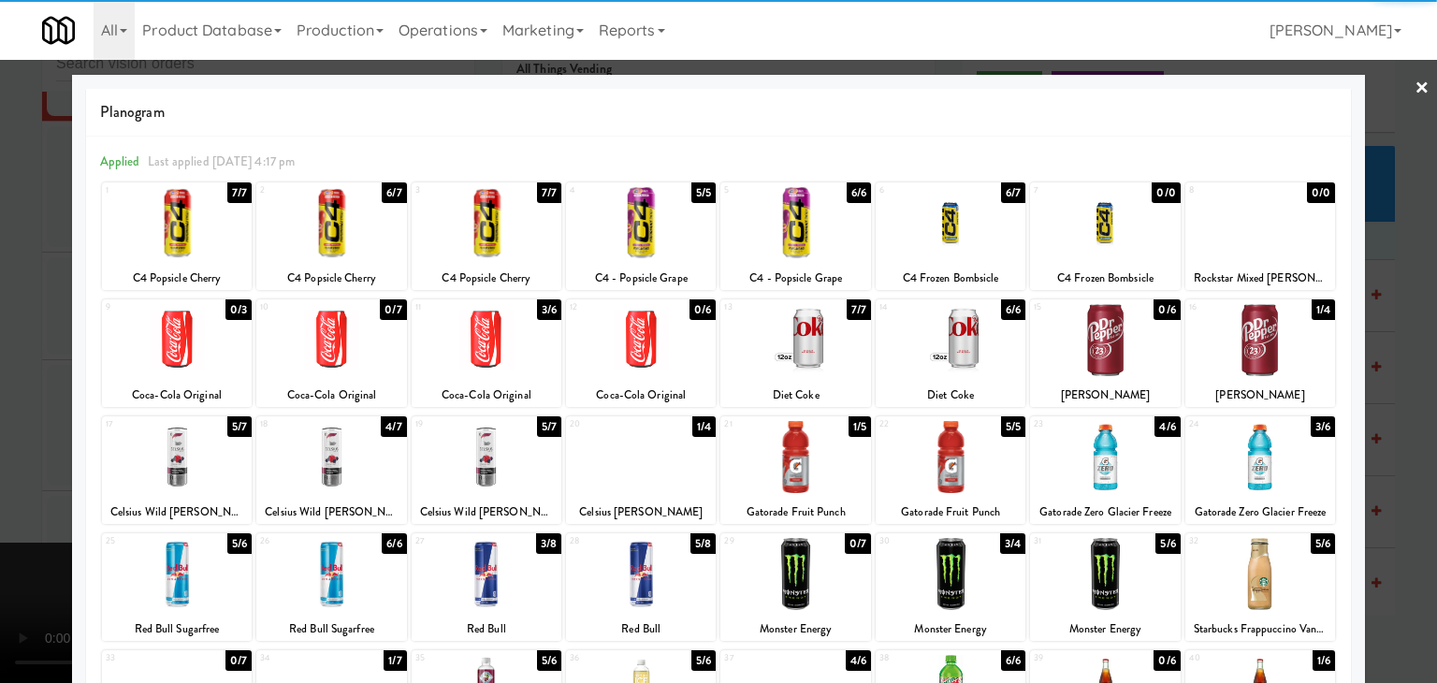
click at [1266, 345] on div at bounding box center [1261, 340] width 150 height 72
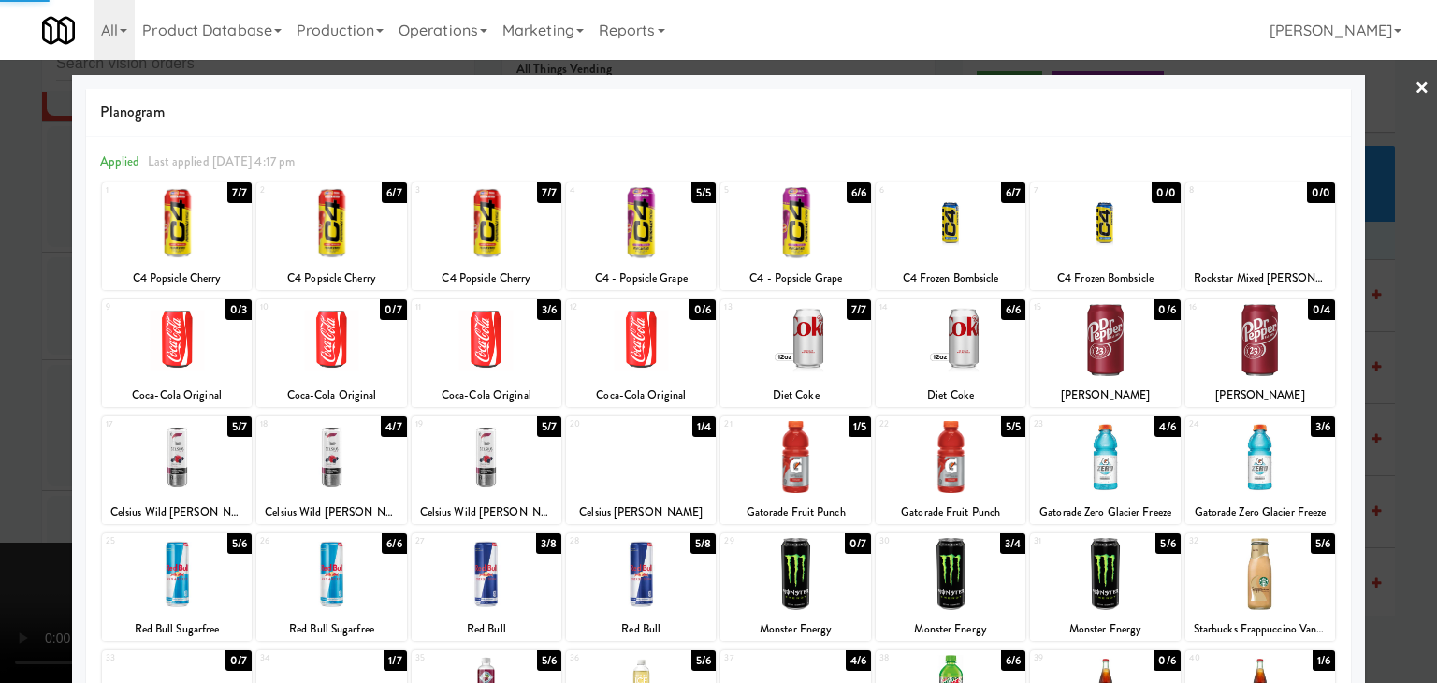
click at [831, 480] on div at bounding box center [795, 457] width 150 height 72
drag, startPoint x: 4, startPoint y: 476, endPoint x: 460, endPoint y: 488, distance: 456.8
click at [8, 476] on div at bounding box center [718, 341] width 1437 height 683
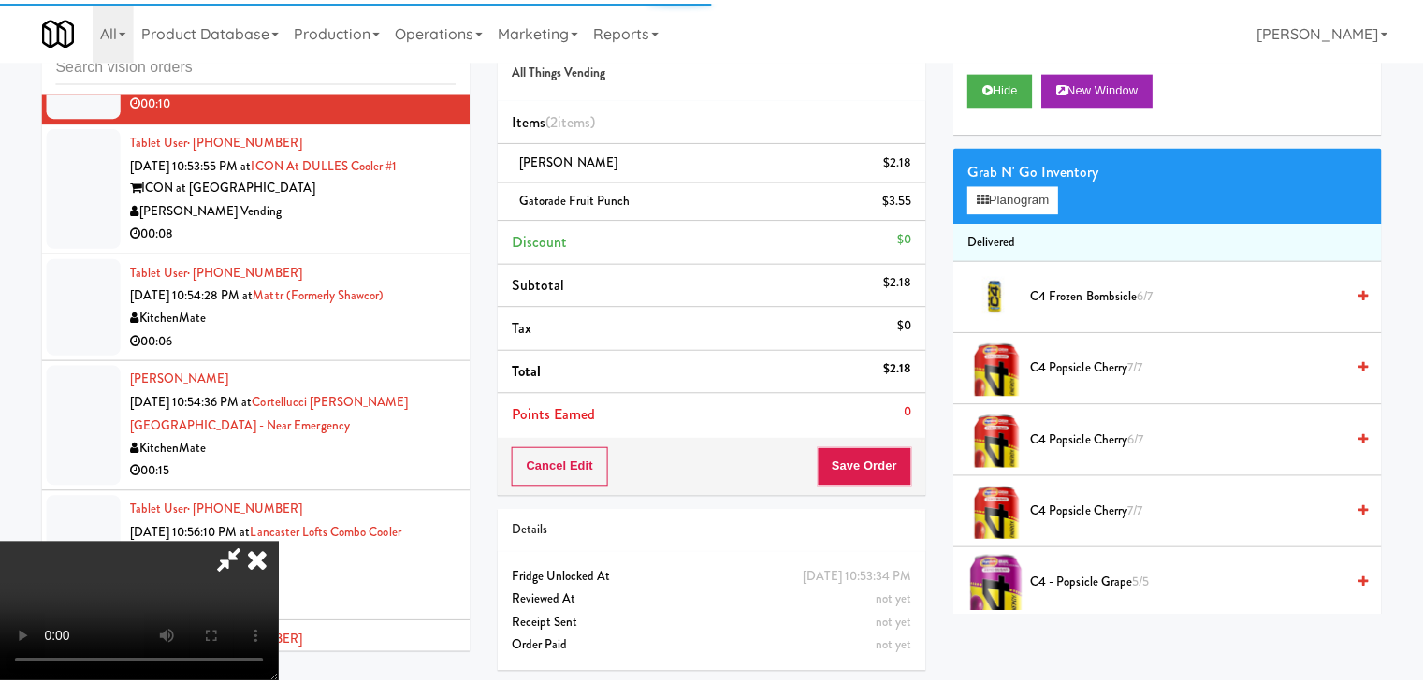
scroll to position [22525, 0]
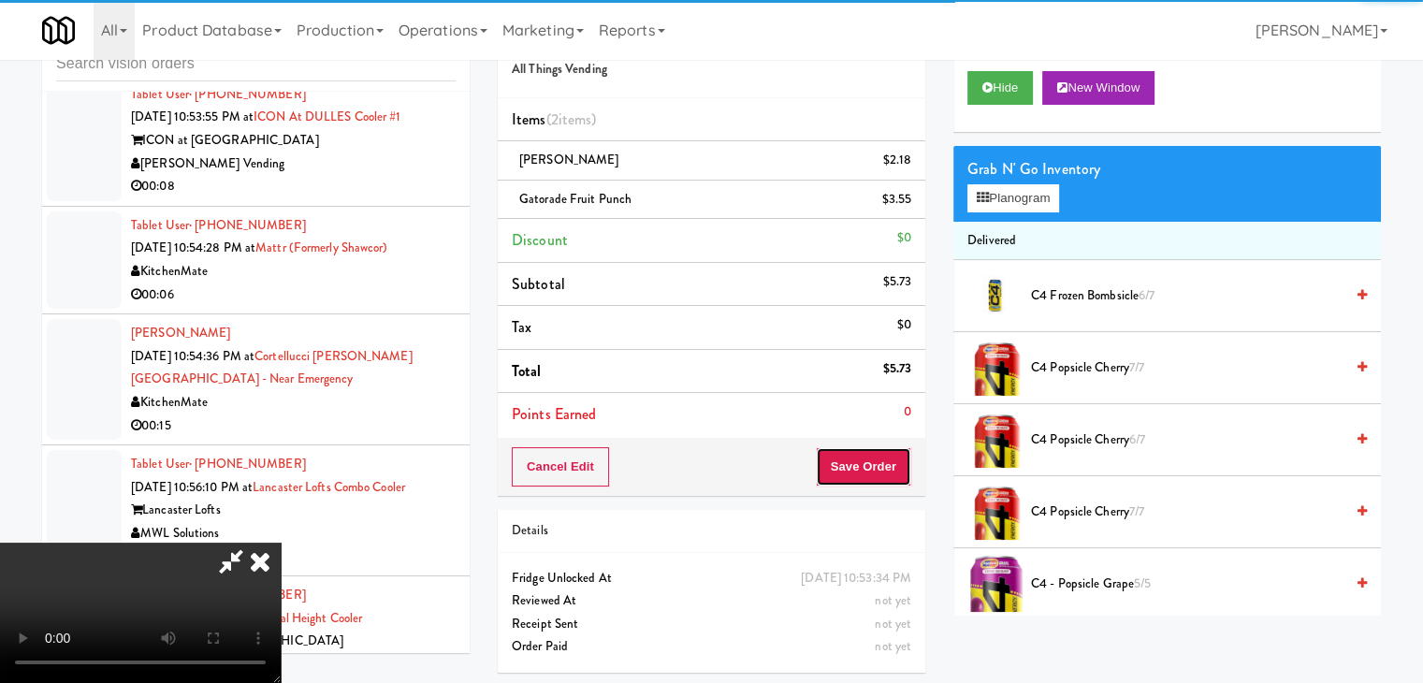
click at [872, 473] on button "Save Order" at bounding box center [863, 466] width 95 height 39
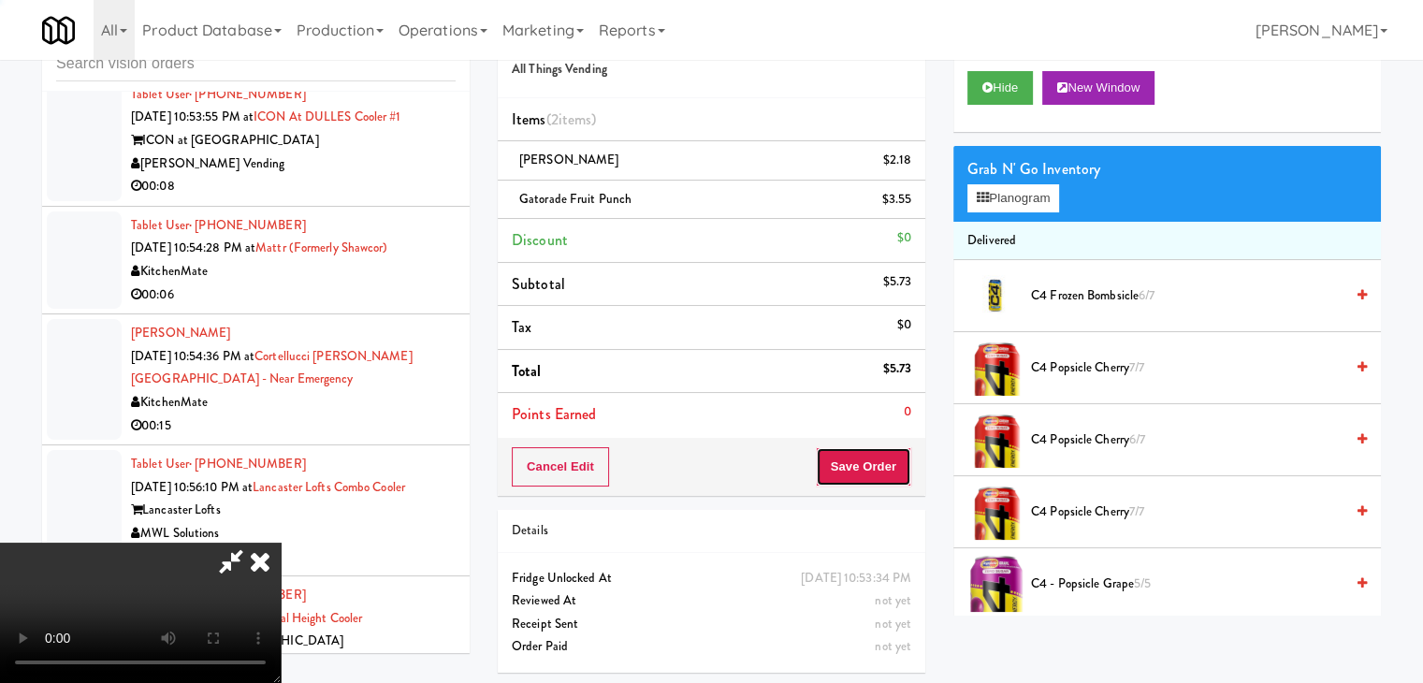
click at [876, 473] on button "Save Order" at bounding box center [863, 466] width 95 height 39
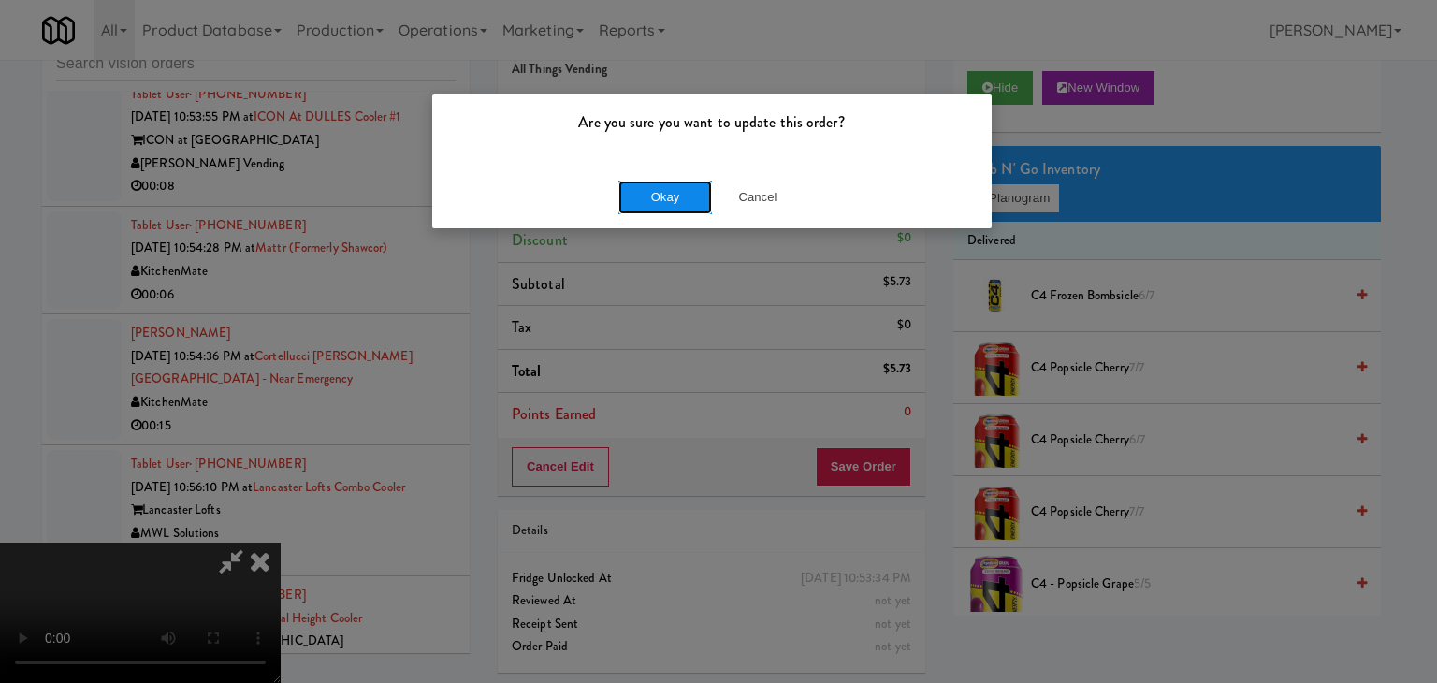
click at [650, 182] on button "Okay" at bounding box center [665, 198] width 94 height 34
click at [651, 183] on button "Okay" at bounding box center [665, 198] width 94 height 34
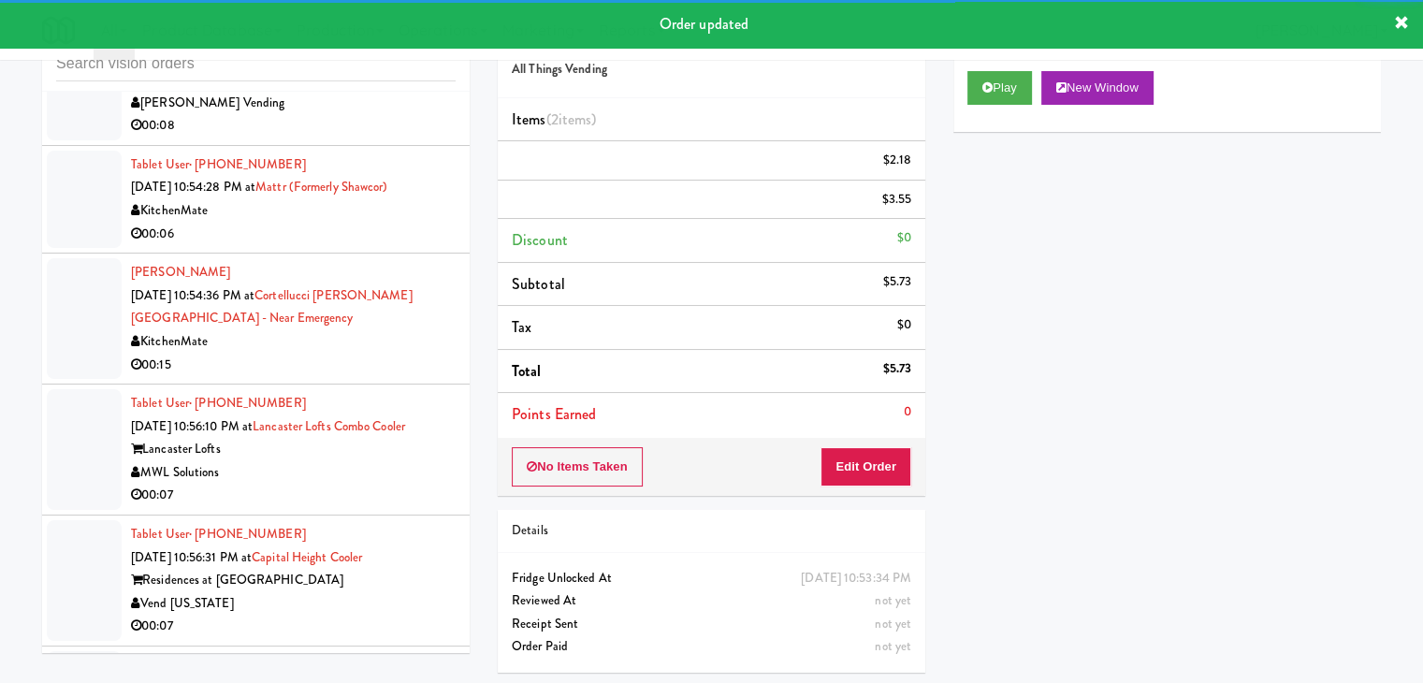
scroll to position [22642, 0]
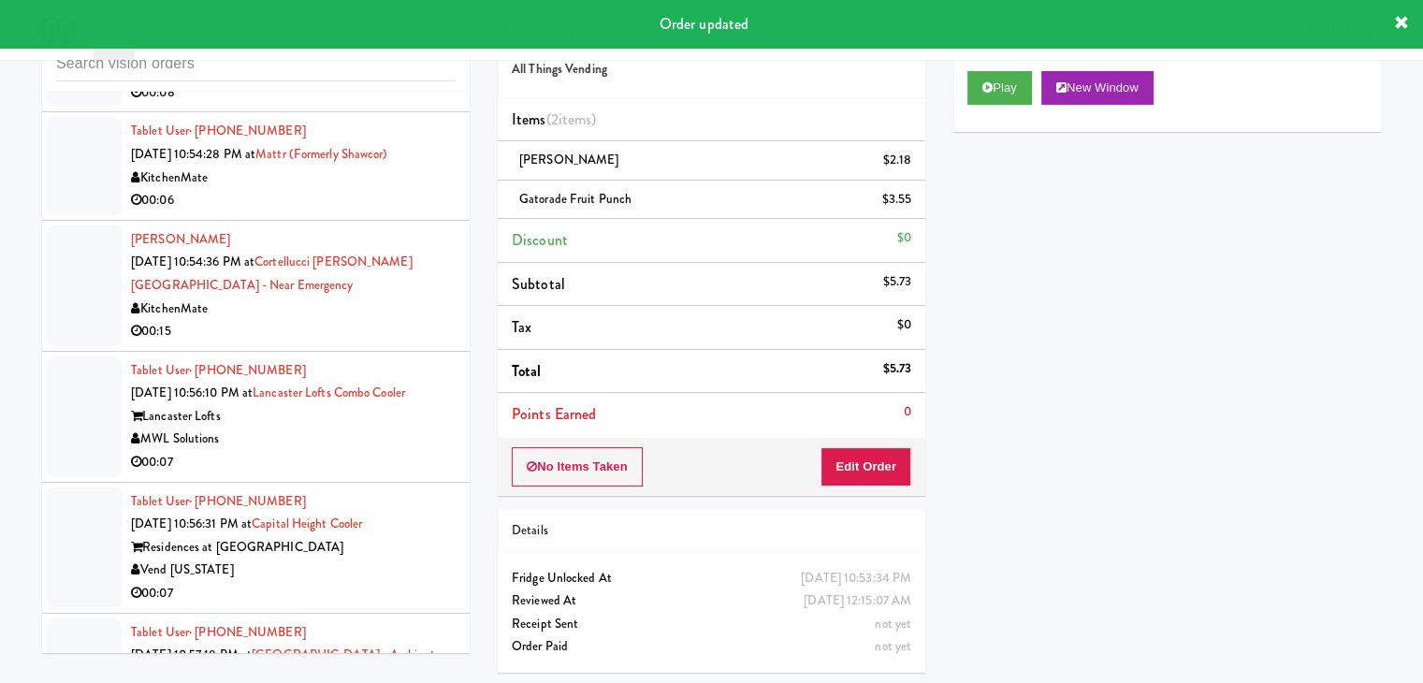
drag, startPoint x: 378, startPoint y: 192, endPoint x: 384, endPoint y: 204, distance: 13.4
click at [380, 105] on div "00:08" at bounding box center [293, 92] width 325 height 23
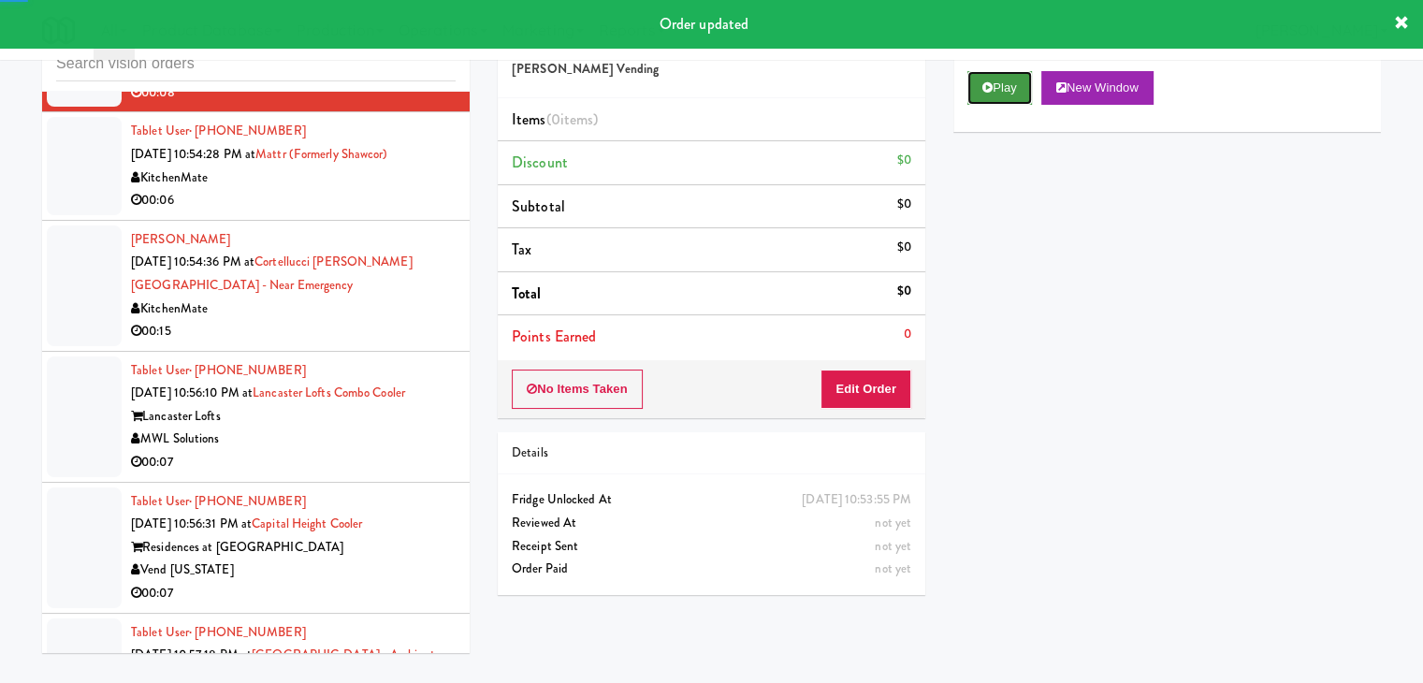
click at [988, 90] on icon at bounding box center [987, 87] width 10 height 12
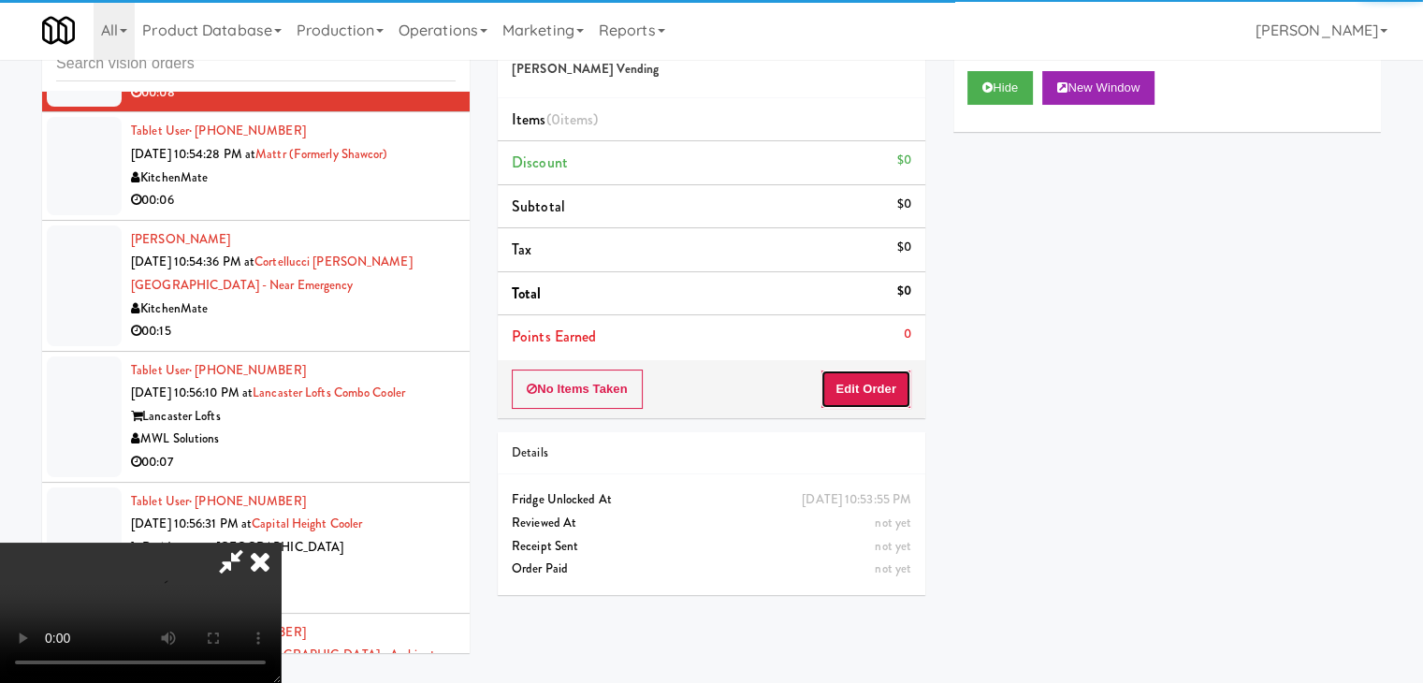
click at [871, 385] on button "Edit Order" at bounding box center [866, 389] width 91 height 39
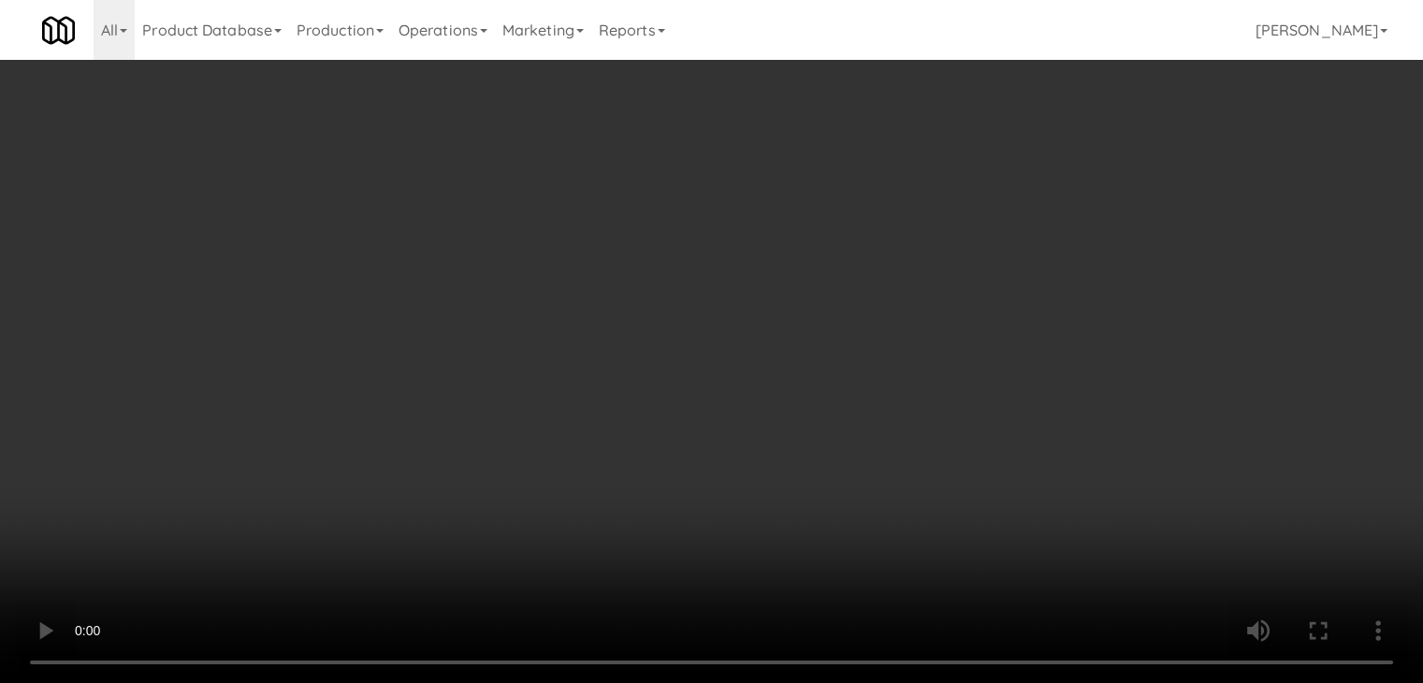
scroll to position [22527, 0]
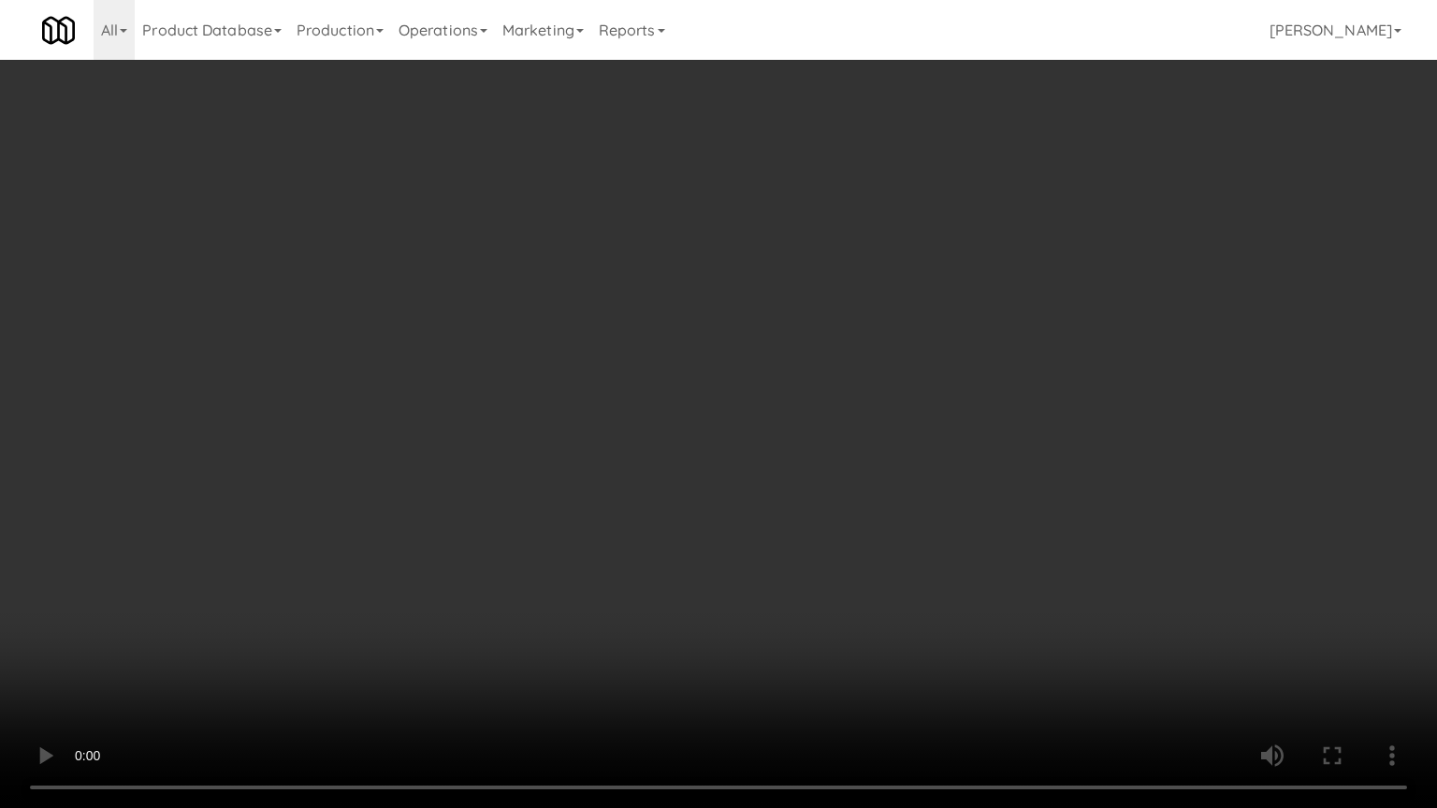
click at [767, 549] on video at bounding box center [718, 404] width 1437 height 808
drag, startPoint x: 770, startPoint y: 549, endPoint x: 765, endPoint y: 561, distance: 13.0
click at [770, 550] on video at bounding box center [718, 404] width 1437 height 808
click at [763, 550] on video at bounding box center [718, 404] width 1437 height 808
click at [760, 554] on video at bounding box center [718, 404] width 1437 height 808
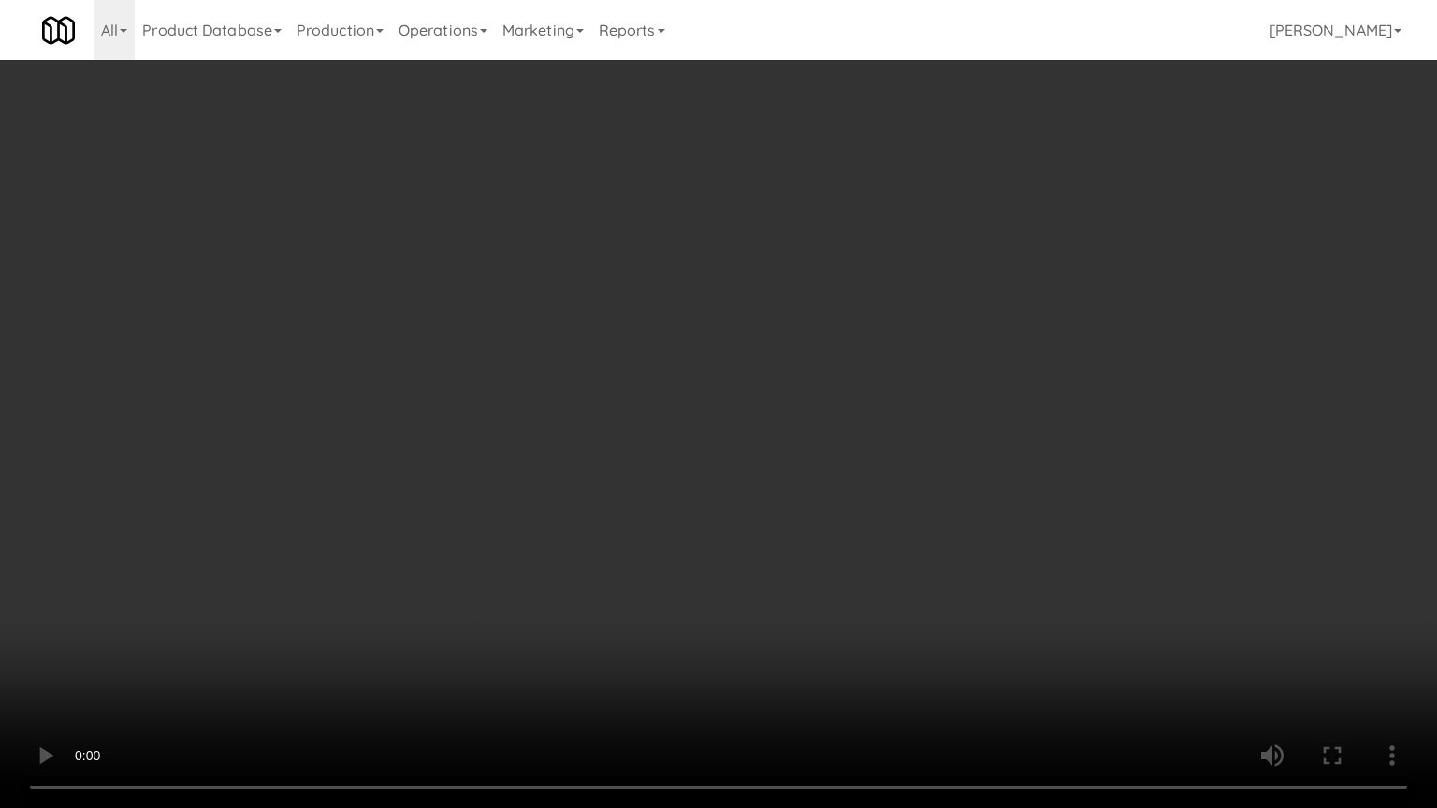
click at [792, 555] on video at bounding box center [718, 404] width 1437 height 808
drag, startPoint x: 793, startPoint y: 554, endPoint x: 872, endPoint y: 394, distance: 178.3
click at [799, 545] on video at bounding box center [718, 404] width 1437 height 808
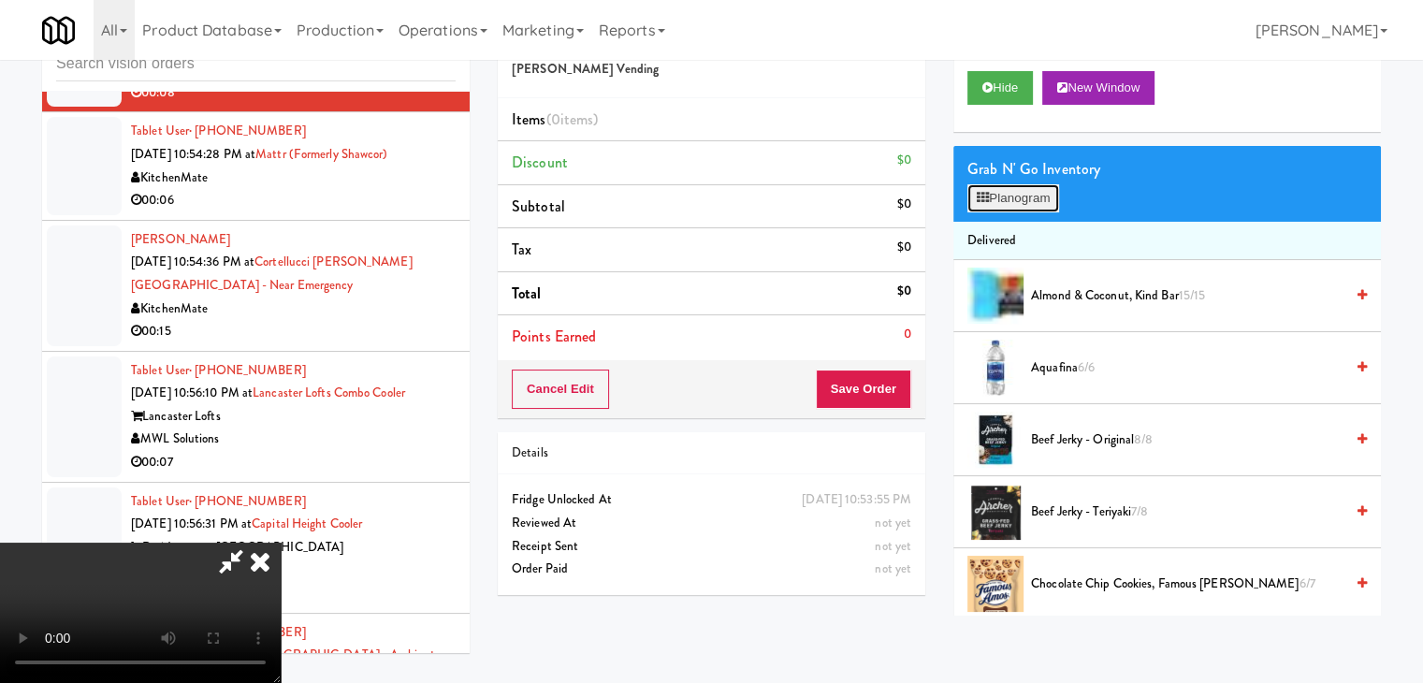
click at [1023, 192] on button "Planogram" at bounding box center [1013, 198] width 92 height 28
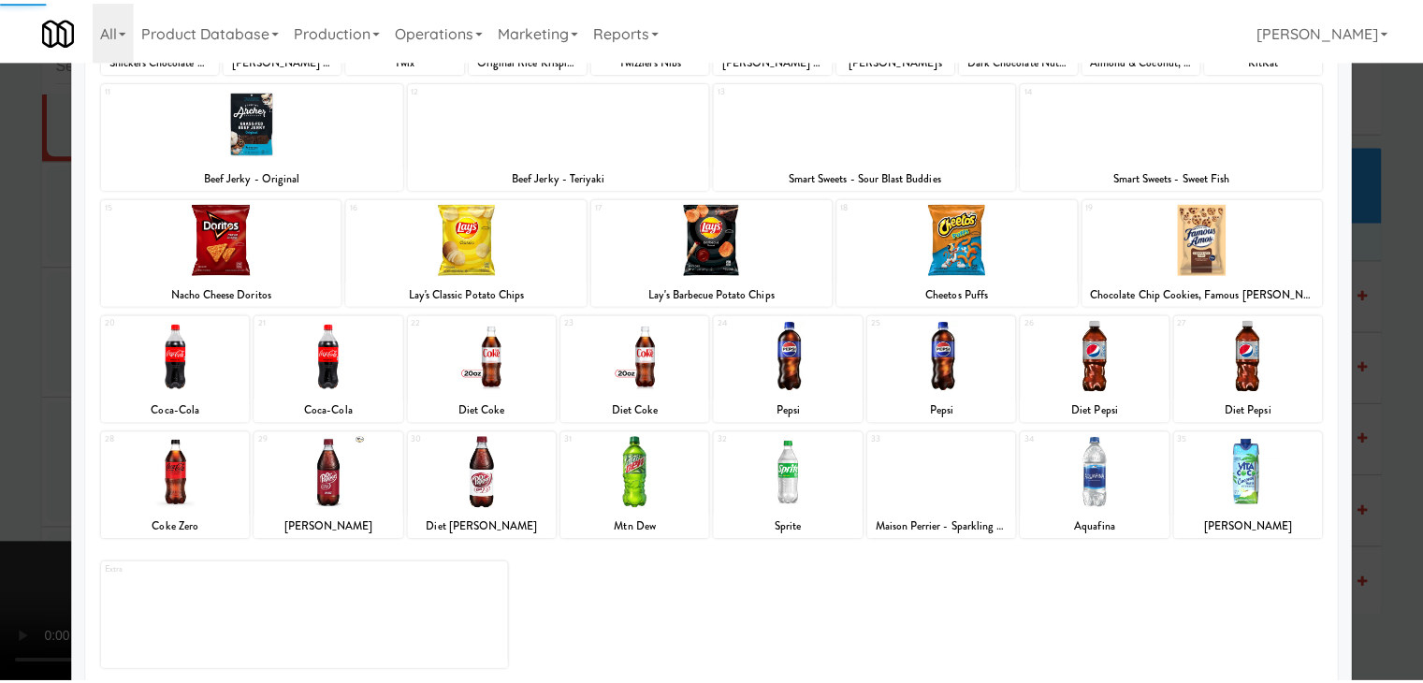
scroll to position [236, 0]
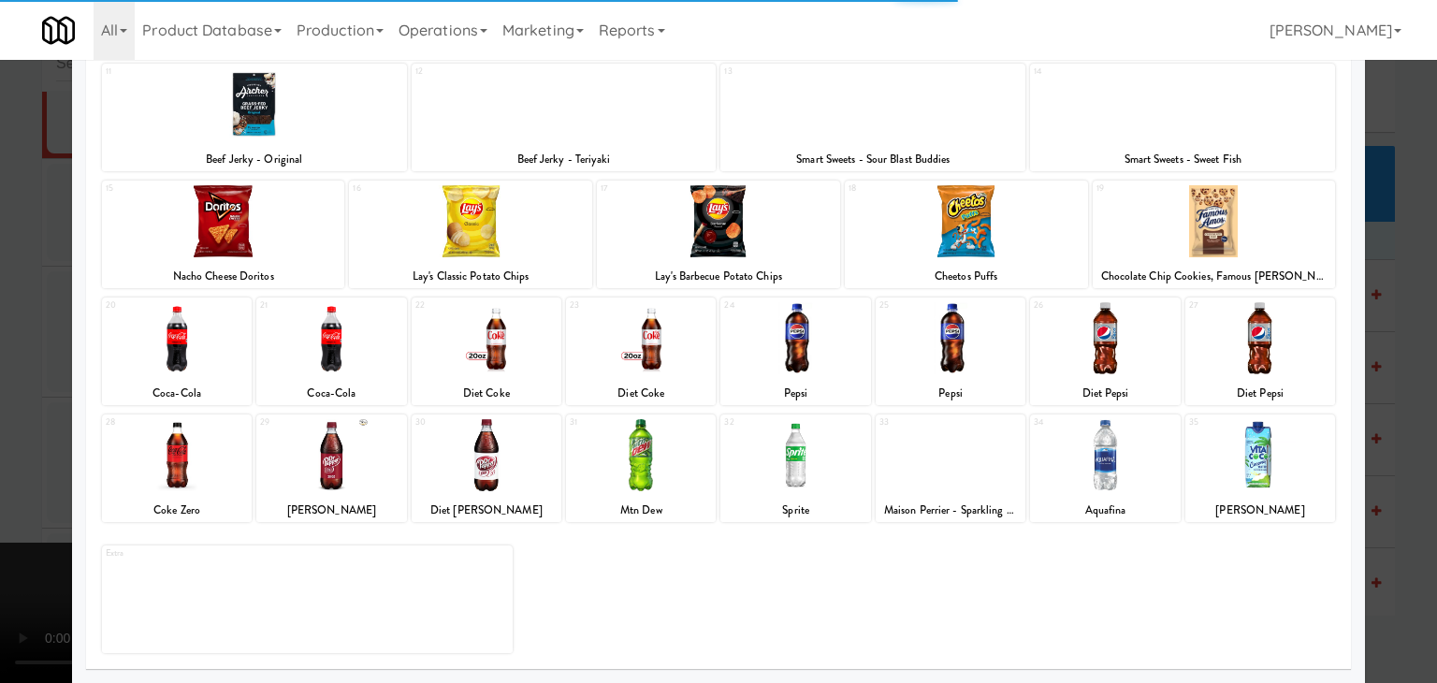
click at [1268, 476] on div at bounding box center [1261, 455] width 150 height 72
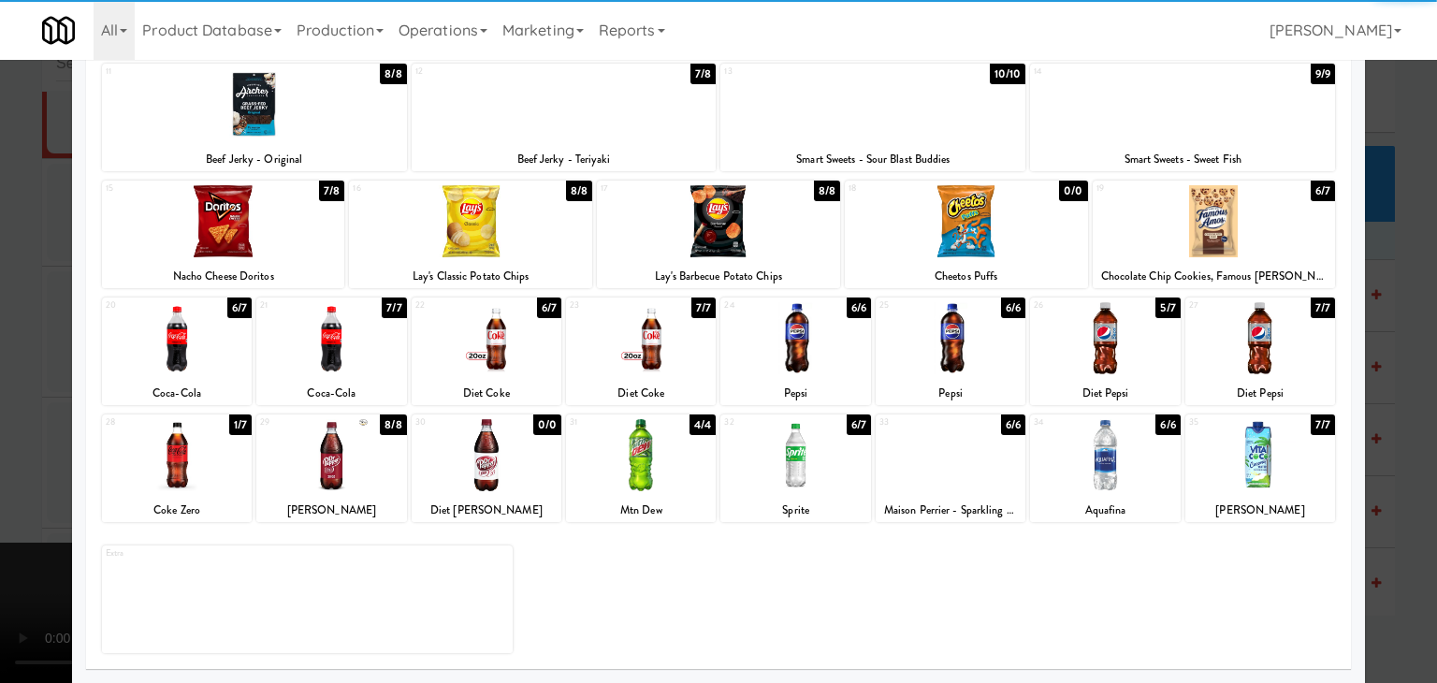
drag, startPoint x: 1294, startPoint y: 476, endPoint x: 1364, endPoint y: 474, distance: 70.2
click at [1298, 476] on div at bounding box center [1261, 455] width 150 height 72
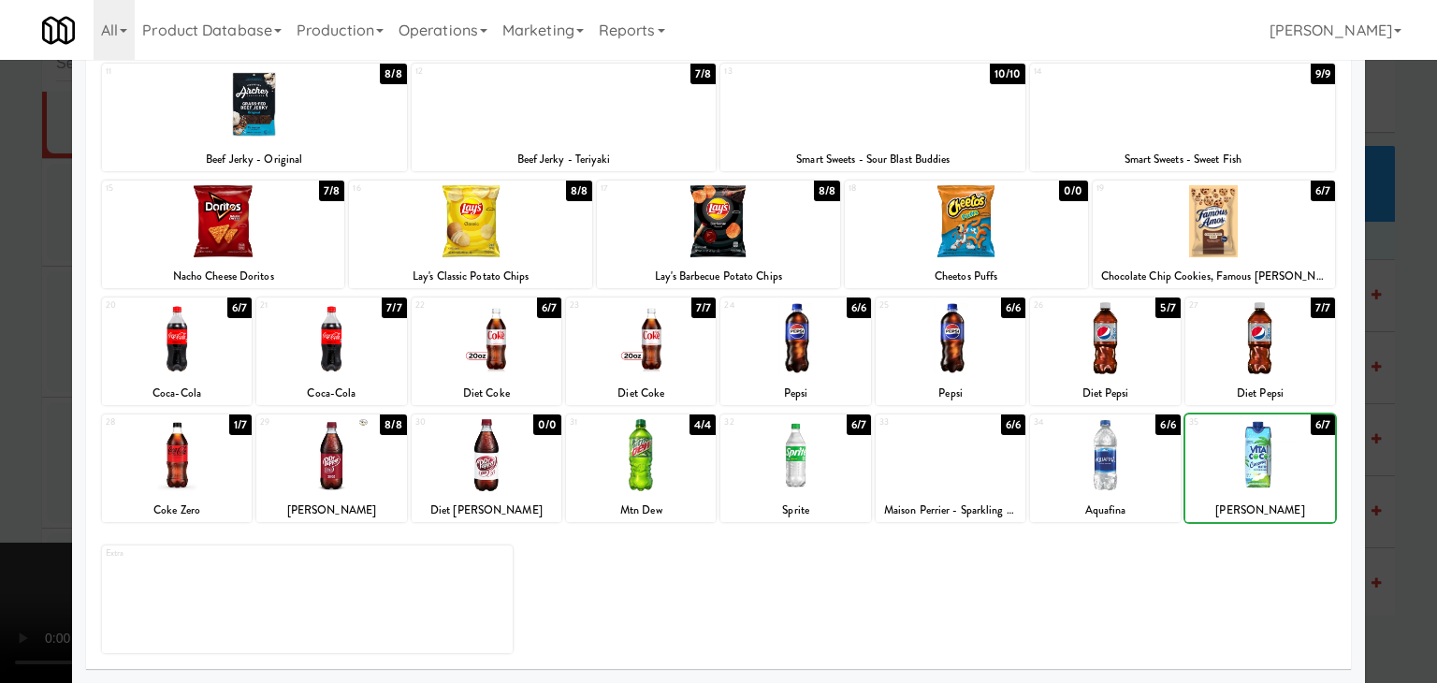
click at [1377, 473] on div at bounding box center [718, 341] width 1437 height 683
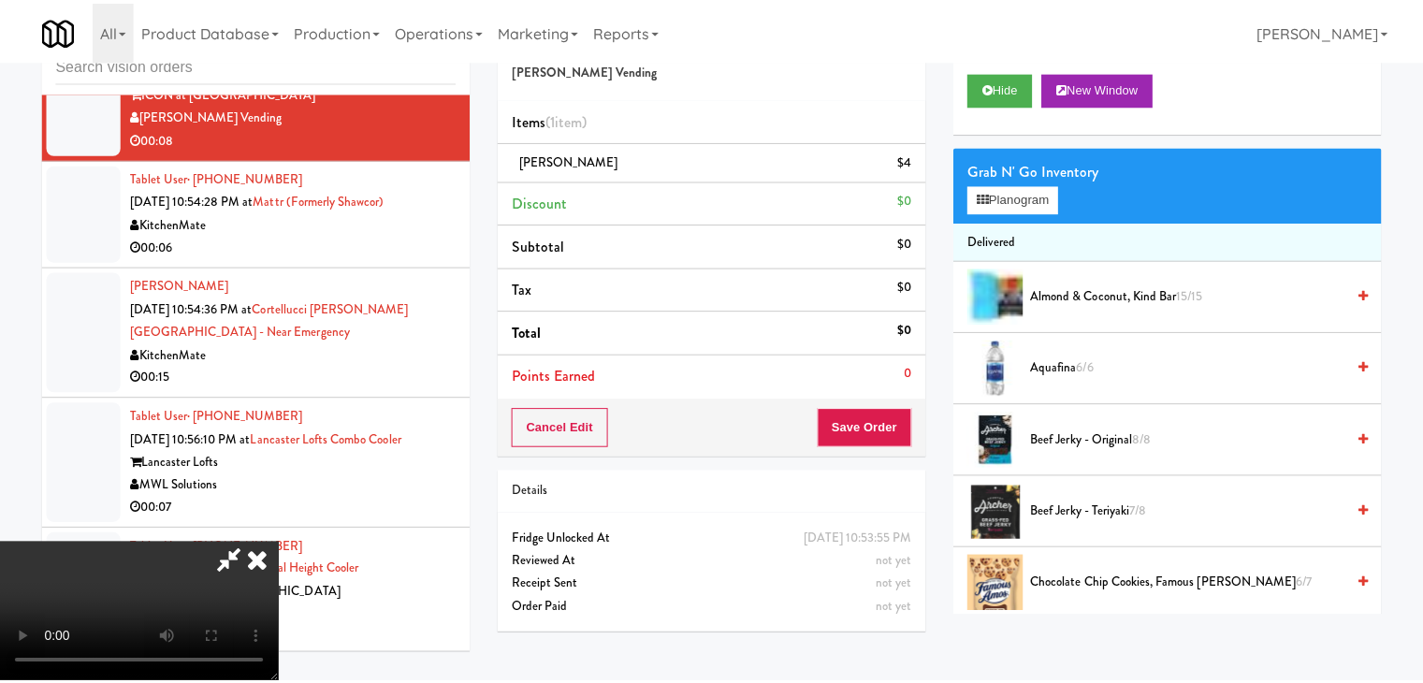
scroll to position [22642, 0]
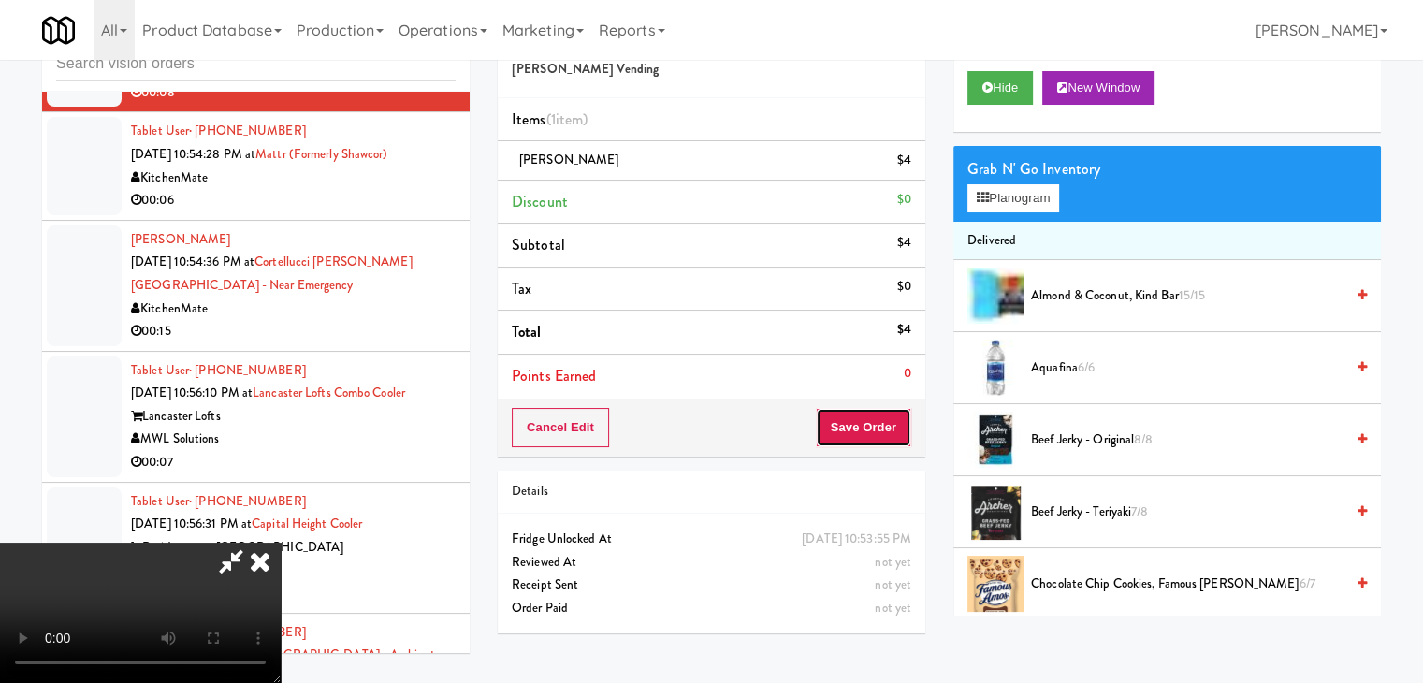
click at [886, 420] on button "Save Order" at bounding box center [863, 427] width 95 height 39
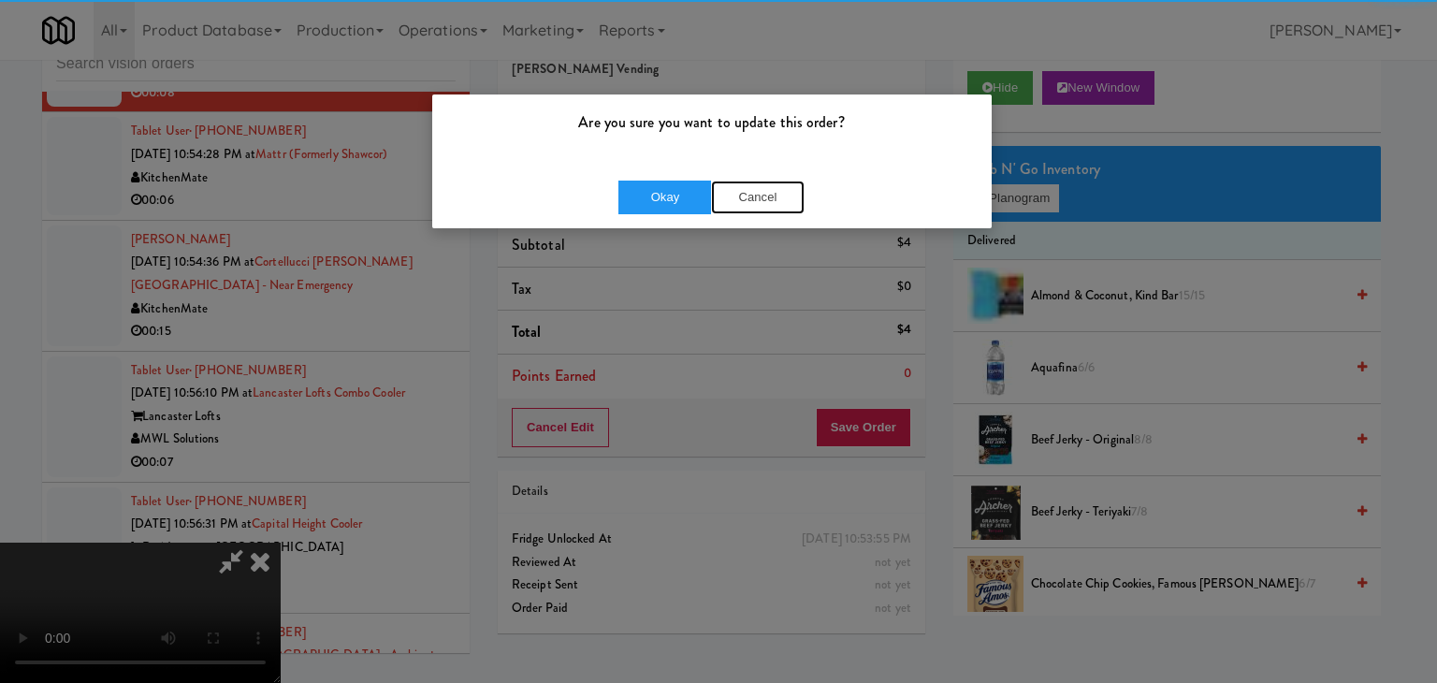
click at [722, 172] on div "Okay Cancel" at bounding box center [712, 197] width 560 height 63
click at [684, 191] on button "Okay" at bounding box center [665, 198] width 94 height 34
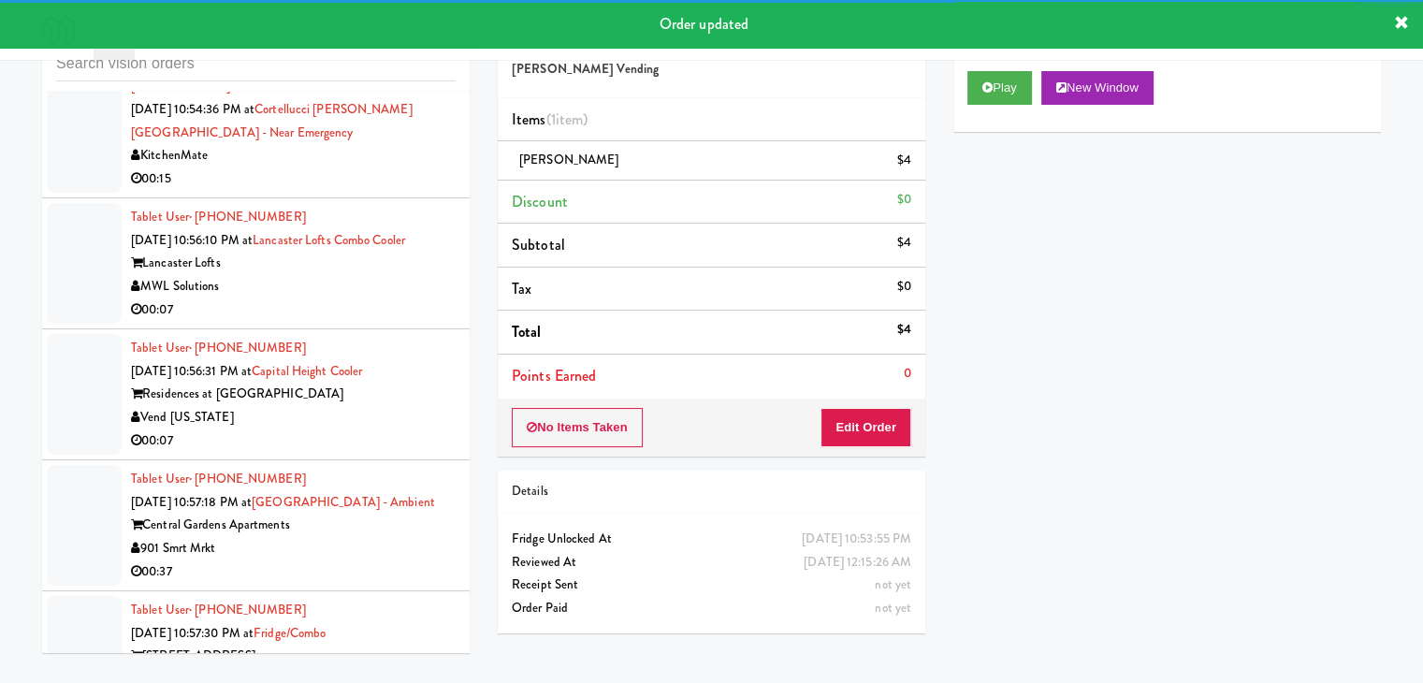
scroll to position [22759, 0]
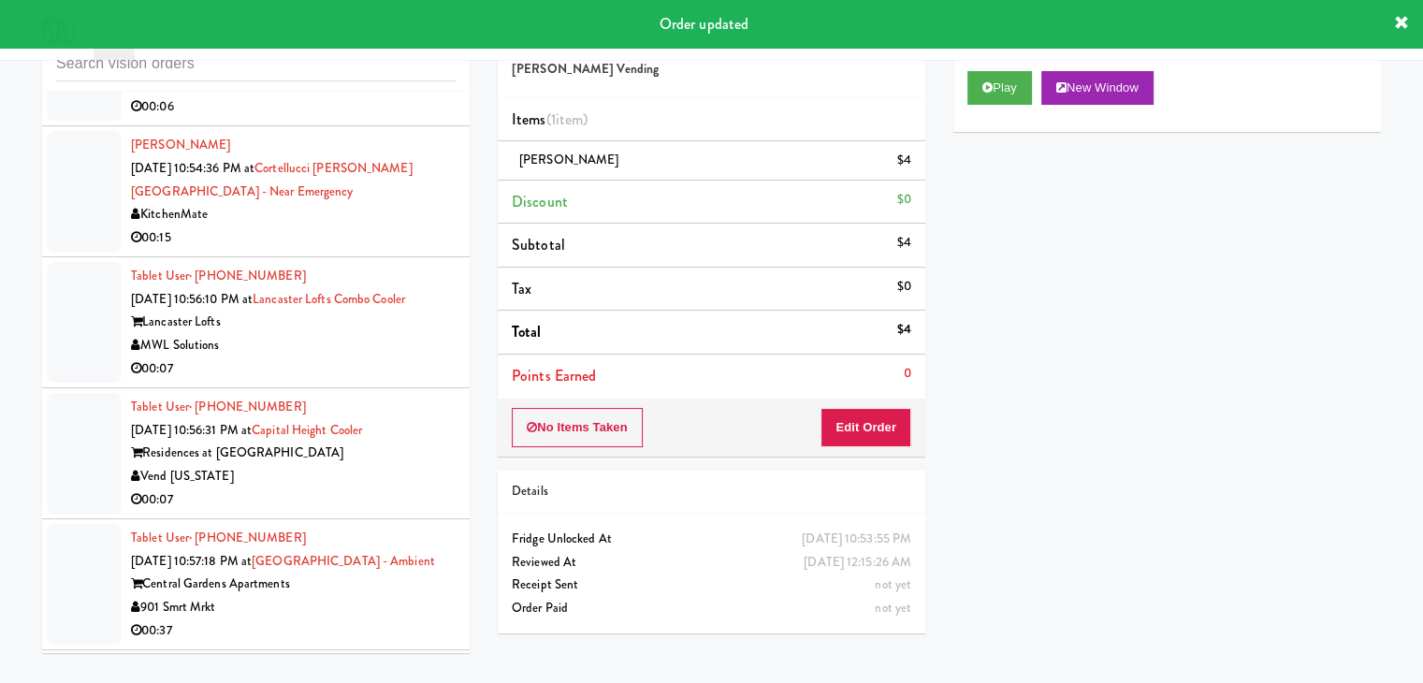
click at [397, 119] on div "00:06" at bounding box center [293, 106] width 325 height 23
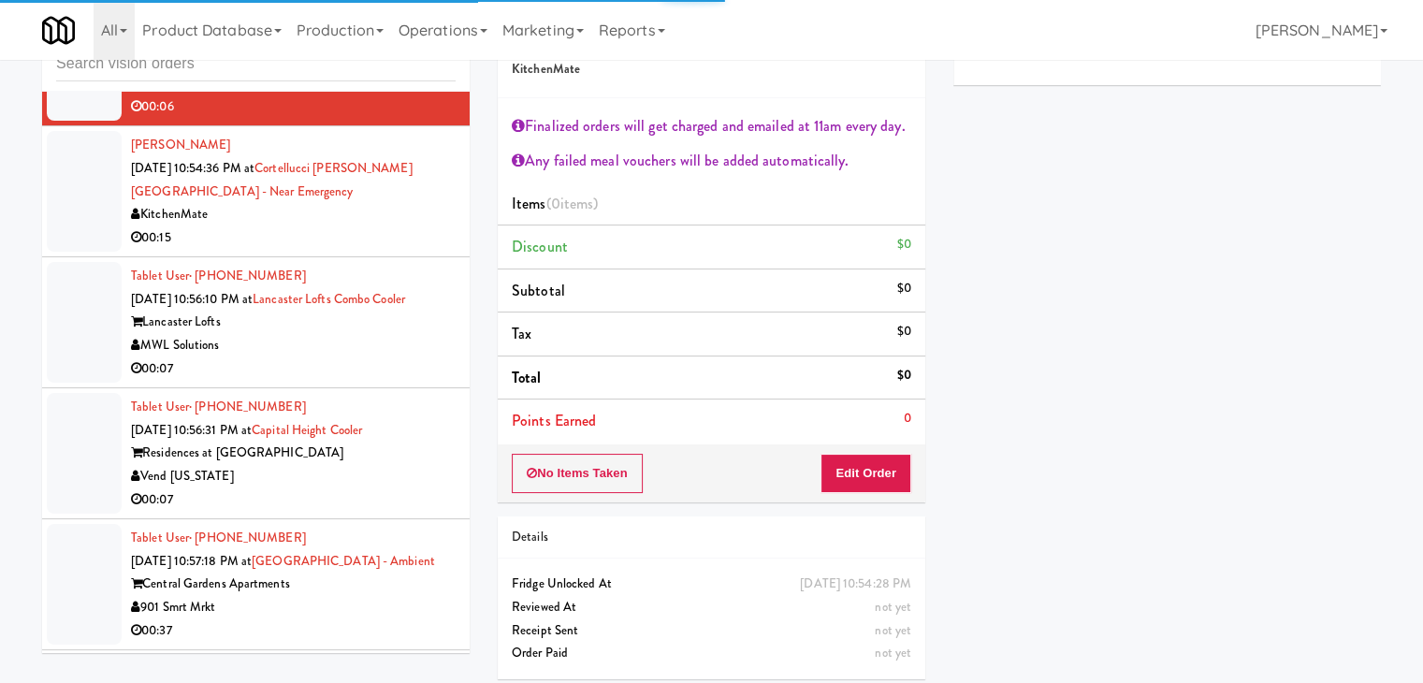
click at [397, 250] on div "00:15" at bounding box center [293, 237] width 325 height 23
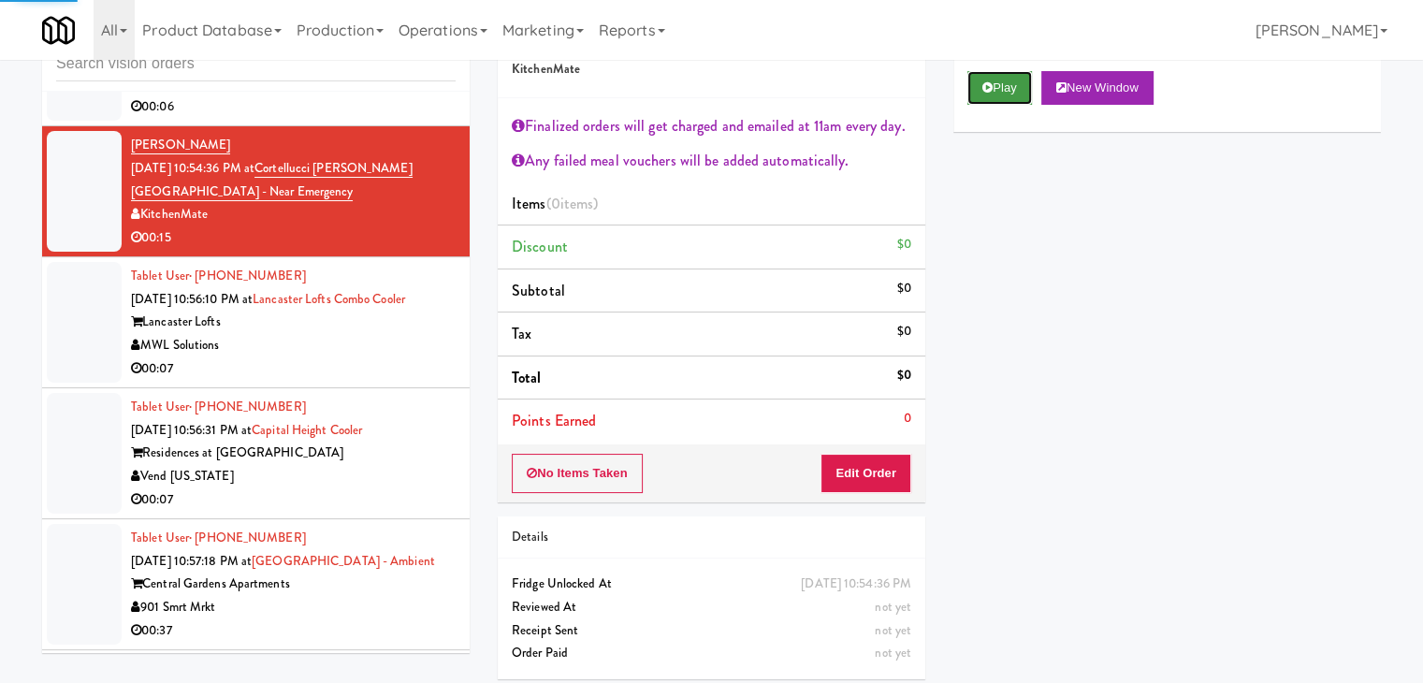
drag, startPoint x: 994, startPoint y: 73, endPoint x: 992, endPoint y: 98, distance: 25.3
click at [995, 78] on button "Play" at bounding box center [999, 88] width 65 height 34
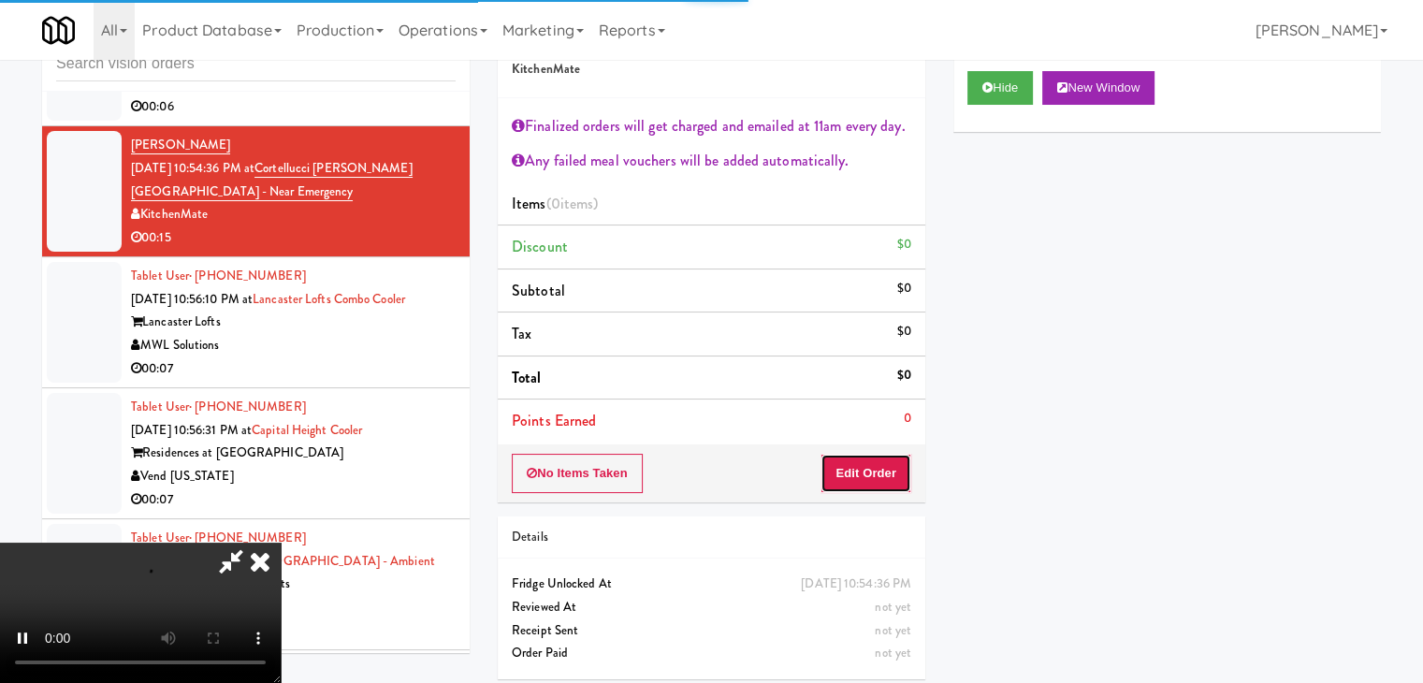
click at [865, 473] on button "Edit Order" at bounding box center [866, 473] width 91 height 39
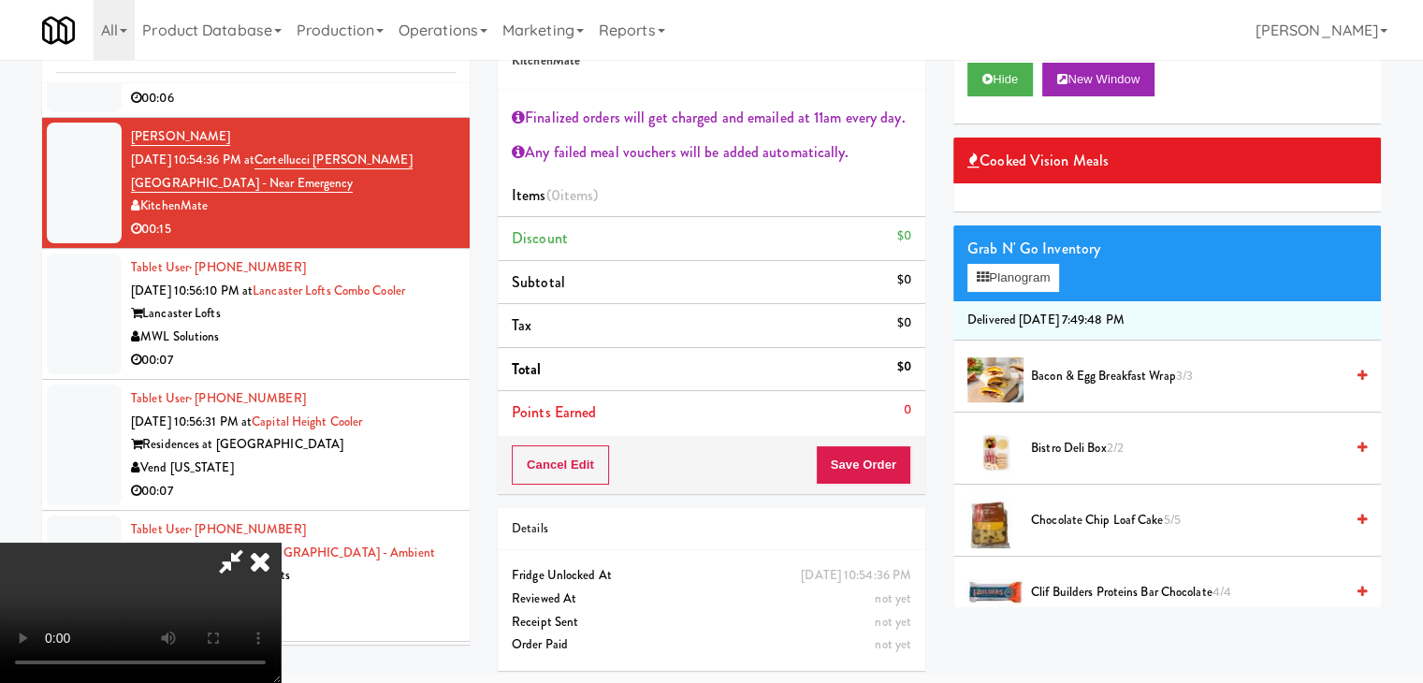
scroll to position [322, 0]
drag, startPoint x: 495, startPoint y: 557, endPoint x: 545, endPoint y: 559, distance: 49.6
click at [281, 557] on video at bounding box center [140, 613] width 281 height 140
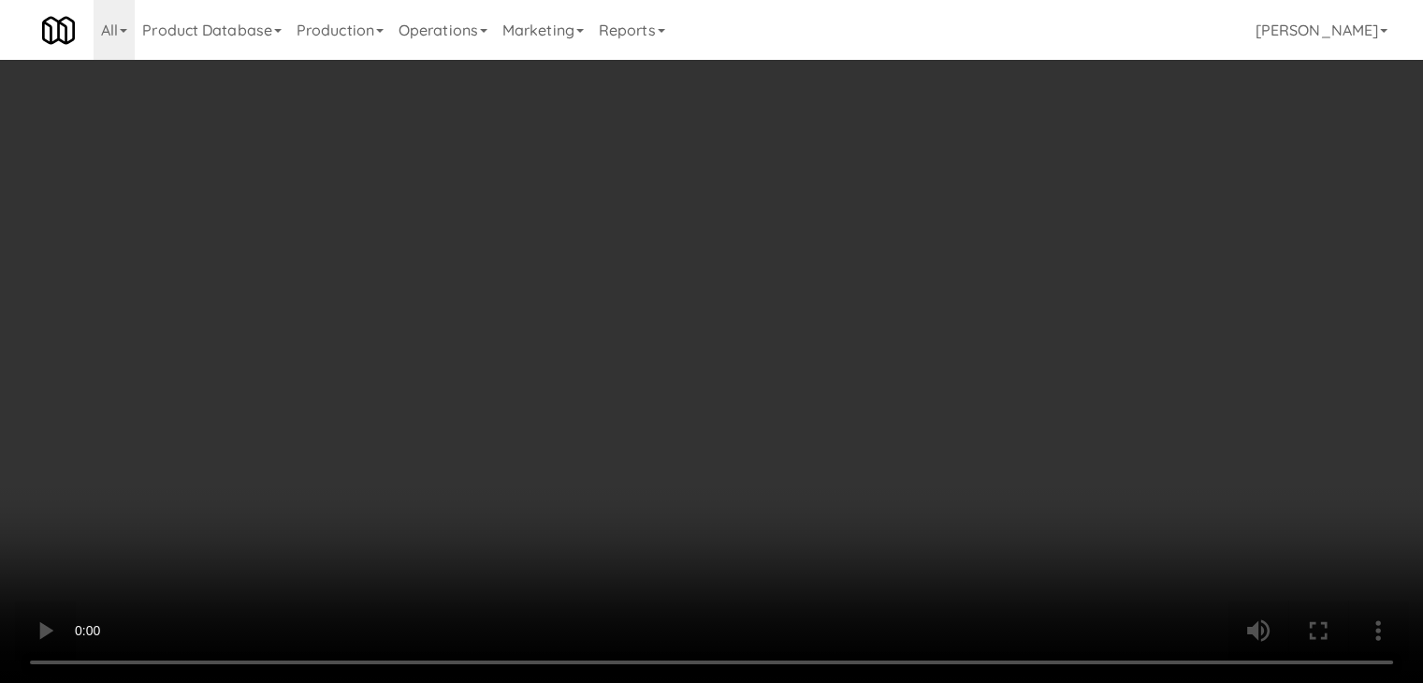
scroll to position [22644, 0]
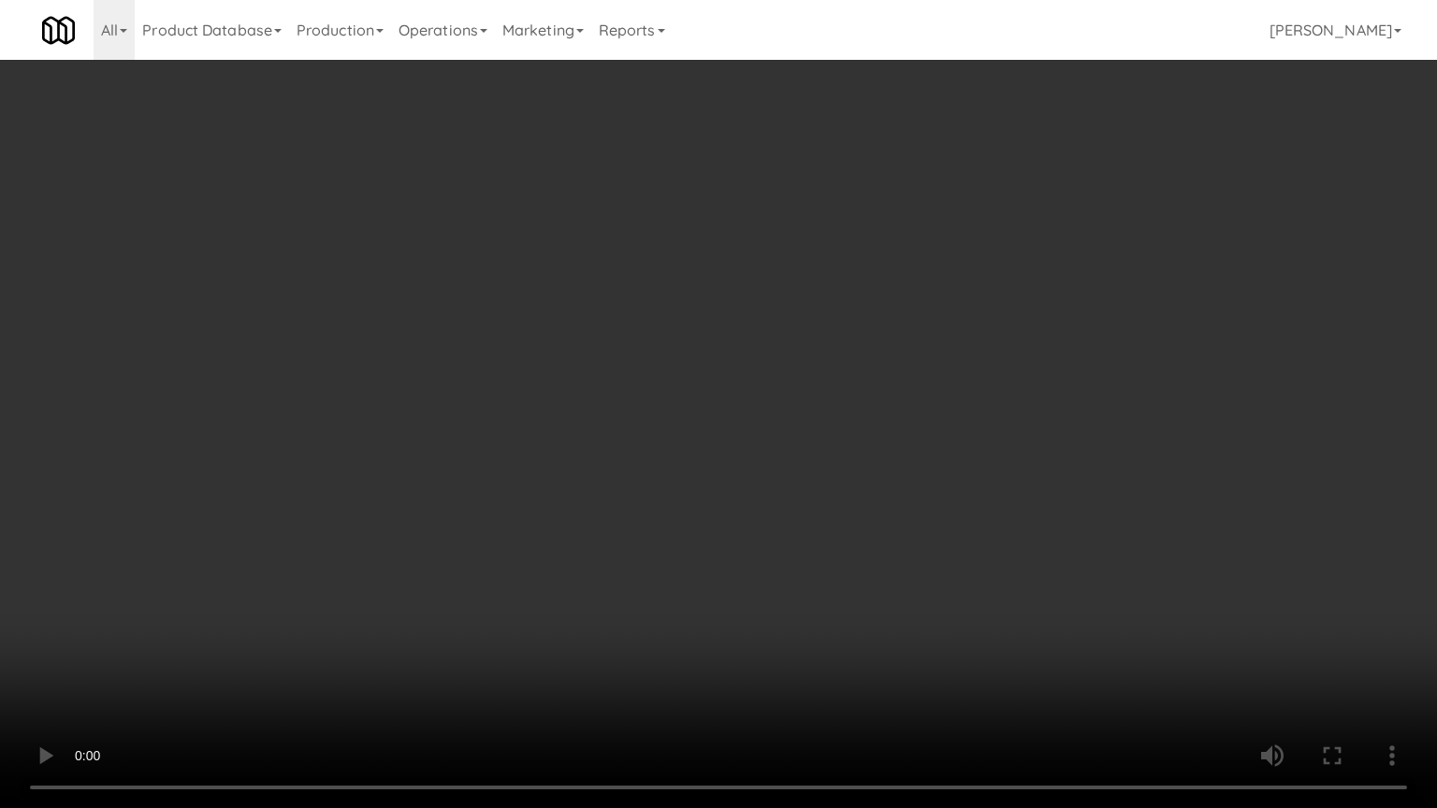
click at [777, 614] on video at bounding box center [718, 404] width 1437 height 808
click at [833, 595] on video at bounding box center [718, 404] width 1437 height 808
click at [833, 594] on video at bounding box center [718, 404] width 1437 height 808
click at [824, 602] on video at bounding box center [718, 404] width 1437 height 808
click at [807, 601] on video at bounding box center [718, 404] width 1437 height 808
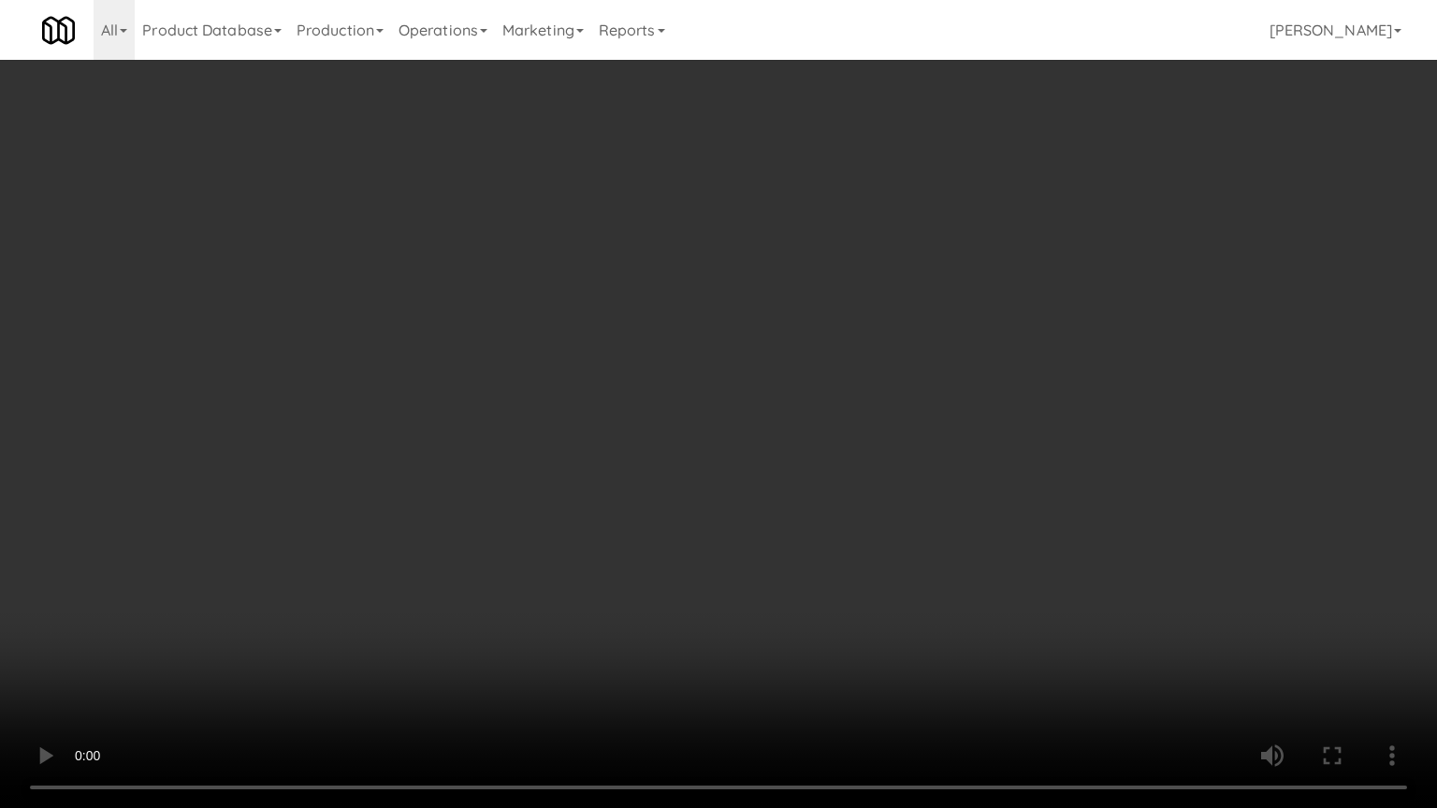
click at [859, 531] on video at bounding box center [718, 404] width 1437 height 808
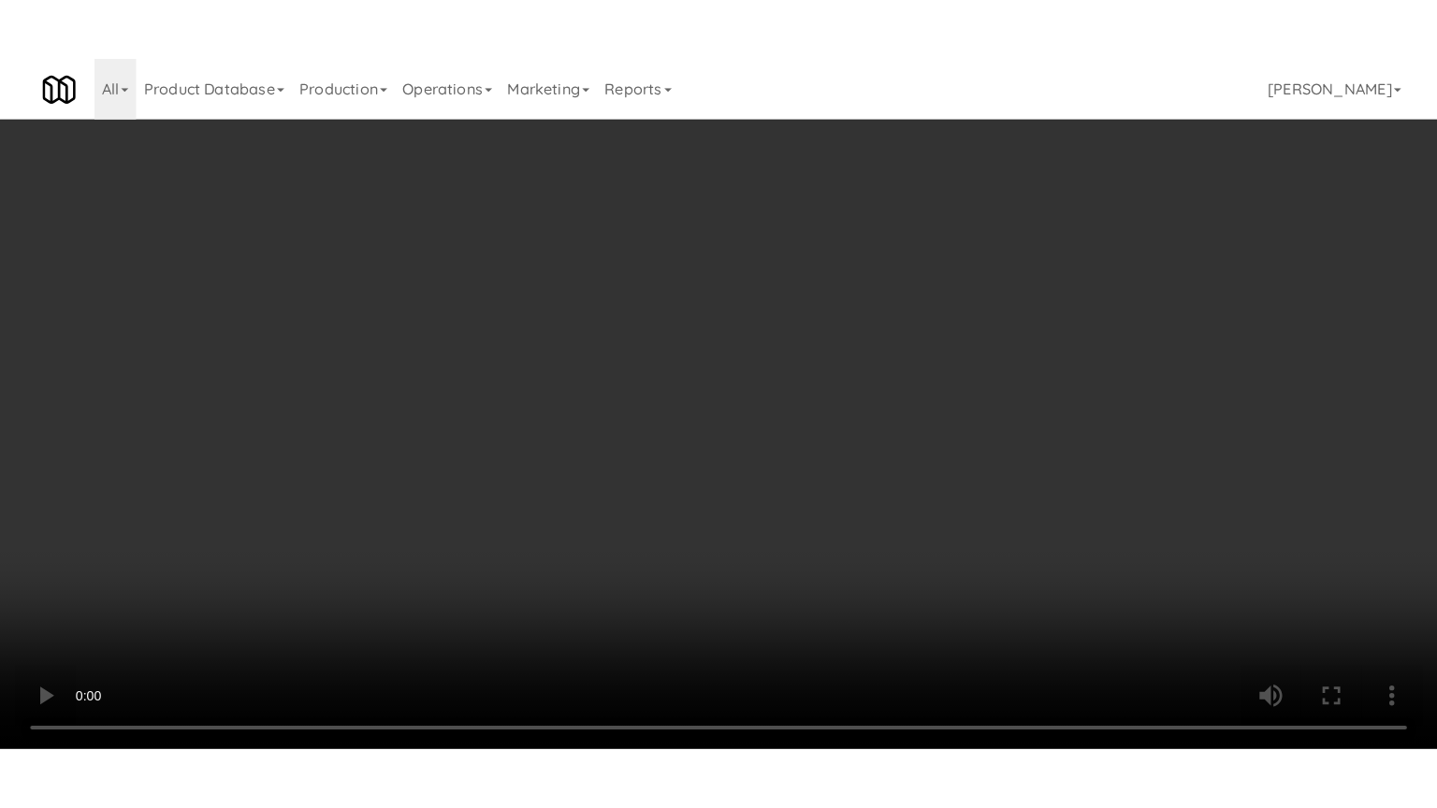
scroll to position [22759, 0]
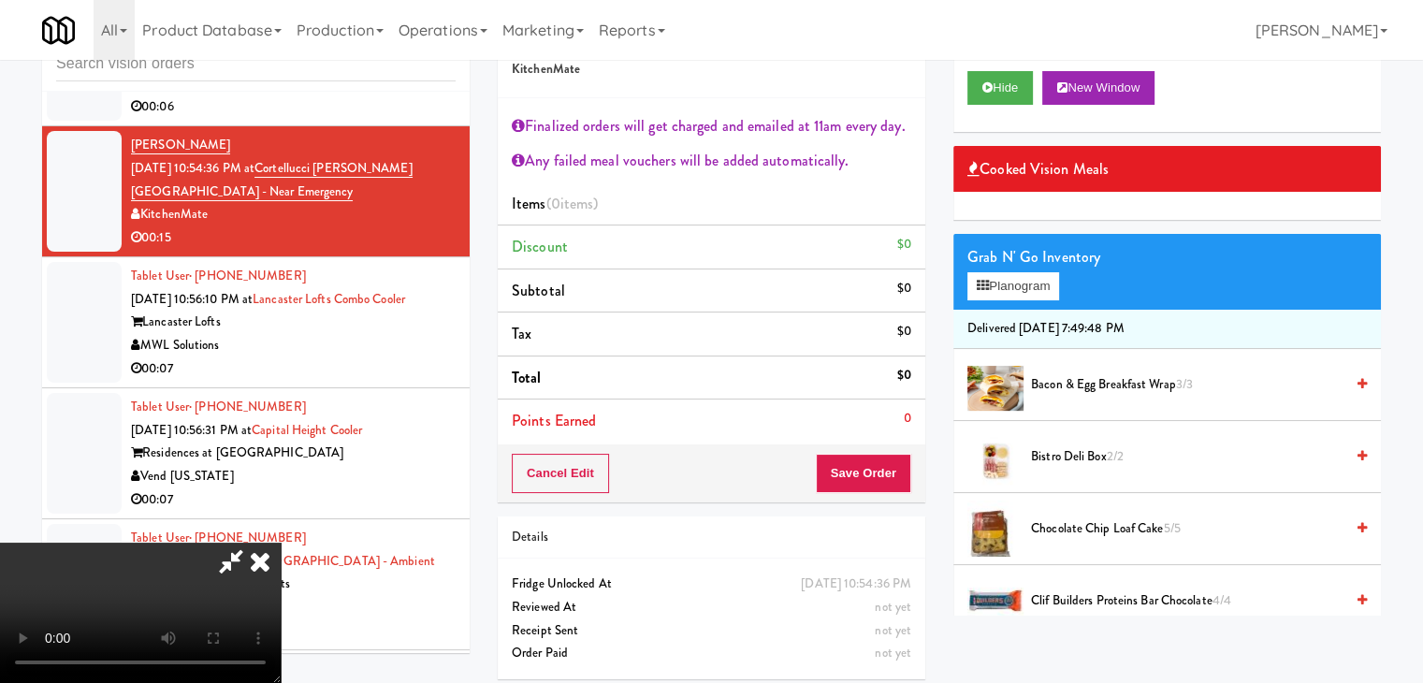
click at [281, 543] on video at bounding box center [140, 613] width 281 height 140
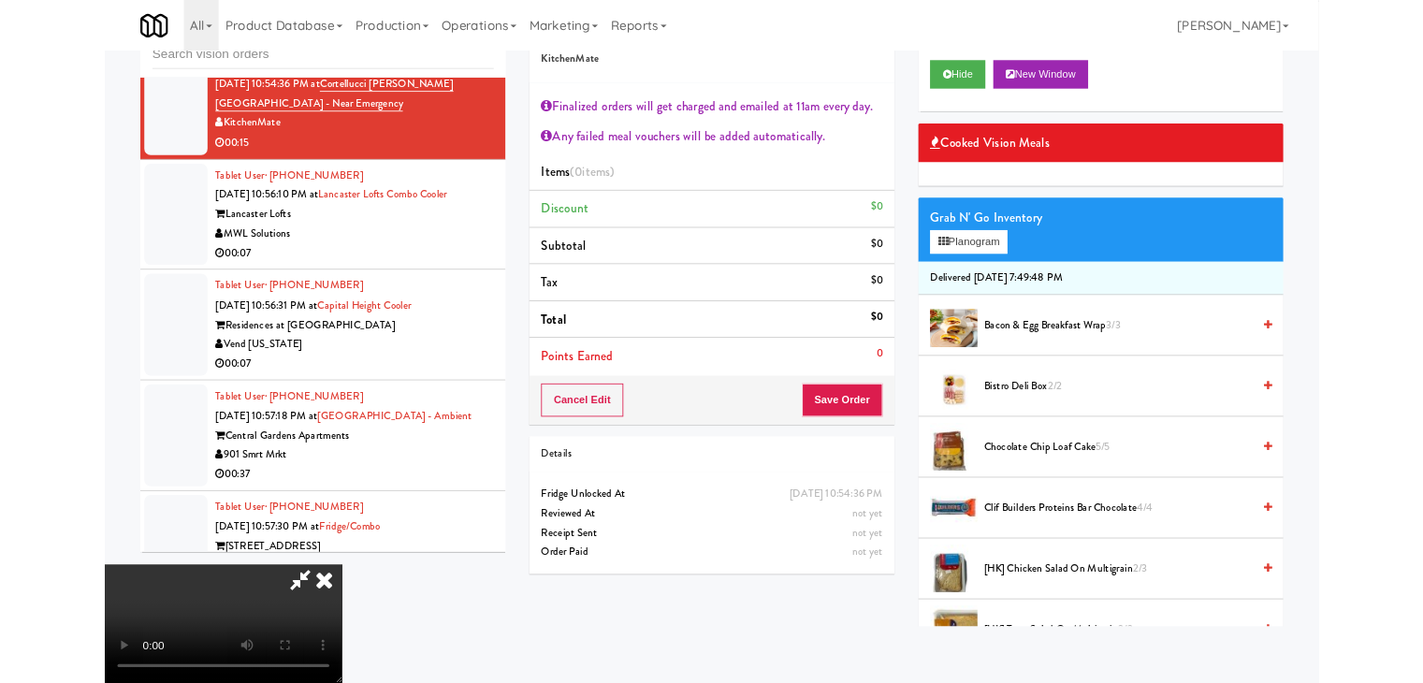
scroll to position [22644, 0]
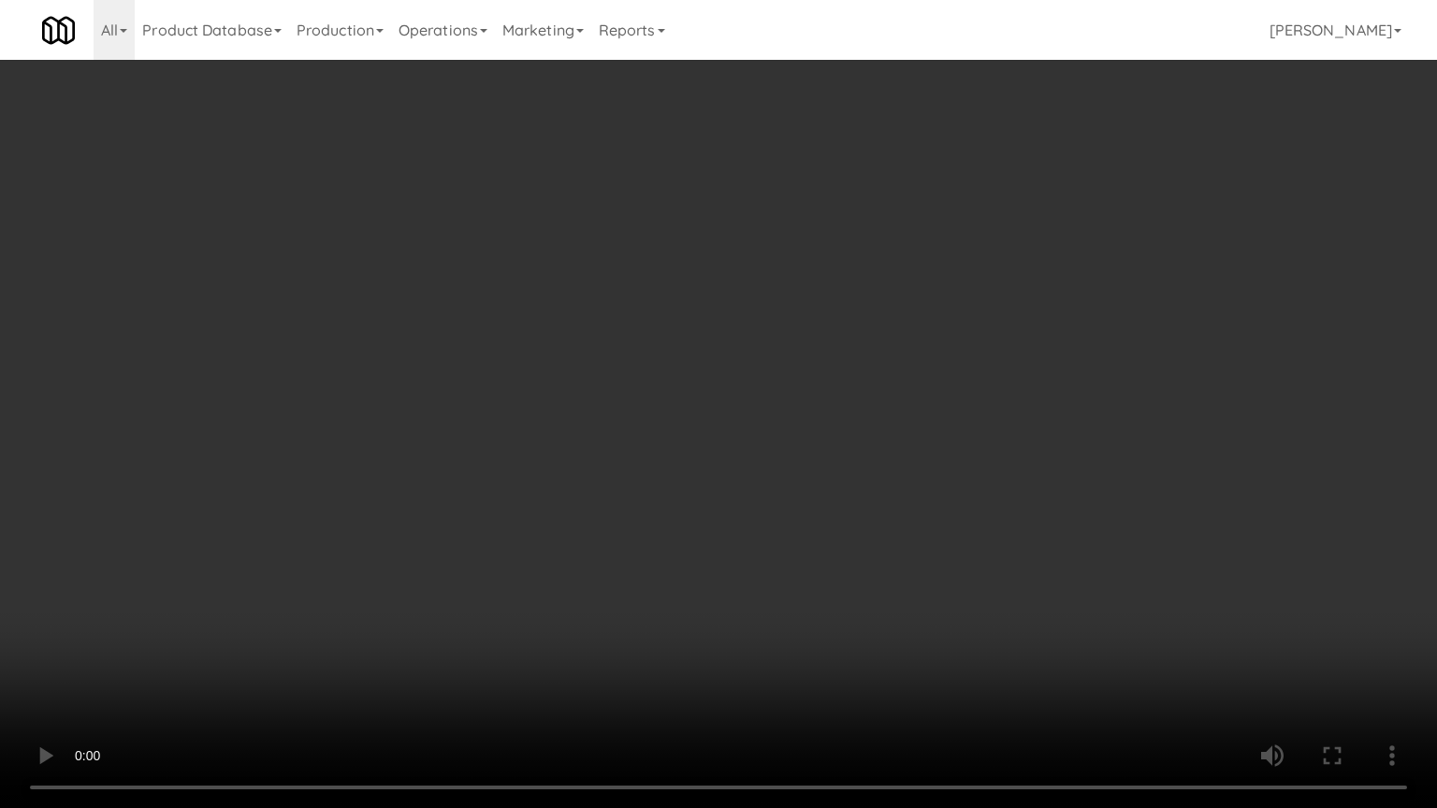
click at [893, 632] on video at bounding box center [718, 404] width 1437 height 808
click at [891, 633] on video at bounding box center [718, 404] width 1437 height 808
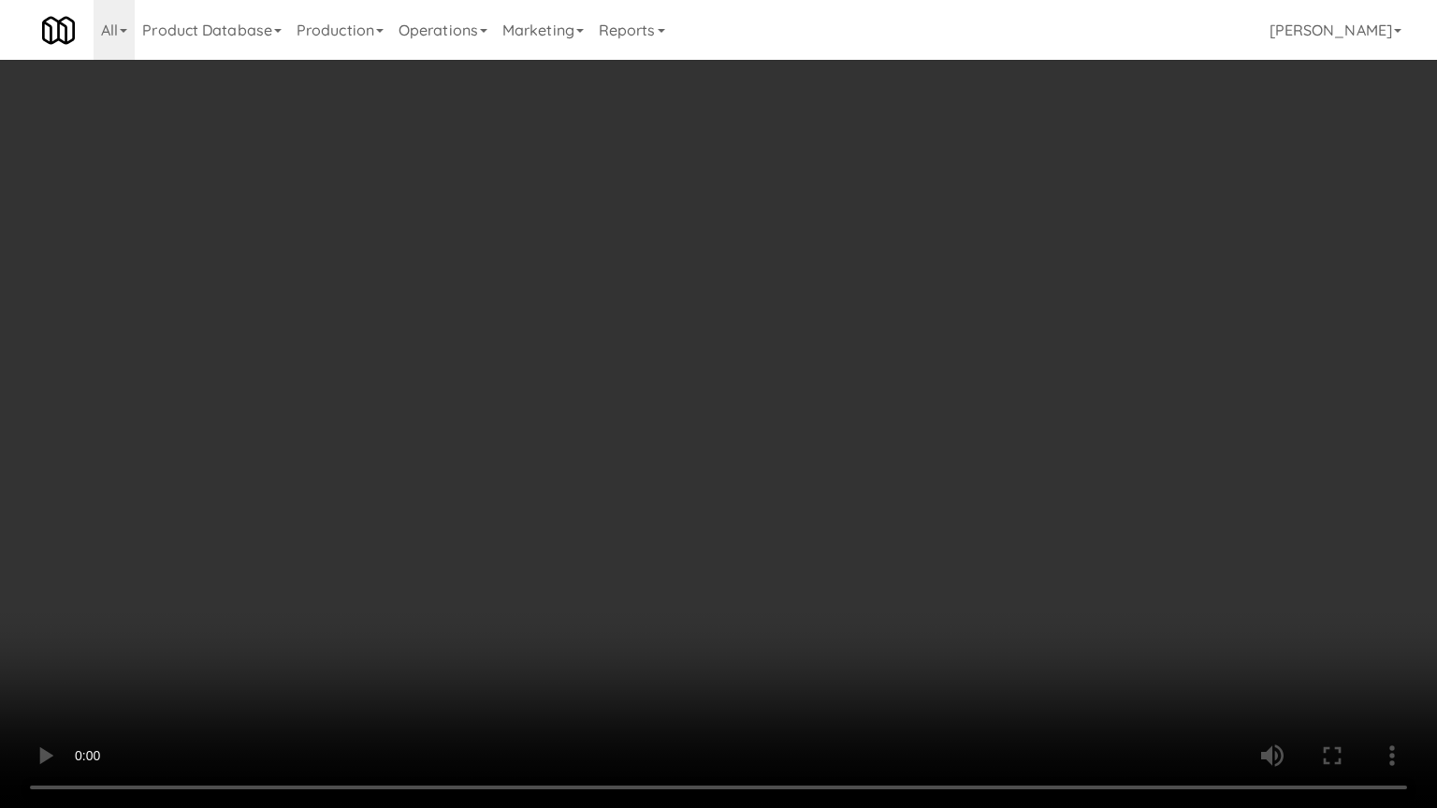
click at [879, 644] on video at bounding box center [718, 404] width 1437 height 808
click at [881, 643] on video at bounding box center [718, 404] width 1437 height 808
click at [880, 639] on video at bounding box center [718, 404] width 1437 height 808
drag, startPoint x: 879, startPoint y: 639, endPoint x: 890, endPoint y: 507, distance: 132.4
click at [878, 634] on video at bounding box center [718, 404] width 1437 height 808
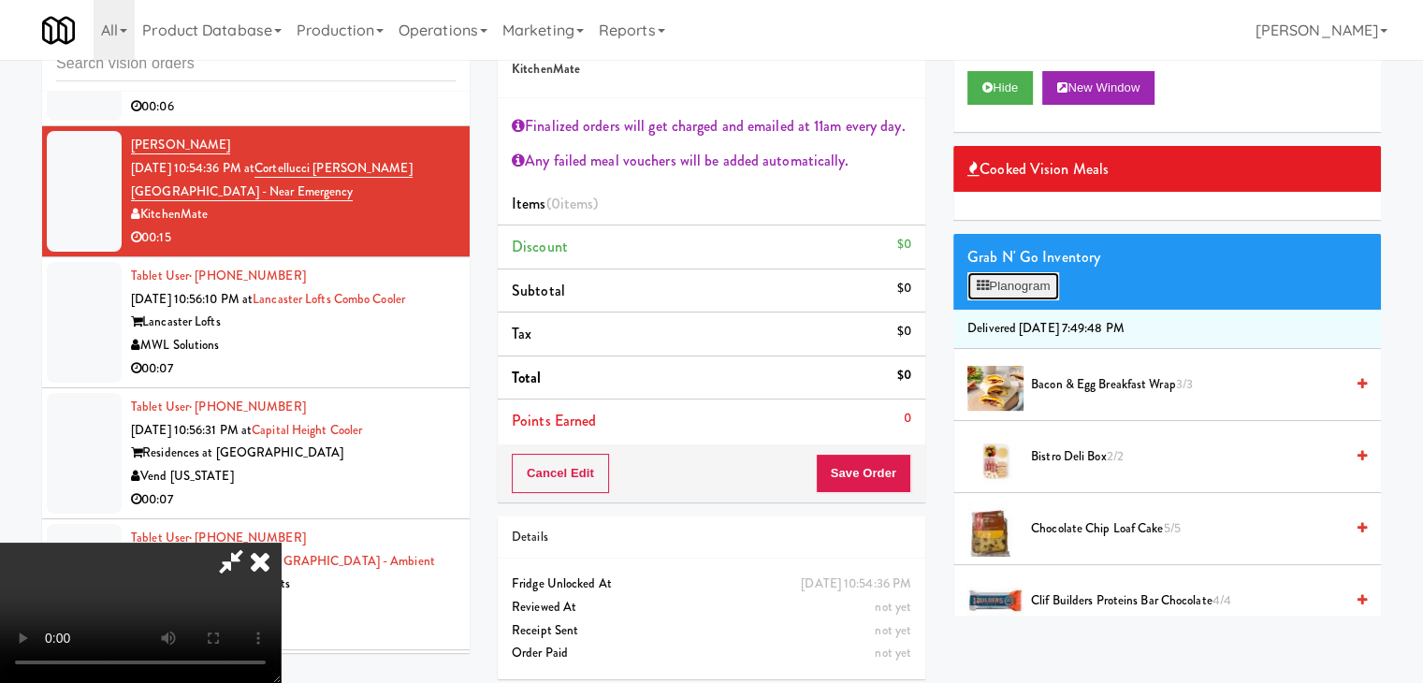
click at [1030, 272] on button "Planogram" at bounding box center [1013, 286] width 92 height 28
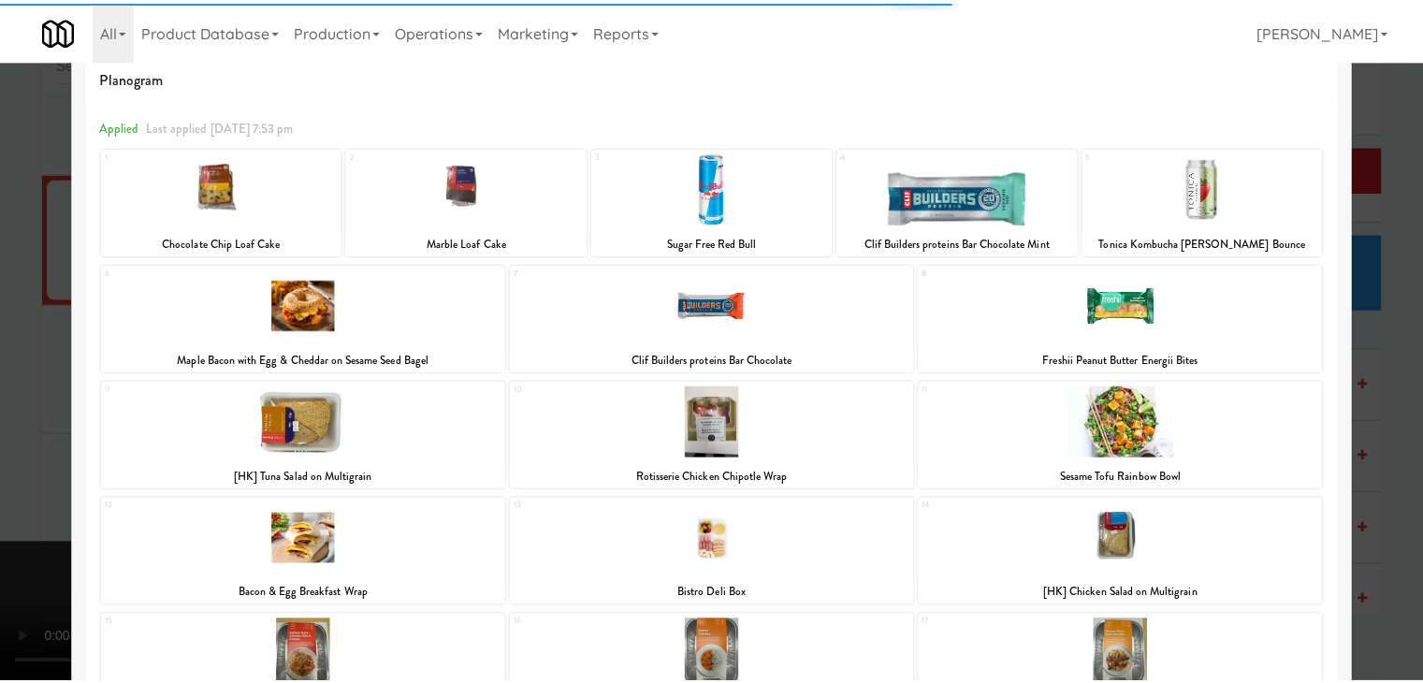
scroll to position [94, 0]
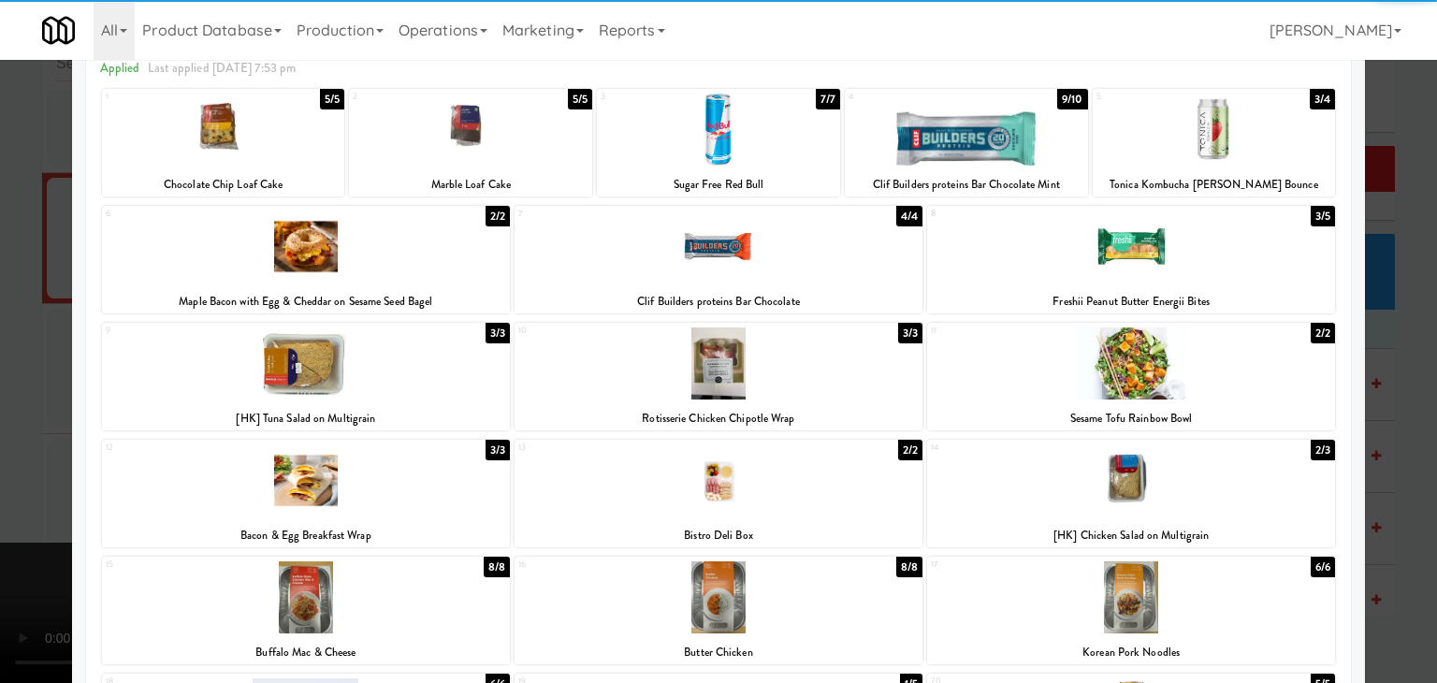
click at [783, 476] on div at bounding box center [719, 480] width 408 height 72
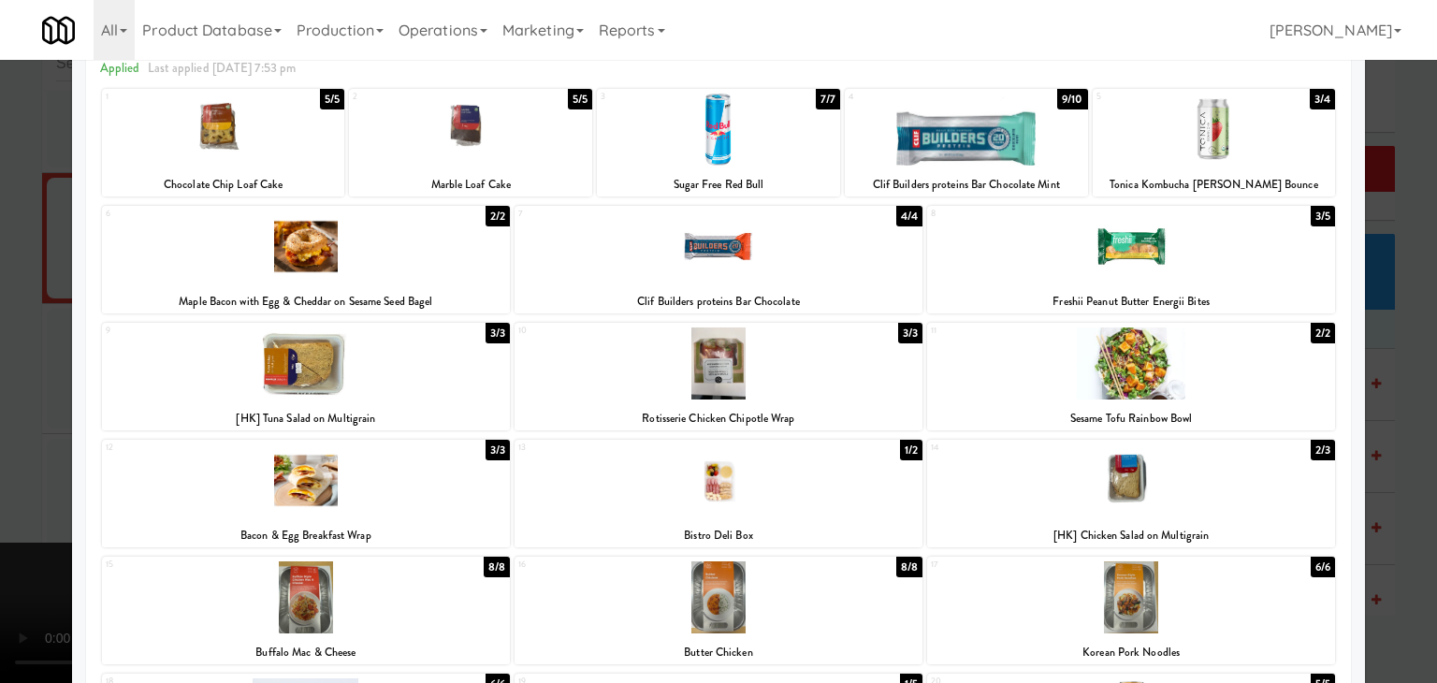
drag, startPoint x: 0, startPoint y: 512, endPoint x: 448, endPoint y: 502, distance: 448.3
click at [4, 512] on div at bounding box center [718, 341] width 1437 height 683
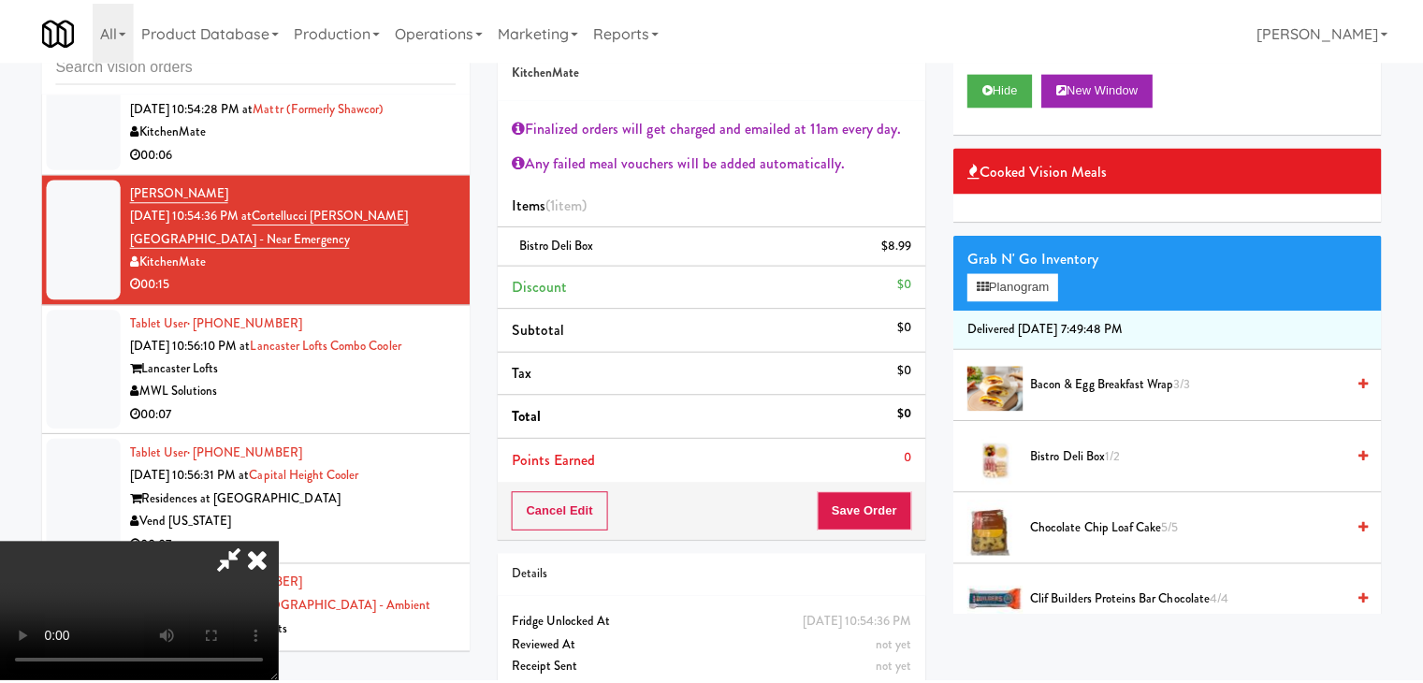
scroll to position [22759, 0]
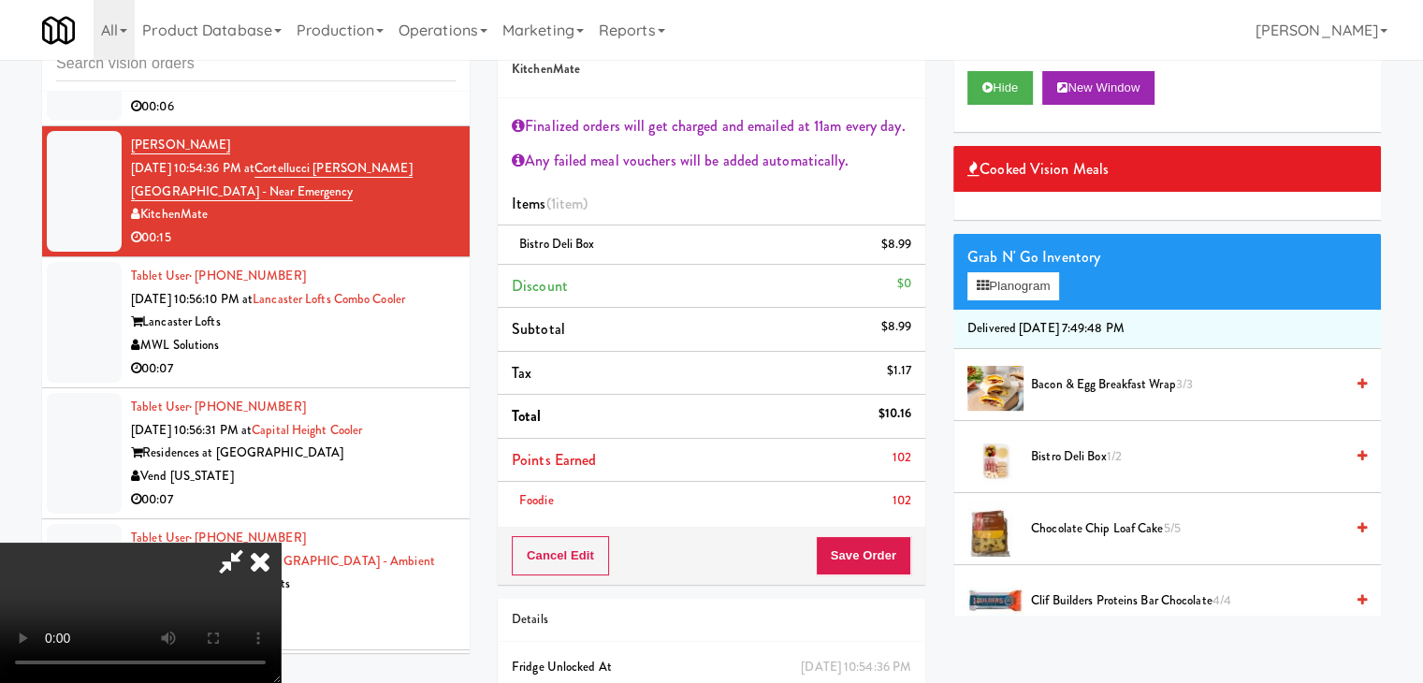
drag, startPoint x: 882, startPoint y: 505, endPoint x: 871, endPoint y: 536, distance: 32.9
click at [872, 525] on div "Order # 51379019 KitchenMate Finalized orders will get charged and emailed at 1…" at bounding box center [712, 295] width 428 height 577
click at [871, 545] on button "Save Order" at bounding box center [863, 555] width 95 height 39
click at [872, 542] on button "Save Order" at bounding box center [863, 555] width 95 height 39
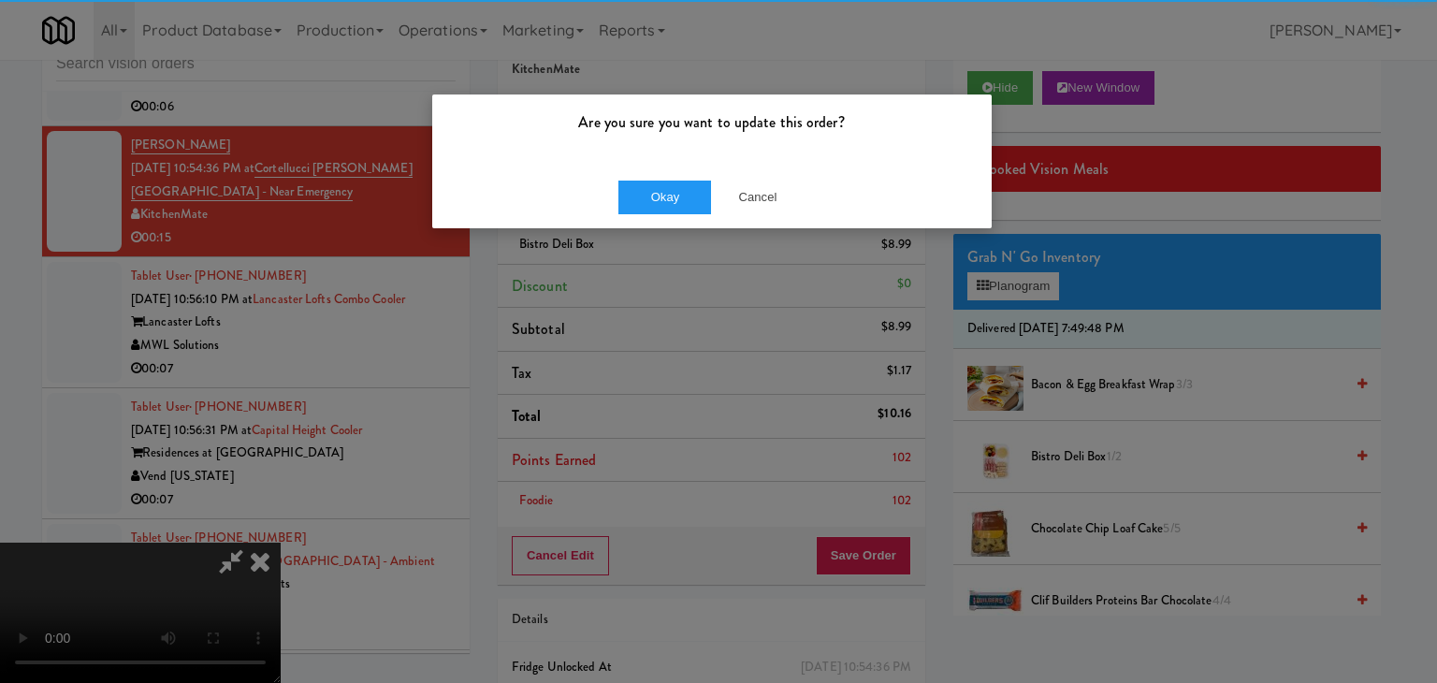
click at [651, 215] on div "Okay Cancel" at bounding box center [712, 197] width 560 height 63
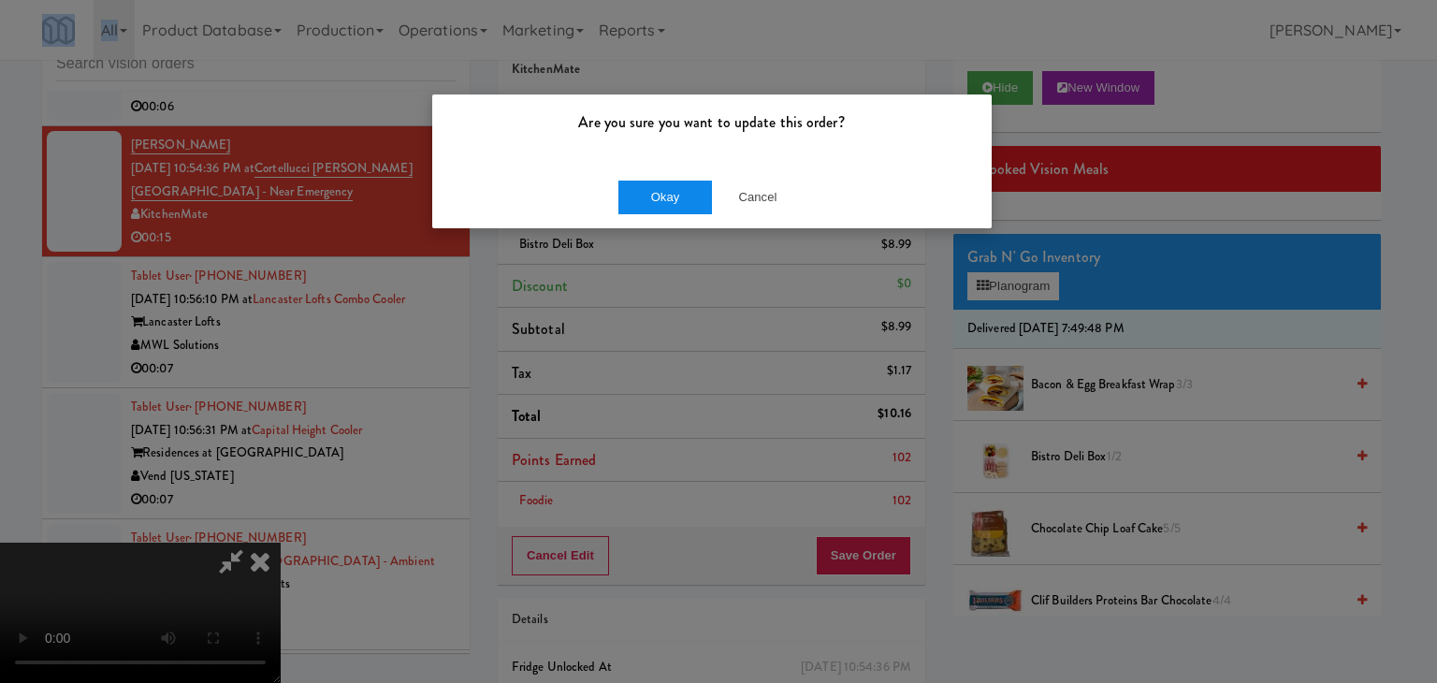
click at [659, 204] on div "Okay Cancel" at bounding box center [712, 197] width 560 height 63
click at [659, 204] on button "Okay" at bounding box center [665, 198] width 94 height 34
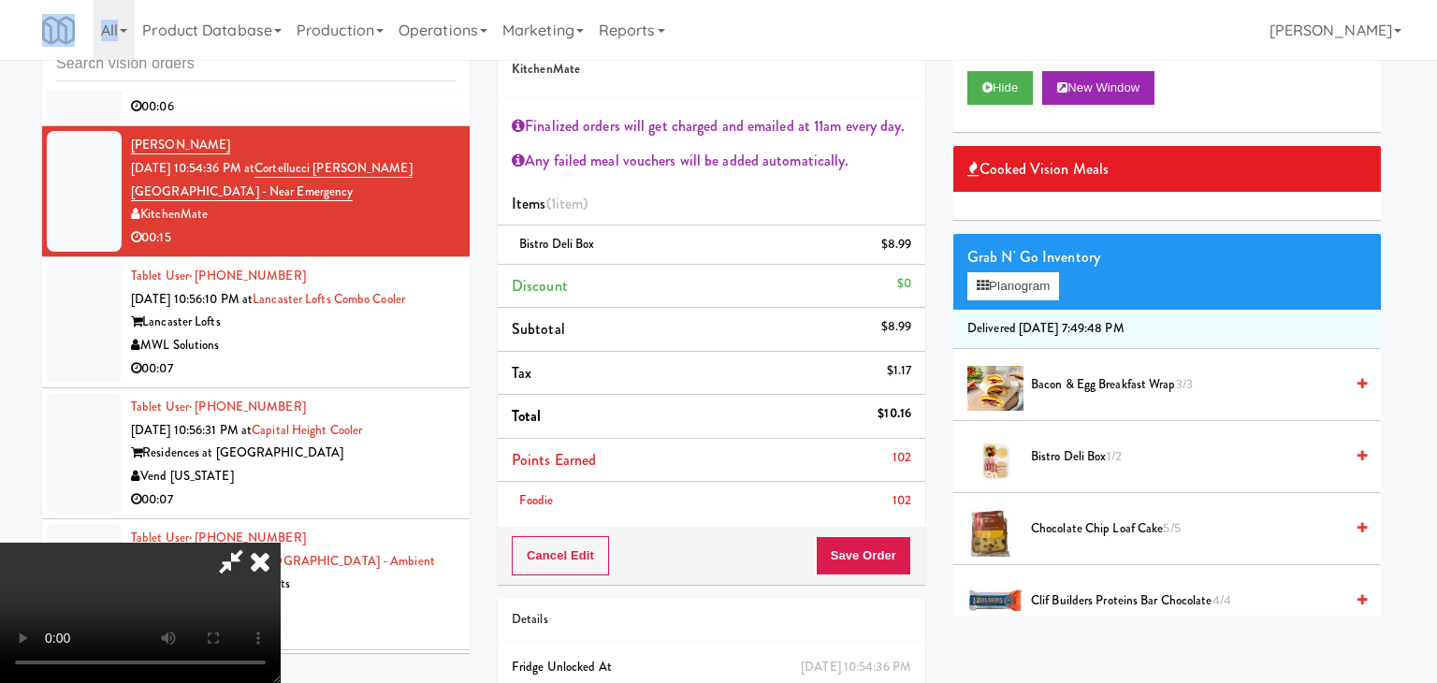
click at [659, 204] on body "Are you sure you want to update this order? Okay Cancel Okay Are you sure you w…" at bounding box center [718, 341] width 1437 height 683
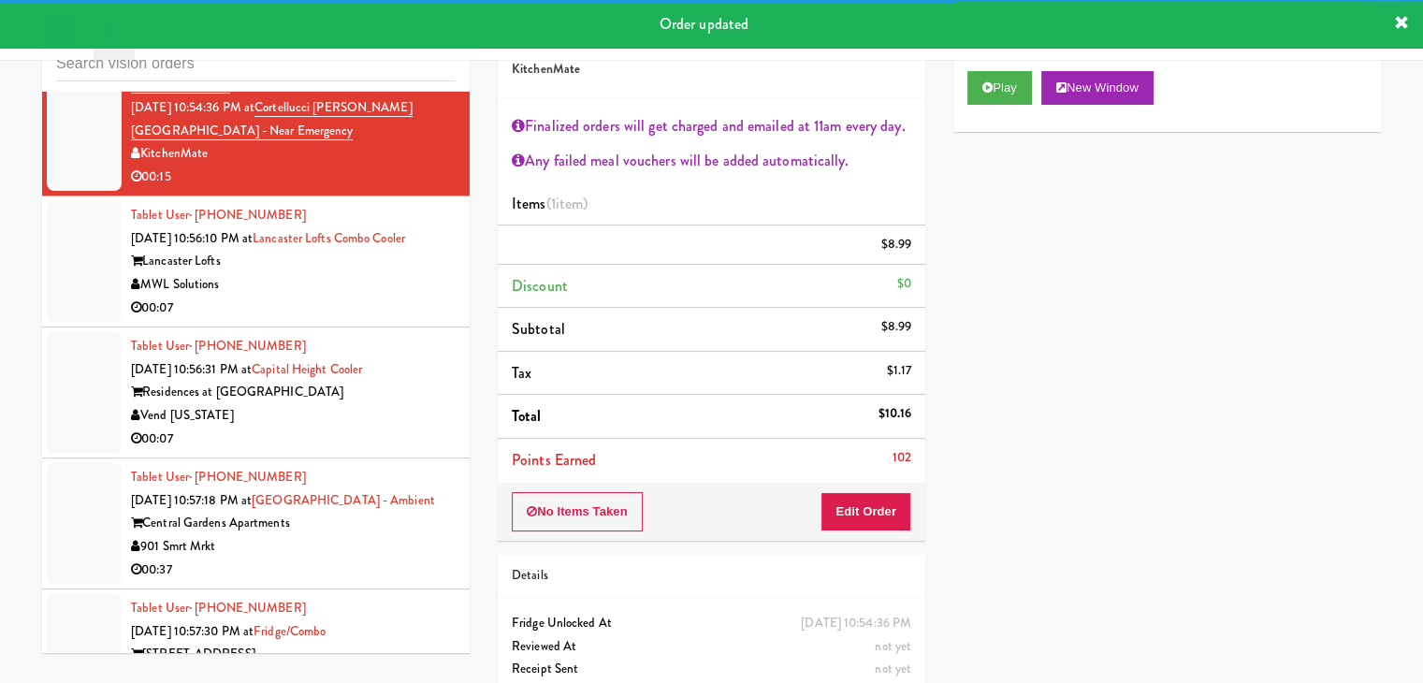
scroll to position [22852, 0]
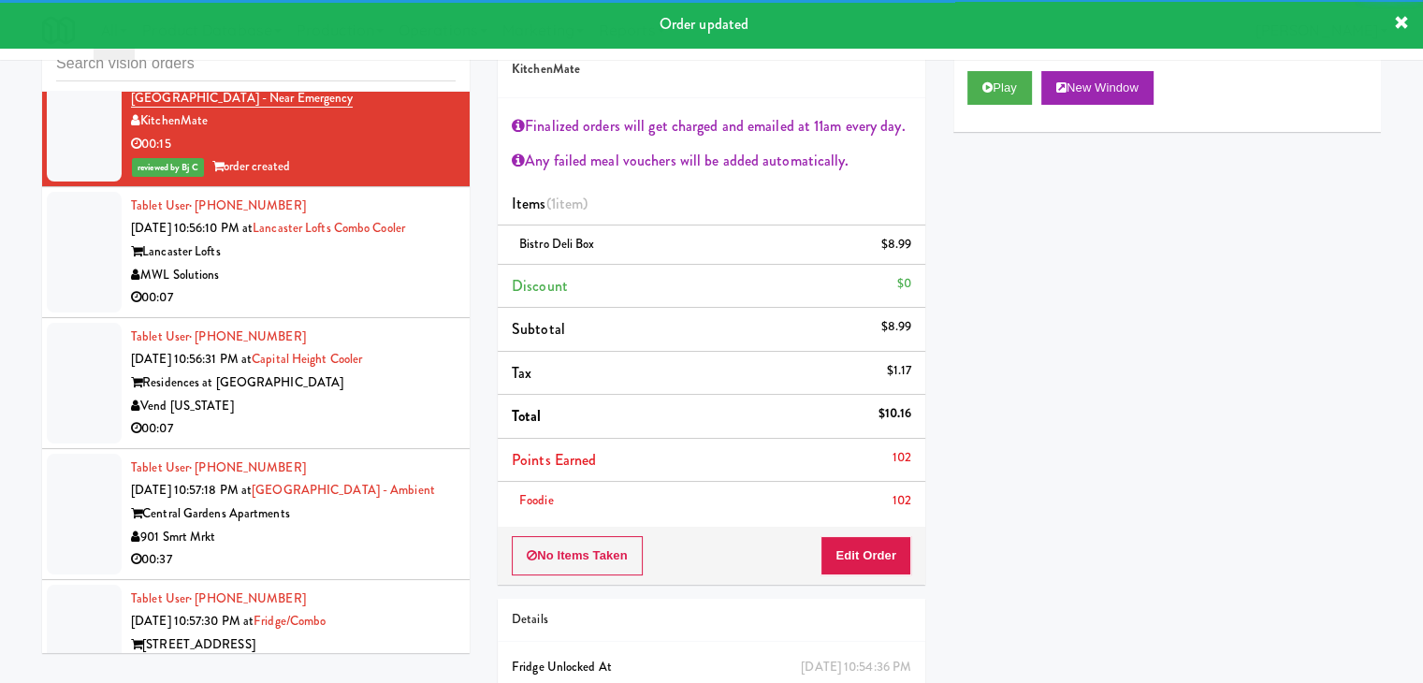
drag, startPoint x: 391, startPoint y: 375, endPoint x: 400, endPoint y: 381, distance: 10.9
click at [400, 287] on div "MWL Solutions" at bounding box center [293, 275] width 325 height 23
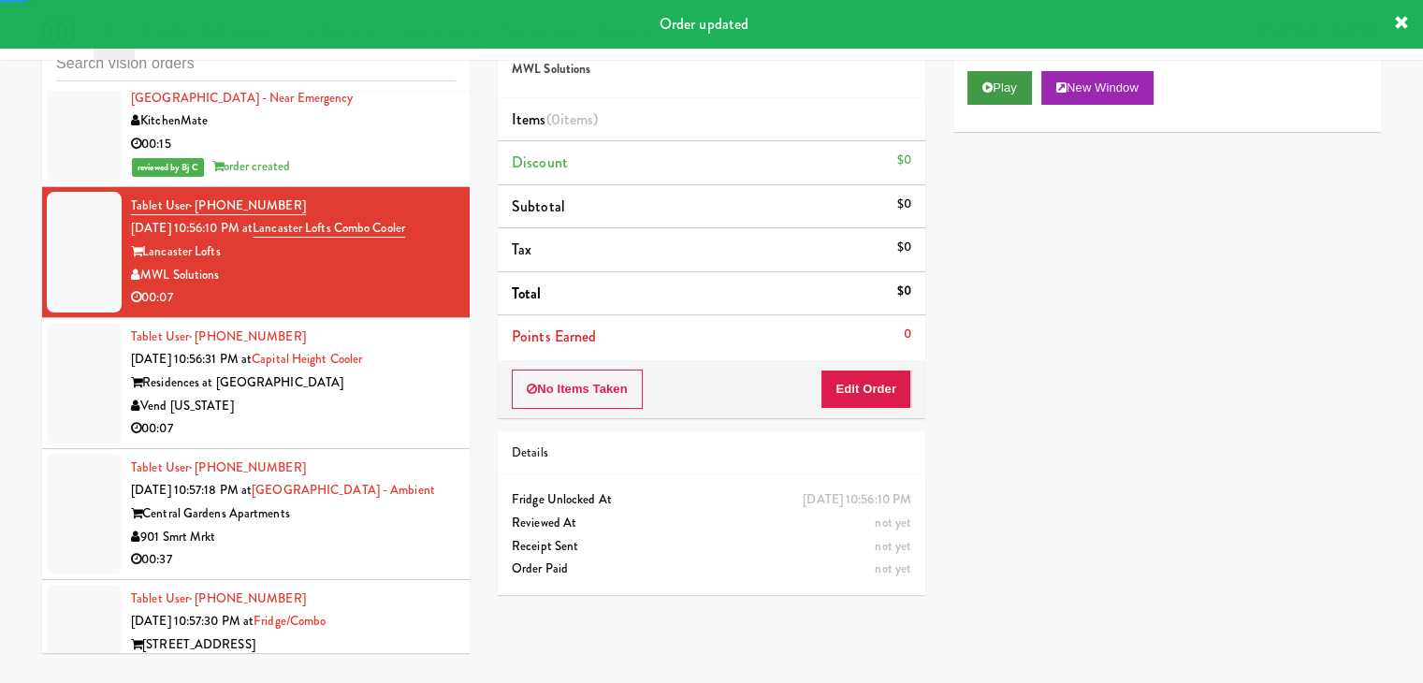
click at [968, 95] on div "Play New Window" at bounding box center [1167, 94] width 428 height 75
click at [989, 102] on div "Play New Window" at bounding box center [1167, 94] width 428 height 75
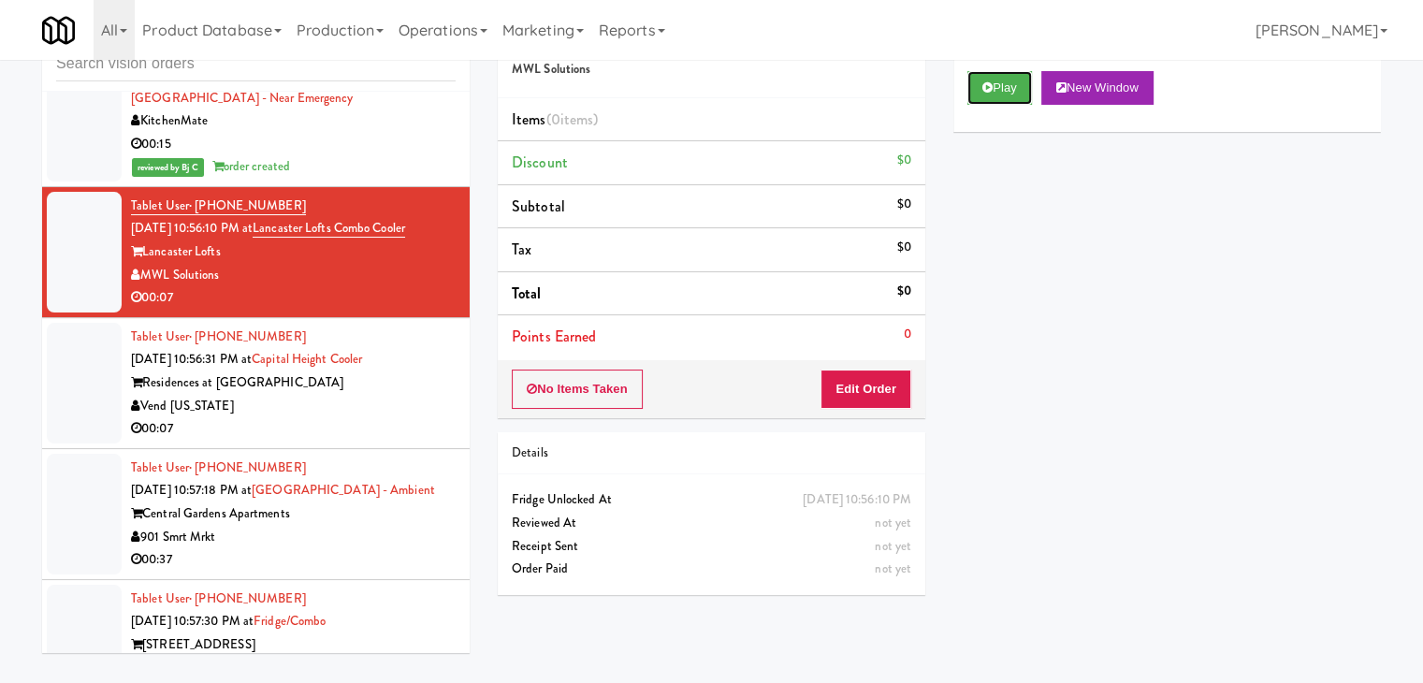
drag, startPoint x: 1007, startPoint y: 86, endPoint x: 997, endPoint y: 117, distance: 32.3
click at [1002, 98] on button "Play" at bounding box center [999, 88] width 65 height 34
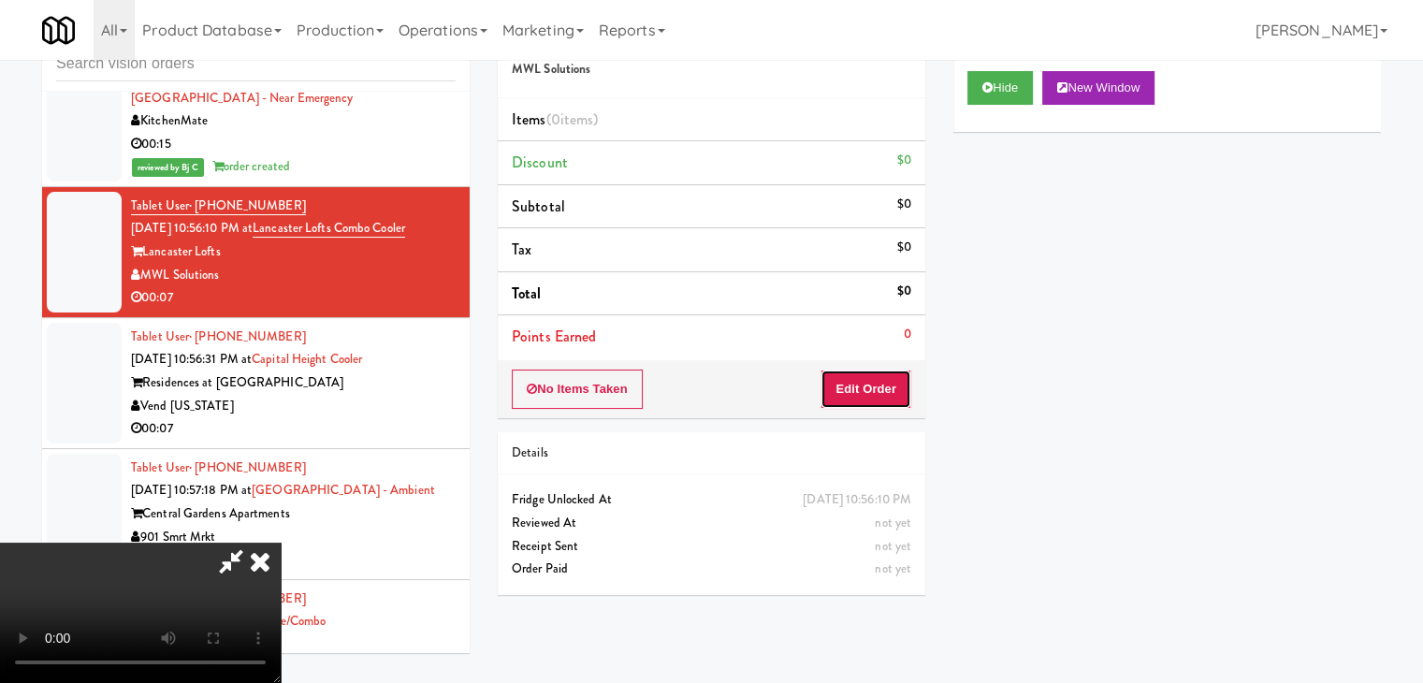
click at [866, 392] on button "Edit Order" at bounding box center [866, 389] width 91 height 39
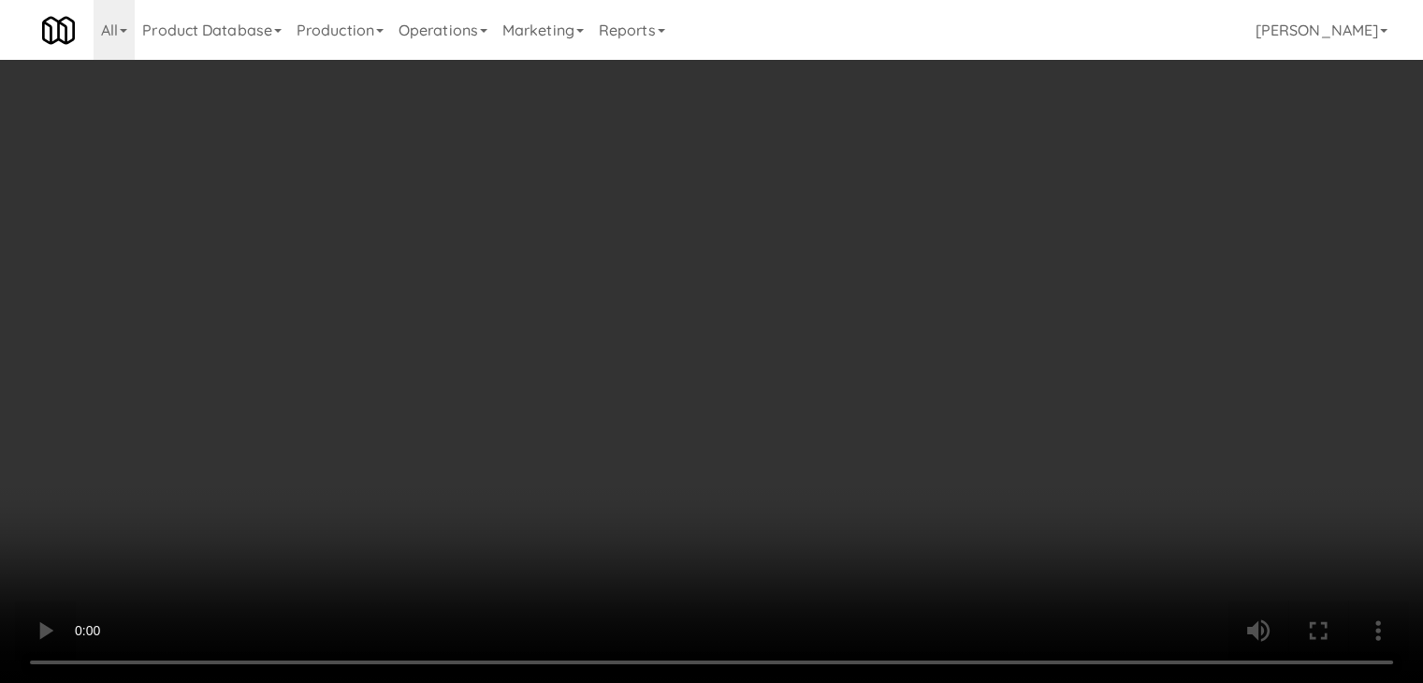
scroll to position [22737, 0]
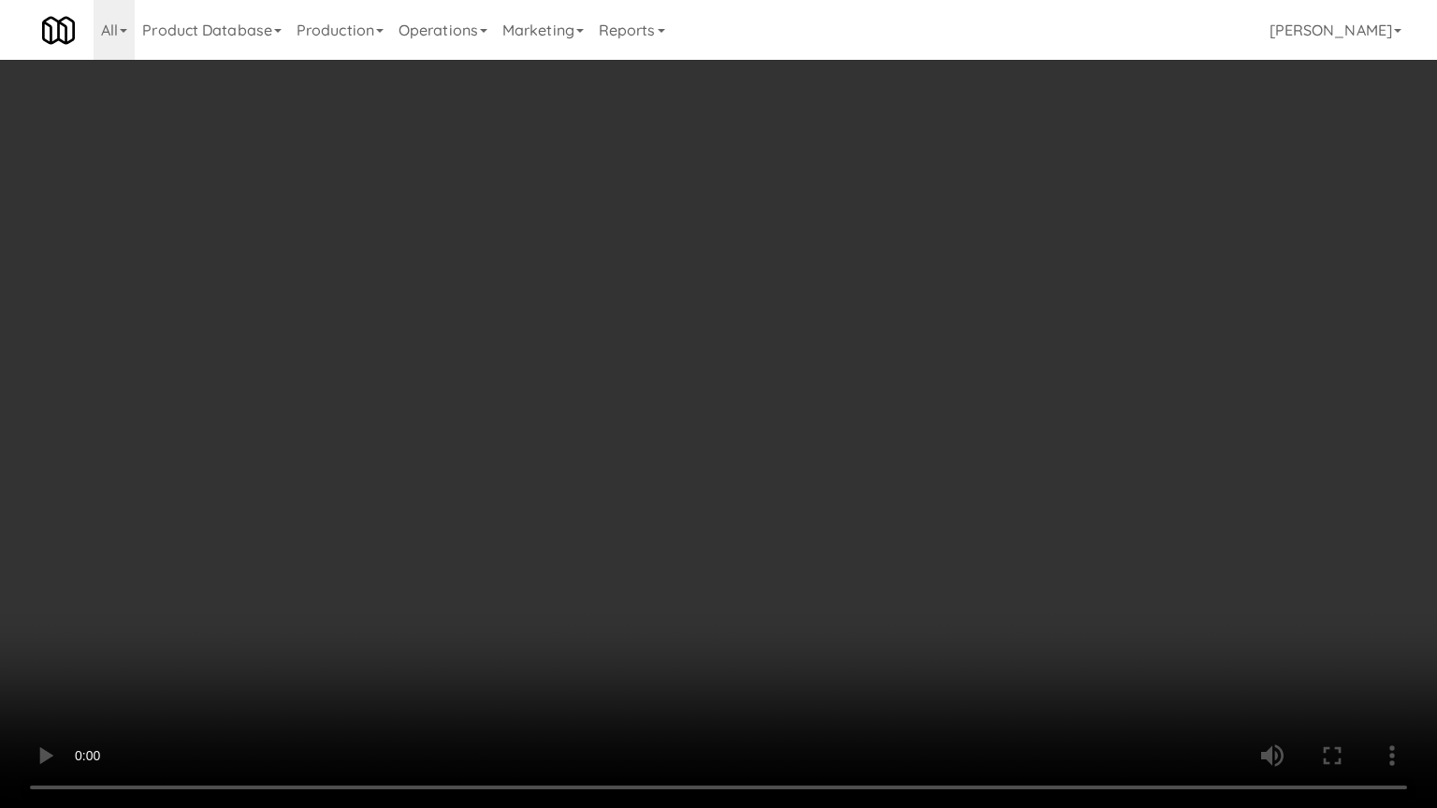
click at [749, 606] on video at bounding box center [718, 404] width 1437 height 808
click at [744, 595] on video at bounding box center [718, 404] width 1437 height 808
click at [742, 595] on video at bounding box center [718, 404] width 1437 height 808
click at [745, 595] on video at bounding box center [718, 404] width 1437 height 808
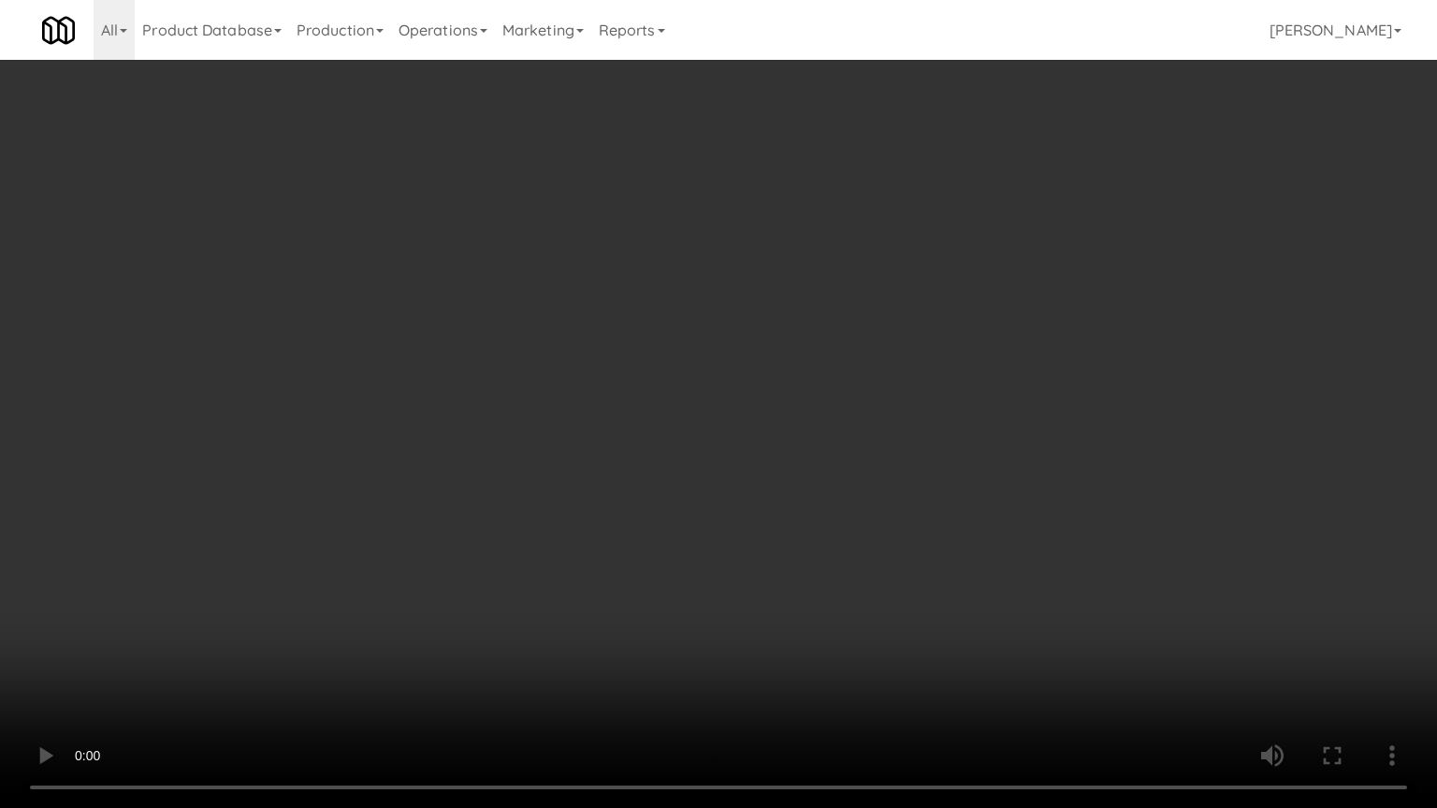
click at [748, 595] on video at bounding box center [718, 404] width 1437 height 808
click at [753, 587] on video at bounding box center [718, 404] width 1437 height 808
click at [760, 580] on video at bounding box center [718, 404] width 1437 height 808
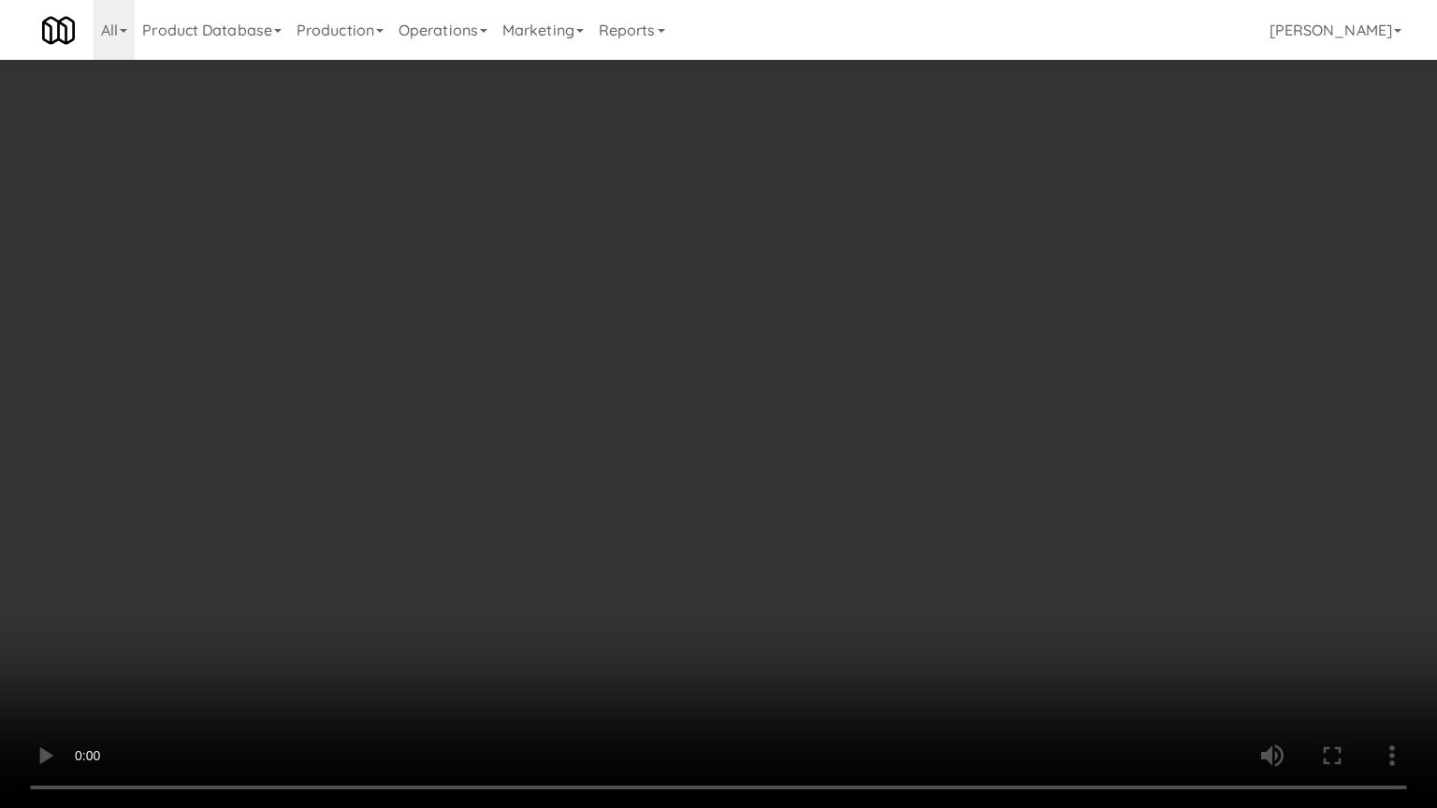
click at [795, 571] on video at bounding box center [718, 404] width 1437 height 808
drag, startPoint x: 795, startPoint y: 571, endPoint x: 1047, endPoint y: 283, distance: 382.6
click at [807, 564] on video at bounding box center [718, 404] width 1437 height 808
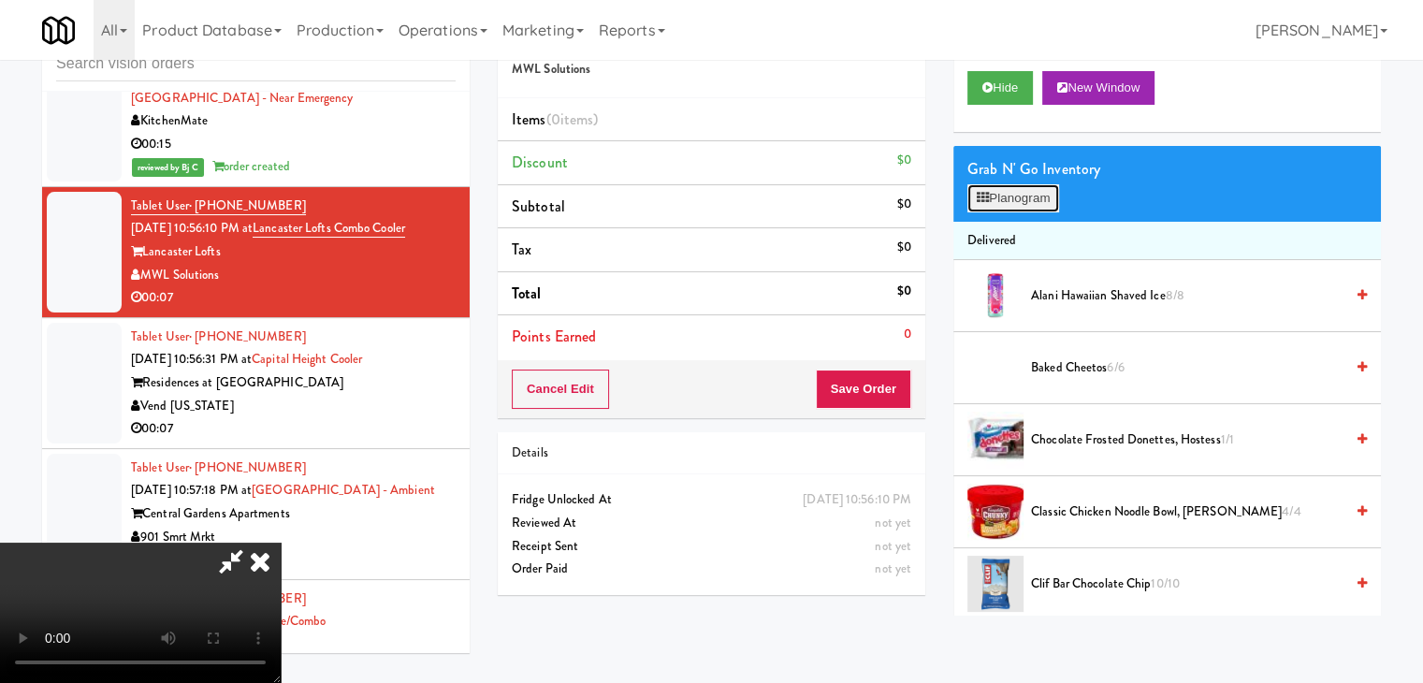
click at [1048, 201] on button "Planogram" at bounding box center [1013, 198] width 92 height 28
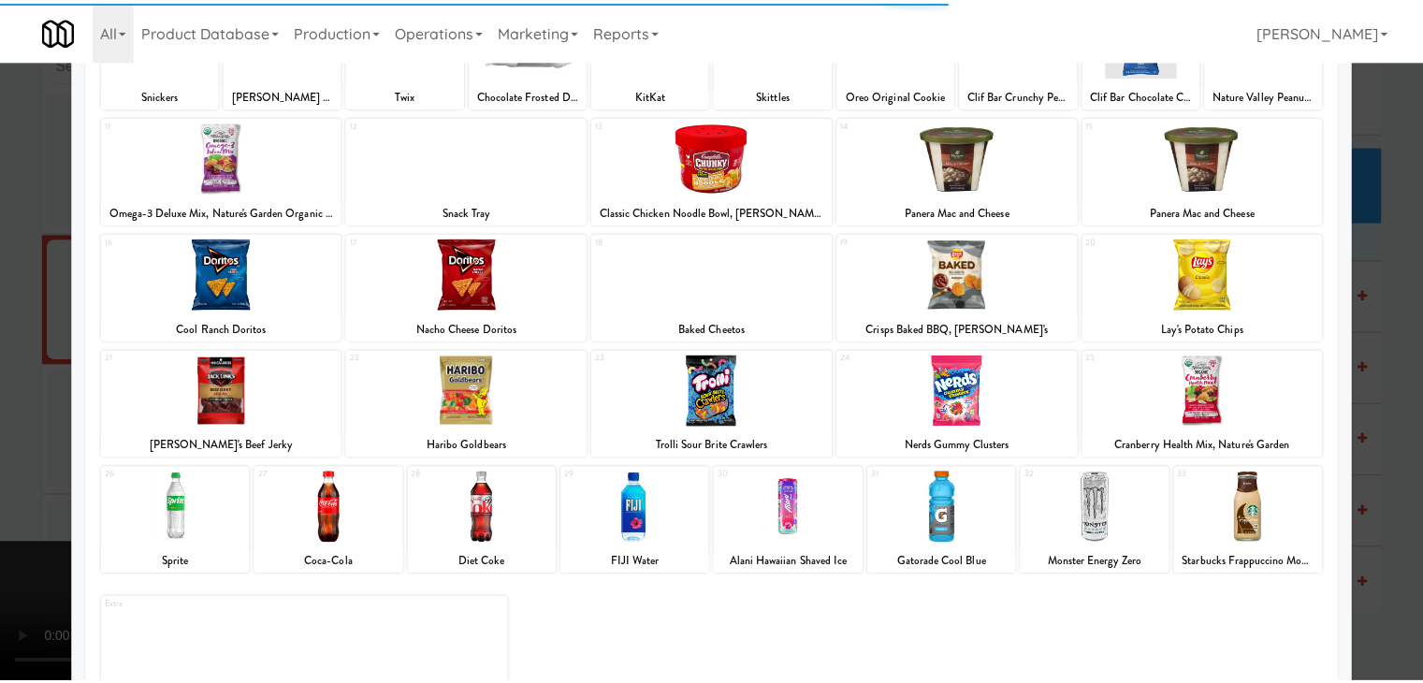
scroll to position [187, 0]
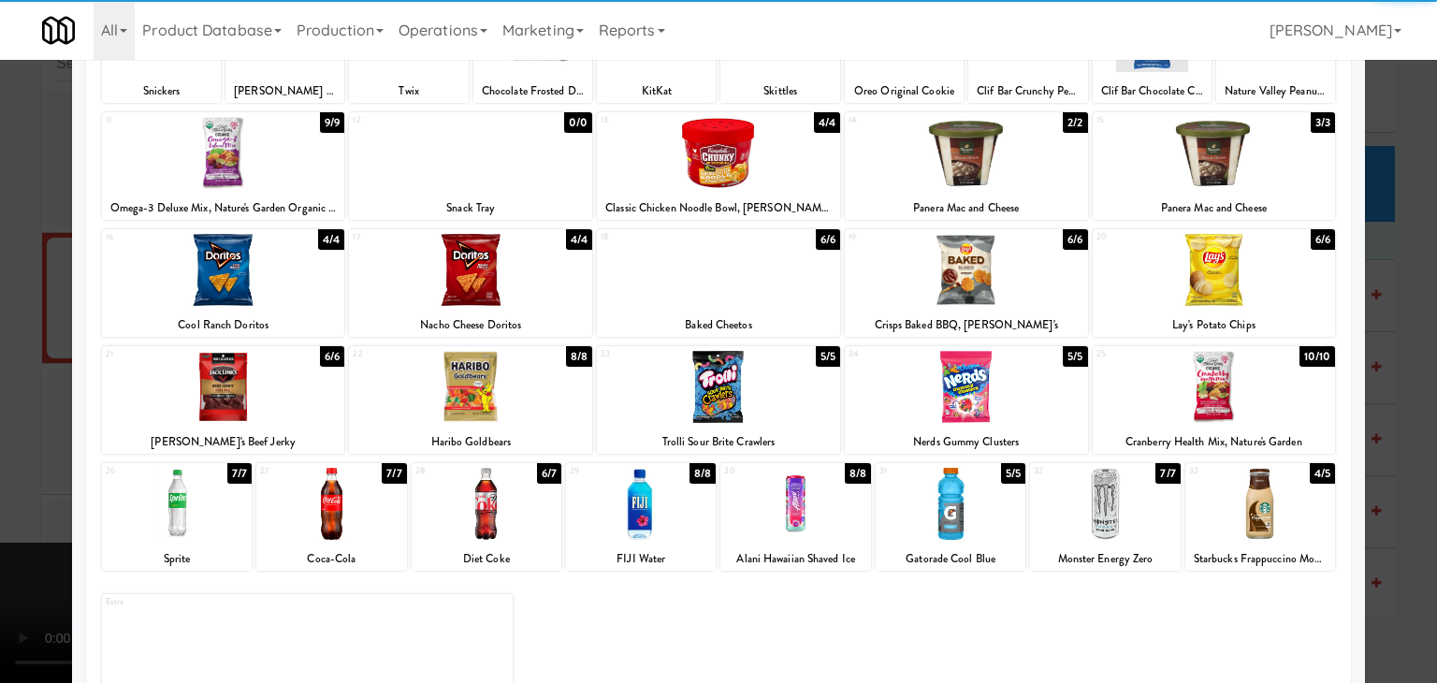
drag, startPoint x: 749, startPoint y: 410, endPoint x: 926, endPoint y: 433, distance: 179.3
click at [749, 410] on div at bounding box center [718, 387] width 243 height 72
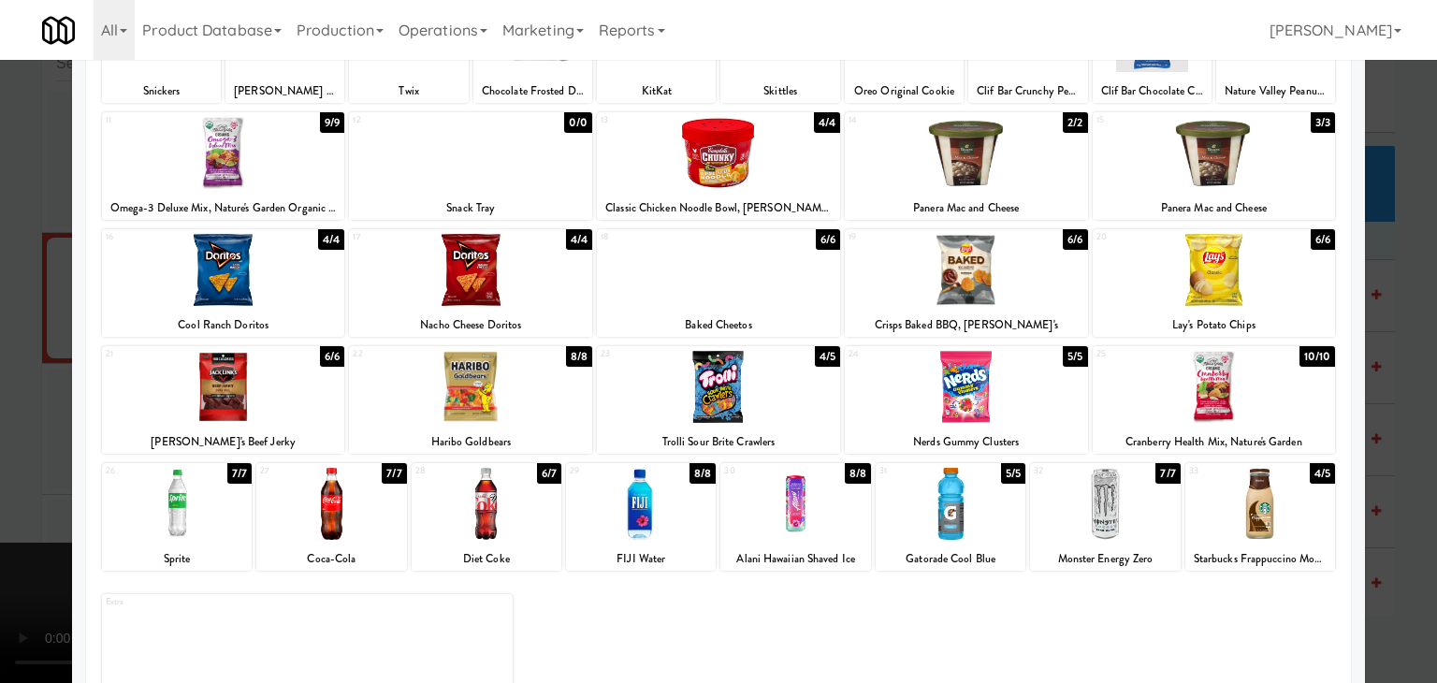
drag, startPoint x: 1055, startPoint y: 495, endPoint x: 1258, endPoint y: 515, distance: 204.0
click at [1058, 495] on div at bounding box center [1105, 504] width 150 height 72
click at [1385, 532] on div at bounding box center [718, 341] width 1437 height 683
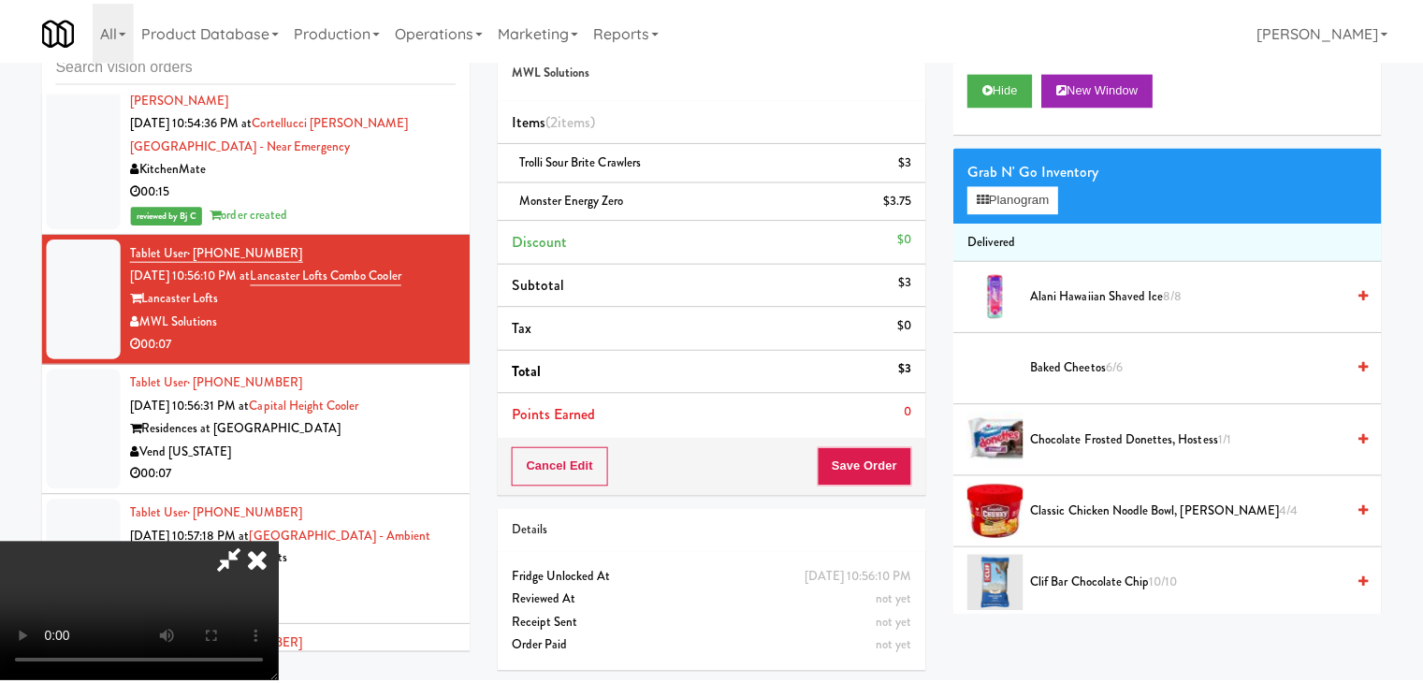
scroll to position [22852, 0]
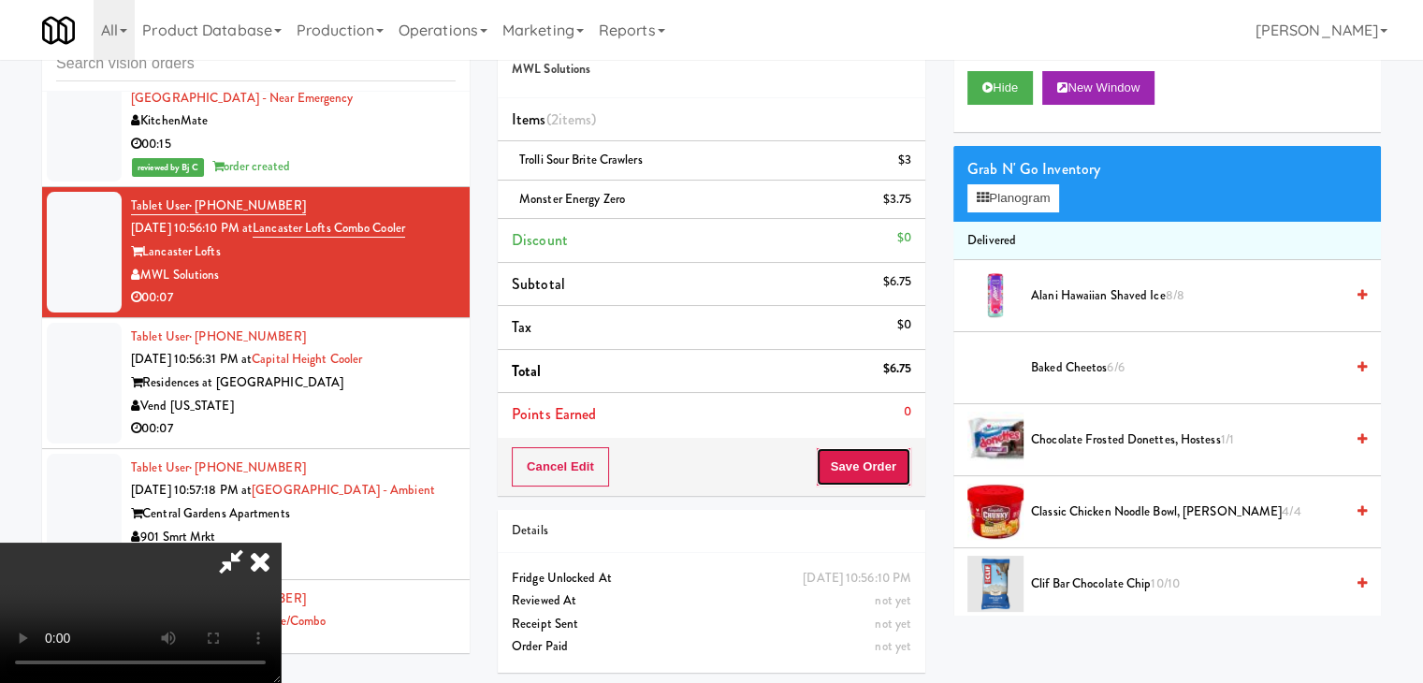
click at [859, 463] on button "Save Order" at bounding box center [863, 466] width 95 height 39
click at [858, 464] on button "Save Order" at bounding box center [863, 466] width 95 height 39
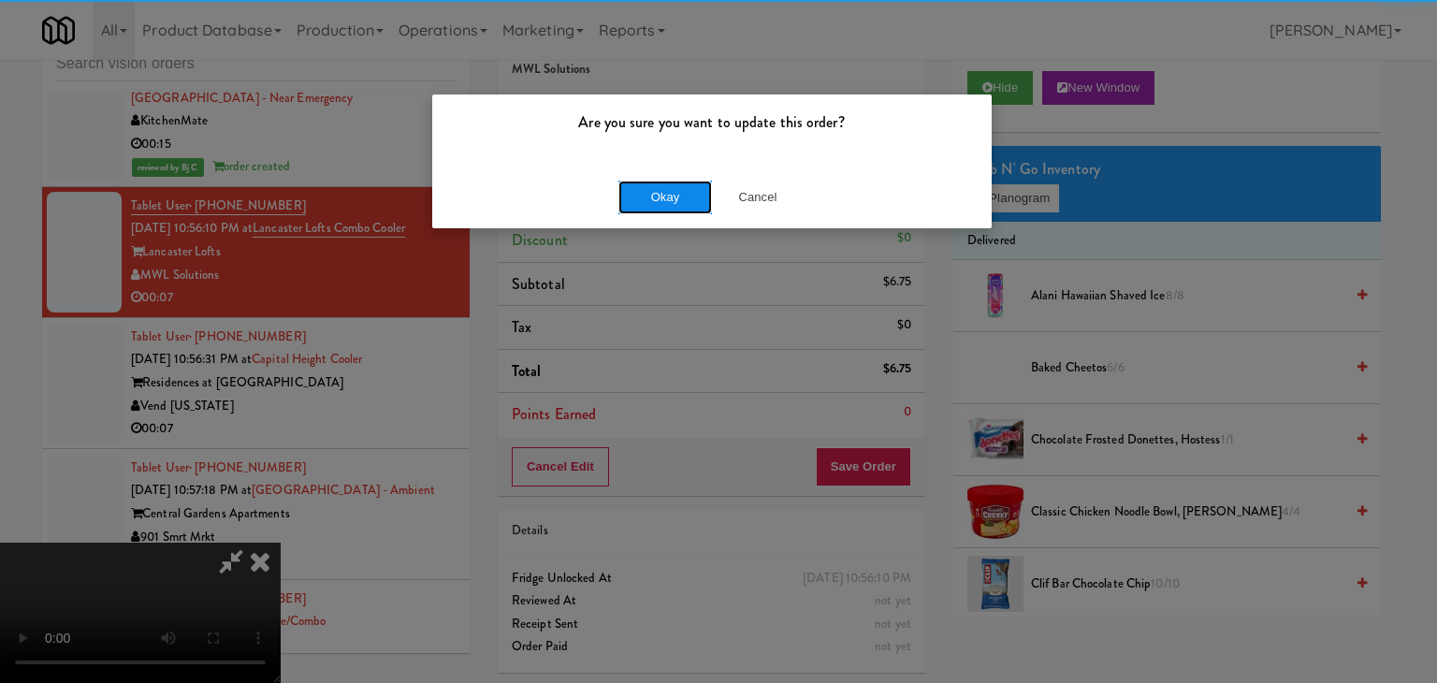
click at [666, 196] on button "Okay" at bounding box center [665, 198] width 94 height 34
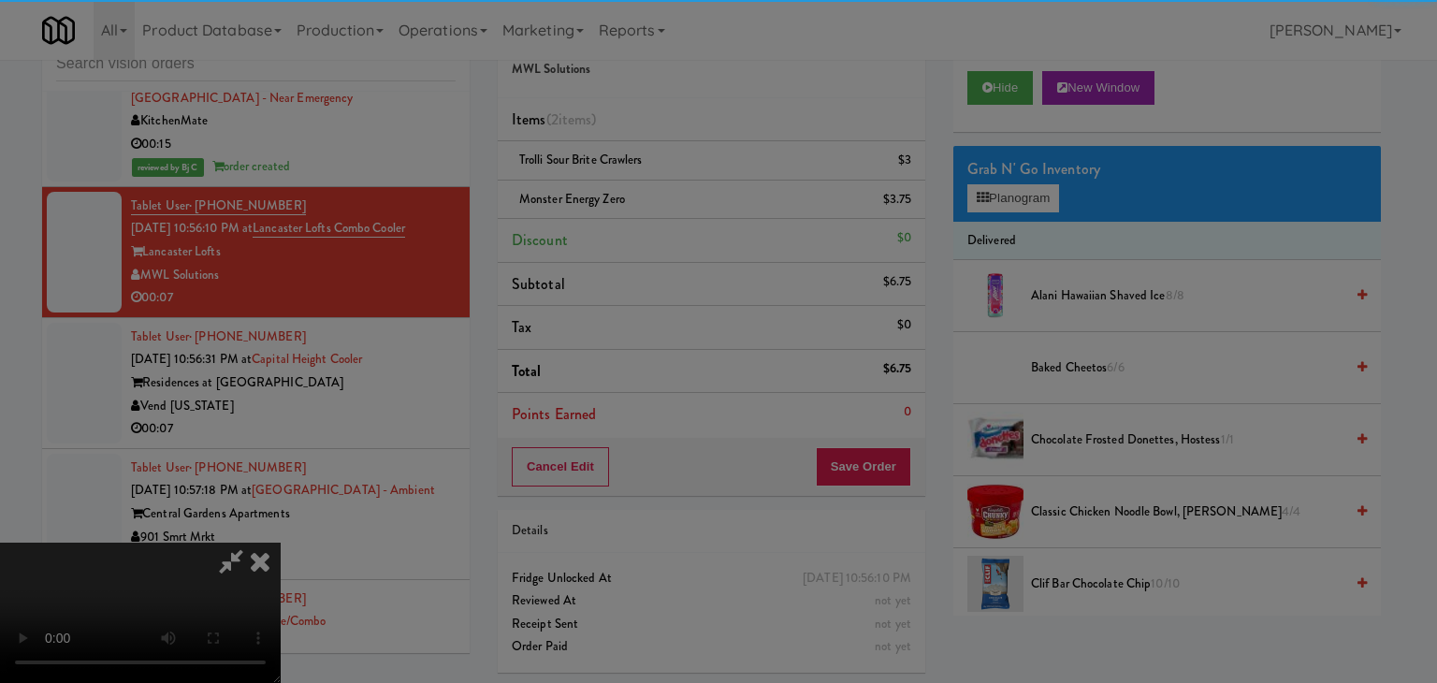
drag, startPoint x: 666, startPoint y: 197, endPoint x: 661, endPoint y: 220, distance: 23.1
click at [666, 199] on body "Are you sure you want to update this order? Okay Cancel Okay Are you sure you w…" at bounding box center [718, 341] width 1437 height 683
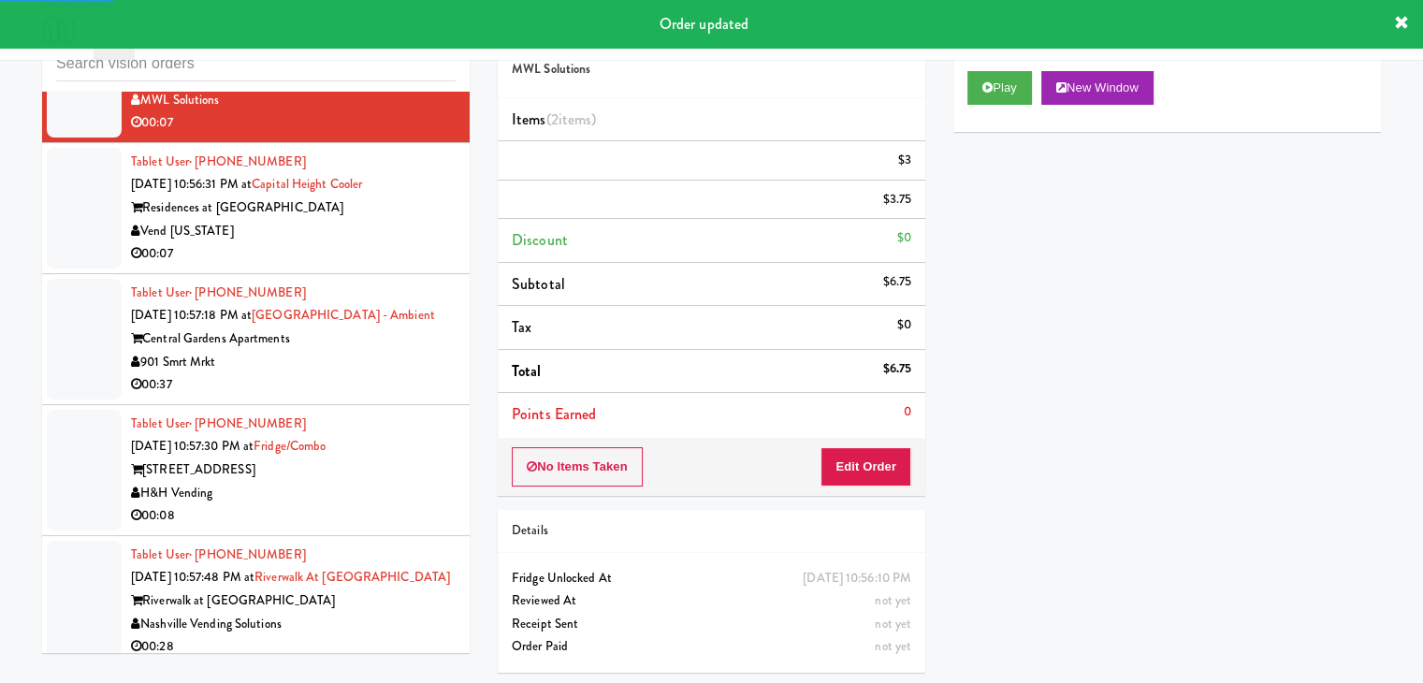
scroll to position [23039, 0]
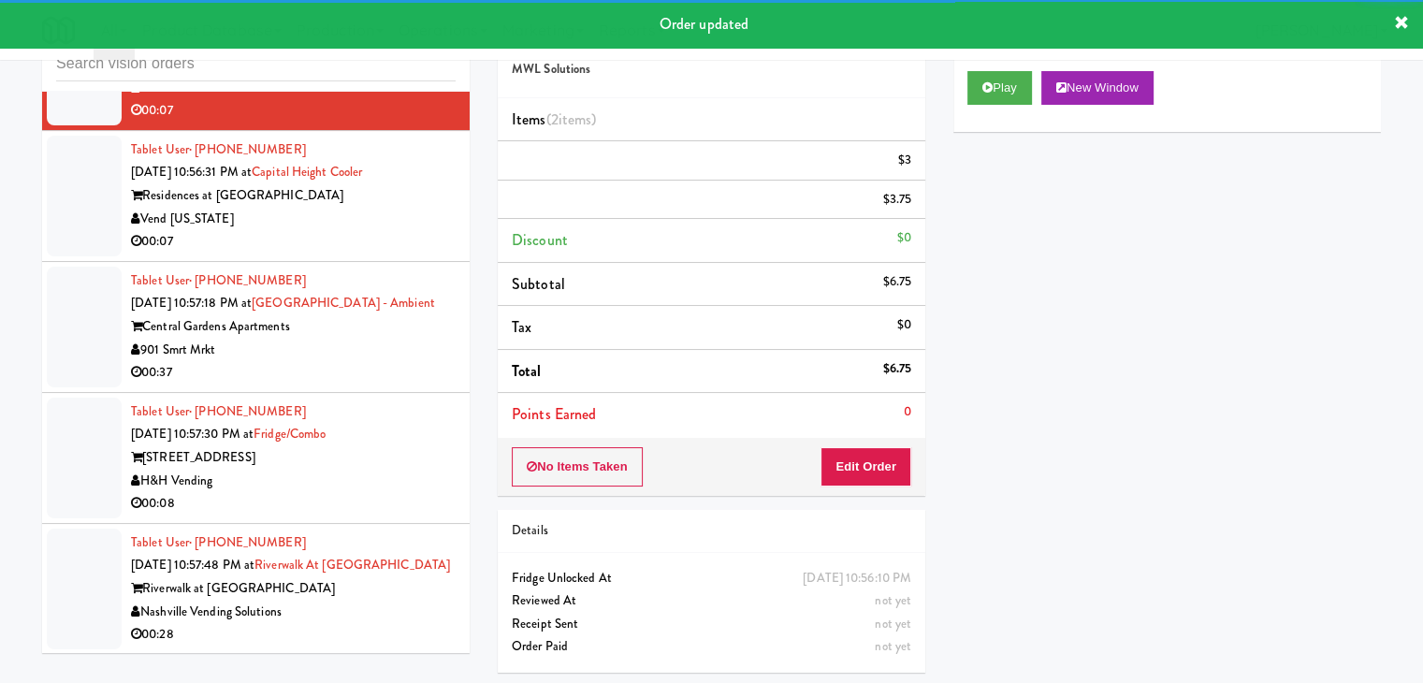
drag, startPoint x: 419, startPoint y: 339, endPoint x: 408, endPoint y: 346, distance: 13.5
click at [419, 254] on div "00:07" at bounding box center [293, 241] width 325 height 23
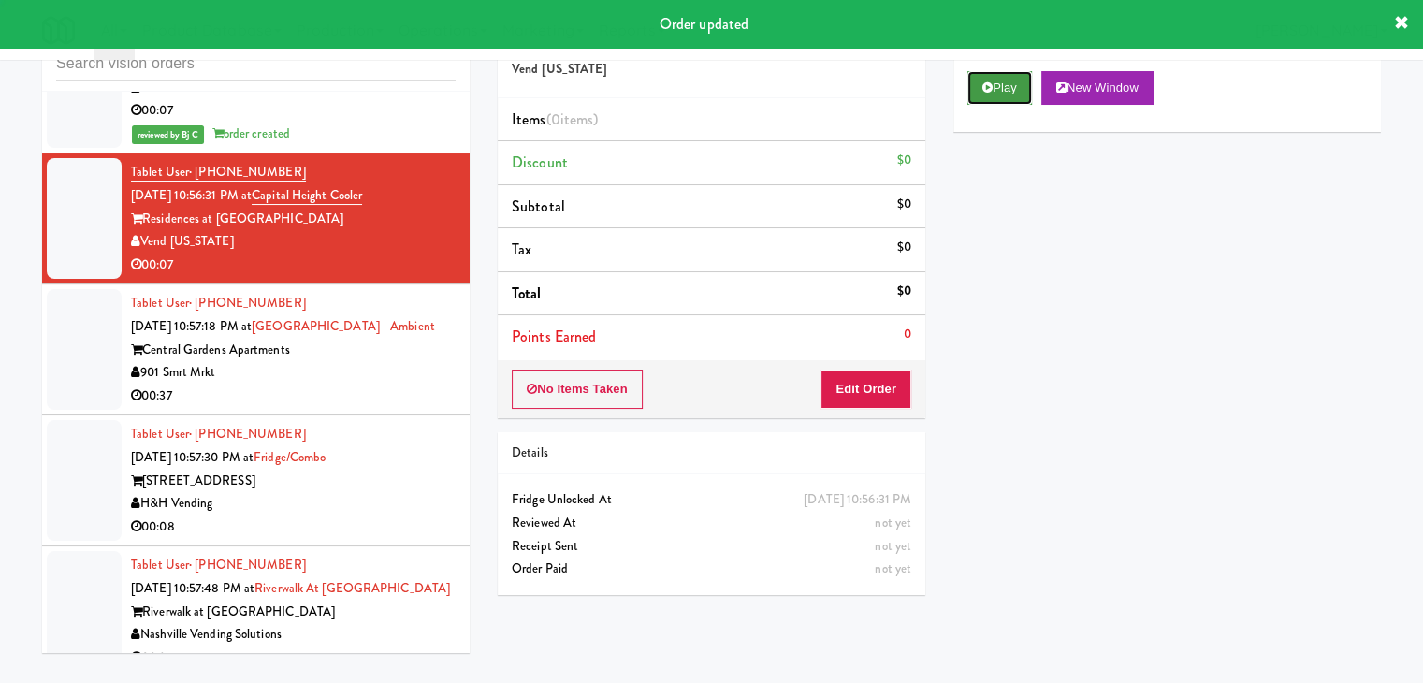
click at [1007, 76] on button "Play" at bounding box center [999, 88] width 65 height 34
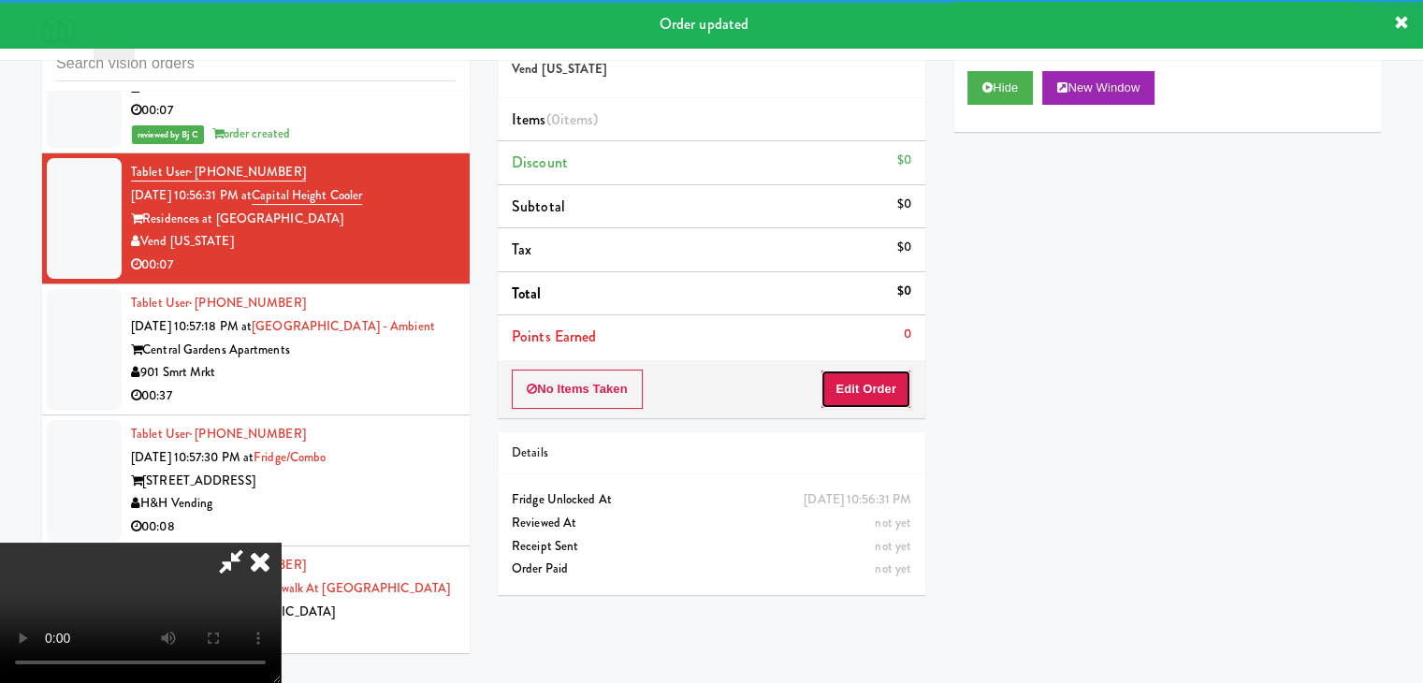
click at [879, 389] on button "Edit Order" at bounding box center [866, 389] width 91 height 39
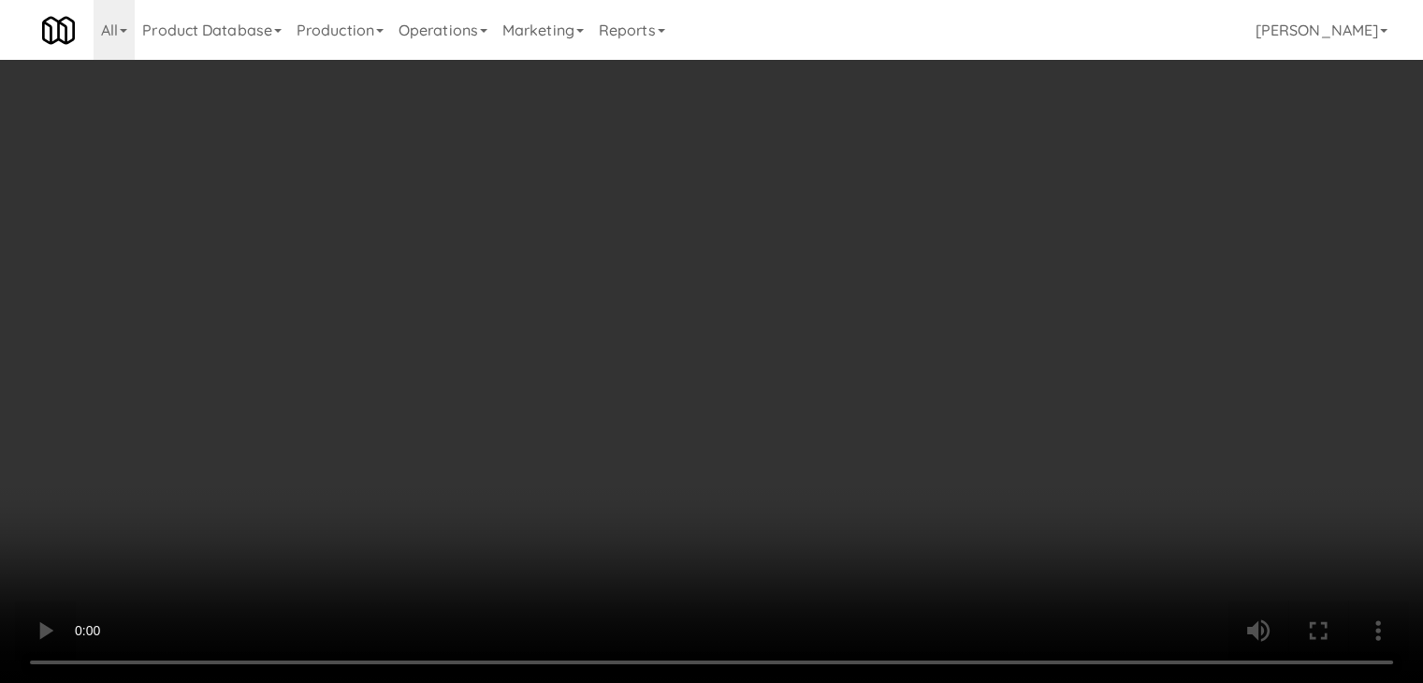
scroll to position [22924, 0]
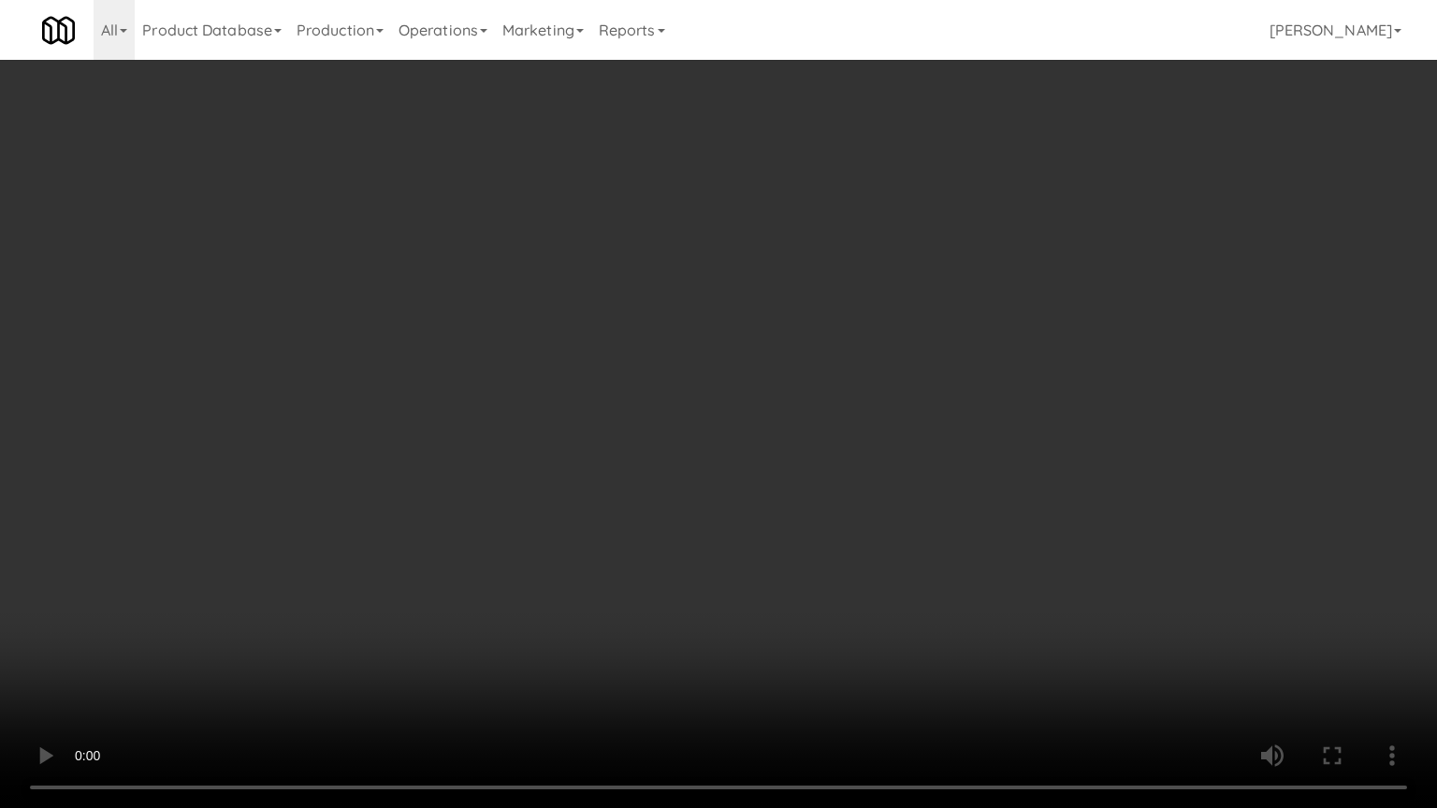
click at [808, 618] on video at bounding box center [718, 404] width 1437 height 808
click at [813, 614] on video at bounding box center [718, 404] width 1437 height 808
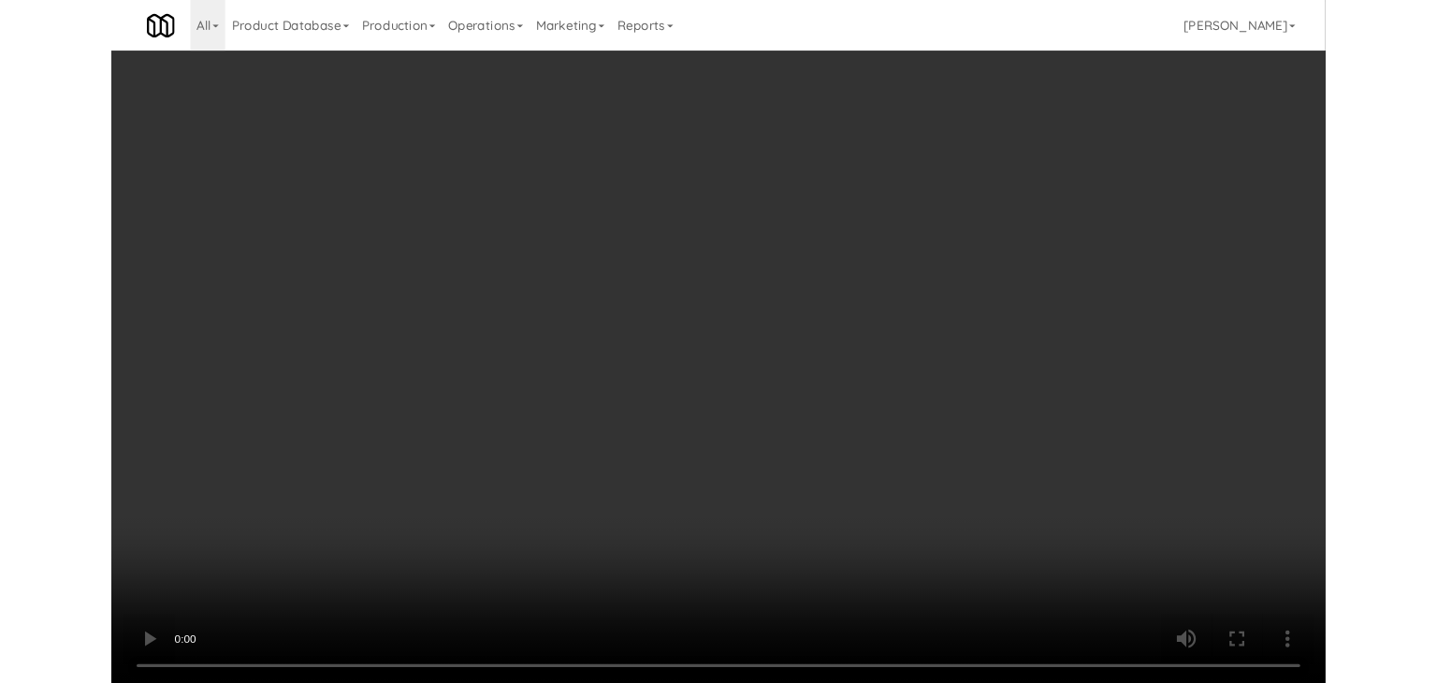
scroll to position [23039, 0]
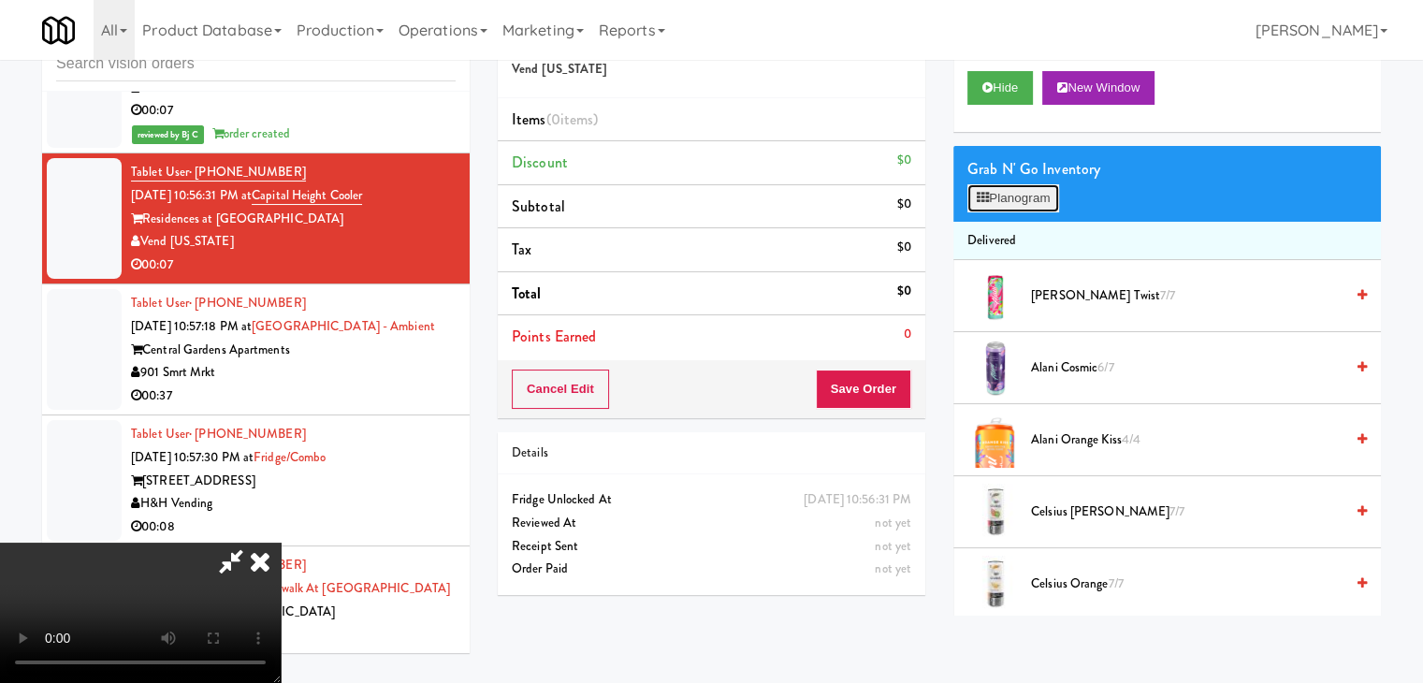
click at [1018, 207] on button "Planogram" at bounding box center [1013, 198] width 92 height 28
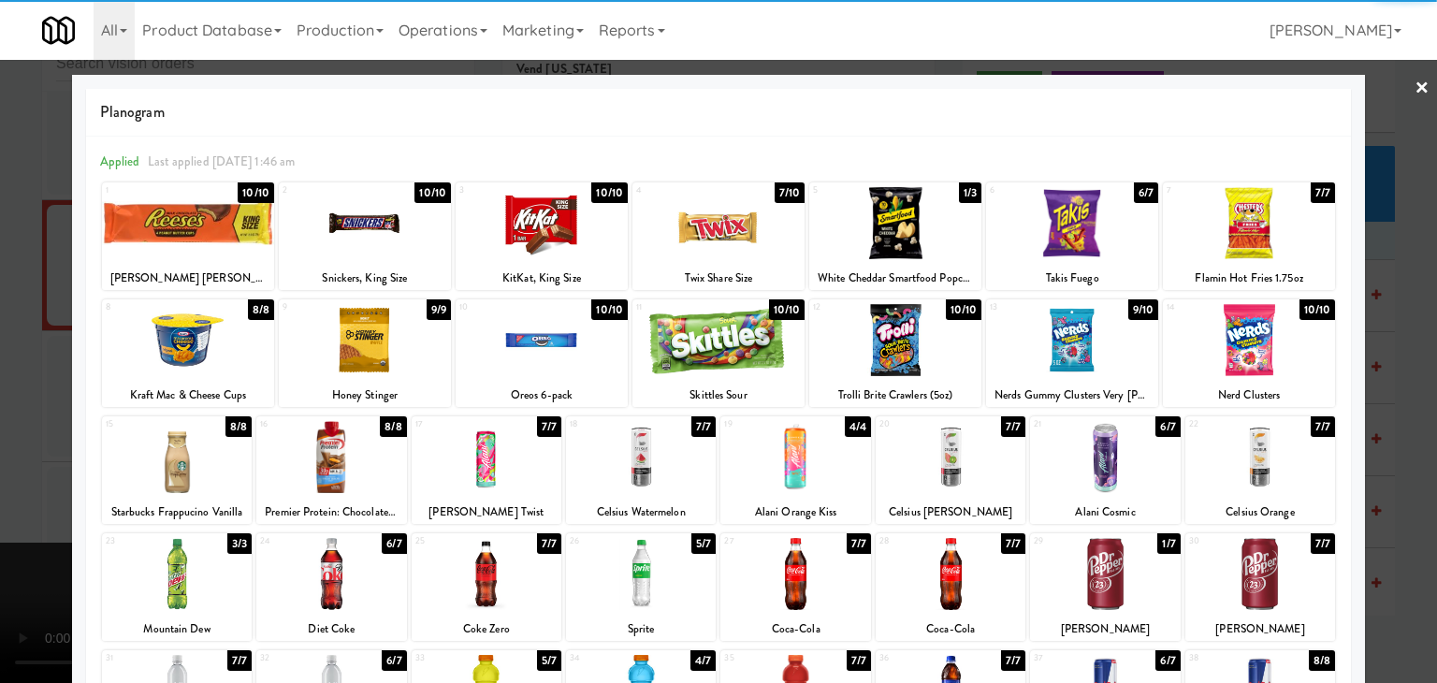
click at [691, 345] on div at bounding box center [719, 340] width 172 height 72
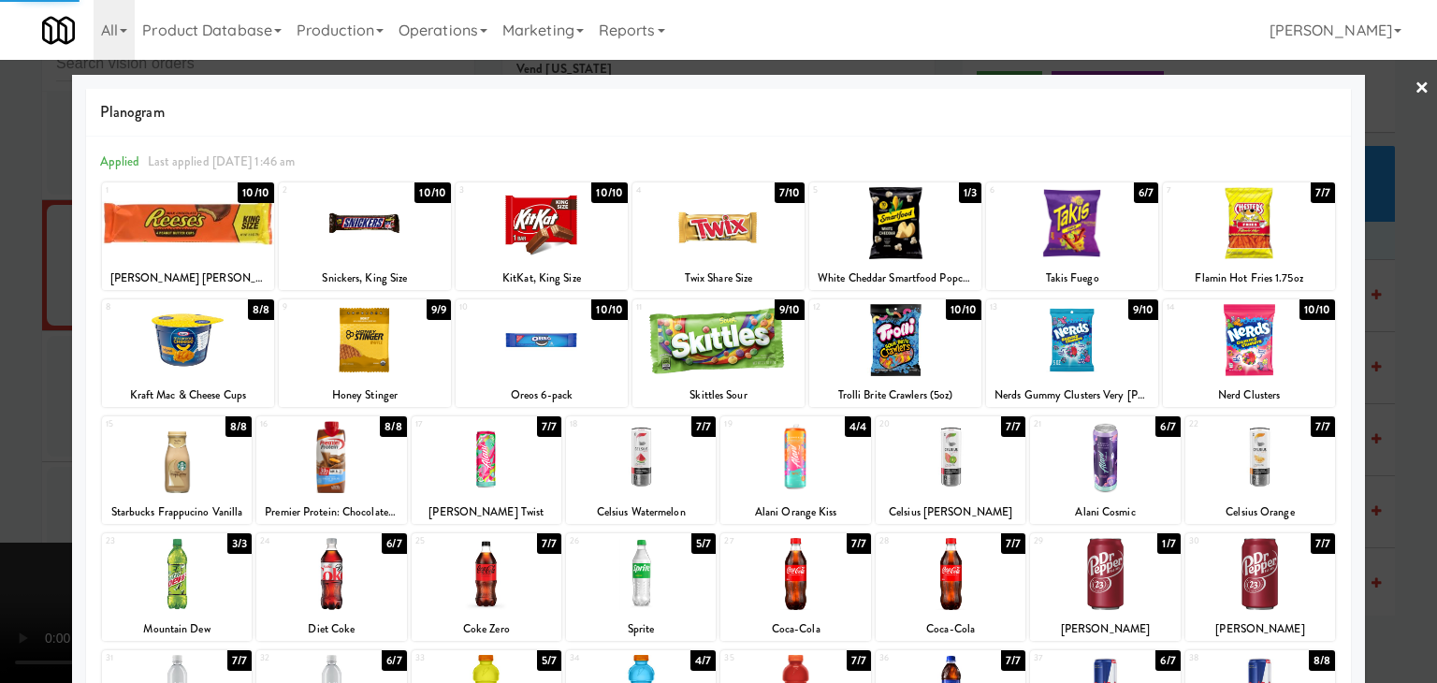
click at [903, 327] on div at bounding box center [895, 340] width 172 height 72
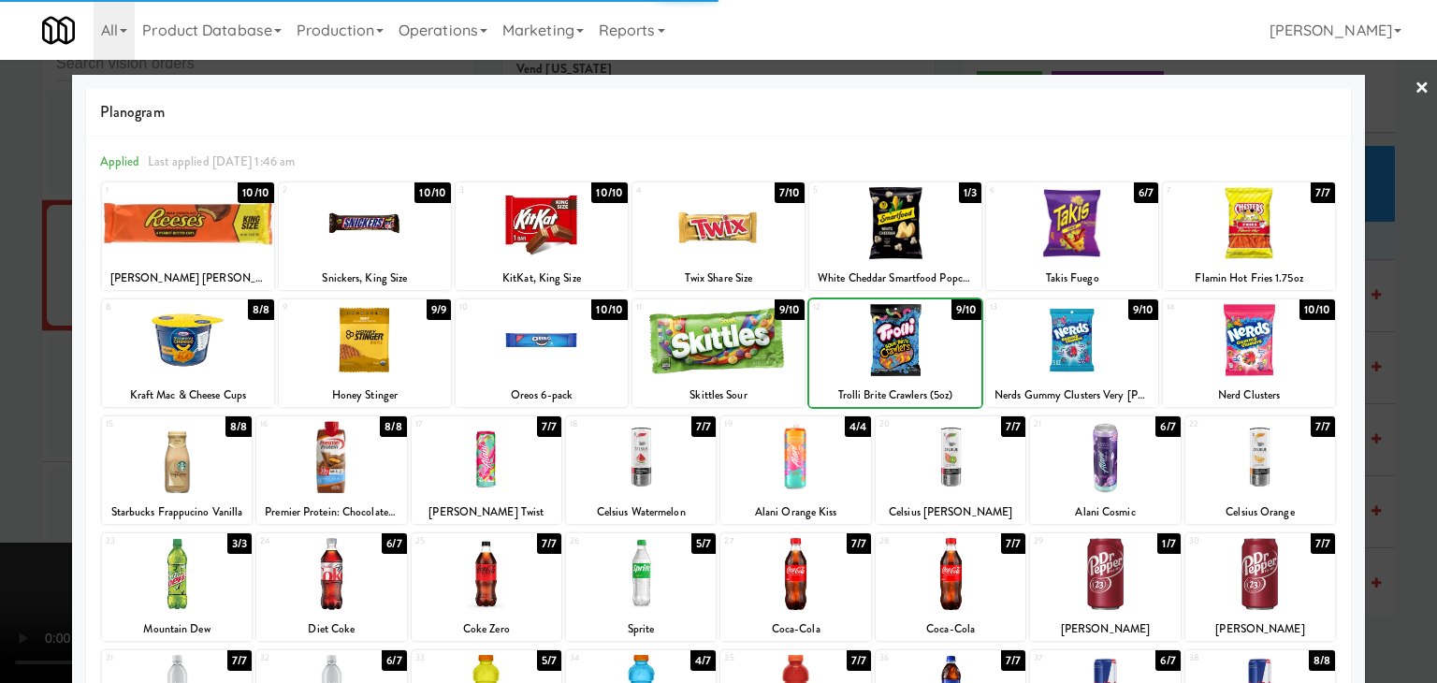
drag, startPoint x: 0, startPoint y: 445, endPoint x: 554, endPoint y: 431, distance: 554.1
click at [16, 444] on div at bounding box center [718, 341] width 1437 height 683
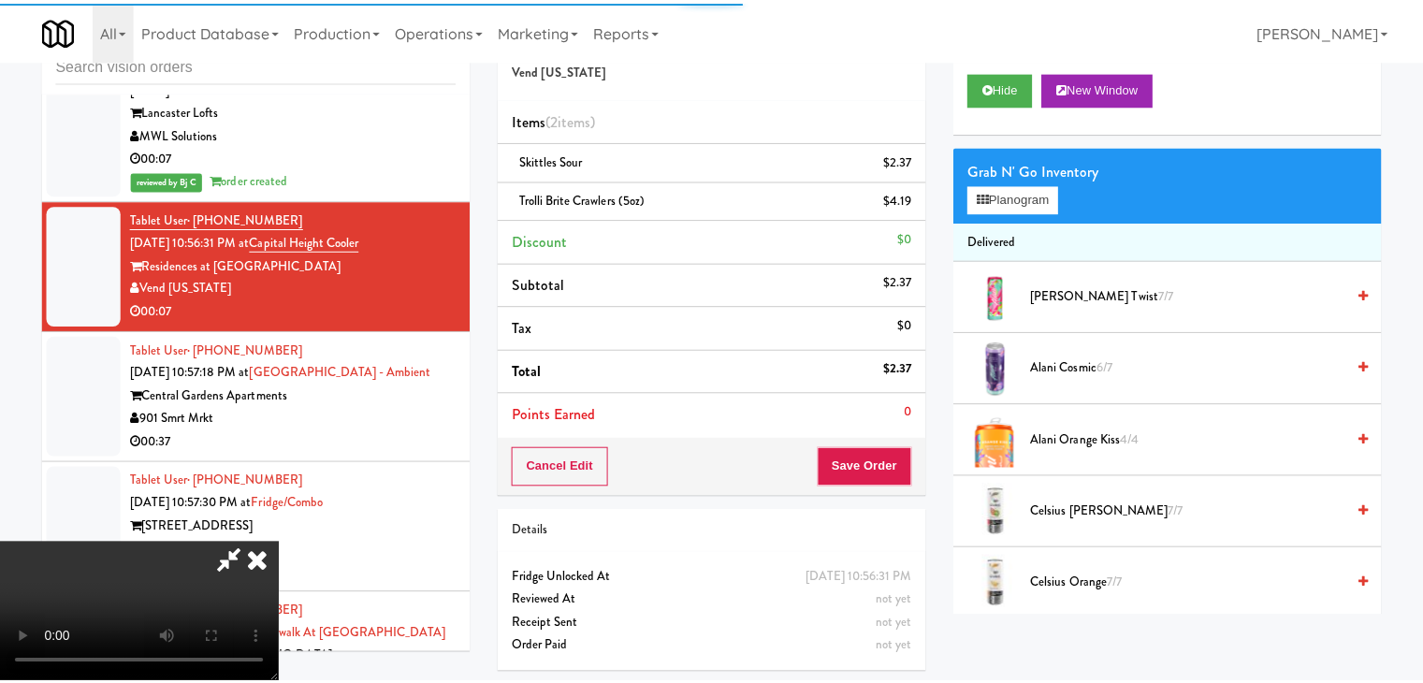
scroll to position [23039, 0]
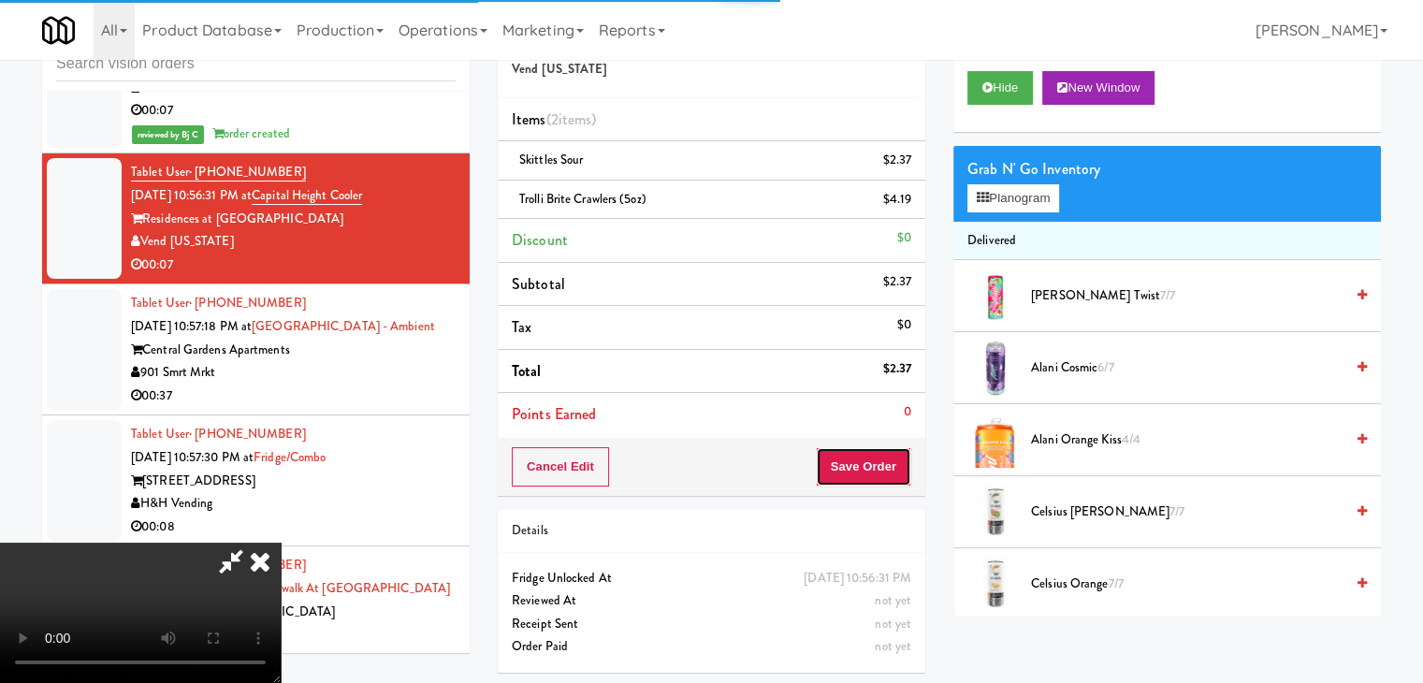
click at [868, 469] on button "Save Order" at bounding box center [863, 466] width 95 height 39
click at [871, 469] on button "Save Order" at bounding box center [863, 466] width 95 height 39
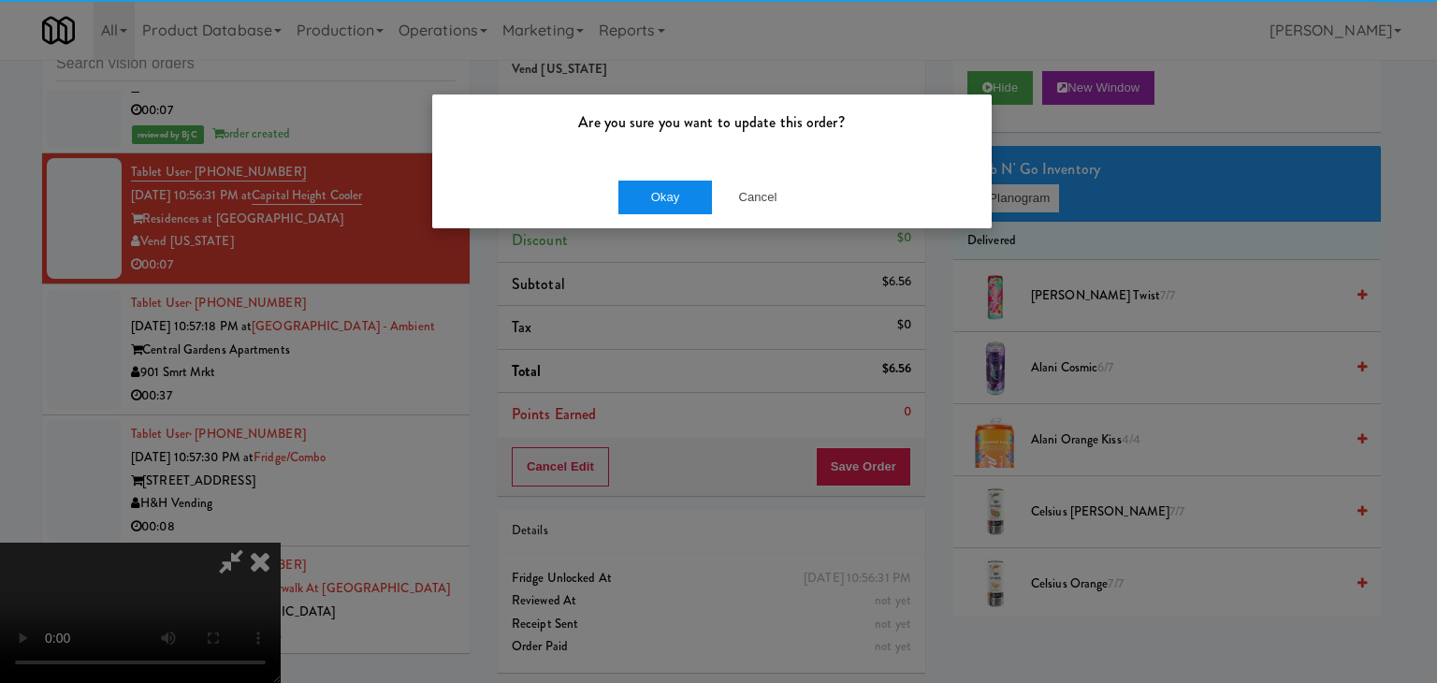
drag, startPoint x: 694, startPoint y: 184, endPoint x: 689, endPoint y: 193, distance: 10.1
click at [690, 192] on div "Okay Cancel" at bounding box center [712, 197] width 560 height 63
click at [689, 193] on button "Okay" at bounding box center [665, 198] width 94 height 34
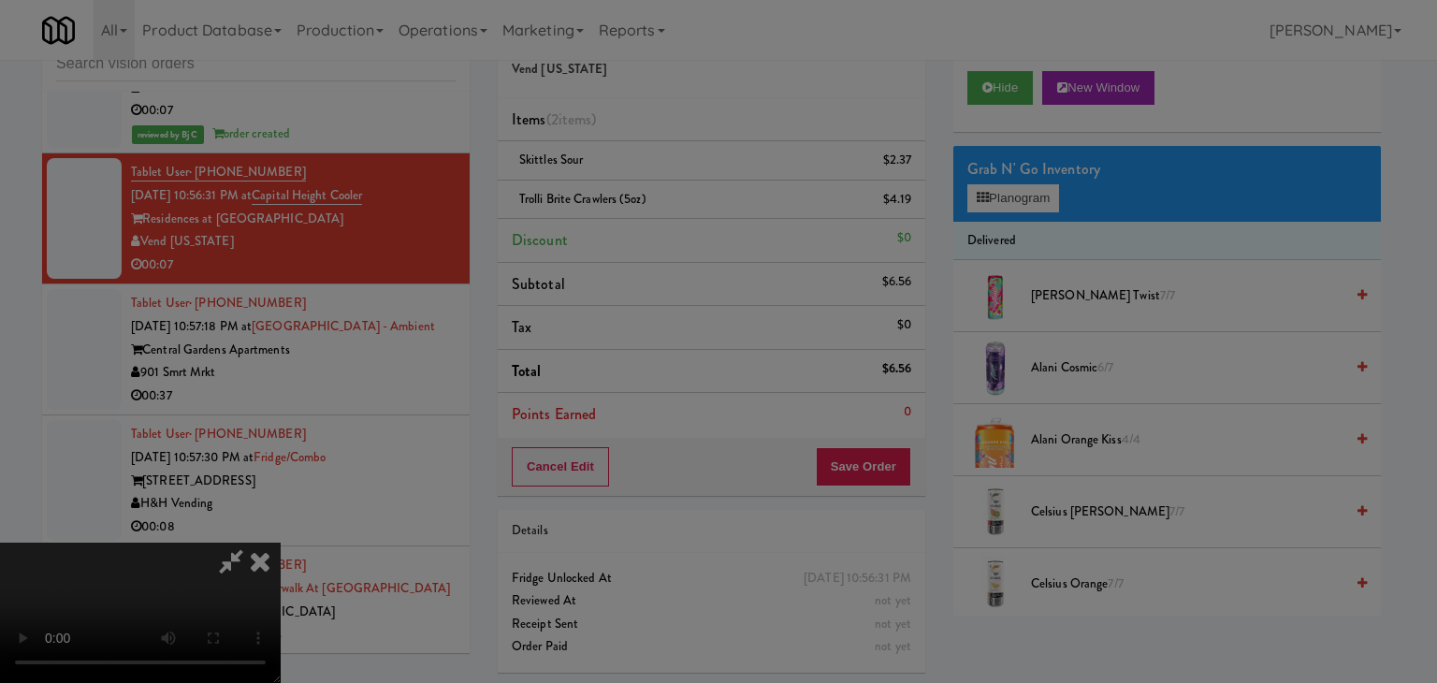
click at [689, 193] on body "Are you sure you want to update this order? Okay Cancel Okay Are you sure you w…" at bounding box center [718, 341] width 1437 height 683
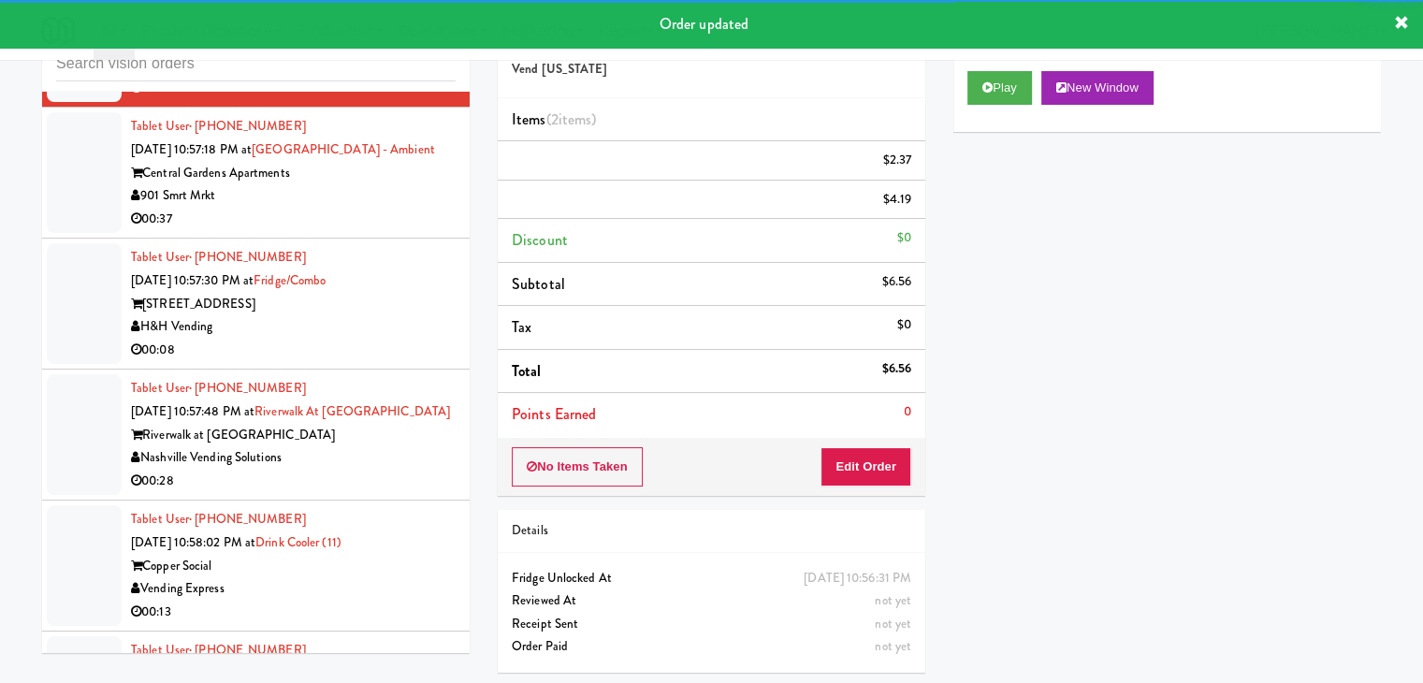
scroll to position [23227, 0]
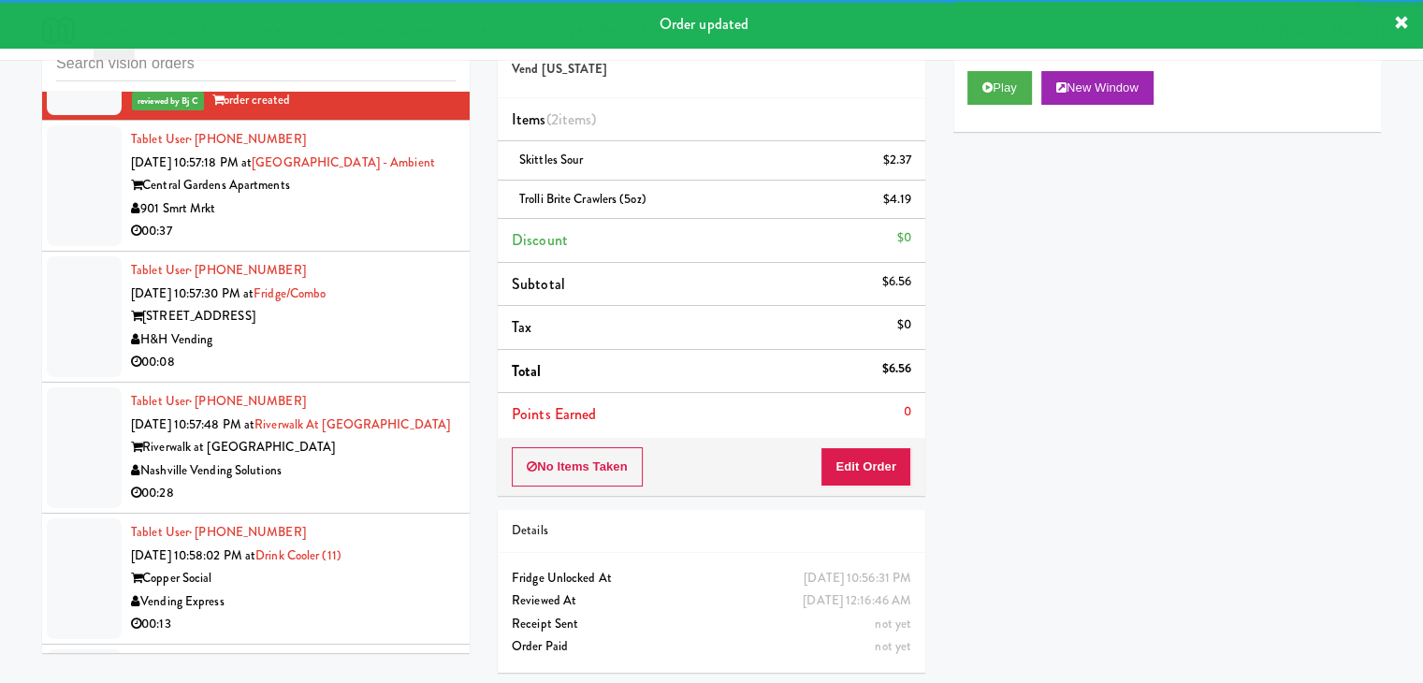
click at [395, 221] on div "901 Smrt Mrkt" at bounding box center [293, 208] width 325 height 23
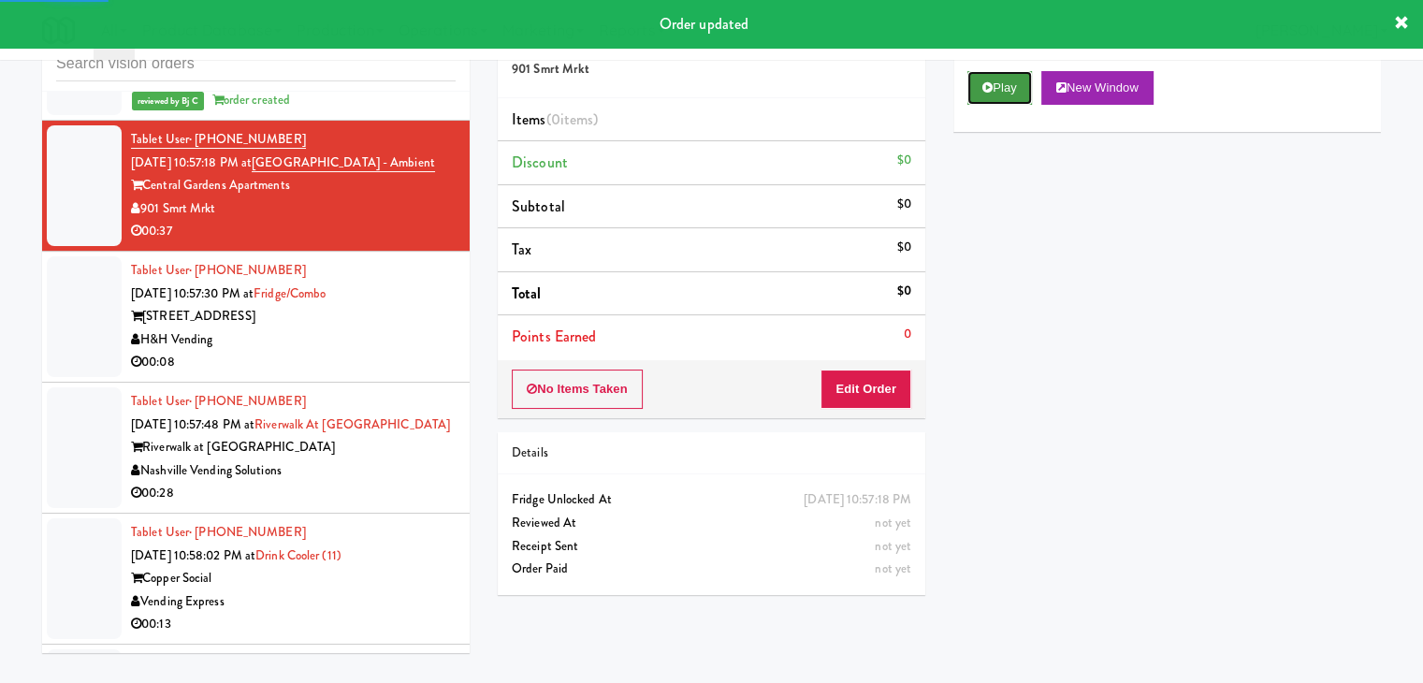
click at [1009, 91] on button "Play" at bounding box center [999, 88] width 65 height 34
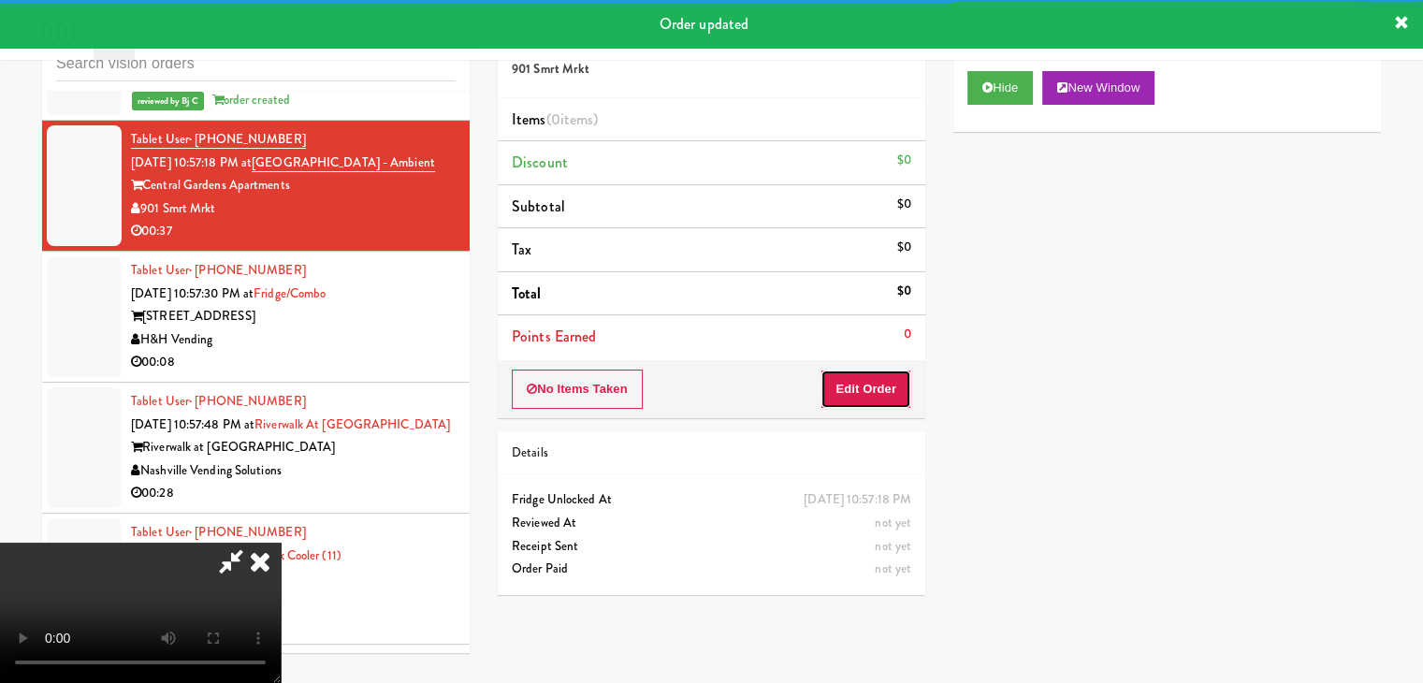
click at [879, 385] on button "Edit Order" at bounding box center [866, 389] width 91 height 39
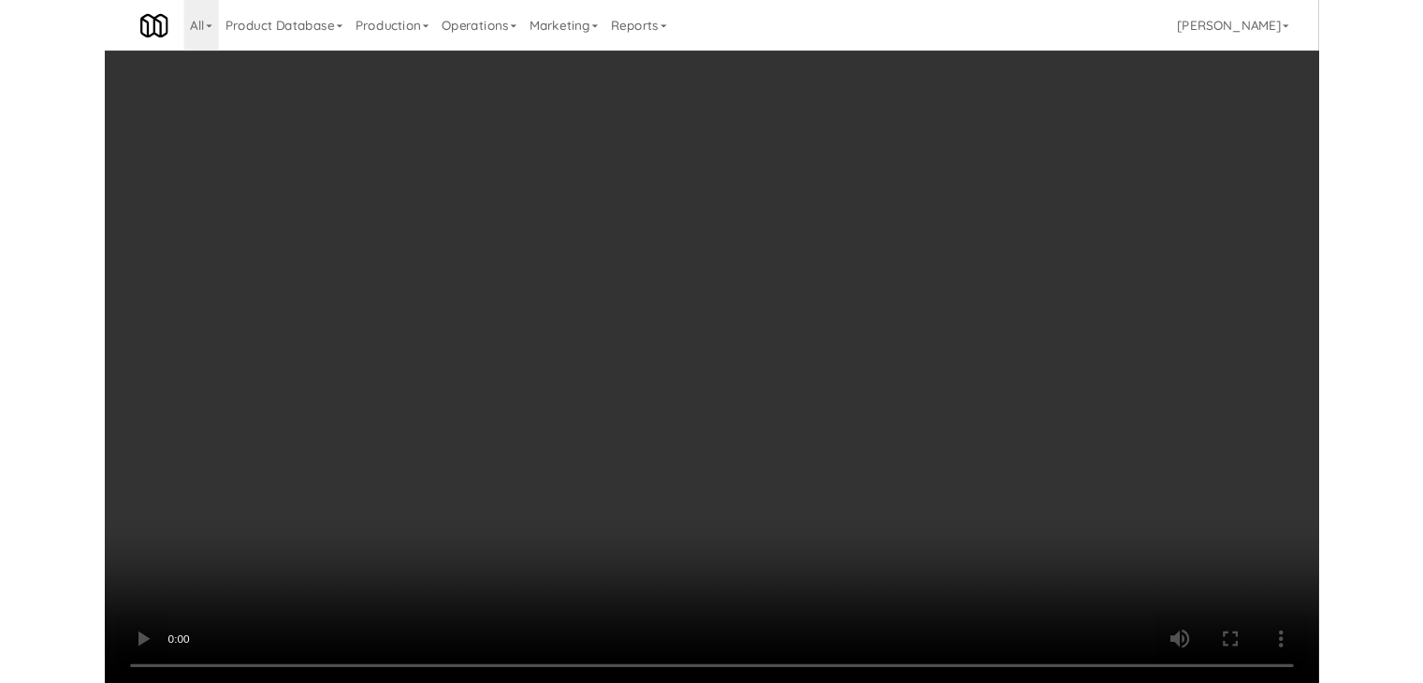
scroll to position [23111, 0]
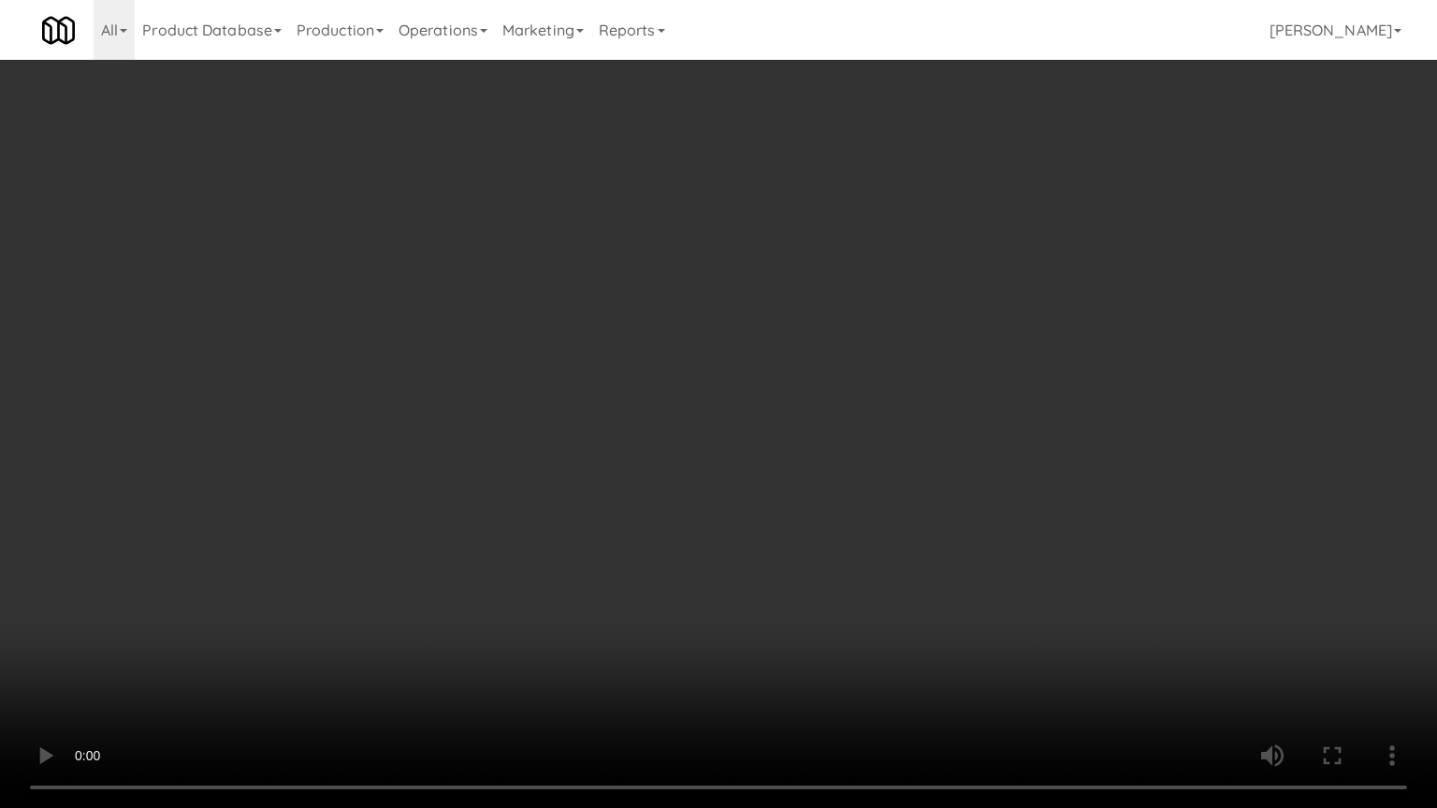
click at [838, 655] on video at bounding box center [718, 404] width 1437 height 808
click at [826, 653] on video at bounding box center [718, 404] width 1437 height 808
click at [827, 653] on video at bounding box center [718, 404] width 1437 height 808
click at [836, 640] on video at bounding box center [718, 404] width 1437 height 808
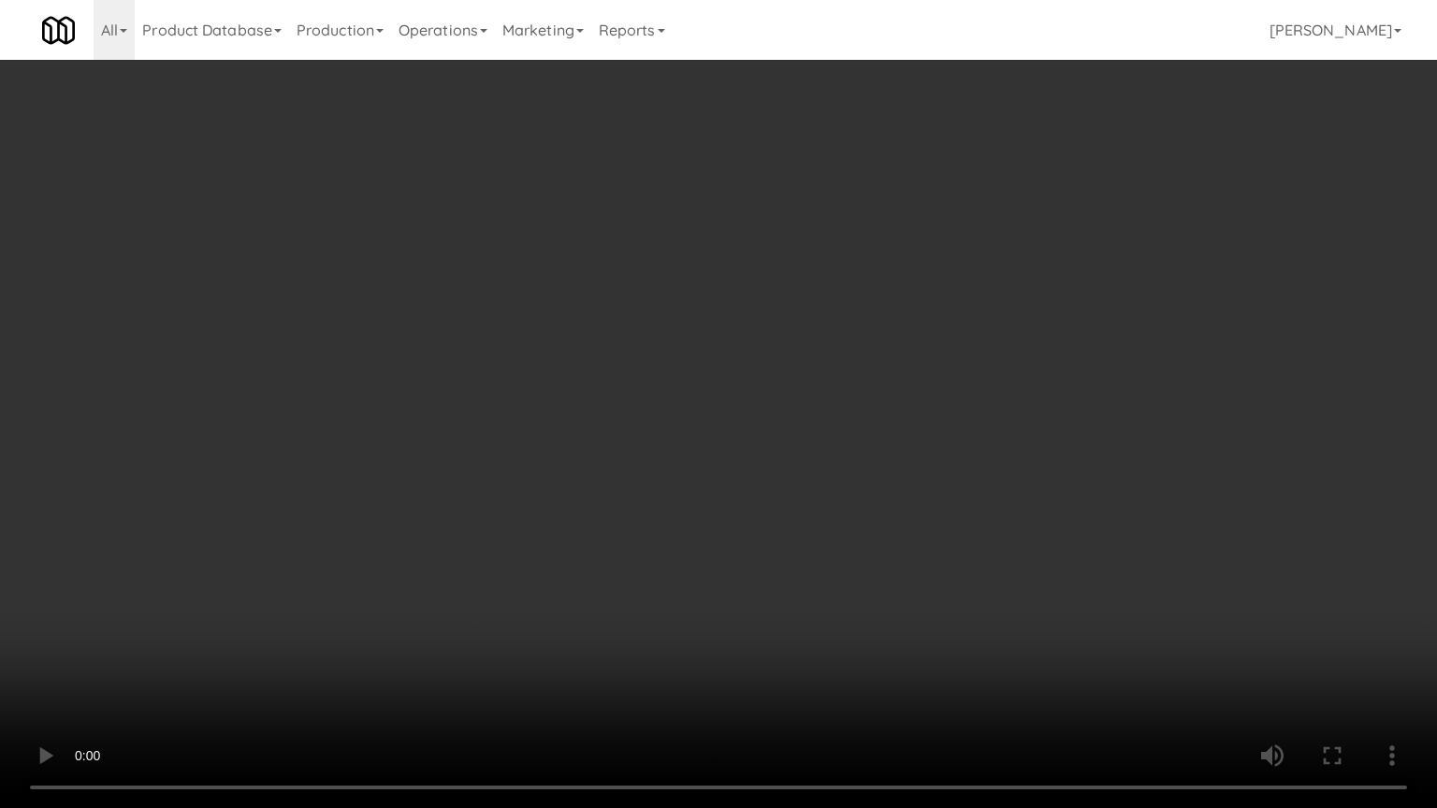
click at [836, 640] on video at bounding box center [718, 404] width 1437 height 808
click at [956, 560] on video at bounding box center [718, 404] width 1437 height 808
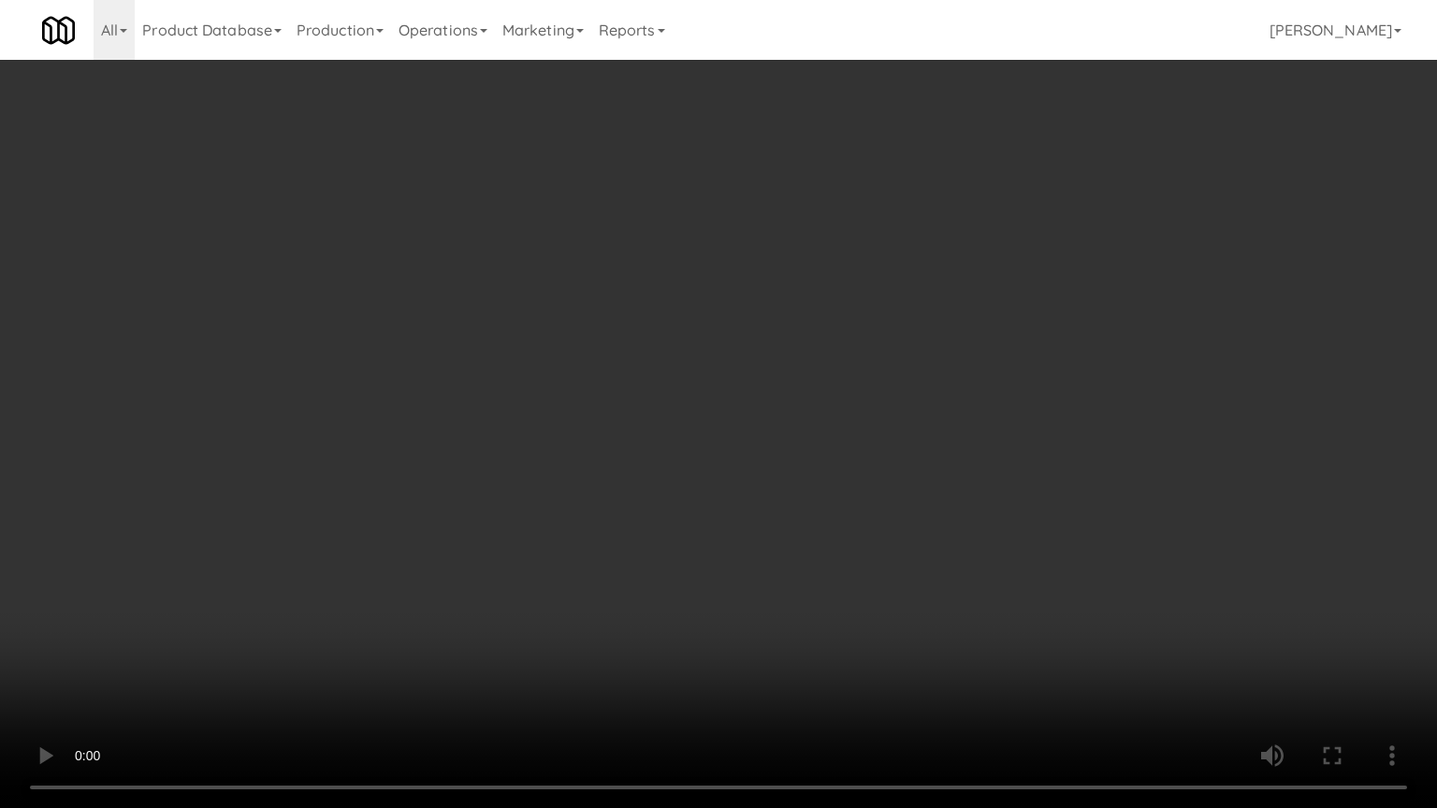
click at [961, 568] on video at bounding box center [718, 404] width 1437 height 808
drag, startPoint x: 951, startPoint y: 572, endPoint x: 1044, endPoint y: 237, distance: 347.8
click at [954, 558] on video at bounding box center [718, 404] width 1437 height 808
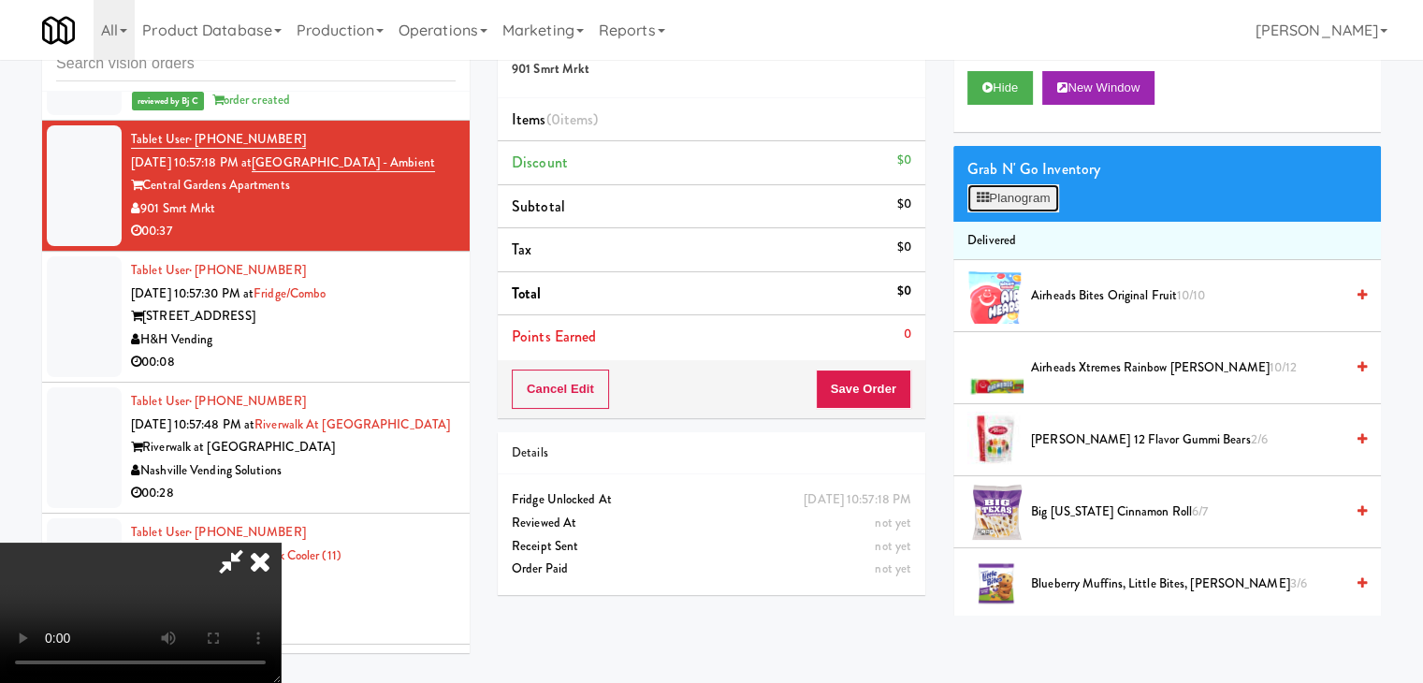
click at [1047, 198] on button "Planogram" at bounding box center [1013, 198] width 92 height 28
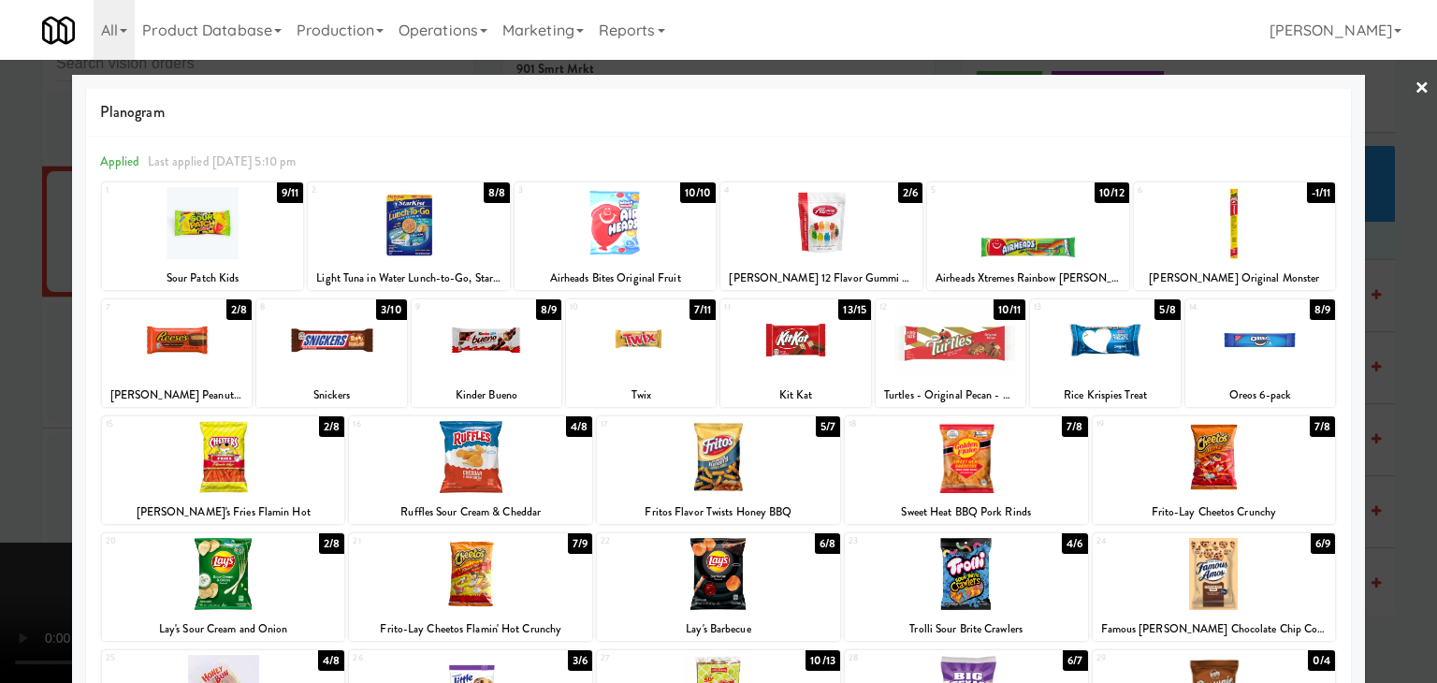
click at [962, 356] on div at bounding box center [951, 340] width 150 height 72
drag, startPoint x: 989, startPoint y: 461, endPoint x: 1118, endPoint y: 463, distance: 129.1
click at [992, 461] on div at bounding box center [966, 457] width 243 height 72
click at [1209, 462] on div at bounding box center [1214, 457] width 243 height 72
click at [0, 512] on div at bounding box center [718, 341] width 1437 height 683
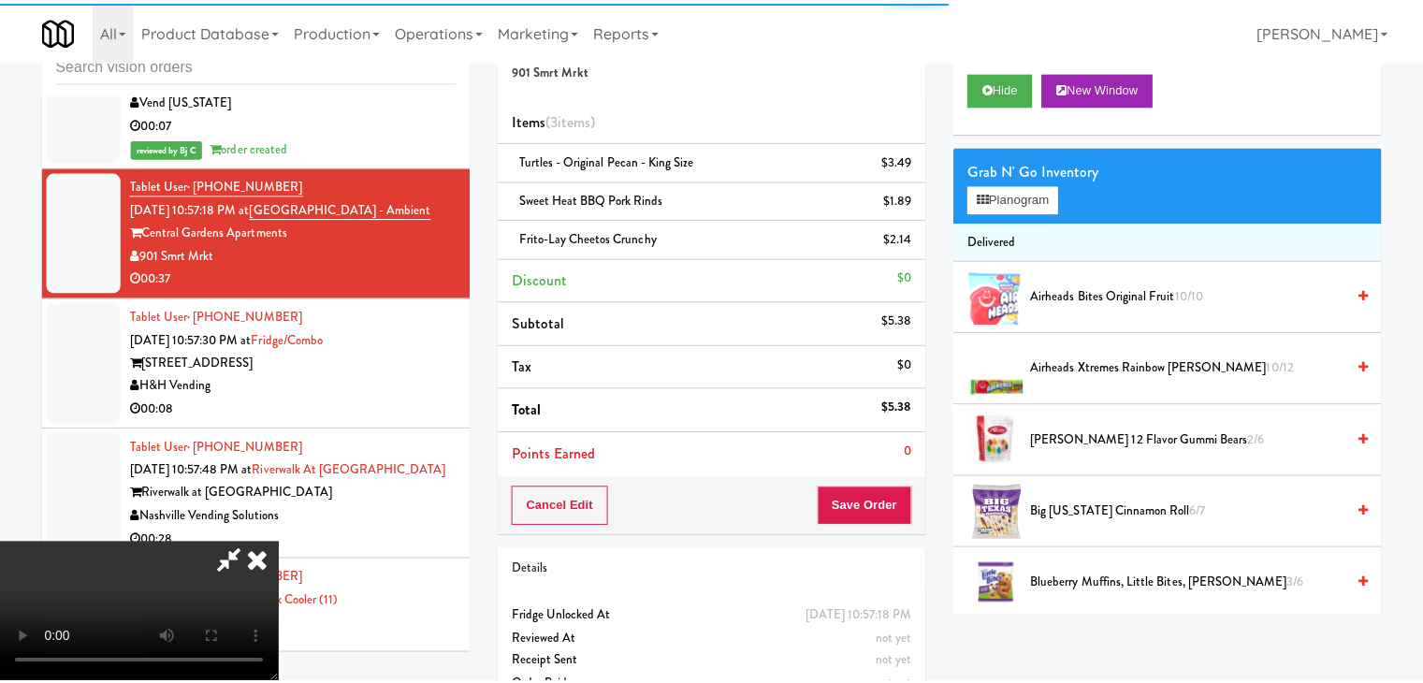
scroll to position [23227, 0]
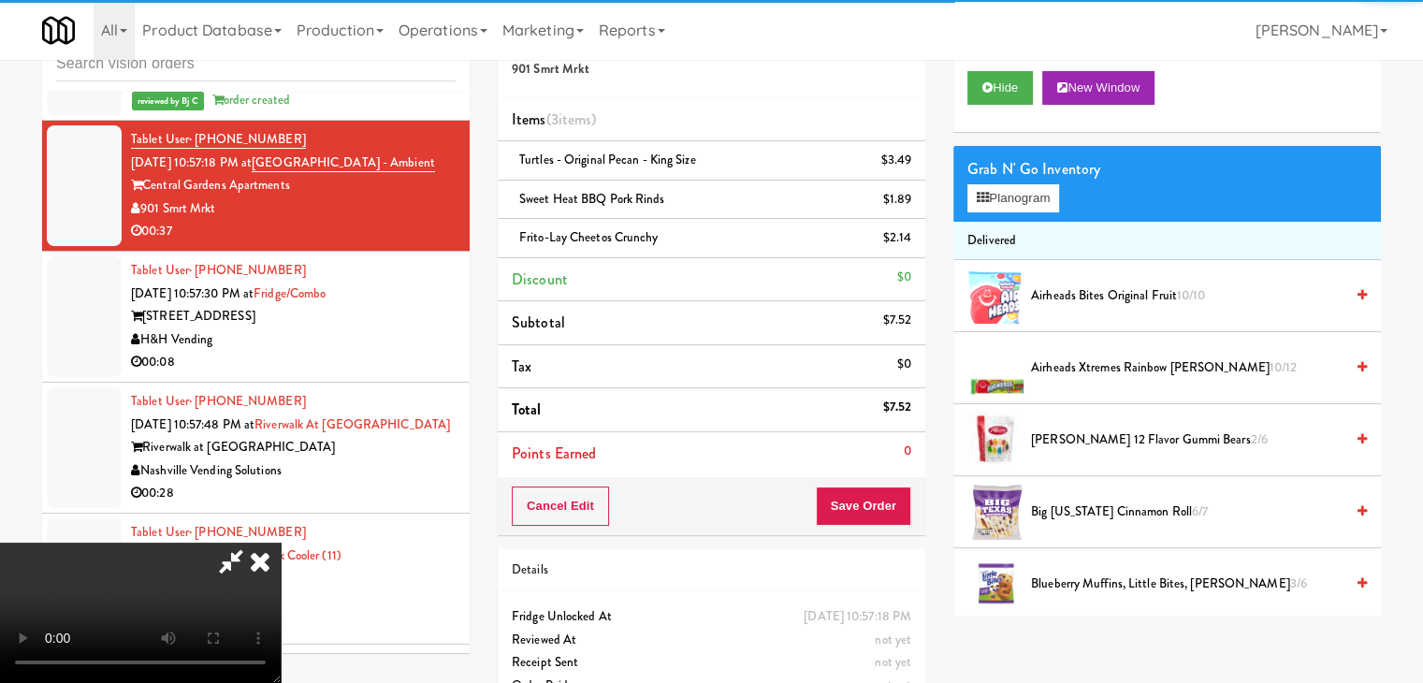
drag, startPoint x: 386, startPoint y: 510, endPoint x: 435, endPoint y: 514, distance: 48.8
click at [281, 543] on video at bounding box center [140, 613] width 281 height 140
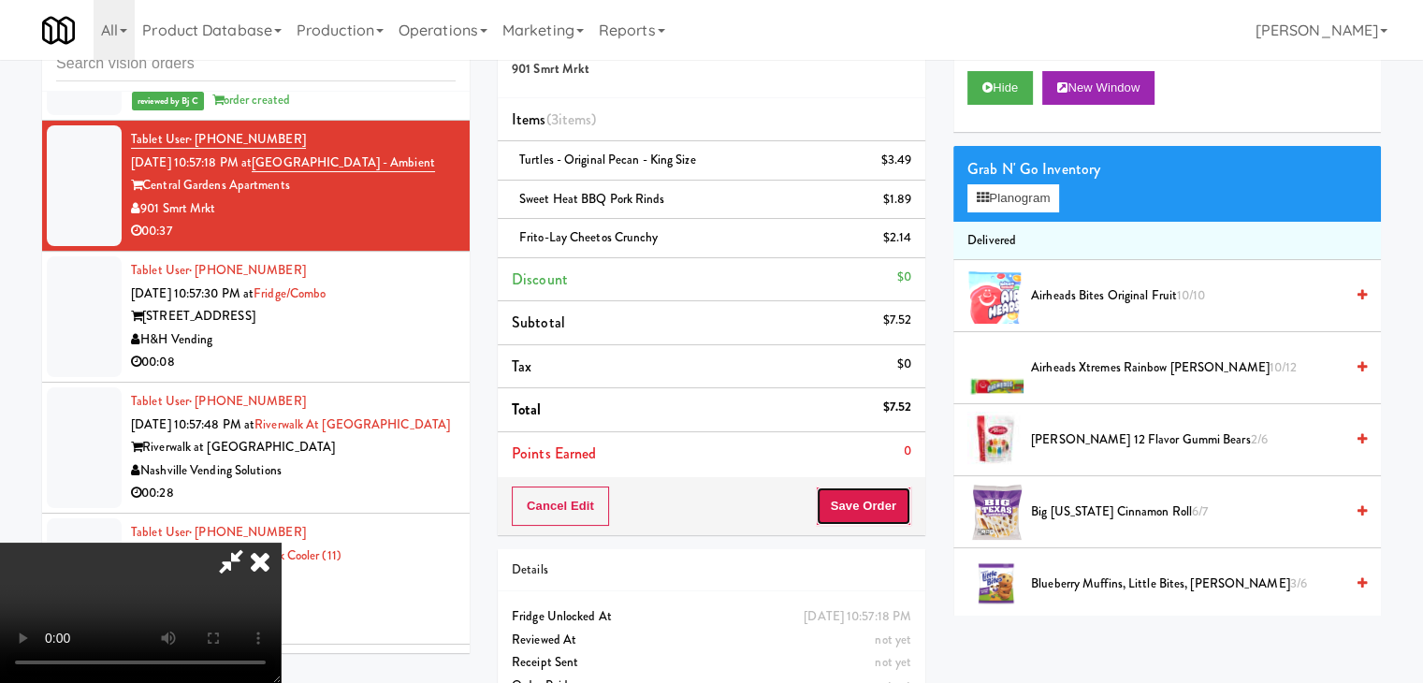
click at [889, 507] on button "Save Order" at bounding box center [863, 506] width 95 height 39
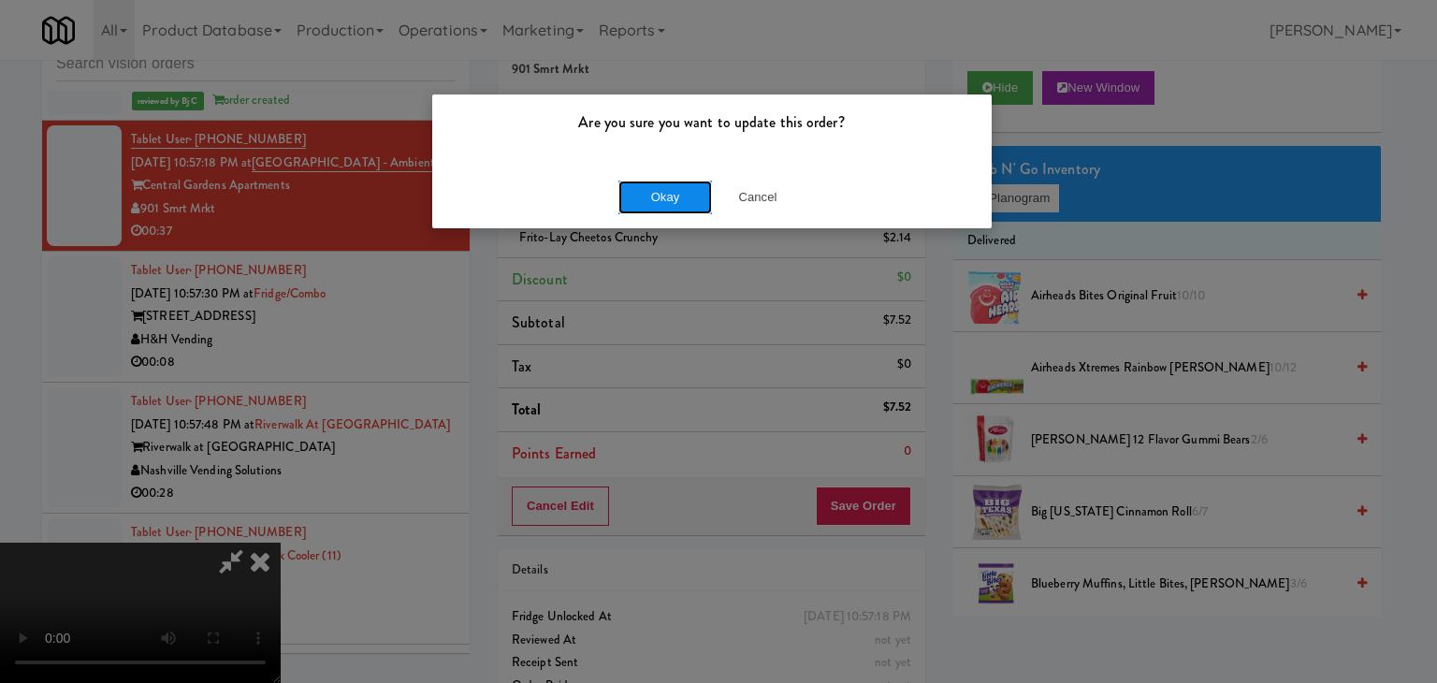
click at [662, 199] on button "Okay" at bounding box center [665, 198] width 94 height 34
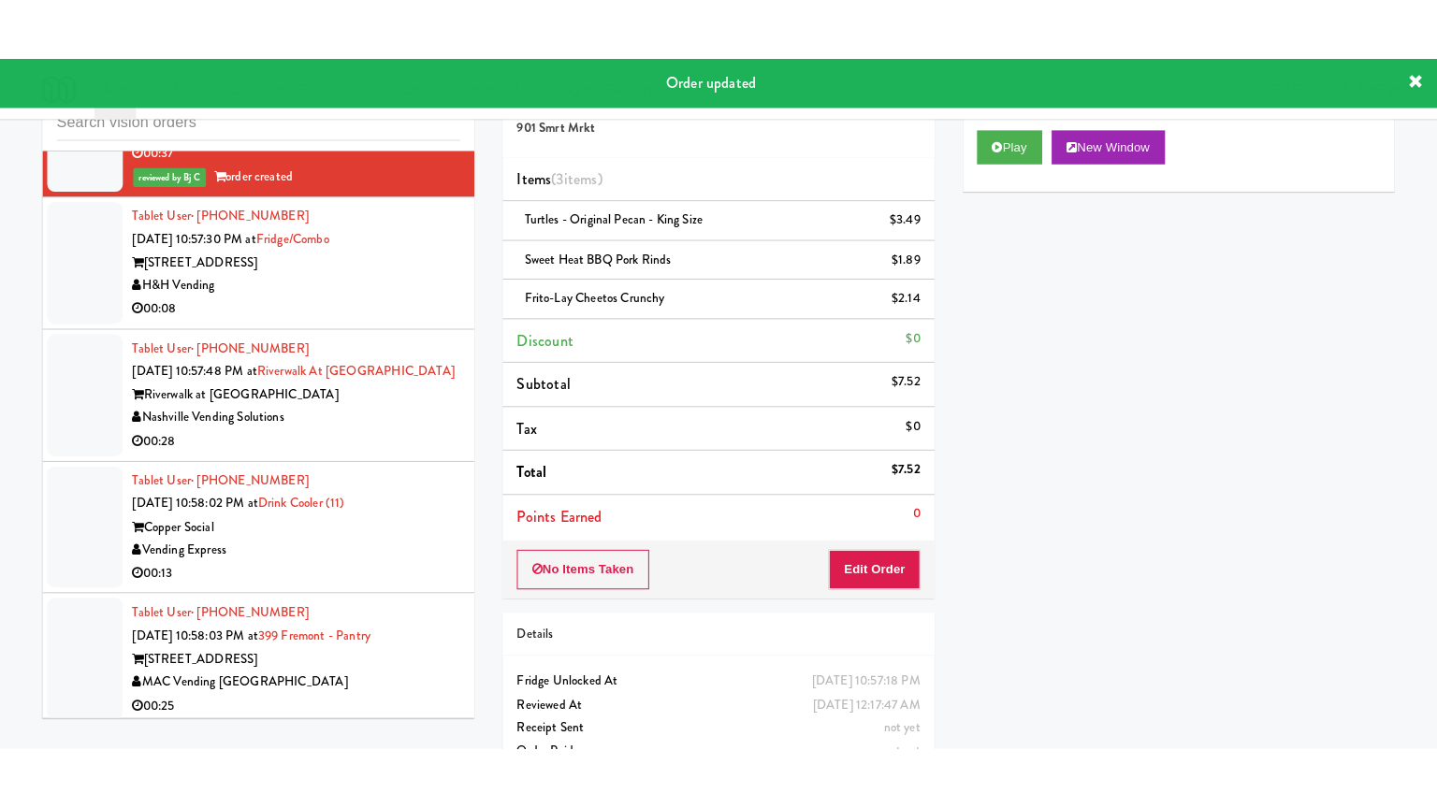
scroll to position [23414, 0]
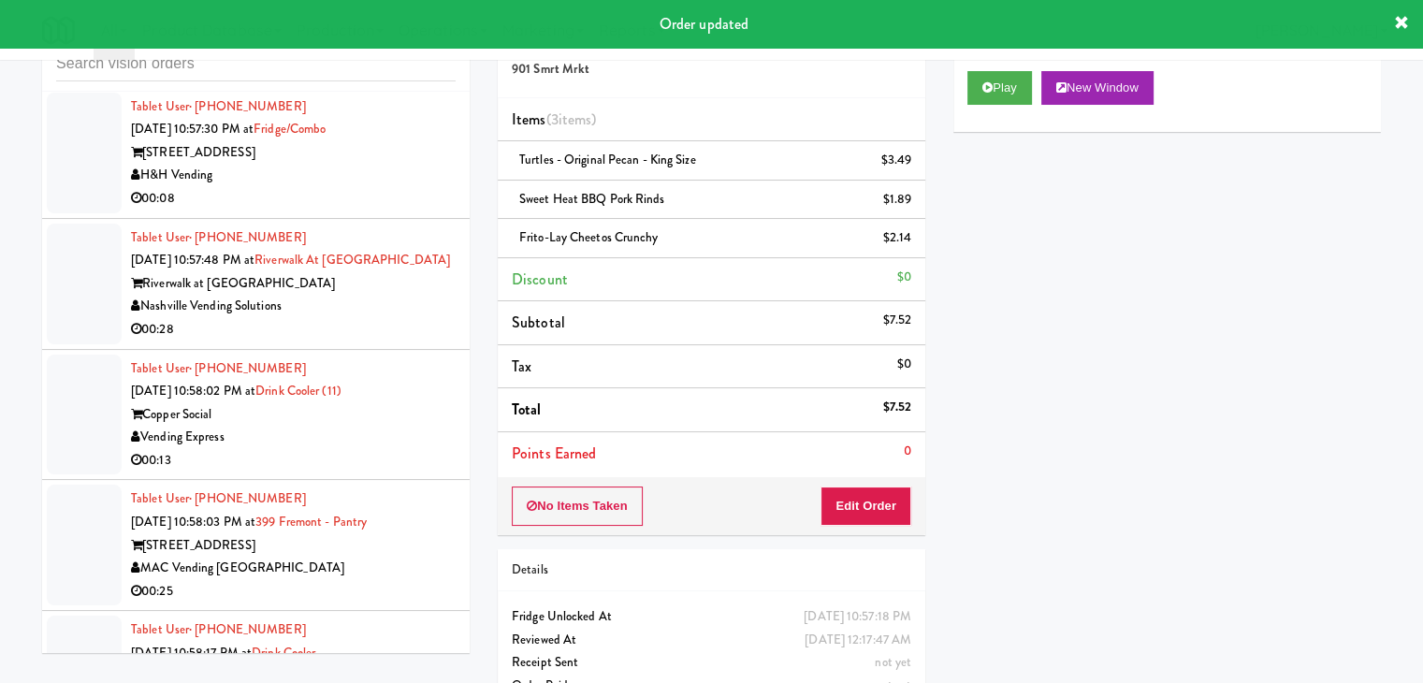
drag, startPoint x: 369, startPoint y: 279, endPoint x: 393, endPoint y: 284, distance: 24.8
click at [389, 187] on div "H&H Vending" at bounding box center [293, 175] width 325 height 23
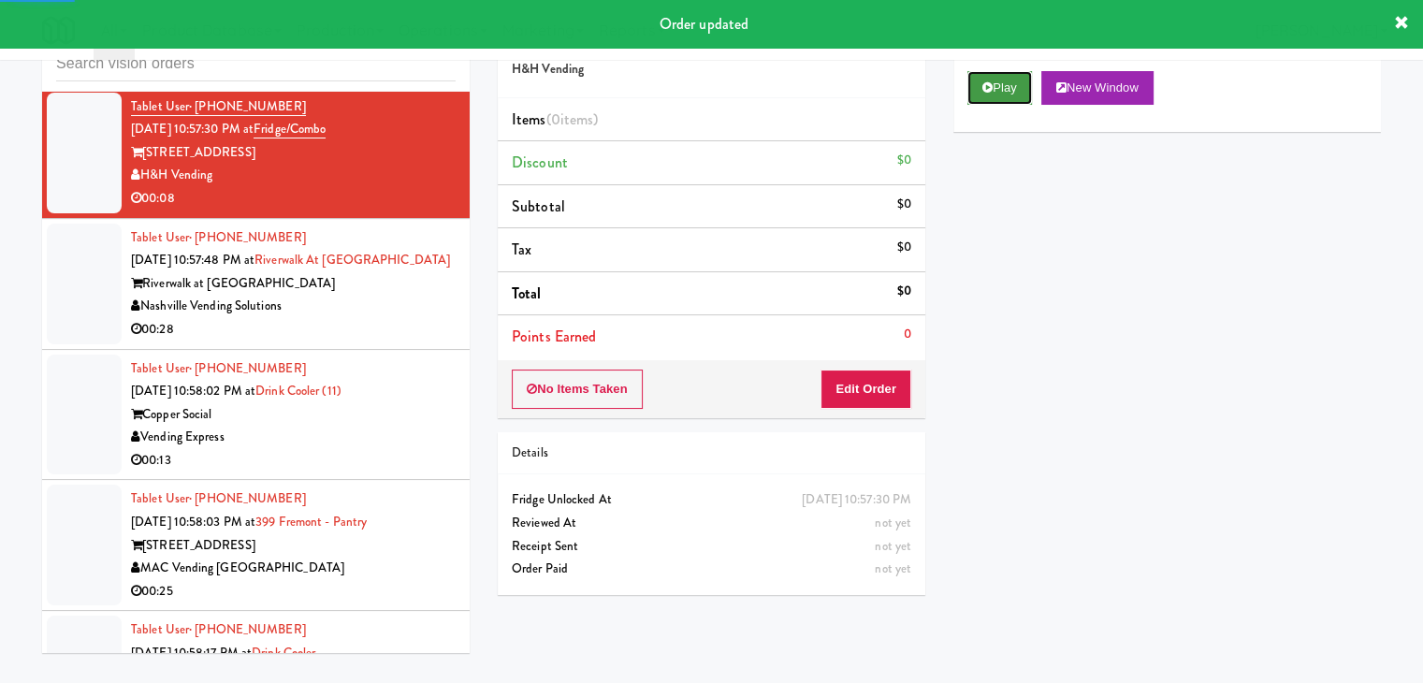
click at [1002, 72] on button "Play" at bounding box center [999, 88] width 65 height 34
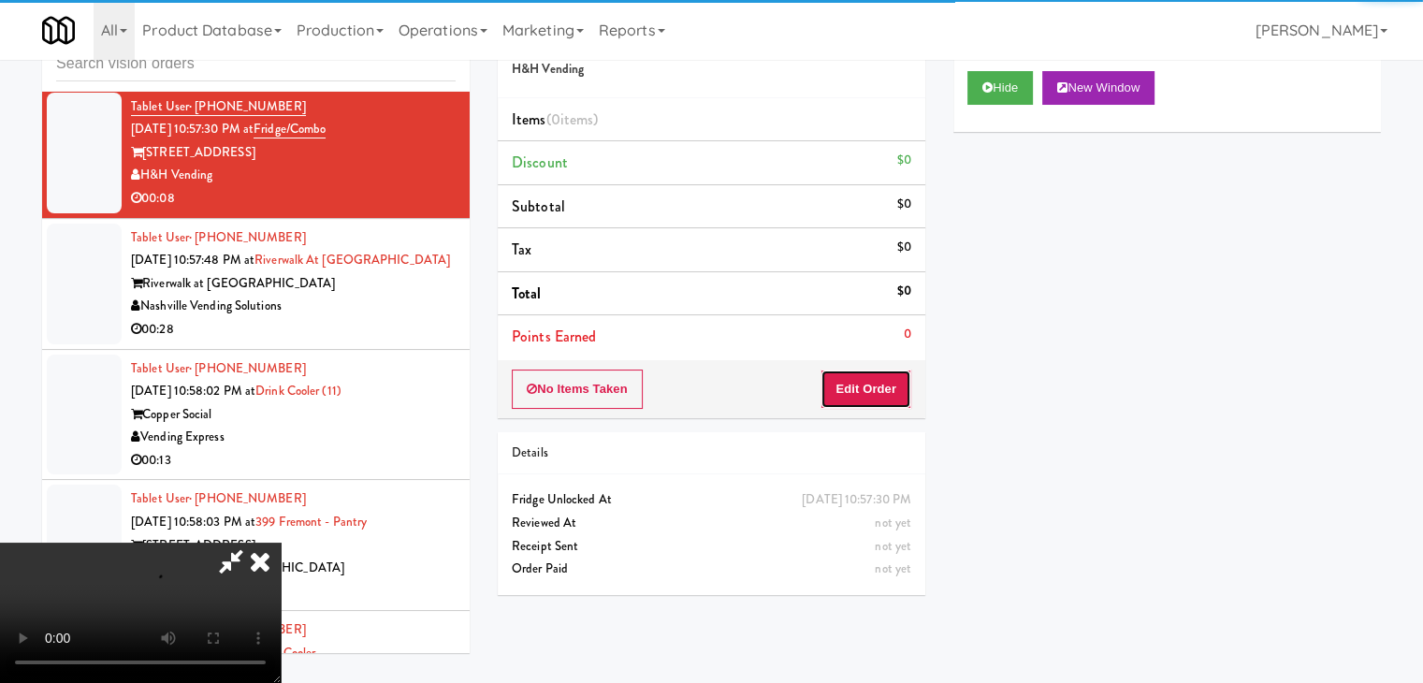
click at [872, 382] on button "Edit Order" at bounding box center [866, 389] width 91 height 39
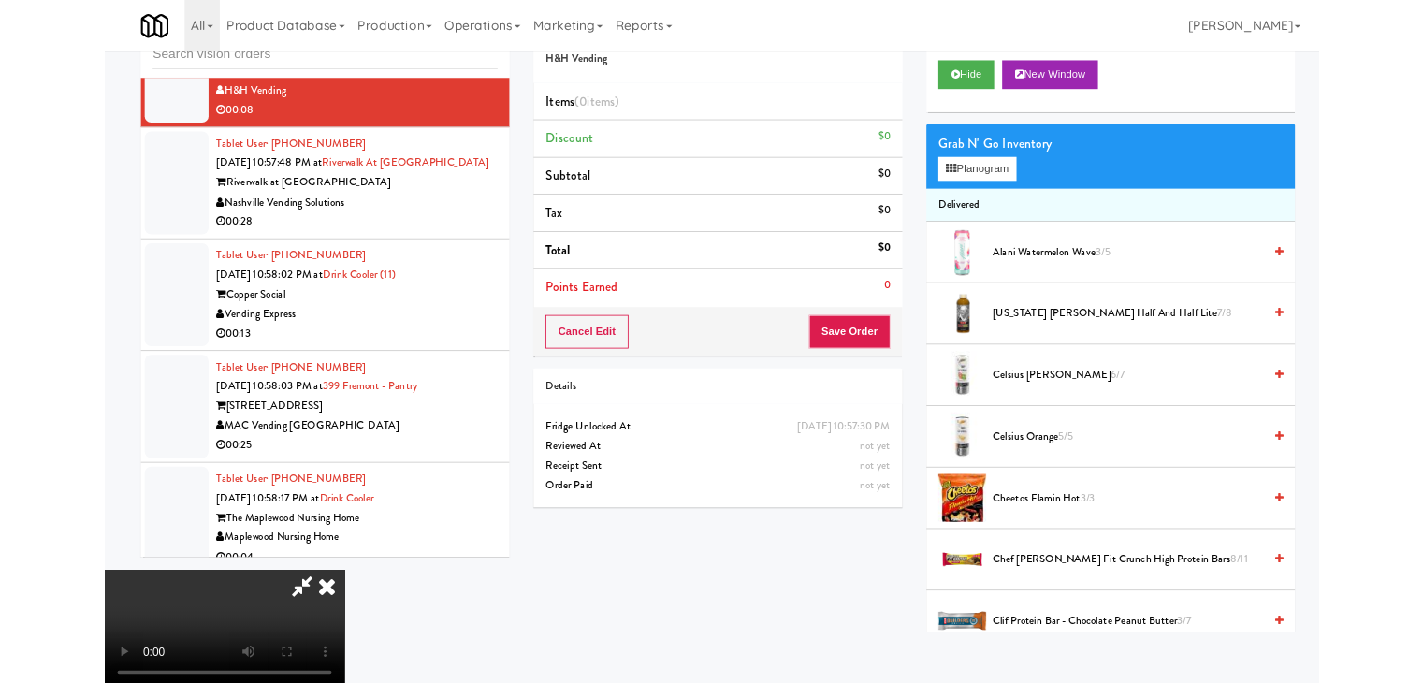
scroll to position [23299, 0]
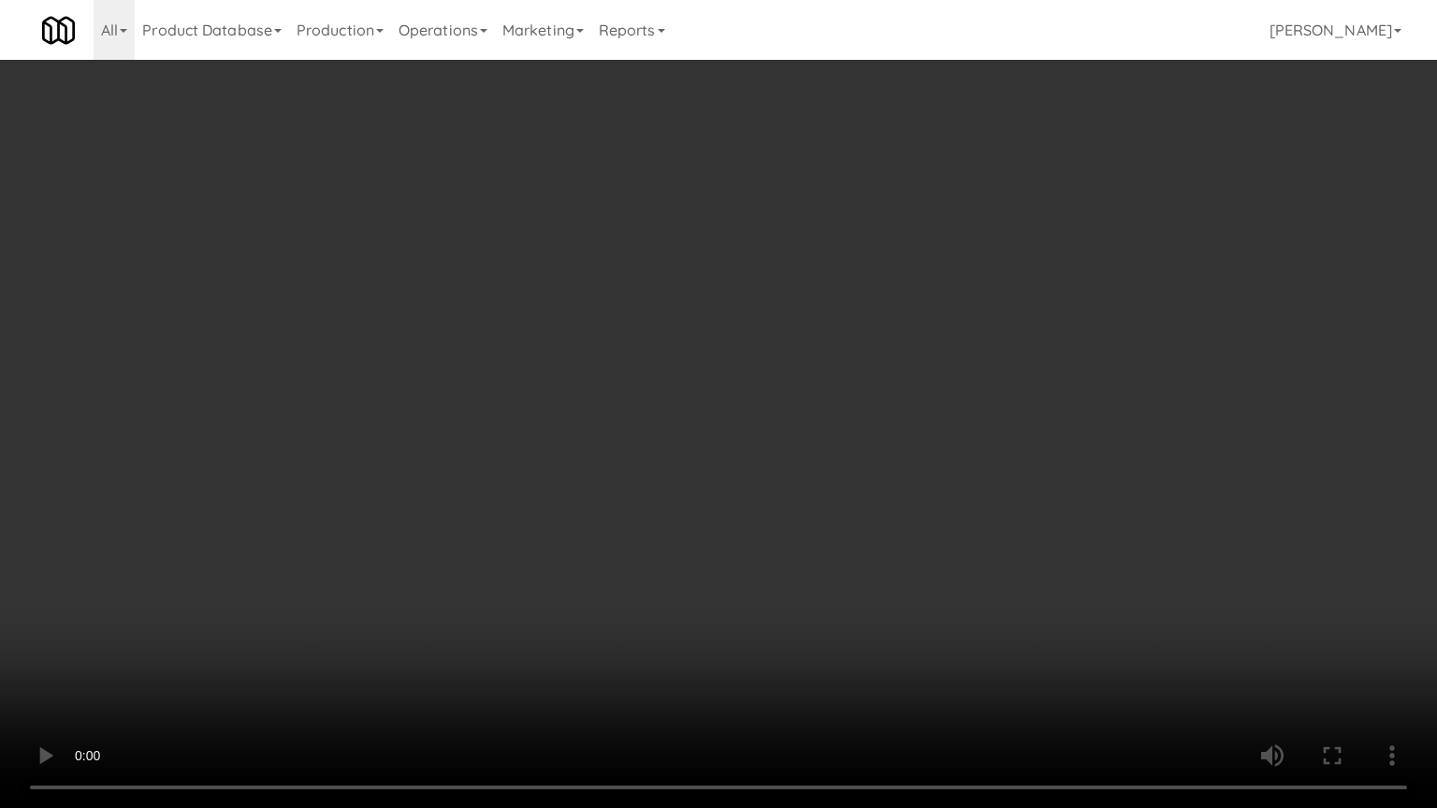
click at [812, 543] on video at bounding box center [718, 404] width 1437 height 808
click at [809, 541] on video at bounding box center [718, 404] width 1437 height 808
click at [806, 537] on video at bounding box center [718, 404] width 1437 height 808
click at [807, 539] on video at bounding box center [718, 404] width 1437 height 808
click at [810, 535] on video at bounding box center [718, 404] width 1437 height 808
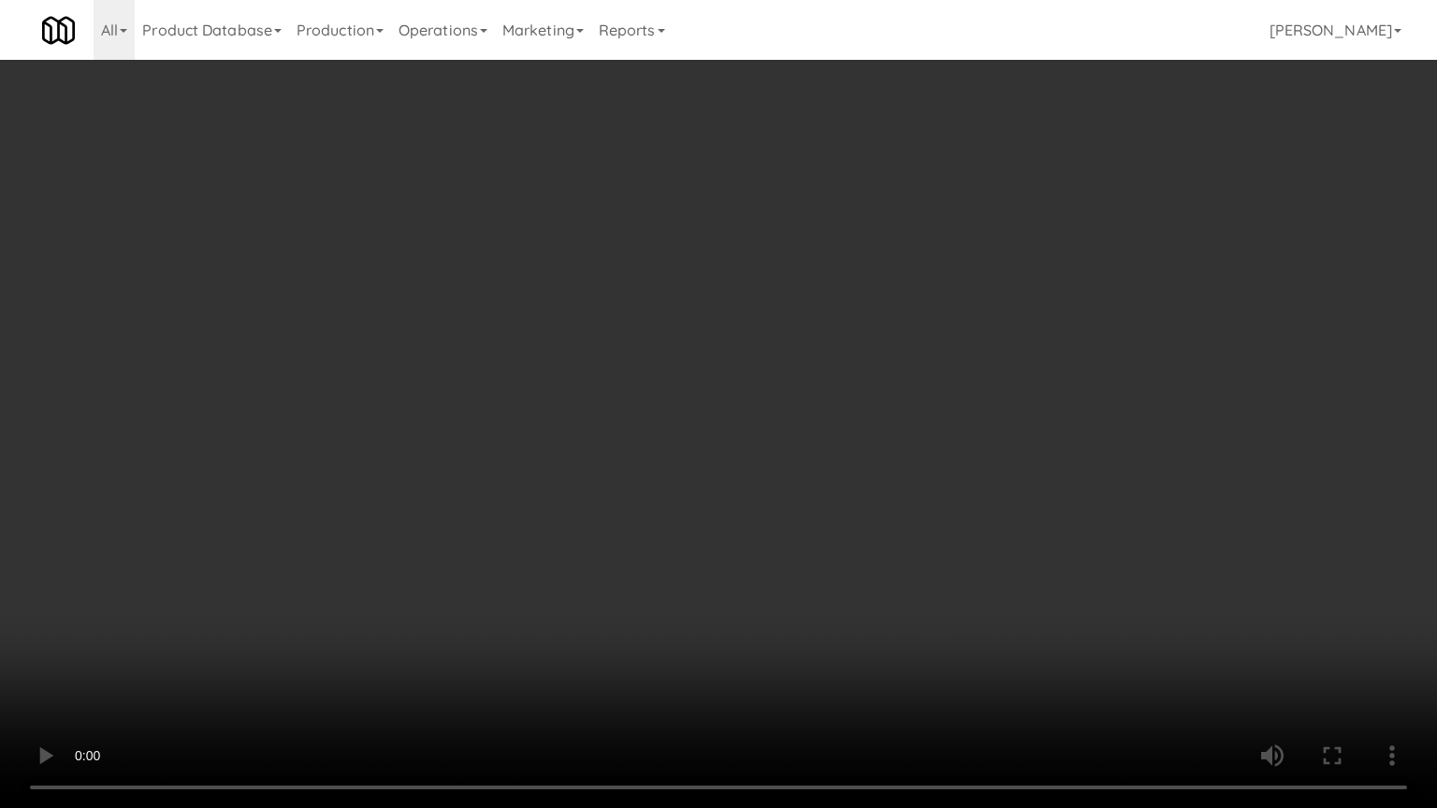
click at [812, 532] on video at bounding box center [718, 404] width 1437 height 808
click at [811, 534] on video at bounding box center [718, 404] width 1437 height 808
click at [816, 534] on video at bounding box center [718, 404] width 1437 height 808
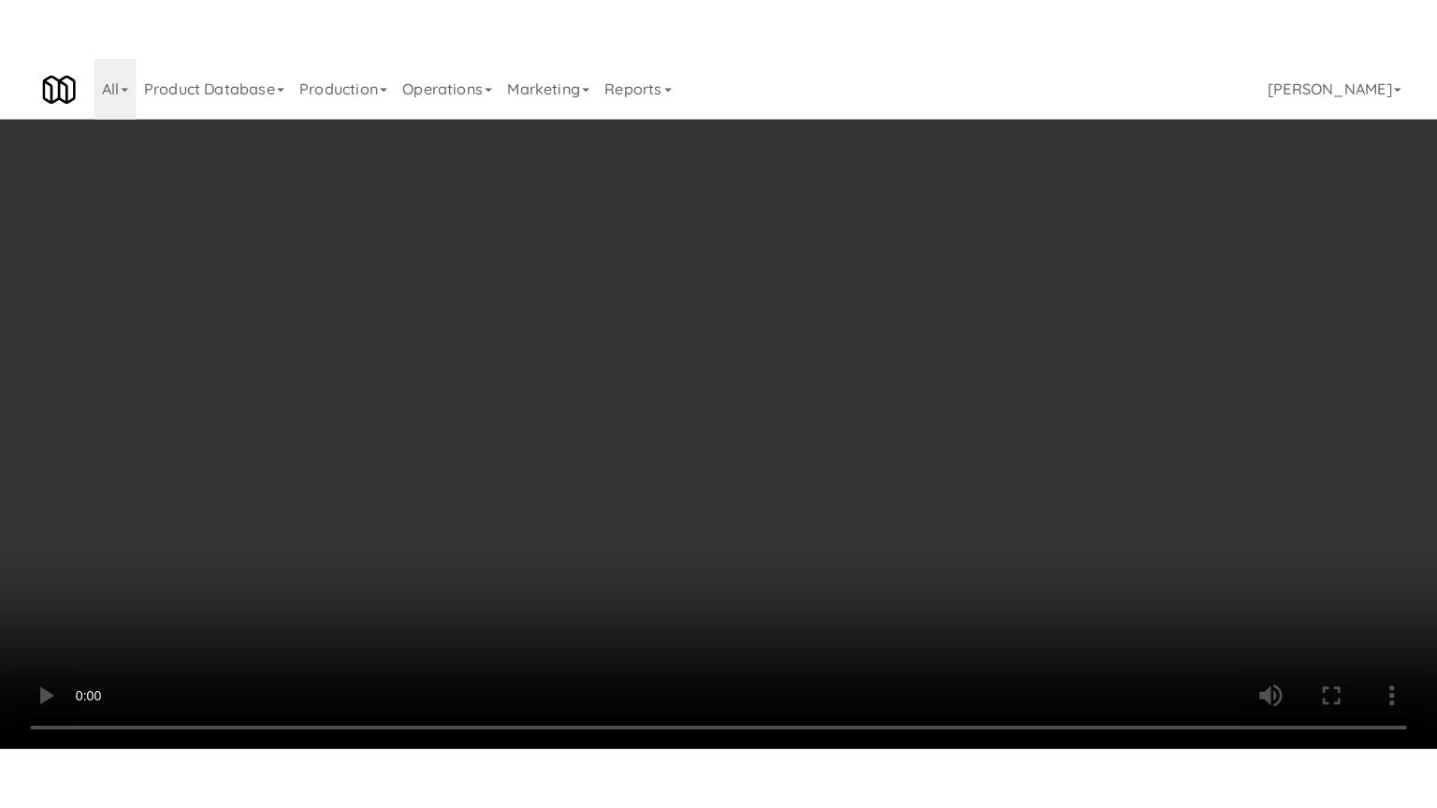
scroll to position [23414, 0]
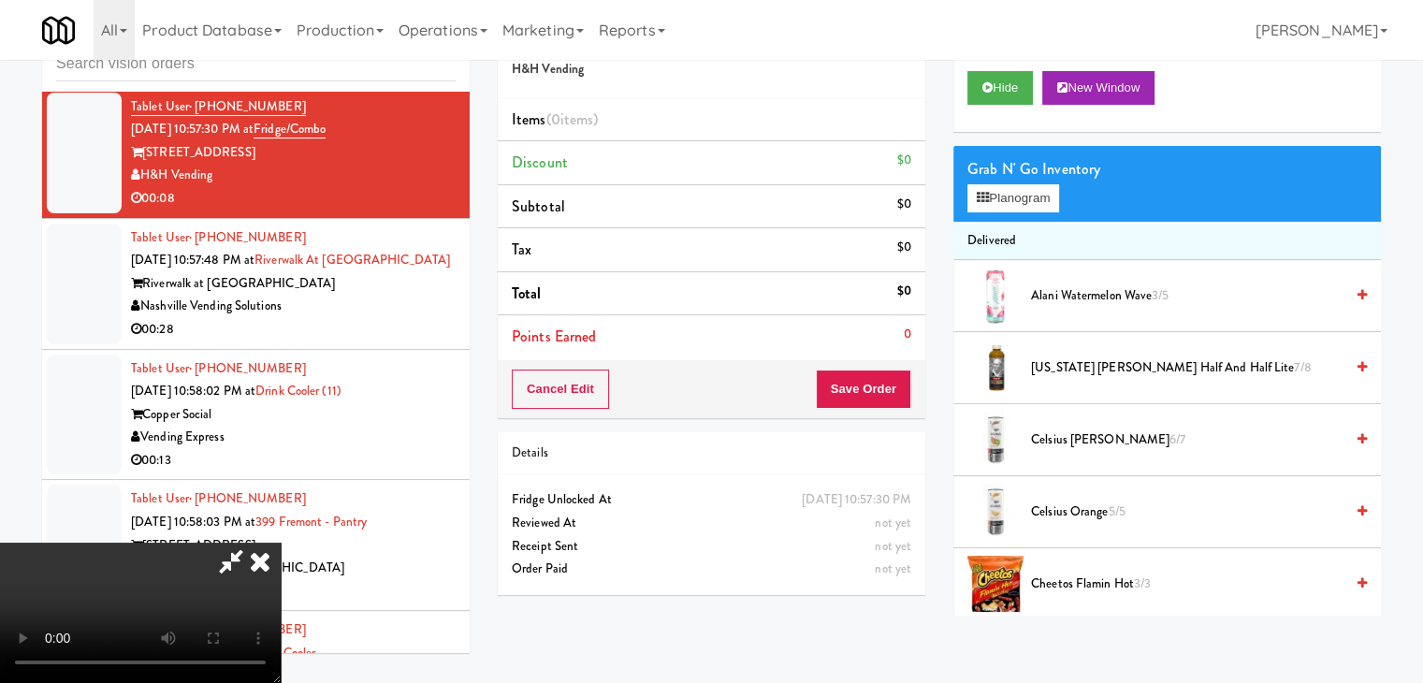
click at [281, 543] on video at bounding box center [140, 613] width 281 height 140
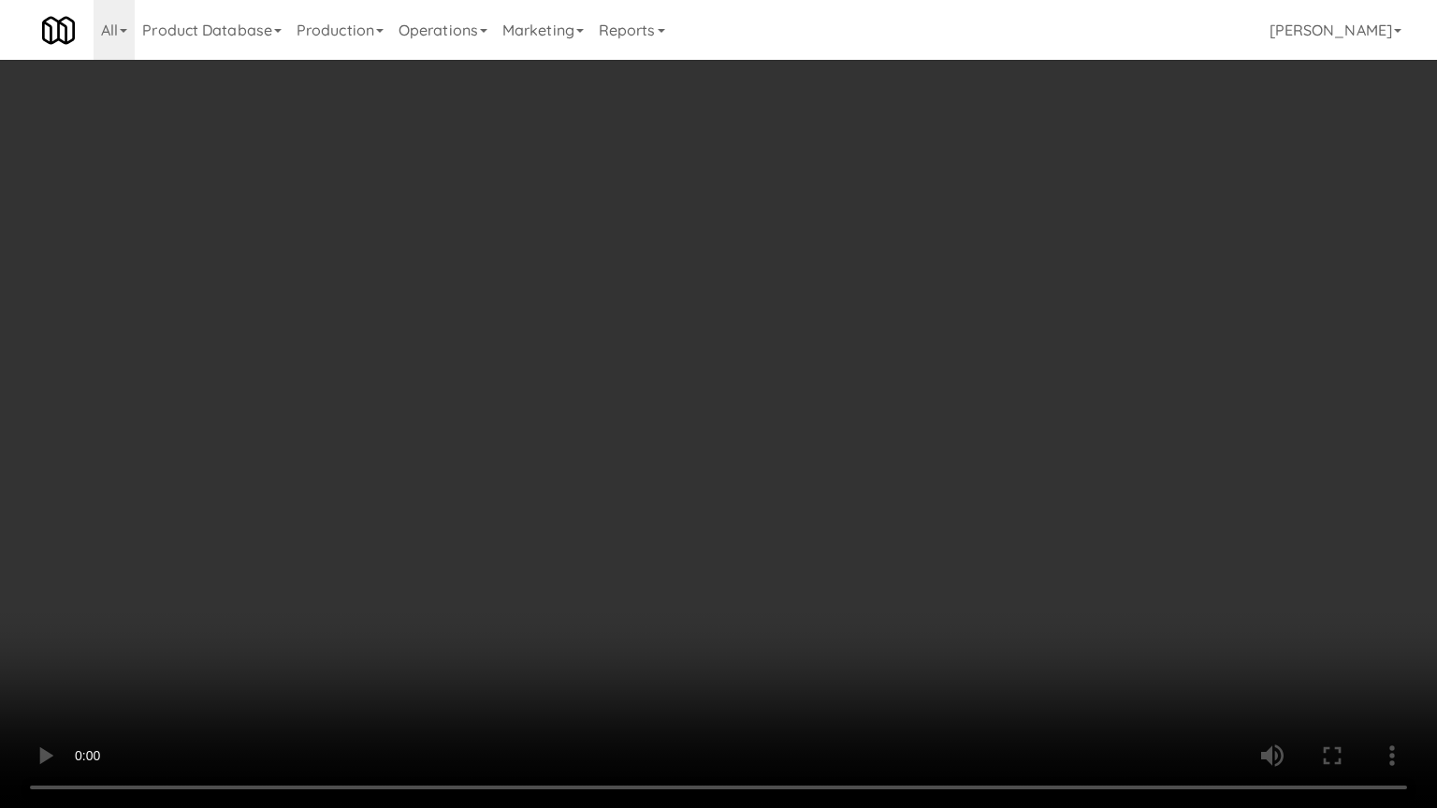
click at [840, 529] on video at bounding box center [718, 404] width 1437 height 808
click at [868, 527] on video at bounding box center [718, 404] width 1437 height 808
click at [851, 523] on video at bounding box center [718, 404] width 1437 height 808
drag, startPoint x: 851, startPoint y: 523, endPoint x: 937, endPoint y: 294, distance: 244.5
click at [850, 523] on video at bounding box center [718, 404] width 1437 height 808
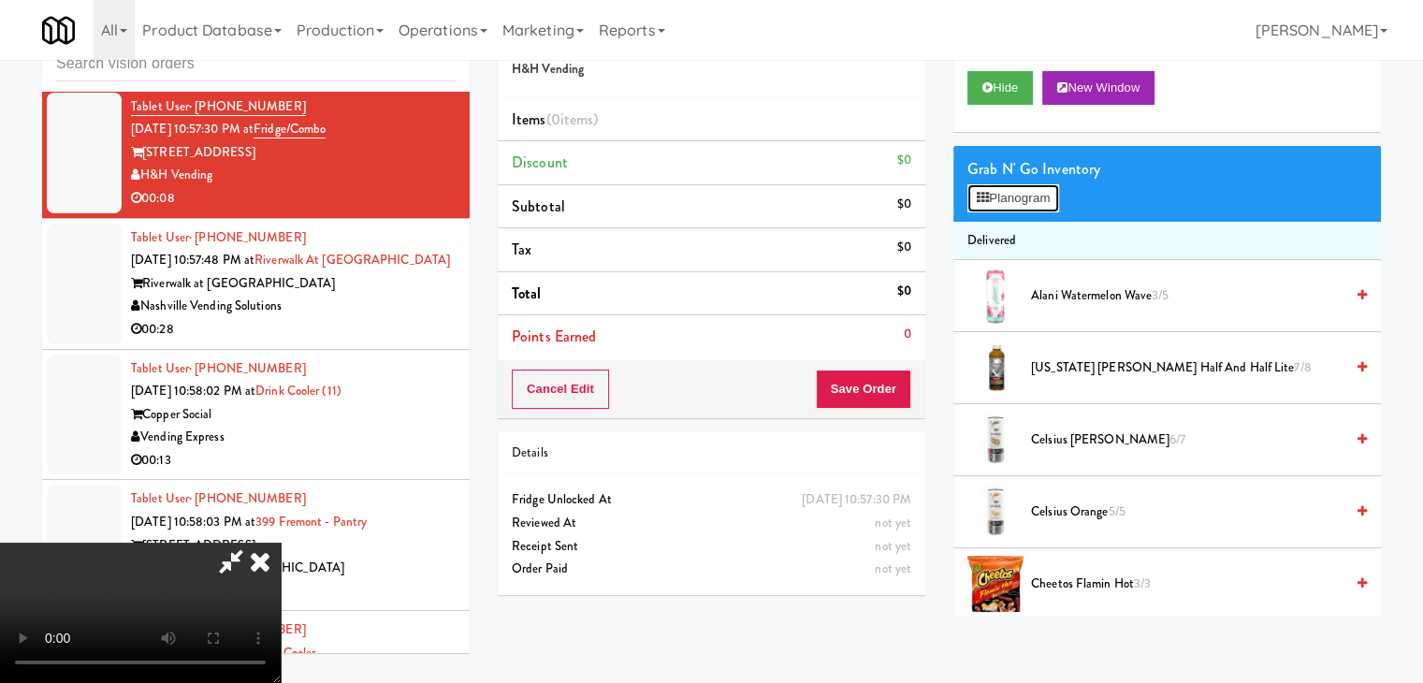
click at [1051, 201] on button "Planogram" at bounding box center [1013, 198] width 92 height 28
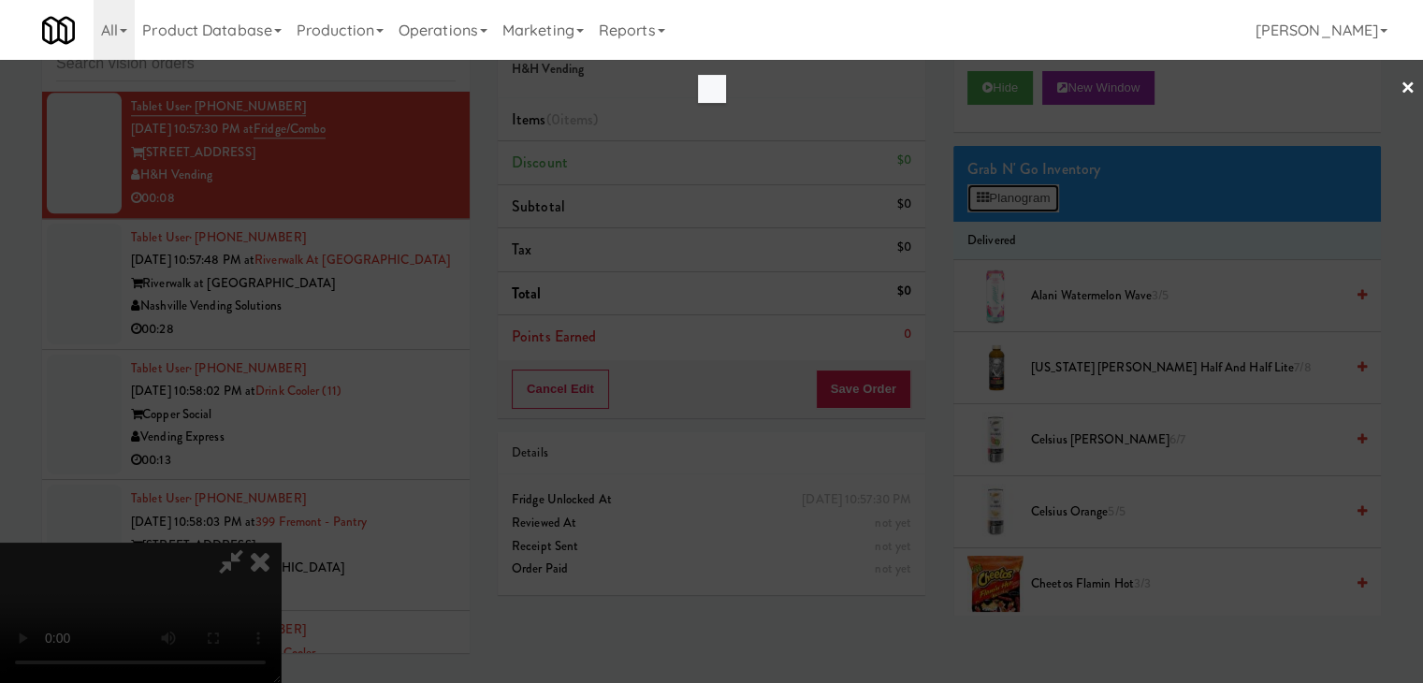
scroll to position [23299, 0]
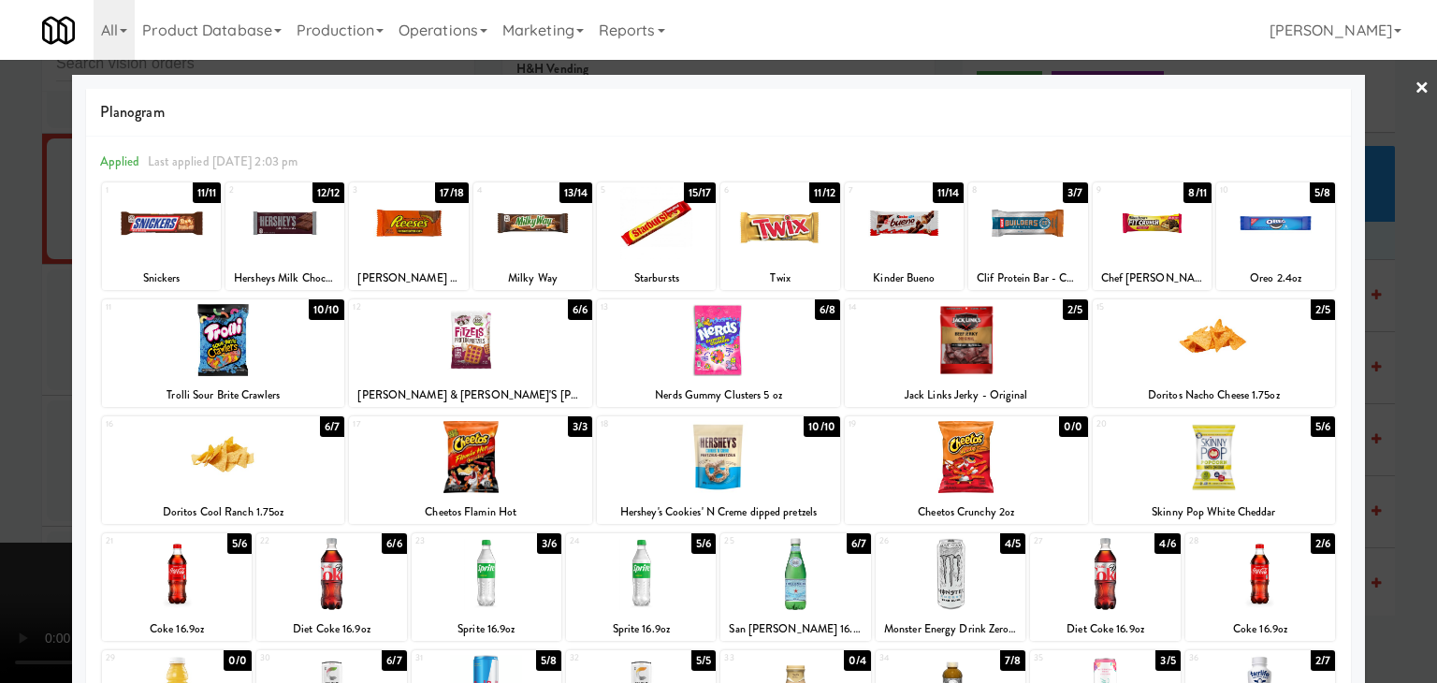
click at [751, 229] on div at bounding box center [779, 223] width 119 height 72
click at [0, 348] on div at bounding box center [718, 341] width 1437 height 683
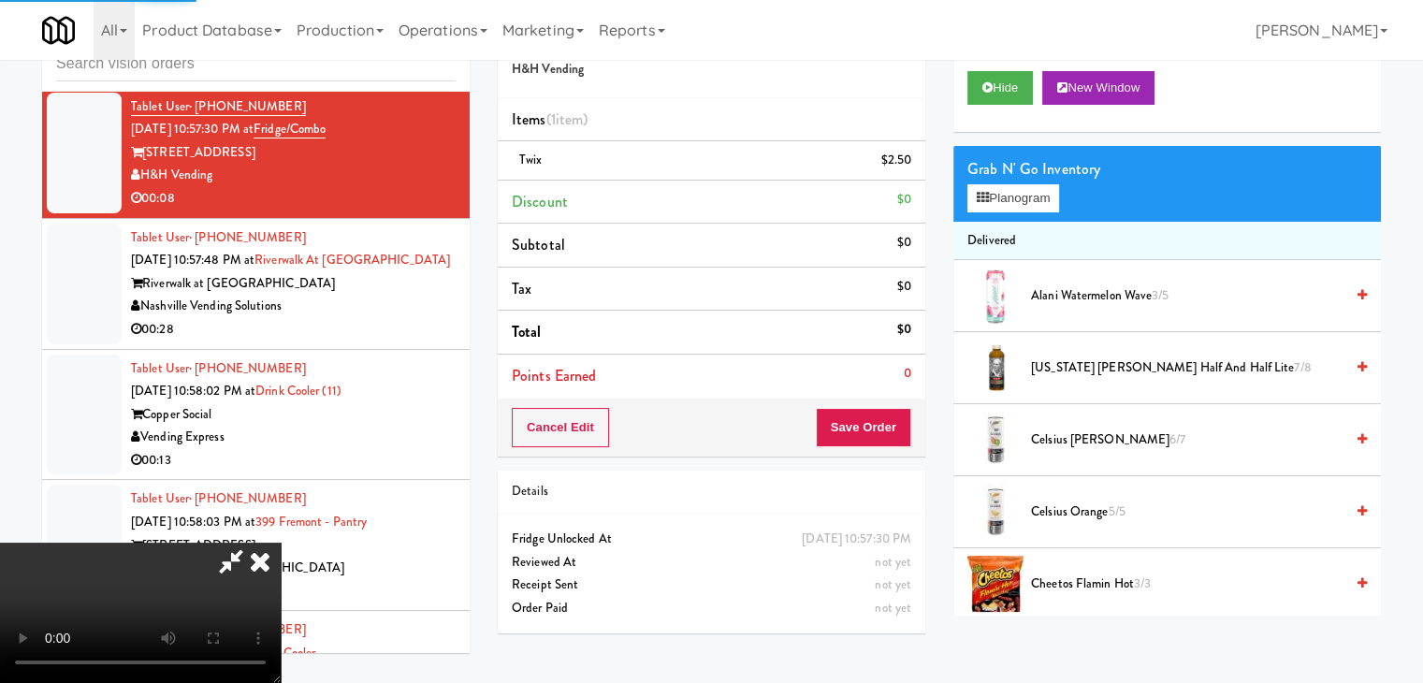
click at [281, 543] on video at bounding box center [140, 613] width 281 height 140
drag, startPoint x: 462, startPoint y: 378, endPoint x: 476, endPoint y: 472, distance: 94.6
click at [281, 543] on video at bounding box center [140, 613] width 281 height 140
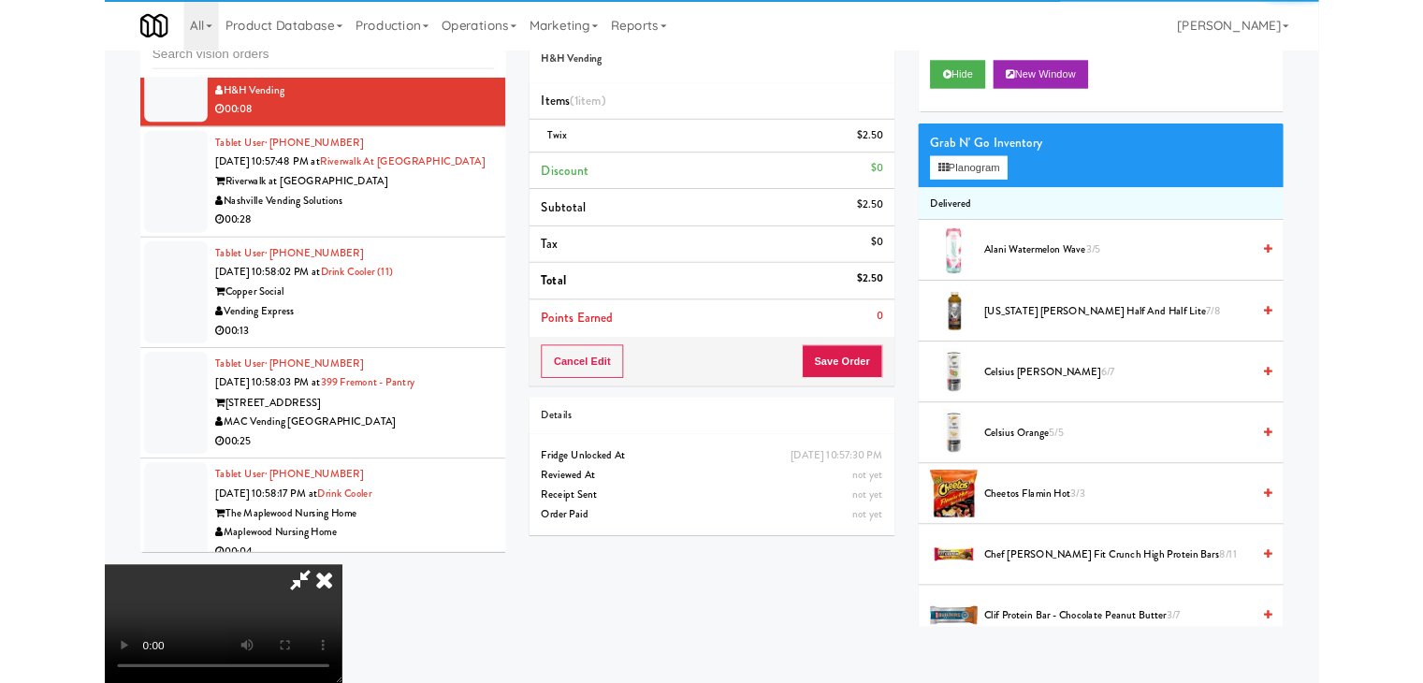
scroll to position [23299, 0]
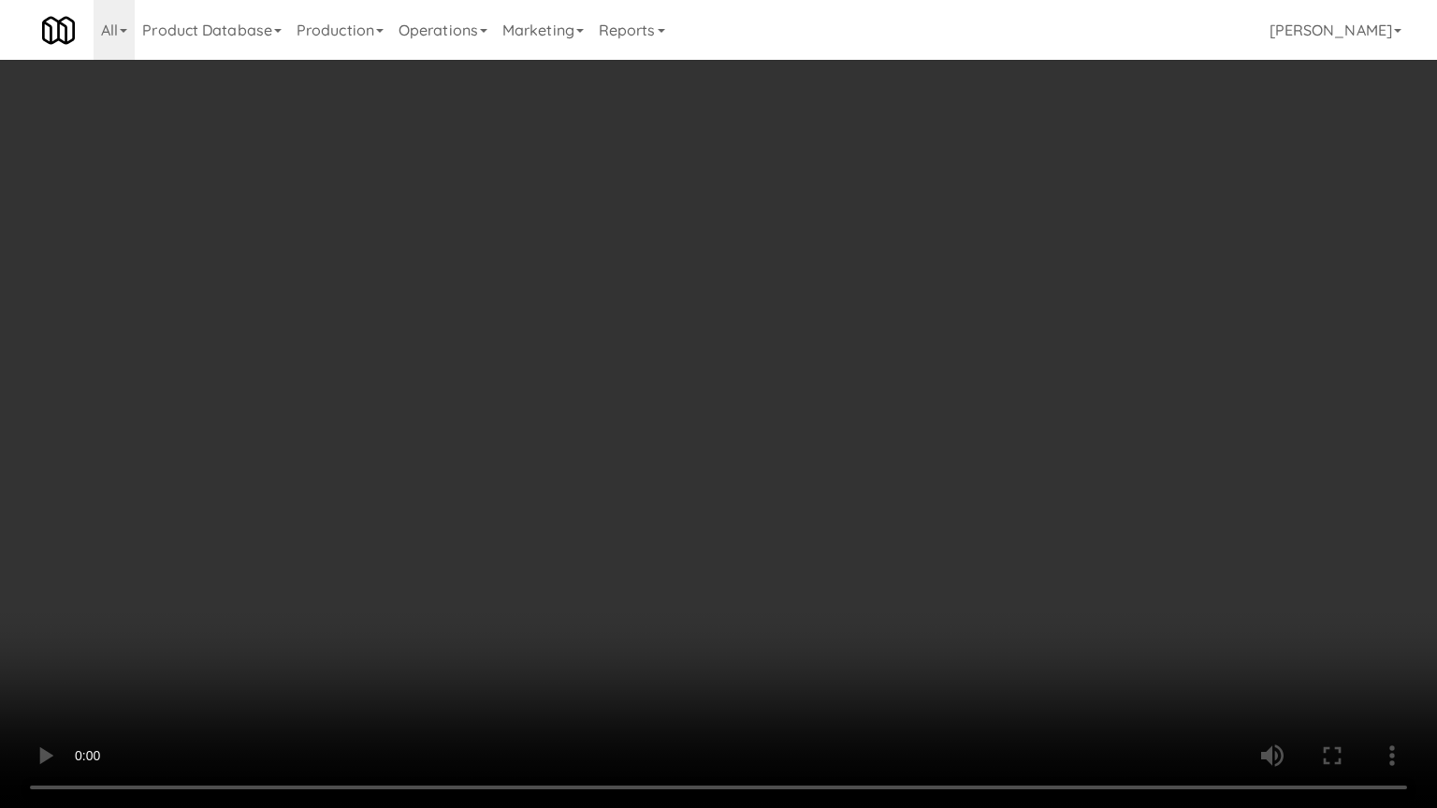
click at [742, 546] on video at bounding box center [718, 404] width 1437 height 808
click at [740, 531] on video at bounding box center [718, 404] width 1437 height 808
click at [734, 548] on video at bounding box center [718, 404] width 1437 height 808
click at [733, 559] on video at bounding box center [718, 404] width 1437 height 808
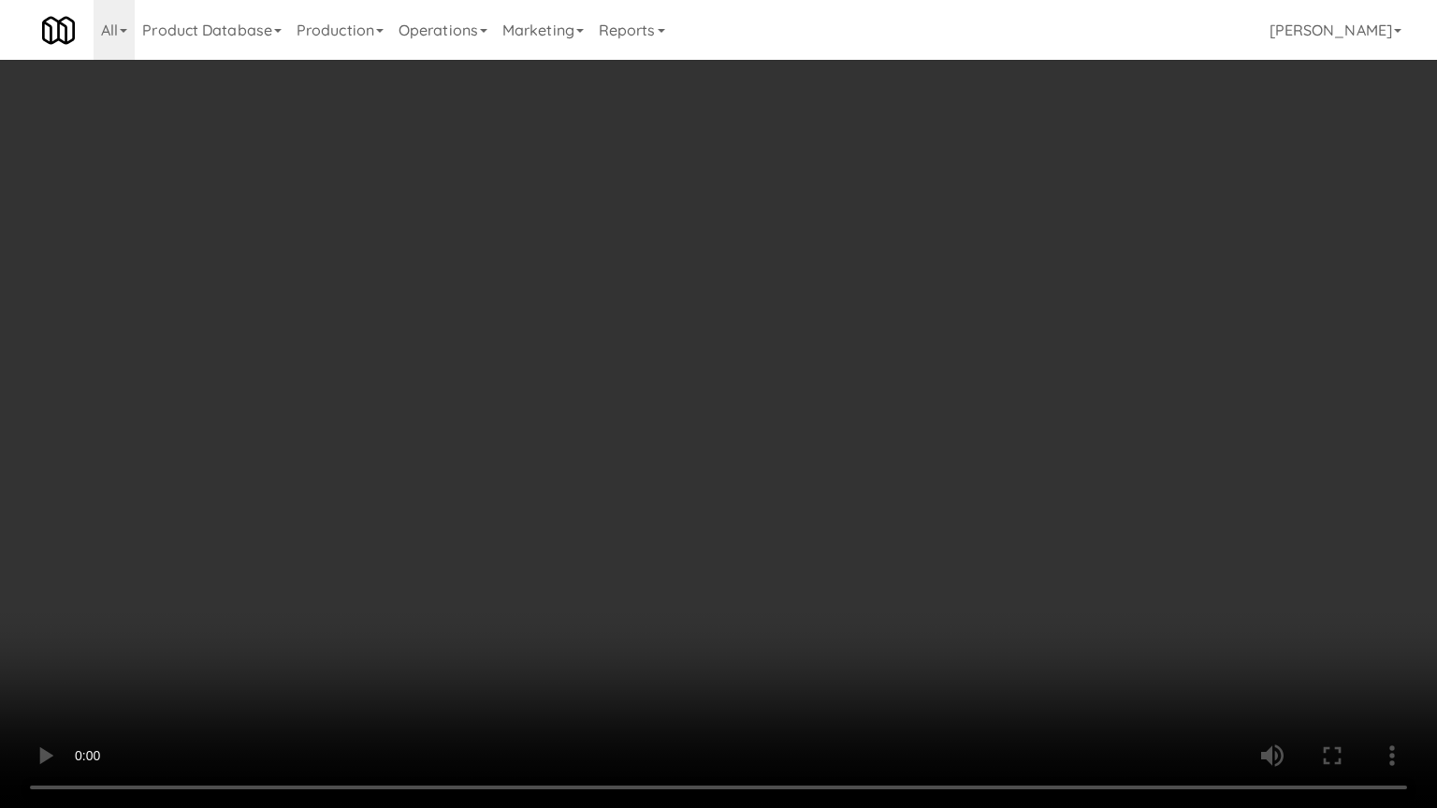
click at [724, 566] on video at bounding box center [718, 404] width 1437 height 808
drag, startPoint x: 724, startPoint y: 566, endPoint x: 816, endPoint y: 300, distance: 281.1
click at [724, 565] on video at bounding box center [718, 404] width 1437 height 808
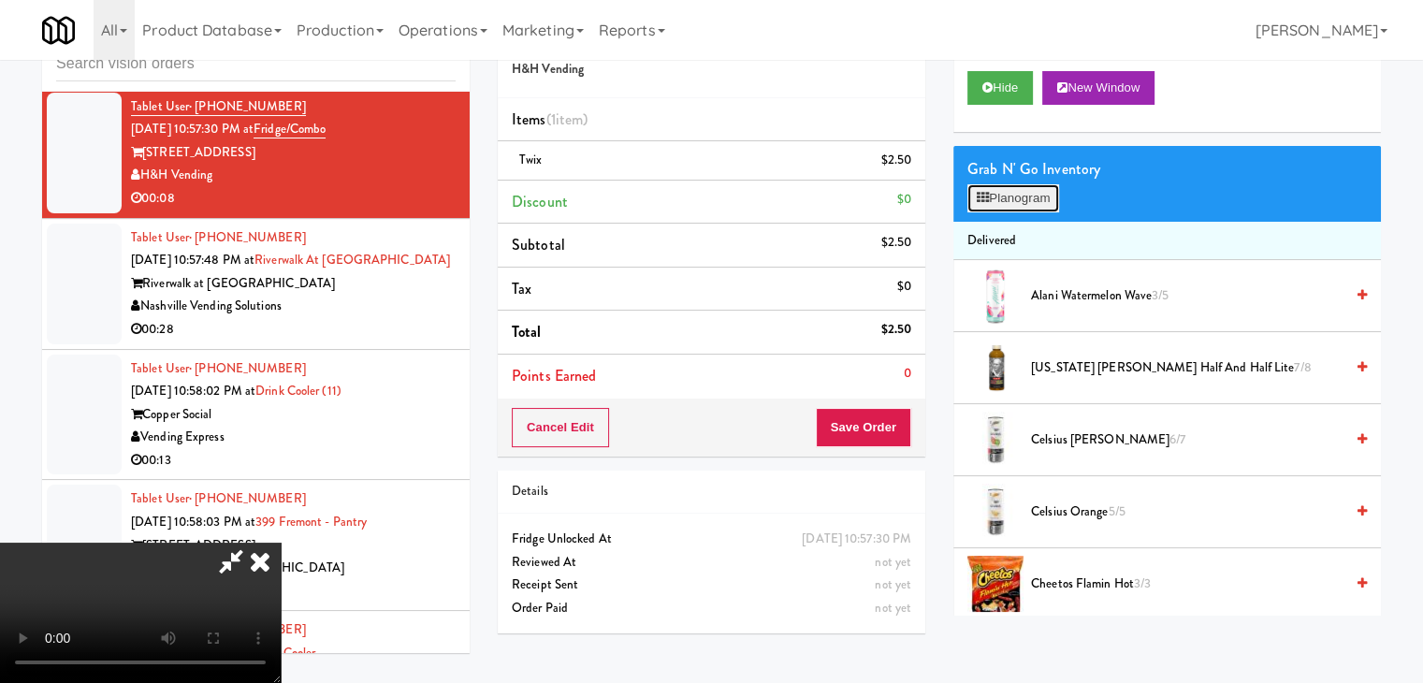
click at [998, 199] on button "Planogram" at bounding box center [1013, 198] width 92 height 28
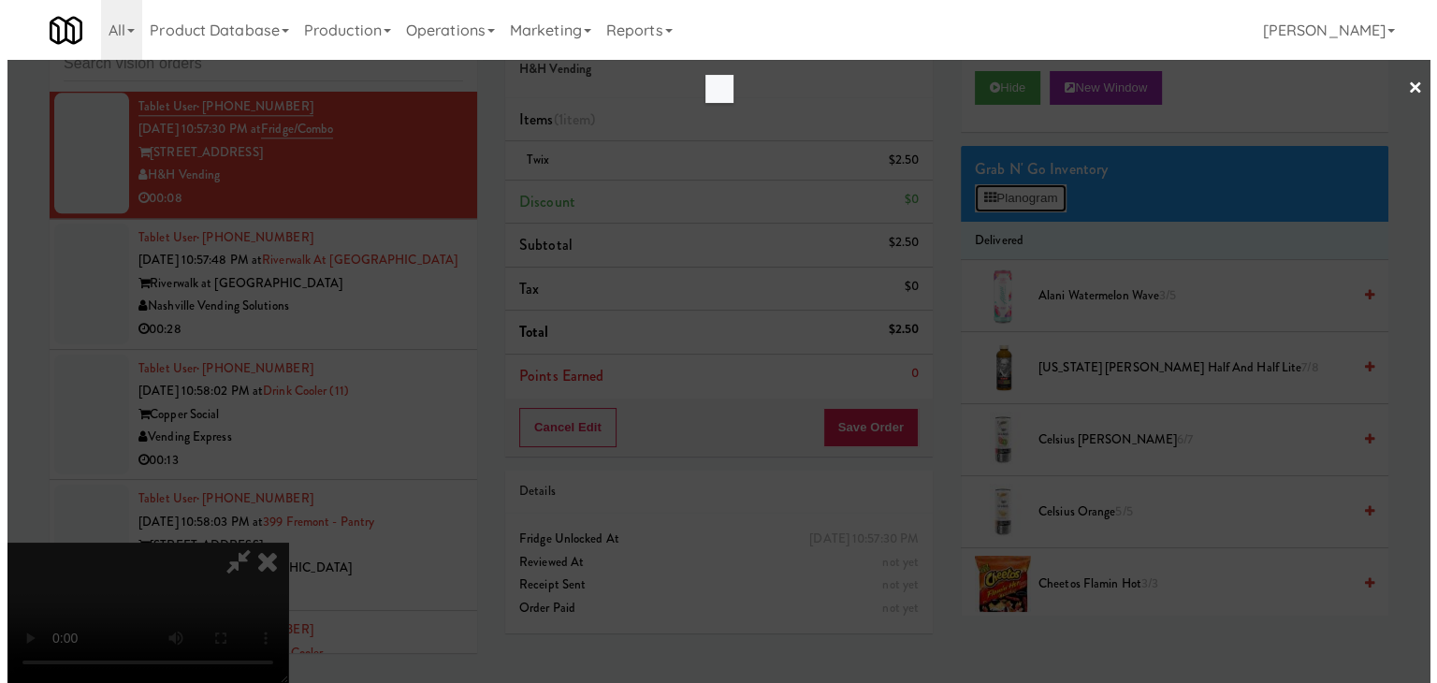
scroll to position [23299, 0]
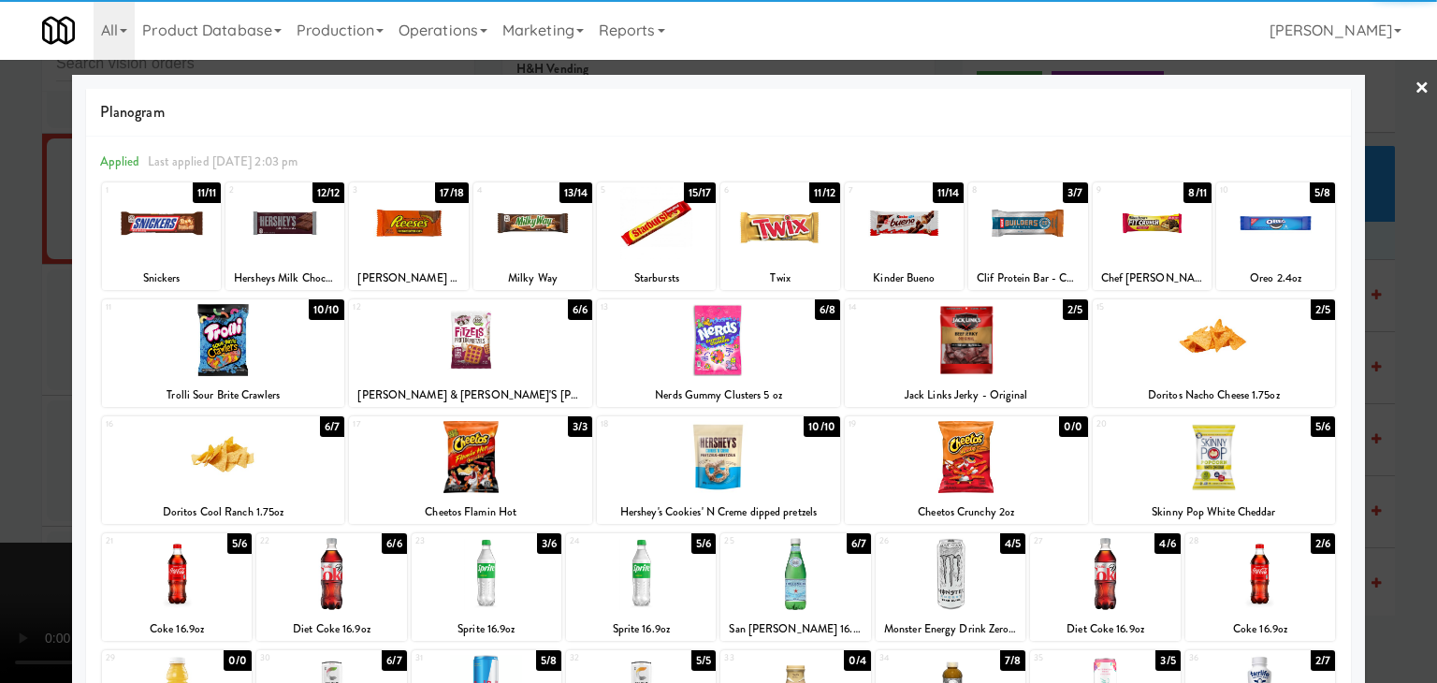
click at [659, 203] on div at bounding box center [656, 223] width 119 height 72
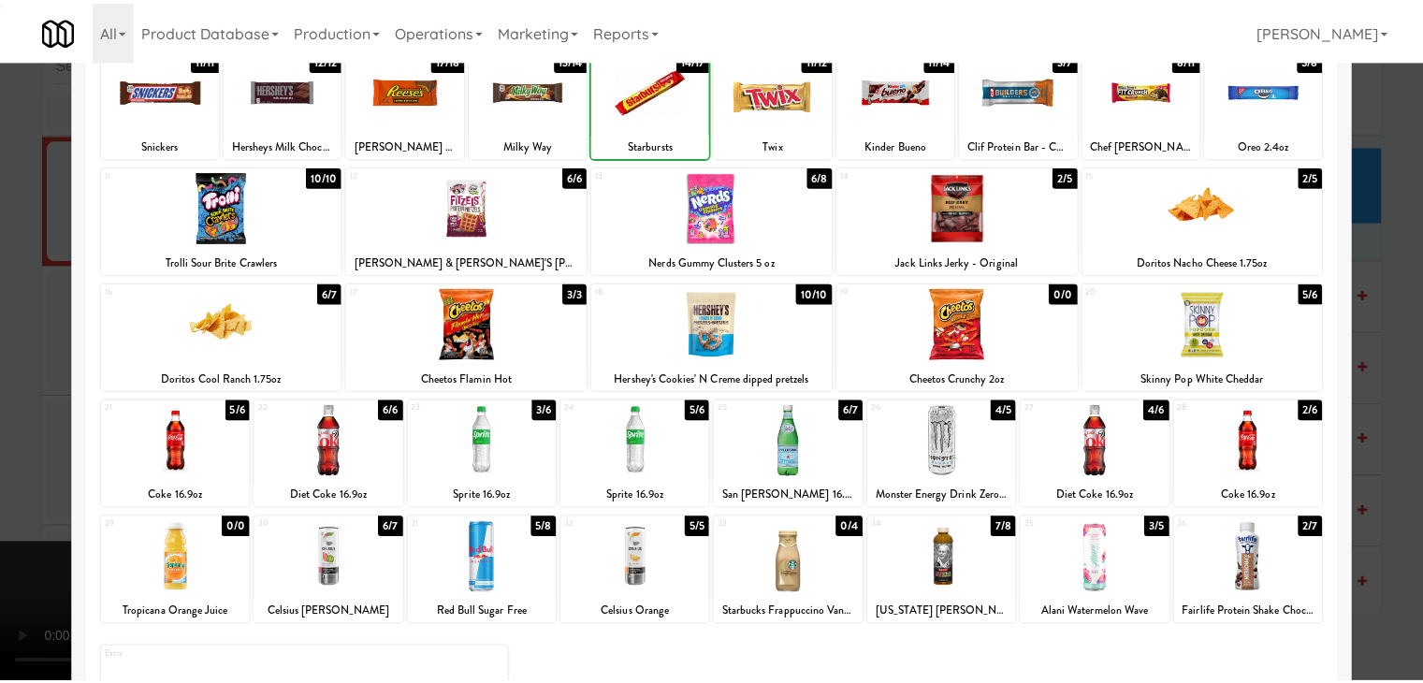
scroll to position [236, 0]
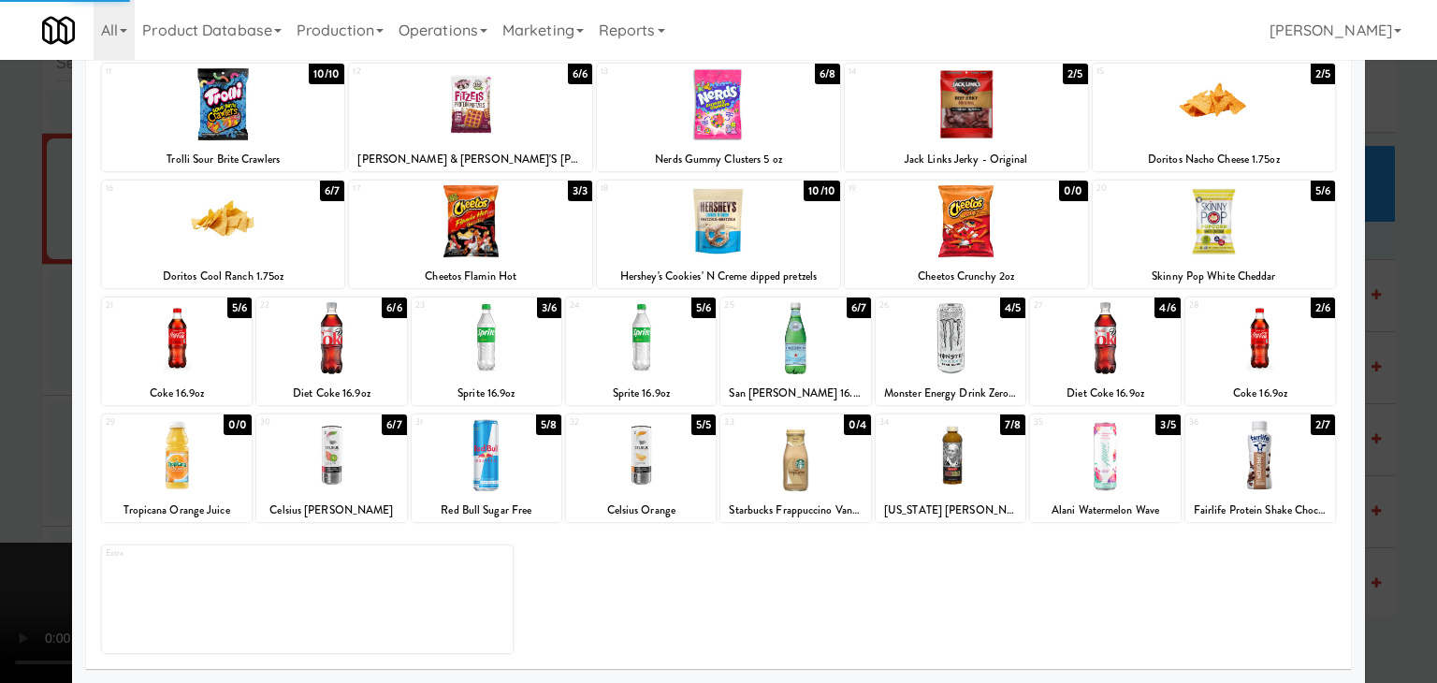
drag, startPoint x: 818, startPoint y: 369, endPoint x: 796, endPoint y: 369, distance: 21.5
click at [817, 369] on div at bounding box center [795, 338] width 150 height 72
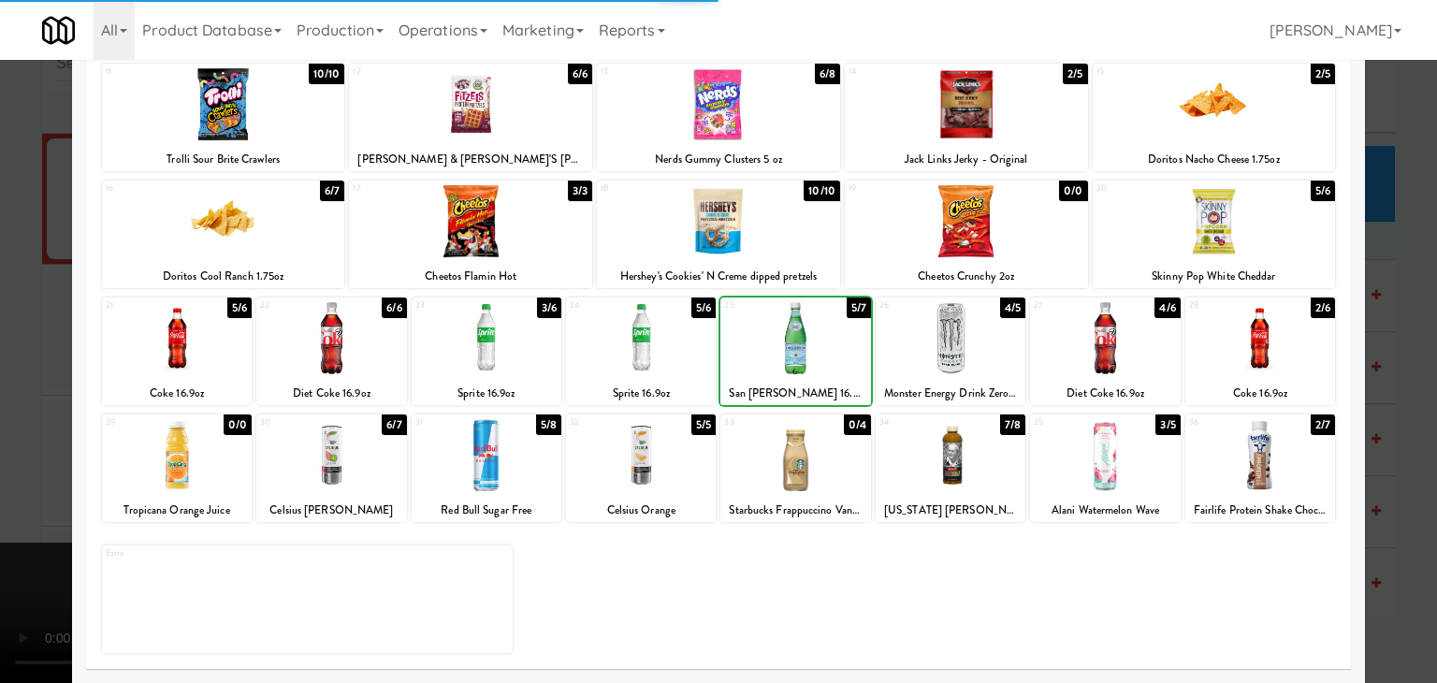
click at [0, 390] on div at bounding box center [718, 341] width 1437 height 683
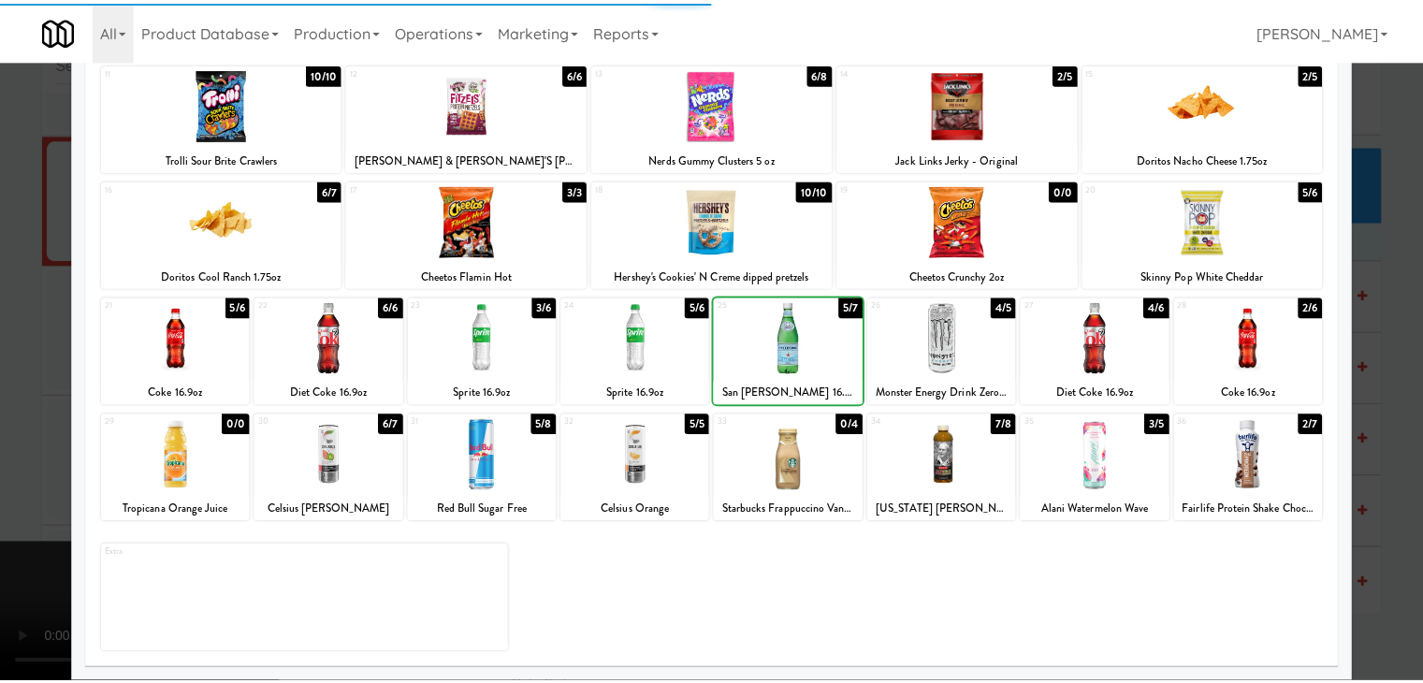
scroll to position [23414, 0]
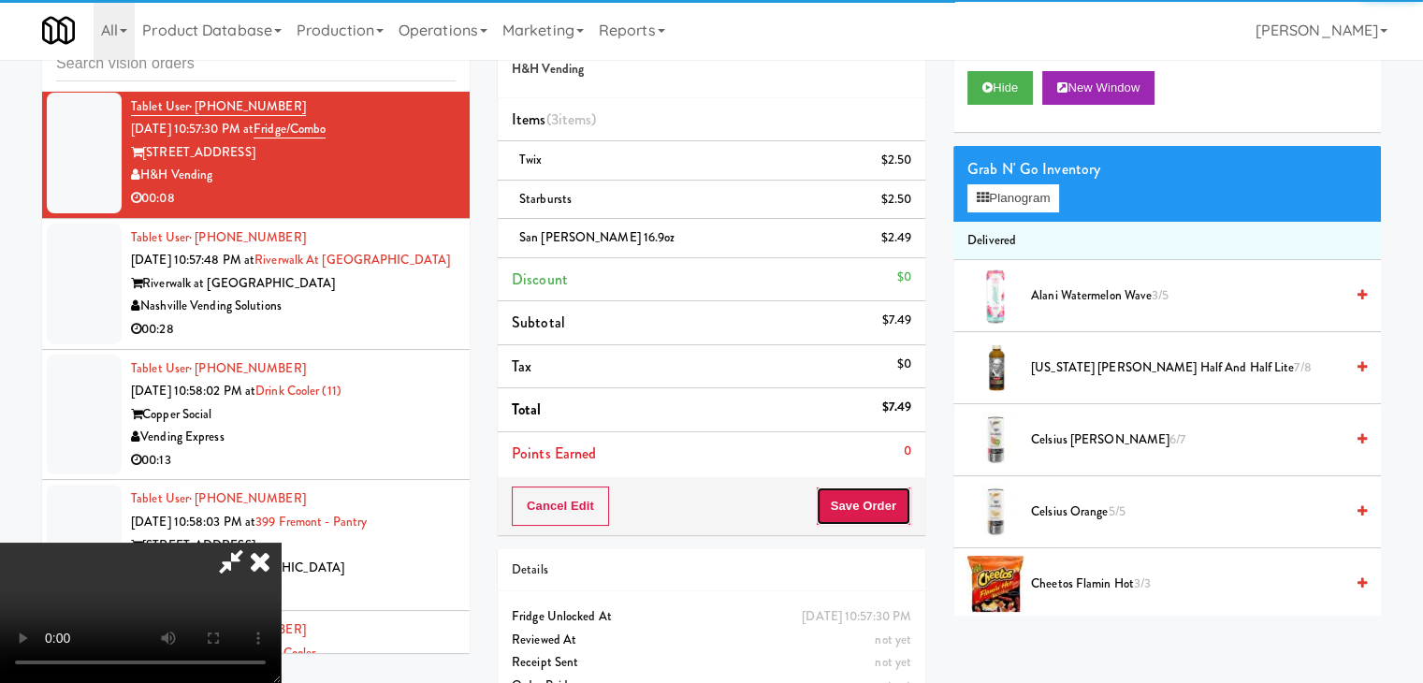
click at [870, 500] on button "Save Order" at bounding box center [863, 506] width 95 height 39
click at [872, 495] on button "Save Order" at bounding box center [863, 506] width 95 height 39
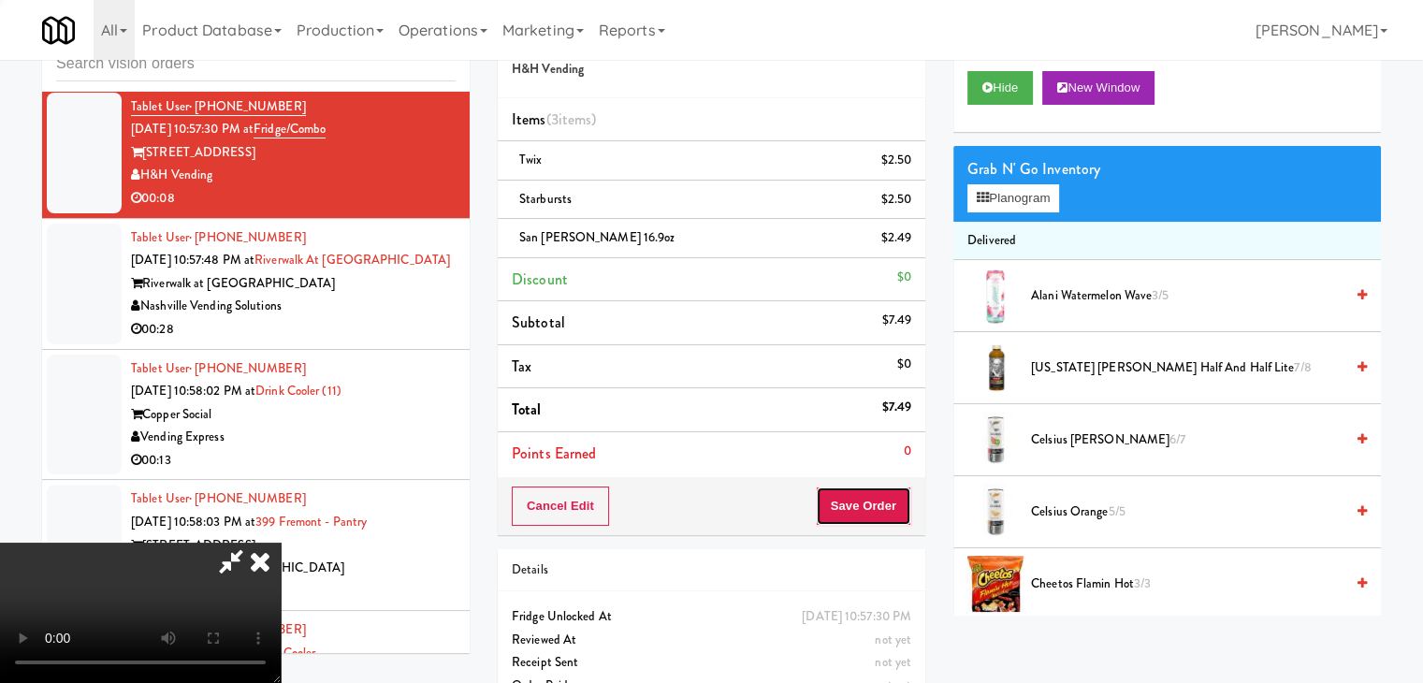
click at [872, 495] on button "Save Order" at bounding box center [863, 506] width 95 height 39
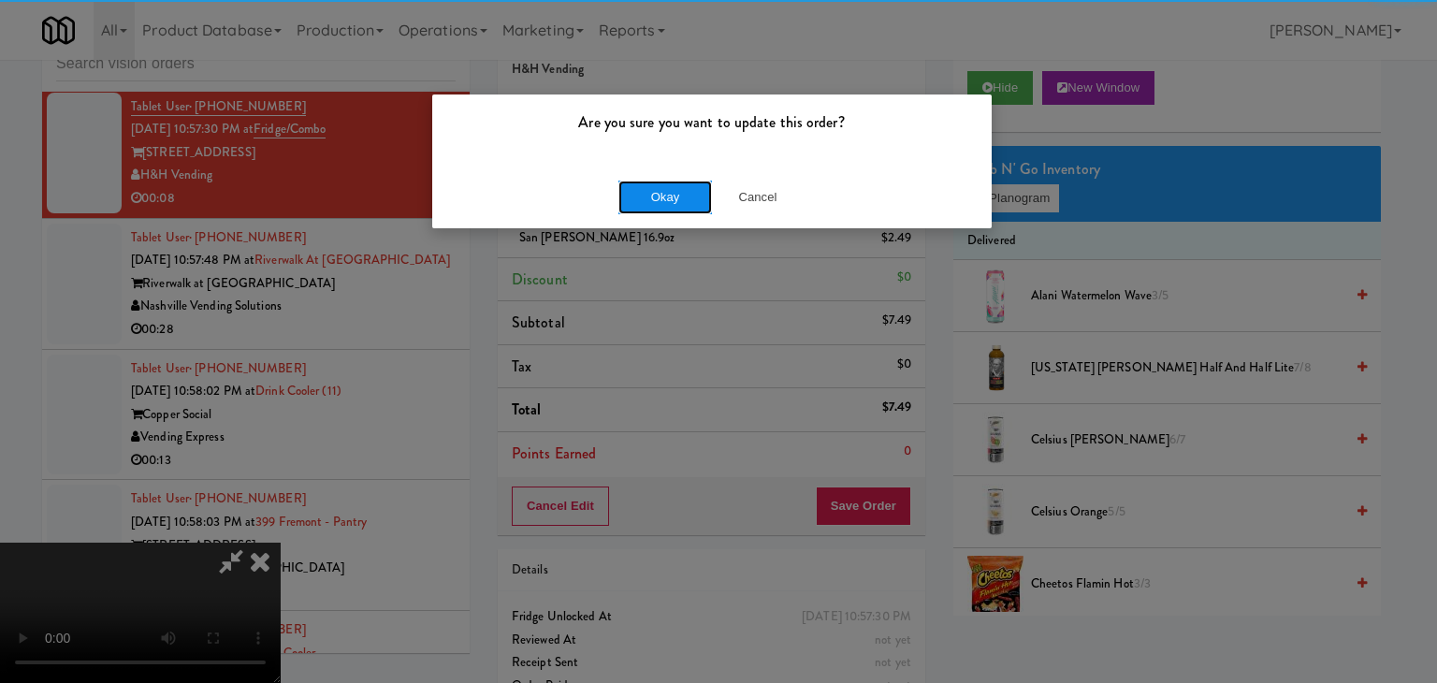
click at [638, 196] on button "Okay" at bounding box center [665, 198] width 94 height 34
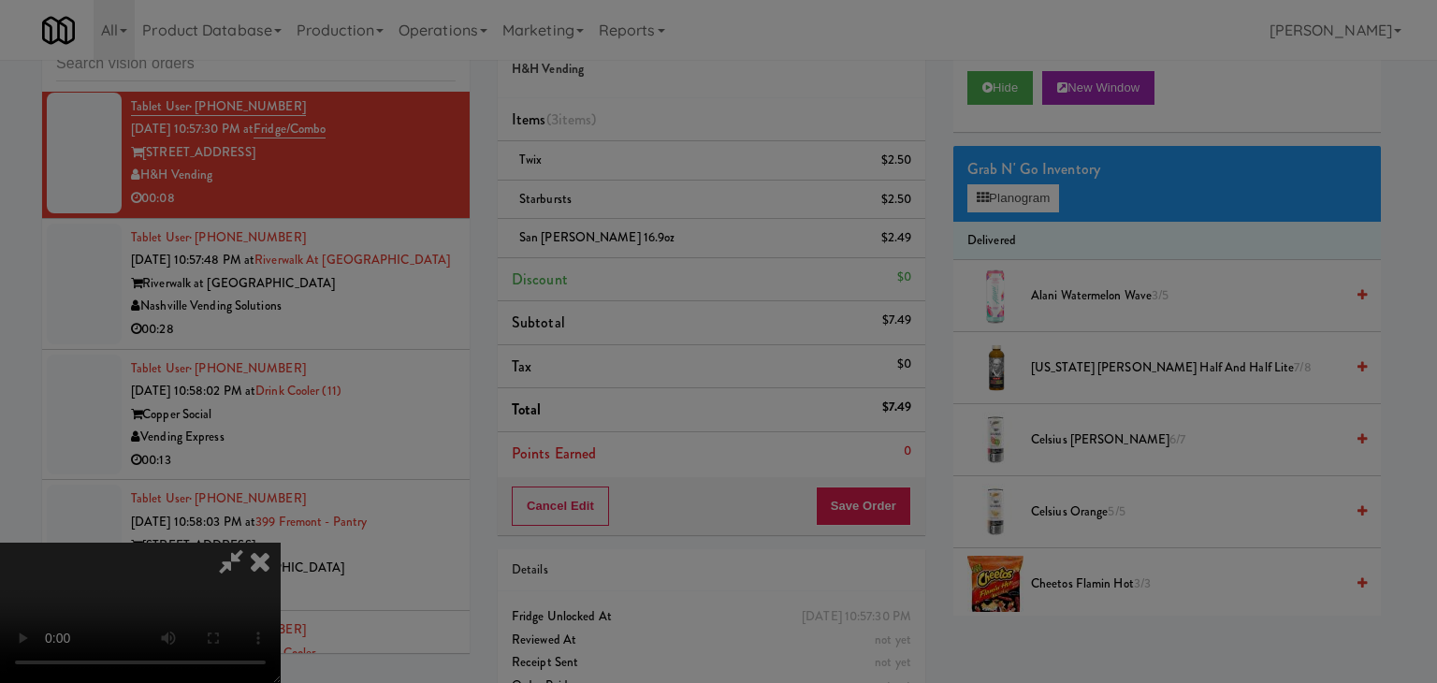
click at [645, 193] on div "Okay Cancel" at bounding box center [712, 162] width 560 height 63
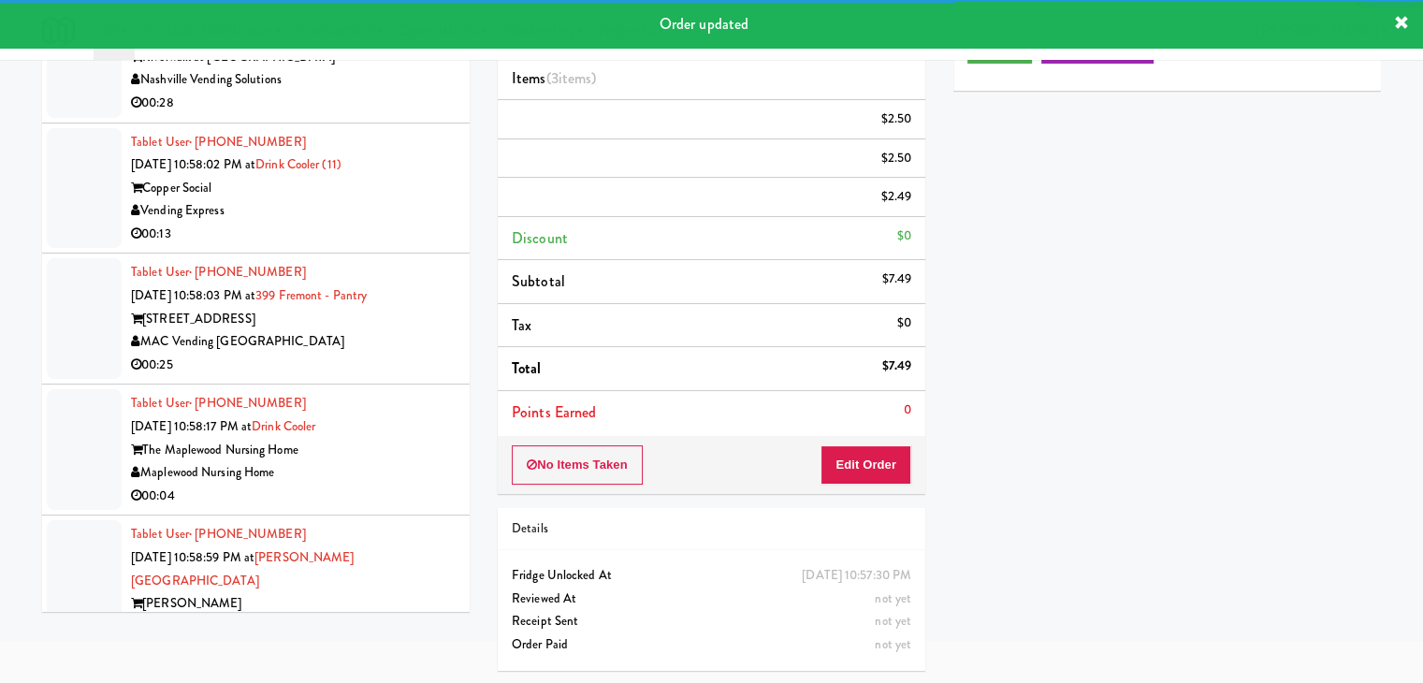
scroll to position [23601, 0]
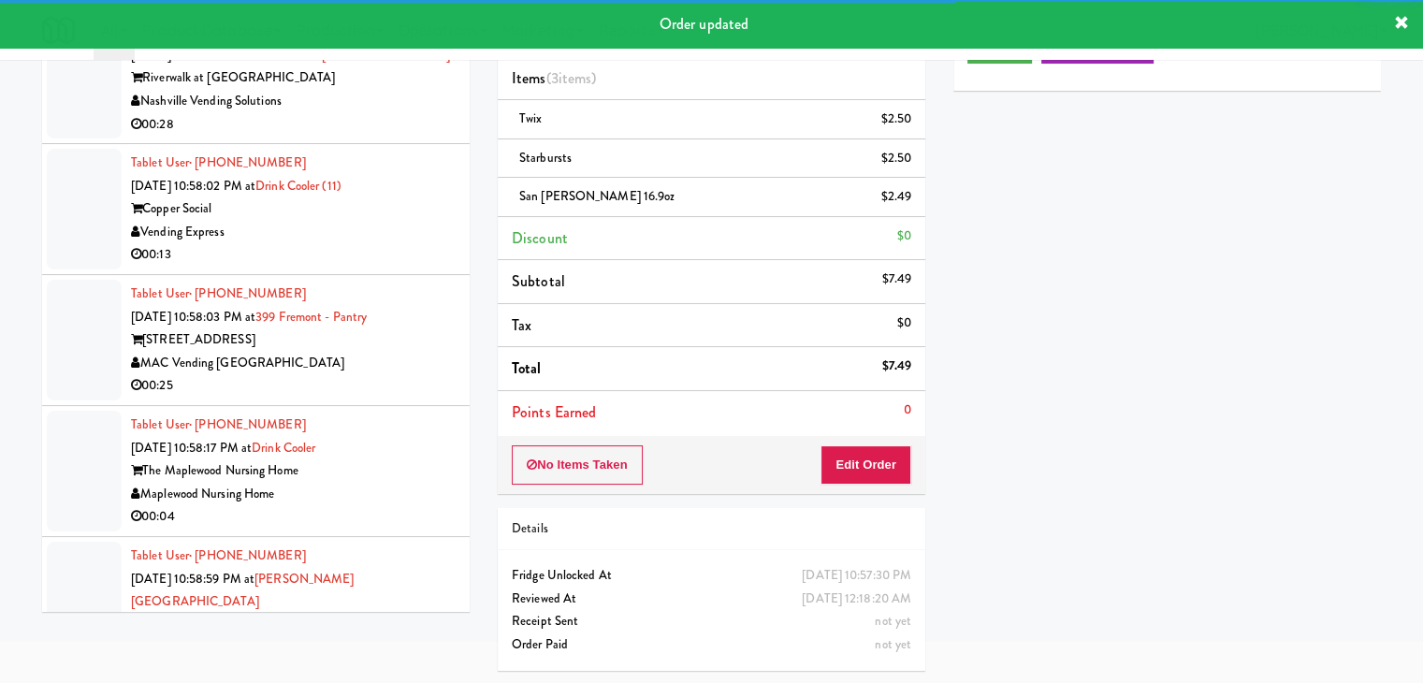
click at [403, 90] on div "Riverwalk at [GEOGRAPHIC_DATA]" at bounding box center [293, 77] width 325 height 23
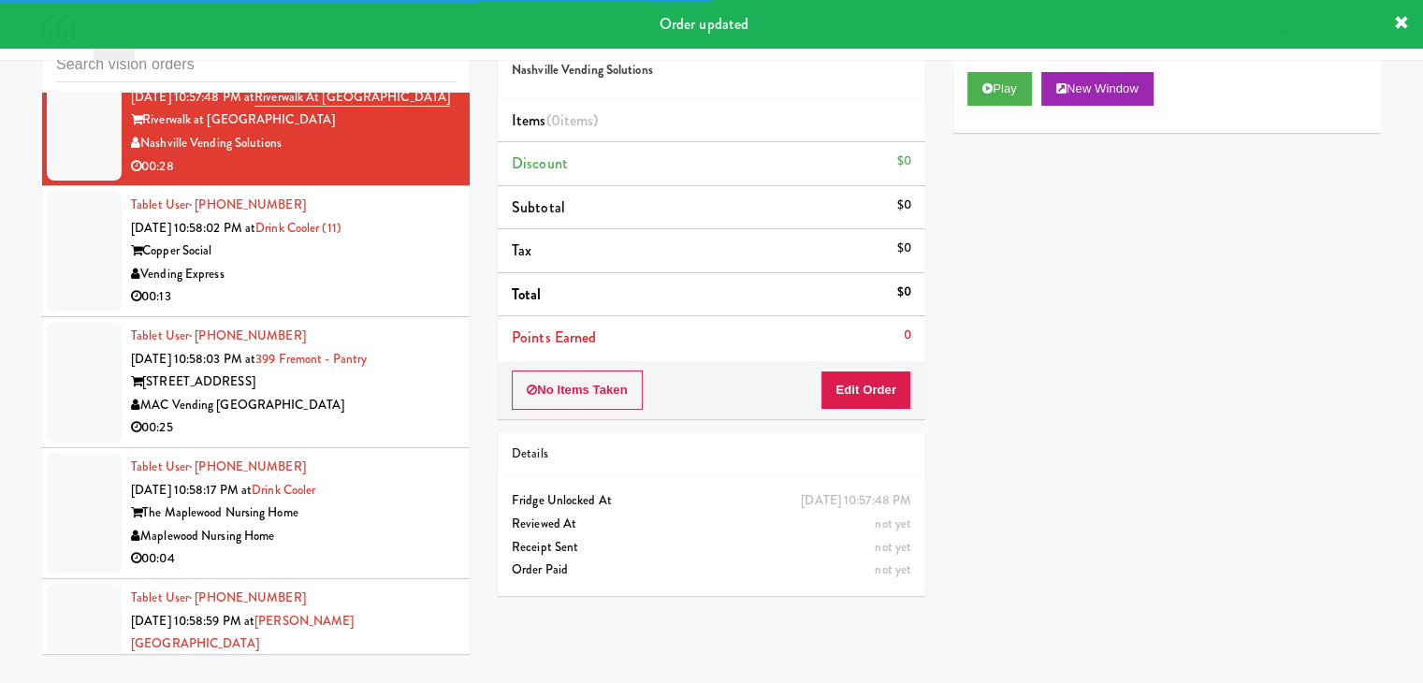
scroll to position [60, 0]
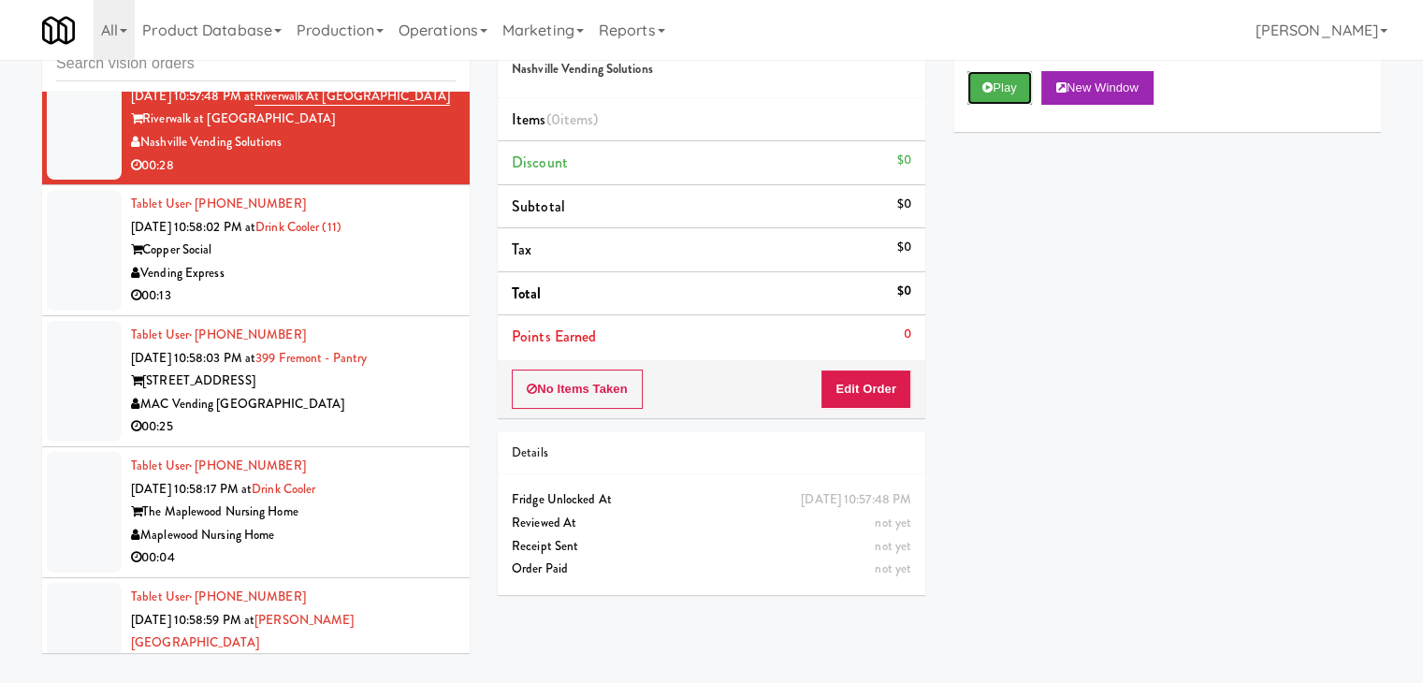
drag, startPoint x: 1025, startPoint y: 76, endPoint x: 990, endPoint y: 211, distance: 140.0
click at [1025, 79] on button "Play" at bounding box center [999, 88] width 65 height 34
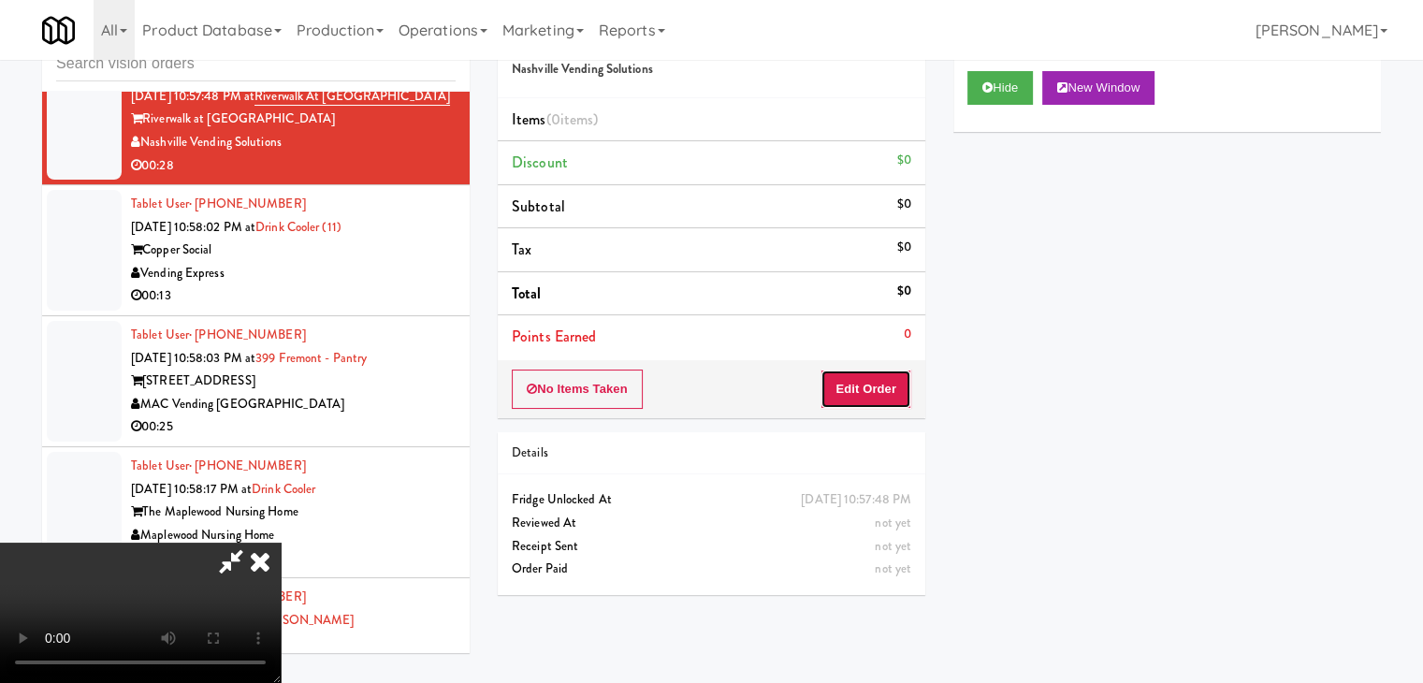
click at [853, 409] on div "No Items Taken Edit Order" at bounding box center [712, 389] width 428 height 58
click at [877, 376] on button "Edit Order" at bounding box center [866, 389] width 91 height 39
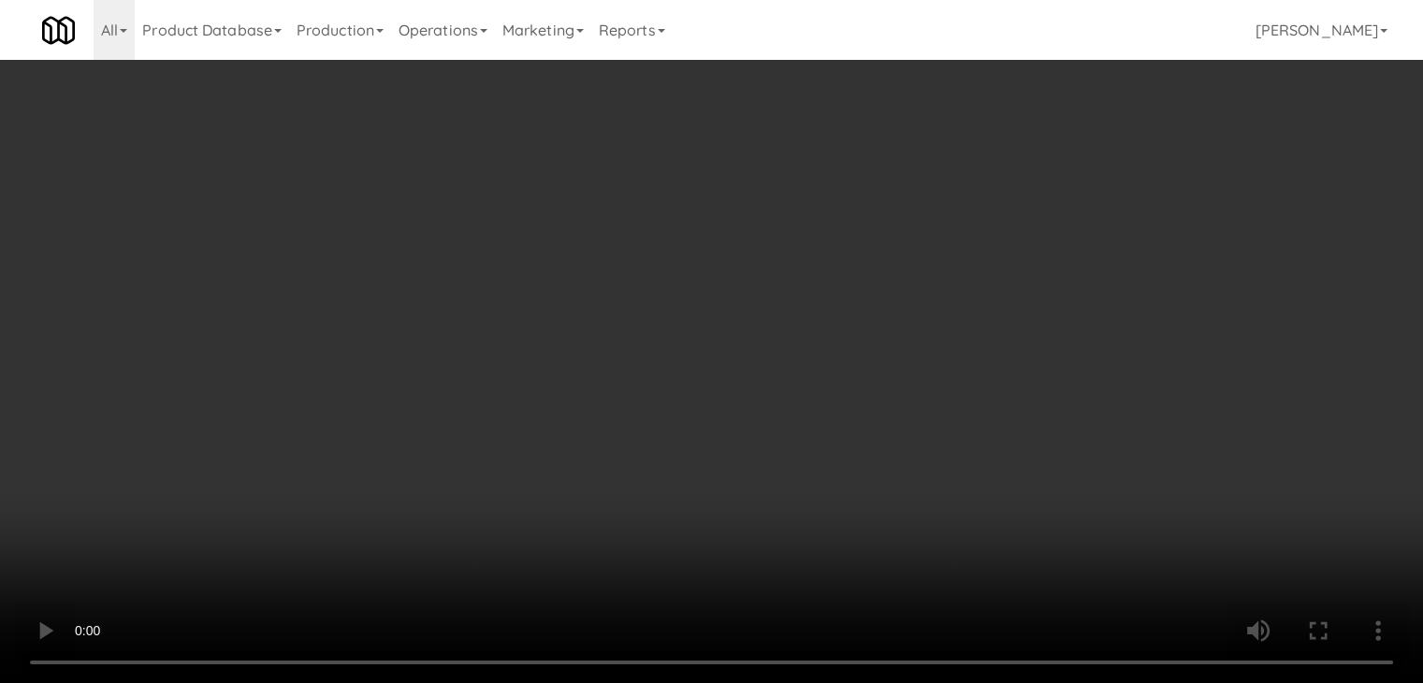
scroll to position [23486, 0]
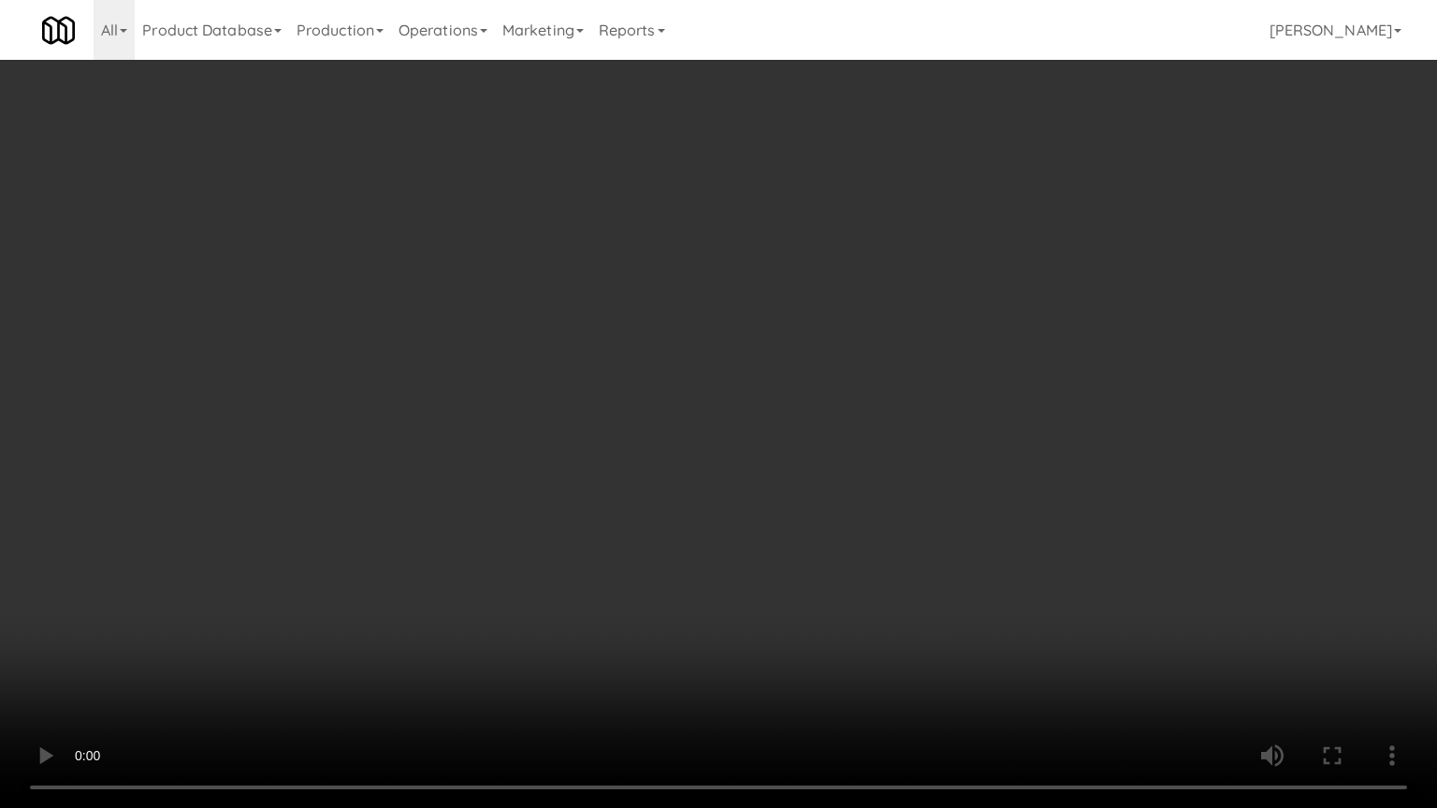
drag, startPoint x: 807, startPoint y: 618, endPoint x: 825, endPoint y: 618, distance: 17.8
click at [808, 618] on video at bounding box center [718, 404] width 1437 height 808
click at [827, 615] on video at bounding box center [718, 404] width 1437 height 808
click at [835, 587] on video at bounding box center [718, 404] width 1437 height 808
click at [837, 587] on video at bounding box center [718, 404] width 1437 height 808
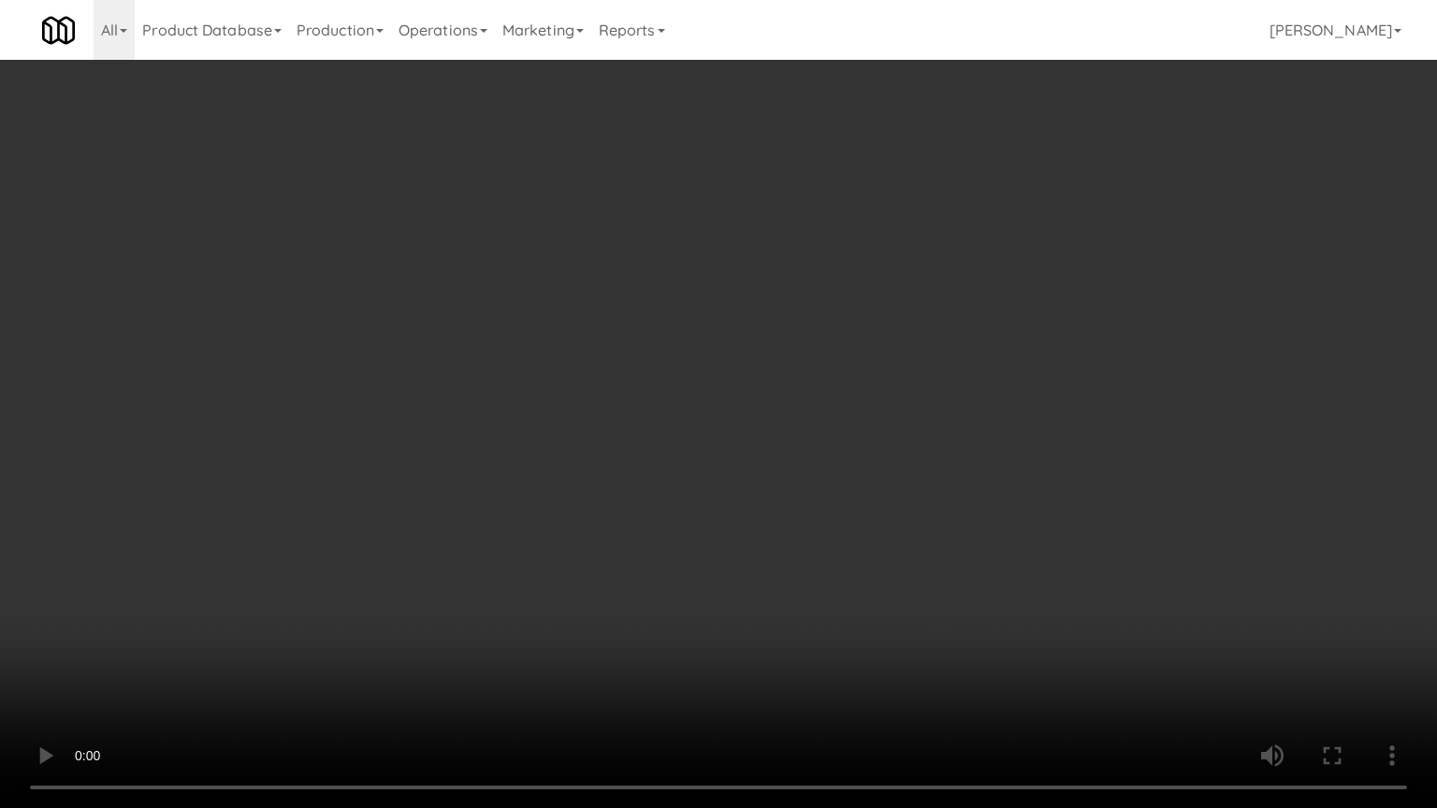
click at [846, 587] on video at bounding box center [718, 404] width 1437 height 808
click at [847, 587] on video at bounding box center [718, 404] width 1437 height 808
click at [850, 588] on video at bounding box center [718, 404] width 1437 height 808
drag, startPoint x: 850, startPoint y: 588, endPoint x: 859, endPoint y: 587, distance: 9.4
click at [857, 588] on video at bounding box center [718, 404] width 1437 height 808
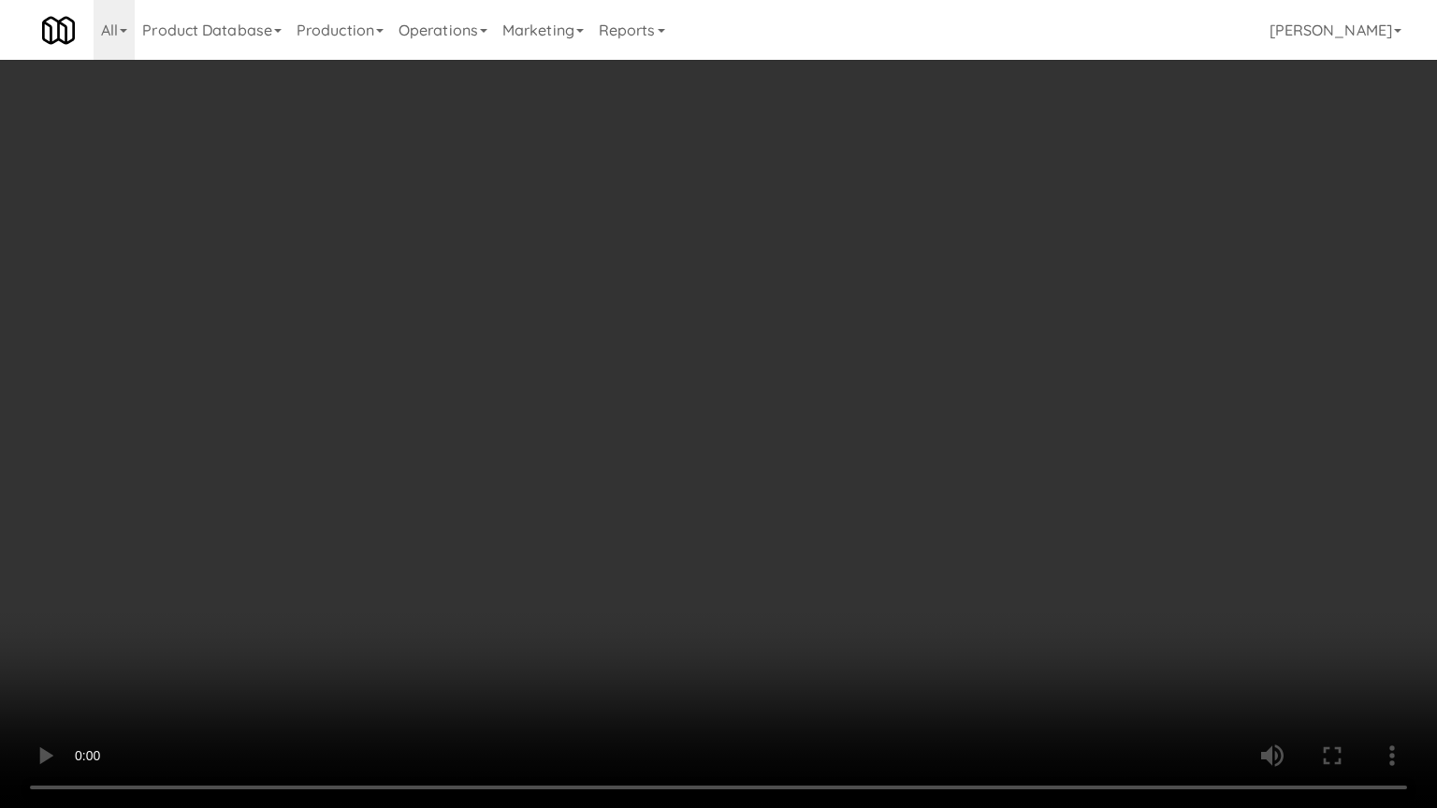
click at [866, 586] on video at bounding box center [718, 404] width 1437 height 808
click at [877, 587] on video at bounding box center [718, 404] width 1437 height 808
click at [883, 594] on video at bounding box center [718, 404] width 1437 height 808
click at [887, 588] on video at bounding box center [718, 404] width 1437 height 808
click at [926, 535] on video at bounding box center [718, 404] width 1437 height 808
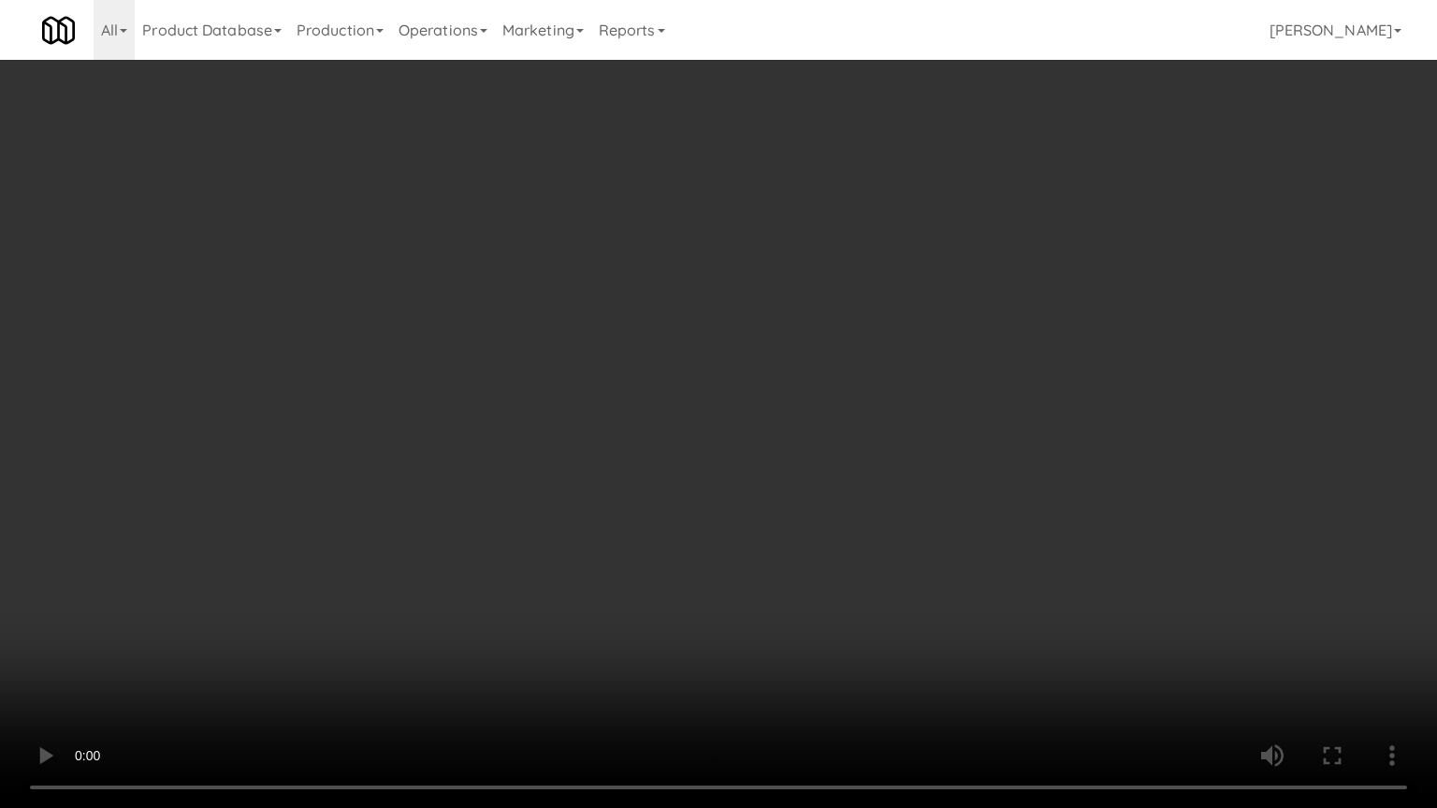
click at [926, 535] on video at bounding box center [718, 404] width 1437 height 808
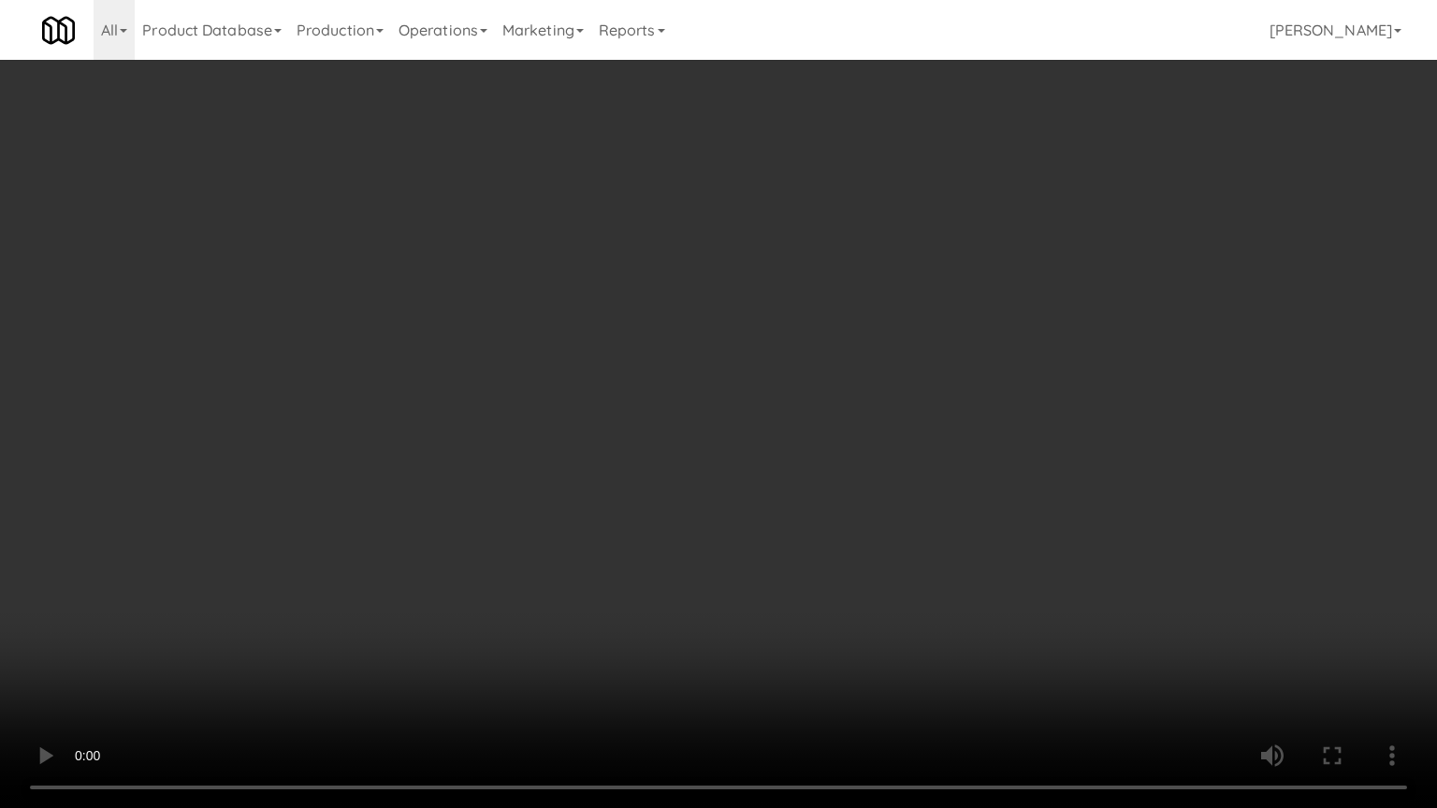
click at [954, 476] on video at bounding box center [718, 404] width 1437 height 808
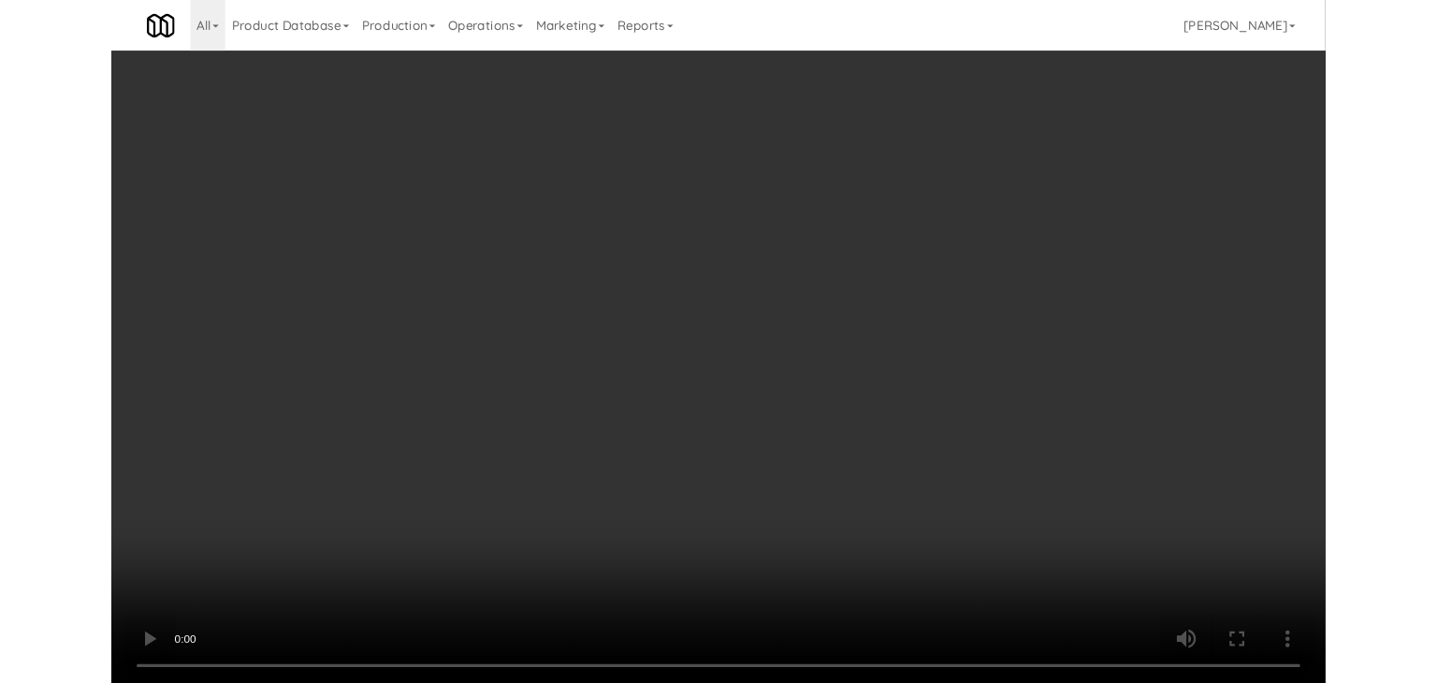
scroll to position [23601, 0]
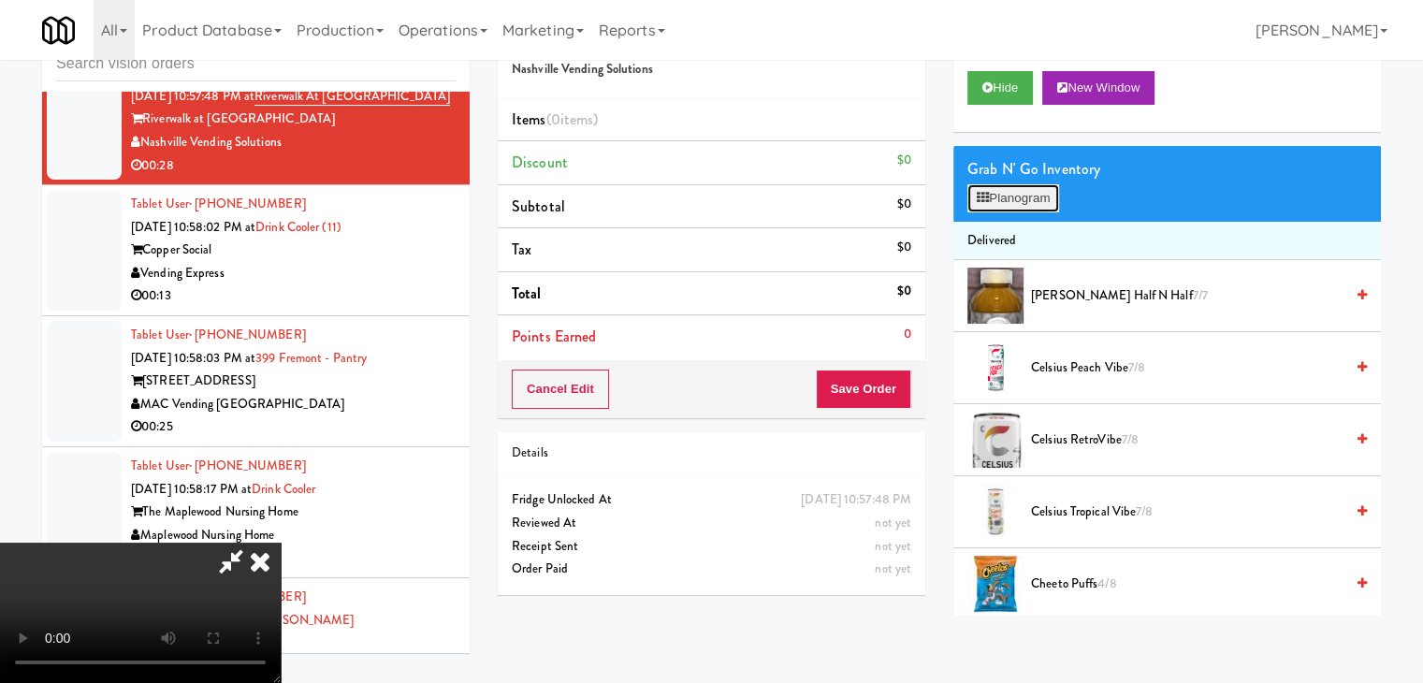
click at [1018, 200] on button "Planogram" at bounding box center [1013, 198] width 92 height 28
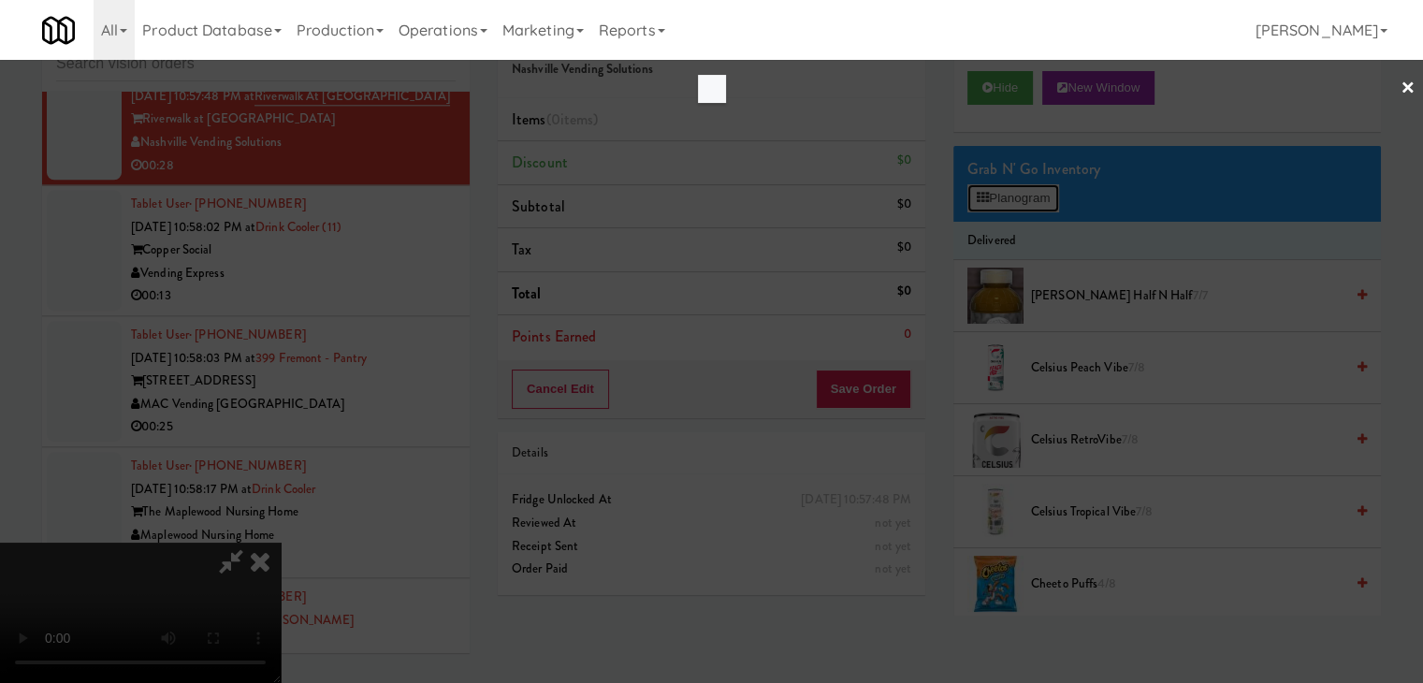
scroll to position [23486, 0]
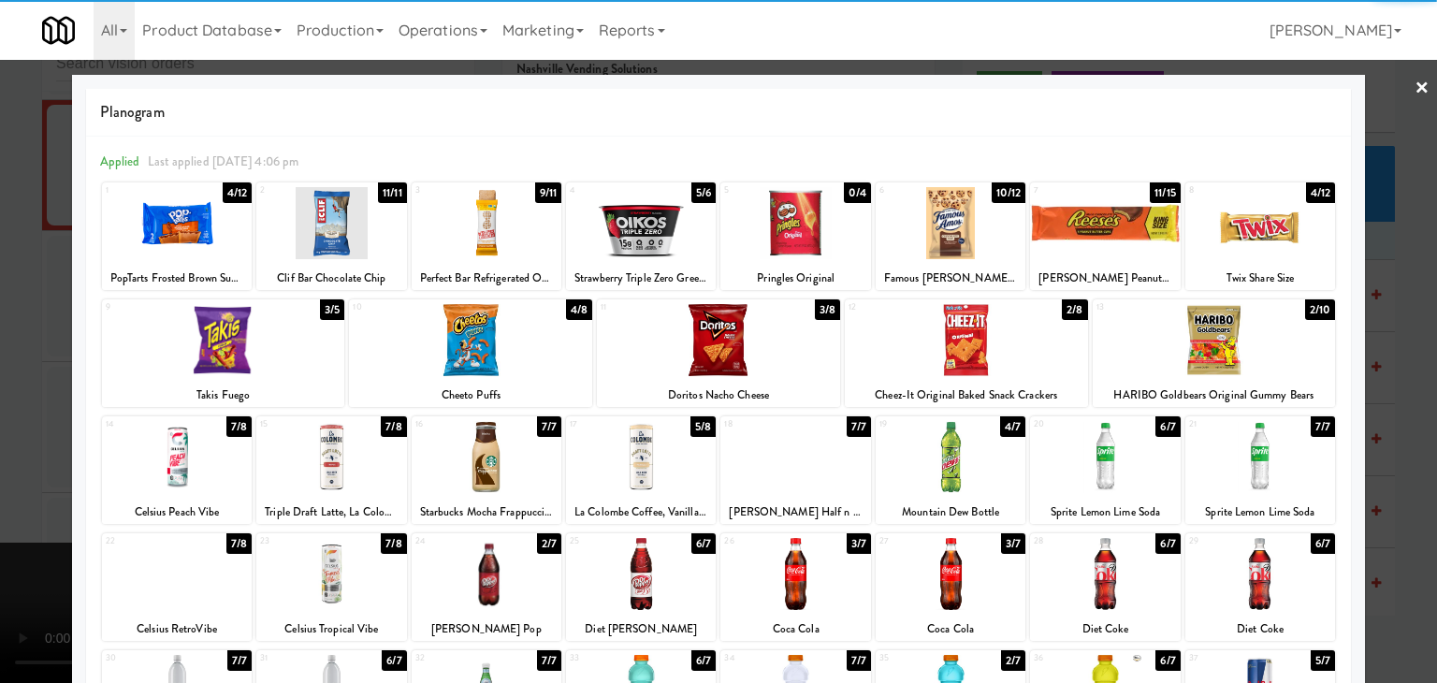
click at [948, 238] on div at bounding box center [951, 223] width 150 height 72
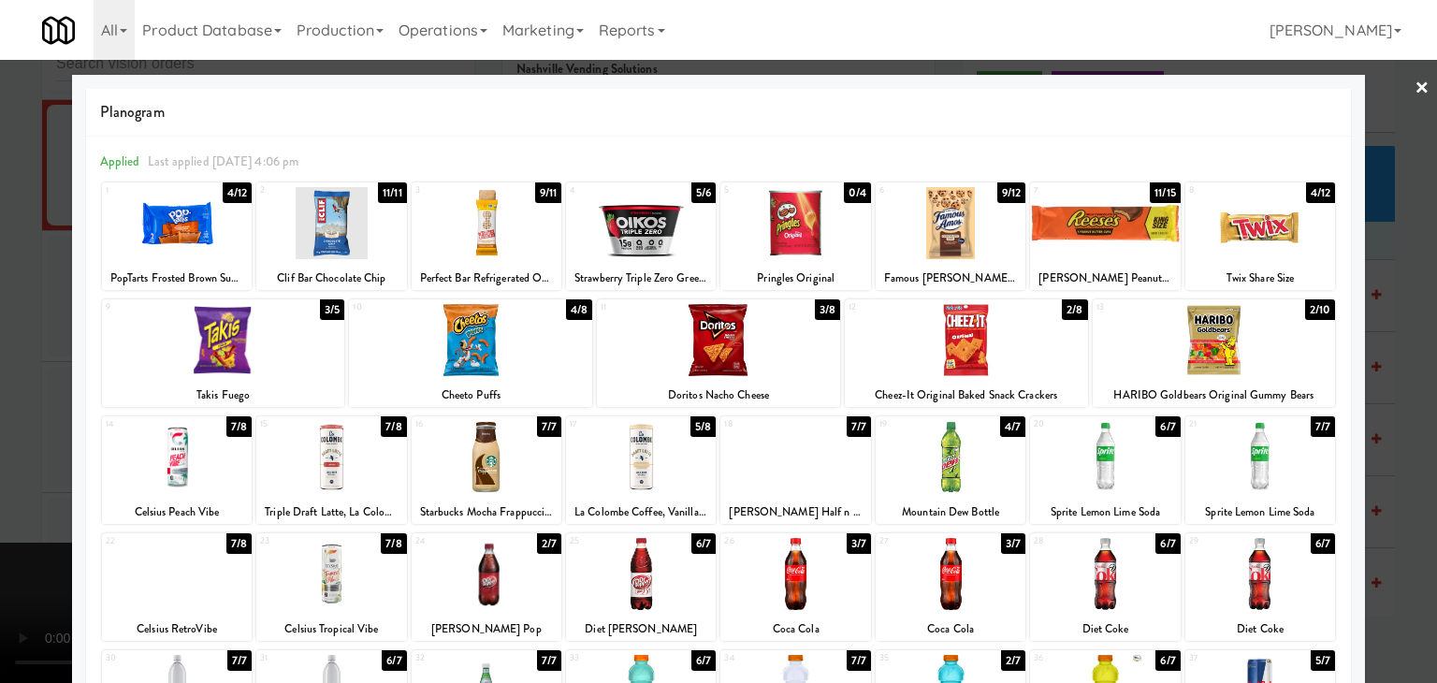
click at [1263, 233] on div at bounding box center [1261, 223] width 150 height 72
click at [1387, 263] on div at bounding box center [718, 341] width 1437 height 683
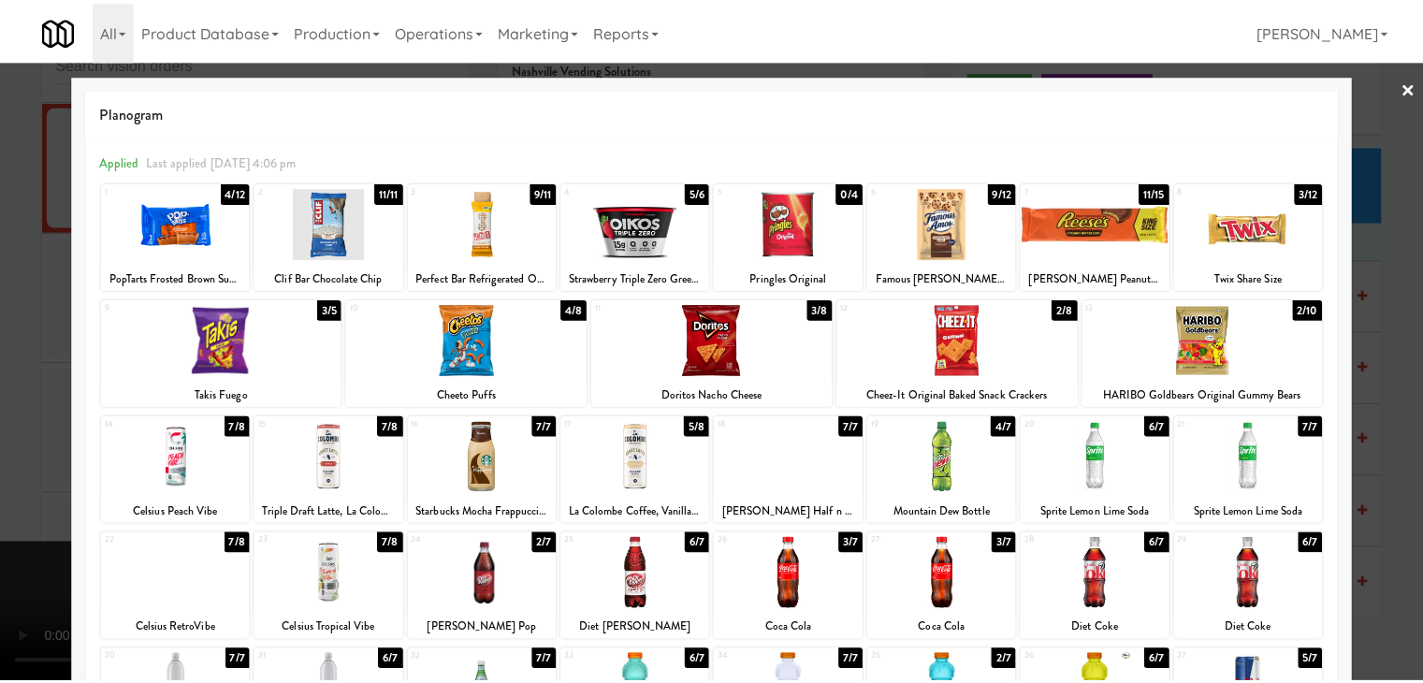
scroll to position [23601, 0]
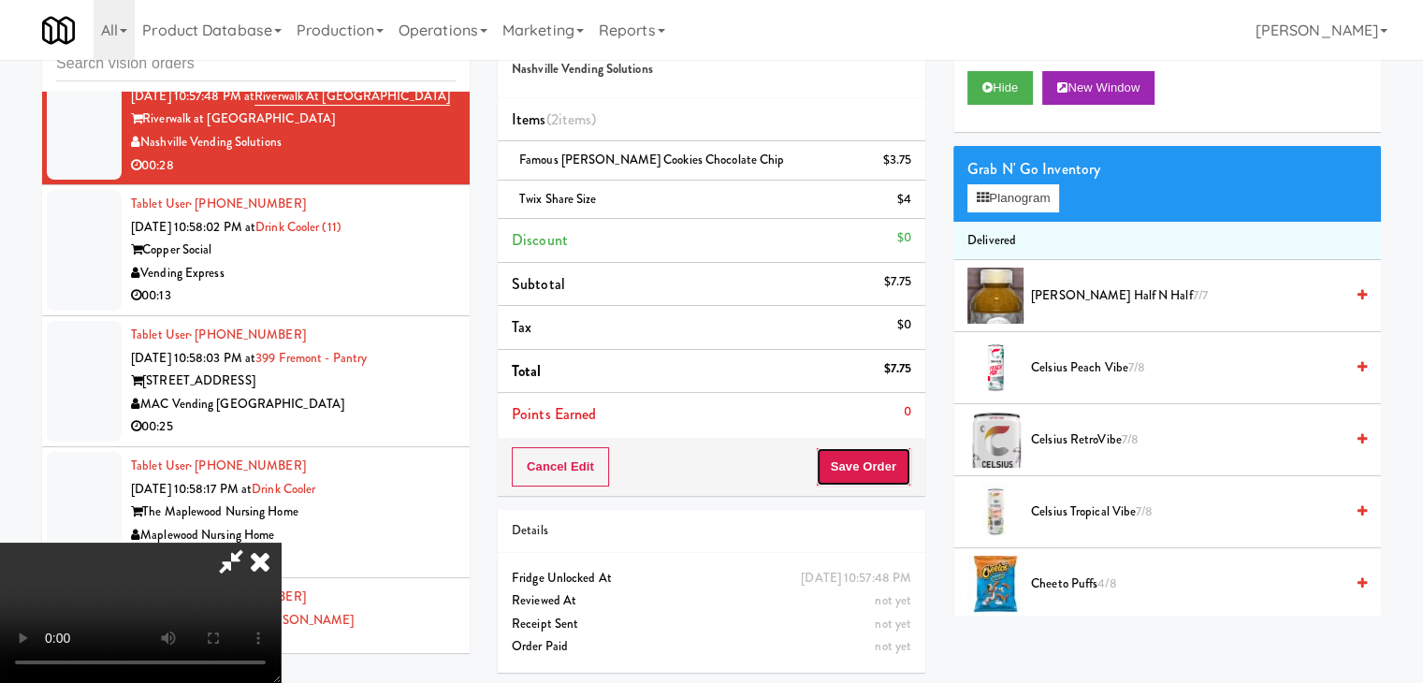
click at [880, 460] on button "Save Order" at bounding box center [863, 466] width 95 height 39
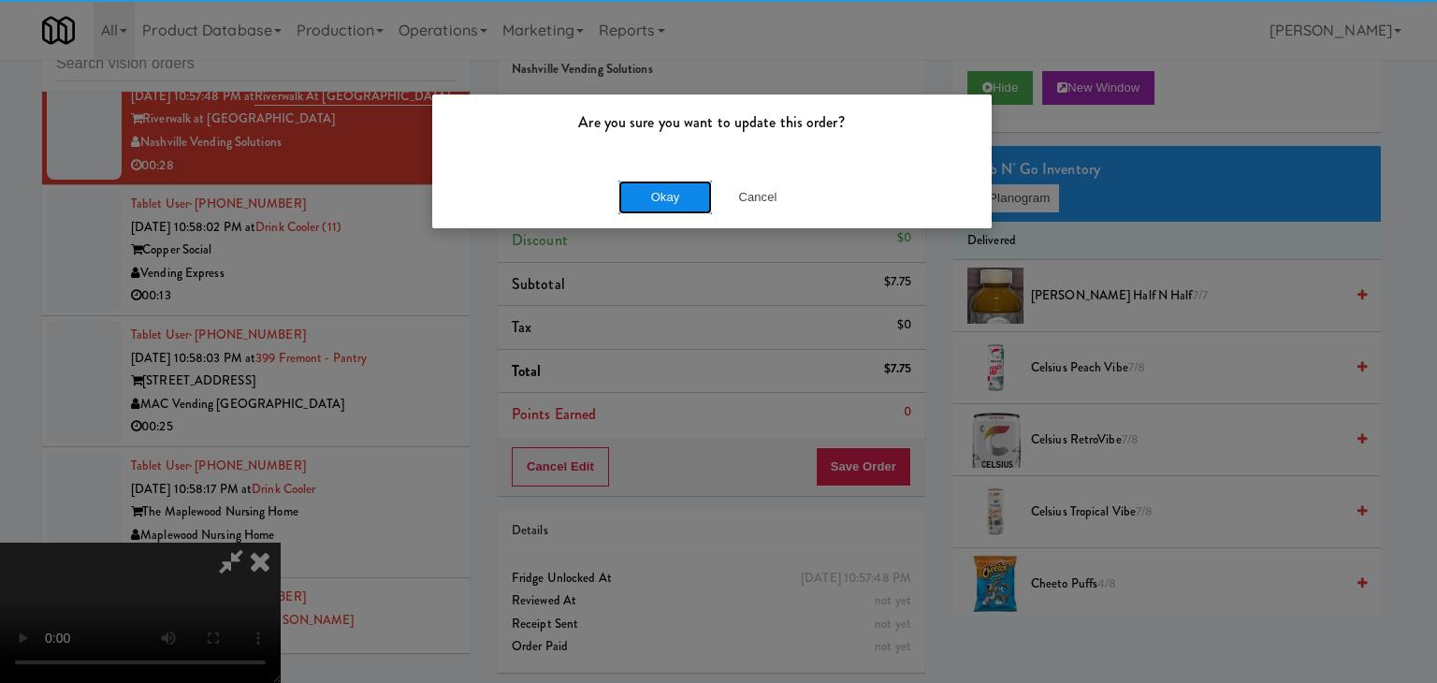
click at [684, 199] on button "Okay" at bounding box center [665, 198] width 94 height 34
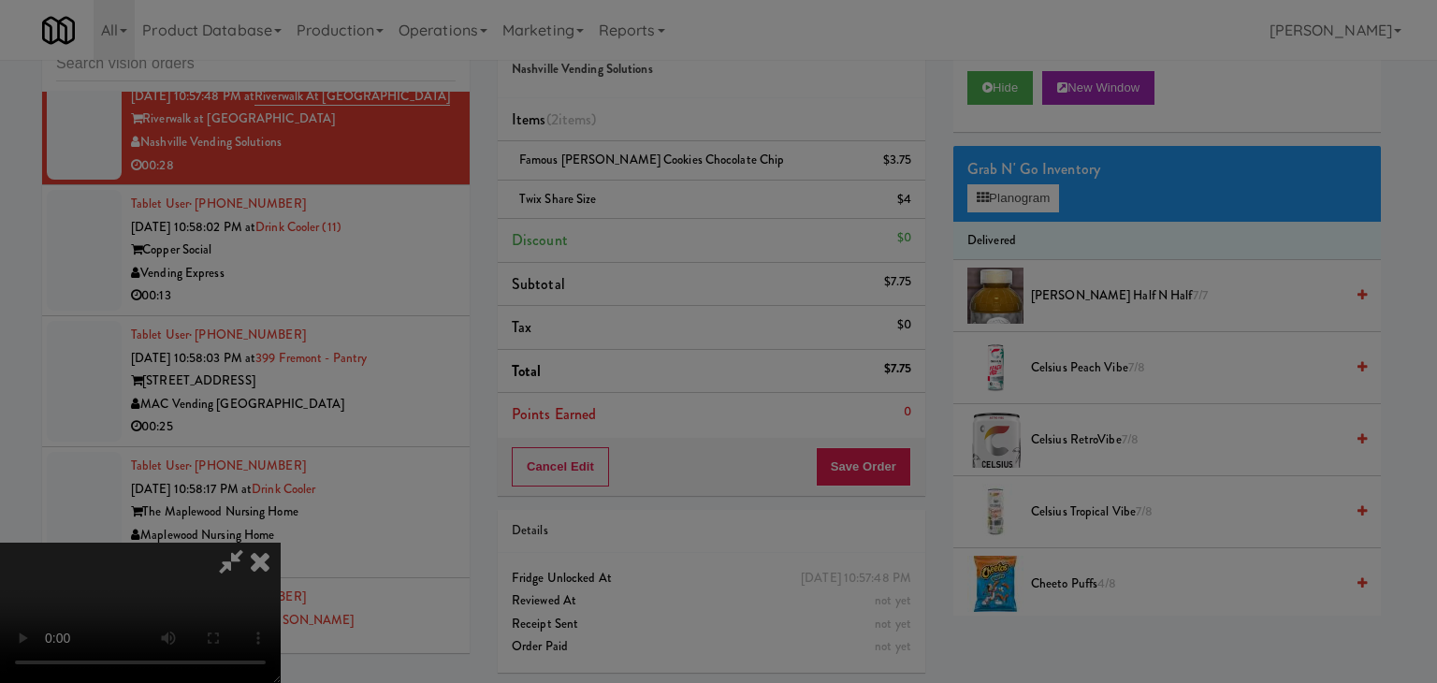
click at [684, 194] on div "Okay Cancel" at bounding box center [712, 162] width 560 height 63
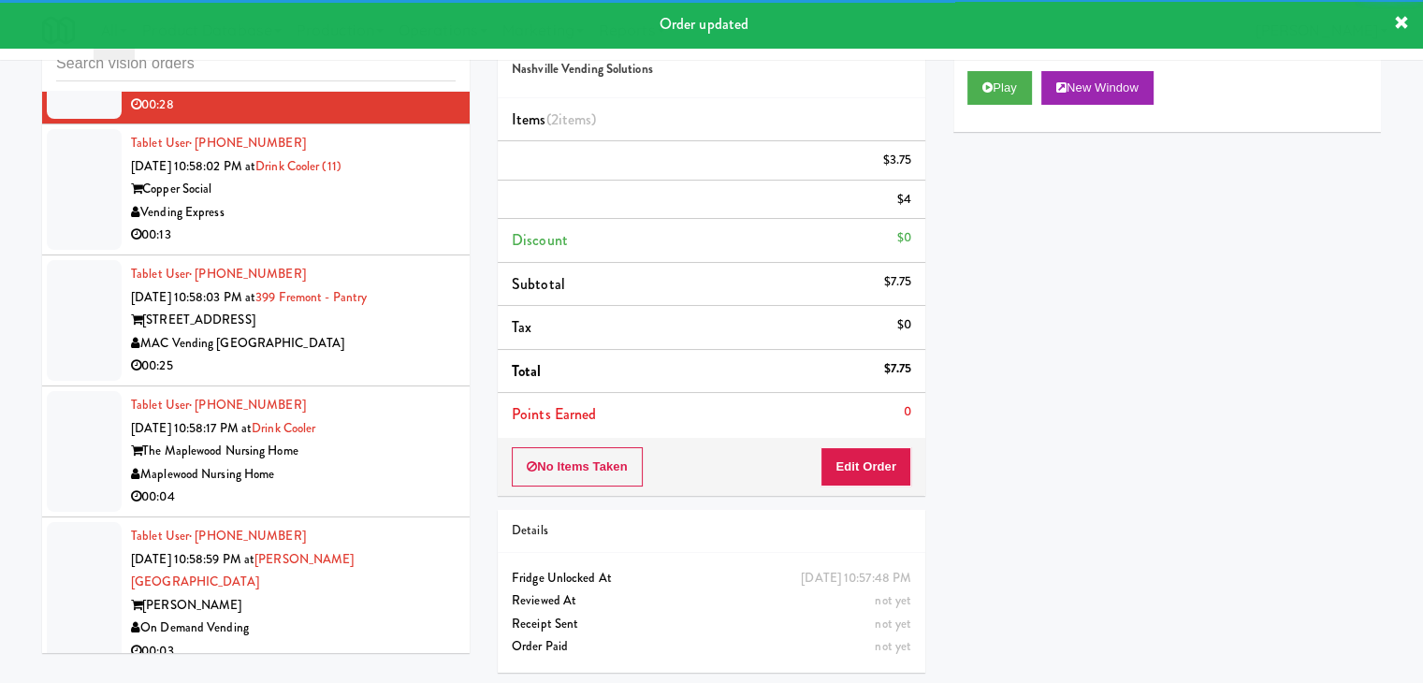
scroll to position [23694, 0]
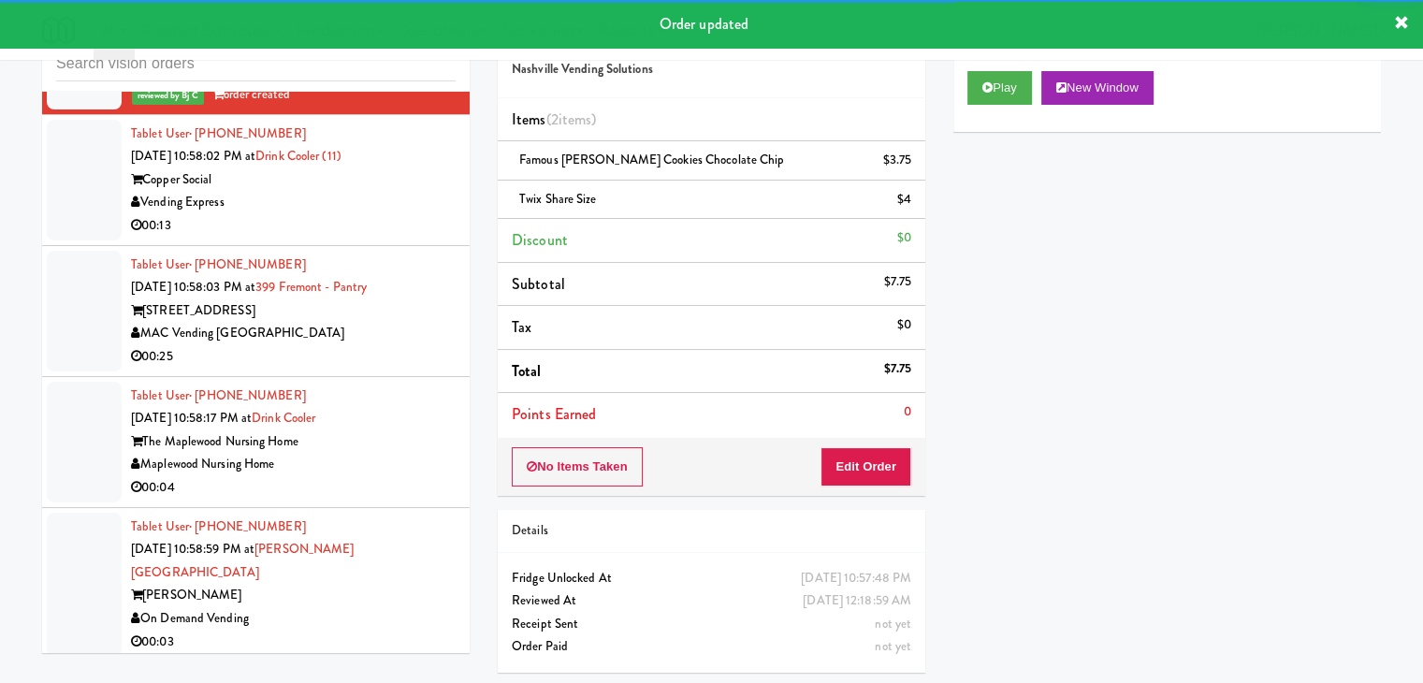
click at [424, 192] on div "Copper Social" at bounding box center [293, 179] width 325 height 23
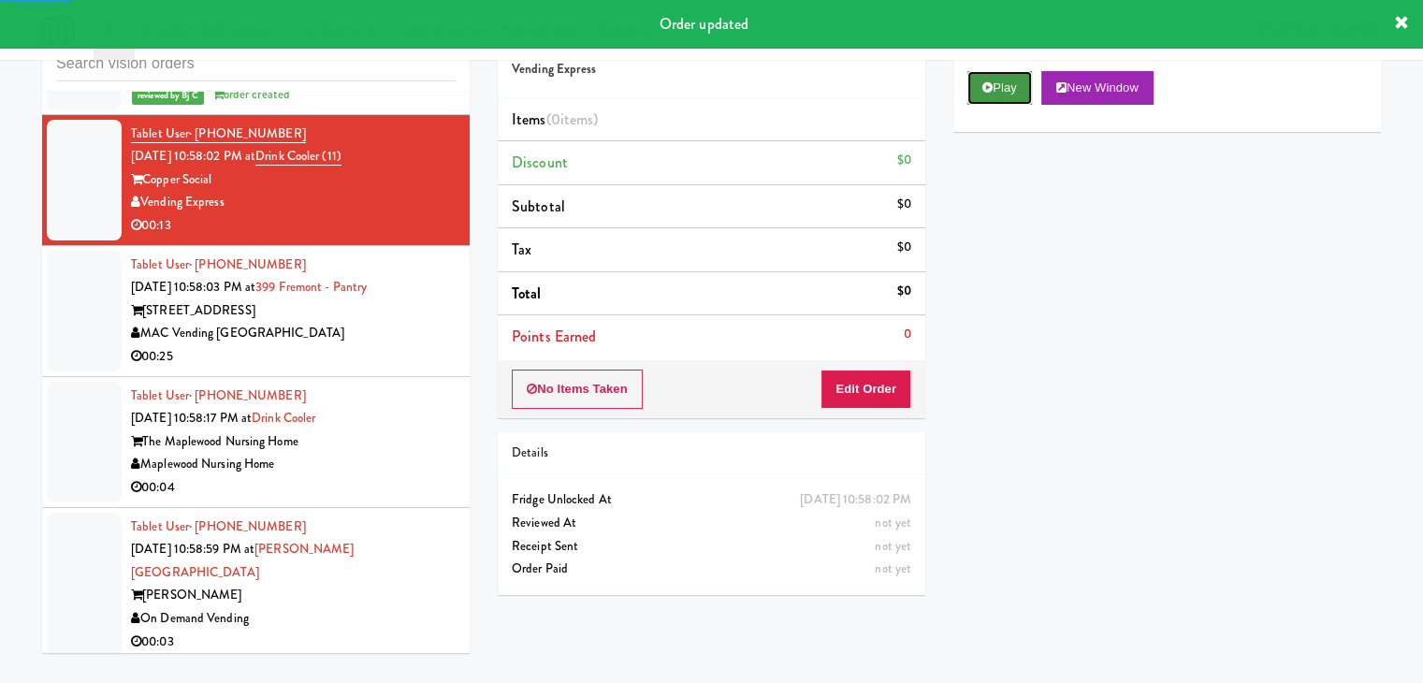
click at [1009, 85] on button "Play" at bounding box center [999, 88] width 65 height 34
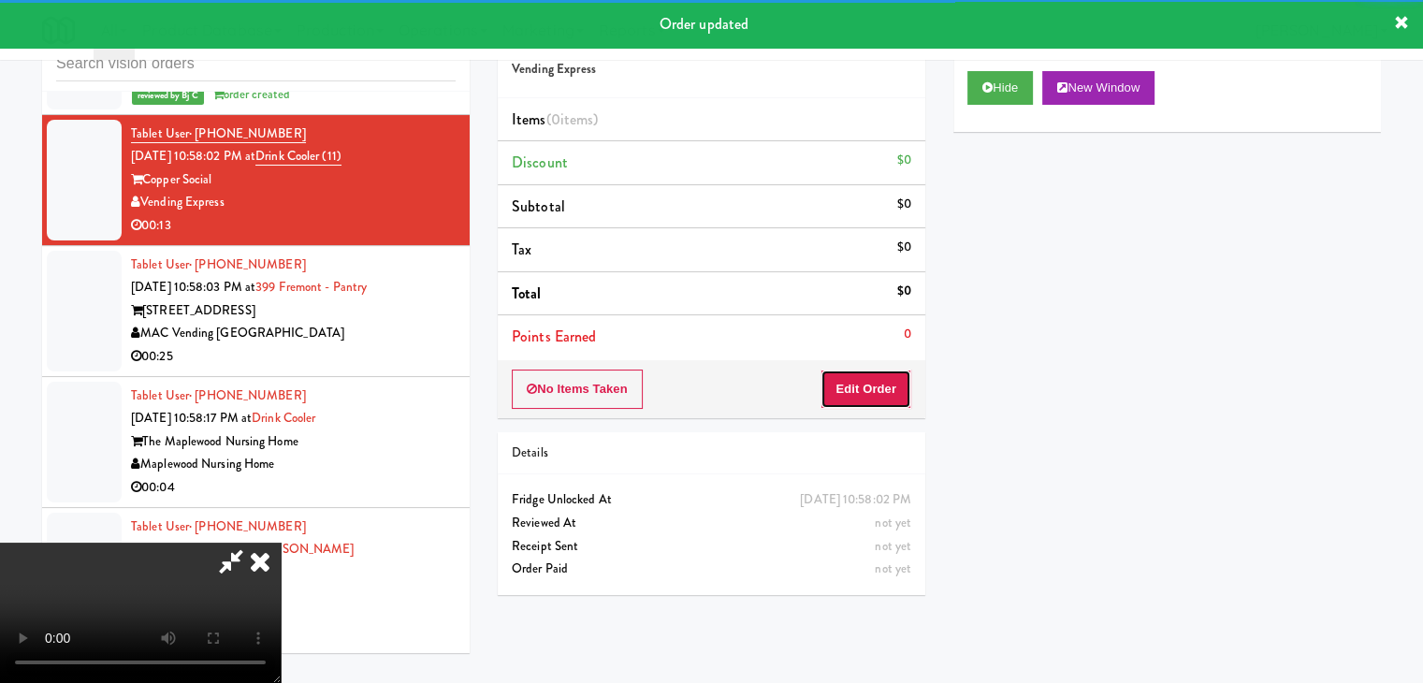
click at [886, 375] on button "Edit Order" at bounding box center [866, 389] width 91 height 39
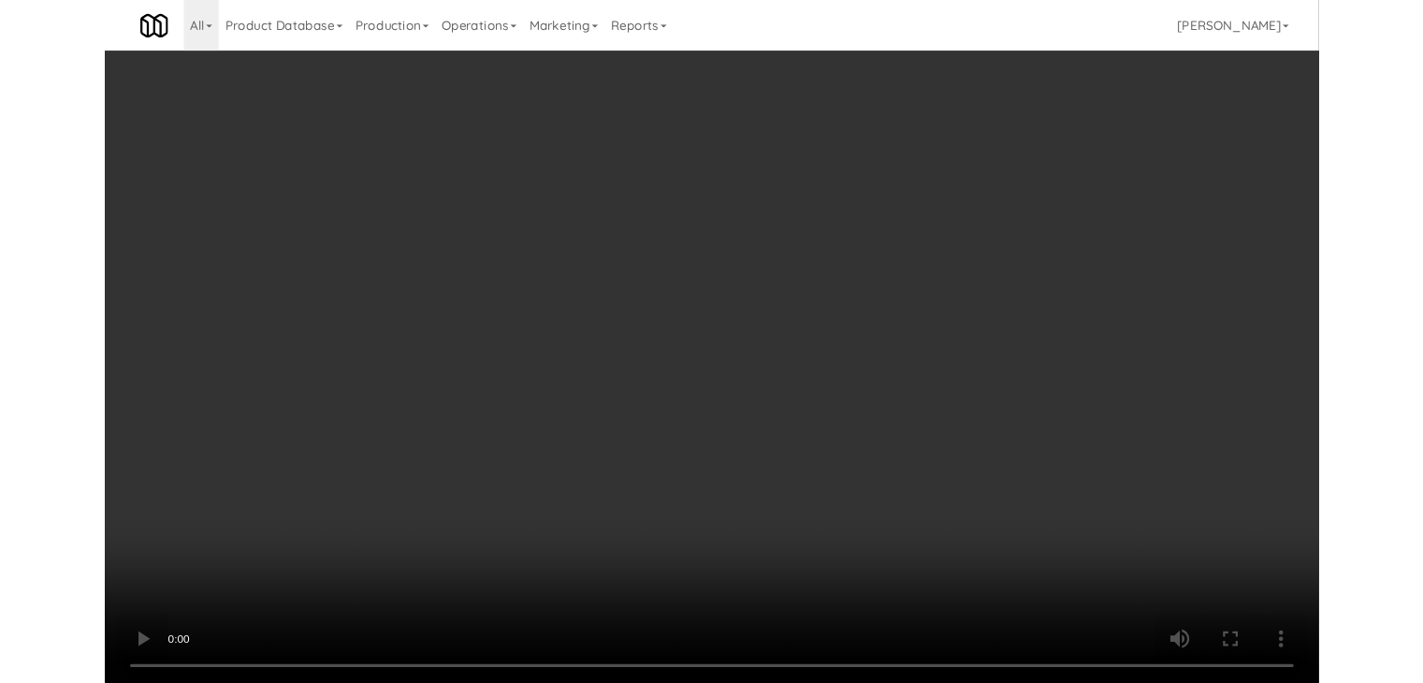
scroll to position [23579, 0]
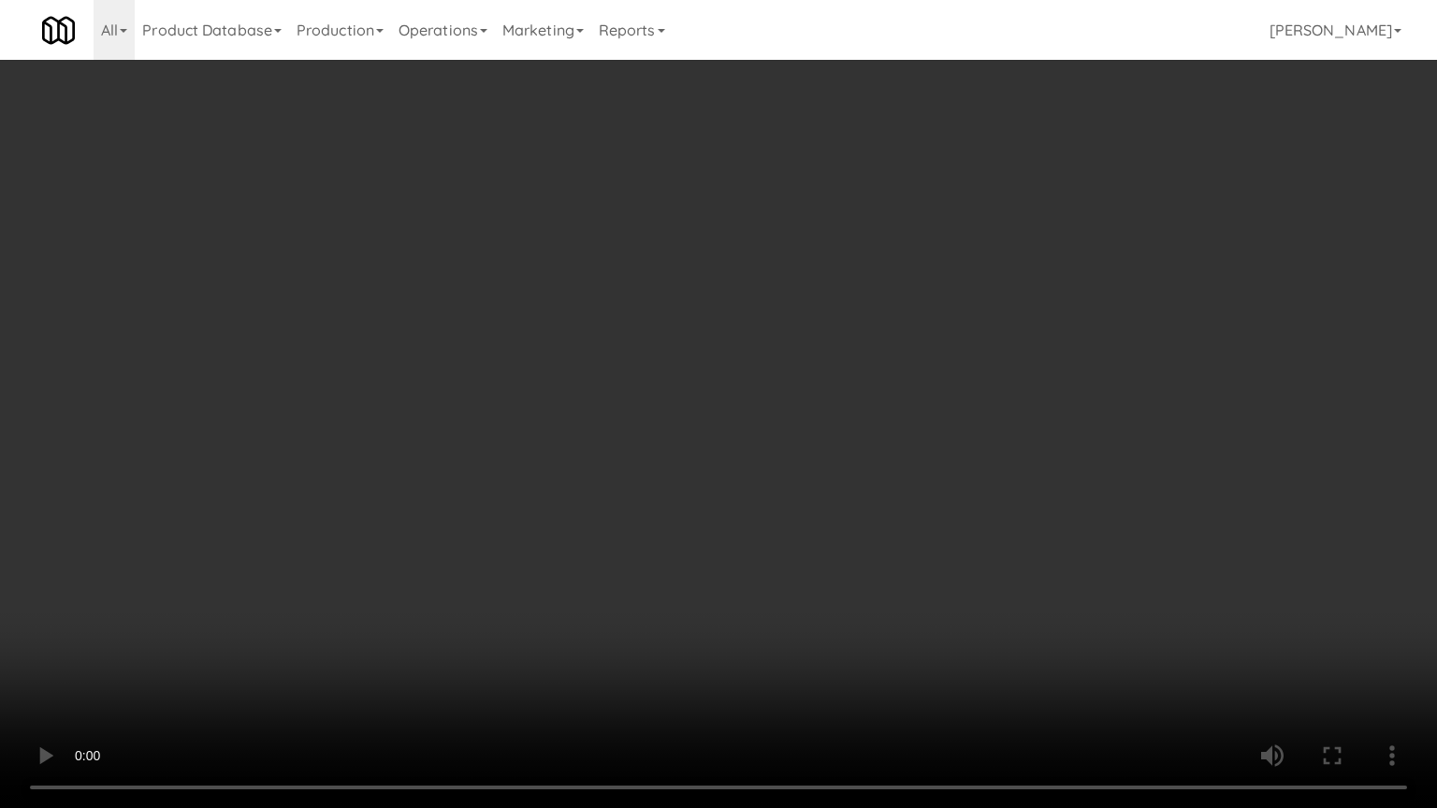
click at [756, 562] on video at bounding box center [718, 404] width 1437 height 808
click at [754, 523] on video at bounding box center [718, 404] width 1437 height 808
click at [755, 523] on video at bounding box center [718, 404] width 1437 height 808
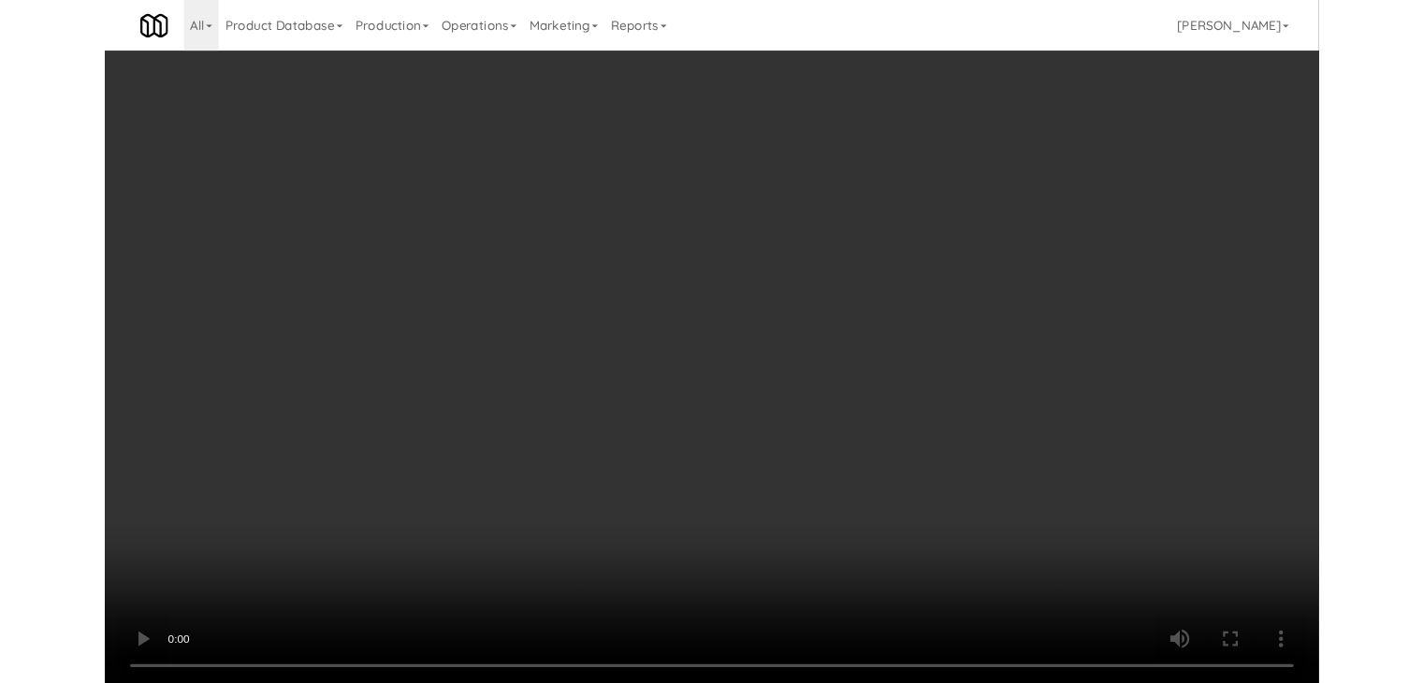
scroll to position [23694, 0]
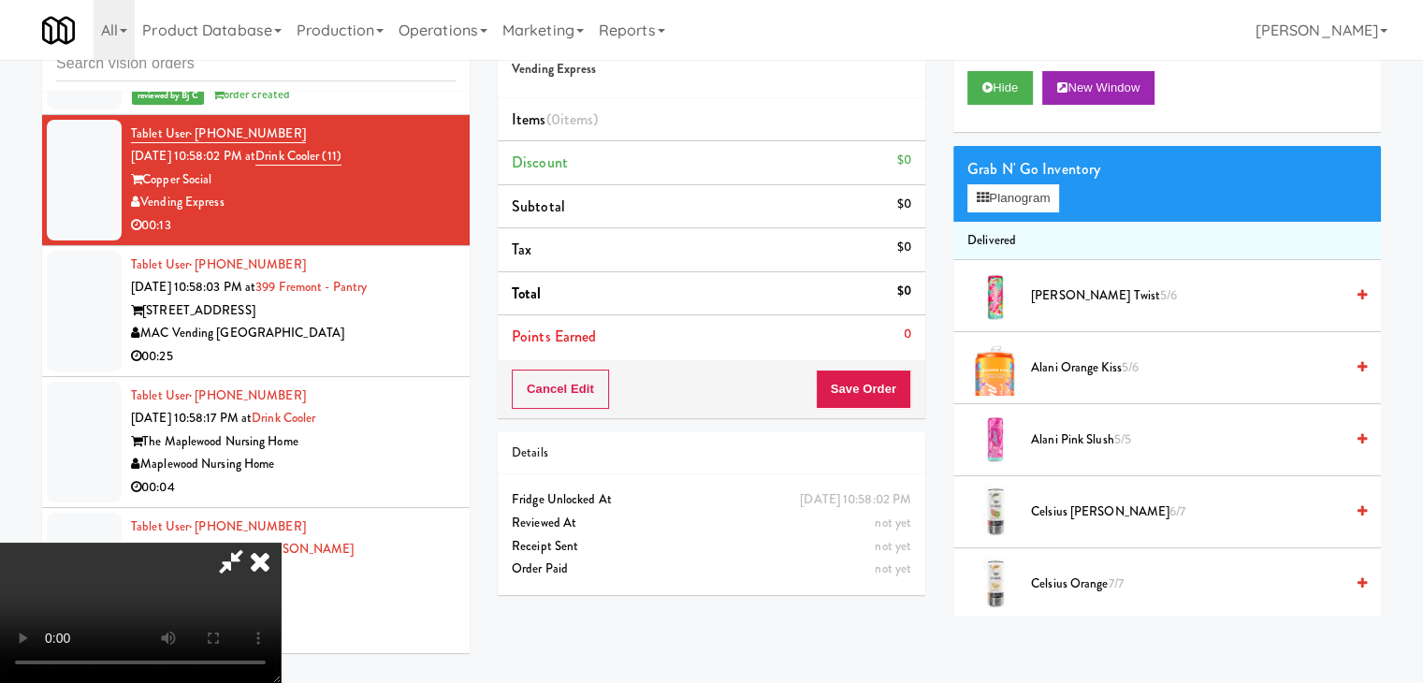
click at [281, 543] on video at bounding box center [140, 613] width 281 height 140
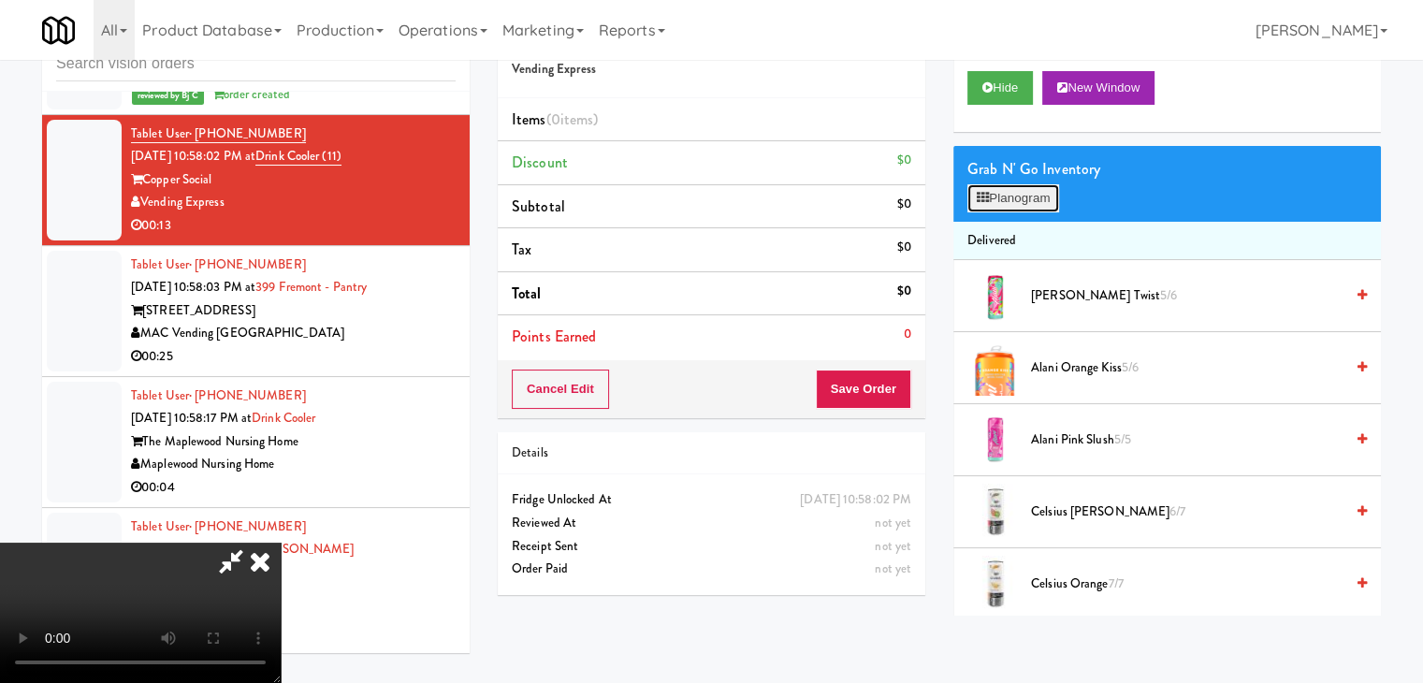
click at [1009, 204] on button "Planogram" at bounding box center [1013, 198] width 92 height 28
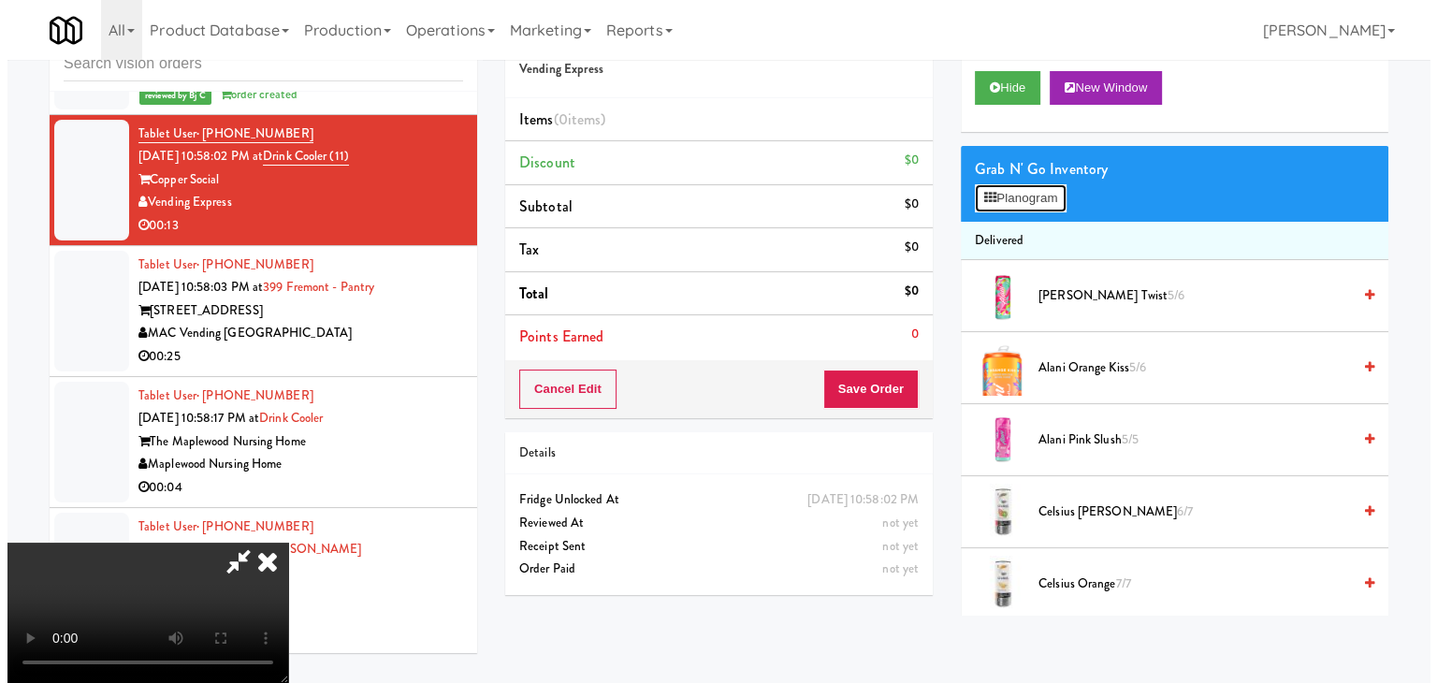
scroll to position [23579, 0]
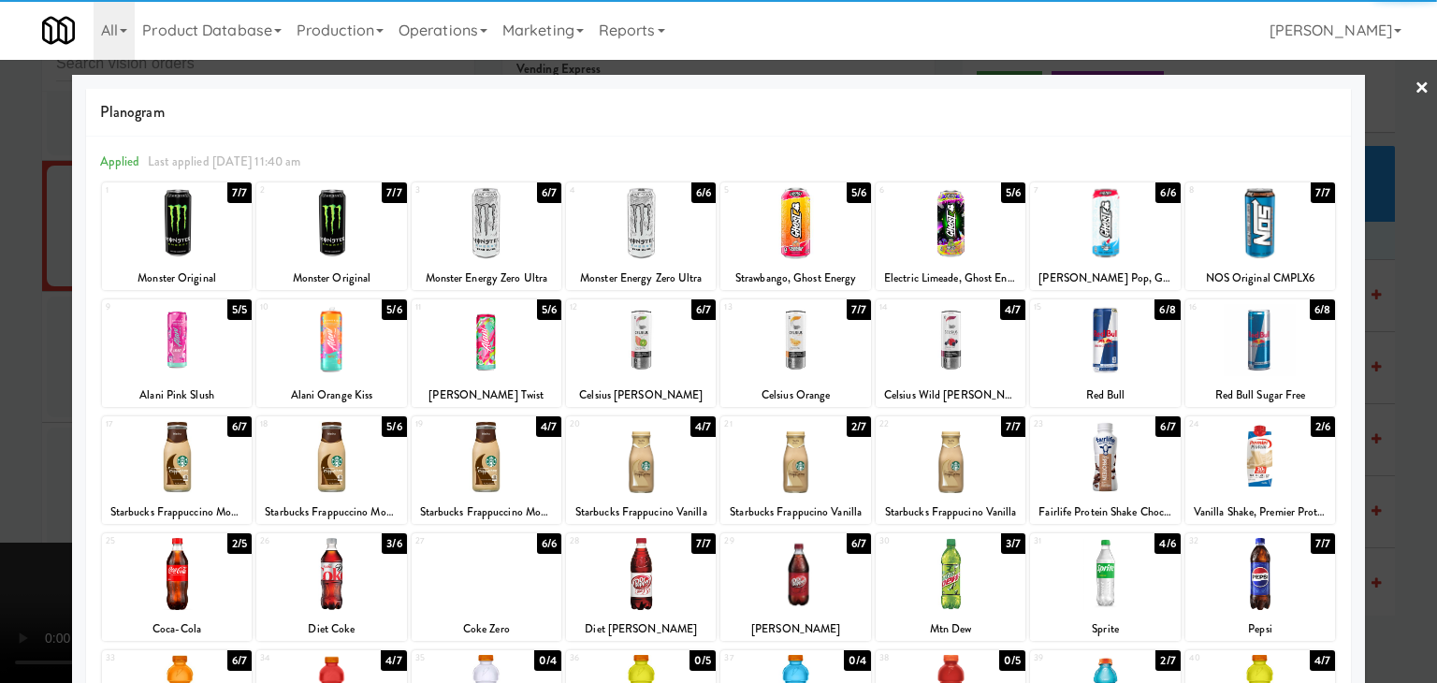
drag, startPoint x: 619, startPoint y: 459, endPoint x: 675, endPoint y: 462, distance: 55.3
click at [625, 459] on div at bounding box center [641, 457] width 150 height 72
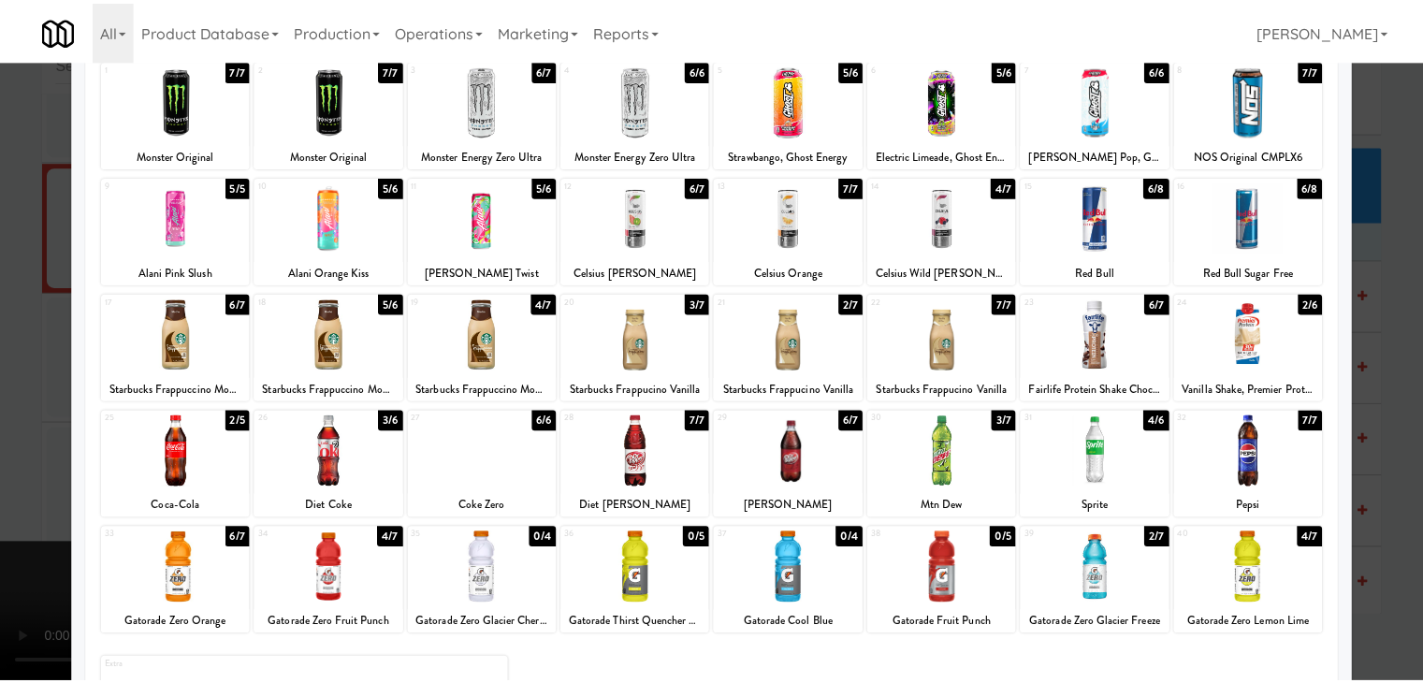
scroll to position [236, 0]
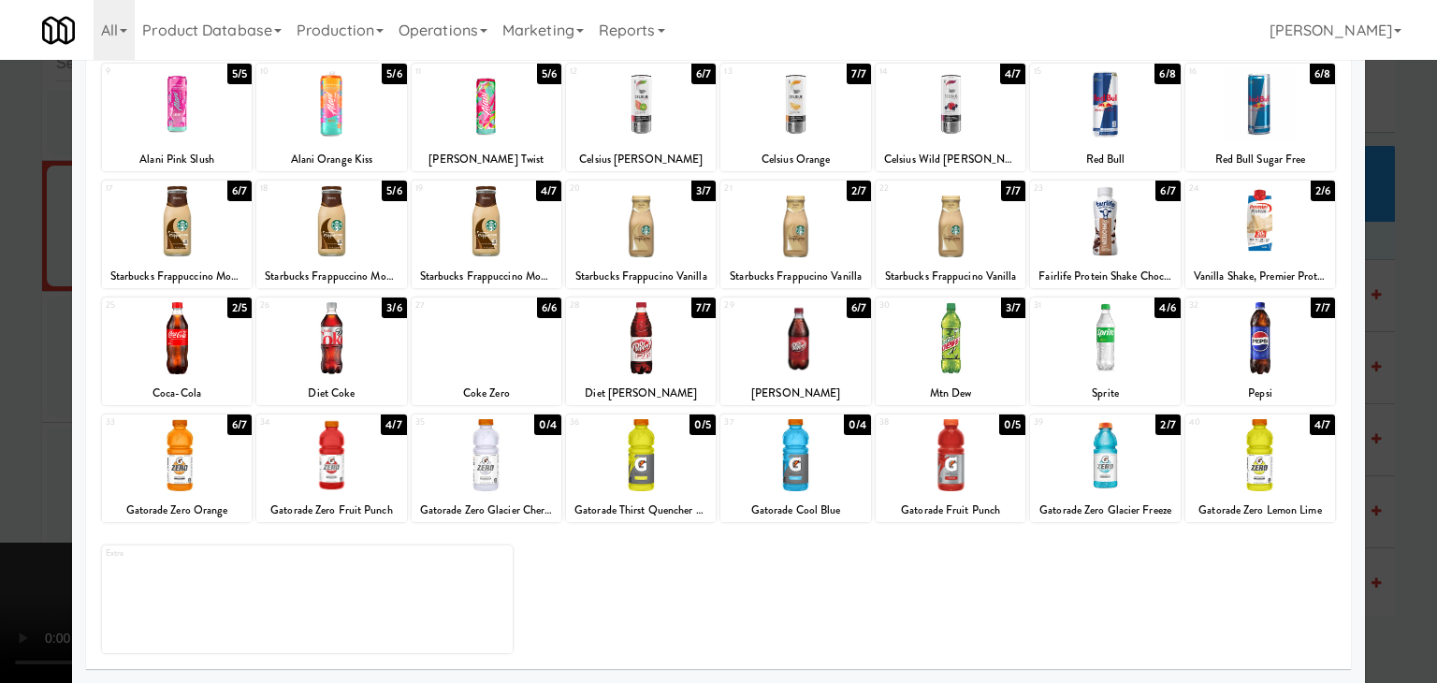
drag, startPoint x: 521, startPoint y: 467, endPoint x: 507, endPoint y: 467, distance: 14.0
click at [520, 467] on div at bounding box center [487, 455] width 150 height 72
drag, startPoint x: 0, startPoint y: 472, endPoint x: 571, endPoint y: 494, distance: 571.2
click at [8, 472] on div at bounding box center [718, 341] width 1437 height 683
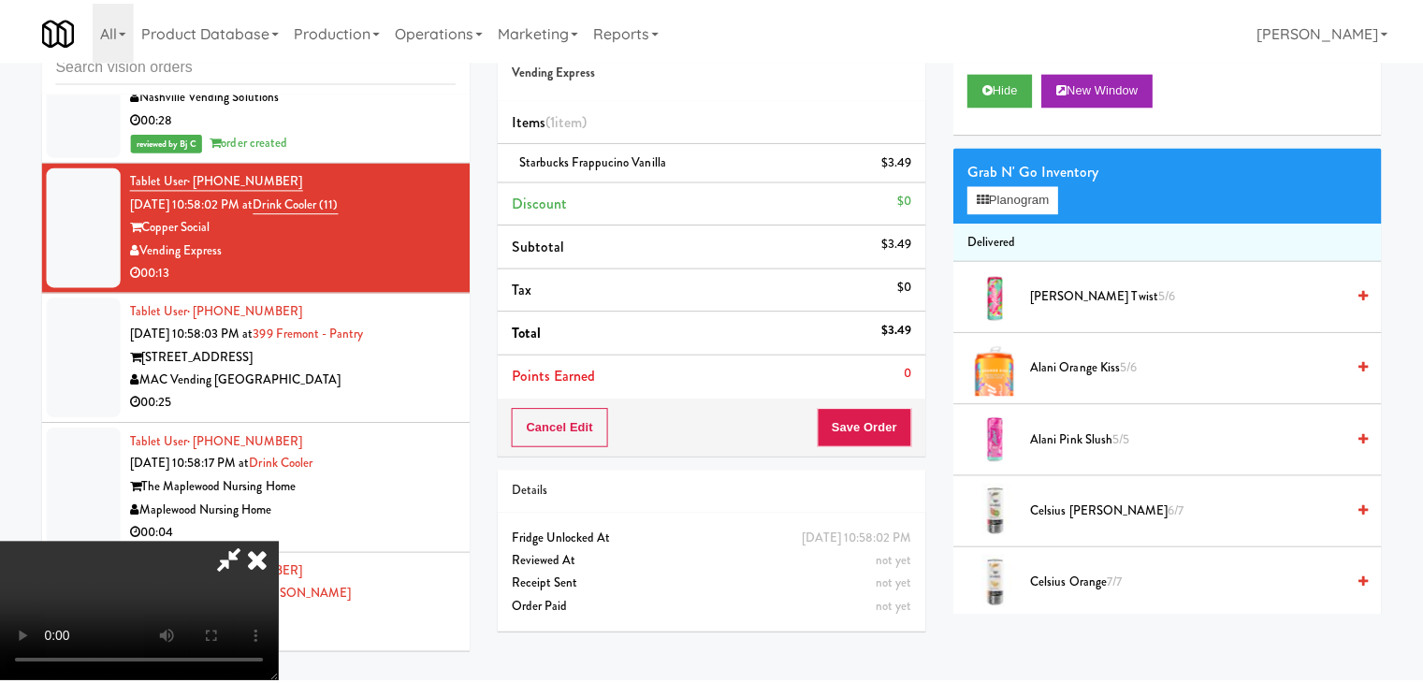
scroll to position [23694, 0]
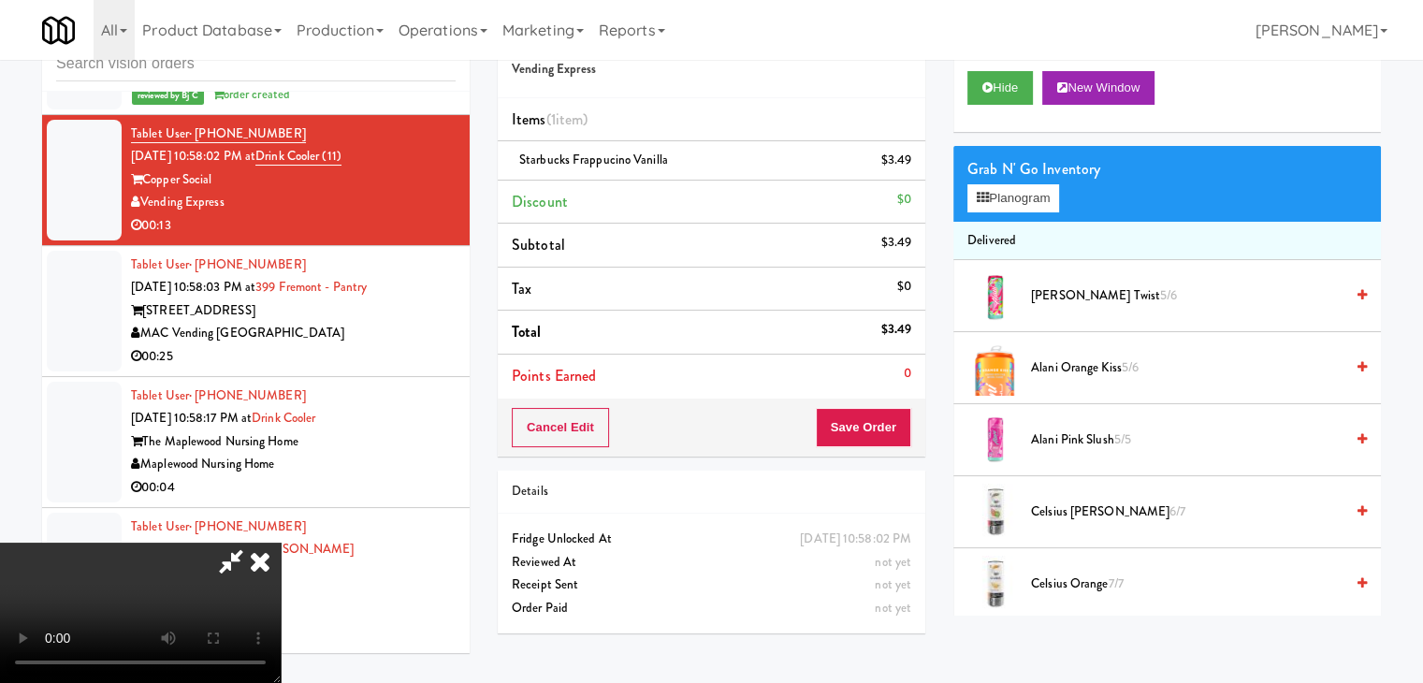
click at [912, 411] on div "Cancel Edit Save Order" at bounding box center [712, 428] width 428 height 58
click at [900, 417] on button "Save Order" at bounding box center [863, 427] width 95 height 39
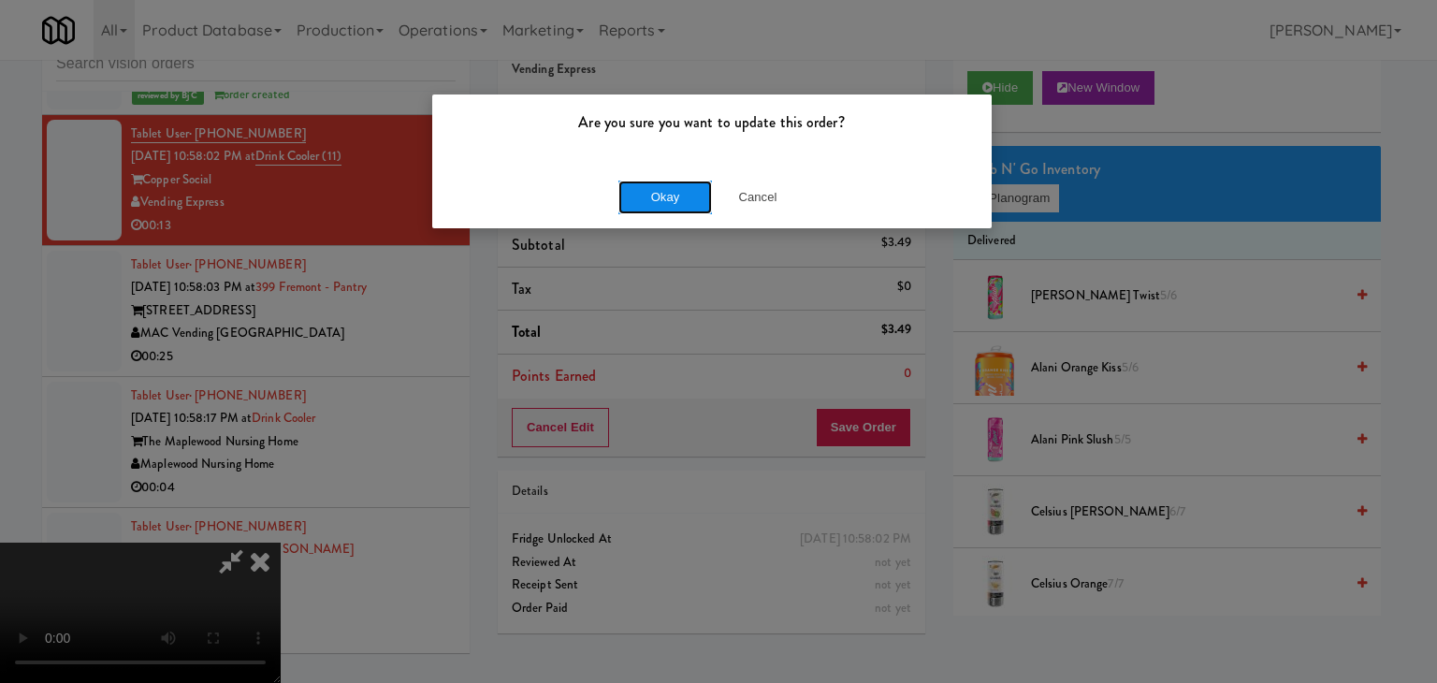
click at [670, 191] on button "Okay" at bounding box center [665, 198] width 94 height 34
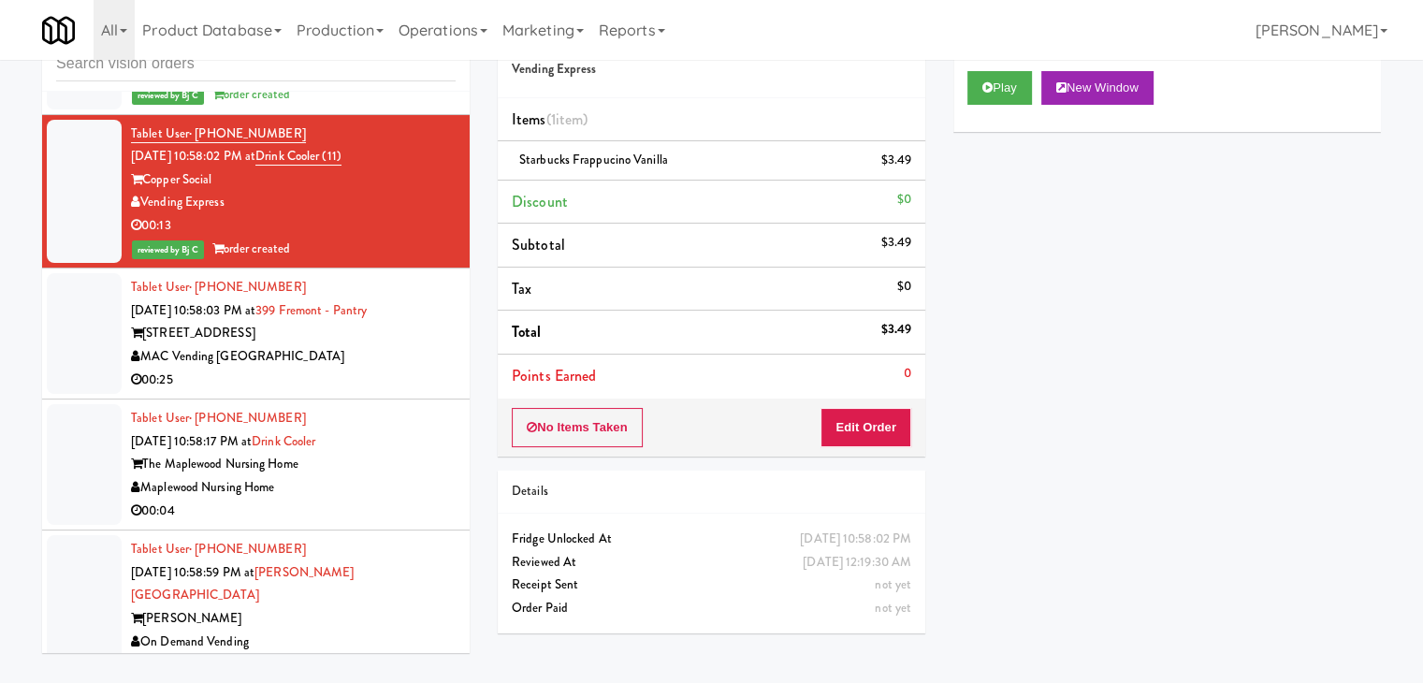
click at [341, 392] on div "00:25" at bounding box center [293, 380] width 325 height 23
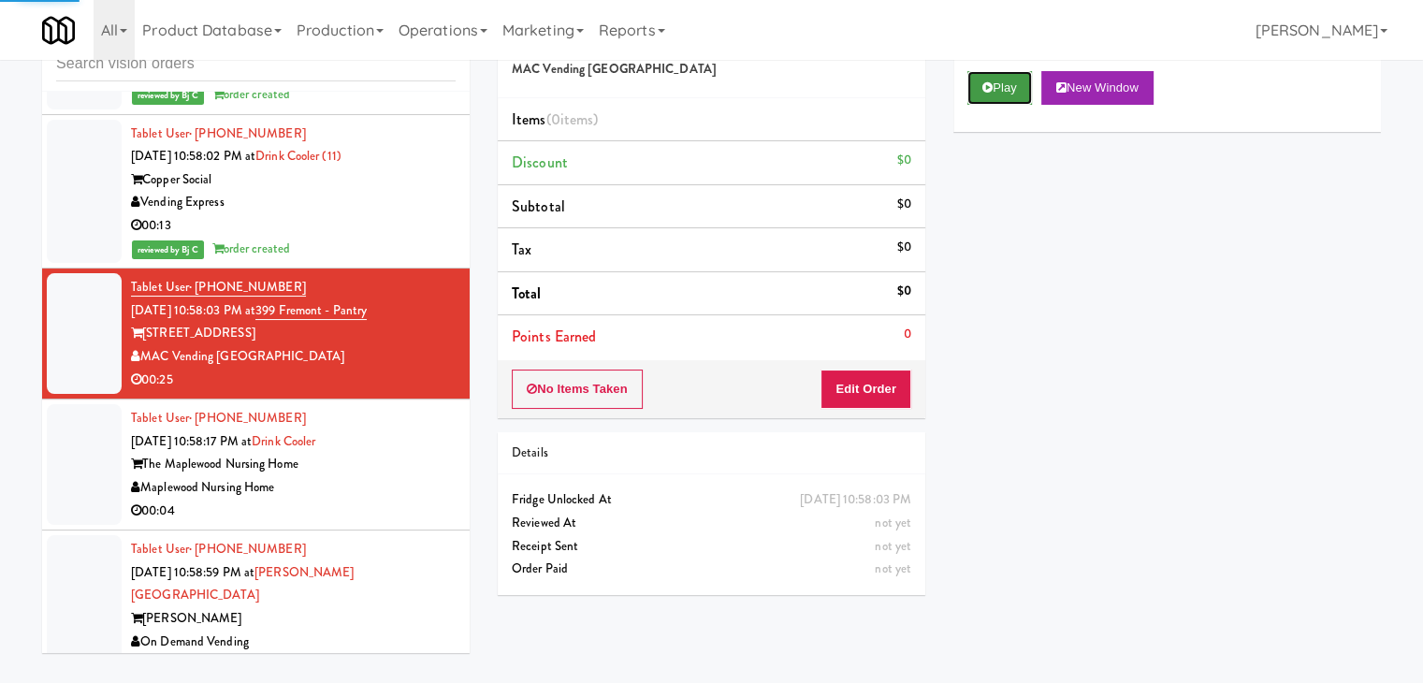
click at [1026, 92] on button "Play" at bounding box center [999, 88] width 65 height 34
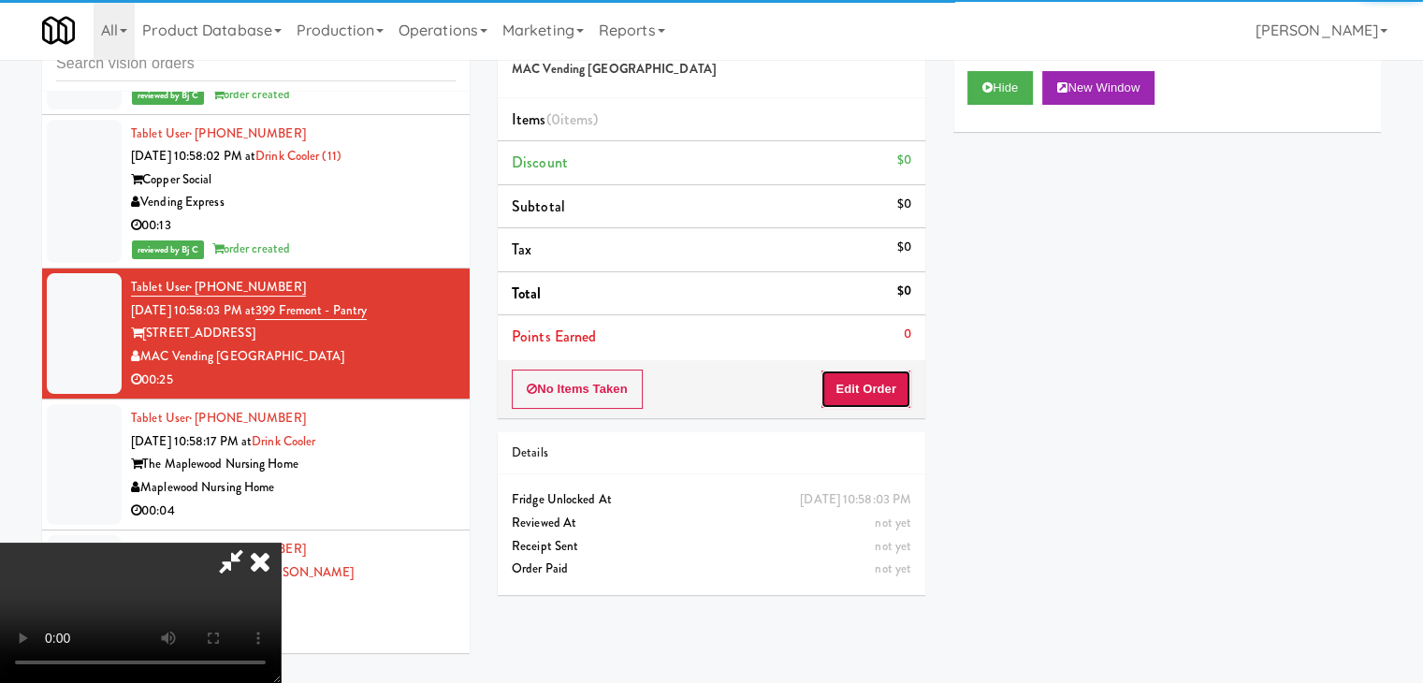
click at [894, 398] on button "Edit Order" at bounding box center [866, 389] width 91 height 39
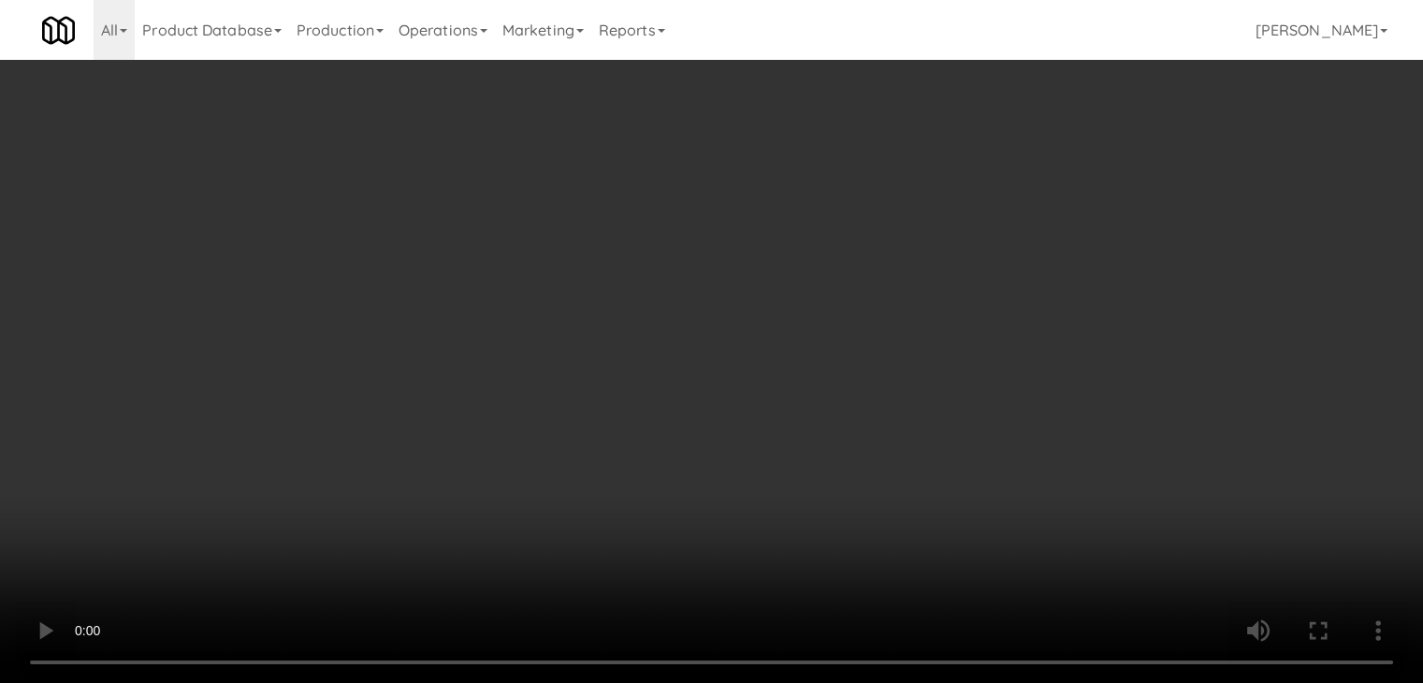
scroll to position [23579, 0]
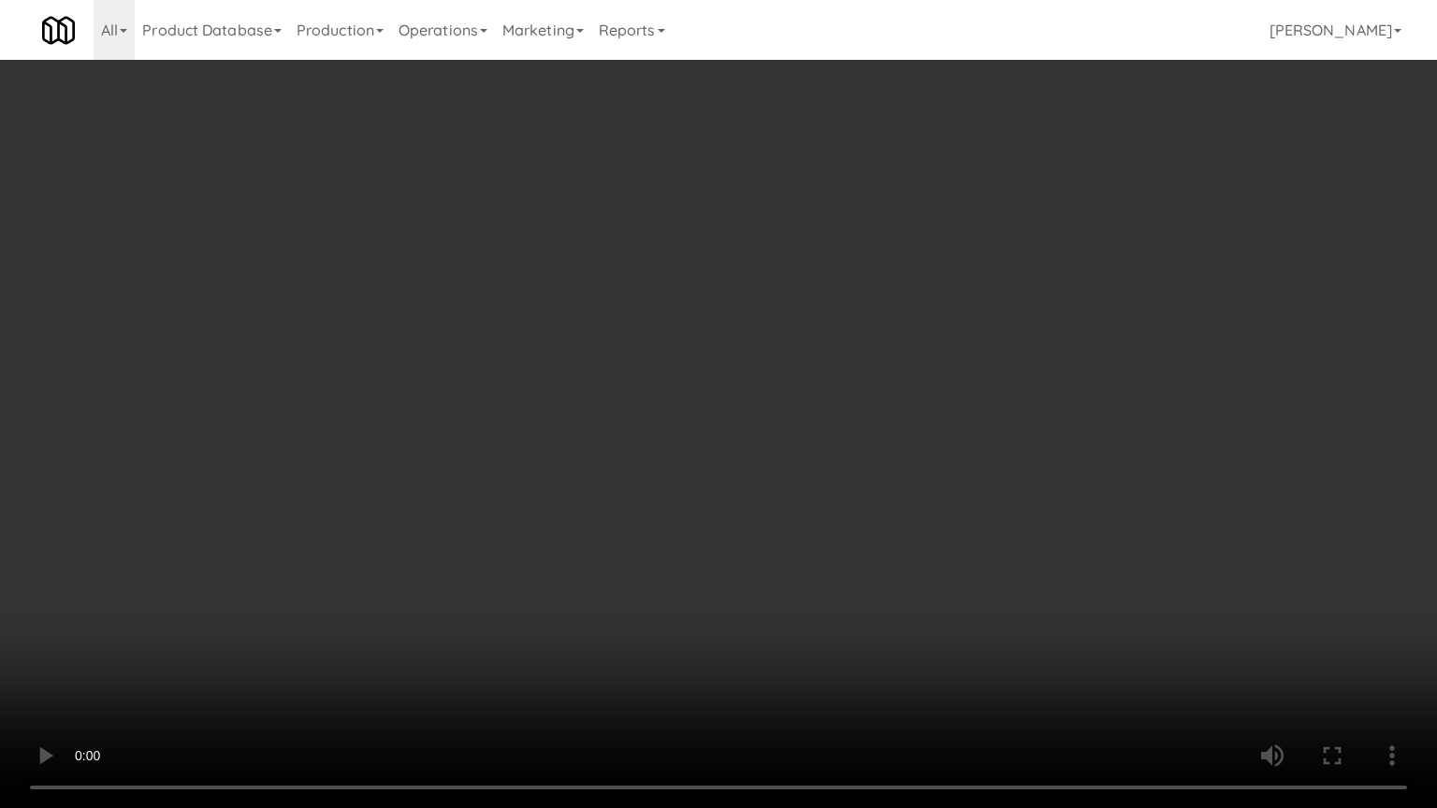
click at [793, 564] on video at bounding box center [718, 404] width 1437 height 808
click at [797, 561] on video at bounding box center [718, 404] width 1437 height 808
click at [817, 543] on video at bounding box center [718, 404] width 1437 height 808
click at [825, 536] on video at bounding box center [718, 404] width 1437 height 808
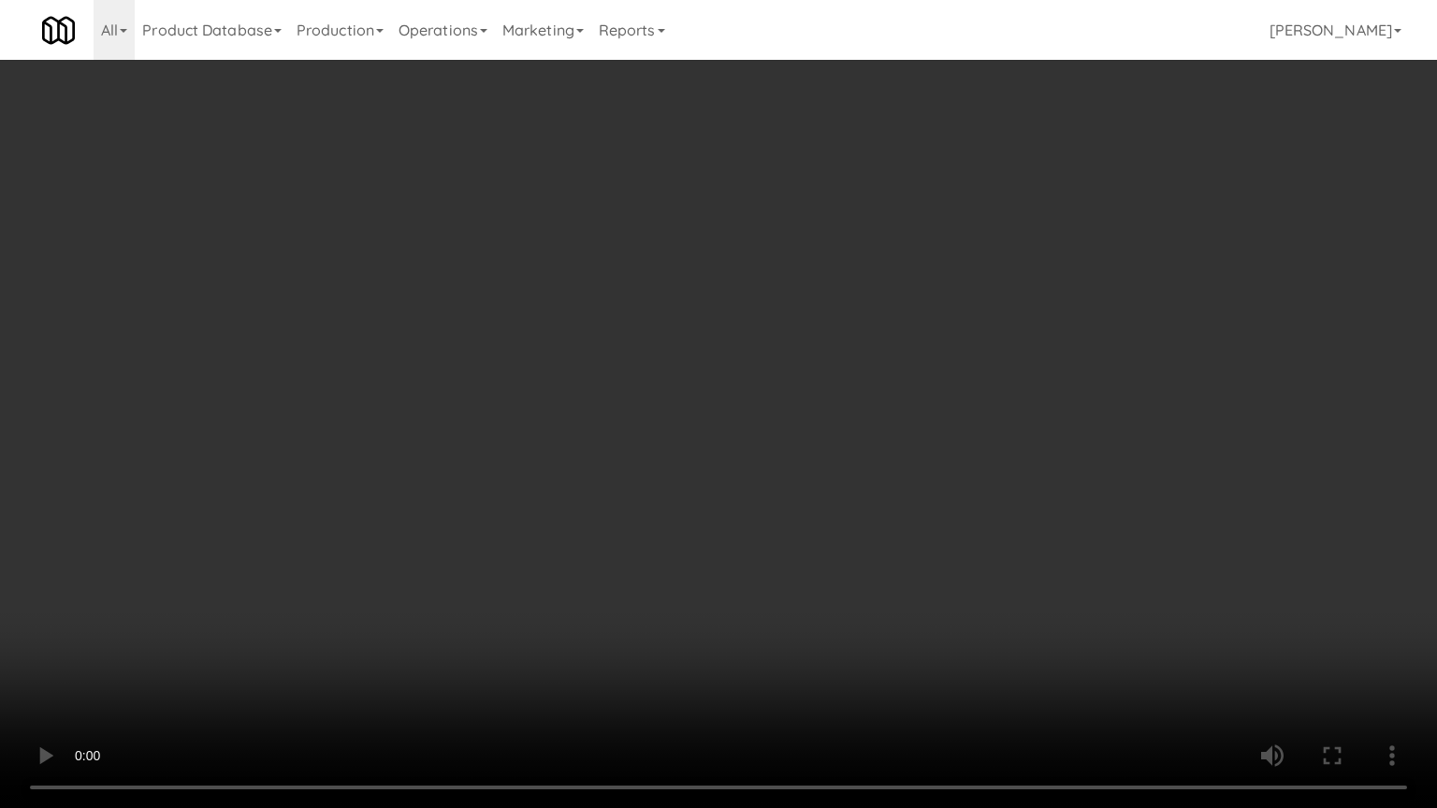
click at [826, 536] on video at bounding box center [718, 404] width 1437 height 808
click at [826, 535] on video at bounding box center [718, 404] width 1437 height 808
click at [826, 534] on video at bounding box center [718, 404] width 1437 height 808
click at [823, 534] on video at bounding box center [718, 404] width 1437 height 808
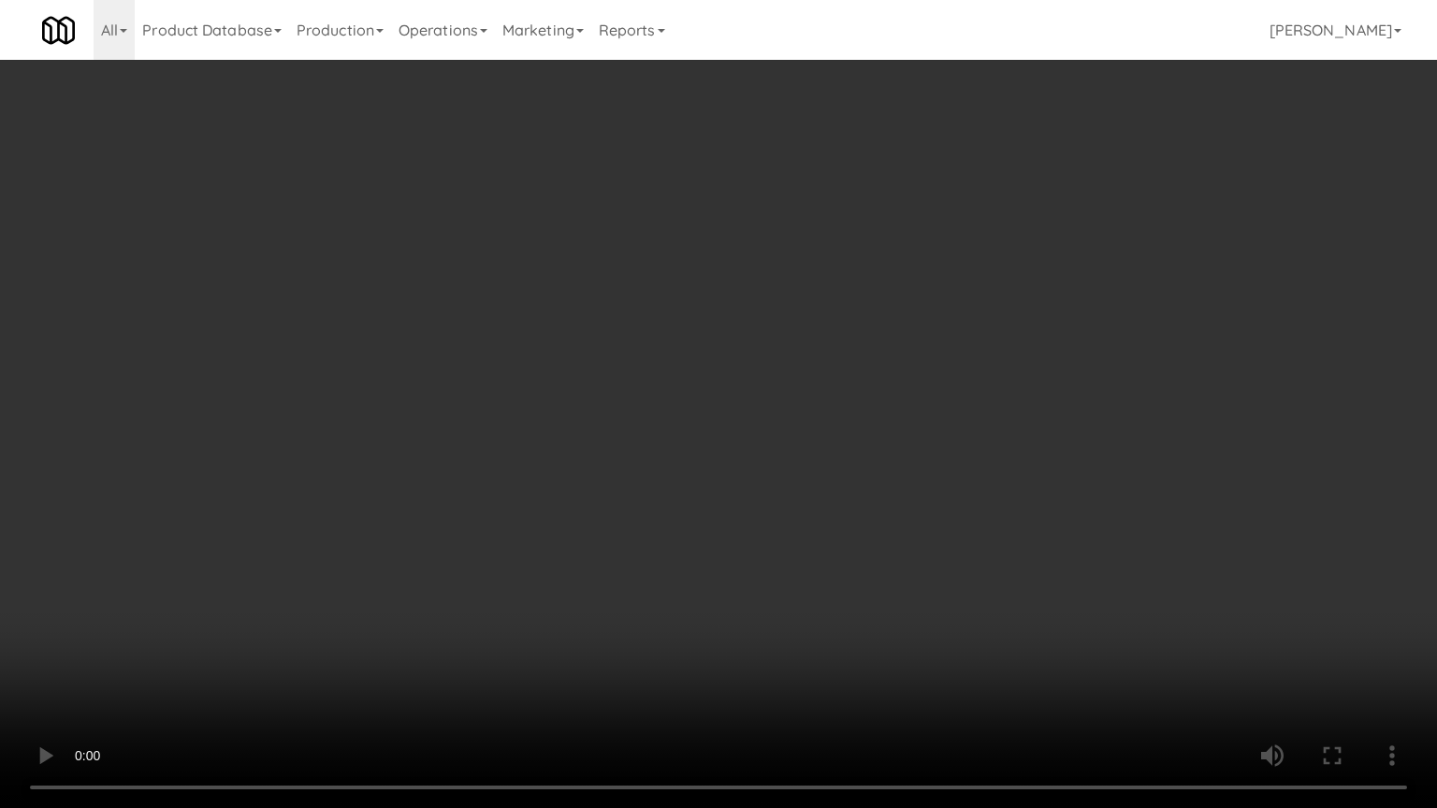
click at [825, 534] on video at bounding box center [718, 404] width 1437 height 808
drag, startPoint x: 827, startPoint y: 535, endPoint x: 817, endPoint y: 542, distance: 12.2
click at [828, 538] on video at bounding box center [718, 404] width 1437 height 808
click at [842, 519] on video at bounding box center [718, 404] width 1437 height 808
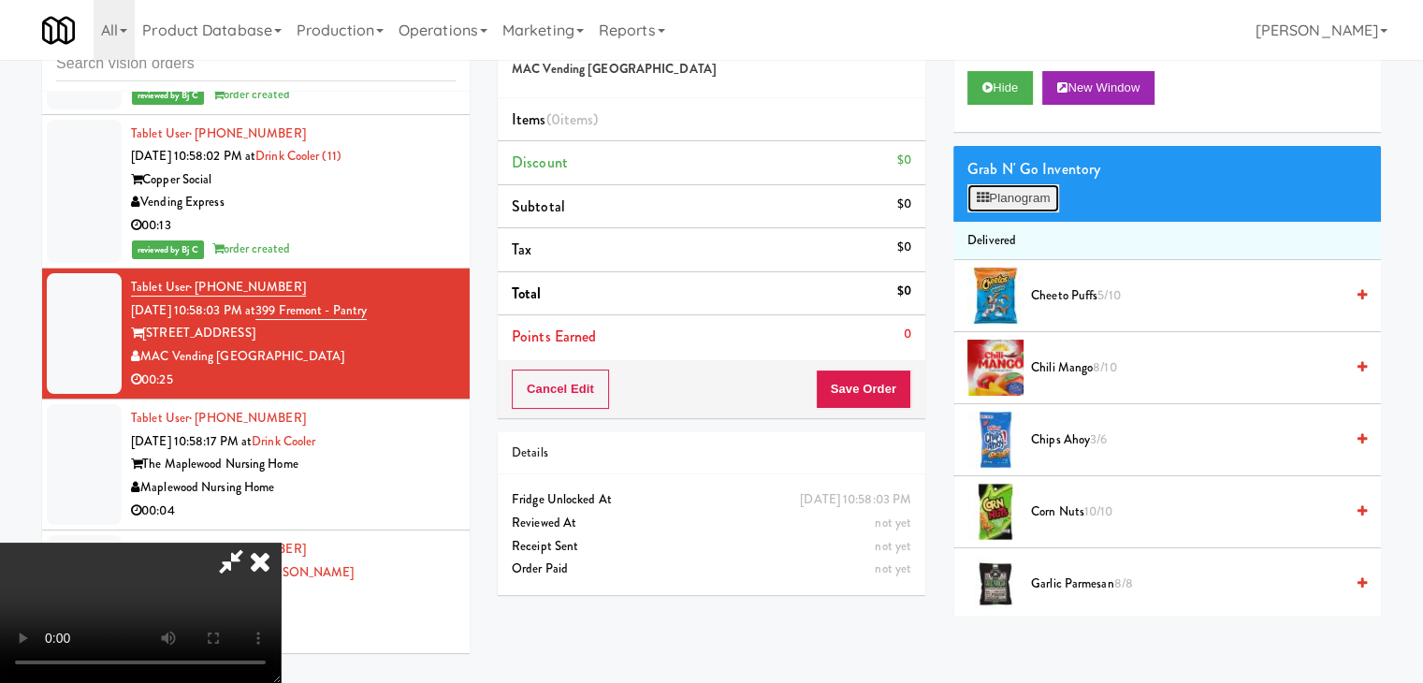
click at [1026, 196] on button "Planogram" at bounding box center [1013, 198] width 92 height 28
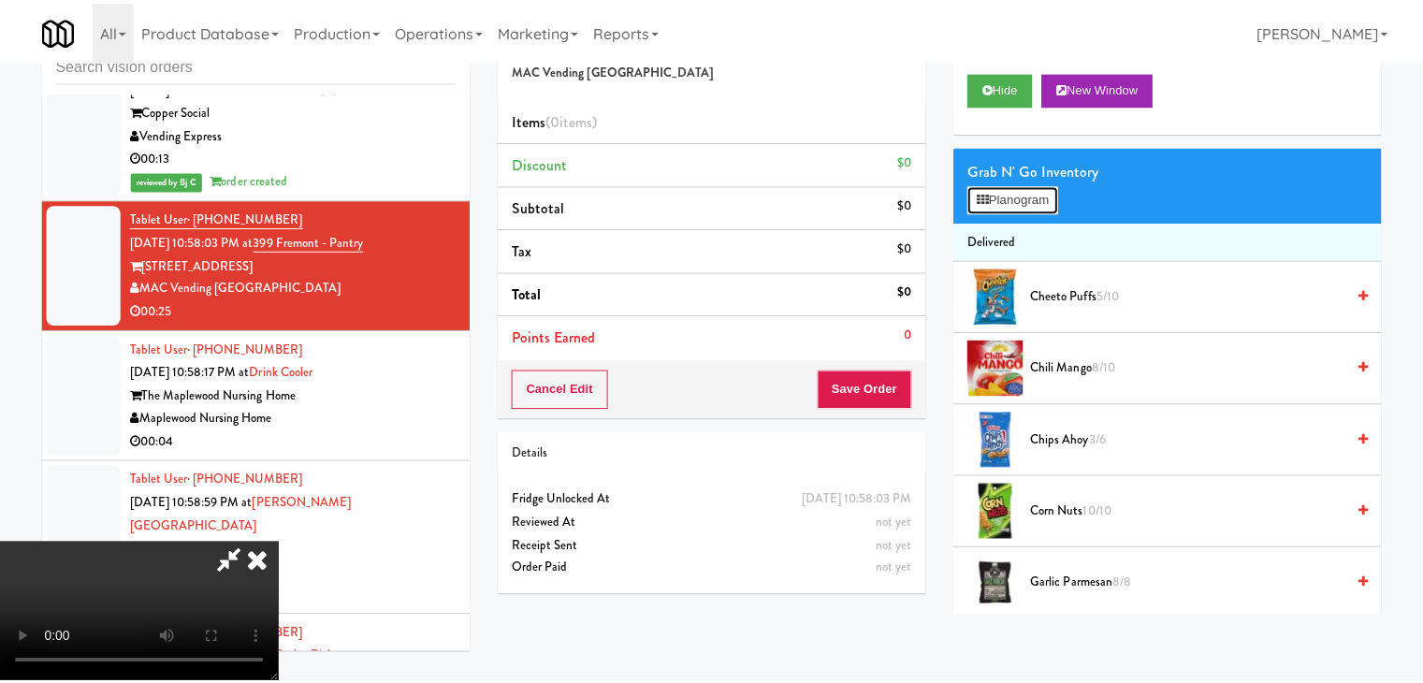
scroll to position [23579, 0]
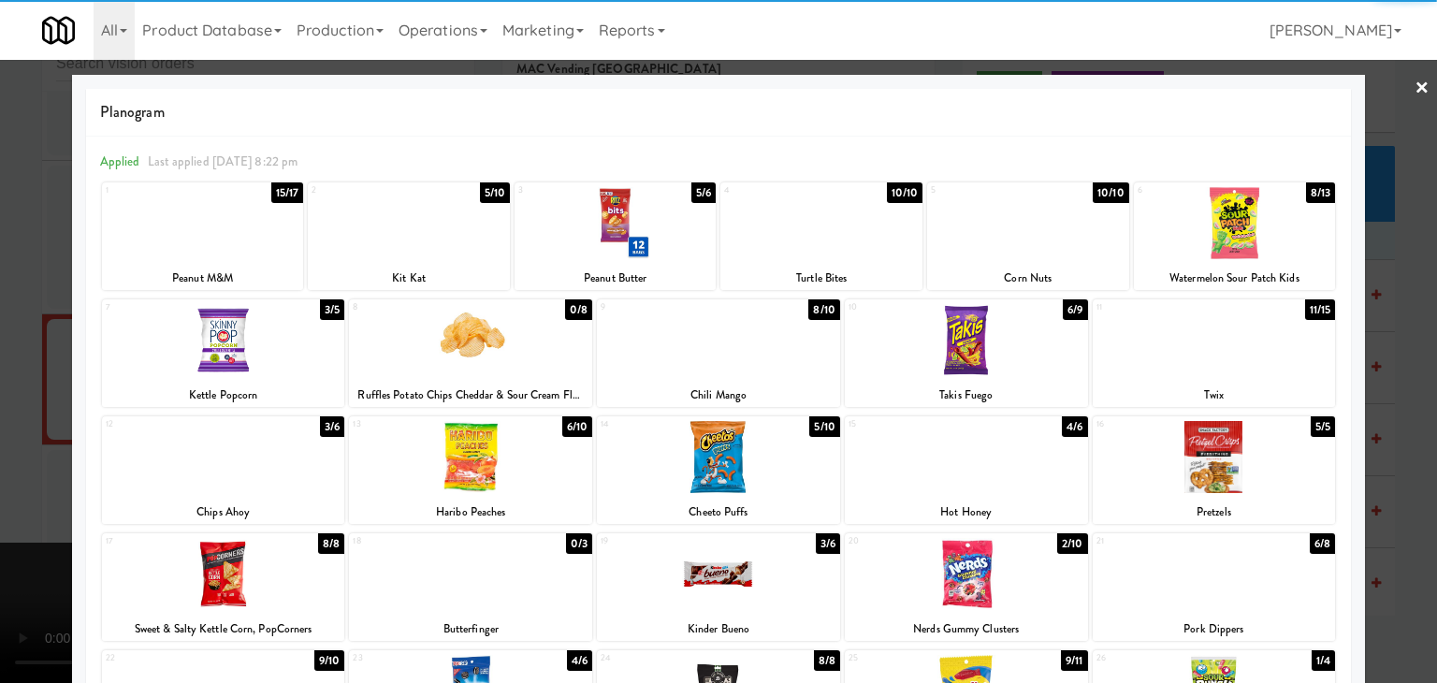
drag, startPoint x: 1233, startPoint y: 239, endPoint x: 1272, endPoint y: 249, distance: 39.7
click at [1235, 240] on div at bounding box center [1235, 223] width 202 height 72
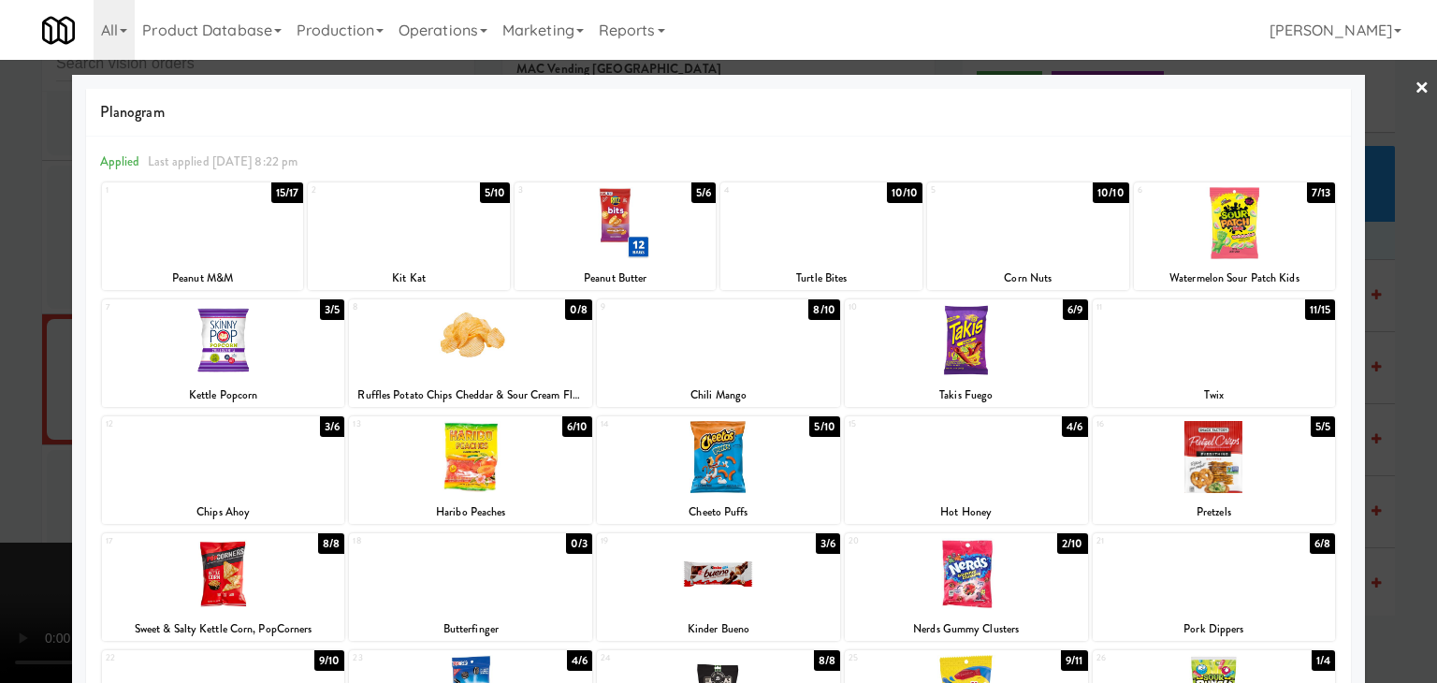
drag, startPoint x: 1377, startPoint y: 278, endPoint x: 1122, endPoint y: 379, distance: 274.7
click at [1377, 279] on div at bounding box center [718, 341] width 1437 height 683
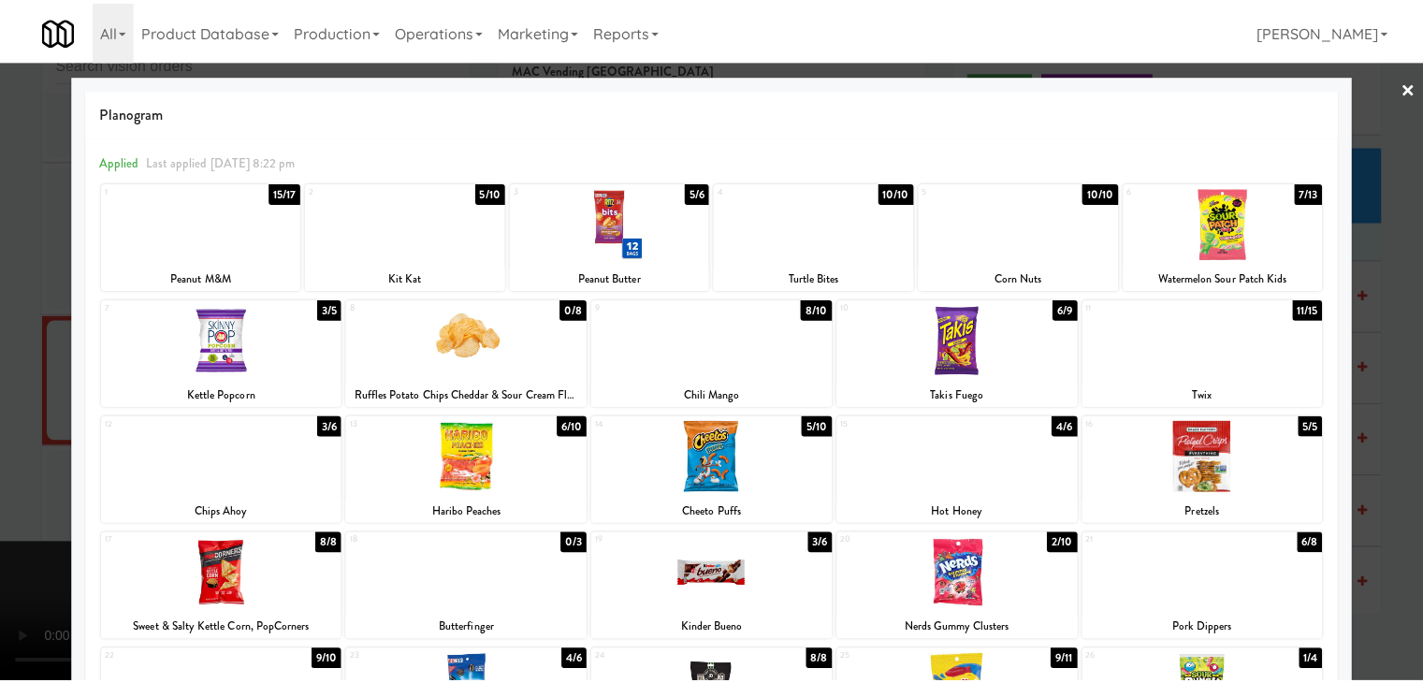
scroll to position [23694, 0]
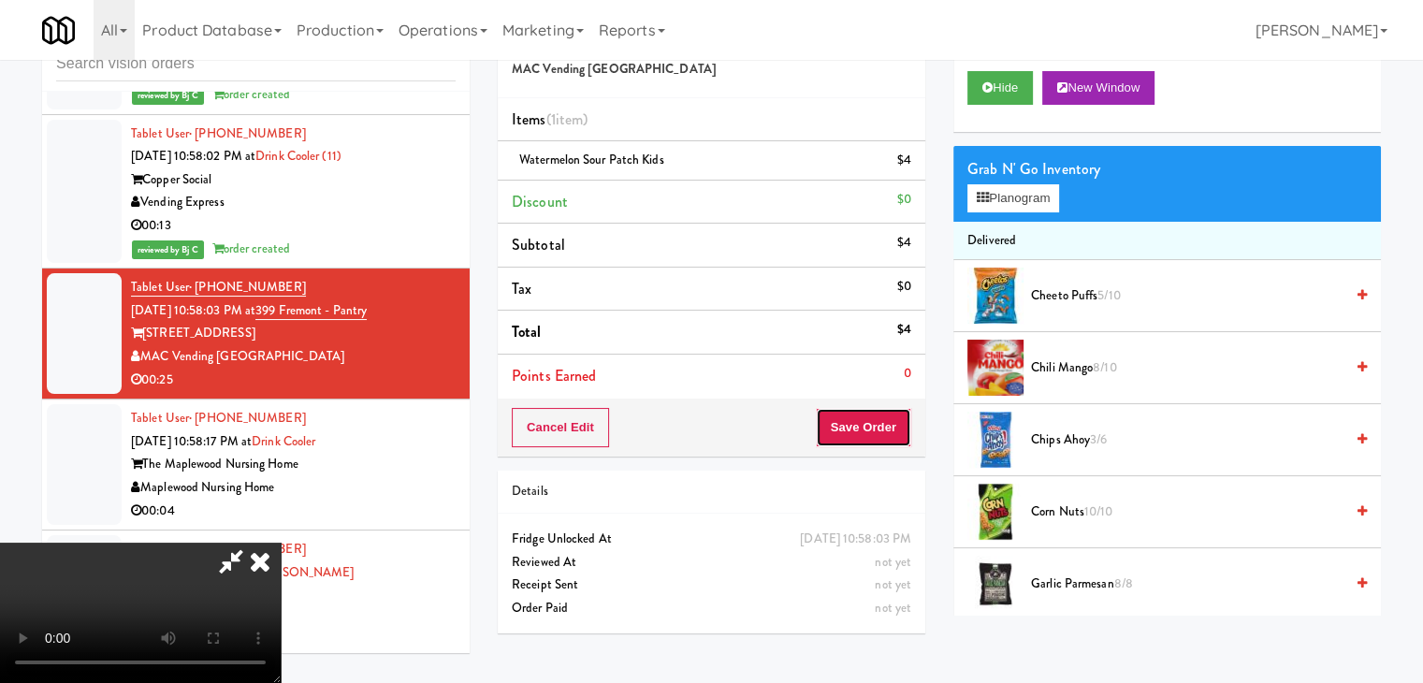
click
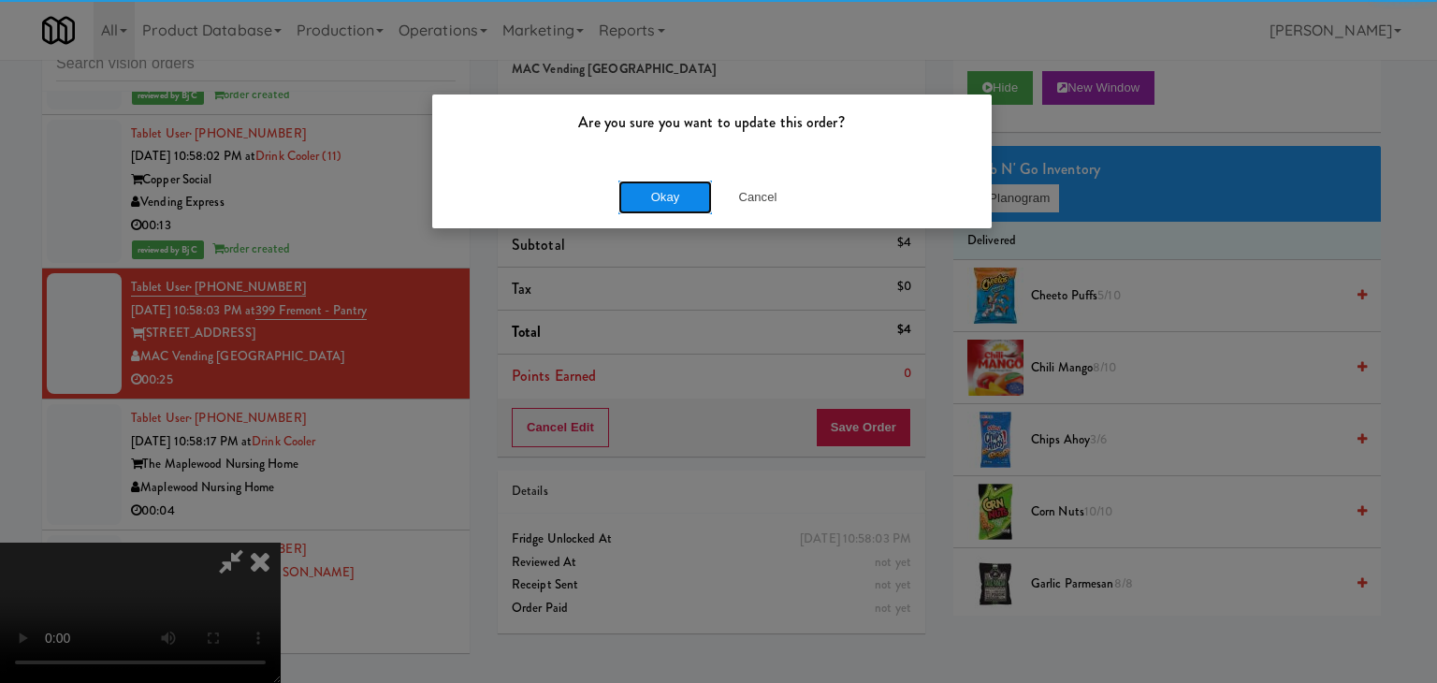
drag, startPoint x: 663, startPoint y: 182, endPoint x: 662, endPoint y: 197, distance: 16.0
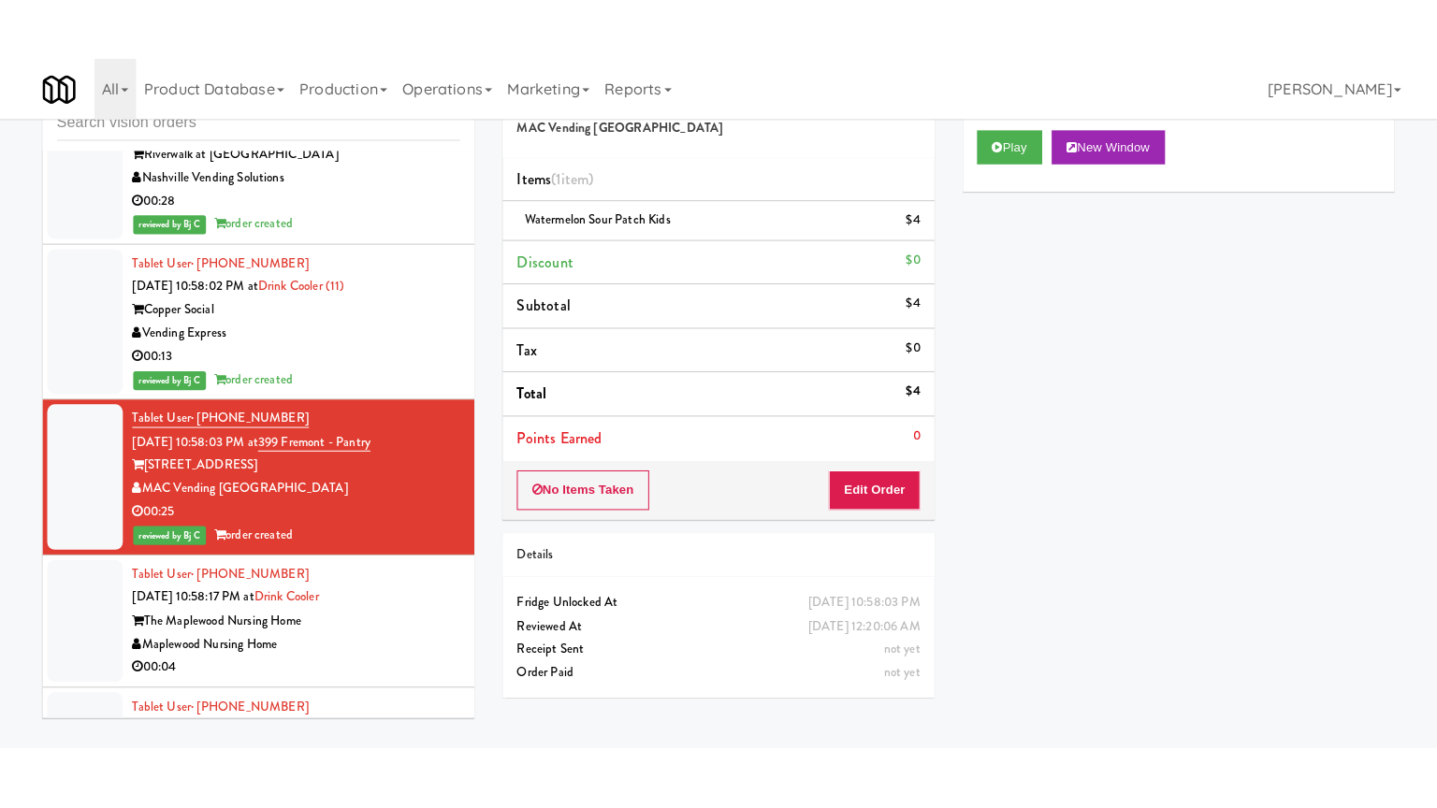
scroll to position [23896, 0]
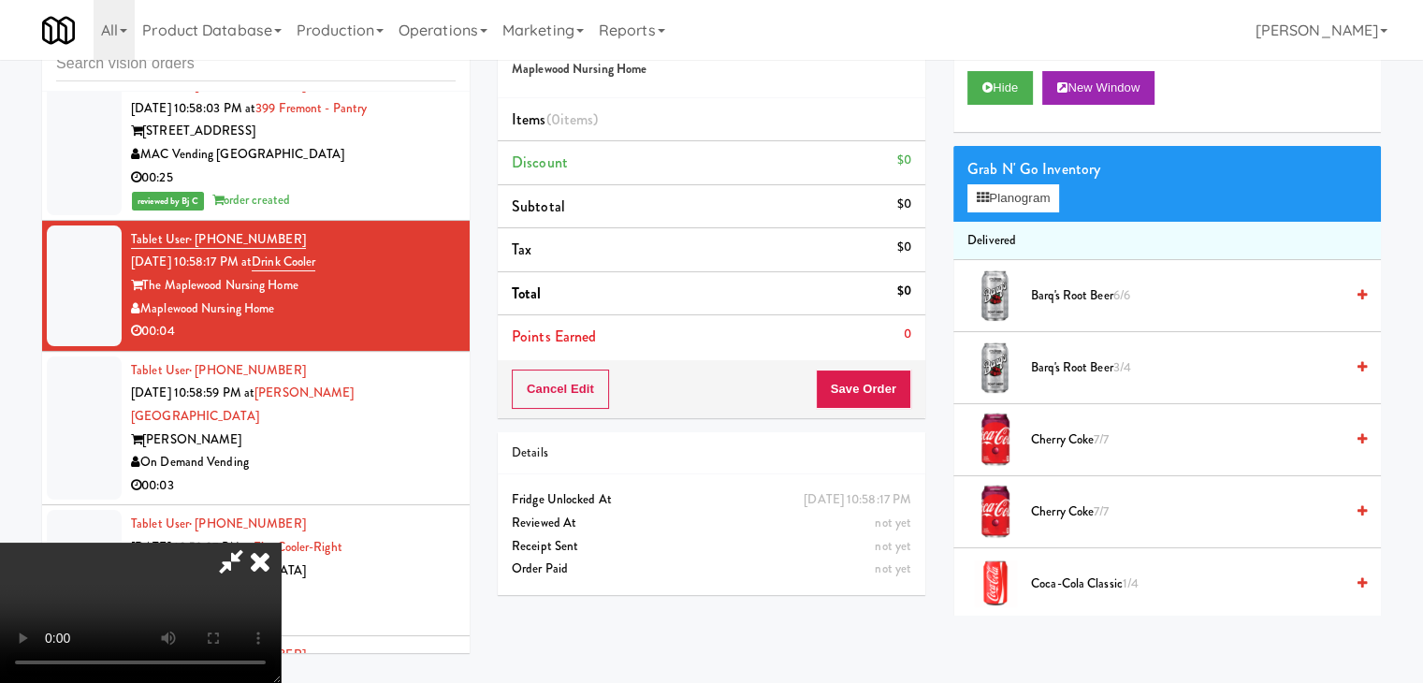
scroll to position [23781, 0]
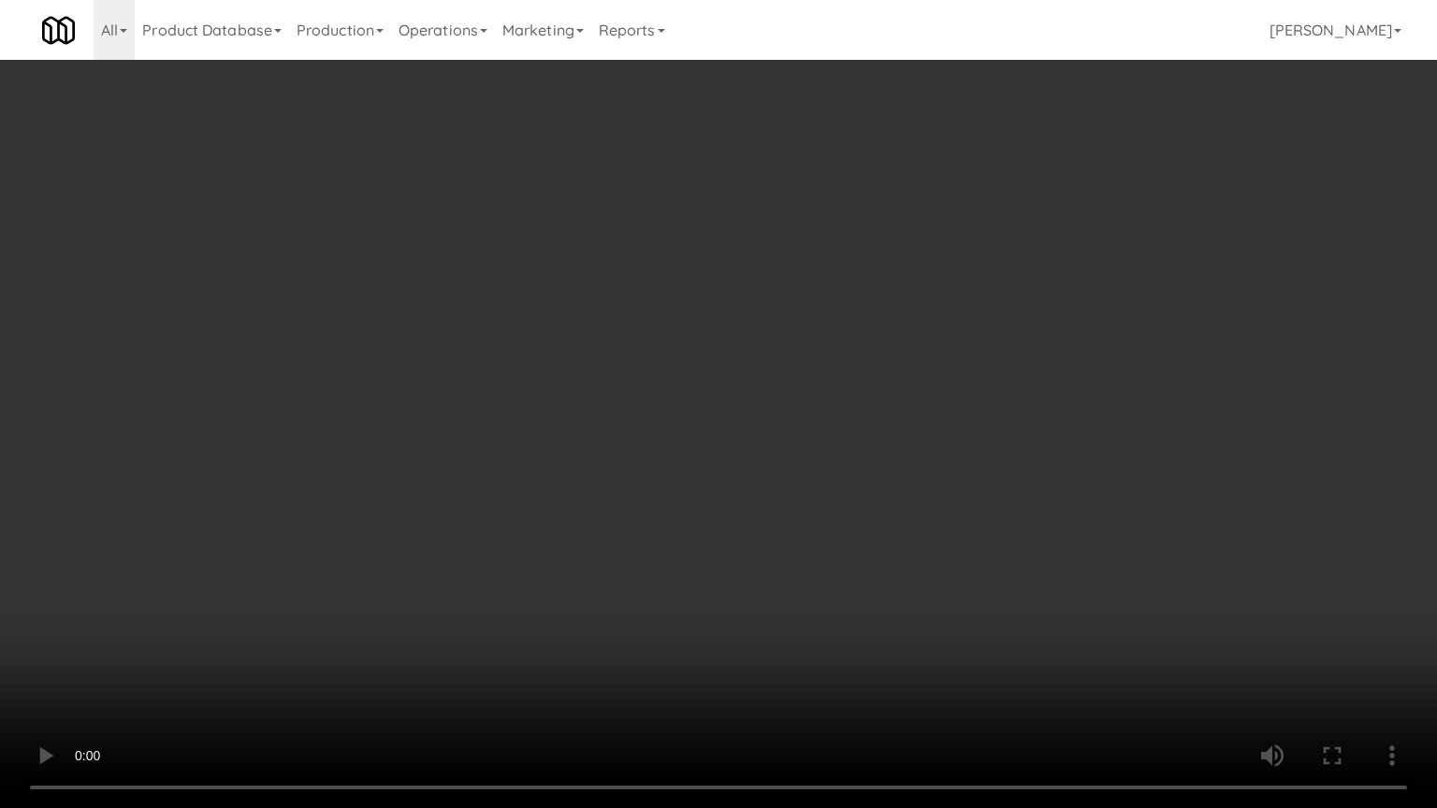
drag, startPoint x: 876, startPoint y: 597, endPoint x: 1026, endPoint y: 298, distance: 333.9
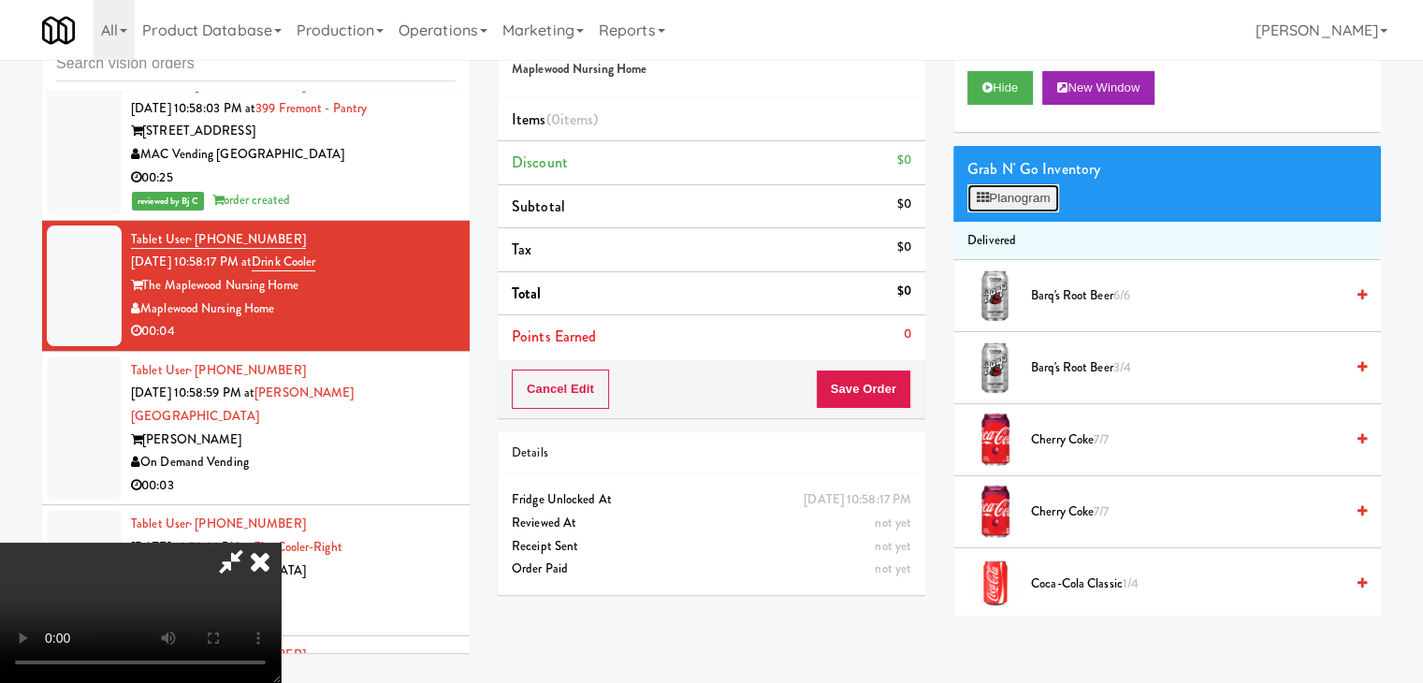
scroll to position [23781, 0]
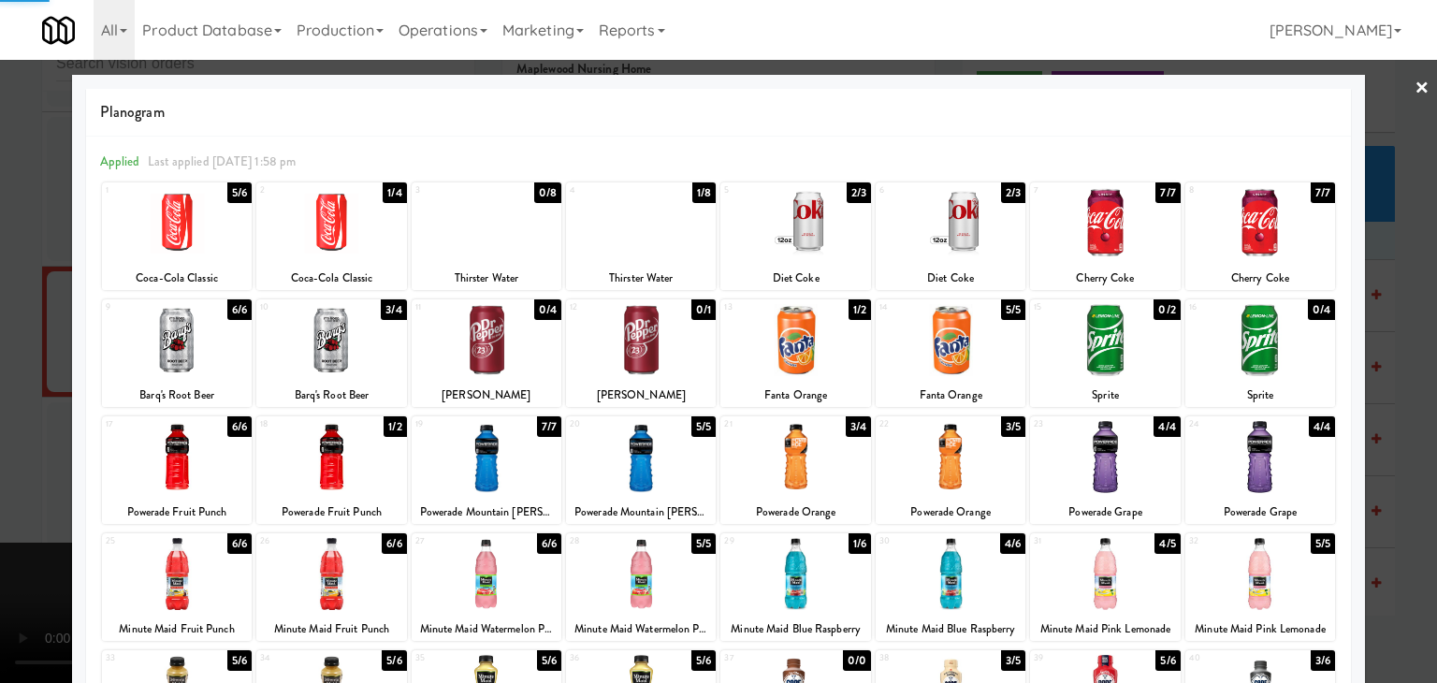
drag, startPoint x: 8, startPoint y: 434, endPoint x: 636, endPoint y: 429, distance: 627.9
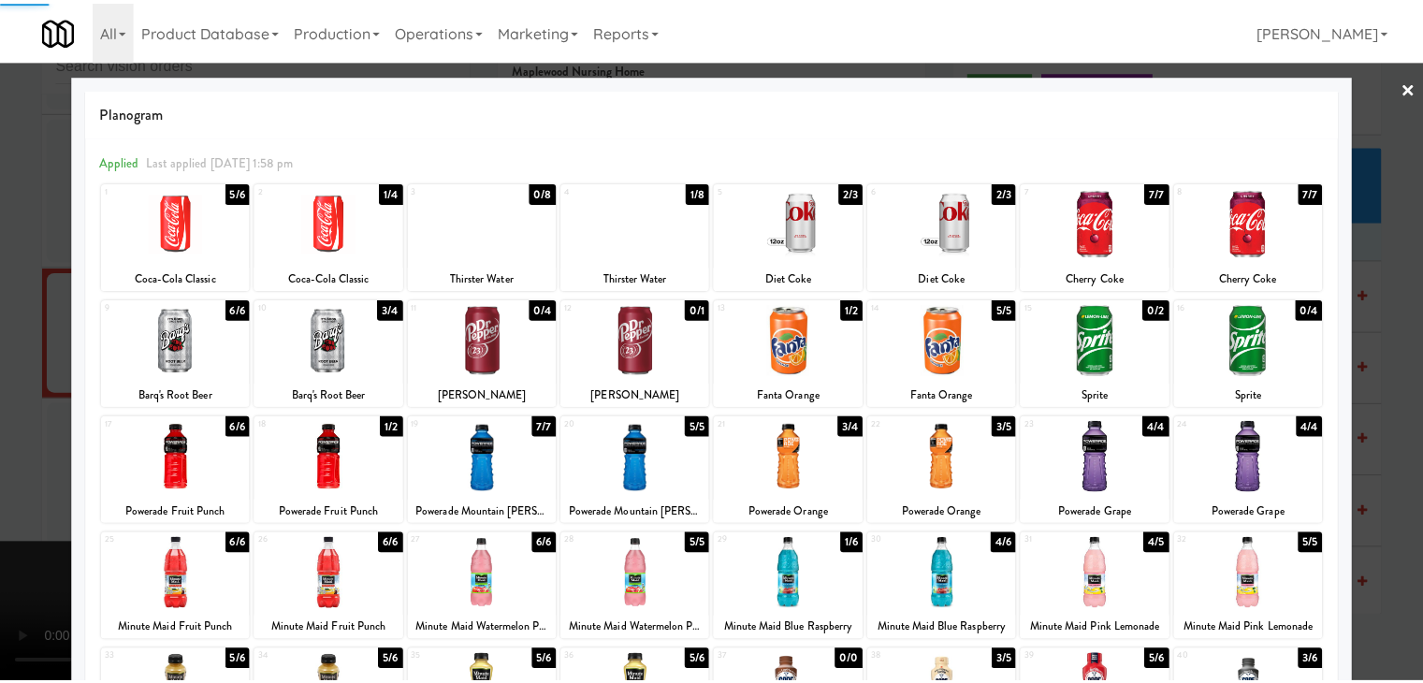
scroll to position [23896, 0]
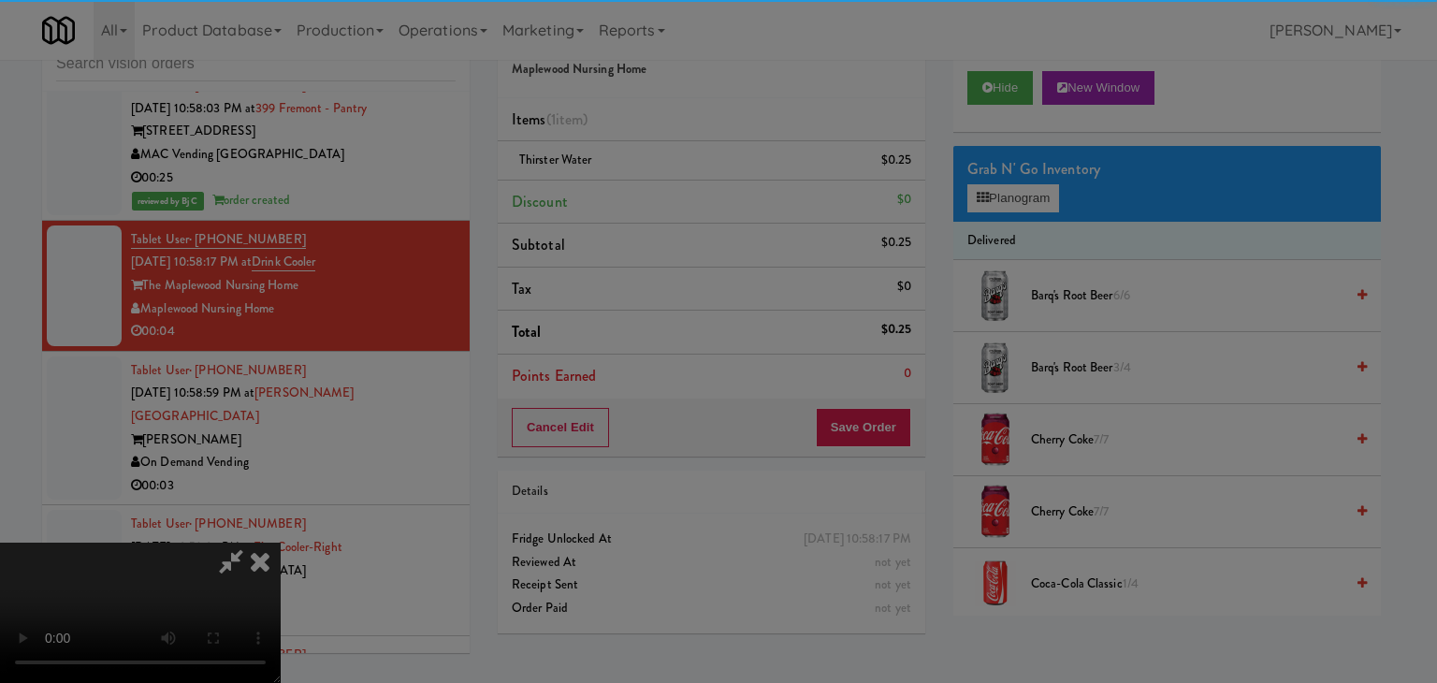
drag, startPoint x: 649, startPoint y: 189, endPoint x: 662, endPoint y: 216, distance: 30.1
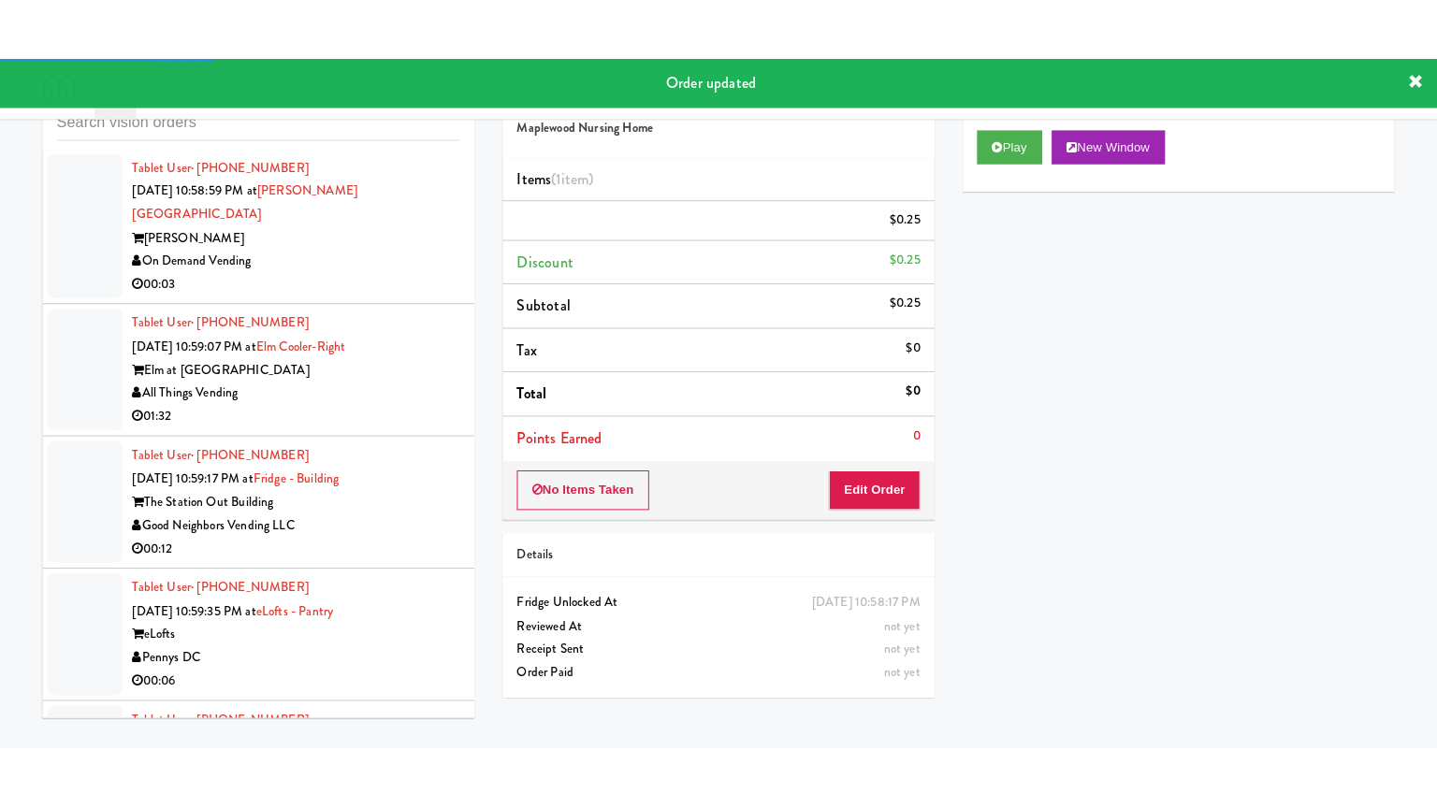
scroll to position [24177, 0]
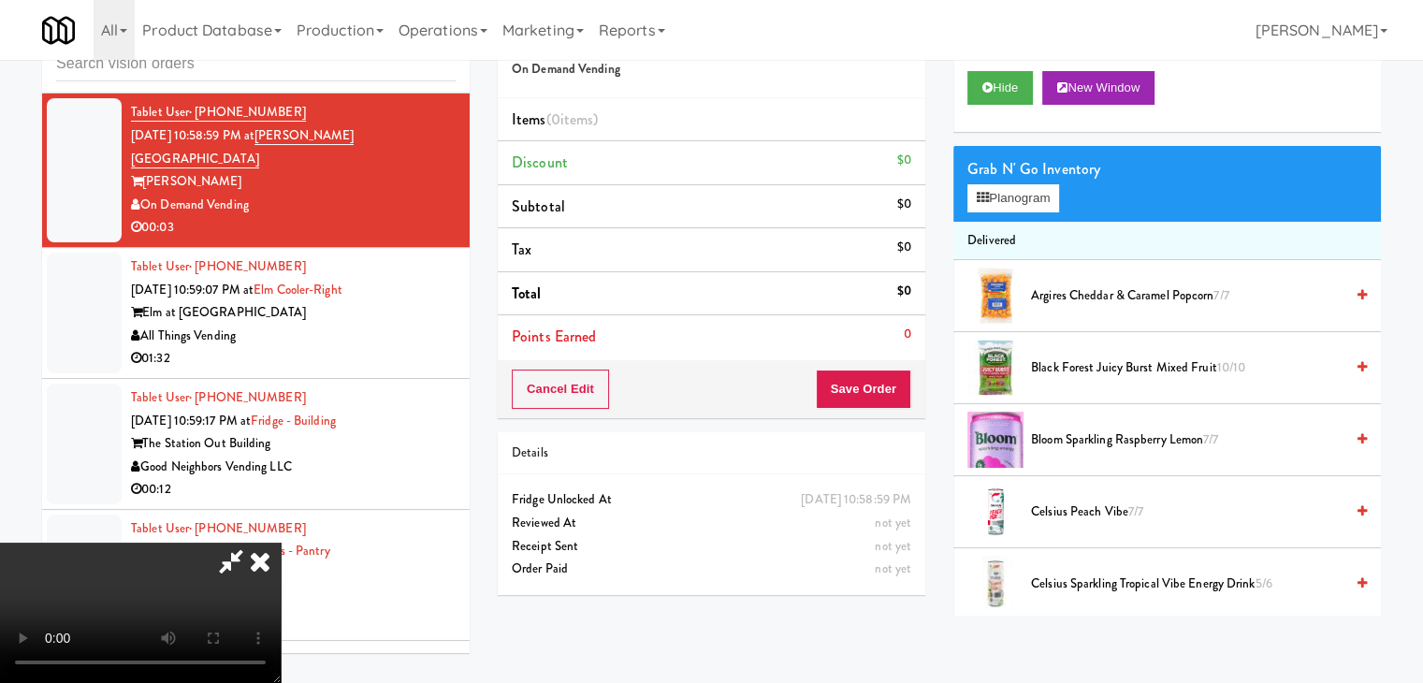
scroll to position [24062, 0]
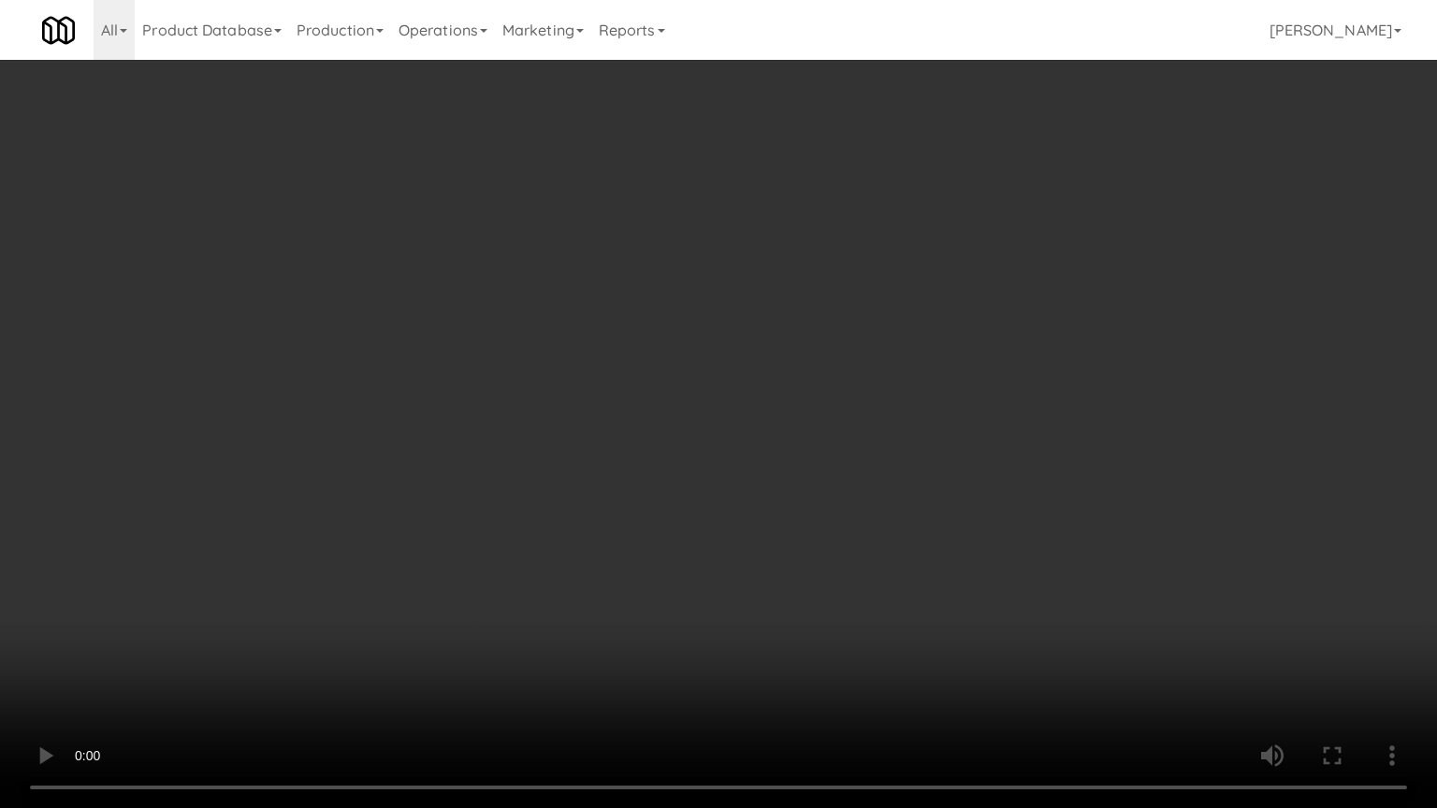
drag, startPoint x: 813, startPoint y: 560, endPoint x: 814, endPoint y: 571, distance: 10.3
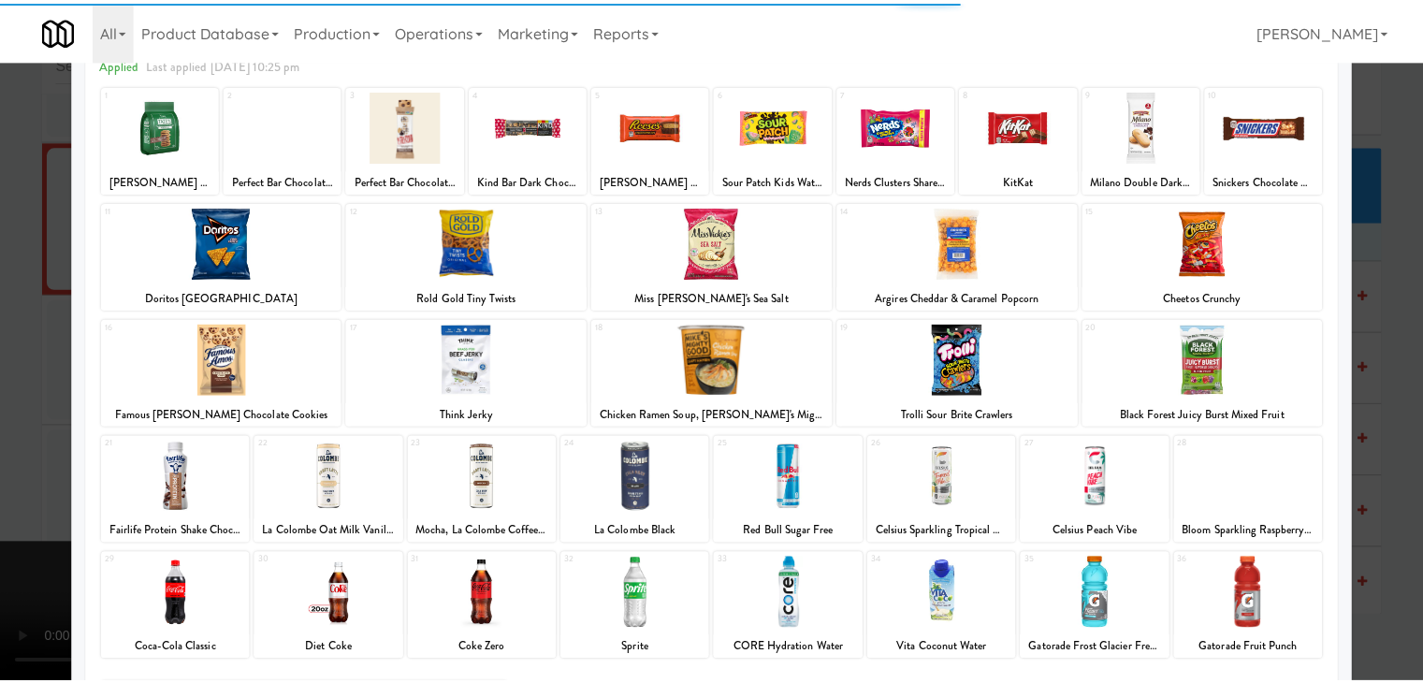
scroll to position [236, 0]
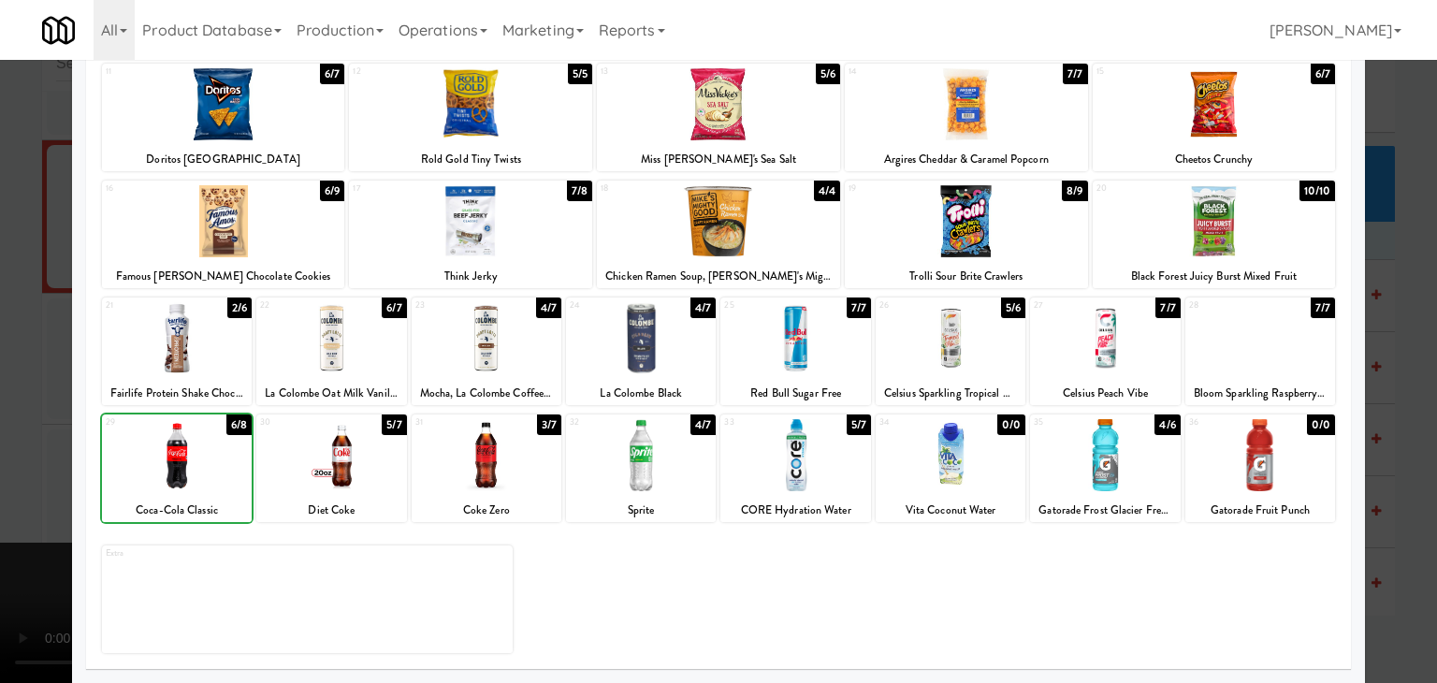
drag, startPoint x: 0, startPoint y: 510, endPoint x: 574, endPoint y: 467, distance: 575.2
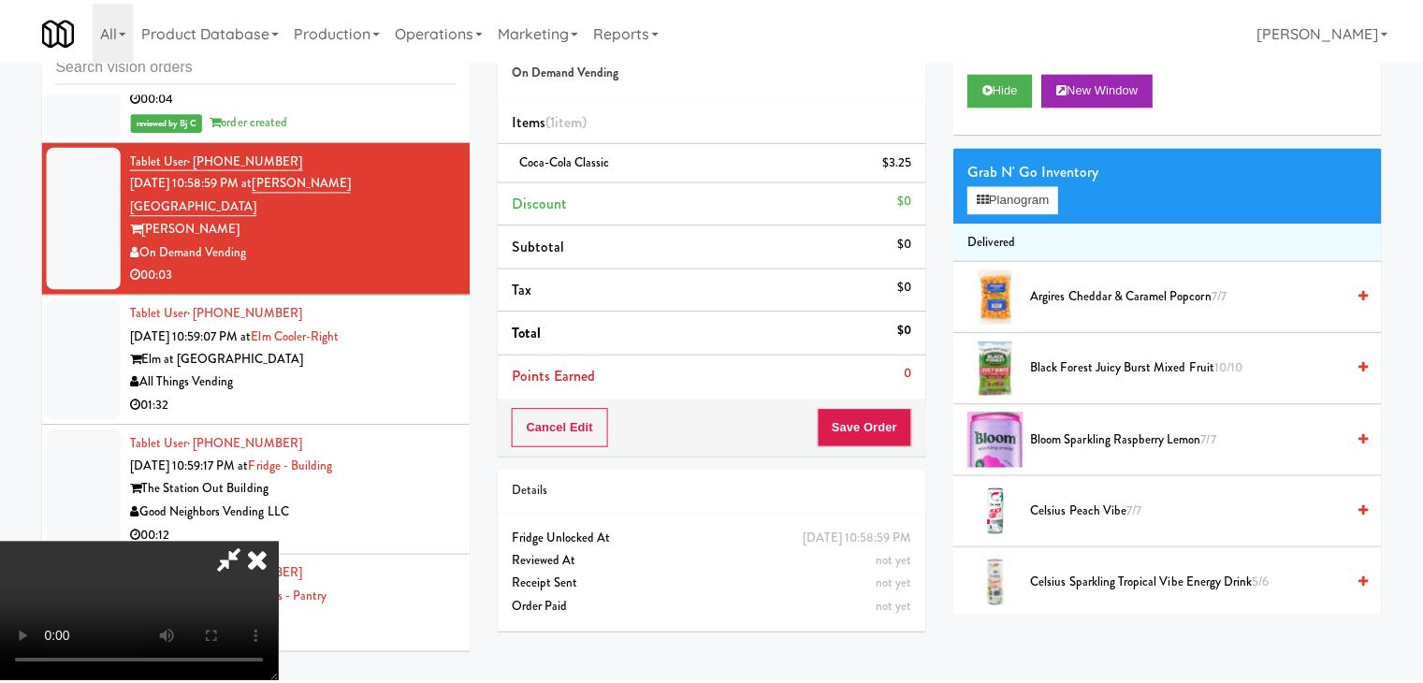
scroll to position [24177, 0]
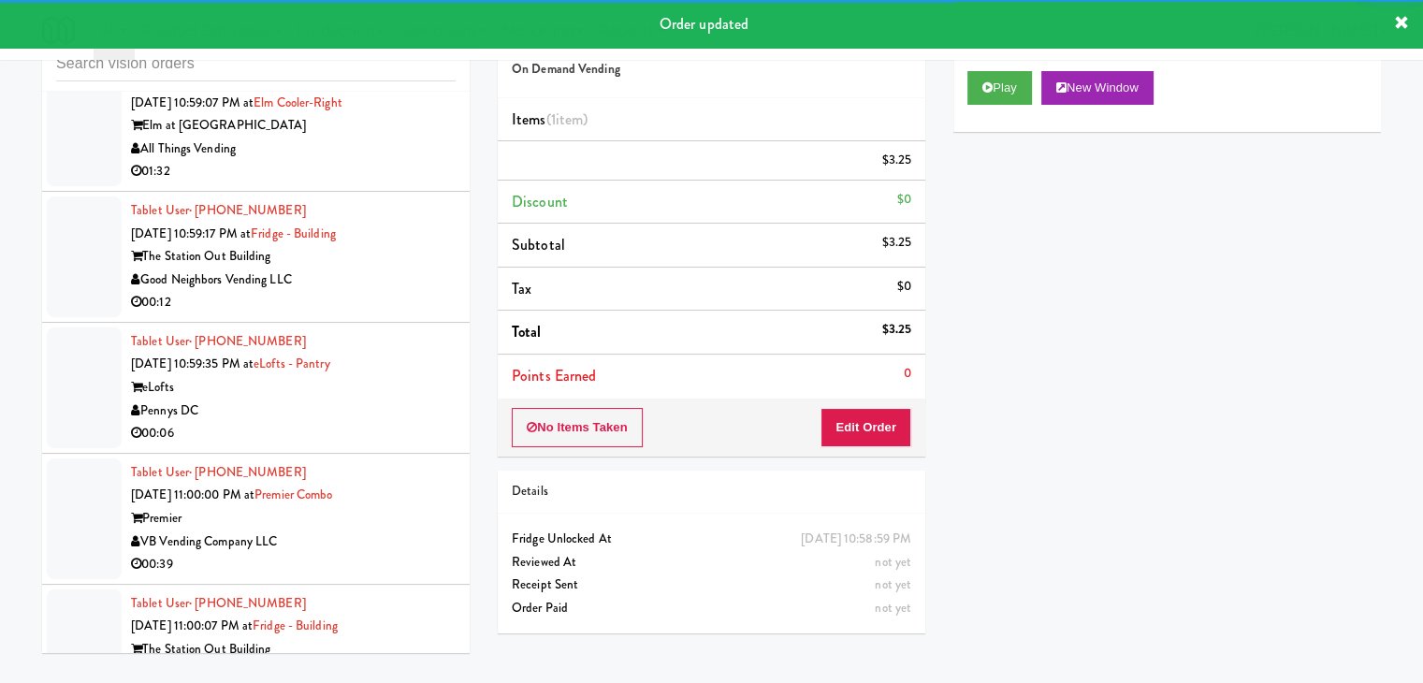
drag, startPoint x: 391, startPoint y: 282, endPoint x: 391, endPoint y: 295, distance: 13.1
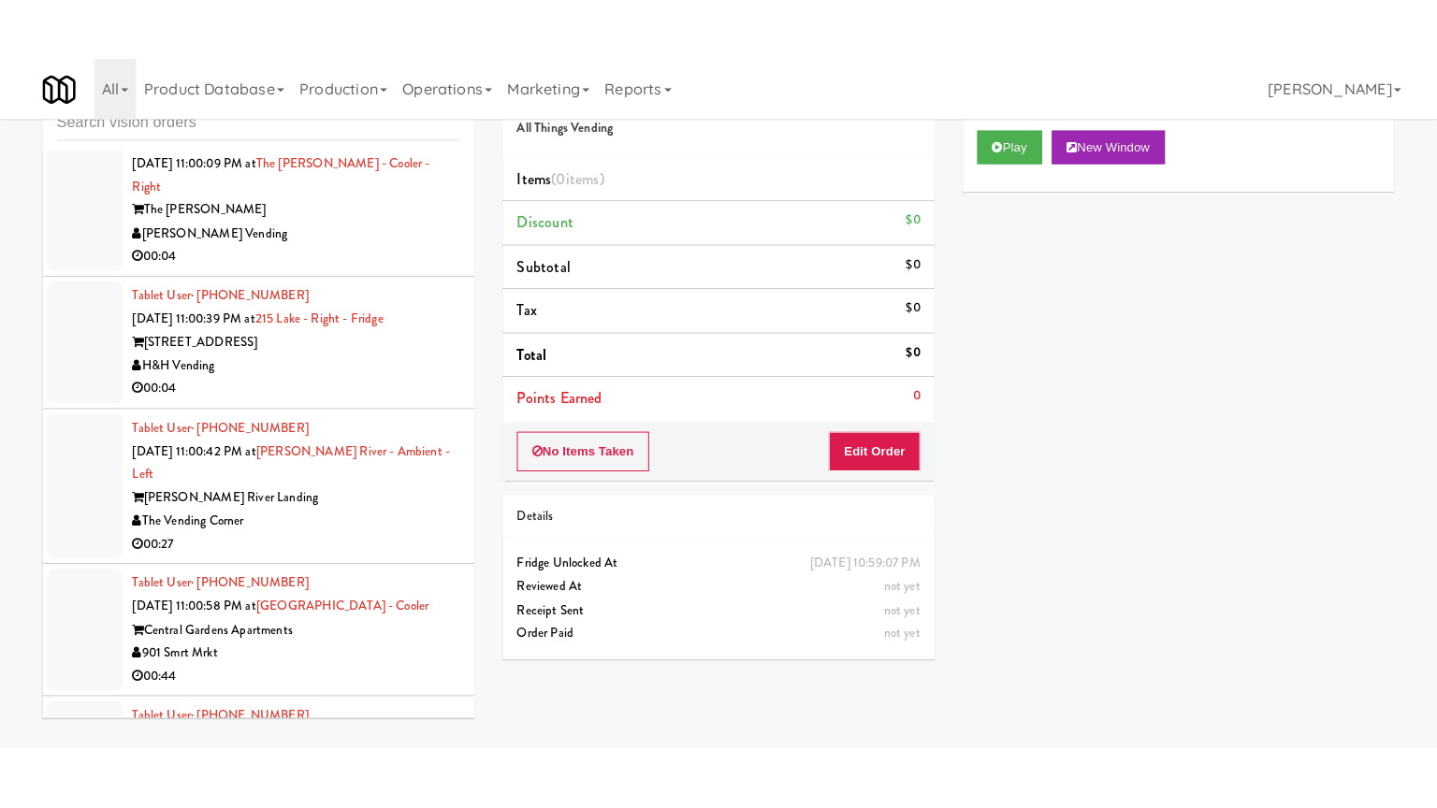
scroll to position [24926, 0]
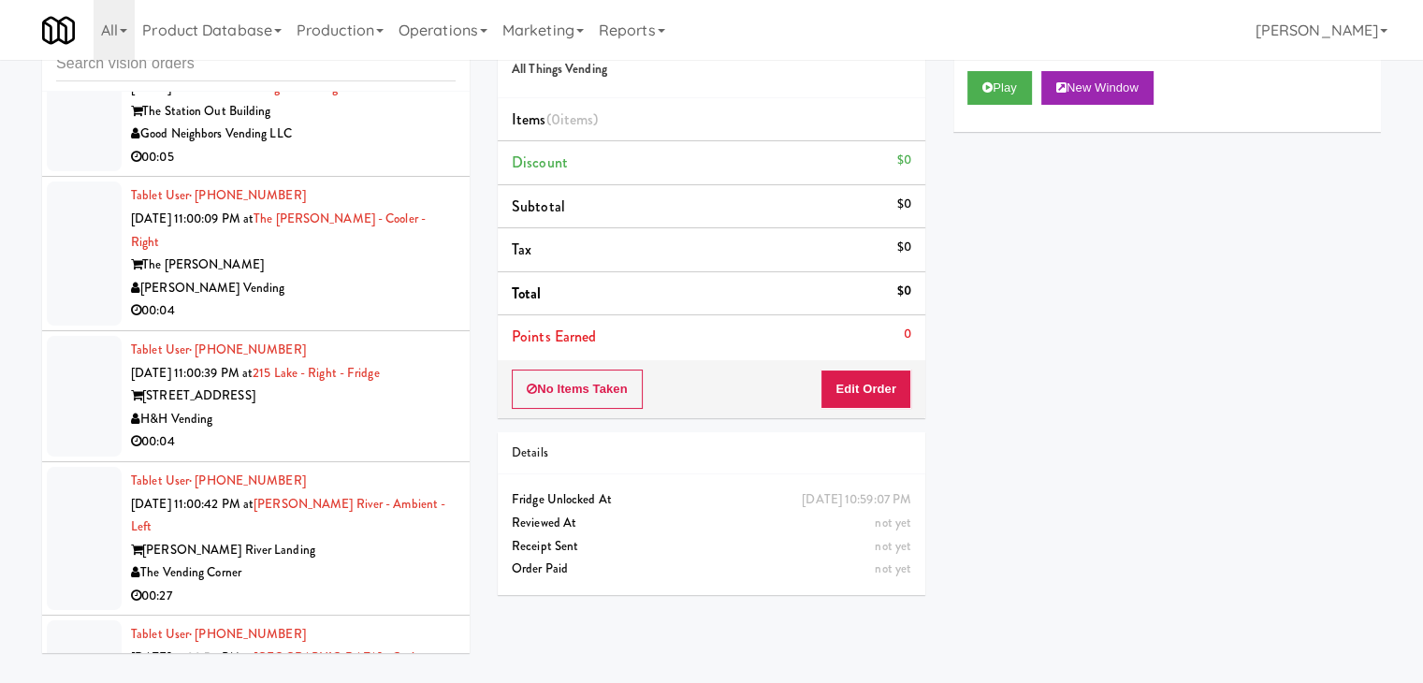
drag, startPoint x: 378, startPoint y: 237, endPoint x: 384, endPoint y: 249, distance: 13.4
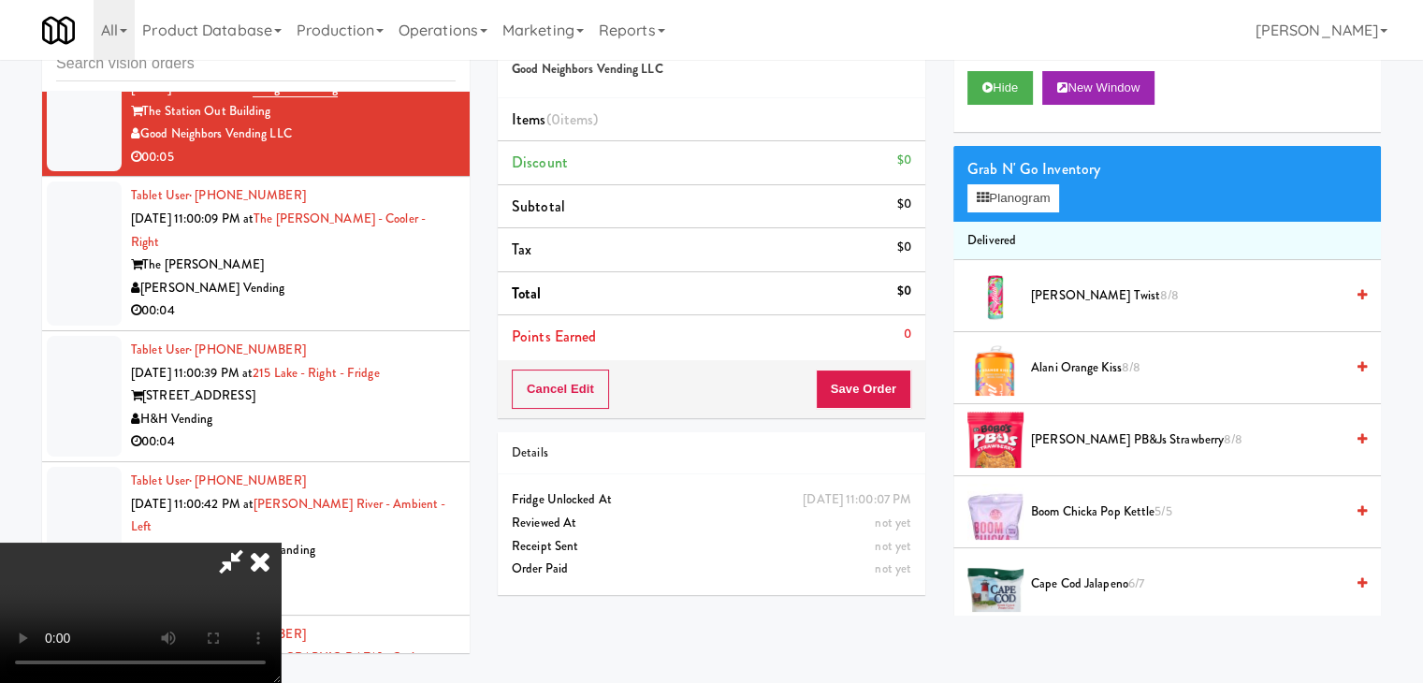
scroll to position [24811, 0]
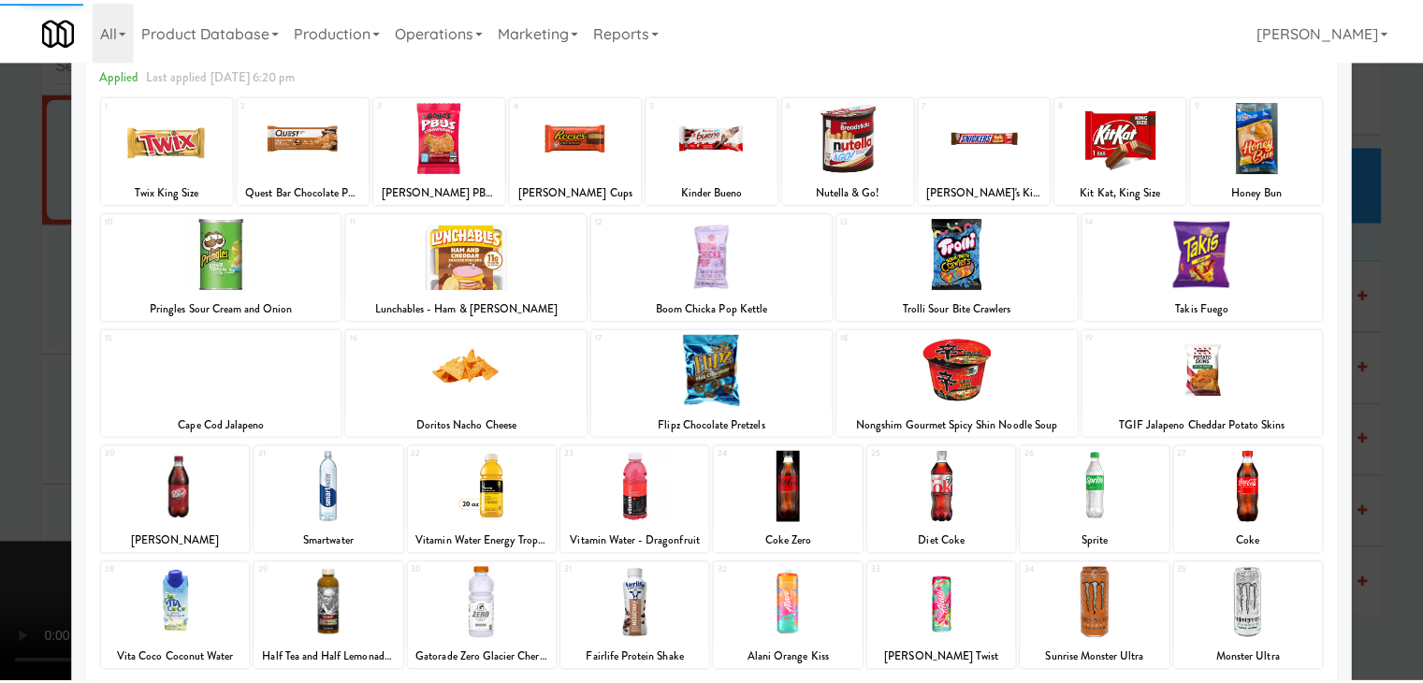
scroll to position [236, 0]
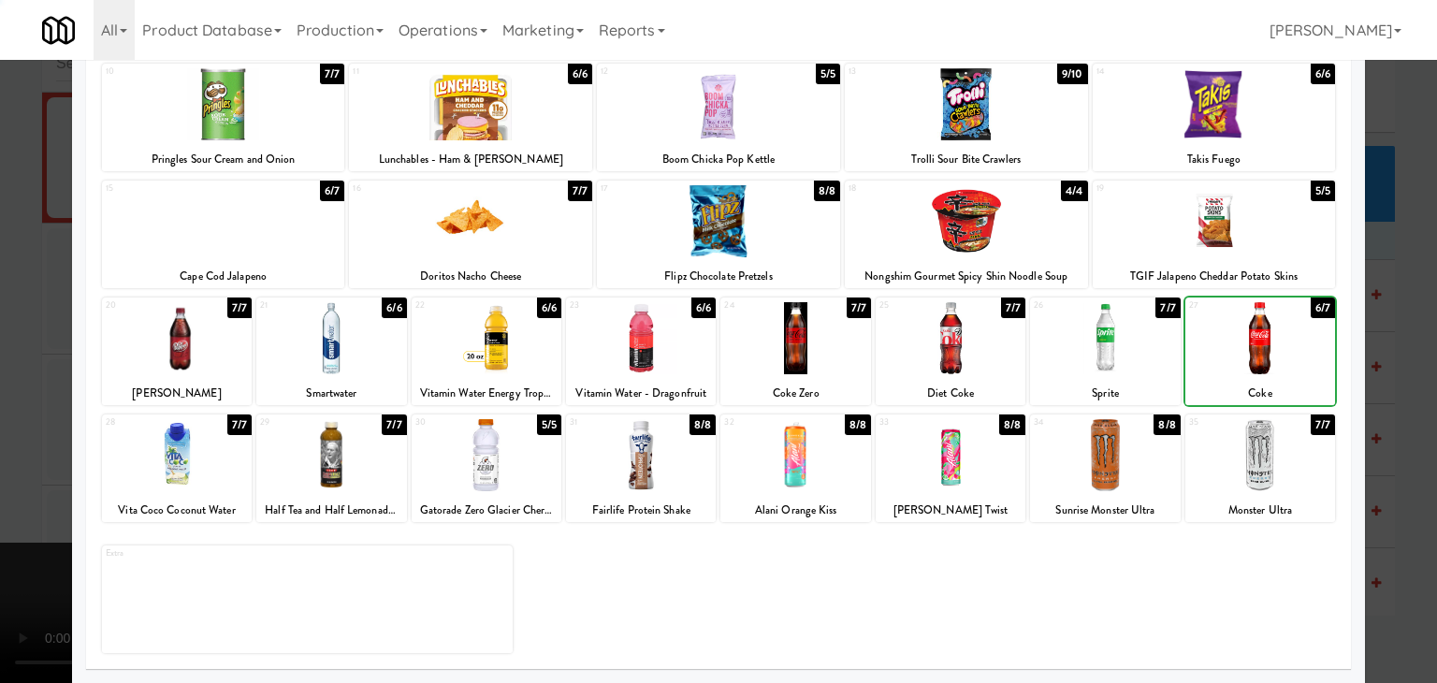
drag, startPoint x: 1258, startPoint y: 356, endPoint x: 1343, endPoint y: 370, distance: 85.2
drag, startPoint x: 1397, startPoint y: 372, endPoint x: 1266, endPoint y: 386, distance: 131.7
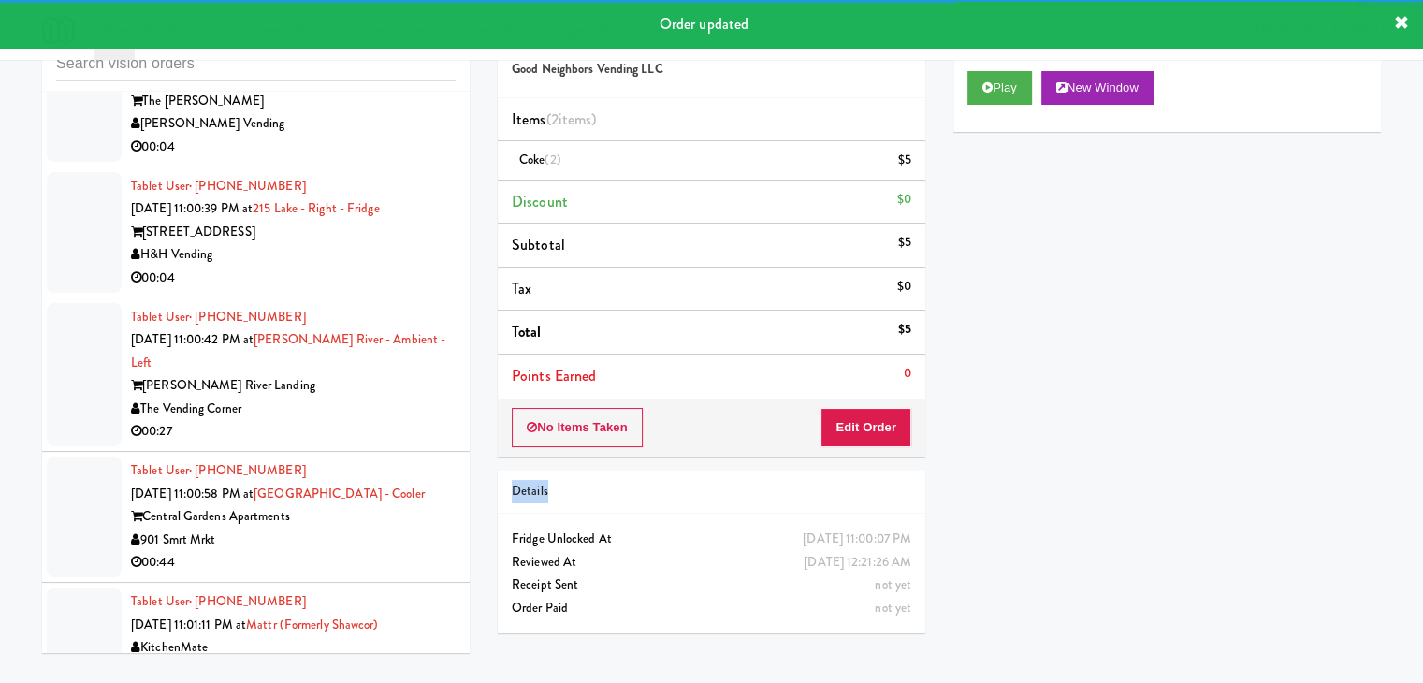
scroll to position [25136, 0]
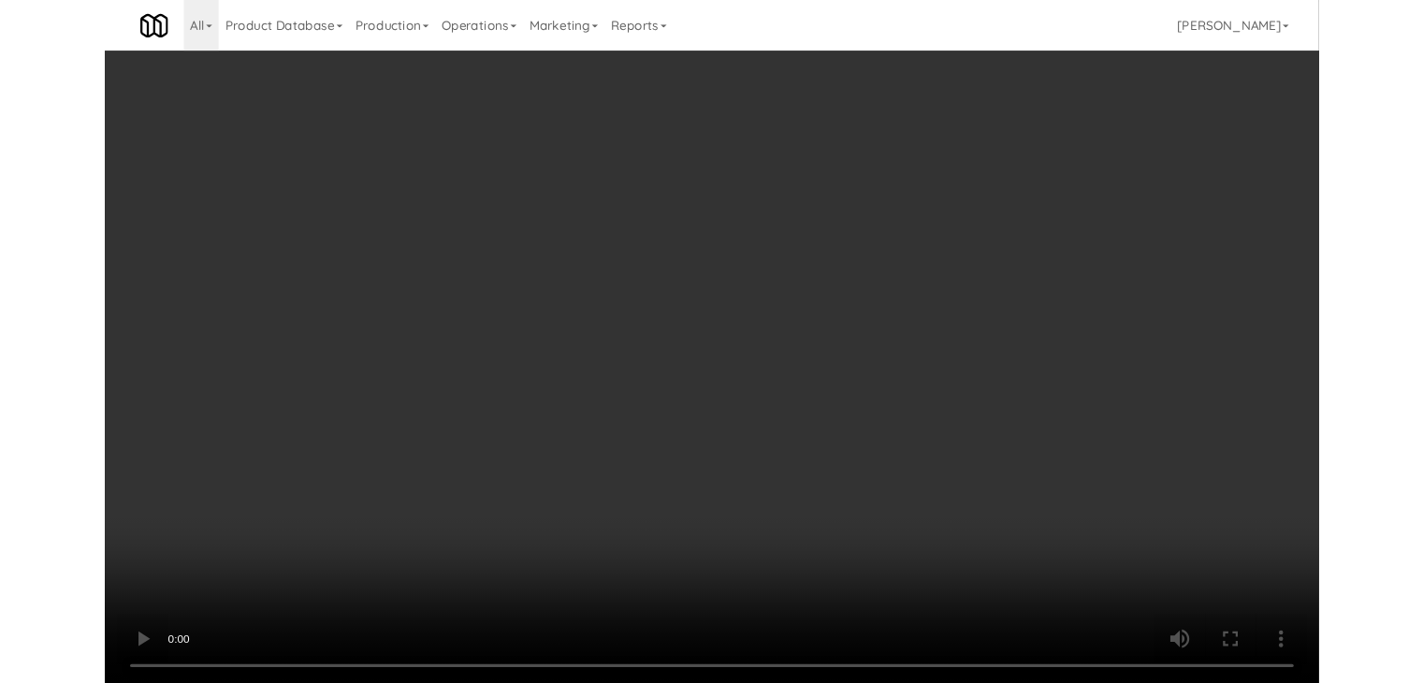
scroll to position [25020, 0]
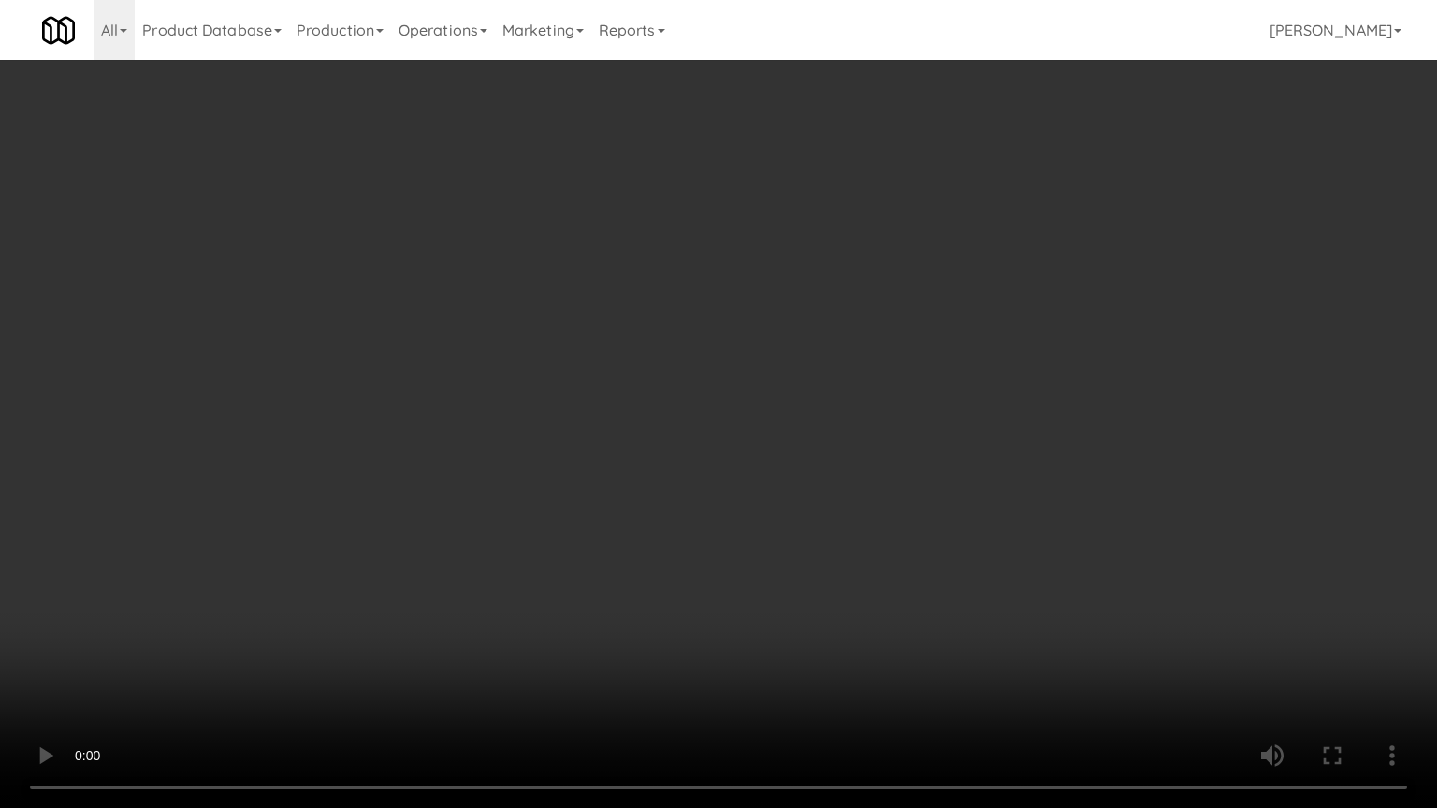
drag, startPoint x: 832, startPoint y: 584, endPoint x: 816, endPoint y: 587, distance: 16.2
drag, startPoint x: 830, startPoint y: 573, endPoint x: 978, endPoint y: 286, distance: 322.2
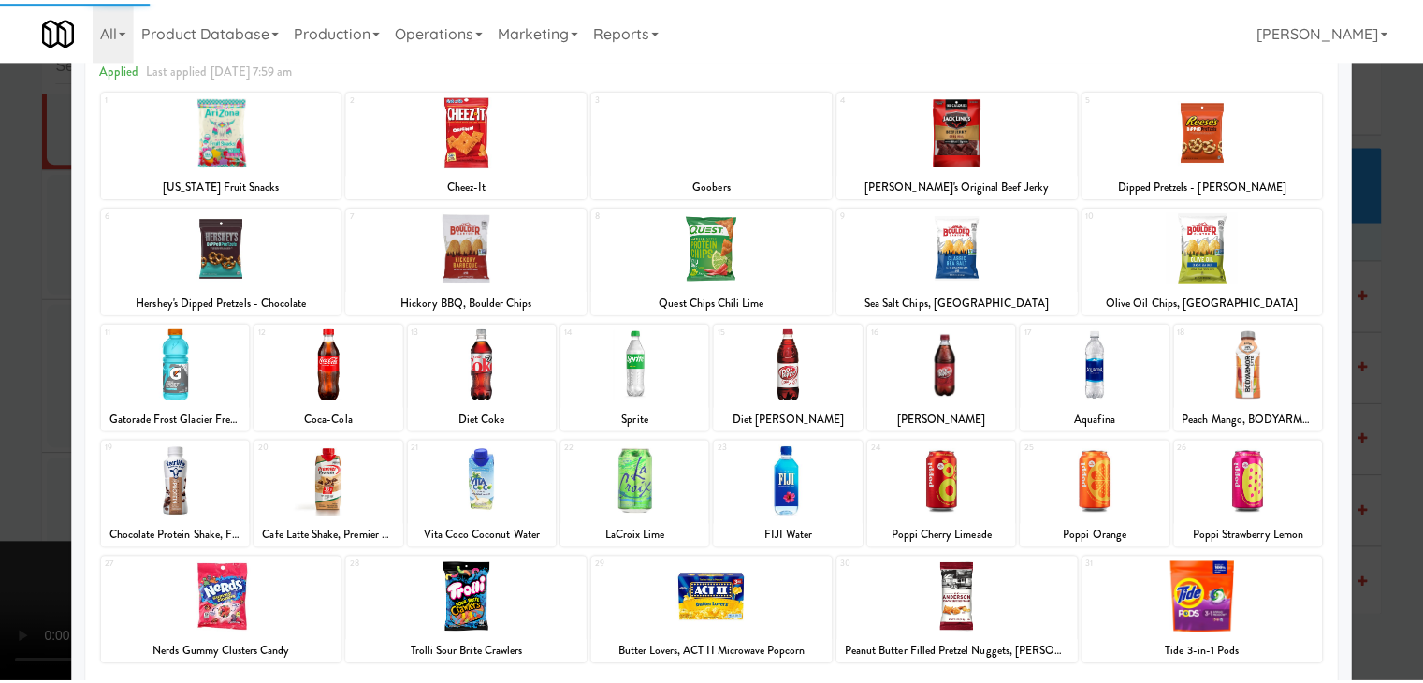
scroll to position [236, 0]
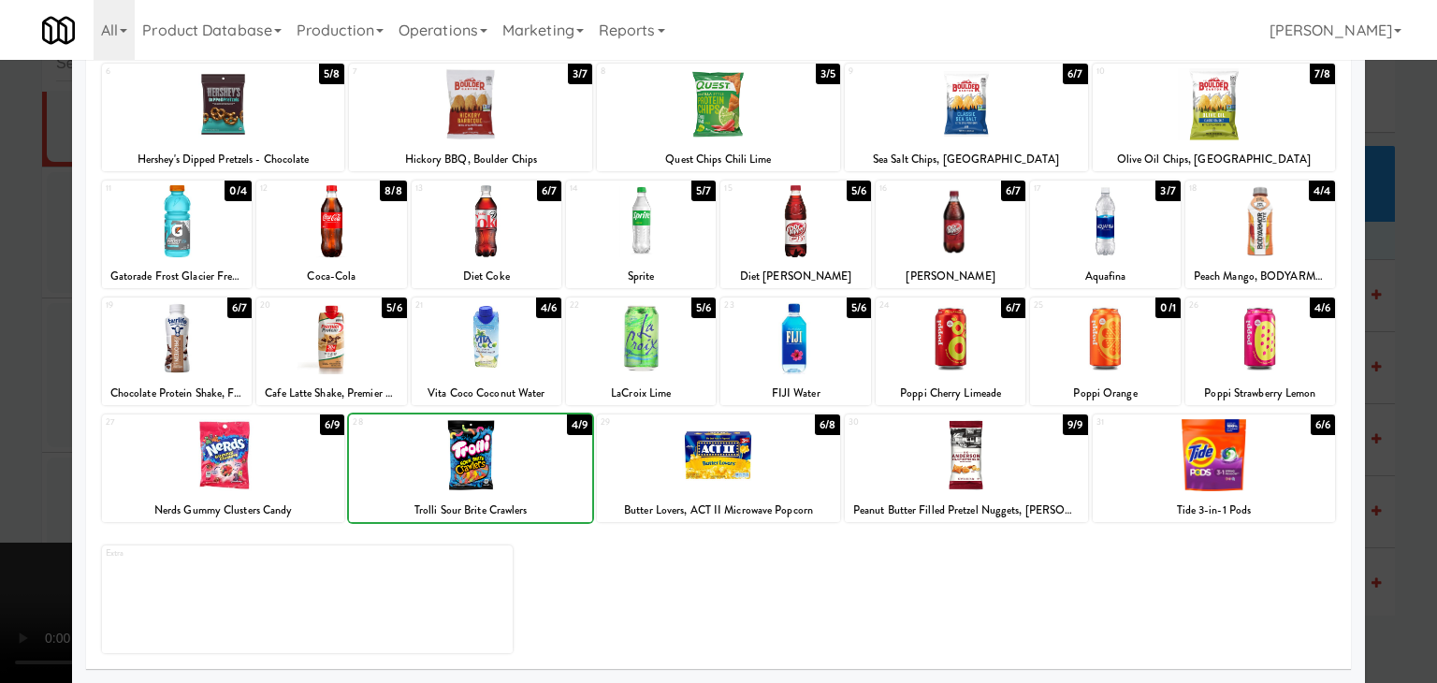
drag, startPoint x: 0, startPoint y: 498, endPoint x: 671, endPoint y: 434, distance: 673.9
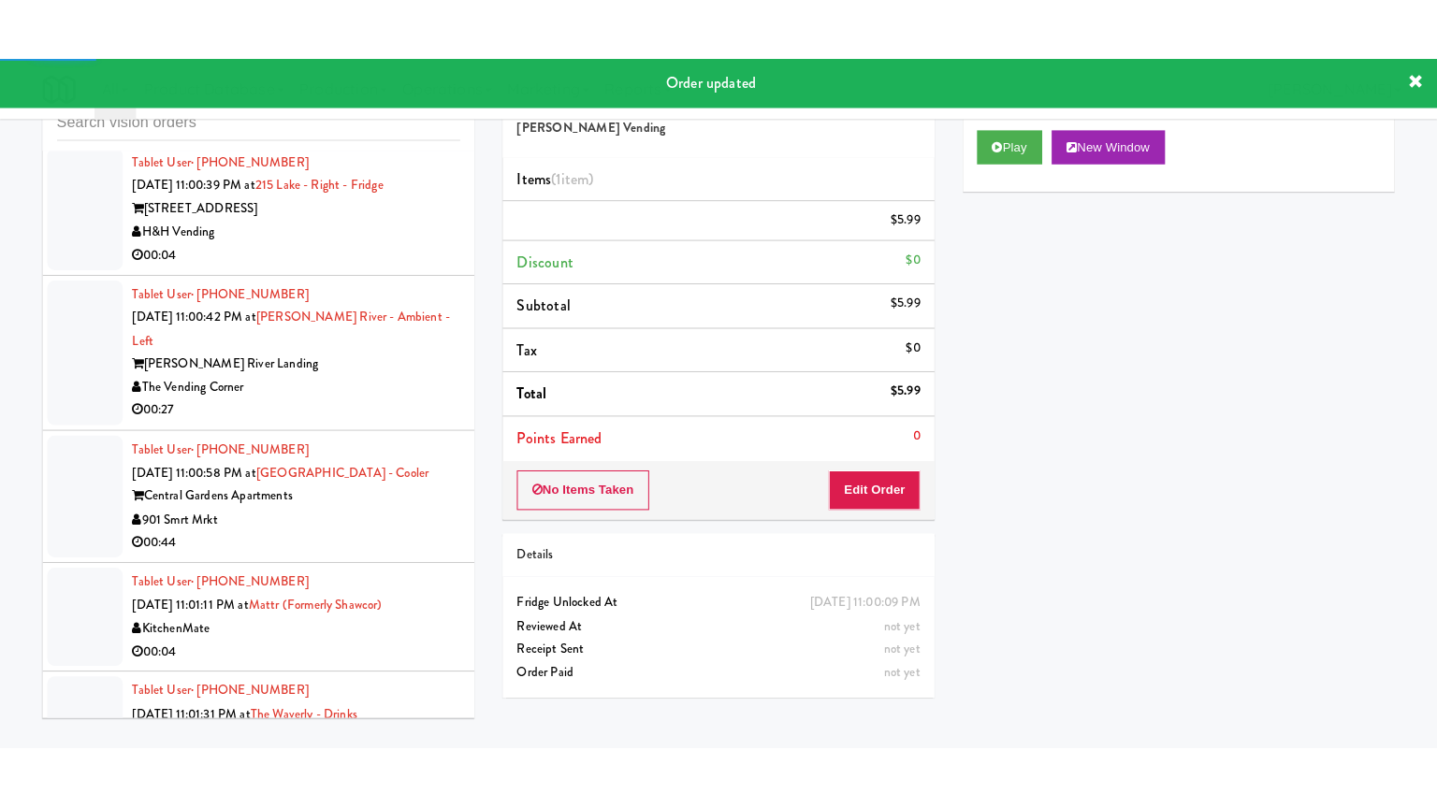
scroll to position [25230, 0]
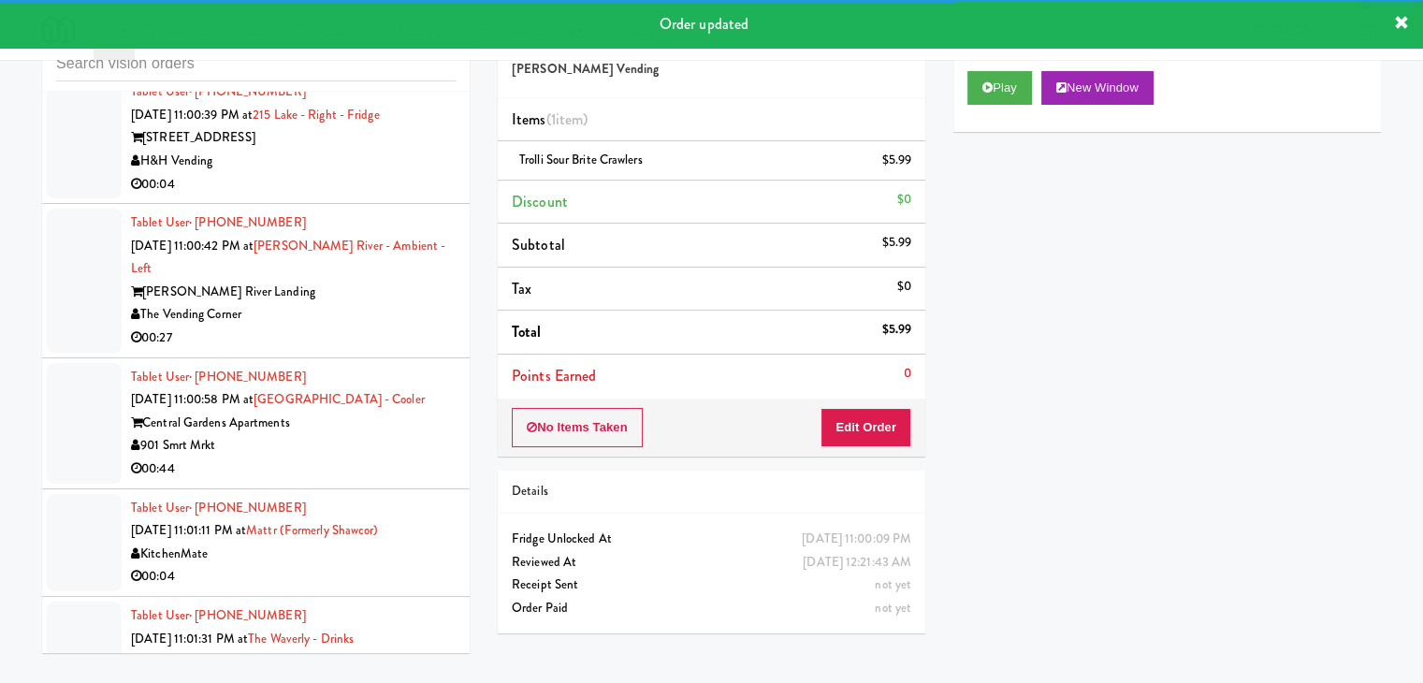
drag, startPoint x: 389, startPoint y: 224, endPoint x: 400, endPoint y: 255, distance: 33.7
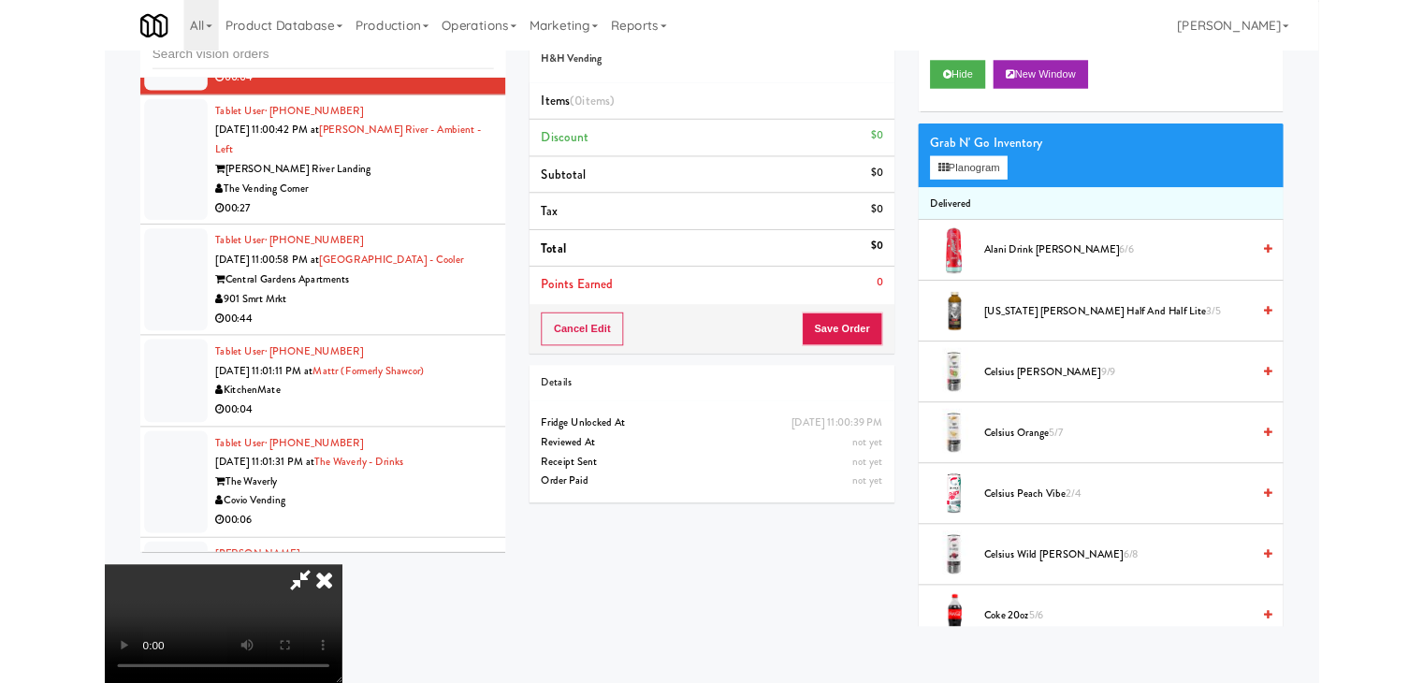
scroll to position [25114, 0]
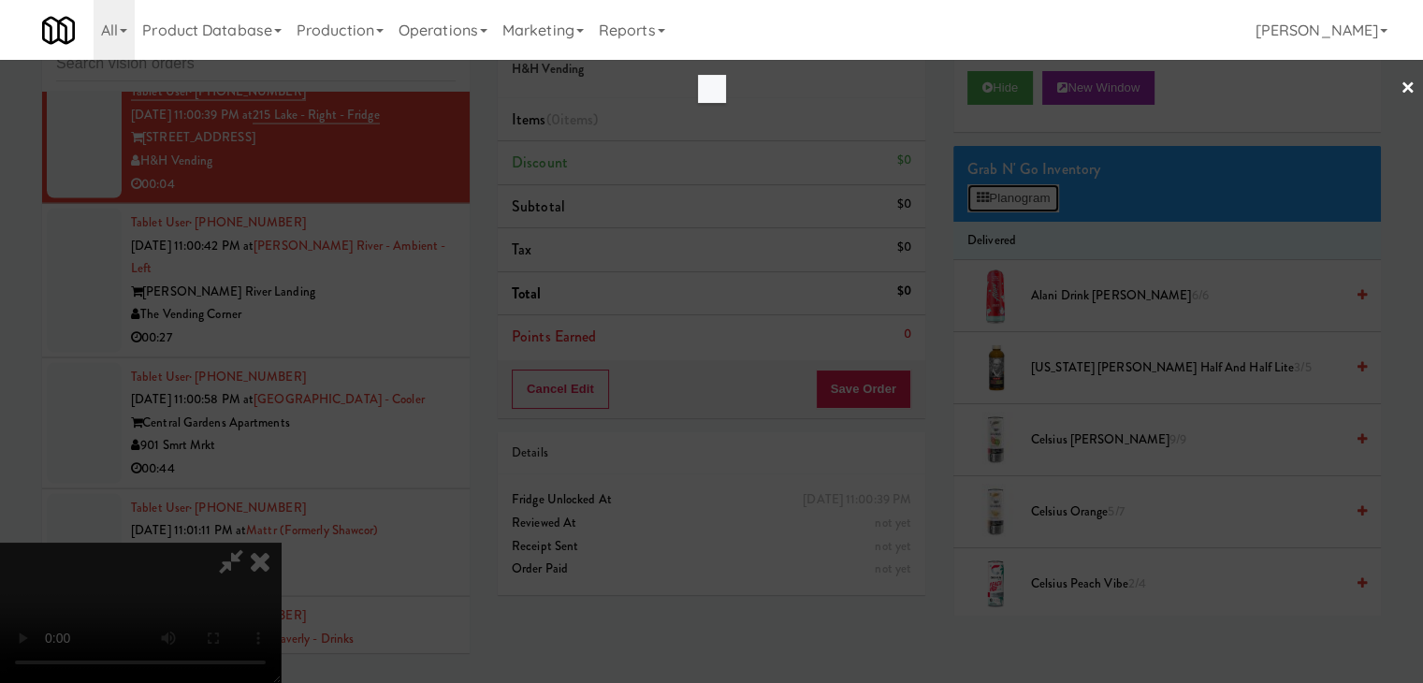
scroll to position [25114, 0]
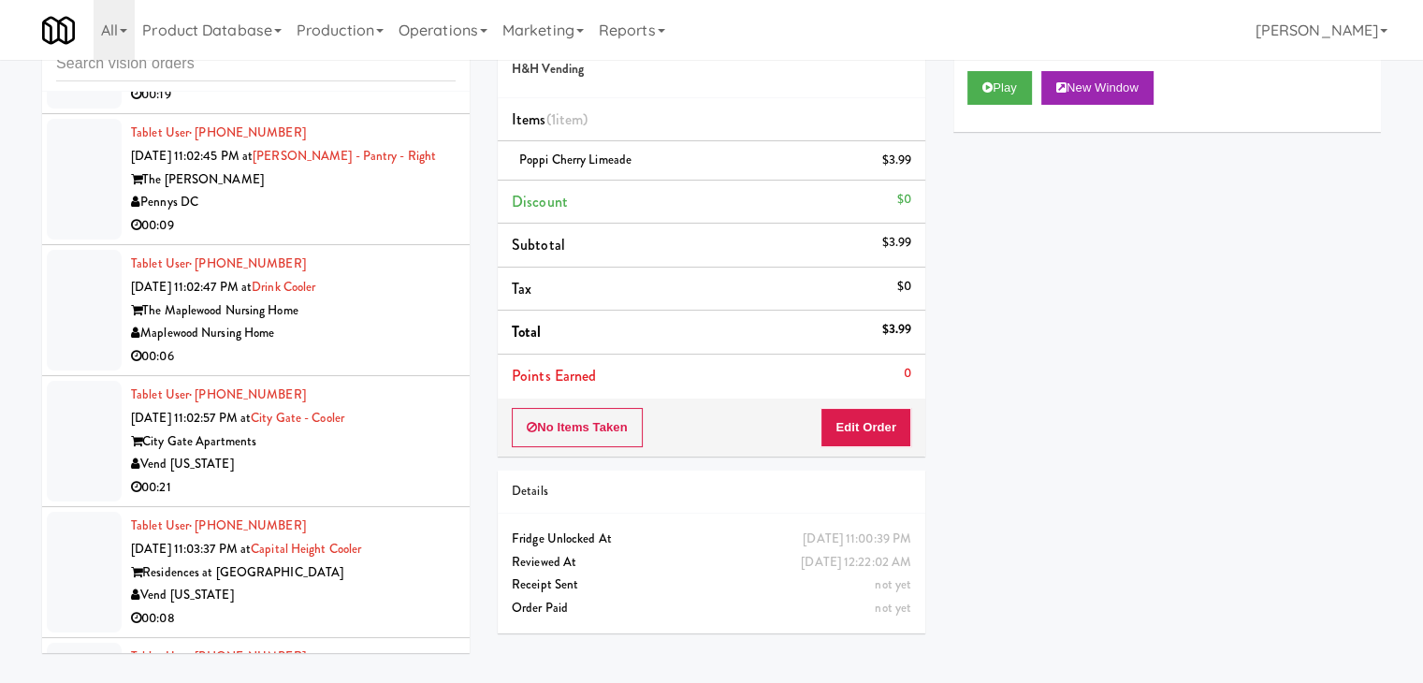
scroll to position [26633, 0]
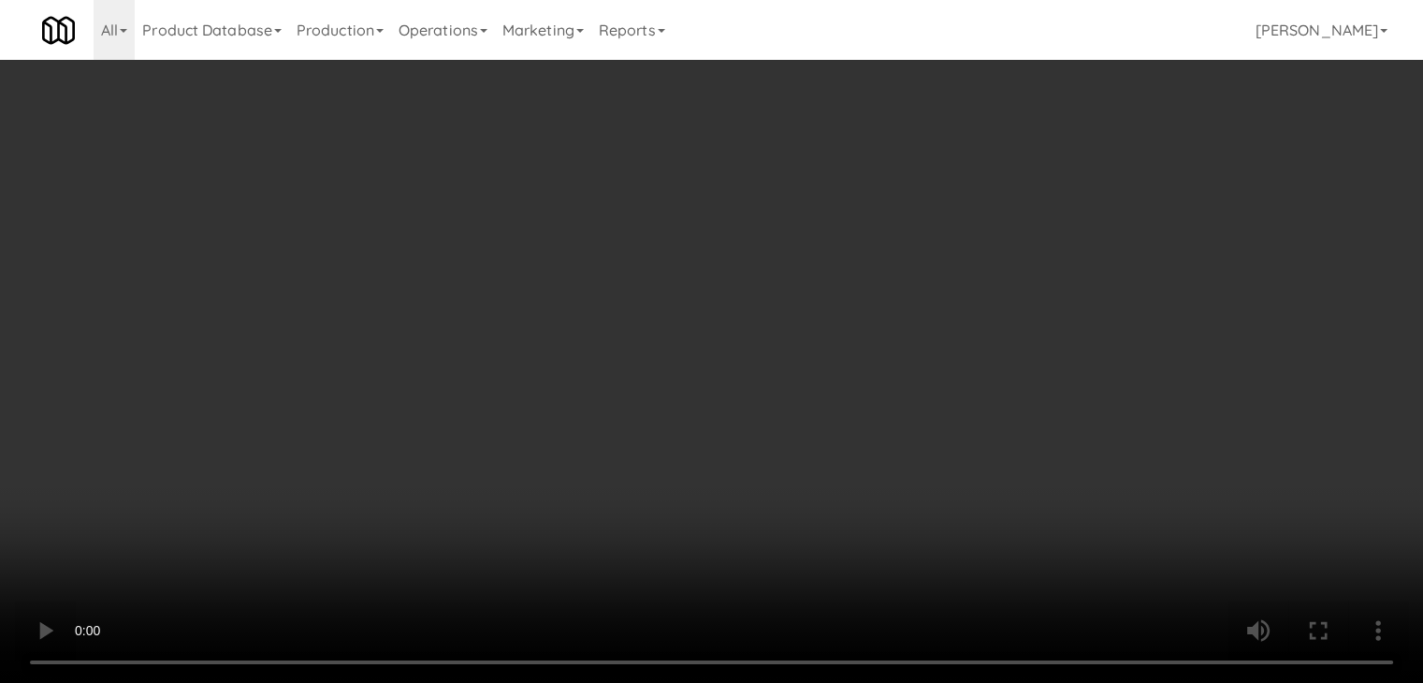
scroll to position [26518, 0]
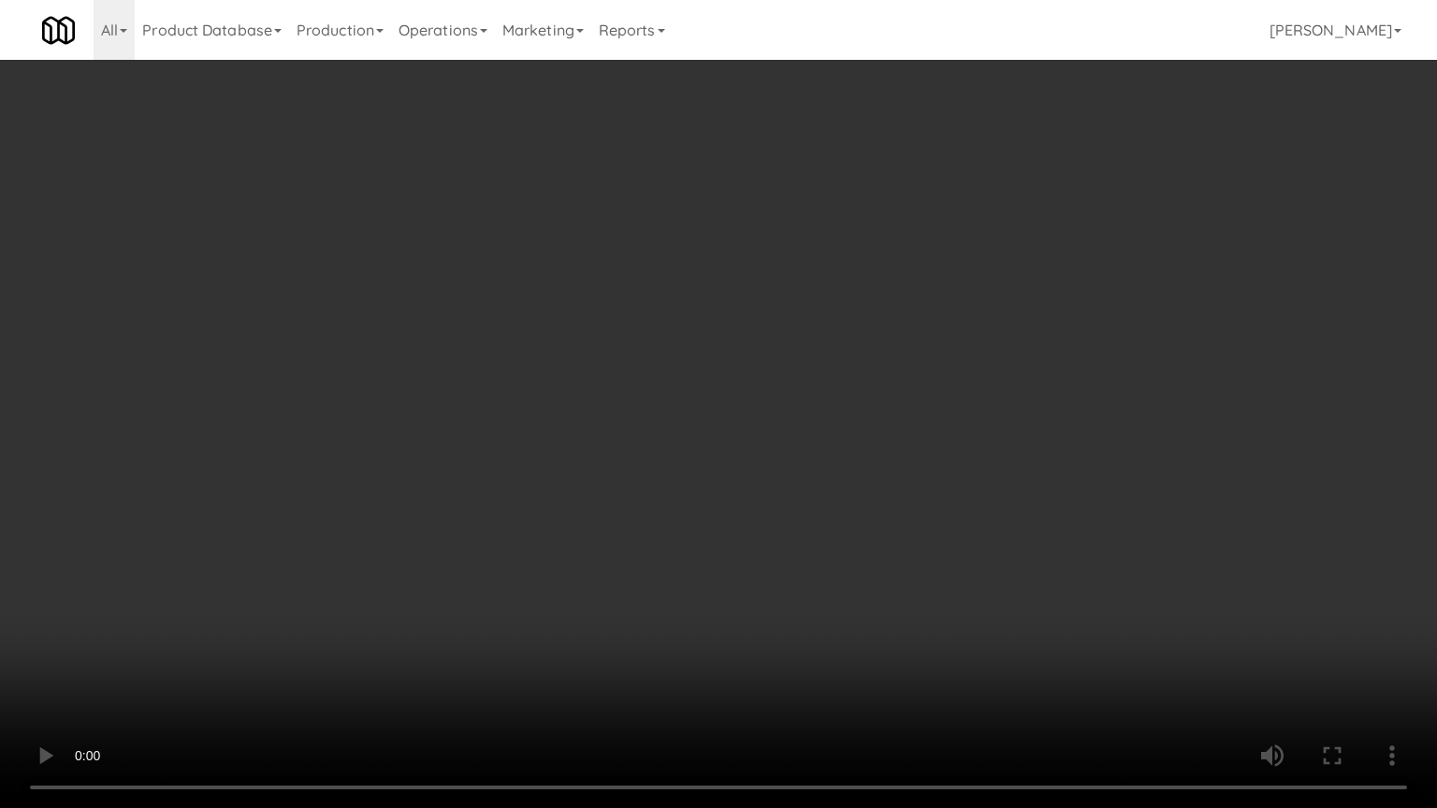
drag, startPoint x: 915, startPoint y: 606, endPoint x: 1033, endPoint y: 358, distance: 274.6
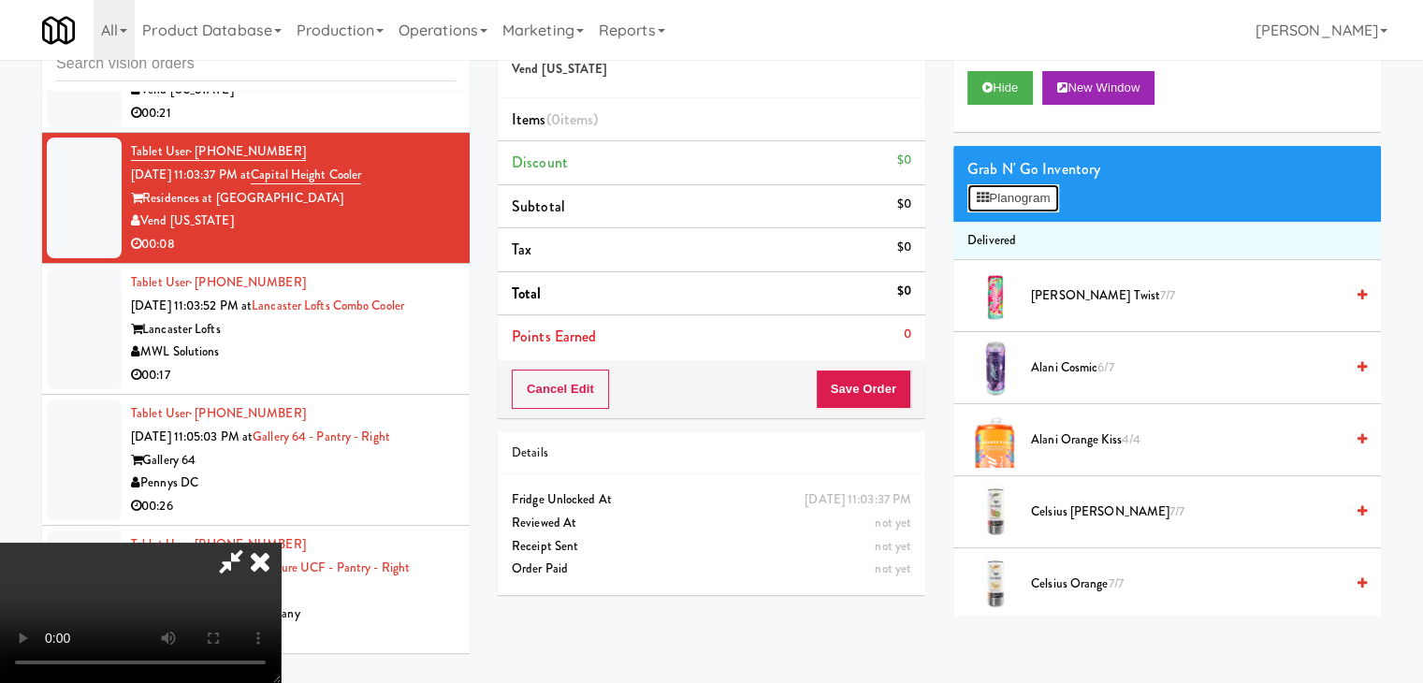
scroll to position [26518, 0]
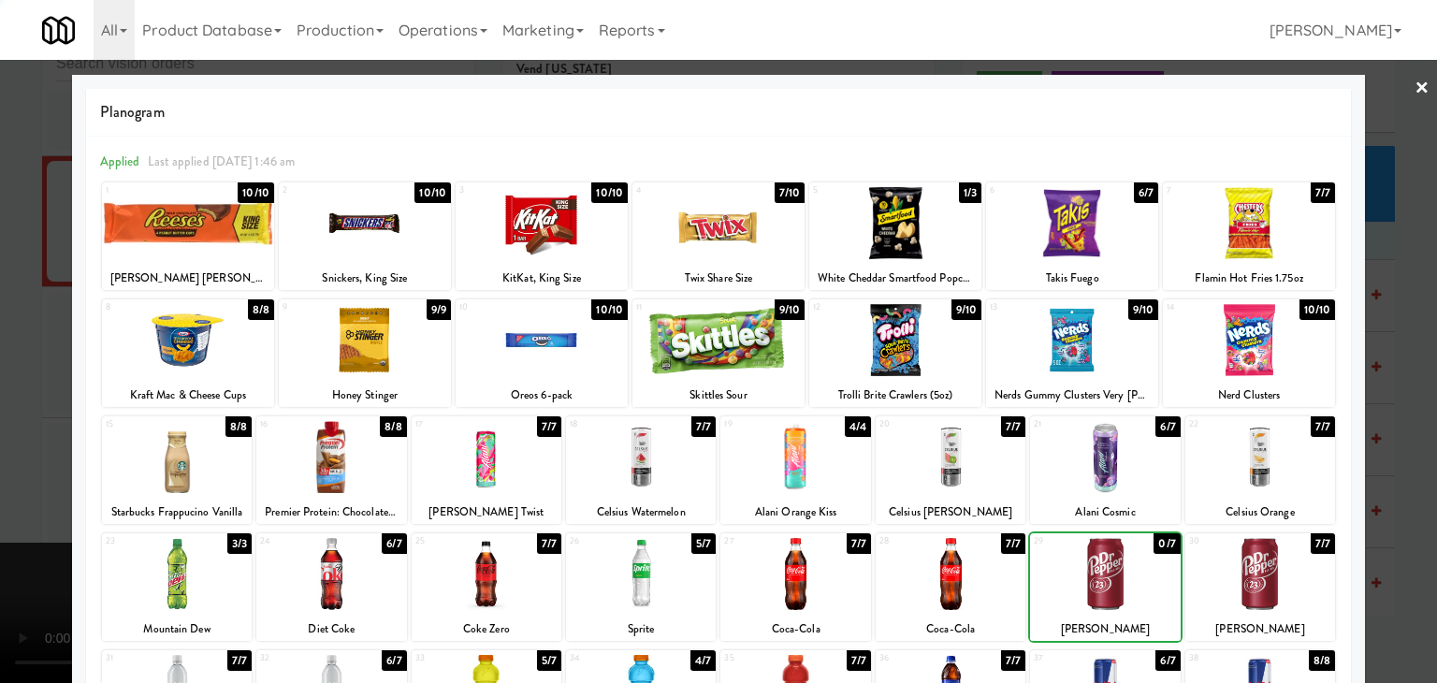
drag, startPoint x: 1230, startPoint y: 578, endPoint x: 1356, endPoint y: 583, distance: 125.5
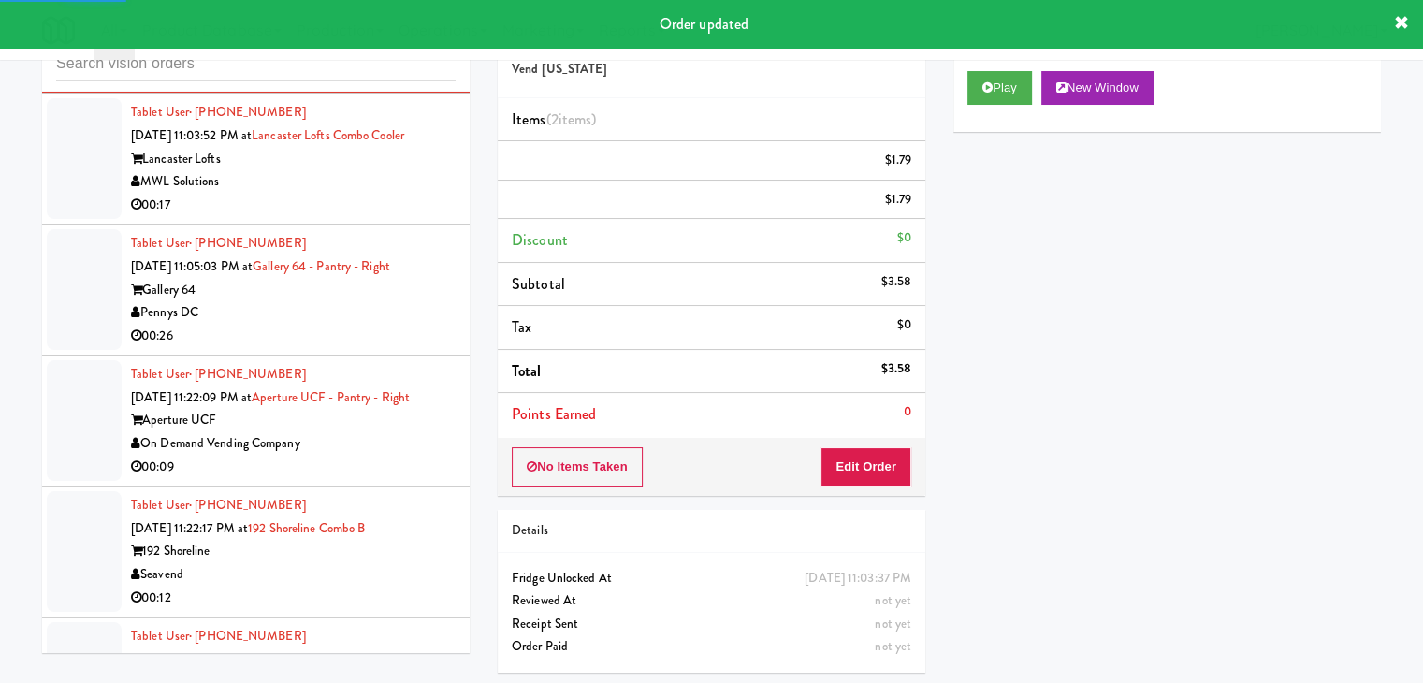
scroll to position [26821, 0]
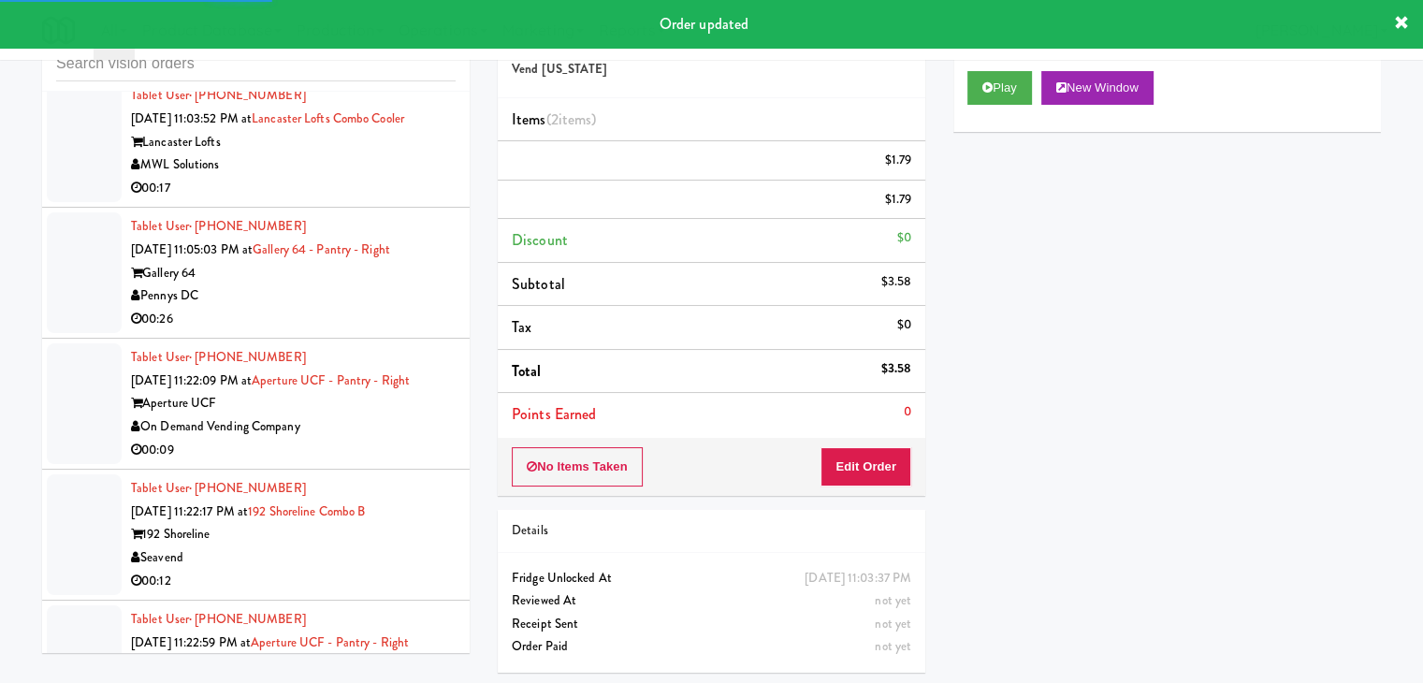
drag, startPoint x: 362, startPoint y: 237, endPoint x: 363, endPoint y: 246, distance: 9.4
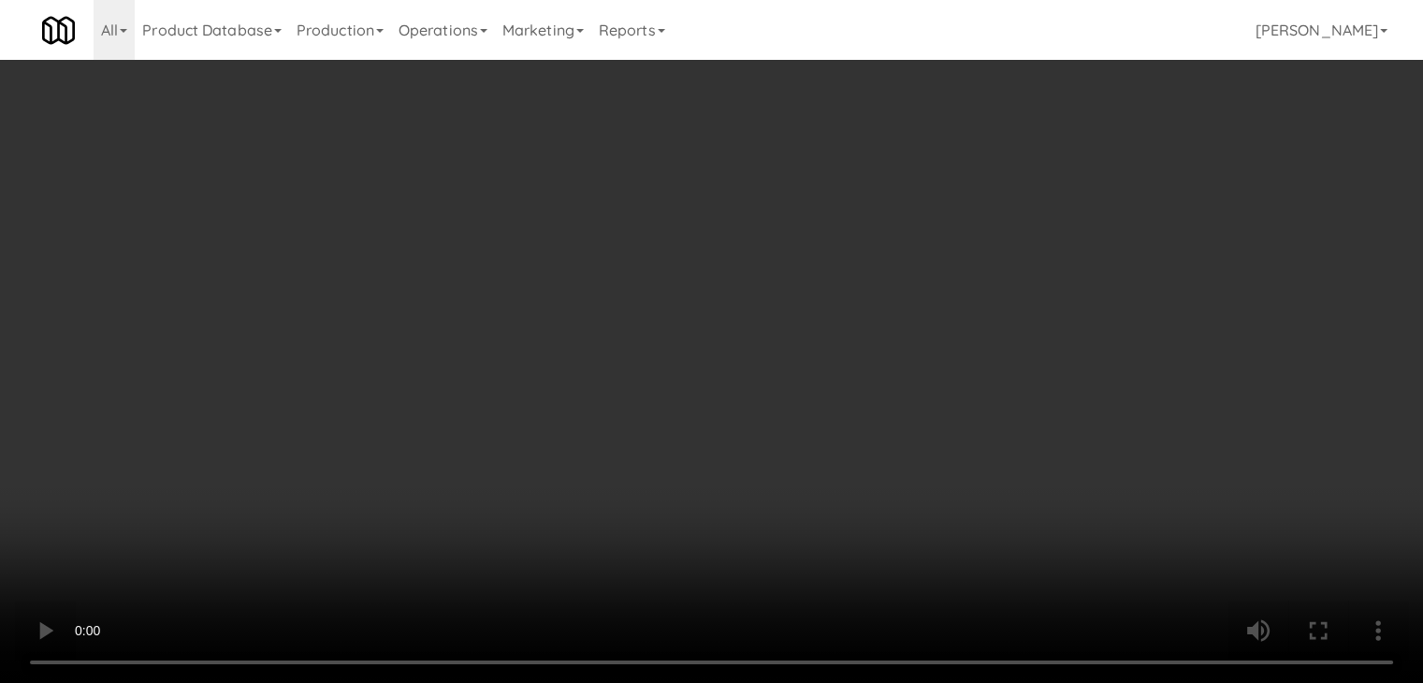
scroll to position [26704, 0]
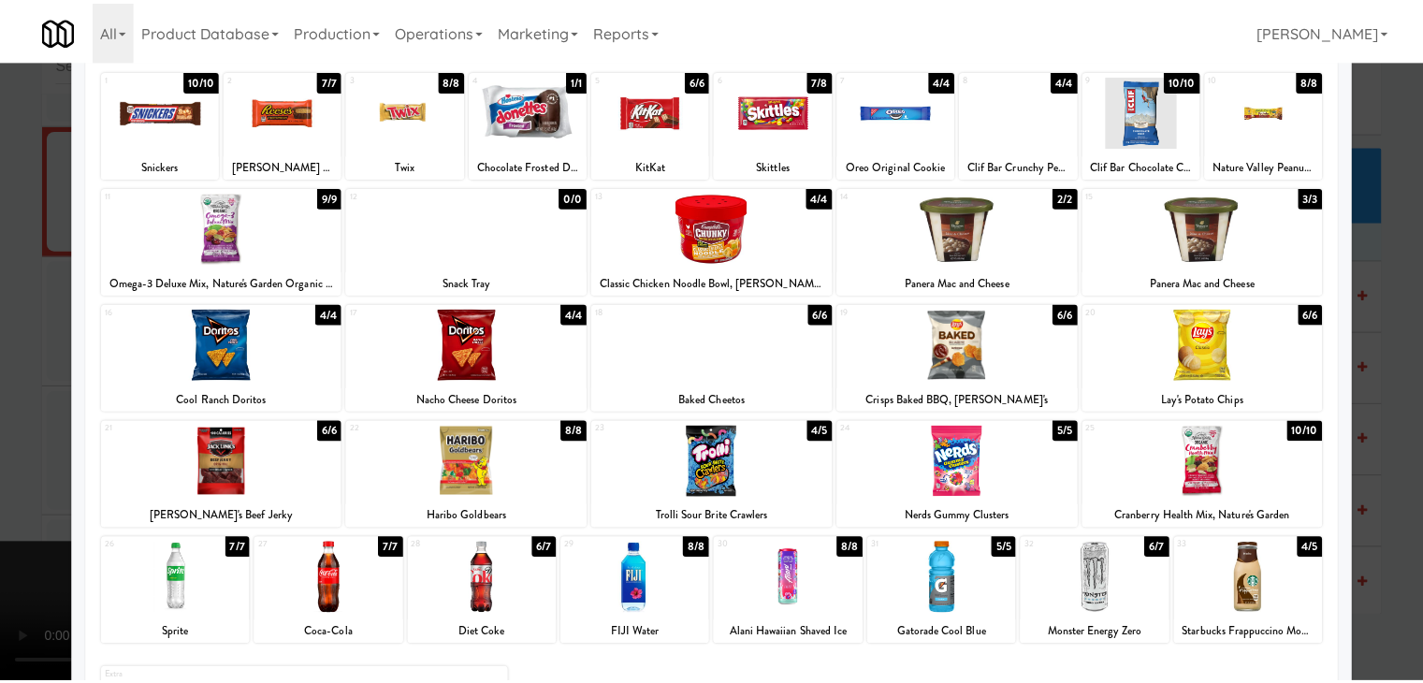
scroll to position [187, 0]
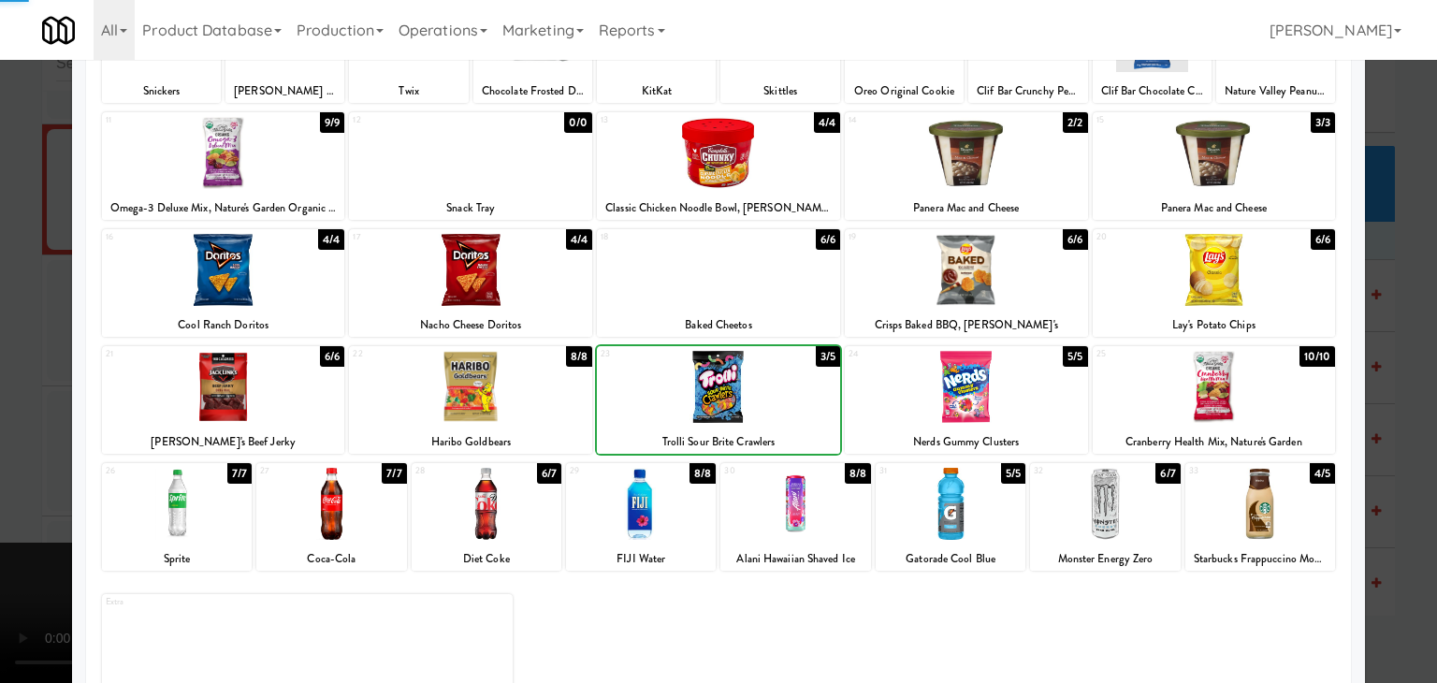
drag, startPoint x: 0, startPoint y: 431, endPoint x: 502, endPoint y: 445, distance: 502.7
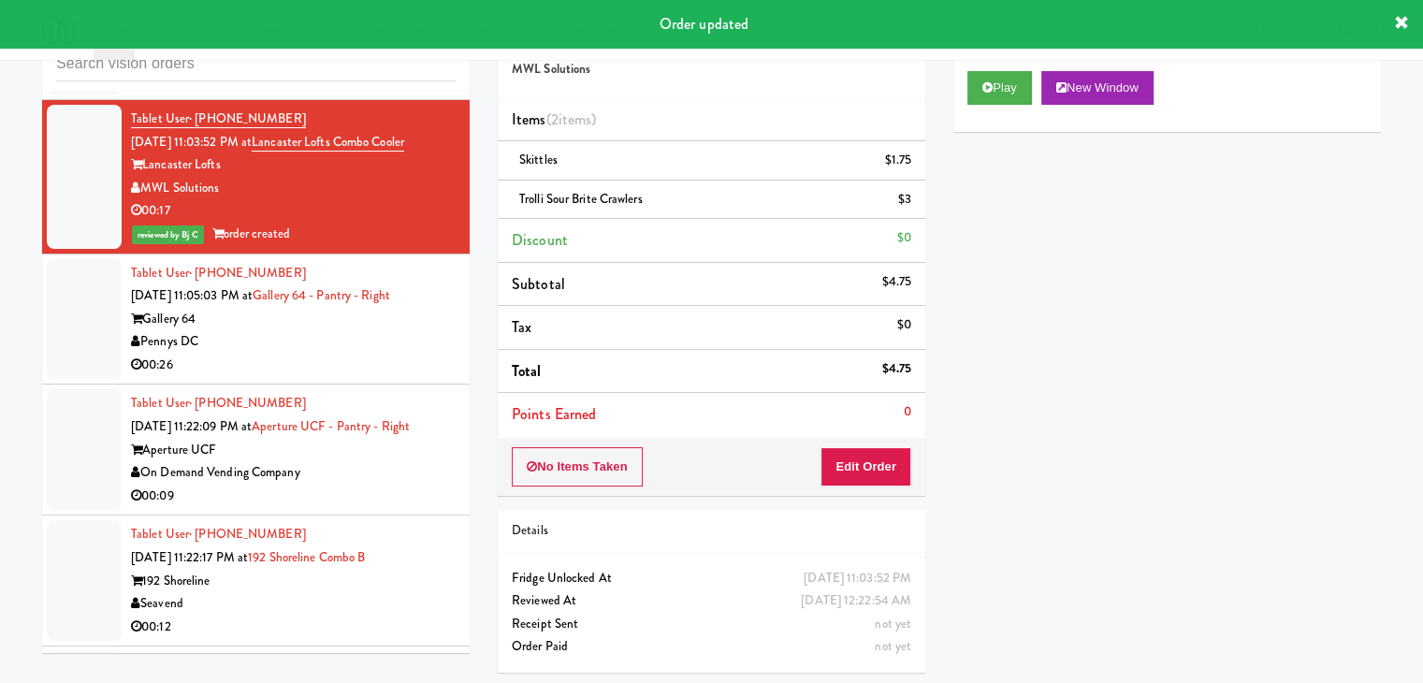
scroll to position [27101, 0]
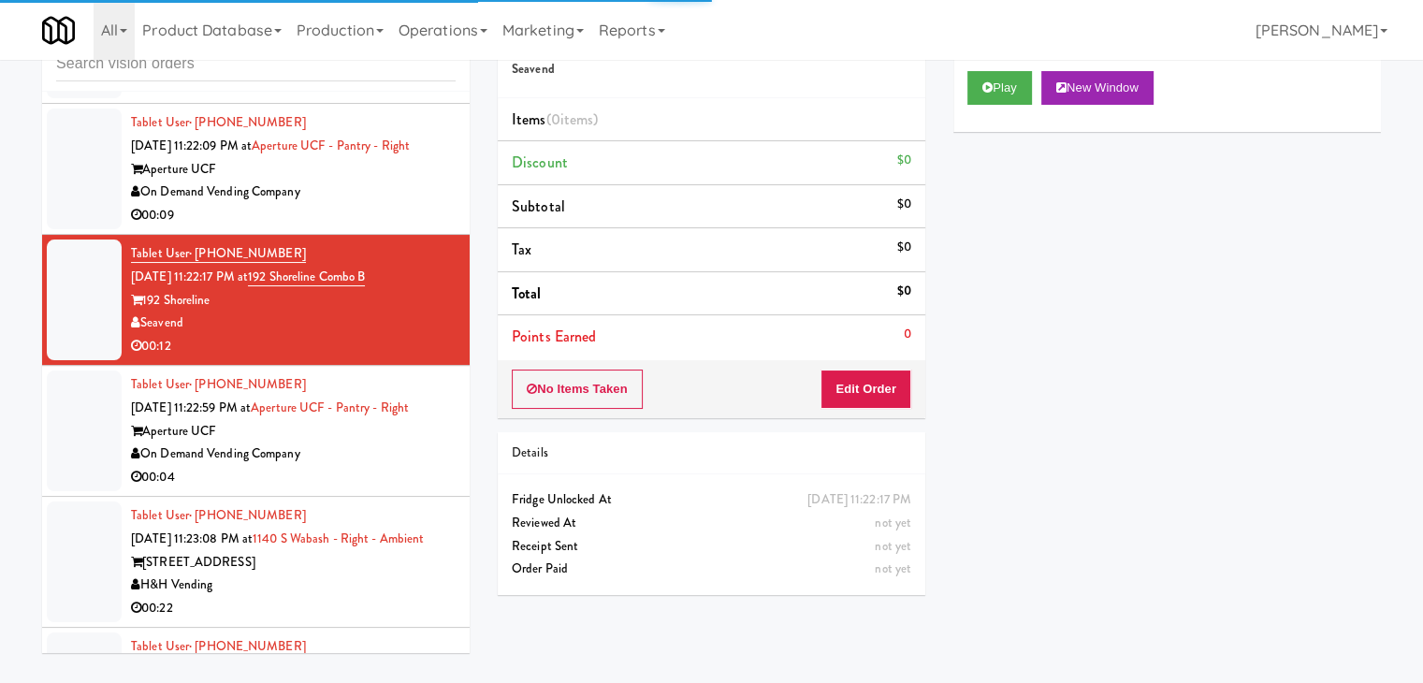
drag, startPoint x: 406, startPoint y: 258, endPoint x: 429, endPoint y: 256, distance: 23.5
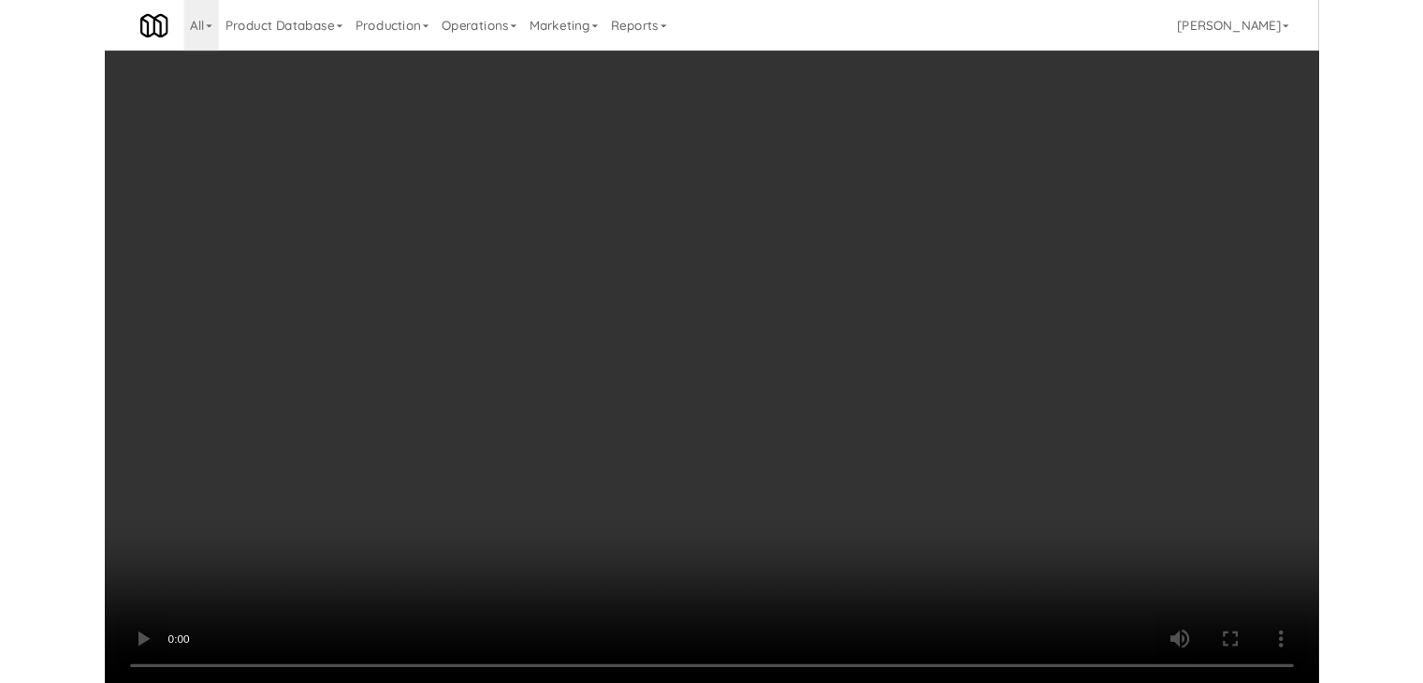
scroll to position [26985, 0]
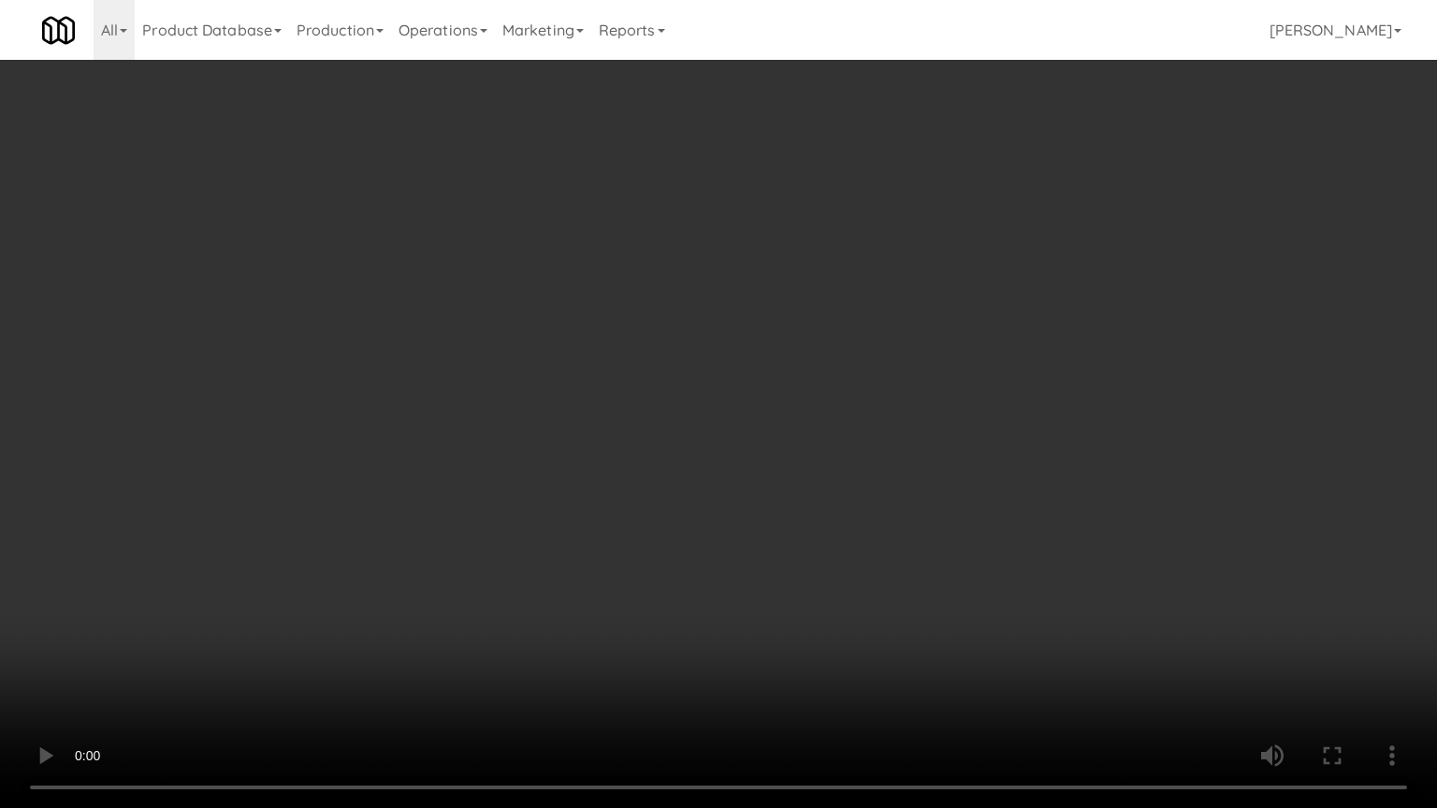
drag, startPoint x: 850, startPoint y: 587, endPoint x: 850, endPoint y: 502, distance: 84.2
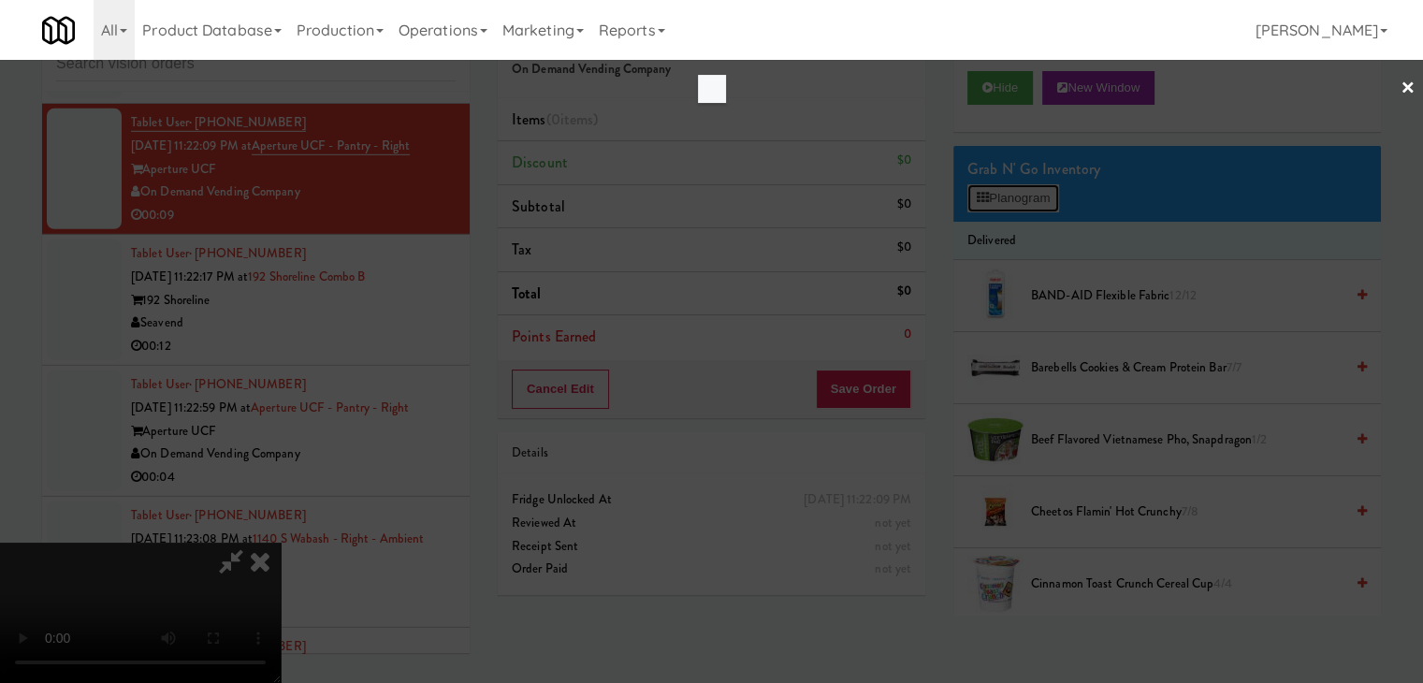
scroll to position [26985, 0]
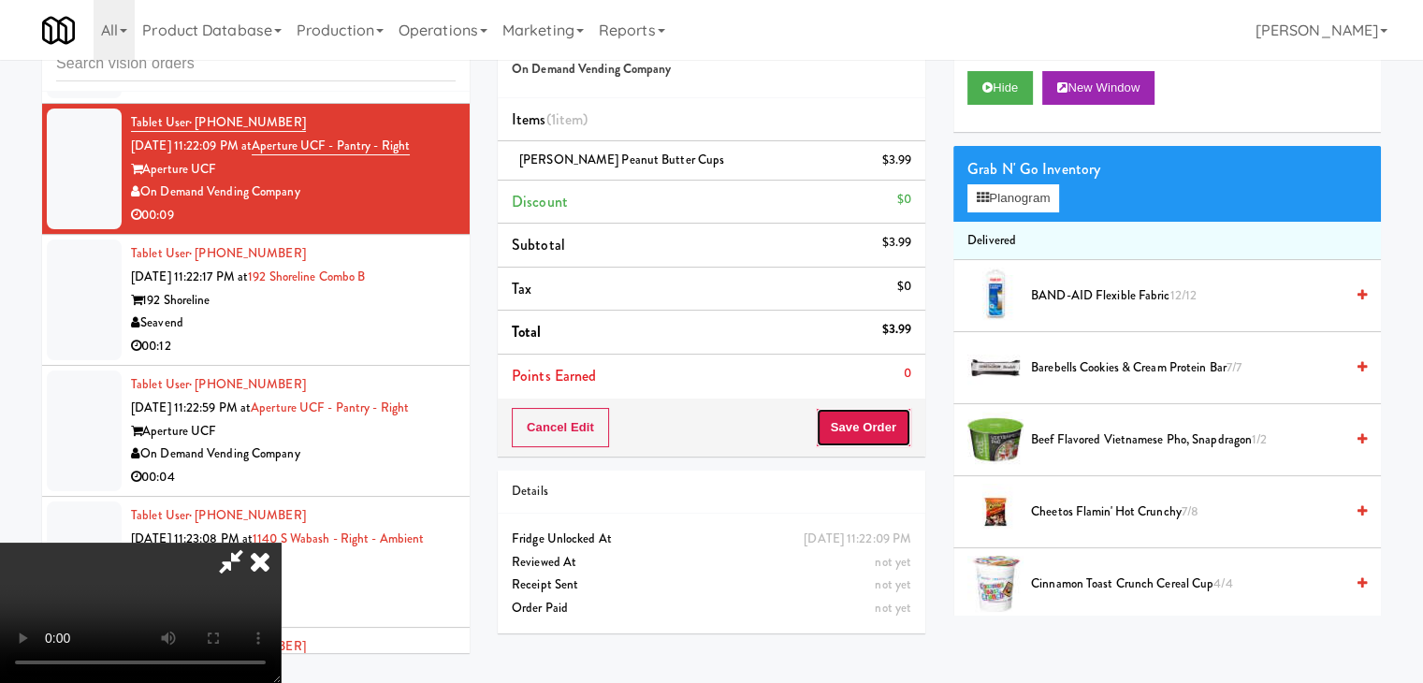
scroll to position [2, 0]
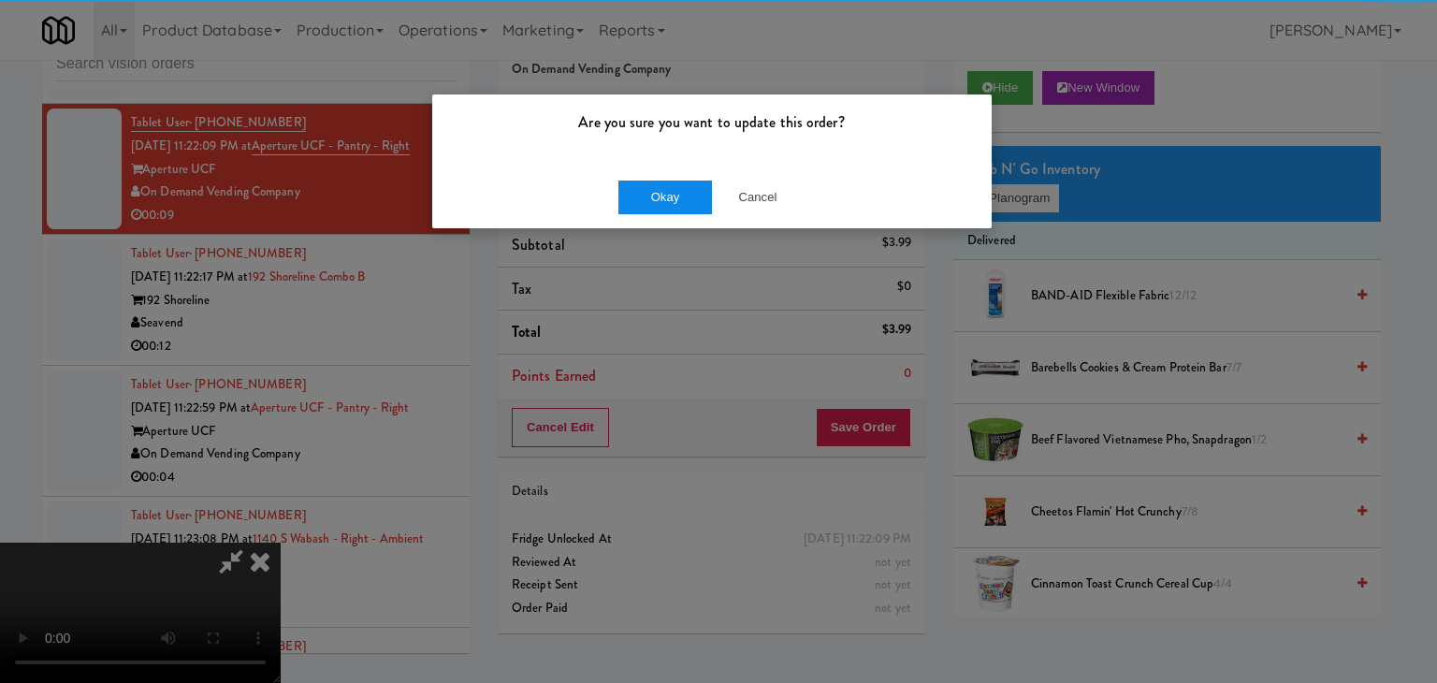
drag, startPoint x: 670, startPoint y: 177, endPoint x: 663, endPoint y: 184, distance: 9.9
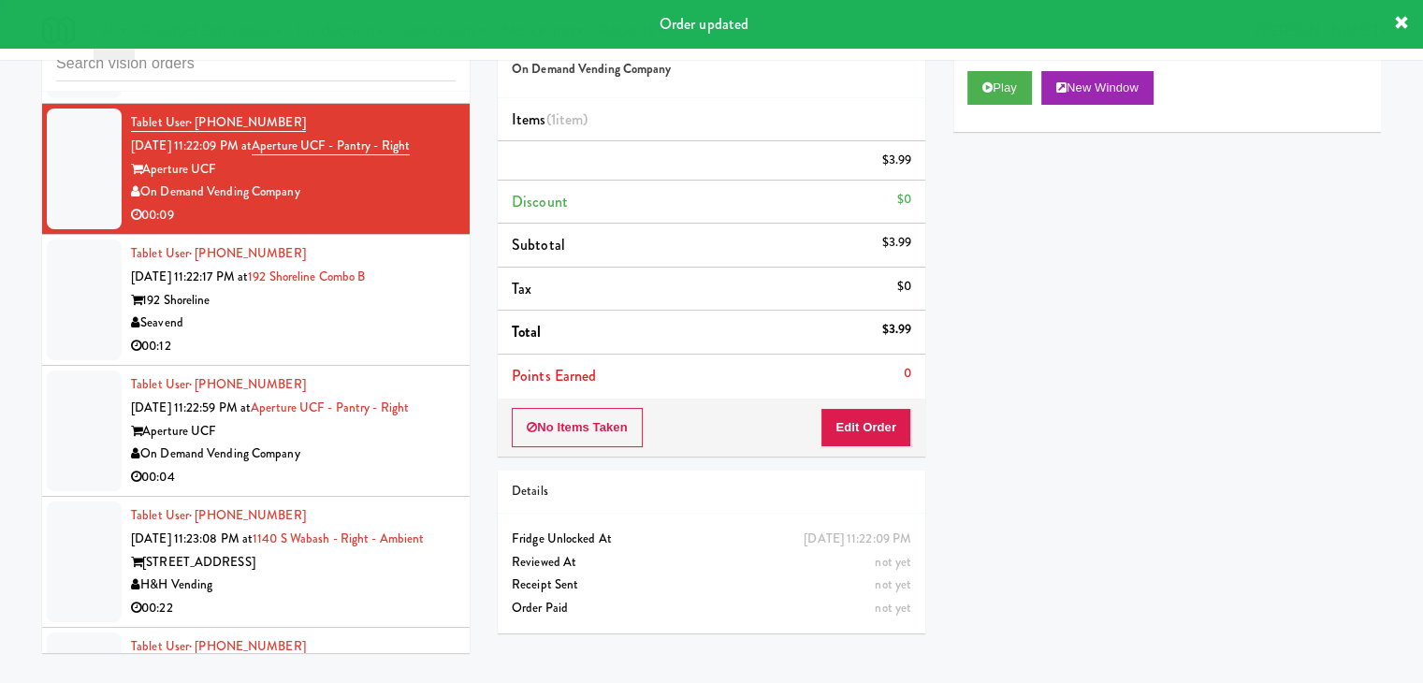
scroll to position [0, 0]
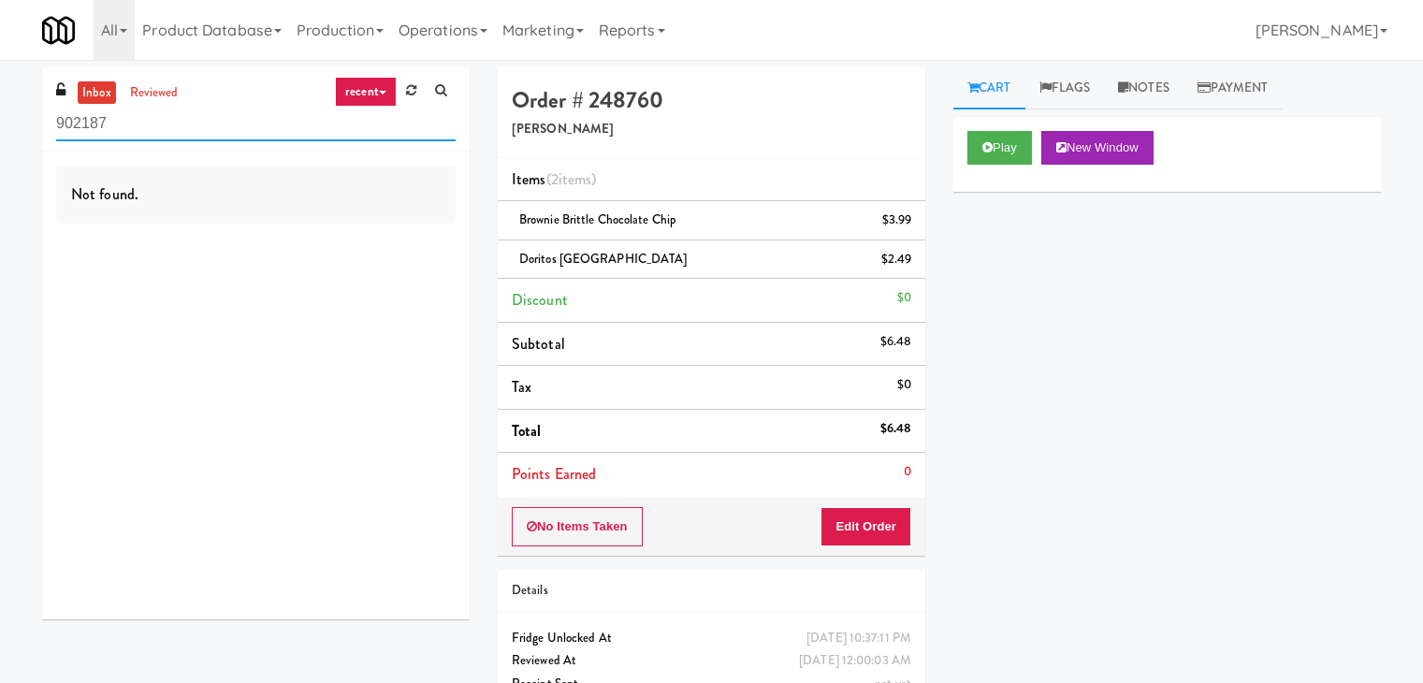
scroll to position [60, 0]
